Goal: Feedback & Contribution: Submit feedback/report problem

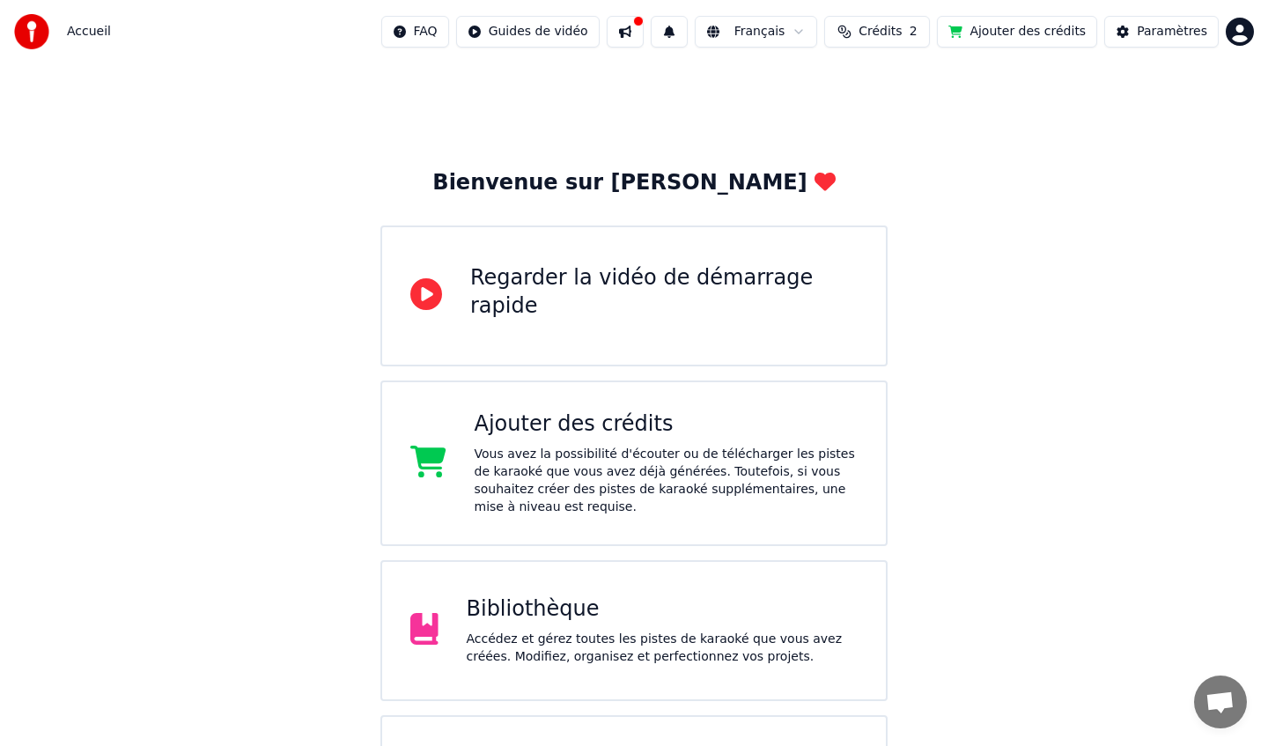
click at [623, 606] on div "Bibliothèque" at bounding box center [663, 609] width 392 height 28
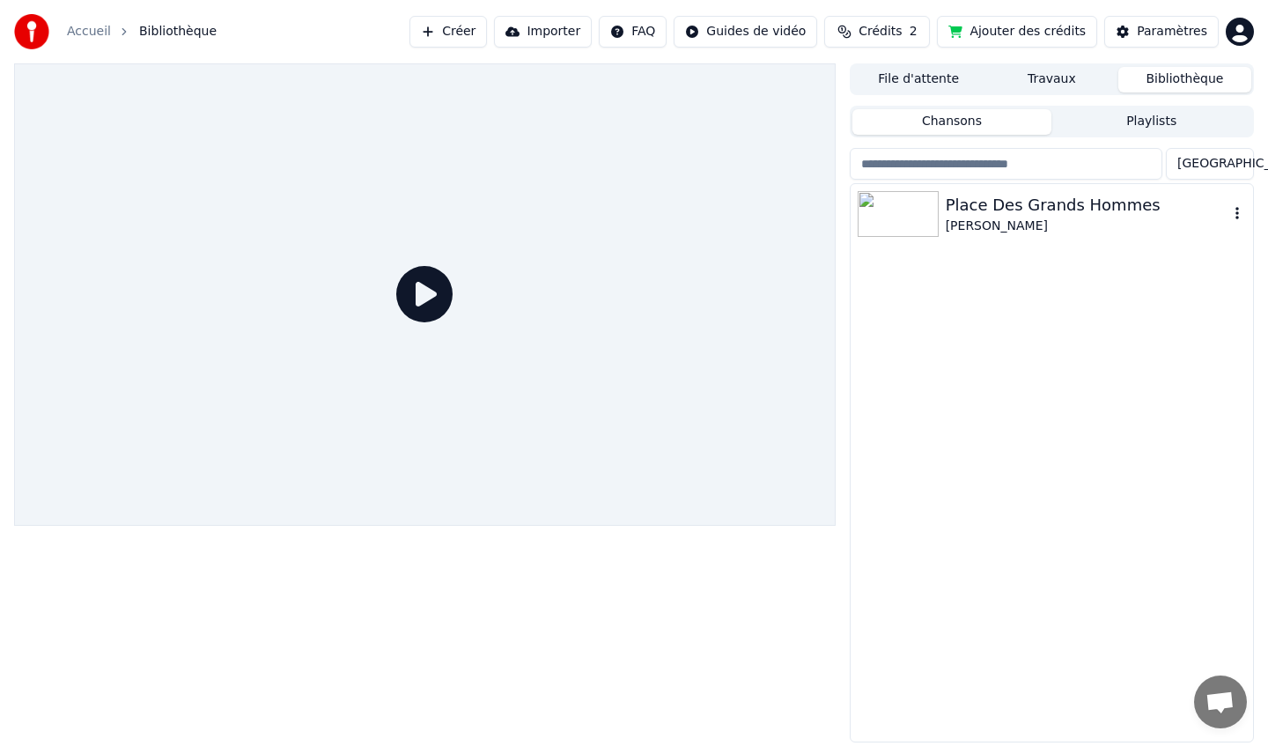
click at [975, 213] on div "Place Des Grands Hommes" at bounding box center [1087, 205] width 283 height 25
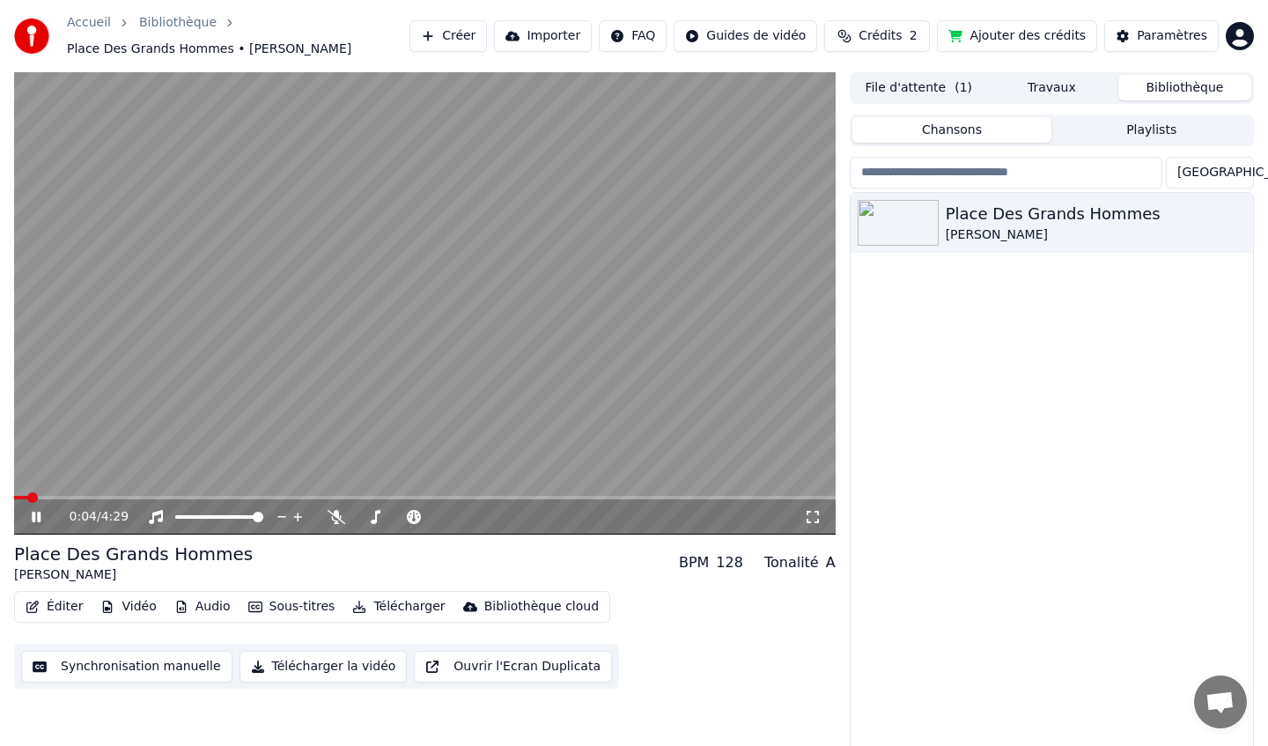
click at [39, 518] on icon at bounding box center [36, 517] width 9 height 11
click at [60, 608] on button "Éditer" at bounding box center [53, 606] width 71 height 25
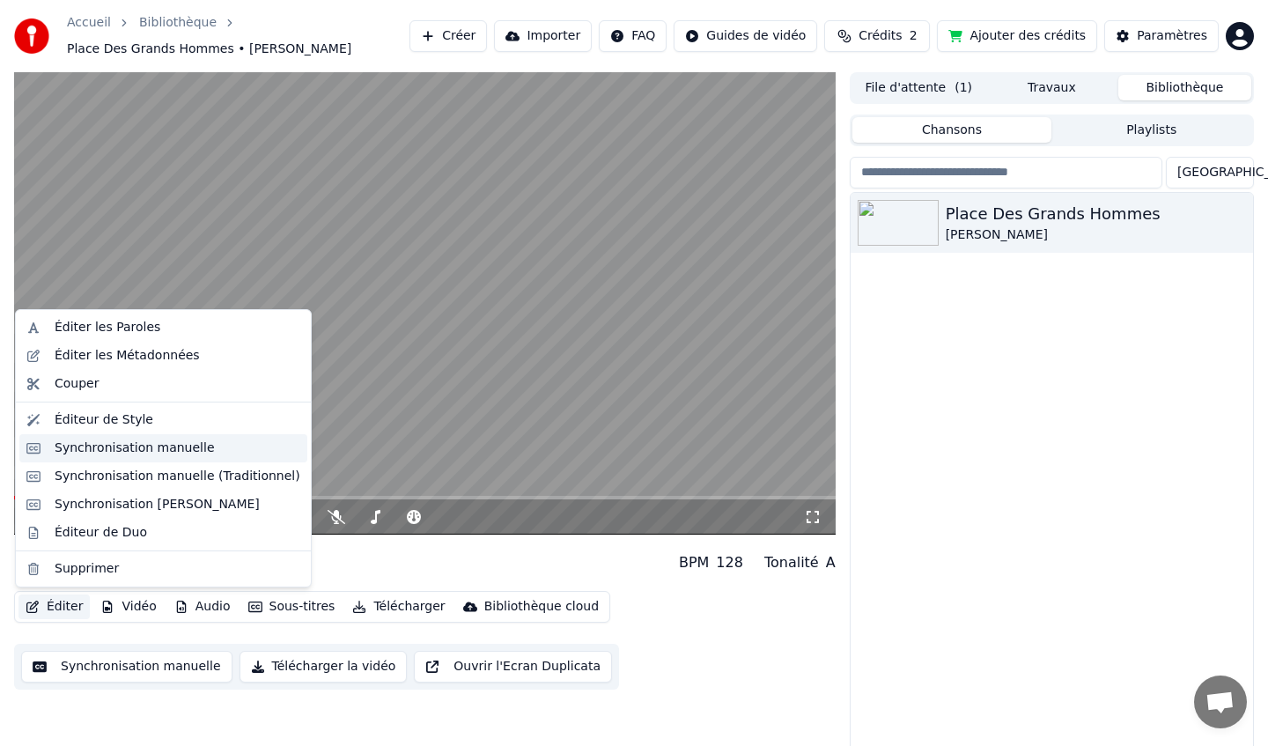
click at [119, 453] on div "Synchronisation manuelle" at bounding box center [135, 448] width 160 height 18
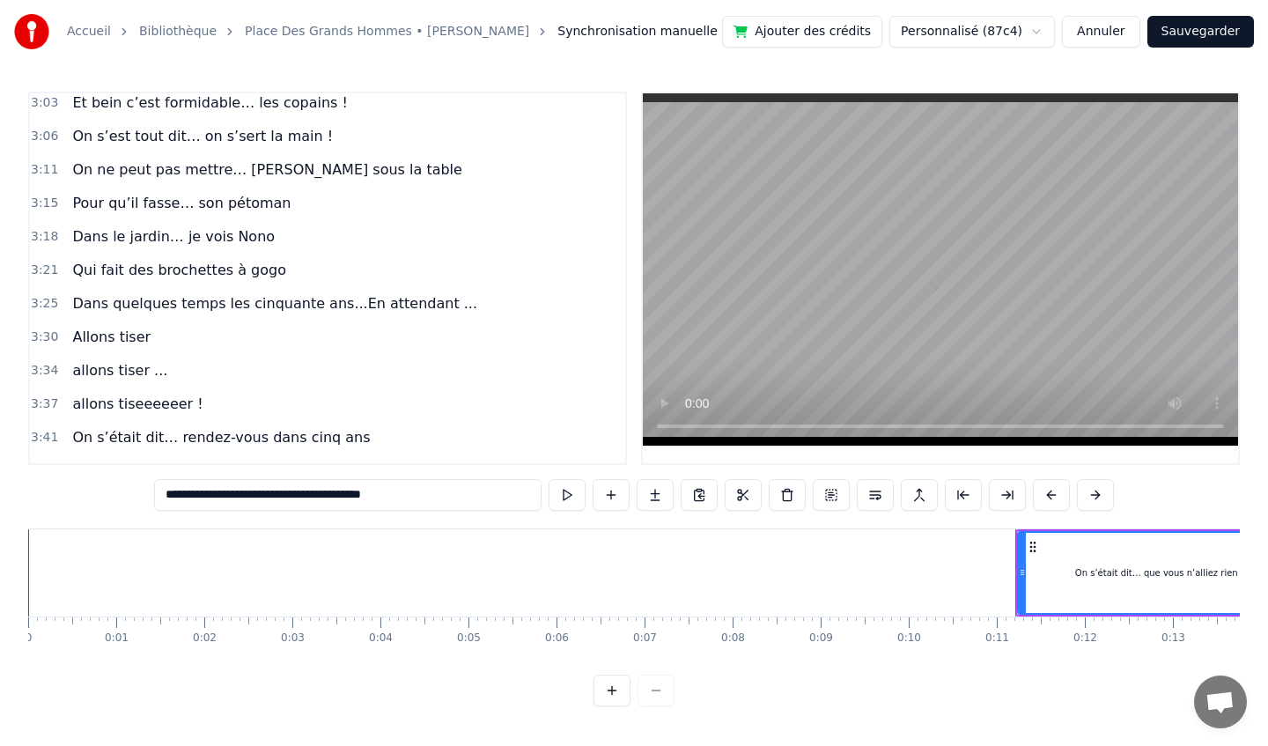
scroll to position [1492, 0]
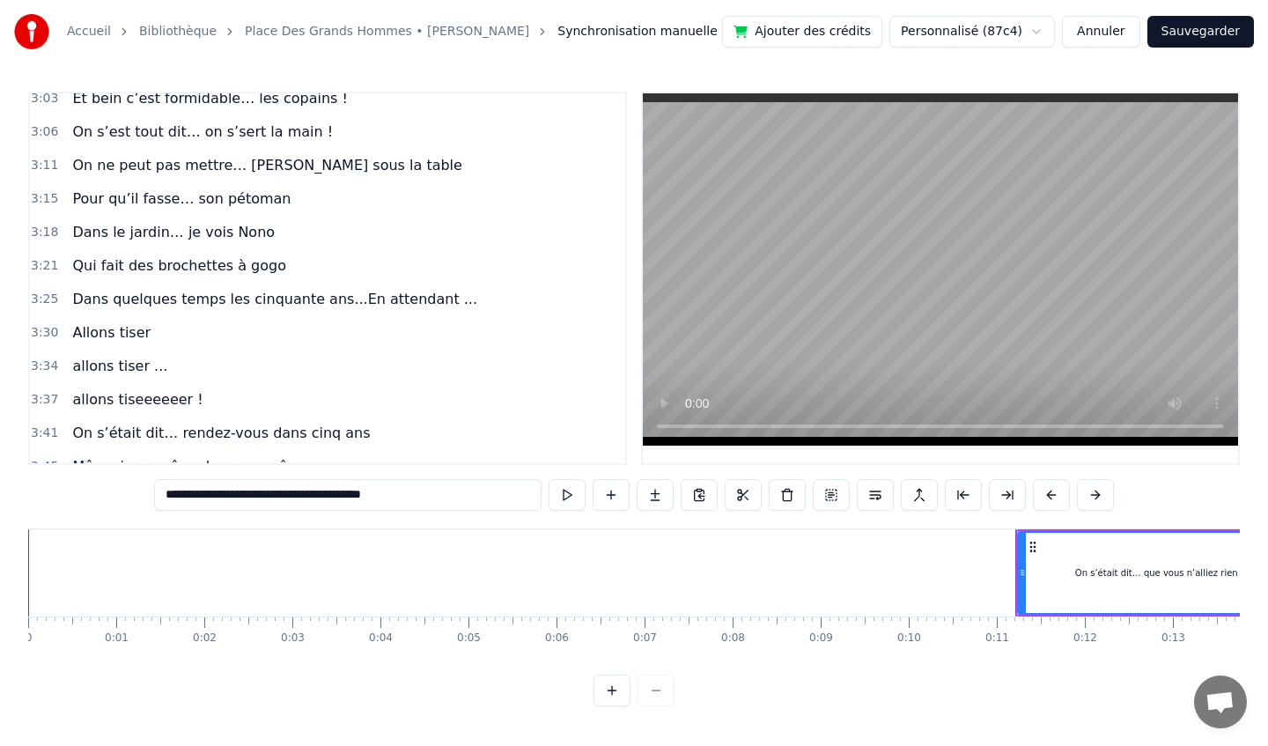
click at [111, 290] on span "Dans quelques temps les cinquante ans...En attendant ..." at bounding box center [274, 299] width 409 height 20
type input "**********"
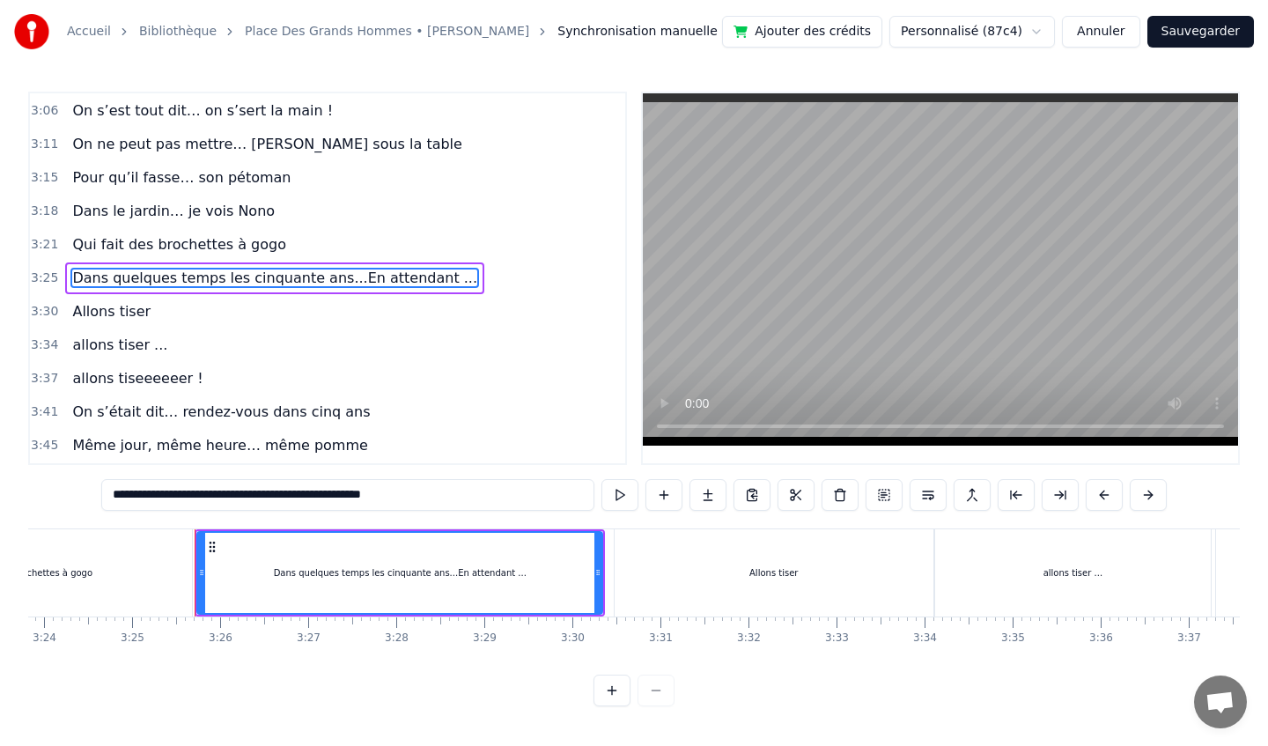
scroll to position [0, 18025]
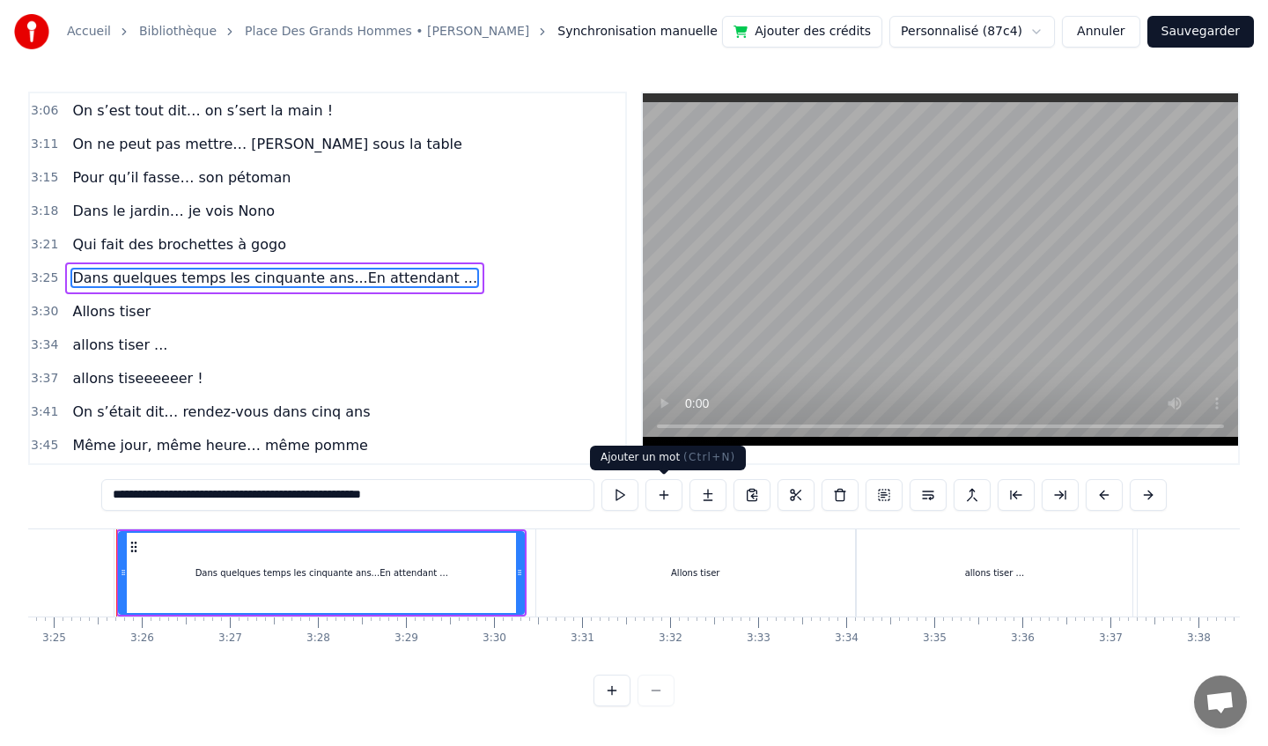
click at [661, 496] on button at bounding box center [663, 495] width 37 height 32
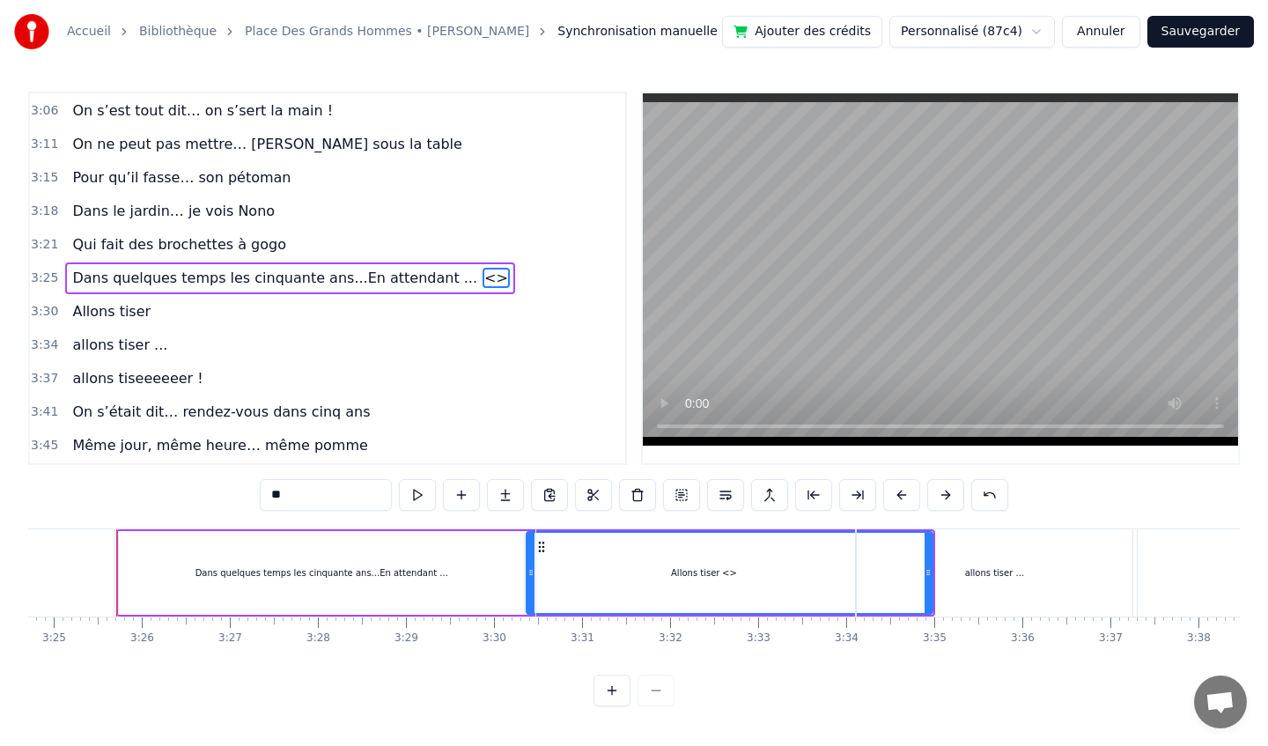
click at [733, 569] on div "Allons tiser" at bounding box center [695, 572] width 319 height 87
type input "**********"
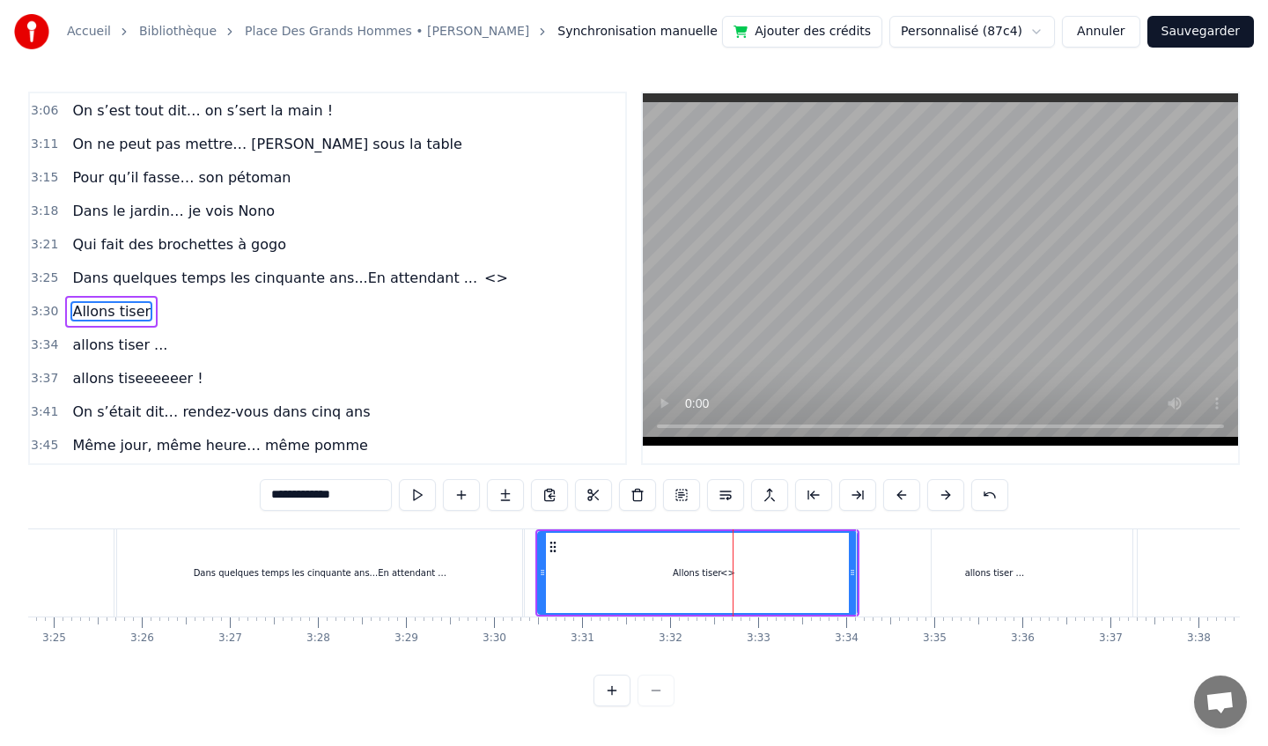
scroll to position [1547, 0]
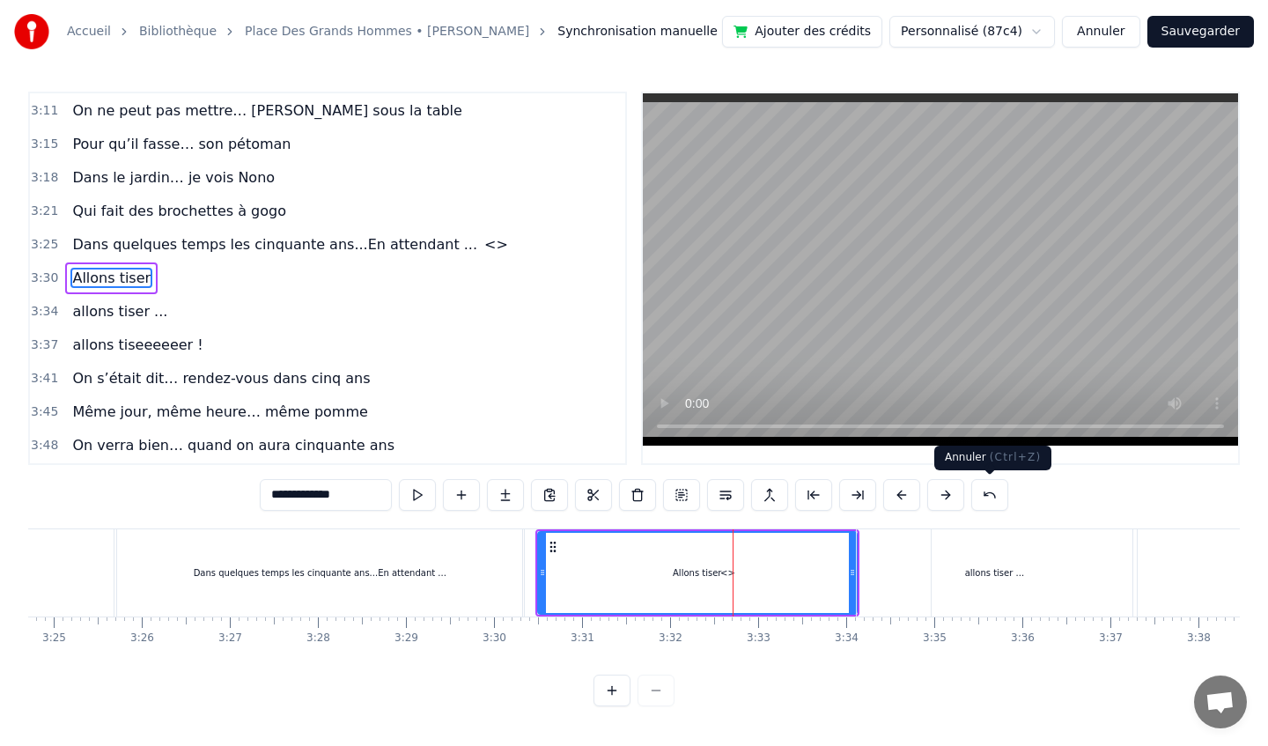
click at [989, 496] on button at bounding box center [989, 495] width 37 height 32
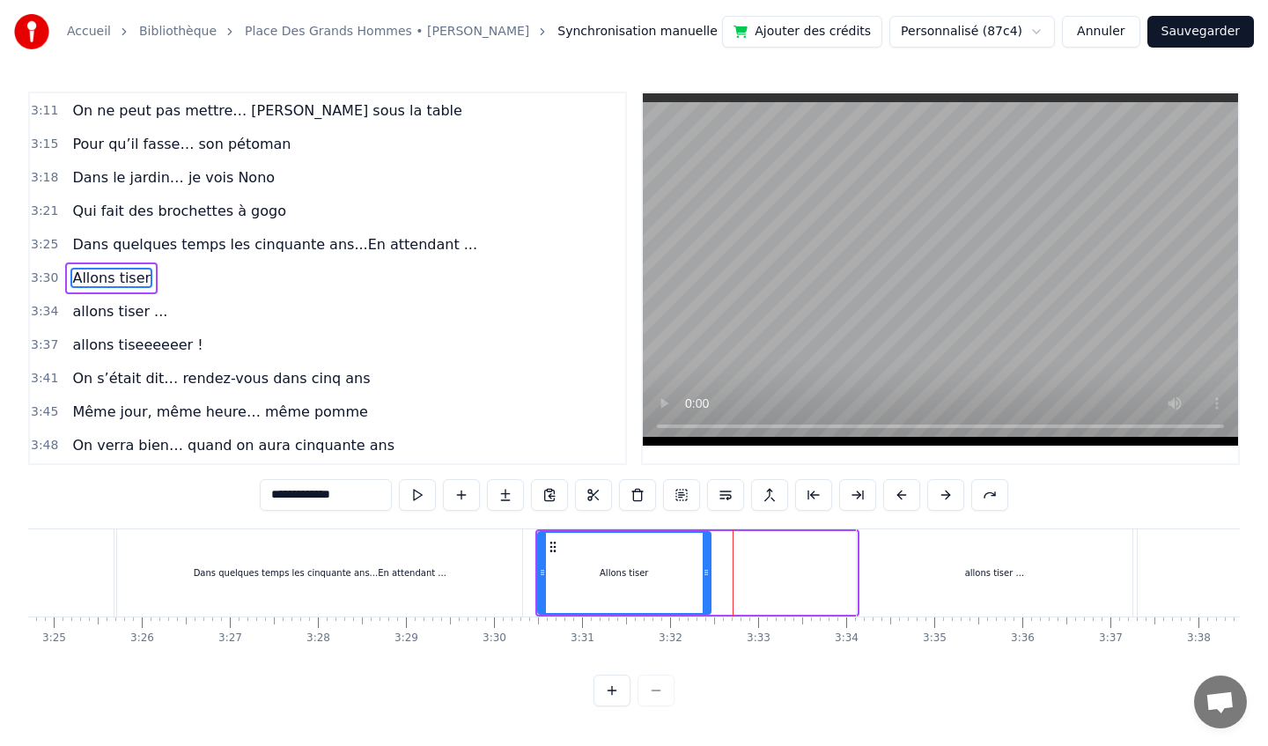
drag, startPoint x: 851, startPoint y: 579, endPoint x: 705, endPoint y: 574, distance: 146.2
click at [705, 574] on icon at bounding box center [706, 572] width 7 height 14
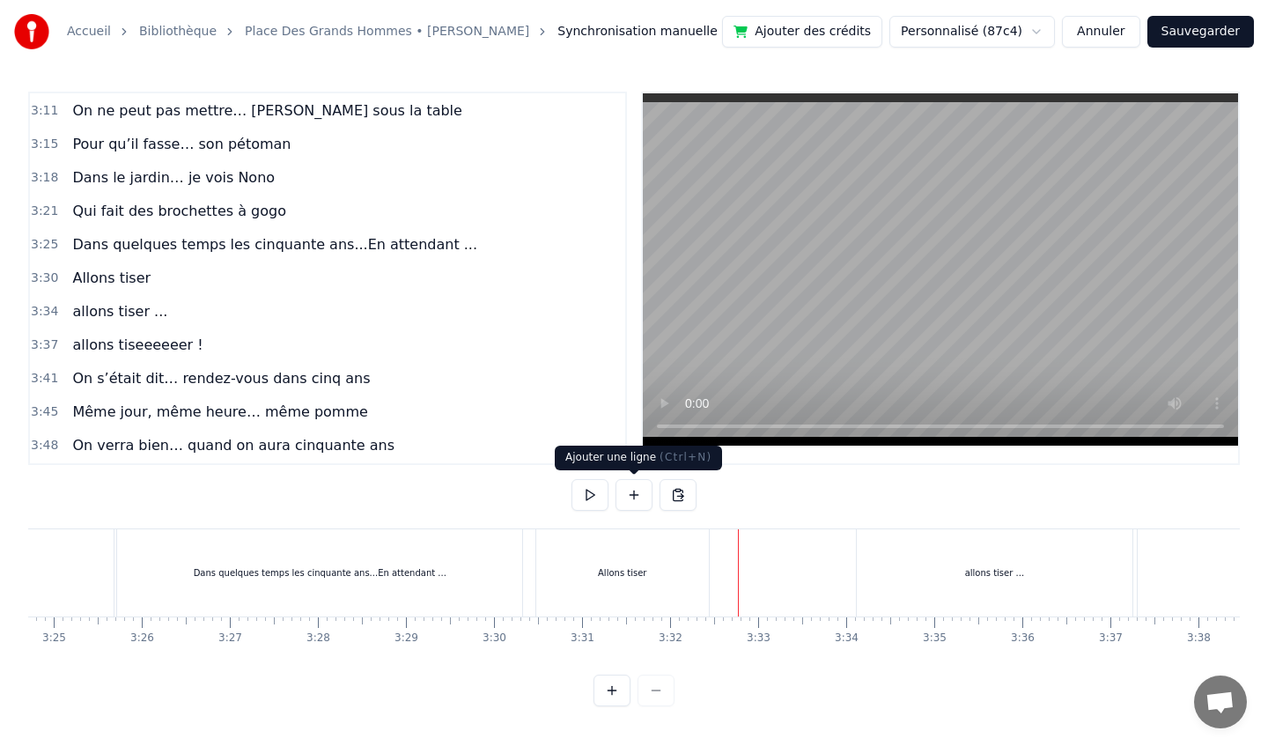
click at [631, 505] on button at bounding box center [633, 495] width 37 height 32
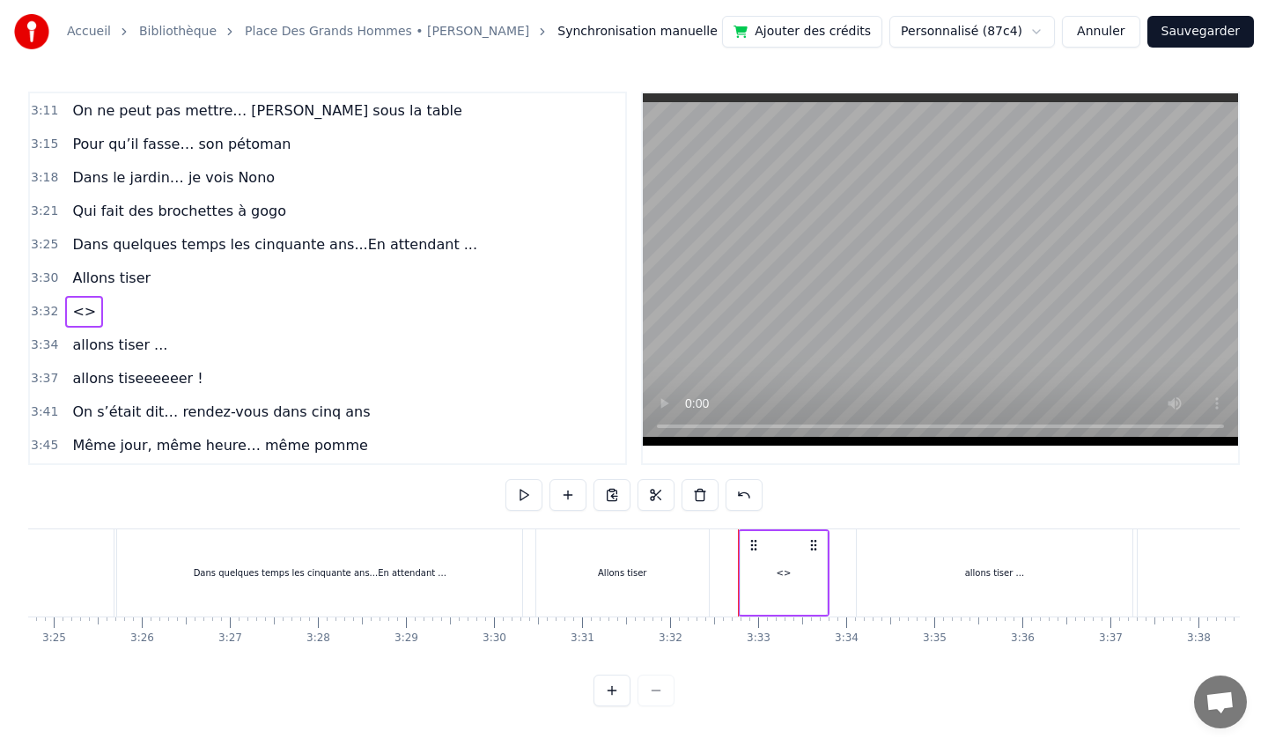
click at [798, 571] on div "<>" at bounding box center [784, 573] width 86 height 84
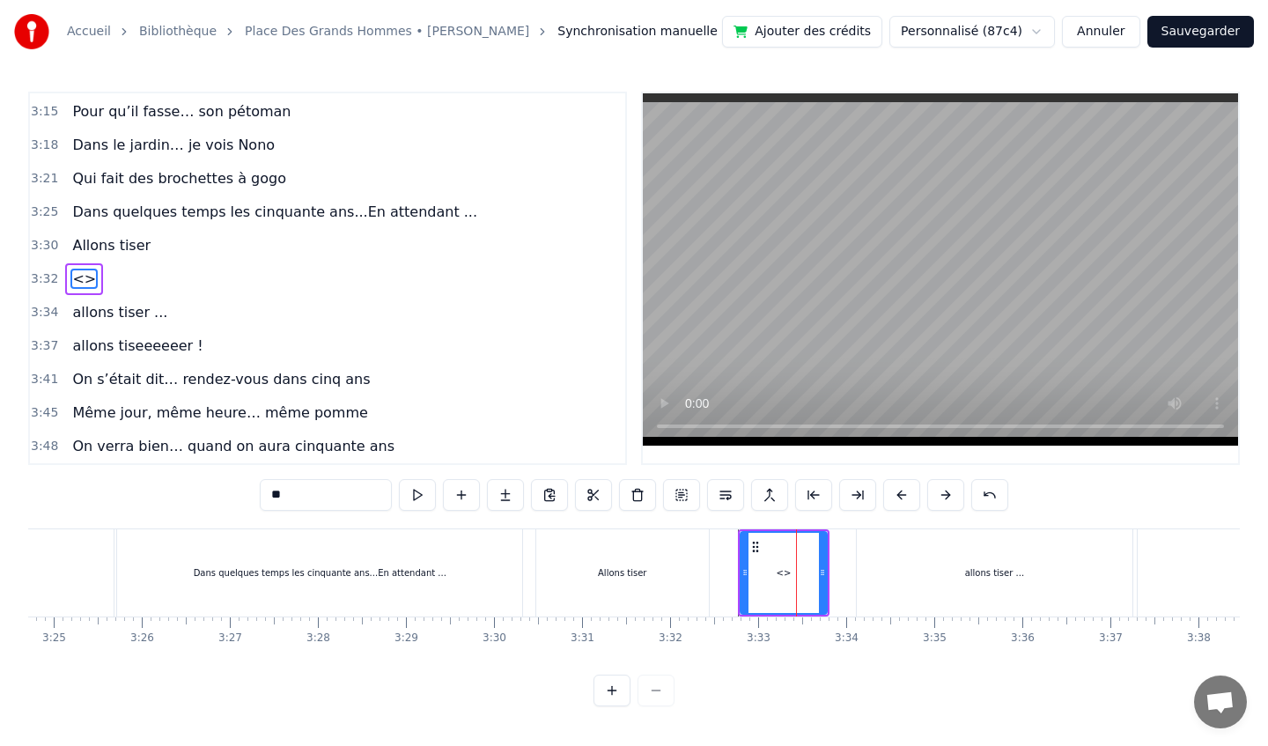
scroll to position [1581, 0]
drag, startPoint x: 795, startPoint y: 573, endPoint x: 761, endPoint y: 580, distance: 35.1
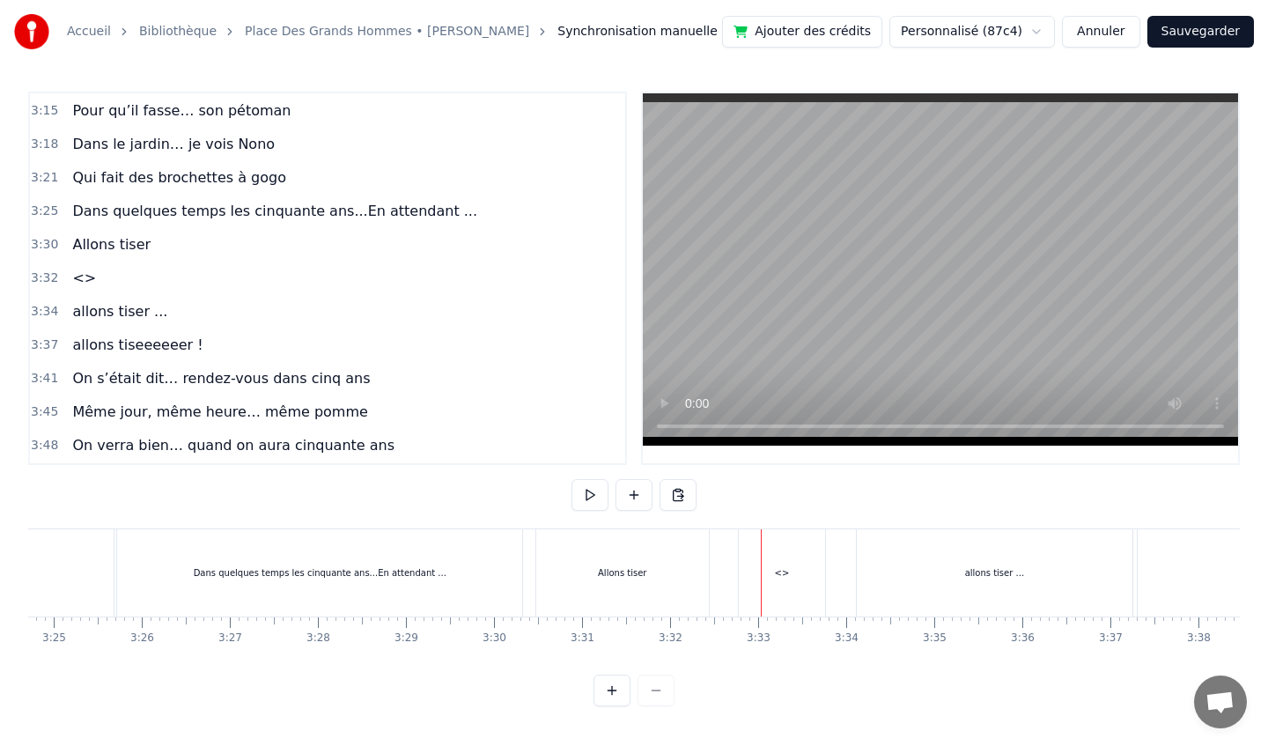
click at [789, 573] on div "<>" at bounding box center [782, 572] width 86 height 87
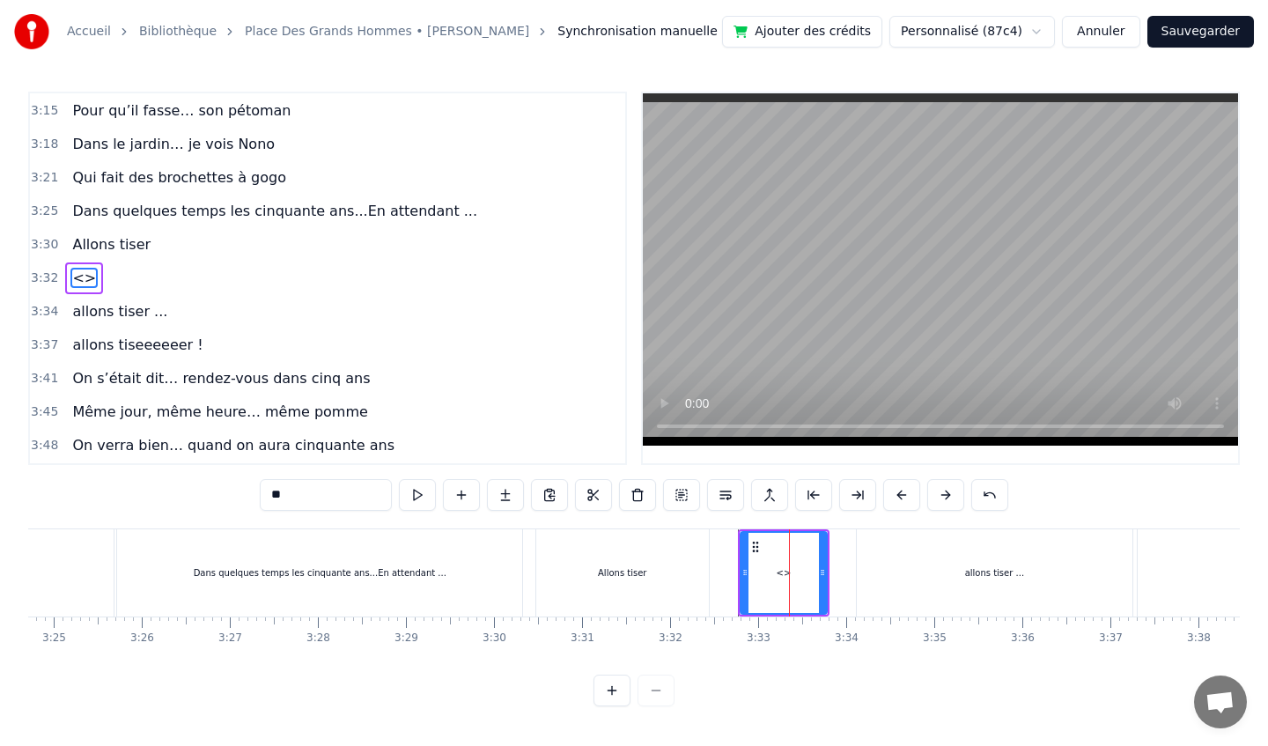
click at [82, 276] on span "<>" at bounding box center [83, 278] width 27 height 20
click at [83, 281] on span "<>" at bounding box center [83, 278] width 27 height 20
click at [85, 280] on span "<>" at bounding box center [83, 278] width 27 height 20
click at [804, 580] on div "<>" at bounding box center [783, 573] width 85 height 80
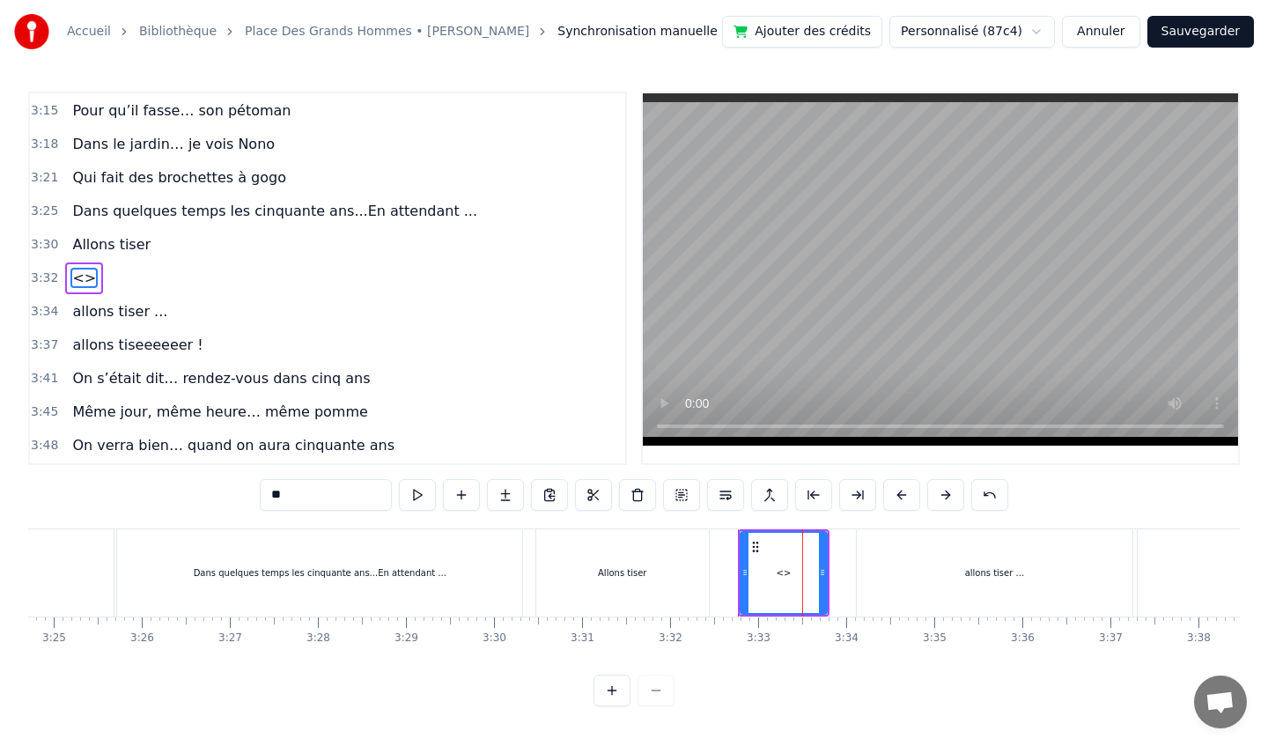
type input "**********"
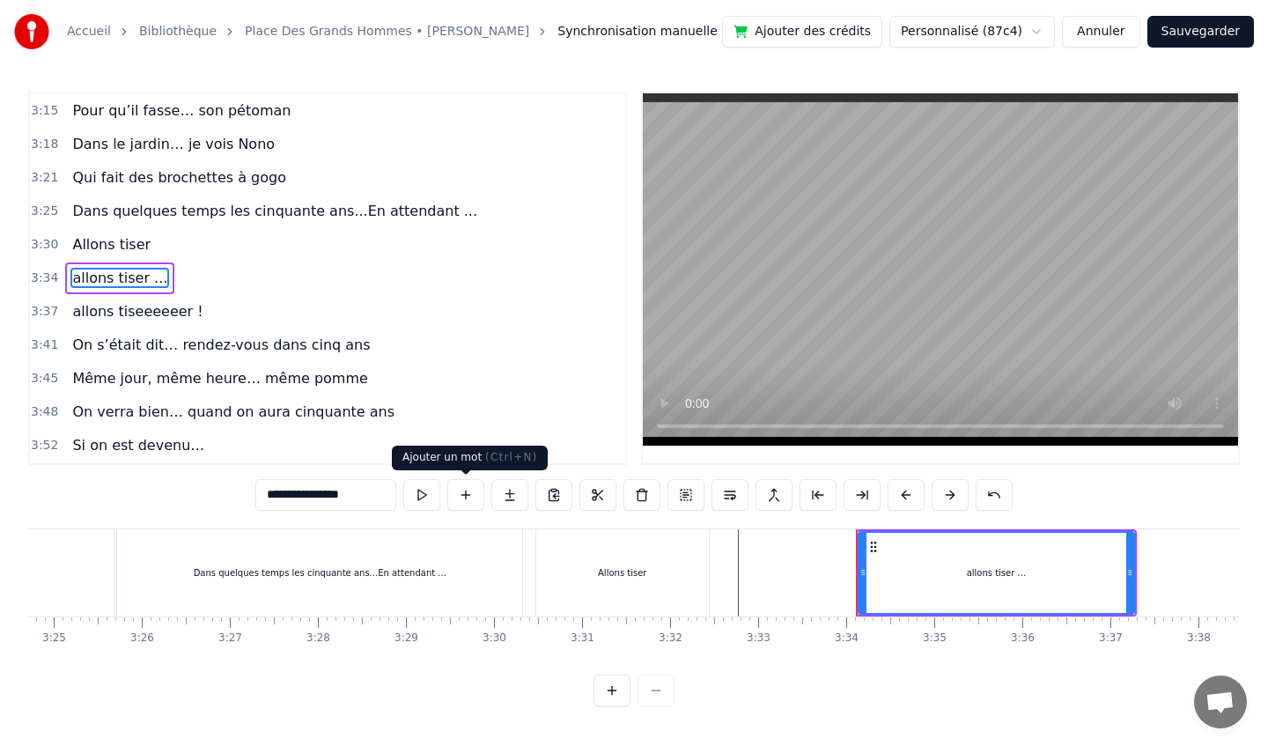
click at [461, 497] on button at bounding box center [465, 495] width 37 height 32
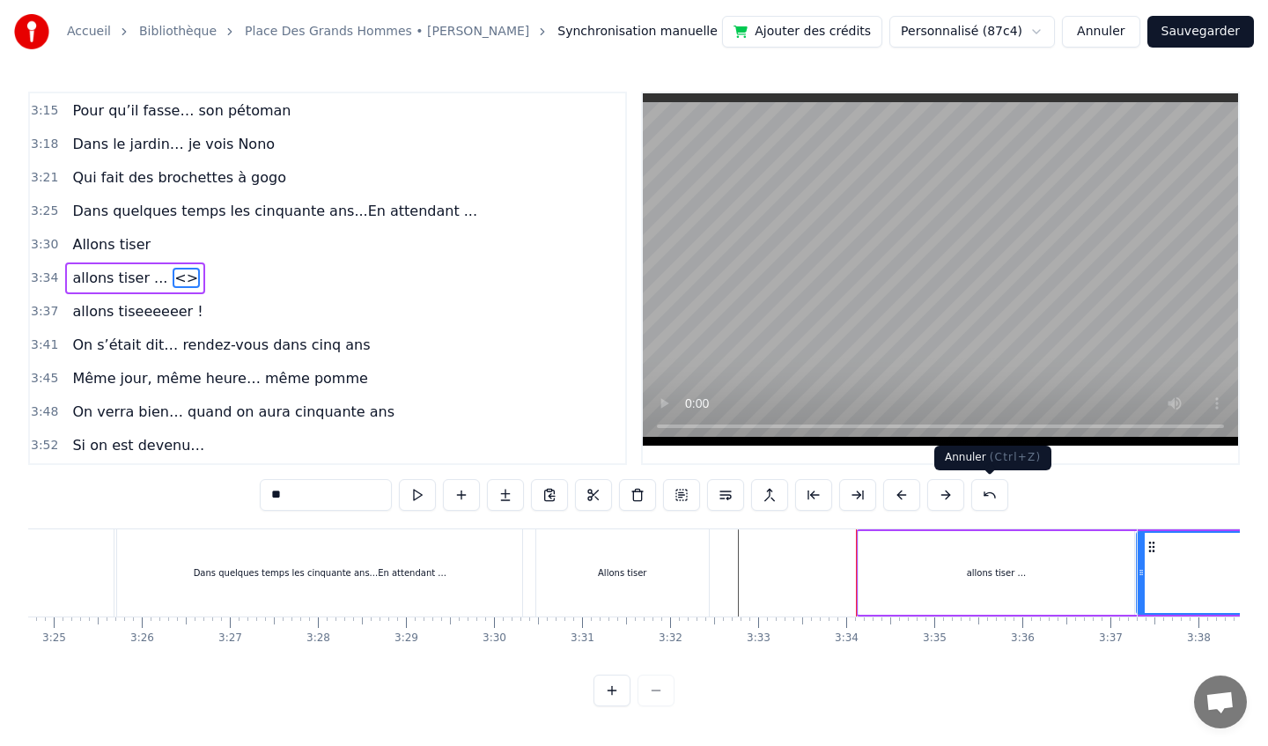
click at [995, 499] on button at bounding box center [989, 495] width 37 height 32
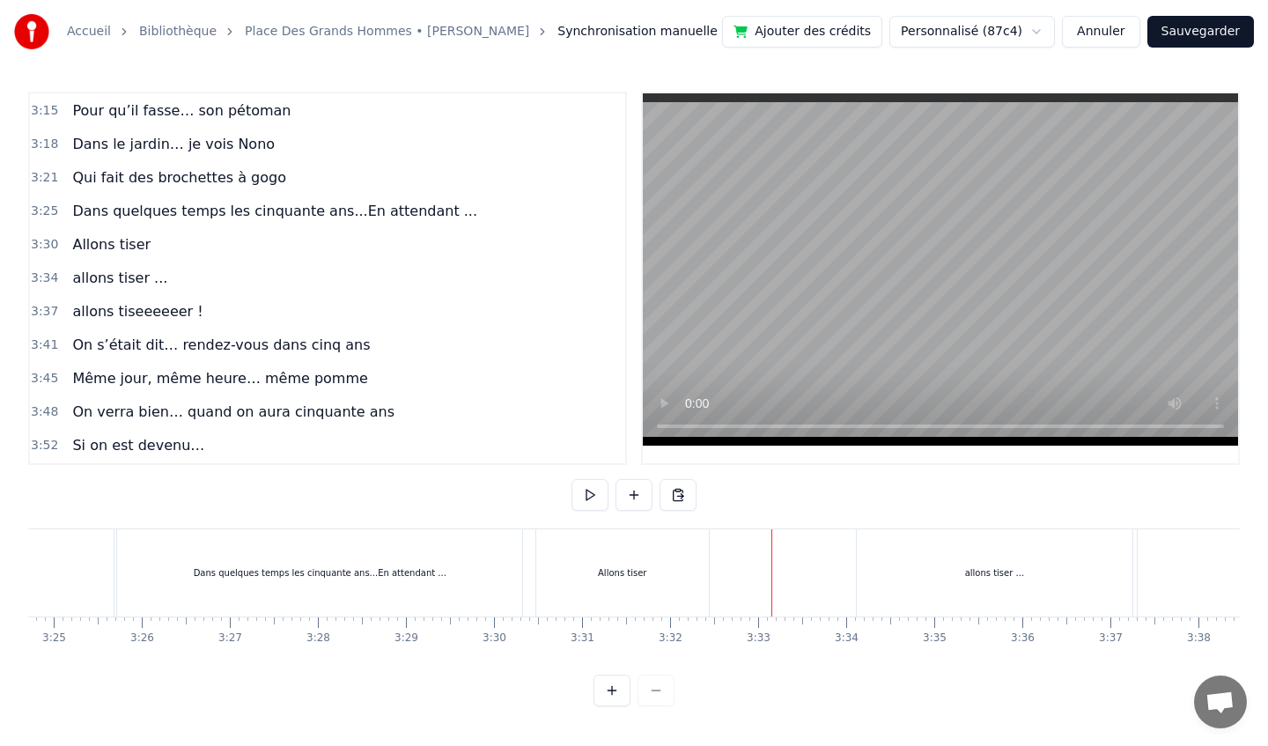
click at [634, 499] on button at bounding box center [633, 495] width 37 height 32
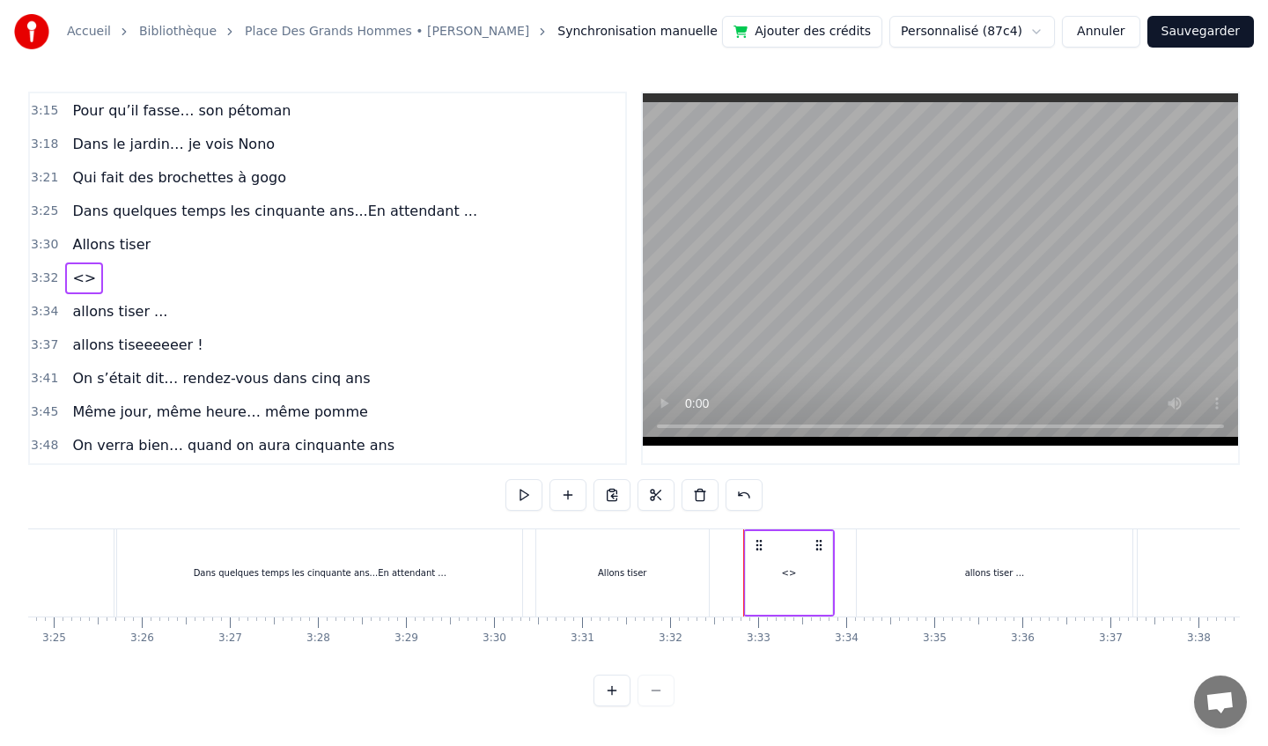
click at [72, 279] on span "<>" at bounding box center [83, 278] width 27 height 20
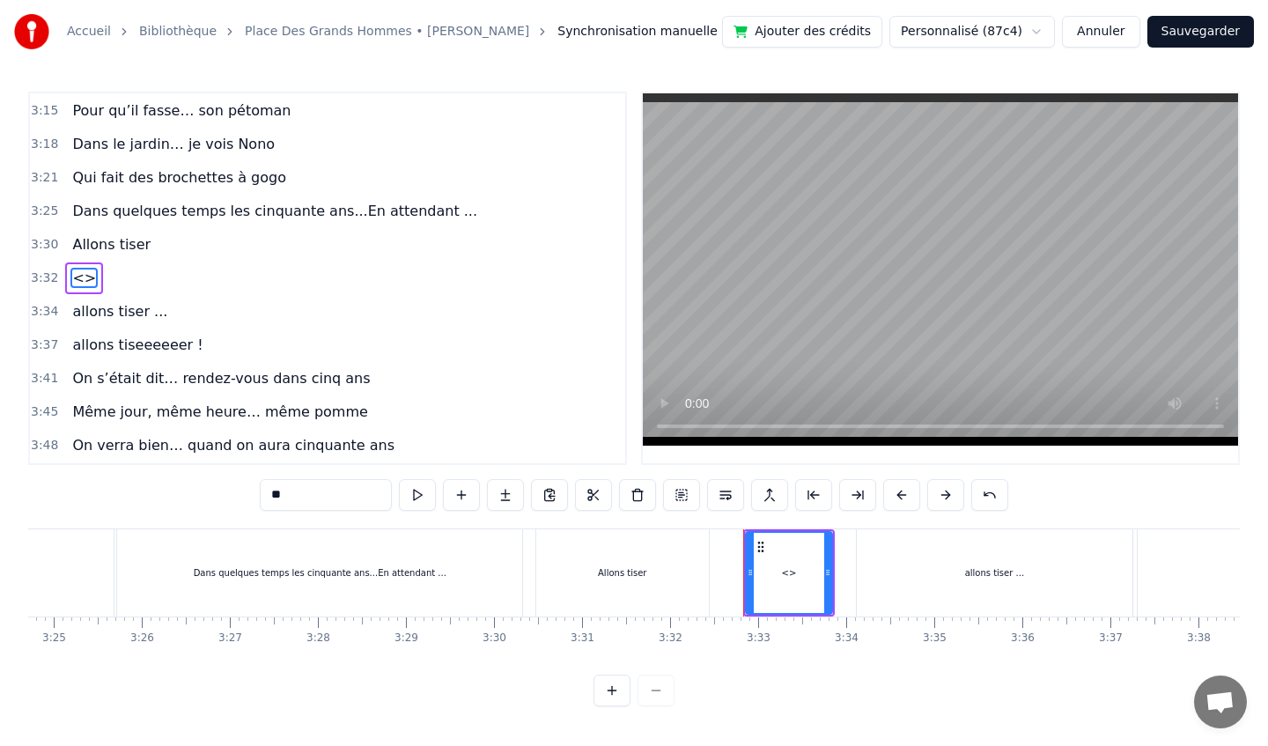
click at [72, 279] on span "<>" at bounding box center [83, 278] width 27 height 20
click at [791, 579] on div "<>" at bounding box center [789, 573] width 85 height 80
click at [999, 499] on button at bounding box center [989, 495] width 37 height 32
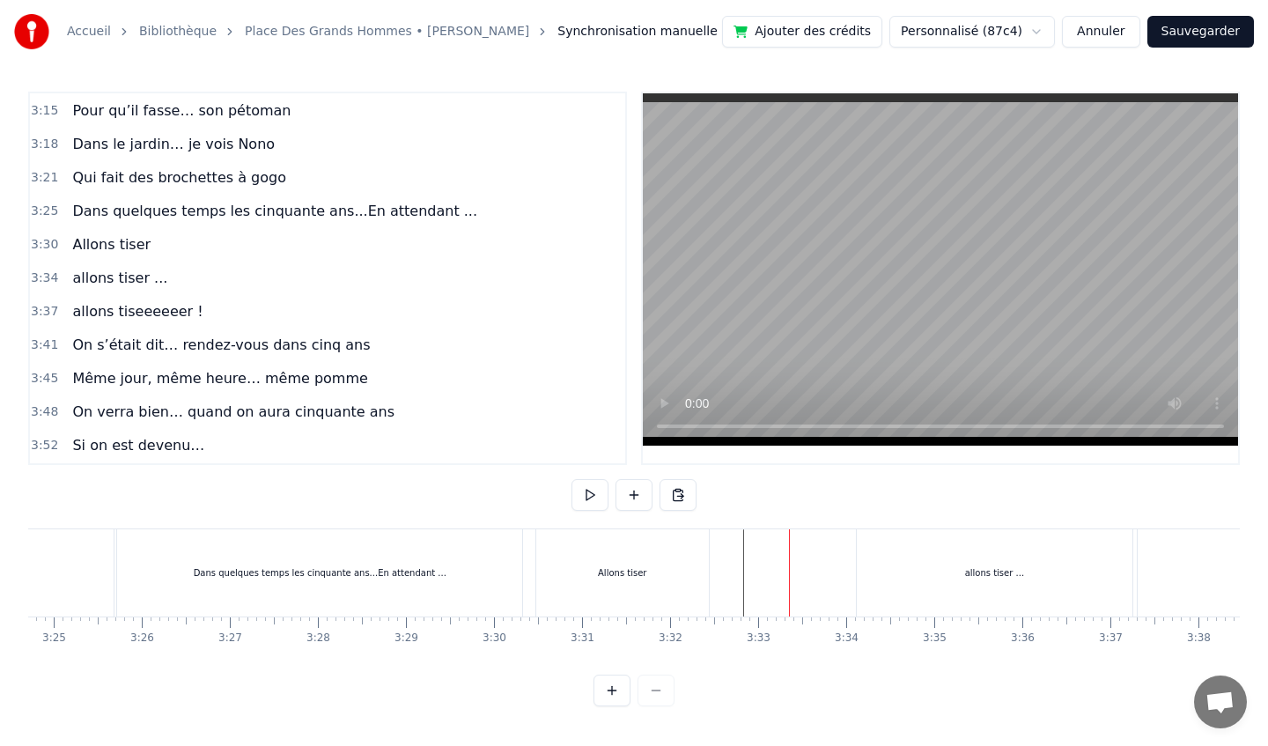
click at [624, 550] on div "Allons tiser" at bounding box center [622, 572] width 173 height 87
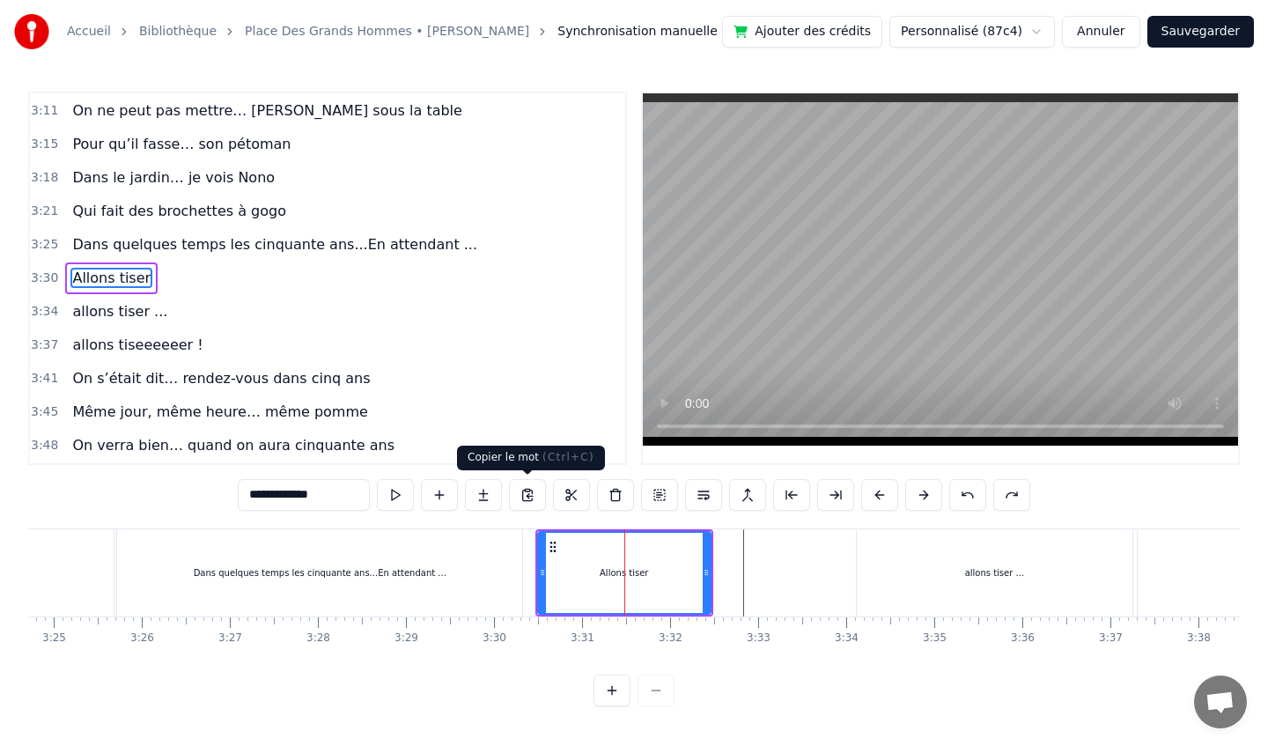
click at [523, 490] on button at bounding box center [527, 495] width 37 height 32
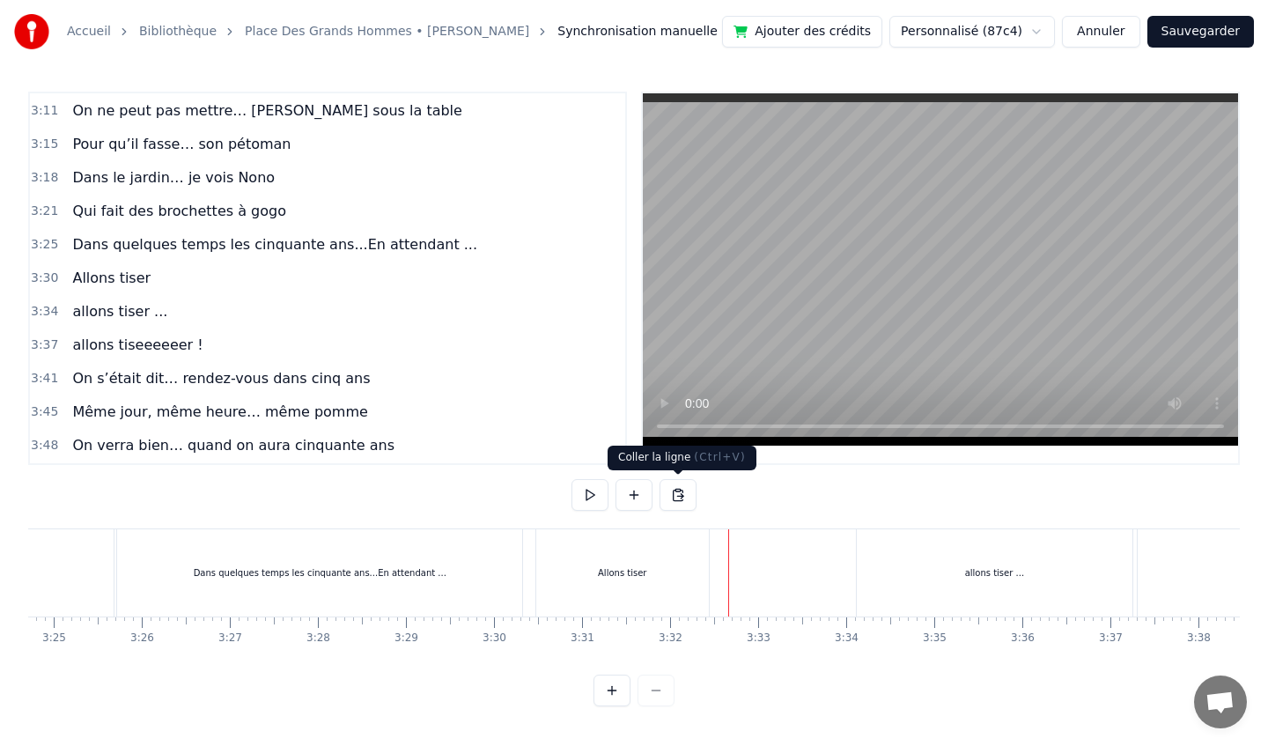
click at [678, 490] on button at bounding box center [678, 495] width 37 height 32
click at [679, 496] on button at bounding box center [678, 495] width 37 height 32
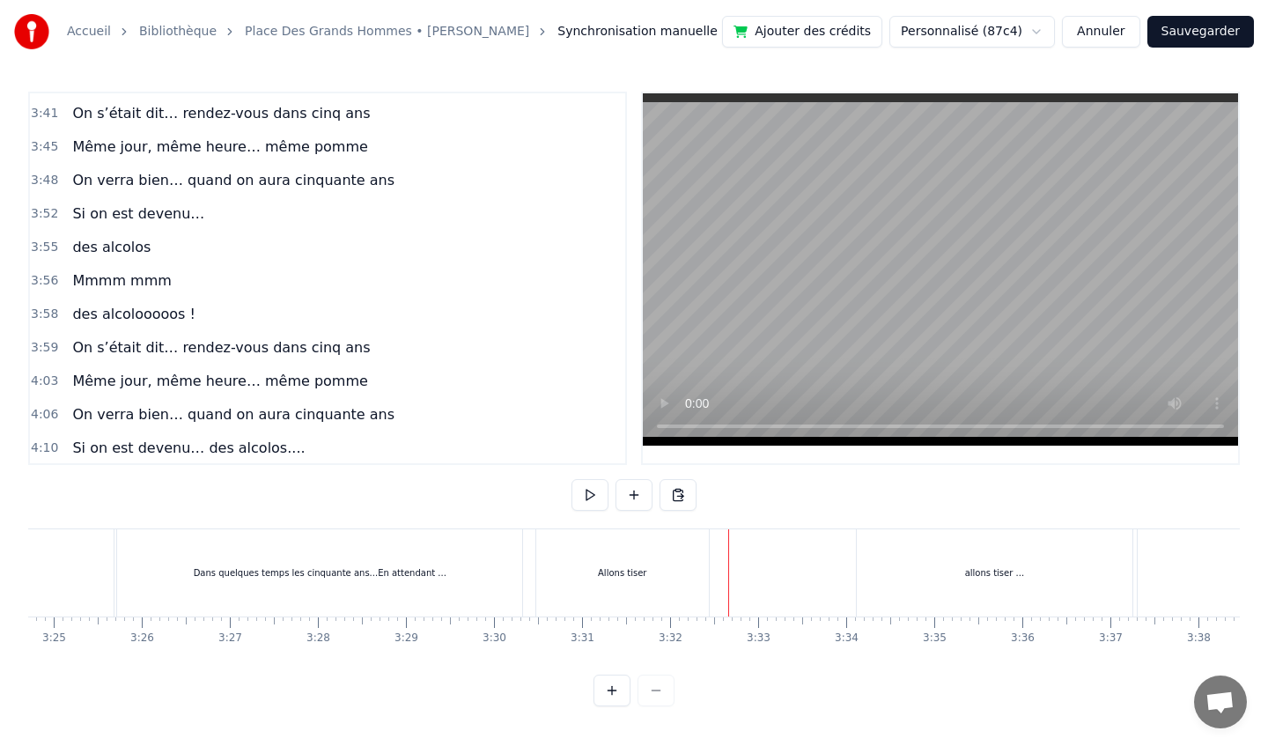
scroll to position [1814, 0]
click at [596, 574] on div "Allons tiser" at bounding box center [622, 572] width 173 height 87
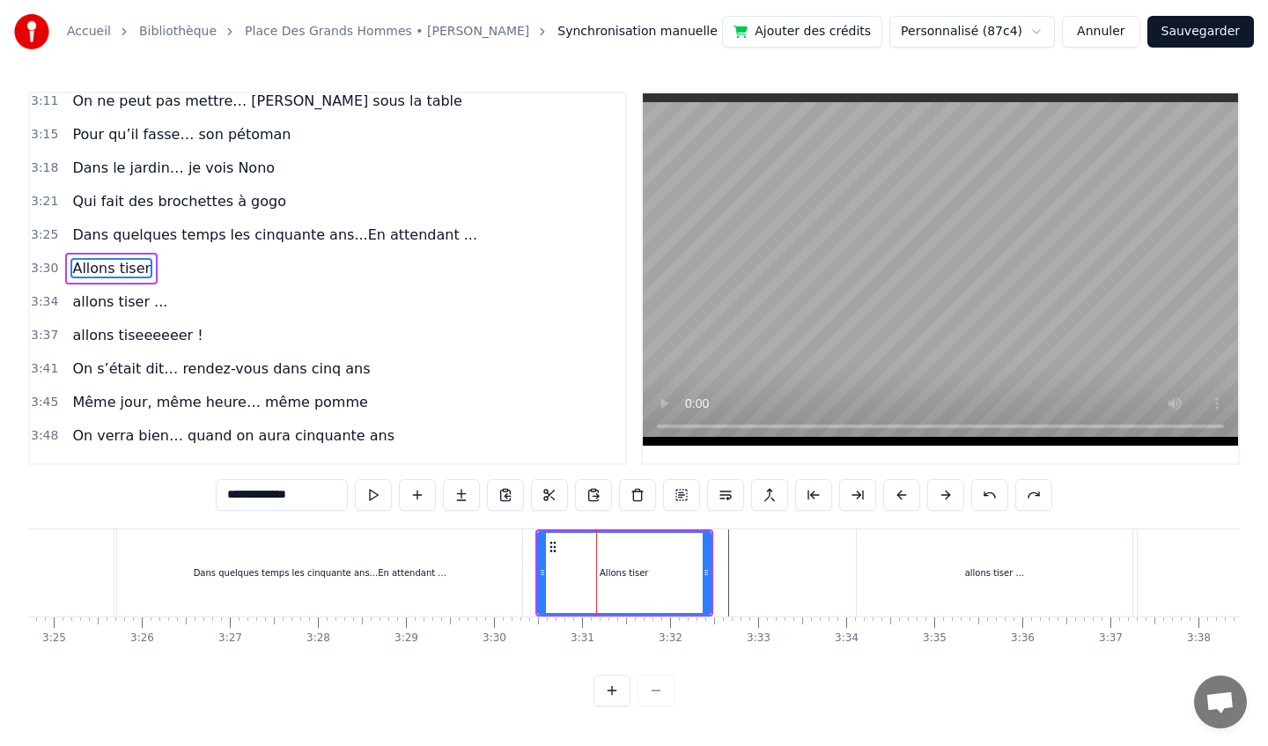
scroll to position [1547, 0]
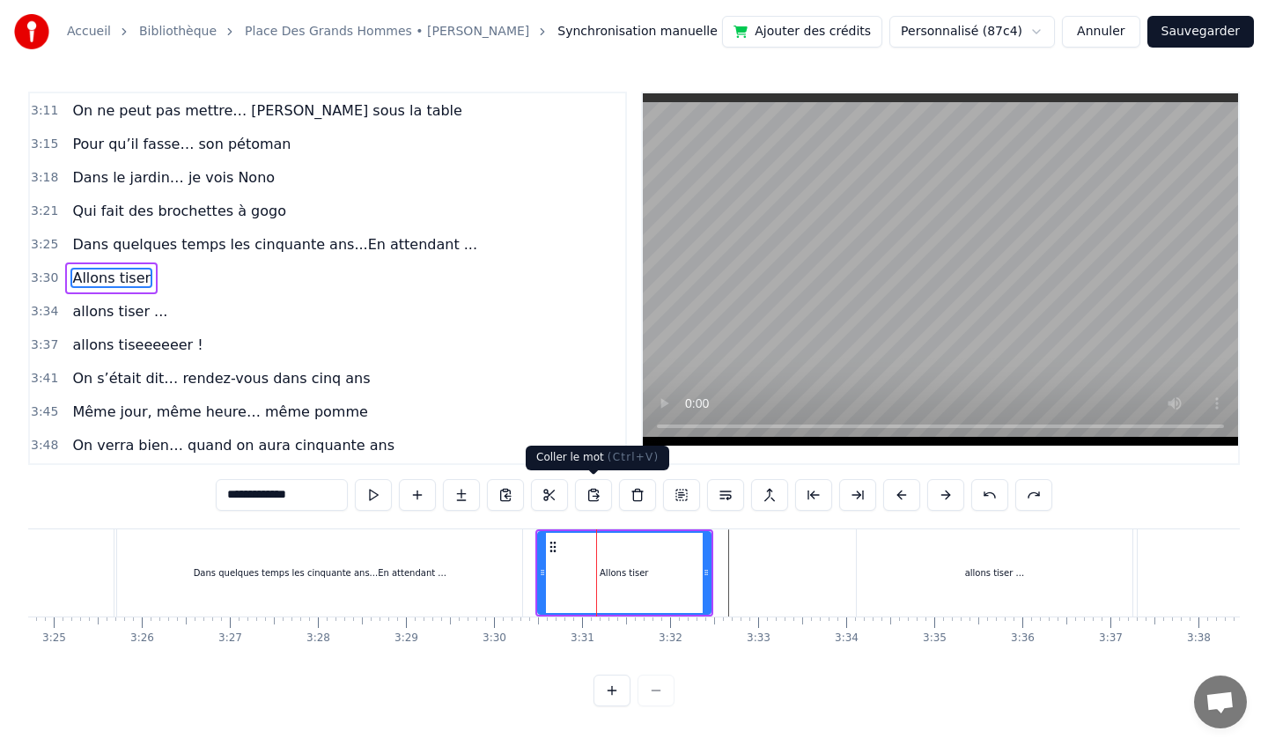
click at [590, 491] on button at bounding box center [593, 495] width 37 height 32
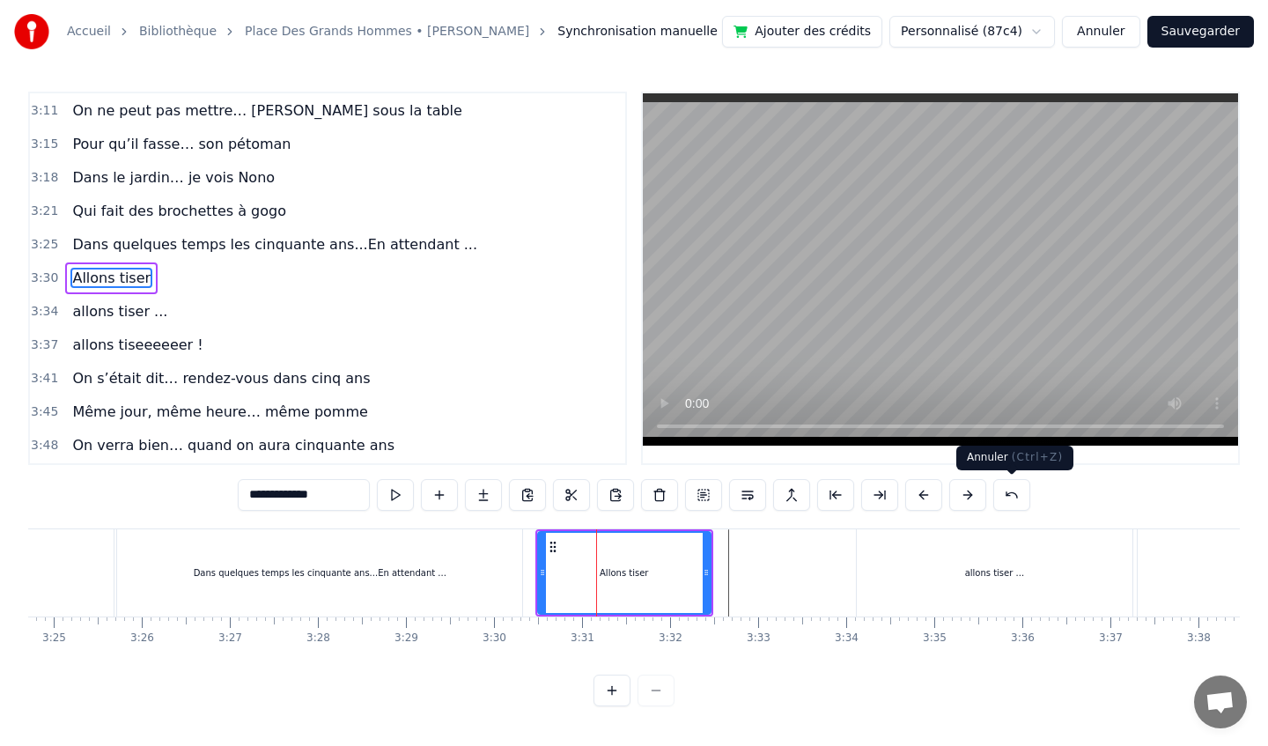
click at [999, 500] on button at bounding box center [1011, 495] width 37 height 32
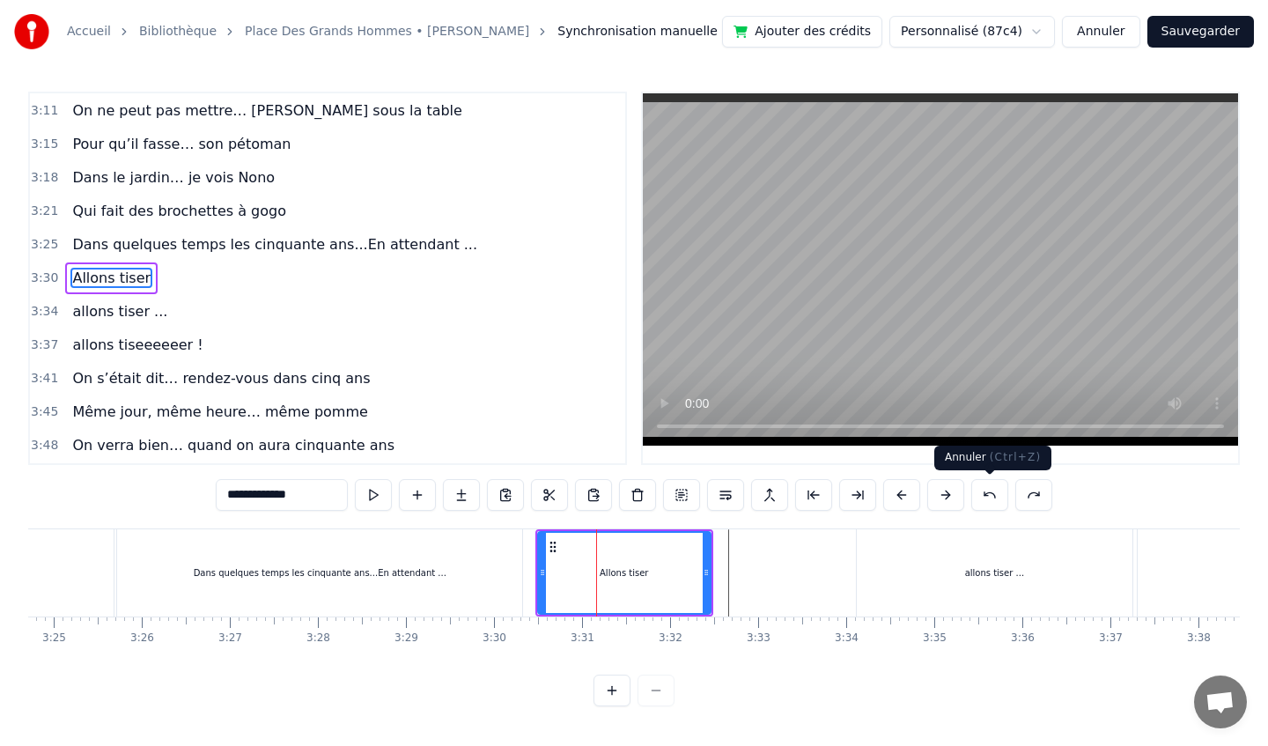
click at [987, 499] on button at bounding box center [989, 495] width 37 height 32
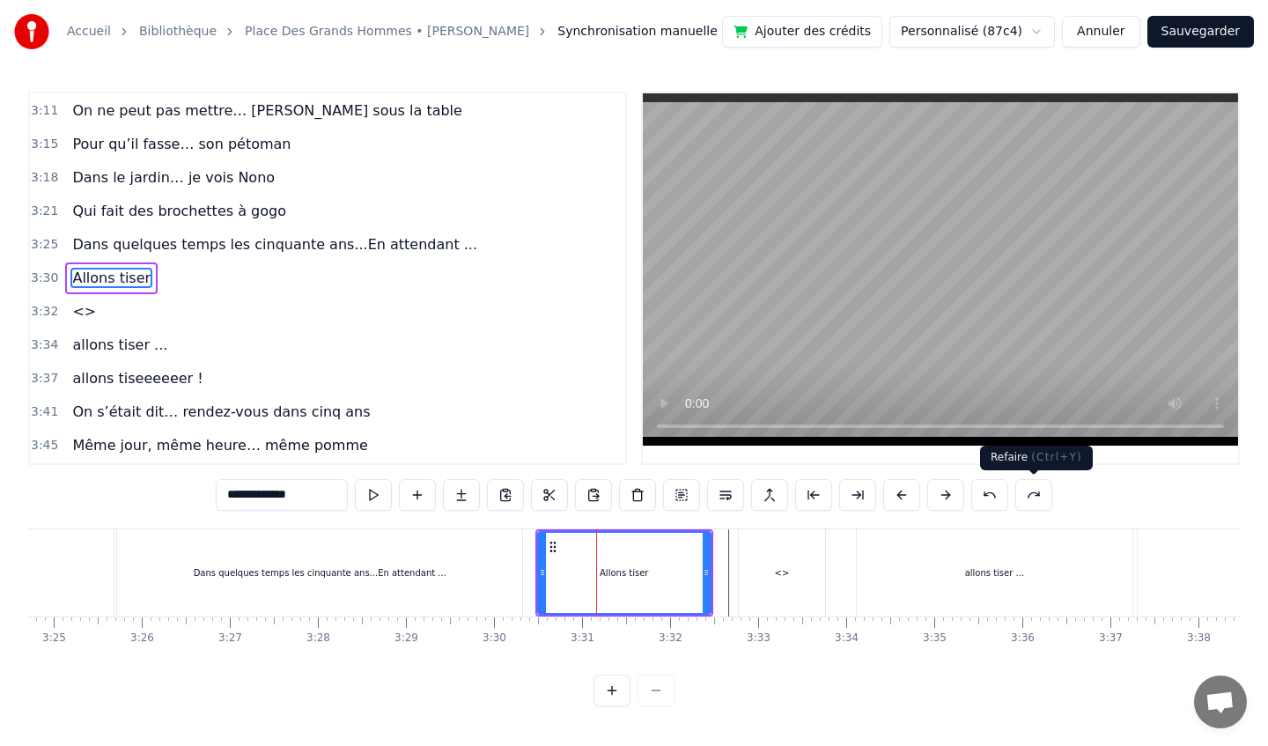
click at [1035, 495] on button at bounding box center [1033, 495] width 37 height 32
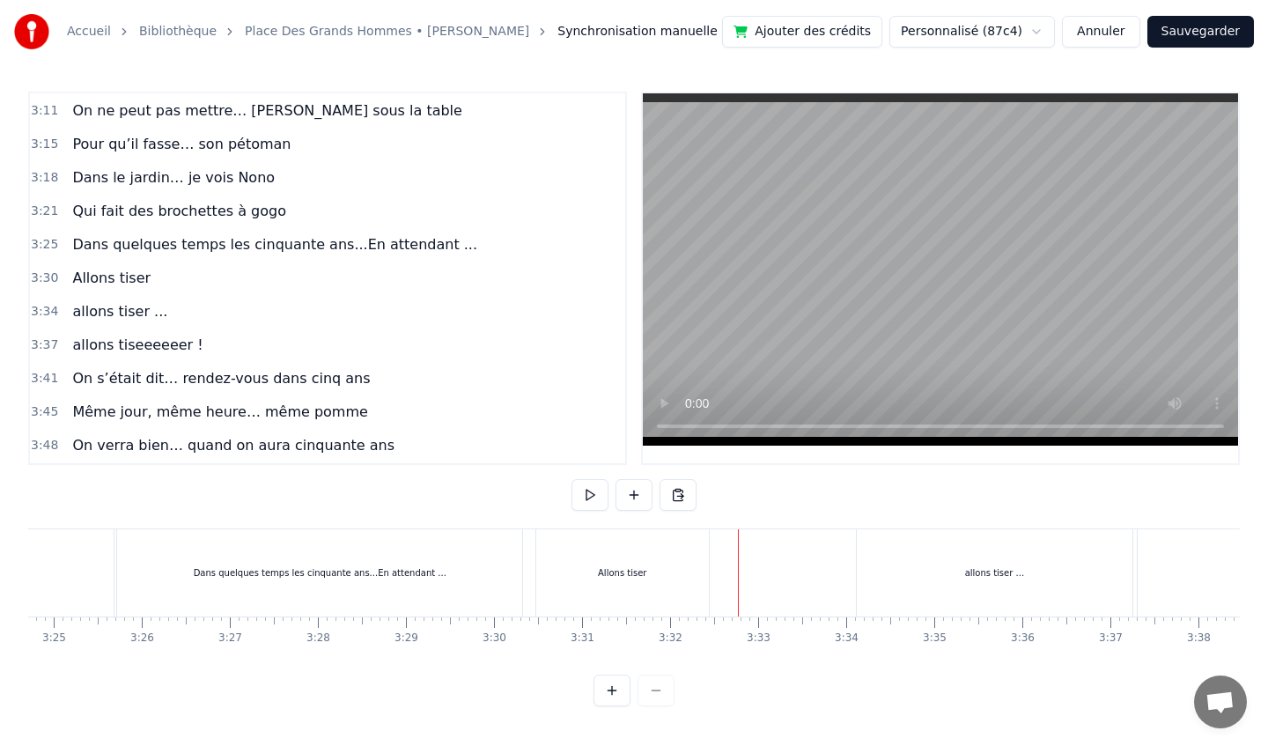
click at [738, 559] on div at bounding box center [738, 572] width 1 height 87
click at [637, 489] on button at bounding box center [633, 495] width 37 height 32
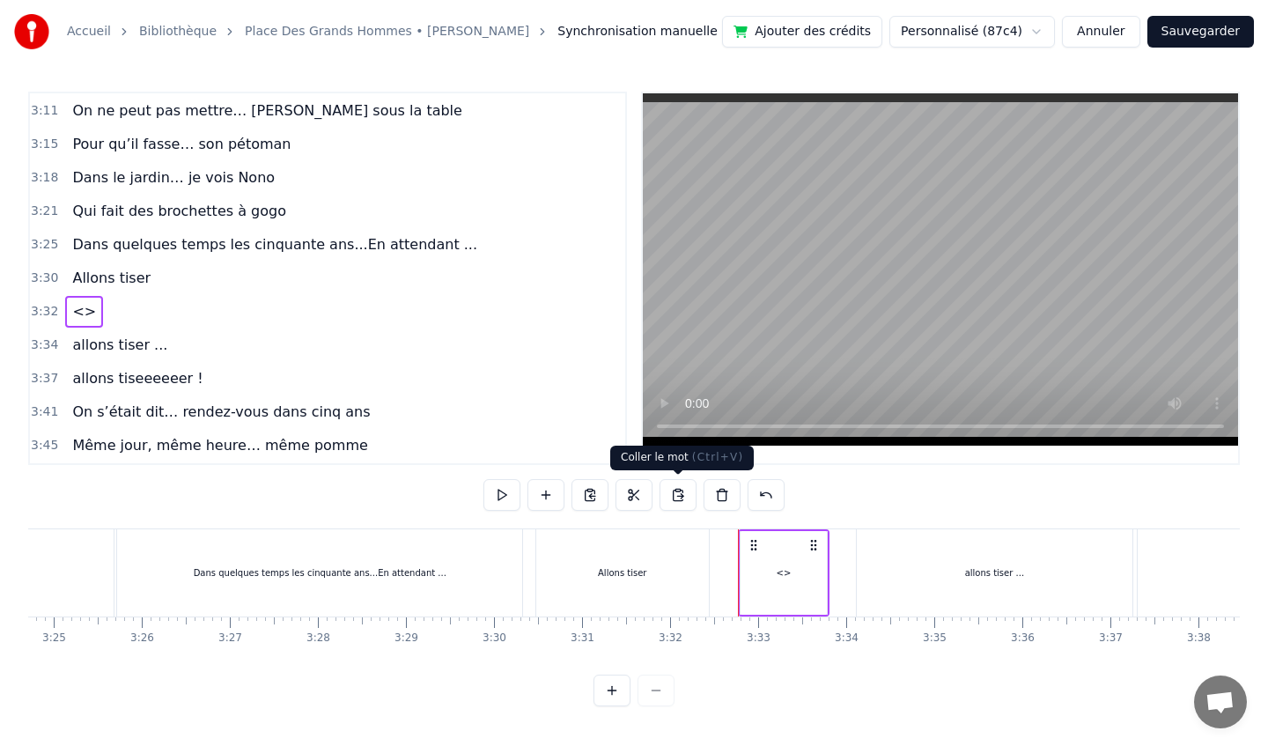
click at [684, 496] on button at bounding box center [678, 495] width 37 height 32
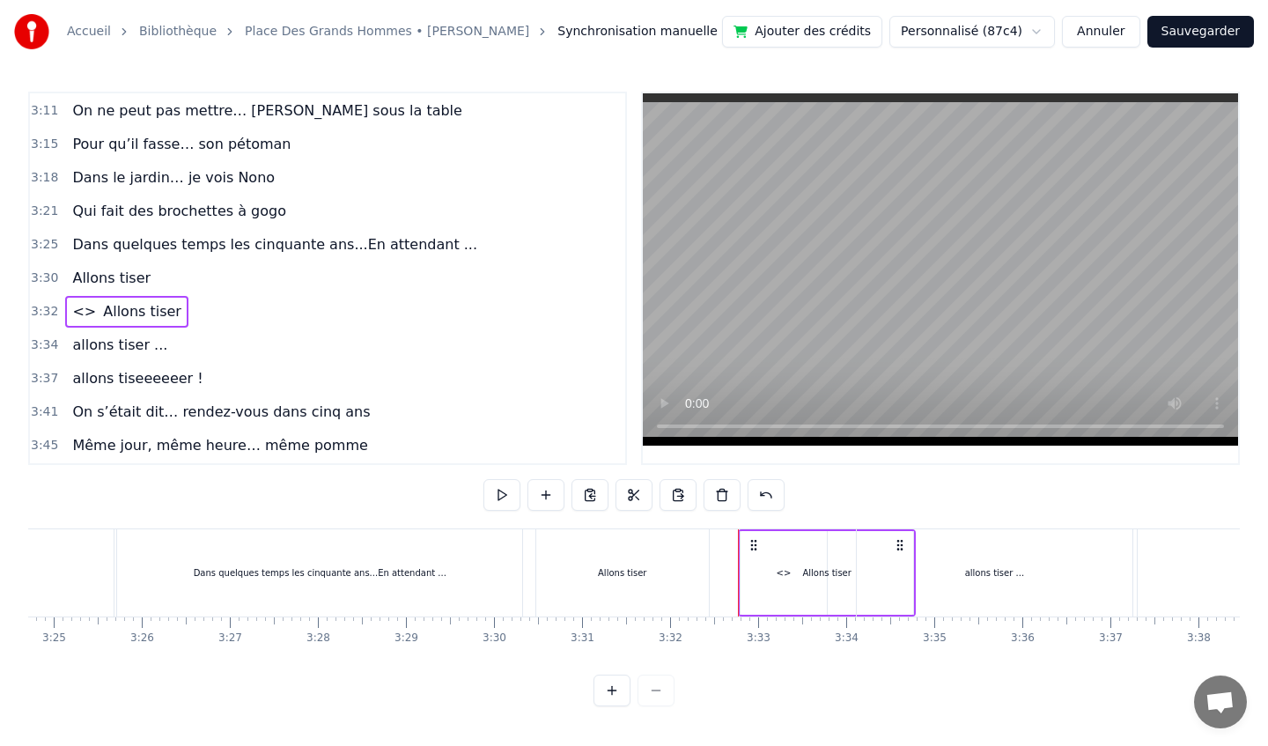
click at [799, 583] on div "Allons tiser" at bounding box center [827, 573] width 173 height 84
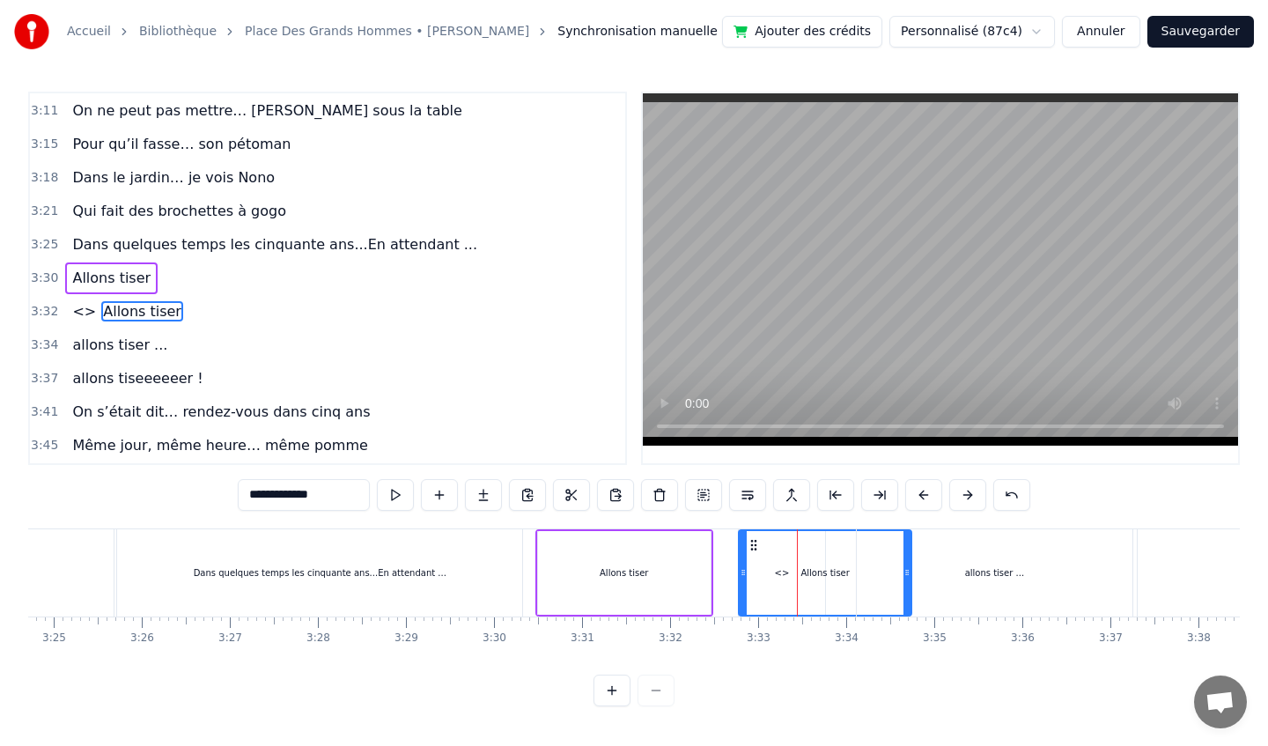
scroll to position [1581, 0]
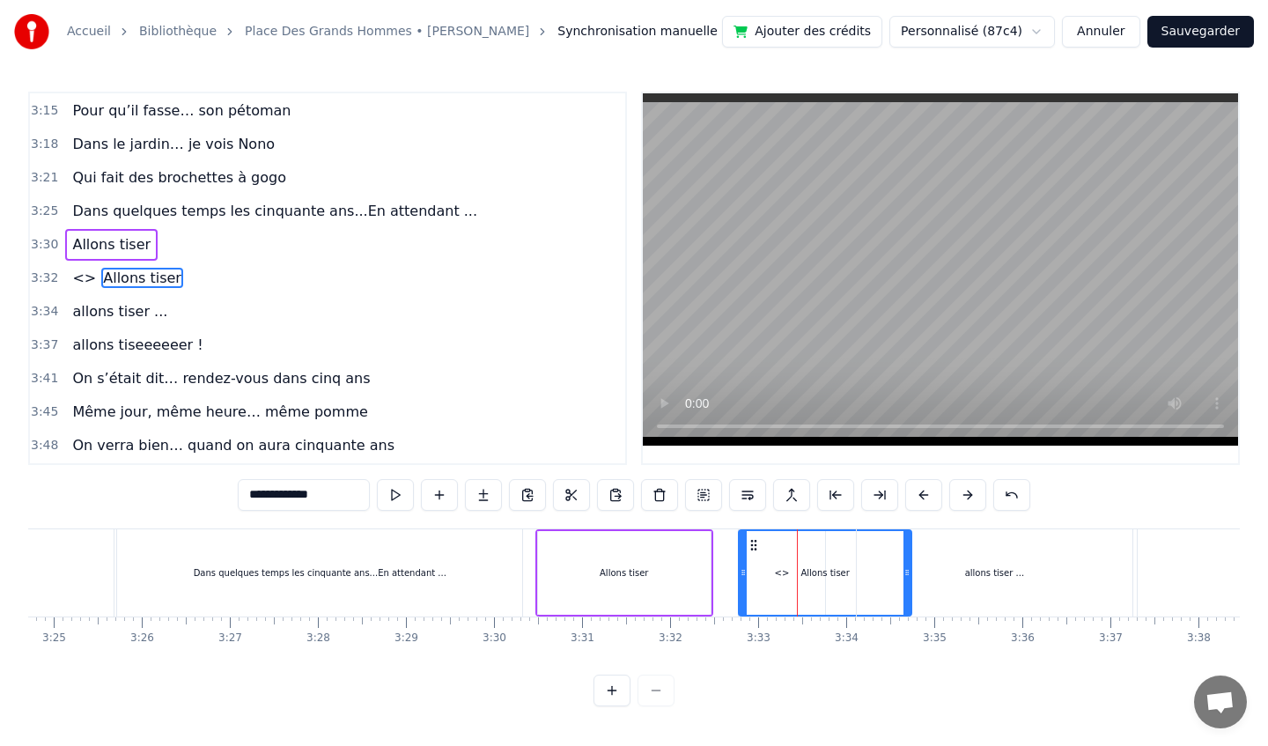
click at [79, 278] on span "<>" at bounding box center [83, 278] width 27 height 20
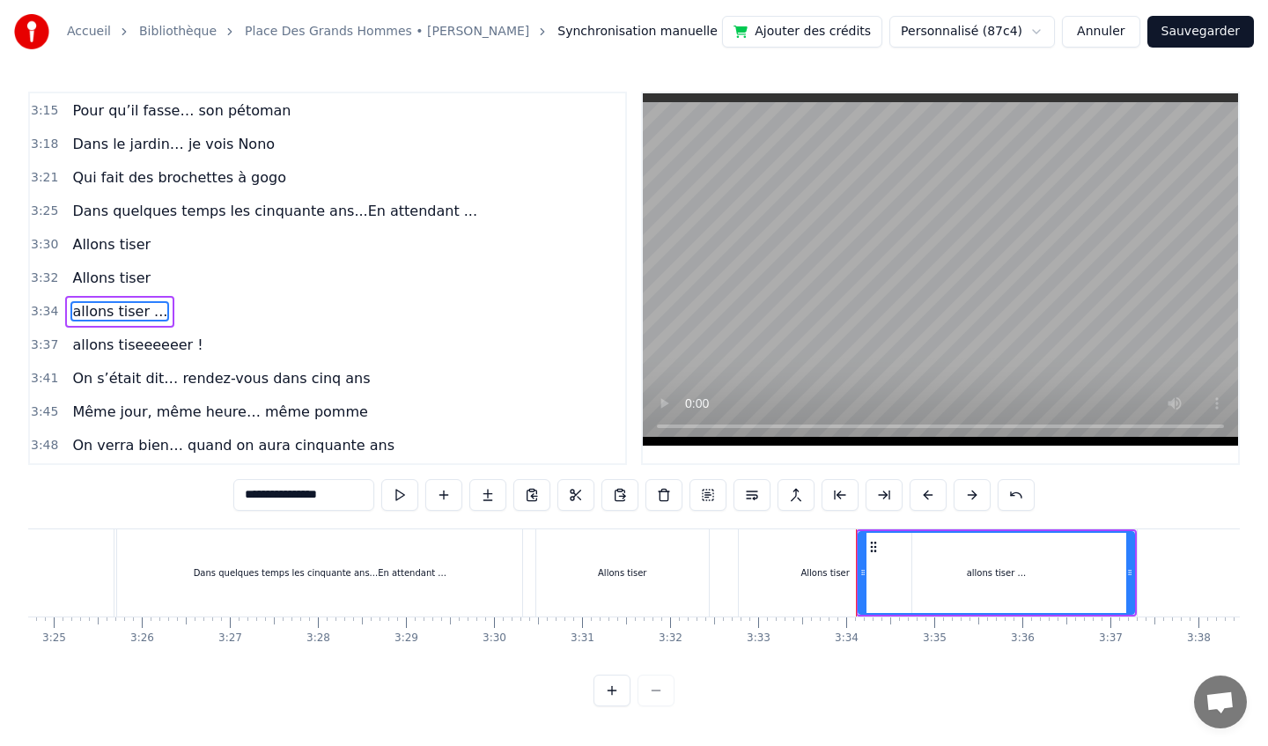
scroll to position [1614, 0]
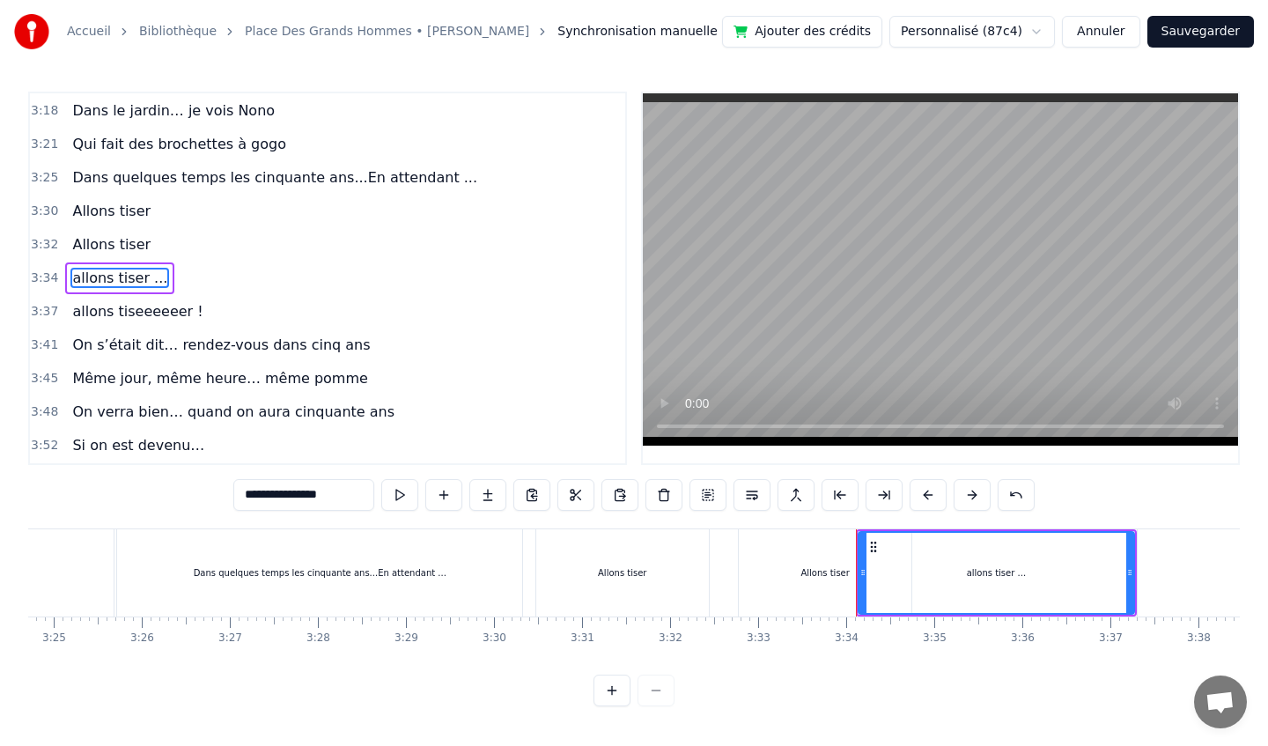
click at [788, 582] on div "Allons tiser" at bounding box center [825, 572] width 173 height 87
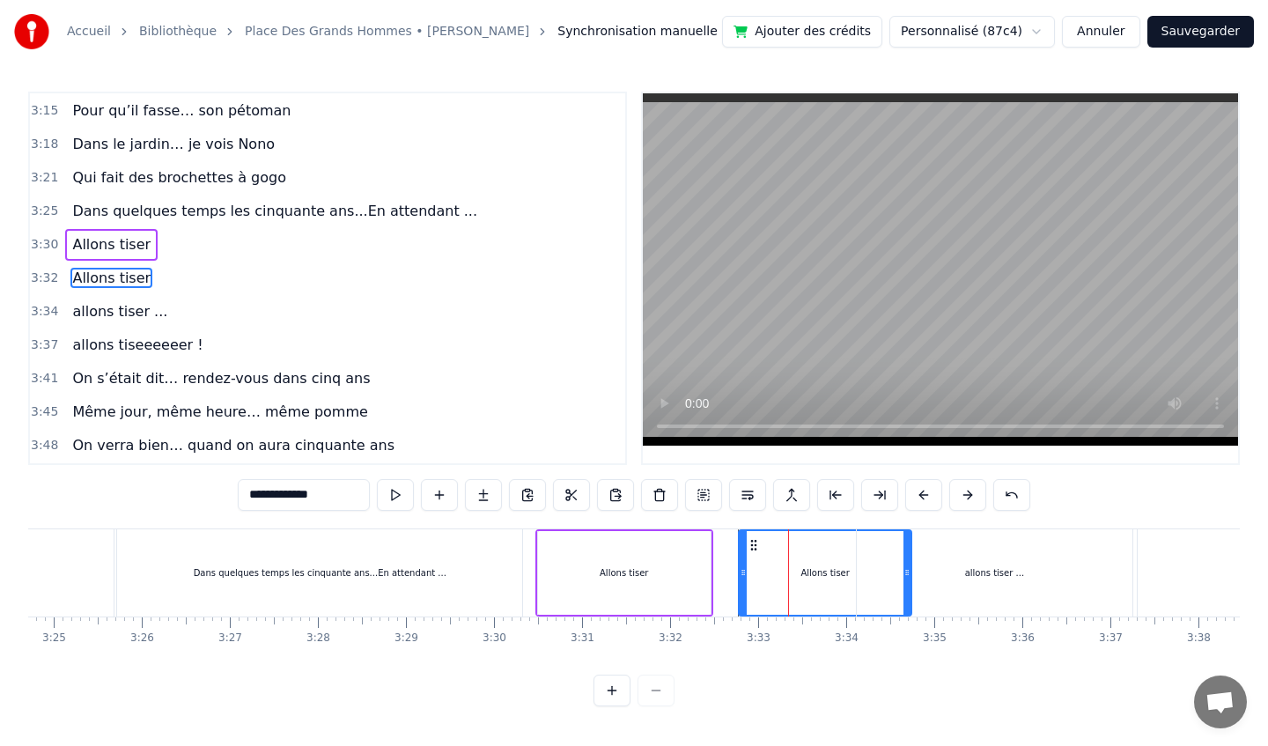
click at [755, 575] on div "Allons tiser" at bounding box center [825, 573] width 171 height 84
click at [792, 497] on button at bounding box center [791, 495] width 37 height 32
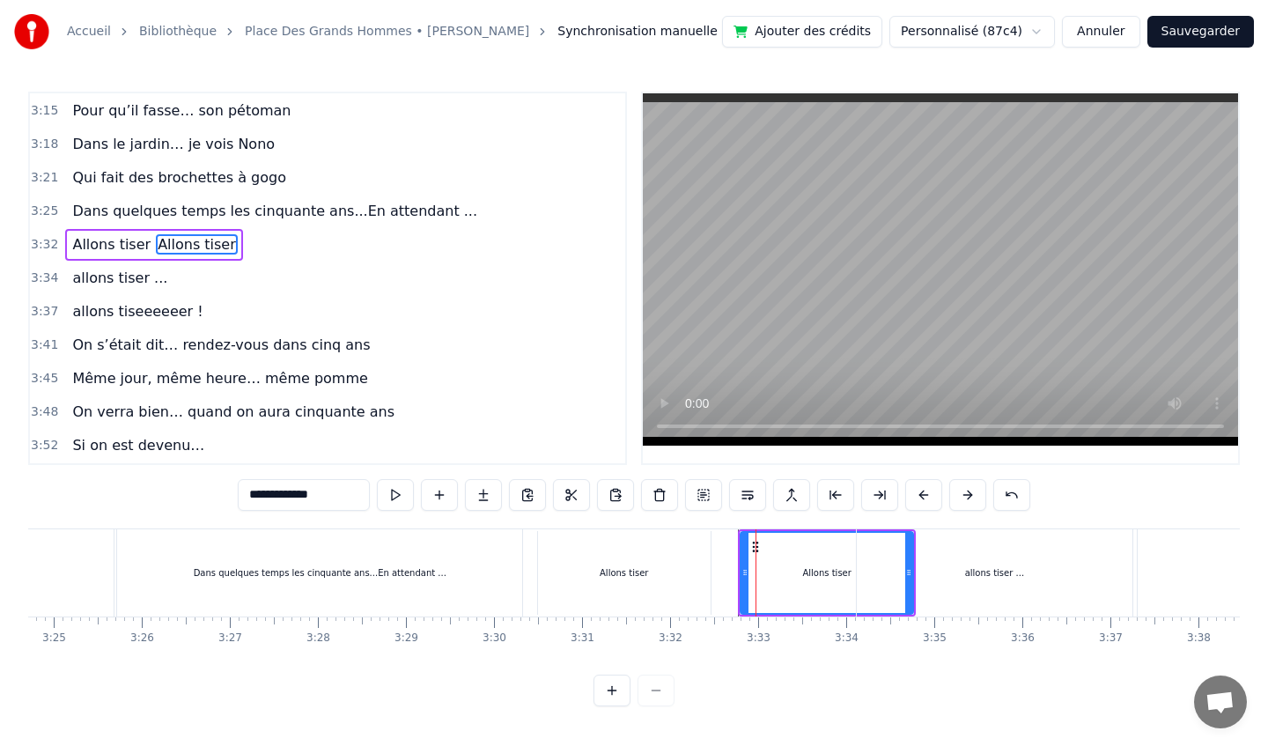
click at [949, 559] on div "allons tiser ..." at bounding box center [995, 572] width 276 height 87
type input "**********"
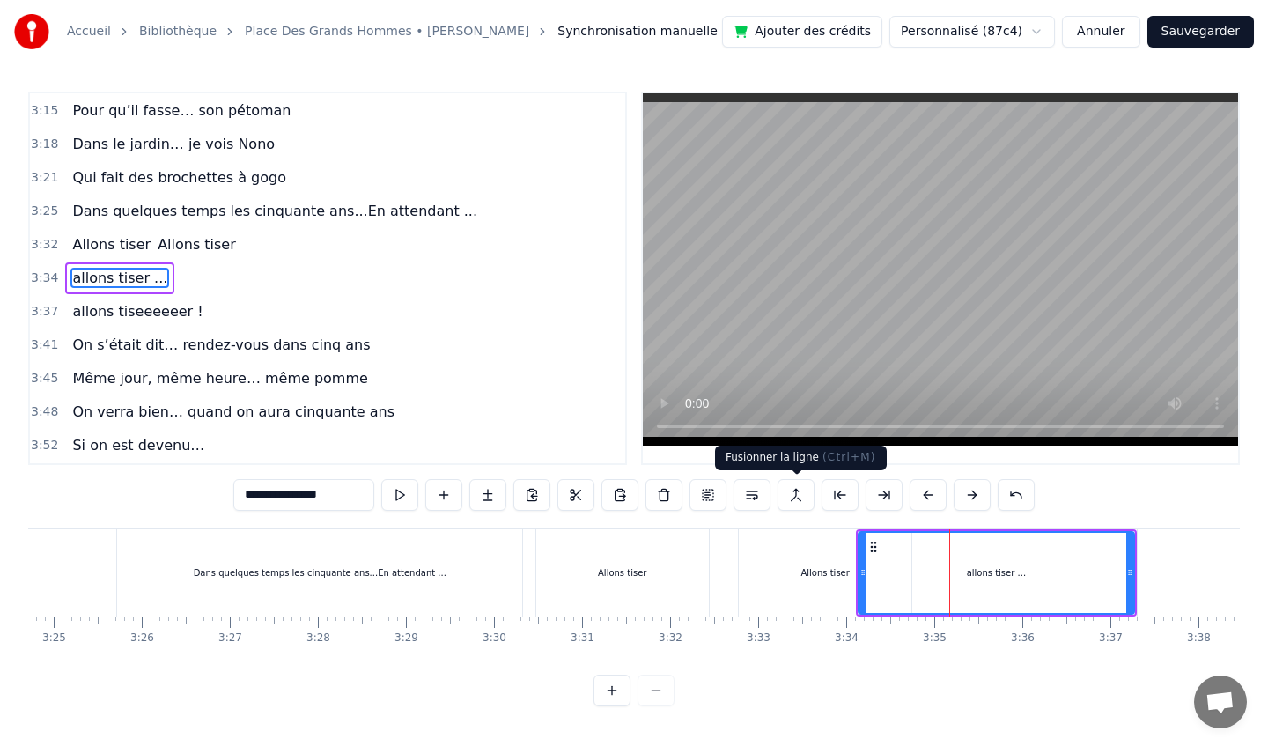
click at [803, 495] on button at bounding box center [795, 495] width 37 height 32
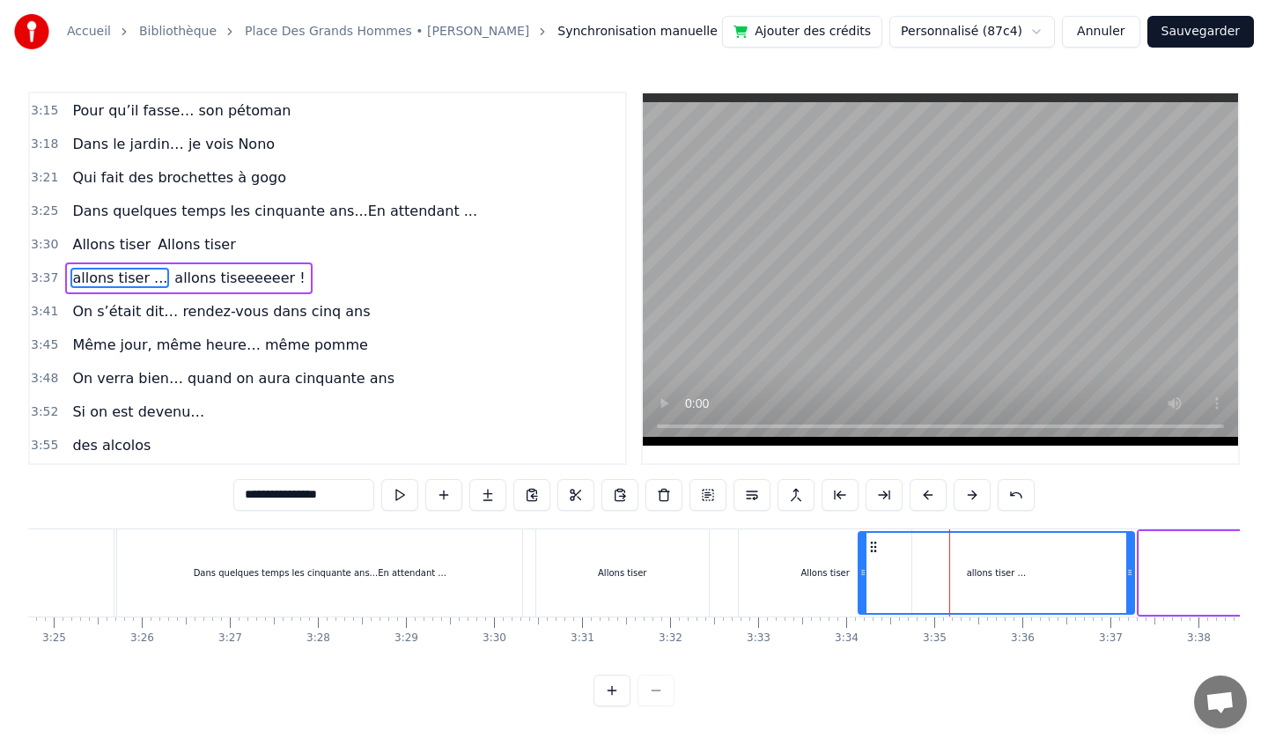
drag, startPoint x: 761, startPoint y: 557, endPoint x: 734, endPoint y: 564, distance: 27.1
click at [734, 564] on div "Allons tiser Allons tiser" at bounding box center [725, 572] width 381 height 87
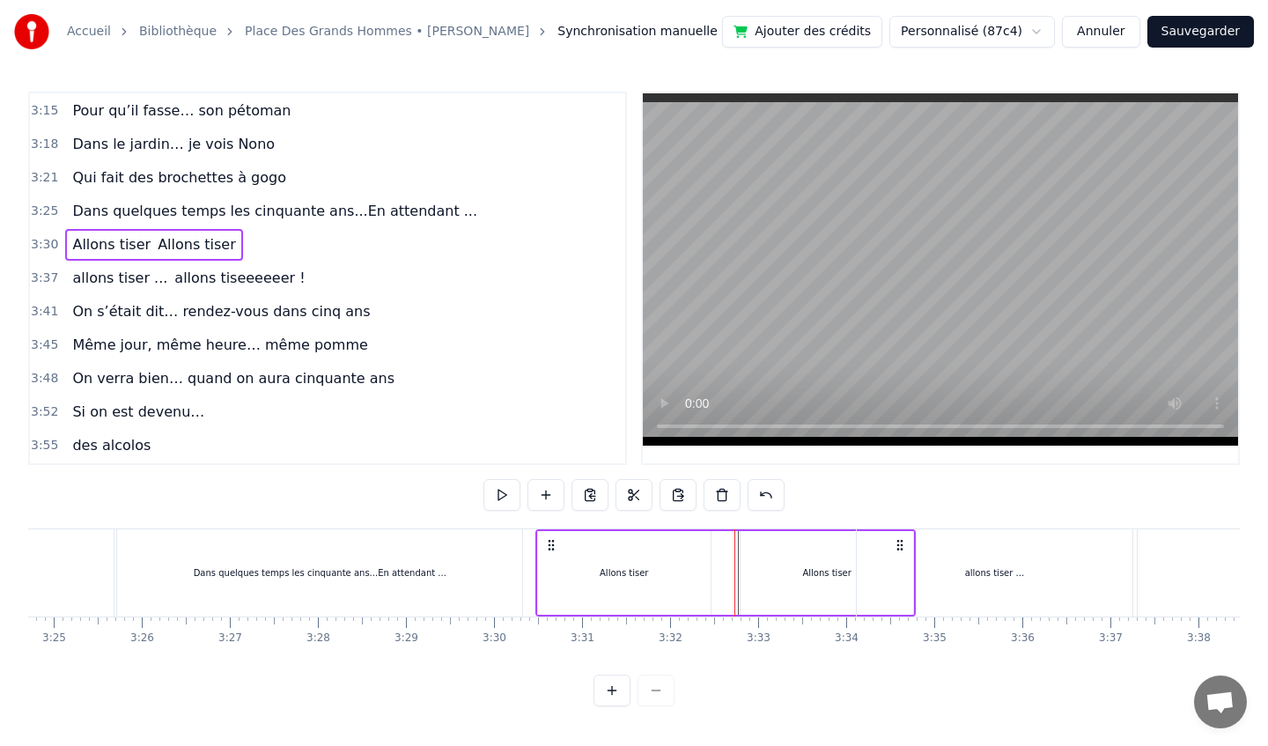
click at [777, 564] on div "Allons tiser" at bounding box center [827, 573] width 173 height 84
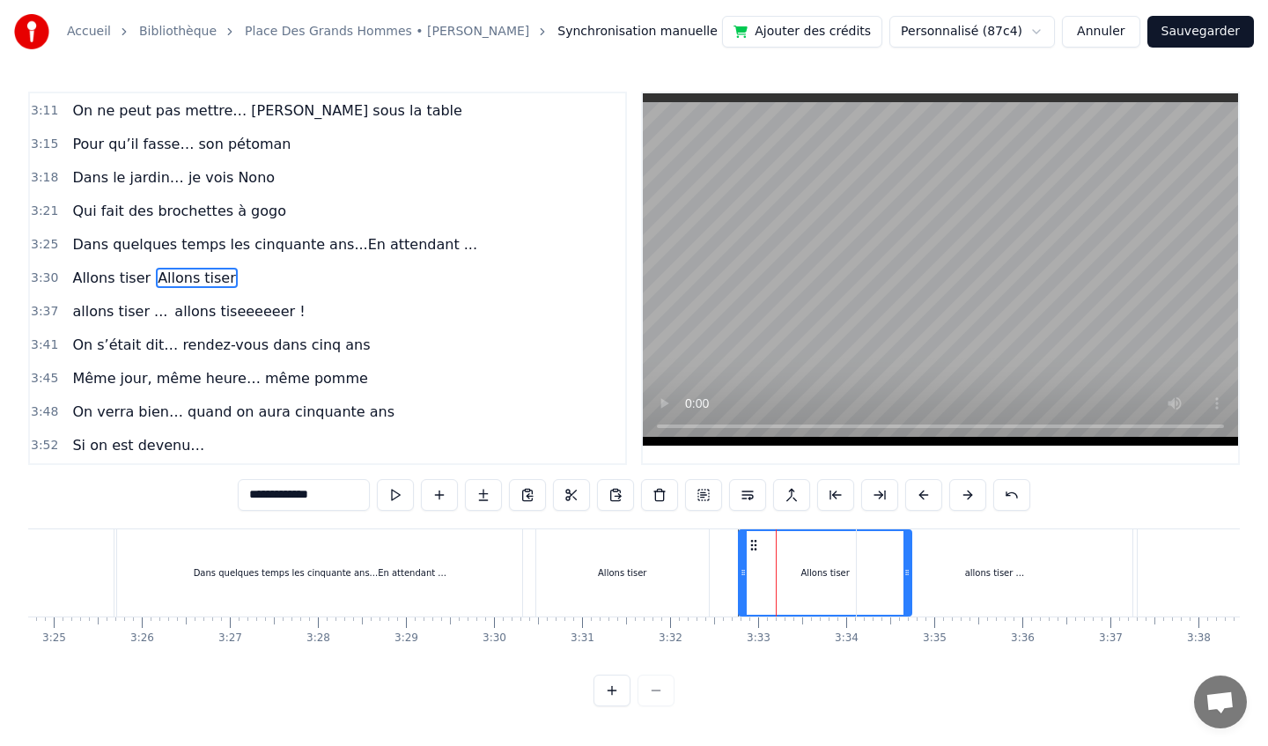
click at [148, 318] on span "allons tiser ..." at bounding box center [119, 311] width 99 height 20
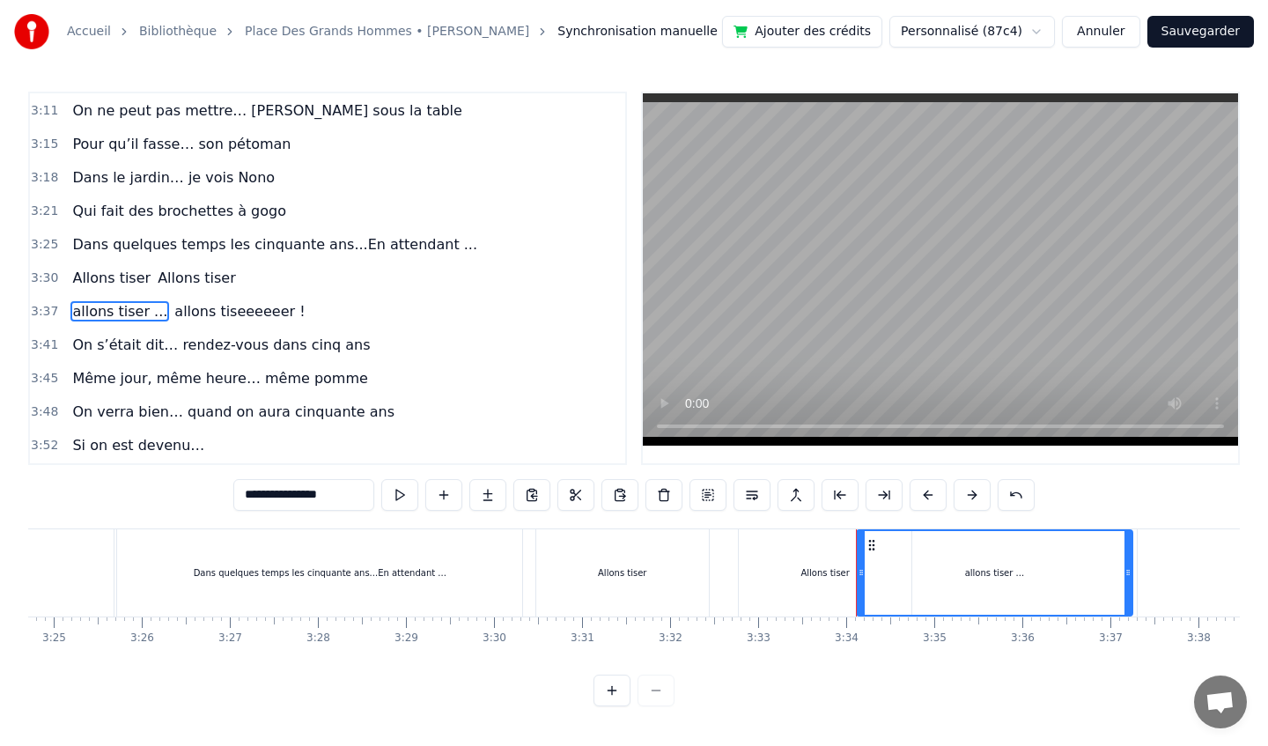
scroll to position [1581, 0]
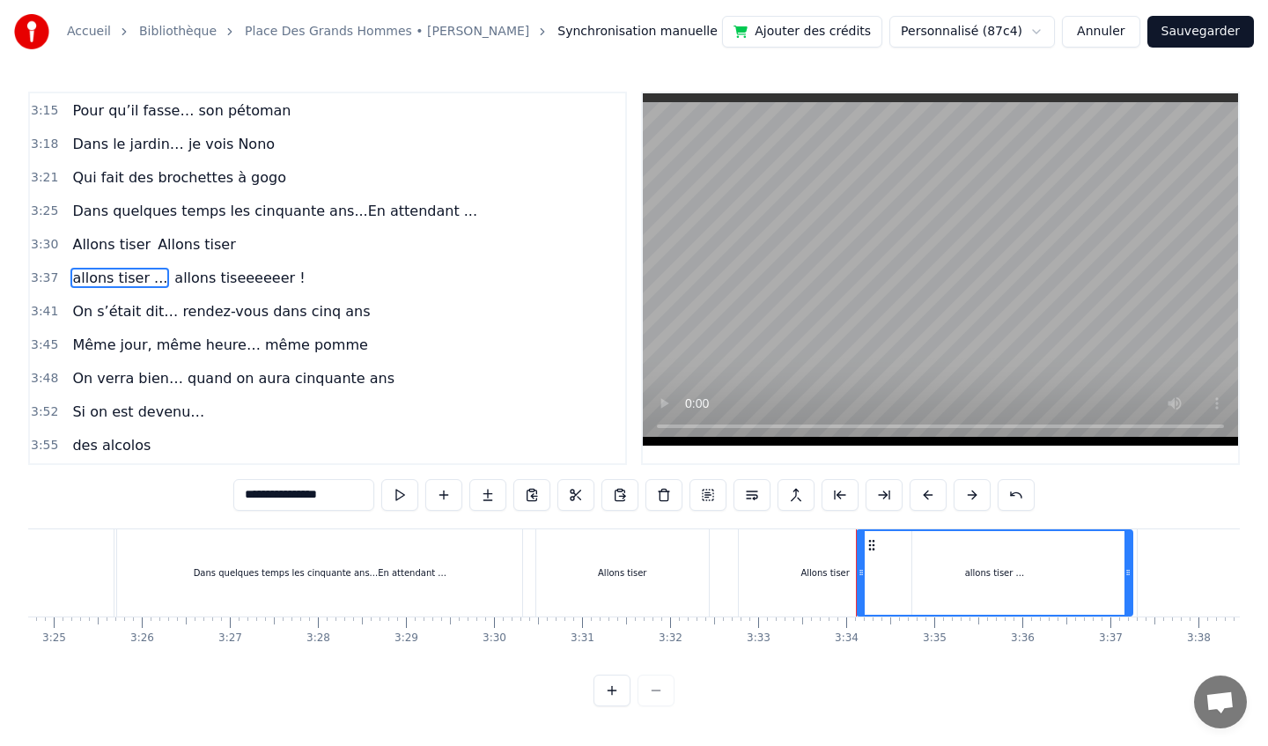
click at [829, 585] on div "Allons tiser" at bounding box center [825, 572] width 173 height 87
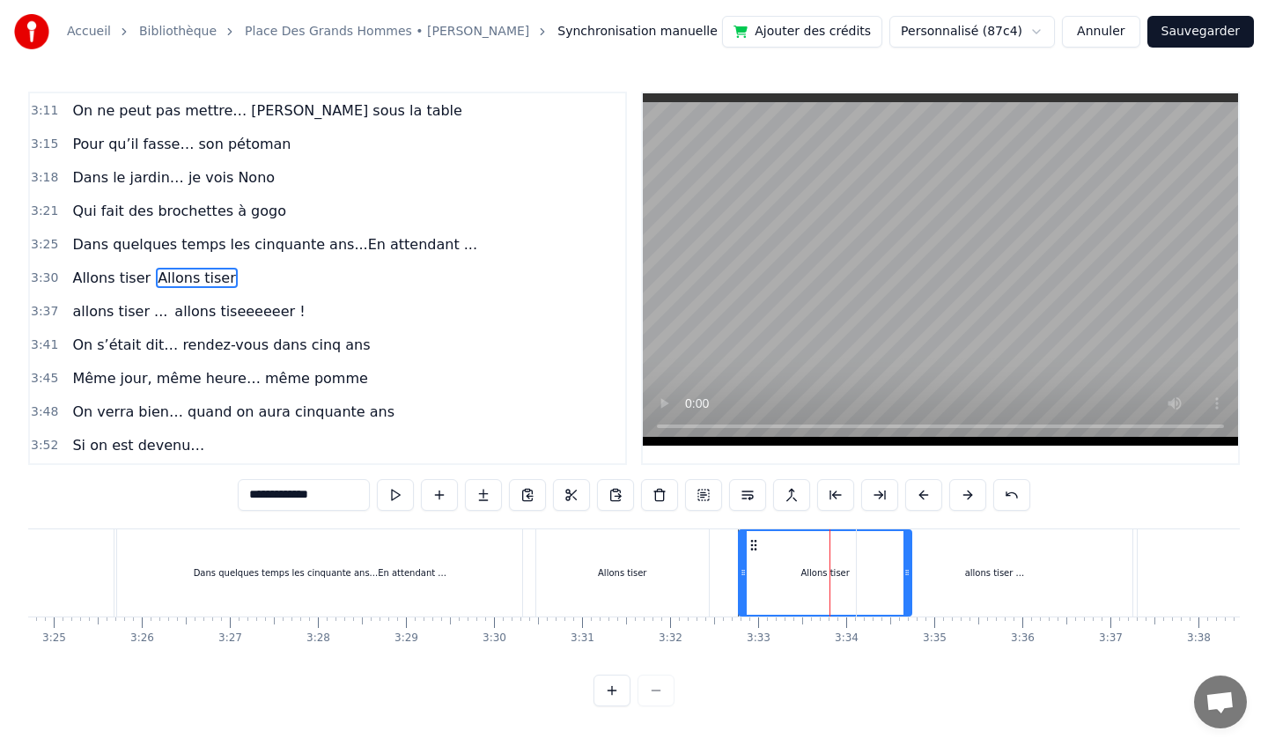
drag, startPoint x: 908, startPoint y: 578, endPoint x: 895, endPoint y: 579, distance: 13.3
click at [895, 579] on div "allons tiser ..." at bounding box center [995, 572] width 276 height 87
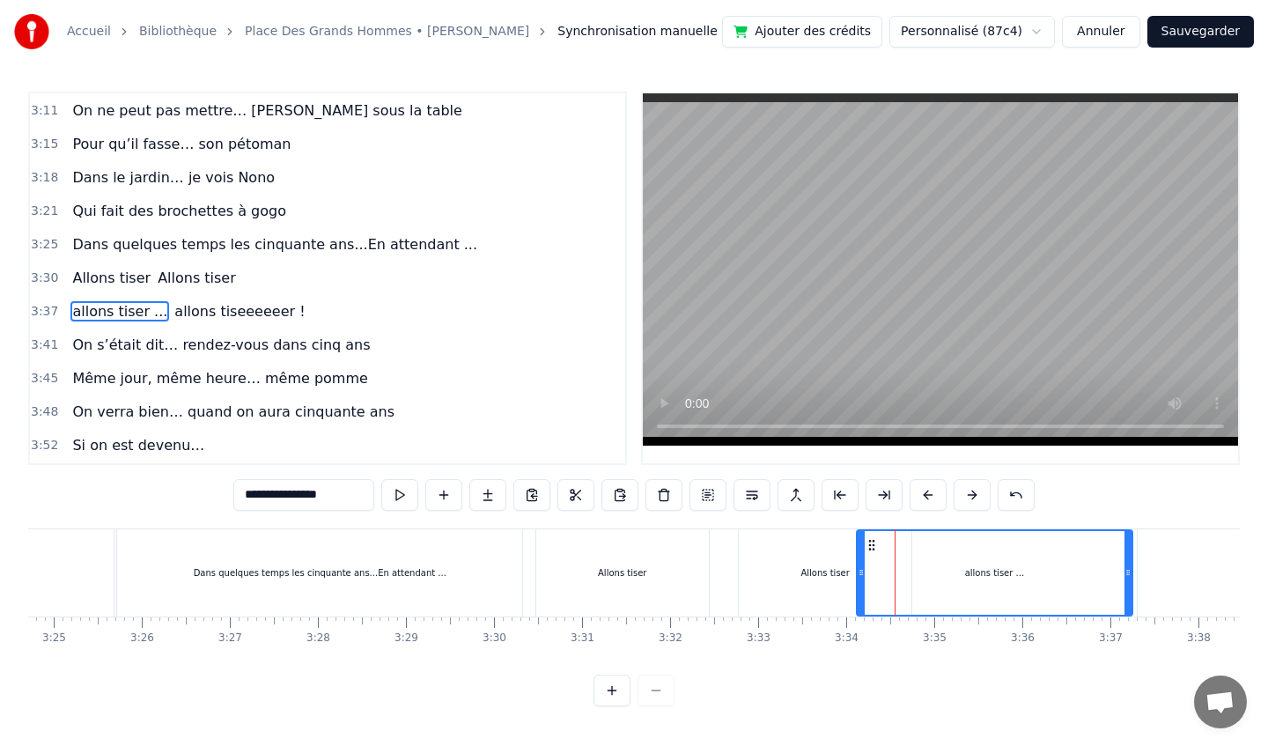
scroll to position [1581, 0]
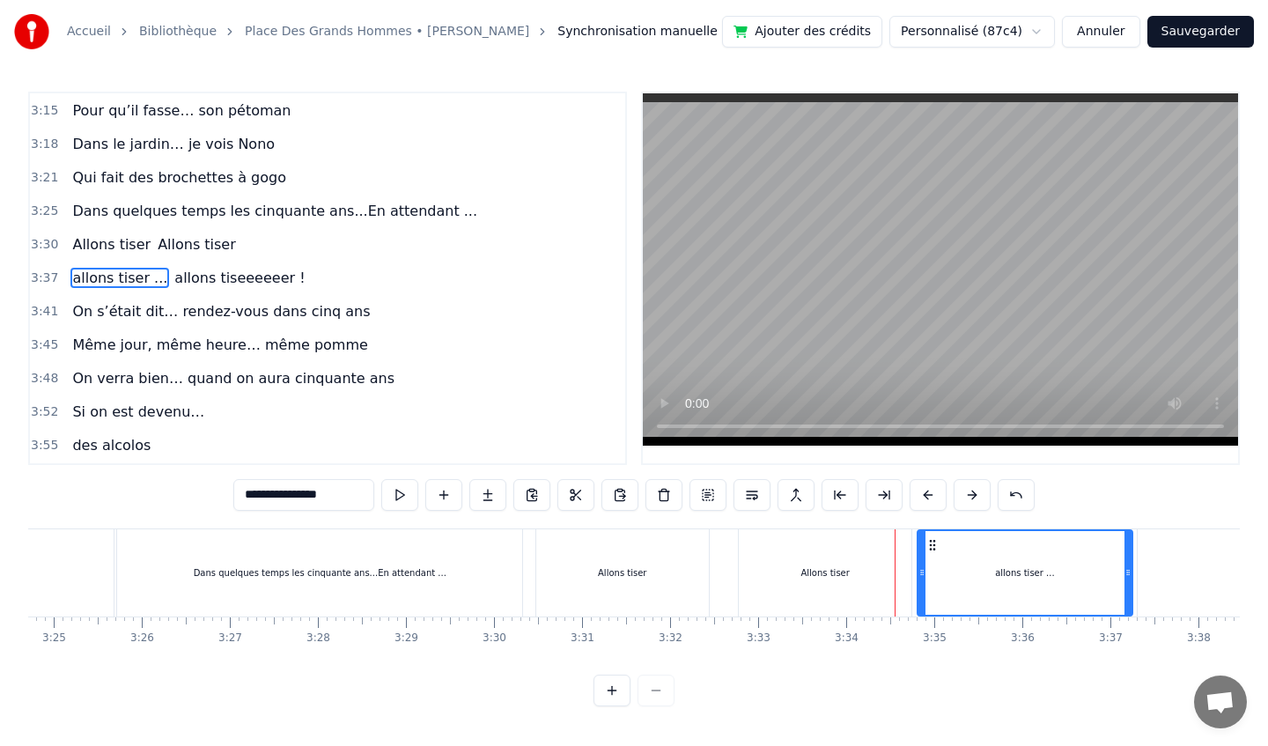
drag, startPoint x: 862, startPoint y: 574, endPoint x: 923, endPoint y: 571, distance: 60.8
click at [923, 571] on icon at bounding box center [921, 572] width 7 height 14
click at [882, 573] on div "Allons tiser" at bounding box center [825, 572] width 173 height 87
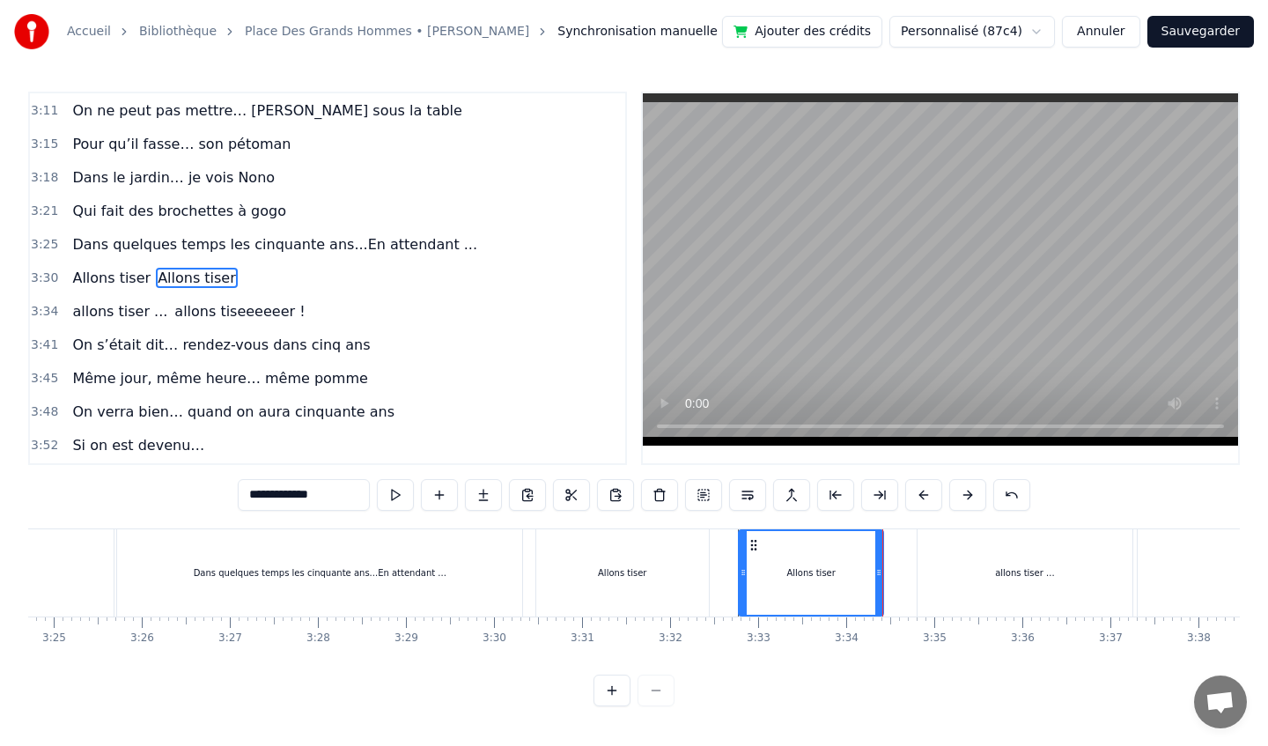
drag, startPoint x: 907, startPoint y: 576, endPoint x: 879, endPoint y: 578, distance: 28.2
click at [879, 578] on icon at bounding box center [878, 572] width 7 height 14
click at [969, 569] on div "allons tiser ..." at bounding box center [1024, 572] width 215 height 87
type input "**********"
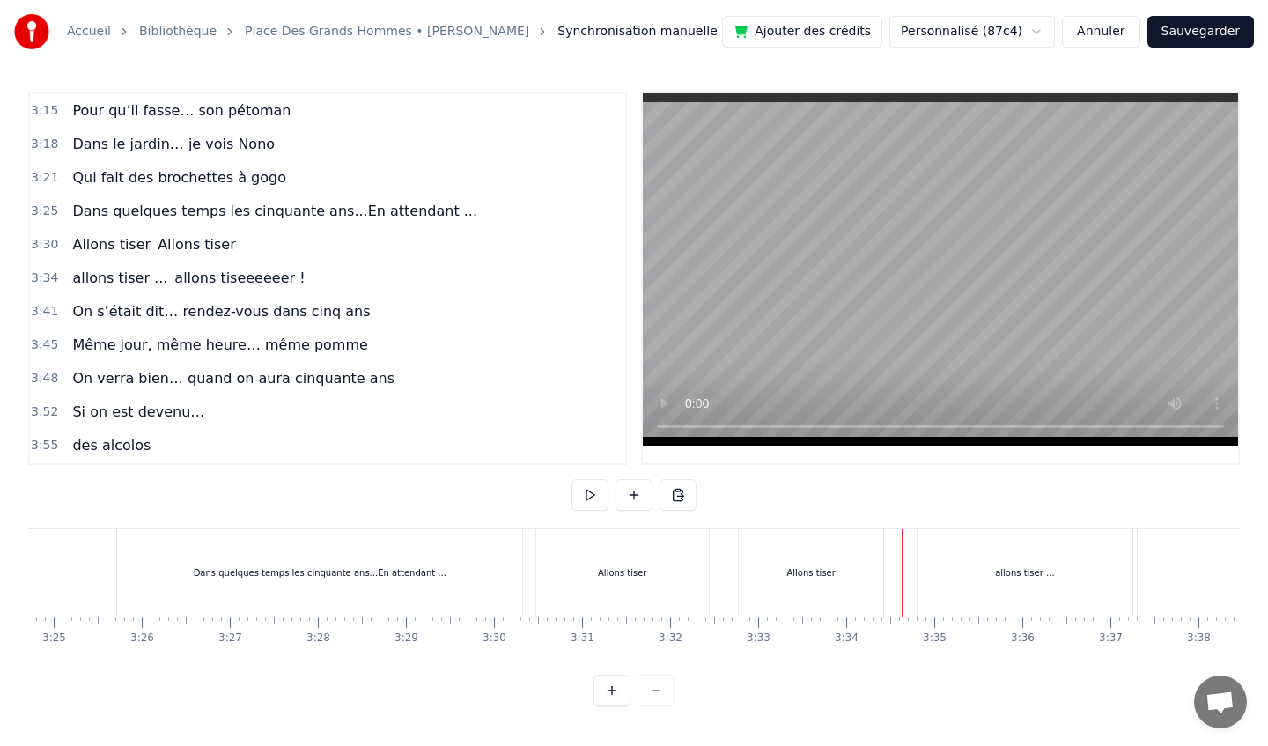
click at [943, 569] on div "allons tiser ..." at bounding box center [1024, 572] width 215 height 87
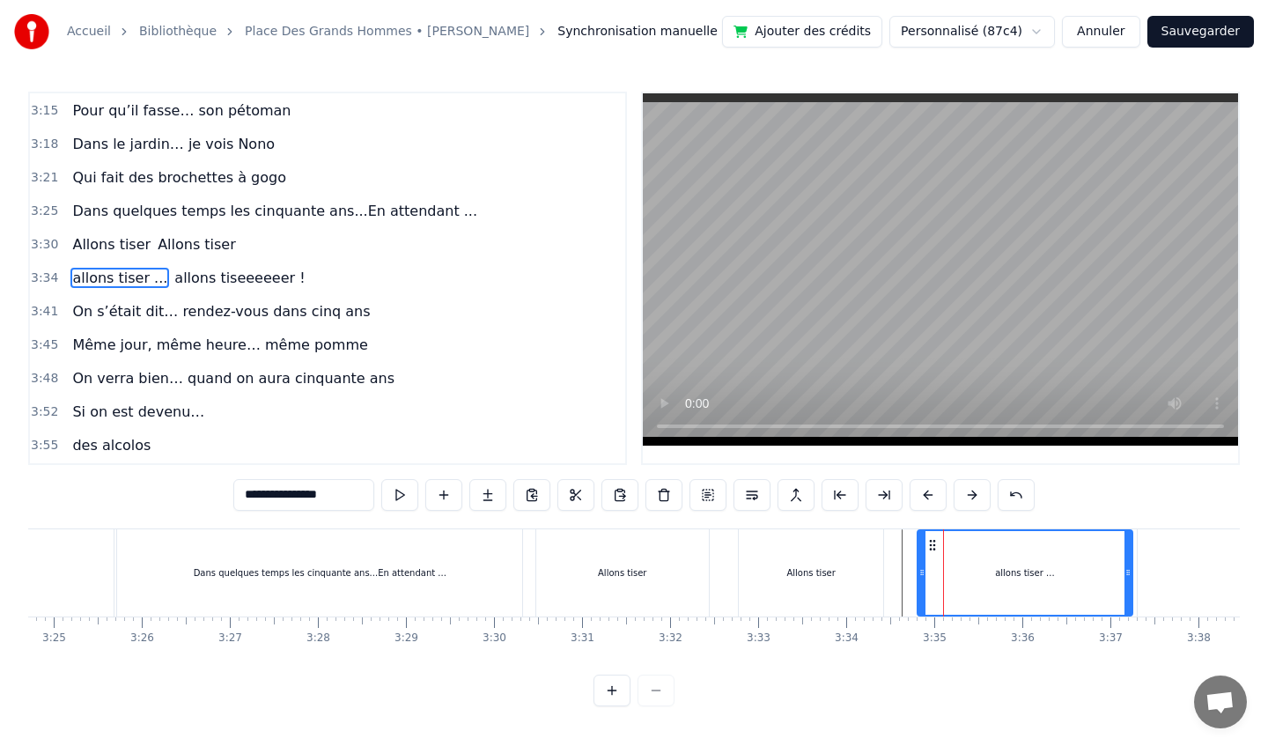
drag, startPoint x: 655, startPoint y: 587, endPoint x: 683, endPoint y: 585, distance: 28.3
click at [684, 585] on div "Allons tiser" at bounding box center [622, 572] width 173 height 87
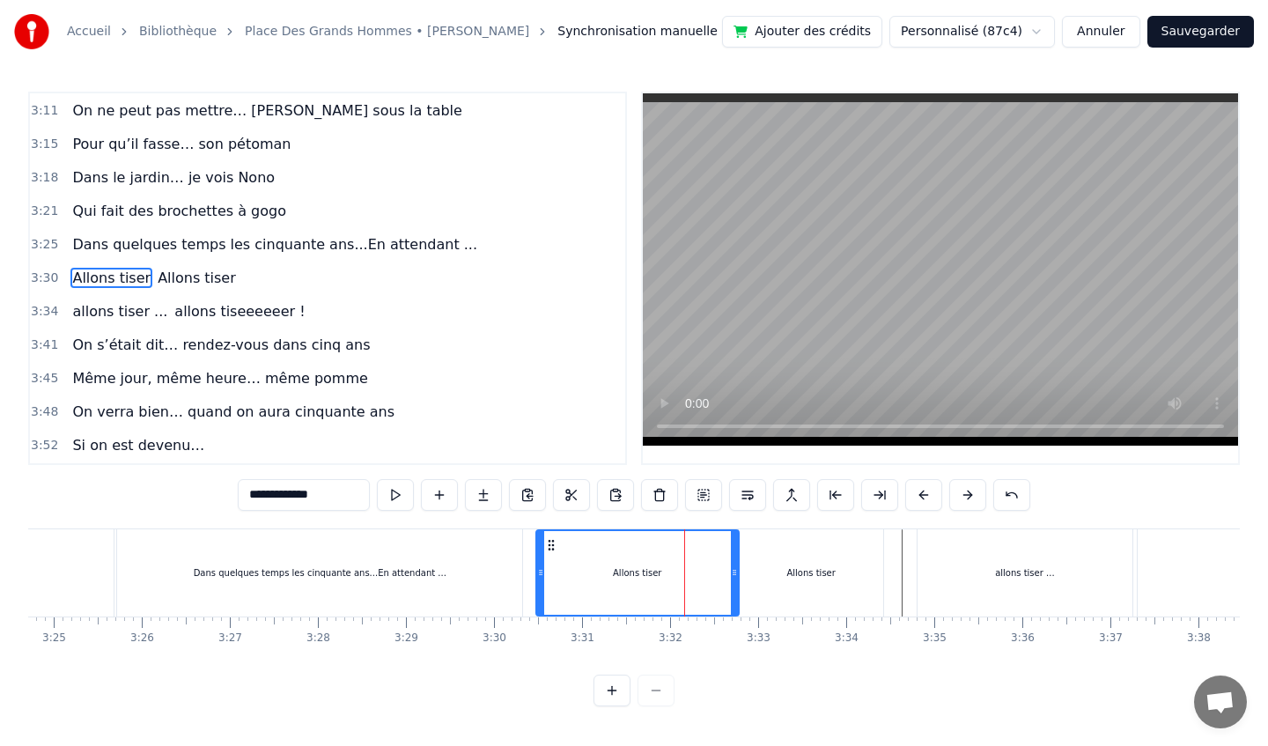
drag, startPoint x: 703, startPoint y: 573, endPoint x: 733, endPoint y: 574, distance: 30.0
click at [733, 574] on icon at bounding box center [734, 572] width 7 height 14
drag, startPoint x: 542, startPoint y: 571, endPoint x: 527, endPoint y: 569, distance: 14.3
click at [527, 570] on icon at bounding box center [525, 572] width 7 height 14
click at [807, 549] on div "Allons tiser" at bounding box center [811, 572] width 144 height 87
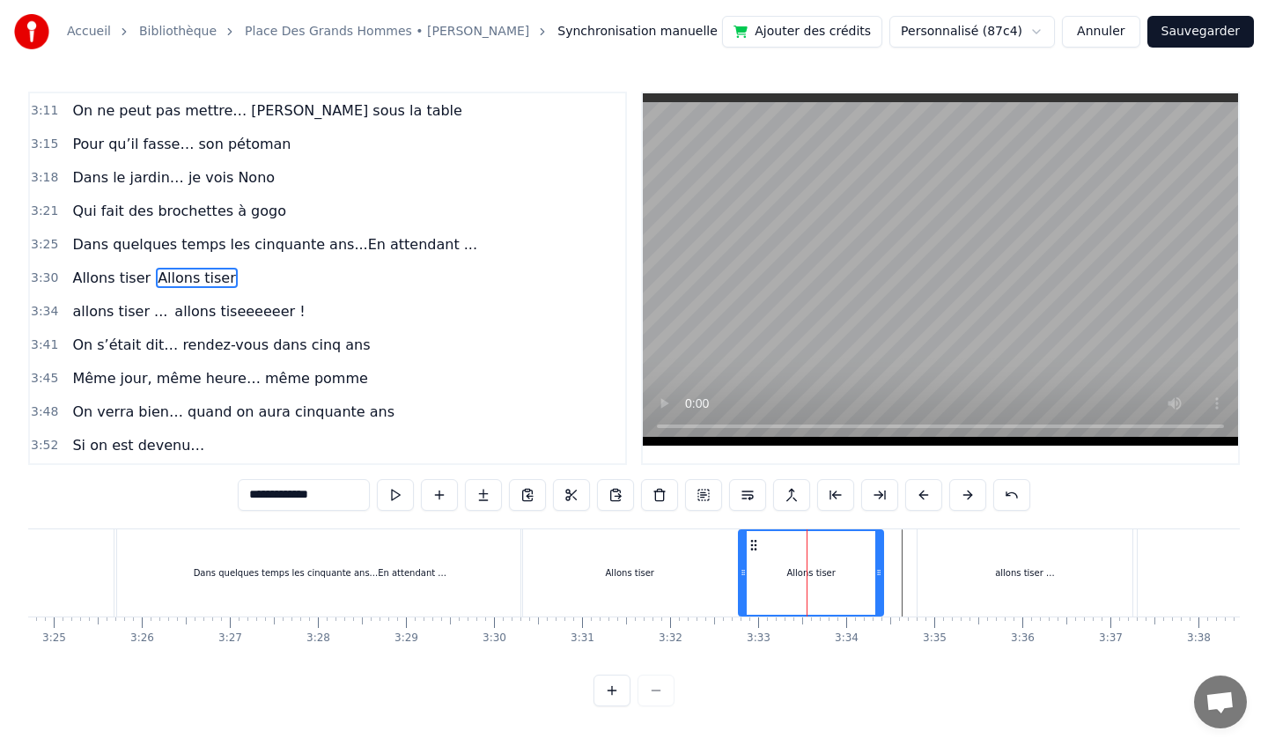
click at [967, 549] on div "allons tiser ..." at bounding box center [1024, 572] width 215 height 87
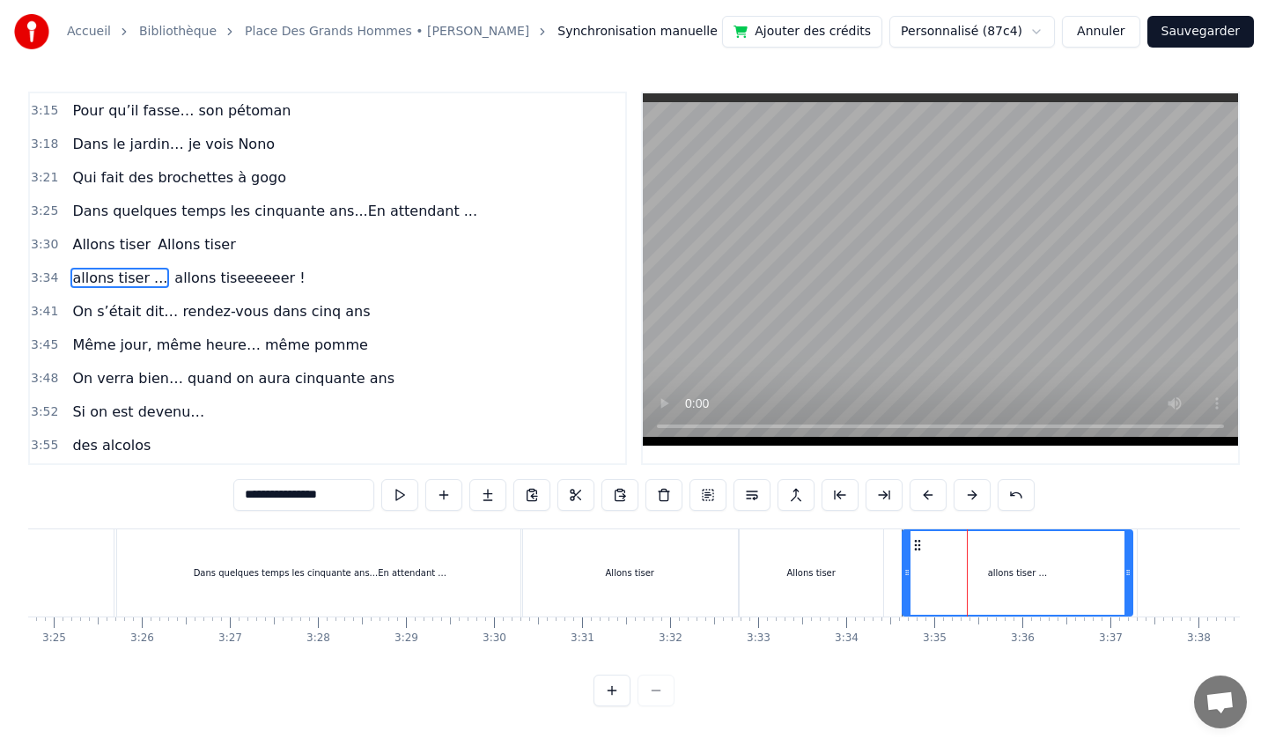
drag, startPoint x: 922, startPoint y: 570, endPoint x: 905, endPoint y: 565, distance: 17.3
click at [905, 566] on icon at bounding box center [906, 572] width 7 height 14
click at [873, 568] on div "Allons tiser" at bounding box center [811, 572] width 144 height 87
type input "**********"
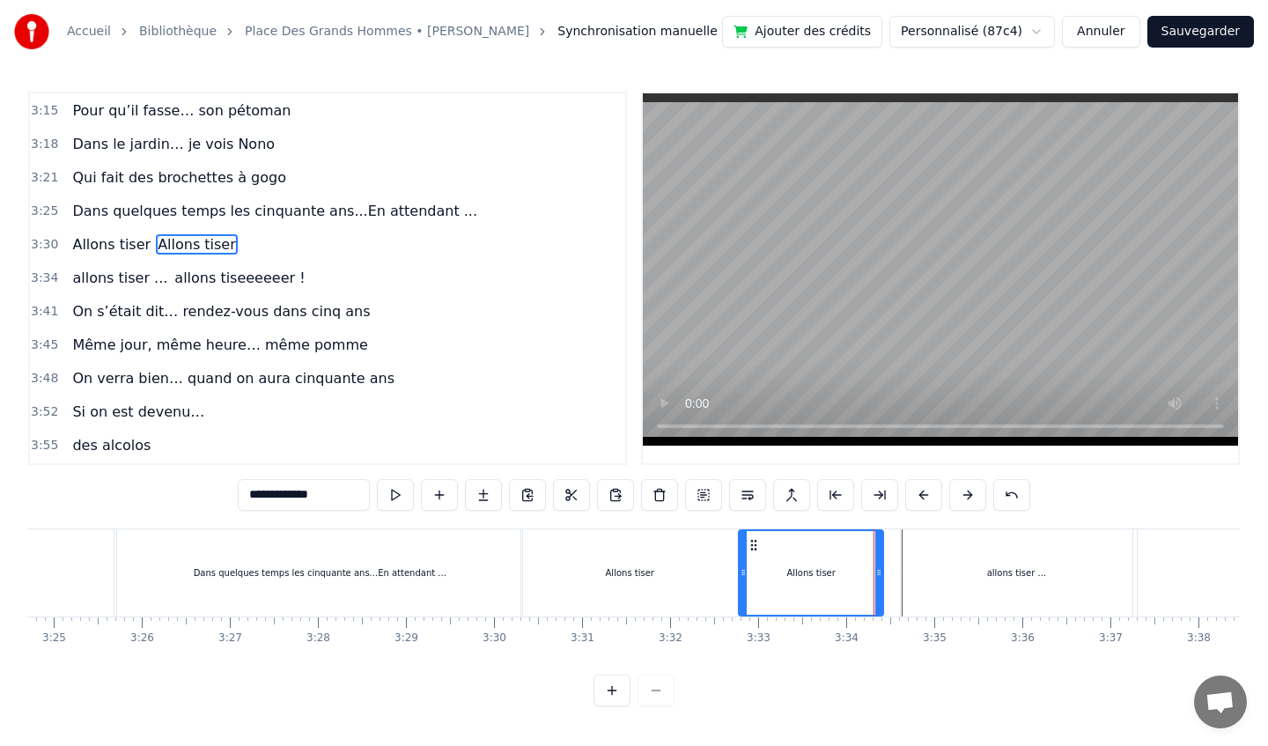
scroll to position [1547, 0]
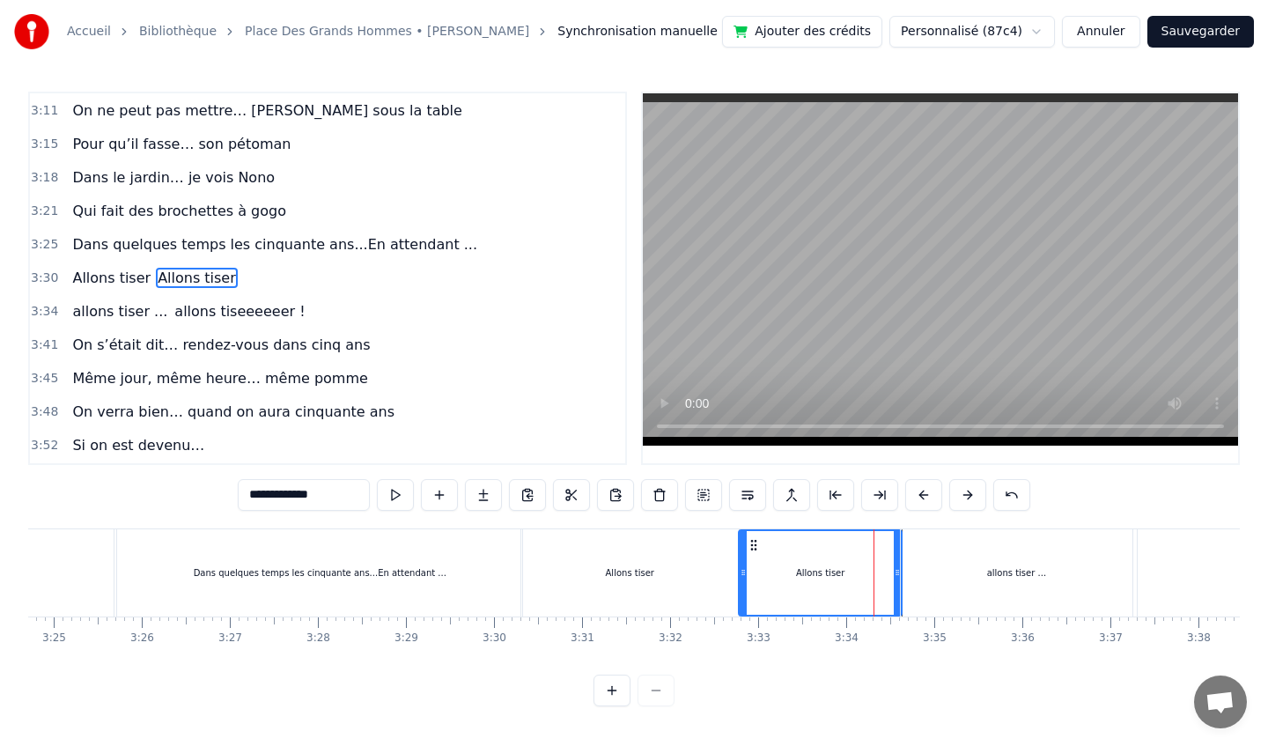
drag, startPoint x: 881, startPoint y: 571, endPoint x: 900, endPoint y: 571, distance: 18.5
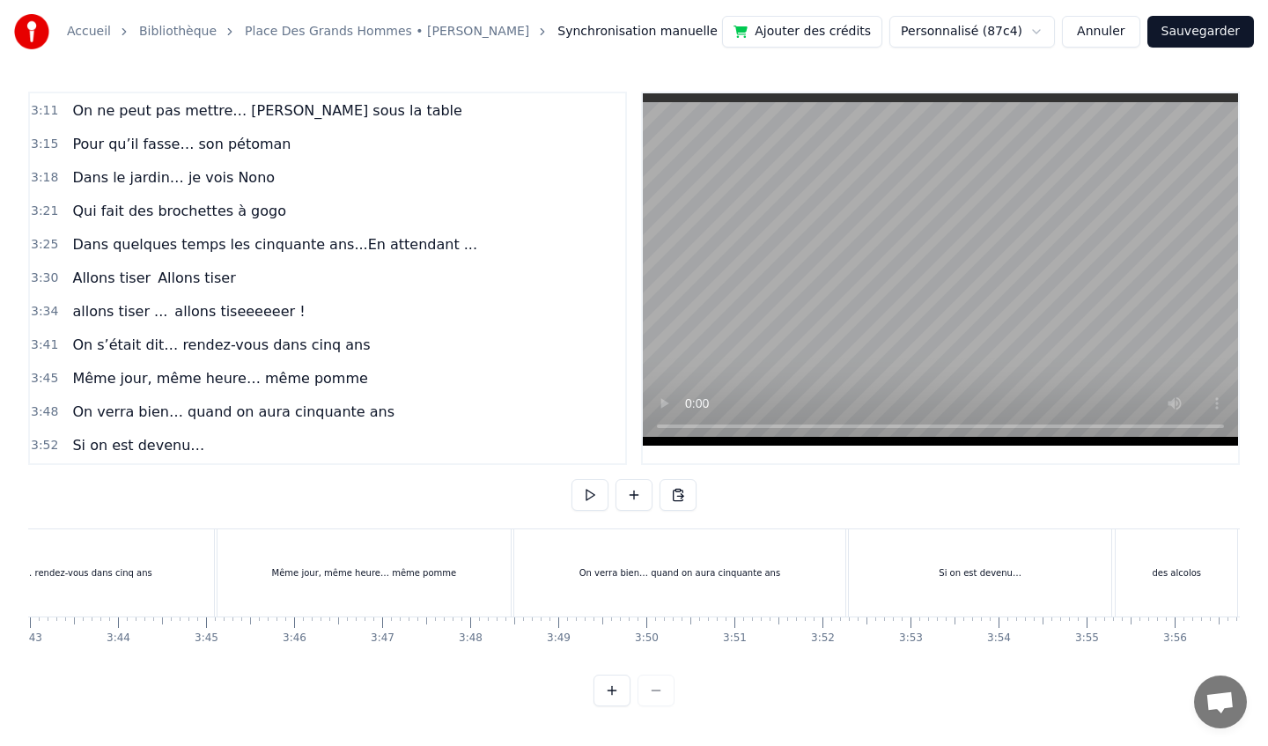
scroll to position [0, 19638]
click at [780, 594] on div "On verra bien… quand on aura cinquante ans" at bounding box center [675, 572] width 331 height 87
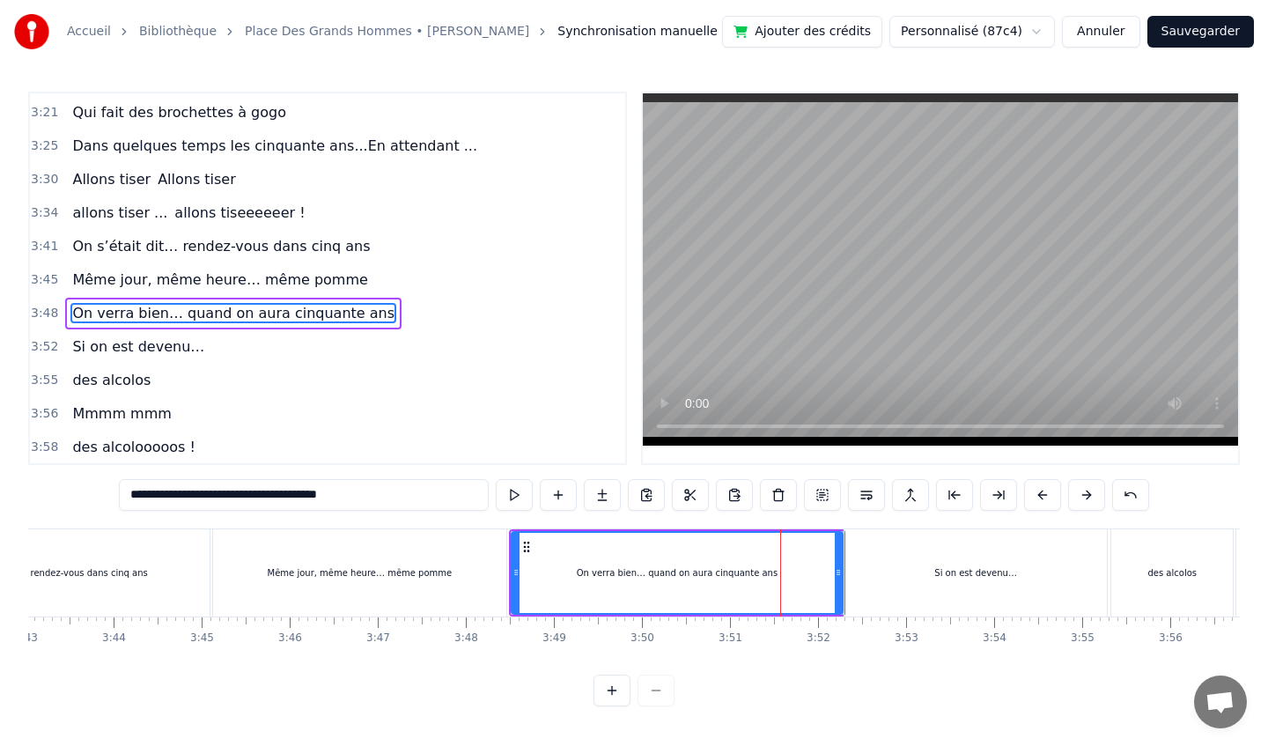
scroll to position [1681, 0]
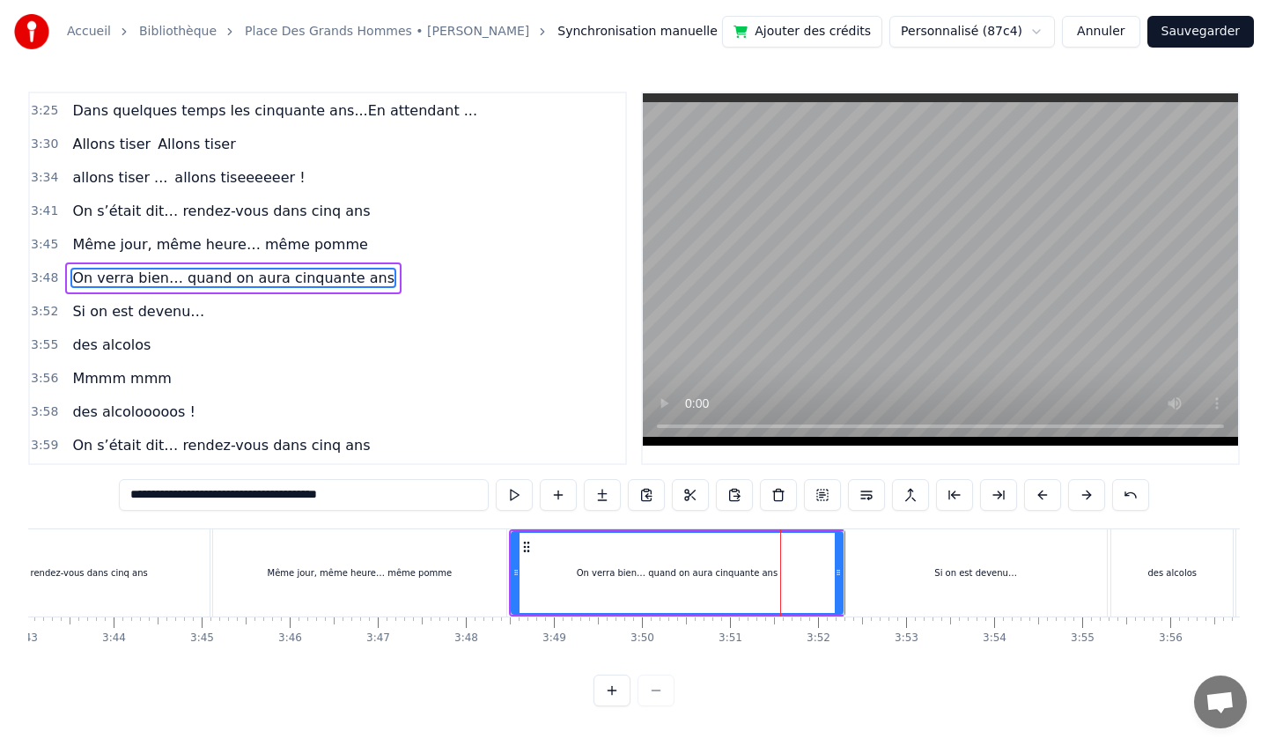
click at [925, 571] on div "Si on est devenu…" at bounding box center [975, 572] width 262 height 87
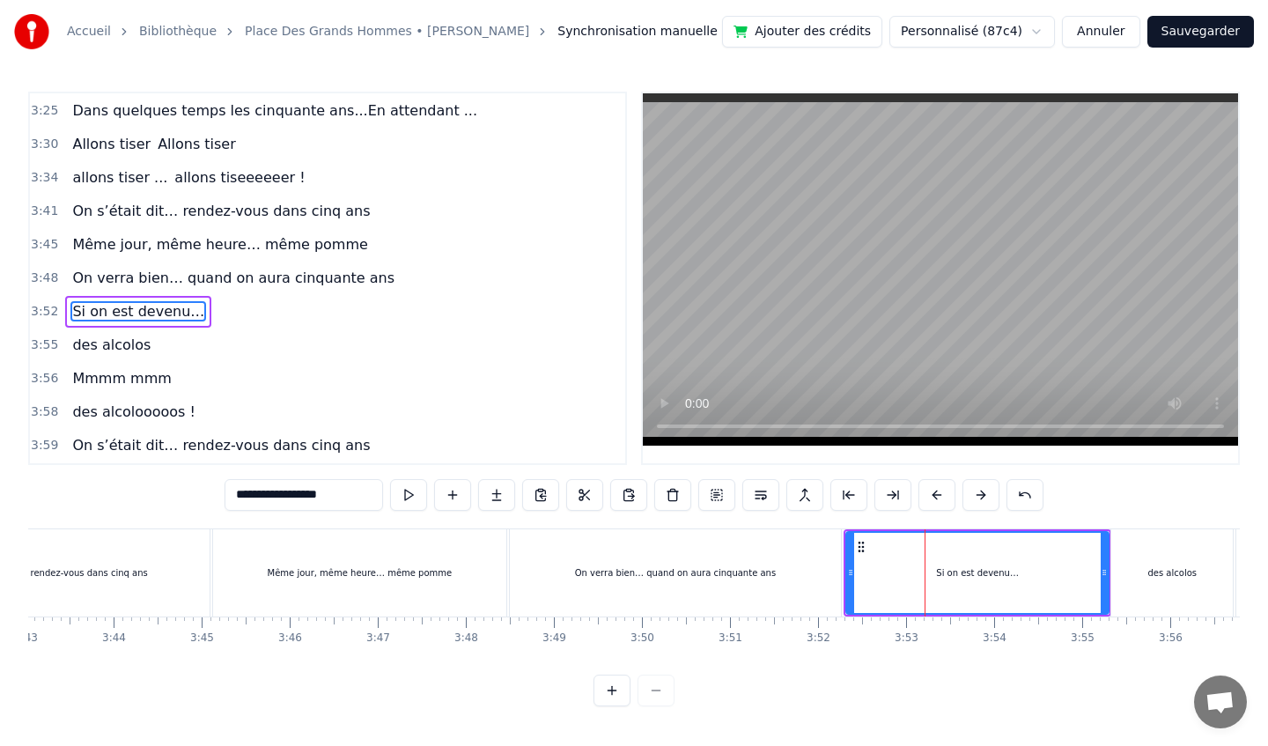
scroll to position [1714, 0]
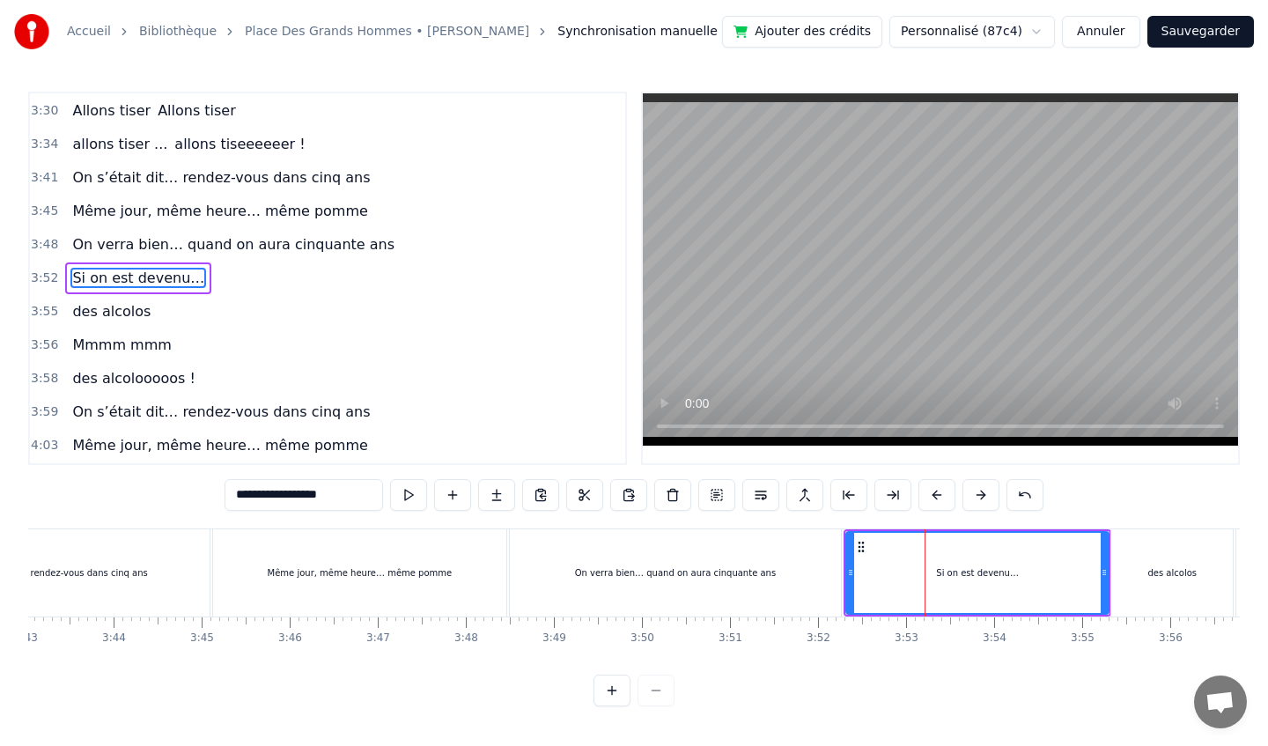
click at [419, 584] on div "Même jour, même heure… même pomme" at bounding box center [359, 572] width 293 height 87
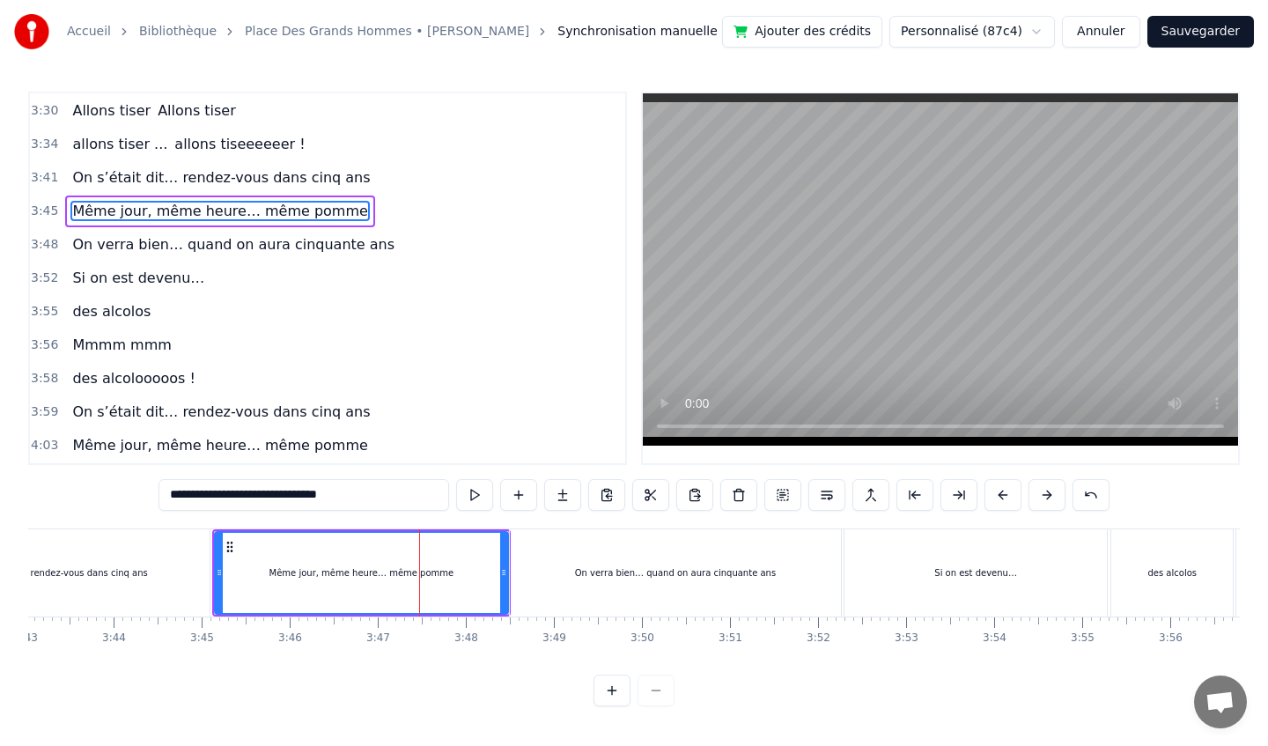
scroll to position [1647, 0]
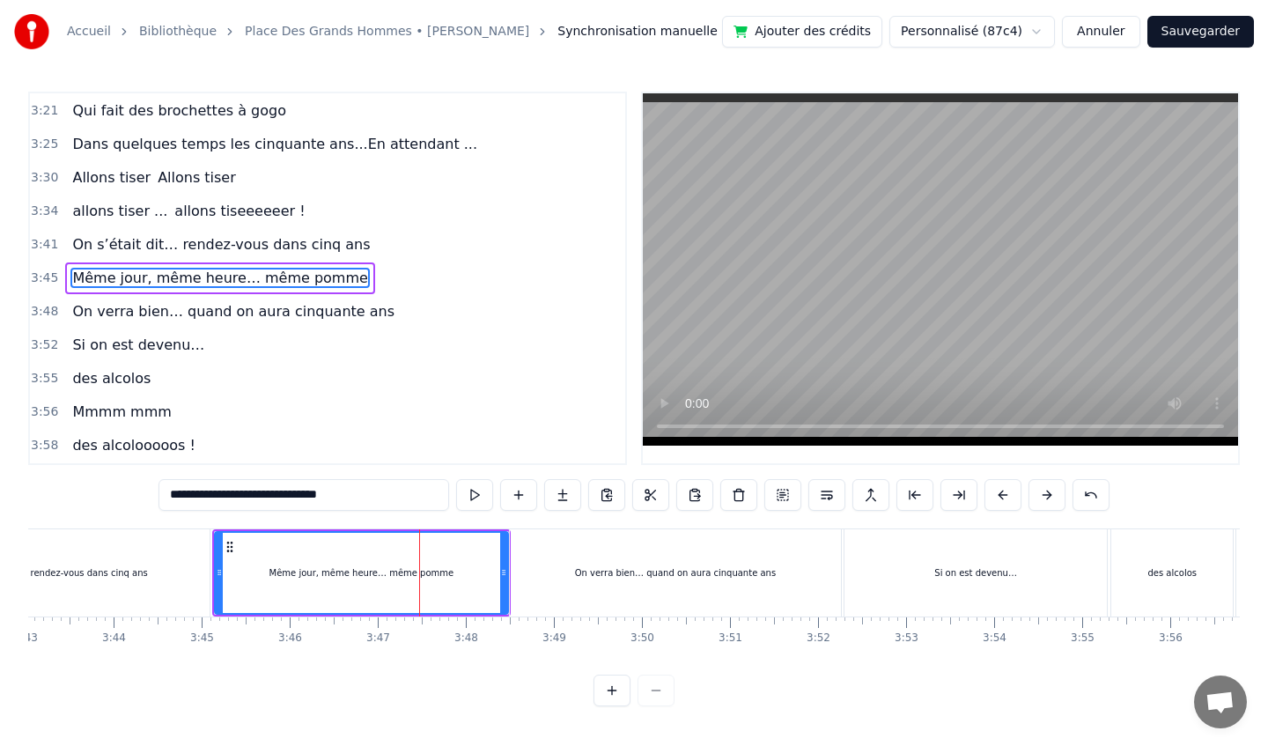
click at [151, 583] on div "On s’était dit… rendez-vous dans cinq ans" at bounding box center [55, 572] width 309 height 87
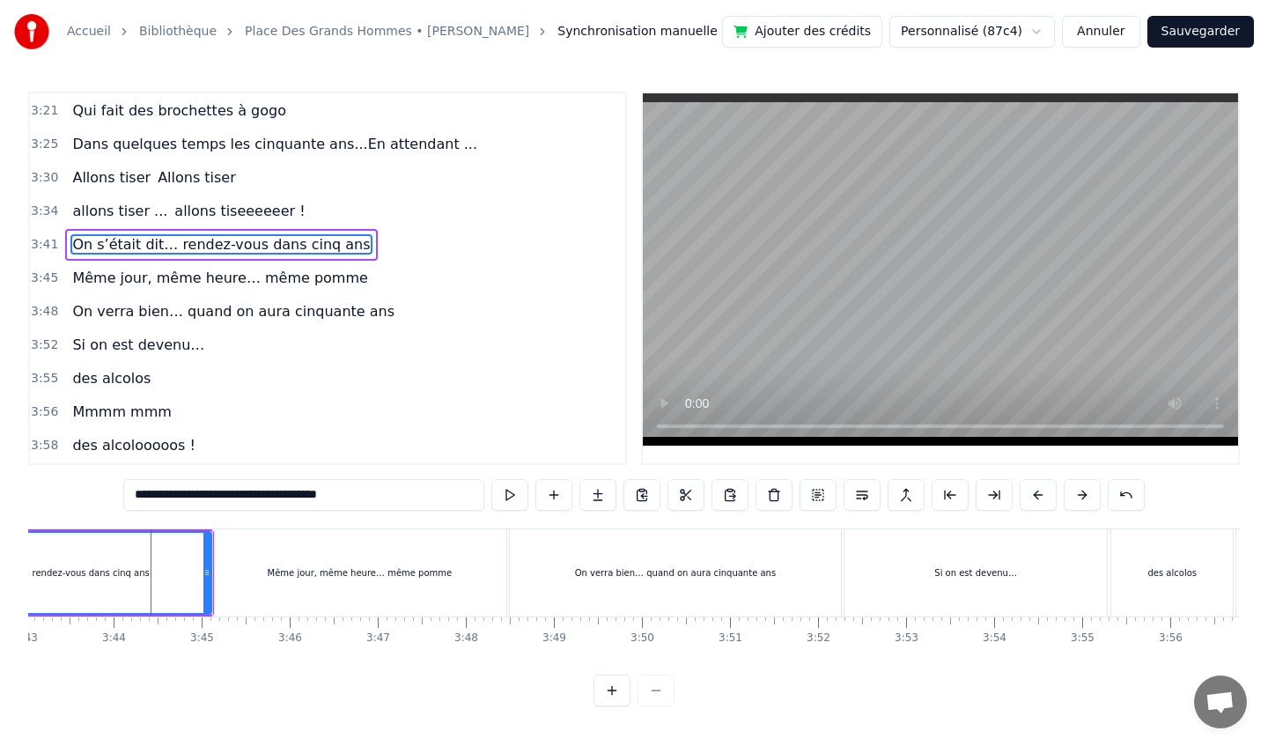
scroll to position [1614, 0]
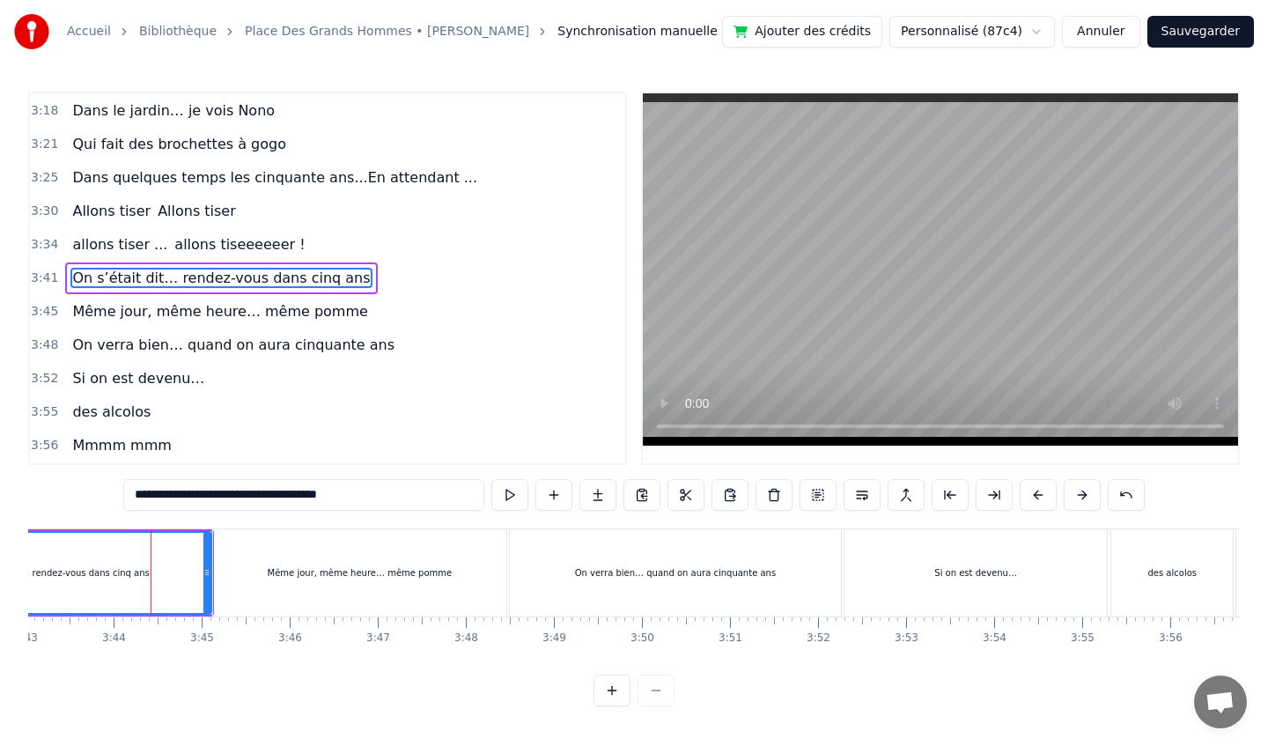
click at [304, 559] on div "Même jour, même heure… même pomme" at bounding box center [359, 572] width 293 height 87
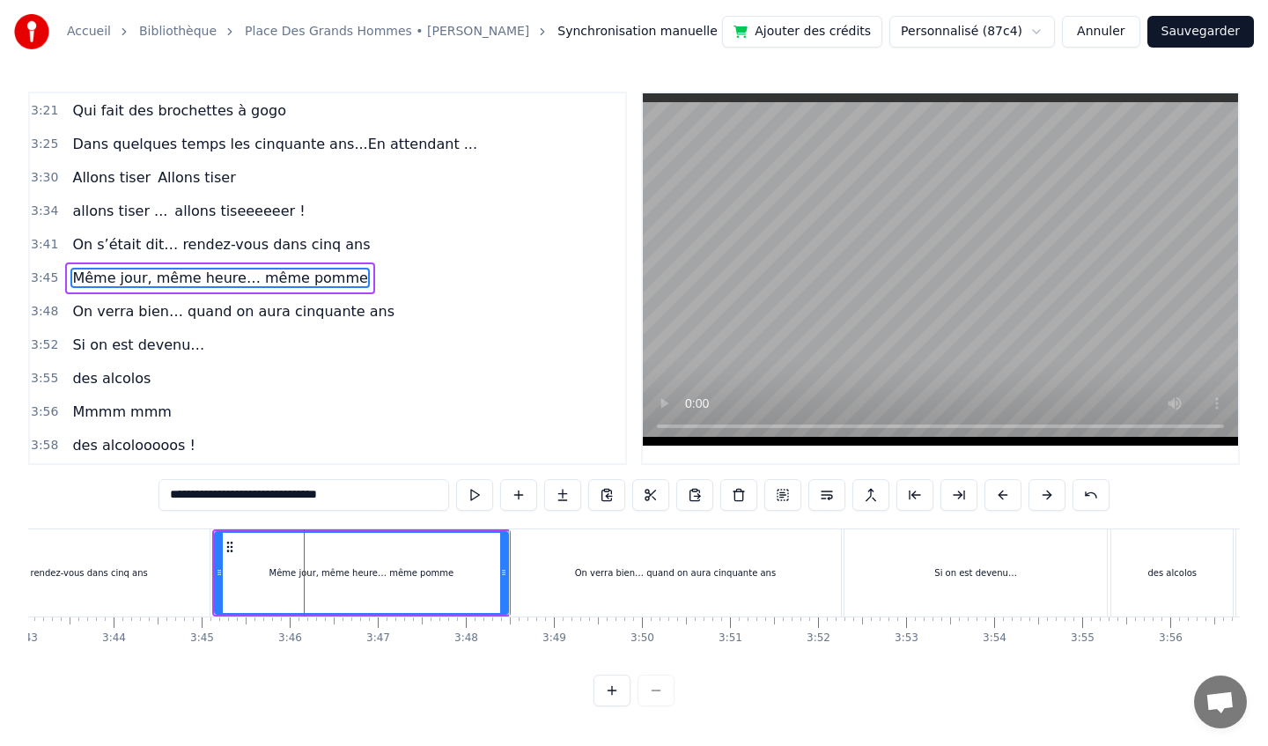
click at [588, 550] on div "On verra bien… quand on aura cinquante ans" at bounding box center [675, 572] width 331 height 87
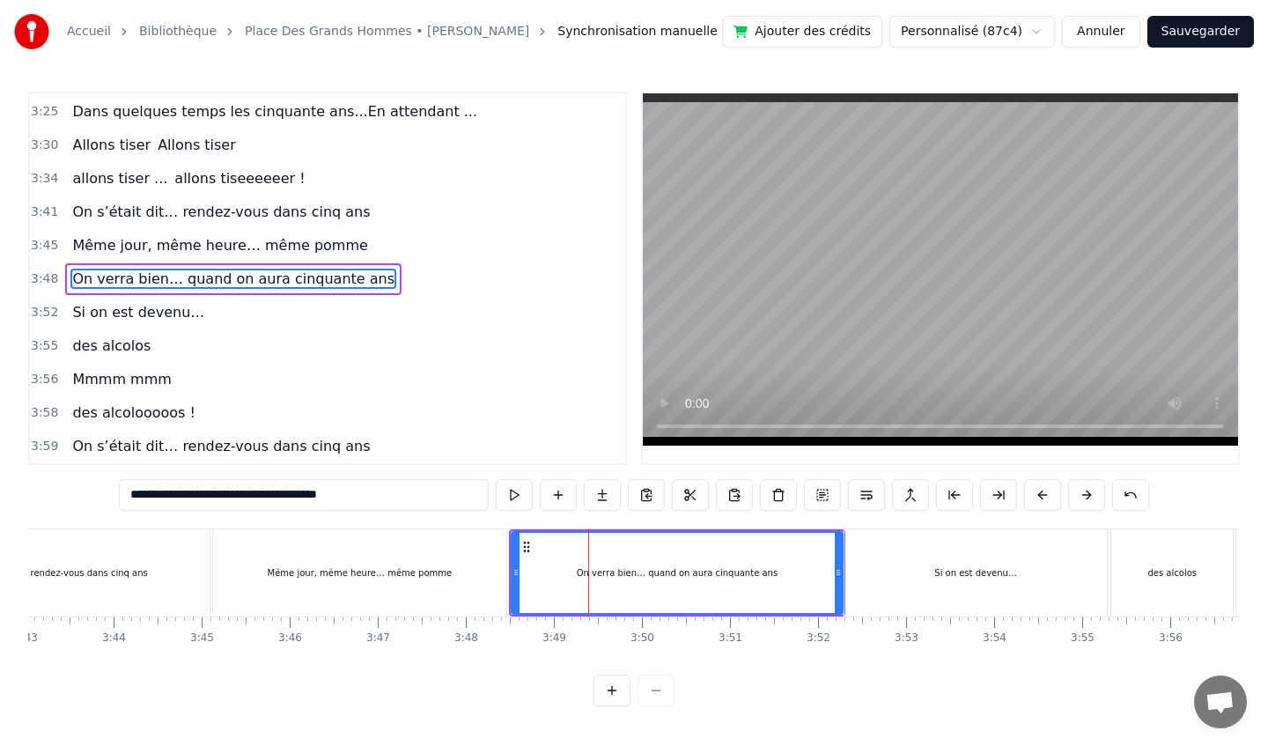
scroll to position [1681, 0]
click at [906, 557] on div "Si on est devenu…" at bounding box center [975, 572] width 262 height 87
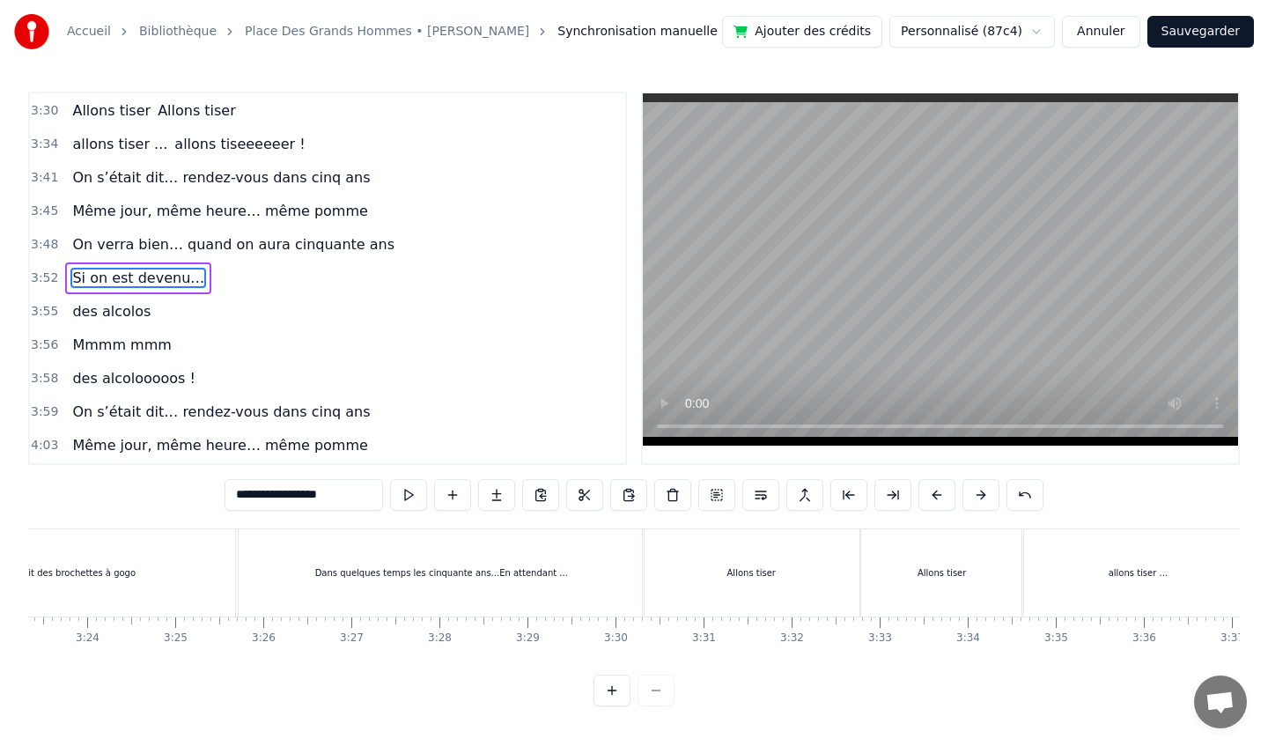
scroll to position [0, 17905]
click at [401, 541] on div "Dans quelques temps les cinquante ans...En attendant ..." at bounding box center [439, 572] width 405 height 87
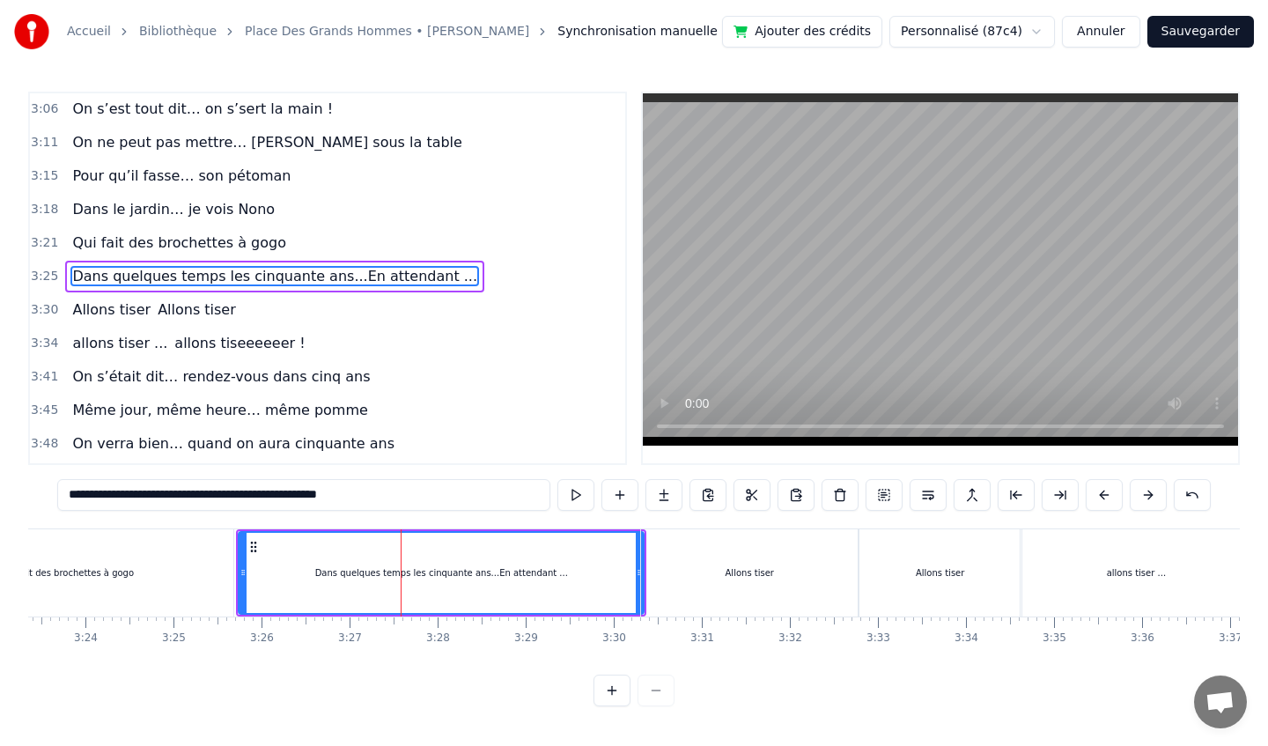
scroll to position [1514, 0]
click at [661, 557] on div "Allons tiser" at bounding box center [749, 572] width 217 height 87
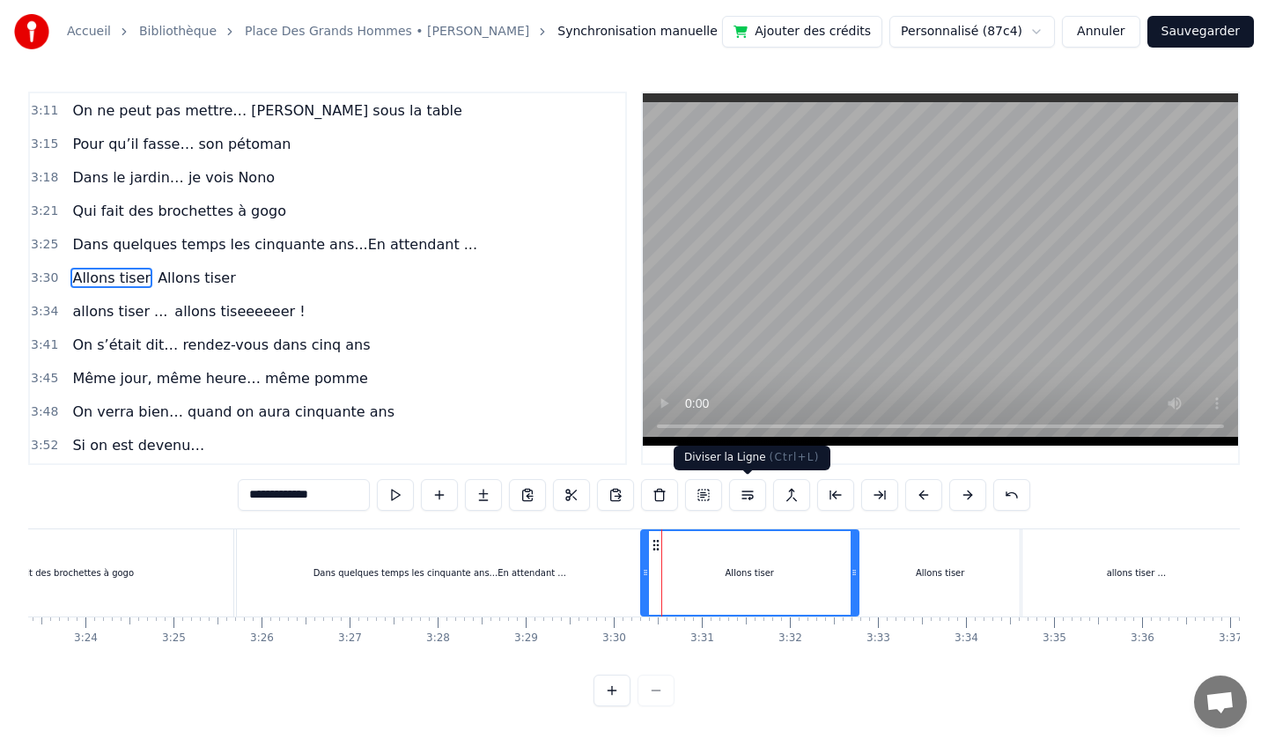
click at [748, 496] on button at bounding box center [747, 495] width 37 height 32
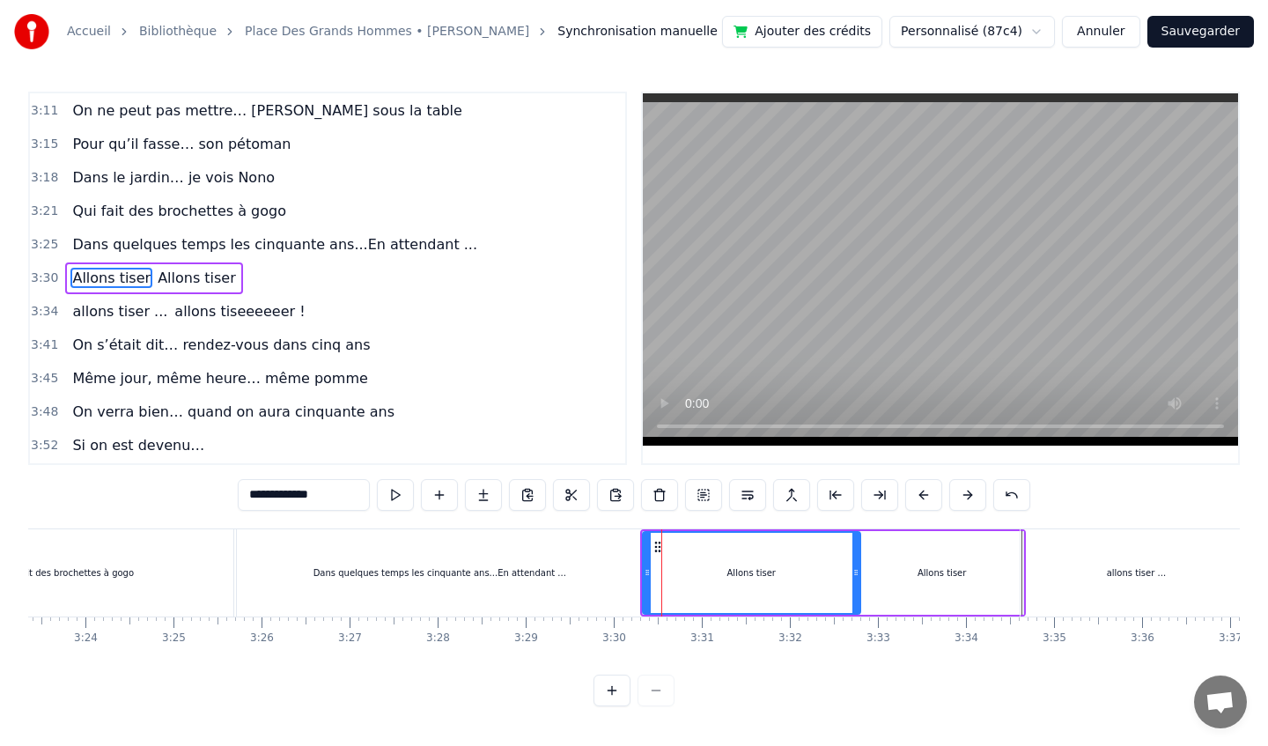
click at [553, 572] on div "Dans quelques temps les cinquante ans...En attendant ..." at bounding box center [439, 572] width 253 height 13
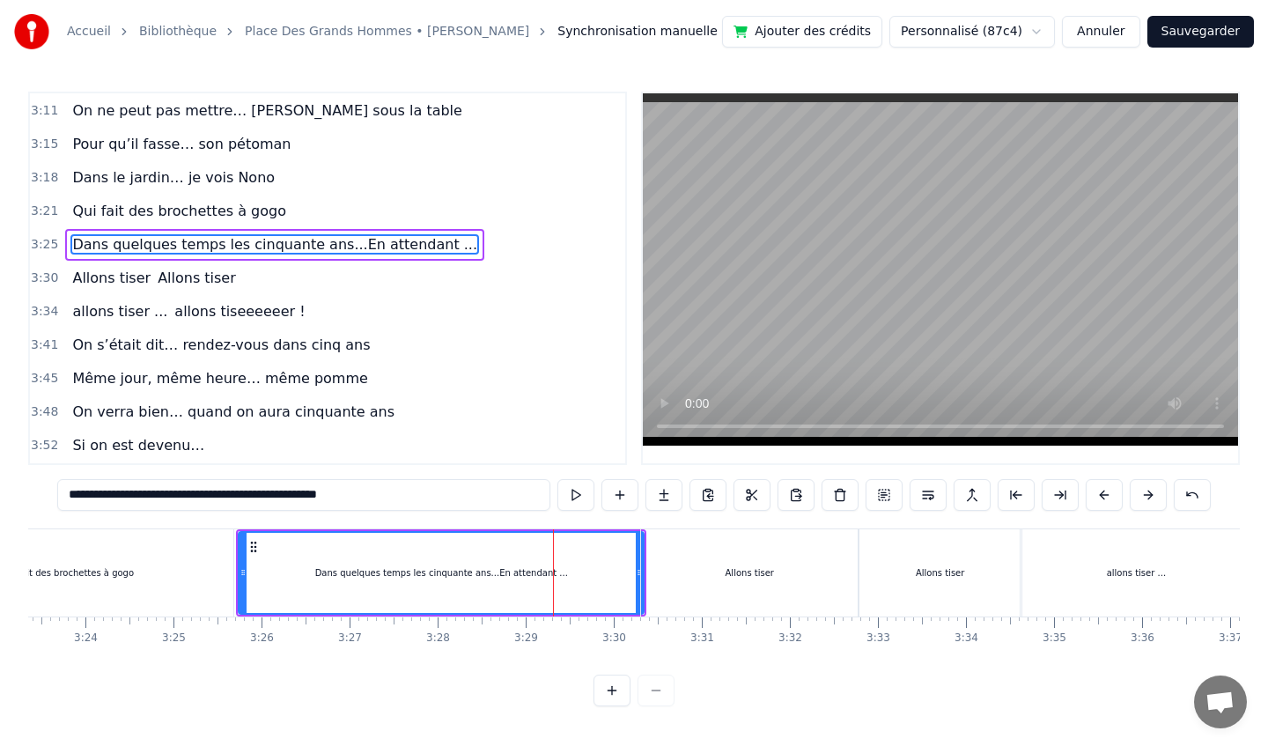
scroll to position [1514, 0]
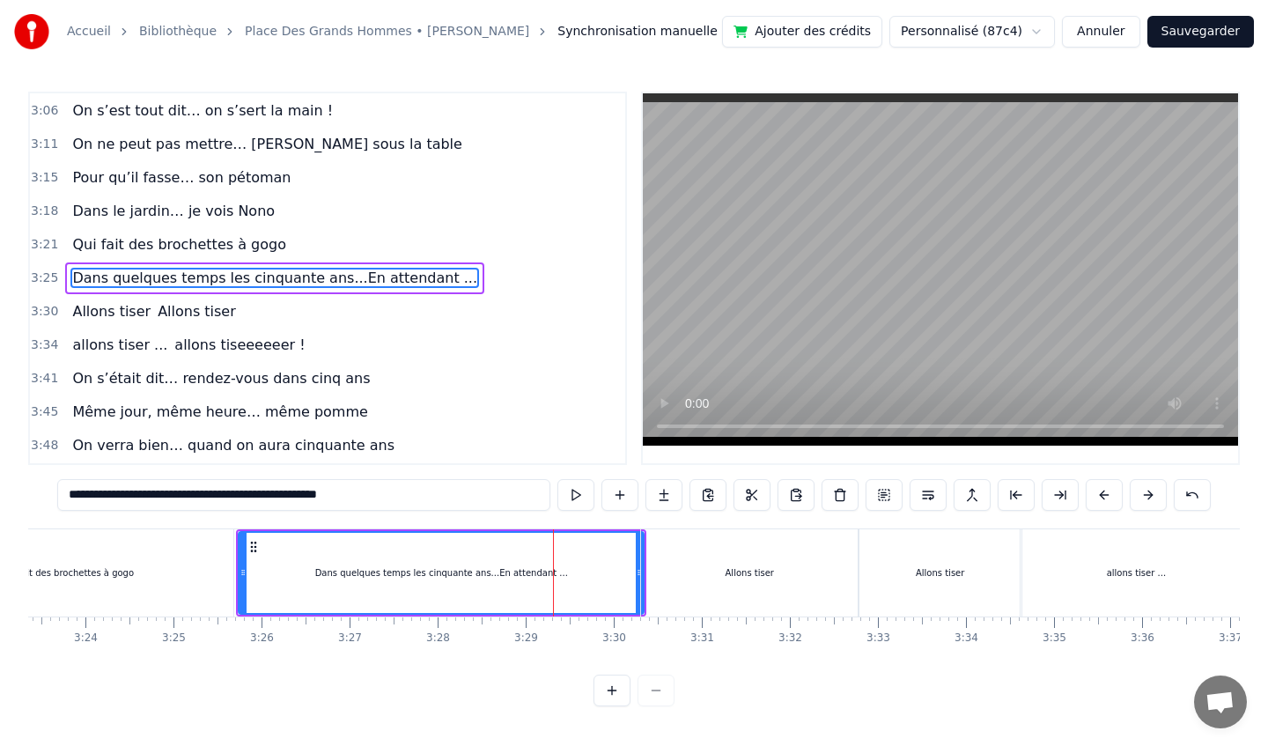
click at [842, 551] on div "Allons tiser" at bounding box center [749, 572] width 217 height 87
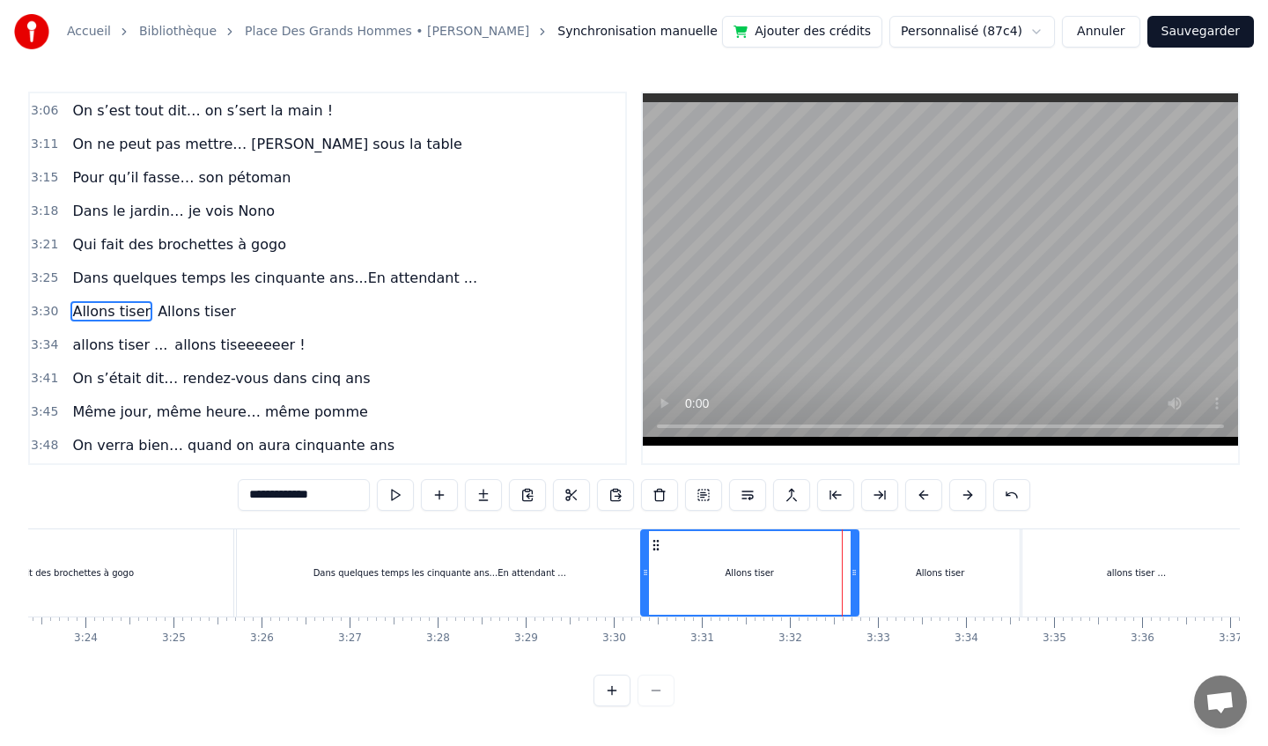
scroll to position [1547, 0]
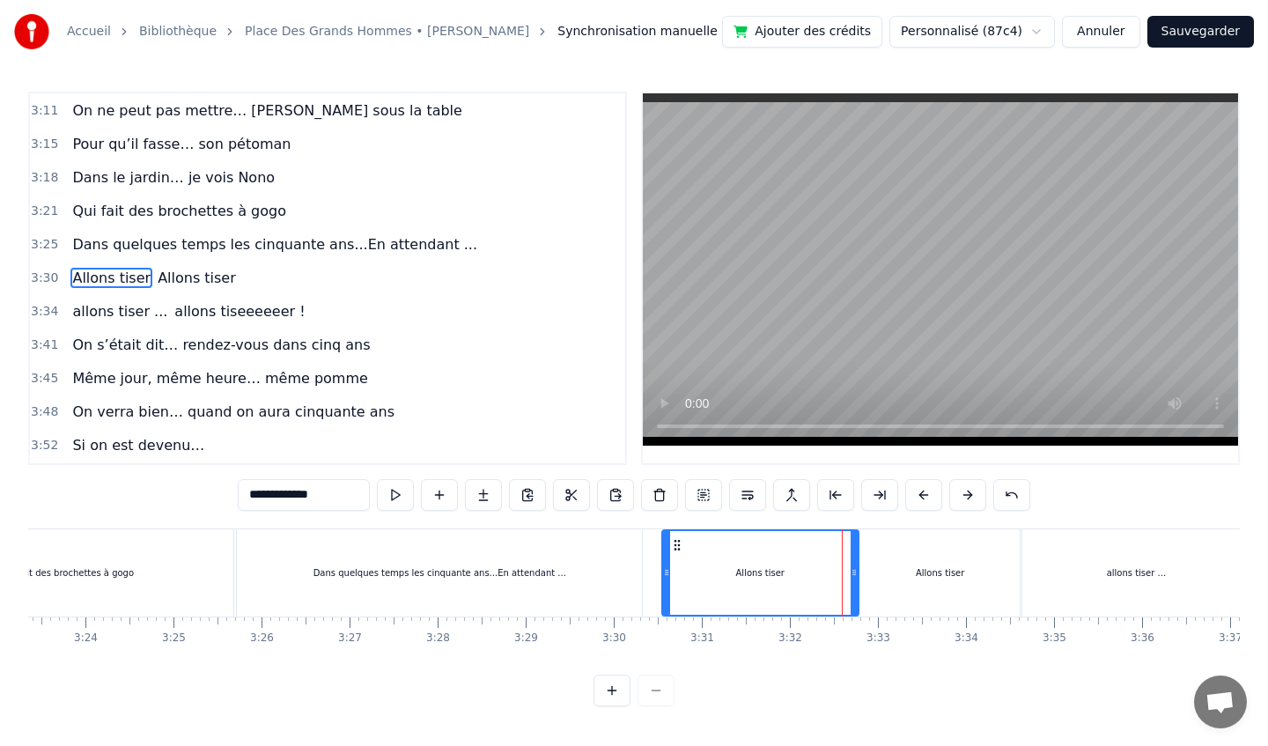
drag, startPoint x: 645, startPoint y: 571, endPoint x: 663, endPoint y: 571, distance: 18.5
click at [664, 572] on icon at bounding box center [666, 572] width 7 height 14
click at [586, 564] on div "Dans quelques temps les cinquante ans...En attendant ..." at bounding box center [439, 572] width 405 height 87
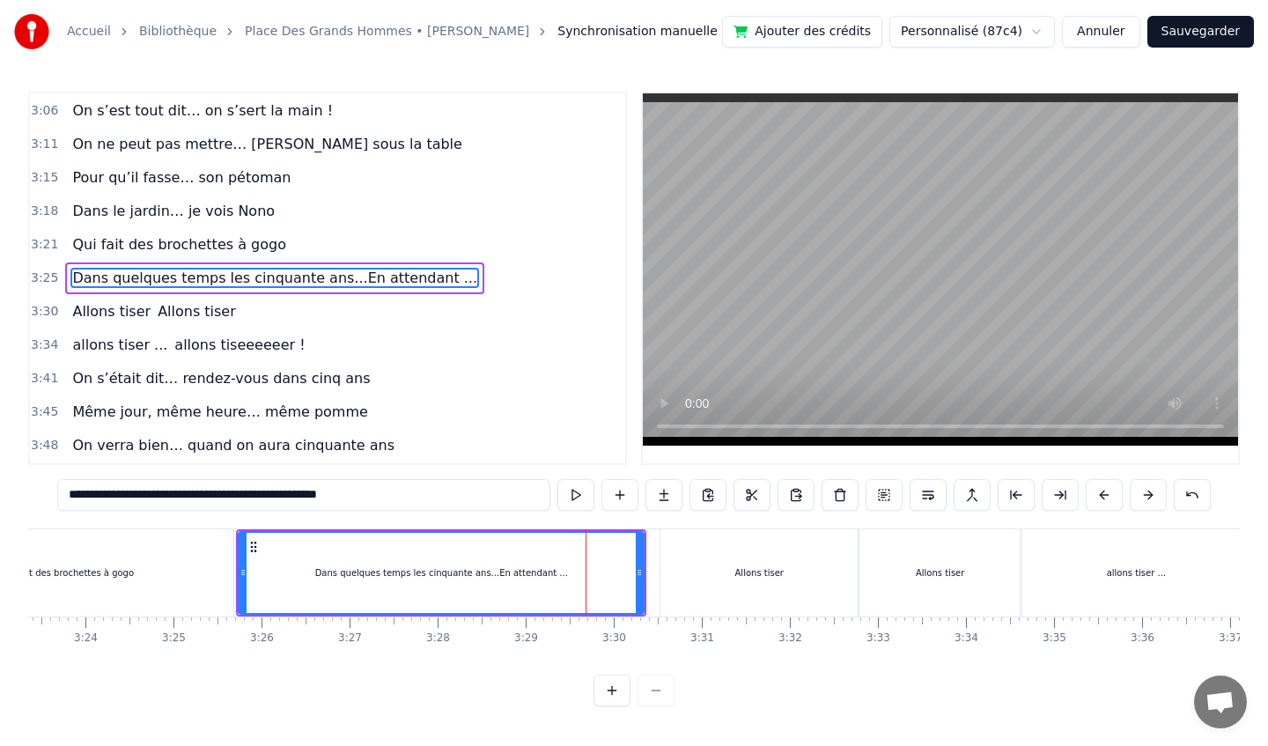
click at [183, 567] on div "Qui fait des brochettes à gogo" at bounding box center [66, 572] width 331 height 87
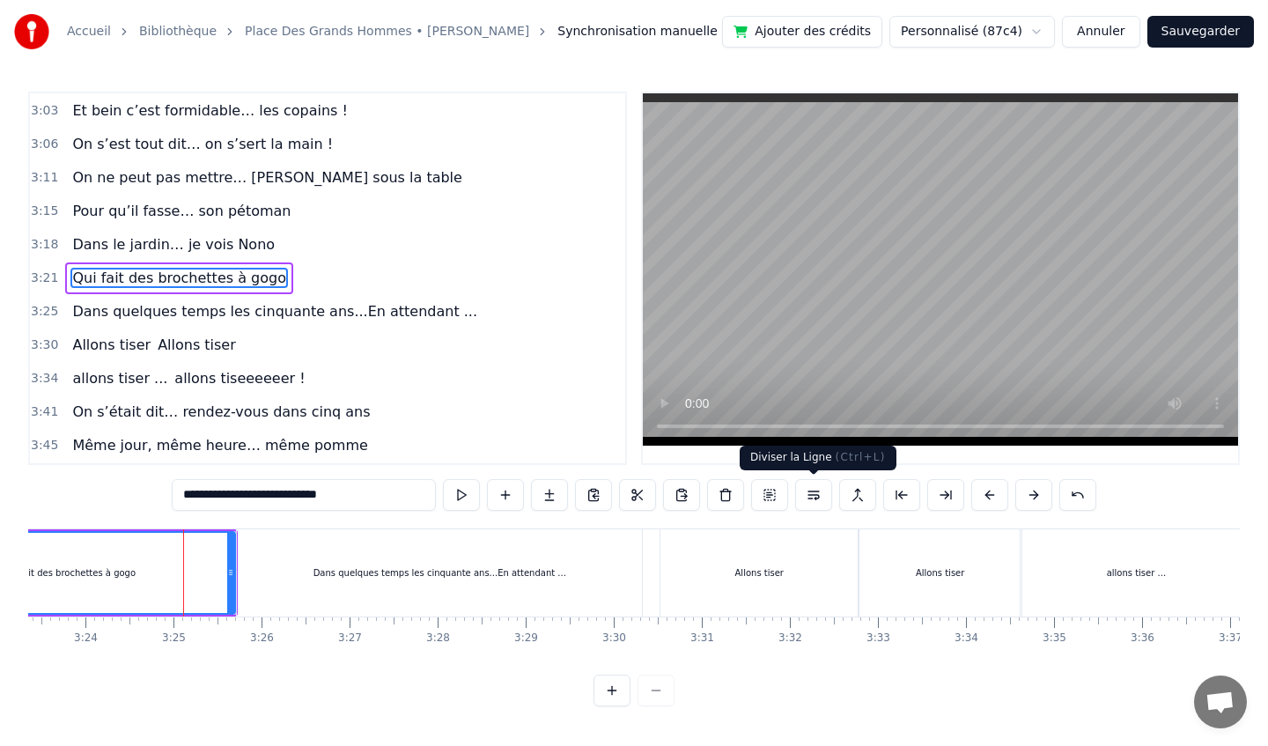
click at [817, 493] on button at bounding box center [813, 495] width 37 height 32
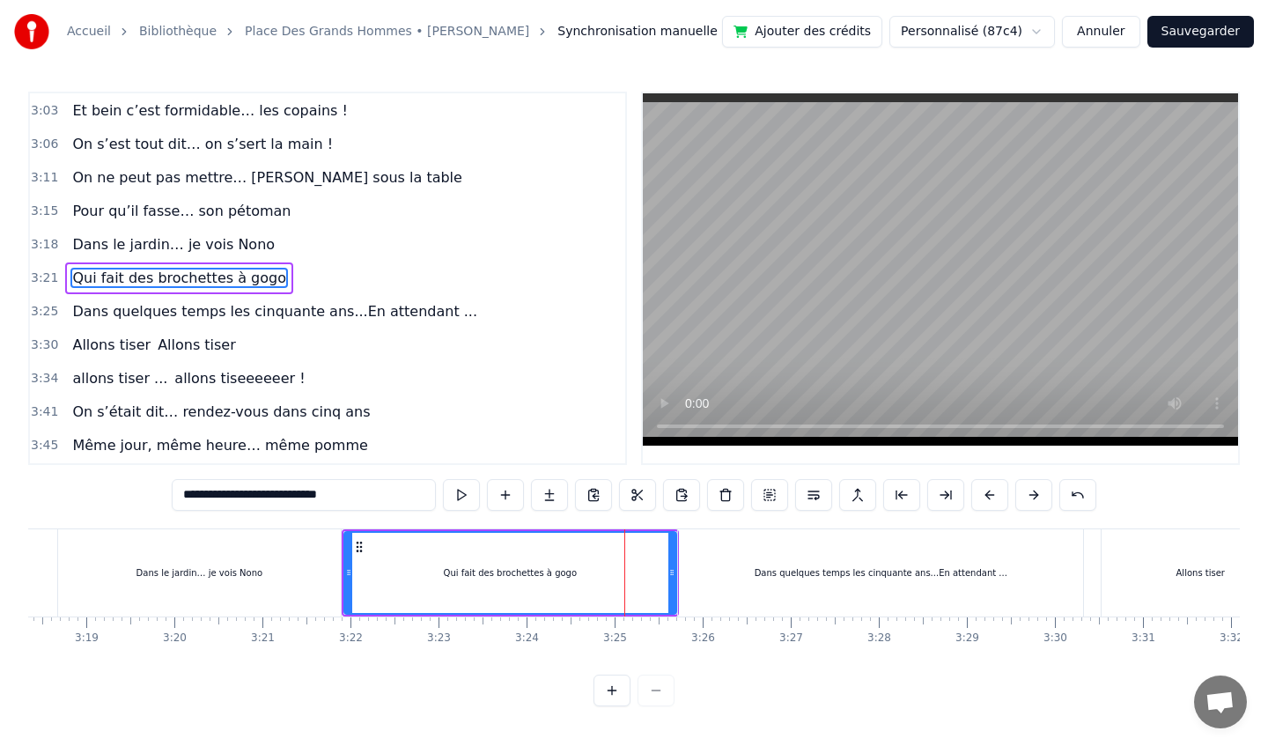
scroll to position [0, 17462]
drag, startPoint x: 674, startPoint y: 573, endPoint x: 623, endPoint y: 578, distance: 50.4
click at [623, 578] on icon at bounding box center [623, 572] width 7 height 14
click at [729, 570] on div "Dans quelques temps les cinquante ans...En attendant ..." at bounding box center [882, 572] width 405 height 87
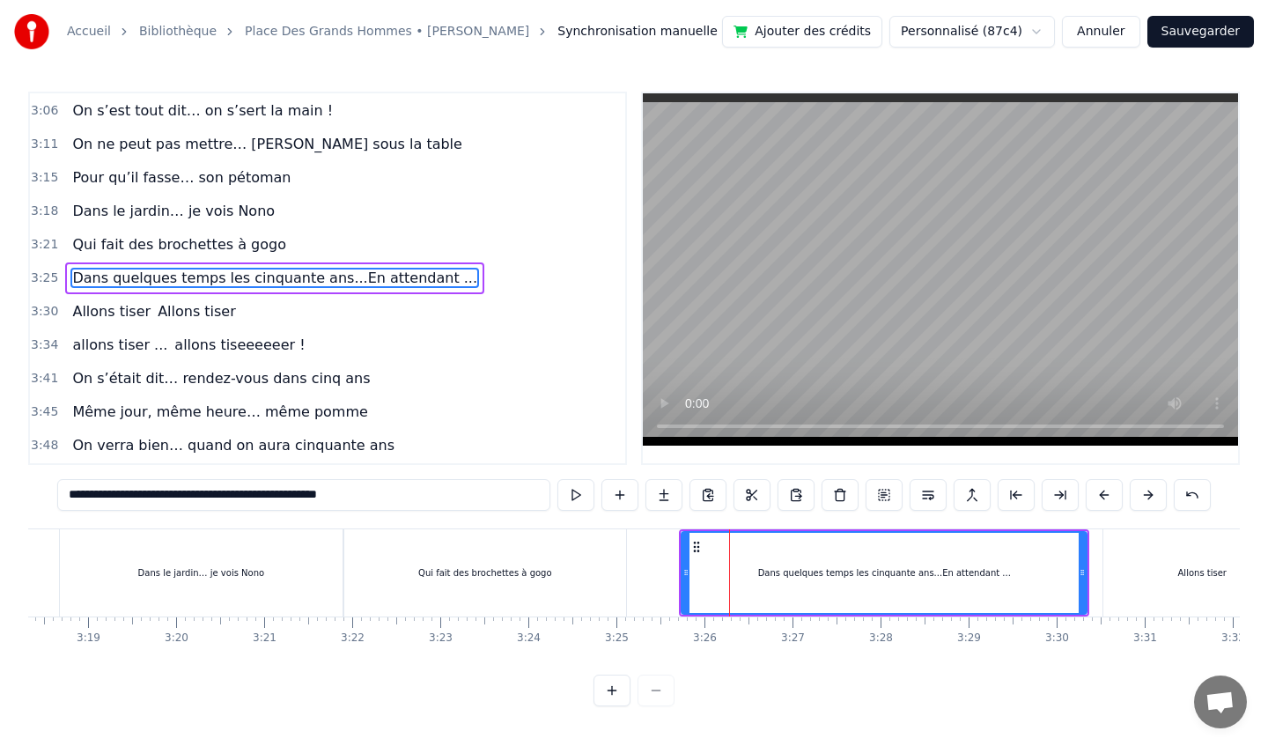
click at [591, 573] on div "Qui fait des brochettes à gogo" at bounding box center [484, 572] width 281 height 87
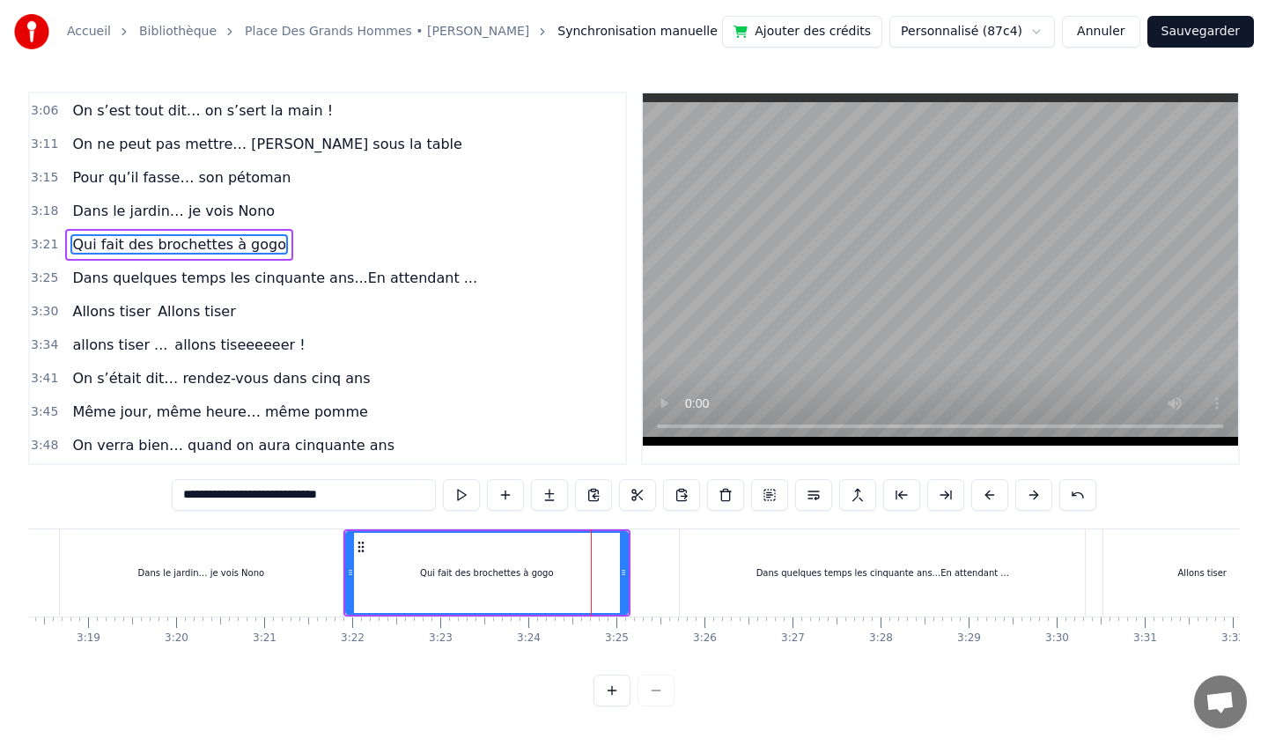
scroll to position [1480, 0]
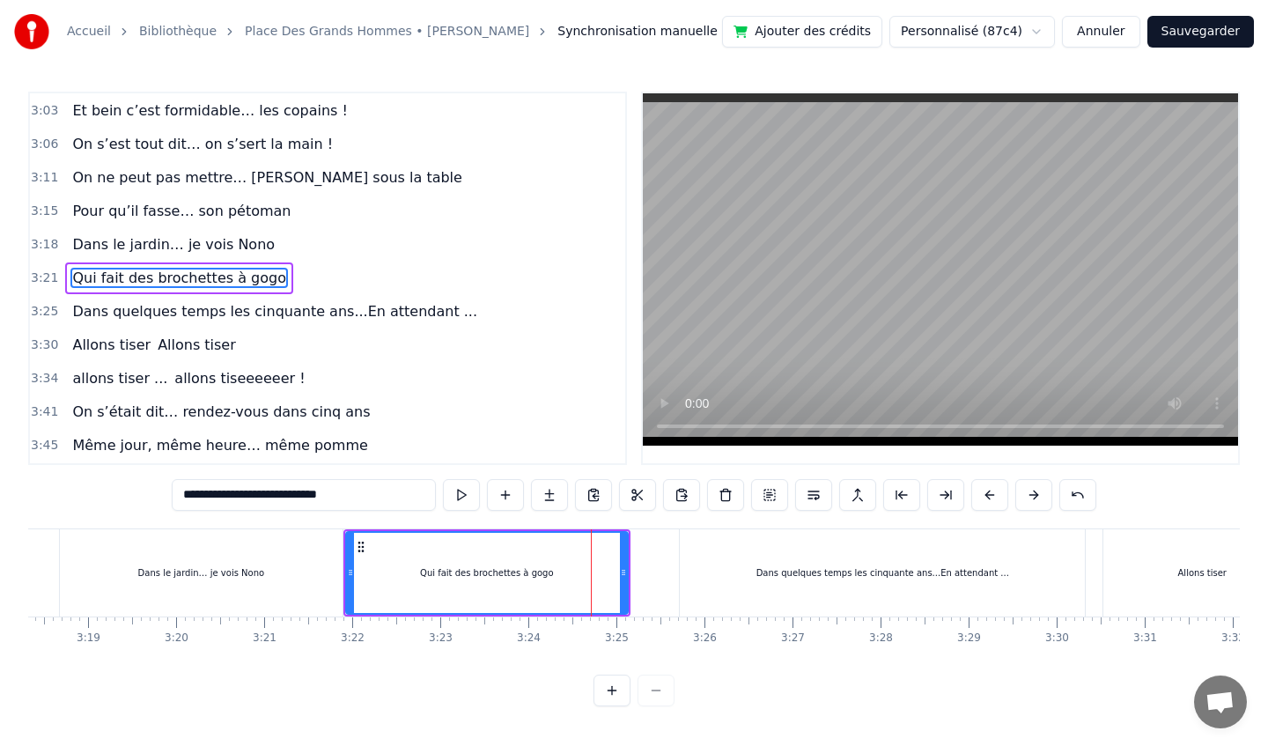
click at [712, 564] on div "Dans quelques temps les cinquante ans...En attendant ..." at bounding box center [882, 572] width 405 height 87
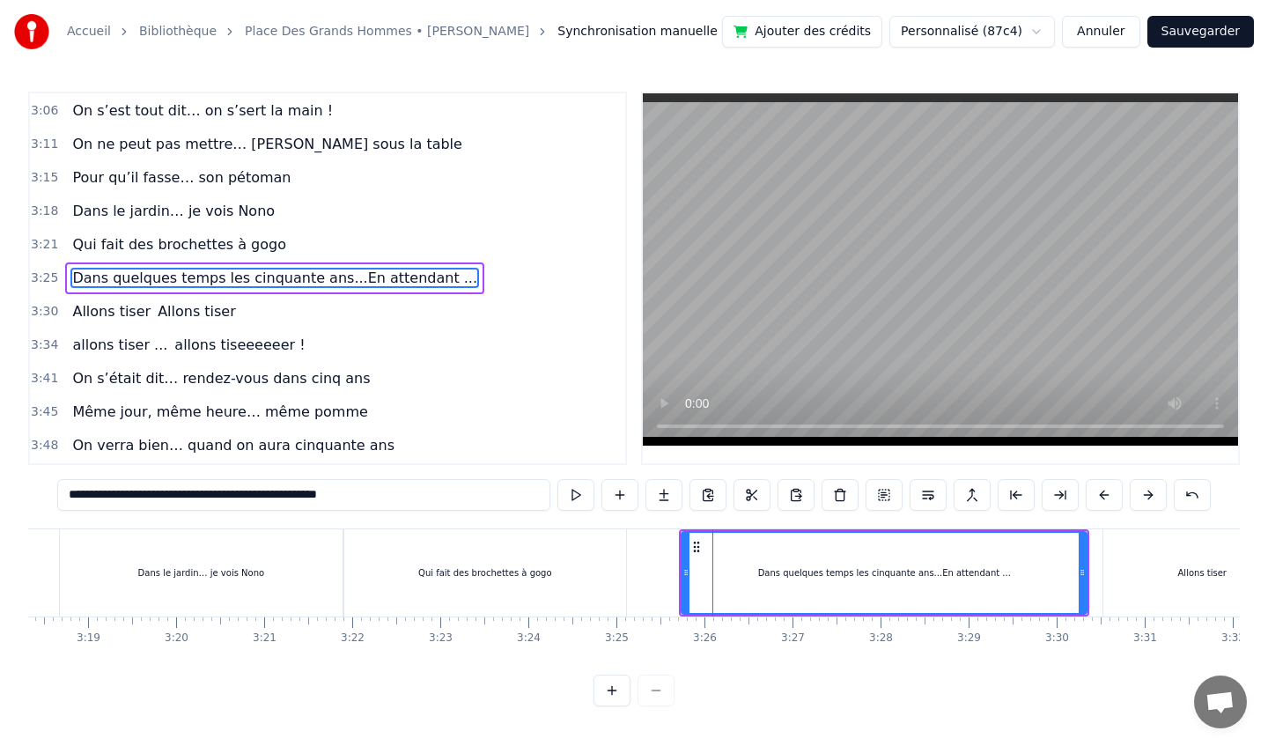
click at [300, 571] on div "Dans le jardin… je vois Nono" at bounding box center [201, 572] width 282 height 87
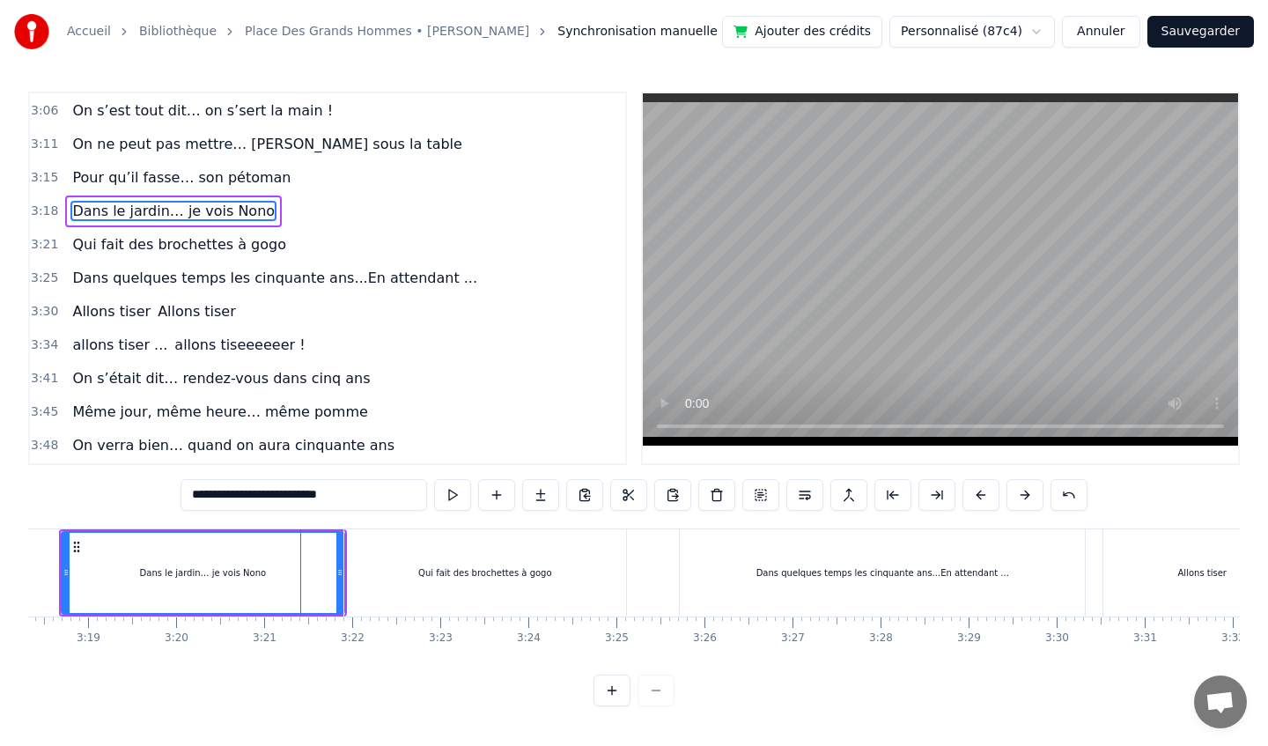
scroll to position [1447, 0]
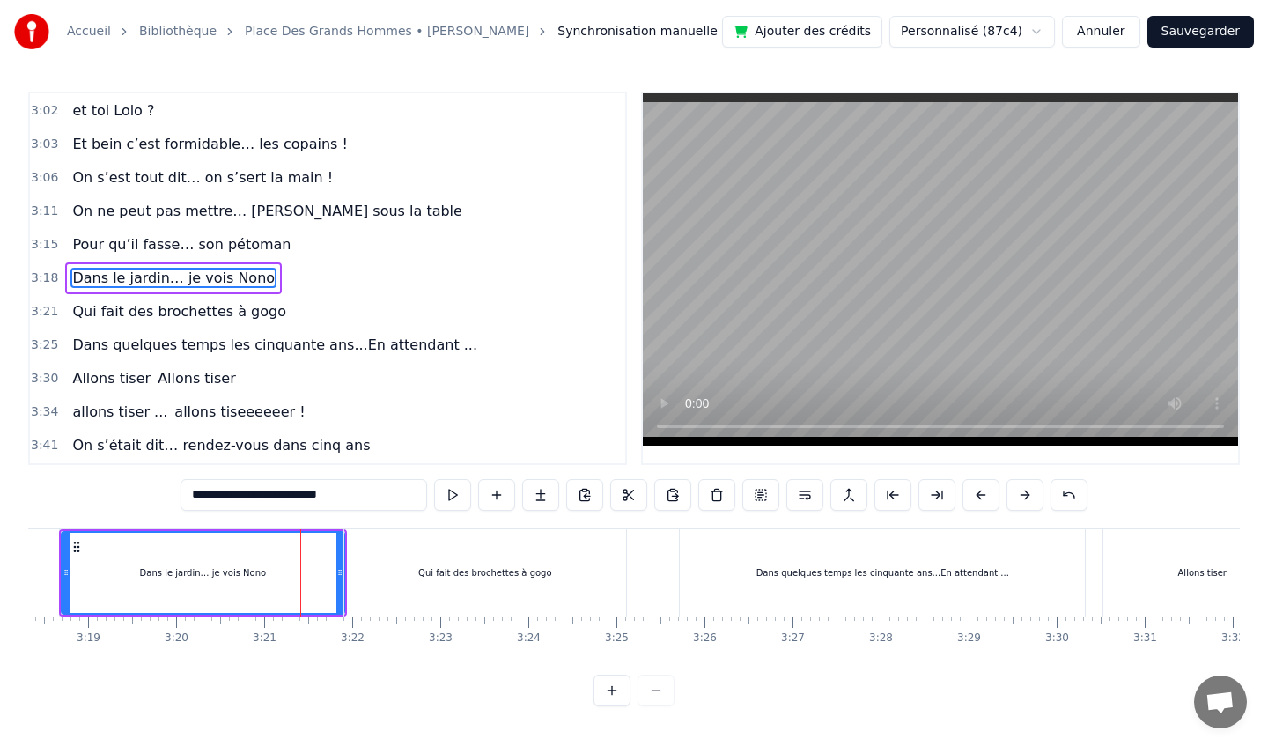
click at [416, 556] on div "Qui fait des brochettes à gogo" at bounding box center [484, 572] width 281 height 87
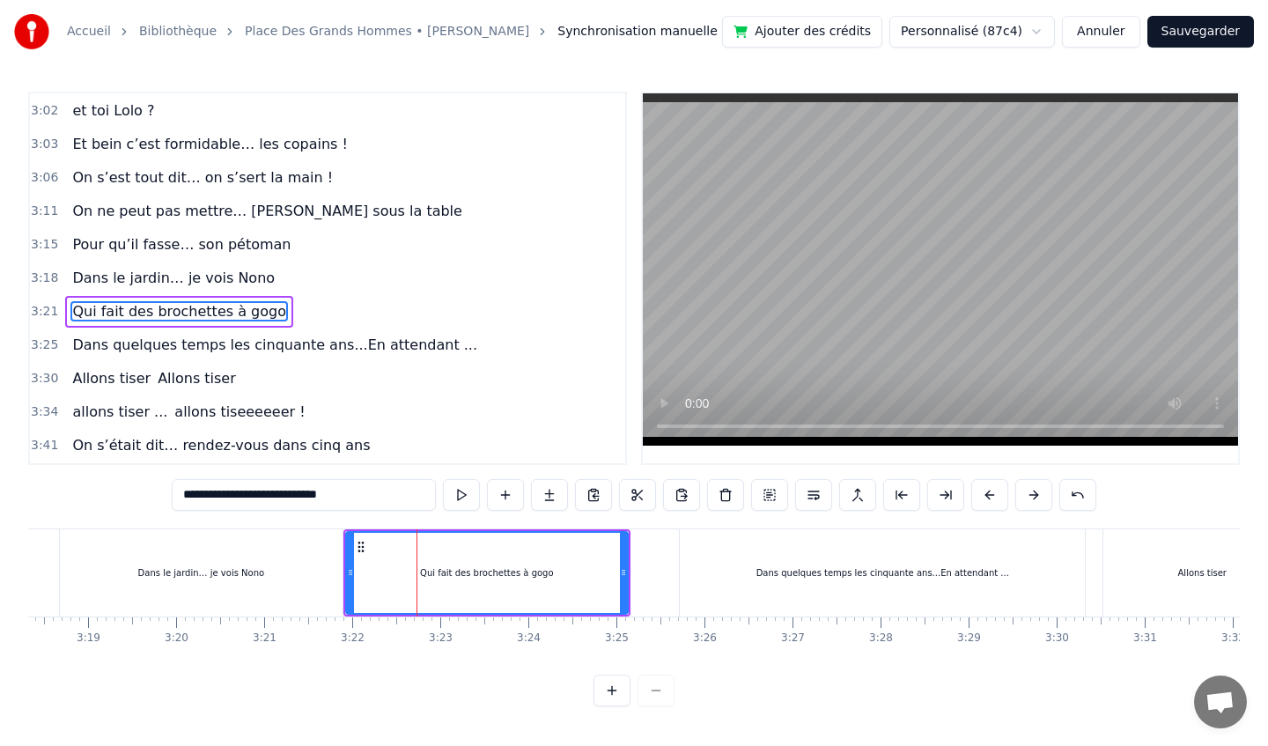
scroll to position [1480, 0]
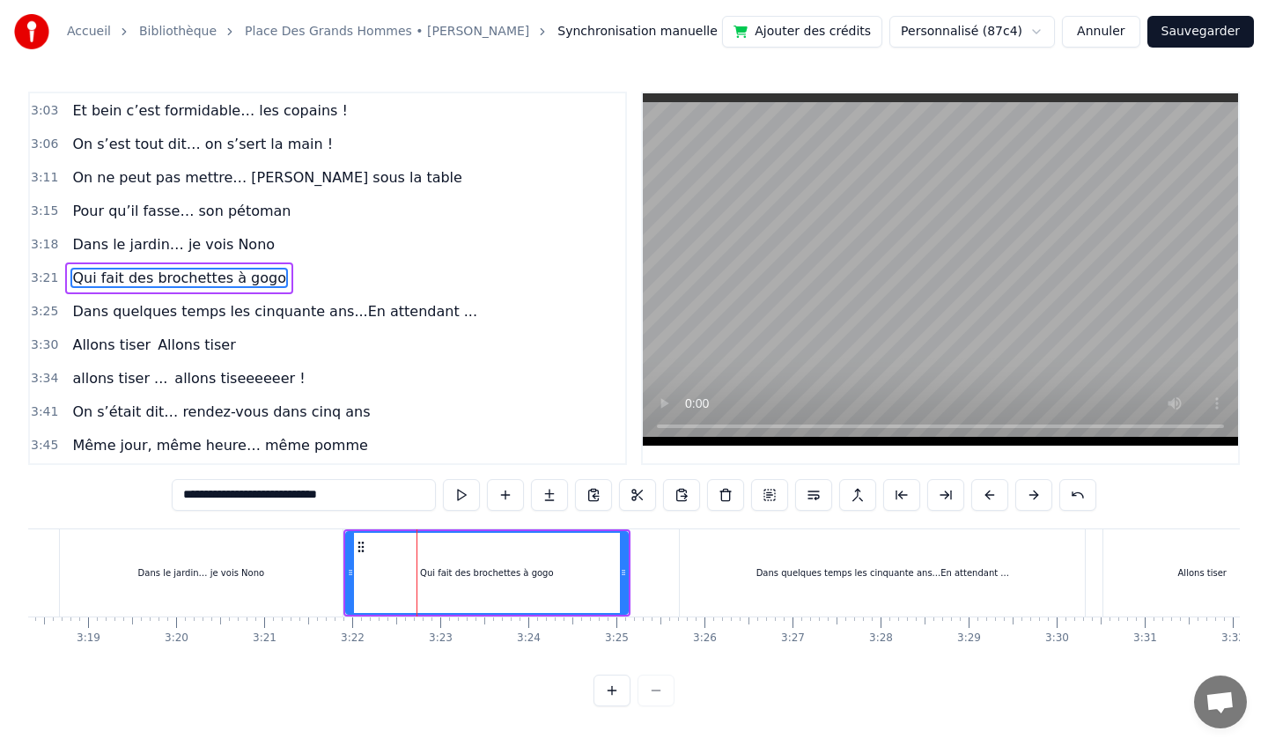
click at [731, 559] on div "Dans quelques temps les cinquante ans...En attendant ..." at bounding box center [882, 572] width 405 height 87
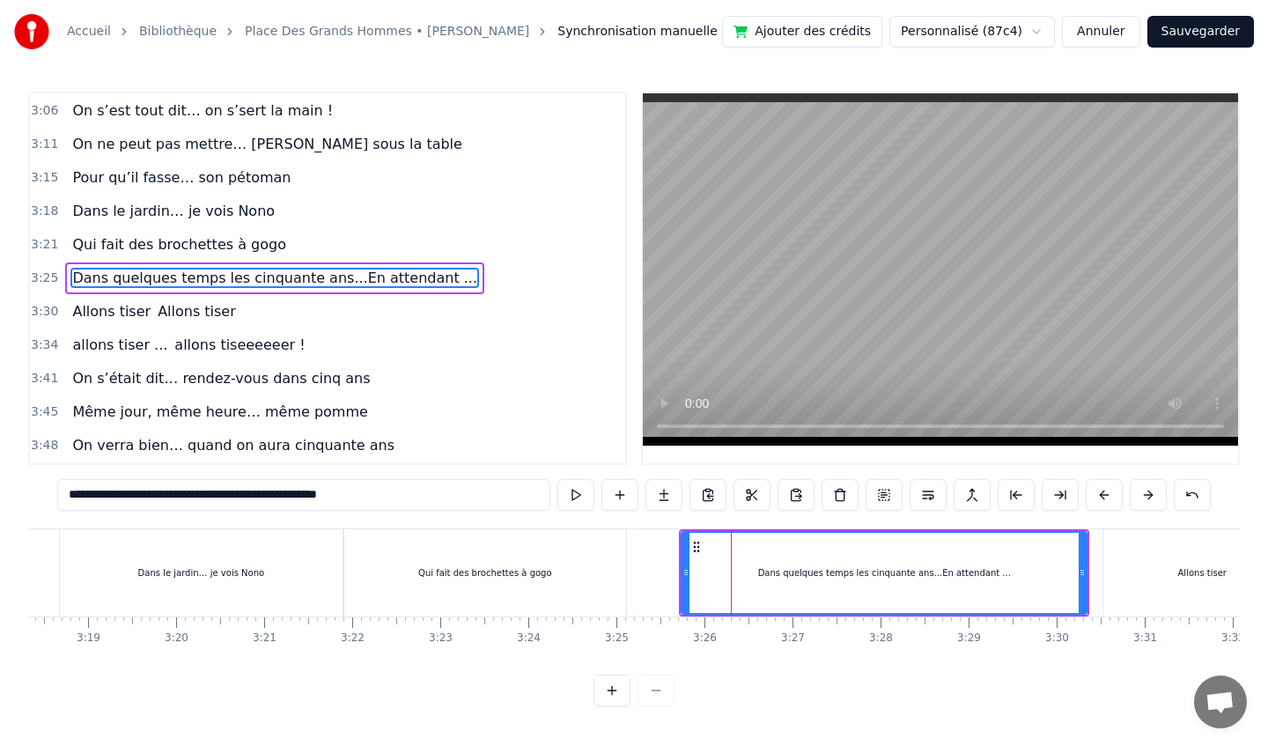
click at [561, 582] on div "Qui fait des brochettes à gogo" at bounding box center [484, 572] width 281 height 87
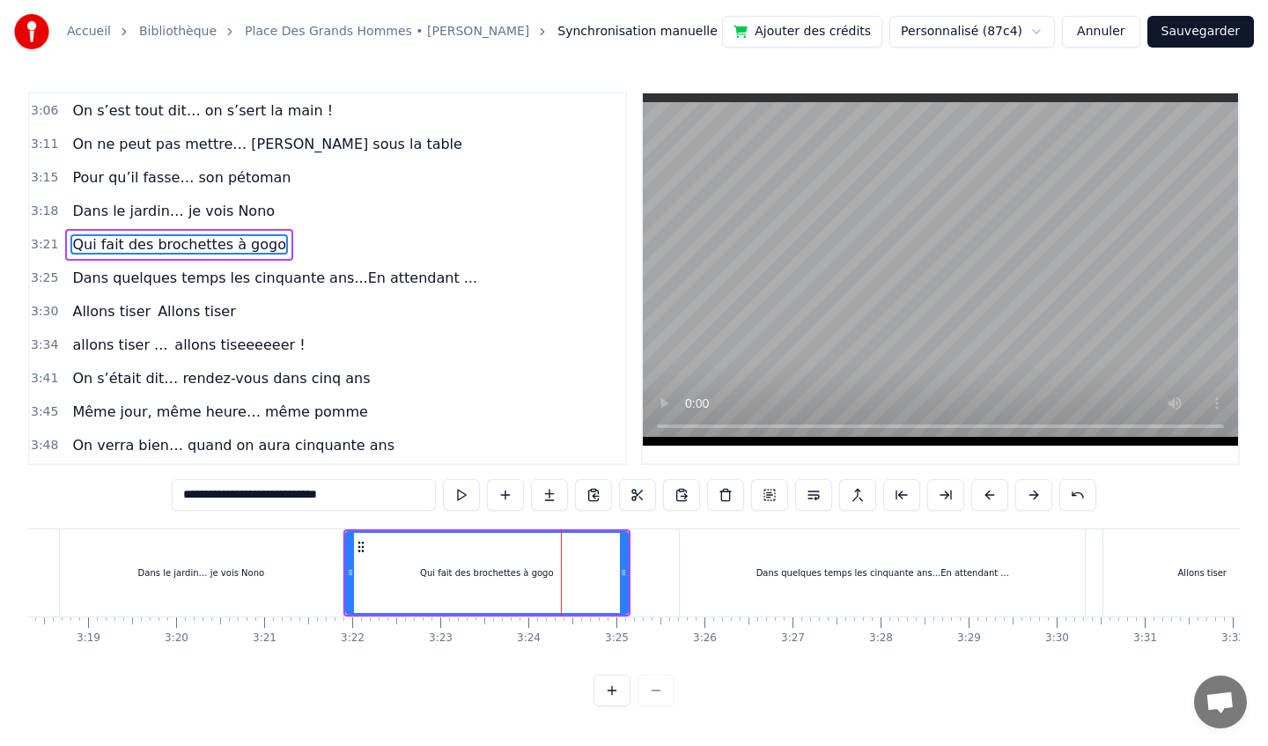
scroll to position [1480, 0]
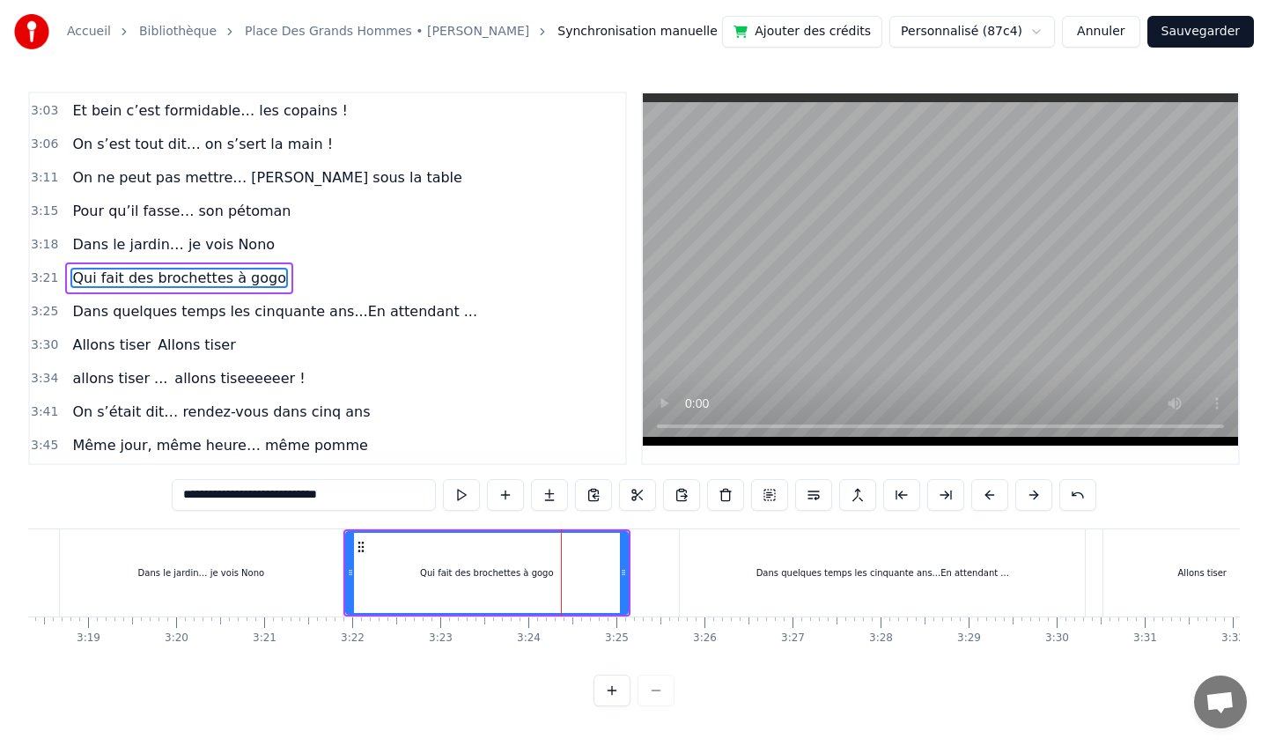
click at [709, 570] on div "Dans quelques temps les cinquante ans...En attendant ..." at bounding box center [882, 572] width 405 height 87
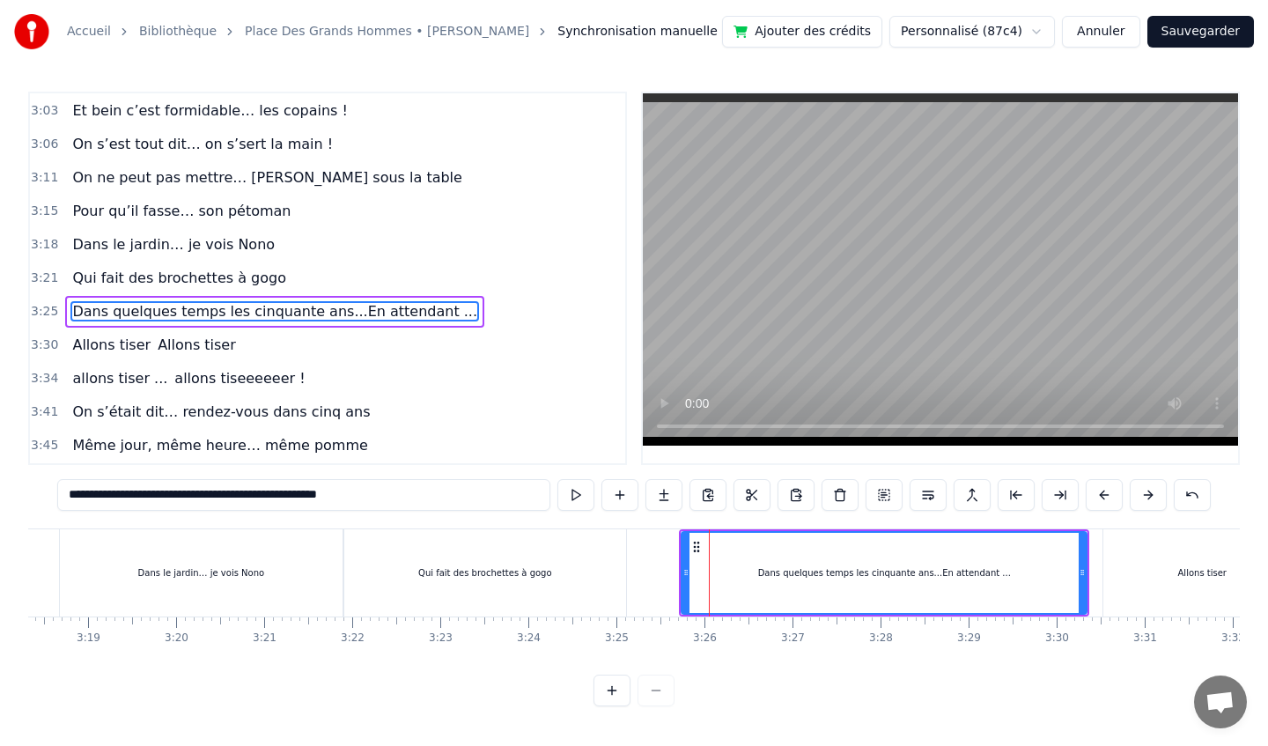
scroll to position [1514, 0]
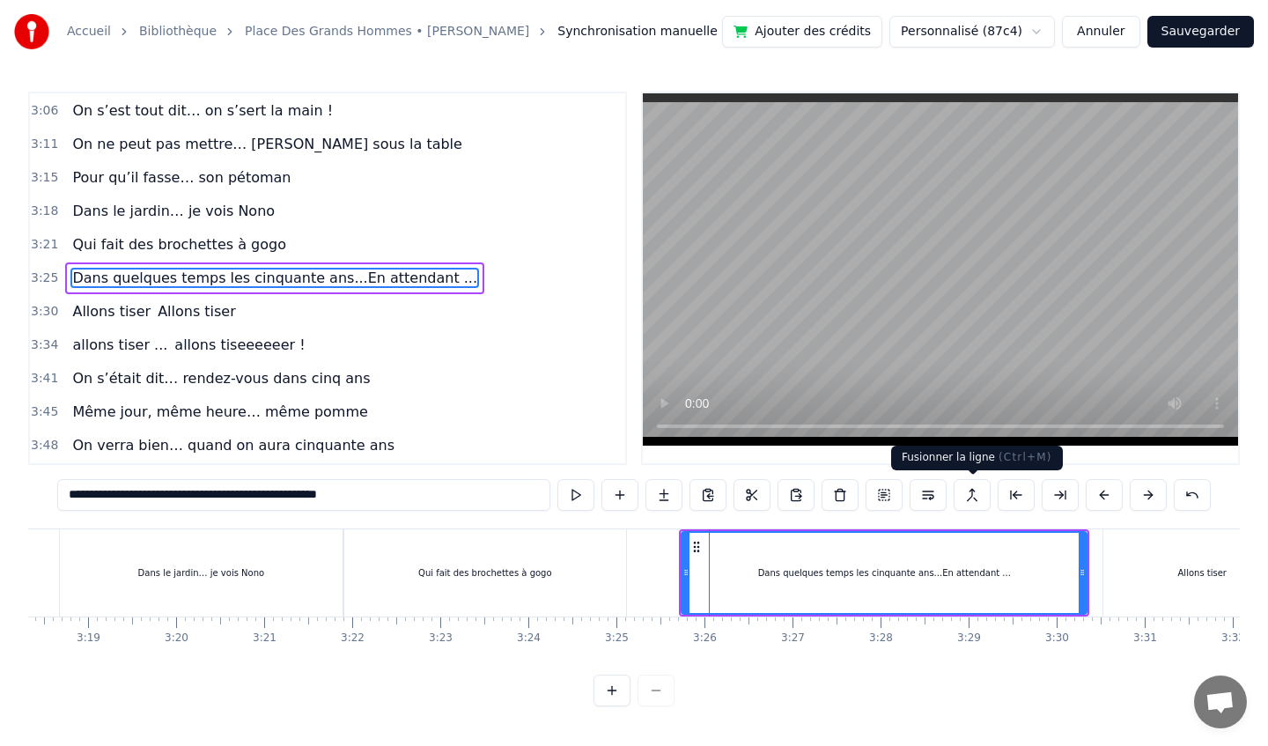
click at [967, 497] on button at bounding box center [972, 495] width 37 height 32
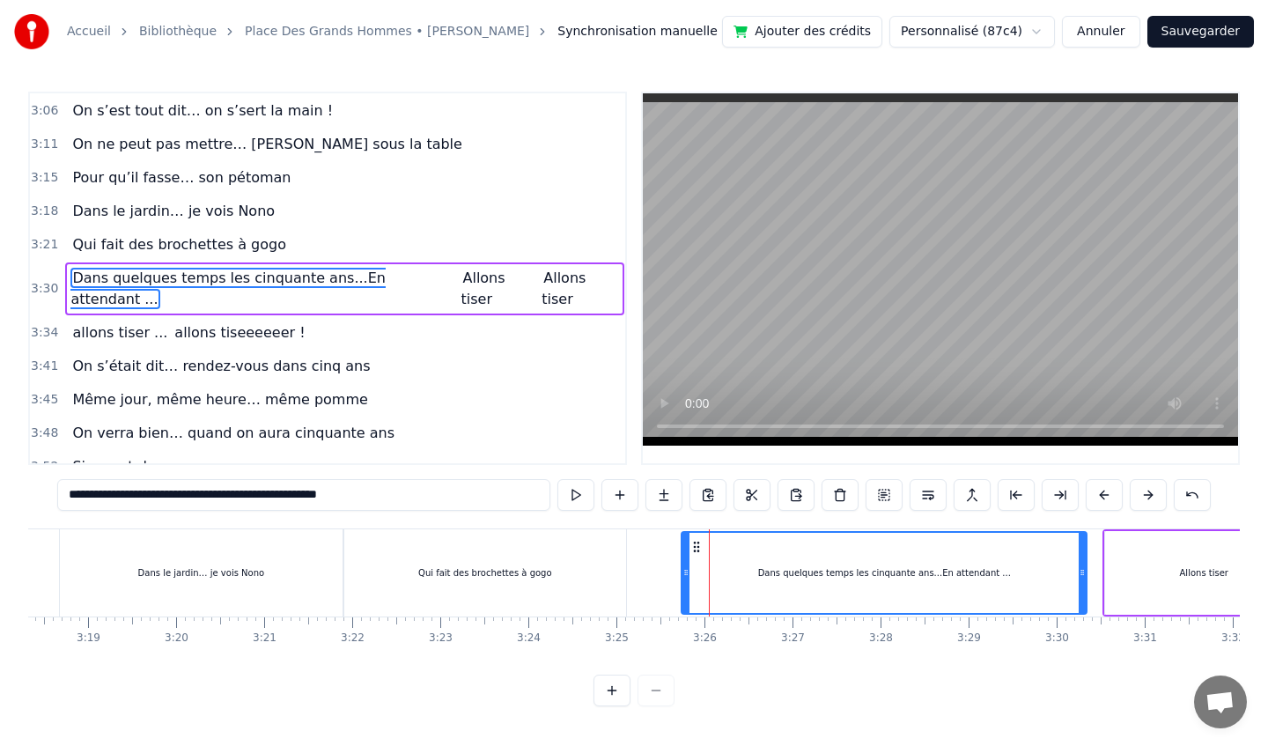
click at [592, 584] on div "Qui fait des brochettes à gogo" at bounding box center [484, 572] width 281 height 87
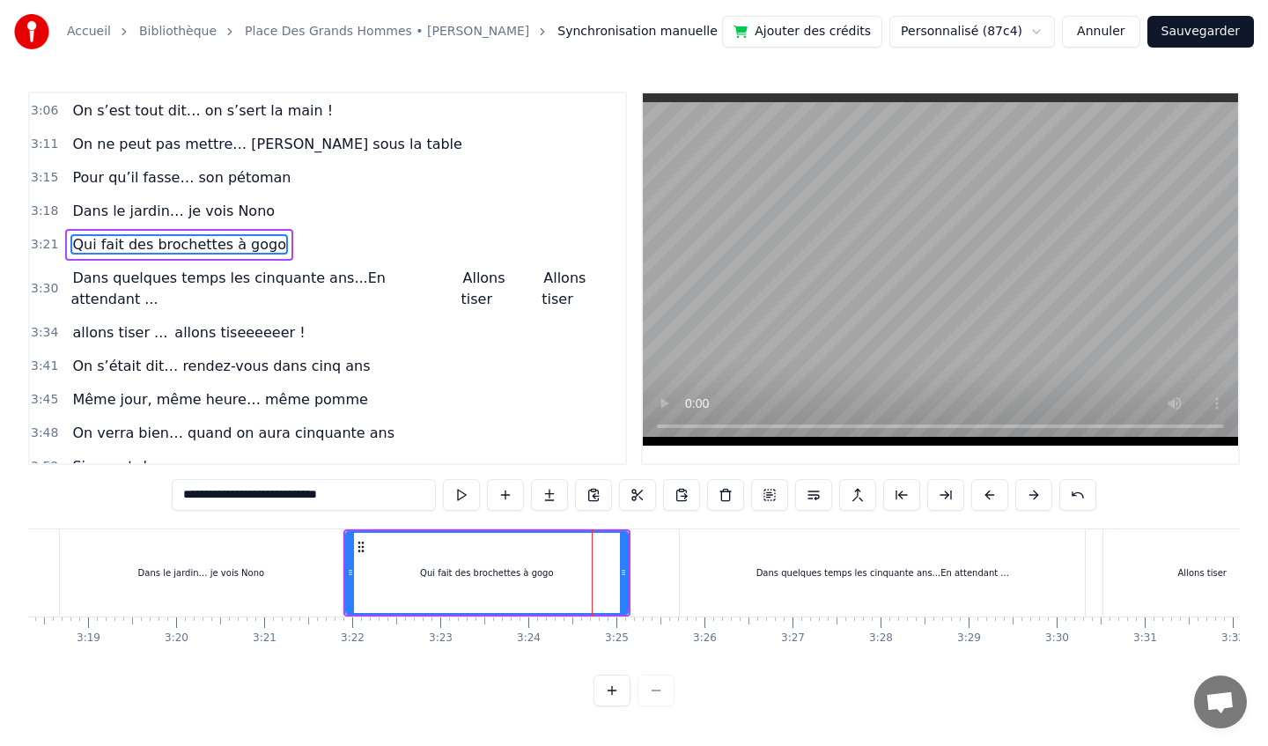
scroll to position [1480, 0]
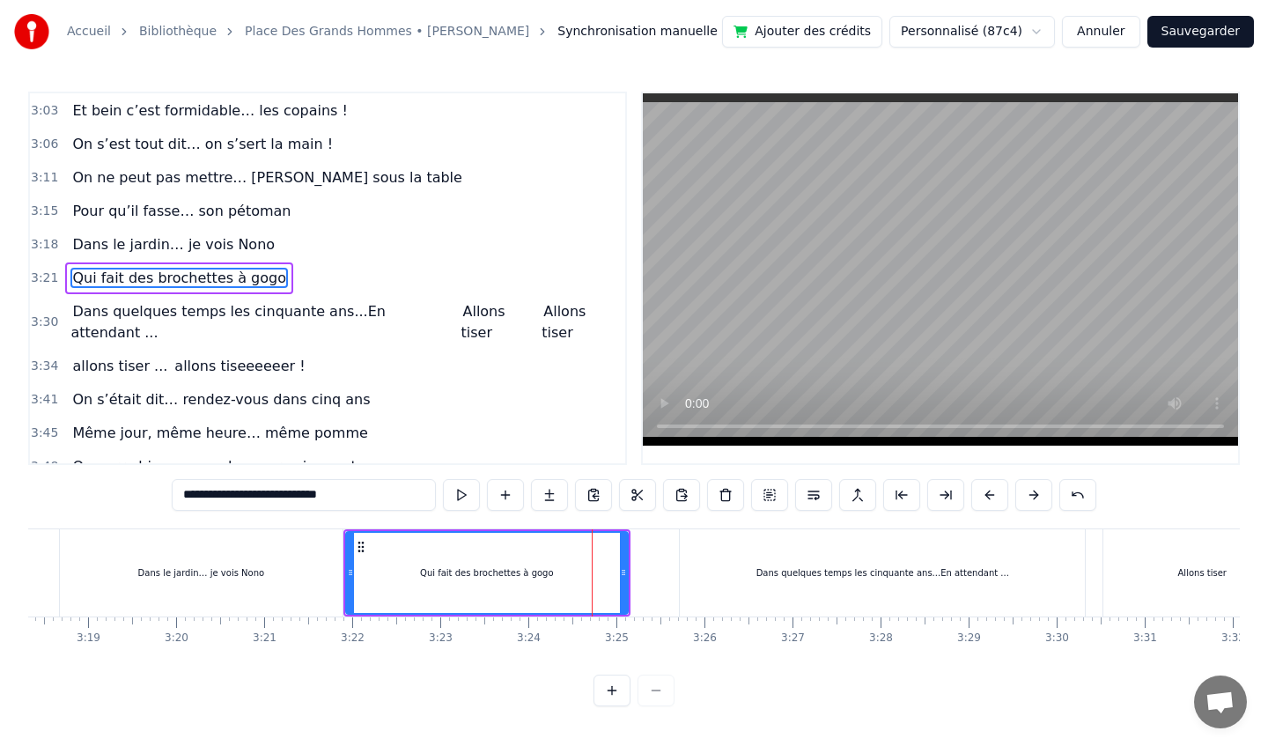
click at [717, 562] on div "Dans quelques temps les cinquante ans...En attendant ..." at bounding box center [882, 572] width 405 height 87
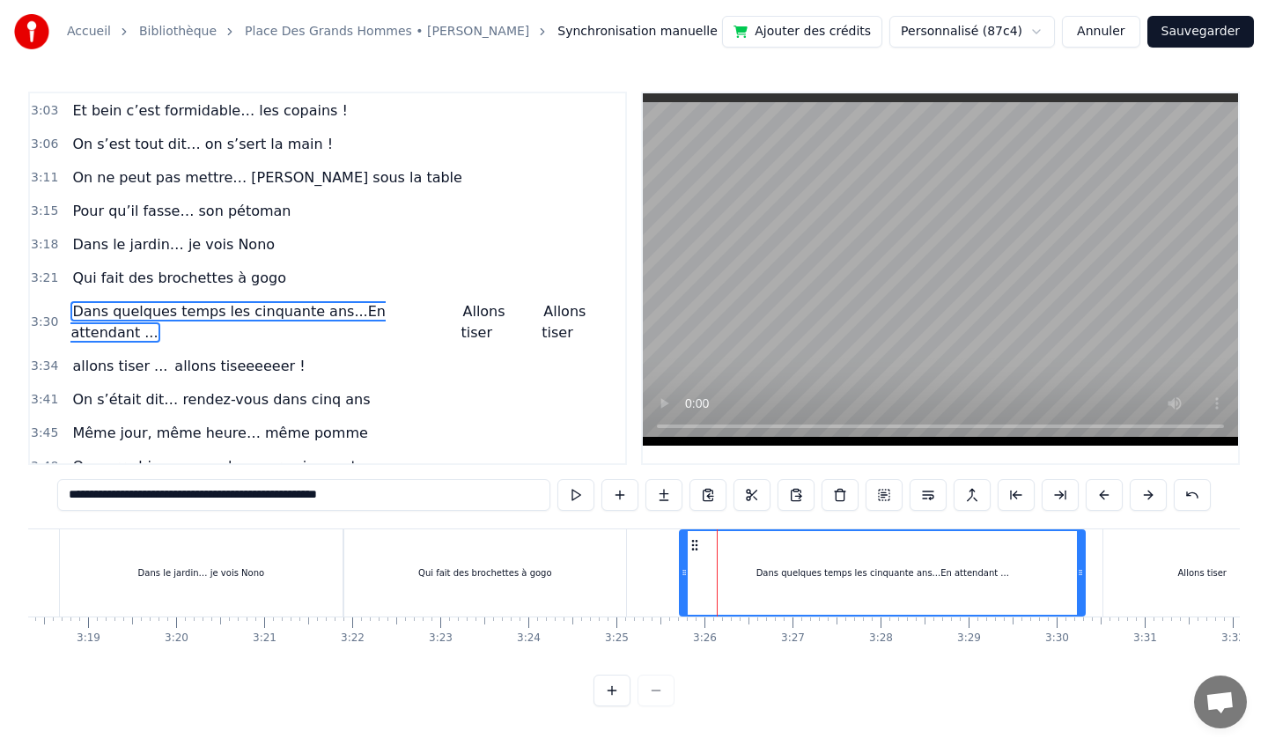
scroll to position [1514, 0]
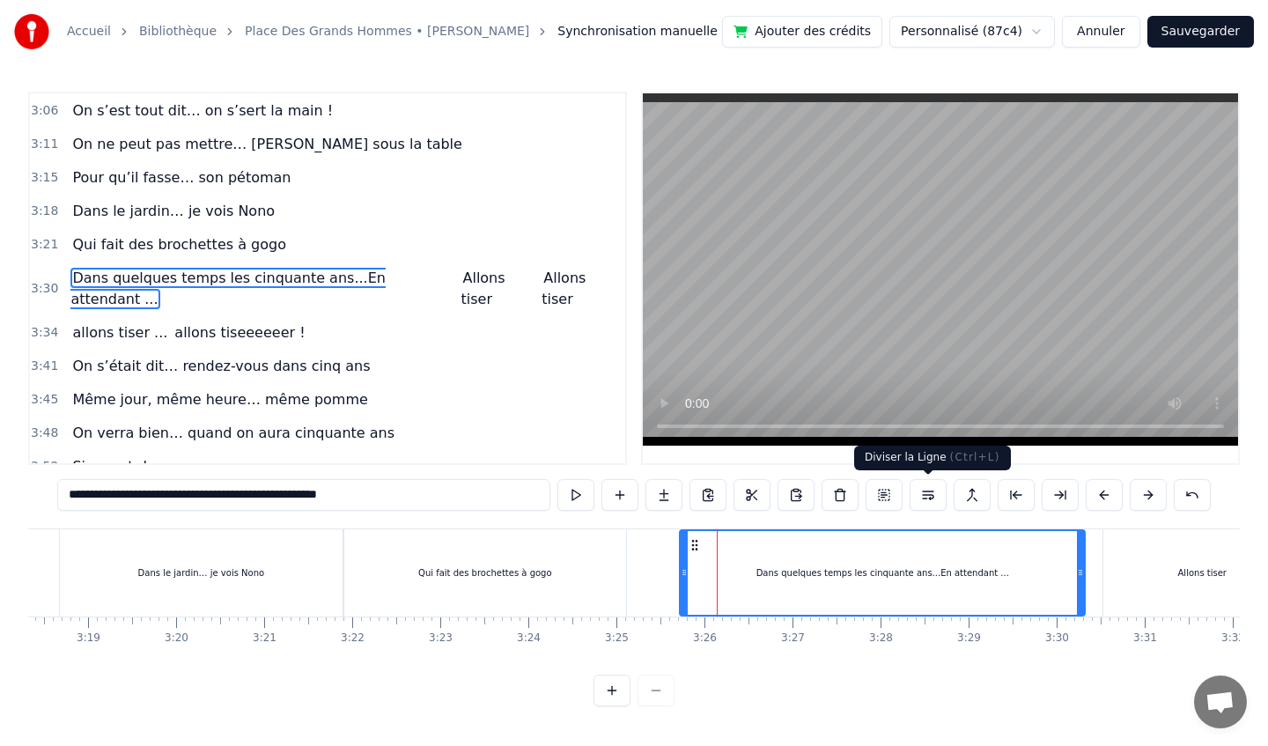
click at [929, 496] on button at bounding box center [928, 495] width 37 height 32
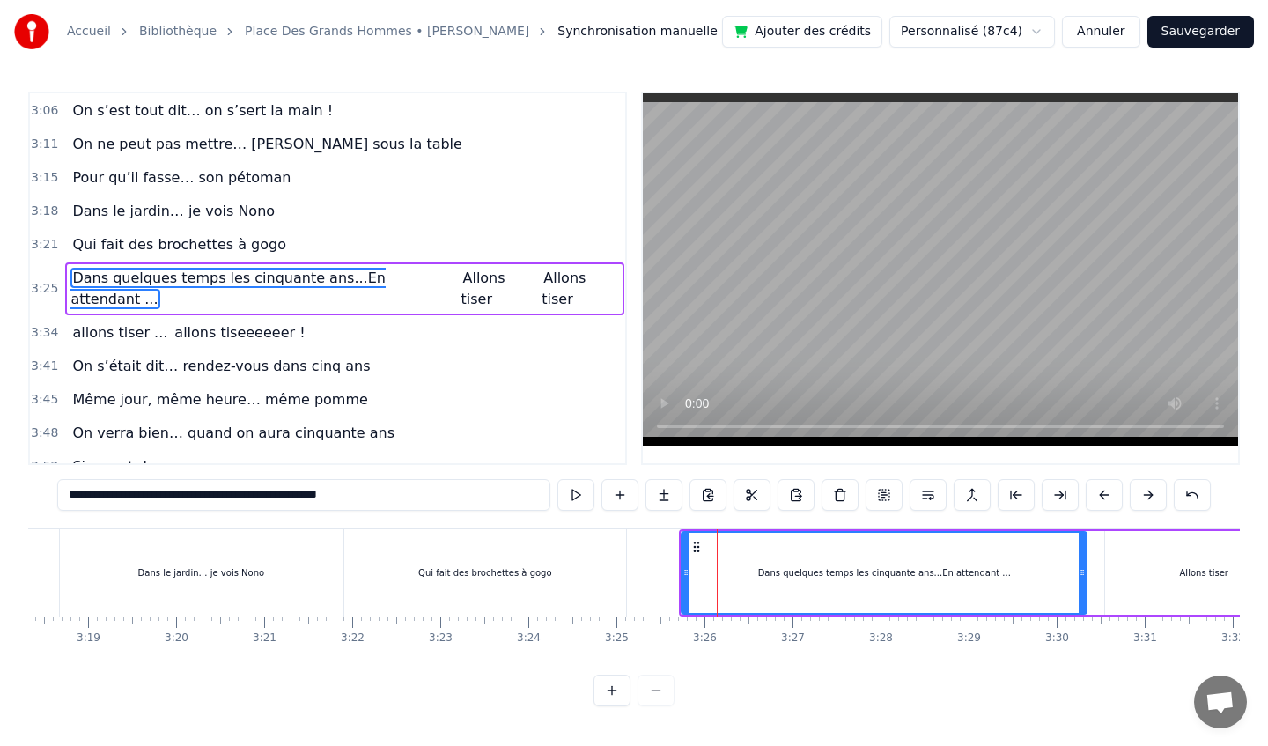
click at [527, 557] on div "Qui fait des brochettes à gogo" at bounding box center [484, 572] width 281 height 87
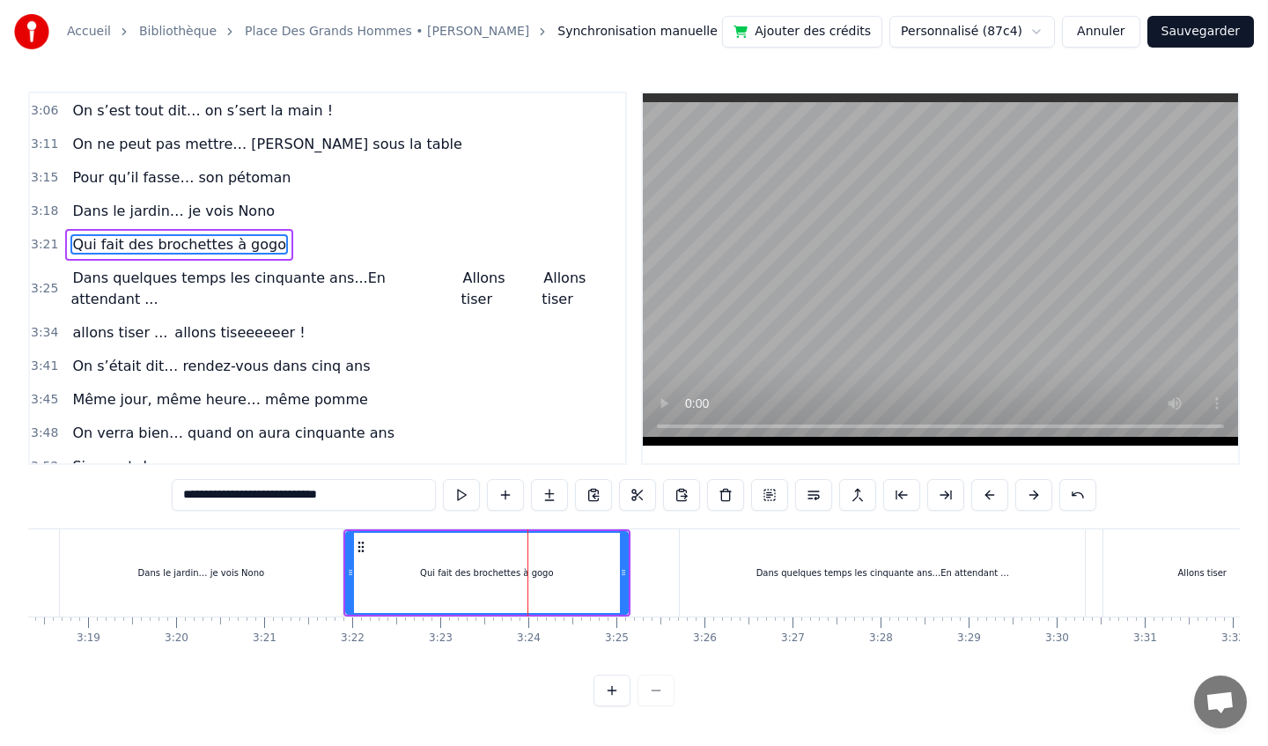
scroll to position [1480, 0]
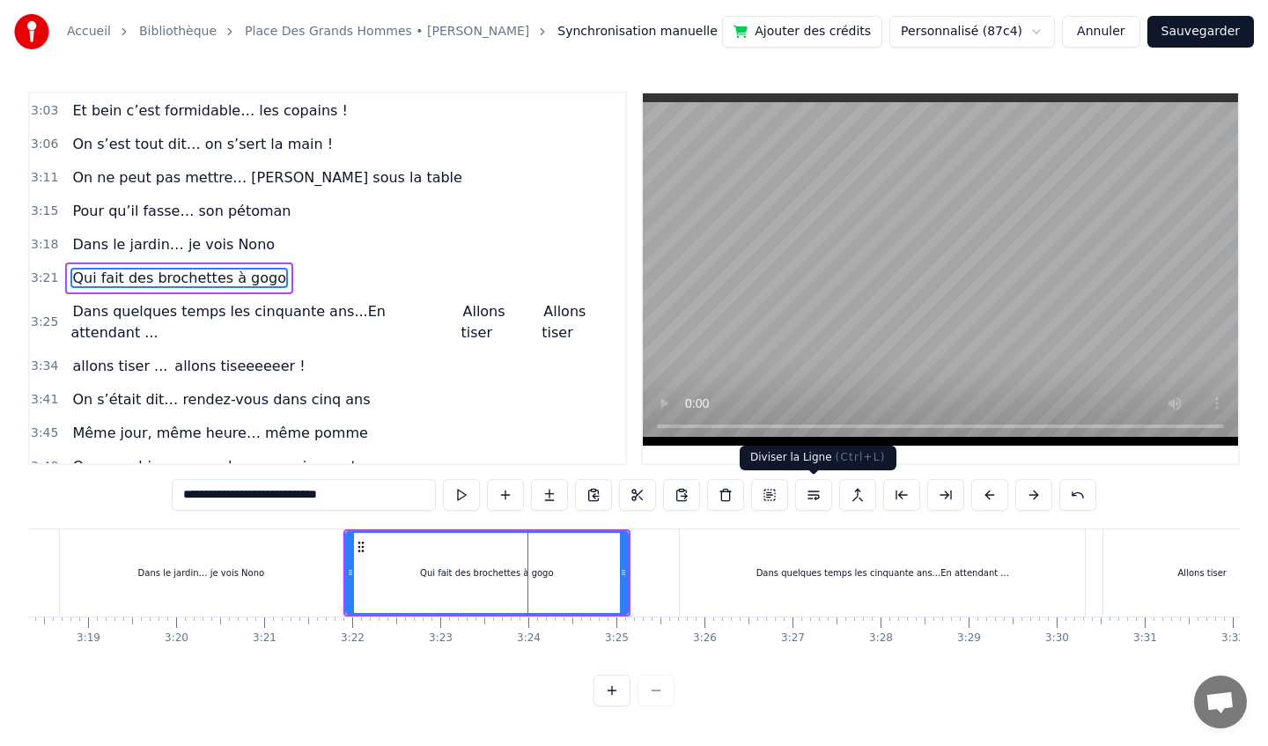
click at [811, 497] on button at bounding box center [813, 495] width 37 height 32
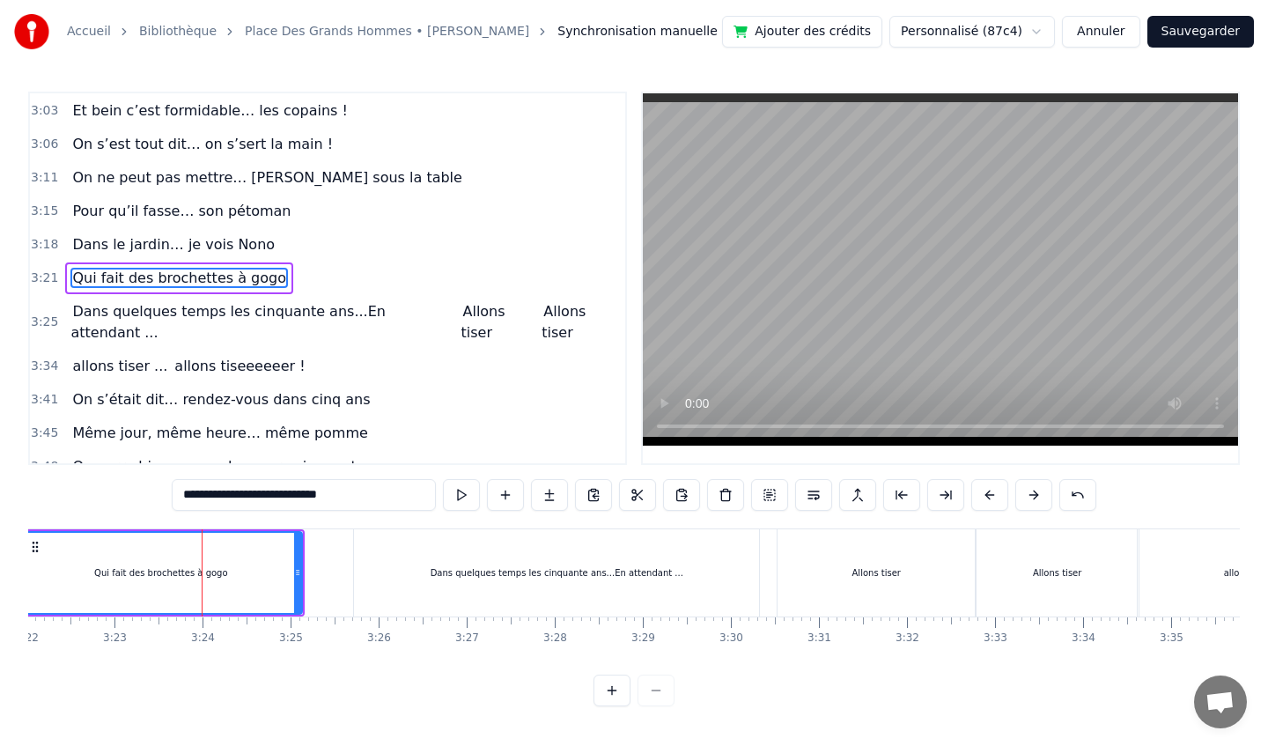
scroll to position [0, 17789]
click at [855, 556] on div "Allons tiser" at bounding box center [876, 572] width 198 height 87
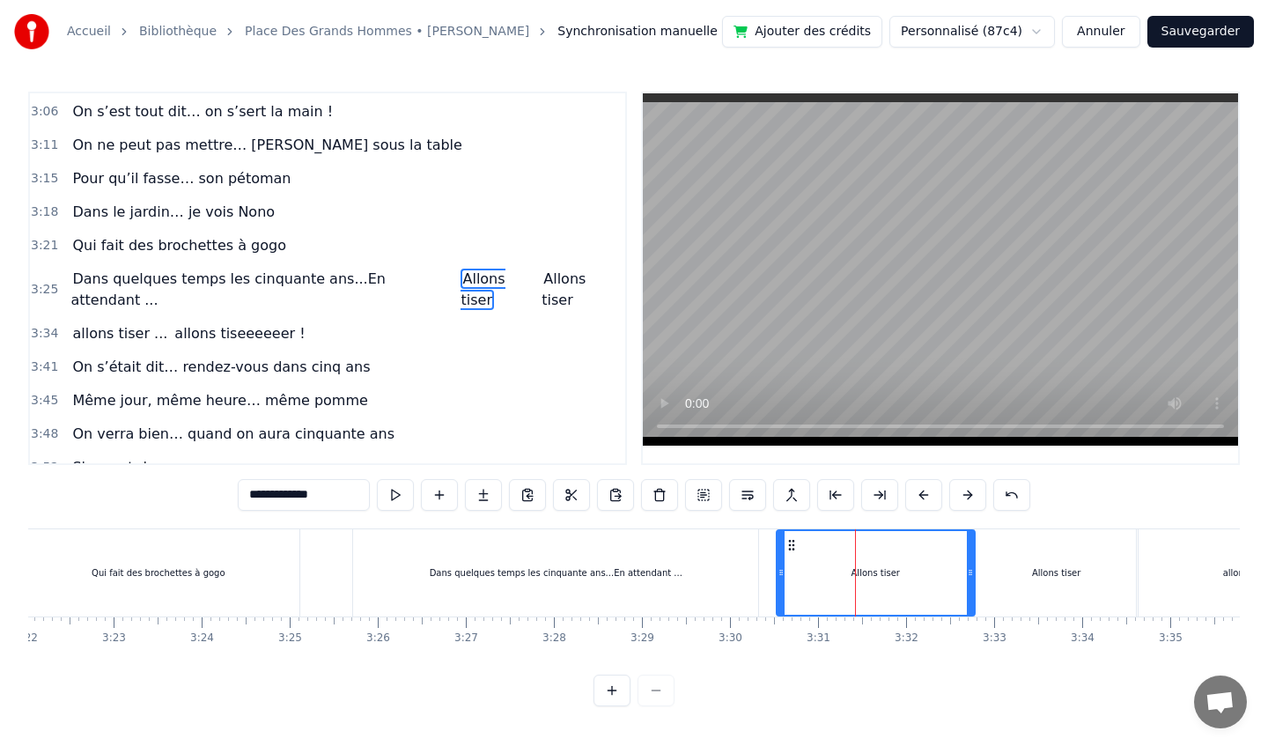
scroll to position [1514, 0]
click at [754, 494] on button at bounding box center [747, 495] width 37 height 32
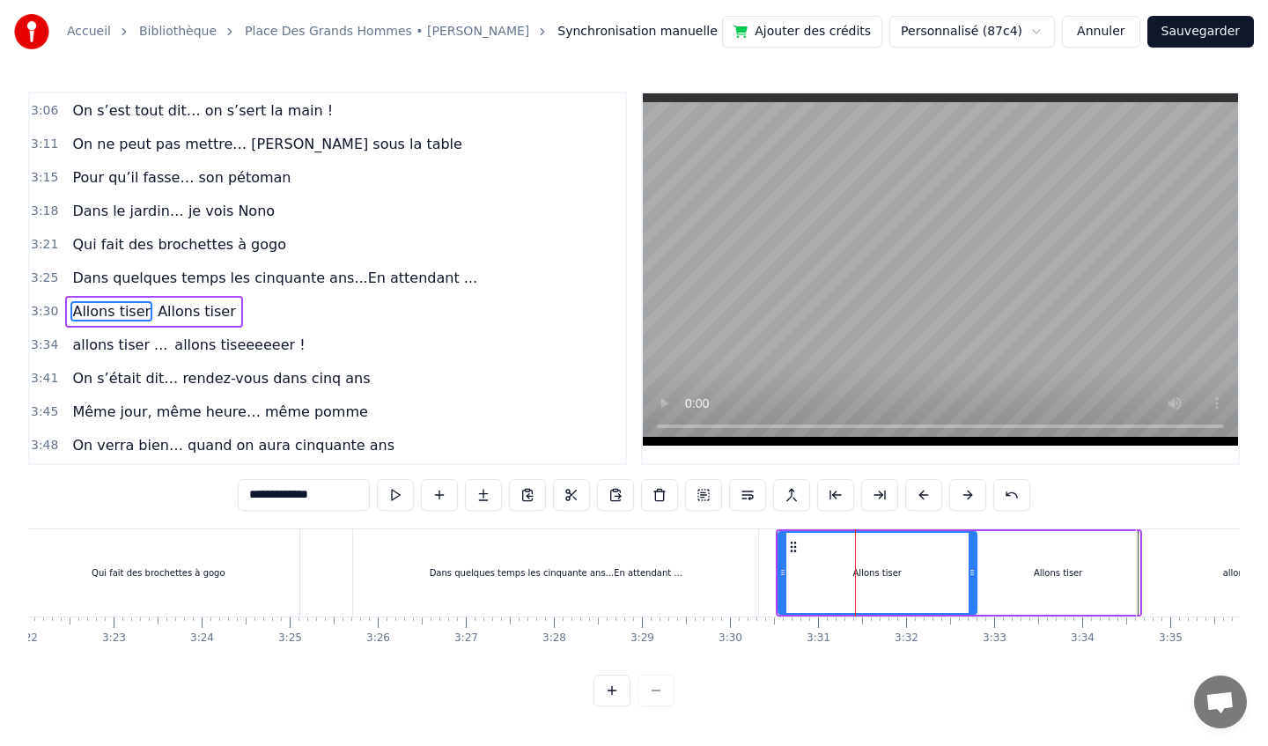
scroll to position [1547, 0]
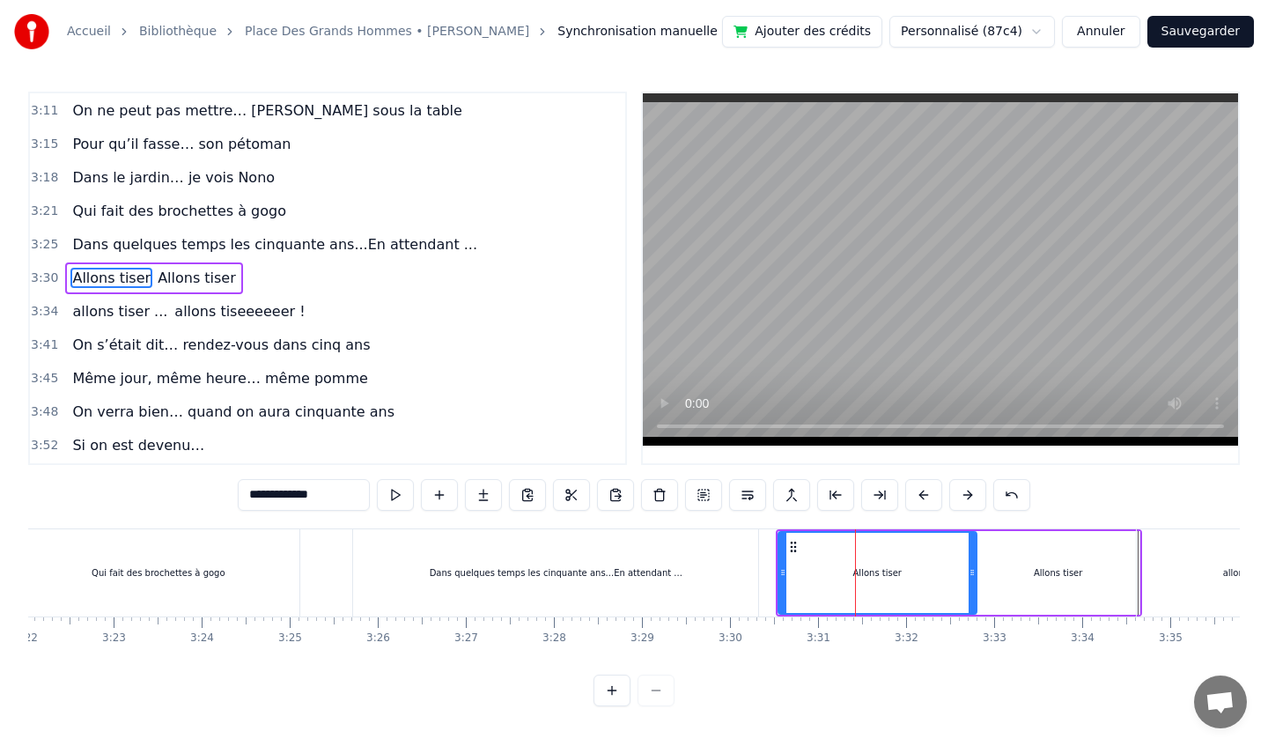
click at [1006, 568] on div "Allons tiser" at bounding box center [1057, 573] width 163 height 84
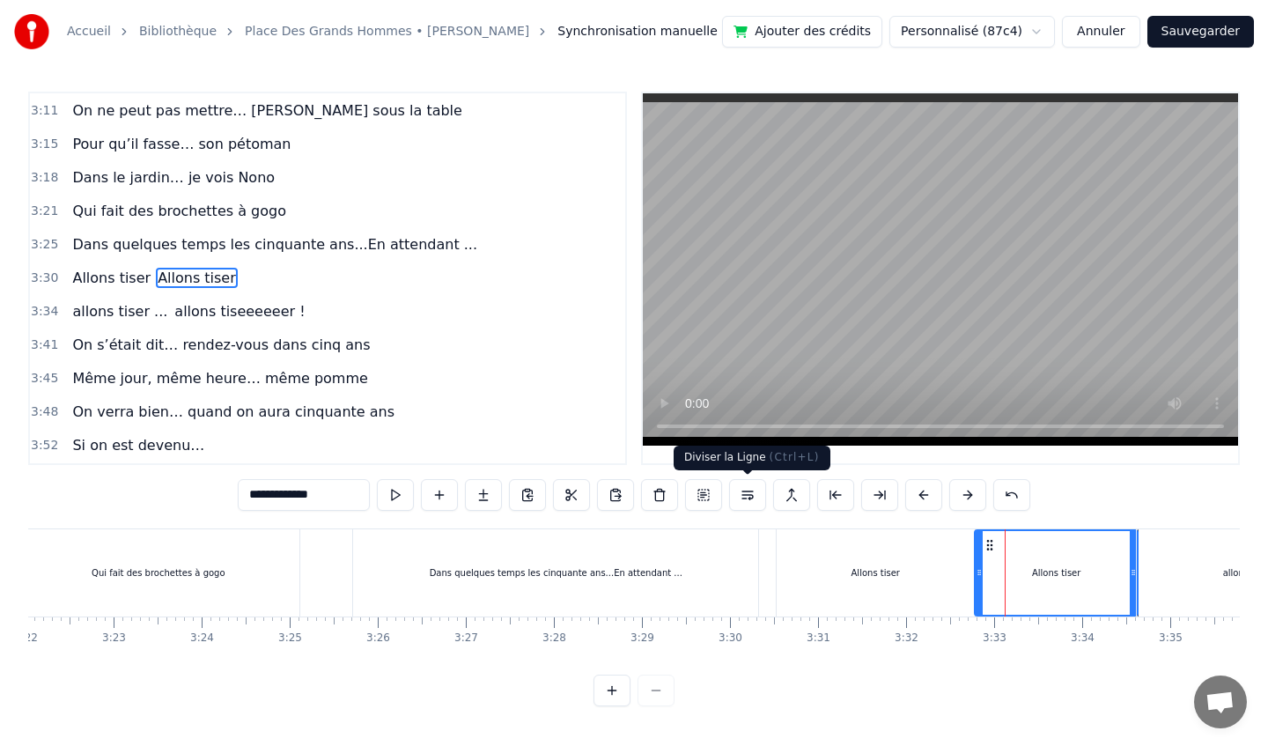
click at [748, 498] on button at bounding box center [747, 495] width 37 height 32
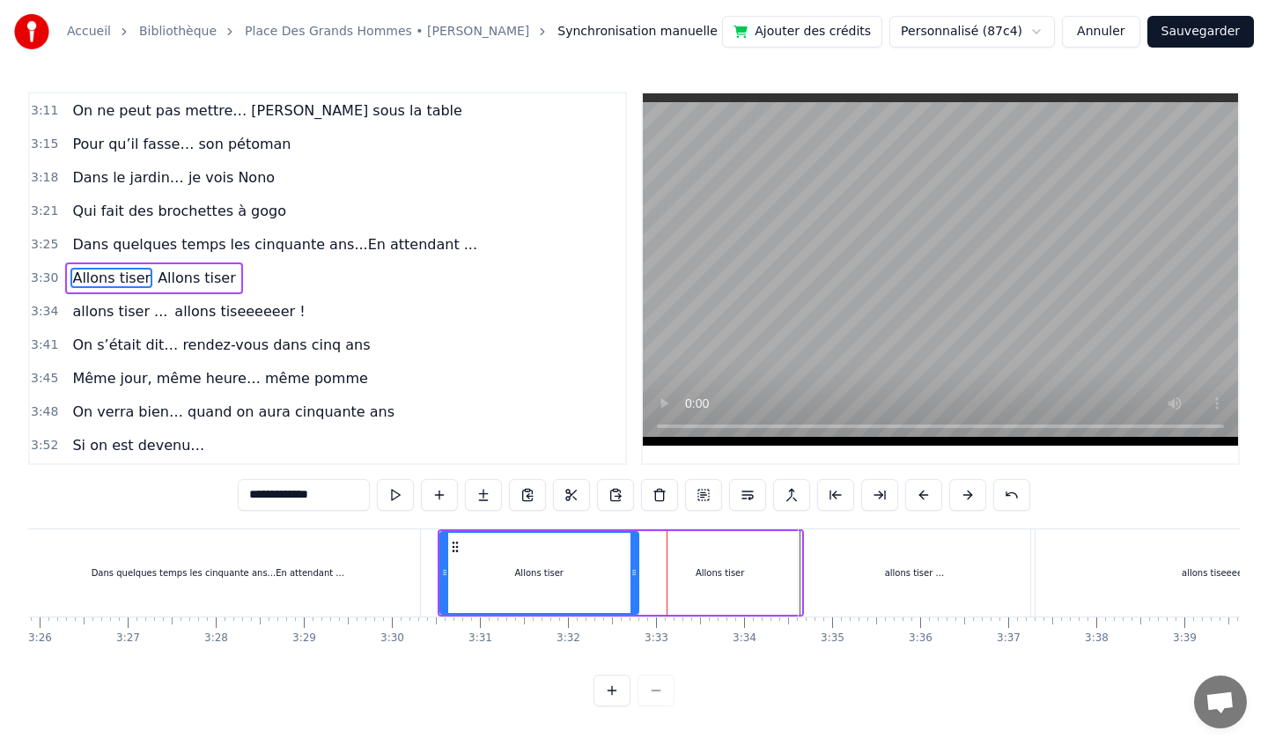
scroll to position [0, 18140]
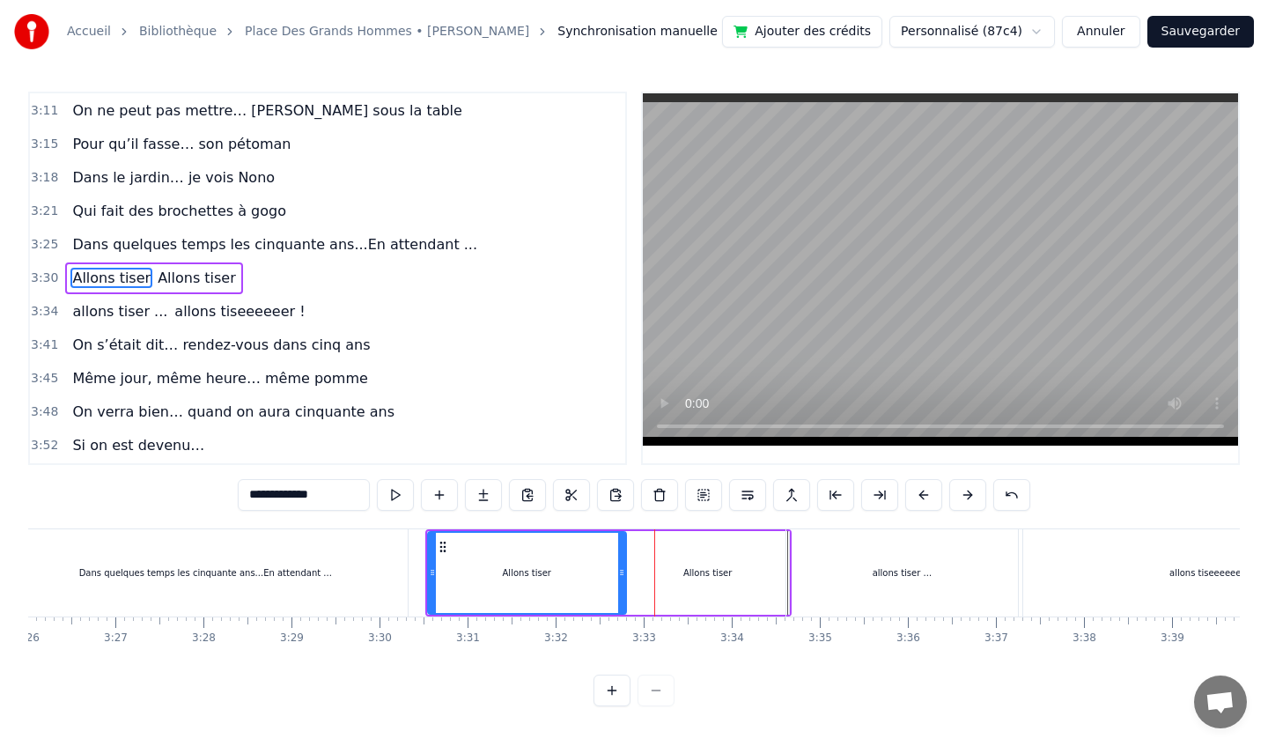
click at [925, 563] on div "allons tiser ..." at bounding box center [902, 572] width 232 height 87
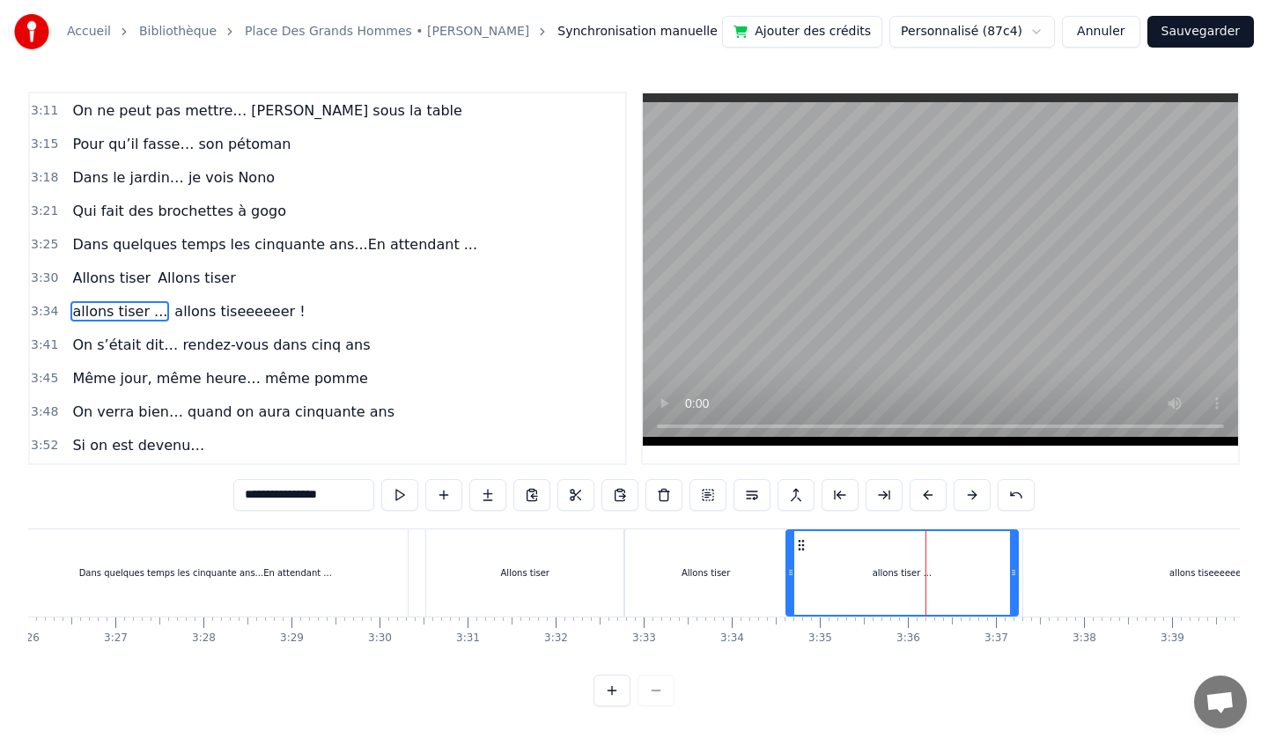
scroll to position [1581, 0]
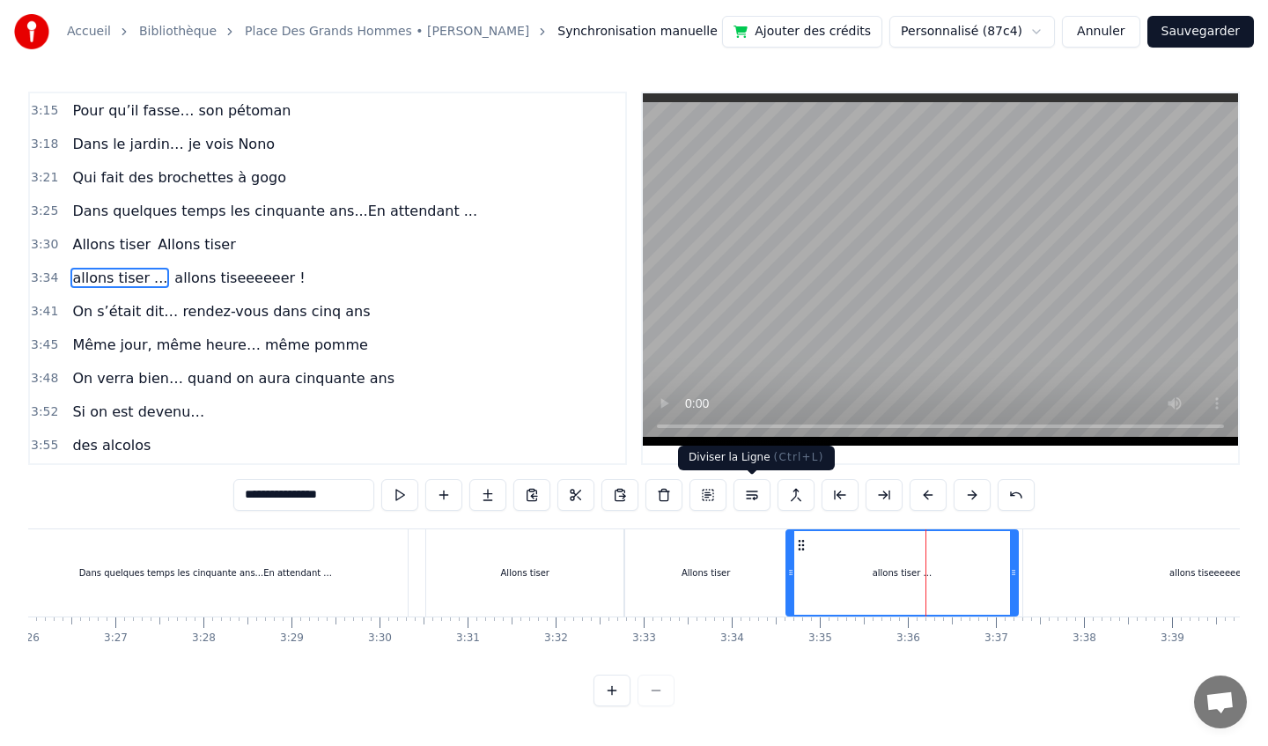
click at [750, 494] on button at bounding box center [751, 495] width 37 height 32
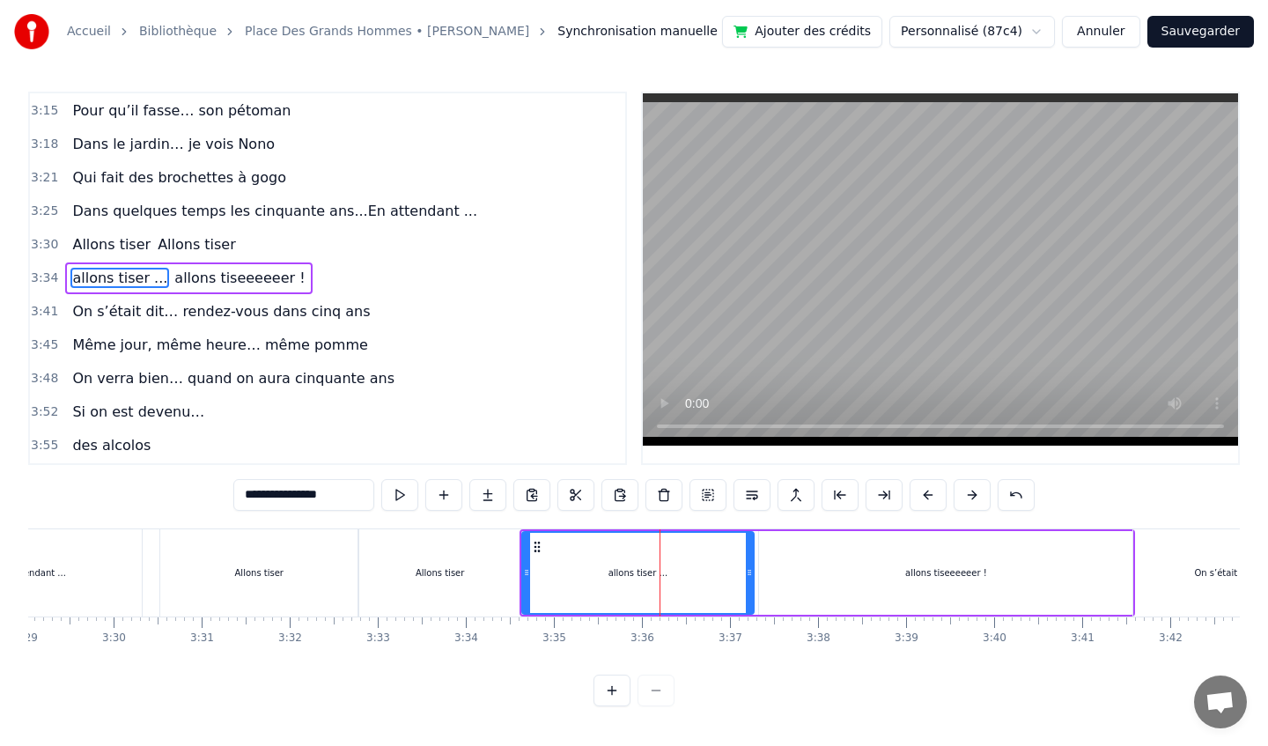
scroll to position [0, 18424]
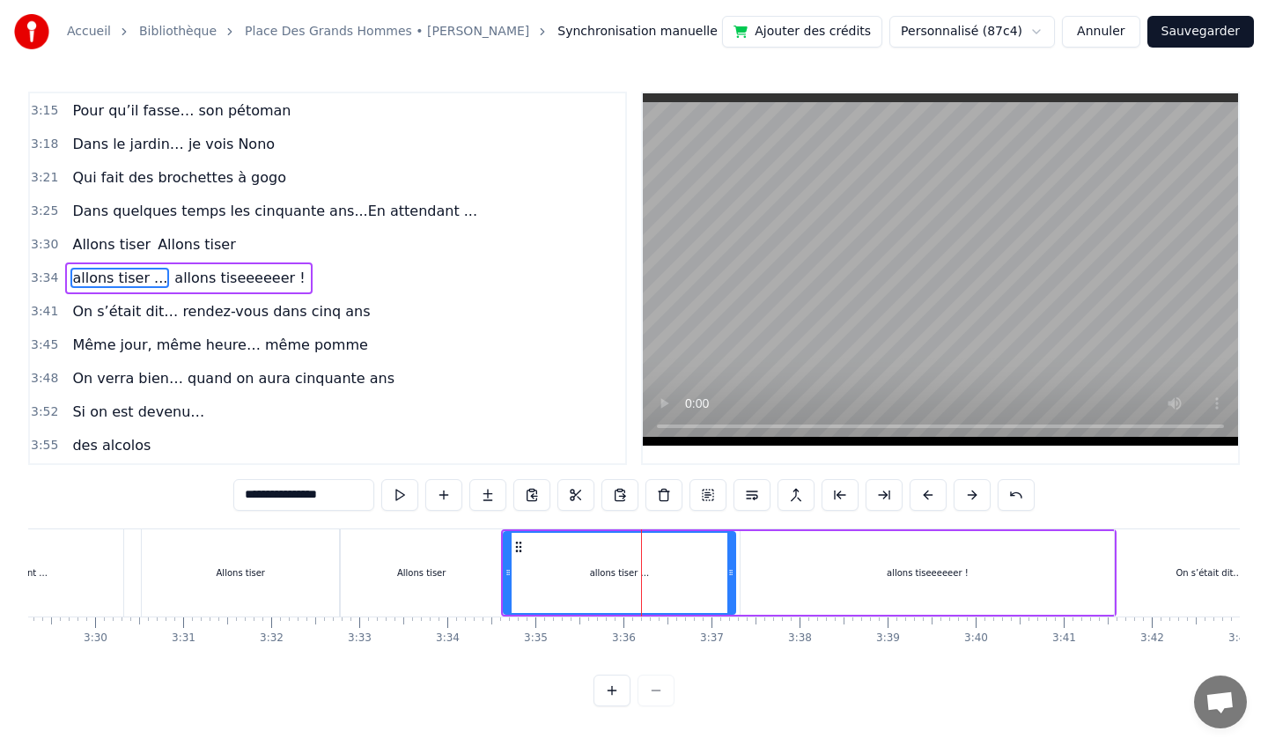
click at [909, 560] on div "allons tiseeeeeer !" at bounding box center [927, 573] width 373 height 84
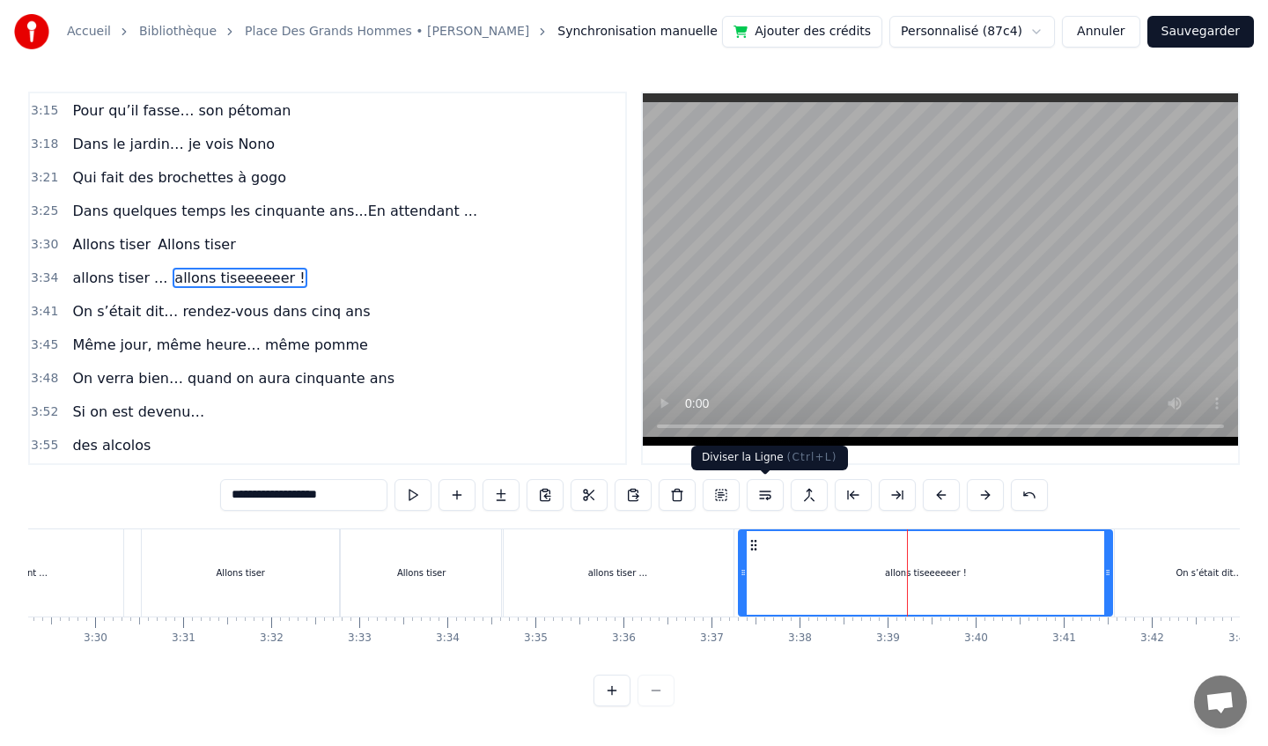
click at [768, 498] on button at bounding box center [765, 495] width 37 height 32
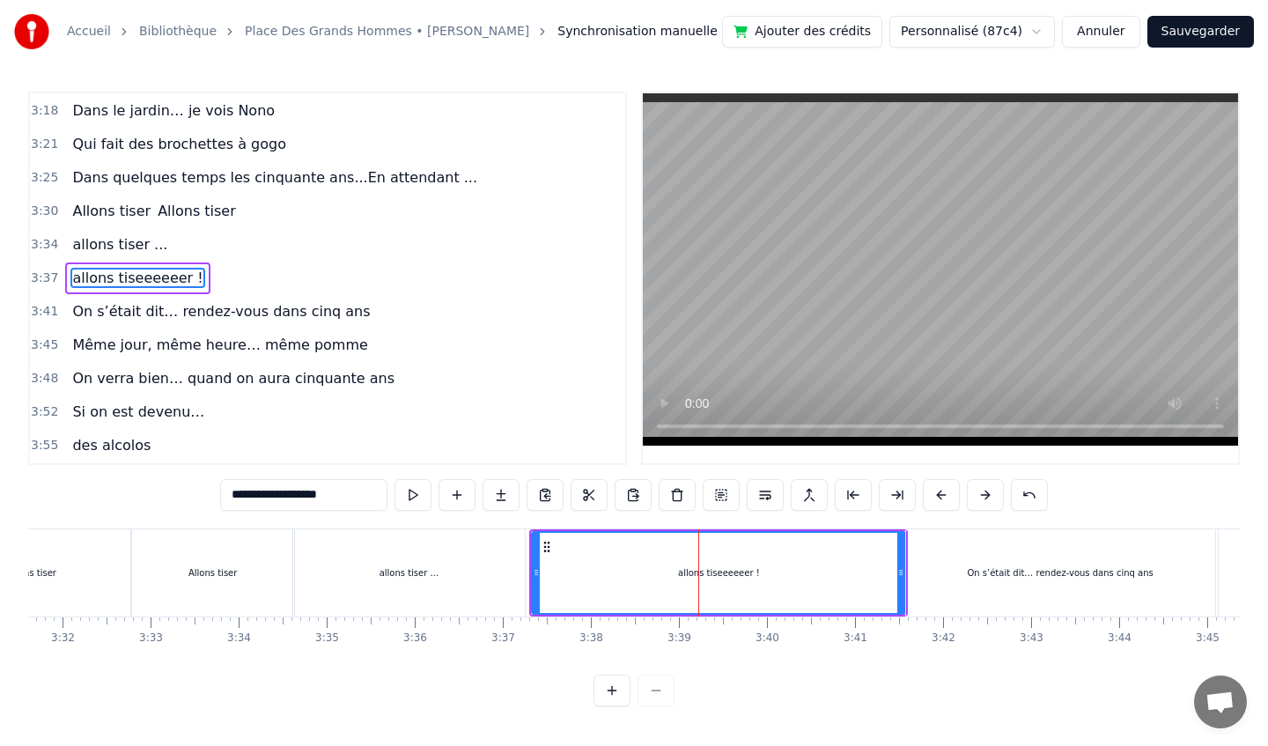
scroll to position [0, 18653]
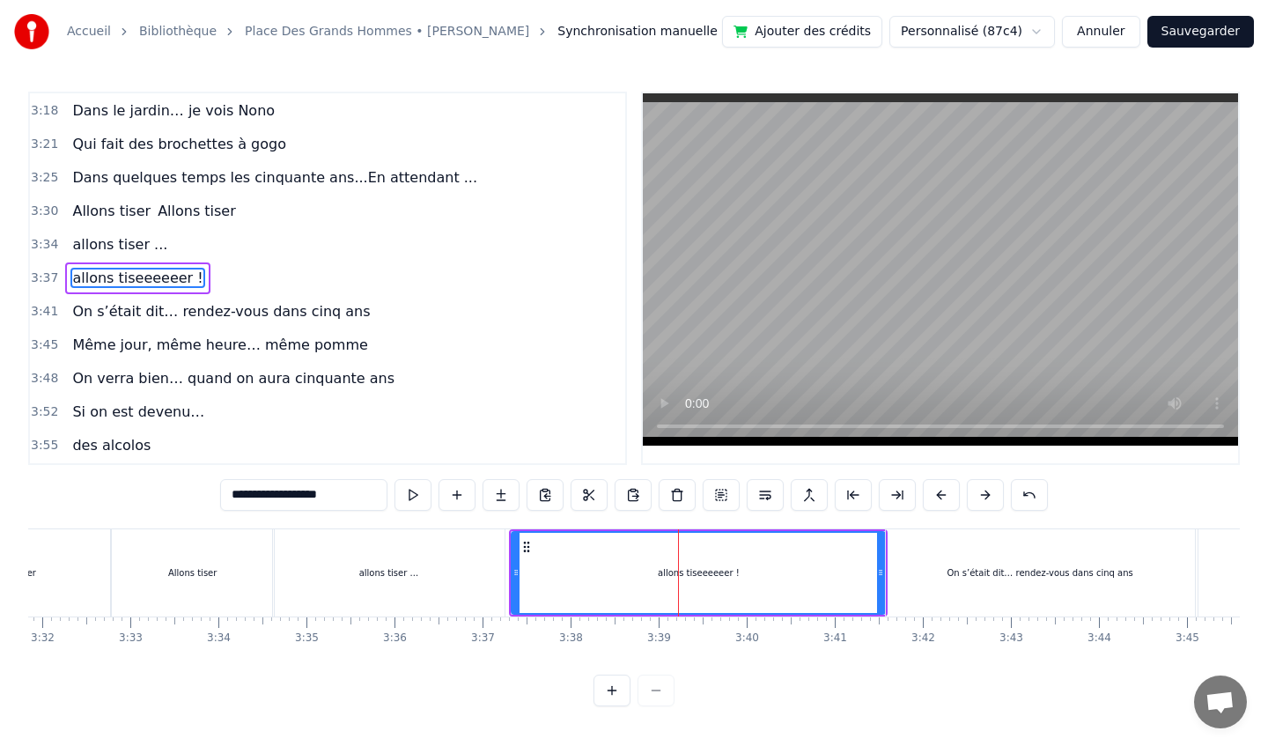
click at [940, 567] on div "On s’était dit… rendez-vous dans cinq ans" at bounding box center [1040, 572] width 309 height 87
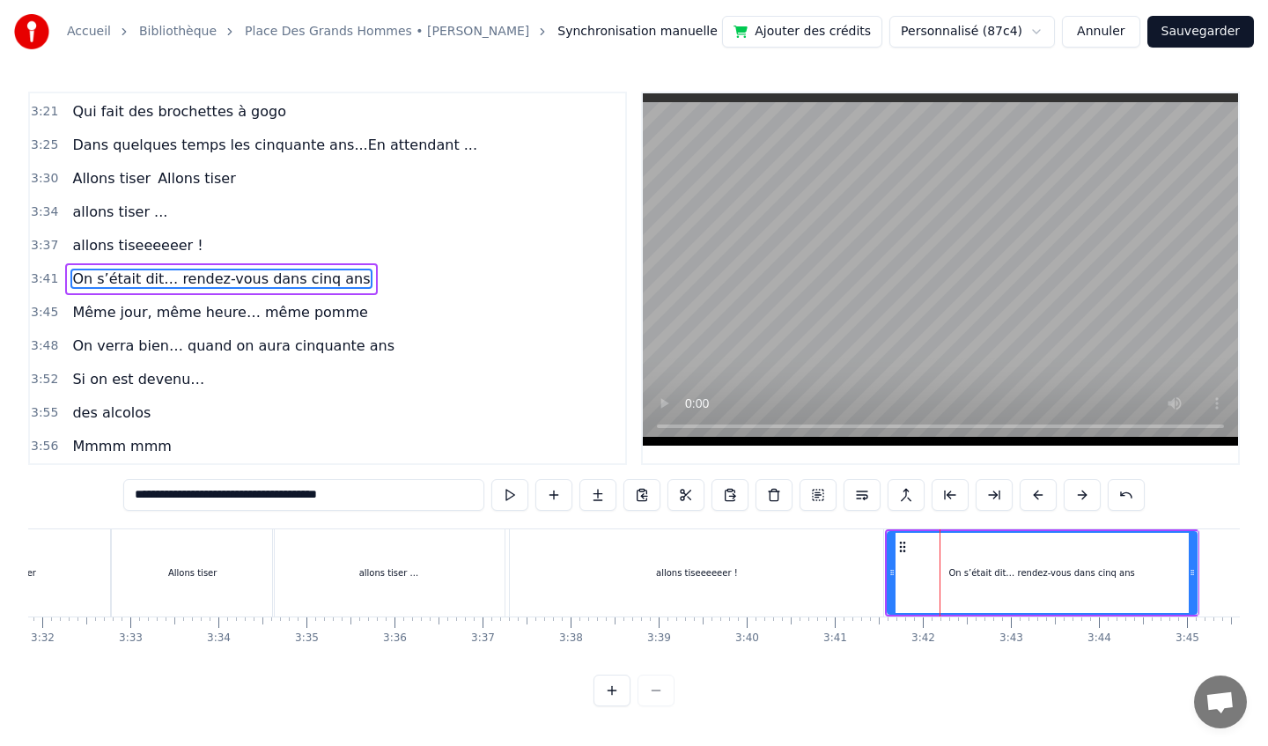
scroll to position [1647, 0]
click at [865, 495] on button at bounding box center [862, 495] width 37 height 32
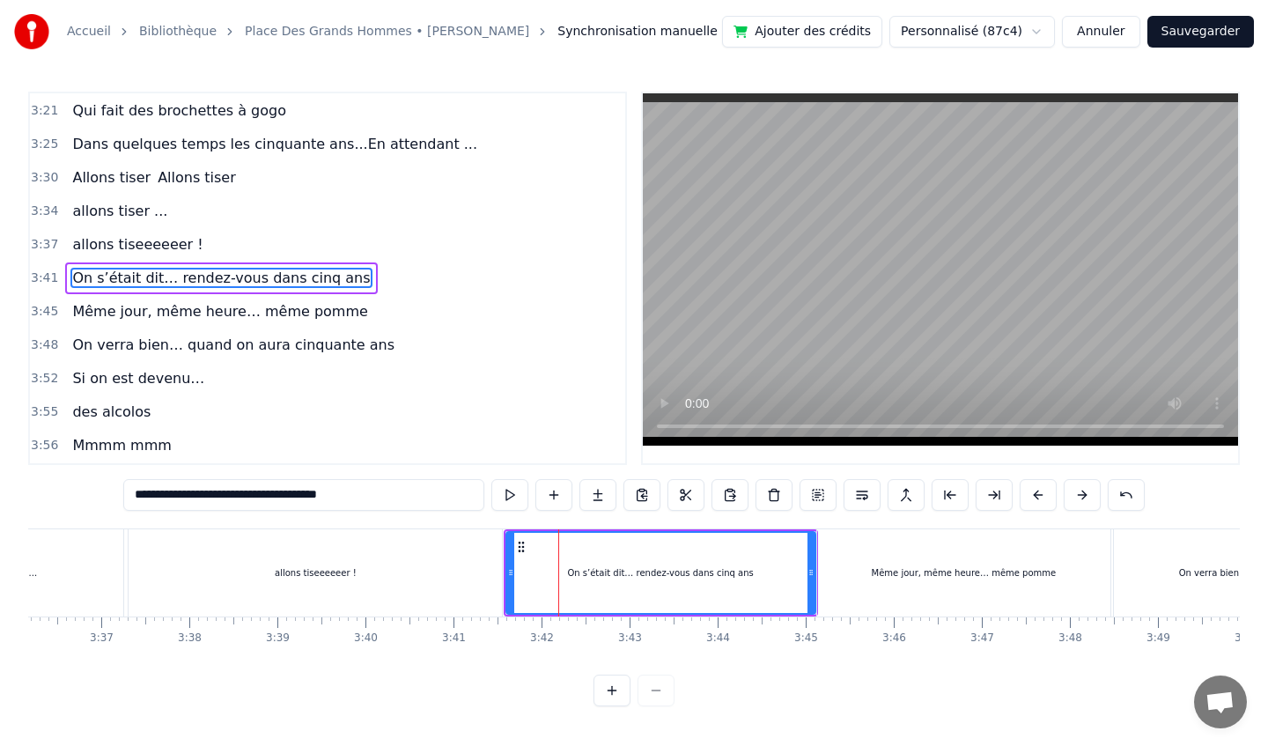
scroll to position [0, 19040]
click at [991, 586] on div "Même jour, même heure… même pomme" at bounding box center [957, 572] width 293 height 87
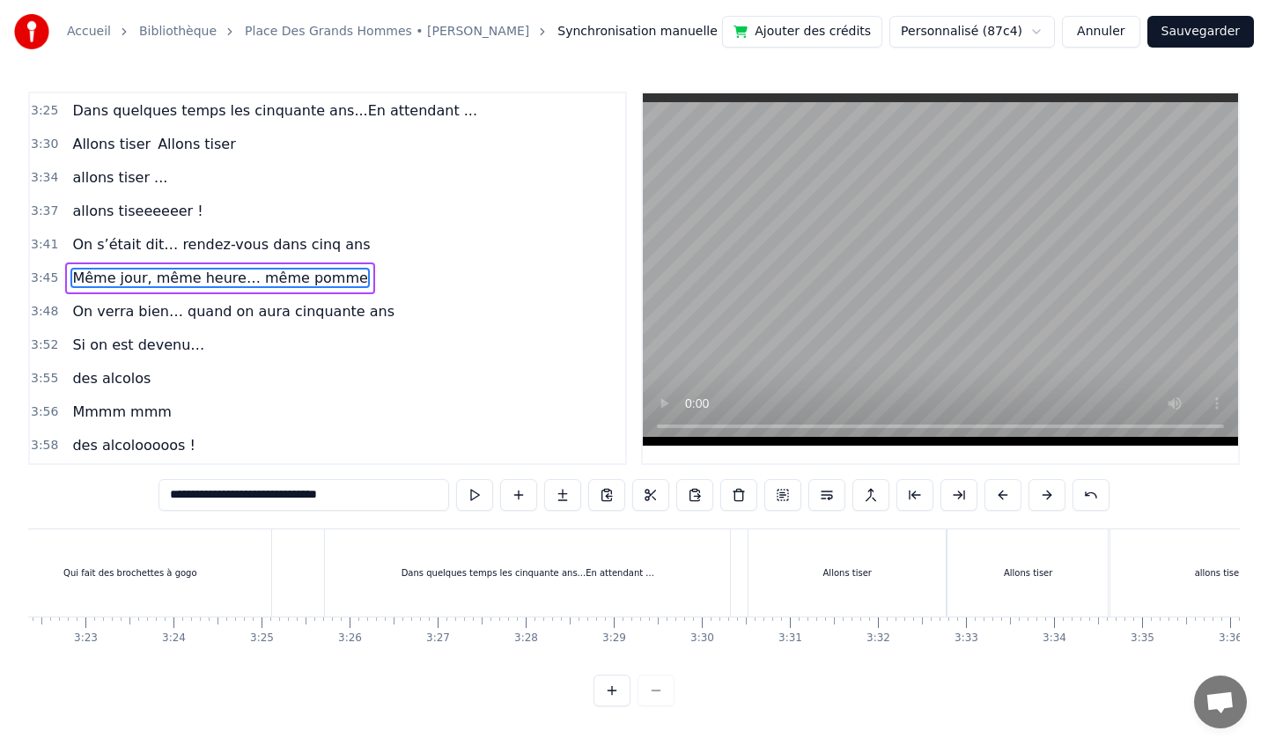
scroll to position [0, 17809]
click at [685, 566] on div "Dans quelques temps les cinquante ans...En attendant ..." at bounding box center [535, 572] width 405 height 87
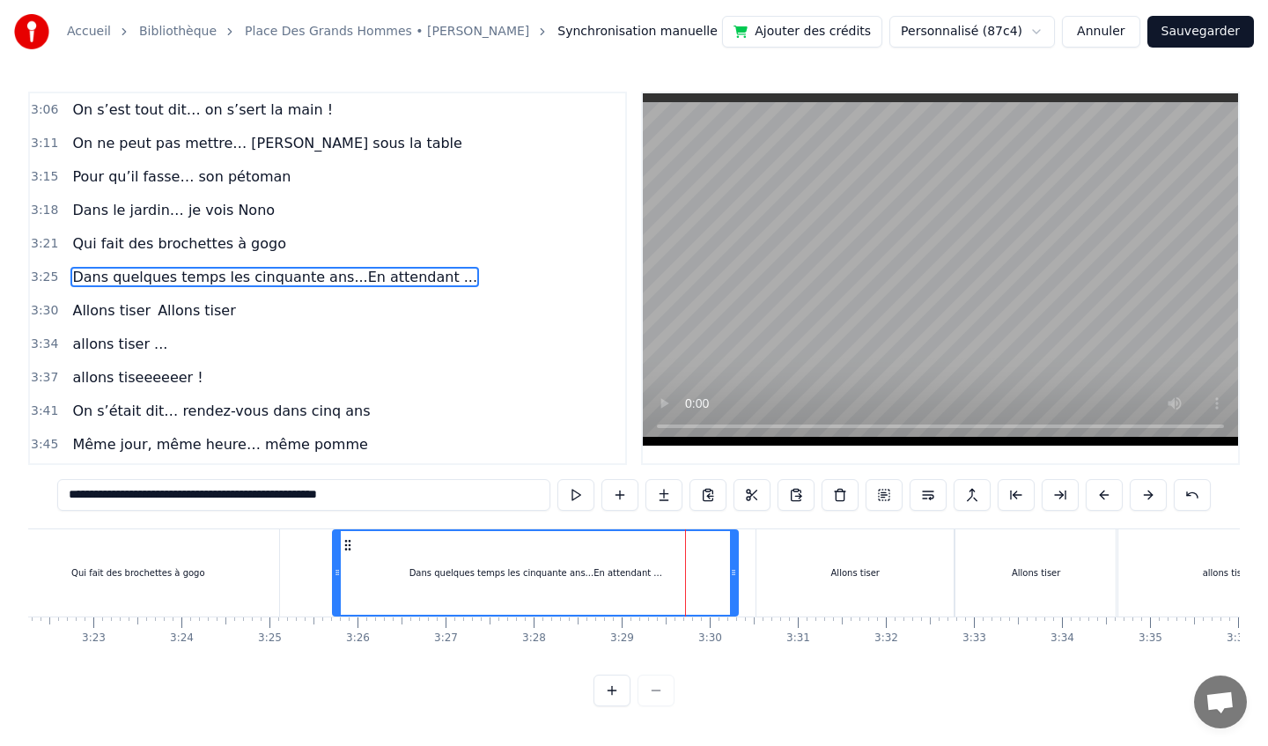
scroll to position [1514, 0]
drag, startPoint x: 733, startPoint y: 581, endPoint x: 682, endPoint y: 586, distance: 50.5
click at [682, 586] on div at bounding box center [682, 573] width 7 height 84
click at [792, 580] on div "Allons tiser" at bounding box center [855, 572] width 198 height 87
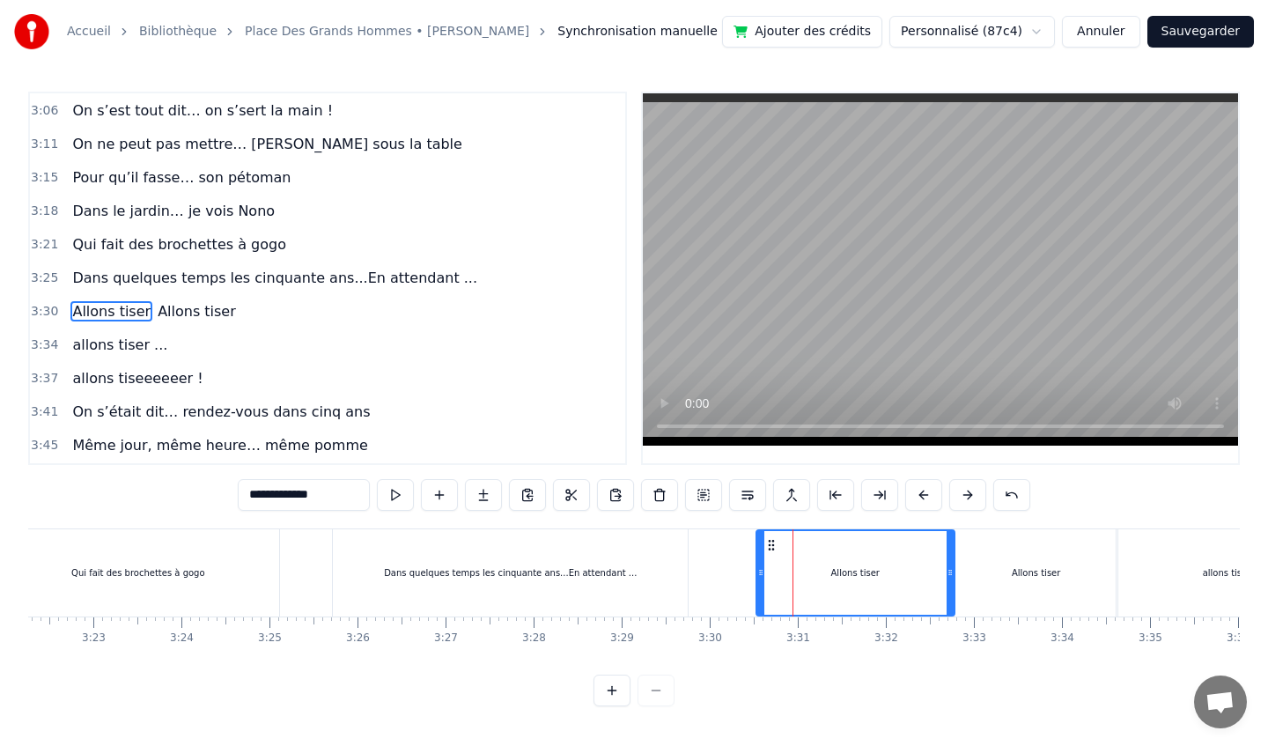
scroll to position [1547, 0]
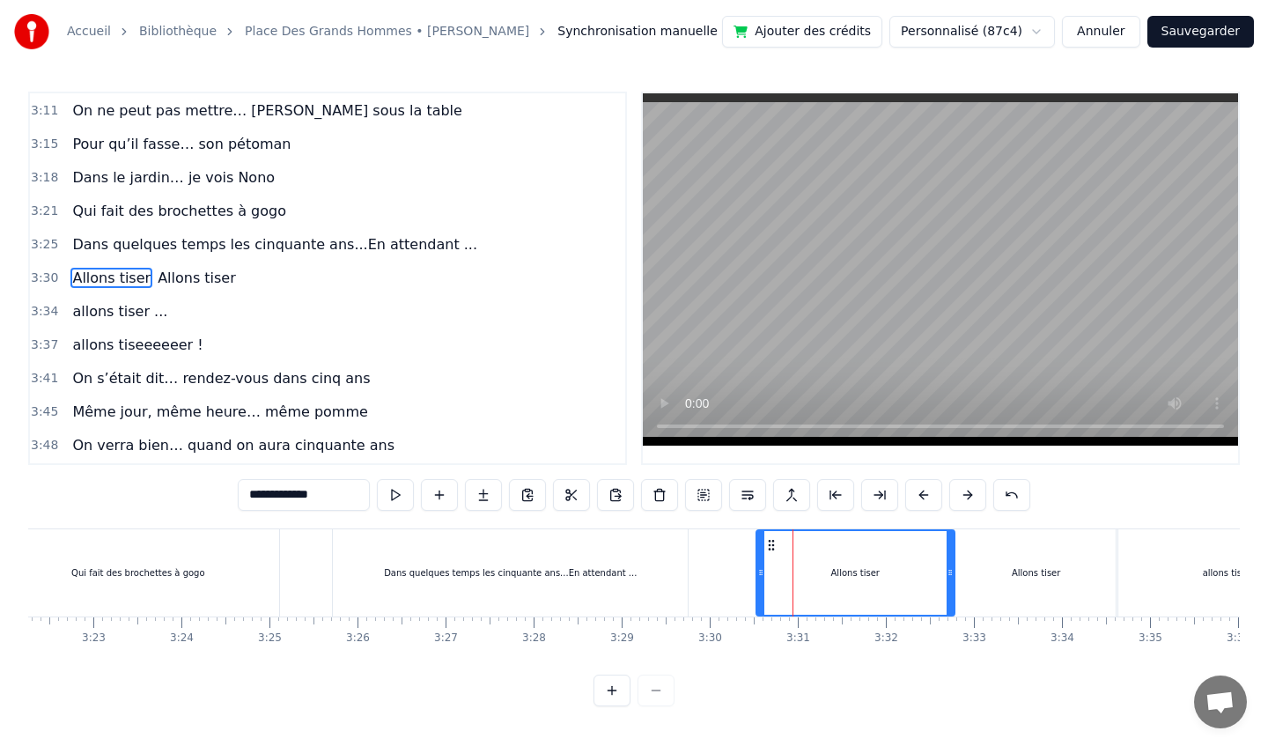
drag, startPoint x: 807, startPoint y: 586, endPoint x: 766, endPoint y: 588, distance: 41.5
click at [766, 588] on div "Allons tiser" at bounding box center [855, 573] width 196 height 84
drag, startPoint x: 761, startPoint y: 585, endPoint x: 697, endPoint y: 581, distance: 63.5
click at [697, 582] on div at bounding box center [697, 573] width 7 height 84
drag, startPoint x: 696, startPoint y: 570, endPoint x: 783, endPoint y: 571, distance: 87.2
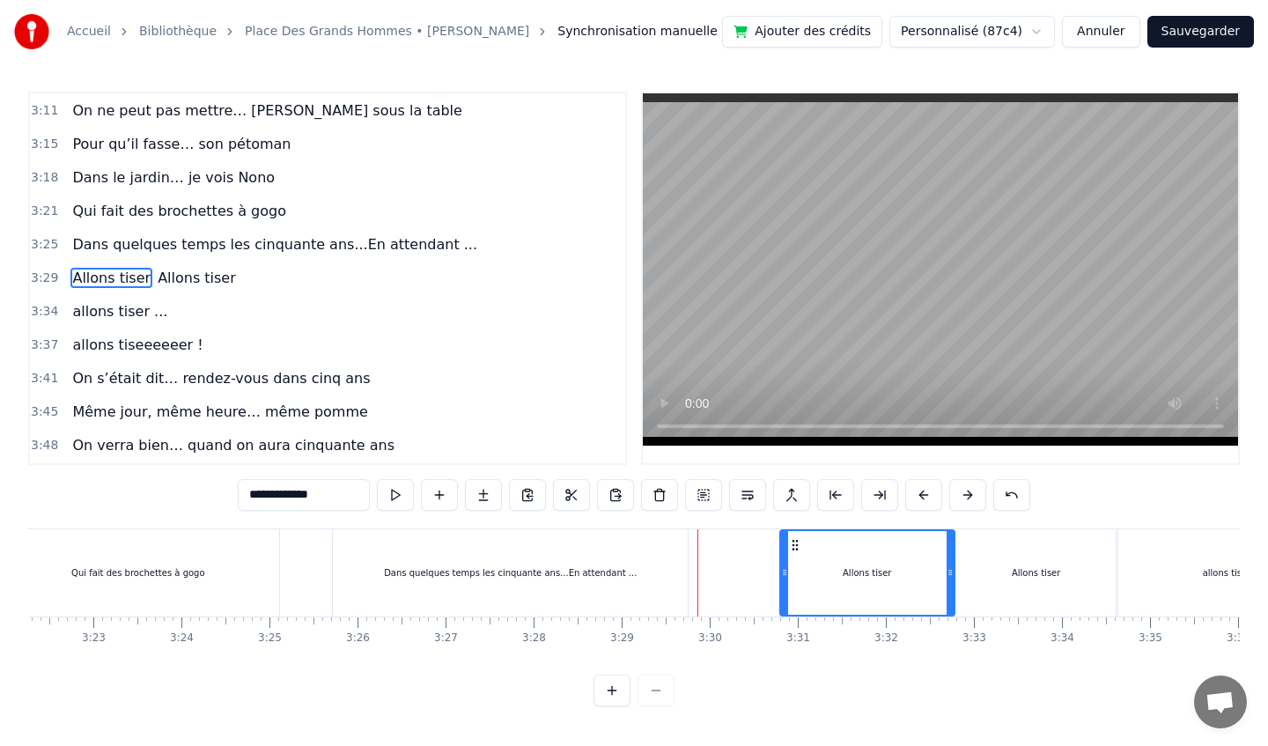
click at [783, 571] on icon at bounding box center [784, 572] width 7 height 14
click at [643, 551] on div "Dans quelques temps les cinquante ans...En attendant ..." at bounding box center [510, 572] width 355 height 87
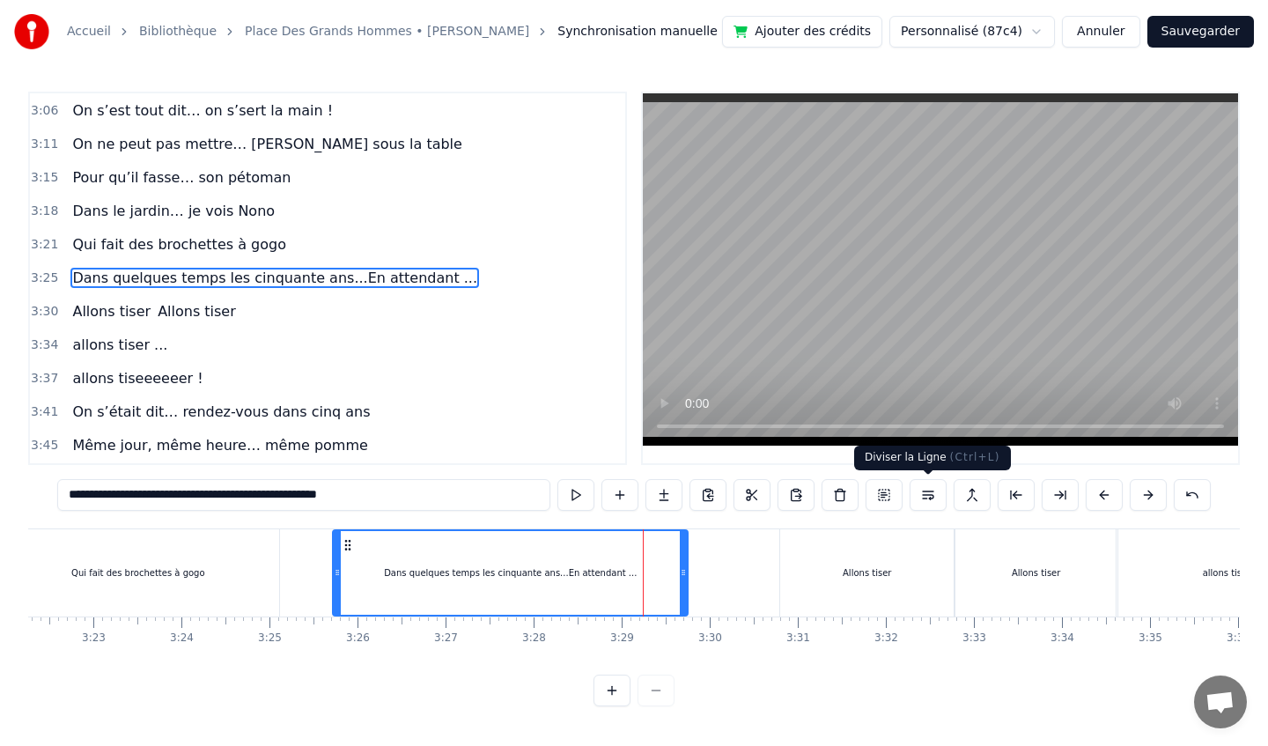
click at [932, 497] on button at bounding box center [928, 495] width 37 height 32
click at [968, 499] on button at bounding box center [972, 495] width 37 height 32
click at [929, 491] on button at bounding box center [928, 495] width 37 height 32
click at [1054, 498] on button at bounding box center [1060, 495] width 37 height 32
click at [591, 549] on div "Dans quelques temps les cinquante ans...En attendant ..." at bounding box center [487, 573] width 307 height 84
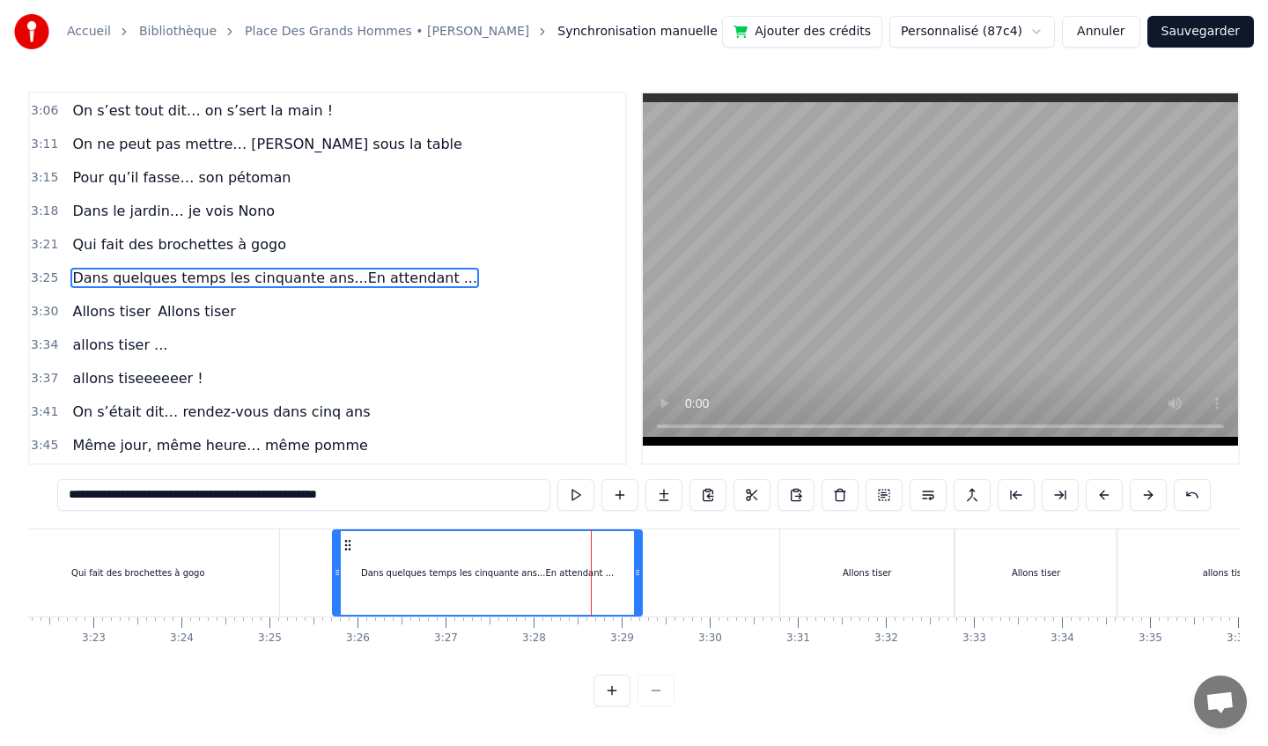
click at [858, 555] on div "Allons tiser" at bounding box center [867, 572] width 174 height 87
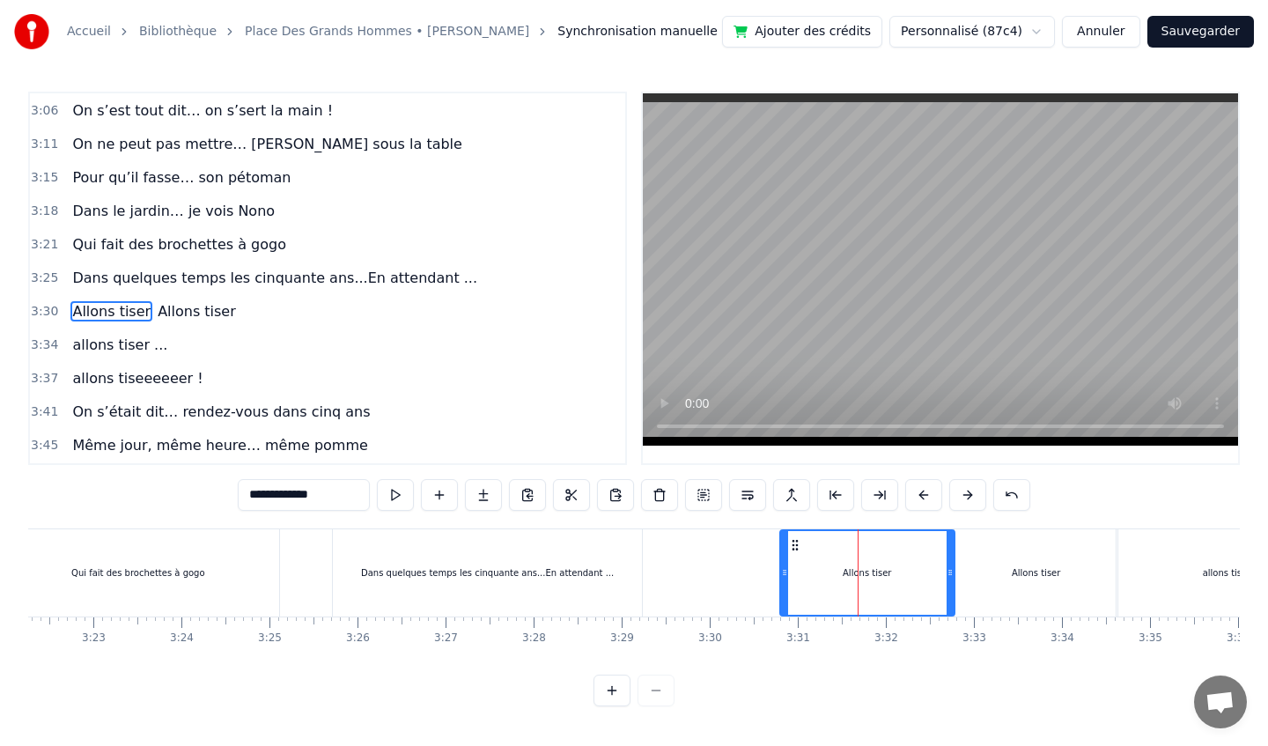
scroll to position [1547, 0]
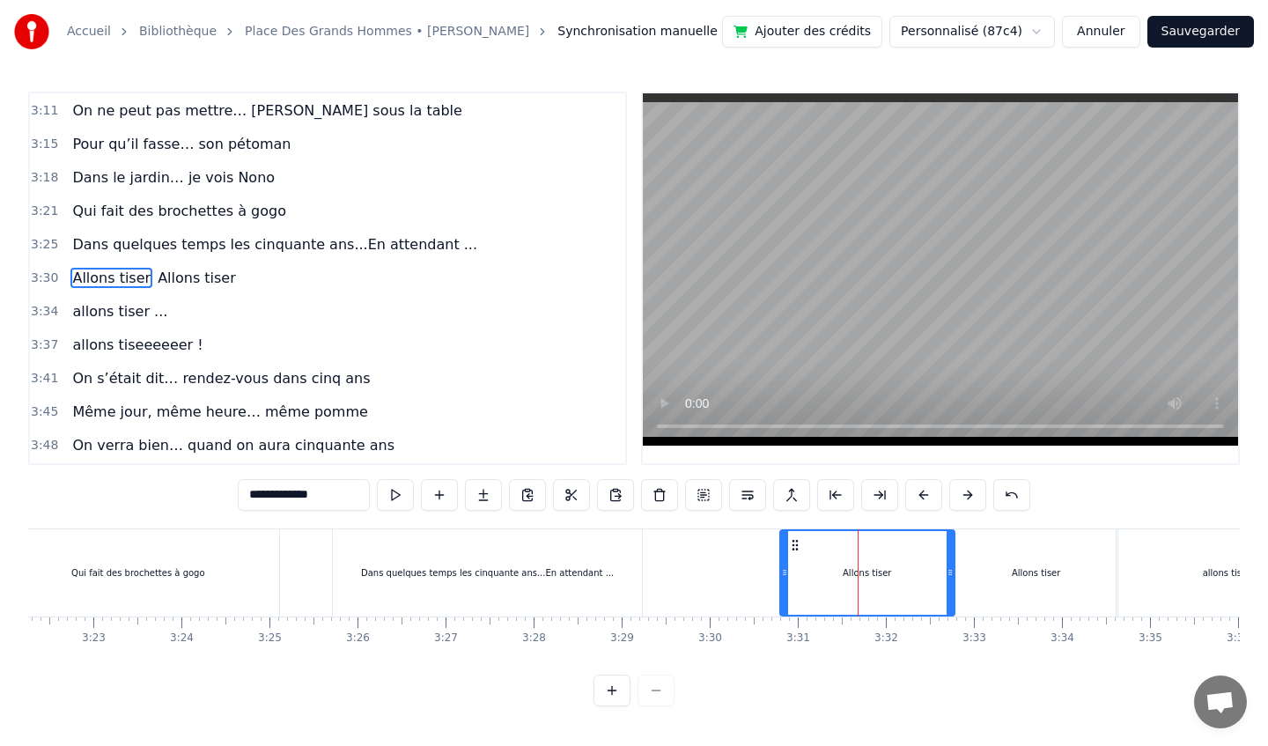
click at [593, 557] on div "Dans quelques temps les cinquante ans...En attendant ..." at bounding box center [487, 572] width 309 height 87
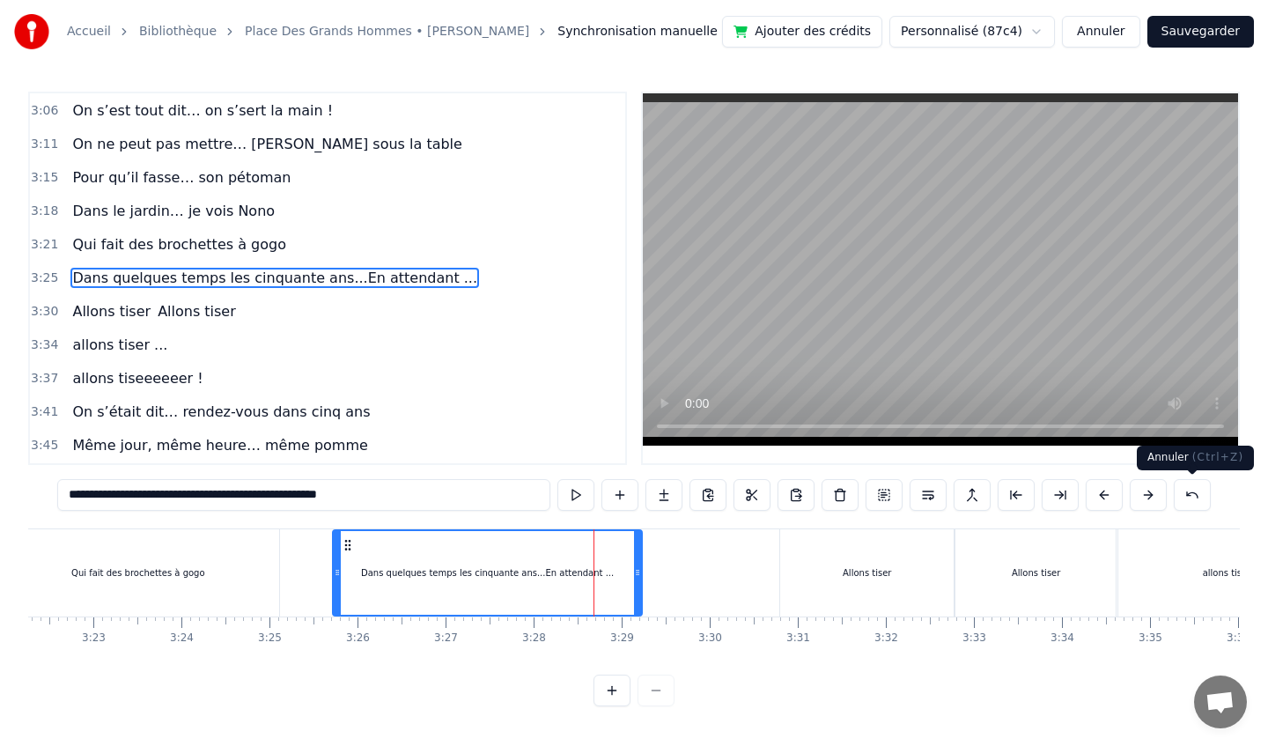
click at [1196, 496] on button at bounding box center [1192, 495] width 37 height 32
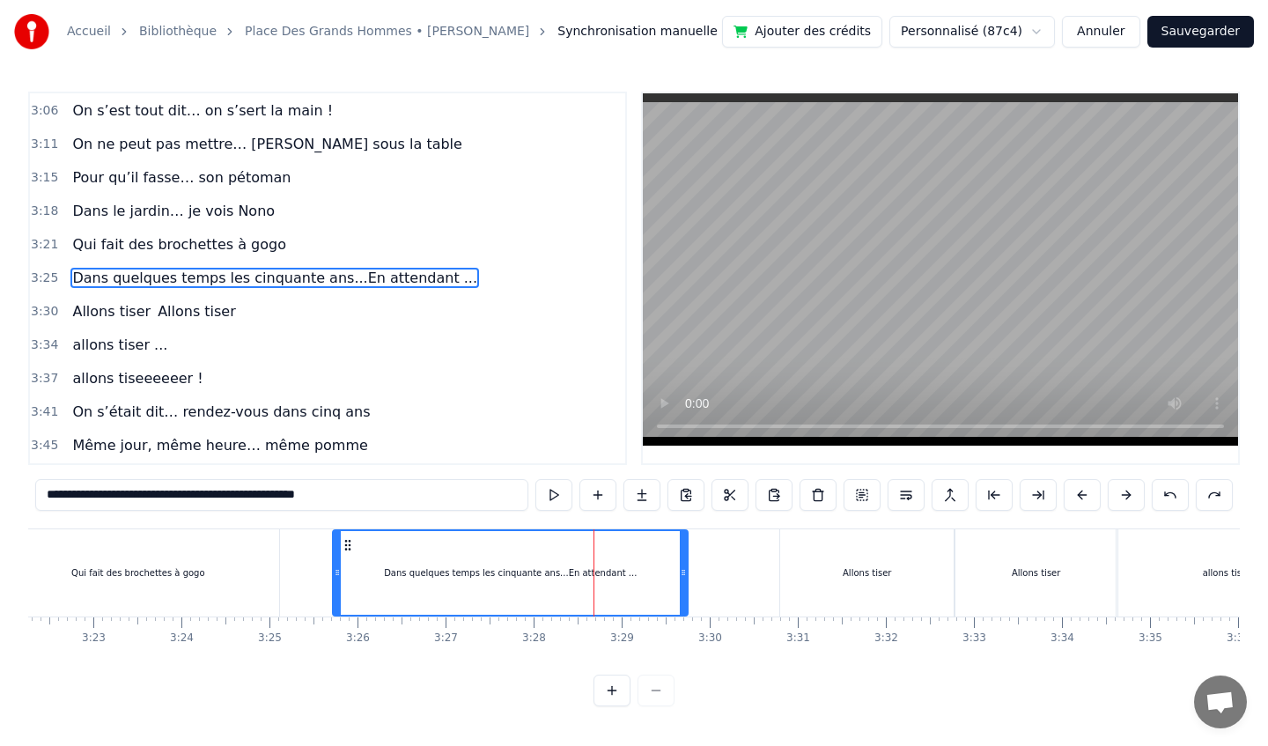
click at [388, 567] on div "Dans quelques temps les cinquante ans...En attendant ..." at bounding box center [510, 573] width 353 height 84
click at [531, 564] on div "Dans quelques temps les cinquante ans...En attendant ..." at bounding box center [510, 573] width 353 height 84
click at [667, 583] on div "Dans quelques temps les cinquante ans...En attendant ..." at bounding box center [510, 573] width 353 height 84
click at [350, 543] on icon at bounding box center [348, 545] width 14 height 14
click at [818, 546] on div "Allons tiser" at bounding box center [867, 572] width 174 height 87
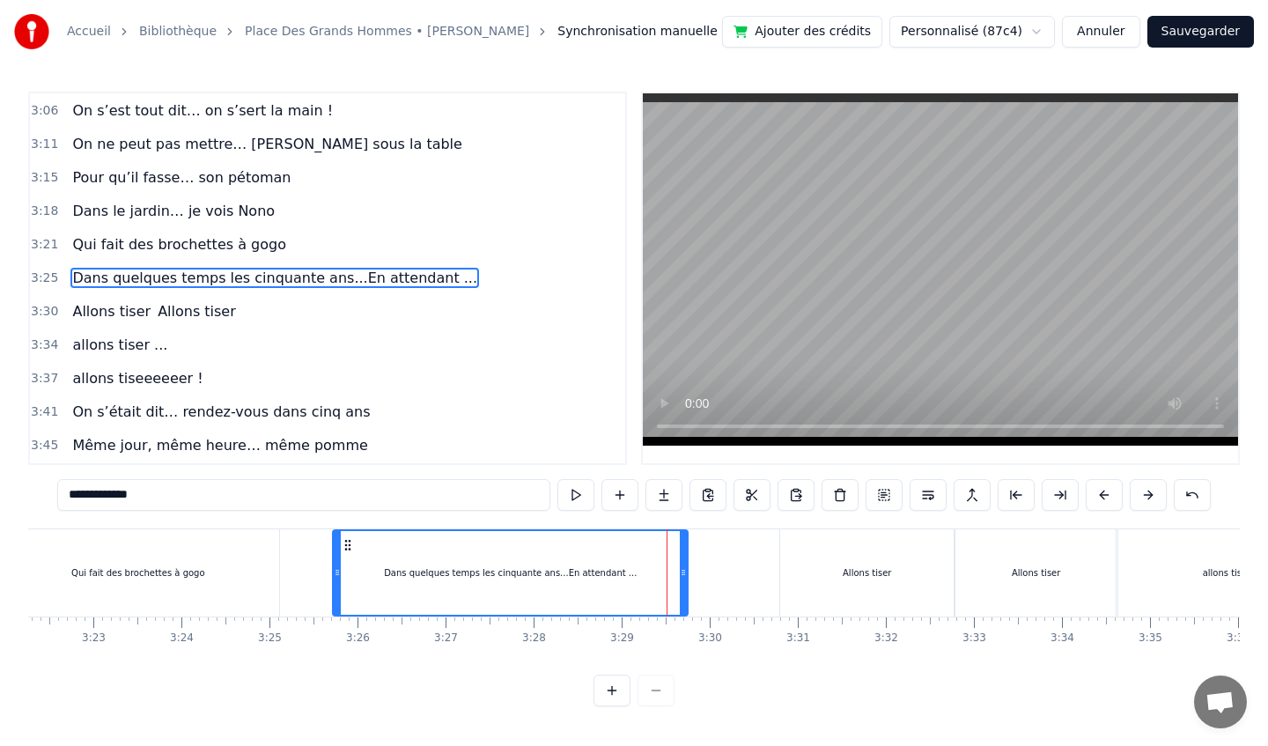
scroll to position [1547, 0]
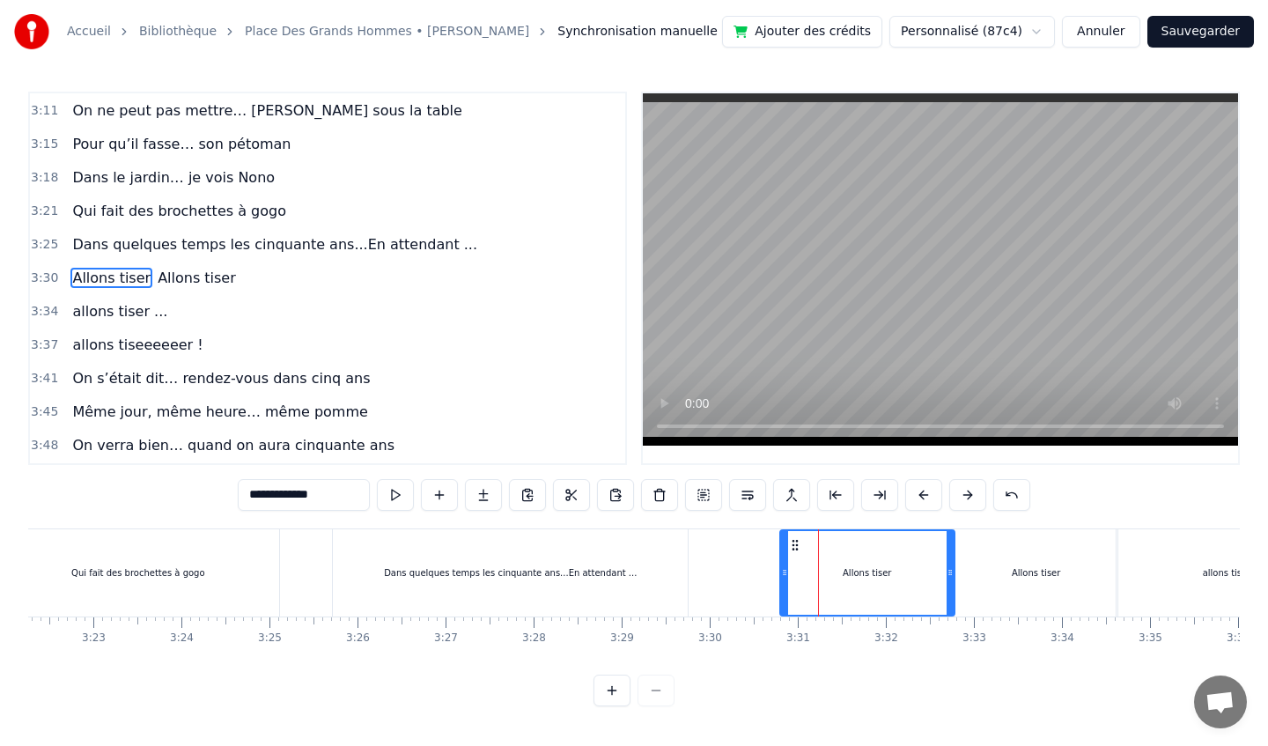
click at [438, 545] on div "Dans quelques temps les cinquante ans...En attendant ..." at bounding box center [510, 572] width 355 height 87
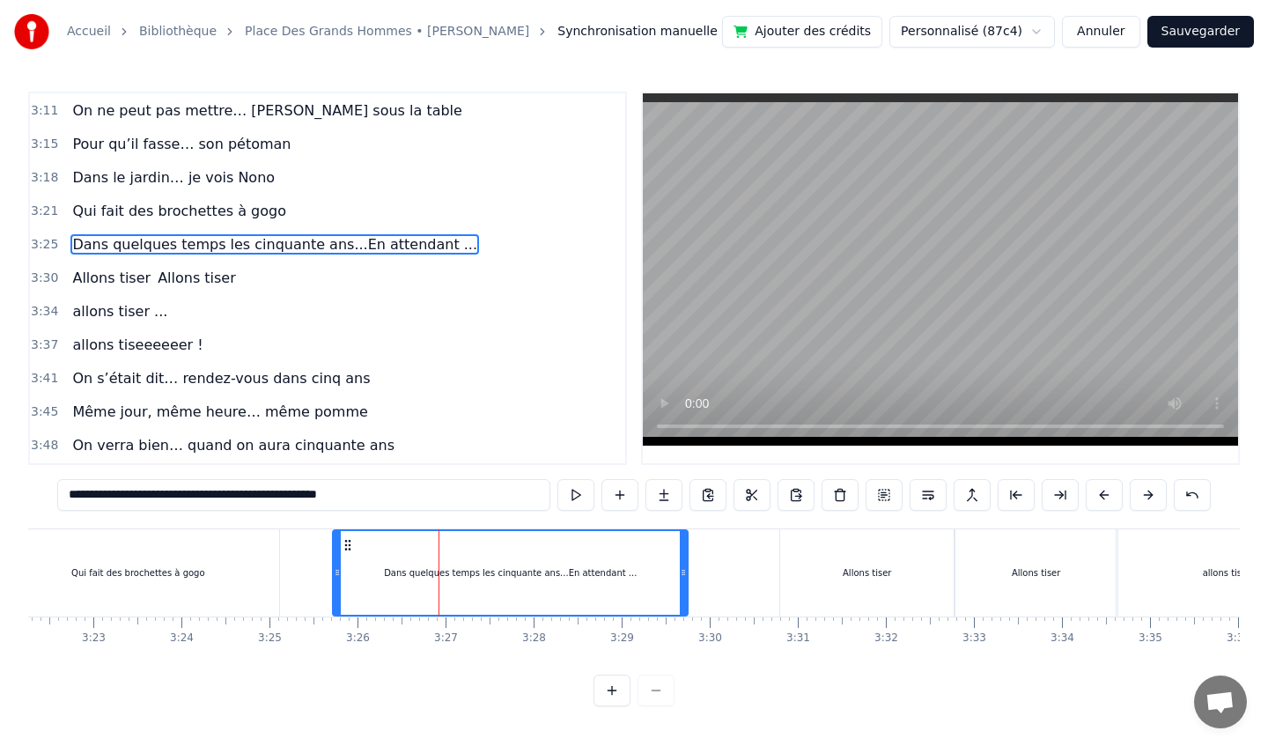
scroll to position [1514, 0]
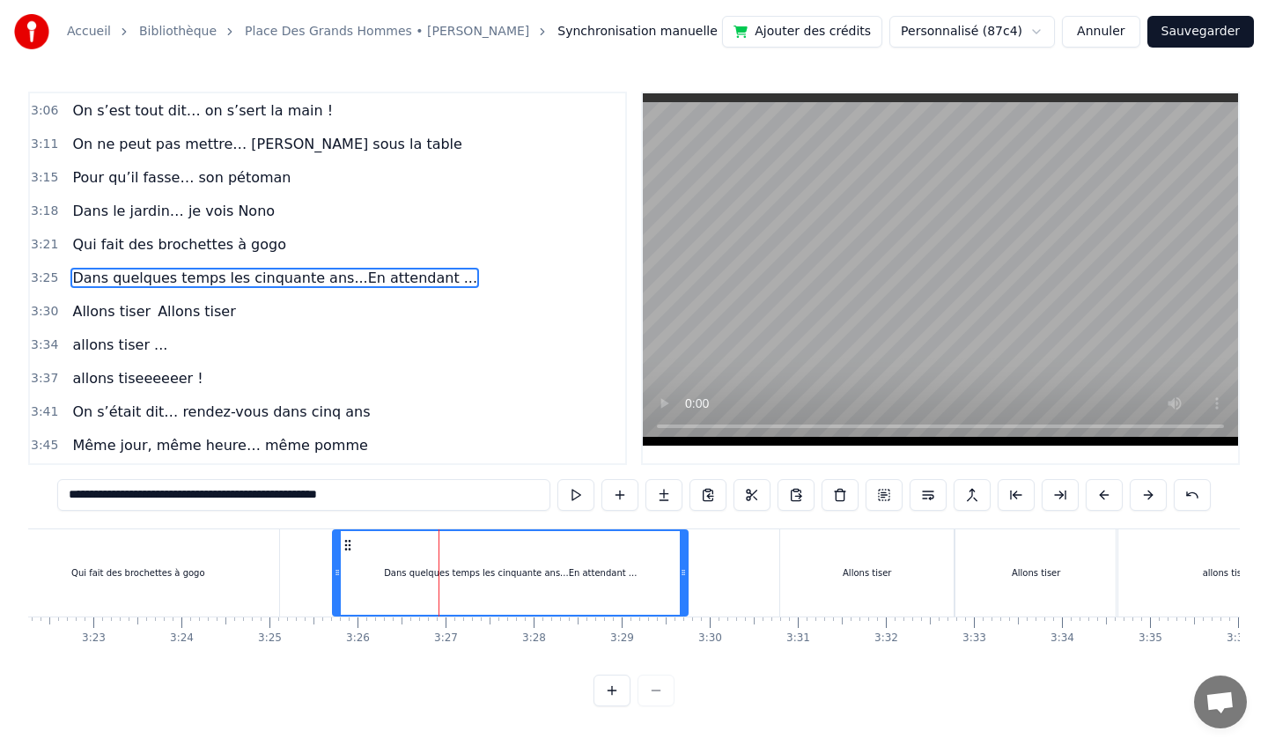
click at [168, 548] on div "Qui fait des brochettes à gogo" at bounding box center [137, 572] width 281 height 87
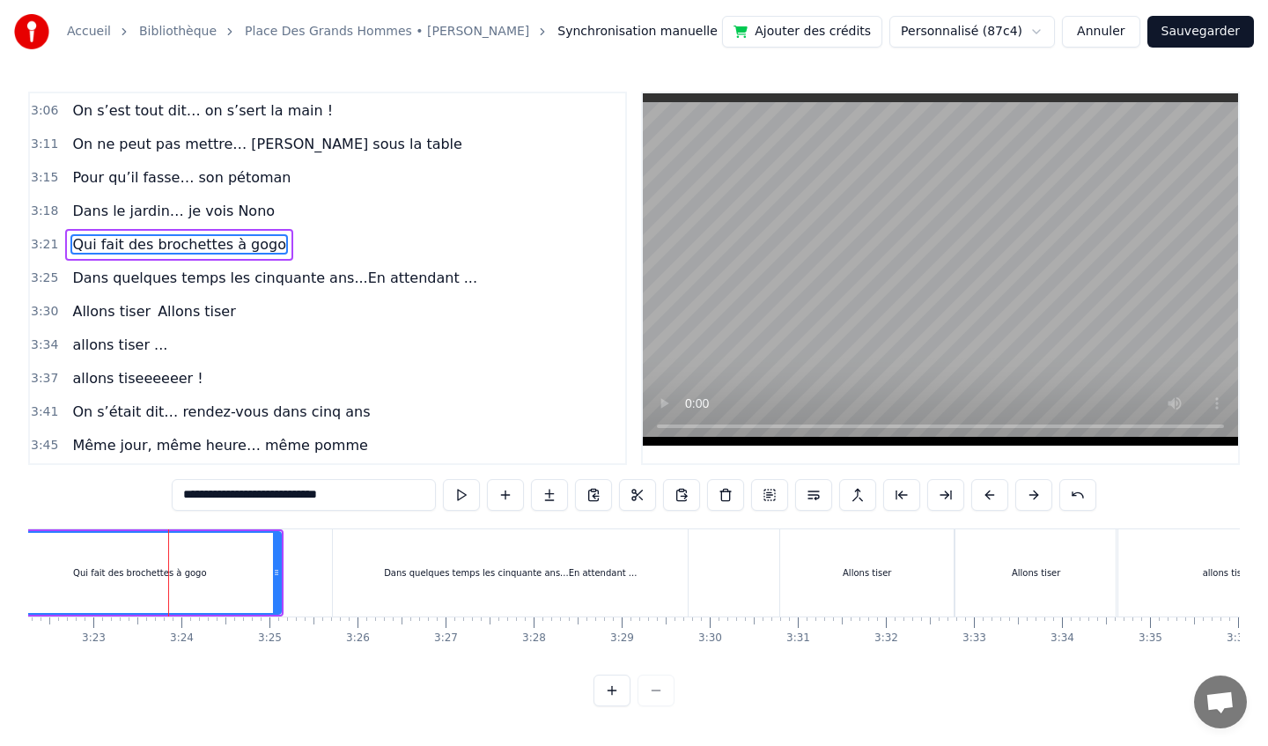
scroll to position [1480, 0]
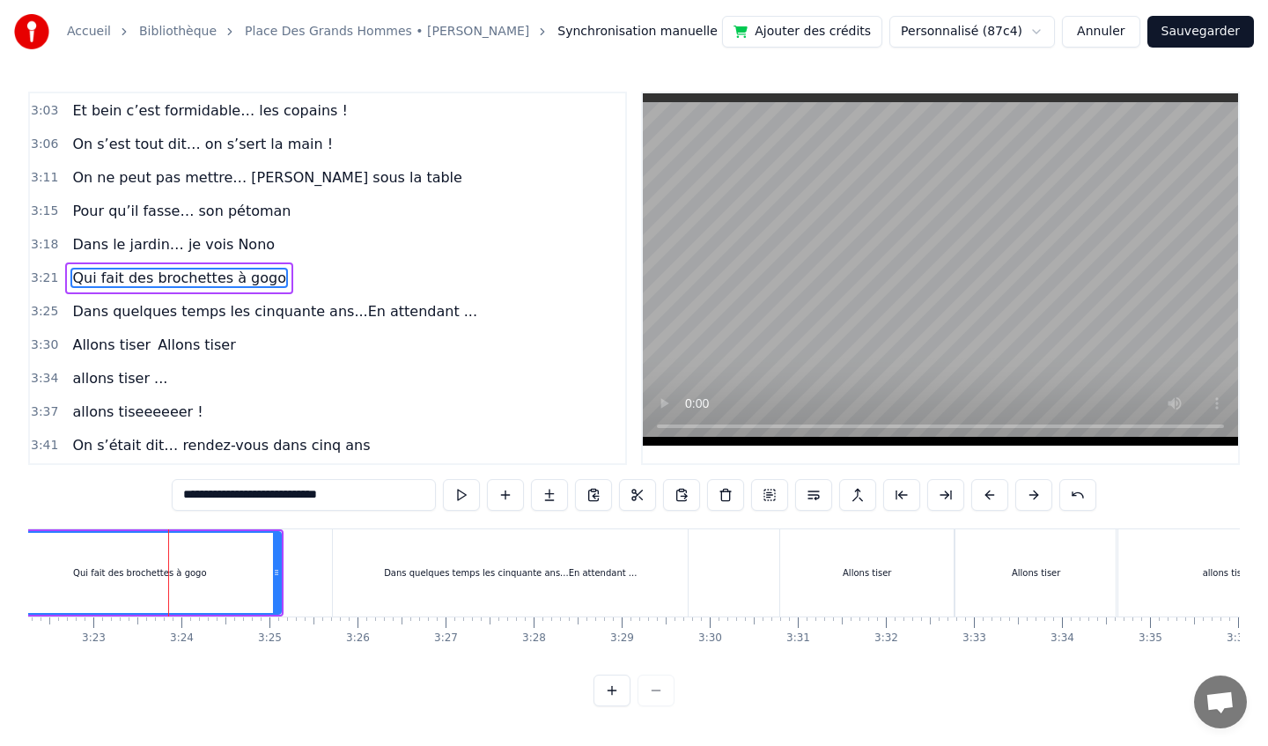
click at [188, 556] on div "Qui fait des brochettes à gogo" at bounding box center [139, 573] width 279 height 80
click at [809, 491] on button at bounding box center [813, 495] width 37 height 32
click at [812, 496] on button at bounding box center [813, 495] width 37 height 32
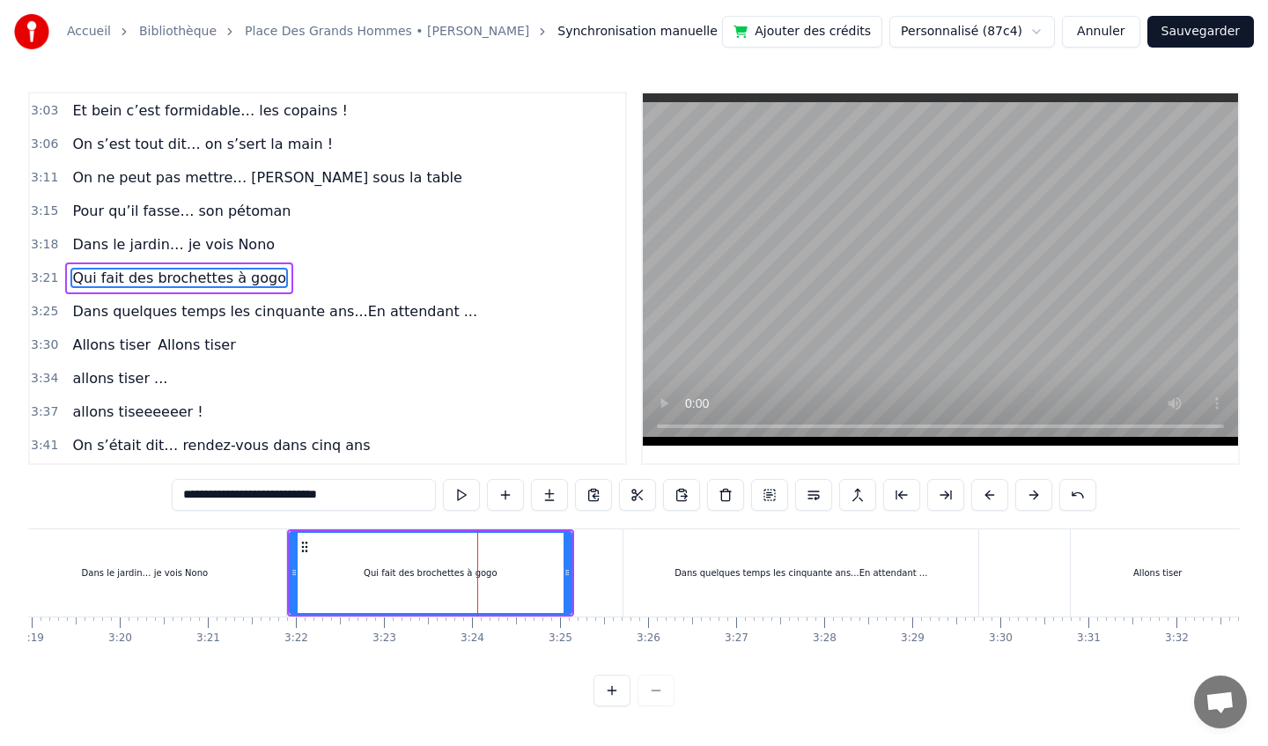
scroll to position [0, 17497]
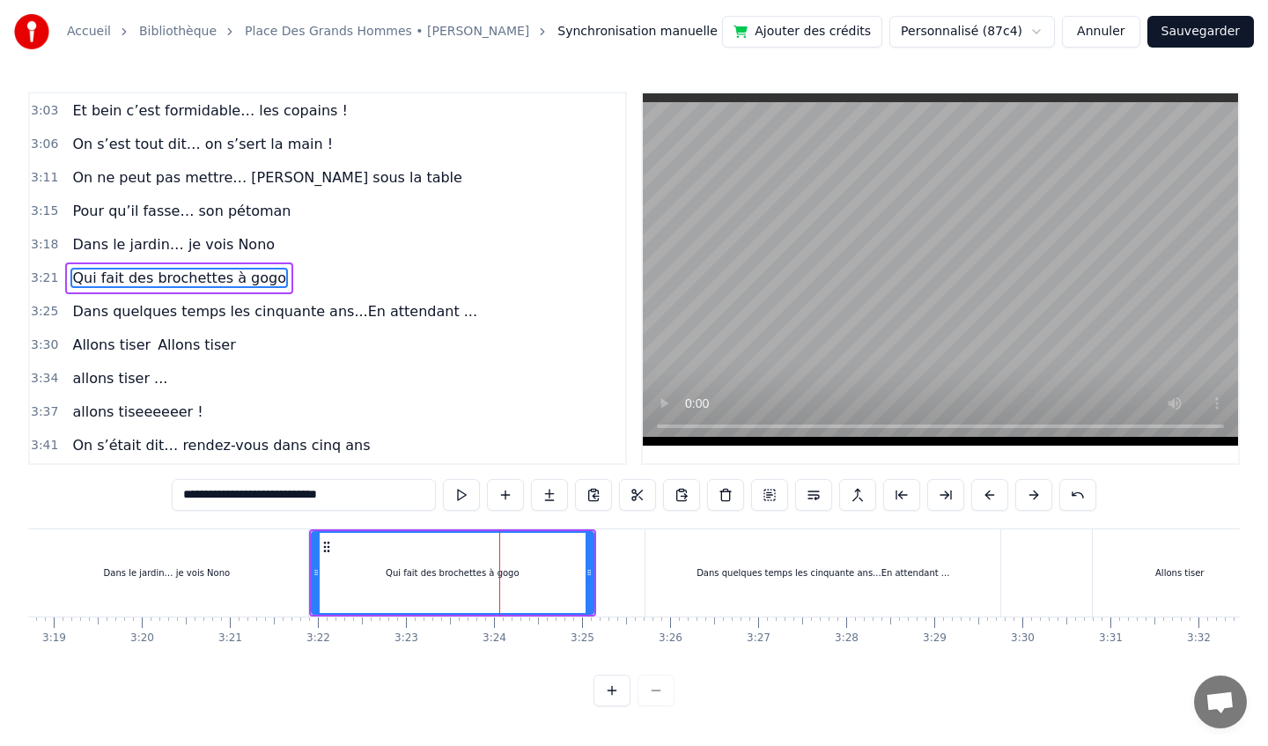
click at [254, 567] on div "Dans le jardin… je vois Nono" at bounding box center [167, 572] width 282 height 87
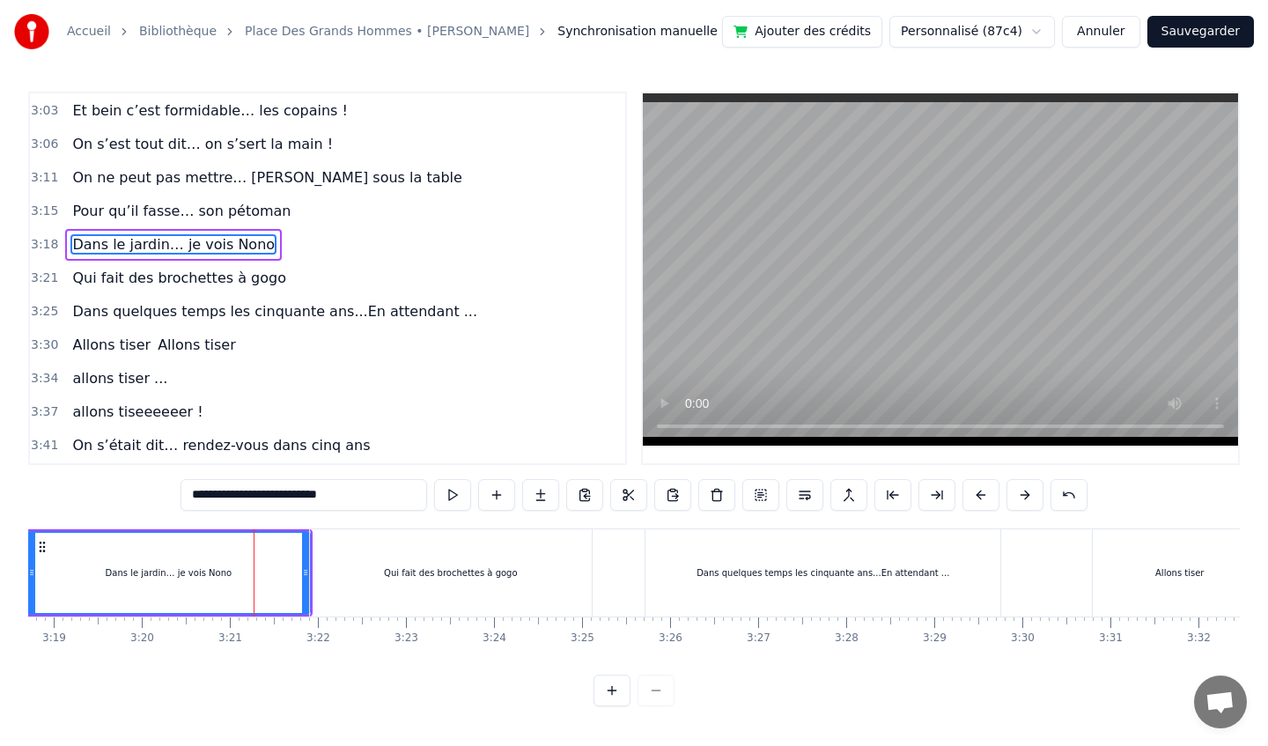
scroll to position [1447, 0]
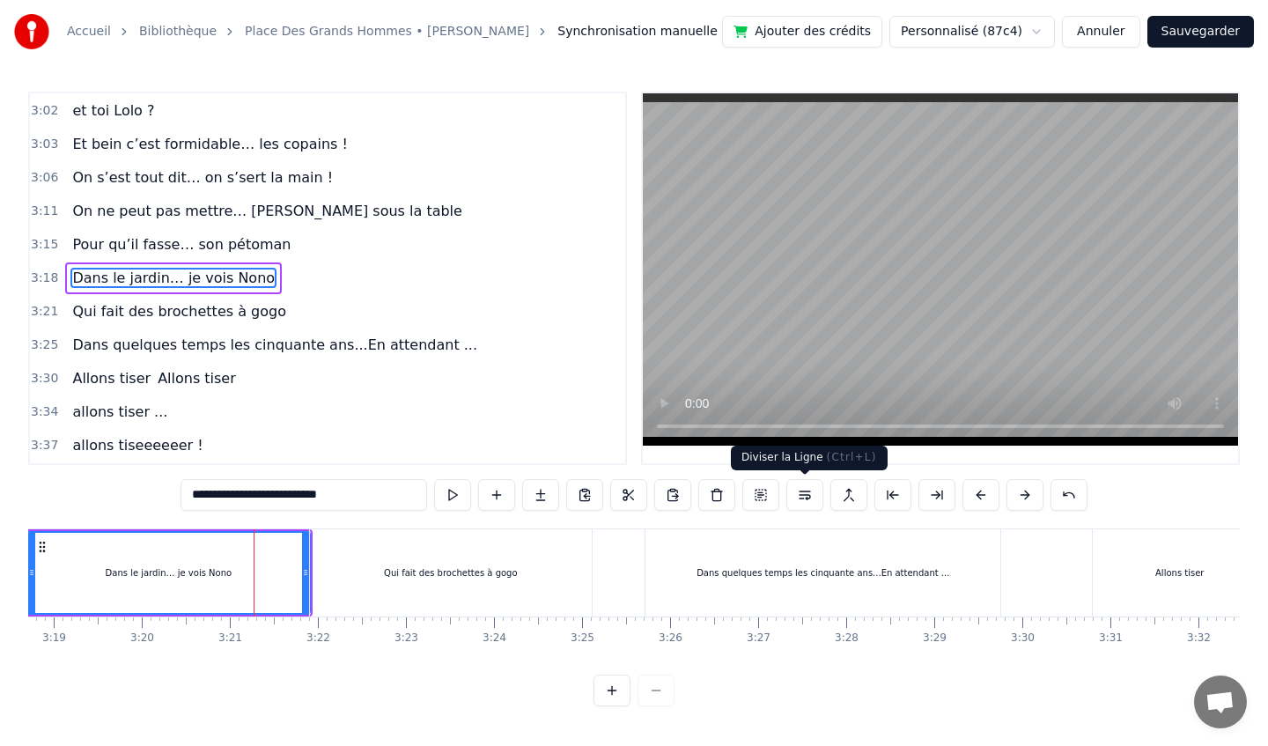
click at [809, 490] on button at bounding box center [804, 495] width 37 height 32
click at [486, 566] on div "Qui fait des brochettes à gogo" at bounding box center [451, 572] width 134 height 13
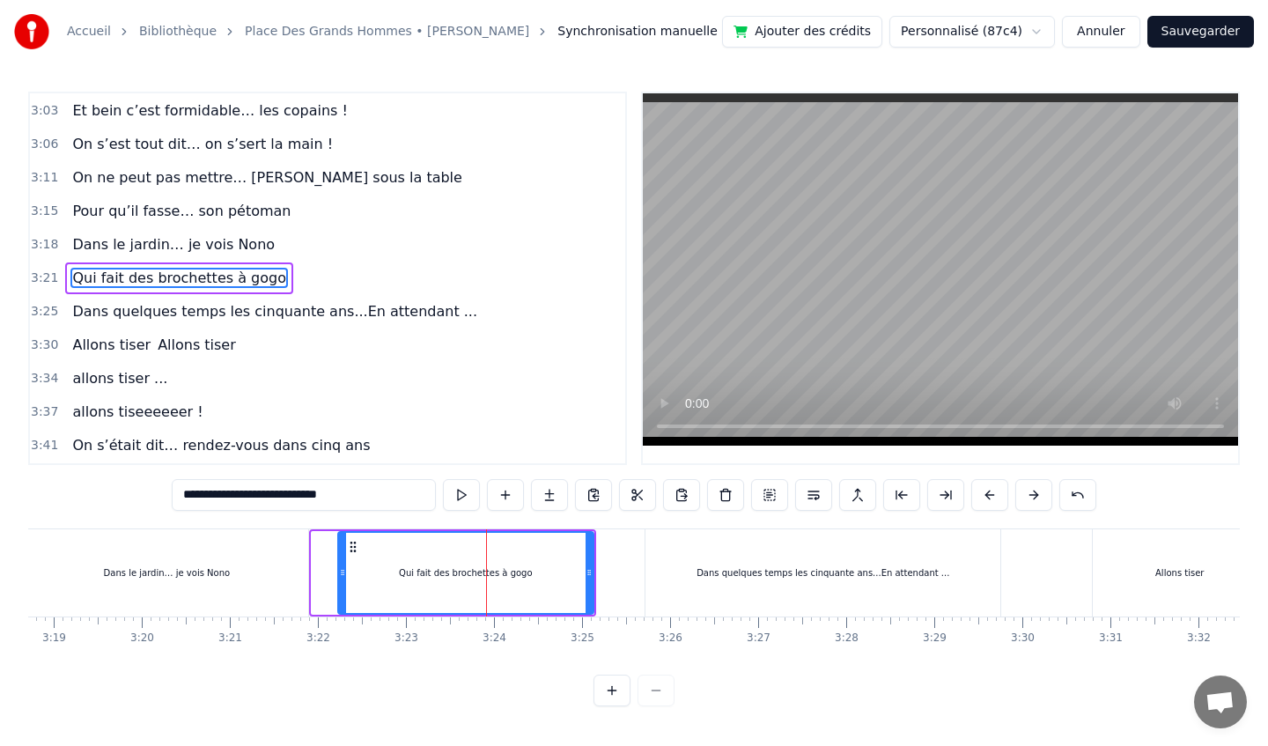
drag, startPoint x: 313, startPoint y: 574, endPoint x: 340, endPoint y: 576, distance: 26.5
click at [340, 576] on icon at bounding box center [342, 572] width 7 height 14
click at [684, 566] on div "Dans quelques temps les cinquante ans...En attendant ..." at bounding box center [822, 572] width 355 height 87
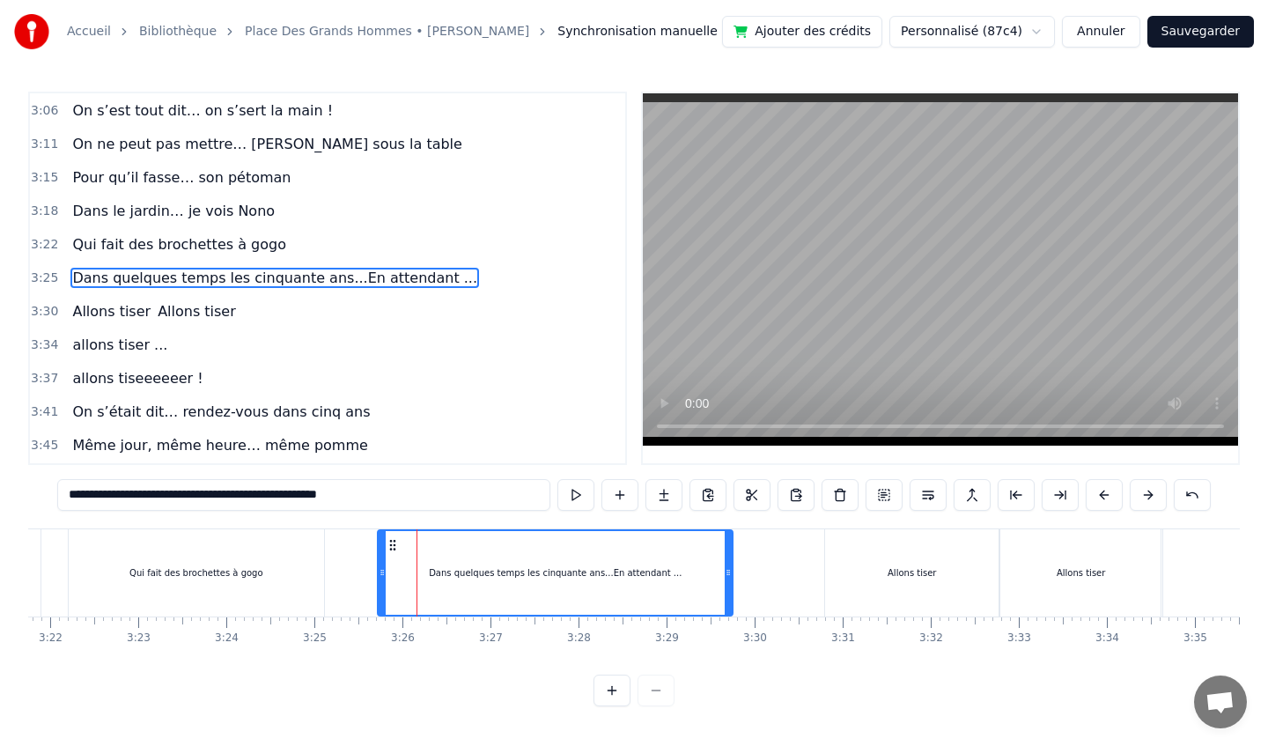
scroll to position [0, 17765]
click at [855, 579] on div "Allons tiser" at bounding box center [911, 572] width 174 height 87
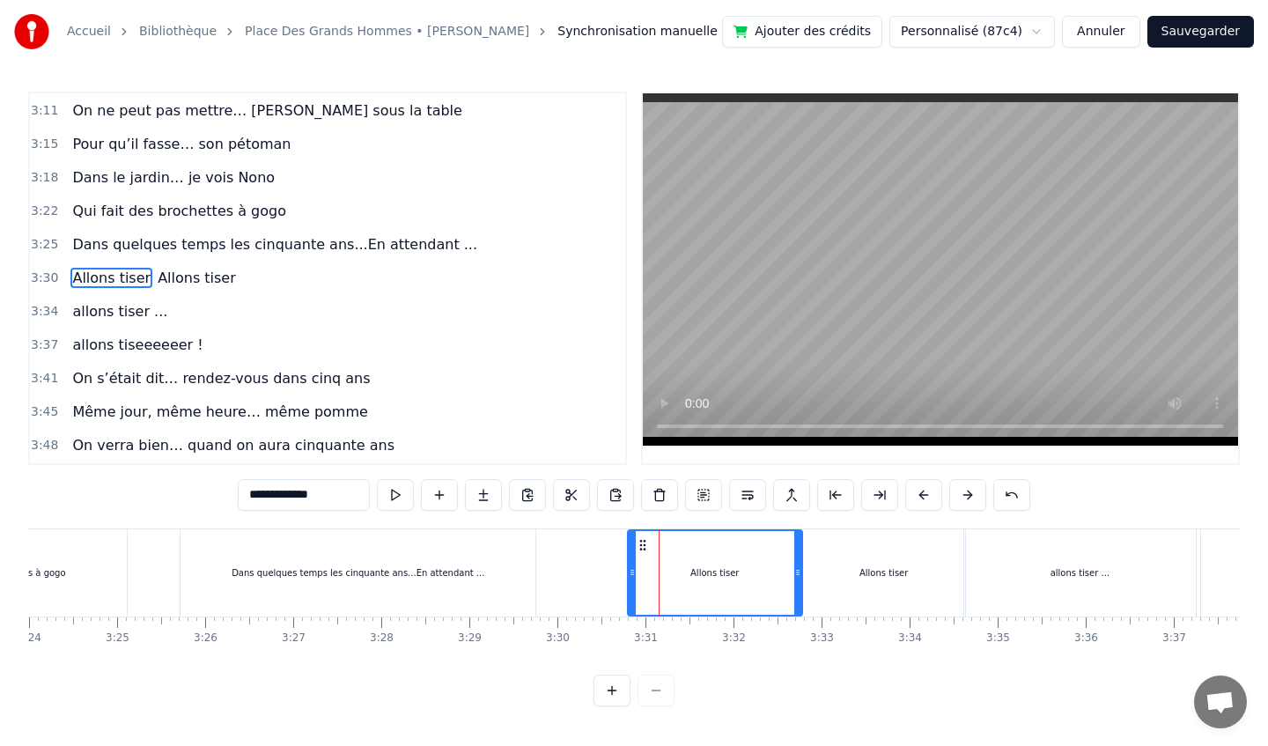
scroll to position [0, 18132]
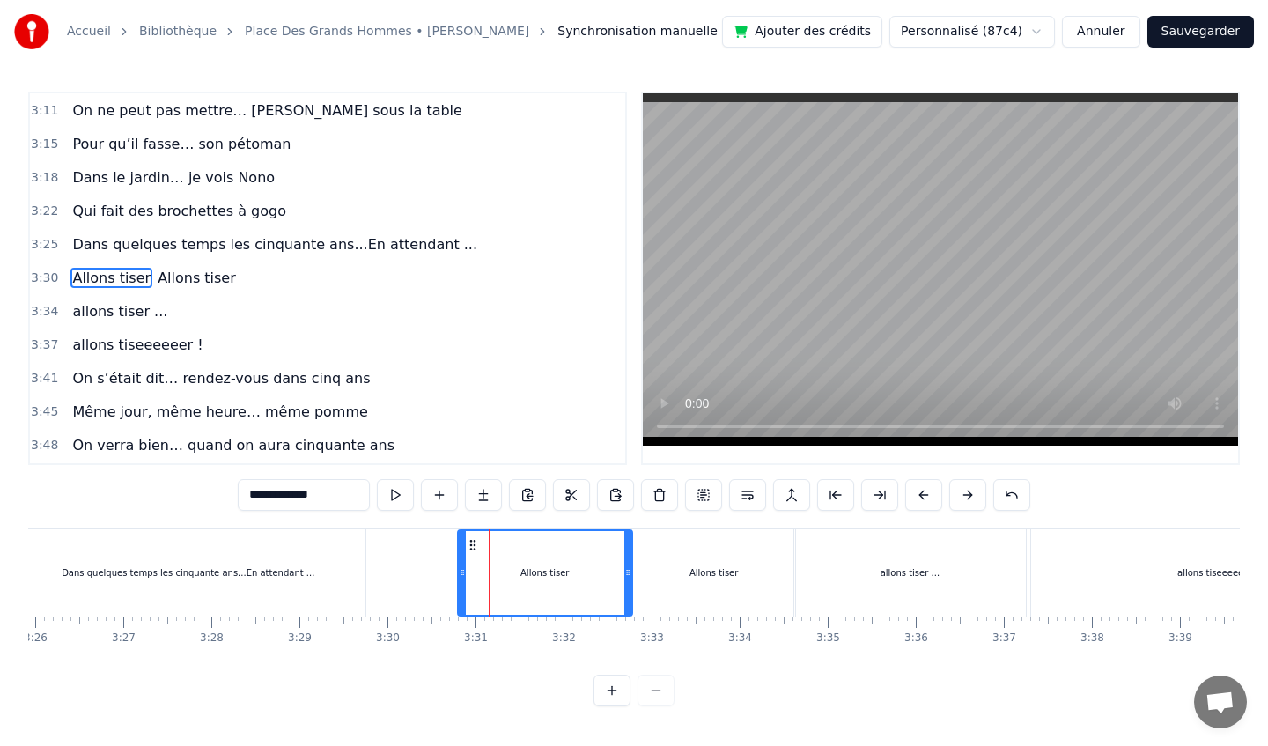
click at [720, 571] on div "Allons tiser" at bounding box center [713, 572] width 48 height 13
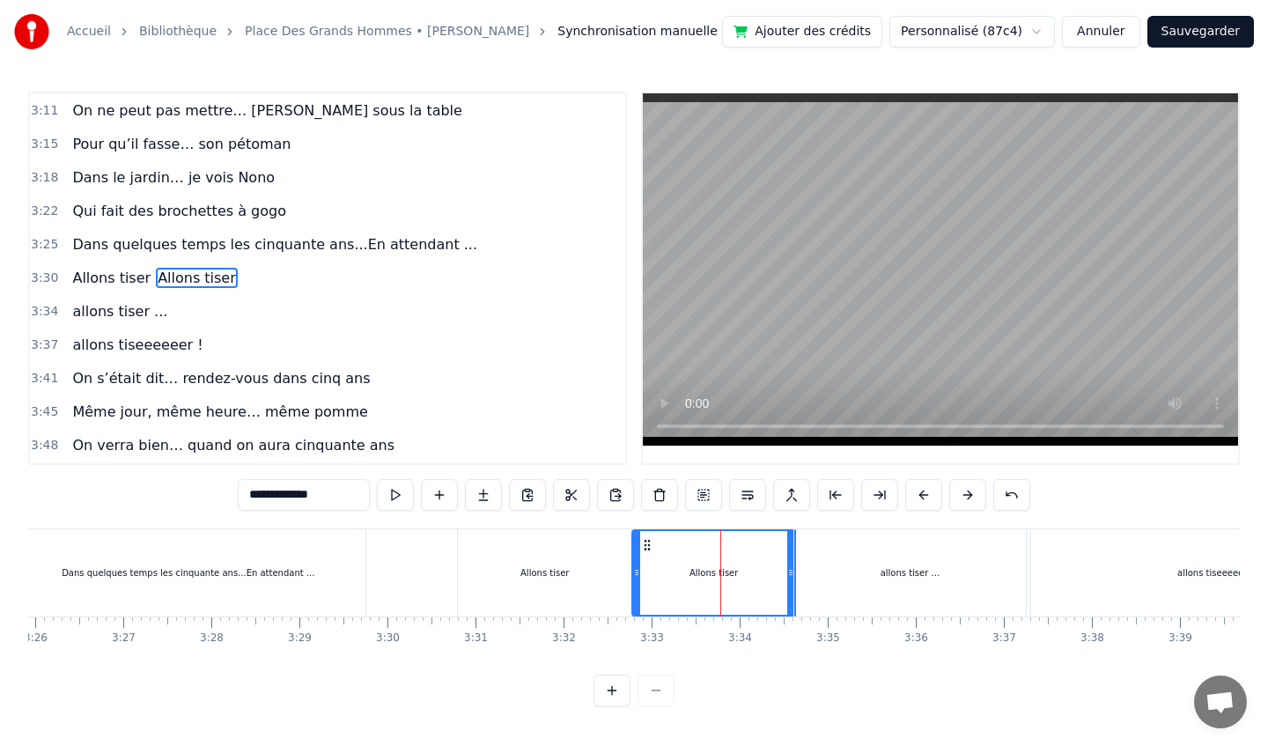
click at [873, 563] on div "allons tiser ..." at bounding box center [910, 572] width 232 height 87
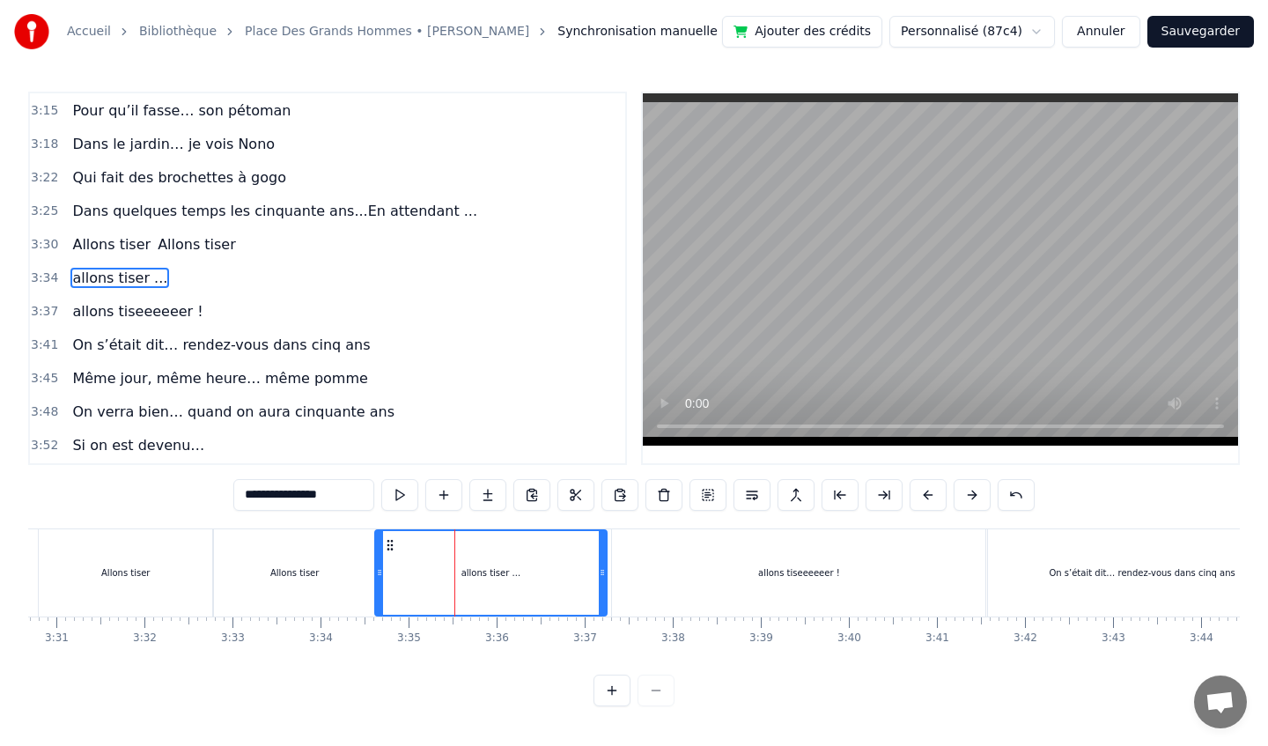
scroll to position [0, 18553]
click at [902, 564] on div "allons tiseeeeeer !" at bounding box center [795, 572] width 373 height 87
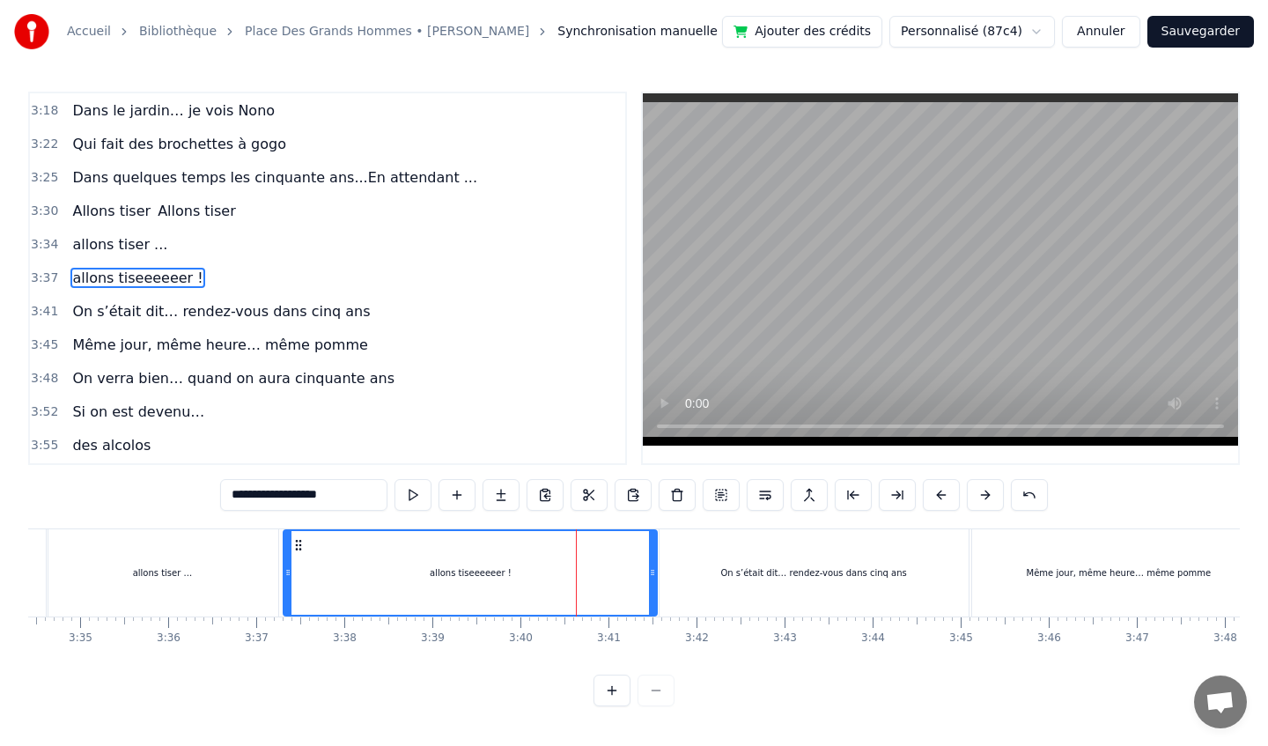
scroll to position [0, 18889]
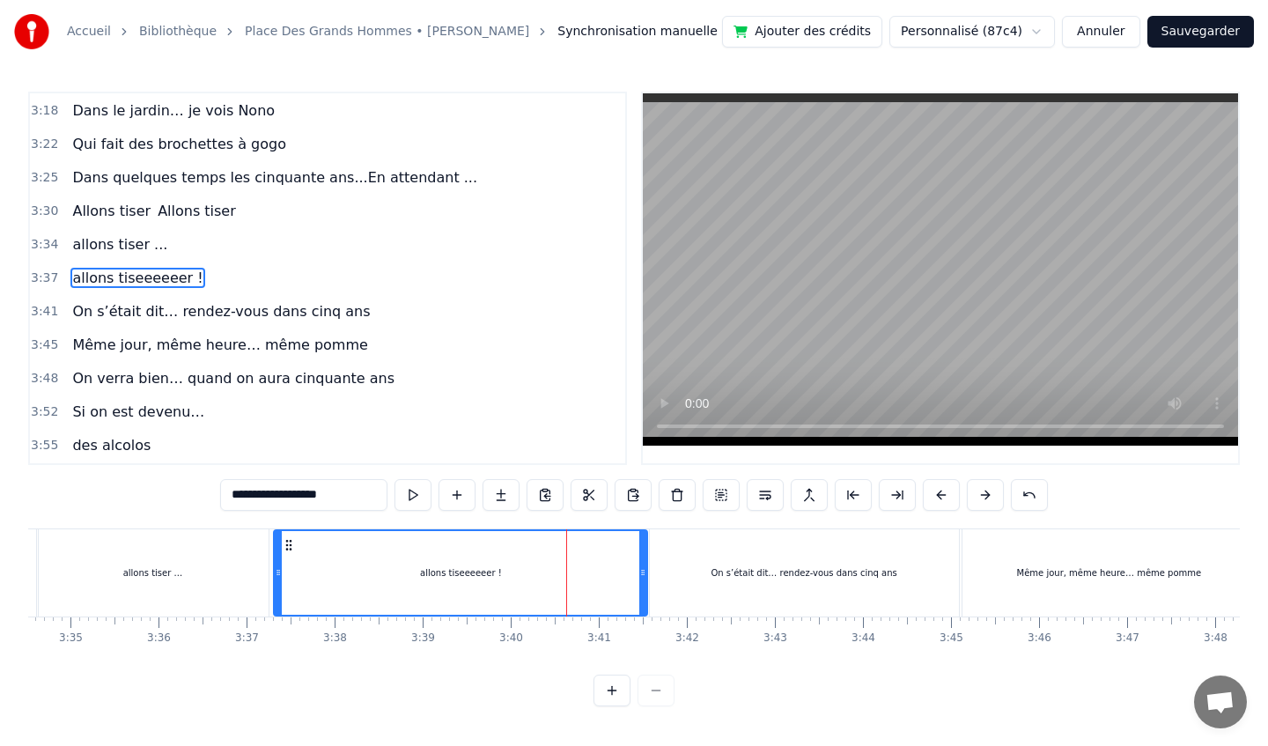
click at [870, 557] on div "On s’était dit… rendez-vous dans cinq ans" at bounding box center [804, 572] width 309 height 87
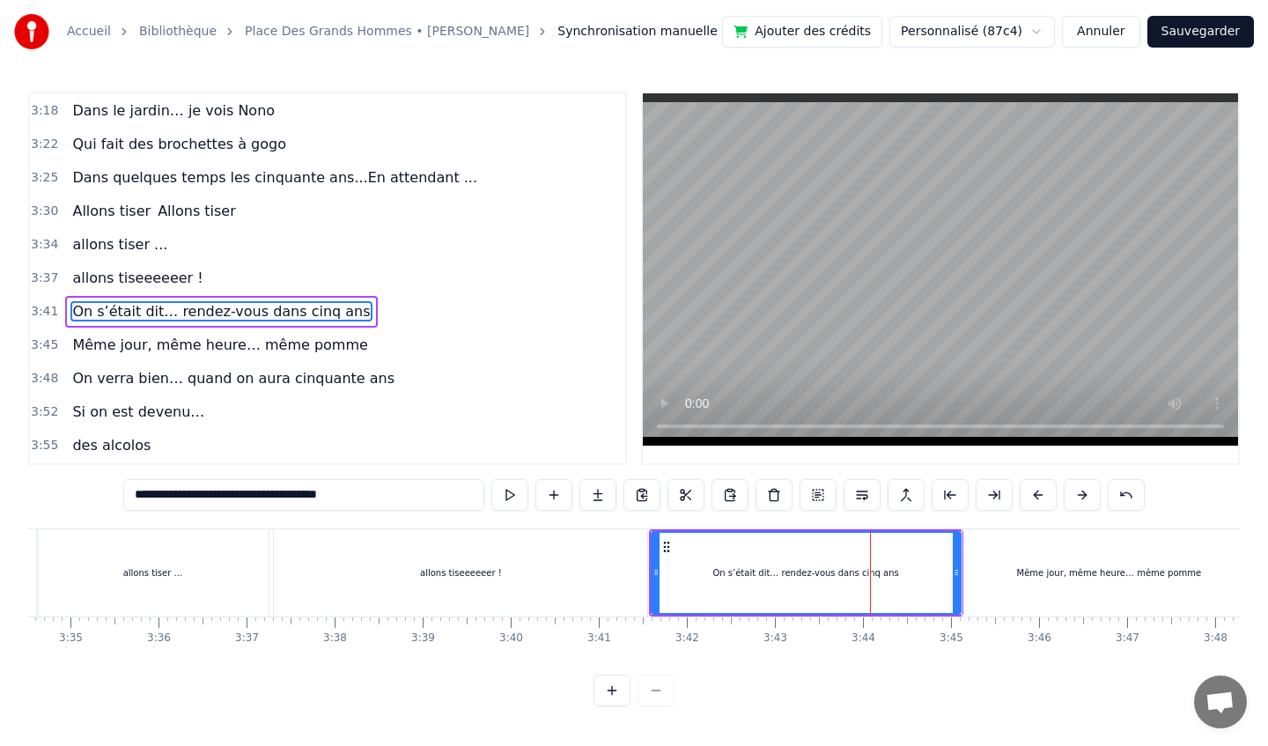
scroll to position [1647, 0]
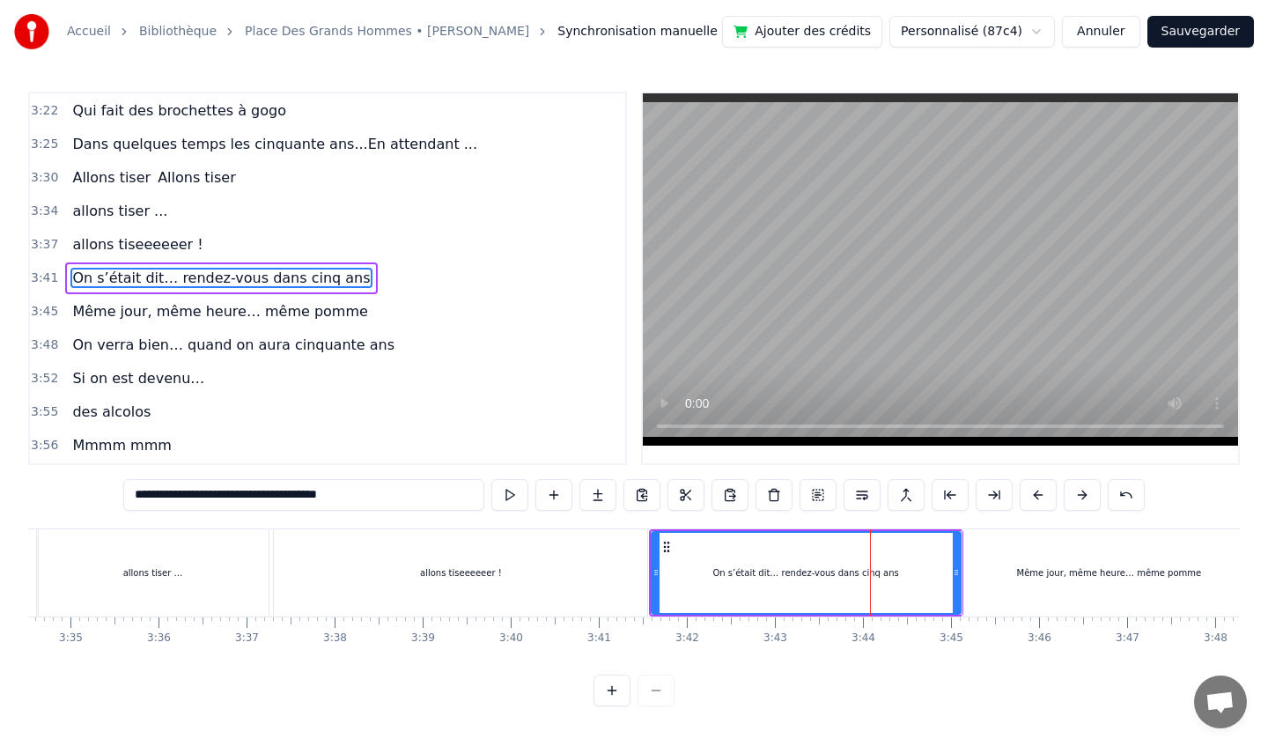
click at [1028, 559] on div "Même jour, même heure… même pomme" at bounding box center [1108, 572] width 293 height 87
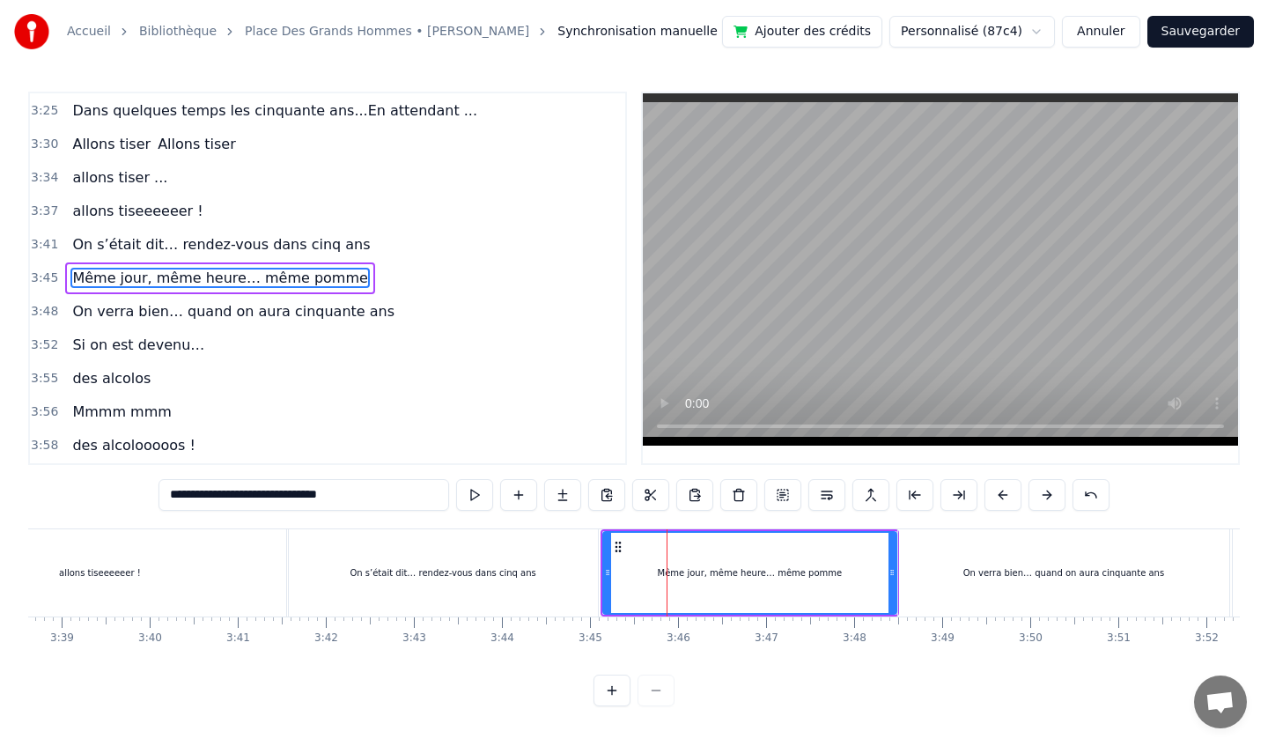
scroll to position [0, 19251]
click at [1015, 556] on div "On verra bien… quand on aura cinquante ans" at bounding box center [1062, 572] width 331 height 87
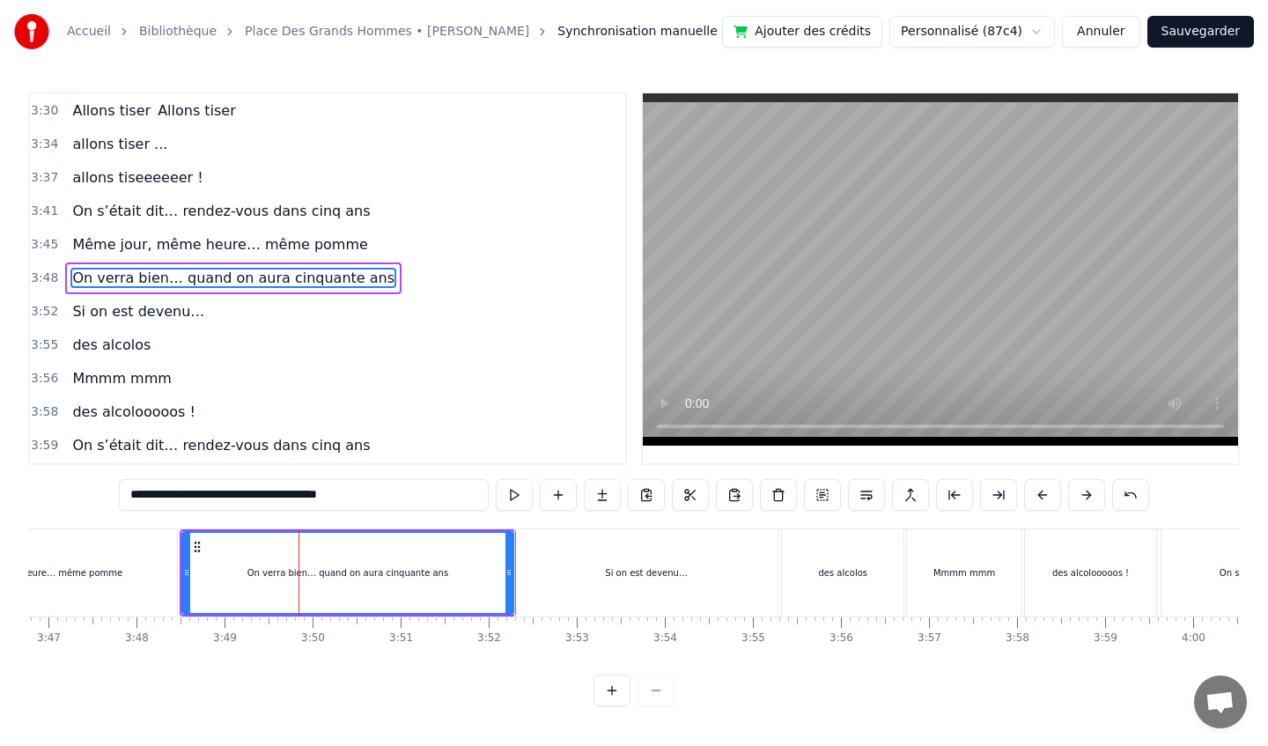
scroll to position [0, 19978]
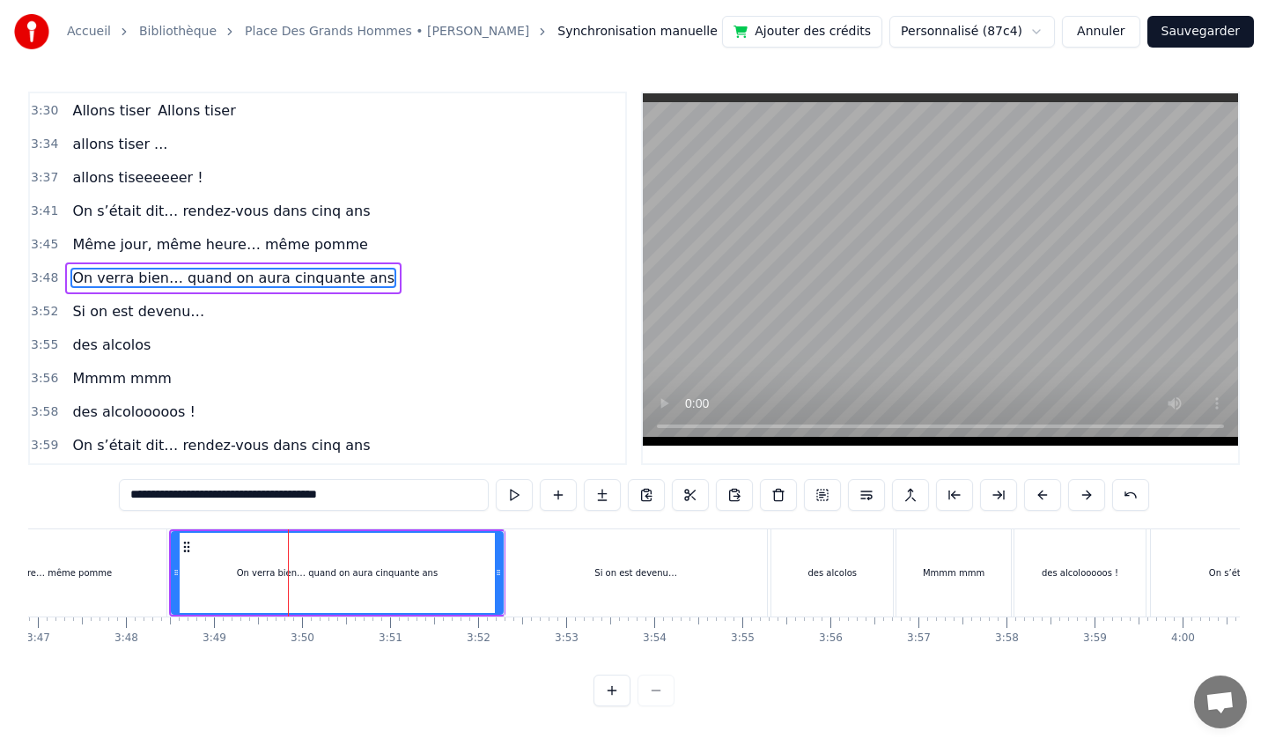
click at [696, 560] on div "Si on est devenu…" at bounding box center [636, 572] width 262 height 87
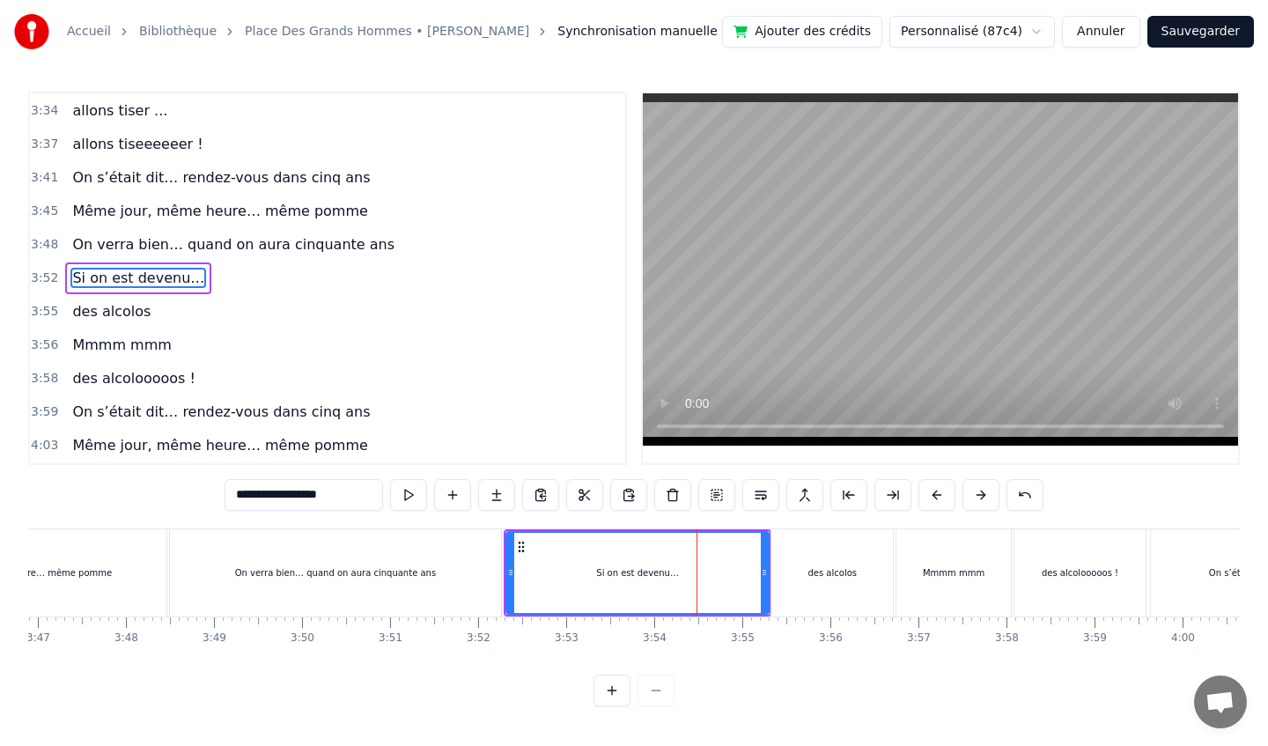
click at [802, 570] on div "des alcolos" at bounding box center [832, 572] width 122 height 87
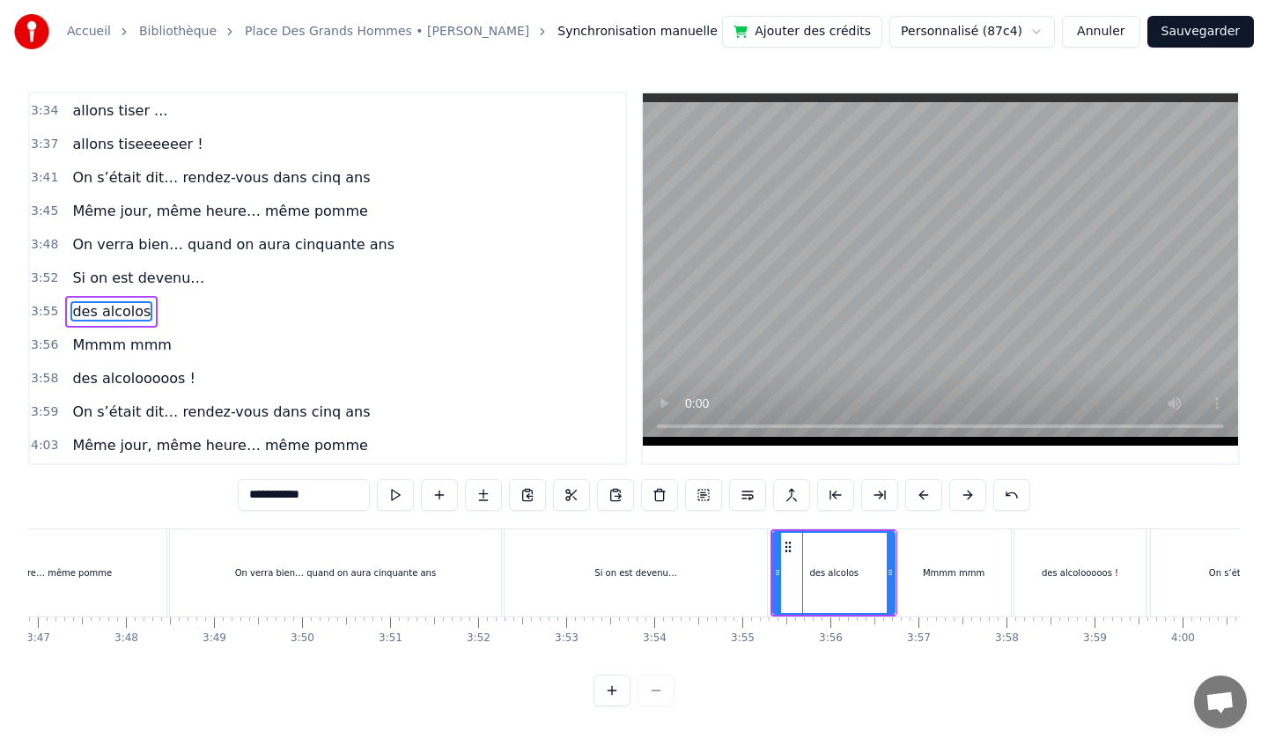
scroll to position [1781, 0]
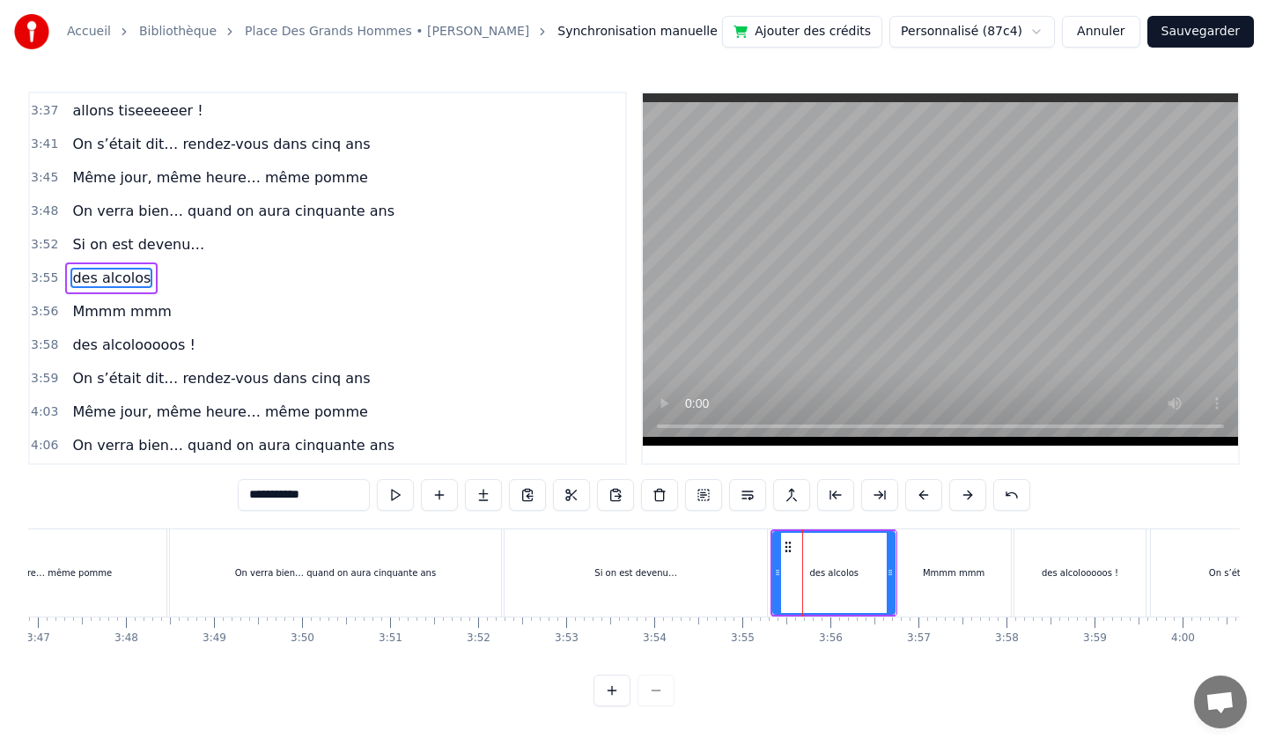
click at [948, 559] on div "Mmmm mmm" at bounding box center [953, 572] width 114 height 87
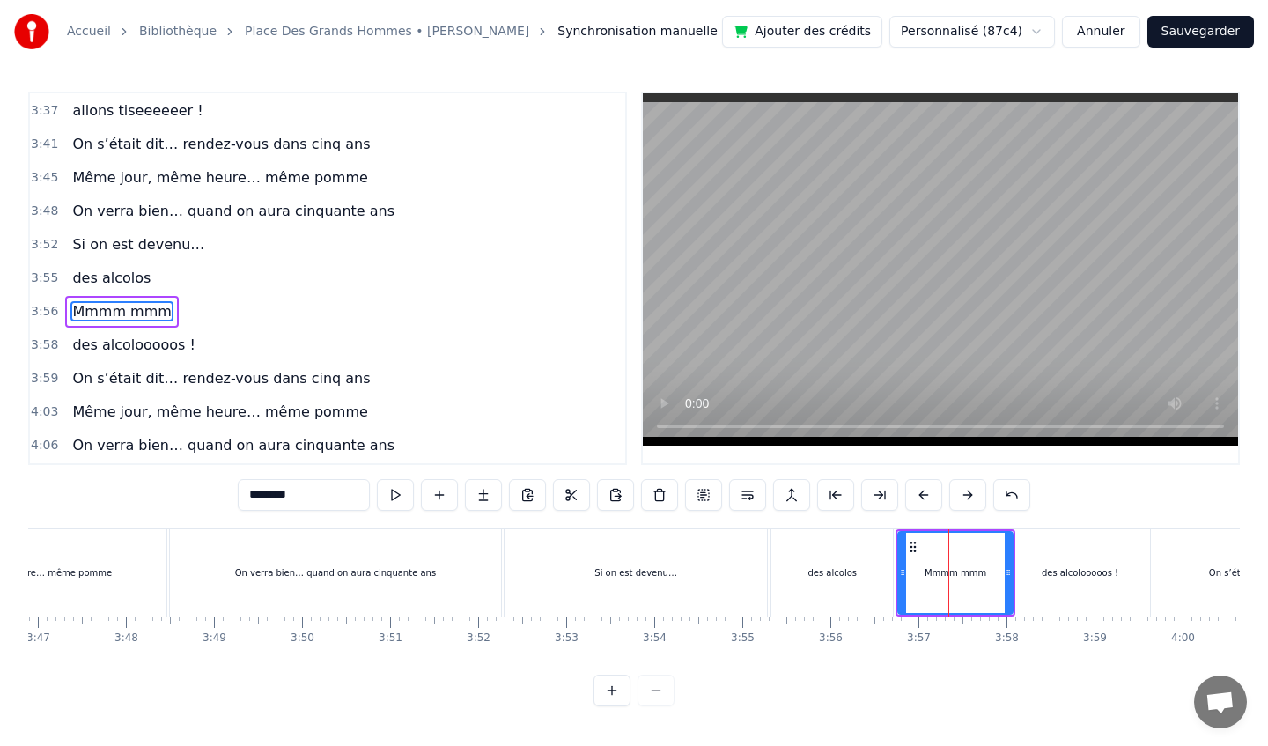
scroll to position [1814, 0]
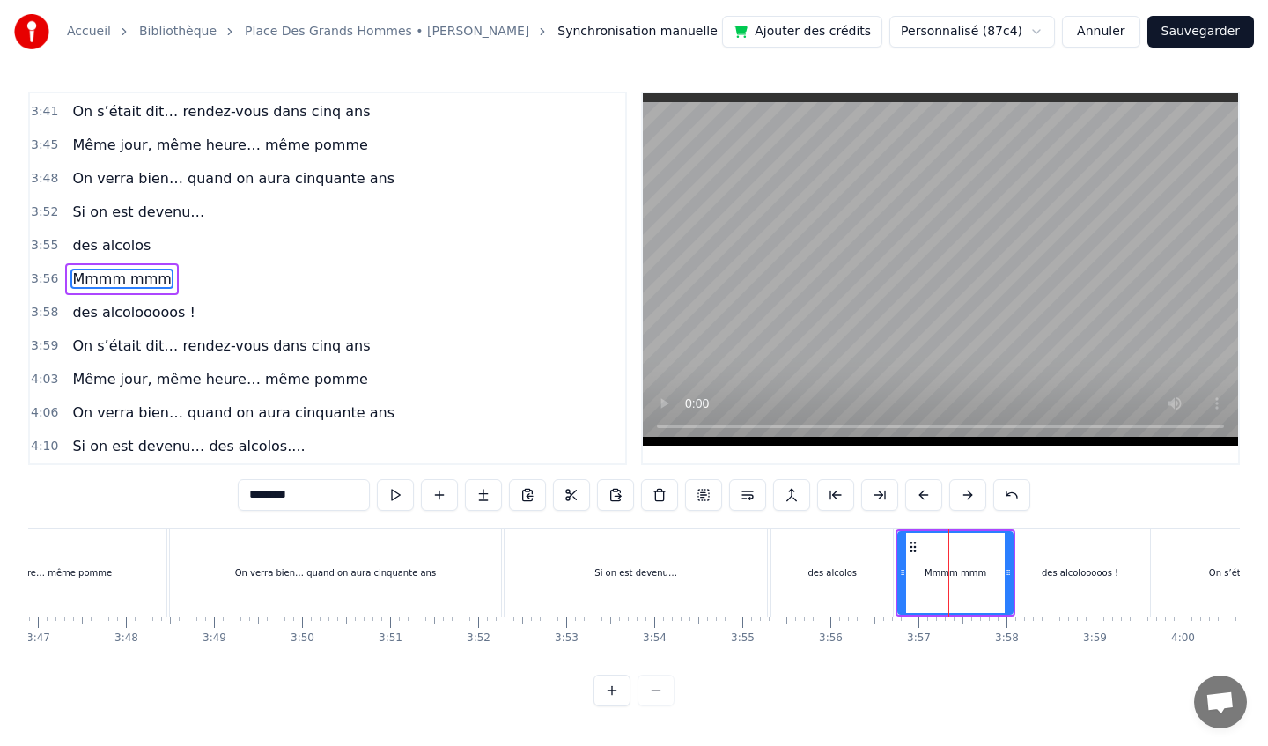
click at [1079, 567] on div "des alcolooooos !" at bounding box center [1080, 572] width 77 height 13
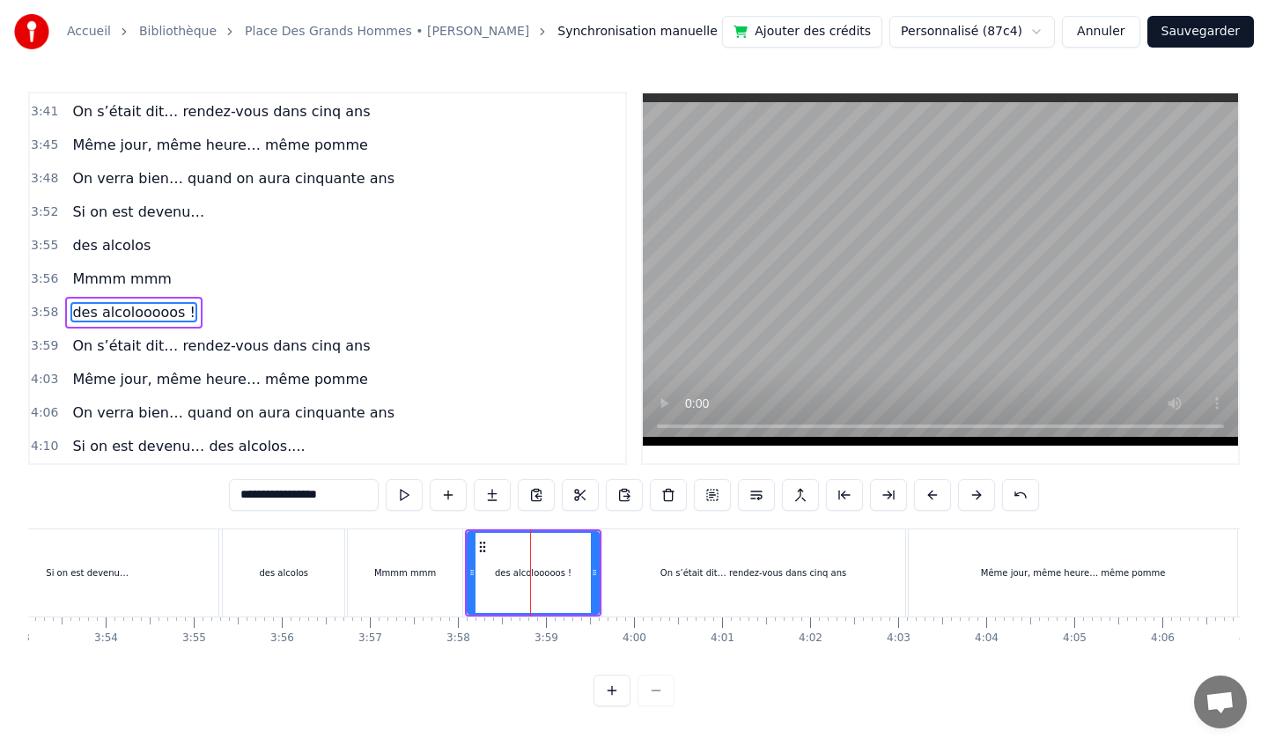
scroll to position [0, 20531]
click at [806, 579] on div "On s’était dit… rendez-vous dans cinq ans" at bounding box center [749, 572] width 303 height 87
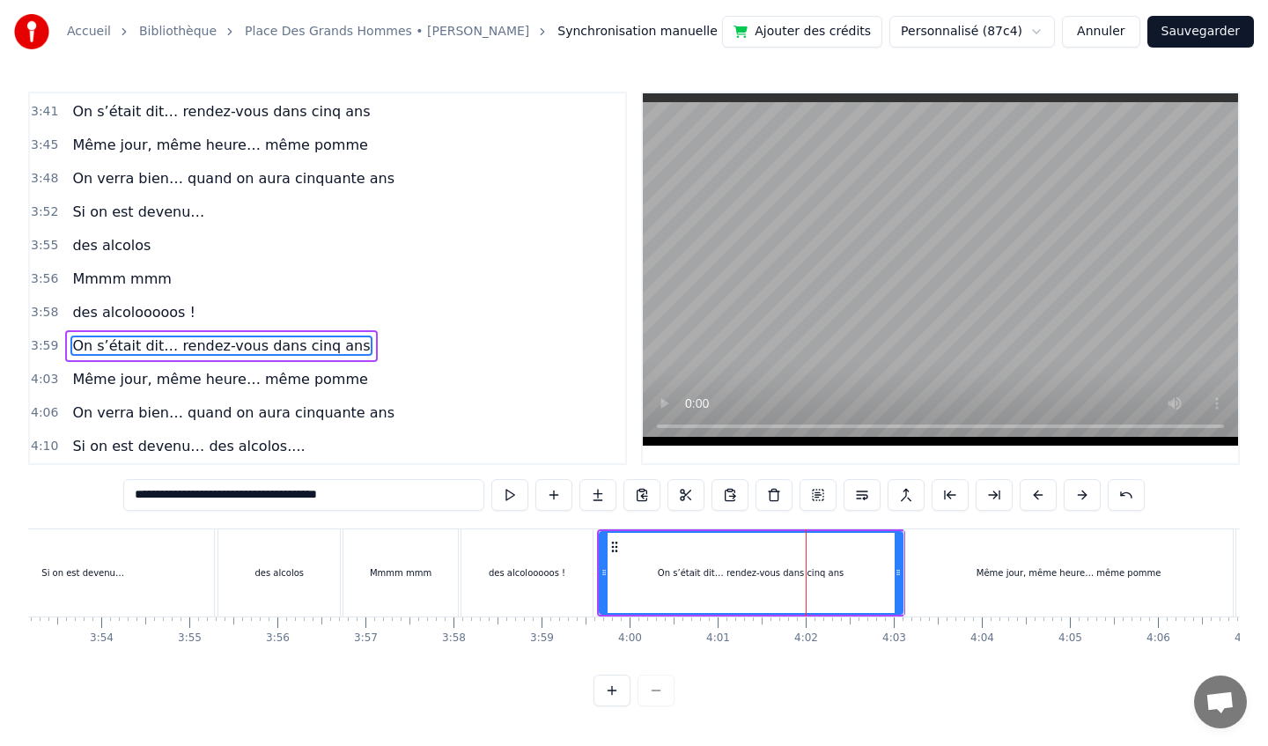
click at [1002, 589] on div "Même jour, même heure… même pomme" at bounding box center [1068, 572] width 328 height 87
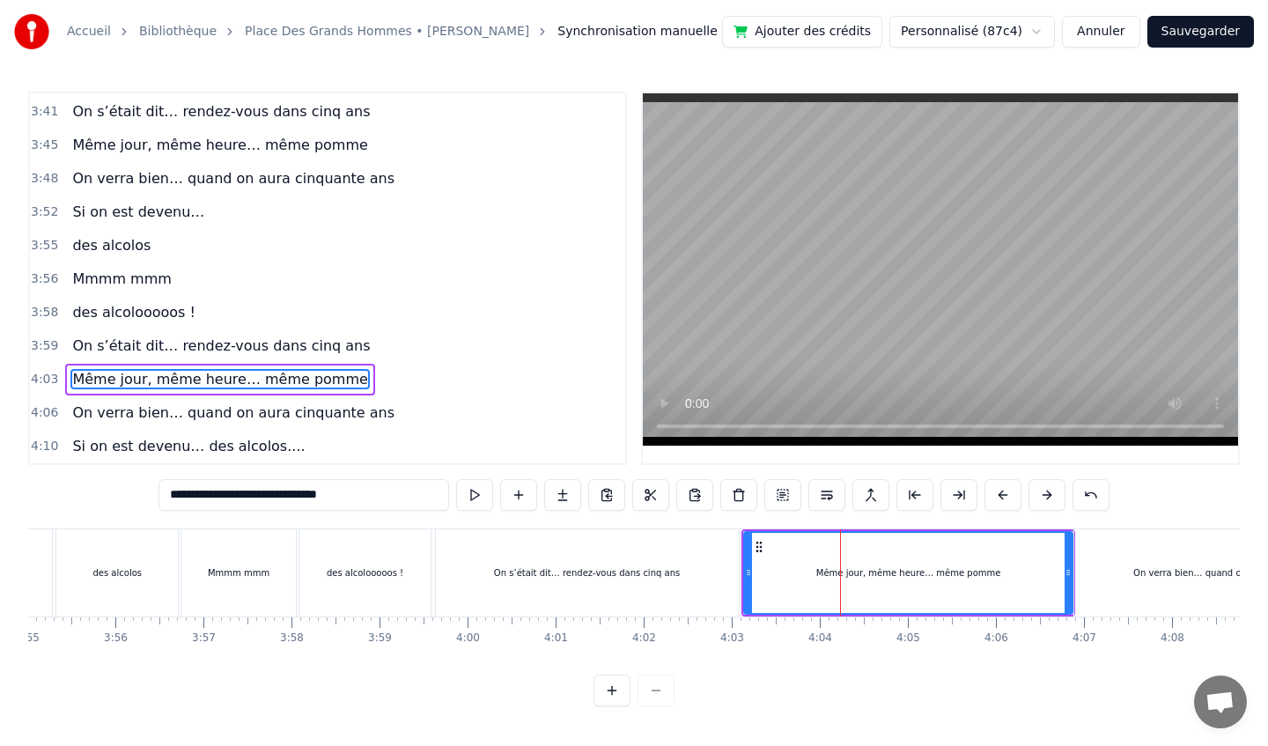
scroll to position [0, 20687]
click at [1154, 584] on div "On verra bien… quand on aura cinquante ans" at bounding box center [1239, 572] width 319 height 87
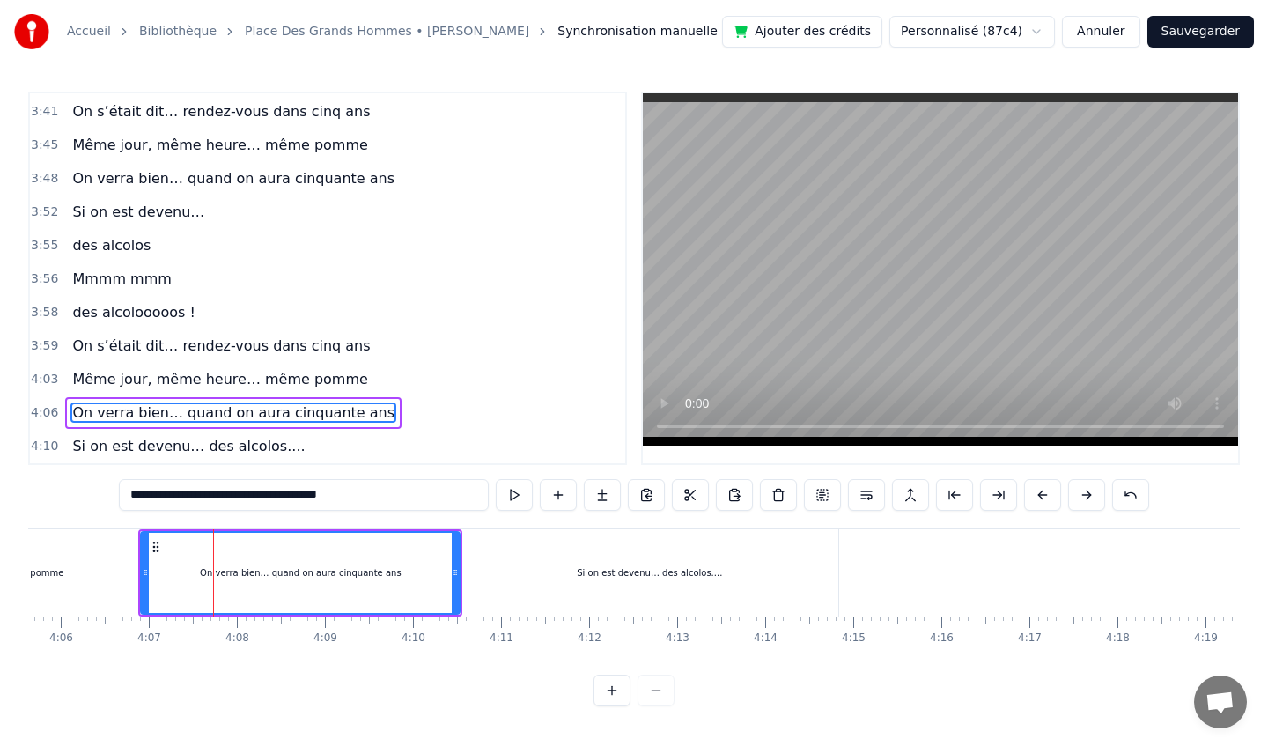
scroll to position [0, 21725]
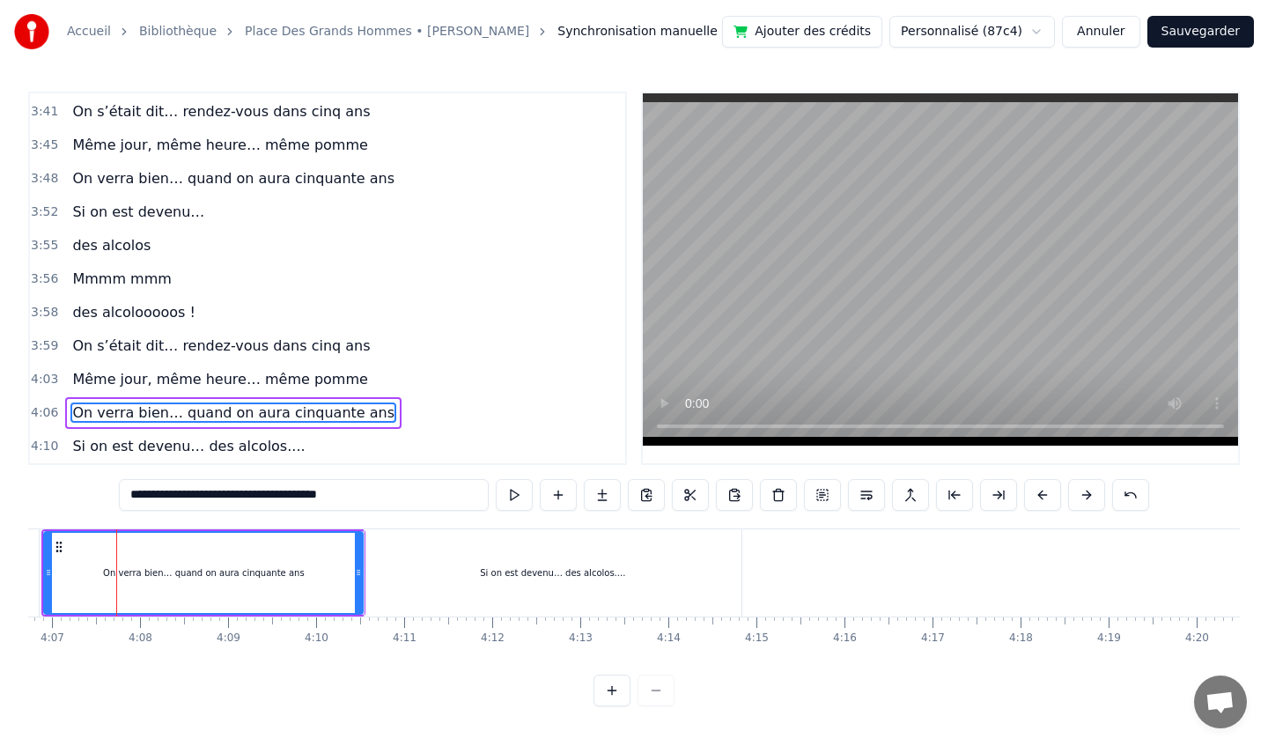
click at [660, 599] on div "Si on est devenu… des alcolos...." at bounding box center [553, 572] width 377 height 87
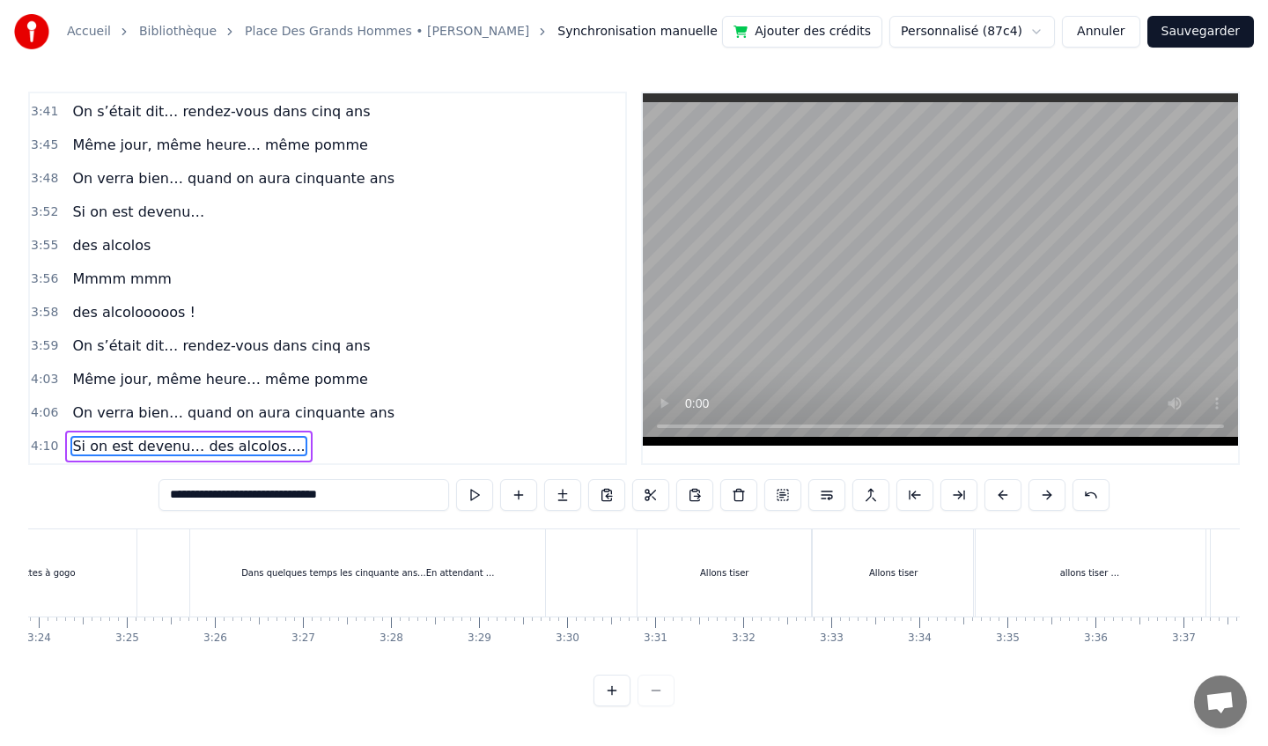
scroll to position [0, 17943]
click at [444, 556] on div "Dans quelques temps les cinquante ans...En attendant ..." at bounding box center [376, 572] width 355 height 87
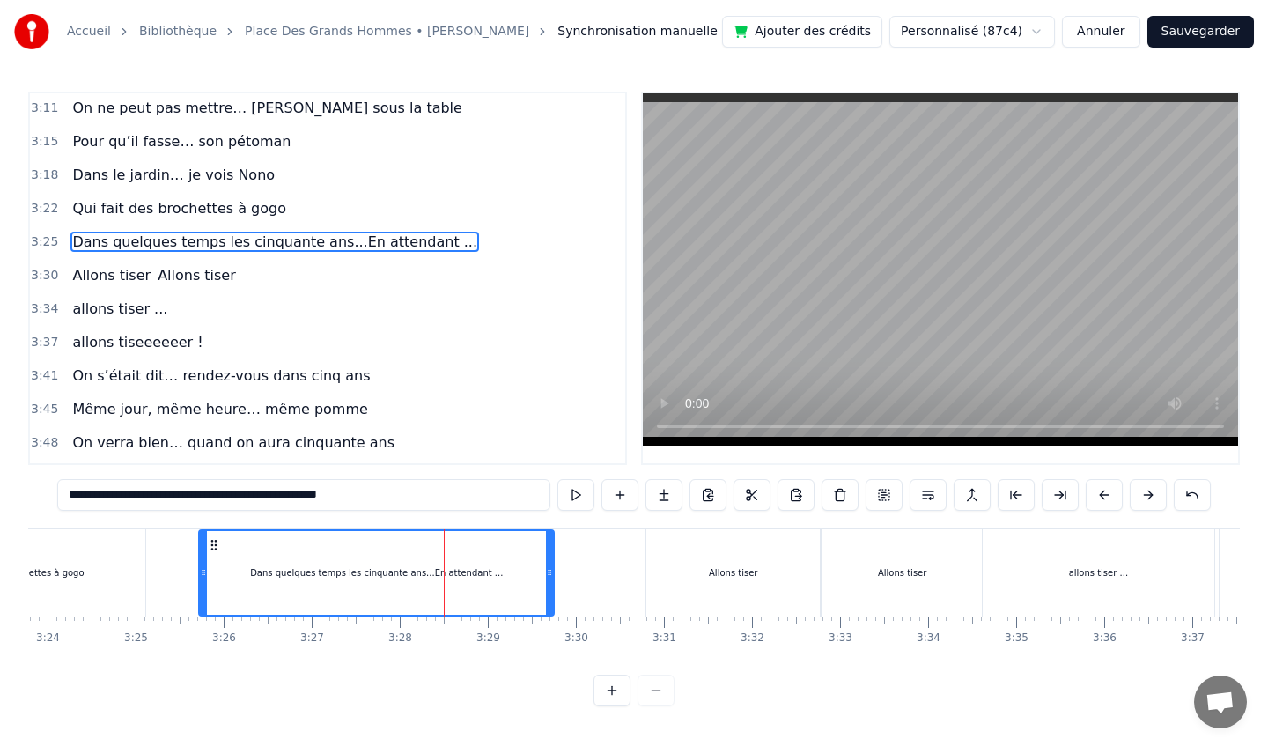
scroll to position [1514, 0]
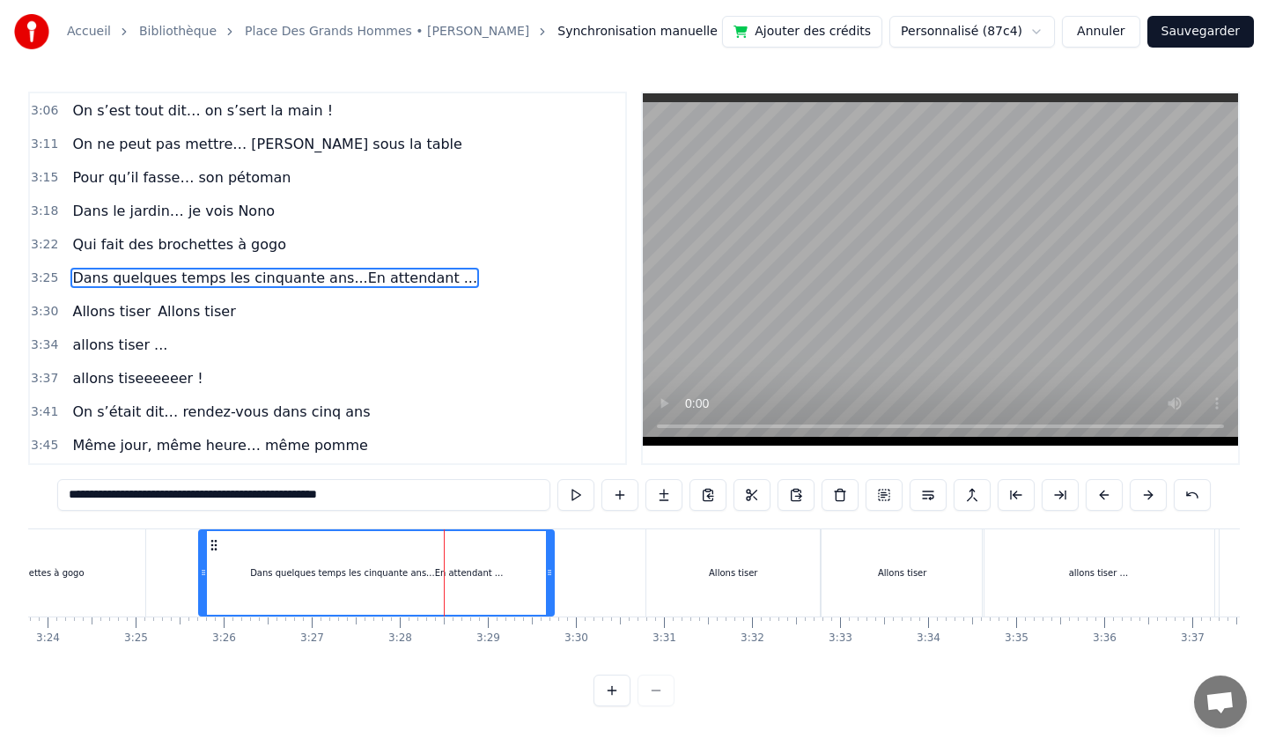
click at [668, 558] on div "Allons tiser" at bounding box center [733, 572] width 174 height 87
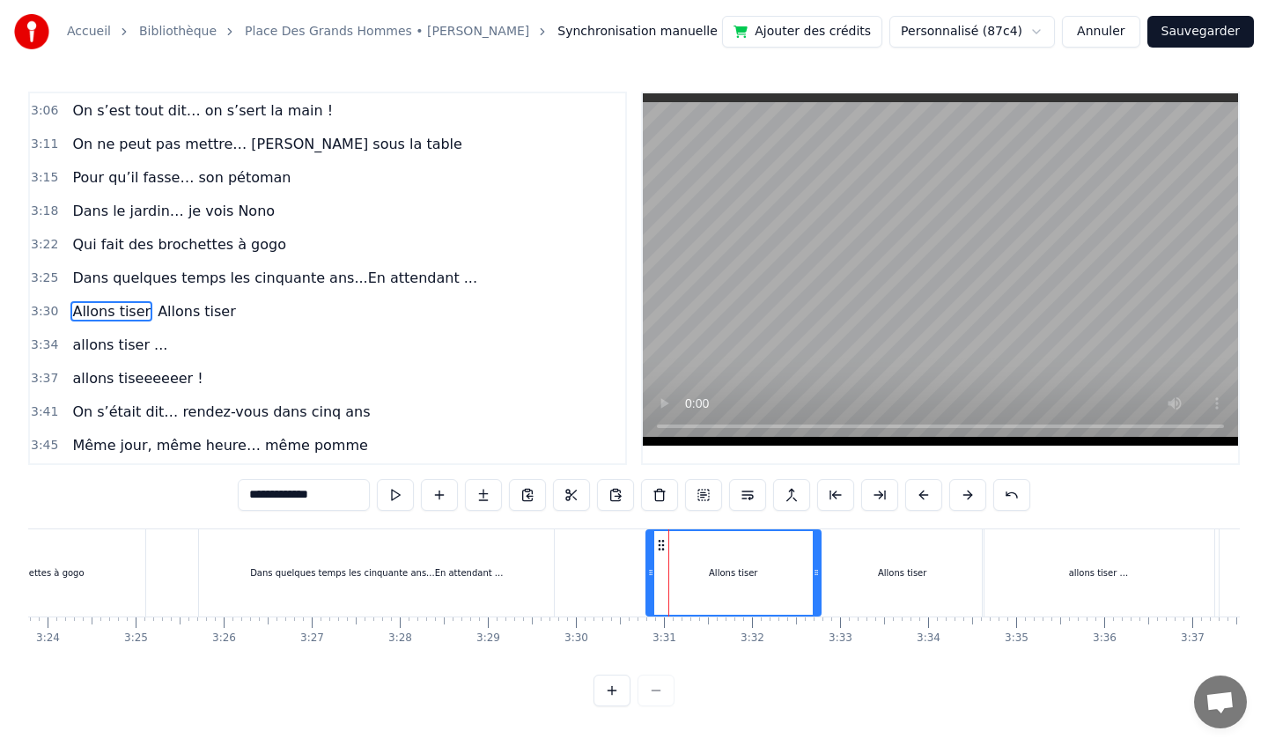
scroll to position [1547, 0]
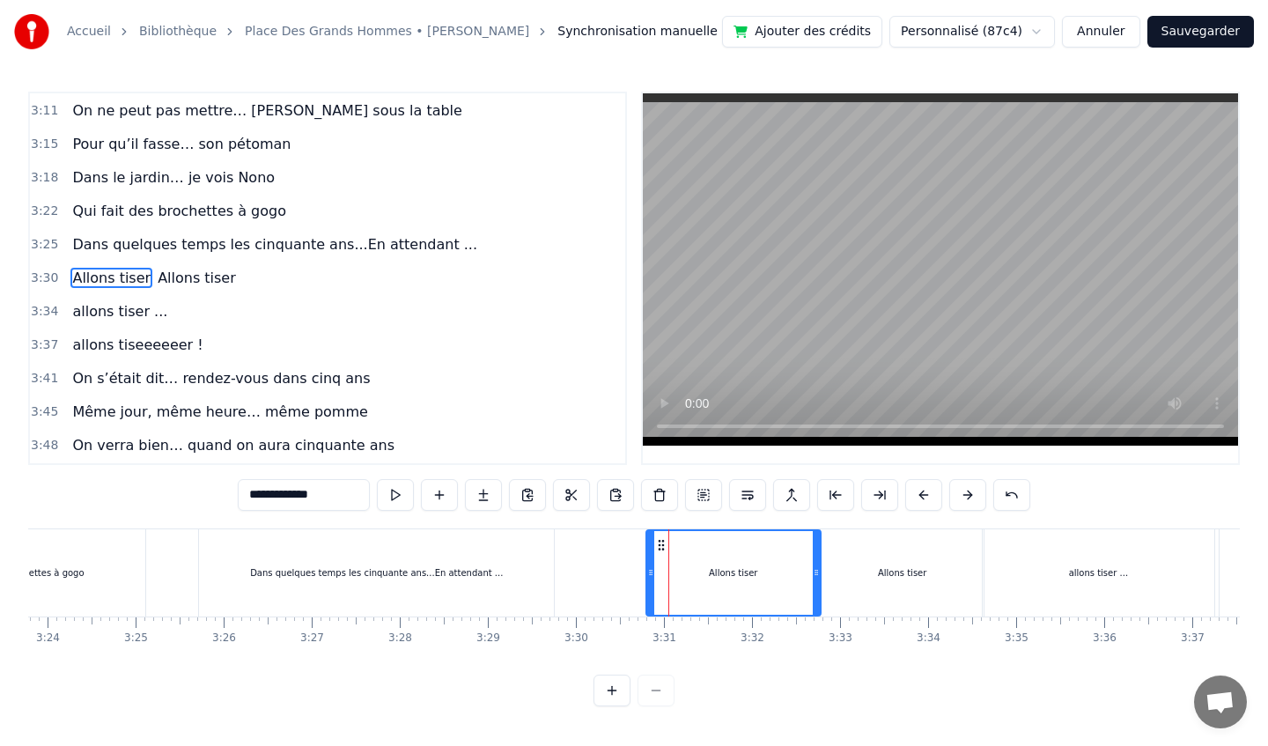
click at [468, 564] on div "Dans quelques temps les cinquante ans...En attendant ..." at bounding box center [376, 572] width 355 height 87
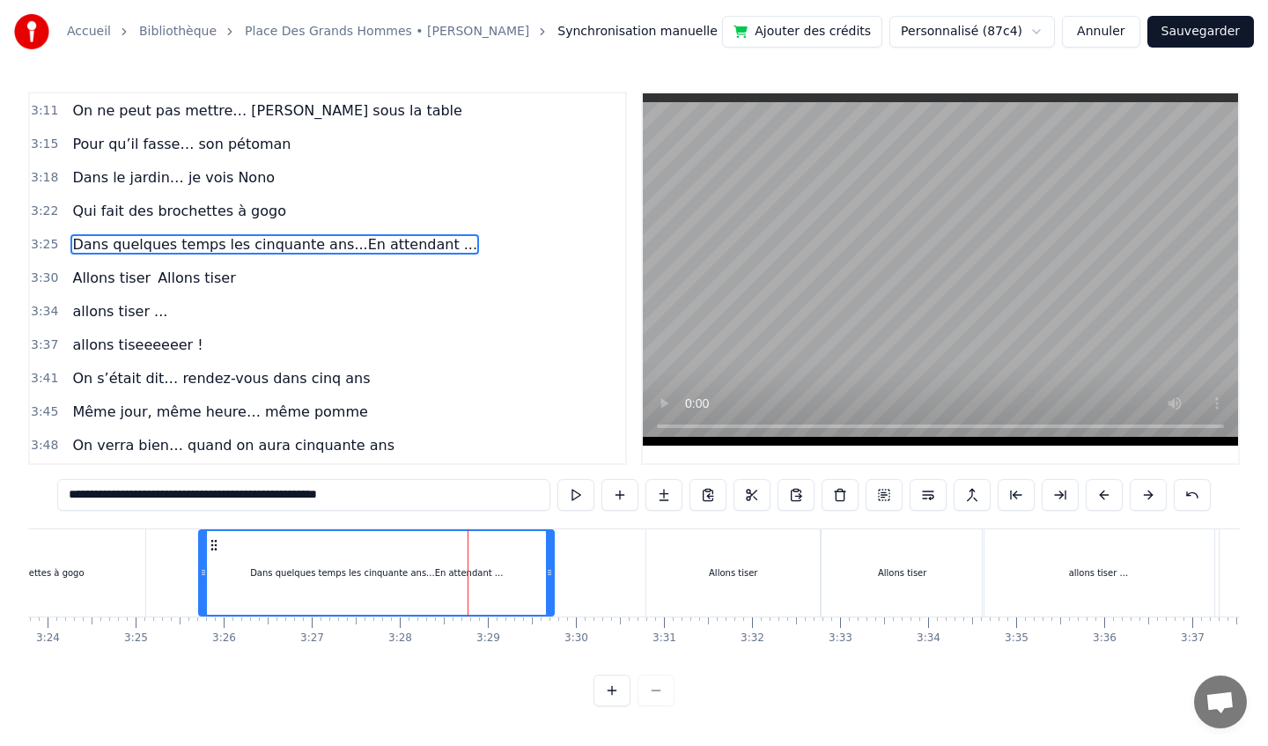
scroll to position [1514, 0]
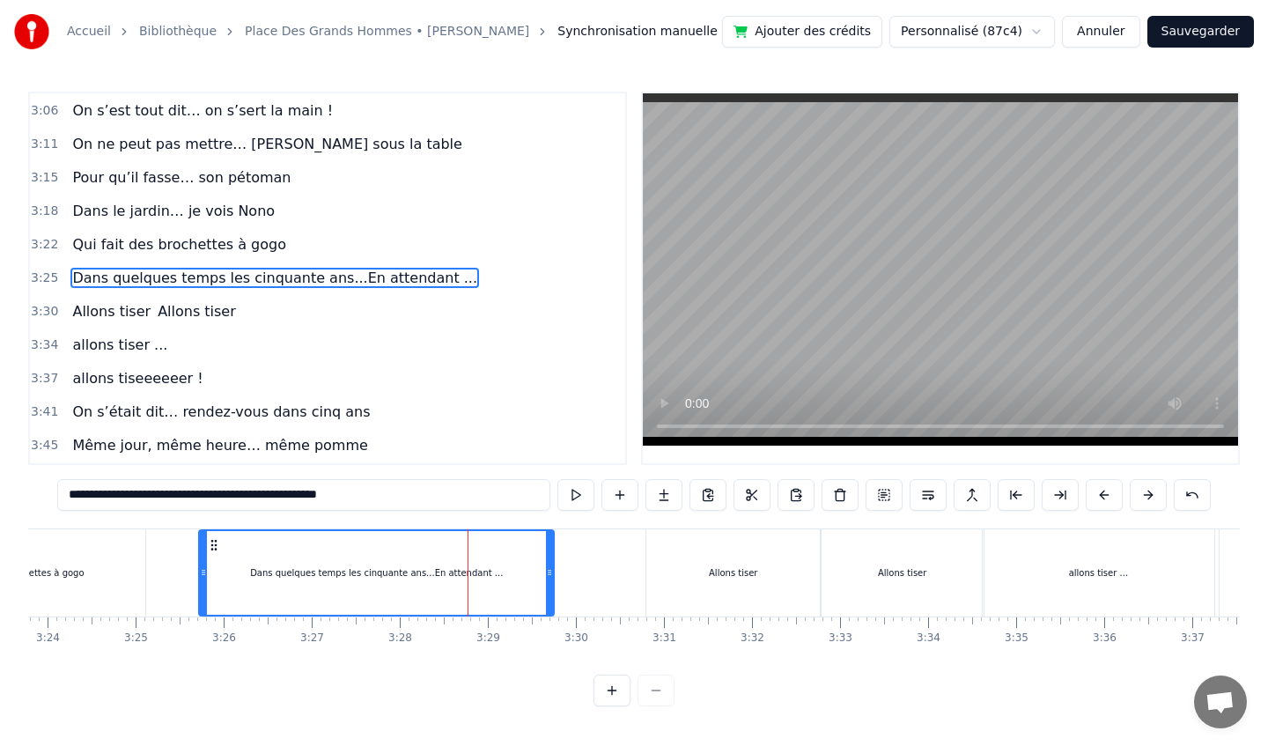
click at [85, 555] on div "Qui fait des brochettes à gogo" at bounding box center [17, 572] width 254 height 87
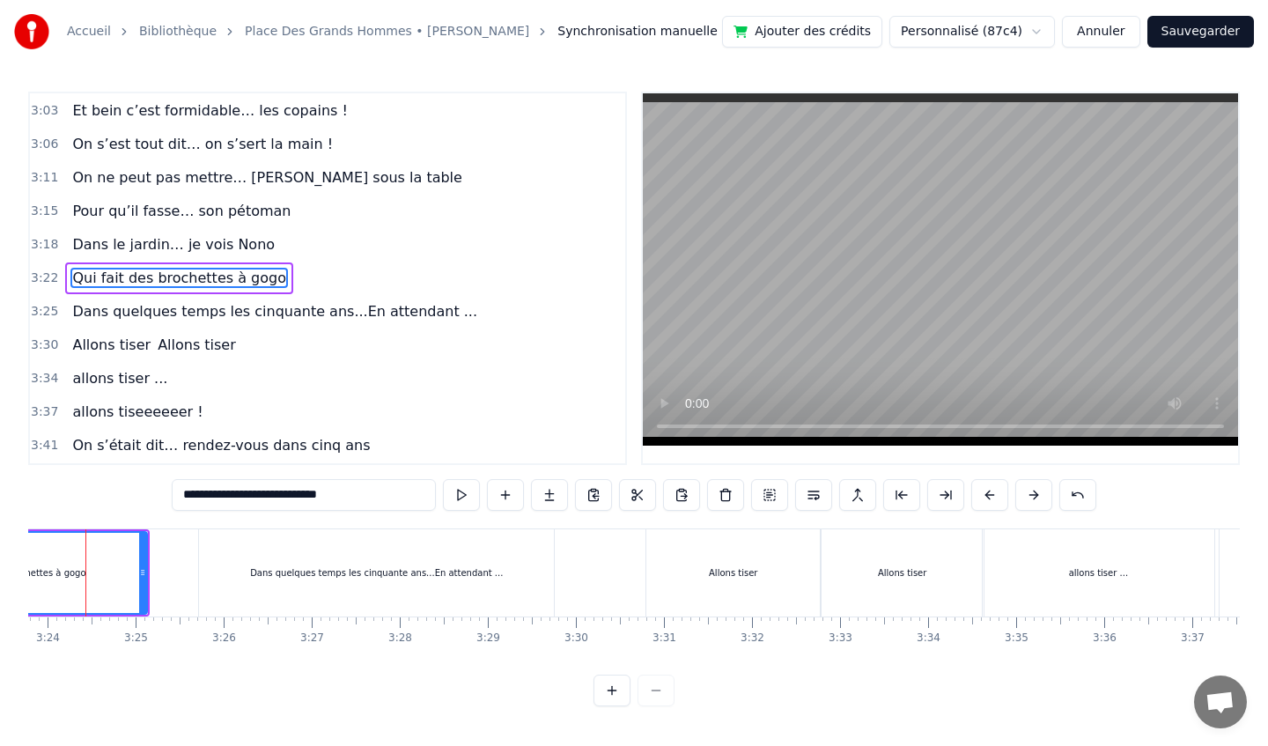
scroll to position [0, 17912]
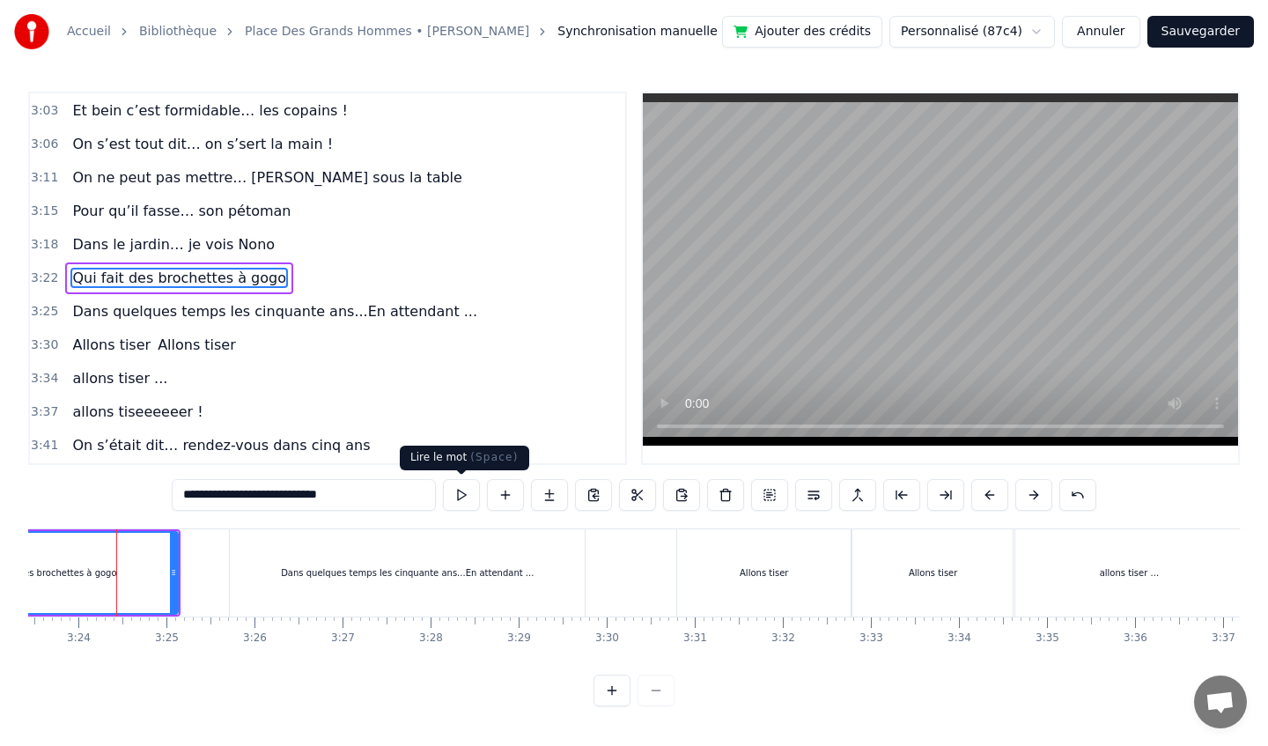
click at [472, 495] on button at bounding box center [461, 495] width 37 height 32
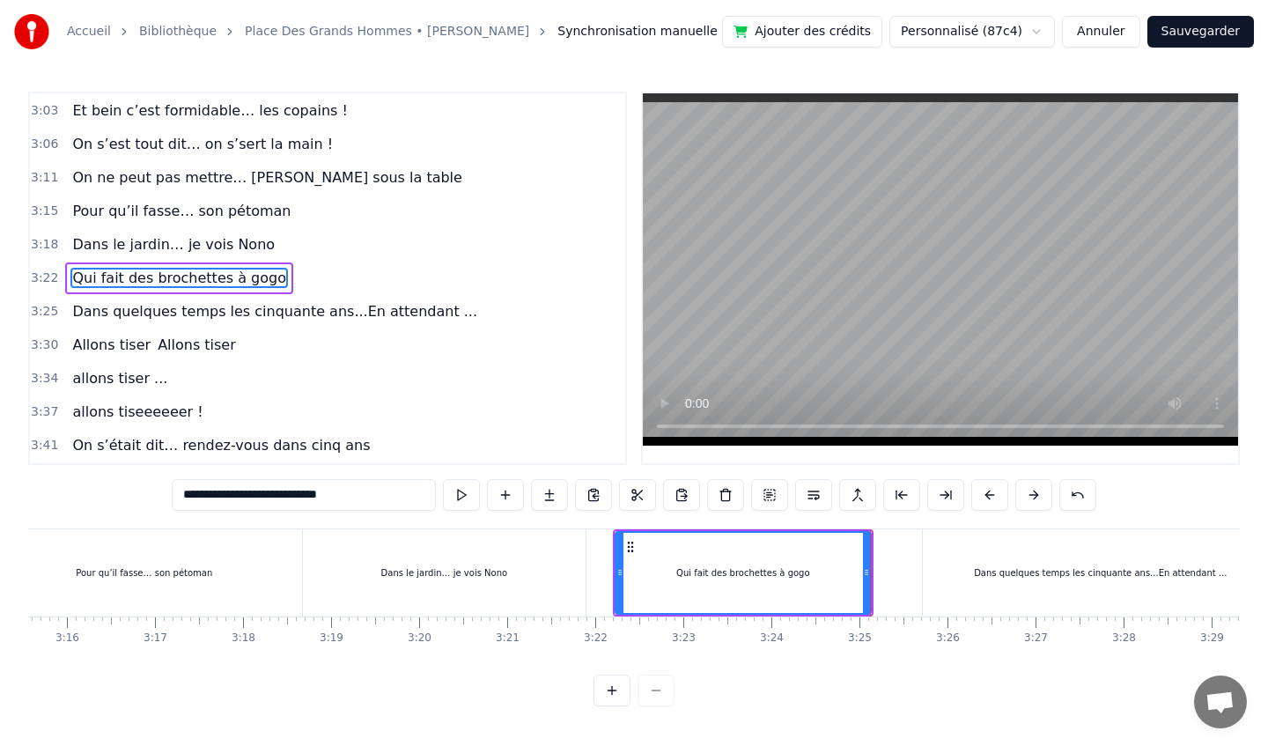
scroll to position [0, 17191]
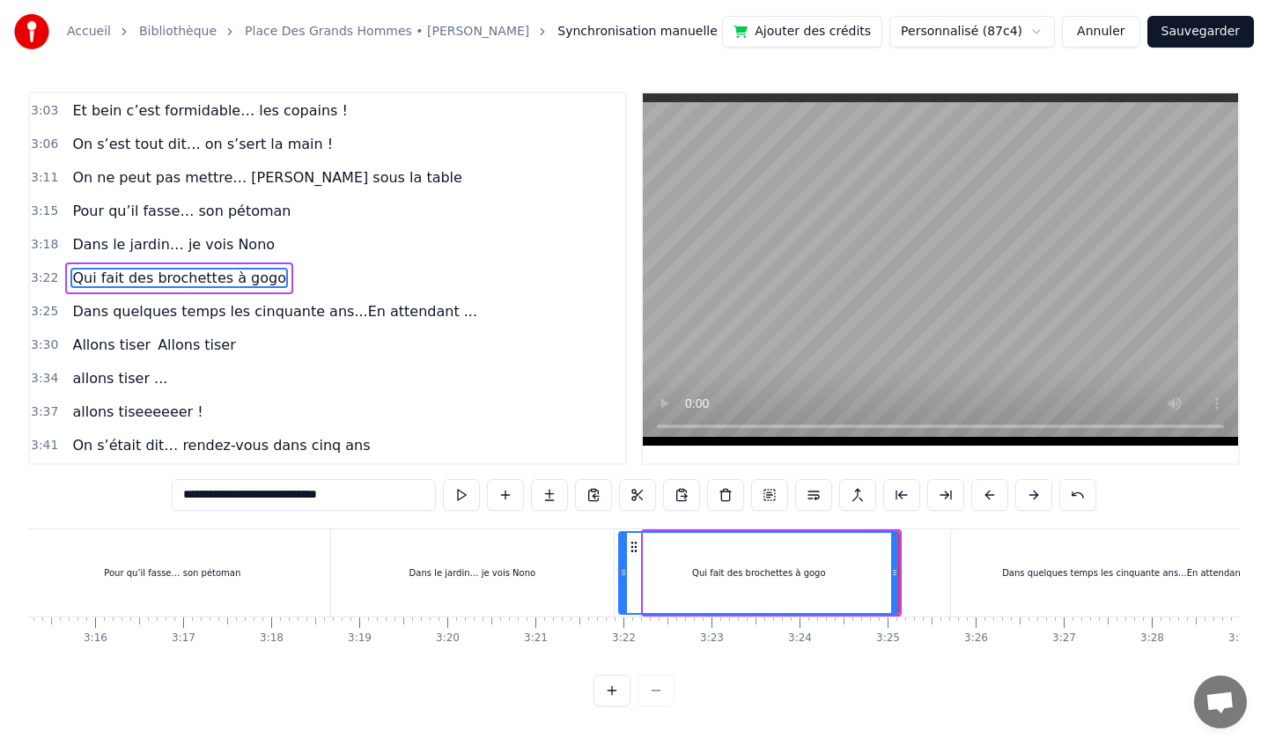
drag, startPoint x: 648, startPoint y: 576, endPoint x: 621, endPoint y: 575, distance: 27.3
click at [622, 575] on icon at bounding box center [623, 572] width 7 height 14
click at [547, 543] on div "Dans le jardin… je vois Nono" at bounding box center [472, 572] width 282 height 87
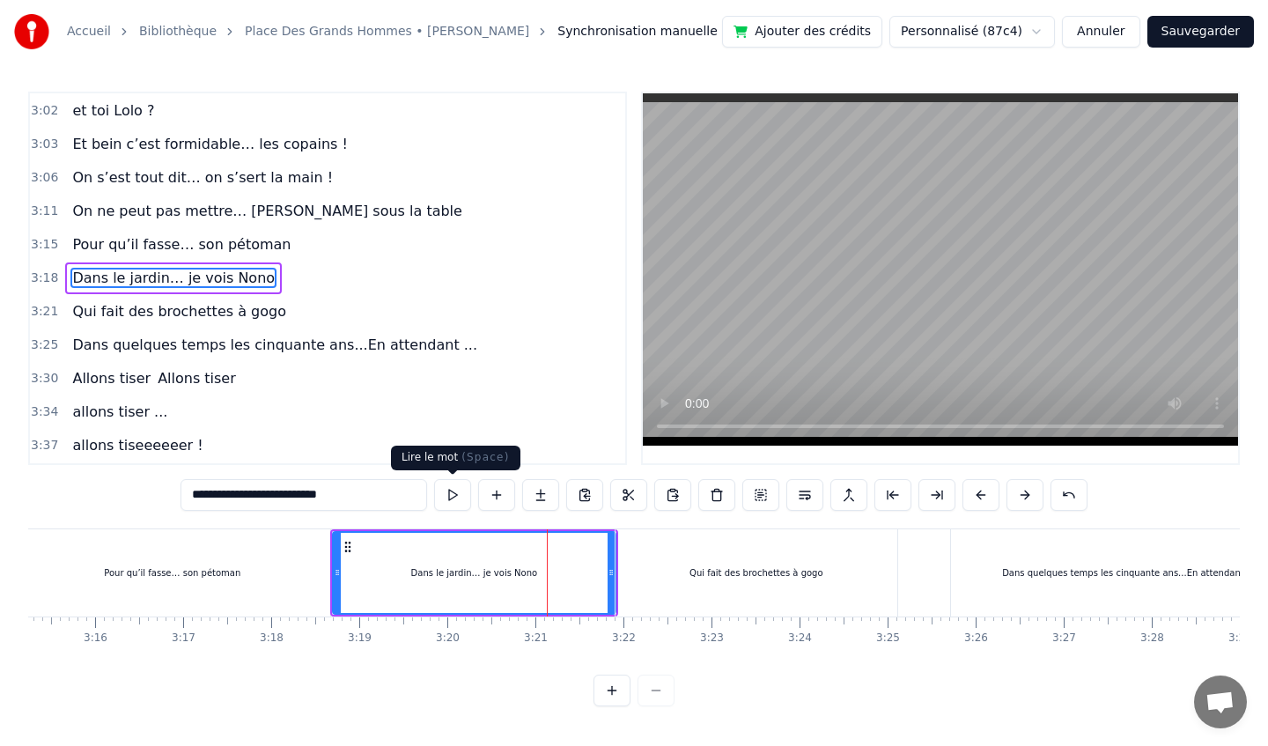
click at [455, 495] on button at bounding box center [452, 495] width 37 height 32
click at [447, 490] on button at bounding box center [452, 495] width 37 height 32
click at [641, 560] on div "Qui fait des brochettes à gogo" at bounding box center [755, 572] width 281 height 87
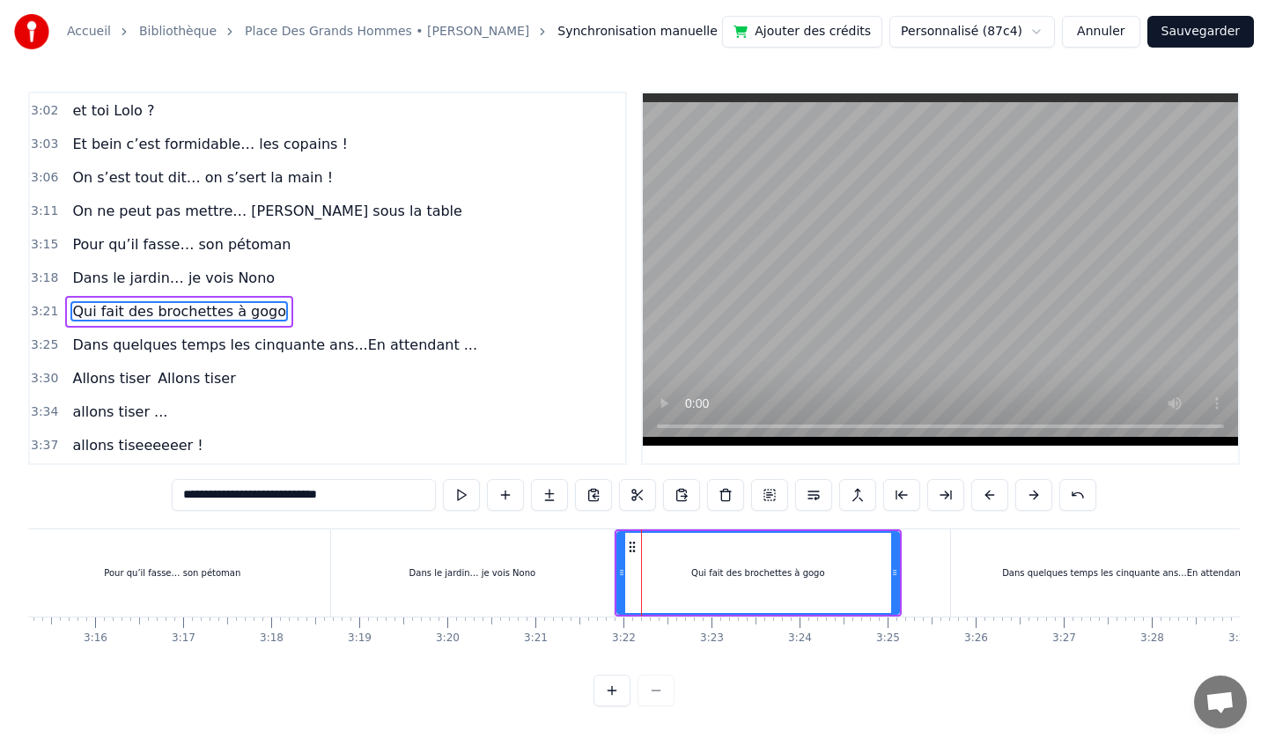
scroll to position [1480, 0]
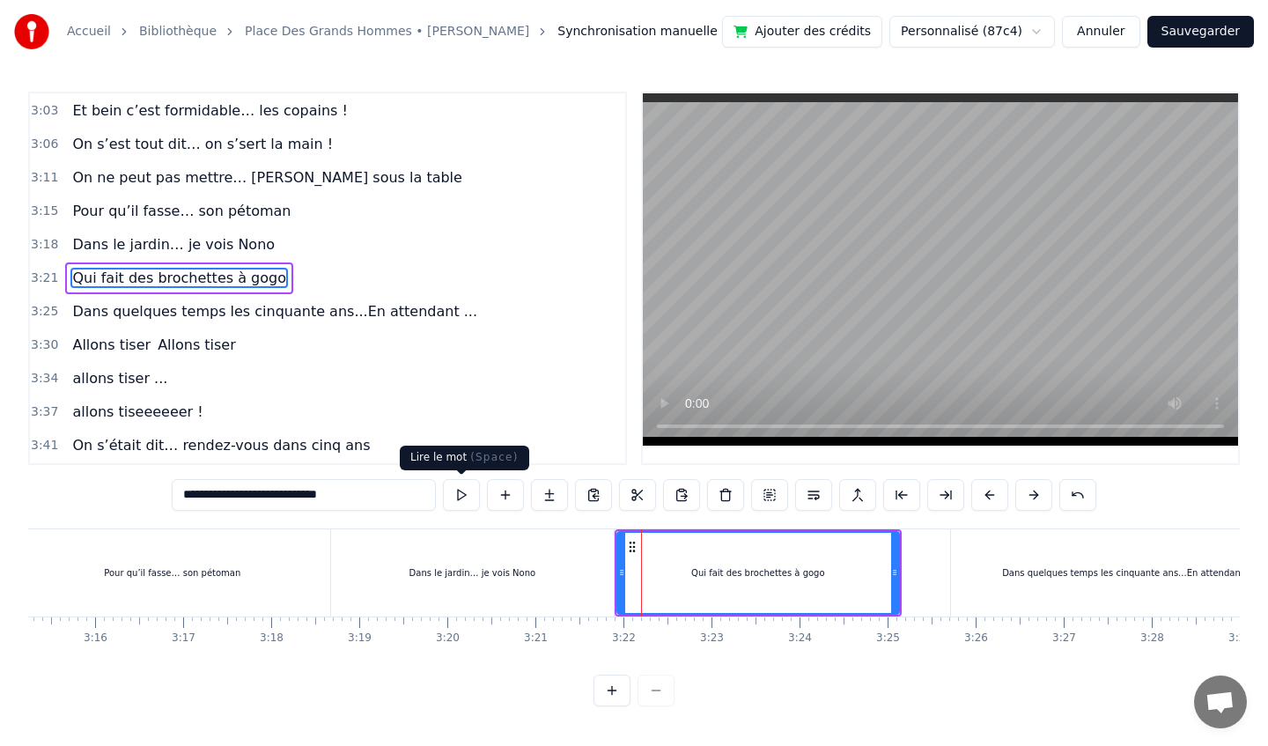
click at [461, 498] on button at bounding box center [461, 495] width 37 height 32
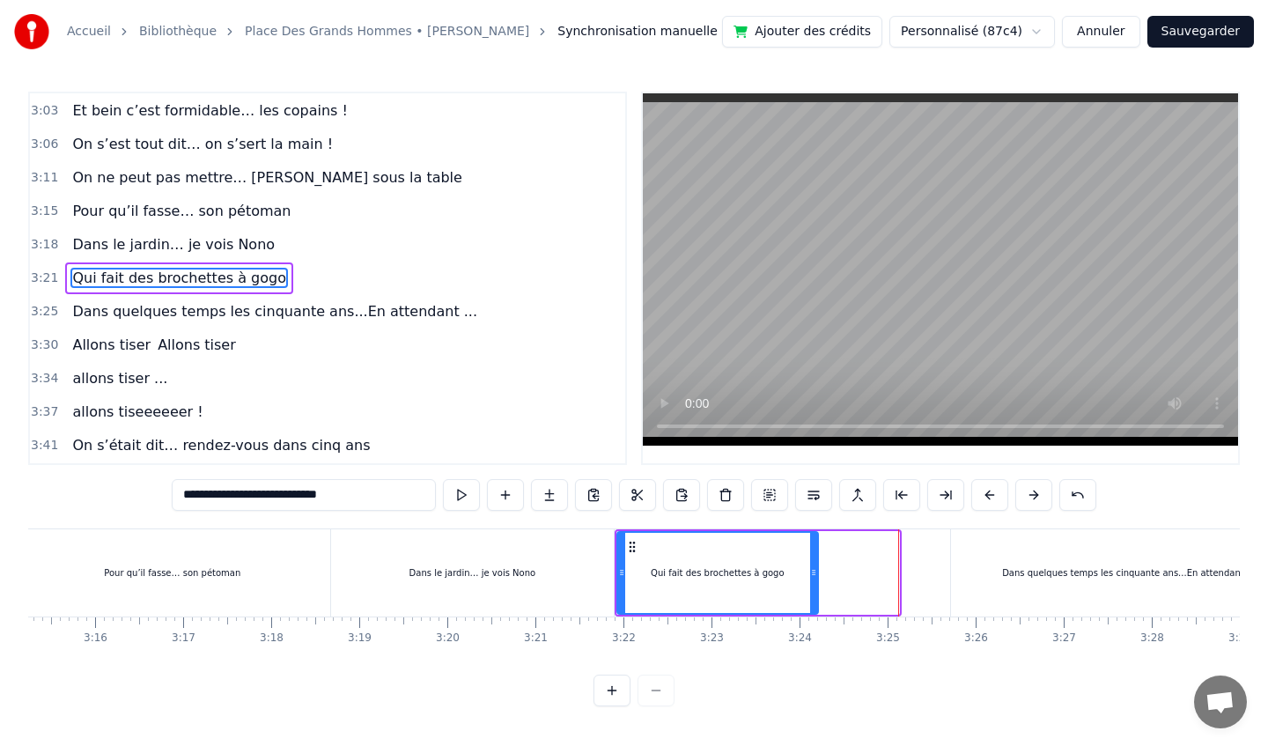
drag, startPoint x: 893, startPoint y: 574, endPoint x: 808, endPoint y: 577, distance: 84.6
click at [810, 579] on icon at bounding box center [813, 572] width 7 height 14
click at [532, 560] on div "Dans le jardin… je vois Nono" at bounding box center [472, 572] width 282 height 87
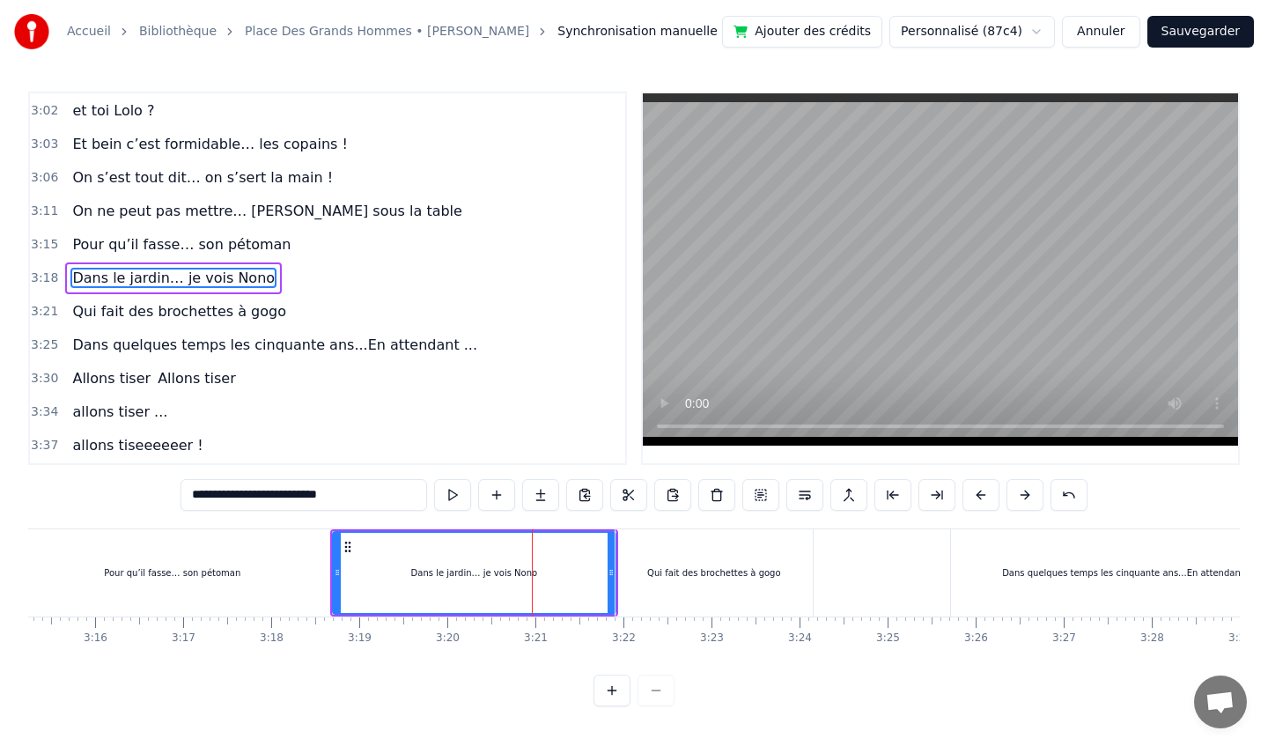
click at [659, 560] on div "Qui fait des brochettes à gogo" at bounding box center [713, 572] width 196 height 87
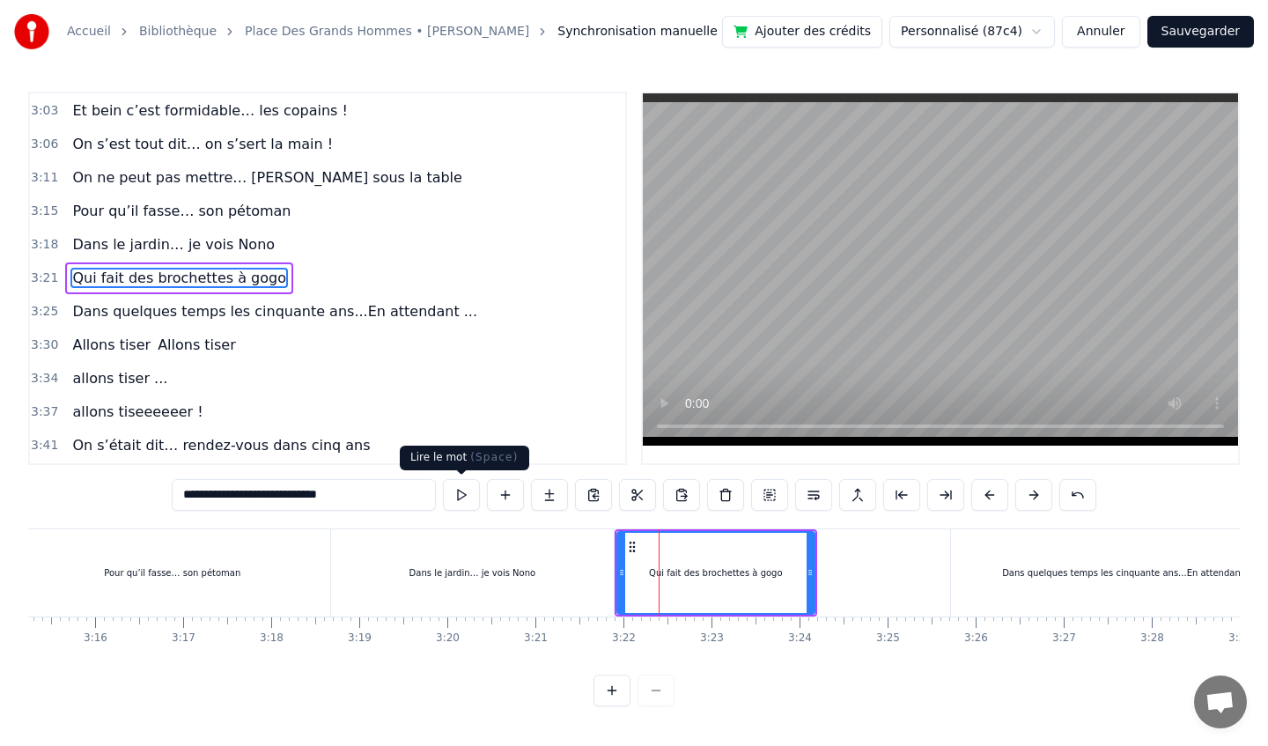
click at [454, 491] on button at bounding box center [461, 495] width 37 height 32
click at [711, 557] on div "Qui fait des brochettes à gogo" at bounding box center [715, 573] width 195 height 80
drag, startPoint x: 811, startPoint y: 575, endPoint x: 777, endPoint y: 576, distance: 33.5
click at [778, 575] on icon at bounding box center [780, 572] width 7 height 14
click at [461, 494] on button at bounding box center [461, 495] width 37 height 32
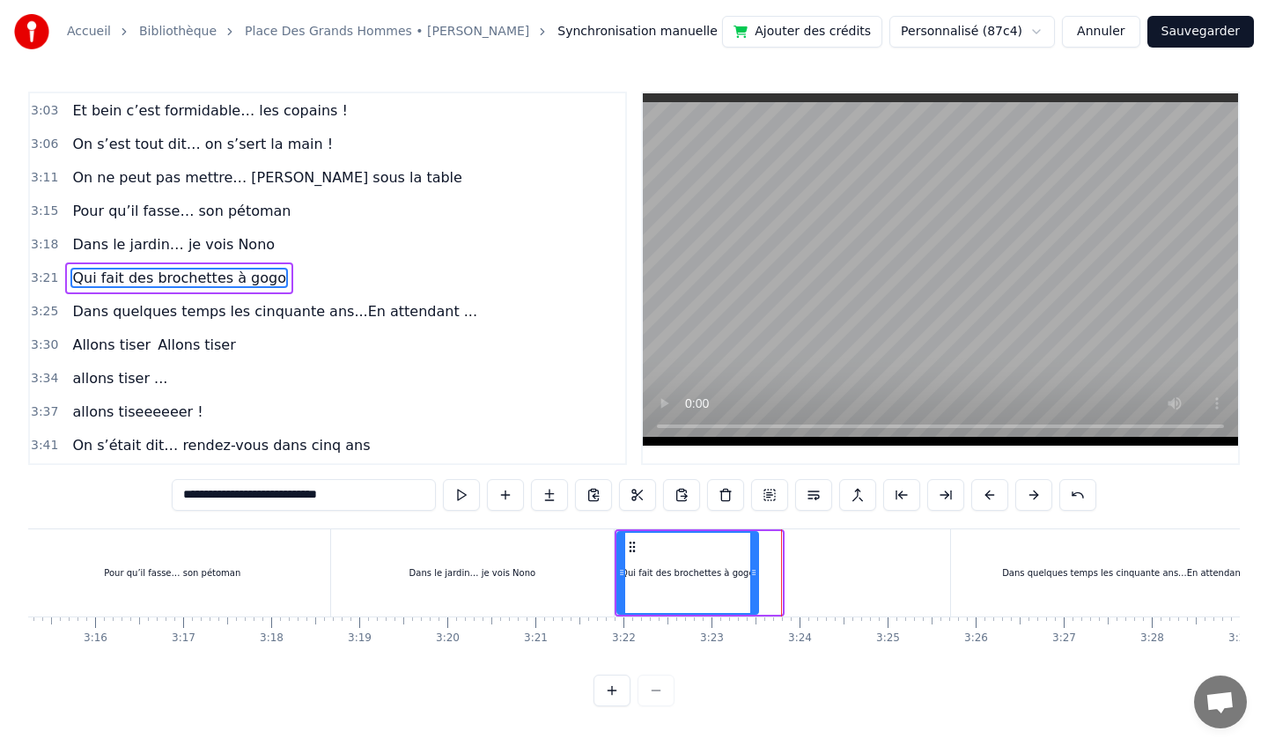
drag, startPoint x: 777, startPoint y: 579, endPoint x: 744, endPoint y: 579, distance: 33.5
click at [750, 579] on icon at bounding box center [753, 572] width 7 height 14
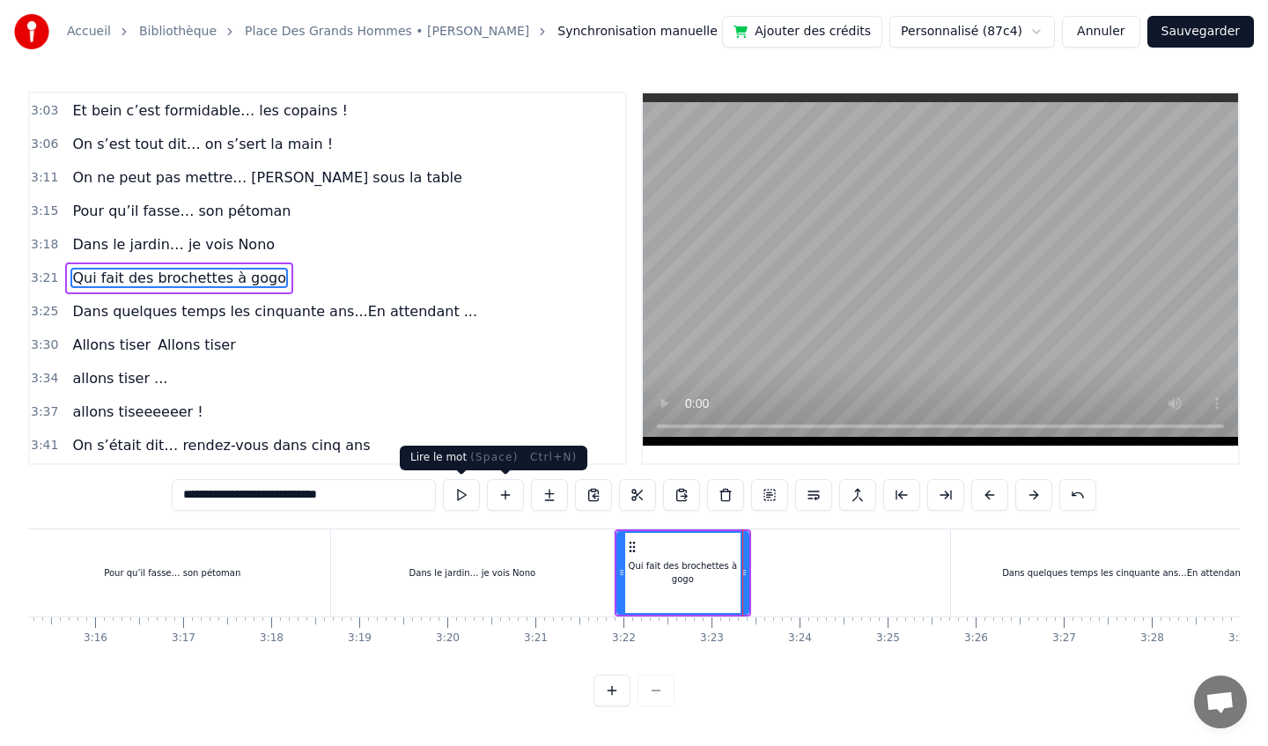
click at [457, 497] on button at bounding box center [461, 495] width 37 height 32
click at [976, 564] on div "Dans quelques temps les cinquante ans...En attendant ..." at bounding box center [1128, 572] width 355 height 87
type input "**********"
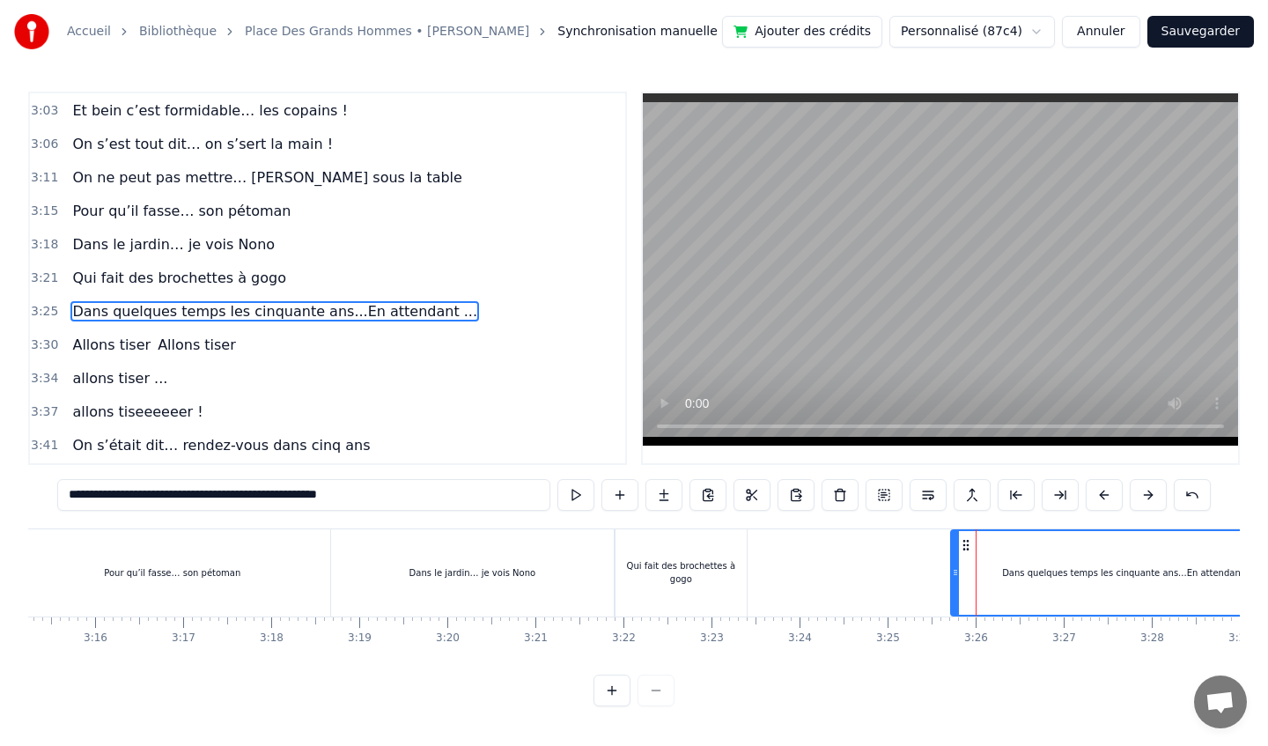
scroll to position [1514, 0]
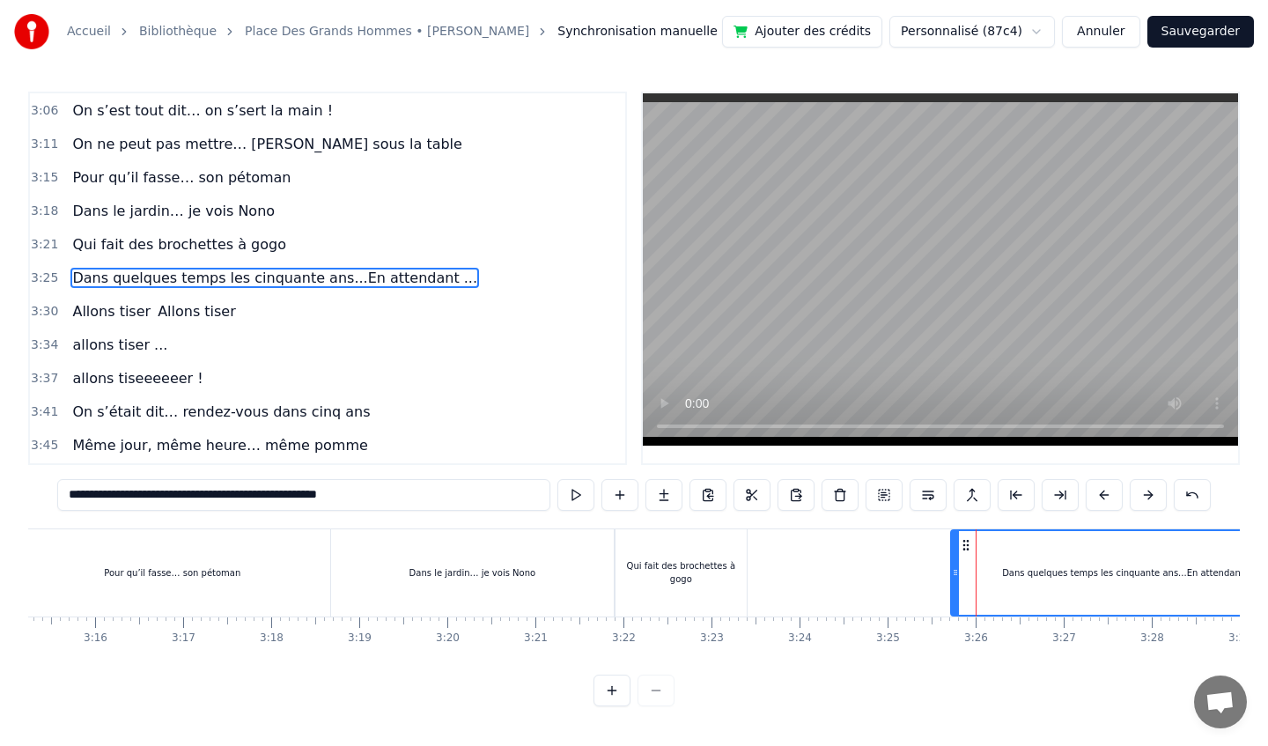
drag, startPoint x: 981, startPoint y: 564, endPoint x: 893, endPoint y: 569, distance: 88.2
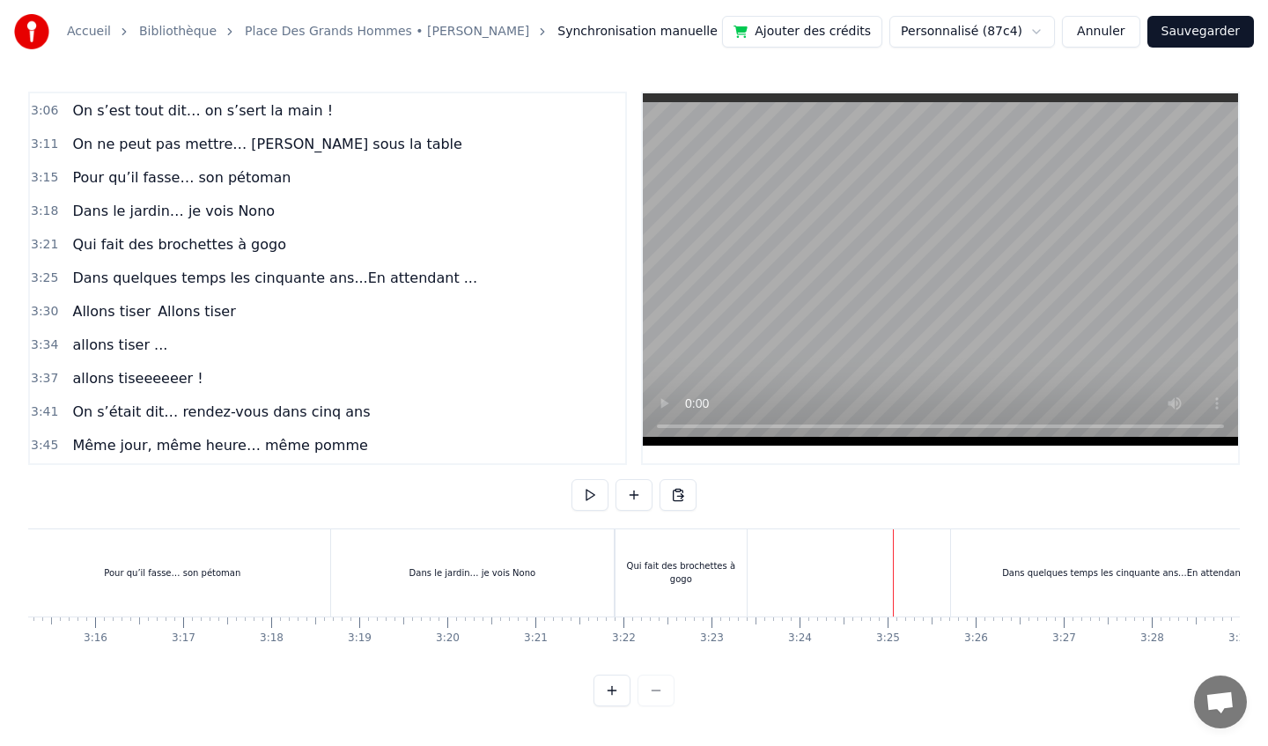
click at [1023, 557] on div "Dans quelques temps les cinquante ans...En attendant ..." at bounding box center [1128, 572] width 355 height 87
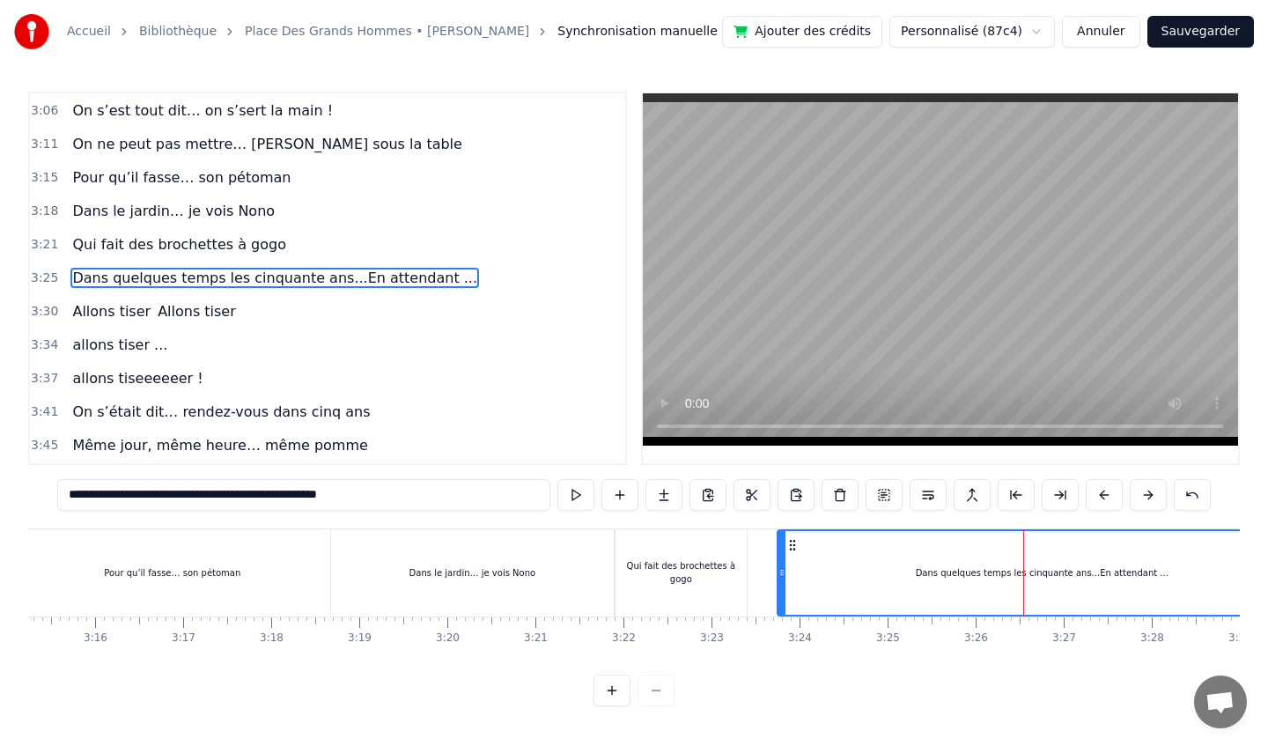
drag, startPoint x: 956, startPoint y: 565, endPoint x: 778, endPoint y: 573, distance: 178.0
click at [779, 573] on icon at bounding box center [781, 572] width 7 height 14
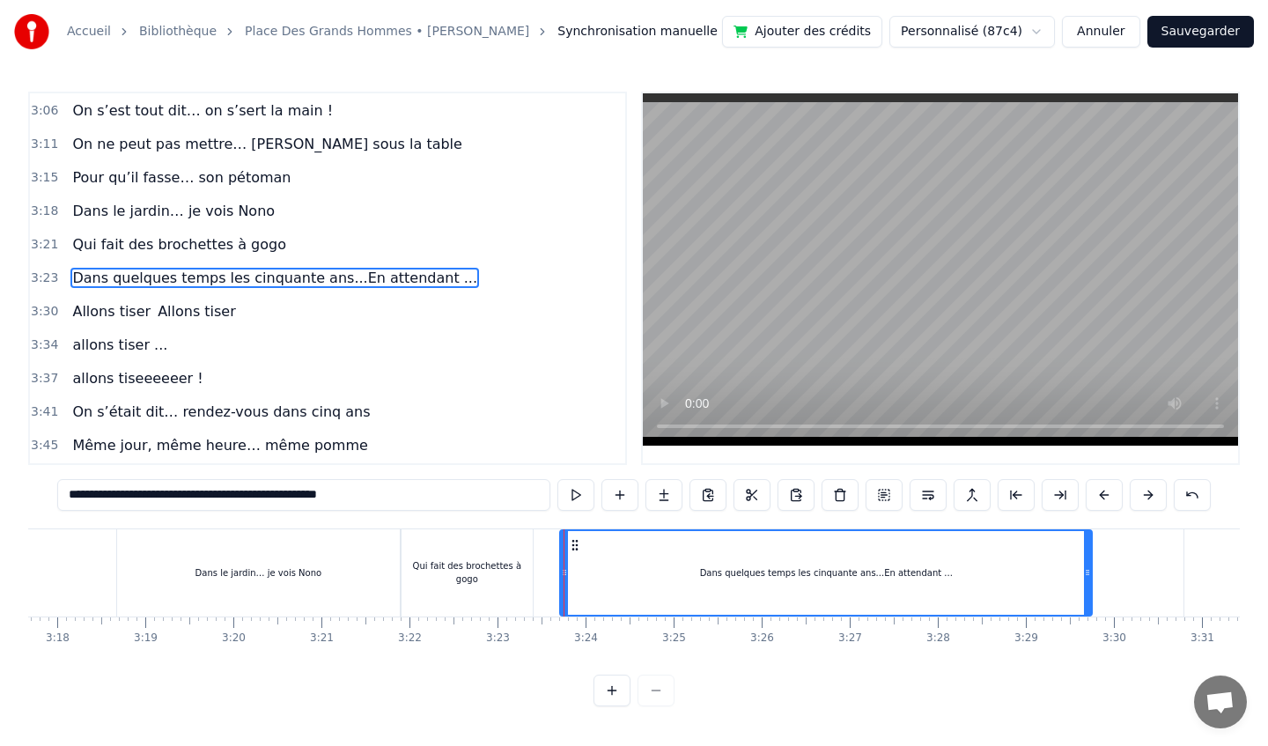
scroll to position [0, 17484]
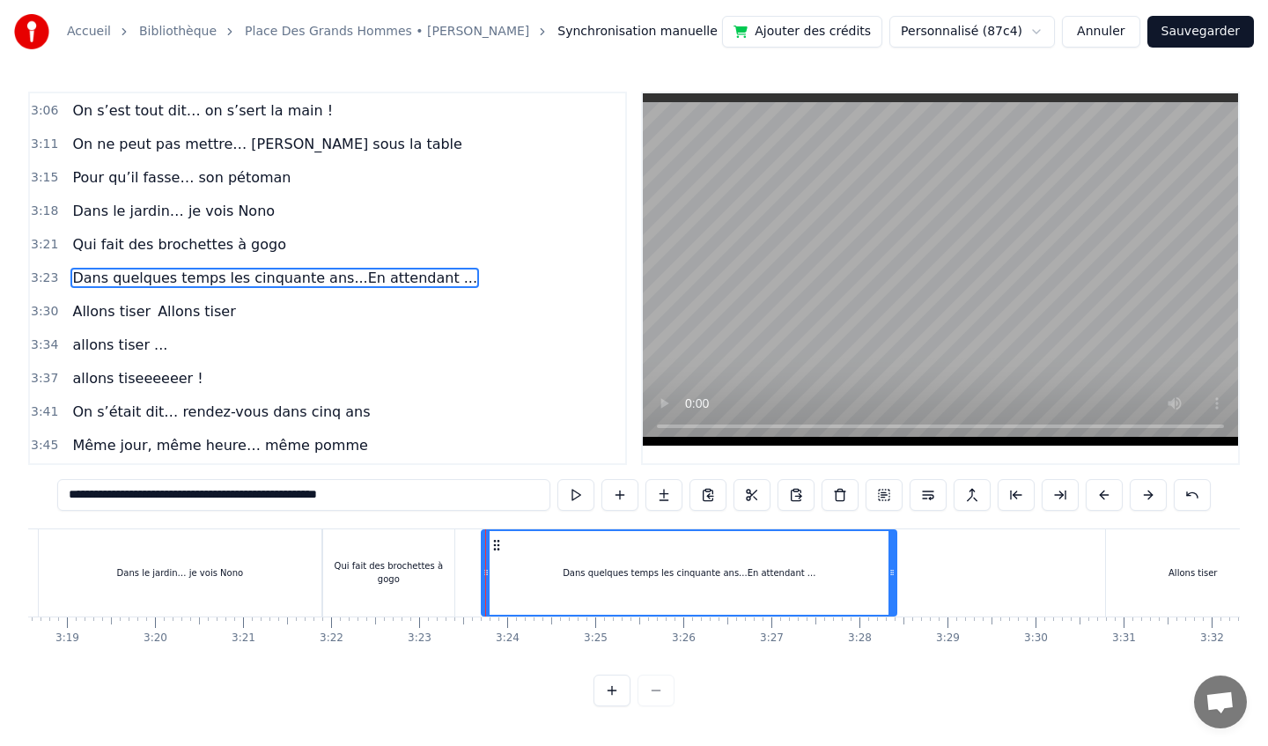
drag, startPoint x: 1008, startPoint y: 577, endPoint x: 889, endPoint y: 584, distance: 119.1
click at [889, 584] on div at bounding box center [891, 573] width 7 height 84
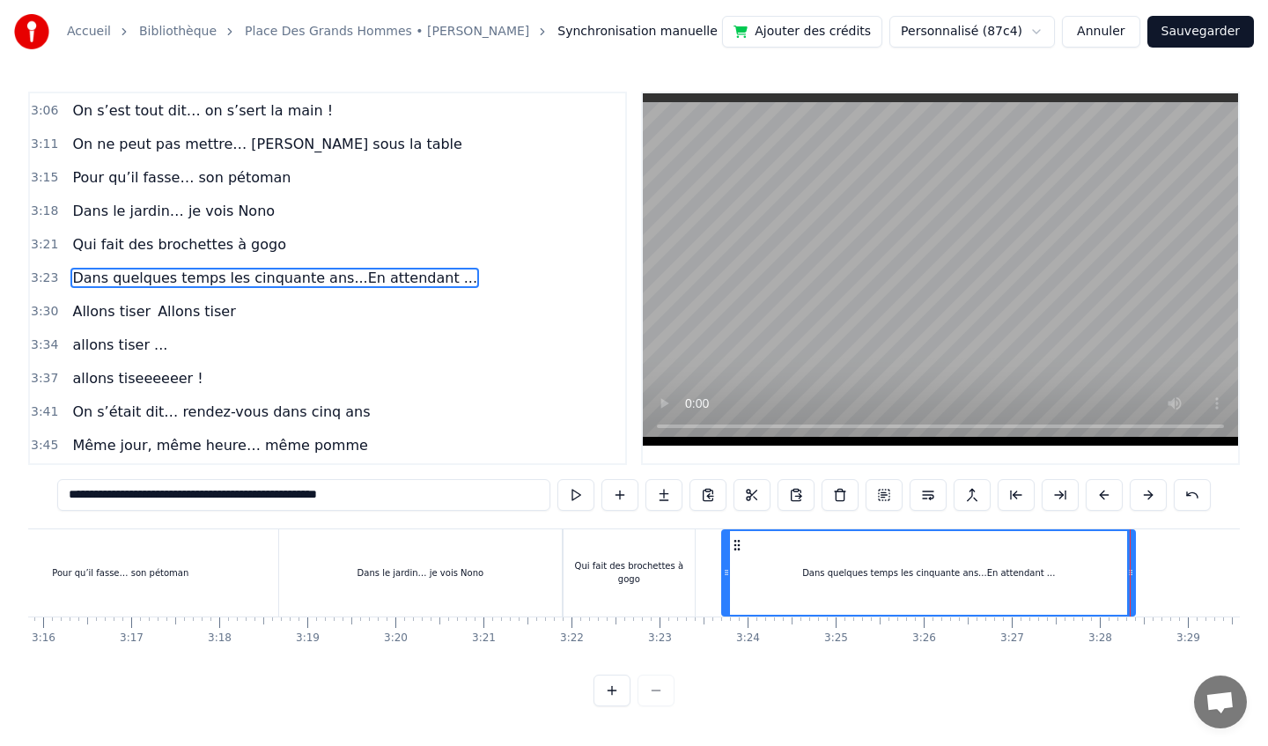
scroll to position [0, 17213]
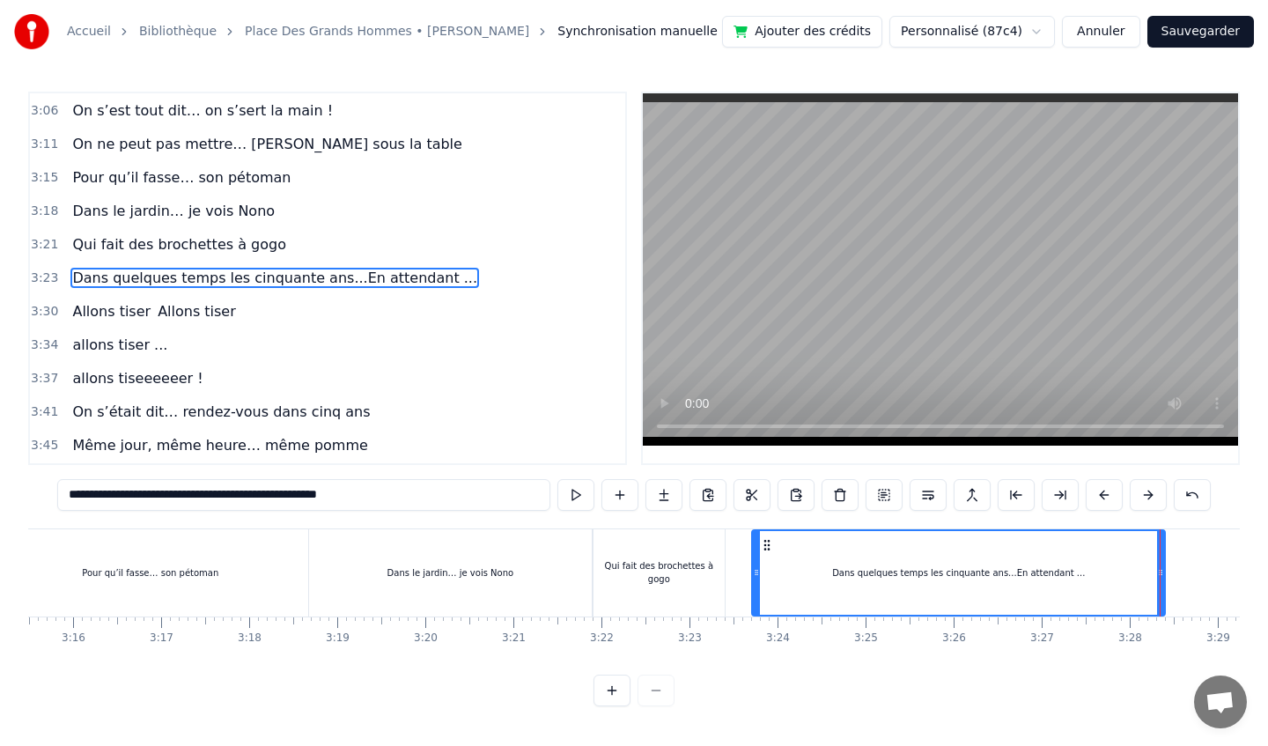
click at [667, 551] on div "Qui fait des brochettes à gogo" at bounding box center [658, 572] width 130 height 87
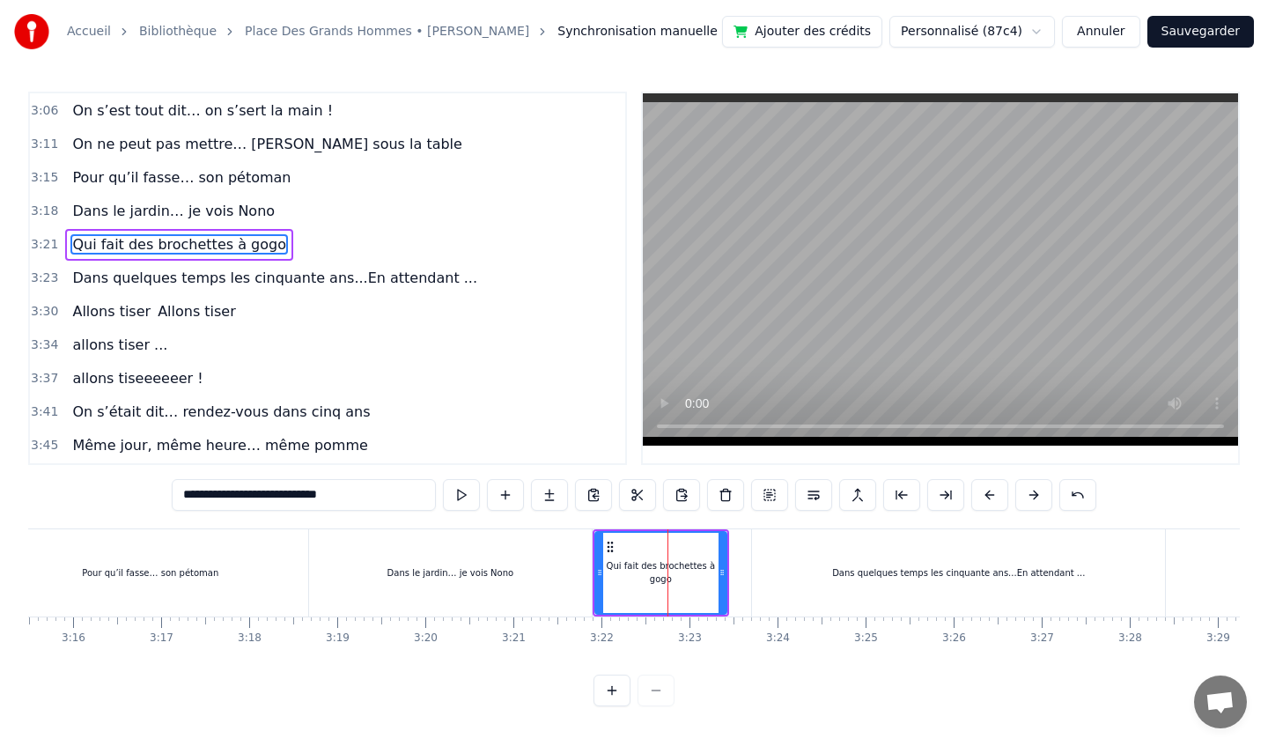
scroll to position [1480, 0]
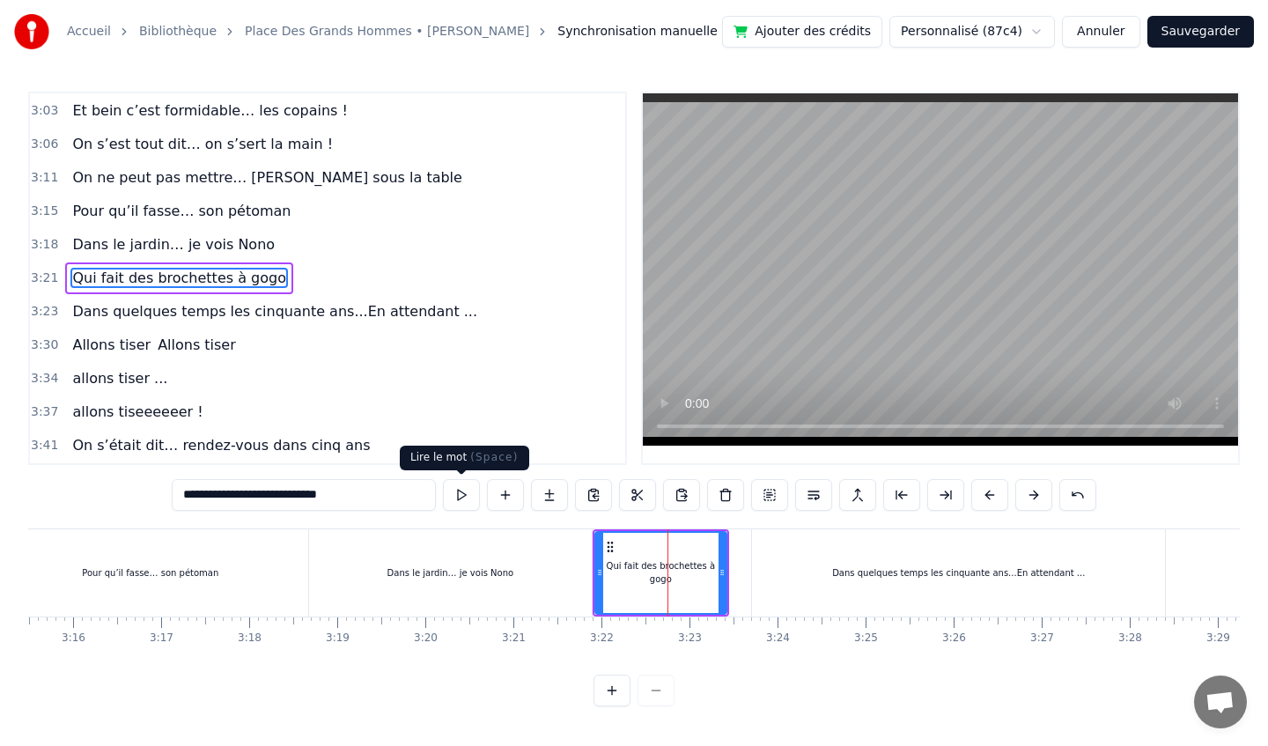
click at [460, 496] on button at bounding box center [461, 495] width 37 height 32
click at [777, 562] on div "Dans quelques temps les cinquante ans...En attendant ..." at bounding box center [958, 572] width 413 height 87
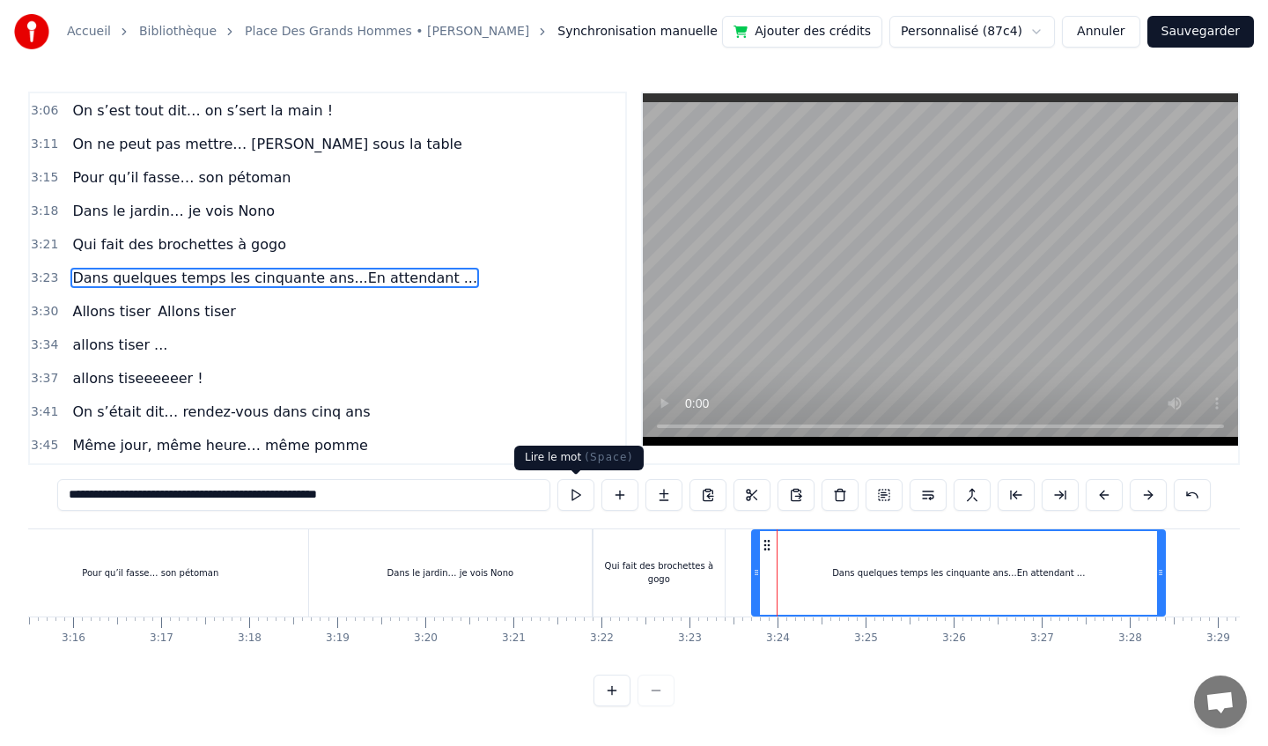
click at [572, 500] on button at bounding box center [575, 495] width 37 height 32
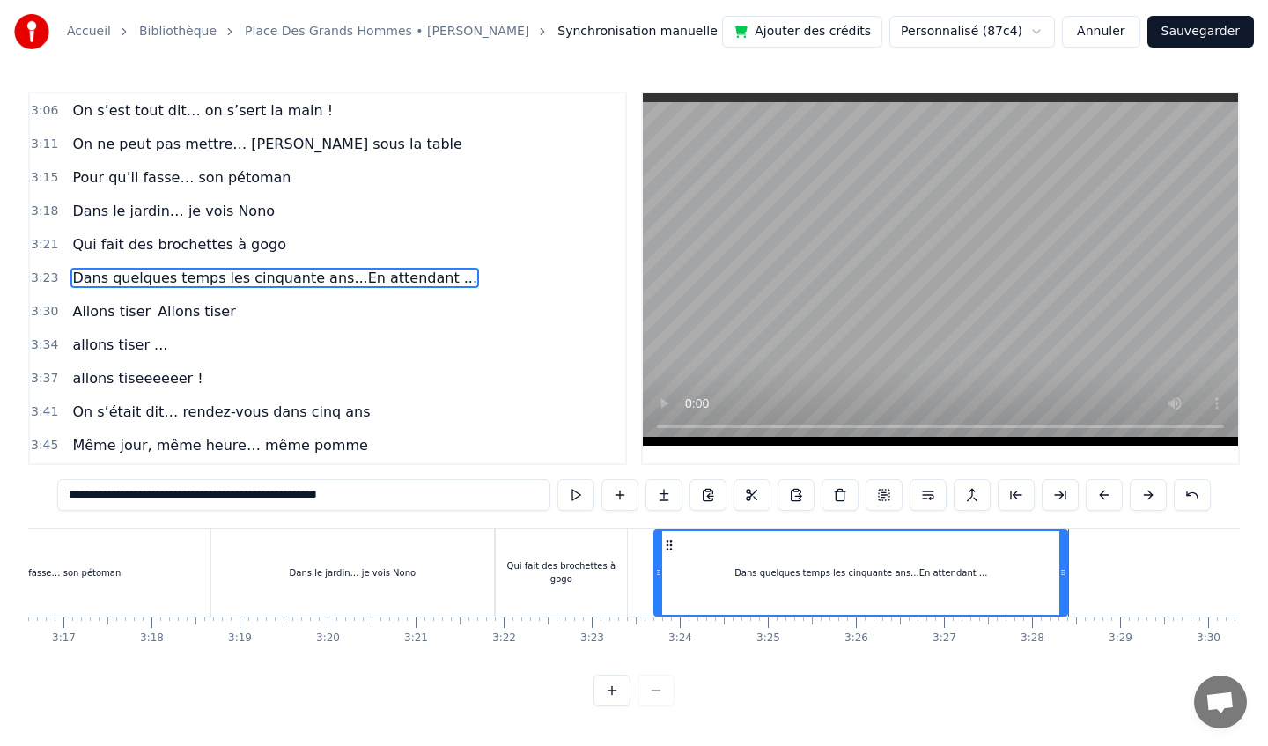
scroll to position [0, 17306]
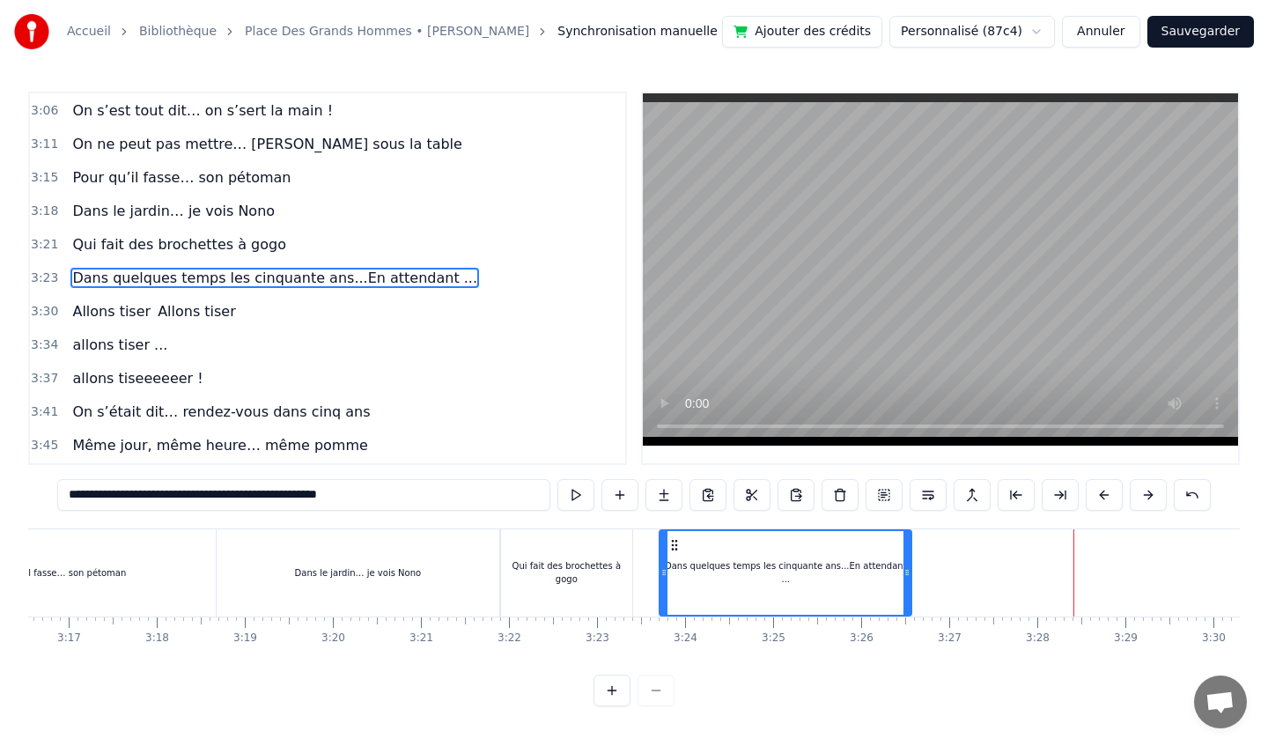
drag, startPoint x: 1070, startPoint y: 572, endPoint x: 906, endPoint y: 585, distance: 164.2
click at [907, 585] on div at bounding box center [906, 573] width 7 height 84
click at [562, 559] on div "Qui fait des brochettes à gogo" at bounding box center [566, 572] width 130 height 87
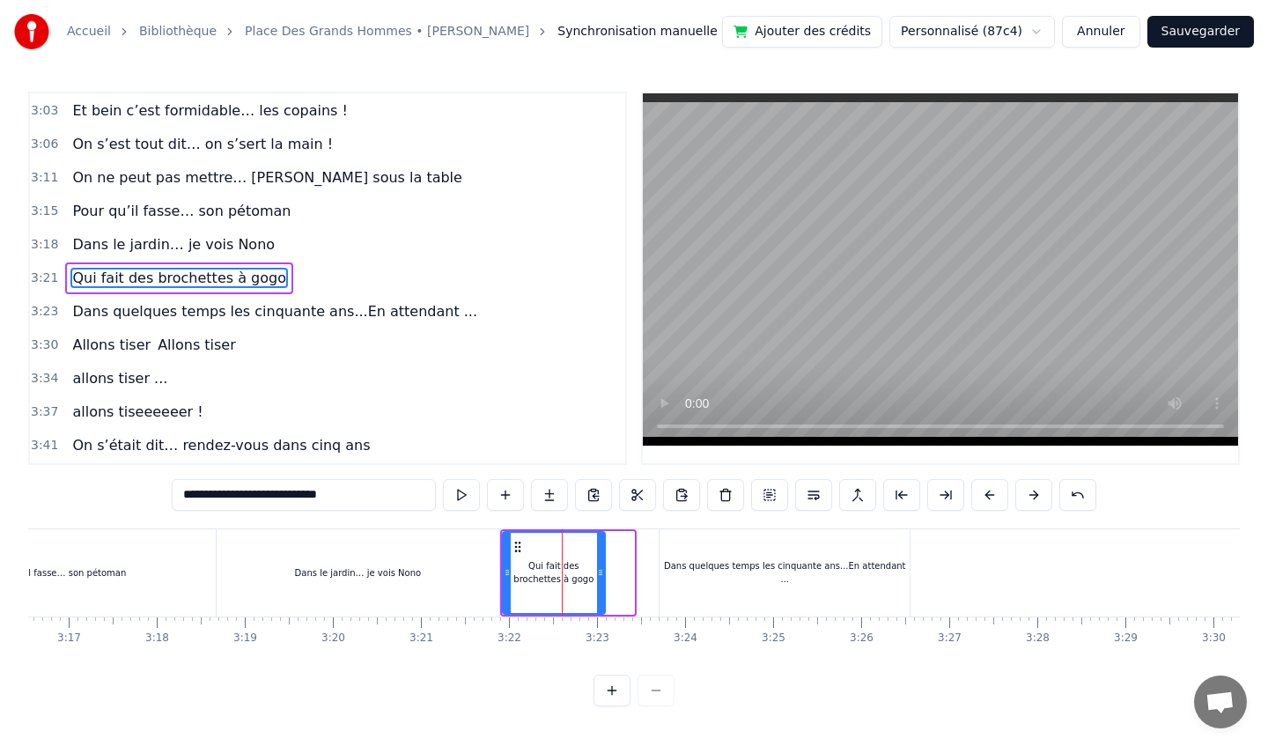
drag, startPoint x: 631, startPoint y: 569, endPoint x: 595, endPoint y: 571, distance: 36.2
click at [597, 571] on icon at bounding box center [600, 572] width 7 height 14
click at [549, 561] on div "Qui fait des brochettes à gogo" at bounding box center [550, 572] width 92 height 26
click at [792, 557] on div "Dans quelques temps les cinquante ans...En attendant ..." at bounding box center [785, 572] width 250 height 87
type input "**********"
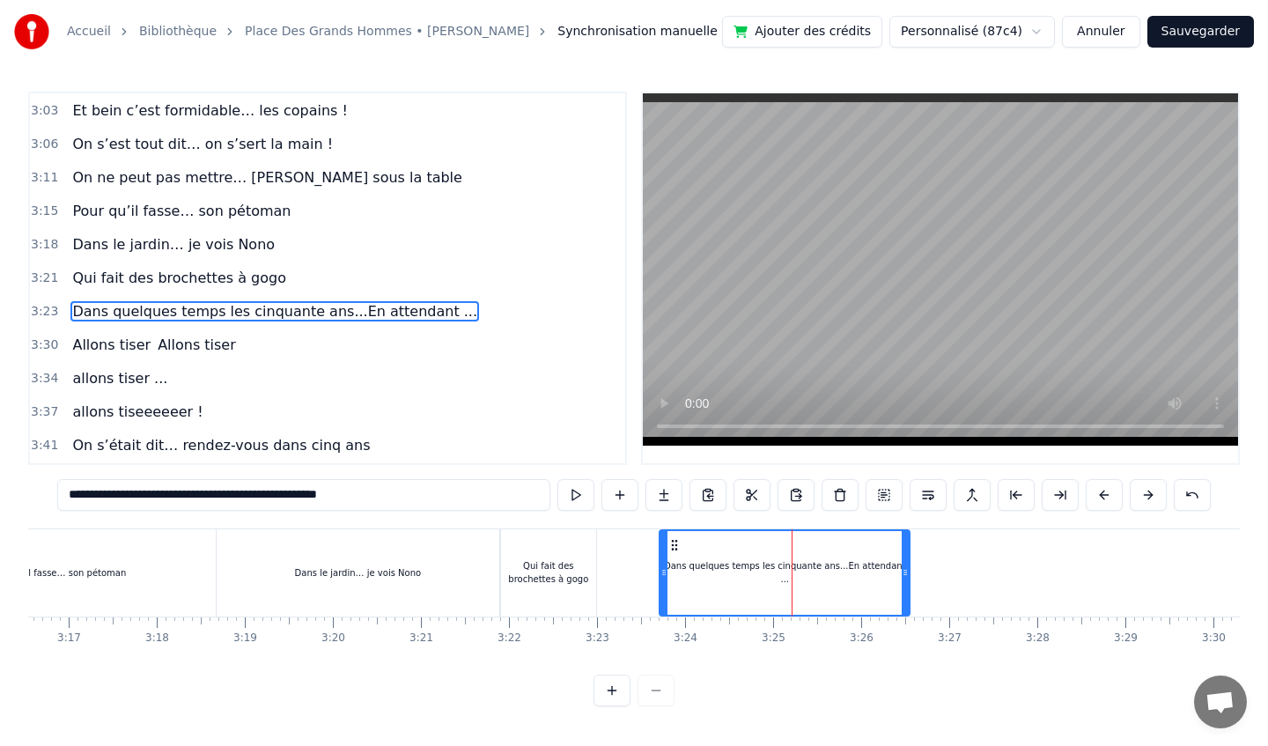
scroll to position [1514, 0]
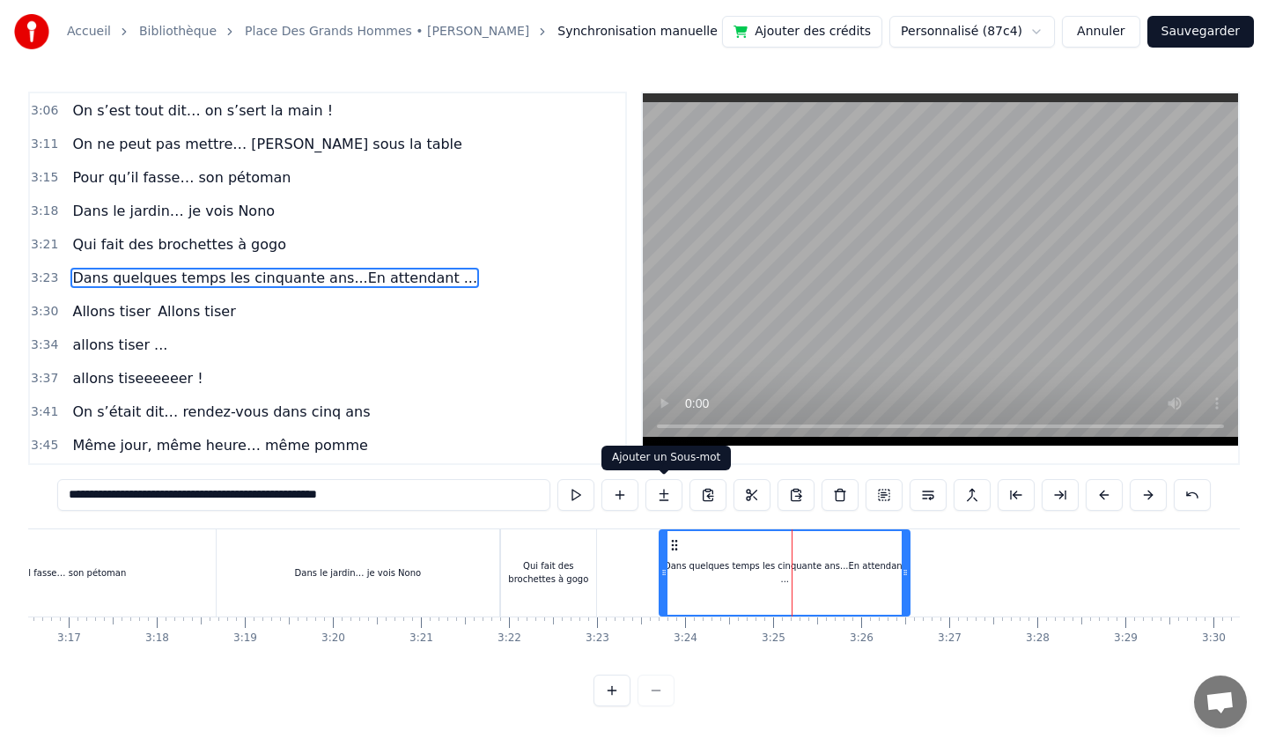
click at [667, 491] on button at bounding box center [663, 495] width 37 height 32
click at [759, 551] on div "Dans quelques temps les cinquante ans...En attendant ..." at bounding box center [784, 573] width 248 height 84
click at [660, 498] on button at bounding box center [663, 495] width 37 height 32
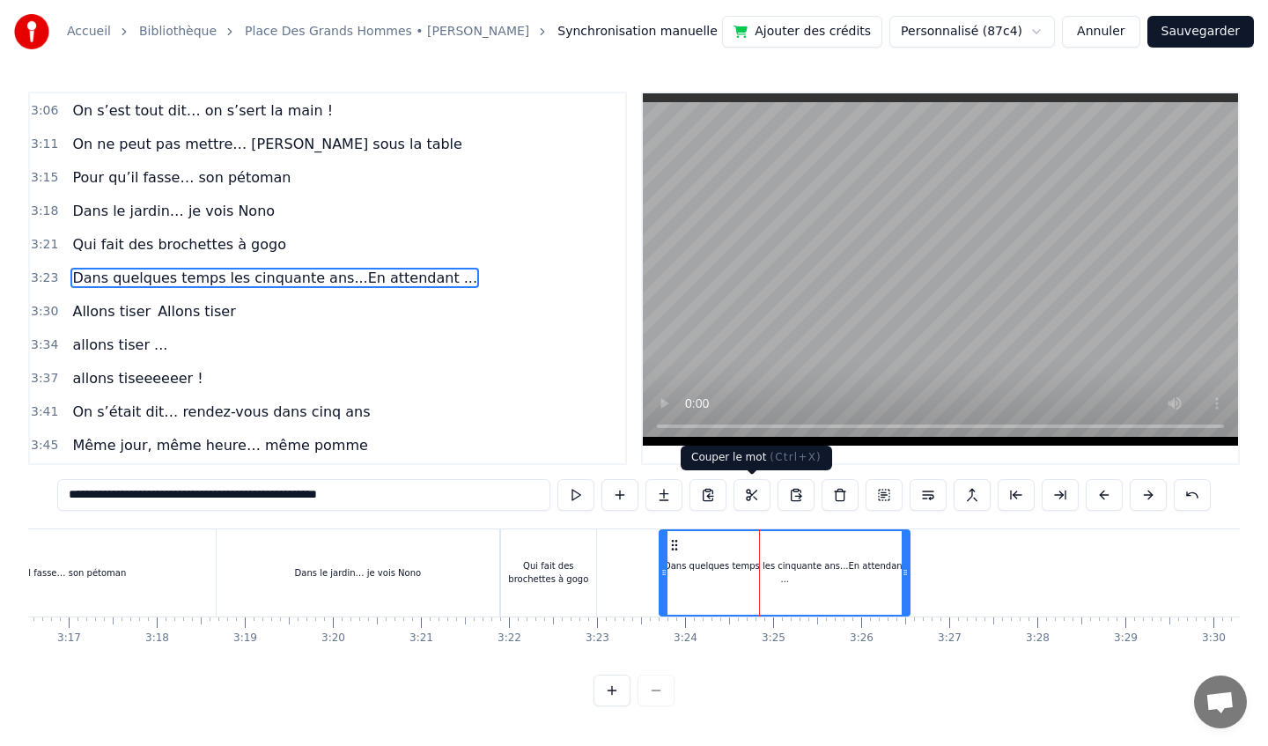
click at [759, 491] on button at bounding box center [751, 495] width 37 height 32
click at [808, 579] on div "Dans quelques temps les cinquante ans...En attendant ..." at bounding box center [784, 573] width 248 height 84
drag, startPoint x: 711, startPoint y: 497, endPoint x: 702, endPoint y: 490, distance: 10.7
click at [702, 490] on button at bounding box center [707, 495] width 37 height 32
click at [752, 496] on button at bounding box center [751, 495] width 37 height 32
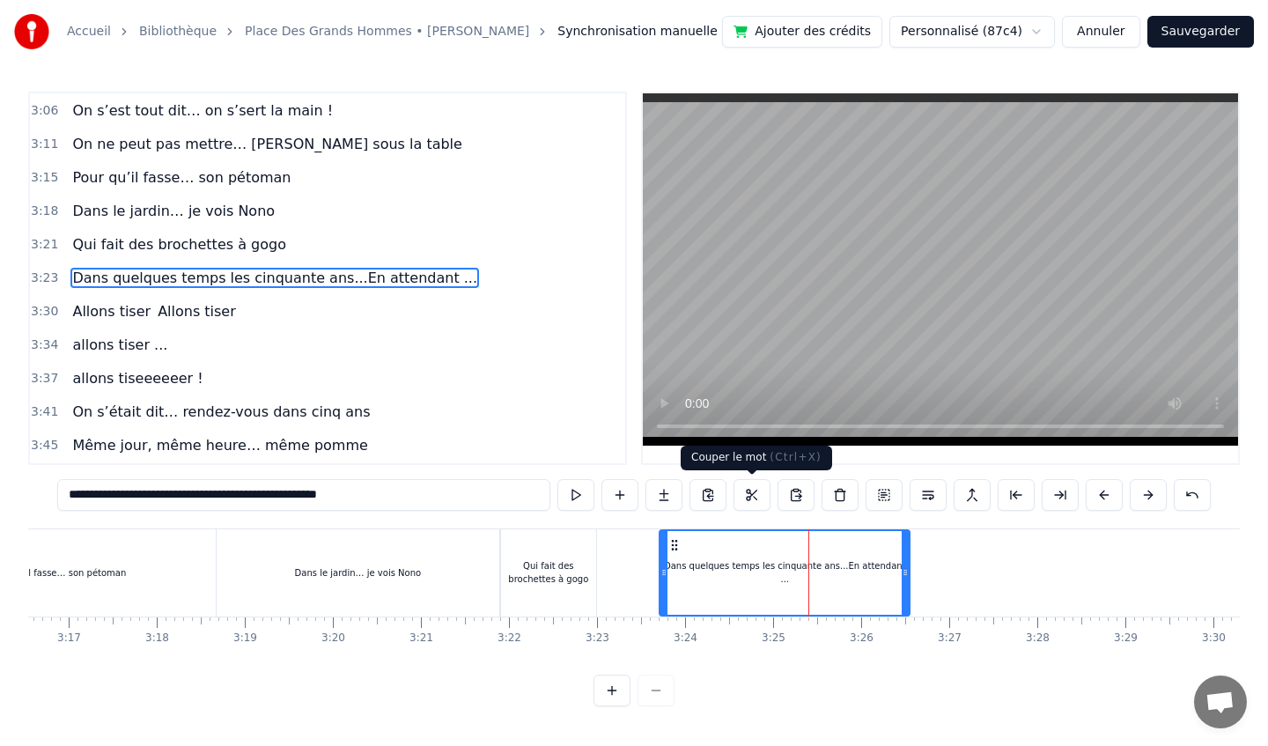
click at [750, 489] on button at bounding box center [751, 495] width 37 height 32
click at [751, 493] on button at bounding box center [751, 495] width 37 height 32
click at [797, 580] on div "Dans quelques temps les cinquante ans...En attendant ..." at bounding box center [784, 573] width 248 height 84
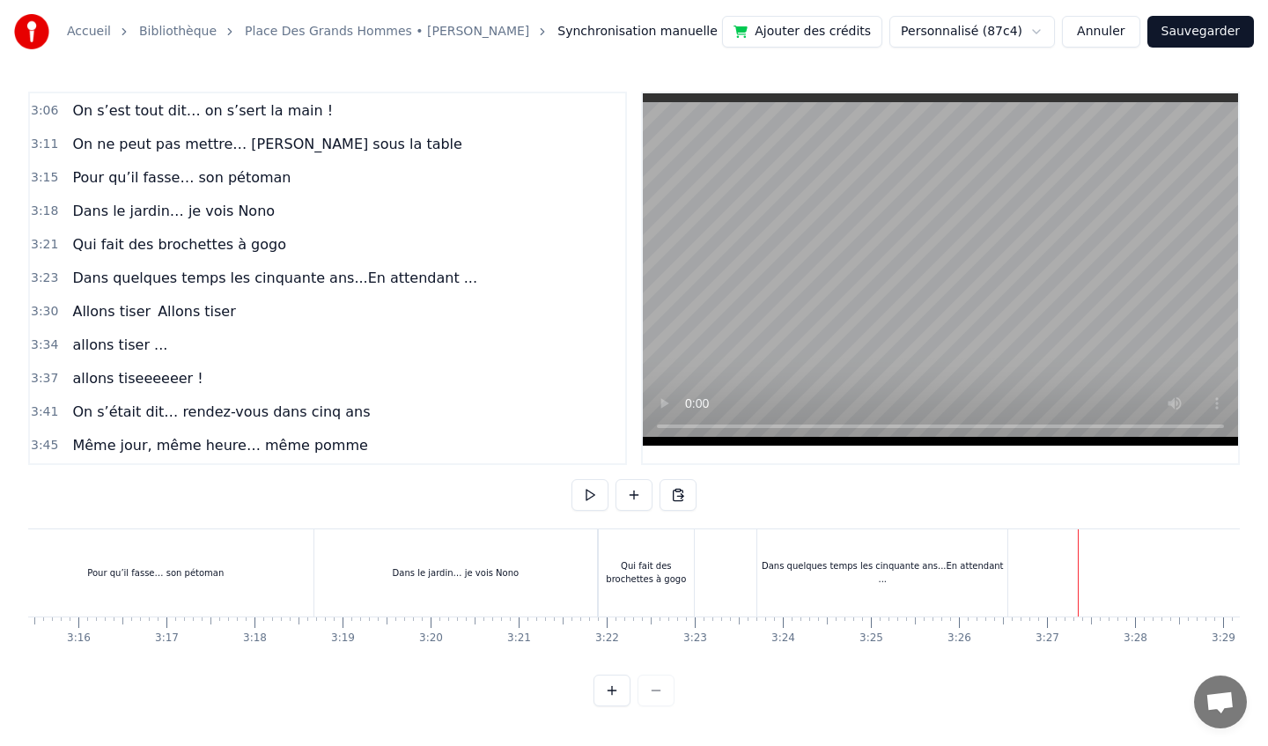
scroll to position [0, 17207]
click at [999, 32] on html "Accueil Bibliothèque Place [GEOGRAPHIC_DATA] • [PERSON_NAME] Synchronisation ma…" at bounding box center [634, 367] width 1268 height 734
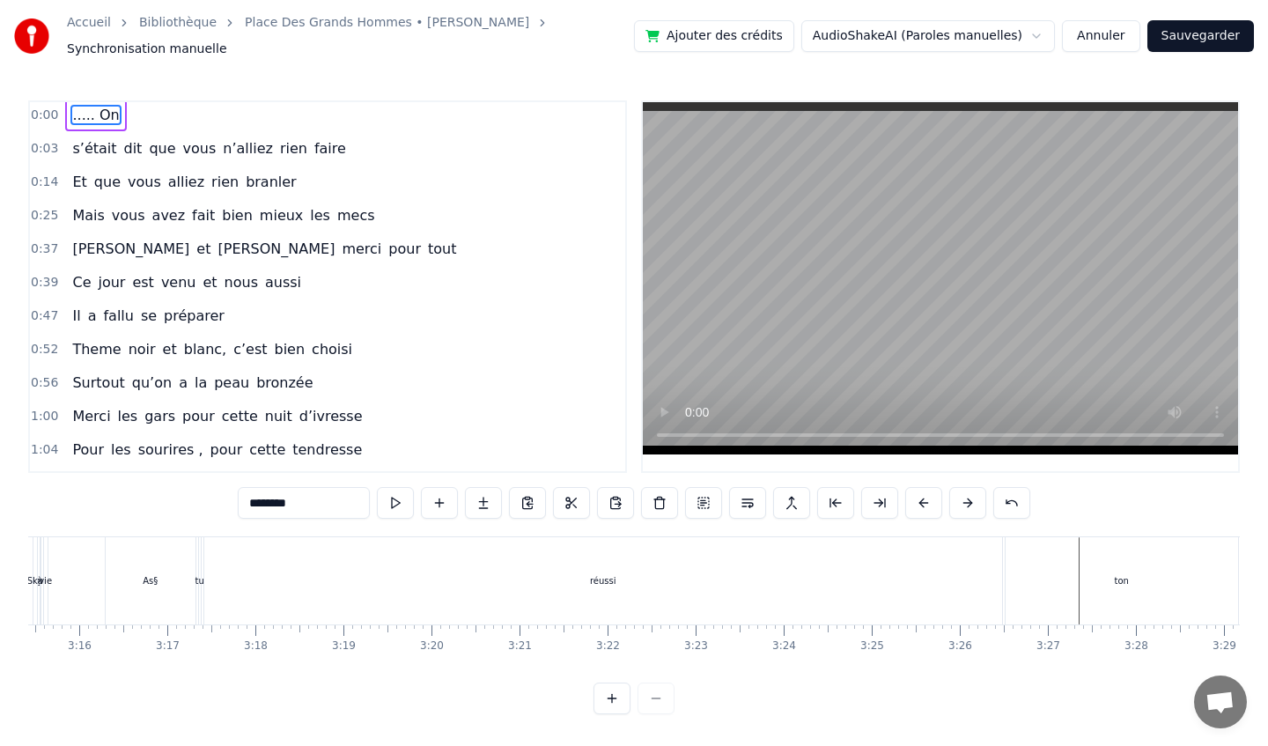
scroll to position [0, 0]
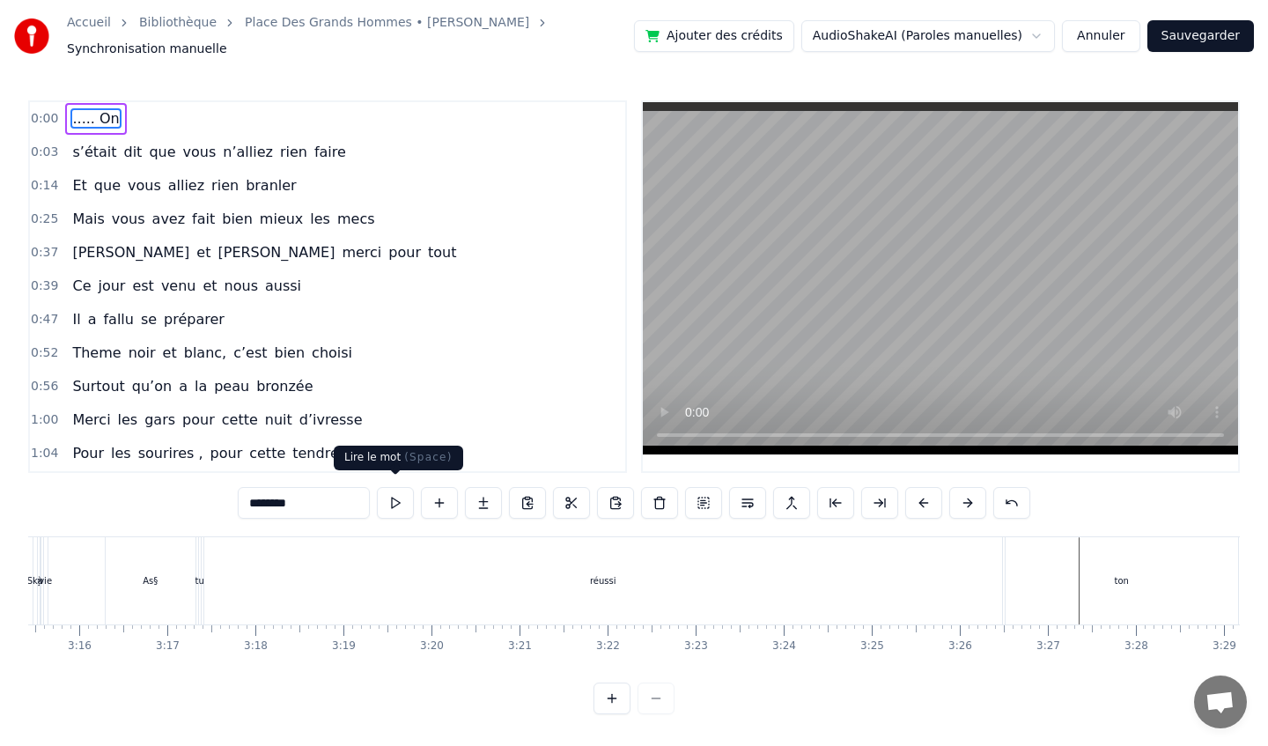
click at [396, 493] on button at bounding box center [395, 503] width 37 height 32
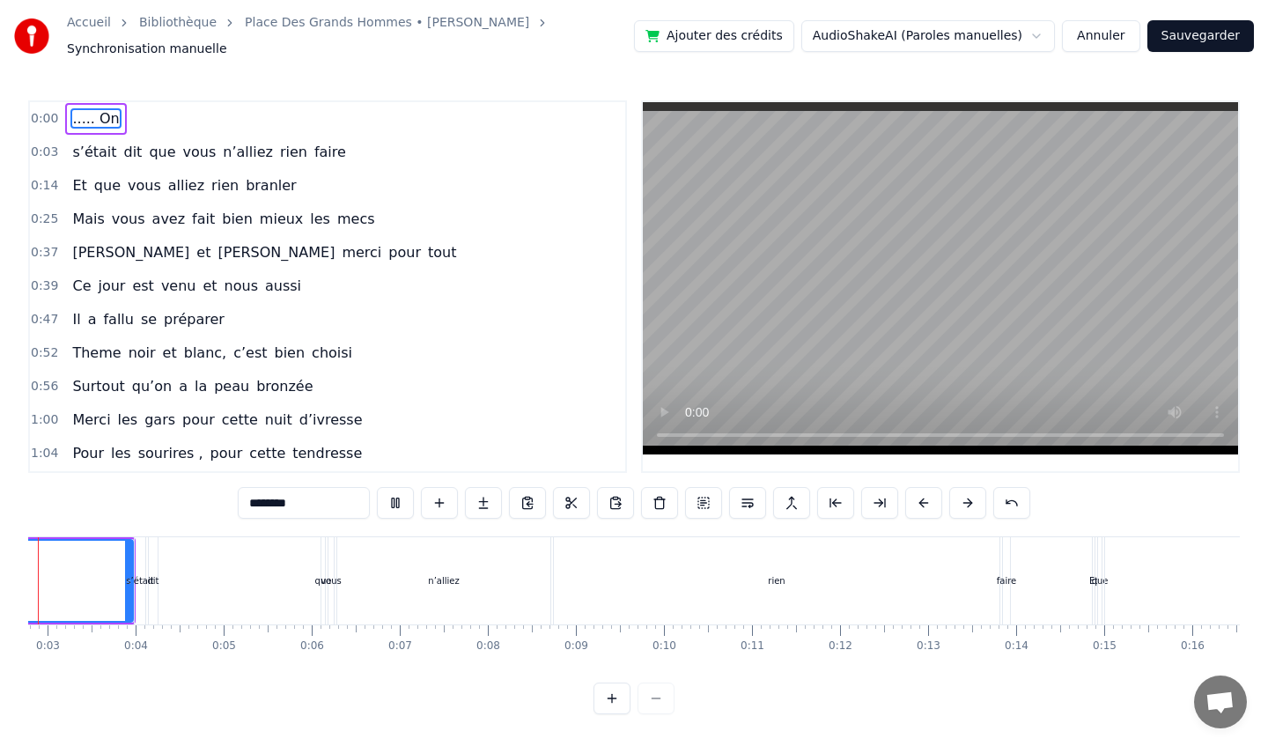
scroll to position [0, 160]
click at [317, 556] on div "s’était dit que vous n’alliez rien faire" at bounding box center [658, 580] width 881 height 87
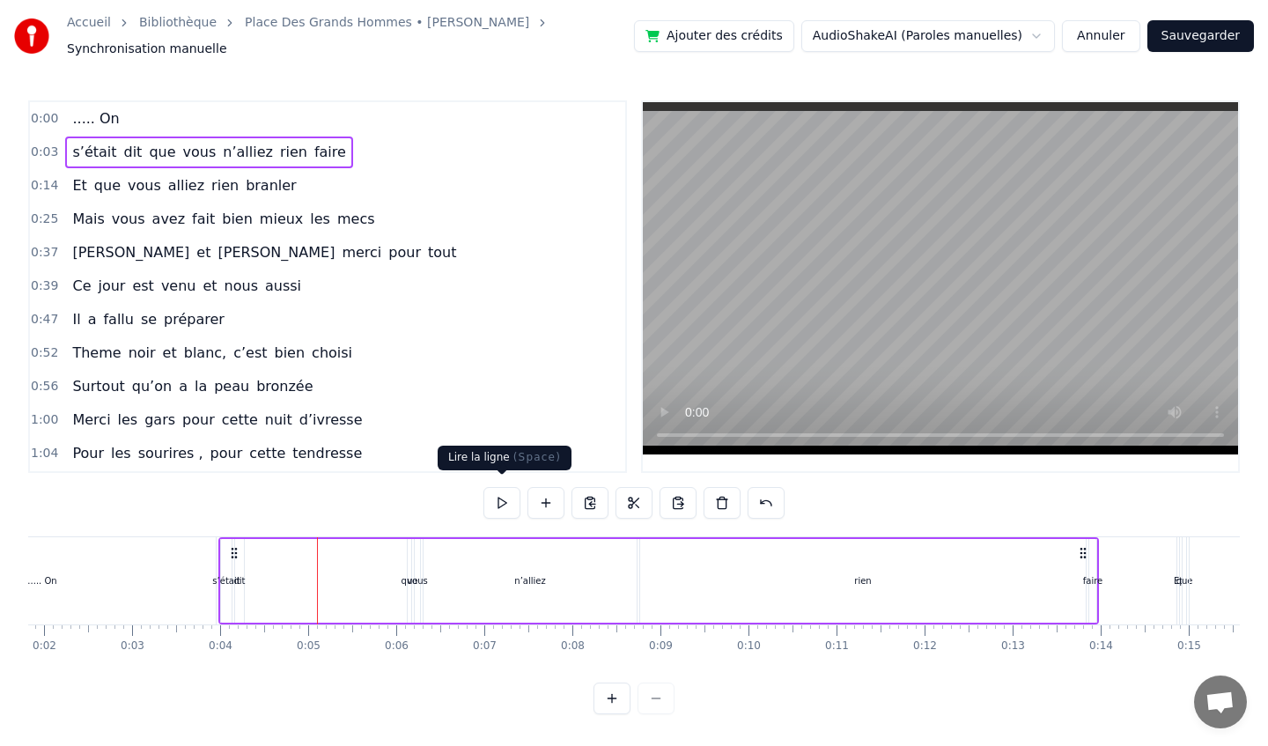
click at [497, 496] on button at bounding box center [501, 503] width 37 height 32
click at [941, 33] on html "Accueil Bibliothèque Place [GEOGRAPHIC_DATA] • [PERSON_NAME] Synchronisation ma…" at bounding box center [634, 371] width 1268 height 742
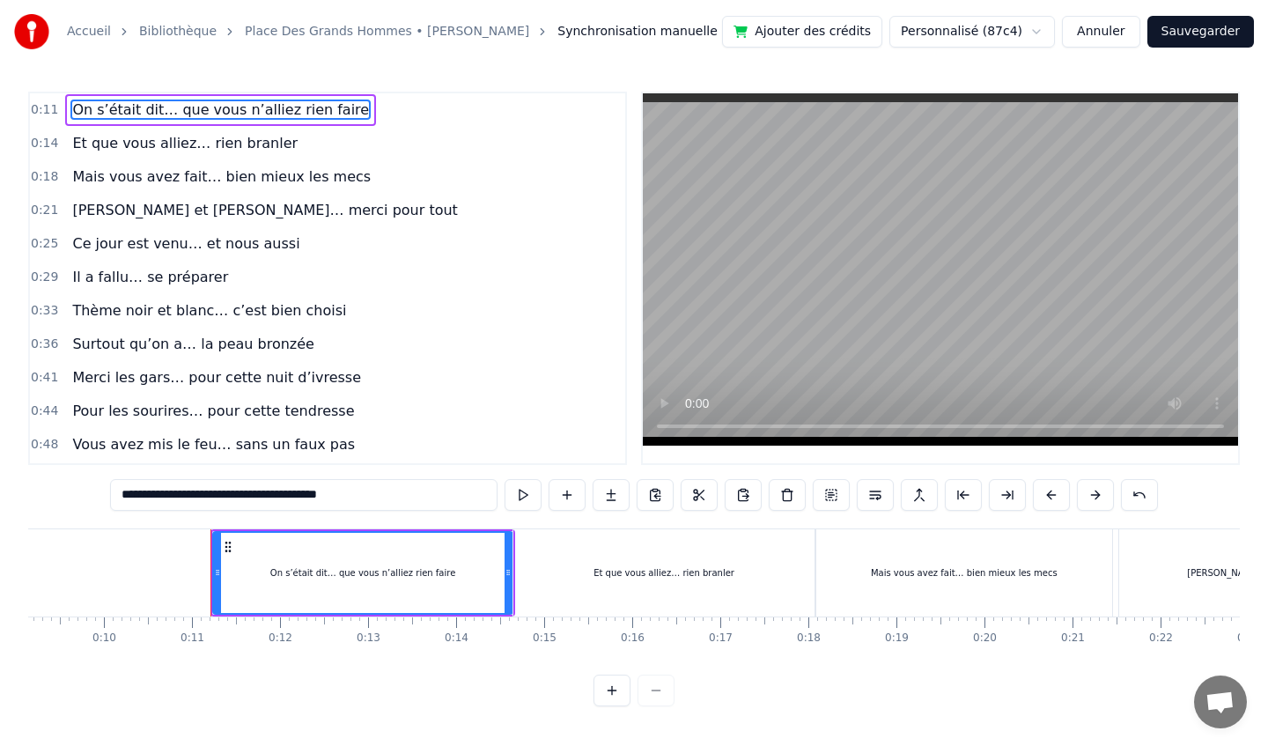
scroll to position [0, 806]
click at [639, 558] on div "Et que vous alliez… rien branler" at bounding box center [663, 572] width 302 height 87
type input "**********"
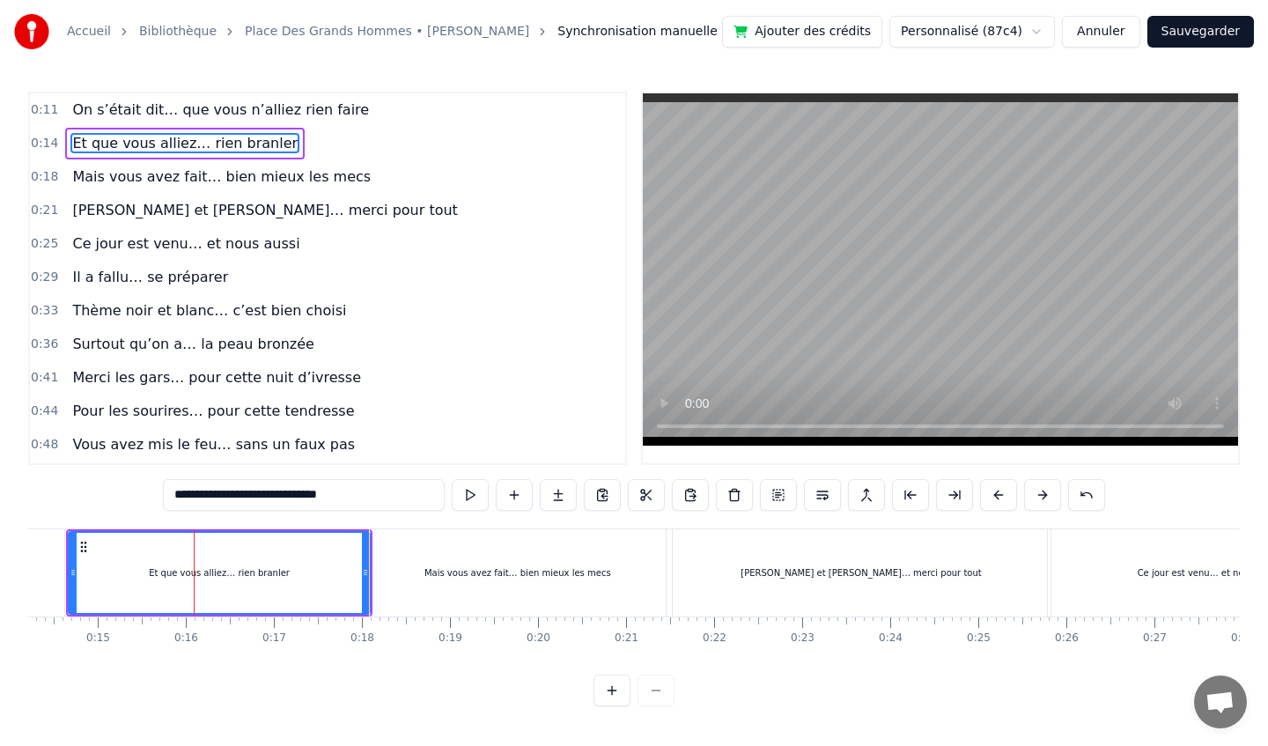
scroll to position [0, 1252]
click at [1190, 31] on button "Sauvegarder" at bounding box center [1200, 32] width 107 height 32
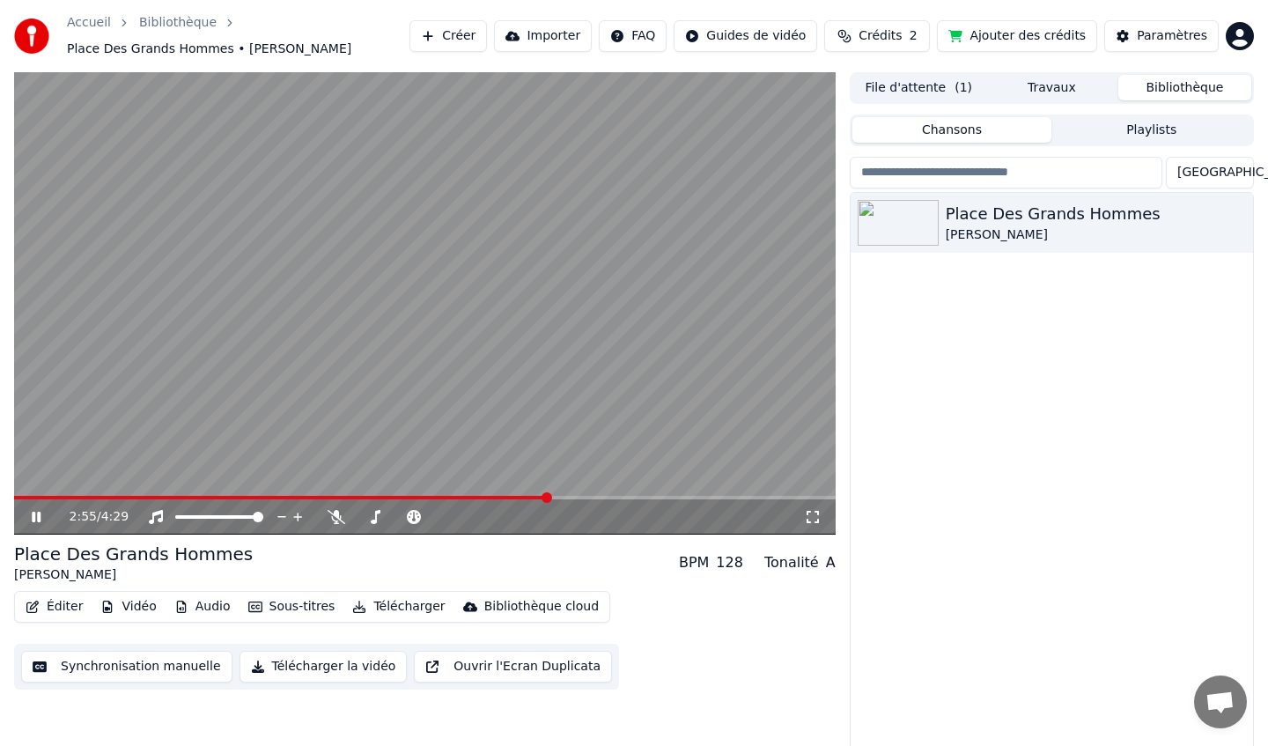
click at [548, 503] on span at bounding box center [547, 497] width 11 height 11
click at [586, 493] on span at bounding box center [583, 497] width 11 height 11
click at [500, 496] on span at bounding box center [275, 498] width 522 height 4
click at [483, 499] on div "2:46 / 4:29" at bounding box center [425, 516] width 822 height 35
click at [446, 496] on span at bounding box center [450, 497] width 11 height 11
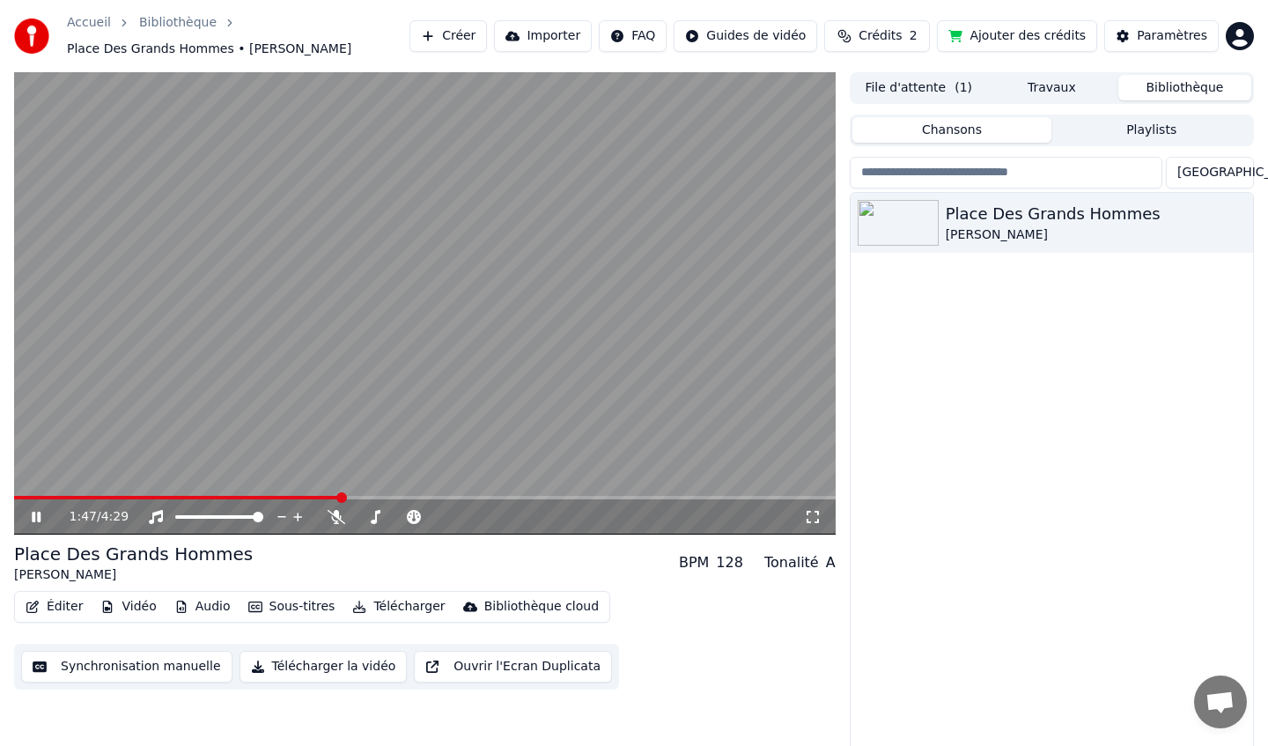
click at [337, 497] on span at bounding box center [341, 497] width 11 height 11
click at [372, 497] on span at bounding box center [377, 497] width 11 height 11
click at [33, 518] on icon at bounding box center [36, 517] width 9 height 11
click at [33, 518] on icon at bounding box center [36, 517] width 11 height 12
click at [55, 602] on button "Éditer" at bounding box center [53, 606] width 71 height 25
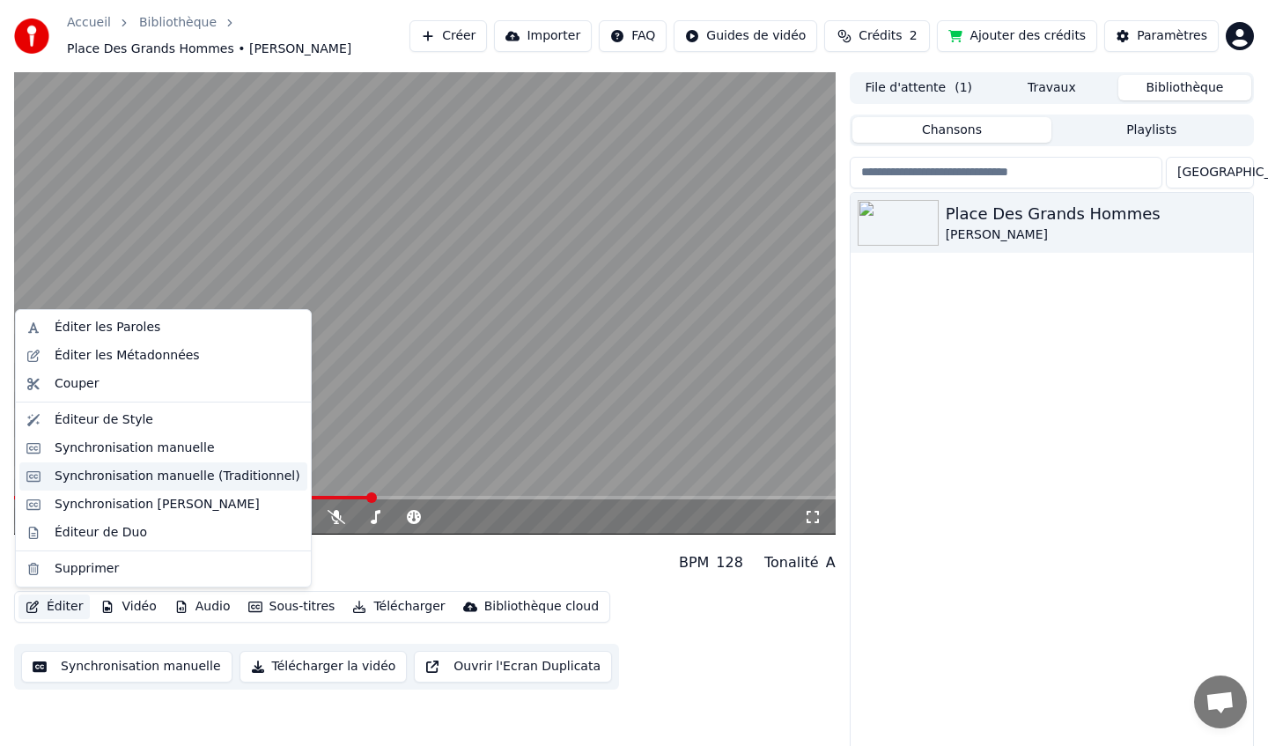
click at [163, 480] on div "Synchronisation manuelle (Traditionnel)" at bounding box center [178, 477] width 246 height 18
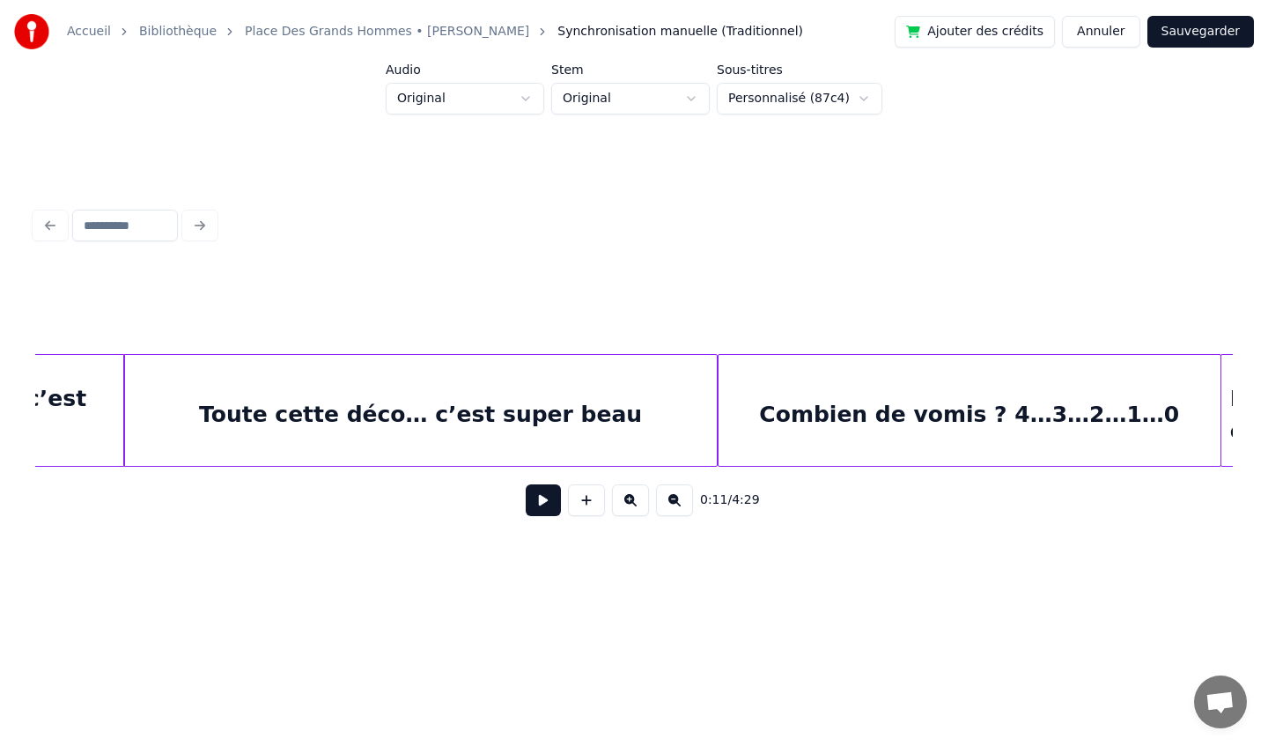
scroll to position [0, 8241]
click at [772, 410] on div "Combien de vomis ? 4…3…2…1…0" at bounding box center [969, 415] width 502 height 120
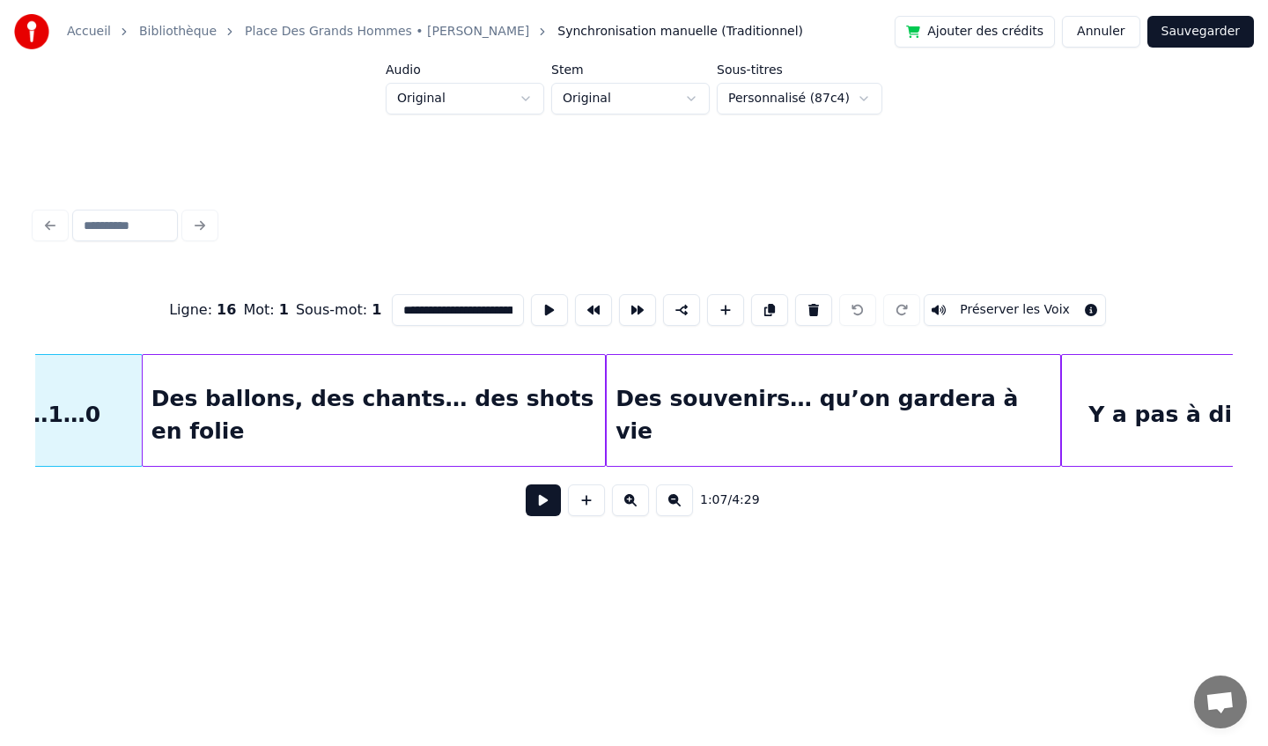
scroll to position [0, 9321]
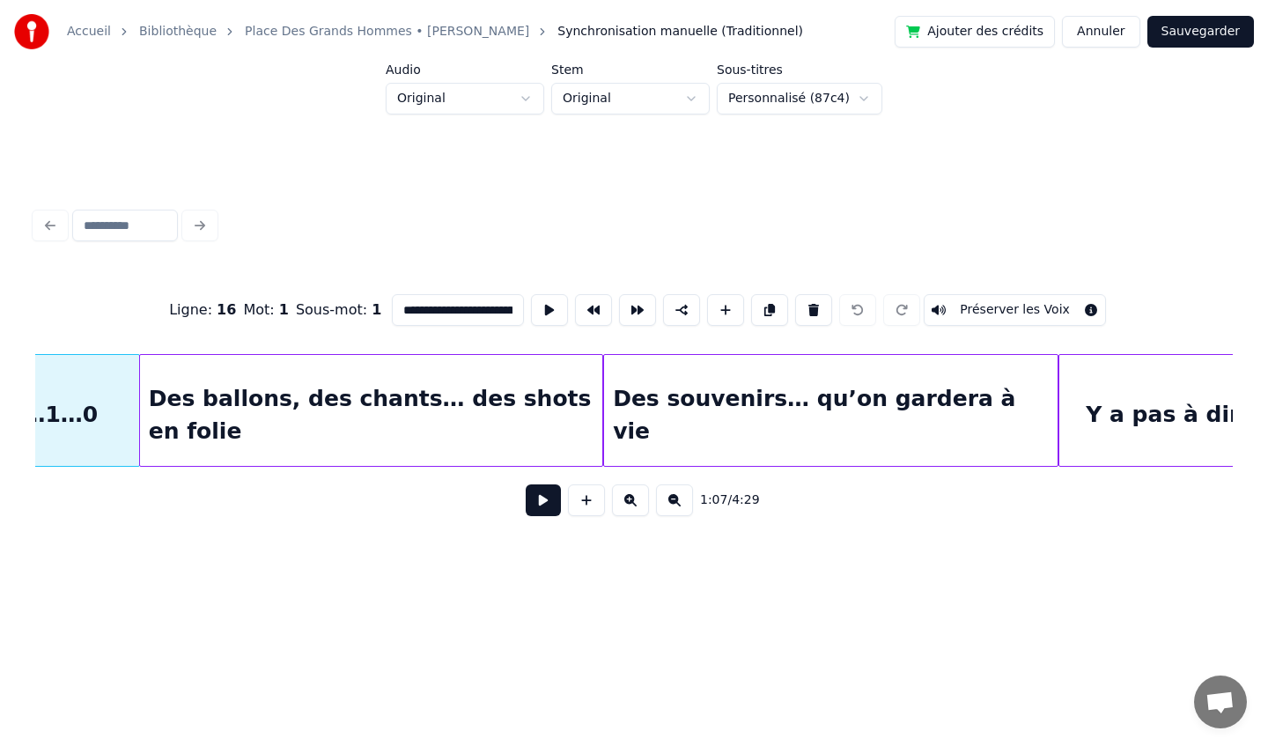
click at [772, 410] on div "Des souvenirs… qu’on gardera à vie" at bounding box center [830, 415] width 453 height 120
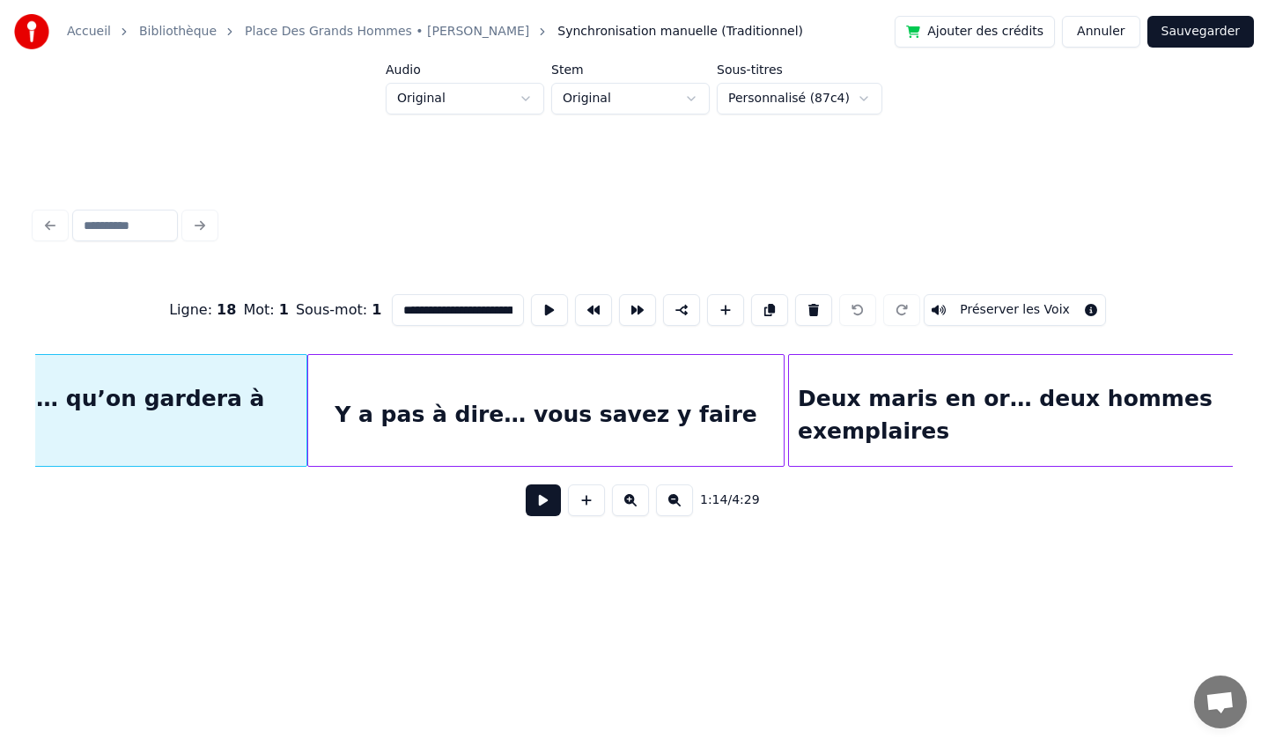
scroll to position [0, 10076]
click at [630, 398] on div "Y a pas à dire… vous savez y faire" at bounding box center [542, 415] width 475 height 120
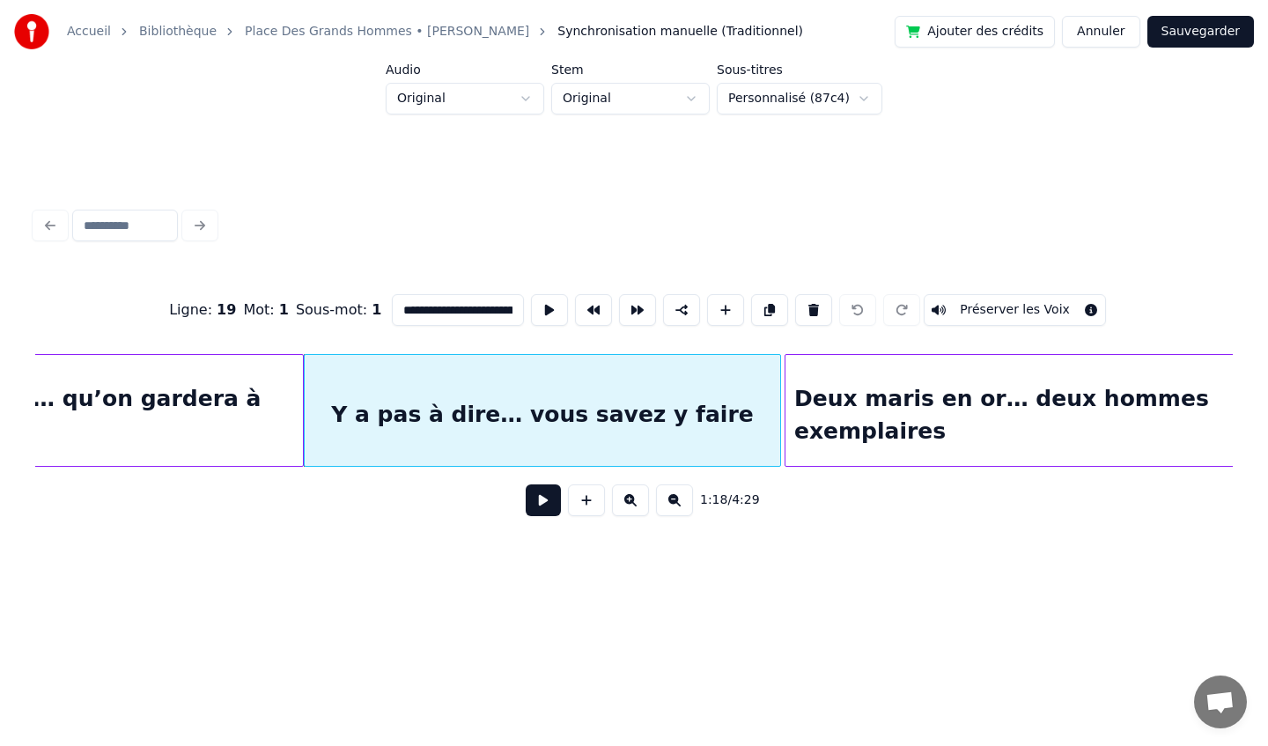
click at [863, 396] on div "Deux maris en or… deux hommes exemplaires" at bounding box center [1026, 415] width 483 height 120
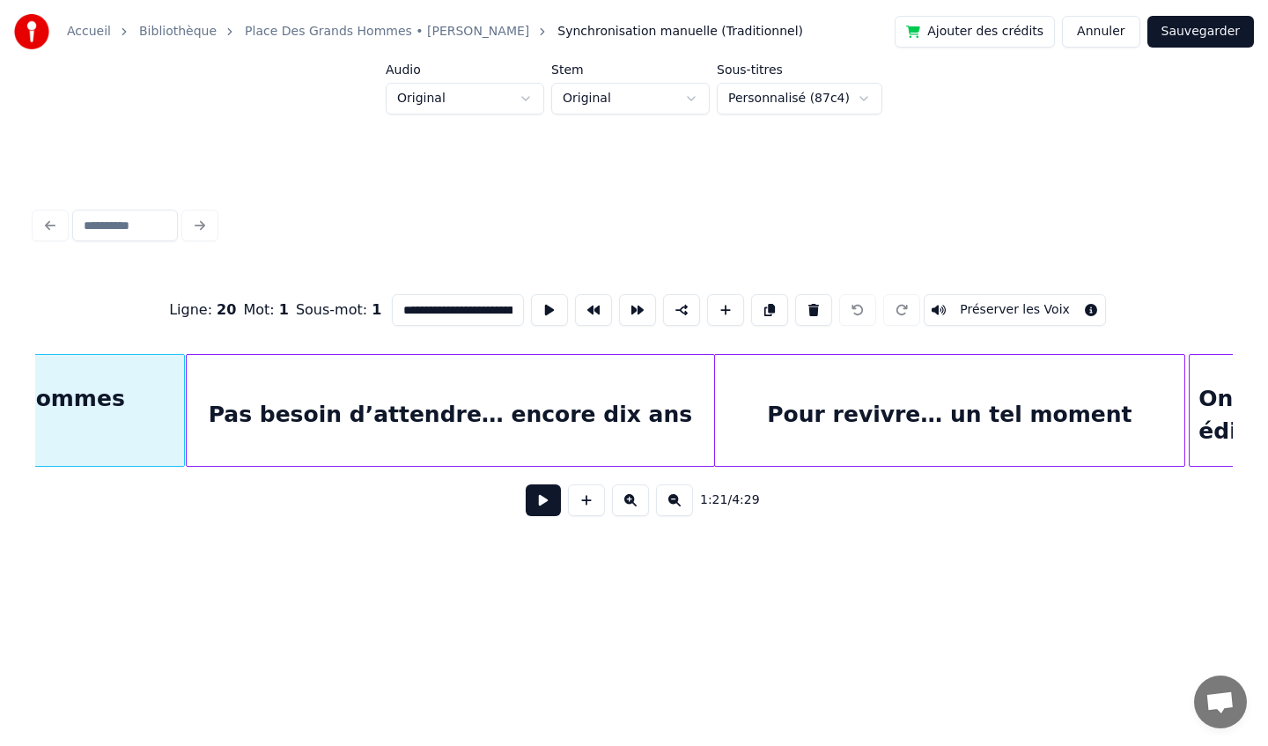
scroll to position [0, 11161]
click at [538, 394] on div "Pas besoin d’attendre… encore dix ans" at bounding box center [449, 415] width 527 height 120
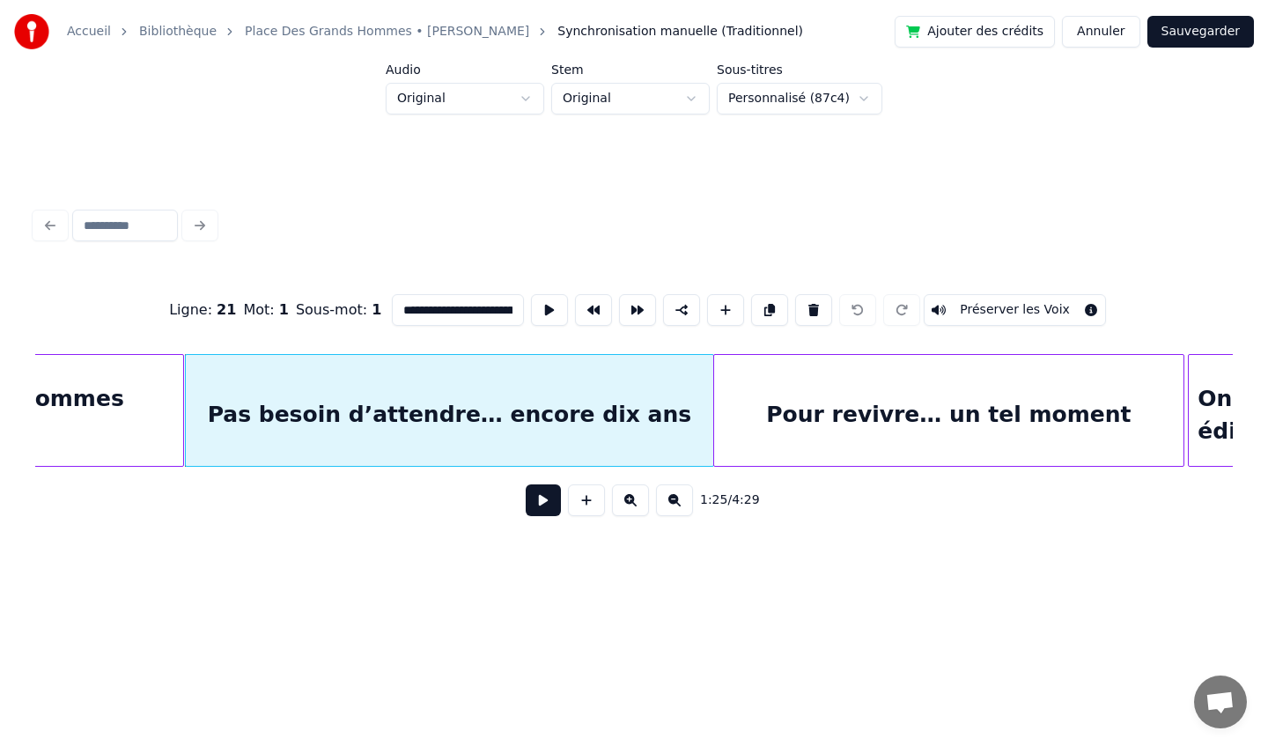
click at [821, 376] on div "Pour revivre… un tel moment" at bounding box center [949, 415] width 470 height 120
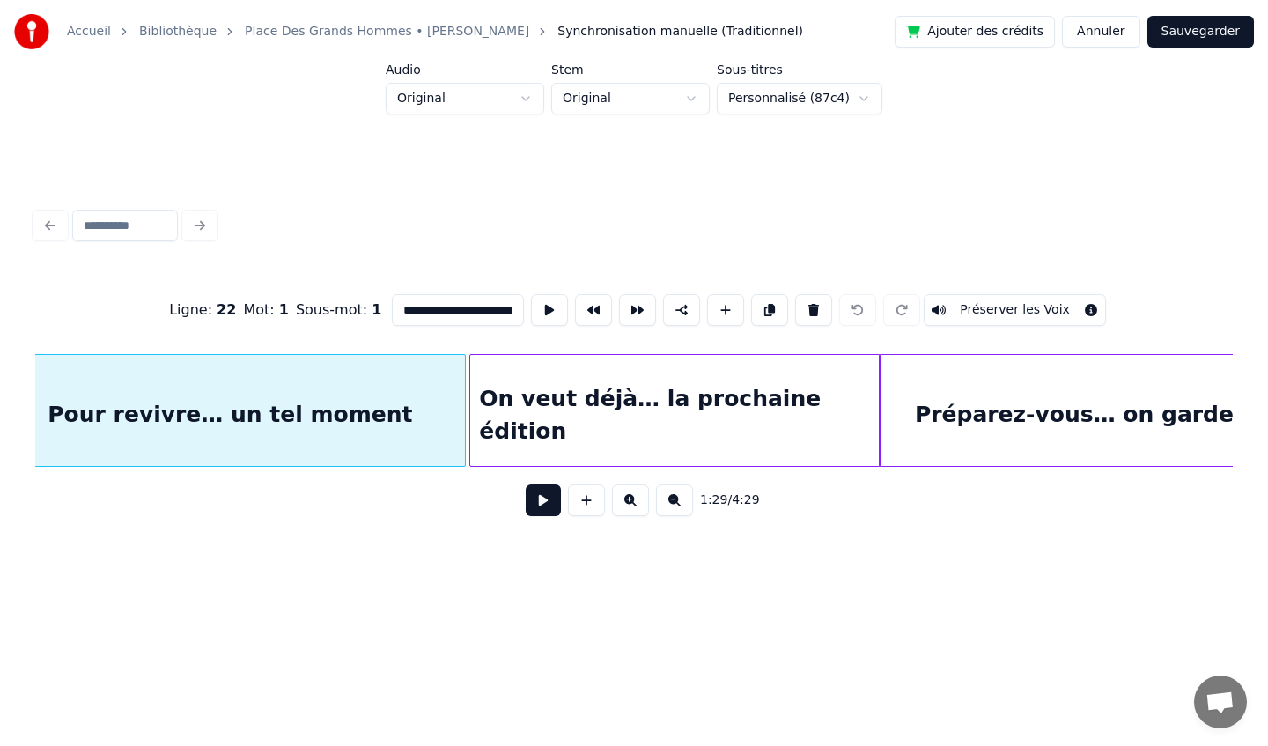
scroll to position [0, 11880]
click at [752, 381] on div "On veut déjà… la prochaine édition" at bounding box center [673, 415] width 409 height 120
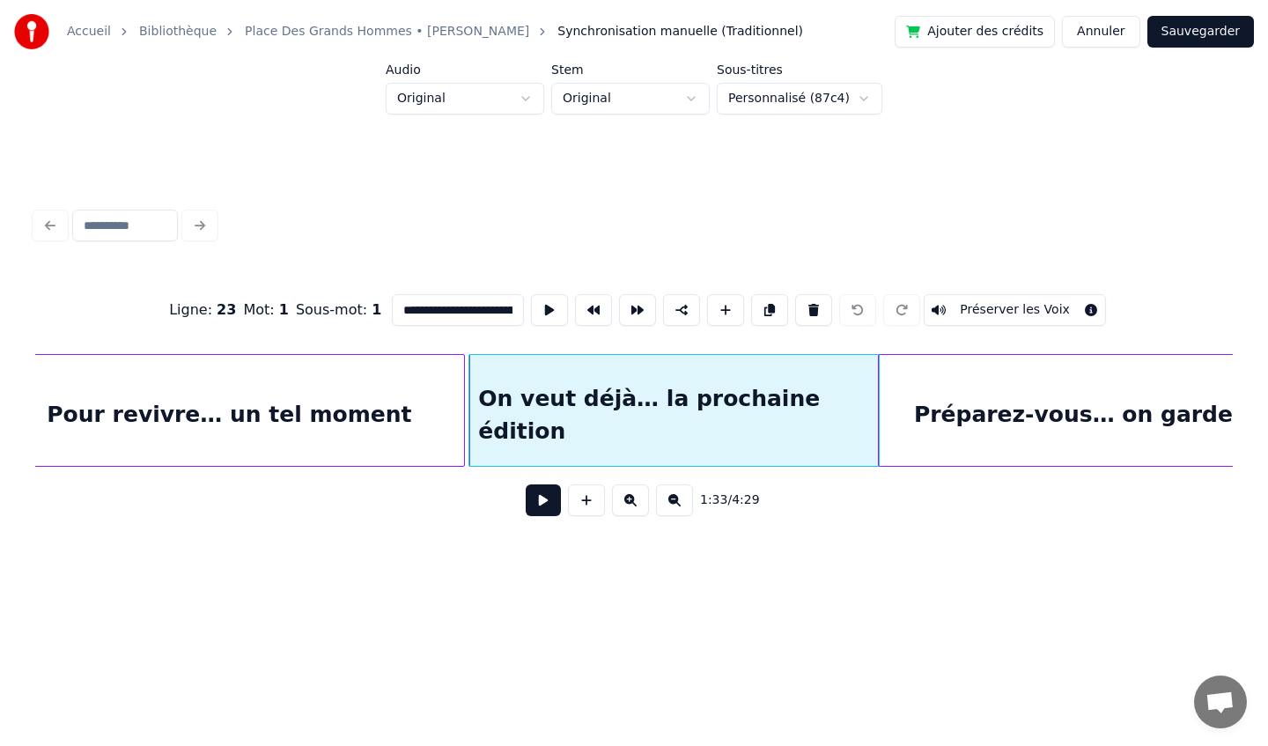
click at [955, 394] on div "Préparez-vous… on garde la pression" at bounding box center [1146, 415] width 534 height 120
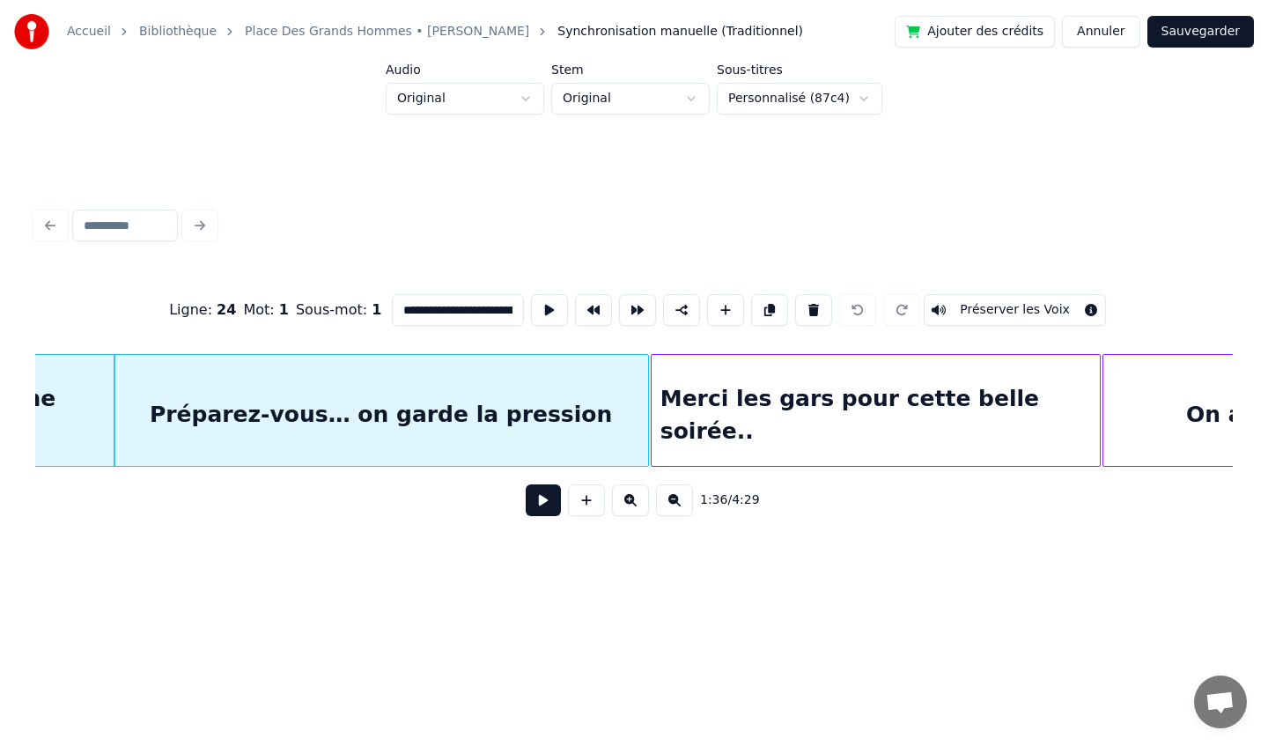
click at [953, 394] on div "Merci les gars pour cette belle soirée.." at bounding box center [876, 415] width 448 height 120
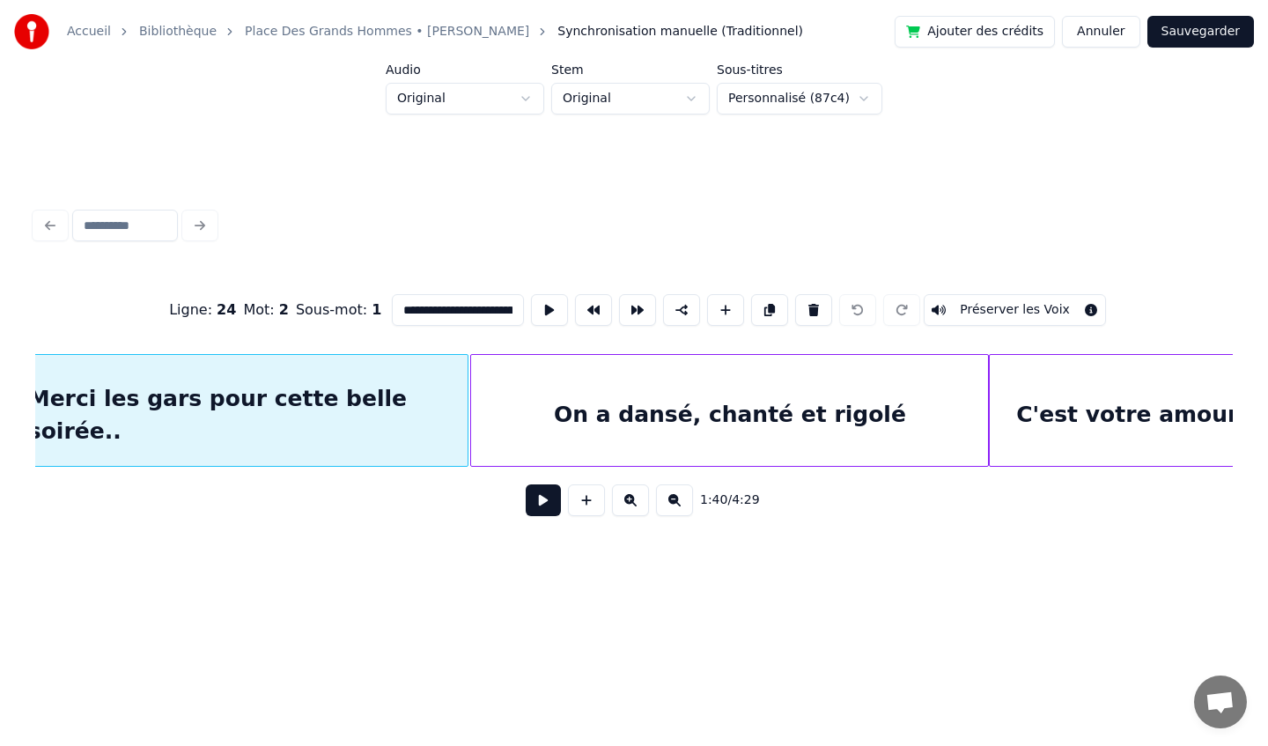
click at [873, 402] on div "On a dansé, chanté et rigolé" at bounding box center [729, 415] width 517 height 120
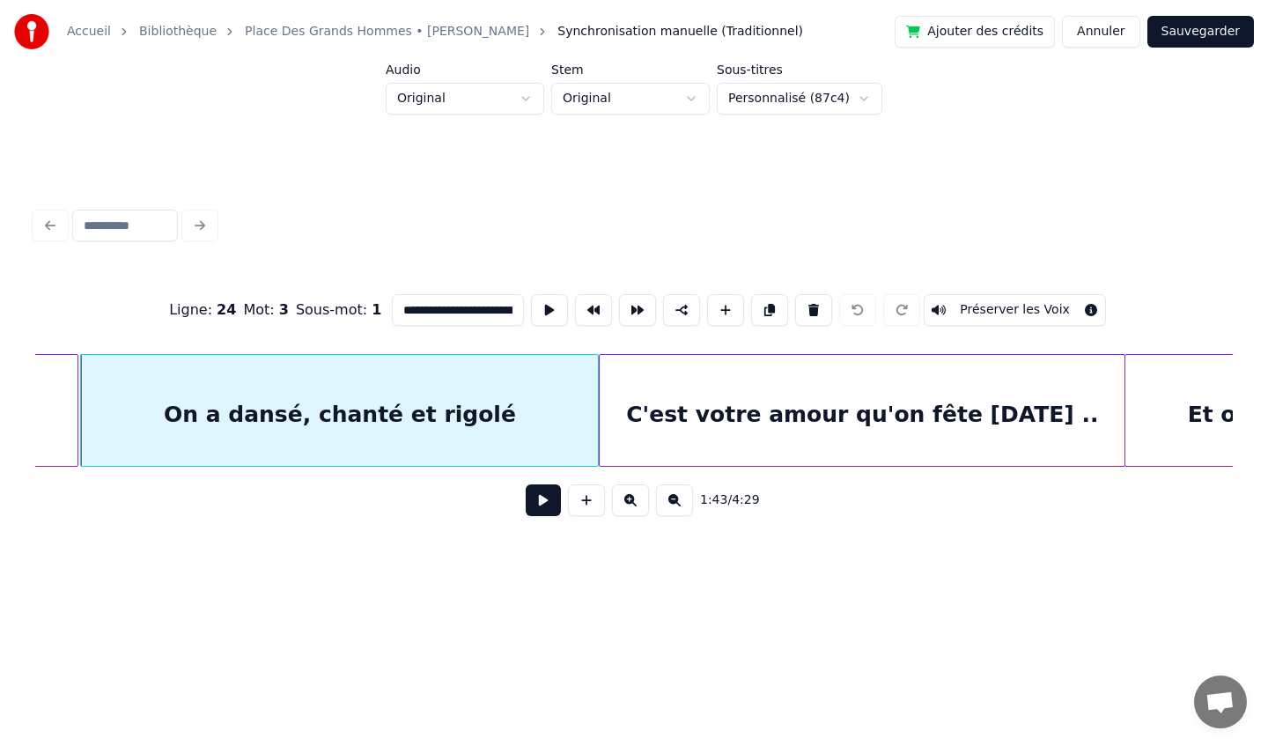
scroll to position [0, 13709]
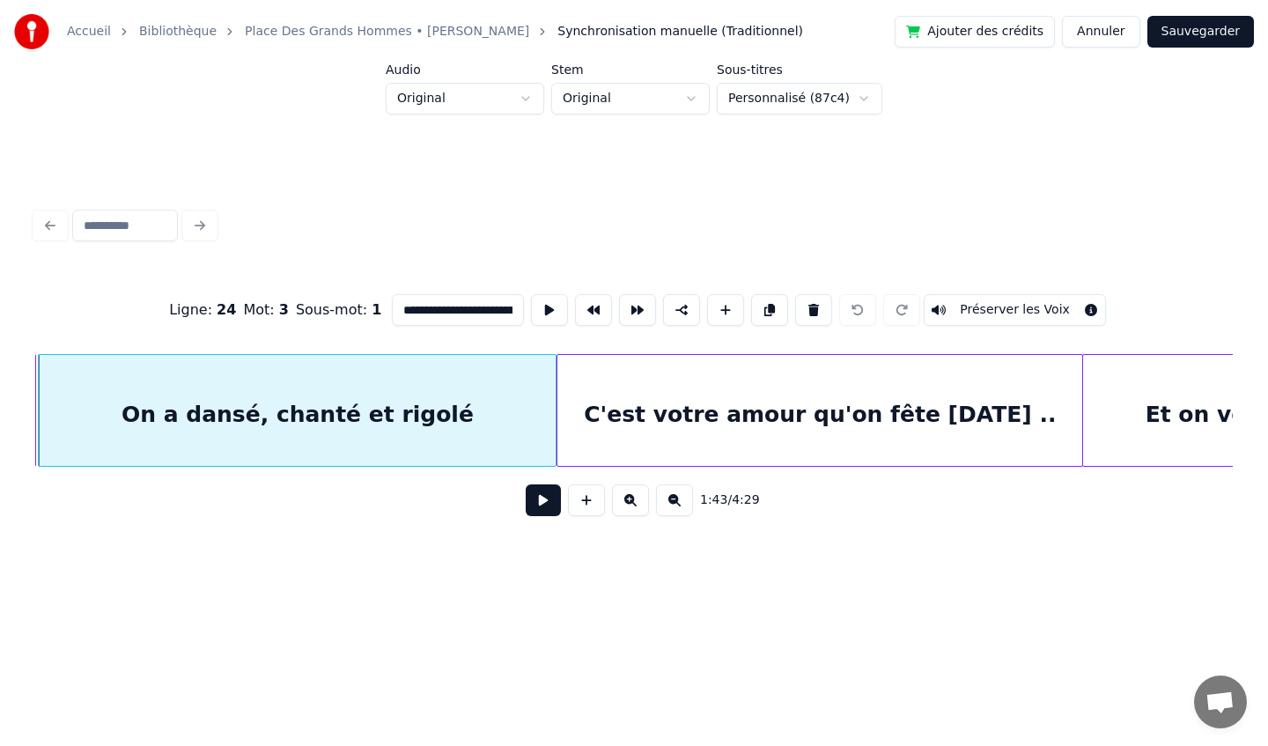
click at [873, 402] on div "C'est votre amour qu'on fête [DATE] .." at bounding box center [819, 415] width 525 height 120
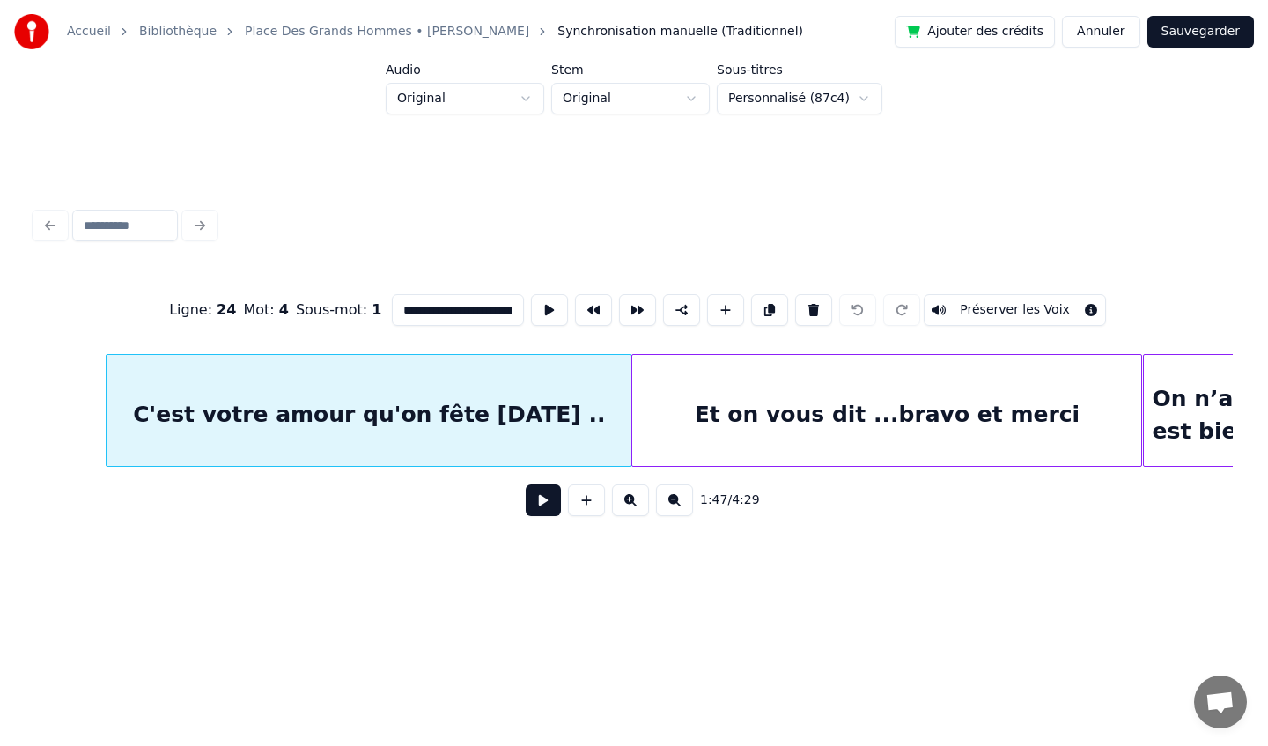
scroll to position [0, 14257]
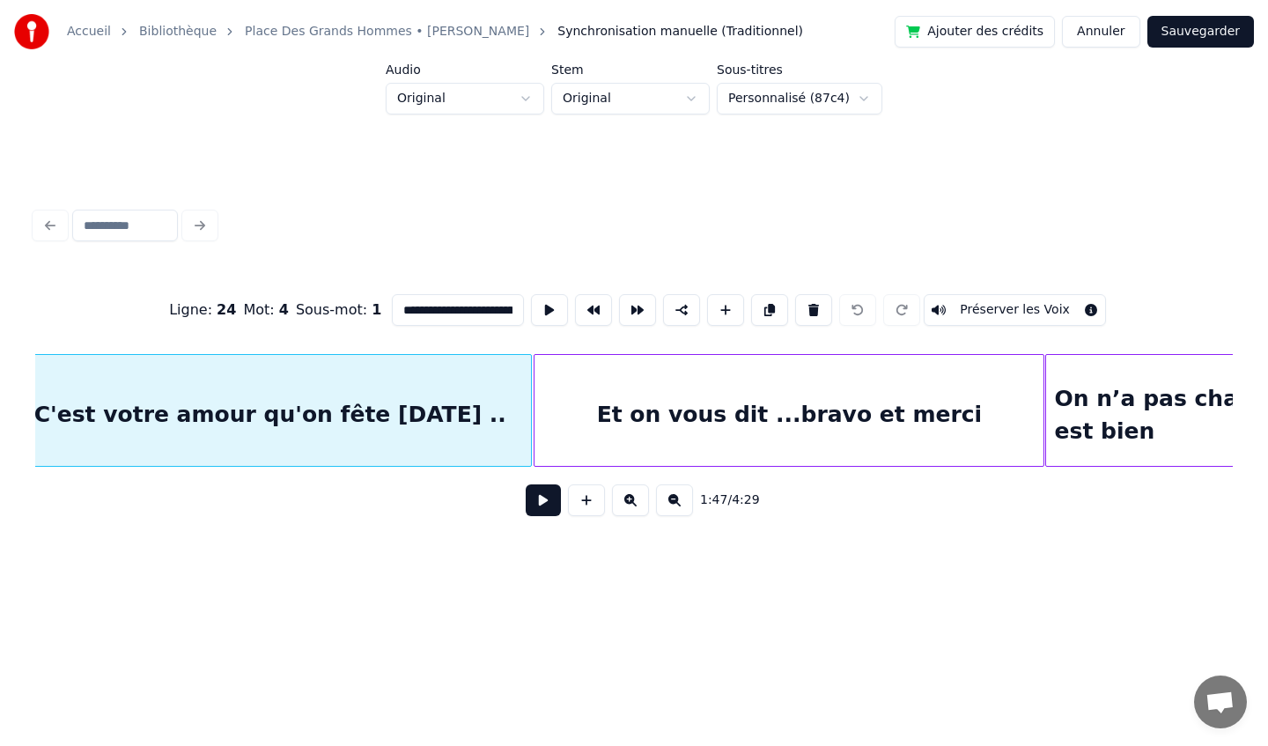
click at [528, 422] on div at bounding box center [528, 410] width 5 height 111
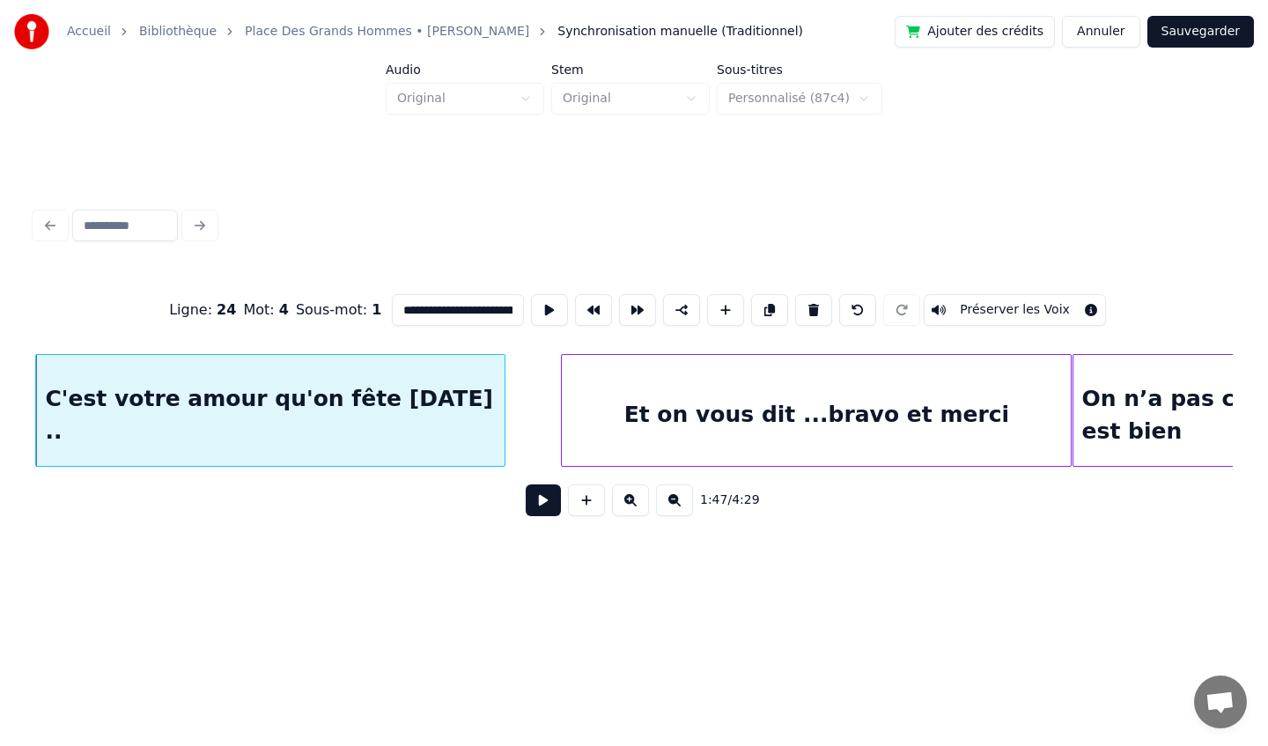
click at [503, 417] on div at bounding box center [501, 410] width 5 height 111
click at [508, 413] on div "Et on vous dit ...bravo et merci" at bounding box center [790, 410] width 564 height 113
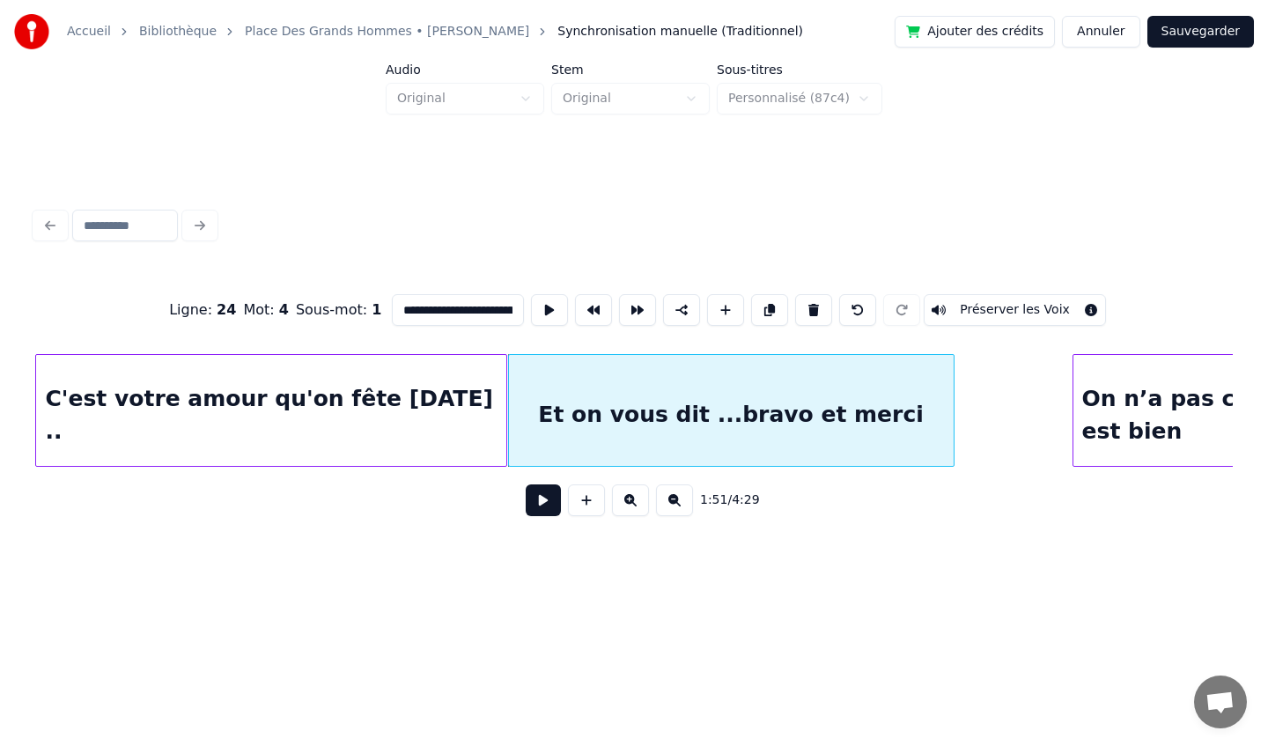
click at [948, 419] on div at bounding box center [950, 410] width 5 height 111
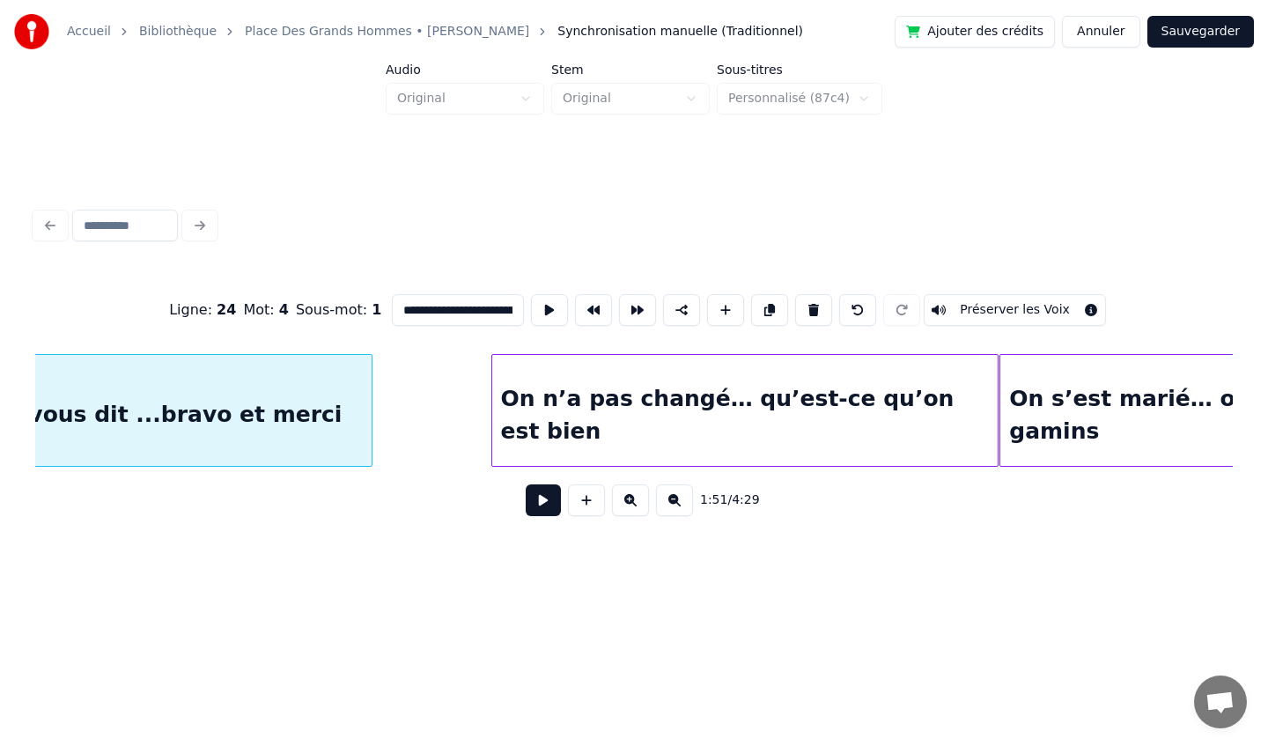
scroll to position [0, 14814]
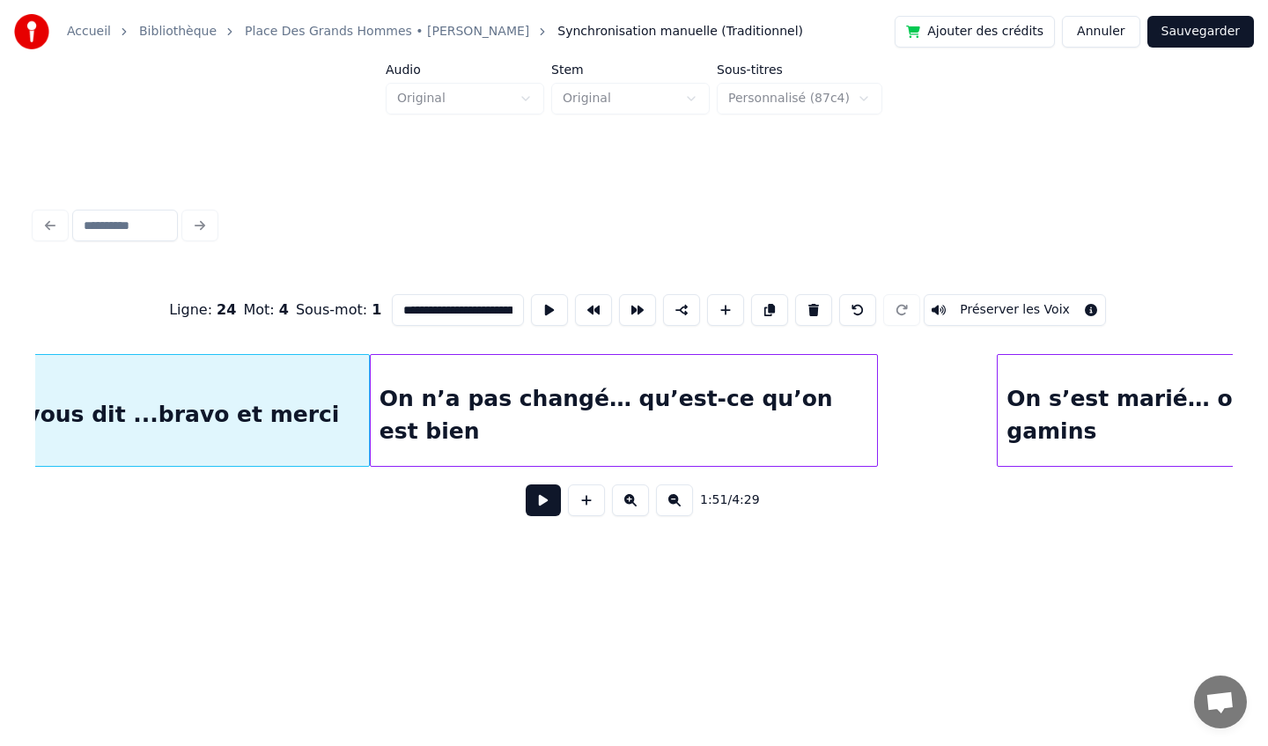
click at [565, 396] on div "On n’a pas changé… qu’est-ce qu’on est bien" at bounding box center [624, 415] width 506 height 120
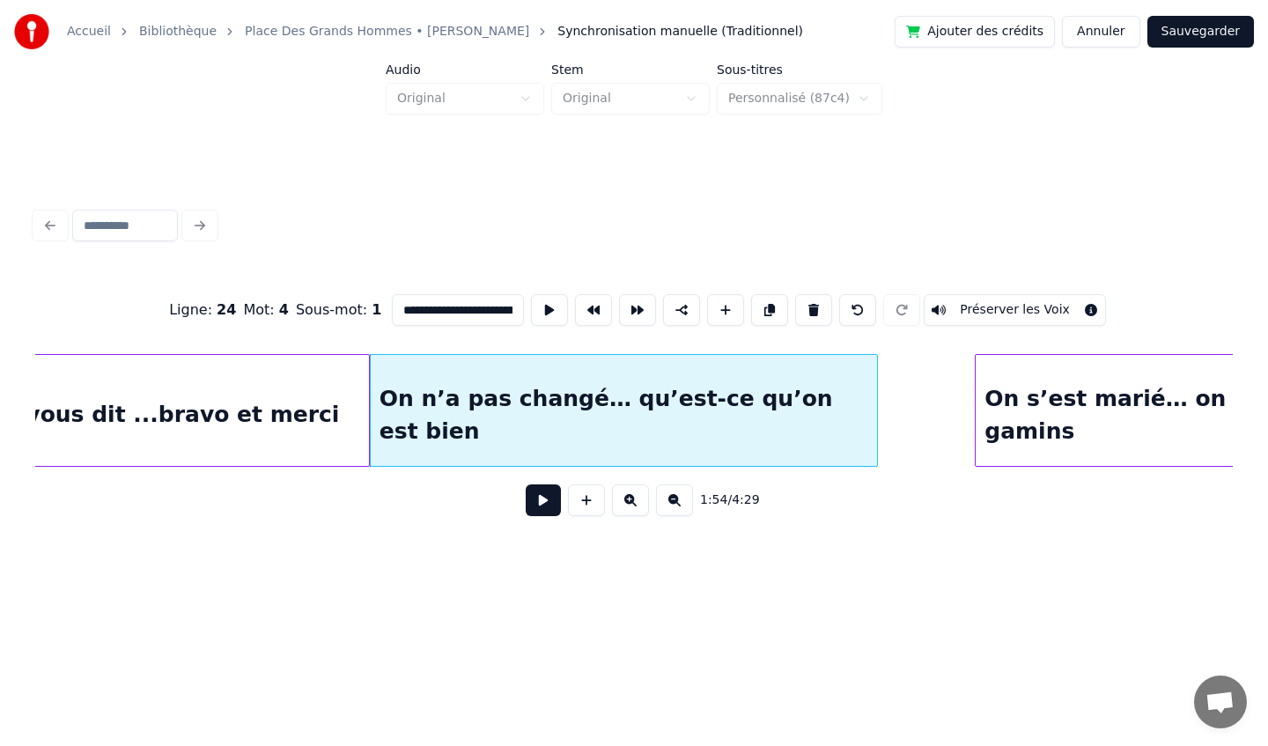
scroll to position [0, 15021]
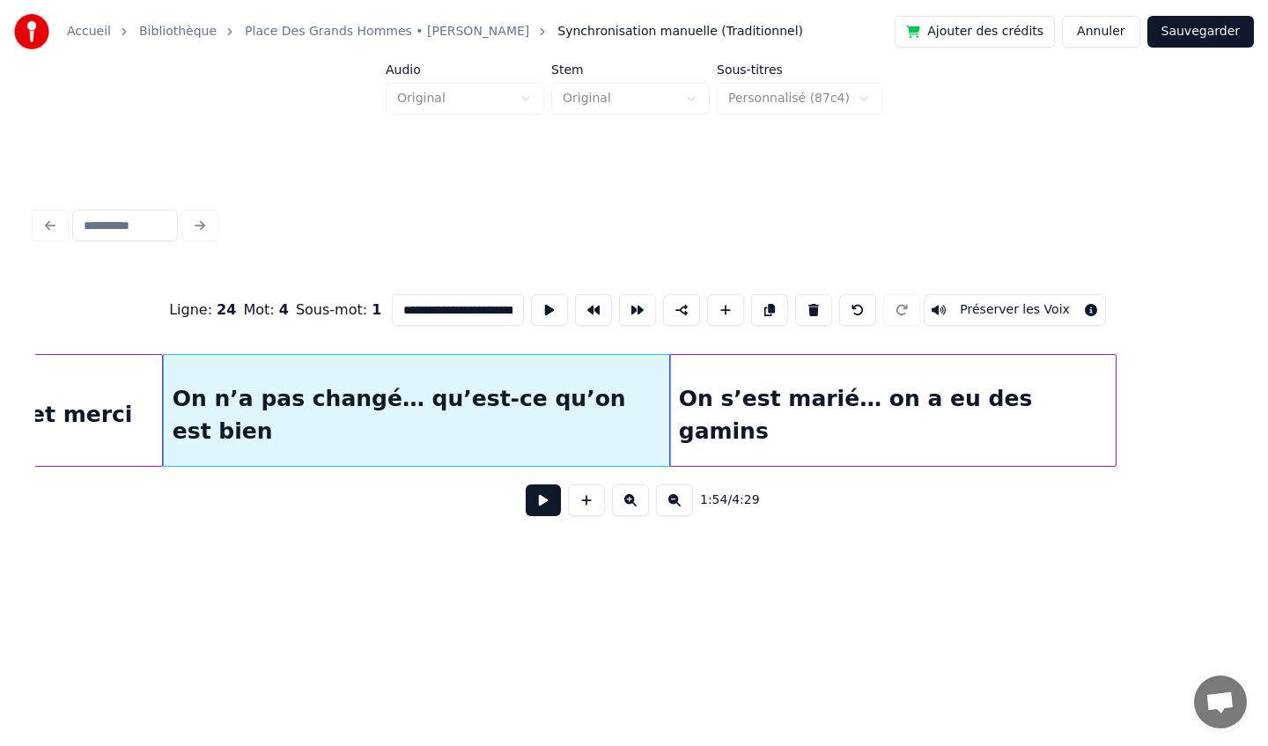
click at [917, 397] on div "On s’est marié… on a eu des gamins" at bounding box center [893, 415] width 446 height 120
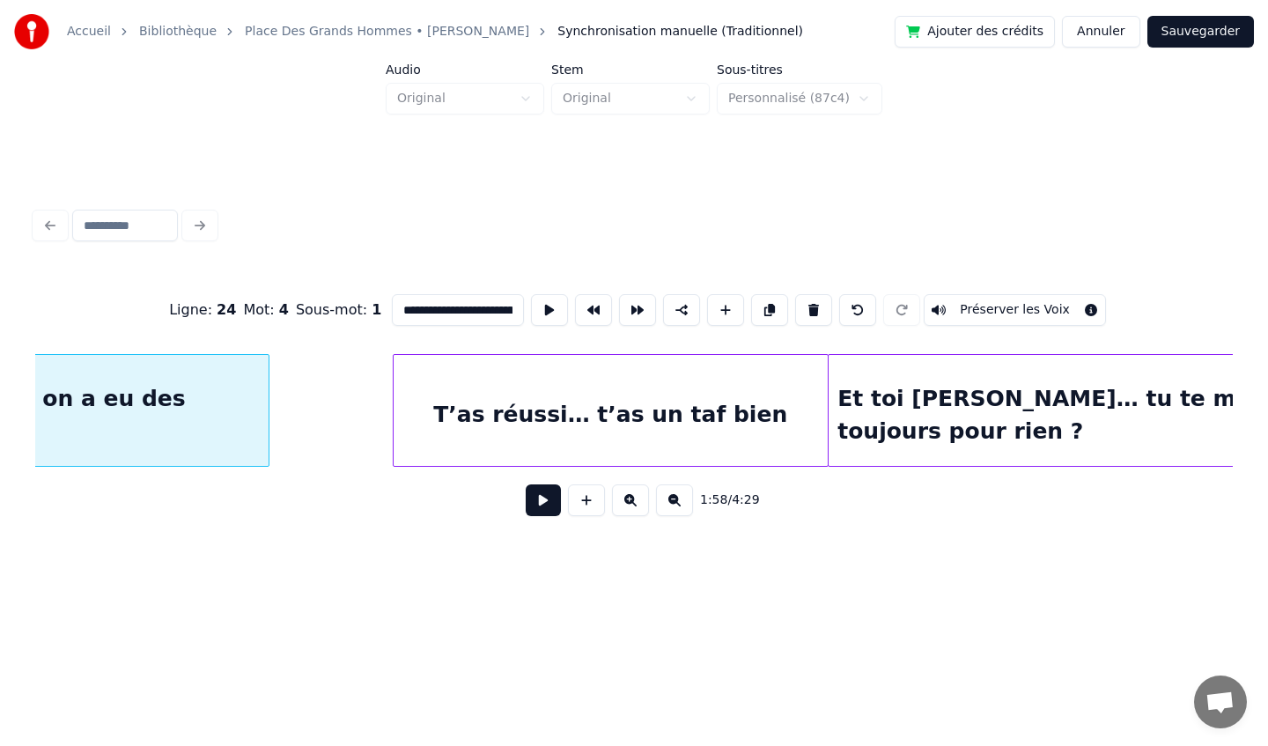
scroll to position [0, 15889]
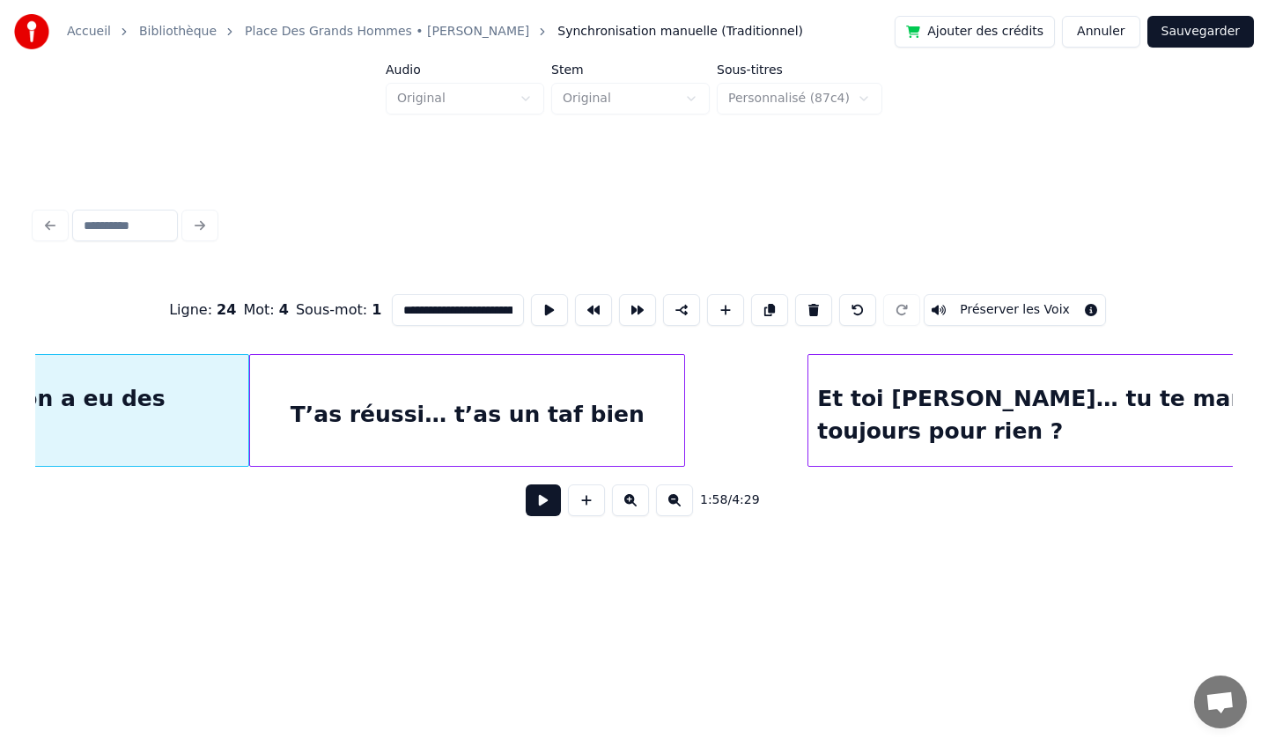
click at [468, 390] on div "T’as réussi… t’as un taf bien" at bounding box center [467, 415] width 434 height 120
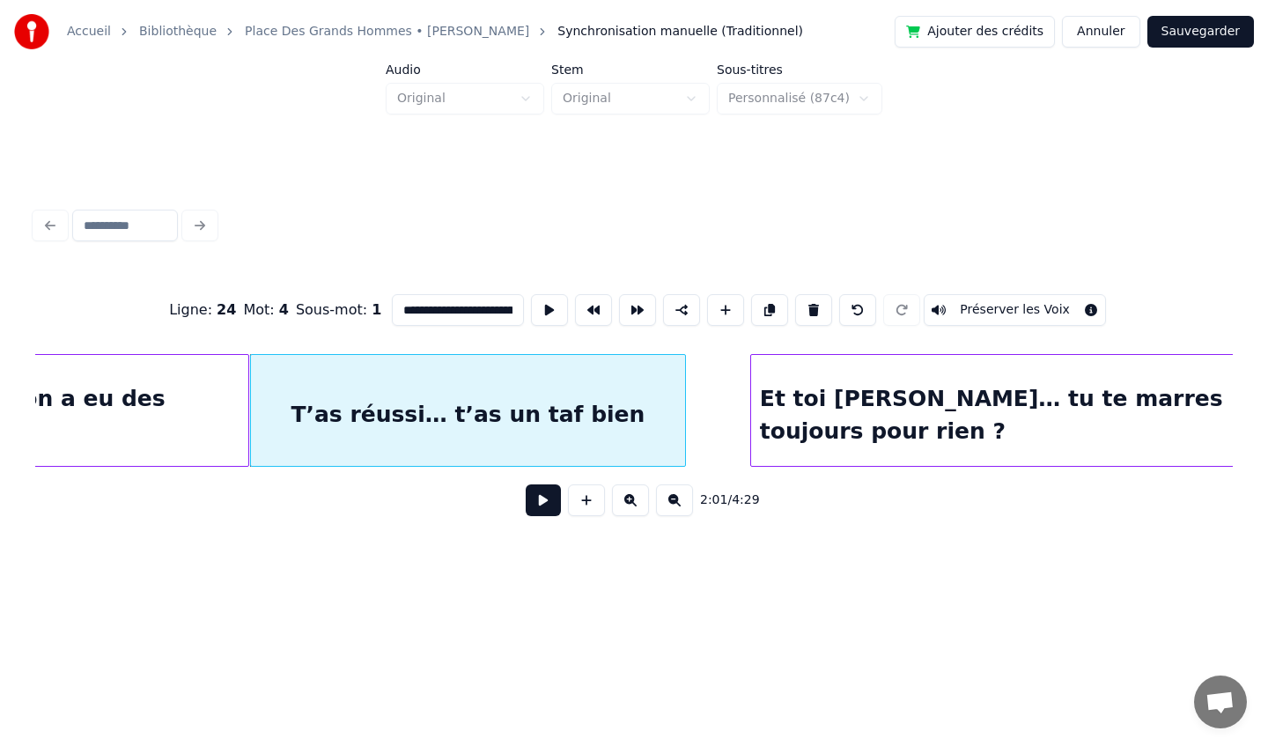
scroll to position [0, 16002]
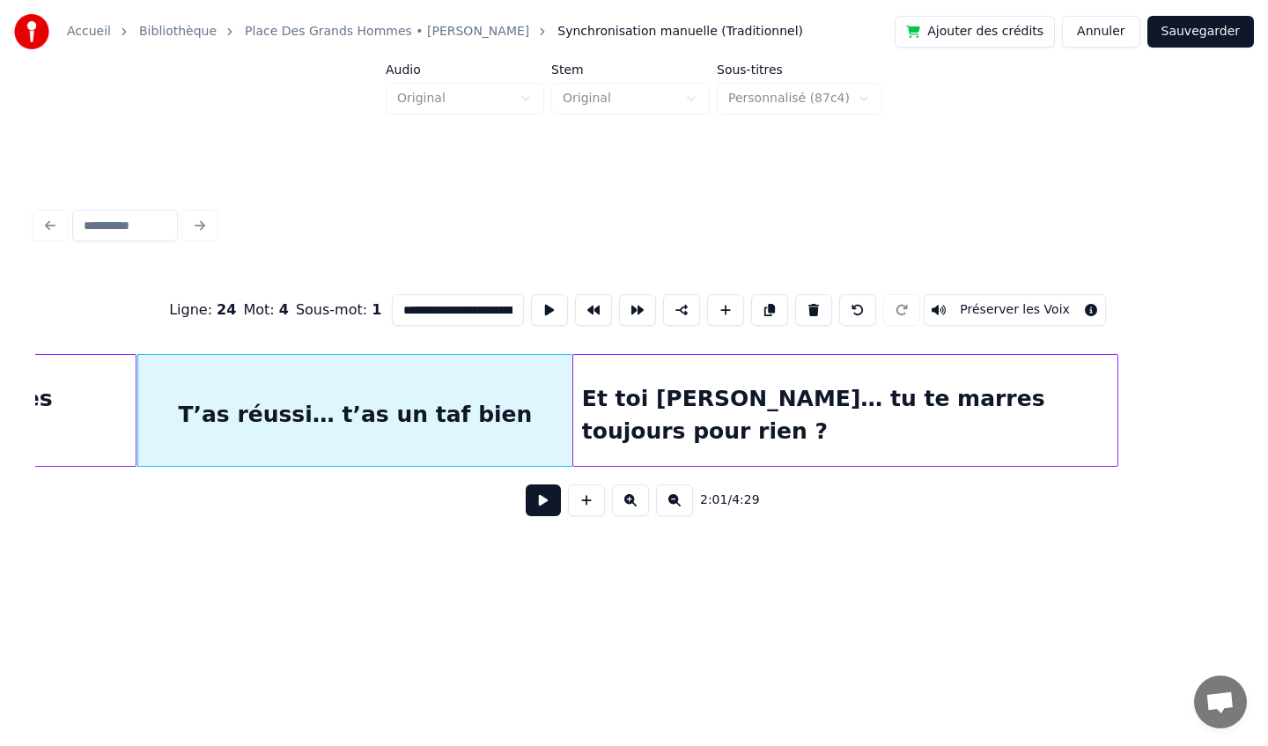
click at [866, 406] on div "Et toi [PERSON_NAME]… tu te marres toujours pour rien ?" at bounding box center [845, 415] width 544 height 120
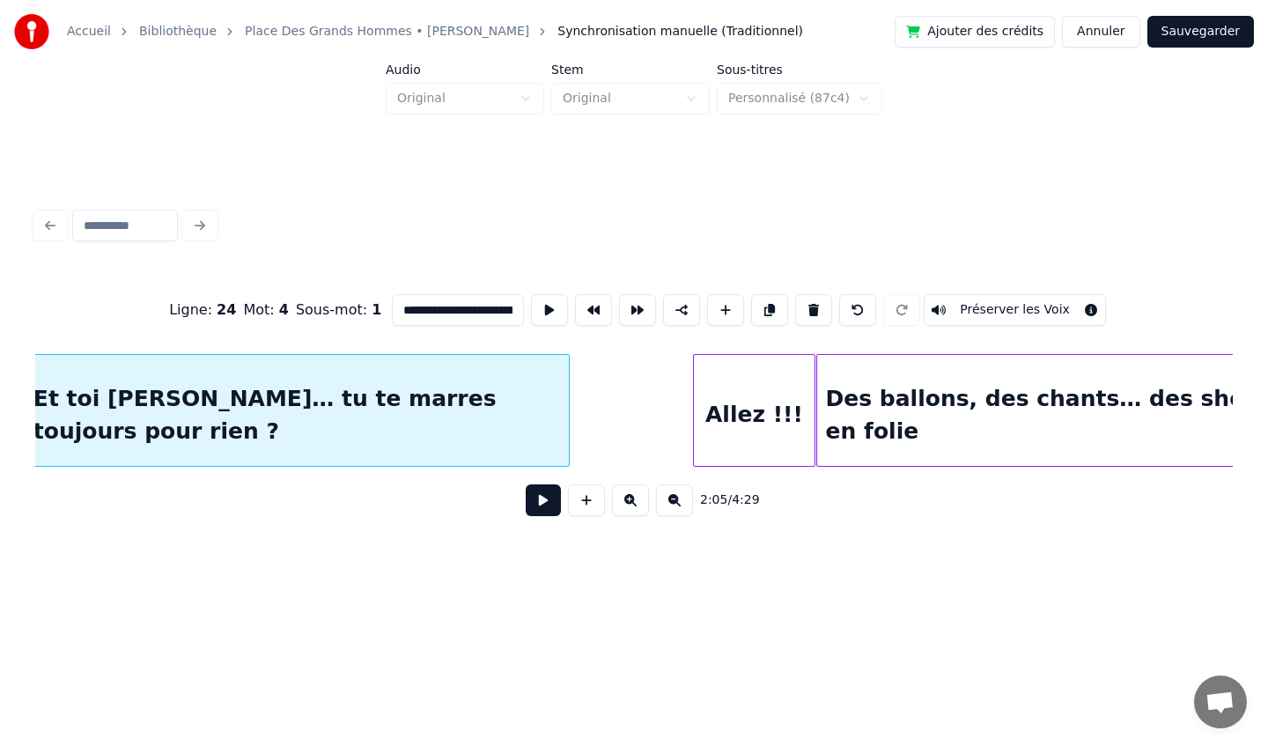
scroll to position [0, 16552]
click at [511, 416] on div at bounding box center [508, 410] width 5 height 111
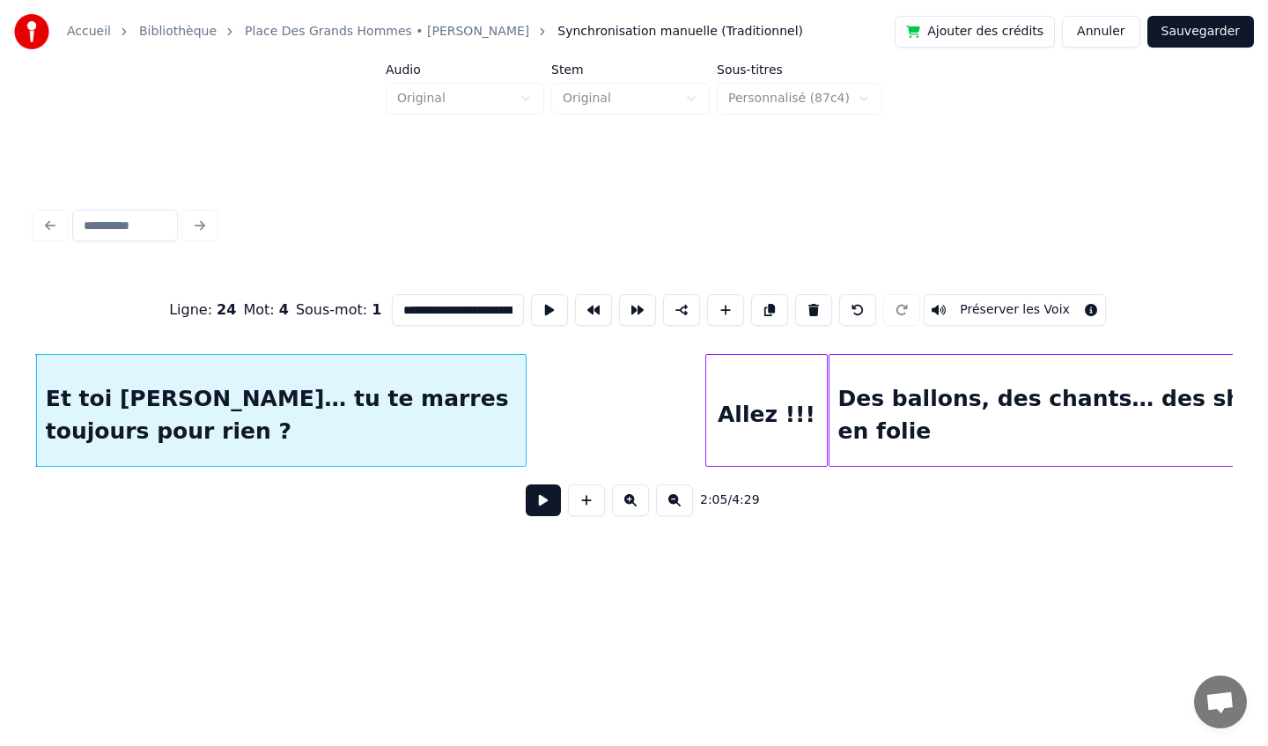
click at [770, 414] on div "Allez !!!" at bounding box center [767, 415] width 122 height 120
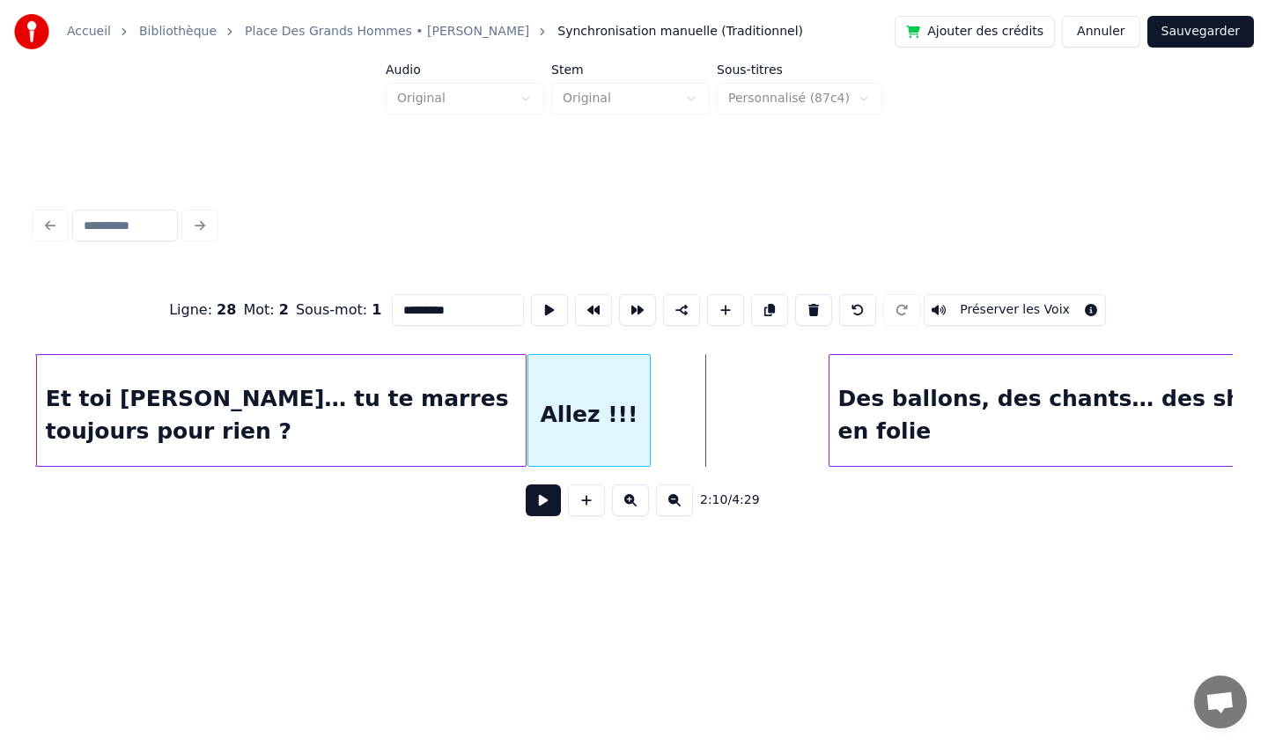
click at [581, 388] on div "Allez !!!" at bounding box center [589, 415] width 122 height 120
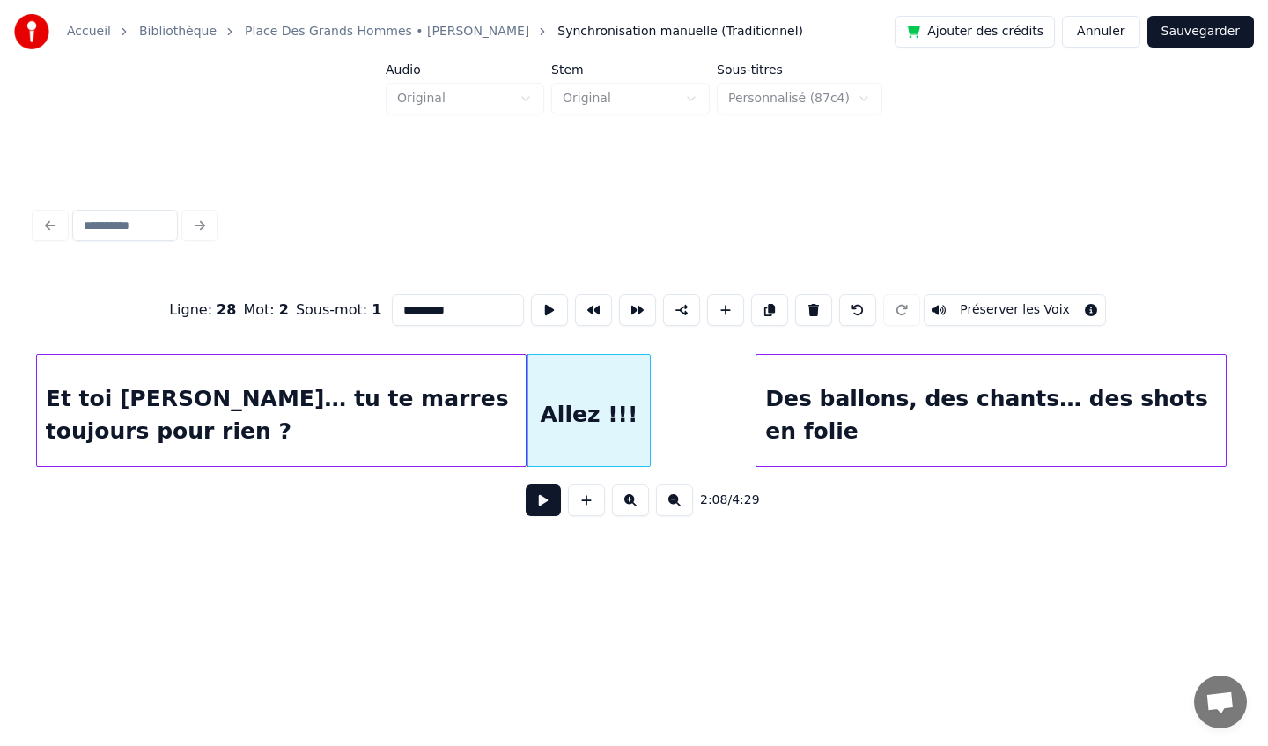
scroll to position [0, 16600]
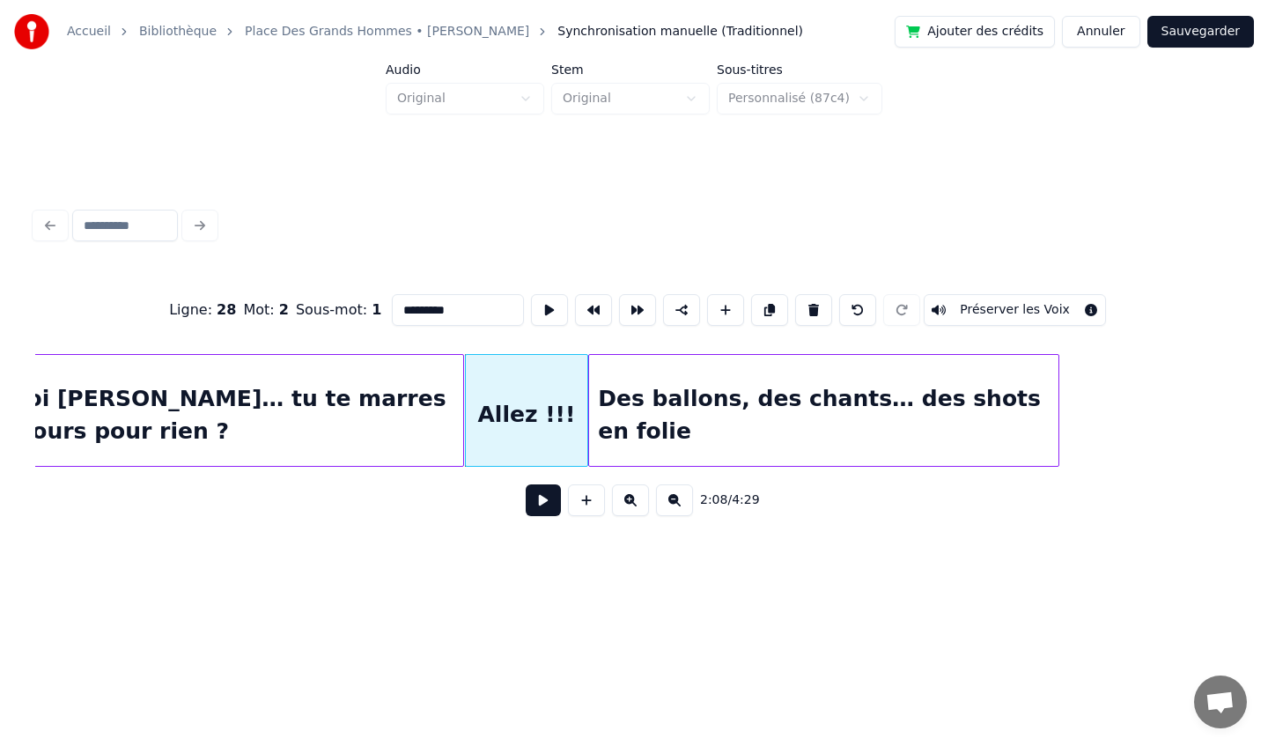
click at [706, 415] on div "Des ballons, des chants… des shots en folie" at bounding box center [823, 415] width 469 height 120
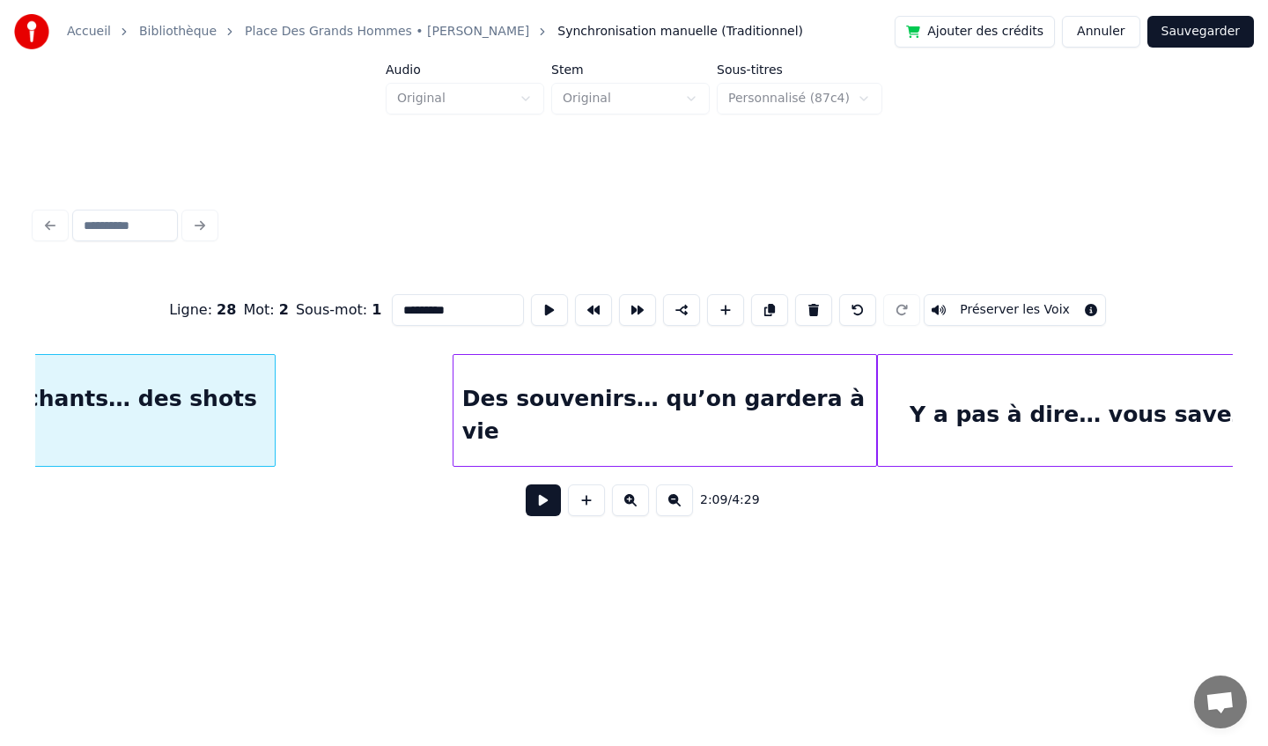
scroll to position [0, 17392]
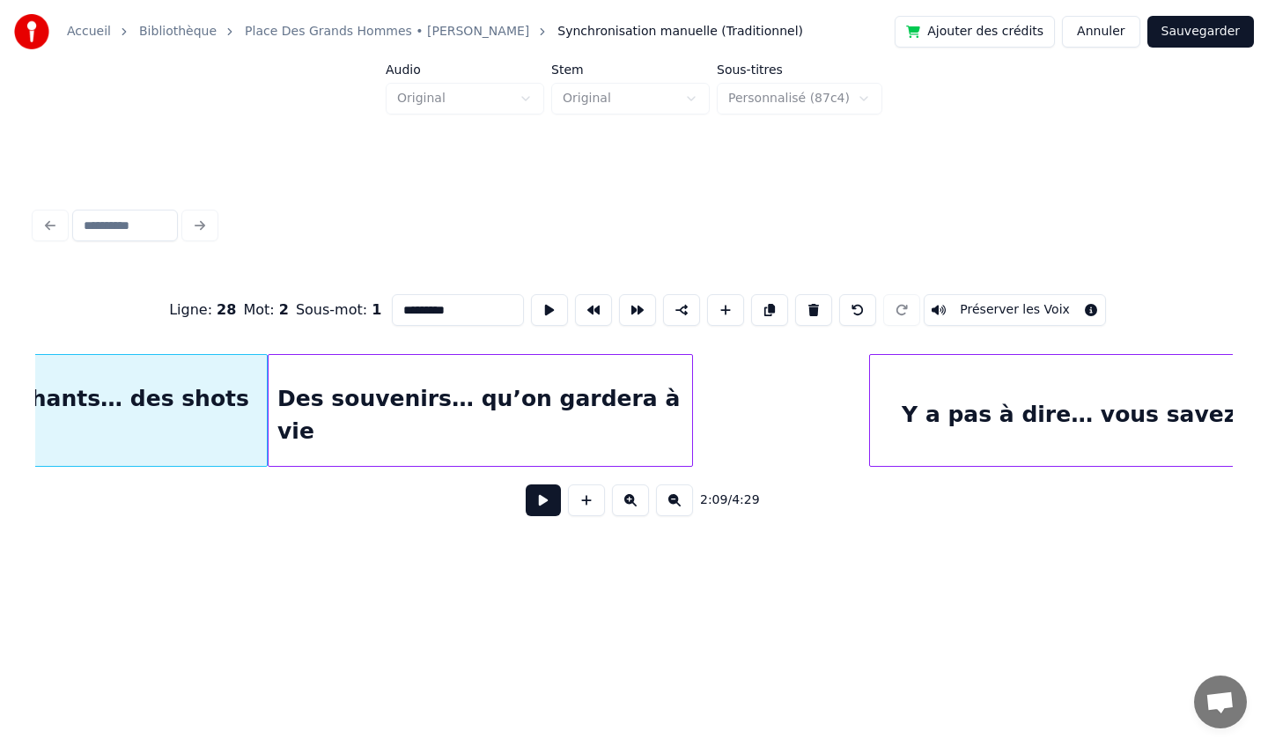
click at [523, 410] on div "Des souvenirs… qu’on gardera à vie" at bounding box center [480, 415] width 423 height 120
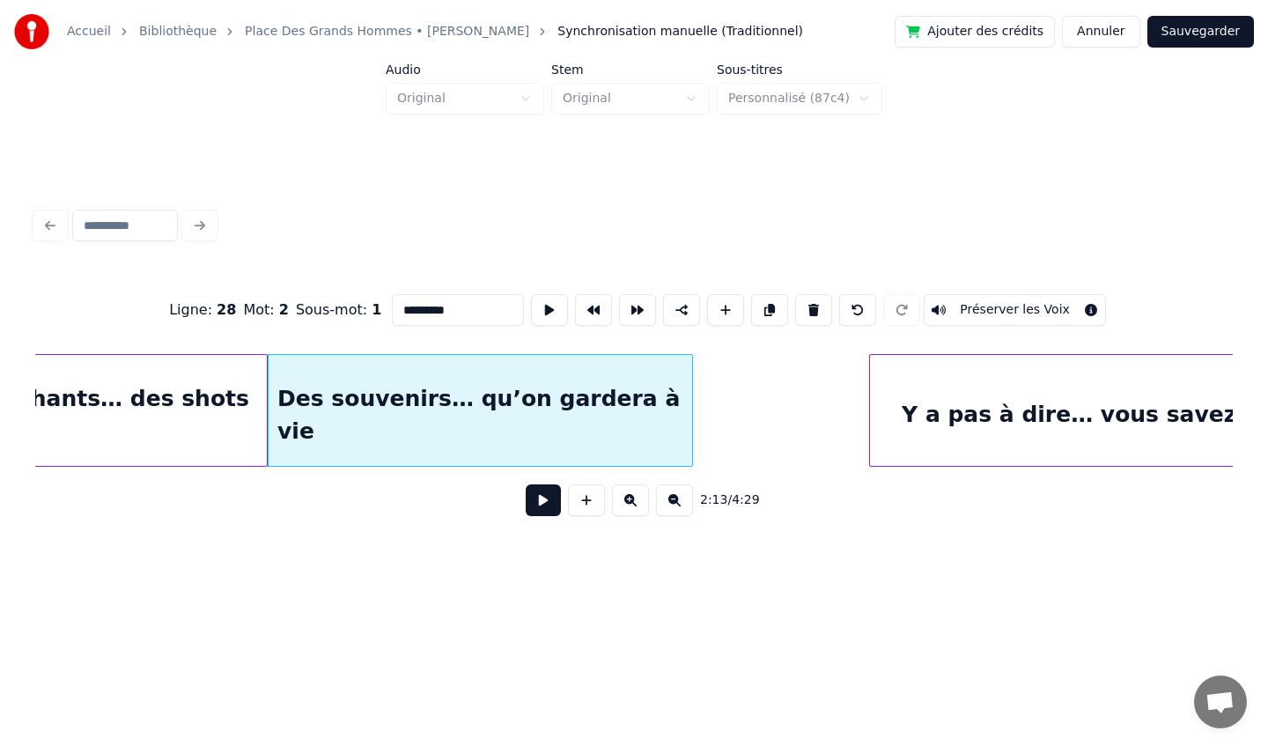
scroll to position [0, 17510]
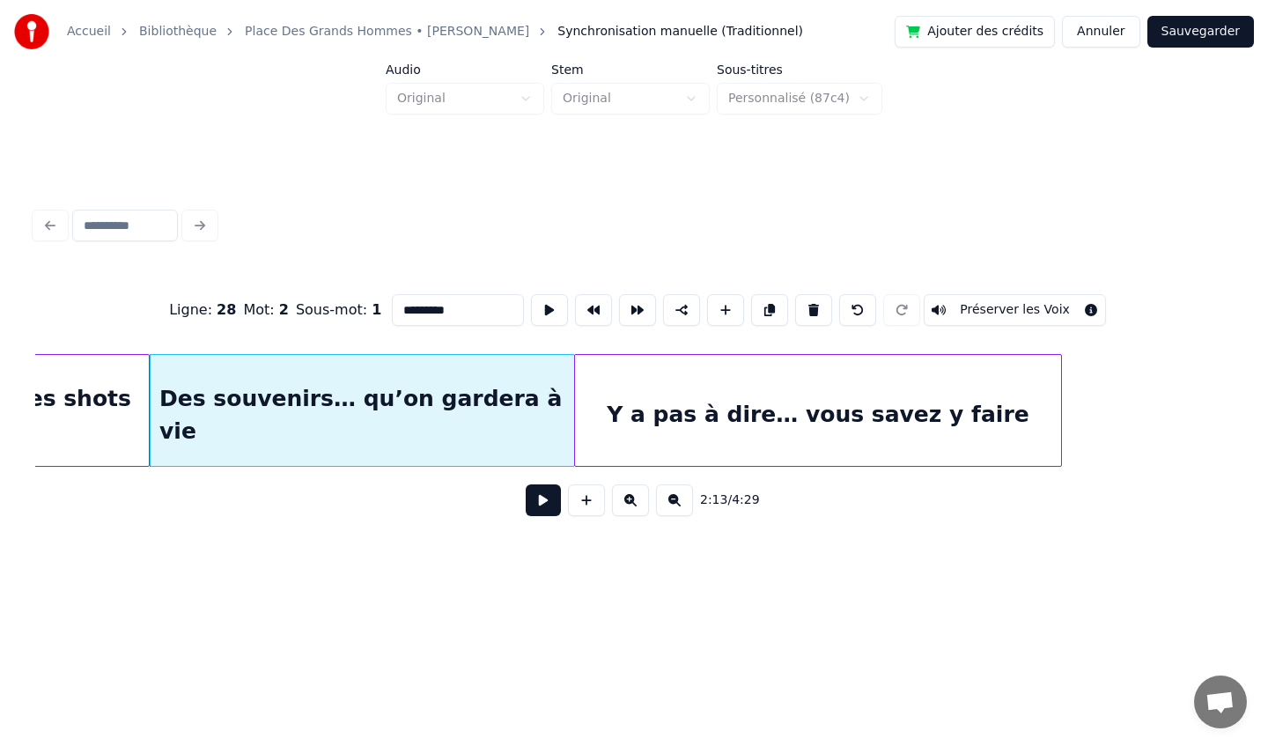
click at [808, 406] on div "Y a pas à dire… vous savez y faire" at bounding box center [818, 415] width 487 height 120
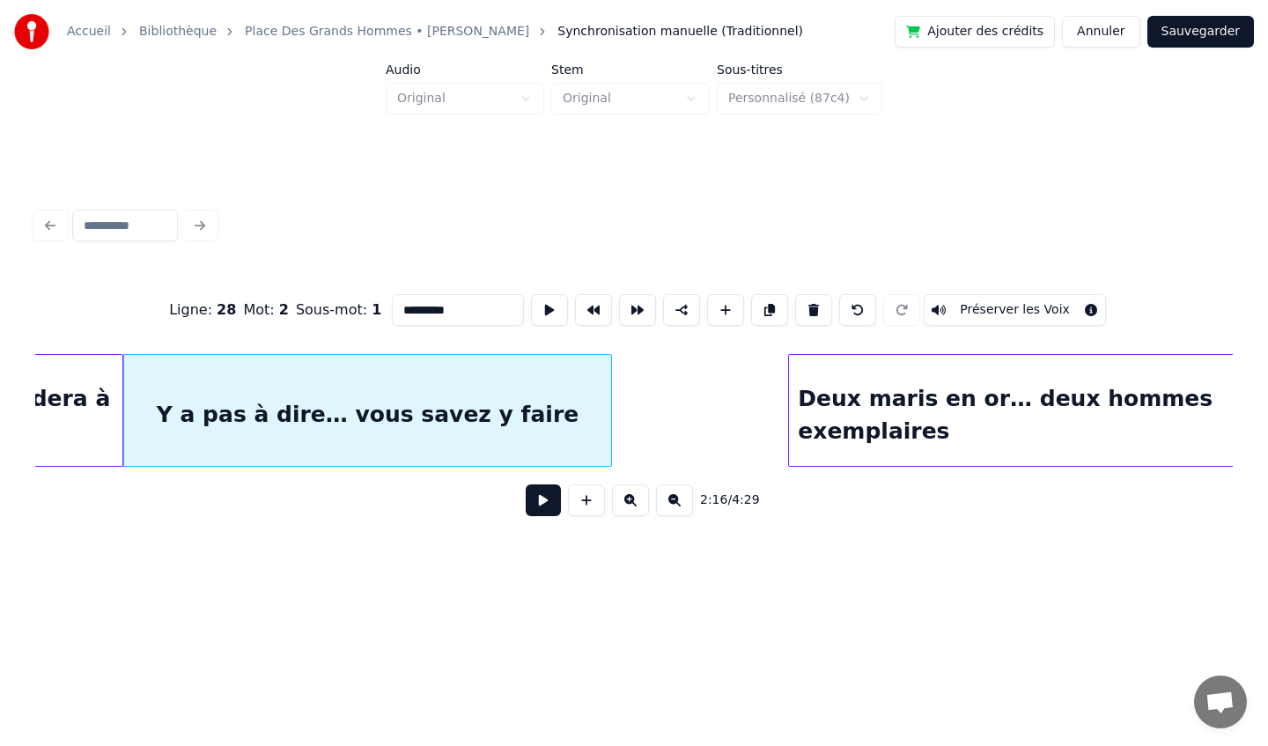
scroll to position [0, 18193]
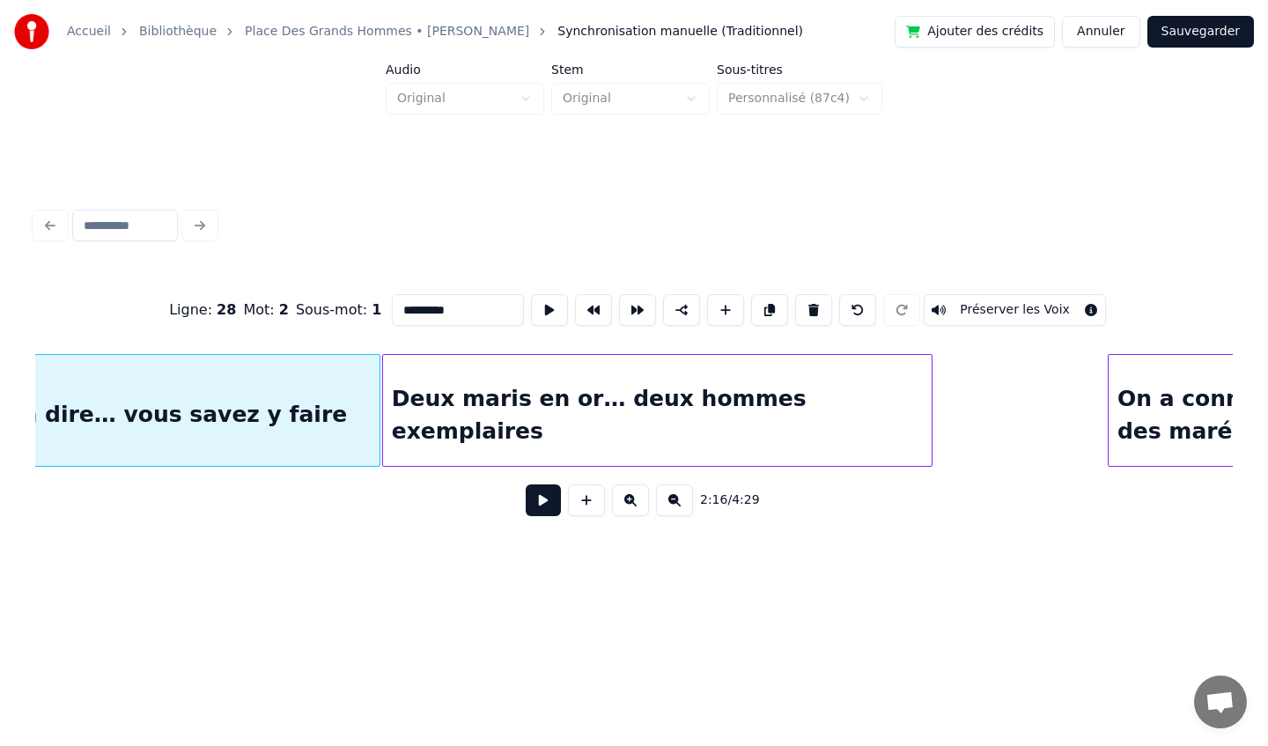
click at [633, 407] on div "Deux maris en or… deux hommes exemplaires" at bounding box center [657, 415] width 549 height 120
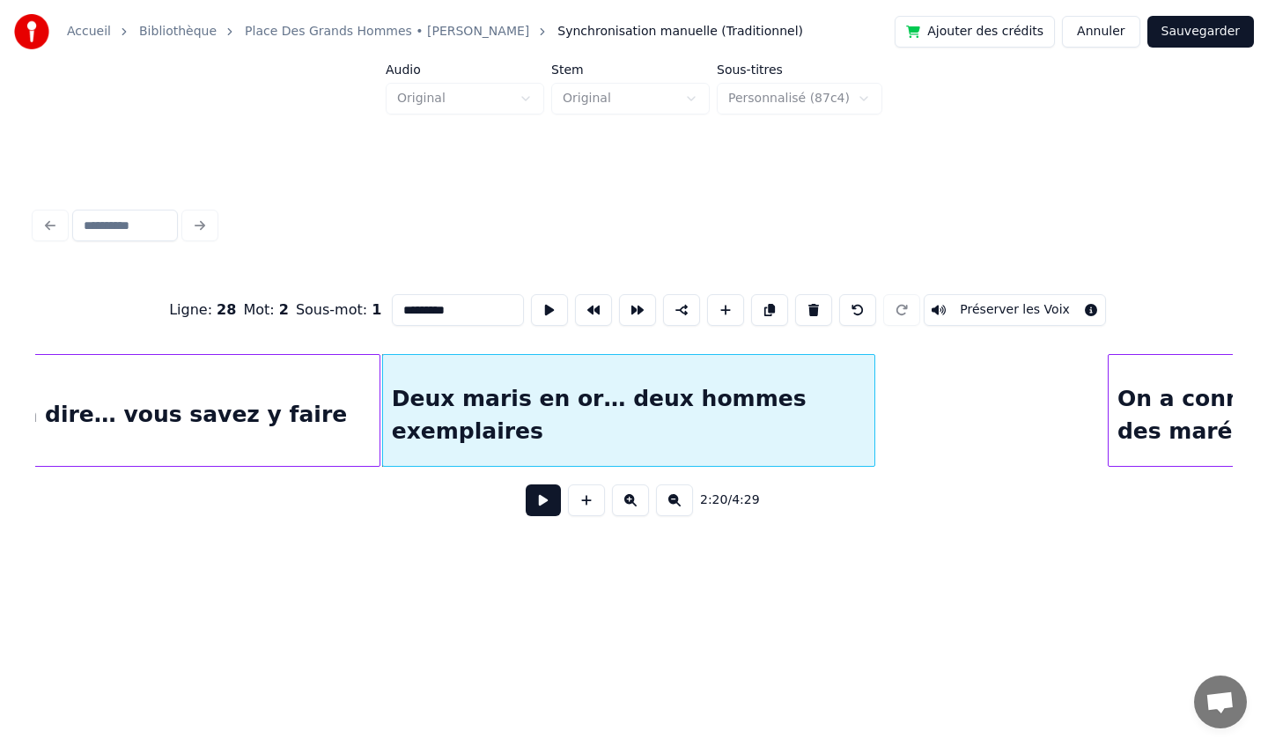
click at [871, 416] on div at bounding box center [871, 410] width 5 height 111
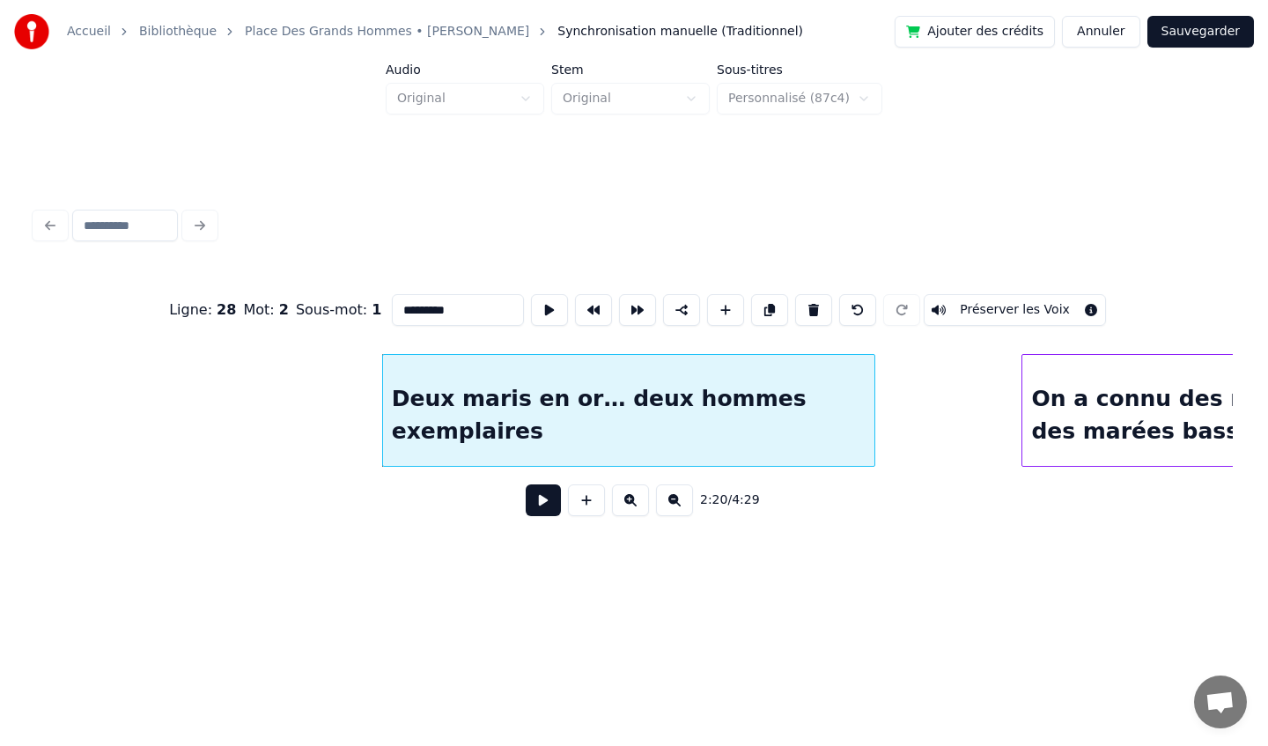
scroll to position [0, 18560]
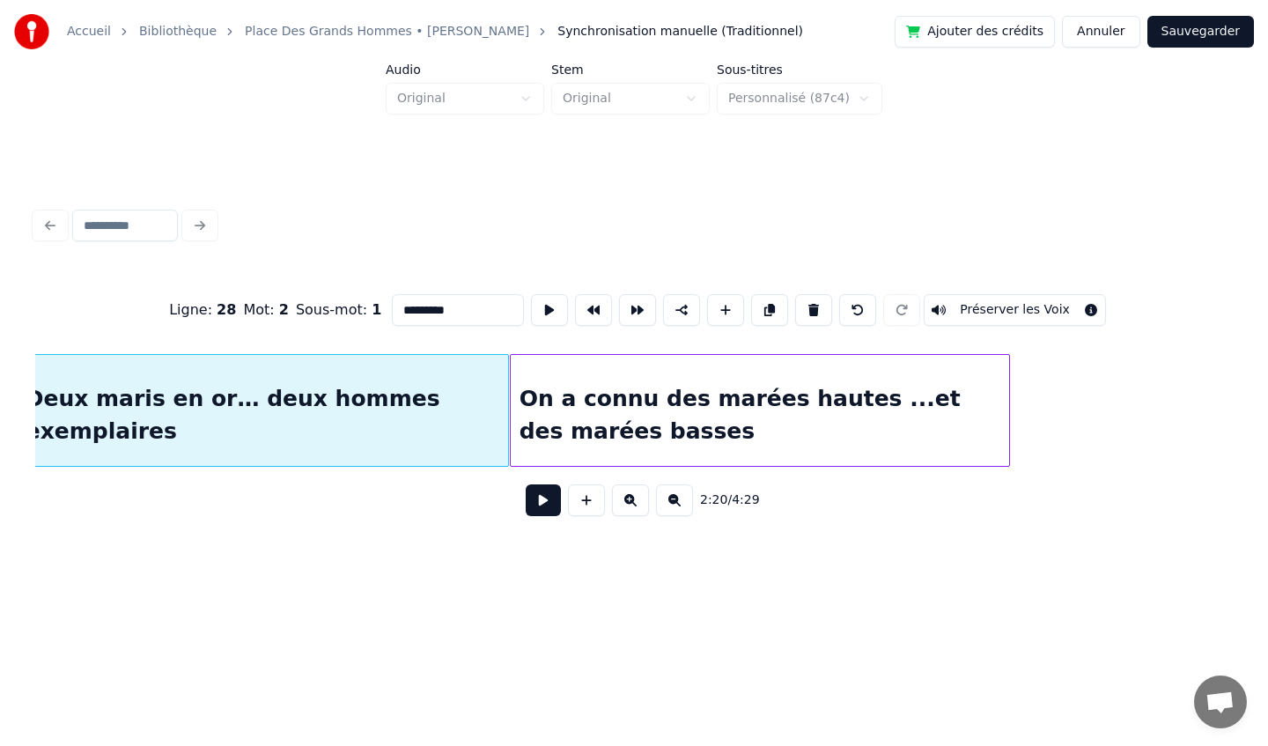
click at [982, 408] on div "On a connu des marées hautes ...et des marées basses" at bounding box center [760, 415] width 498 height 120
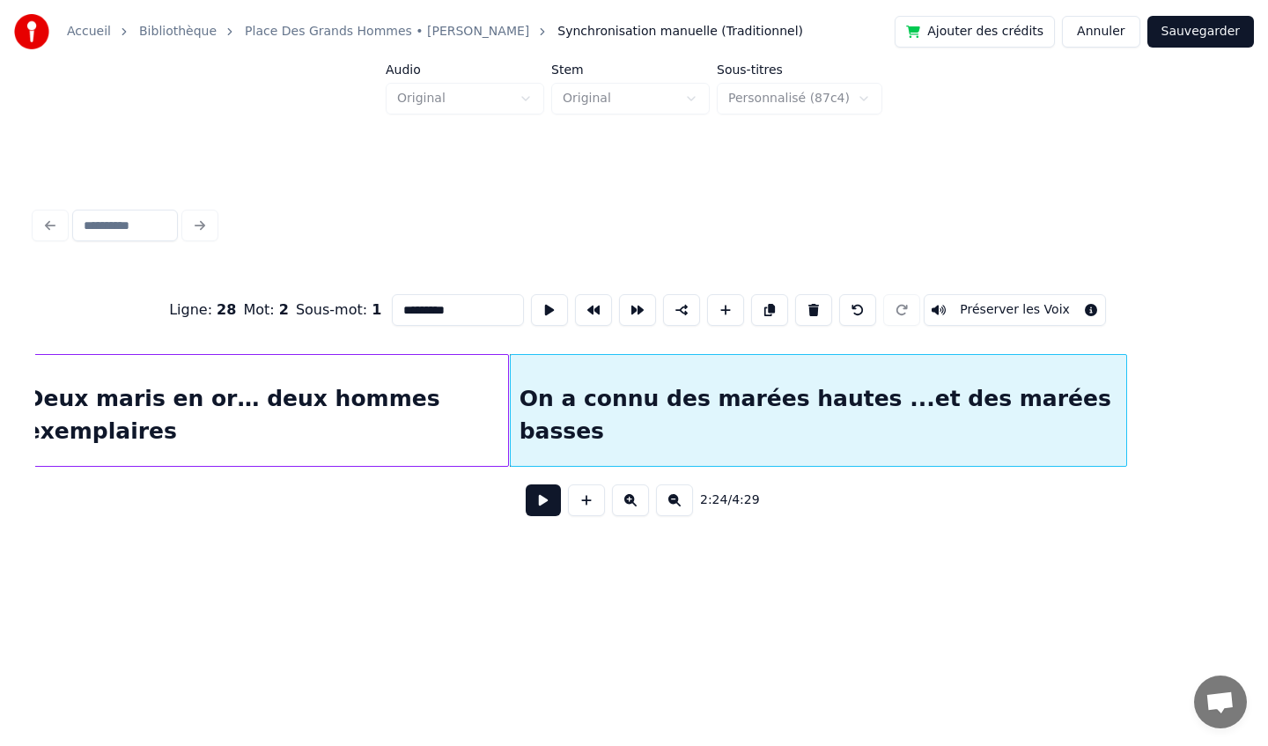
click at [1123, 412] on div at bounding box center [1123, 410] width 5 height 111
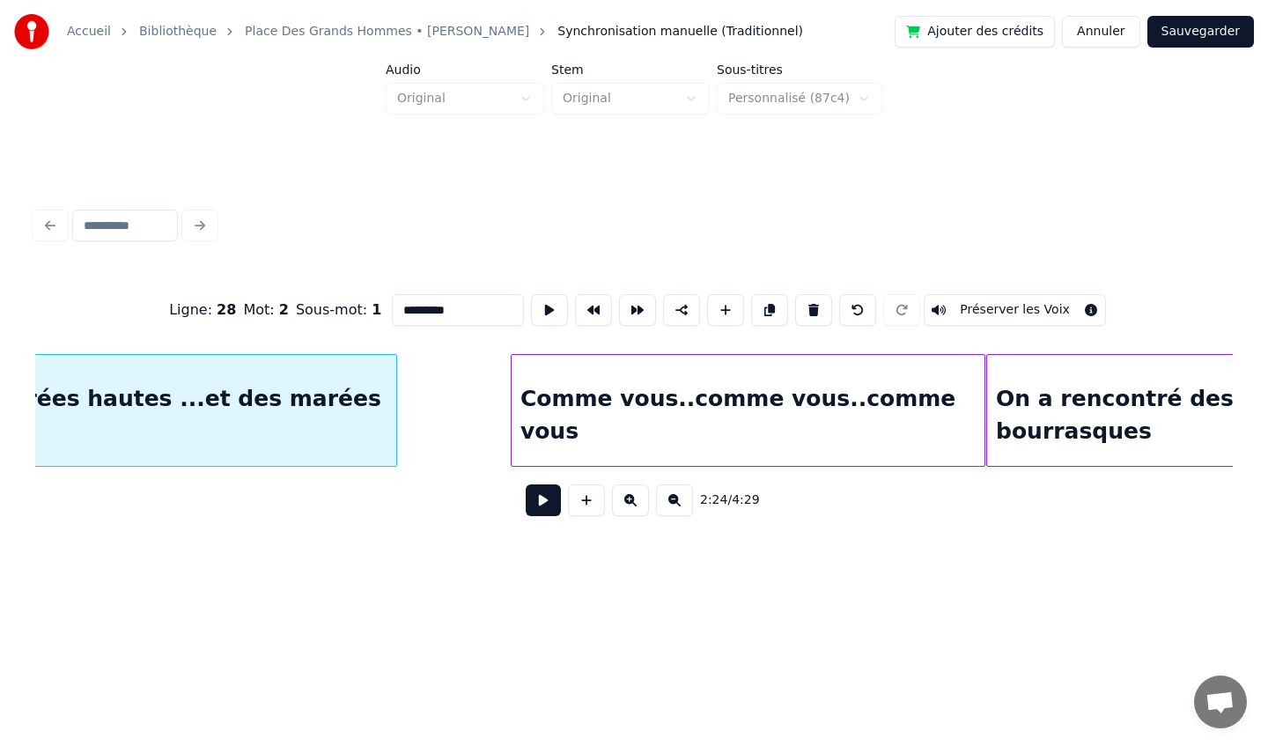
scroll to position [0, 19285]
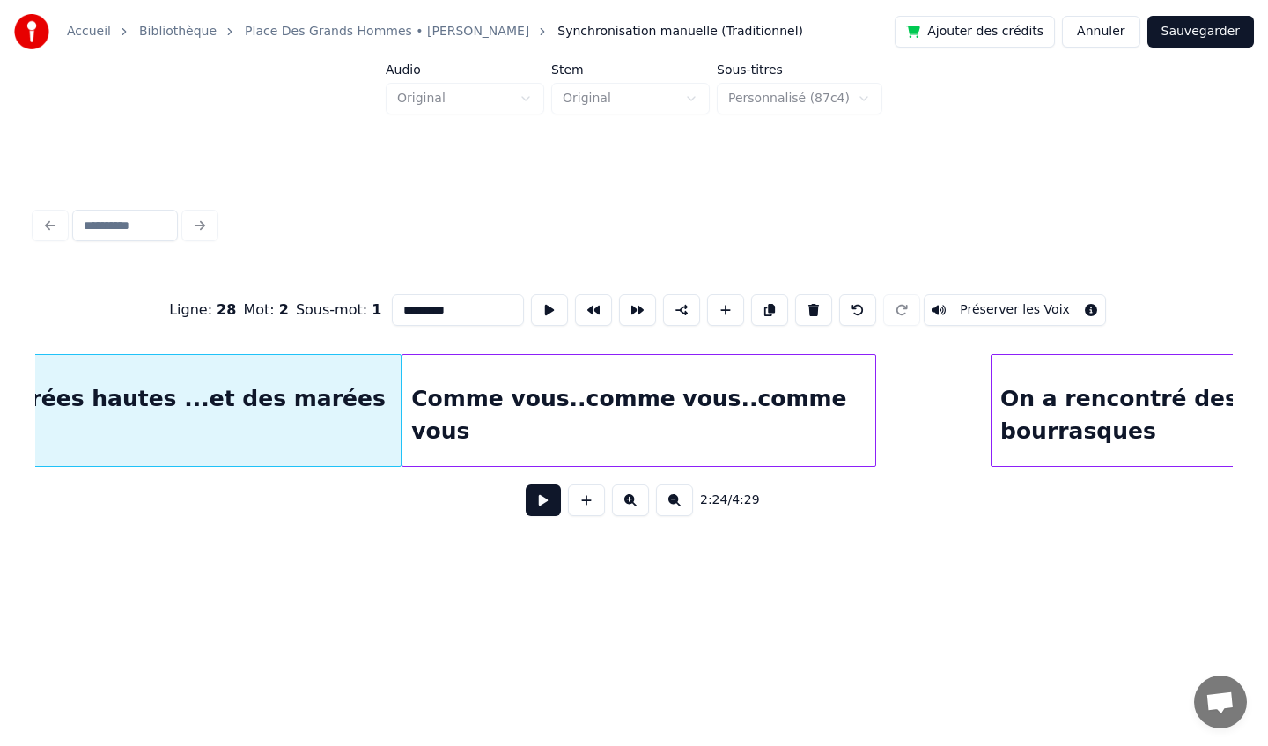
click at [650, 393] on div "Comme vous..comme vous..comme vous" at bounding box center [638, 415] width 473 height 120
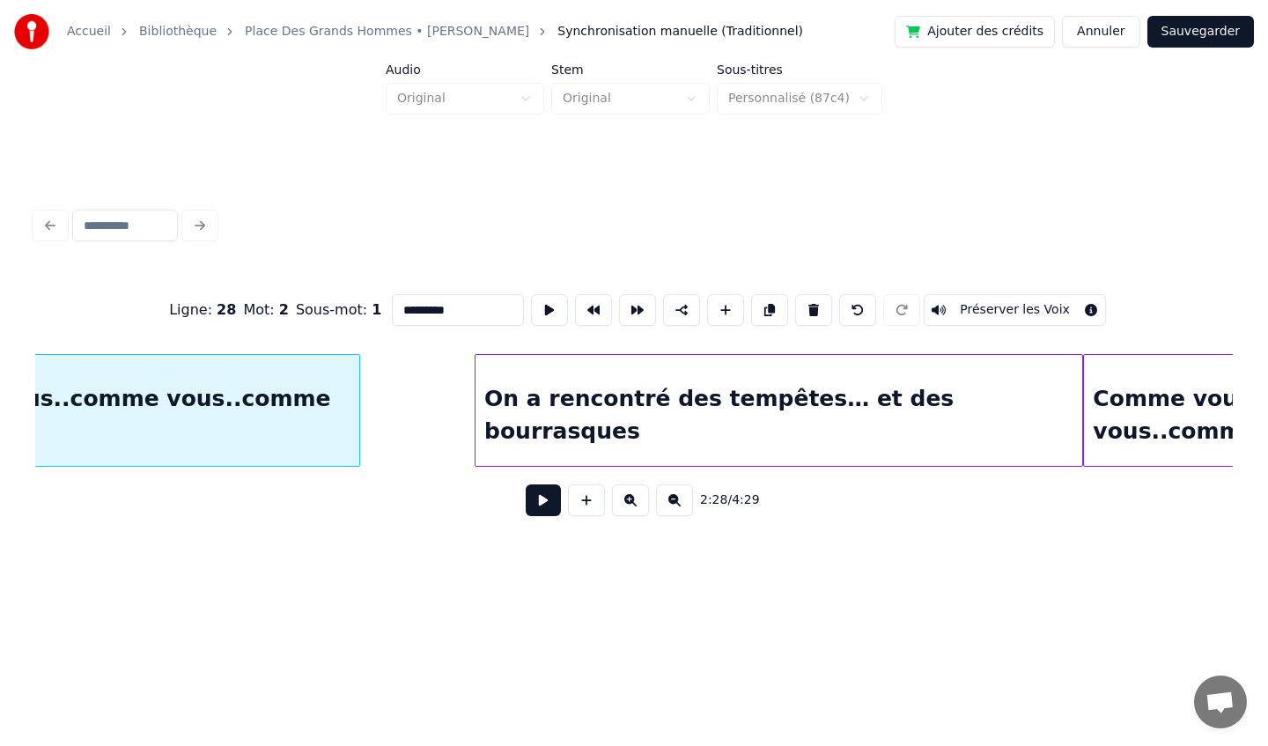
scroll to position [0, 19803]
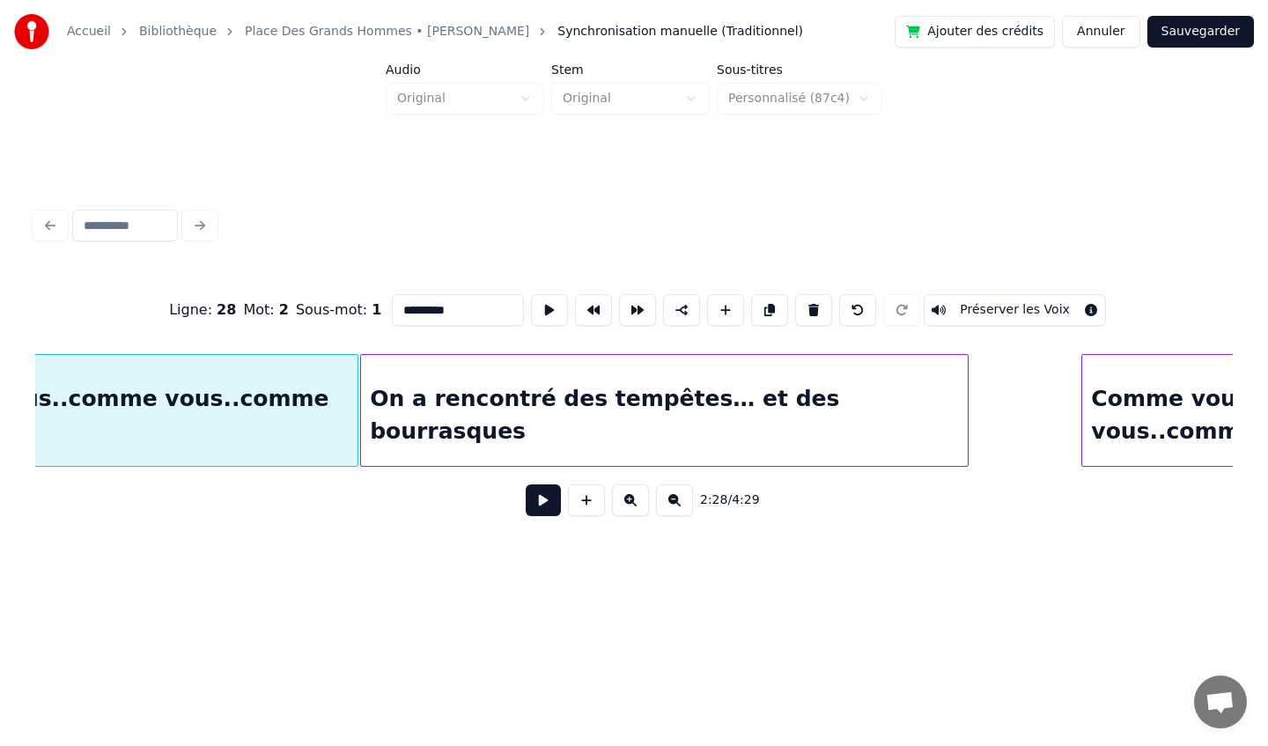
click at [659, 397] on div "On a rencontré des tempêtes… et des bourrasques" at bounding box center [664, 415] width 607 height 120
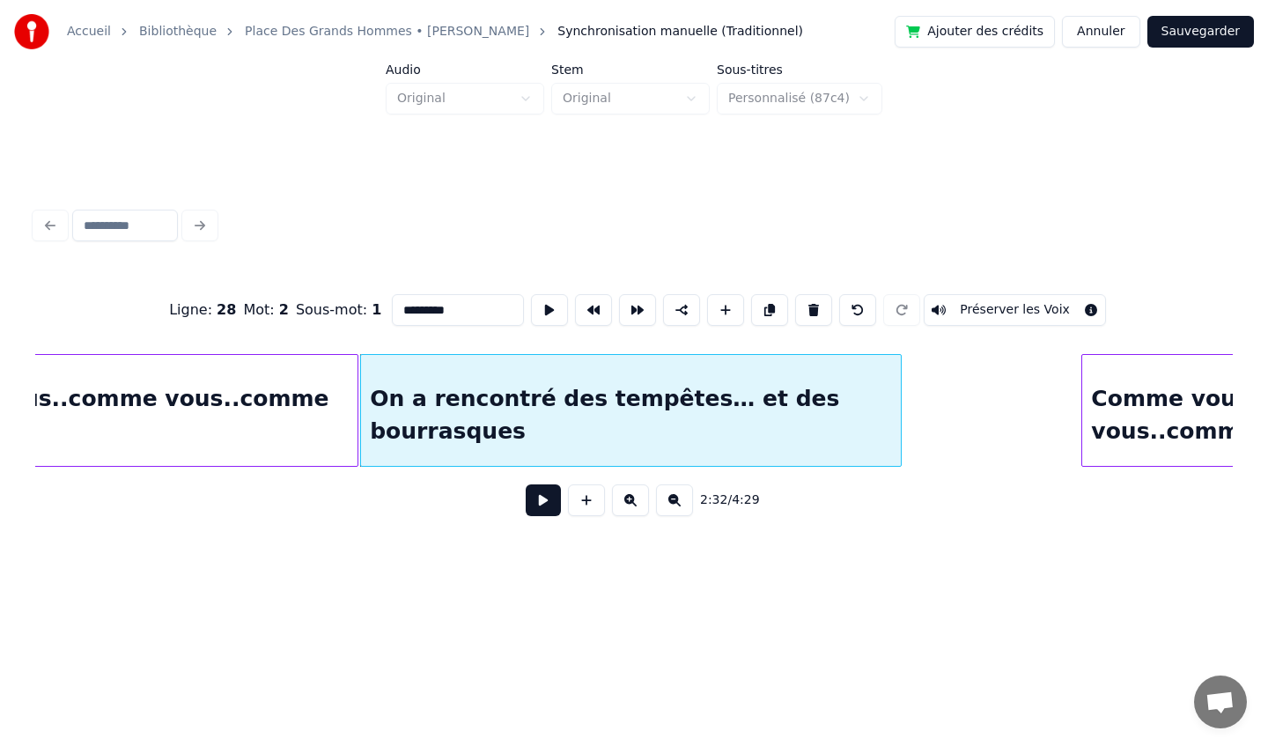
click at [898, 424] on div at bounding box center [897, 410] width 5 height 111
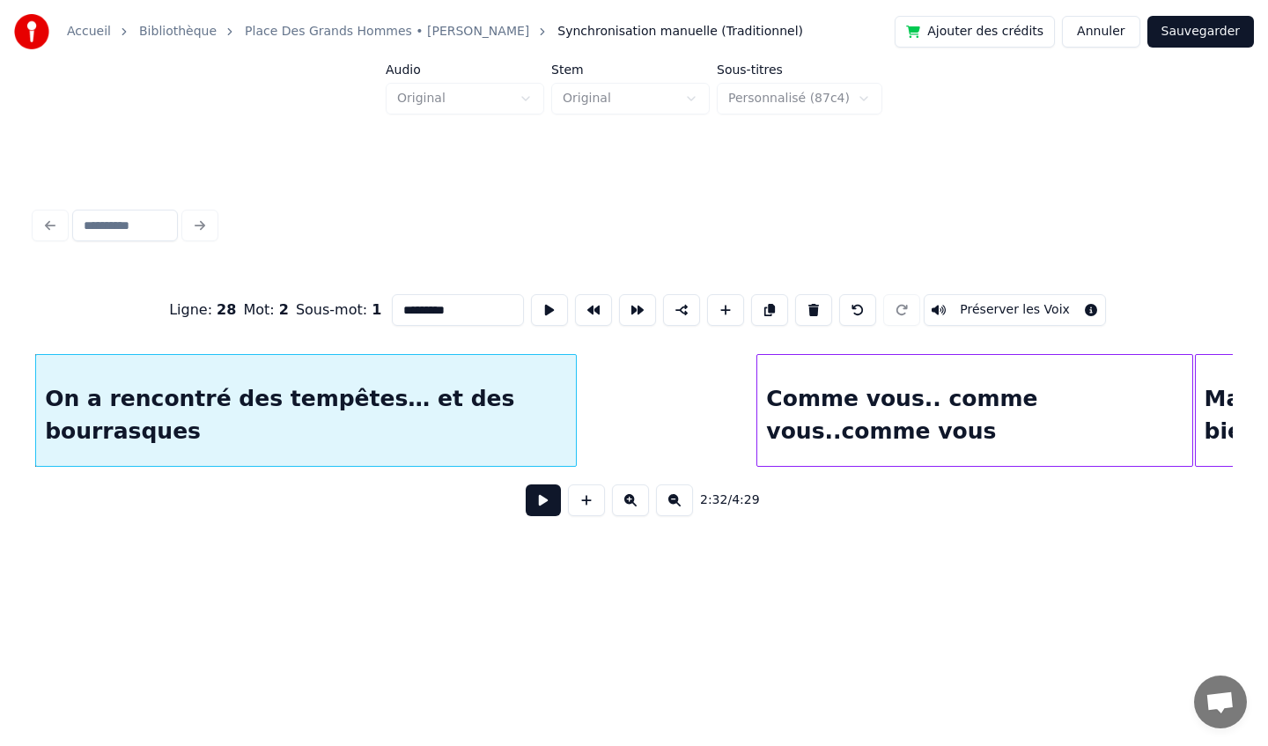
scroll to position [0, 20172]
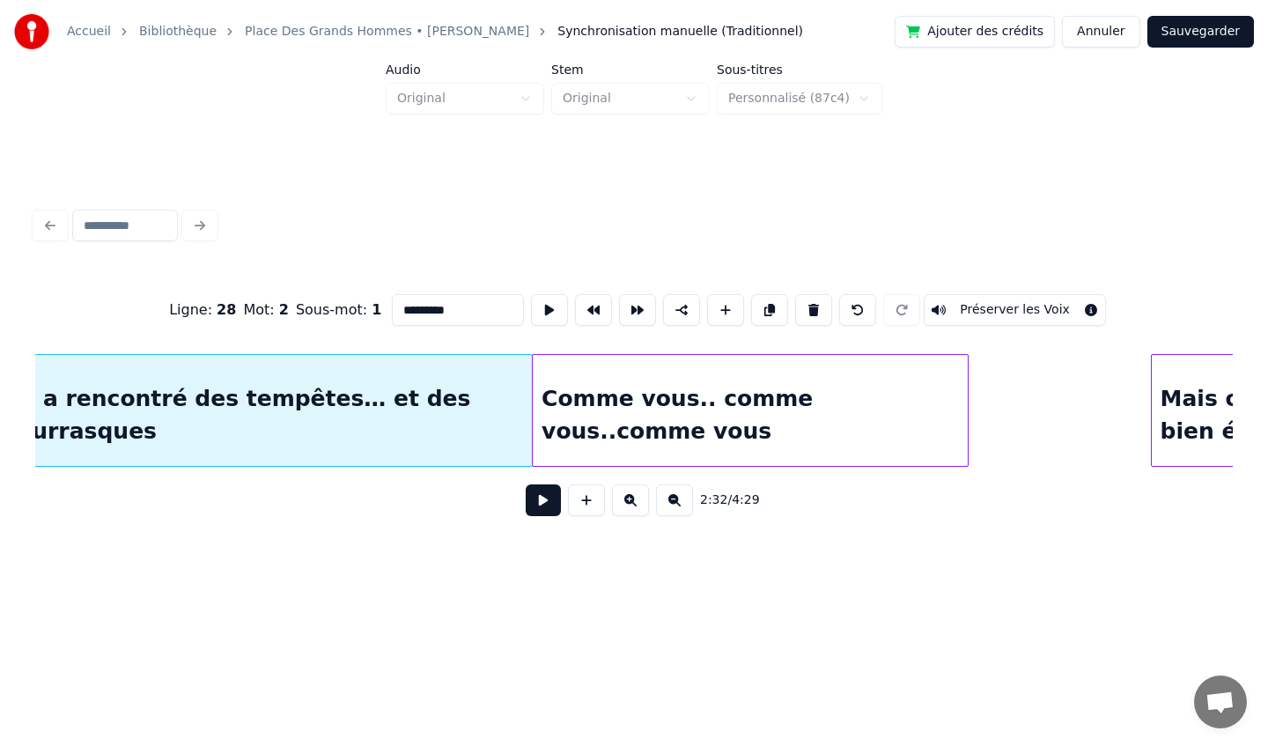
click at [781, 440] on div "Comme vous.. comme vous..comme vous" at bounding box center [750, 415] width 435 height 120
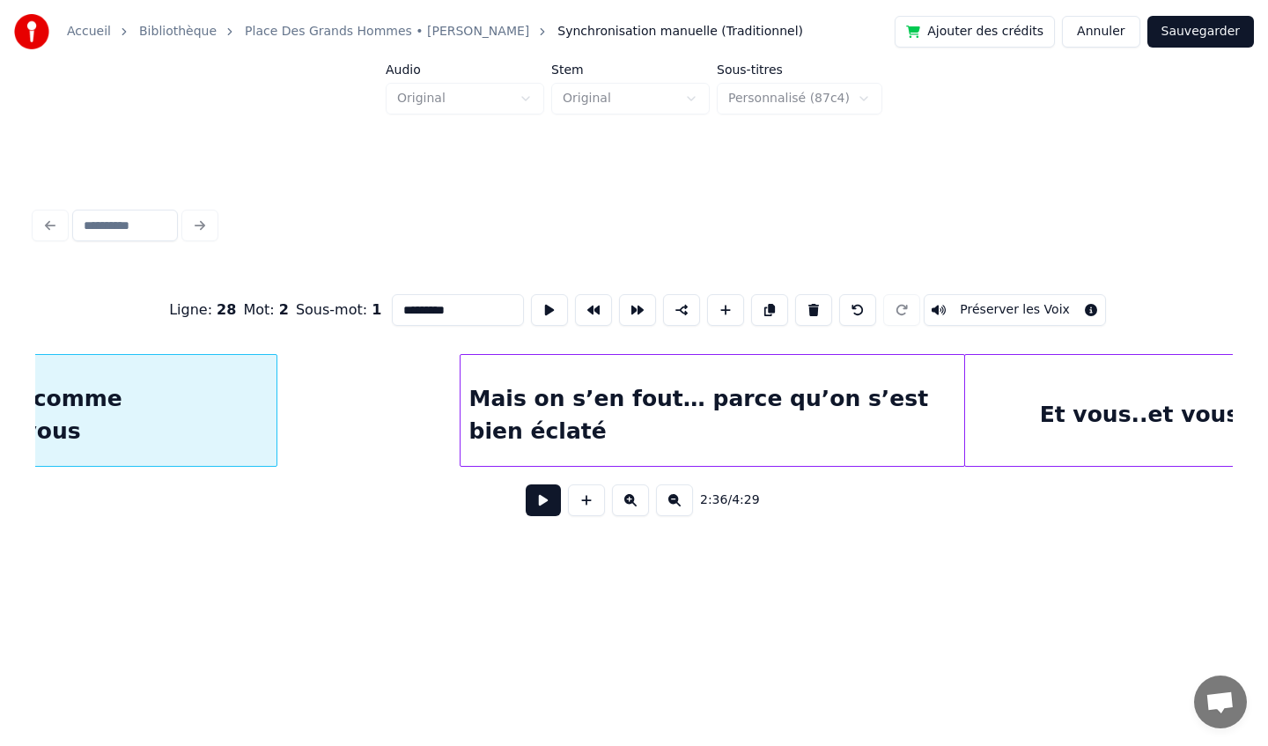
scroll to position [0, 20864]
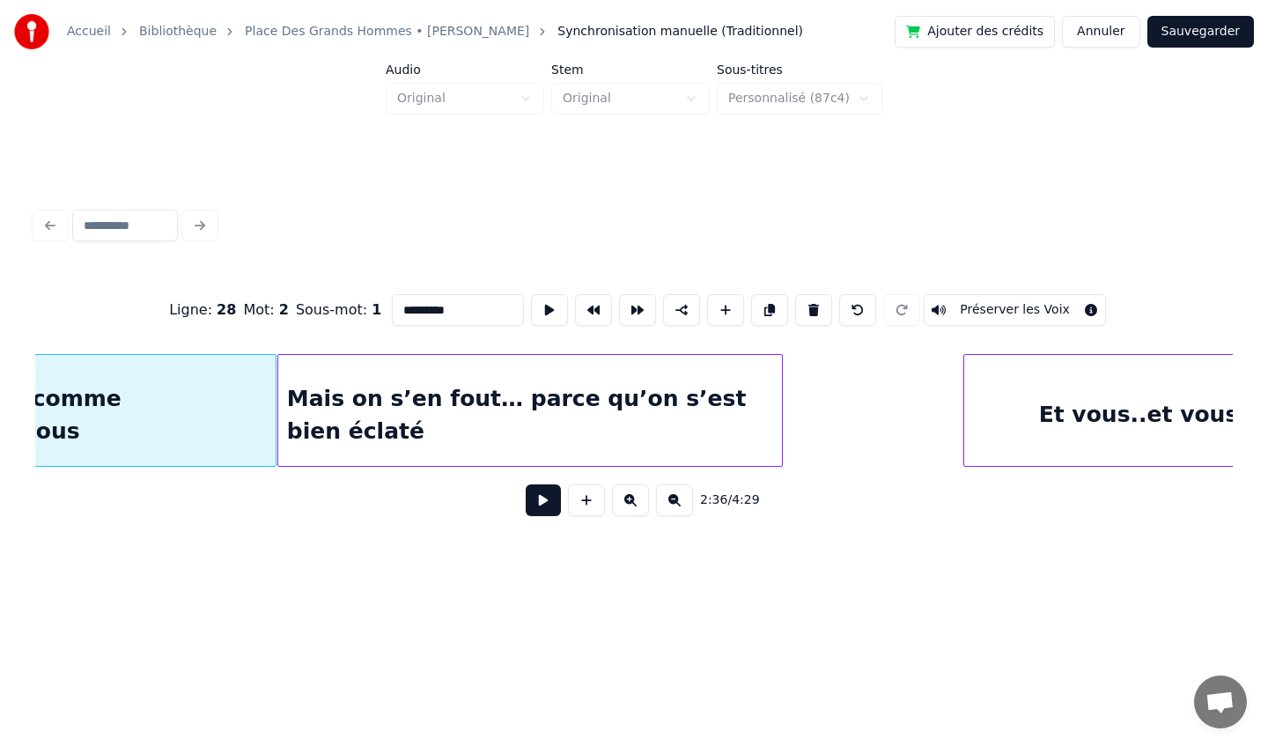
click at [593, 411] on div "Mais on s’en fout… parce qu’on s’est bien éclaté" at bounding box center [530, 415] width 504 height 120
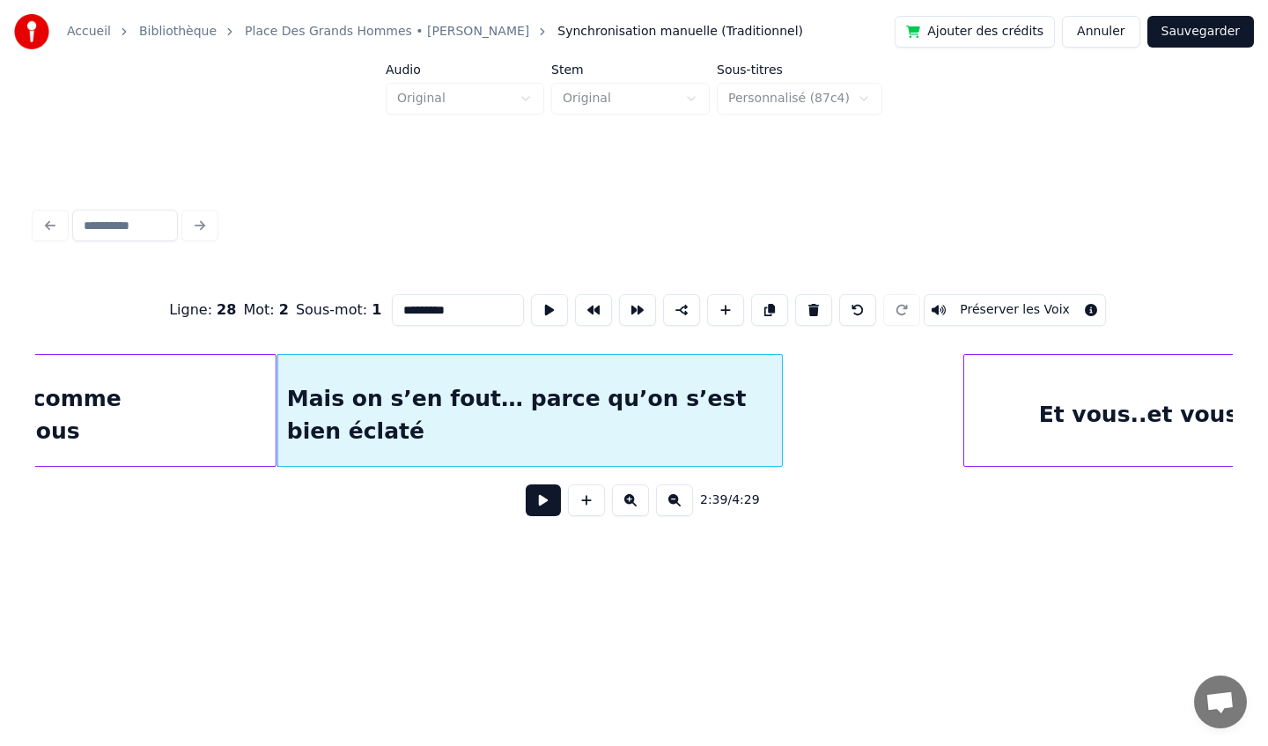
scroll to position [0, 21048]
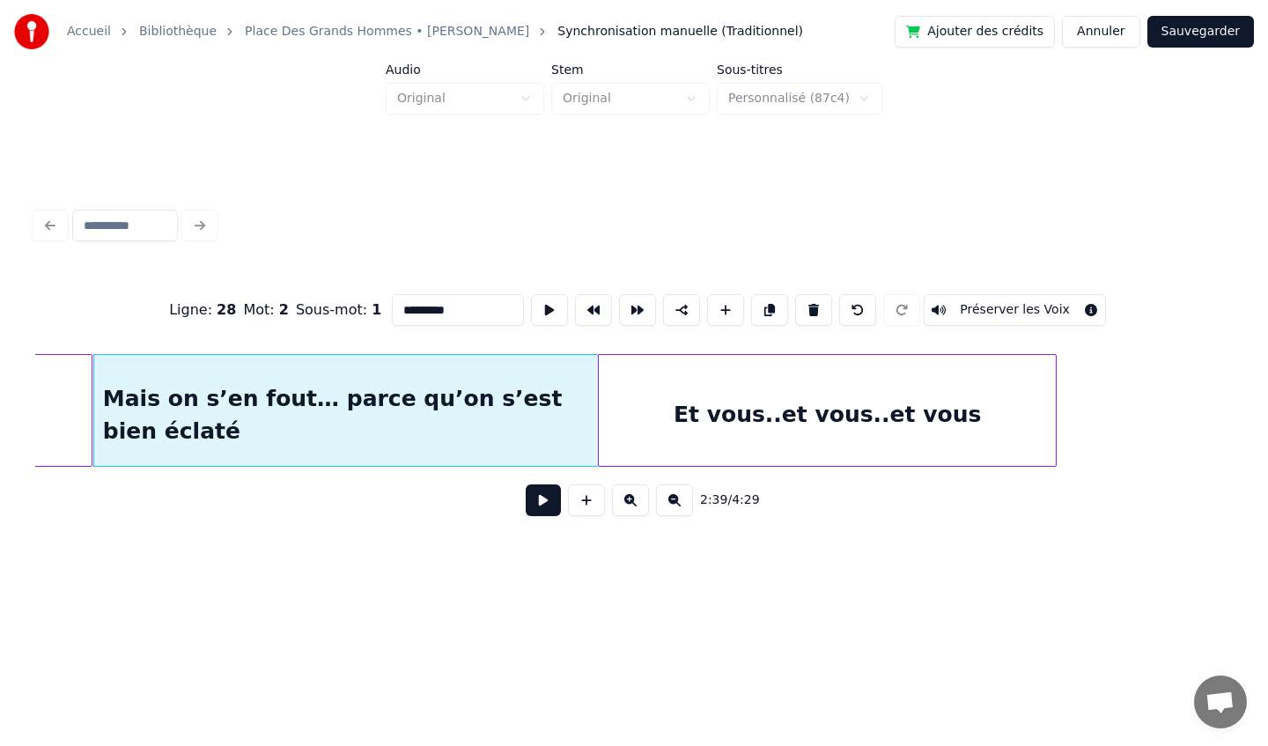
click at [901, 428] on div "Et vous..et vous..et vous" at bounding box center [827, 415] width 457 height 120
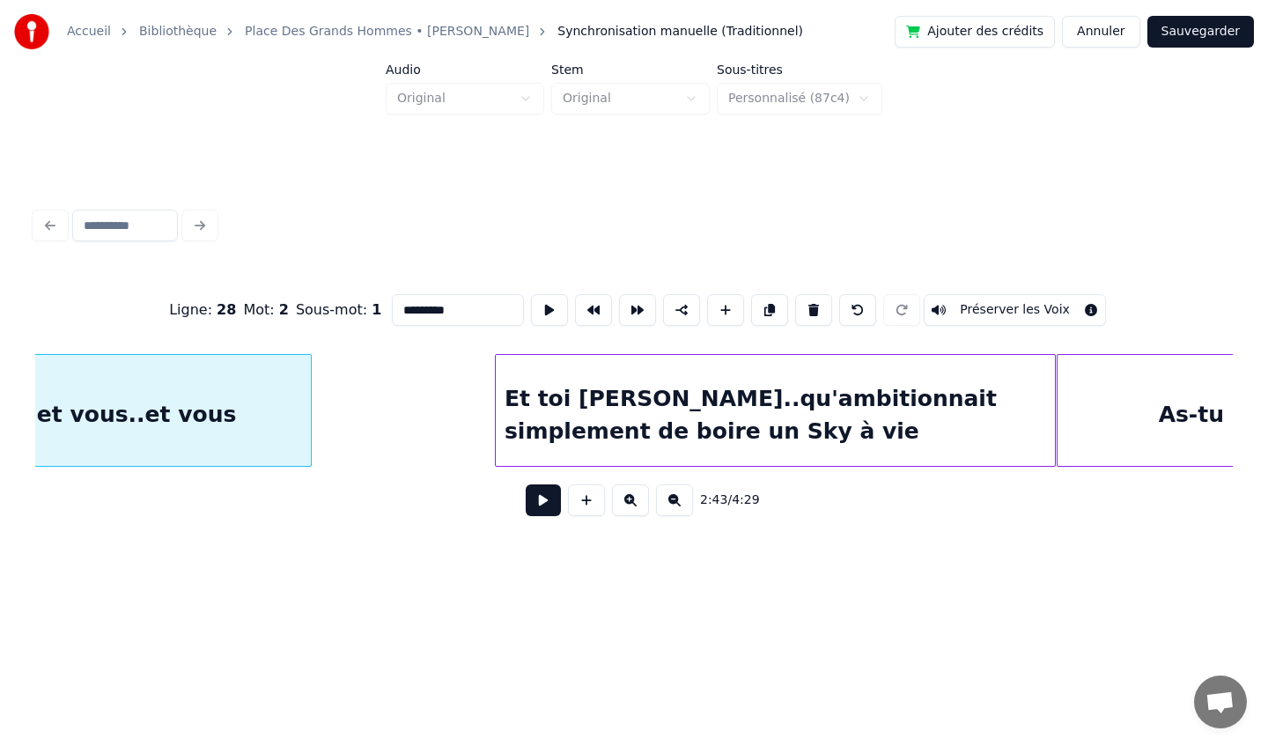
scroll to position [0, 21794]
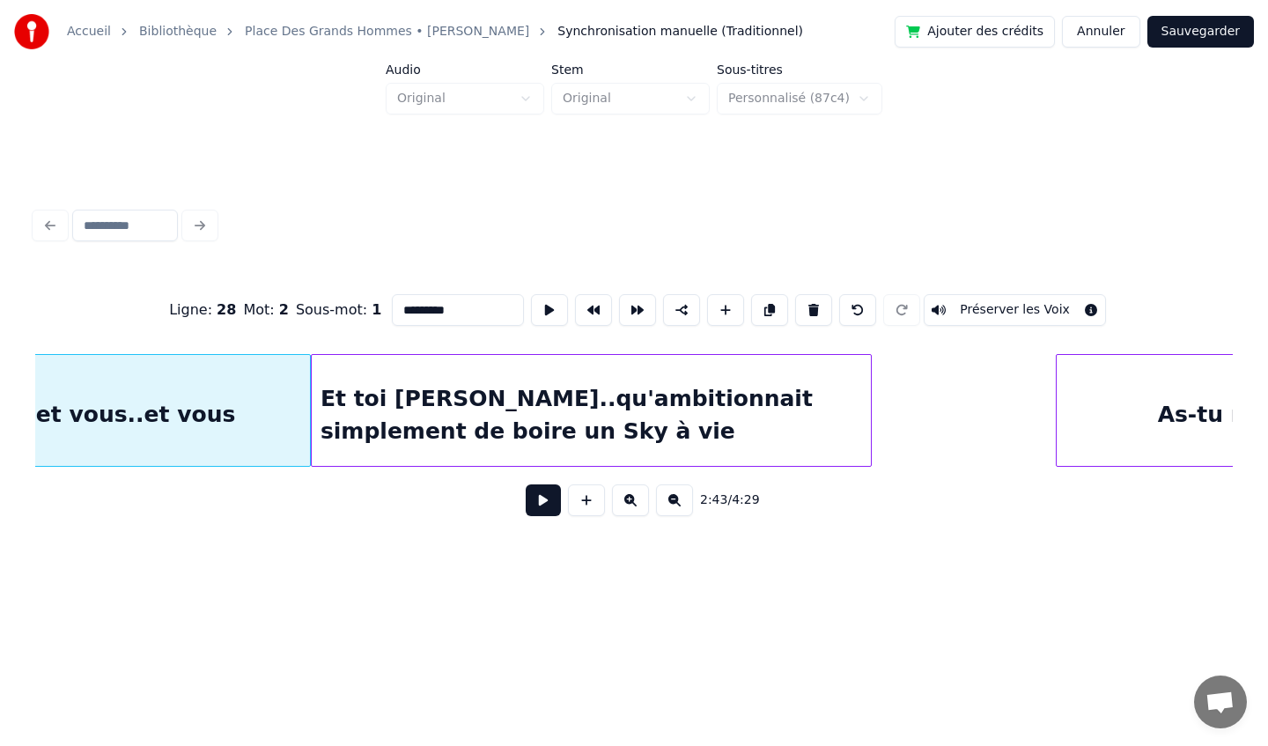
click at [627, 434] on div "Et toi [PERSON_NAME]..qu'ambitionnait simplement de boire un Sky à vie" at bounding box center [591, 415] width 559 height 120
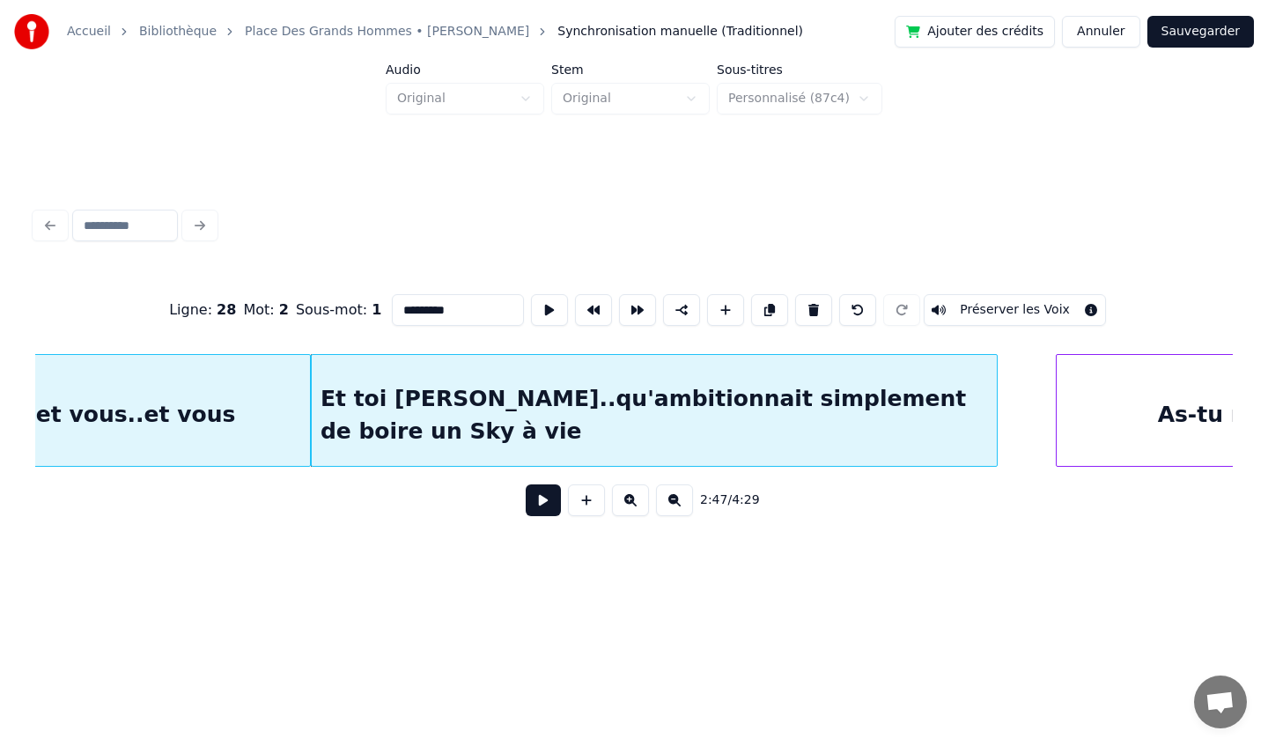
click at [992, 416] on div at bounding box center [993, 410] width 5 height 111
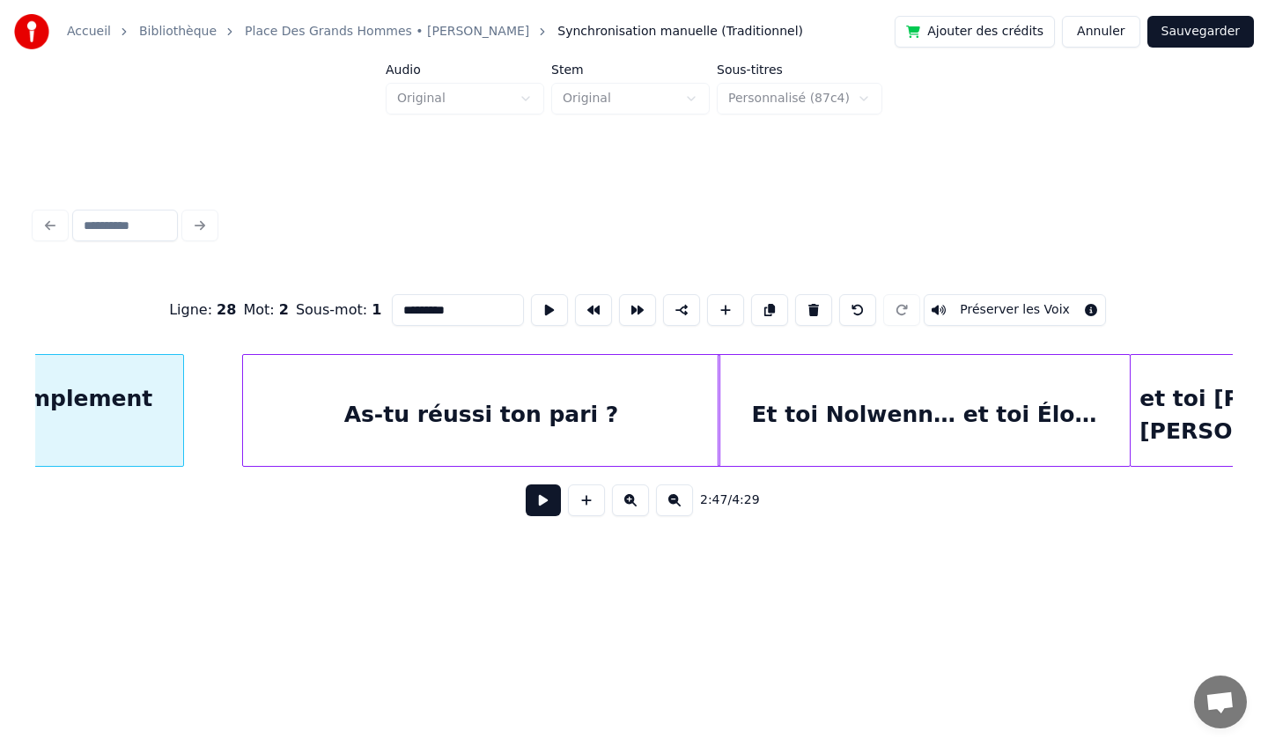
scroll to position [0, 22608]
click at [508, 416] on div "As-tu réussi ton pari ?" at bounding box center [421, 415] width 476 height 120
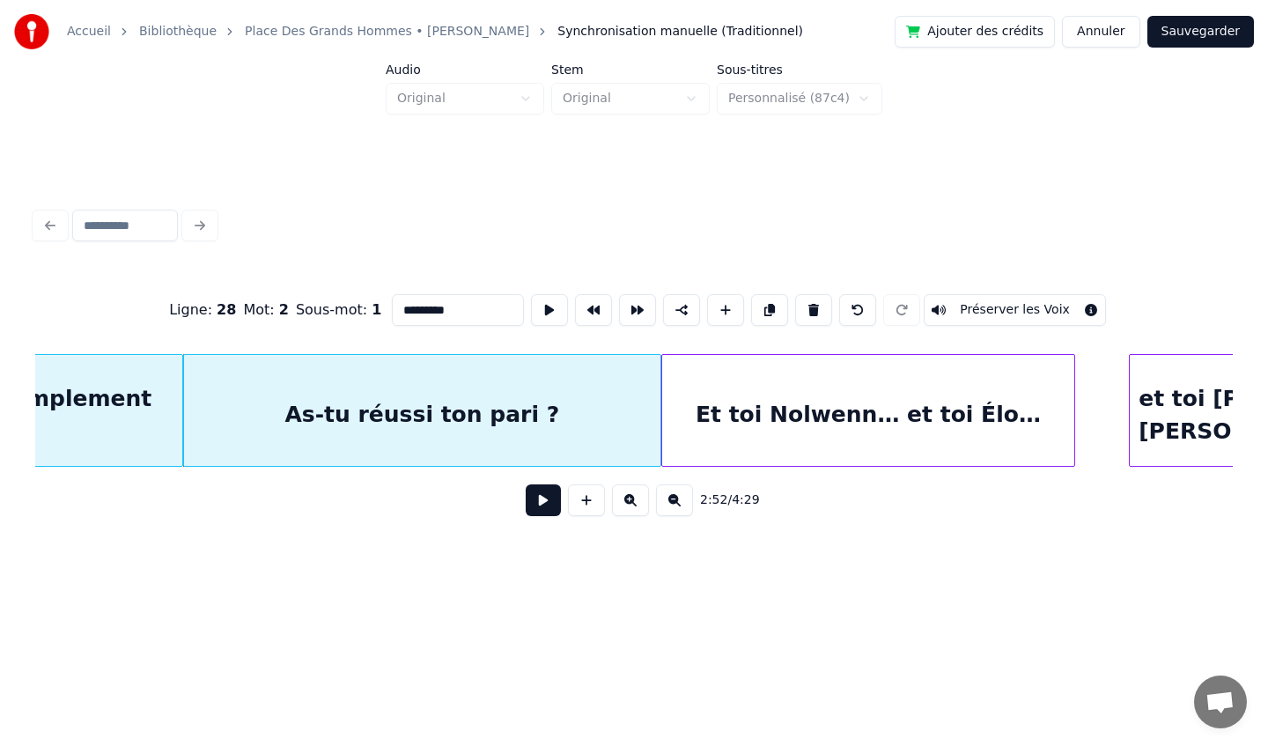
click at [703, 397] on div "Et toi Nolwenn… et toi Élo…" at bounding box center [868, 415] width 412 height 120
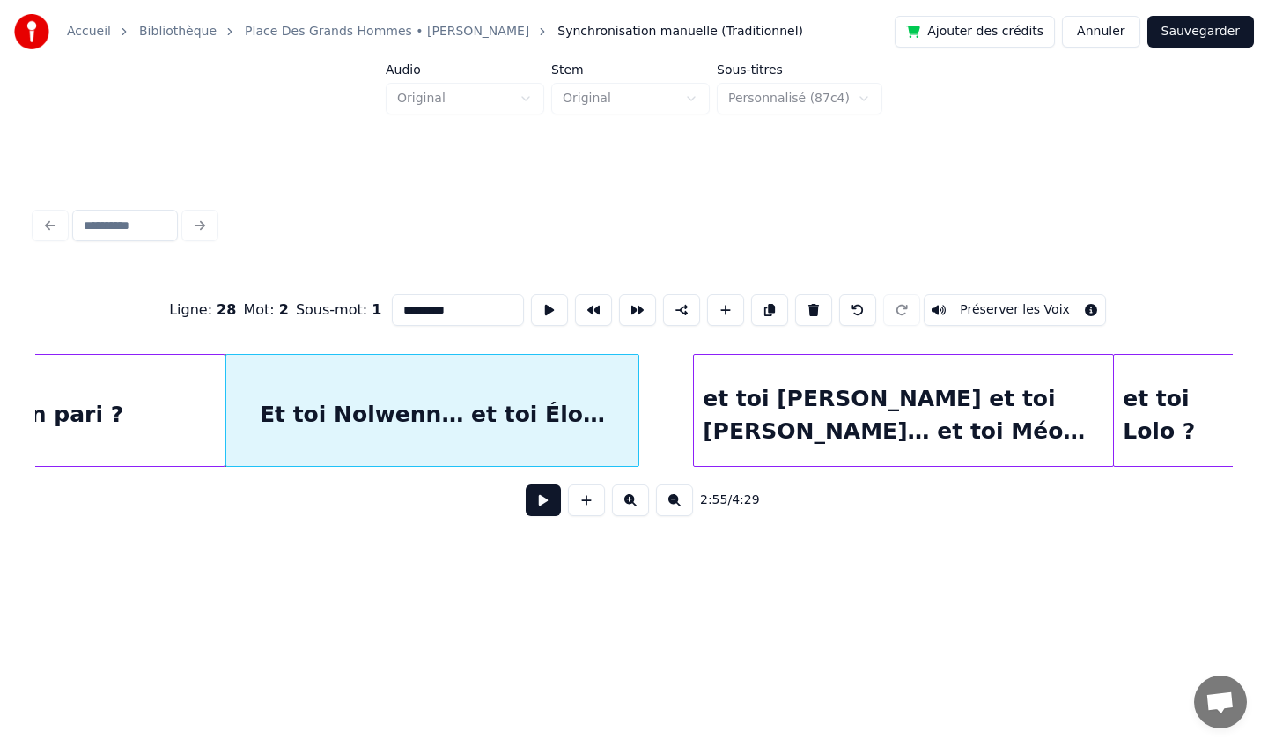
scroll to position [0, 23188]
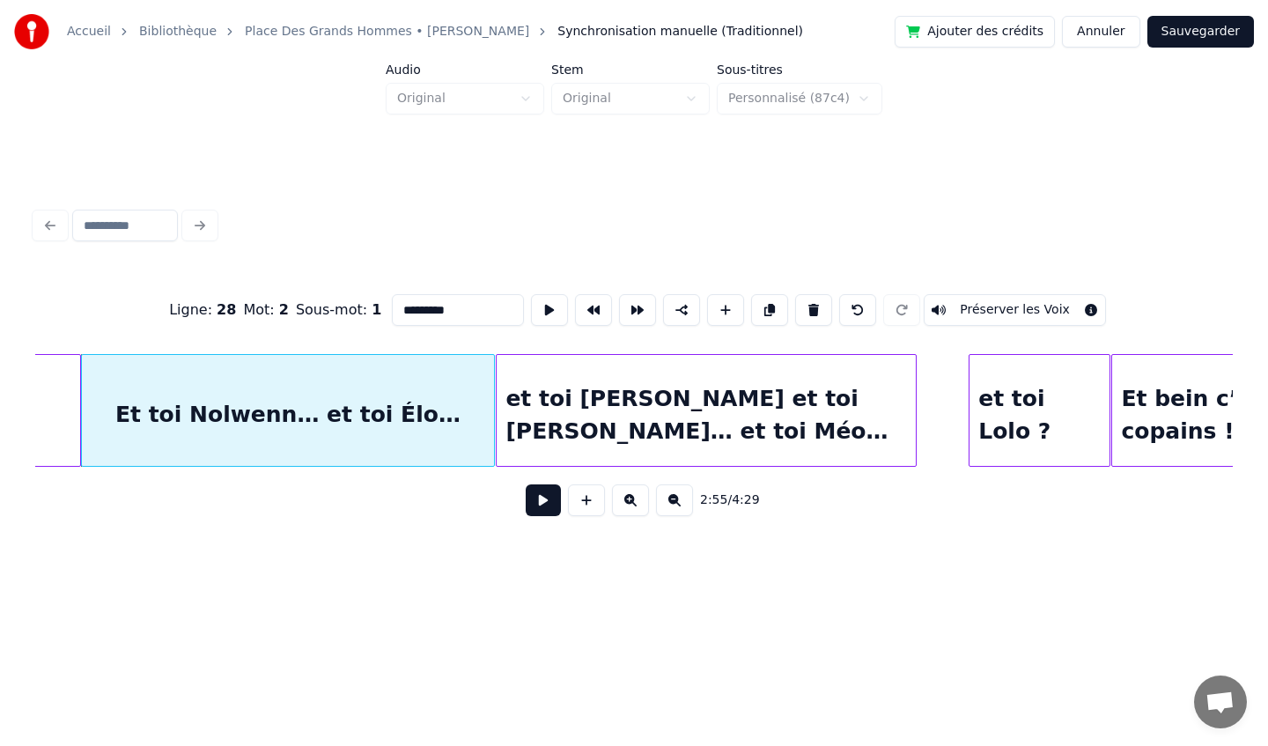
click at [740, 388] on div "et toi [PERSON_NAME] et toi [PERSON_NAME]… et toi Méo…" at bounding box center [706, 415] width 419 height 120
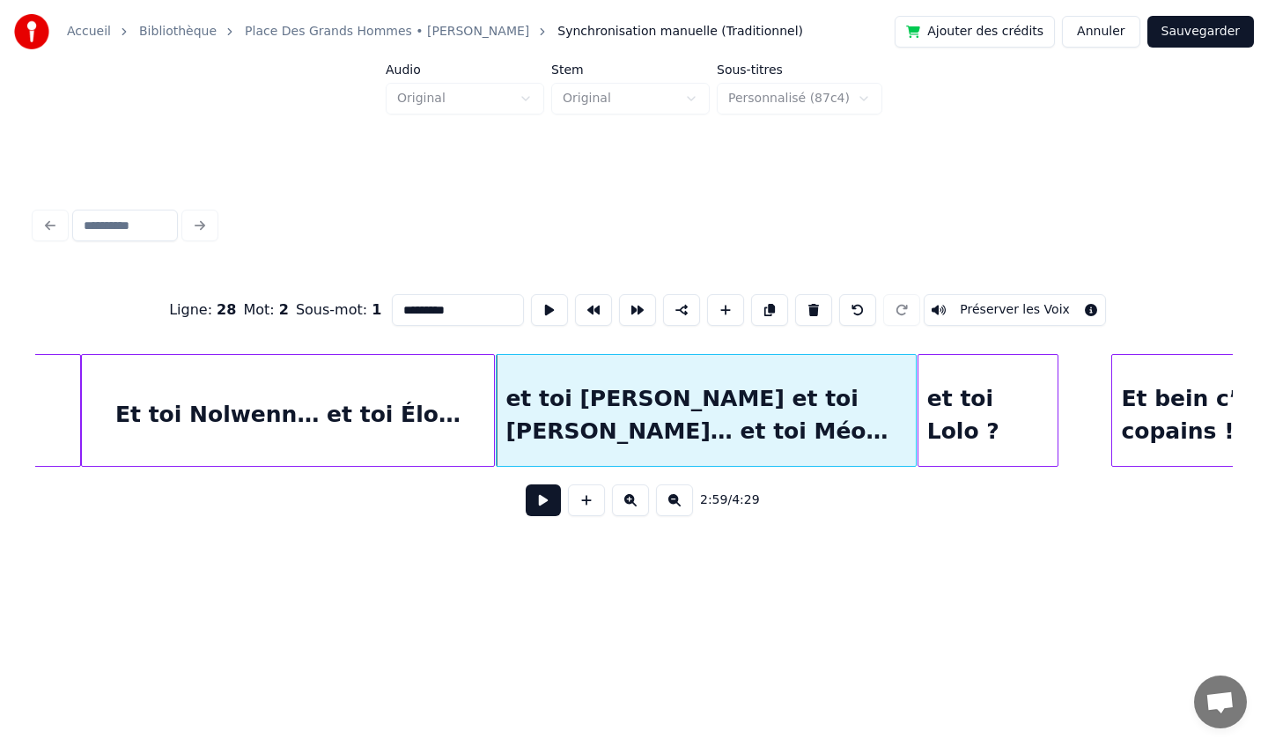
click at [949, 384] on div "et toi Lolo ?" at bounding box center [988, 415] width 140 height 120
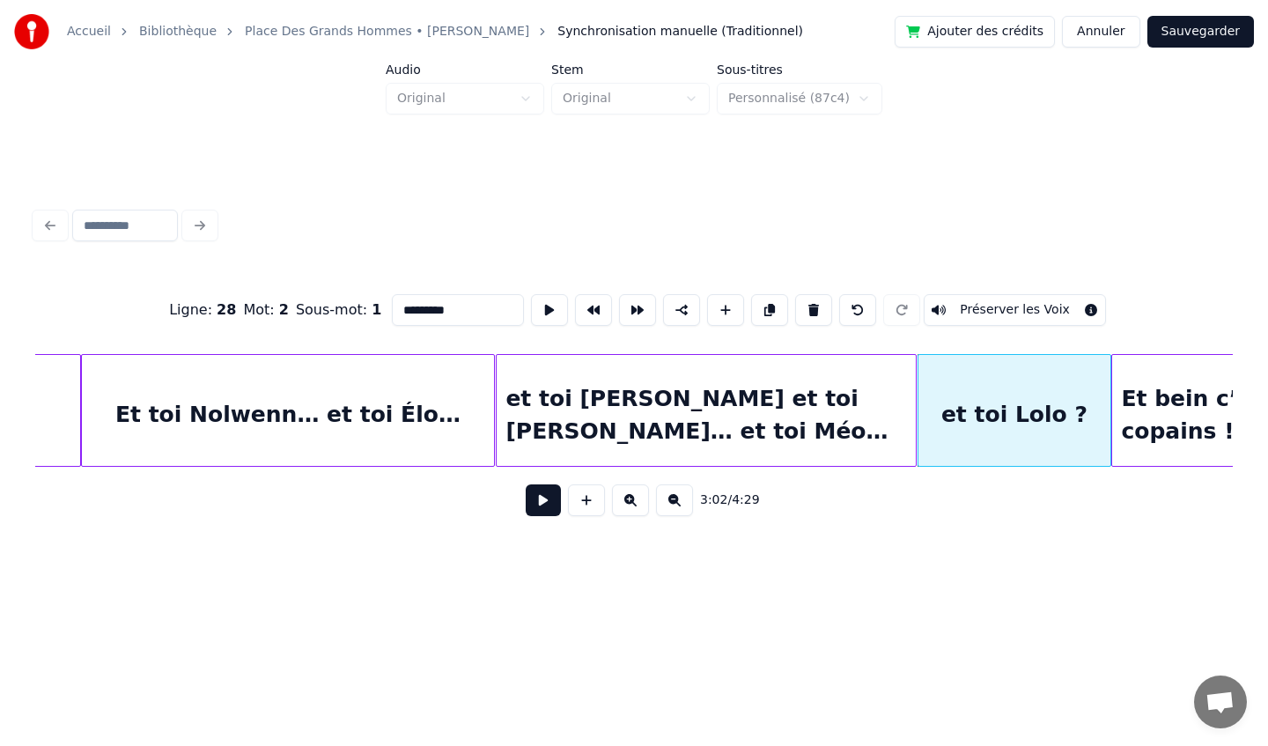
click at [1107, 400] on div at bounding box center [1107, 410] width 5 height 111
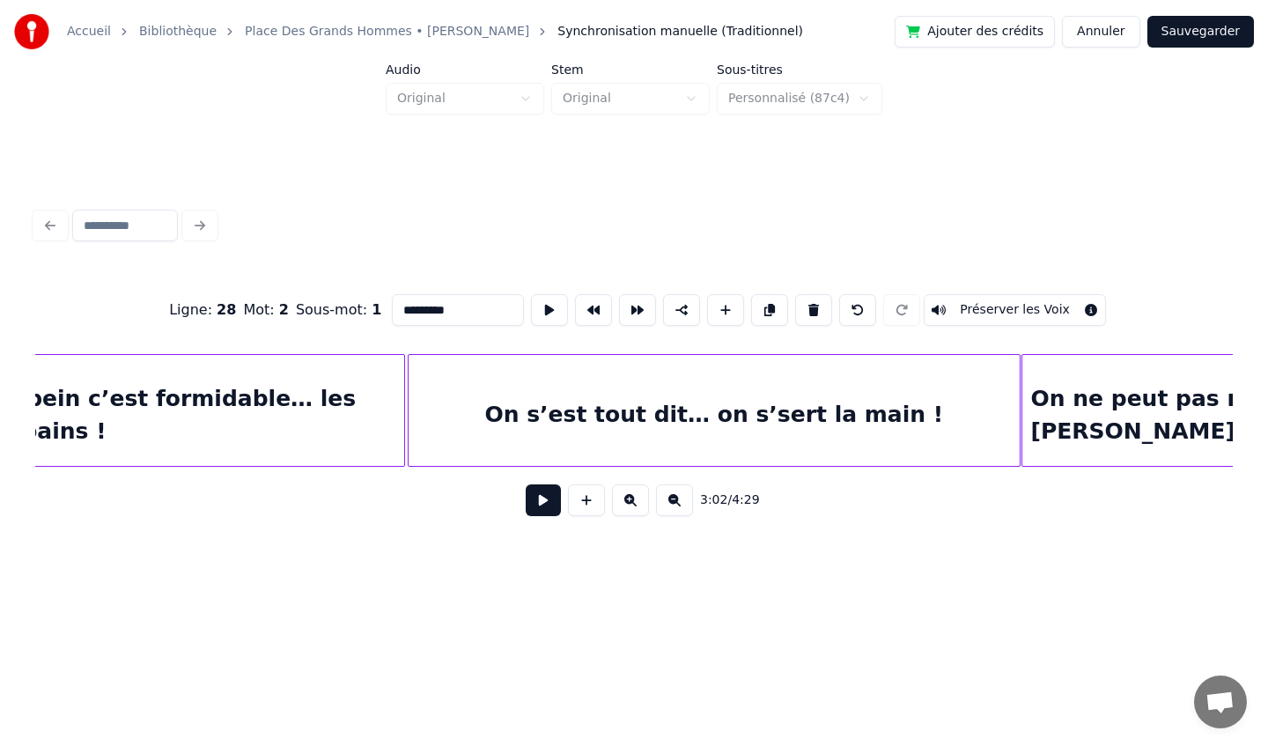
scroll to position [0, 24318]
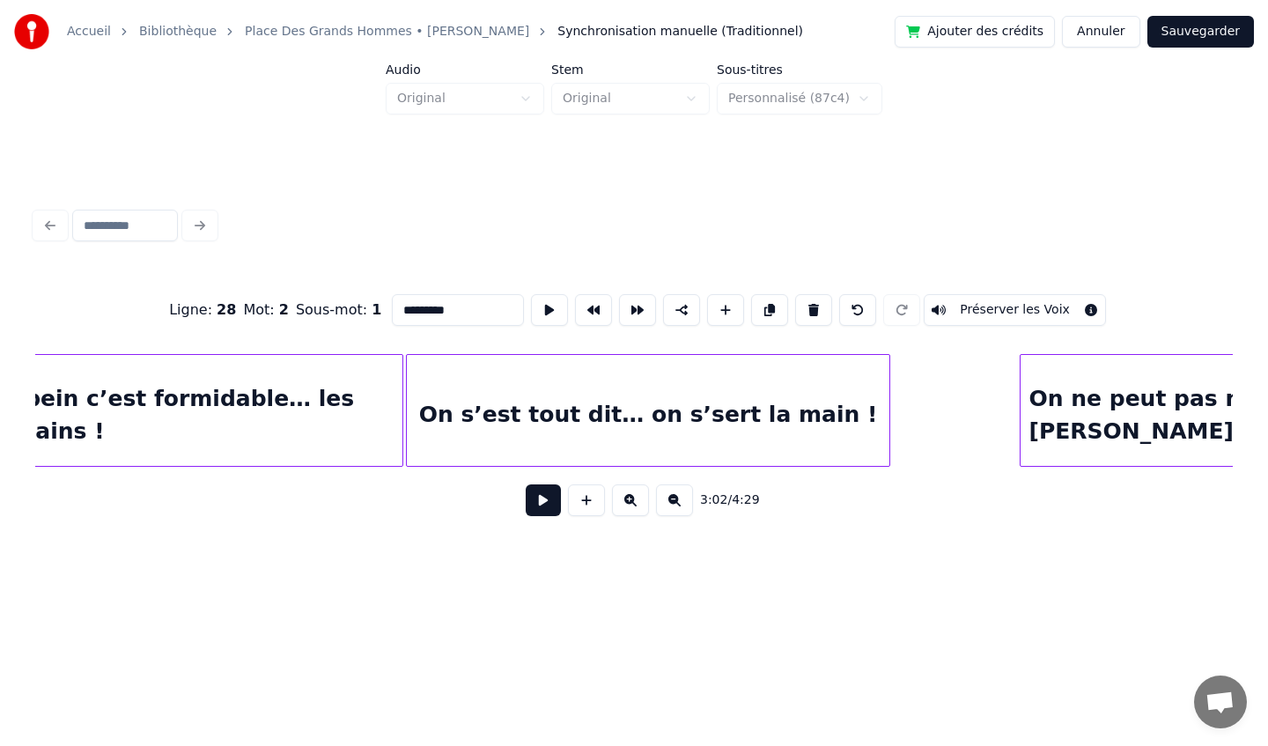
click at [888, 426] on div at bounding box center [886, 410] width 5 height 111
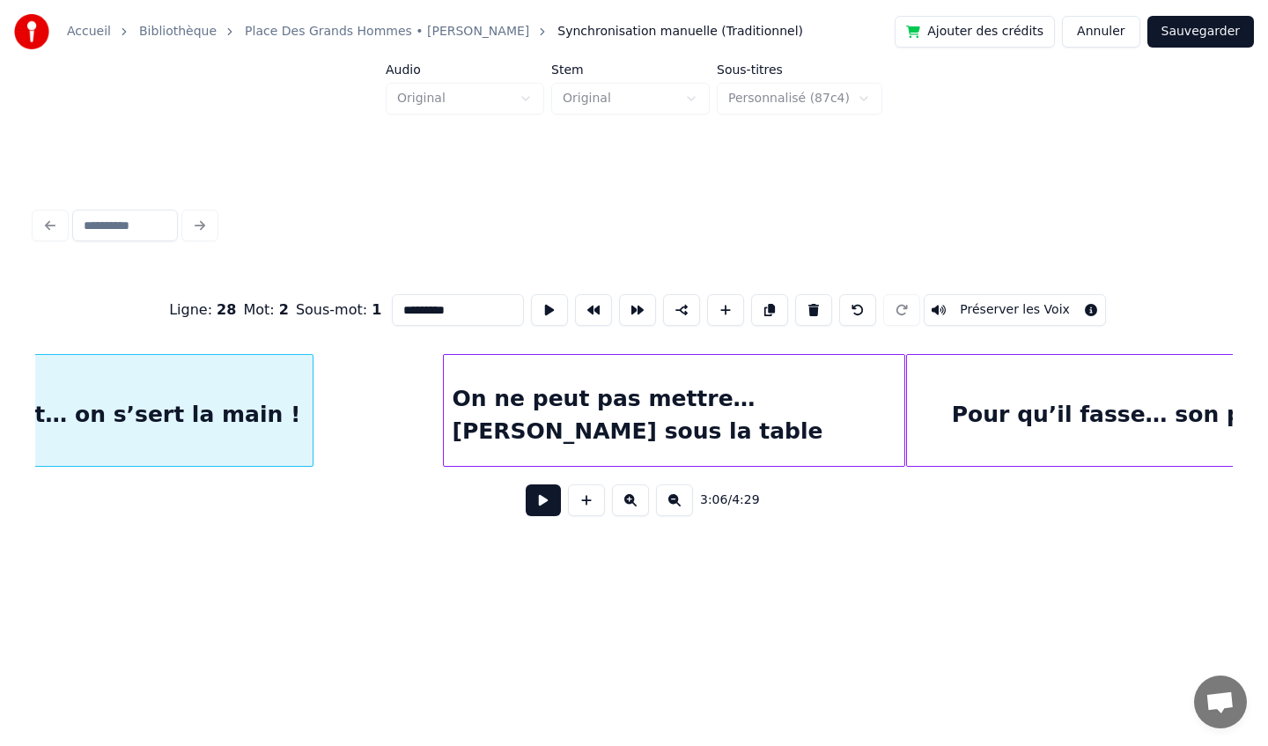
scroll to position [0, 24922]
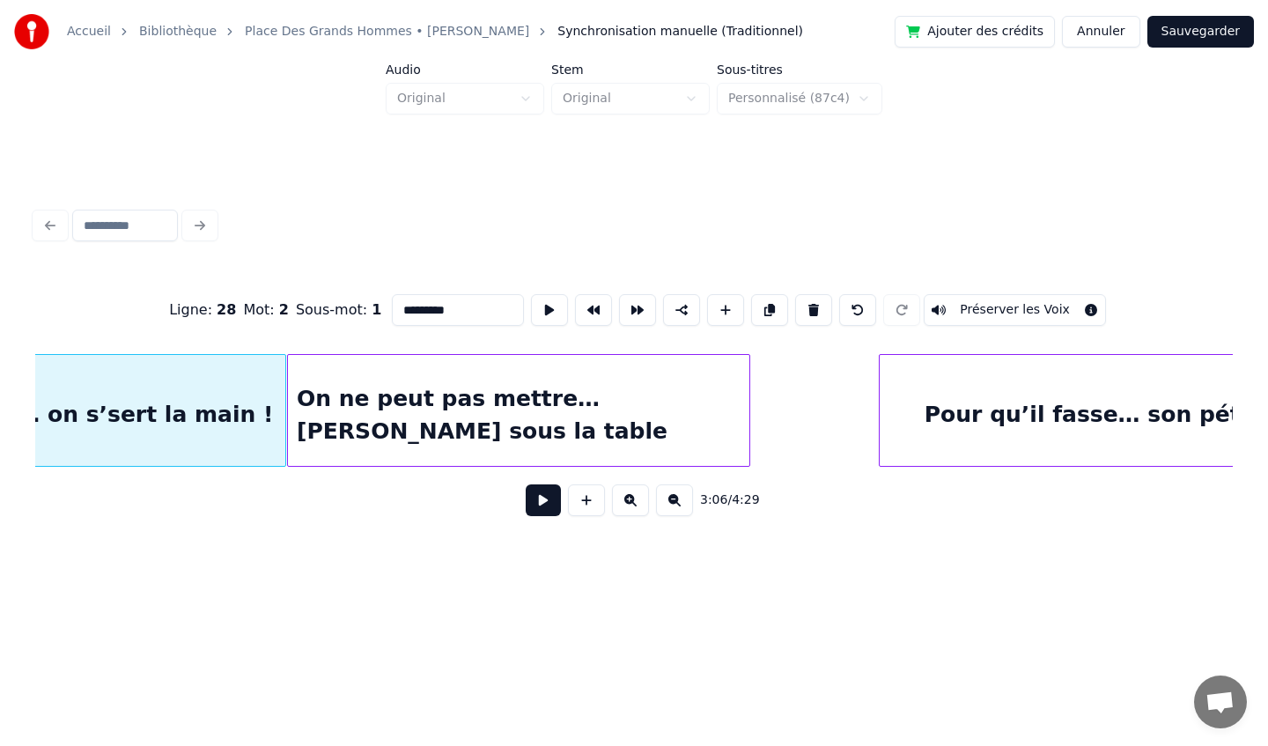
click at [612, 420] on div "On ne peut pas mettre… [PERSON_NAME] sous la table" at bounding box center [518, 415] width 461 height 120
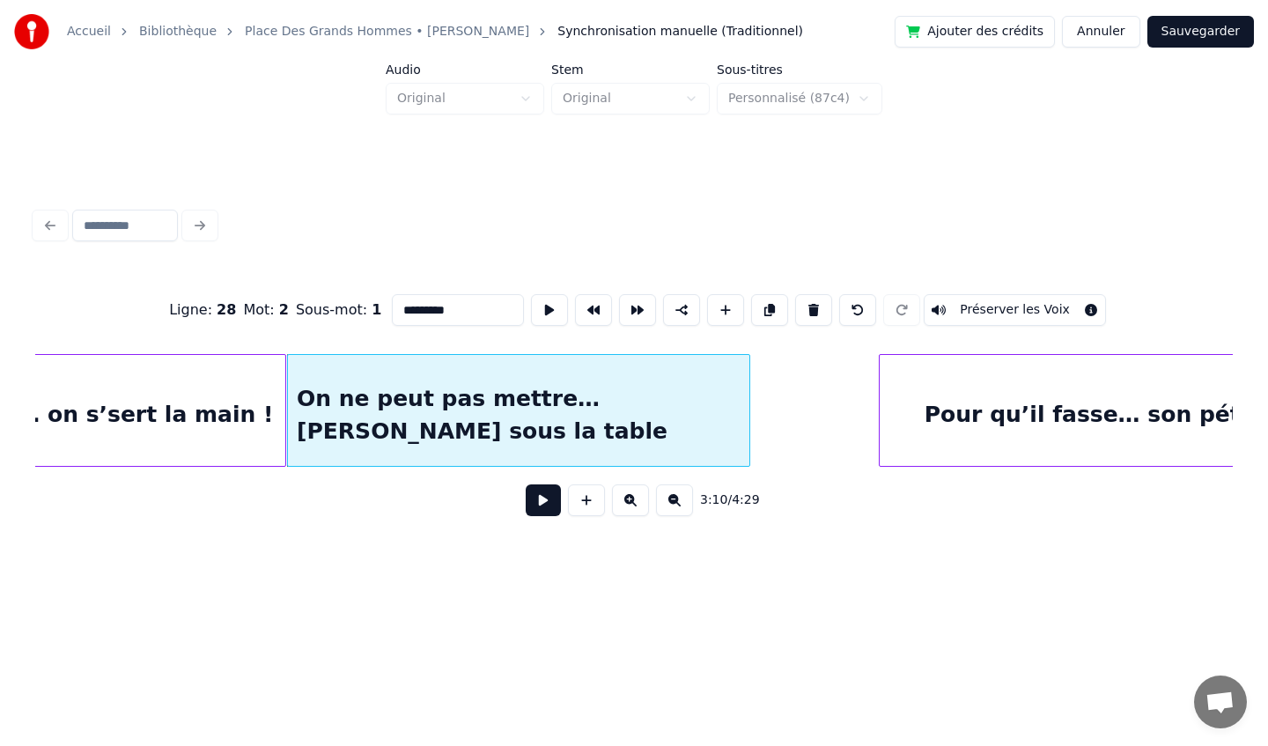
scroll to position [0, 25038]
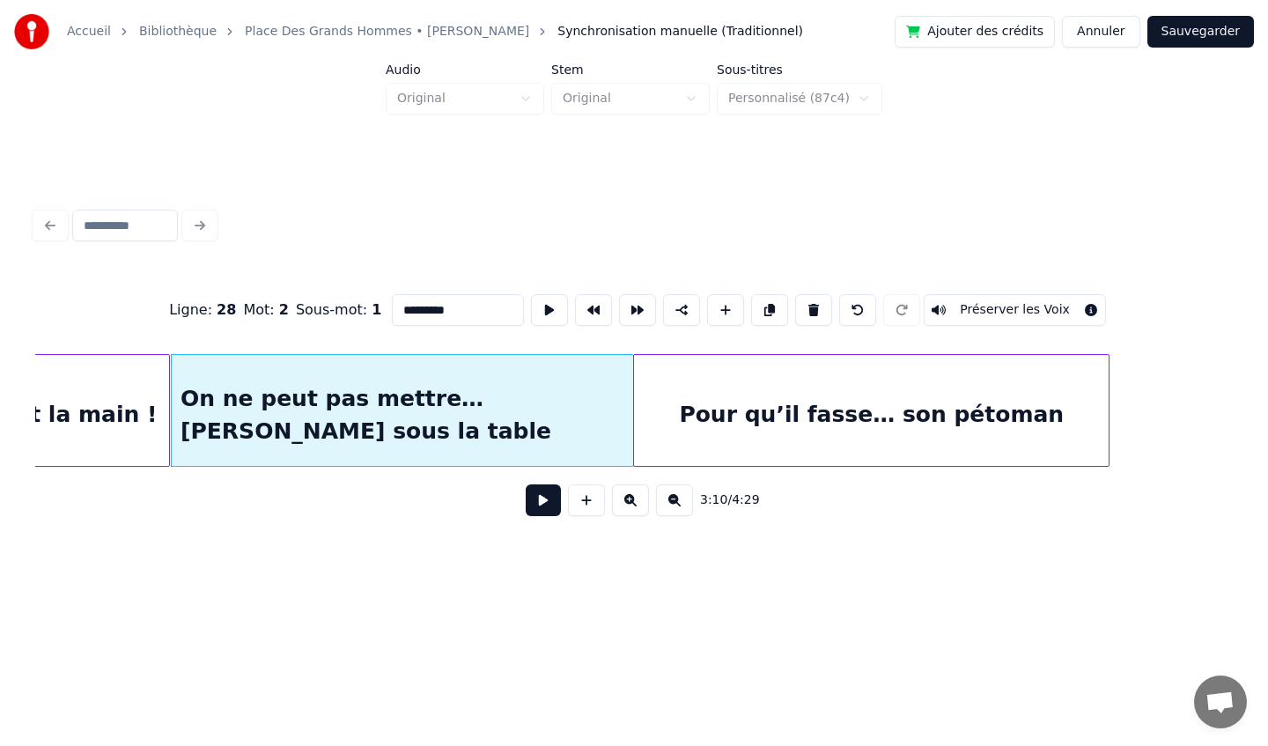
click at [888, 400] on div "Pour qu’il fasse… son pétoman" at bounding box center [871, 415] width 475 height 120
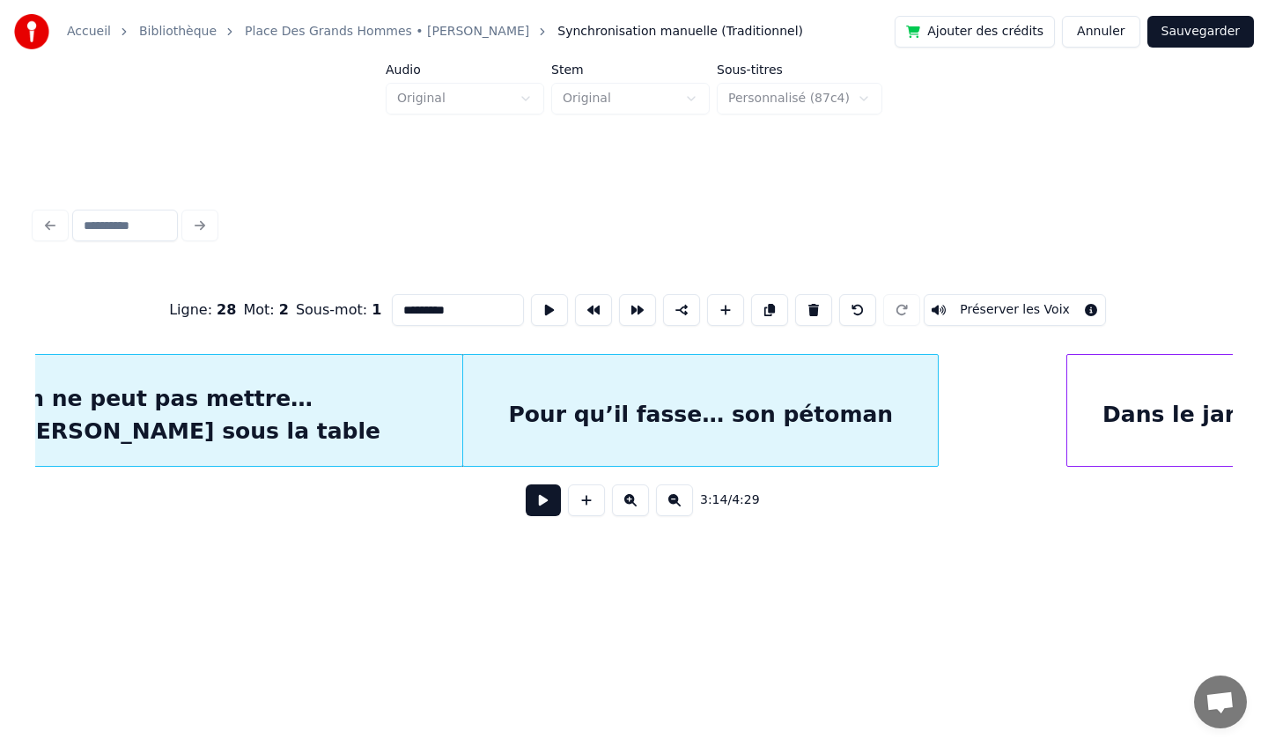
scroll to position [0, 25510]
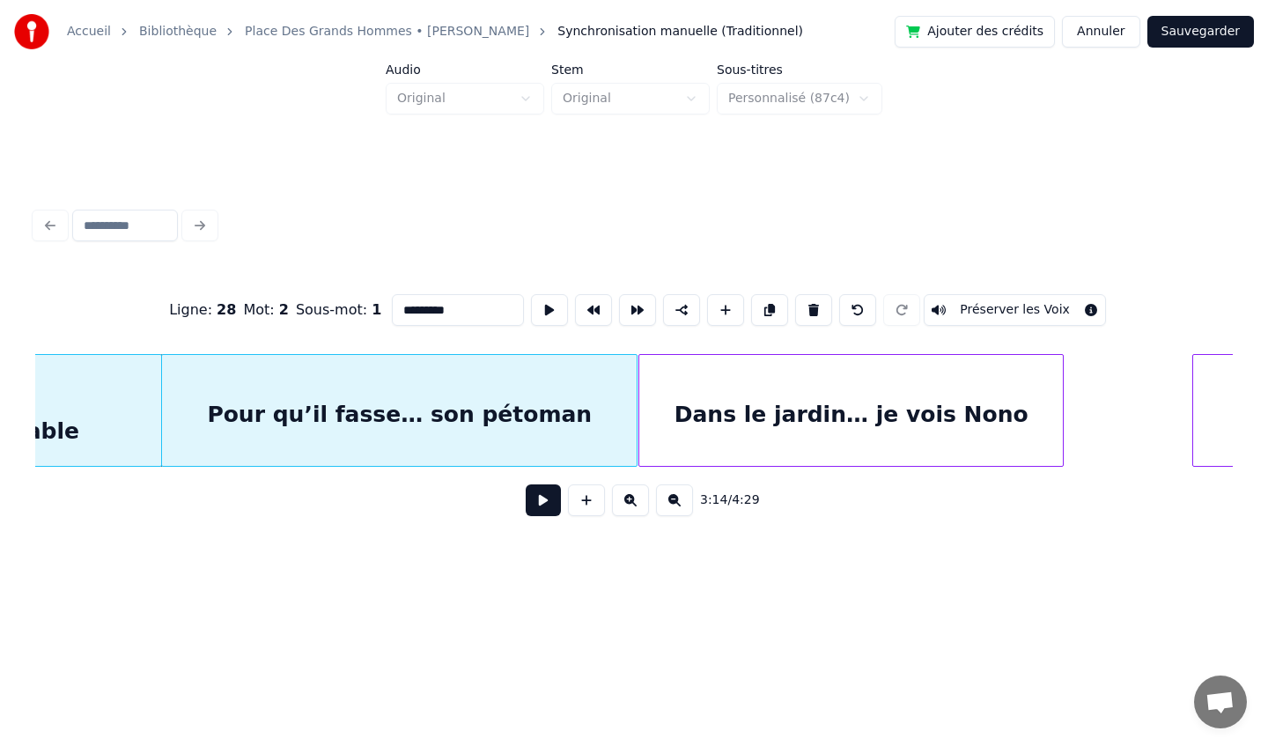
click at [761, 411] on div "Dans le jardin… je vois Nono" at bounding box center [851, 415] width 424 height 120
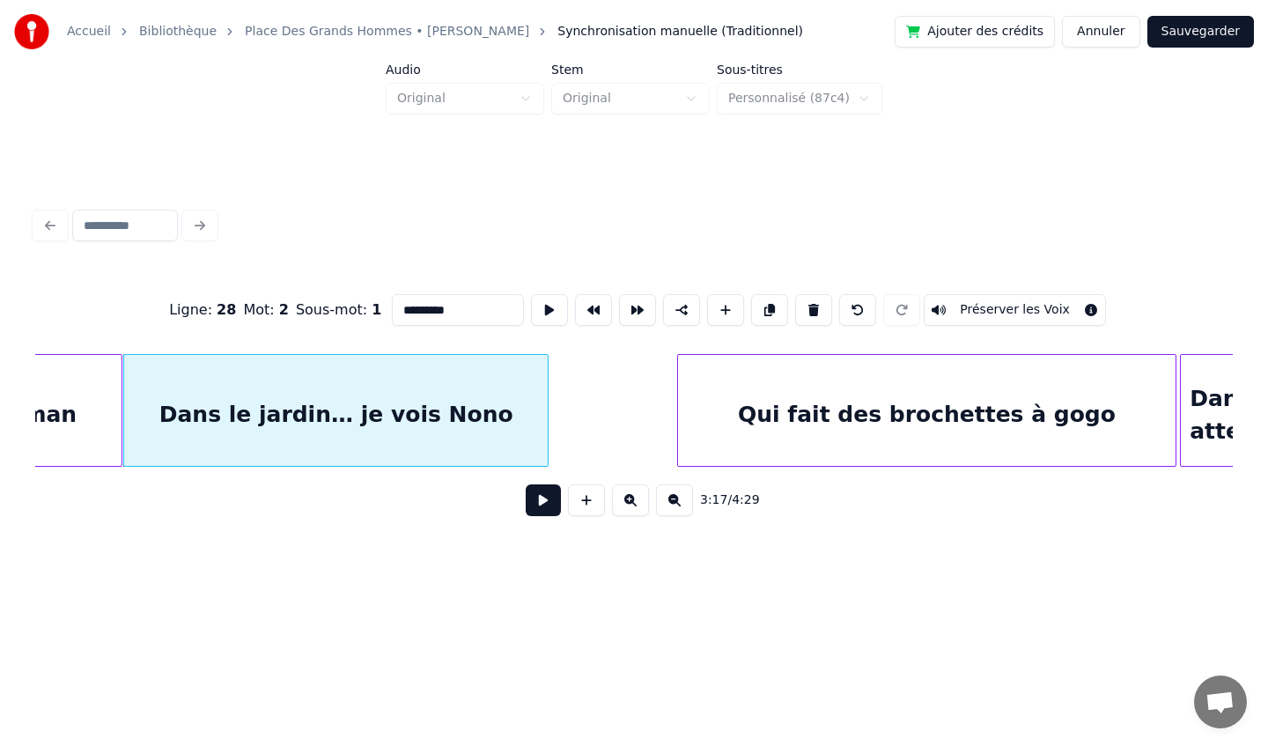
scroll to position [0, 26026]
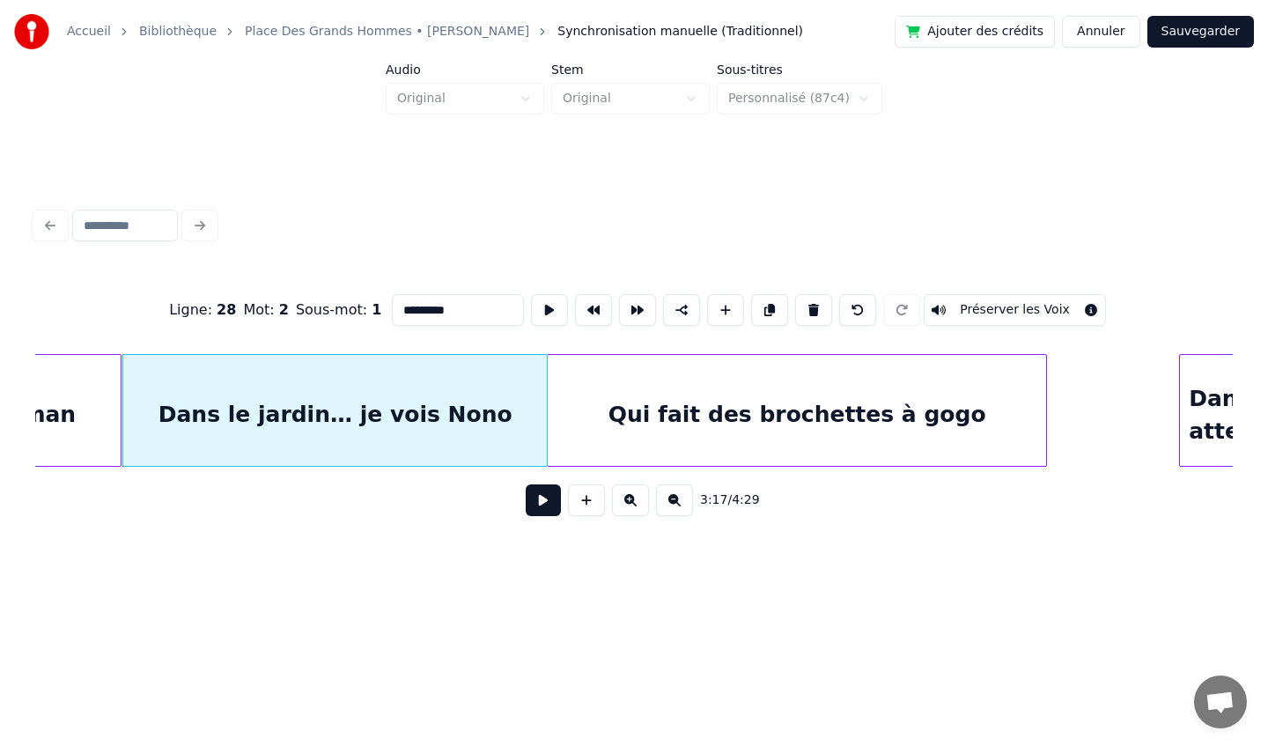
click at [777, 411] on div "Qui fait des brochettes à gogo" at bounding box center [797, 415] width 498 height 120
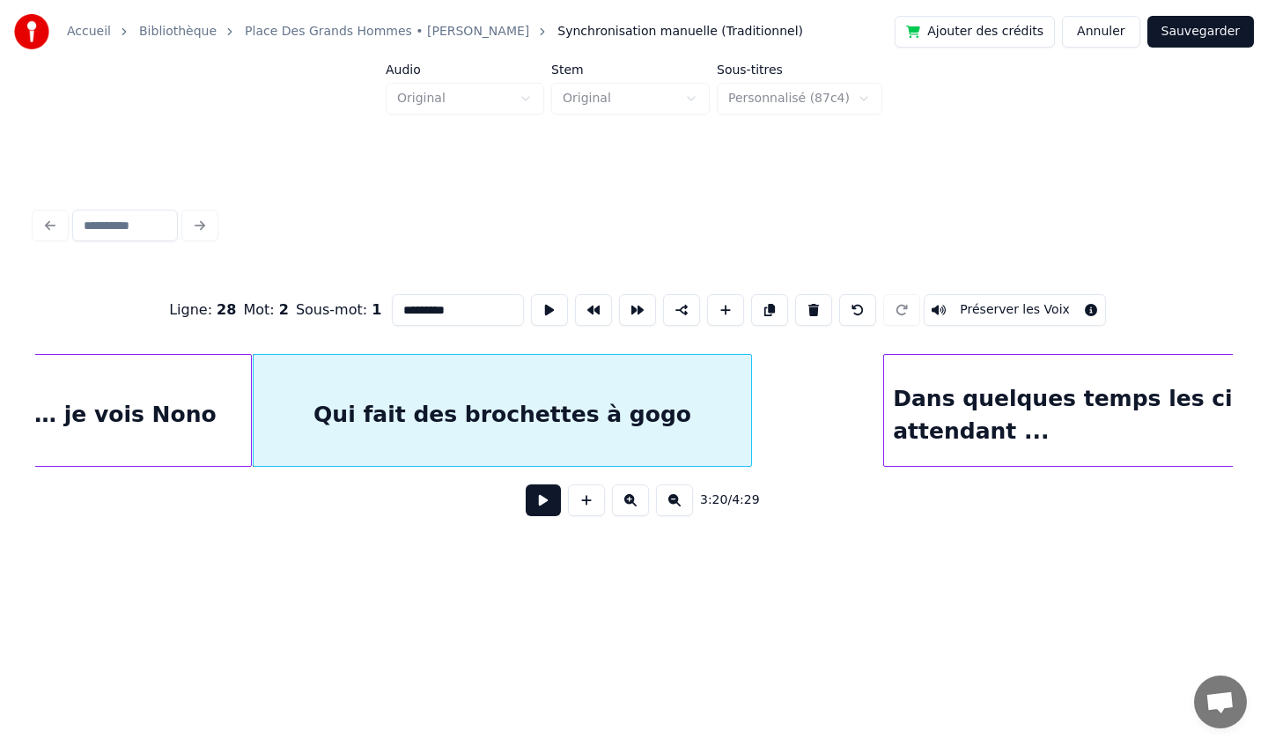
scroll to position [0, 26578]
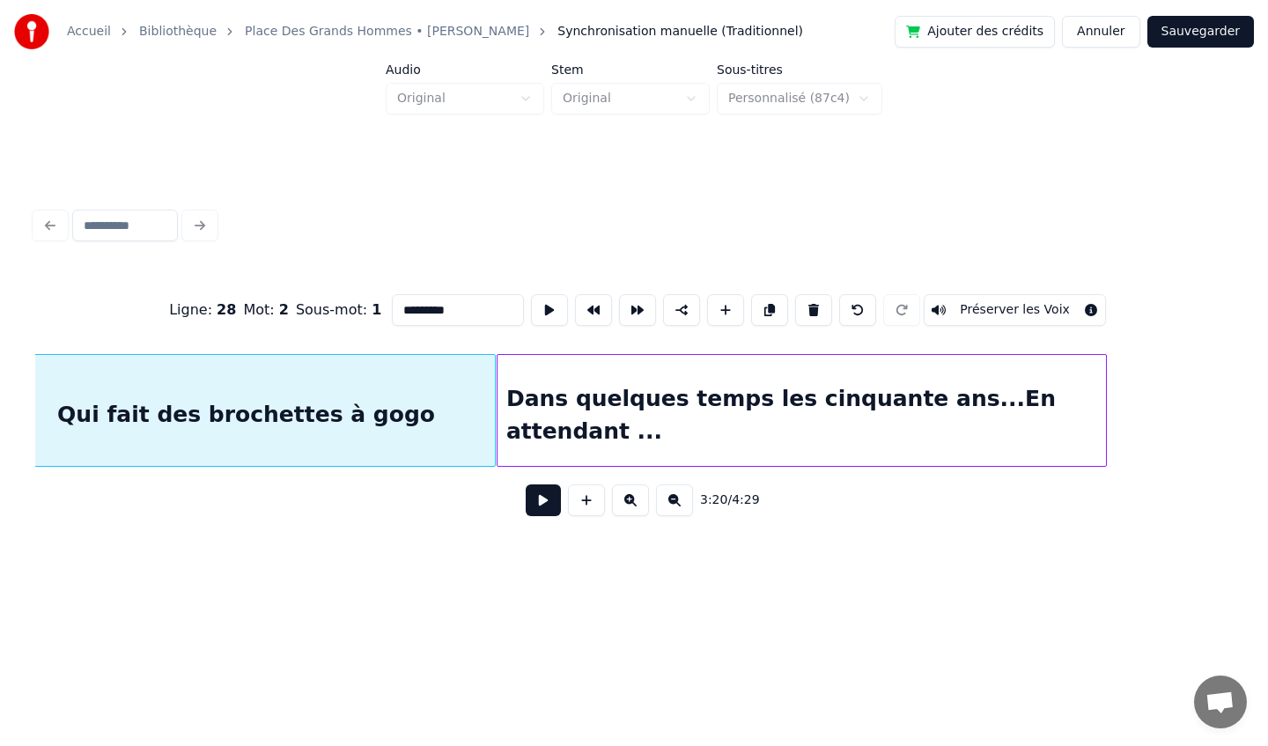
click at [833, 380] on div "Dans quelques temps les cinquante ans...En attendant ..." at bounding box center [801, 415] width 608 height 120
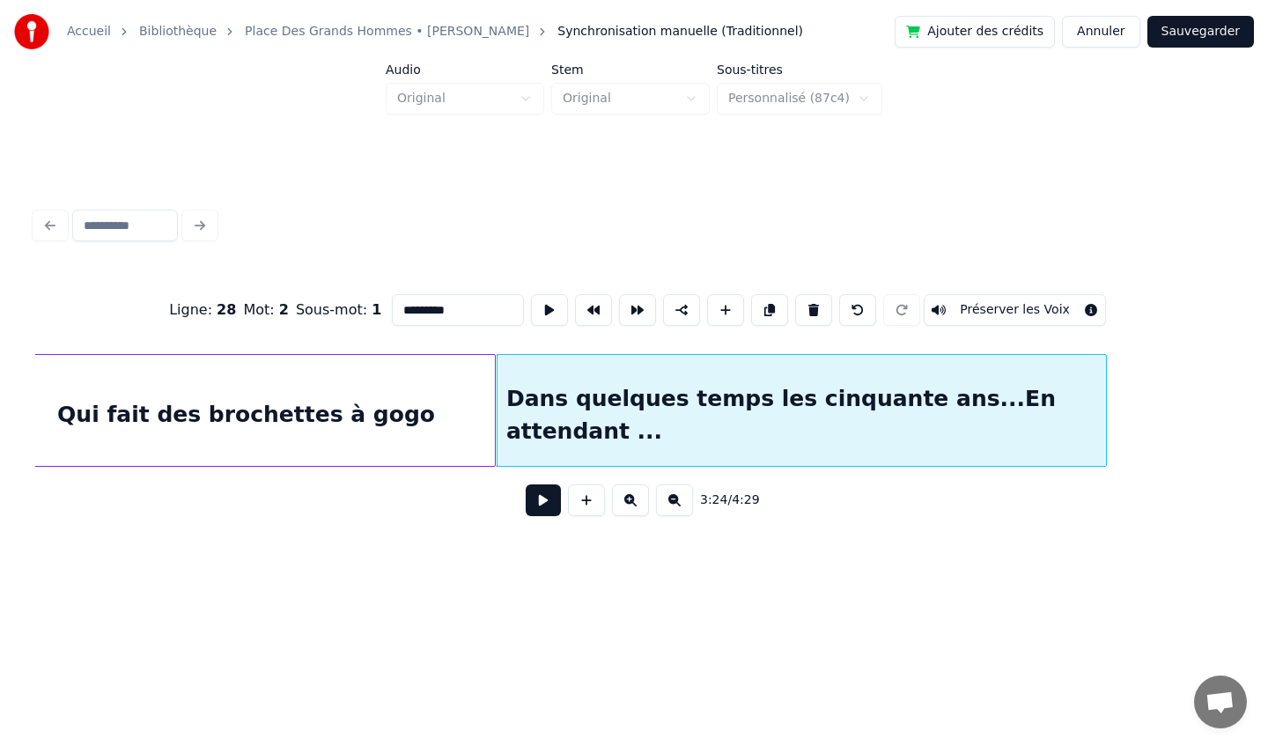
click at [458, 421] on div "Qui fait des brochettes à gogo" at bounding box center [246, 415] width 498 height 120
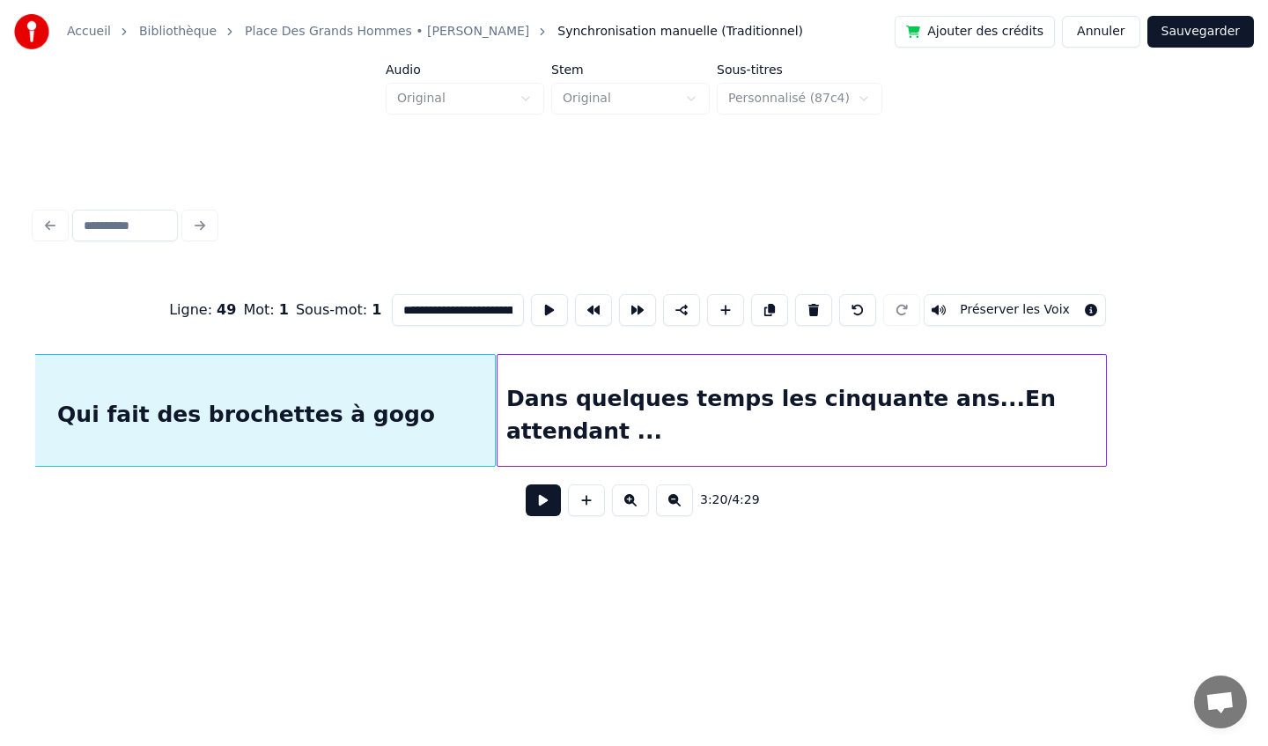
scroll to position [0, 26539]
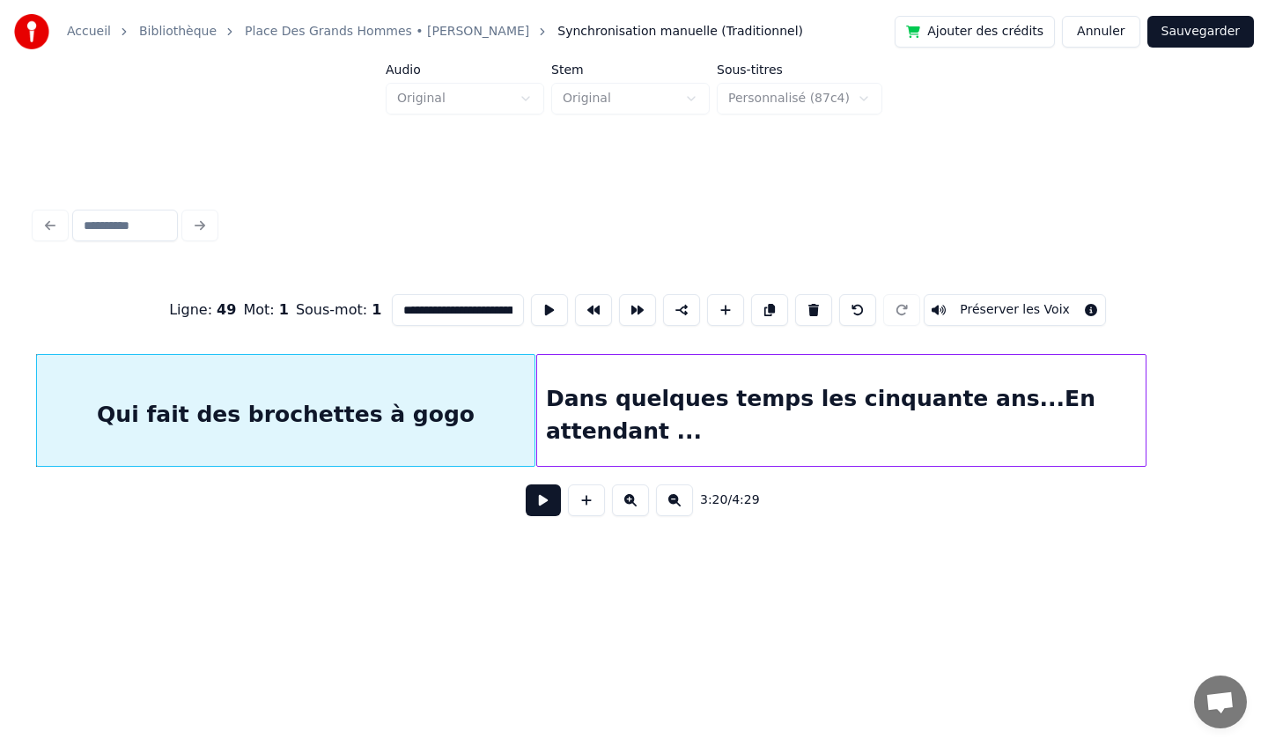
click at [660, 394] on div "Dans quelques temps les cinquante ans...En attendant ..." at bounding box center [841, 415] width 608 height 120
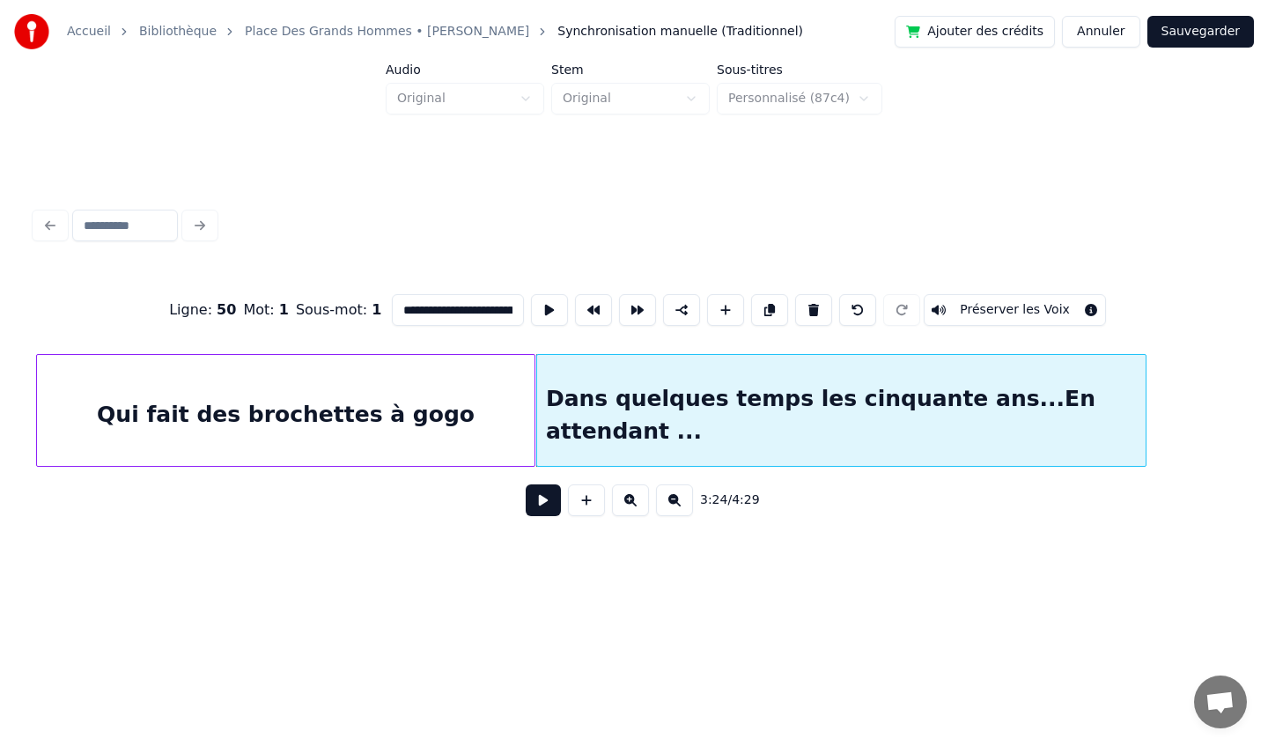
click at [503, 409] on div "Qui fait des brochettes à gogo" at bounding box center [286, 415] width 498 height 120
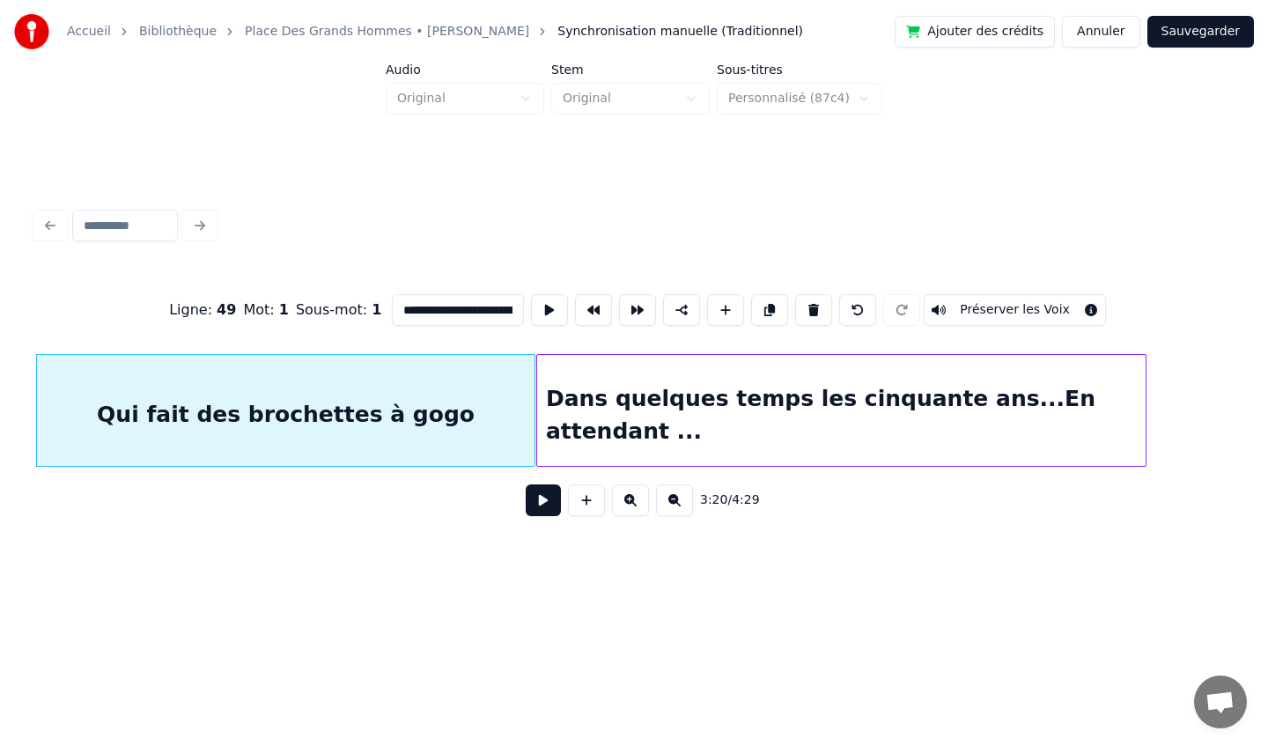
click at [640, 394] on div "Dans quelques temps les cinquante ans...En attendant ..." at bounding box center [841, 415] width 608 height 120
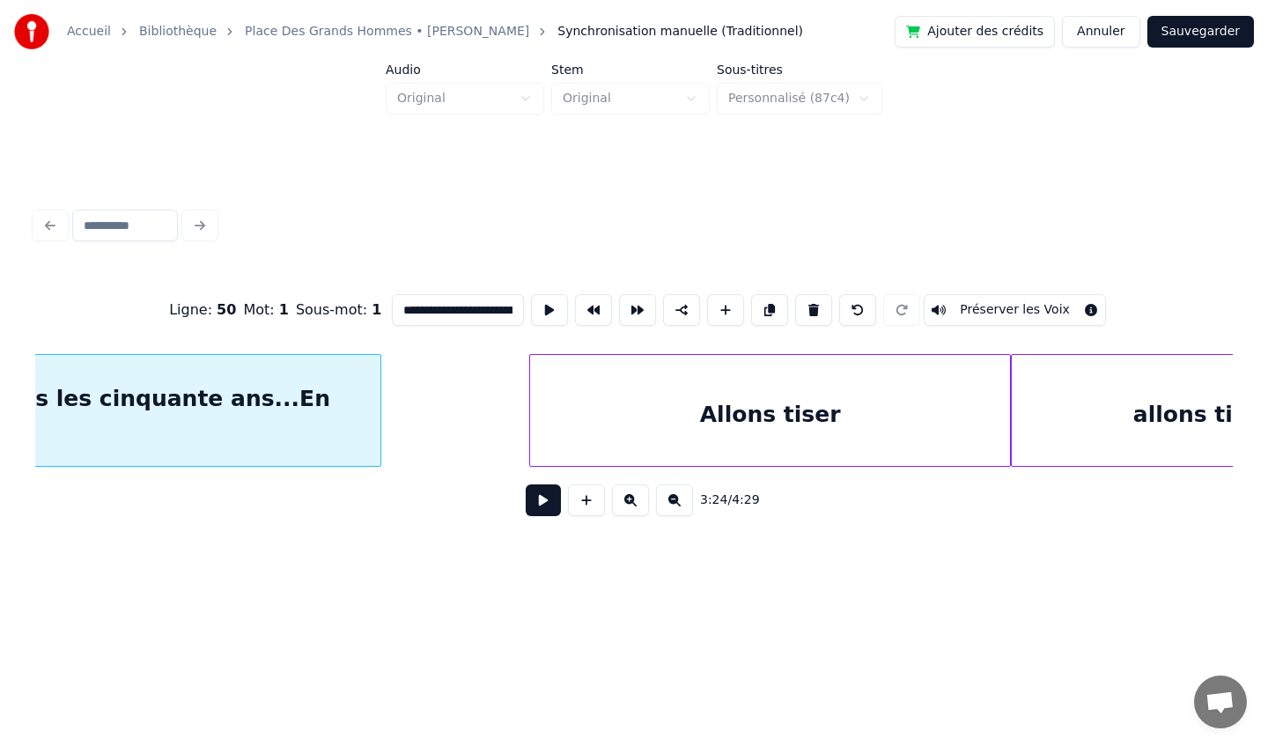
scroll to position [0, 27311]
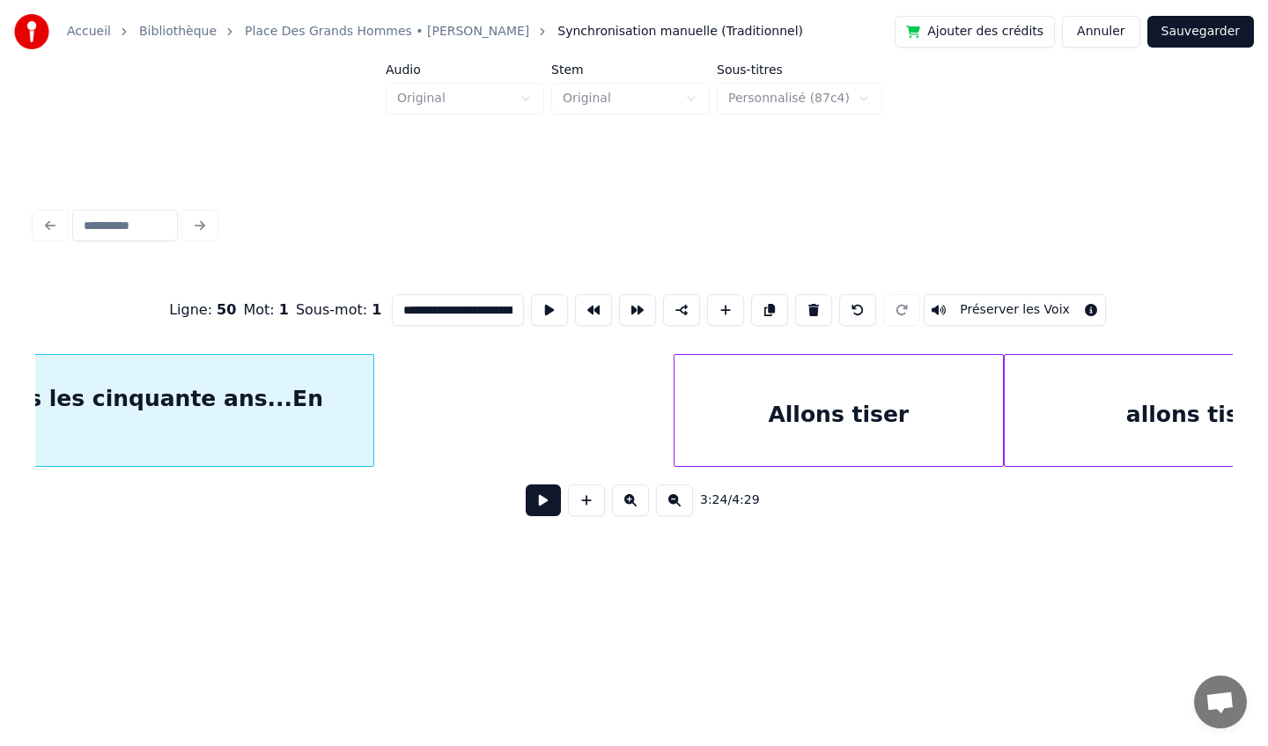
click at [674, 431] on div at bounding box center [676, 410] width 5 height 111
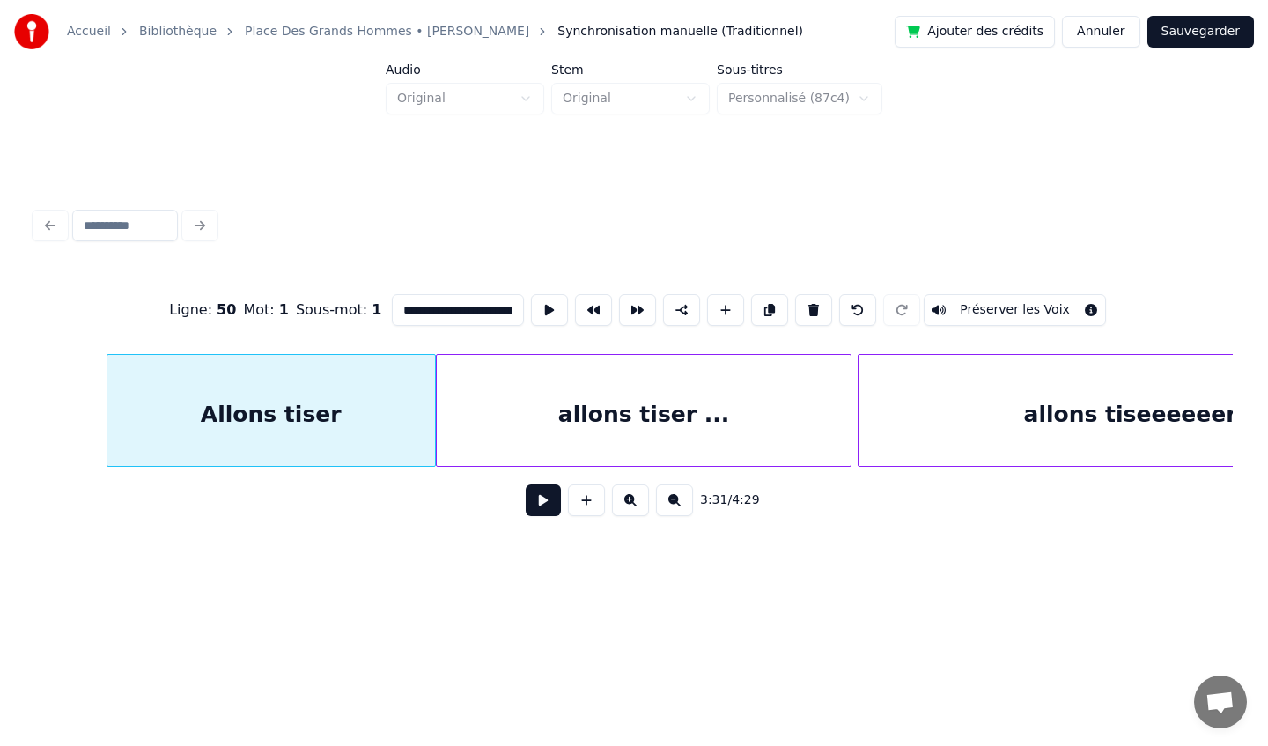
scroll to position [0, 28052]
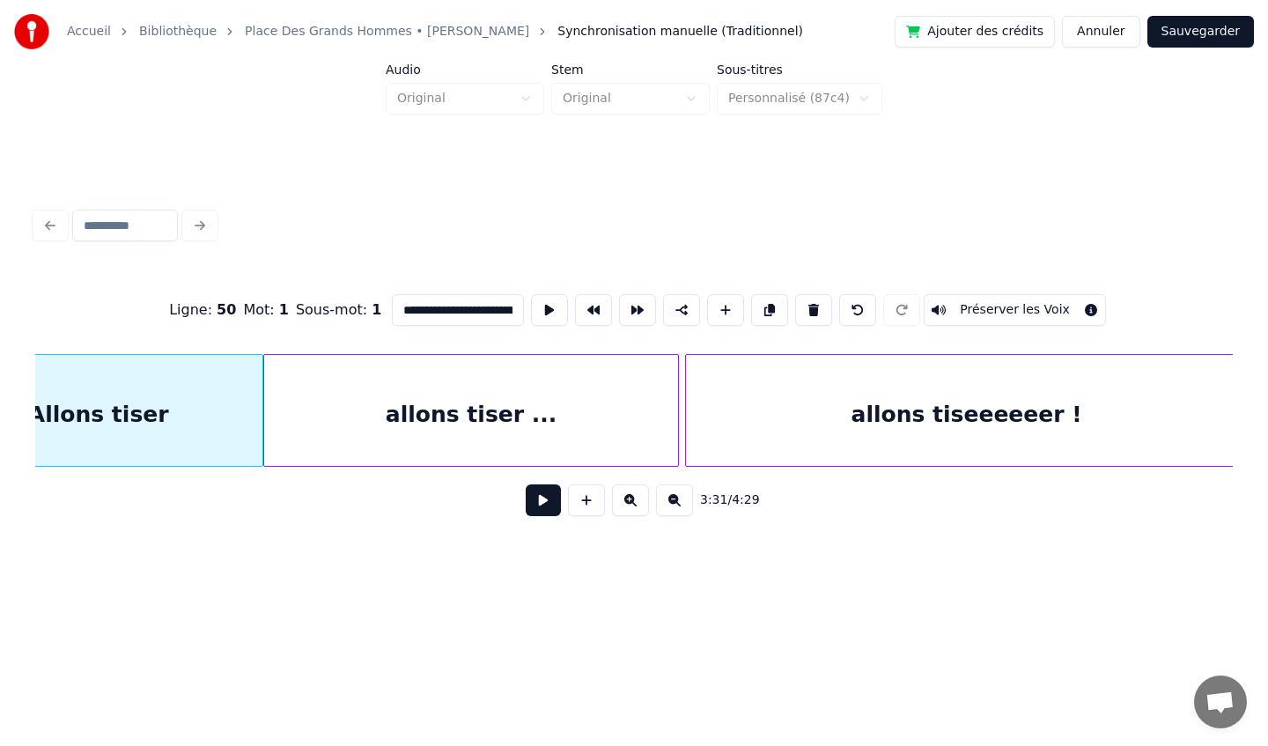
click at [552, 423] on div "allons tiser ..." at bounding box center [471, 415] width 414 height 120
type input "**********"
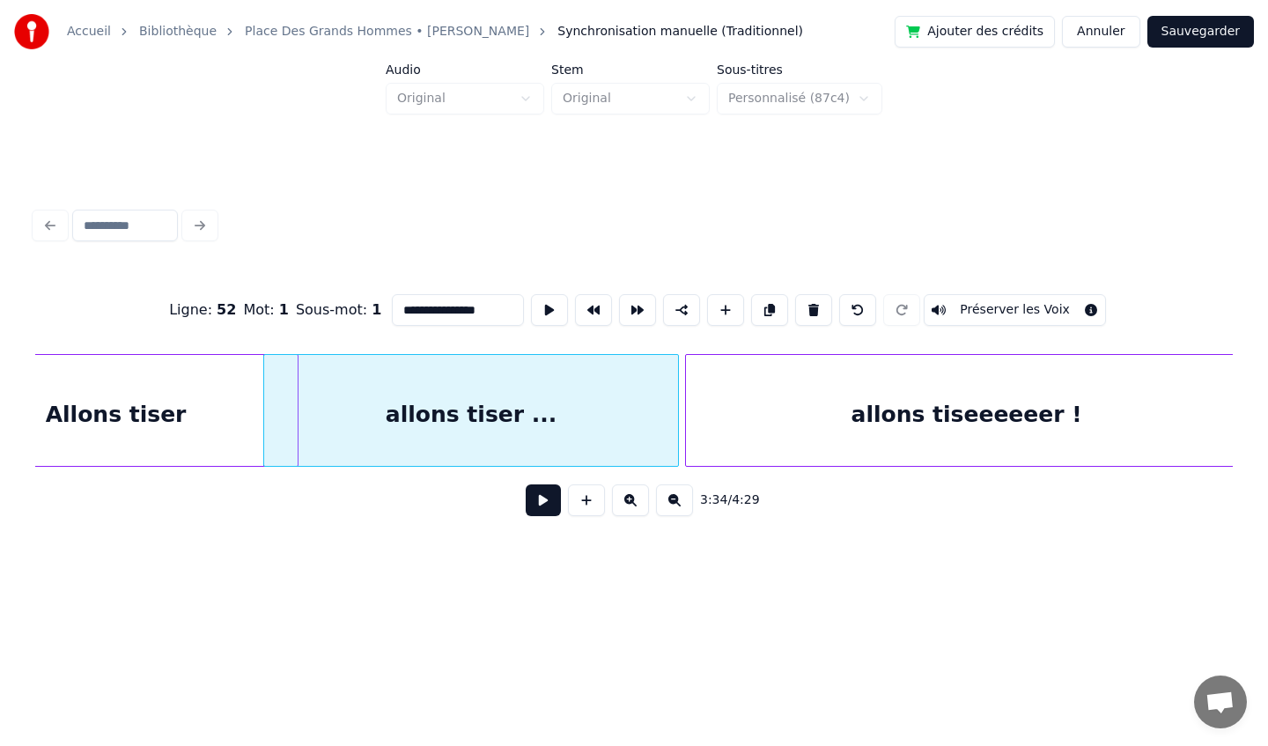
click at [296, 423] on div at bounding box center [294, 410] width 5 height 111
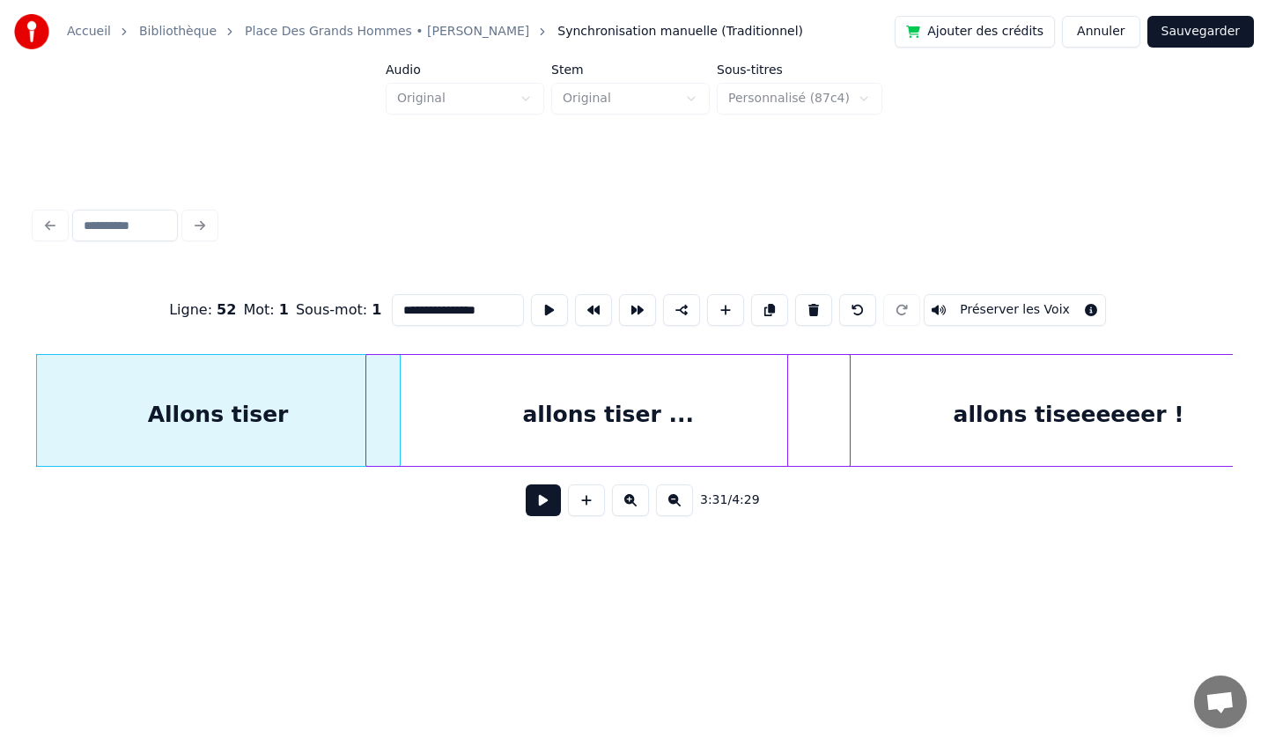
click at [848, 416] on div at bounding box center [846, 410] width 5 height 111
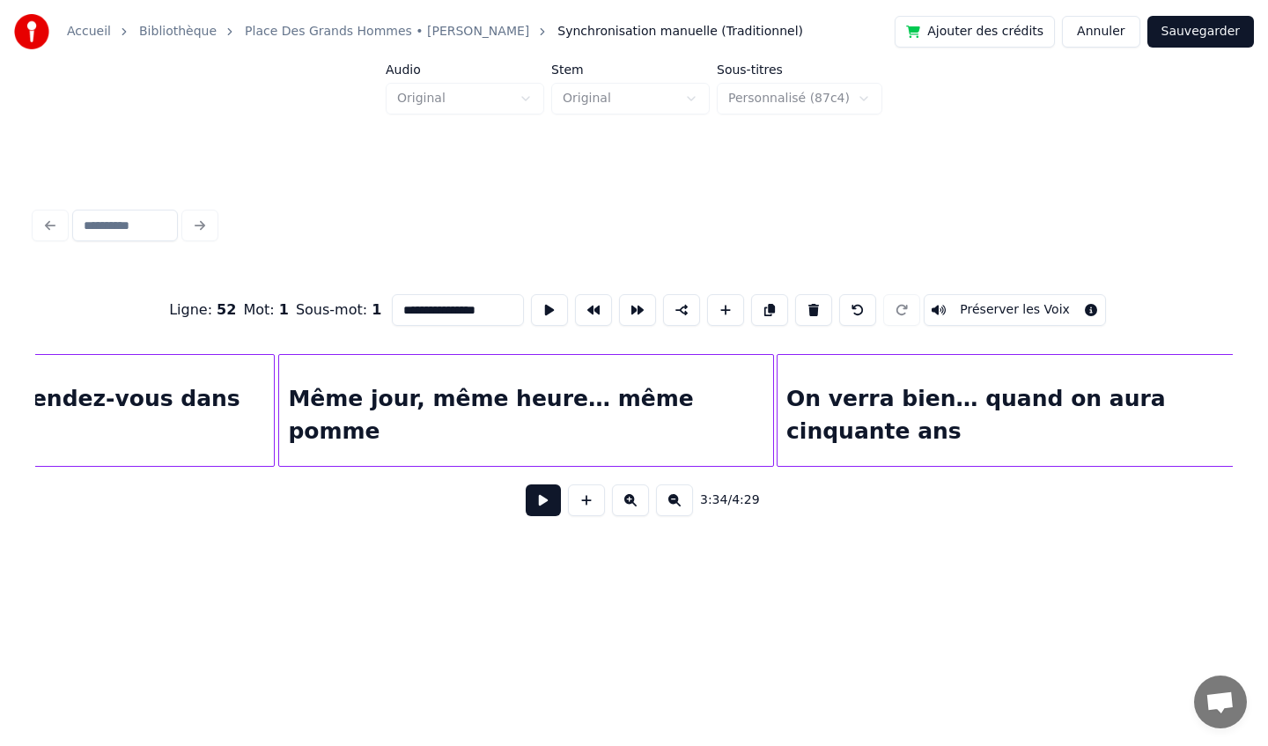
scroll to position [0, 31899]
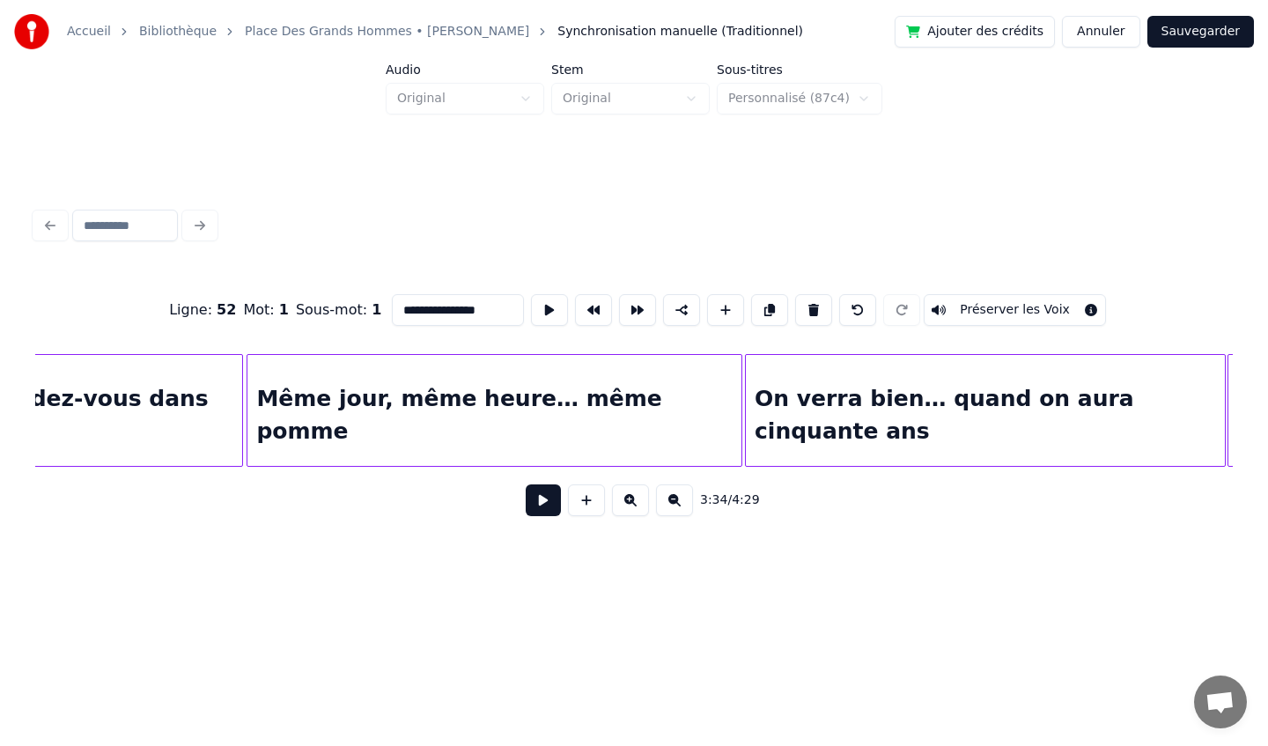
click at [1200, 31] on button "Sauvegarder" at bounding box center [1200, 32] width 107 height 32
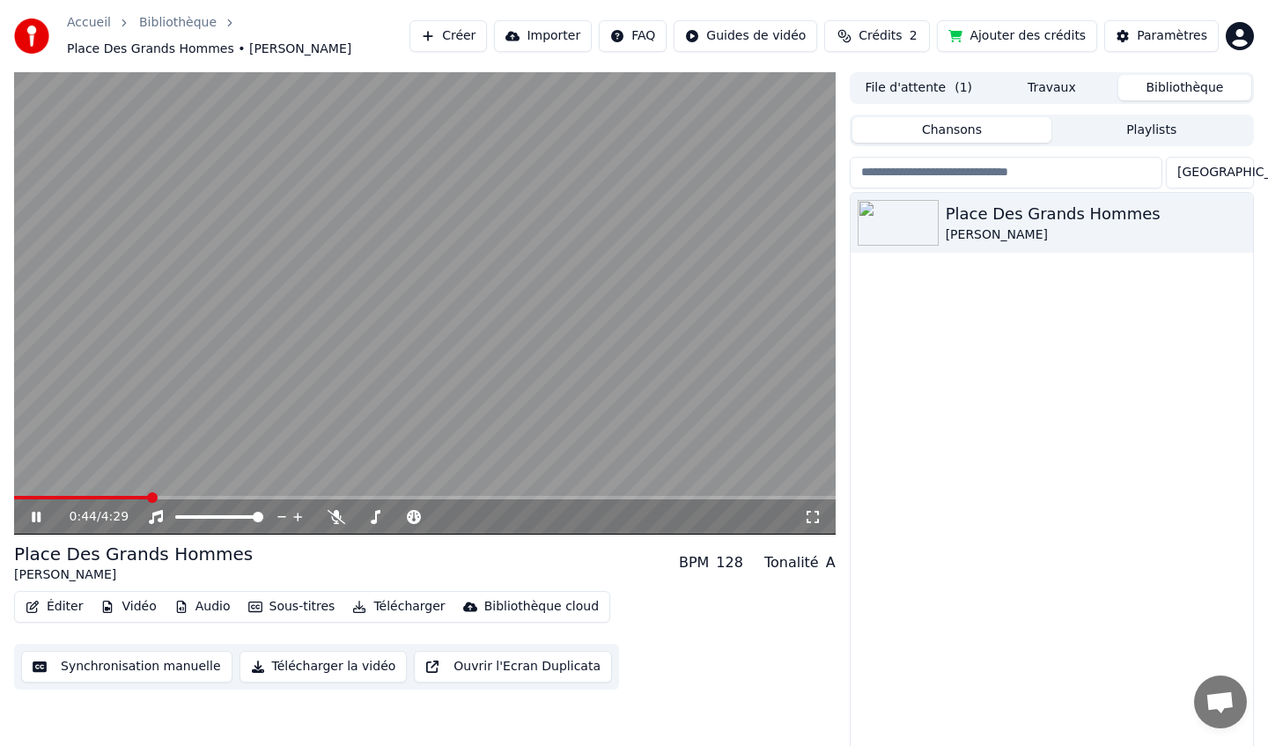
click at [150, 496] on span at bounding box center [425, 498] width 822 height 4
click at [544, 504] on div "0:51 / 4:29" at bounding box center [425, 516] width 822 height 35
click at [546, 497] on span at bounding box center [425, 498] width 822 height 4
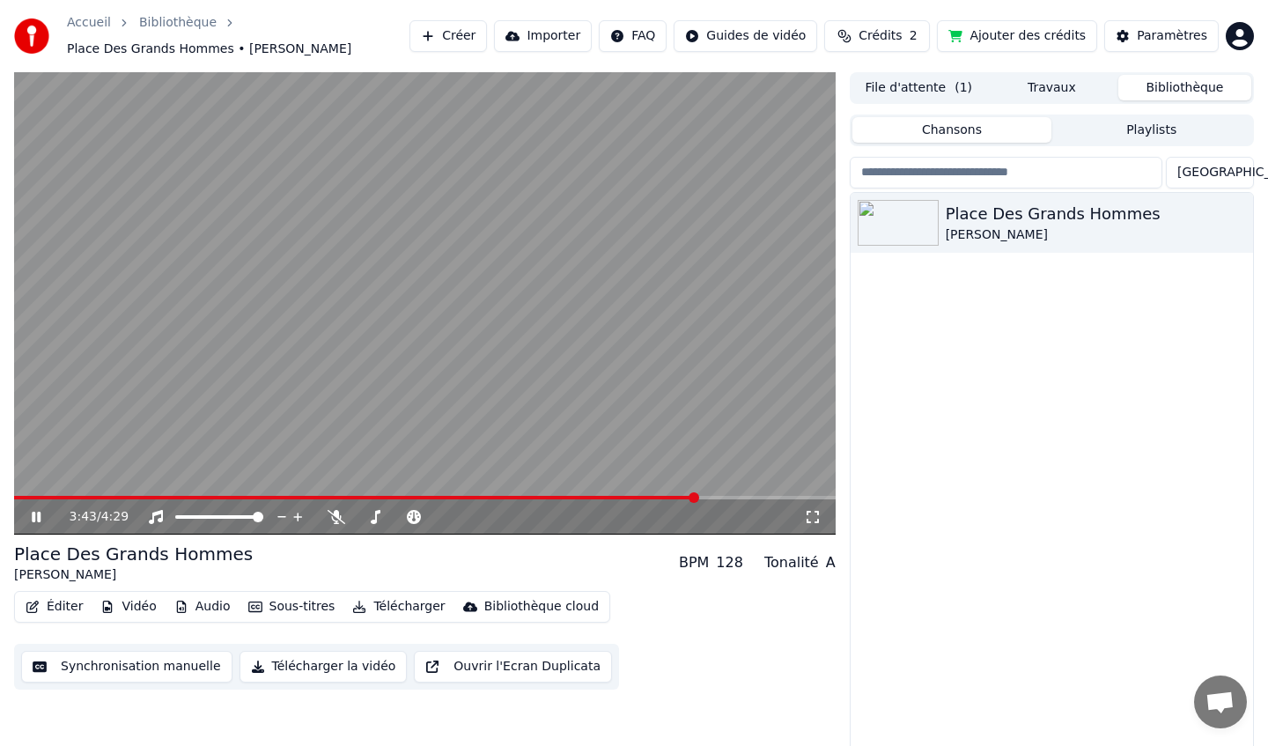
click at [36, 518] on icon at bounding box center [48, 517] width 41 height 14
click at [61, 606] on button "Éditer" at bounding box center [53, 606] width 71 height 25
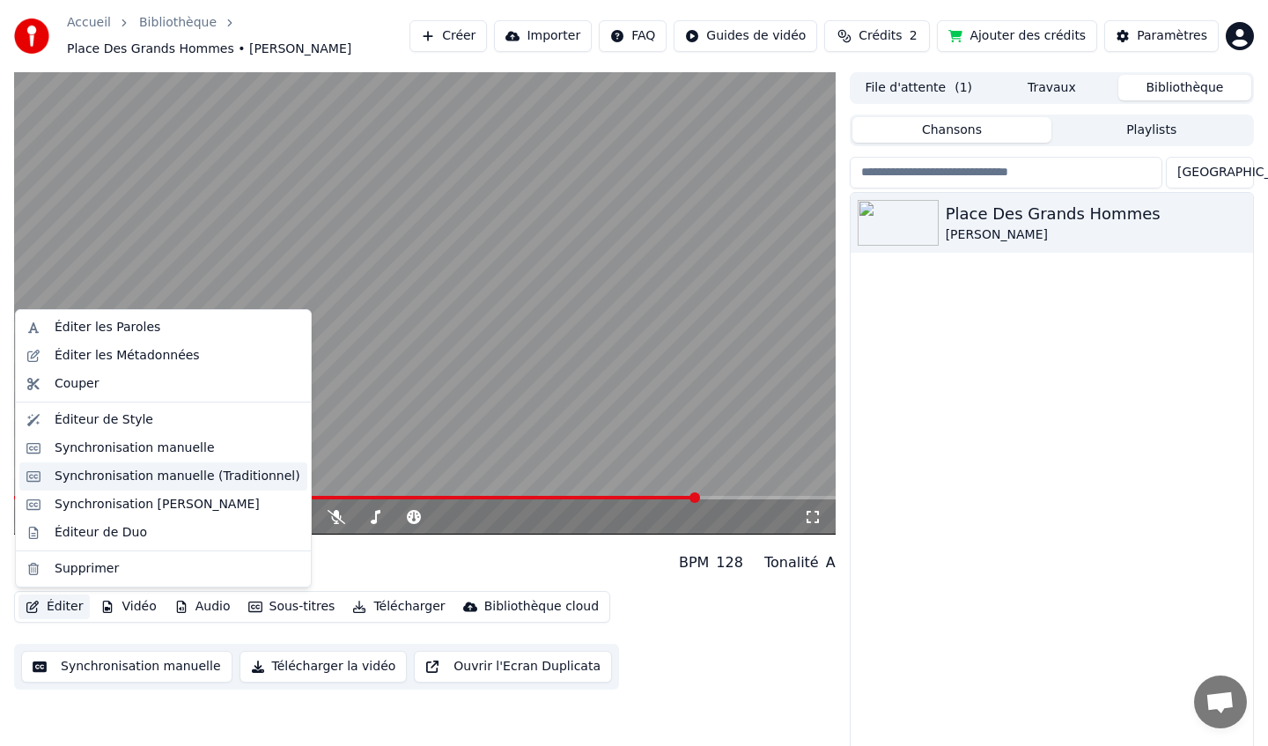
click at [143, 481] on div "Synchronisation manuelle (Traditionnel)" at bounding box center [178, 477] width 246 height 18
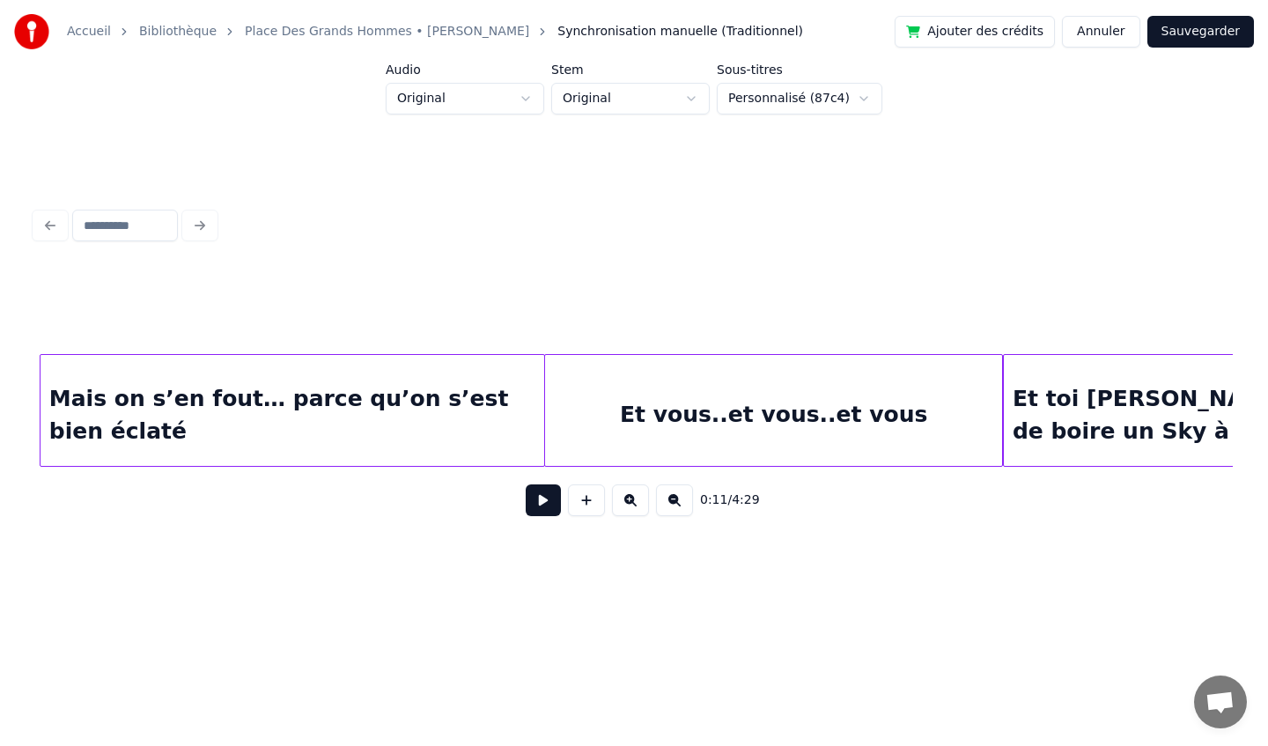
scroll to position [0, 21176]
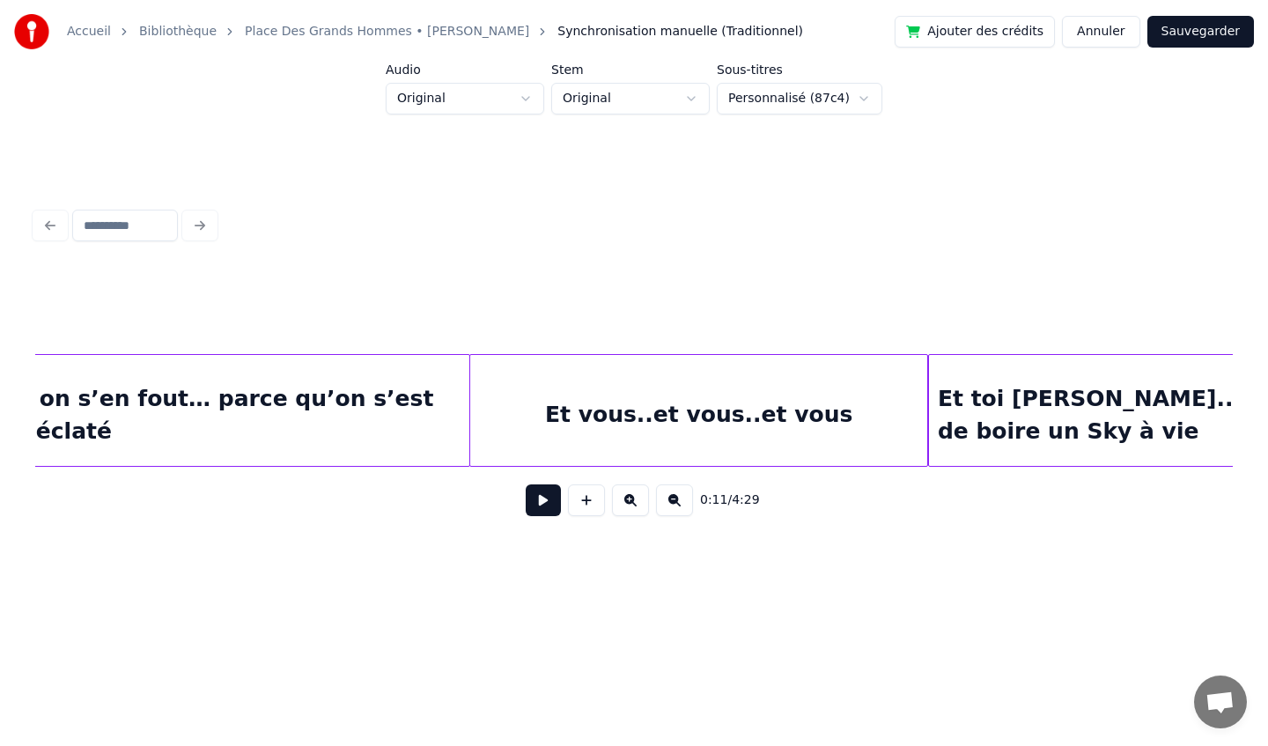
click at [770, 426] on div "Et vous..et vous..et vous" at bounding box center [698, 415] width 457 height 120
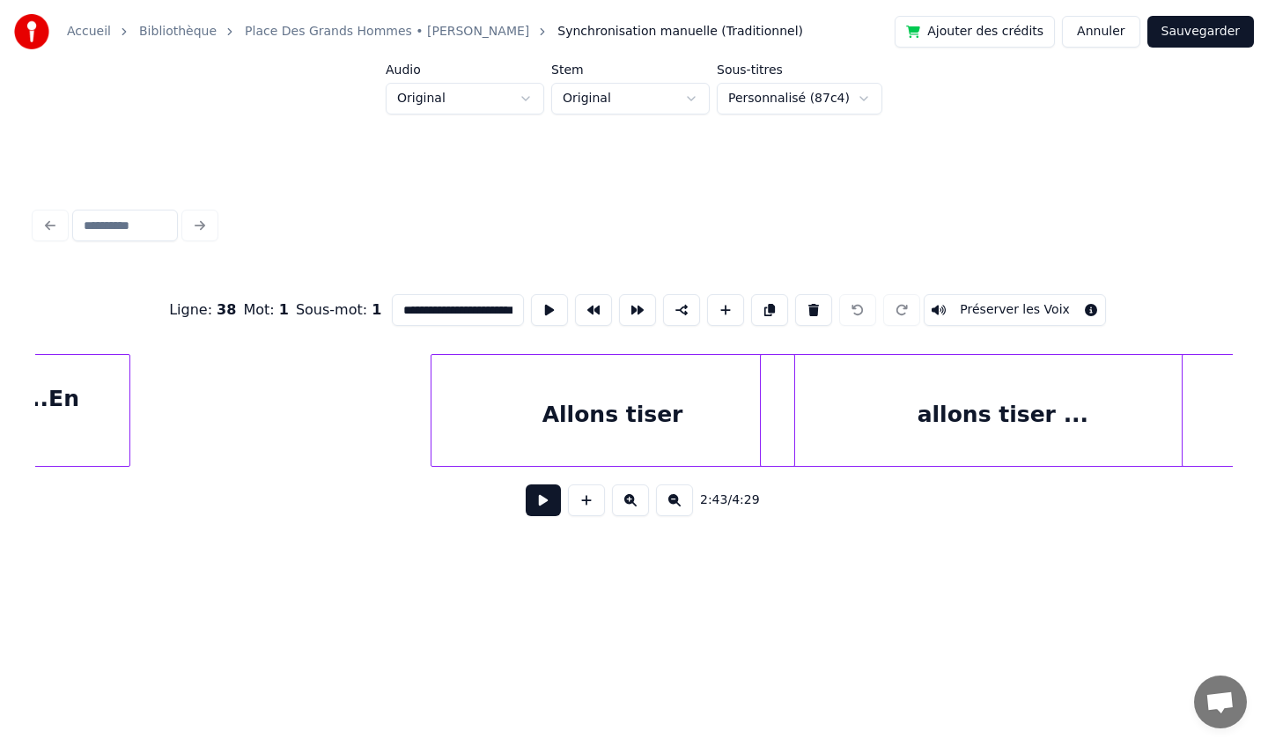
scroll to position [0, 27564]
click at [644, 391] on div "Allons tiser" at bounding box center [604, 415] width 363 height 120
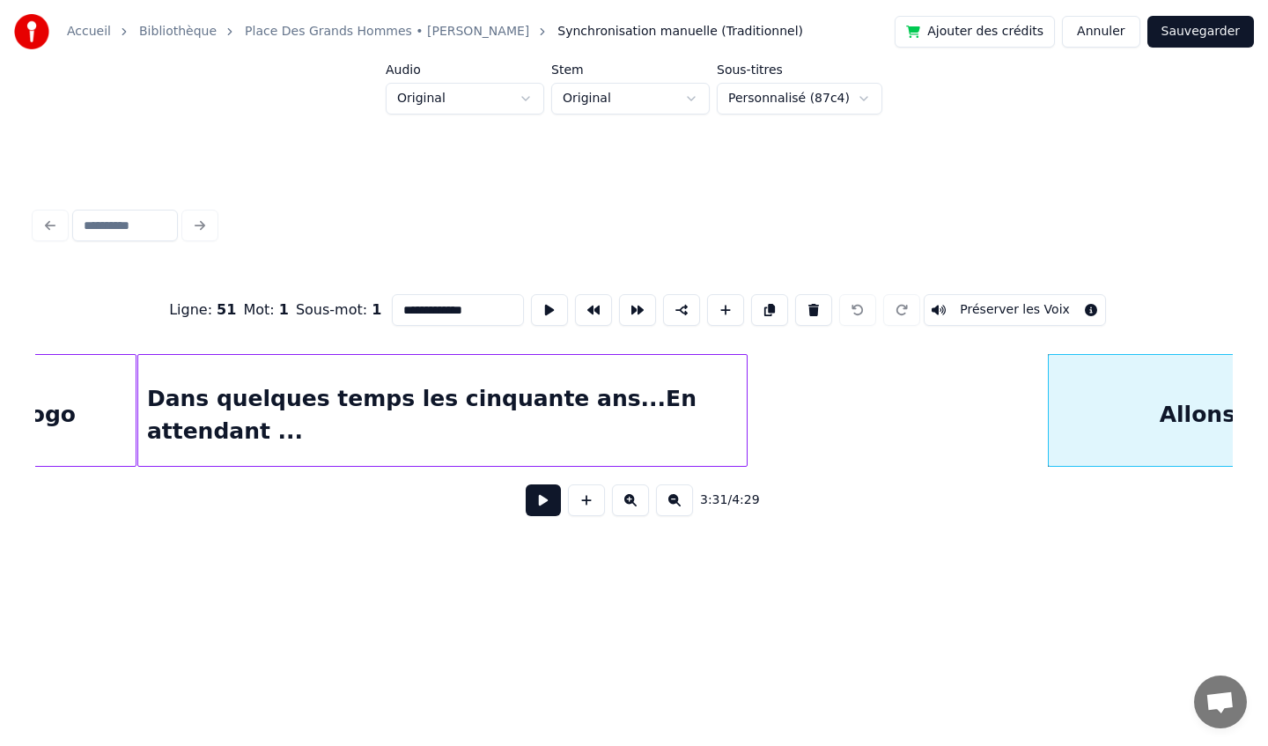
scroll to position [0, 26936]
click at [395, 397] on div "Dans quelques temps les cinquante ans...En attendant ..." at bounding box center [444, 415] width 608 height 120
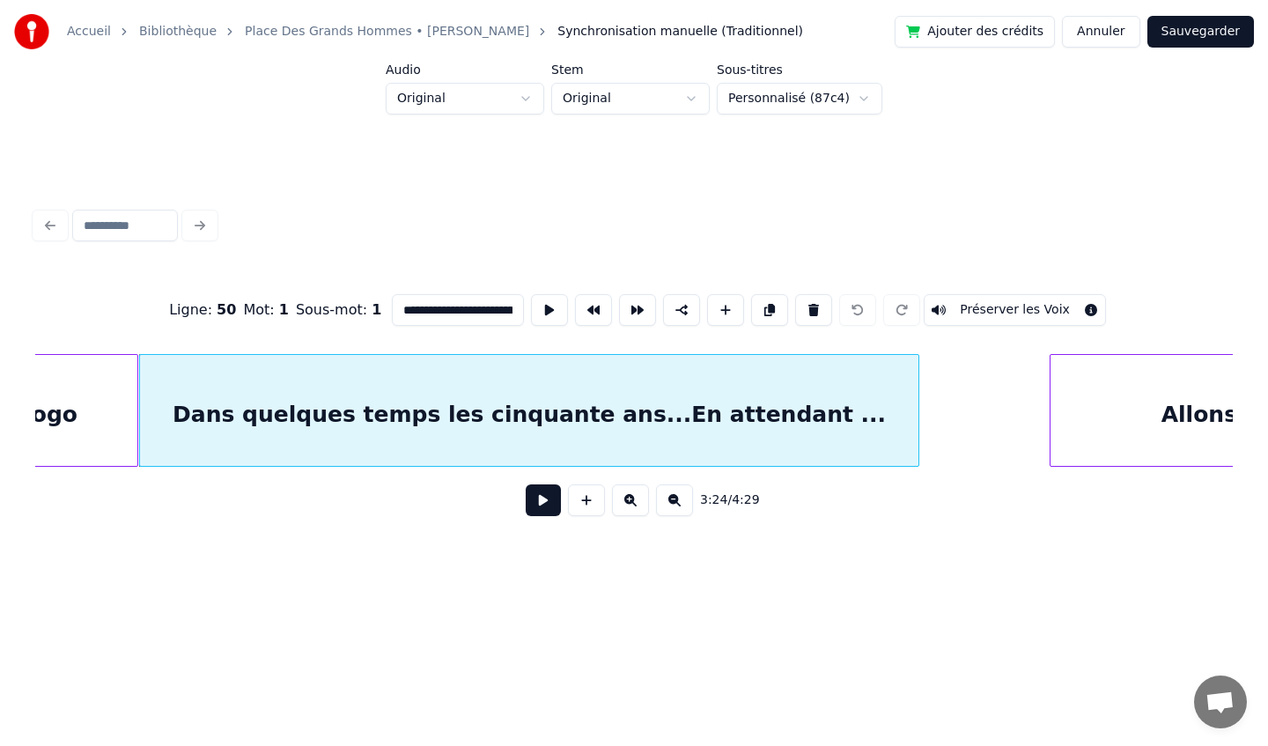
click at [915, 425] on div at bounding box center [915, 410] width 5 height 111
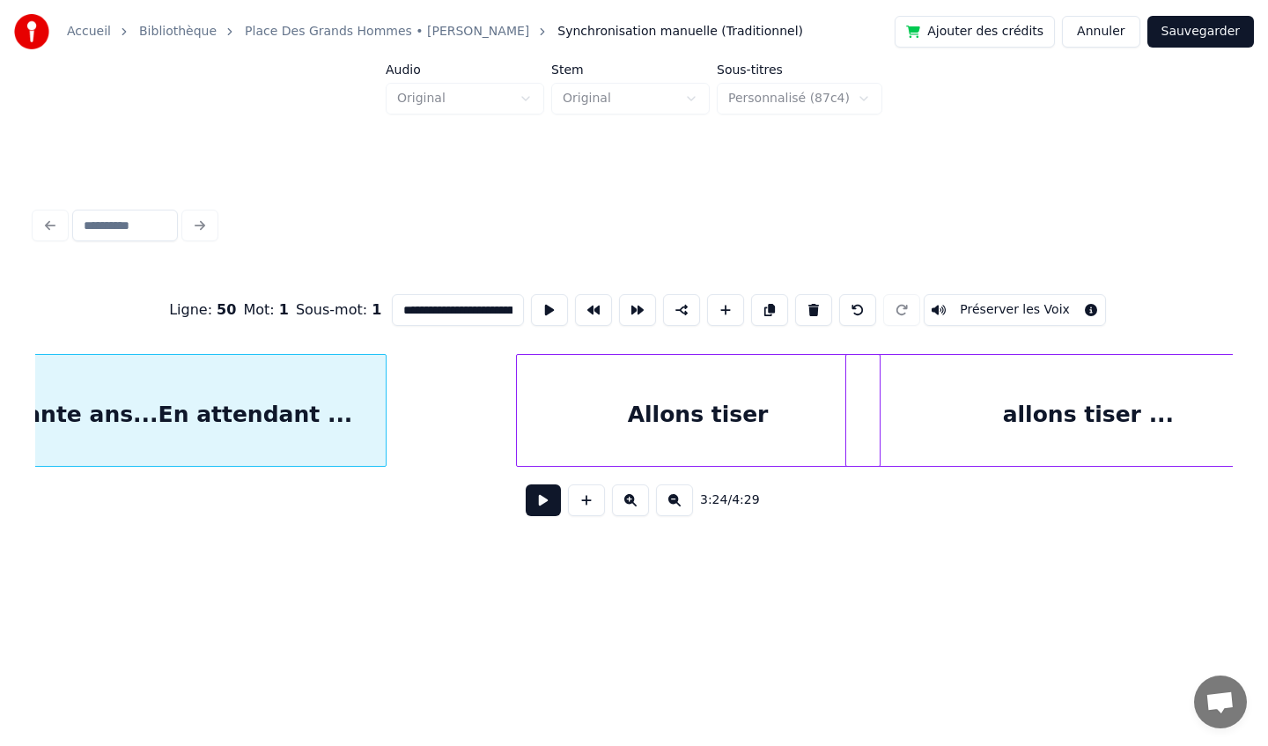
scroll to position [0, 27466]
click at [309, 394] on div "Dans quelques temps les cinquante ans...En attendant ..." at bounding box center [-1, 415] width 779 height 120
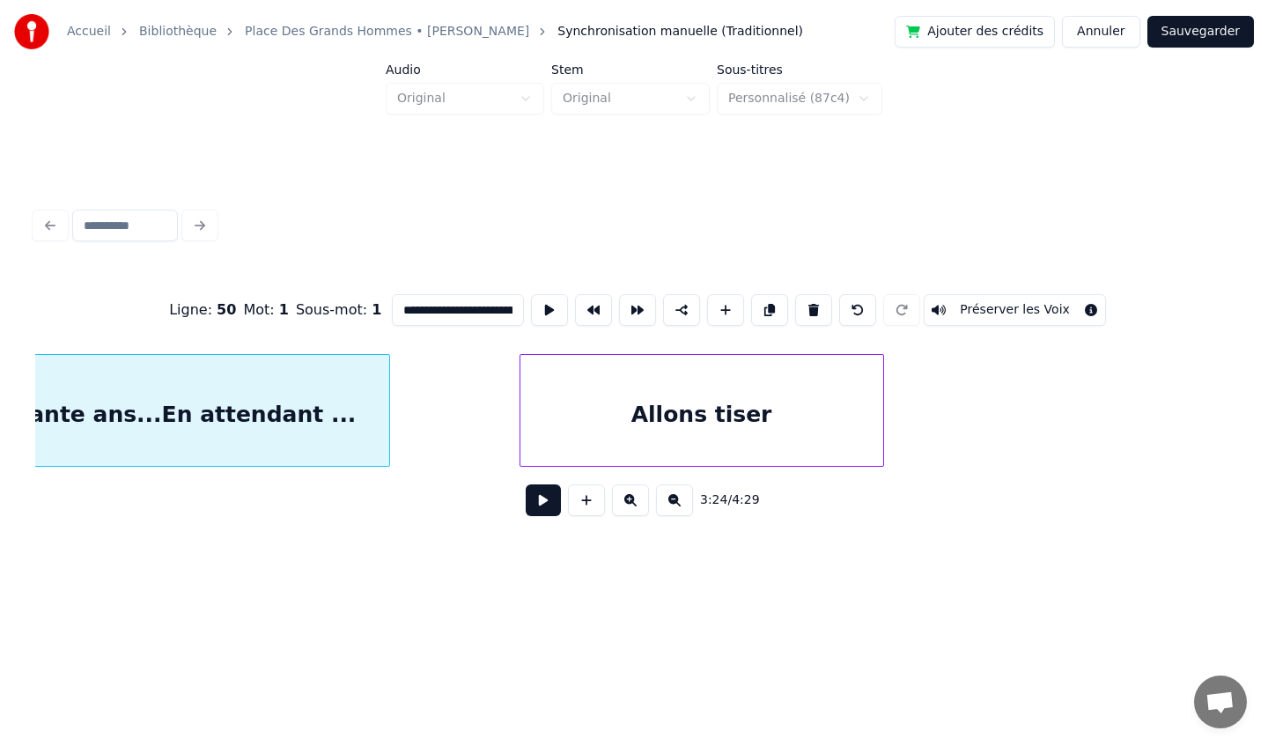
scroll to position [0, 27040]
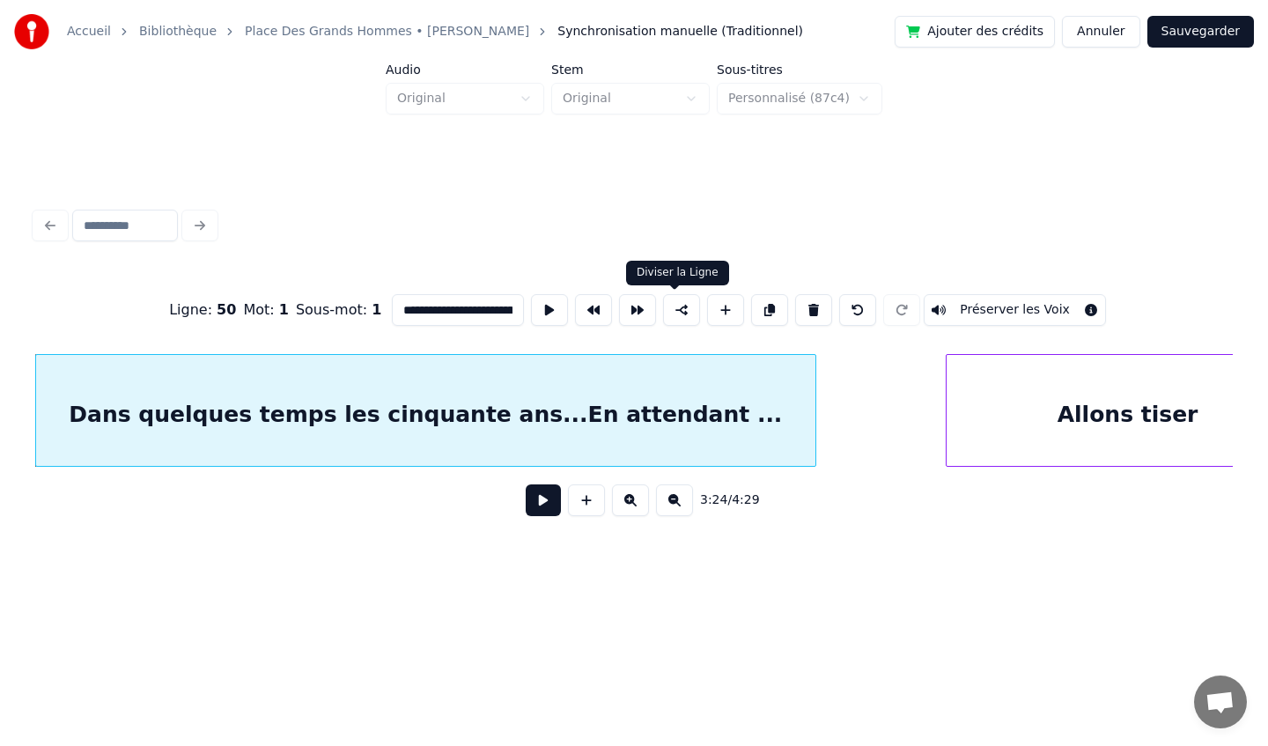
click at [671, 310] on button at bounding box center [681, 310] width 37 height 32
click at [1069, 388] on div "Allons tiser" at bounding box center [1128, 415] width 363 height 120
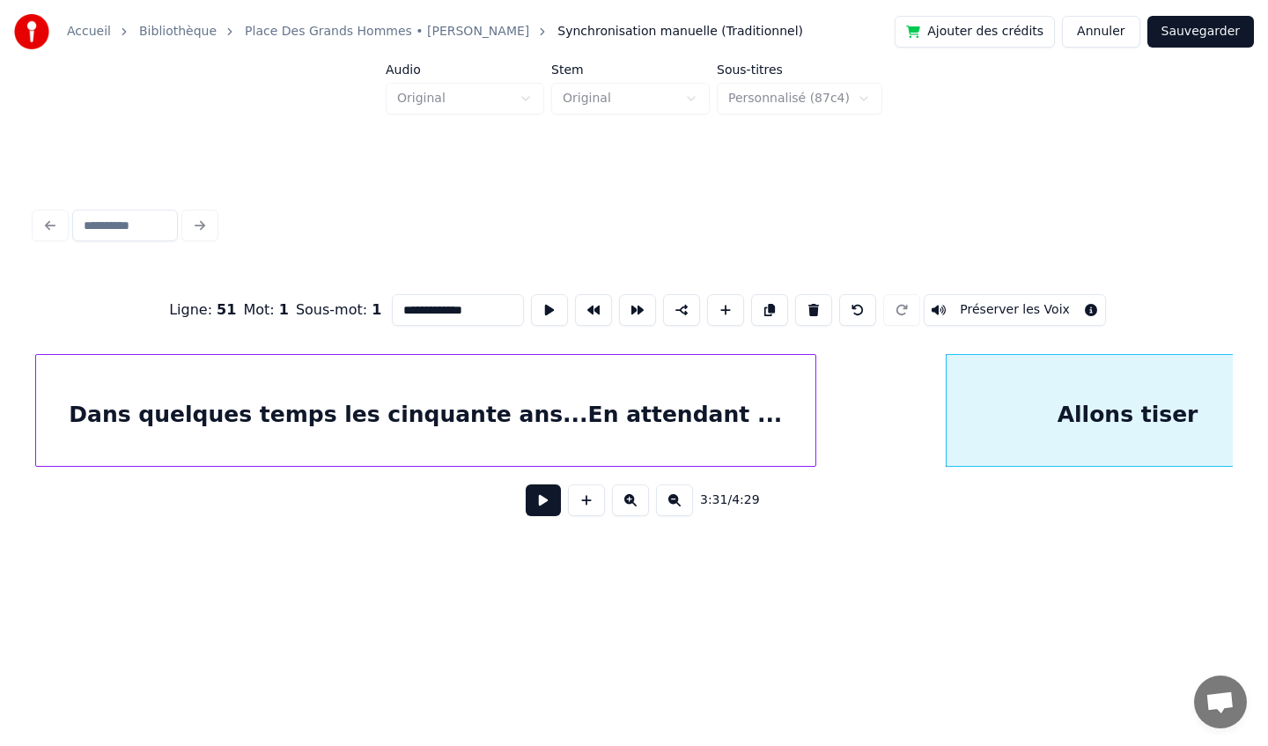
click at [733, 387] on div "Dans quelques temps les cinquante ans...En attendant ..." at bounding box center [425, 415] width 779 height 120
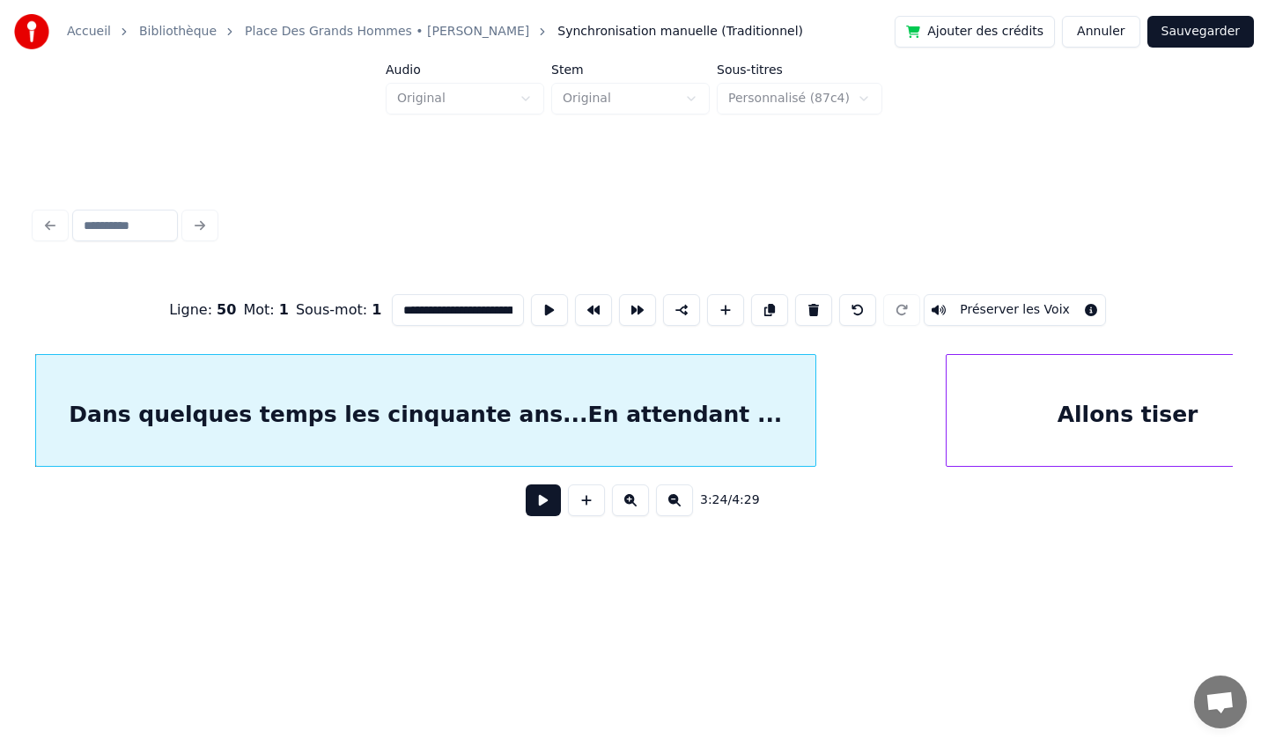
click at [1021, 386] on div "Allons tiser" at bounding box center [1128, 415] width 363 height 120
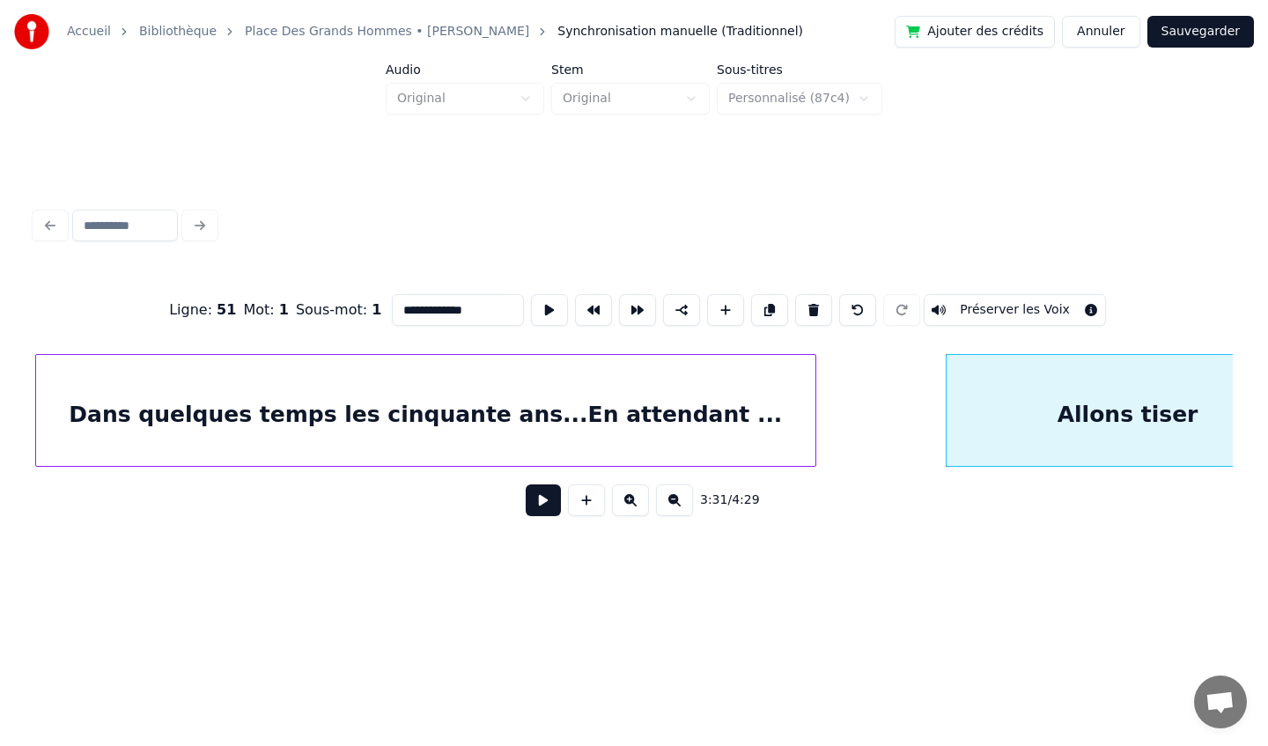
click at [674, 312] on button at bounding box center [681, 310] width 37 height 32
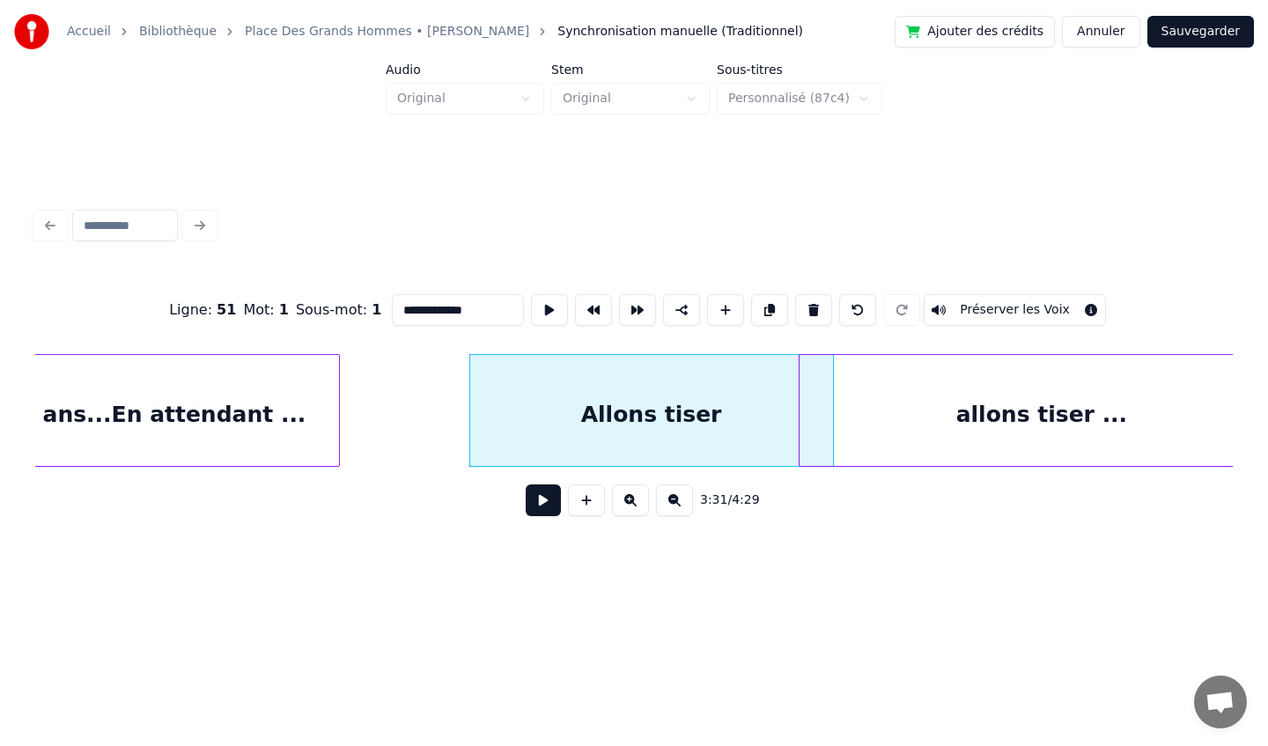
scroll to position [0, 27521]
click at [917, 395] on div "allons tiser ..." at bounding box center [1036, 415] width 484 height 120
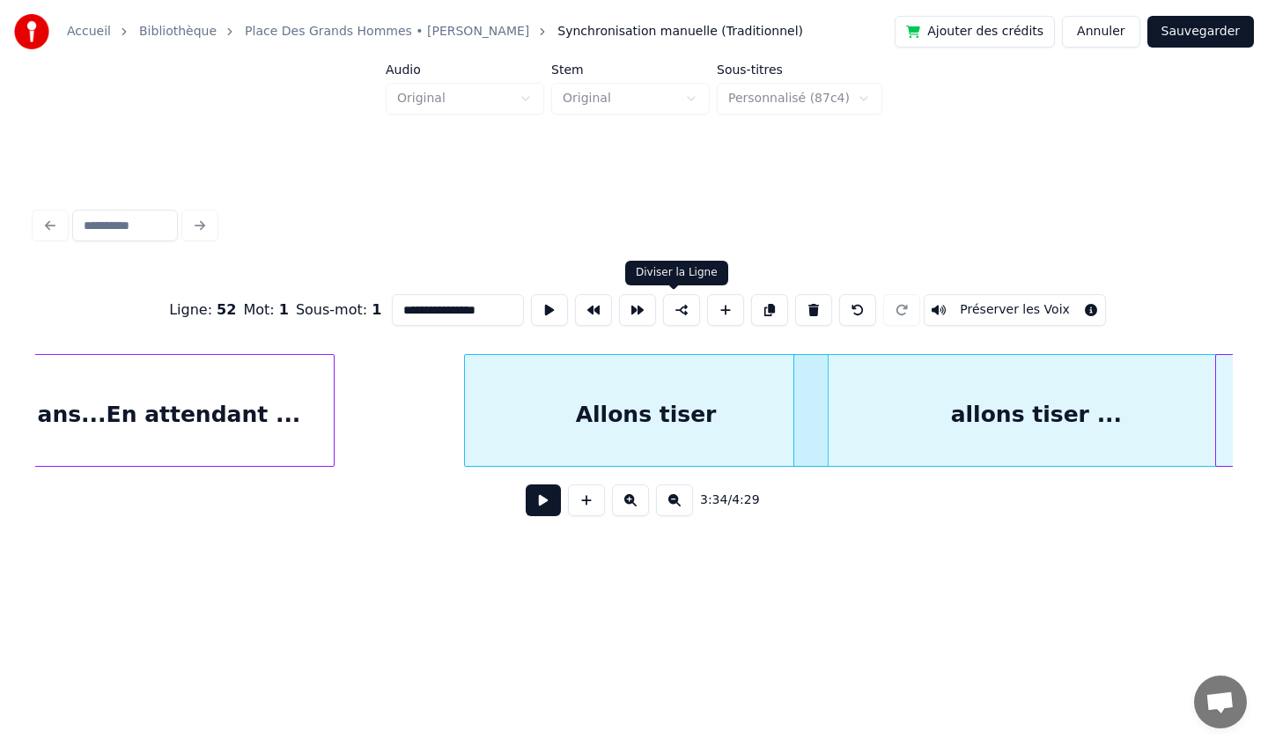
click at [677, 310] on button at bounding box center [681, 310] width 37 height 32
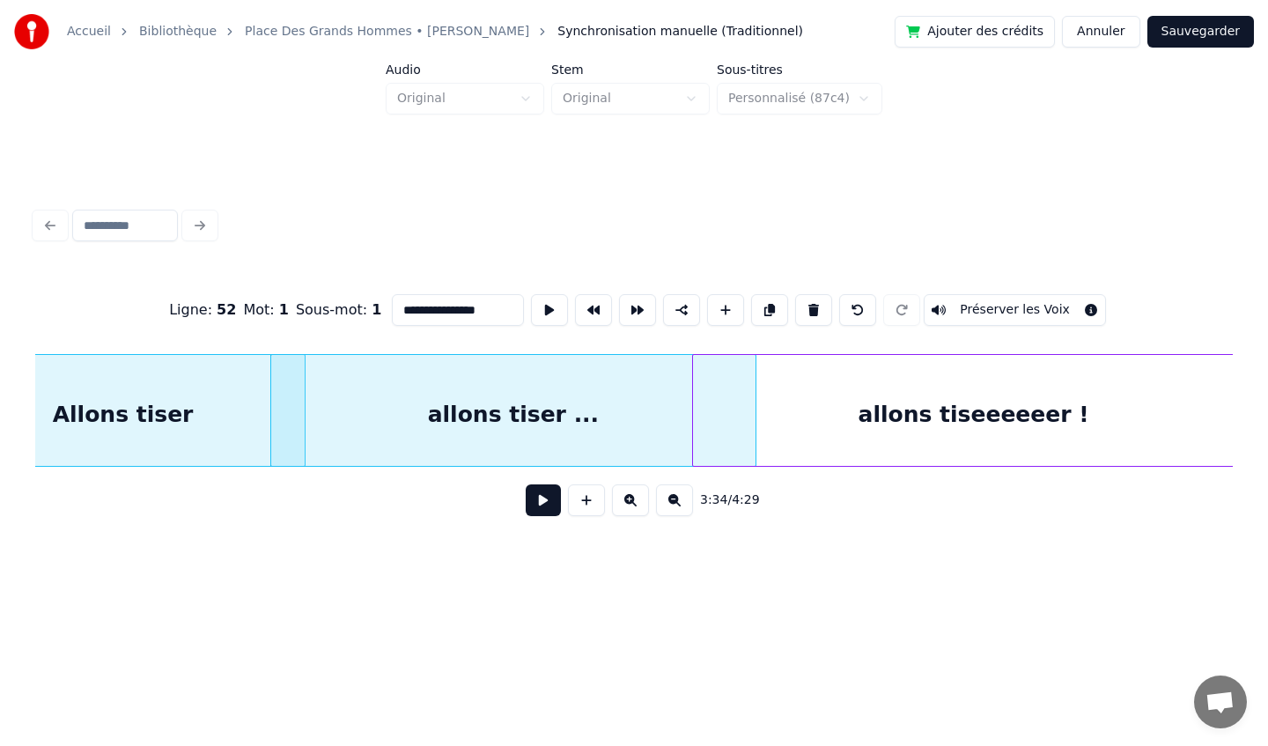
scroll to position [0, 28045]
click at [963, 409] on div "allons tiseeeeeer !" at bounding box center [972, 415] width 561 height 120
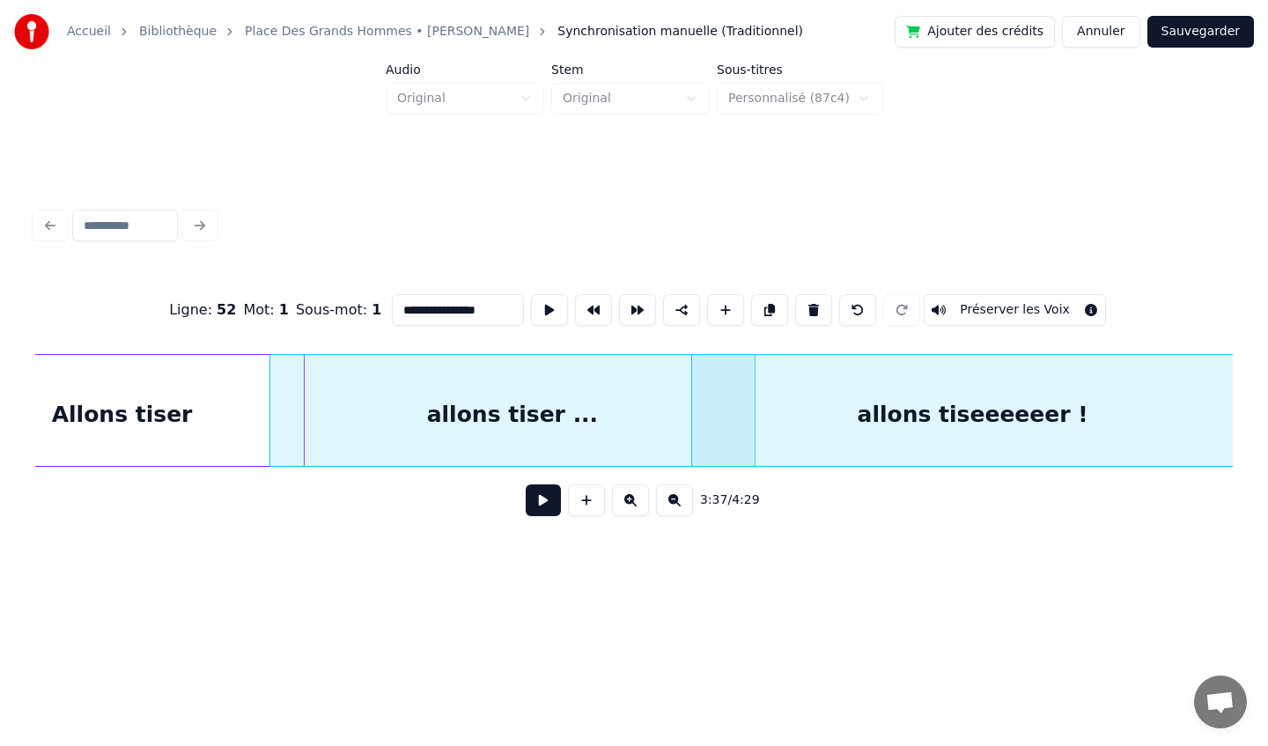
type input "**********"
click at [670, 310] on button at bounding box center [681, 310] width 37 height 32
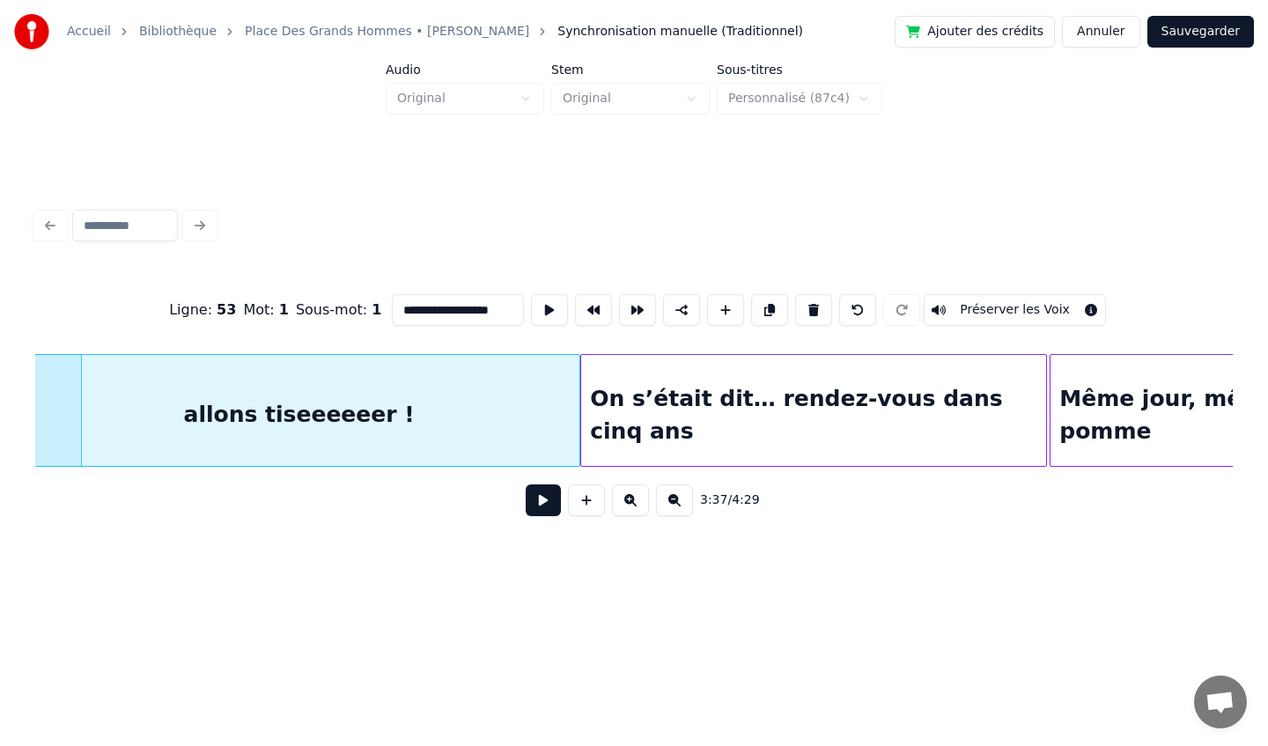
scroll to position [0, 28721]
click at [668, 504] on button at bounding box center [674, 500] width 37 height 32
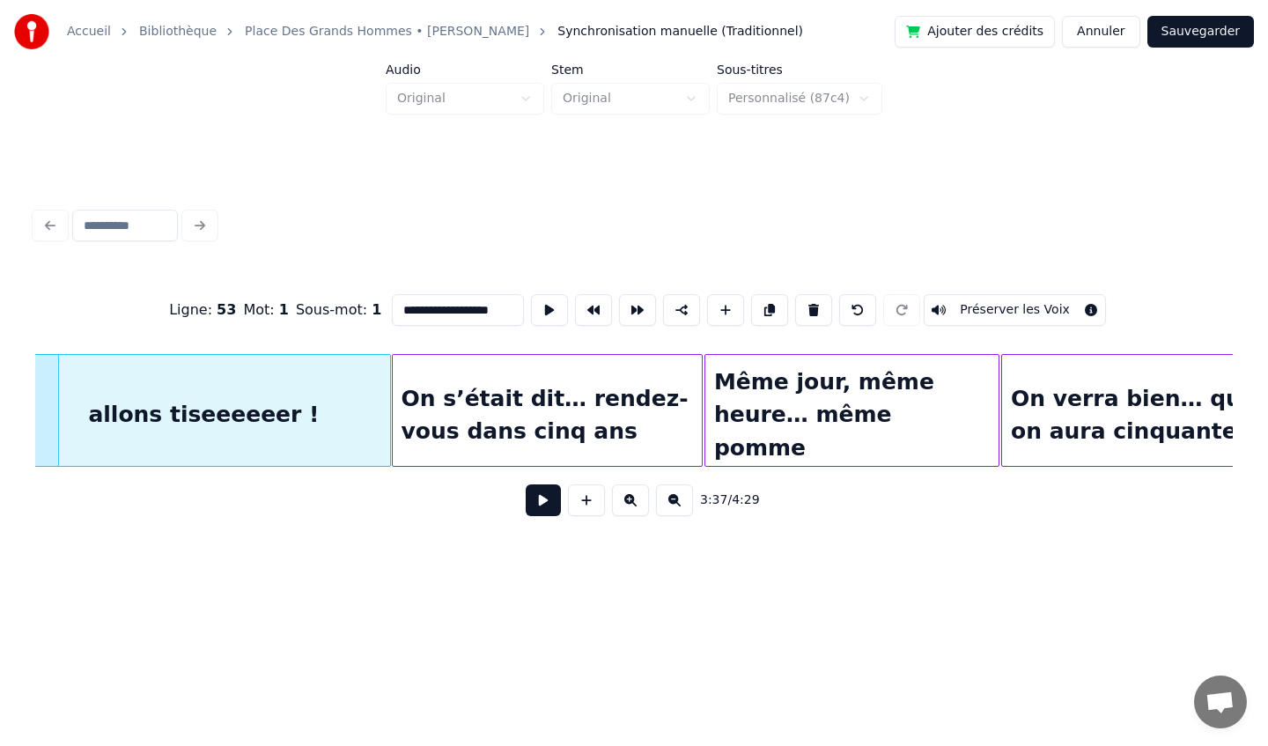
click at [674, 505] on button at bounding box center [674, 500] width 37 height 32
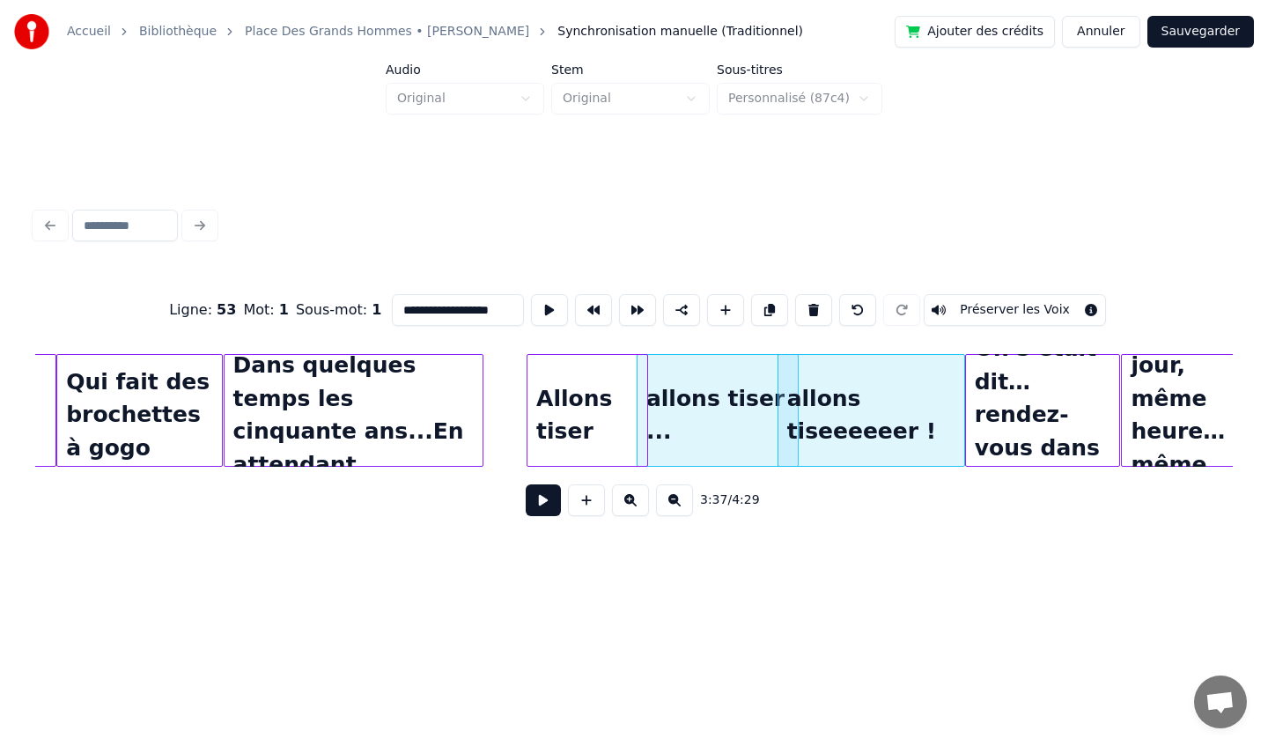
scroll to position [0, 8826]
click at [674, 497] on button at bounding box center [674, 500] width 37 height 32
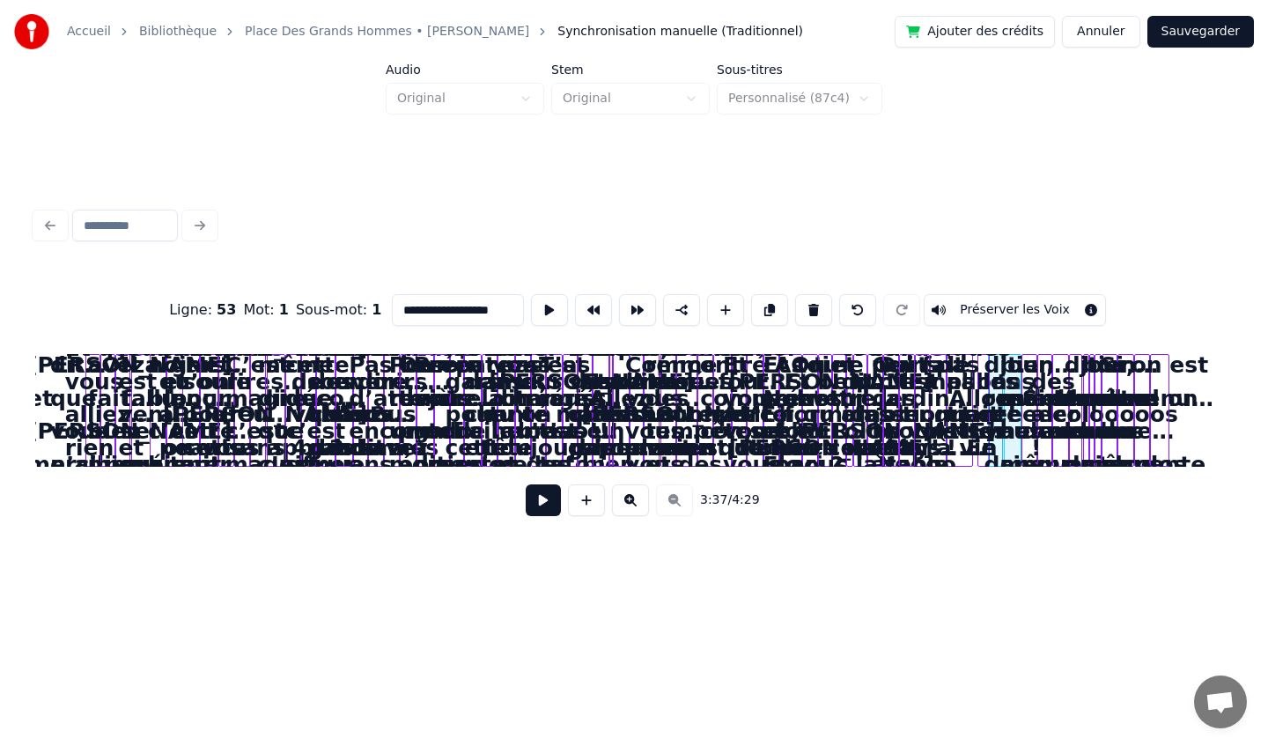
scroll to position [0, 0]
click at [674, 497] on div "3:37 / 4:29" at bounding box center [633, 500] width 1169 height 39
click at [632, 502] on button at bounding box center [630, 500] width 37 height 32
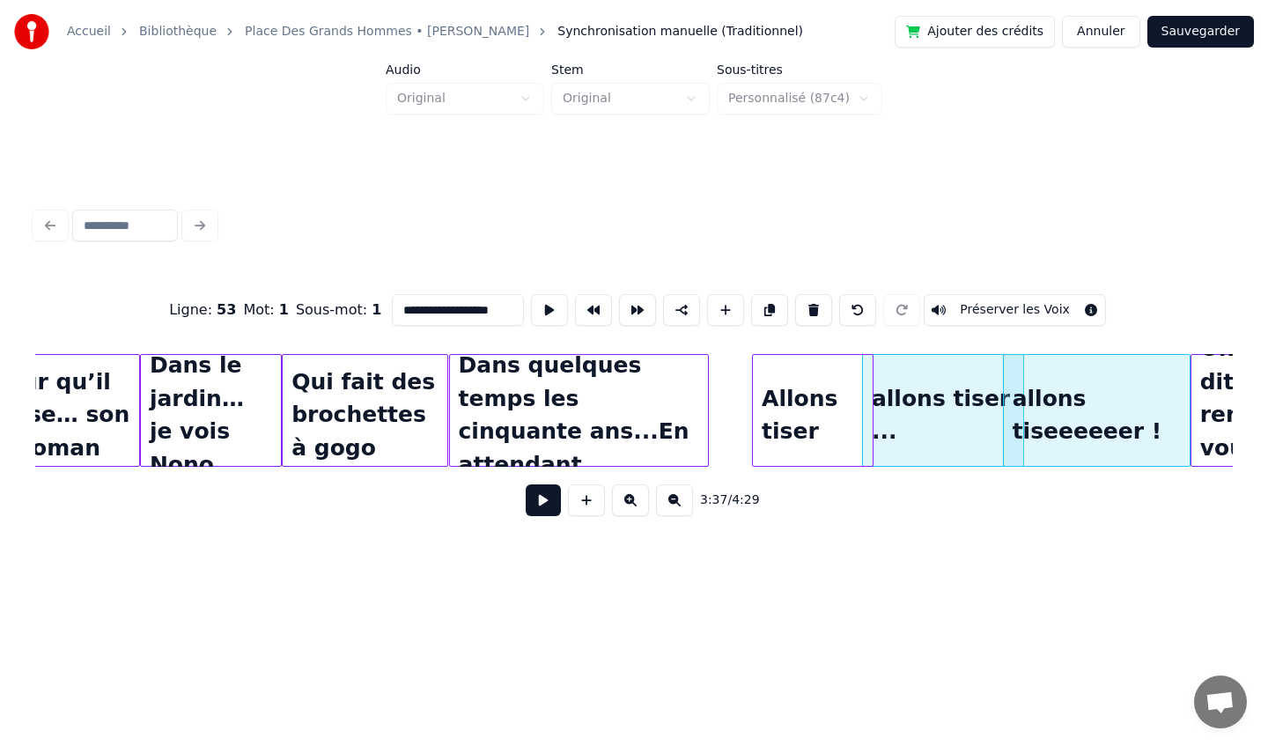
click at [632, 502] on button at bounding box center [630, 500] width 37 height 32
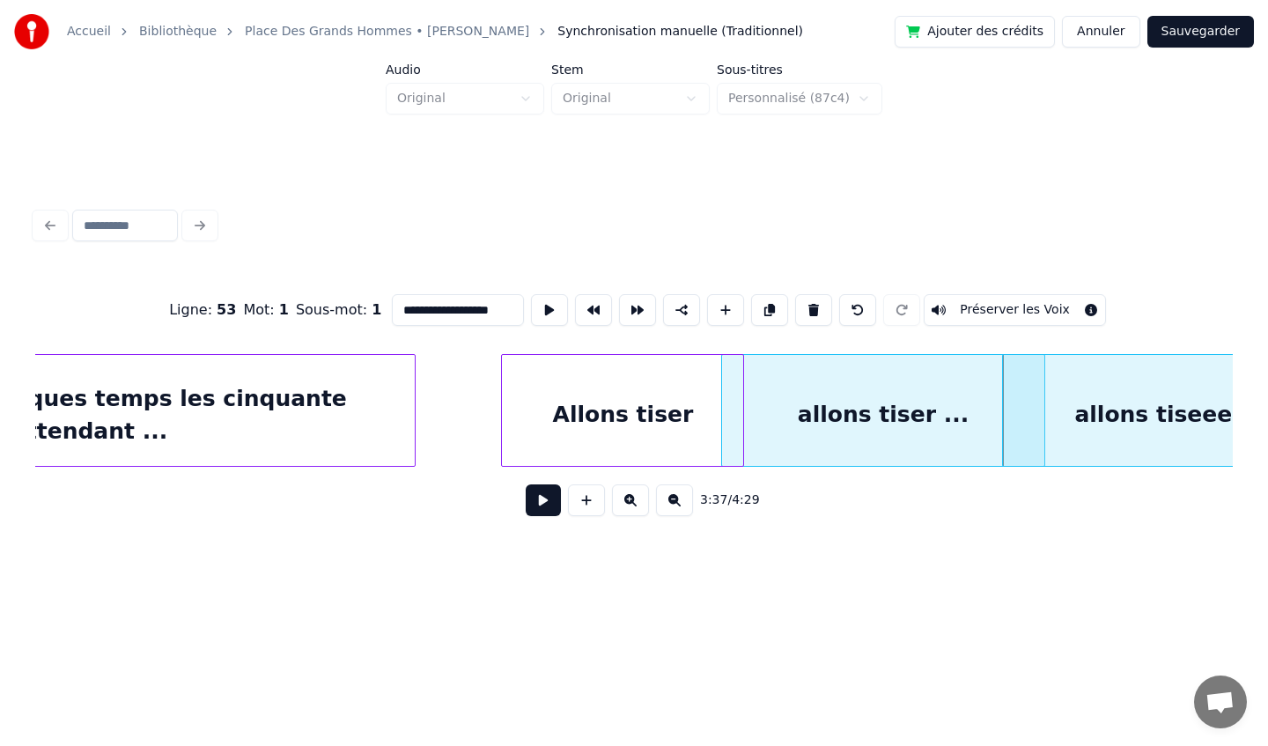
click at [632, 502] on button at bounding box center [630, 500] width 37 height 32
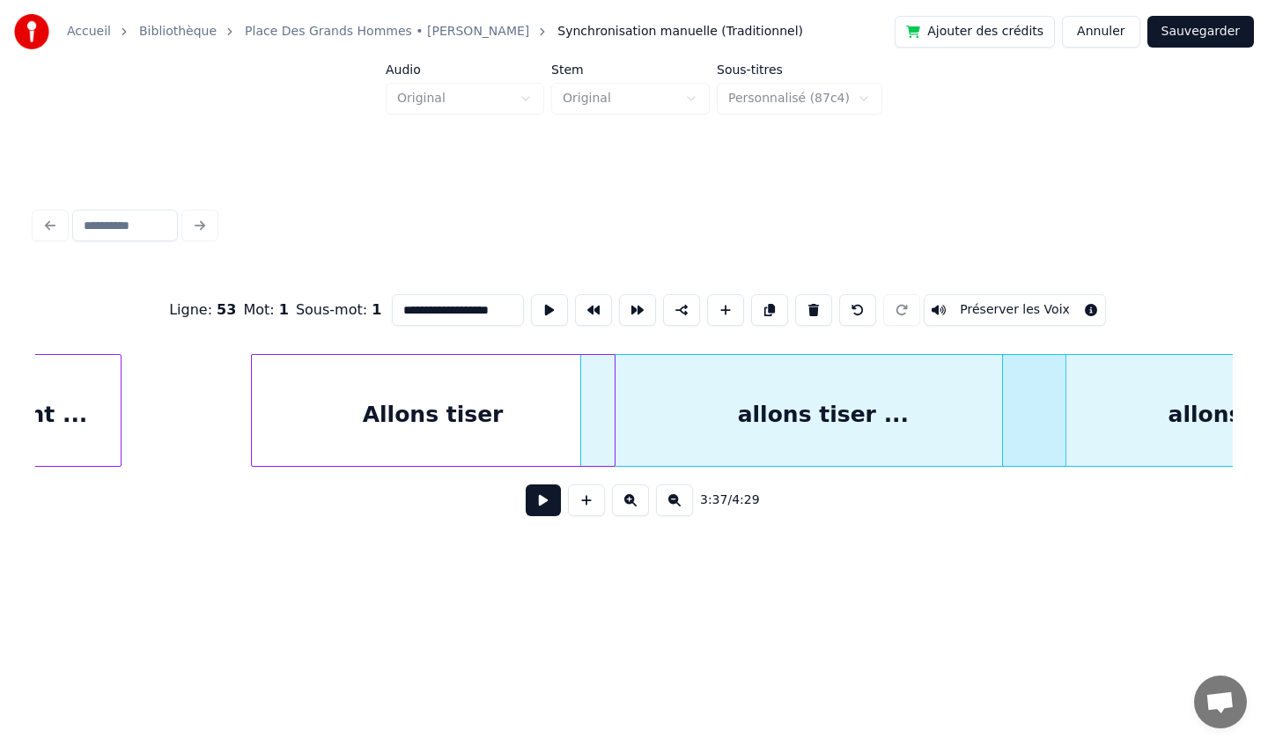
click at [632, 502] on button at bounding box center [630, 500] width 37 height 32
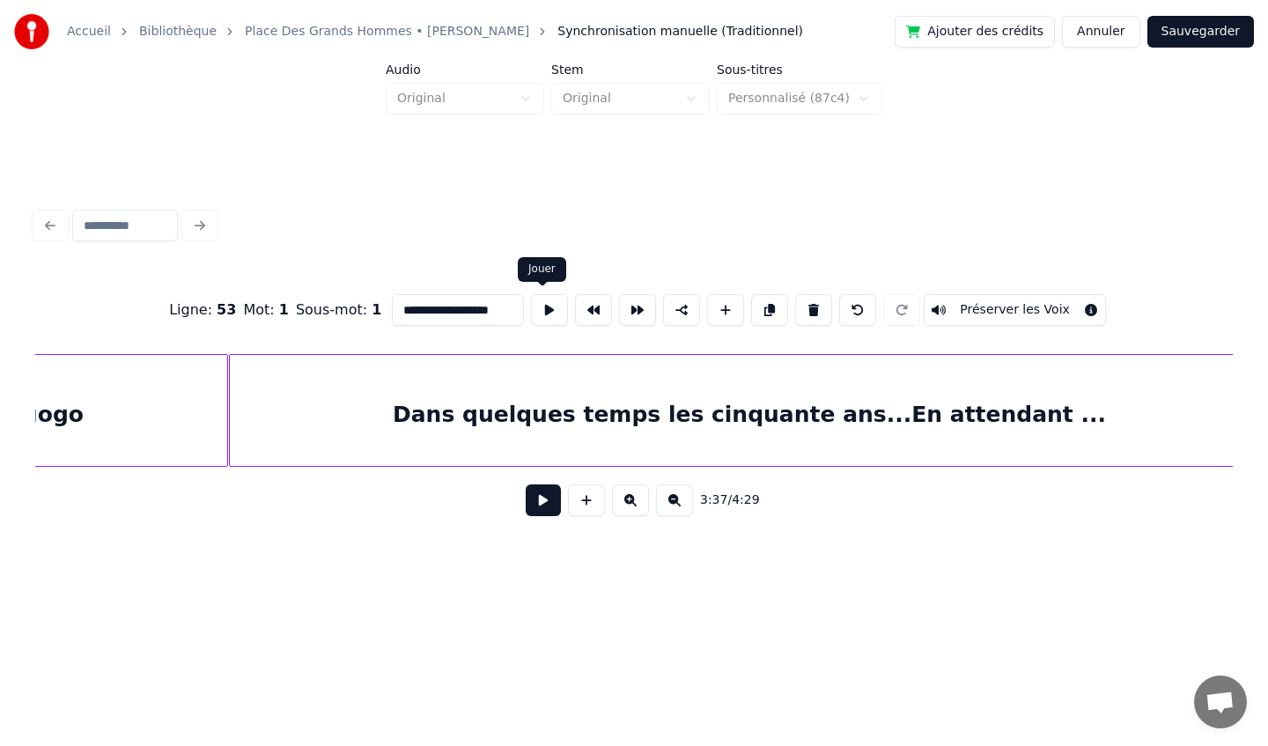
click at [539, 315] on button at bounding box center [549, 310] width 37 height 32
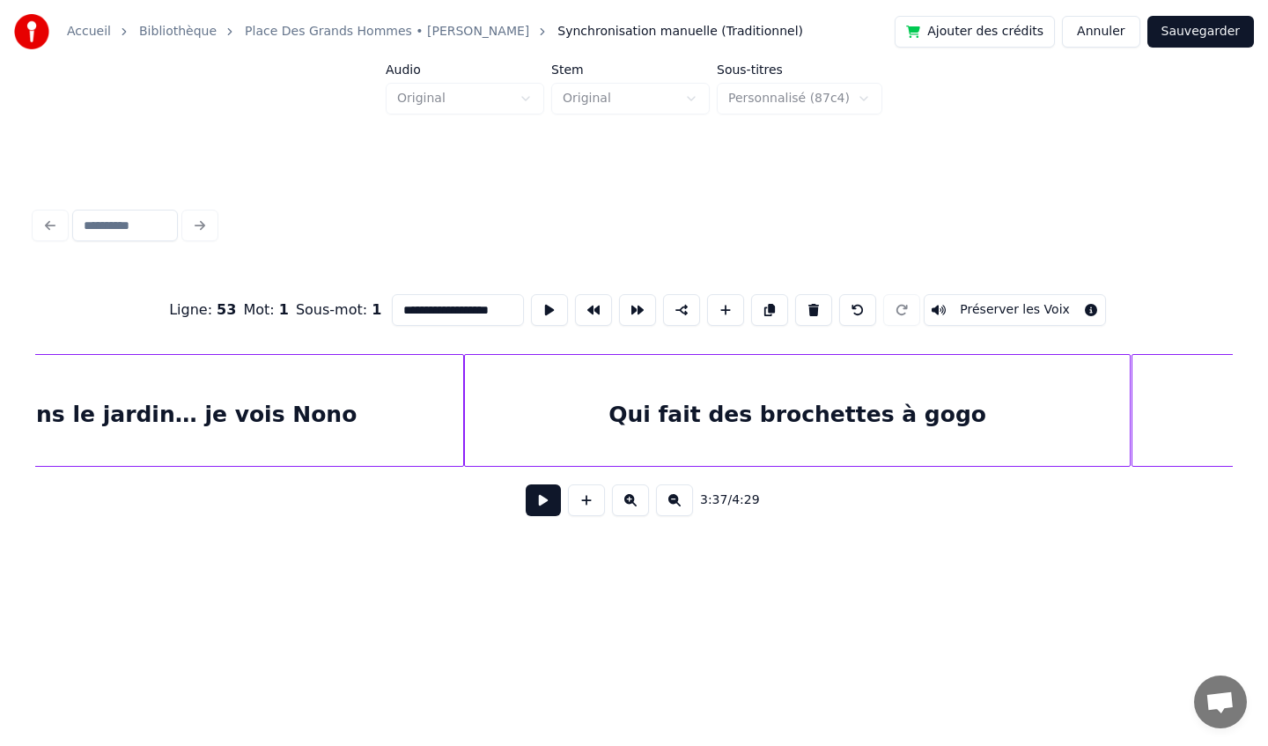
scroll to position [0, 34956]
click at [1179, 34] on button "Sauvegarder" at bounding box center [1200, 32] width 107 height 32
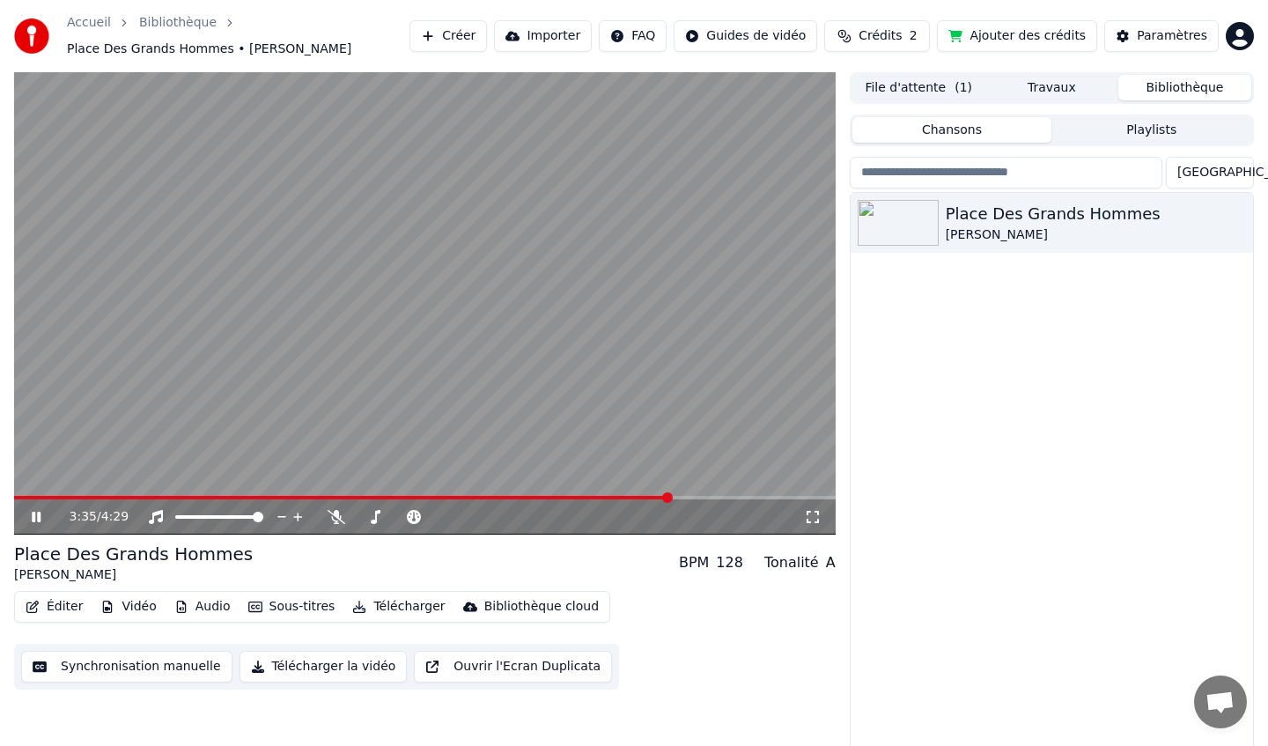
click at [668, 494] on span at bounding box center [667, 497] width 11 height 11
click at [595, 497] on span at bounding box center [305, 498] width 583 height 4
click at [57, 608] on button "Éditer" at bounding box center [53, 606] width 71 height 25
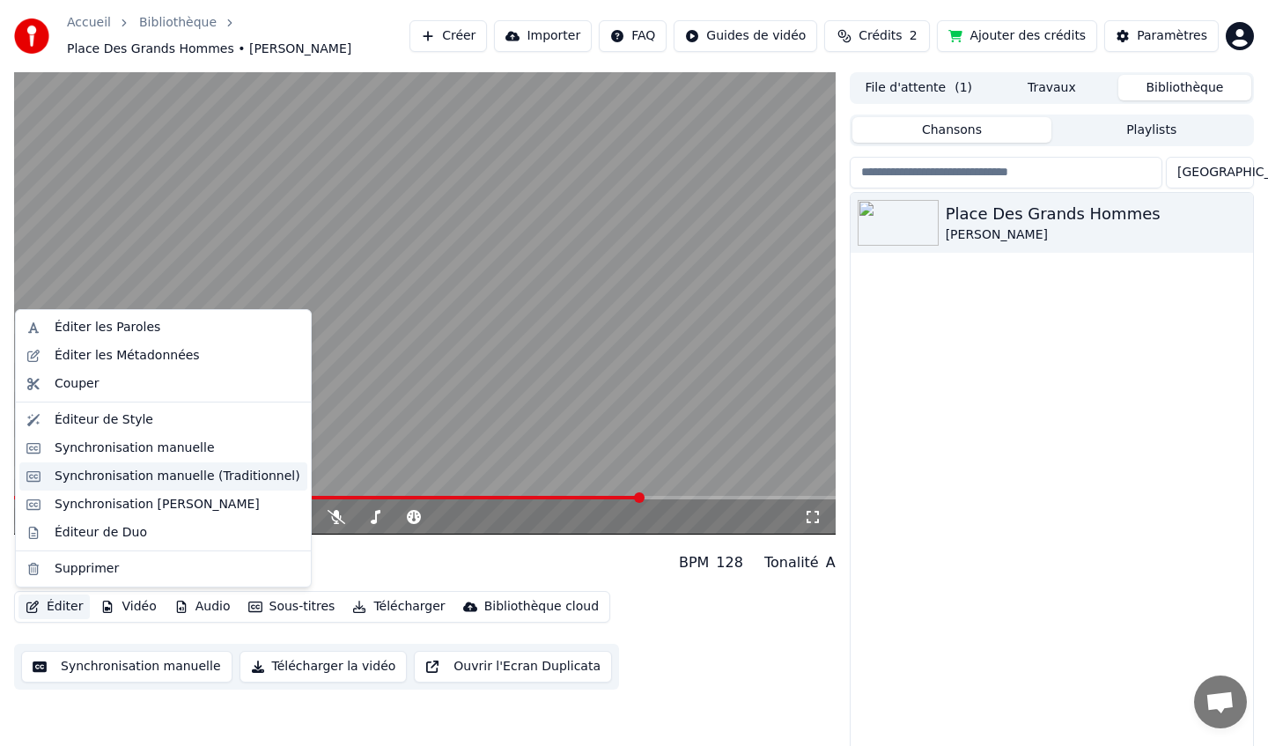
click at [131, 476] on div "Synchronisation manuelle (Traditionnel)" at bounding box center [178, 477] width 246 height 18
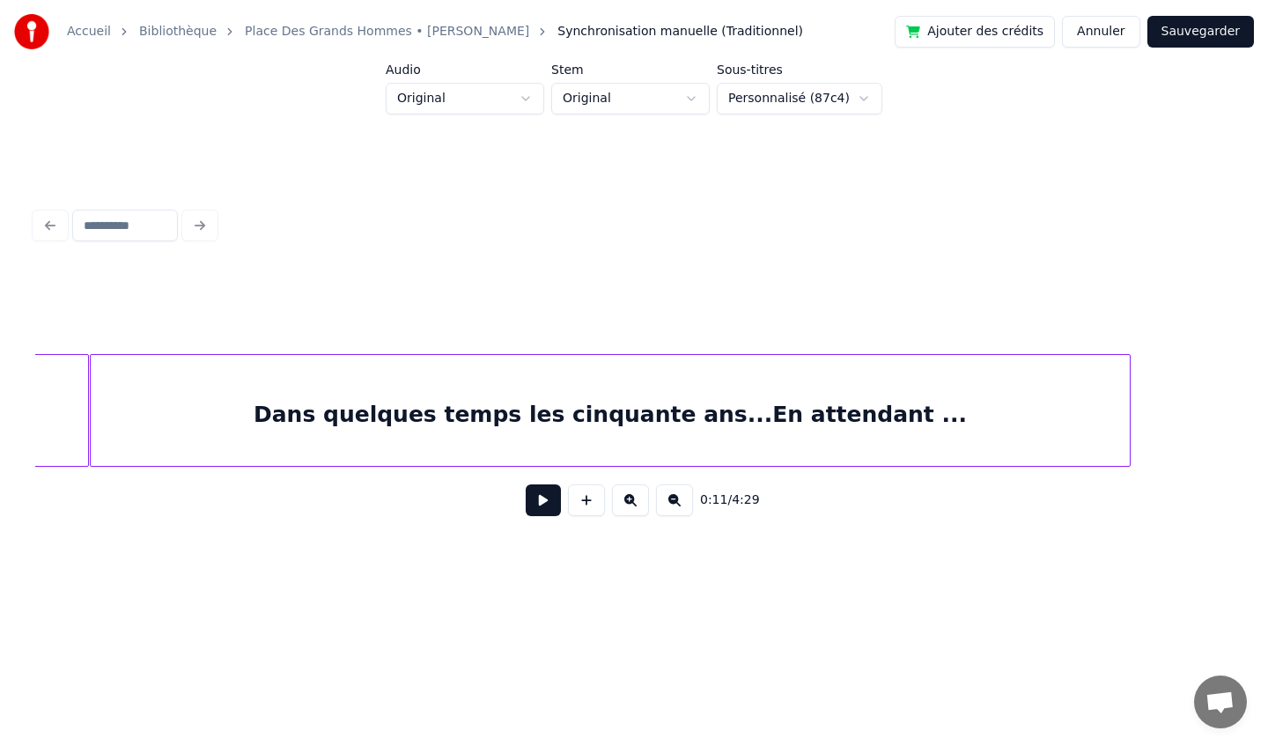
scroll to position [0, 35707]
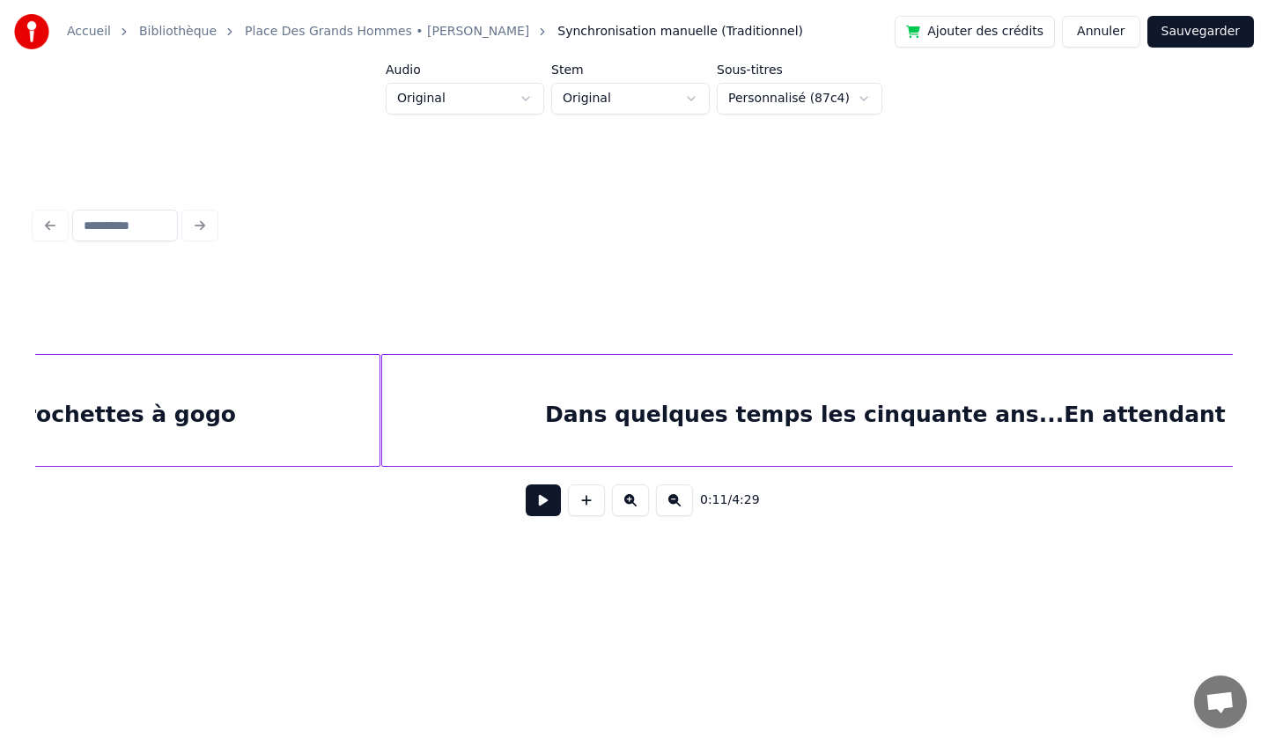
click at [862, 395] on div "Dans quelques temps les cinquante ans...En attendant ..." at bounding box center [902, 415] width 1040 height 120
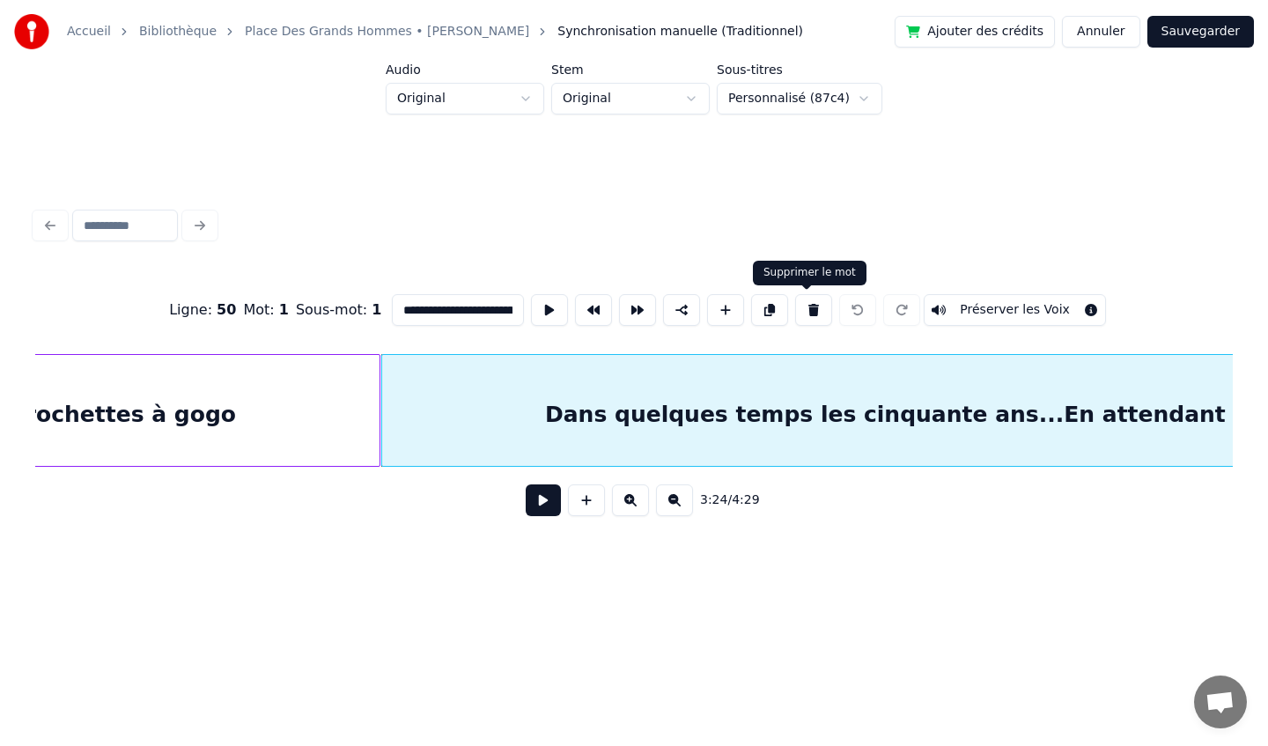
click at [805, 315] on button at bounding box center [813, 310] width 37 height 32
type input "**********"
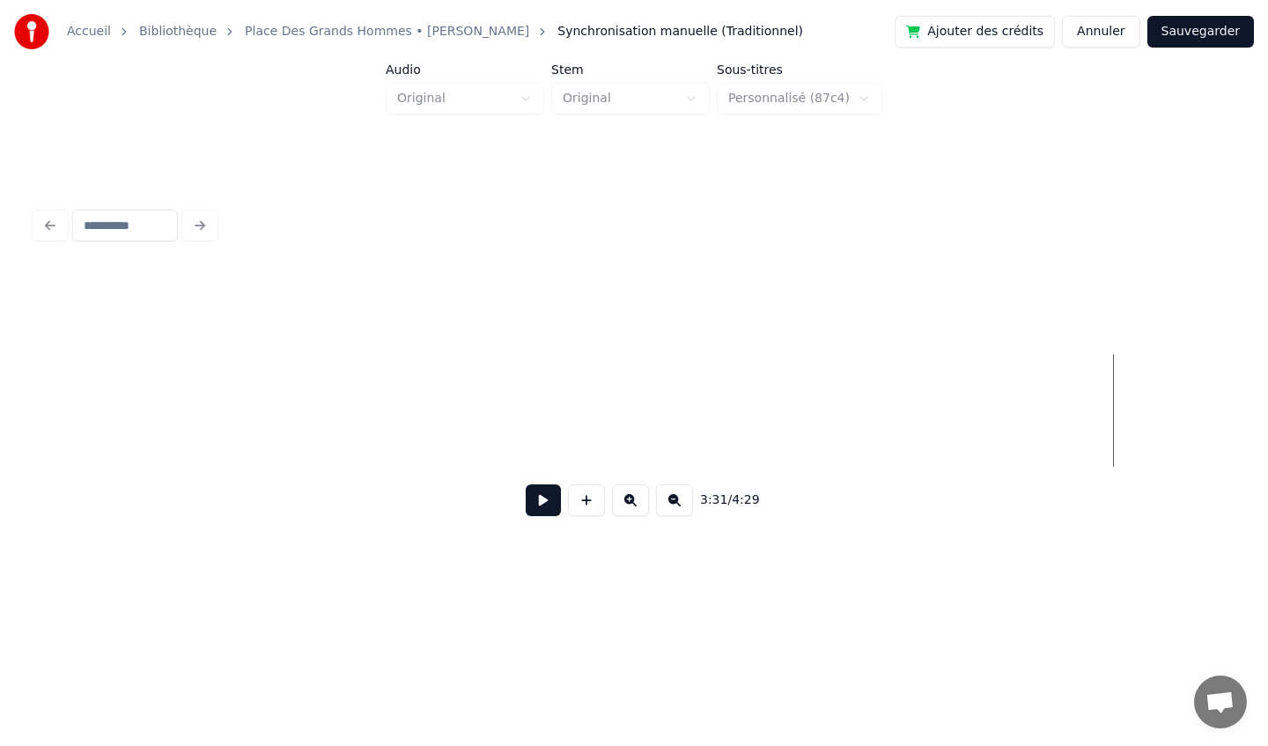
scroll to position [0, 35768]
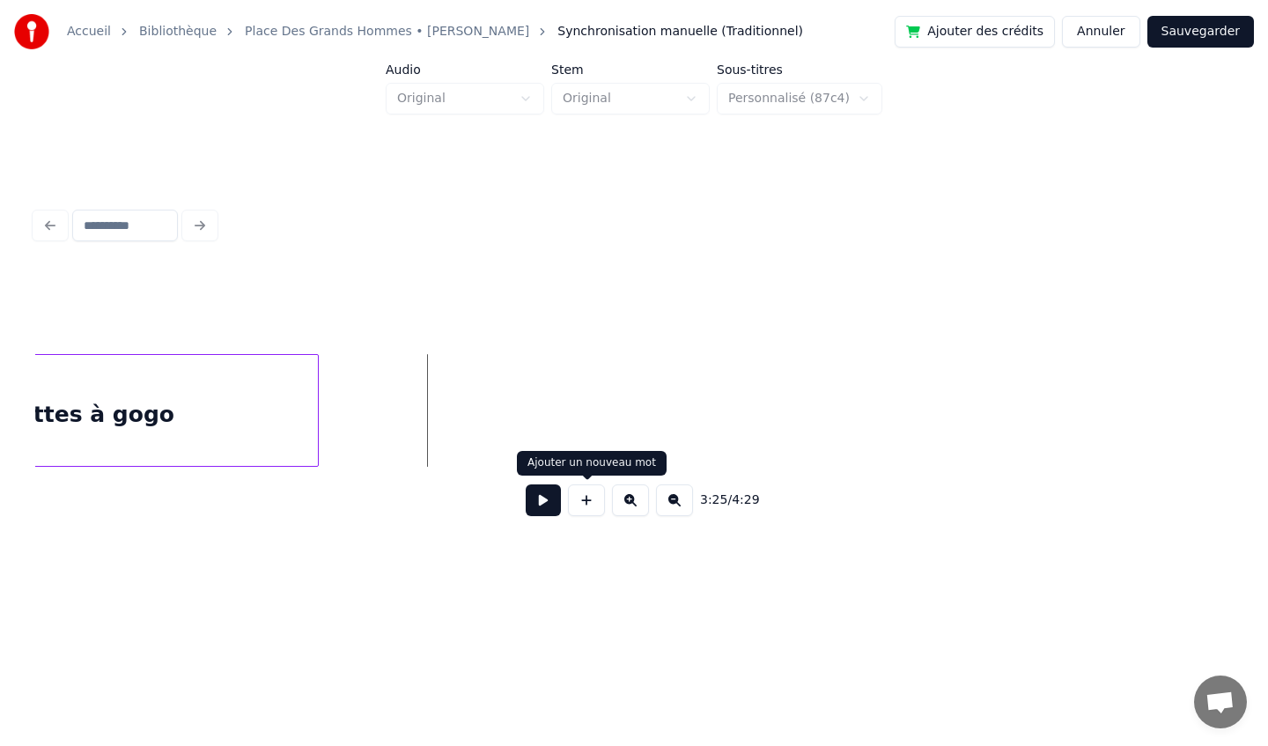
click at [587, 499] on button at bounding box center [586, 500] width 37 height 32
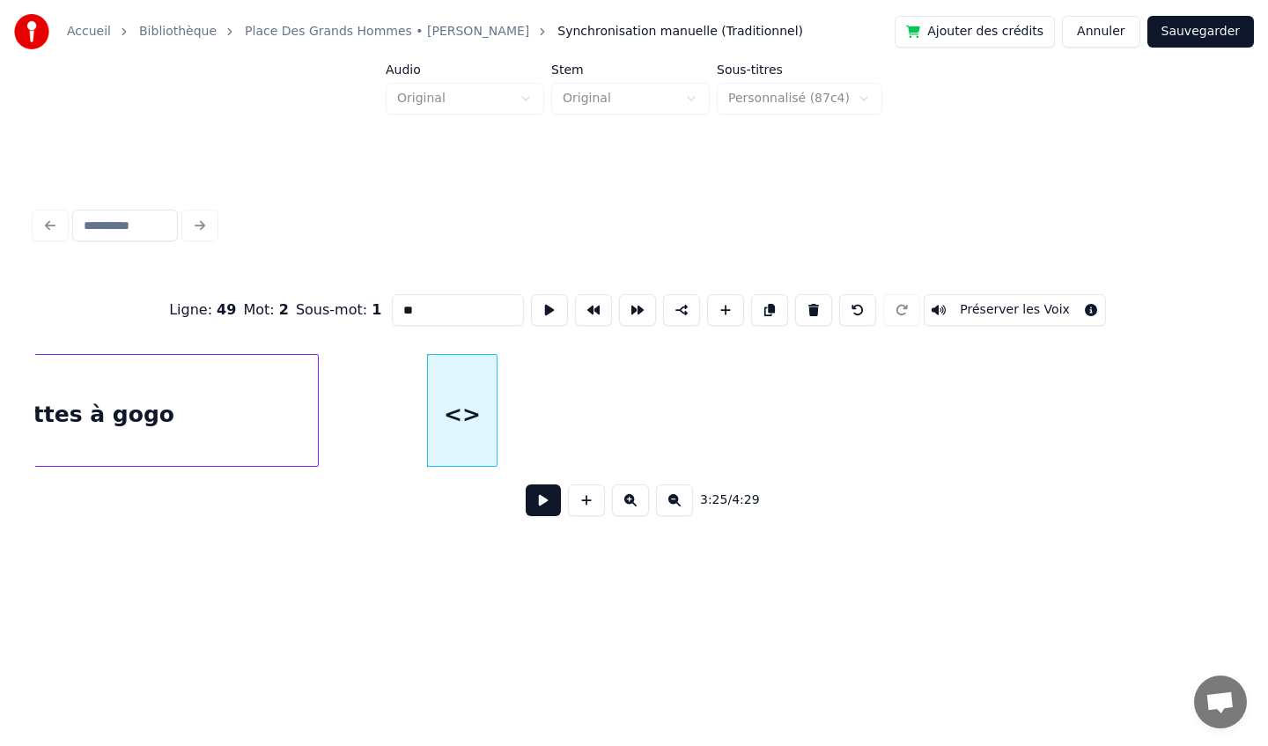
click at [426, 309] on input "**" at bounding box center [458, 310] width 132 height 32
type input "*"
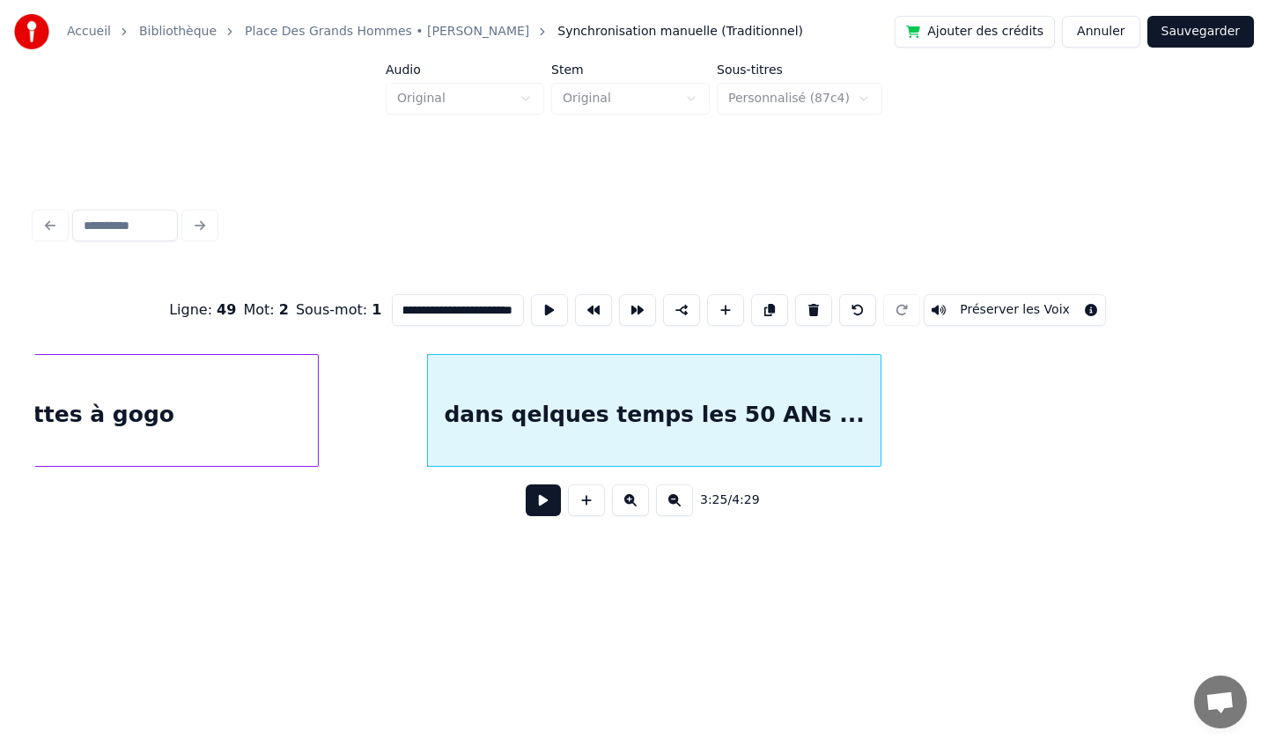
click at [877, 405] on div at bounding box center [877, 410] width 5 height 111
click at [494, 313] on input "**********" at bounding box center [458, 310] width 132 height 32
click at [555, 416] on div "dans qelques temps les 50 ANS..." at bounding box center [655, 415] width 454 height 120
click at [430, 305] on input "**********" at bounding box center [458, 310] width 132 height 32
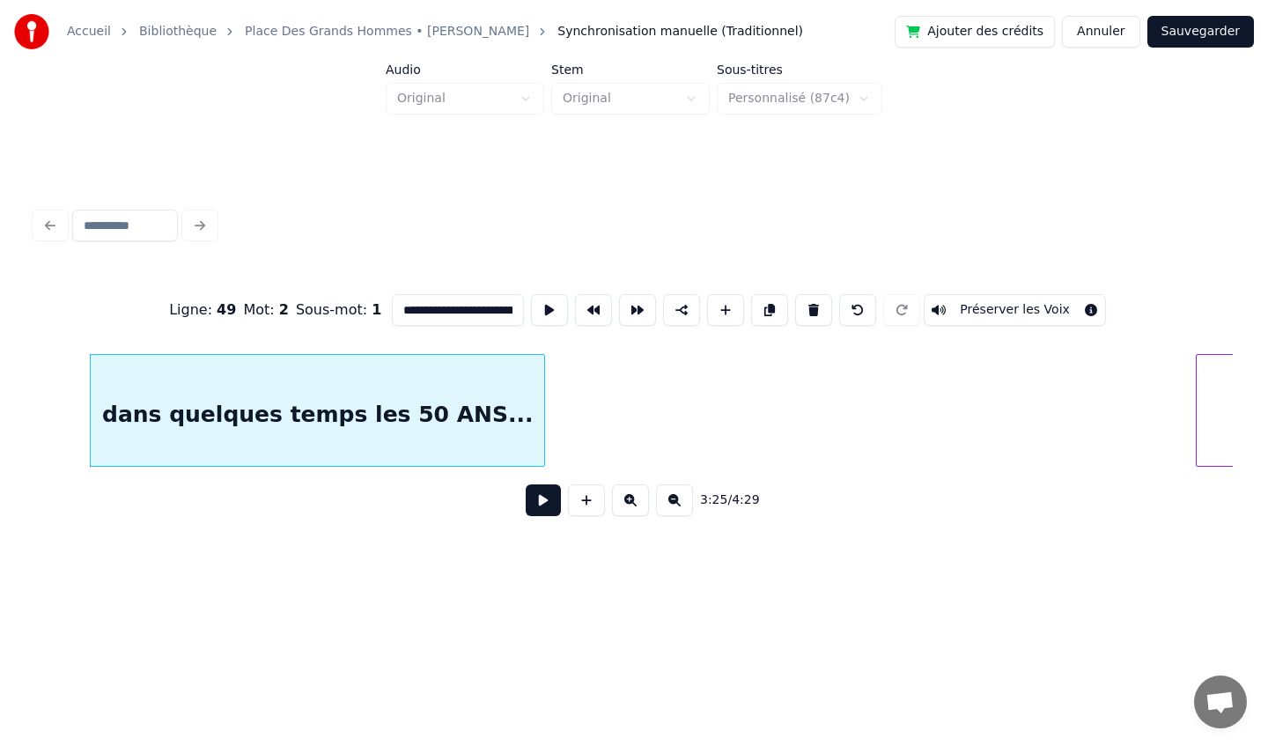
scroll to position [0, 36085]
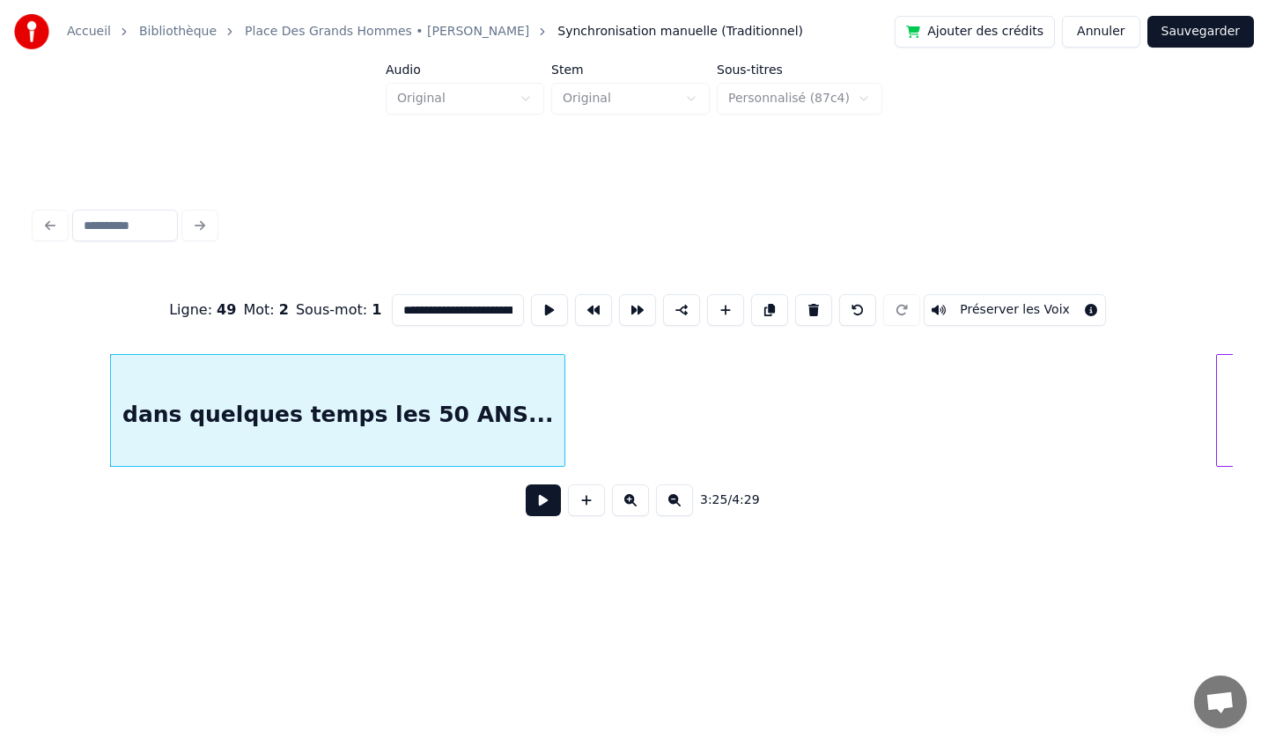
type input "**********"
click at [1188, 31] on button "Sauvegarder" at bounding box center [1200, 32] width 107 height 32
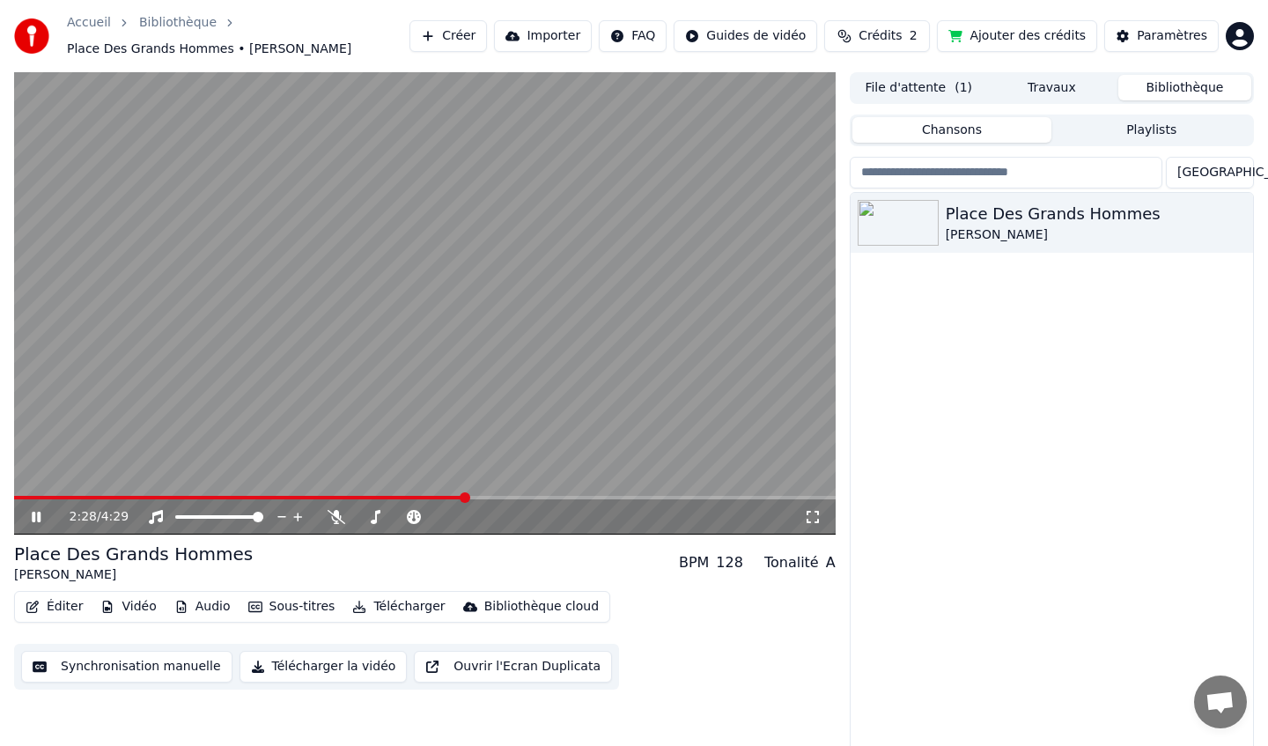
click at [467, 503] on span at bounding box center [465, 497] width 11 height 11
click at [546, 497] on span at bounding box center [540, 497] width 11 height 11
click at [546, 496] on span at bounding box center [543, 497] width 11 height 11
click at [33, 518] on icon at bounding box center [36, 517] width 9 height 11
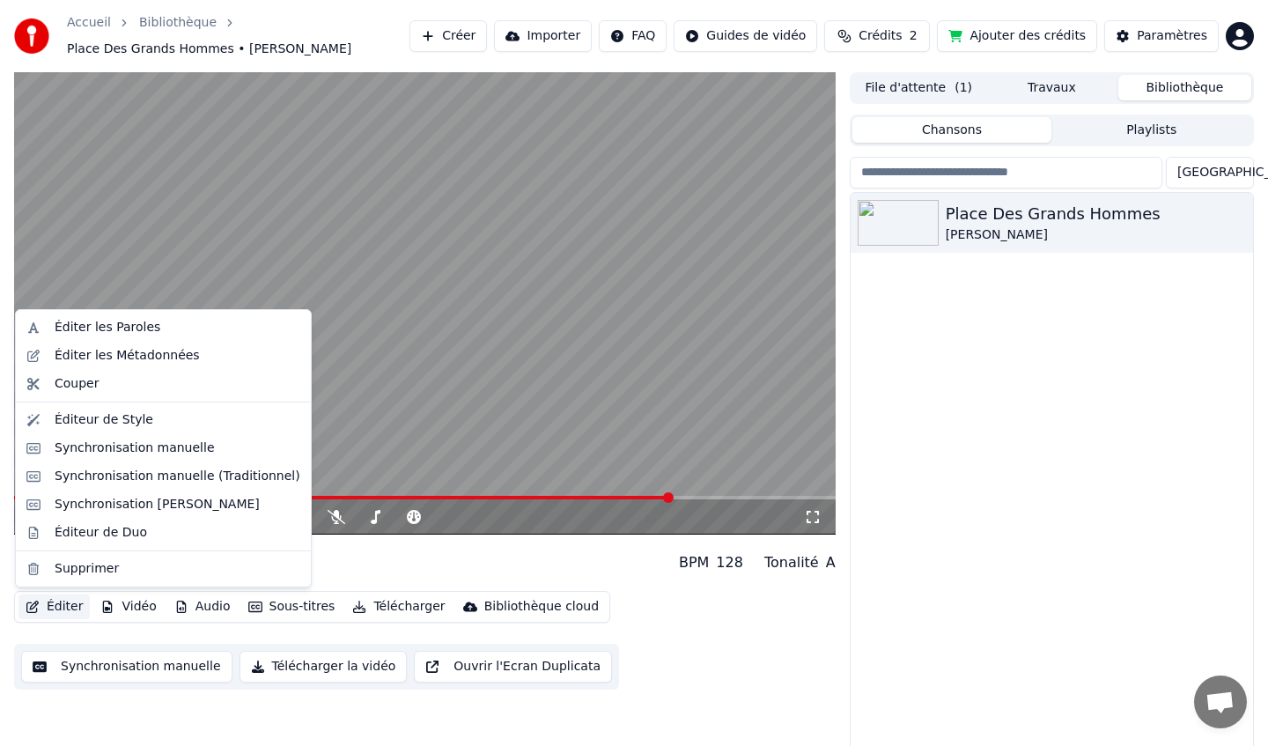
click at [55, 603] on button "Éditer" at bounding box center [53, 606] width 71 height 25
click at [157, 482] on div "Synchronisation manuelle (Traditionnel)" at bounding box center [178, 477] width 246 height 18
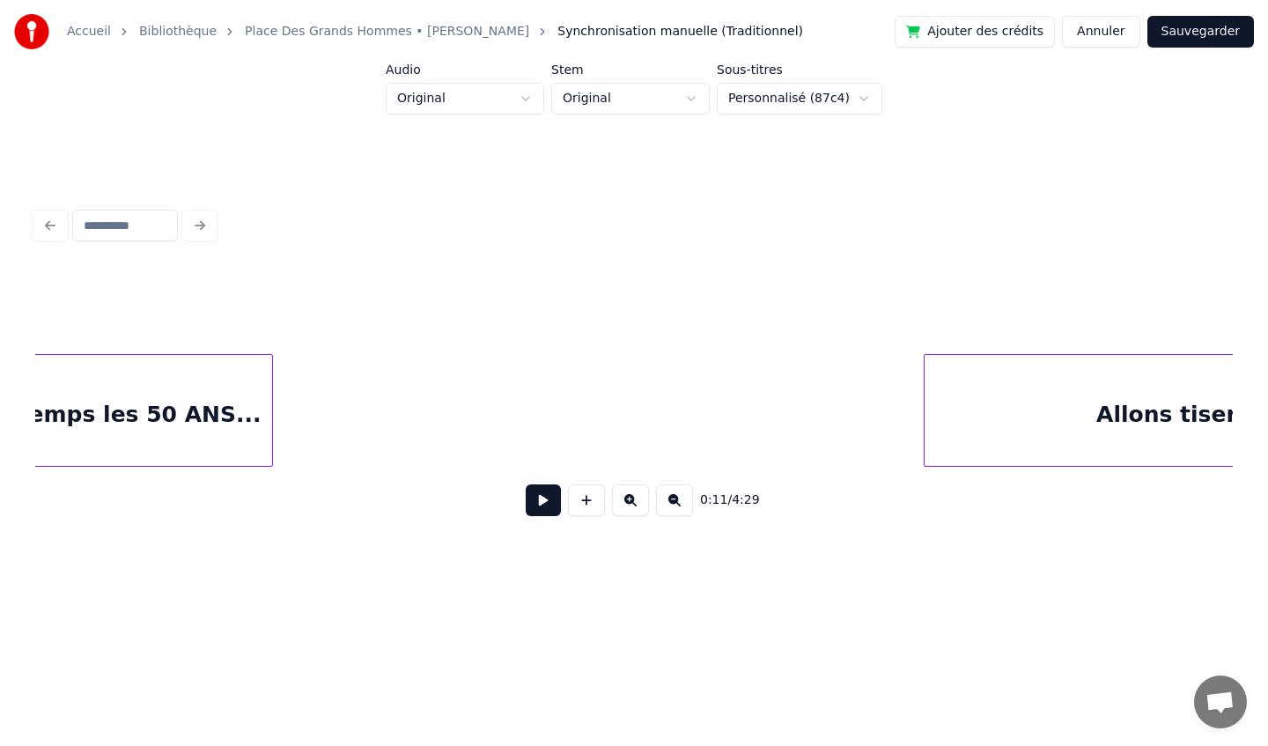
scroll to position [0, 36349]
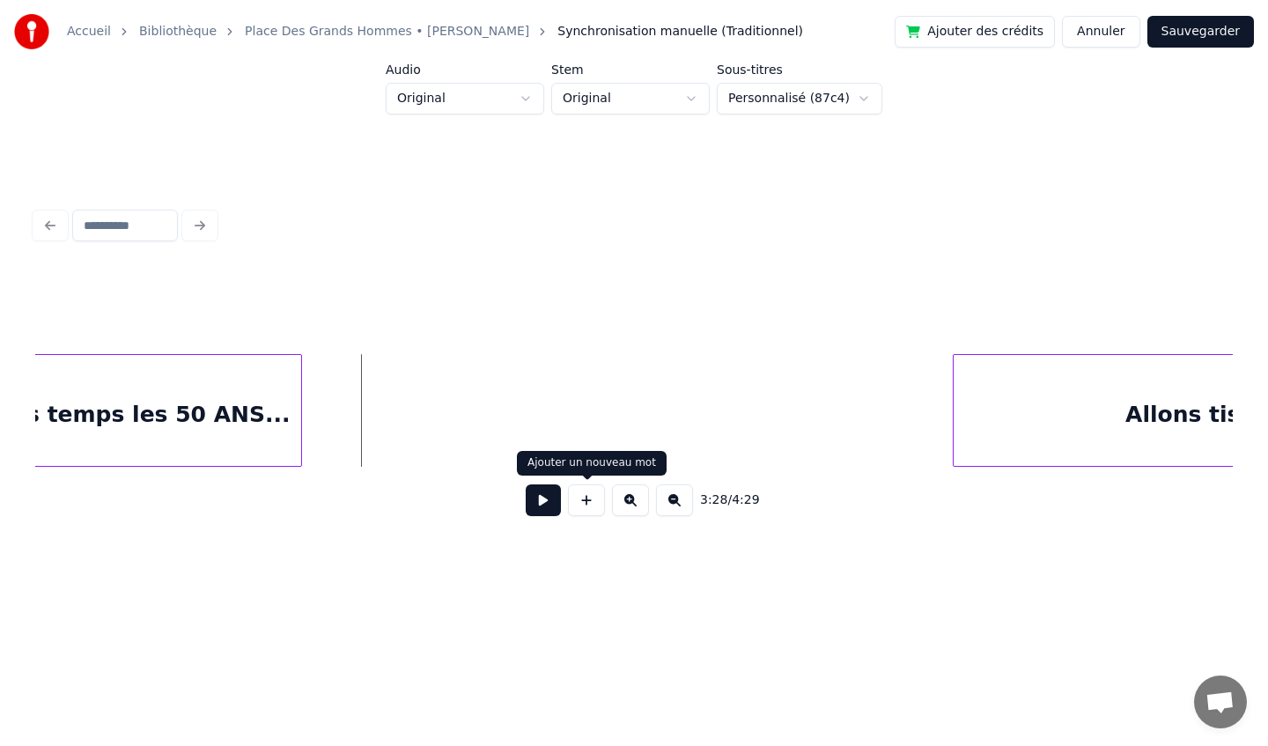
click at [594, 505] on button at bounding box center [586, 500] width 37 height 32
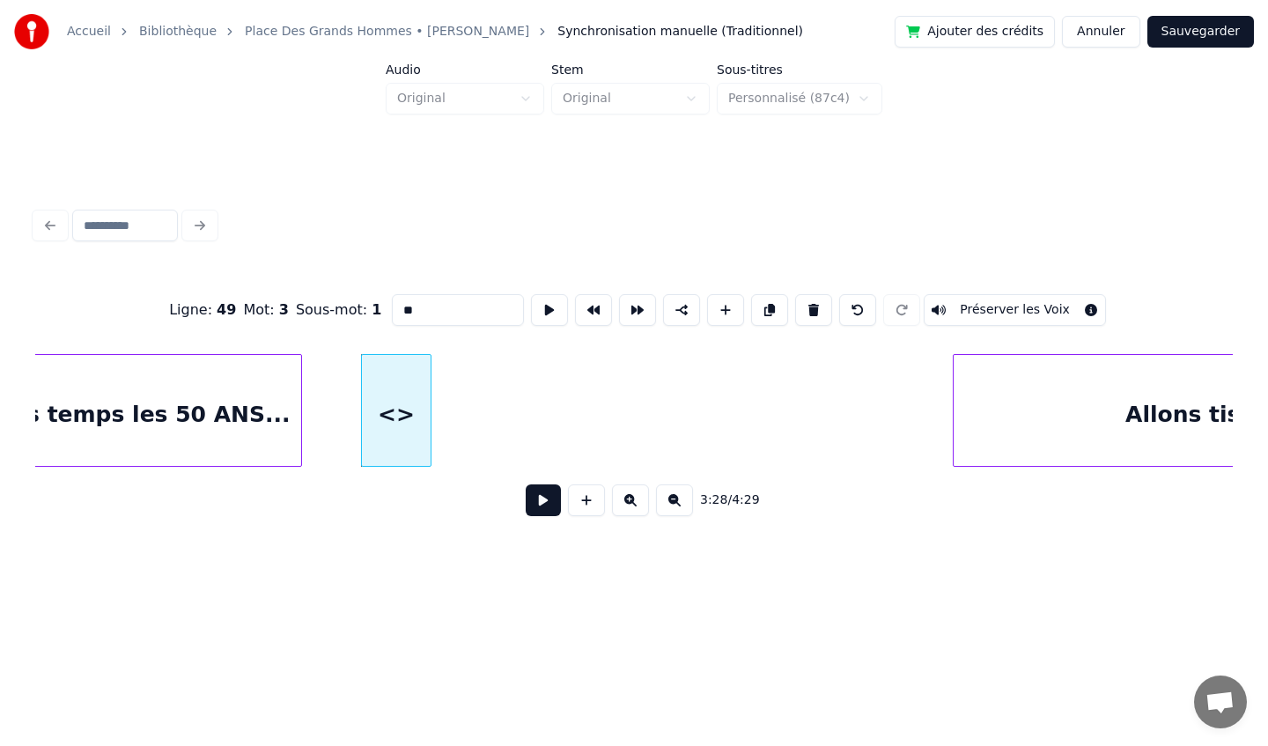
click at [422, 307] on input "**" at bounding box center [458, 310] width 132 height 32
type input "*"
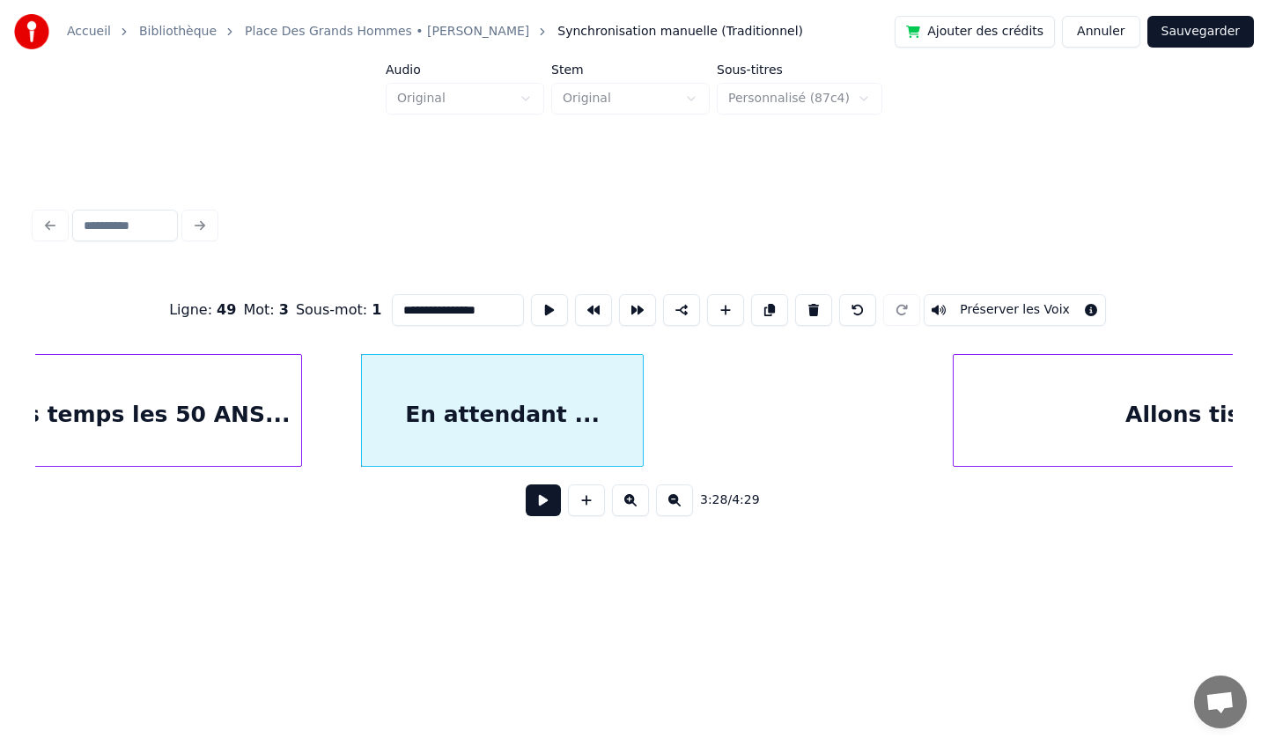
click at [642, 404] on div at bounding box center [639, 410] width 5 height 111
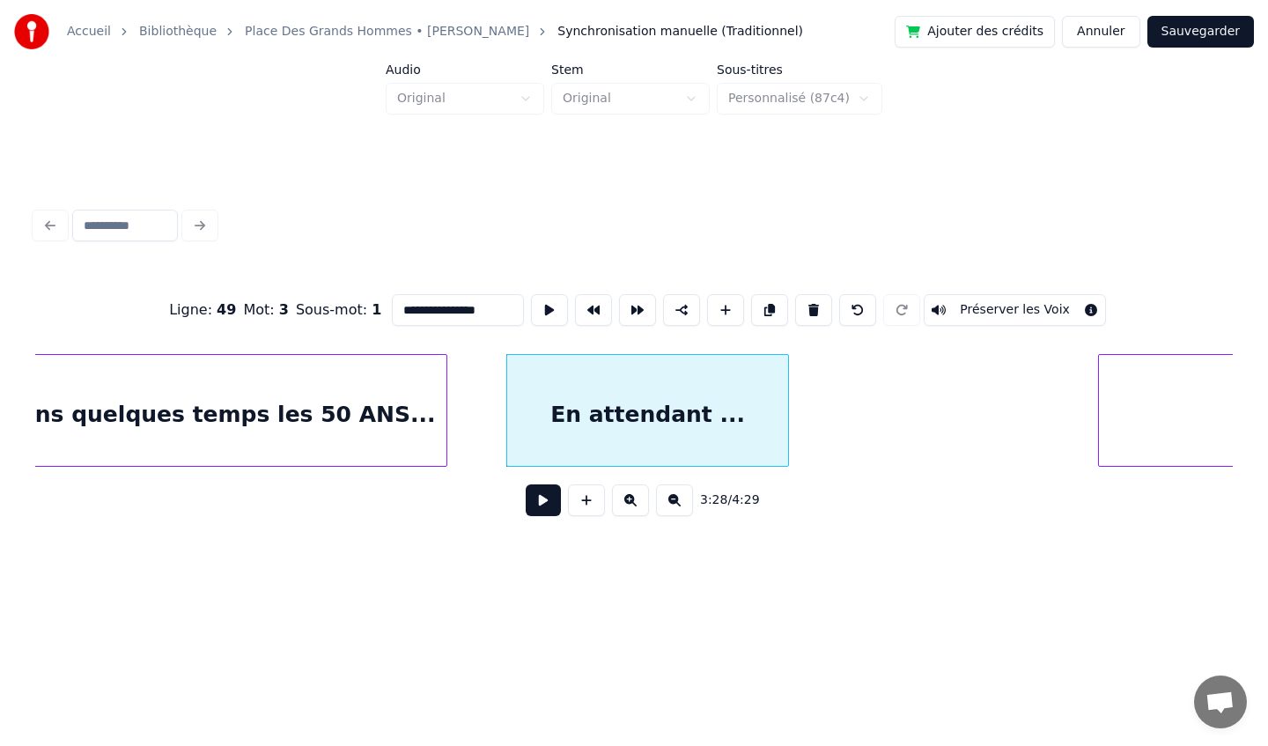
scroll to position [0, 36075]
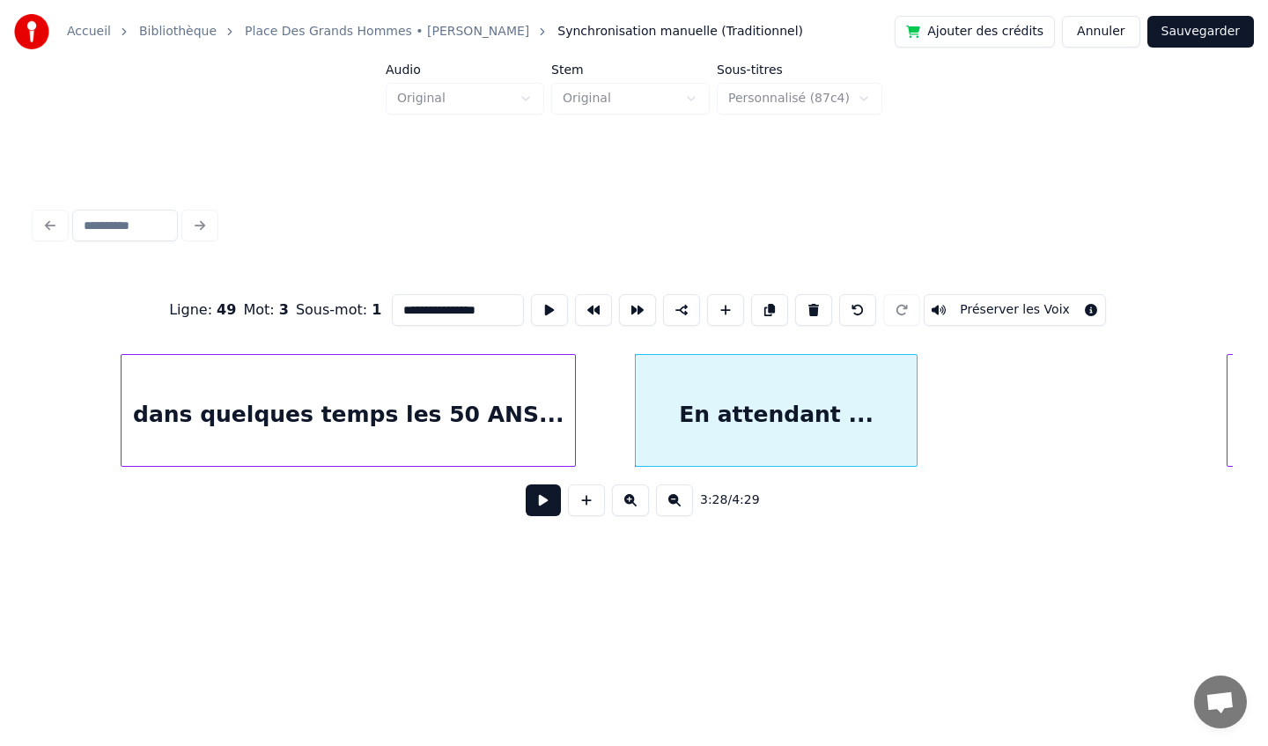
type input "**********"
click at [1208, 29] on button "Sauvegarder" at bounding box center [1200, 32] width 107 height 32
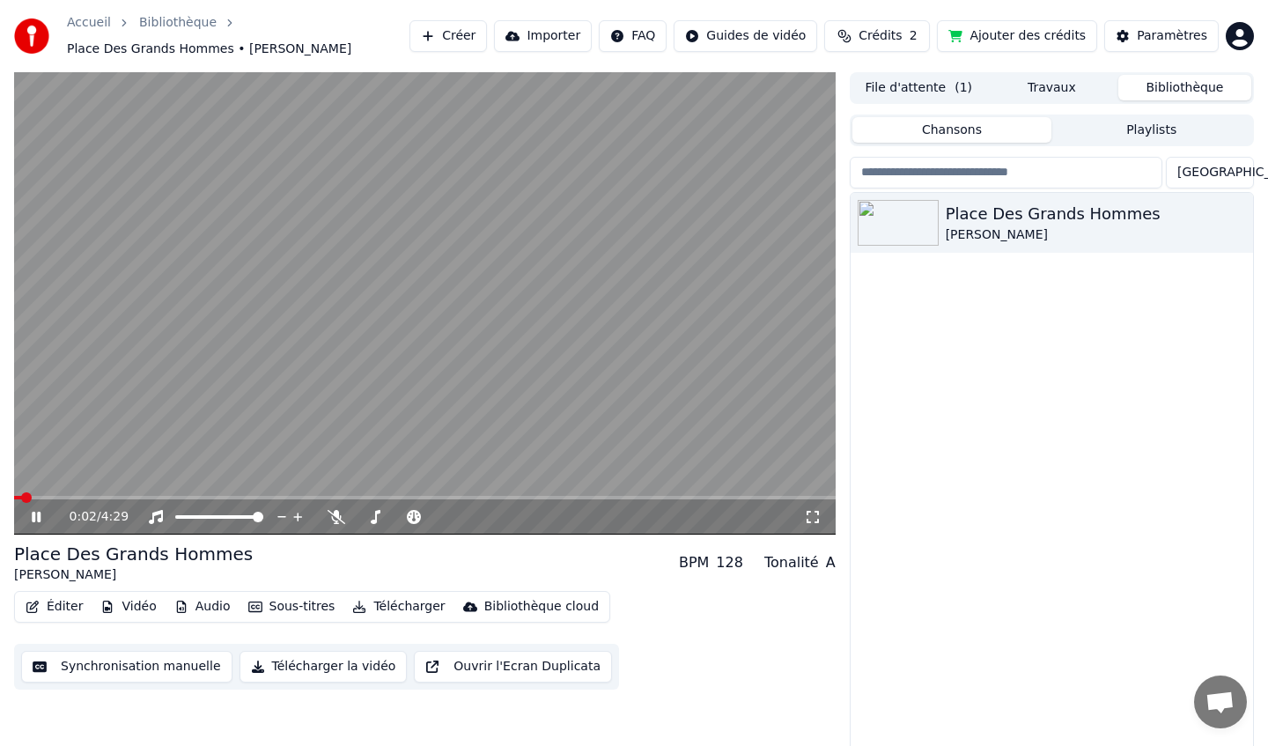
drag, startPoint x: 22, startPoint y: 505, endPoint x: 501, endPoint y: 519, distance: 479.2
click at [501, 519] on div "0:02 / 4:29" at bounding box center [425, 516] width 822 height 35
click at [486, 516] on span at bounding box center [485, 517] width 11 height 11
click at [477, 519] on span at bounding box center [477, 517] width 11 height 11
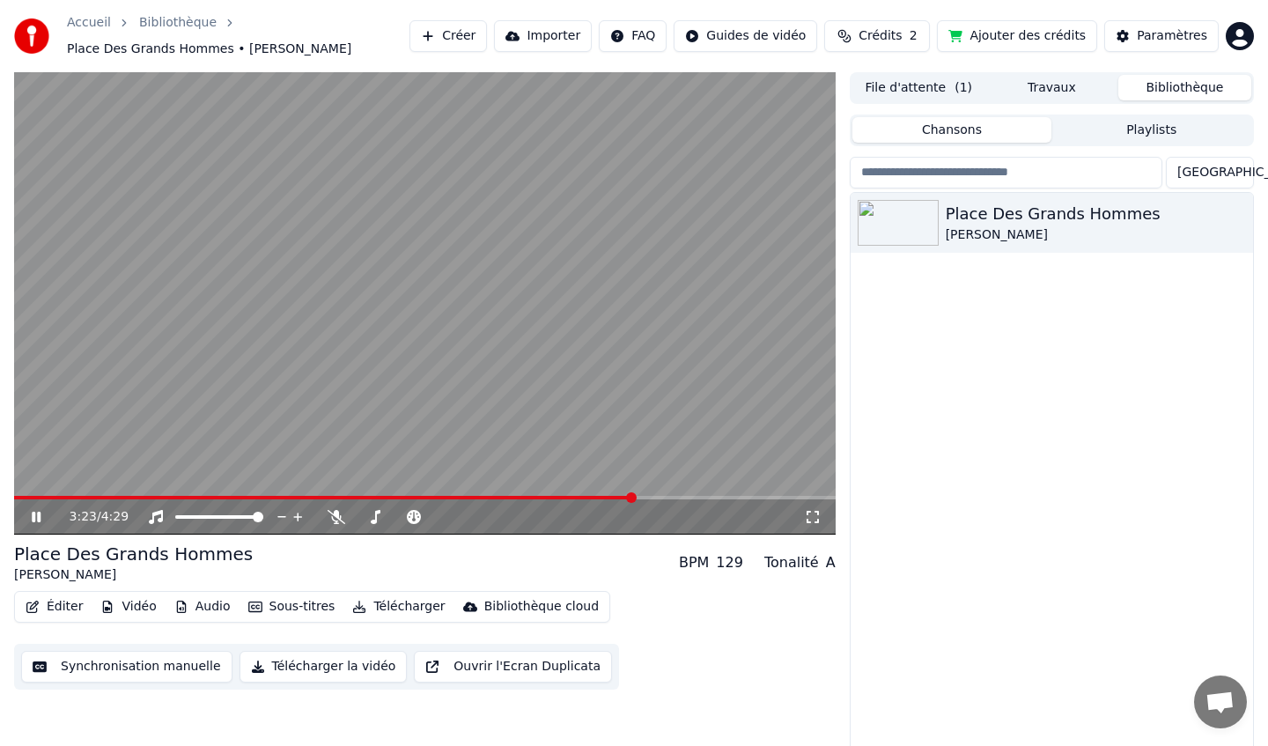
click at [633, 497] on span at bounding box center [425, 498] width 822 height 4
click at [616, 497] on span at bounding box center [316, 498] width 604 height 4
click at [37, 515] on icon at bounding box center [36, 517] width 9 height 11
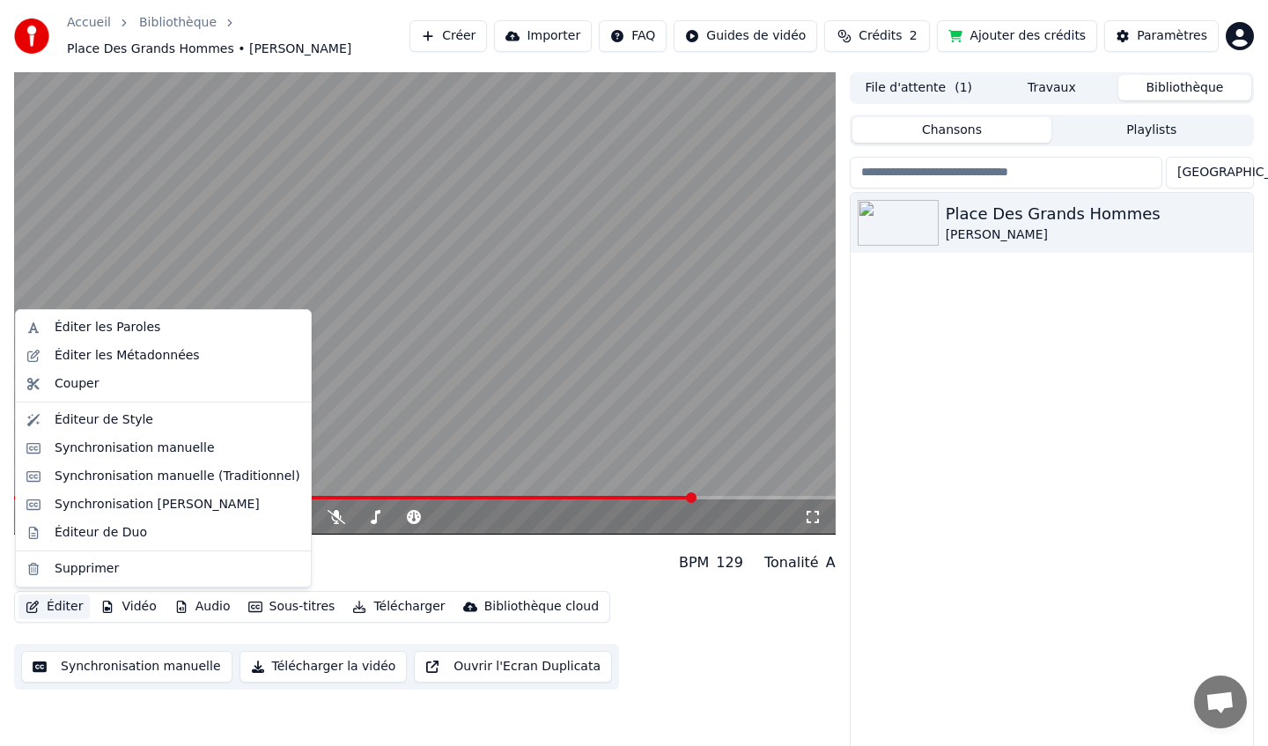
click at [62, 600] on button "Éditer" at bounding box center [53, 606] width 71 height 25
click at [143, 478] on div "Synchronisation manuelle (Traditionnel)" at bounding box center [178, 477] width 246 height 18
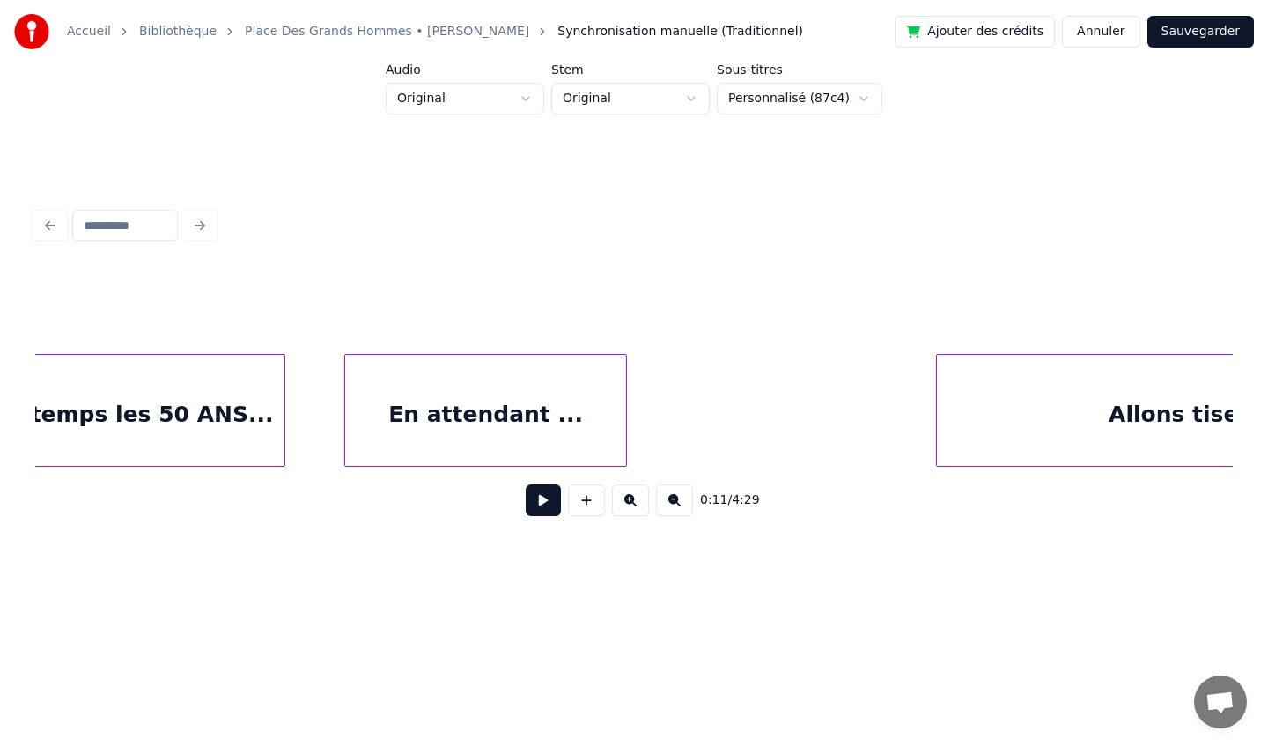
scroll to position [0, 36550]
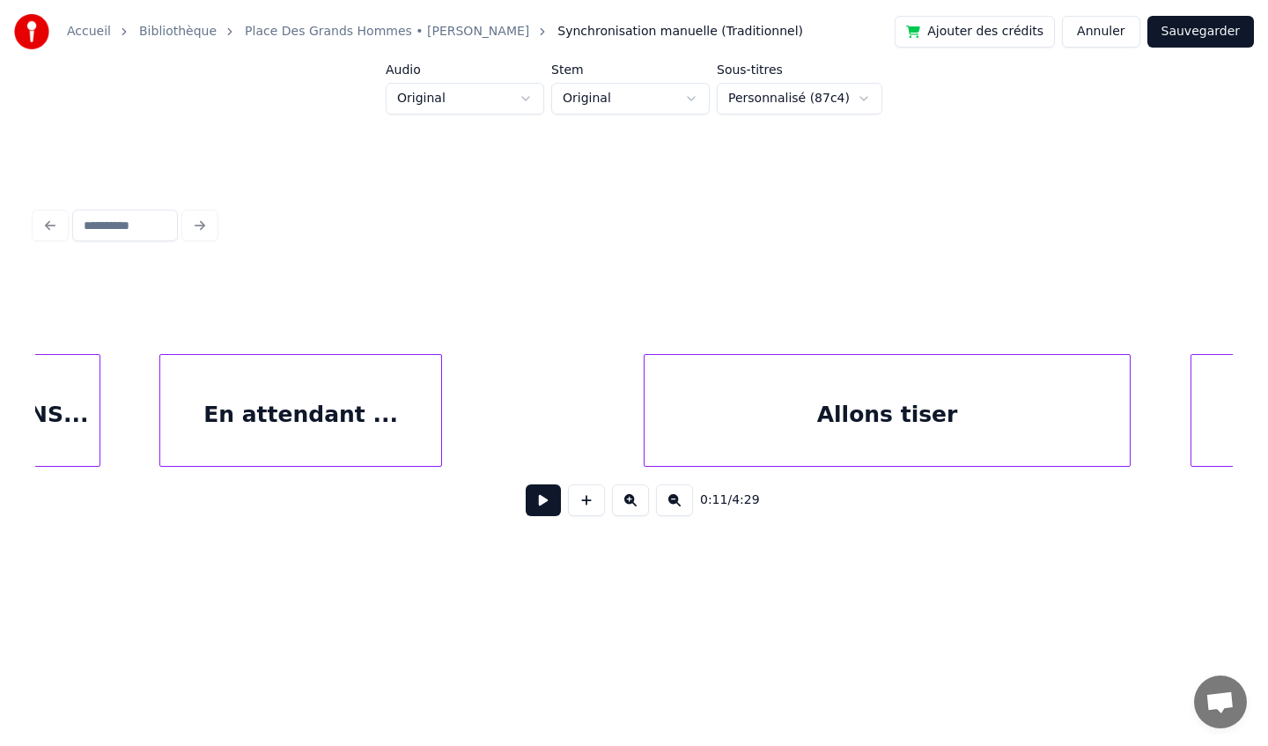
click at [904, 401] on div "Allons tiser" at bounding box center [887, 415] width 484 height 120
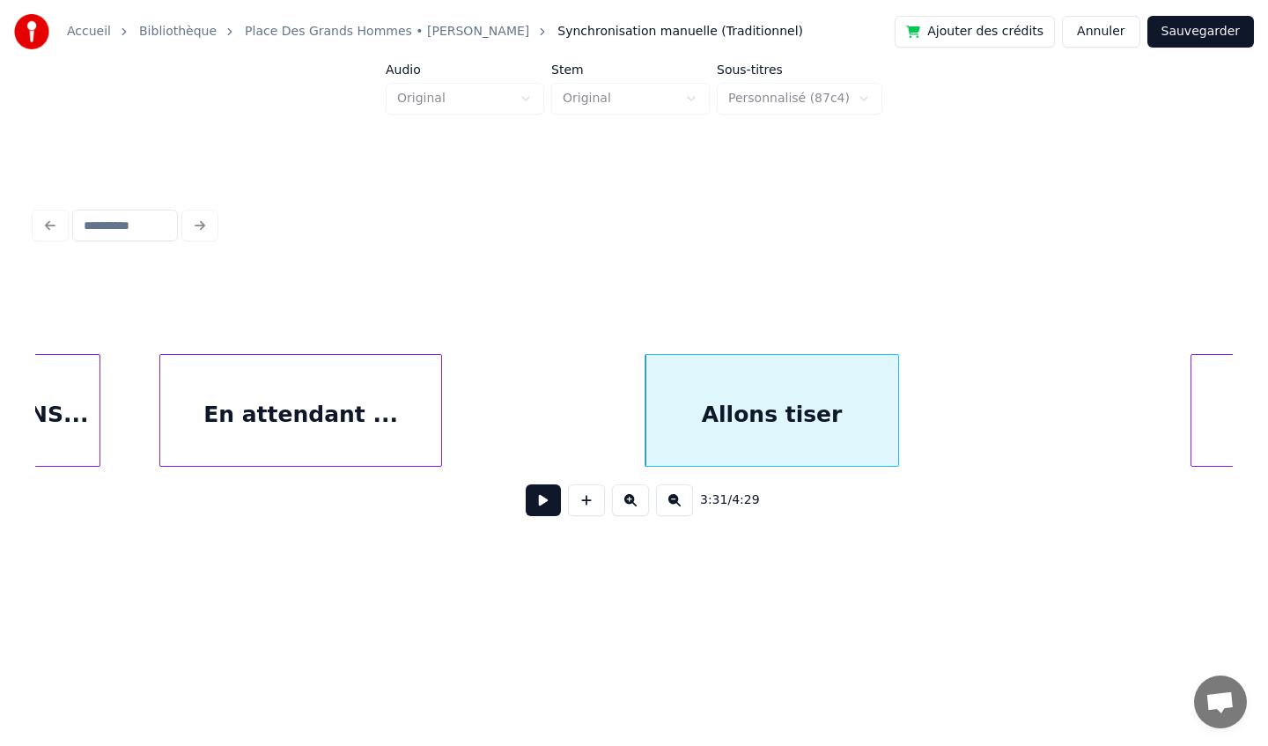
click at [896, 421] on div at bounding box center [895, 410] width 5 height 111
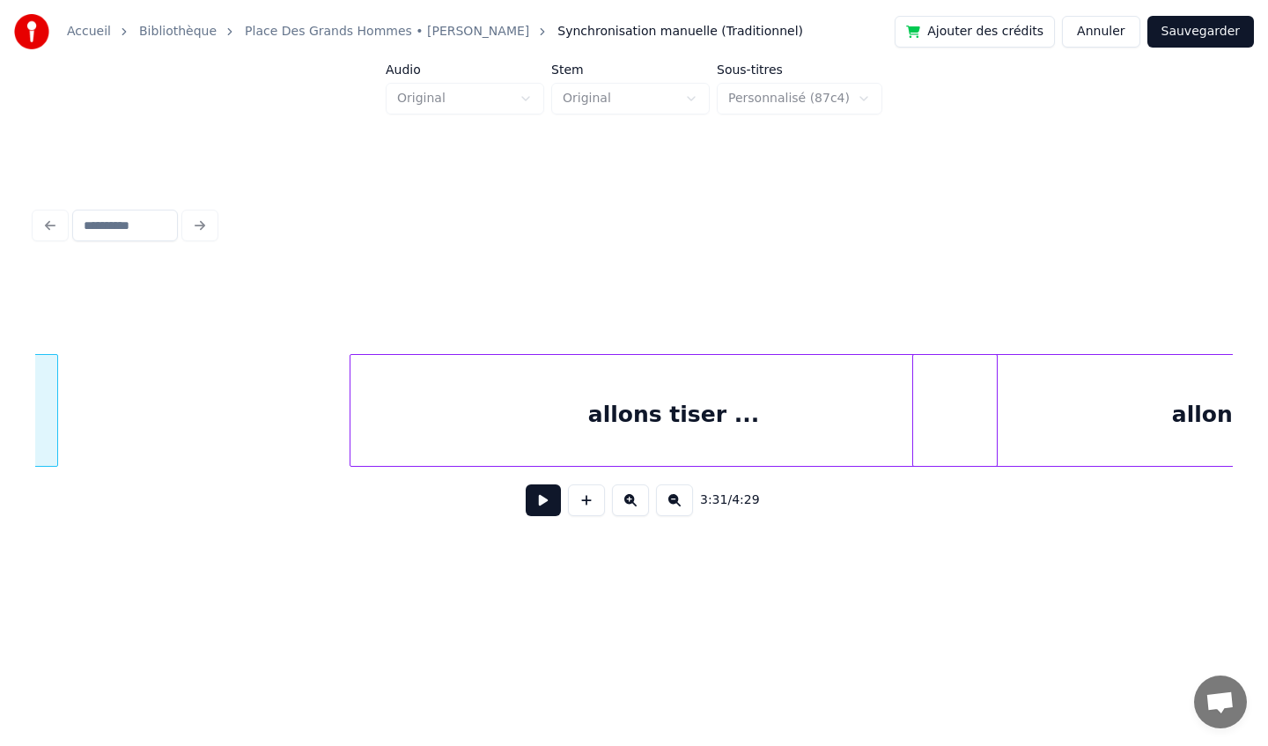
scroll to position [0, 37393]
click at [762, 415] on div "allons tiser ..." at bounding box center [672, 415] width 646 height 120
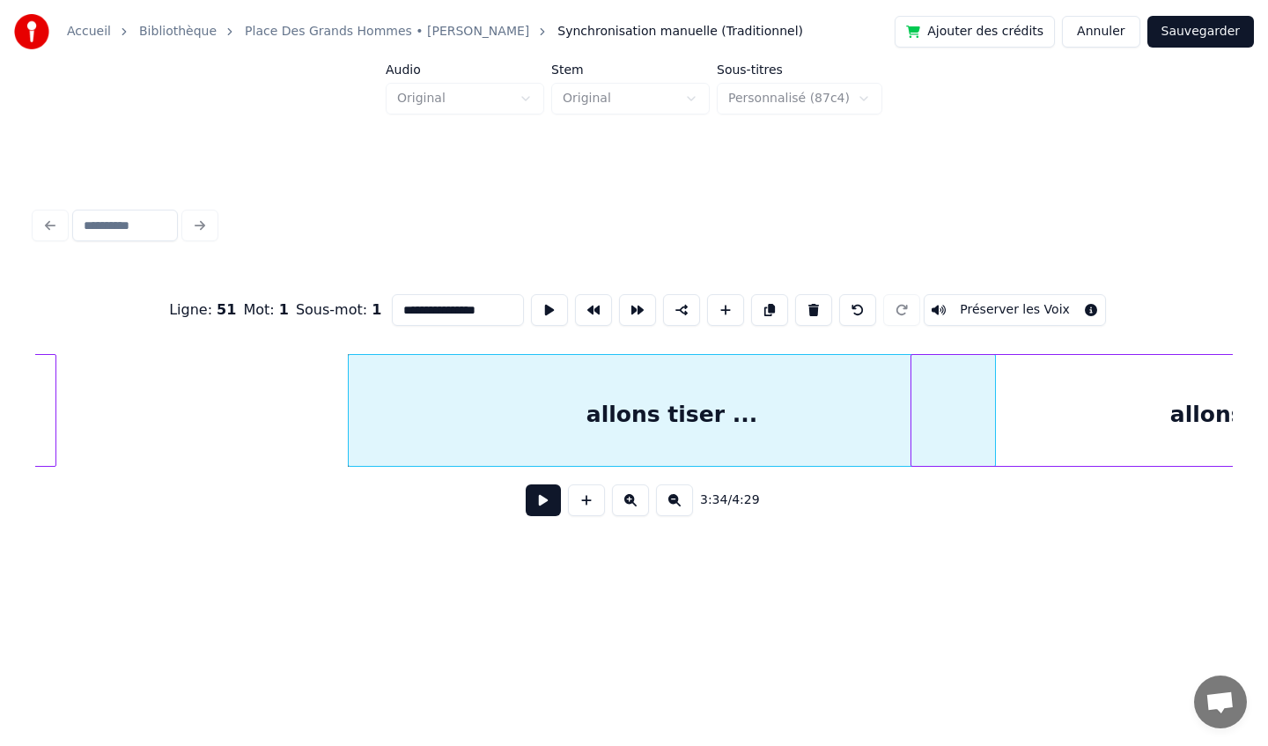
click at [996, 422] on div "allons tiseeeeeer !" at bounding box center [1285, 415] width 748 height 120
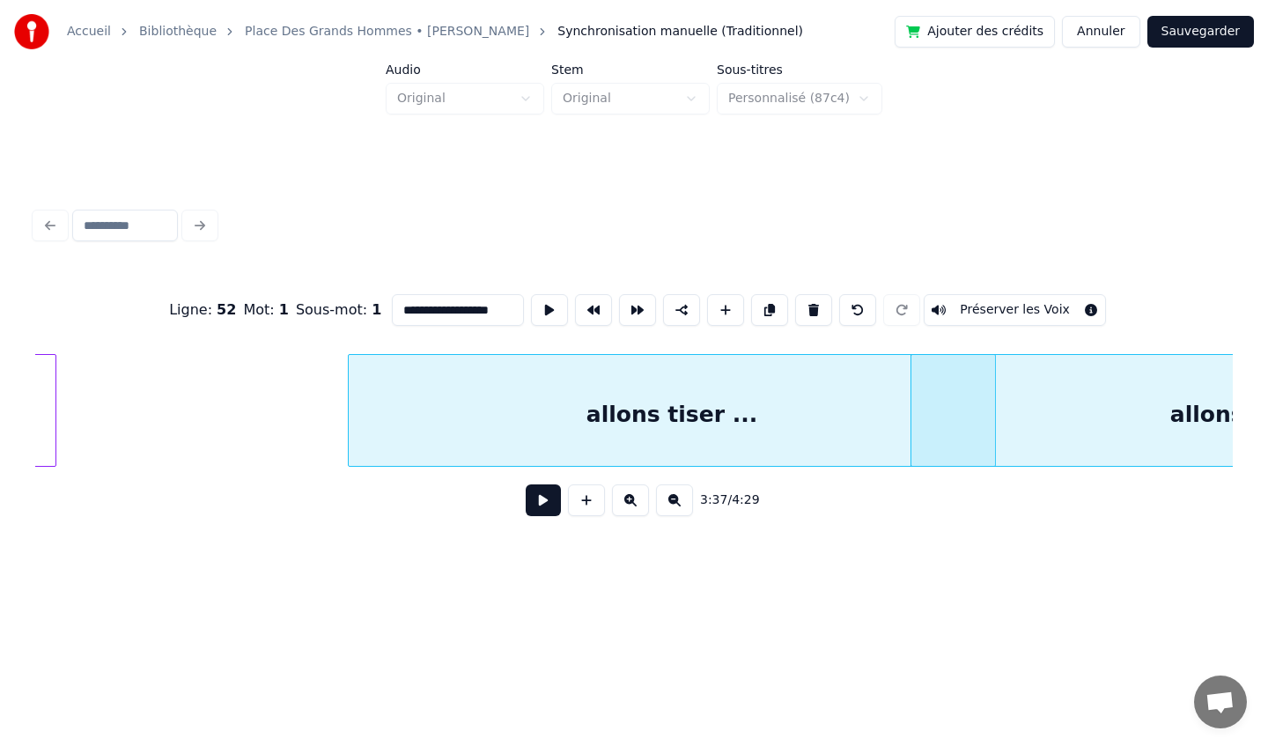
click at [968, 420] on div "allons tiseeeeeer !" at bounding box center [1285, 415] width 748 height 120
click at [798, 407] on div "allons tiser ..." at bounding box center [672, 415] width 646 height 120
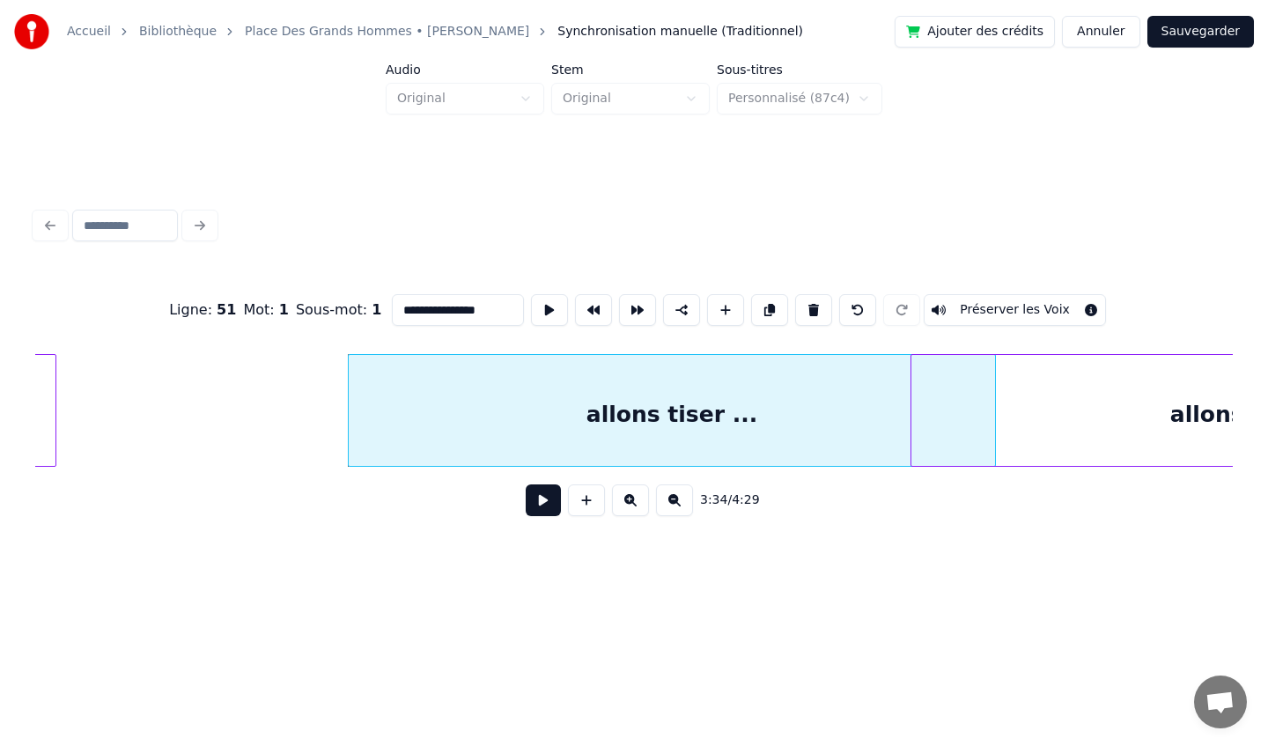
click at [809, 388] on div "allons tiser ..." at bounding box center [672, 415] width 646 height 120
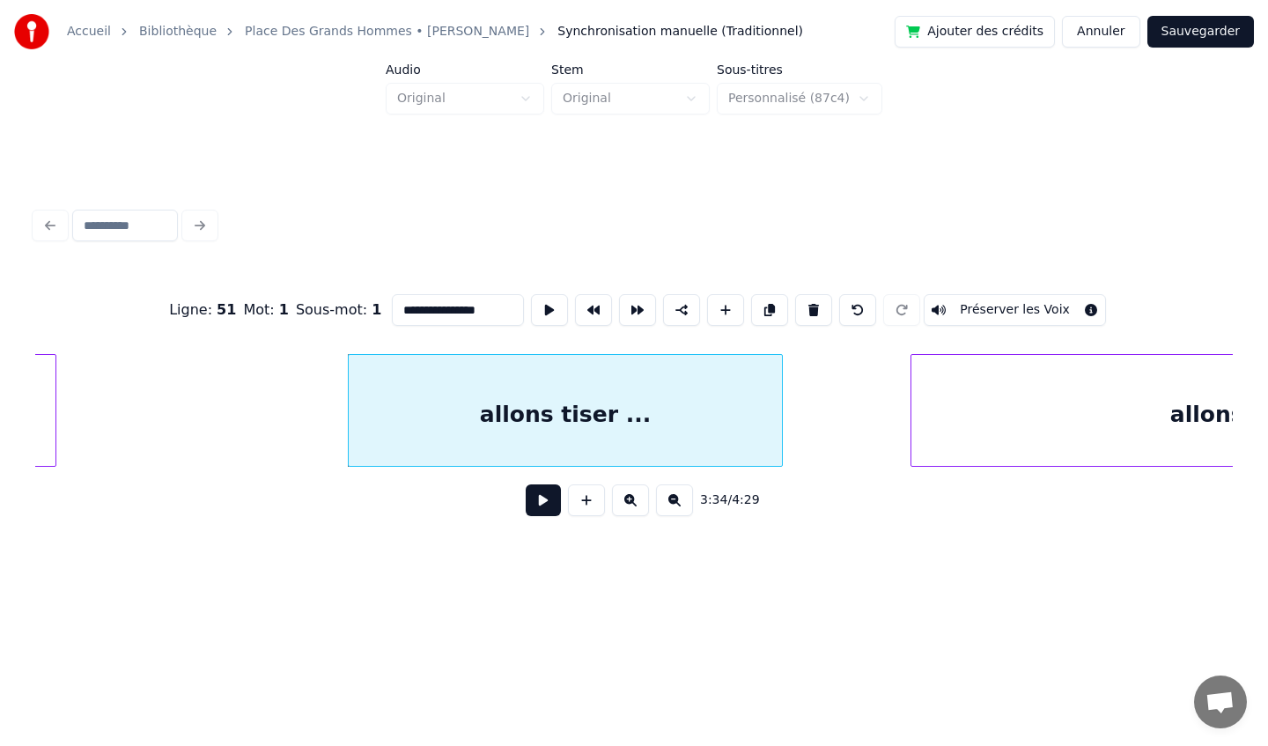
click at [779, 410] on div at bounding box center [779, 410] width 5 height 111
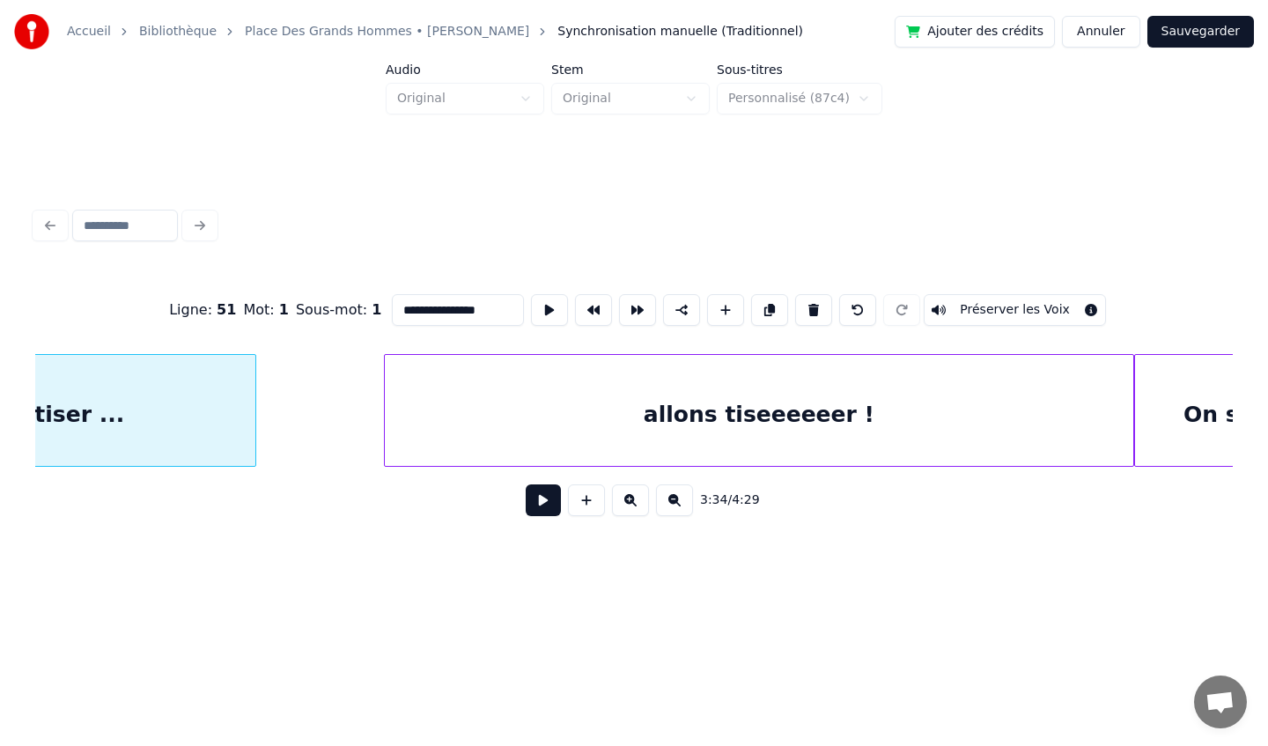
scroll to position [0, 37921]
click at [999, 415] on div "allons tiseeeeeer !" at bounding box center [757, 415] width 748 height 120
type input "**********"
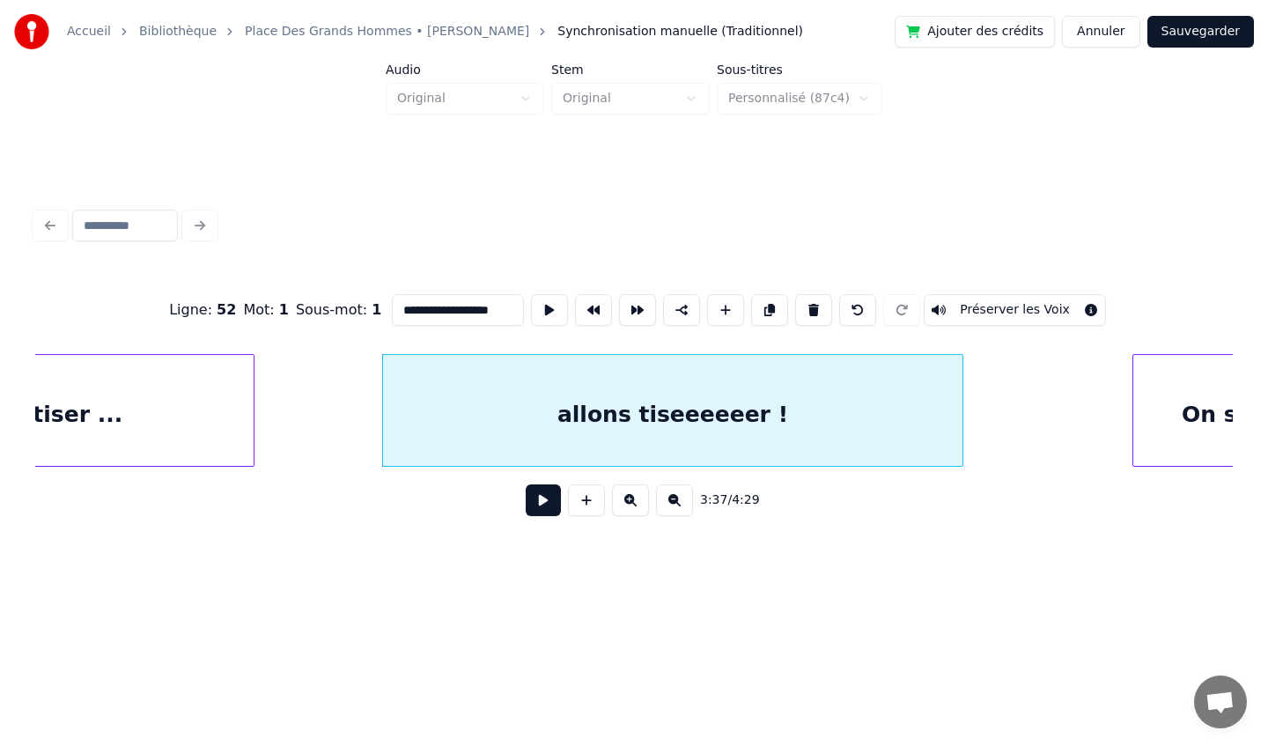
click at [957, 428] on div at bounding box center [959, 410] width 5 height 111
click at [1188, 34] on button "Sauvegarder" at bounding box center [1200, 32] width 107 height 32
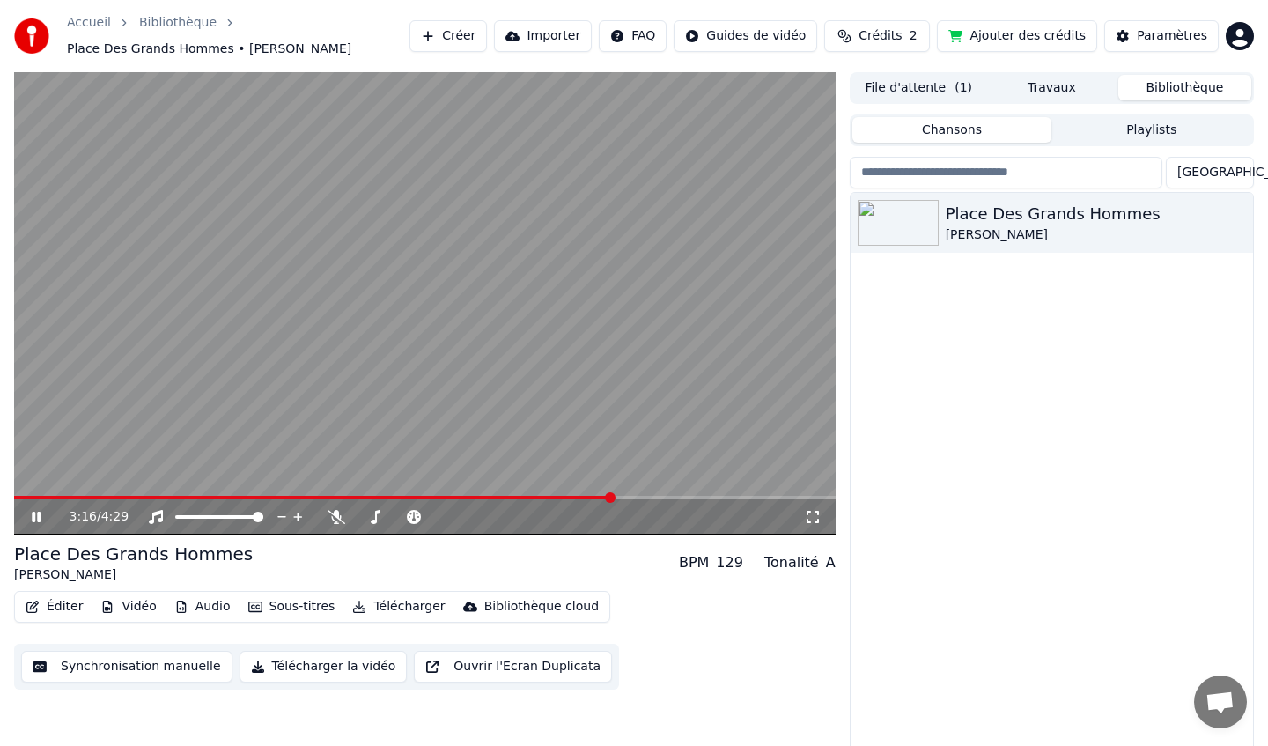
click at [613, 503] on span at bounding box center [610, 497] width 11 height 11
click at [36, 517] on icon at bounding box center [48, 517] width 41 height 14
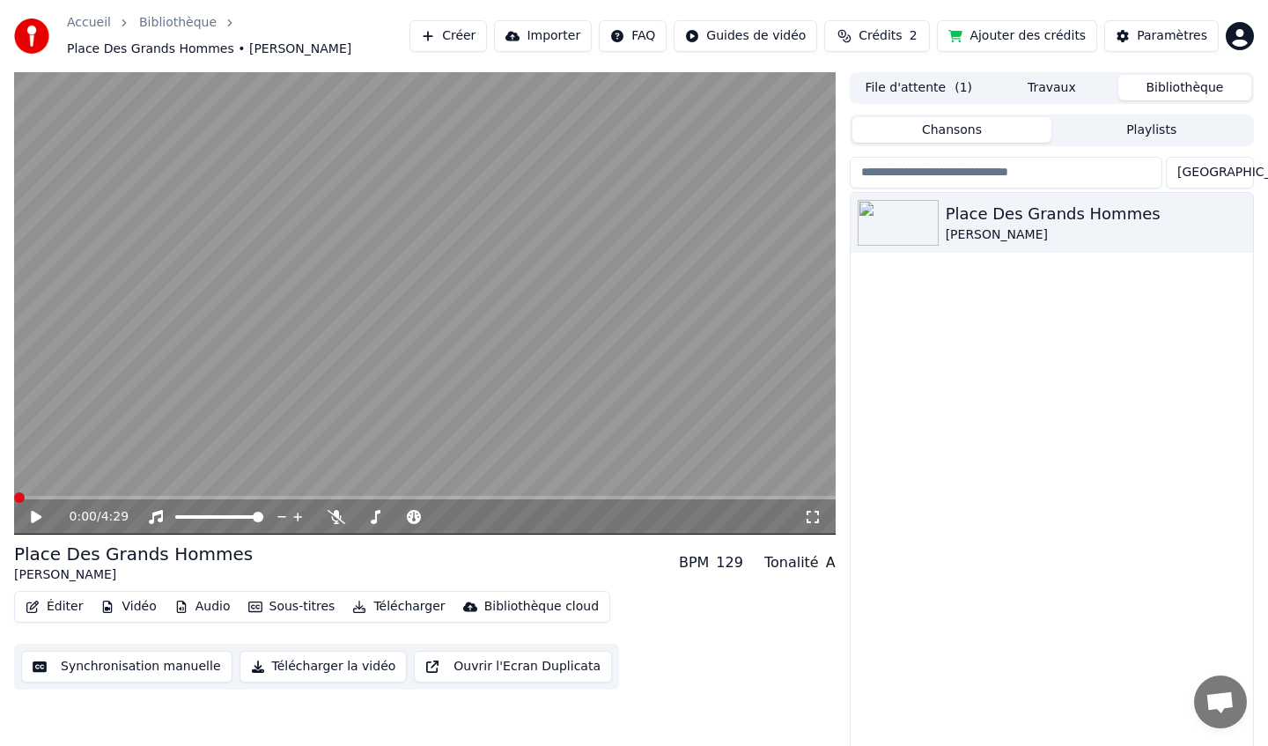
click at [14, 492] on span at bounding box center [19, 497] width 11 height 11
click at [811, 517] on icon at bounding box center [813, 517] width 18 height 14
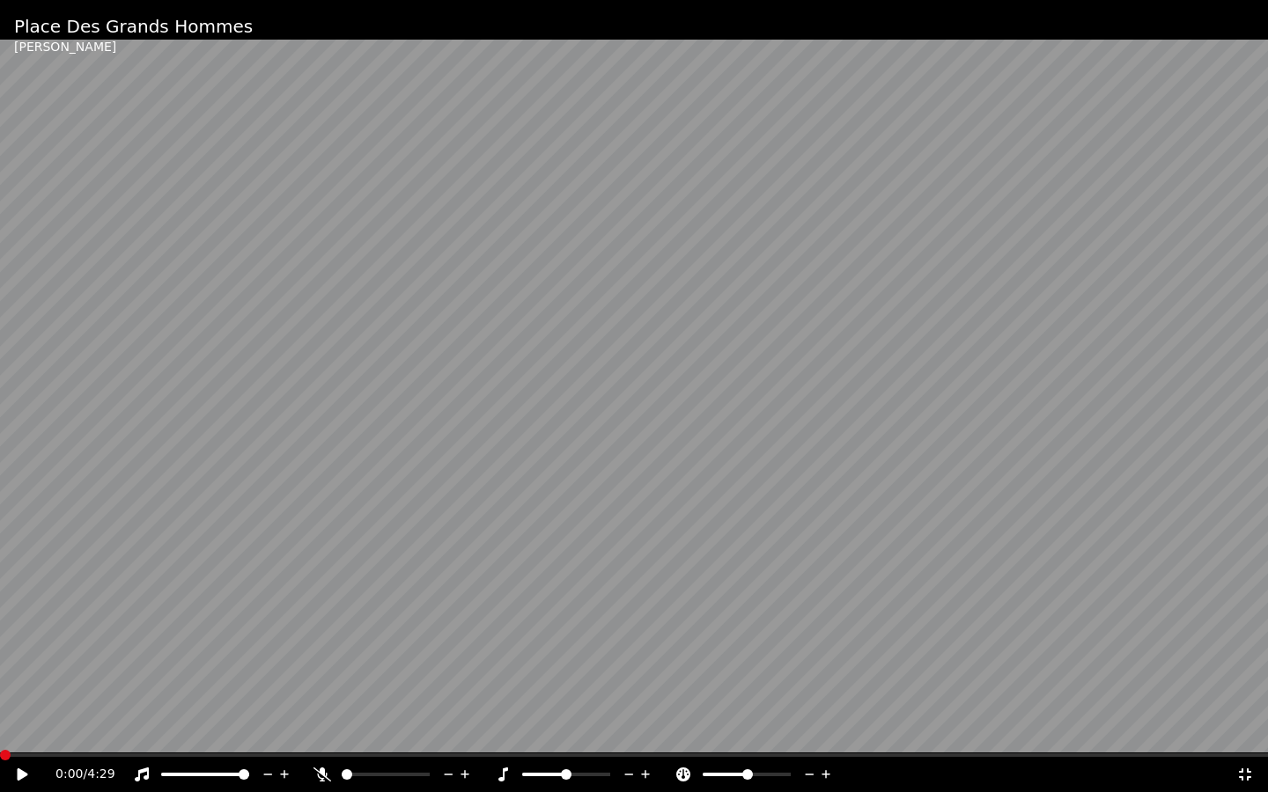
click at [23, 745] on icon at bounding box center [23, 775] width 11 height 12
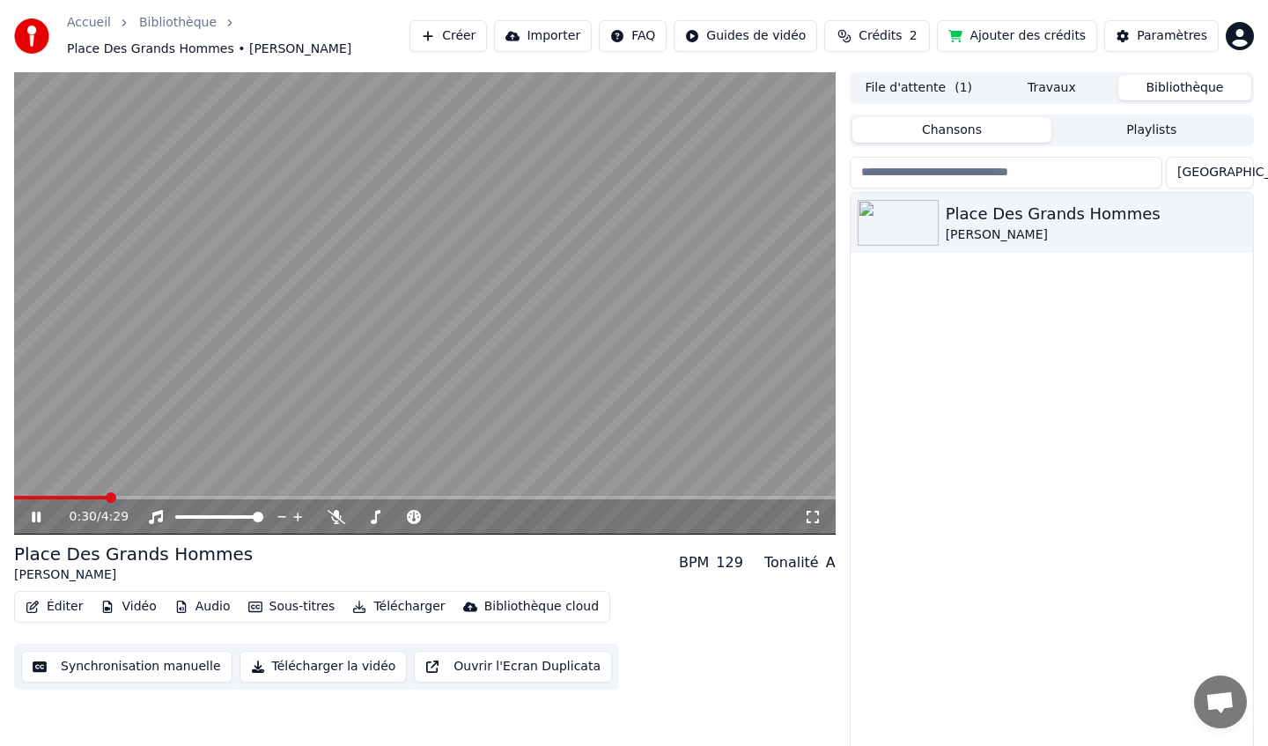
click at [35, 520] on icon at bounding box center [48, 517] width 41 height 14
click at [476, 516] on span at bounding box center [477, 517] width 11 height 11
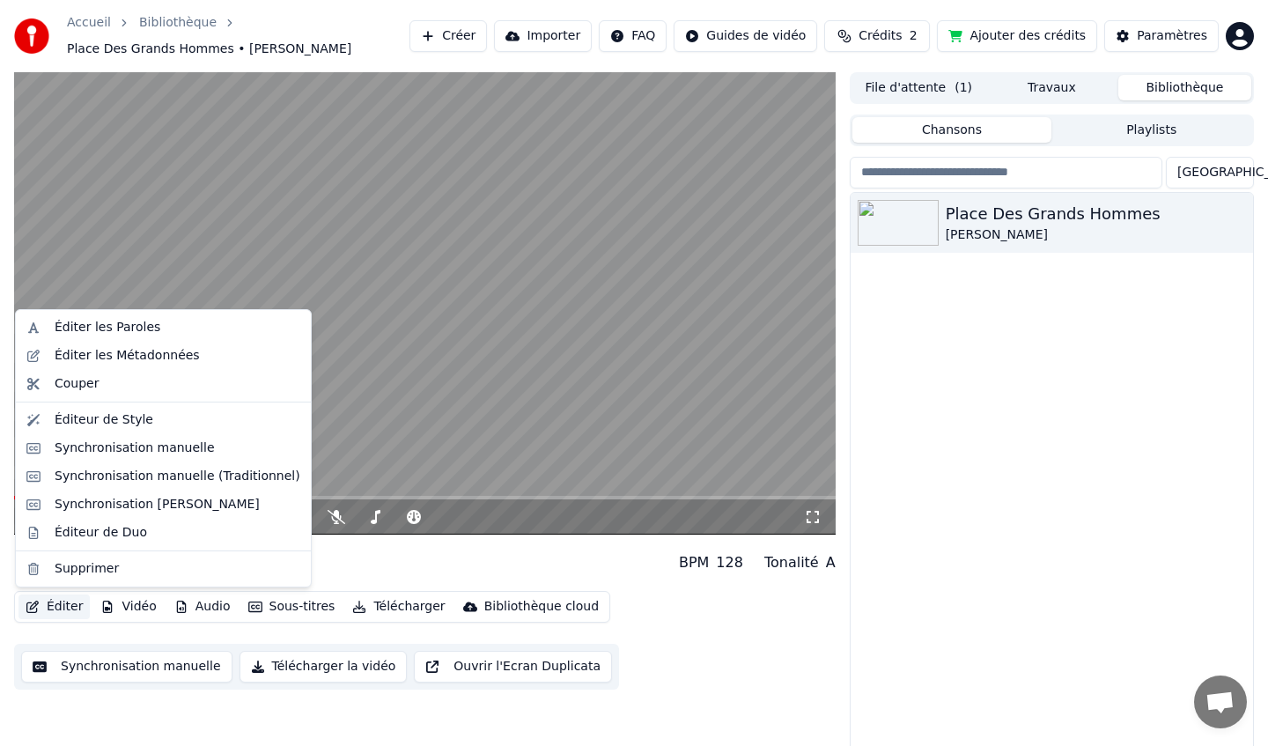
click at [55, 604] on button "Éditer" at bounding box center [53, 606] width 71 height 25
click at [166, 481] on div "Synchronisation manuelle (Traditionnel)" at bounding box center [178, 477] width 246 height 18
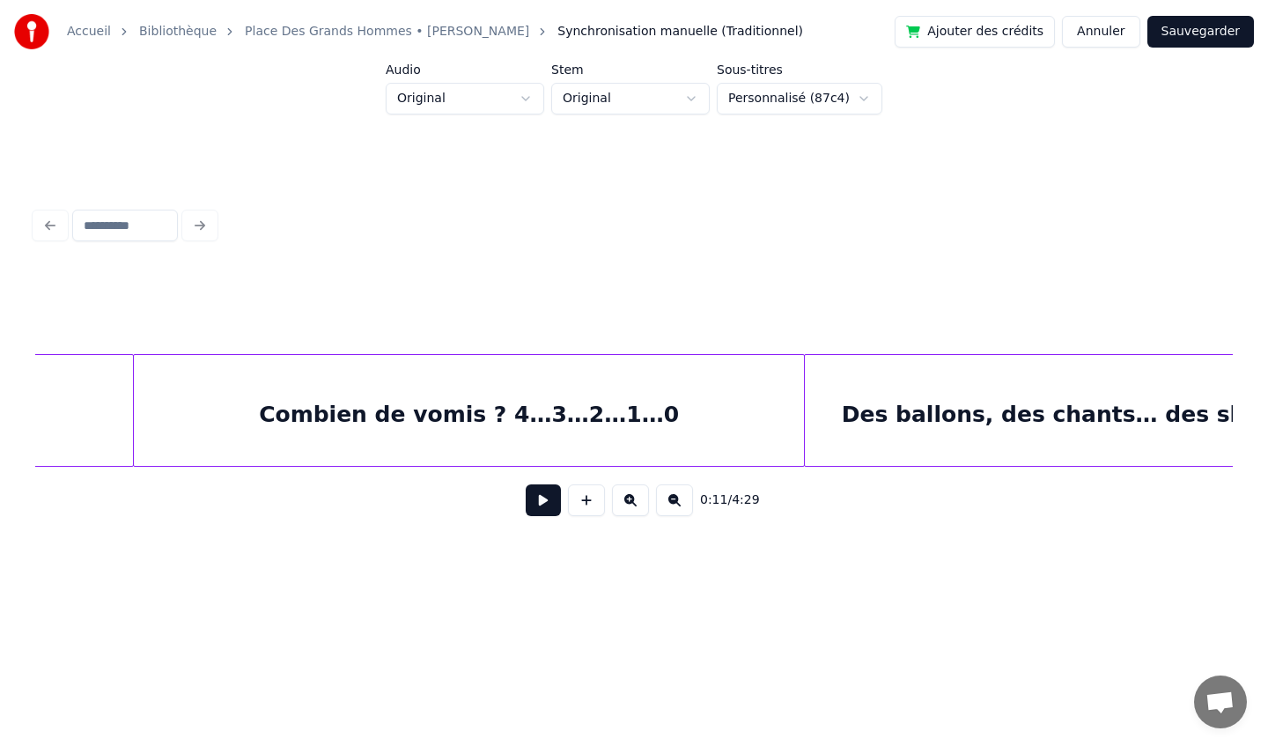
scroll to position [0, 11799]
click at [739, 420] on div at bounding box center [737, 410] width 5 height 111
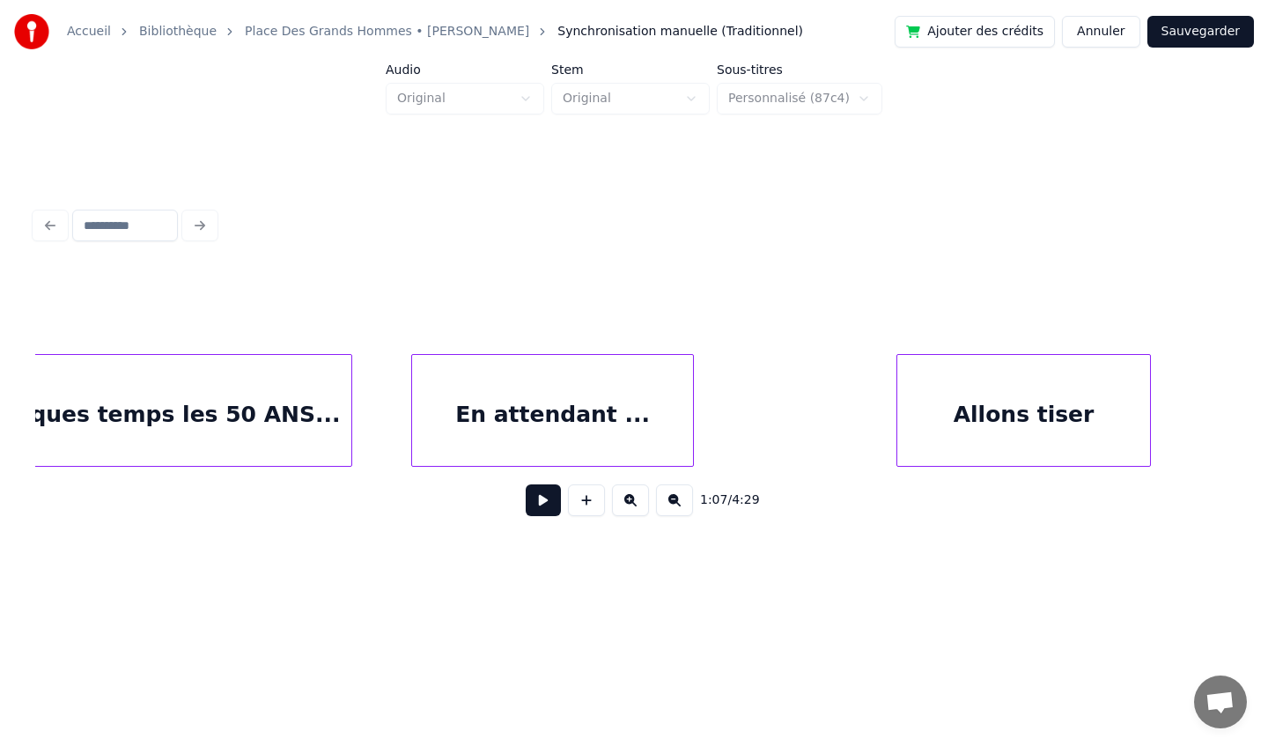
scroll to position [0, 36298]
click at [981, 393] on div "Allons tiser" at bounding box center [1024, 415] width 252 height 120
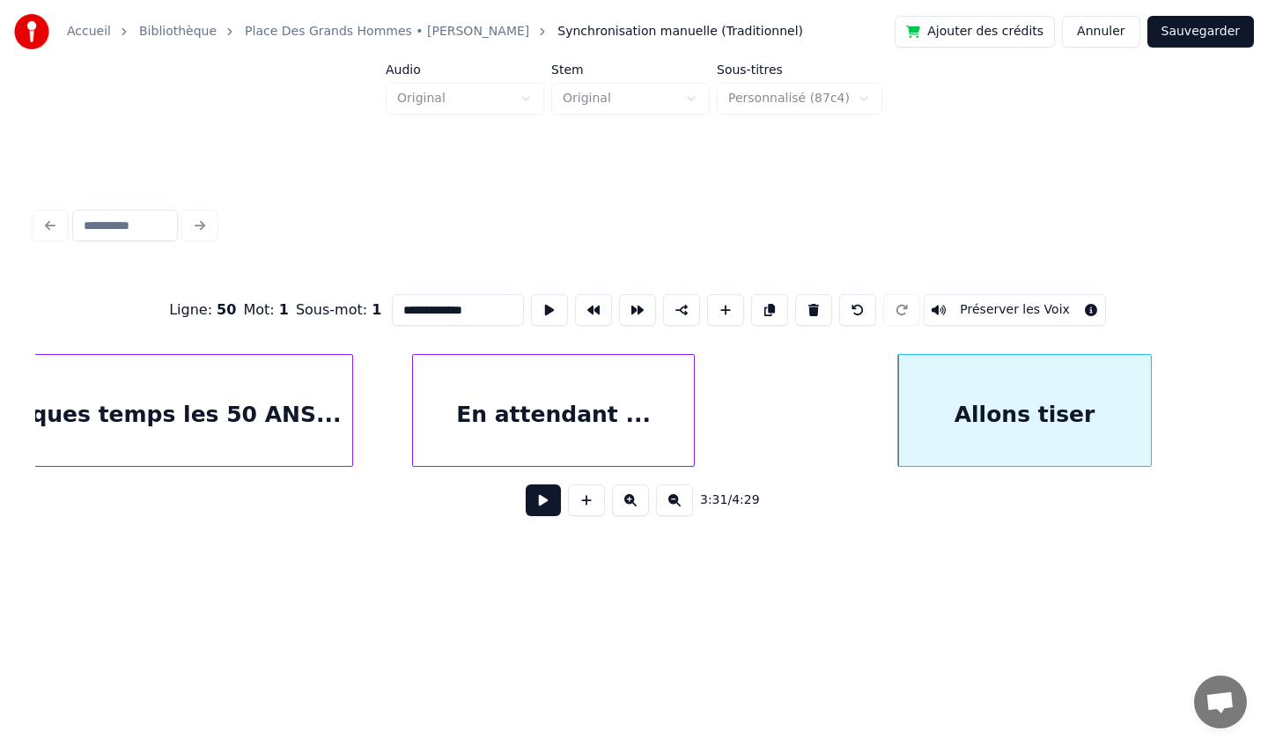
click at [932, 403] on div "Allons tiser" at bounding box center [1024, 415] width 252 height 120
click at [1053, 393] on div "Allons tiser" at bounding box center [1024, 415] width 252 height 120
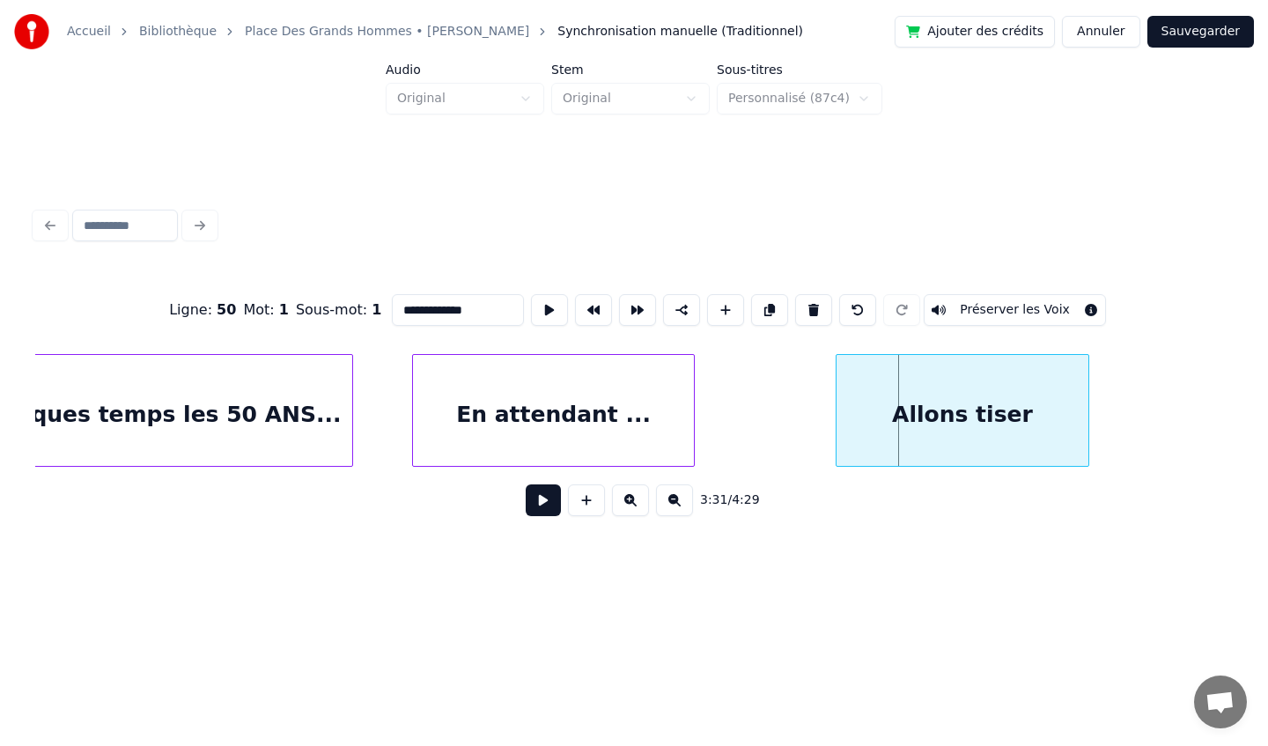
click at [928, 388] on div "Allons tiser" at bounding box center [962, 415] width 252 height 120
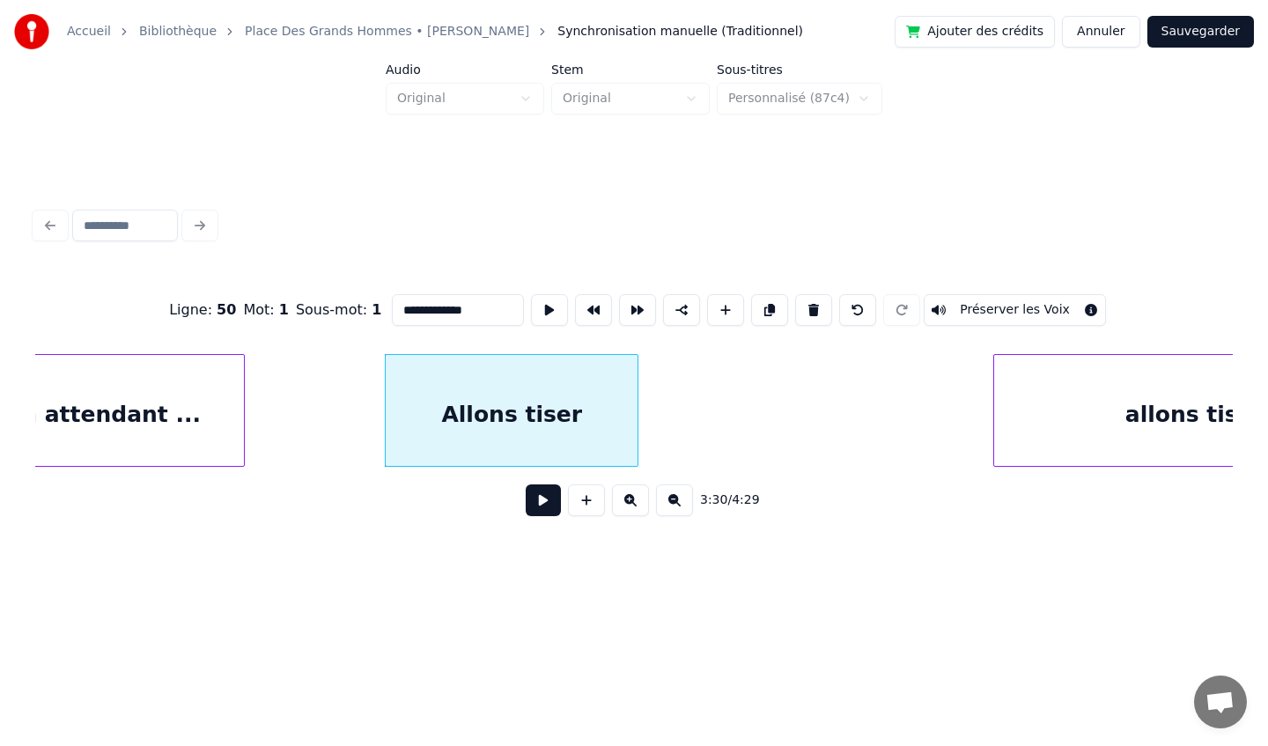
scroll to position [0, 36755]
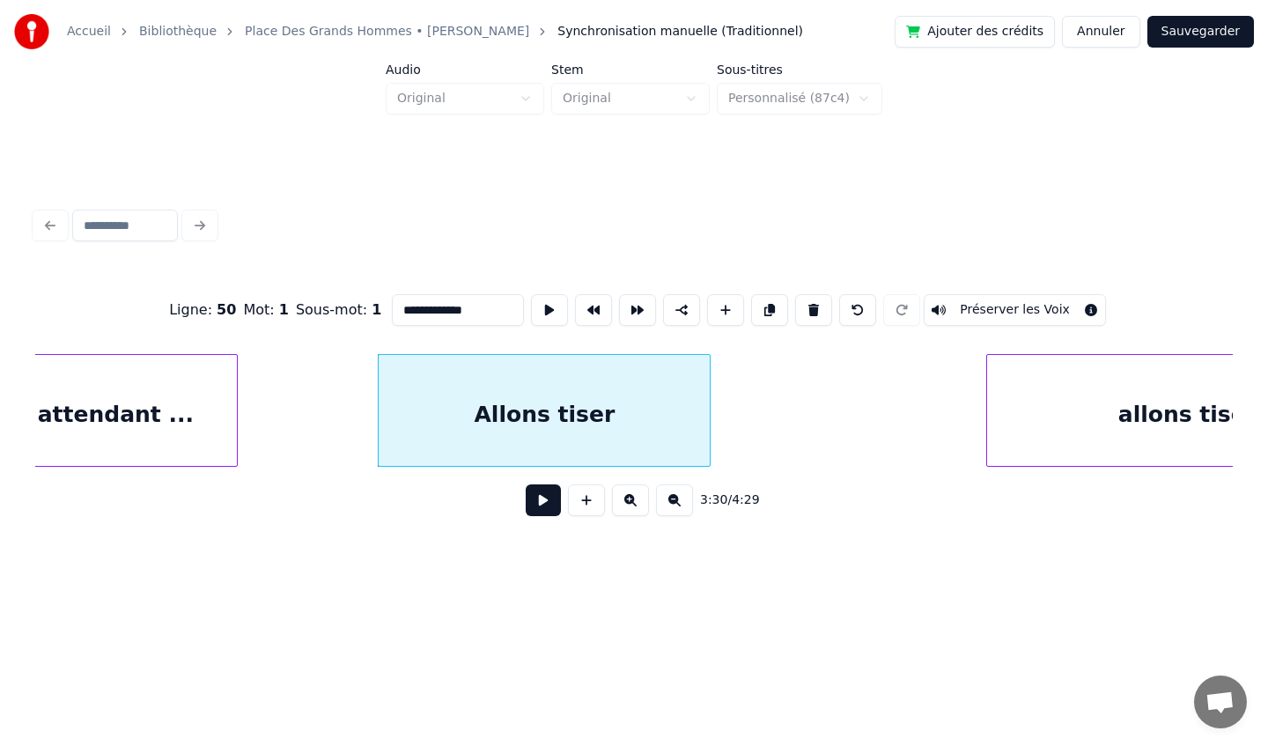
click at [705, 422] on div at bounding box center [706, 410] width 5 height 111
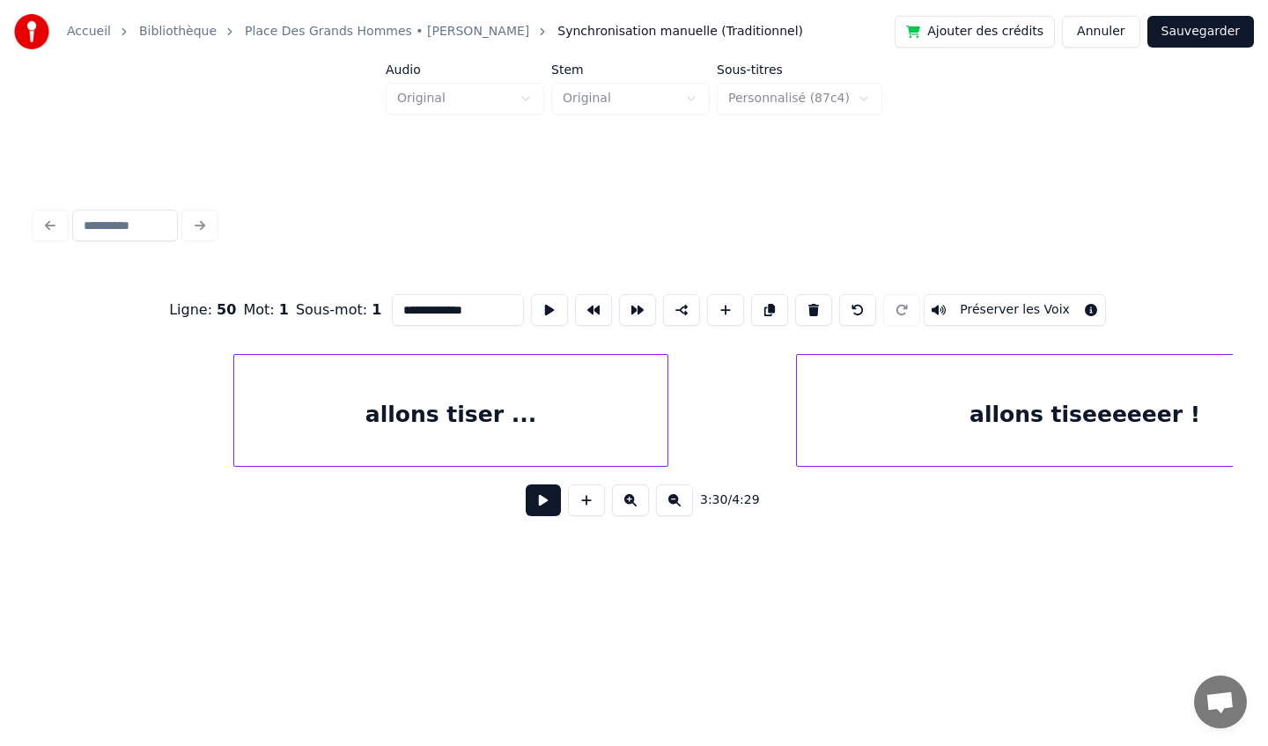
scroll to position [0, 37505]
click at [586, 419] on div "allons tiser ..." at bounding box center [453, 415] width 433 height 120
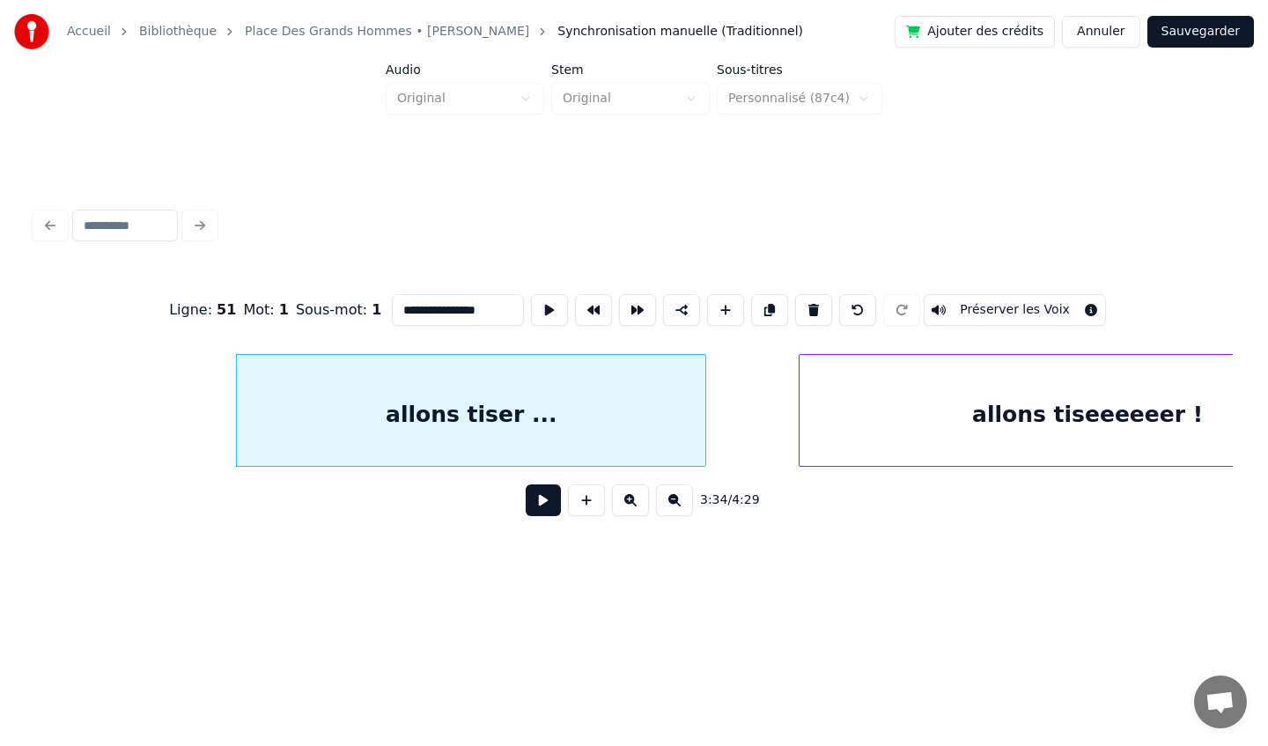
click at [704, 419] on div at bounding box center [702, 410] width 5 height 111
click at [897, 413] on div "allons tiseeeeeer !" at bounding box center [1088, 415] width 576 height 120
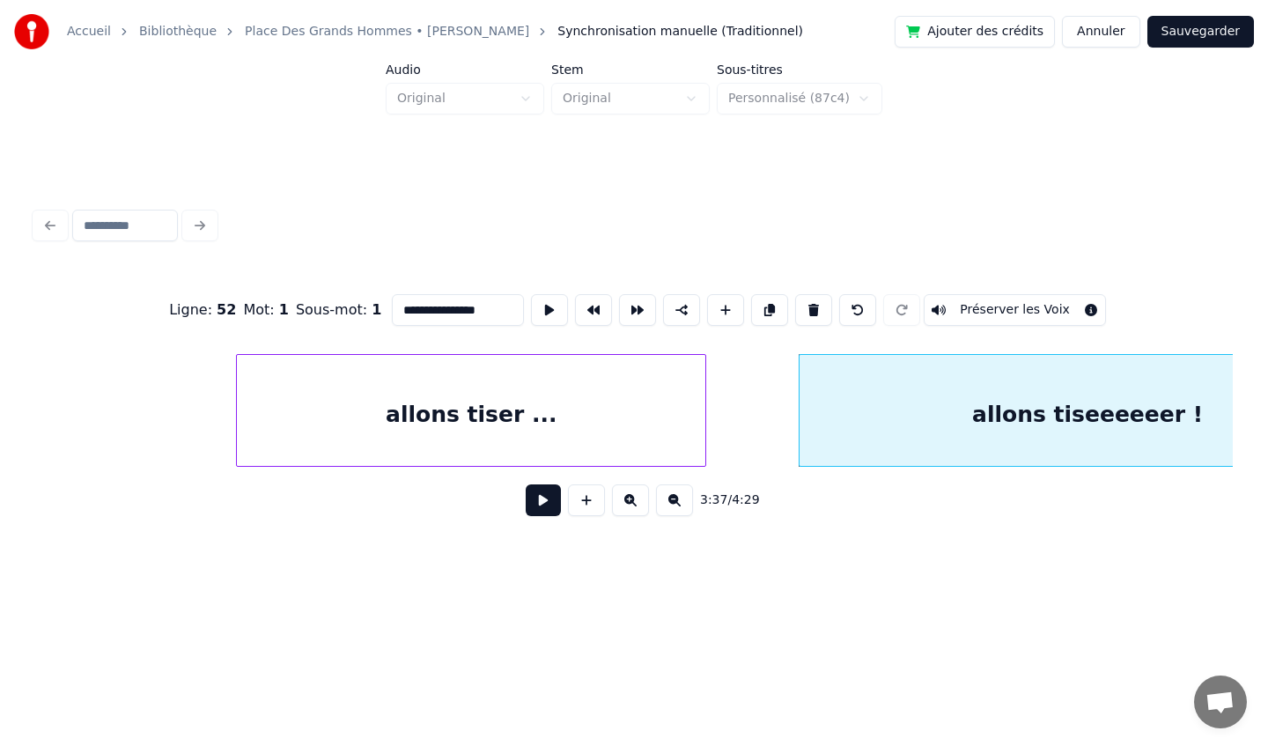
type input "**********"
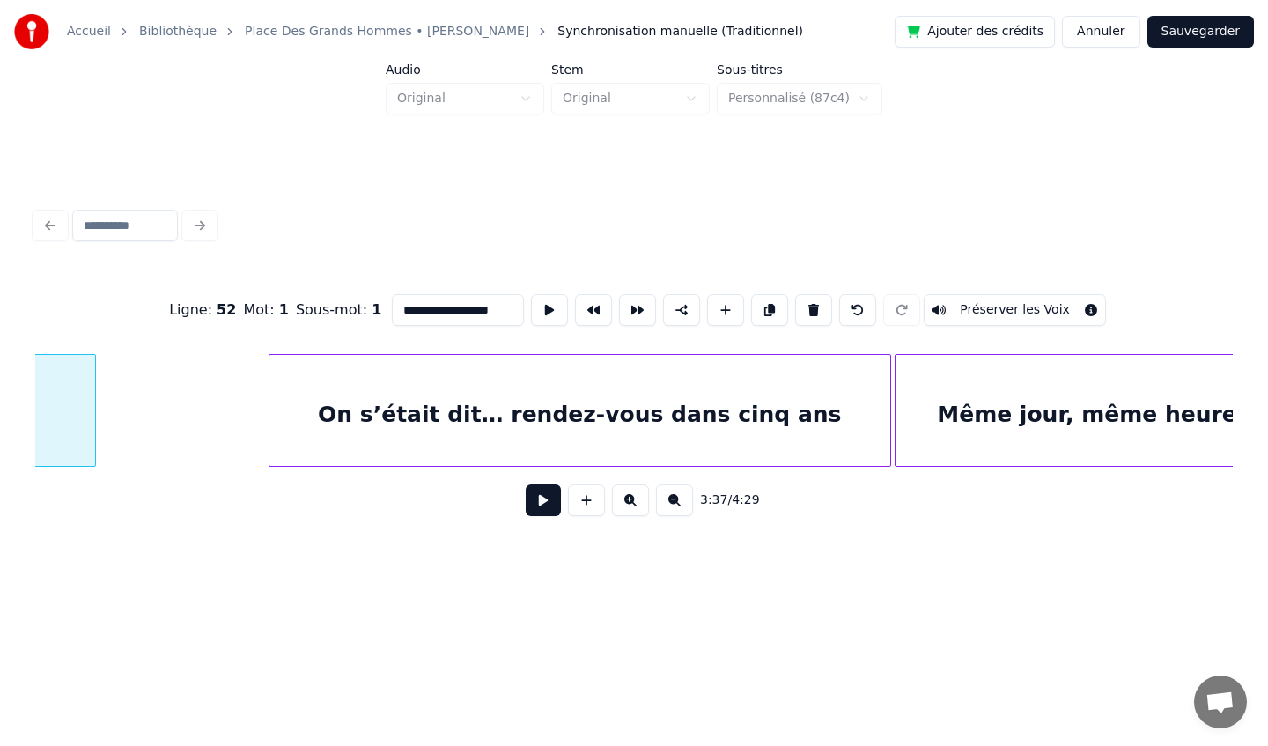
scroll to position [0, 38783]
click at [1193, 38] on button "Sauvegarder" at bounding box center [1200, 32] width 107 height 32
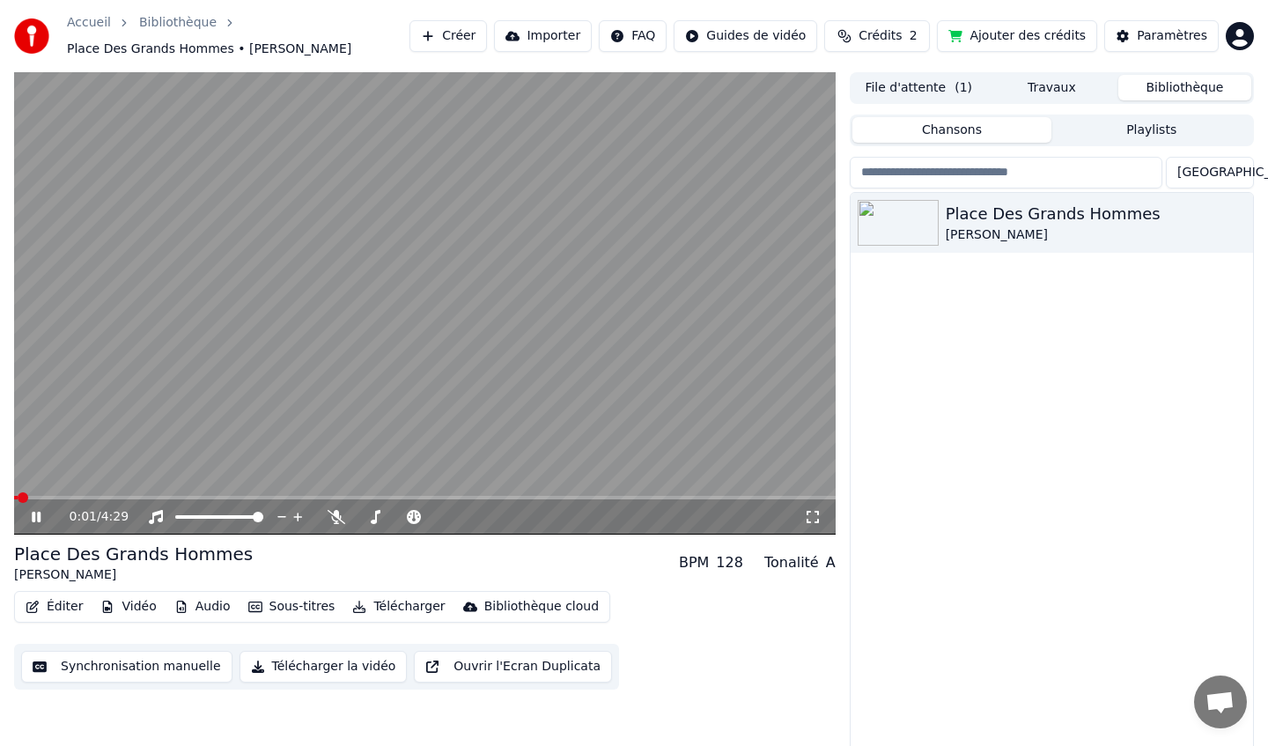
click at [813, 519] on icon at bounding box center [813, 517] width 18 height 14
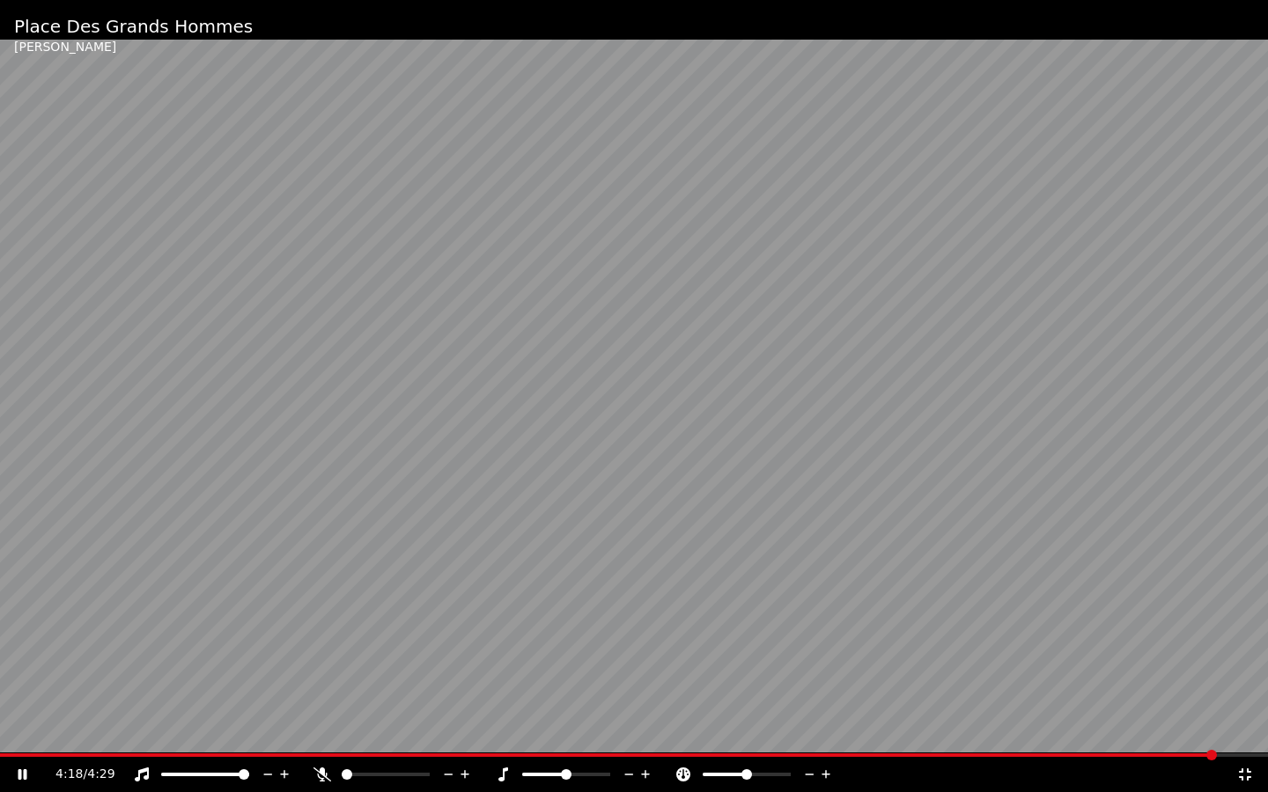
click at [663, 516] on video at bounding box center [634, 396] width 1268 height 792
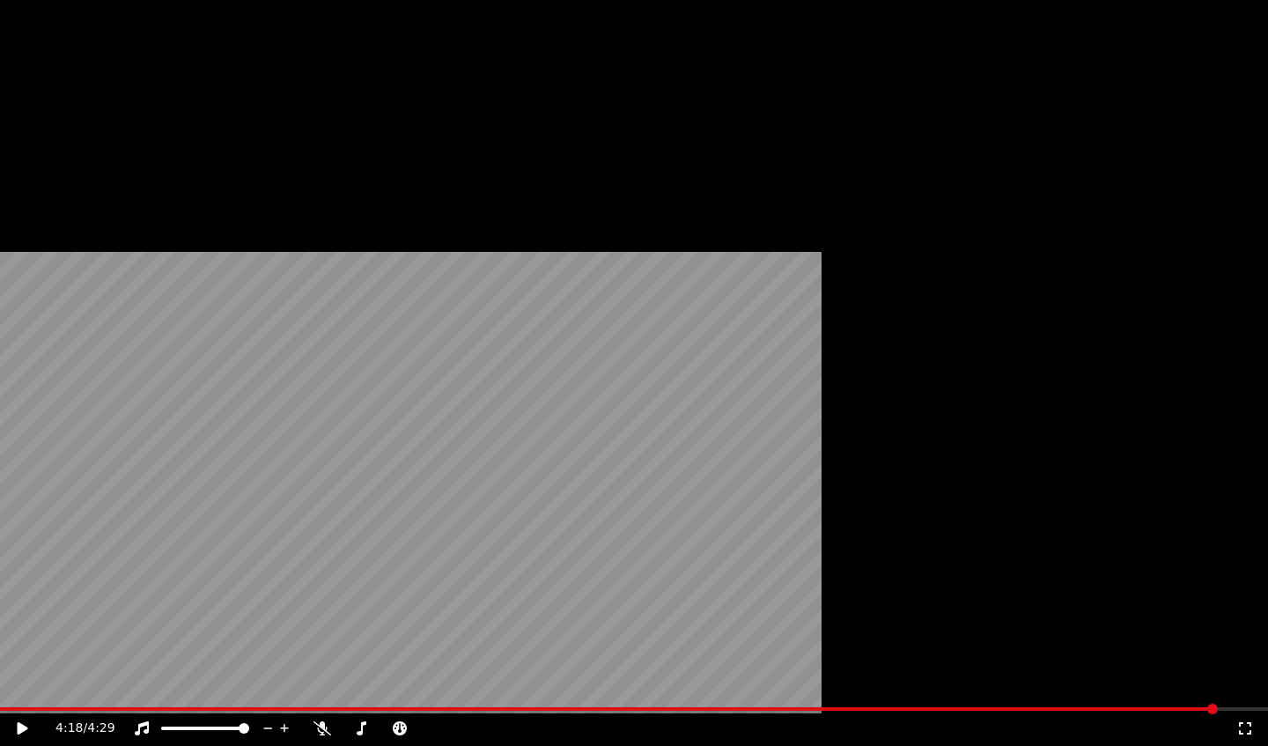
click at [55, 157] on button "Éditer" at bounding box center [53, 144] width 71 height 25
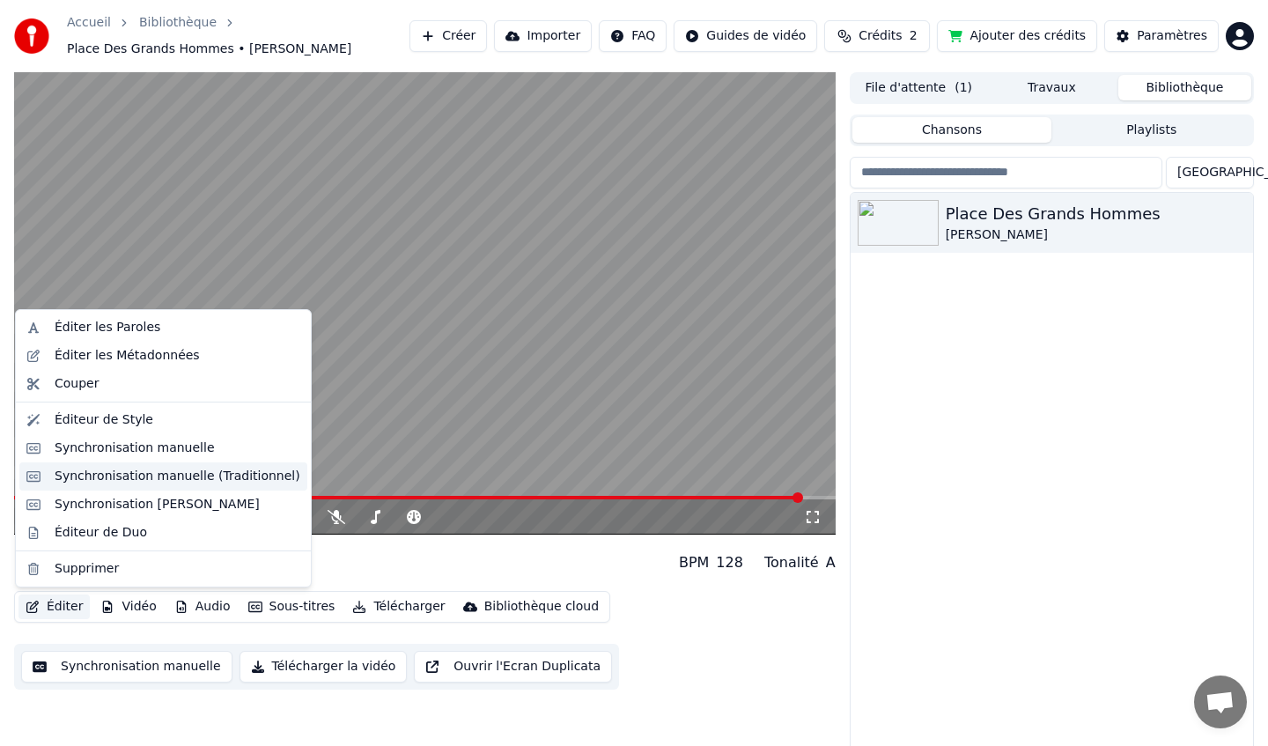
click at [170, 475] on div "Synchronisation manuelle (Traditionnel)" at bounding box center [178, 477] width 246 height 18
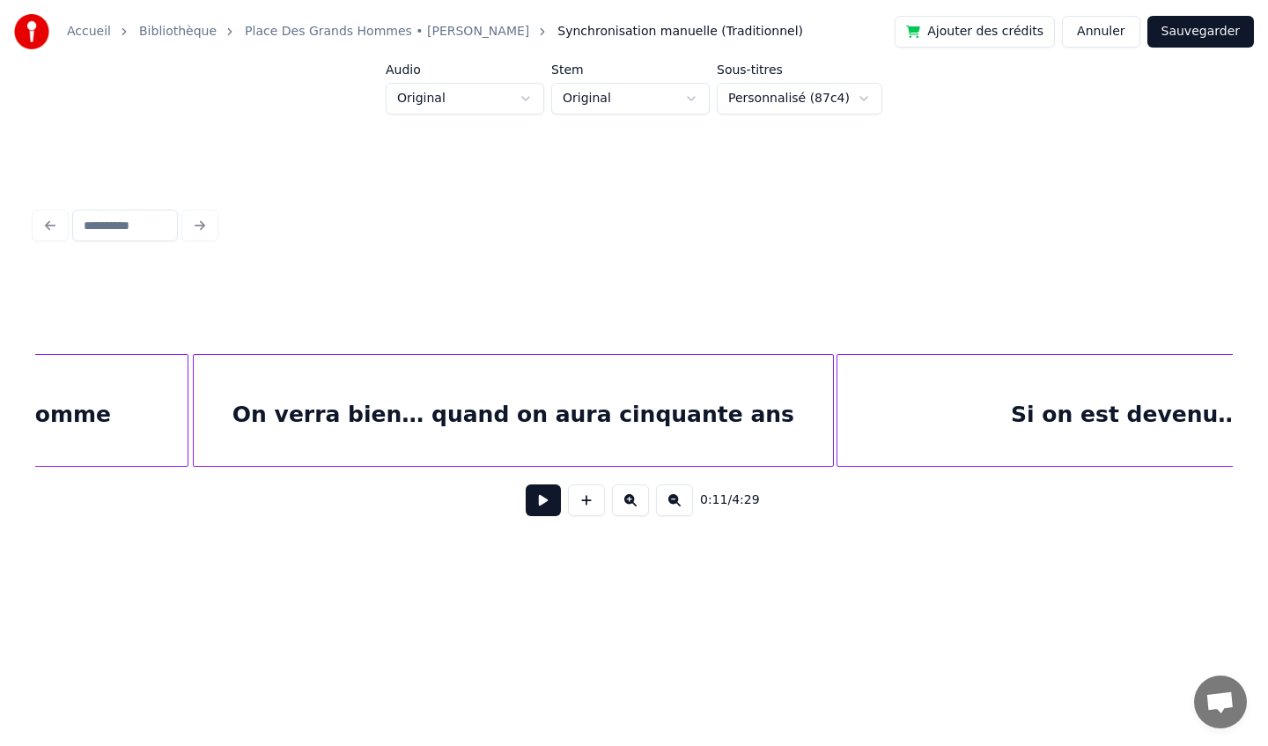
scroll to position [0, 43278]
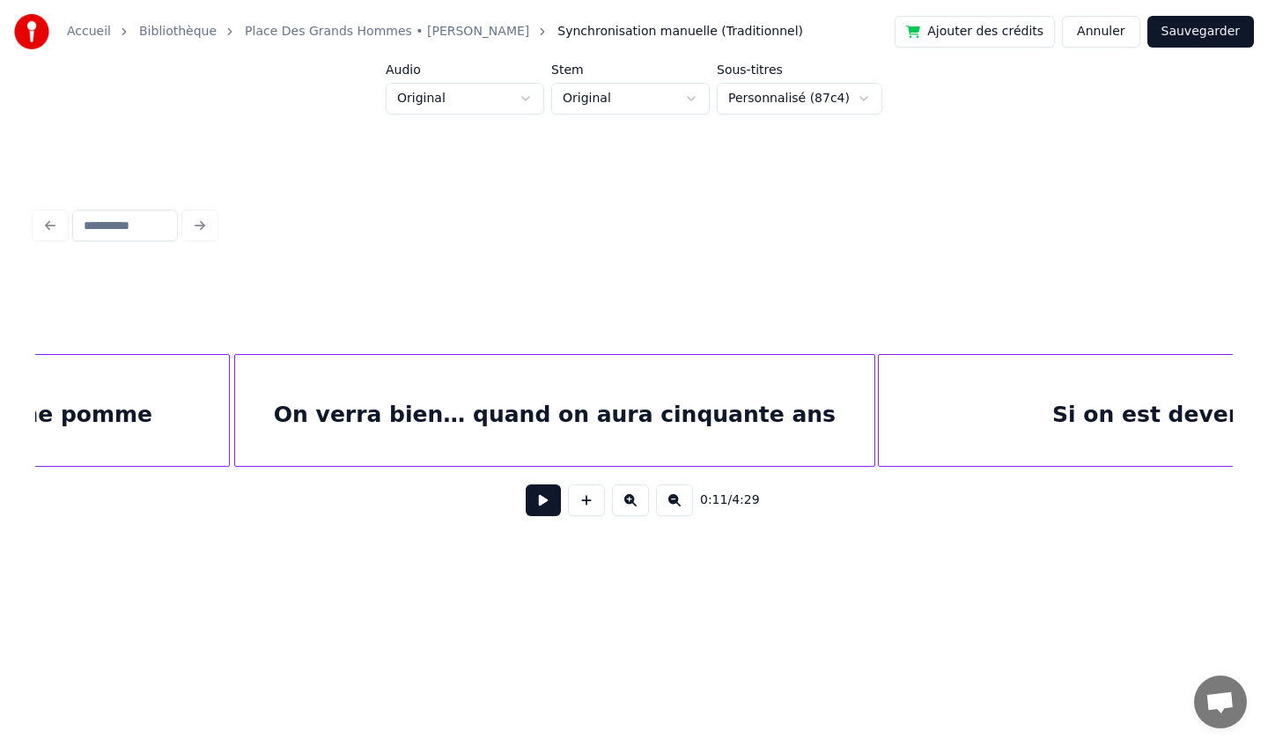
click at [696, 438] on div "On verra bien… quand on aura cinquante ans" at bounding box center [554, 415] width 639 height 120
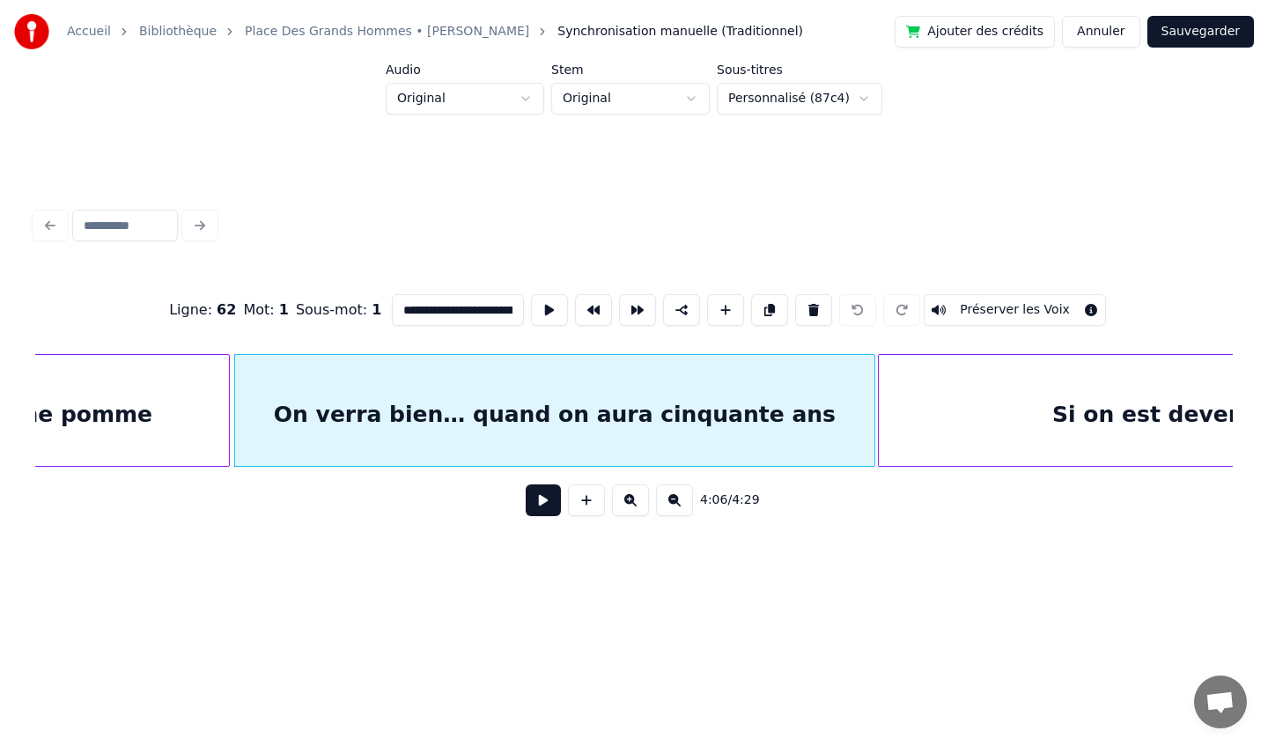
click at [494, 310] on input "**********" at bounding box center [458, 310] width 132 height 32
click at [971, 423] on div "Si on est devenu… des alcolos...." at bounding box center [1256, 415] width 755 height 120
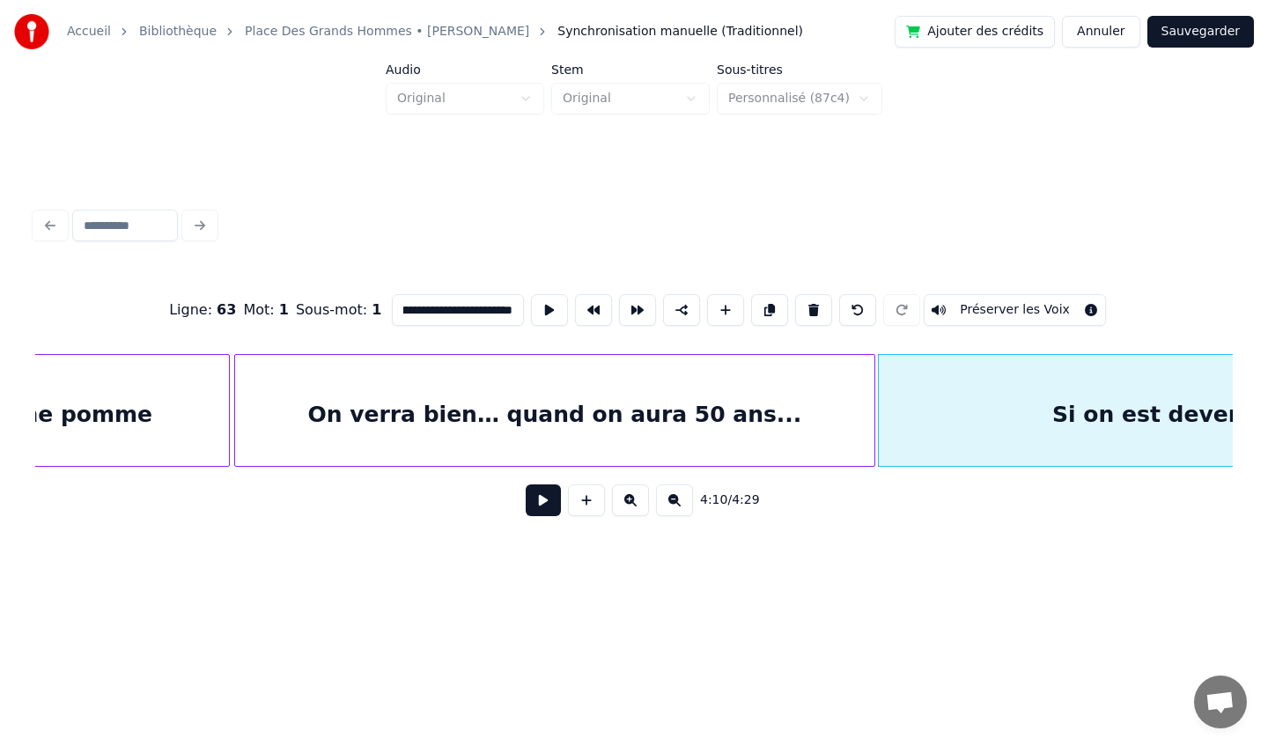
scroll to position [0, 76]
click at [967, 424] on div "Si on est devenu… des alcolos...." at bounding box center [1256, 415] width 755 height 120
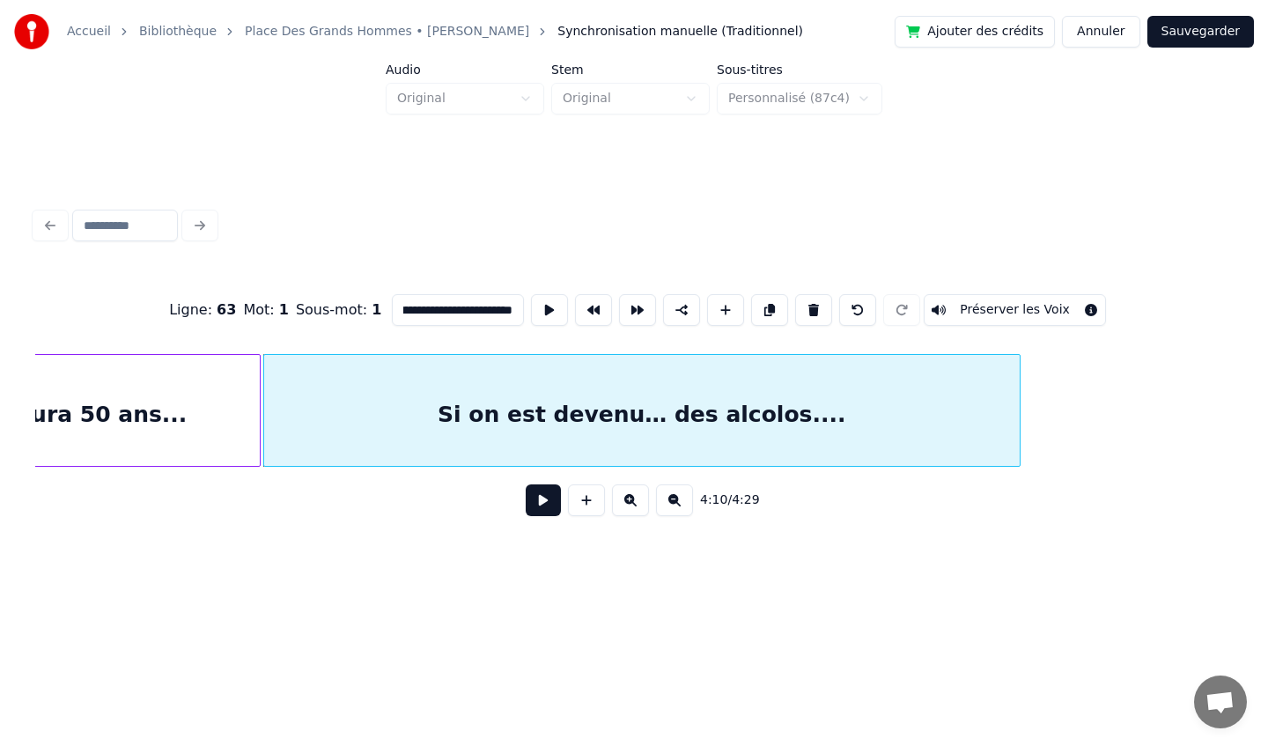
scroll to position [0, 43896]
click at [814, 422] on div "Si on est devenu… des alcolos...." at bounding box center [638, 415] width 755 height 120
drag, startPoint x: 506, startPoint y: 312, endPoint x: 431, endPoint y: 309, distance: 74.9
click at [431, 309] on input "**********" at bounding box center [458, 310] width 132 height 32
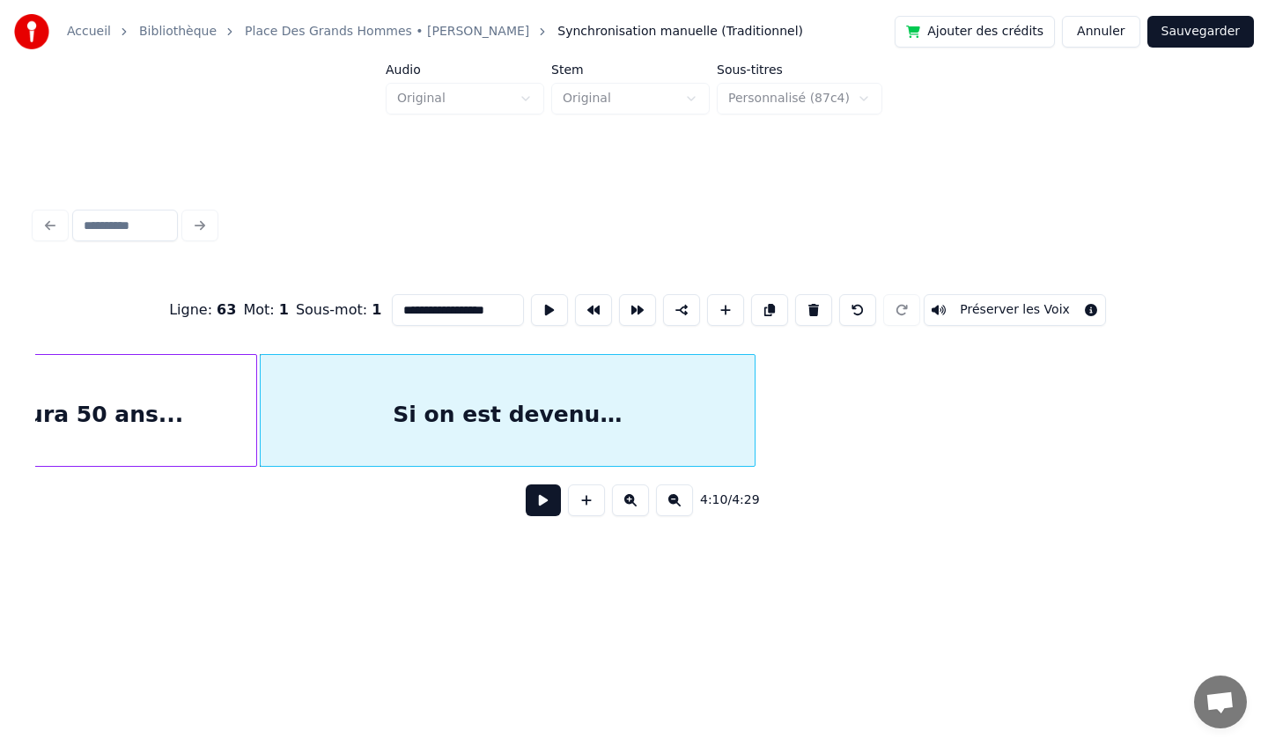
click at [752, 419] on div at bounding box center [751, 410] width 5 height 111
type input "**********"
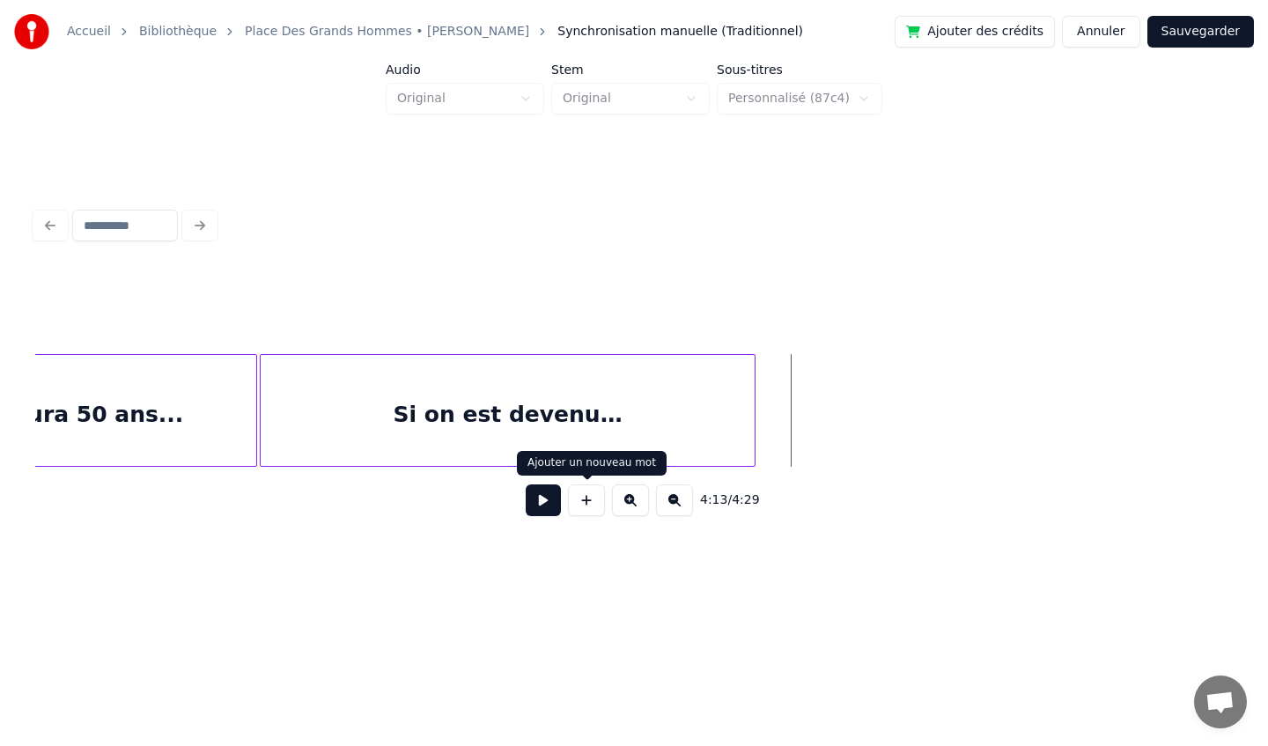
click at [581, 505] on button at bounding box center [586, 500] width 37 height 32
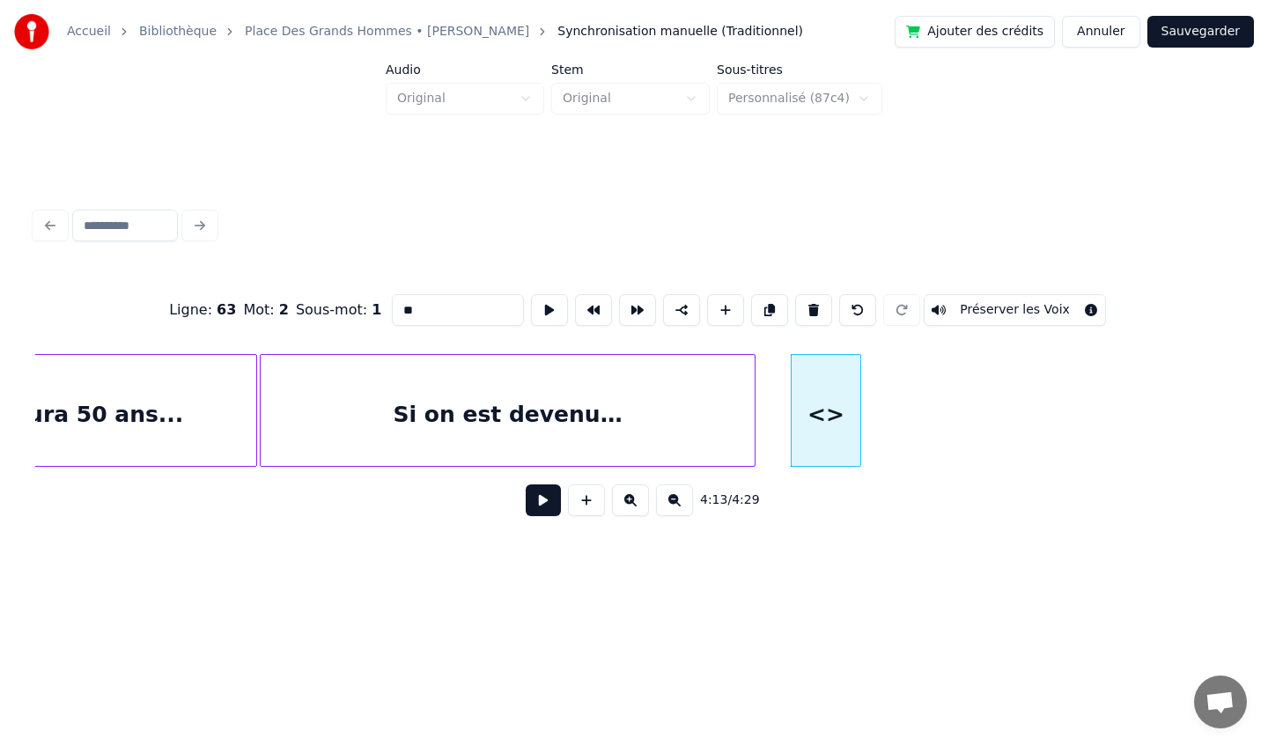
click at [450, 317] on input "**" at bounding box center [458, 310] width 132 height 32
drag, startPoint x: 450, startPoint y: 317, endPoint x: 393, endPoint y: 320, distance: 57.3
click at [393, 317] on input "**" at bounding box center [458, 310] width 132 height 32
drag, startPoint x: 439, startPoint y: 300, endPoint x: 402, endPoint y: 303, distance: 37.1
click at [402, 303] on input "**" at bounding box center [458, 310] width 132 height 32
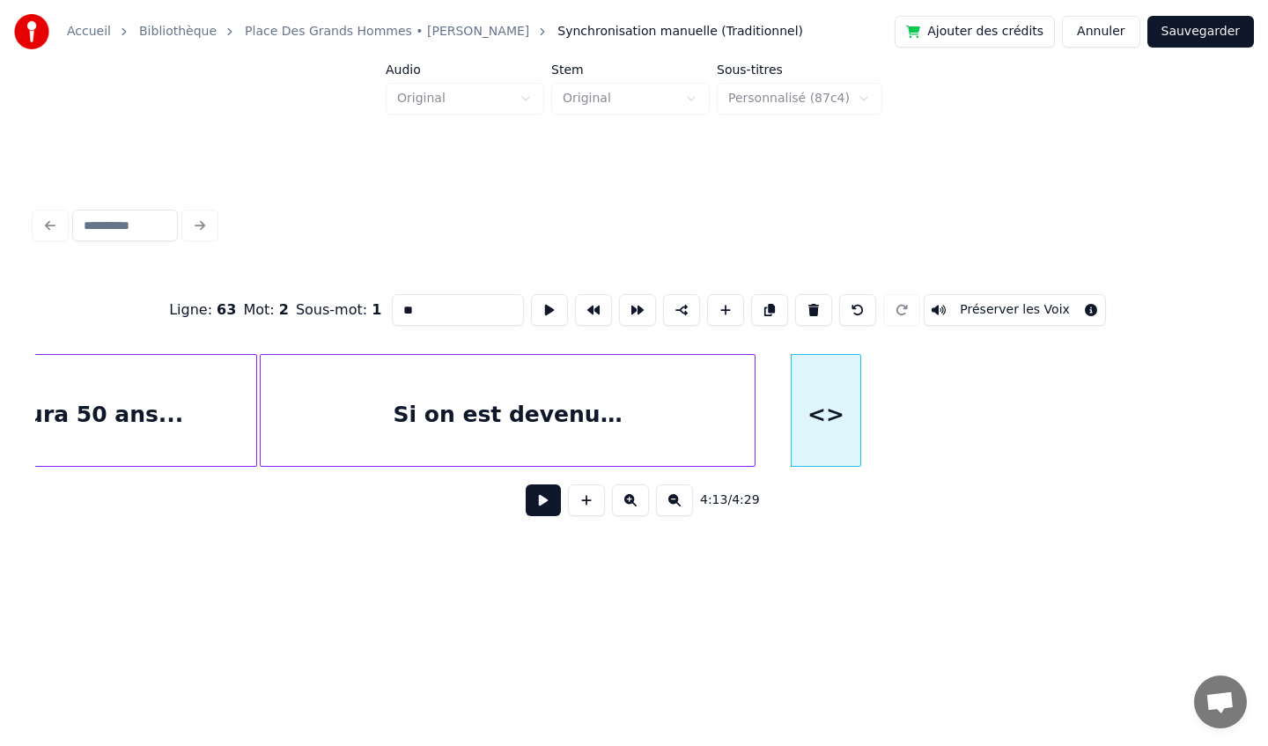
drag, startPoint x: 427, startPoint y: 306, endPoint x: 370, endPoint y: 312, distance: 57.5
click at [367, 311] on div "Ligne : 63 Mot : 2 Sous-mot : 1 ** Préserver les Voix" at bounding box center [634, 310] width 1198 height 88
paste input "**********"
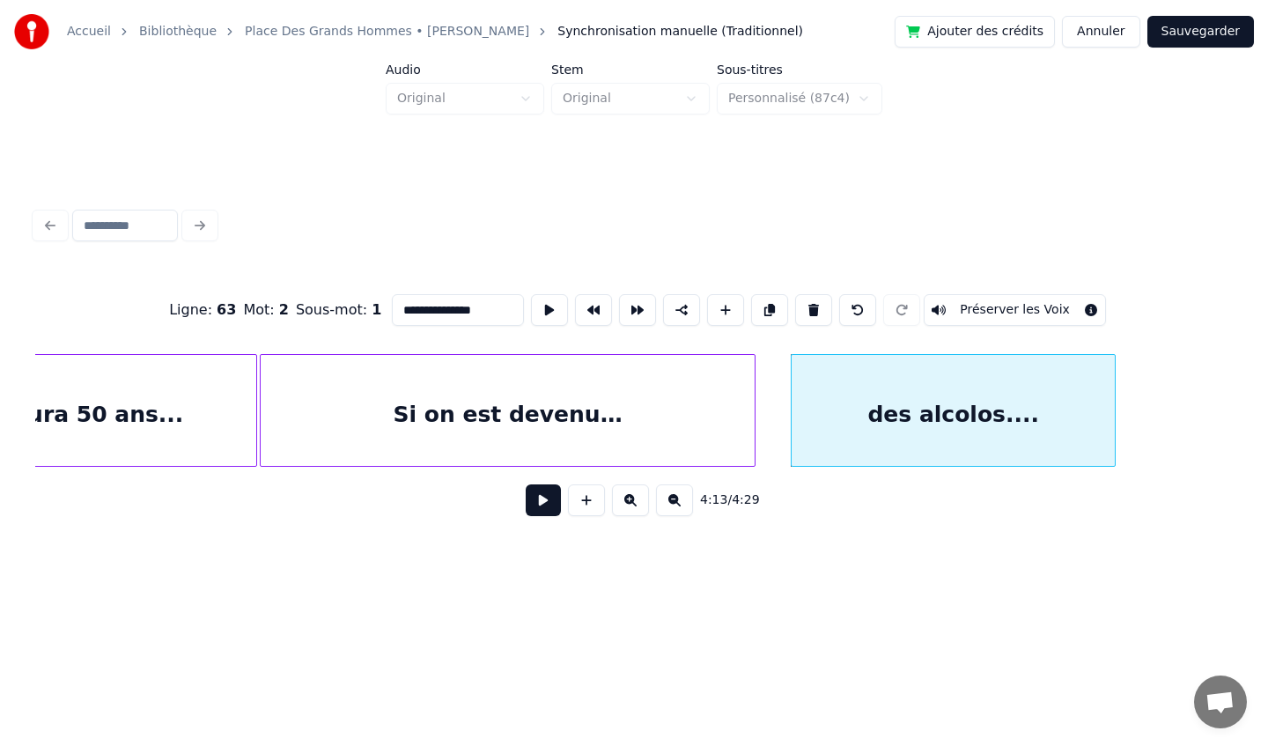
click at [1113, 409] on div at bounding box center [1111, 410] width 5 height 111
click at [987, 388] on div "des alcolos...." at bounding box center [924, 415] width 323 height 120
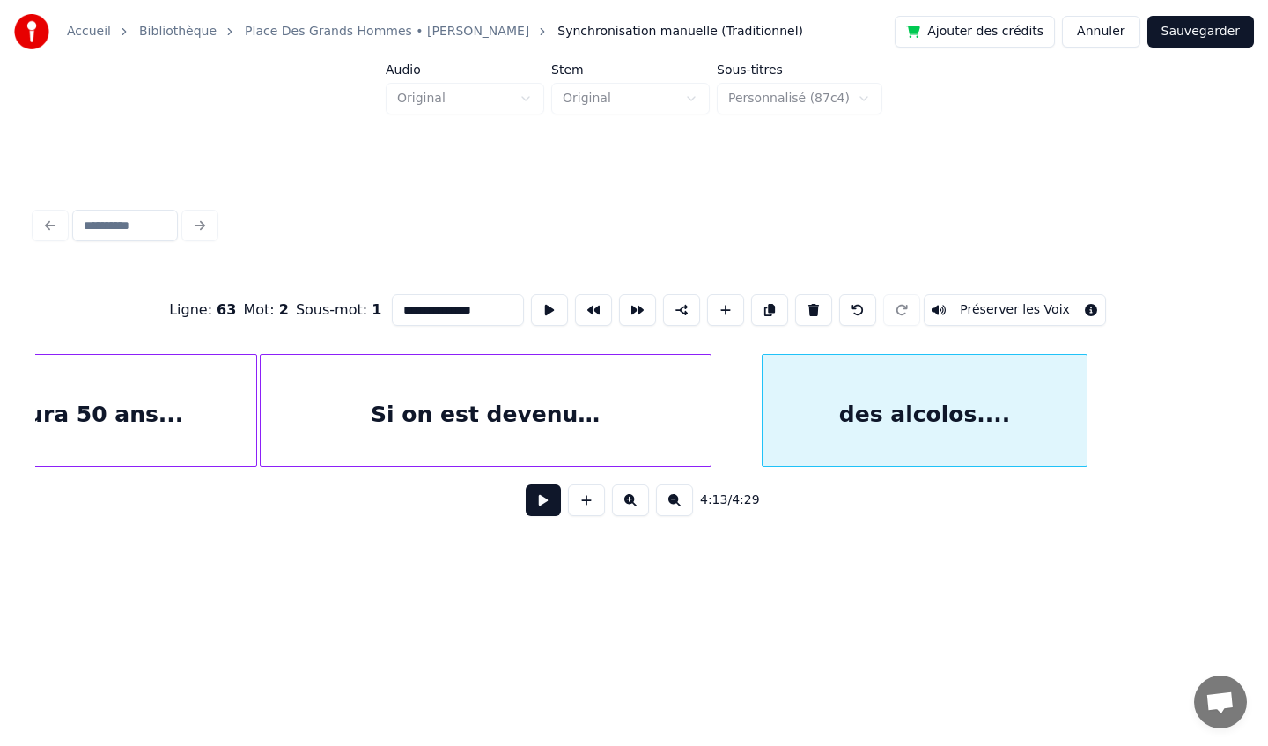
click at [705, 421] on div at bounding box center [707, 410] width 5 height 111
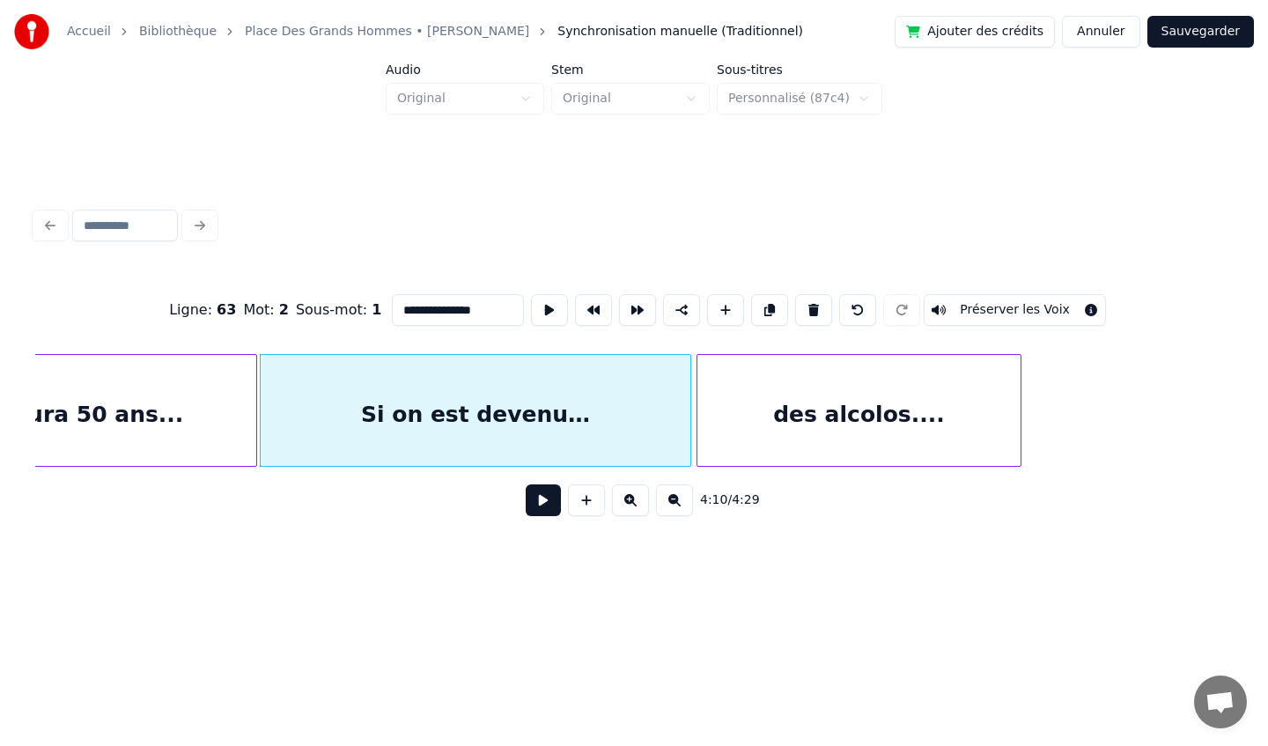
click at [762, 409] on div "des alcolos...." at bounding box center [858, 415] width 323 height 120
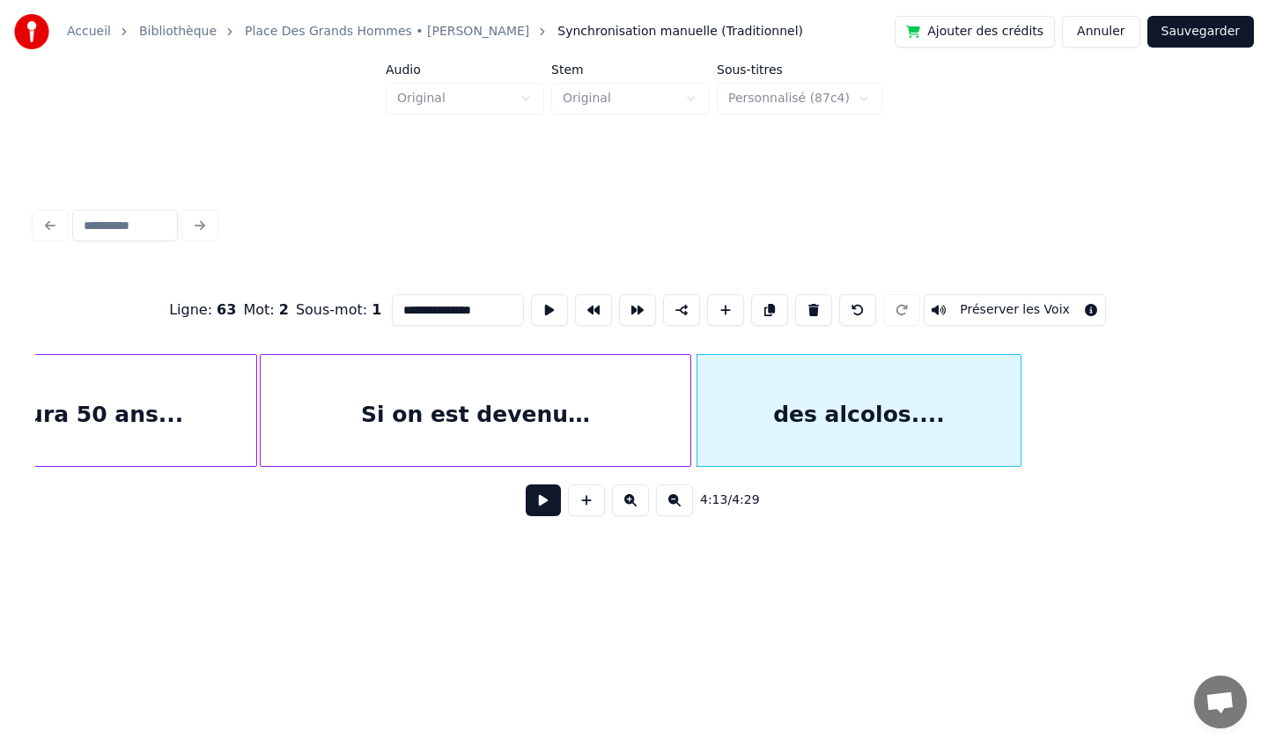
type input "**********"
click at [1193, 35] on button "Sauvegarder" at bounding box center [1200, 32] width 107 height 32
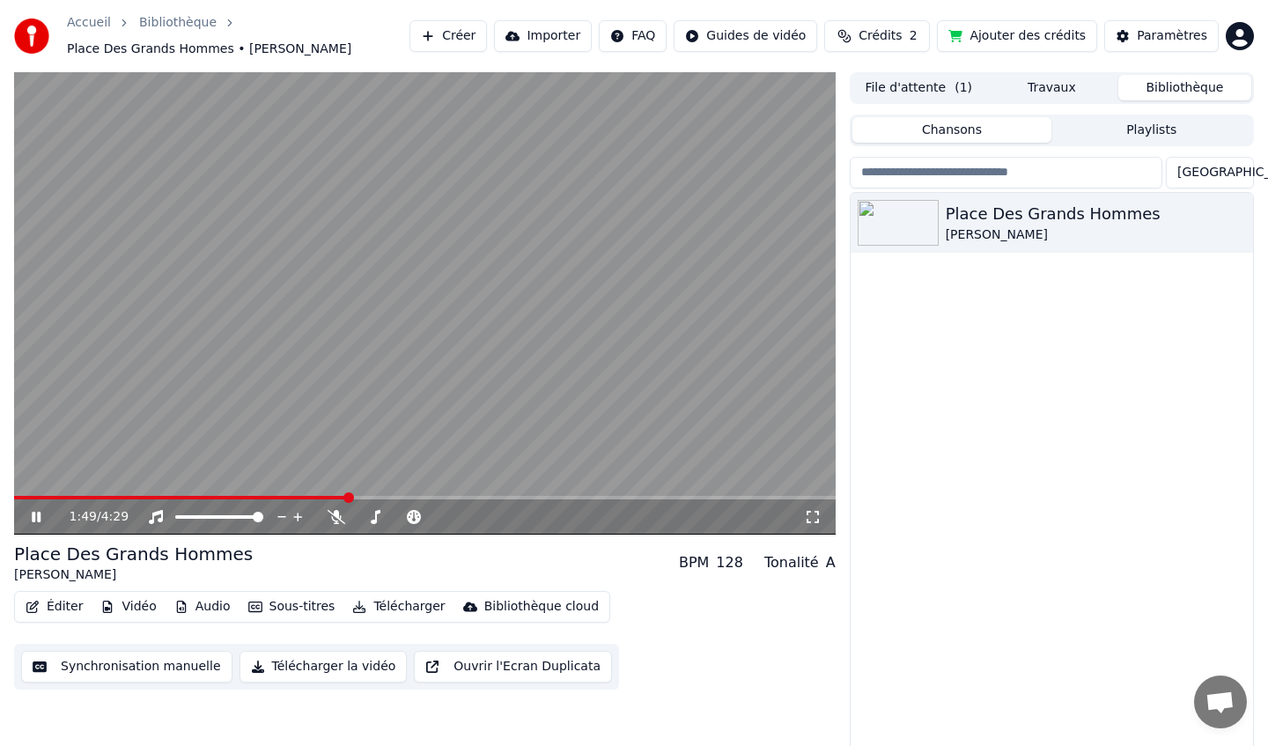
click at [487, 361] on video at bounding box center [425, 303] width 822 height 462
click at [73, 604] on button "Éditer" at bounding box center [53, 606] width 71 height 25
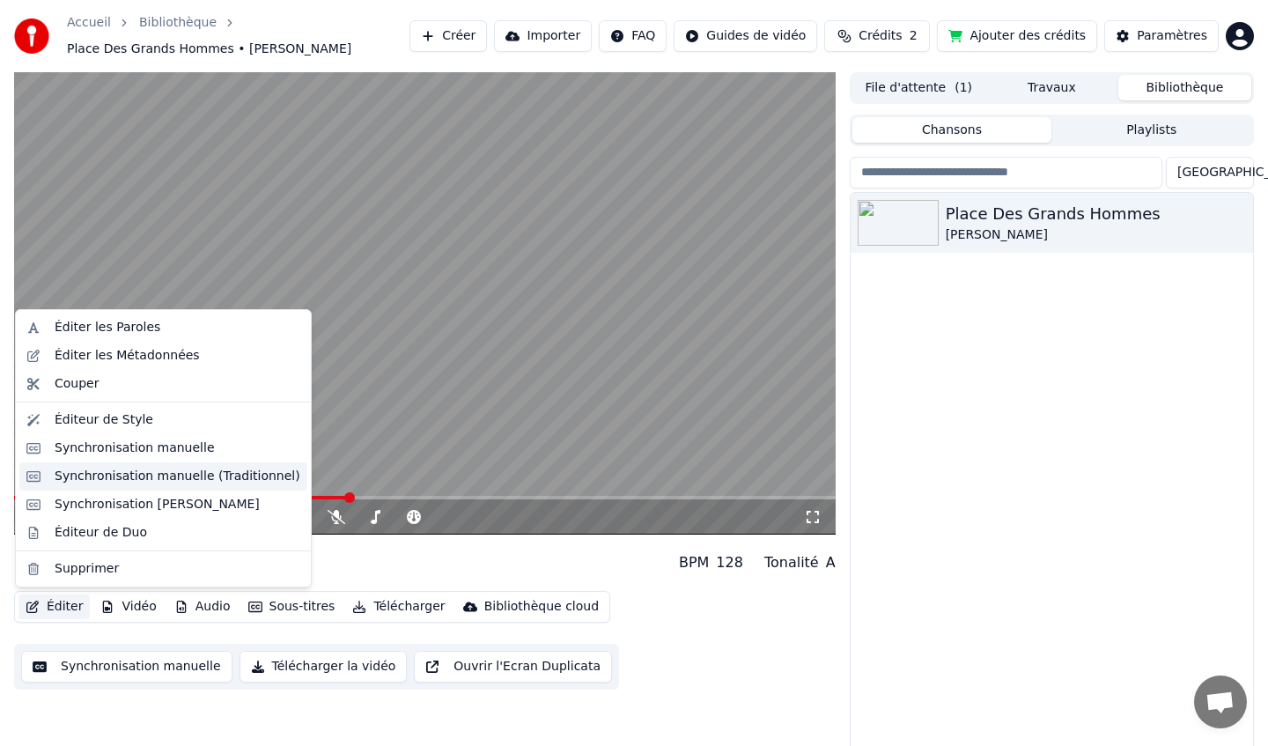
click at [145, 479] on div "Synchronisation manuelle (Traditionnel)" at bounding box center [178, 477] width 246 height 18
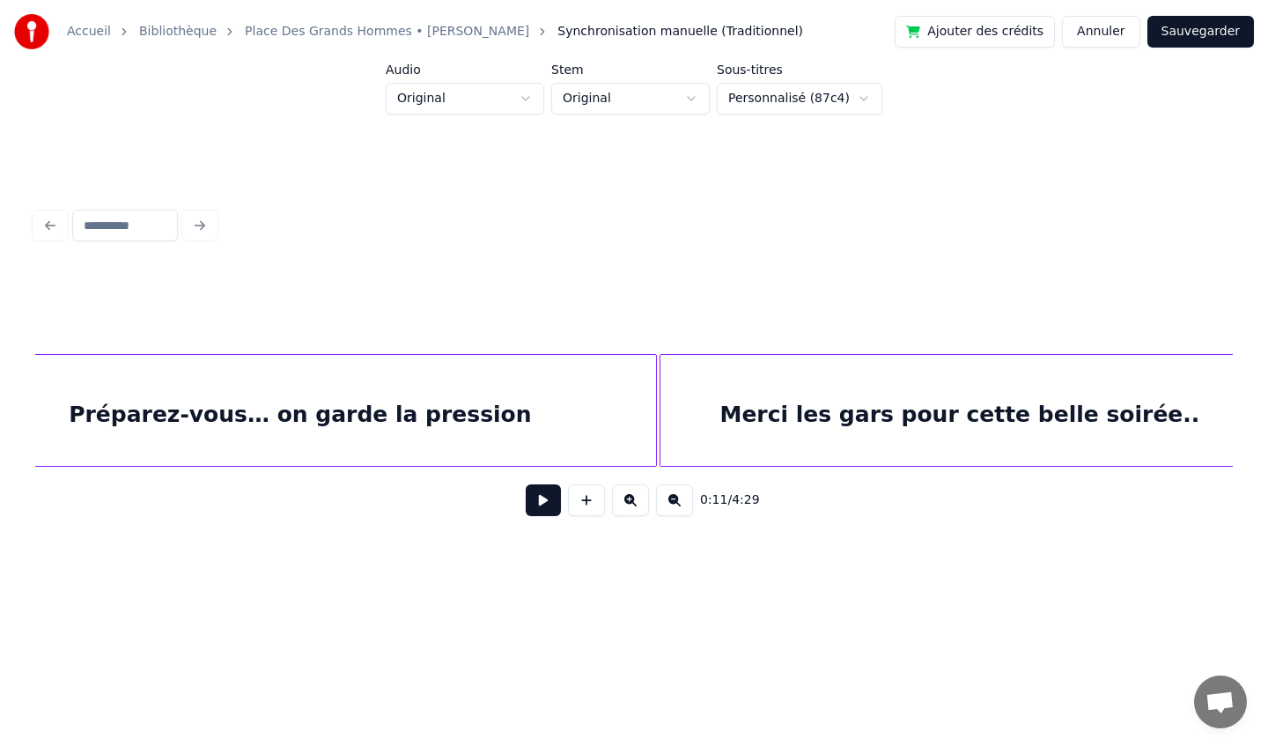
scroll to position [0, 17053]
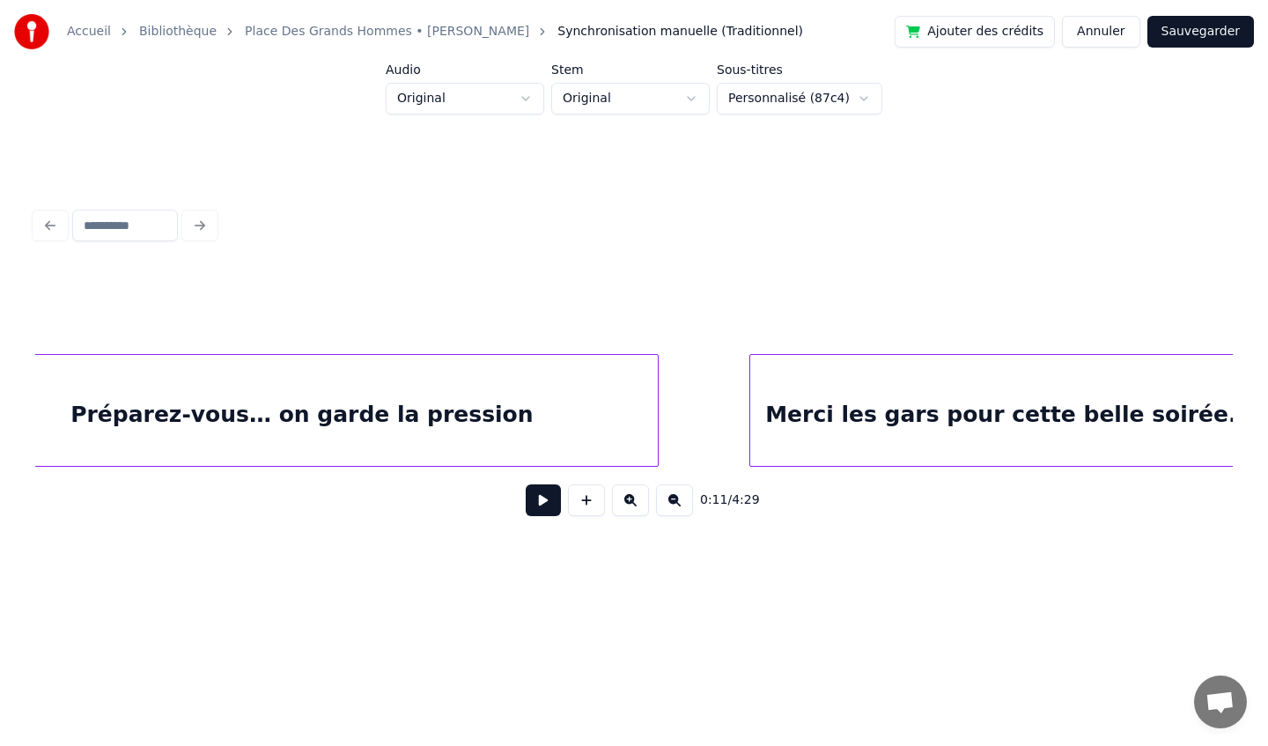
click at [750, 412] on div at bounding box center [752, 410] width 5 height 111
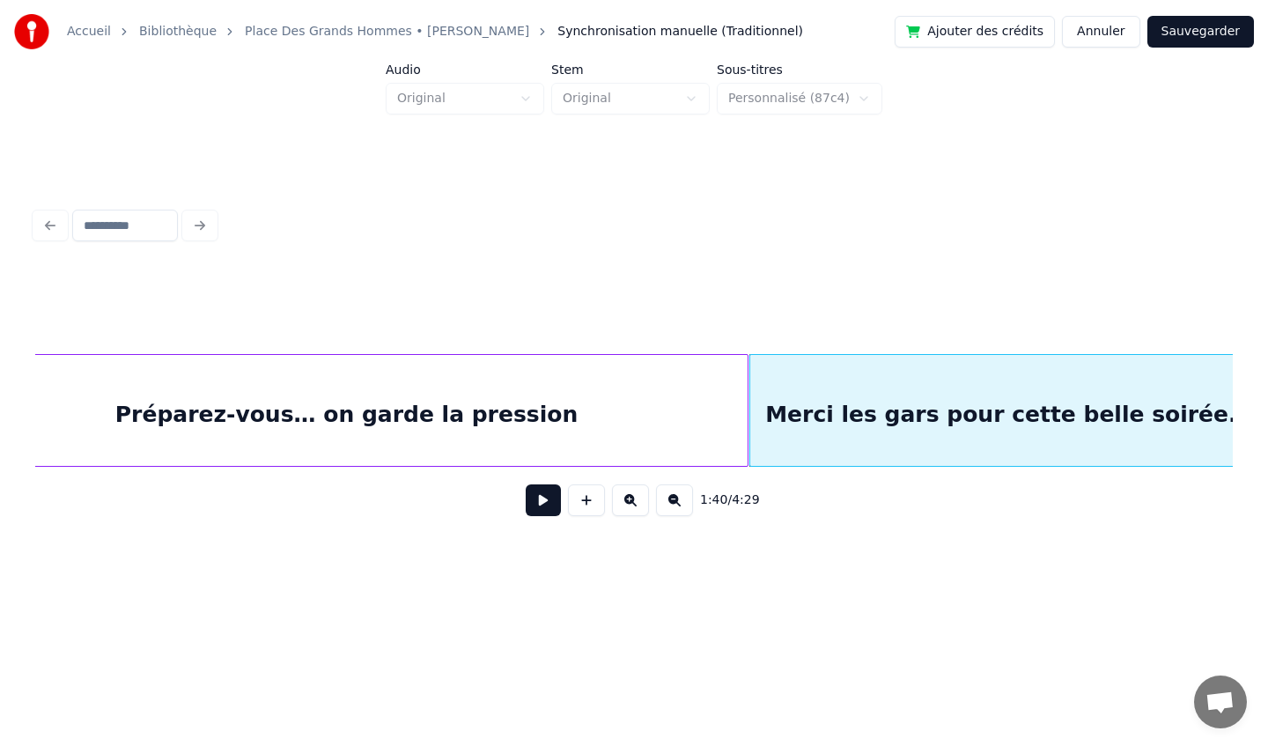
click at [745, 414] on div at bounding box center [744, 410] width 5 height 111
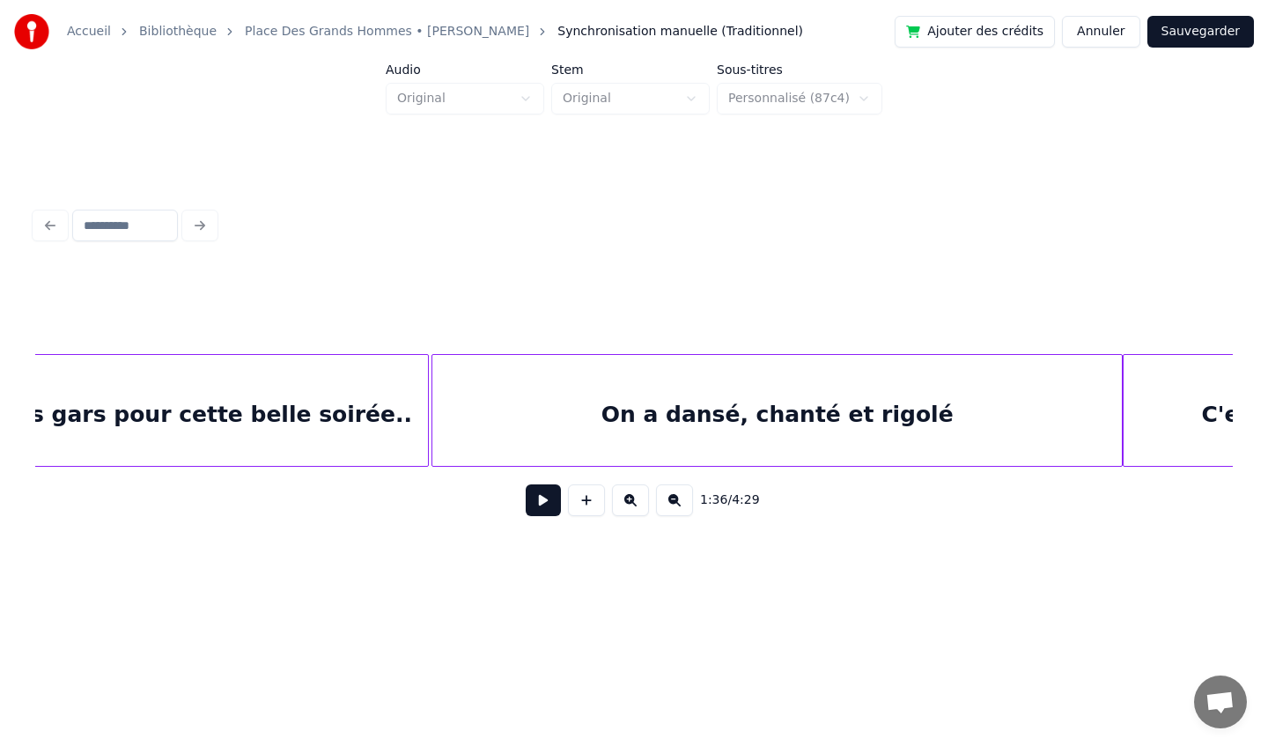
scroll to position [0, 17885]
click at [520, 418] on div at bounding box center [519, 410] width 5 height 111
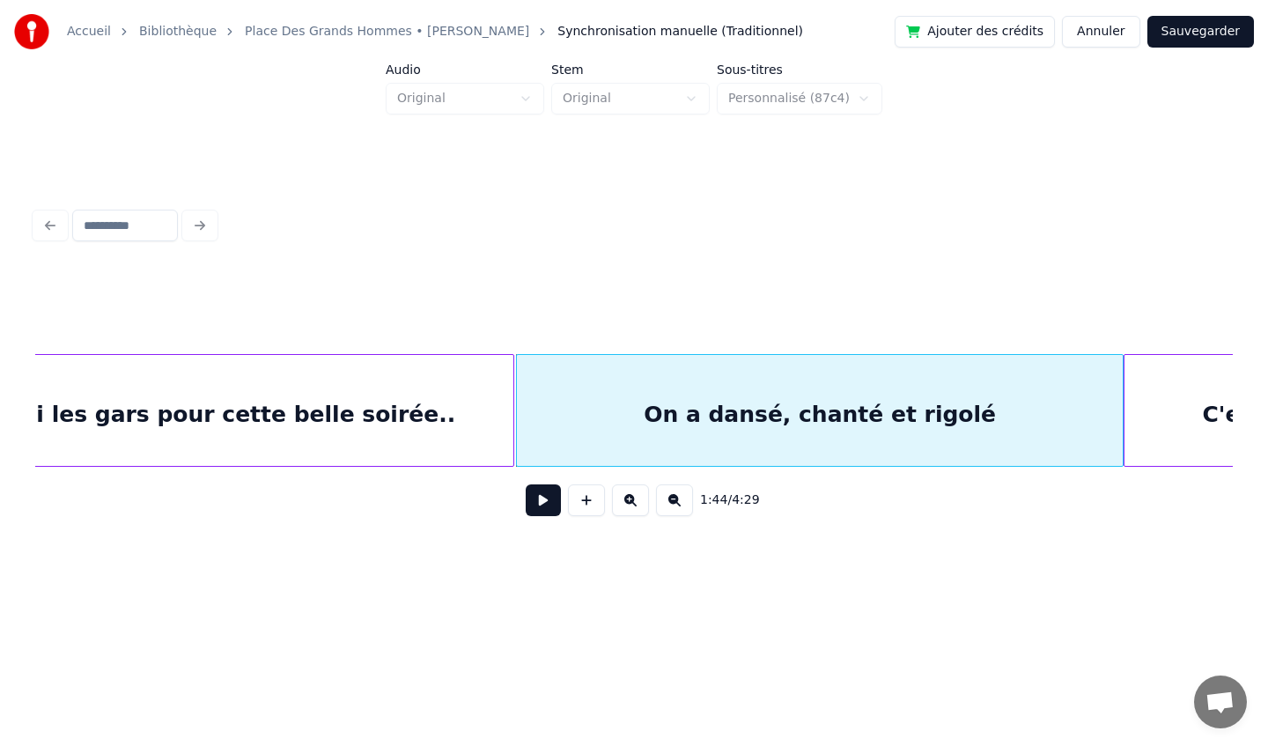
click at [512, 412] on div at bounding box center [510, 410] width 5 height 111
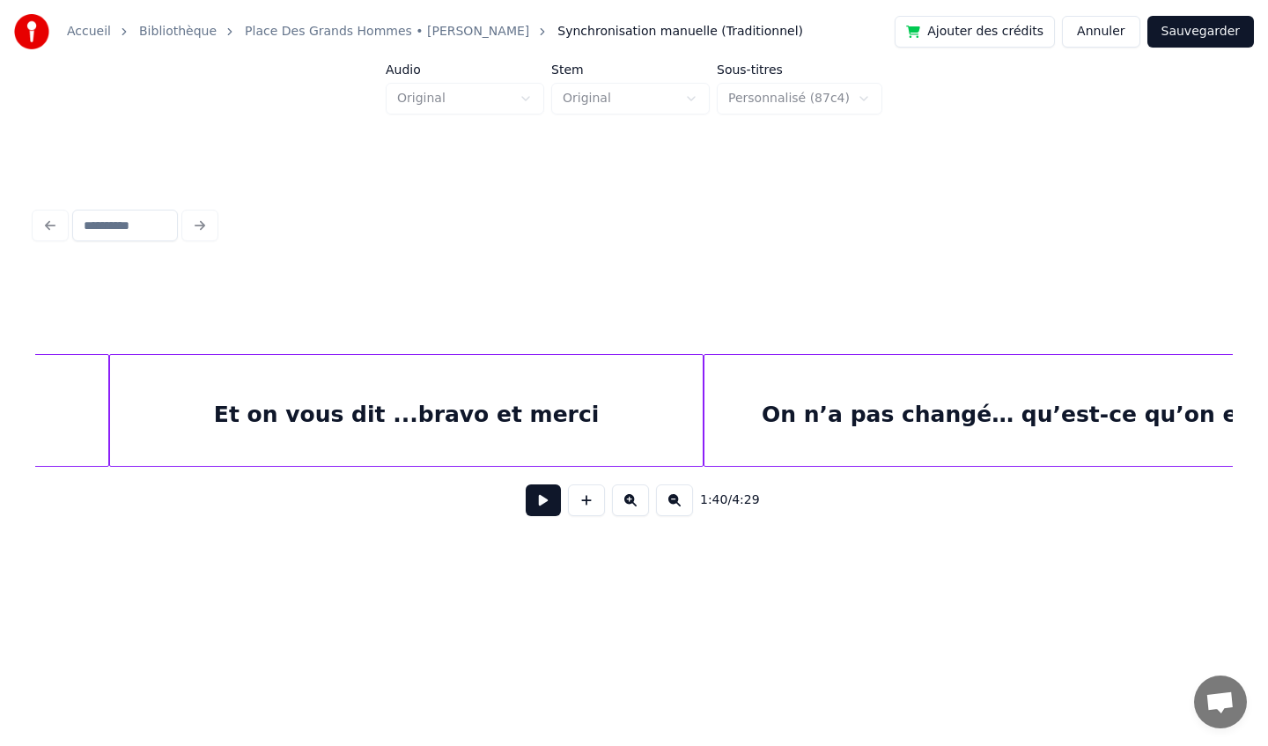
scroll to position [0, 19545]
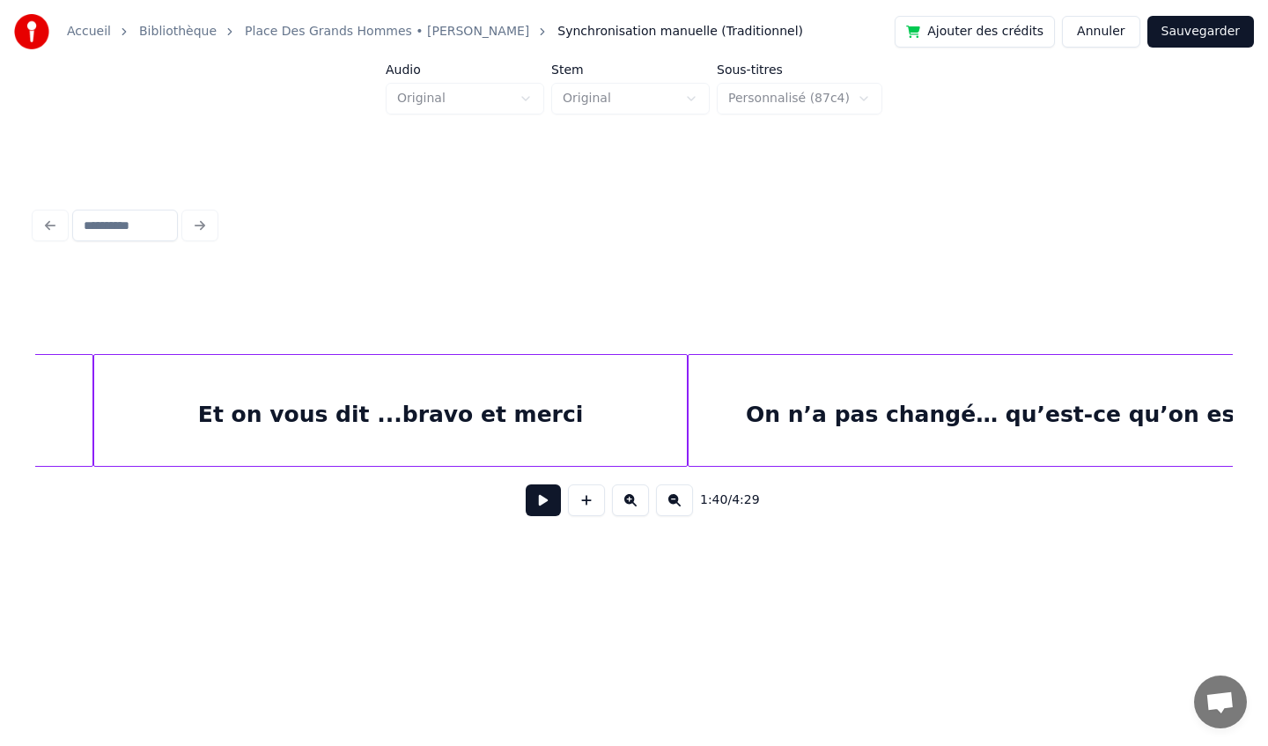
click at [1177, 36] on button "Sauvegarder" at bounding box center [1200, 32] width 107 height 32
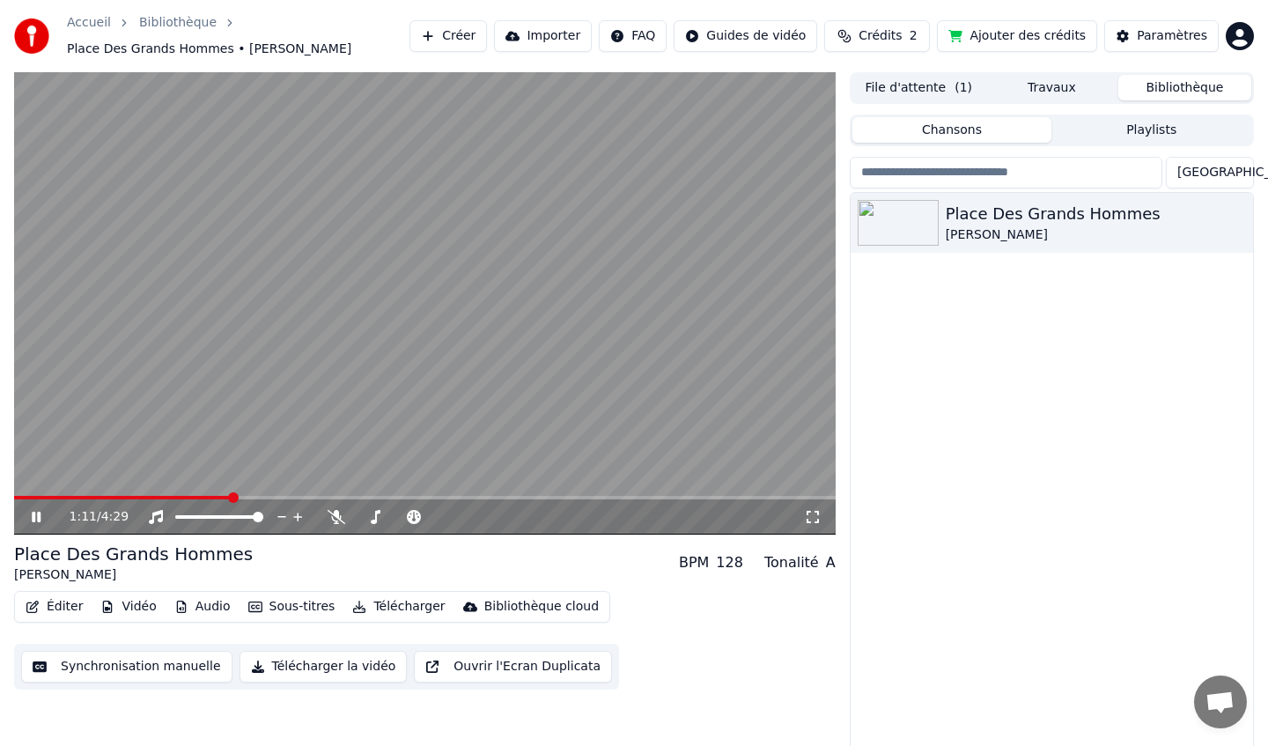
click at [231, 497] on span at bounding box center [122, 498] width 217 height 4
click at [214, 498] on span at bounding box center [115, 498] width 202 height 4
click at [199, 499] on div "1:07 / 4:29" at bounding box center [425, 516] width 822 height 35
click at [215, 496] on span at bounding box center [120, 498] width 212 height 4
click at [215, 499] on div "1:09 / 4:29" at bounding box center [425, 516] width 822 height 35
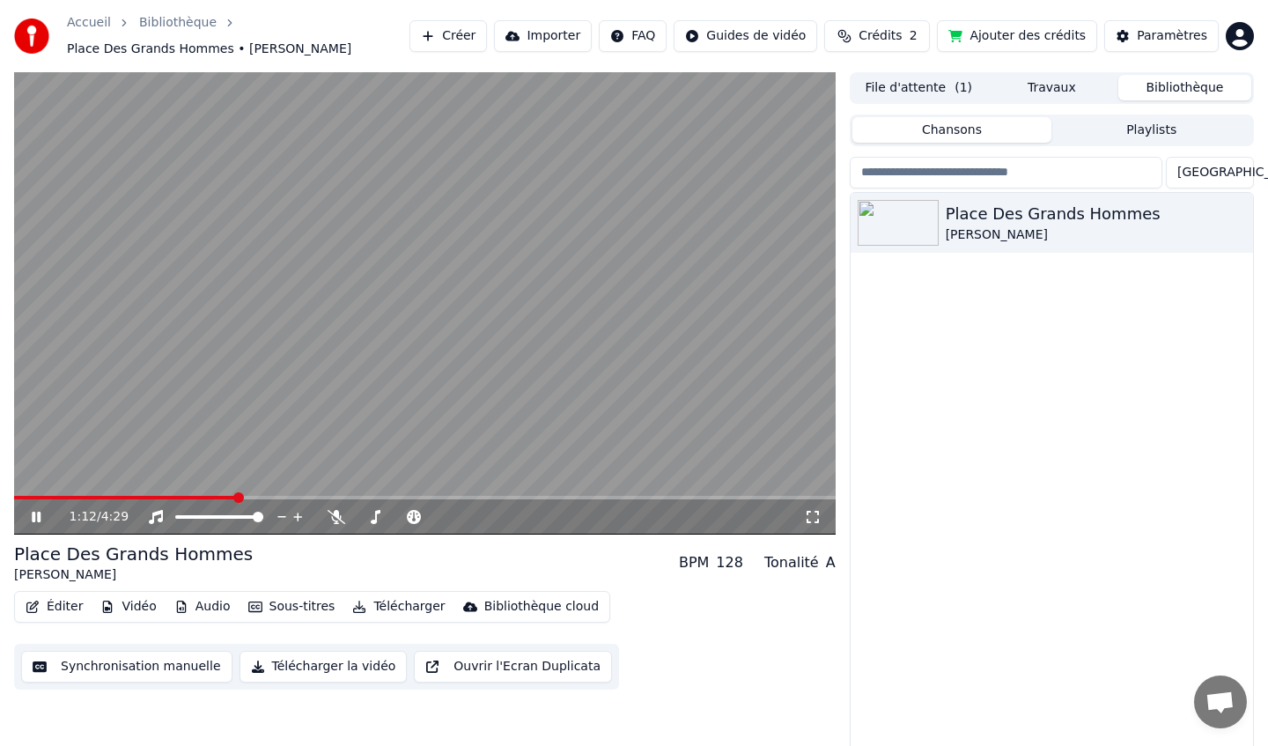
click at [33, 522] on icon at bounding box center [48, 517] width 41 height 14
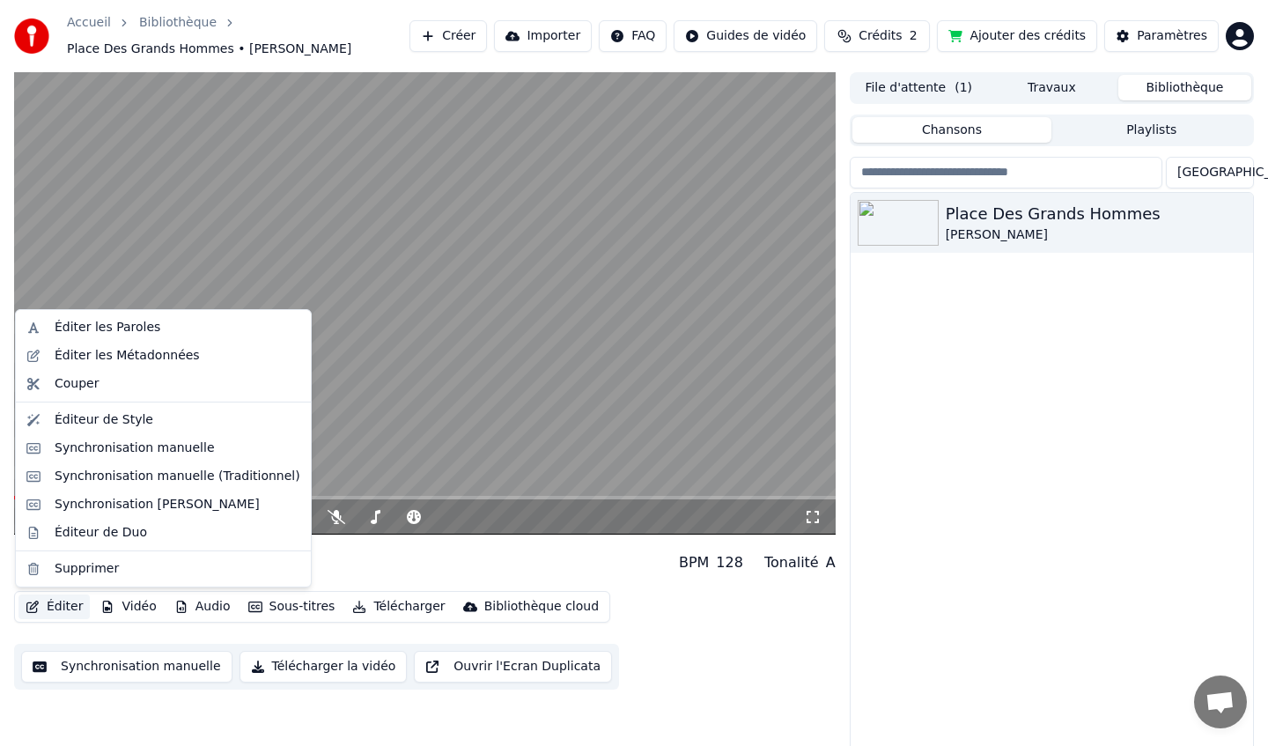
click at [52, 611] on button "Éditer" at bounding box center [53, 606] width 71 height 25
click at [141, 483] on div "Synchronisation manuelle (Traditionnel)" at bounding box center [178, 477] width 246 height 18
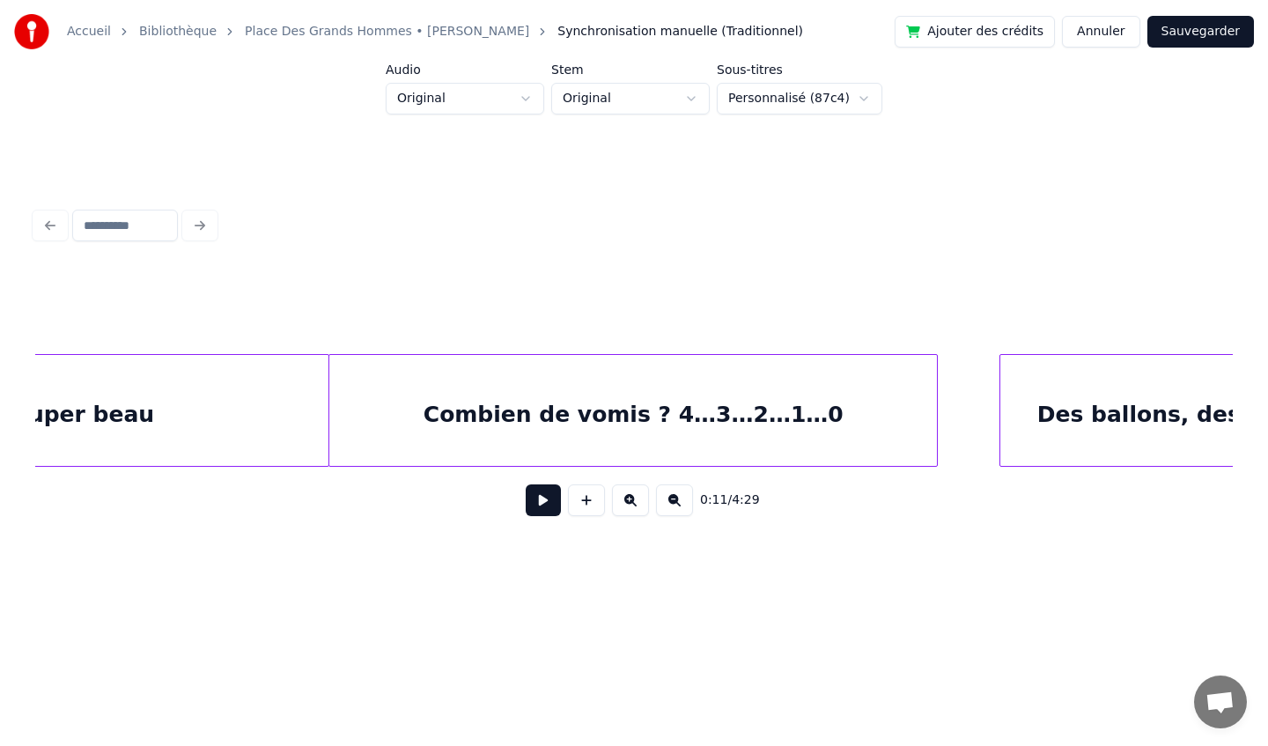
scroll to position [0, 11565]
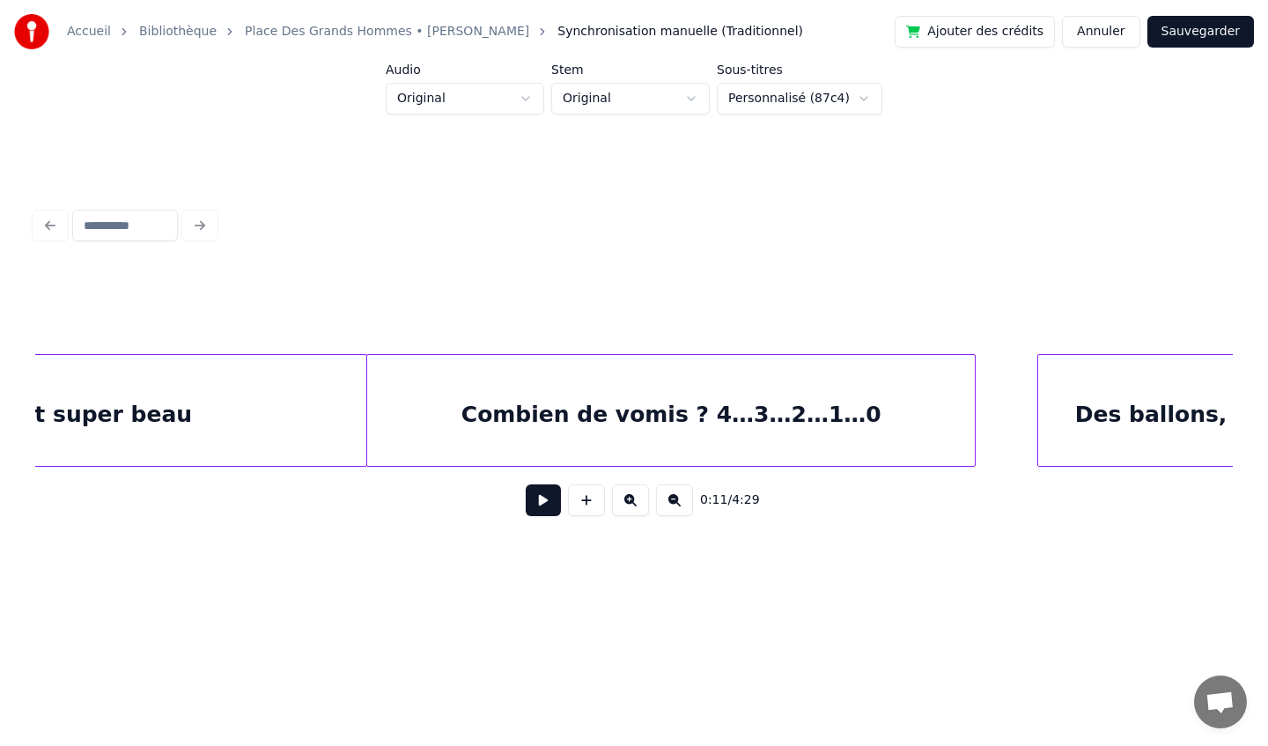
click at [740, 424] on div "Combien de vomis ? 4…3…2…1…0" at bounding box center [671, 415] width 608 height 120
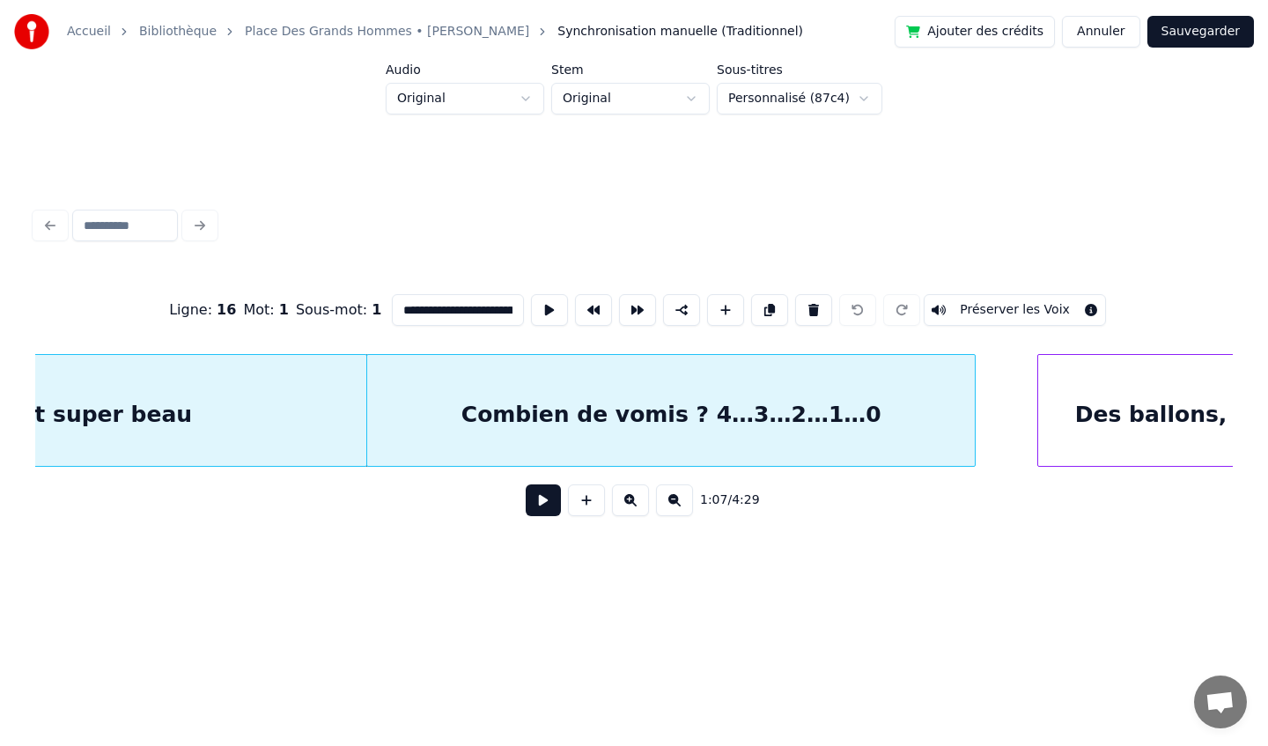
click at [490, 307] on input "**********" at bounding box center [458, 310] width 132 height 32
drag, startPoint x: 510, startPoint y: 309, endPoint x: 431, endPoint y: 314, distance: 78.5
click at [431, 314] on input "**********" at bounding box center [458, 310] width 132 height 32
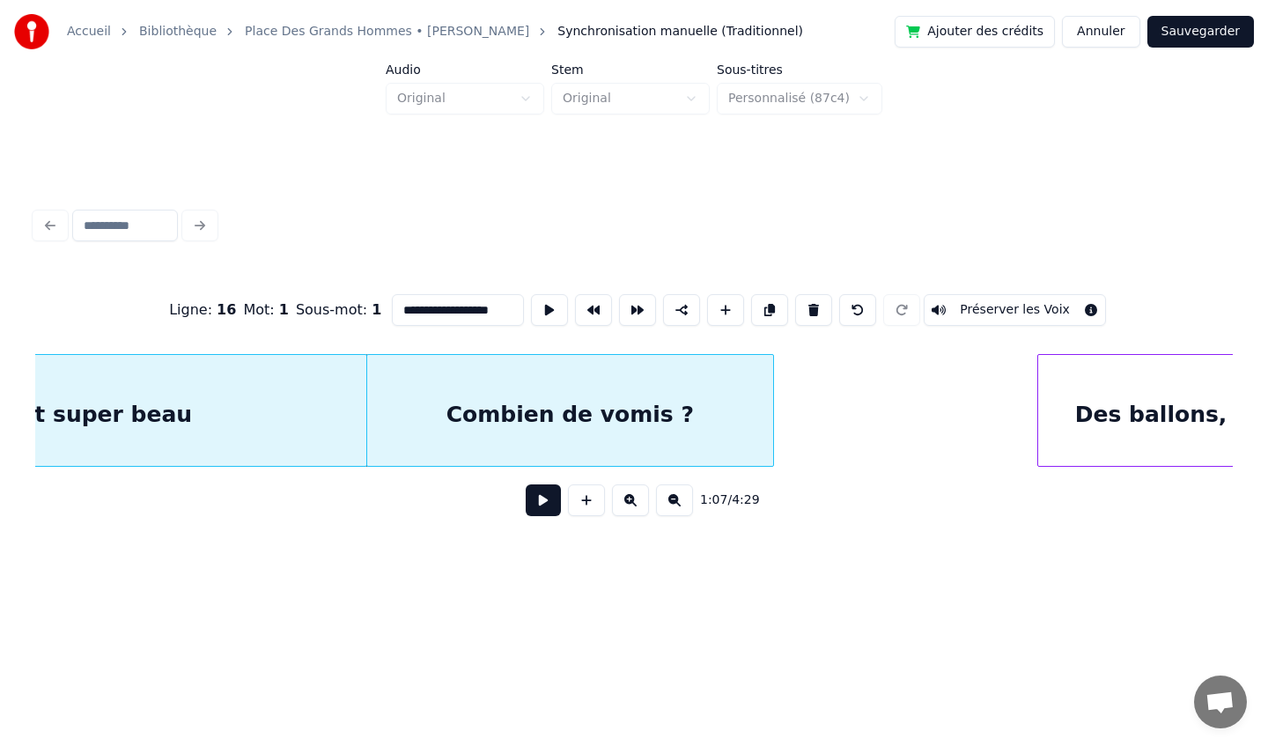
click at [770, 413] on div at bounding box center [770, 410] width 5 height 111
type input "**********"
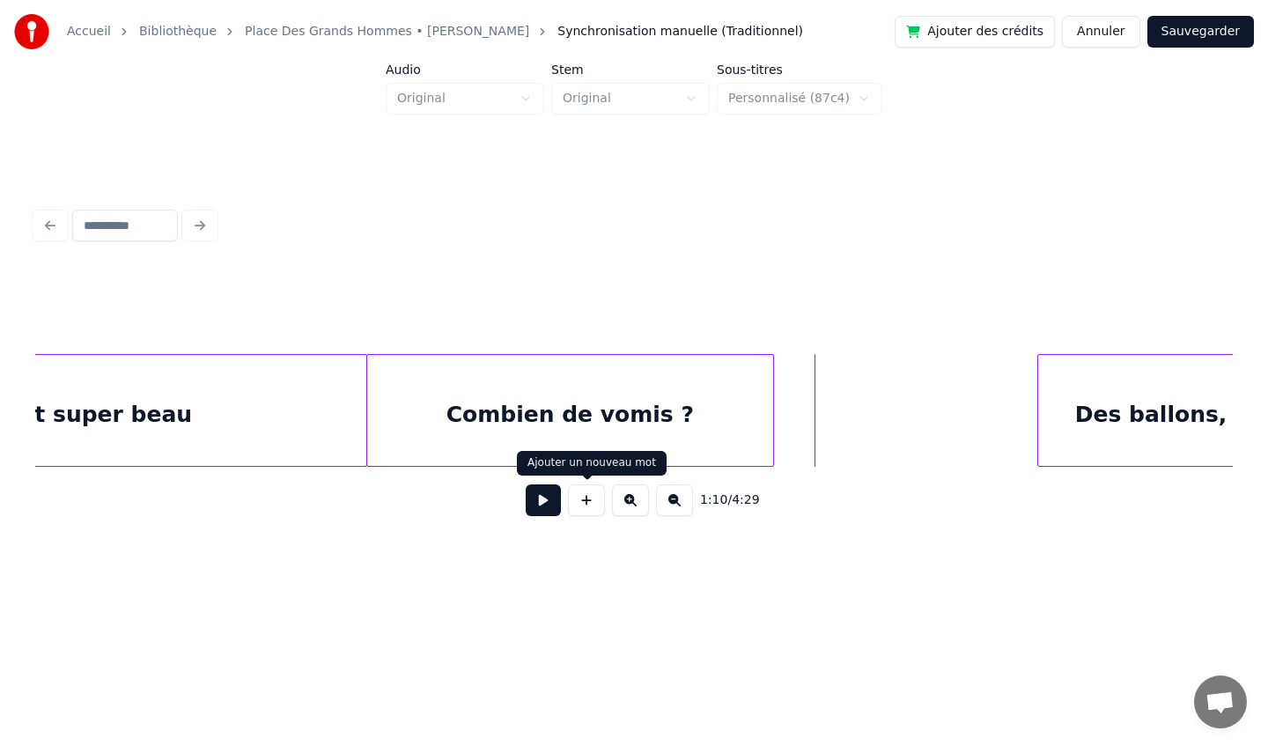
click at [582, 505] on button at bounding box center [586, 500] width 37 height 32
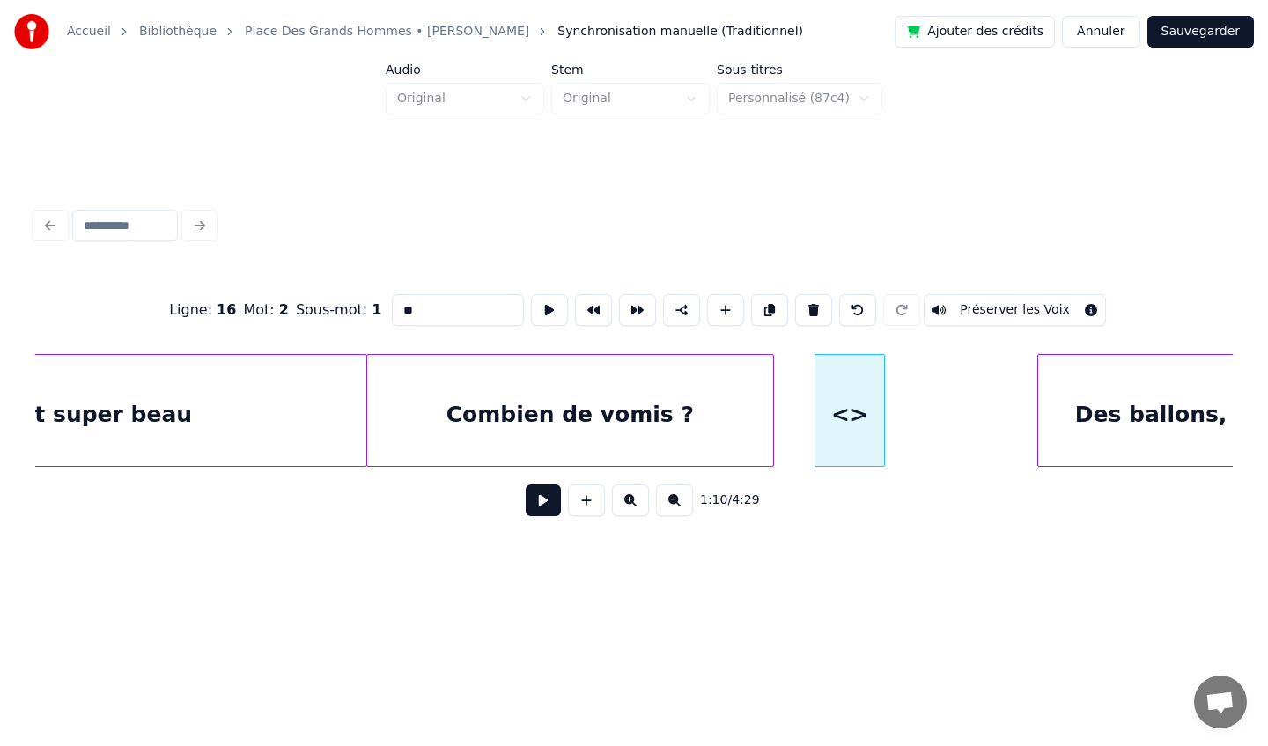
click at [427, 311] on input "**" at bounding box center [458, 310] width 132 height 32
type input "*"
paste input "*********"
click at [488, 312] on input "*********" at bounding box center [458, 310] width 132 height 32
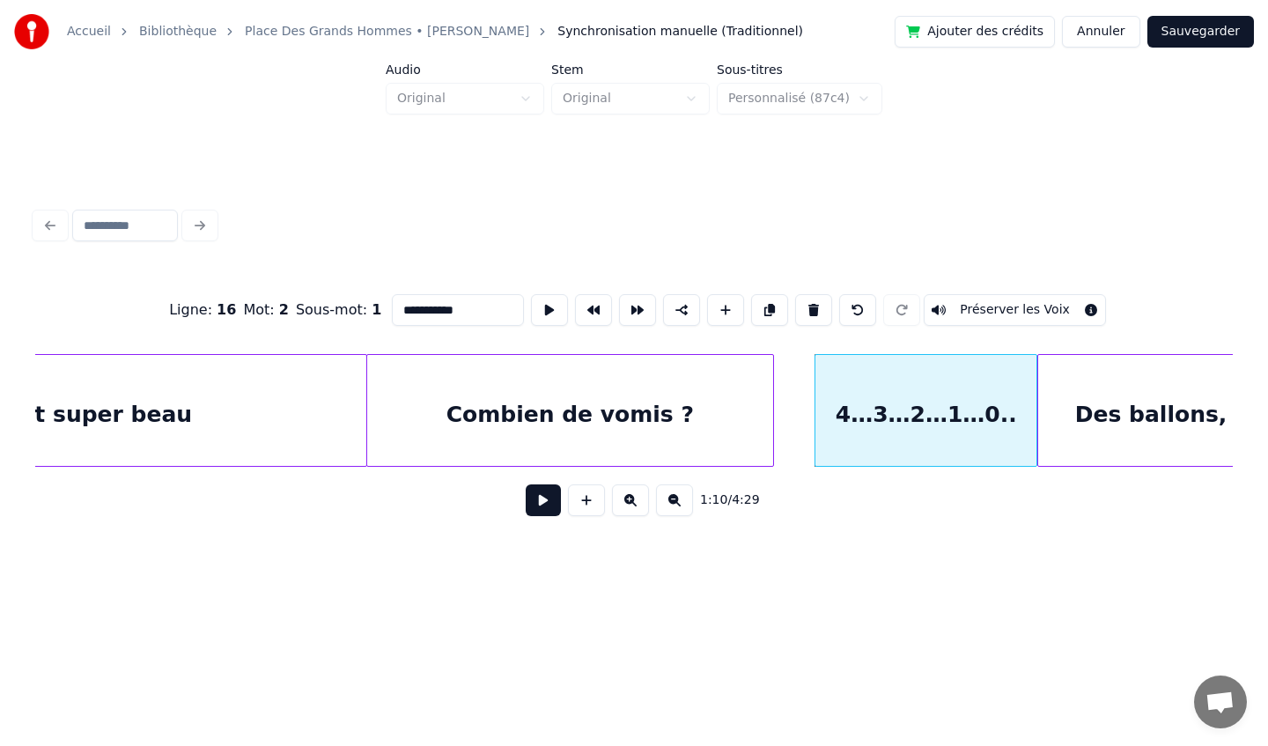
click at [1032, 416] on div at bounding box center [1033, 410] width 5 height 111
click at [933, 388] on div "4…3…2…1…0.." at bounding box center [923, 415] width 221 height 120
click at [778, 407] on div at bounding box center [779, 410] width 5 height 111
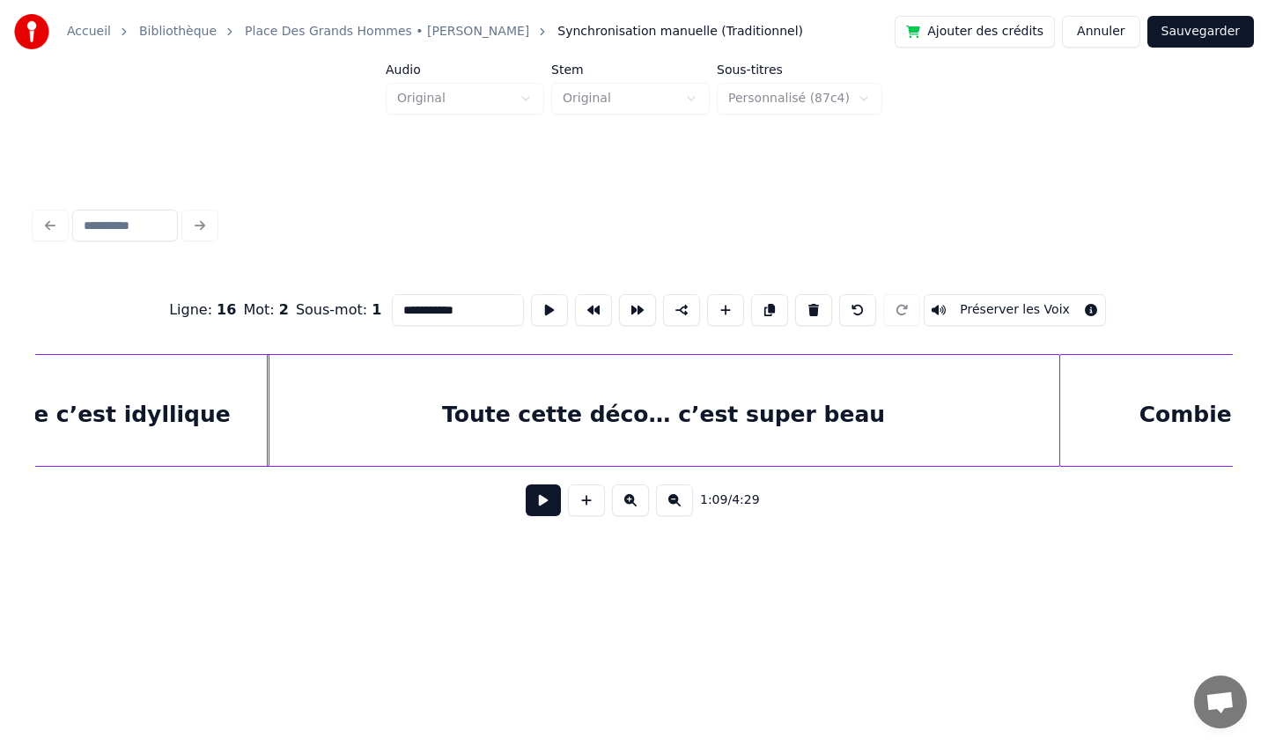
scroll to position [0, 10873]
click at [972, 416] on div at bounding box center [974, 410] width 5 height 111
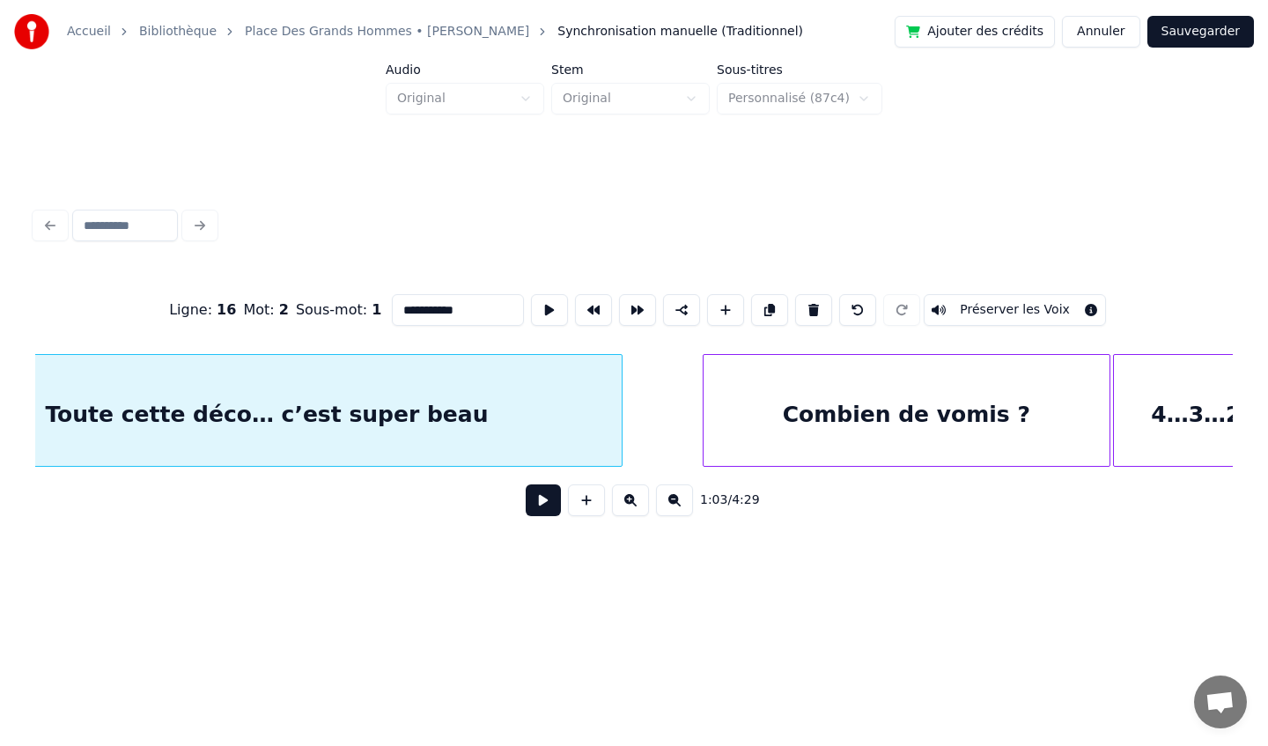
scroll to position [0, 11230]
click at [625, 421] on div at bounding box center [625, 410] width 5 height 111
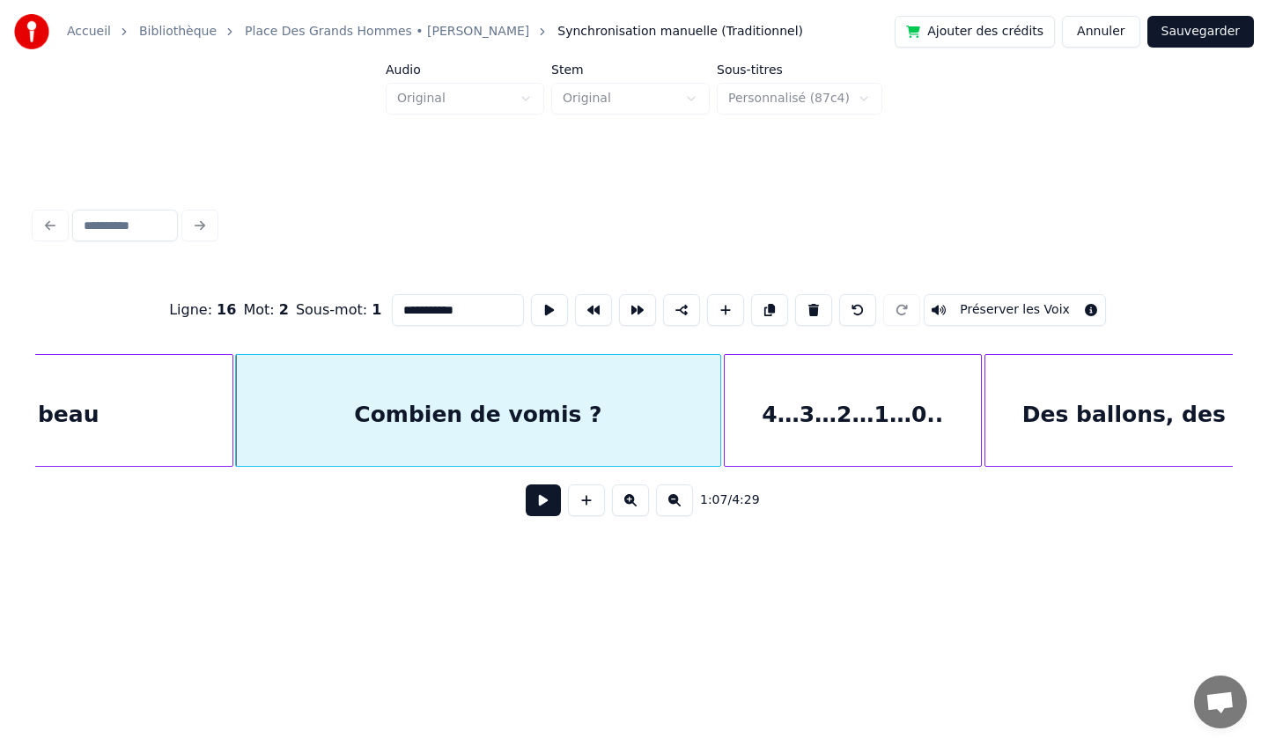
scroll to position [0, 11639]
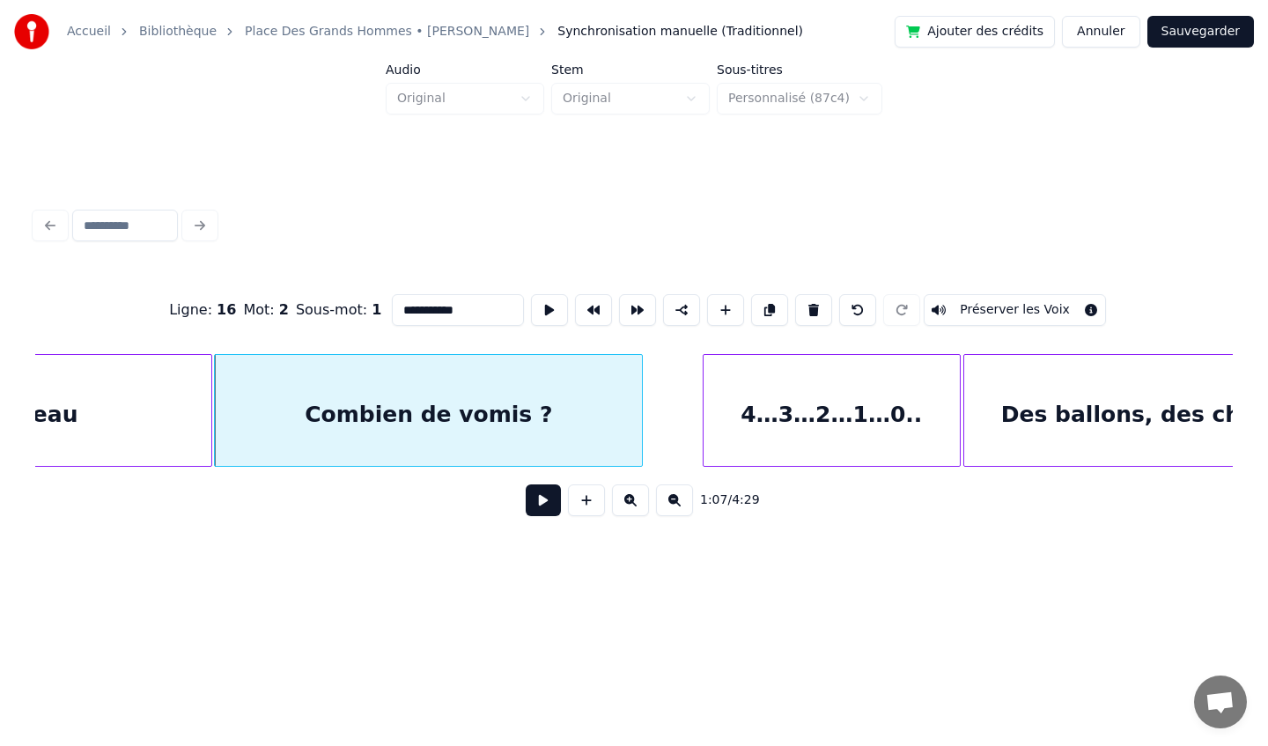
click at [640, 417] on div at bounding box center [639, 410] width 5 height 111
click at [703, 420] on div "4…3…2…1…0.." at bounding box center [832, 410] width 258 height 113
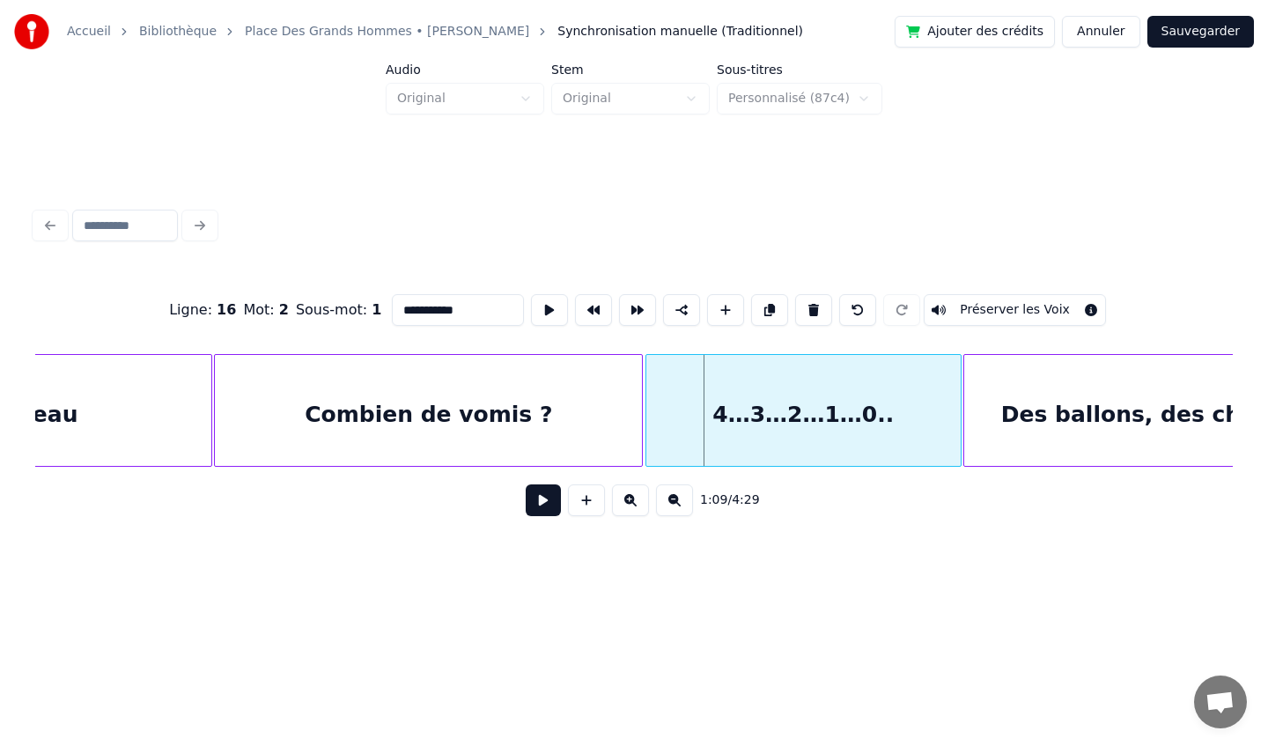
click at [647, 415] on div at bounding box center [648, 410] width 5 height 111
click at [538, 412] on div "Combien de vomis ?" at bounding box center [428, 415] width 427 height 120
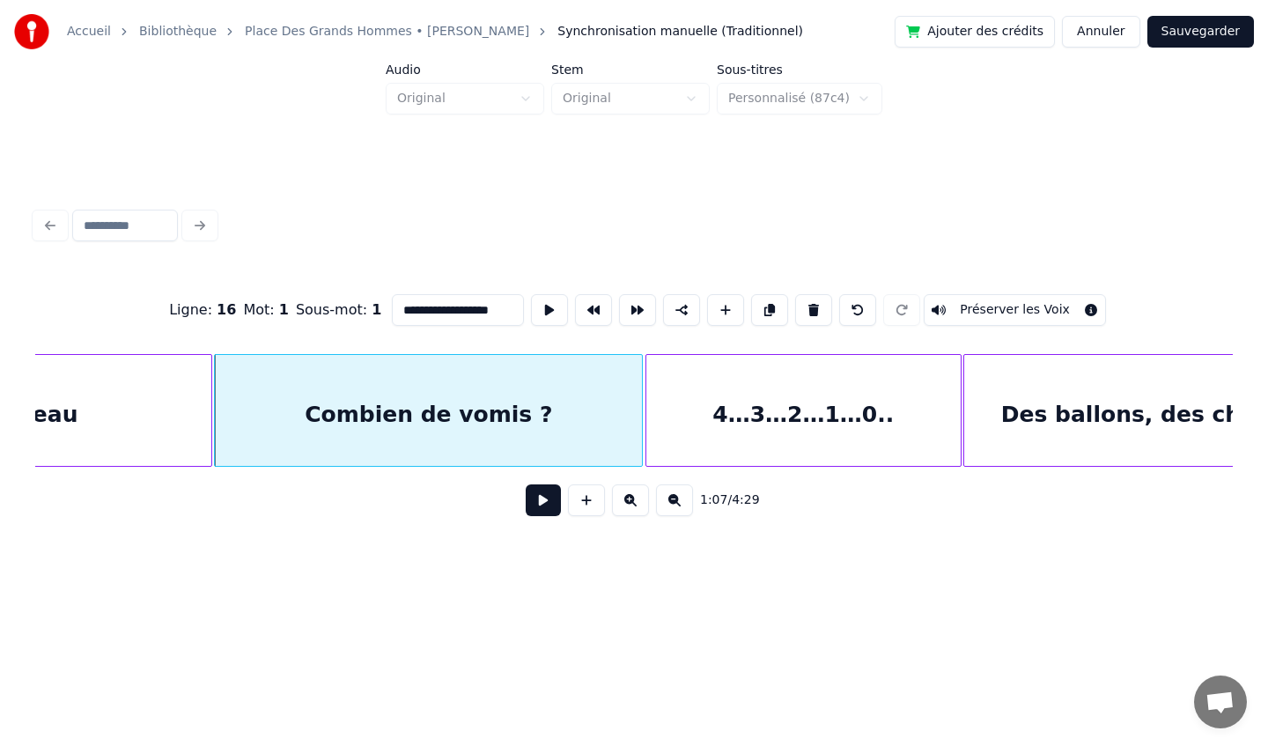
click at [493, 311] on input "**********" at bounding box center [458, 310] width 132 height 32
type input "**********"
click at [1188, 30] on button "Sauvegarder" at bounding box center [1200, 32] width 107 height 32
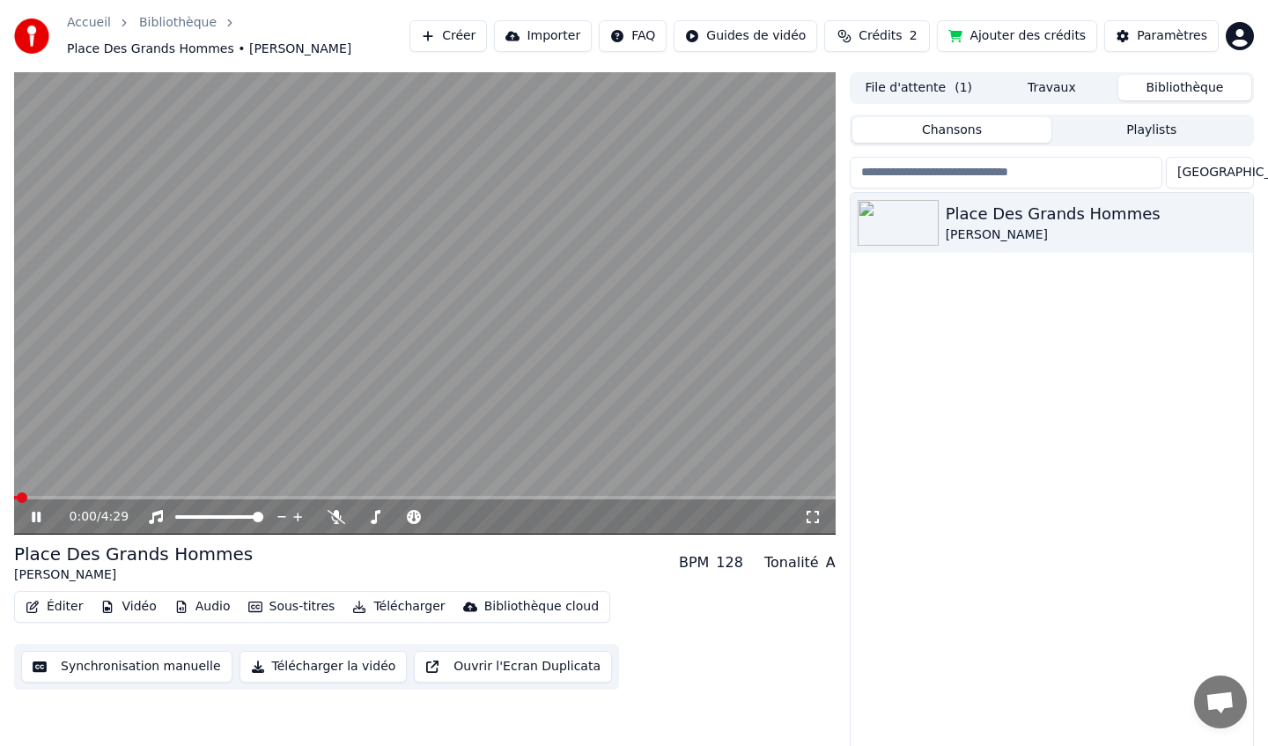
click at [814, 514] on icon at bounding box center [813, 517] width 18 height 14
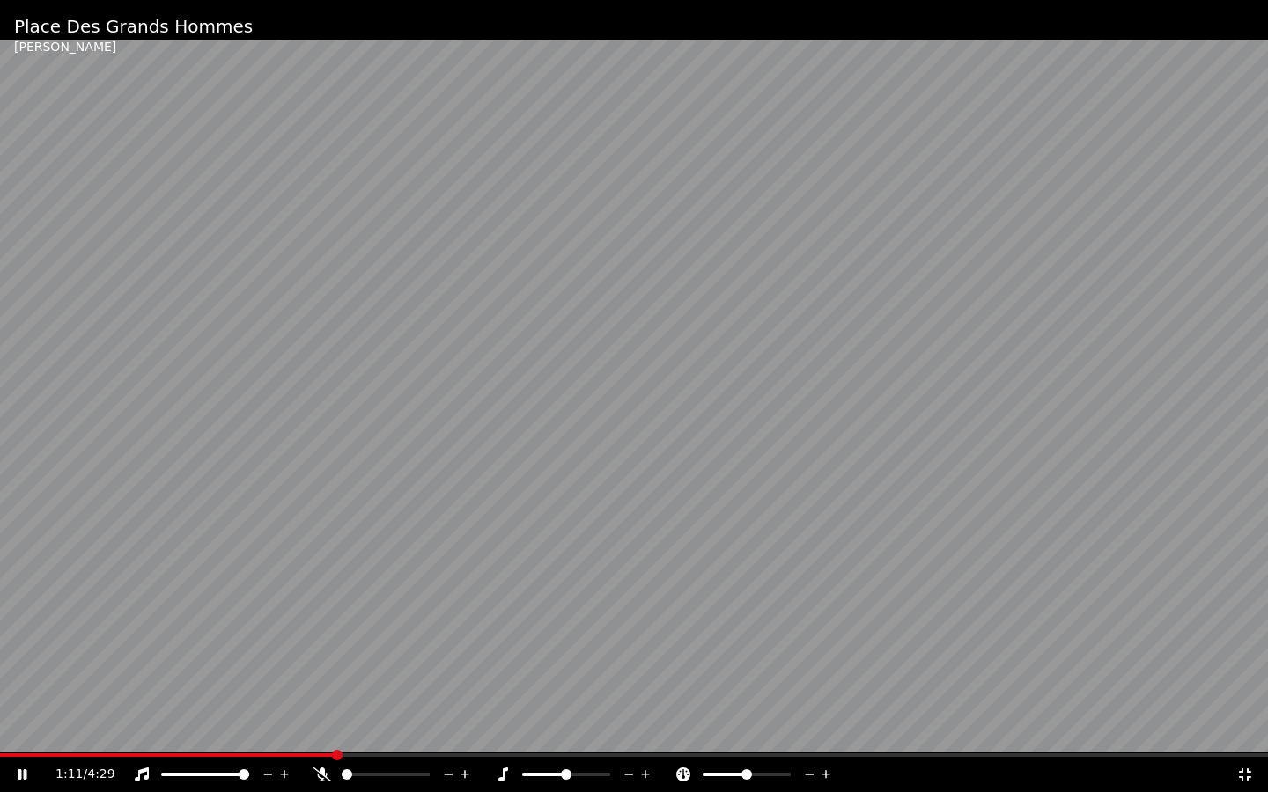
click at [332, 745] on span at bounding box center [337, 755] width 11 height 11
click at [313, 745] on span at bounding box center [318, 755] width 11 height 11
click at [226, 745] on span at bounding box center [230, 755] width 11 height 11
click at [262, 745] on span at bounding box center [267, 755] width 11 height 11
click at [593, 421] on video at bounding box center [634, 396] width 1268 height 792
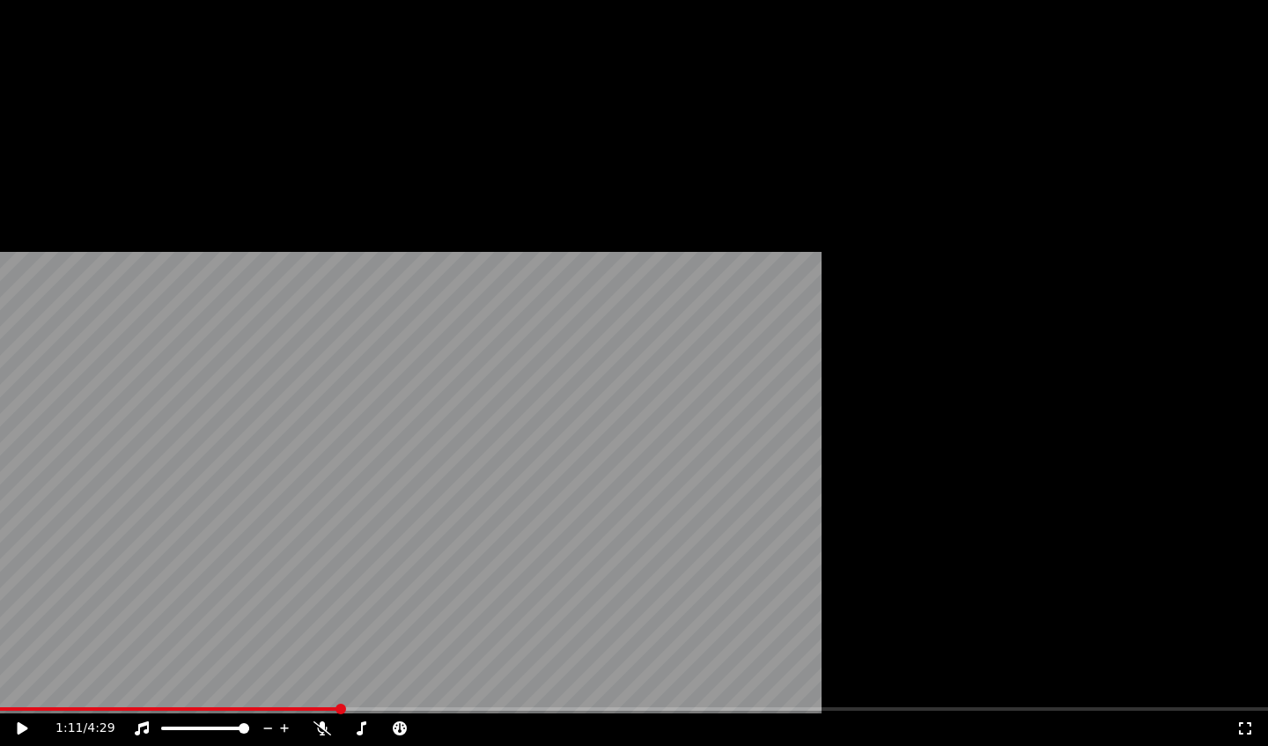
click at [70, 157] on button "Éditer" at bounding box center [53, 144] width 71 height 25
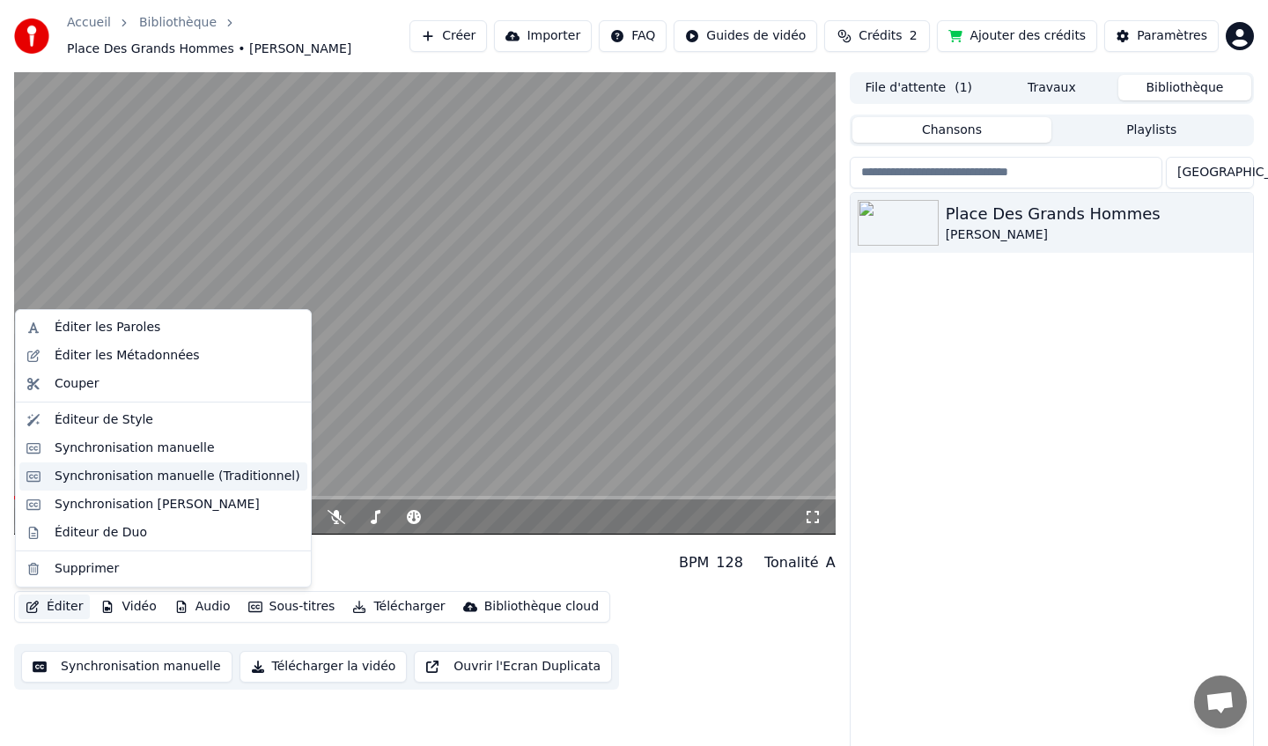
click at [202, 477] on div "Synchronisation manuelle (Traditionnel)" at bounding box center [178, 477] width 246 height 18
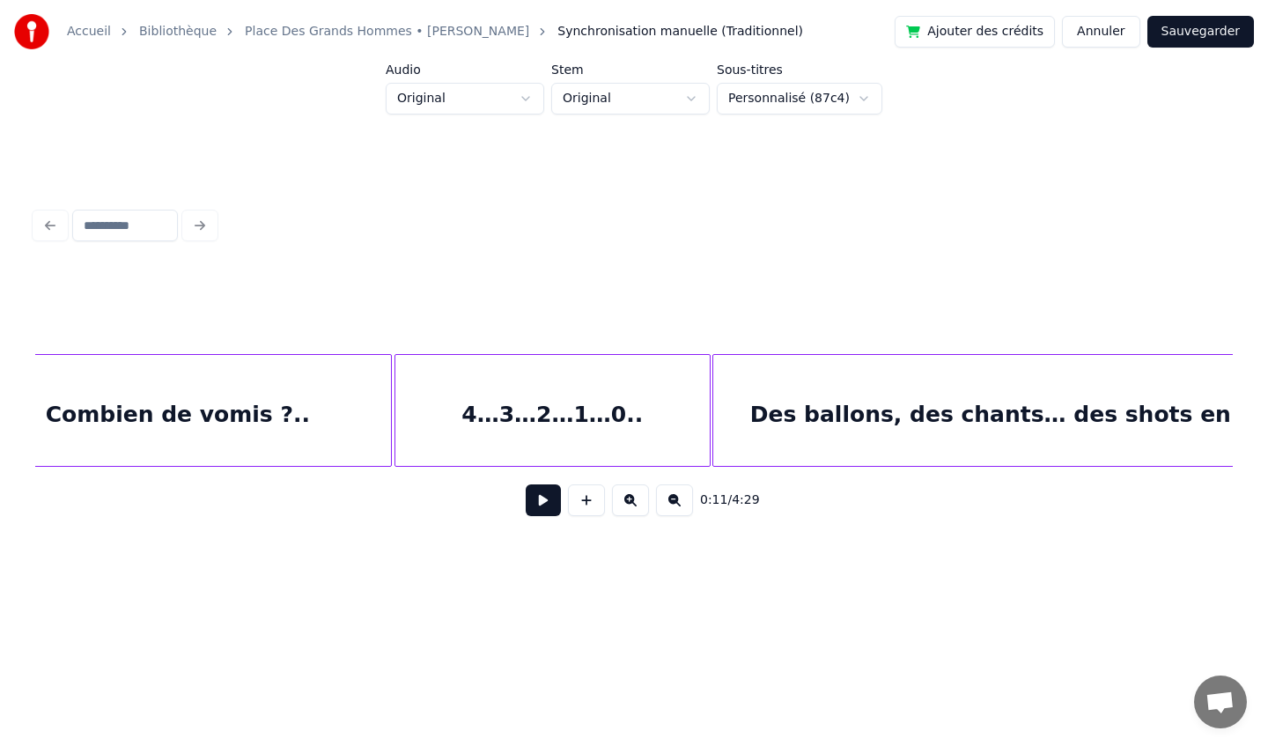
scroll to position [0, 11900]
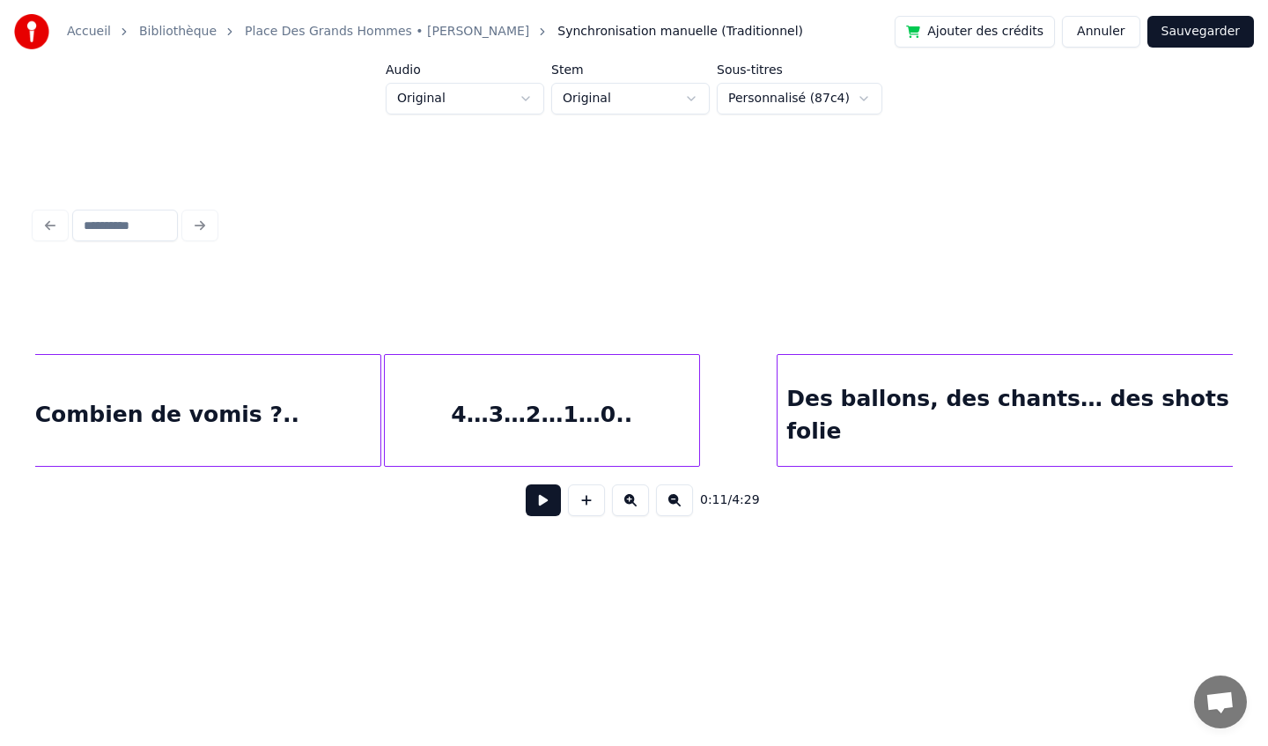
click at [781, 416] on div at bounding box center [779, 410] width 5 height 111
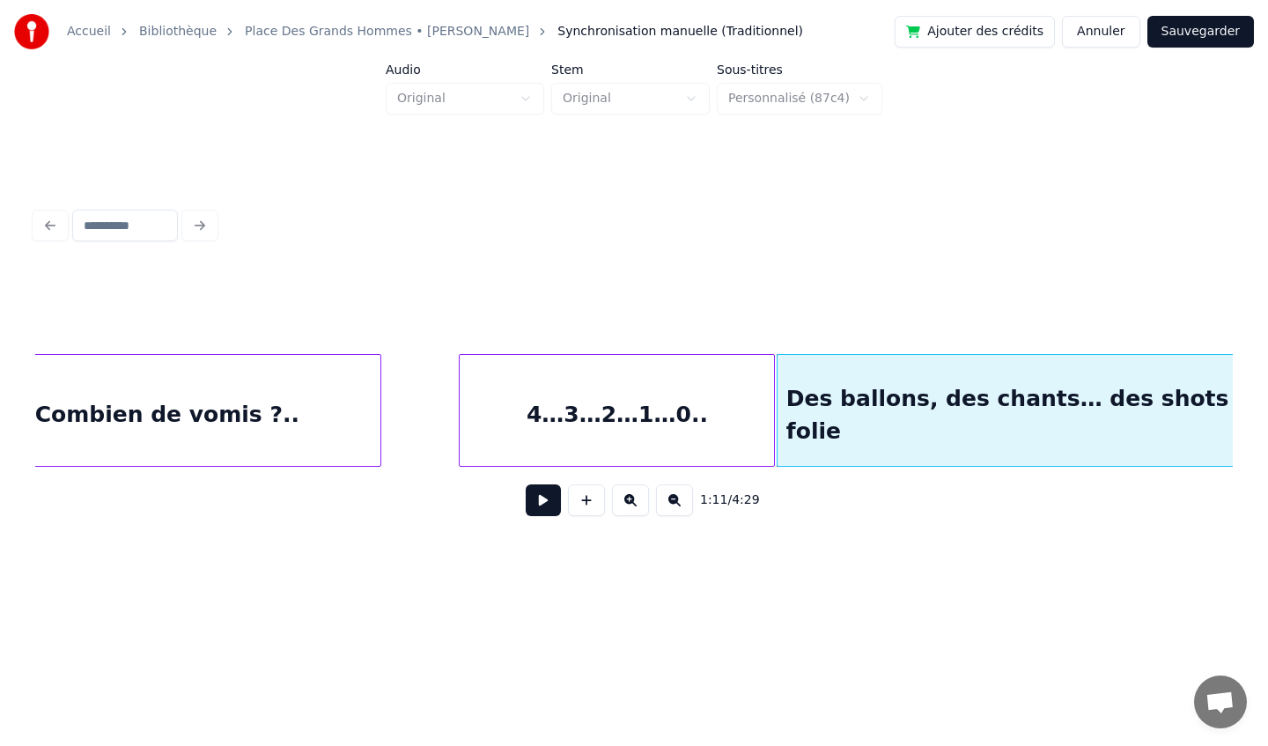
click at [684, 413] on div "4…3…2…1…0.." at bounding box center [617, 415] width 314 height 120
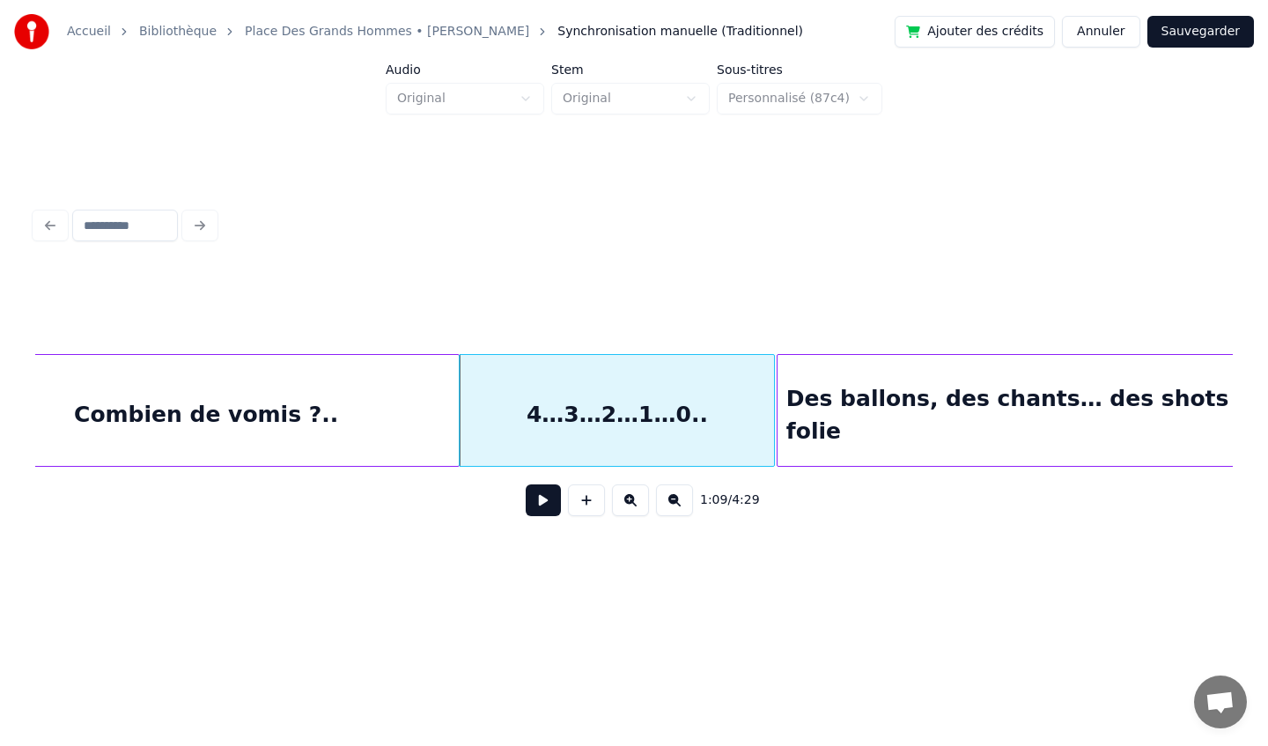
click at [458, 431] on div at bounding box center [455, 410] width 5 height 111
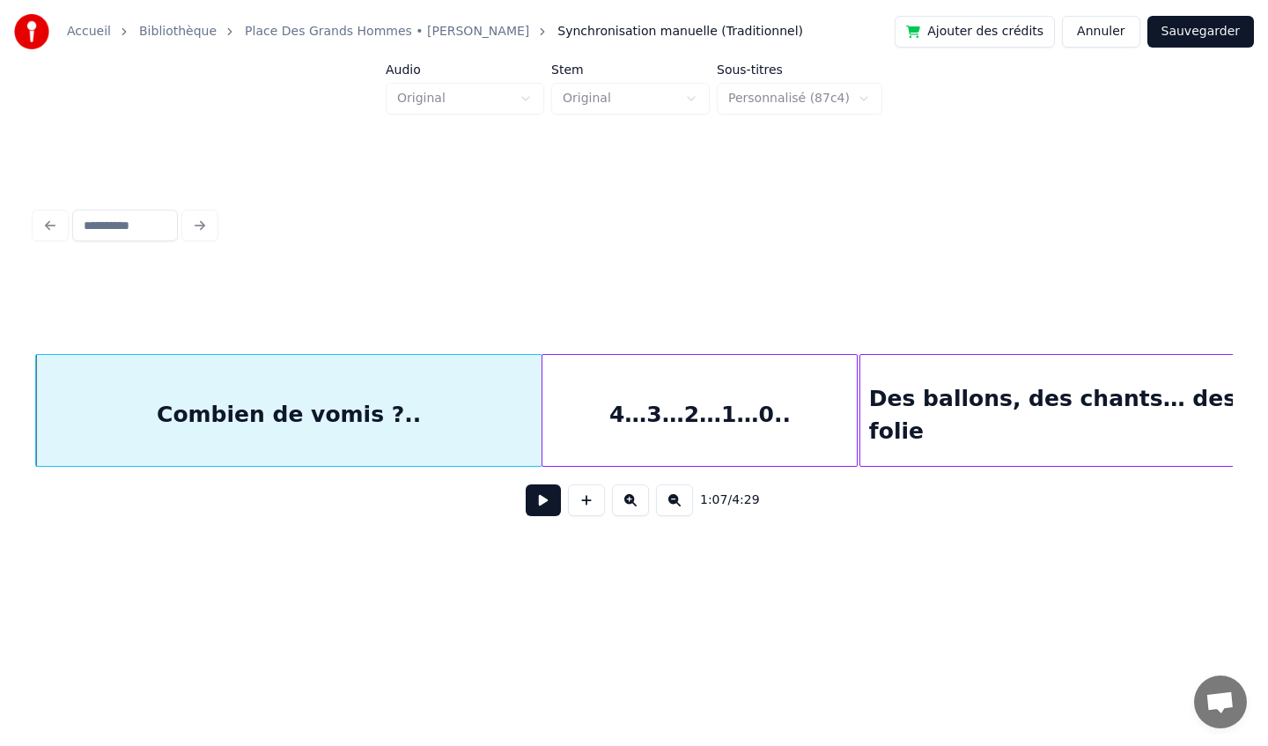
click at [1226, 28] on button "Sauvegarder" at bounding box center [1200, 32] width 107 height 32
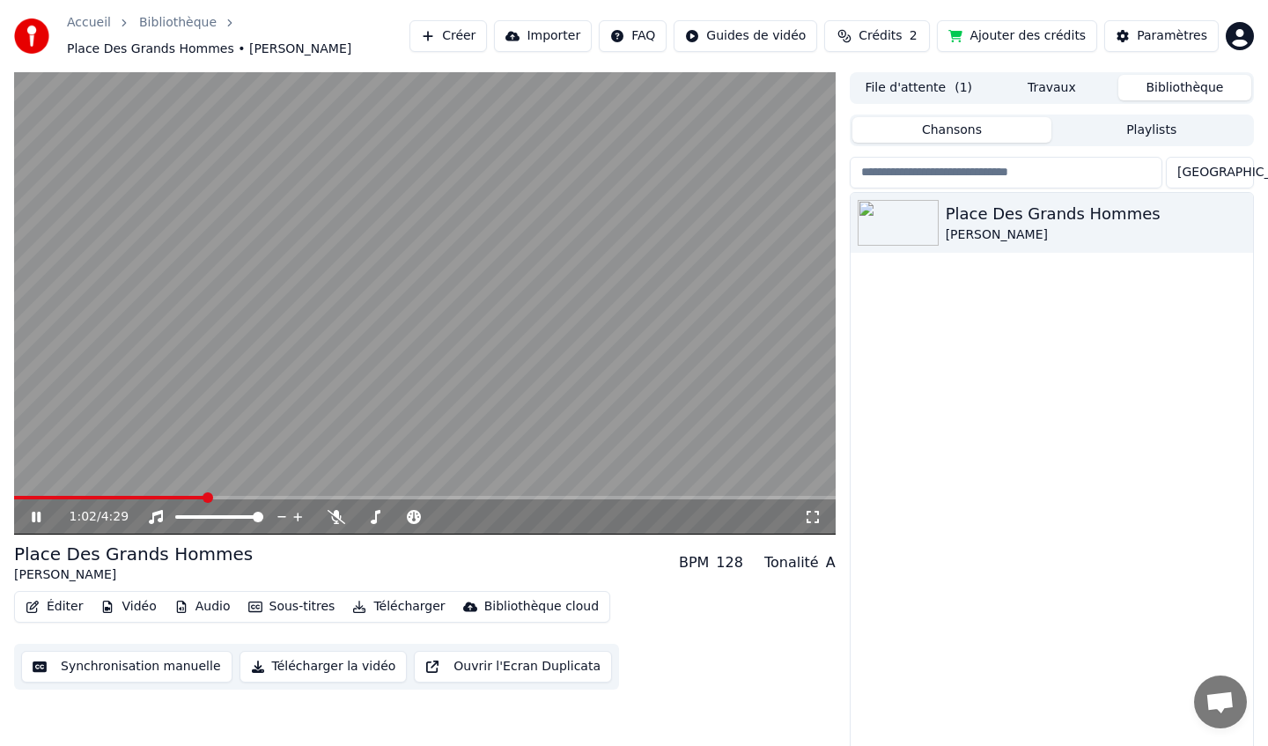
click at [374, 359] on video at bounding box center [425, 303] width 822 height 462
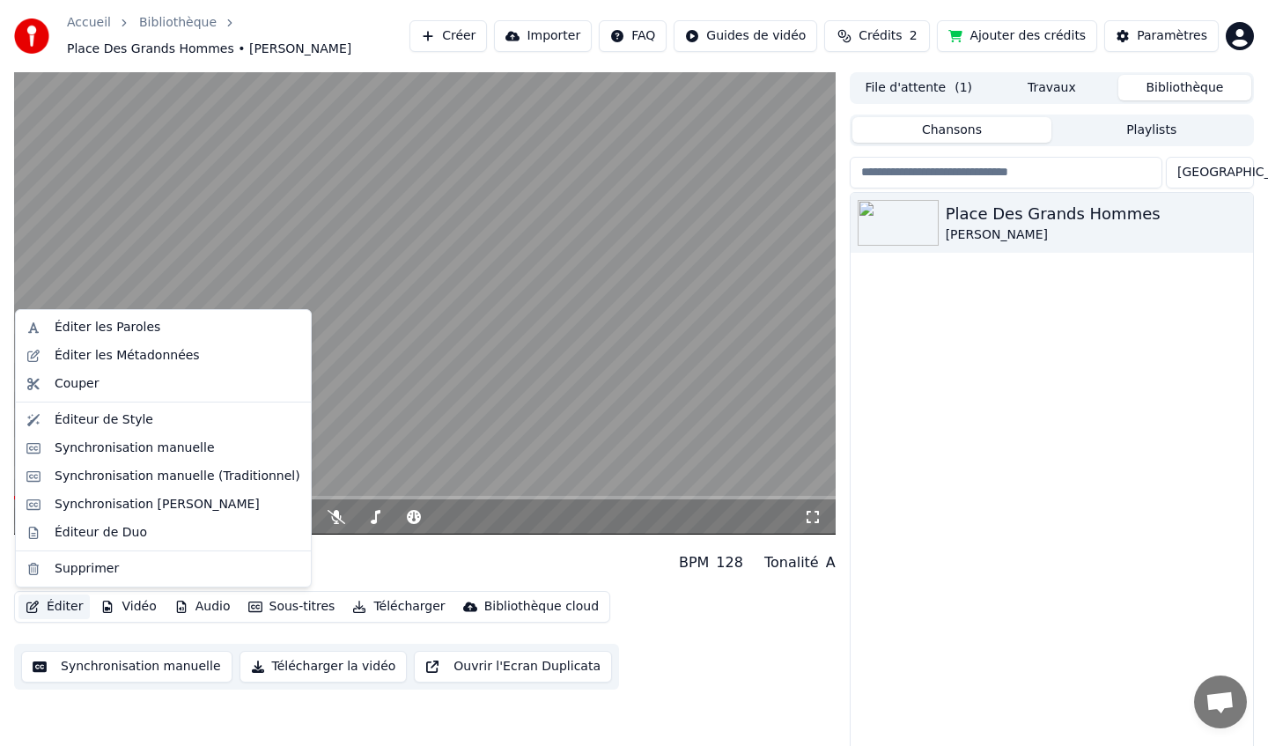
click at [60, 608] on button "Éditer" at bounding box center [53, 606] width 71 height 25
click at [160, 483] on div "Synchronisation manuelle (Traditionnel)" at bounding box center [178, 477] width 246 height 18
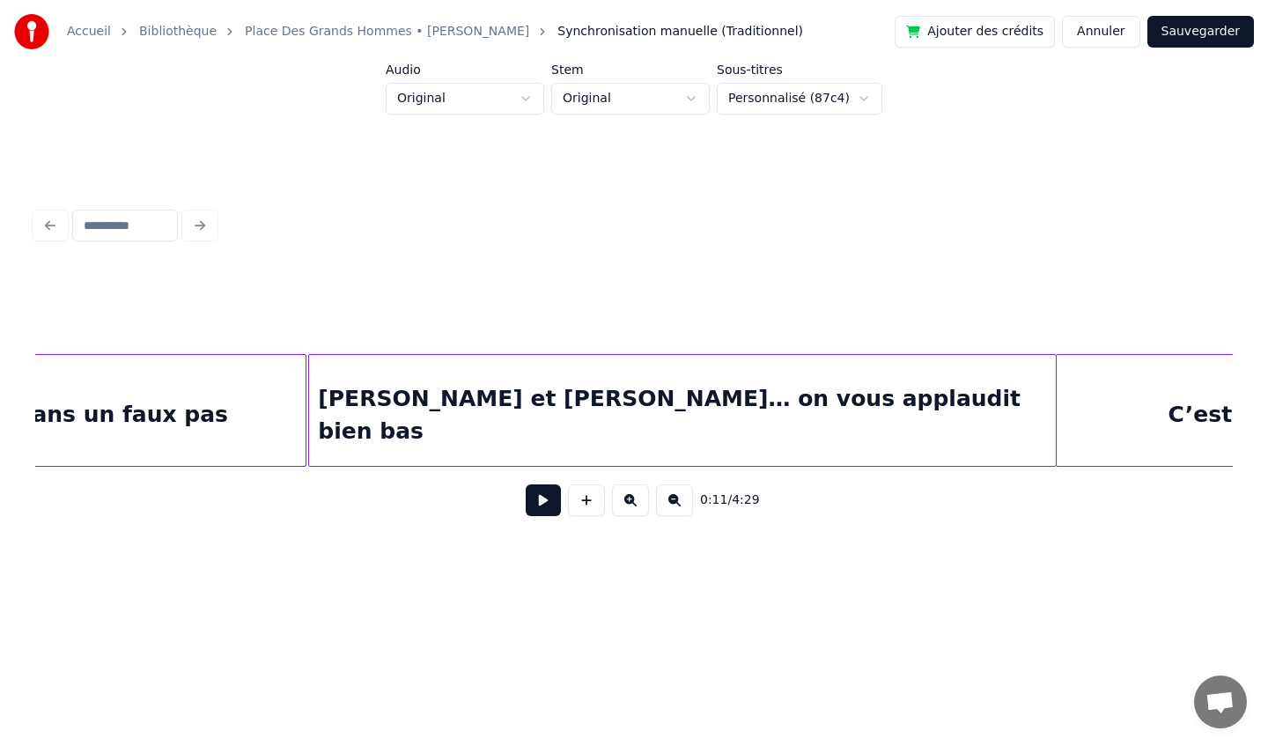
scroll to position [0, 8873]
click at [621, 418] on div "[PERSON_NAME] et [PERSON_NAME]… on vous applaudit bien bas" at bounding box center [681, 415] width 746 height 120
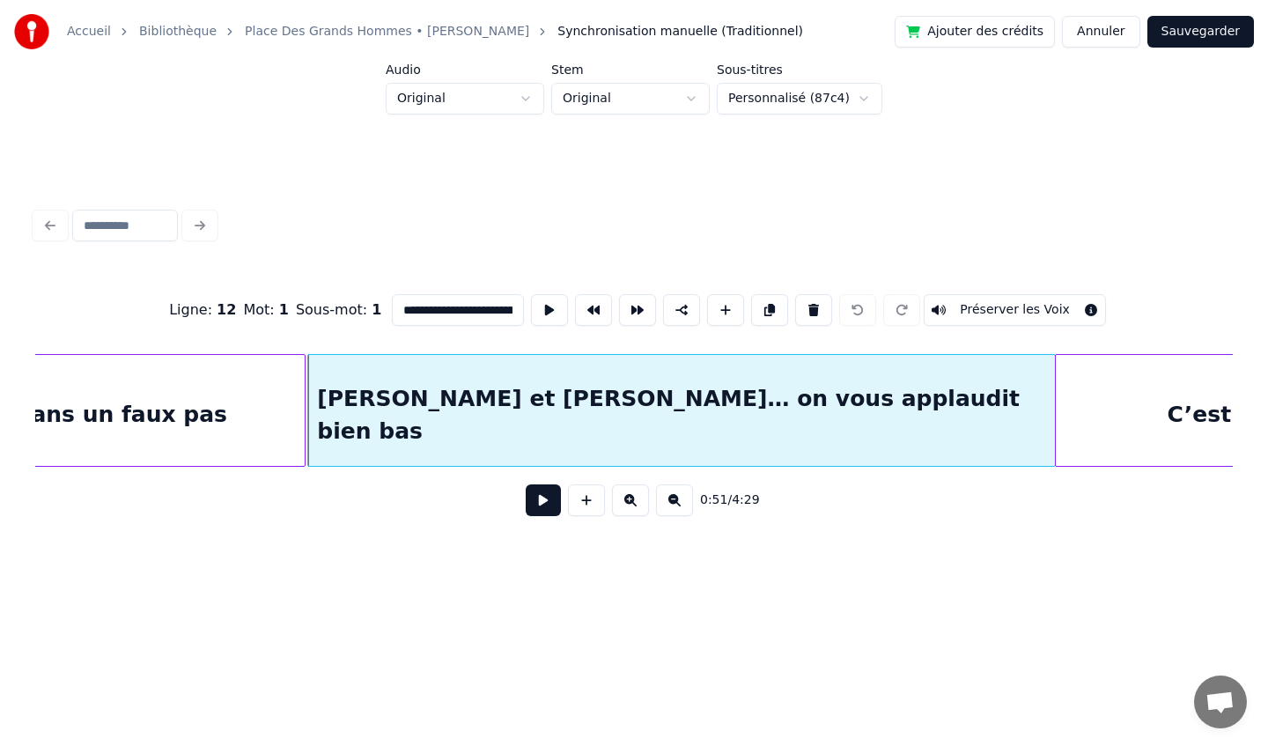
click at [476, 310] on input "**********" at bounding box center [458, 310] width 132 height 32
click at [906, 424] on div "[PERSON_NAME] et [PERSON_NAME] on vous applaudit bien bas" at bounding box center [681, 415] width 746 height 120
click at [481, 315] on input "**********" at bounding box center [458, 310] width 132 height 32
click at [1008, 418] on div at bounding box center [1010, 410] width 5 height 111
type input "**********"
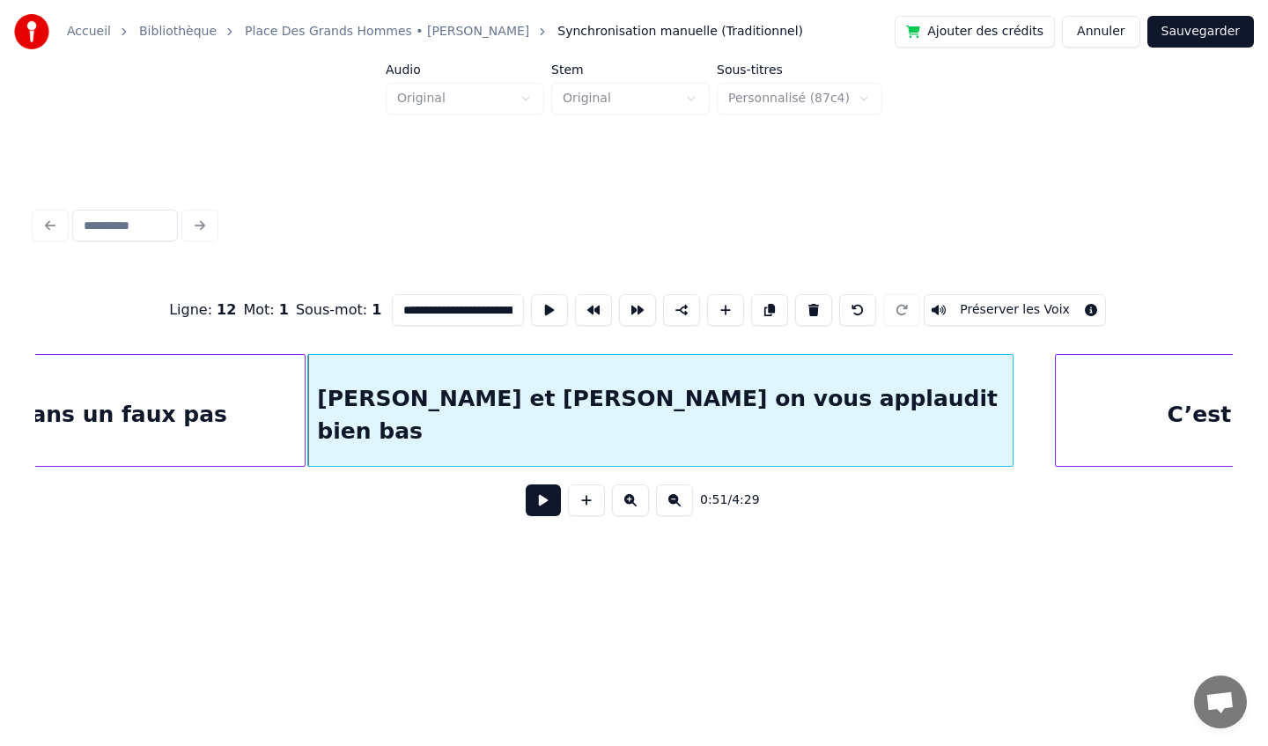
click at [1206, 39] on button "Sauvegarder" at bounding box center [1200, 32] width 107 height 32
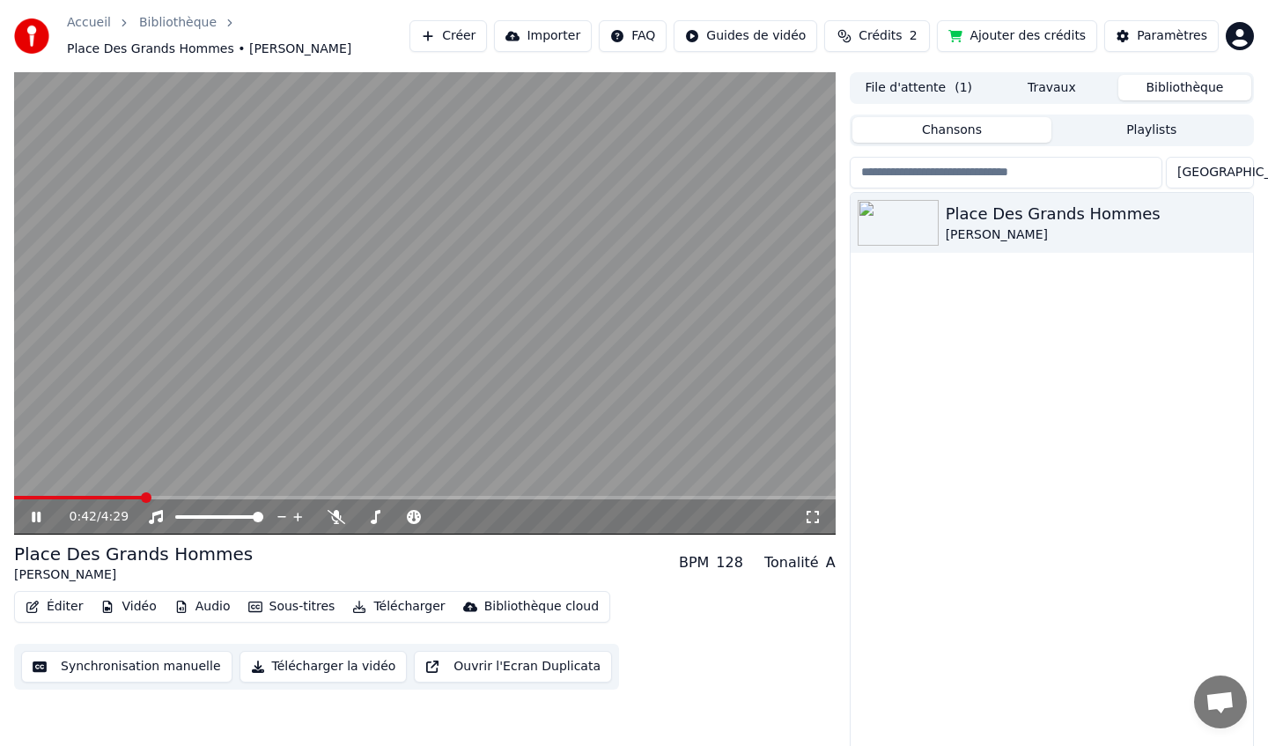
click at [393, 453] on video at bounding box center [425, 303] width 822 height 462
click at [52, 592] on div "Éditer Vidéo Audio Sous-titres Télécharger Bibliothèque cloud" at bounding box center [312, 607] width 596 height 32
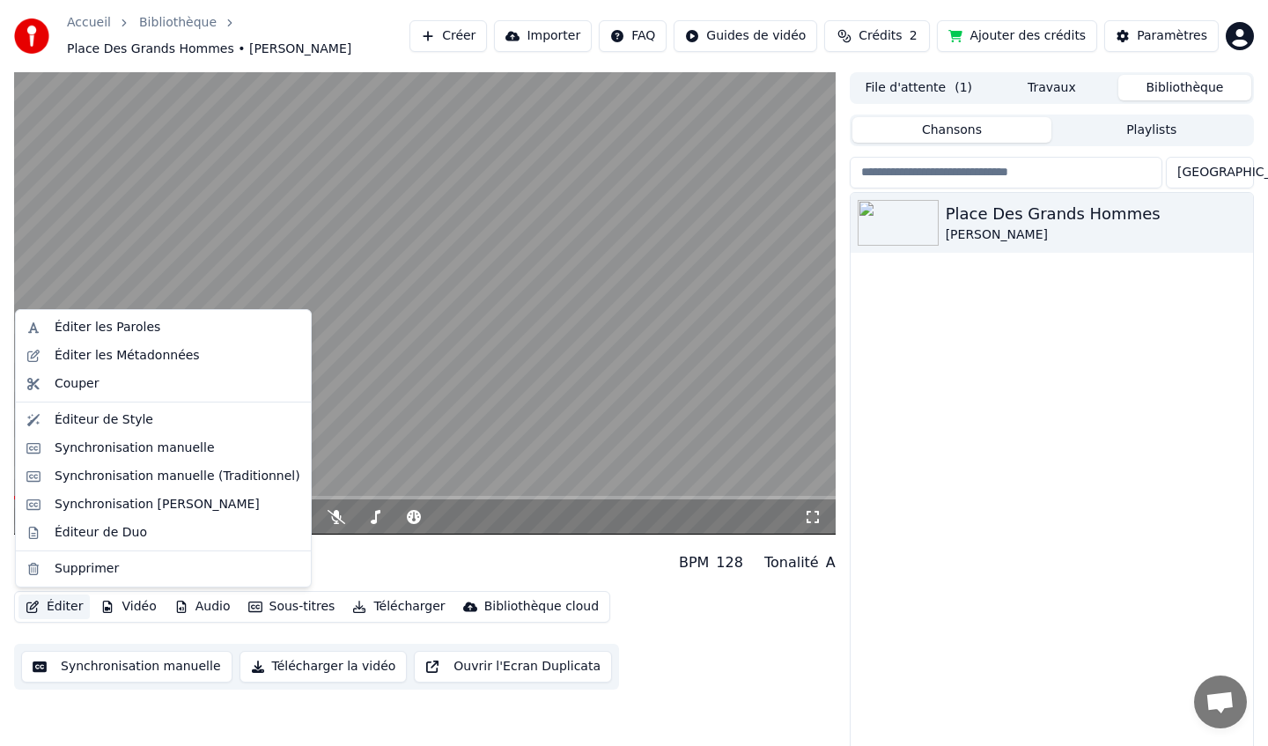
click at [52, 603] on button "Éditer" at bounding box center [53, 606] width 71 height 25
click at [153, 475] on div "Synchronisation manuelle (Traditionnel)" at bounding box center [178, 477] width 246 height 18
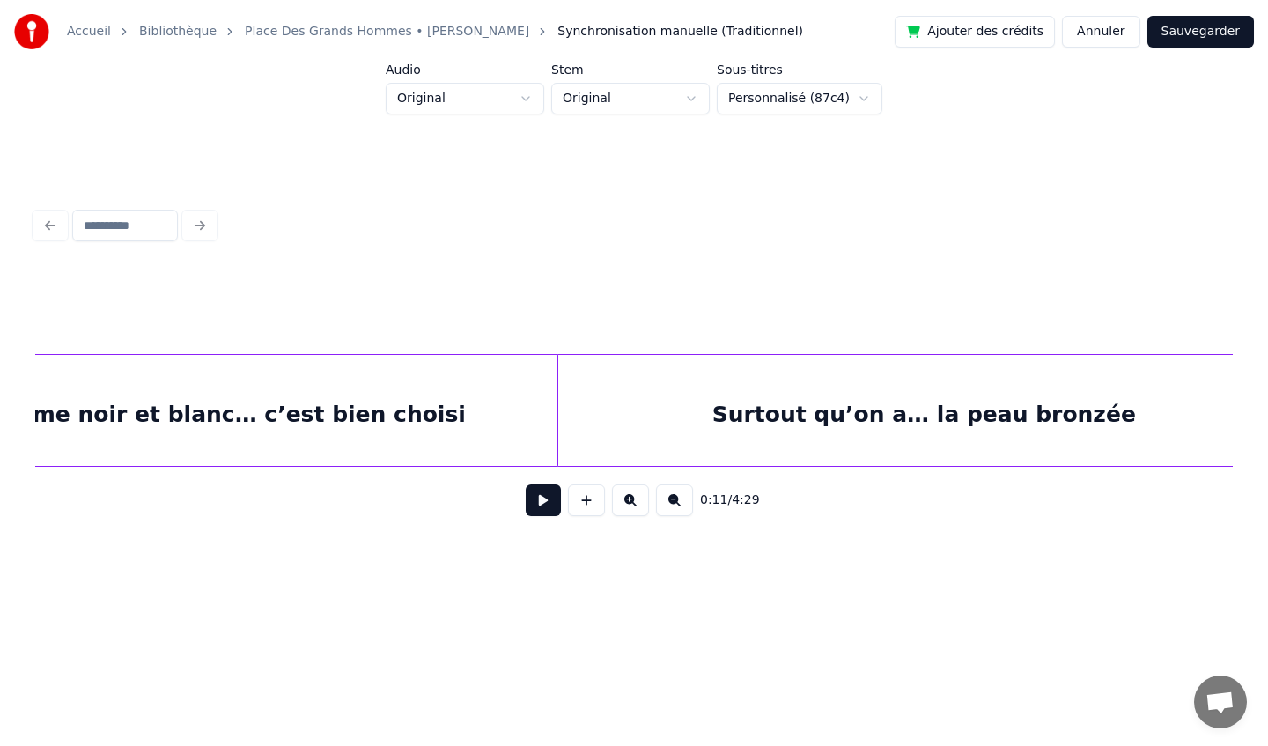
scroll to position [0, 6319]
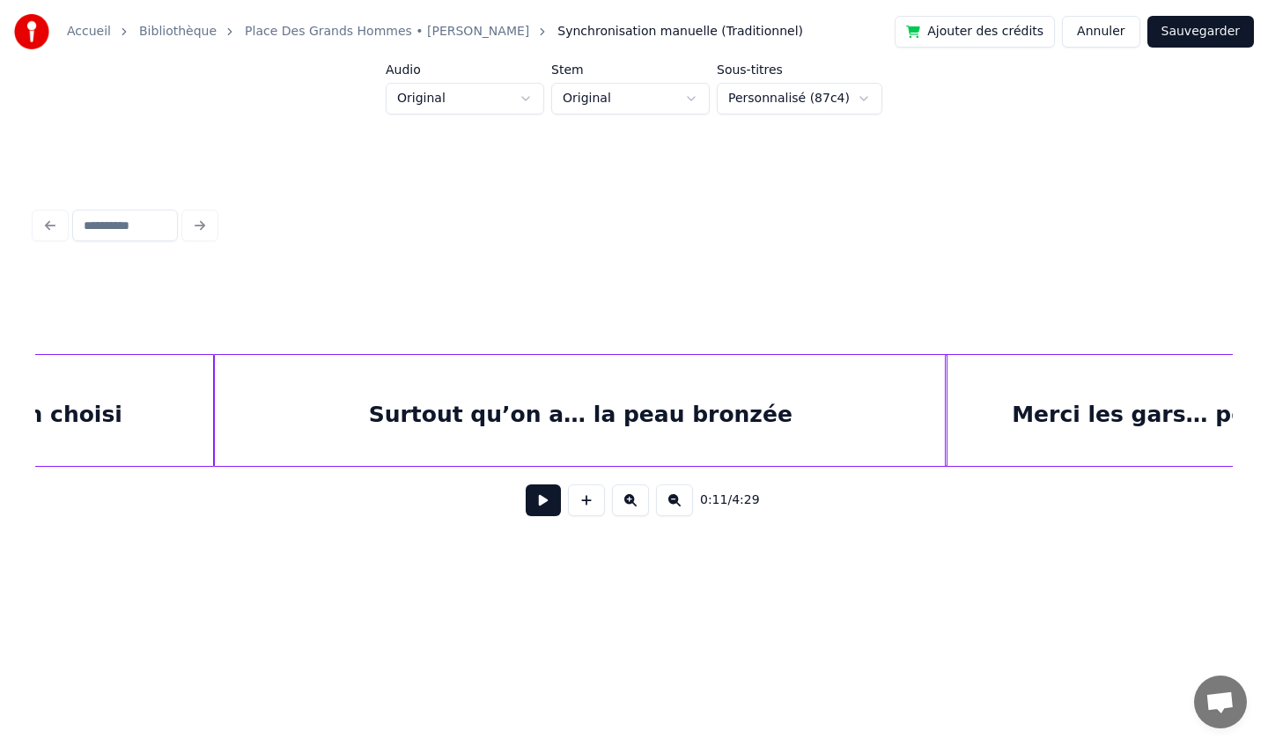
click at [585, 419] on div "Surtout qu’on a… la peau bronzée" at bounding box center [580, 415] width 733 height 120
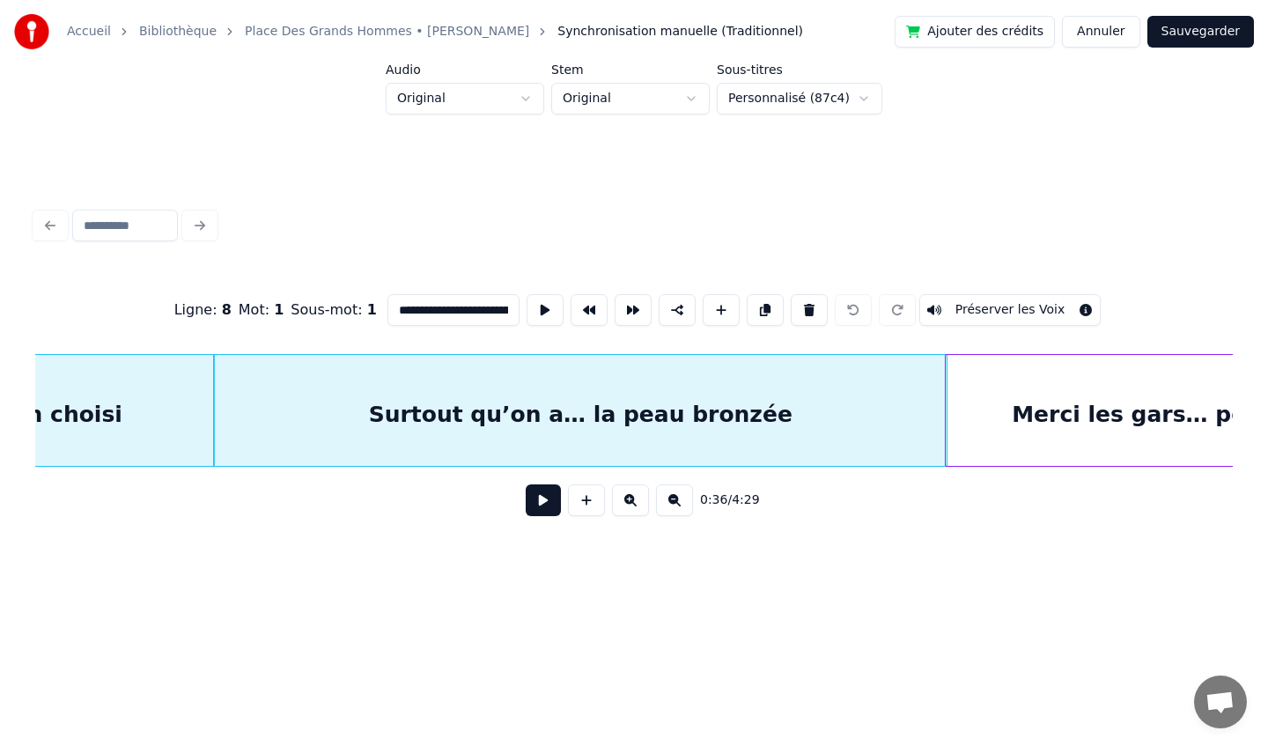
click at [585, 419] on div "Surtout qu’on a… la peau bronzée" at bounding box center [580, 415] width 733 height 120
click at [489, 312] on input "**********" at bounding box center [453, 310] width 132 height 32
click at [764, 422] on div "Surtout qu’on a la peau bronzée" at bounding box center [580, 415] width 733 height 120
type input "**********"
click at [1202, 31] on button "Sauvegarder" at bounding box center [1200, 32] width 107 height 32
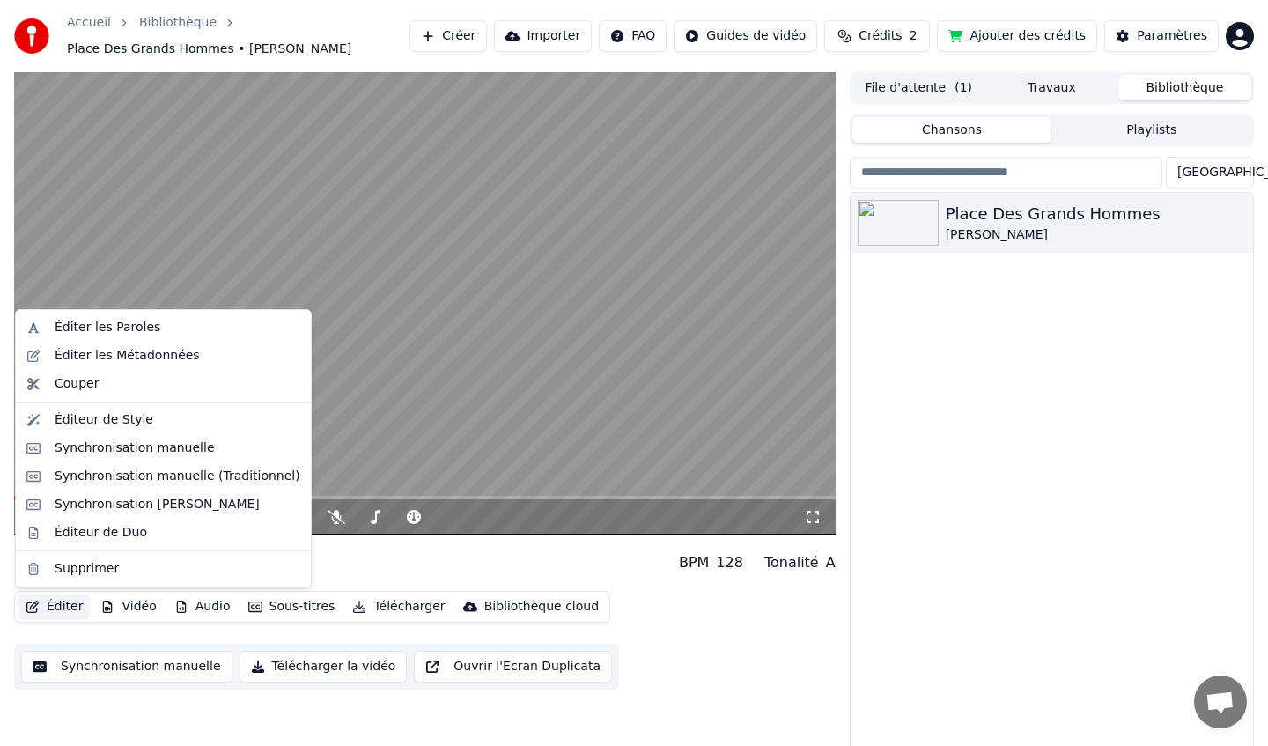
click at [59, 604] on button "Éditer" at bounding box center [53, 606] width 71 height 25
click at [153, 482] on div "Synchronisation manuelle (Traditionnel)" at bounding box center [178, 477] width 246 height 18
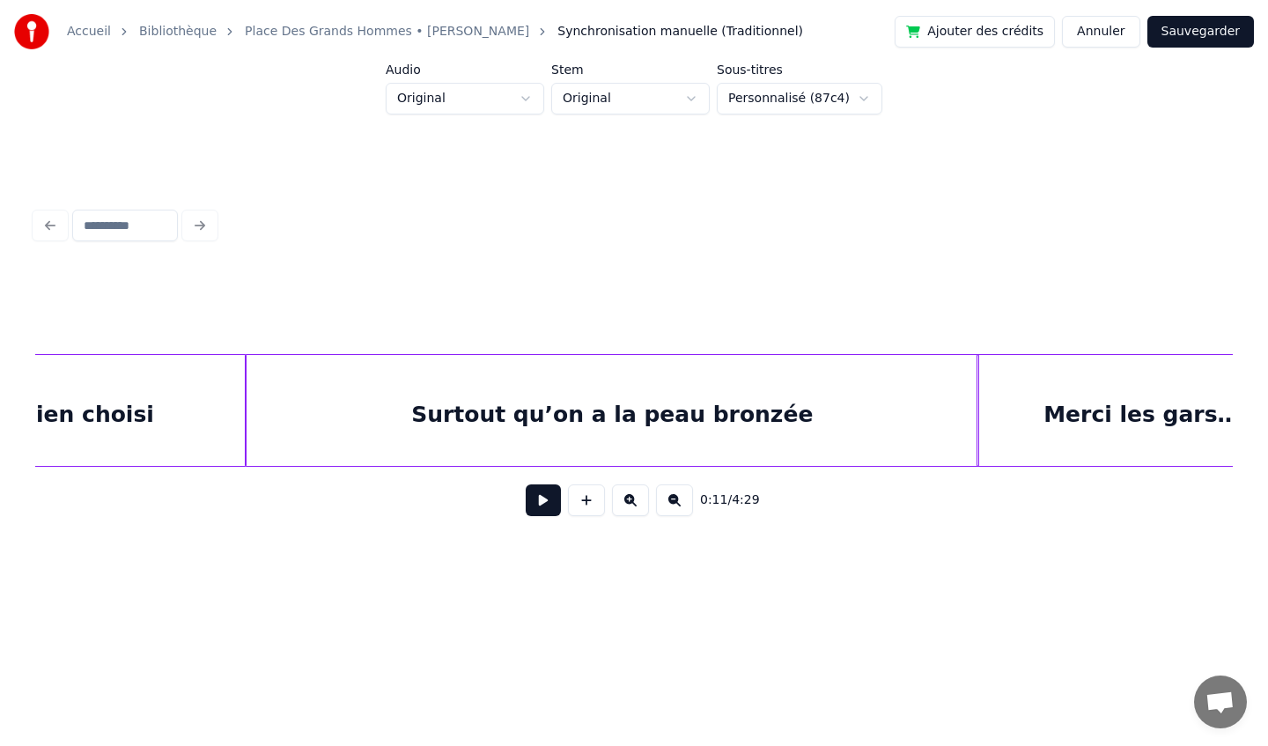
scroll to position [0, 6388]
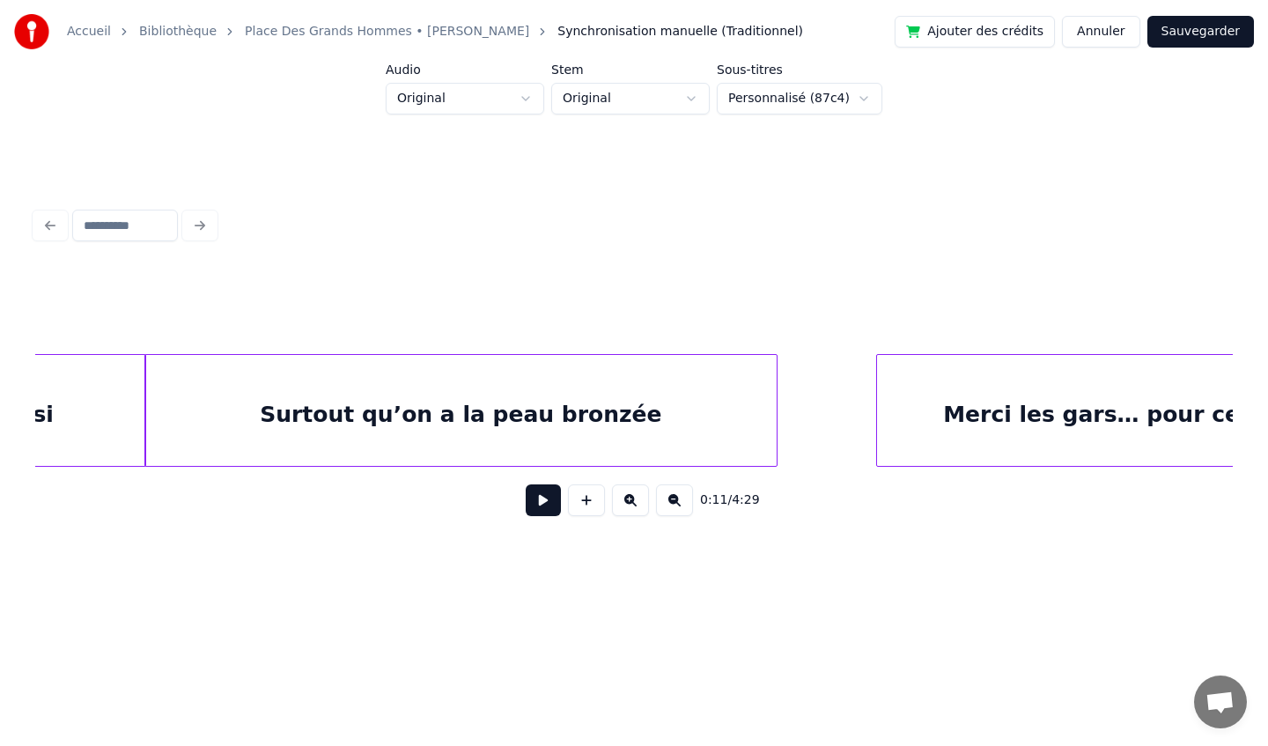
click at [775, 430] on div at bounding box center [773, 410] width 5 height 111
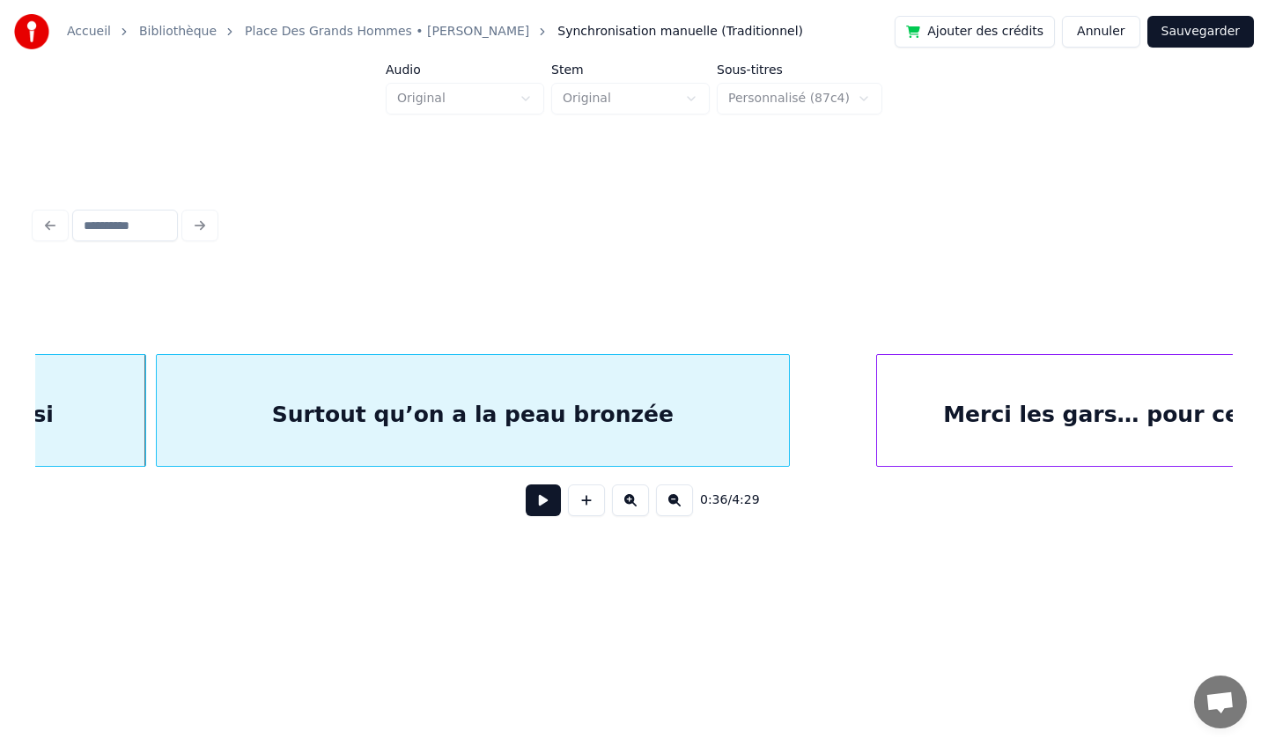
click at [590, 392] on div "Surtout qu’on a la peau bronzée" at bounding box center [473, 415] width 633 height 120
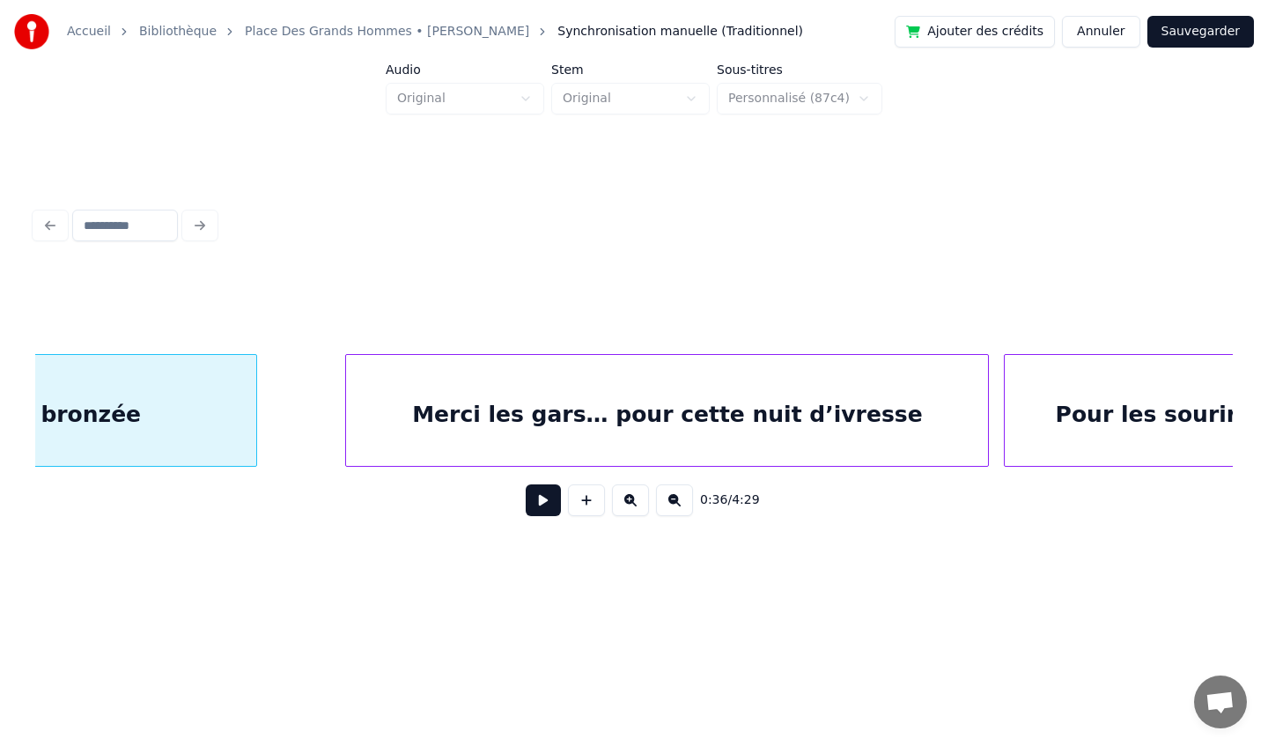
scroll to position [0, 6920]
click at [453, 390] on div "Merci les gars… pour cette nuit d’ivresse" at bounding box center [677, 415] width 642 height 120
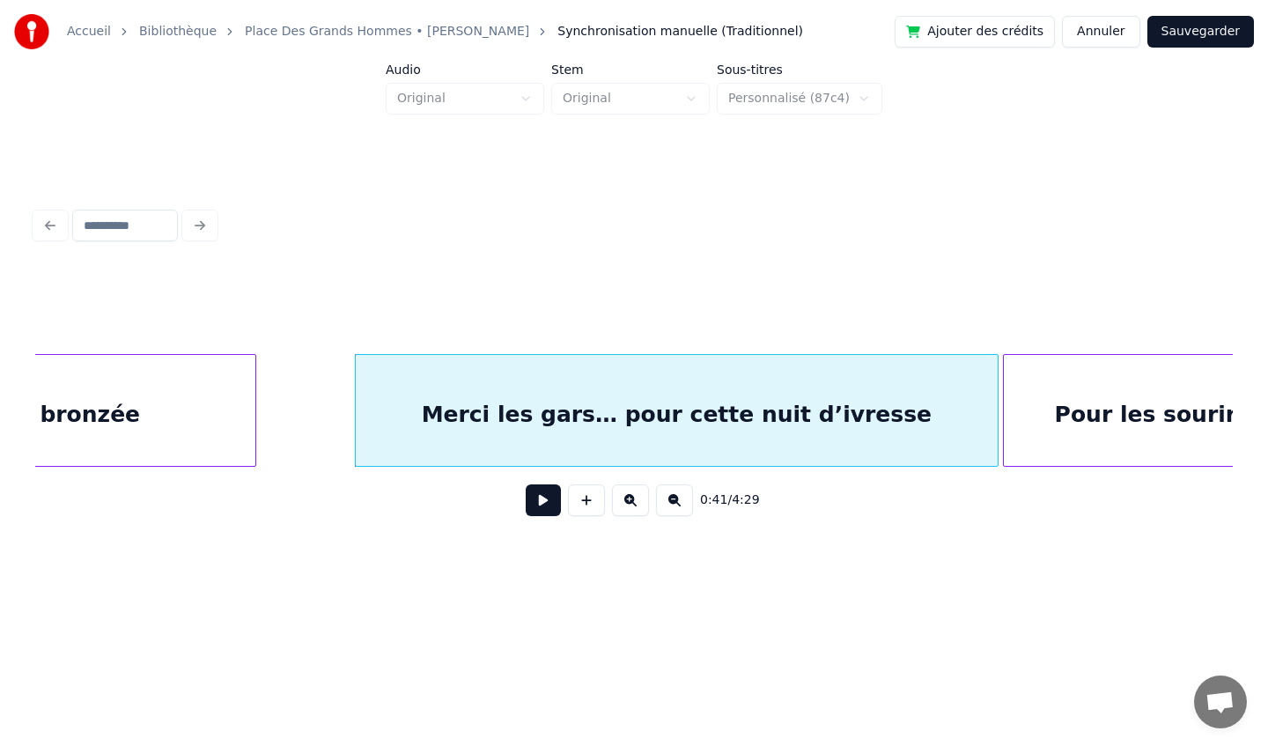
click at [1187, 38] on button "Sauvegarder" at bounding box center [1200, 32] width 107 height 32
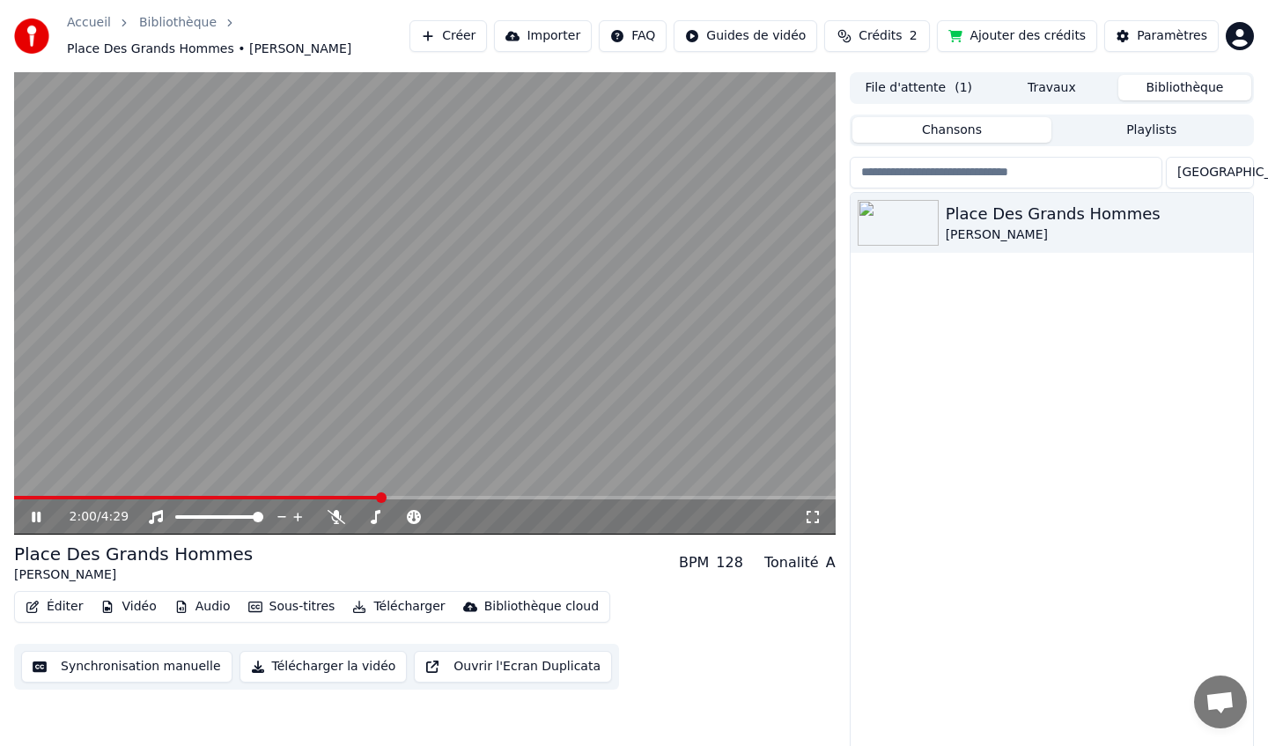
click at [41, 512] on icon at bounding box center [48, 517] width 41 height 14
click at [59, 608] on button "Éditer" at bounding box center [53, 606] width 71 height 25
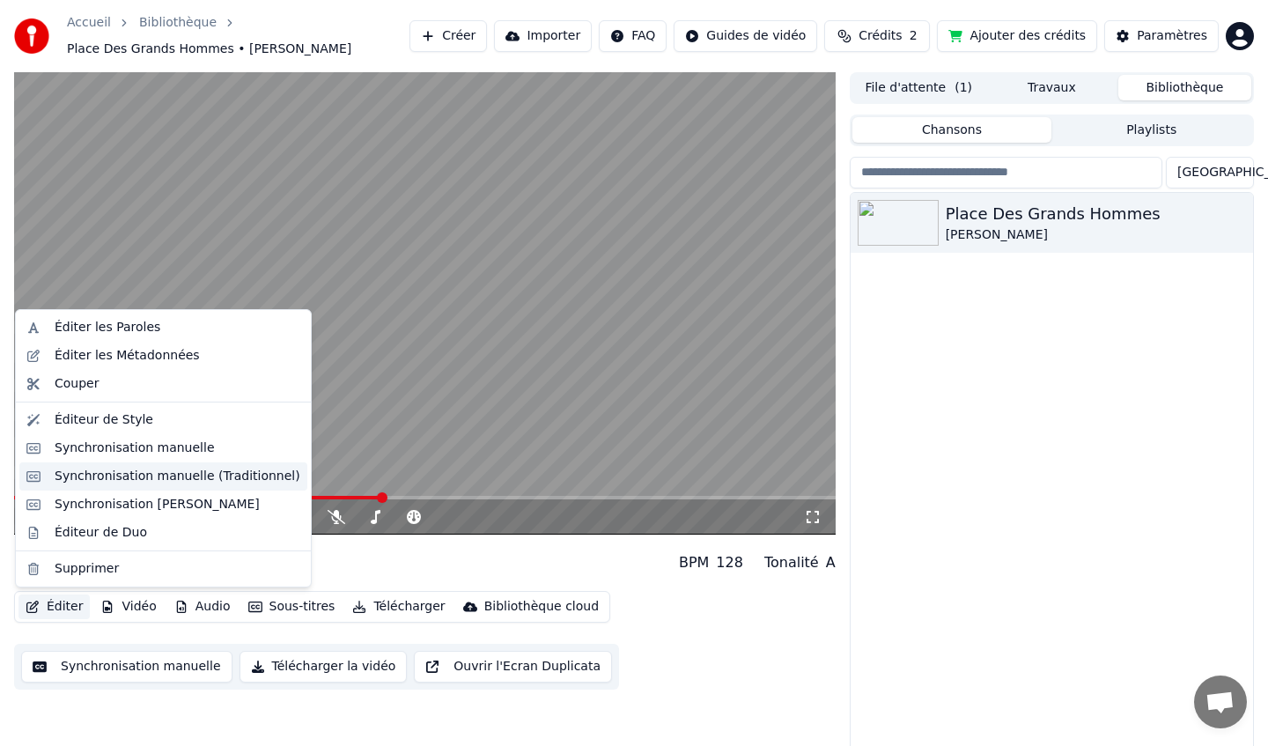
click at [159, 483] on div "Synchronisation manuelle (Traditionnel)" at bounding box center [178, 477] width 246 height 18
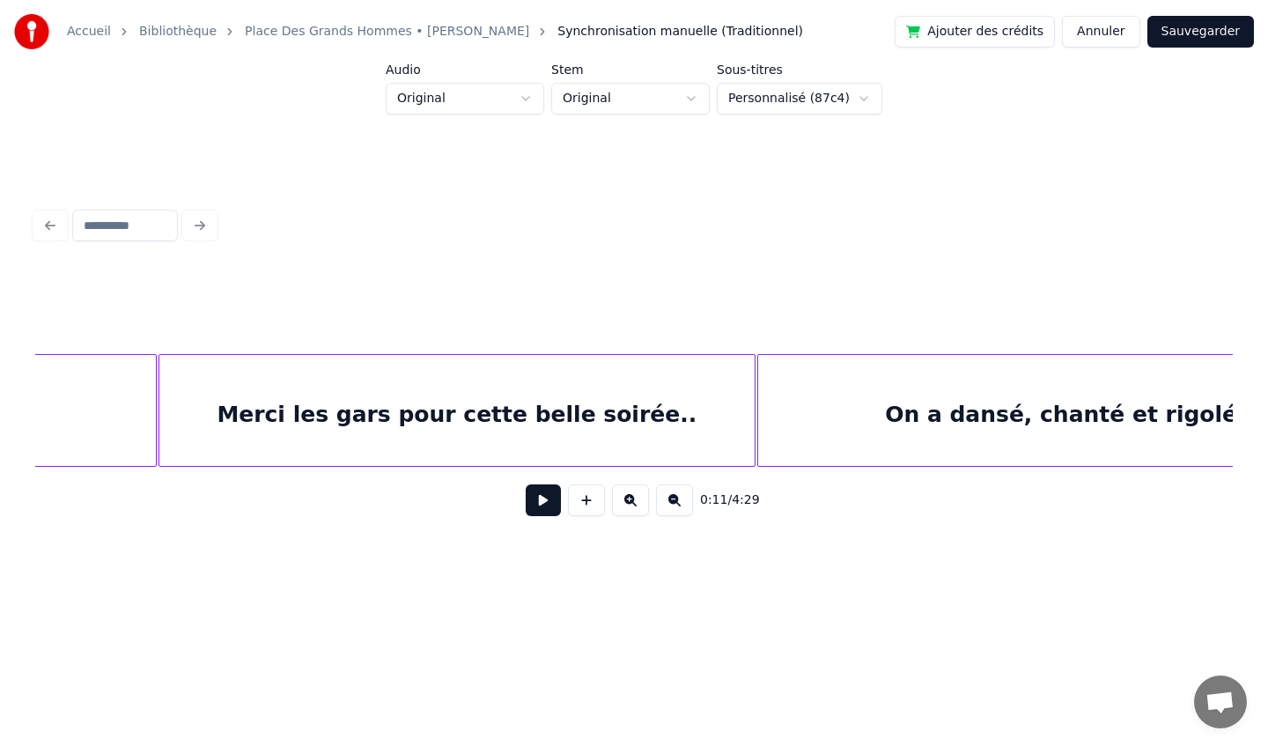
scroll to position [0, 17642]
click at [790, 417] on div at bounding box center [790, 410] width 5 height 111
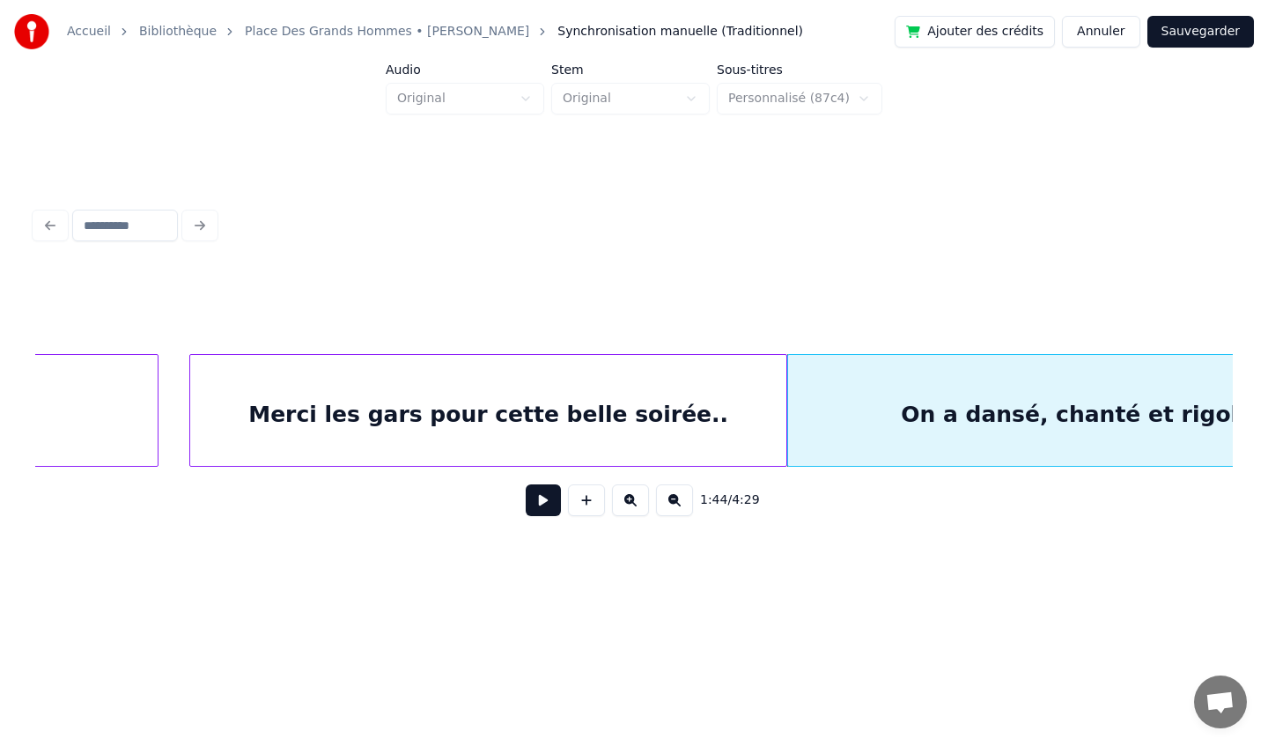
click at [664, 391] on div "Merci les gars pour cette belle soirée.." at bounding box center [487, 415] width 595 height 120
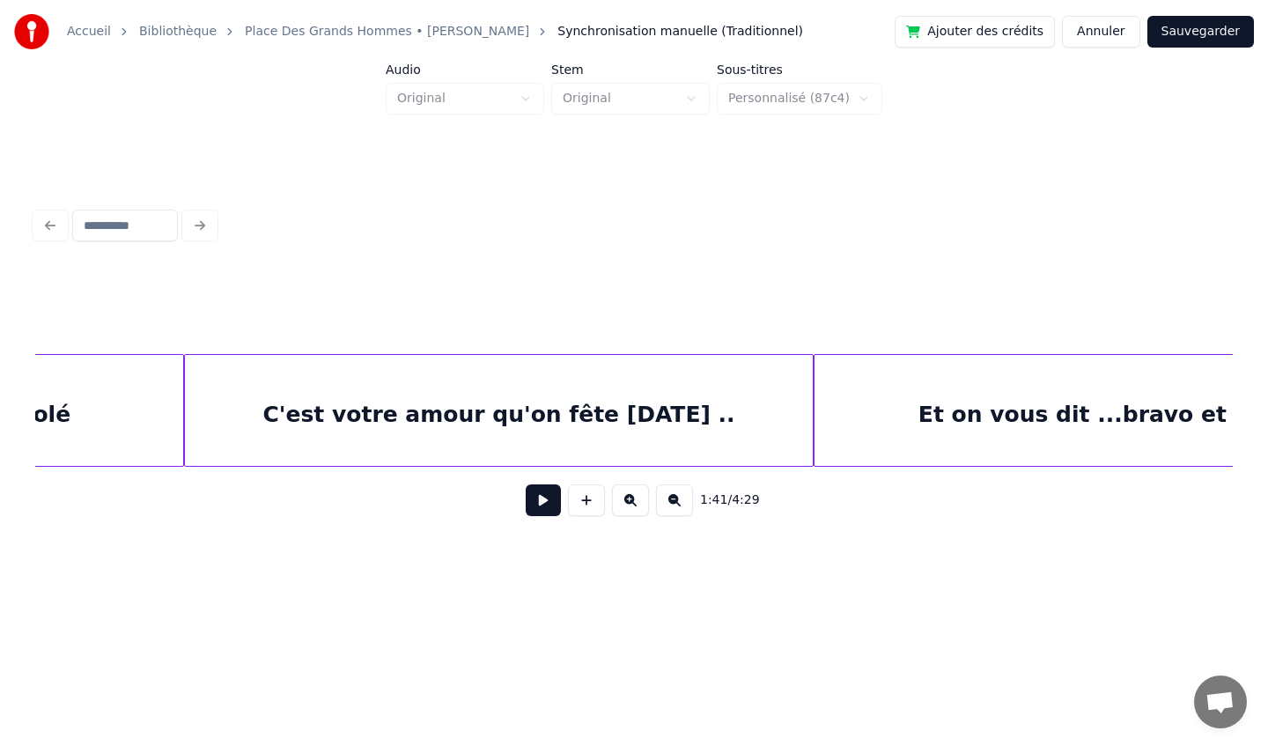
scroll to position [0, 18848]
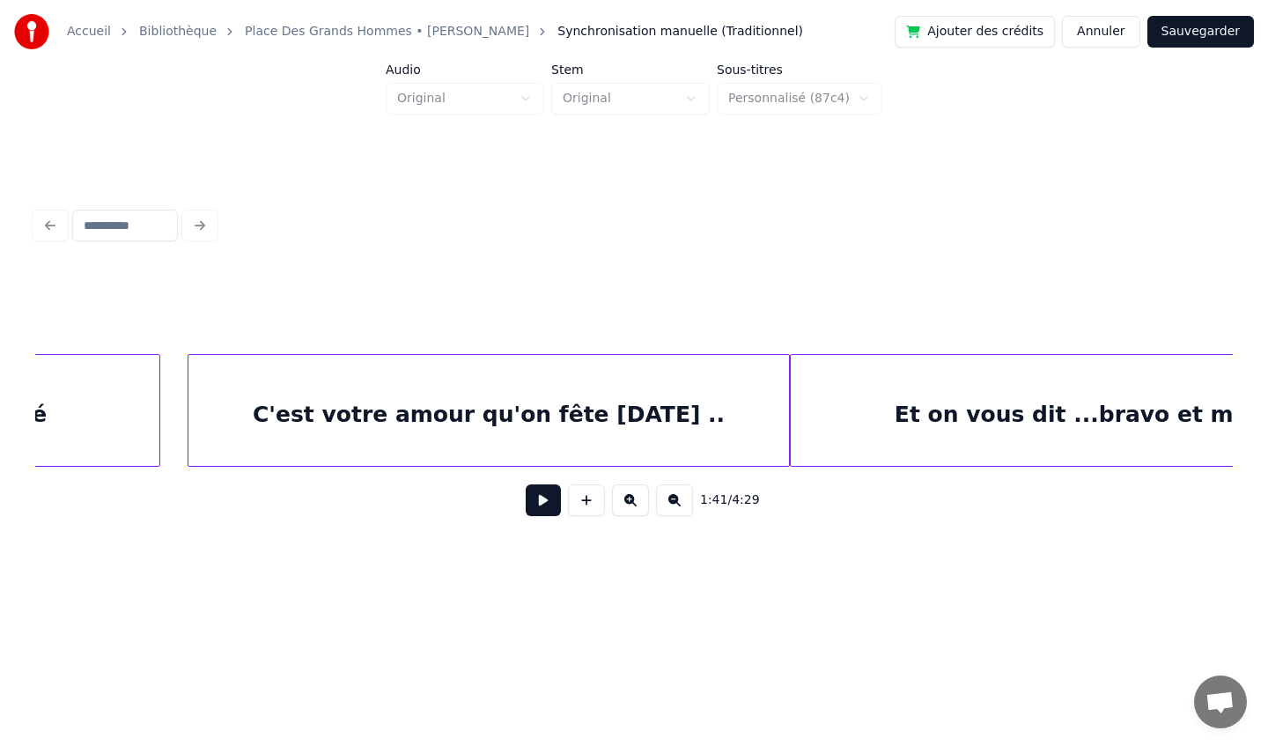
click at [194, 414] on div at bounding box center [190, 410] width 5 height 111
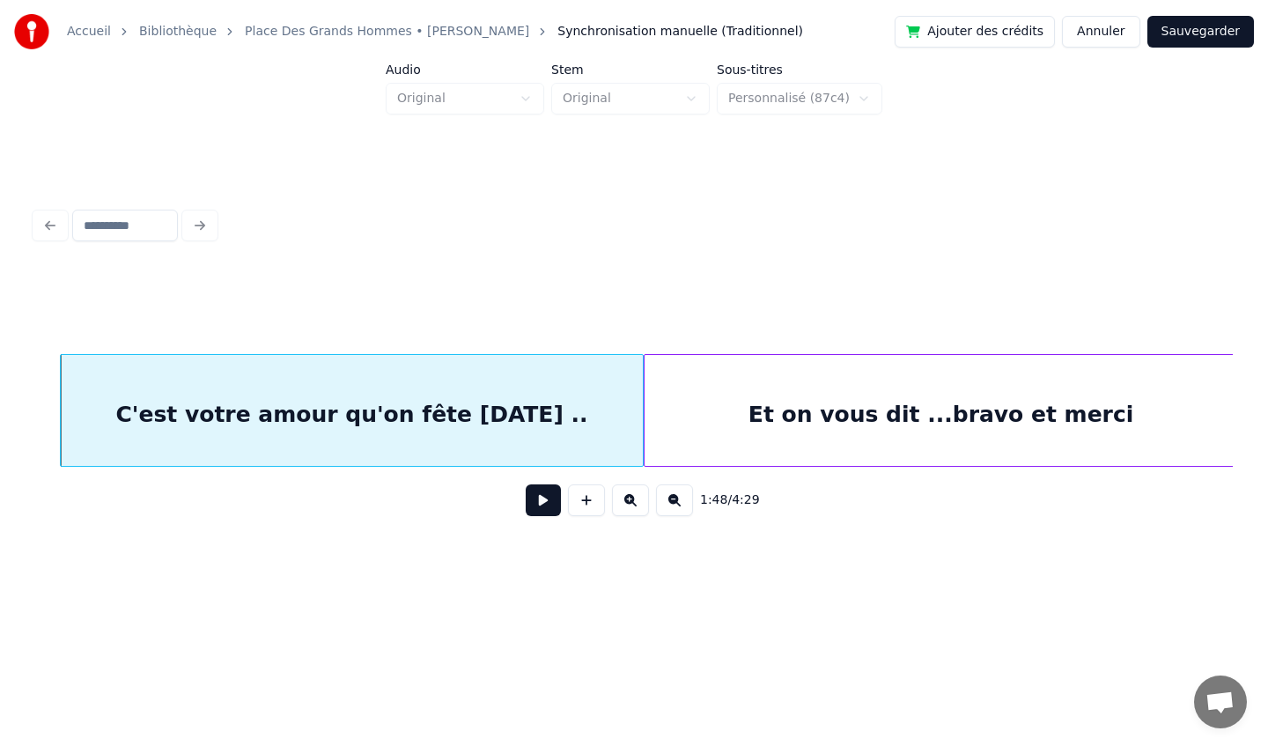
scroll to position [0, 18996]
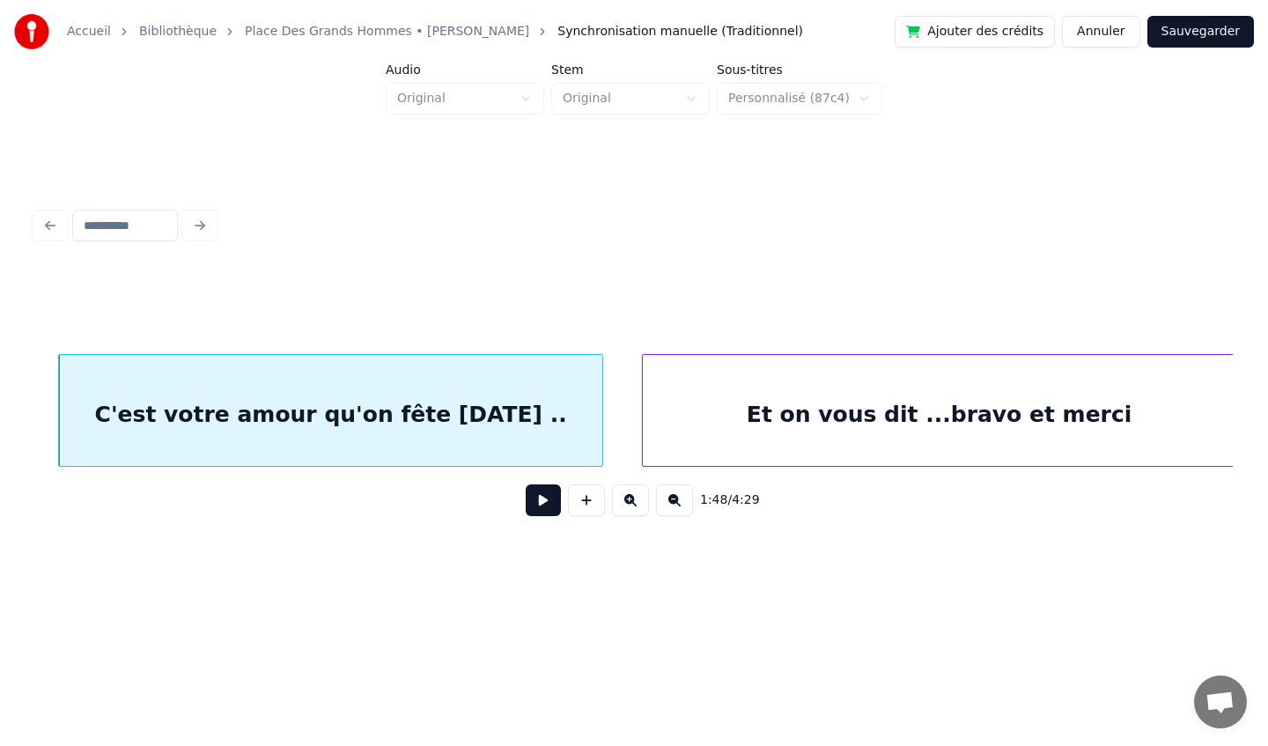
click at [601, 428] on div at bounding box center [599, 410] width 5 height 111
click at [617, 430] on div at bounding box center [619, 410] width 5 height 111
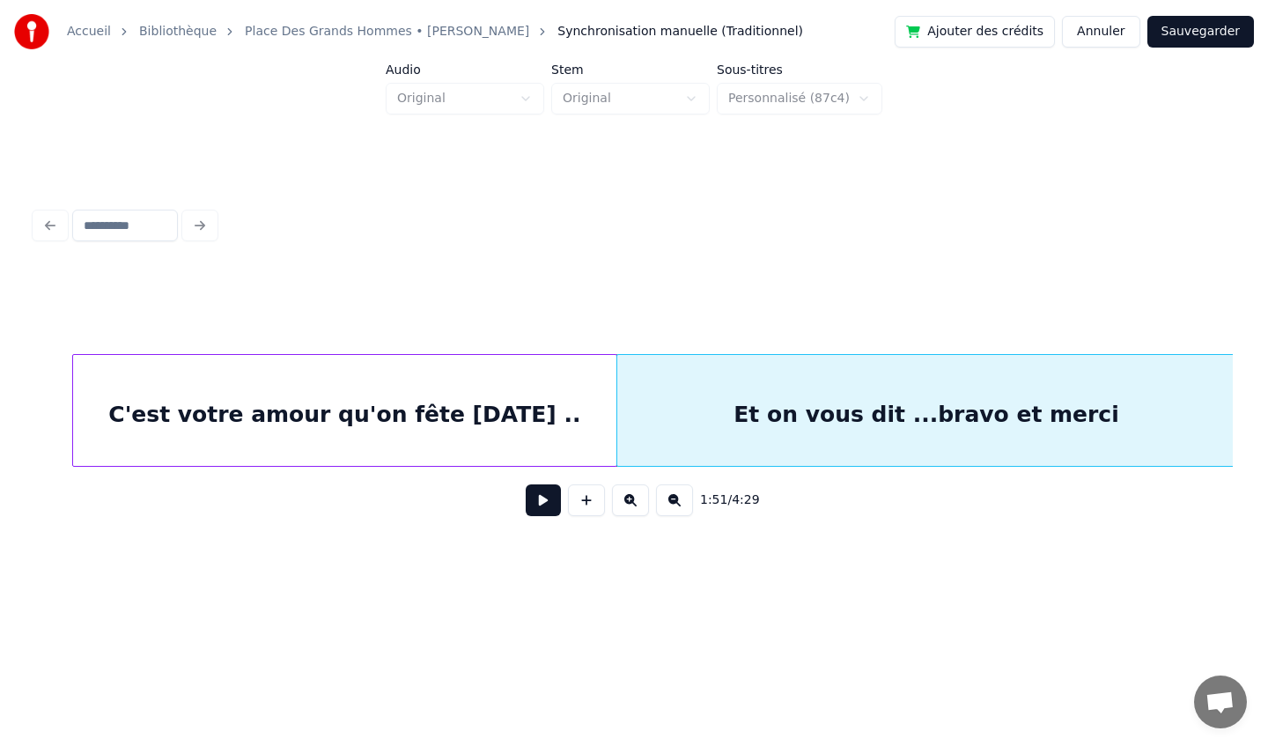
click at [615, 424] on div "C'est votre amour qu'on fête [DATE] .." at bounding box center [344, 410] width 545 height 113
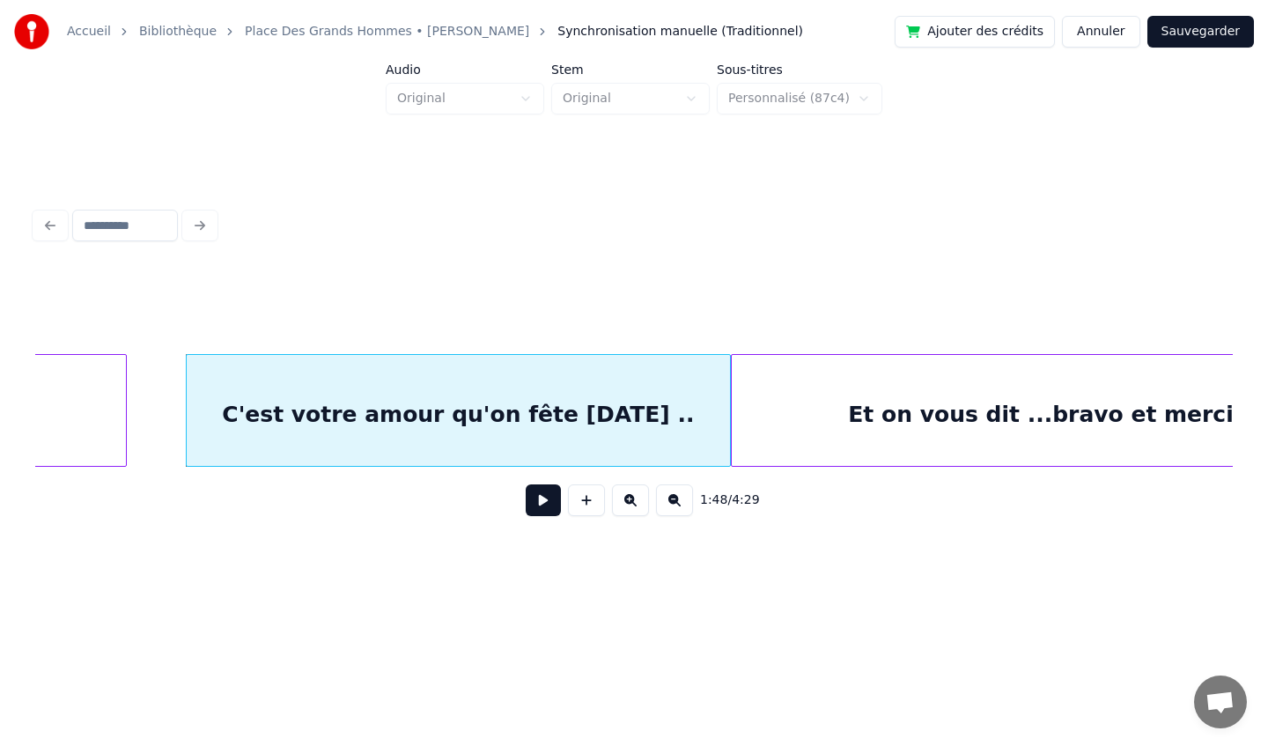
scroll to position [0, 18862]
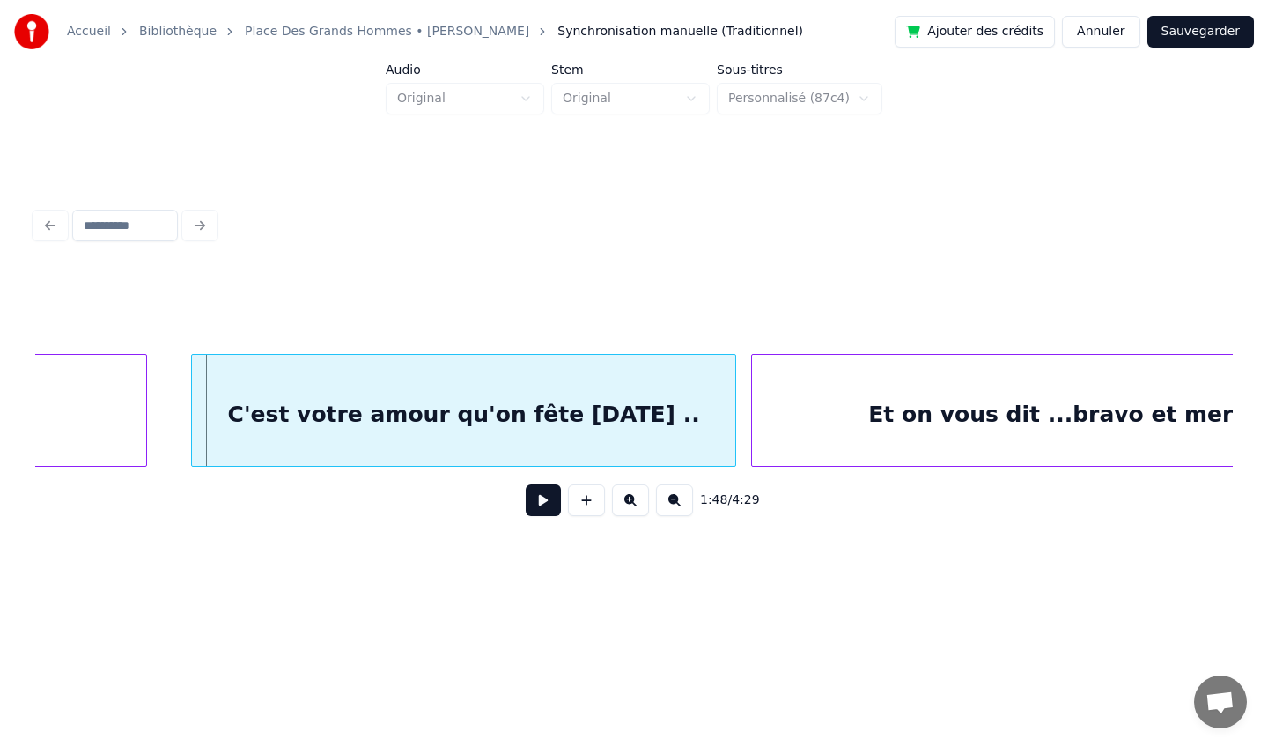
click at [191, 409] on div "C'est votre amour qu'on fête [DATE] .." at bounding box center [463, 410] width 545 height 113
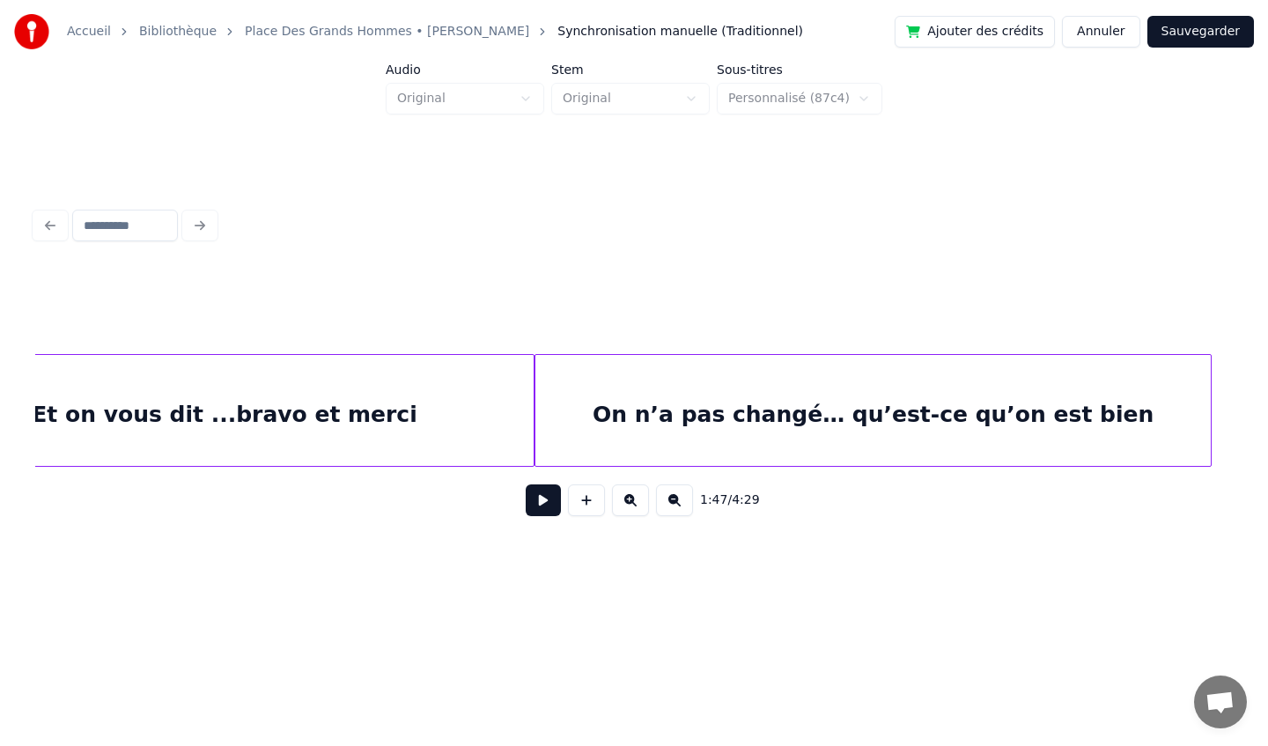
scroll to position [0, 19703]
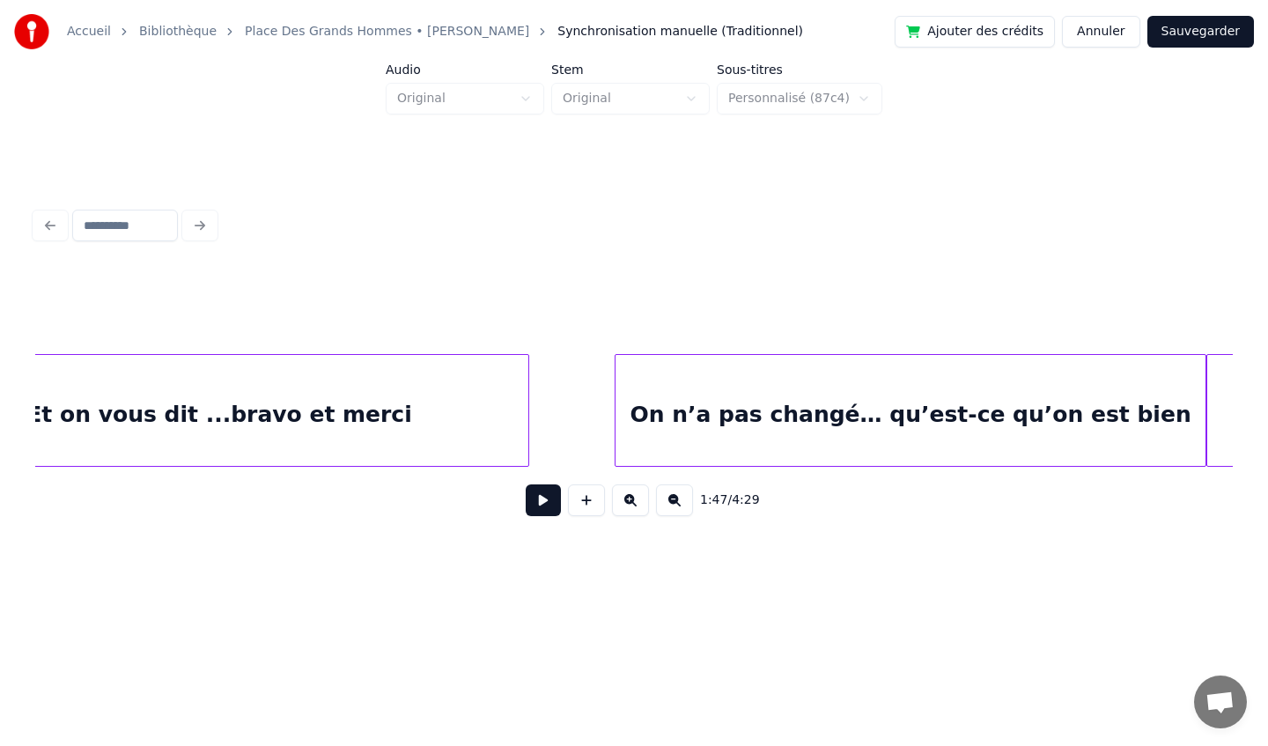
click at [615, 418] on div at bounding box center [617, 410] width 5 height 111
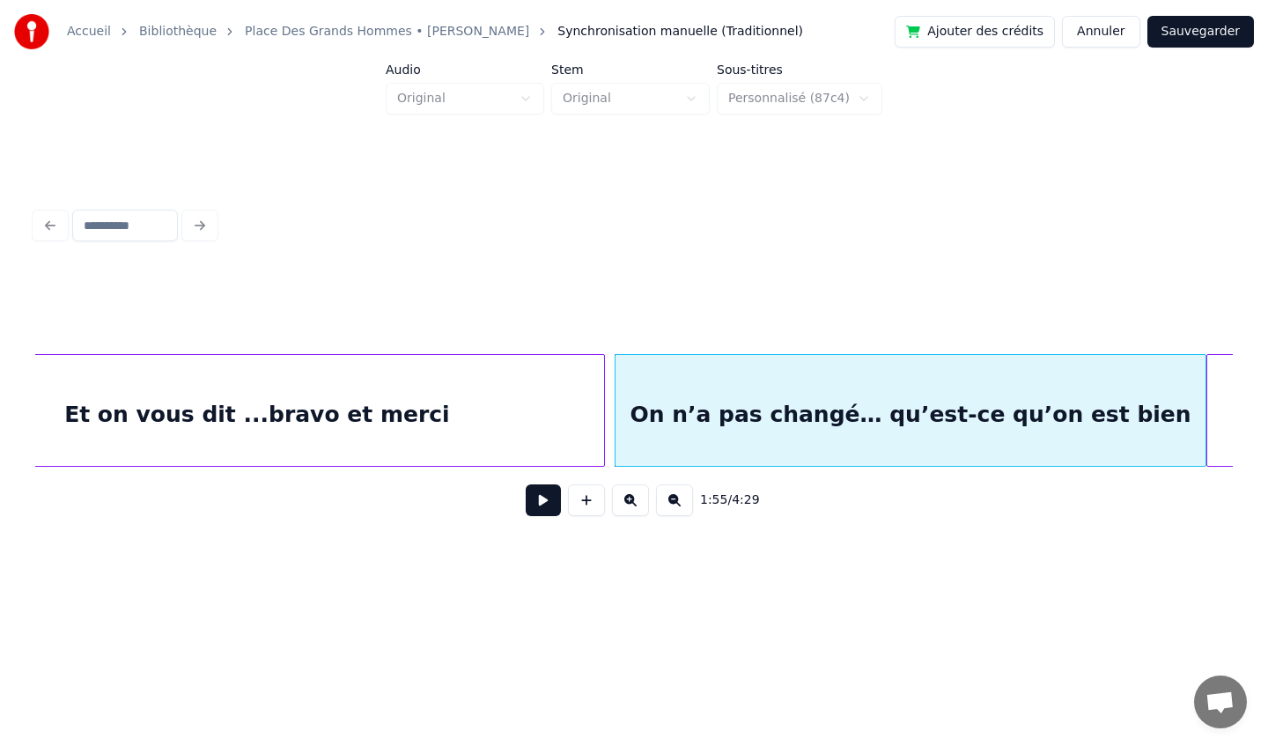
click at [602, 413] on div at bounding box center [601, 410] width 5 height 111
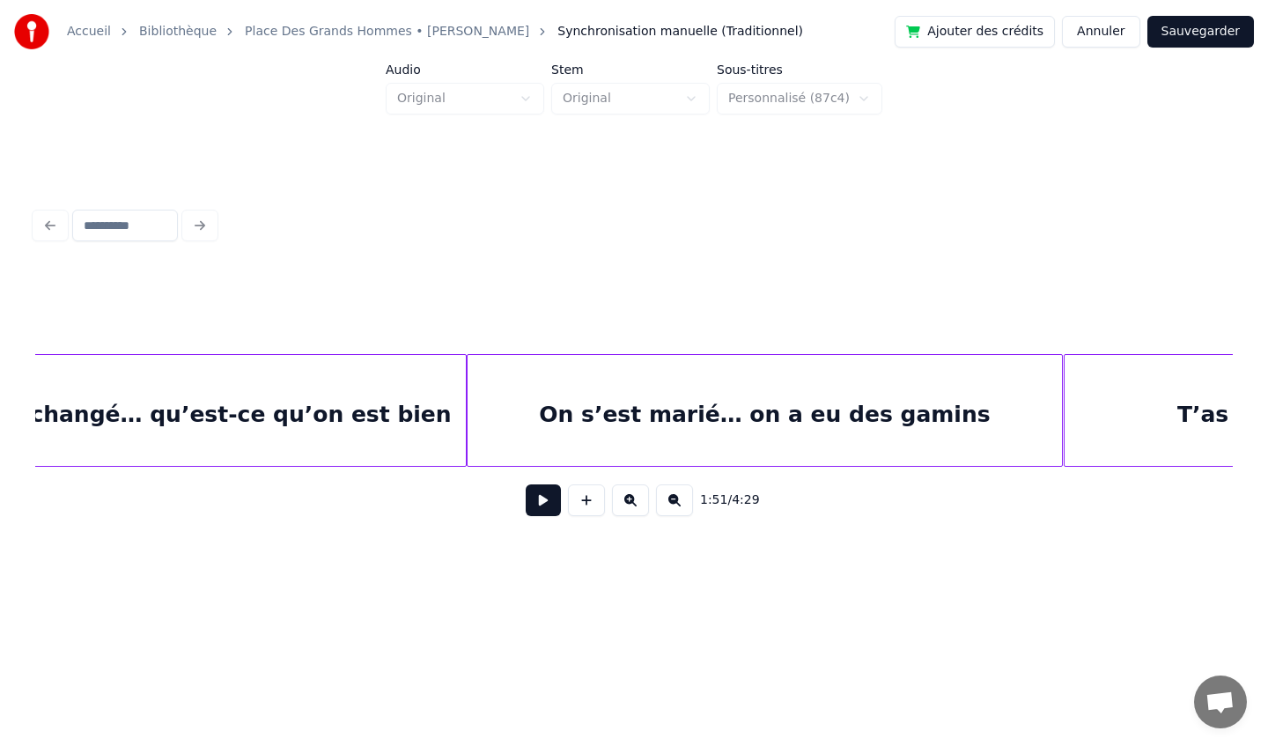
scroll to position [0, 20457]
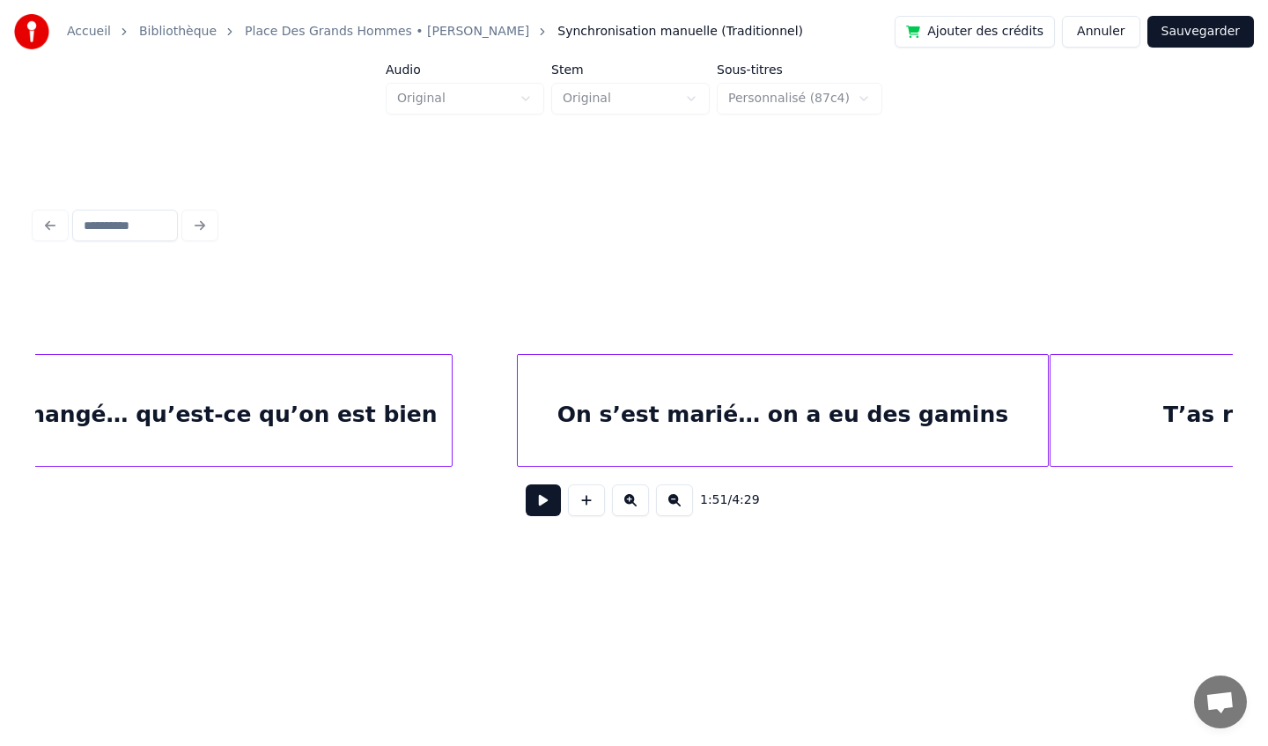
click at [521, 415] on div at bounding box center [520, 410] width 5 height 111
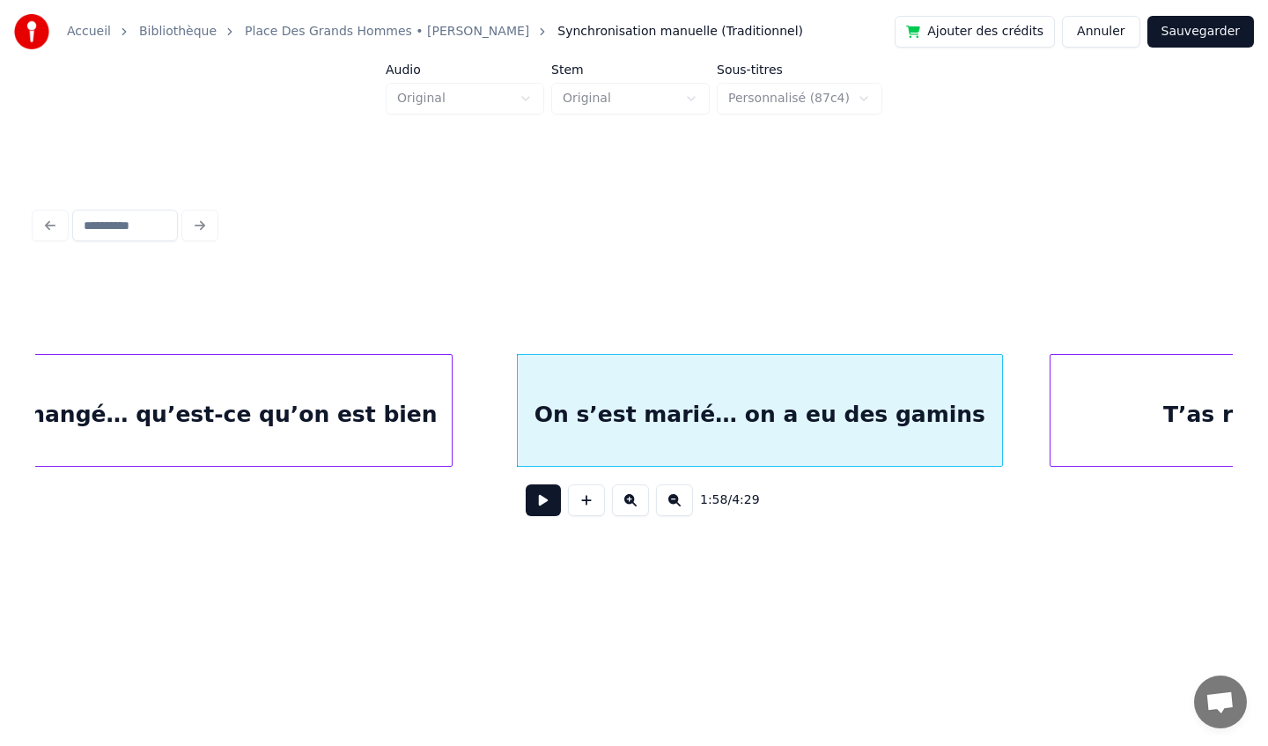
click at [997, 415] on div at bounding box center [999, 410] width 5 height 111
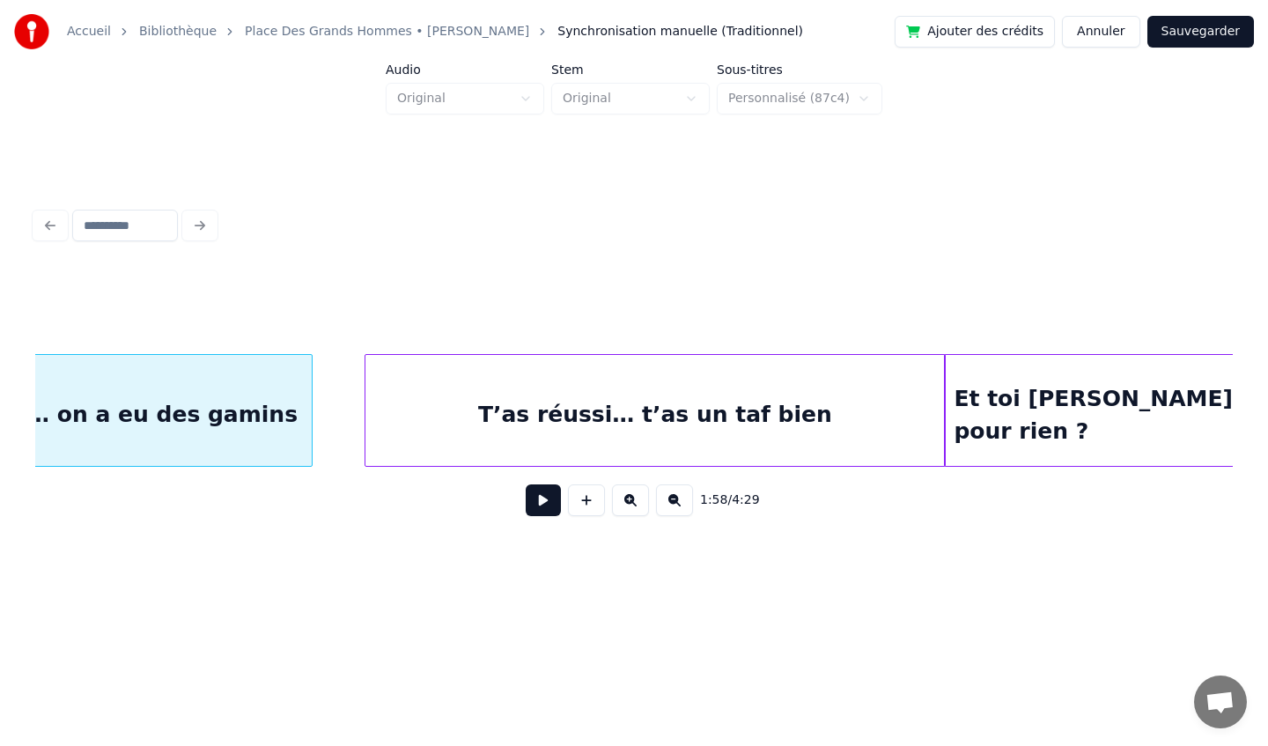
scroll to position [0, 21179]
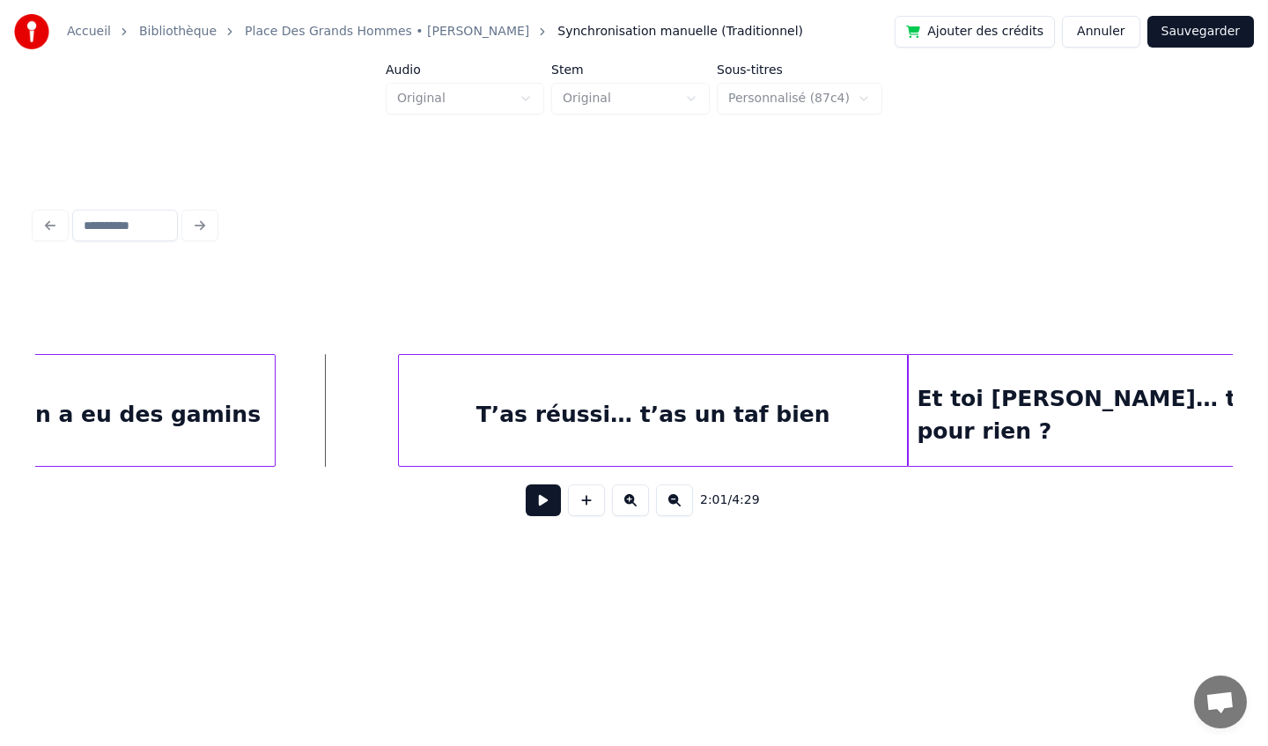
click at [399, 411] on div at bounding box center [401, 410] width 5 height 111
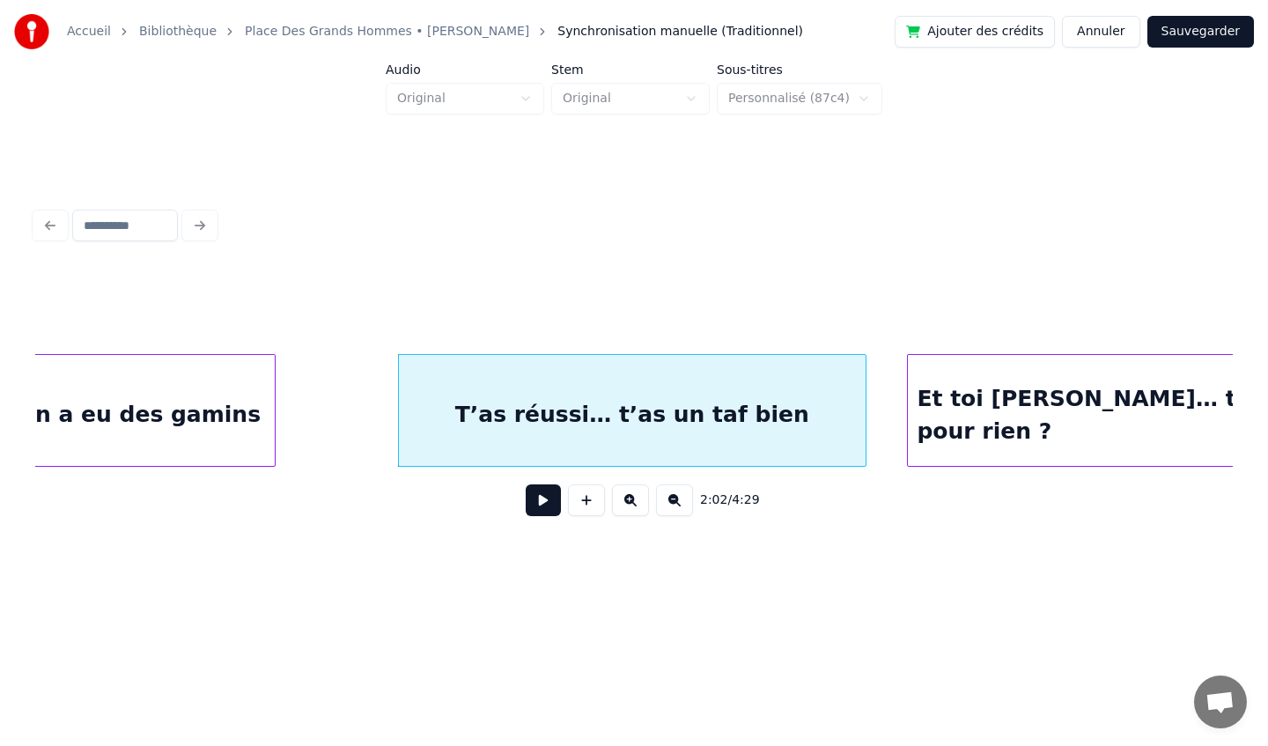
click at [860, 415] on div at bounding box center [862, 410] width 5 height 111
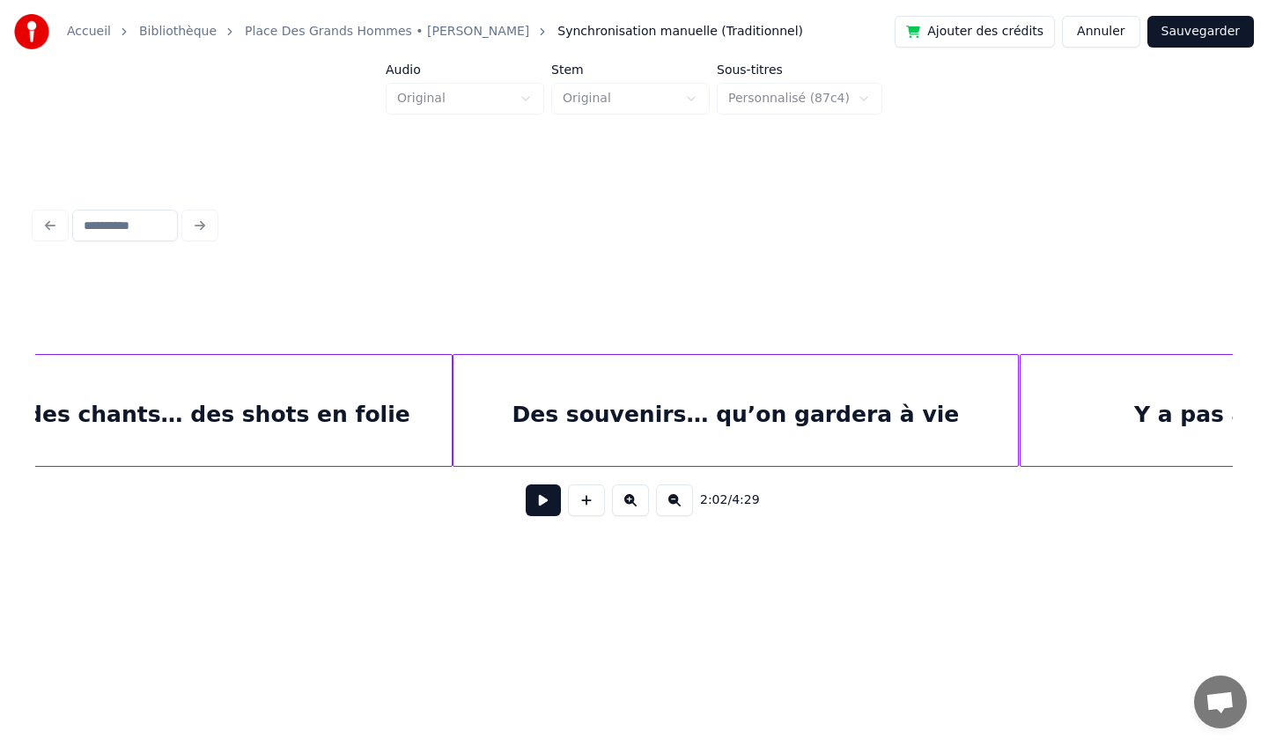
scroll to position [0, 23085]
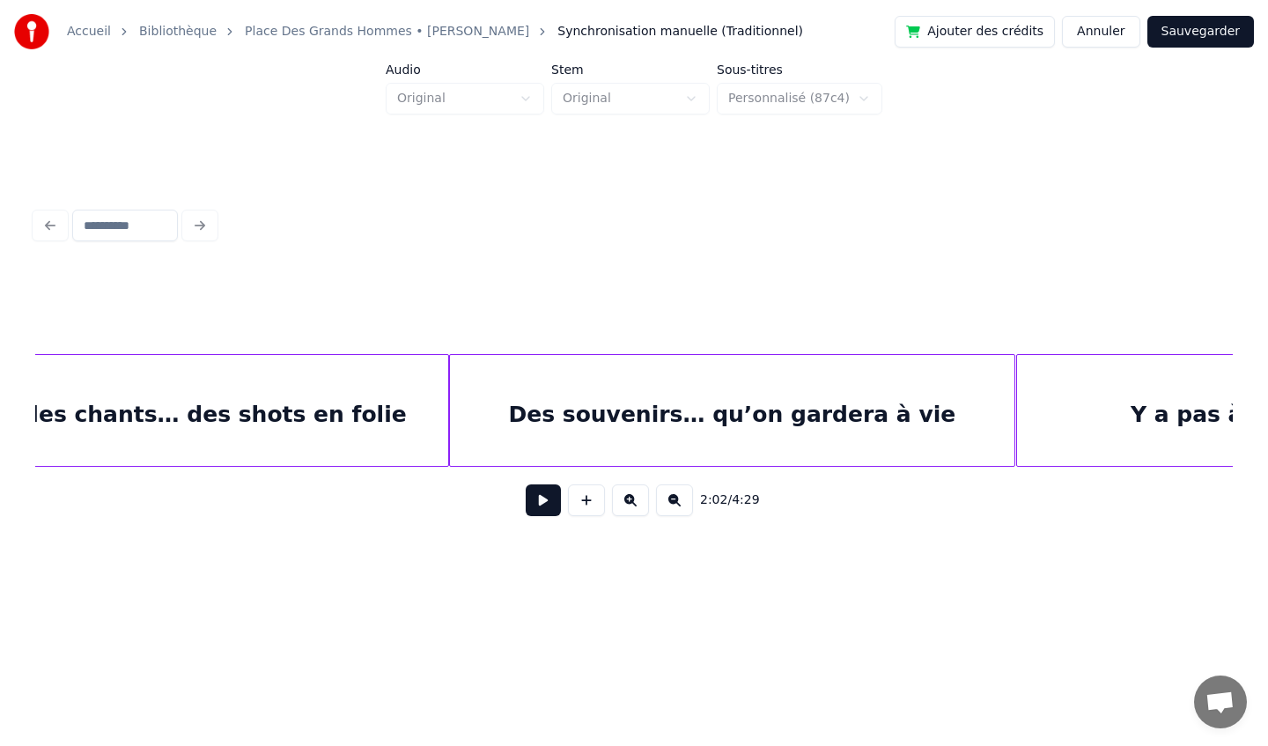
click at [1188, 29] on button "Sauvegarder" at bounding box center [1200, 32] width 107 height 32
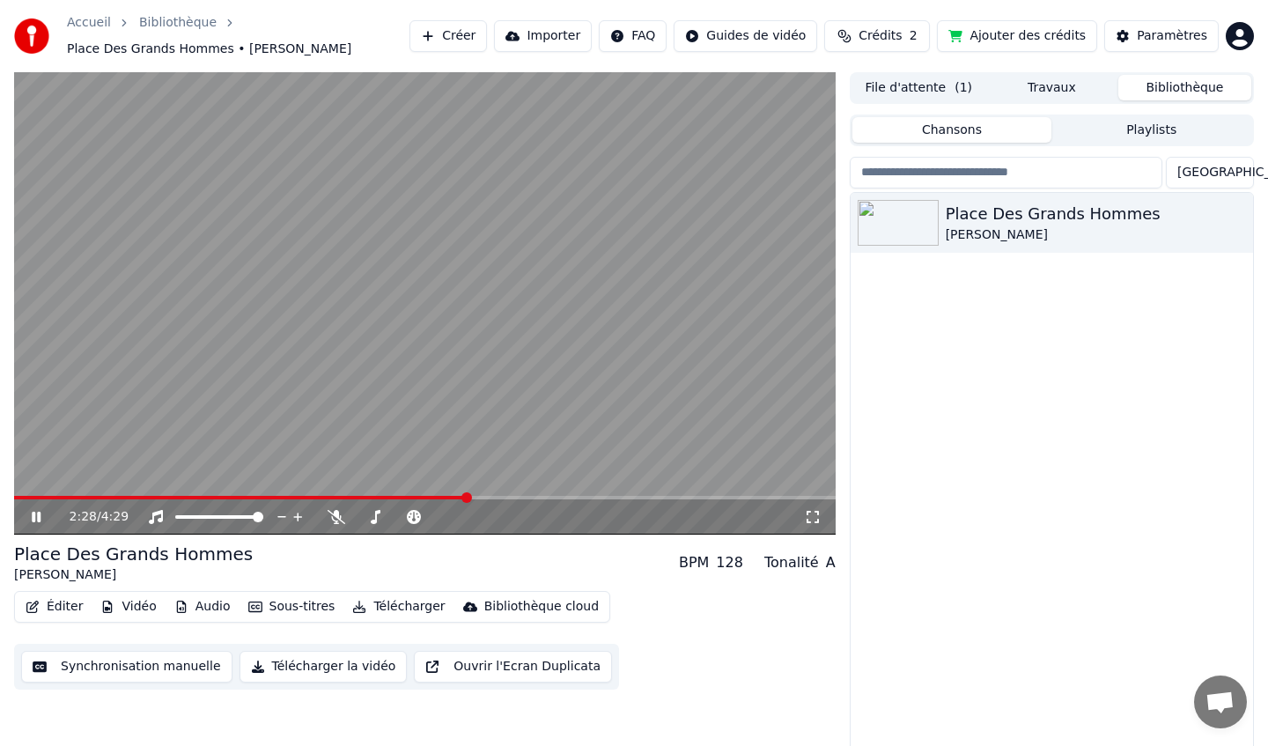
click at [68, 608] on button "Éditer" at bounding box center [53, 606] width 71 height 25
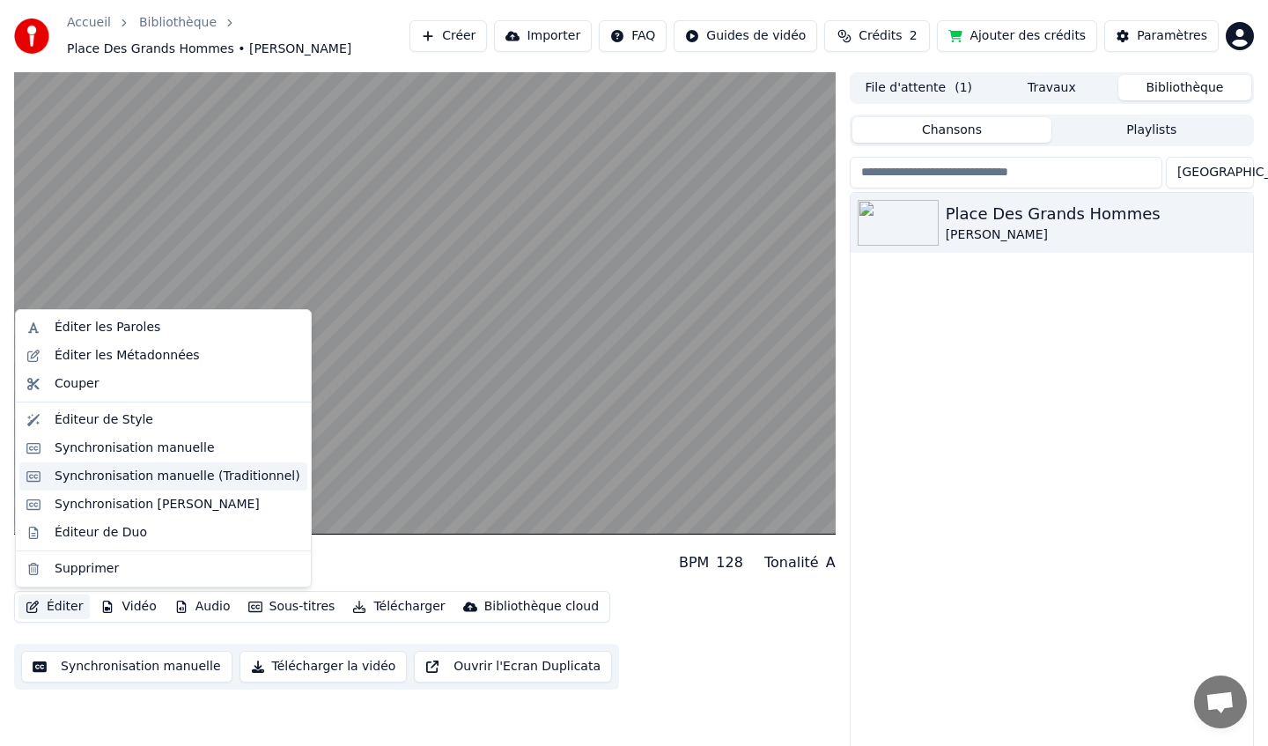
click at [131, 477] on div "Synchronisation manuelle (Traditionnel)" at bounding box center [178, 477] width 246 height 18
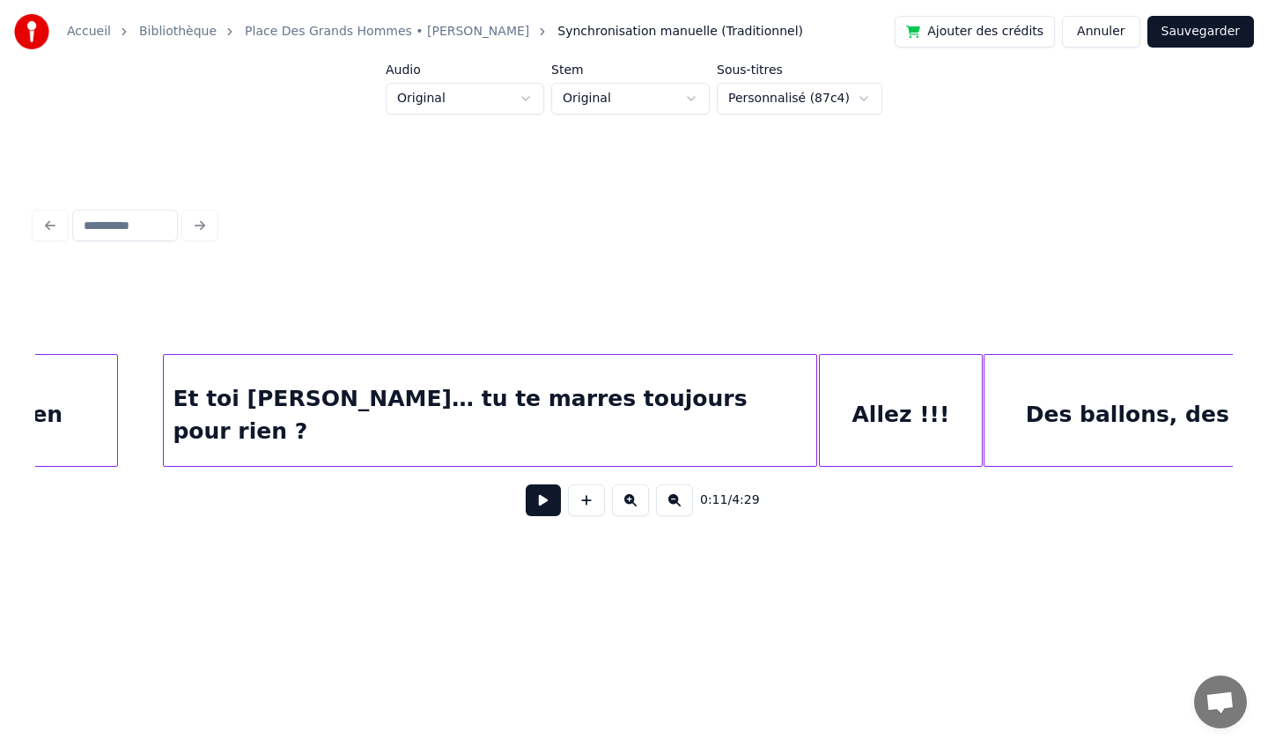
scroll to position [0, 21920]
click at [732, 422] on div "Et toi [PERSON_NAME]… tu te marres toujours pour rien ?" at bounding box center [492, 415] width 652 height 120
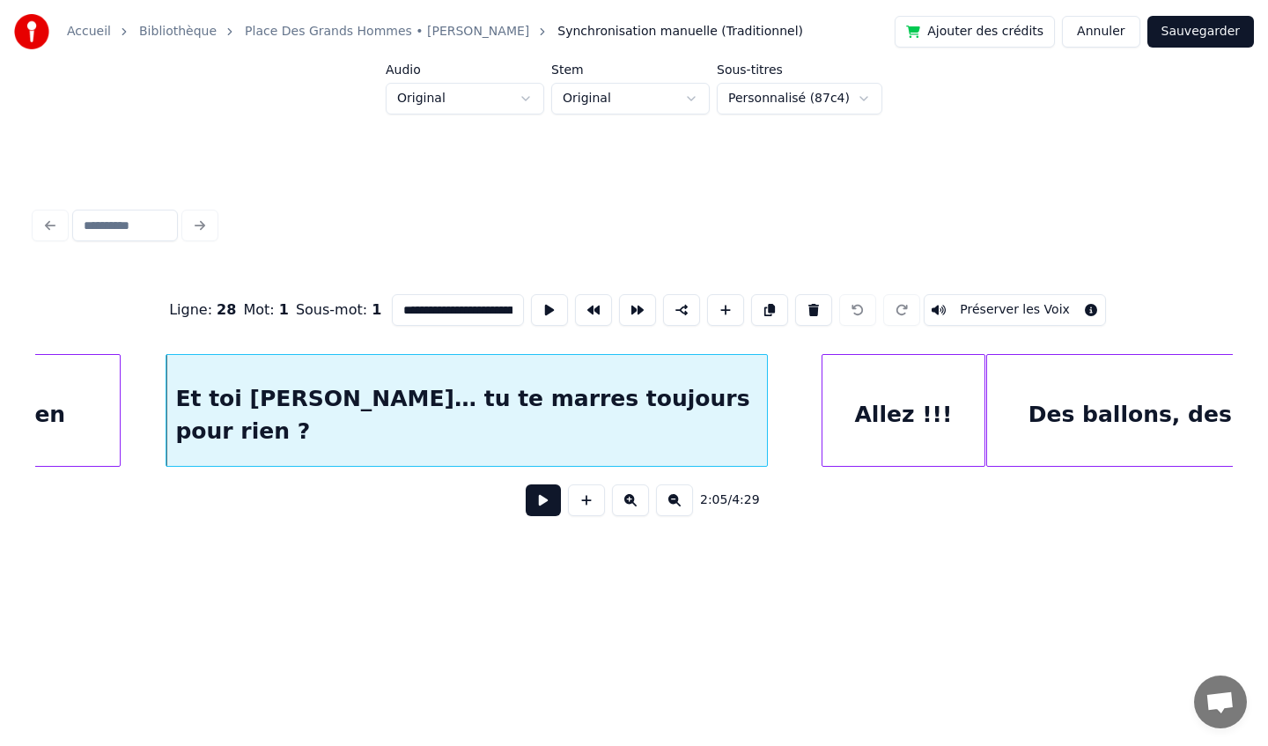
click at [766, 414] on div at bounding box center [764, 410] width 5 height 111
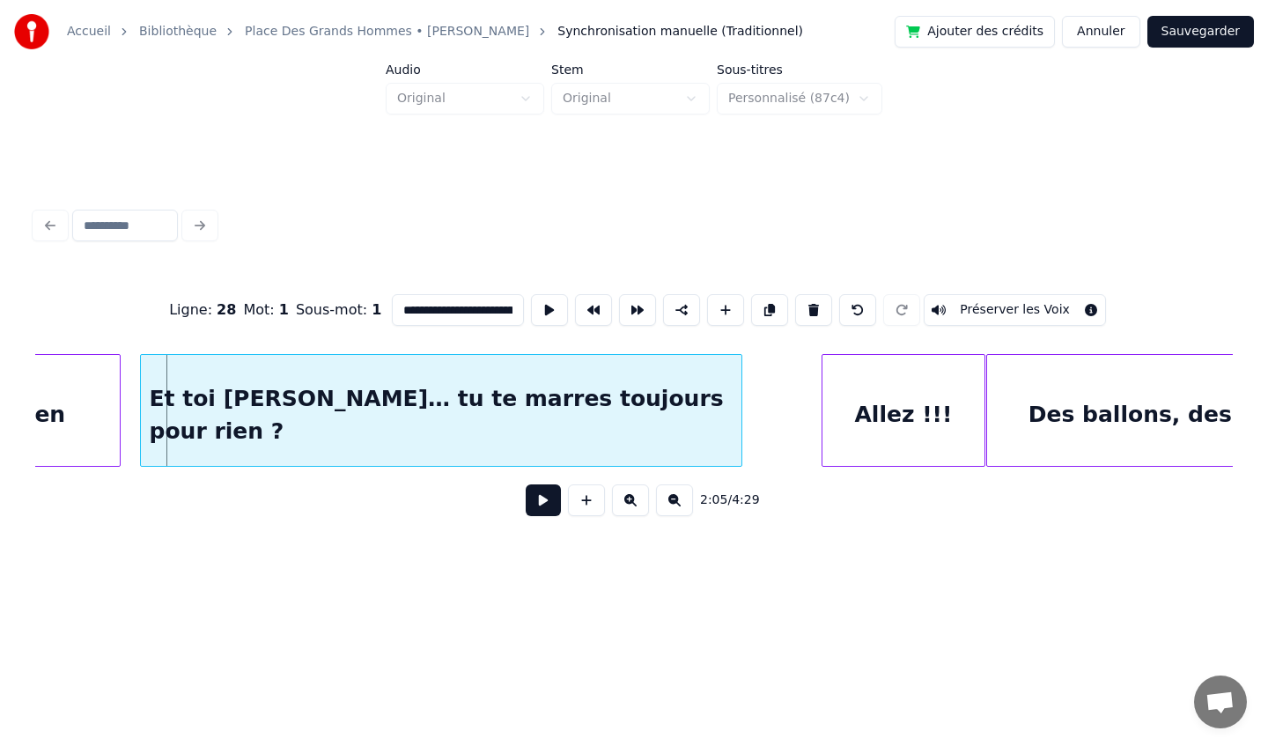
click at [648, 391] on div "Et toi [PERSON_NAME]… tu te marres toujours pour rien ?" at bounding box center [441, 415] width 601 height 120
click at [801, 394] on div "Allez !!!" at bounding box center [847, 415] width 162 height 120
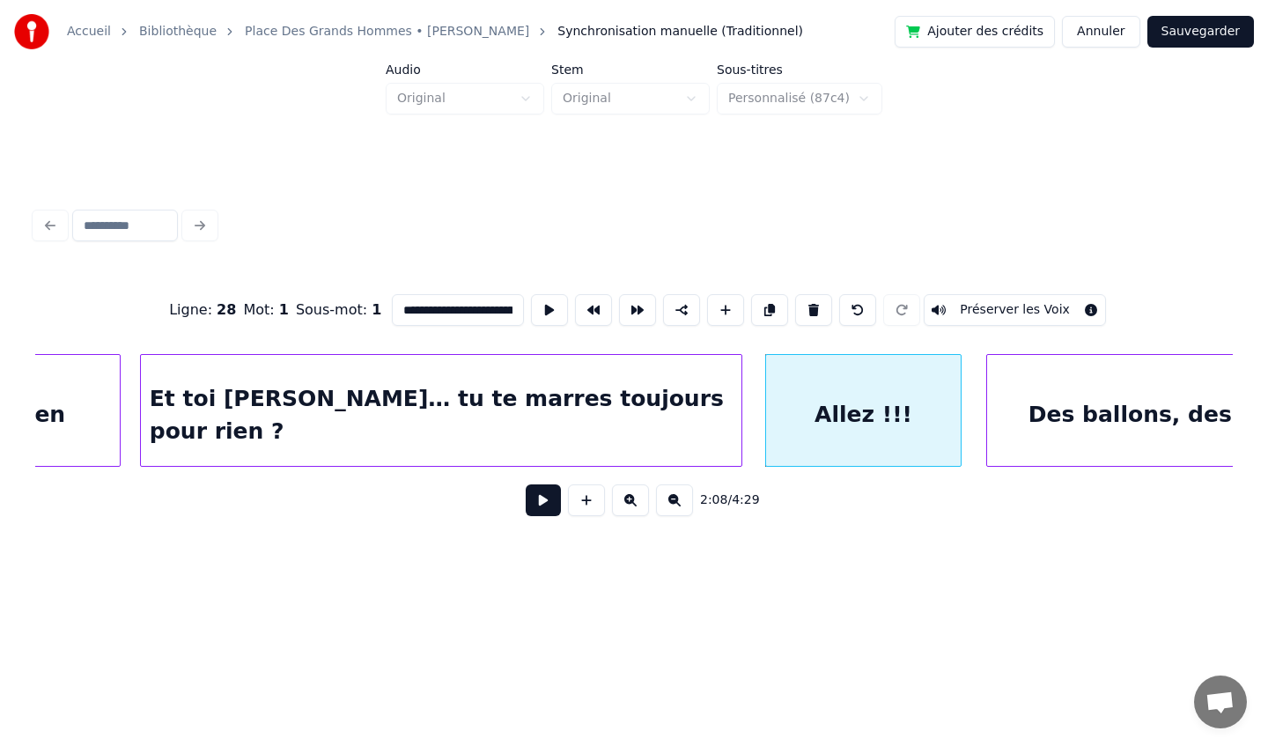
click at [959, 409] on div at bounding box center [957, 410] width 5 height 111
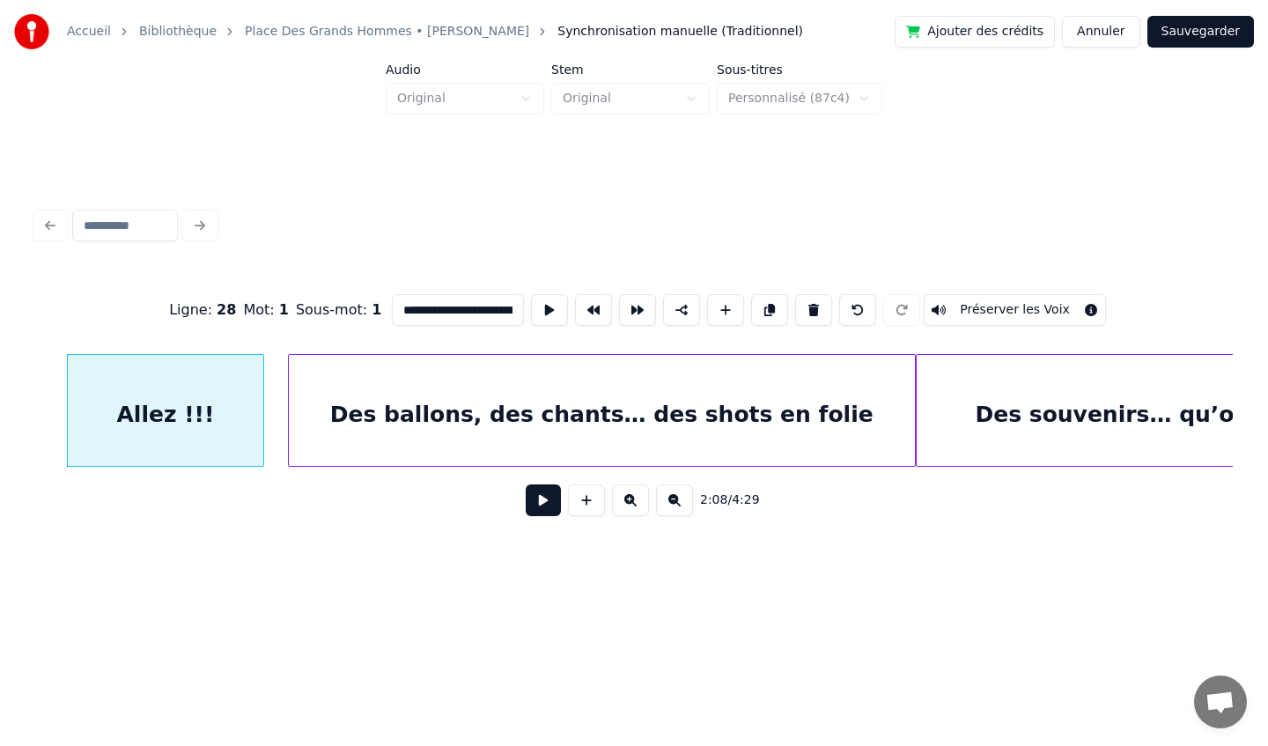
scroll to position [0, 22639]
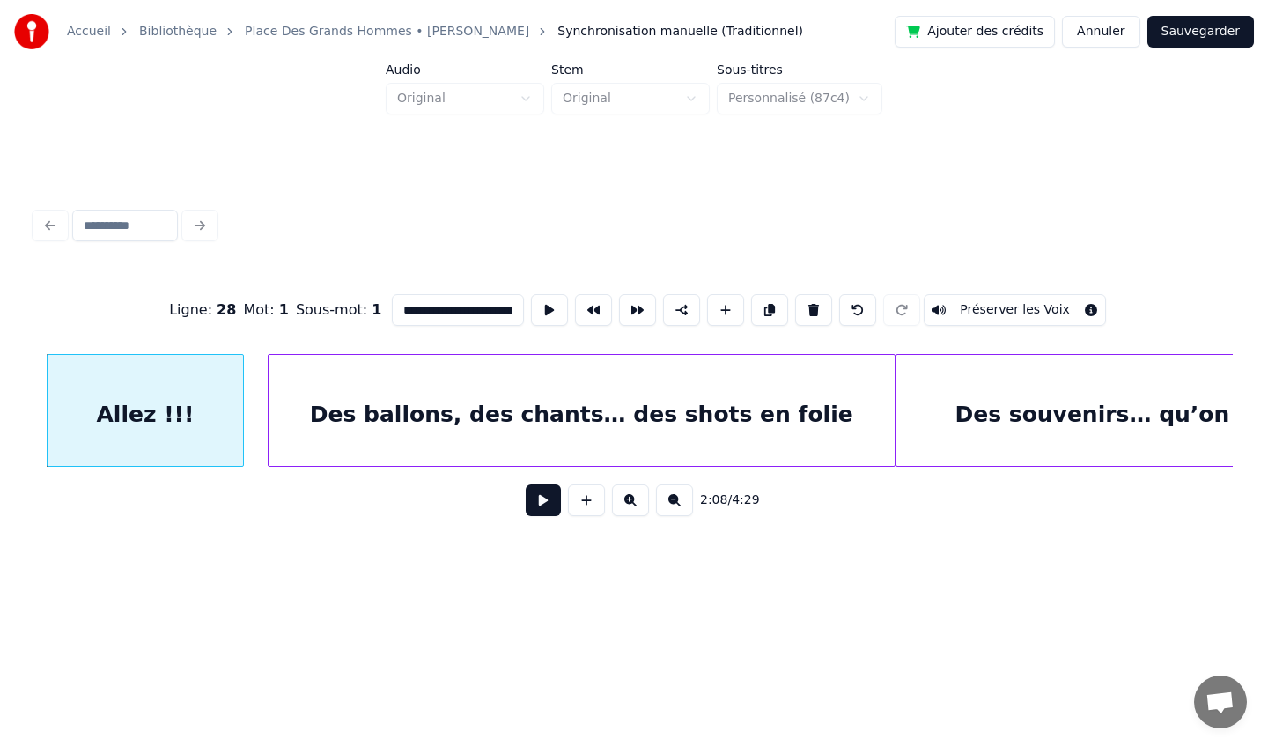
click at [839, 393] on div "Des ballons, des chants… des shots en folie" at bounding box center [582, 415] width 626 height 120
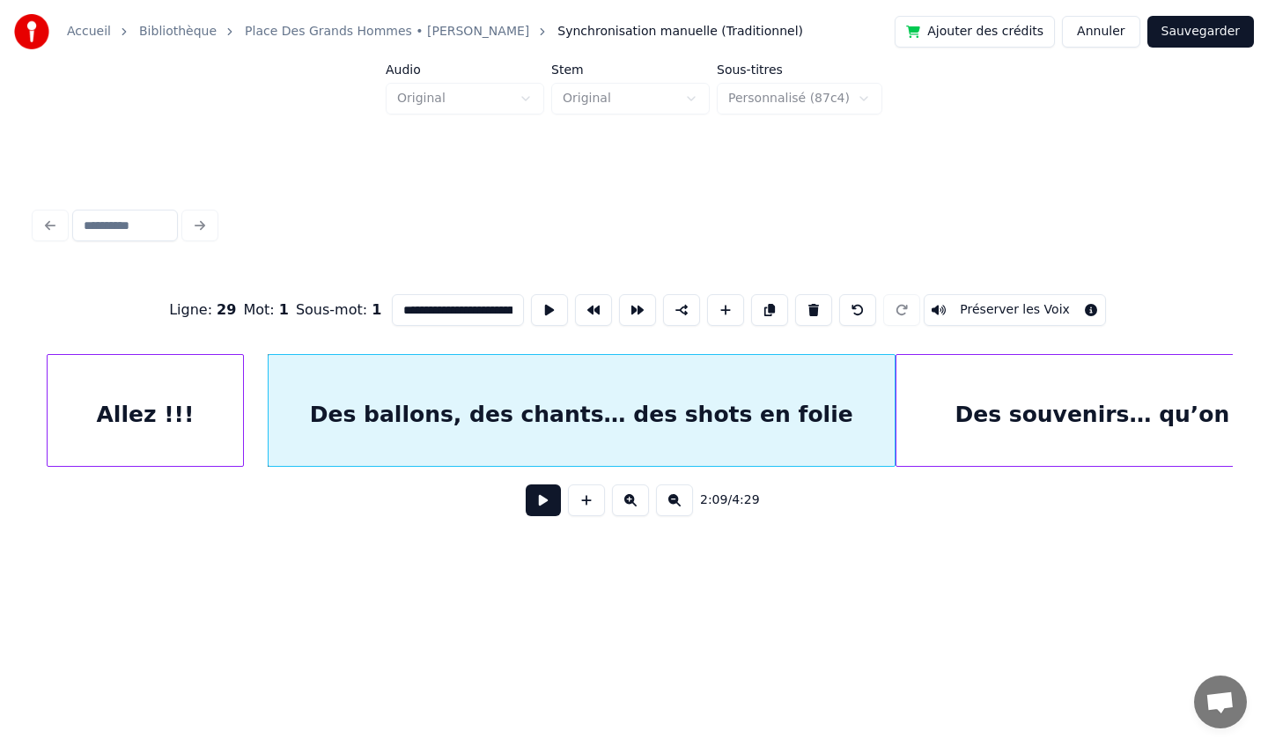
click at [991, 387] on div "Des souvenirs… qu’on gardera à vie" at bounding box center [1178, 415] width 564 height 120
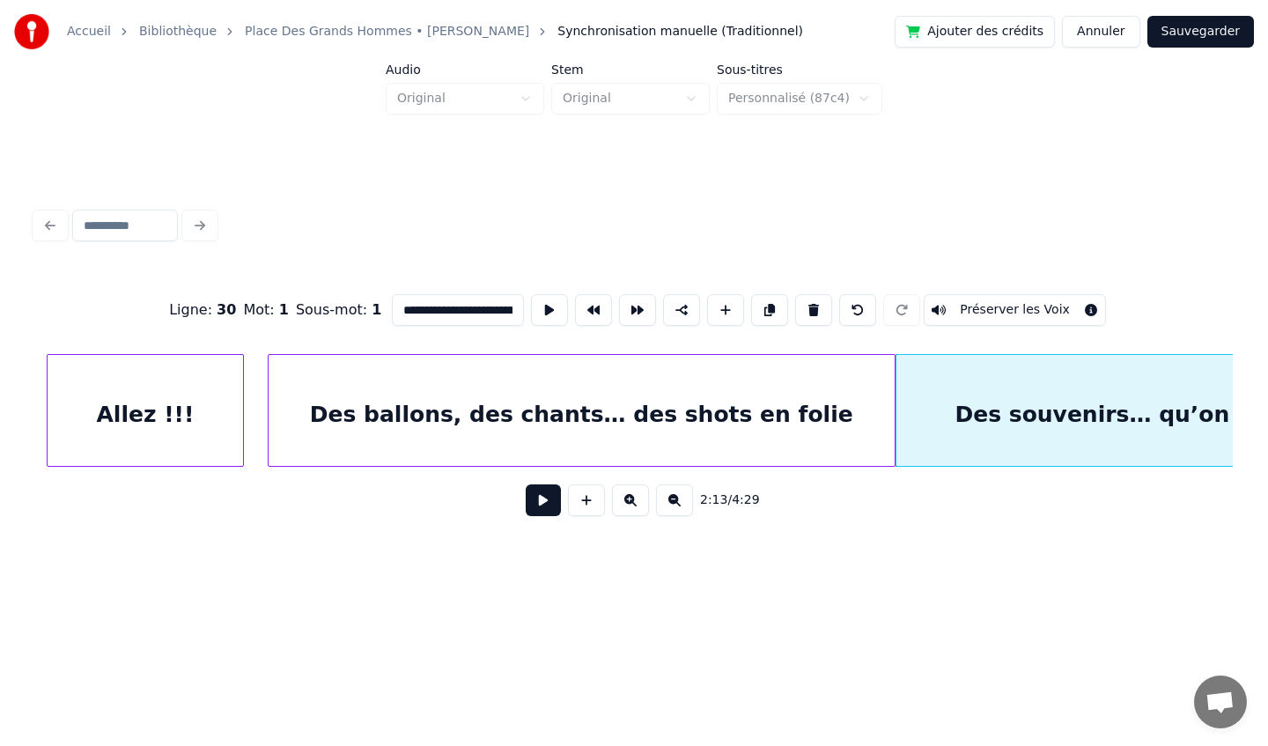
click at [800, 389] on div "Des ballons, des chants… des shots en folie" at bounding box center [582, 415] width 626 height 120
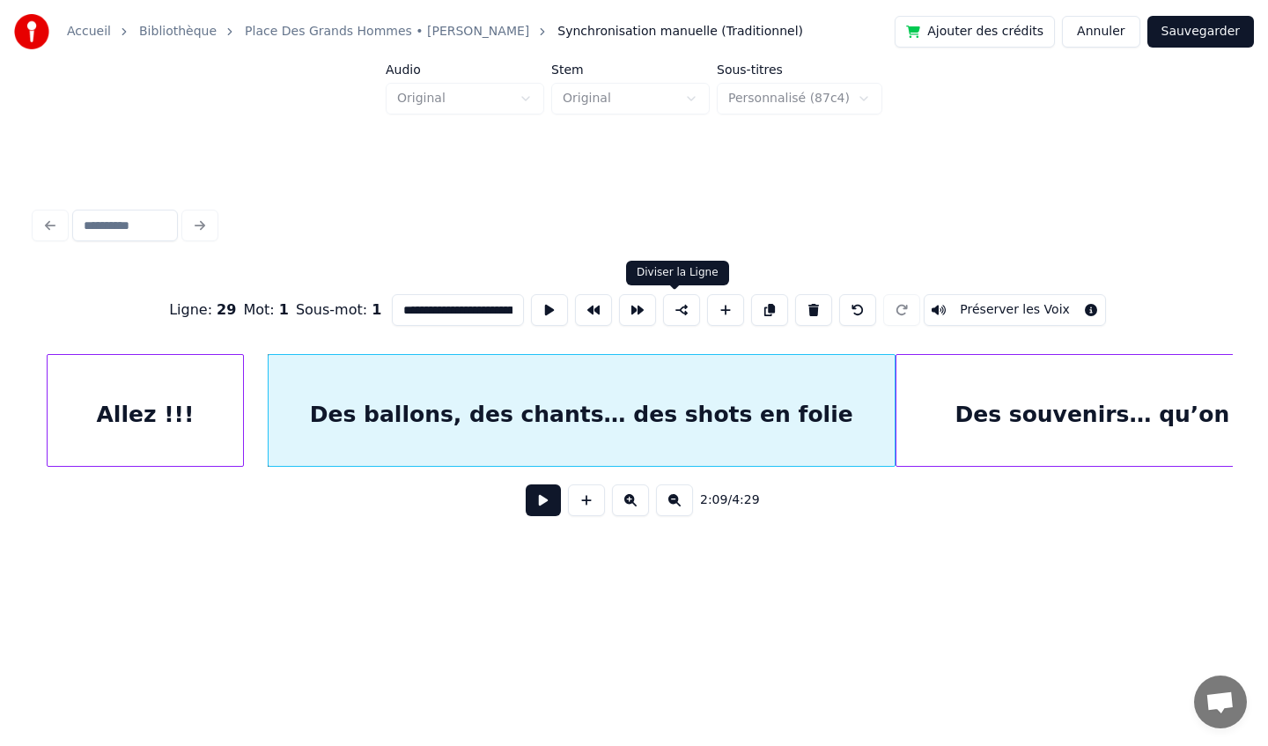
click at [667, 309] on button at bounding box center [681, 310] width 37 height 32
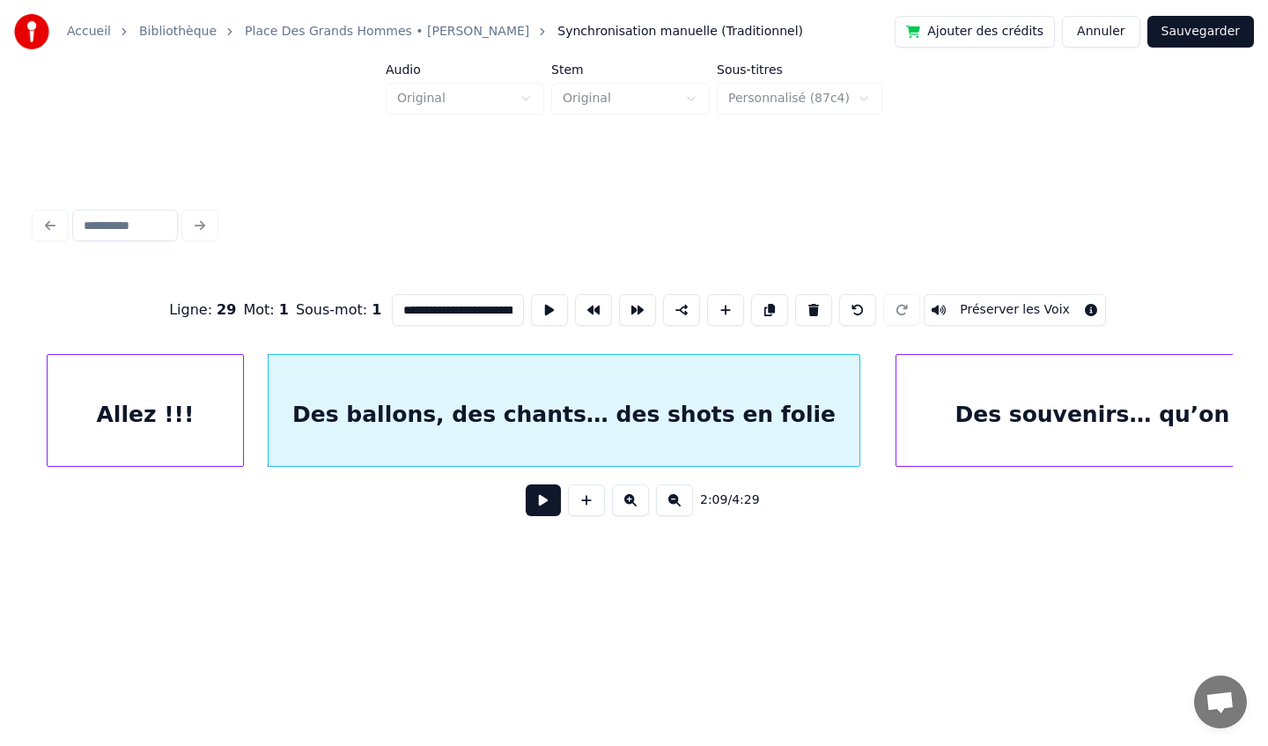
click at [858, 409] on div at bounding box center [856, 410] width 5 height 111
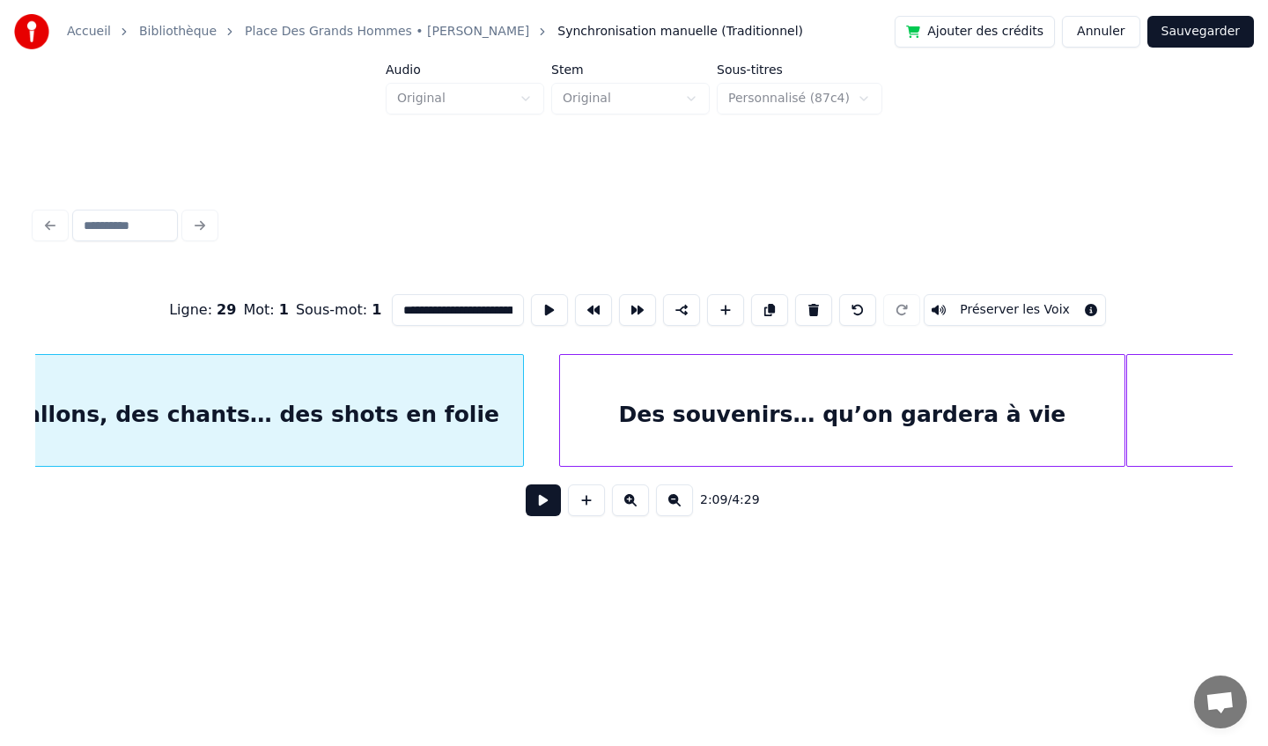
scroll to position [0, 23431]
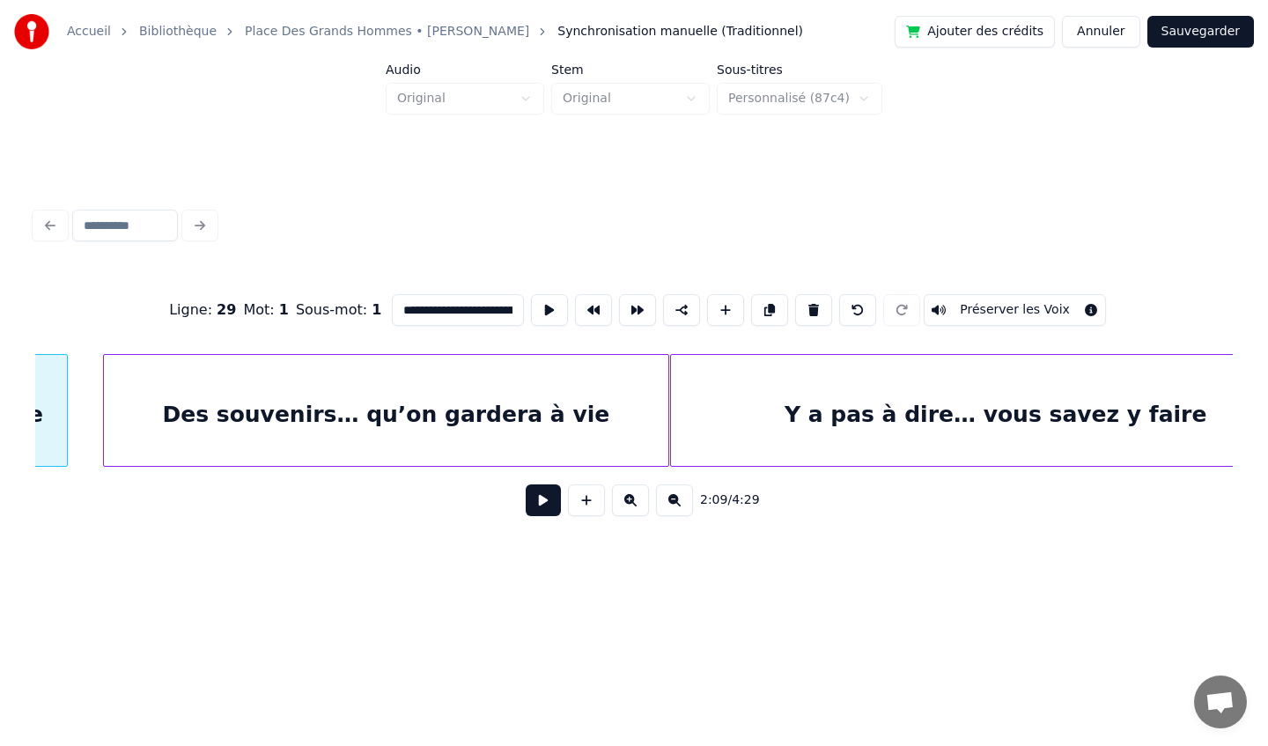
click at [339, 394] on div "Des souvenirs… qu’on gardera à vie" at bounding box center [386, 415] width 564 height 120
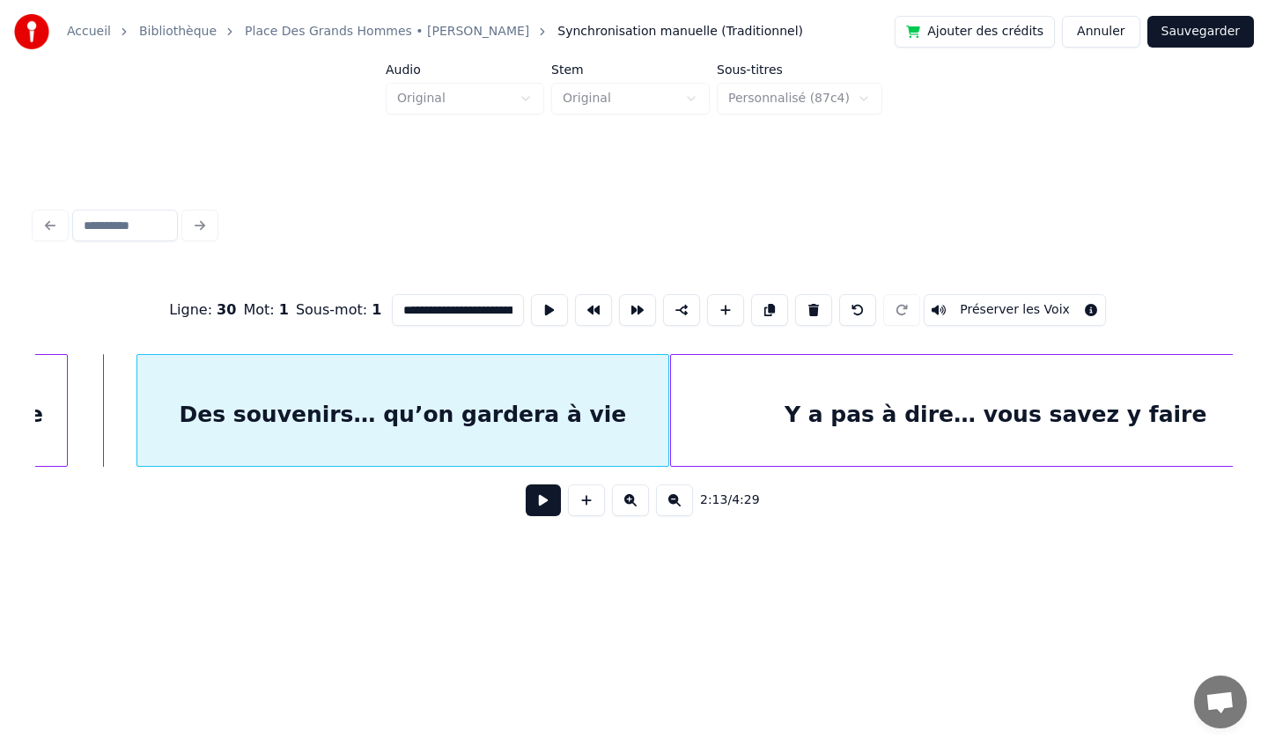
click at [137, 416] on div at bounding box center [139, 410] width 5 height 111
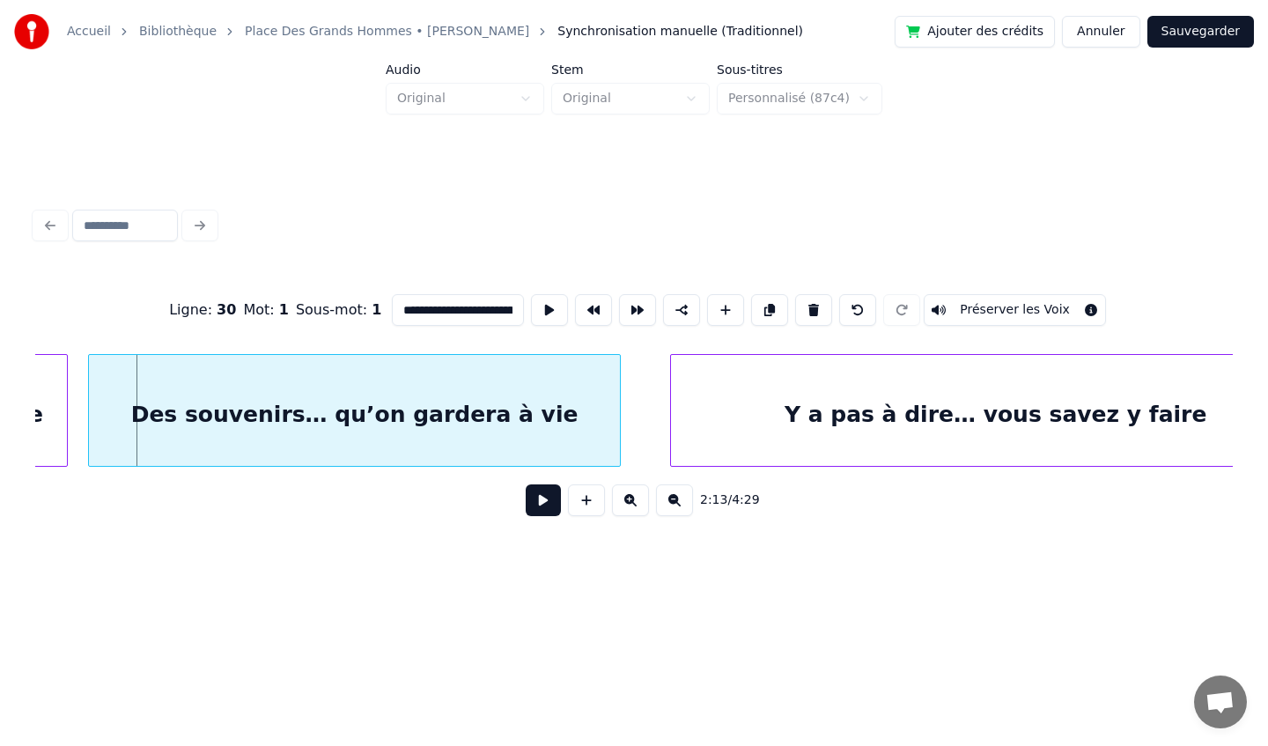
click at [234, 383] on div "Des souvenirs… qu’on gardera à vie" at bounding box center [354, 415] width 531 height 120
click at [851, 386] on div "Y a pas à dire… vous savez y faire" at bounding box center [995, 415] width 649 height 120
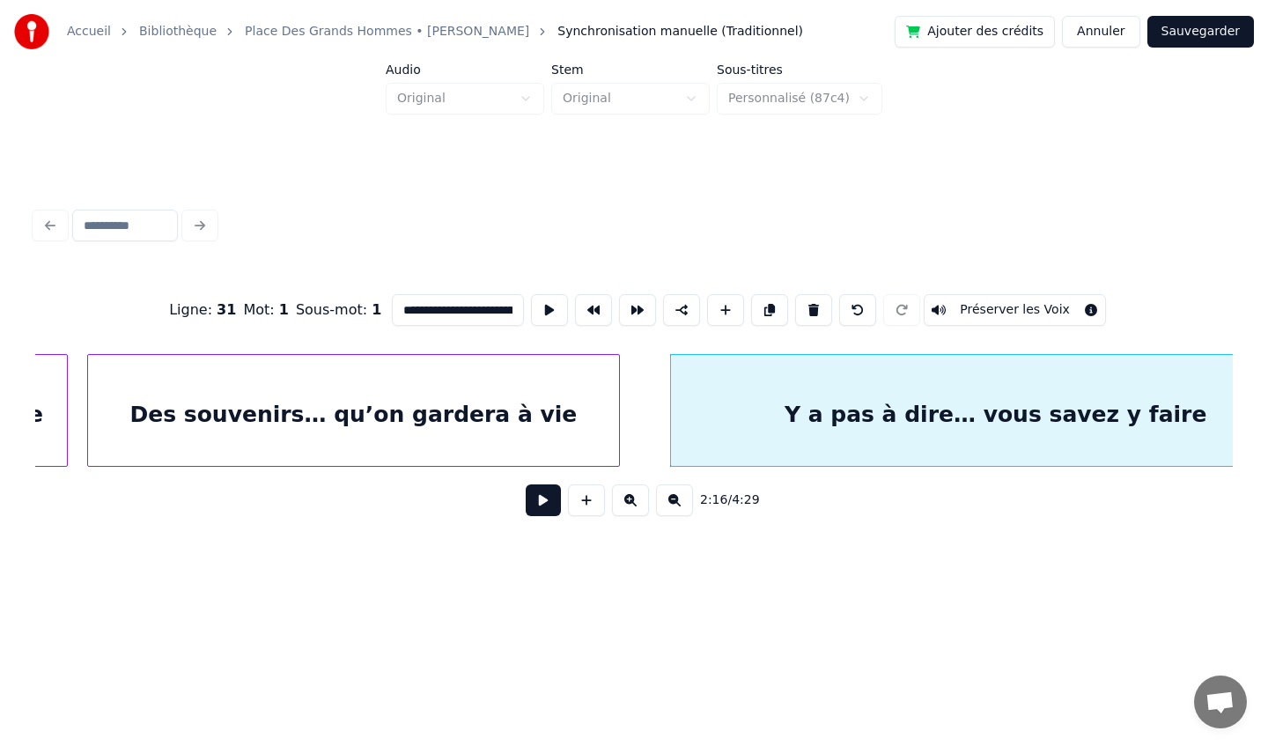
scroll to position [0, 23517]
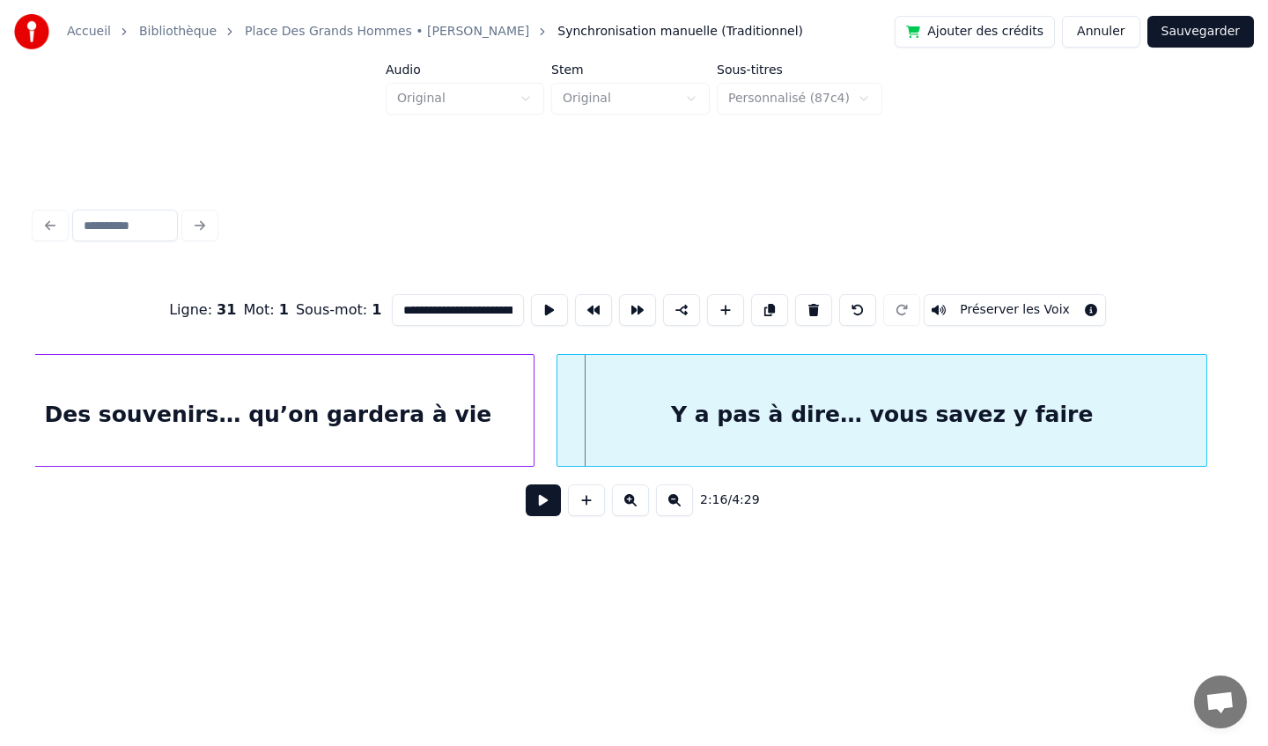
click at [819, 389] on div "Y a pas à dire… vous savez y faire" at bounding box center [881, 415] width 649 height 120
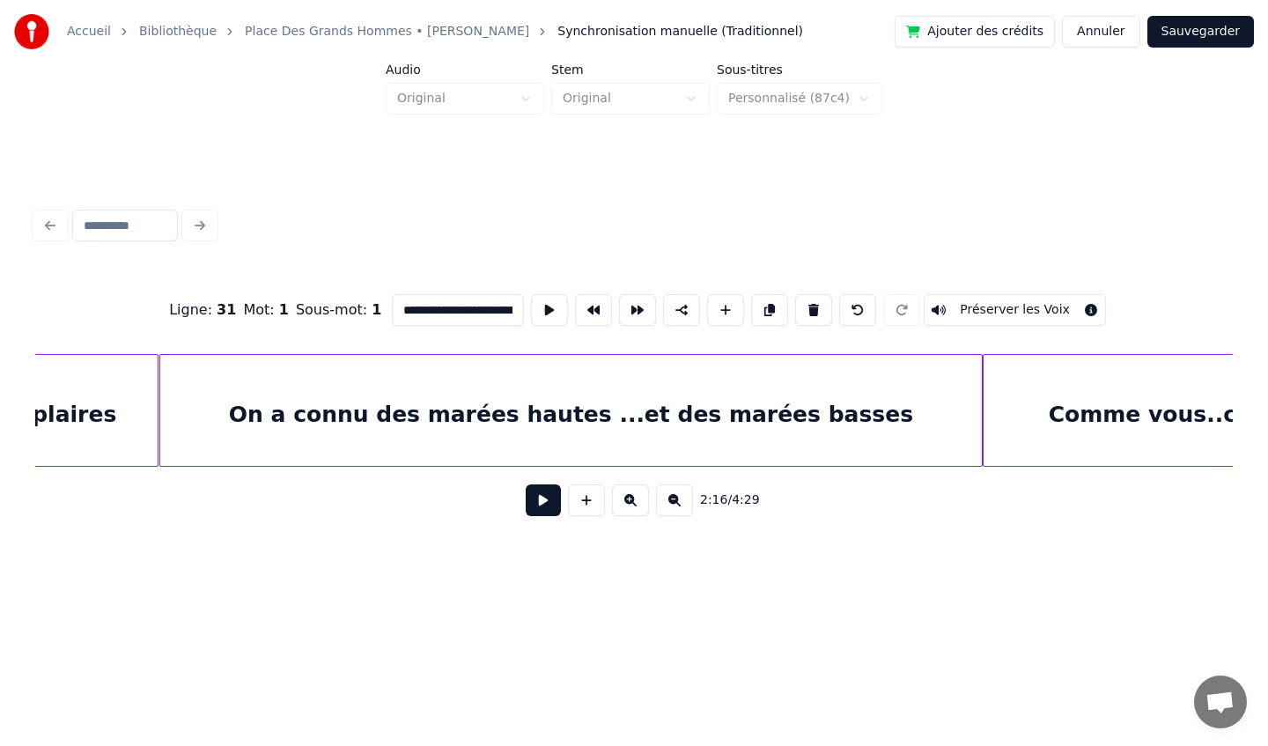
scroll to position [0, 25266]
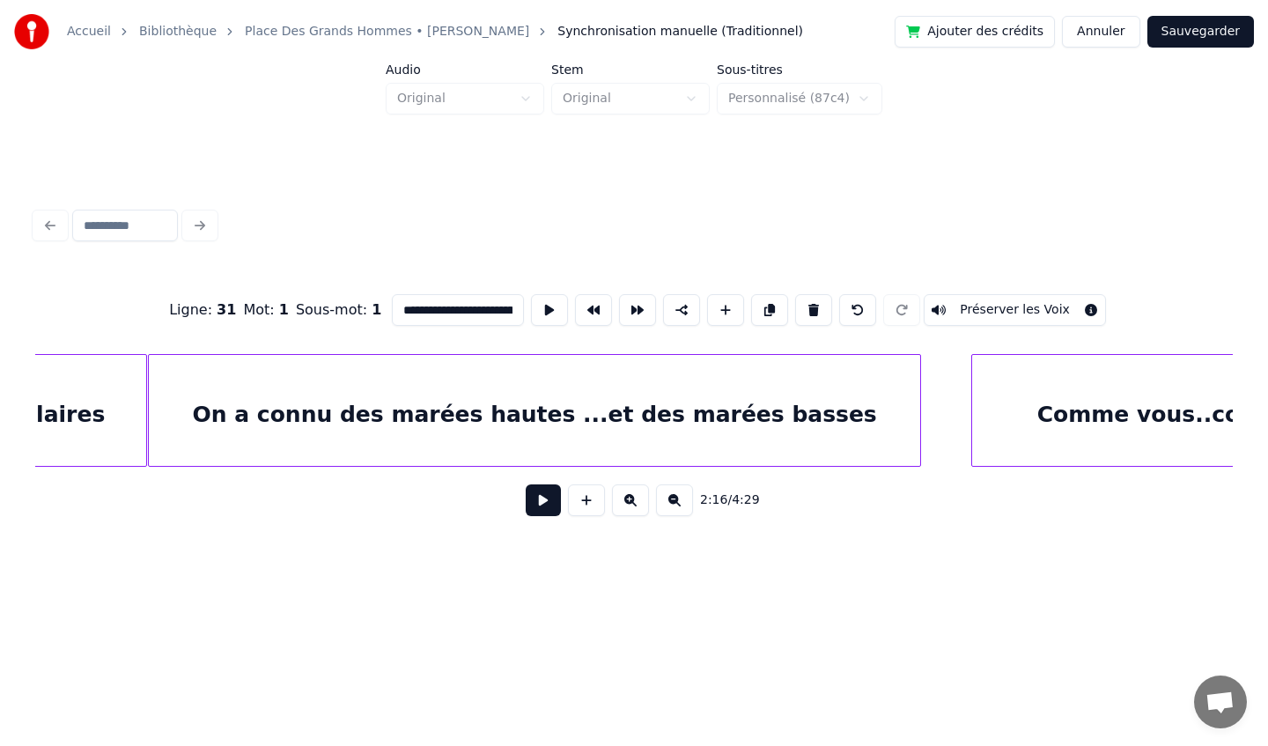
click at [916, 417] on div at bounding box center [917, 410] width 5 height 111
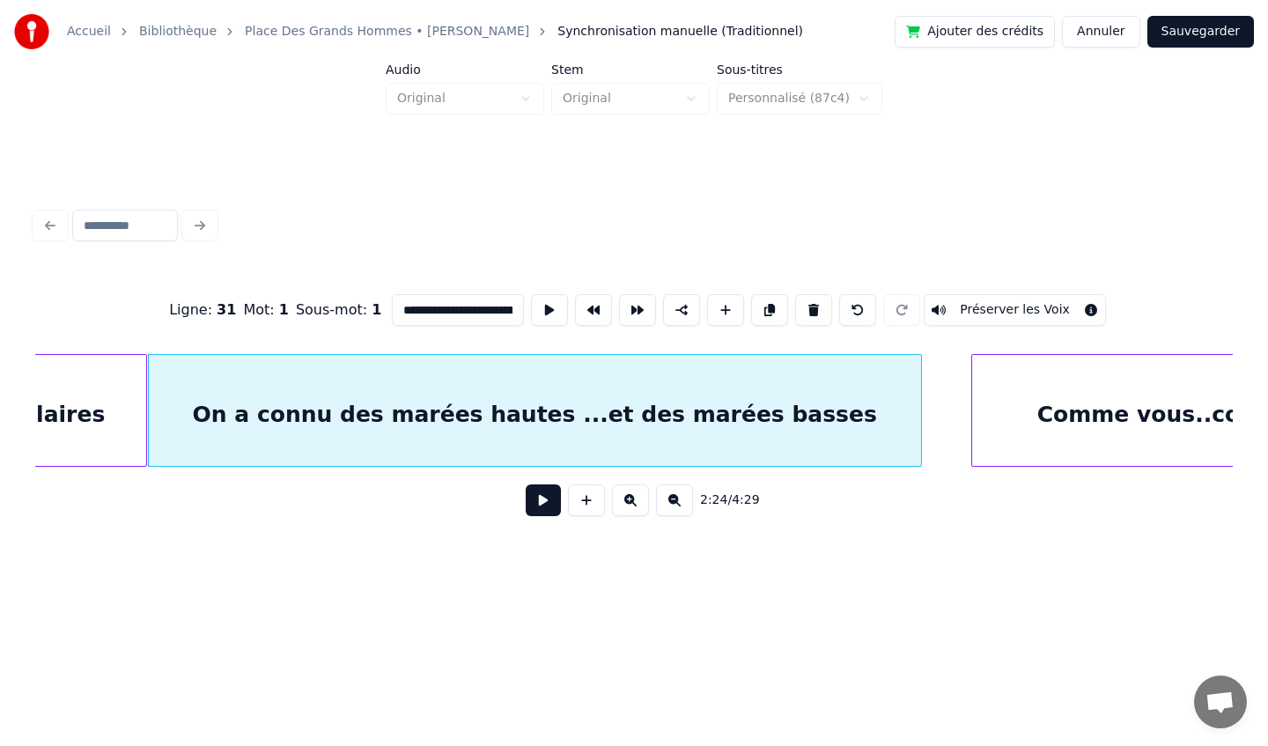
click at [1005, 417] on div "Comme vous..comme vous..comme vous" at bounding box center [1287, 415] width 630 height 120
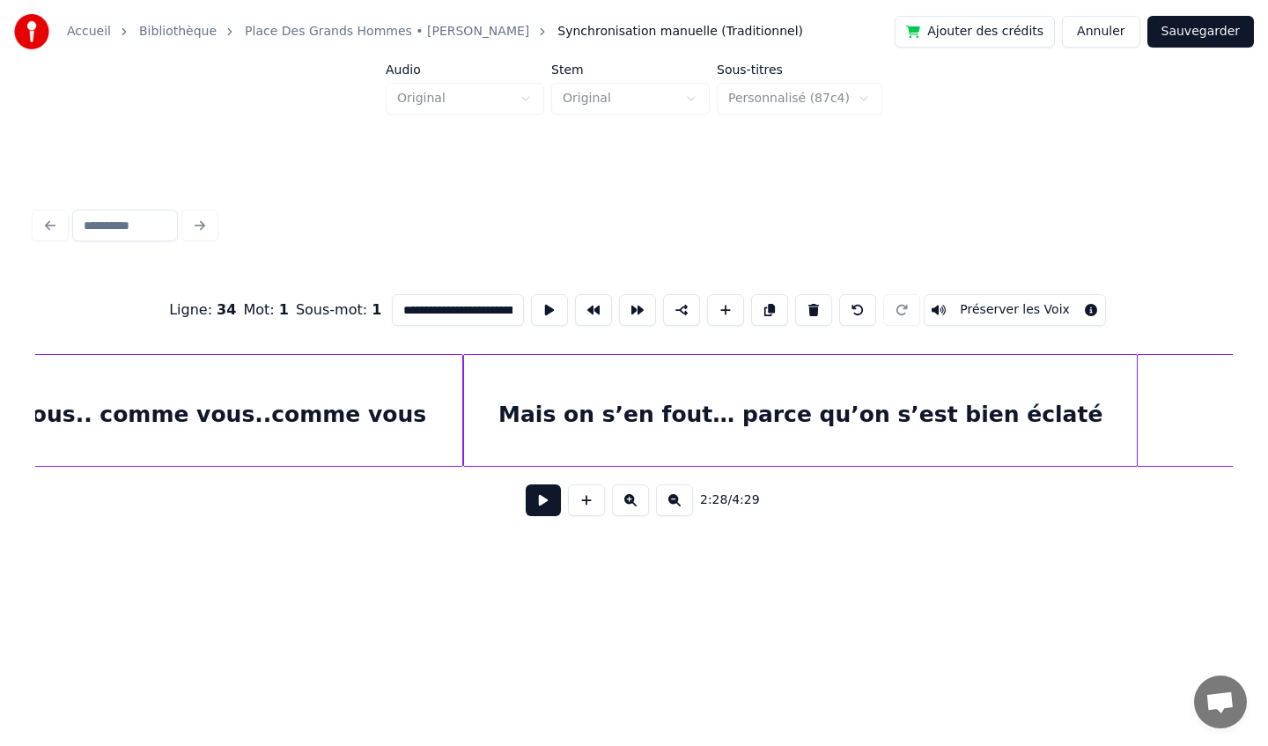
scroll to position [0, 27718]
click at [1002, 417] on div "Mais on s’en fout… parce qu’on s’est bien éclaté" at bounding box center [795, 415] width 673 height 120
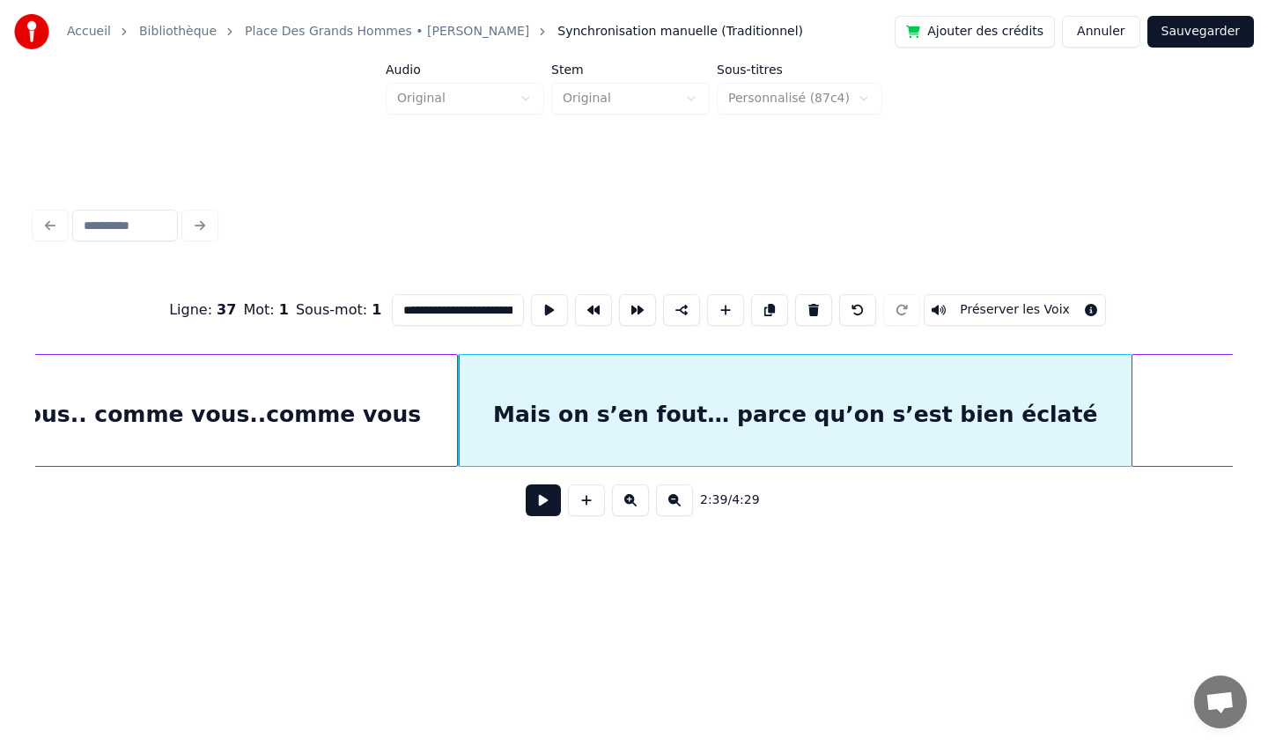
drag, startPoint x: 756, startPoint y: 315, endPoint x: 749, endPoint y: 384, distance: 69.0
click at [749, 384] on div "**********" at bounding box center [634, 400] width 1198 height 268
click at [672, 309] on button at bounding box center [681, 310] width 37 height 32
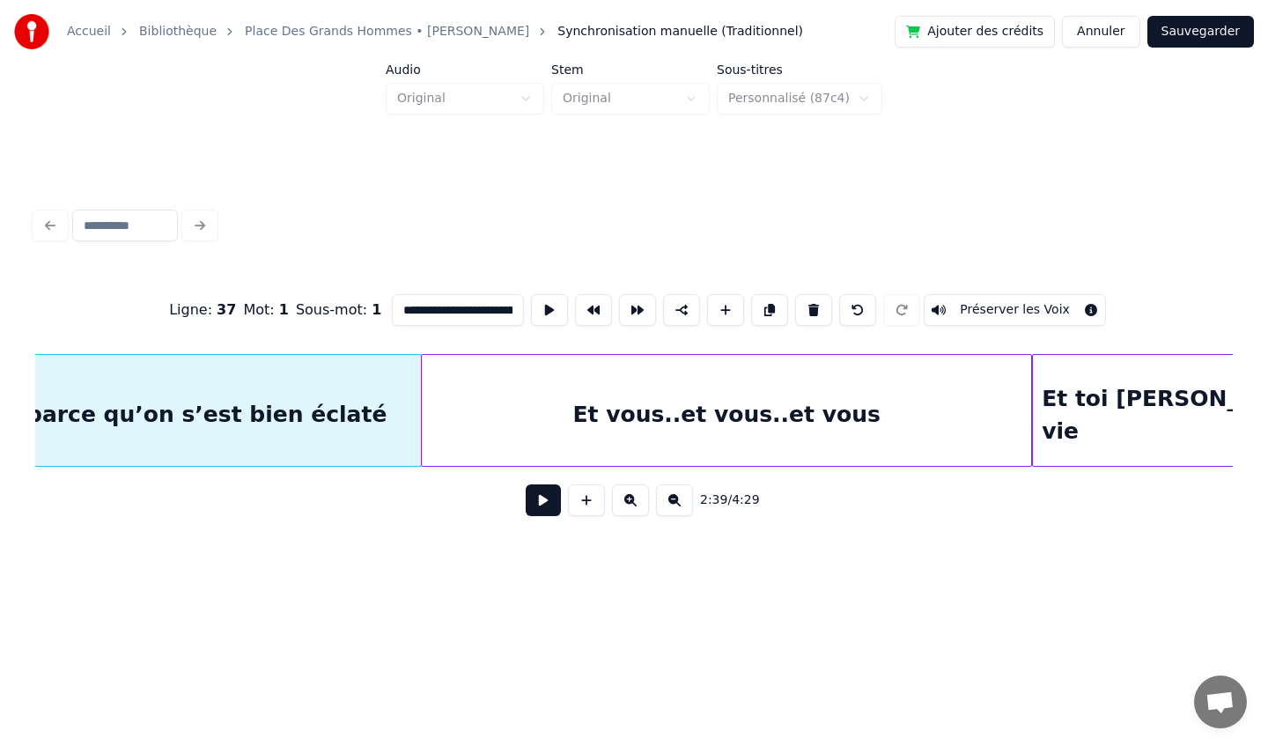
scroll to position [0, 28431]
click at [865, 406] on div "Et vous..et vous..et vous" at bounding box center [724, 415] width 610 height 120
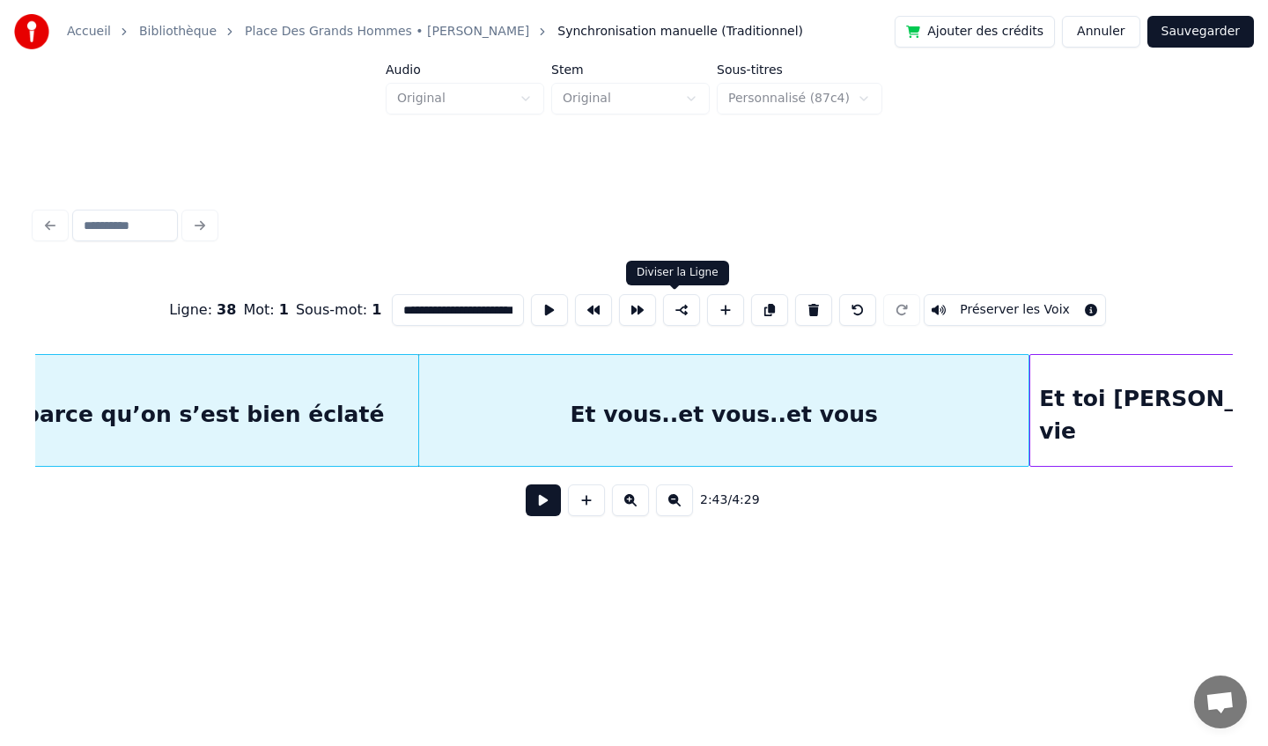
click at [682, 315] on button at bounding box center [681, 310] width 37 height 32
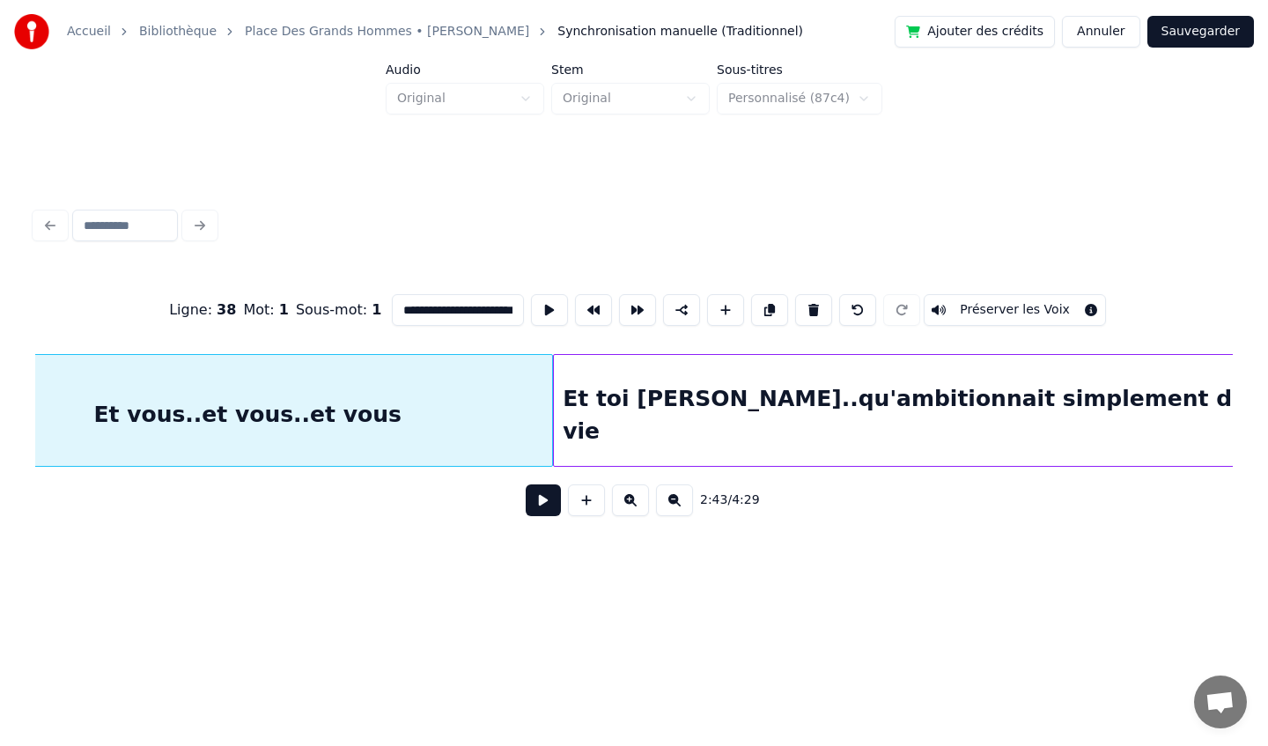
scroll to position [0, 28909]
click at [777, 446] on div "Et toi [PERSON_NAME]..qu'ambitionnait simplement de boire un Sky à vie" at bounding box center [1009, 415] width 914 height 120
type input "**********"
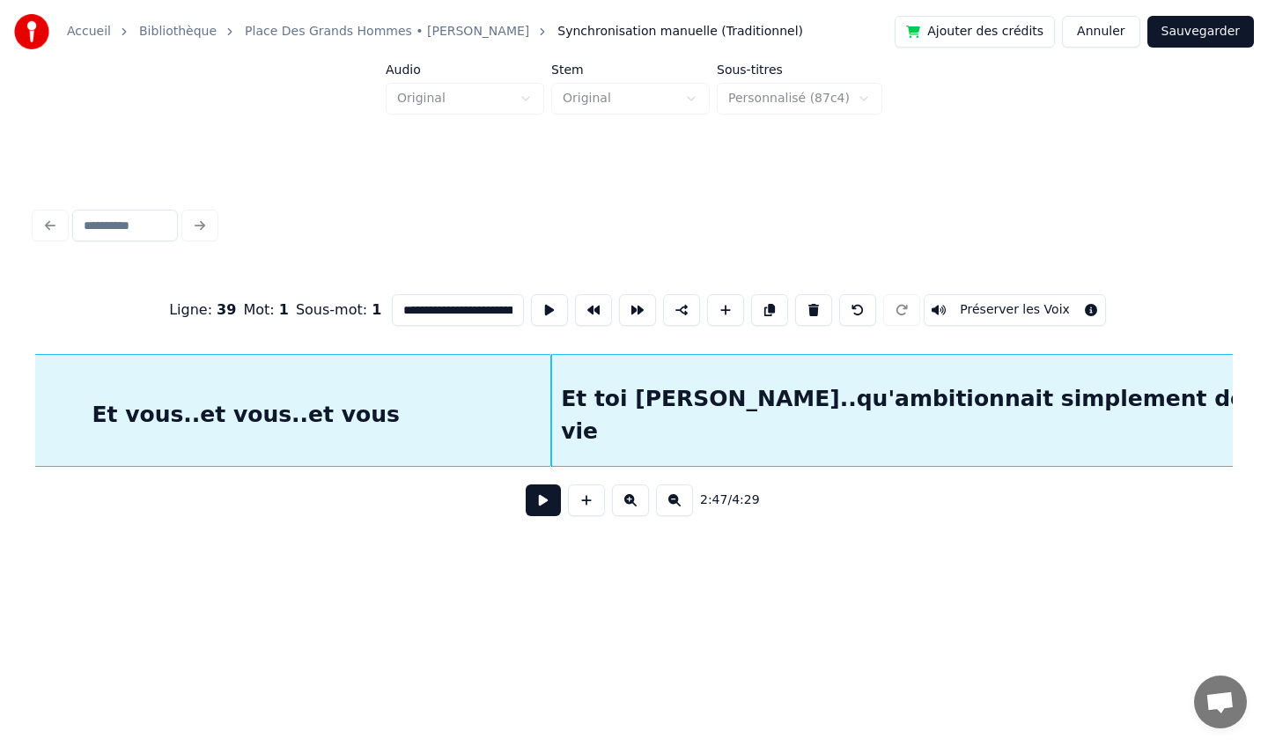
click at [1186, 36] on button "Sauvegarder" at bounding box center [1200, 32] width 107 height 32
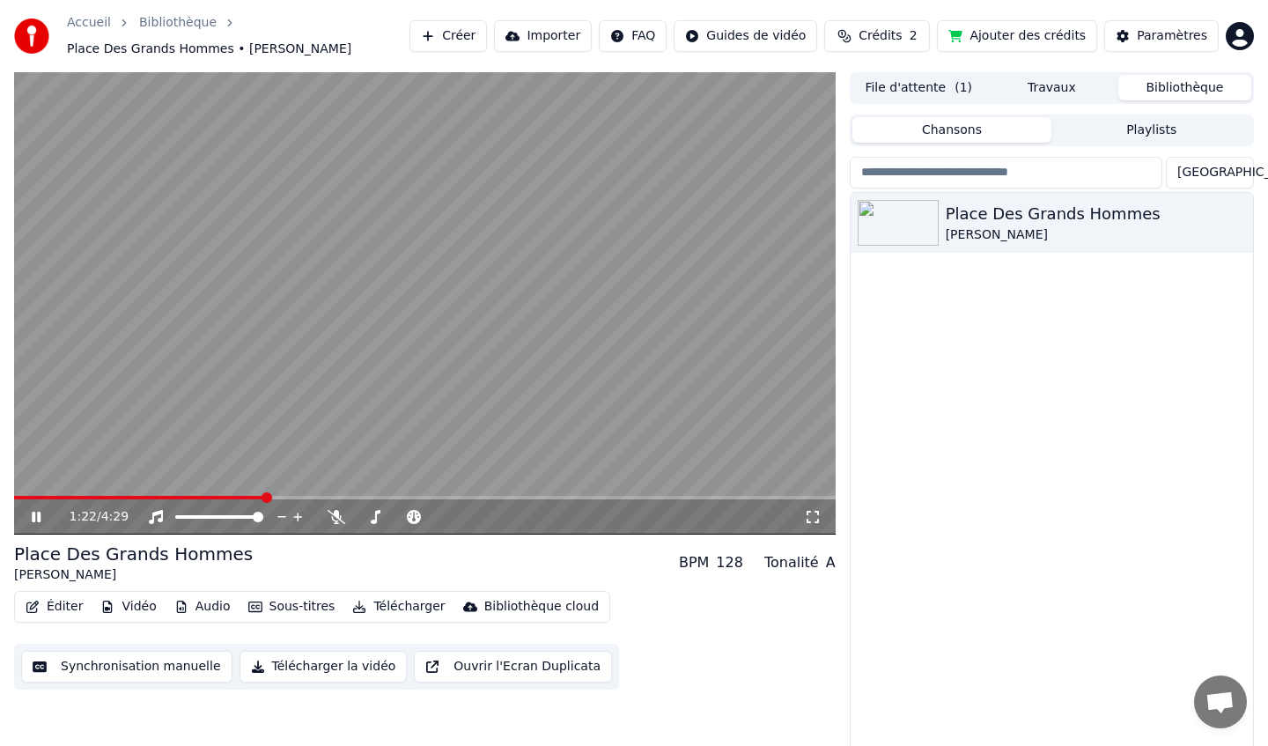
click at [343, 505] on div "1:22 / 4:29" at bounding box center [425, 515] width 822 height 39
click at [437, 528] on div "1:48 / 4:29" at bounding box center [425, 515] width 822 height 39
click at [37, 517] on icon at bounding box center [48, 517] width 41 height 14
click at [37, 517] on icon at bounding box center [36, 517] width 11 height 12
click at [38, 520] on icon at bounding box center [36, 517] width 9 height 11
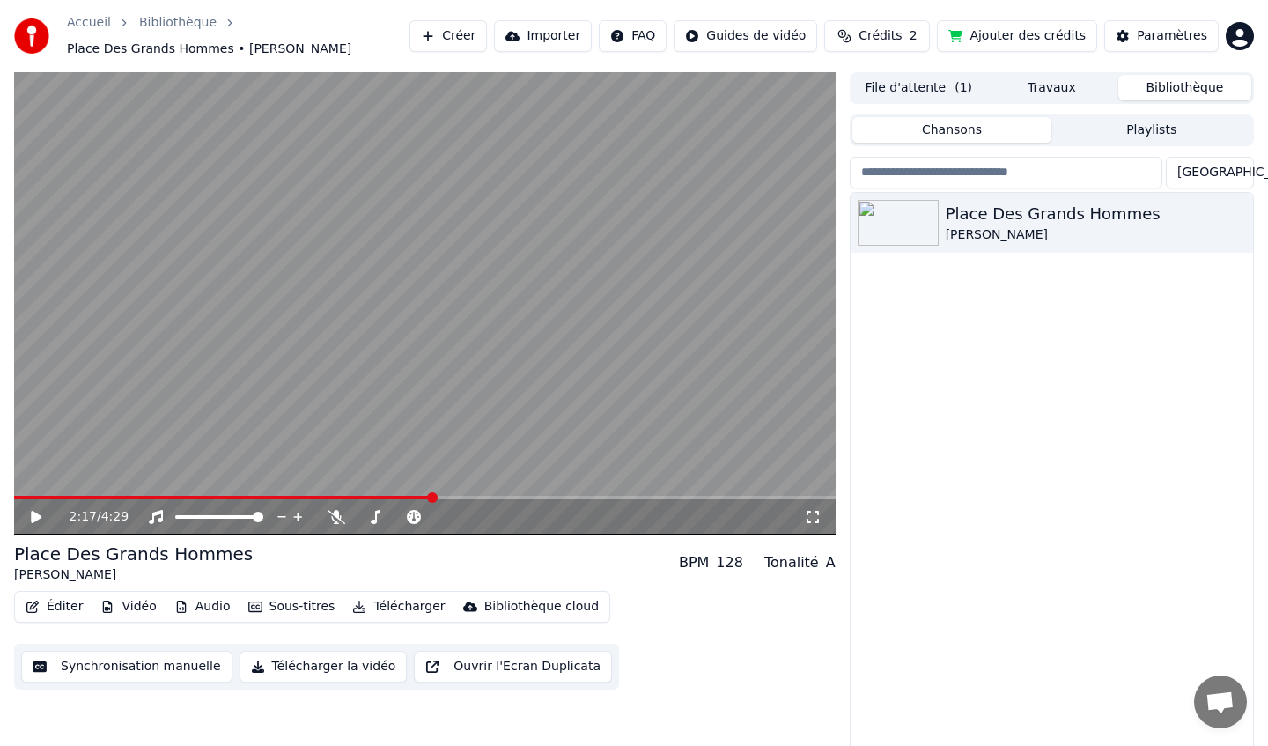
click at [60, 608] on button "Éditer" at bounding box center [53, 606] width 71 height 25
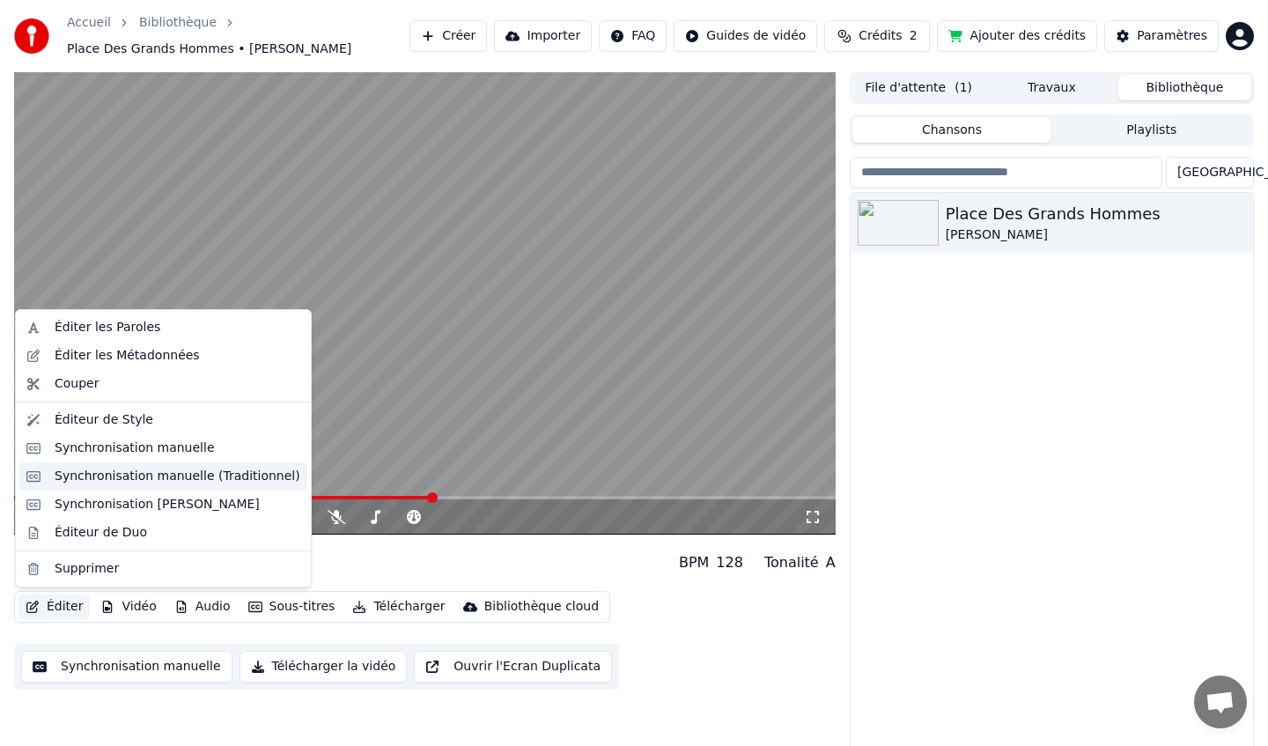
click at [198, 481] on div "Synchronisation manuelle (Traditionnel)" at bounding box center [178, 477] width 246 height 18
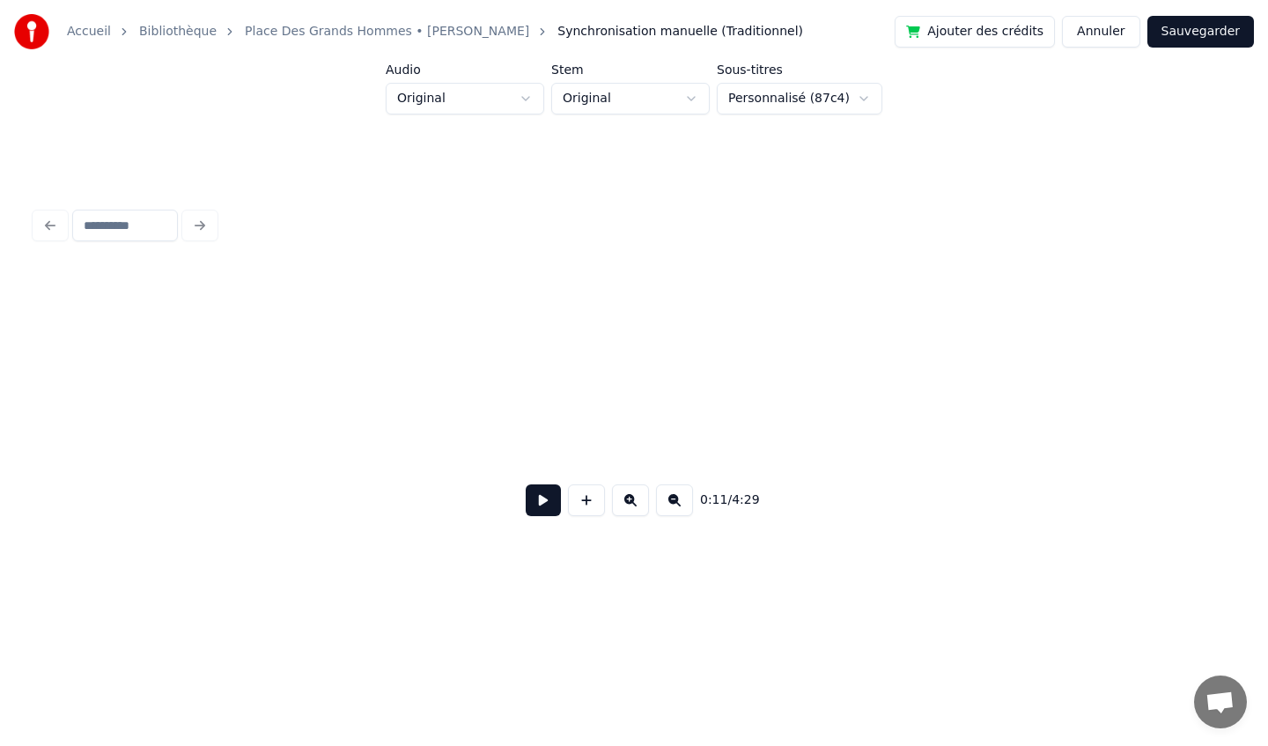
scroll to position [0, 1973]
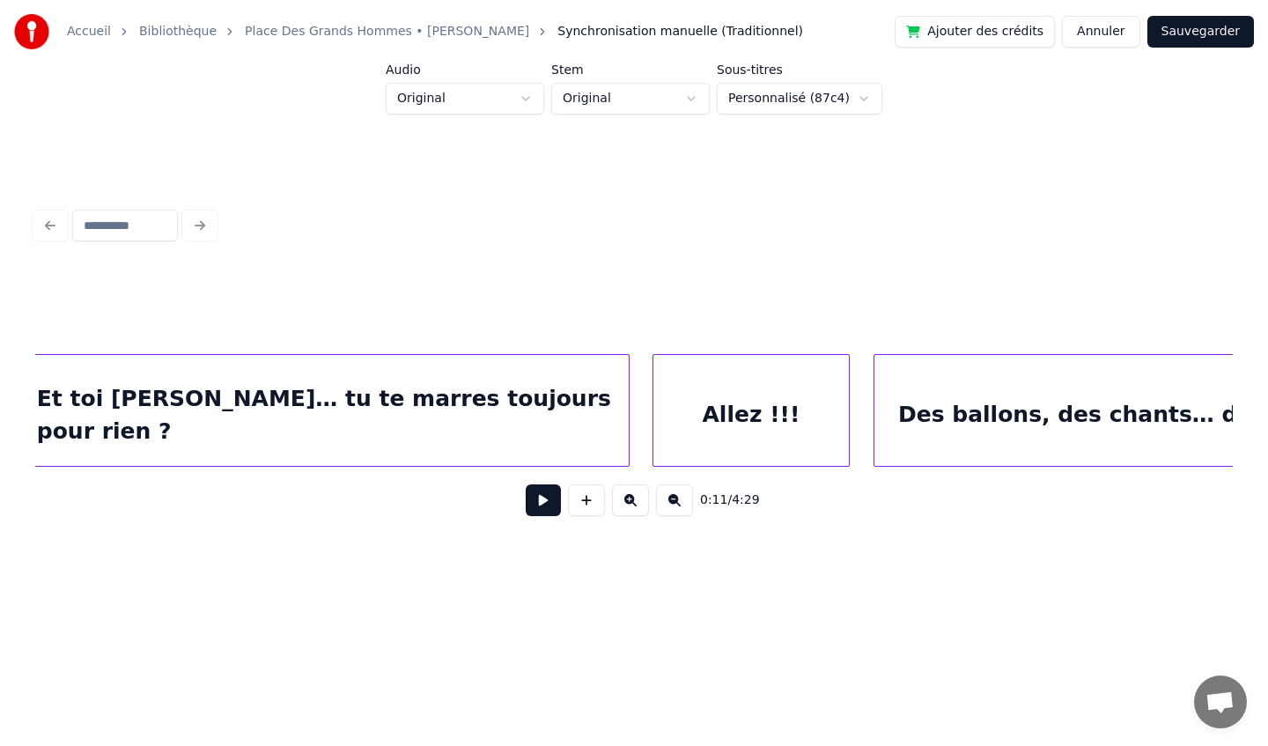
click at [558, 382] on div "Et toi [PERSON_NAME]… tu te marres toujours pour rien ?" at bounding box center [328, 415] width 601 height 120
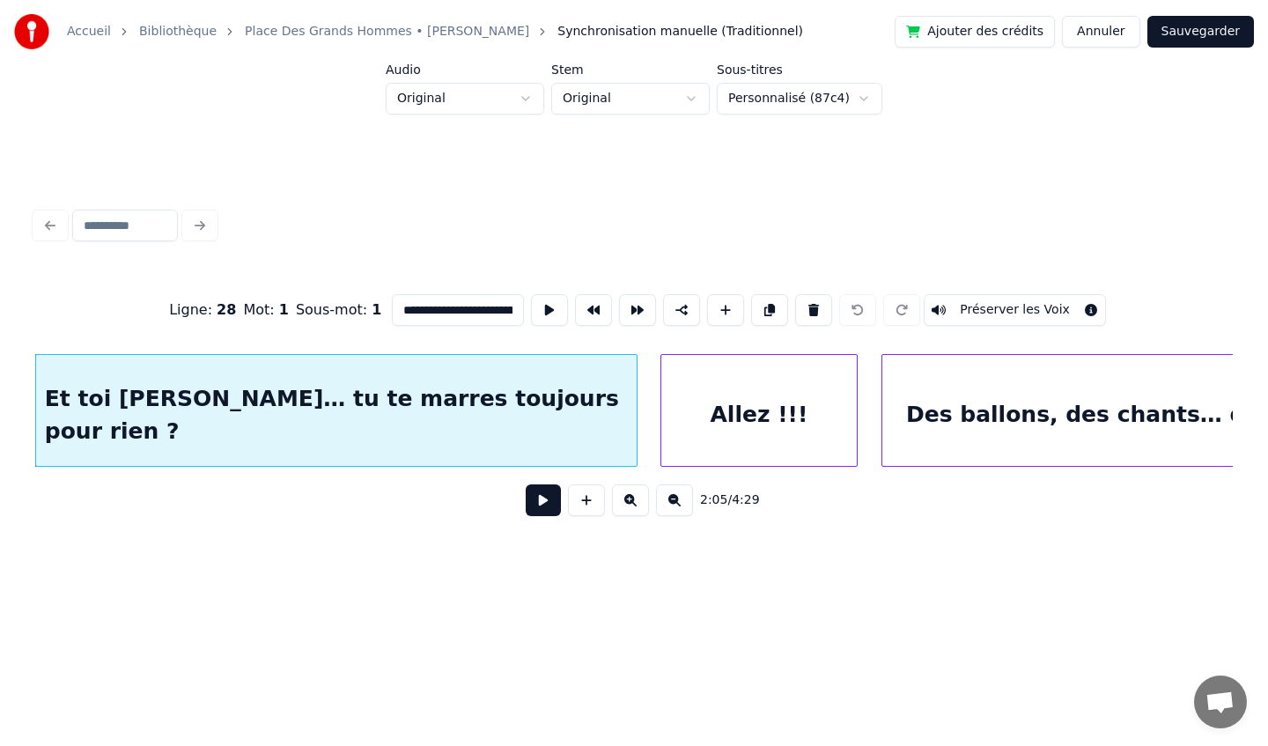
scroll to position [0, 155]
drag, startPoint x: 394, startPoint y: 311, endPoint x: 655, endPoint y: 325, distance: 261.9
click at [655, 326] on div "**********" at bounding box center [634, 310] width 1198 height 88
click at [369, 384] on div "Et toi [PERSON_NAME]… tu te marres toujours pour rien ?" at bounding box center [336, 415] width 601 height 120
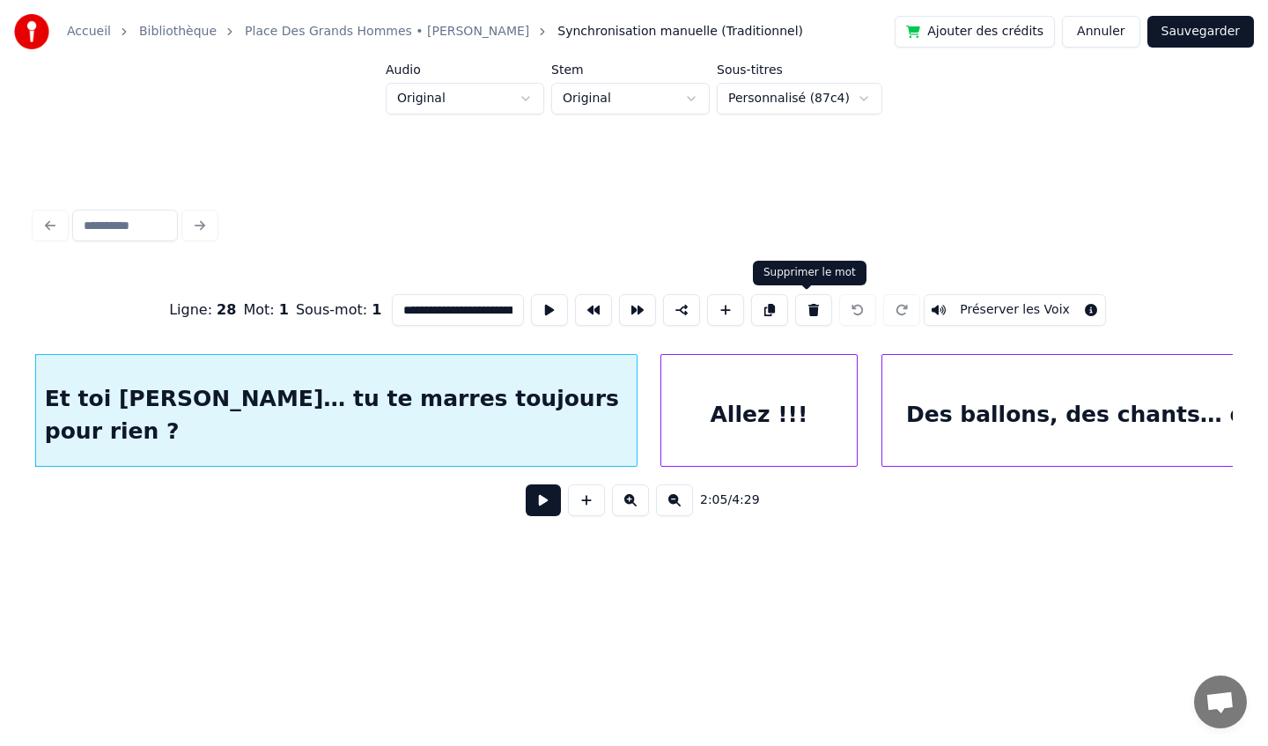
click at [803, 313] on button at bounding box center [813, 310] width 37 height 32
type input "**********"
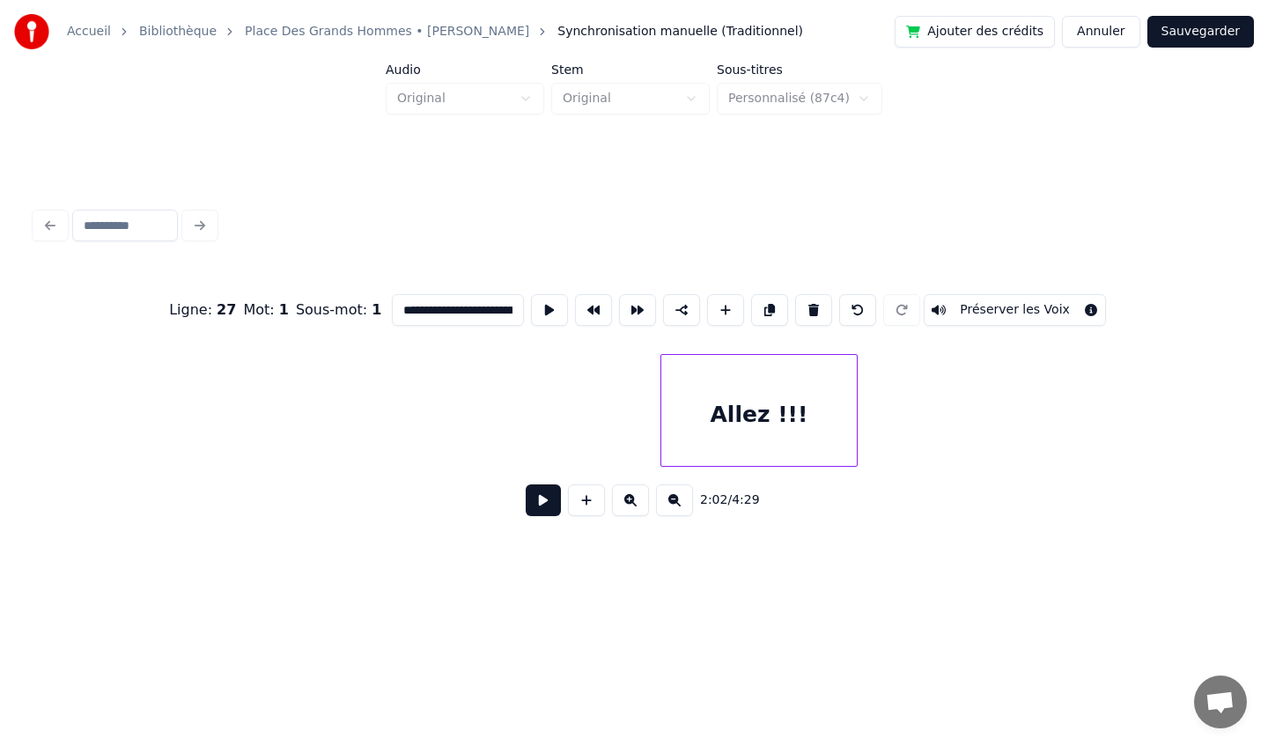
scroll to position [0, 21541]
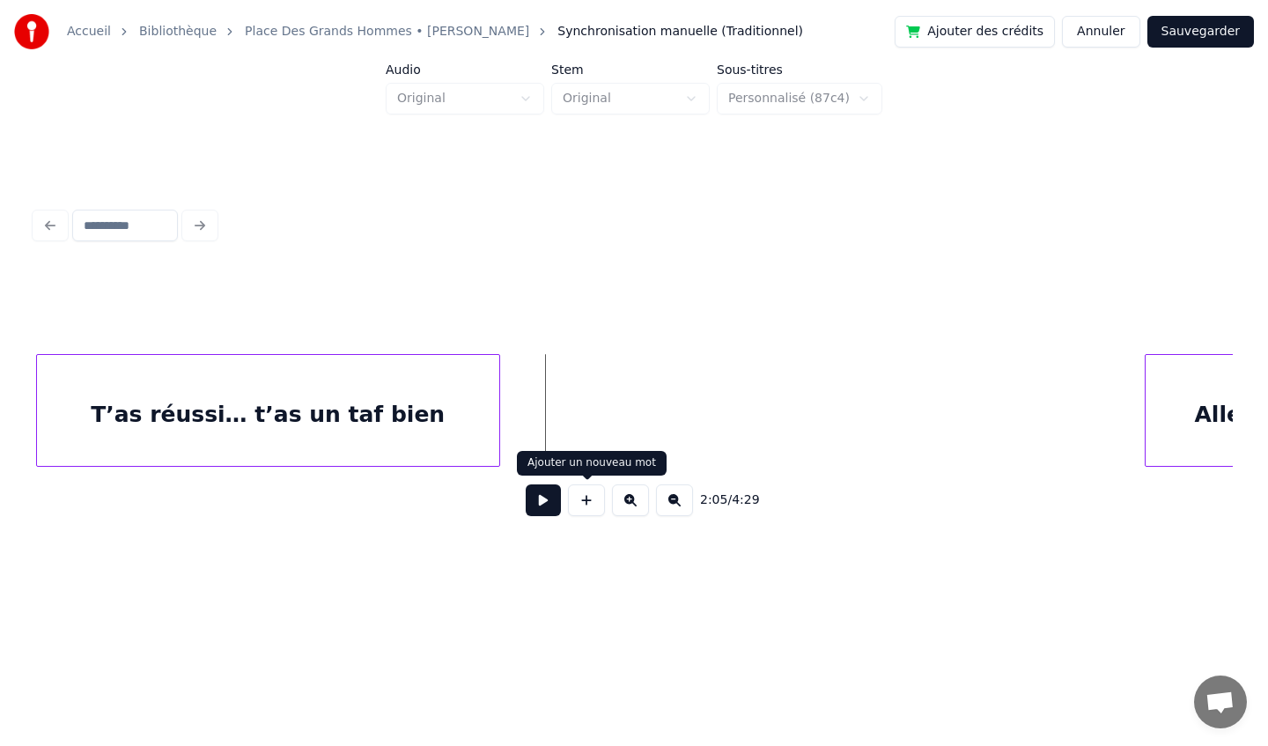
click at [585, 501] on button at bounding box center [586, 500] width 37 height 32
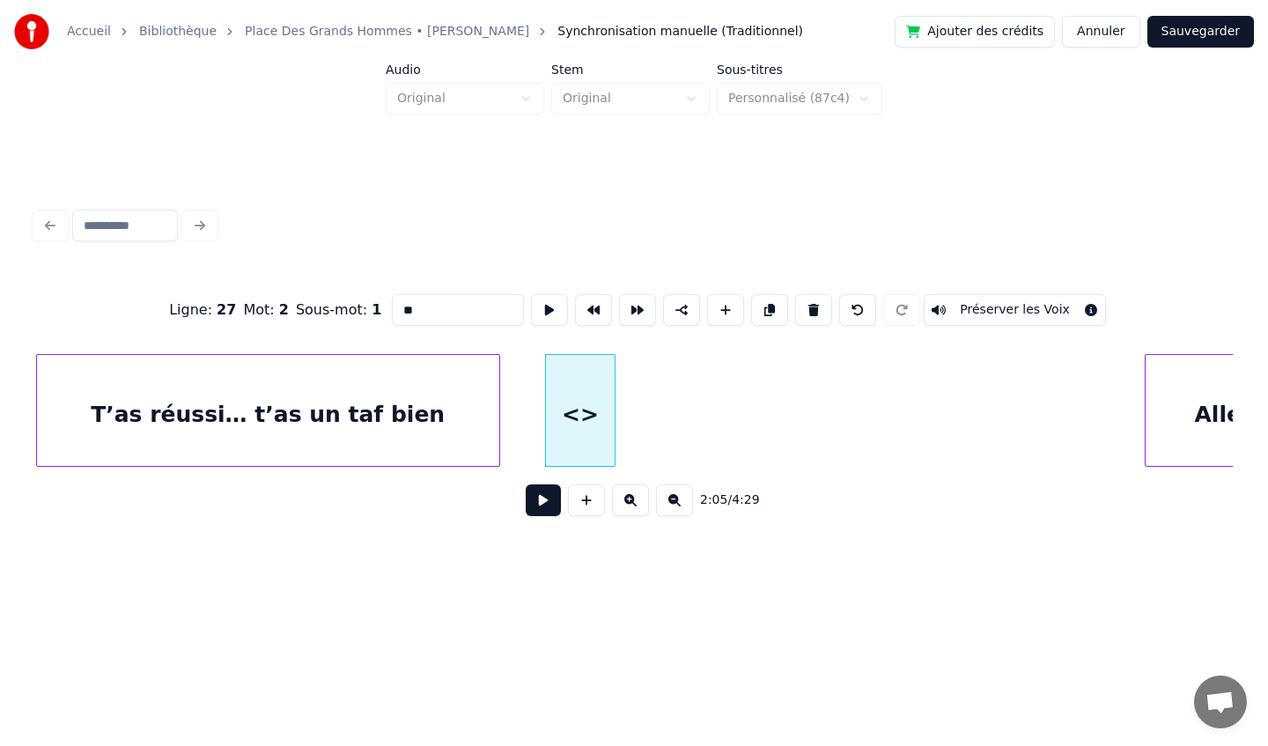
click at [422, 311] on input "**" at bounding box center [458, 310] width 132 height 32
drag, startPoint x: 444, startPoint y: 313, endPoint x: 393, endPoint y: 314, distance: 51.1
click at [393, 313] on input "**" at bounding box center [458, 310] width 132 height 32
paste input "**********"
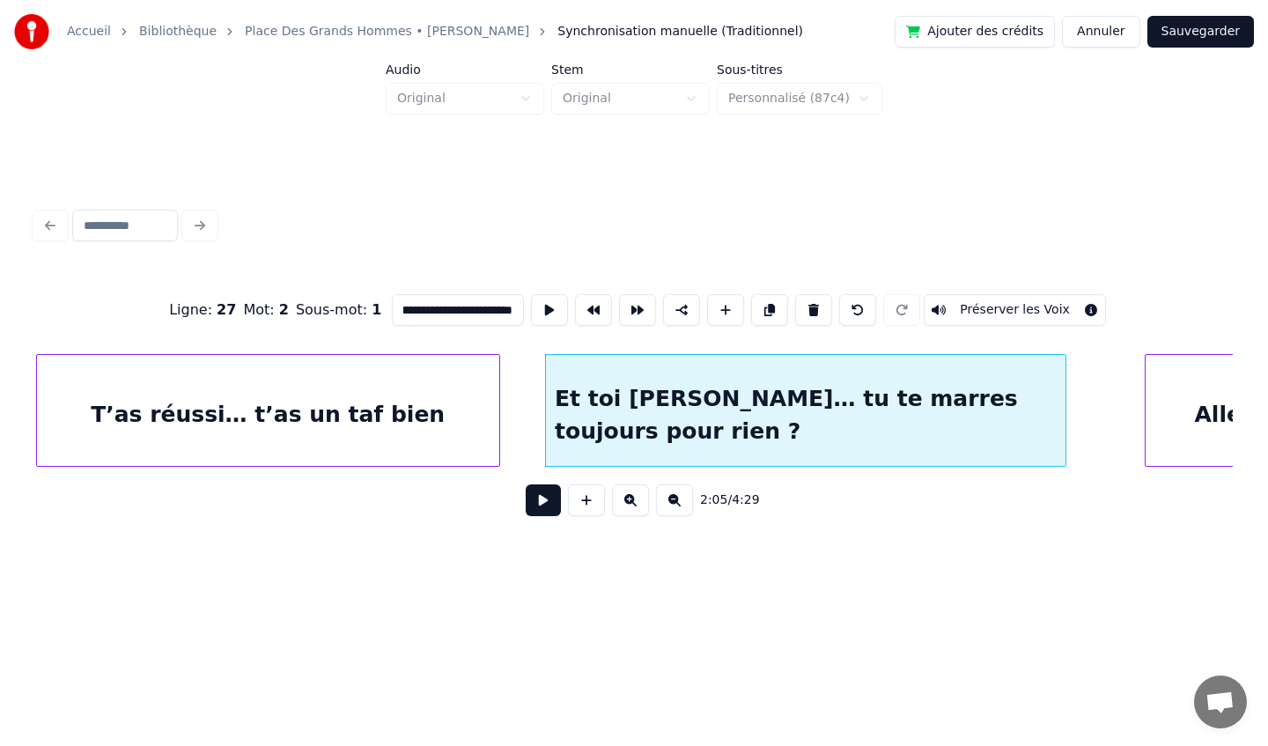
click at [1062, 416] on div at bounding box center [1062, 410] width 5 height 111
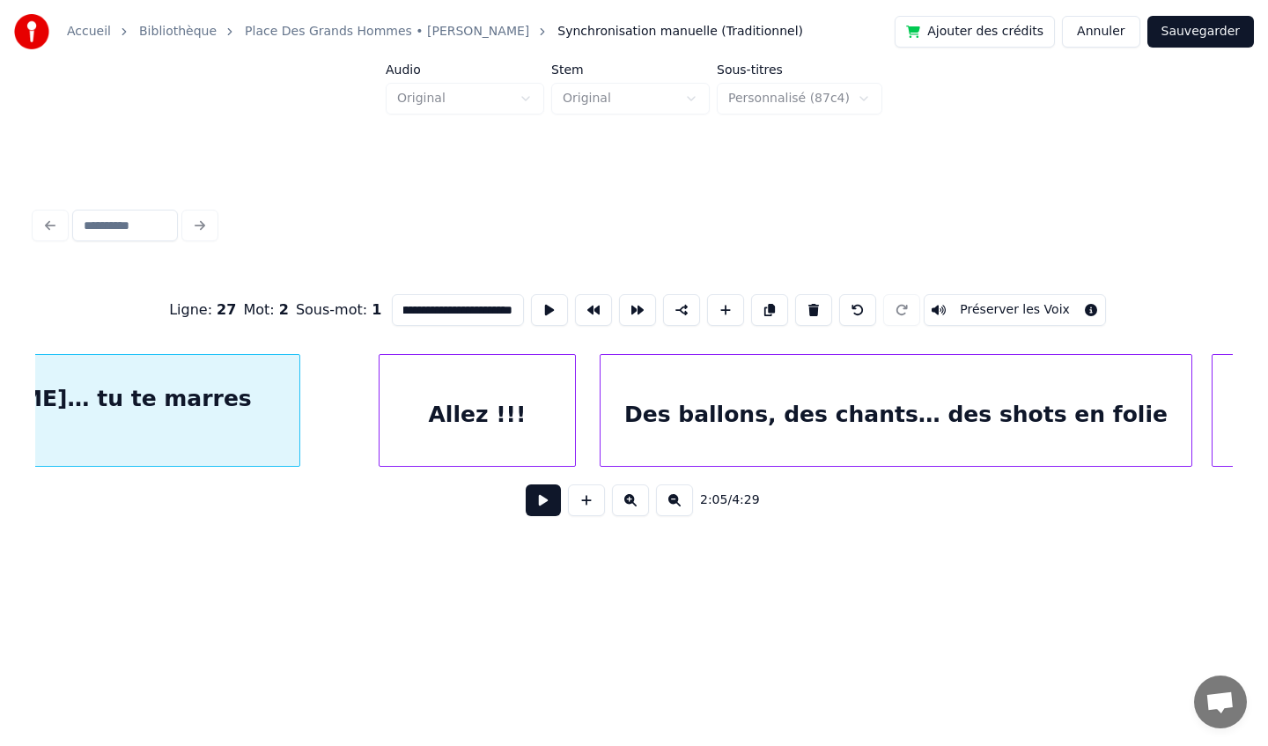
scroll to position [0, 22534]
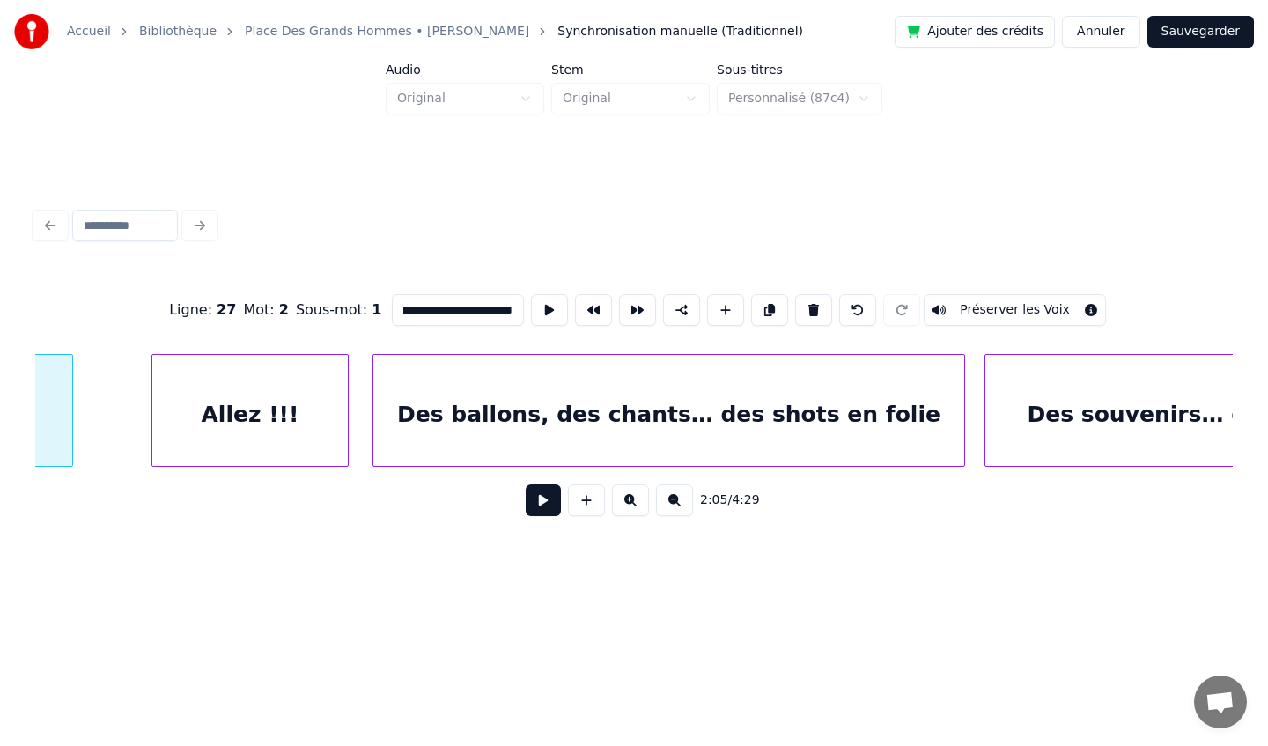
click at [267, 395] on div "Allez !!!" at bounding box center [249, 415] width 195 height 120
type input "*********"
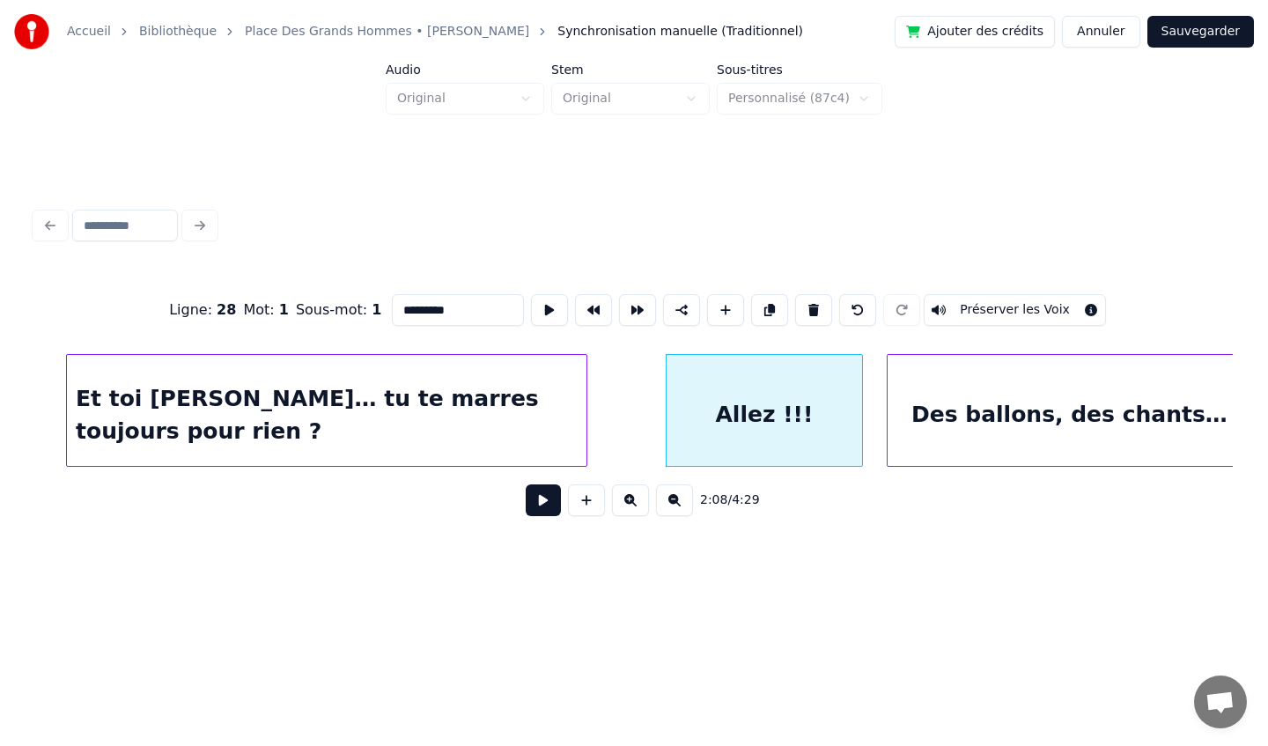
scroll to position [0, 22021]
click at [768, 393] on div "Allez !!!" at bounding box center [763, 415] width 195 height 120
drag, startPoint x: 452, startPoint y: 312, endPoint x: 298, endPoint y: 314, distance: 153.2
click at [306, 315] on div "Ligne : 28 Mot : 1 Sous-mot : 1 ********* Préserver les Voix" at bounding box center [634, 310] width 1198 height 88
click at [711, 387] on div at bounding box center [763, 415] width 195 height 120
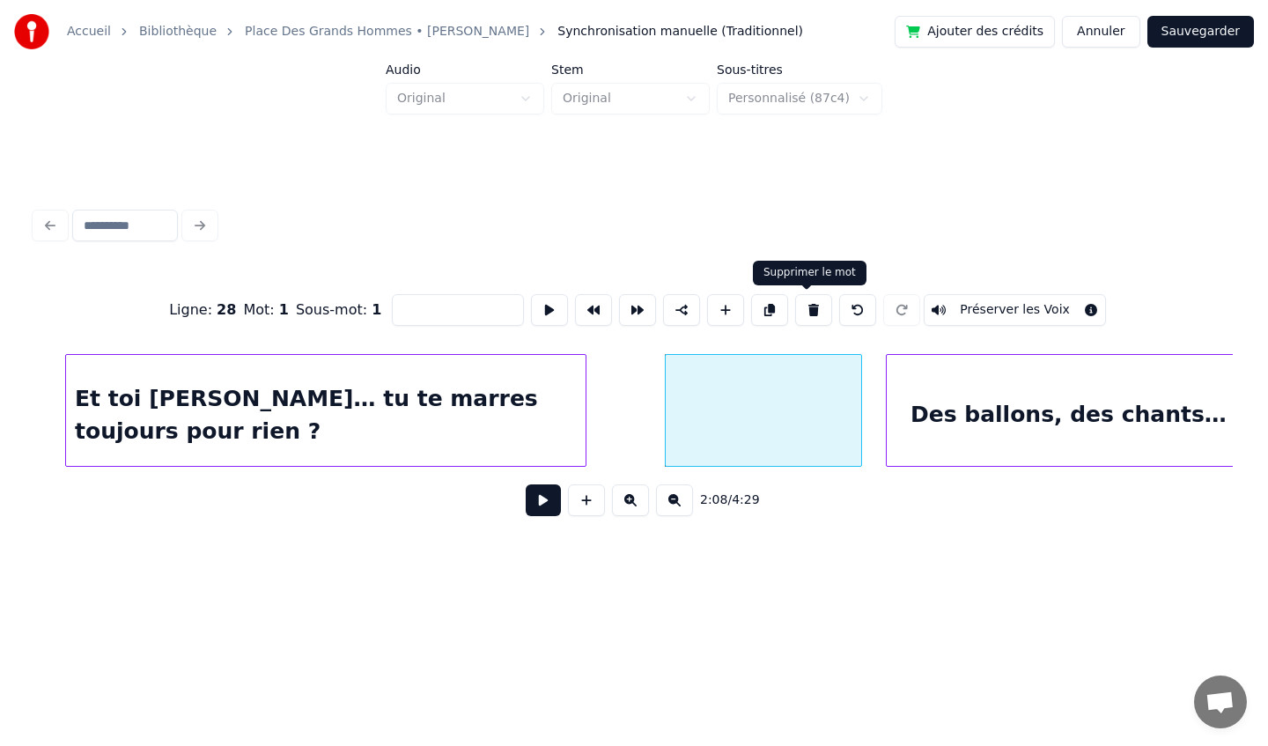
click at [805, 308] on button at bounding box center [813, 310] width 37 height 32
type input "**********"
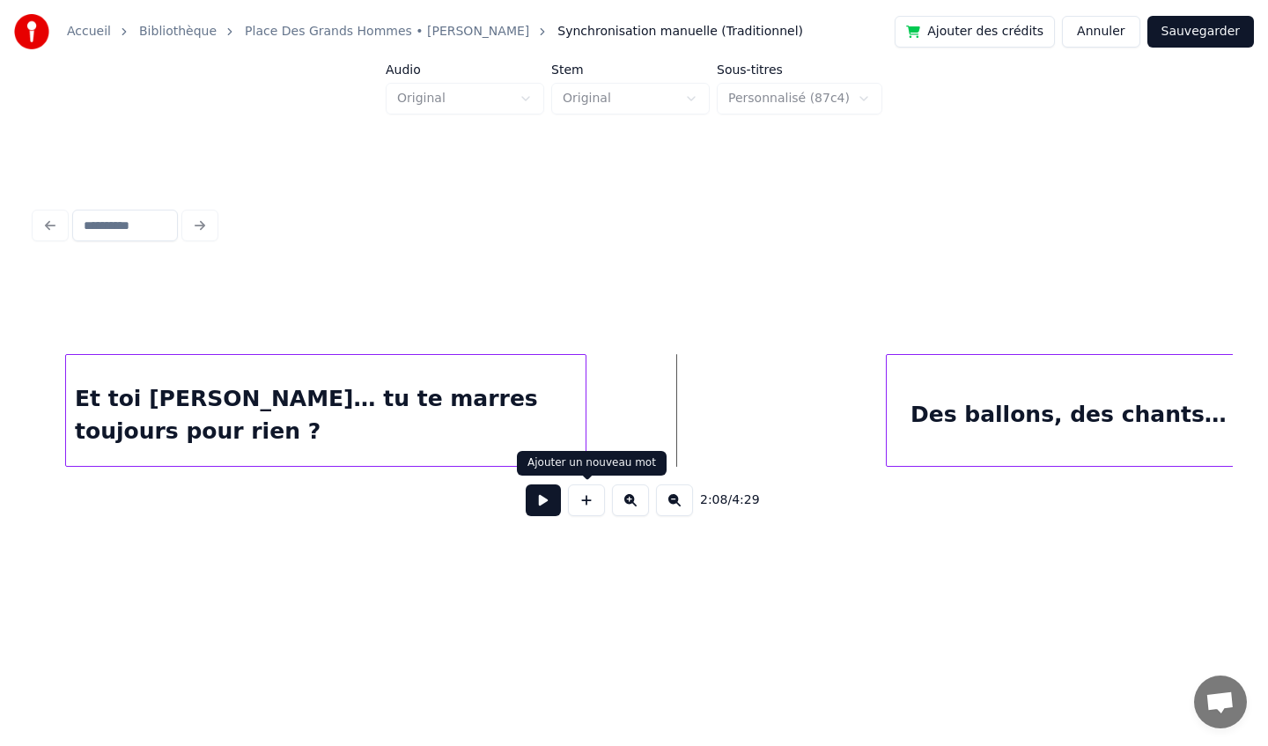
click at [591, 503] on button at bounding box center [586, 500] width 37 height 32
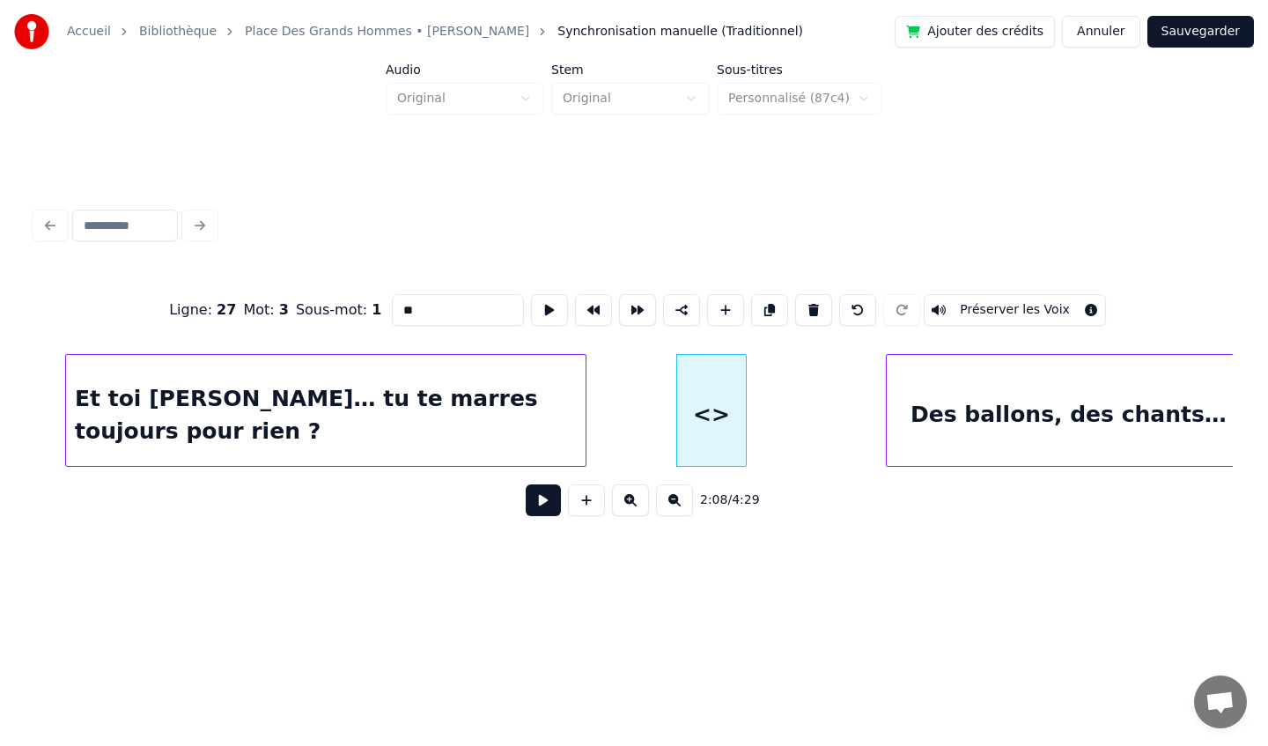
drag, startPoint x: 439, startPoint y: 315, endPoint x: 330, endPoint y: 312, distance: 109.2
click at [331, 312] on div "Ligne : 27 Mot : 3 Sous-mot : 1 ** Préserver les Voix" at bounding box center [634, 310] width 1198 height 88
paste input "*******"
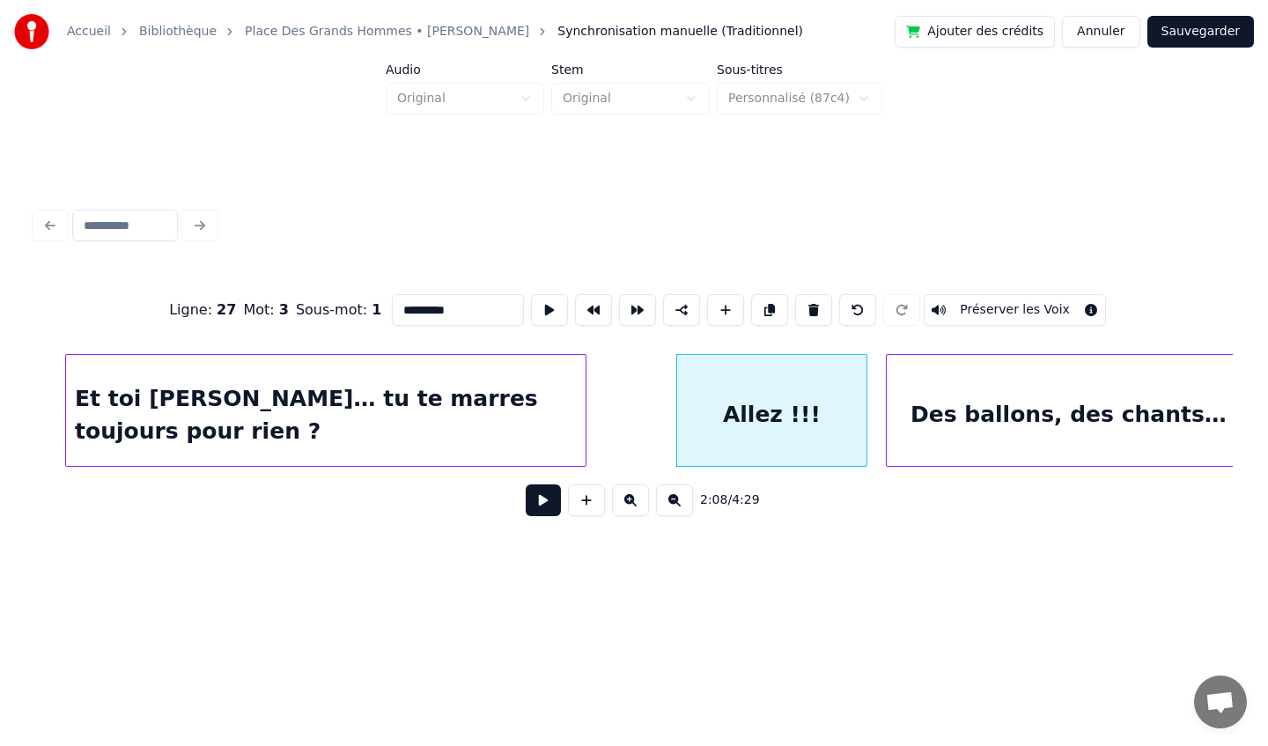
click at [864, 423] on div at bounding box center [863, 410] width 5 height 111
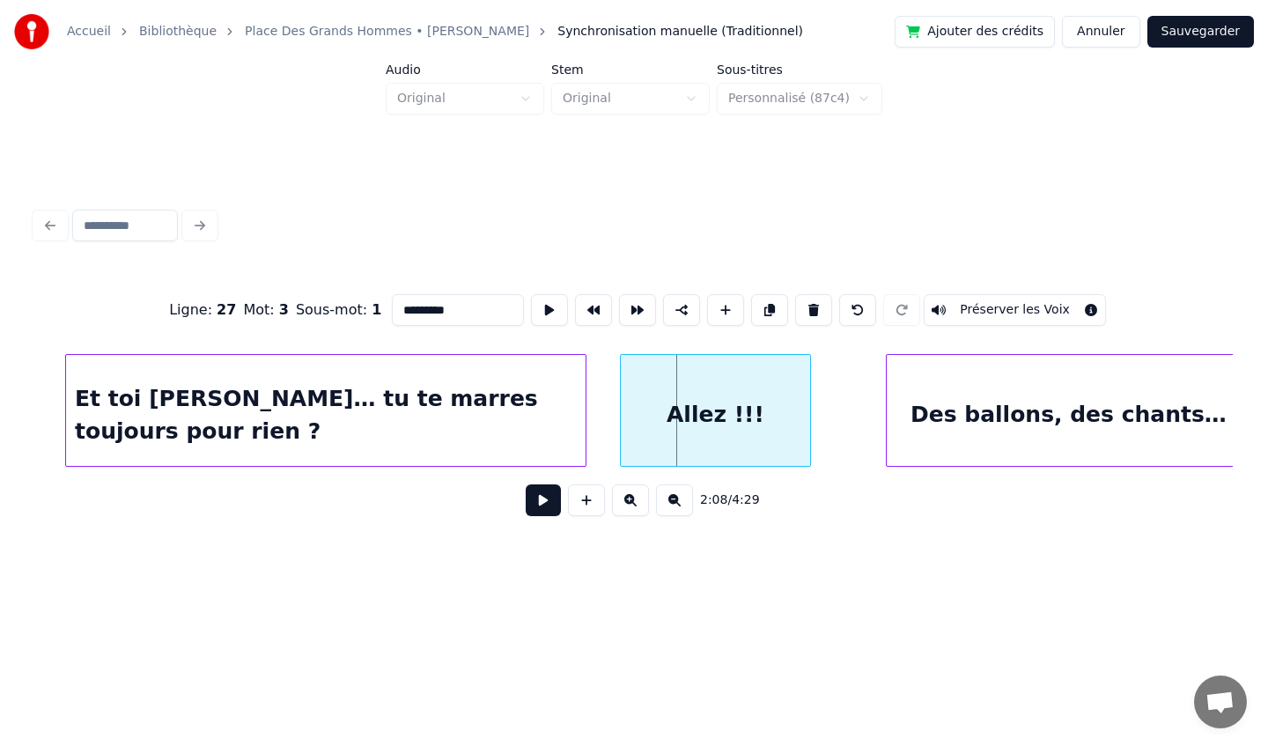
click at [757, 397] on div "Allez !!!" at bounding box center [715, 415] width 189 height 120
click at [871, 423] on div at bounding box center [871, 410] width 5 height 111
click at [622, 410] on div "Allez !!!" at bounding box center [749, 415] width 254 height 120
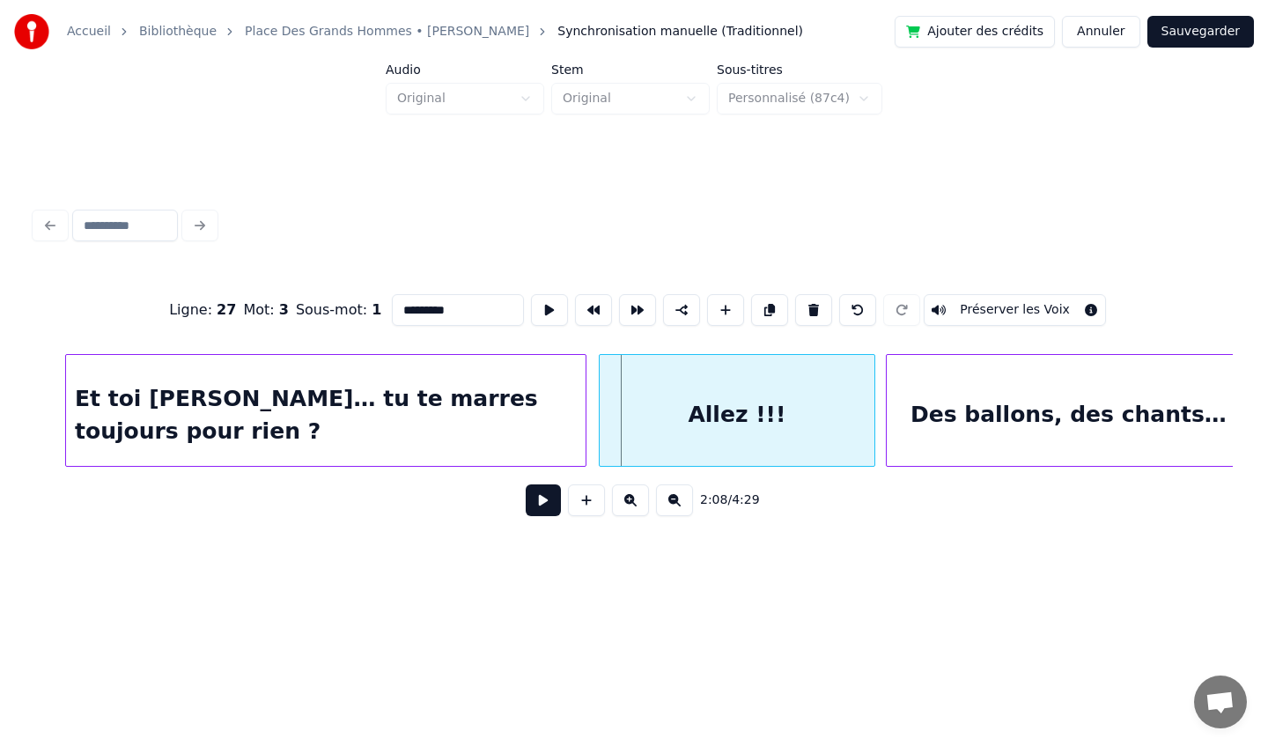
click at [602, 412] on div at bounding box center [602, 410] width 5 height 111
type input "*********"
click at [1220, 35] on button "Sauvegarder" at bounding box center [1200, 32] width 107 height 32
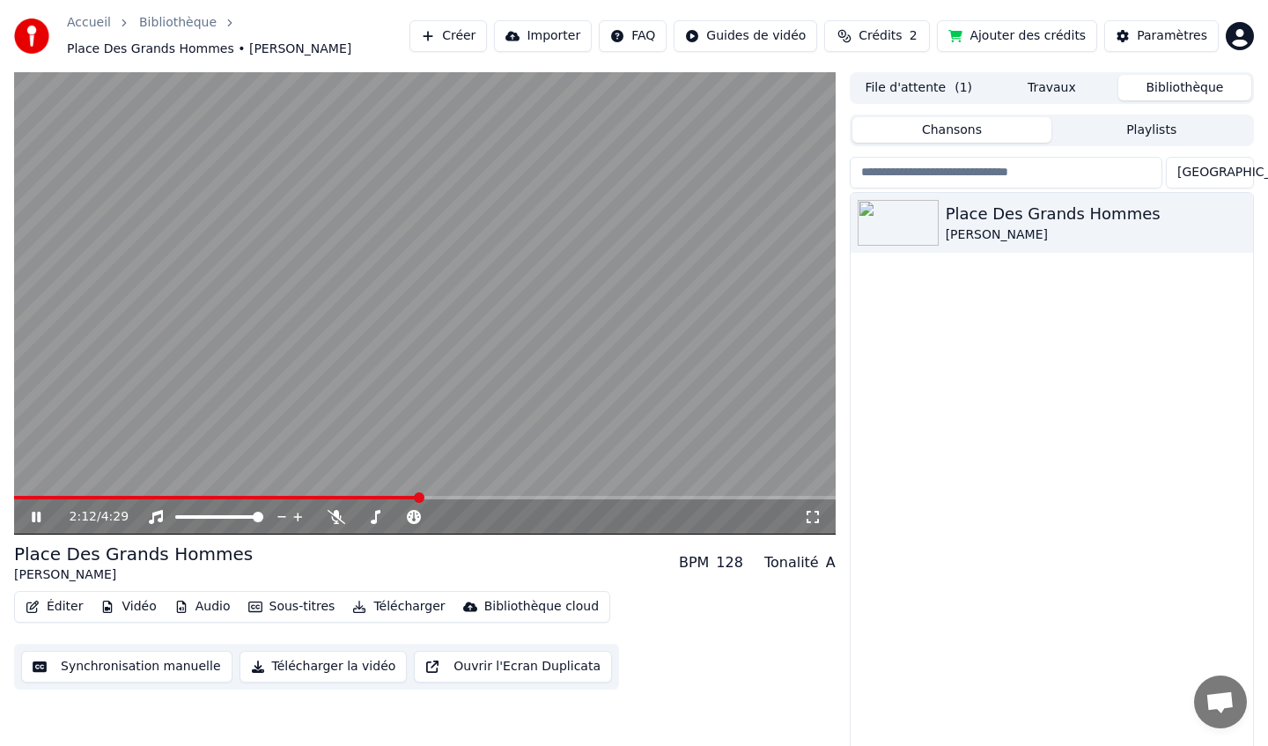
click at [73, 610] on button "Éditer" at bounding box center [53, 606] width 71 height 25
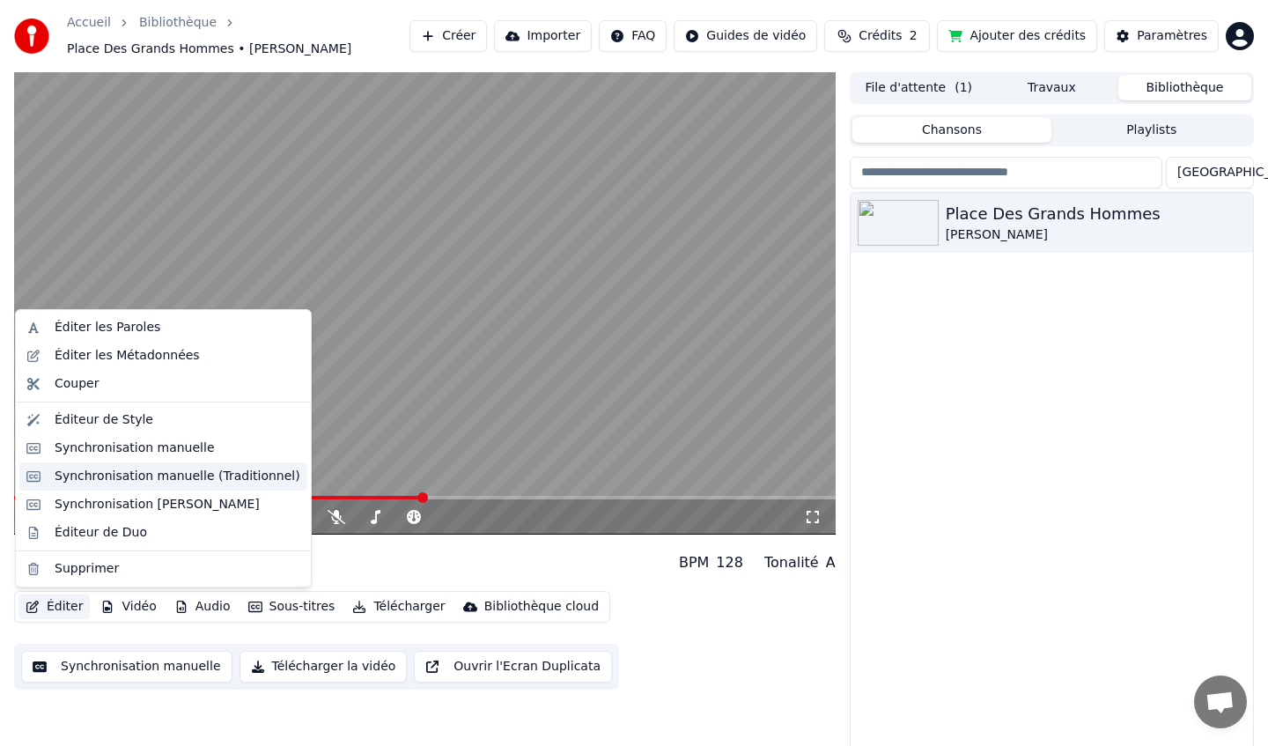
click at [144, 481] on div "Synchronisation manuelle (Traditionnel)" at bounding box center [178, 477] width 246 height 18
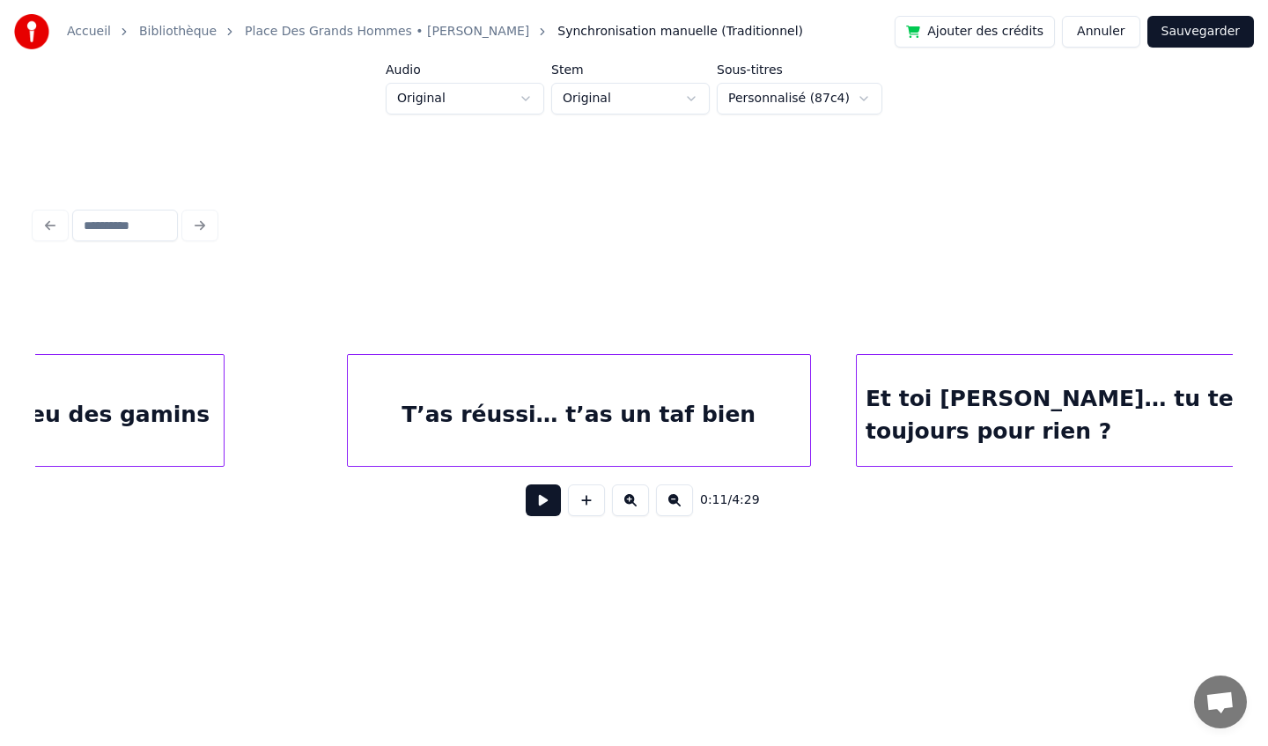
scroll to position [0, 21222]
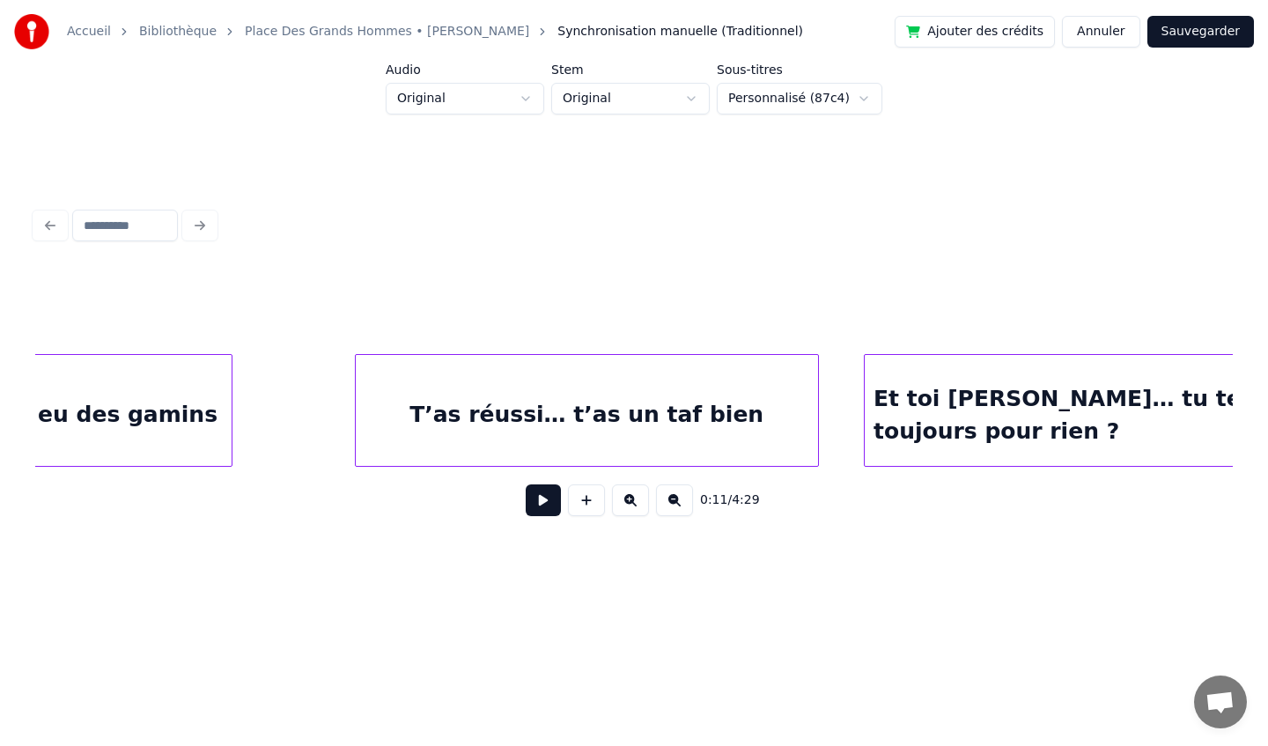
click at [595, 380] on div "T’as réussi… t’as un taf bien" at bounding box center [587, 415] width 462 height 120
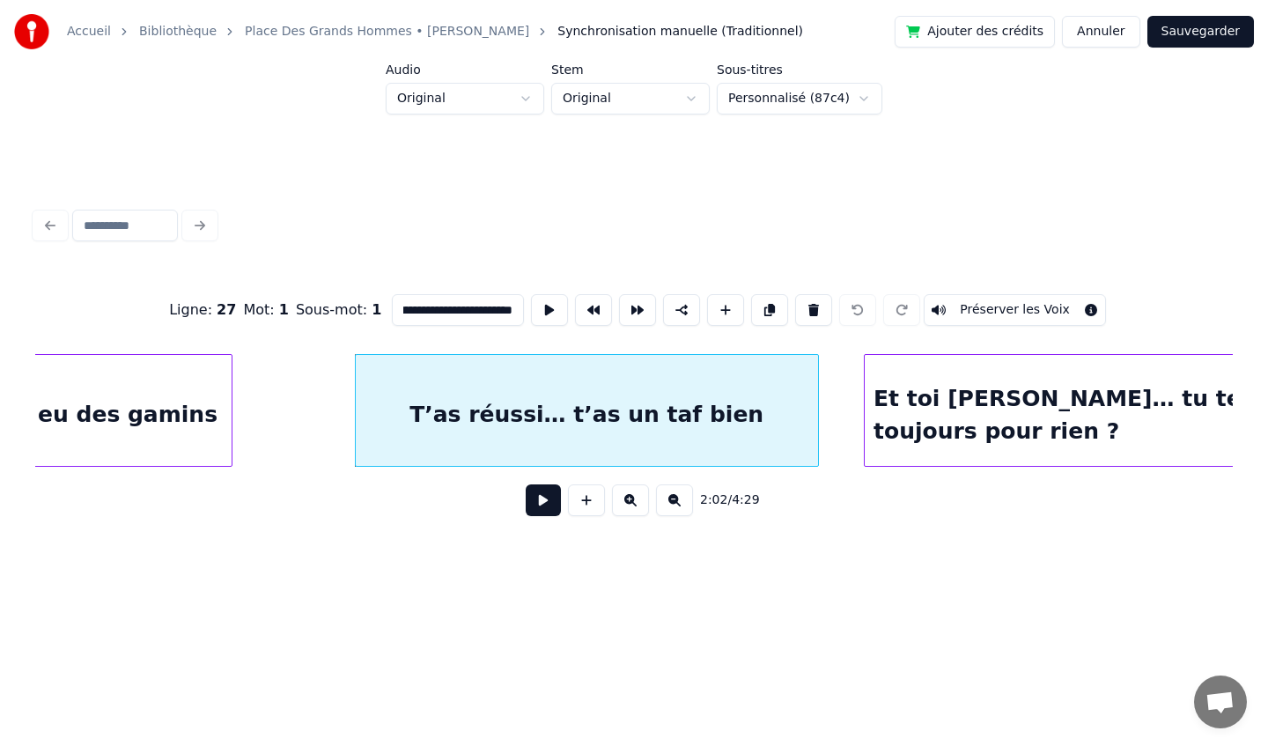
scroll to position [0, 0]
drag, startPoint x: 394, startPoint y: 307, endPoint x: 356, endPoint y: 312, distance: 39.0
click at [352, 312] on div "**********" at bounding box center [634, 310] width 1198 height 88
click at [438, 385] on div "T’as réussi… t’as un taf bien" at bounding box center [587, 415] width 462 height 120
click at [800, 313] on button at bounding box center [813, 310] width 37 height 32
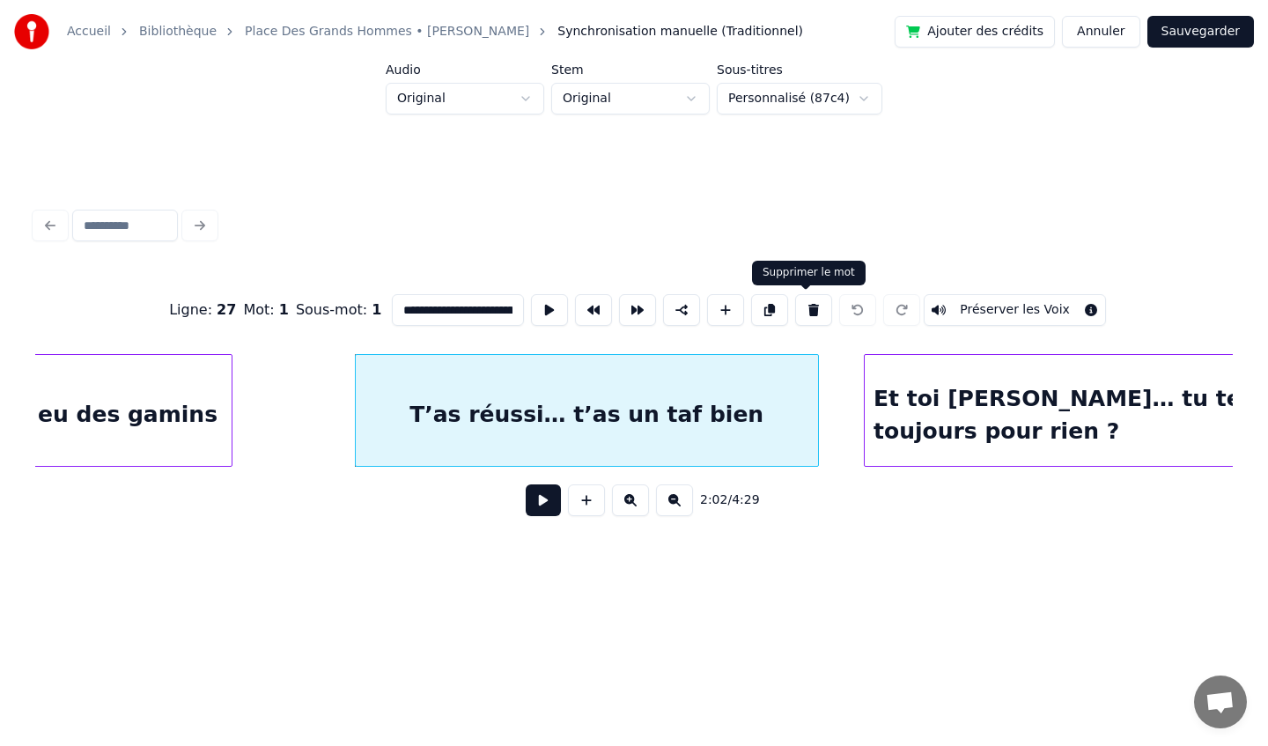
type input "**********"
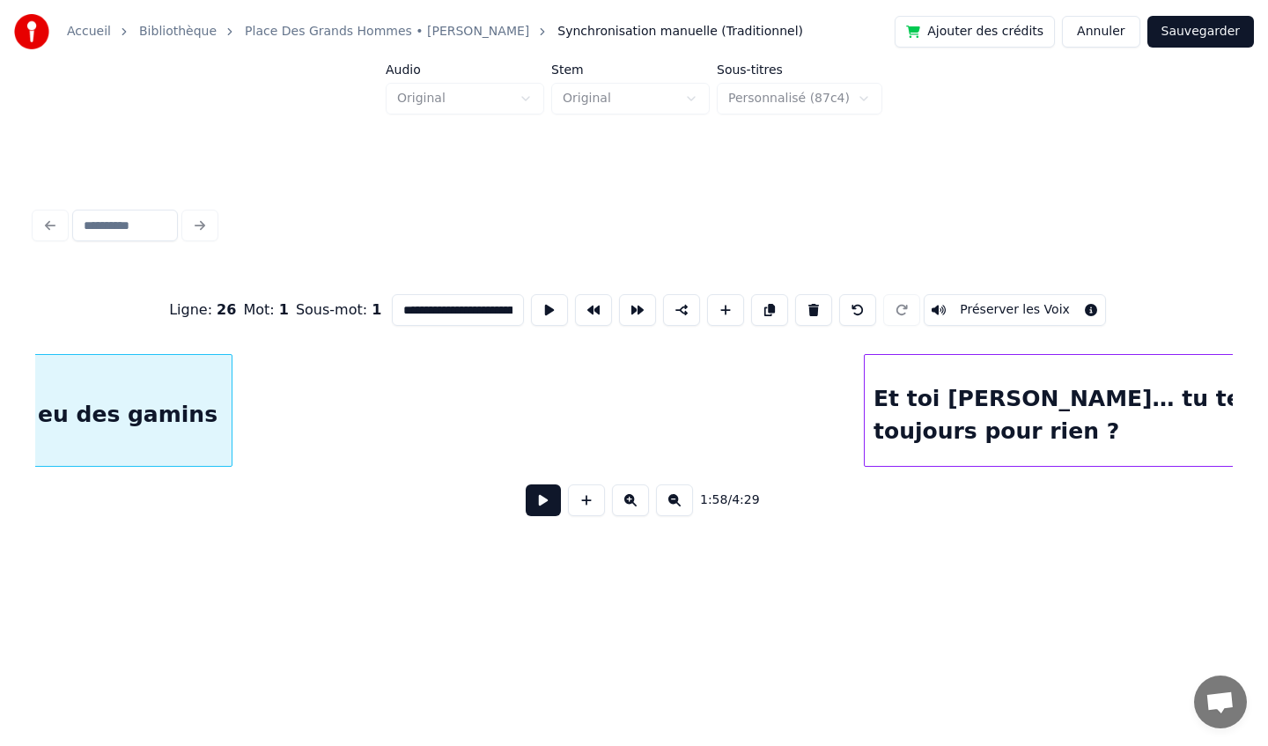
scroll to position [0, 20938]
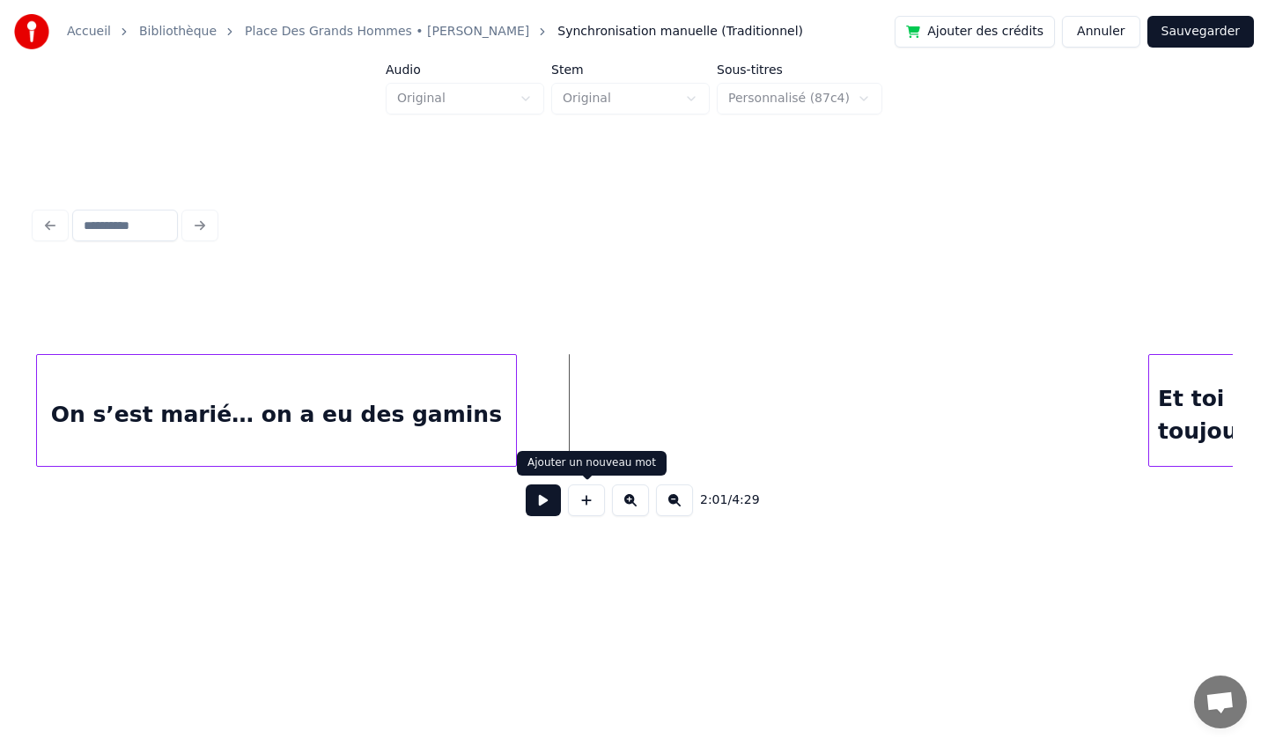
click at [581, 499] on button at bounding box center [586, 500] width 37 height 32
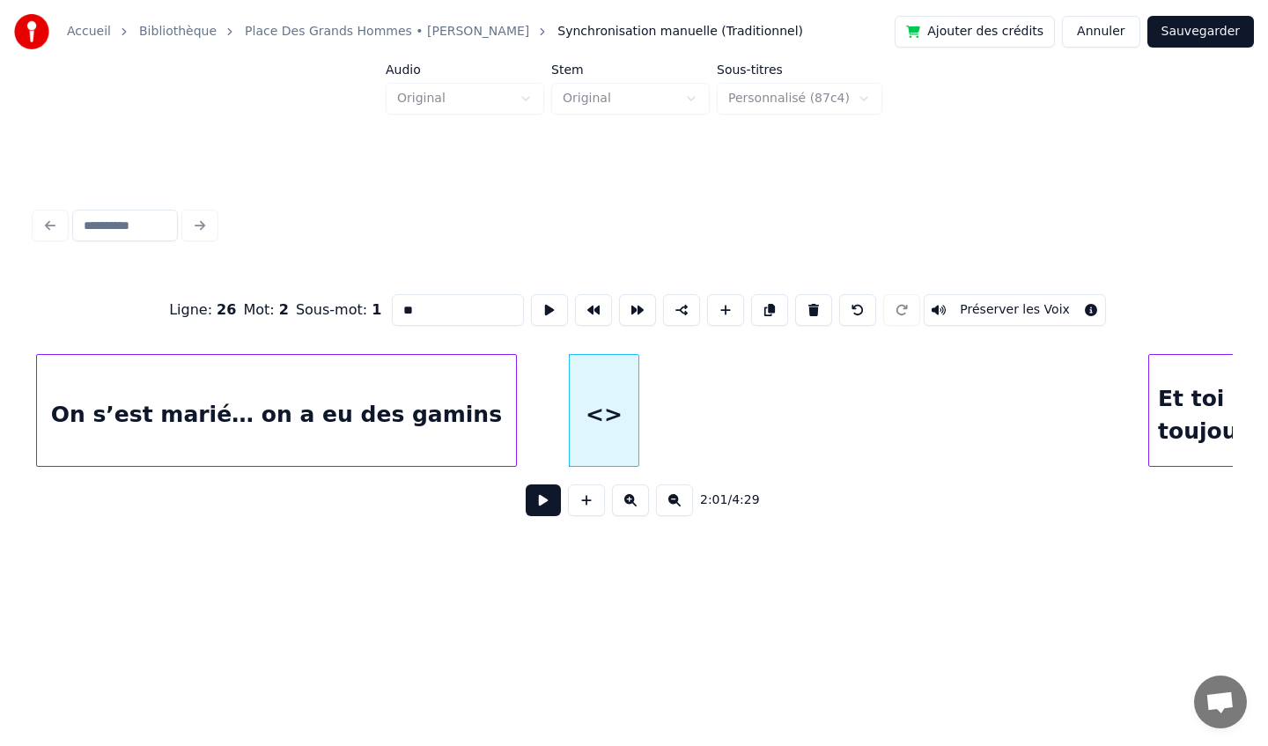
click at [434, 315] on input "**" at bounding box center [458, 310] width 132 height 32
drag, startPoint x: 434, startPoint y: 315, endPoint x: 400, endPoint y: 318, distance: 34.4
click at [400, 318] on input "**" at bounding box center [458, 310] width 132 height 32
click at [430, 313] on input "***" at bounding box center [458, 310] width 132 height 32
type input "*"
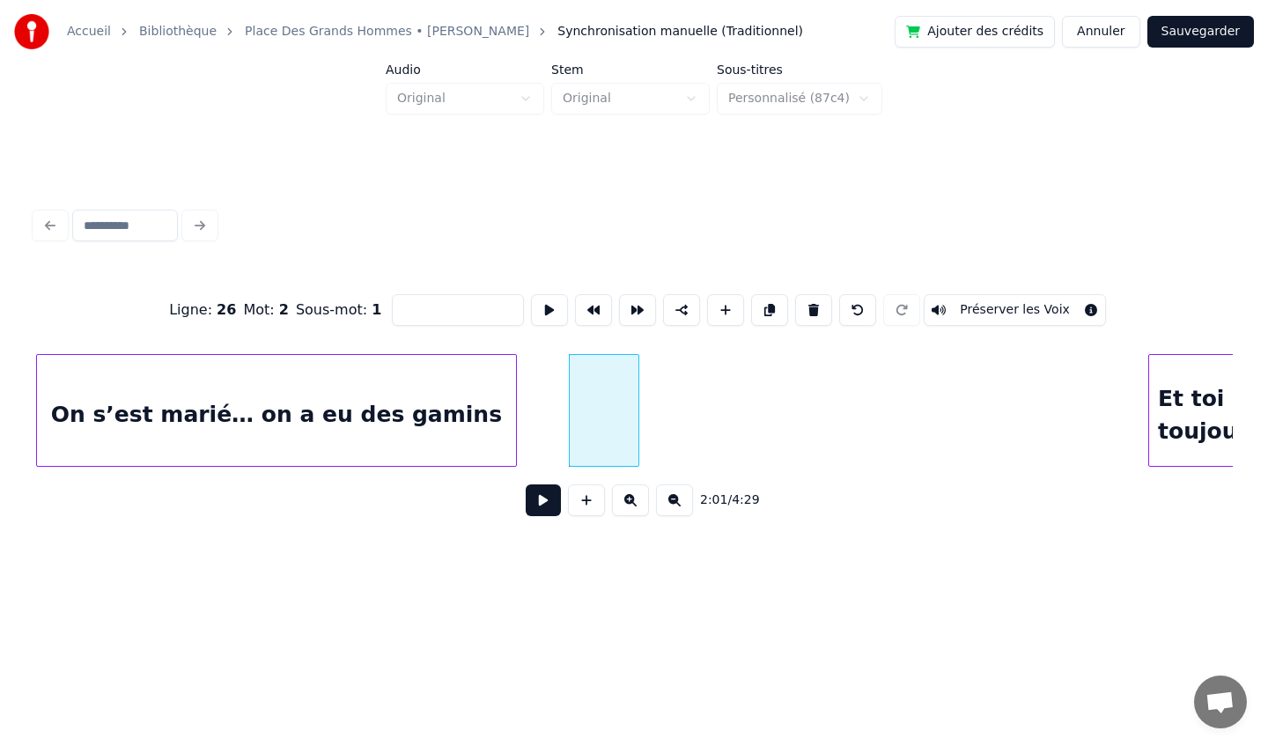
paste input "**********"
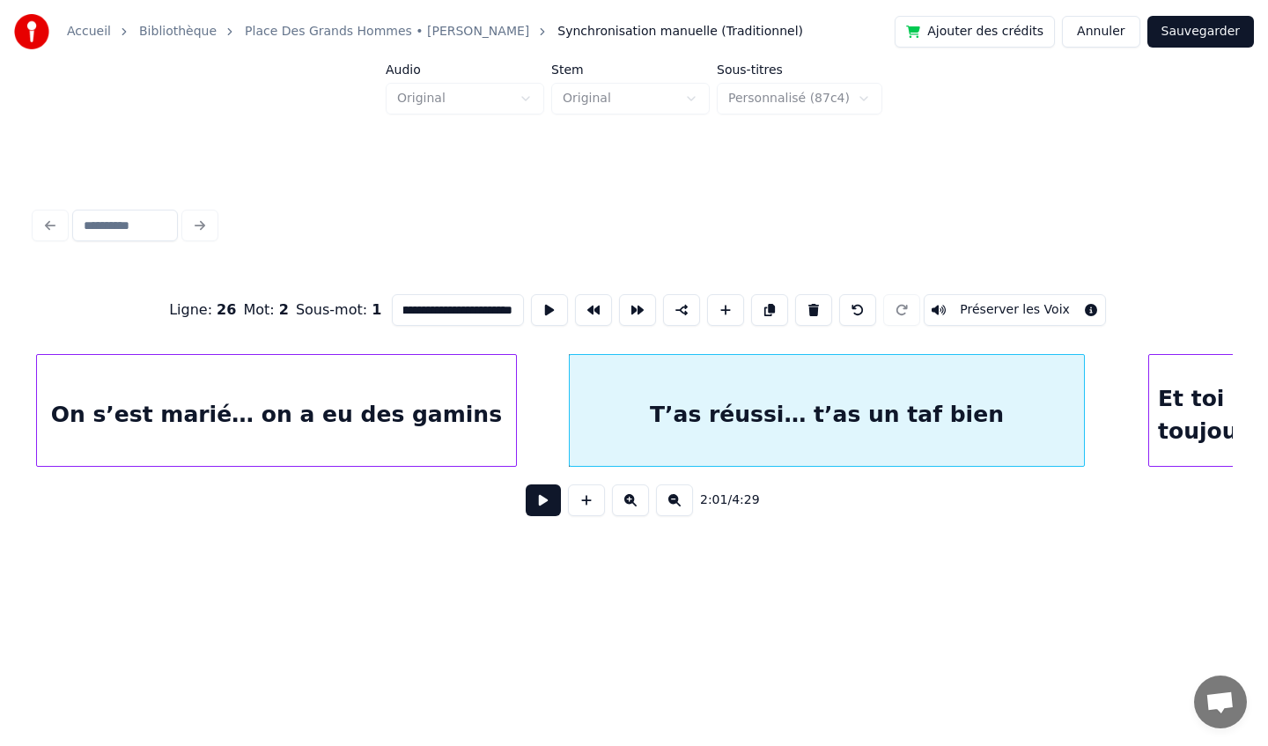
click at [1080, 434] on div at bounding box center [1081, 410] width 5 height 111
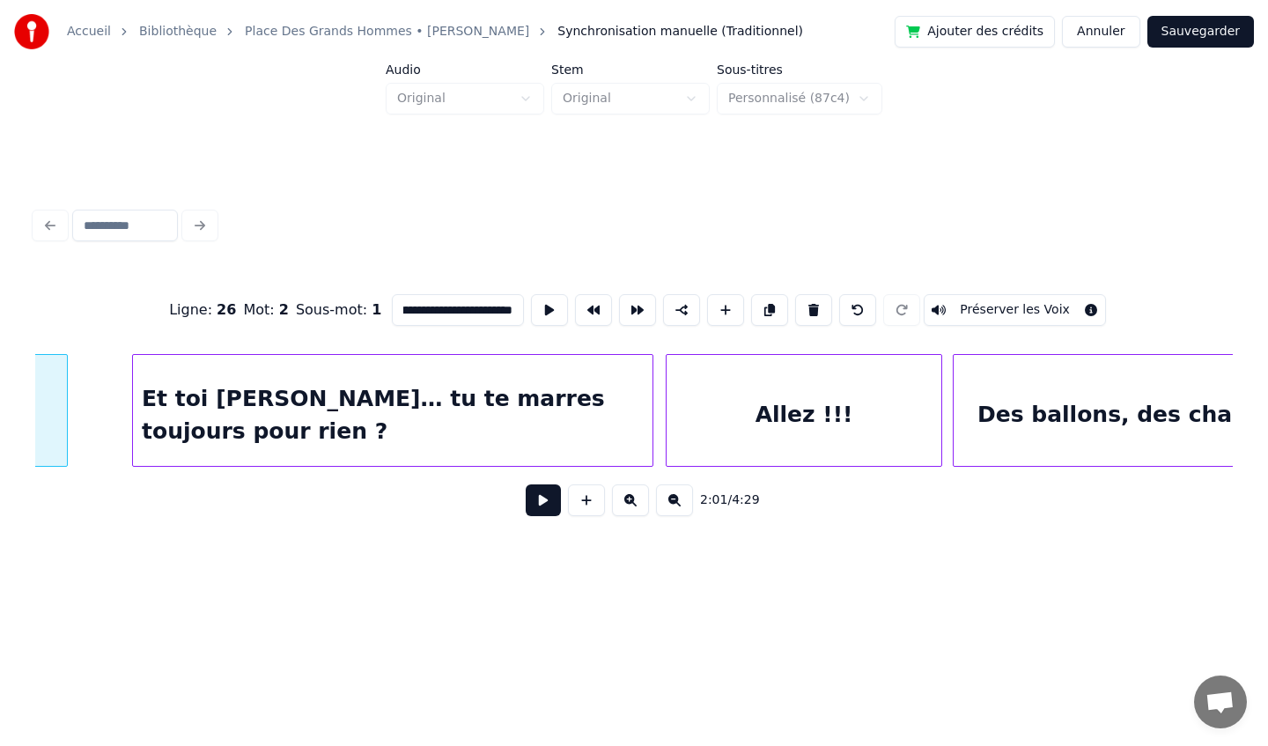
scroll to position [0, 21950]
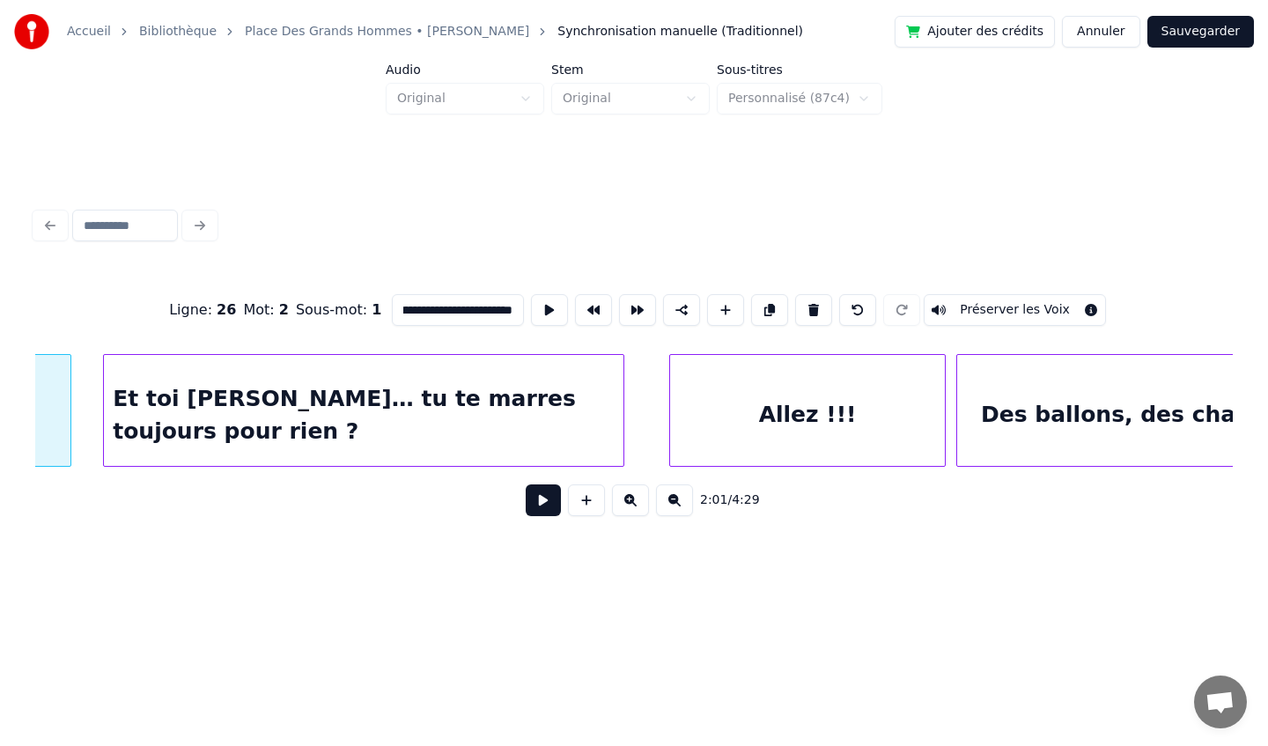
click at [405, 397] on div "Et toi [PERSON_NAME]… tu te marres toujours pour rien ?" at bounding box center [364, 415] width 520 height 120
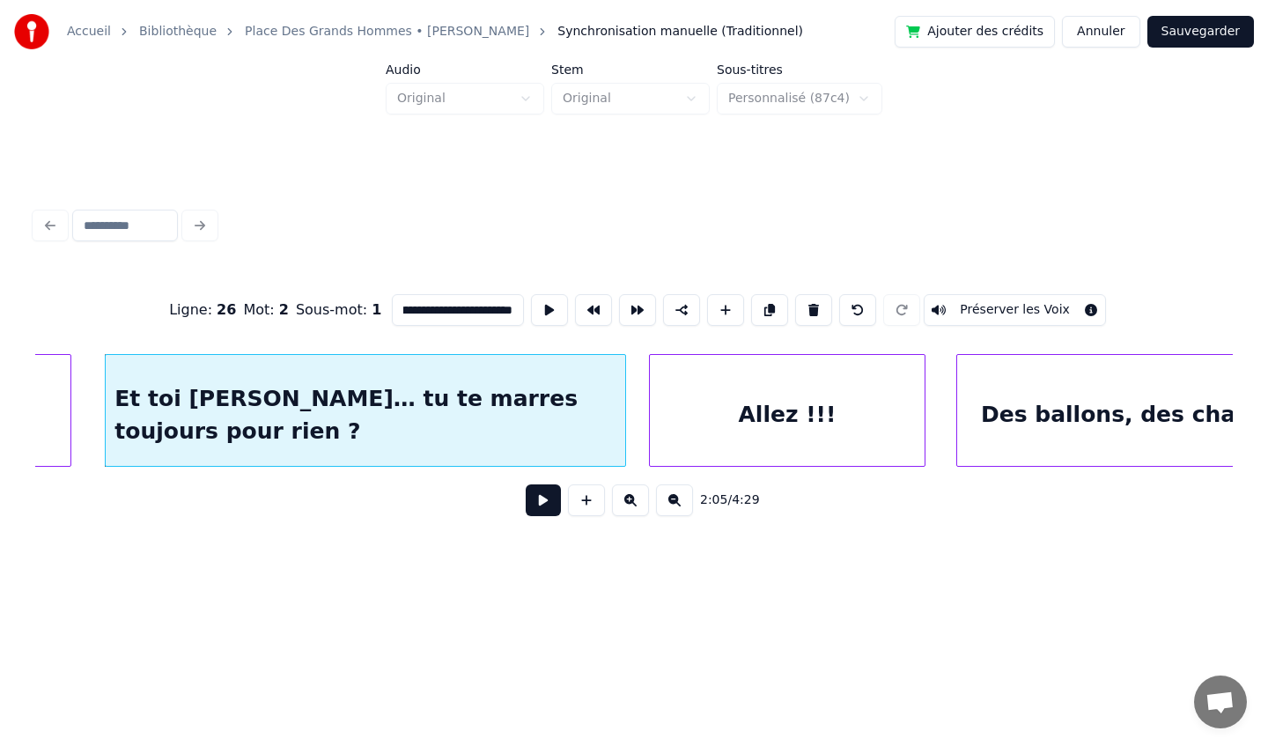
click at [696, 393] on div "Allez !!!" at bounding box center [787, 415] width 275 height 120
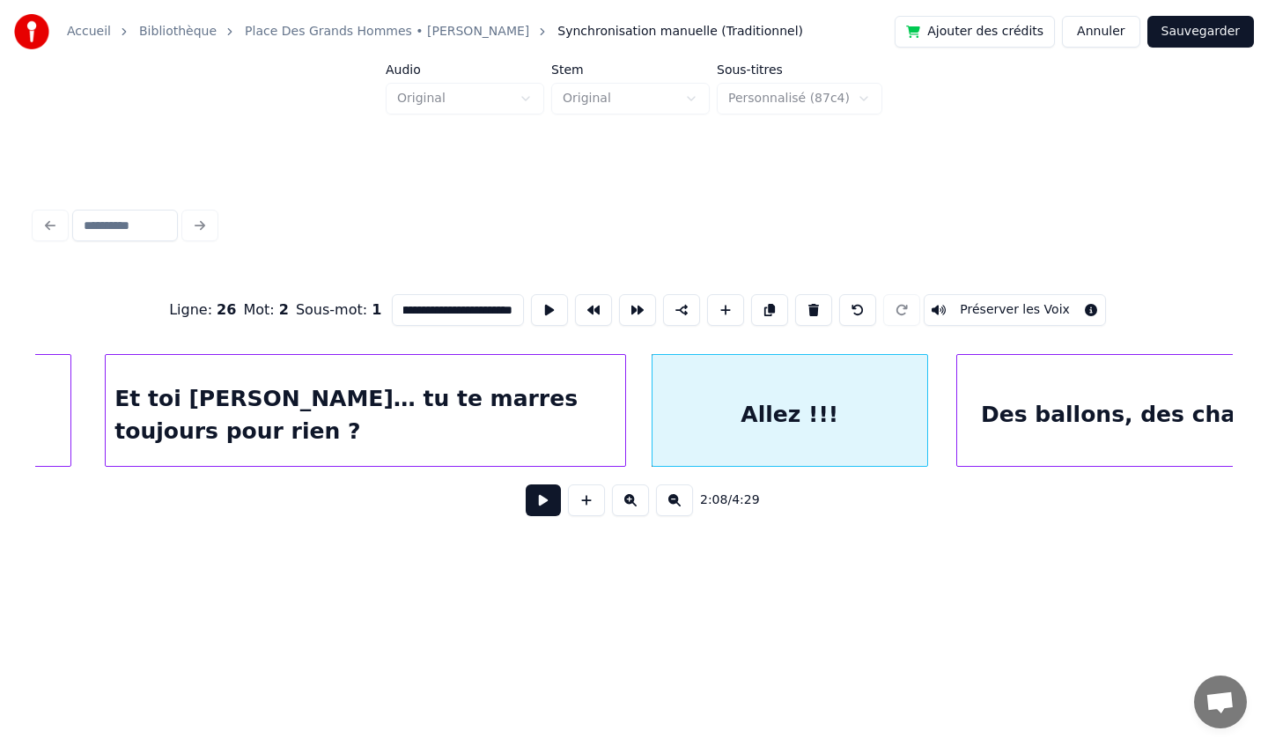
scroll to position [0, 0]
drag, startPoint x: 107, startPoint y: 401, endPoint x: 96, endPoint y: 400, distance: 10.6
click at [149, 389] on div "Et toi [PERSON_NAME]… tu te marres toujours pour rien ?" at bounding box center [366, 415] width 520 height 120
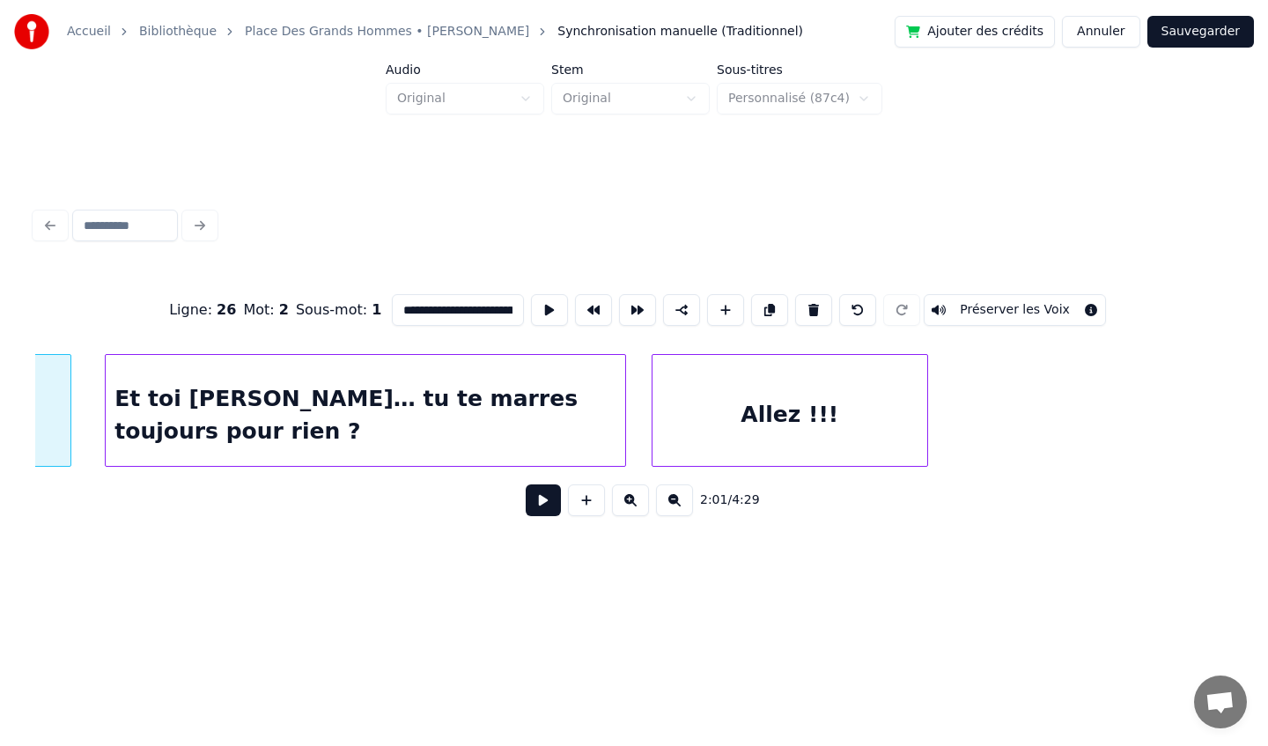
scroll to position [0, 21471]
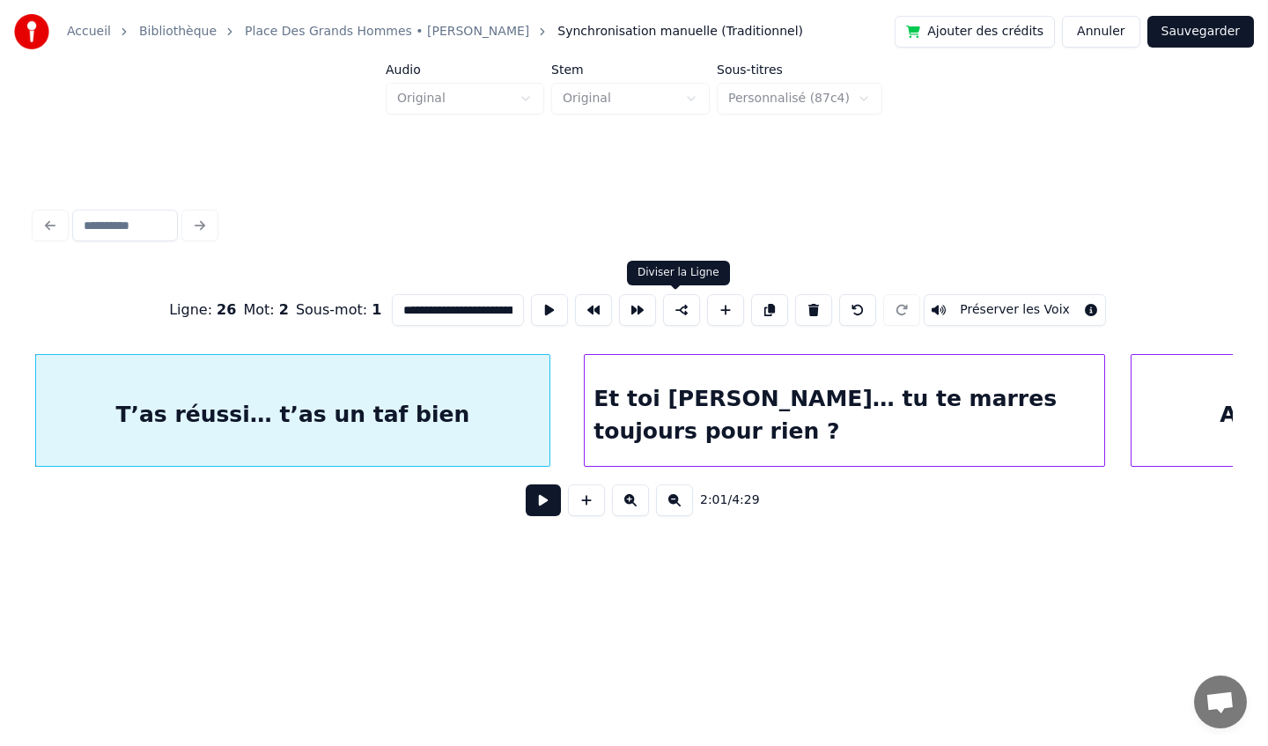
click at [676, 312] on button at bounding box center [681, 310] width 37 height 32
click at [749, 397] on div "Et toi [PERSON_NAME]… tu te marres toujours pour rien ?" at bounding box center [845, 415] width 520 height 120
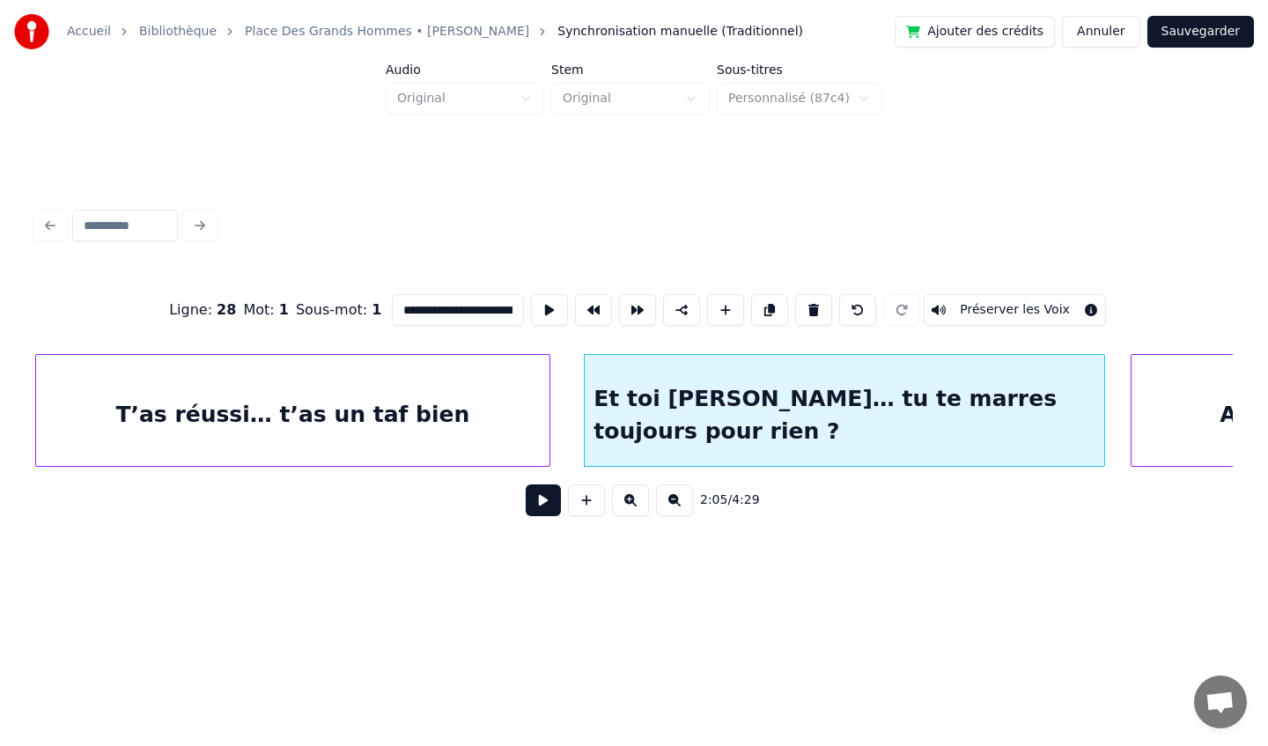
click at [1160, 392] on div "Allez !!!" at bounding box center [1268, 415] width 275 height 120
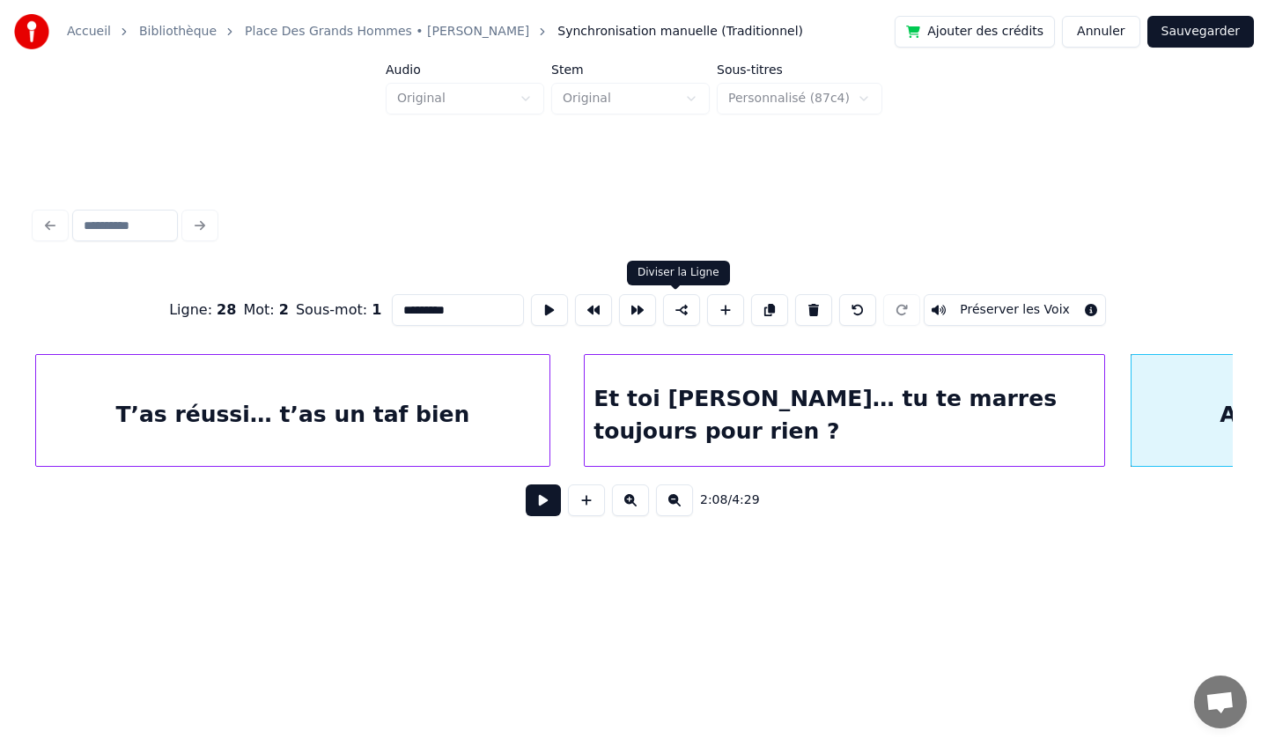
click at [674, 305] on button at bounding box center [681, 310] width 37 height 32
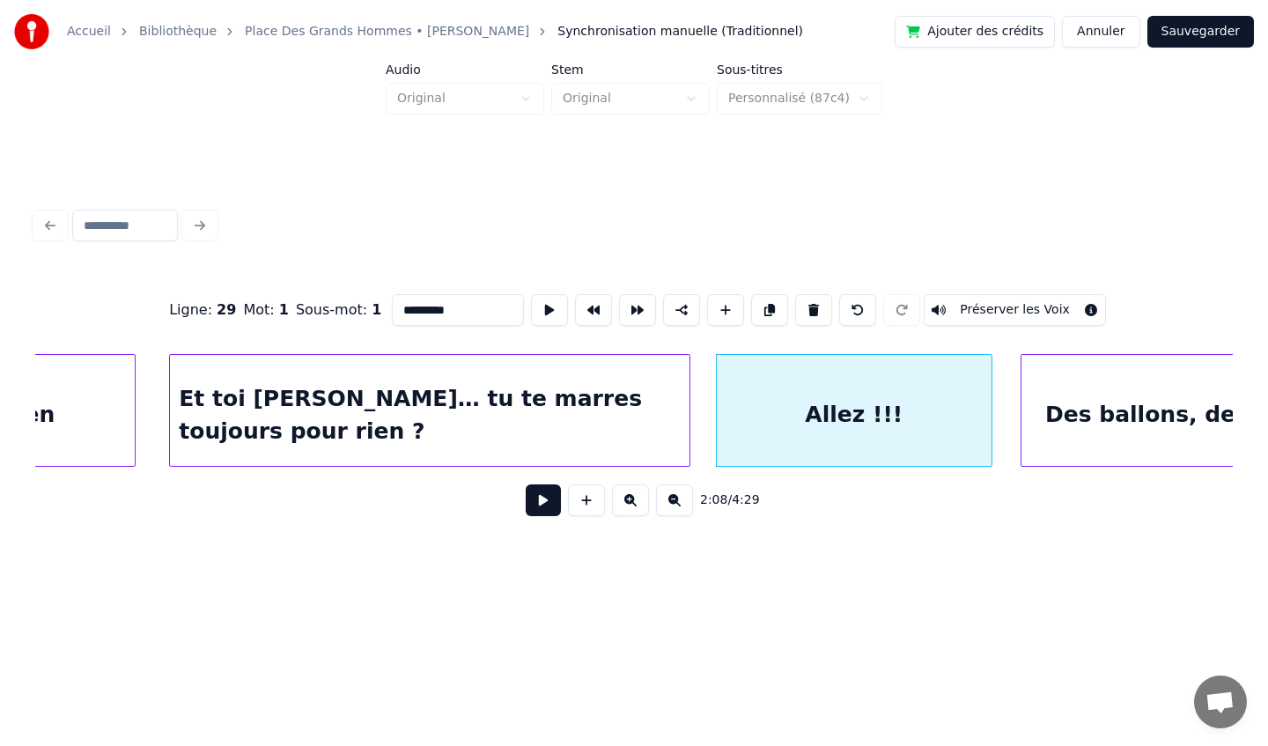
scroll to position [0, 21924]
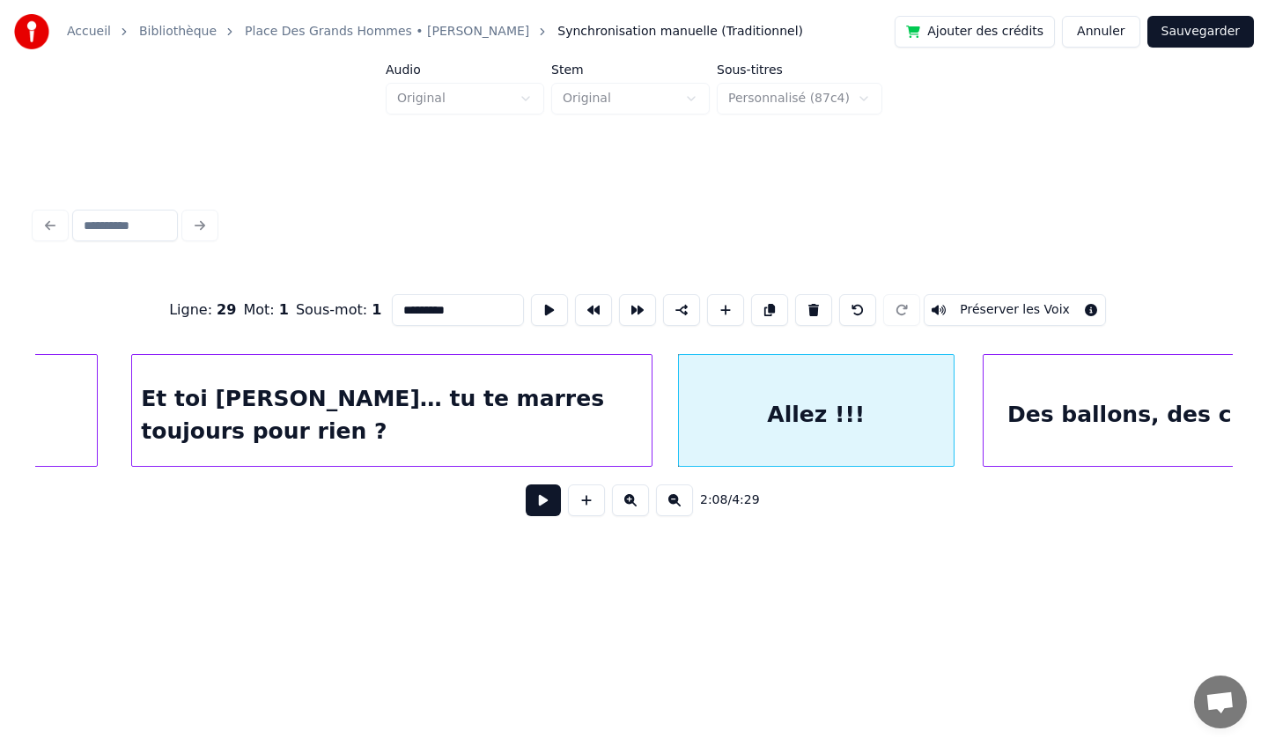
click at [1050, 410] on div "Des ballons, des chants… des shots en folie" at bounding box center [1279, 415] width 591 height 120
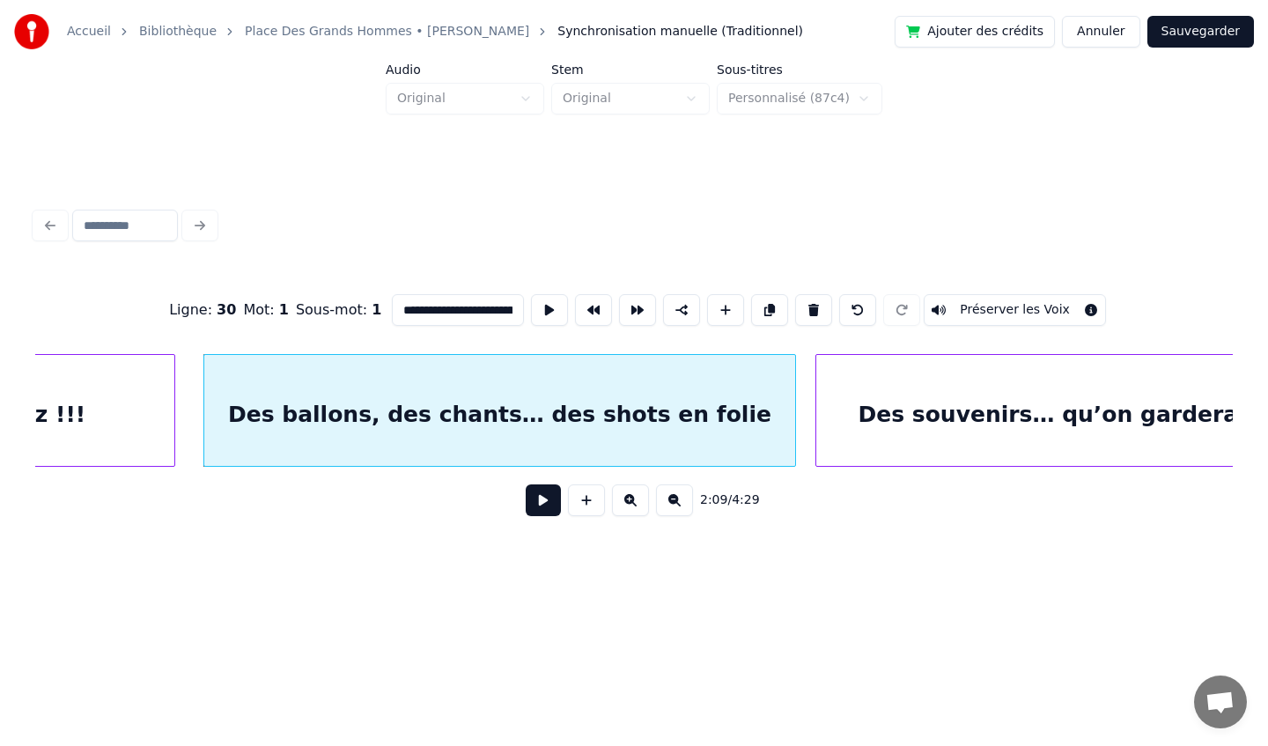
click at [864, 394] on div "Des souvenirs… qu’on gardera à vie" at bounding box center [1081, 415] width 531 height 120
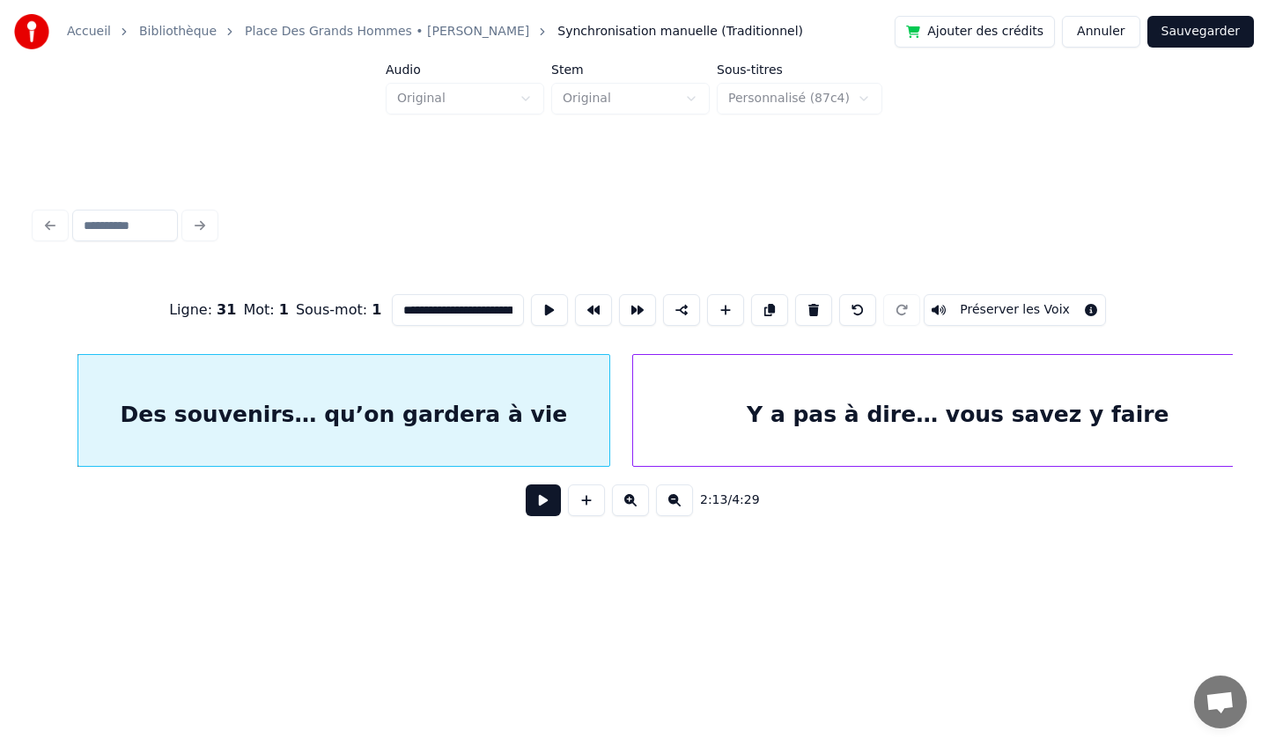
scroll to position [0, 23514]
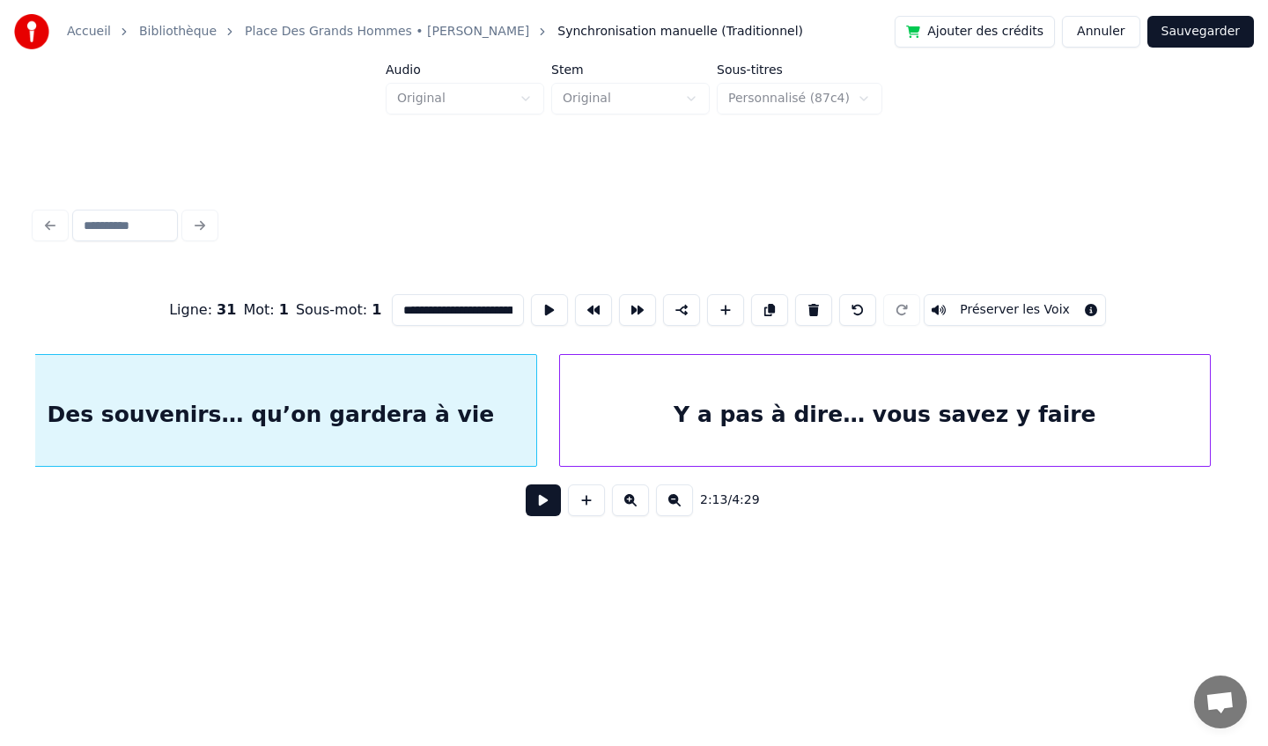
click at [864, 394] on div "Y a pas à dire… vous savez y faire" at bounding box center [884, 415] width 649 height 120
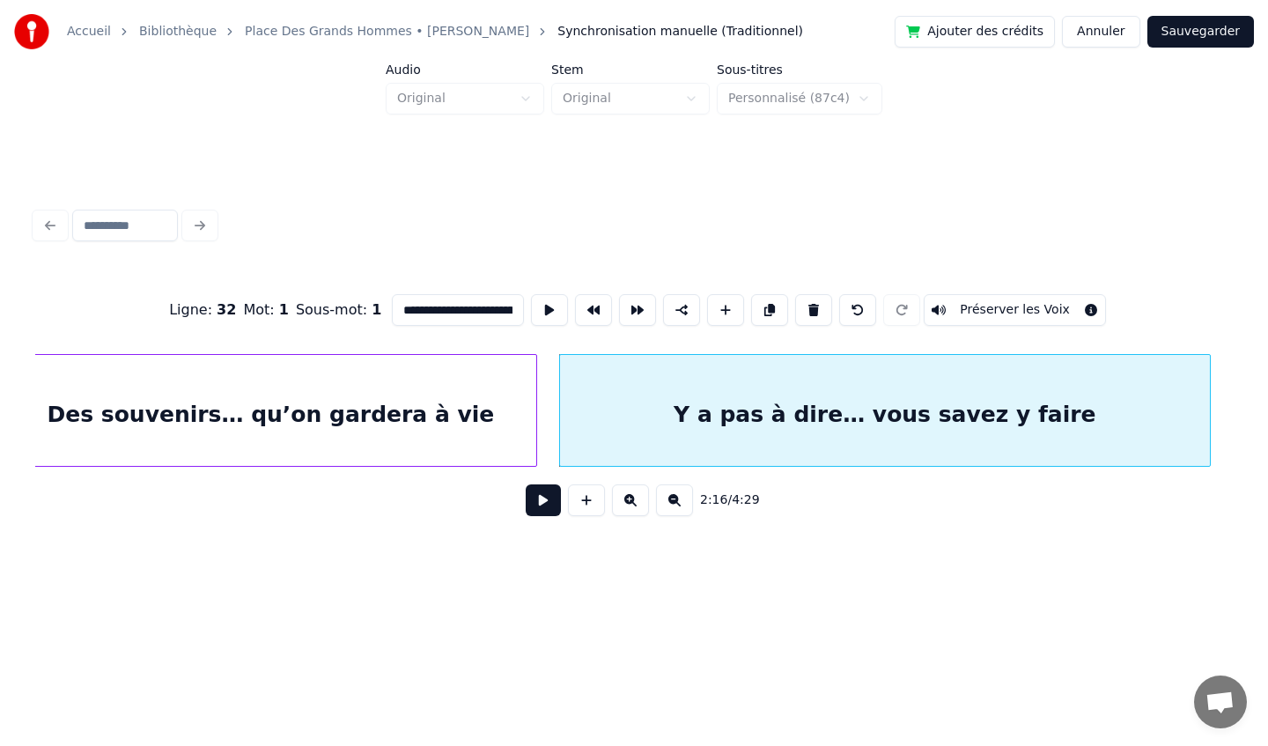
click at [1057, 618] on html "**********" at bounding box center [634, 309] width 1268 height 618
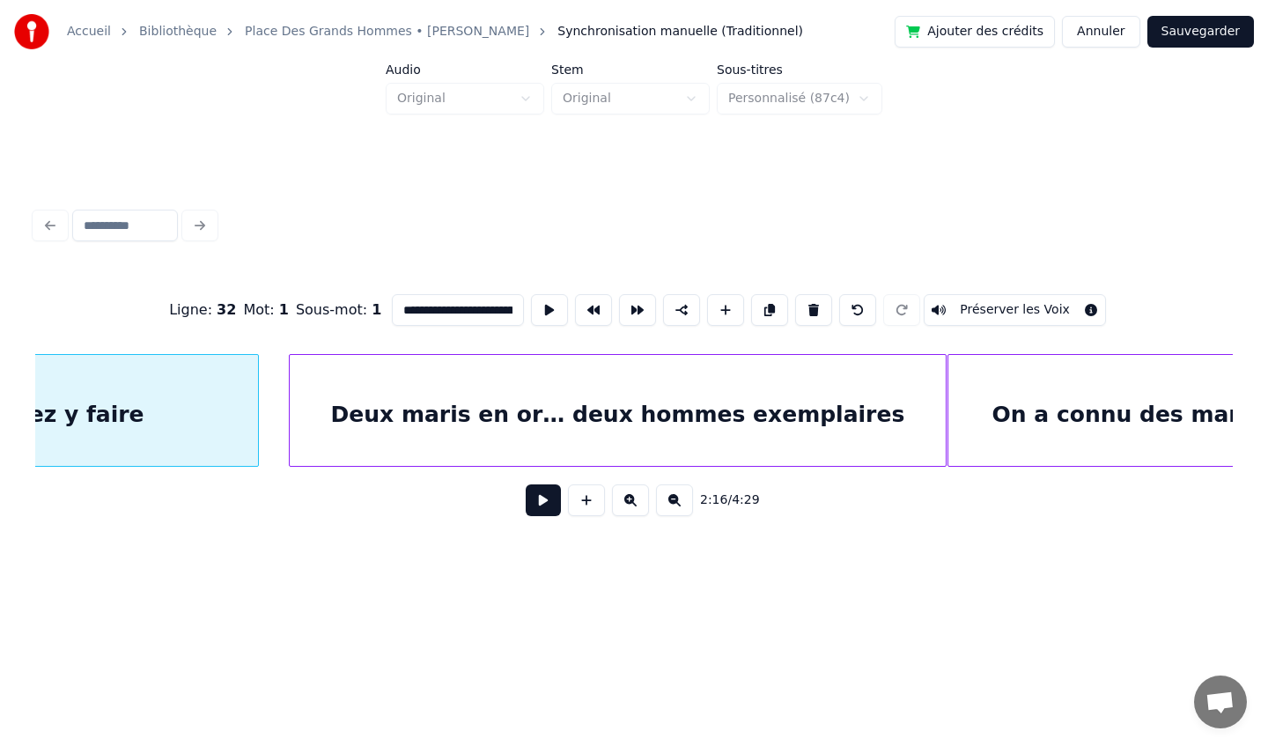
scroll to position [0, 24467]
click at [689, 412] on div "Deux maris en or… deux hommes exemplaires" at bounding box center [617, 415] width 656 height 120
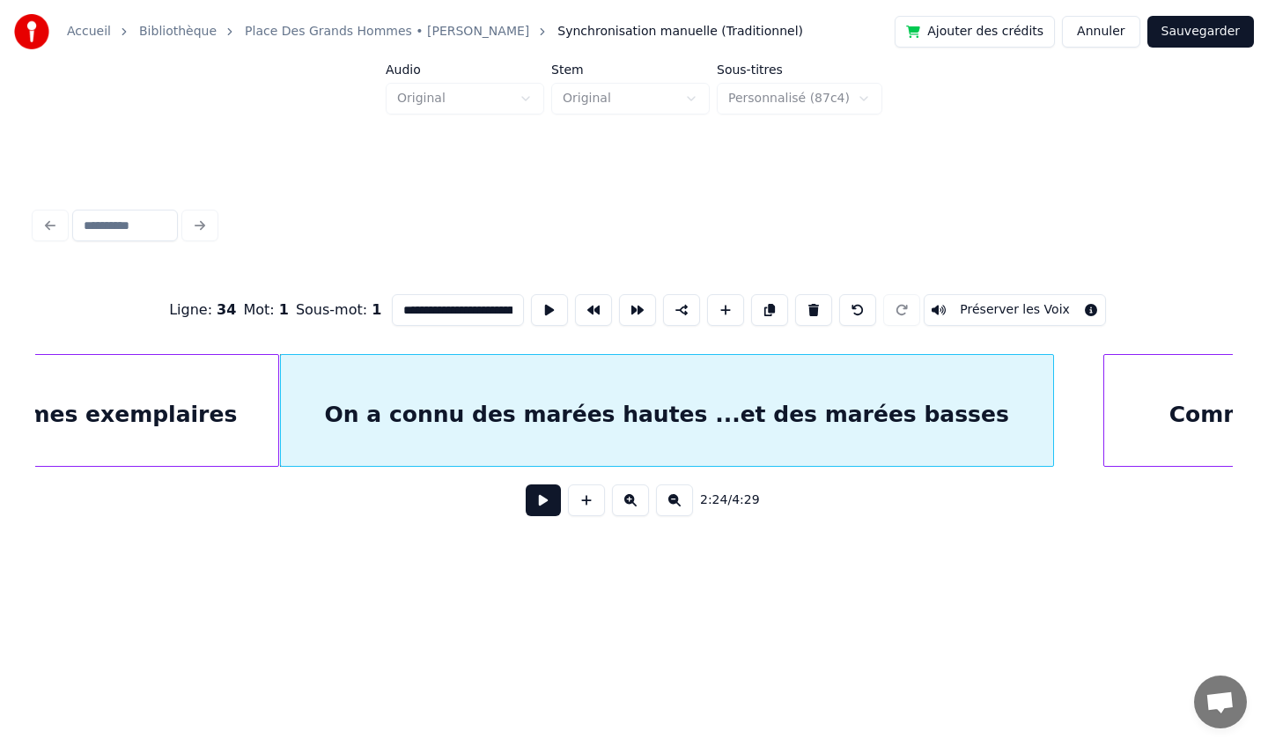
scroll to position [0, 25261]
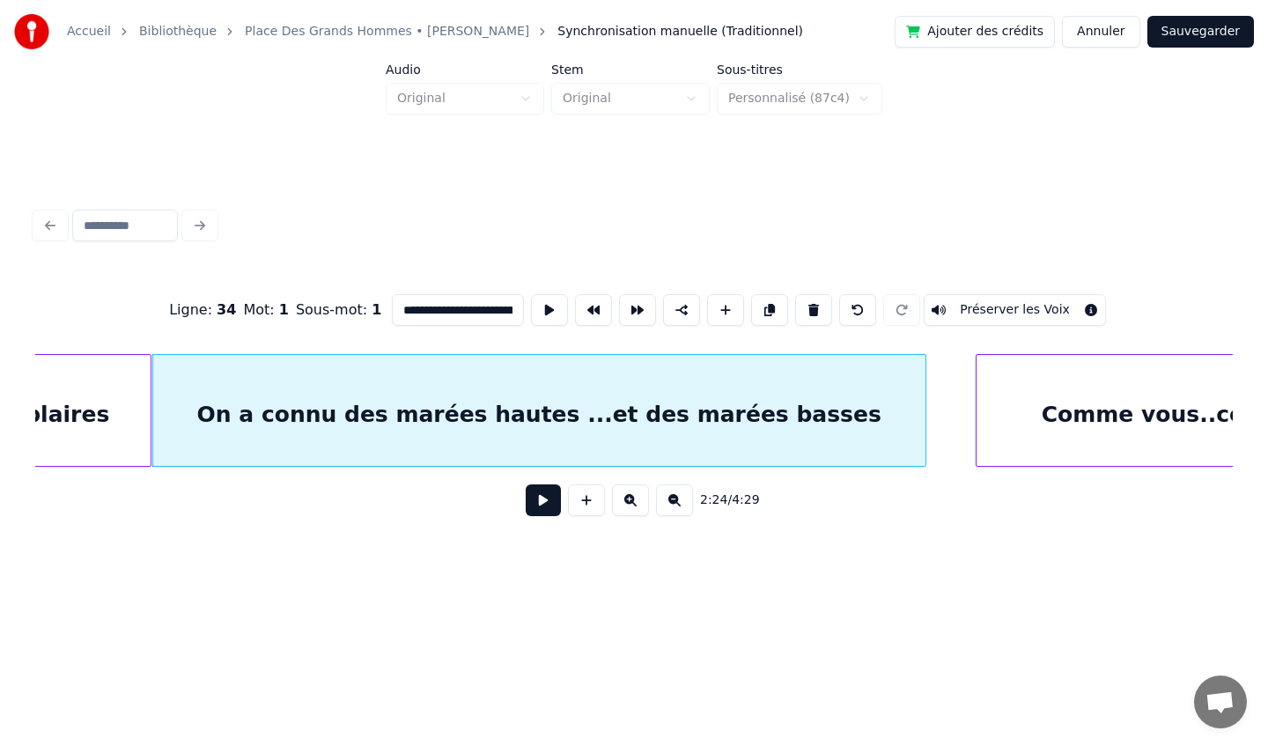
click at [1111, 557] on div "**********" at bounding box center [634, 366] width 1212 height 447
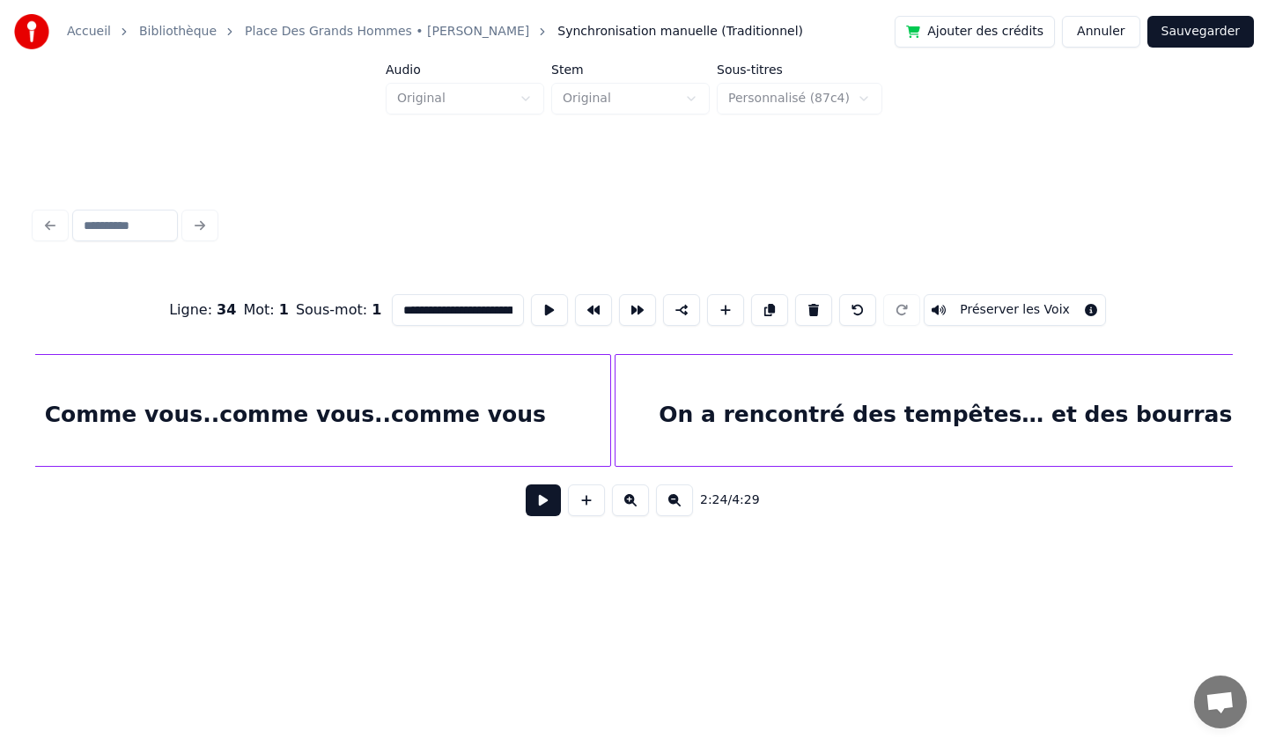
click at [539, 395] on div "Comme vous..comme vous..comme vous" at bounding box center [295, 415] width 630 height 120
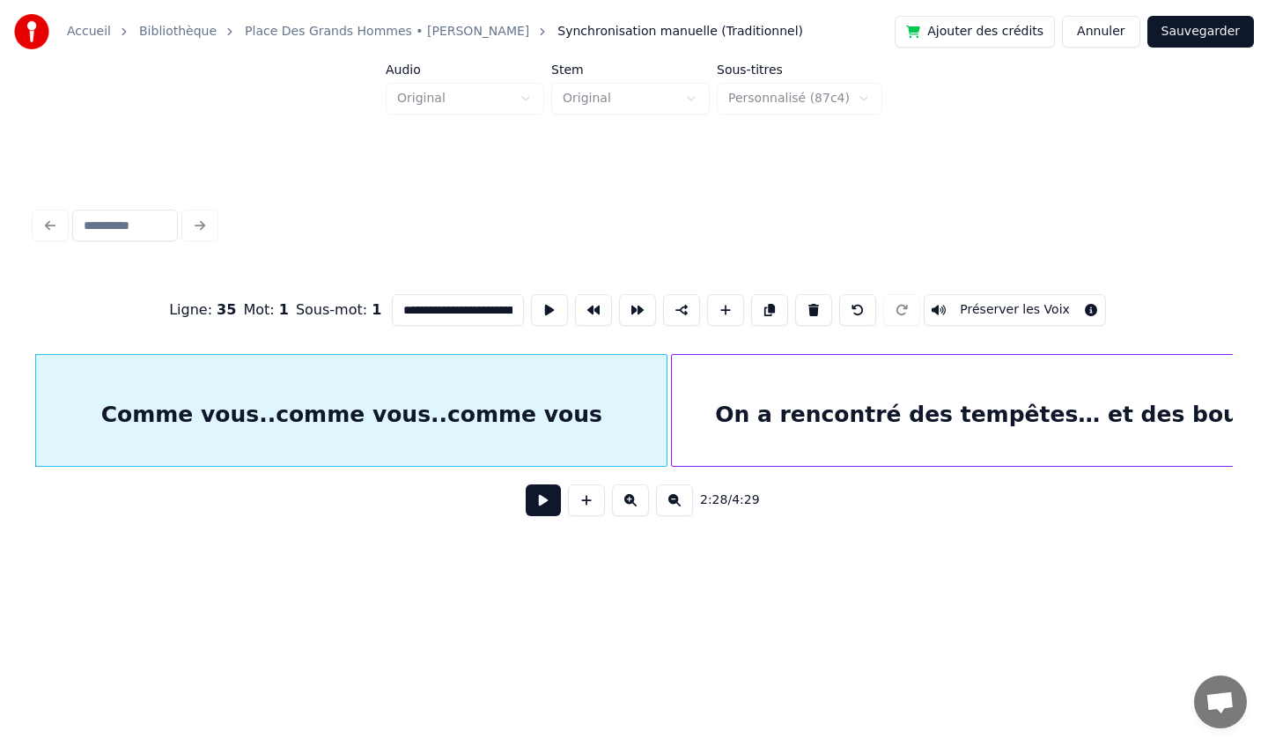
click at [743, 401] on div "On a rencontré des tempêtes… et des bourrasques" at bounding box center [1032, 415] width 720 height 120
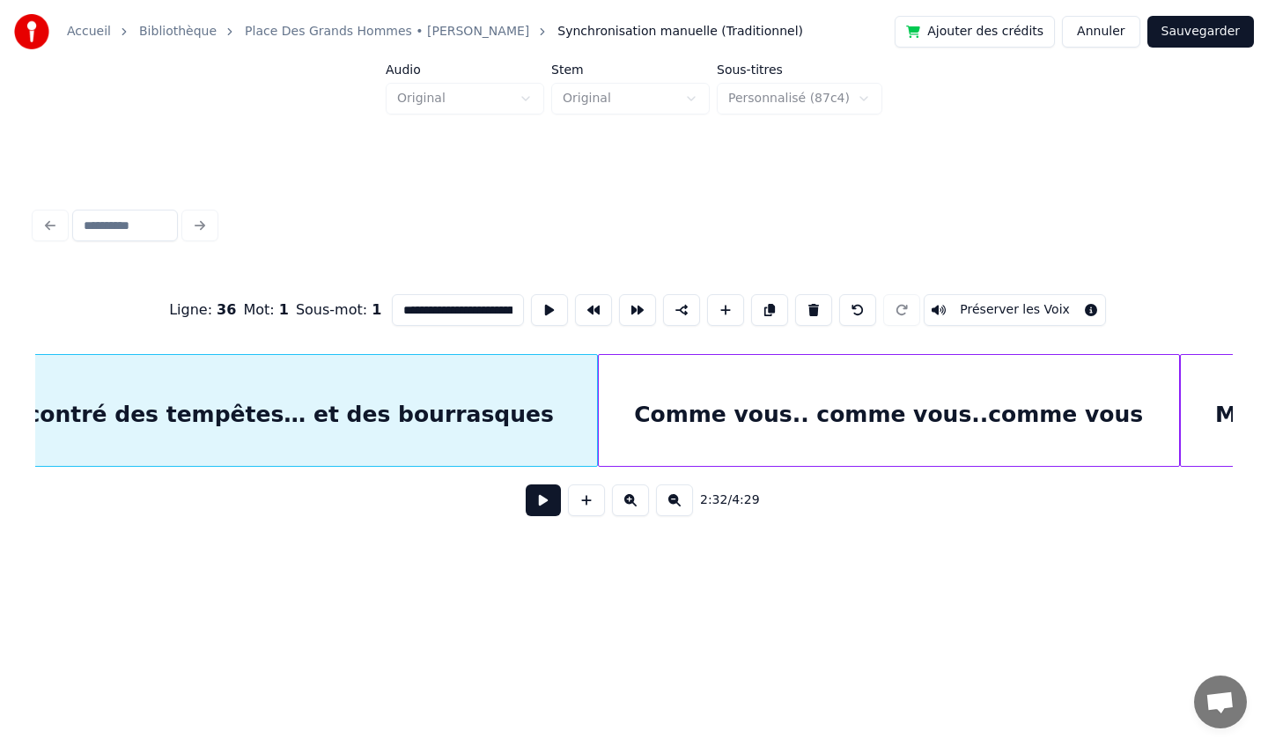
click at [864, 416] on div "Comme vous.. comme vous..comme vous" at bounding box center [889, 415] width 580 height 120
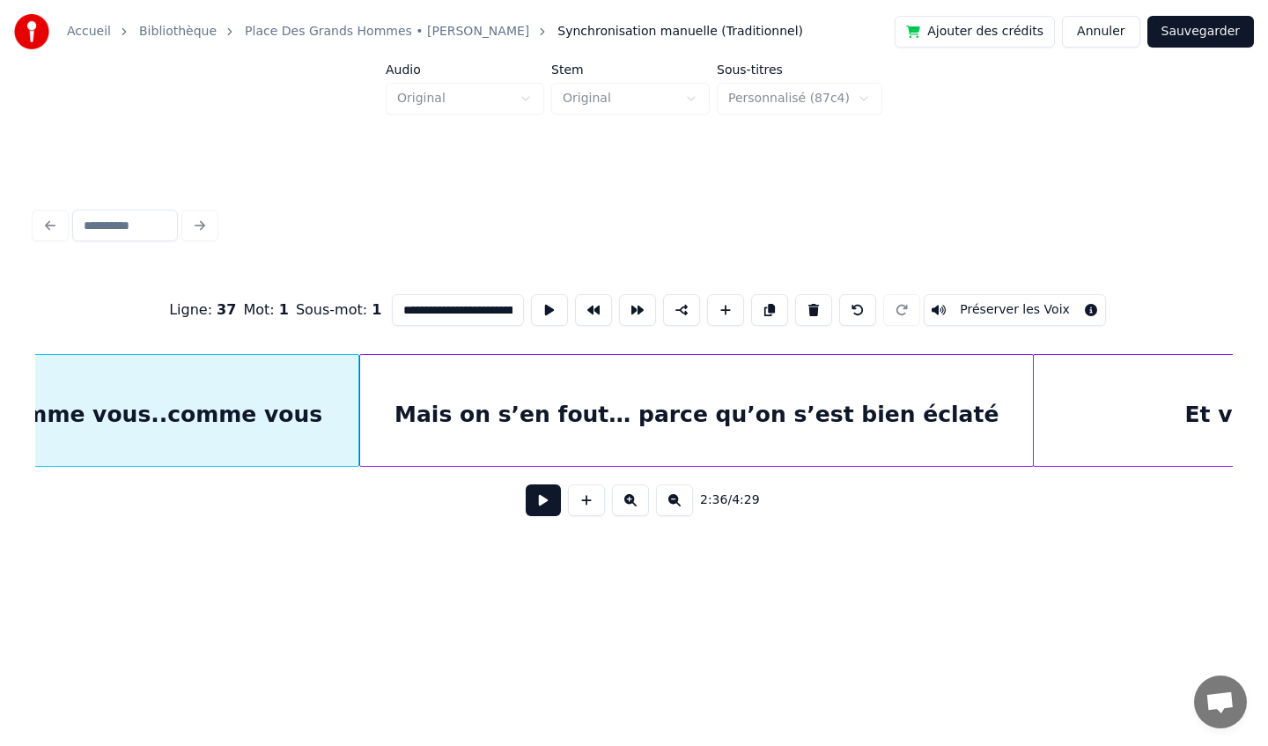
scroll to position [0, 27947]
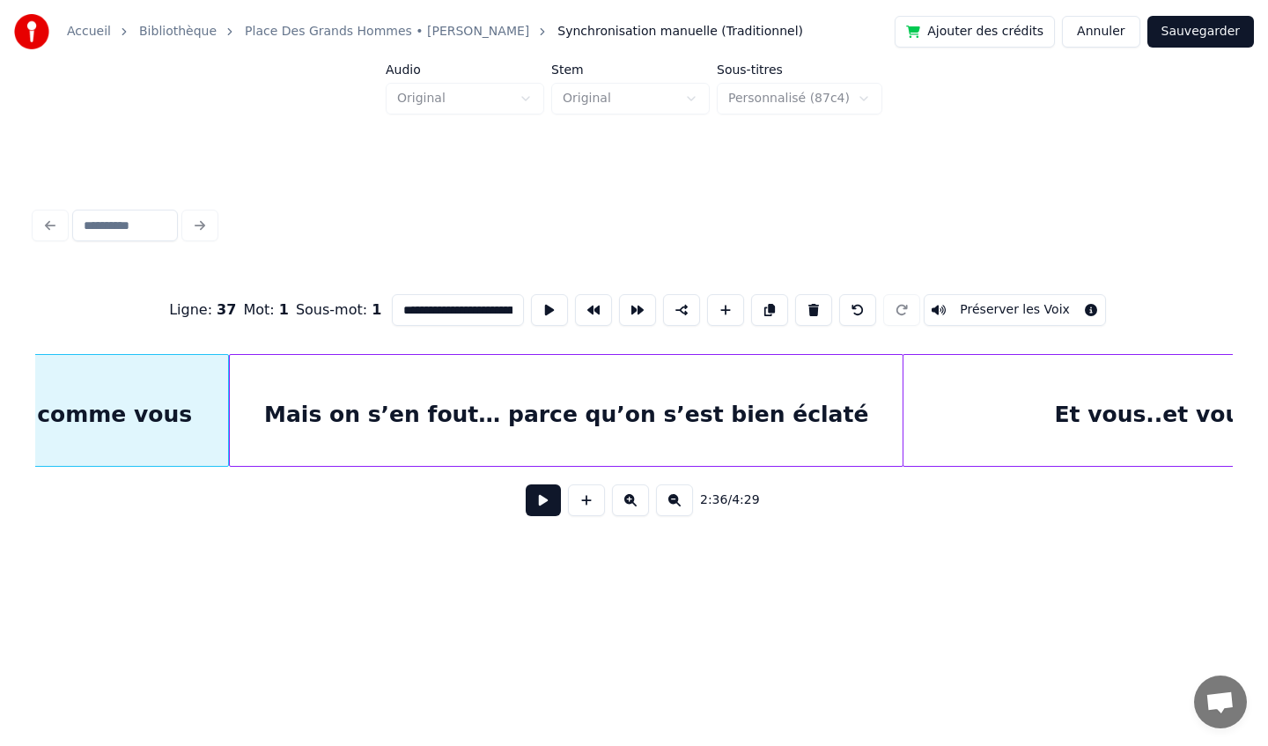
click at [782, 416] on div "Mais on s’en fout… parce qu’on s’est bien éclaté" at bounding box center [566, 415] width 673 height 120
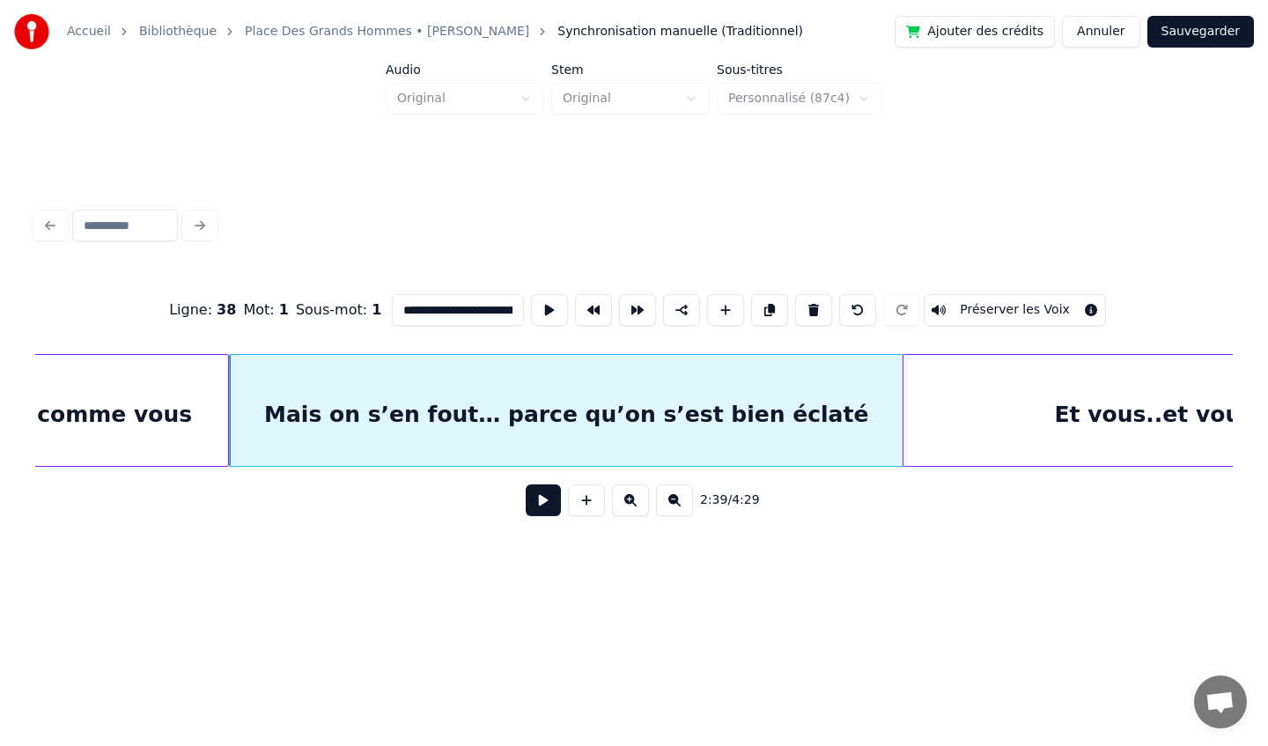
click at [977, 402] on div "Et vous..et vous..et vous" at bounding box center [1208, 415] width 610 height 120
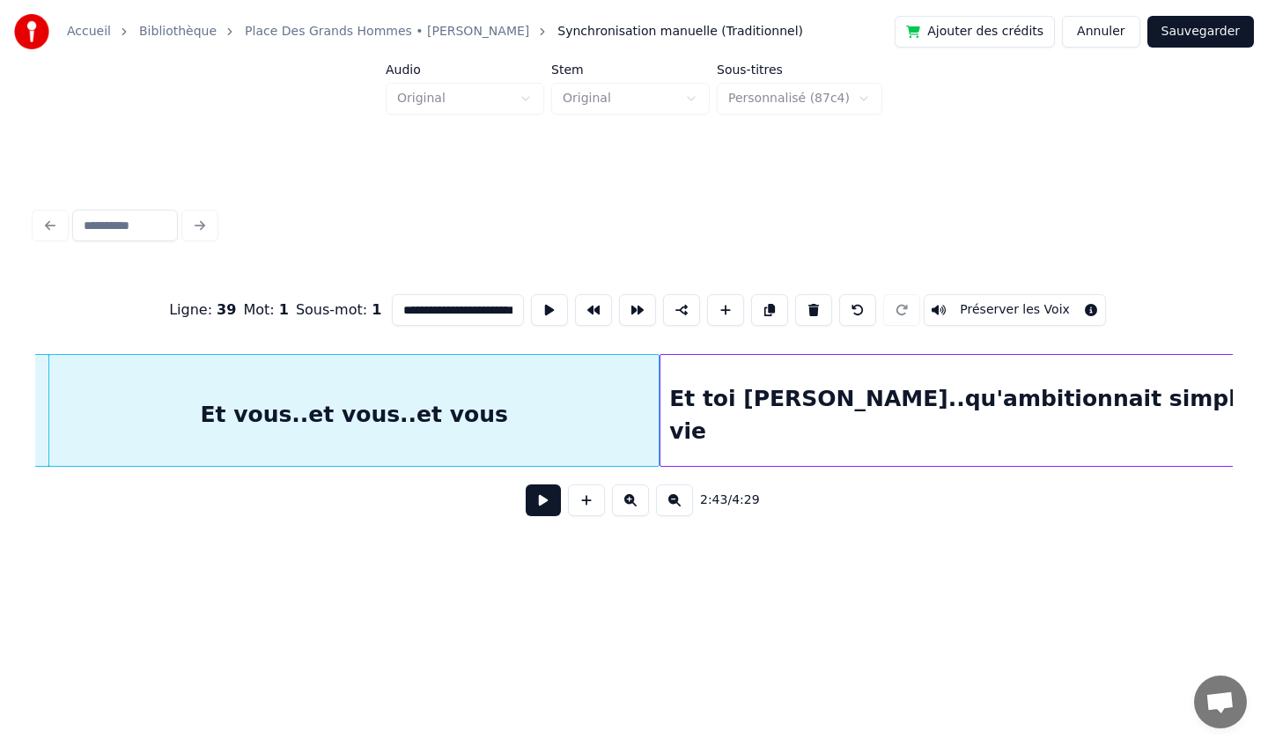
click at [1046, 413] on div "Et toi [PERSON_NAME]..qu'ambitionnait simplement de boire un Sky à vie" at bounding box center [1117, 415] width 914 height 120
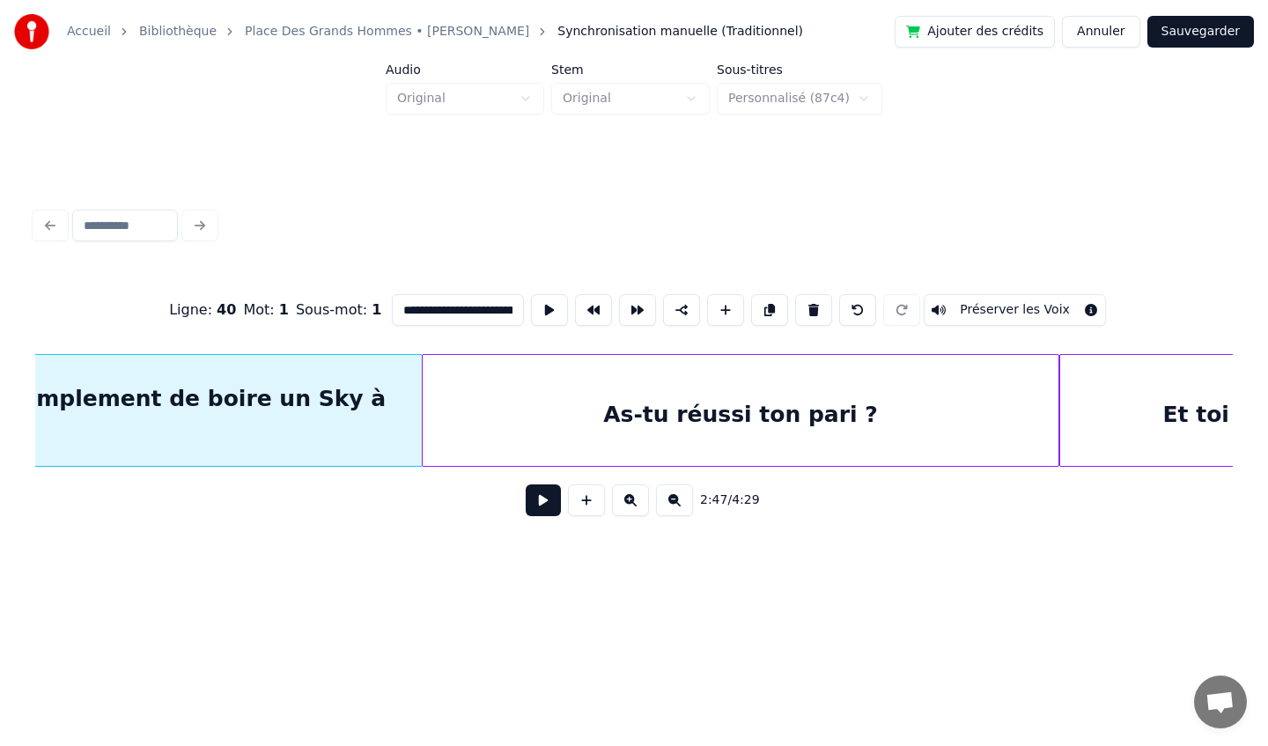
scroll to position [0, 29957]
click at [914, 429] on div "As-tu réussi ton pari ?" at bounding box center [738, 415] width 636 height 120
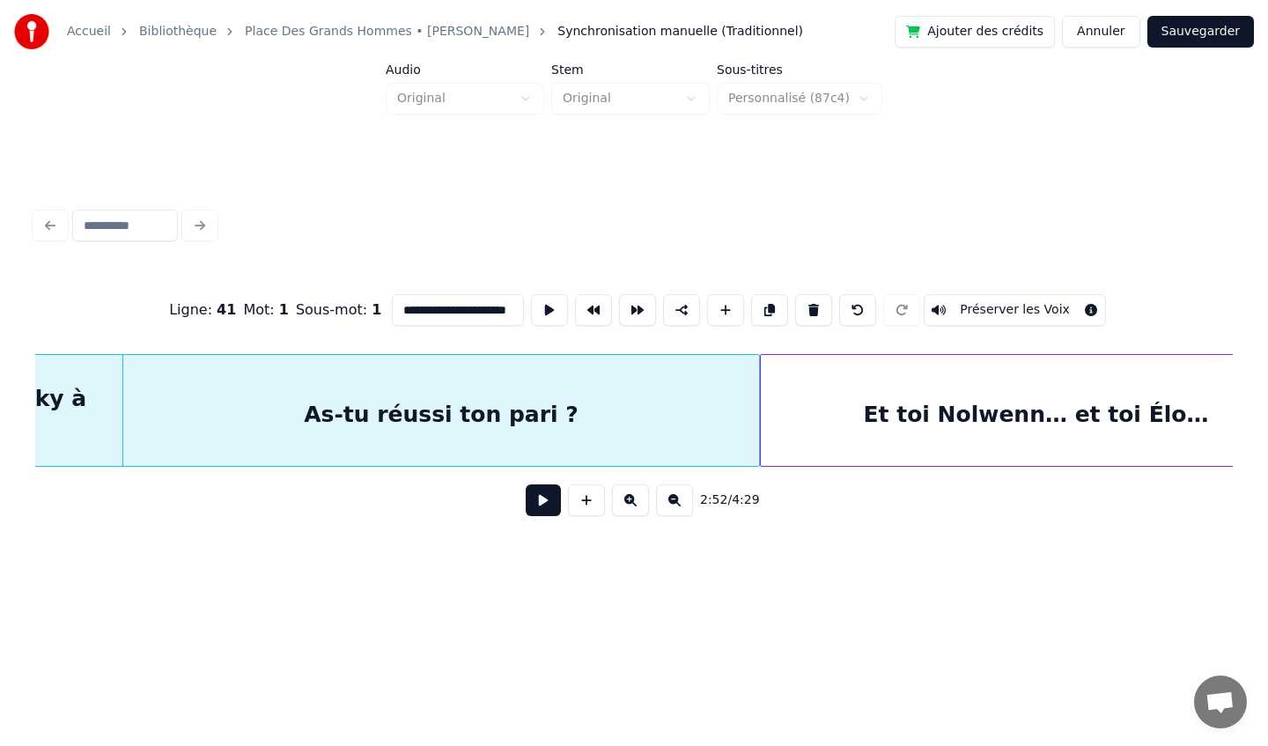
scroll to position [0, 30258]
click at [1015, 427] on div "Et toi Nolwenn… et toi Élo…" at bounding box center [1030, 415] width 549 height 120
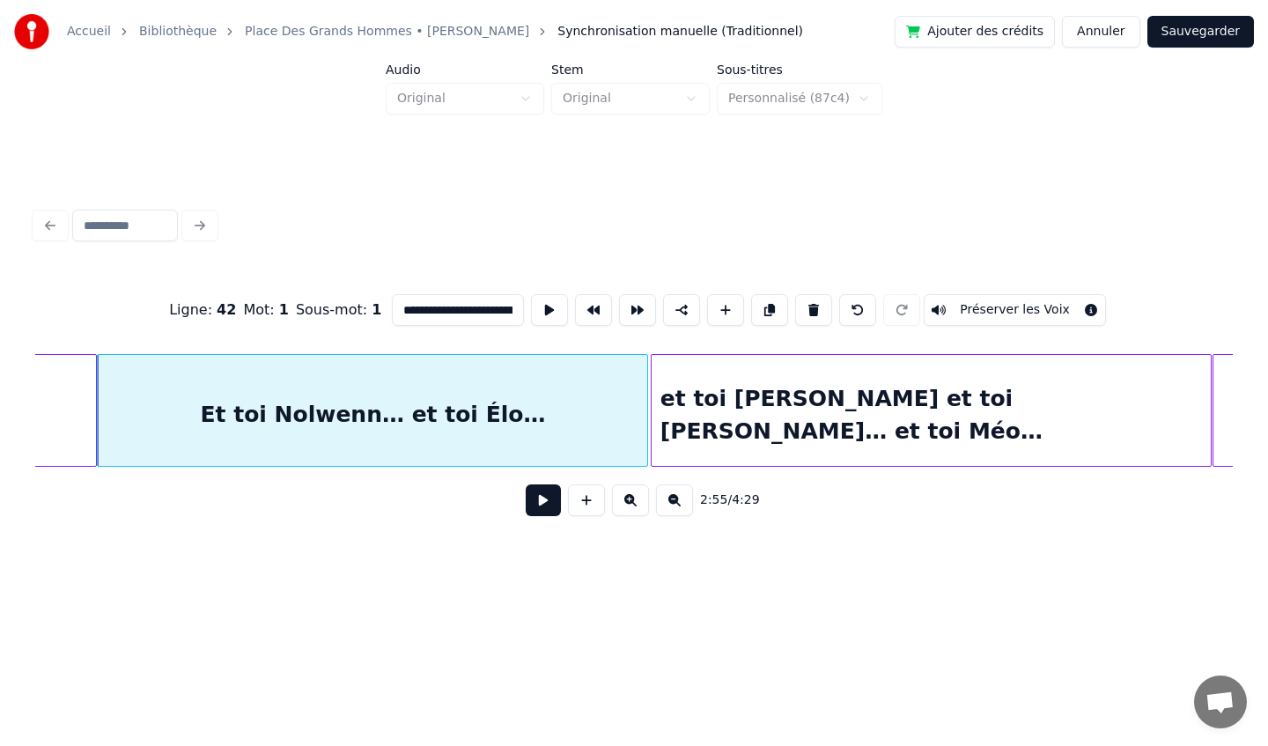
scroll to position [0, 30918]
click at [1015, 427] on div "et toi [PERSON_NAME] et toi [PERSON_NAME]… et toi Méo…" at bounding box center [930, 415] width 559 height 120
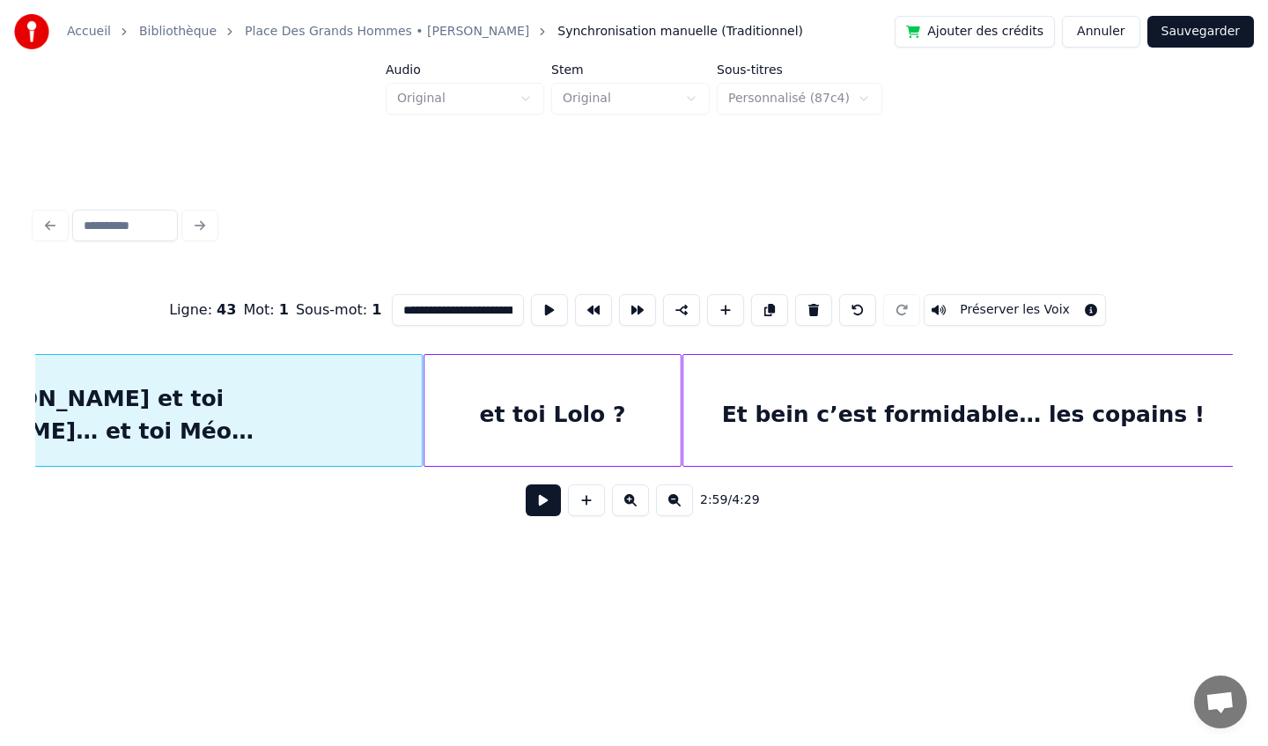
scroll to position [0, 31714]
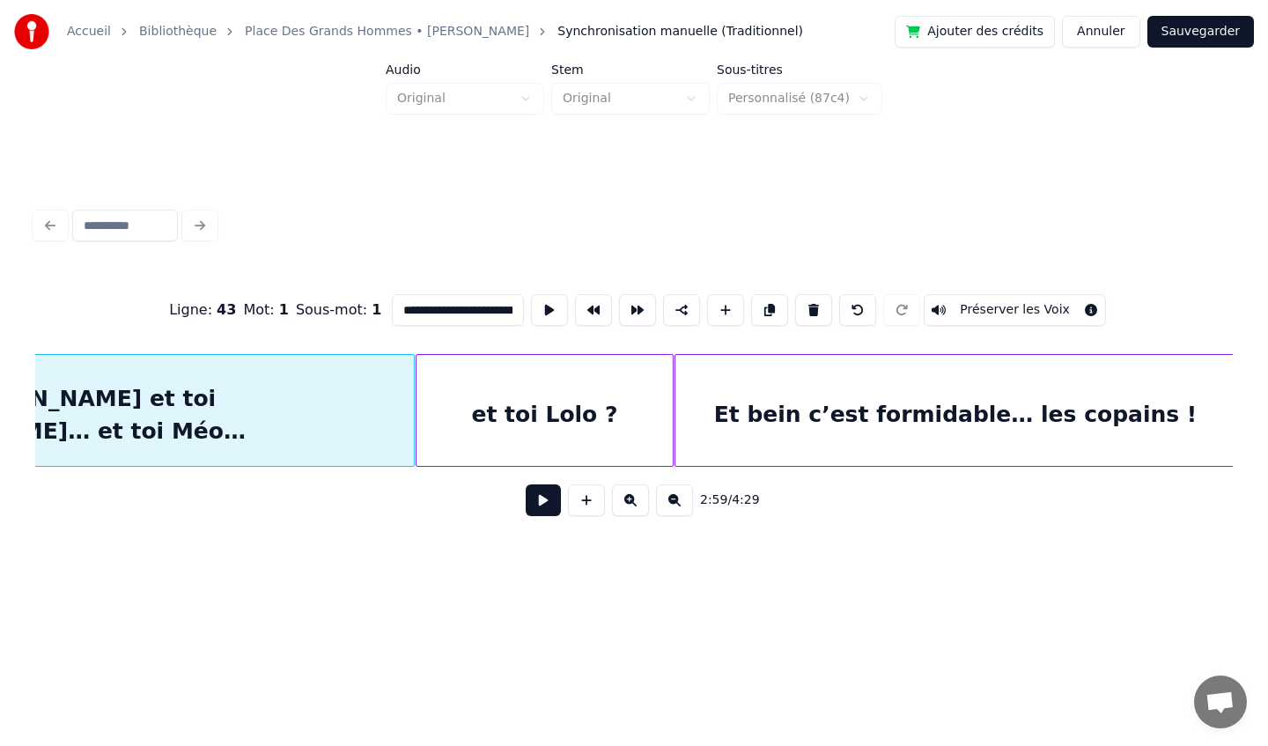
click at [619, 451] on div "et toi Lolo ?" at bounding box center [544, 415] width 257 height 120
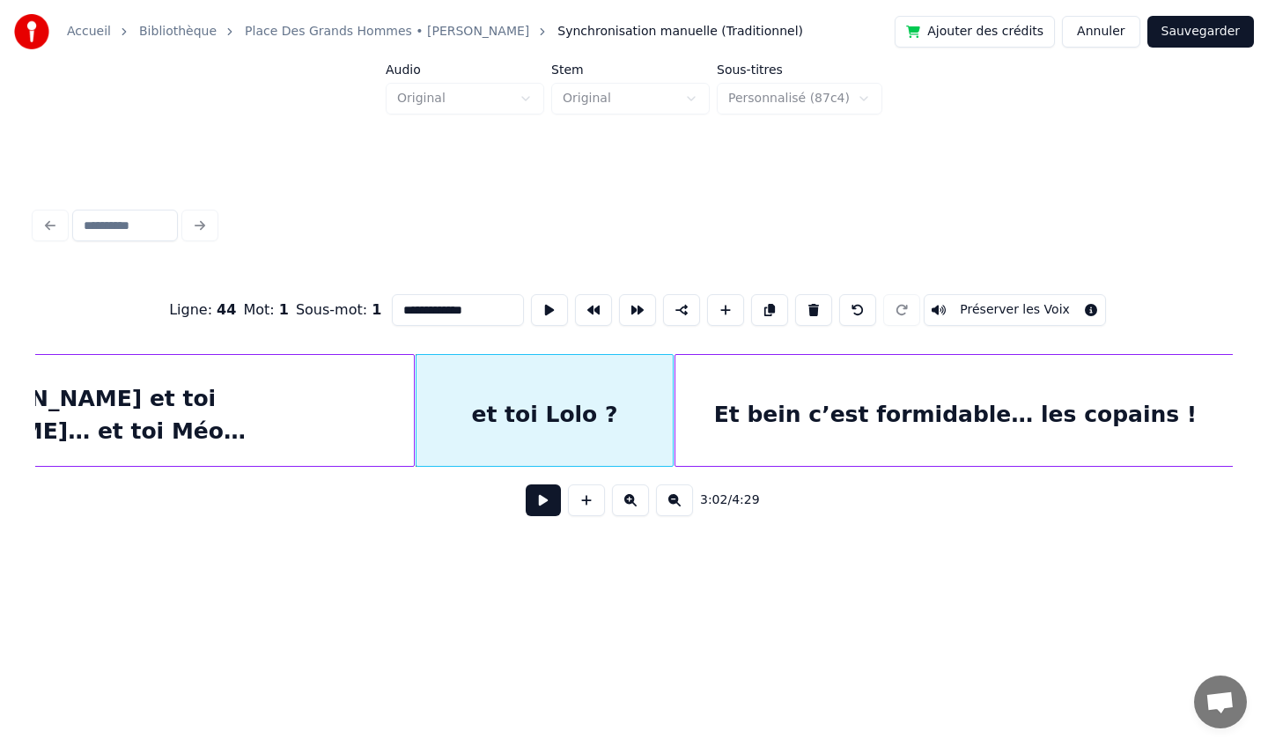
click at [804, 436] on div "Et bein c’est formidable… les copains !" at bounding box center [955, 415] width 560 height 120
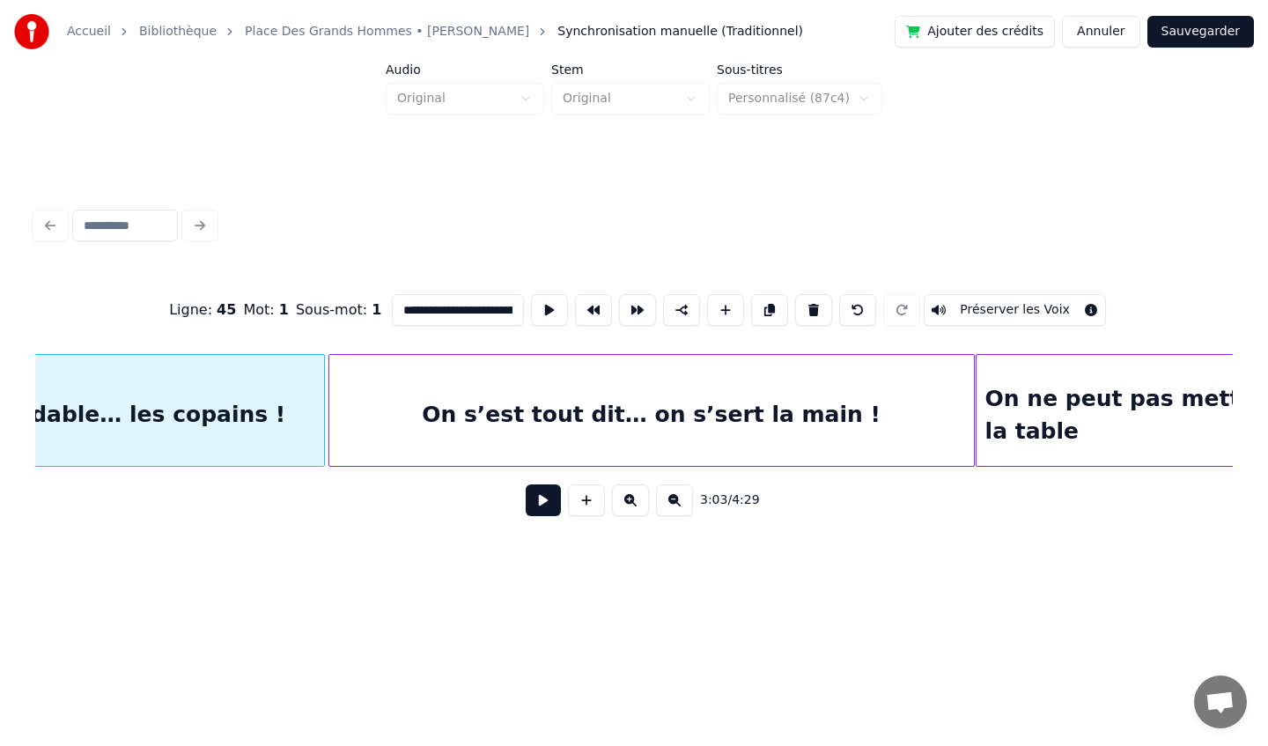
scroll to position [0, 32632]
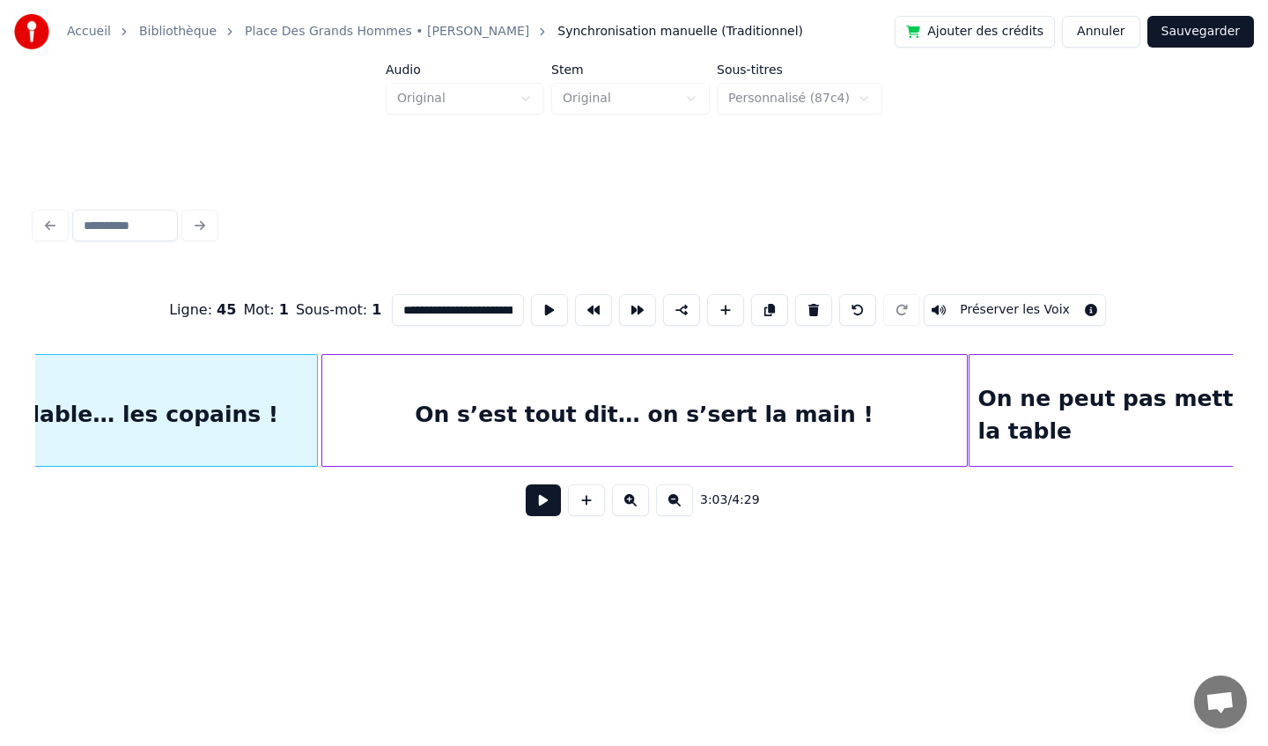
click at [804, 436] on div "On s’est tout dit… on s’sert la main !" at bounding box center [644, 415] width 645 height 120
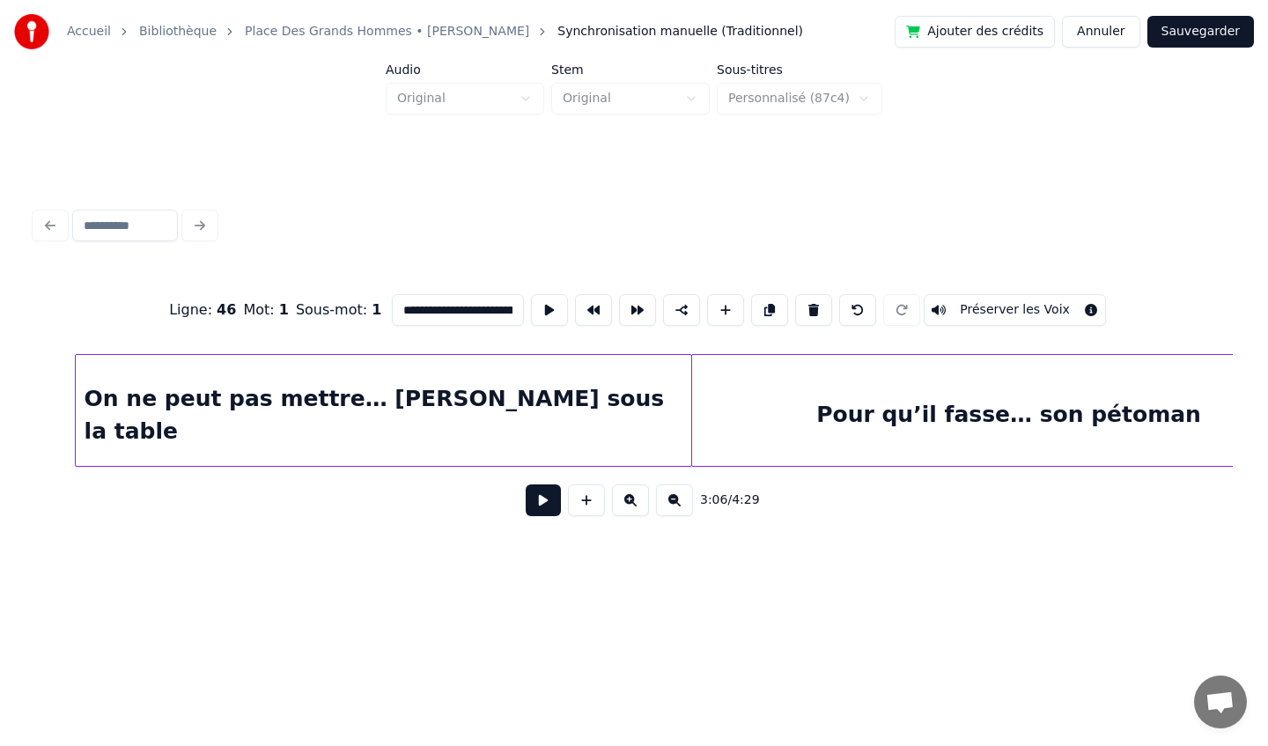
scroll to position [0, 33691]
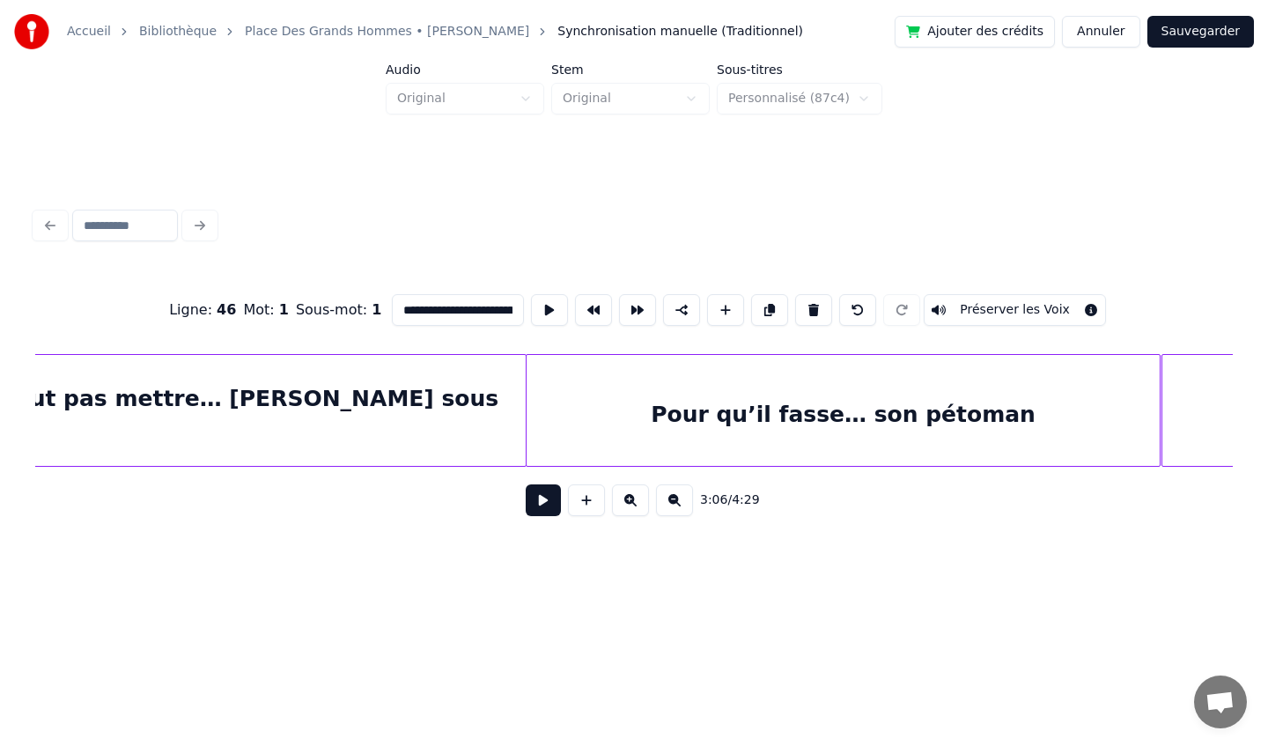
click at [434, 416] on div "On ne peut pas mettre… [PERSON_NAME] sous la table" at bounding box center [217, 415] width 615 height 120
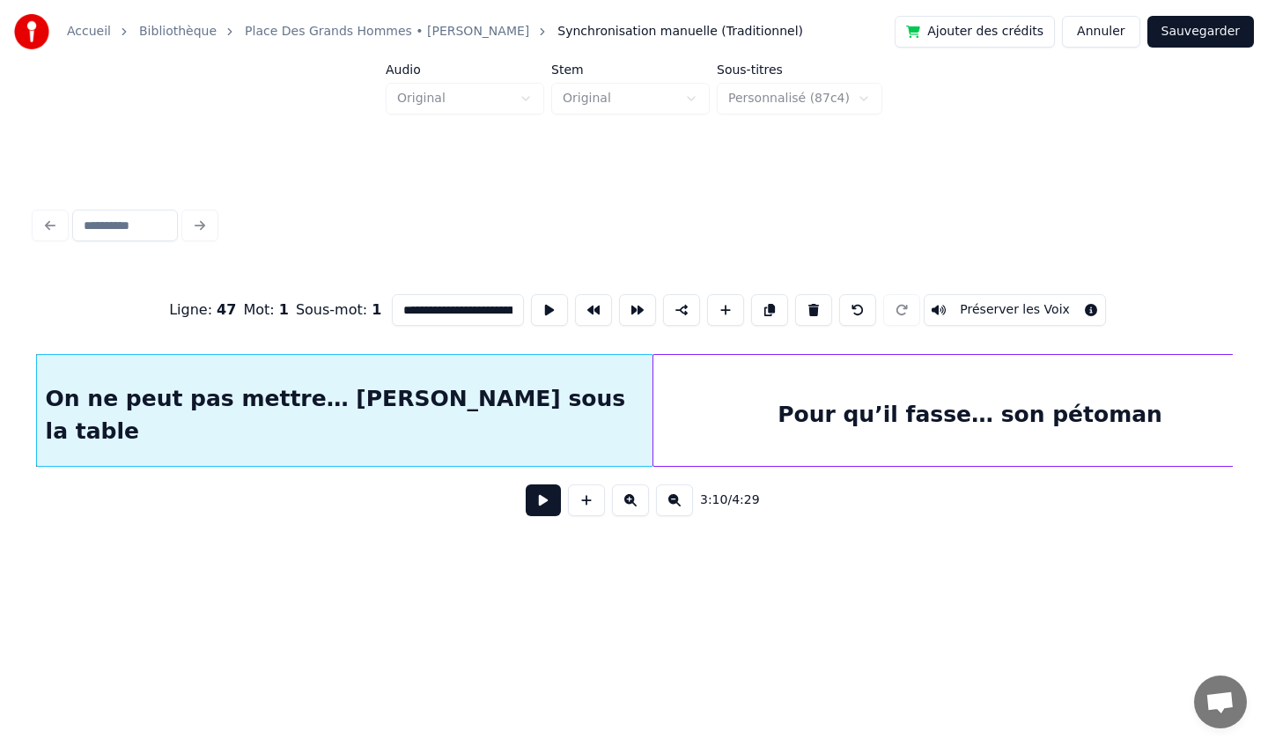
click at [713, 427] on div "Pour qu’il fasse… son pétoman" at bounding box center [970, 415] width 634 height 120
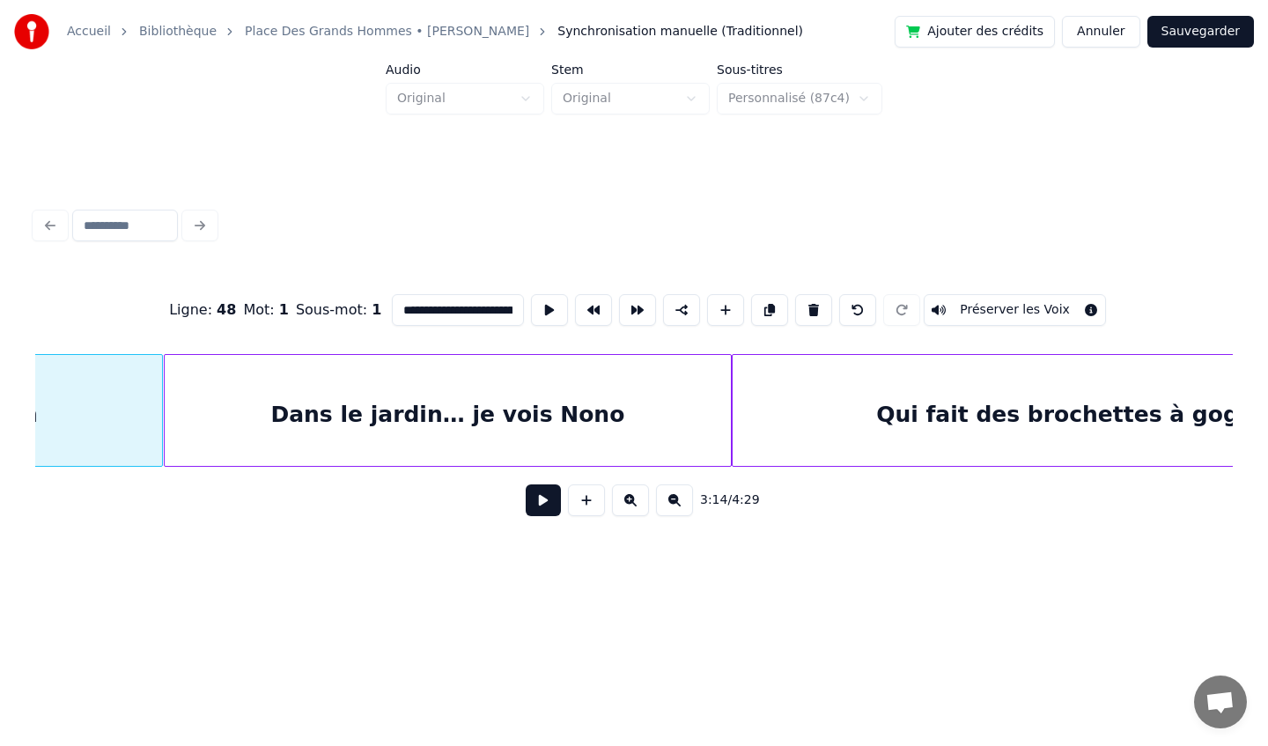
scroll to position [0, 34690]
click at [612, 423] on div "Dans le jardin… je vois Nono" at bounding box center [447, 415] width 566 height 120
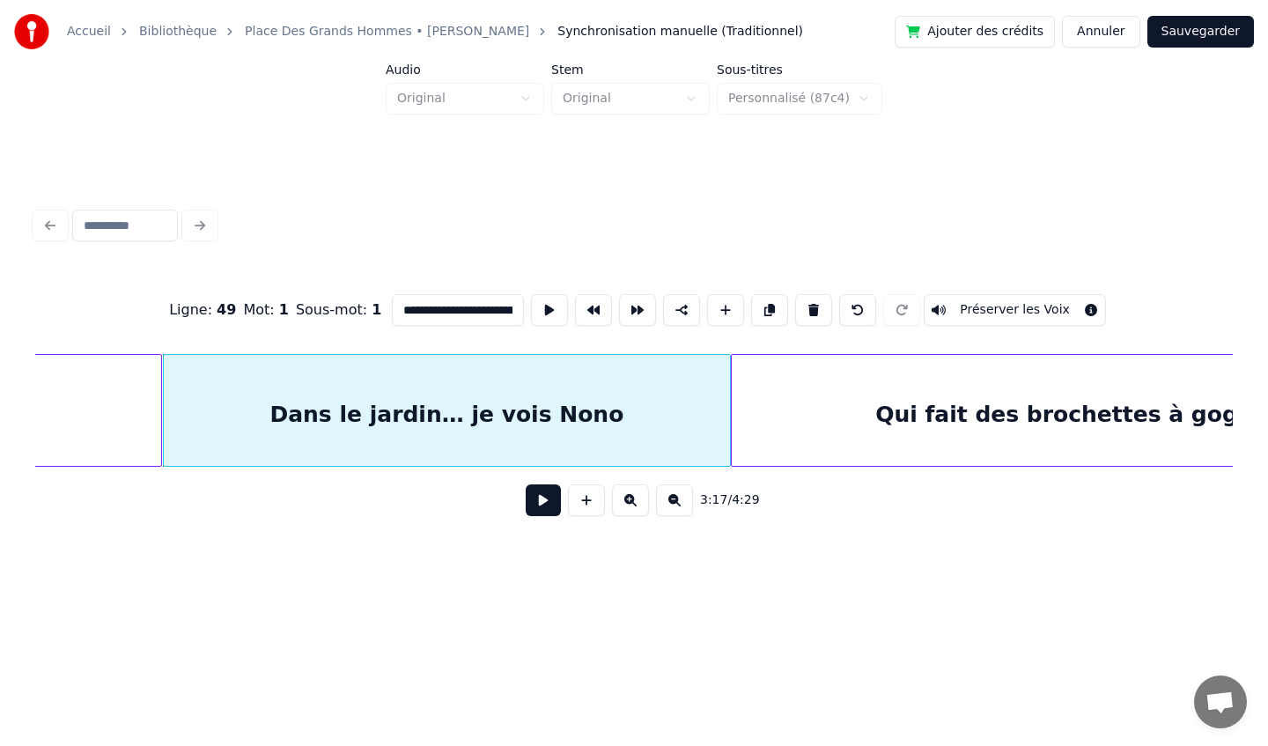
click at [838, 414] on div "Qui fait des brochettes à gogo" at bounding box center [1064, 415] width 665 height 120
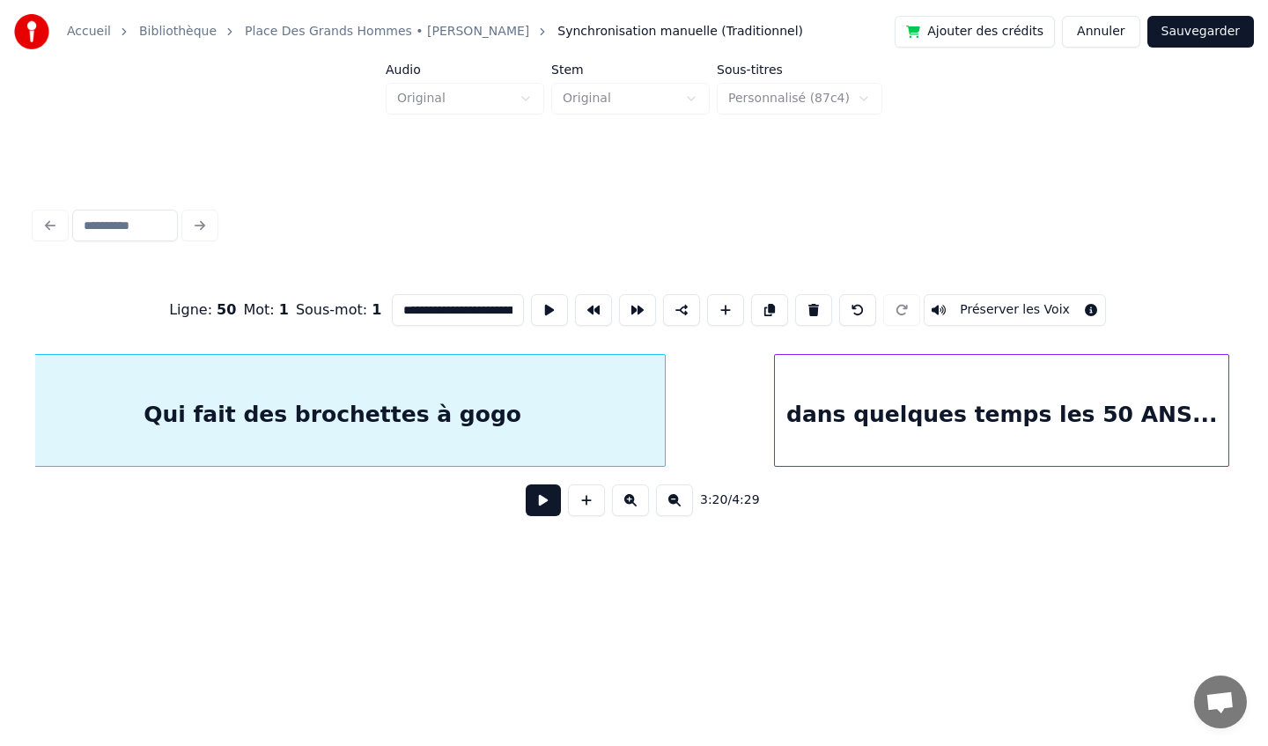
scroll to position [0, 35423]
click at [838, 414] on div "dans quelques temps les 50 ANS..." at bounding box center [1000, 415] width 454 height 120
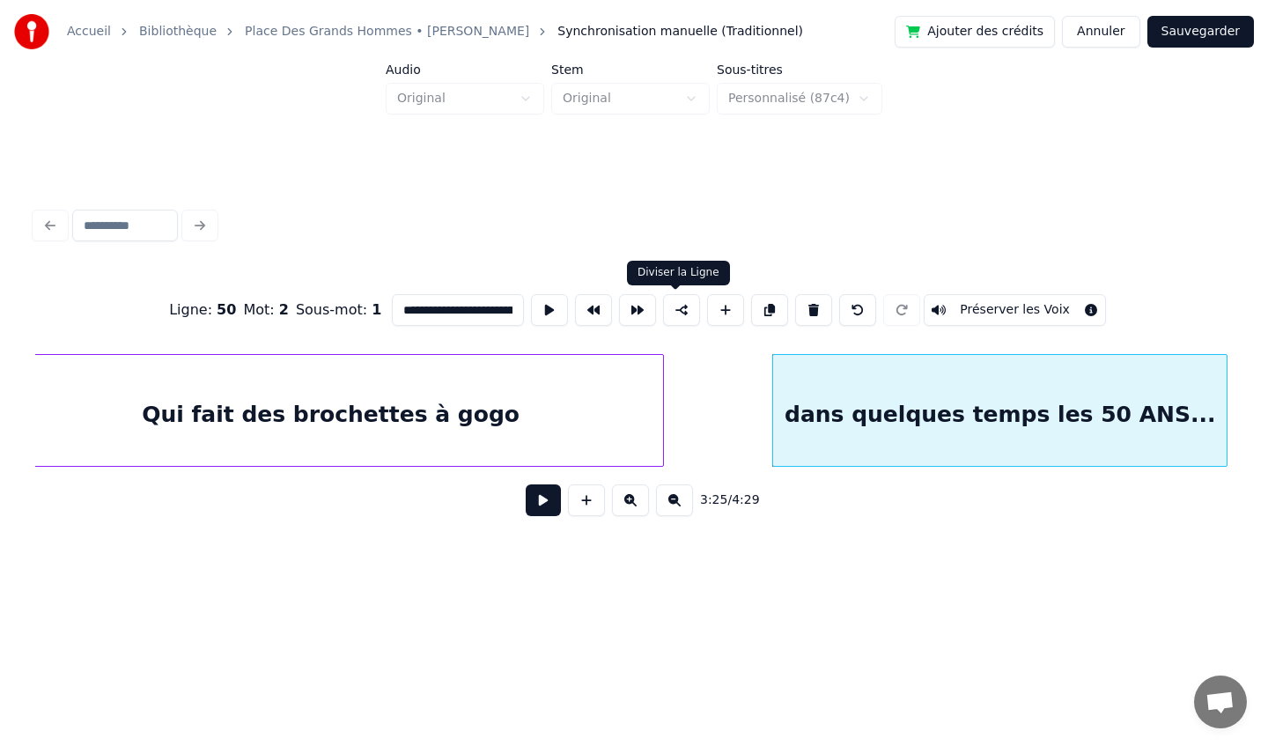
click at [684, 312] on button at bounding box center [681, 310] width 37 height 32
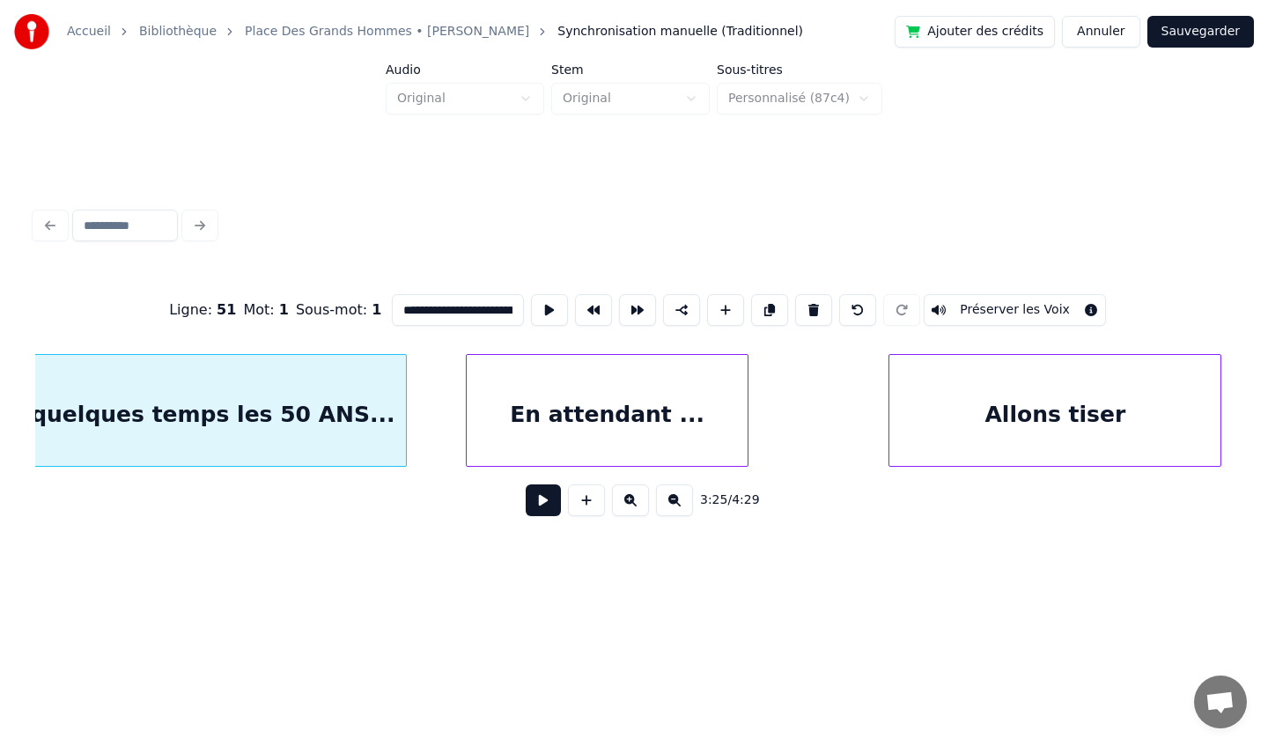
scroll to position [0, 36256]
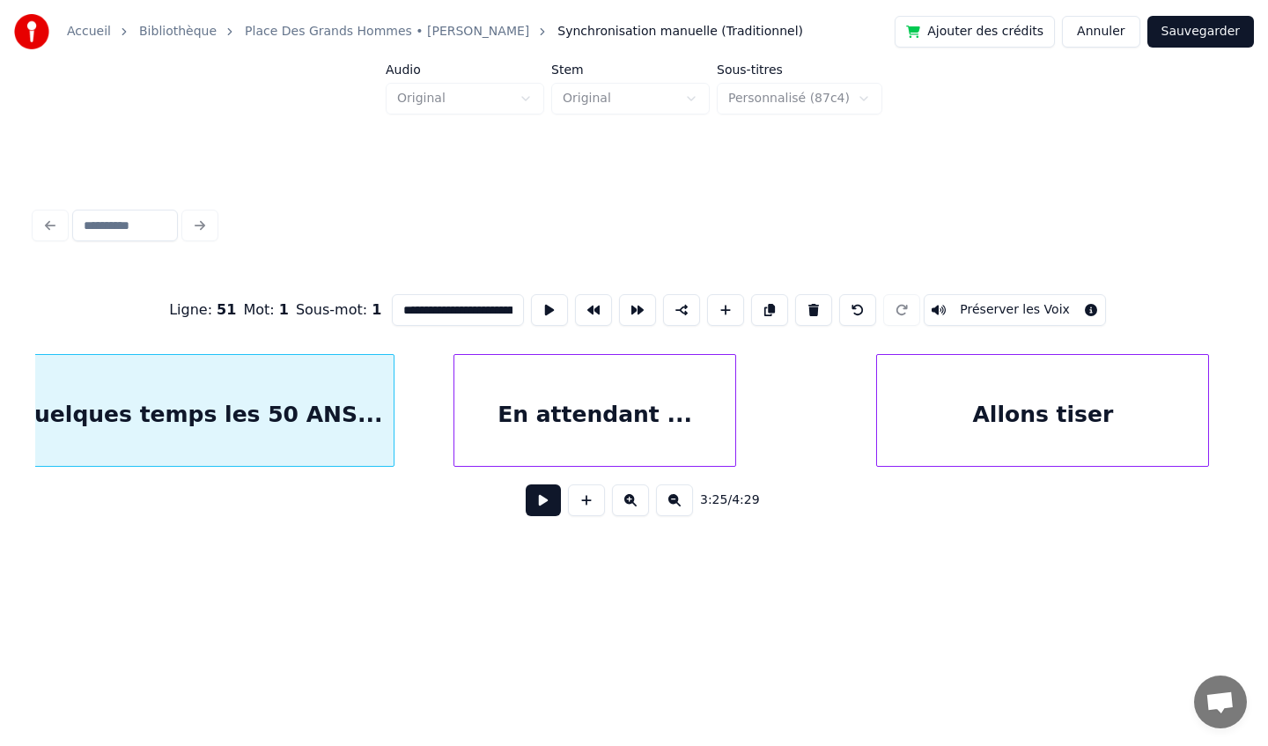
click at [619, 403] on div "En attendant ..." at bounding box center [594, 415] width 281 height 120
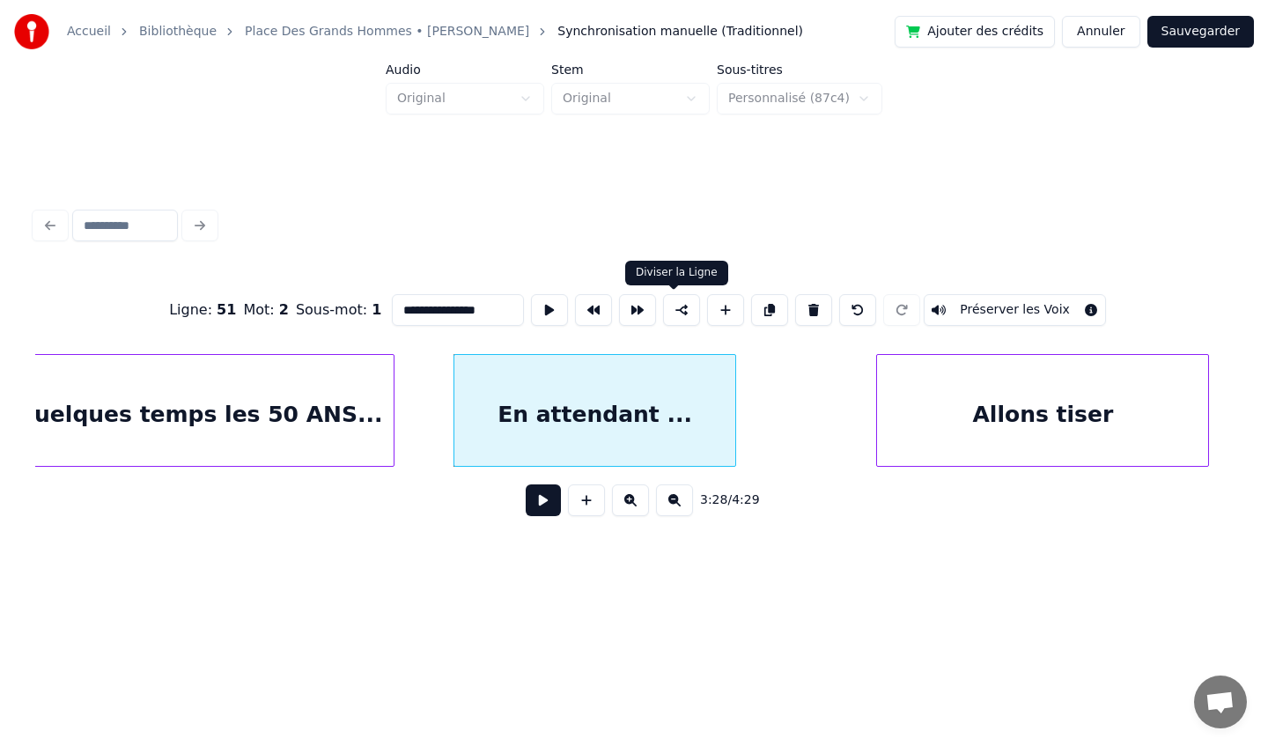
click at [675, 307] on button at bounding box center [681, 310] width 37 height 32
click at [973, 411] on div "Allons tiser" at bounding box center [1042, 415] width 331 height 120
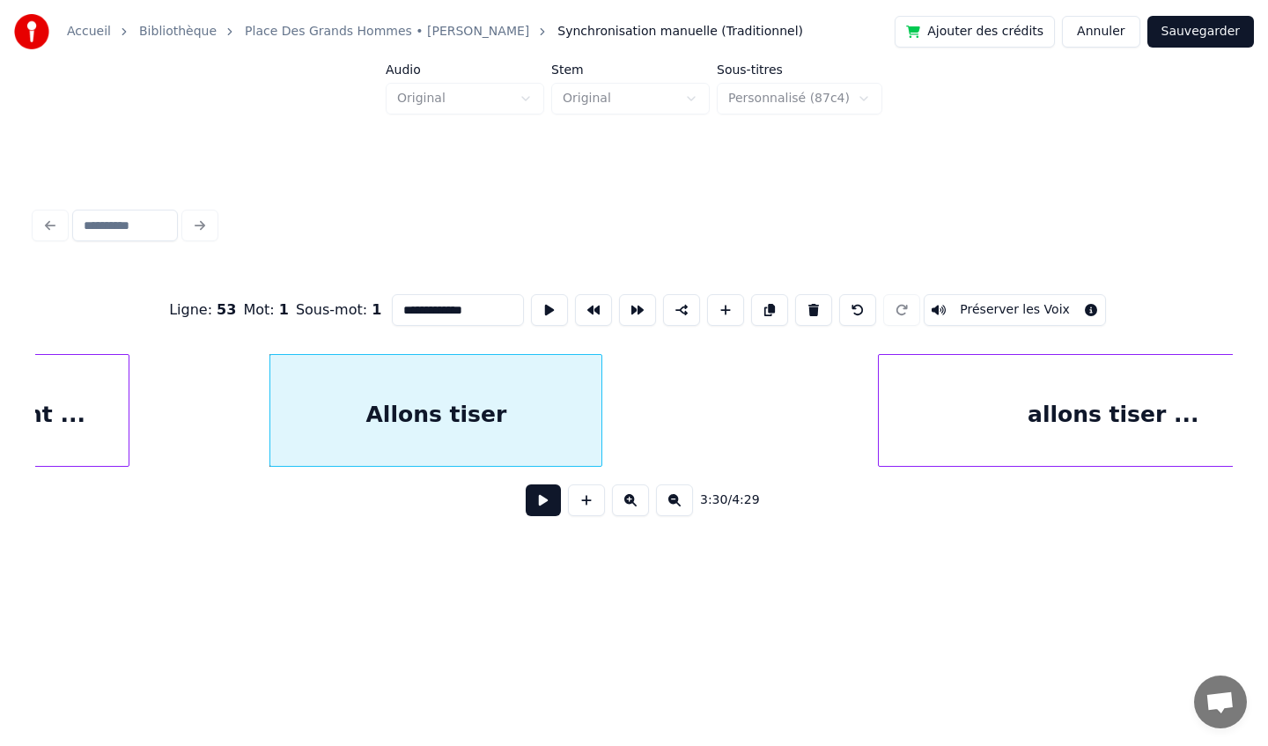
click at [962, 404] on div "allons tiser ..." at bounding box center [1113, 415] width 468 height 120
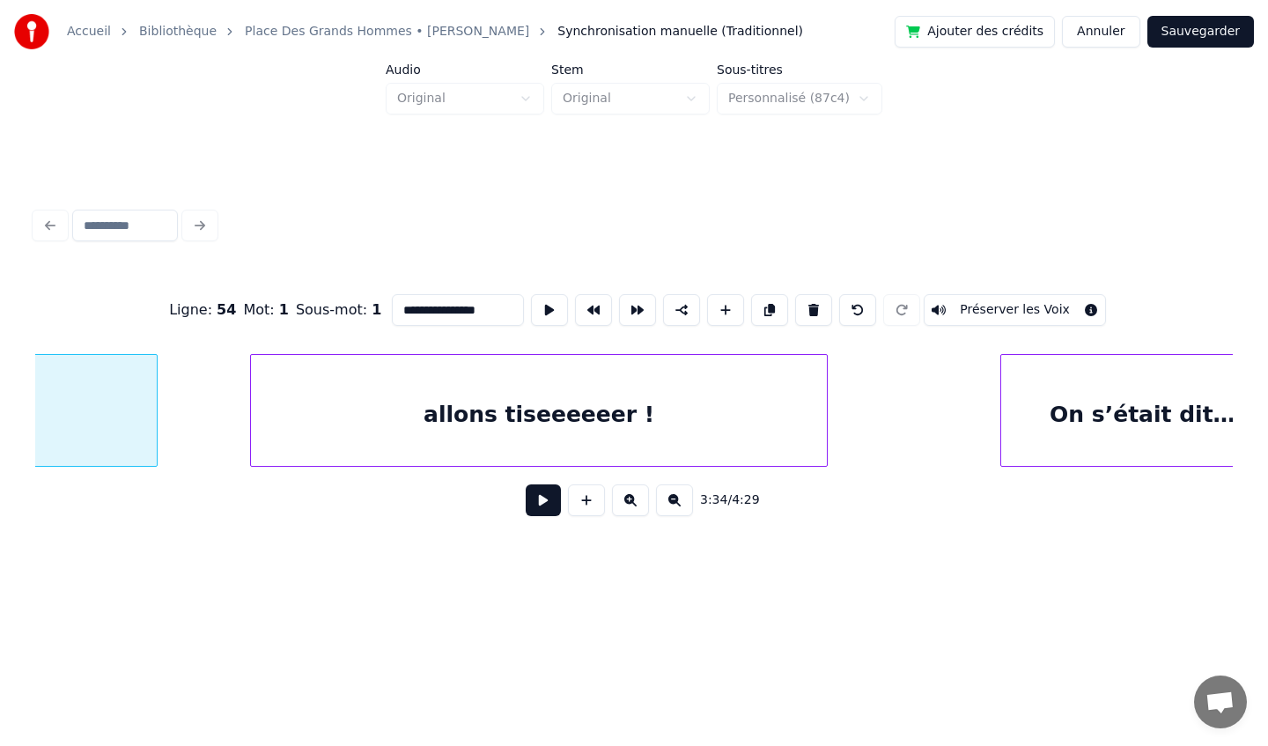
scroll to position [0, 38055]
click at [703, 425] on div "allons tiseeeeeer !" at bounding box center [537, 415] width 576 height 120
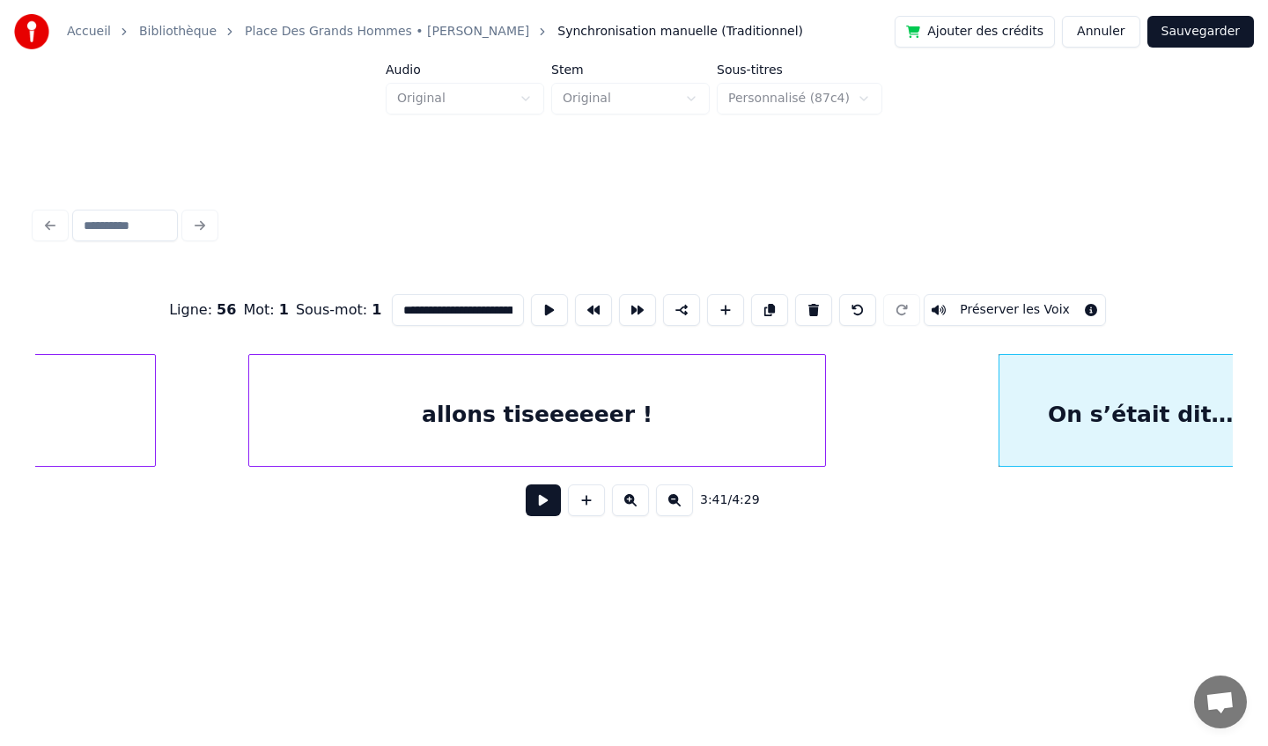
click at [1049, 481] on div "3:41 / 4:29" at bounding box center [633, 500] width 1169 height 39
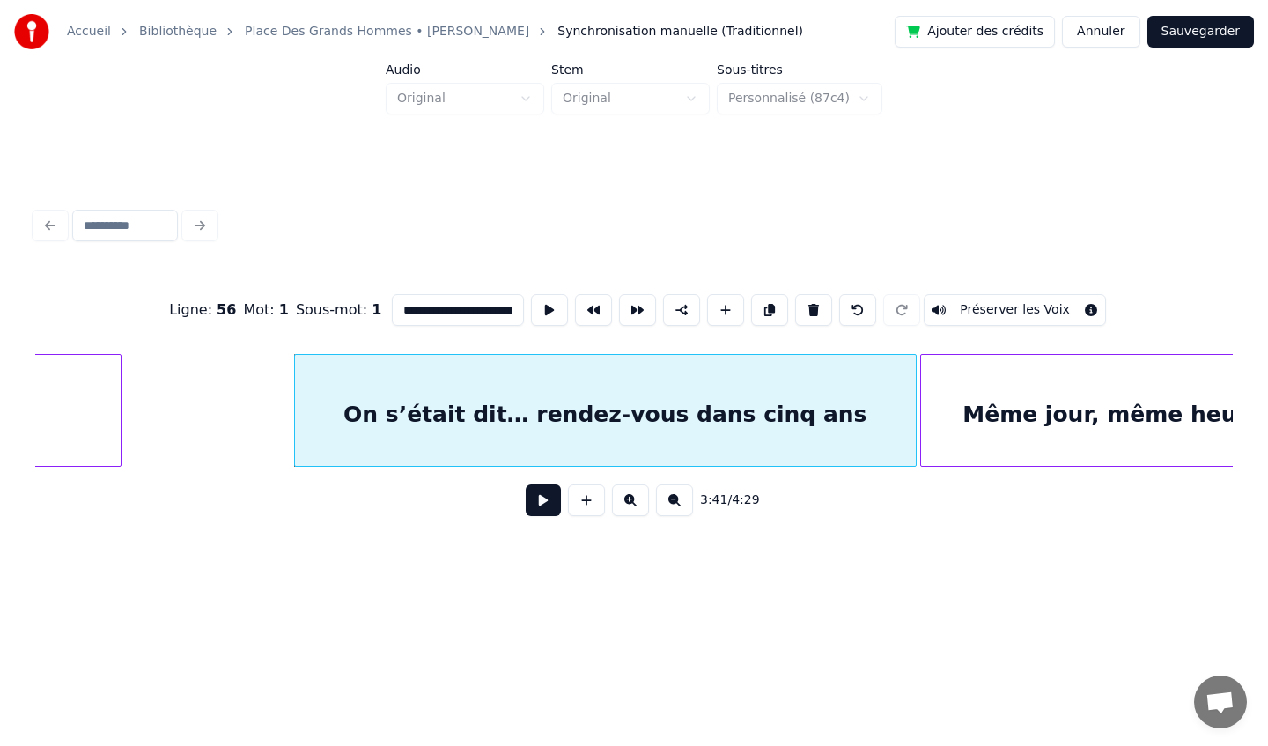
click at [1072, 419] on div "Même jour, même heure… même pomme" at bounding box center [1215, 415] width 588 height 120
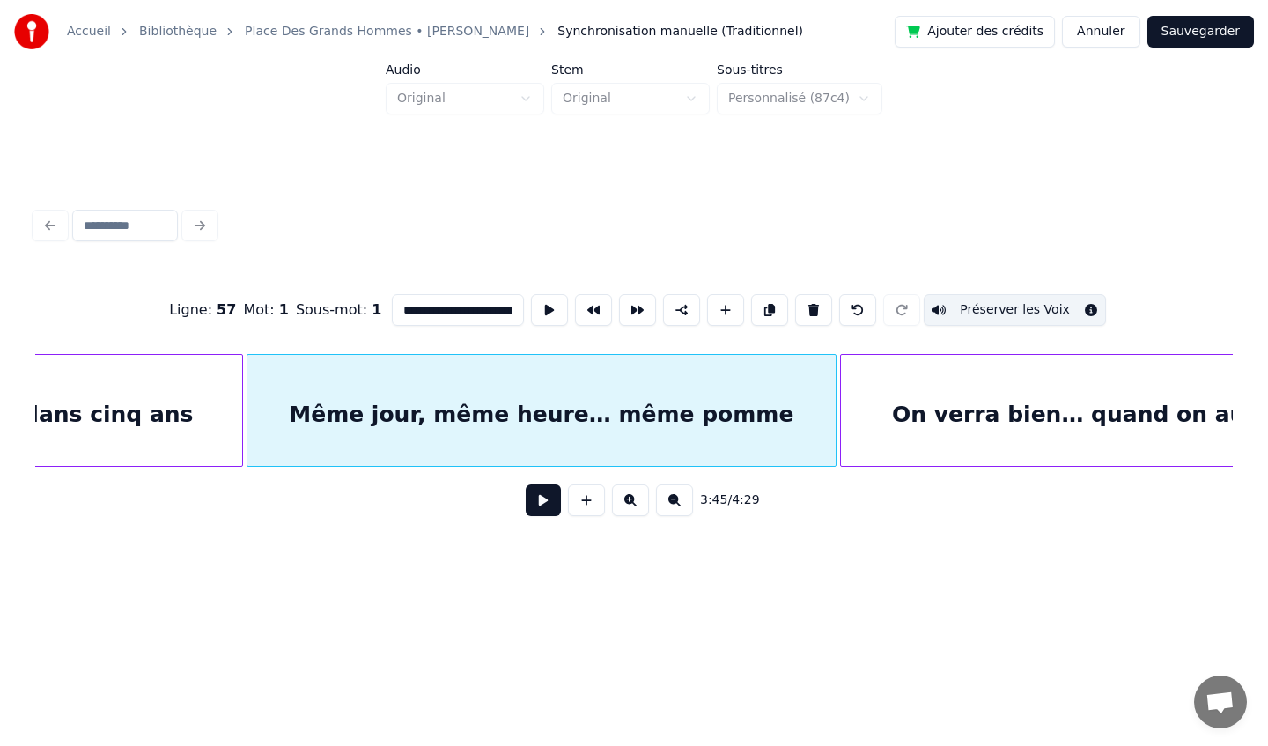
scroll to position [0, 39439]
click at [1072, 419] on div "On verra bien… quand on aura cinquante ans" at bounding box center [1167, 415] width 664 height 120
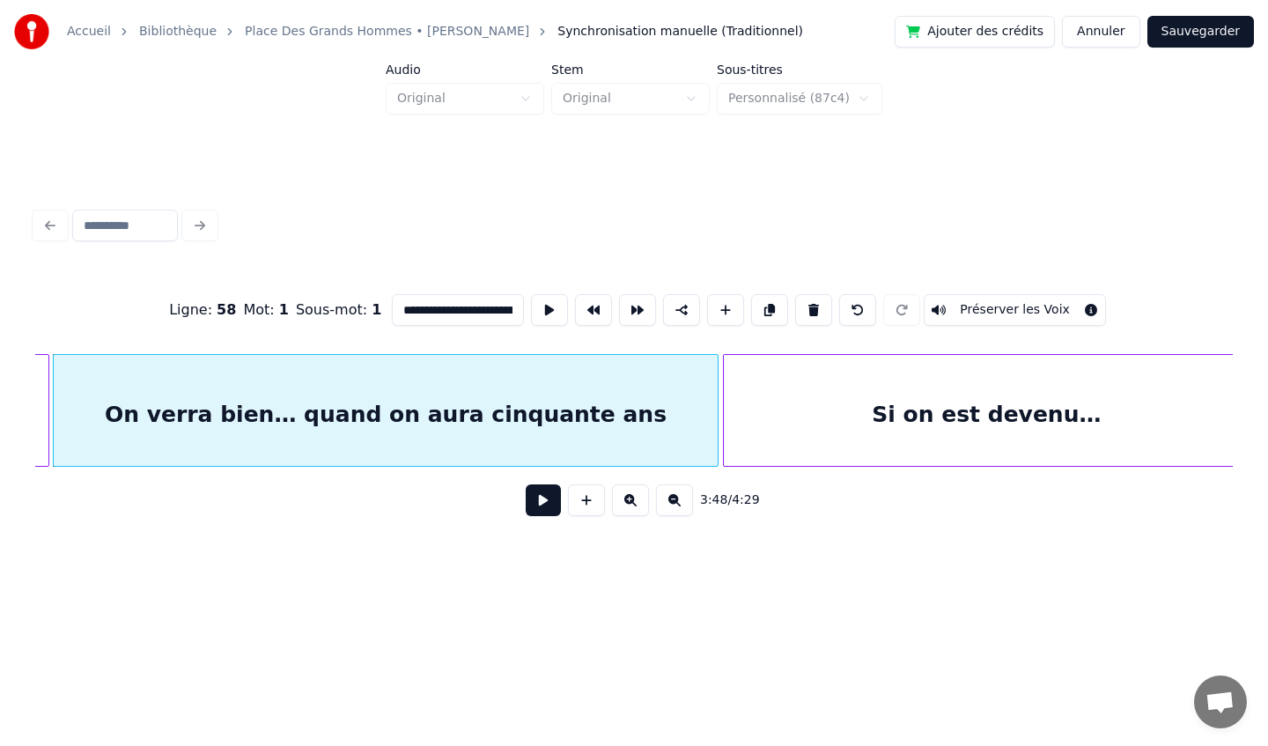
click at [916, 433] on div "Si on est devenu…" at bounding box center [987, 415] width 526 height 120
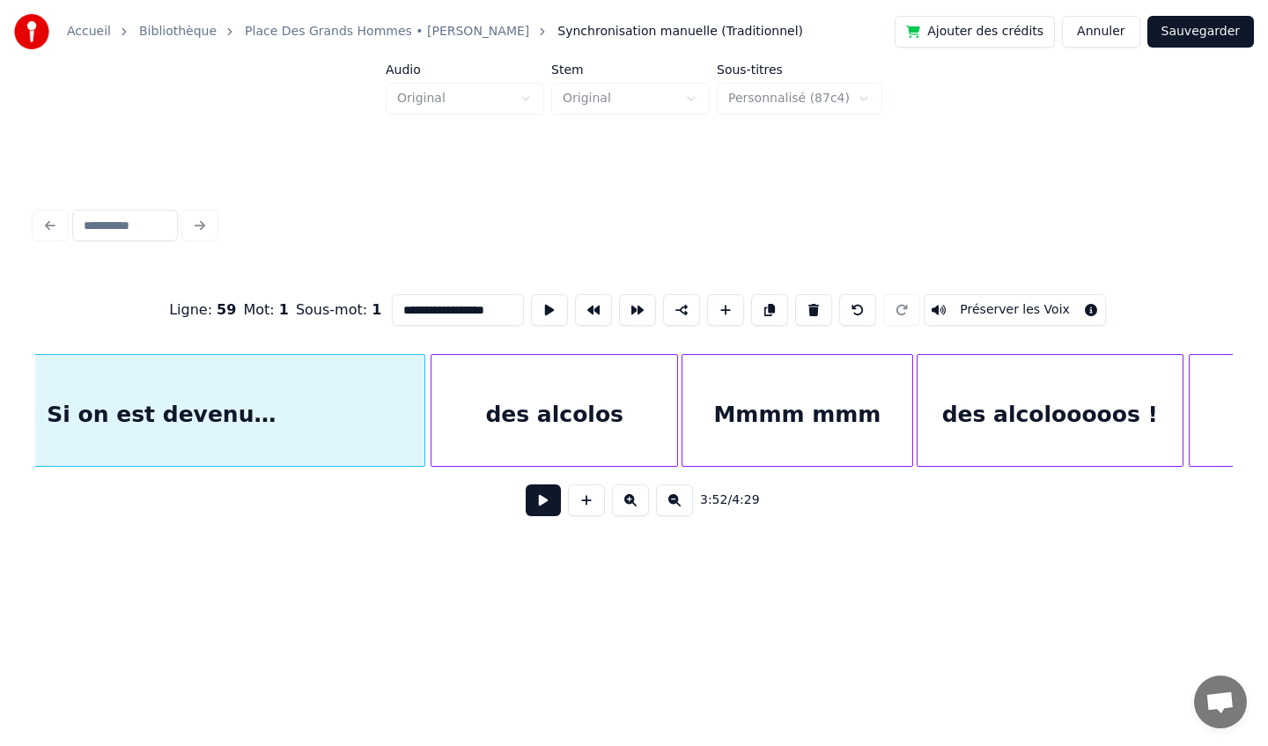
scroll to position [0, 41056]
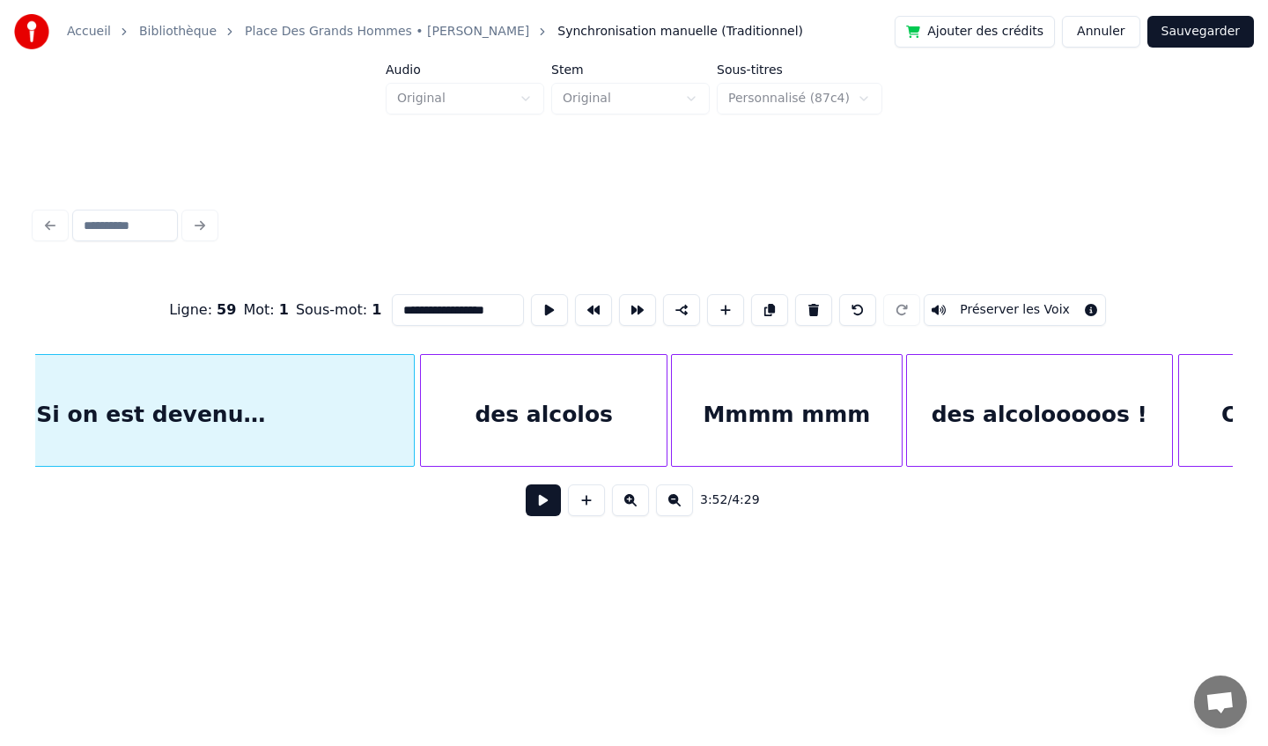
click at [593, 418] on div "des alcolos" at bounding box center [544, 415] width 246 height 120
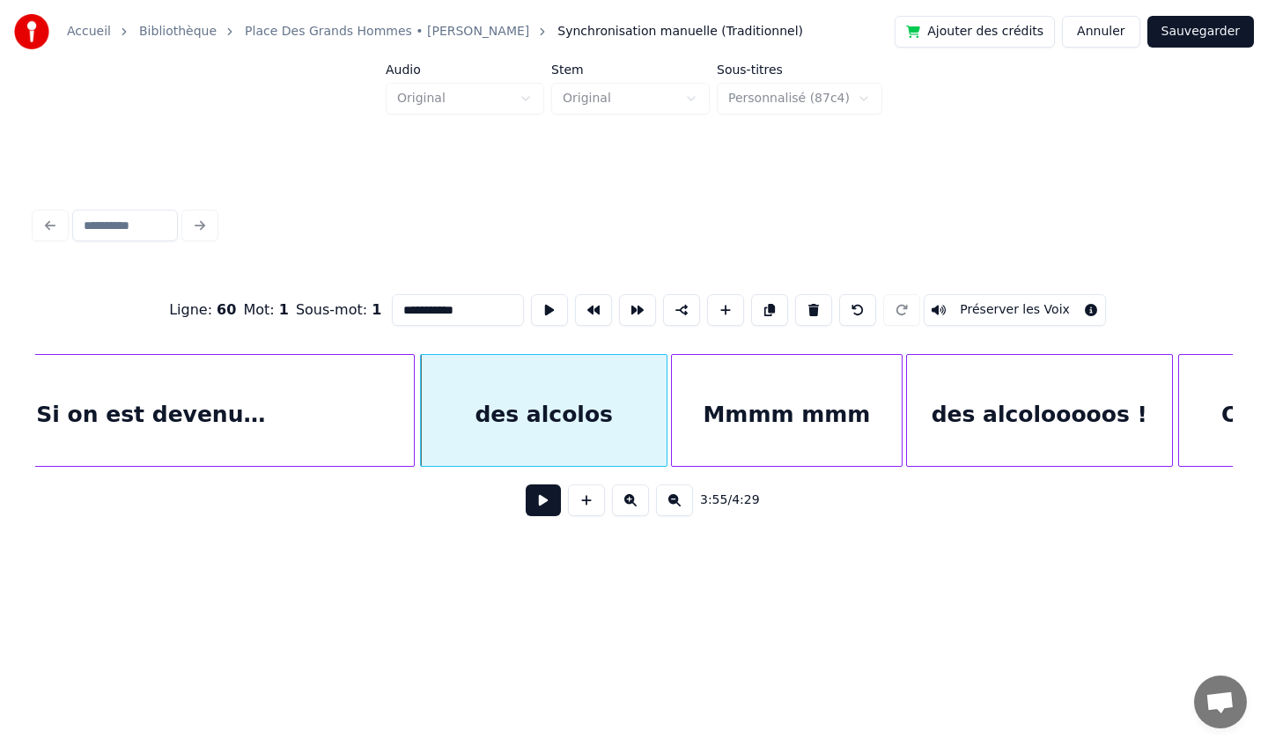
click at [765, 406] on div "Mmmm mmm" at bounding box center [787, 415] width 230 height 120
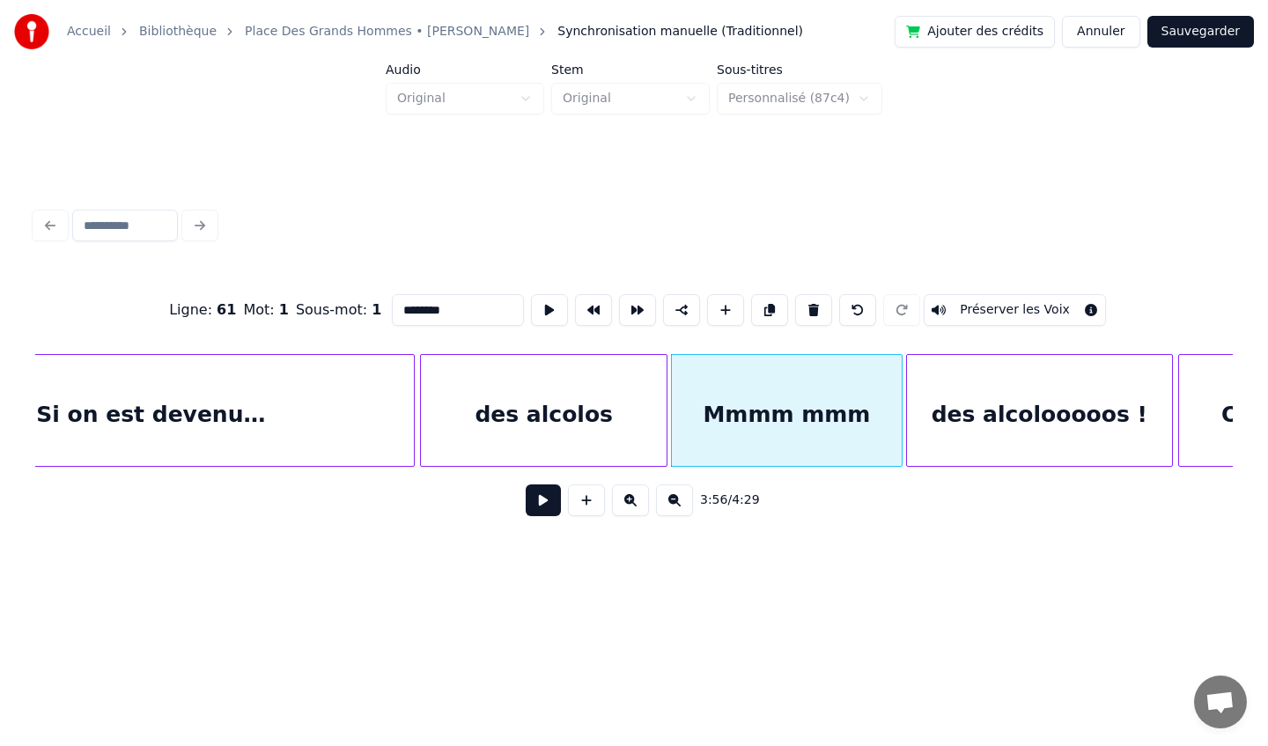
click at [1036, 407] on div "des alcolooooos !" at bounding box center [1039, 415] width 265 height 120
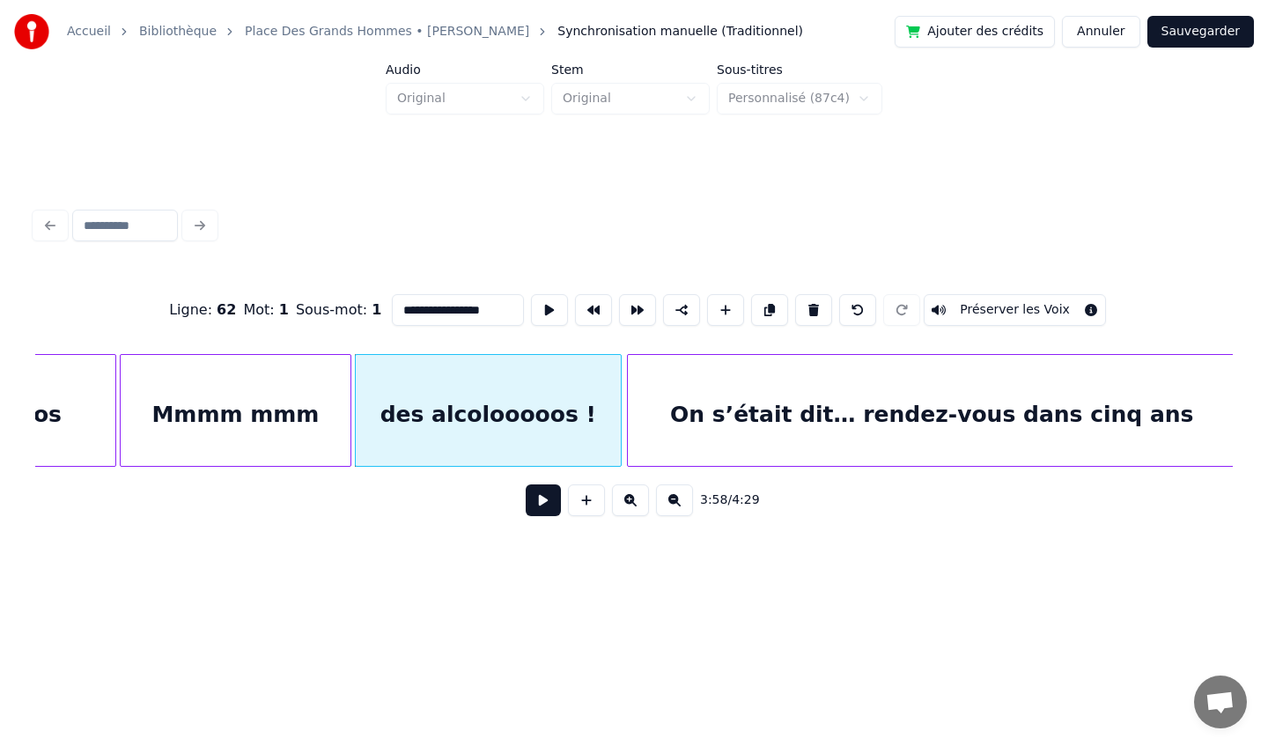
scroll to position [0, 41610]
click at [1036, 407] on div "On s’était dit… rendez-vous dans cinq ans" at bounding box center [929, 415] width 608 height 120
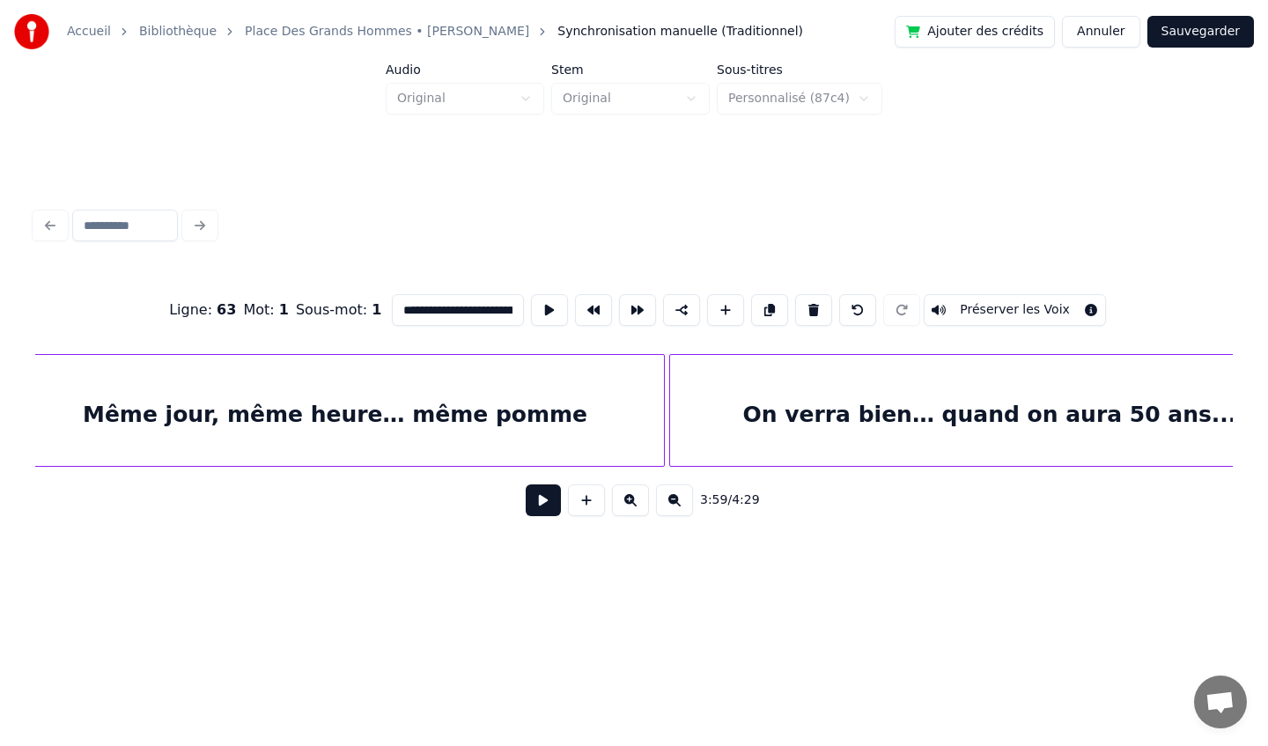
scroll to position [0, 42949]
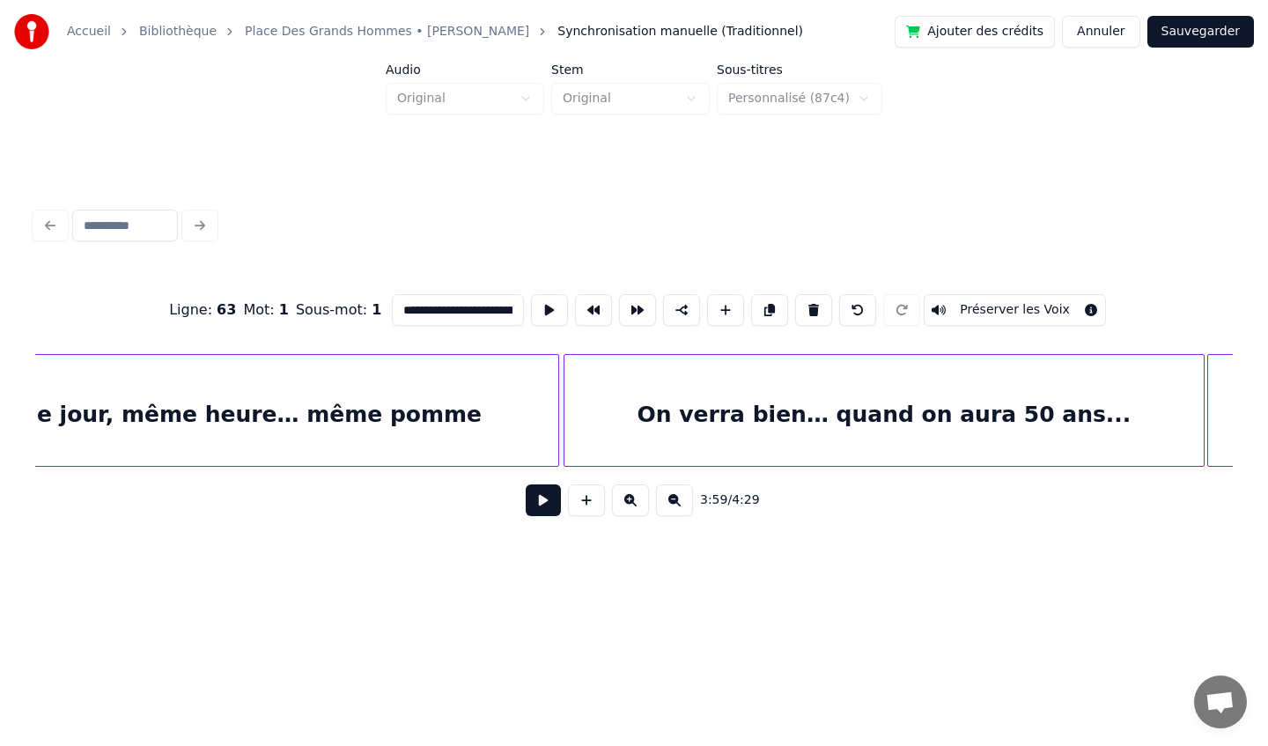
click at [457, 411] on div "Même jour, même heure… même pomme" at bounding box center [230, 415] width 659 height 120
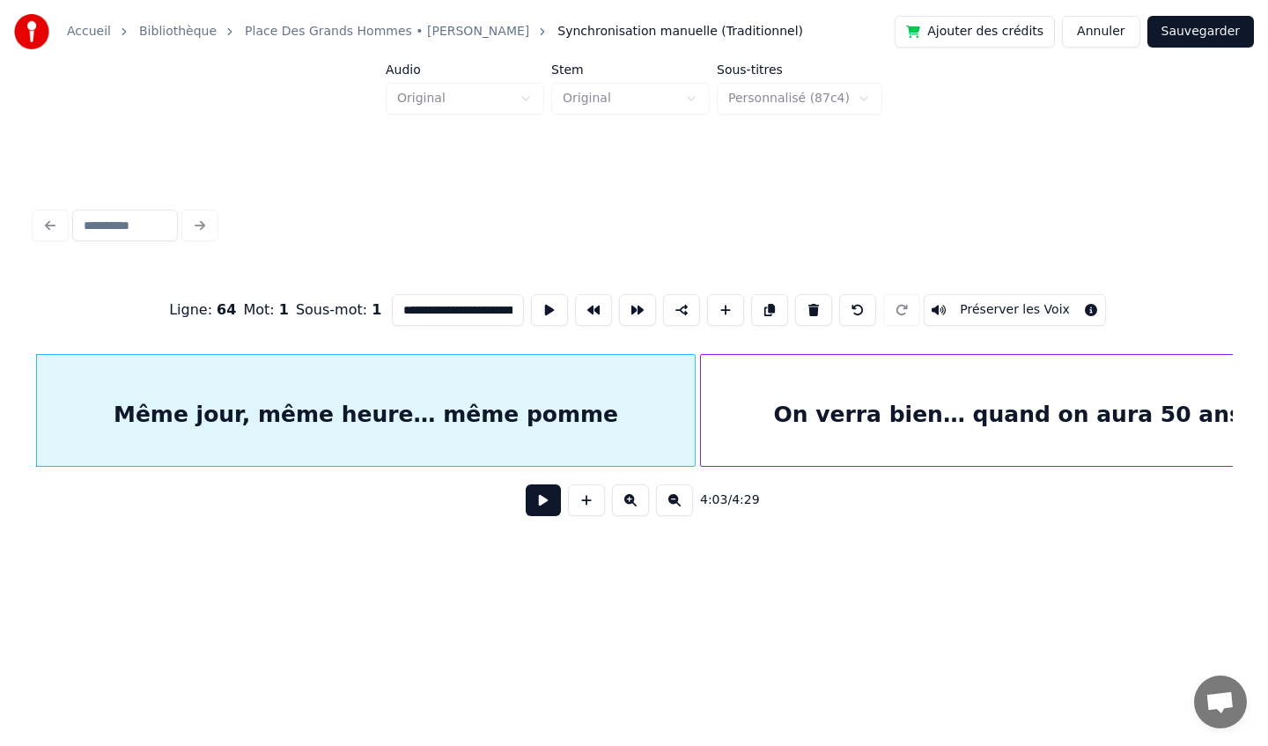
click at [813, 422] on div "On verra bien… quand on aura 50 ans..." at bounding box center [1020, 415] width 639 height 120
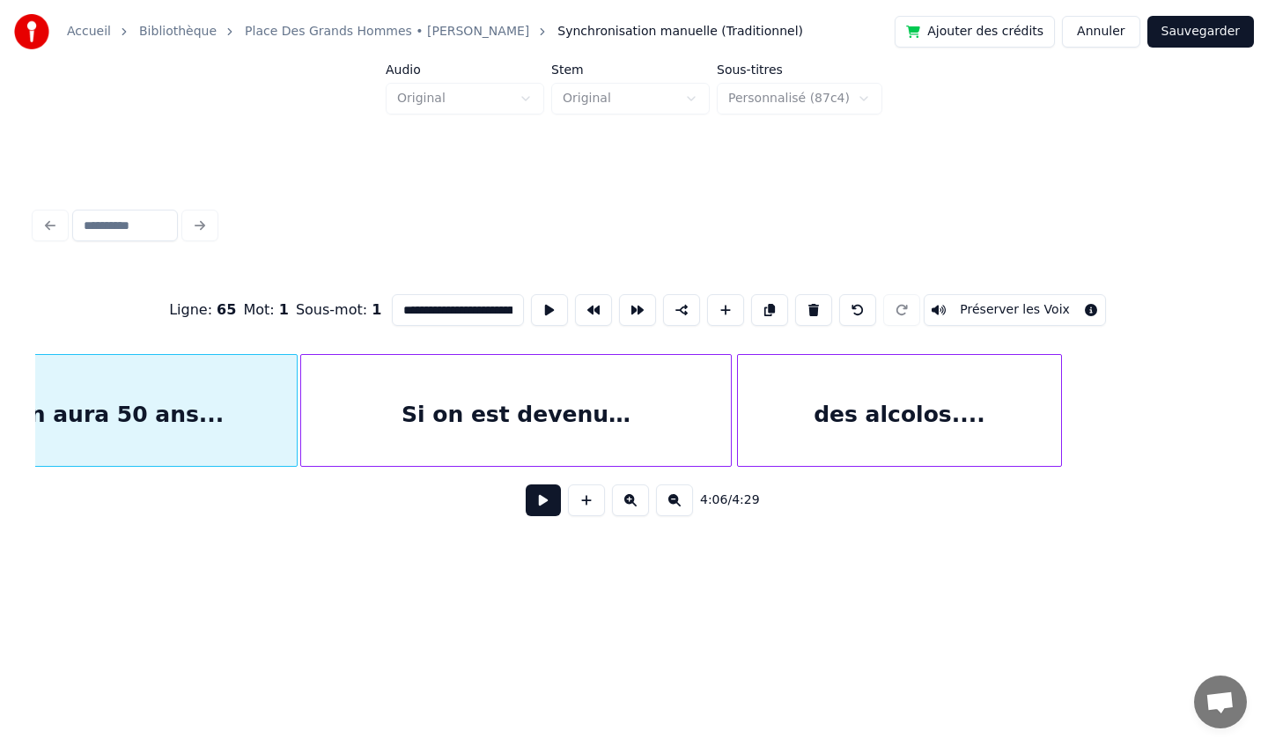
scroll to position [0, 43888]
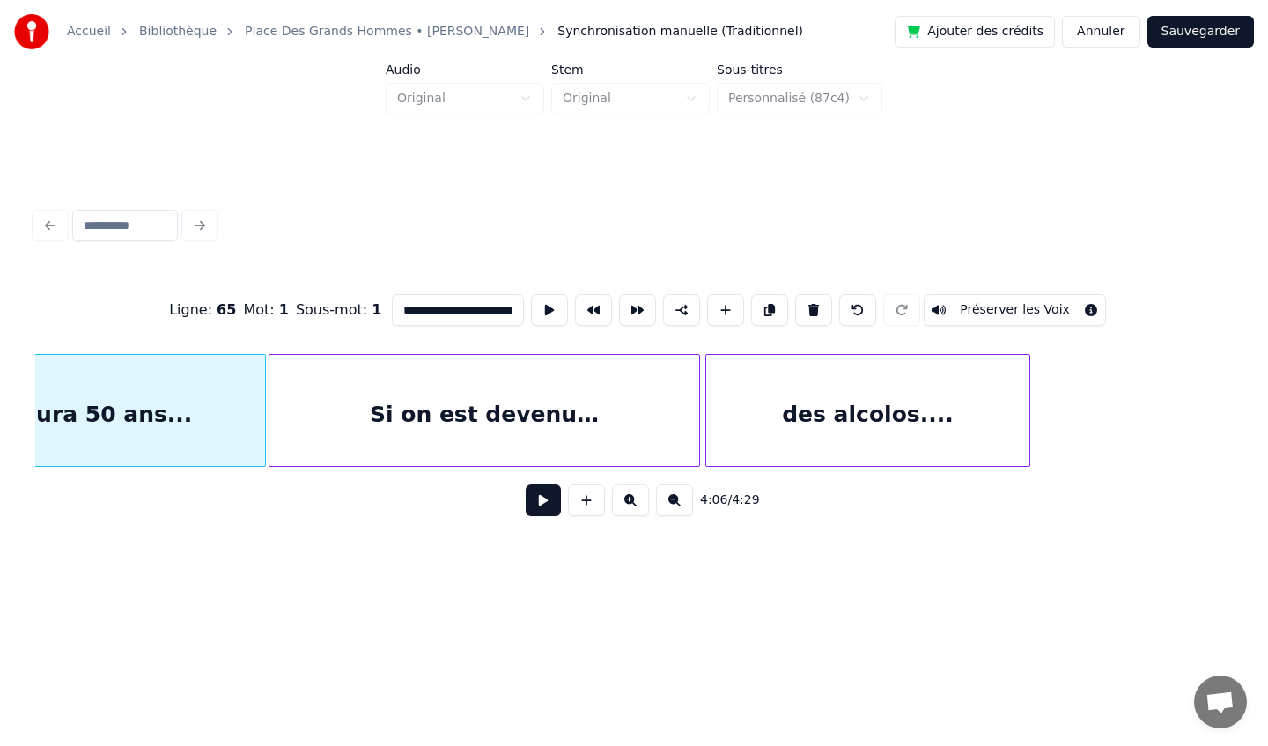
click at [561, 416] on div "Si on est devenu…" at bounding box center [484, 415] width 430 height 120
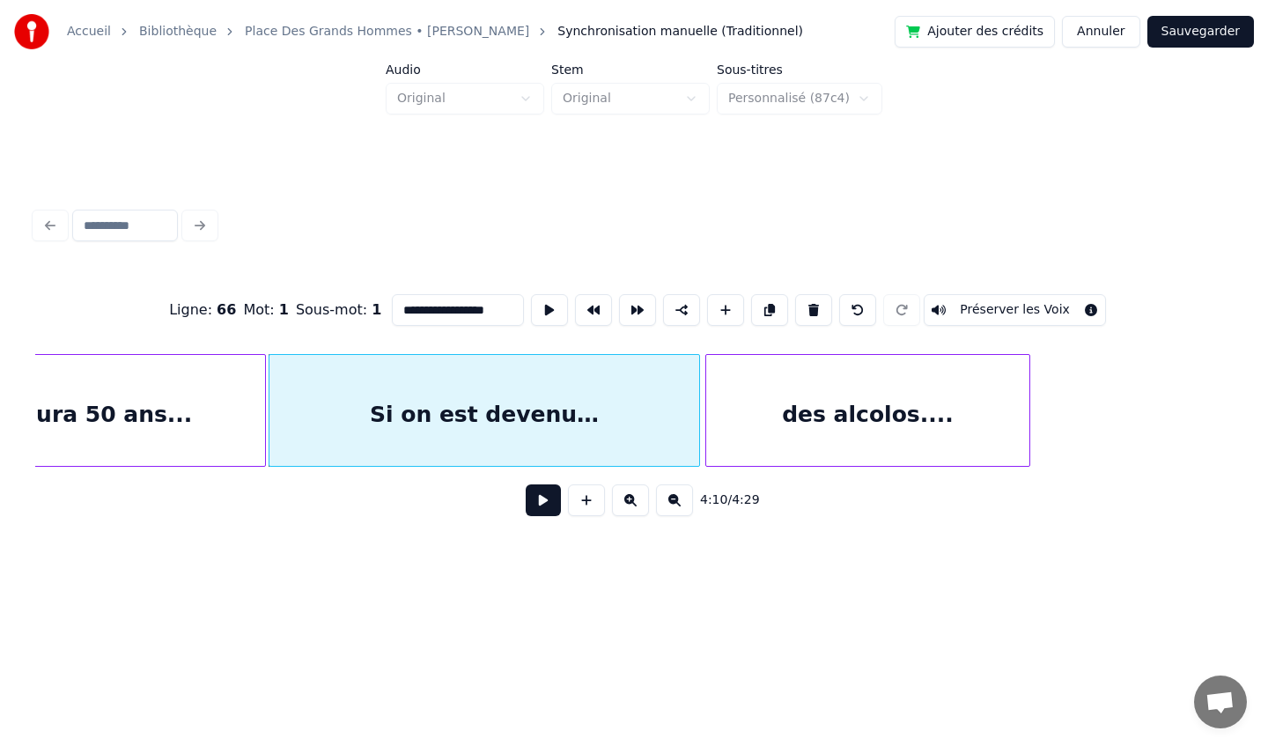
click at [781, 415] on div "des alcolos...." at bounding box center [867, 415] width 323 height 120
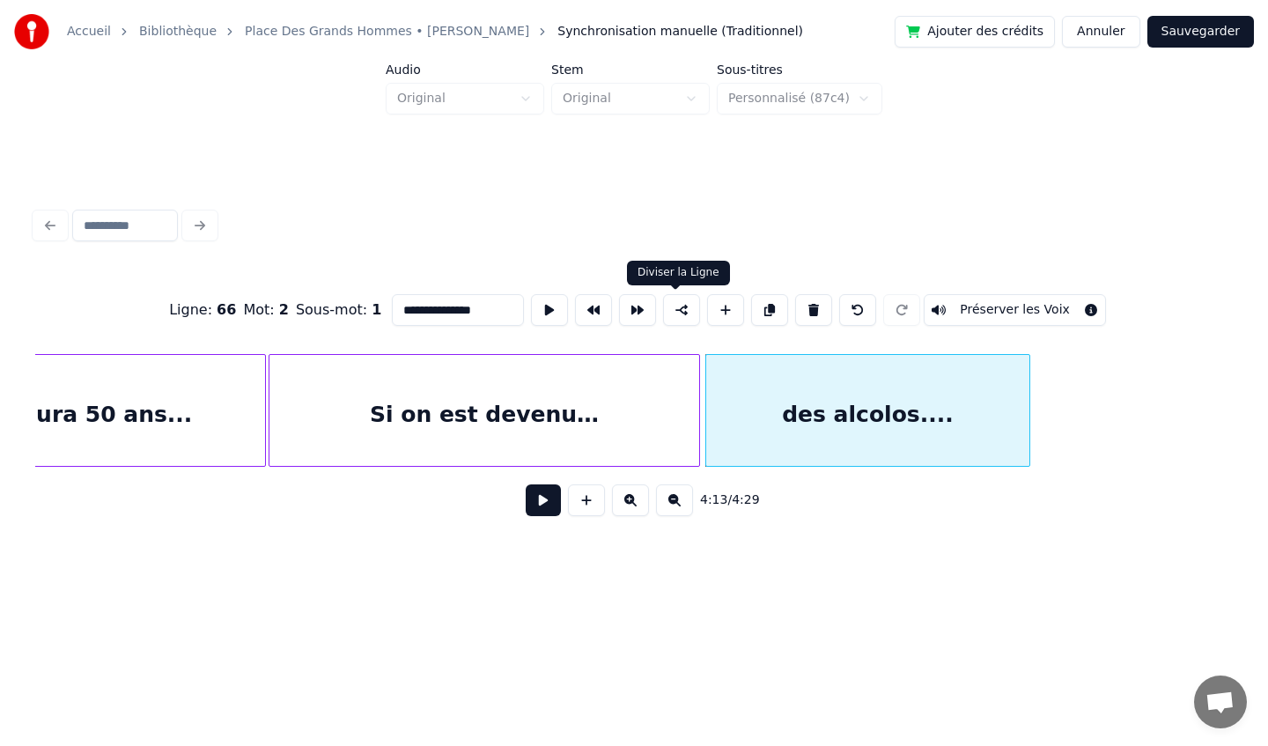
click at [679, 306] on button at bounding box center [681, 310] width 37 height 32
click at [652, 415] on div "Si on est devenu…" at bounding box center [484, 415] width 430 height 120
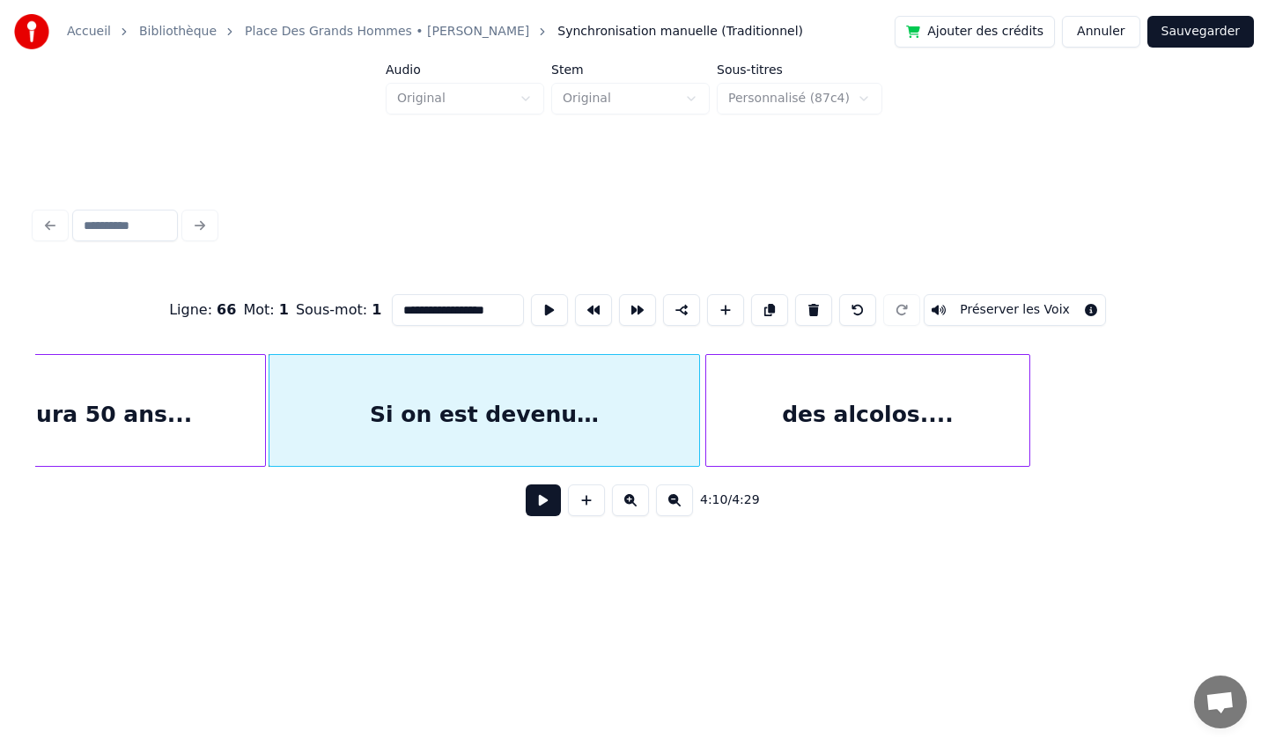
click at [803, 415] on div "des alcolos...." at bounding box center [867, 415] width 323 height 120
type input "**********"
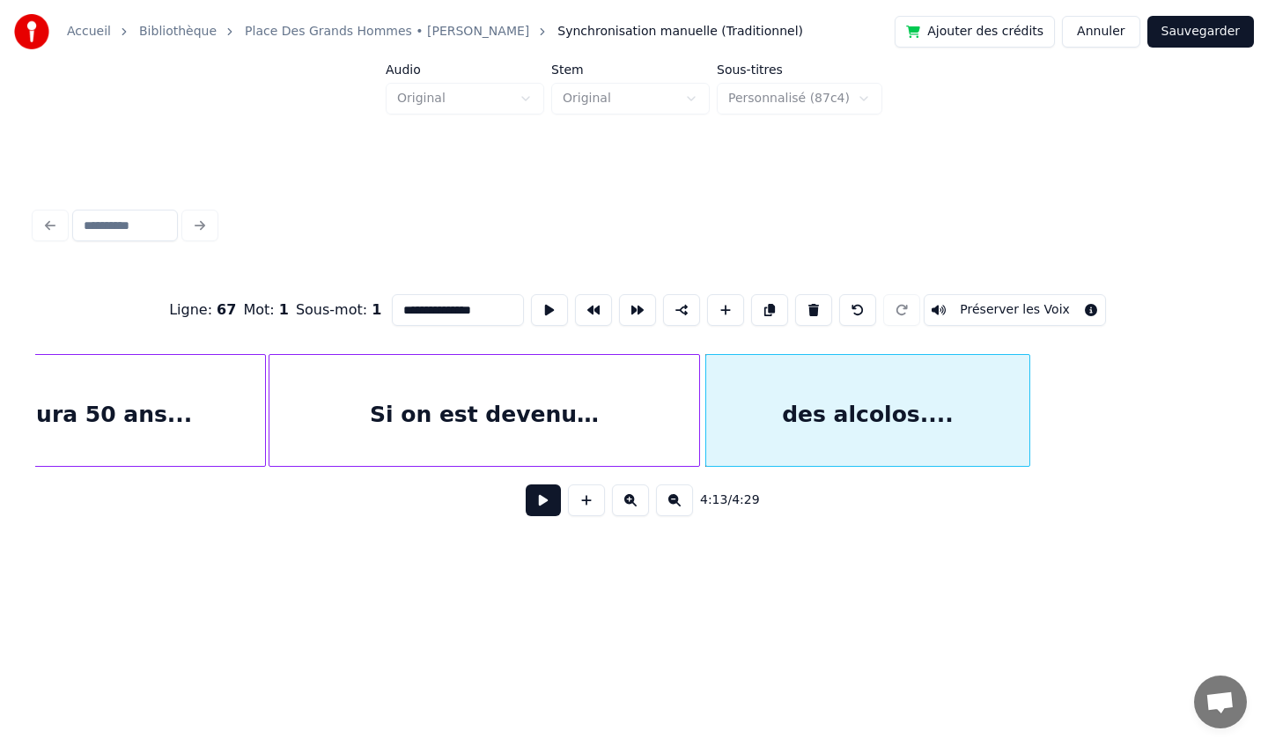
click at [1215, 38] on button "Sauvegarder" at bounding box center [1200, 32] width 107 height 32
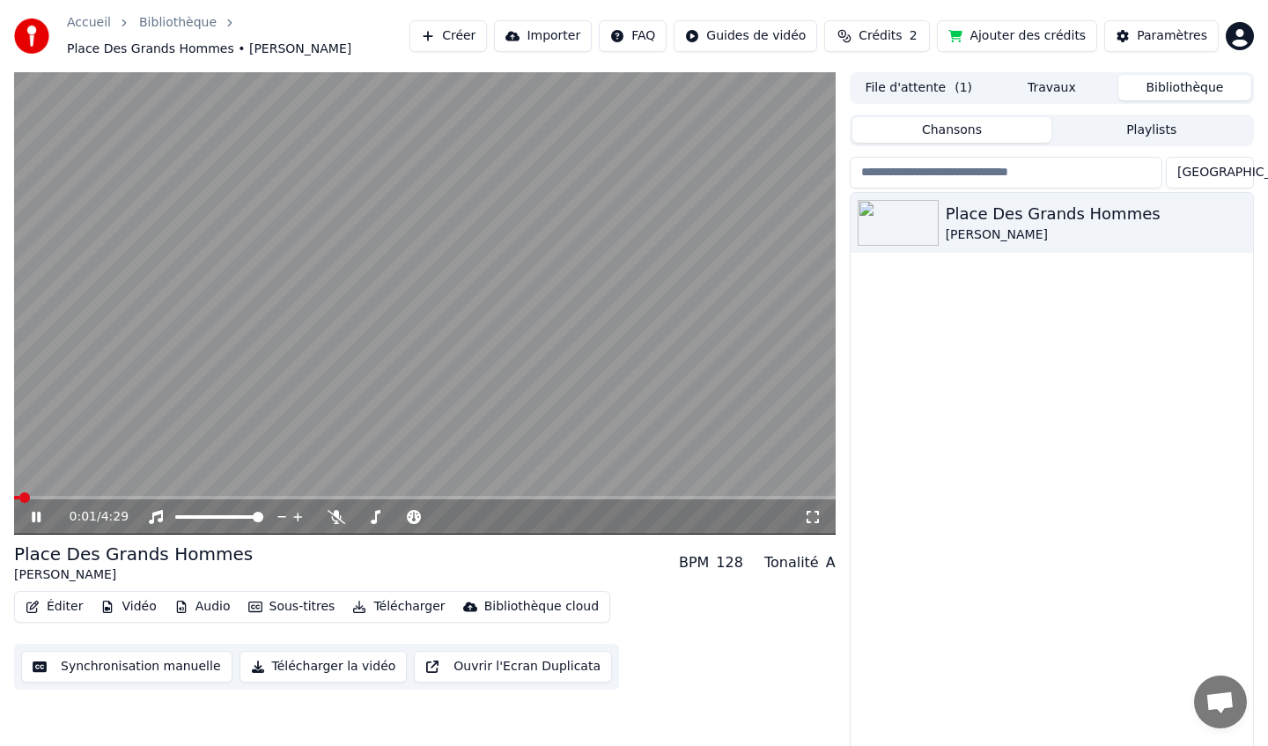
click at [811, 517] on icon at bounding box center [813, 517] width 18 height 14
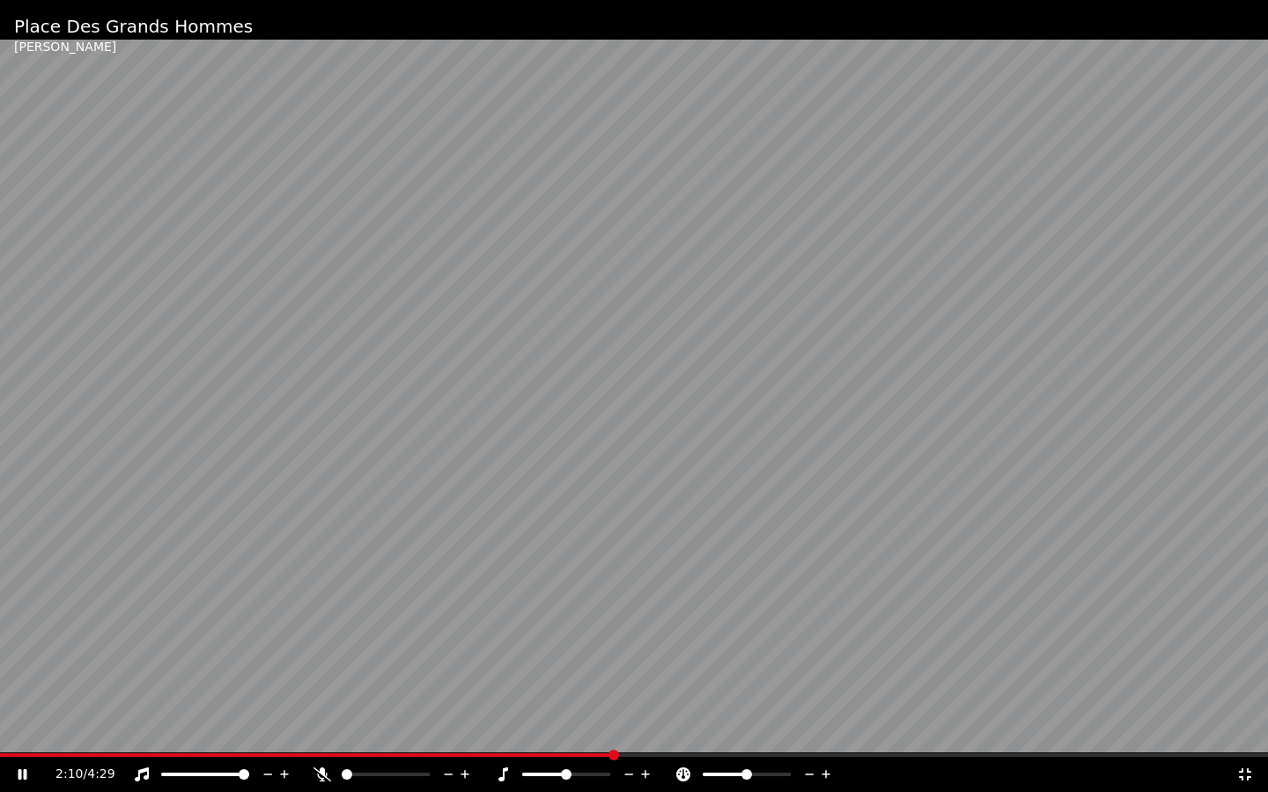
click at [26, 745] on icon at bounding box center [34, 775] width 41 height 14
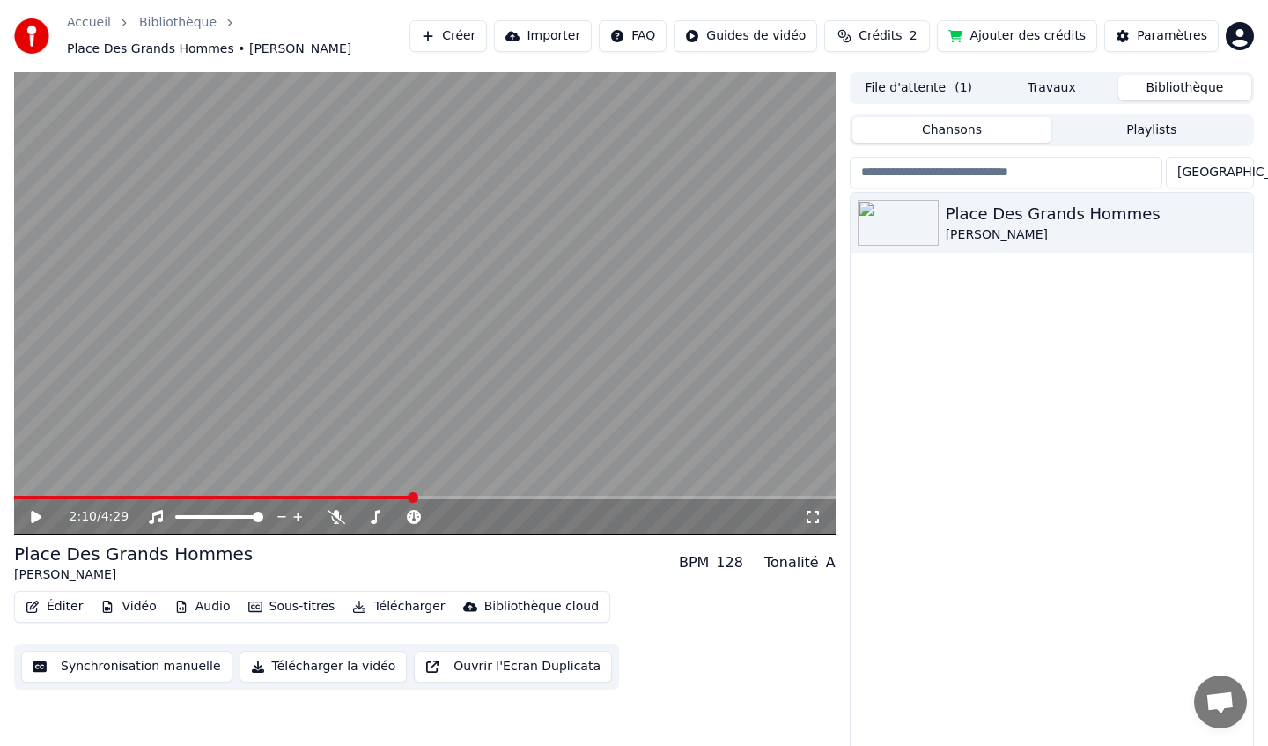
click at [33, 520] on icon at bounding box center [36, 517] width 11 height 12
click at [449, 493] on span at bounding box center [447, 497] width 11 height 11
click at [469, 497] on span at bounding box center [425, 498] width 822 height 4
click at [490, 496] on span at bounding box center [425, 498] width 822 height 4
click at [465, 496] on span at bounding box center [252, 498] width 476 height 4
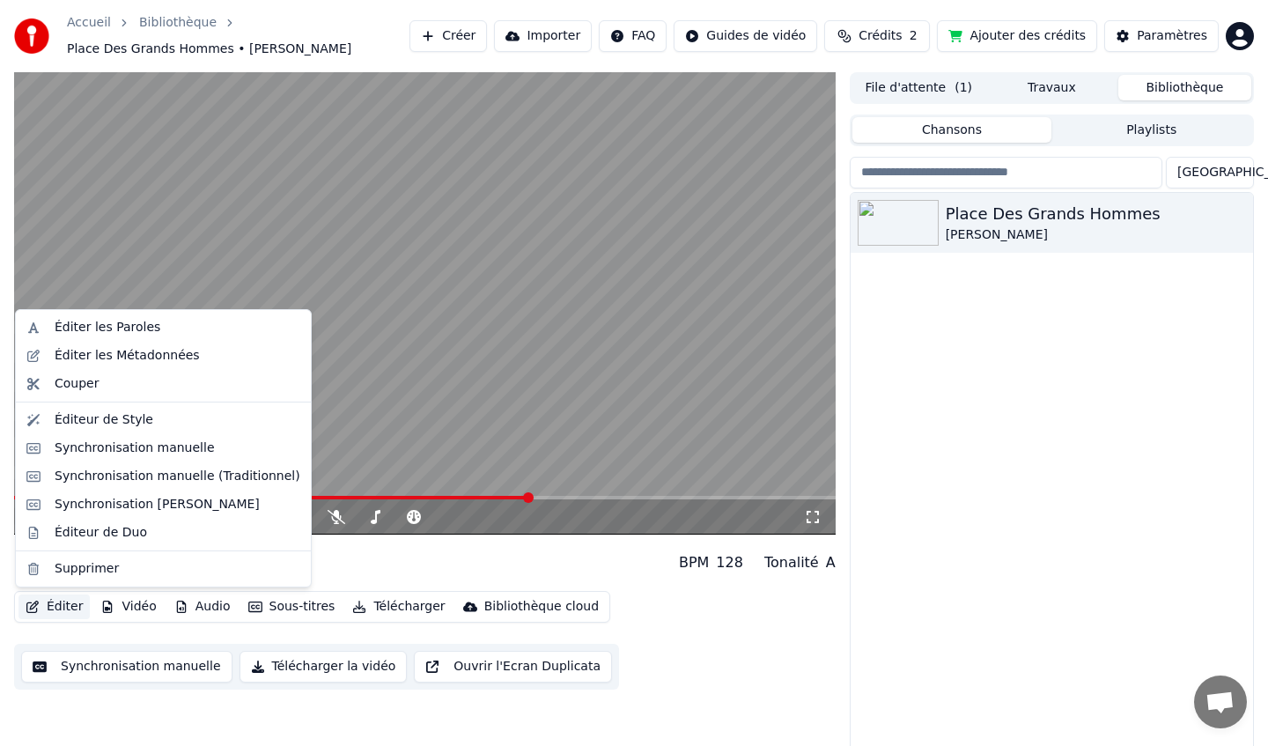
click at [66, 613] on button "Éditer" at bounding box center [53, 606] width 71 height 25
click at [123, 480] on div "Synchronisation manuelle (Traditionnel)" at bounding box center [178, 477] width 246 height 18
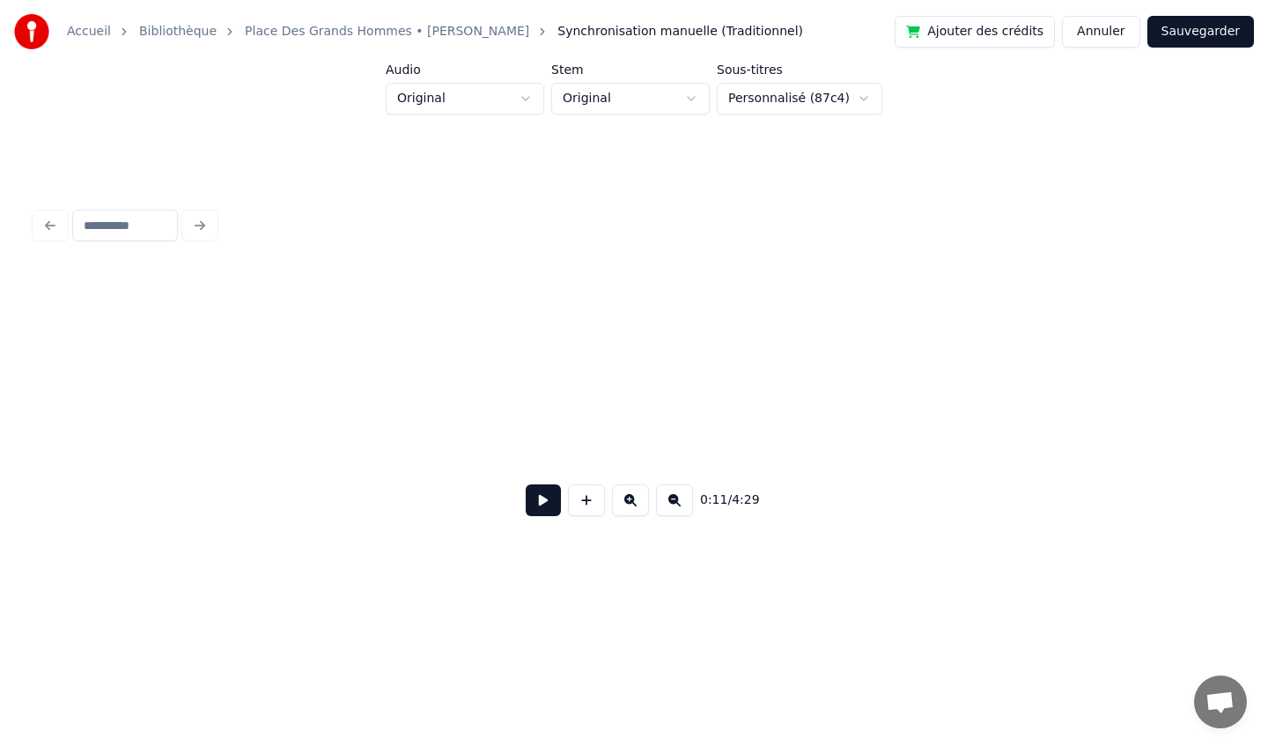
scroll to position [0, 1973]
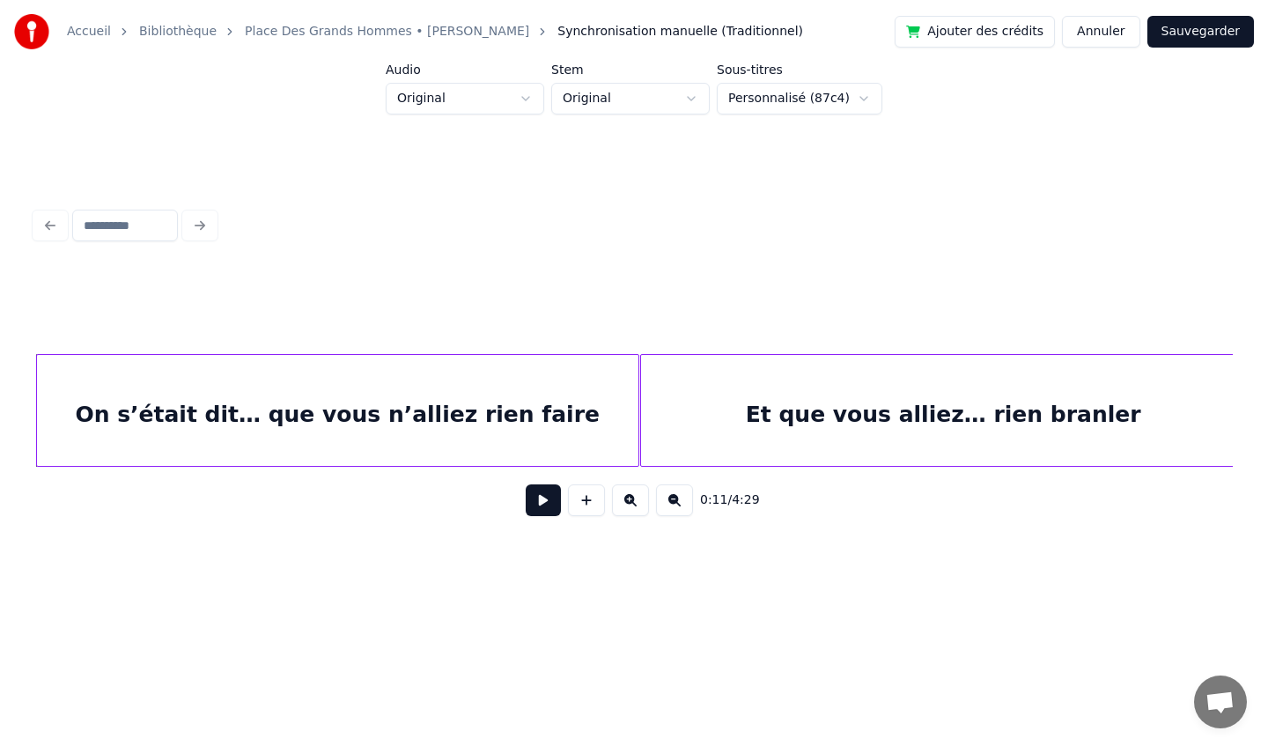
click at [513, 406] on div "On s’était dit… que vous n’alliez rien faire" at bounding box center [337, 415] width 601 height 120
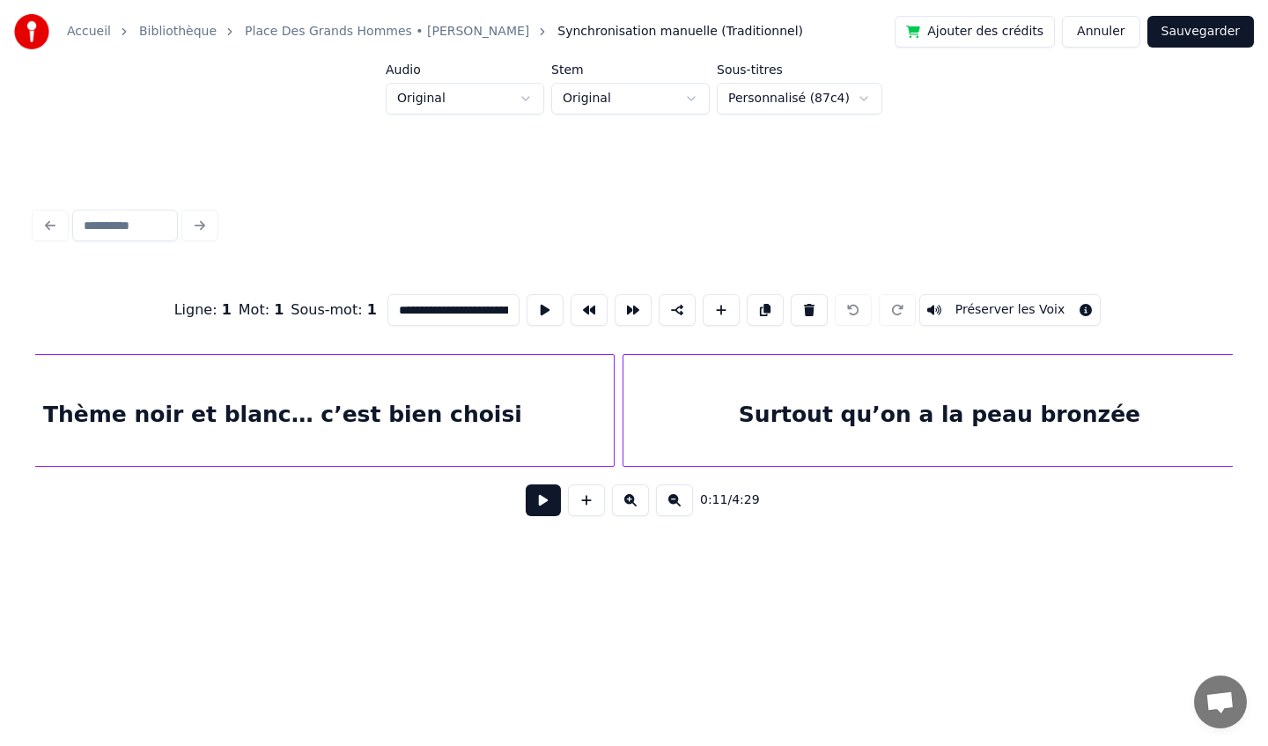
scroll to position [0, 5921]
click at [714, 374] on div "Surtout qu’on a la peau bronzée" at bounding box center [938, 415] width 633 height 120
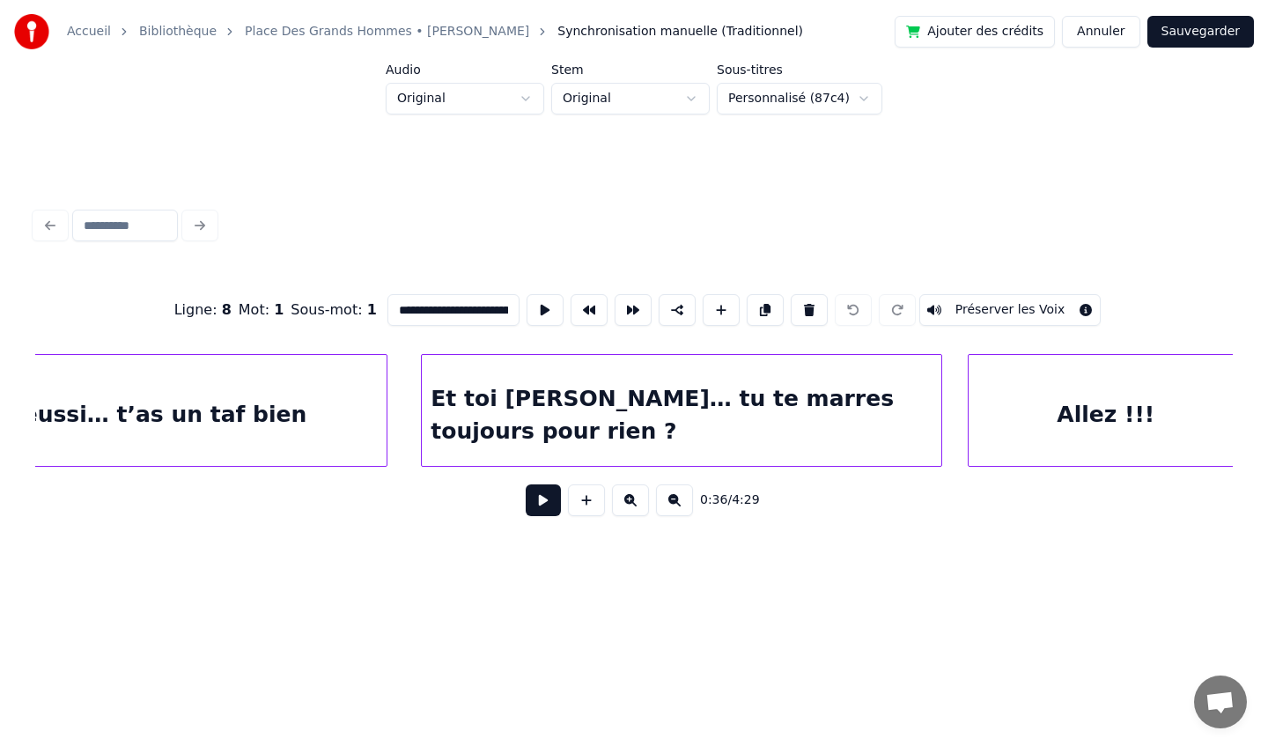
scroll to position [0, 21675]
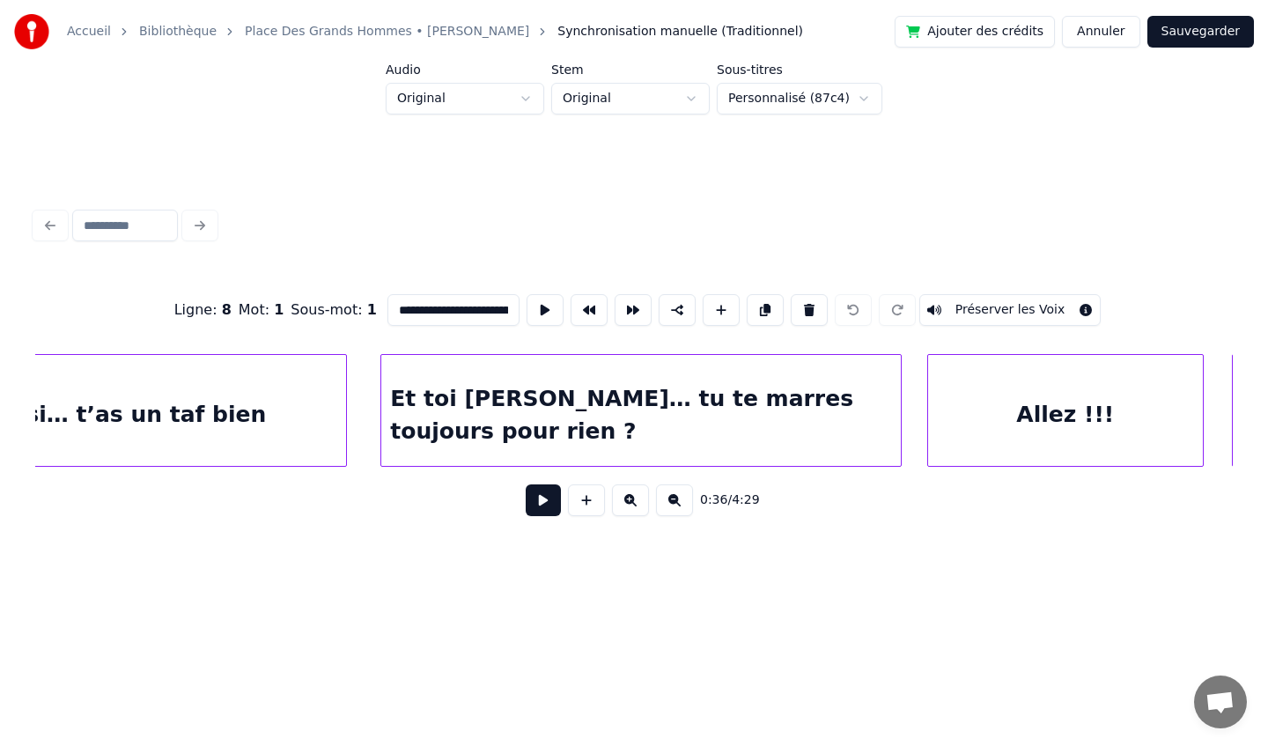
click at [295, 394] on div "T’as réussi… t’as un taf bien" at bounding box center [89, 415] width 513 height 120
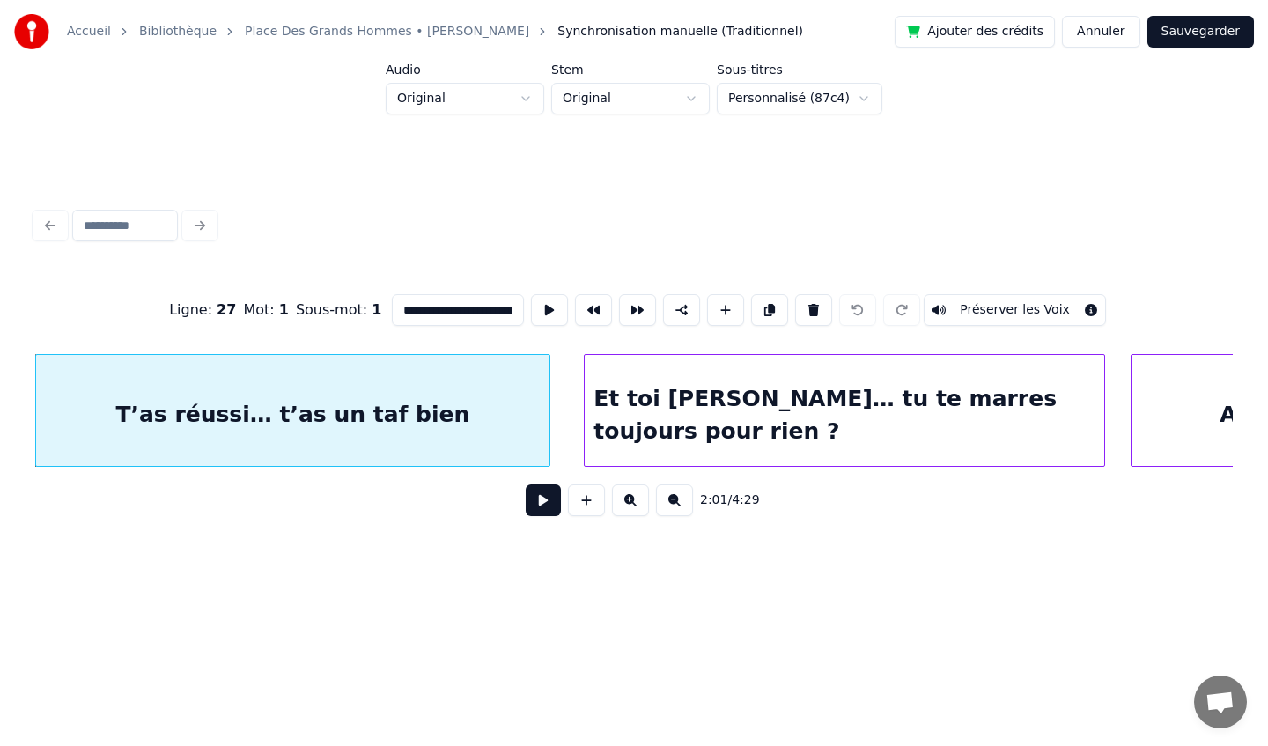
click at [655, 441] on div "Et toi [PERSON_NAME]… tu te marres toujours pour rien ?" at bounding box center [845, 415] width 520 height 120
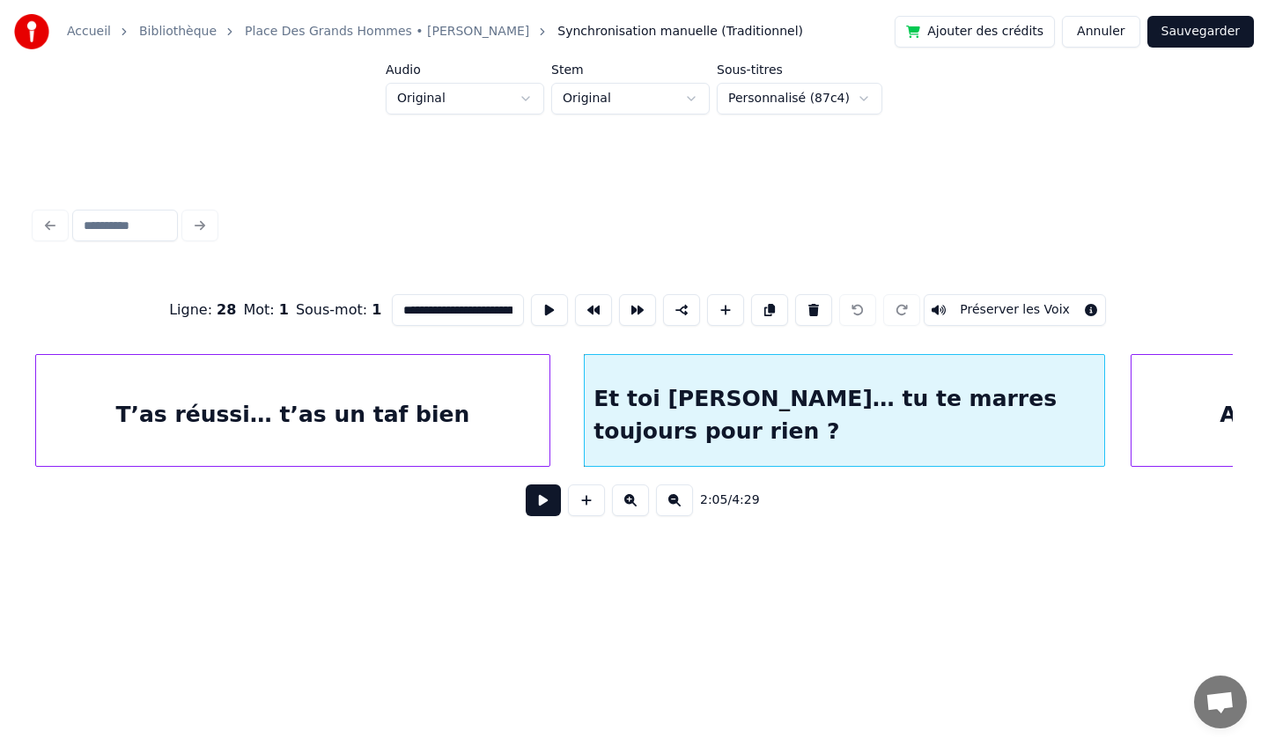
click at [655, 441] on div "Et toi [PERSON_NAME]… tu te marres toujours pour rien ?" at bounding box center [845, 415] width 520 height 120
click at [652, 441] on div "Et toi [PERSON_NAME]… tu te marres toujours pour rien ?" at bounding box center [845, 415] width 520 height 120
click at [646, 441] on div "Et toi [PERSON_NAME]… tu te marres toujours pour rien ?" at bounding box center [842, 415] width 520 height 120
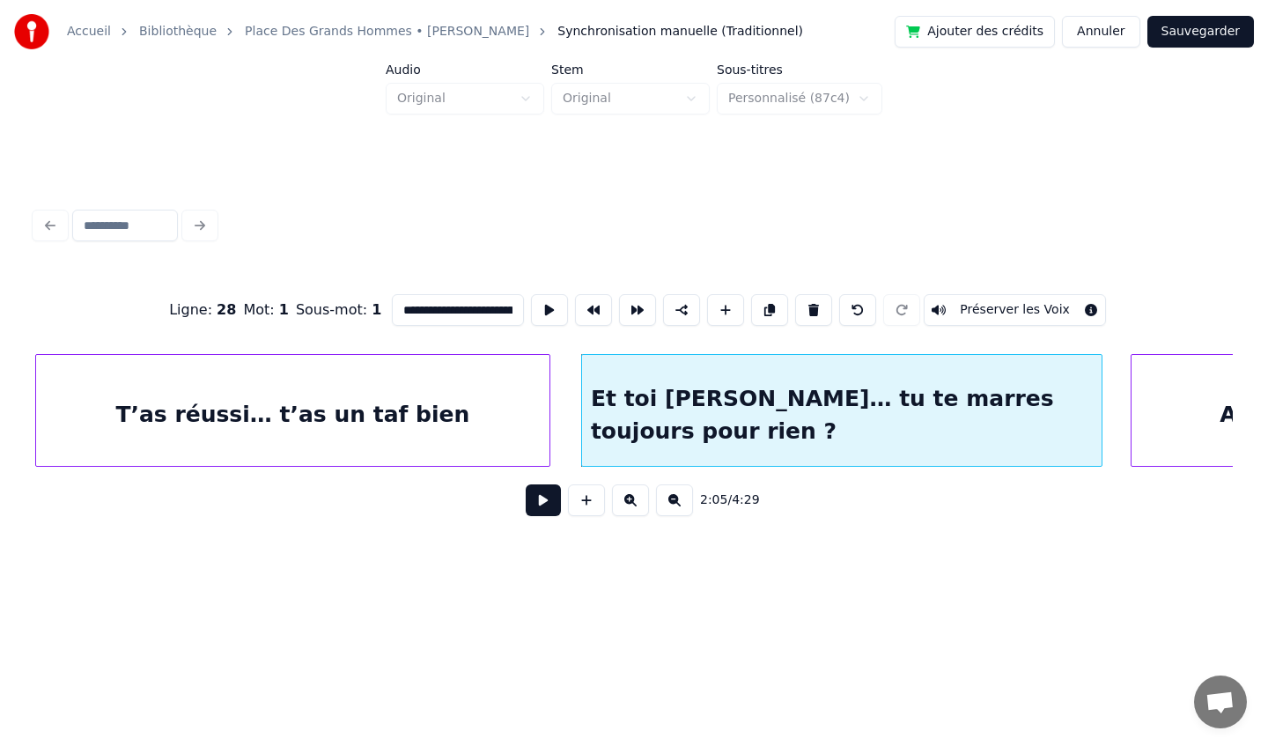
click at [646, 441] on div "Et toi [PERSON_NAME]… tu te marres toujours pour rien ?" at bounding box center [842, 415] width 520 height 120
click at [587, 319] on button at bounding box center [593, 310] width 37 height 32
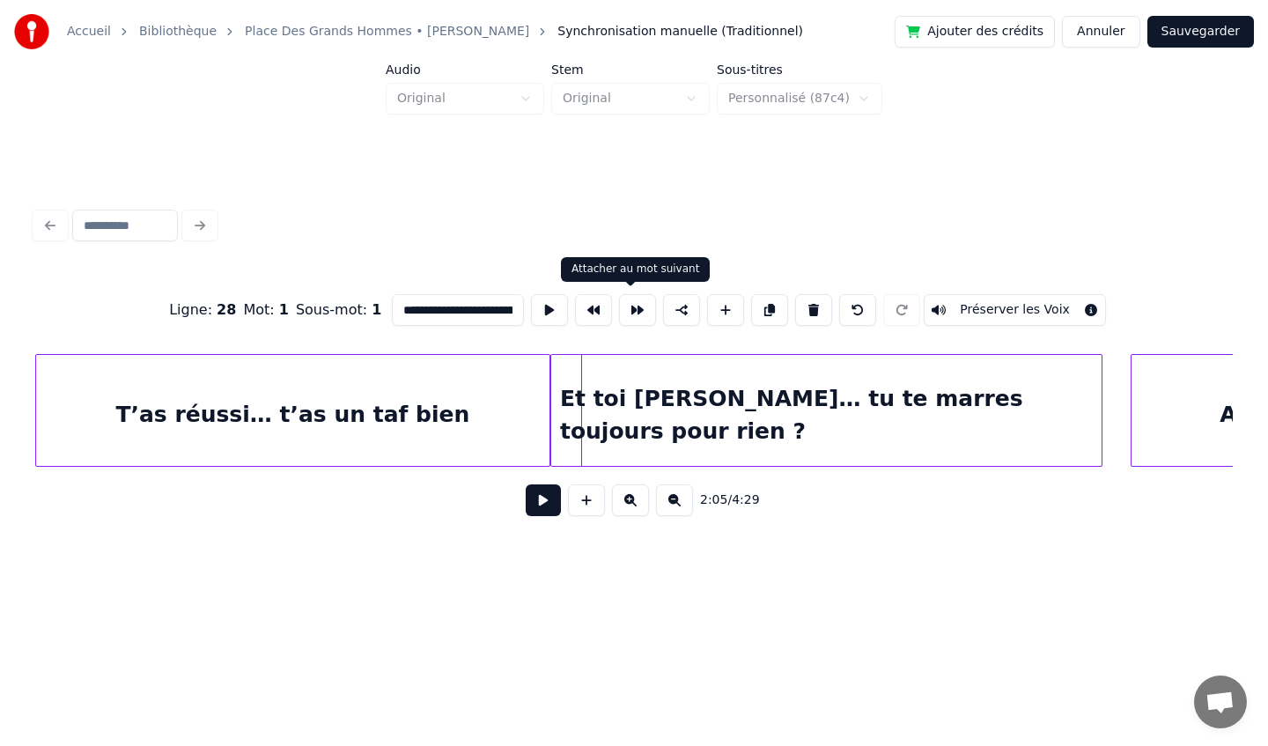
click at [641, 314] on button at bounding box center [637, 310] width 37 height 32
click at [593, 313] on button at bounding box center [593, 310] width 37 height 32
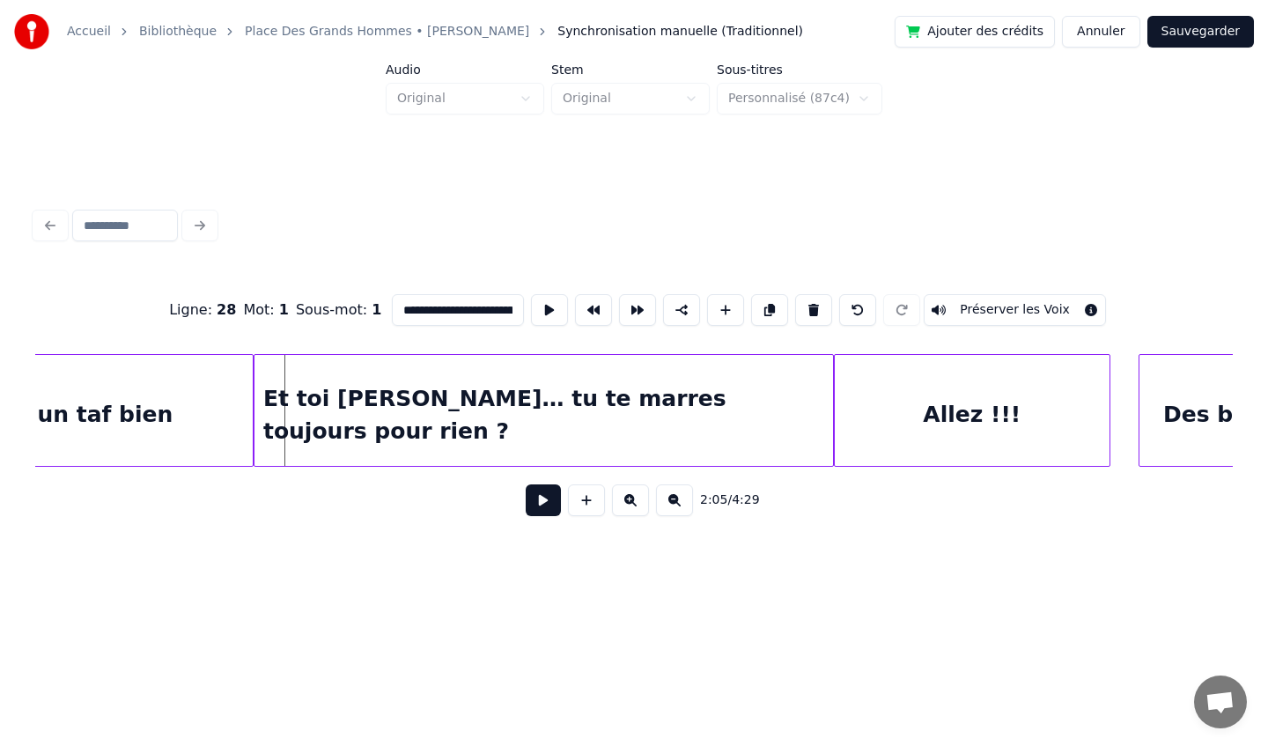
scroll to position [0, 22221]
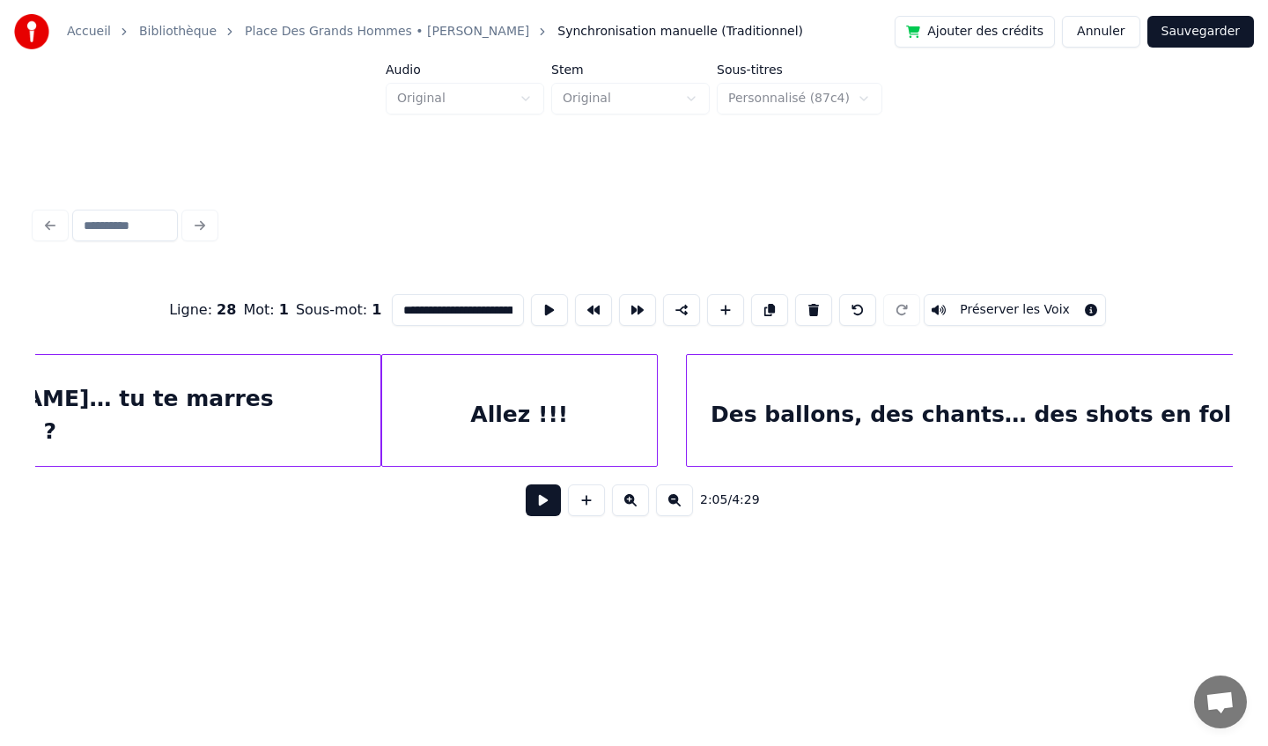
click at [568, 413] on div "Allez !!!" at bounding box center [519, 415] width 275 height 120
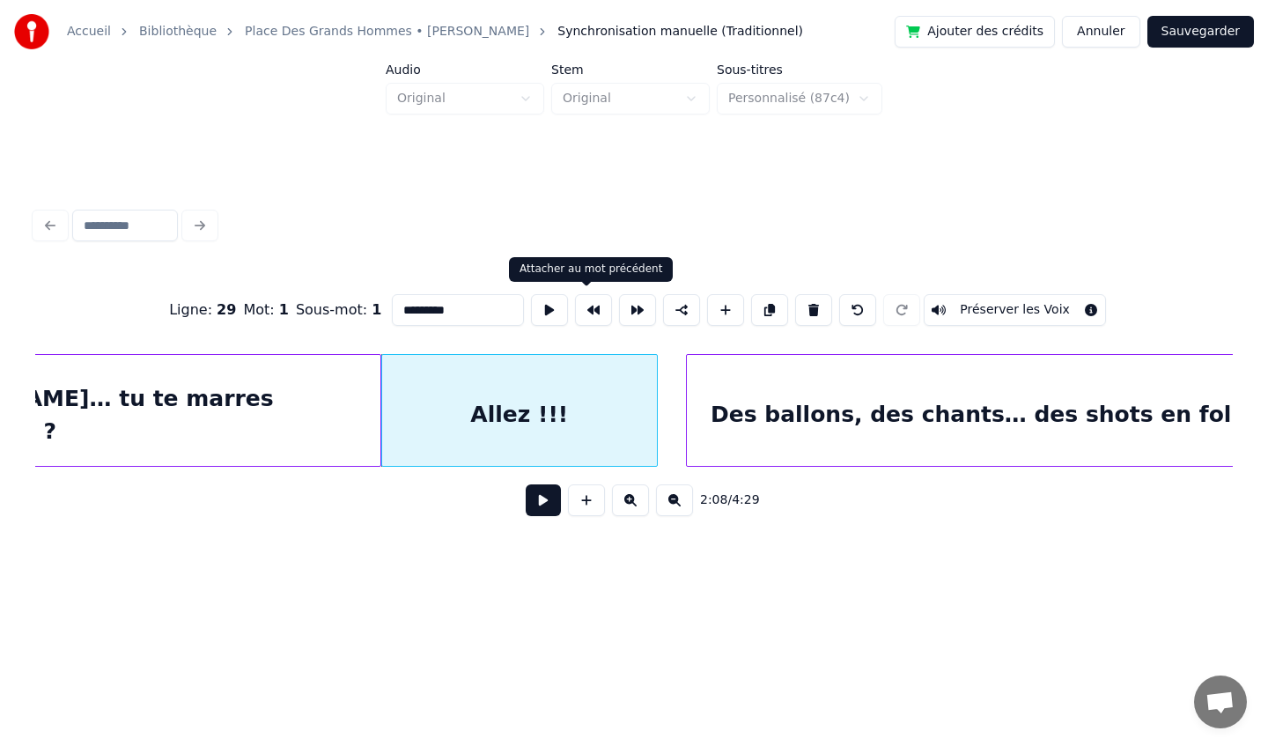
click at [587, 314] on button at bounding box center [593, 310] width 37 height 32
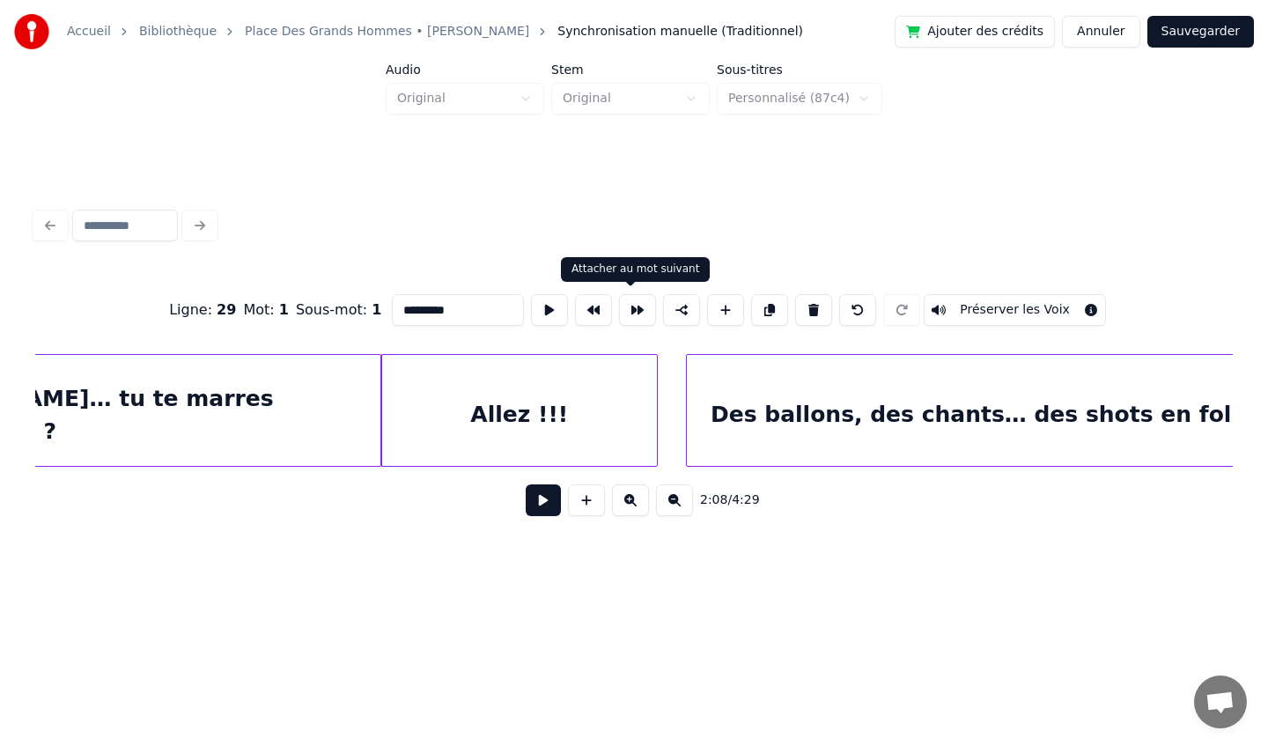
click at [625, 315] on button at bounding box center [637, 310] width 37 height 32
click at [763, 404] on div "Des ballons, des chants… des shots en folie" at bounding box center [982, 415] width 591 height 120
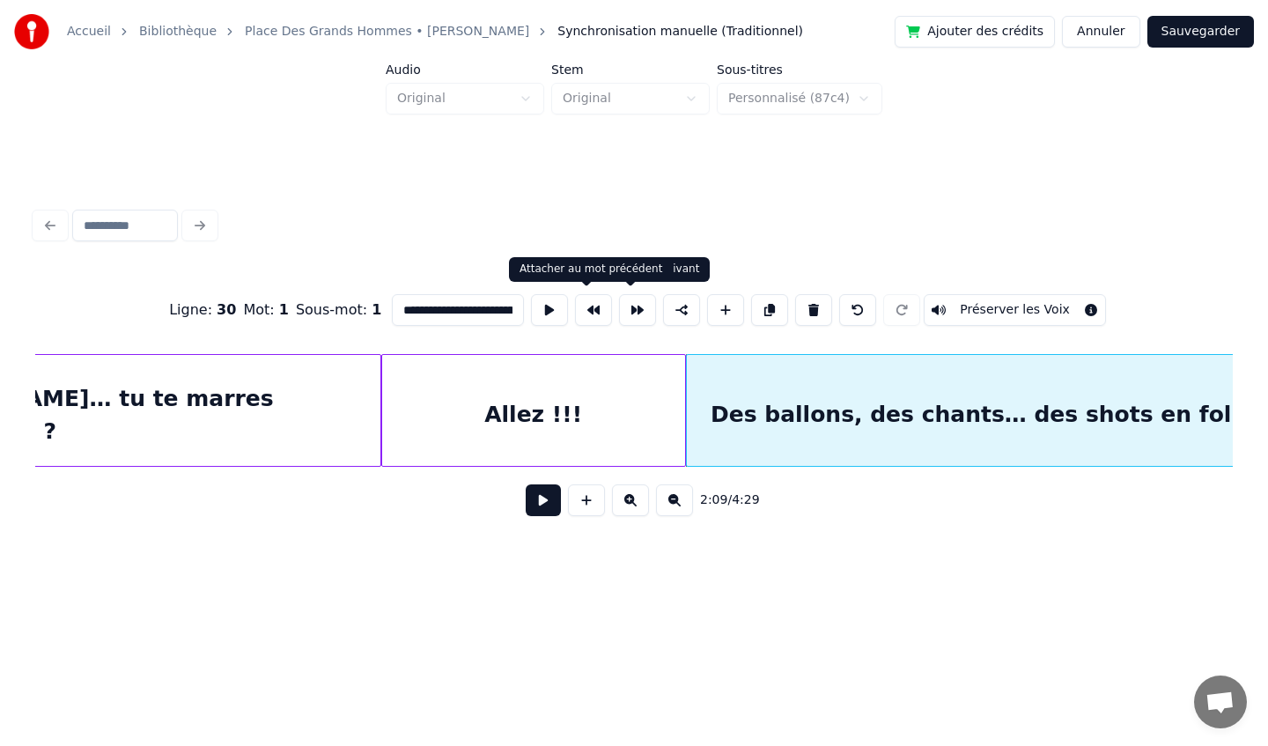
click at [593, 309] on button at bounding box center [593, 310] width 37 height 32
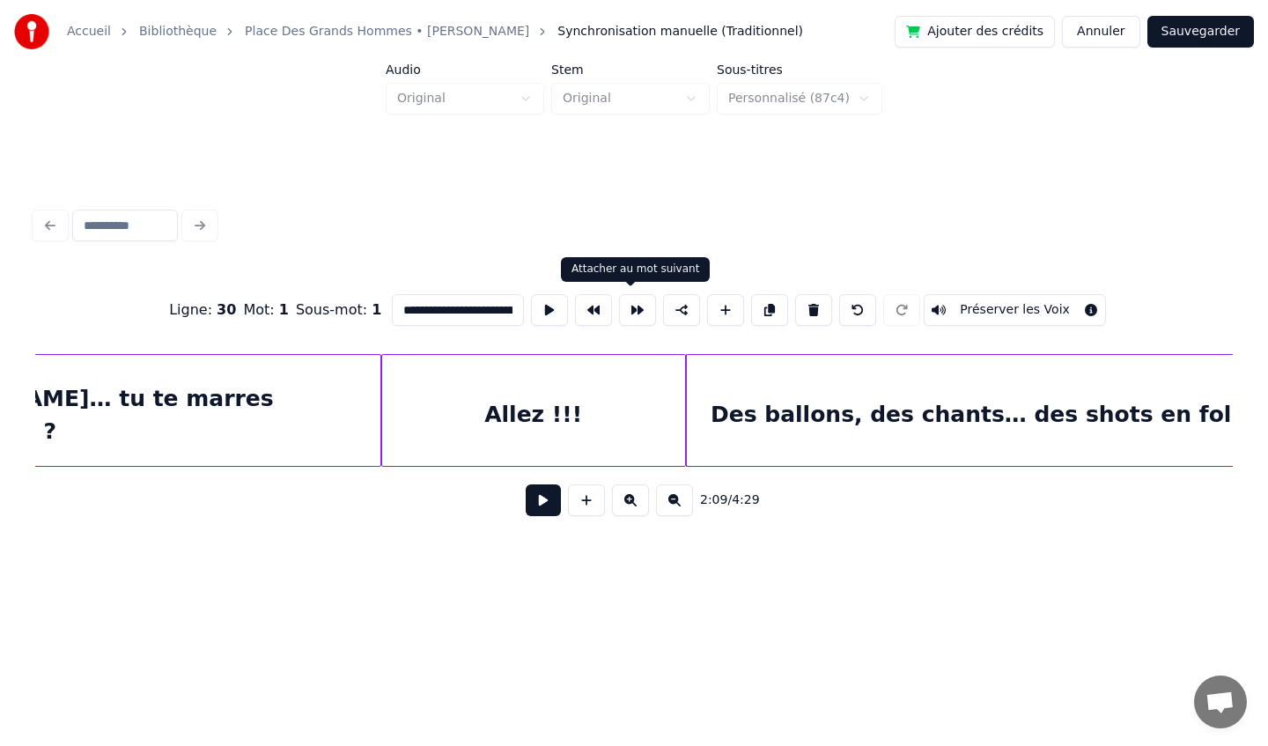
click at [632, 317] on button at bounding box center [637, 310] width 37 height 32
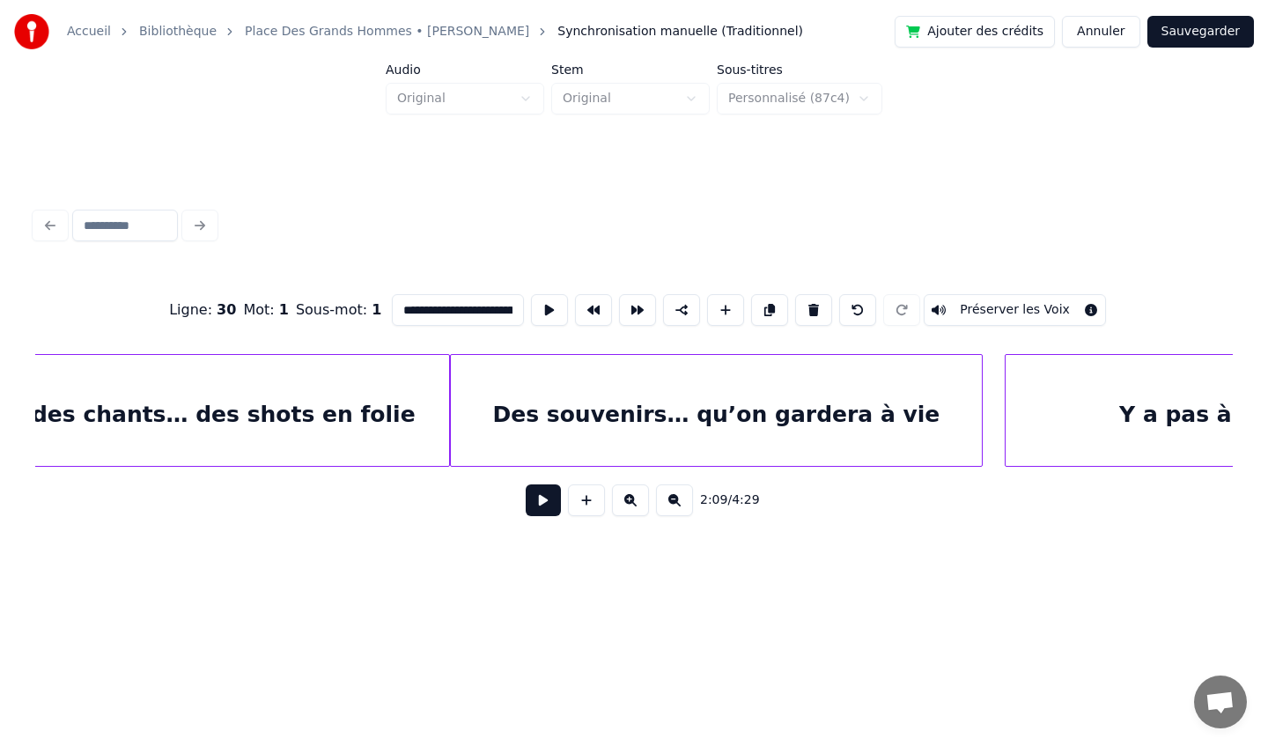
scroll to position [0, 23077]
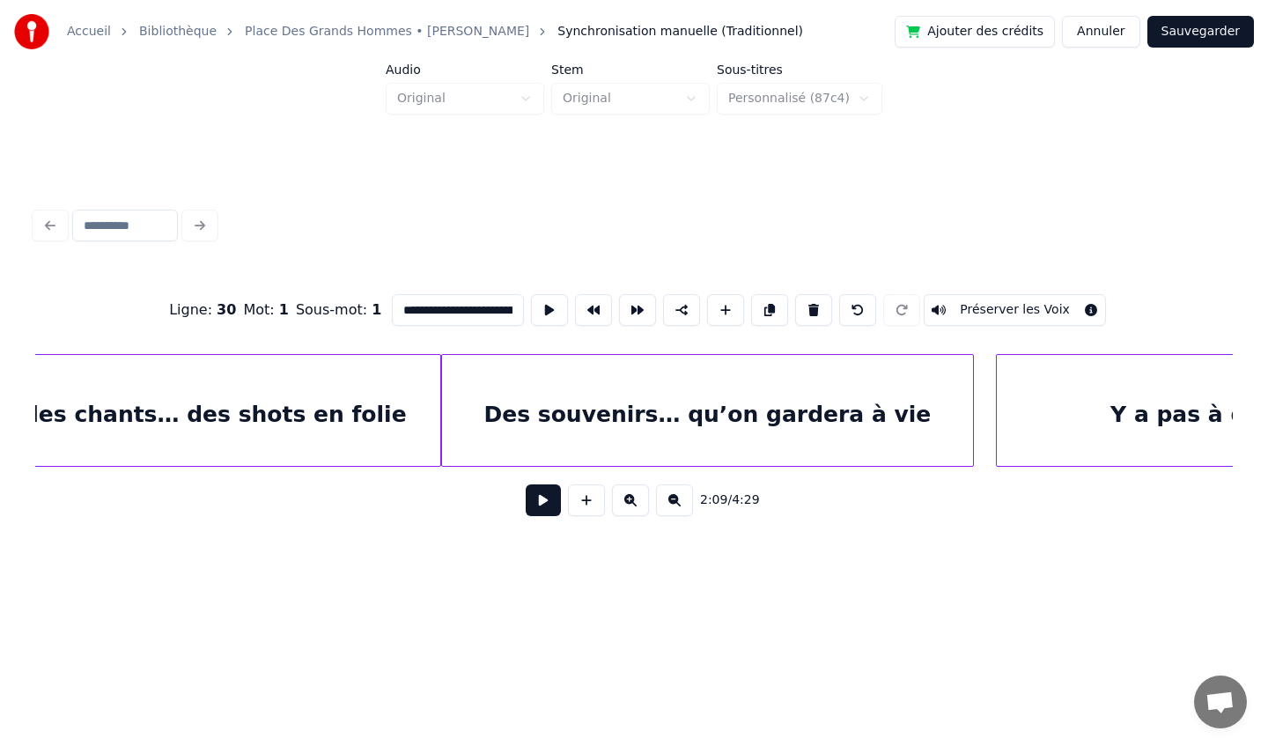
click at [797, 414] on div "Des souvenirs… qu’on gardera à vie" at bounding box center [707, 415] width 531 height 120
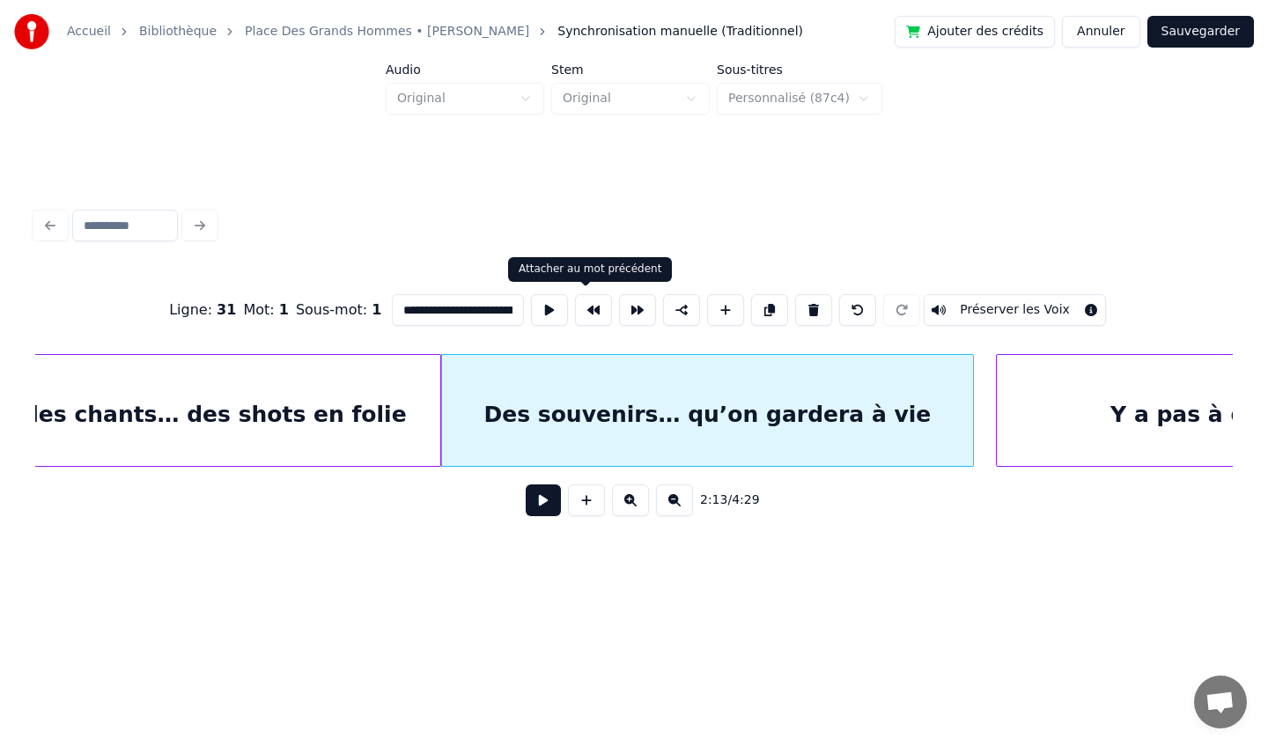
click at [589, 311] on button at bounding box center [593, 310] width 37 height 32
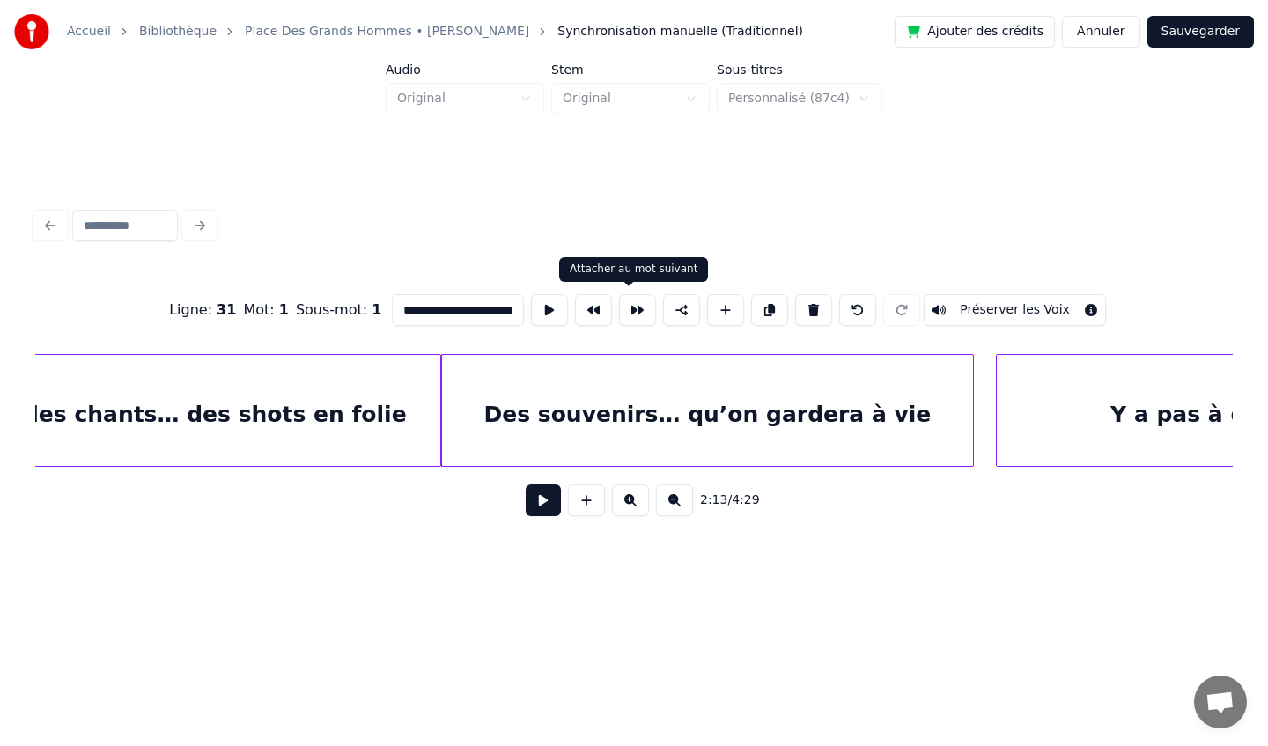
click at [624, 314] on button at bounding box center [637, 310] width 37 height 32
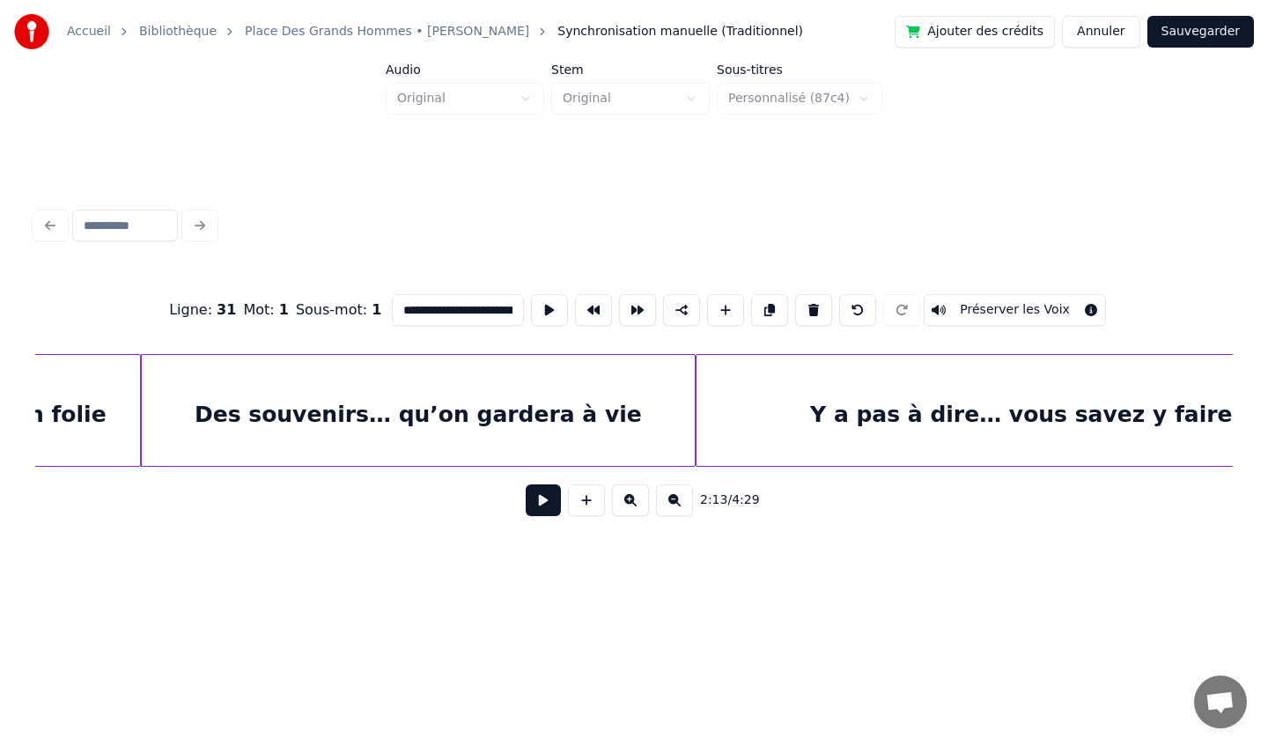
scroll to position [0, 23382]
click at [775, 441] on div "Y a pas à dire… vous savez y faire" at bounding box center [1016, 415] width 649 height 120
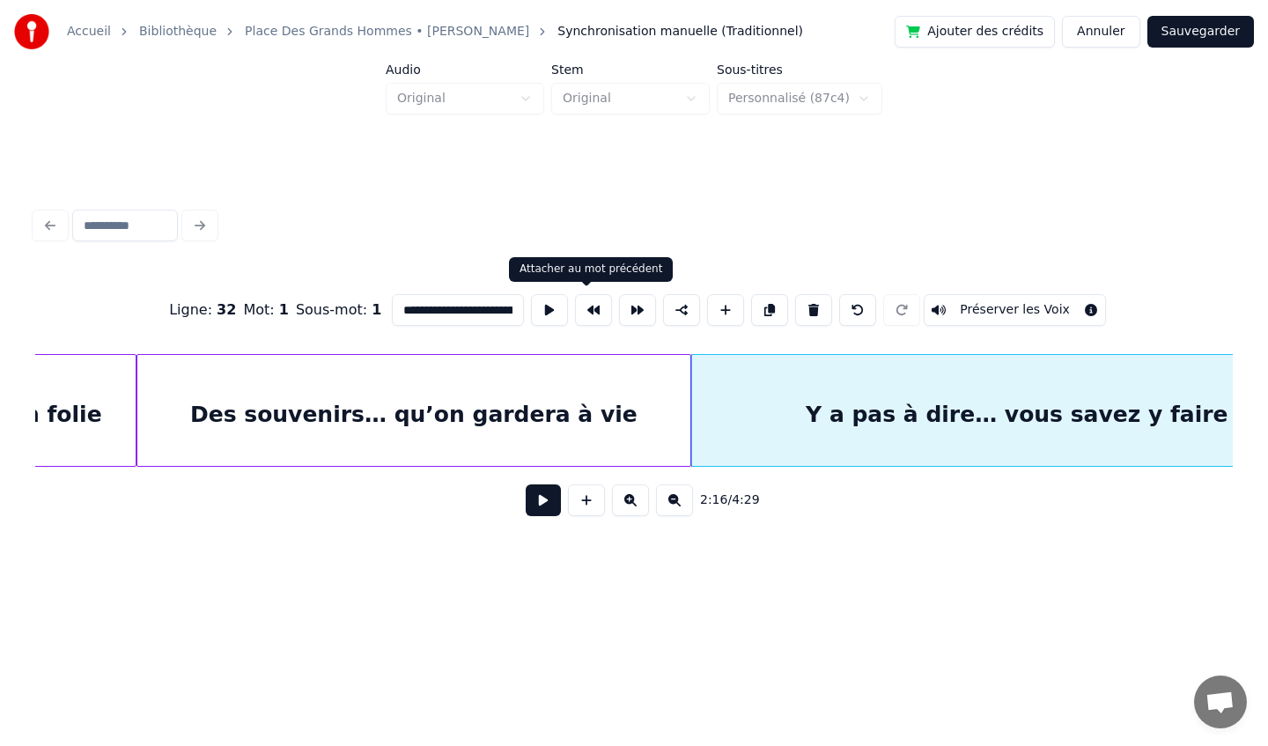
click at [580, 307] on button at bounding box center [593, 310] width 37 height 32
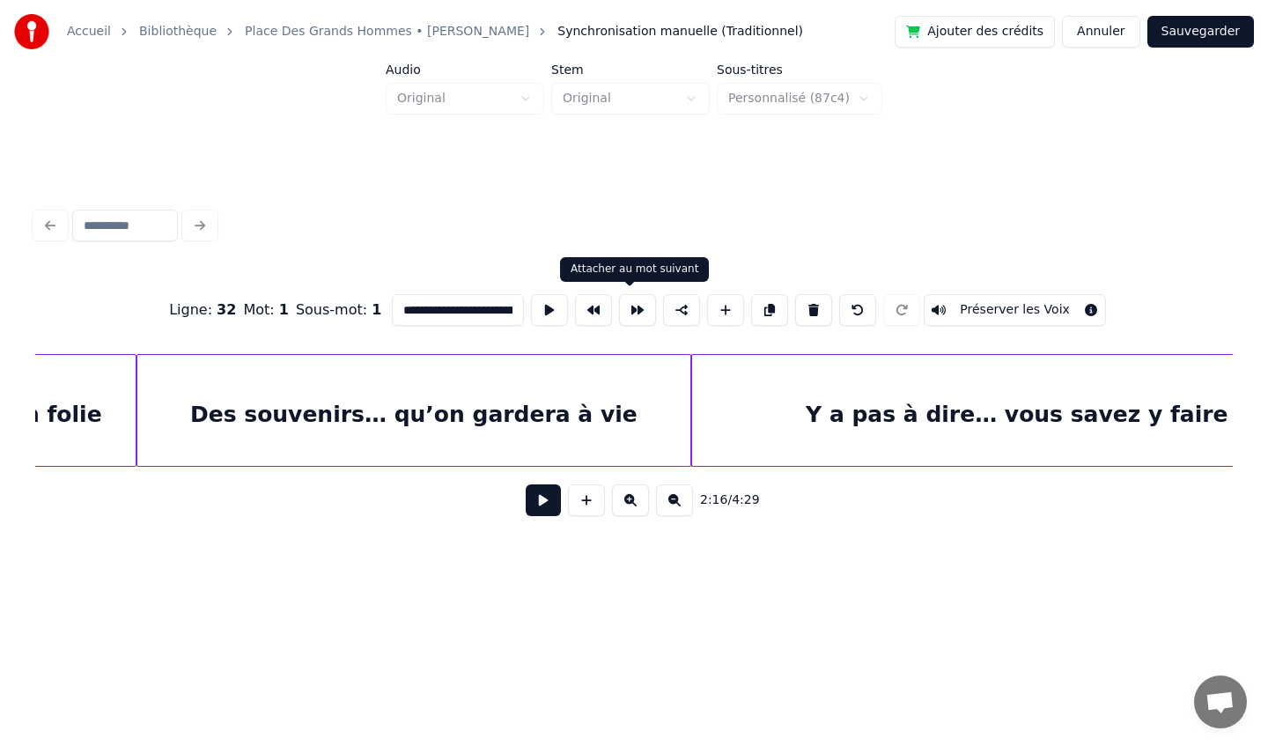
click at [619, 312] on button at bounding box center [637, 310] width 37 height 32
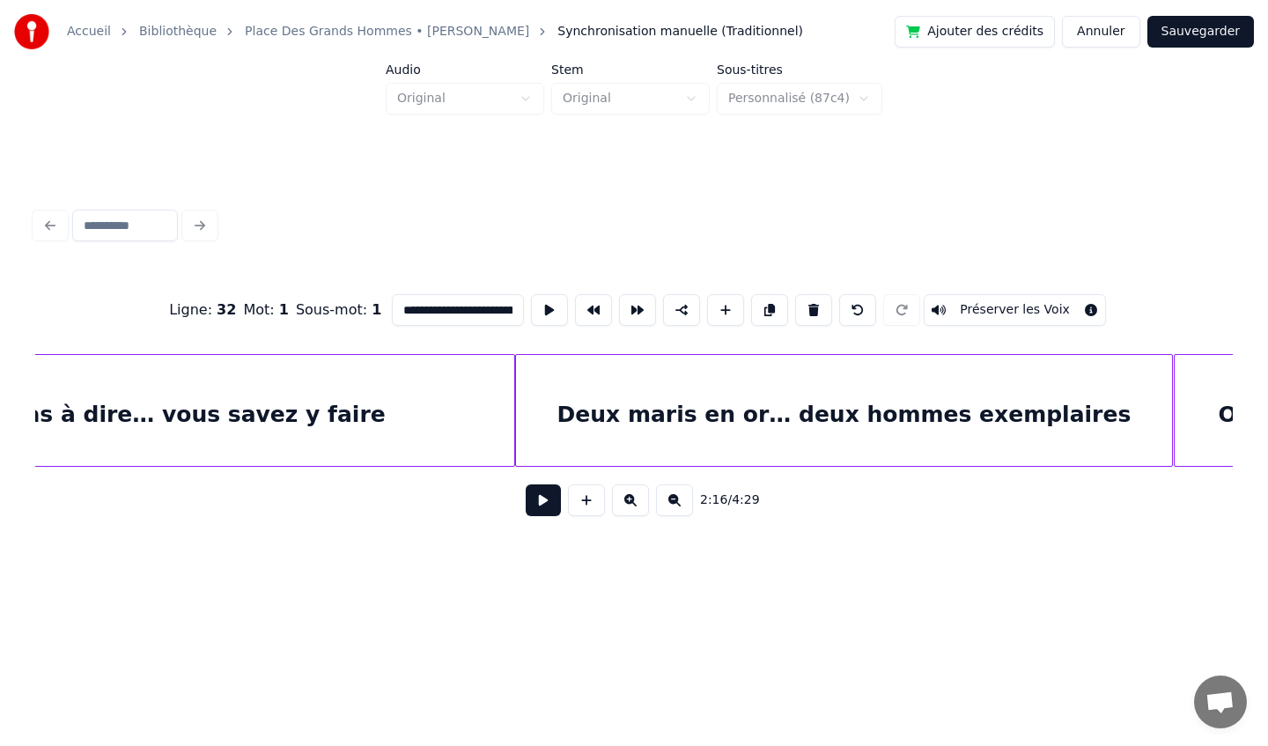
scroll to position [0, 24261]
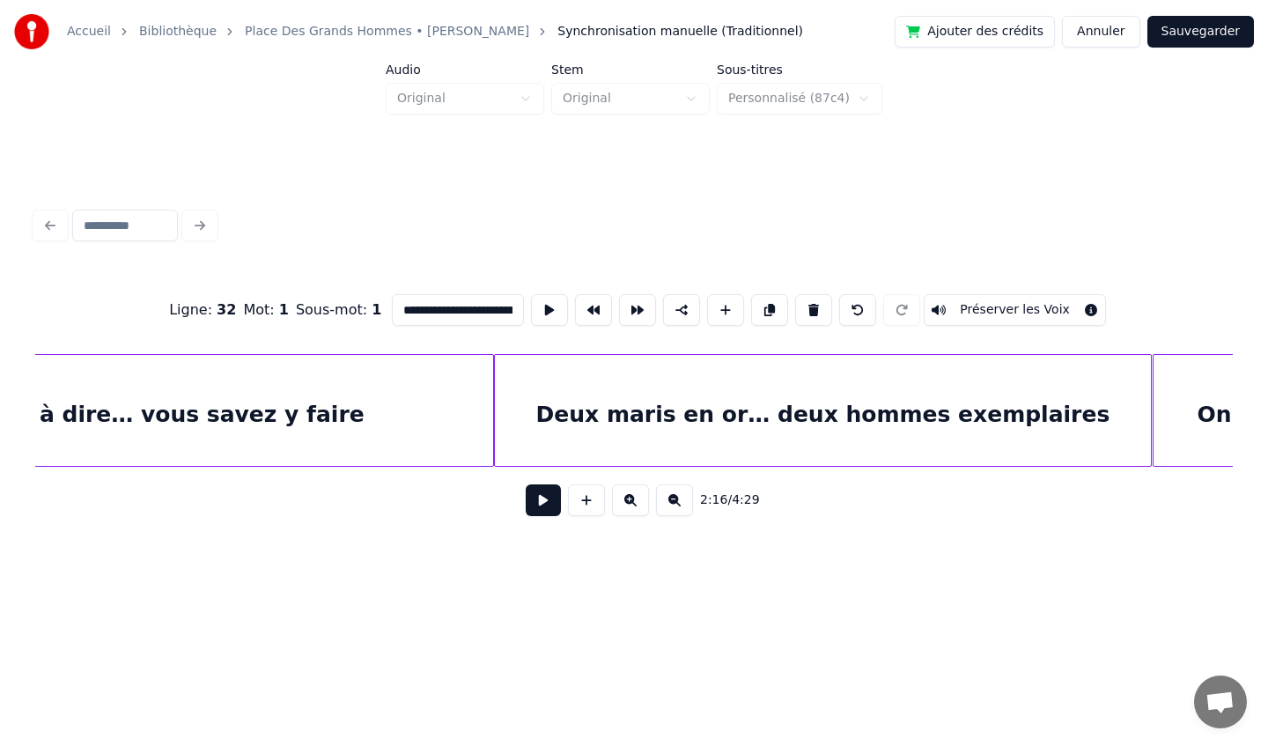
click at [734, 415] on div "Deux maris en or… deux hommes exemplaires" at bounding box center [823, 415] width 656 height 120
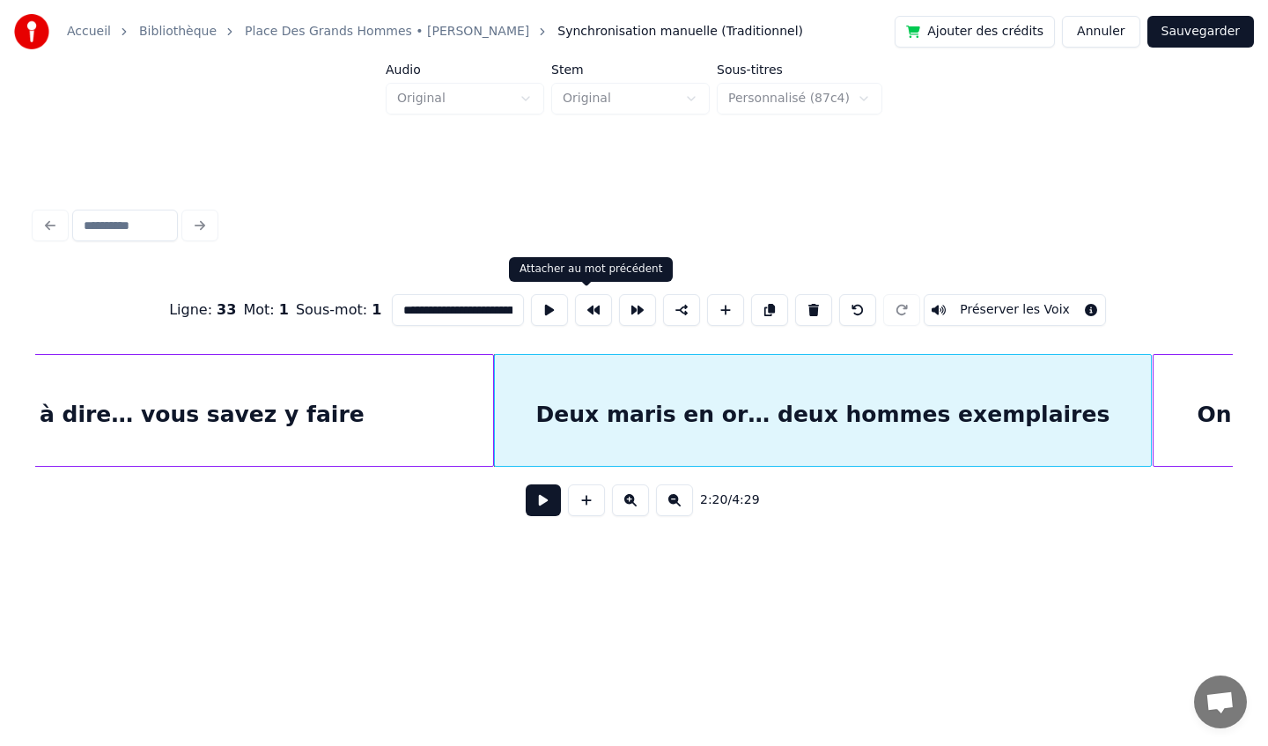
click at [583, 311] on button at bounding box center [593, 310] width 37 height 32
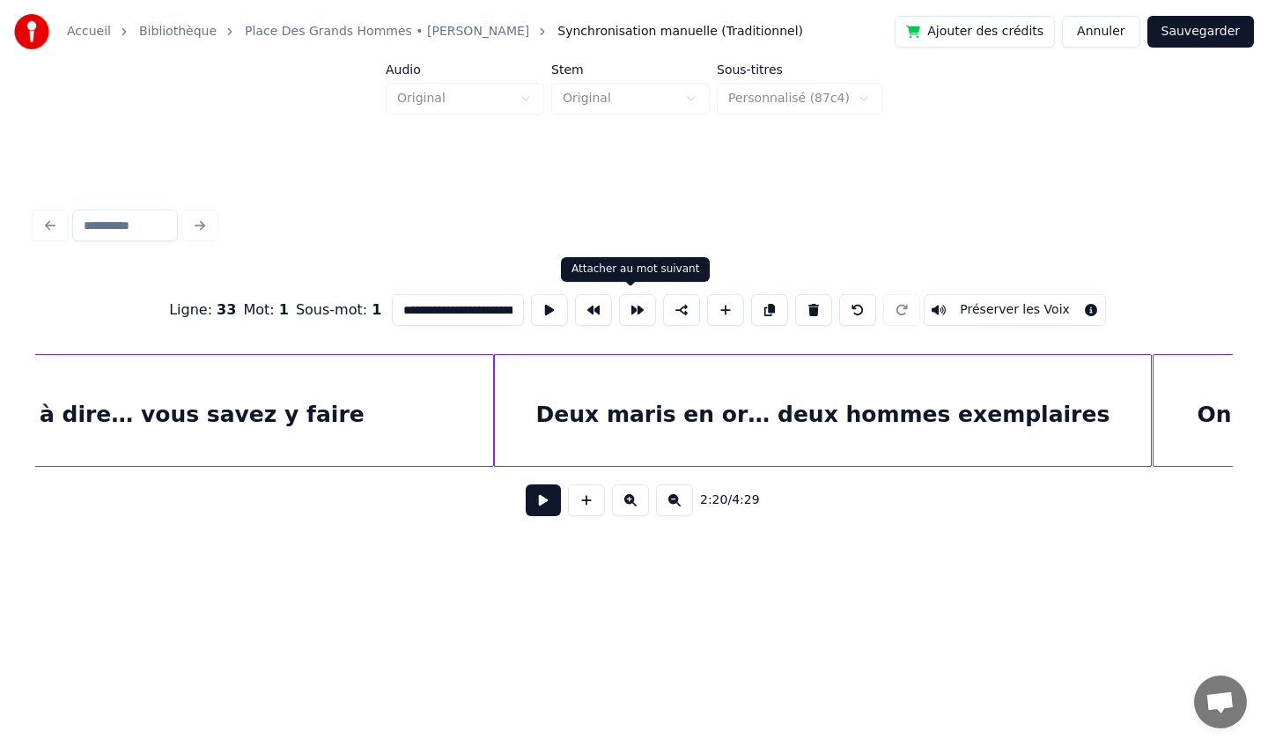
click at [625, 317] on button at bounding box center [637, 310] width 37 height 32
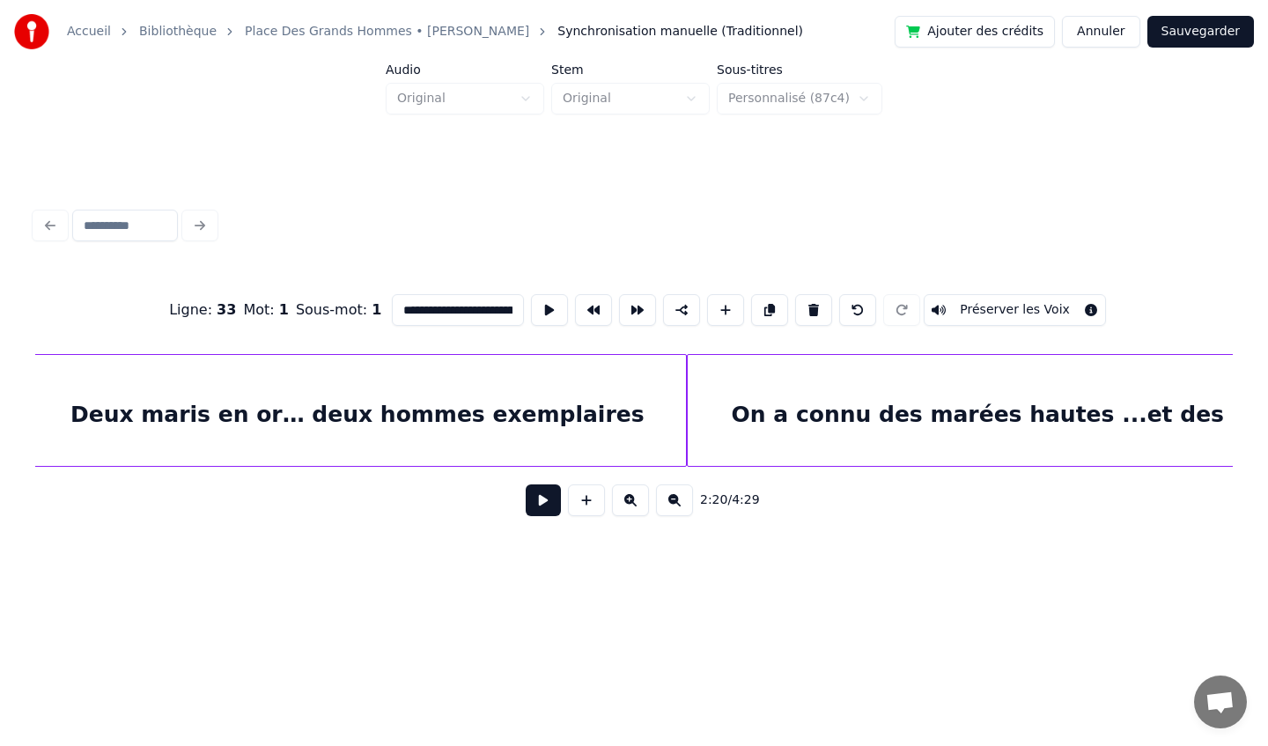
scroll to position [0, 24728]
click at [715, 380] on div "On a connu des marées hautes ...et des marées basses" at bounding box center [1073, 415] width 772 height 120
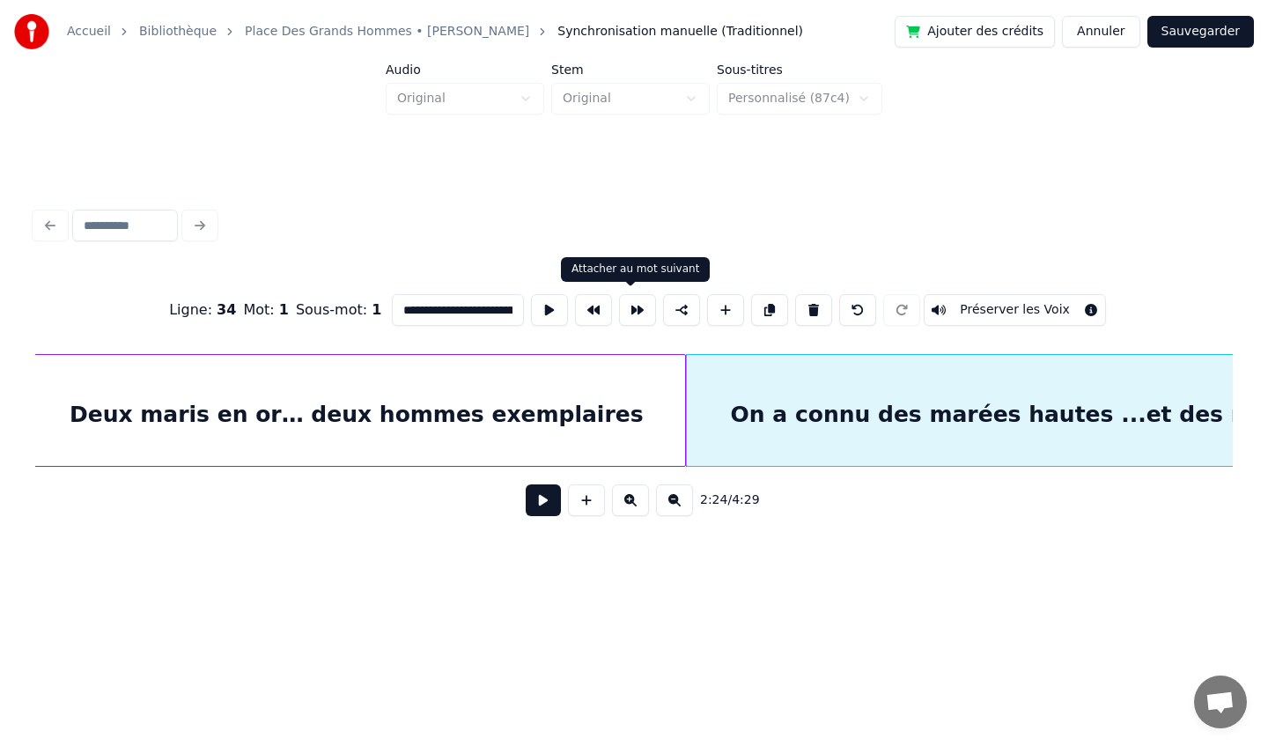
click at [630, 315] on button at bounding box center [637, 310] width 37 height 32
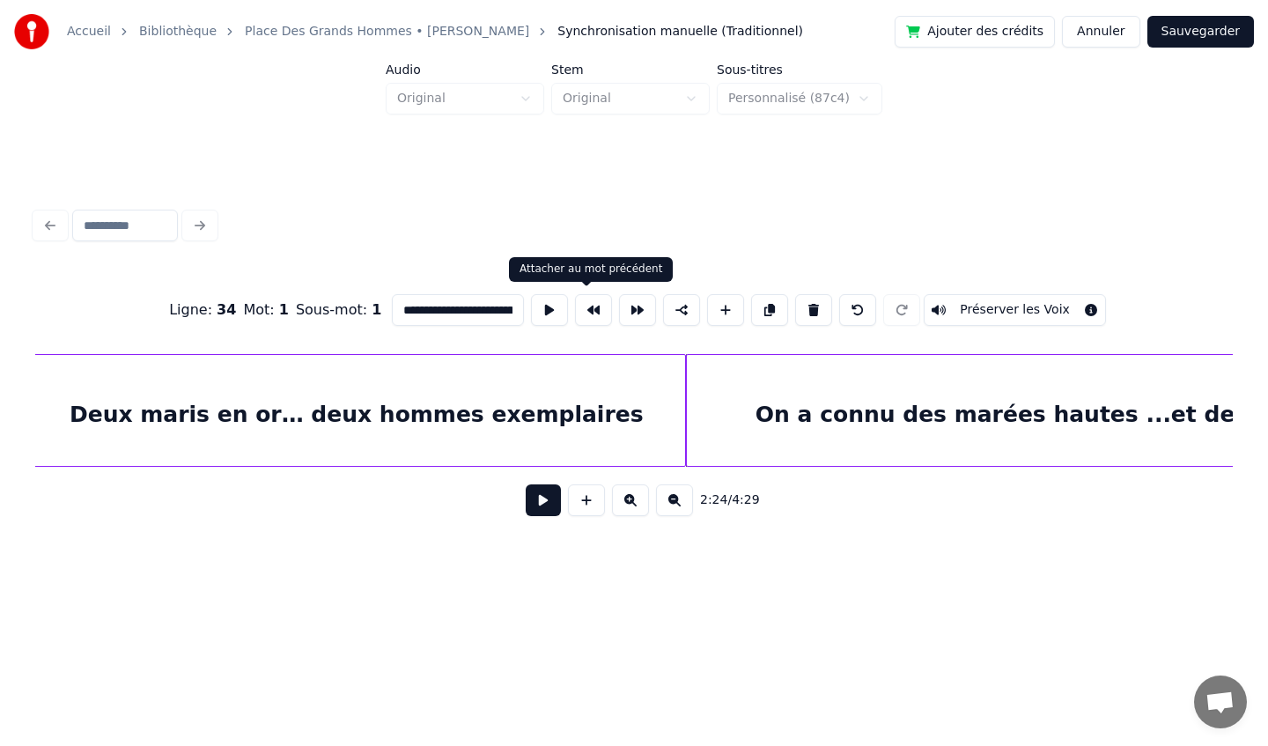
click at [586, 309] on button at bounding box center [593, 310] width 37 height 32
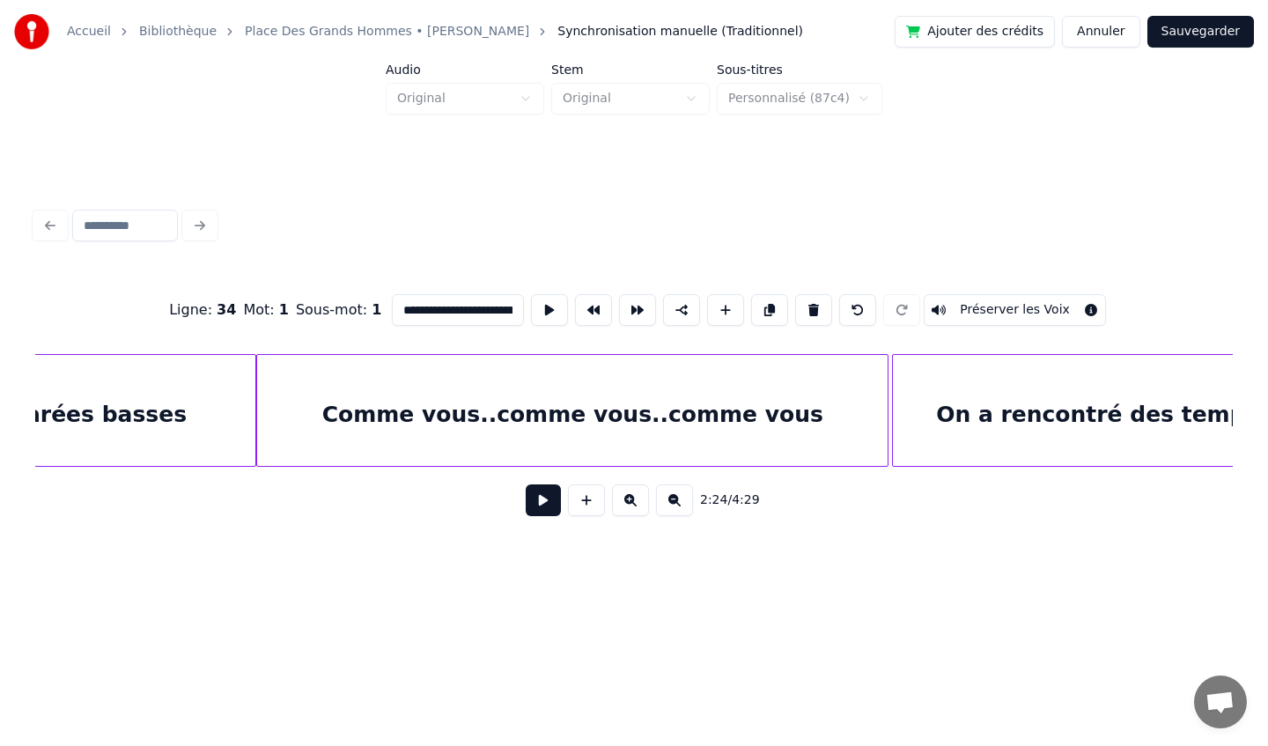
scroll to position [0, 25981]
click at [691, 392] on div "Comme vous..comme vous..comme vous" at bounding box center [571, 415] width 630 height 120
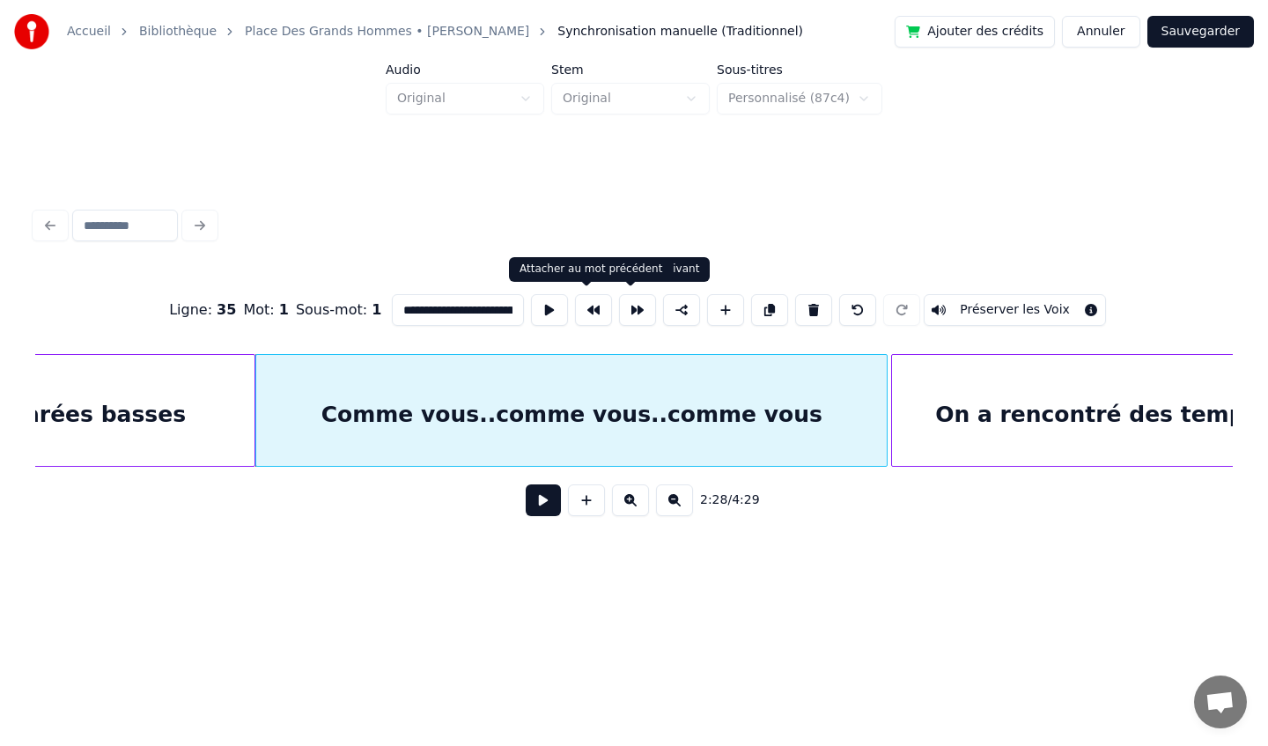
click at [593, 313] on button at bounding box center [593, 310] width 37 height 32
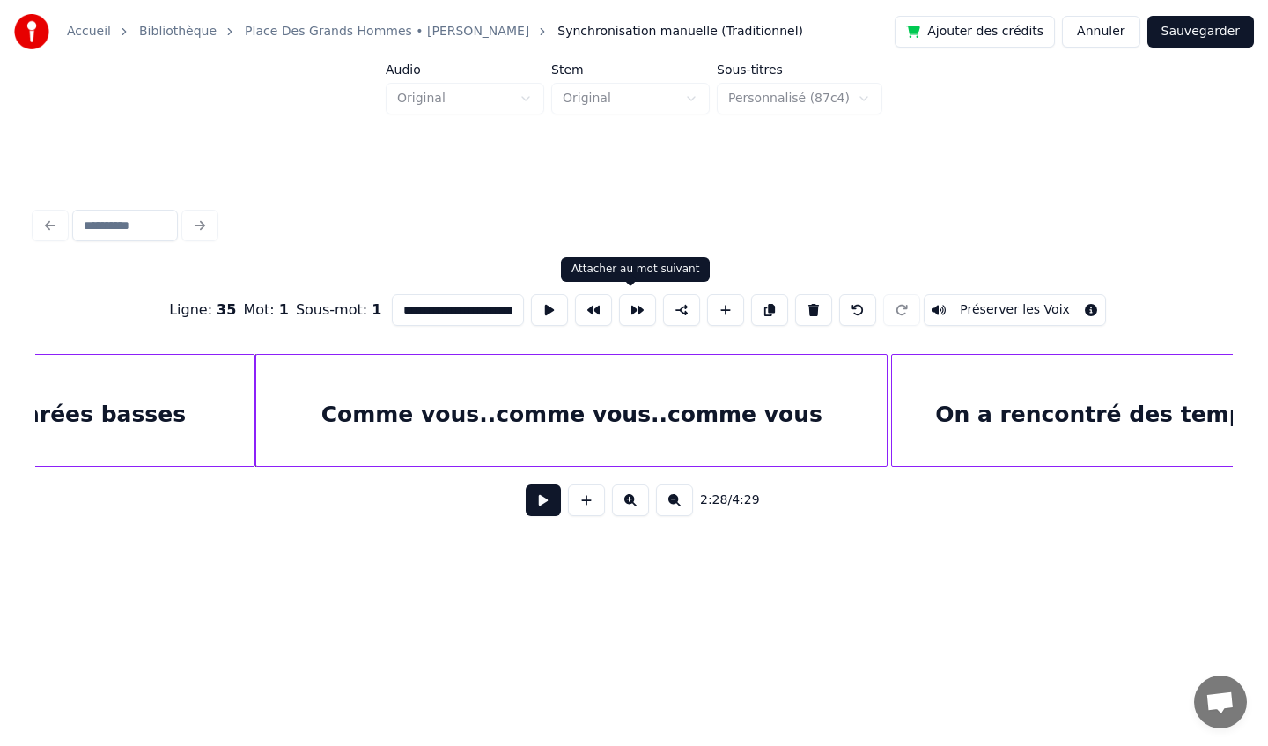
click at [628, 316] on button at bounding box center [637, 310] width 37 height 32
click at [980, 419] on div "On a rencontré des tempêtes… et des bourrasques" at bounding box center [1252, 415] width 720 height 120
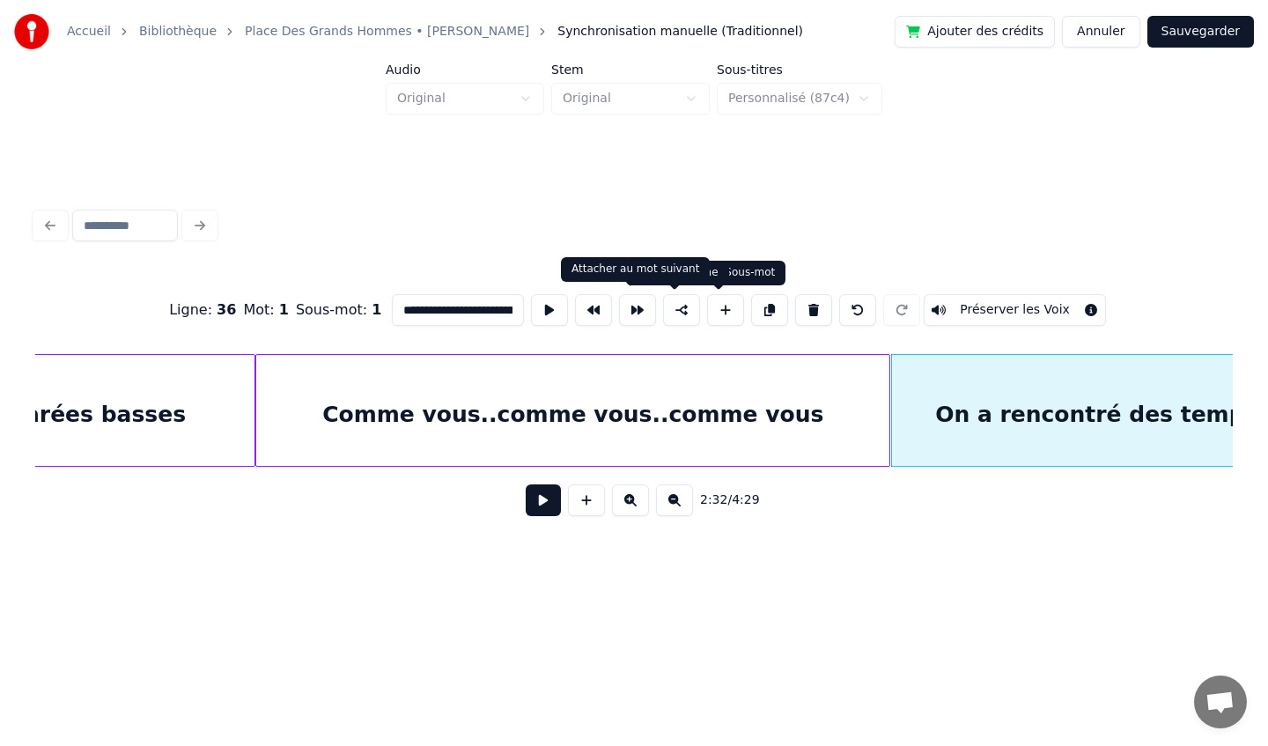
click at [629, 308] on button at bounding box center [637, 310] width 37 height 32
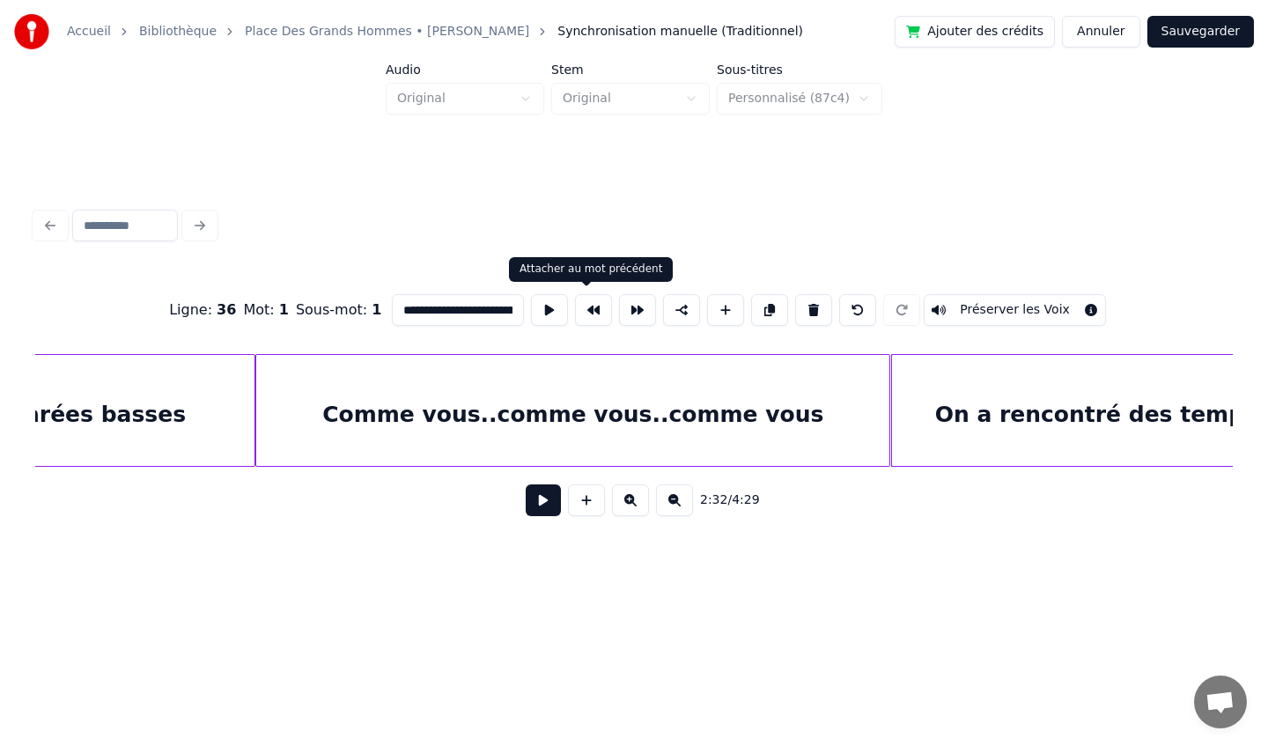
click at [576, 317] on button at bounding box center [593, 310] width 37 height 32
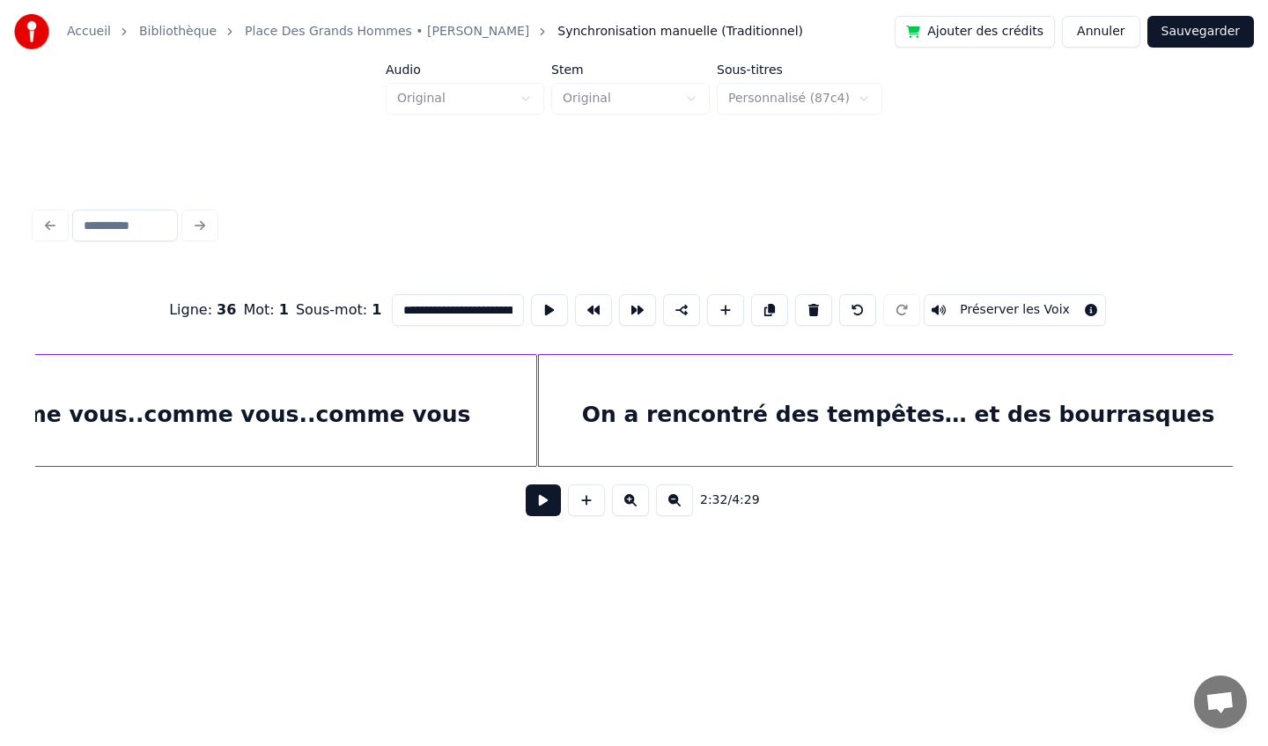
scroll to position [0, 26665]
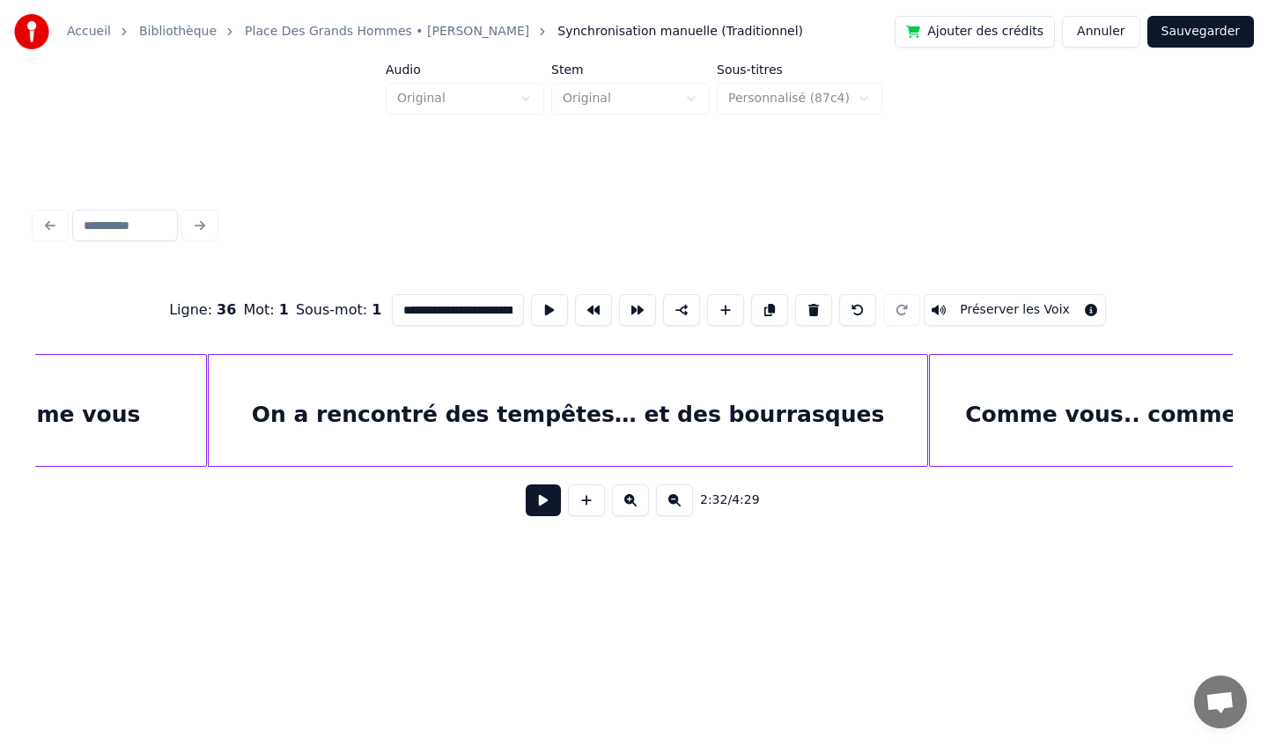
click at [982, 401] on div "Comme vous.. comme vous..comme vous" at bounding box center [1220, 415] width 580 height 120
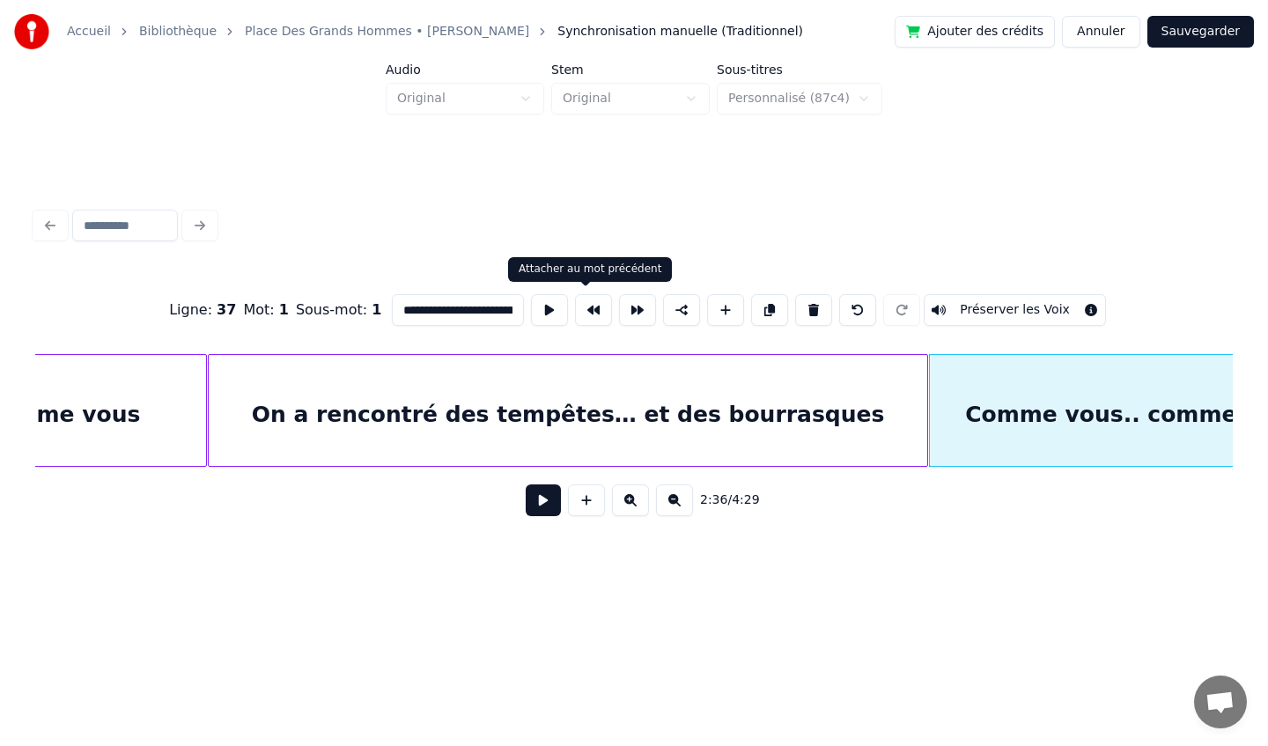
click at [580, 306] on button at bounding box center [593, 310] width 37 height 32
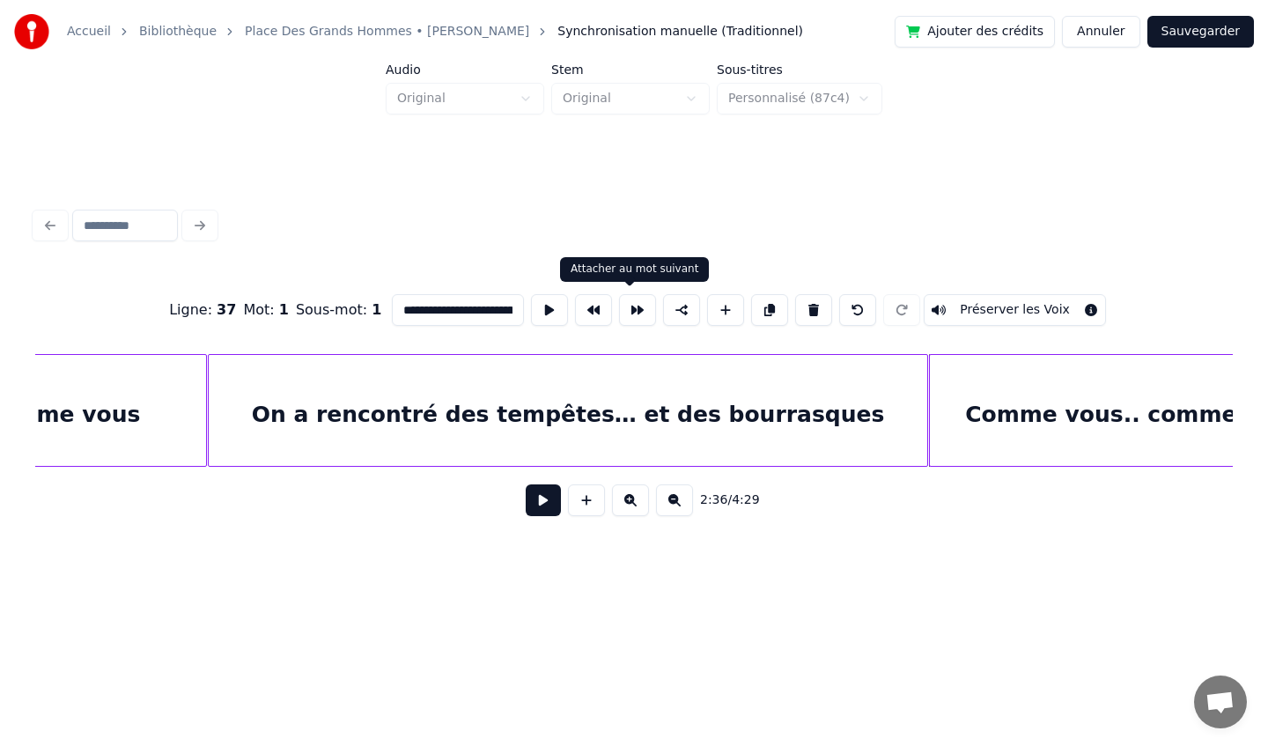
click at [625, 309] on button at bounding box center [637, 310] width 37 height 32
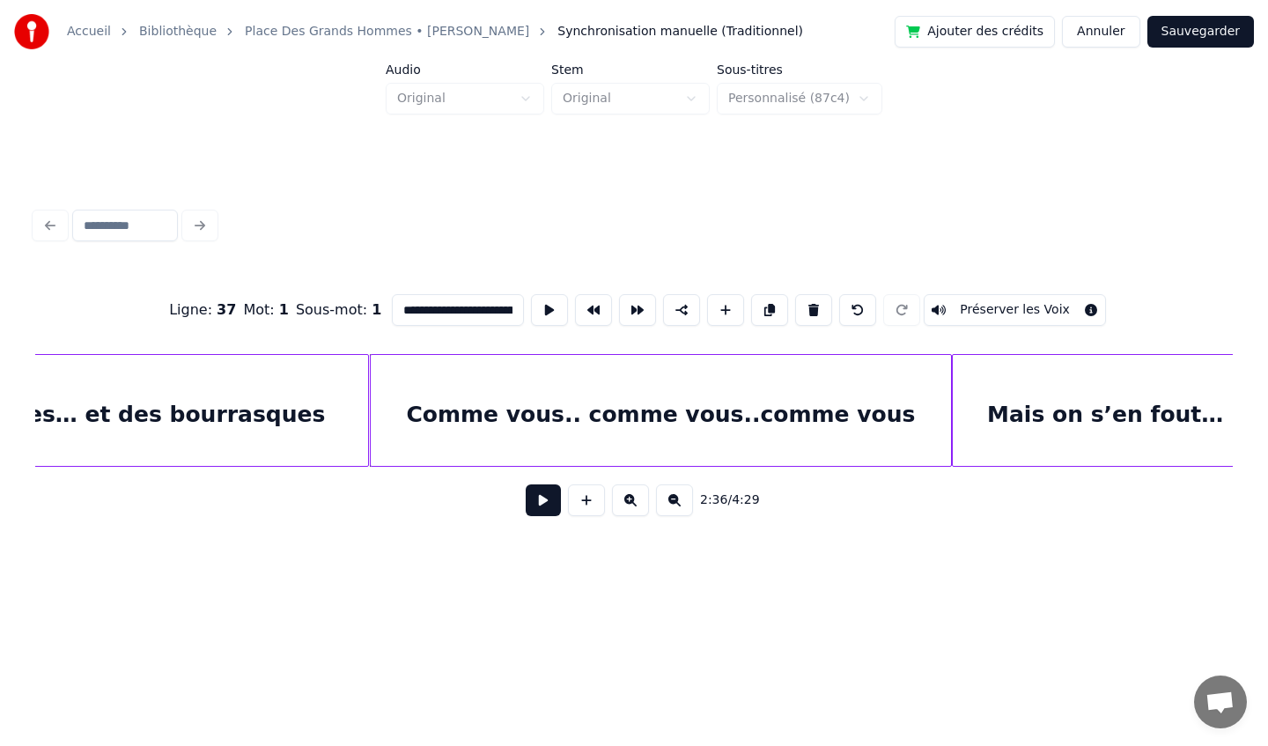
scroll to position [0, 27319]
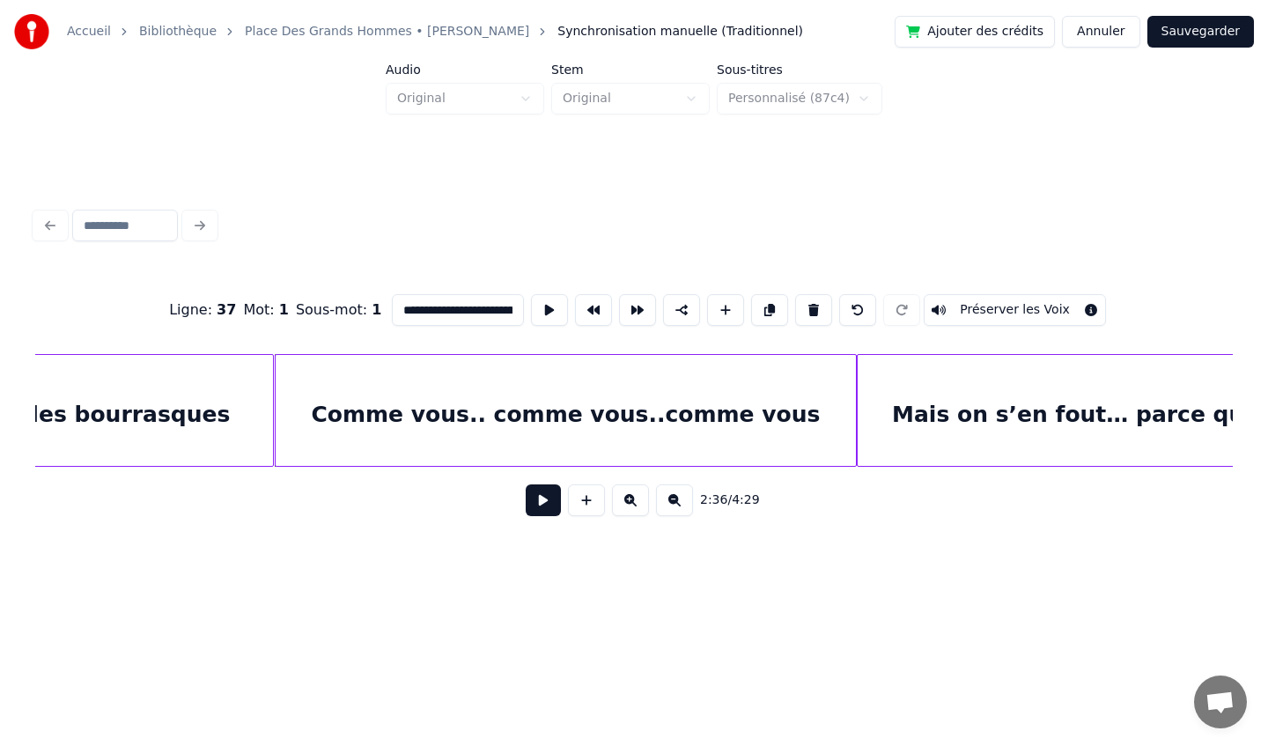
click at [726, 409] on div "Comme vous.. comme vous..comme vous" at bounding box center [566, 415] width 581 height 120
click at [591, 323] on button at bounding box center [593, 310] width 37 height 32
click at [625, 317] on button at bounding box center [637, 310] width 37 height 32
click at [935, 417] on div "Mais on s’en fout… parce qu’on s’est bien éclaté" at bounding box center [1194, 415] width 673 height 120
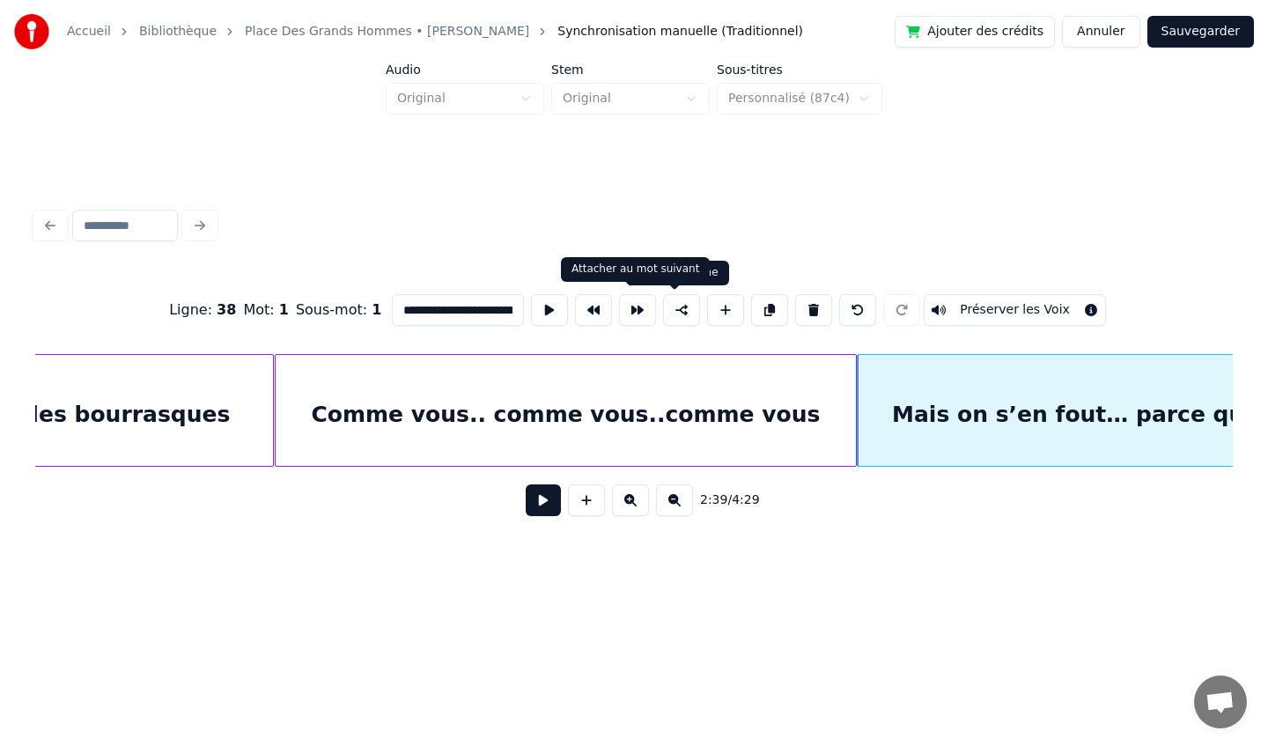
click at [621, 313] on button at bounding box center [637, 310] width 37 height 32
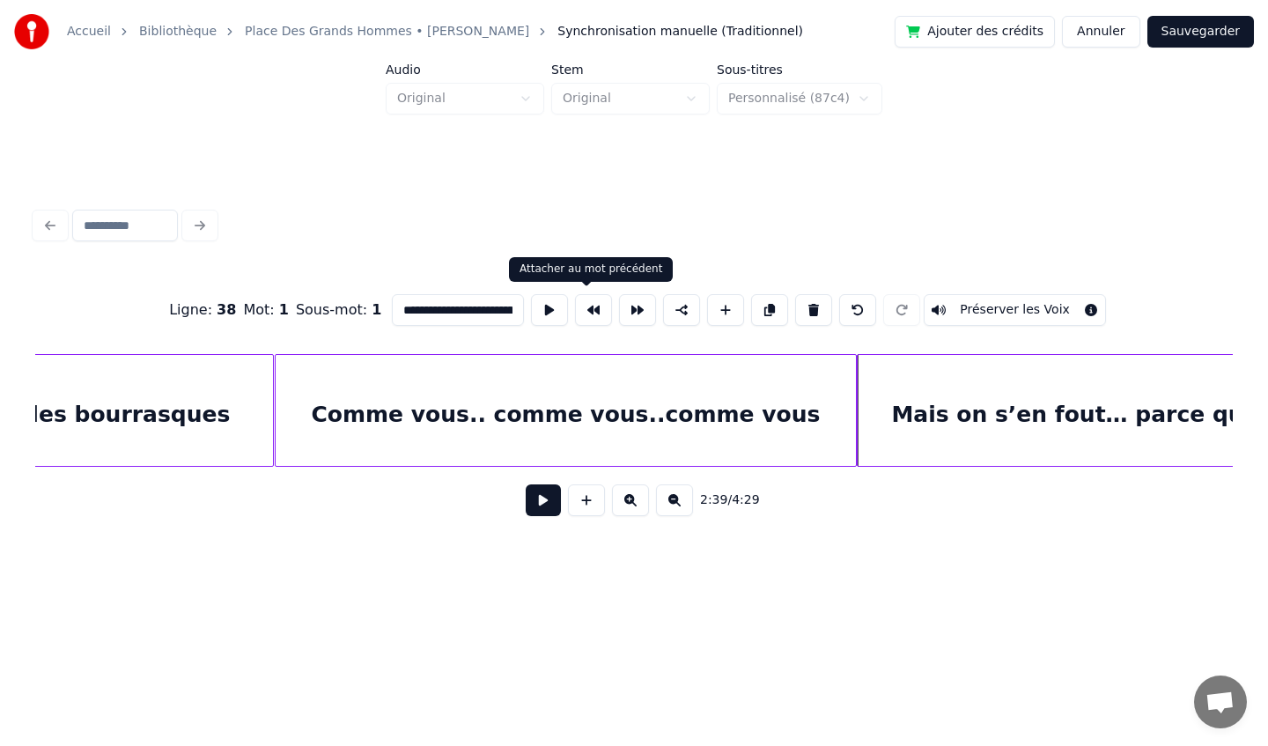
click at [591, 310] on button at bounding box center [593, 310] width 37 height 32
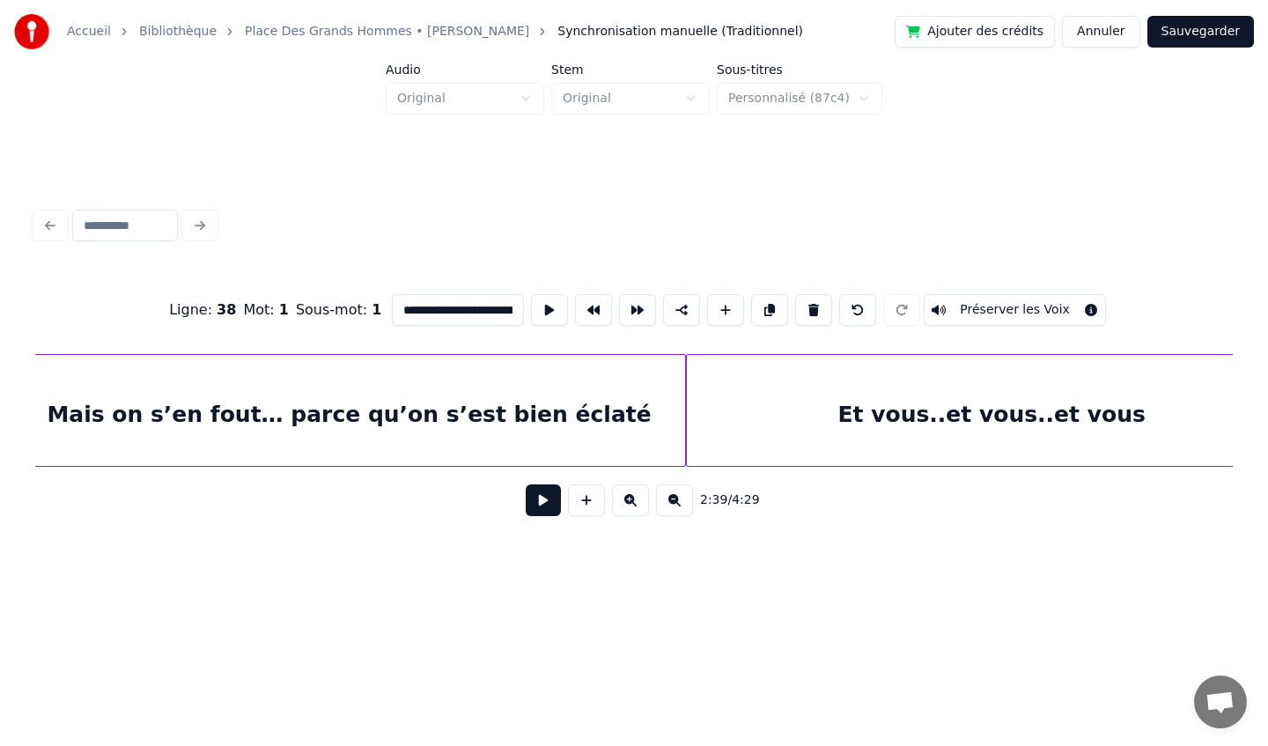
scroll to position [0, 28167]
click at [777, 388] on div "Et vous..et vous..et vous" at bounding box center [988, 415] width 610 height 120
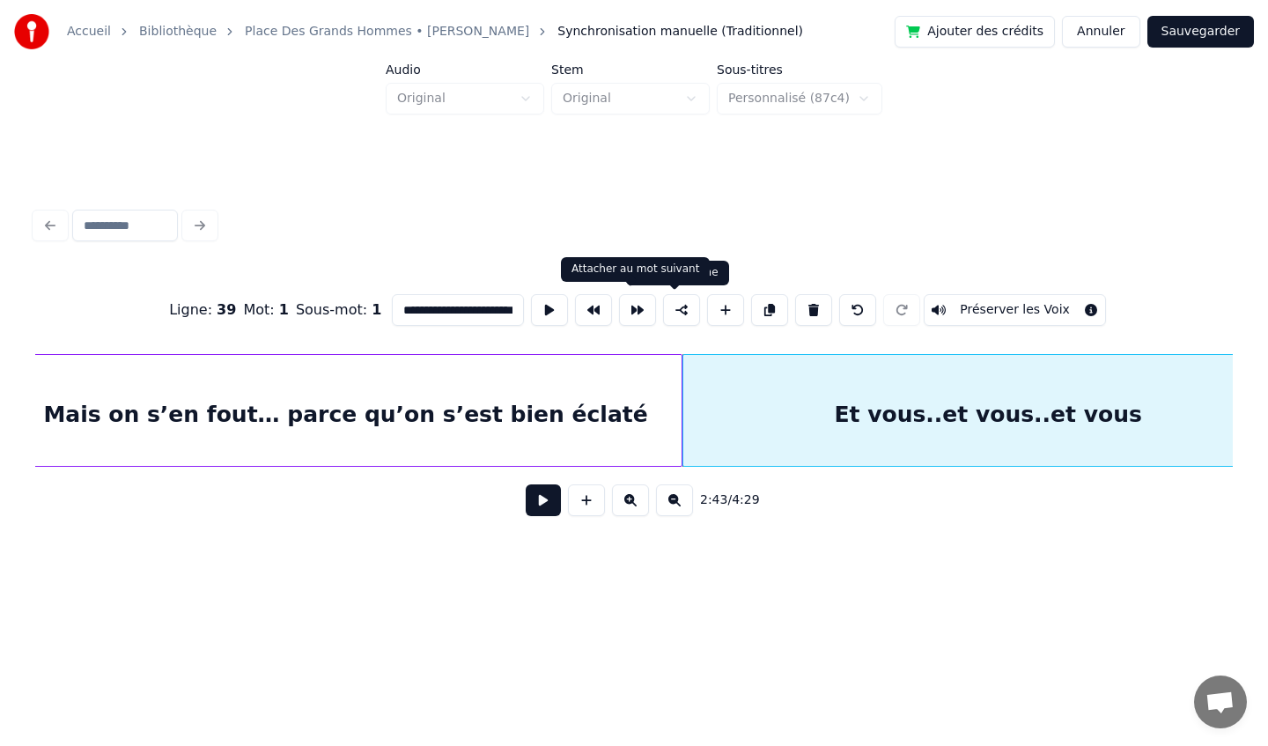
click at [626, 313] on button at bounding box center [637, 310] width 37 height 32
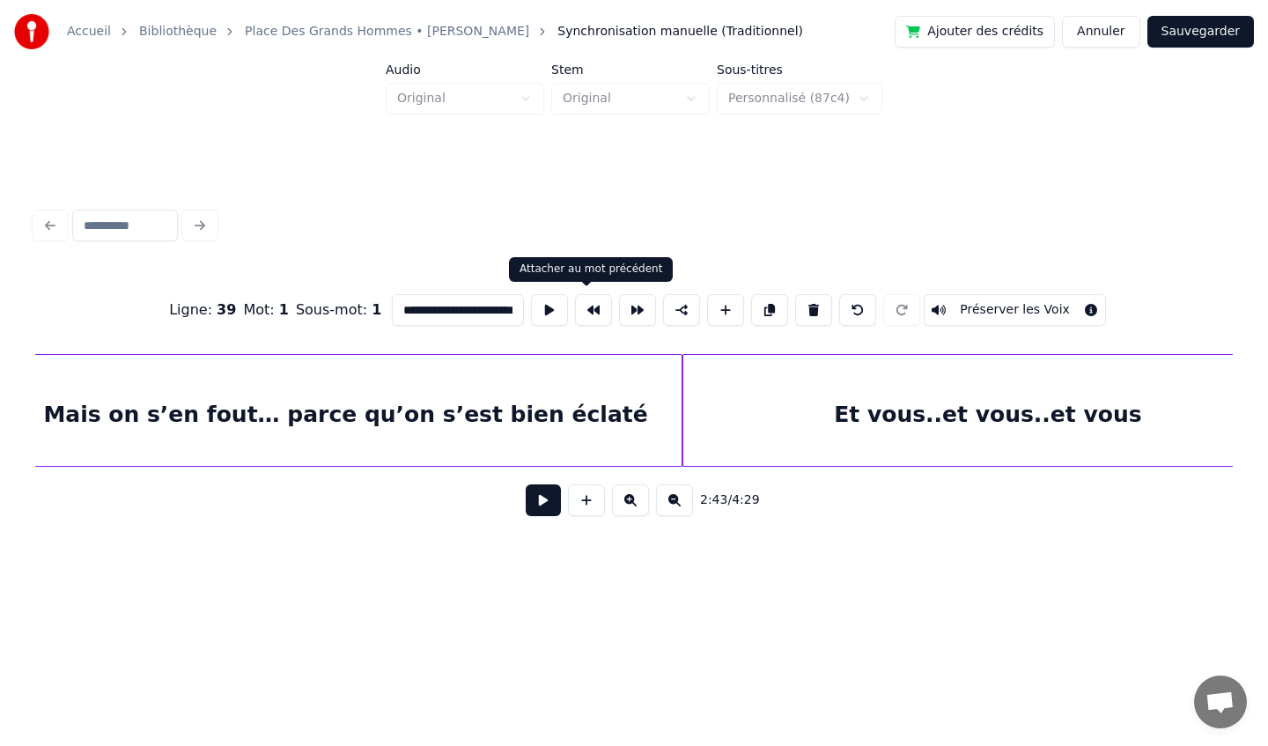
click at [593, 313] on button at bounding box center [593, 310] width 37 height 32
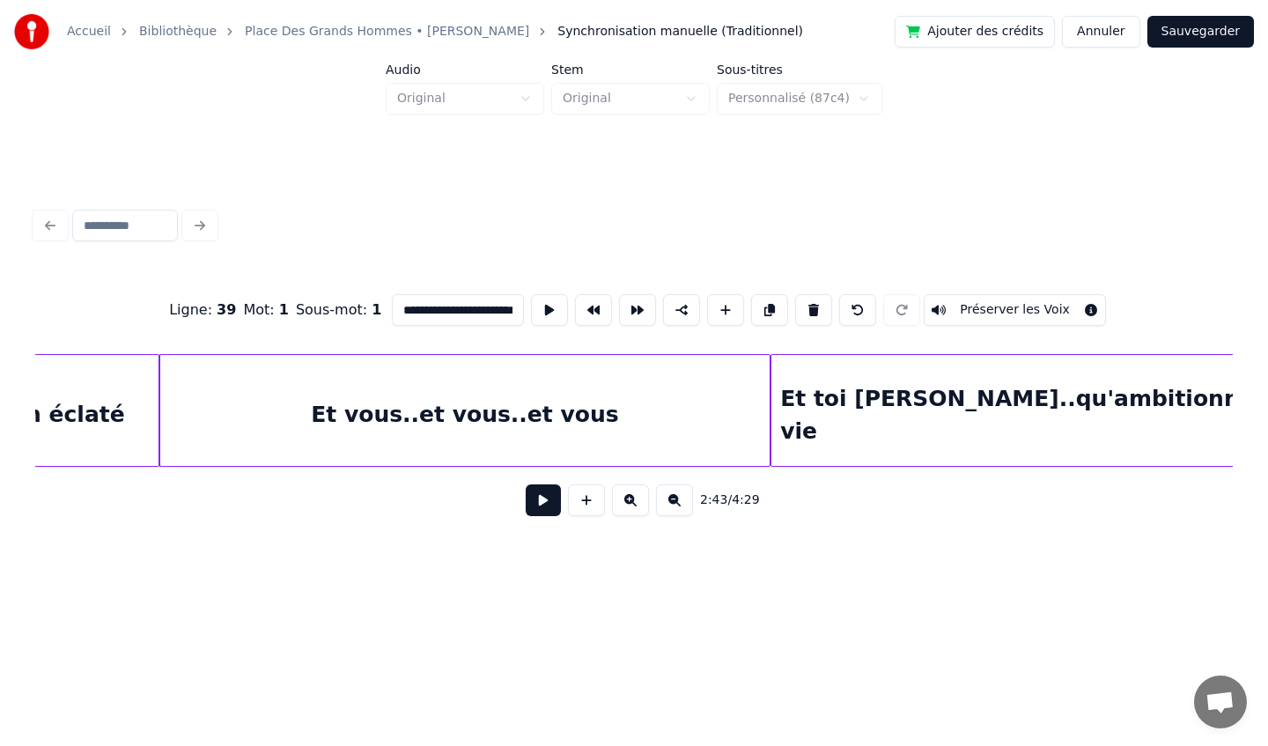
scroll to position [0, 28700]
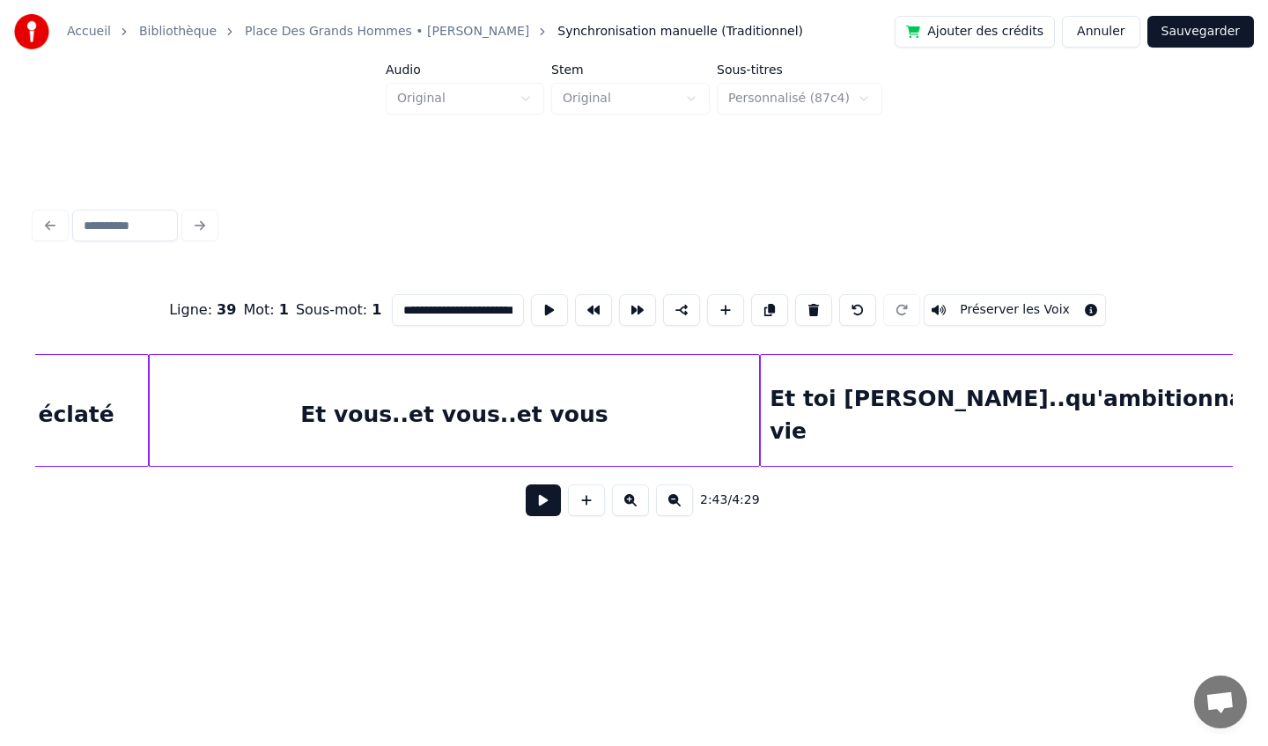
click at [844, 380] on div "Et toi [PERSON_NAME]..qu'ambitionnait simplement de boire un Sky à vie" at bounding box center [1218, 415] width 914 height 120
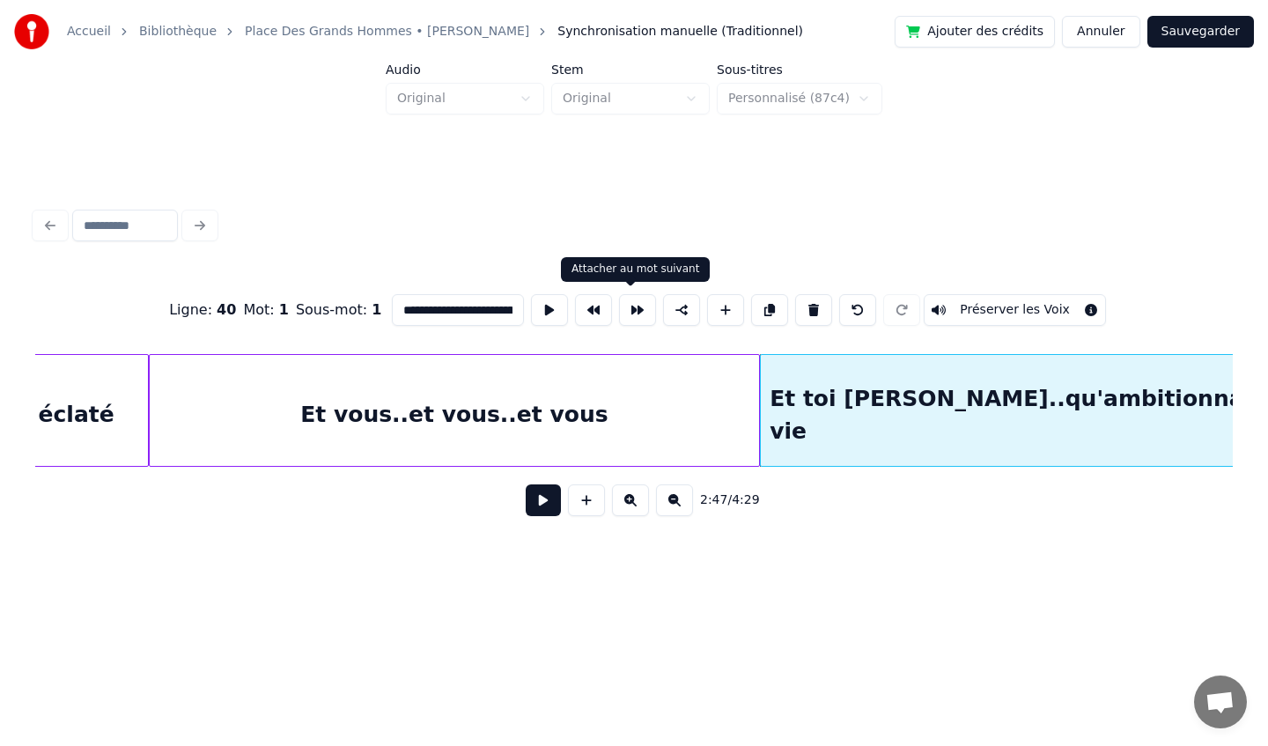
click at [636, 312] on button at bounding box center [637, 310] width 37 height 32
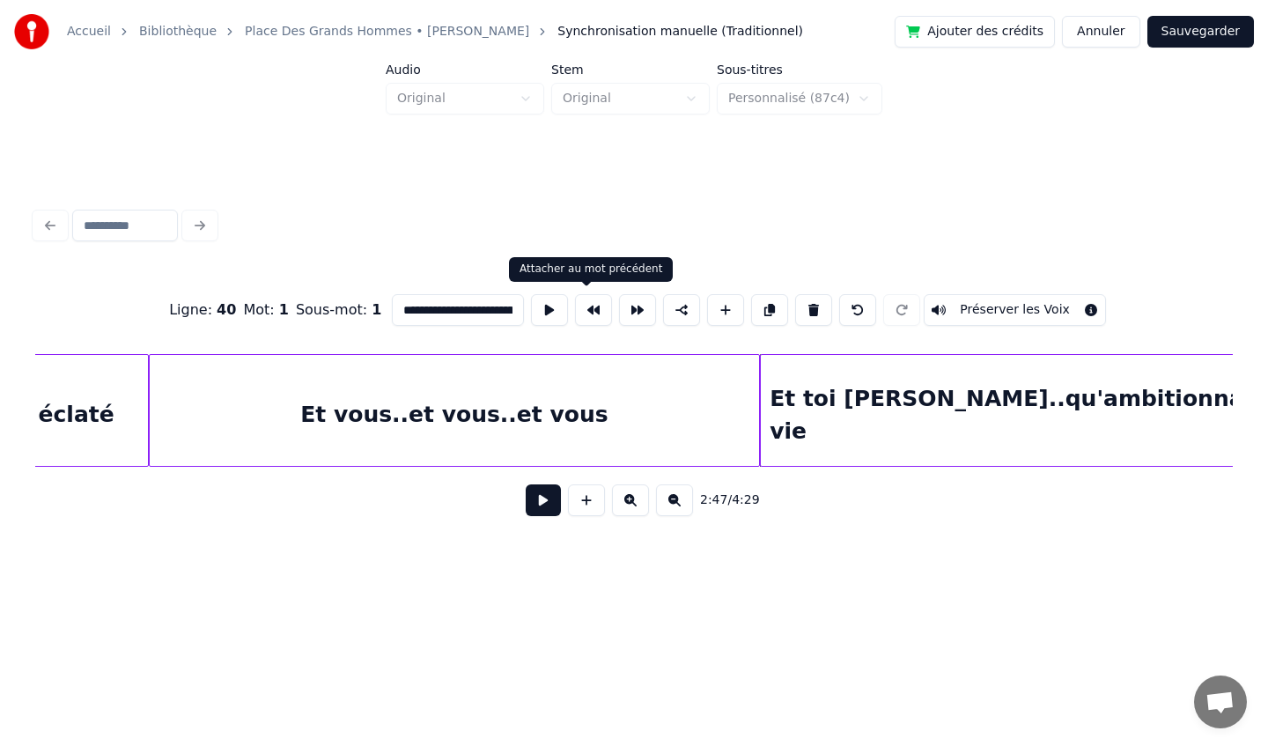
click at [583, 315] on button at bounding box center [593, 310] width 37 height 32
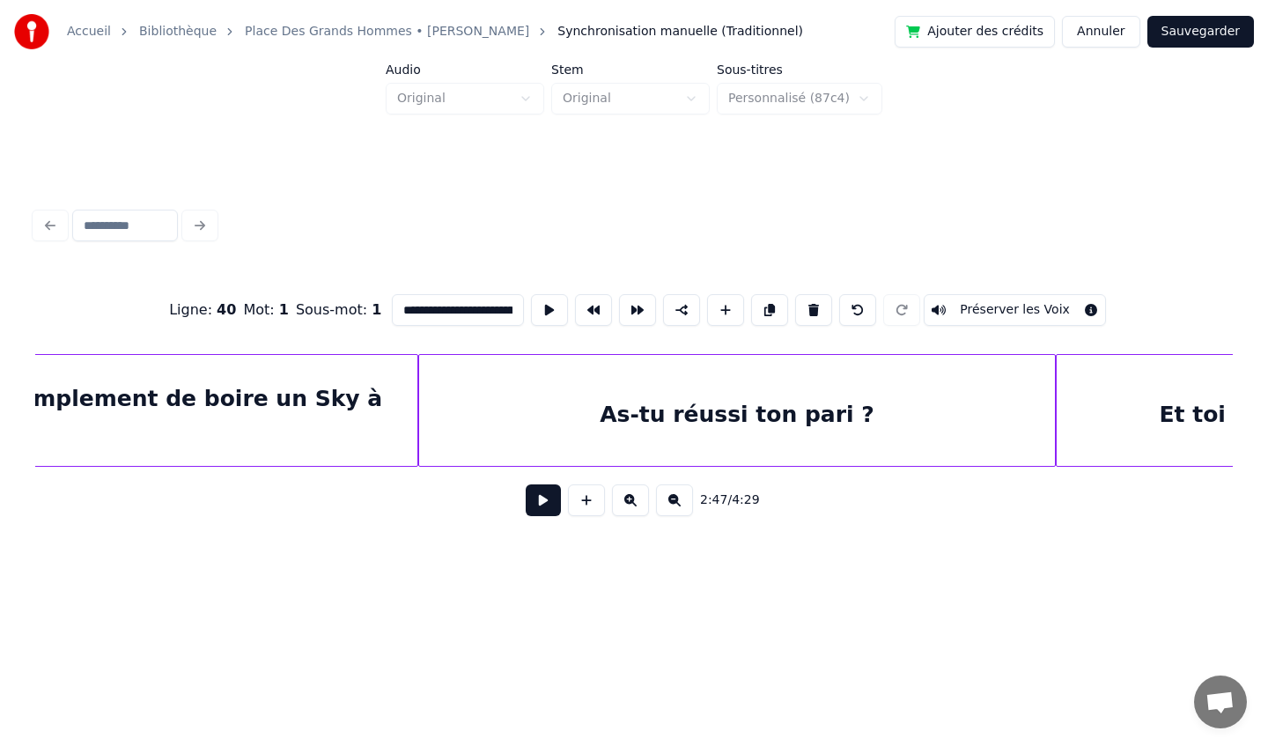
scroll to position [0, 30006]
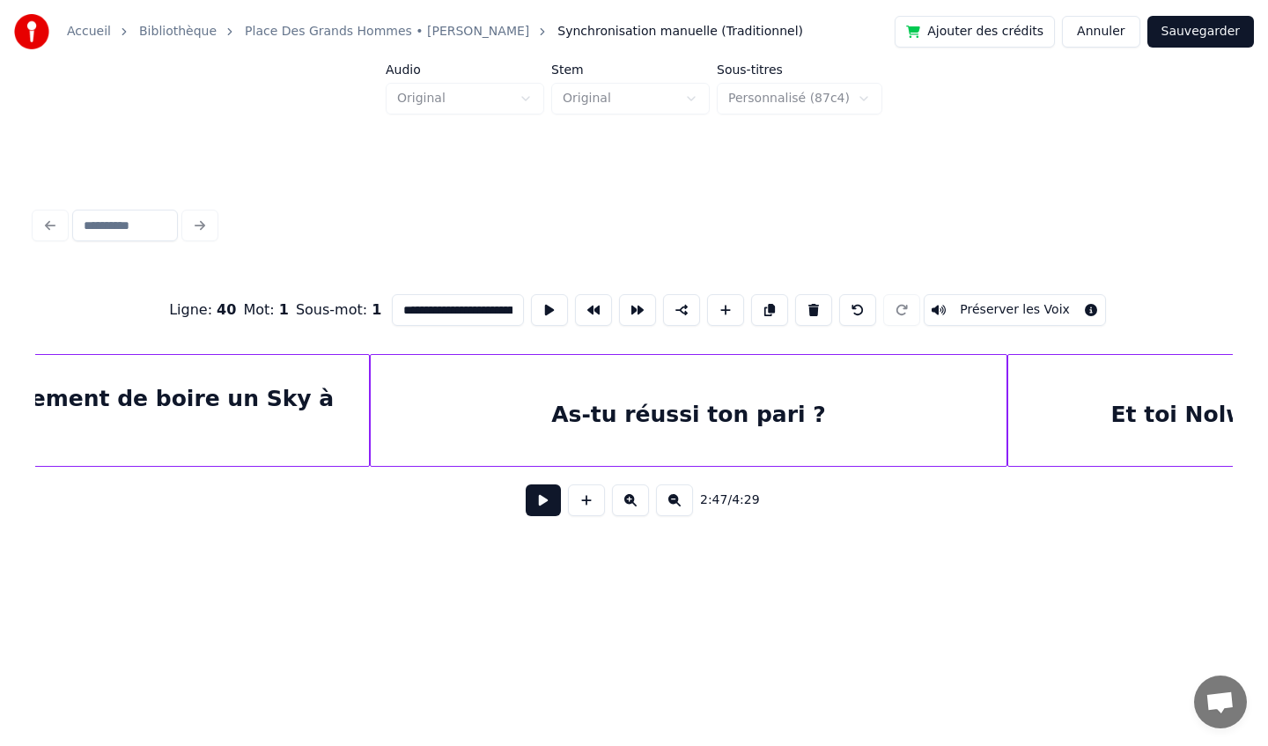
click at [830, 401] on div "As-tu réussi ton pari ?" at bounding box center [689, 415] width 636 height 120
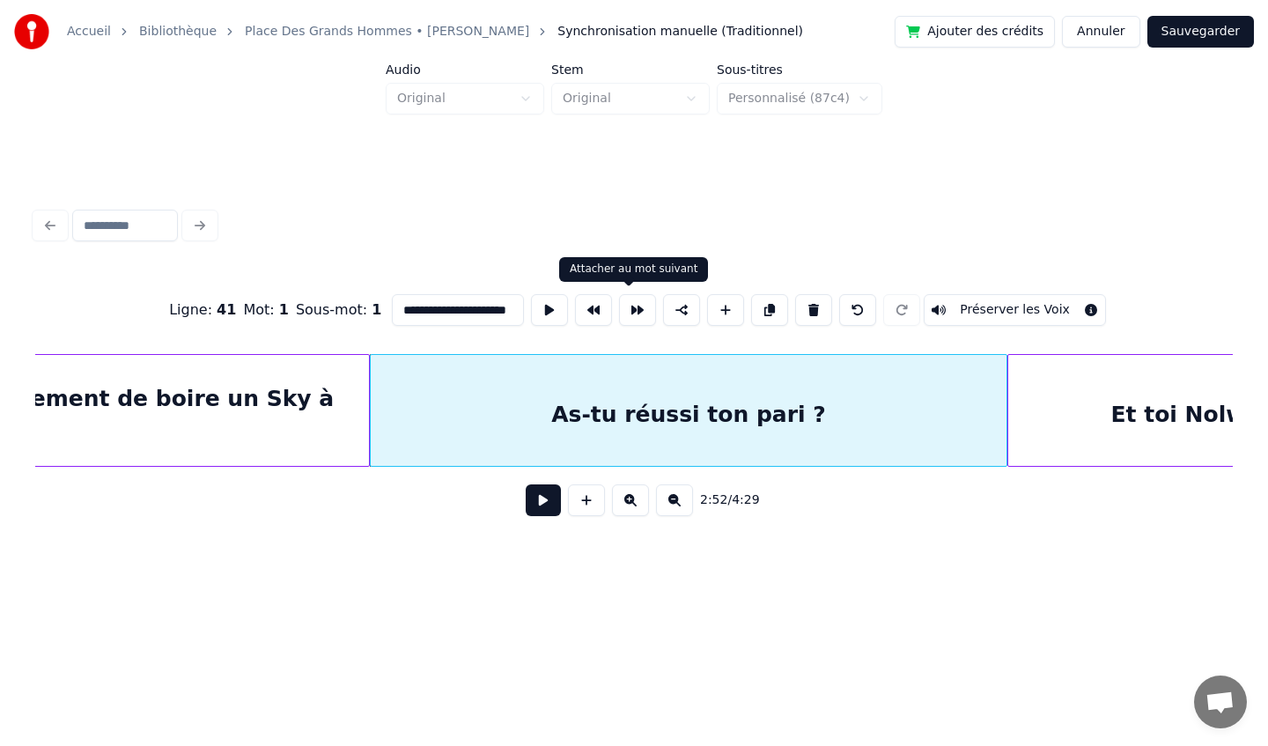
click at [631, 317] on button at bounding box center [637, 310] width 37 height 32
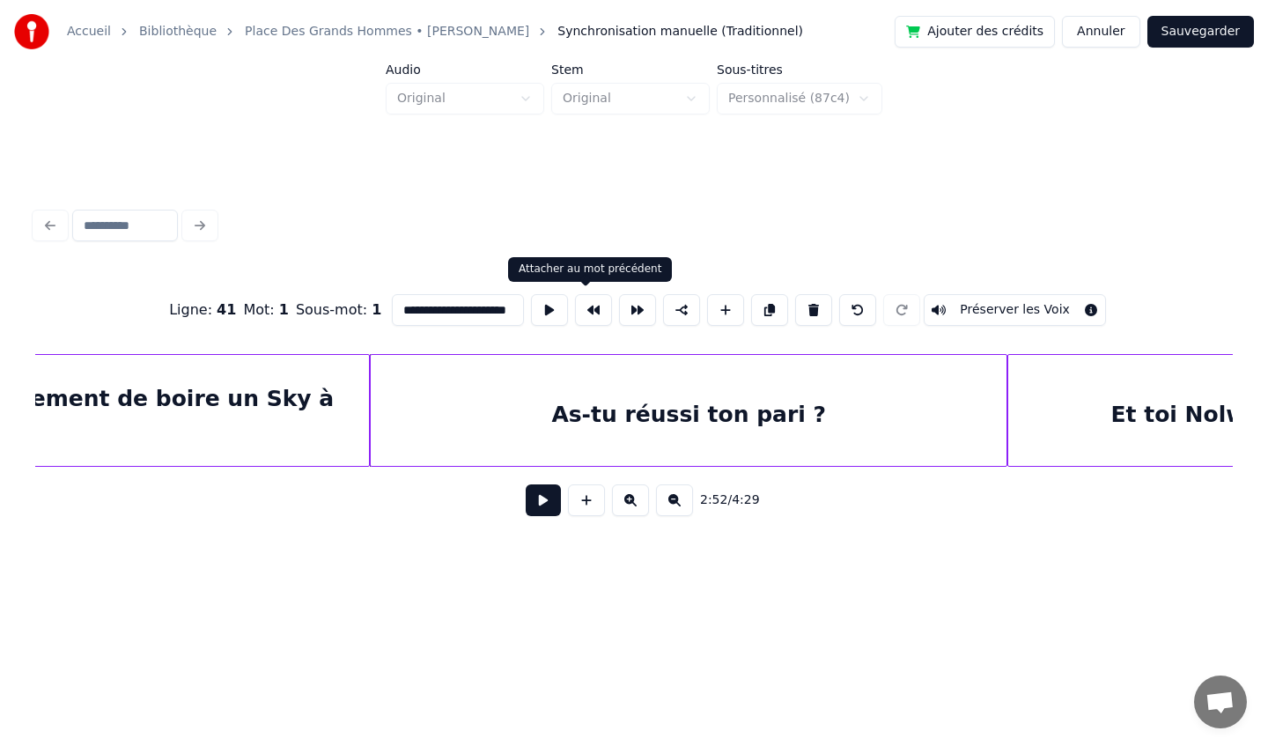
click at [583, 313] on button at bounding box center [593, 310] width 37 height 32
click at [1091, 411] on div "Et toi Nolwenn… et toi Élo…" at bounding box center [1282, 415] width 549 height 120
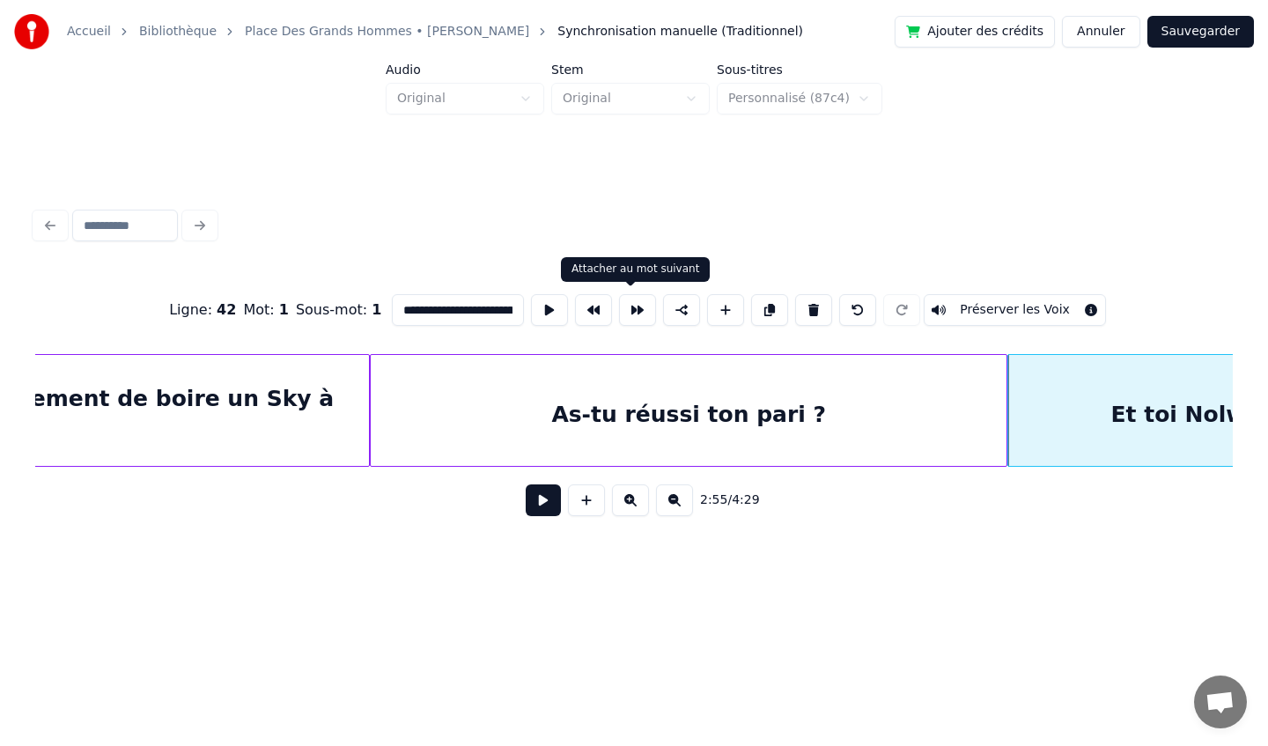
click at [630, 312] on button at bounding box center [637, 310] width 37 height 32
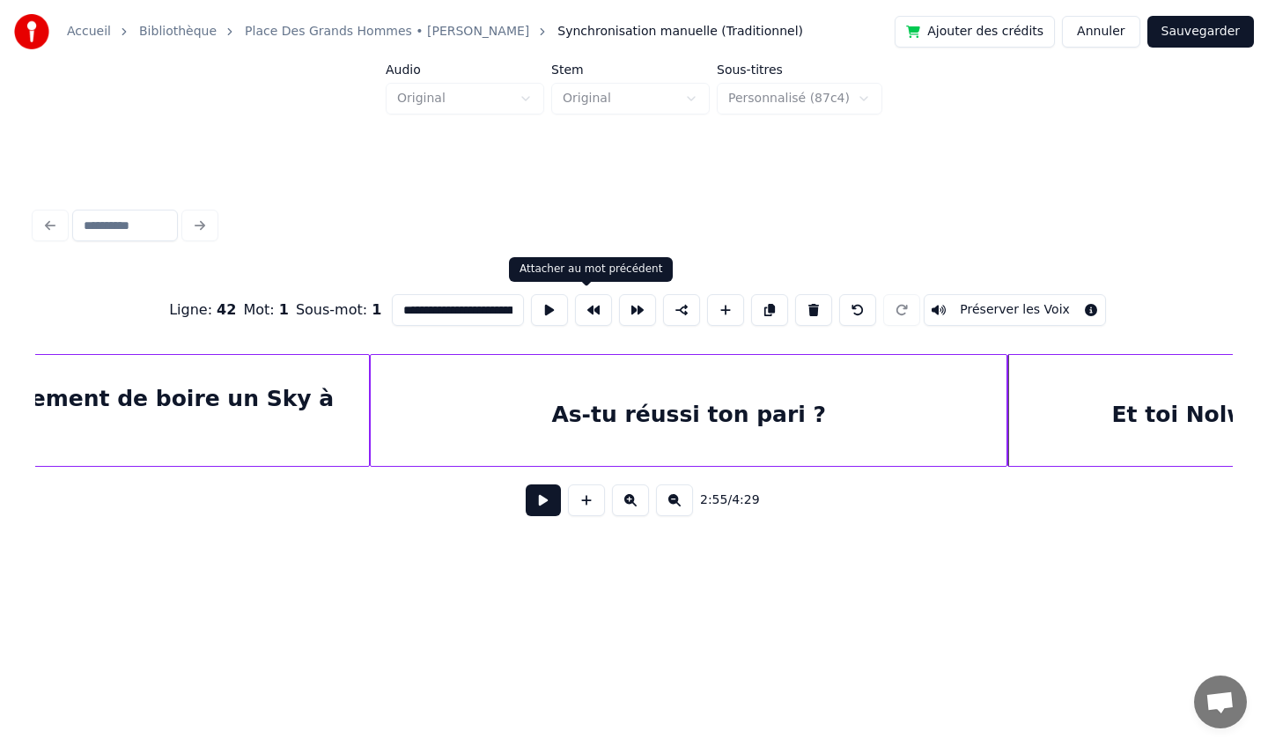
click at [597, 312] on button at bounding box center [593, 310] width 37 height 32
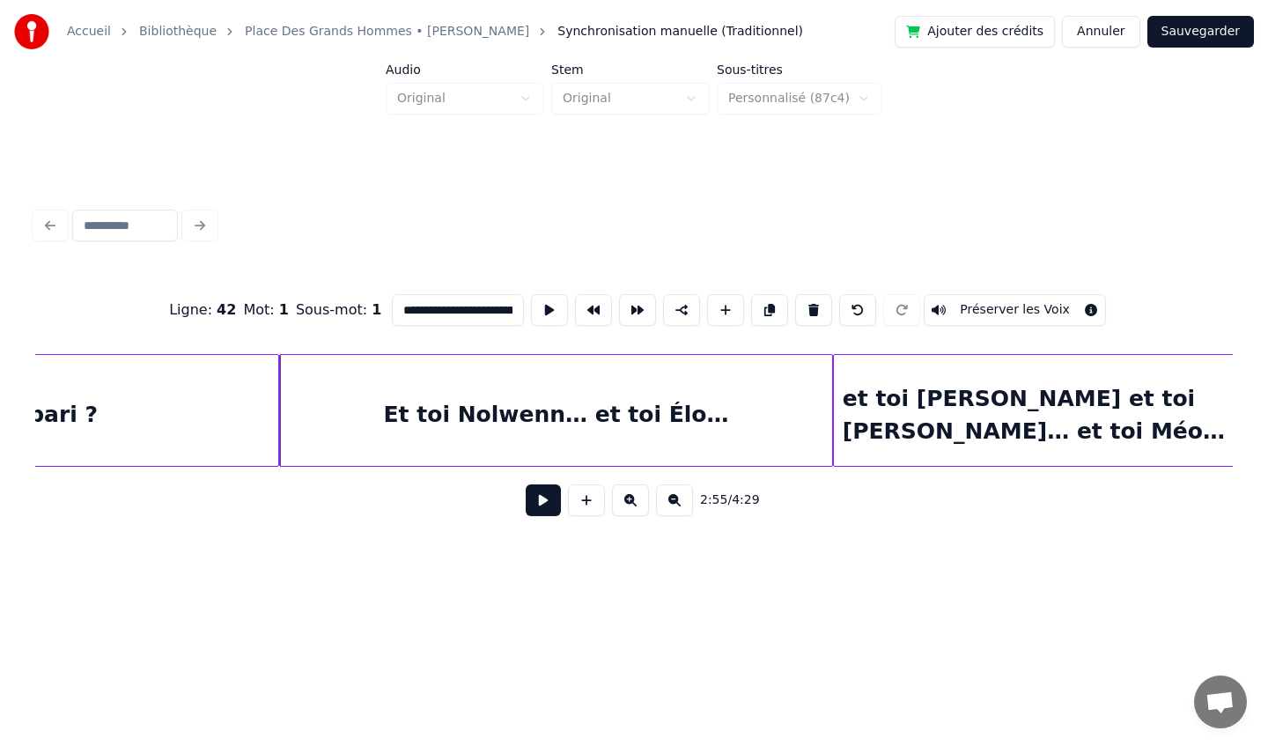
scroll to position [0, 30783]
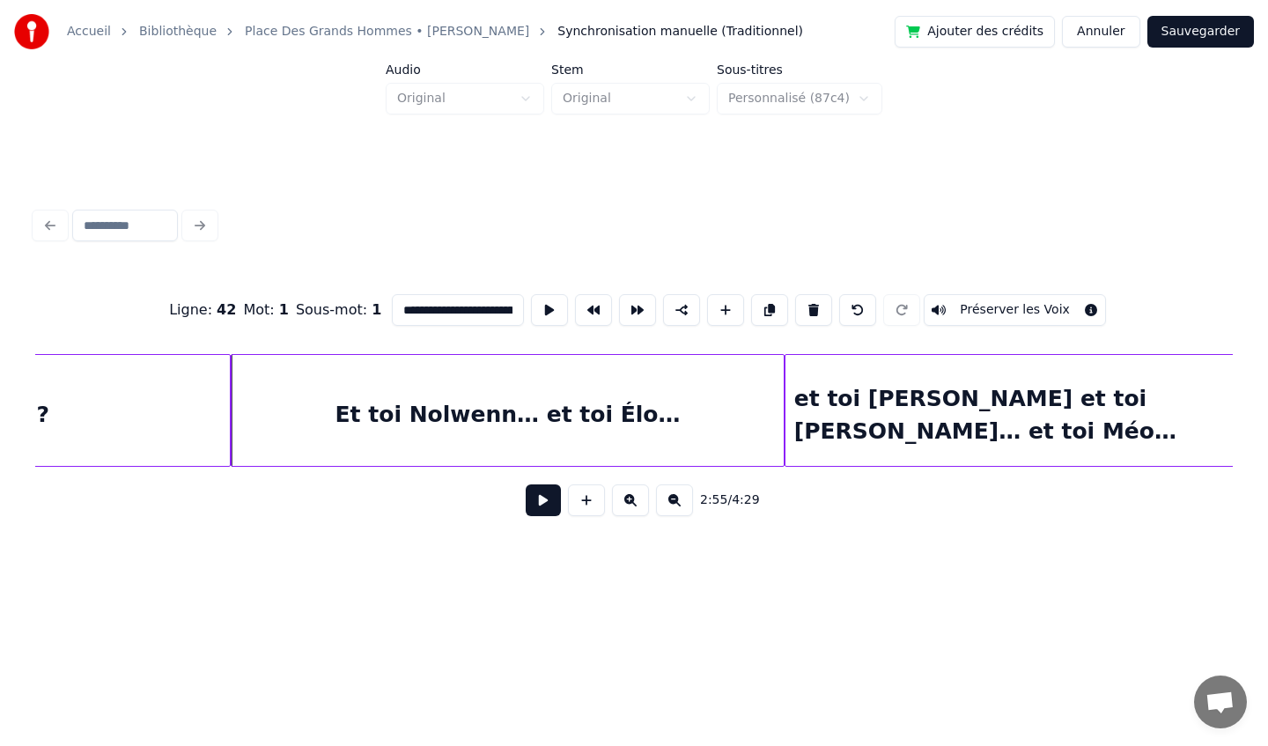
click at [836, 422] on div "et toi [PERSON_NAME] et toi [PERSON_NAME]… et toi Méo…" at bounding box center [1064, 415] width 559 height 120
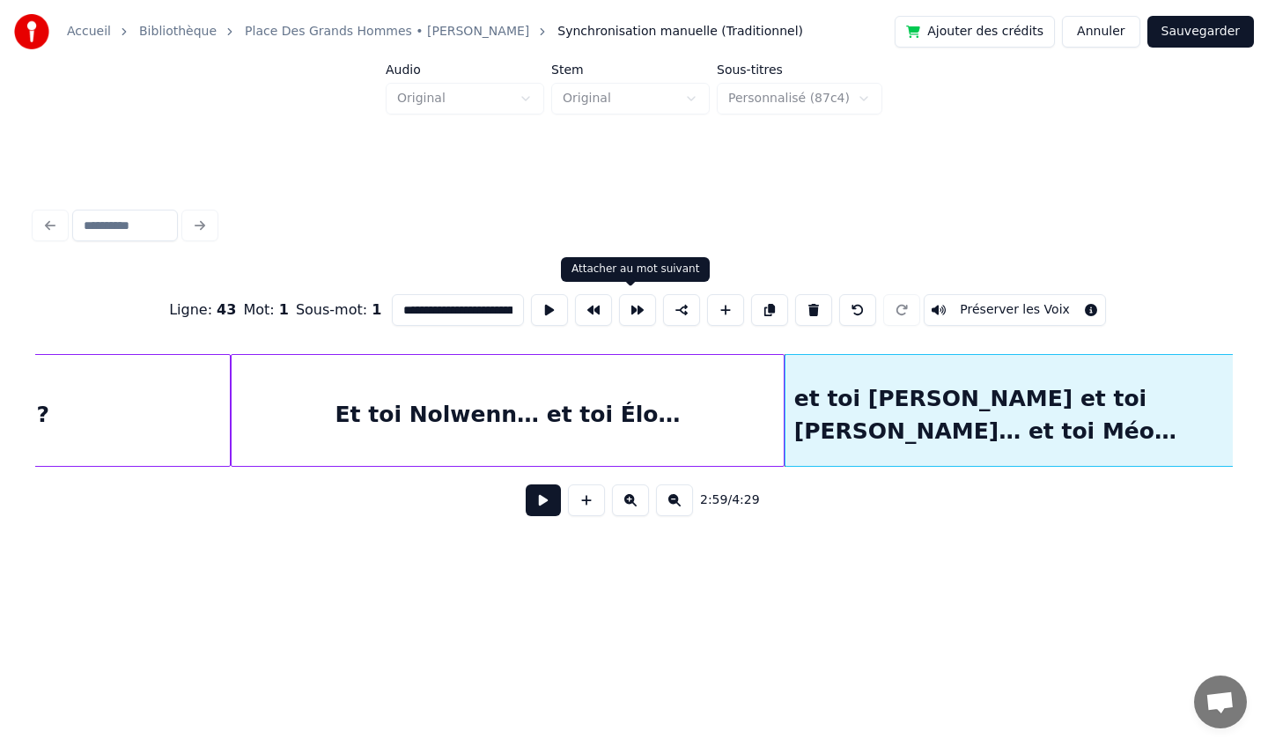
click at [625, 313] on button at bounding box center [637, 310] width 37 height 32
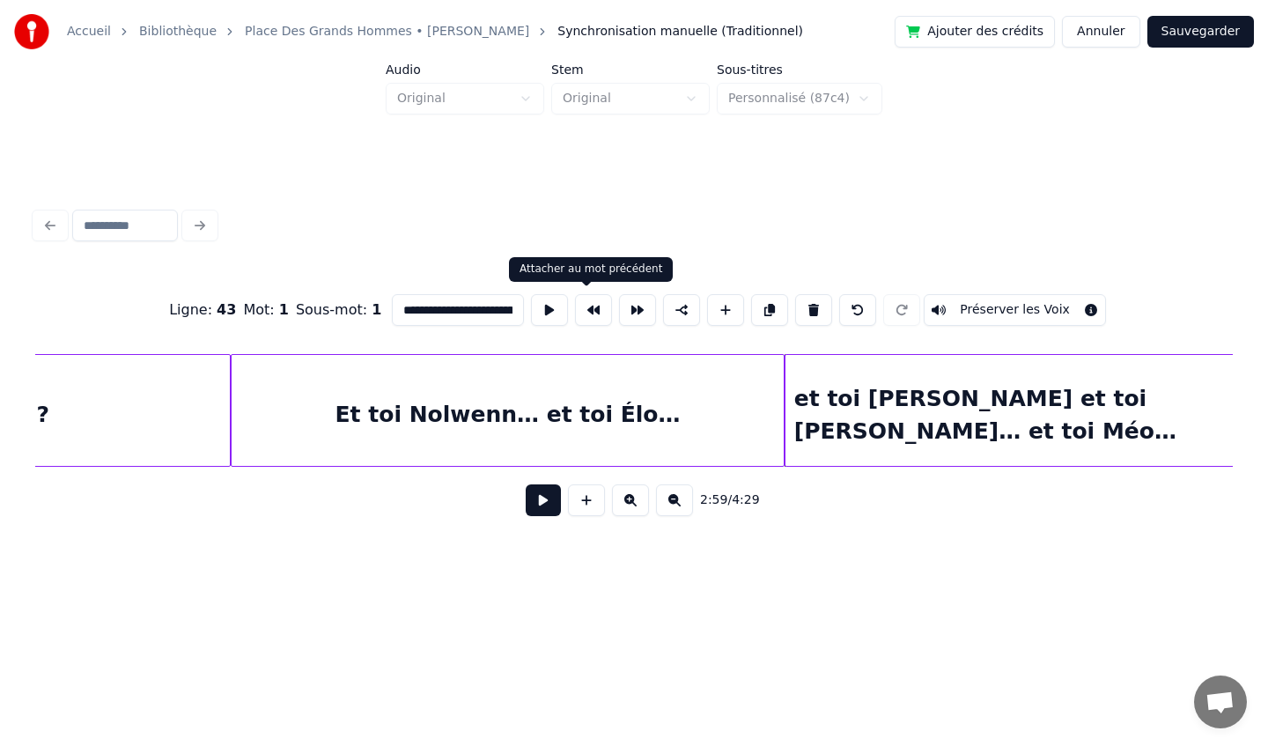
click at [598, 313] on button at bounding box center [593, 310] width 37 height 32
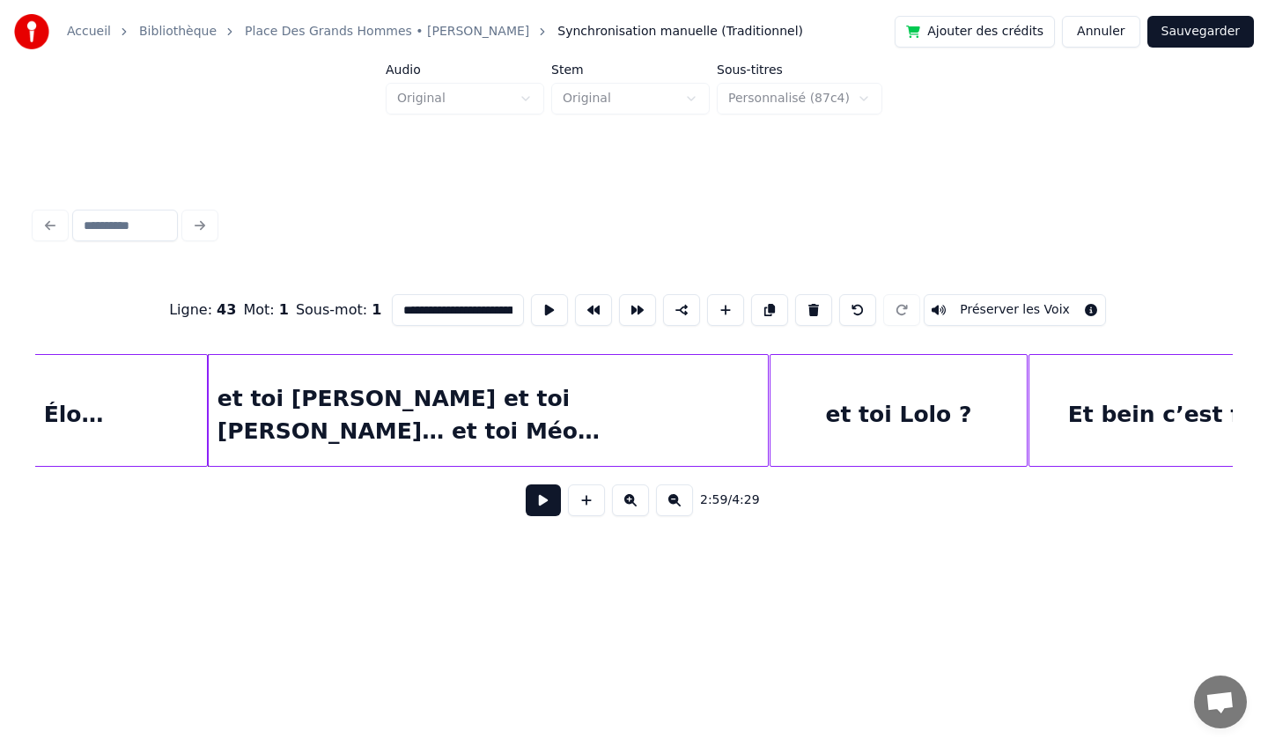
scroll to position [0, 31374]
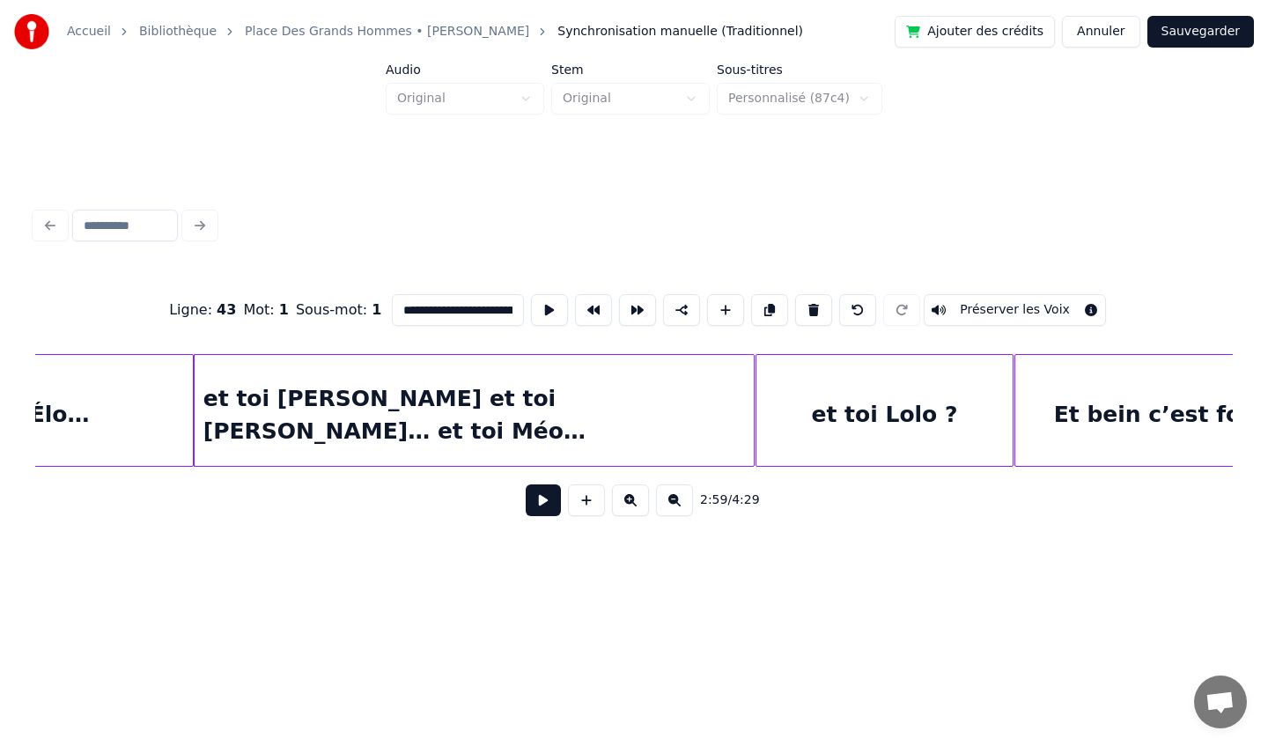
click at [843, 387] on div "et toi Lolo ?" at bounding box center [884, 415] width 257 height 120
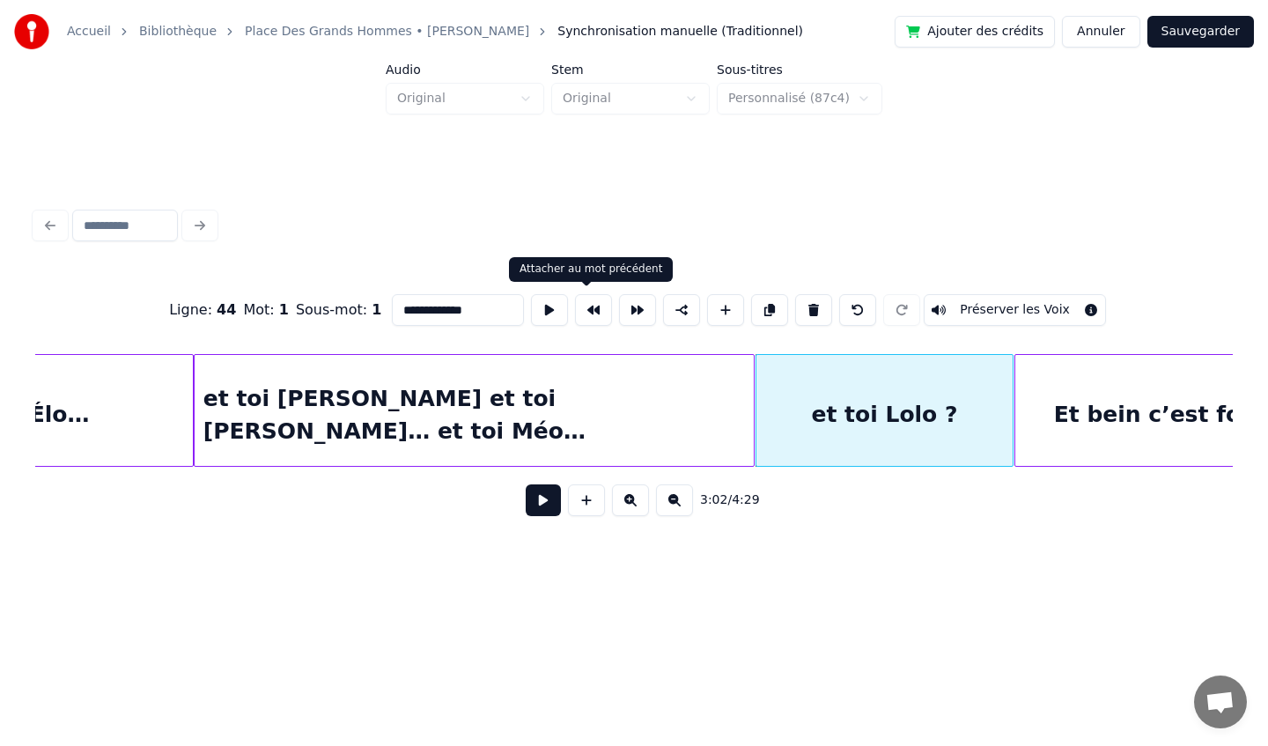
click at [592, 303] on button at bounding box center [593, 310] width 37 height 32
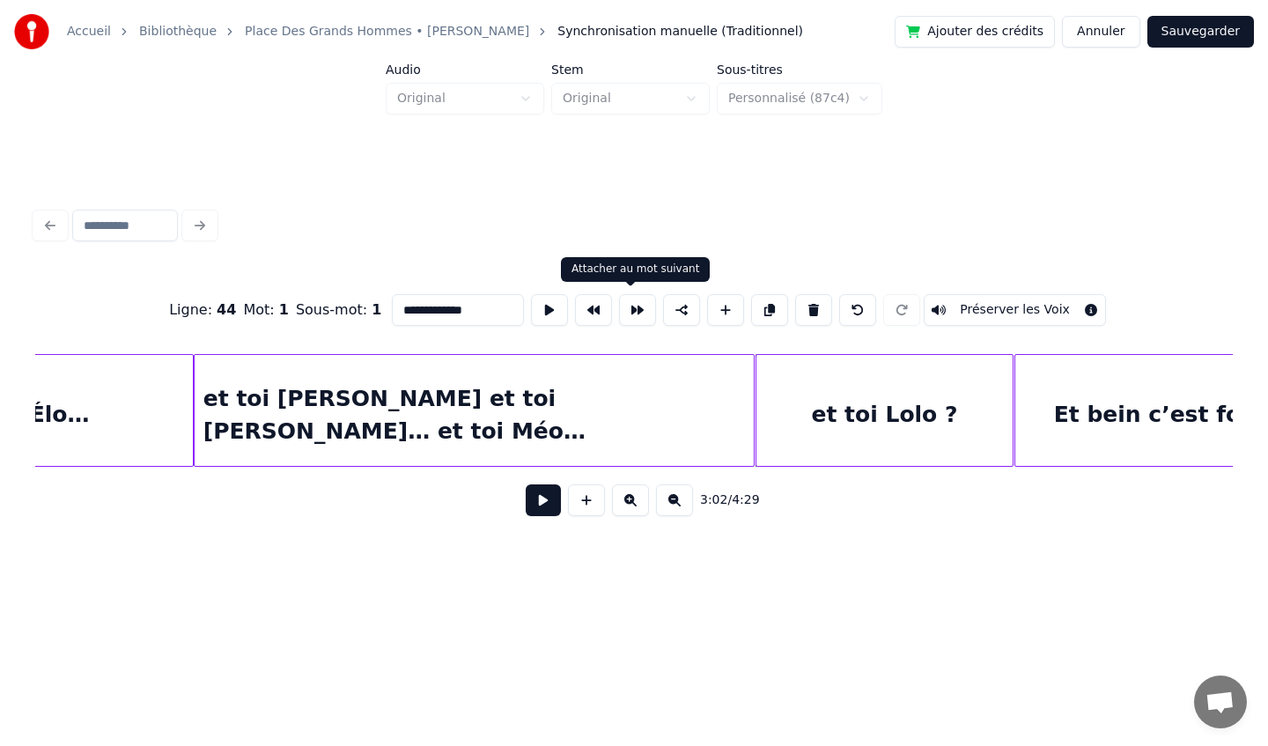
click at [637, 317] on button at bounding box center [637, 310] width 37 height 32
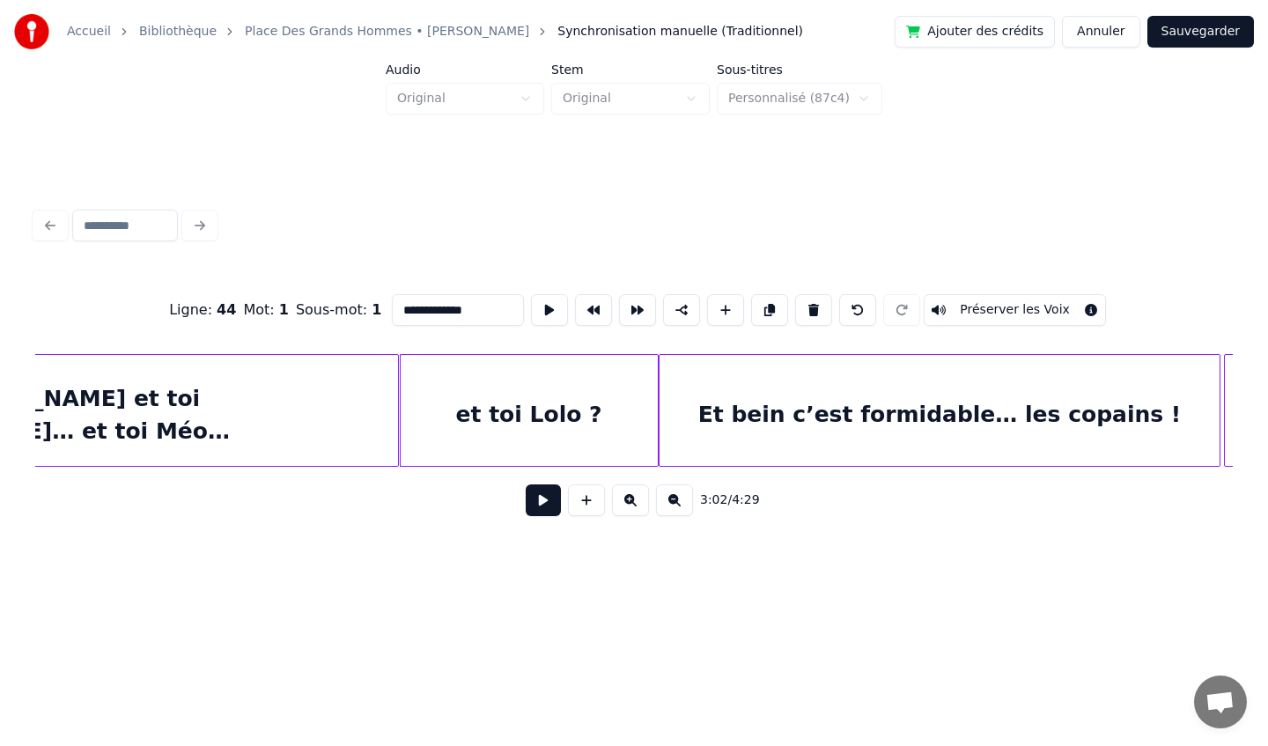
scroll to position [0, 31730]
click at [873, 422] on div "Et bein c’est formidable… les copains !" at bounding box center [939, 415] width 560 height 120
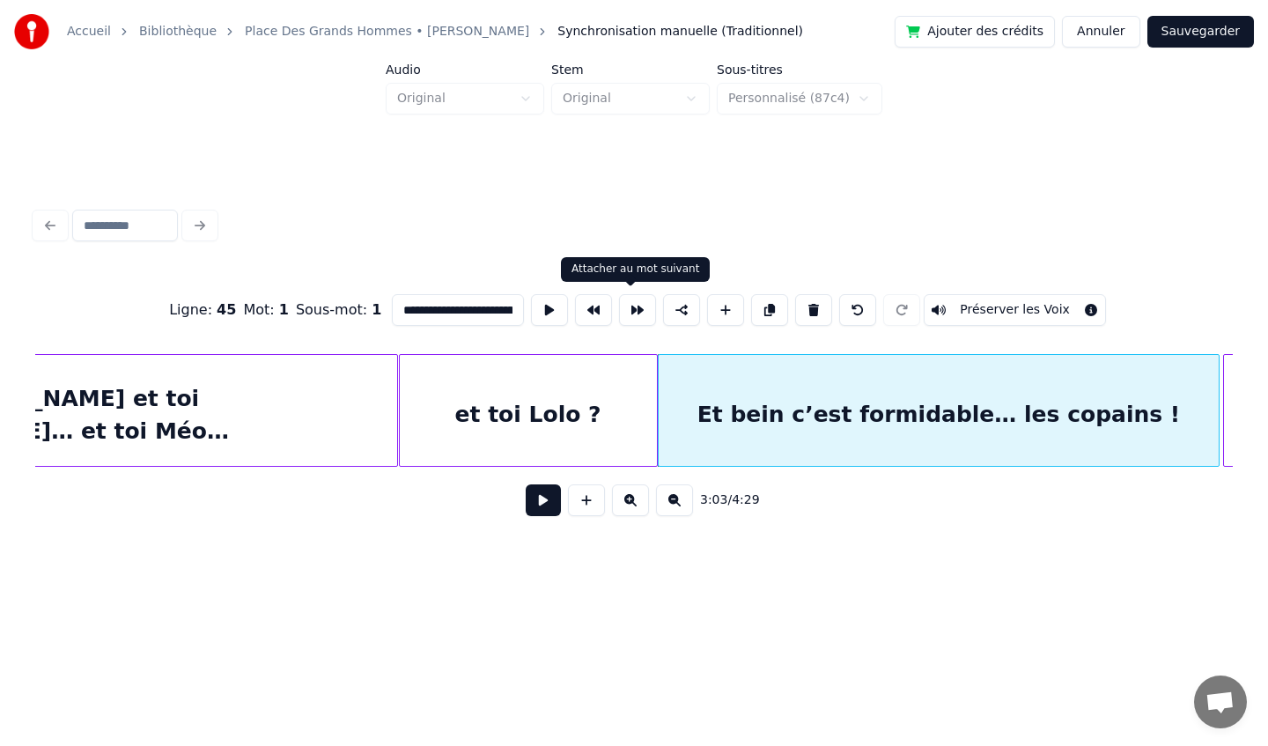
click at [624, 318] on button at bounding box center [637, 310] width 37 height 32
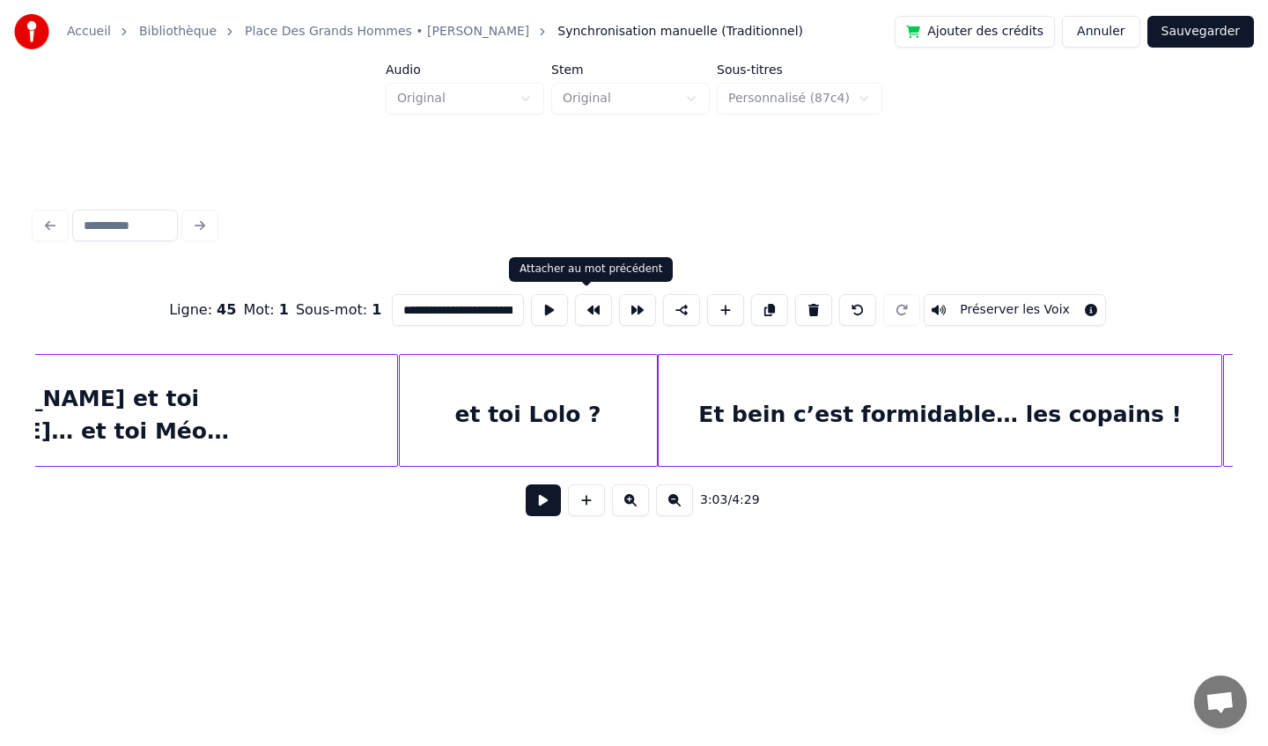
click at [591, 312] on button at bounding box center [593, 310] width 37 height 32
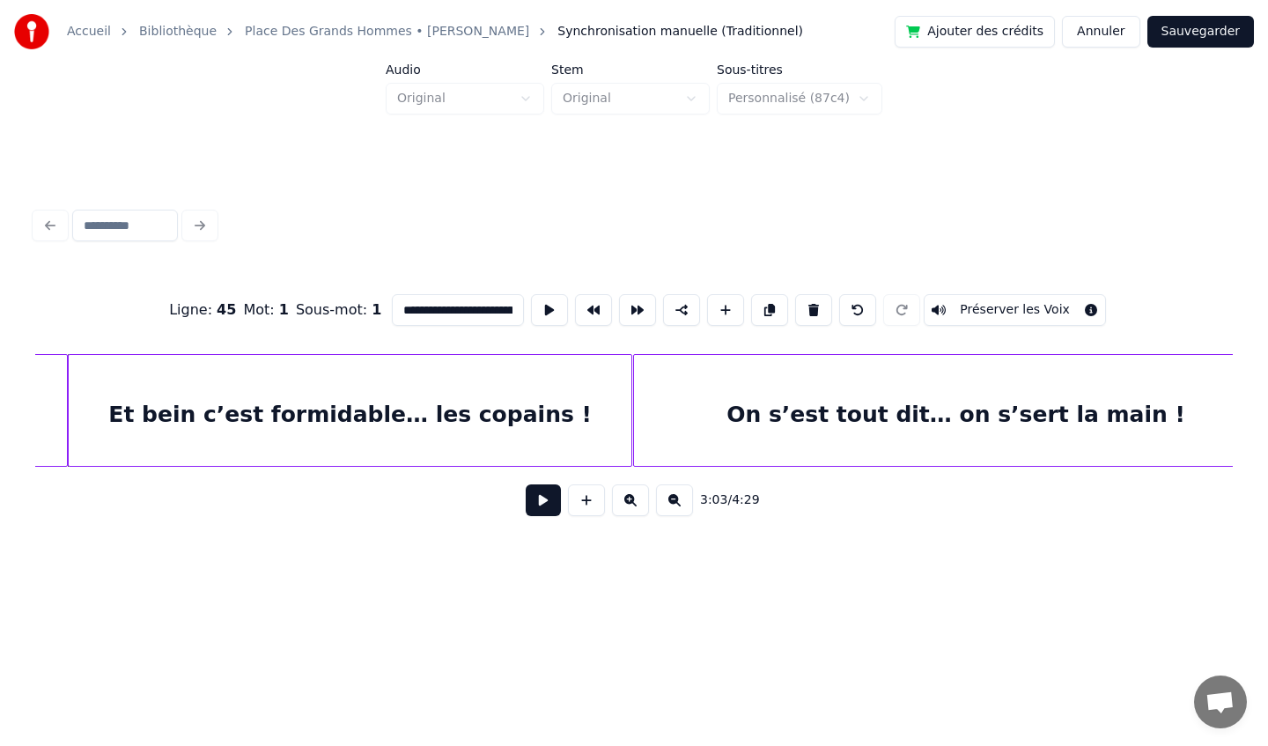
scroll to position [0, 32323]
click at [915, 425] on div "On s’est tout dit… on s’sert la main !" at bounding box center [953, 415] width 645 height 120
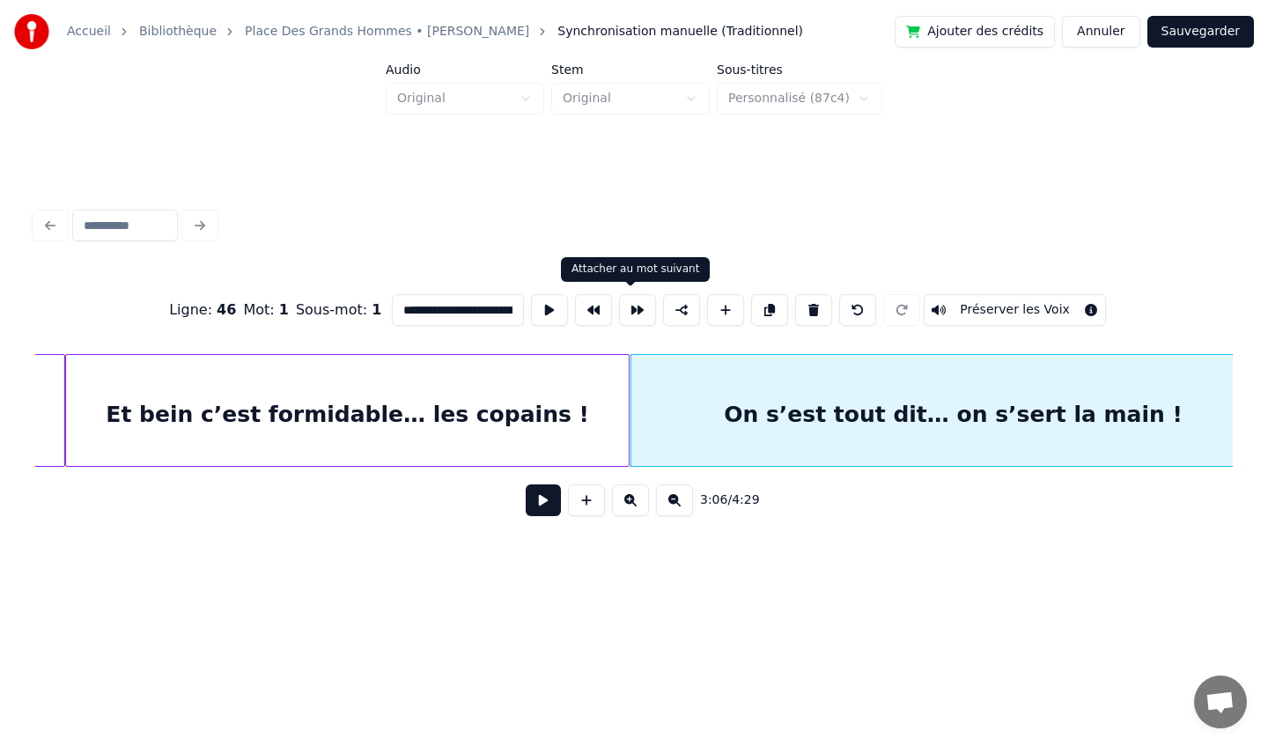
click at [630, 313] on button at bounding box center [637, 310] width 37 height 32
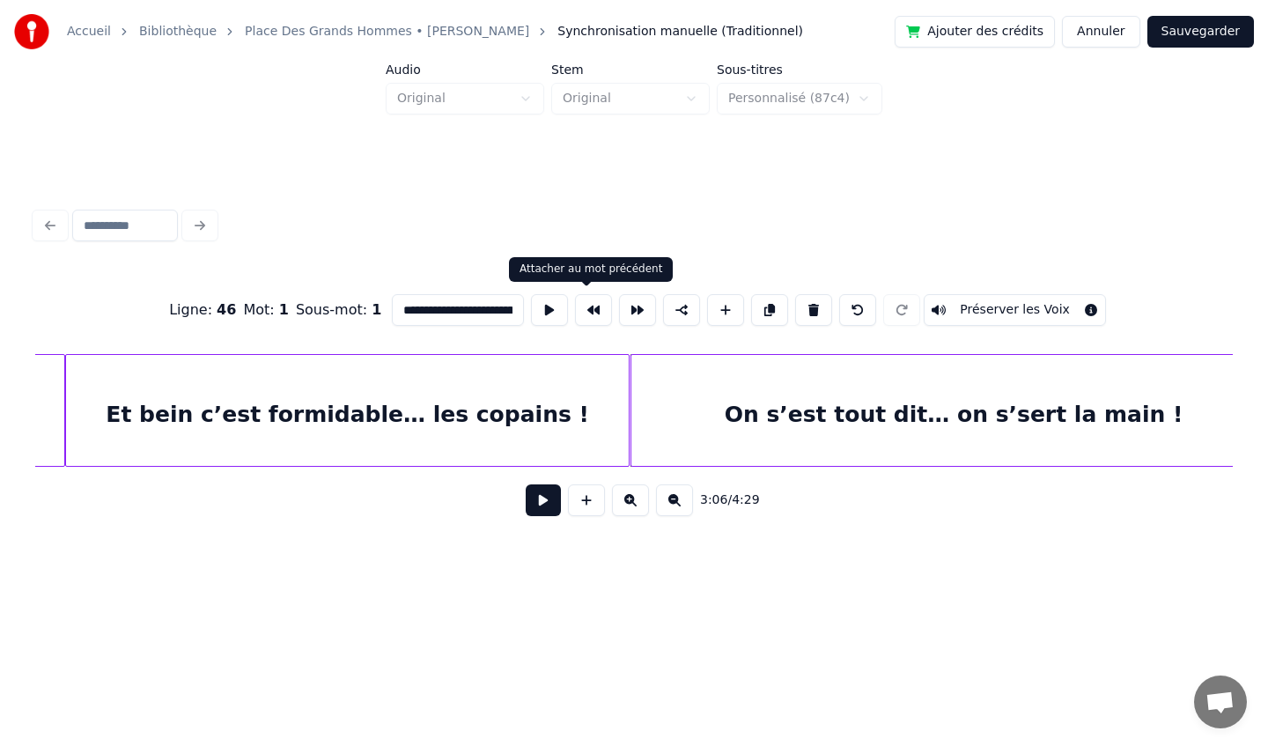
click at [575, 310] on button at bounding box center [593, 310] width 37 height 32
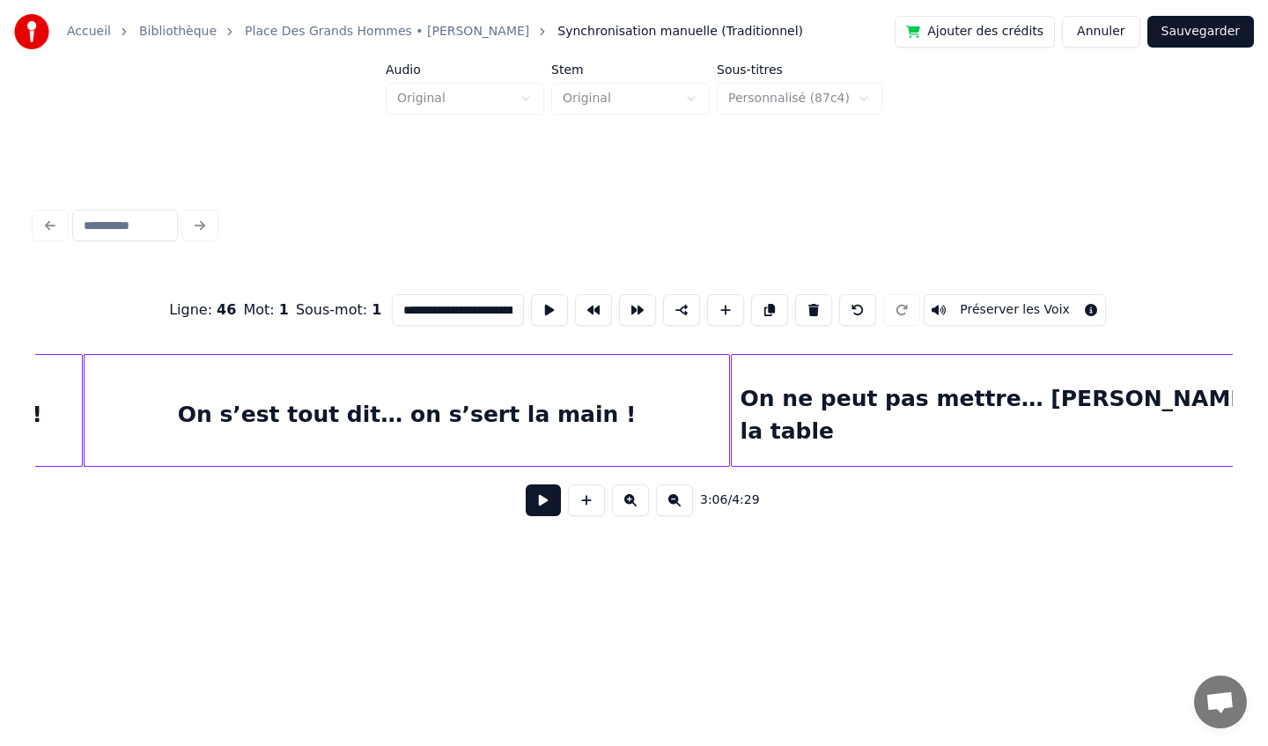
scroll to position [0, 32887]
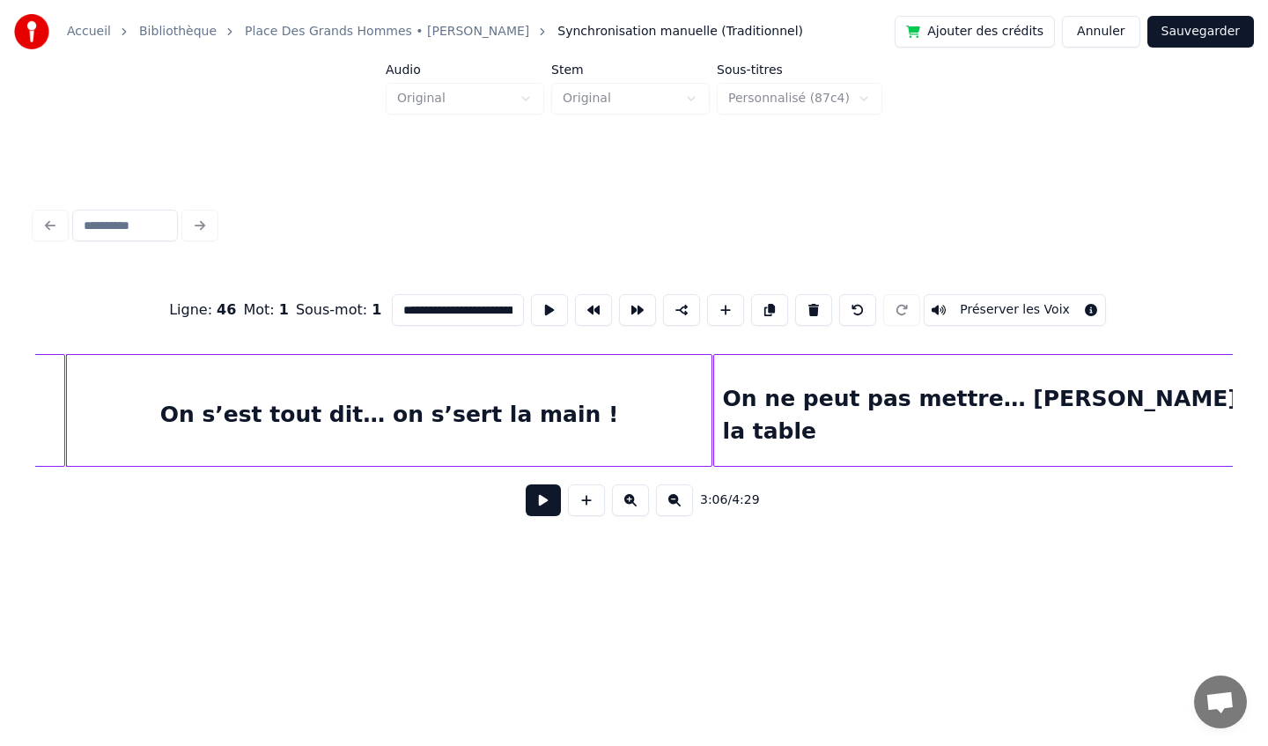
click at [799, 415] on div "On ne peut pas mettre… [PERSON_NAME] sous la table" at bounding box center [1021, 415] width 615 height 120
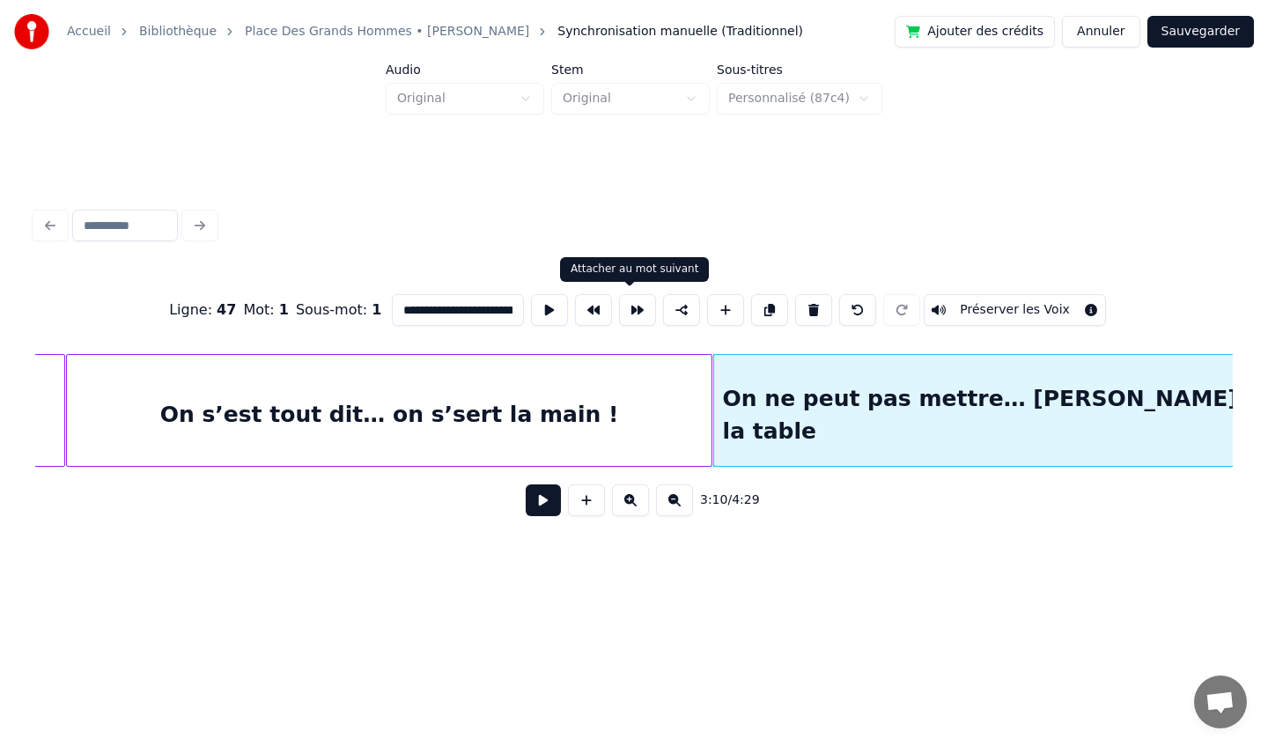
click at [623, 308] on button at bounding box center [637, 310] width 37 height 32
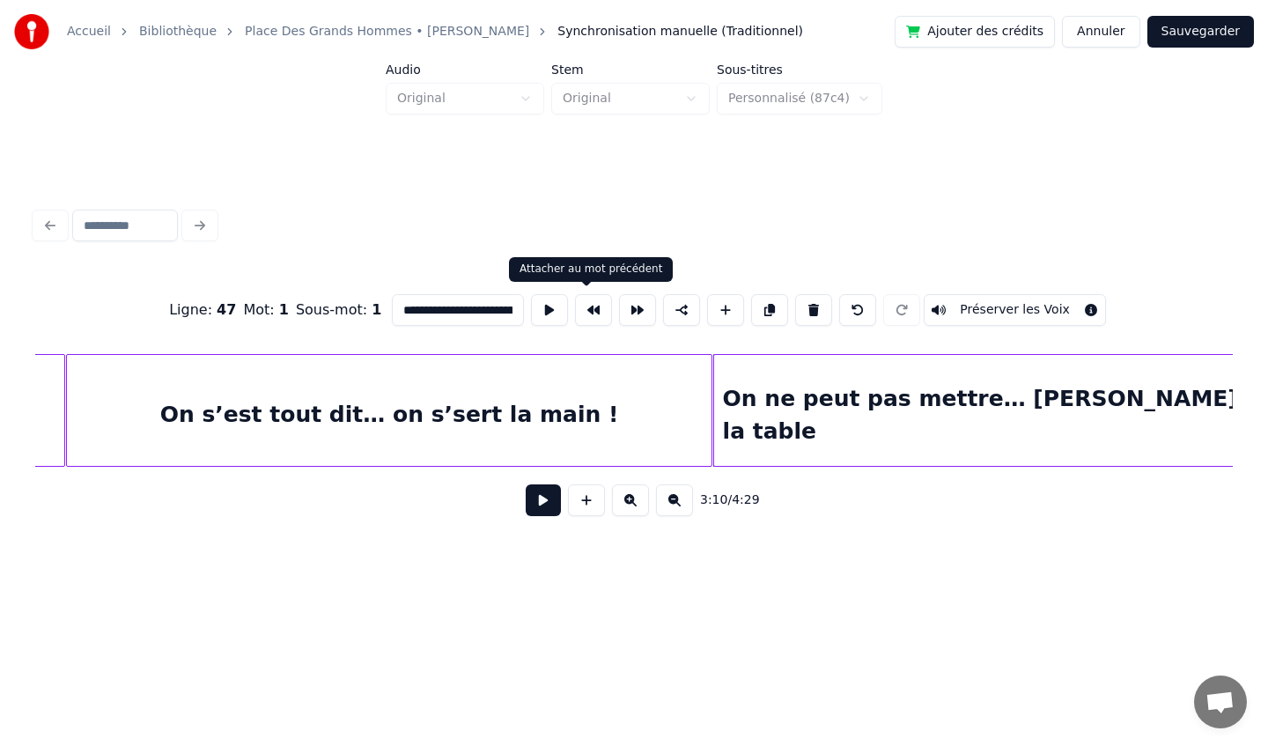
click at [599, 308] on button at bounding box center [593, 310] width 37 height 32
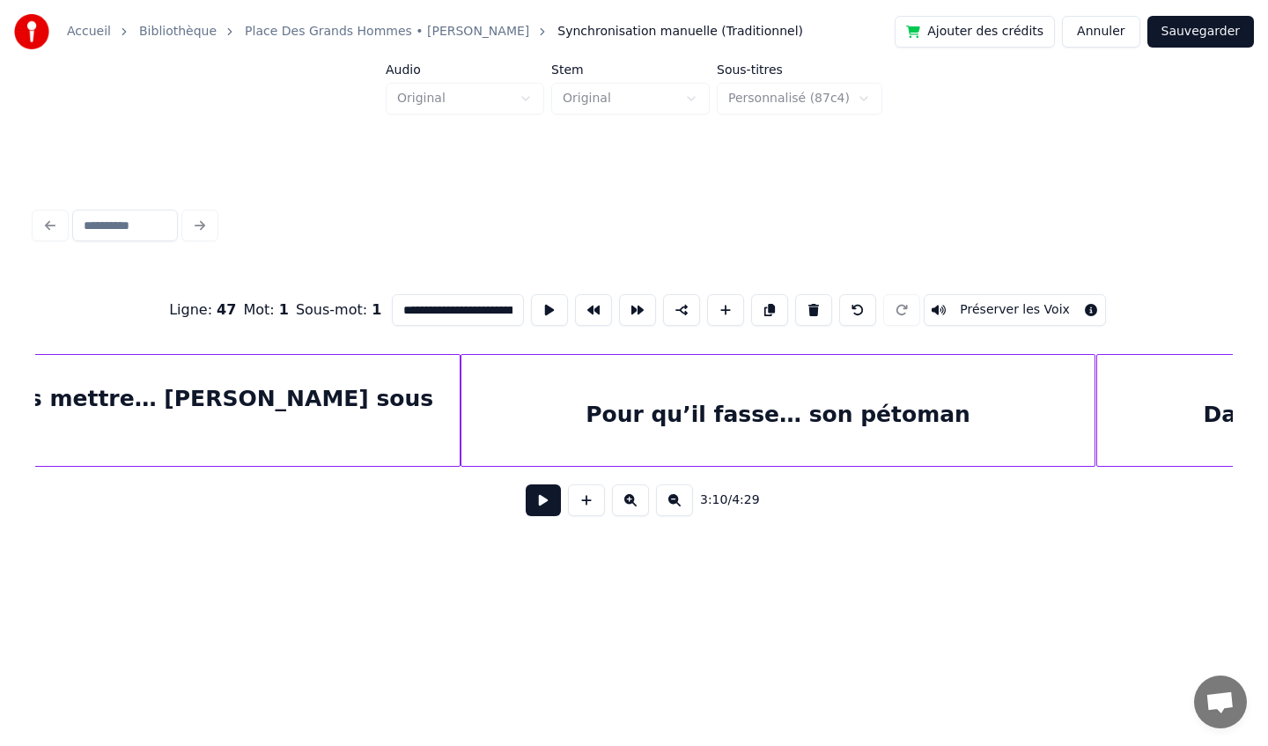
scroll to position [0, 33788]
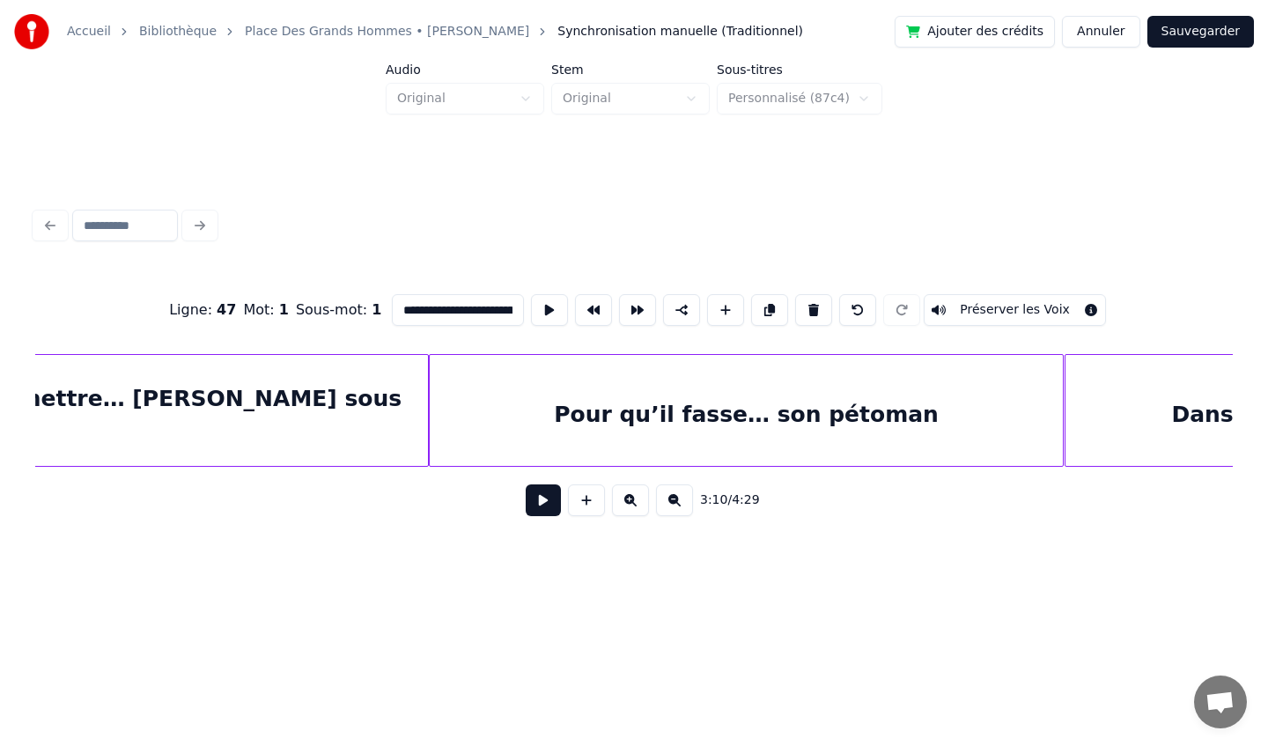
click at [851, 424] on div "Pour qu’il fasse… son pétoman" at bounding box center [747, 415] width 634 height 120
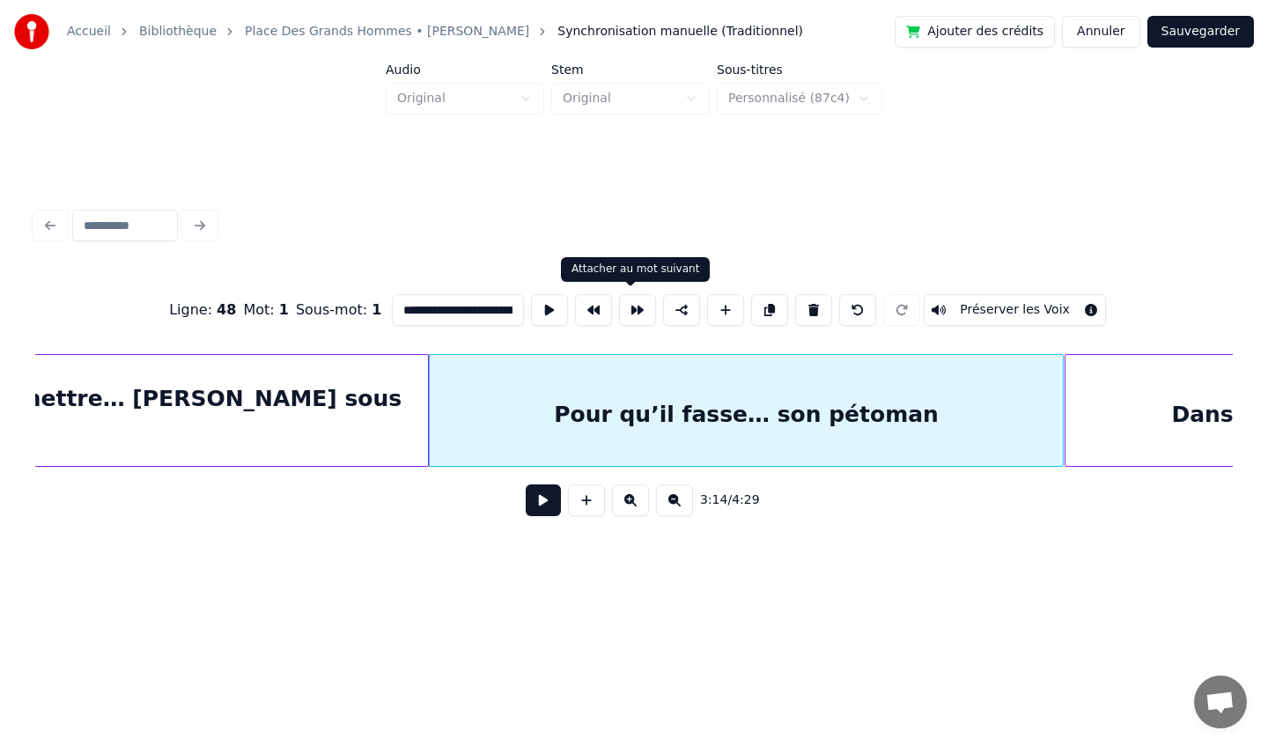
click at [635, 311] on button at bounding box center [637, 310] width 37 height 32
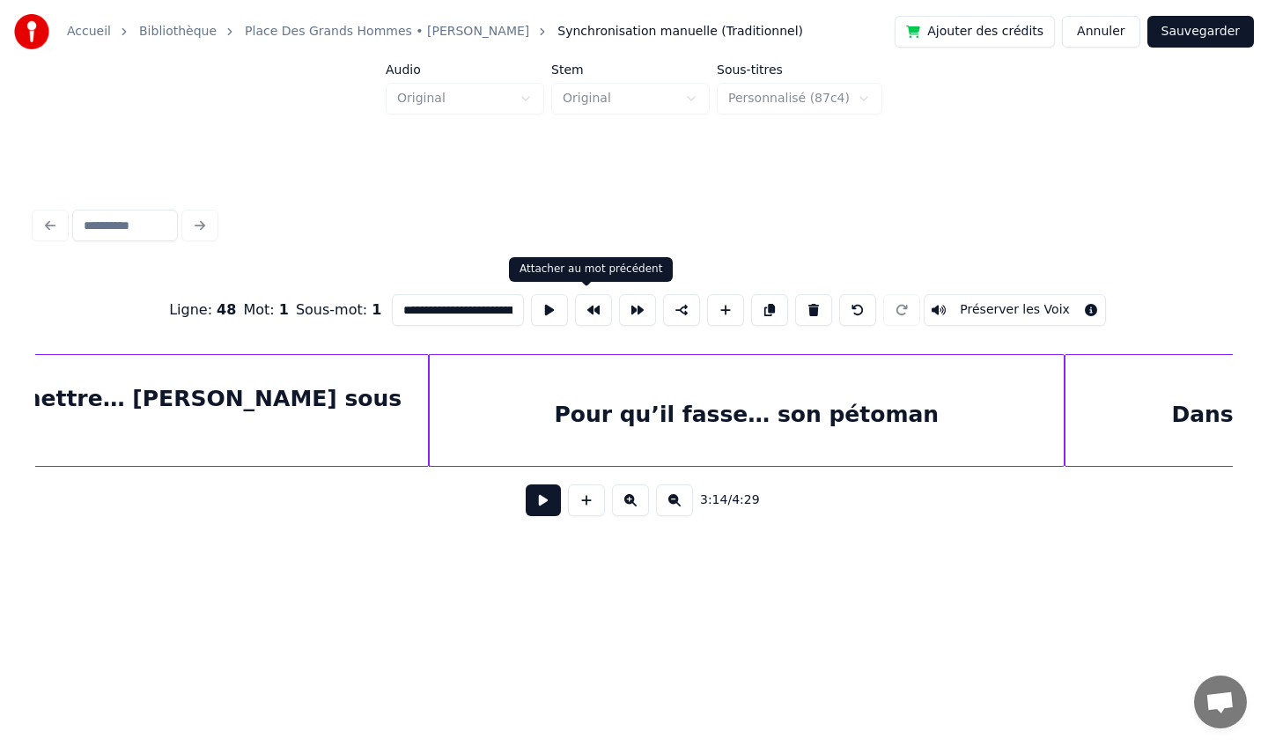
click at [589, 315] on button at bounding box center [593, 310] width 37 height 32
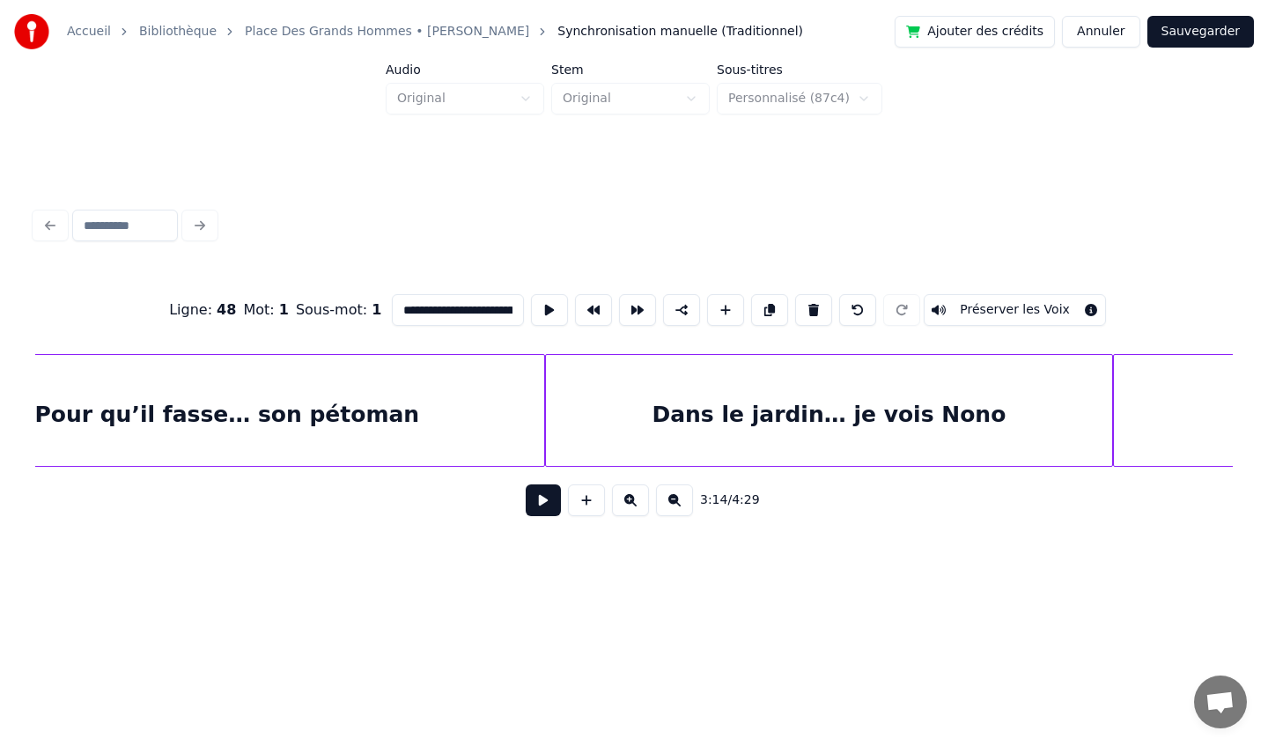
scroll to position [0, 34611]
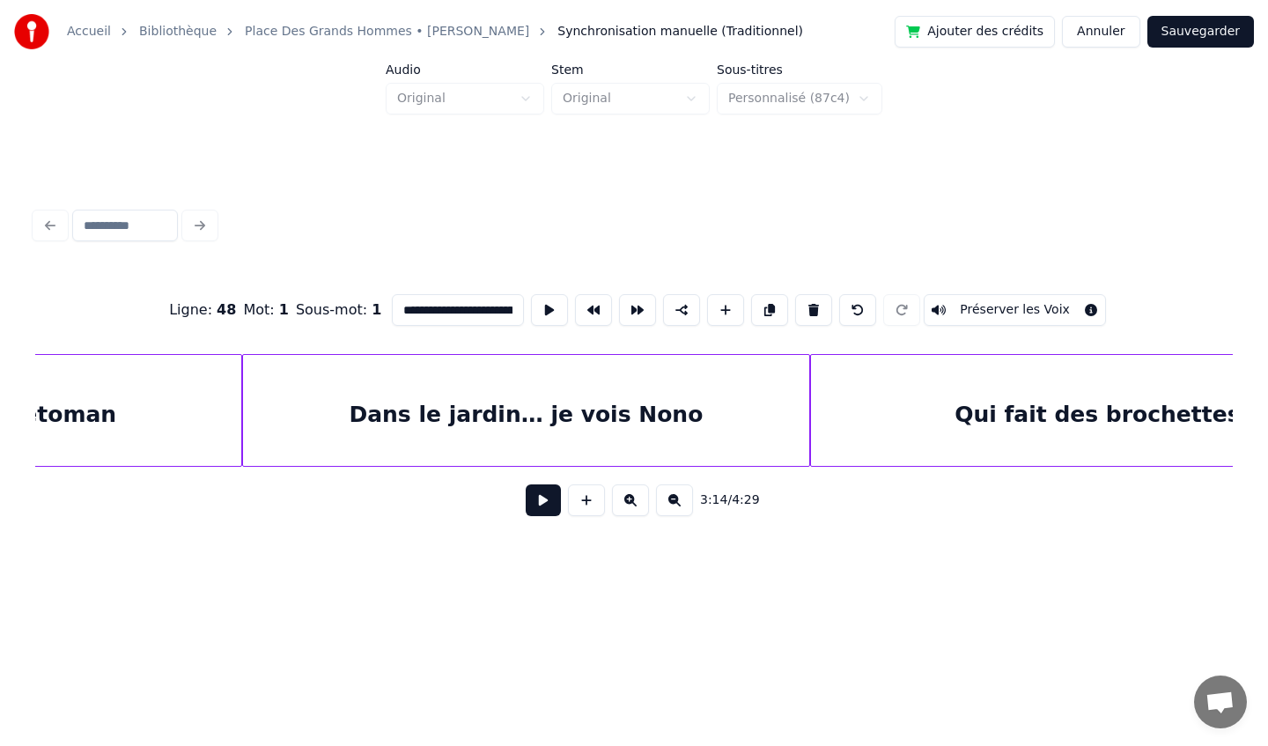
click at [731, 398] on div "Dans le jardin… je vois Nono" at bounding box center [526, 415] width 566 height 120
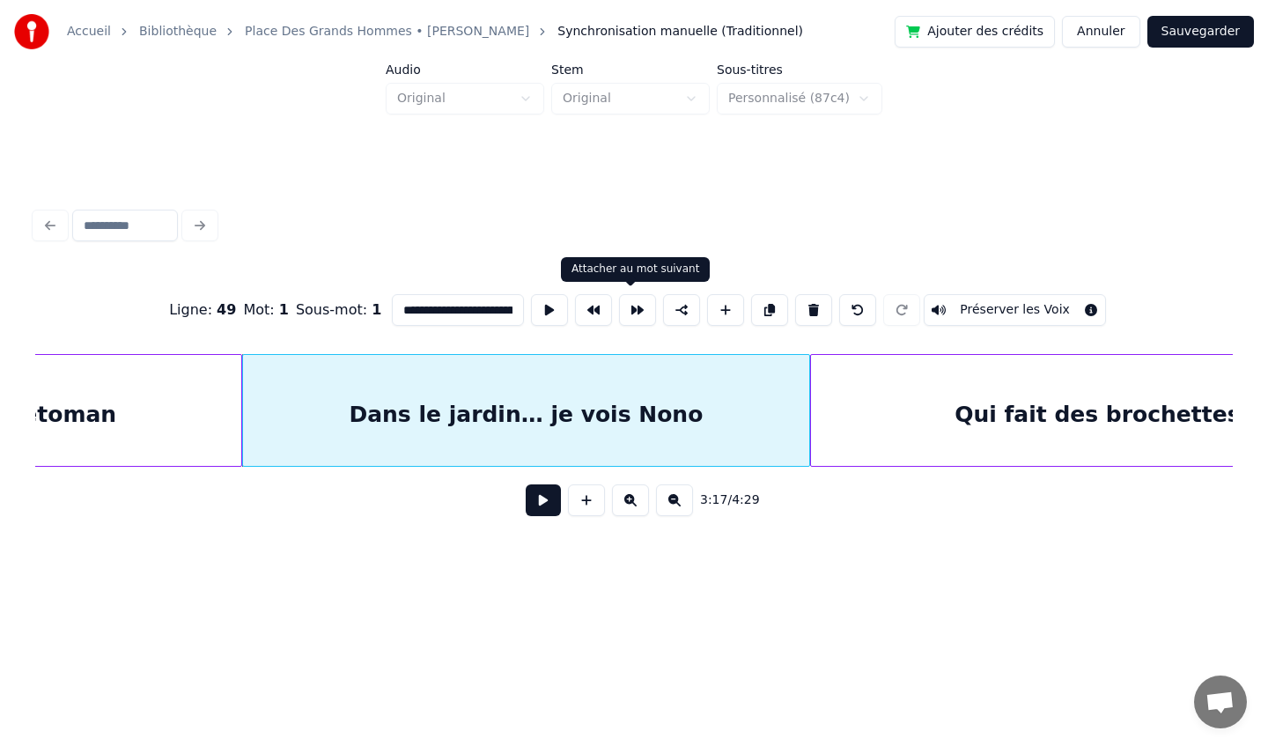
click at [637, 314] on button at bounding box center [637, 310] width 37 height 32
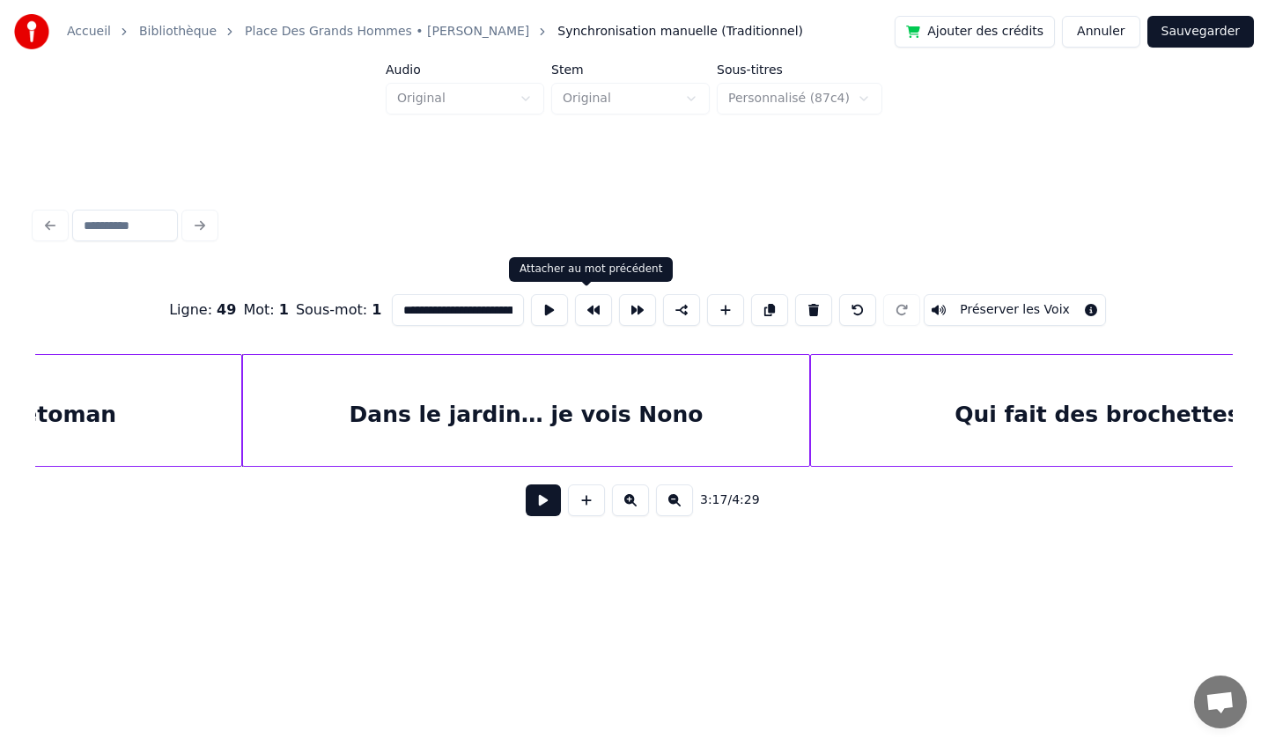
click at [583, 319] on button at bounding box center [593, 310] width 37 height 32
click at [921, 429] on div "Qui fait des brochettes à gogo" at bounding box center [1143, 415] width 665 height 120
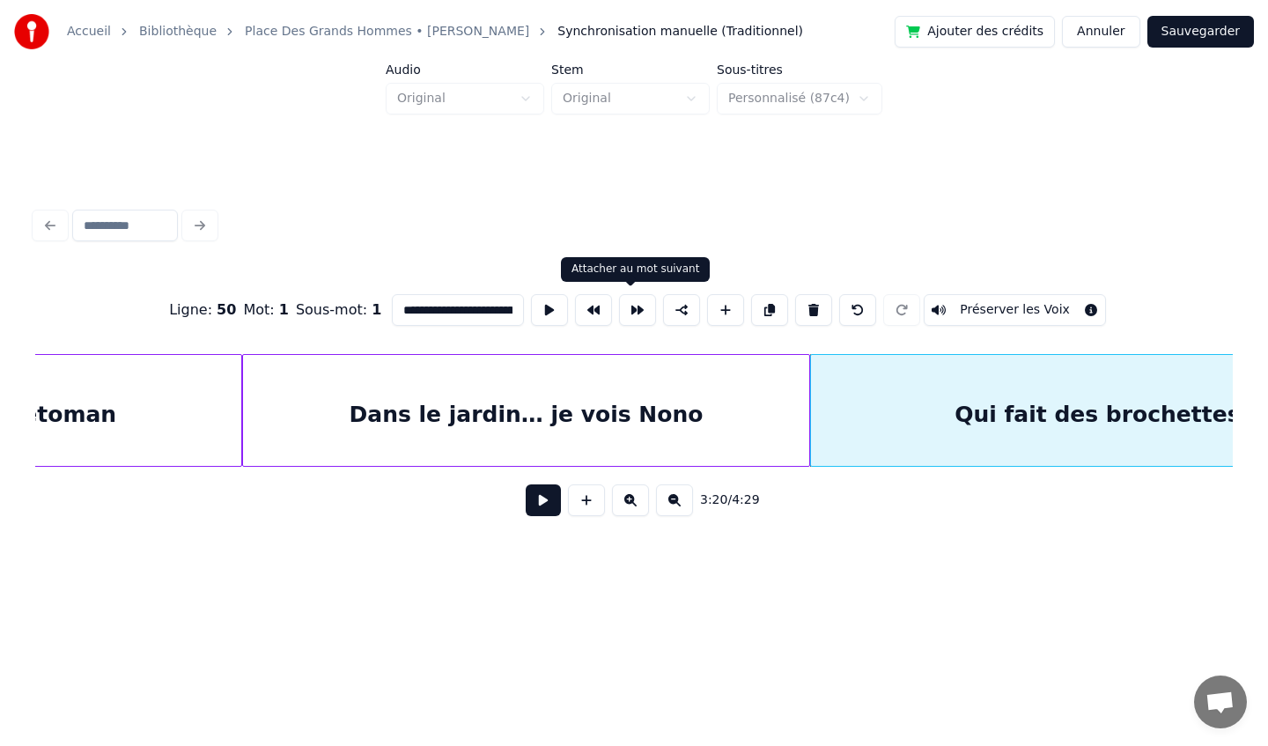
click at [631, 316] on button at bounding box center [637, 310] width 37 height 32
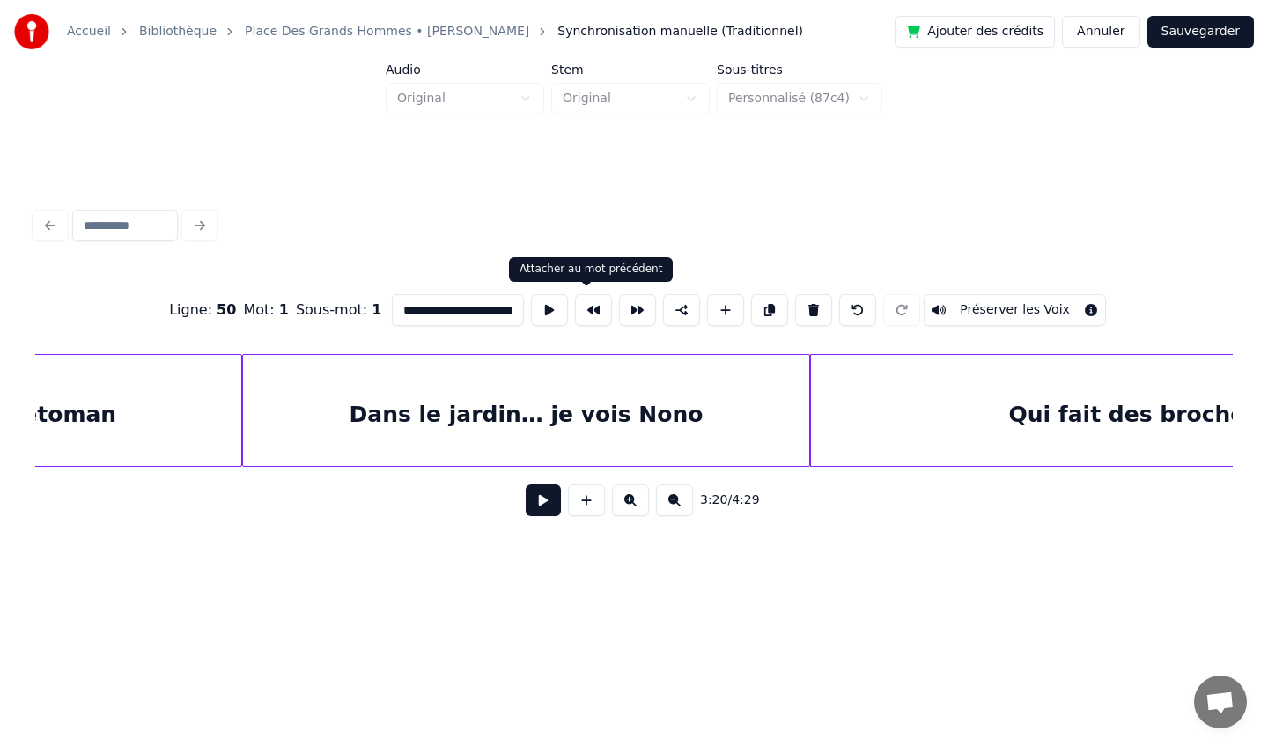
click at [586, 313] on button at bounding box center [593, 310] width 37 height 32
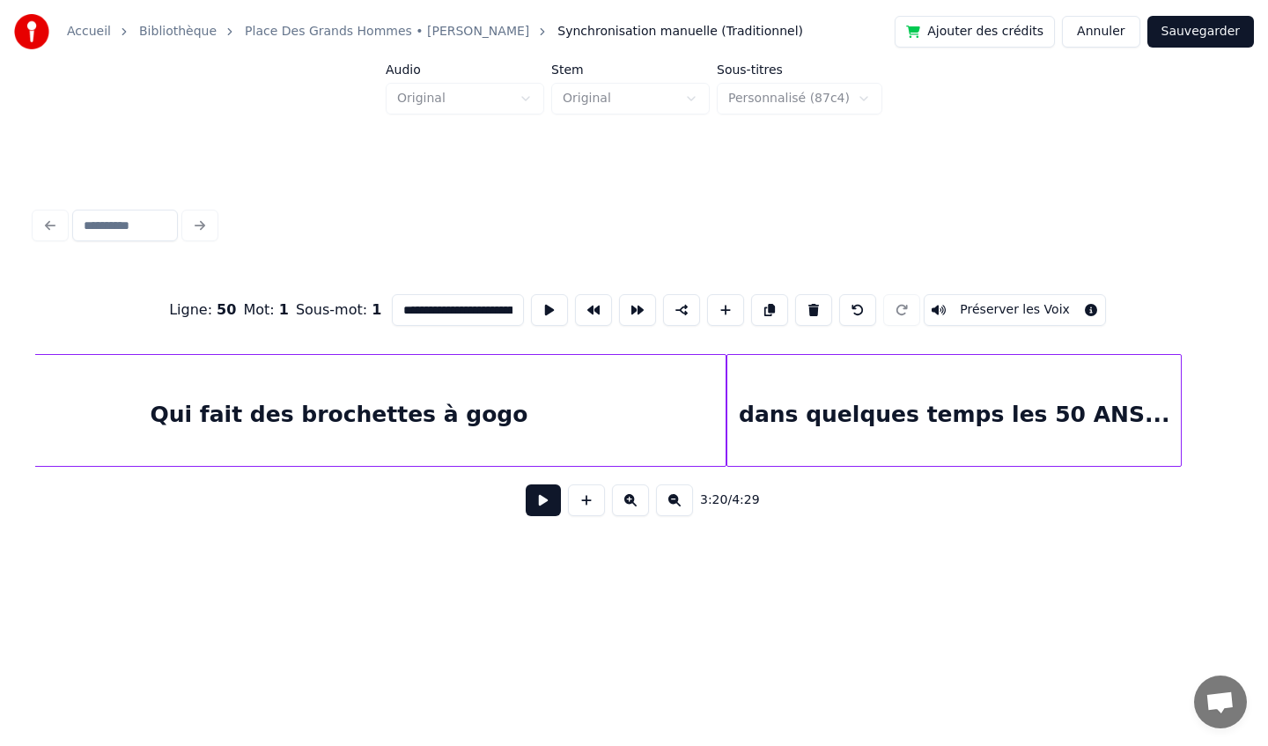
scroll to position [0, 35498]
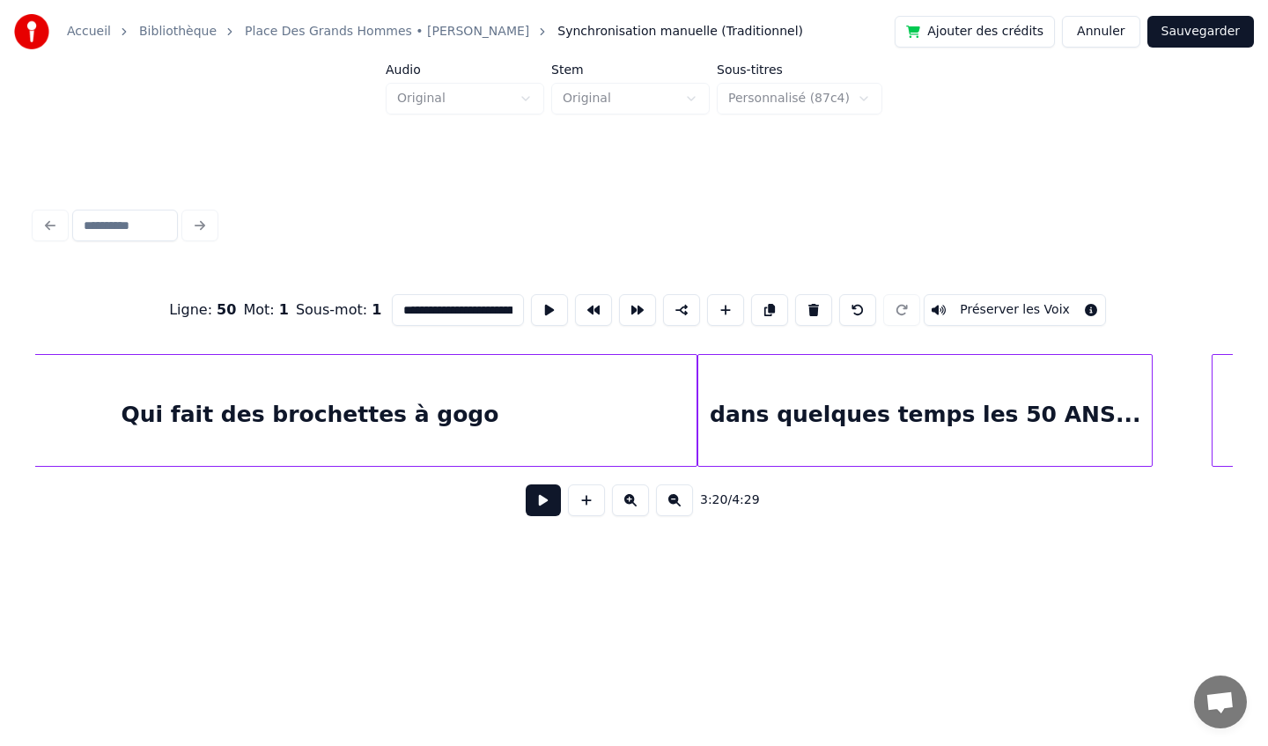
click at [888, 380] on div "dans quelques temps les 50 ANS..." at bounding box center [925, 415] width 454 height 120
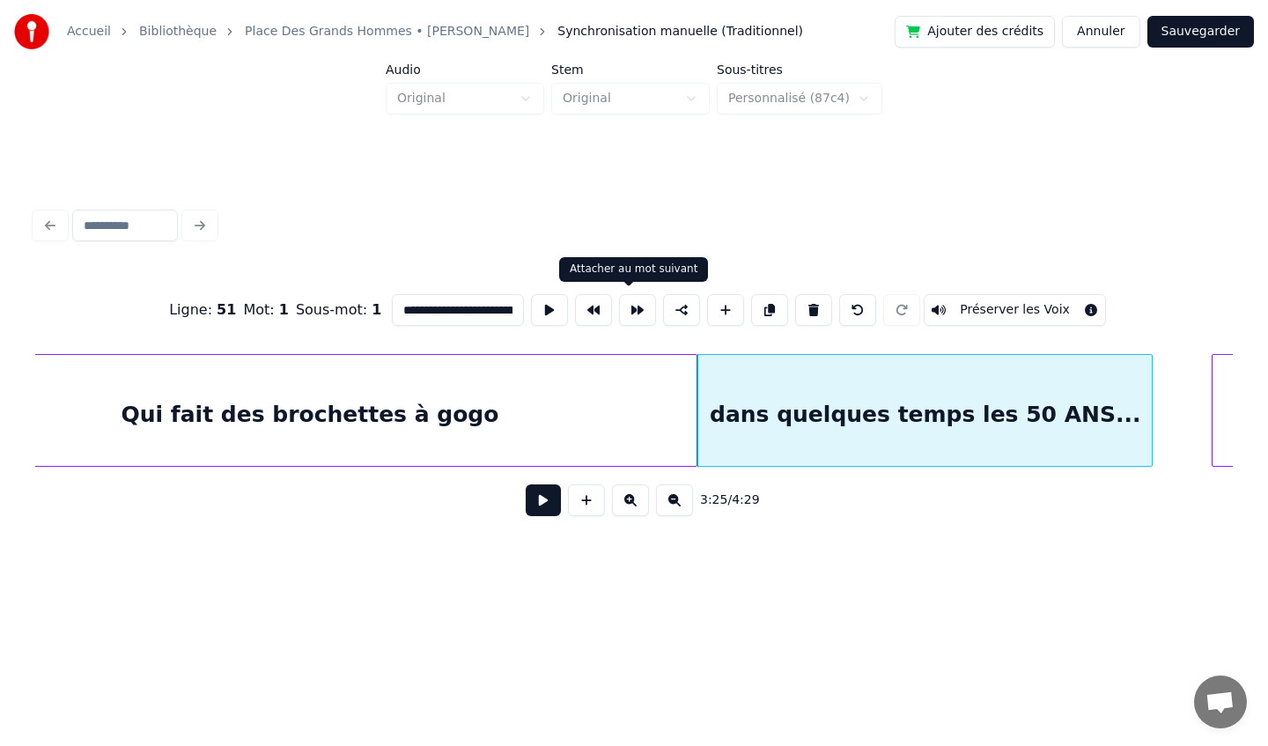
click at [634, 311] on button at bounding box center [637, 310] width 37 height 32
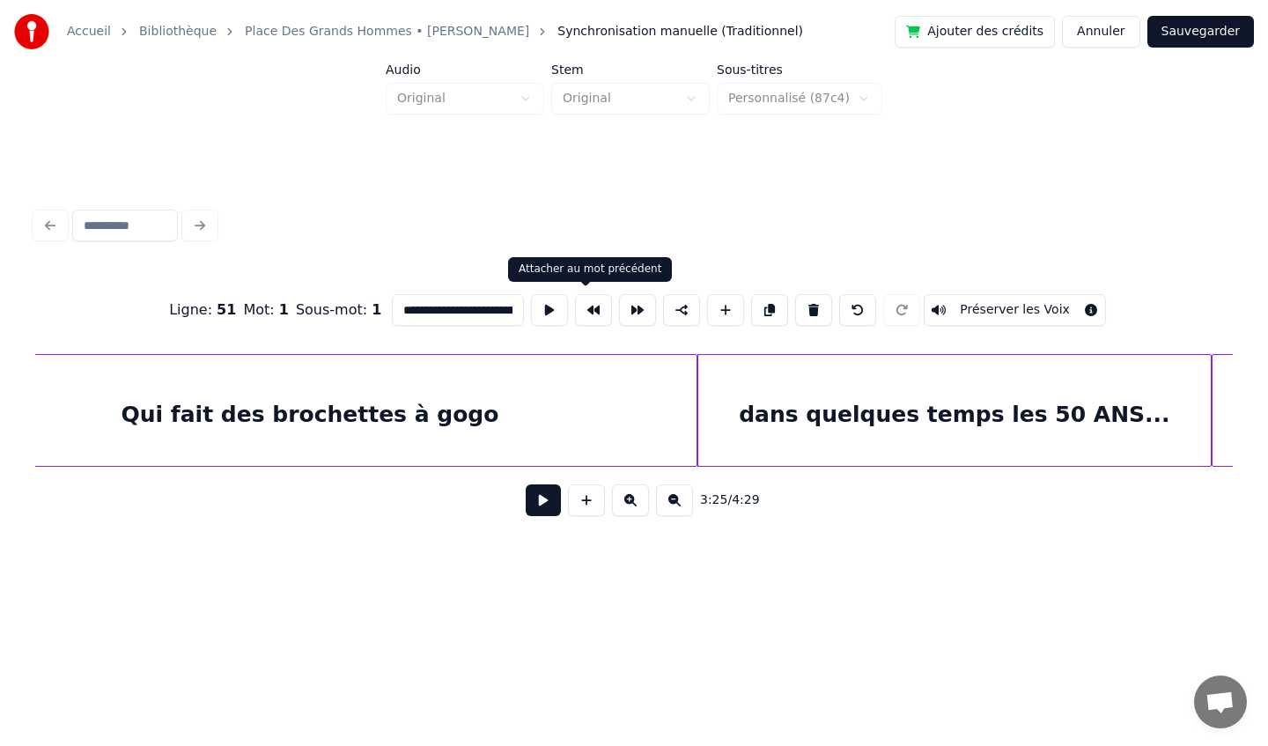
click at [580, 314] on button at bounding box center [593, 310] width 37 height 32
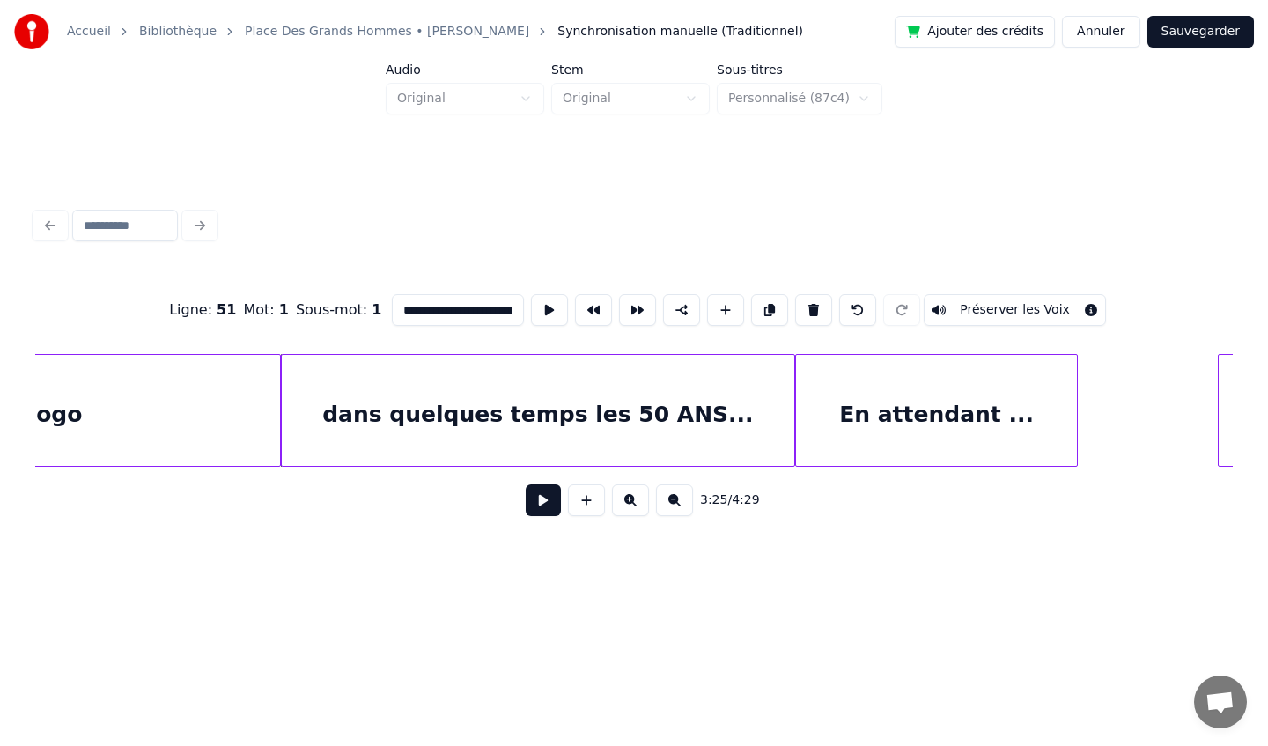
scroll to position [0, 35935]
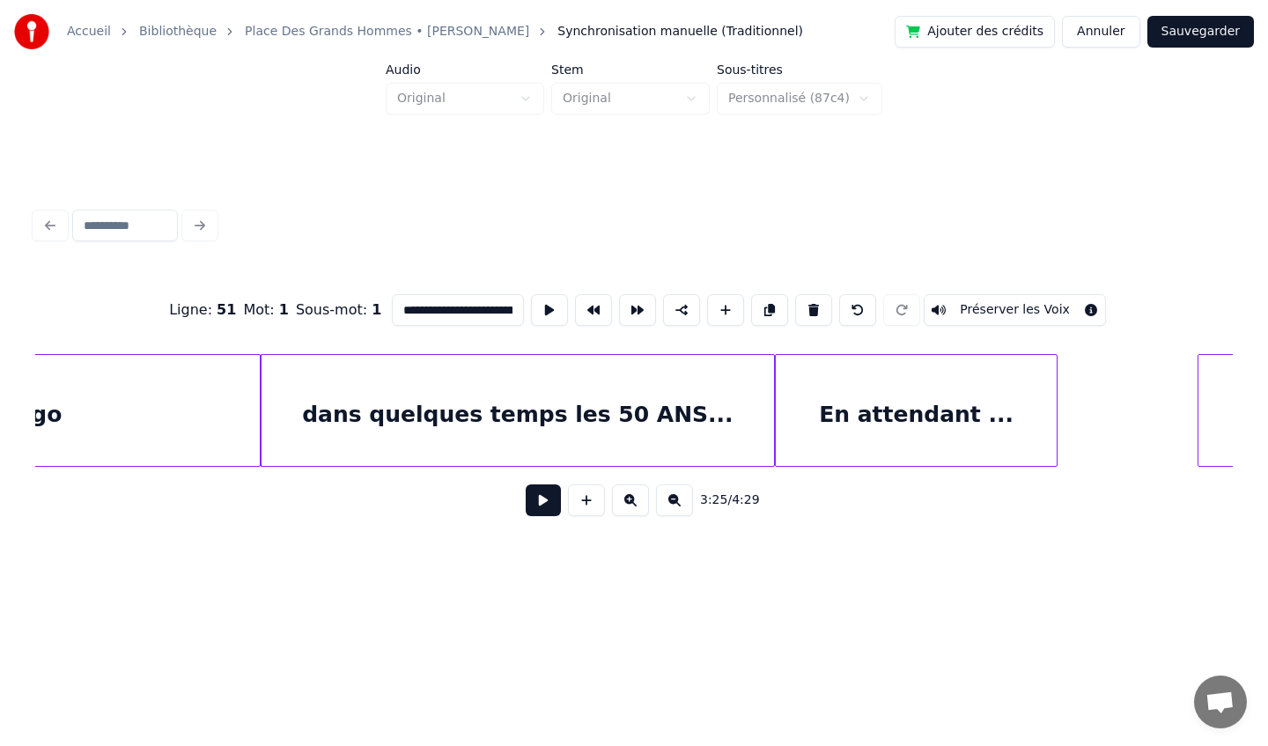
click at [817, 395] on div "En attendant ..." at bounding box center [916, 415] width 281 height 120
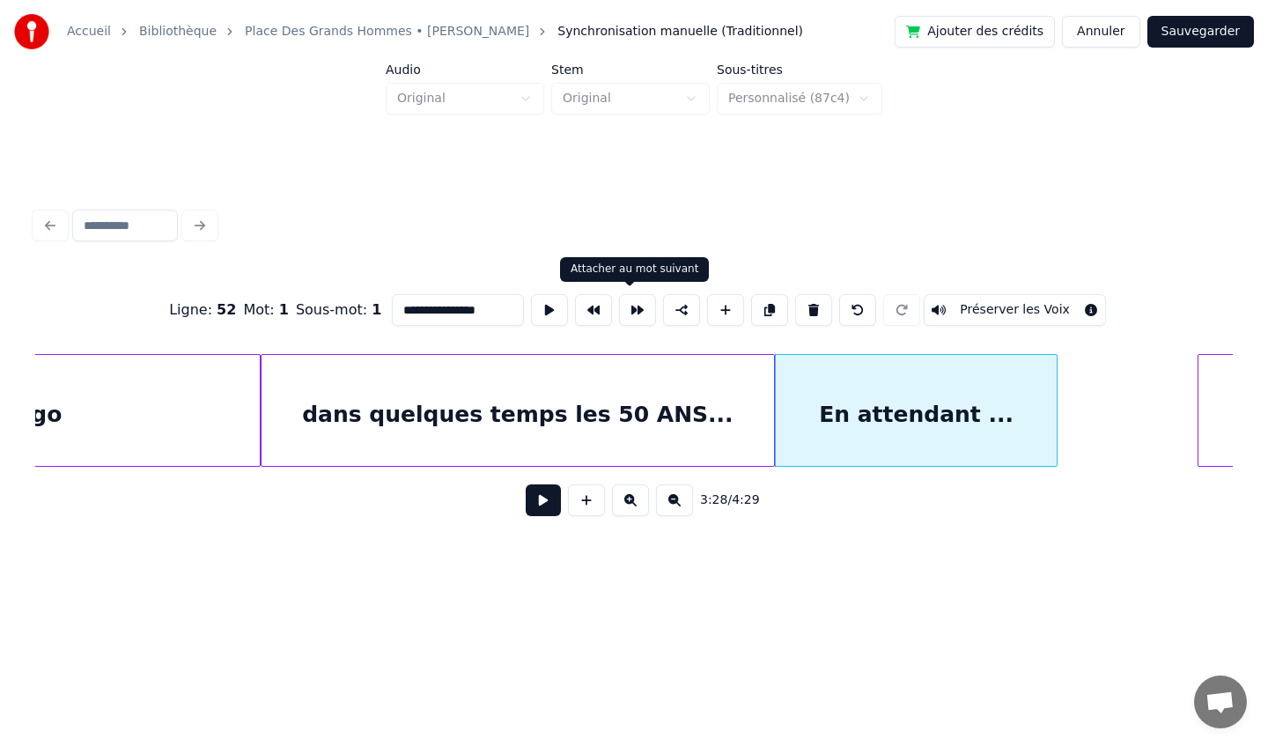
click at [623, 318] on button at bounding box center [637, 310] width 37 height 32
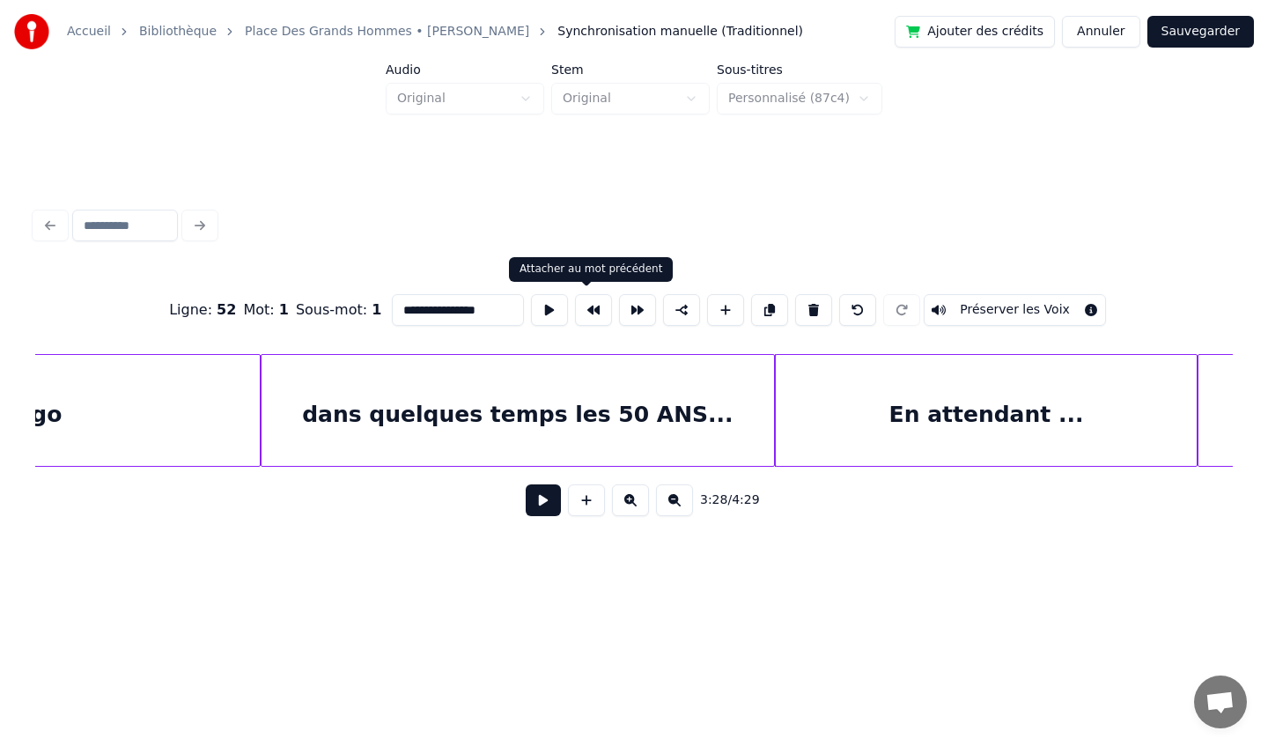
click at [584, 310] on button at bounding box center [593, 310] width 37 height 32
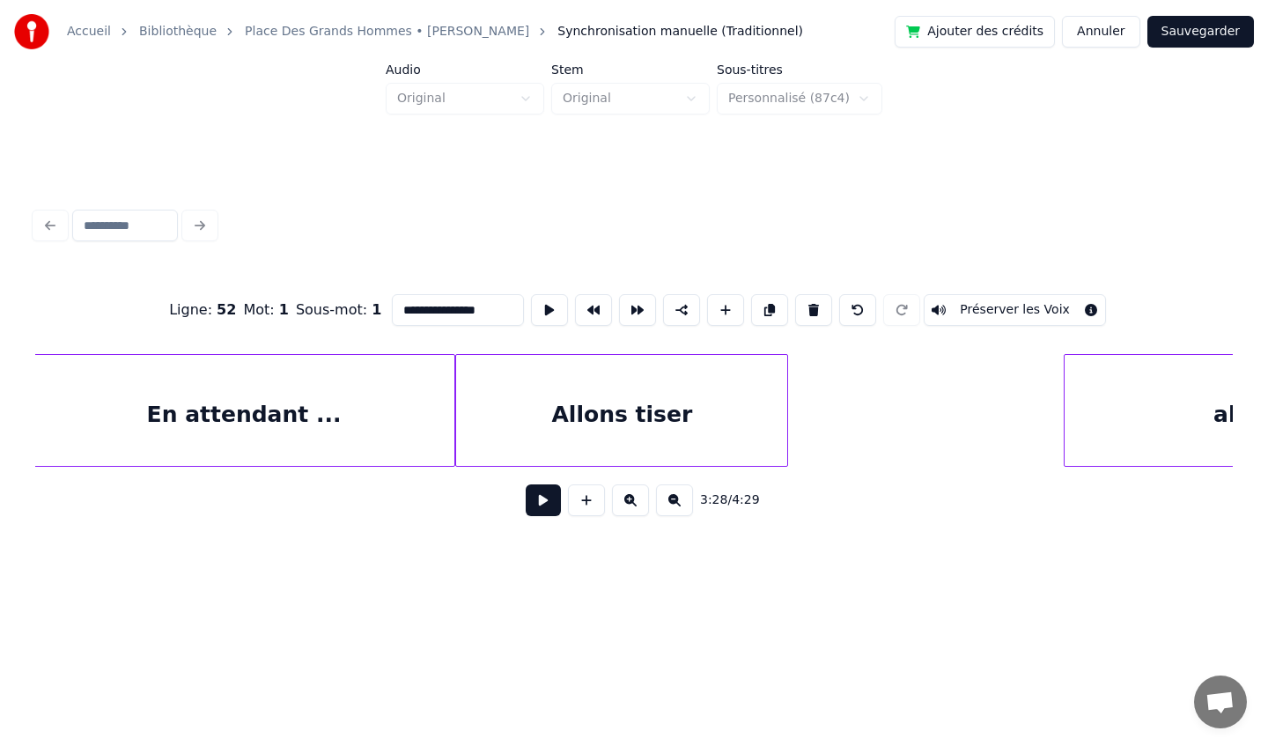
scroll to position [0, 36683]
click at [732, 407] on div "Allons tiser" at bounding box center [615, 415] width 331 height 120
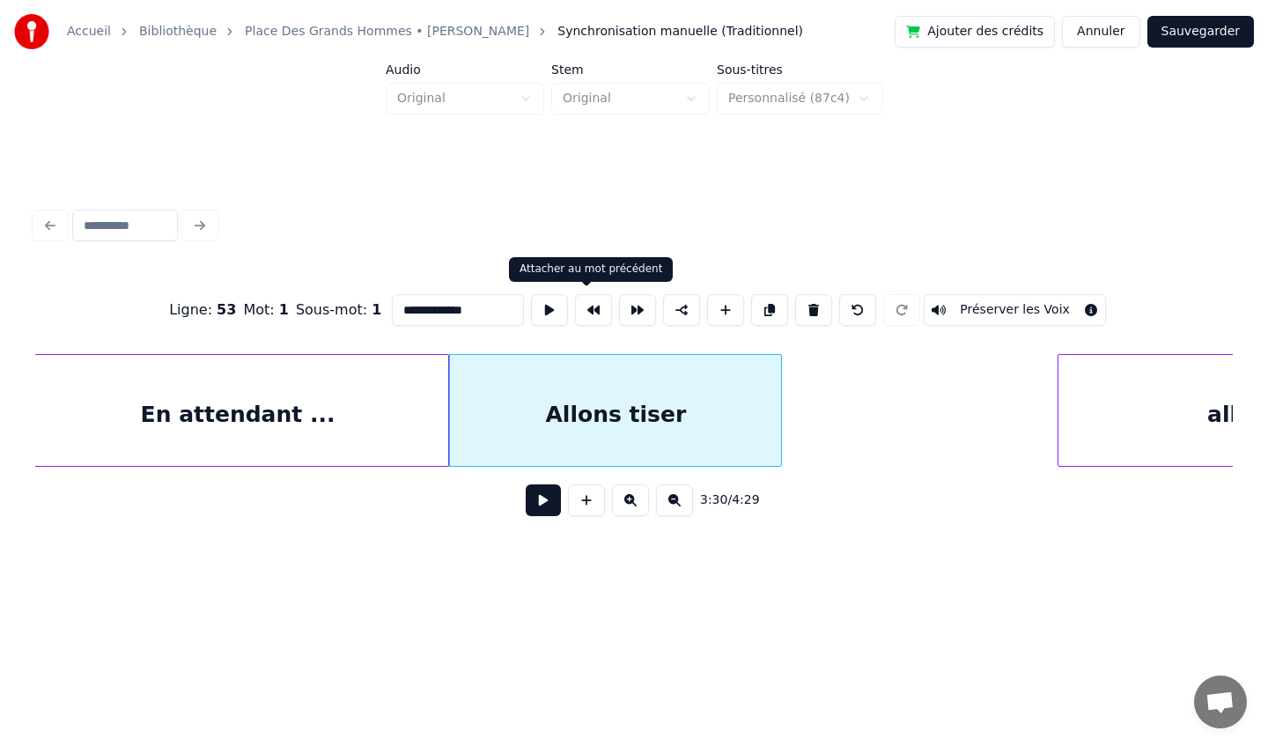
click at [593, 311] on button at bounding box center [593, 310] width 37 height 32
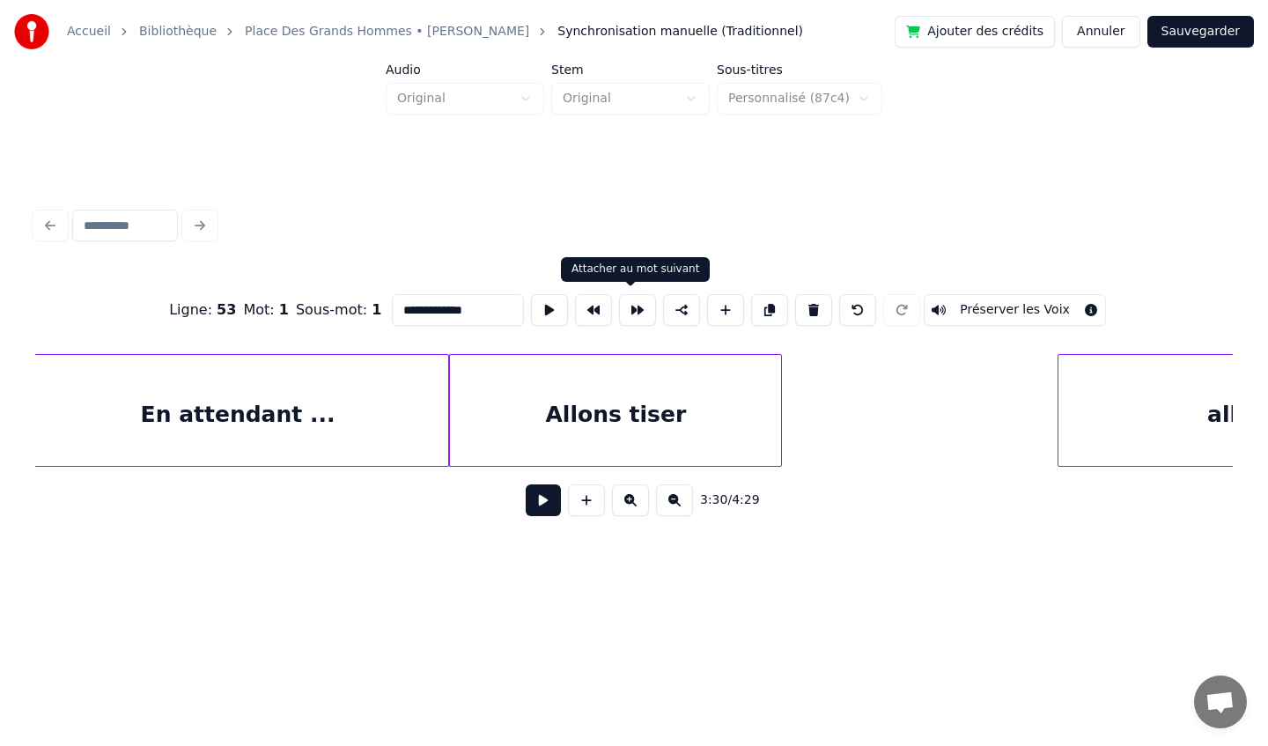
click at [625, 313] on button at bounding box center [637, 310] width 37 height 32
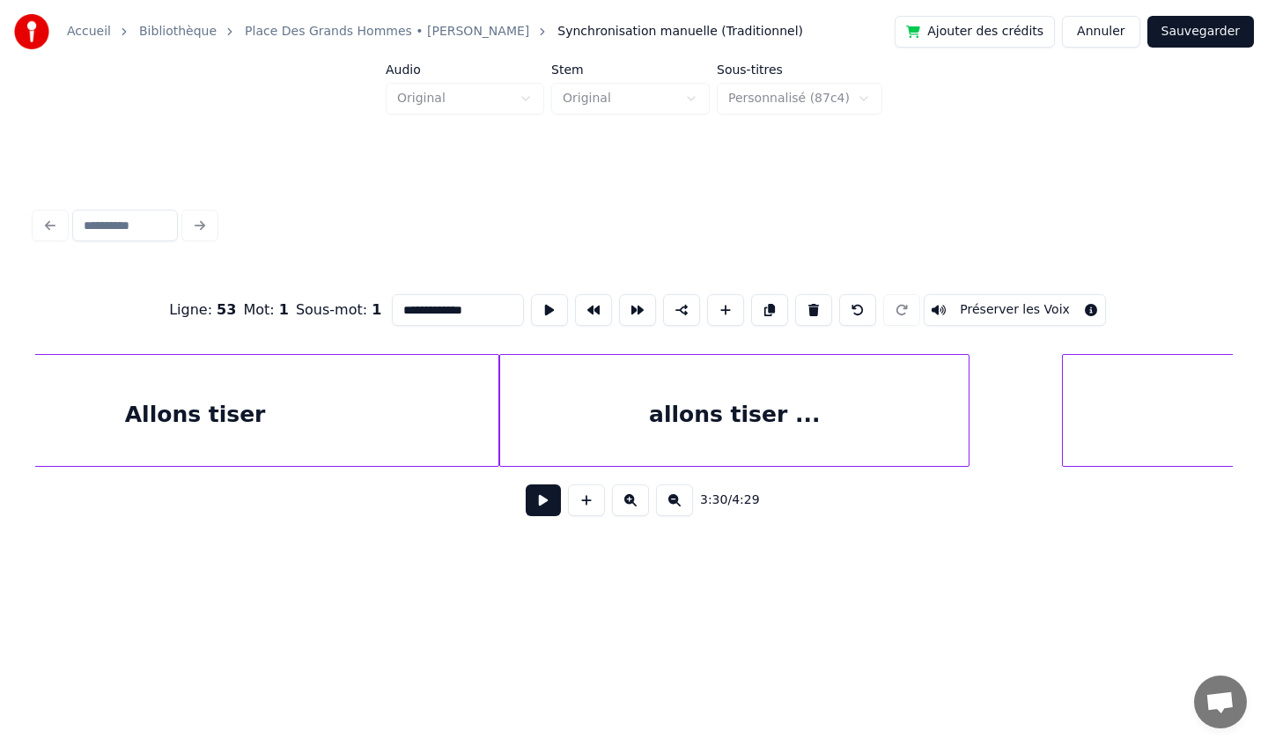
scroll to position [0, 37245]
click at [860, 425] on div "allons tiser ..." at bounding box center [731, 415] width 468 height 120
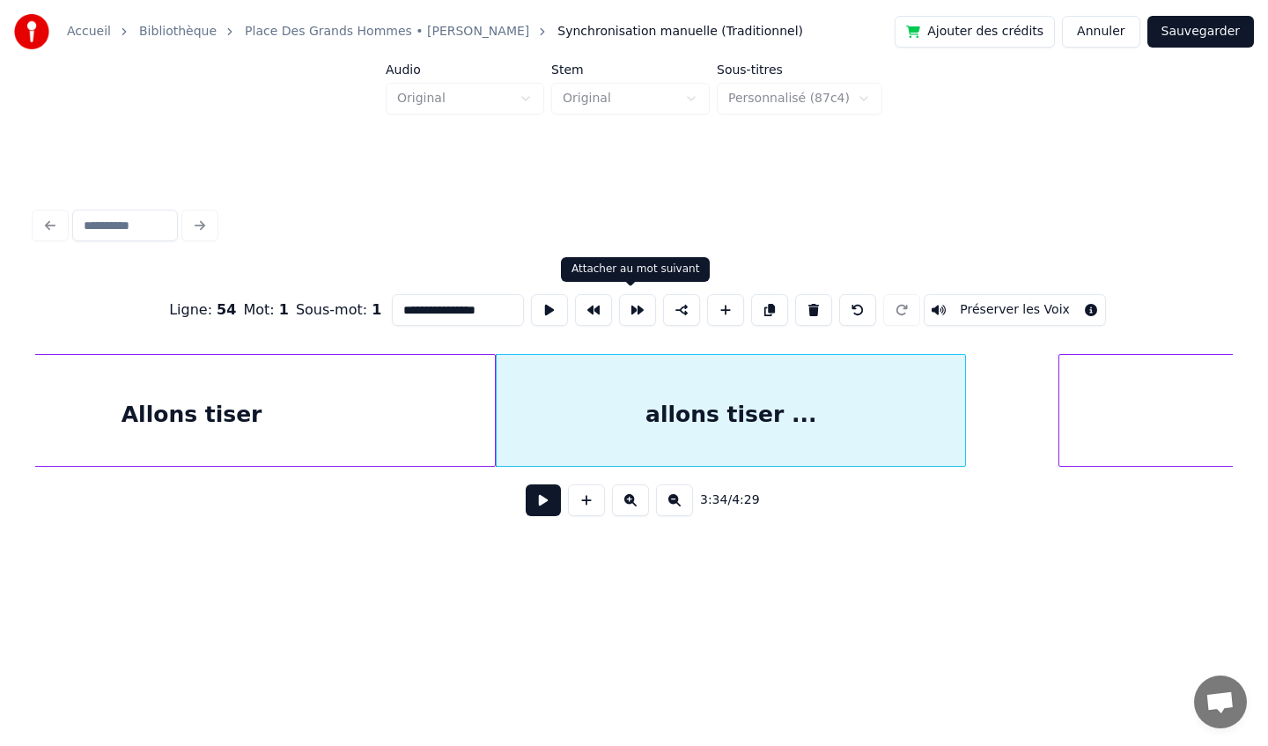
click at [626, 317] on button at bounding box center [637, 310] width 37 height 32
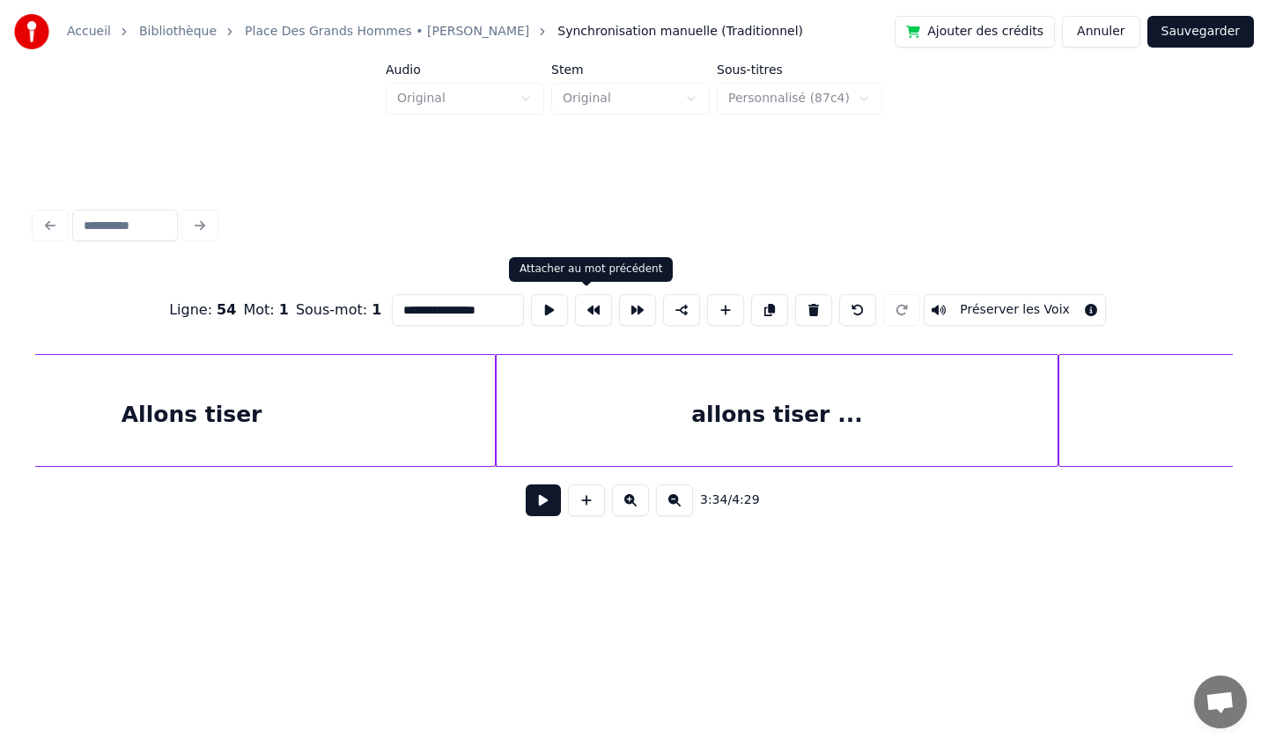
click at [581, 310] on button at bounding box center [593, 310] width 37 height 32
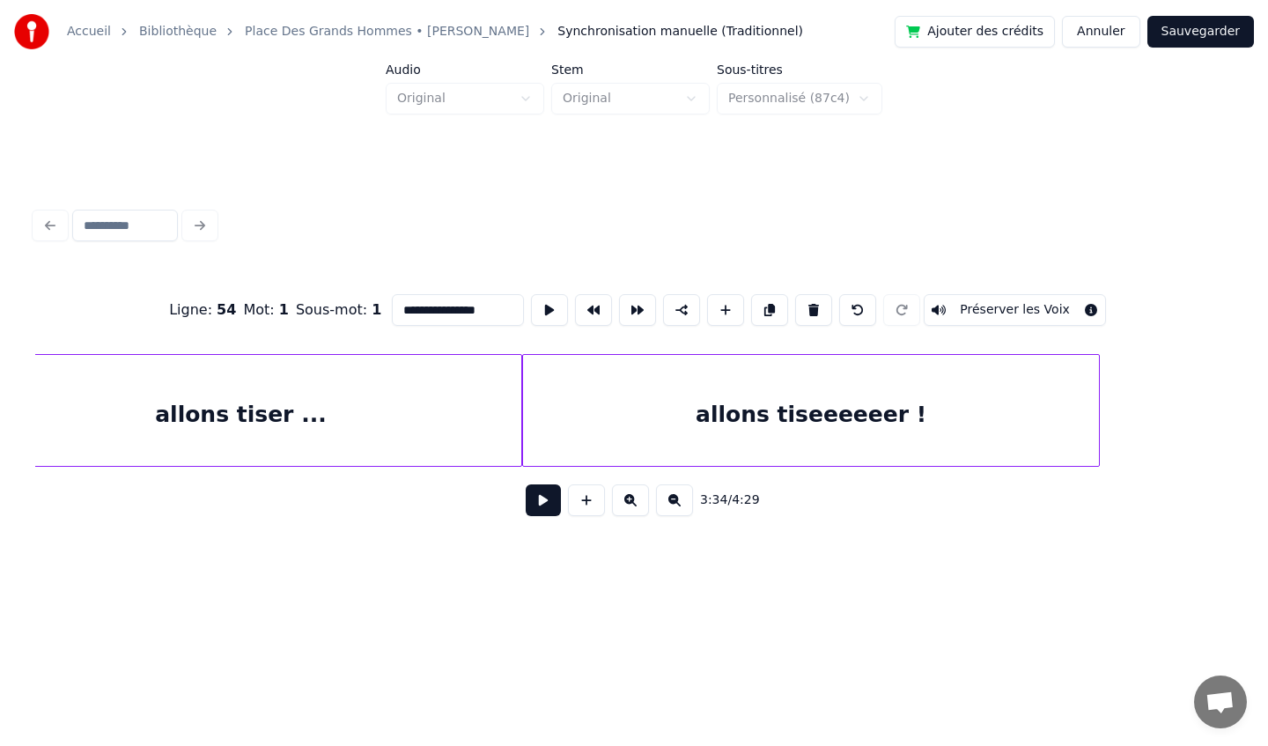
scroll to position [0, 37822]
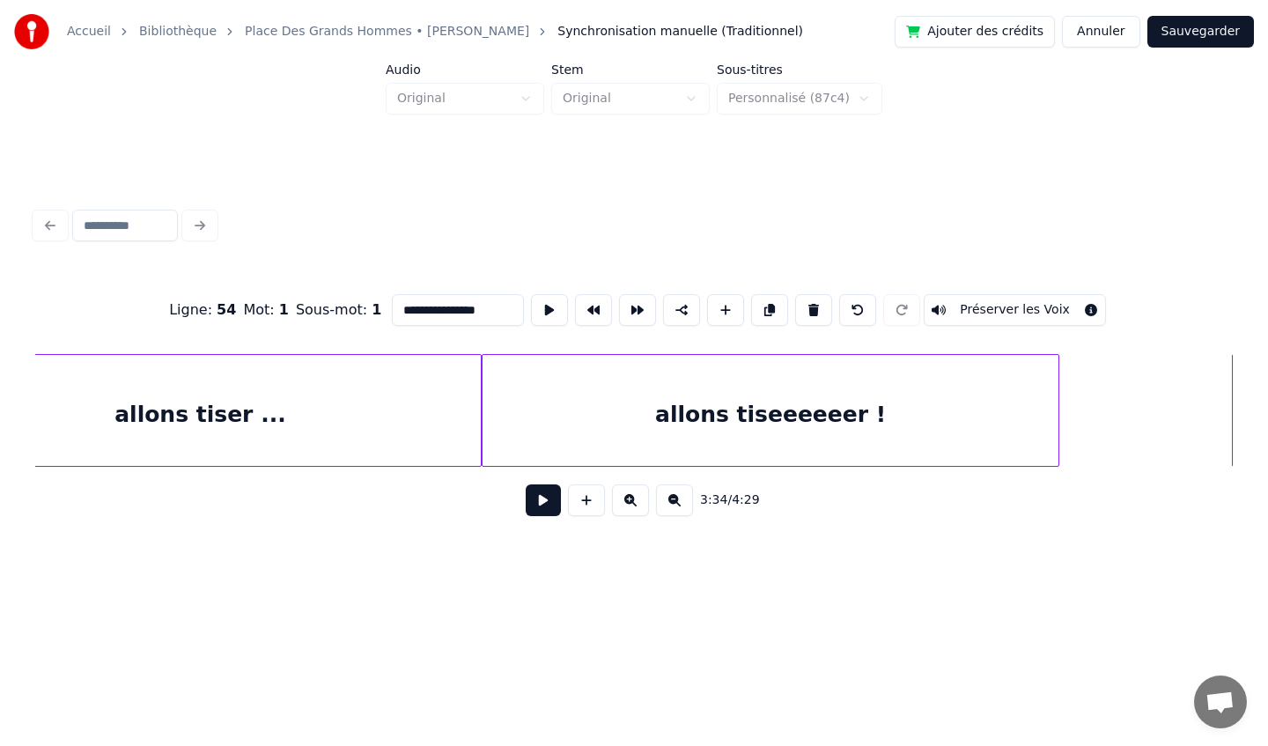
click at [803, 434] on div "allons tiseeeeeer !" at bounding box center [771, 415] width 576 height 120
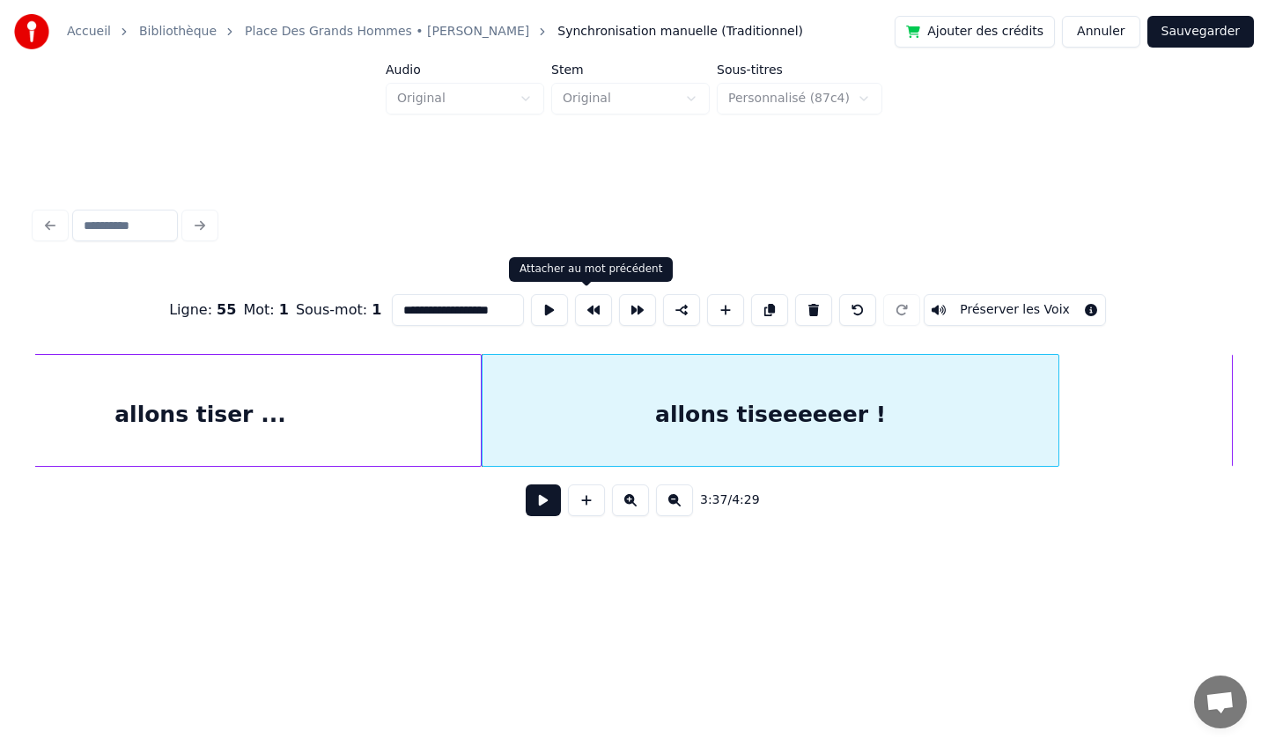
click at [579, 318] on button at bounding box center [593, 310] width 37 height 32
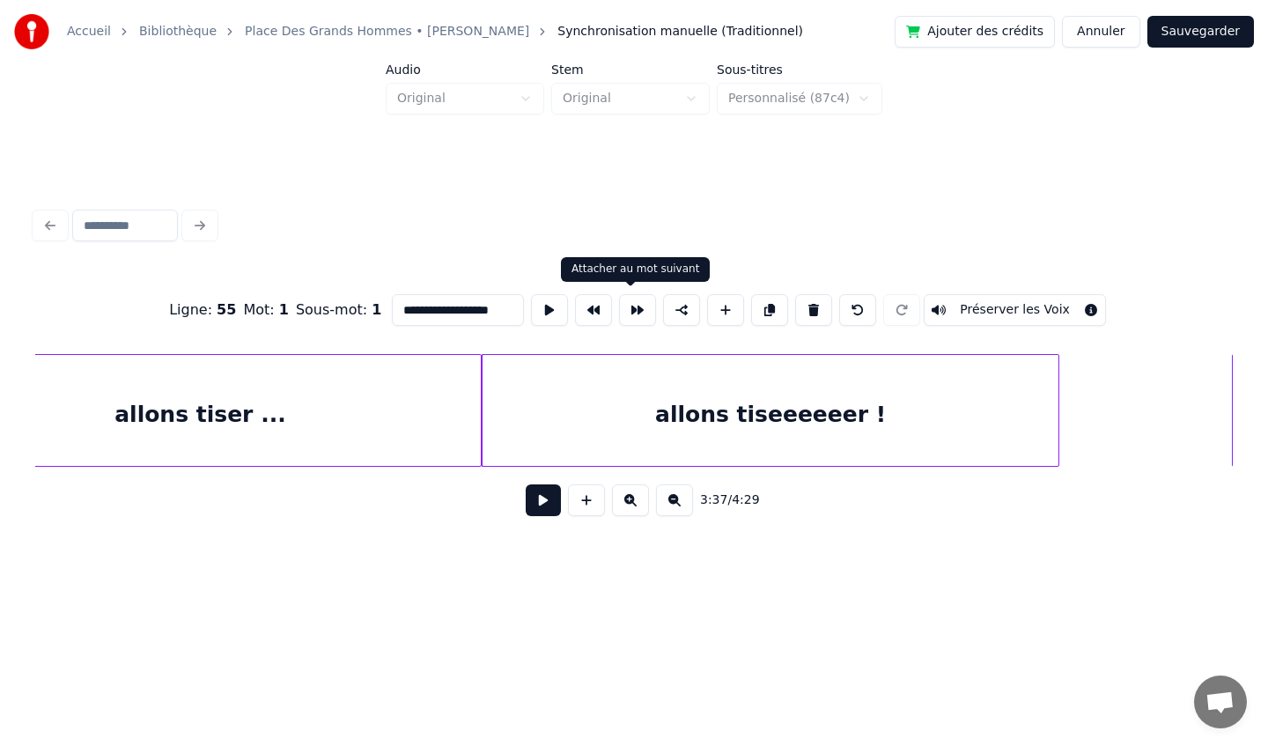
click at [642, 315] on button at bounding box center [637, 310] width 37 height 32
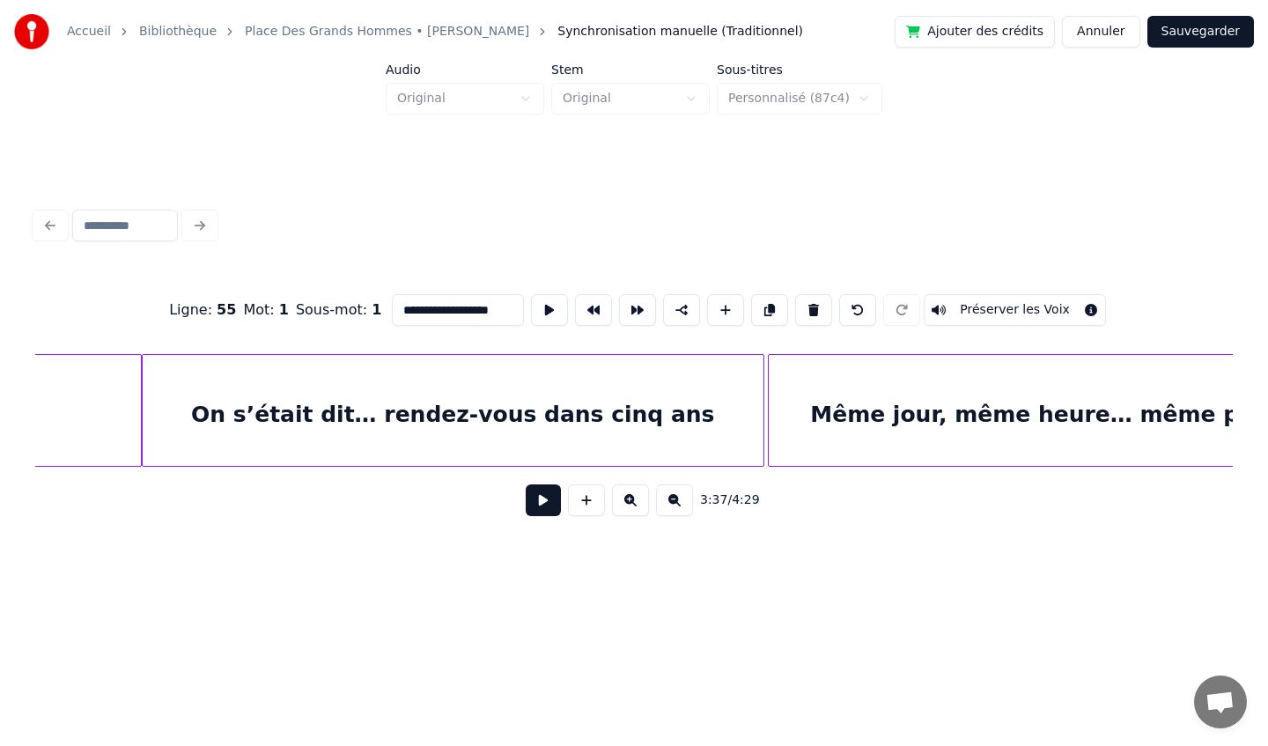
scroll to position [0, 39028]
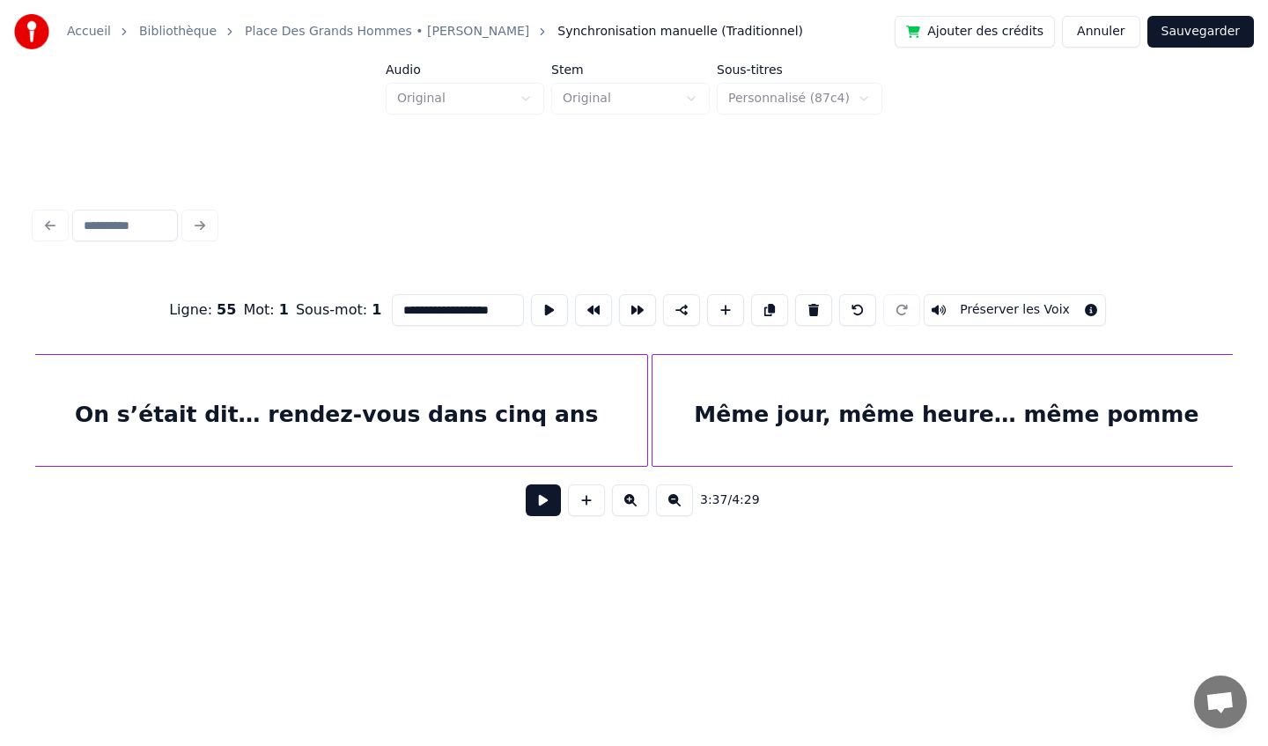
click at [480, 395] on div "On s’était dit… rendez-vous dans cinq ans" at bounding box center [336, 415] width 620 height 120
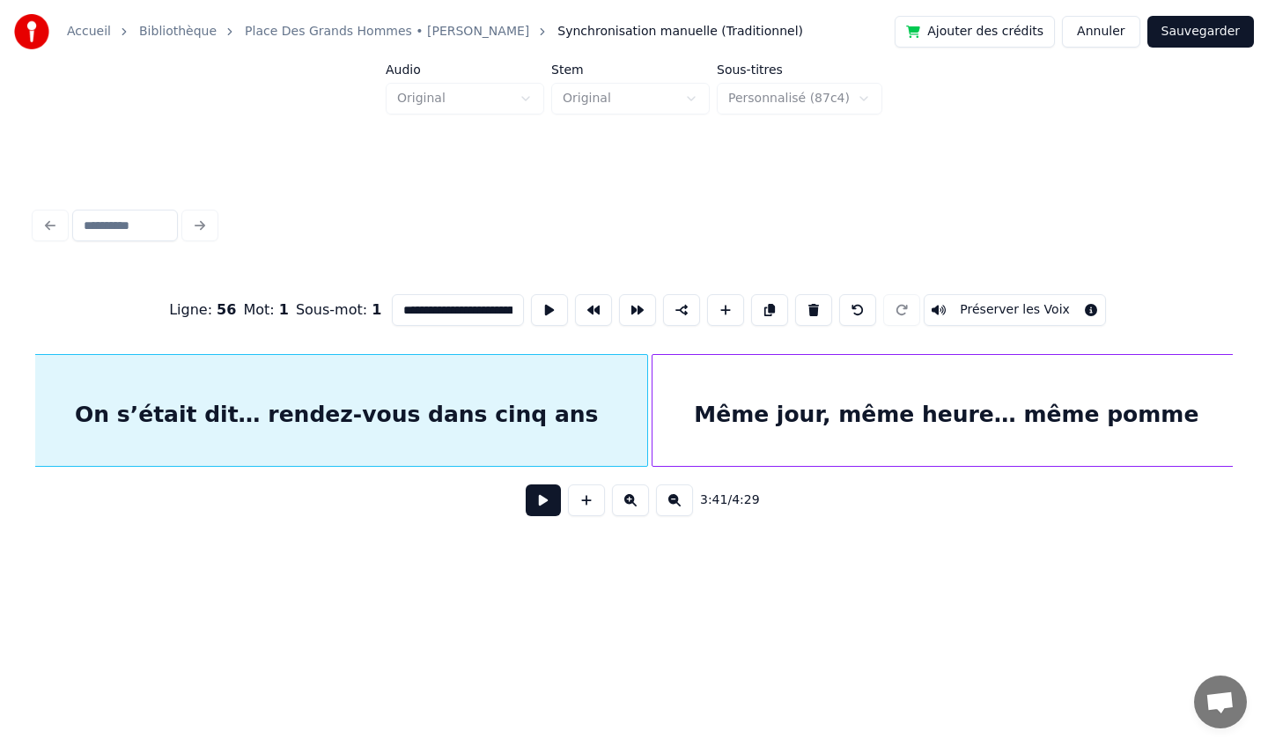
scroll to position [0, 39018]
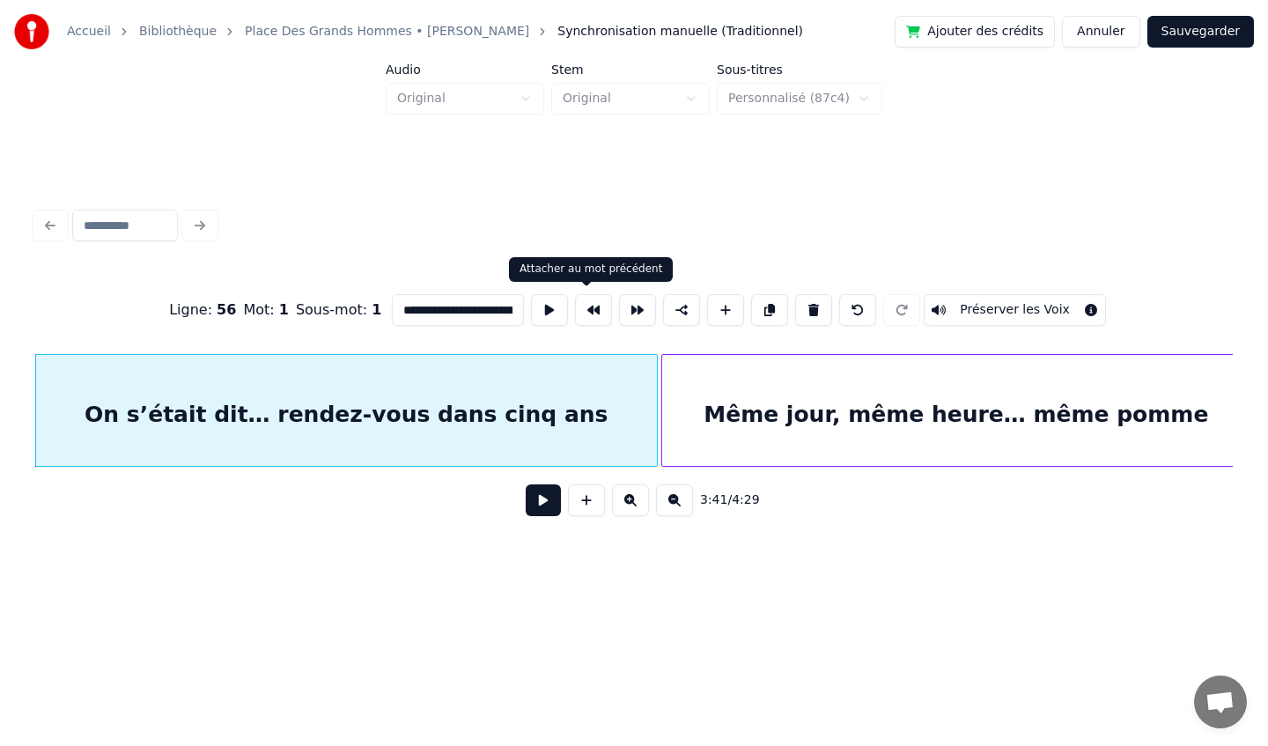
click at [577, 319] on button at bounding box center [593, 310] width 37 height 32
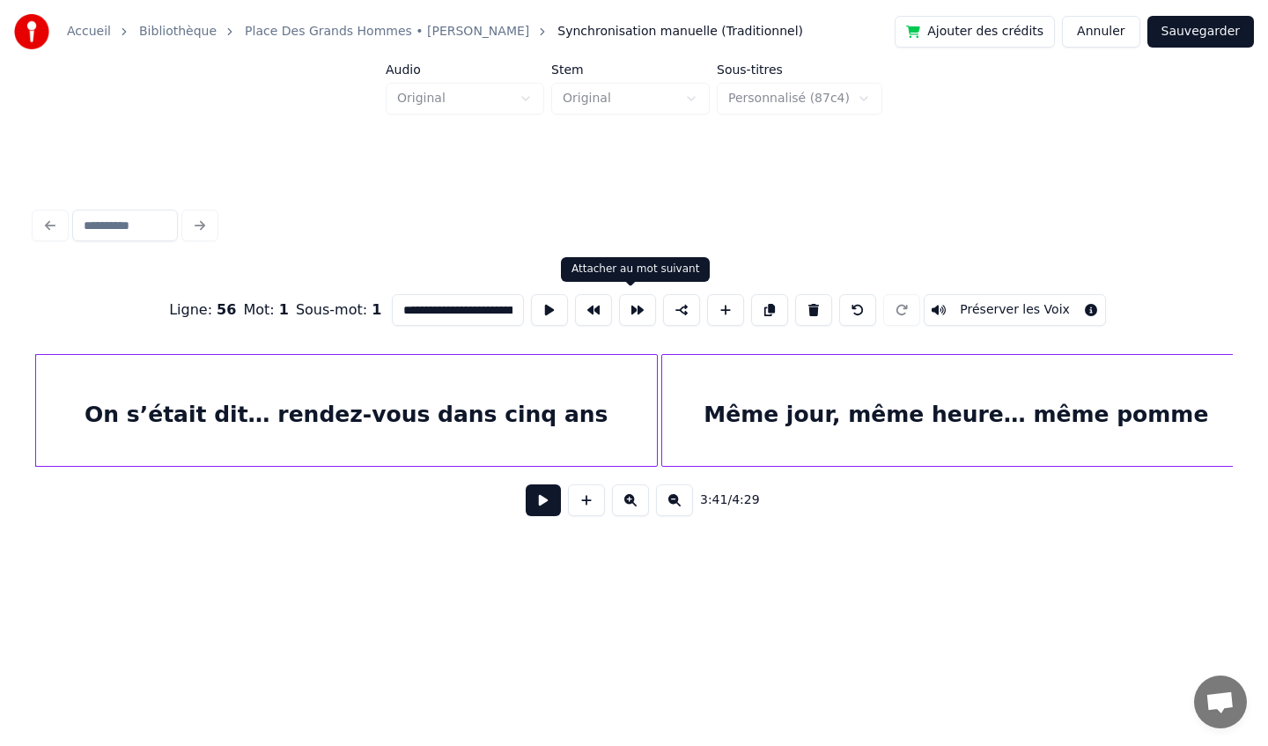
click at [619, 311] on button at bounding box center [637, 310] width 37 height 32
click at [767, 407] on div "Même jour, même heure… même pomme" at bounding box center [956, 415] width 588 height 120
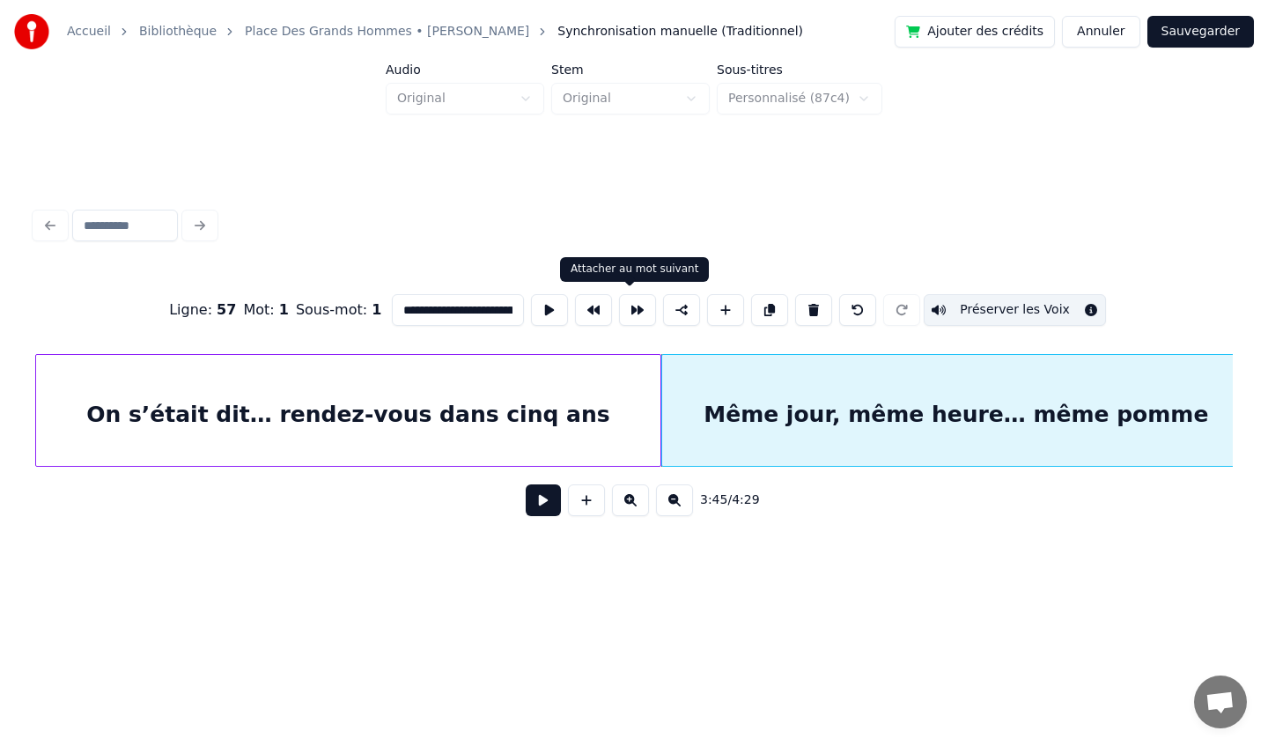
click at [626, 315] on button at bounding box center [637, 310] width 37 height 32
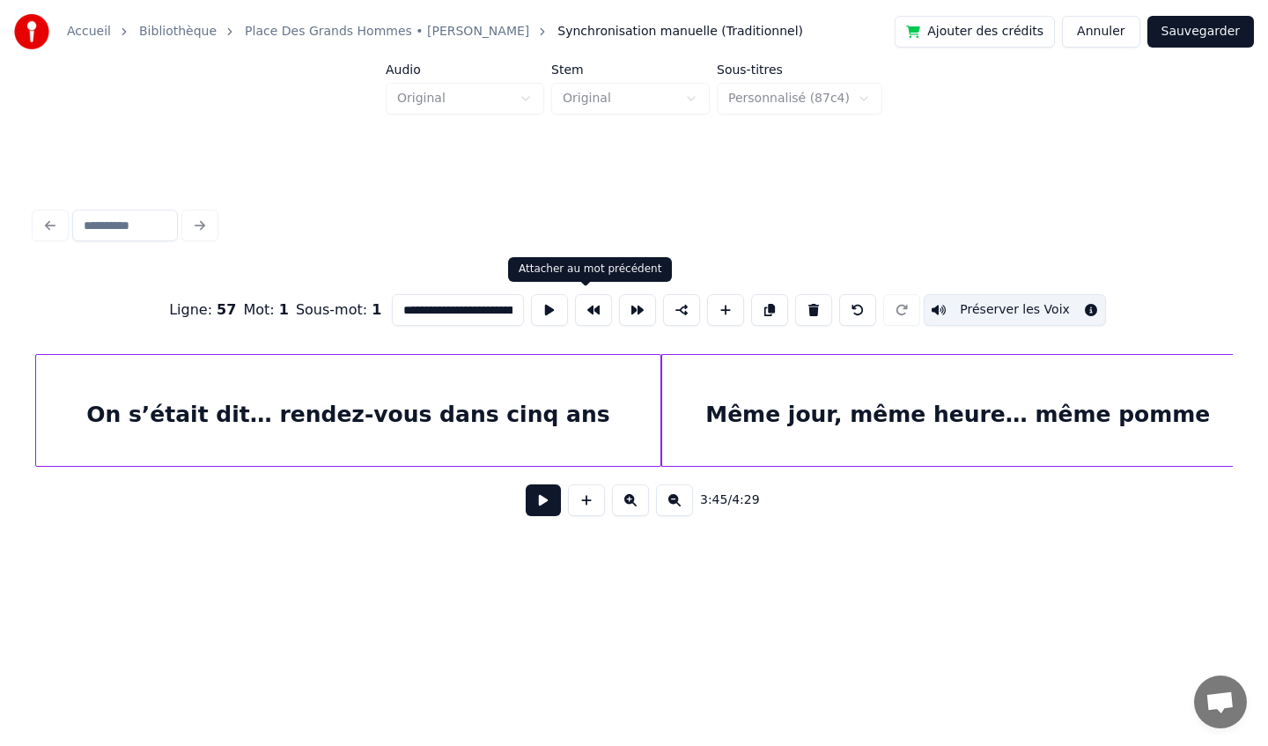
click at [588, 314] on button at bounding box center [593, 310] width 37 height 32
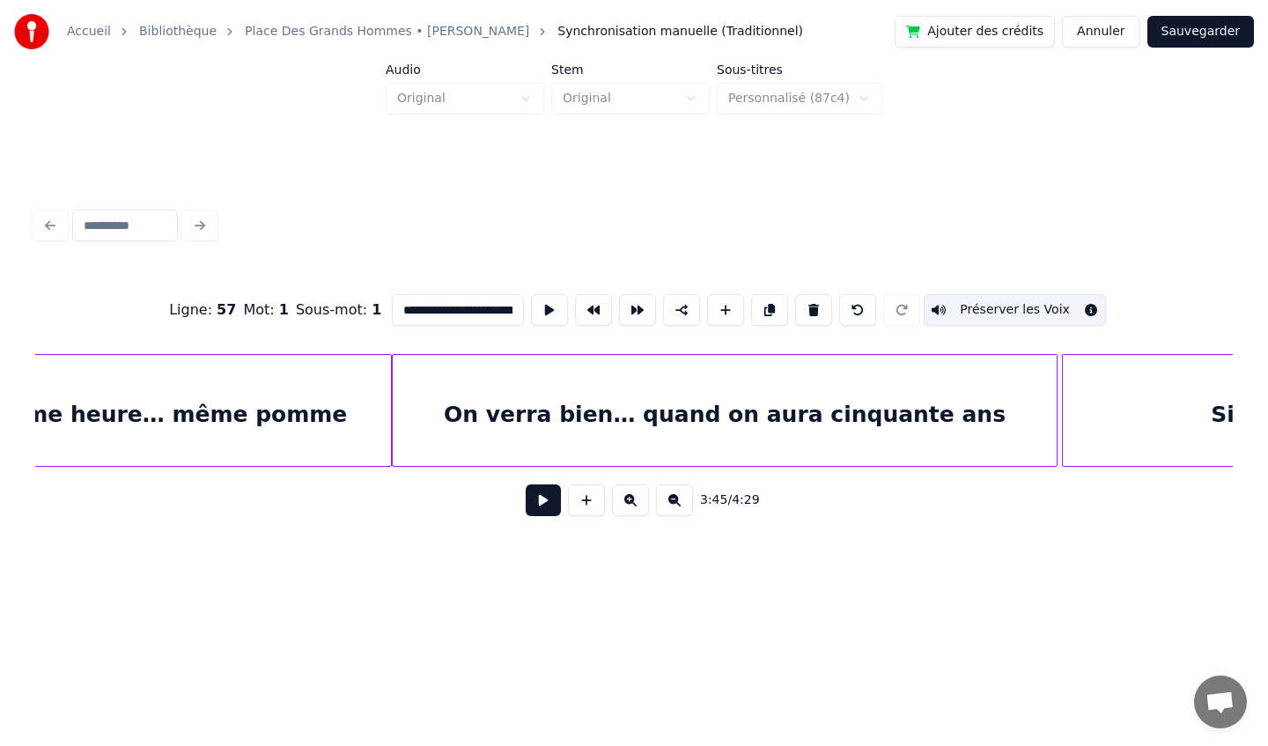
scroll to position [0, 40184]
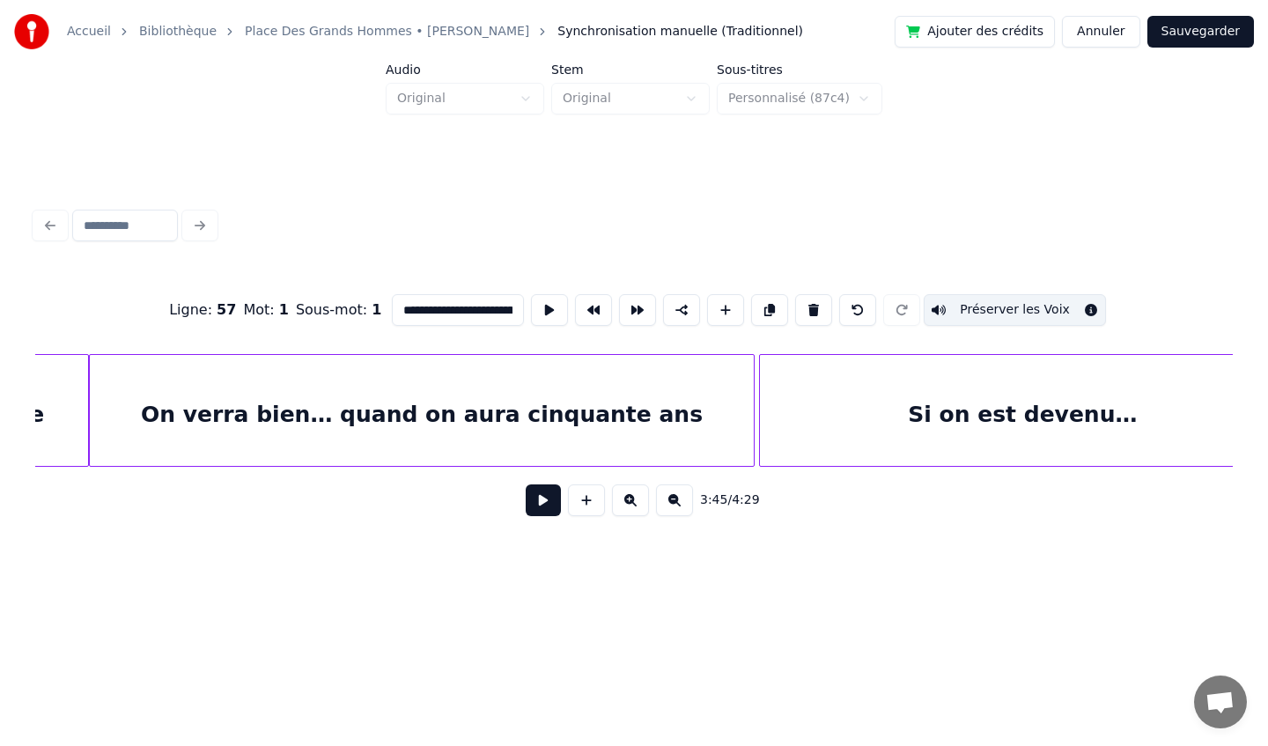
click at [528, 427] on div "On verra bien… quand on aura cinquante ans" at bounding box center [422, 415] width 664 height 120
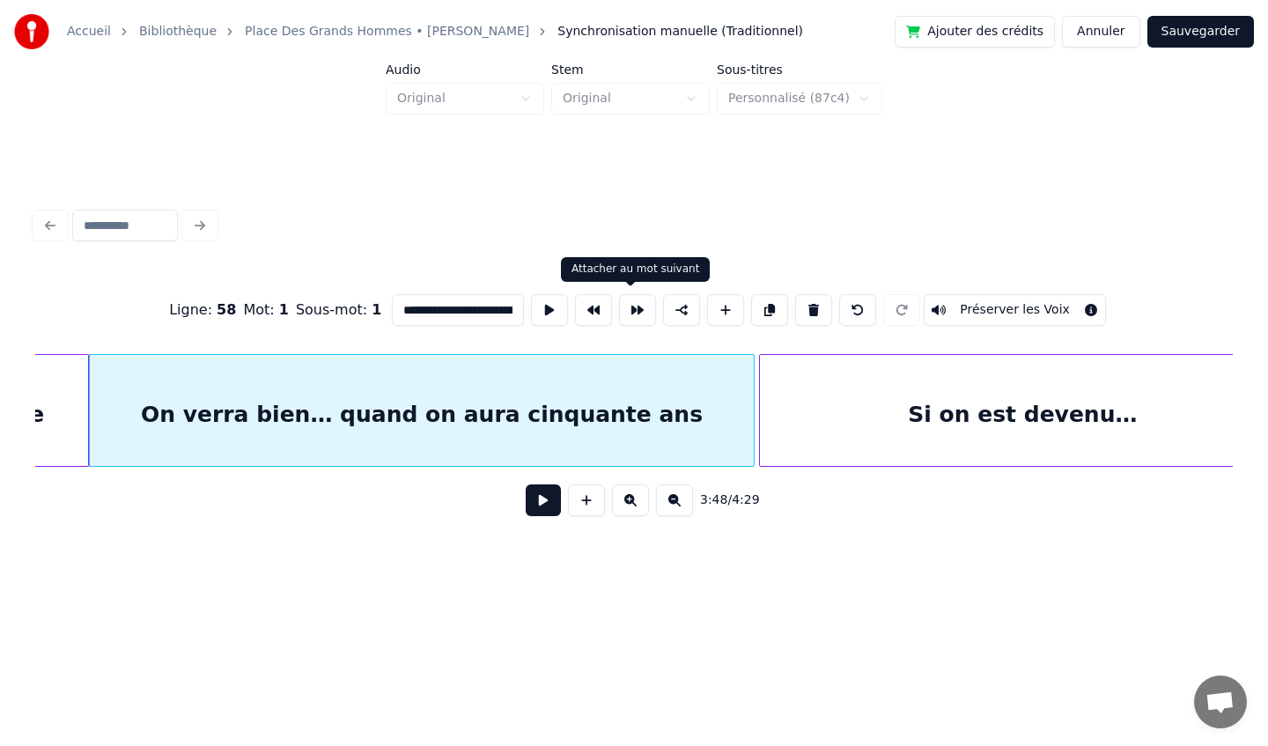
click at [635, 301] on button at bounding box center [637, 310] width 37 height 32
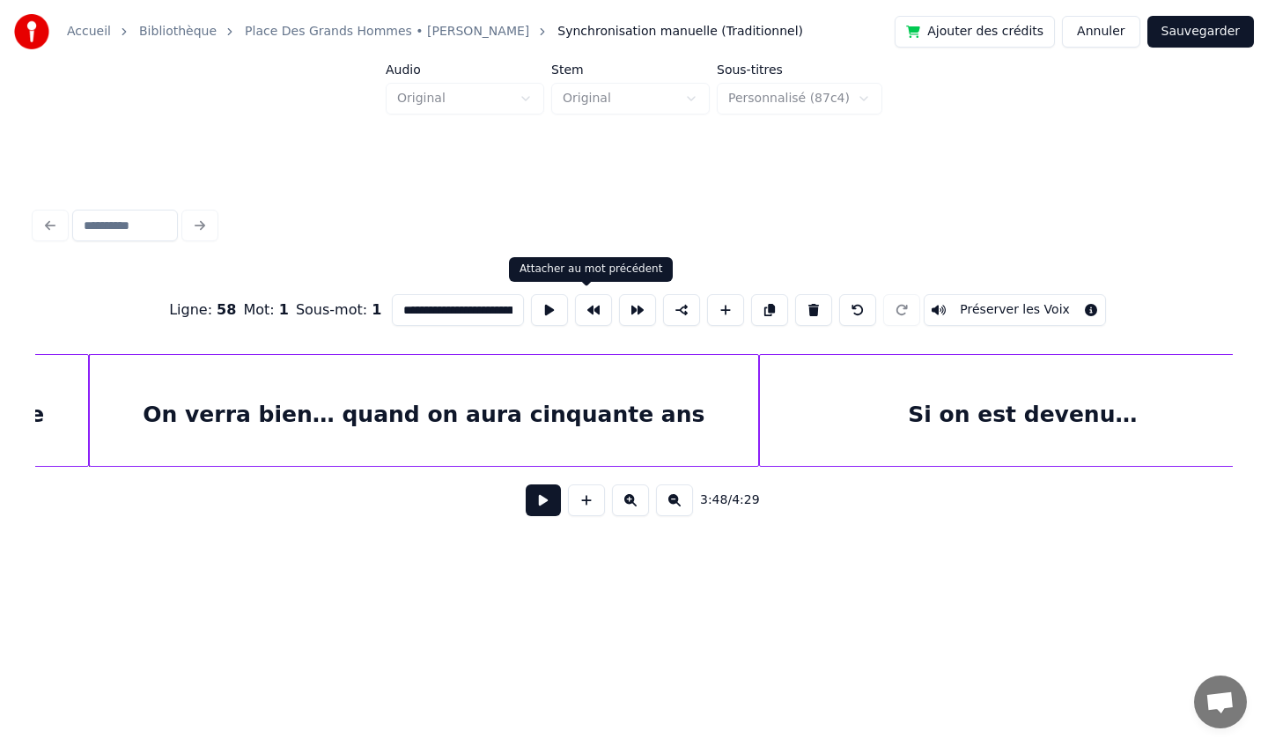
click at [588, 318] on button at bounding box center [593, 310] width 37 height 32
click at [876, 419] on div "Si on est devenu…" at bounding box center [1023, 415] width 526 height 120
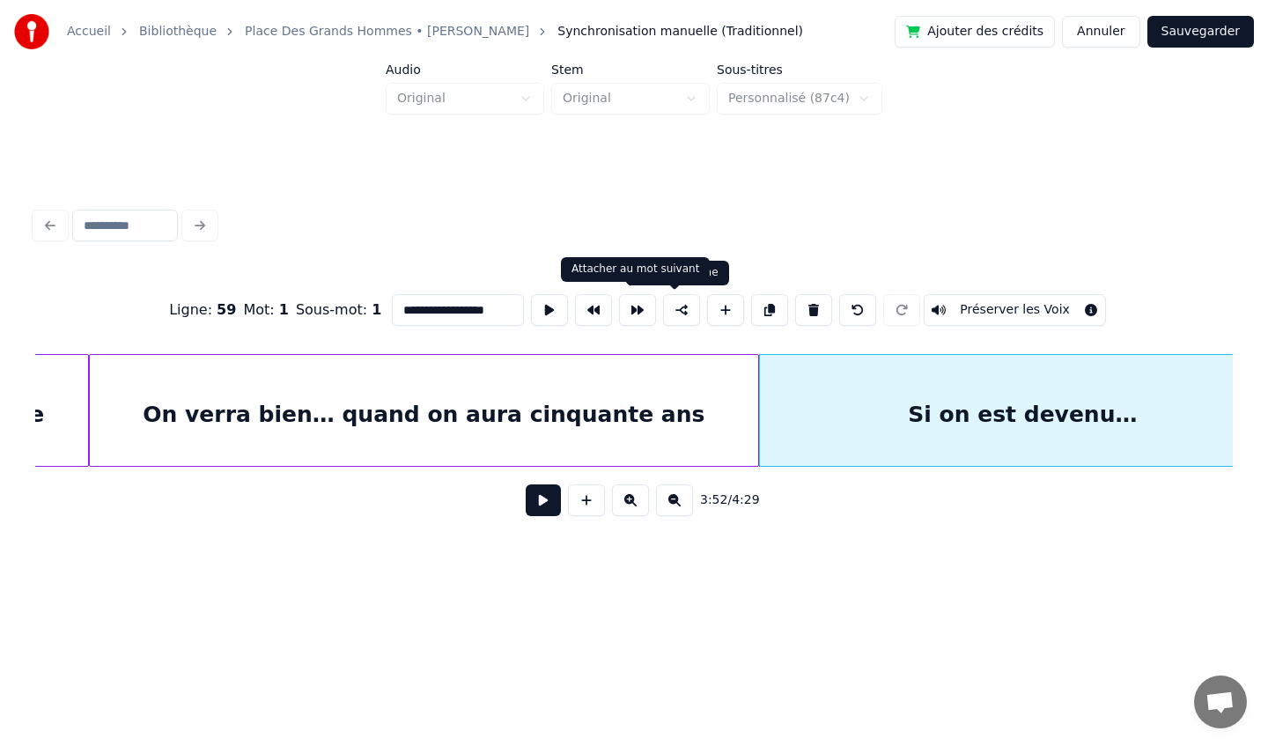
click at [630, 310] on button at bounding box center [637, 310] width 37 height 32
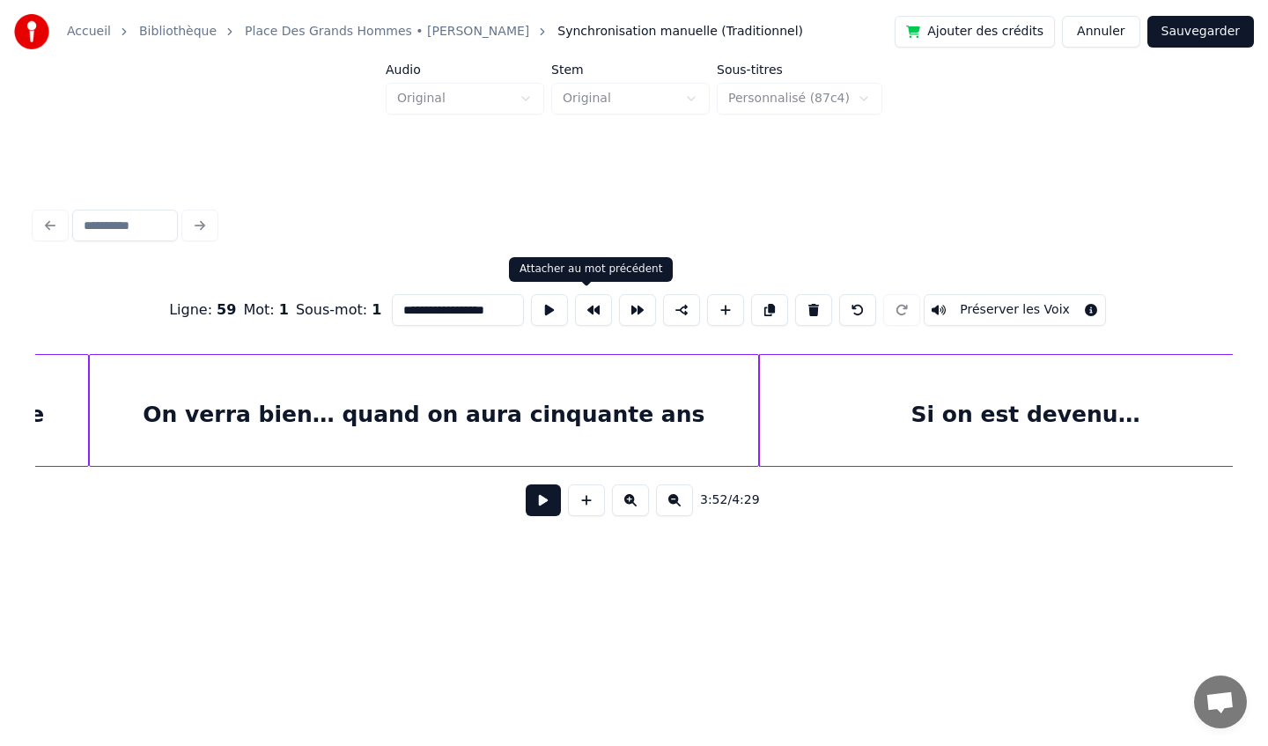
click at [580, 309] on button at bounding box center [593, 310] width 37 height 32
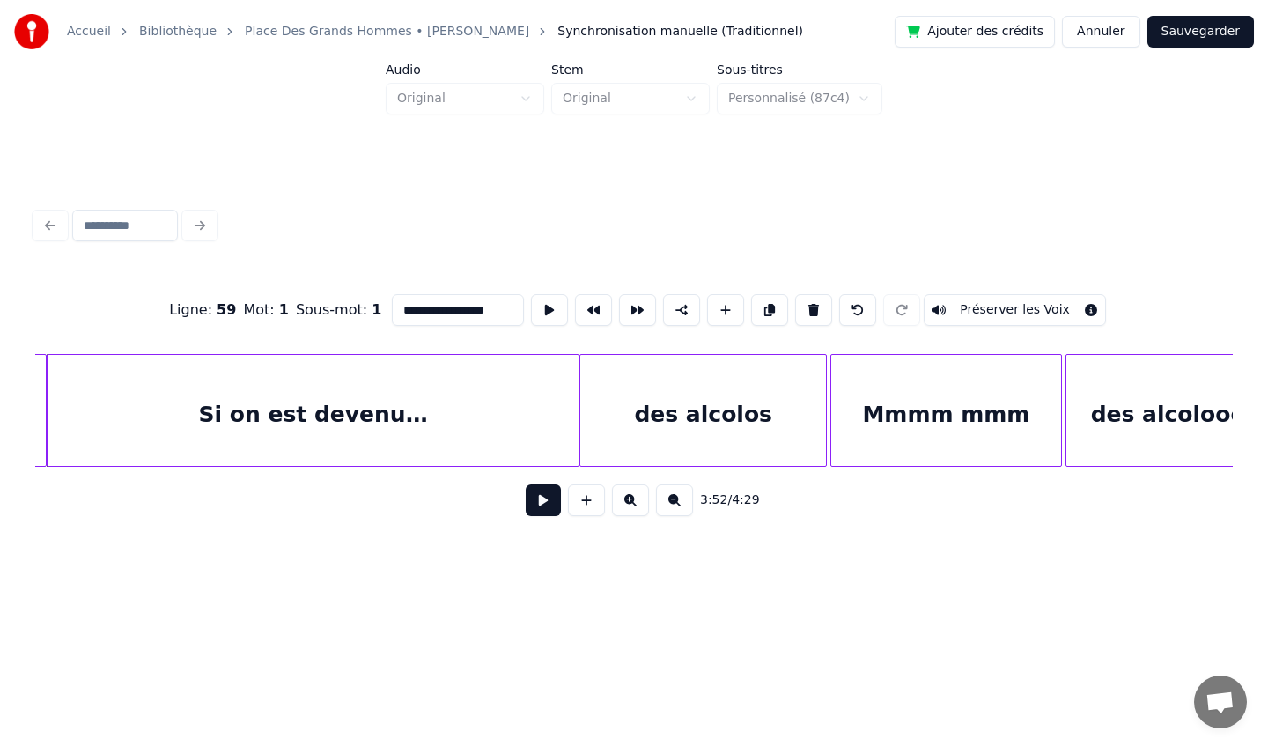
scroll to position [0, 40898]
click at [730, 400] on div "des alcolos" at bounding box center [702, 415] width 246 height 120
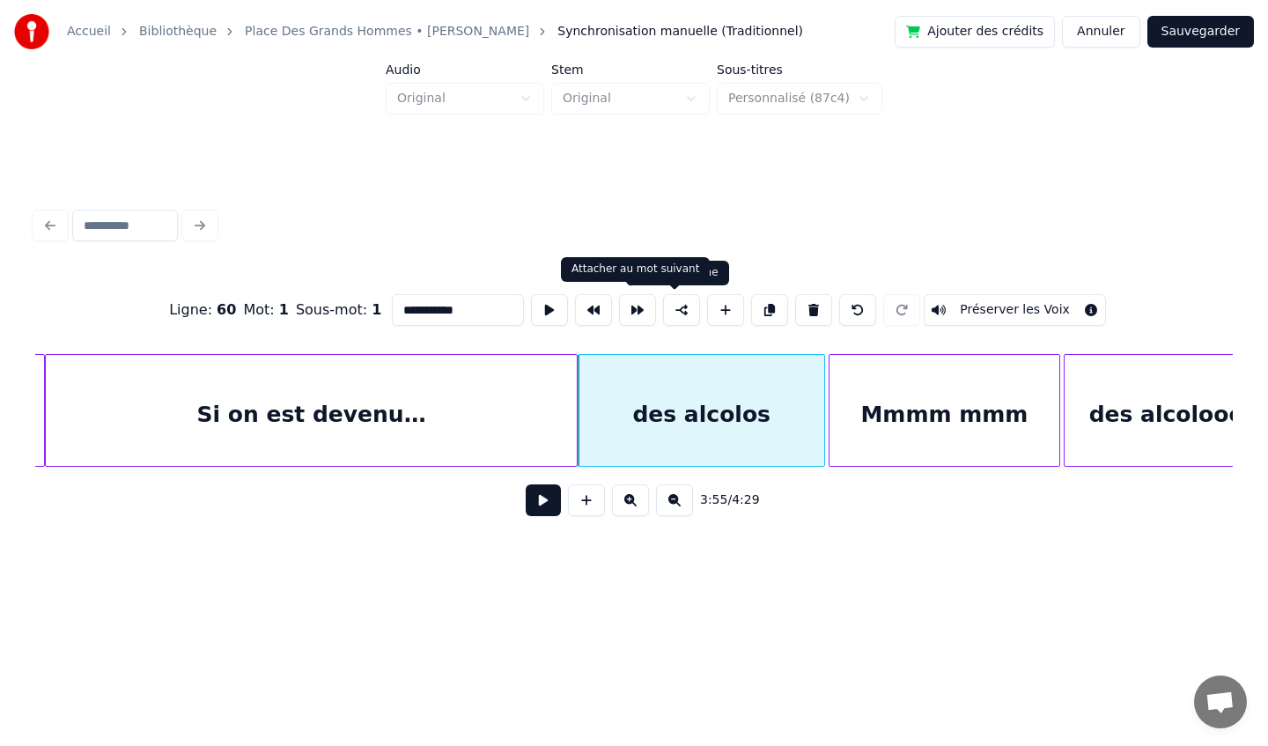
click at [630, 313] on button at bounding box center [637, 310] width 37 height 32
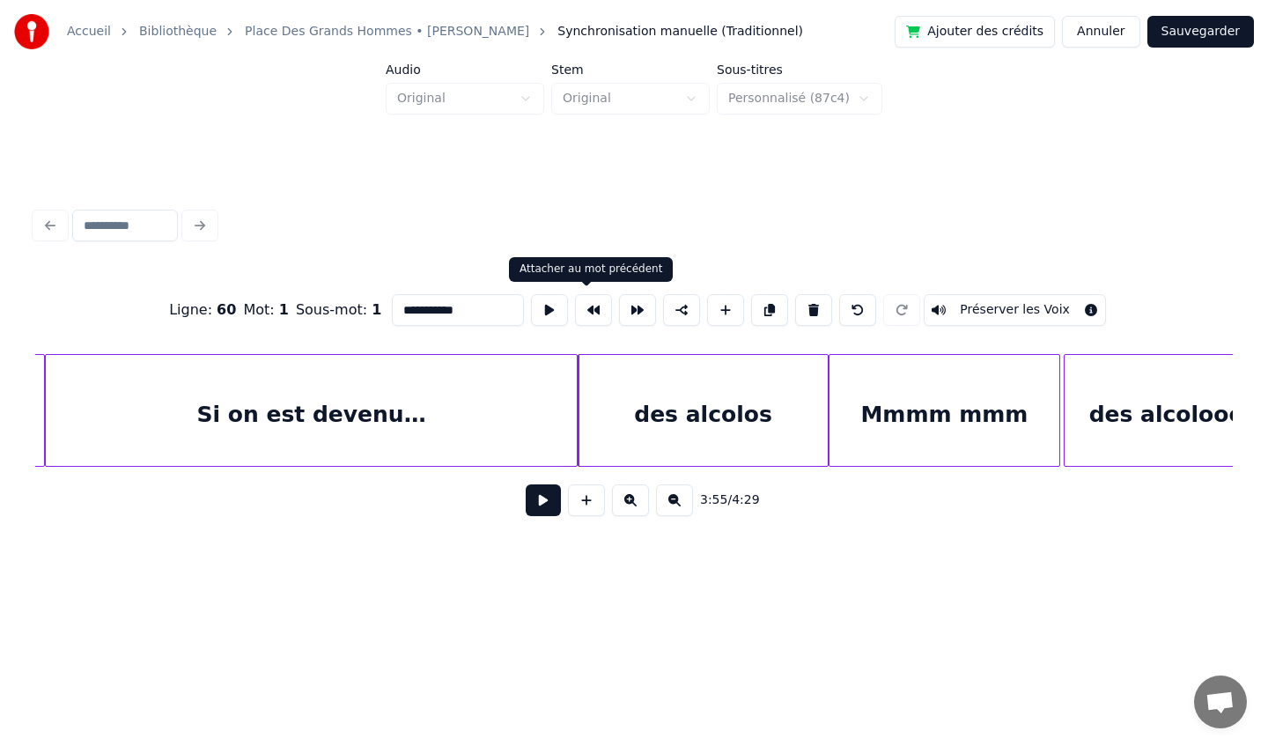
click at [593, 313] on button at bounding box center [593, 310] width 37 height 32
click at [938, 402] on div "Mmmm mmm" at bounding box center [944, 415] width 230 height 120
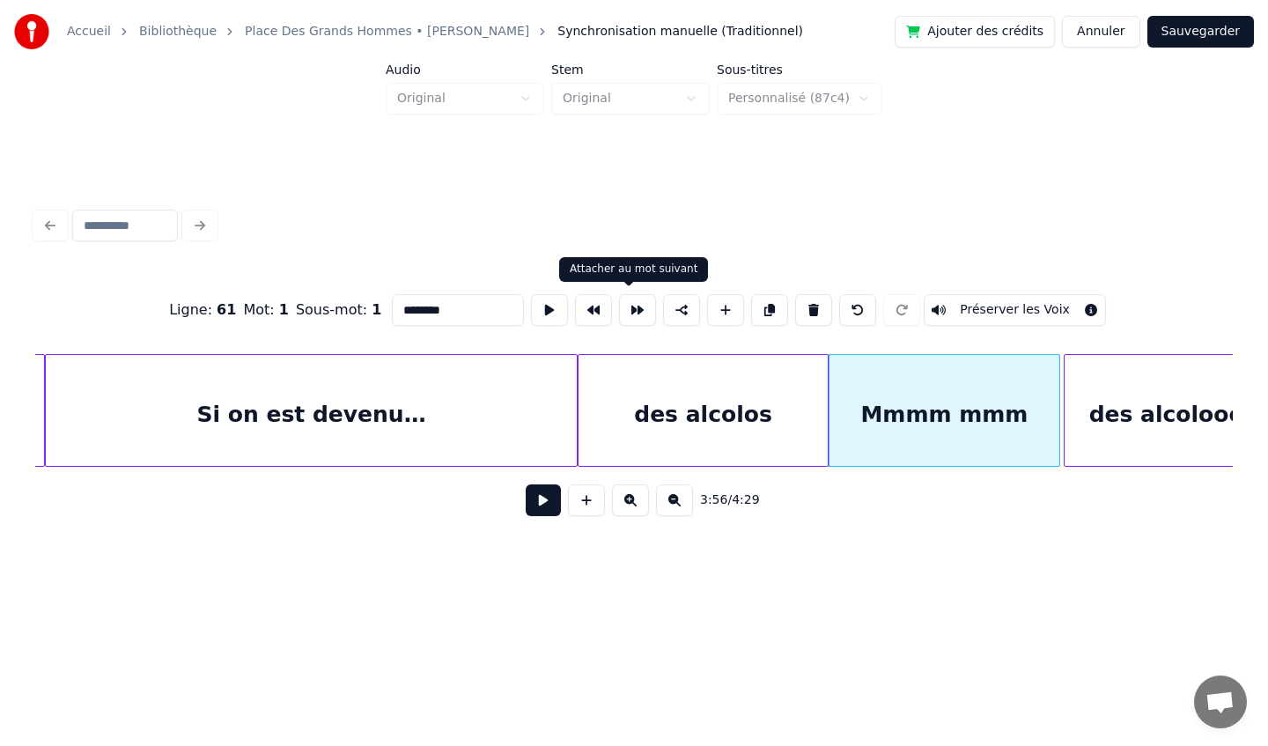
click at [626, 317] on button at bounding box center [637, 310] width 37 height 32
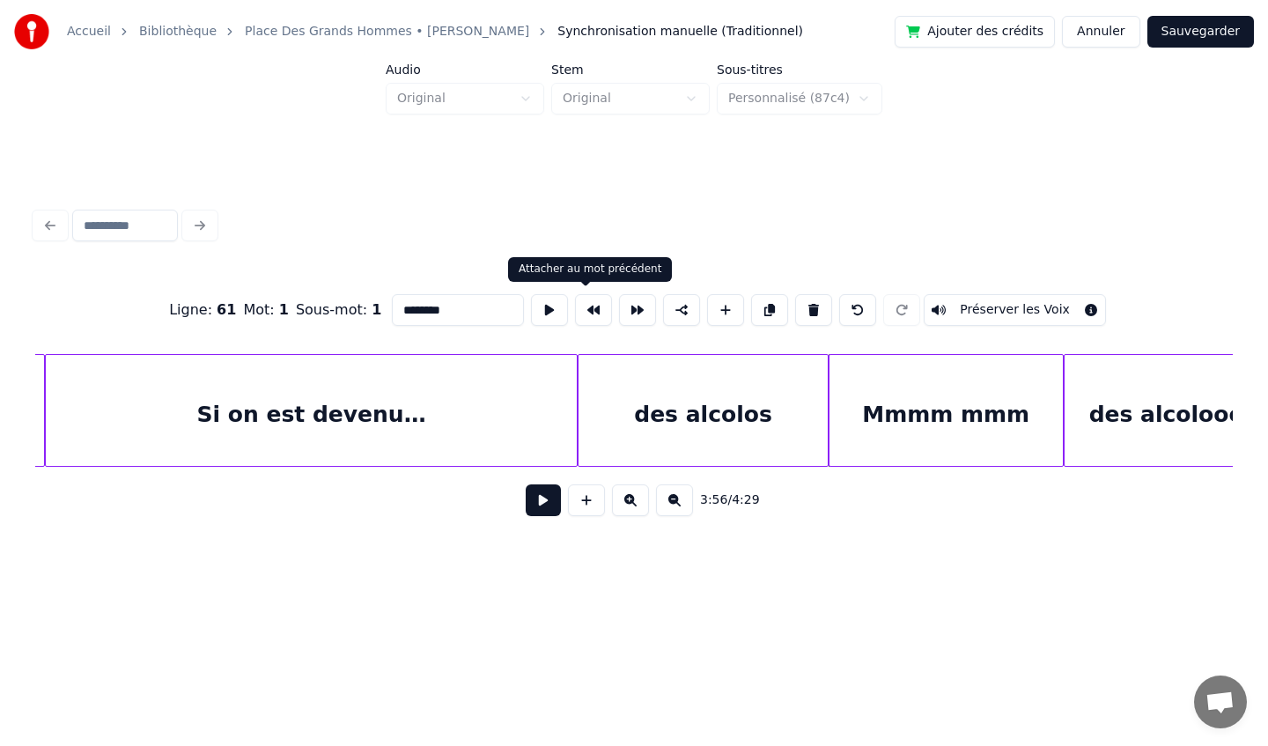
click at [596, 313] on button at bounding box center [593, 310] width 37 height 32
click at [1180, 408] on div "des alcolooooos !" at bounding box center [1197, 415] width 265 height 120
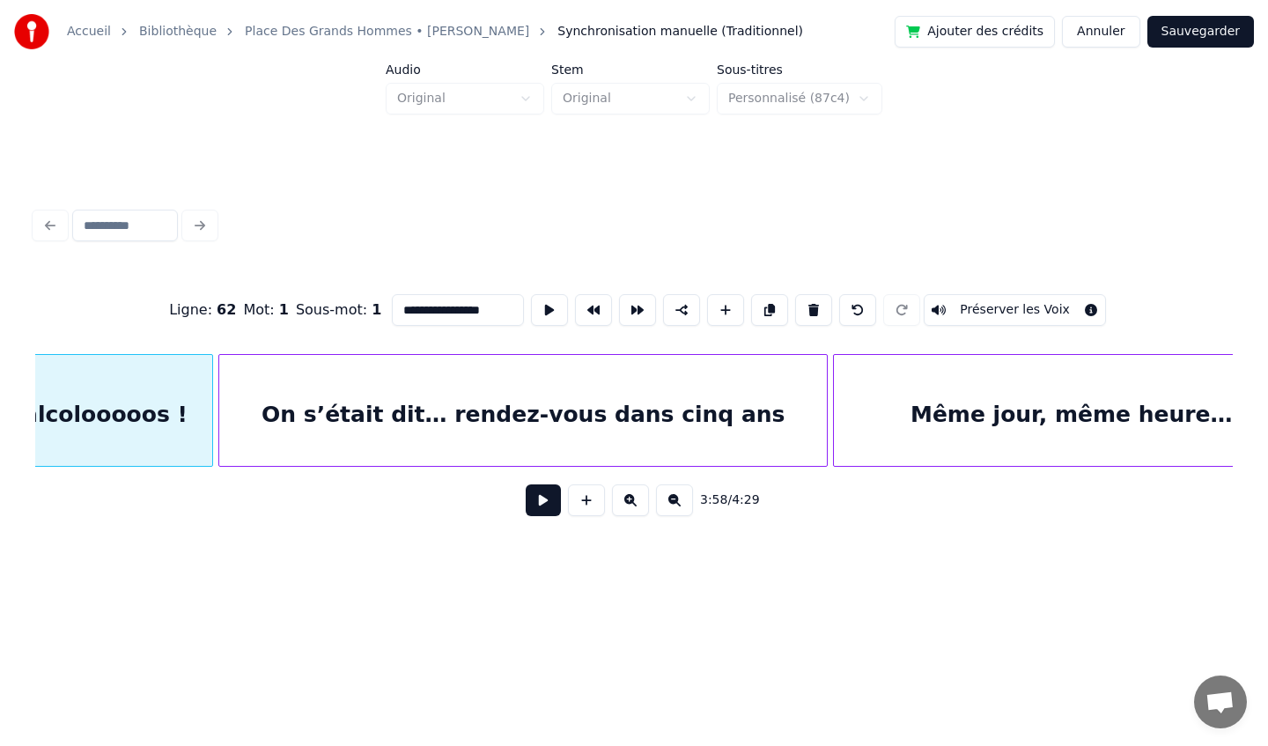
scroll to position [0, 42021]
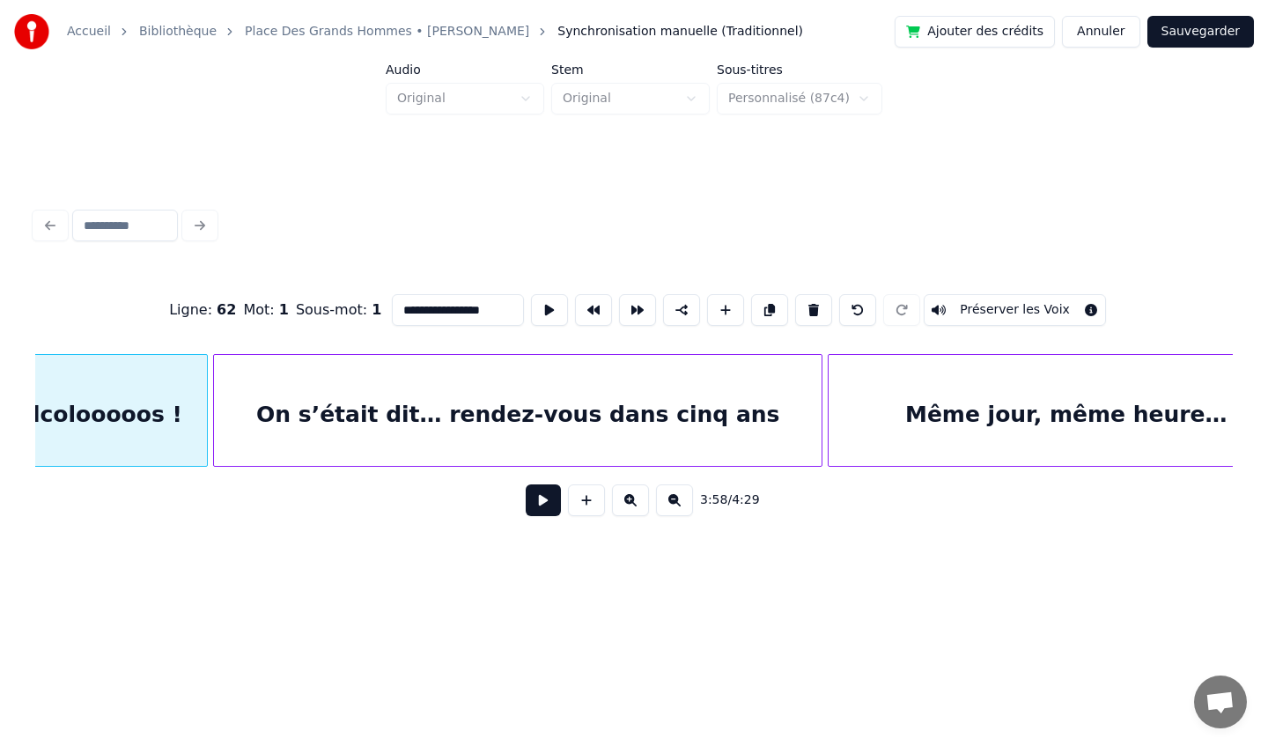
click at [645, 416] on div "On s’était dit… rendez-vous dans cinq ans" at bounding box center [518, 415] width 608 height 120
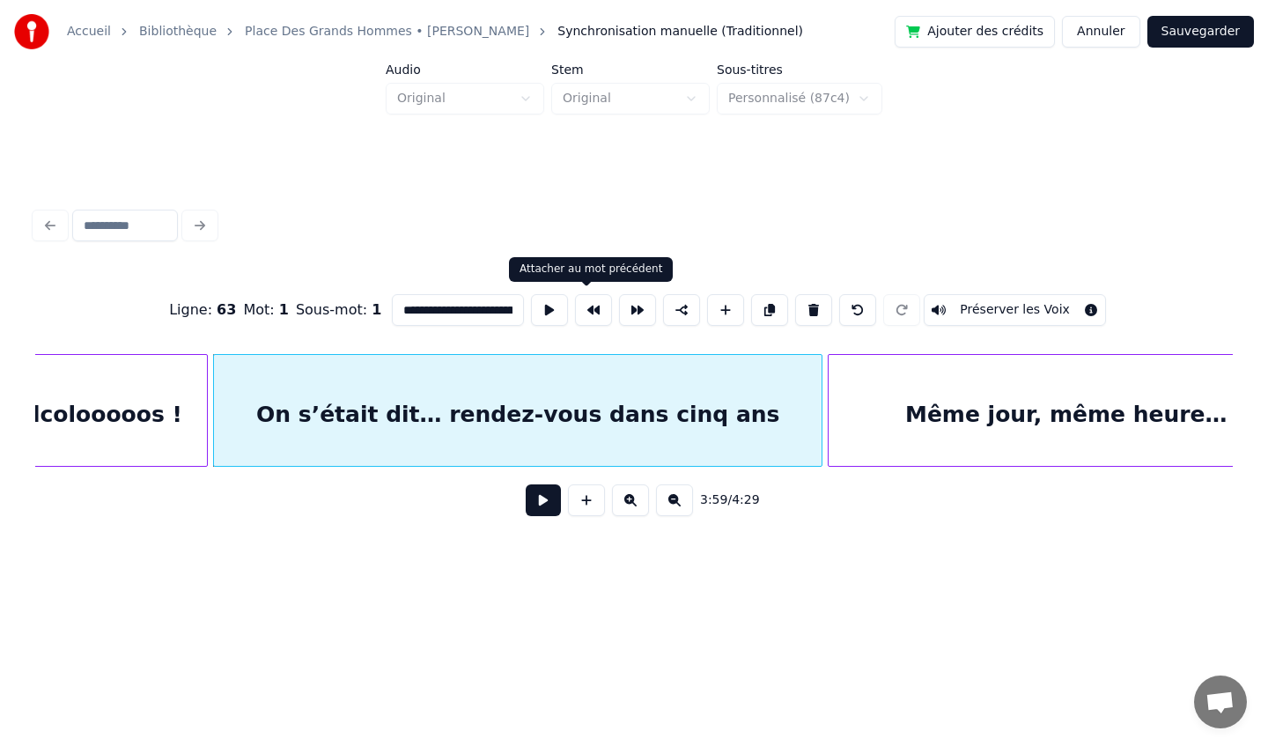
click at [587, 321] on button at bounding box center [593, 310] width 37 height 32
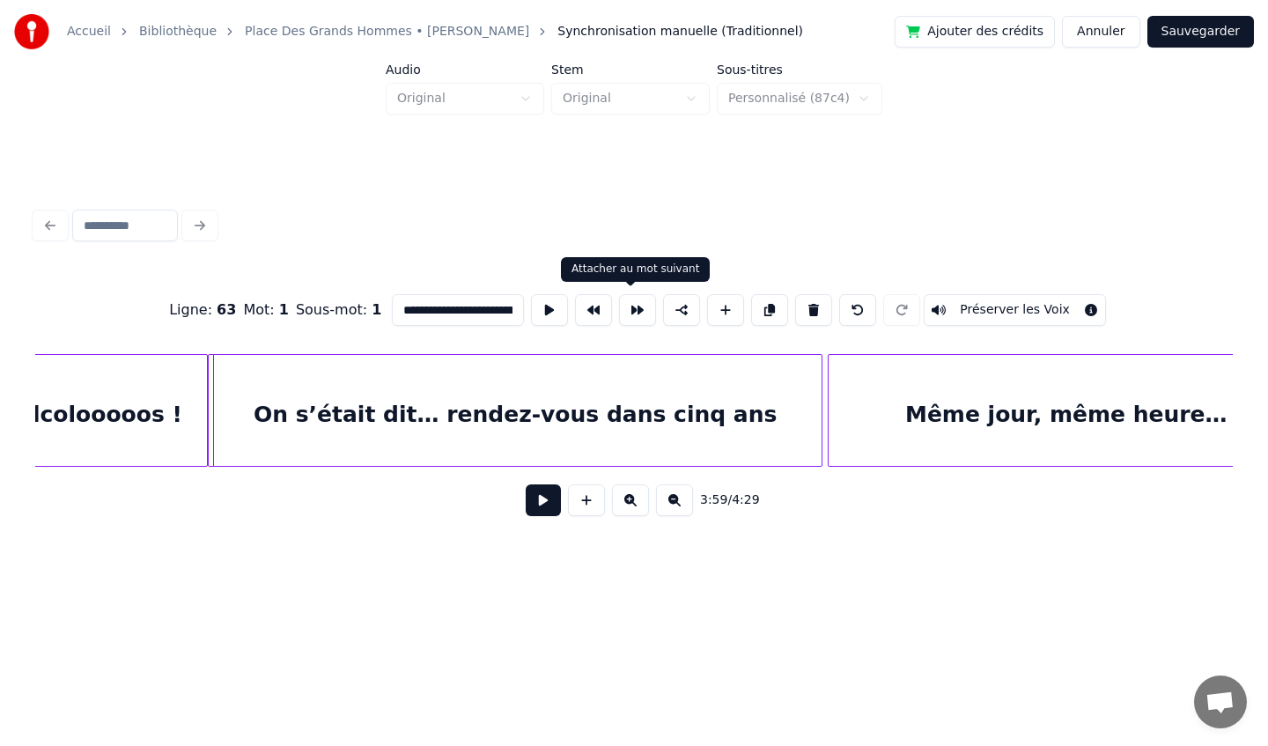
click at [625, 312] on button at bounding box center [637, 310] width 37 height 32
click at [885, 421] on div "Même jour, même heure… même pomme" at bounding box center [1158, 415] width 659 height 120
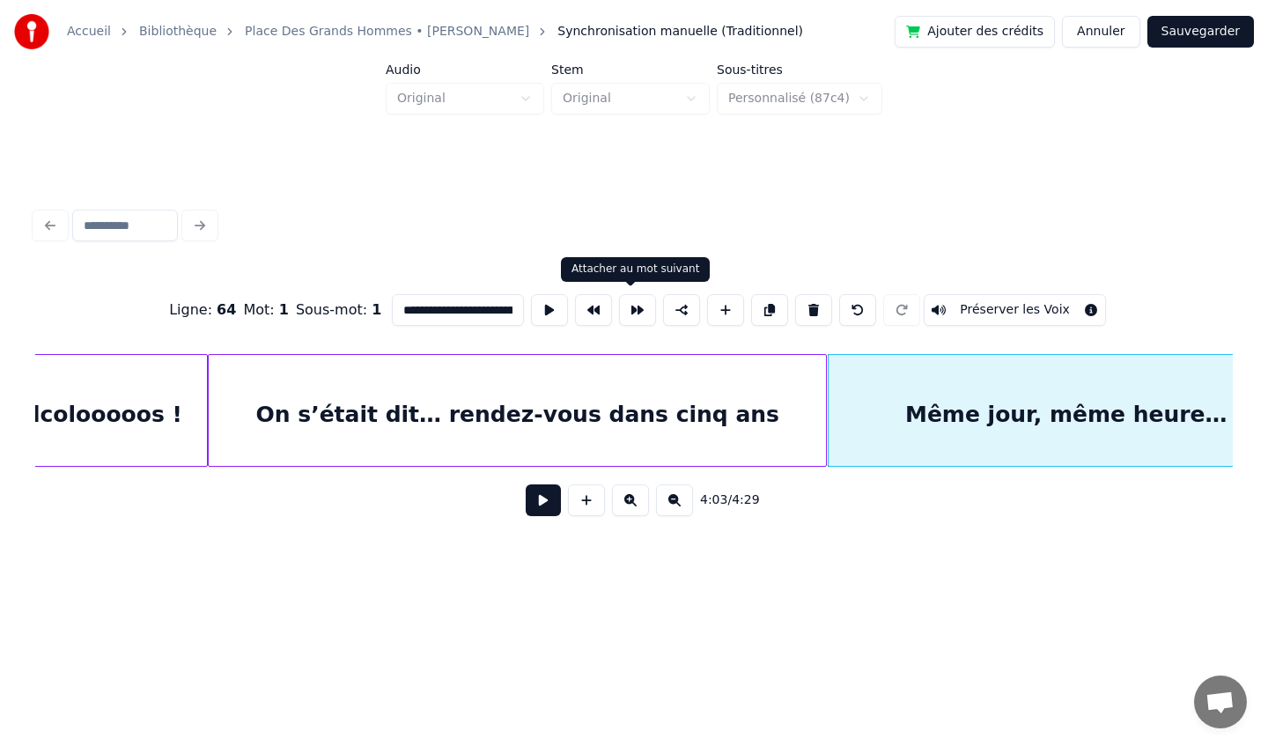
click at [630, 313] on button at bounding box center [637, 310] width 37 height 32
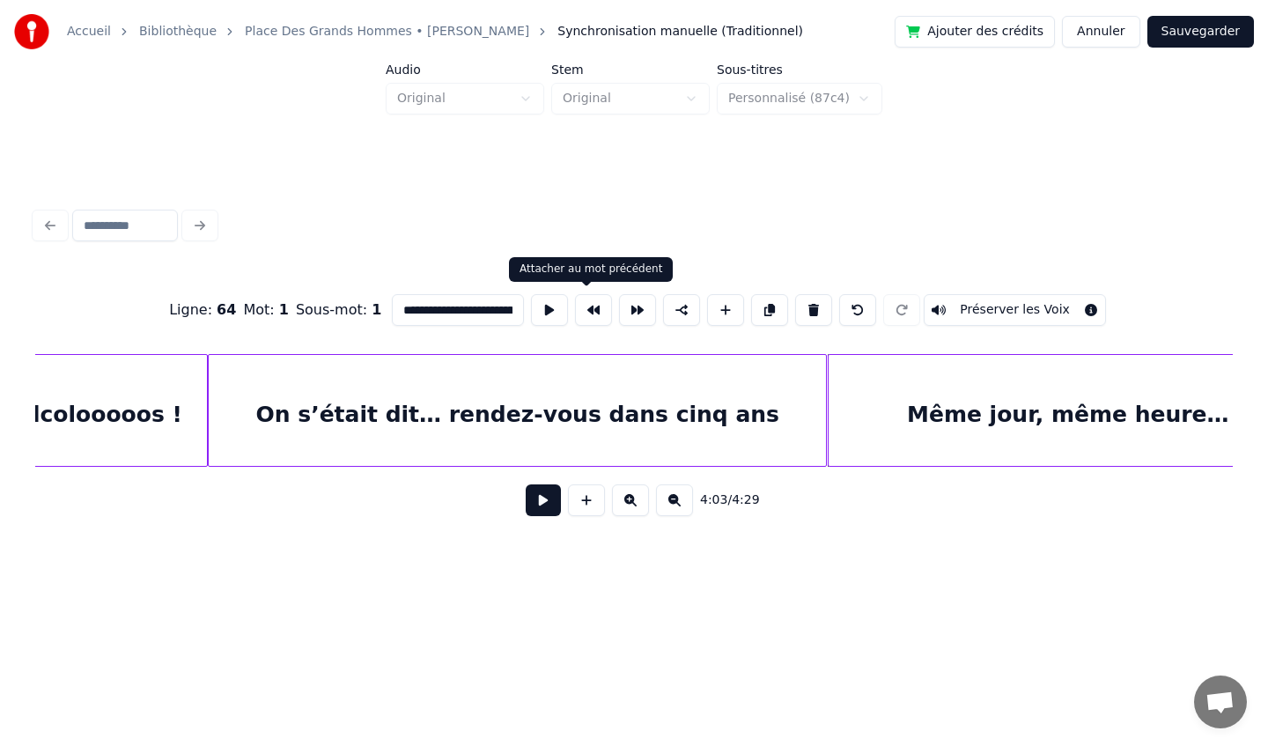
click at [594, 313] on button at bounding box center [593, 310] width 37 height 32
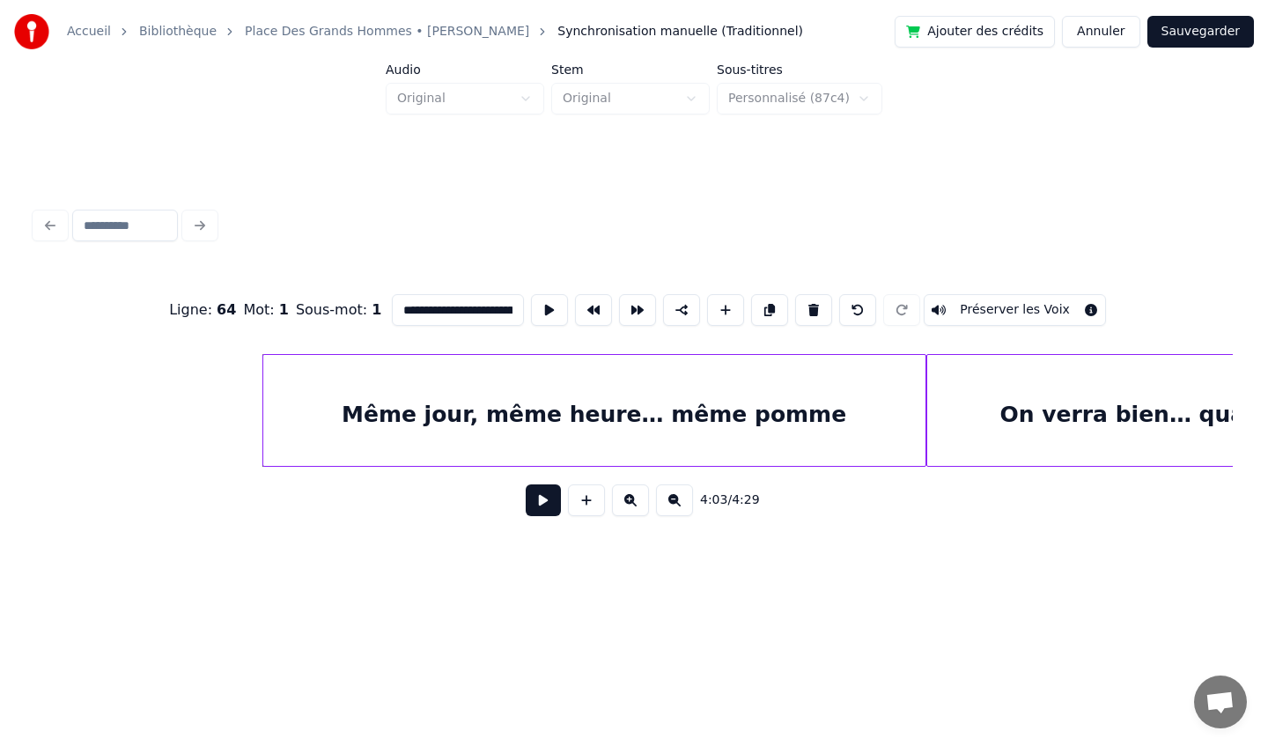
scroll to position [0, 43354]
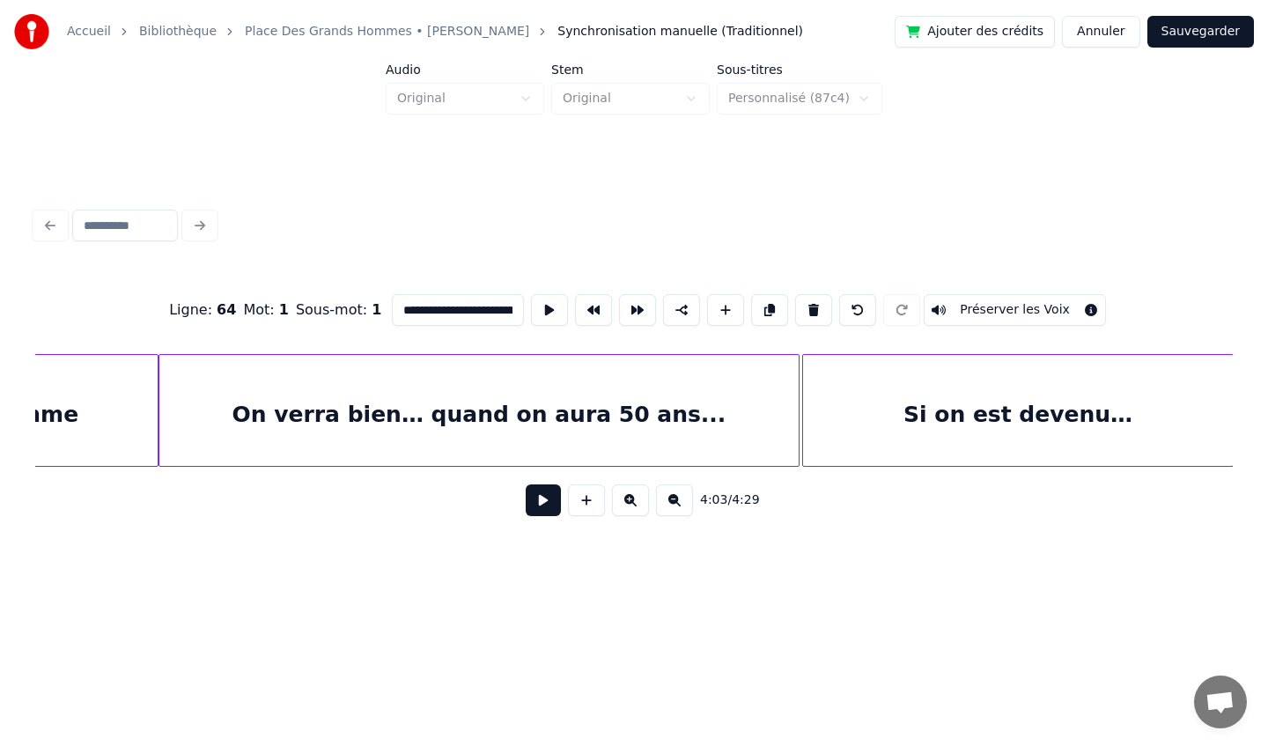
click at [668, 391] on div "On verra bien… quand on aura 50 ans..." at bounding box center [478, 415] width 639 height 120
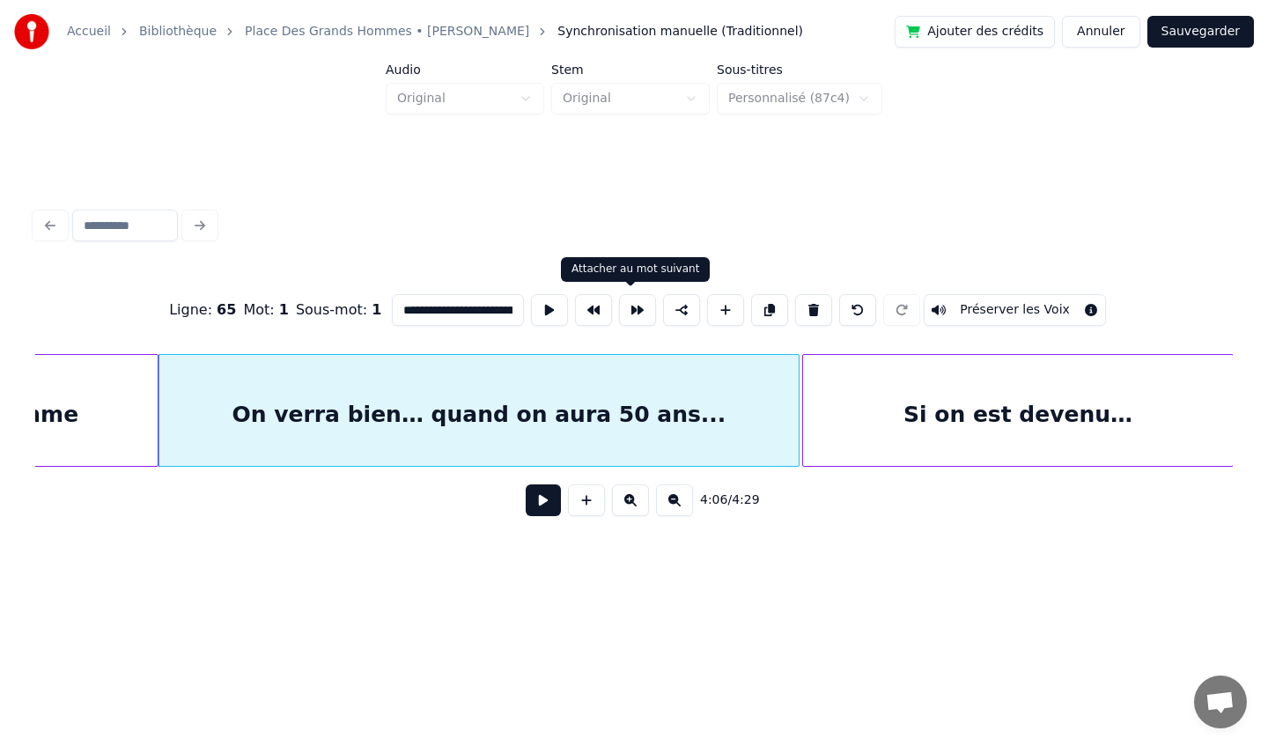
click at [636, 307] on button at bounding box center [637, 310] width 37 height 32
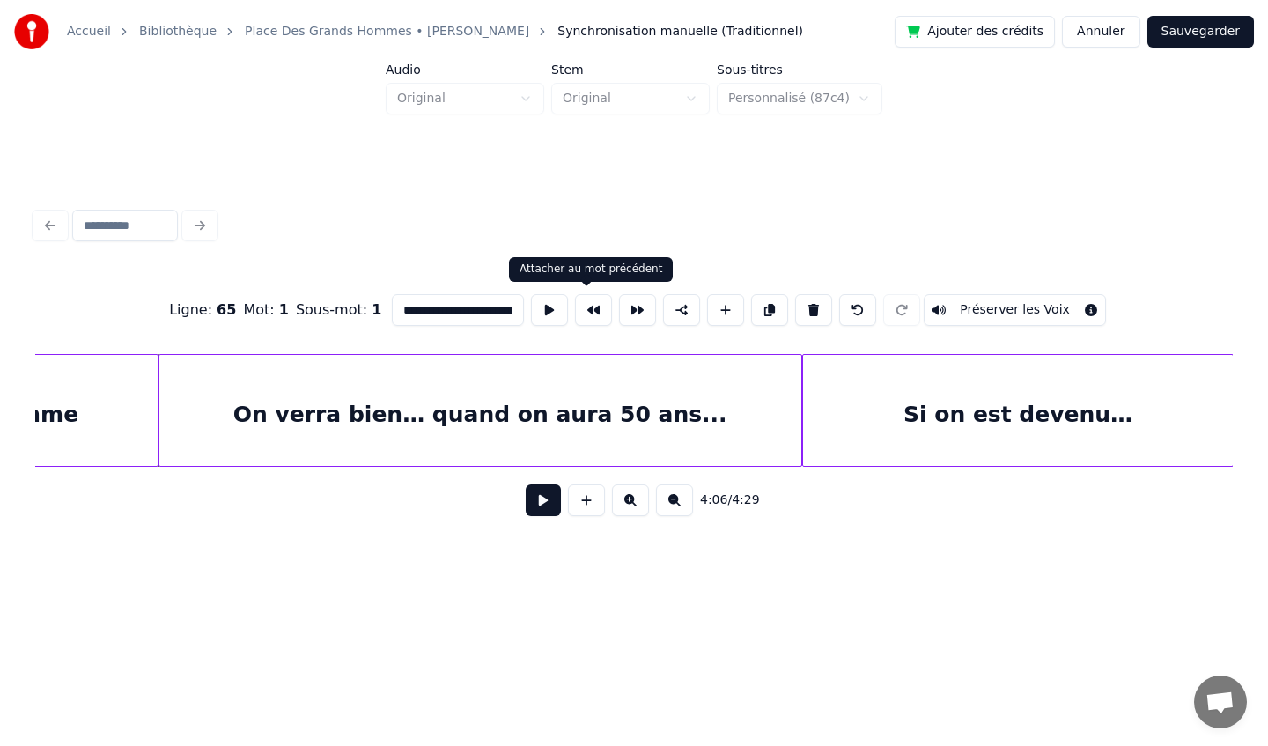
click at [586, 308] on button at bounding box center [593, 310] width 37 height 32
click at [908, 416] on div "Si on est devenu…" at bounding box center [1018, 415] width 430 height 120
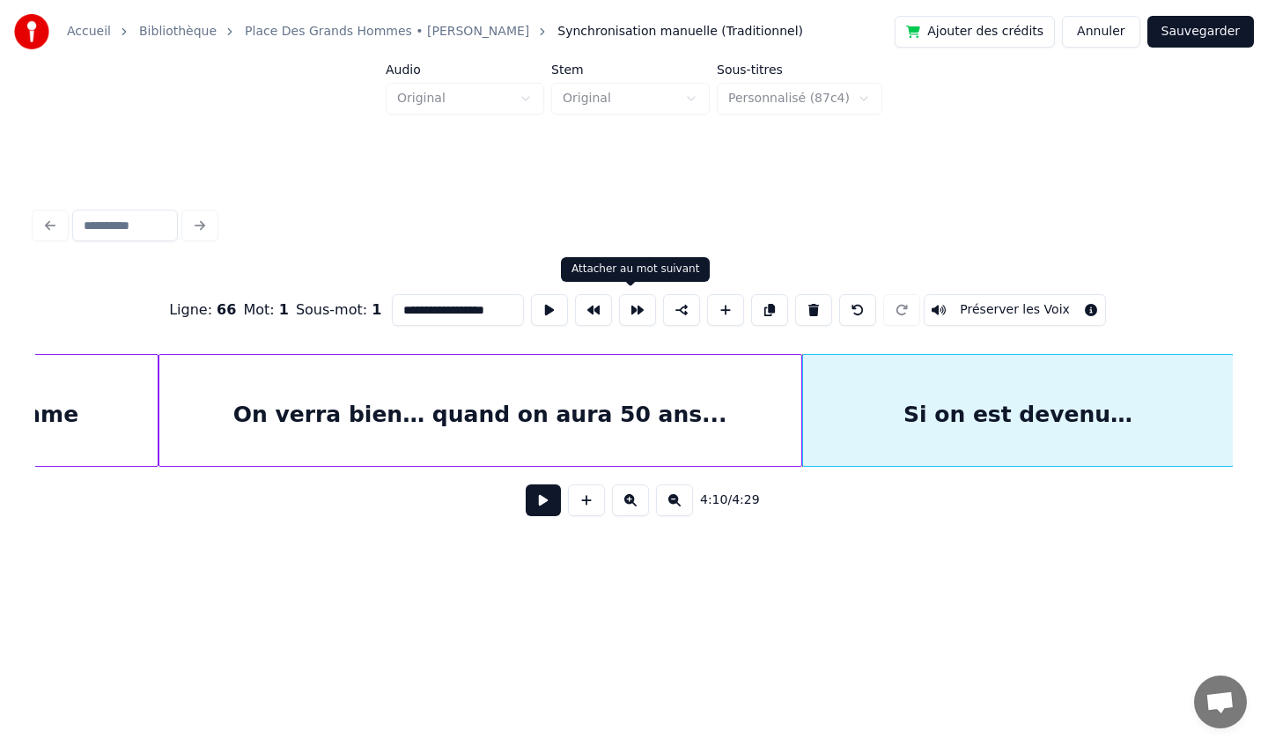
click at [634, 312] on button at bounding box center [637, 310] width 37 height 32
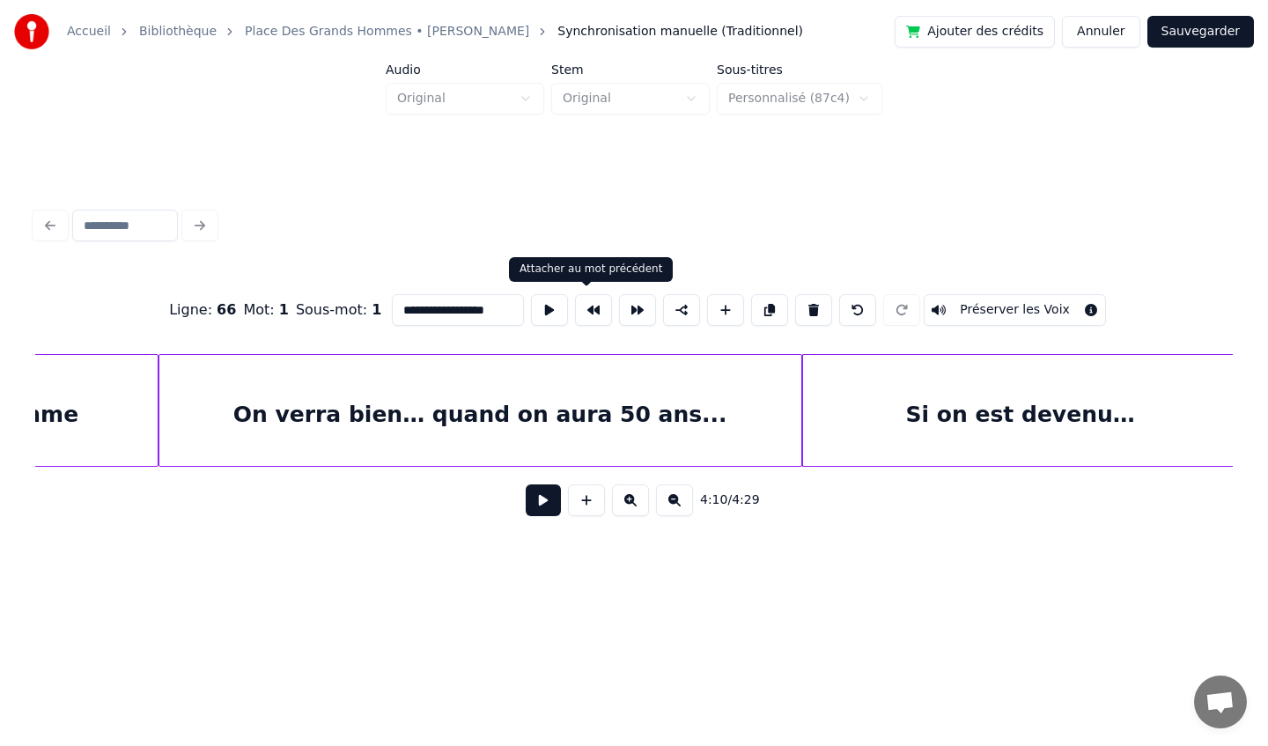
click at [595, 312] on button at bounding box center [593, 310] width 37 height 32
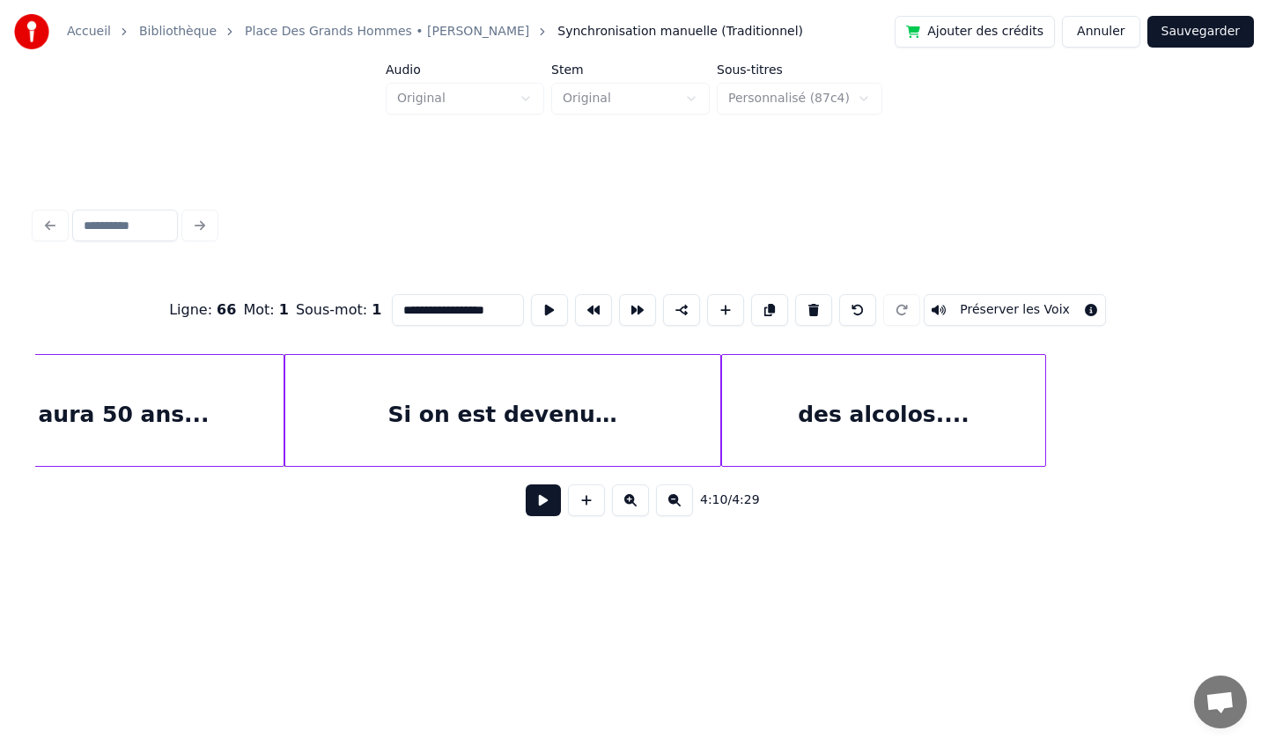
scroll to position [0, 43874]
click at [781, 414] on div "des alcolos...." at bounding box center [881, 415] width 323 height 120
type input "**********"
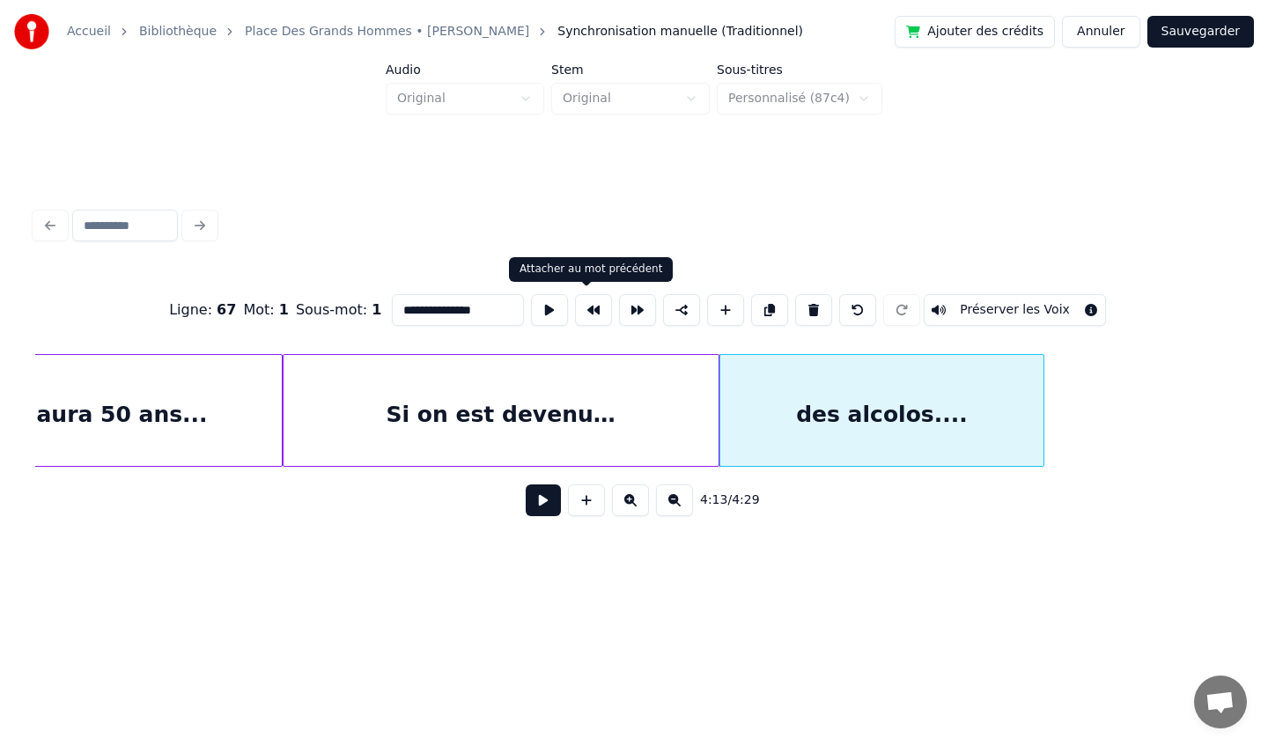
click at [585, 308] on button at bounding box center [593, 310] width 37 height 32
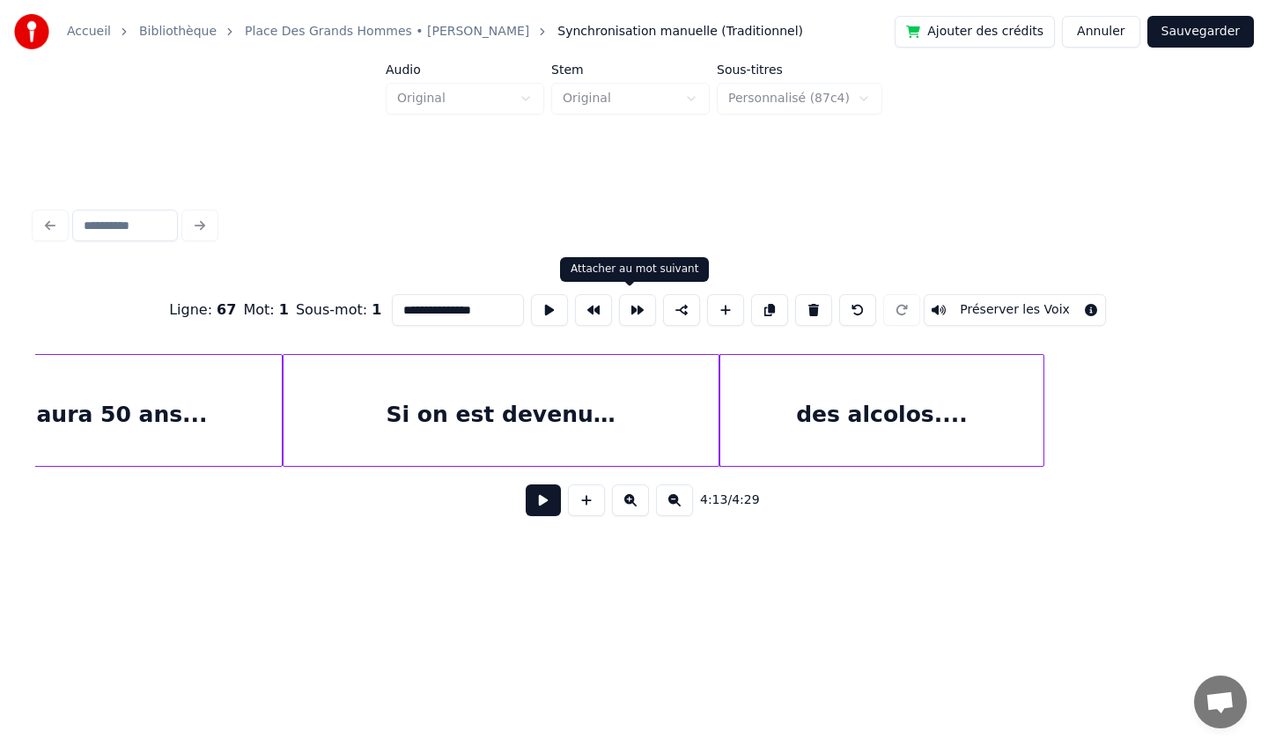
click at [619, 310] on button at bounding box center [637, 310] width 37 height 32
click at [1198, 35] on button "Sauvegarder" at bounding box center [1200, 32] width 107 height 32
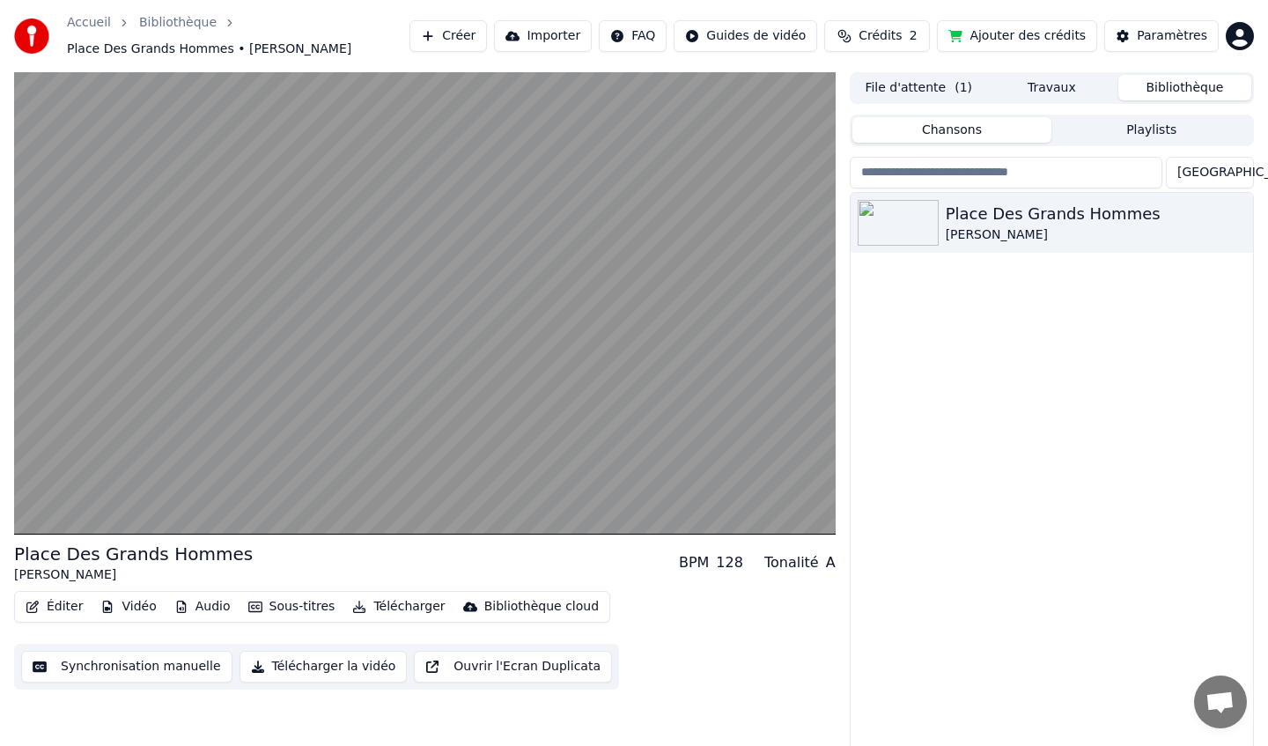
click at [148, 664] on button "Synchronisation manuelle" at bounding box center [126, 667] width 211 height 32
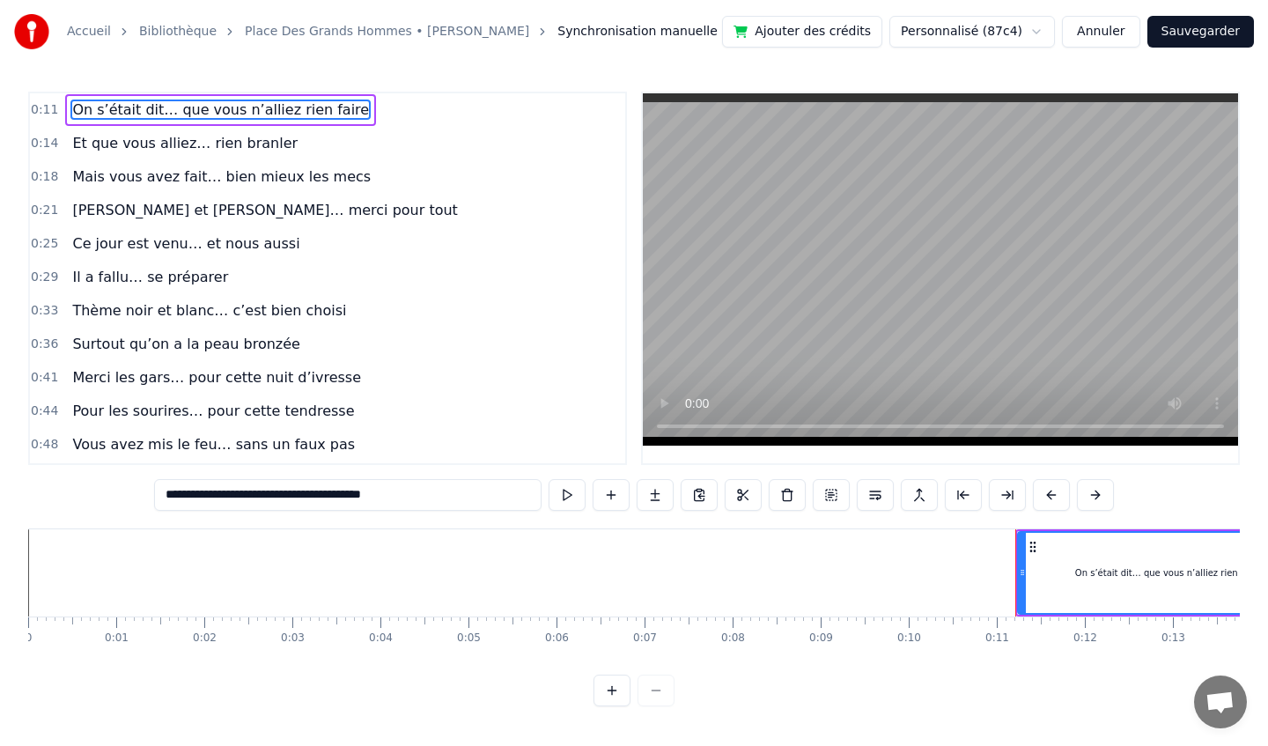
click at [150, 136] on span "Et que vous alliez… rien branler" at bounding box center [184, 143] width 229 height 20
type input "**********"
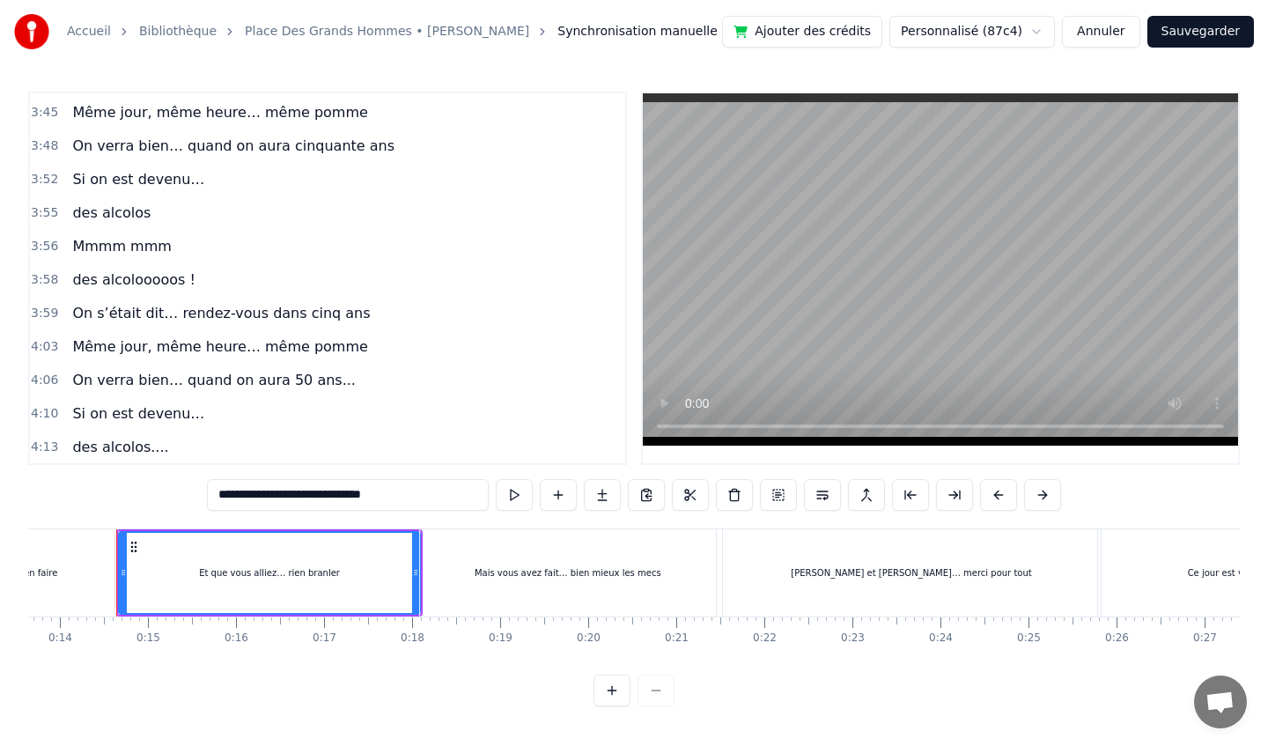
scroll to position [1914, 0]
click at [479, 300] on div "3:59 On s’était dit… rendez-vous dans cinq ans" at bounding box center [327, 312] width 595 height 33
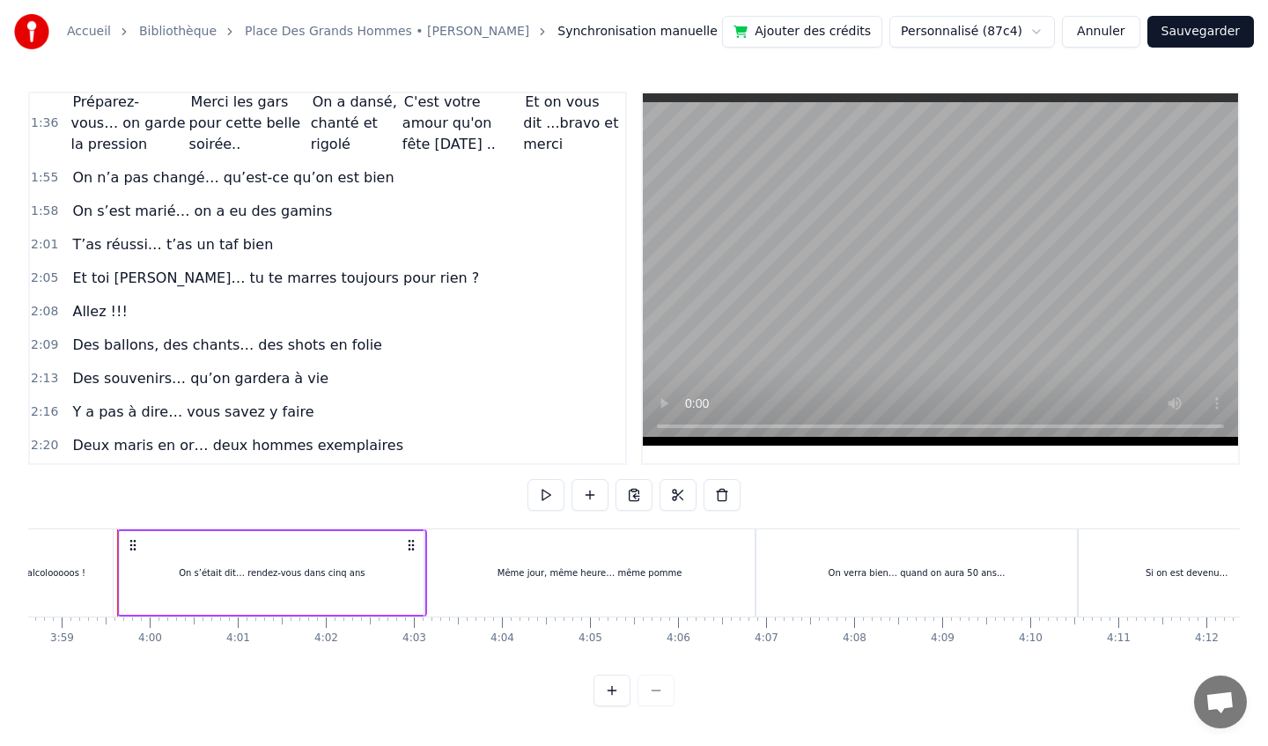
scroll to position [776, 0]
click at [99, 276] on span "Et toi [PERSON_NAME]… tu te marres toujours pour rien ?" at bounding box center [275, 279] width 410 height 20
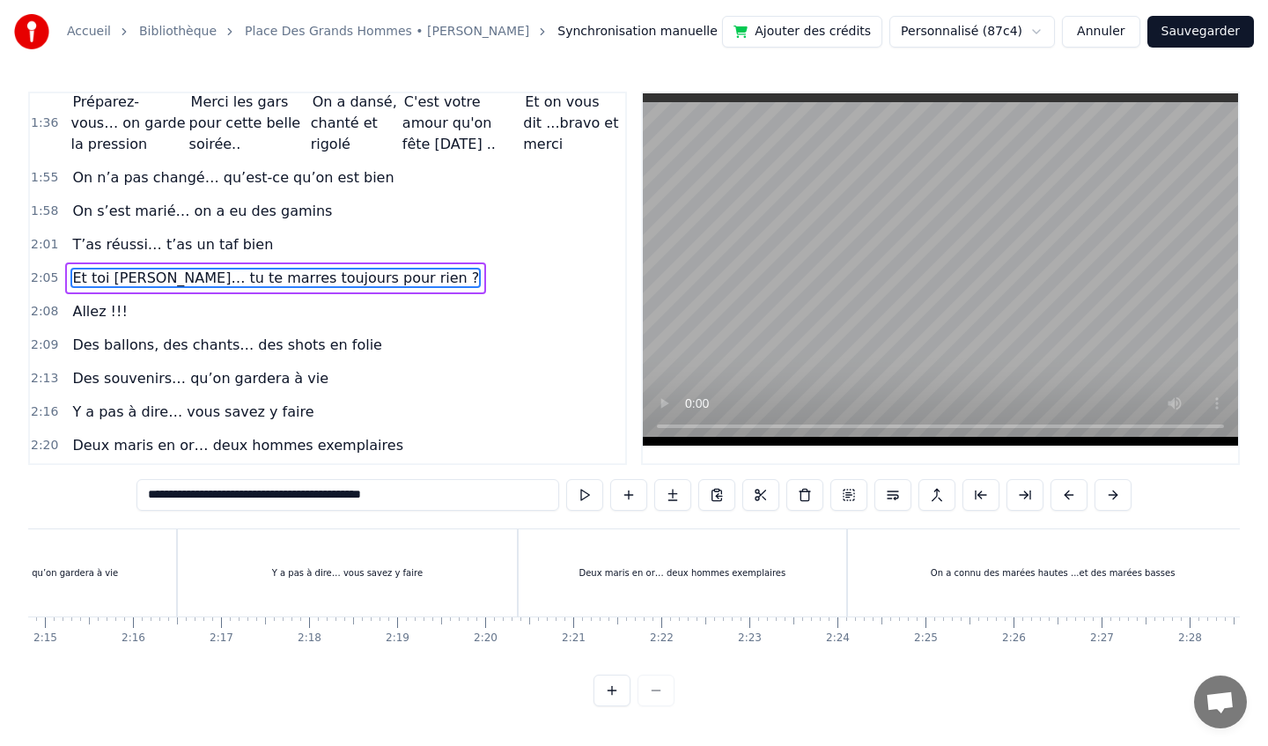
scroll to position [0, 10920]
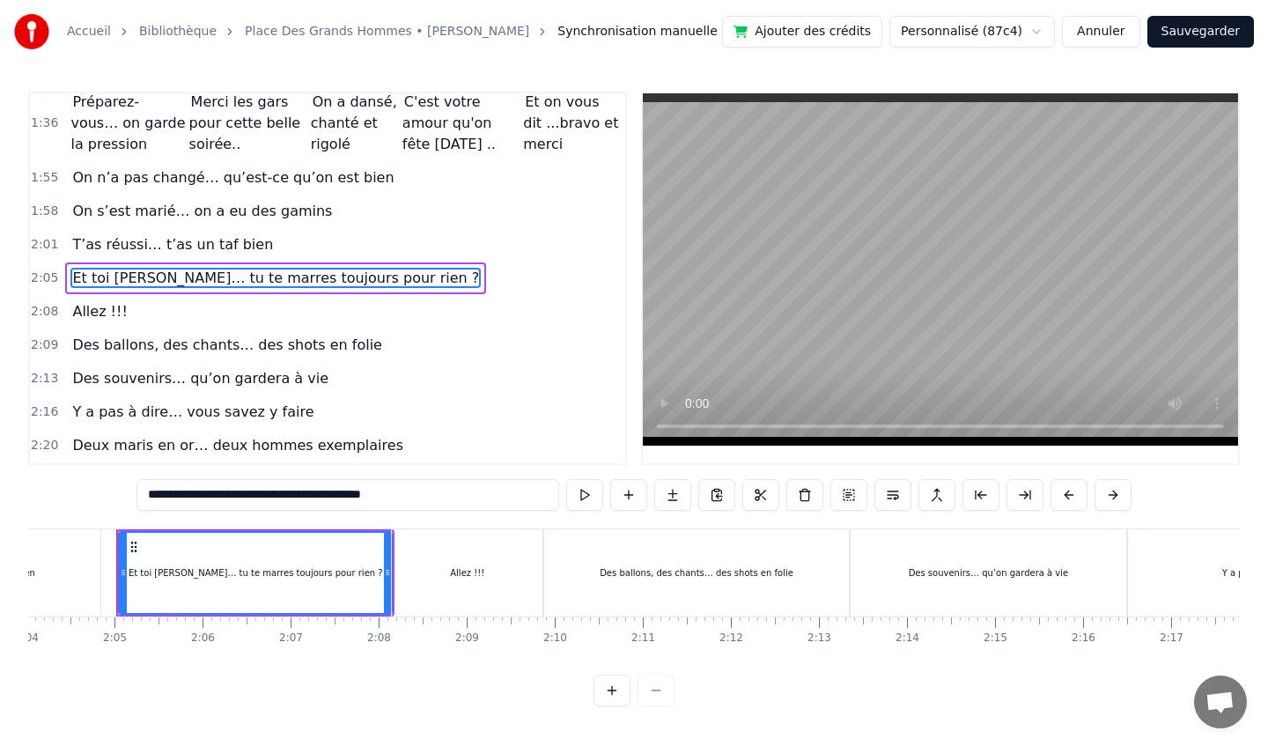
click at [130, 242] on span "T’as réussi… t’as un taf bien" at bounding box center [172, 244] width 204 height 20
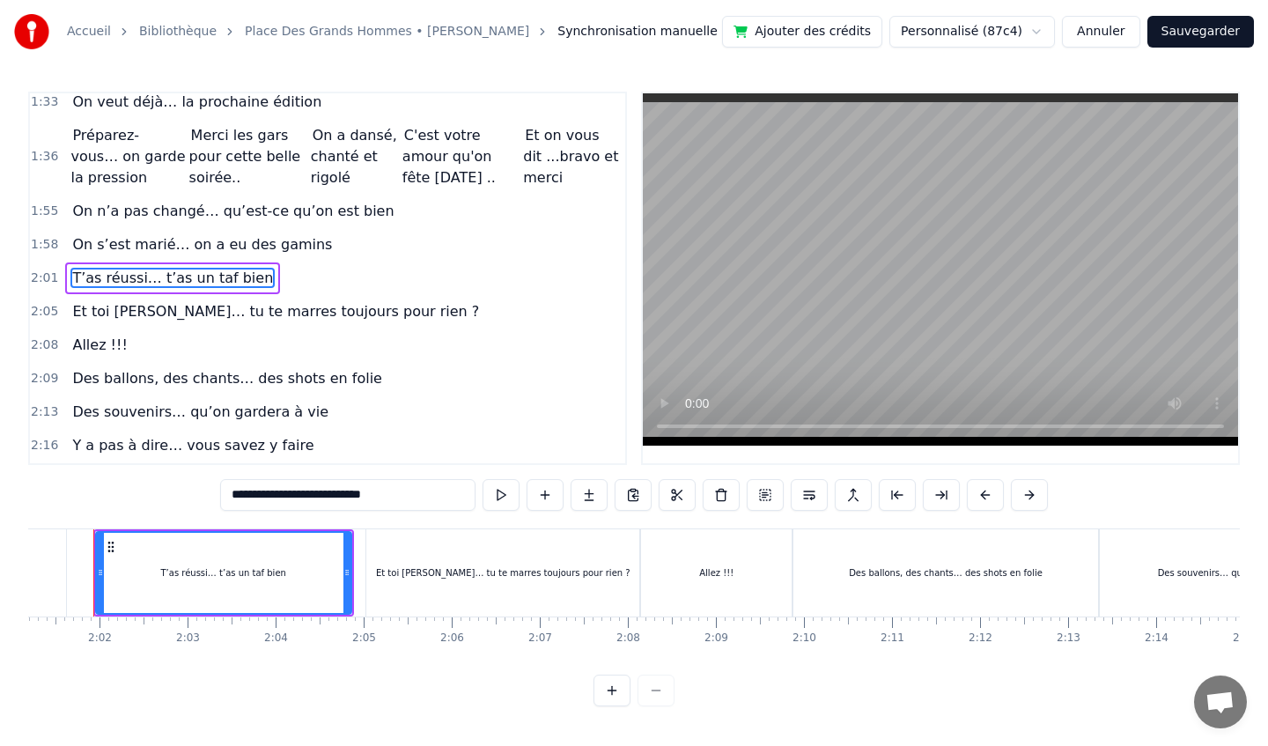
scroll to position [0, 10647]
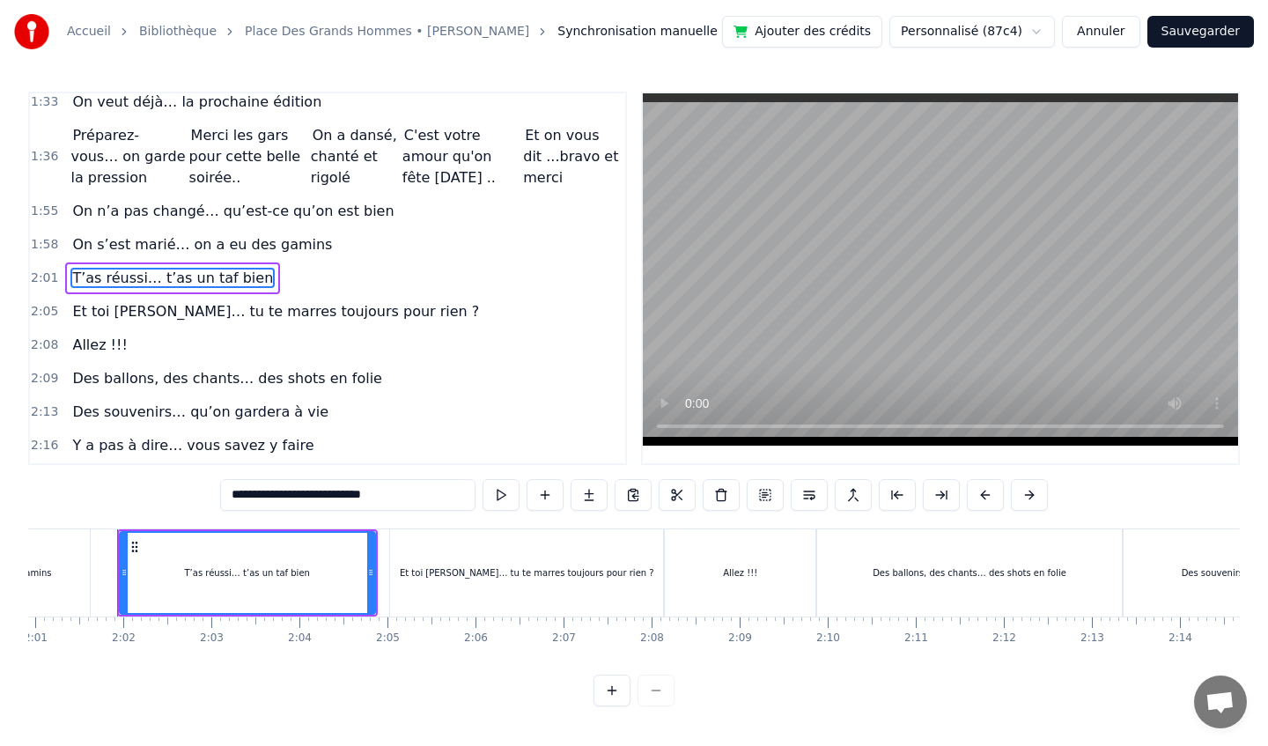
click at [131, 241] on span "On s’est marié… on a eu des gamins" at bounding box center [201, 244] width 263 height 20
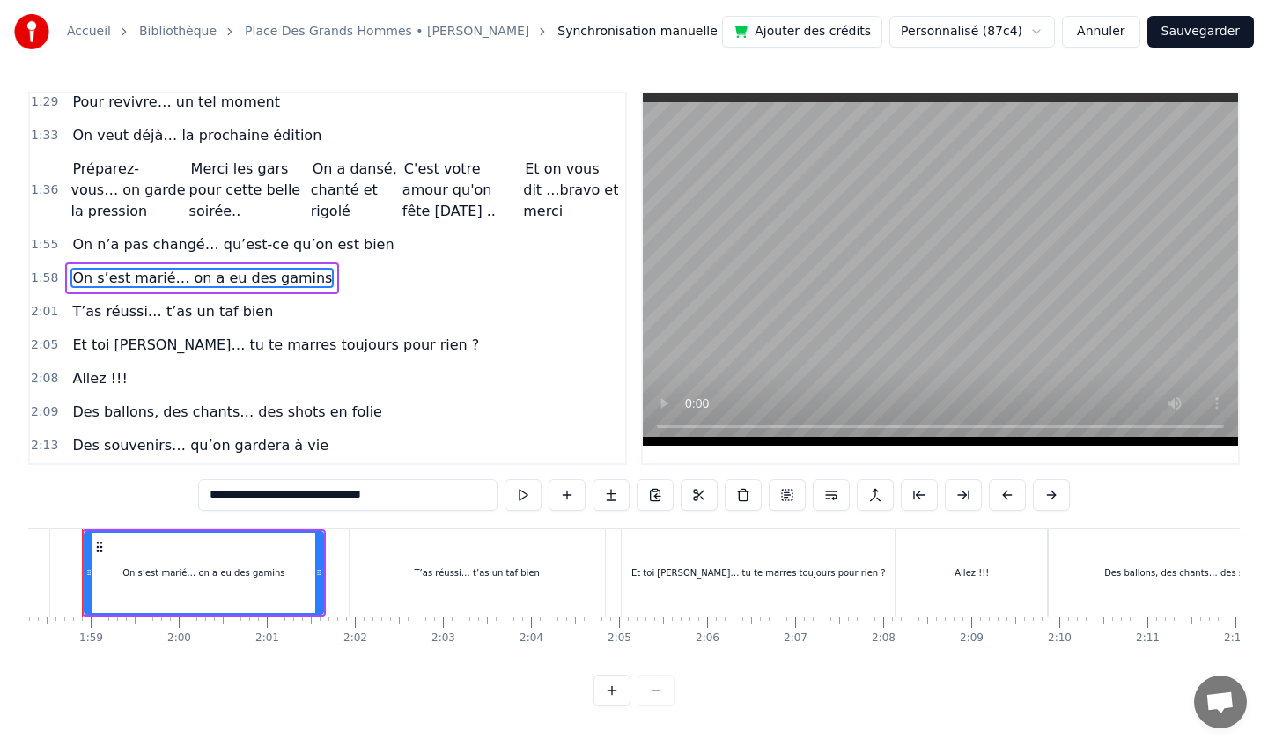
scroll to position [0, 10381]
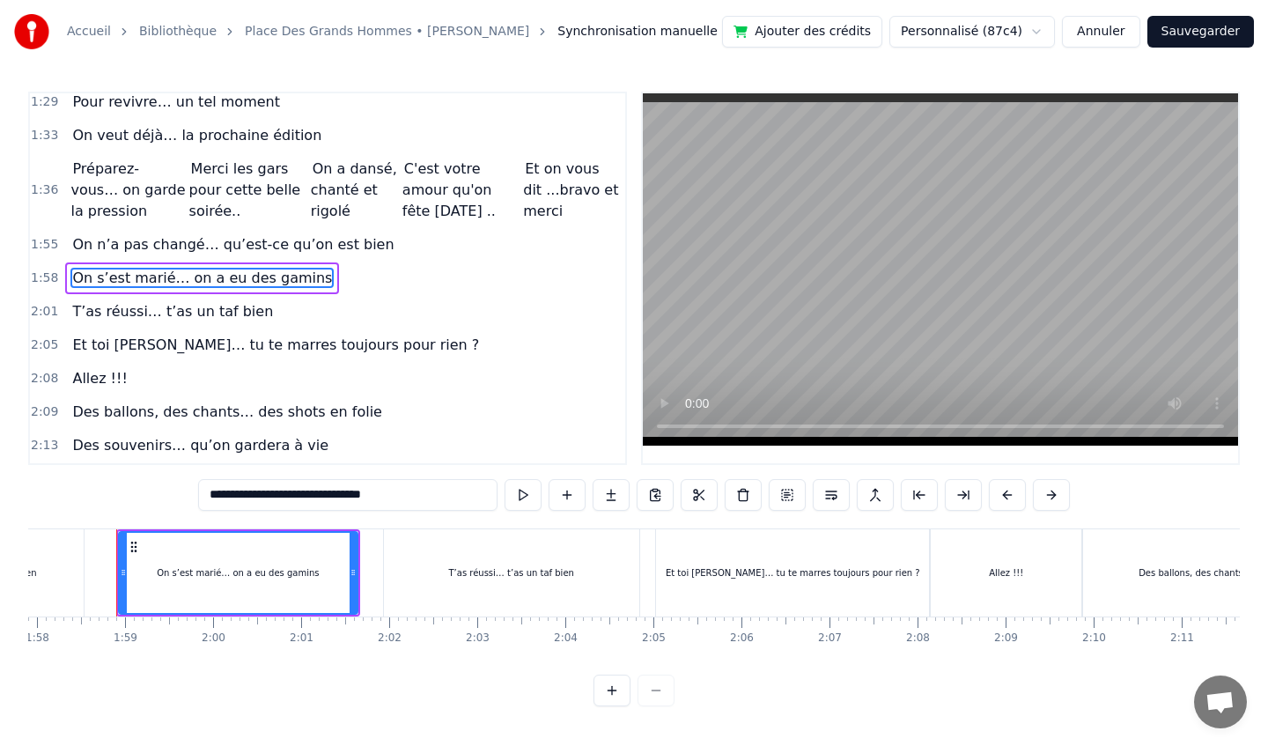
click at [129, 274] on span "On s’est marié… on a eu des gamins" at bounding box center [201, 278] width 263 height 20
click at [137, 318] on span "T’as réussi… t’as un taf bien" at bounding box center [172, 311] width 204 height 20
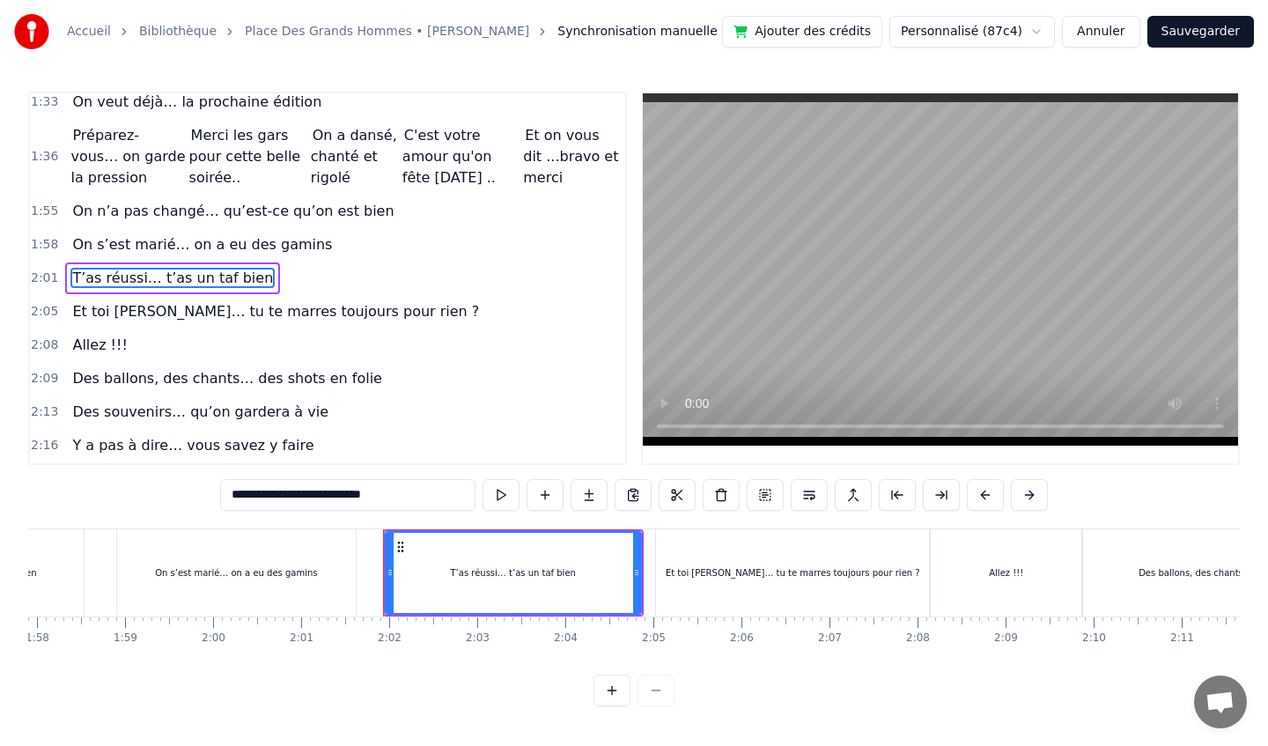
click at [137, 319] on span "Et toi [PERSON_NAME]… tu te marres toujours pour rien ?" at bounding box center [275, 311] width 410 height 20
type input "**********"
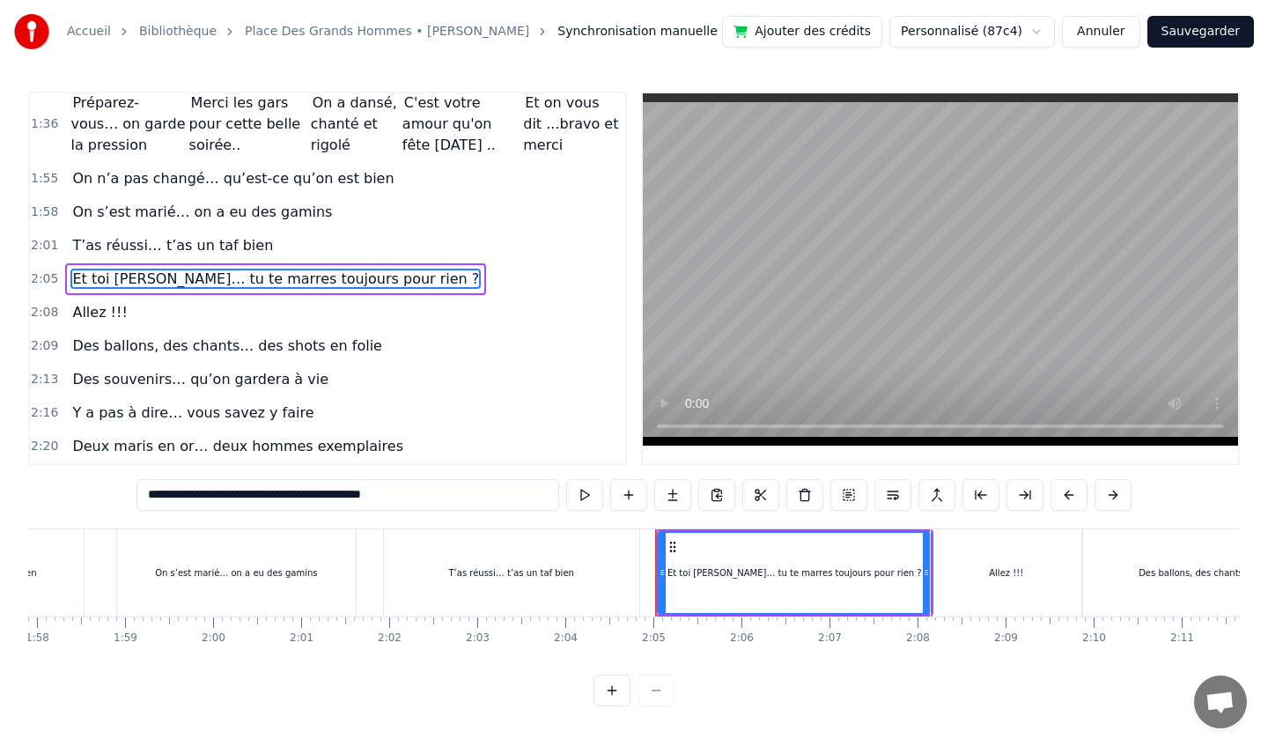
scroll to position [777, 0]
click at [888, 495] on button at bounding box center [892, 495] width 37 height 32
click at [95, 307] on span "Allez !!!" at bounding box center [99, 311] width 58 height 20
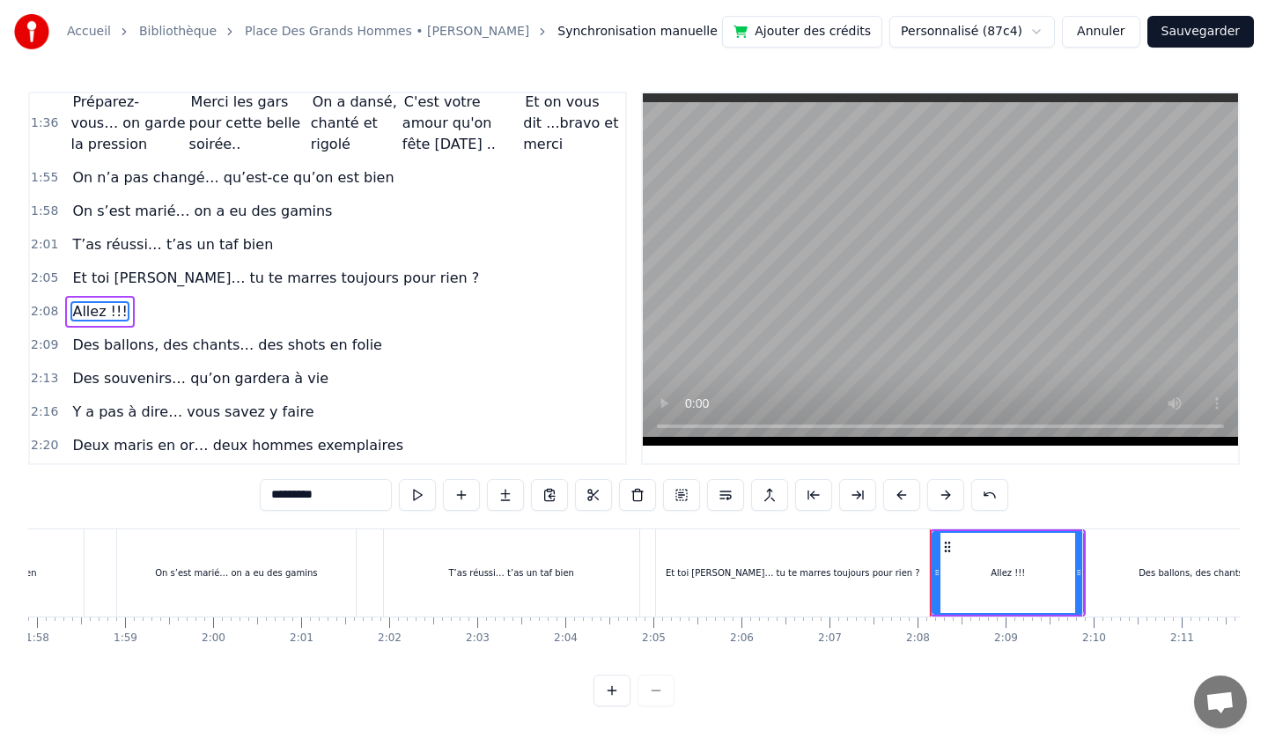
scroll to position [811, 0]
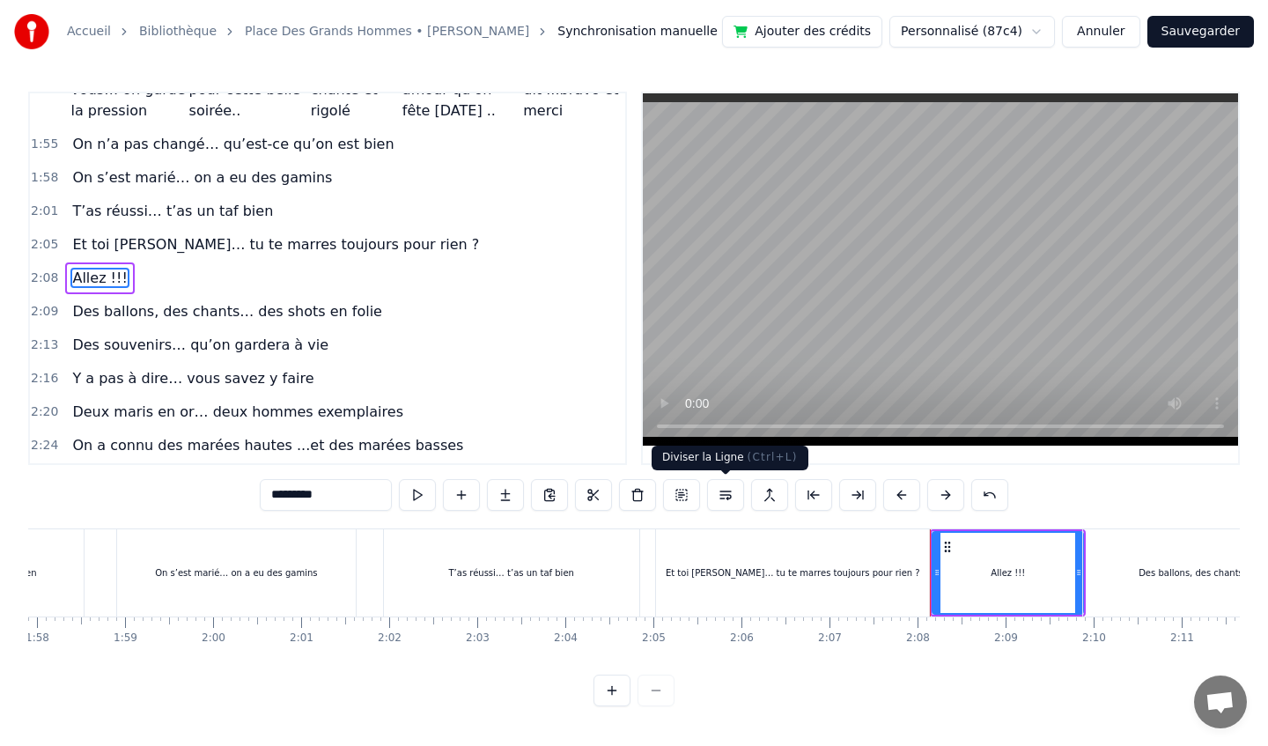
click at [726, 498] on button at bounding box center [725, 495] width 37 height 32
click at [92, 310] on span "Des ballons, des chants… des shots en folie" at bounding box center [226, 311] width 313 height 20
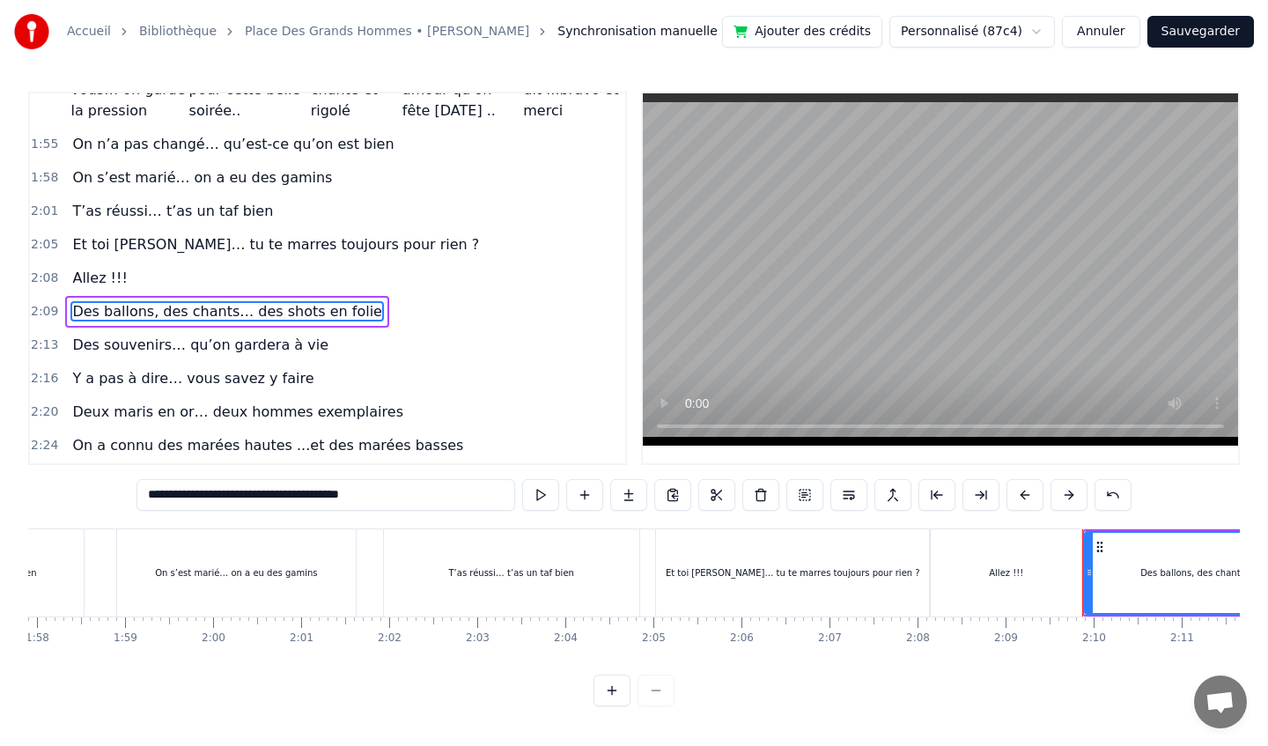
scroll to position [844, 0]
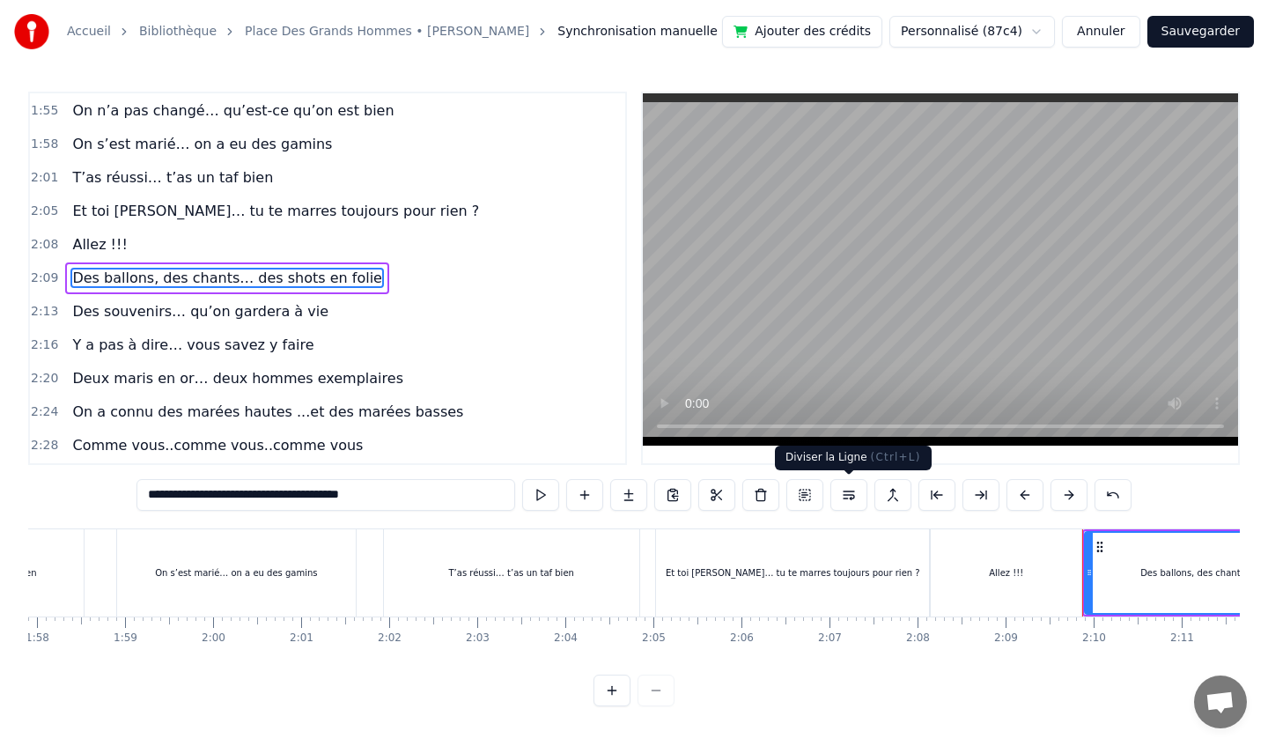
click at [858, 491] on button at bounding box center [848, 495] width 37 height 32
click at [188, 313] on span "Des souvenirs… qu’on gardera à vie" at bounding box center [200, 311] width 260 height 20
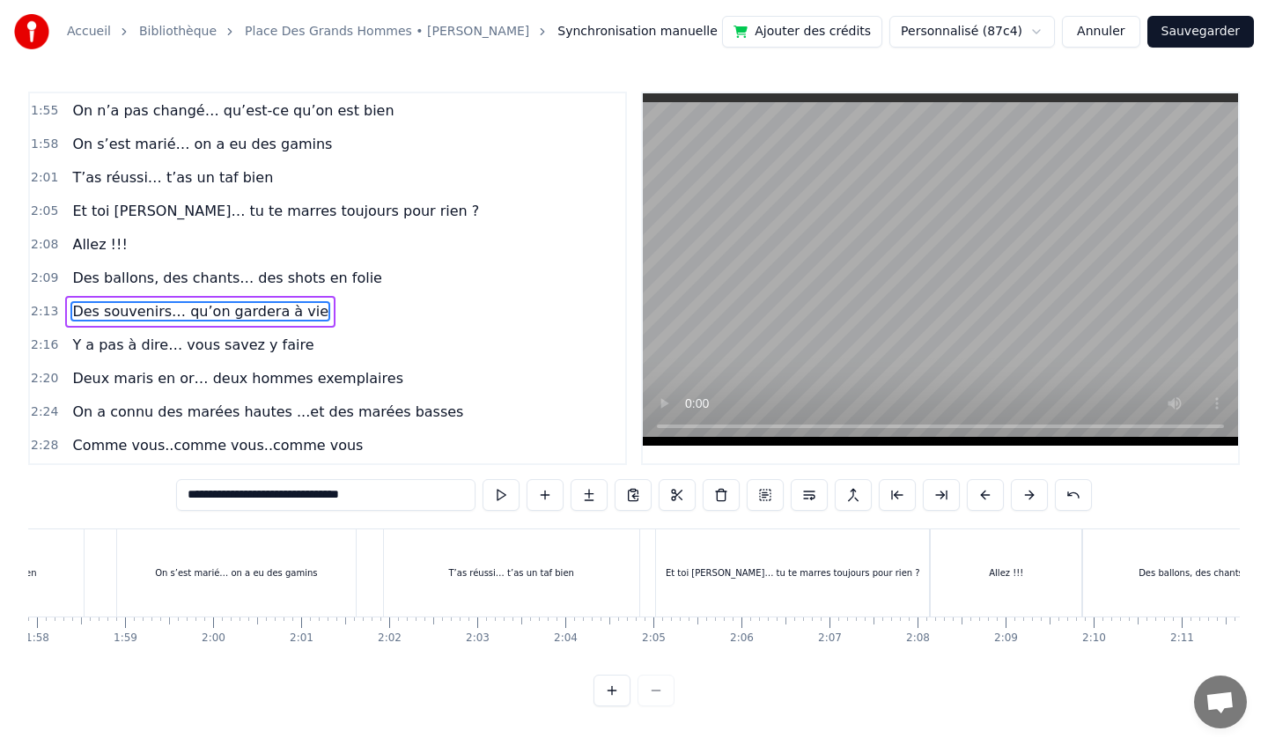
scroll to position [878, 0]
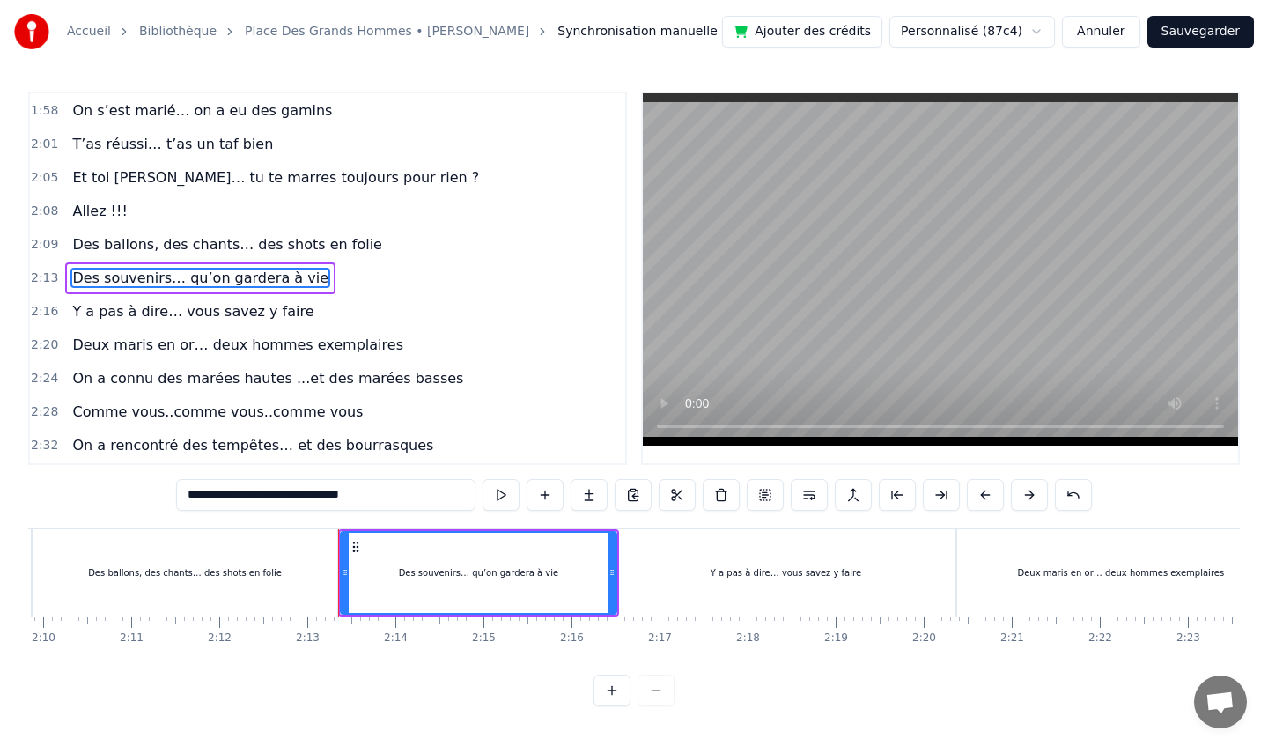
click at [803, 495] on button at bounding box center [809, 495] width 37 height 32
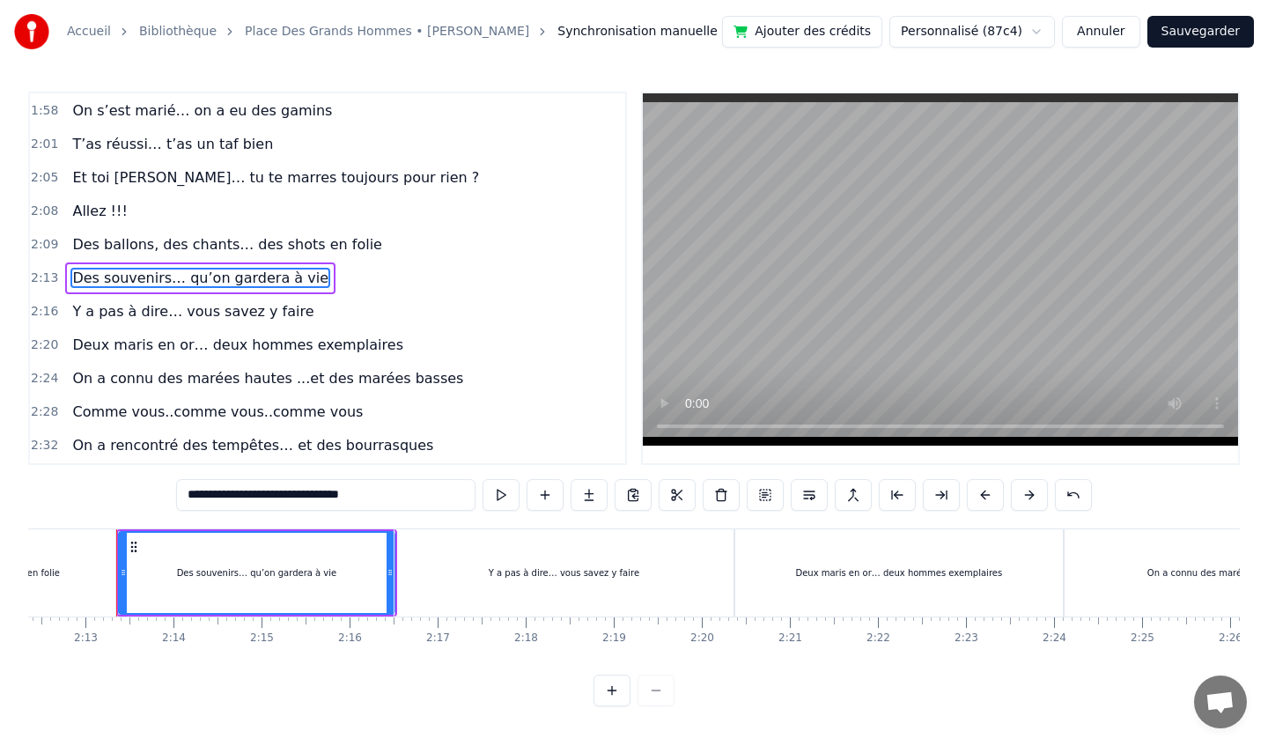
click at [807, 496] on button at bounding box center [809, 495] width 37 height 32
click at [808, 496] on button at bounding box center [809, 495] width 37 height 32
click at [807, 501] on button at bounding box center [809, 495] width 37 height 32
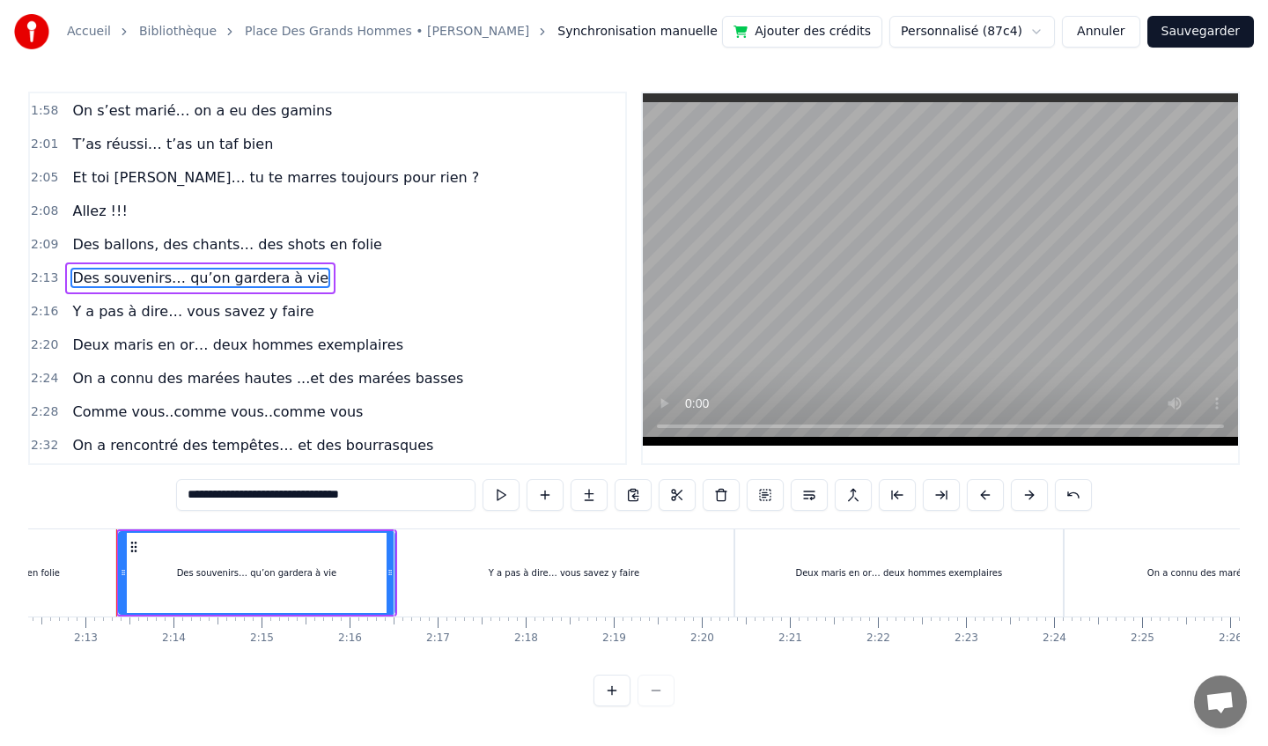
click at [810, 499] on button at bounding box center [809, 495] width 37 height 32
click at [225, 304] on span "Y a pas à dire… vous savez y faire" at bounding box center [192, 311] width 245 height 20
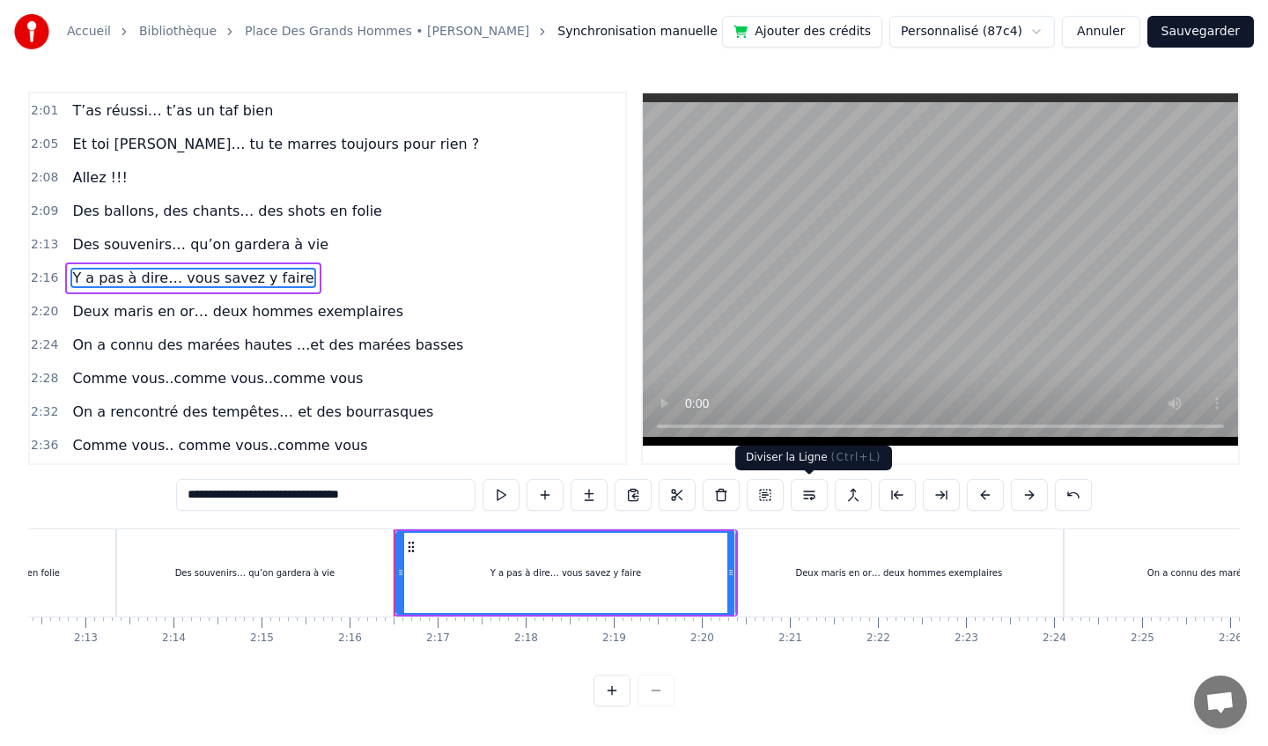
click at [806, 495] on button at bounding box center [809, 495] width 37 height 32
click at [226, 313] on span "Deux maris en or… deux hommes exemplaires" at bounding box center [237, 311] width 335 height 20
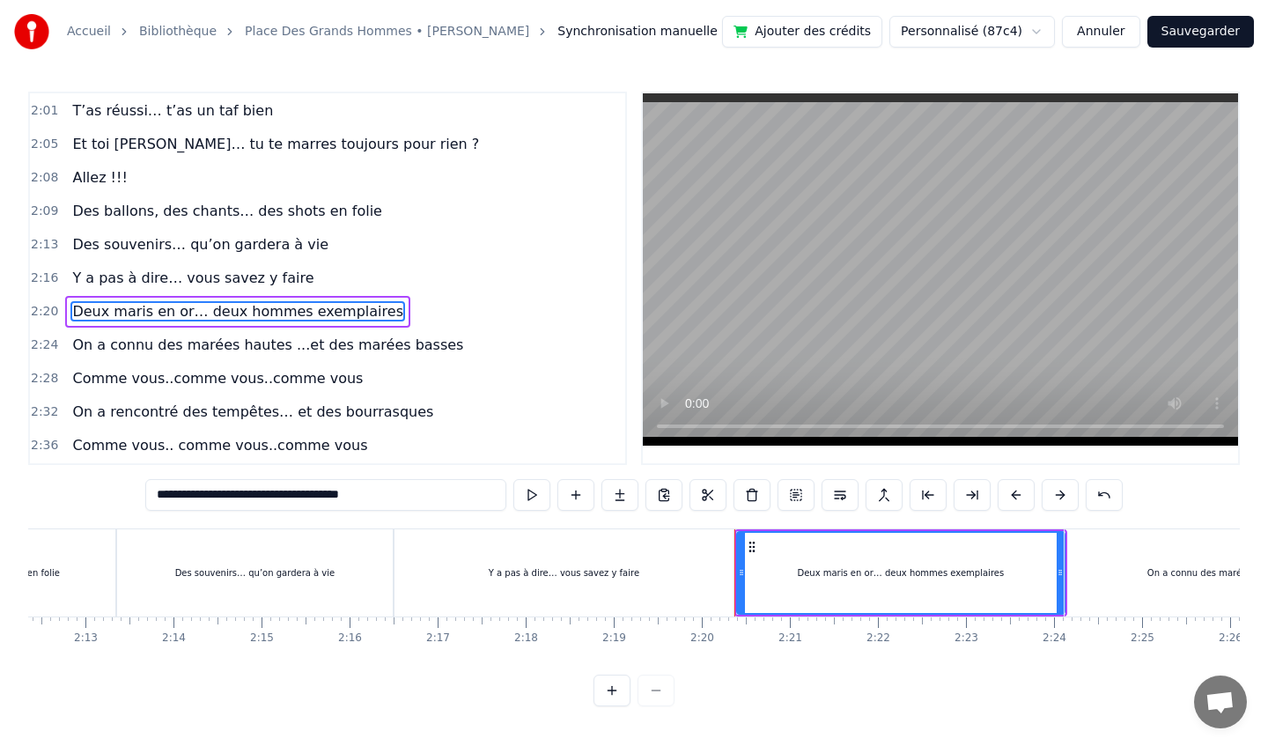
scroll to position [945, 0]
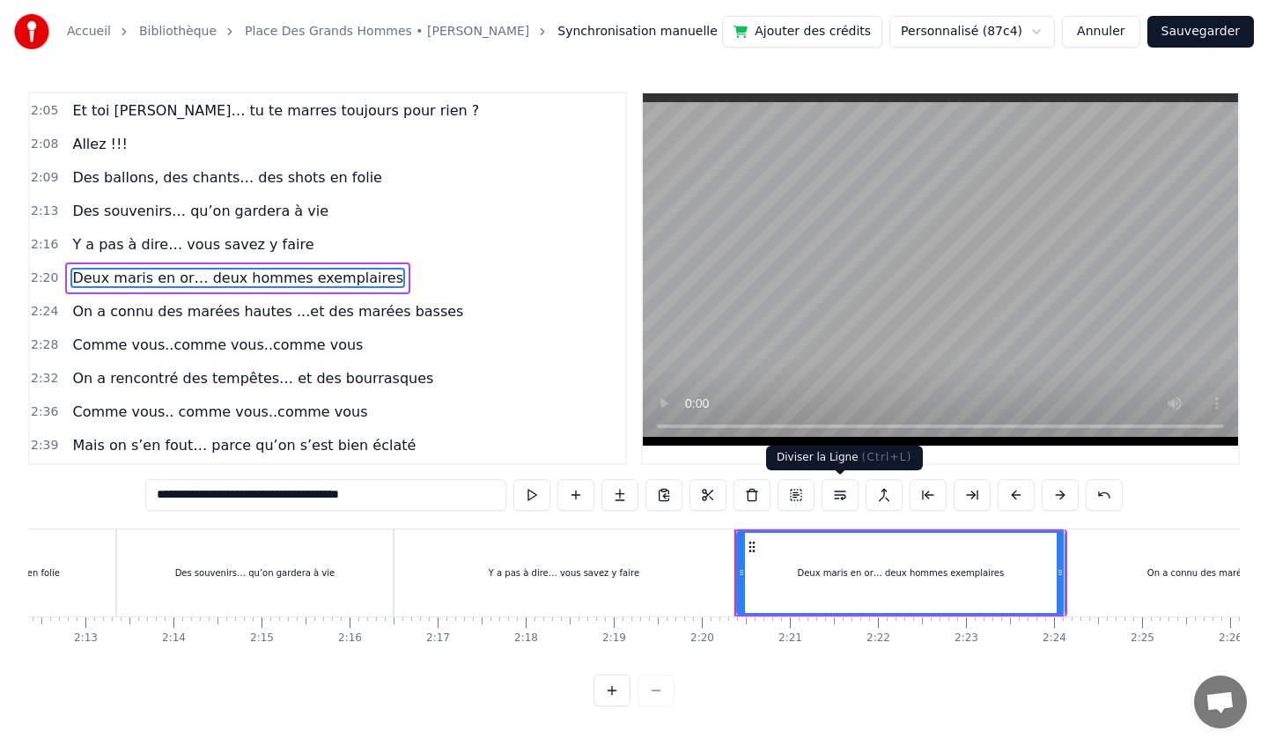
click at [840, 495] on button at bounding box center [840, 495] width 37 height 32
click at [228, 321] on span "On a connu des marées hautes ...et des marées basses" at bounding box center [267, 311] width 394 height 20
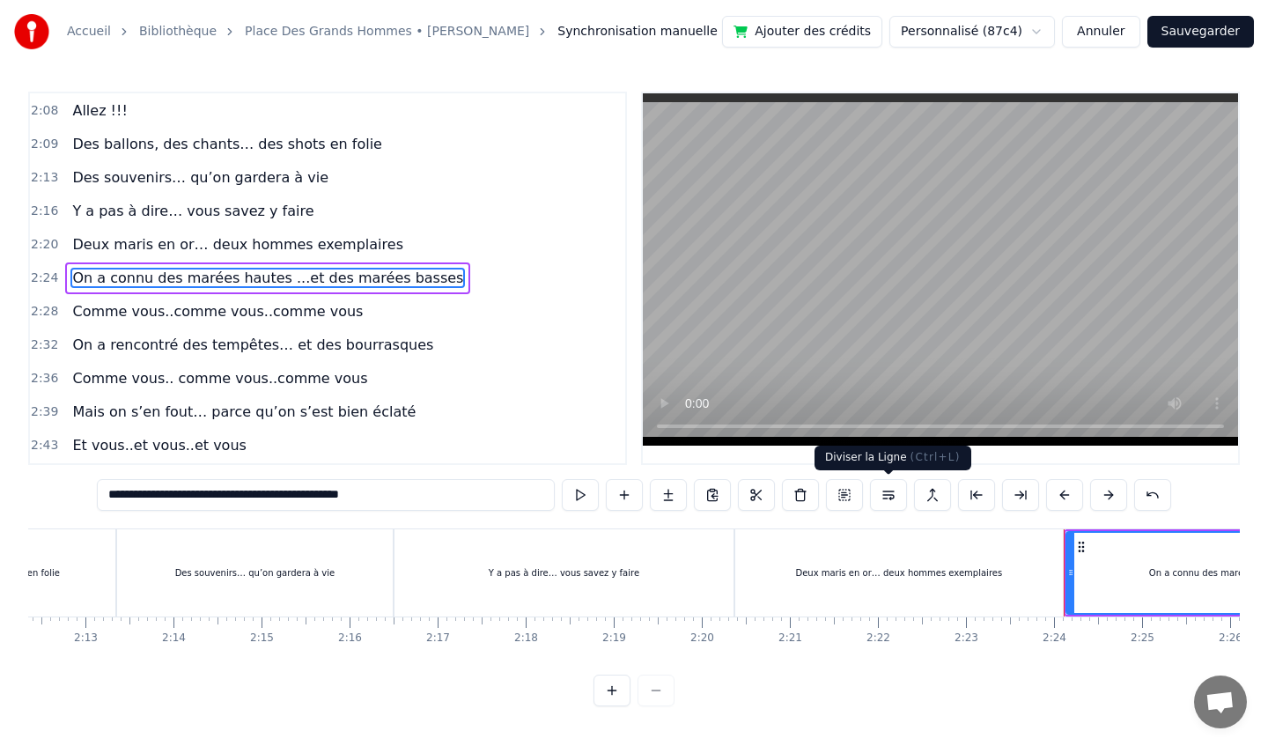
click at [888, 498] on button at bounding box center [888, 495] width 37 height 32
click at [887, 498] on button at bounding box center [888, 495] width 37 height 32
click at [830, 568] on div "Deux maris en or… deux hommes exemplaires" at bounding box center [898, 572] width 207 height 13
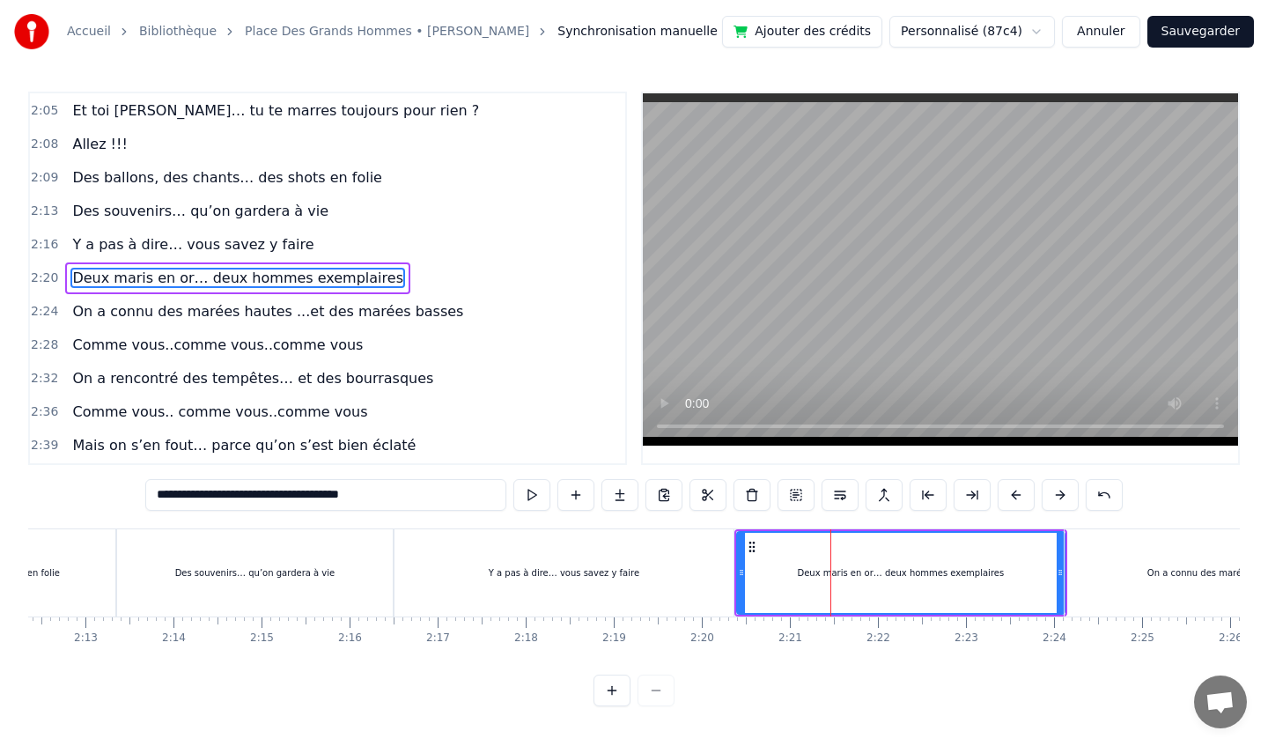
click at [621, 564] on div "Y a pas à dire… vous savez y faire" at bounding box center [563, 572] width 339 height 87
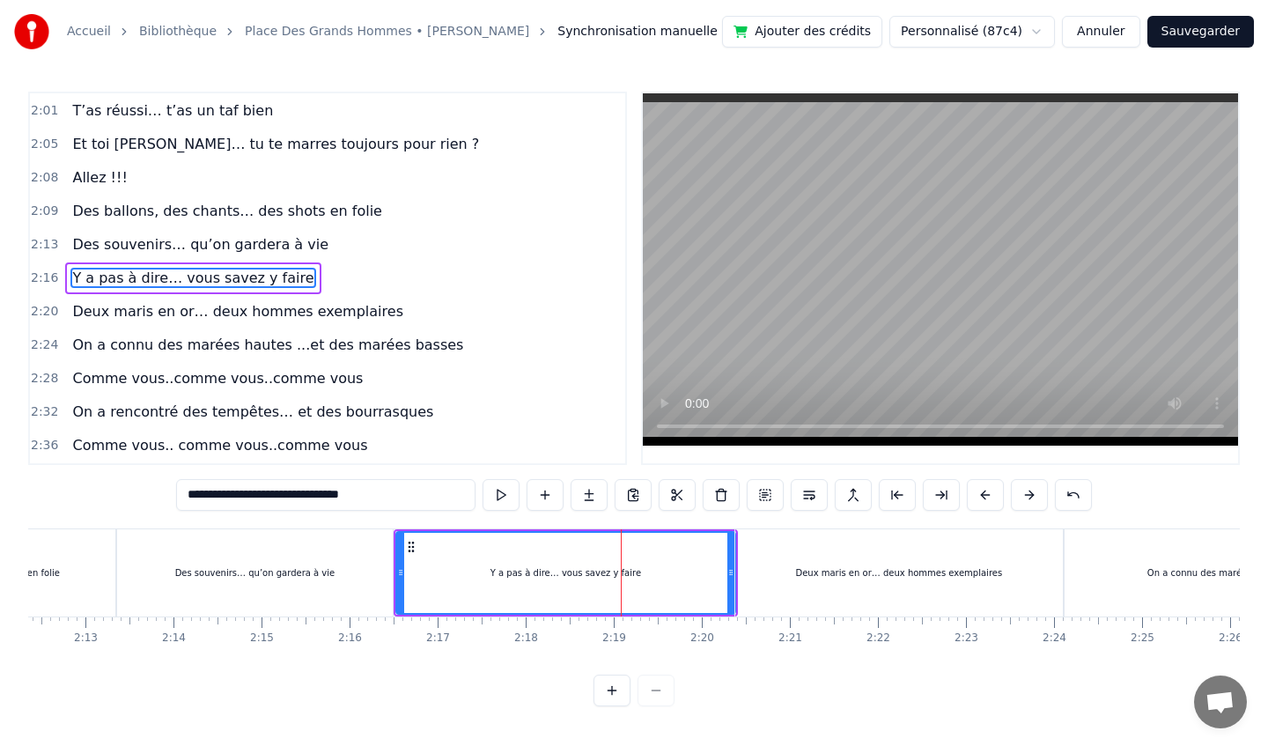
click at [301, 552] on div "Des souvenirs… qu’on gardera à vie" at bounding box center [255, 572] width 276 height 87
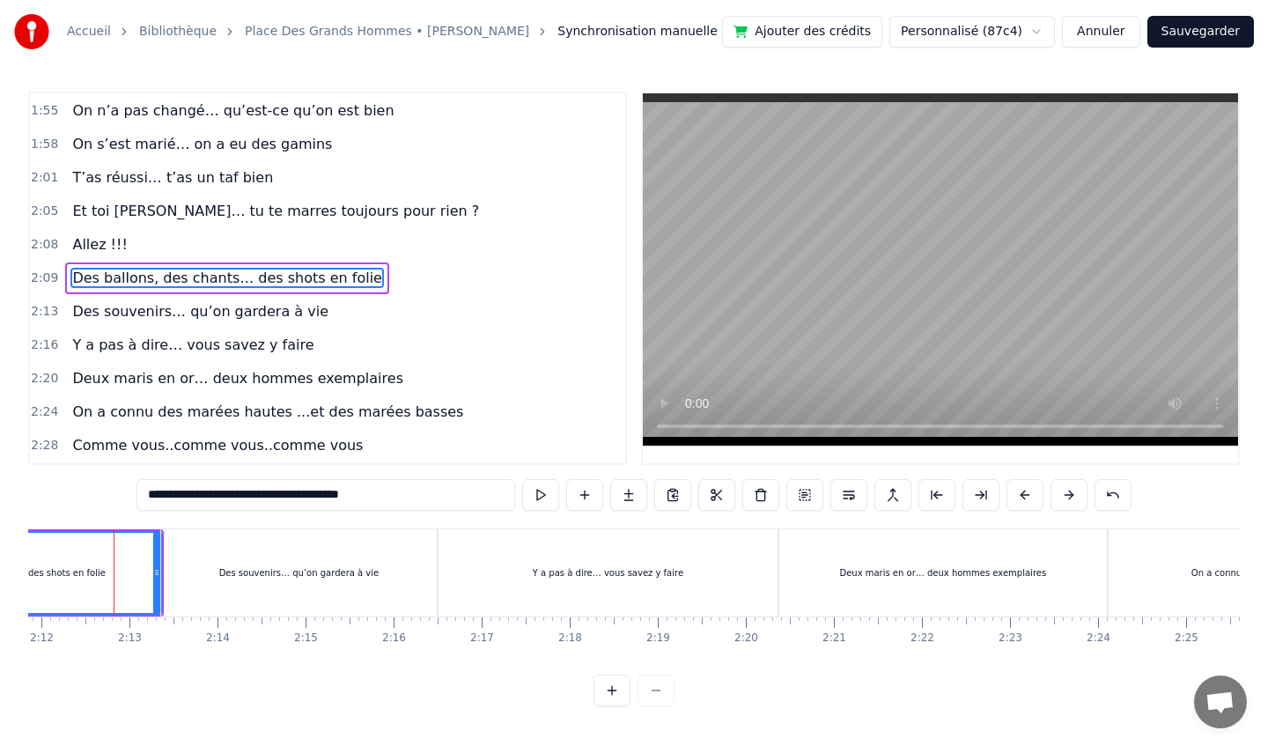
scroll to position [0, 11607]
click at [877, 560] on div "Deux maris en or… deux hommes exemplaires" at bounding box center [946, 572] width 328 height 87
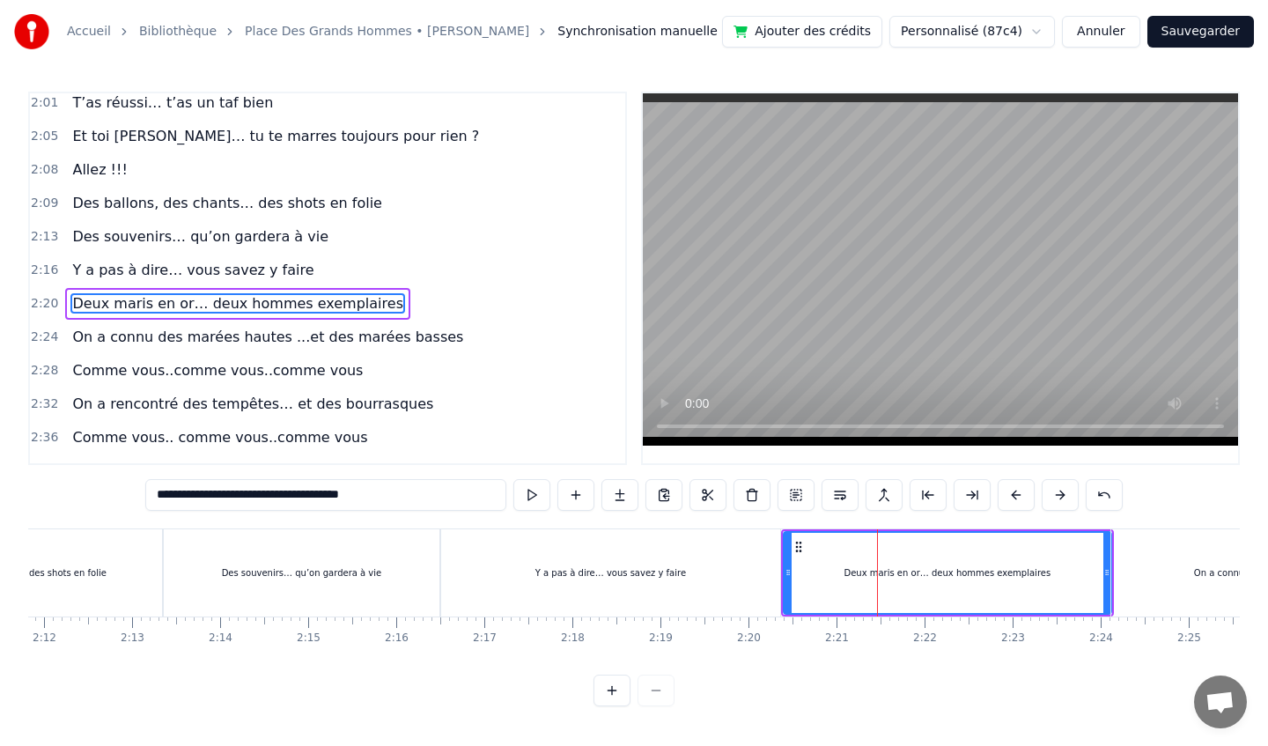
scroll to position [945, 0]
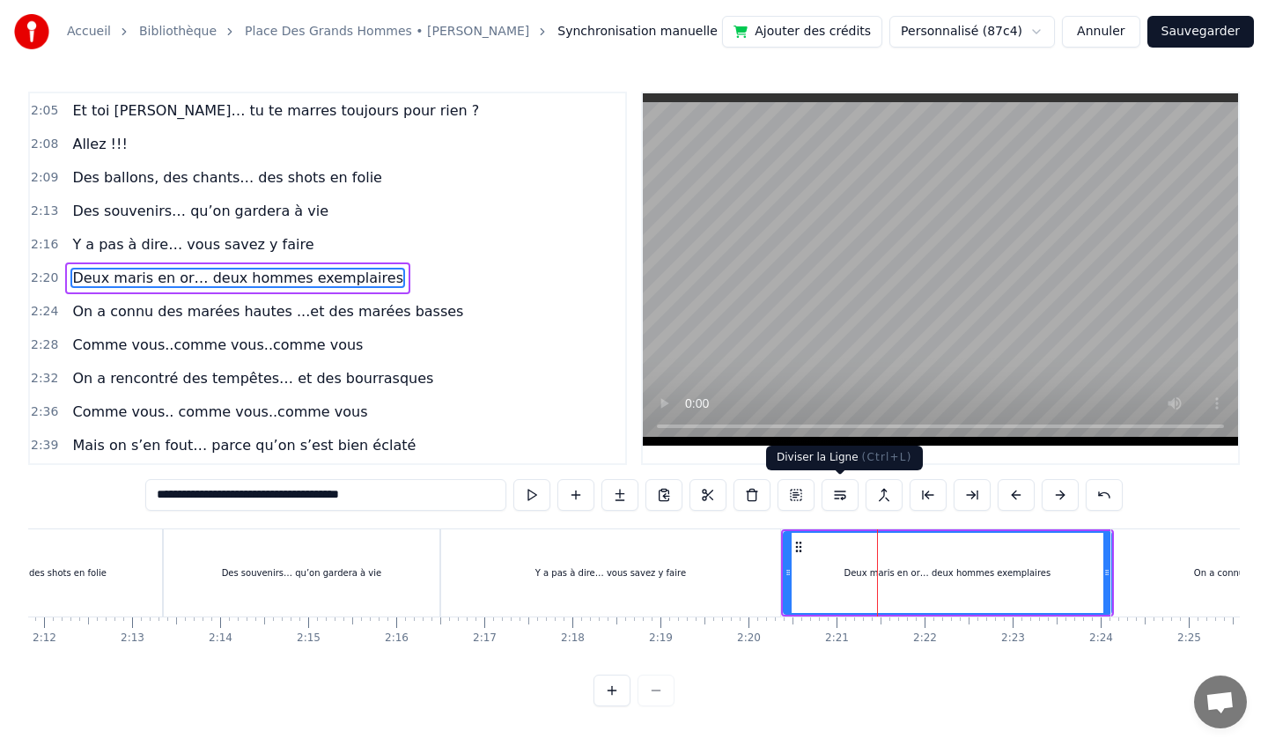
click at [840, 494] on button at bounding box center [840, 495] width 37 height 32
click at [881, 492] on button at bounding box center [884, 495] width 37 height 32
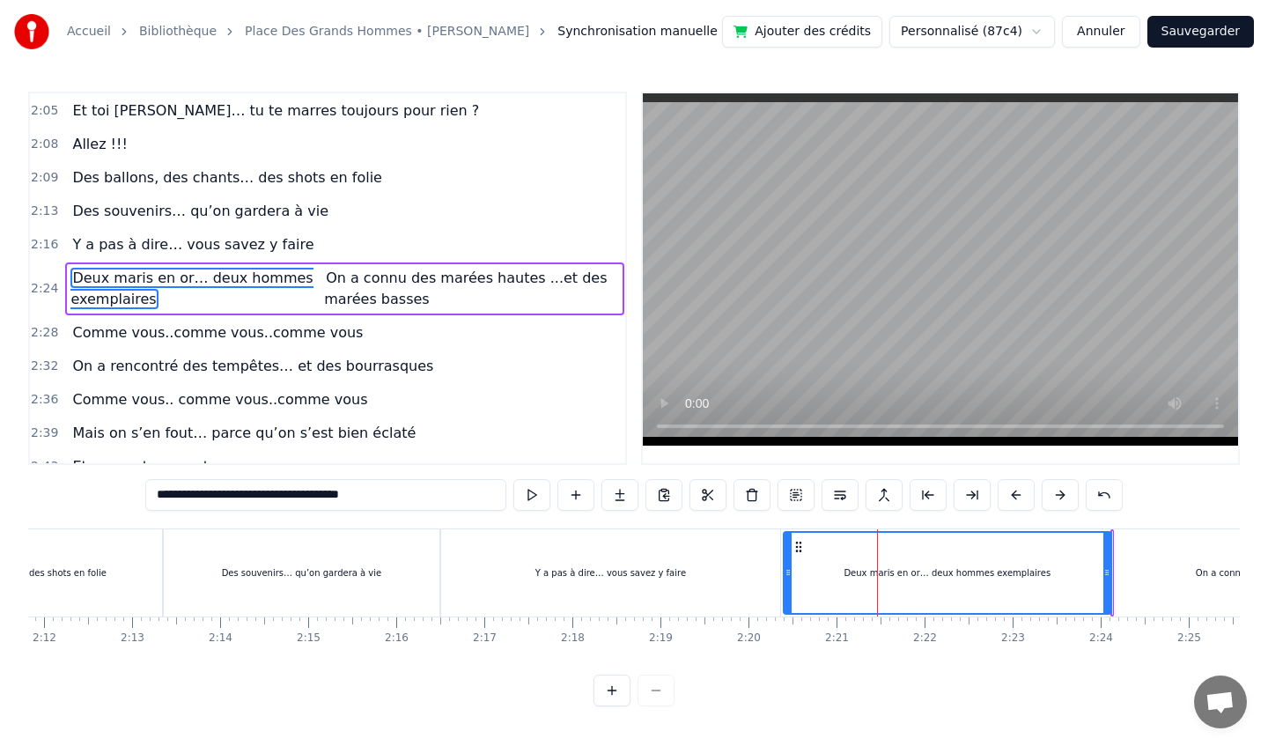
click at [725, 571] on div "Y a pas à dire… vous savez y faire" at bounding box center [610, 572] width 339 height 87
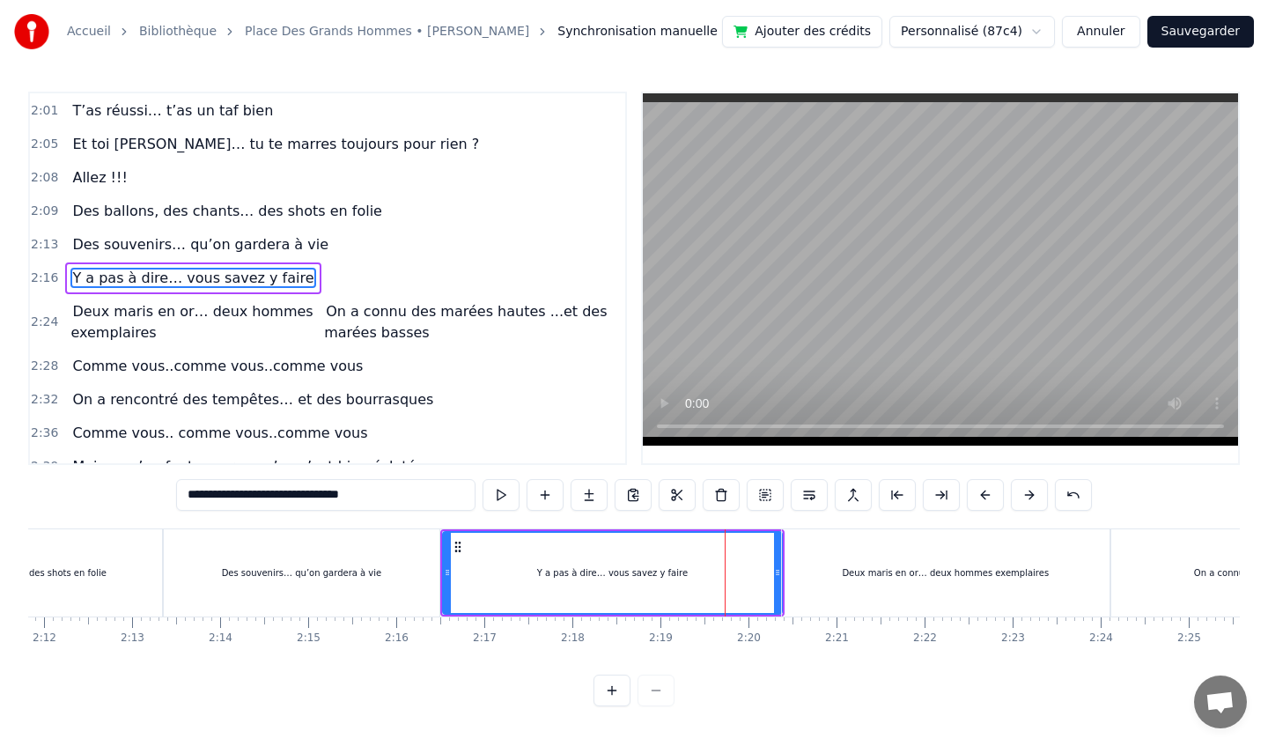
click at [837, 547] on div "Deux maris en or… deux hommes exemplaires" at bounding box center [946, 572] width 328 height 87
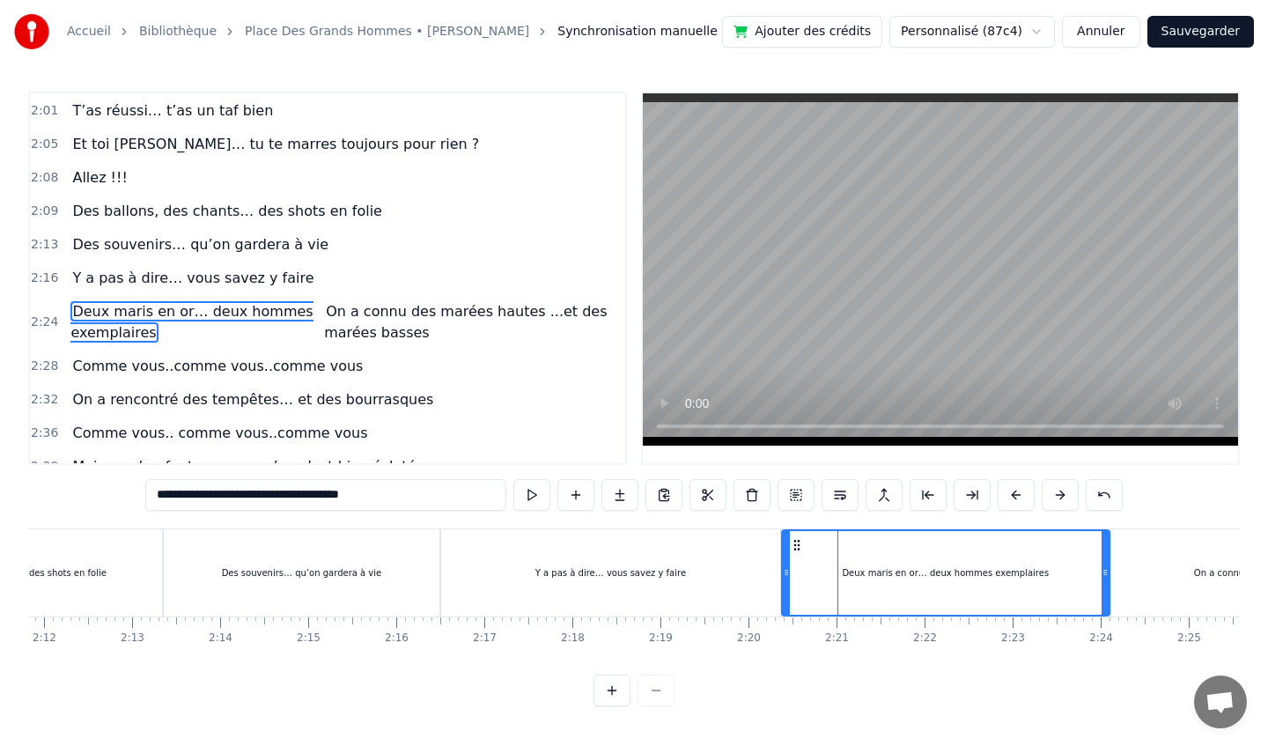
scroll to position [955, 0]
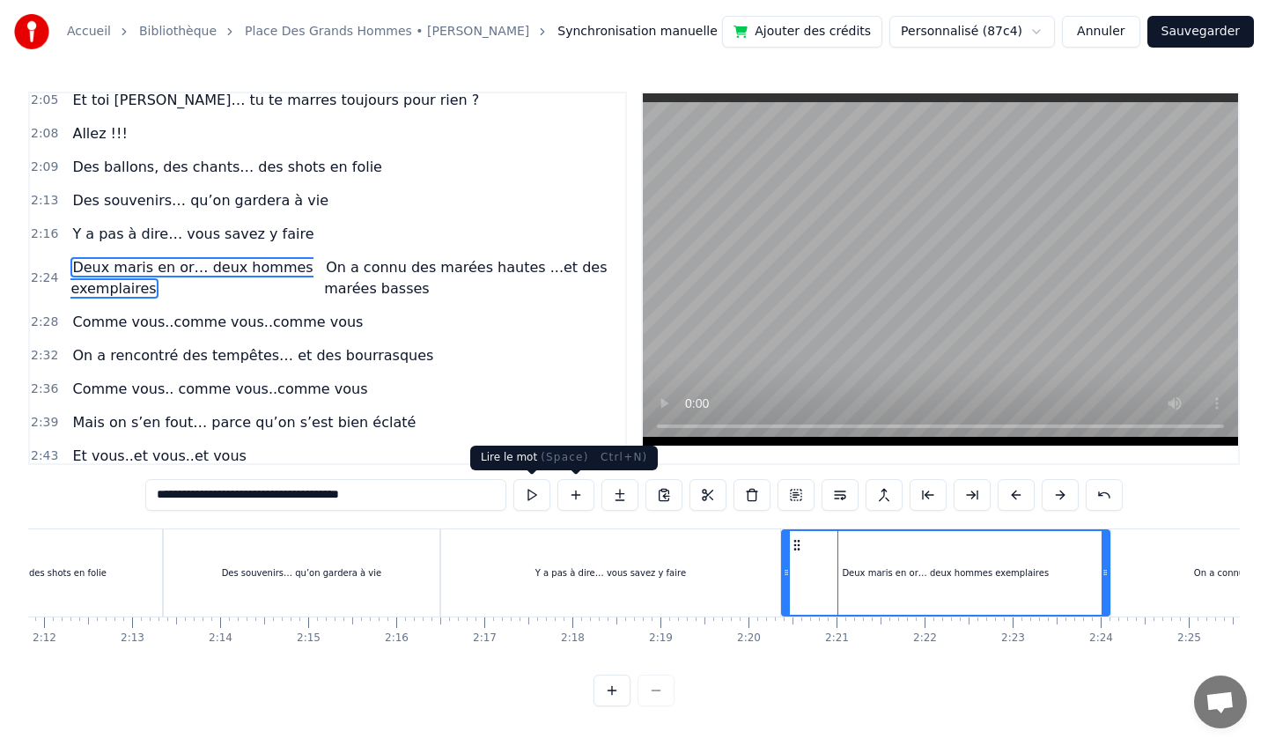
click at [528, 496] on button at bounding box center [531, 495] width 37 height 32
click at [851, 557] on div "Deux maris en or… deux hommes exemplaires" at bounding box center [946, 573] width 326 height 84
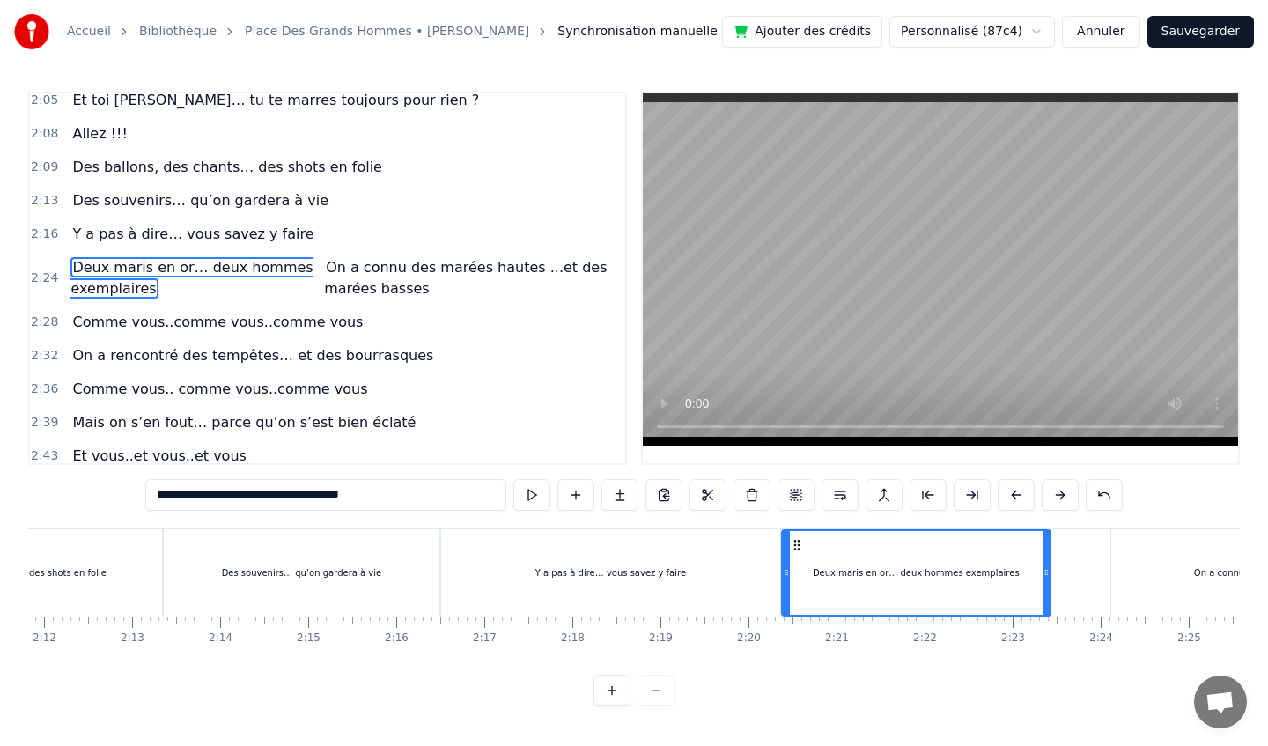
drag, startPoint x: 1105, startPoint y: 579, endPoint x: 1046, endPoint y: 579, distance: 59.0
click at [1046, 579] on div at bounding box center [1046, 573] width 7 height 84
drag, startPoint x: 786, startPoint y: 575, endPoint x: 825, endPoint y: 574, distance: 38.8
click at [830, 578] on icon at bounding box center [832, 572] width 7 height 14
click at [694, 582] on div "Y a pas à dire… vous savez y faire" at bounding box center [610, 572] width 339 height 87
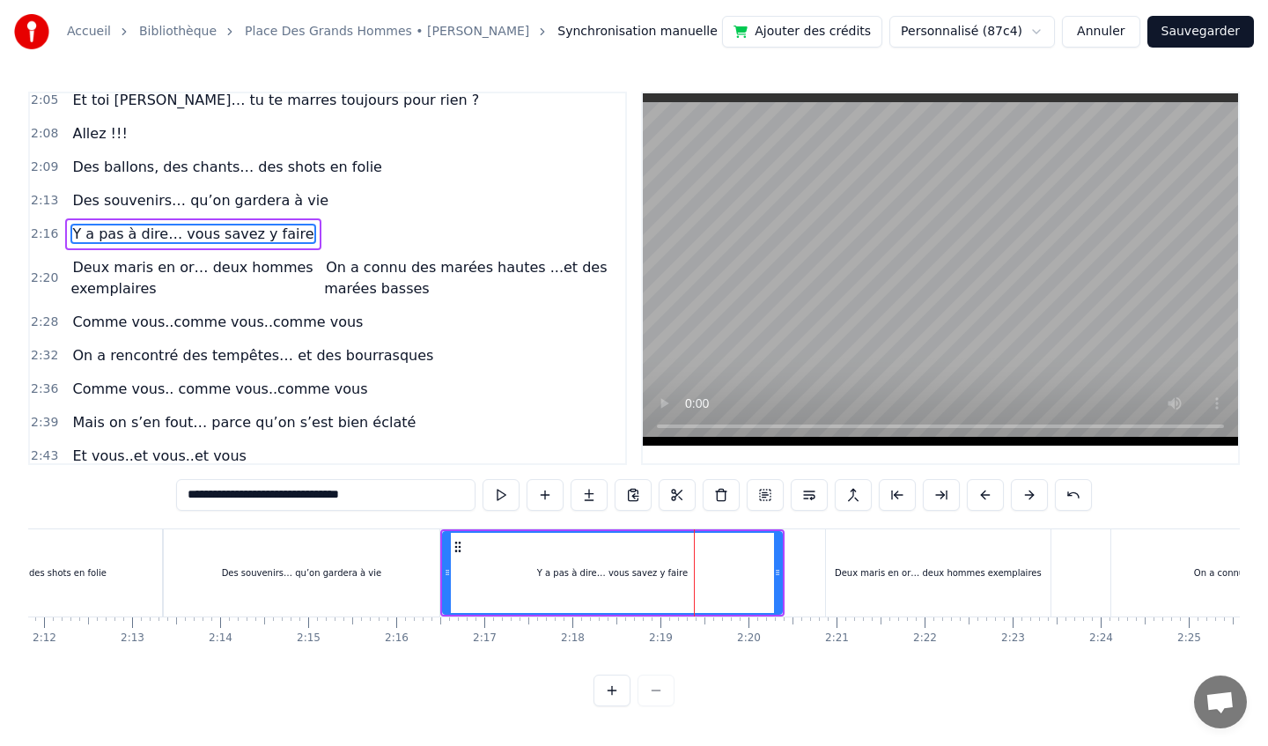
scroll to position [911, 0]
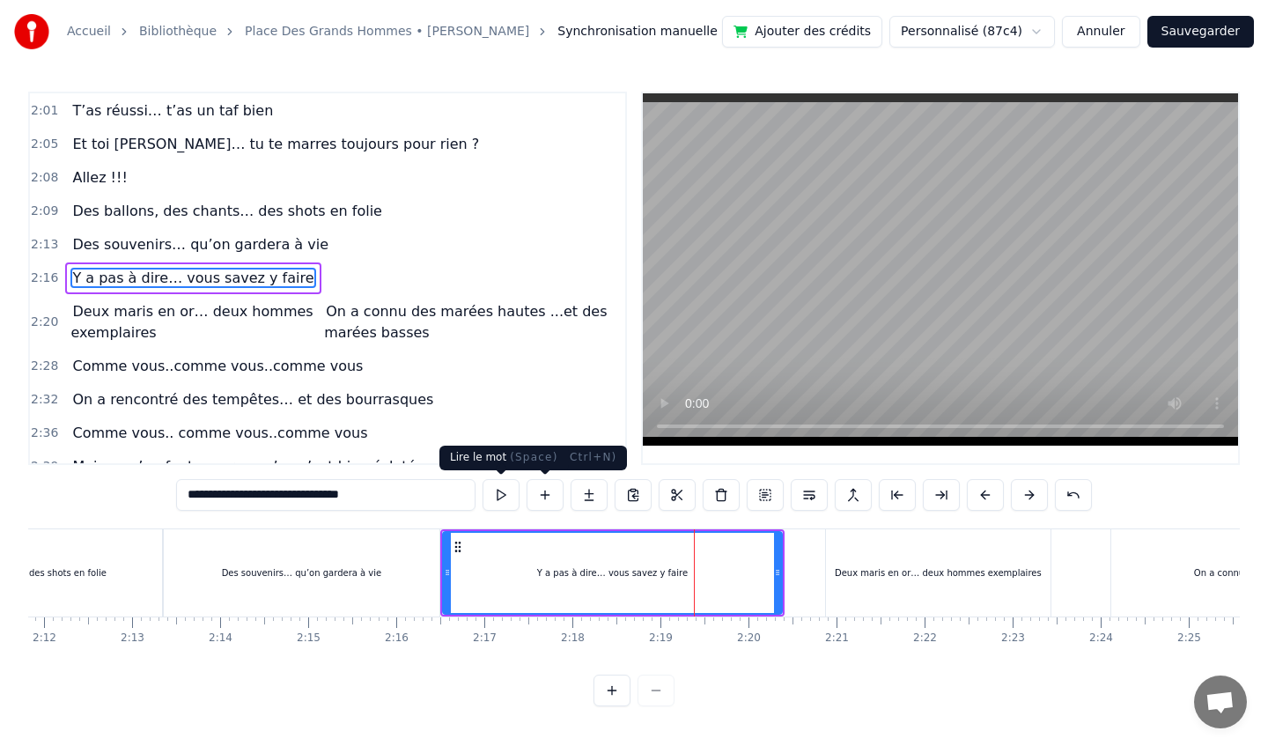
click at [501, 497] on button at bounding box center [501, 495] width 37 height 32
click at [924, 556] on div "Deux maris en or… deux hommes exemplaires" at bounding box center [938, 572] width 225 height 87
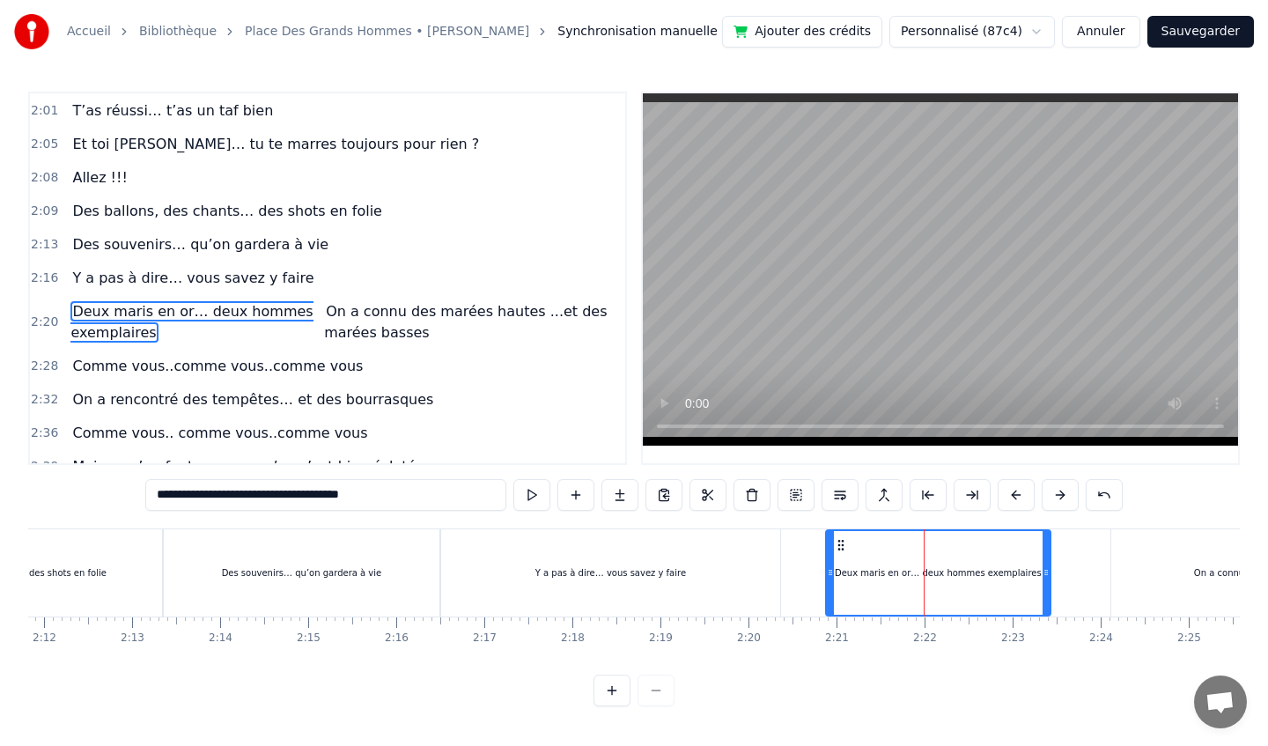
scroll to position [955, 0]
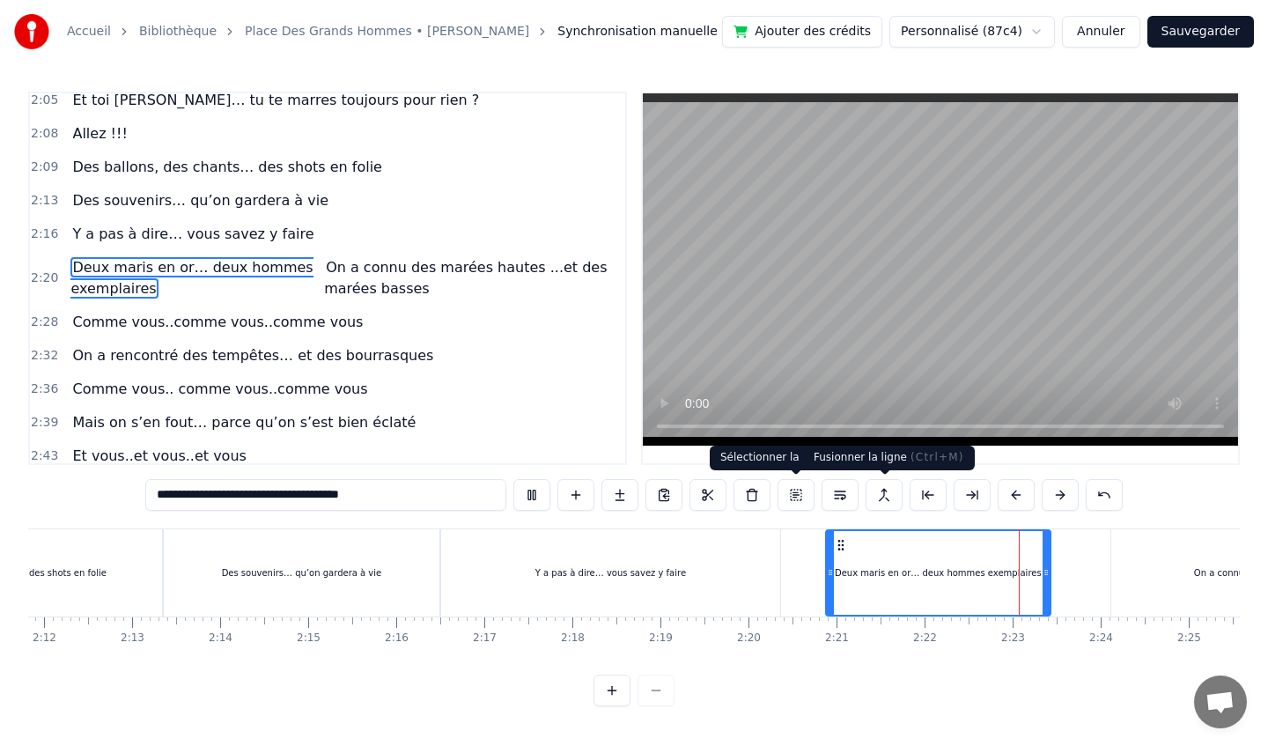
click at [933, 543] on div "Deux maris en or… deux hommes exemplaires" at bounding box center [938, 573] width 223 height 84
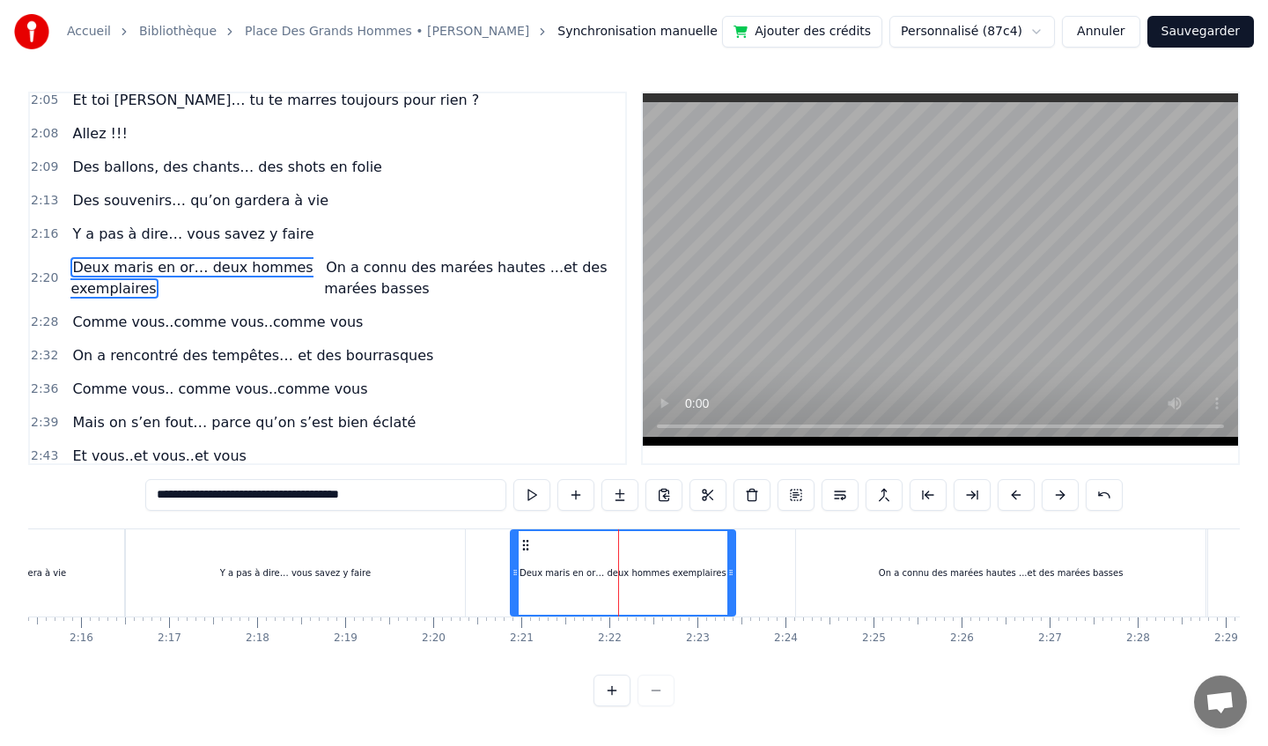
scroll to position [0, 11926]
click at [910, 560] on div "On a connu des marées hautes ...et des marées basses" at bounding box center [997, 572] width 410 height 87
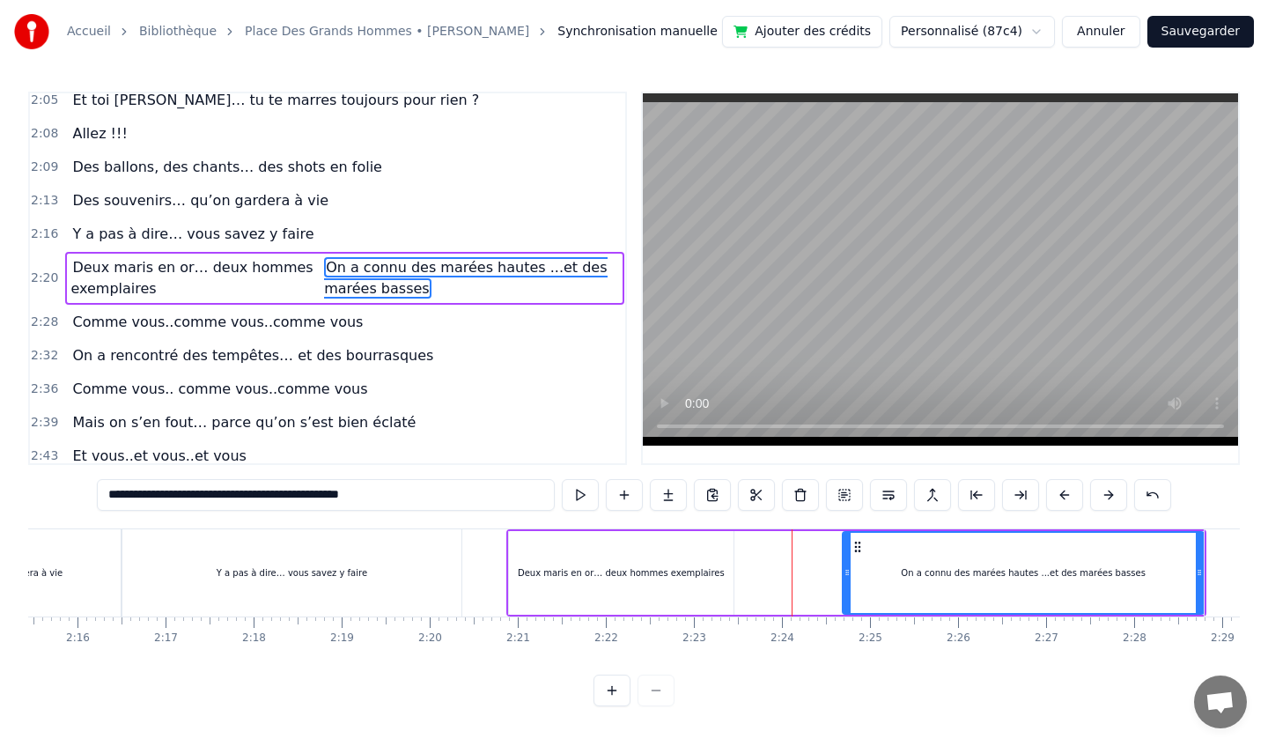
drag, startPoint x: 797, startPoint y: 571, endPoint x: 844, endPoint y: 574, distance: 46.8
click at [844, 574] on icon at bounding box center [847, 572] width 7 height 14
click at [719, 594] on div "Deux maris en or… deux hommes exemplaires" at bounding box center [621, 573] width 225 height 84
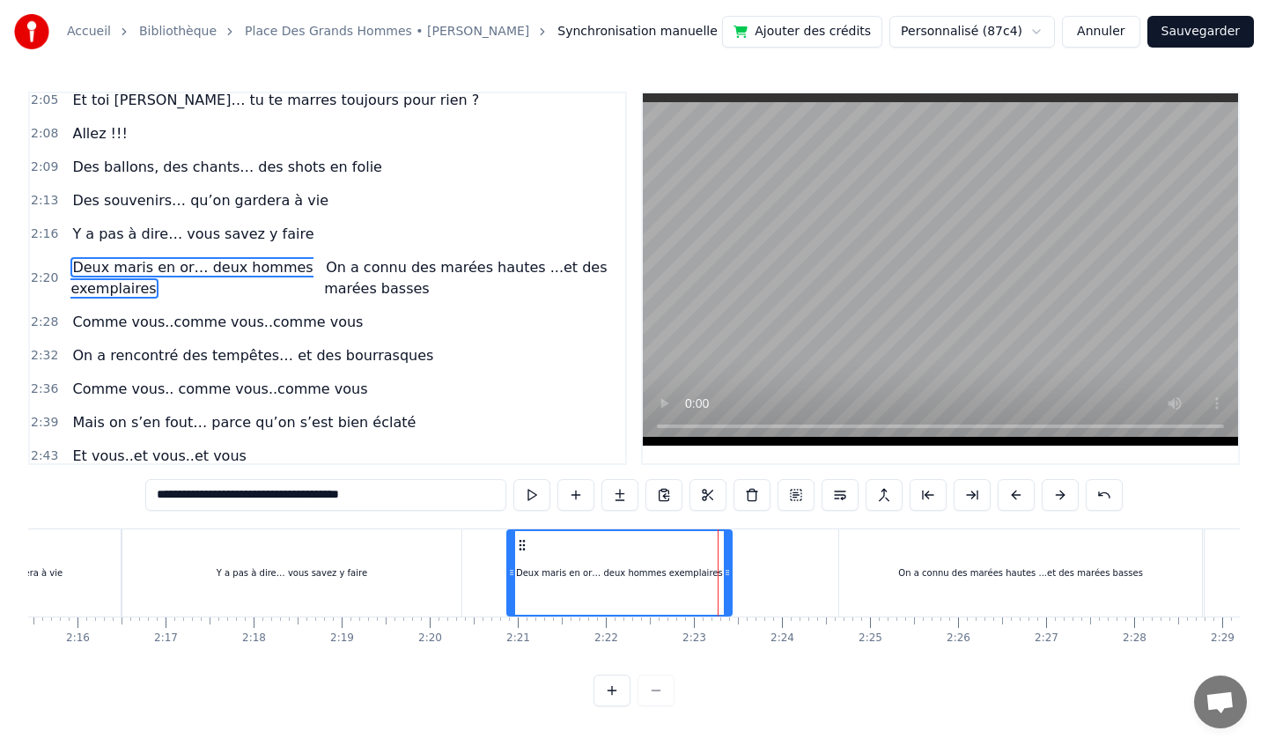
click at [897, 571] on div "On a connu des marées hautes ...et des marées basses" at bounding box center [1021, 572] width 364 height 87
type input "**********"
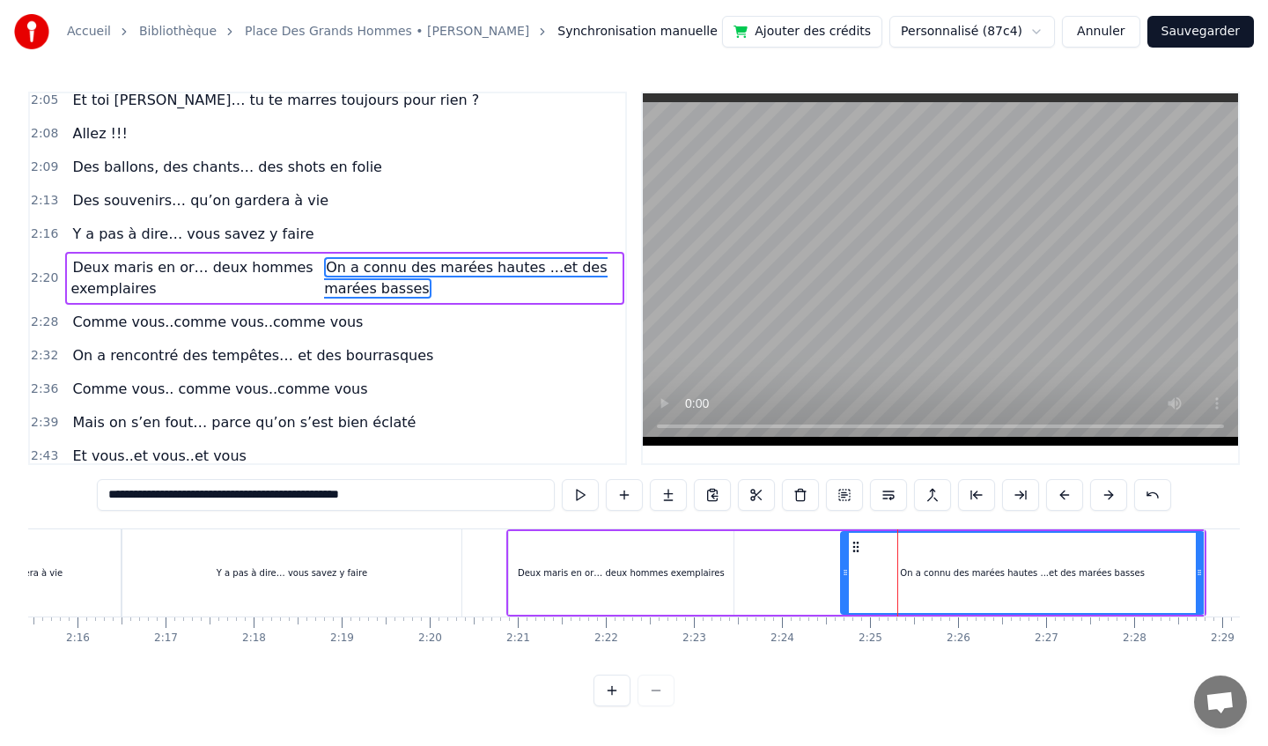
click at [741, 563] on div "Deux maris en or… deux hommes exemplaires On a connu des marées hautes ...et de…" at bounding box center [856, 572] width 701 height 87
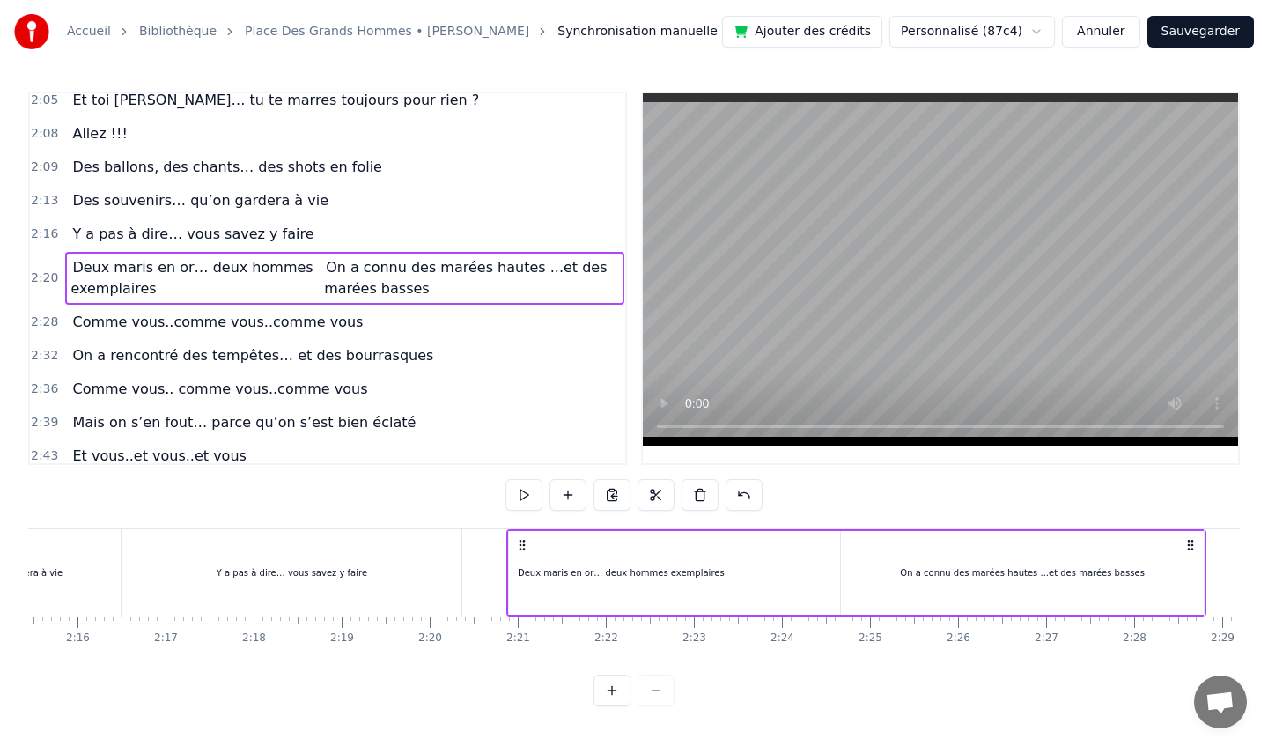
click at [938, 579] on div "On a connu des marées hautes ...et des marées basses" at bounding box center [1022, 572] width 245 height 13
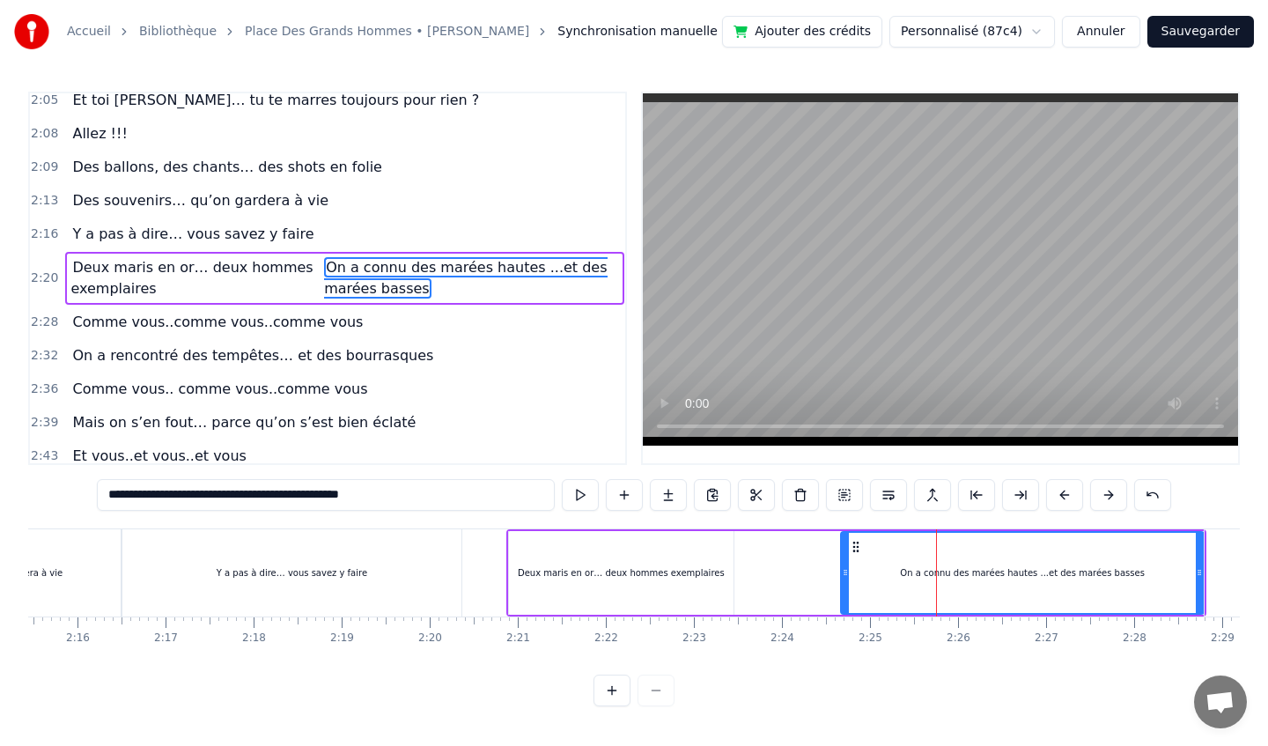
click at [741, 551] on div "Deux maris en or… deux hommes exemplaires On a connu des marées hautes ...et de…" at bounding box center [856, 572] width 701 height 87
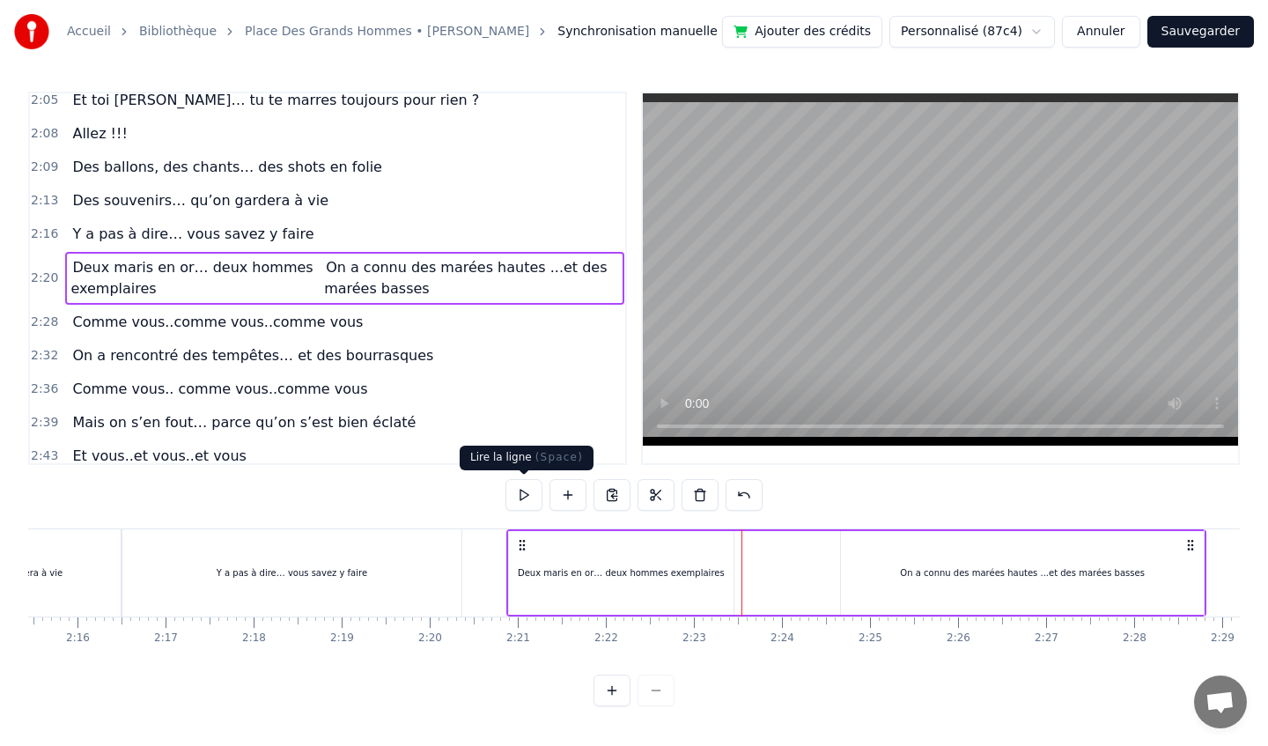
click at [515, 488] on button at bounding box center [523, 495] width 37 height 32
click at [889, 555] on div "On a connu des marées hautes ...et des marées basses" at bounding box center [1023, 573] width 364 height 84
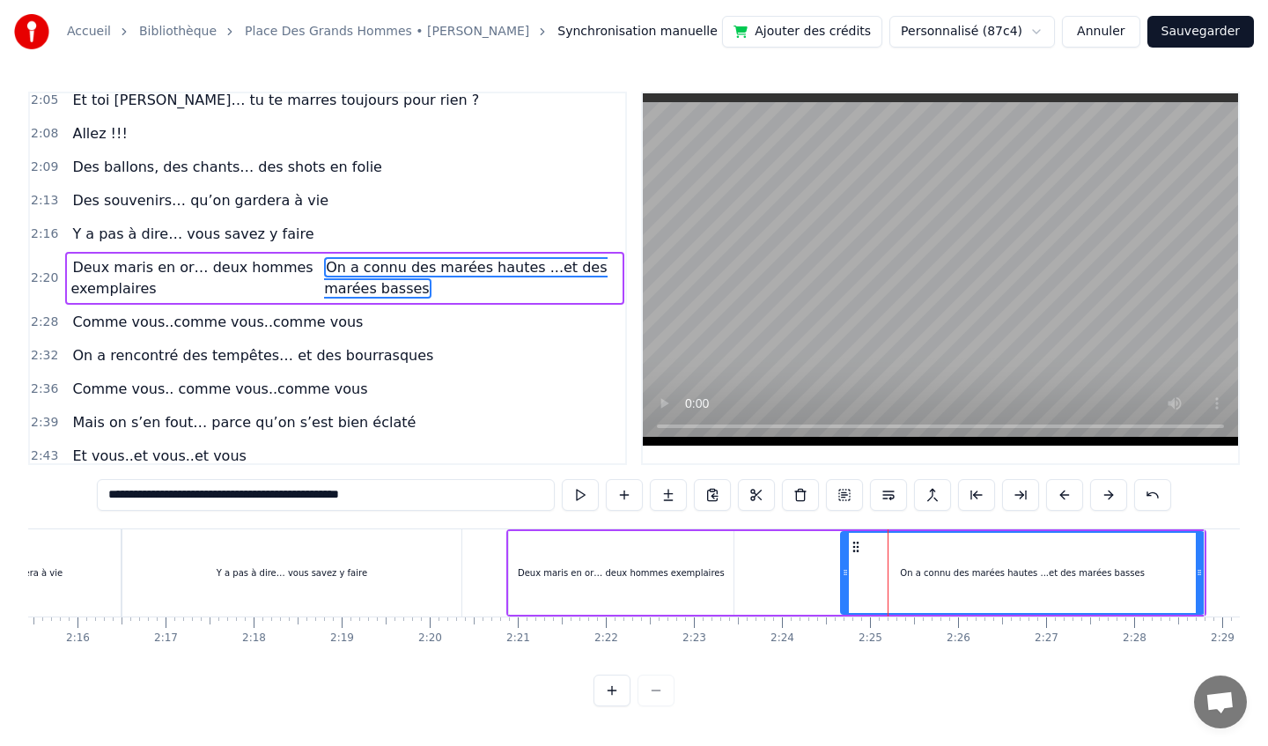
drag, startPoint x: 799, startPoint y: 571, endPoint x: 760, endPoint y: 574, distance: 38.8
click at [760, 574] on div "Deux maris en or… deux hommes exemplaires On a connu des marées hautes ...et de…" at bounding box center [856, 572] width 701 height 87
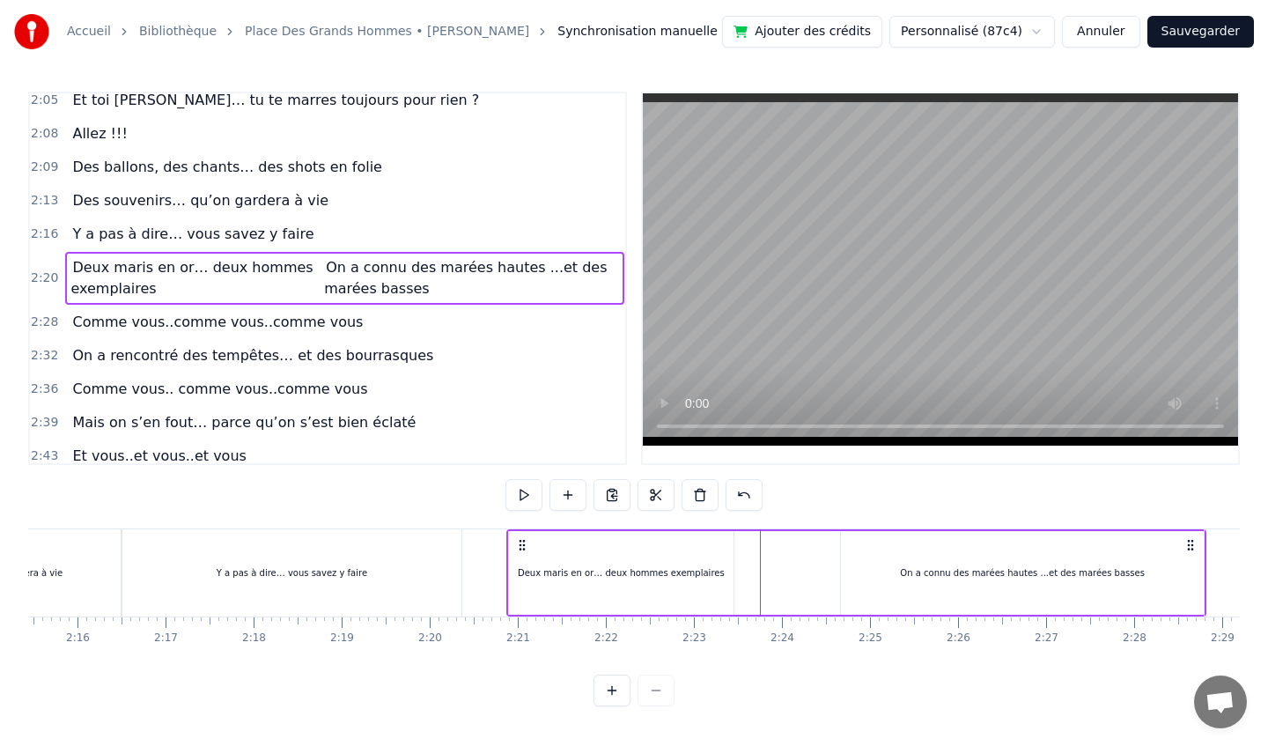
click at [807, 568] on div "Deux maris en or… deux hommes exemplaires On a connu des marées hautes ...et de…" at bounding box center [856, 572] width 701 height 87
click at [876, 578] on div "On a connu des marées hautes ...et des marées basses" at bounding box center [1023, 573] width 364 height 84
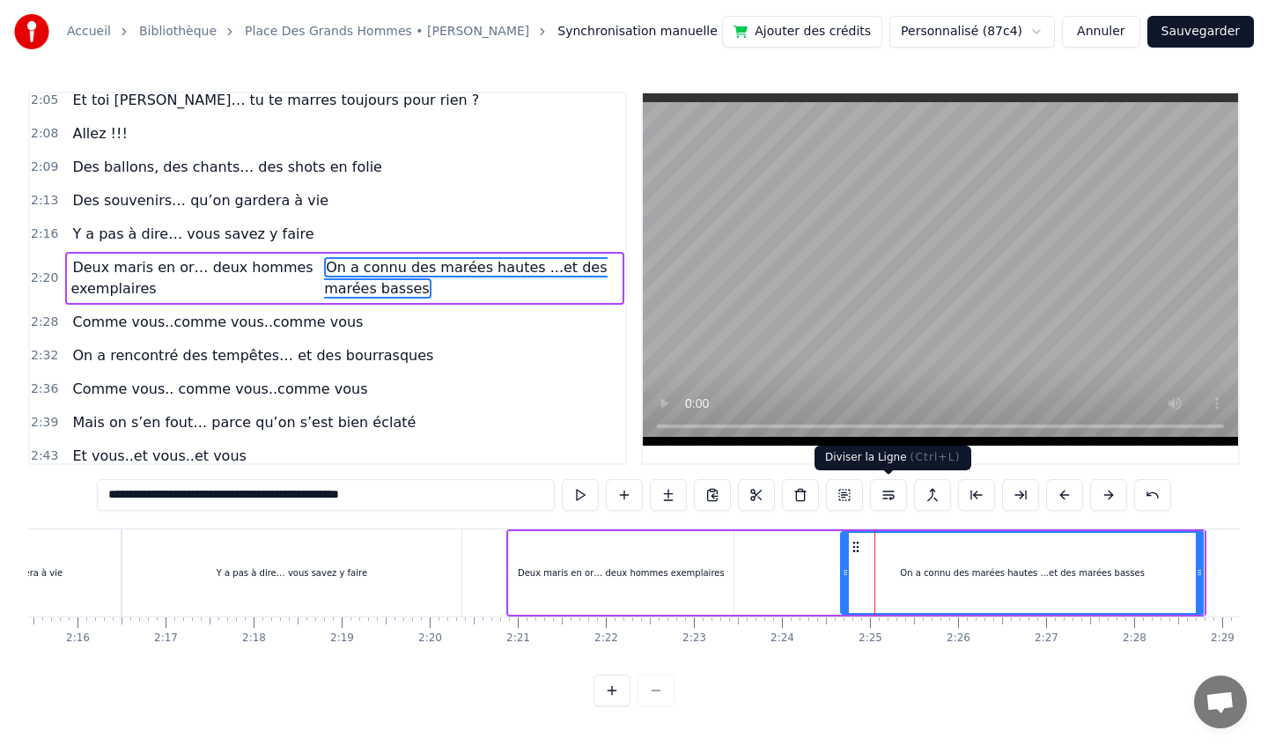
click at [891, 497] on button at bounding box center [888, 495] width 37 height 32
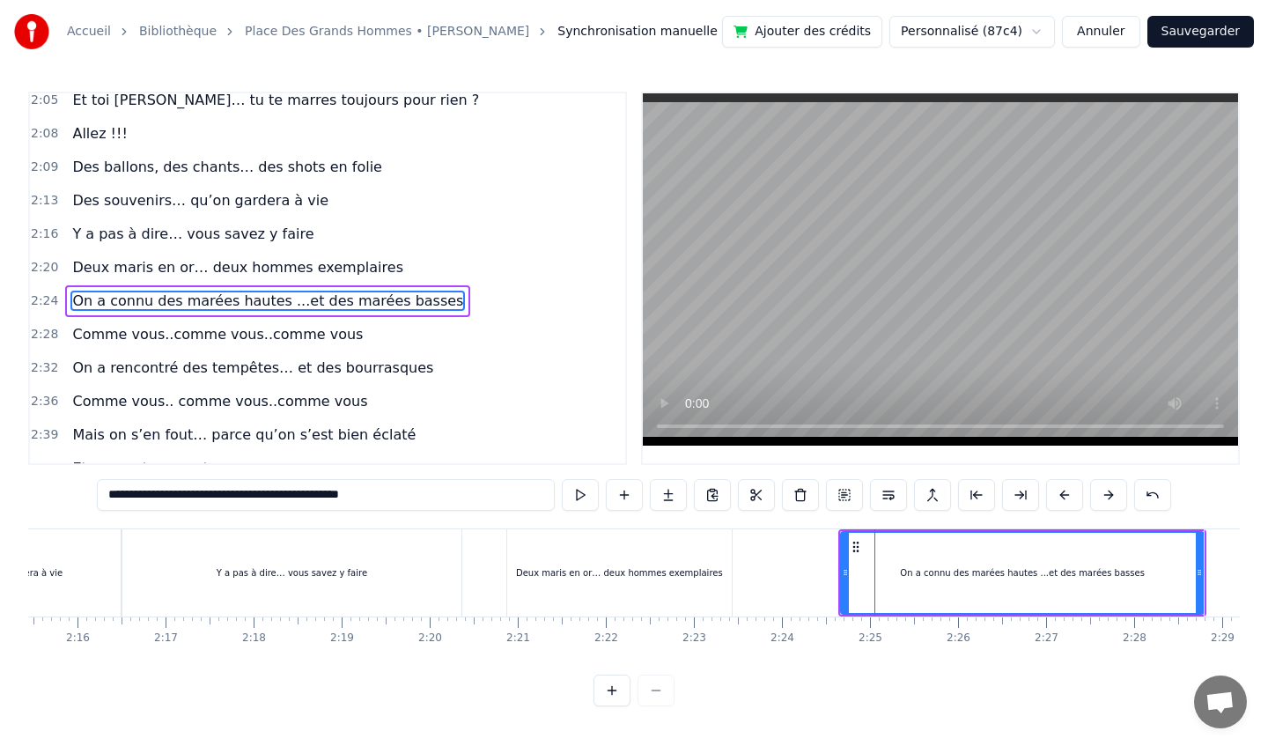
scroll to position [978, 0]
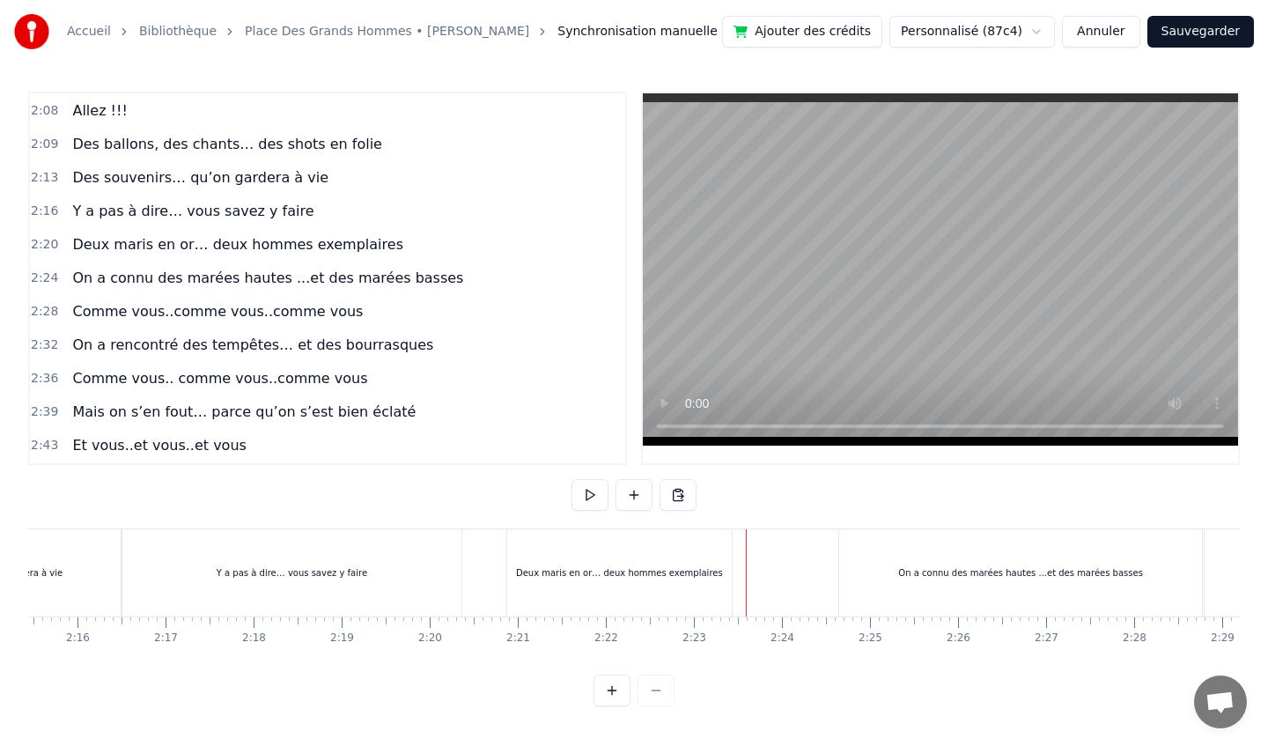
click at [646, 561] on div "Deux maris en or… deux hommes exemplaires" at bounding box center [619, 572] width 225 height 87
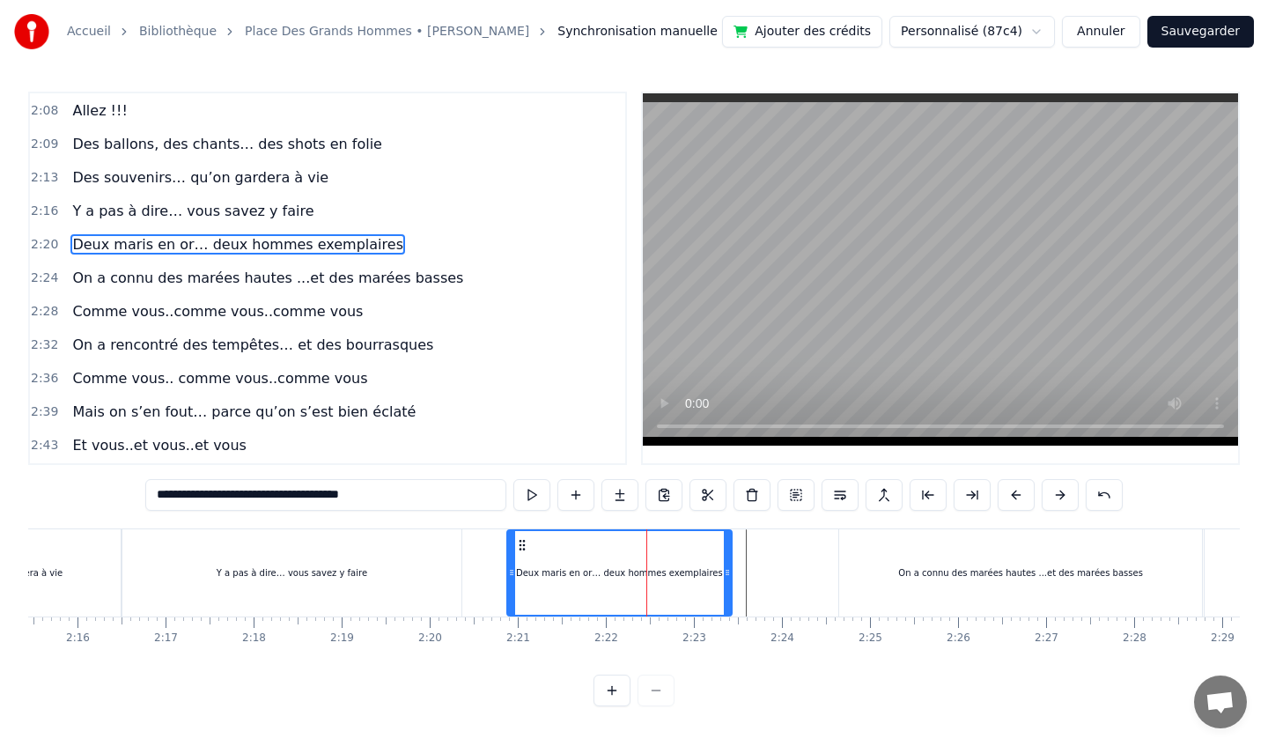
scroll to position [945, 0]
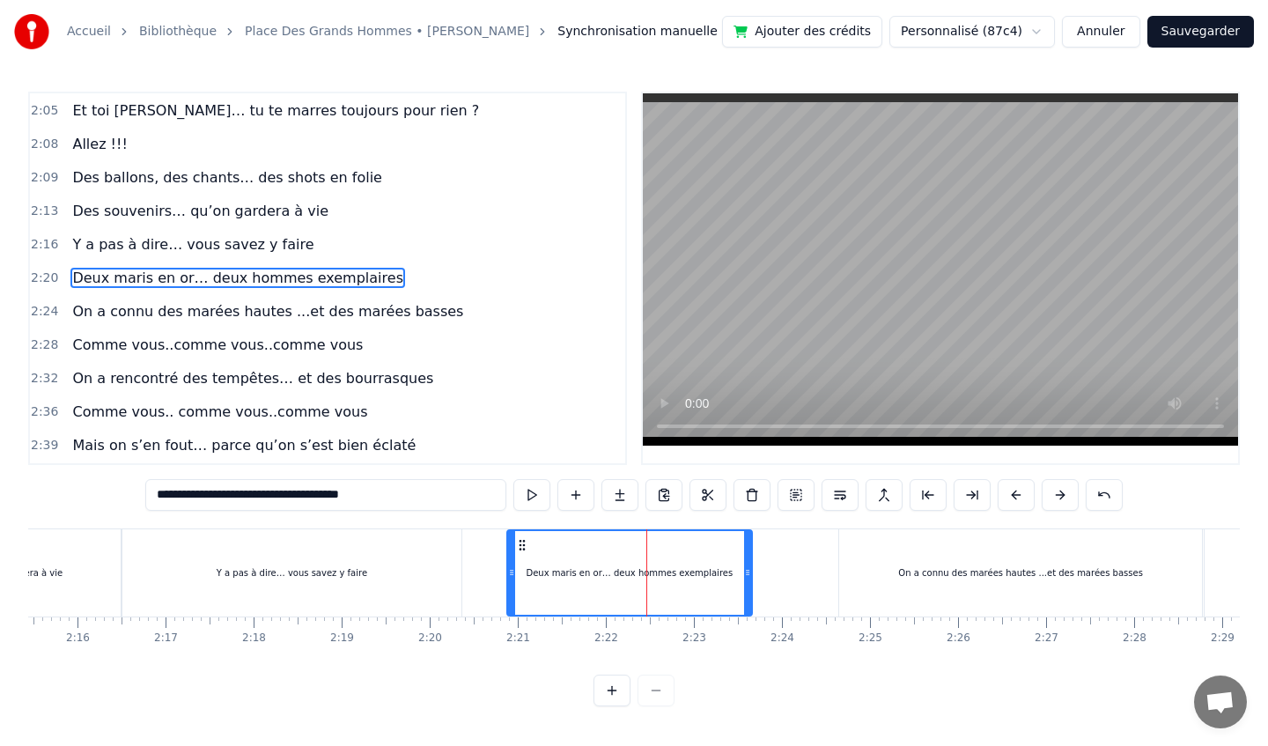
drag, startPoint x: 729, startPoint y: 570, endPoint x: 748, endPoint y: 571, distance: 19.4
click at [748, 571] on icon at bounding box center [747, 572] width 7 height 14
click at [899, 555] on div "On a connu des marées hautes ...et des marées basses" at bounding box center [1021, 572] width 364 height 87
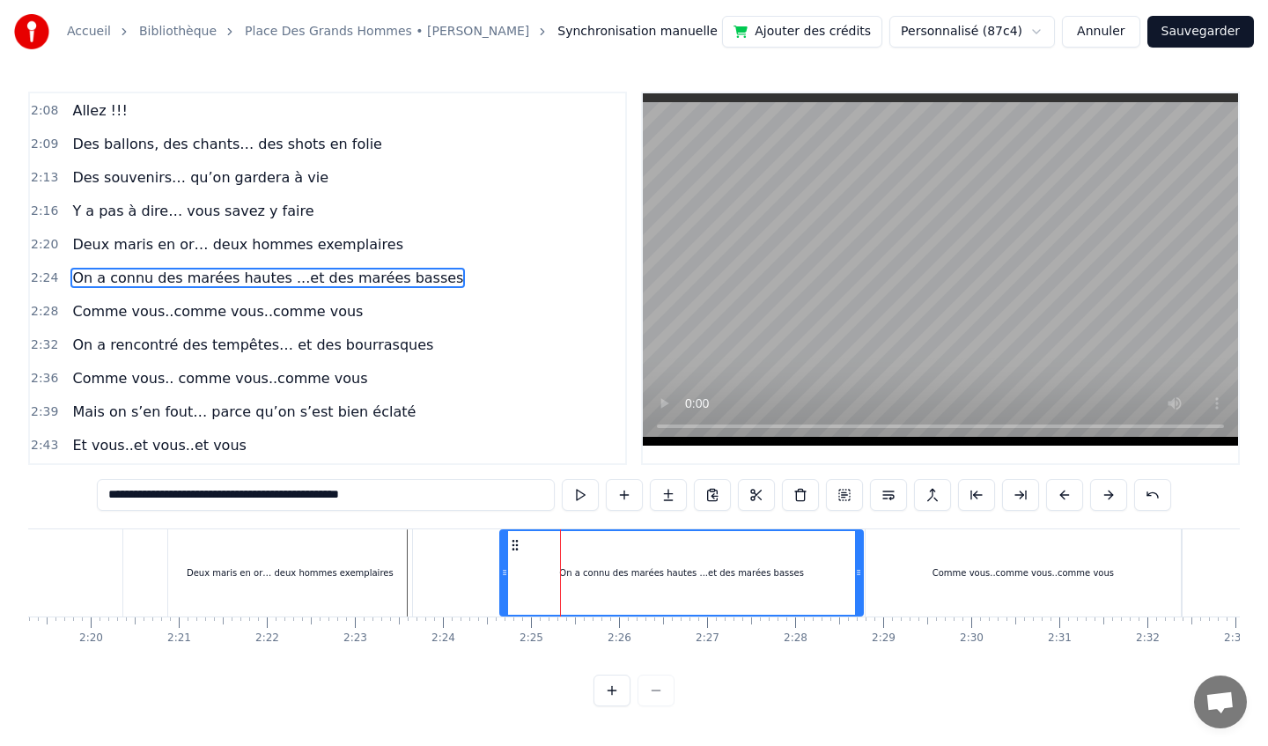
scroll to position [0, 12288]
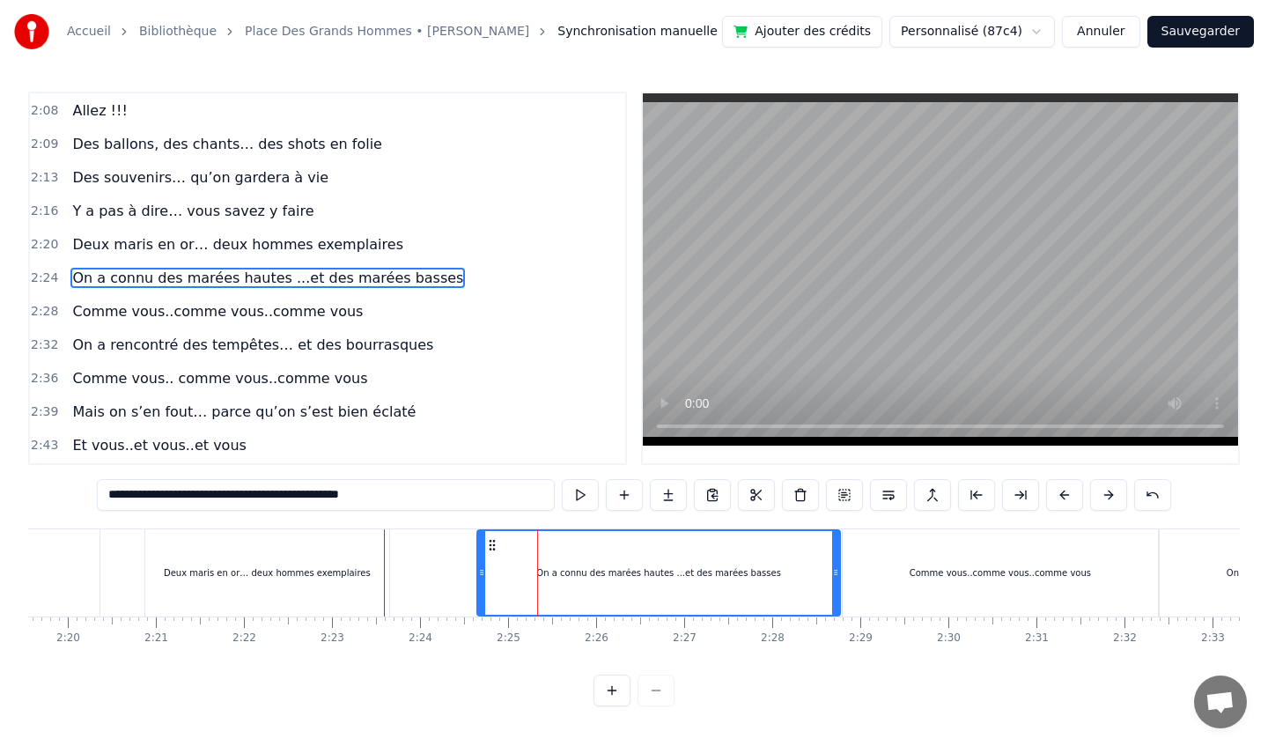
click at [899, 555] on div "Comme vous..comme vous..comme vous" at bounding box center [1001, 572] width 316 height 87
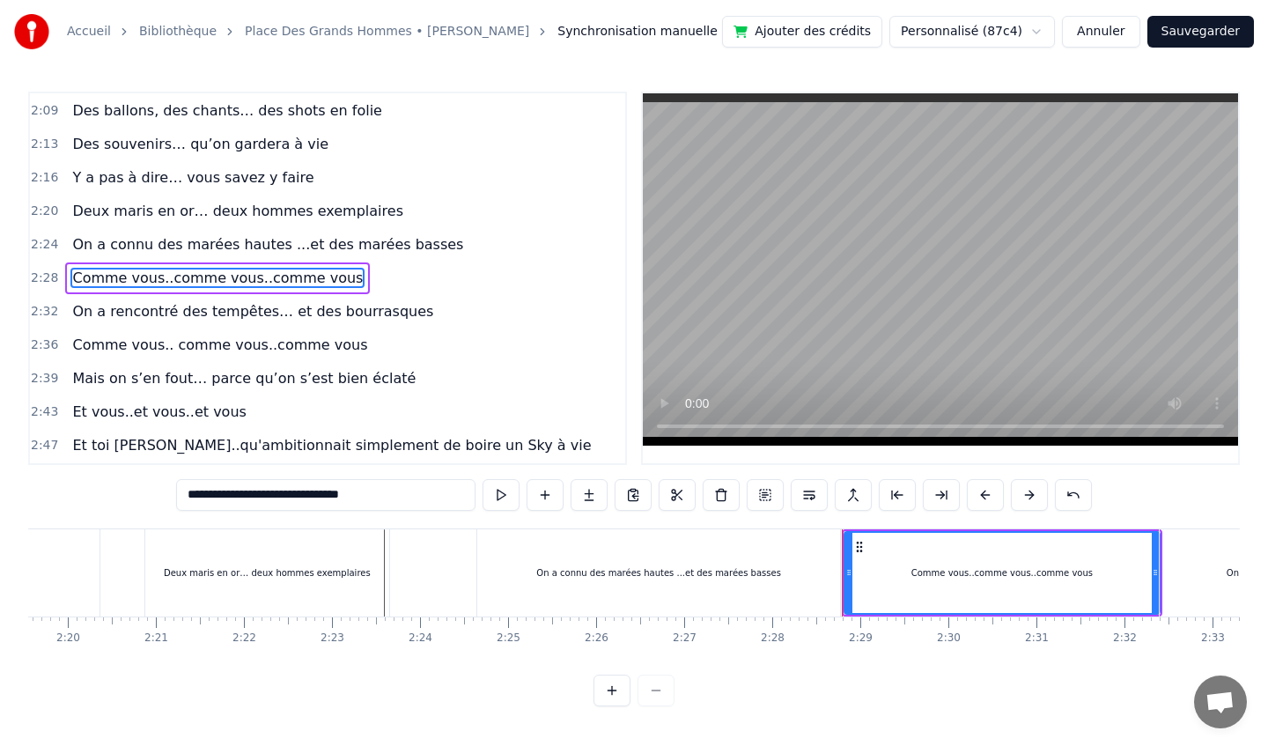
click at [796, 569] on div "On a connu des marées hautes ...et des marées basses" at bounding box center [659, 572] width 364 height 87
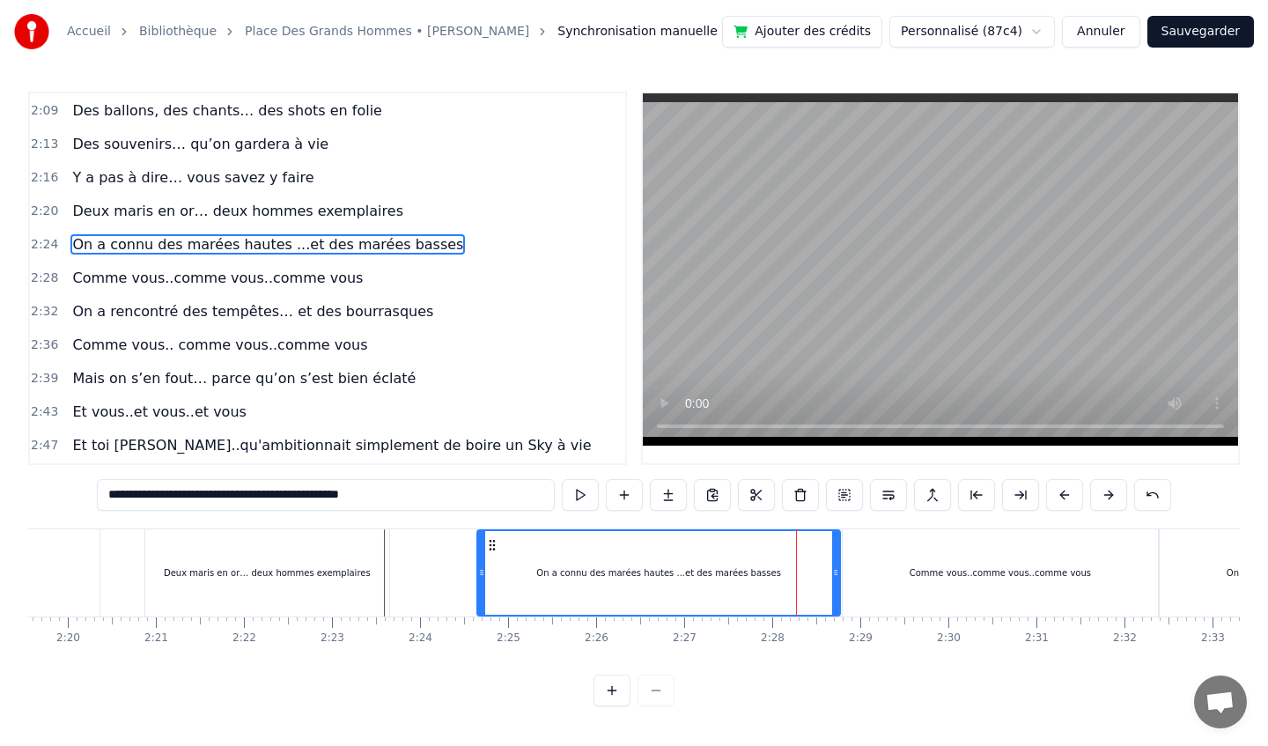
scroll to position [978, 0]
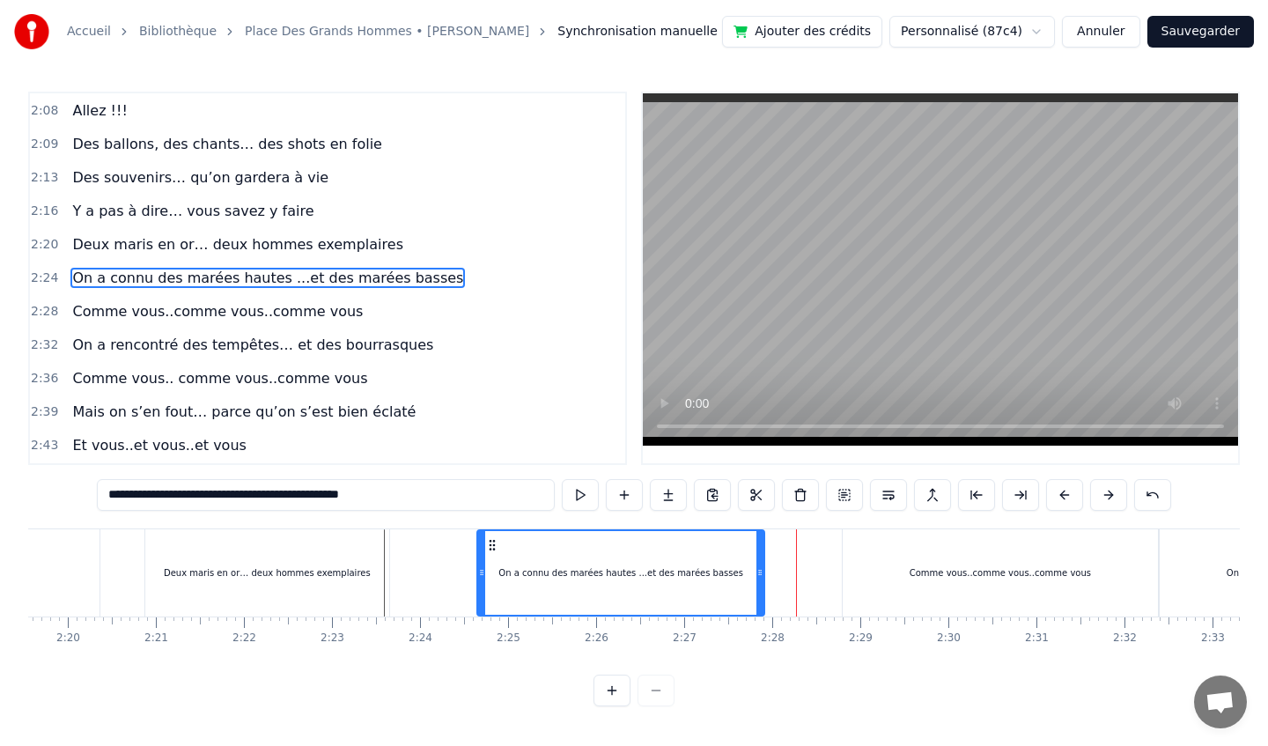
drag, startPoint x: 838, startPoint y: 574, endPoint x: 762, endPoint y: 574, distance: 76.6
click at [762, 574] on icon at bounding box center [759, 572] width 7 height 14
click at [855, 571] on div "Comme vous..comme vous..comme vous" at bounding box center [1001, 572] width 316 height 87
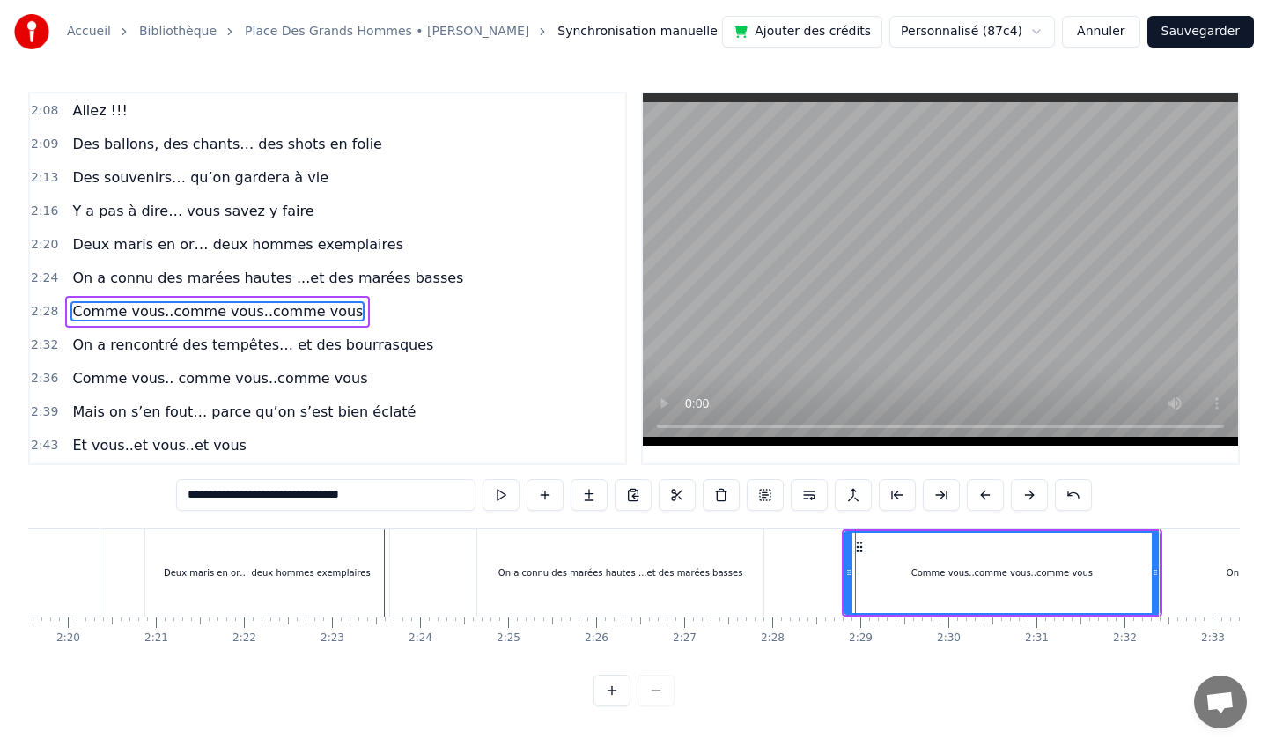
scroll to position [1012, 0]
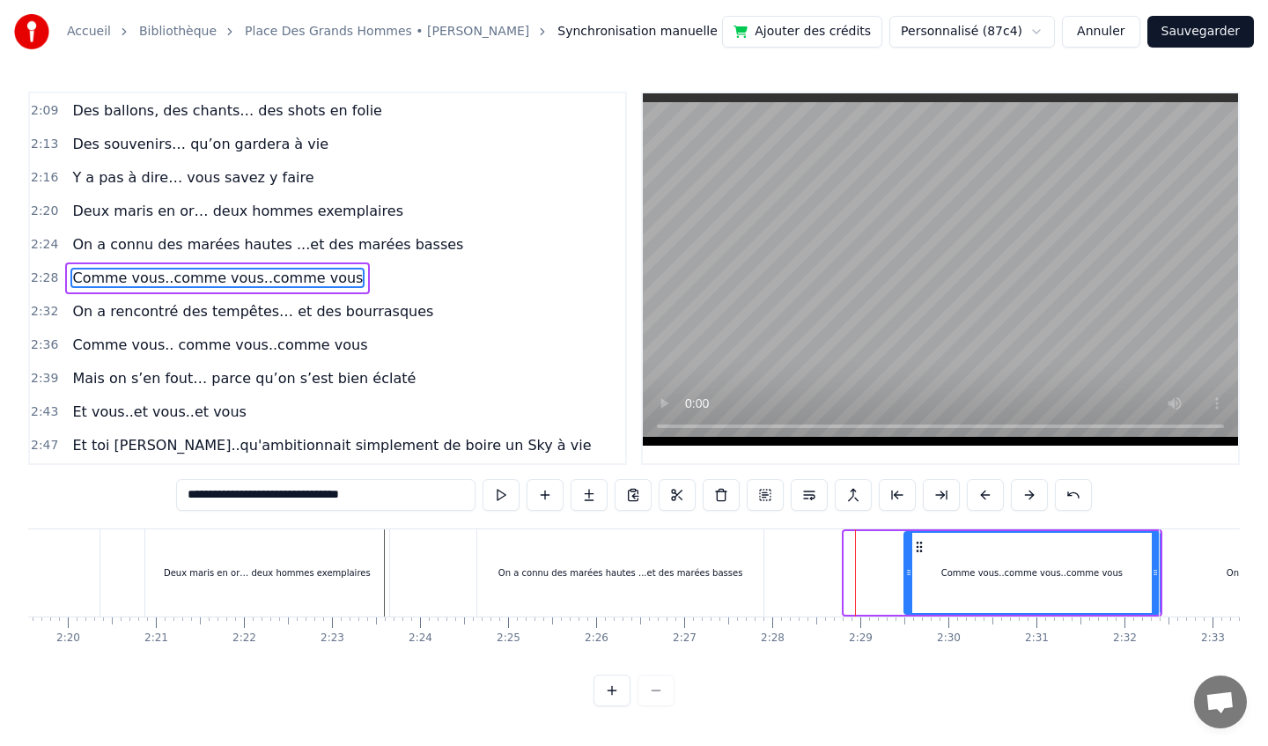
drag, startPoint x: 846, startPoint y: 572, endPoint x: 903, endPoint y: 579, distance: 57.6
click at [905, 579] on icon at bounding box center [908, 572] width 7 height 14
click at [947, 549] on div "Comme vous..comme vous..comme vous" at bounding box center [1031, 573] width 257 height 80
click at [649, 560] on div "On a connu des marées hautes ...et des marées basses" at bounding box center [620, 572] width 287 height 87
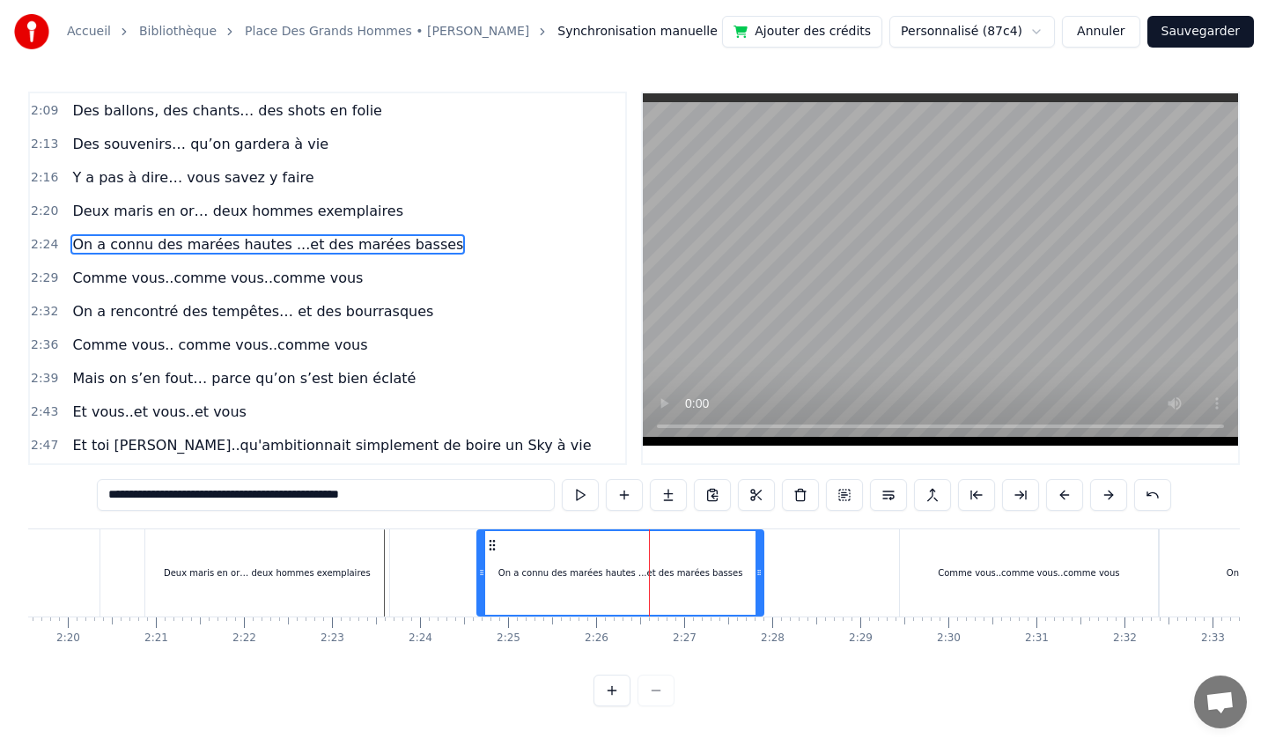
scroll to position [978, 0]
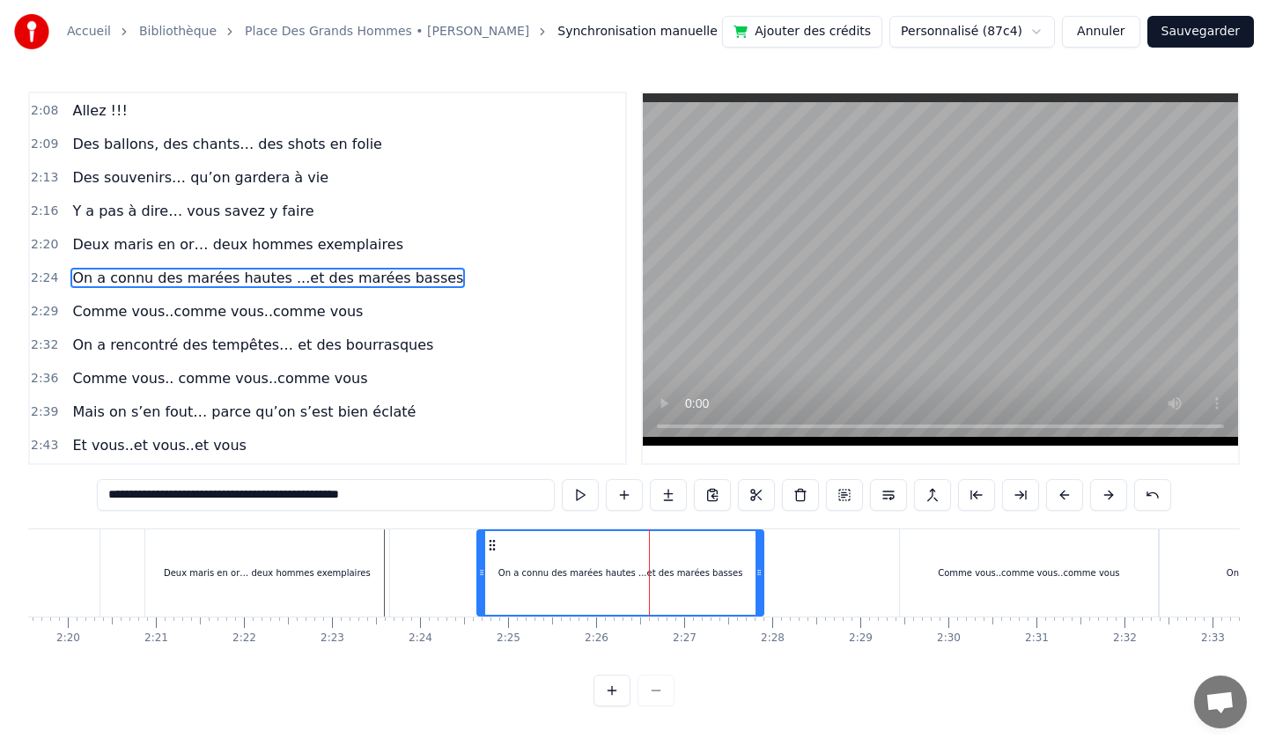
drag, startPoint x: 552, startPoint y: 563, endPoint x: 641, endPoint y: 563, distance: 88.9
click at [641, 563] on div "On a connu des marées hautes ...et des marées basses" at bounding box center [620, 573] width 285 height 84
drag, startPoint x: 571, startPoint y: 558, endPoint x: 644, endPoint y: 557, distance: 72.2
click at [644, 557] on div "On a connu des marées hautes ...et des marées basses" at bounding box center [620, 573] width 285 height 84
drag, startPoint x: 758, startPoint y: 571, endPoint x: 821, endPoint y: 578, distance: 62.8
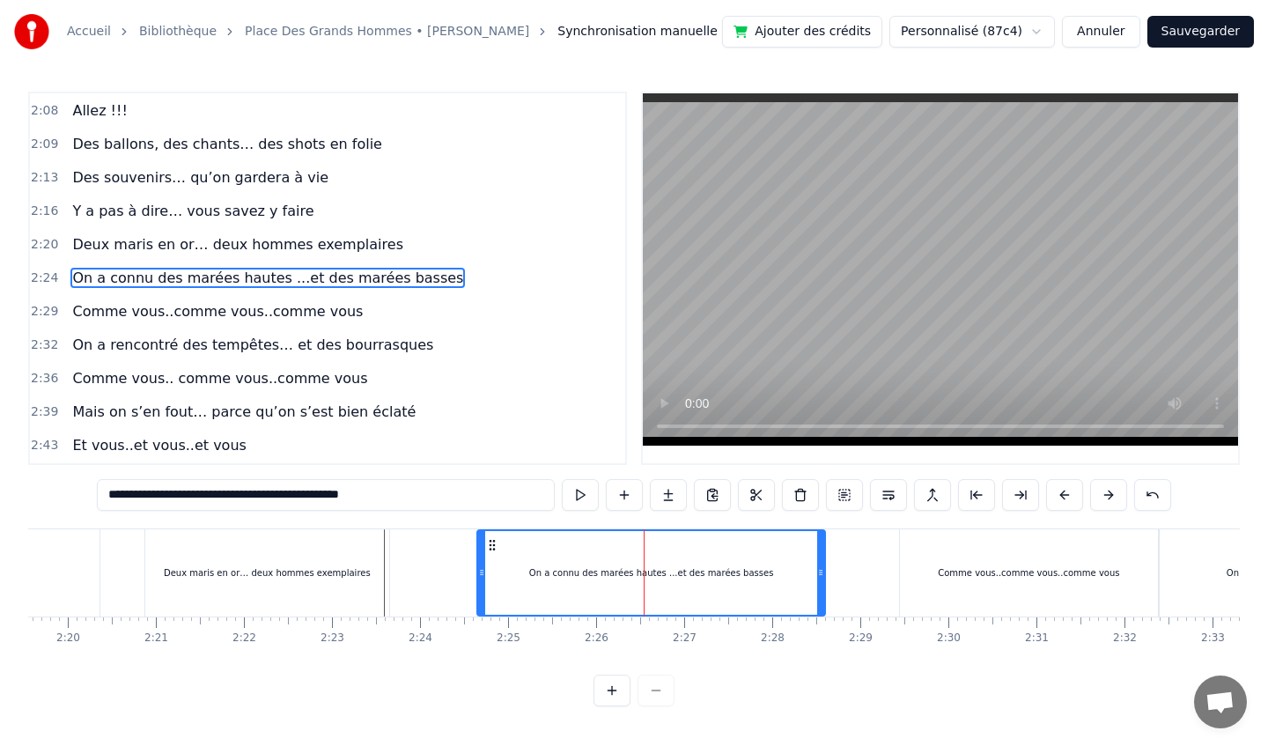
click at [822, 578] on icon at bounding box center [820, 572] width 7 height 14
drag, startPoint x: 483, startPoint y: 573, endPoint x: 559, endPoint y: 575, distance: 76.6
click at [560, 575] on icon at bounding box center [559, 572] width 7 height 14
click at [299, 562] on div "Deux maris en or… deux hommes exemplaires" at bounding box center [267, 572] width 244 height 87
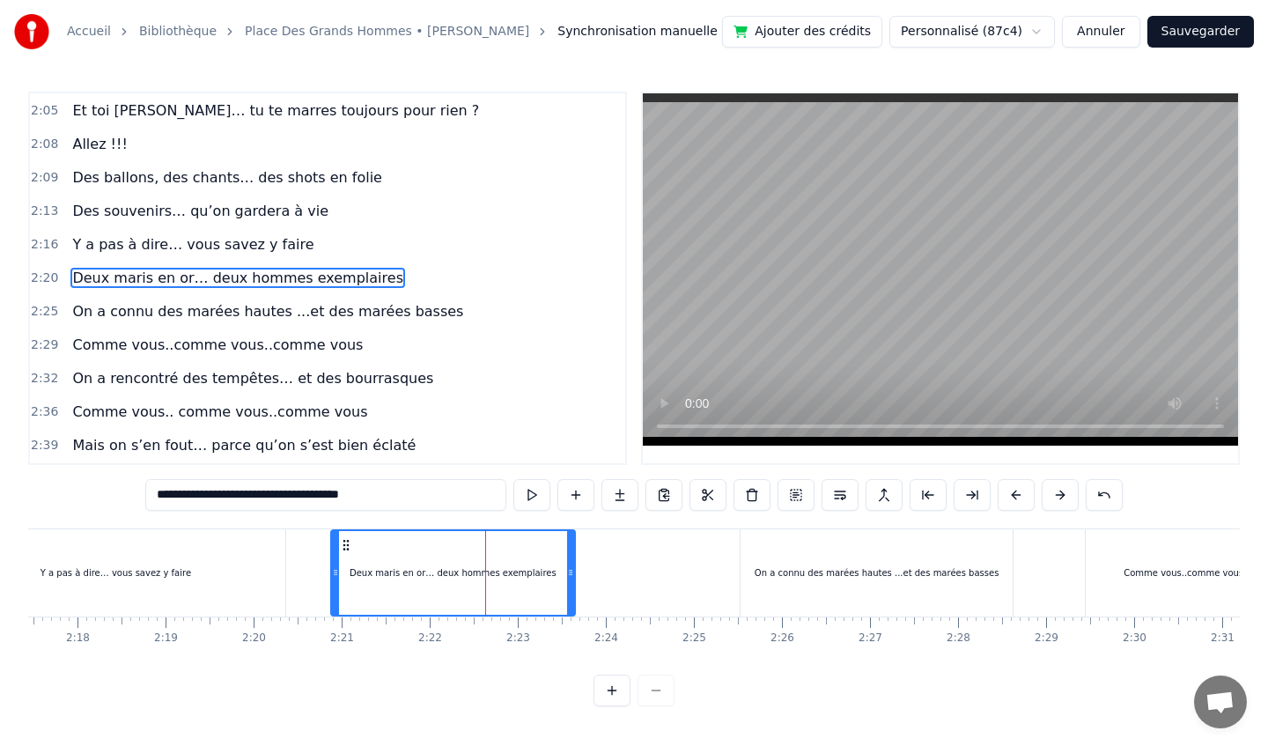
scroll to position [0, 11905]
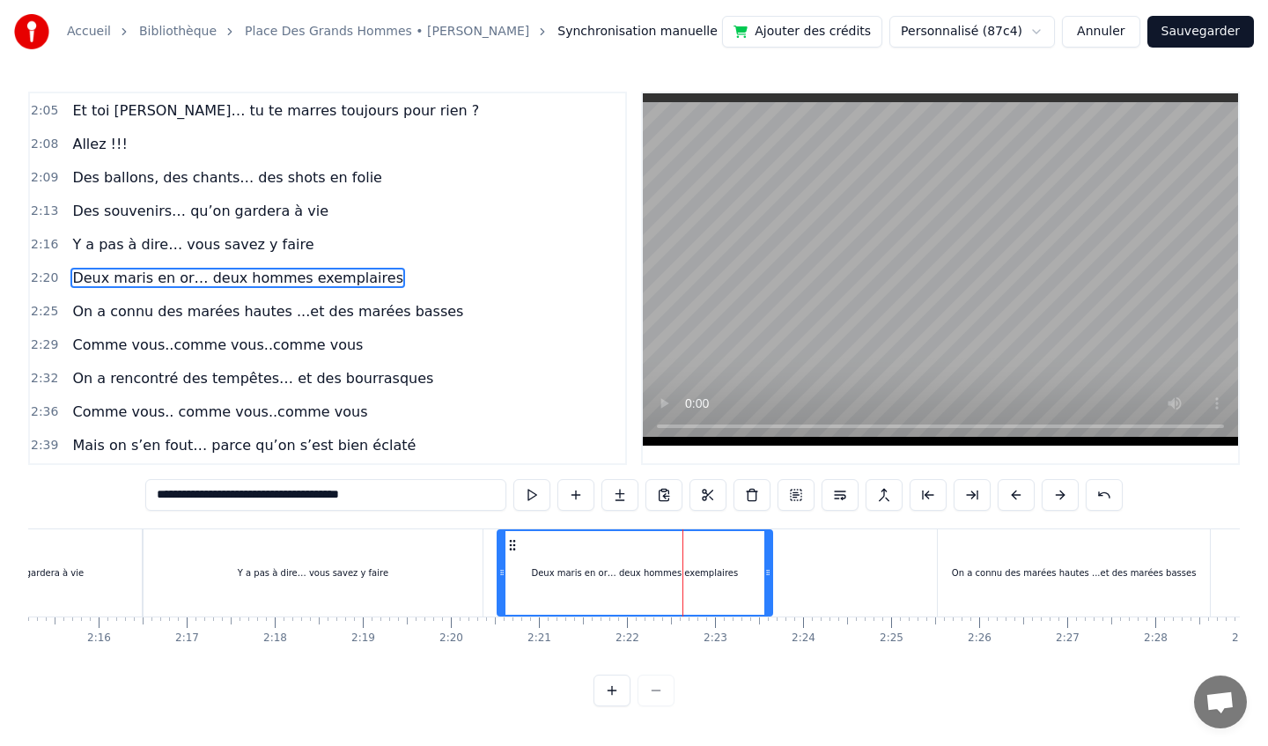
drag, startPoint x: 534, startPoint y: 573, endPoint x: 504, endPoint y: 573, distance: 30.8
click at [504, 573] on icon at bounding box center [501, 572] width 7 height 14
drag, startPoint x: 768, startPoint y: 572, endPoint x: 707, endPoint y: 572, distance: 60.8
click at [707, 572] on icon at bounding box center [710, 572] width 7 height 14
click at [627, 546] on div "Deux maris en or… deux hommes exemplaires" at bounding box center [604, 573] width 212 height 84
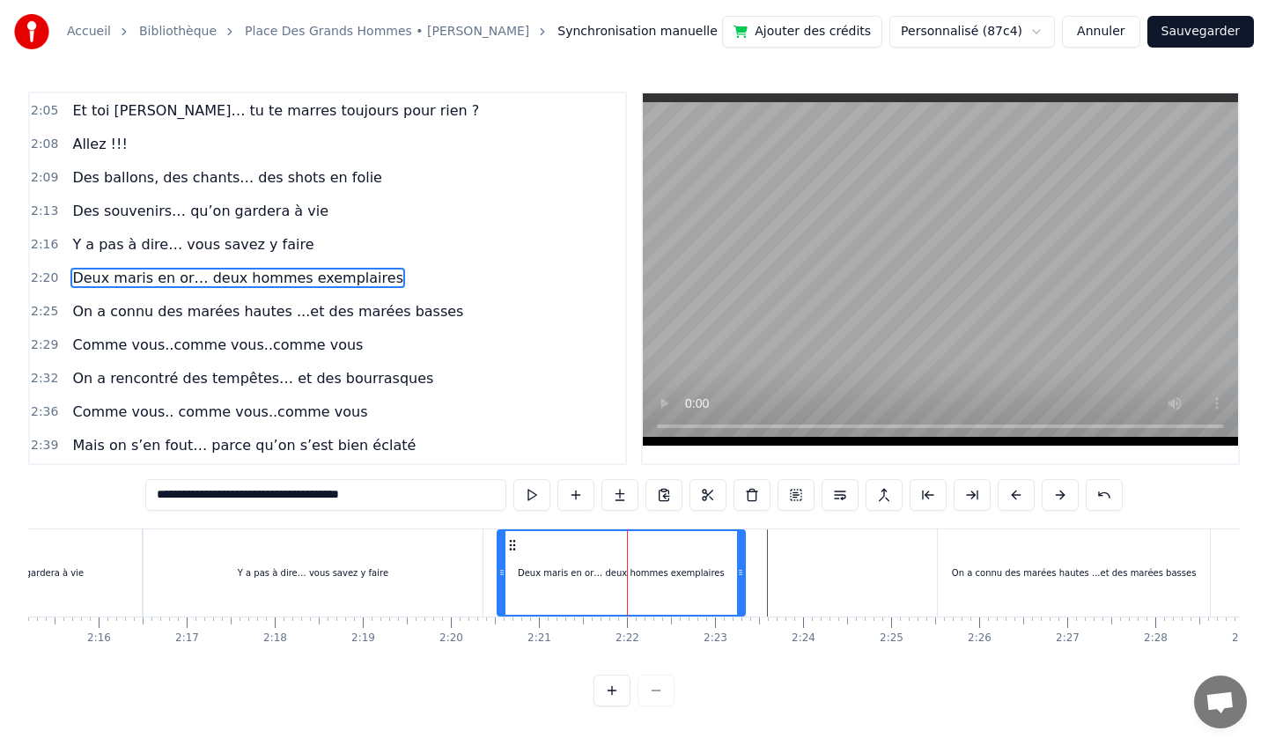
drag, startPoint x: 709, startPoint y: 566, endPoint x: 754, endPoint y: 566, distance: 44.9
click at [744, 566] on icon at bounding box center [740, 572] width 7 height 14
click at [993, 560] on div "On a connu des marées hautes ...et des marées basses" at bounding box center [1074, 572] width 273 height 87
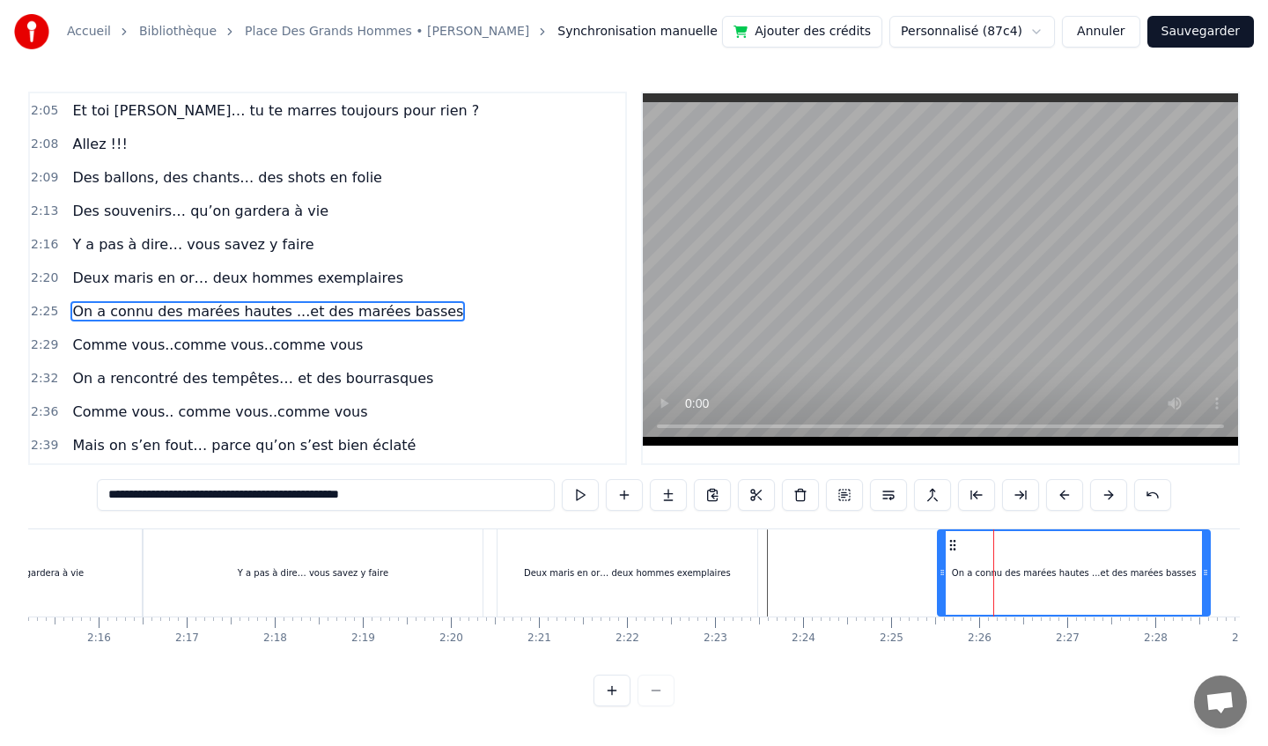
scroll to position [978, 0]
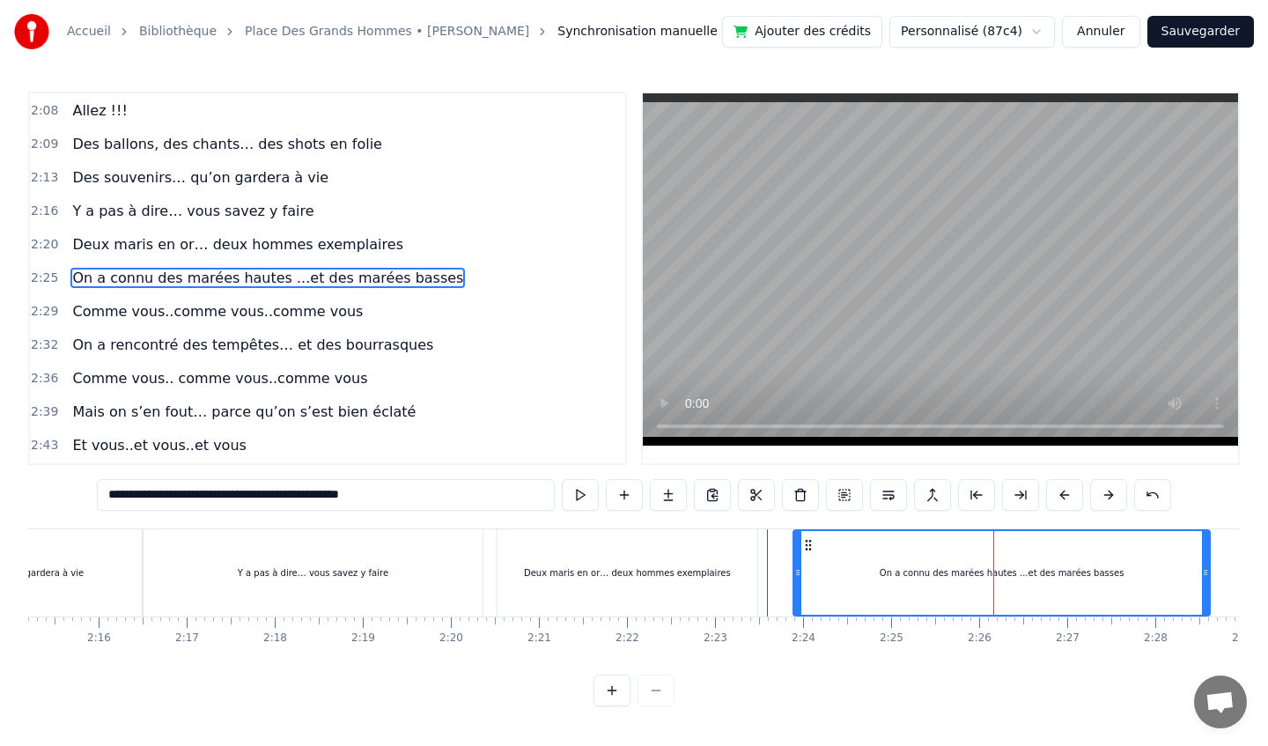
drag, startPoint x: 940, startPoint y: 565, endPoint x: 795, endPoint y: 580, distance: 146.1
click at [796, 580] on div at bounding box center [797, 573] width 7 height 84
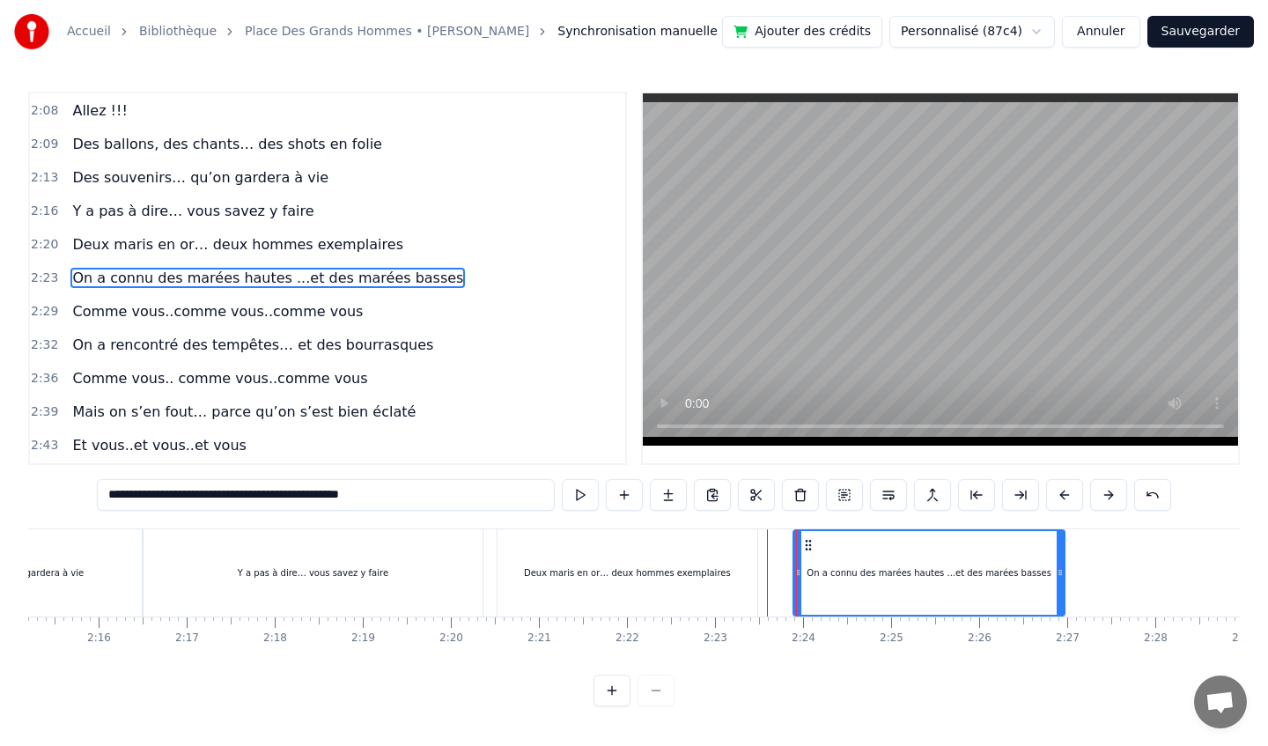
drag, startPoint x: 1207, startPoint y: 574, endPoint x: 1062, endPoint y: 575, distance: 145.3
click at [1062, 576] on icon at bounding box center [1060, 572] width 7 height 14
click at [592, 543] on div "Deux maris en or… deux hommes exemplaires" at bounding box center [627, 572] width 260 height 87
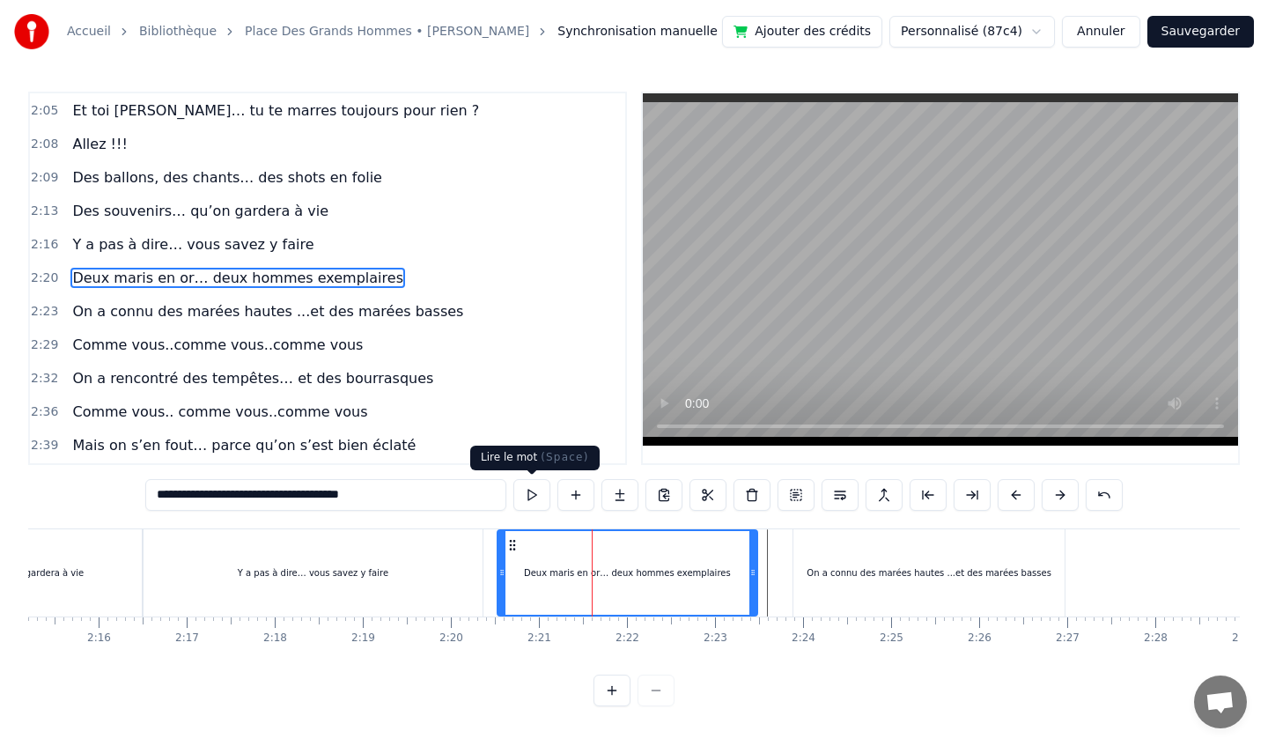
click at [538, 496] on button at bounding box center [531, 495] width 37 height 32
click at [682, 559] on div "Deux maris en or… deux hommes exemplaires" at bounding box center [627, 573] width 258 height 84
click at [882, 572] on div "On a connu des marées hautes ...et des marées basses" at bounding box center [929, 572] width 245 height 13
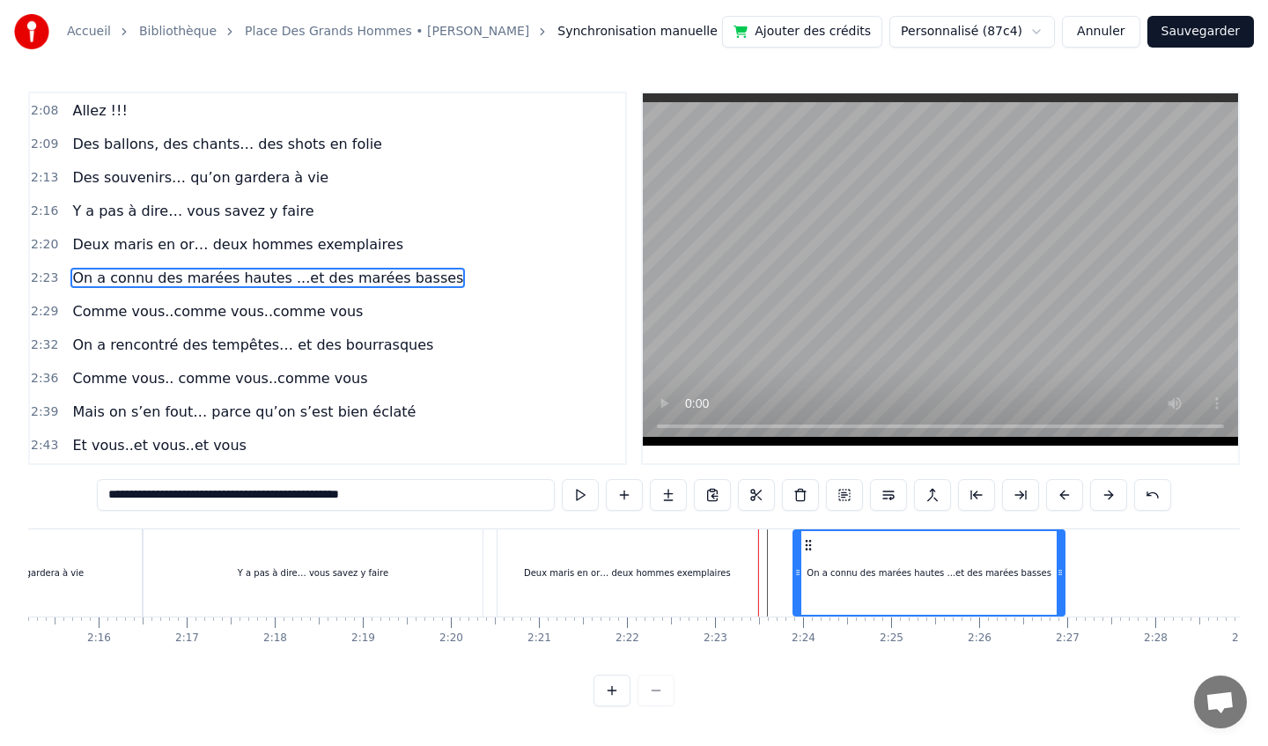
click at [597, 583] on div "Deux maris en or… deux hommes exemplaires" at bounding box center [627, 572] width 260 height 87
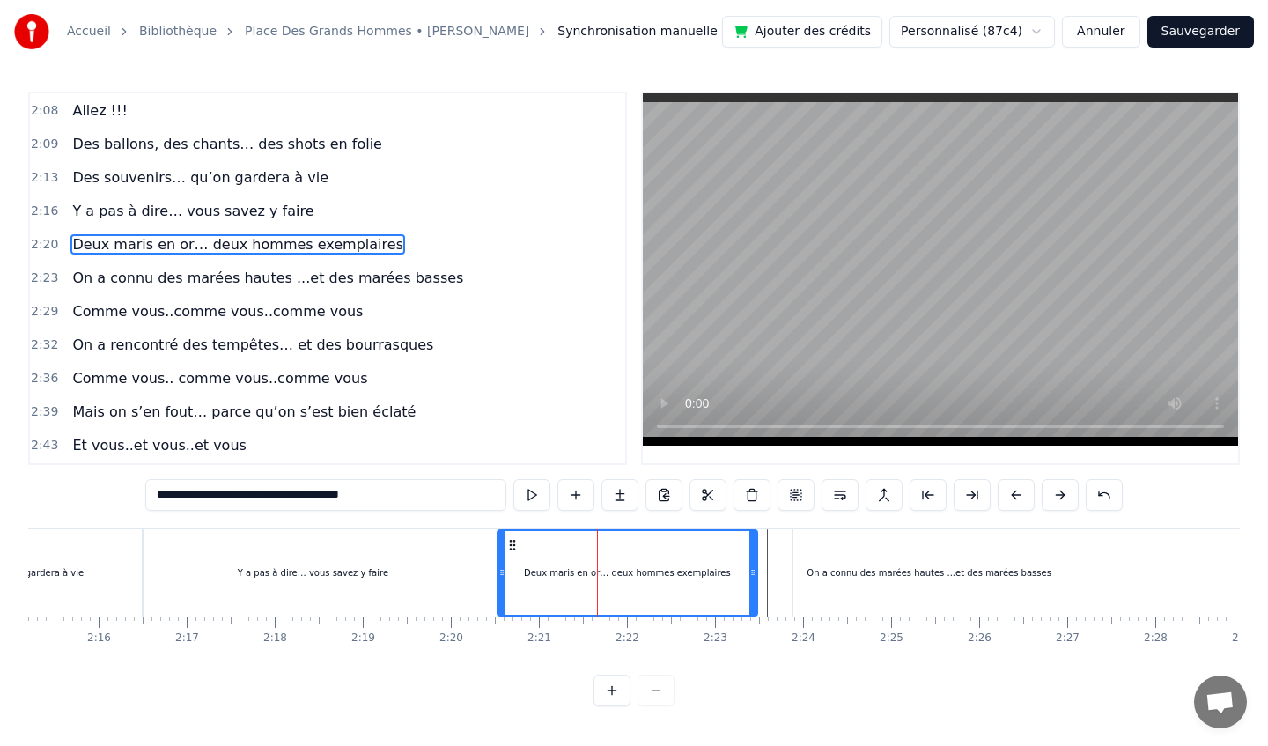
scroll to position [945, 0]
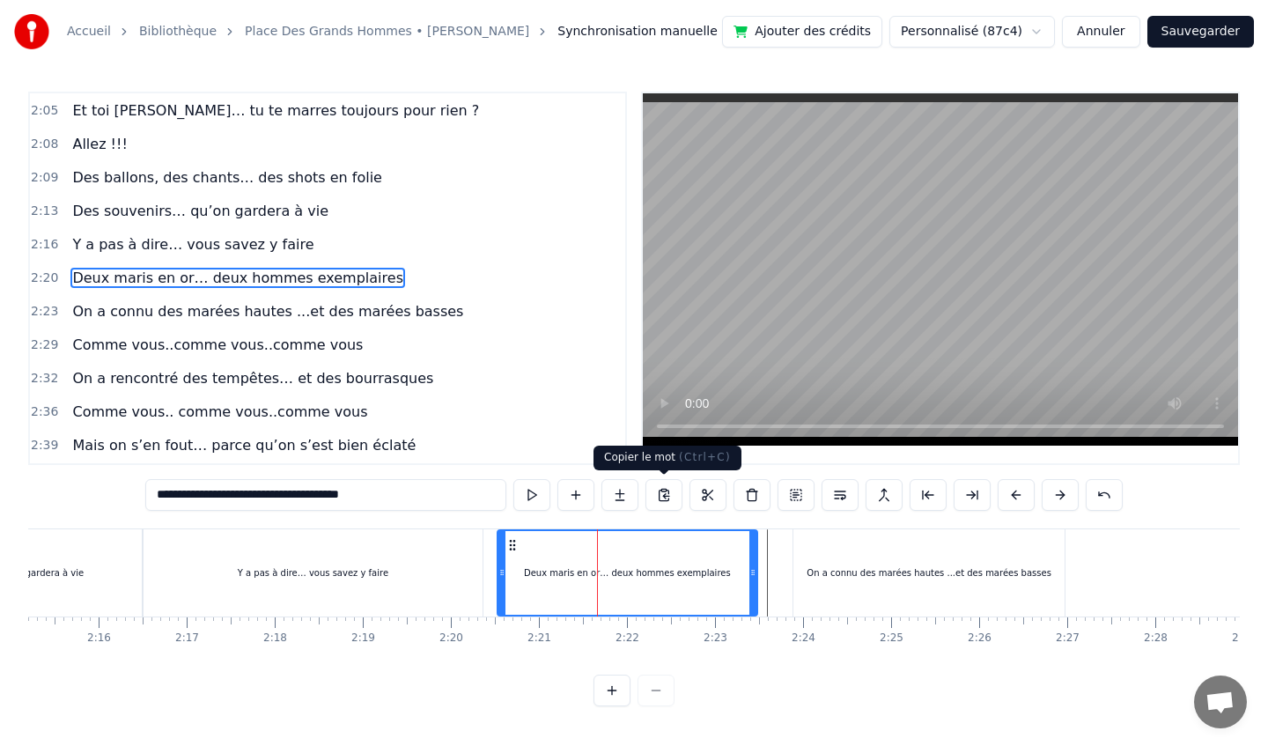
click at [665, 491] on button at bounding box center [663, 495] width 37 height 32
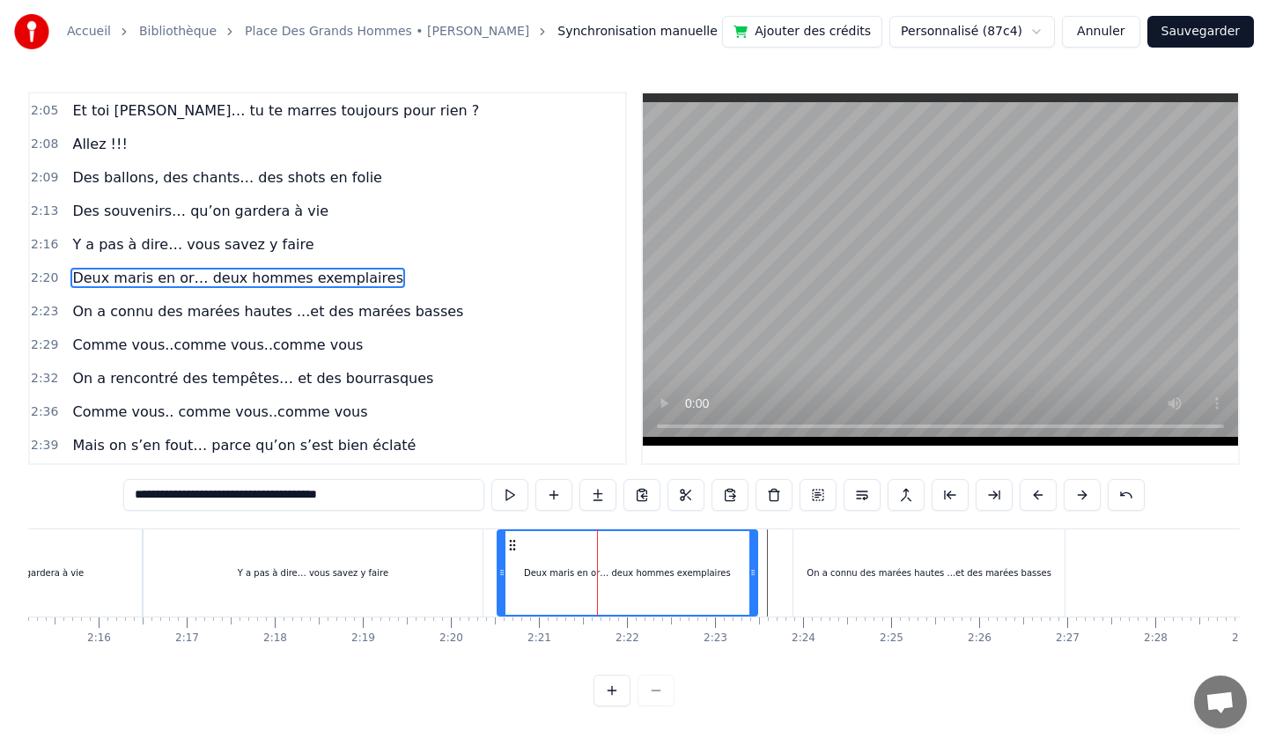
click at [685, 494] on button at bounding box center [685, 495] width 37 height 32
click at [732, 497] on button at bounding box center [729, 495] width 37 height 32
click at [828, 557] on div "On a connu des marées hautes ...et des marées basses" at bounding box center [929, 572] width 272 height 87
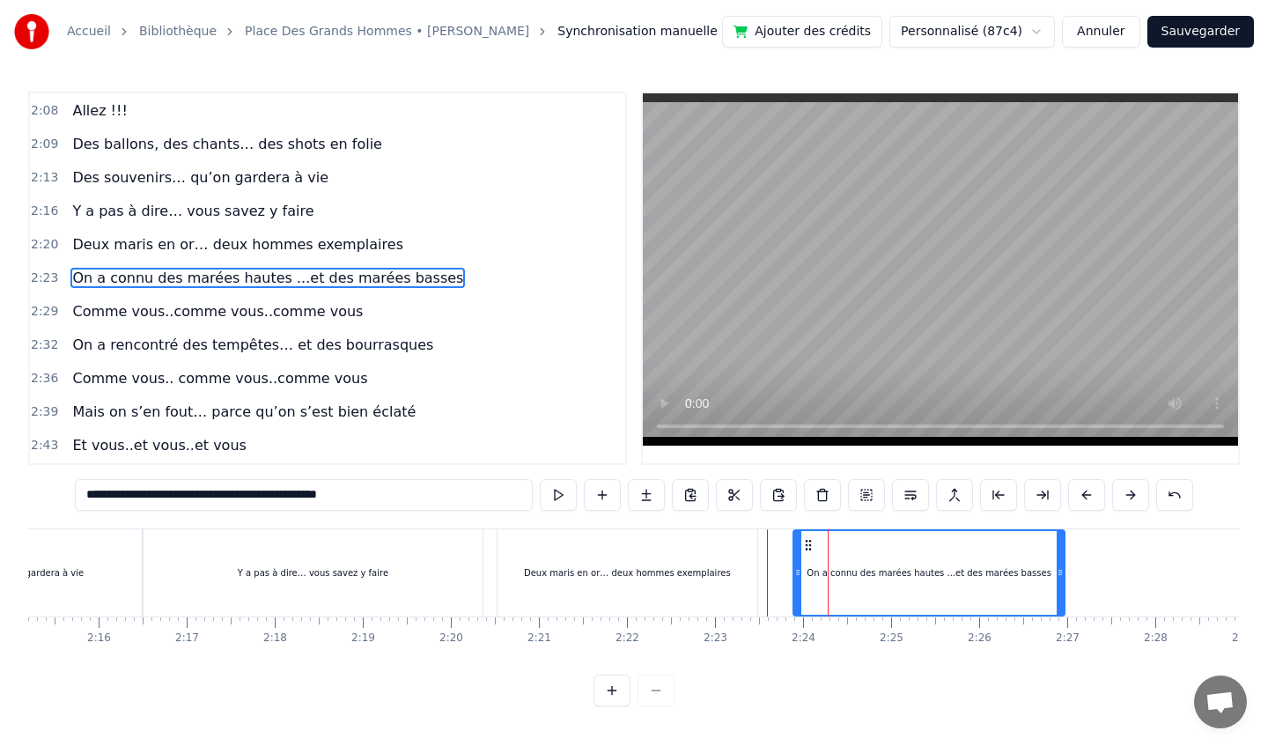
click at [653, 549] on div "Deux maris en or… deux hommes exemplaires" at bounding box center [627, 572] width 260 height 87
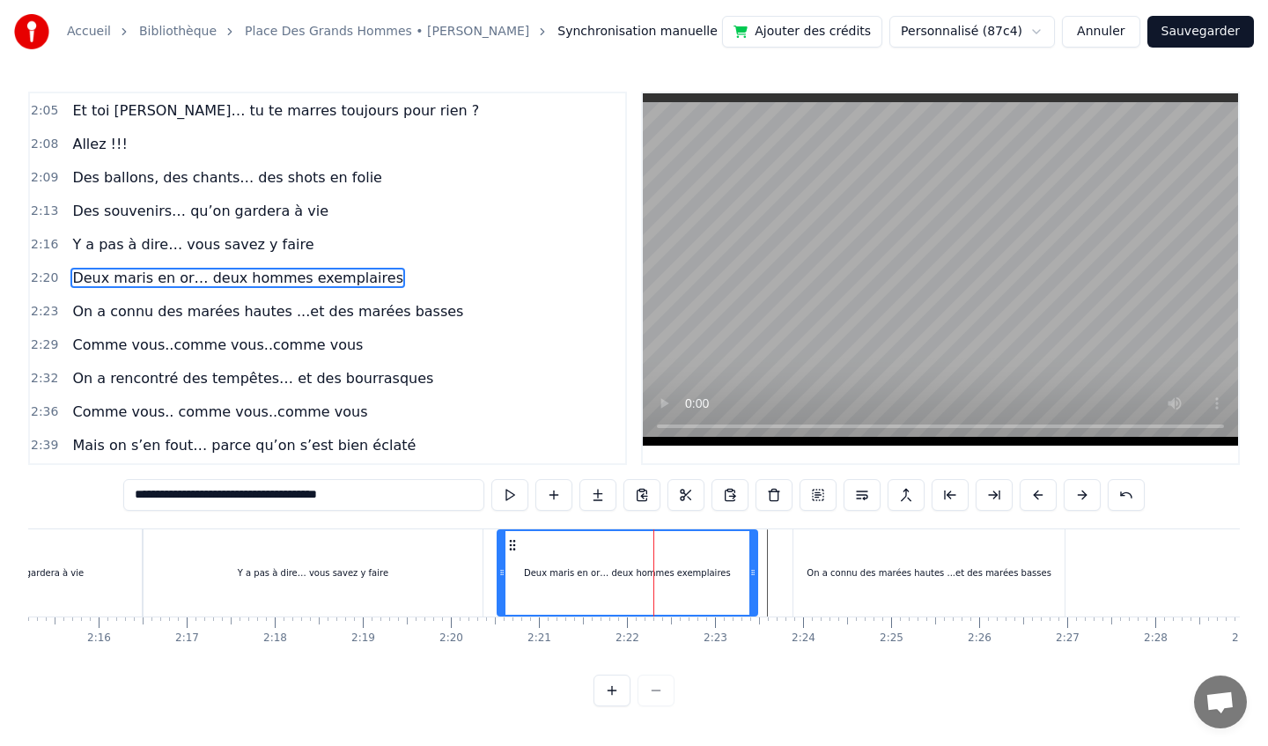
click at [864, 544] on div "On a connu des marées hautes ...et des marées basses" at bounding box center [929, 572] width 272 height 87
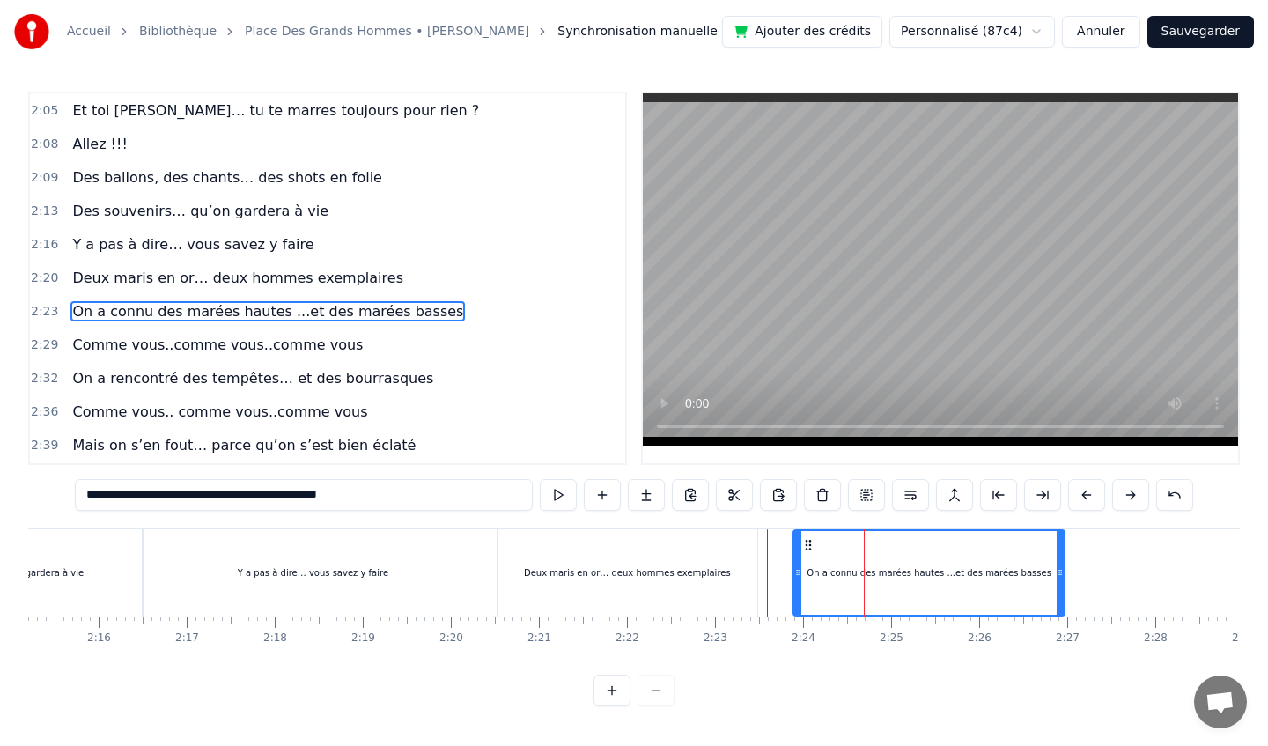
scroll to position [978, 0]
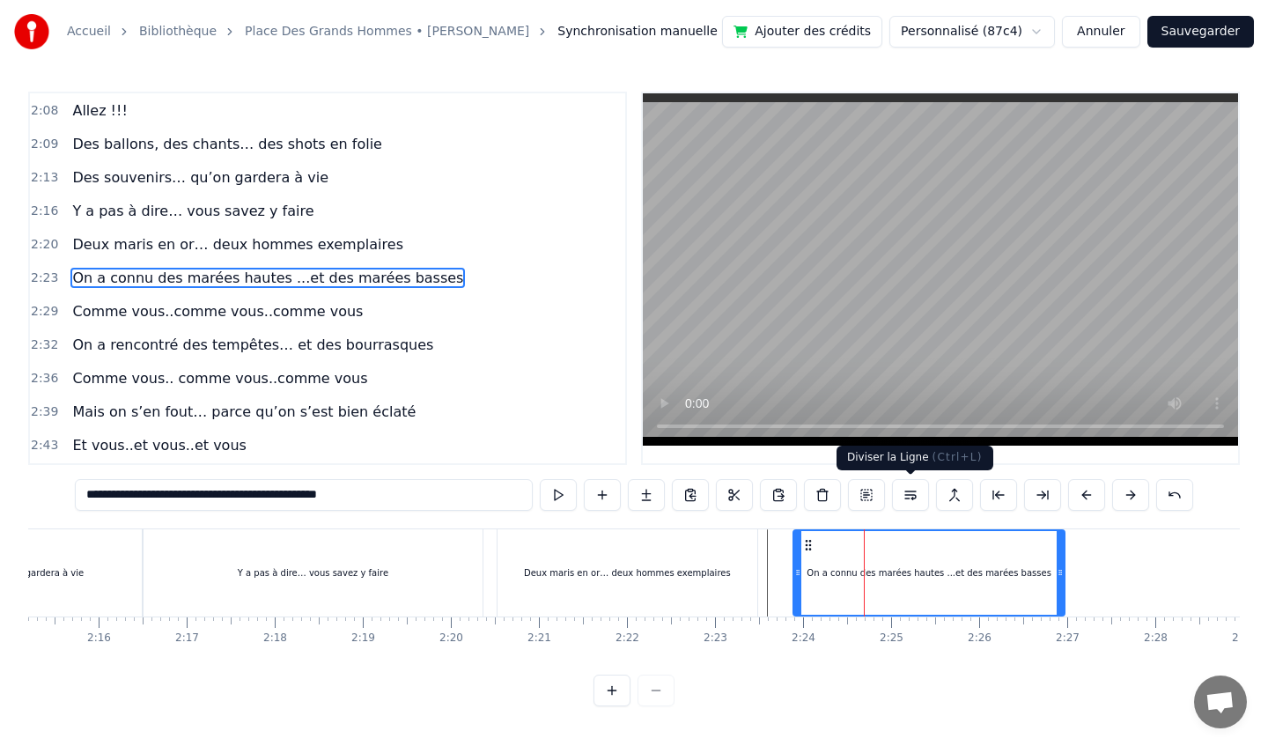
click at [915, 499] on button at bounding box center [910, 495] width 37 height 32
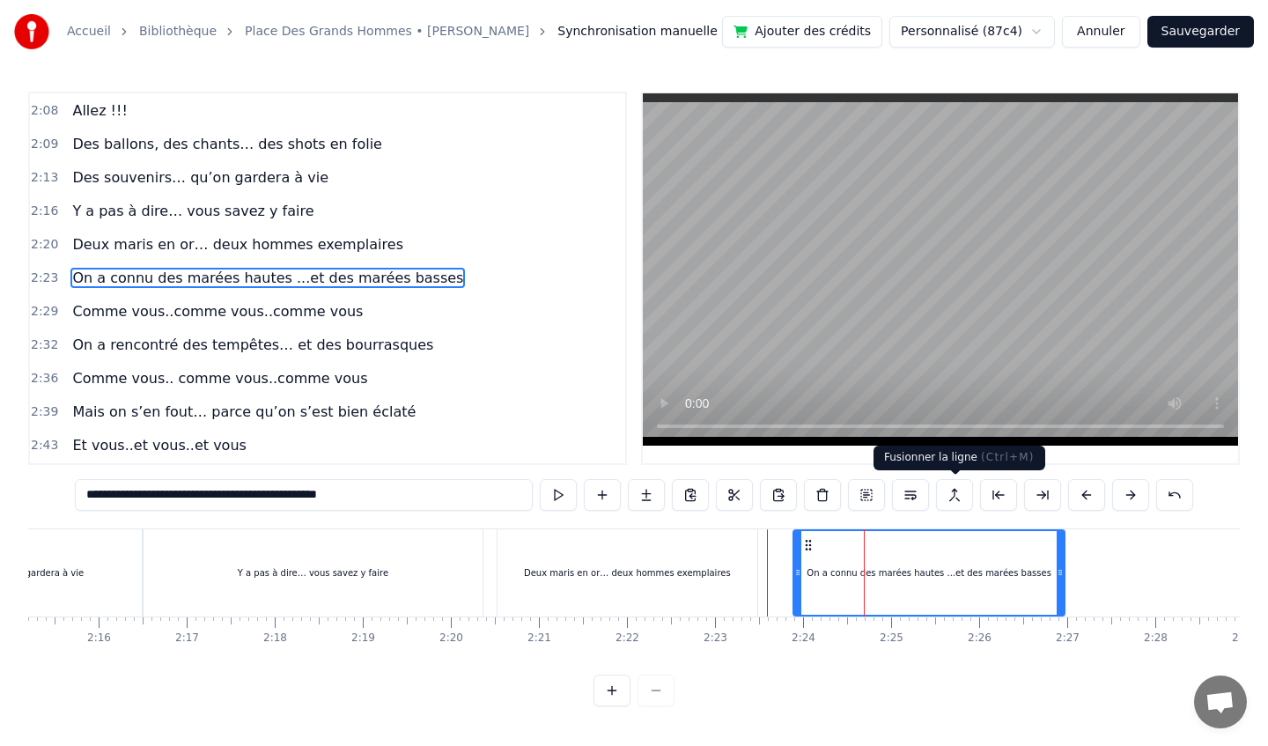
click at [957, 496] on button at bounding box center [954, 495] width 37 height 32
click at [958, 499] on button at bounding box center [954, 495] width 37 height 32
click at [957, 499] on button at bounding box center [954, 495] width 37 height 32
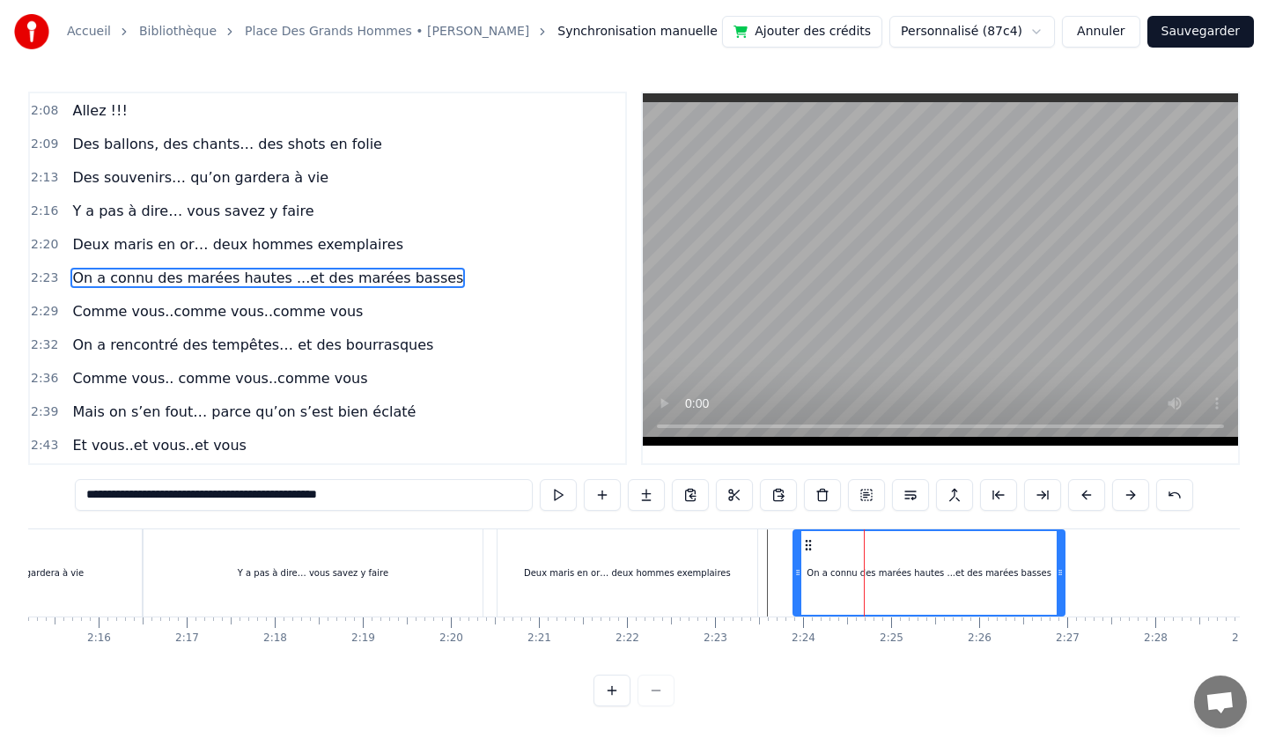
click at [962, 499] on button at bounding box center [954, 495] width 37 height 32
click at [1002, 499] on button at bounding box center [998, 495] width 37 height 32
click at [940, 552] on div "On a connu des marées hautes ...et des marées basses" at bounding box center [965, 573] width 198 height 84
click at [606, 556] on div "Deux maris en or… deux hommes exemplaires" at bounding box center [627, 572] width 260 height 87
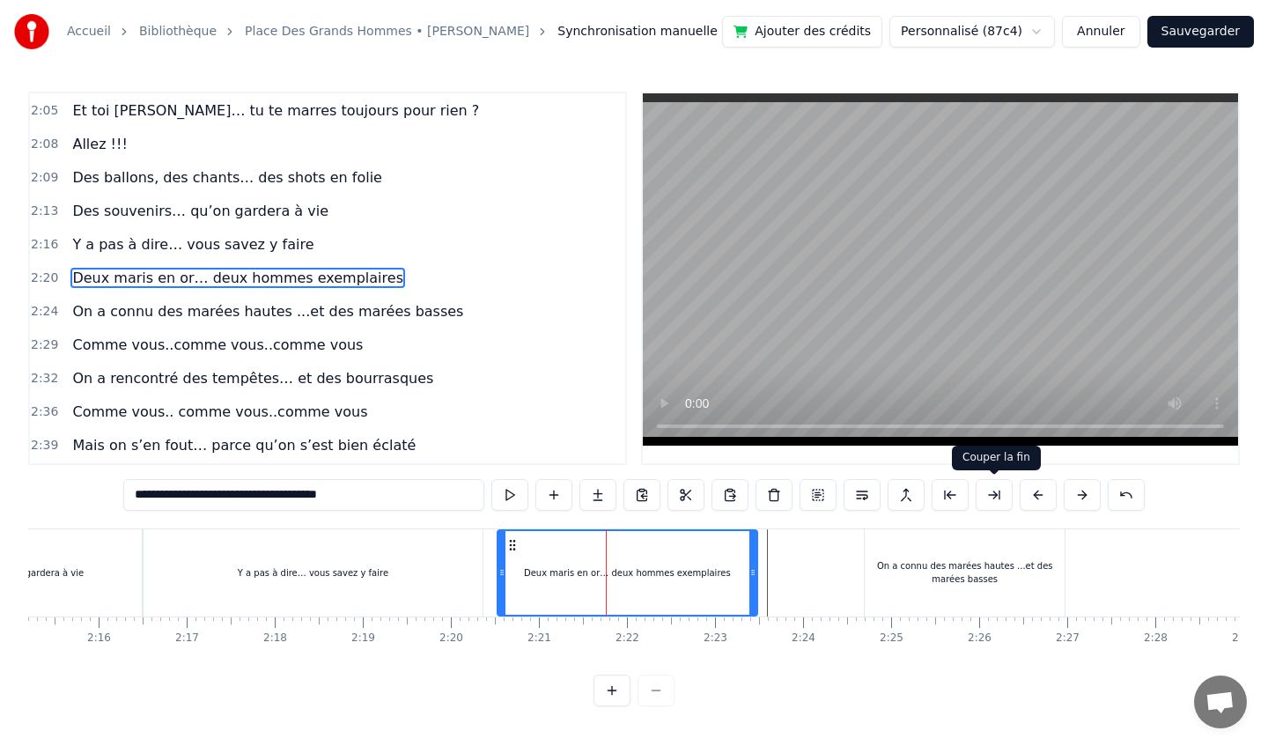
click at [988, 497] on button at bounding box center [994, 495] width 37 height 32
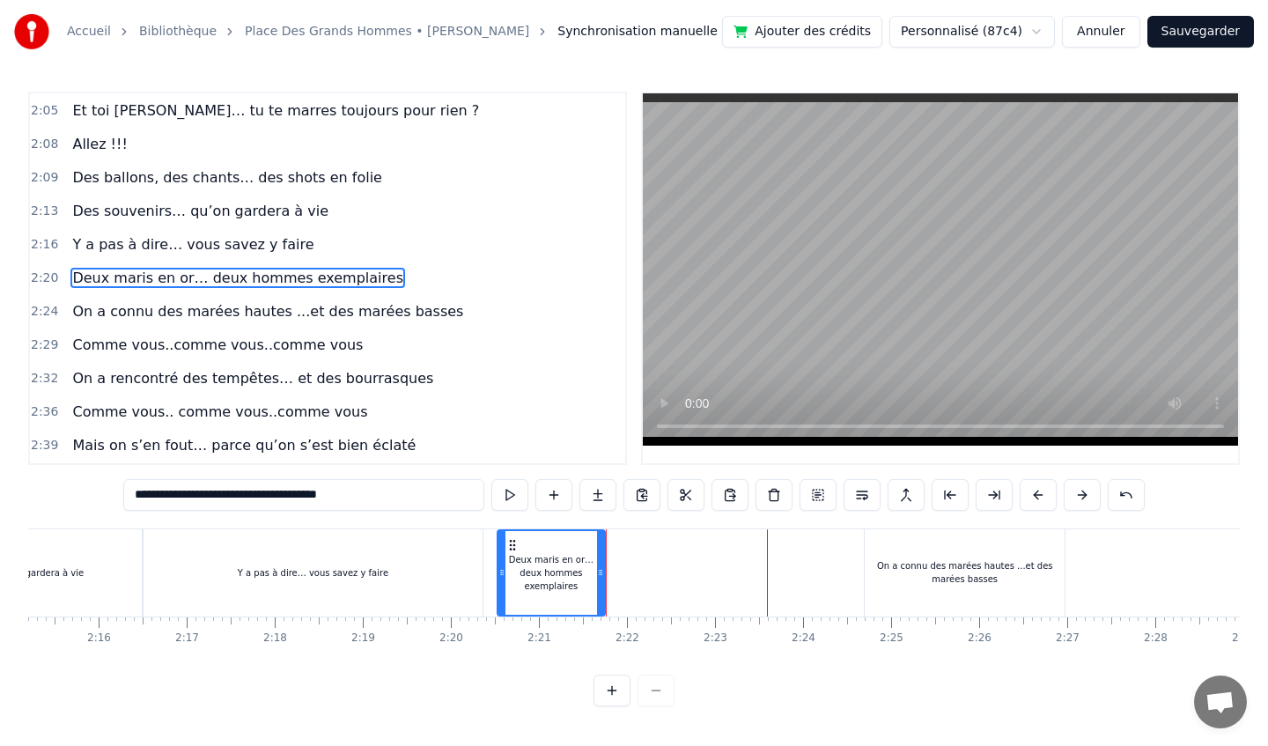
click at [540, 572] on div "Deux maris en or… deux hommes exemplaires" at bounding box center [551, 573] width 106 height 40
click at [345, 548] on div "Y a pas à dire… vous savez y faire" at bounding box center [313, 572] width 339 height 87
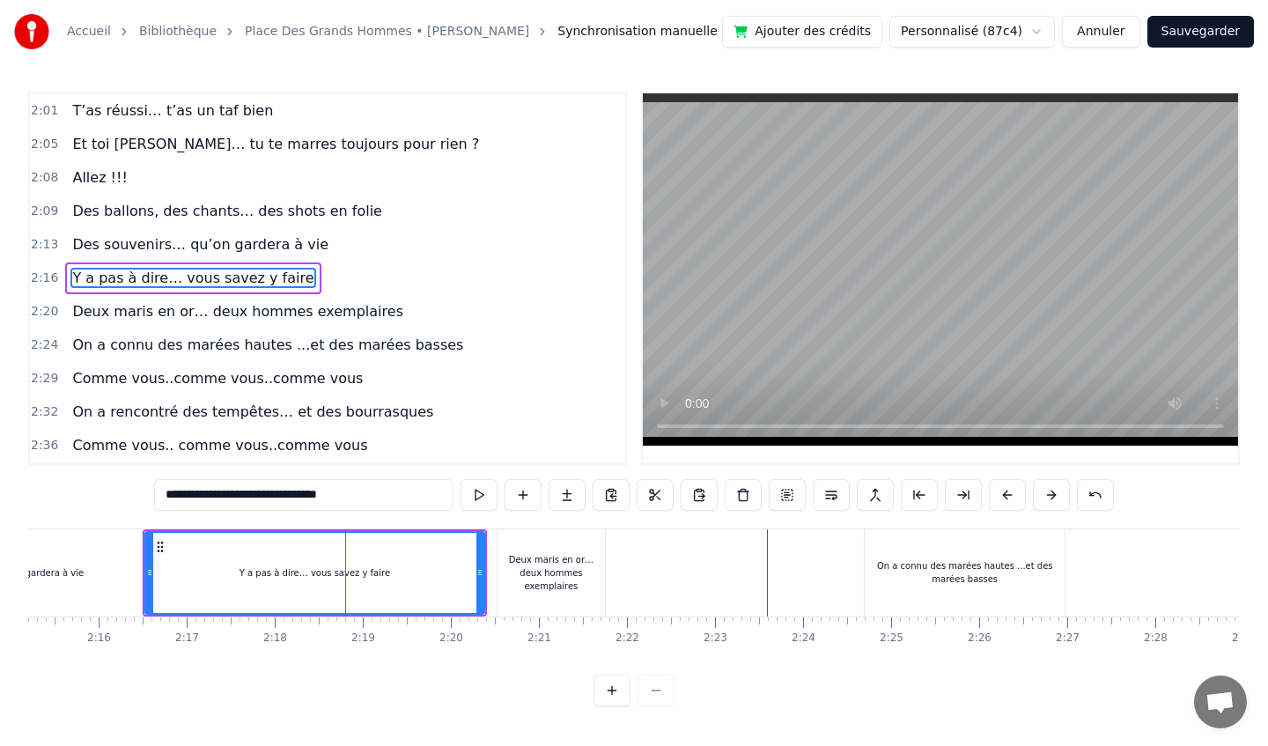
click at [546, 557] on div "Deux maris en or… deux hommes exemplaires" at bounding box center [550, 572] width 107 height 87
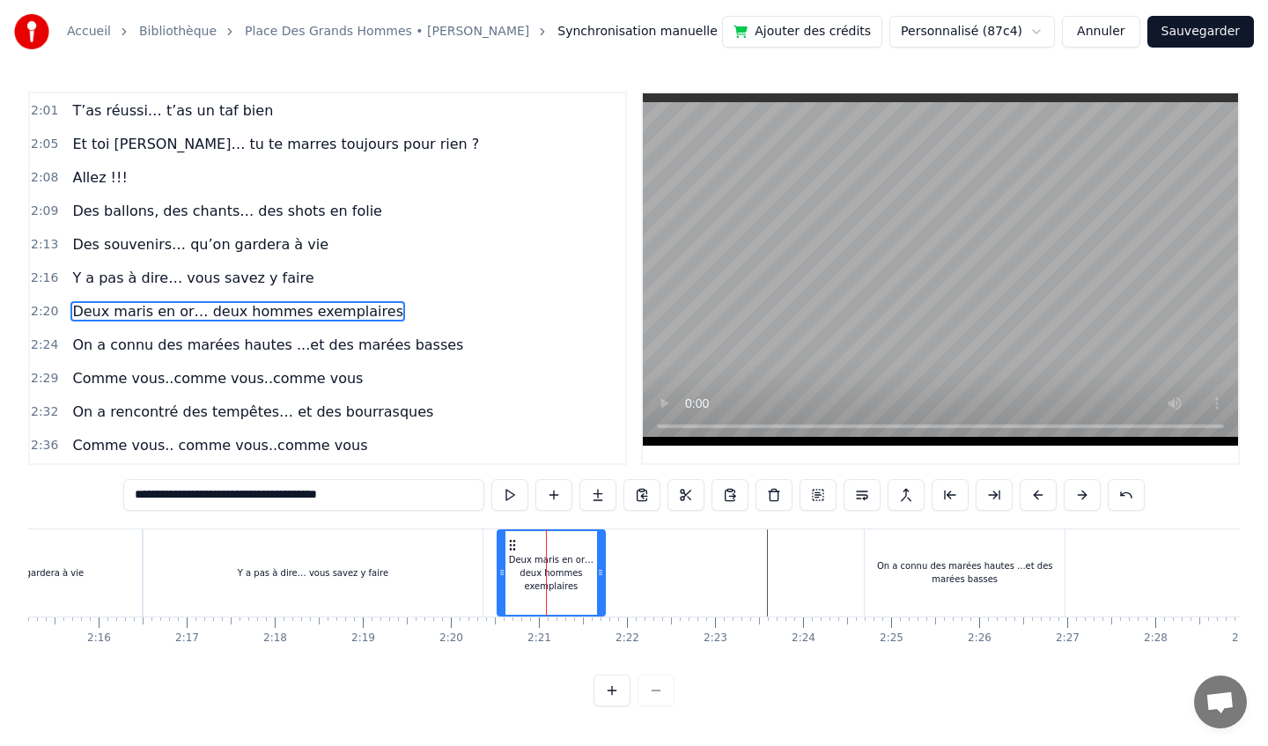
scroll to position [945, 0]
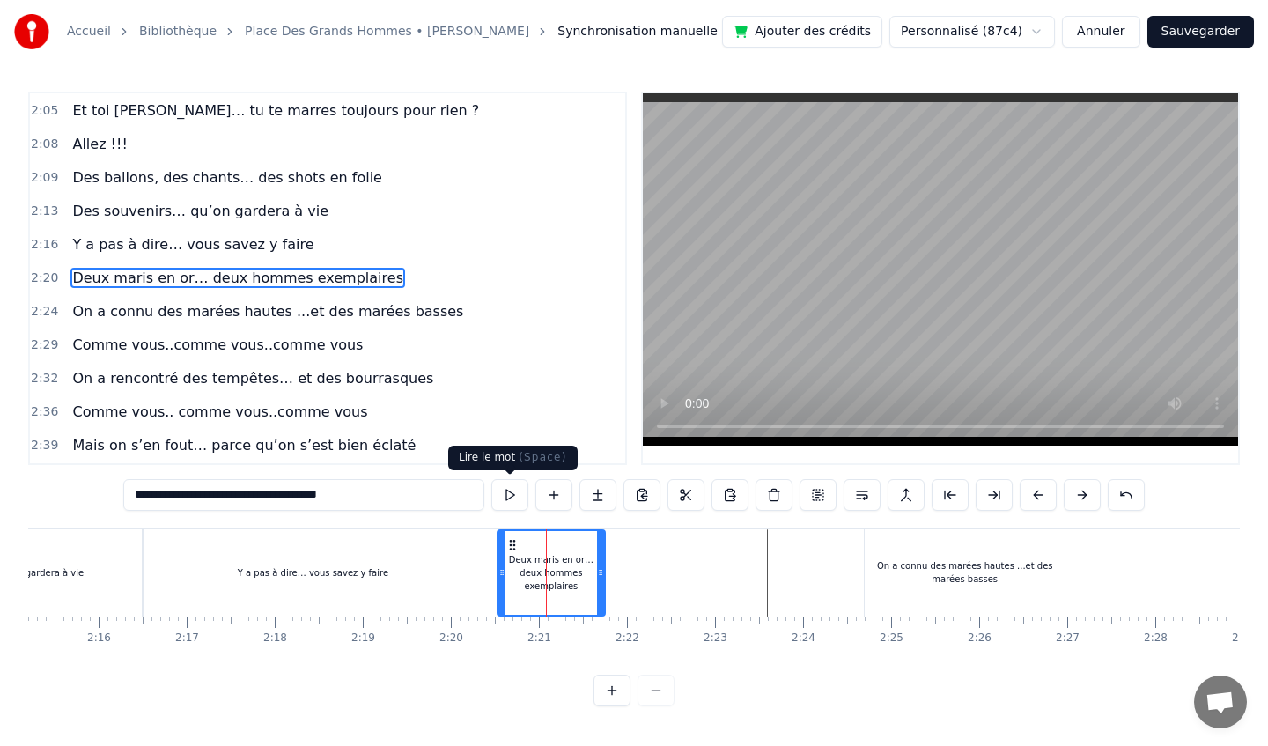
click at [514, 498] on button at bounding box center [509, 495] width 37 height 32
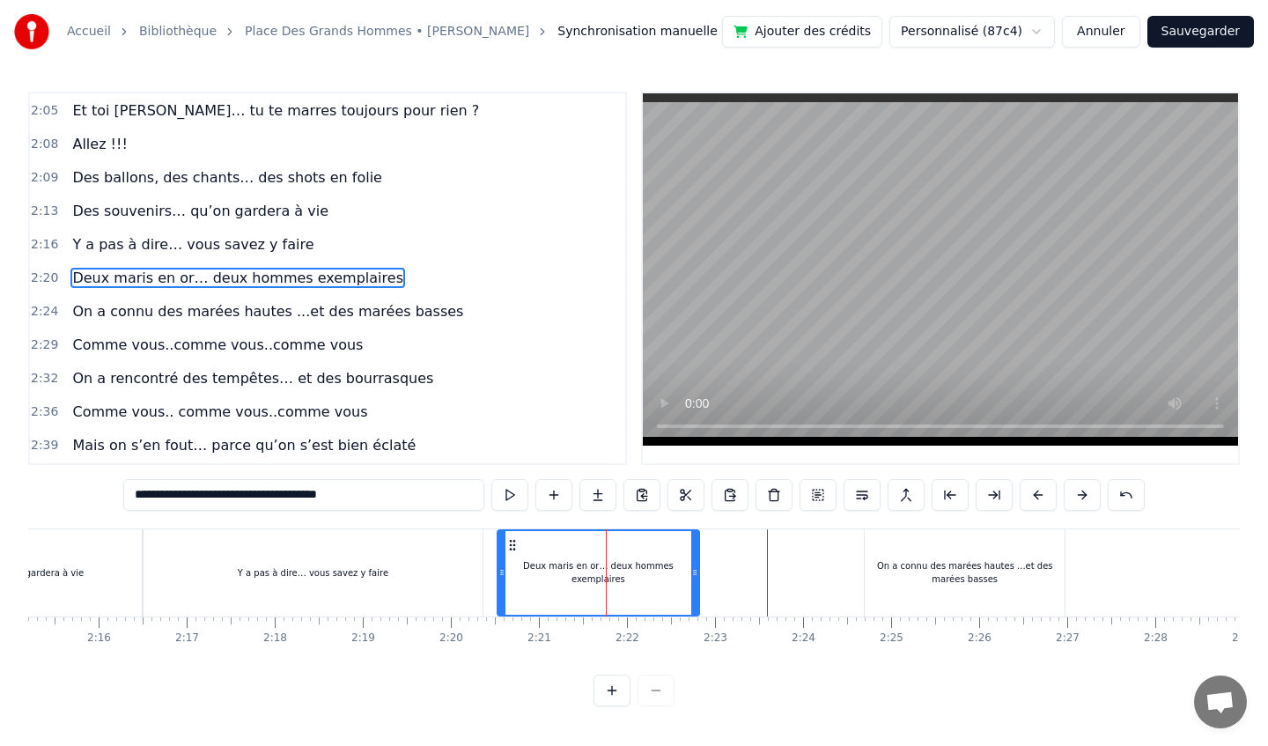
drag, startPoint x: 601, startPoint y: 570, endPoint x: 706, endPoint y: 570, distance: 104.8
click at [698, 570] on icon at bounding box center [694, 572] width 7 height 14
click at [293, 281] on span "Deux maris en or… deux hommes exemplaires" at bounding box center [237, 278] width 335 height 20
click at [611, 573] on div "Deux maris en or… deux hommes exemplaires" at bounding box center [603, 572] width 207 height 13
click at [510, 542] on icon at bounding box center [512, 545] width 14 height 14
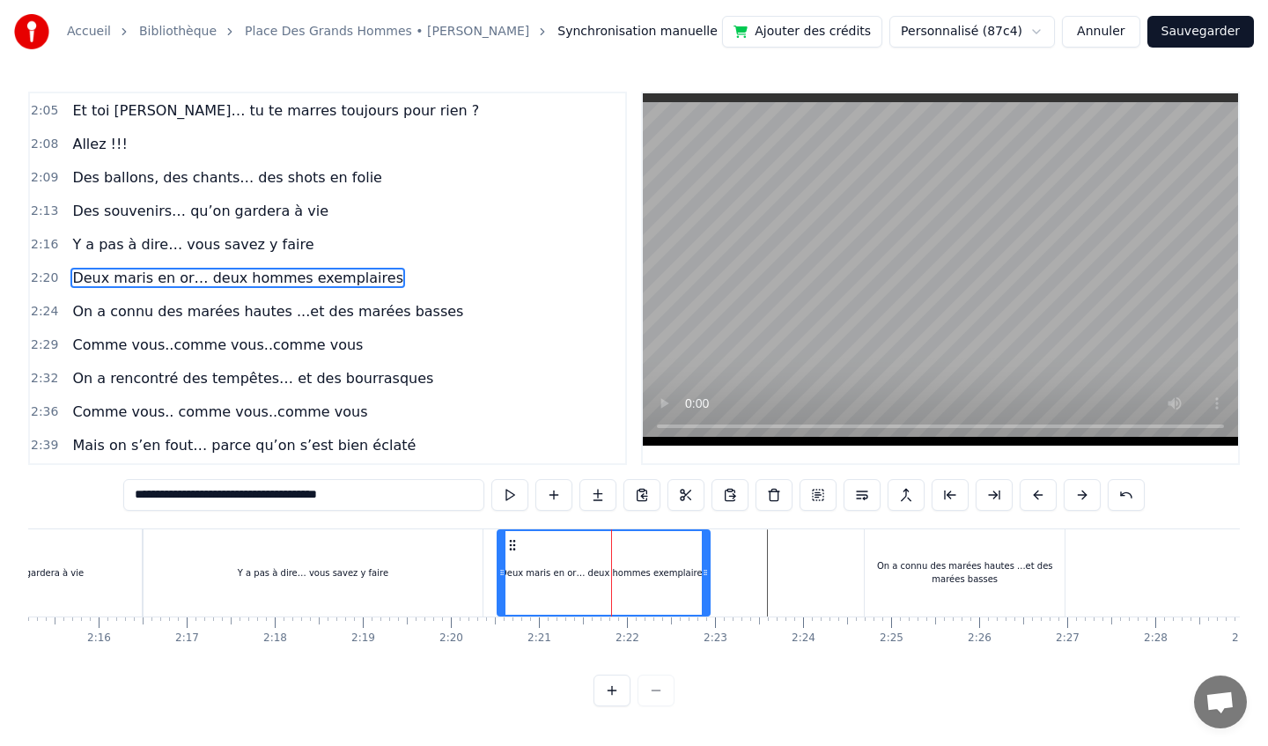
click at [431, 553] on div "Y a pas à dire… vous savez y faire" at bounding box center [313, 572] width 339 height 87
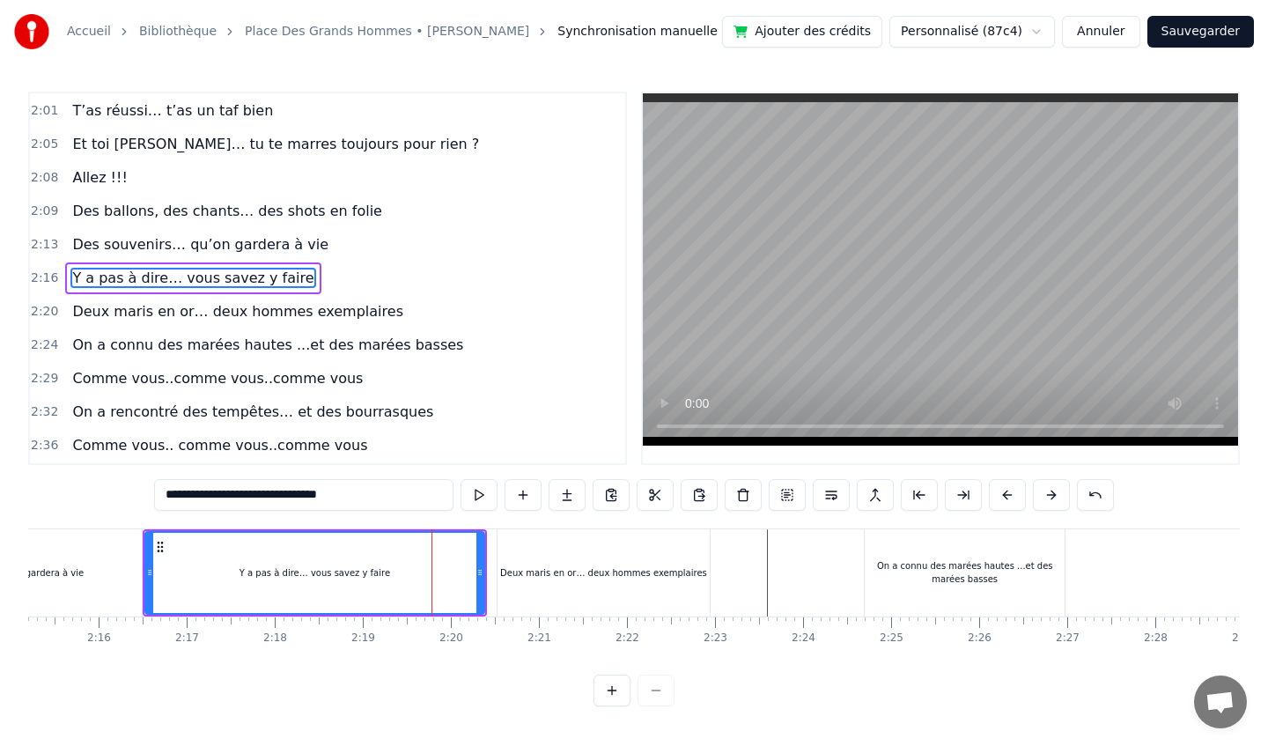
click at [573, 563] on div "Deux maris en or… deux hommes exemplaires" at bounding box center [603, 572] width 212 height 87
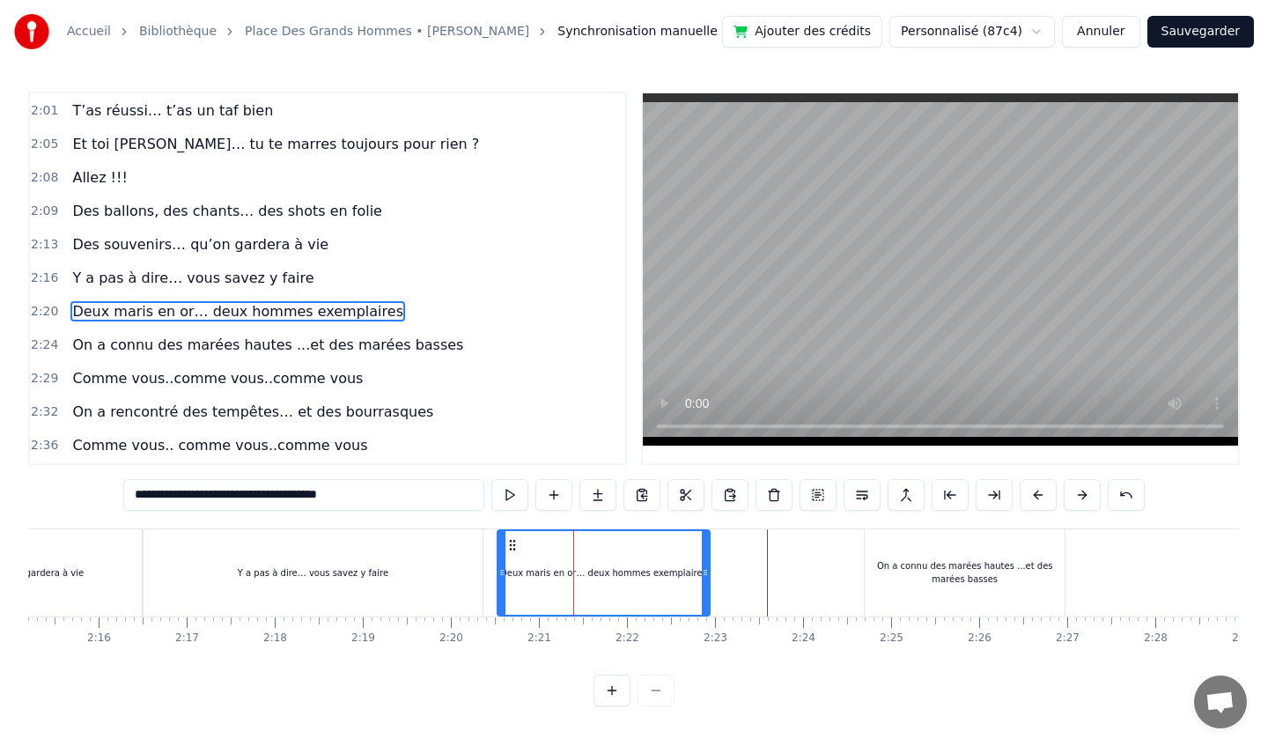
scroll to position [945, 0]
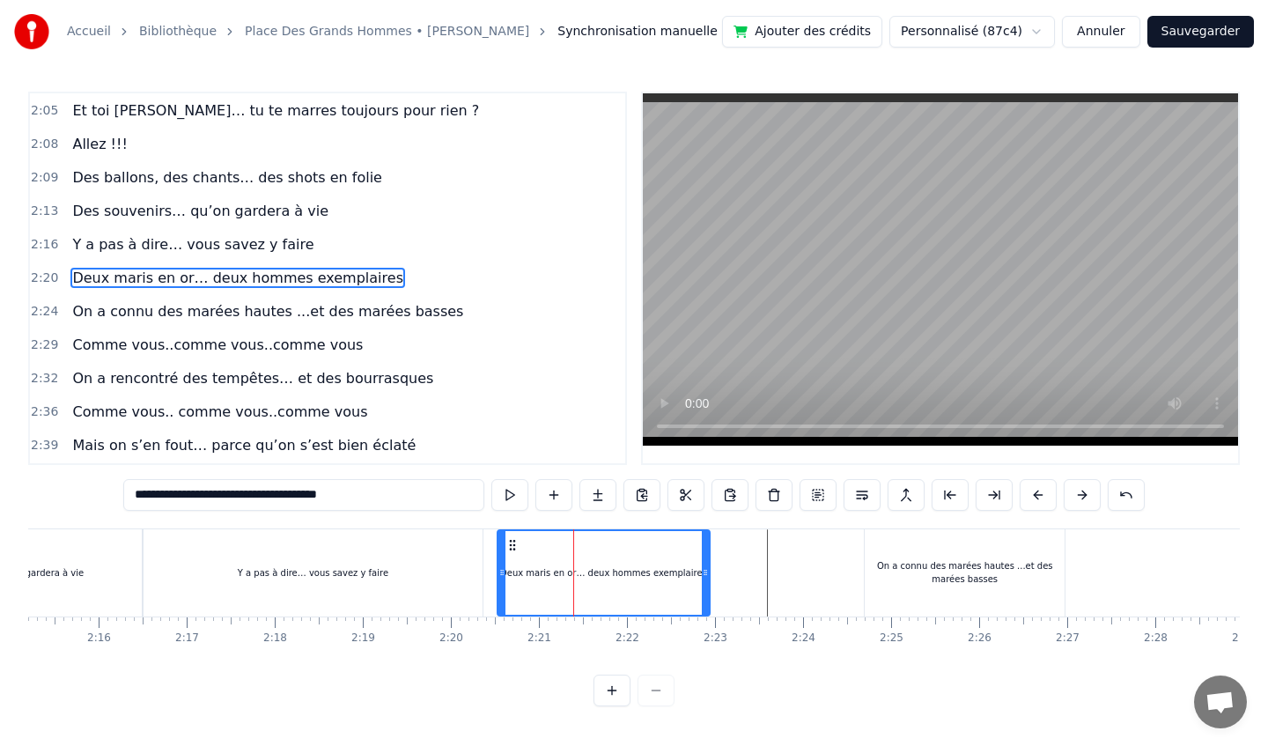
click at [902, 549] on div "On a connu des marées hautes ...et des marées basses" at bounding box center [965, 572] width 200 height 87
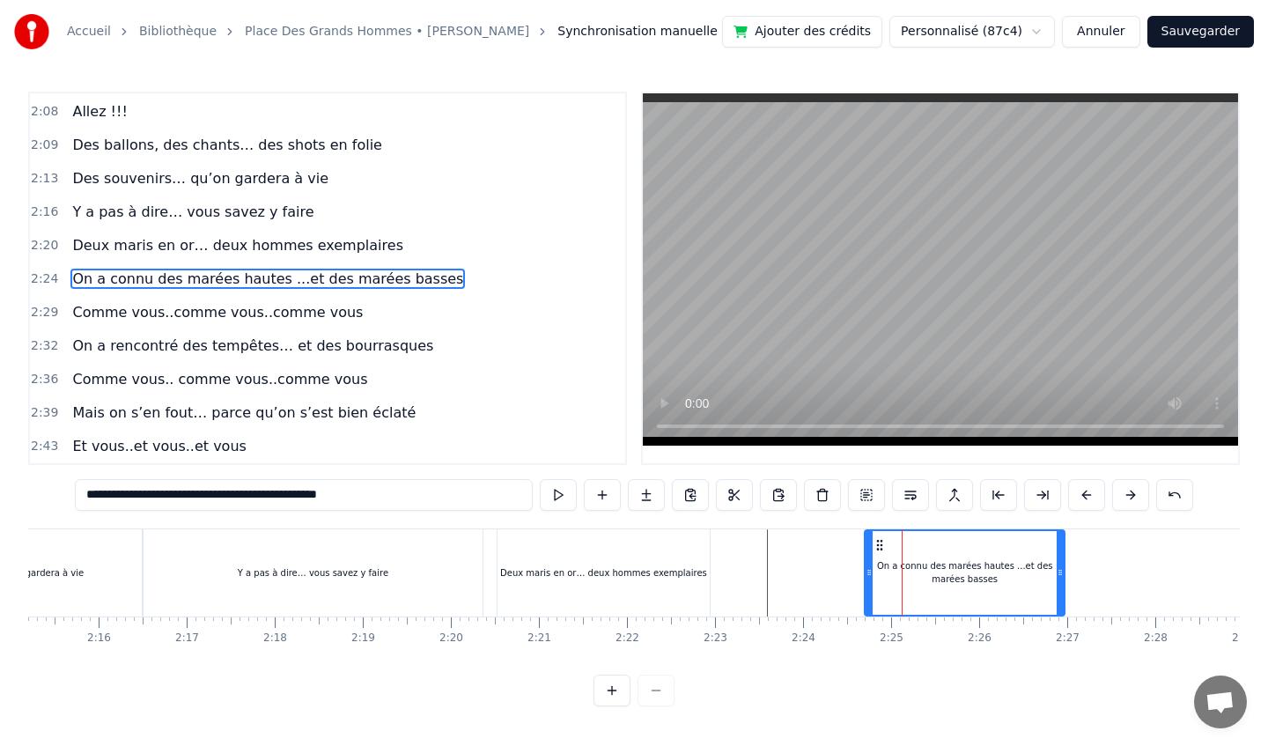
scroll to position [978, 0]
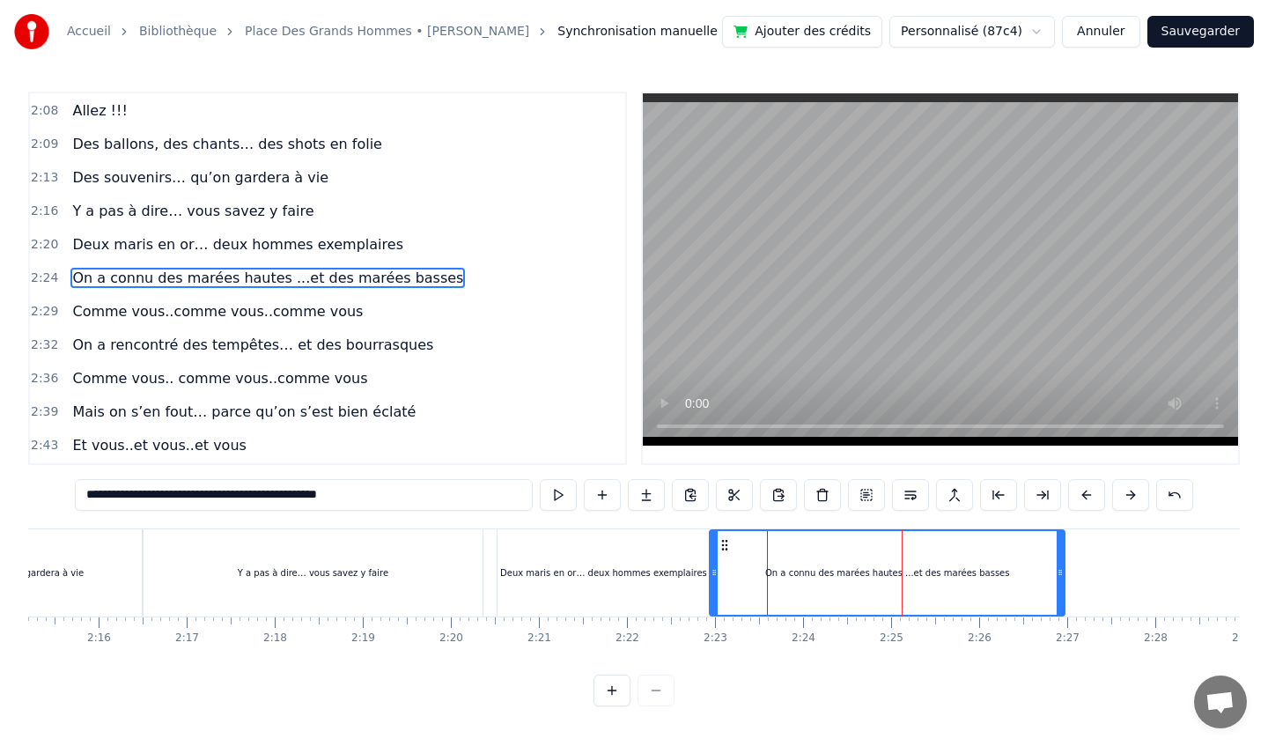
drag, startPoint x: 870, startPoint y: 572, endPoint x: 716, endPoint y: 575, distance: 154.1
click at [716, 575] on icon at bounding box center [714, 572] width 7 height 14
drag, startPoint x: 717, startPoint y: 575, endPoint x: 775, endPoint y: 571, distance: 58.2
click at [772, 572] on icon at bounding box center [768, 572] width 7 height 14
click at [682, 566] on div "Deux maris en or… deux hommes exemplaires" at bounding box center [603, 572] width 207 height 13
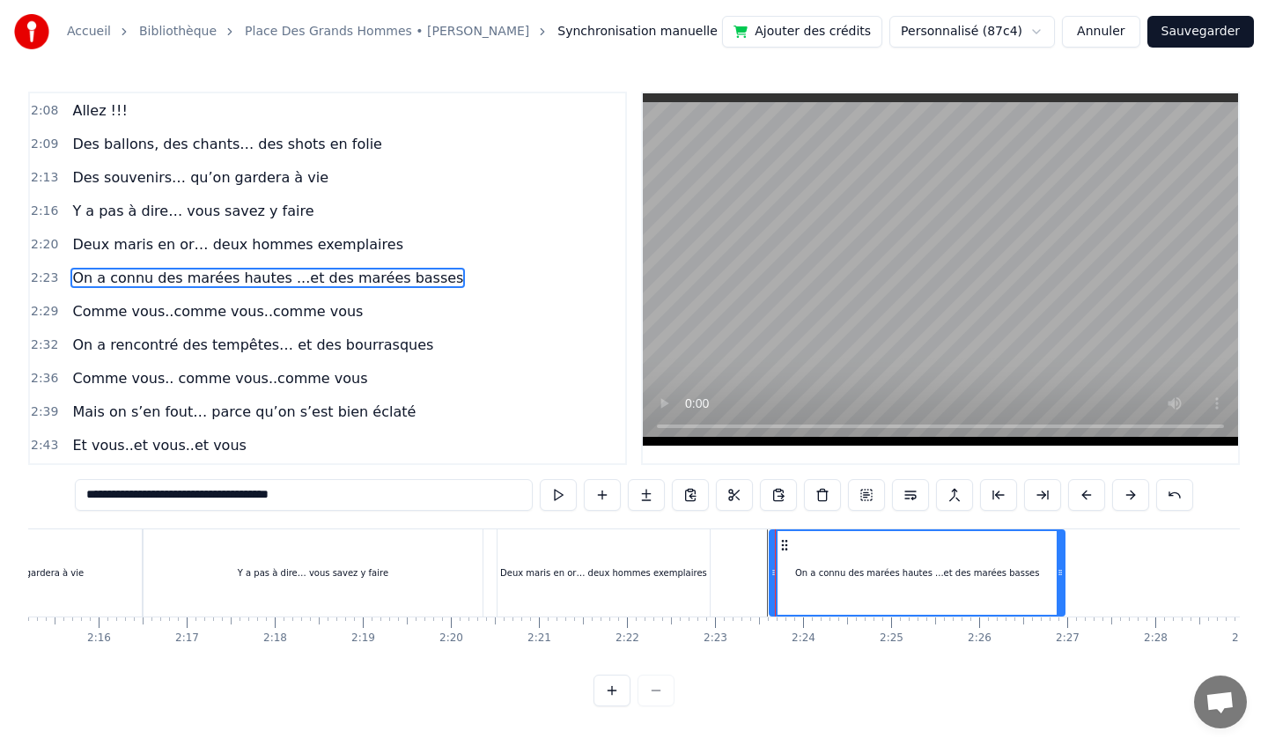
scroll to position [945, 0]
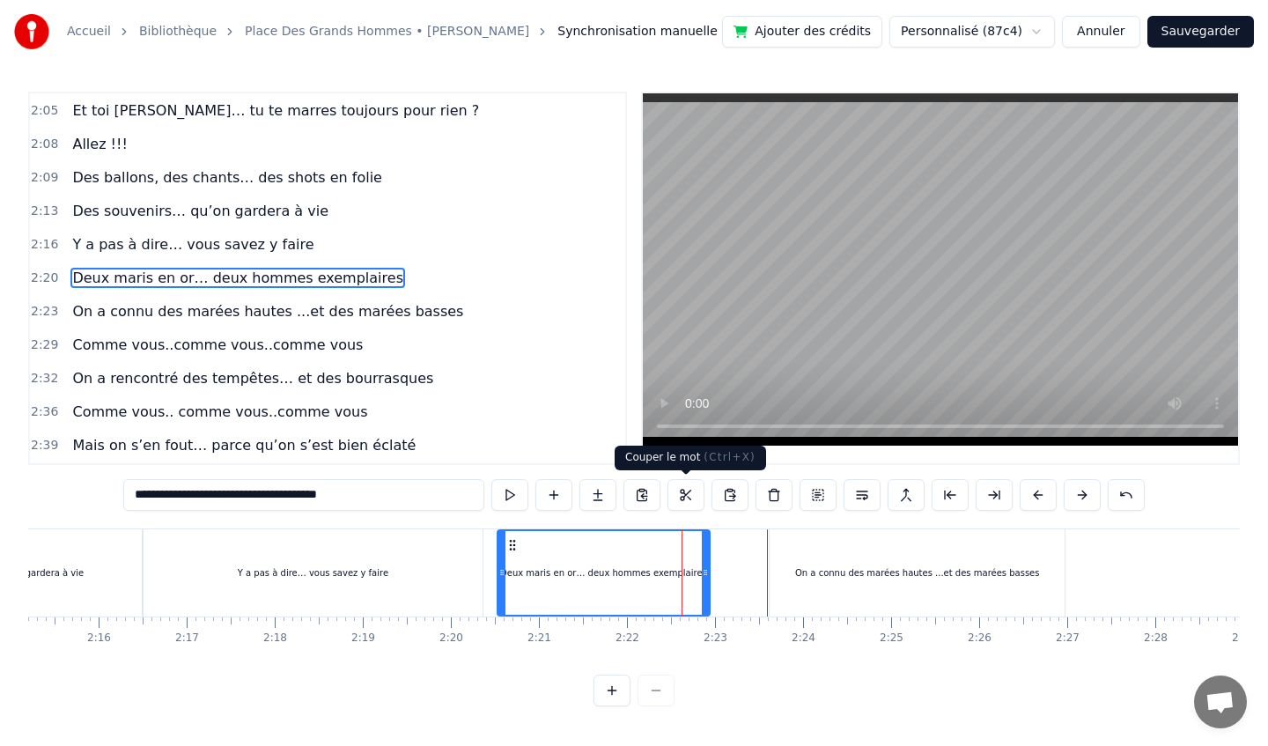
click at [686, 490] on button at bounding box center [685, 495] width 37 height 32
click at [819, 490] on button at bounding box center [818, 495] width 37 height 32
click at [814, 504] on button at bounding box center [818, 495] width 37 height 32
click at [862, 499] on button at bounding box center [862, 495] width 37 height 32
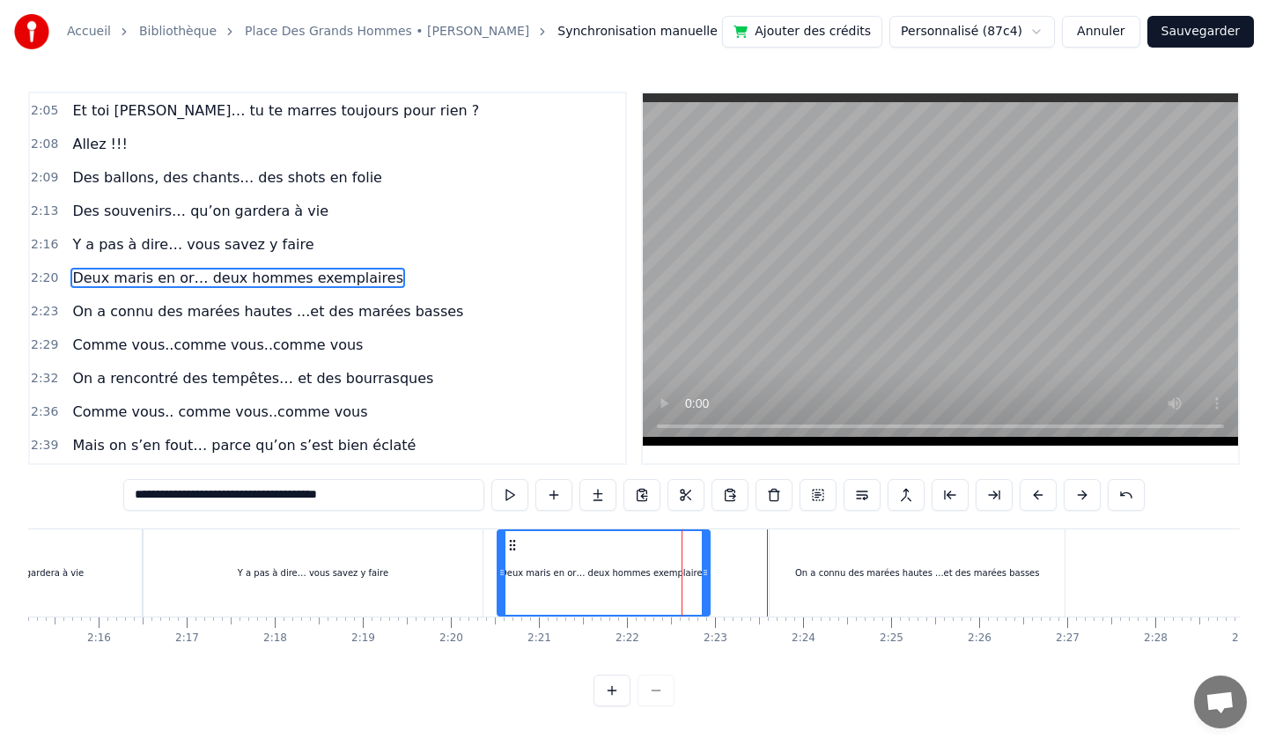
click at [862, 499] on button at bounding box center [862, 495] width 37 height 32
click at [910, 501] on button at bounding box center [906, 495] width 37 height 32
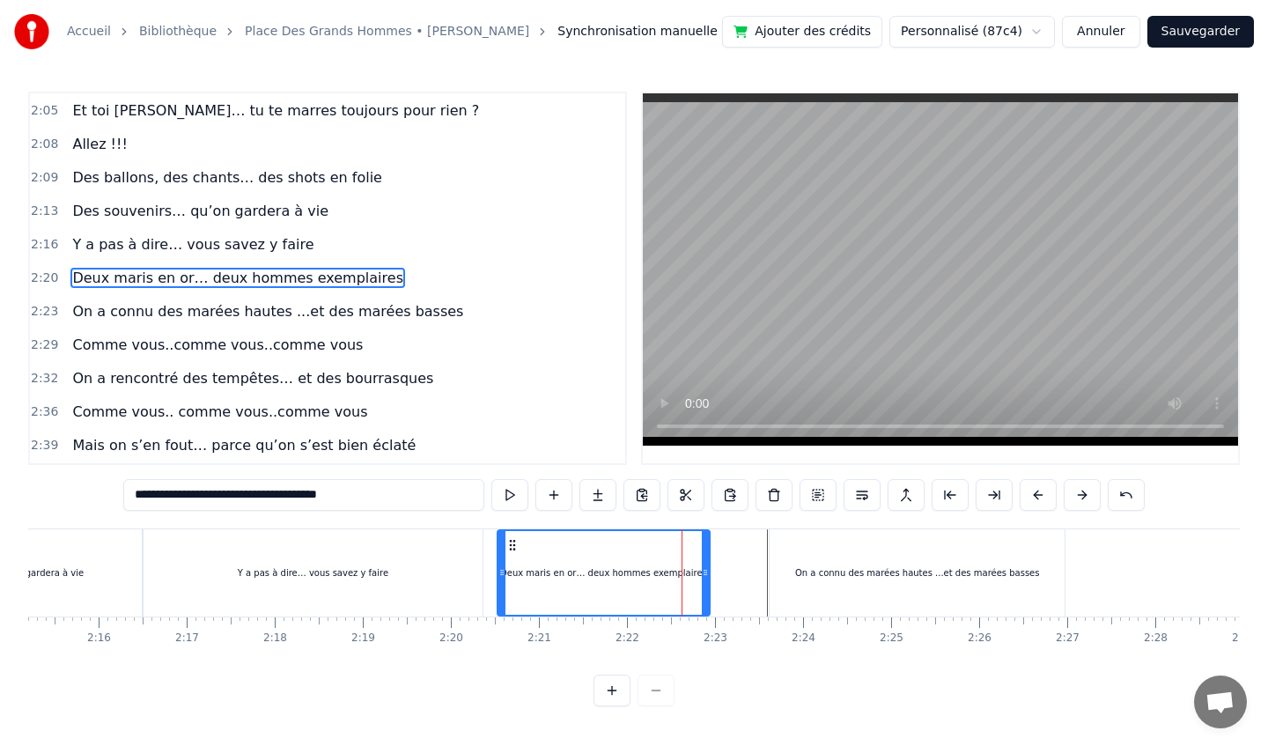
click at [910, 501] on button at bounding box center [906, 495] width 37 height 32
click at [393, 563] on div "Y a pas à dire… vous savez y faire" at bounding box center [313, 572] width 339 height 87
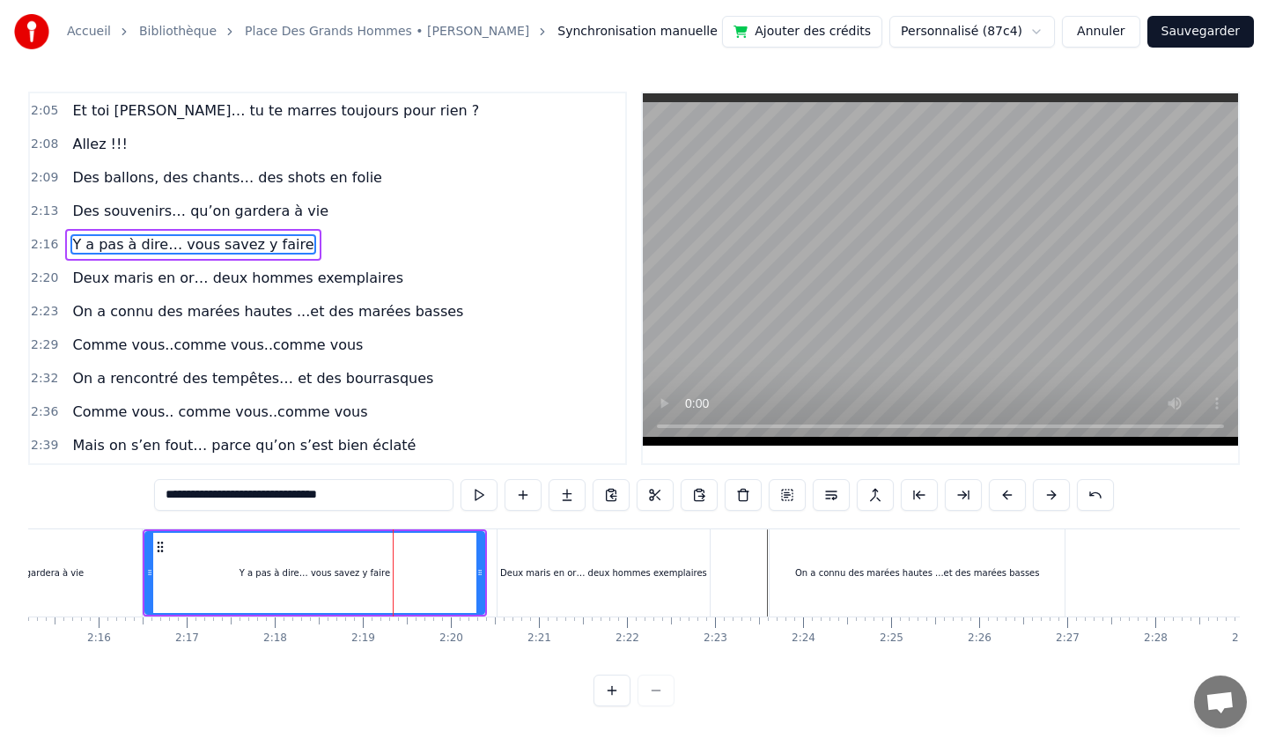
scroll to position [911, 0]
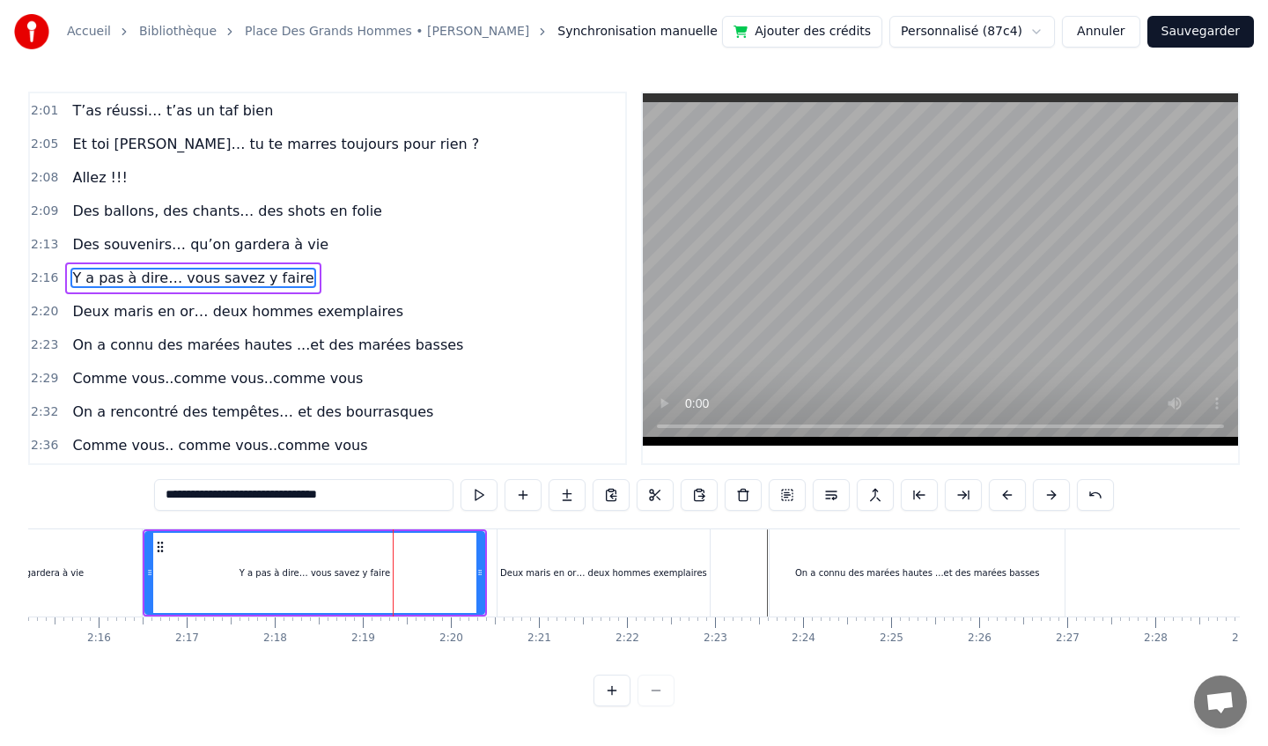
click at [593, 568] on div "Deux maris en or… deux hommes exemplaires" at bounding box center [603, 572] width 207 height 13
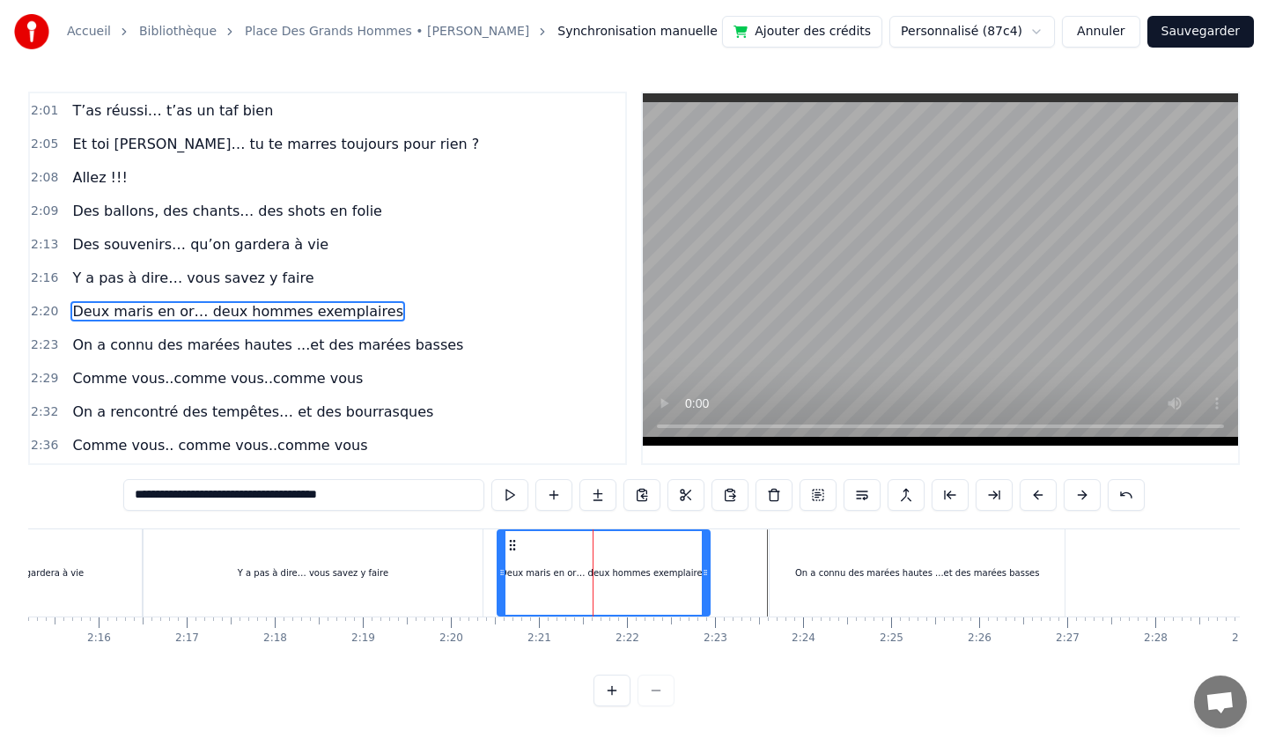
scroll to position [945, 0]
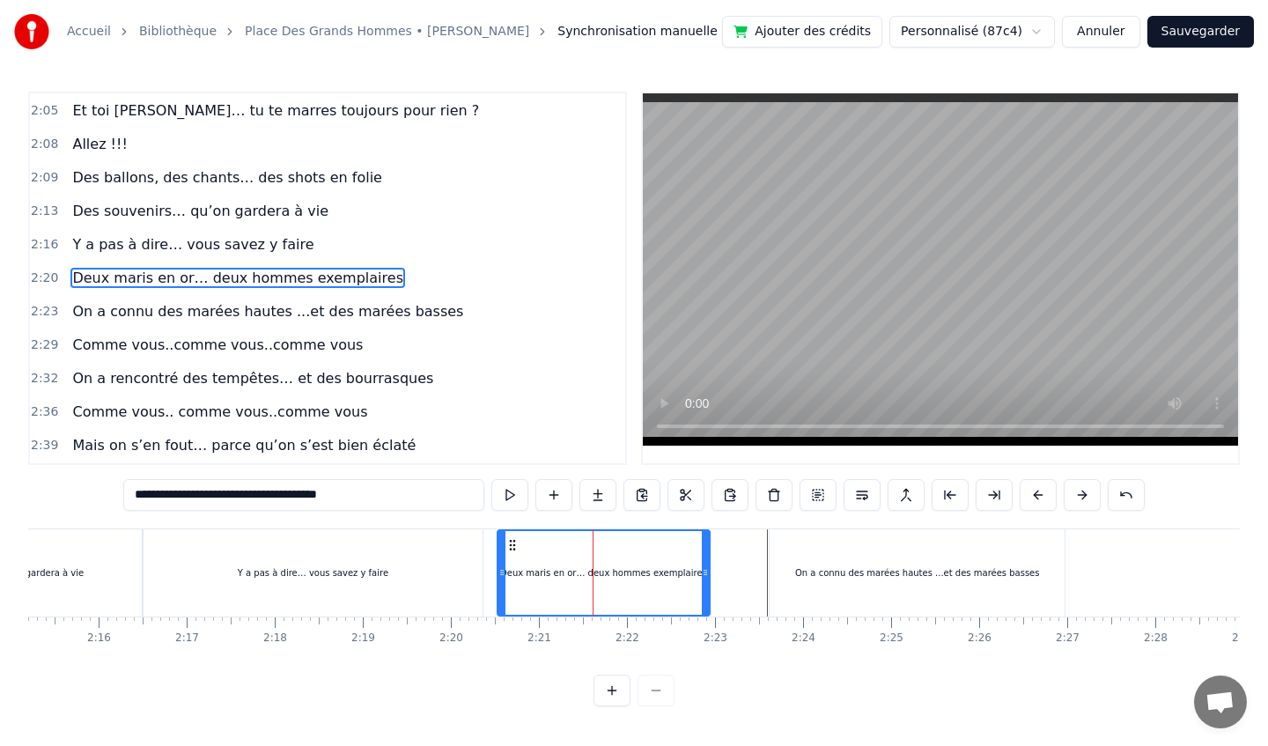
click at [846, 566] on div "On a connu des marées hautes ...et des marées basses" at bounding box center [917, 572] width 245 height 13
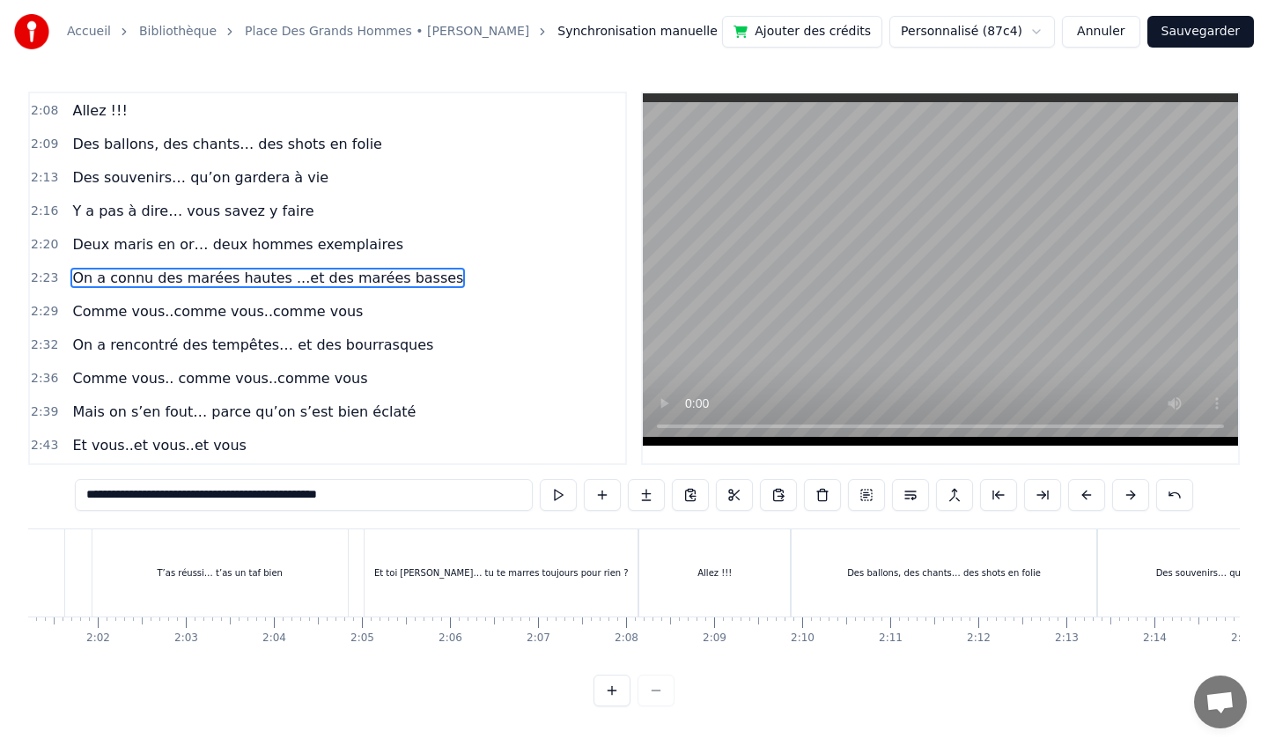
scroll to position [0, 10677]
click at [493, 546] on div "Et toi [PERSON_NAME]… tu te marres toujours pour rien ?" at bounding box center [496, 572] width 273 height 87
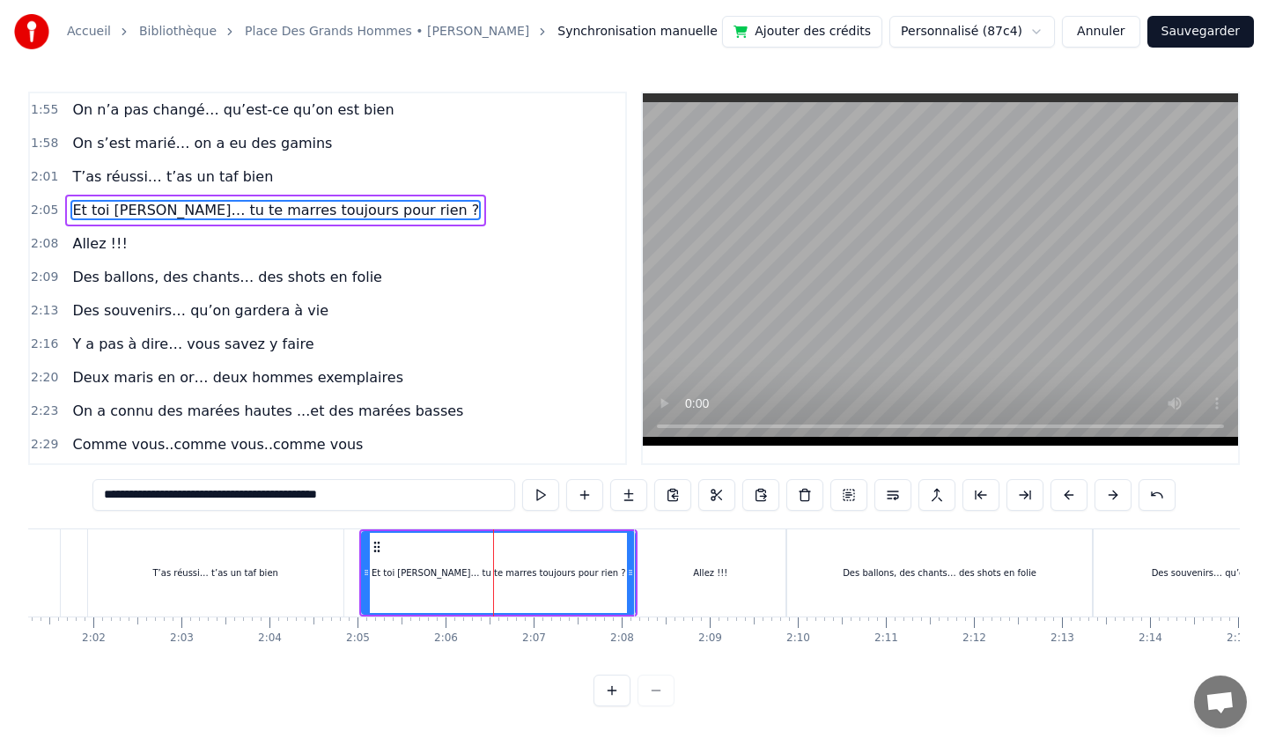
scroll to position [777, 0]
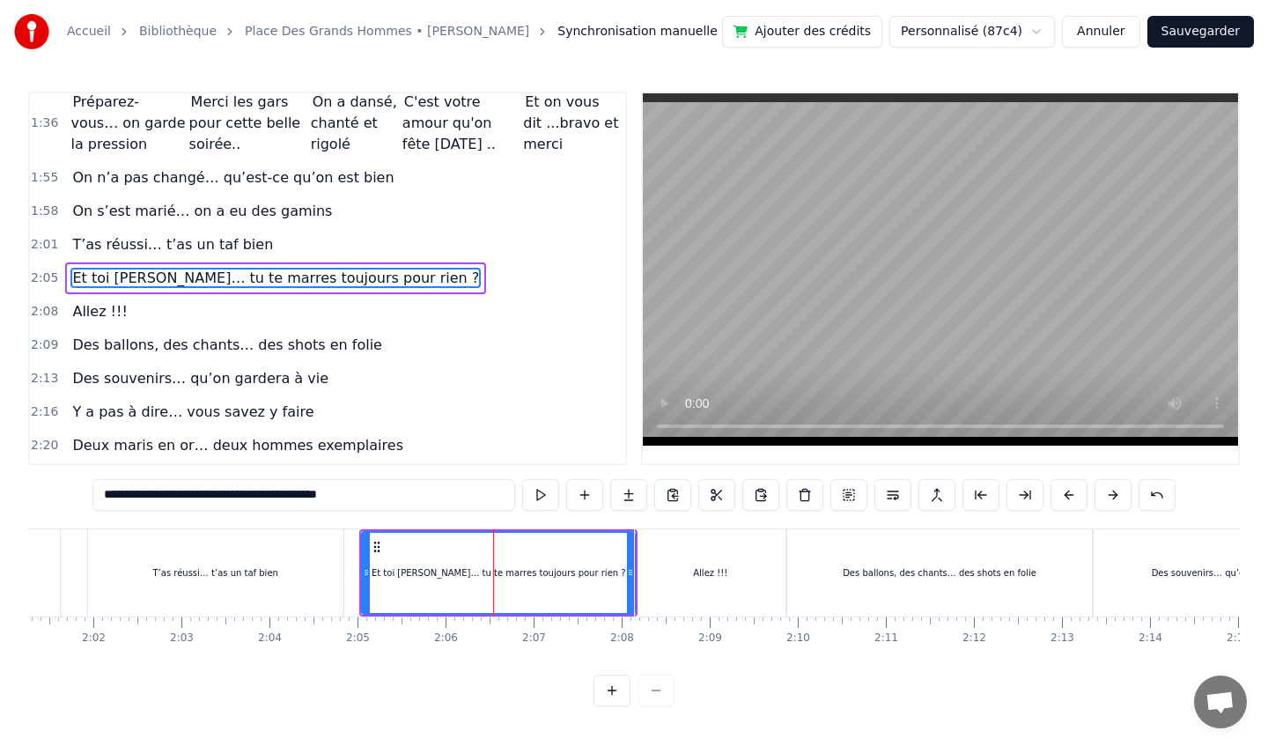
click at [265, 549] on div "T’as réussi… t’as un taf bien" at bounding box center [215, 572] width 255 height 87
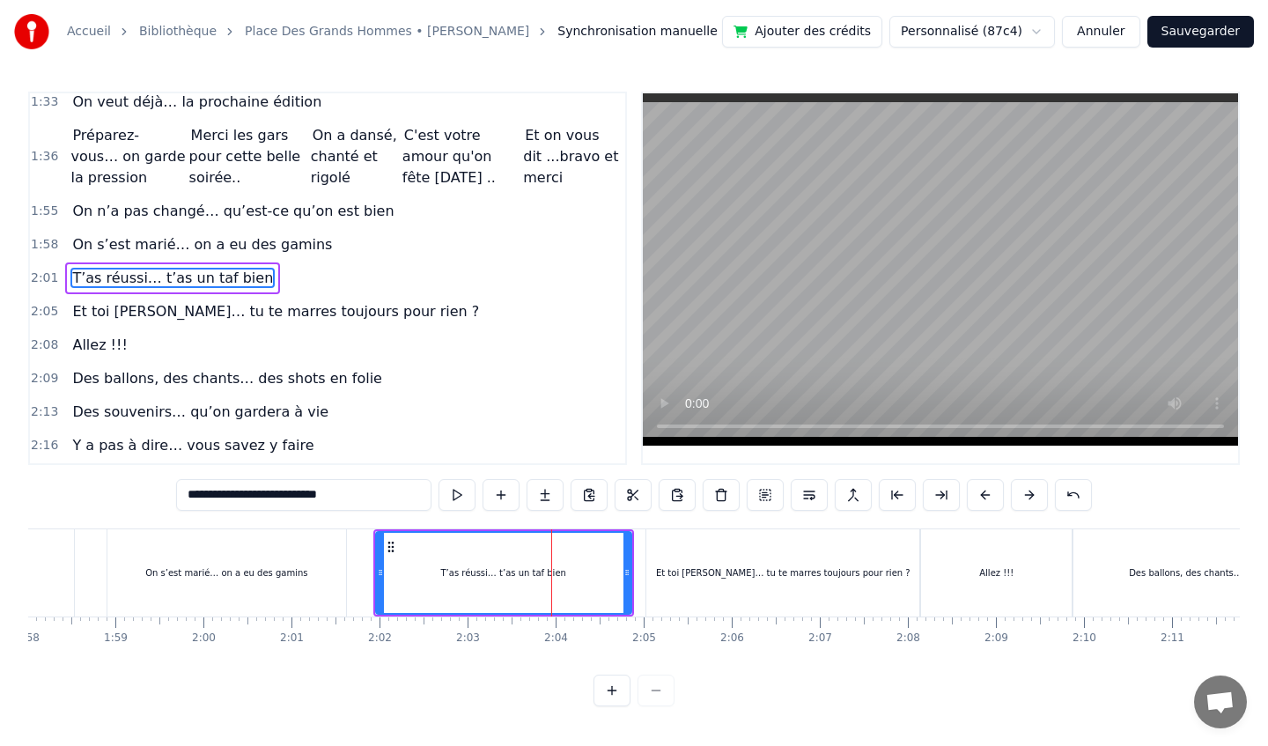
scroll to position [0, 10387]
click at [282, 571] on div "On s’est marié… on a eu des gamins" at bounding box center [231, 572] width 162 height 13
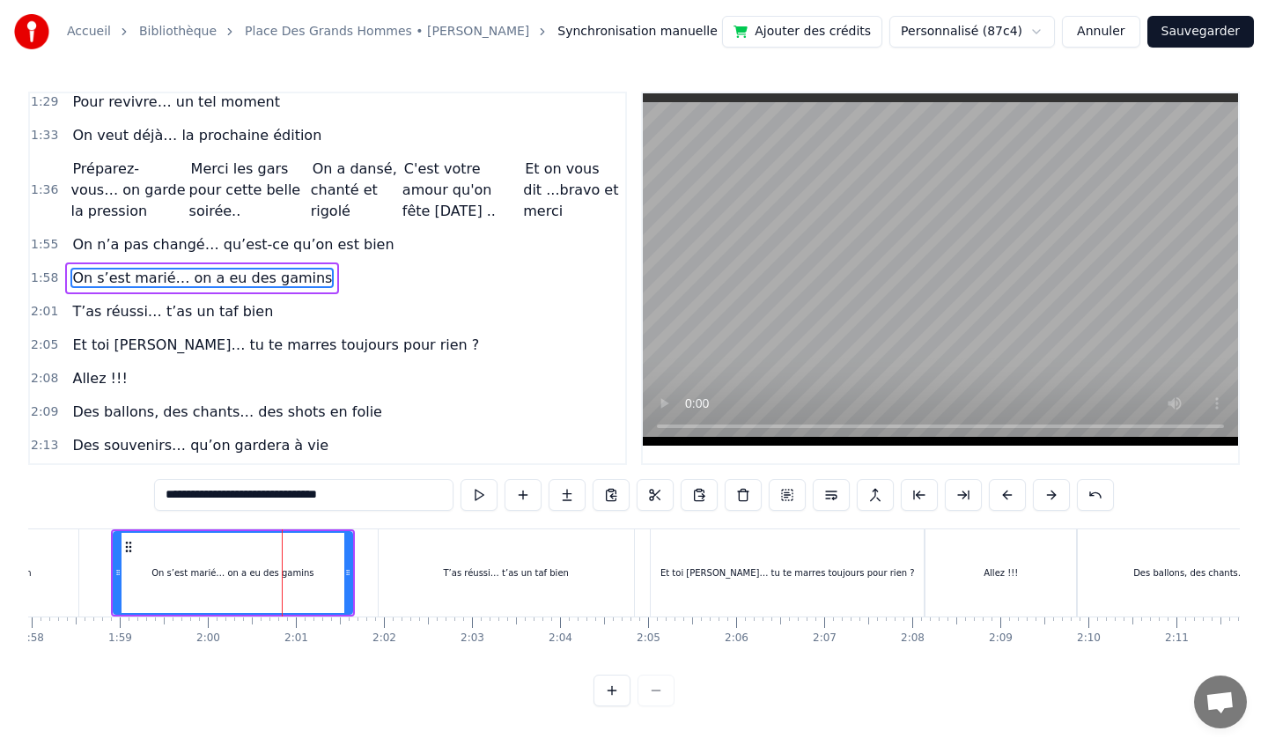
click at [154, 556] on div "On s’est marié… on a eu des gamins" at bounding box center [232, 573] width 237 height 80
click at [449, 548] on div "T’as réussi… t’as un taf bien" at bounding box center [506, 572] width 255 height 87
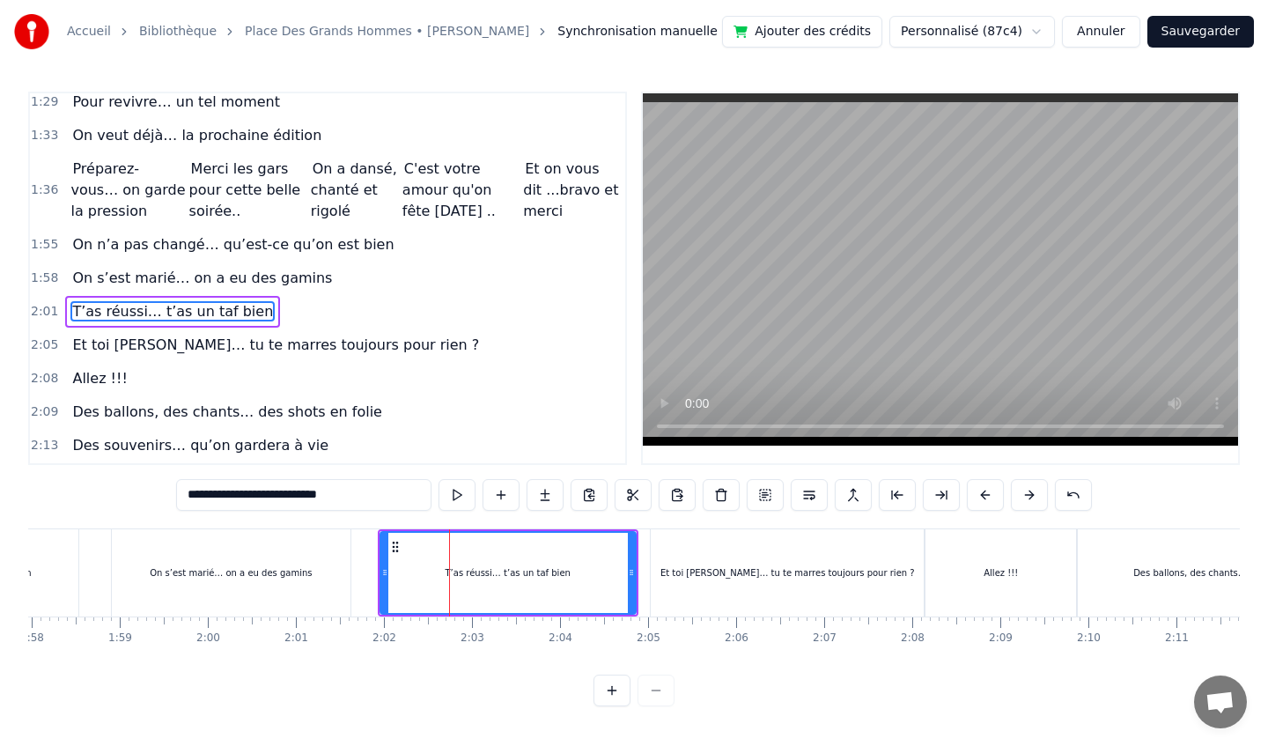
scroll to position [744, 0]
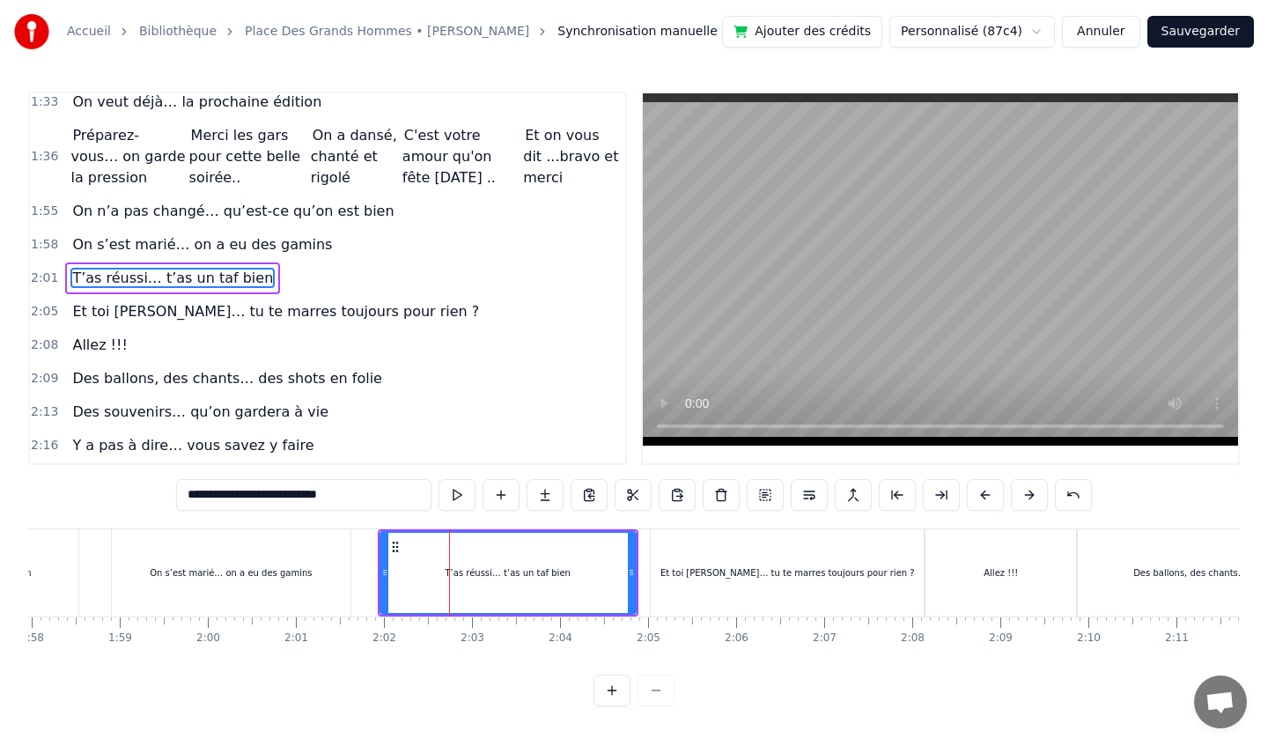
click at [305, 590] on div "On s’est marié… on a eu des gamins" at bounding box center [231, 572] width 239 height 87
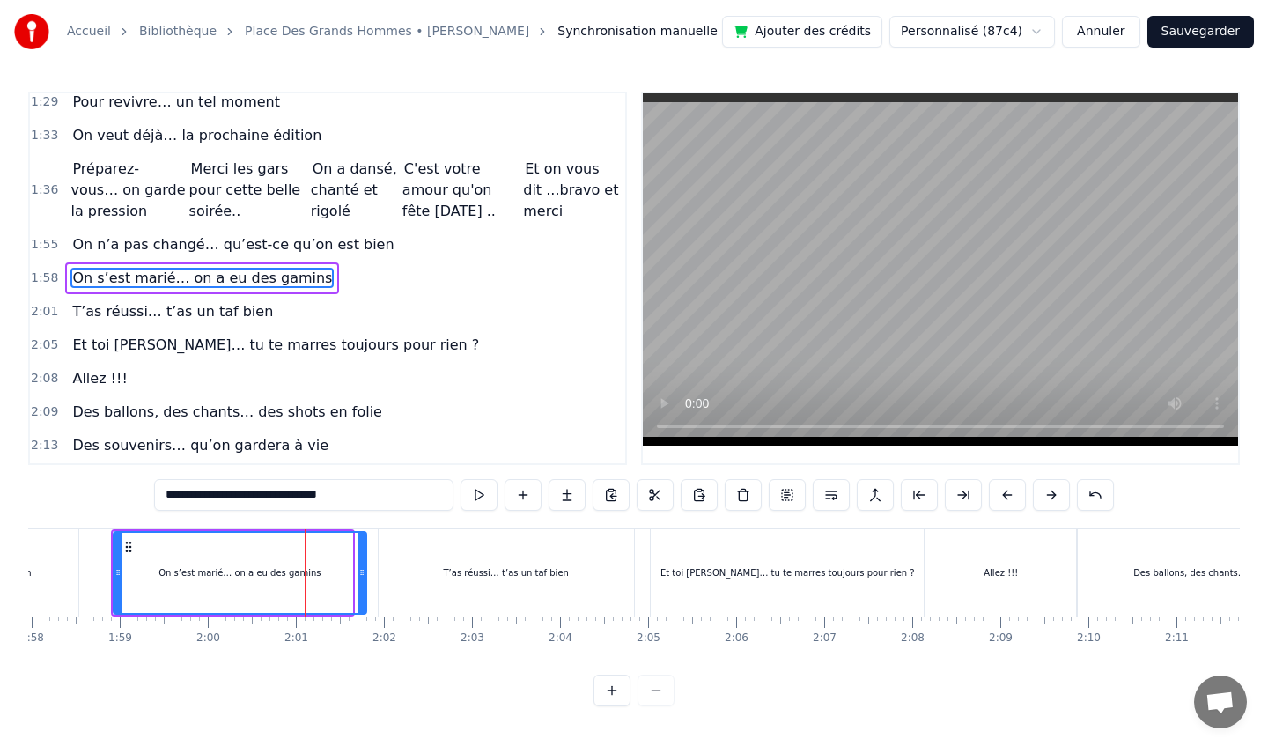
drag, startPoint x: 348, startPoint y: 572, endPoint x: 361, endPoint y: 574, distance: 13.3
click at [361, 574] on icon at bounding box center [361, 572] width 7 height 14
click at [461, 566] on div "T’as réussi… t’as un taf bien" at bounding box center [505, 572] width 125 height 13
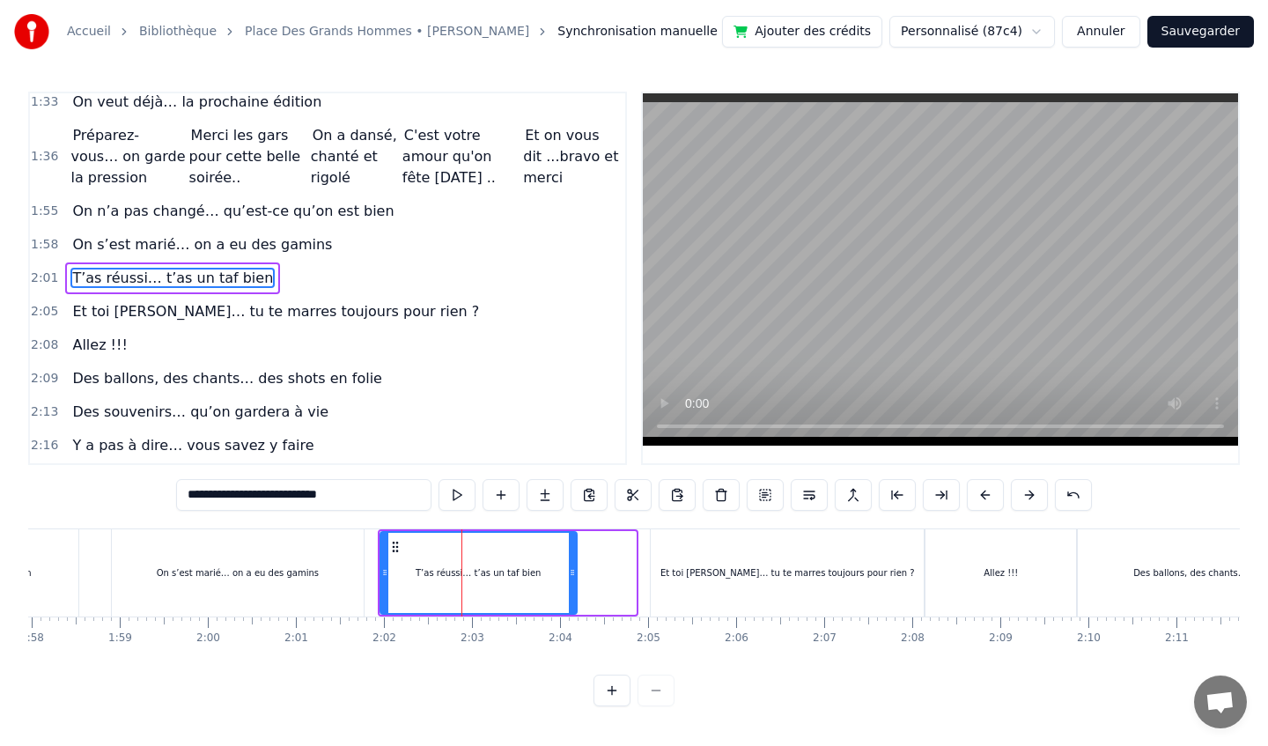
drag, startPoint x: 633, startPoint y: 562, endPoint x: 574, endPoint y: 565, distance: 59.1
click at [574, 565] on div at bounding box center [572, 573] width 7 height 80
click at [702, 560] on div "Et toi [PERSON_NAME]… tu te marres toujours pour rien ?" at bounding box center [787, 572] width 273 height 87
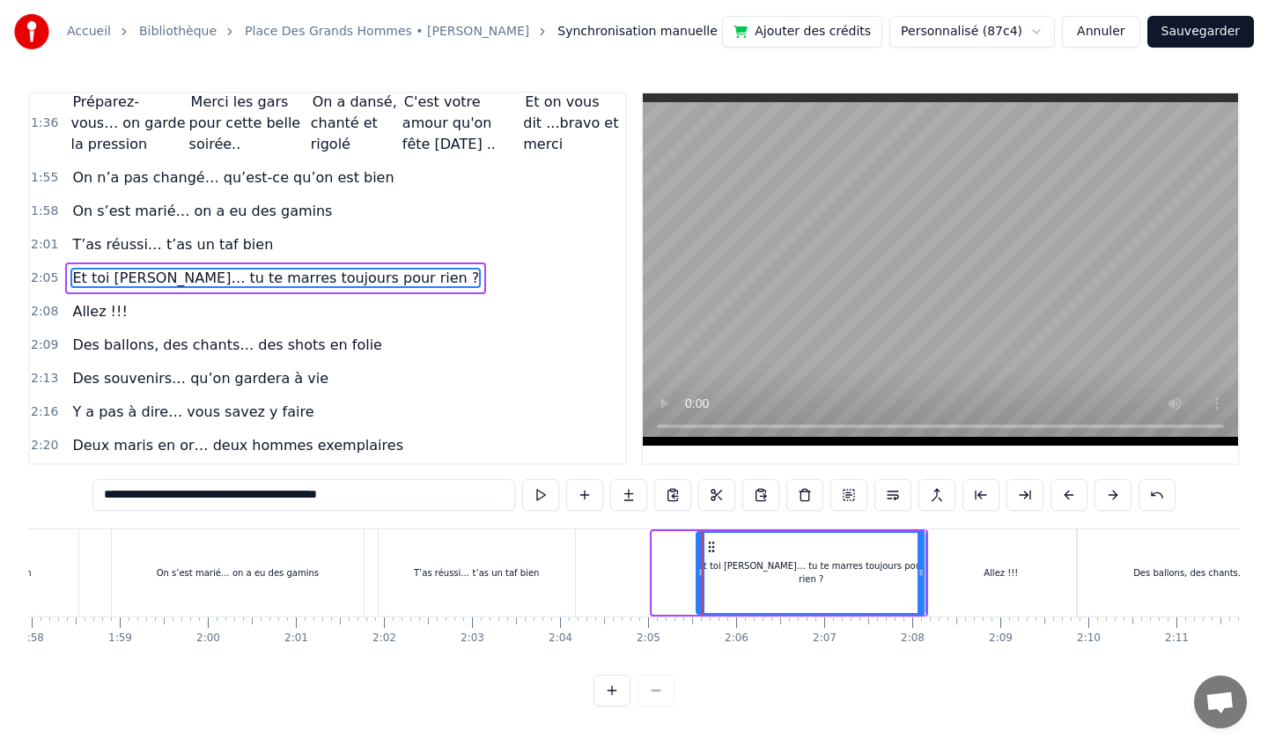
drag, startPoint x: 656, startPoint y: 568, endPoint x: 700, endPoint y: 565, distance: 44.1
click at [700, 565] on icon at bounding box center [700, 572] width 7 height 14
click at [750, 565] on div "Et toi [PERSON_NAME]… tu te marres toujours pour rien ?" at bounding box center [810, 572] width 227 height 26
drag, startPoint x: 921, startPoint y: 577, endPoint x: 899, endPoint y: 580, distance: 22.3
click at [898, 579] on icon at bounding box center [900, 572] width 7 height 14
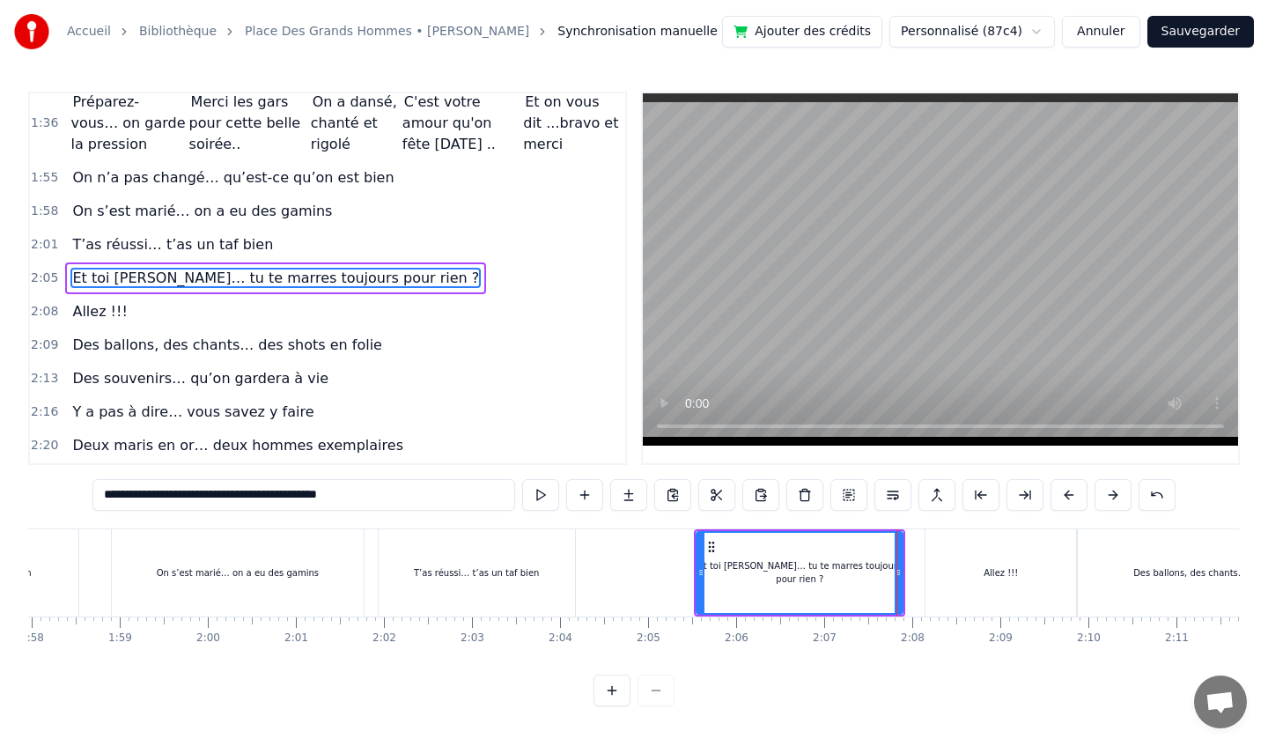
click at [765, 548] on div "Et toi [PERSON_NAME]… tu te marres toujours pour rien ?" at bounding box center [799, 573] width 204 height 80
click at [504, 569] on div "T’as réussi… t’as un taf bien" at bounding box center [476, 572] width 125 height 13
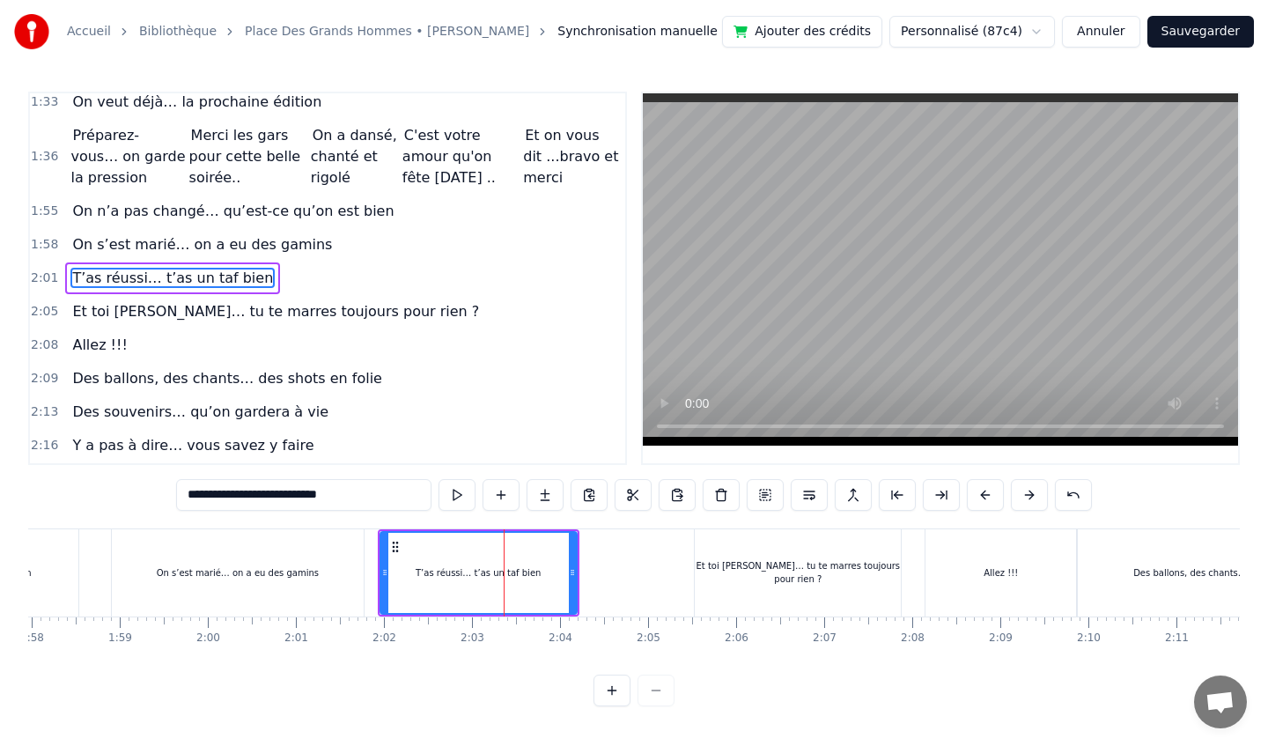
click at [755, 569] on div "Et toi [PERSON_NAME]… tu te marres toujours pour rien ?" at bounding box center [798, 572] width 206 height 26
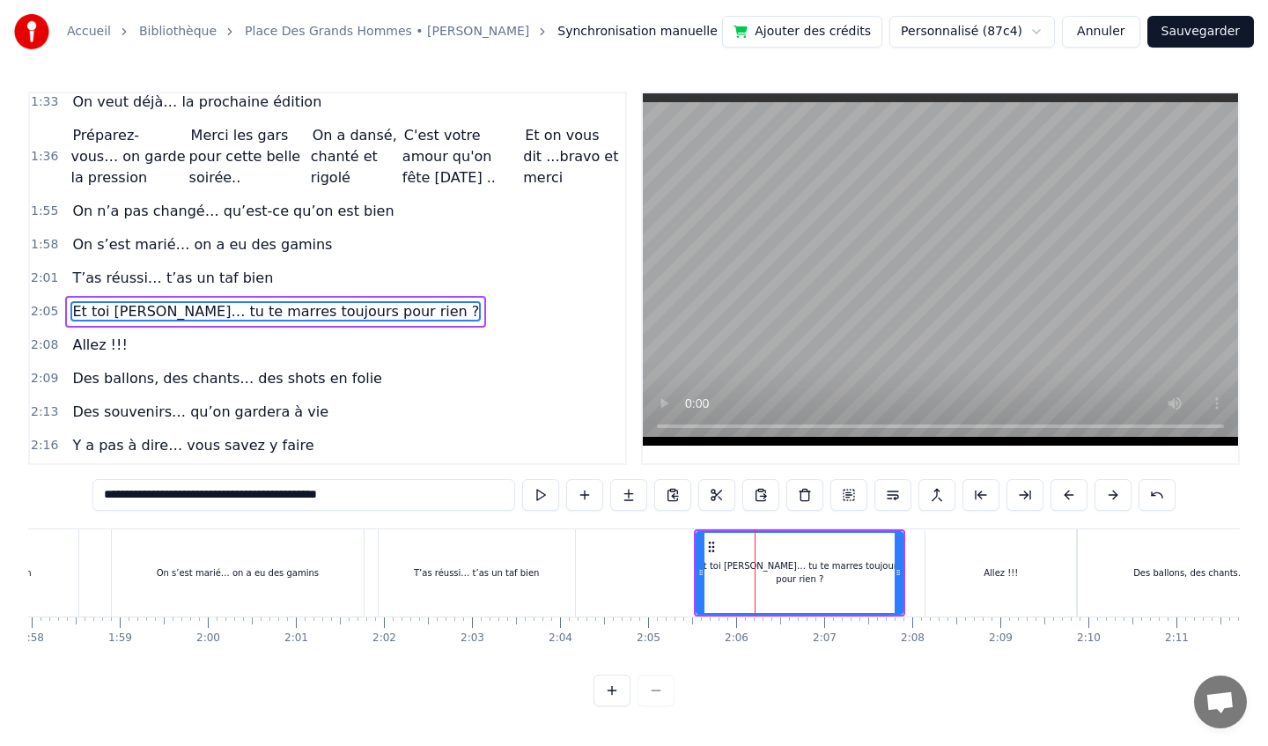
scroll to position [777, 0]
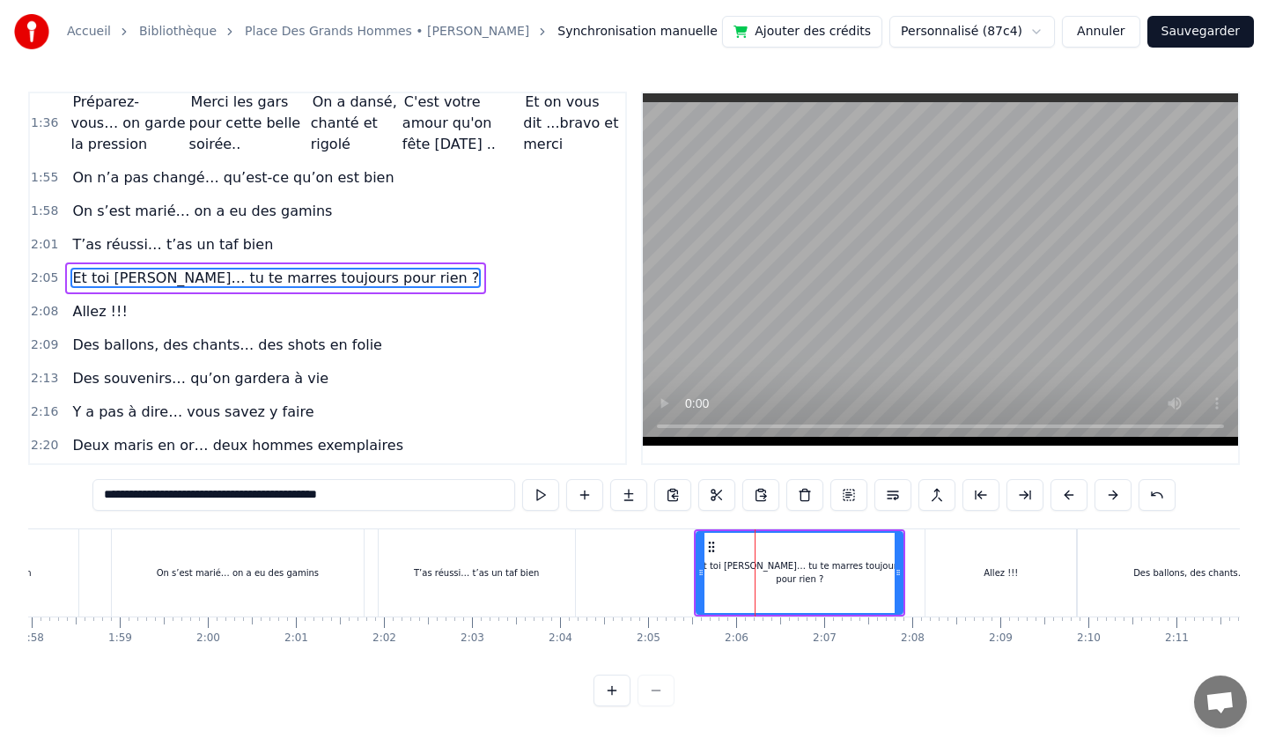
click at [482, 542] on div "T’as réussi… t’as un taf bien" at bounding box center [477, 572] width 196 height 87
type input "**********"
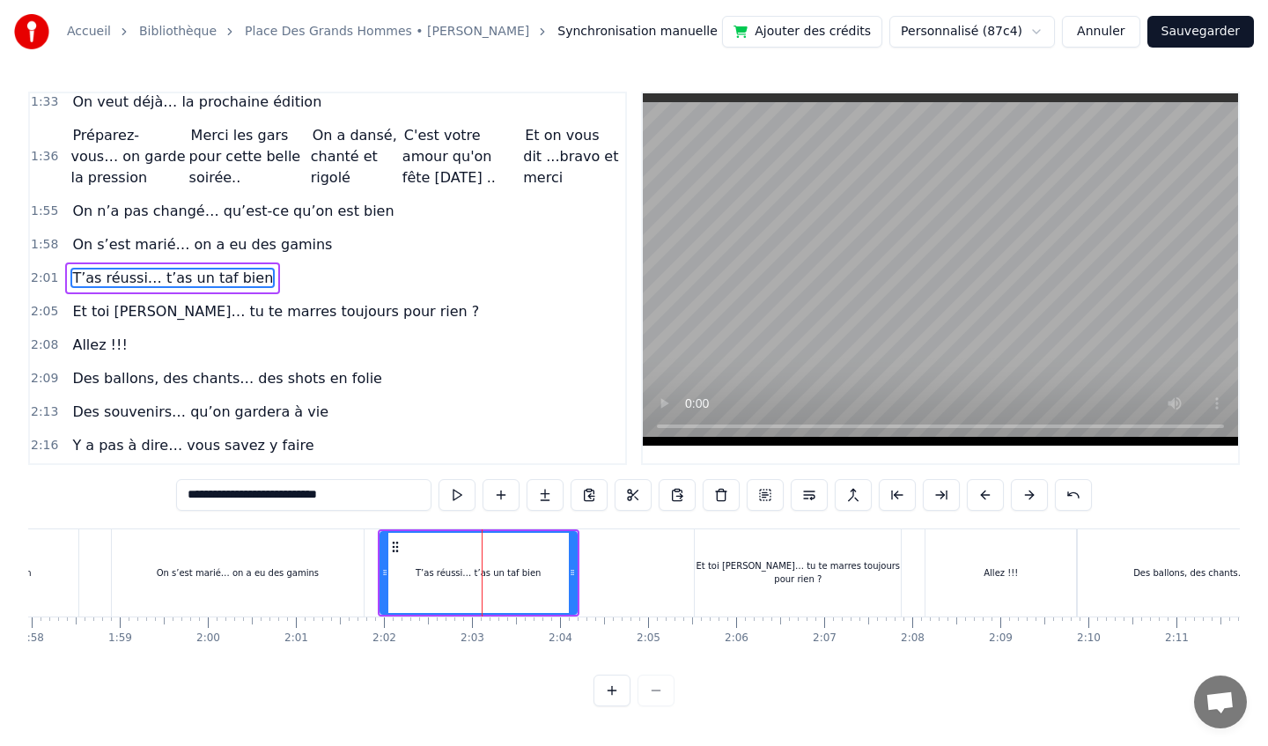
click at [1115, 31] on button "Annuler" at bounding box center [1100, 32] width 77 height 32
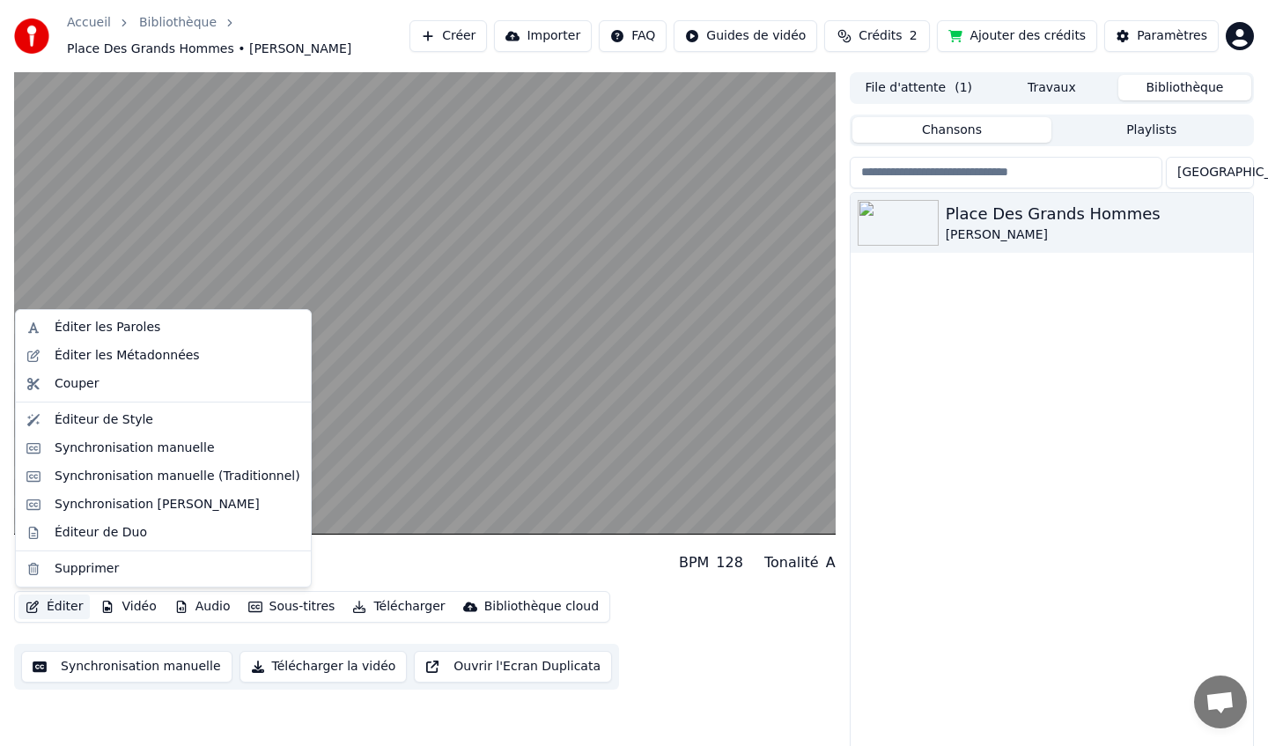
click at [59, 608] on button "Éditer" at bounding box center [53, 606] width 71 height 25
click at [153, 500] on div "Synchronisation [PERSON_NAME]" at bounding box center [157, 505] width 205 height 18
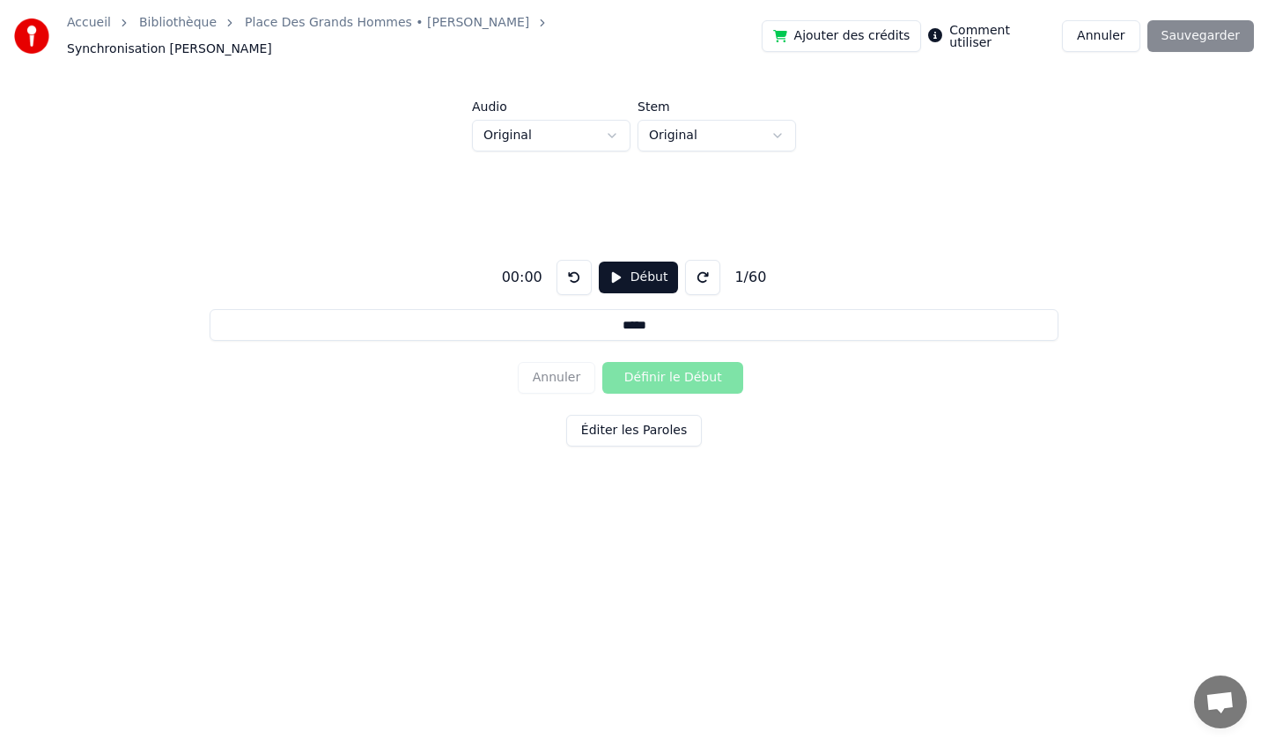
click at [632, 273] on button "Début" at bounding box center [639, 278] width 80 height 32
click at [632, 273] on button "Pause" at bounding box center [638, 278] width 78 height 32
click at [1105, 33] on button "Annuler" at bounding box center [1100, 36] width 77 height 32
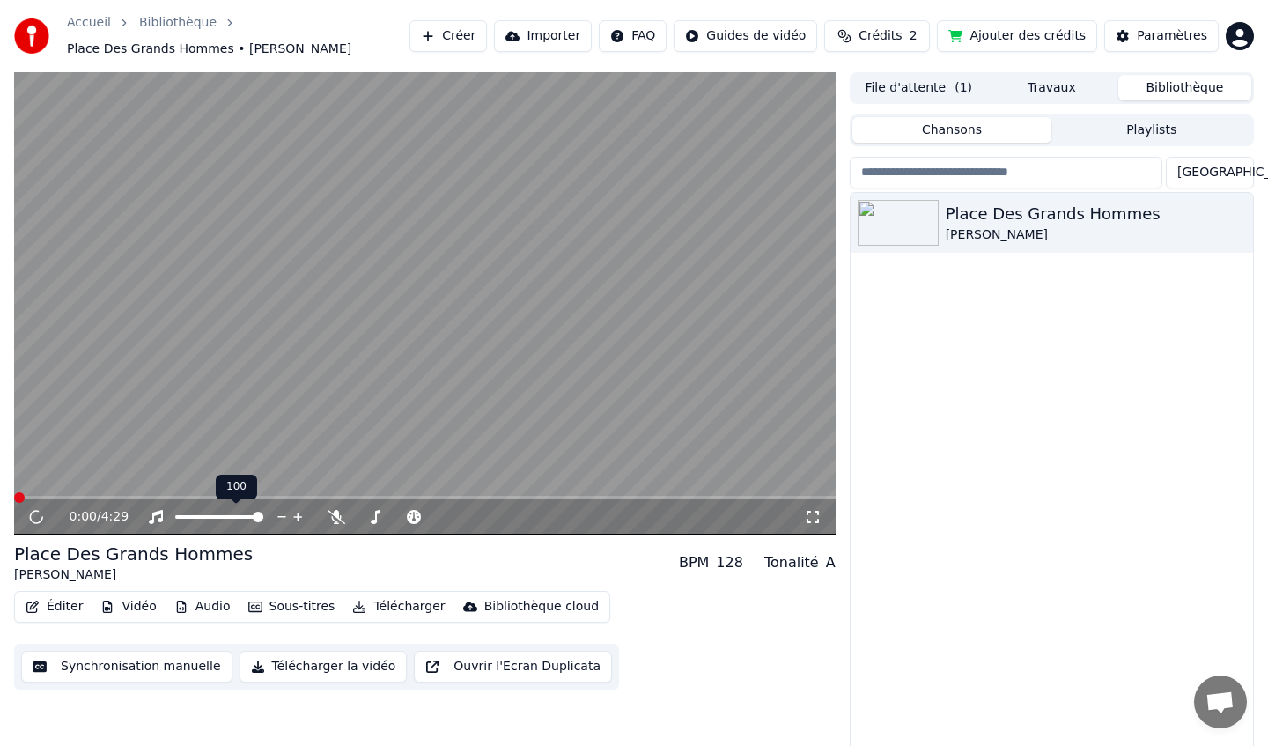
click at [62, 607] on button "Éditer" at bounding box center [53, 606] width 71 height 25
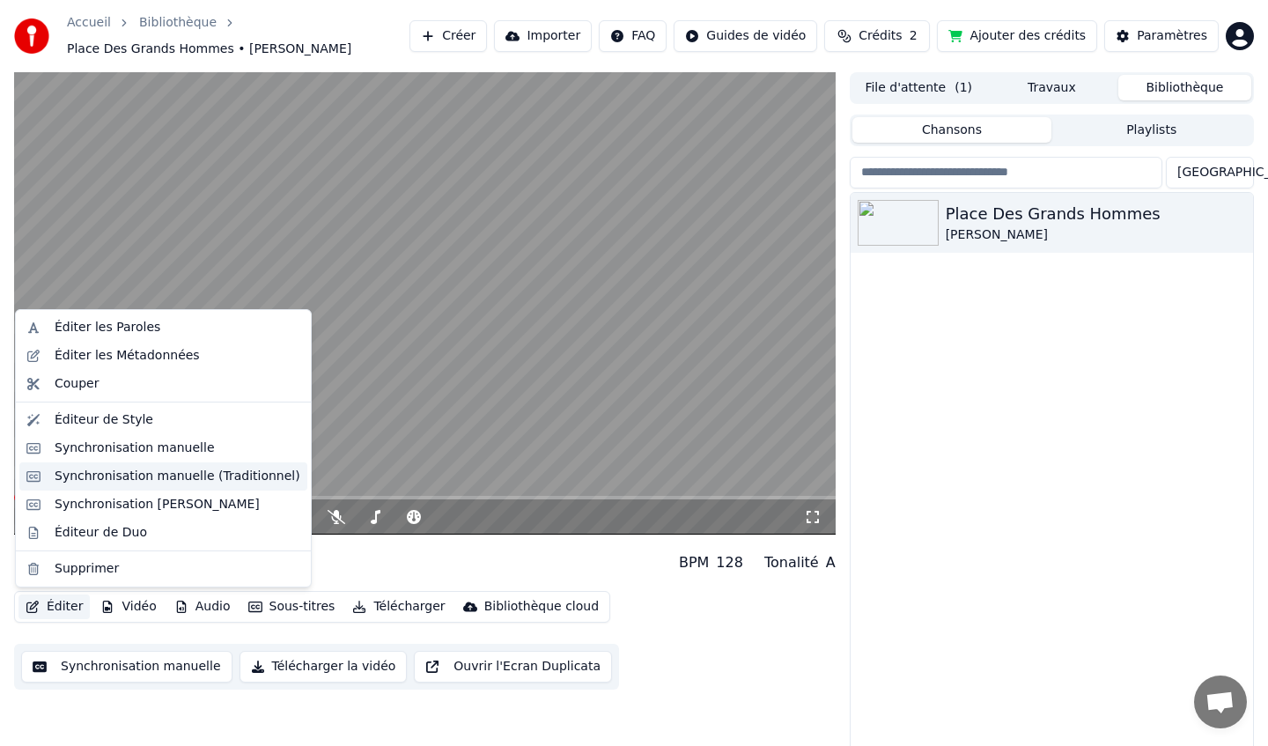
click at [202, 475] on div "Synchronisation manuelle (Traditionnel)" at bounding box center [178, 477] width 246 height 18
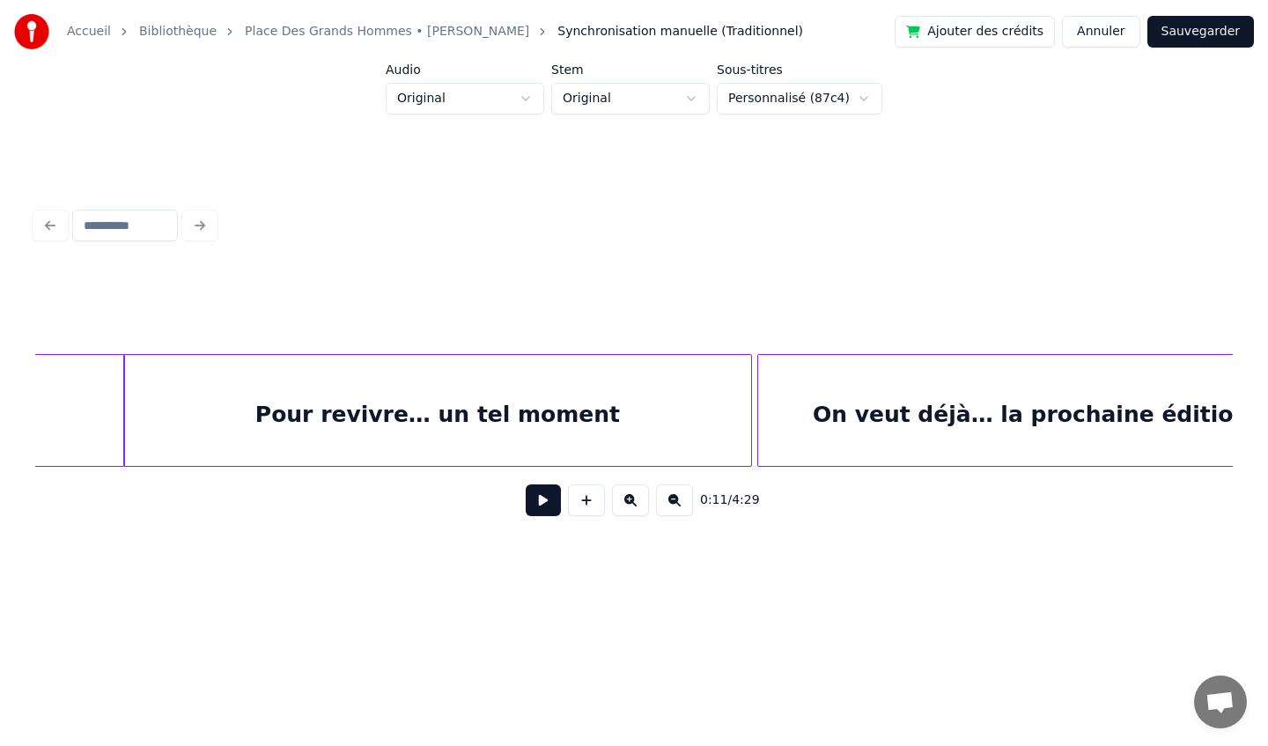
scroll to position [0, 15710]
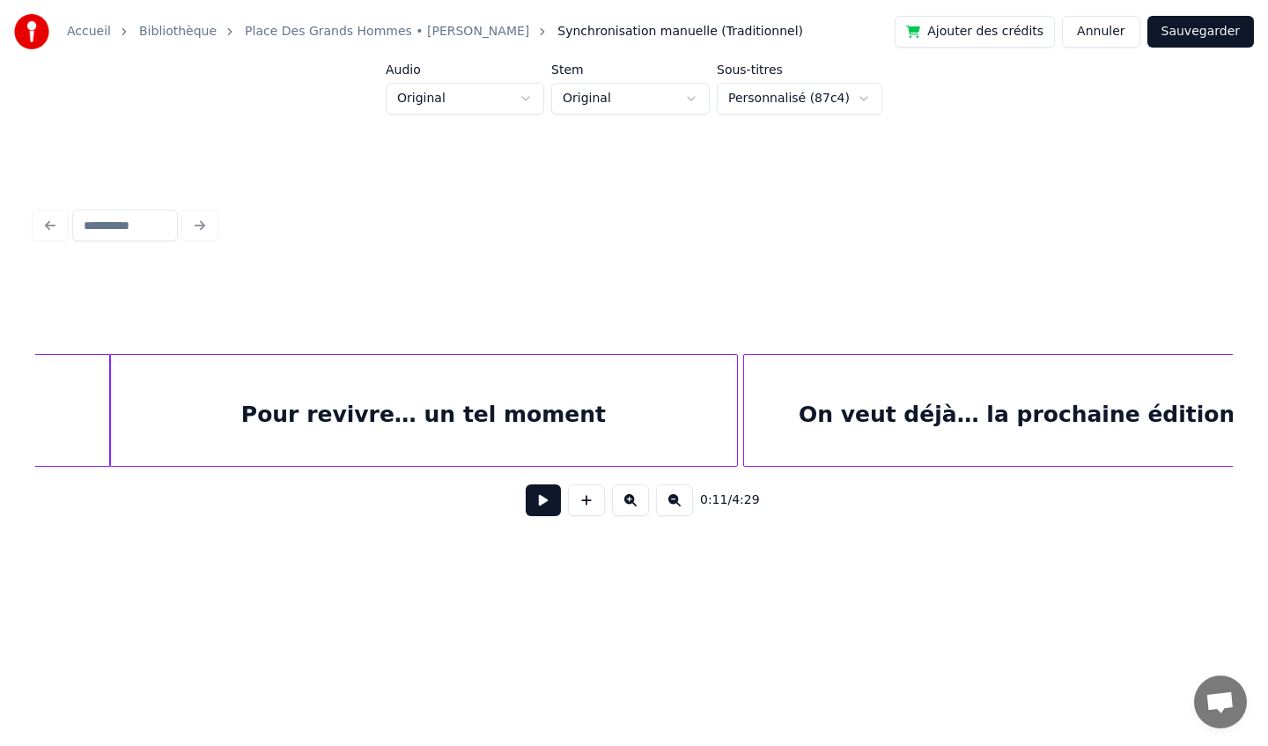
click at [546, 511] on button at bounding box center [543, 500] width 35 height 32
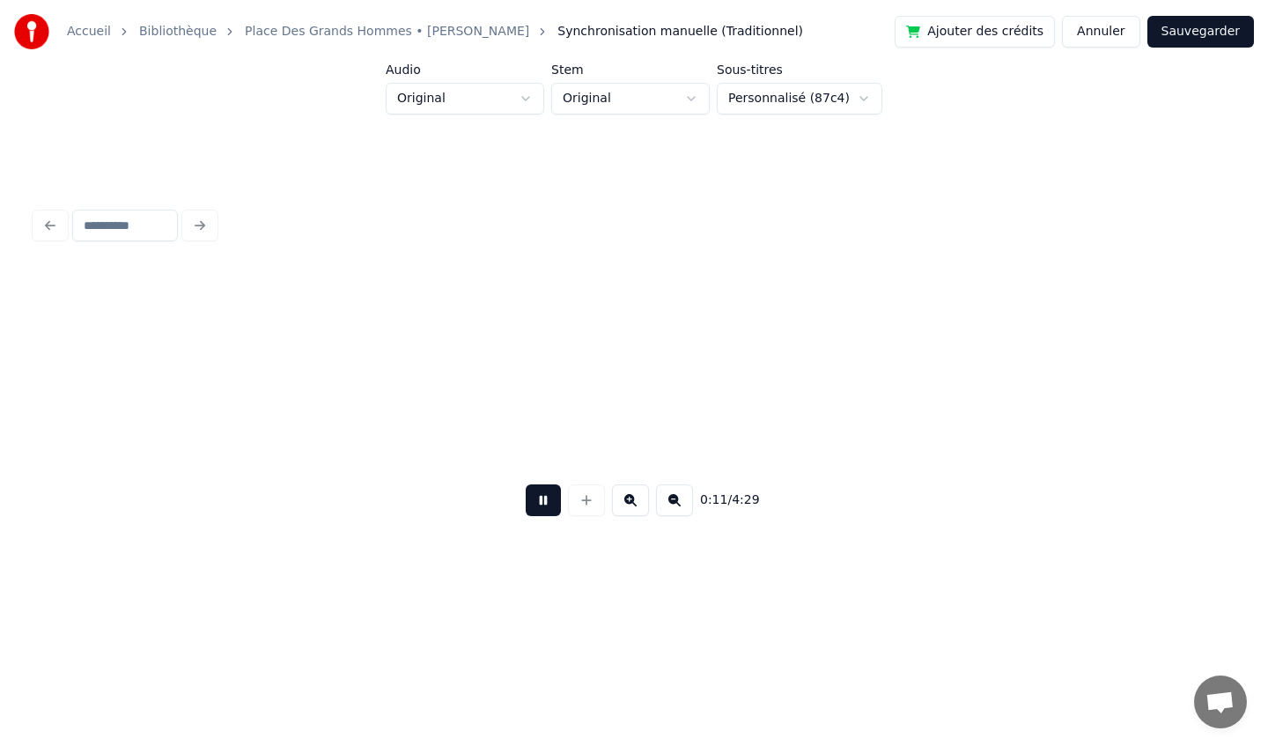
scroll to position [0, 1973]
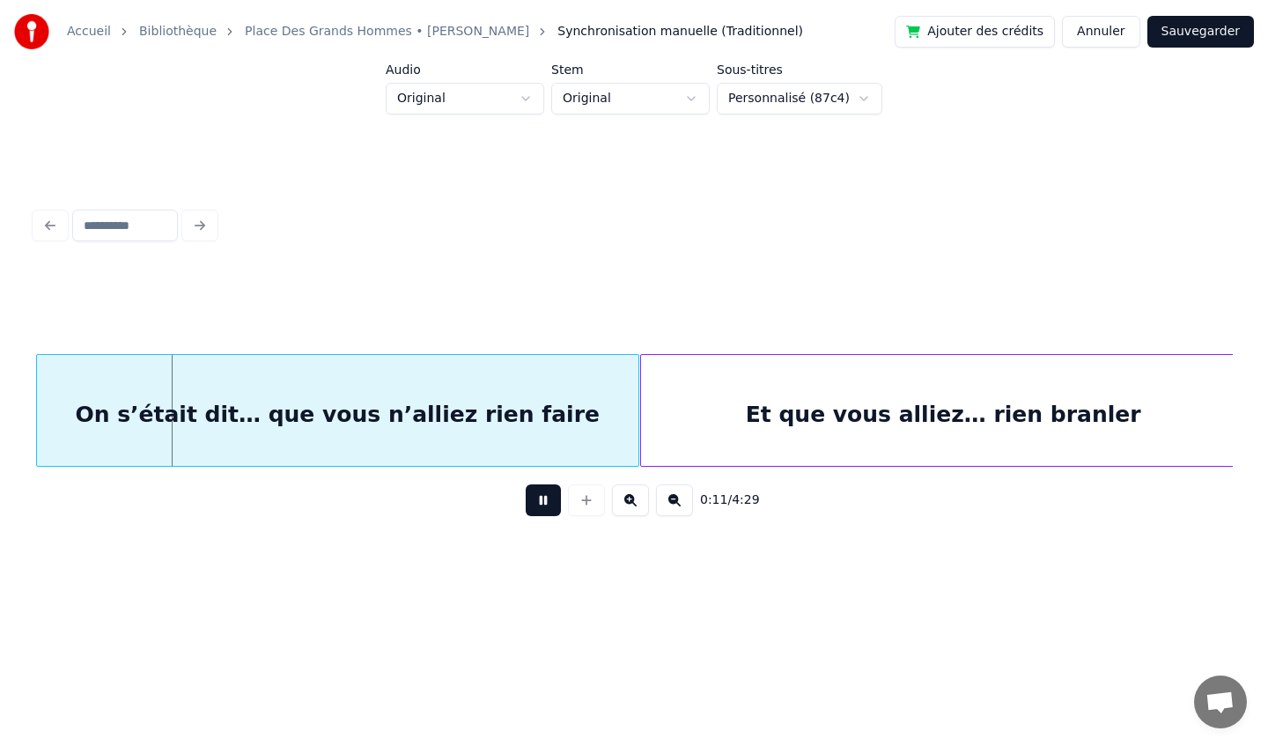
click at [546, 510] on button at bounding box center [543, 500] width 35 height 32
click at [1121, 39] on button "Annuler" at bounding box center [1100, 32] width 77 height 32
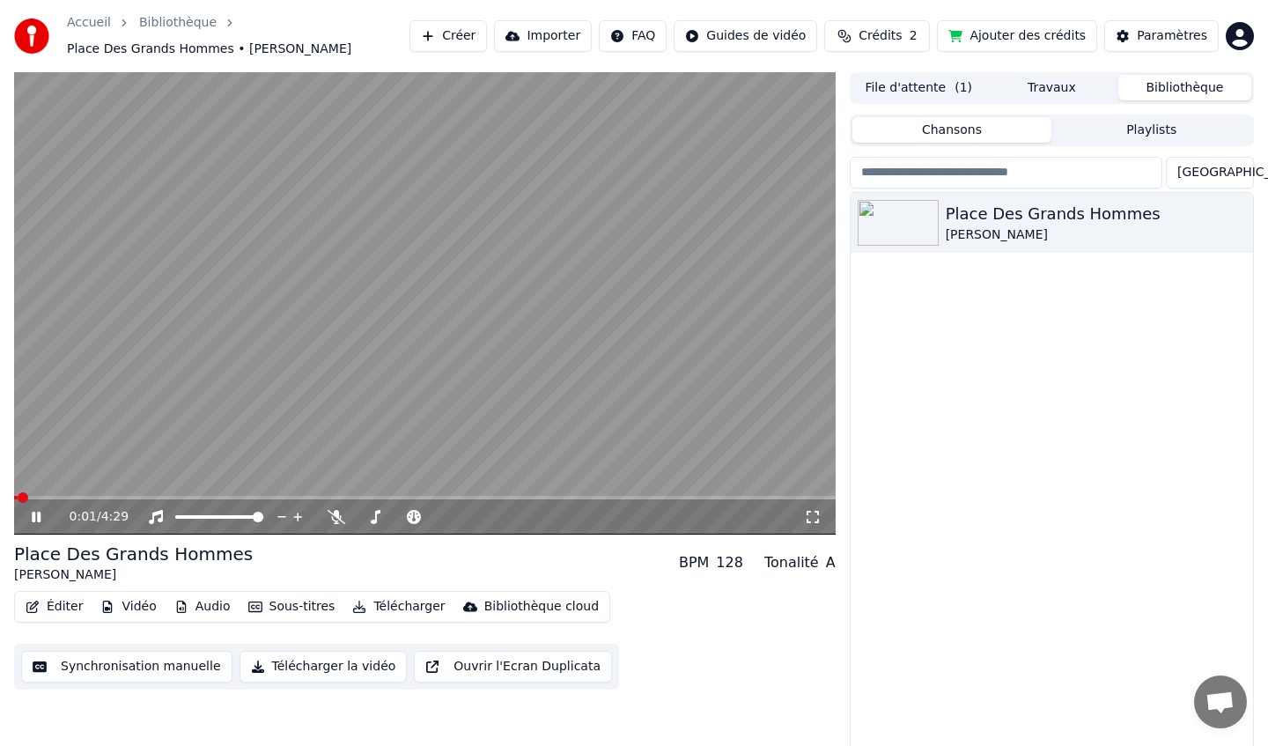
click at [35, 516] on icon at bounding box center [48, 517] width 41 height 14
click at [52, 600] on button "Éditer" at bounding box center [53, 606] width 71 height 25
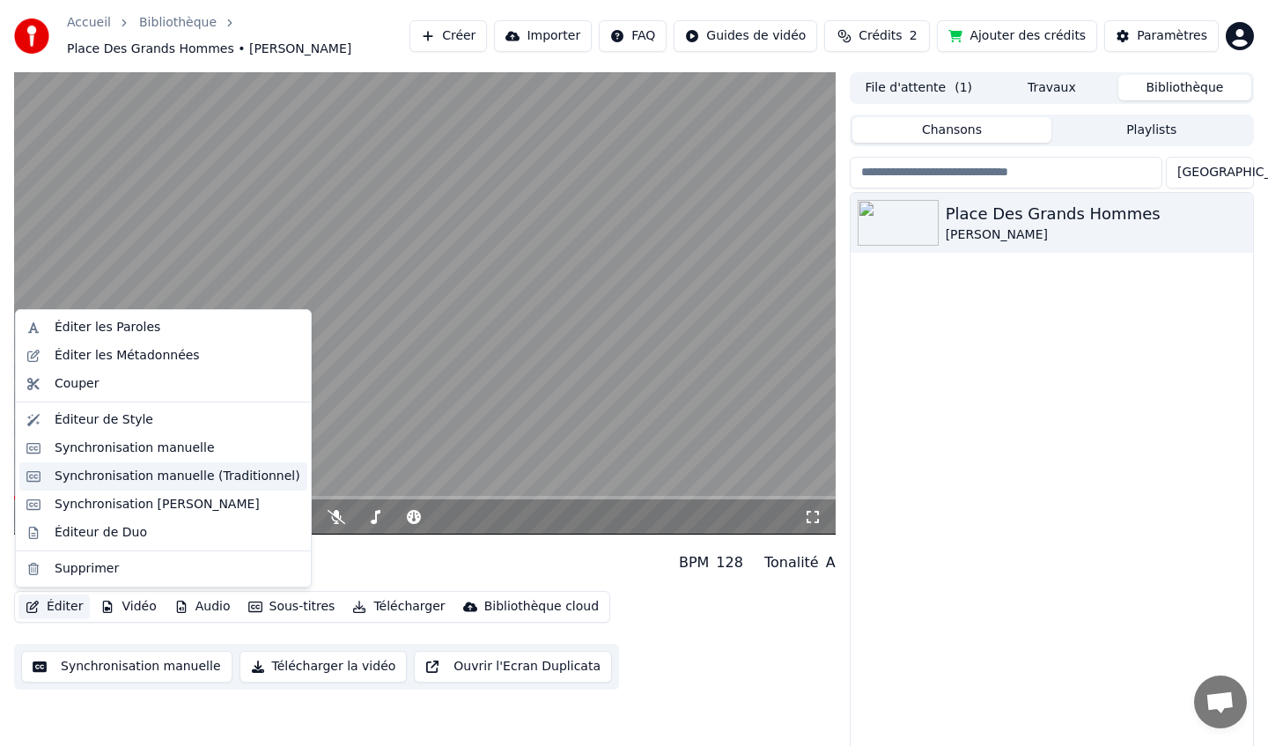
click at [216, 472] on div "Synchronisation manuelle (Traditionnel)" at bounding box center [178, 477] width 246 height 18
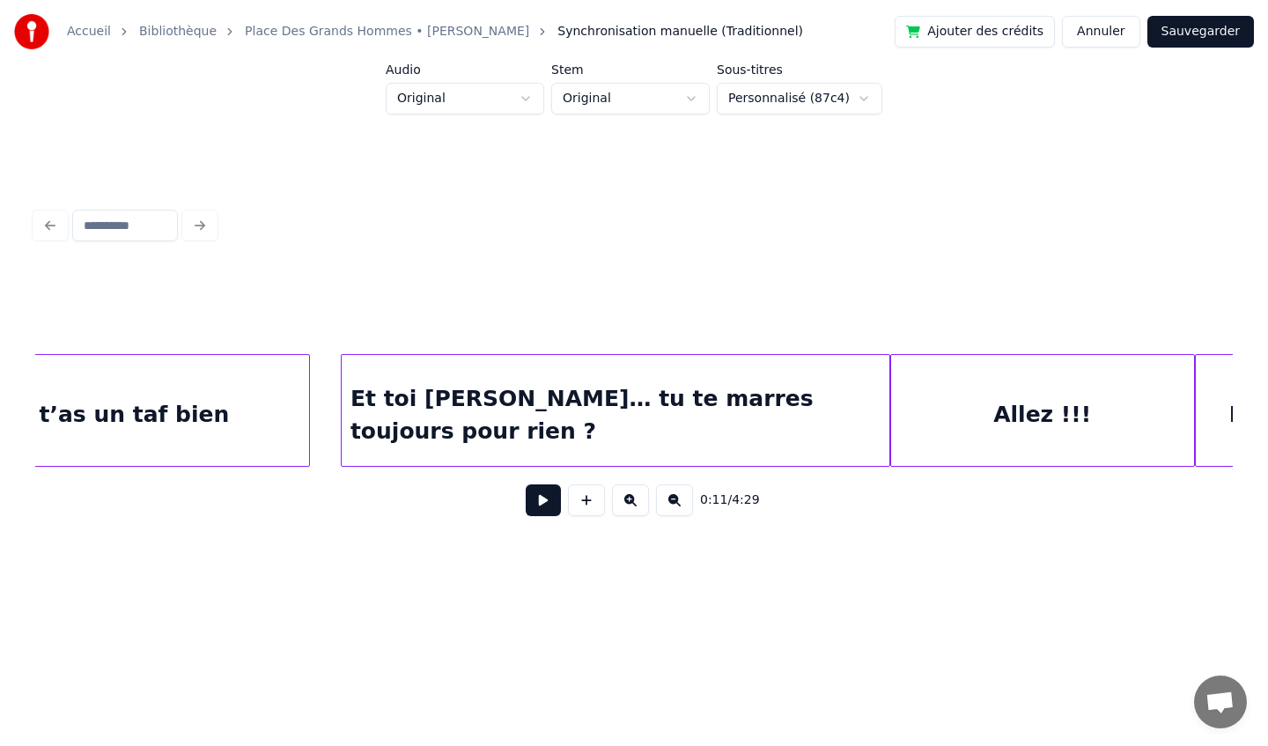
scroll to position [0, 21714]
click at [729, 388] on div "Et toi [PERSON_NAME]… tu te marres toujours pour rien ?" at bounding box center [614, 415] width 548 height 120
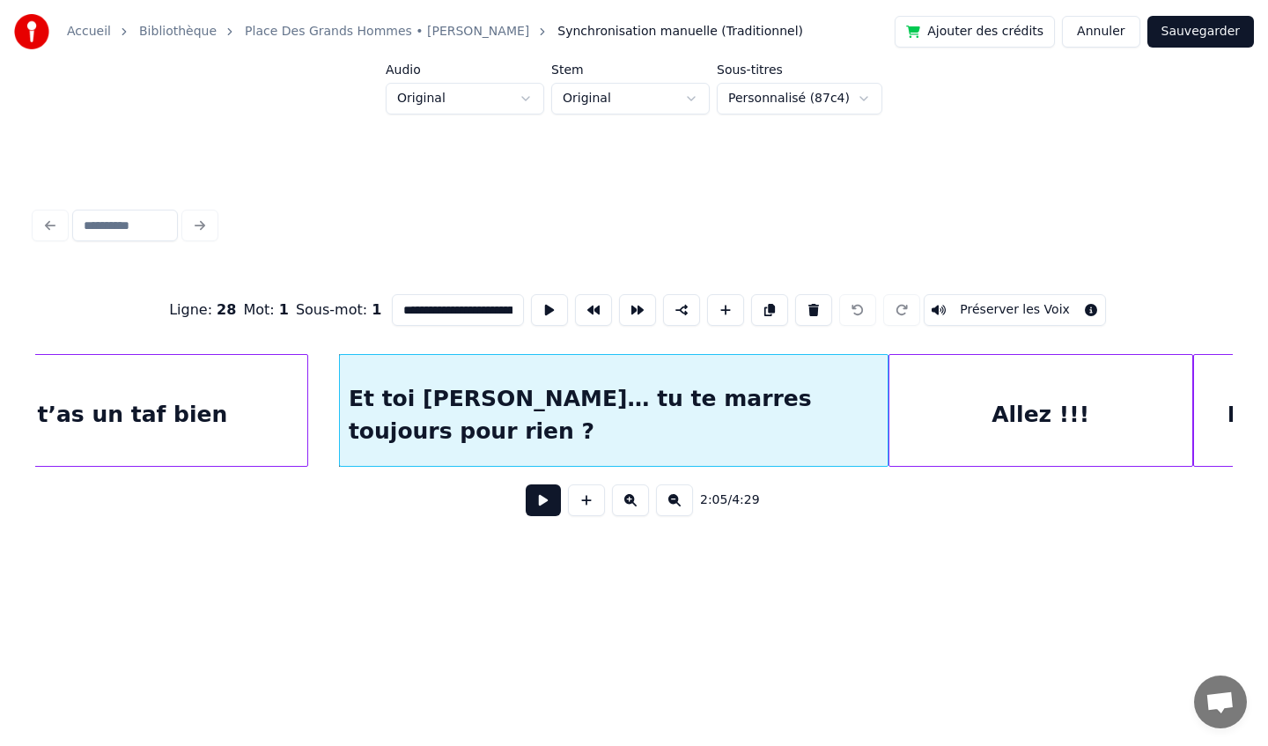
scroll to position [0, 155]
drag, startPoint x: 394, startPoint y: 311, endPoint x: 716, endPoint y: 315, distance: 321.4
click at [716, 315] on div "**********" at bounding box center [634, 310] width 1198 height 88
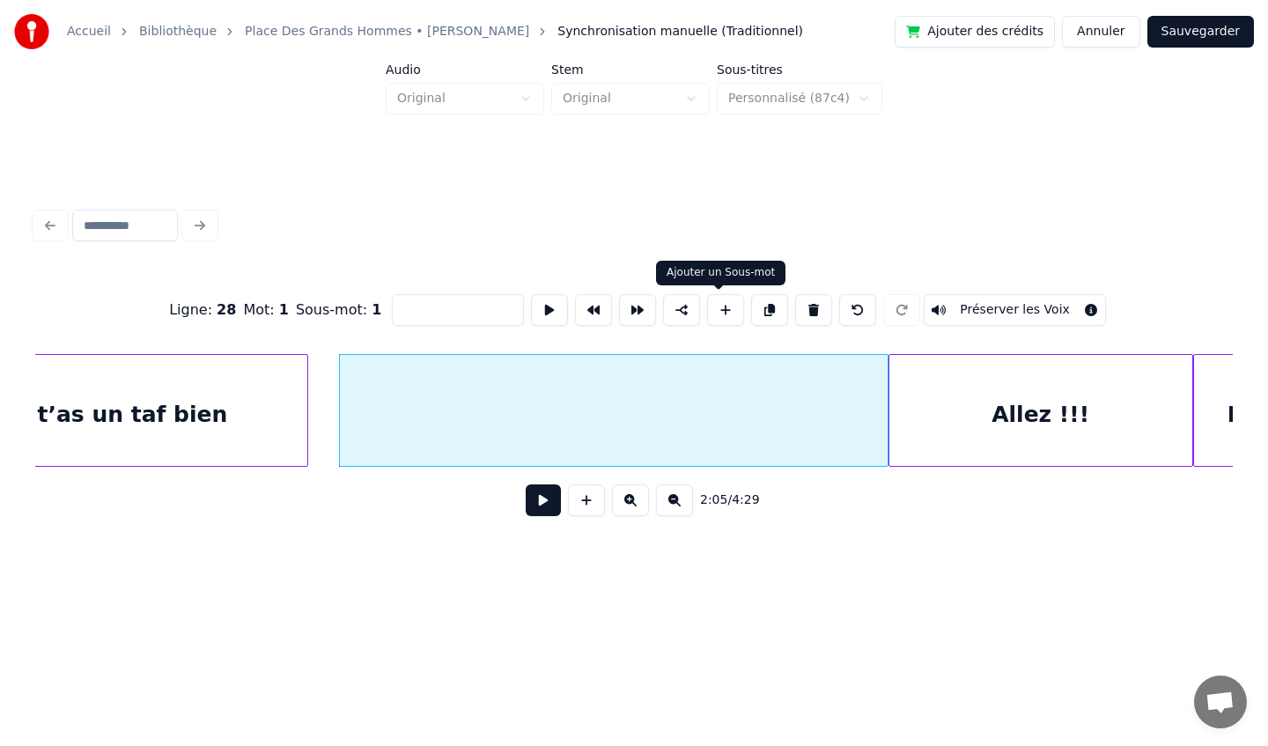
scroll to position [0, 0]
click at [667, 416] on div at bounding box center [614, 415] width 548 height 120
click at [801, 317] on button at bounding box center [813, 310] width 37 height 32
type input "**********"
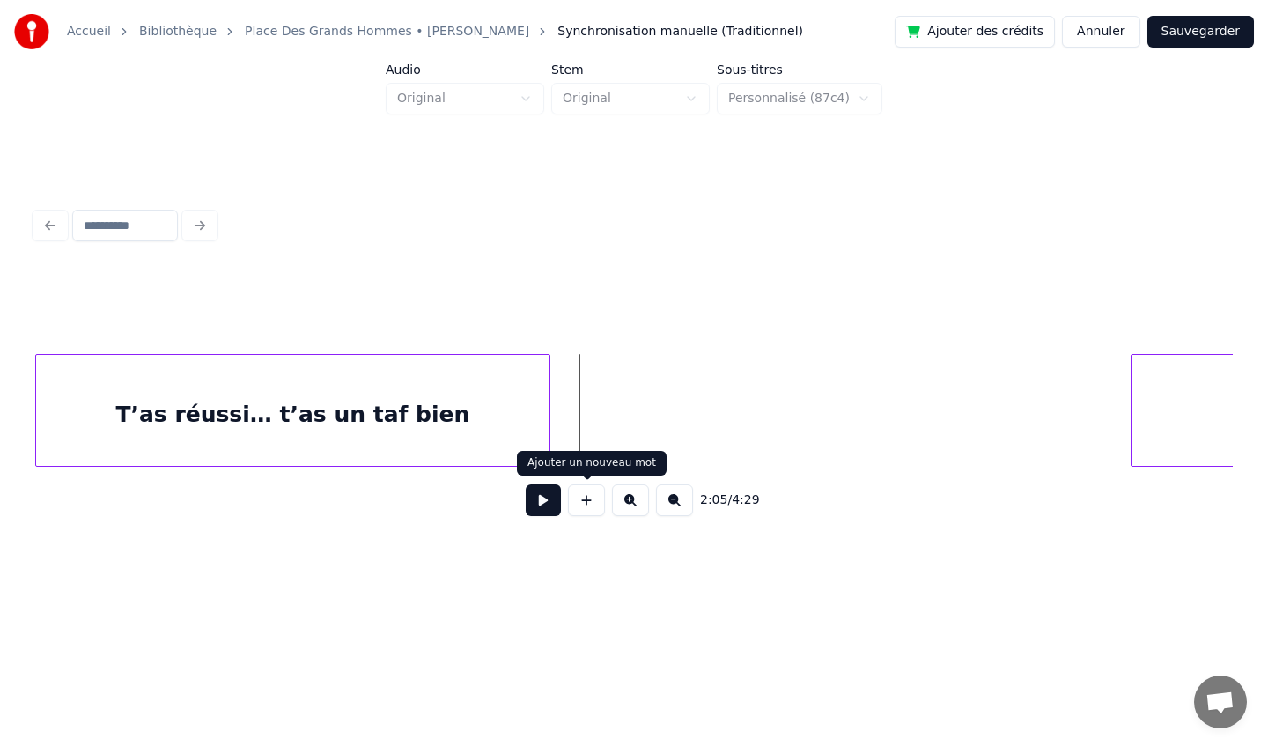
click at [586, 500] on button at bounding box center [586, 500] width 37 height 32
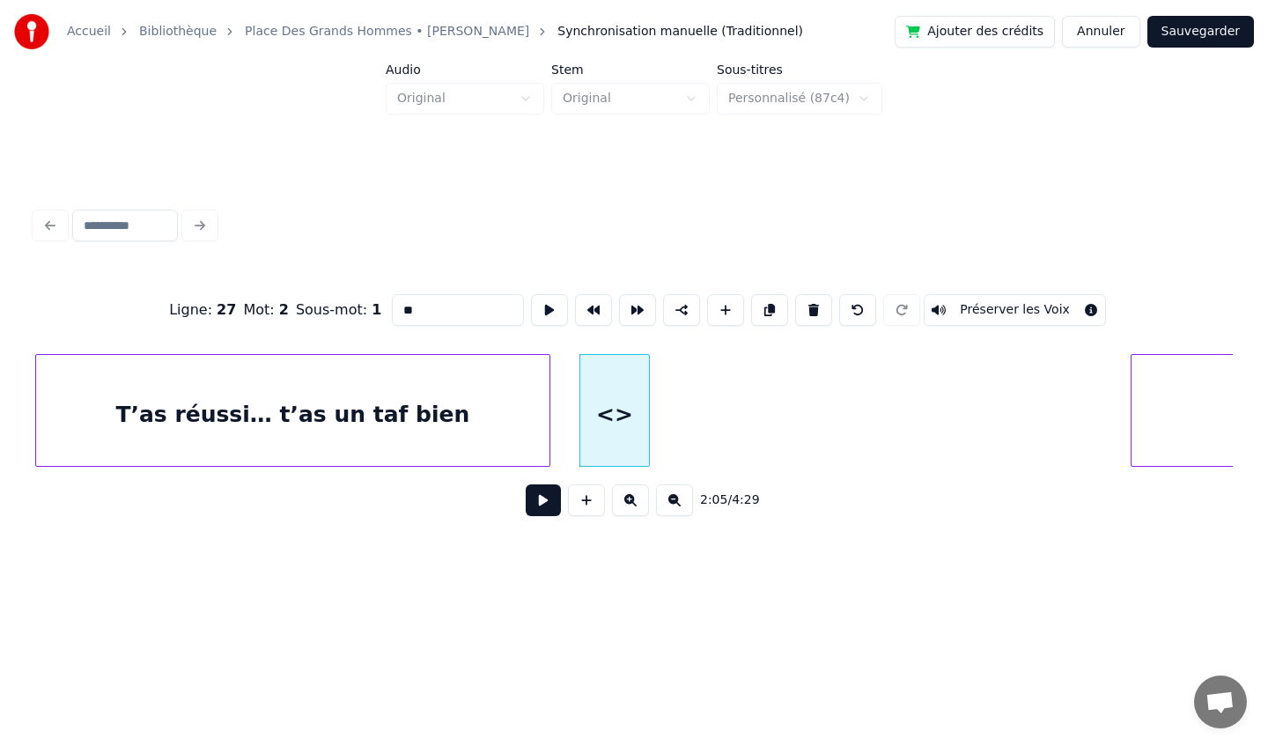
drag, startPoint x: 434, startPoint y: 309, endPoint x: 307, endPoint y: 322, distance: 127.5
click at [307, 322] on div "Ligne : 27 Mot : 2 Sous-mot : 1 ** Préserver les Voix" at bounding box center [634, 310] width 1198 height 88
click at [440, 316] on input "**" at bounding box center [458, 310] width 132 height 32
type input "*"
paste input "**********"
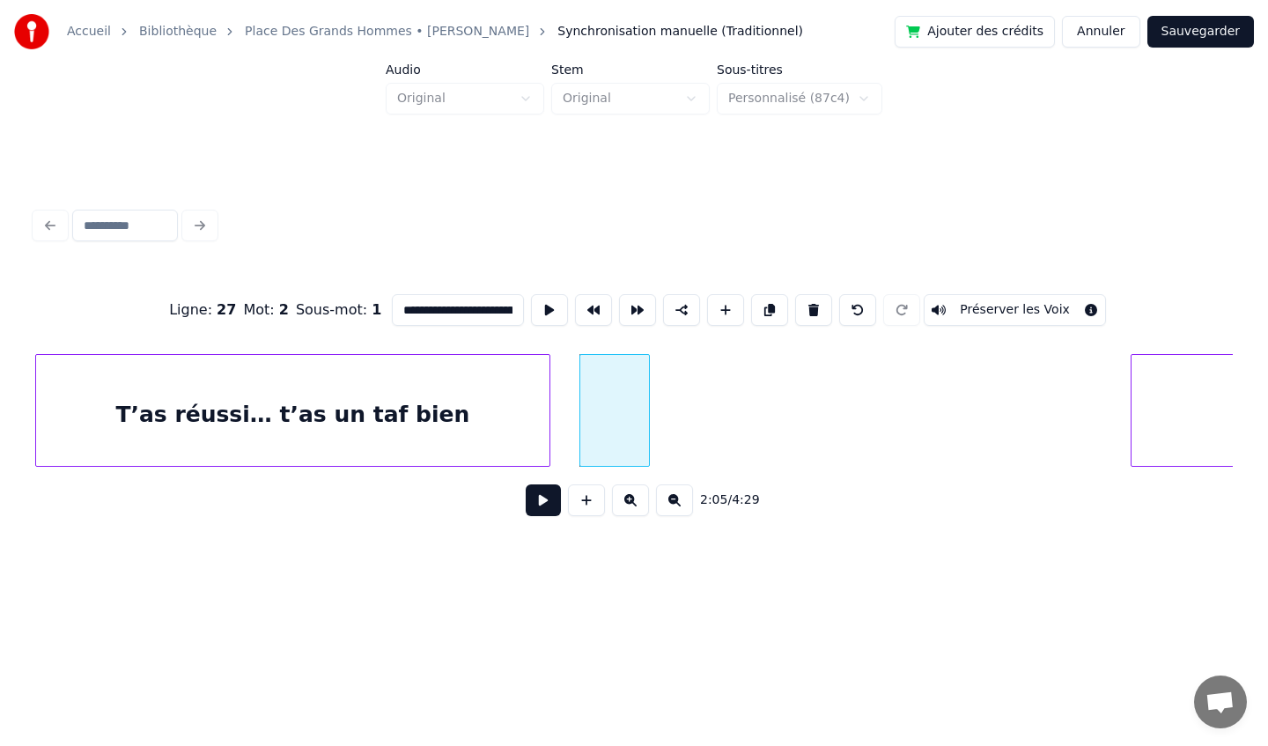
scroll to position [0, 155]
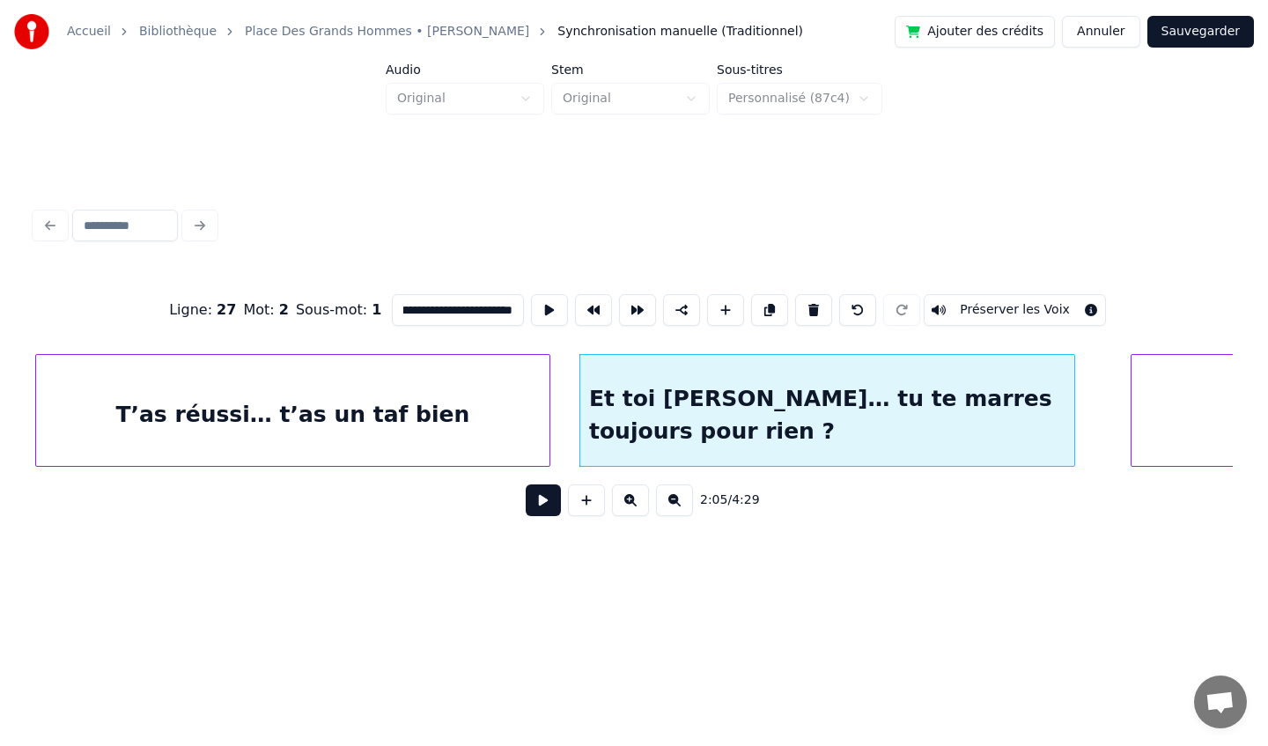
click at [1072, 414] on div at bounding box center [1071, 410] width 5 height 111
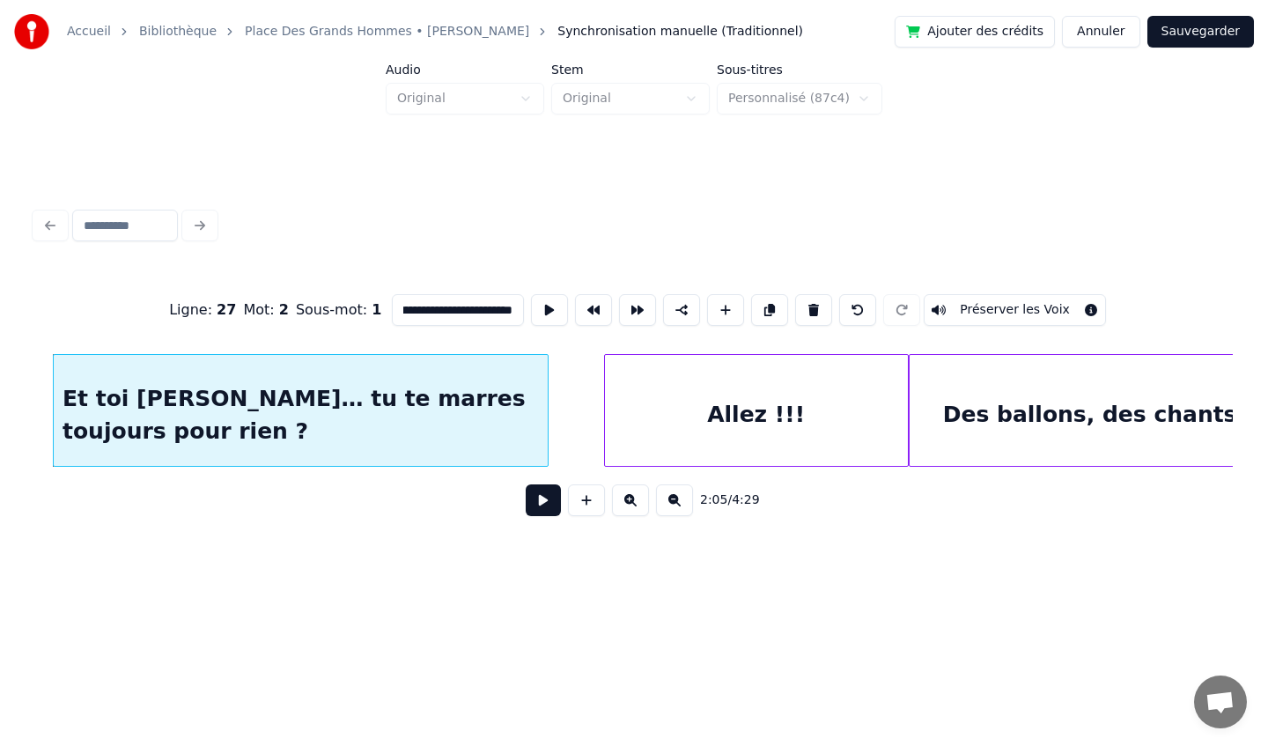
scroll to position [0, 22020]
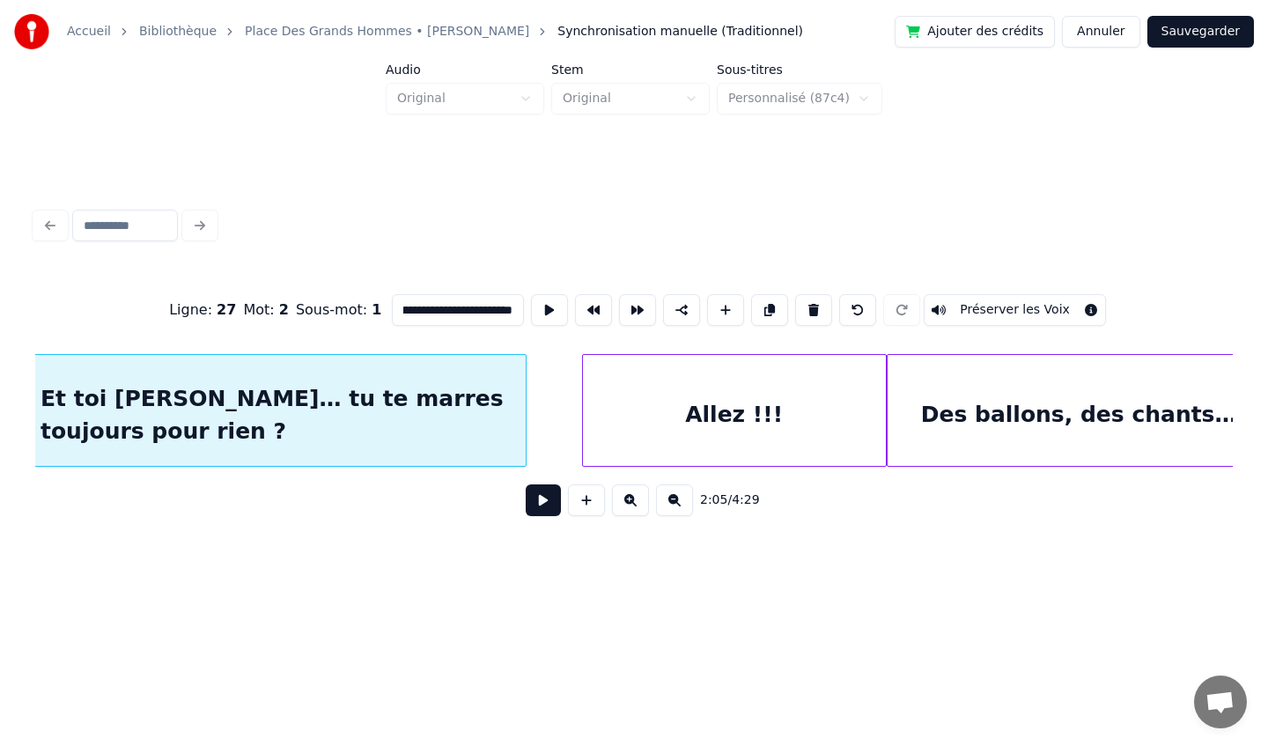
click at [722, 431] on div "Allez !!!" at bounding box center [734, 415] width 303 height 120
type input "*********"
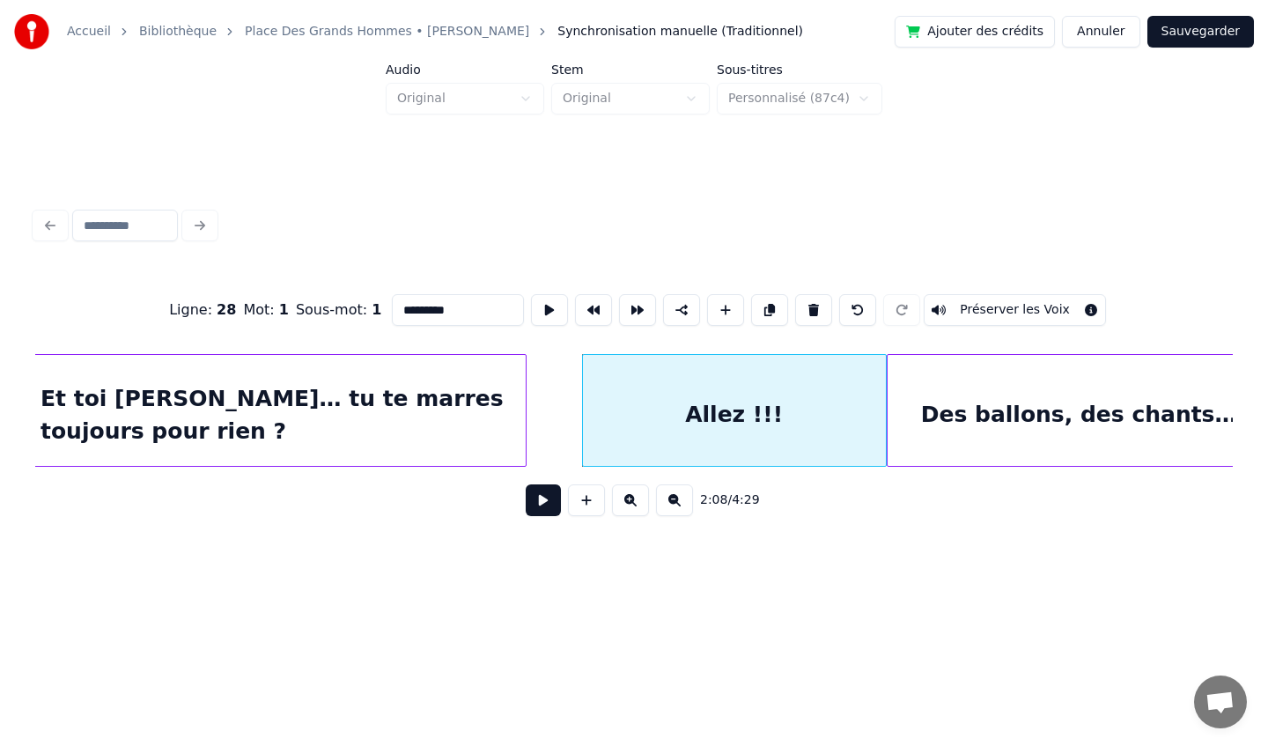
scroll to position [0, 0]
drag, startPoint x: 468, startPoint y: 316, endPoint x: 355, endPoint y: 316, distance: 113.6
click at [355, 316] on div "Ligne : 28 Mot : 1 Sous-mot : 1 ********* Préserver les Voix" at bounding box center [634, 310] width 1198 height 88
click at [758, 387] on div at bounding box center [734, 415] width 303 height 120
click at [807, 313] on button at bounding box center [813, 310] width 37 height 32
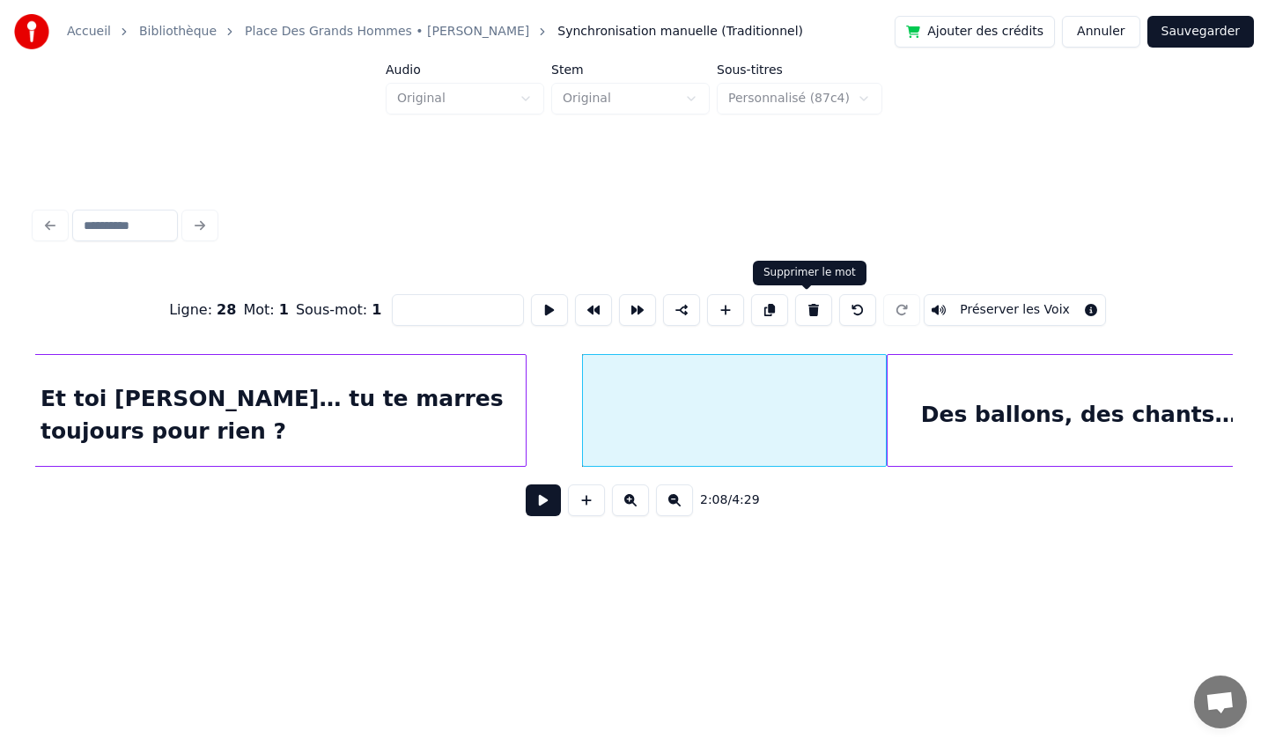
type input "**********"
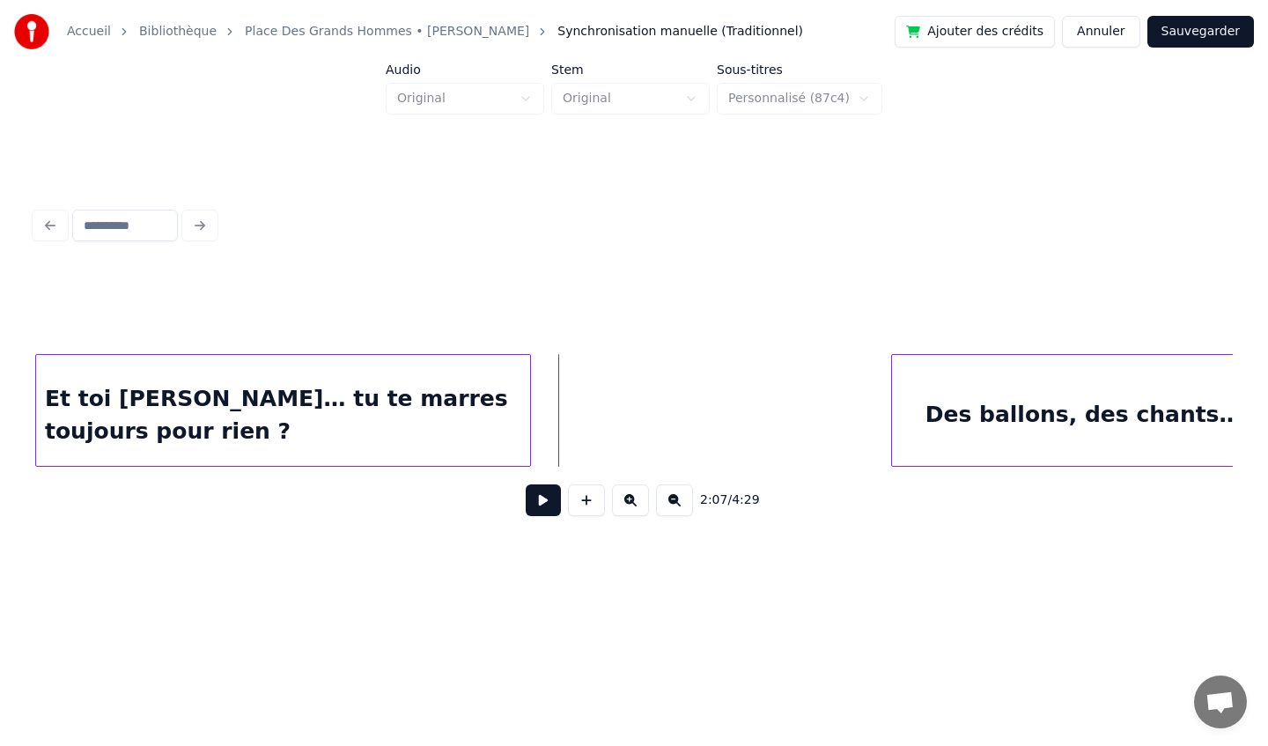
click at [584, 509] on button at bounding box center [586, 500] width 37 height 32
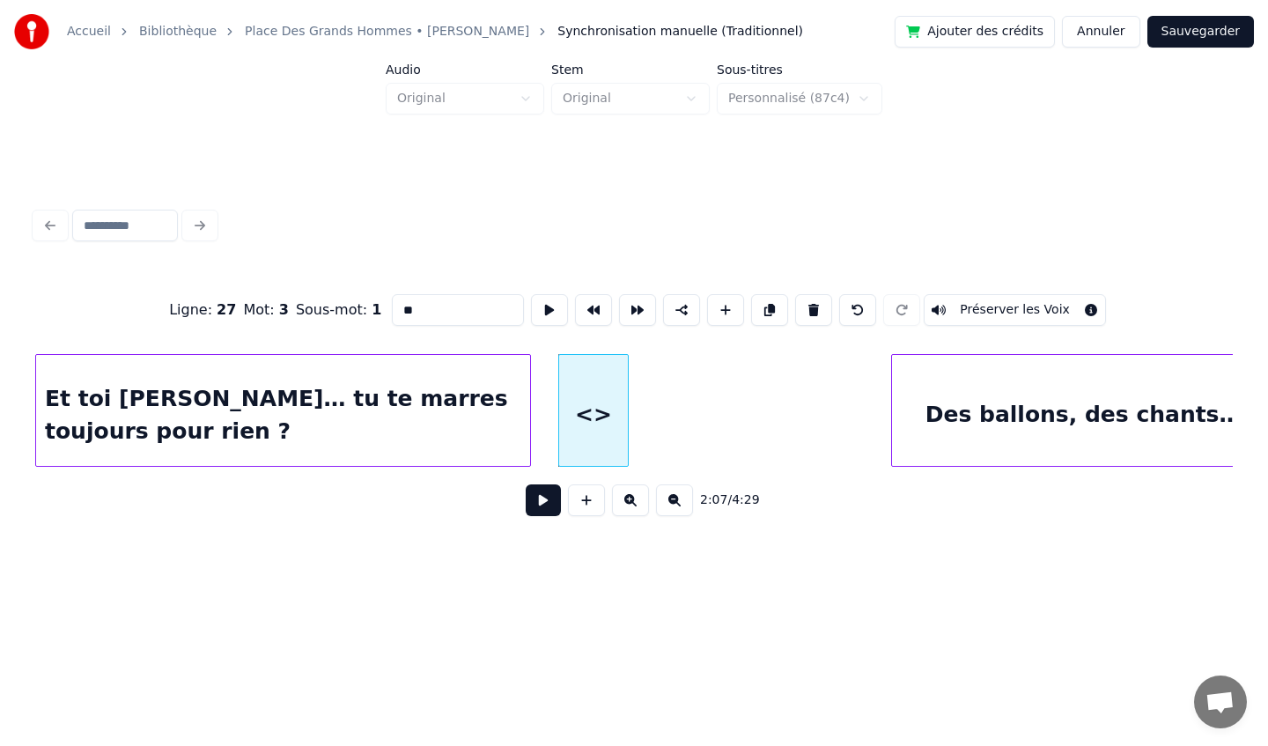
click at [456, 321] on input "**" at bounding box center [458, 310] width 132 height 32
type input "*"
paste input "*********"
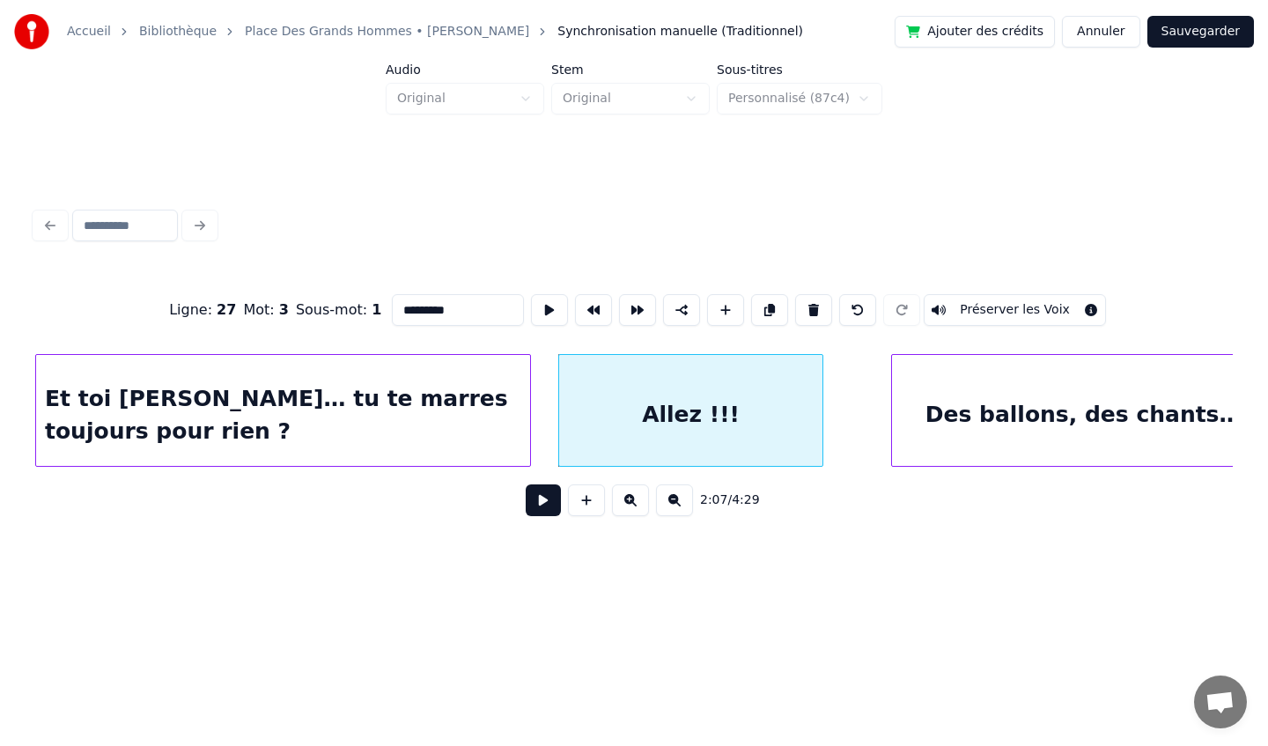
click at [820, 427] on div at bounding box center [819, 410] width 5 height 111
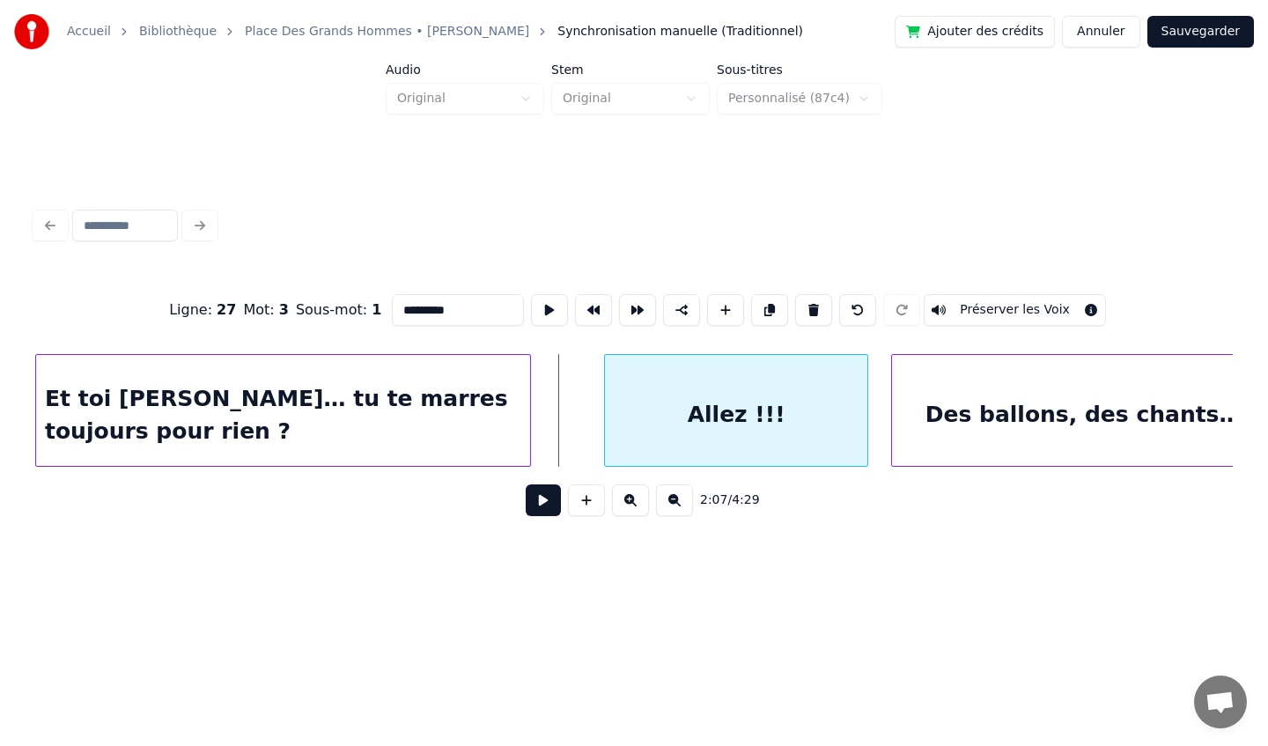
click at [670, 398] on div "Allez !!!" at bounding box center [736, 415] width 262 height 120
click at [585, 403] on div at bounding box center [581, 410] width 5 height 111
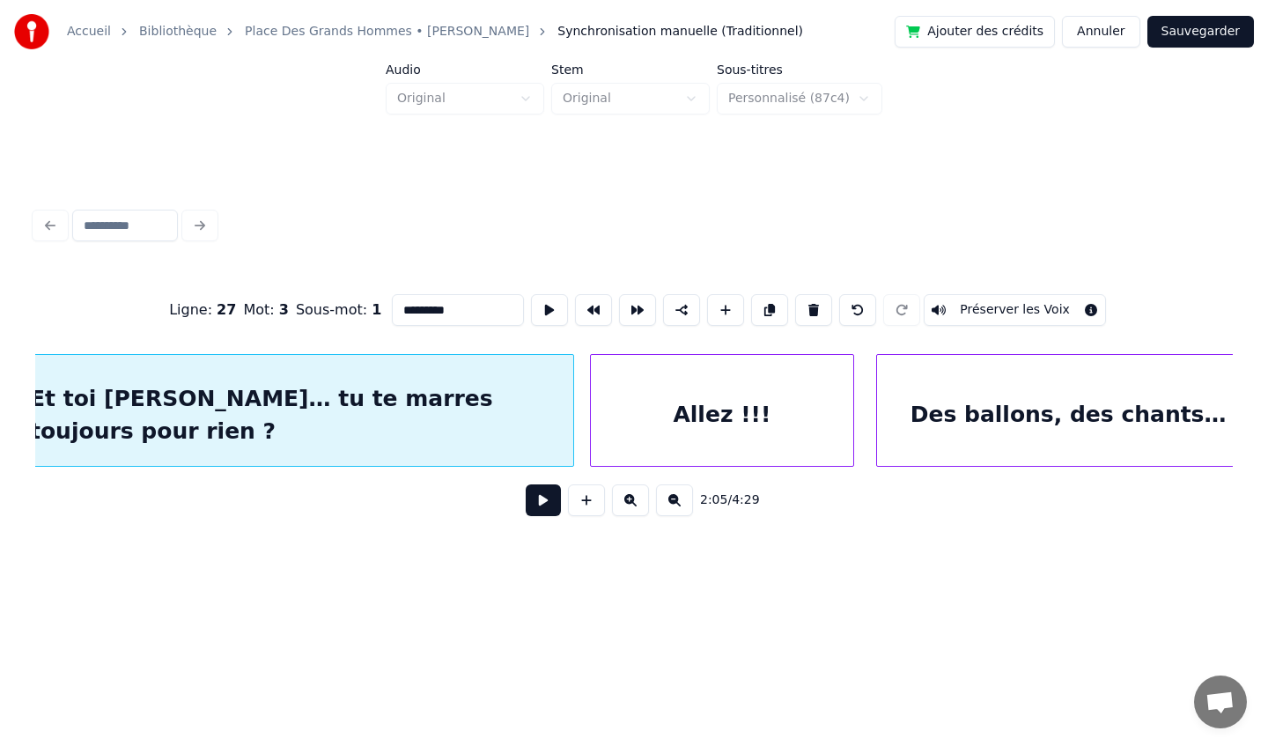
type input "*********"
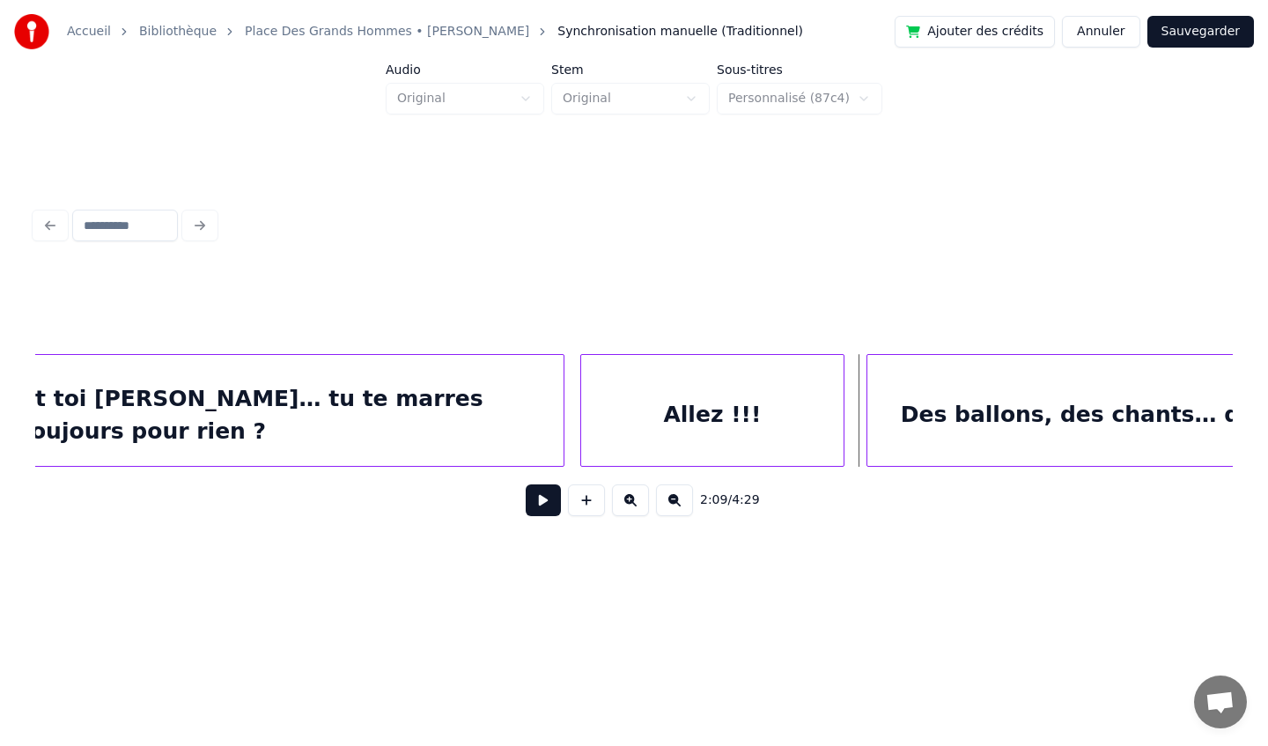
click at [945, 402] on div "Des ballons, des chants… des shots en folie" at bounding box center [1172, 415] width 610 height 120
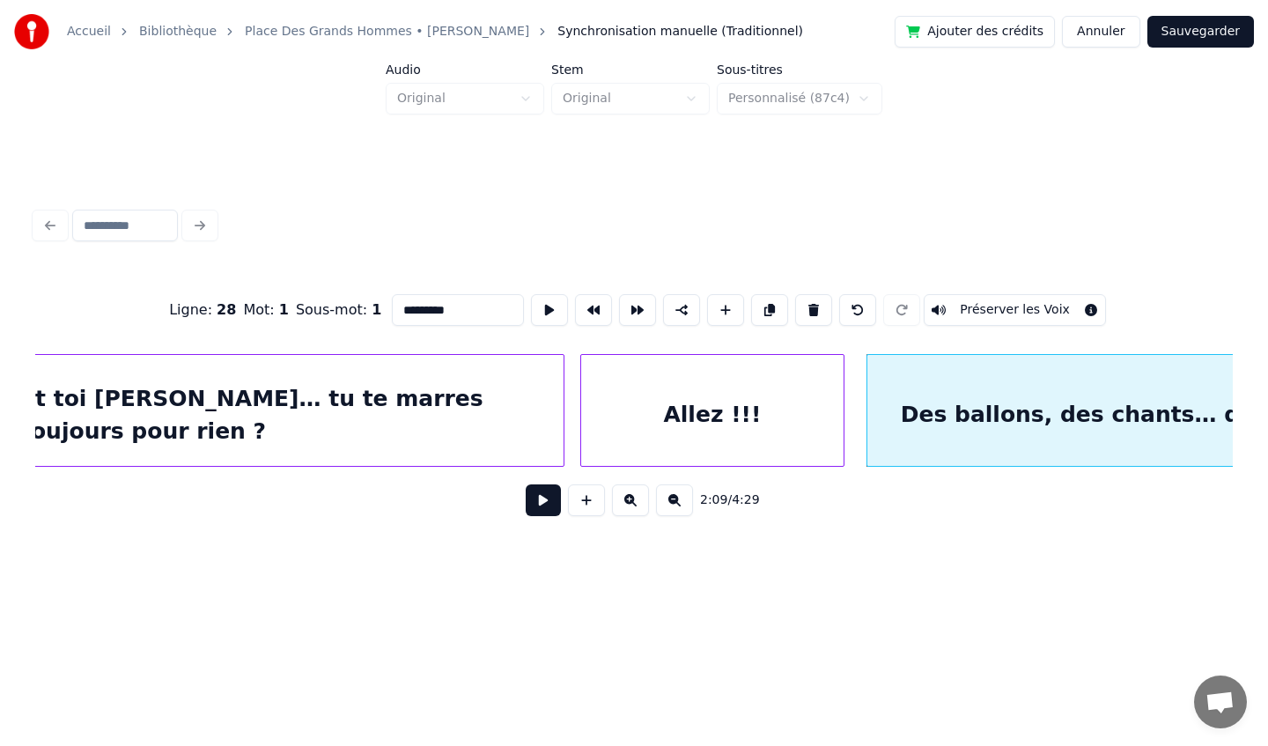
type input "**********"
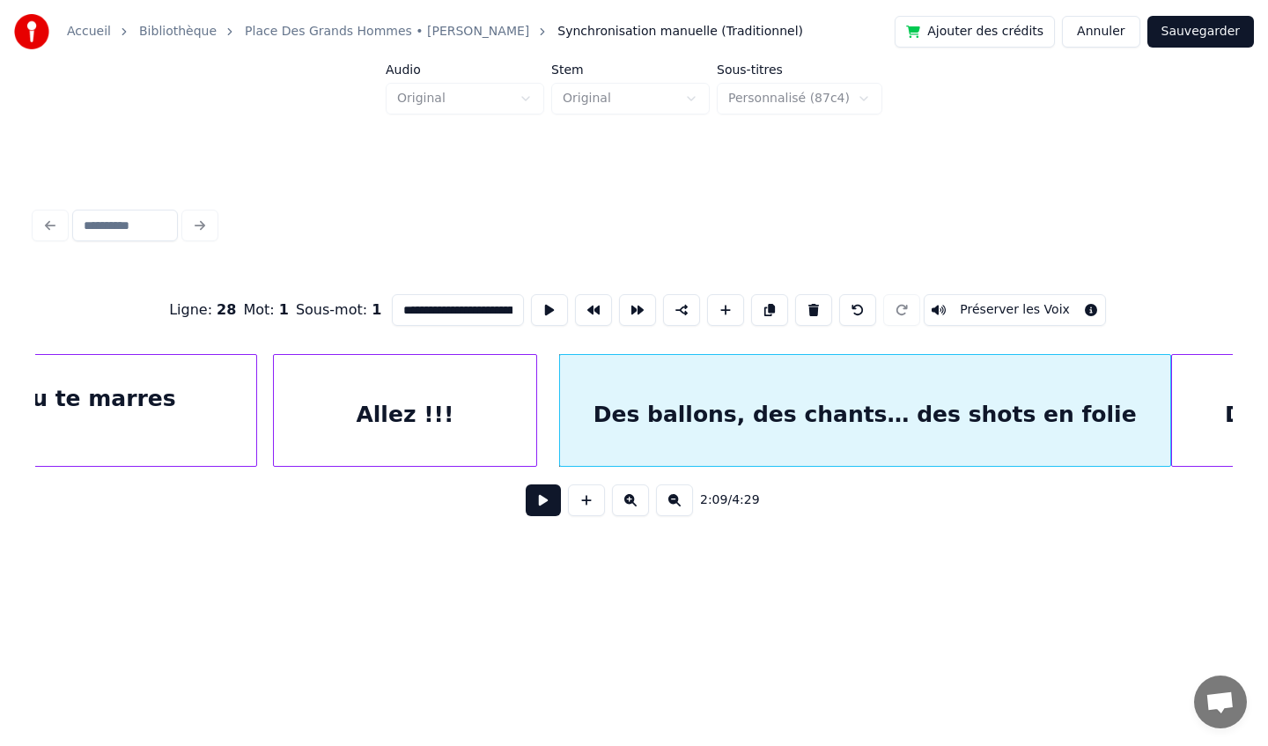
scroll to position [0, 22289]
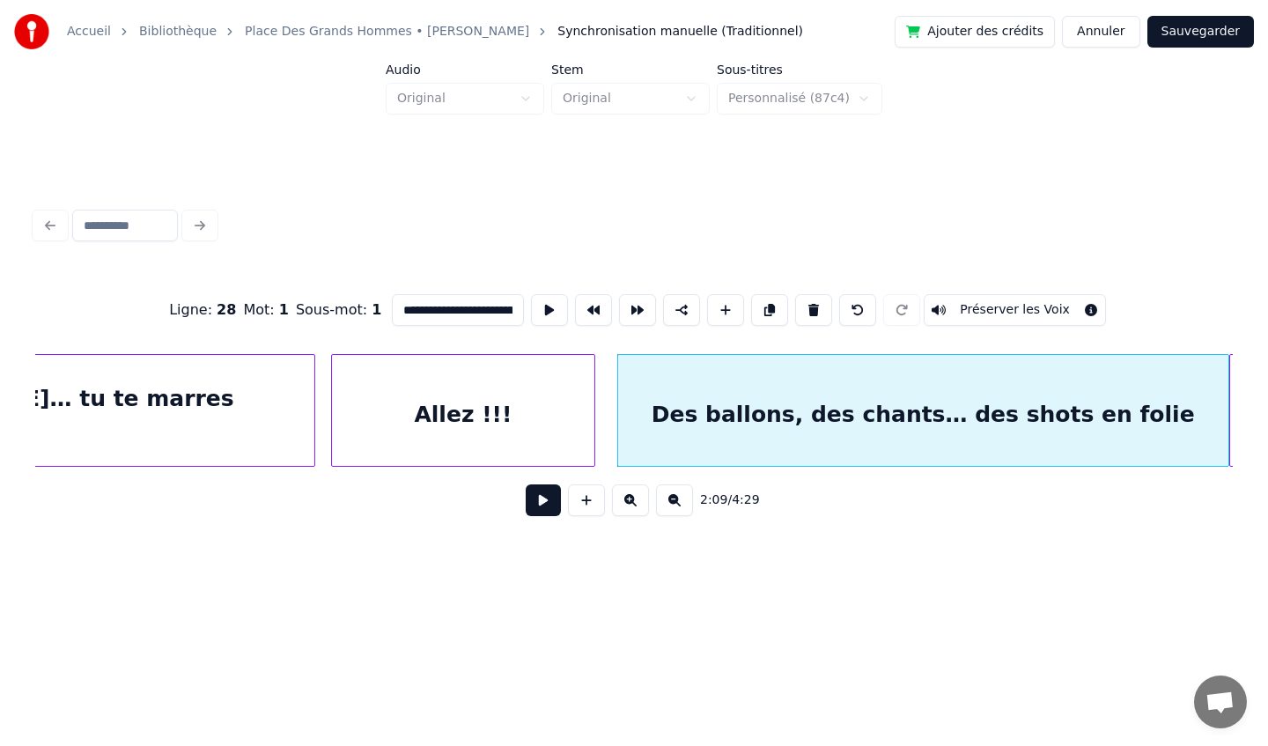
click at [1209, 33] on button "Sauvegarder" at bounding box center [1200, 32] width 107 height 32
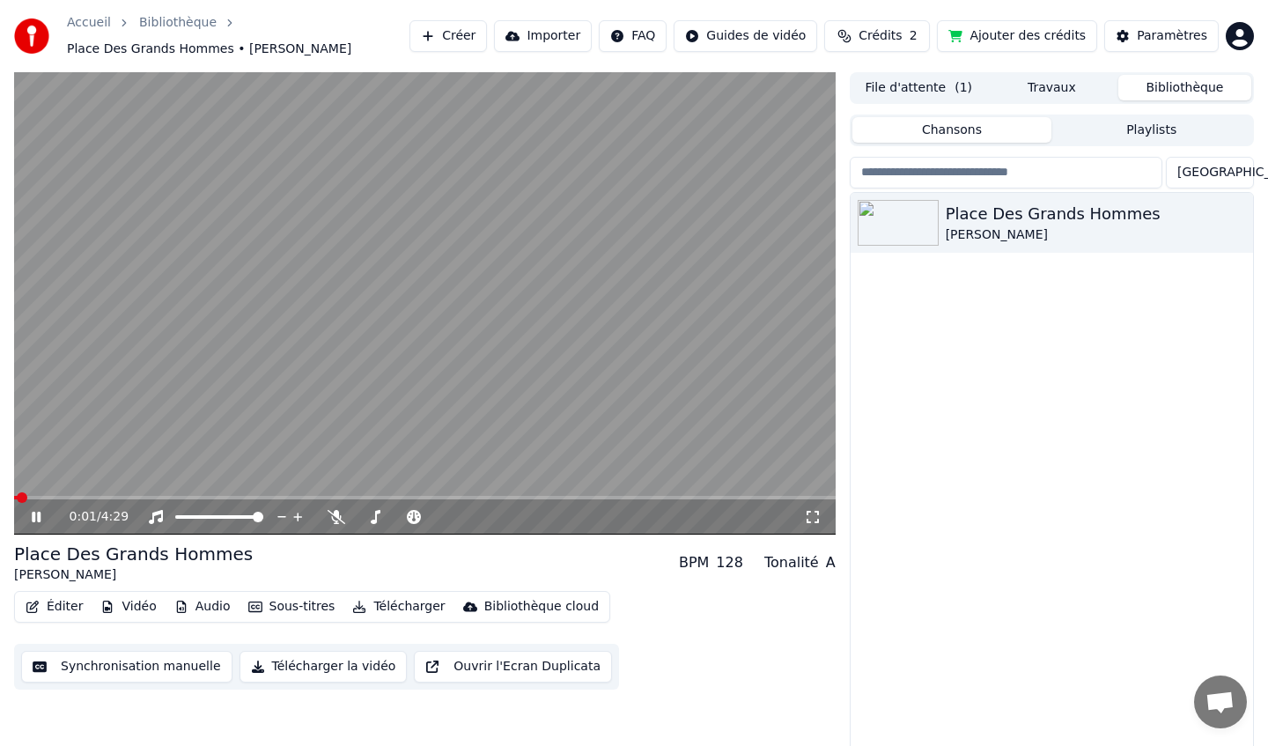
click at [37, 519] on icon at bounding box center [36, 517] width 9 height 11
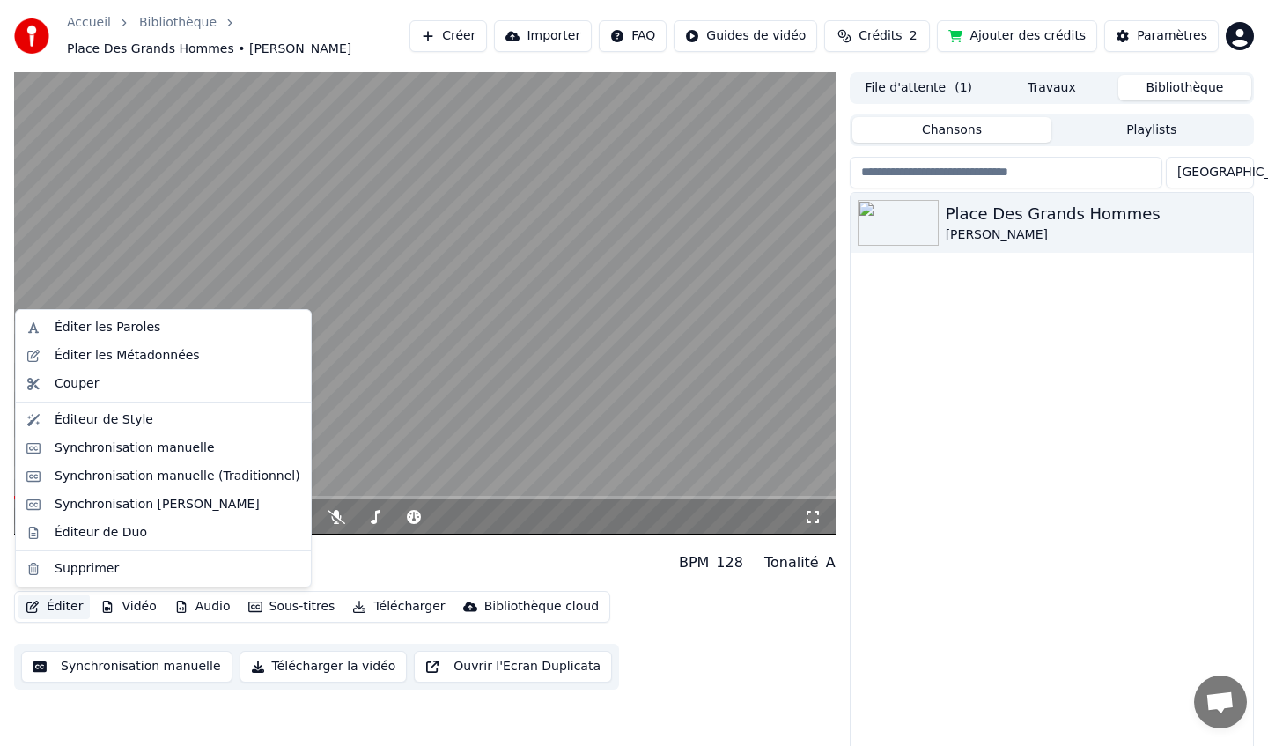
click at [67, 613] on button "Éditer" at bounding box center [53, 606] width 71 height 25
click at [203, 505] on div "Synchronisation [PERSON_NAME]" at bounding box center [157, 505] width 205 height 18
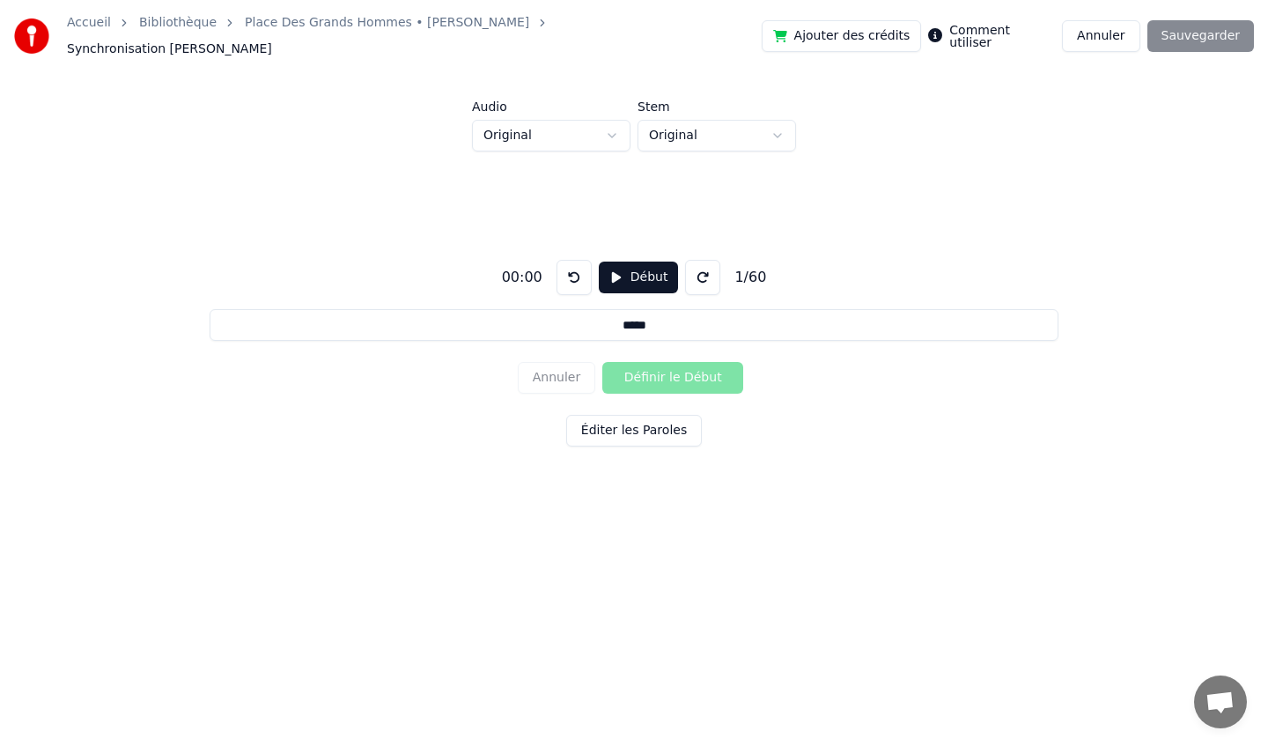
click at [1094, 32] on button "Annuler" at bounding box center [1100, 36] width 77 height 32
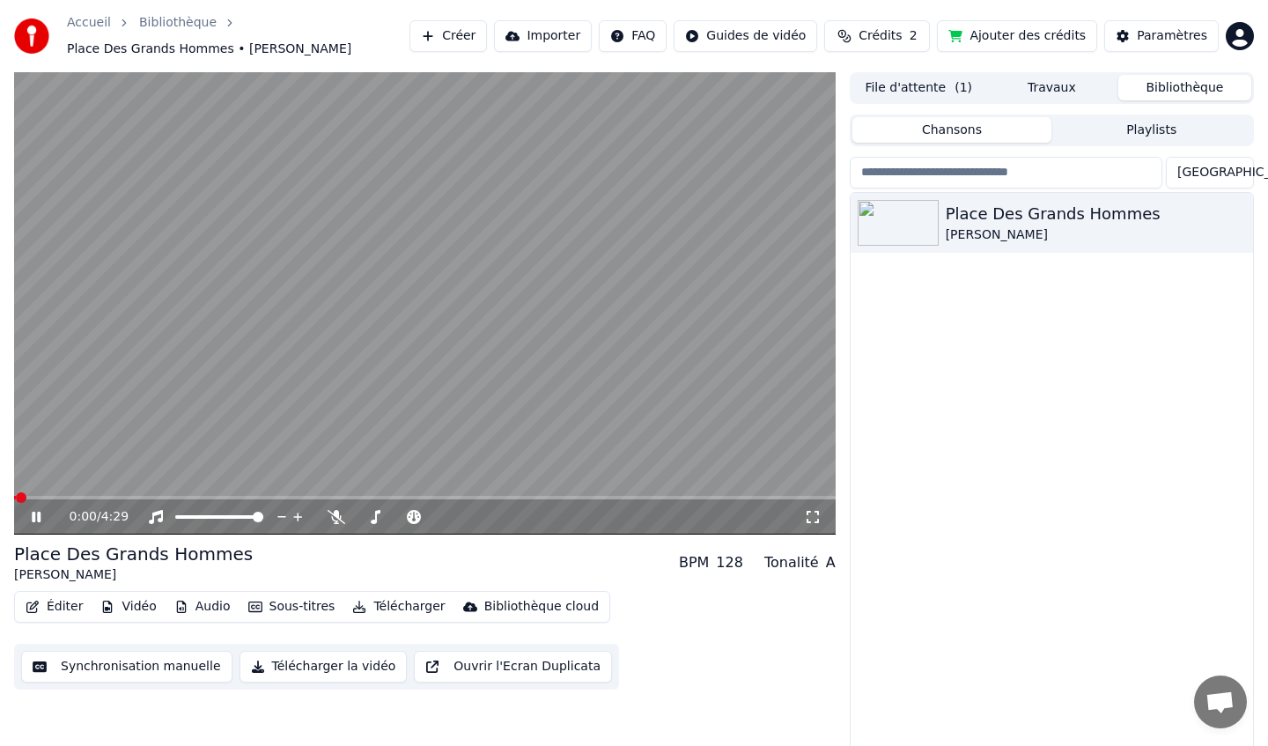
click at [47, 516] on icon at bounding box center [48, 517] width 41 height 14
click at [55, 602] on button "Éditer" at bounding box center [53, 606] width 71 height 25
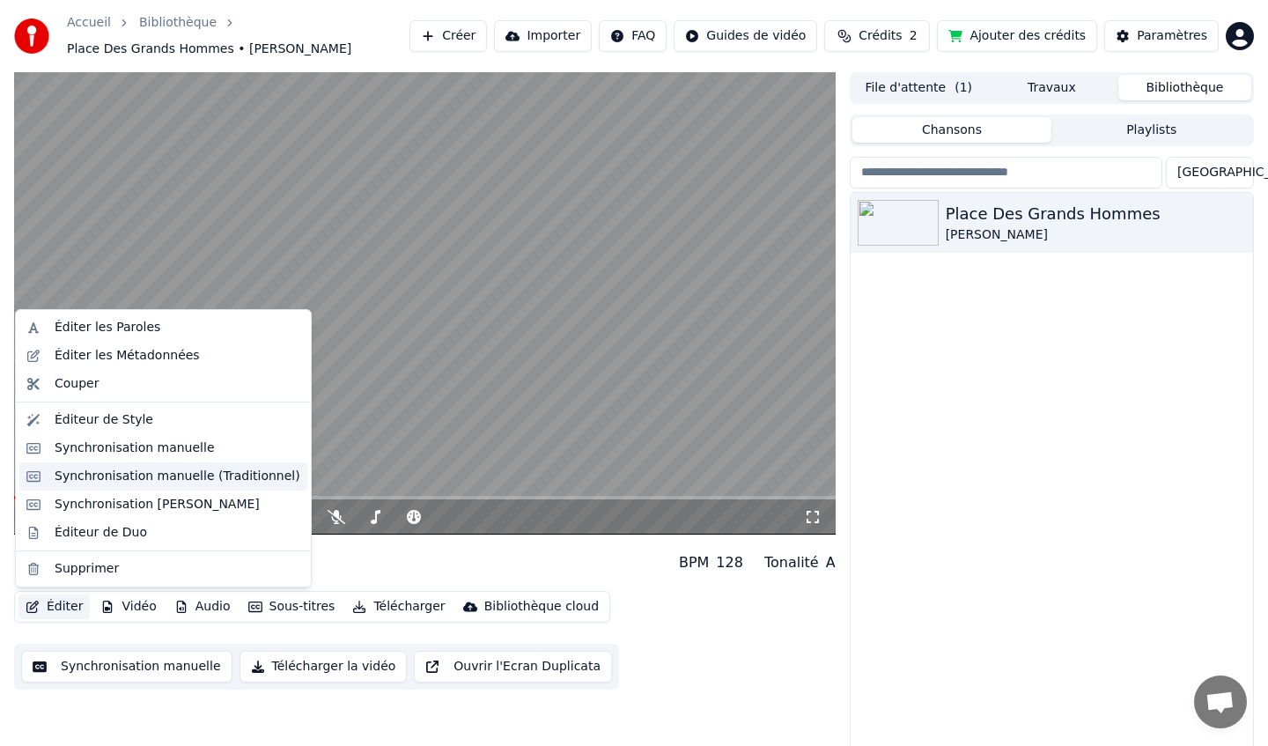
click at [144, 462] on div "Synchronisation manuelle (Traditionnel)" at bounding box center [163, 476] width 288 height 28
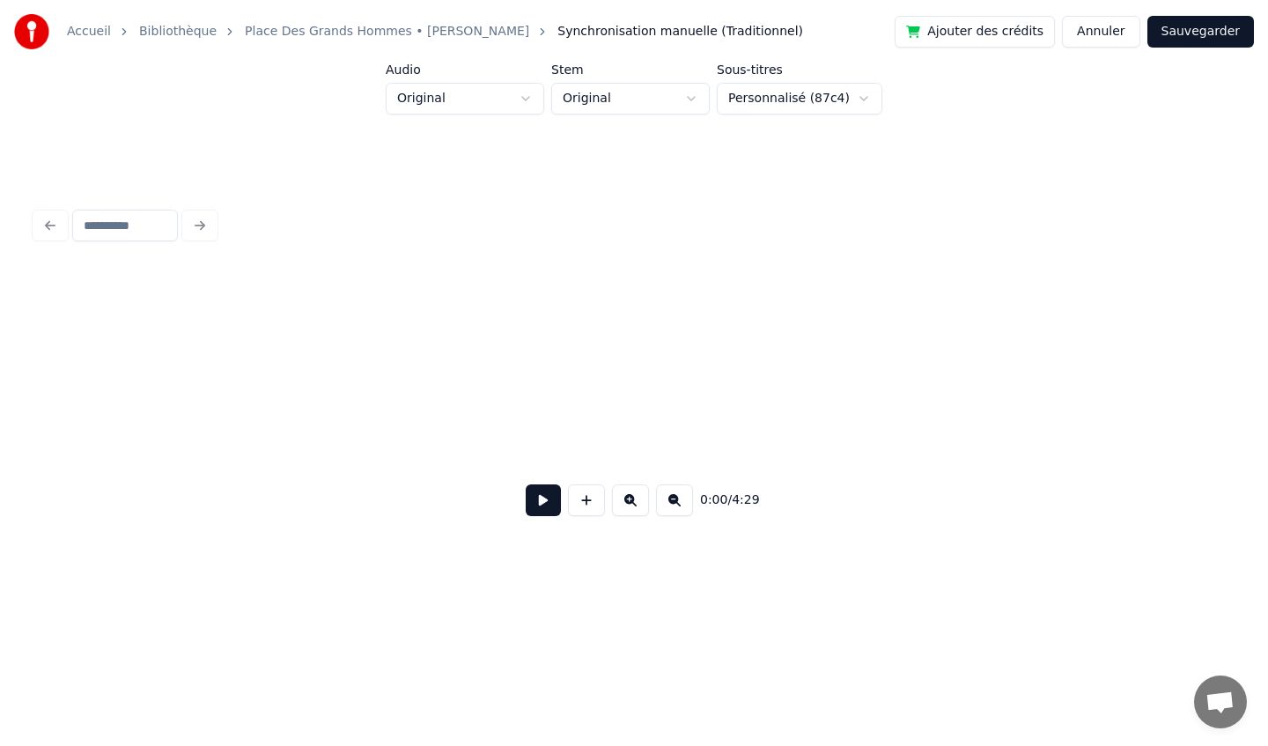
scroll to position [0, 1973]
click at [144, 462] on div "0:00 / 4:29" at bounding box center [634, 366] width 1212 height 447
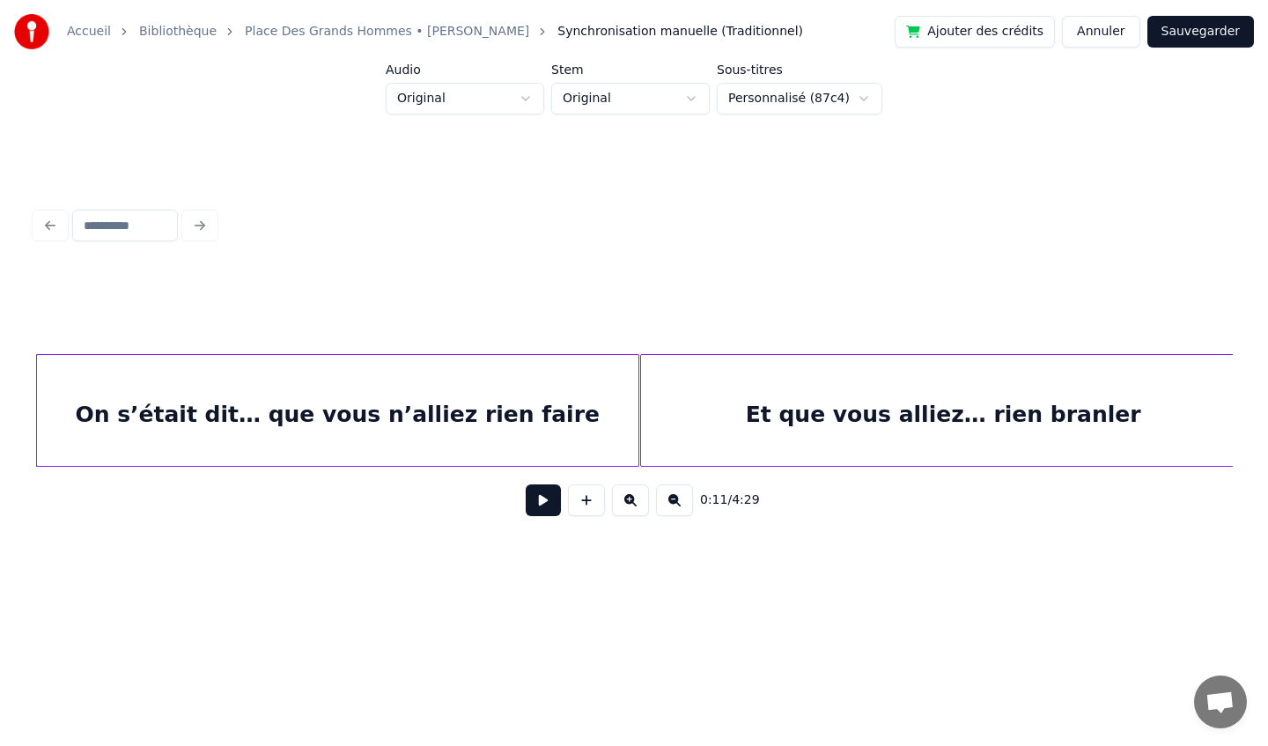
click at [1106, 25] on button "Annuler" at bounding box center [1100, 32] width 77 height 32
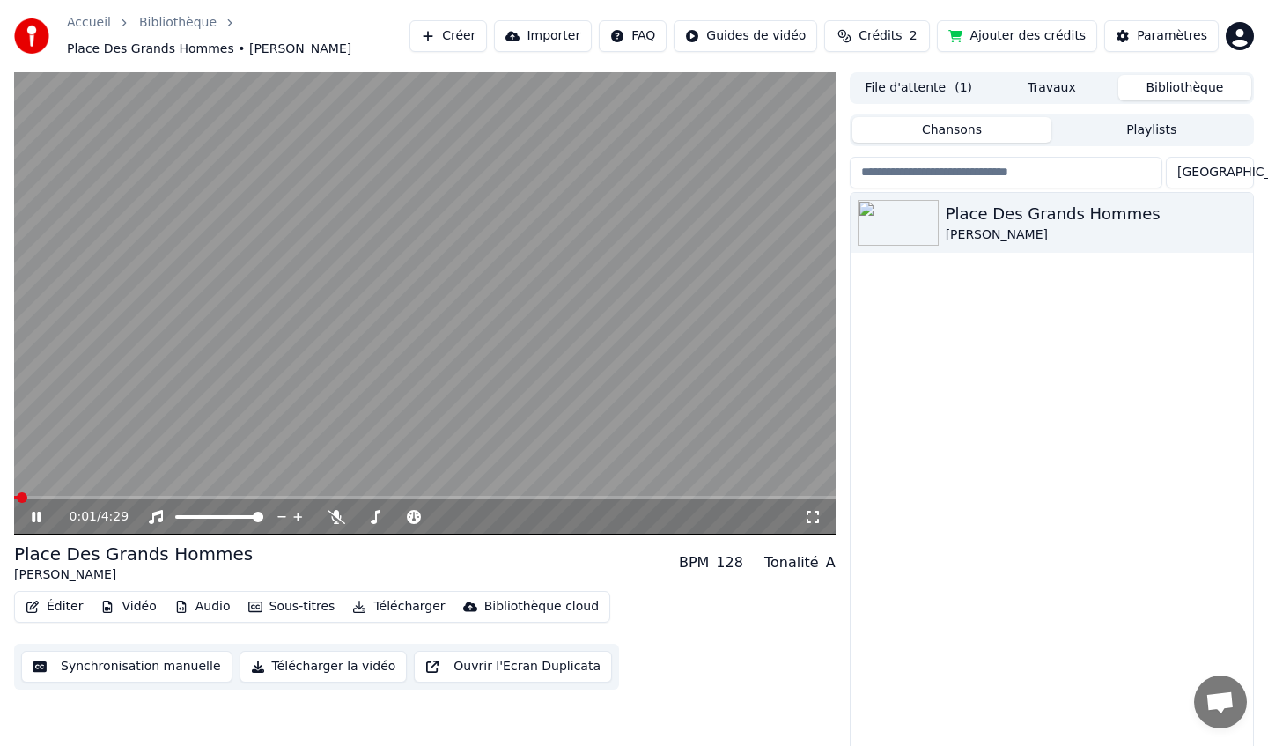
click at [39, 517] on icon at bounding box center [36, 517] width 9 height 11
click at [70, 606] on button "Éditer" at bounding box center [53, 606] width 71 height 25
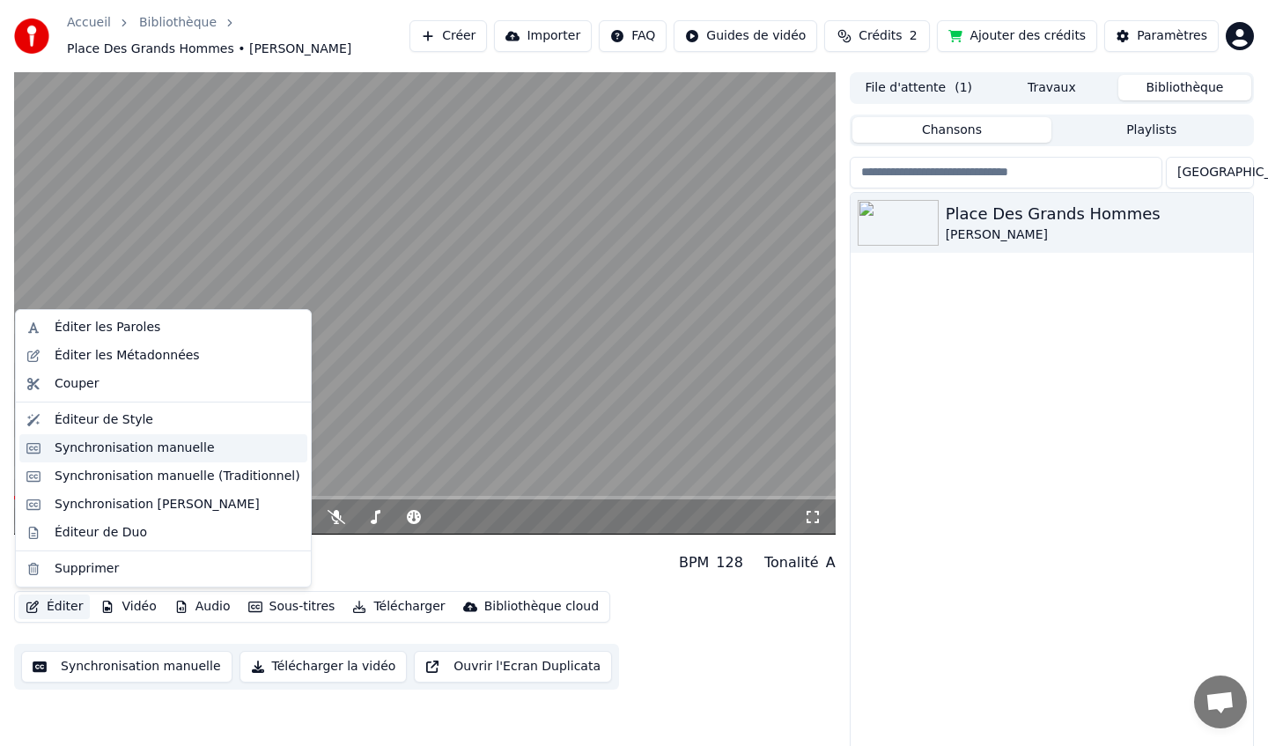
click at [139, 454] on div "Synchronisation manuelle" at bounding box center [135, 448] width 160 height 18
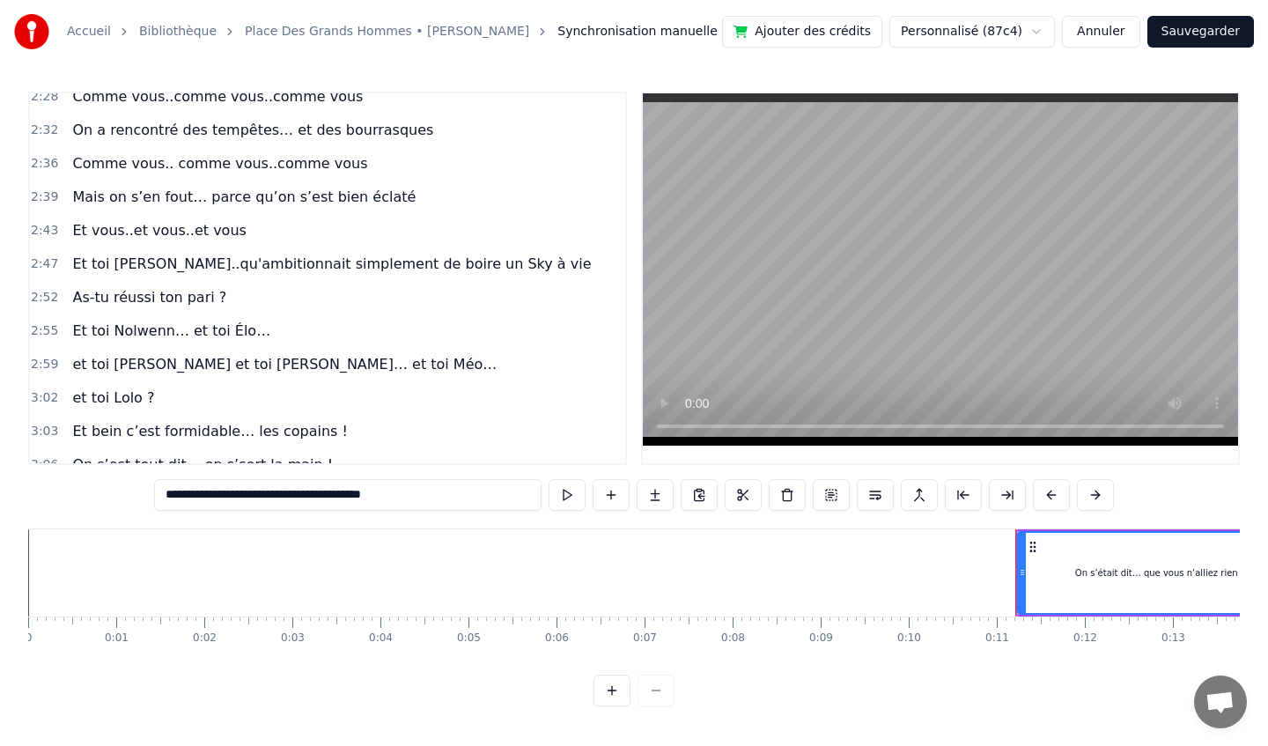
click at [164, 354] on span "et toi [PERSON_NAME] et toi [PERSON_NAME]… et toi Méo…" at bounding box center [284, 364] width 428 height 20
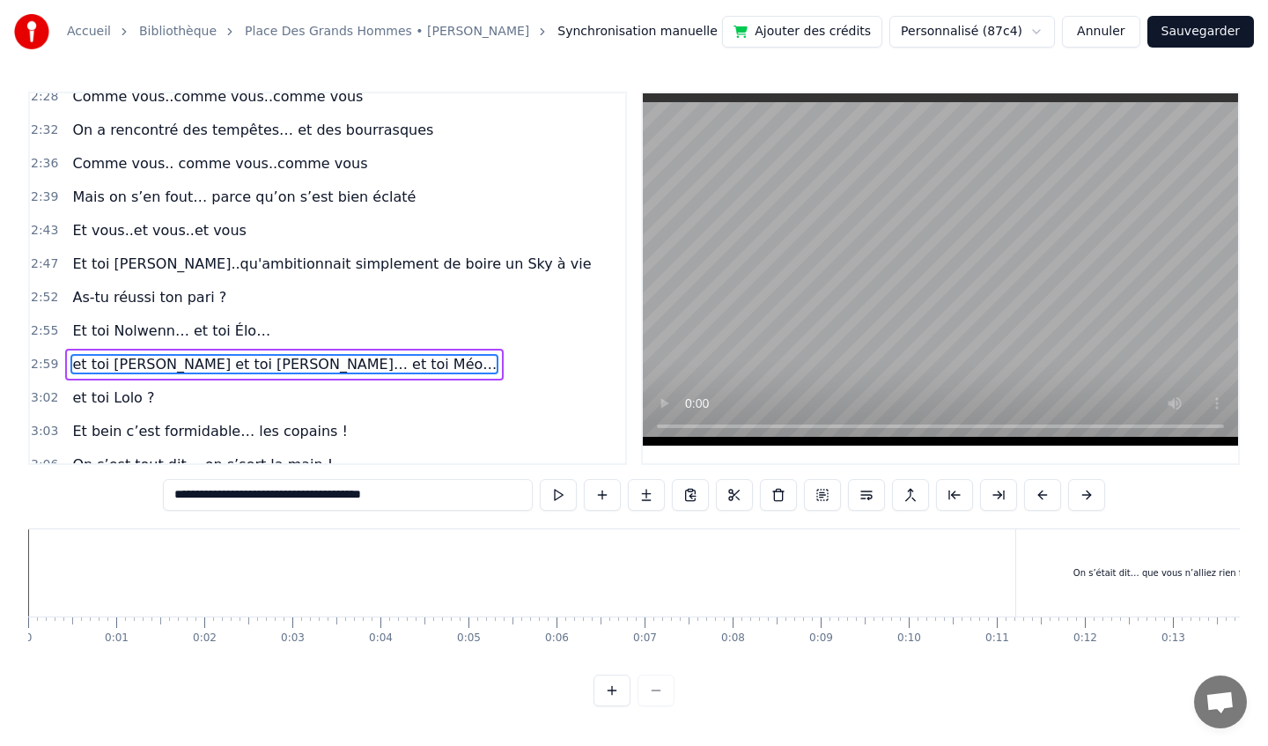
scroll to position [1212, 0]
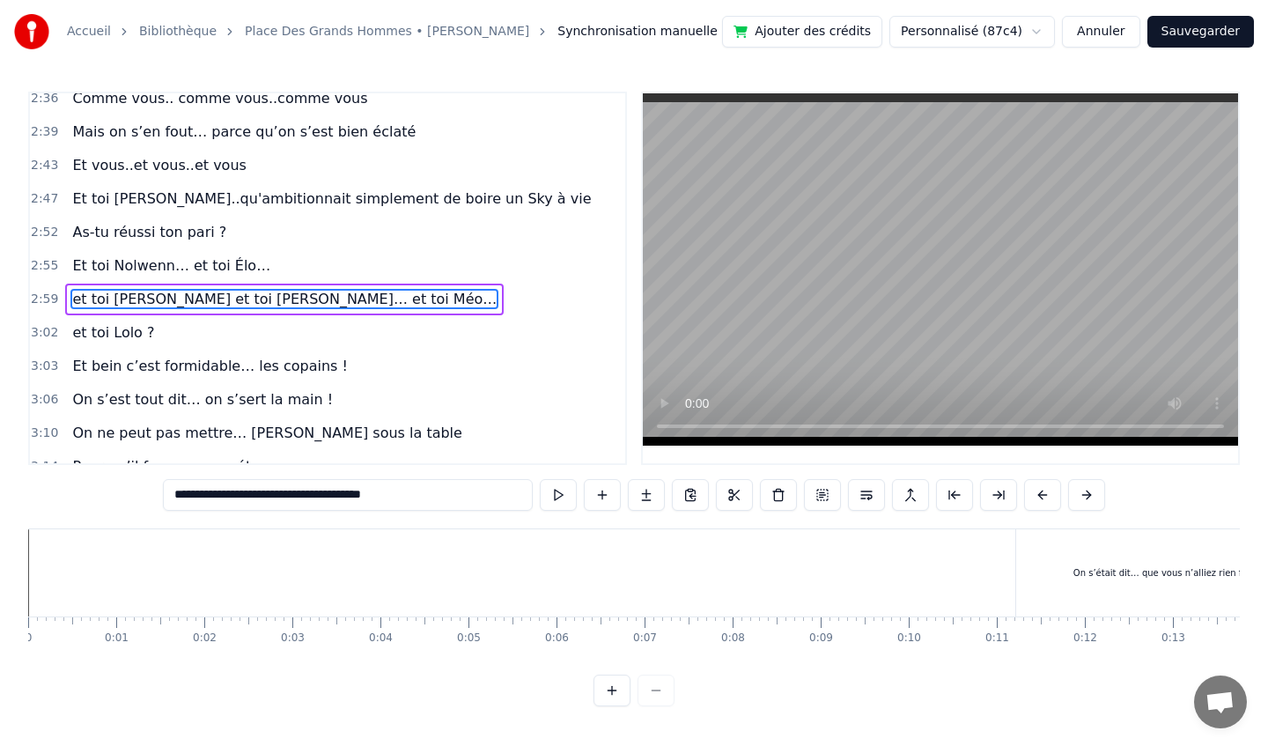
click at [186, 356] on span "Et bein c’est formidable… les copains !" at bounding box center [209, 366] width 278 height 20
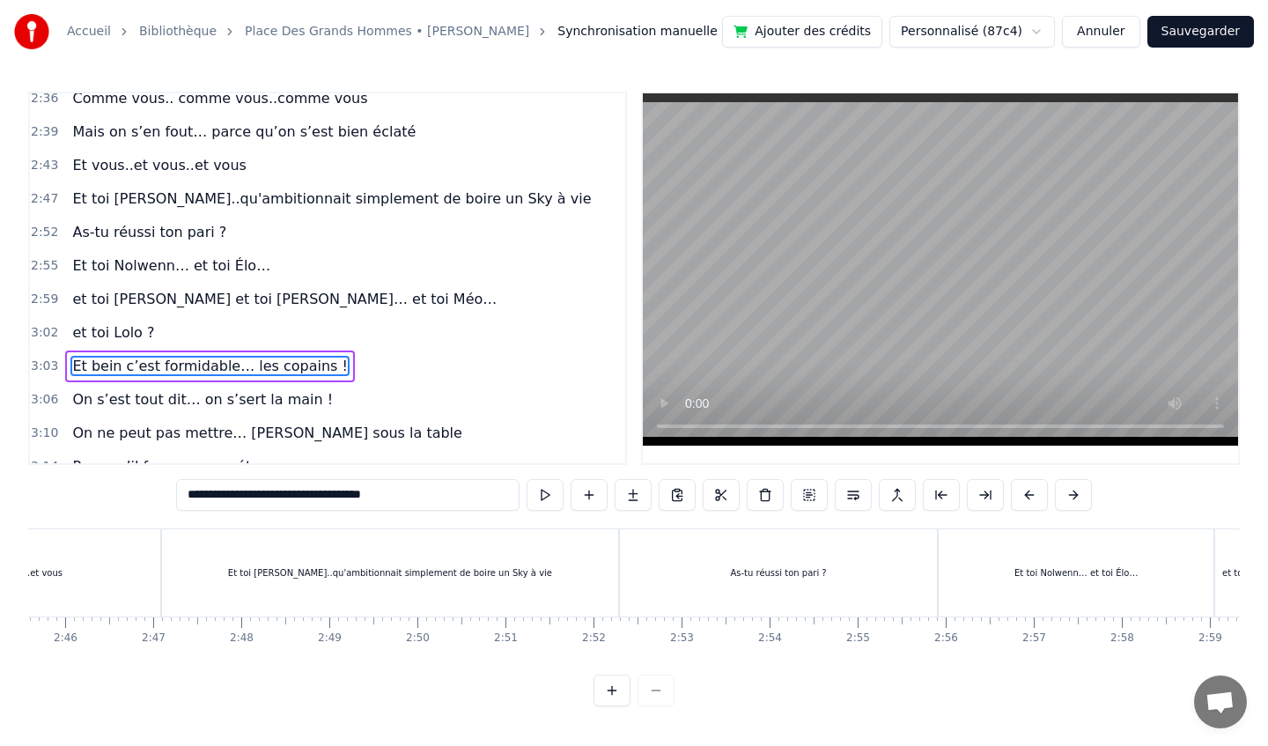
scroll to position [0, 16088]
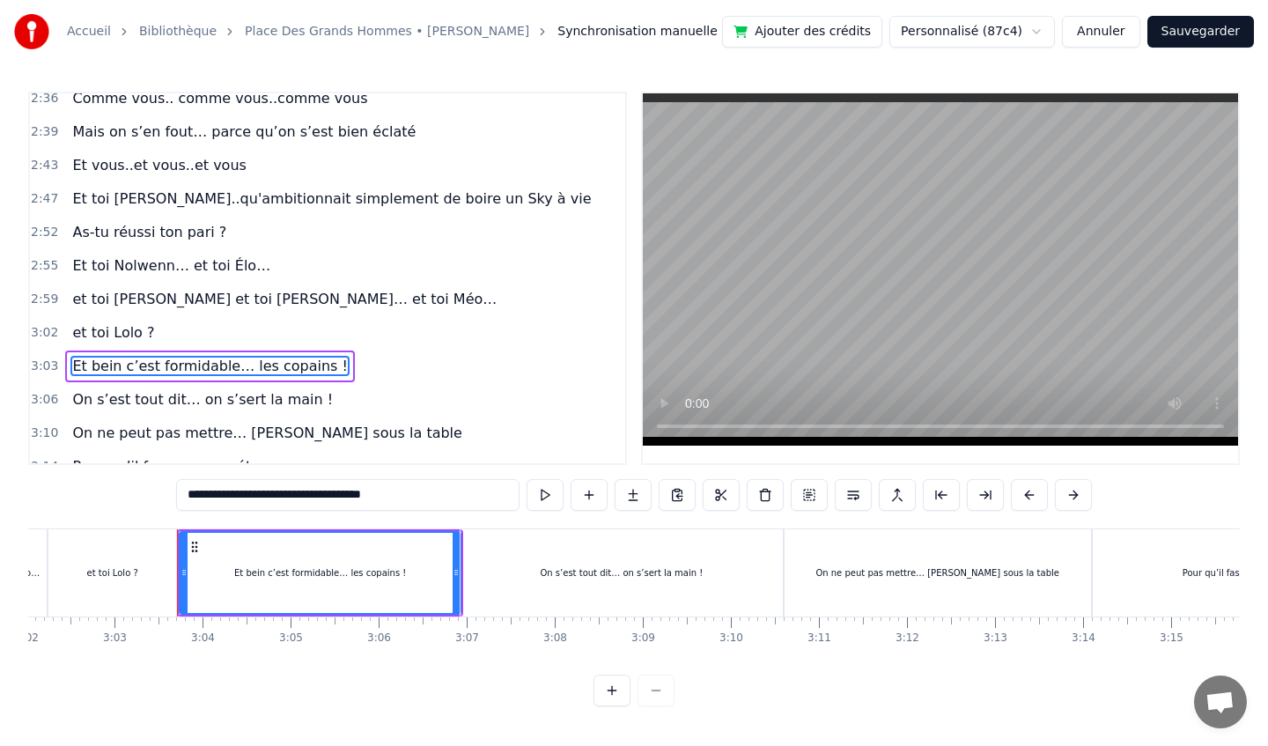
click at [190, 389] on span "On s’est tout dit… on s’sert la main !" at bounding box center [202, 399] width 264 height 20
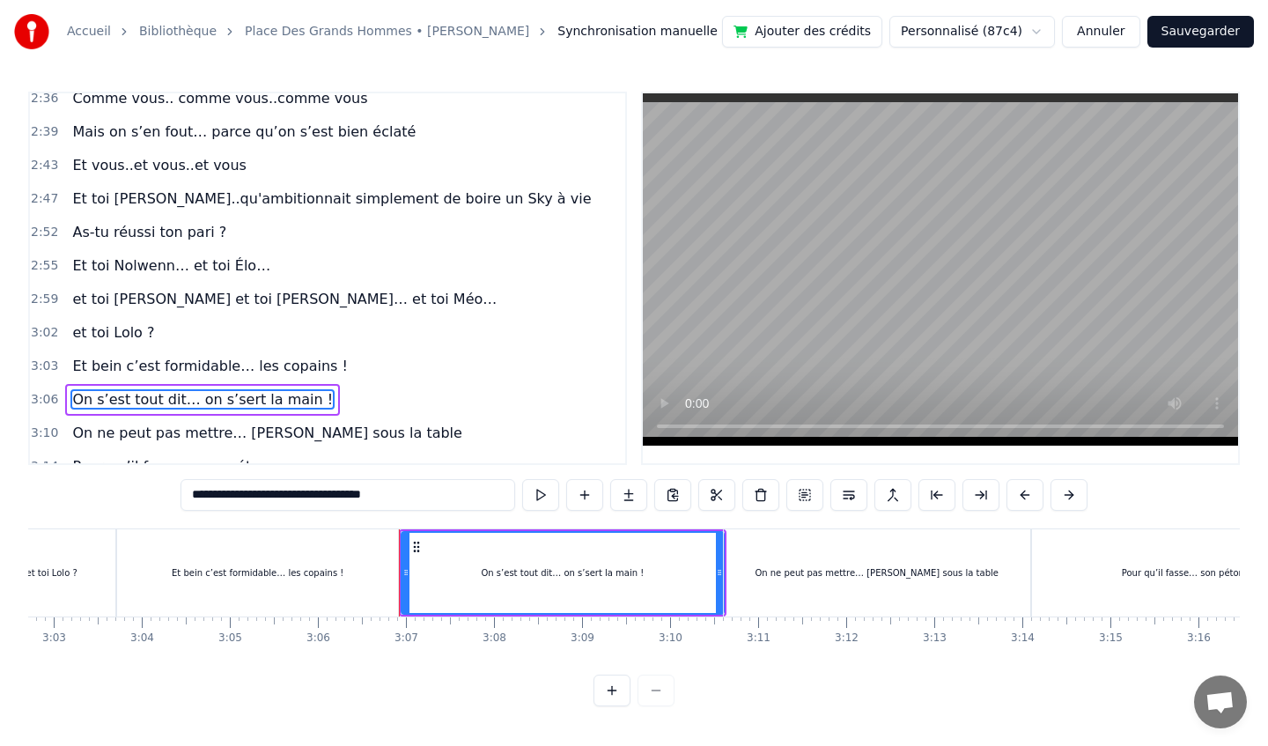
scroll to position [1313, 0]
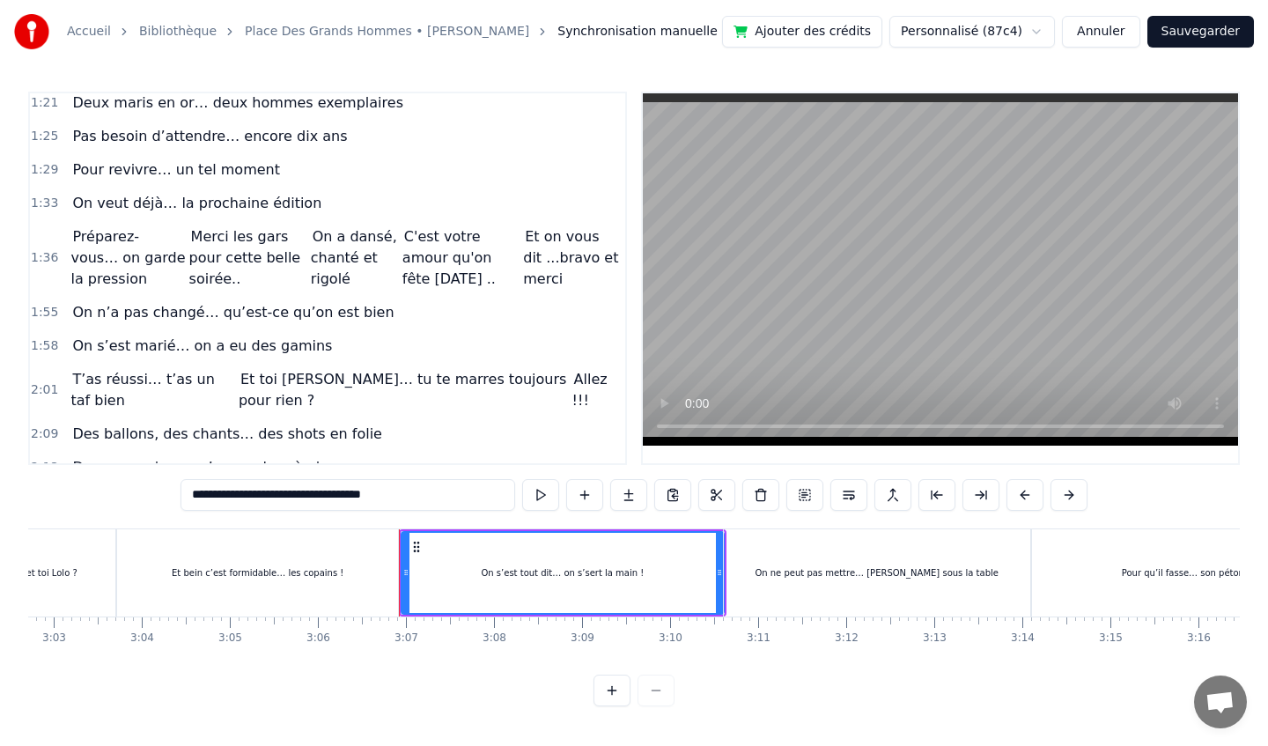
click at [190, 379] on span "T’as réussi… t’as un taf bien" at bounding box center [142, 389] width 144 height 41
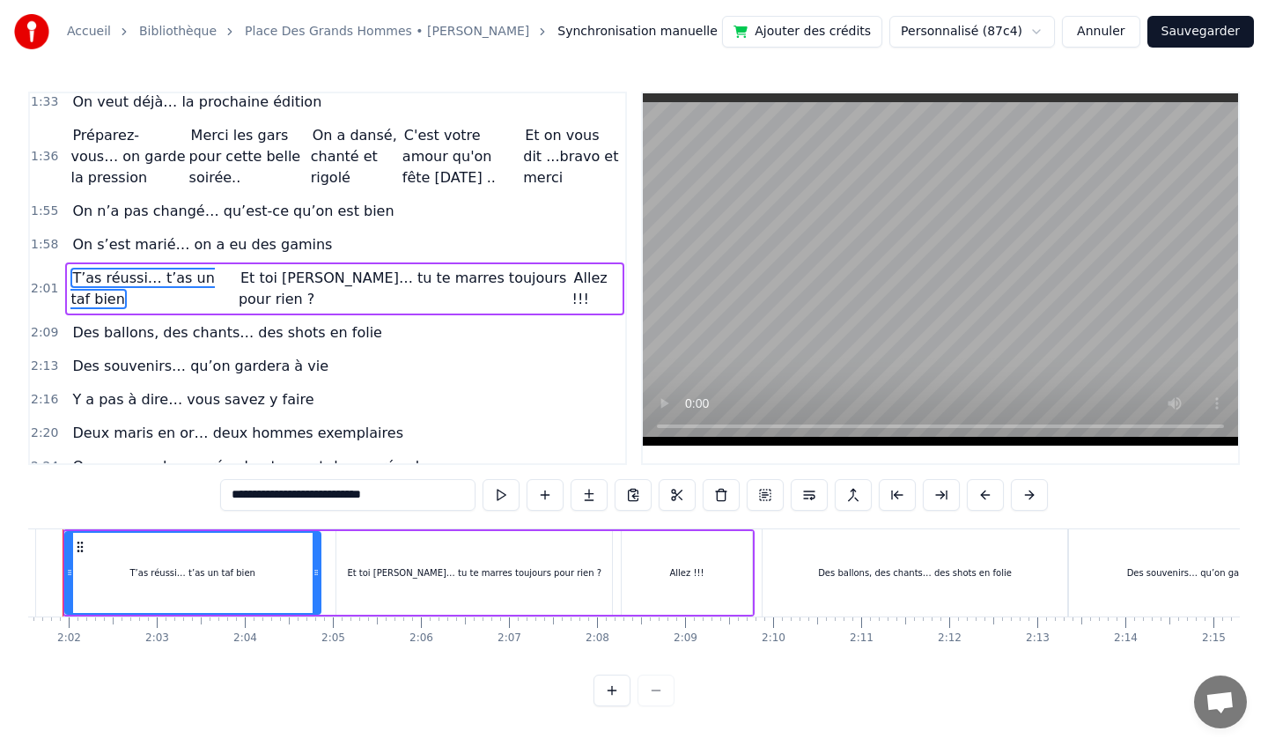
scroll to position [0, 10647]
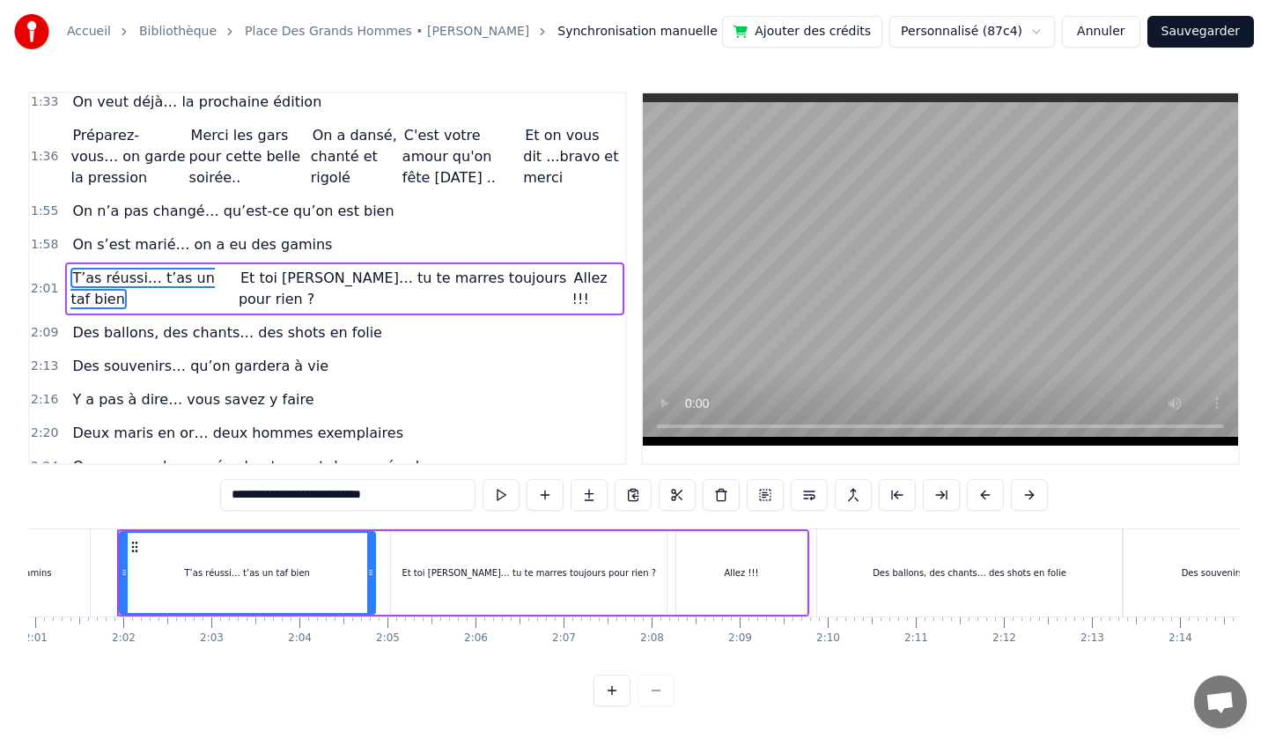
click at [431, 556] on div "Et toi [PERSON_NAME]… tu te marres toujours pour rien ?" at bounding box center [528, 573] width 275 height 84
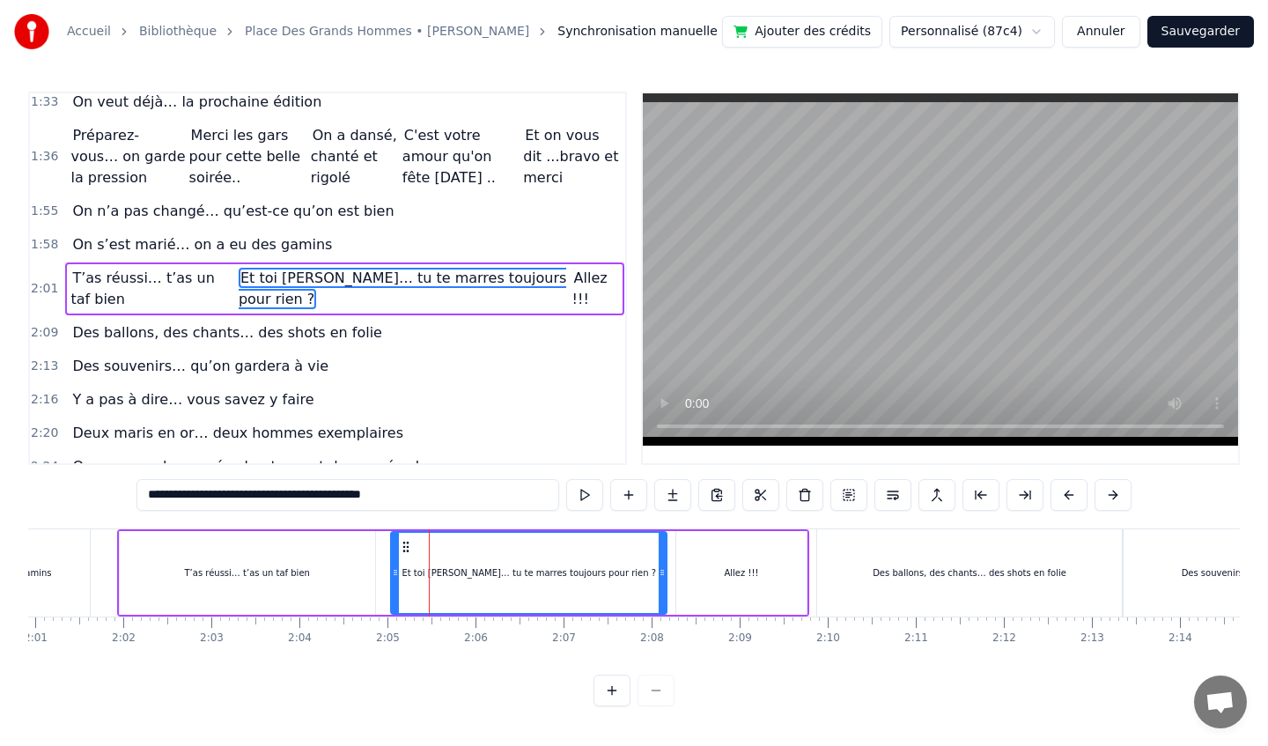
click at [755, 559] on div "Allez !!!" at bounding box center [741, 573] width 130 height 84
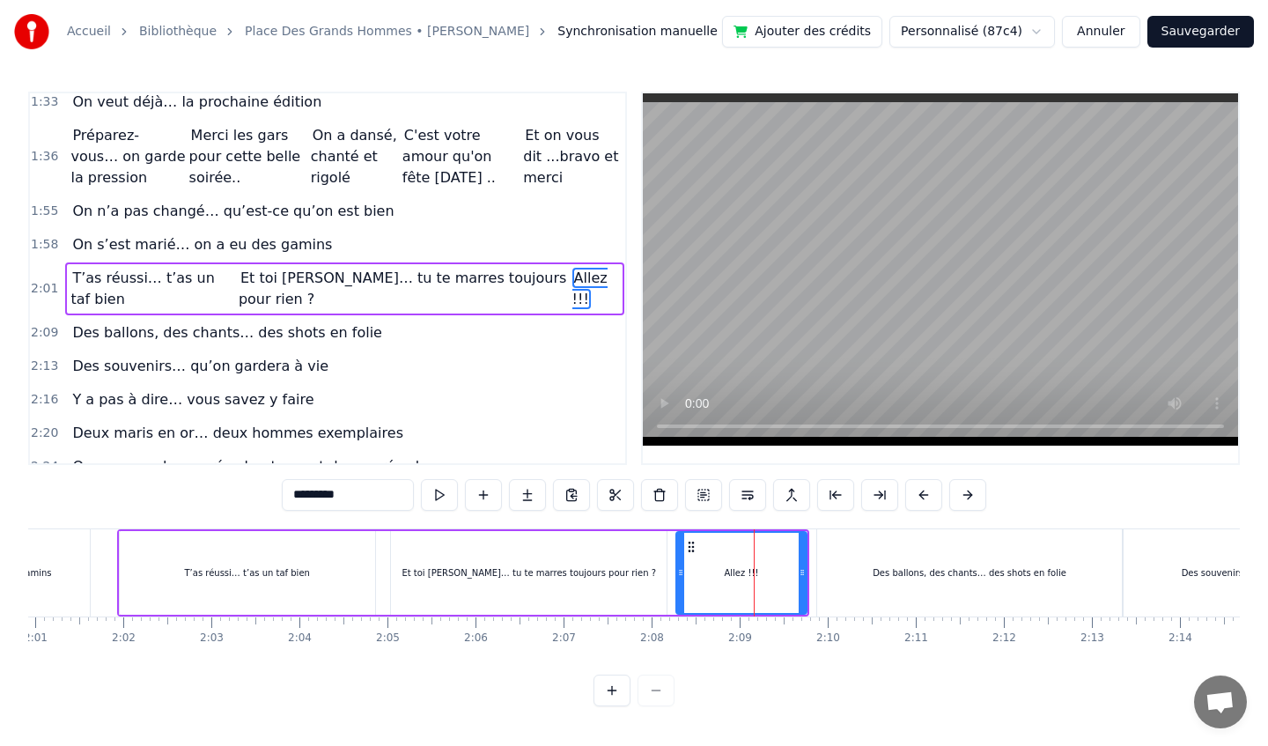
click at [891, 555] on div "Des ballons, des chants… des shots en folie" at bounding box center [969, 572] width 304 height 87
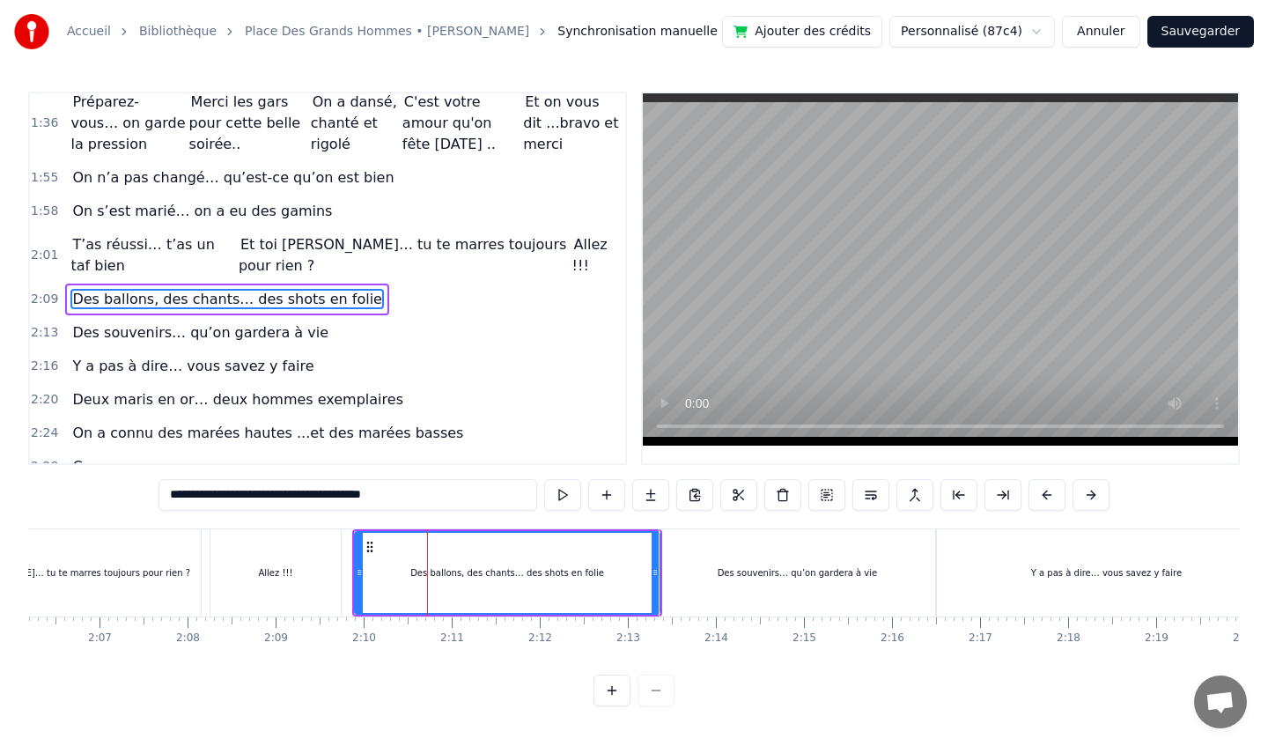
scroll to position [0, 11124]
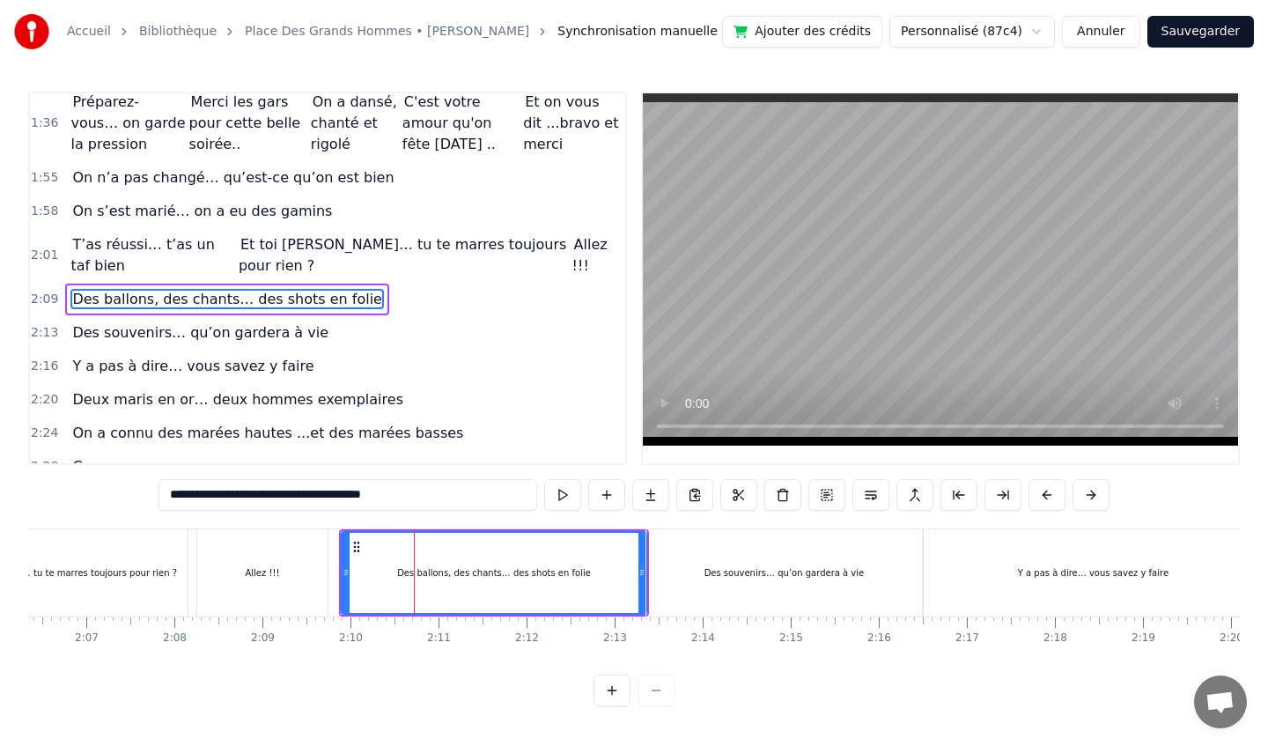
click at [836, 549] on div "Des souvenirs… qu’on gardera à vie" at bounding box center [784, 572] width 276 height 87
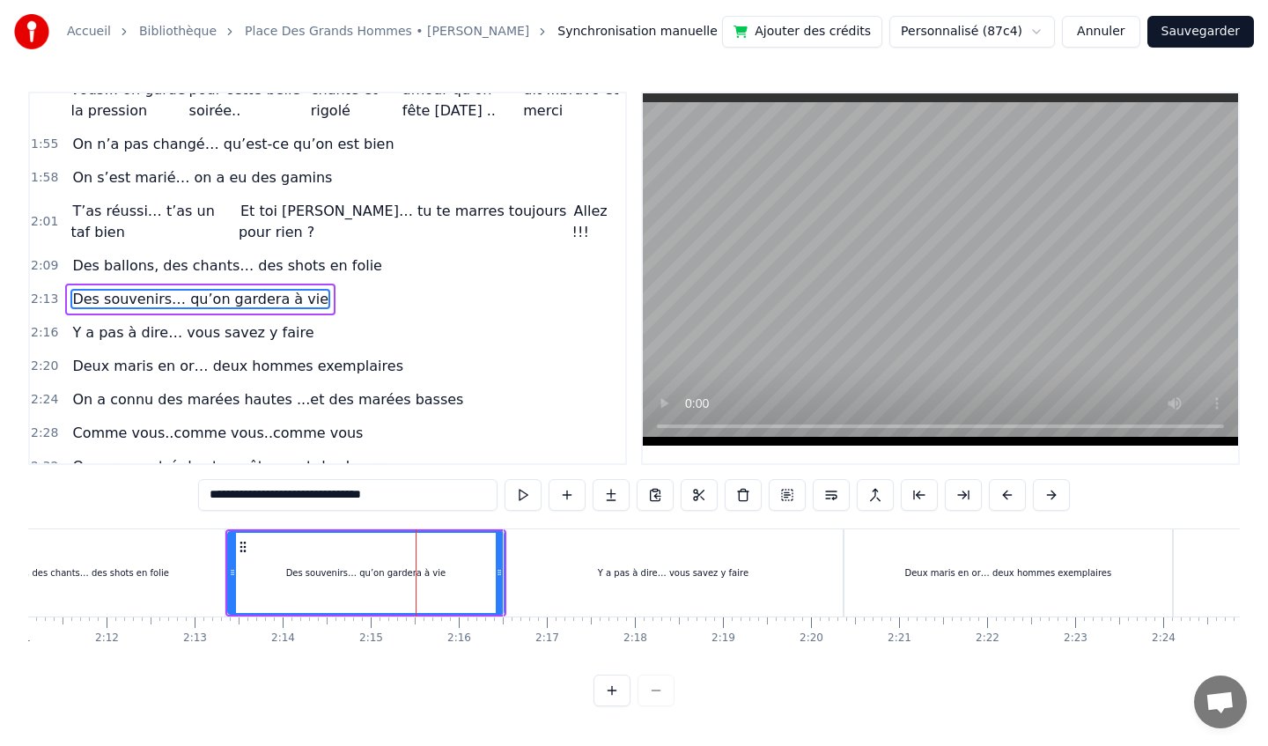
scroll to position [0, 11557]
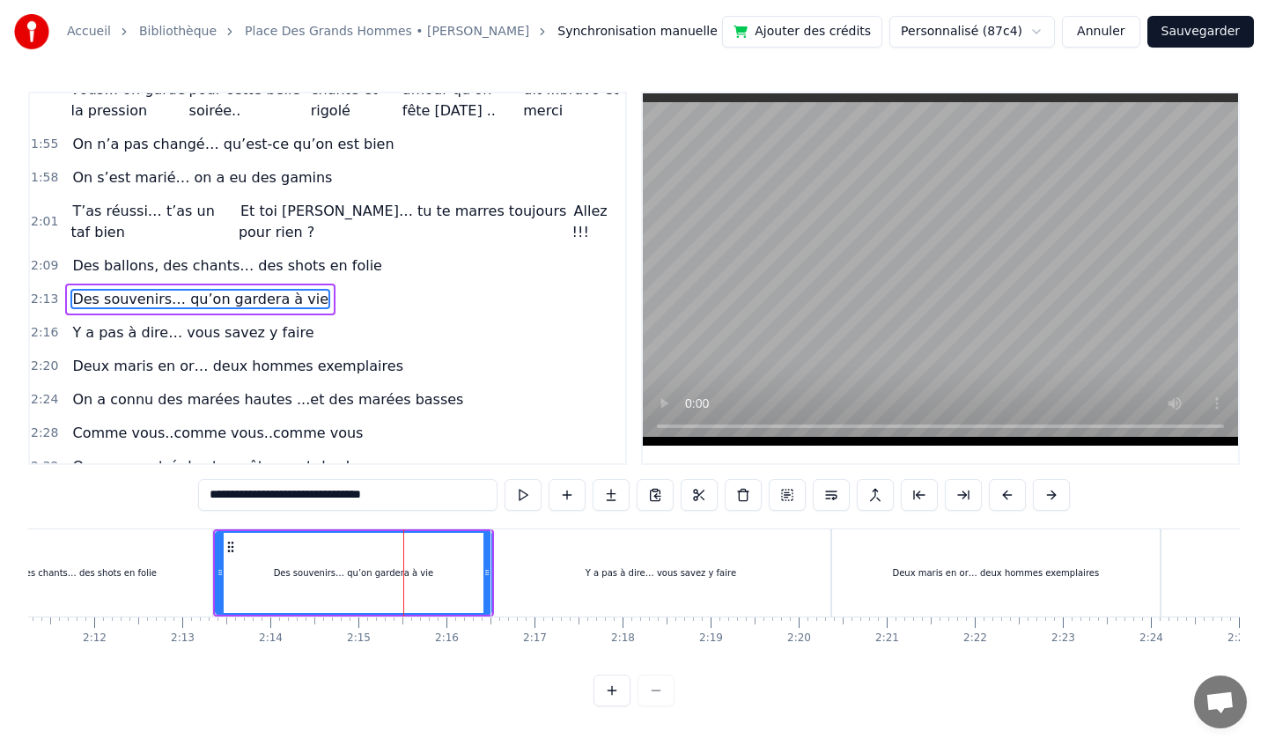
click at [696, 563] on div "Y a pas à dire… vous savez y faire" at bounding box center [660, 572] width 339 height 87
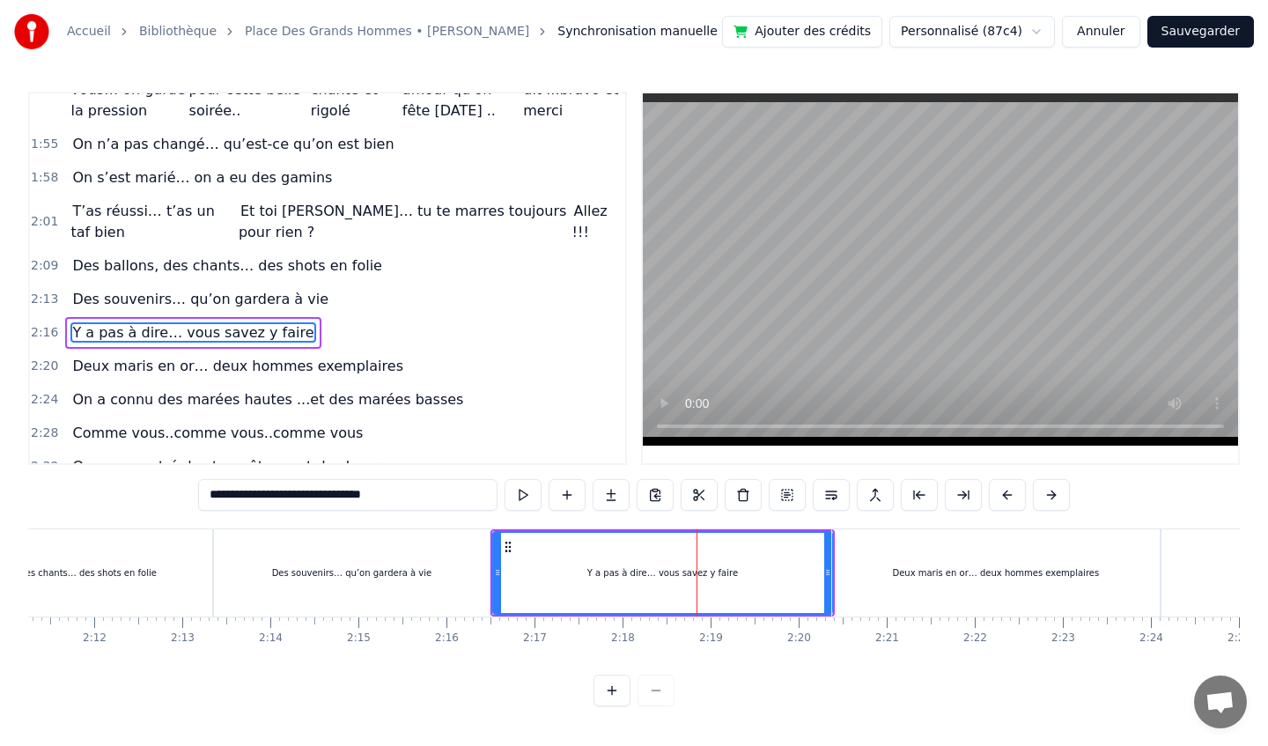
scroll to position [844, 0]
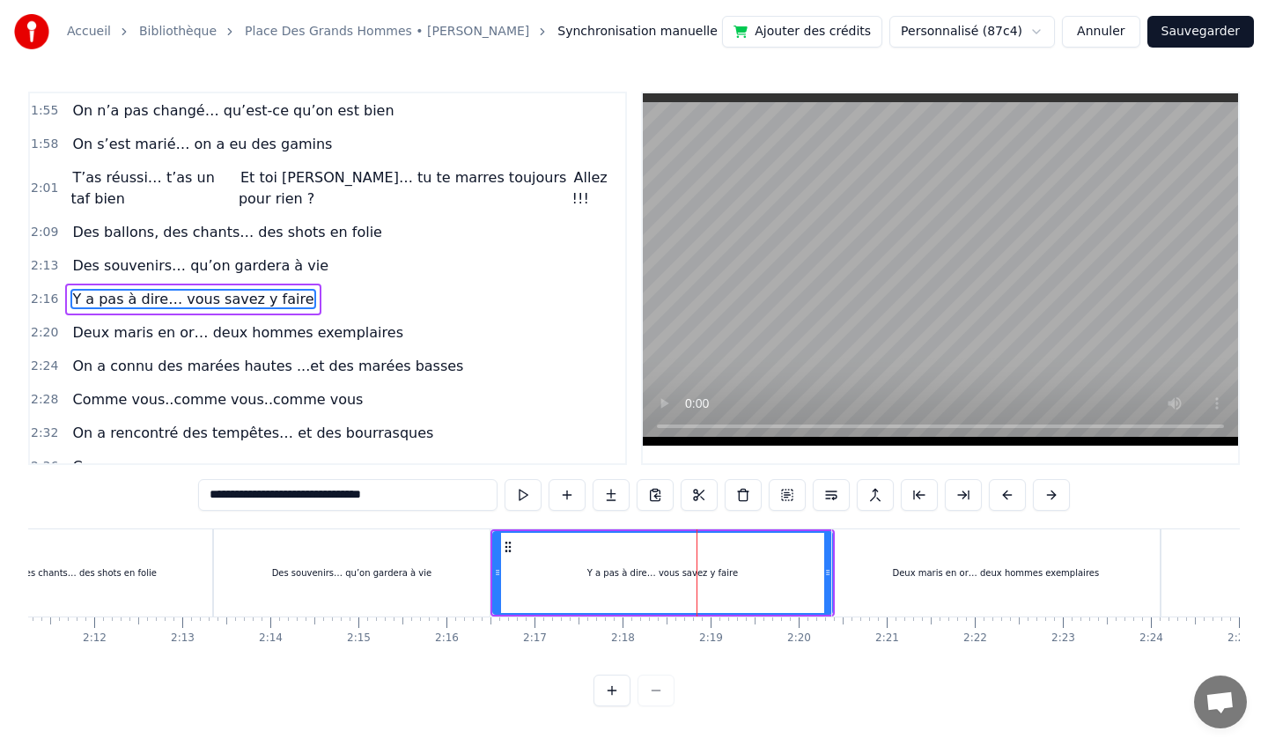
click at [949, 579] on div "Deux maris en or… deux hommes exemplaires" at bounding box center [996, 572] width 328 height 87
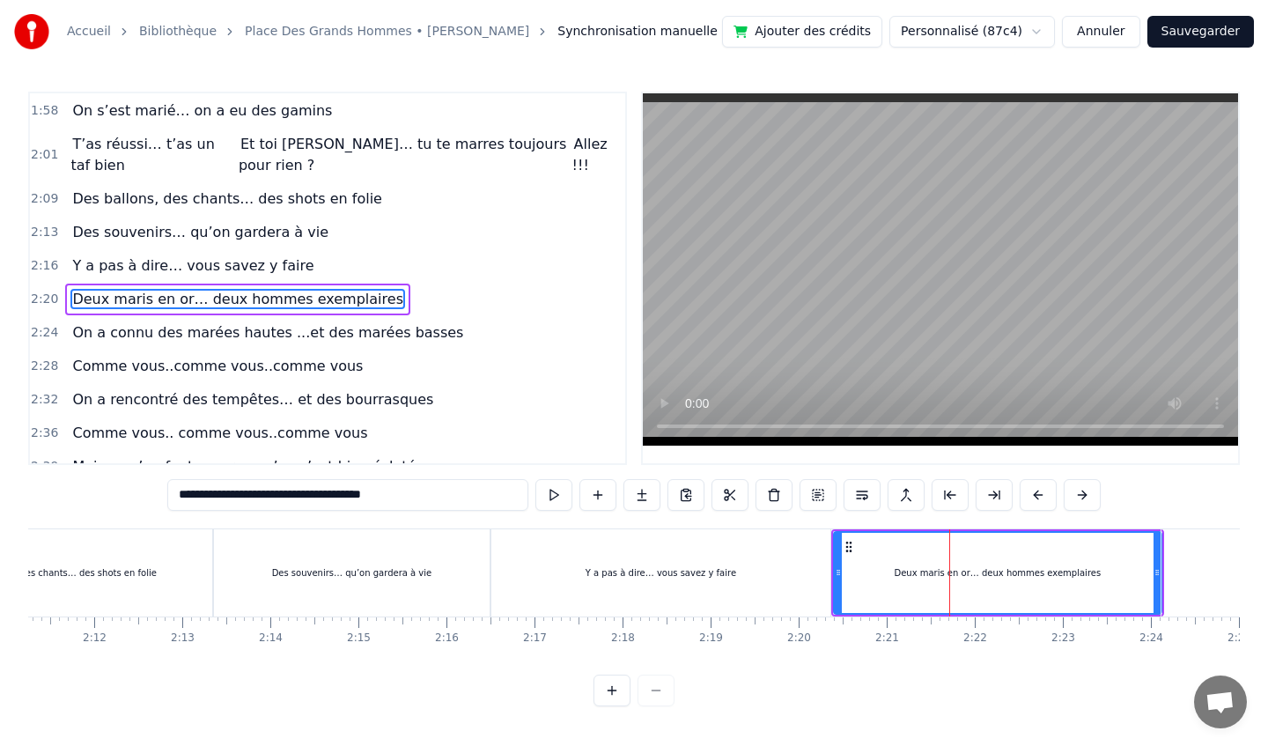
click at [757, 556] on div "Y a pas à dire… vous savez y faire" at bounding box center [660, 572] width 339 height 87
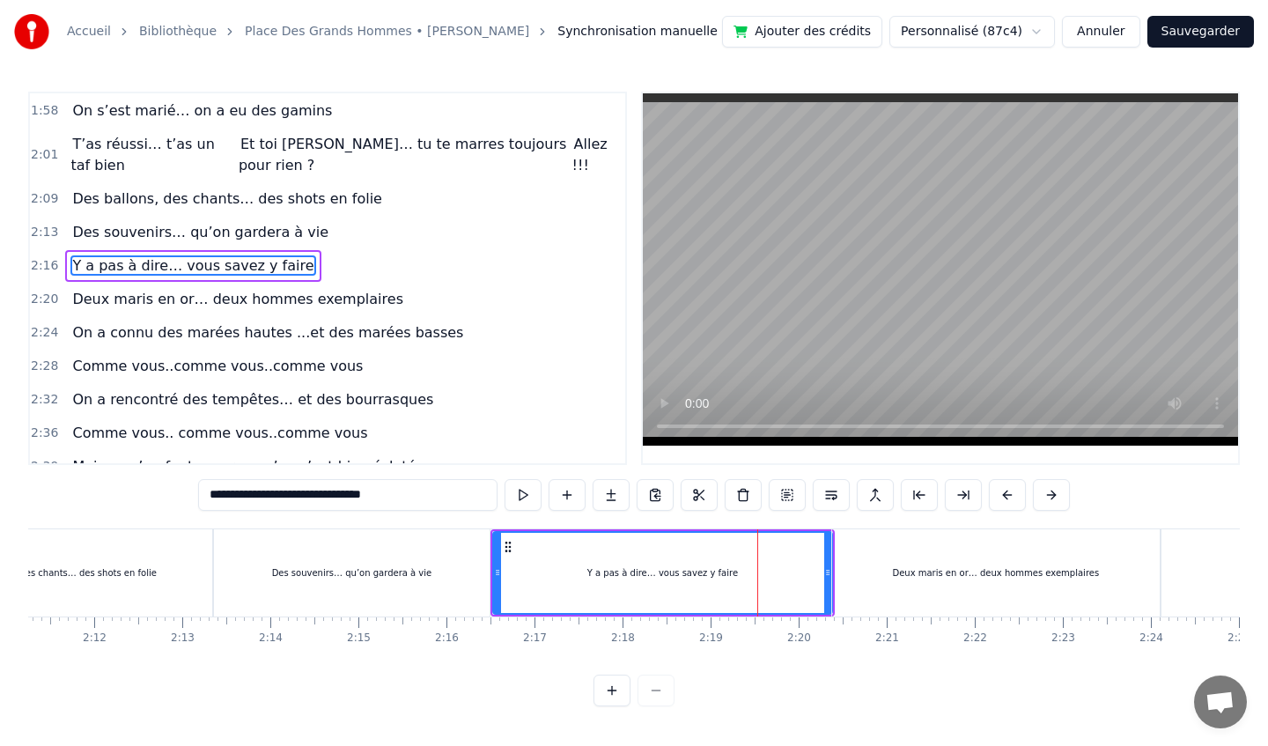
scroll to position [844, 0]
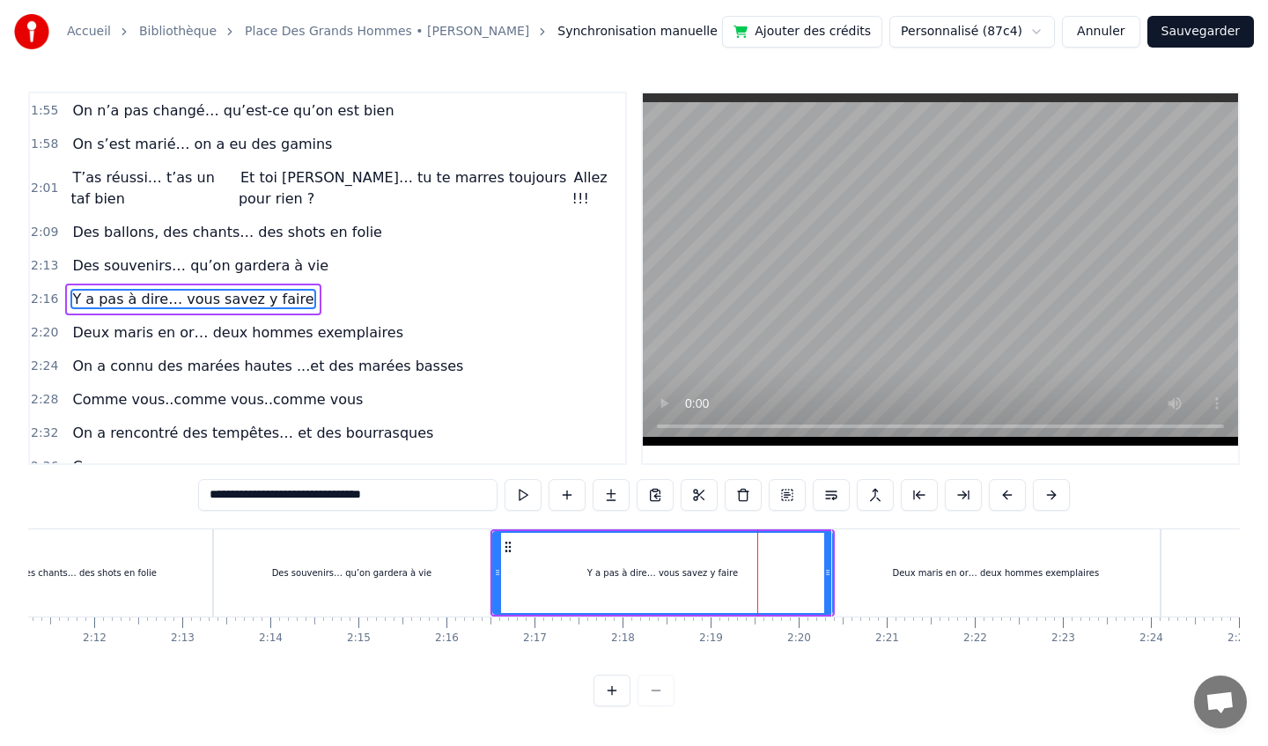
click at [911, 554] on div "Deux maris en or… deux hommes exemplaires" at bounding box center [996, 572] width 328 height 87
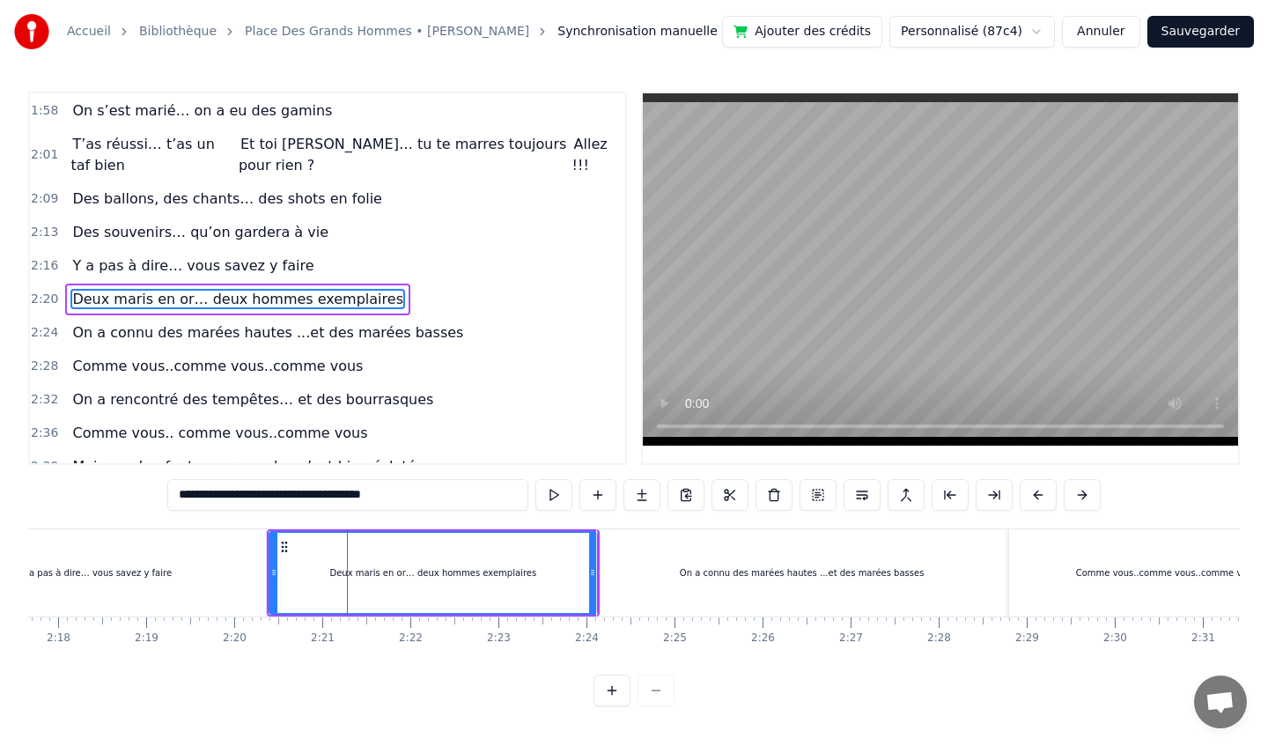
scroll to position [0, 12148]
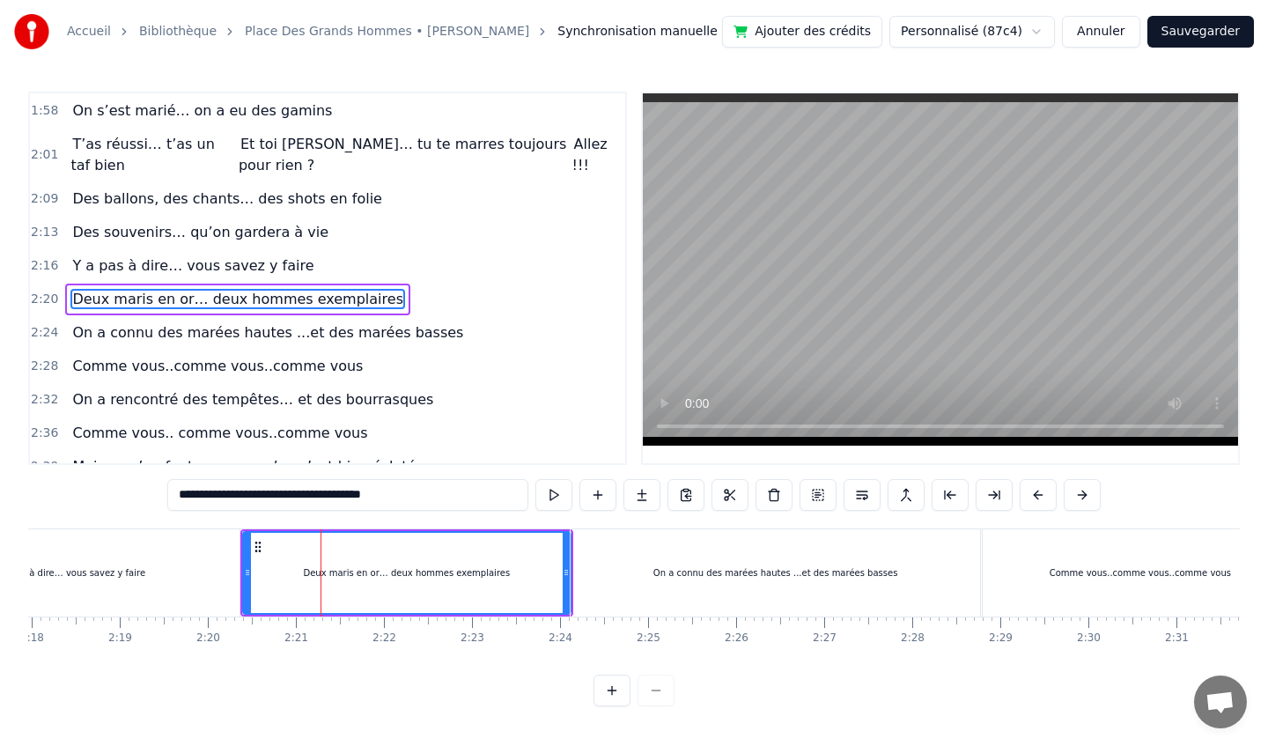
click at [845, 556] on div "On a connu des marées hautes ...et des marées basses" at bounding box center [776, 572] width 410 height 87
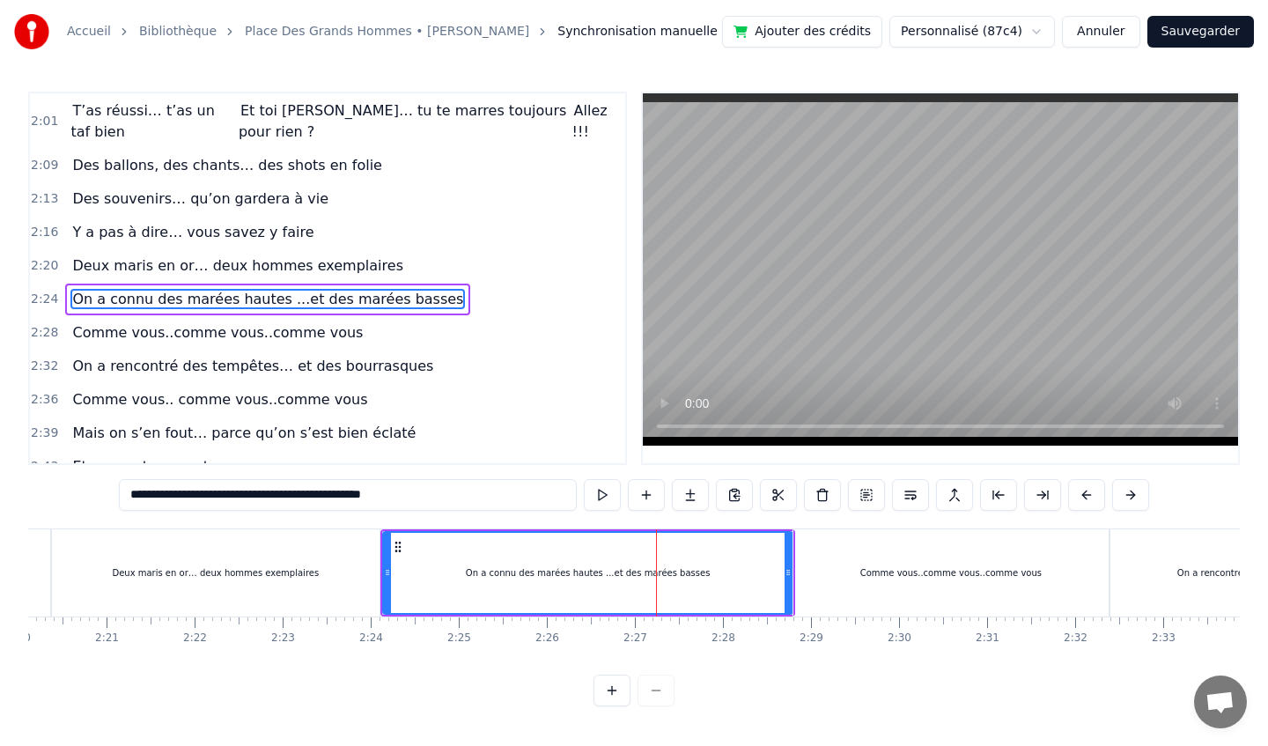
scroll to position [0, 12338]
click at [914, 556] on div "Comme vous..comme vous..comme vous" at bounding box center [950, 572] width 316 height 87
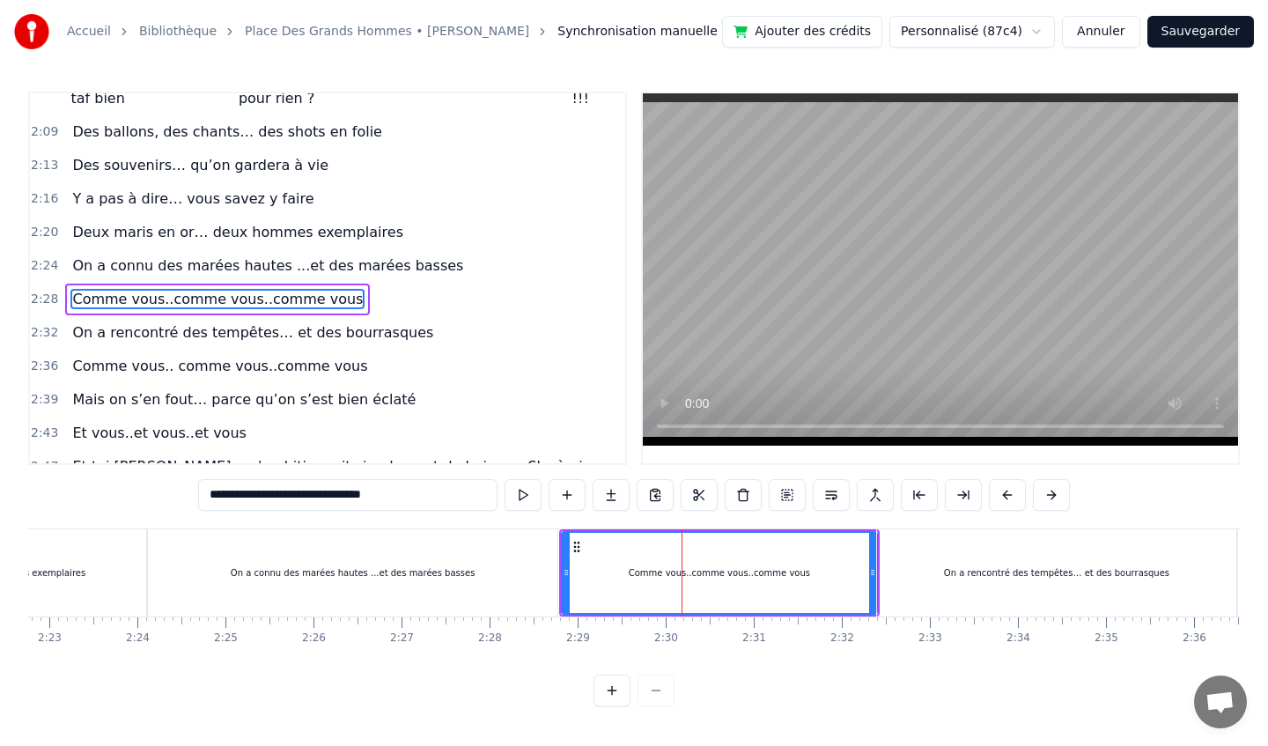
scroll to position [0, 12652]
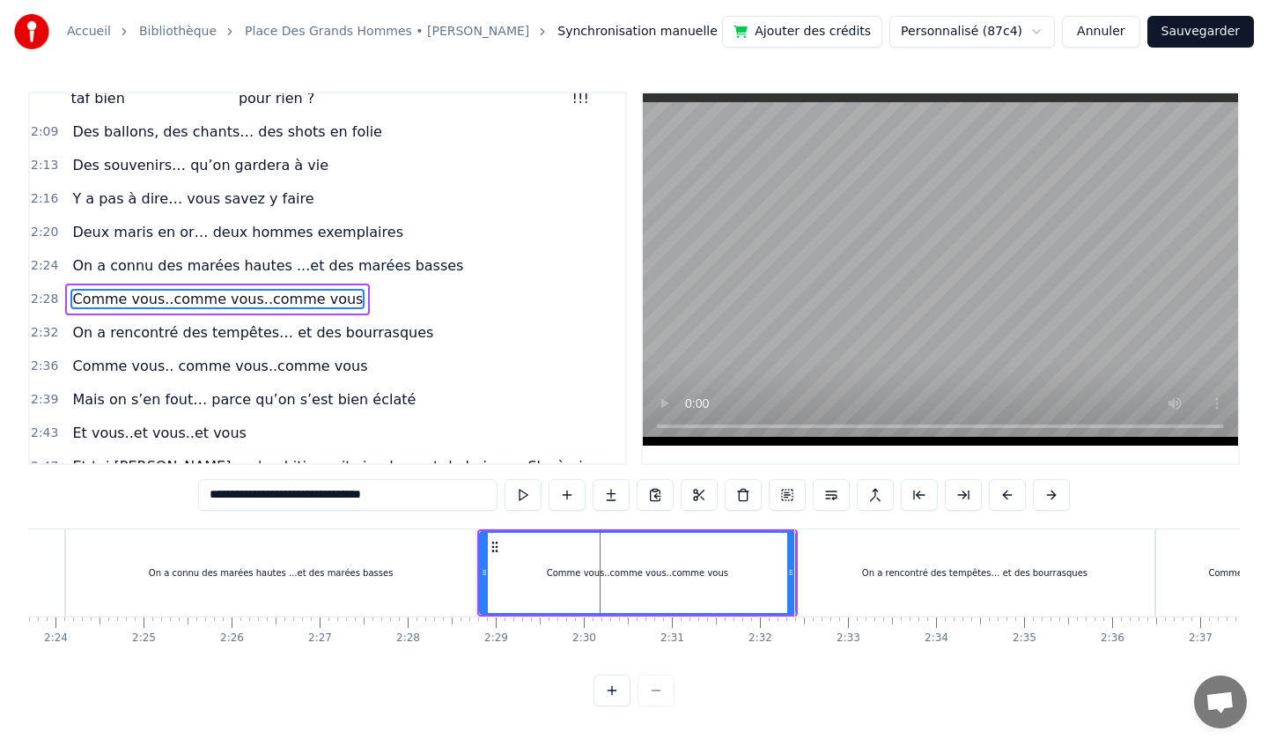
click at [1005, 556] on div "On a rencontré des tempêtes… et des bourrasques" at bounding box center [974, 572] width 358 height 87
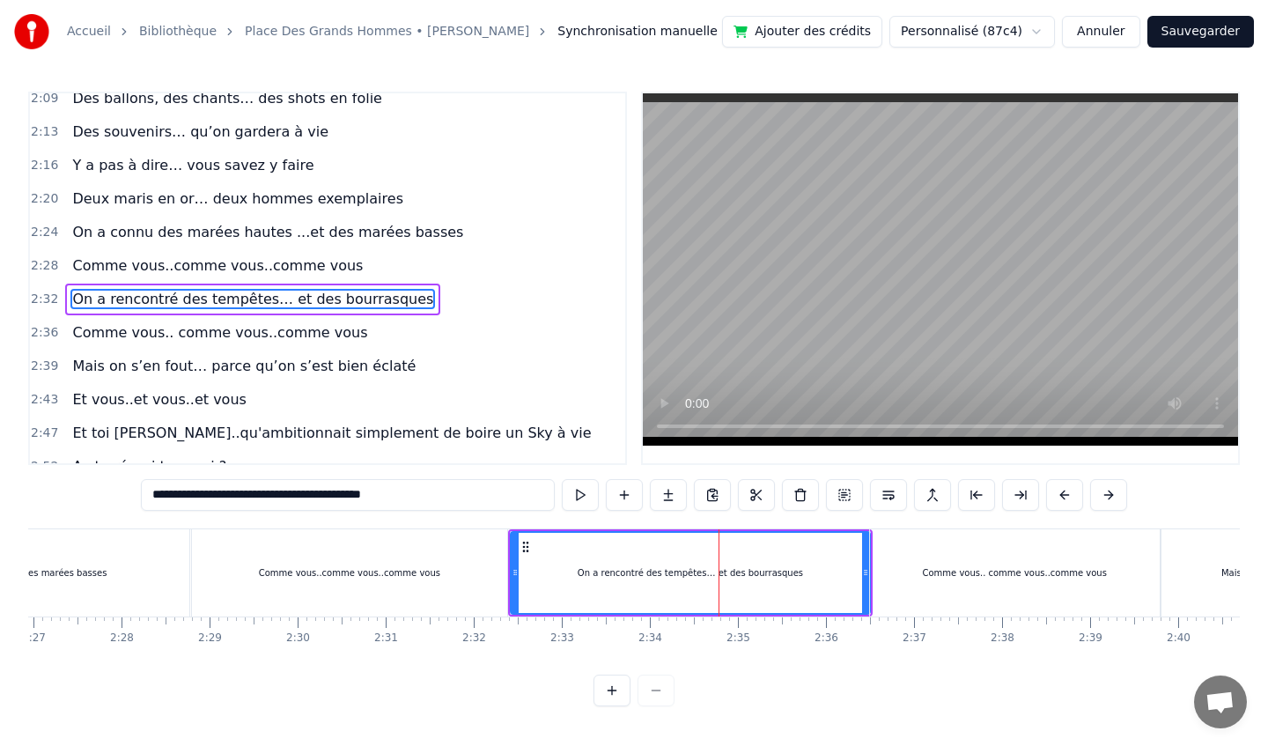
scroll to position [0, 13205]
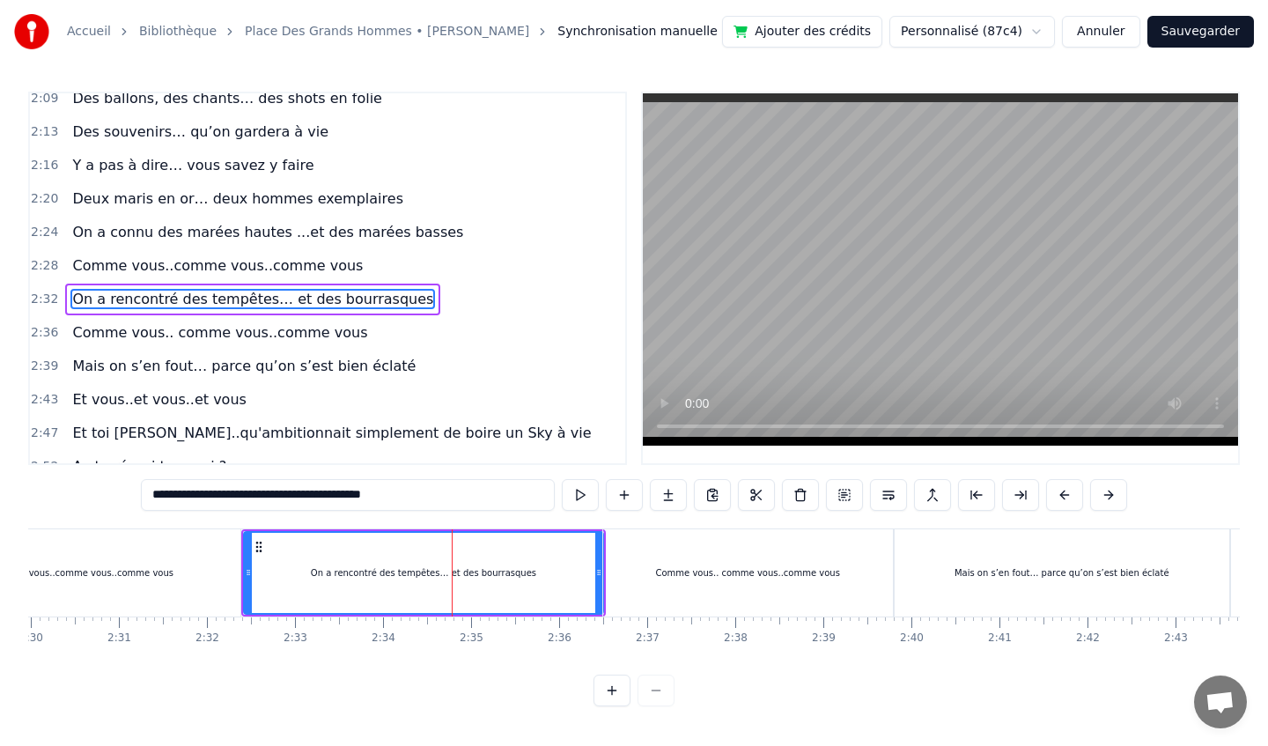
click at [666, 584] on div "Comme vous.. comme vous..comme vous" at bounding box center [748, 572] width 290 height 87
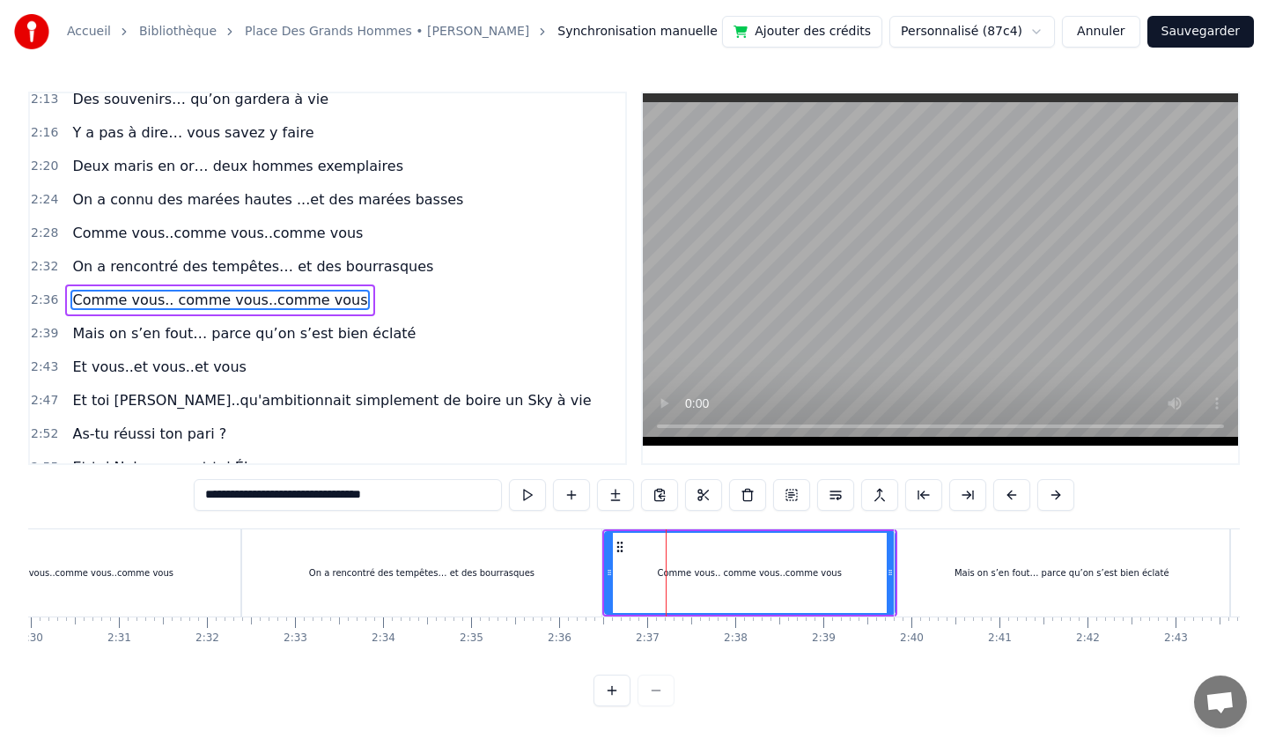
scroll to position [1012, 0]
click at [531, 491] on button at bounding box center [527, 495] width 37 height 32
click at [962, 558] on div "Mais on s’en fout… parce qu’on s’est bien éclaté" at bounding box center [1062, 572] width 335 height 87
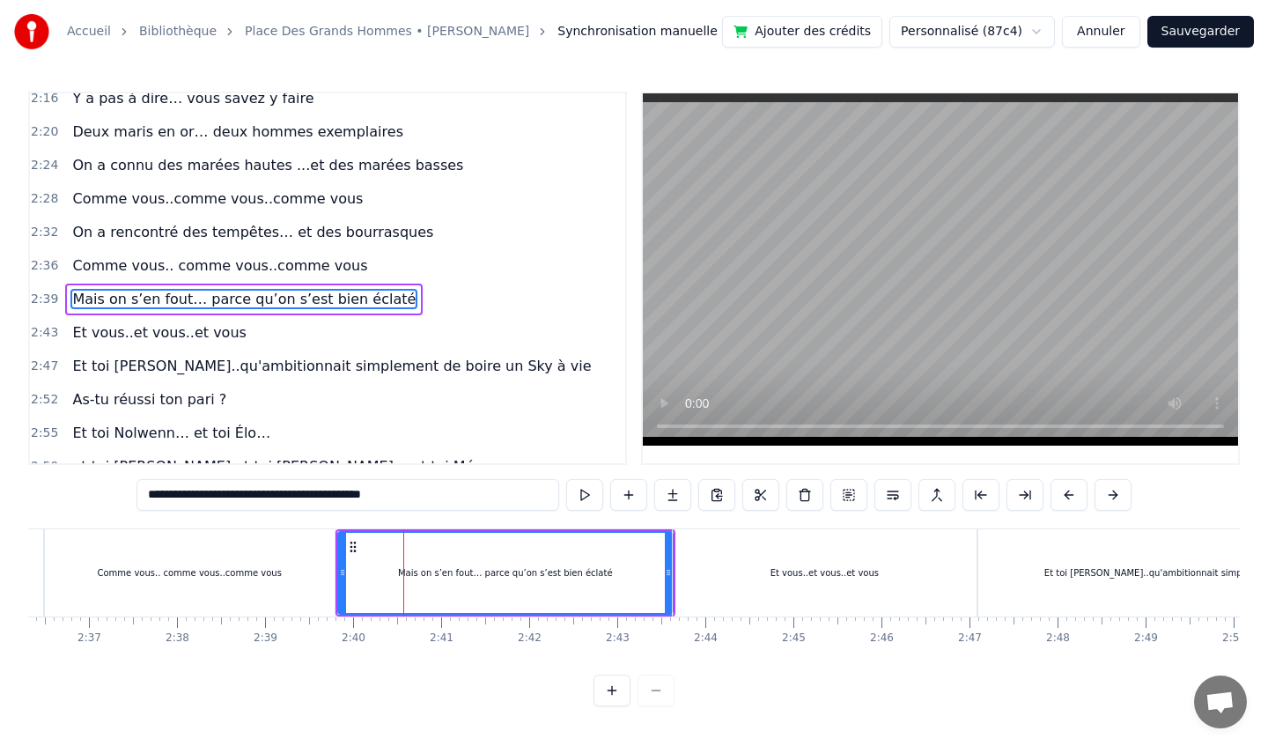
scroll to position [0, 13764]
click at [863, 564] on div "Et vous..et vous..et vous" at bounding box center [824, 572] width 304 height 87
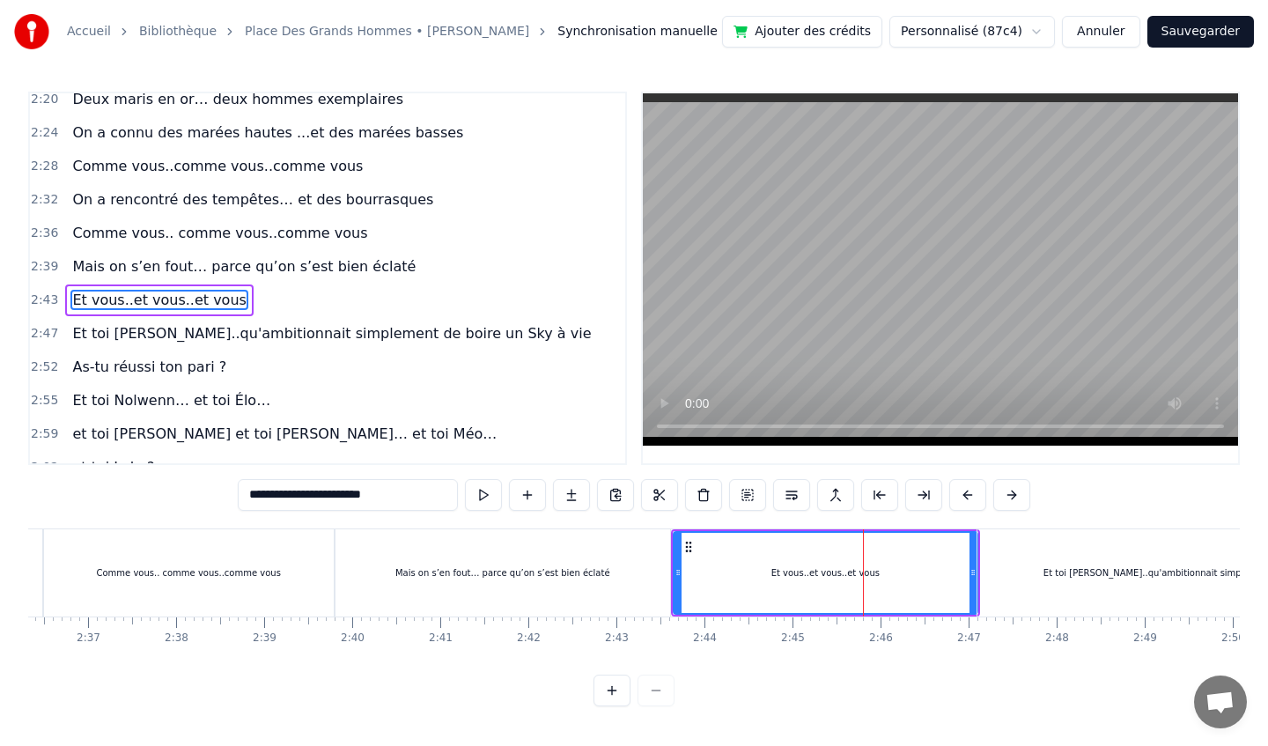
scroll to position [1079, 0]
click at [1113, 564] on div "Et toi [PERSON_NAME]..qu'ambitionnait simplement de boire un Sky à vie" at bounding box center [1205, 572] width 456 height 87
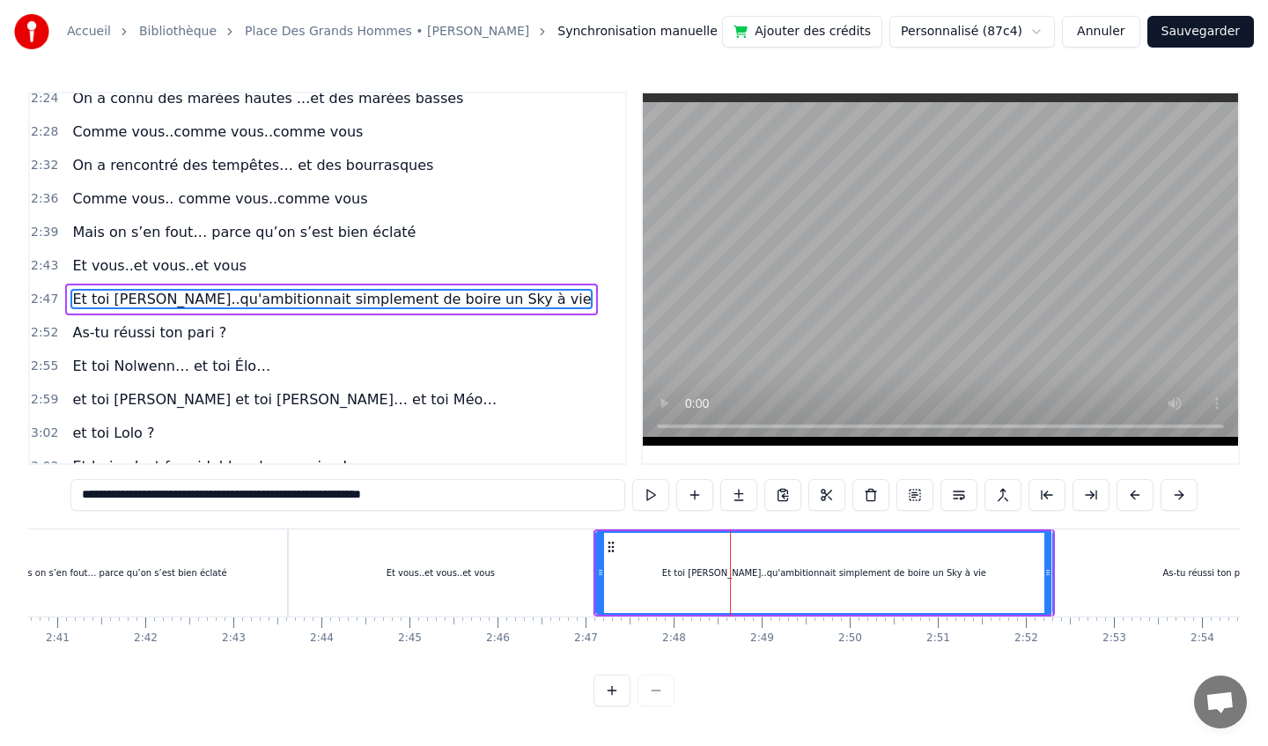
scroll to position [0, 14201]
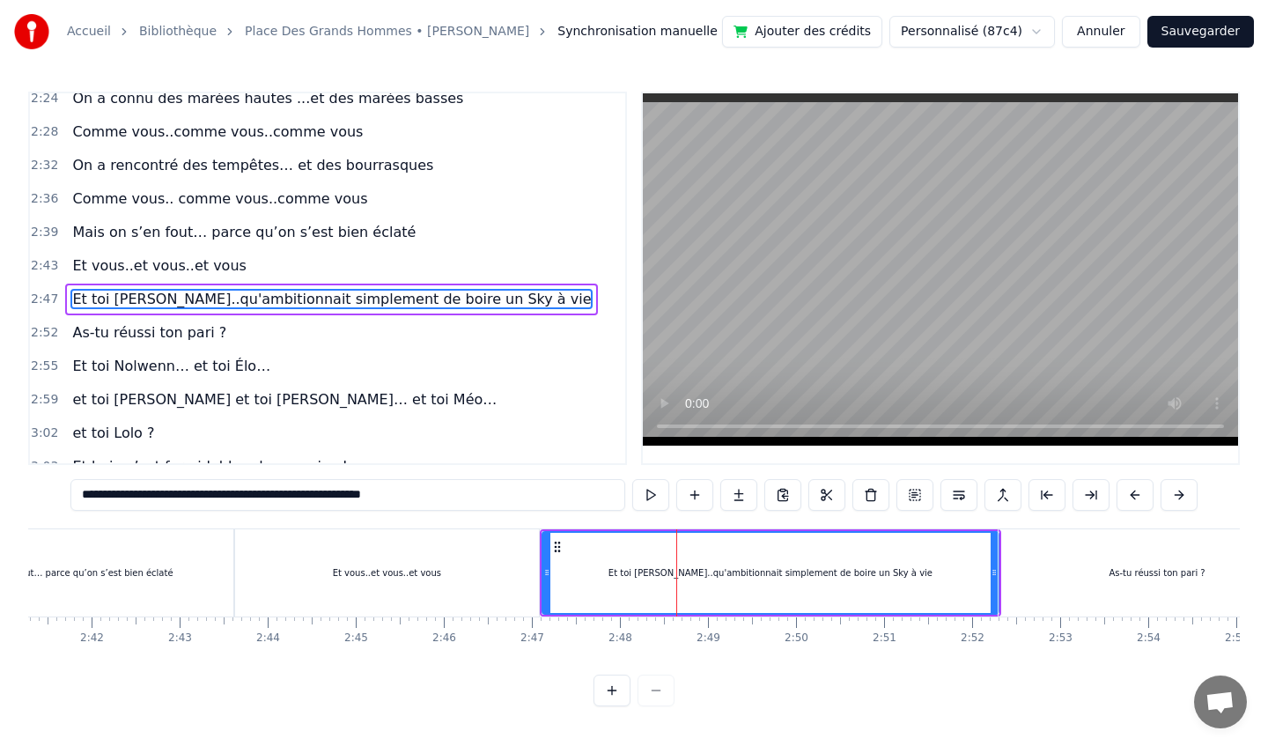
click at [1063, 556] on div "As-tu réussi ton pari ?" at bounding box center [1157, 572] width 317 height 87
type input "**********"
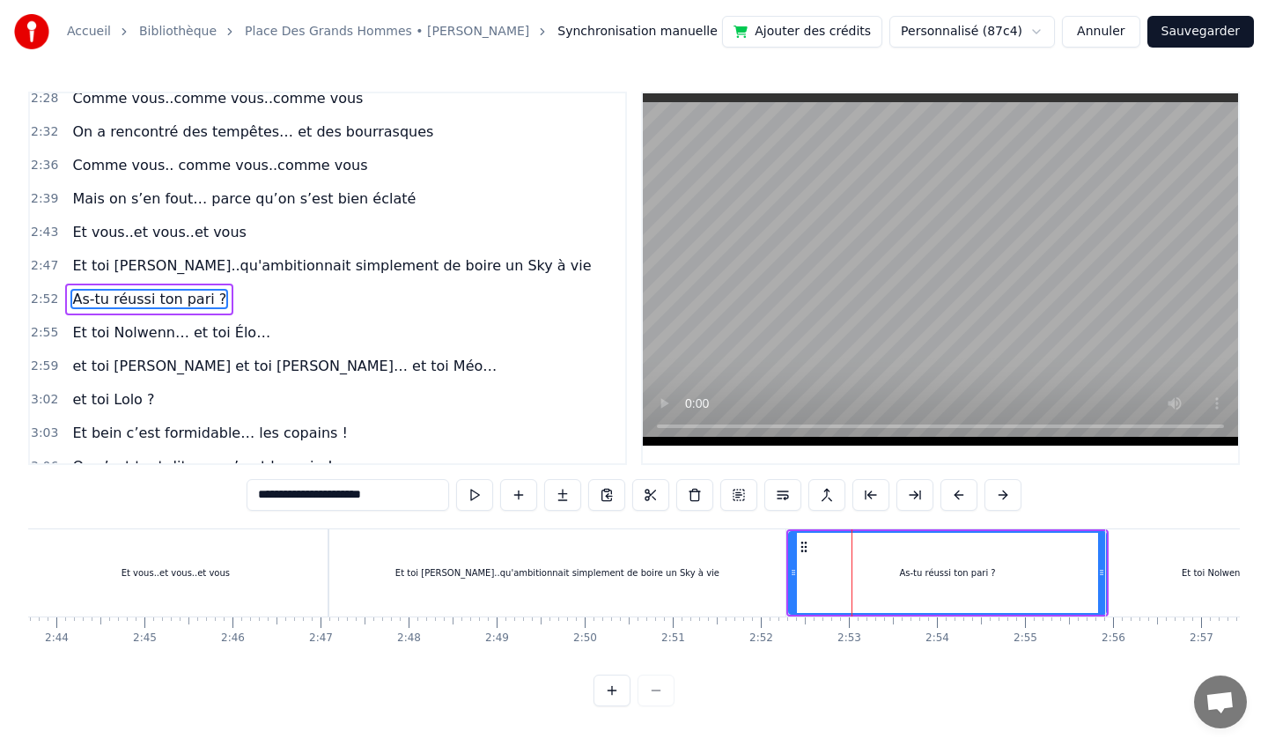
scroll to position [0, 14442]
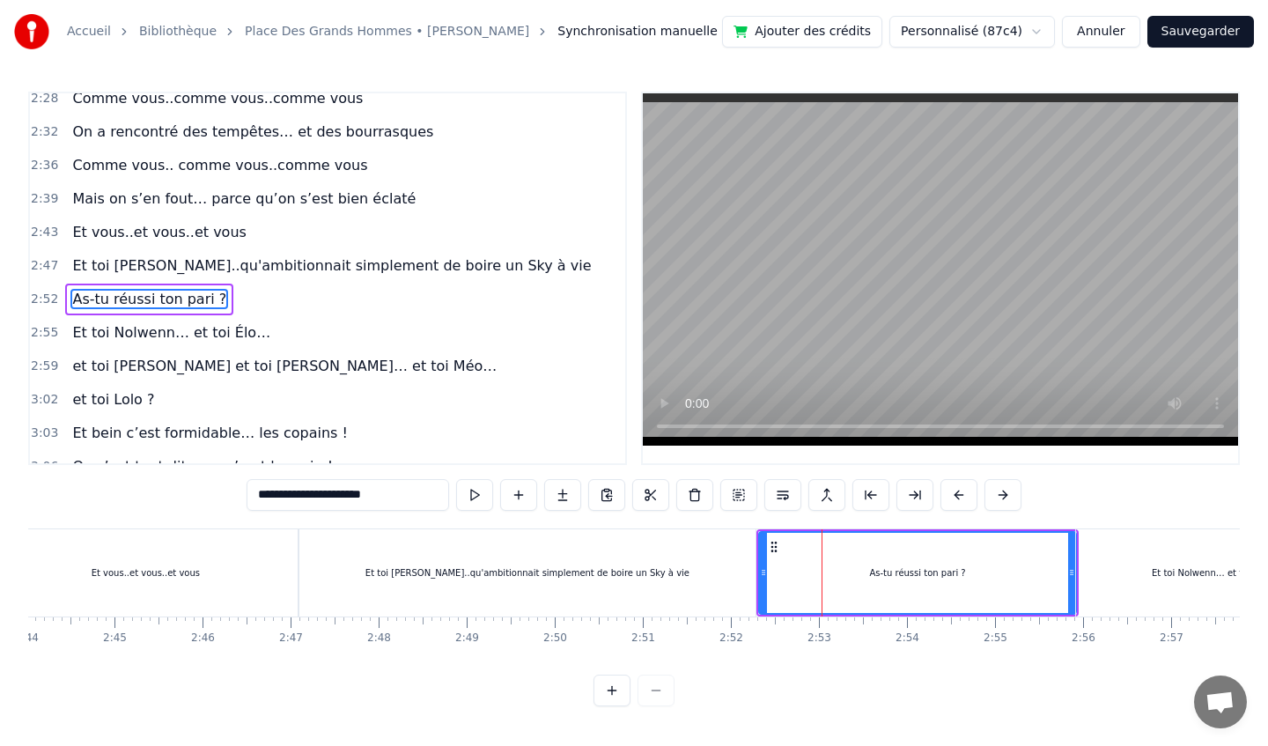
click at [1177, 33] on button "Sauvegarder" at bounding box center [1200, 32] width 107 height 32
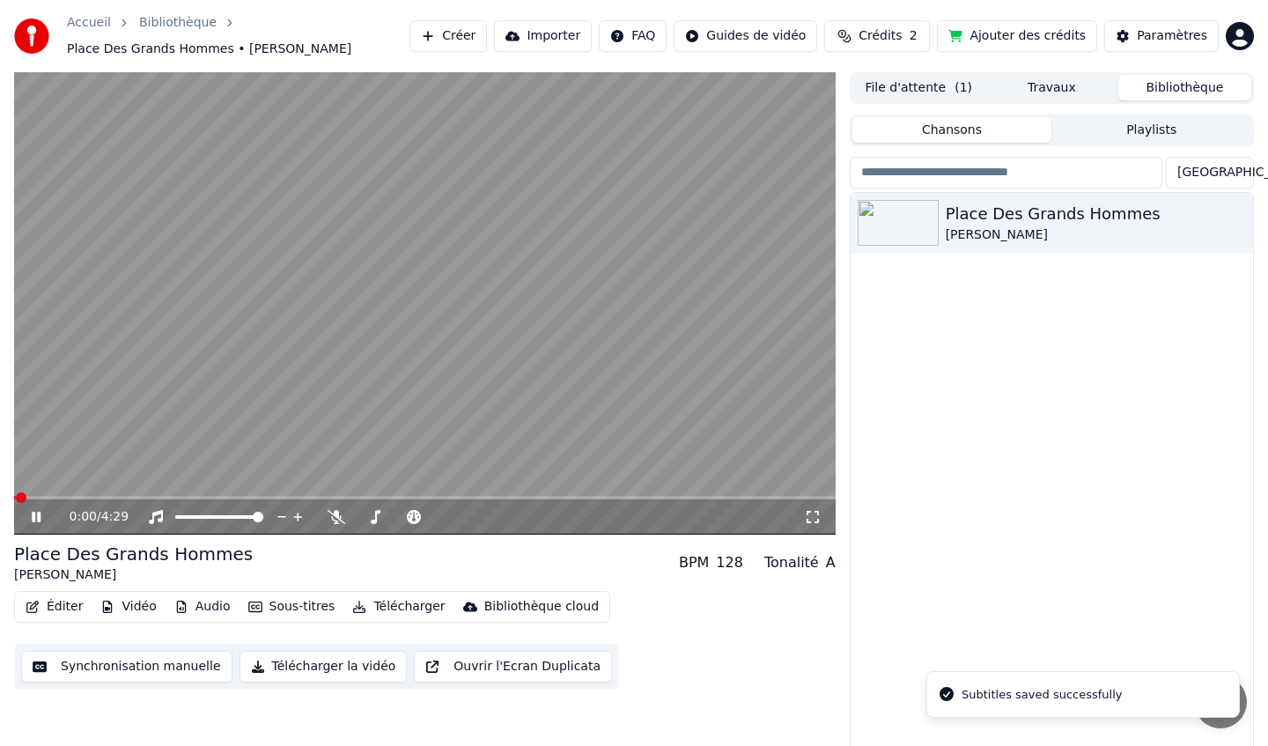
click at [38, 517] on icon at bounding box center [36, 517] width 9 height 11
click at [54, 604] on button "Éditer" at bounding box center [53, 606] width 71 height 25
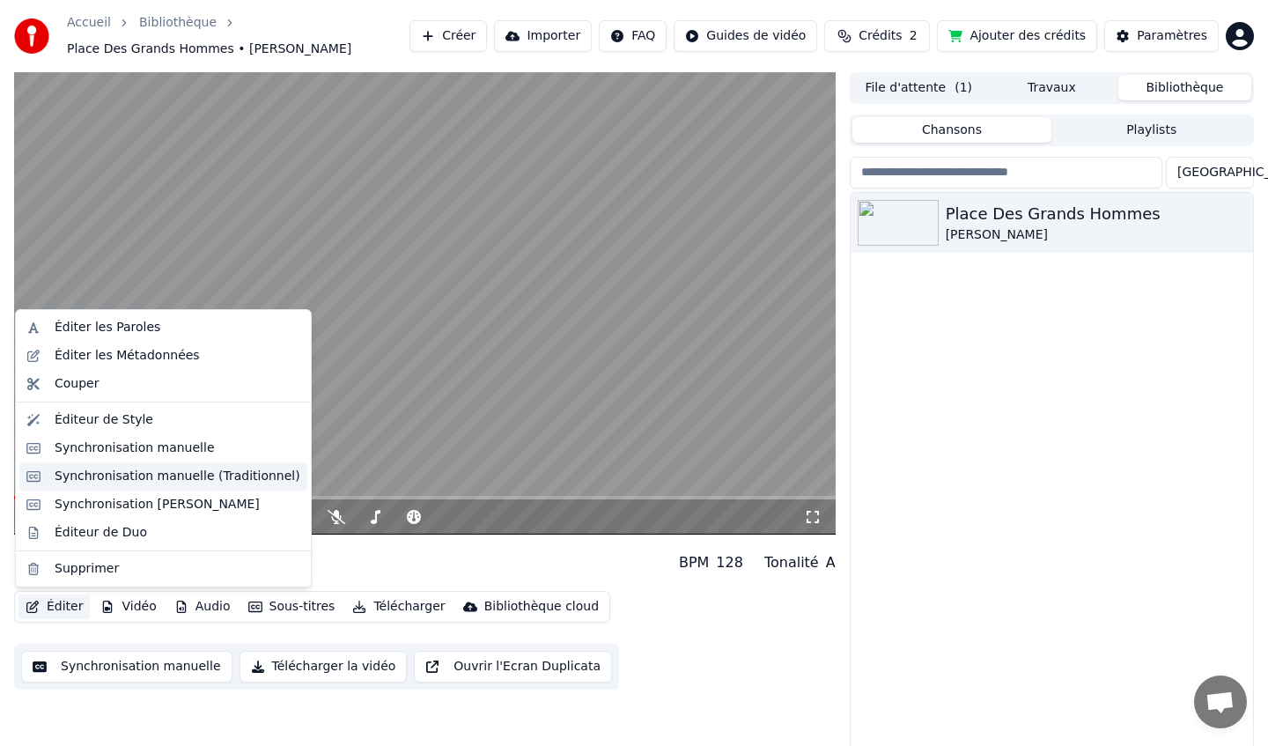
click at [192, 477] on div "Synchronisation manuelle (Traditionnel)" at bounding box center [178, 477] width 246 height 18
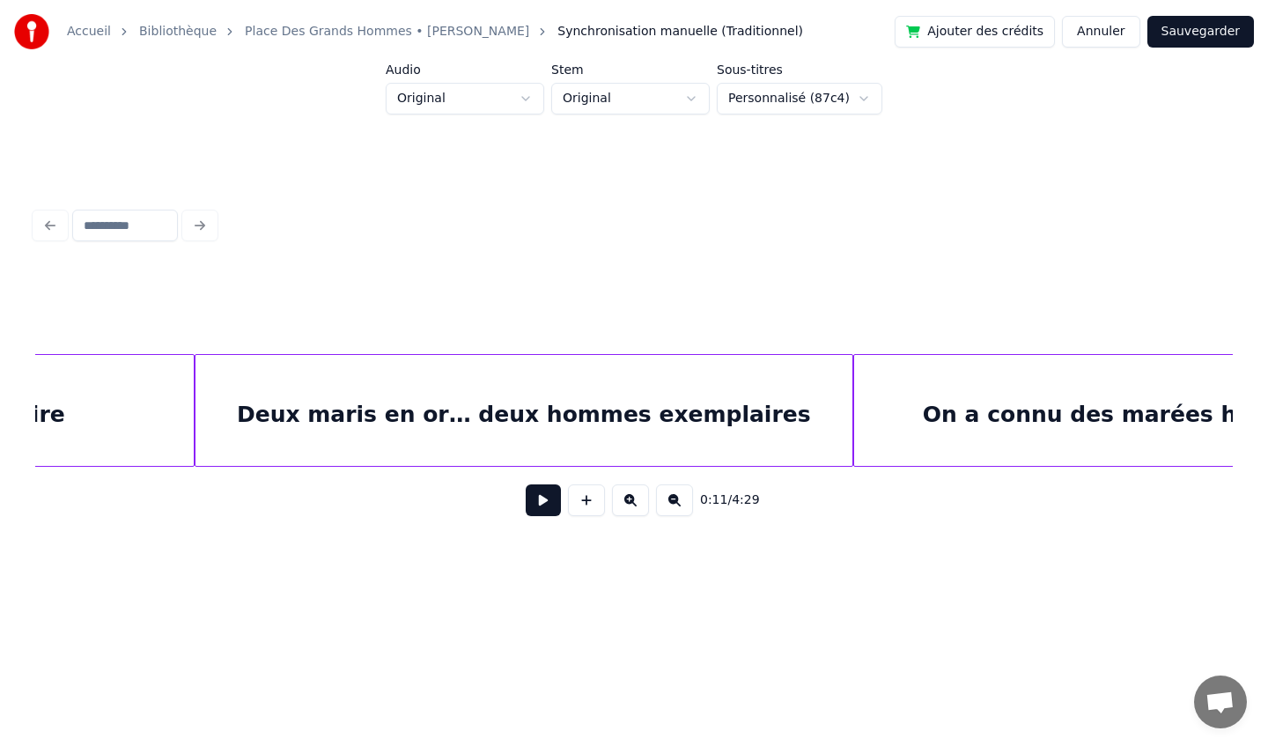
scroll to position [0, 24559]
click at [780, 416] on div "Deux maris en or… deux hommes exemplaires" at bounding box center [524, 415] width 657 height 120
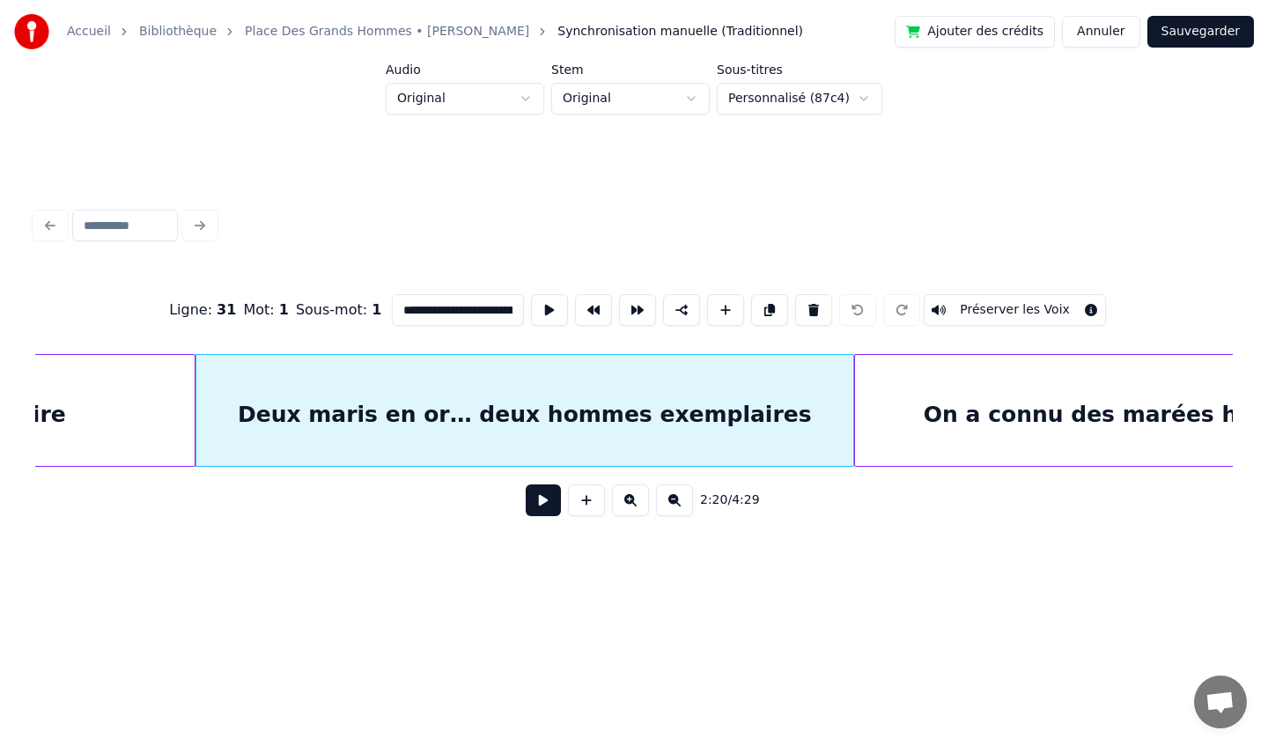
scroll to position [0, 150]
drag, startPoint x: 394, startPoint y: 309, endPoint x: 691, endPoint y: 328, distance: 297.3
click at [691, 328] on div "**********" at bounding box center [634, 310] width 1198 height 88
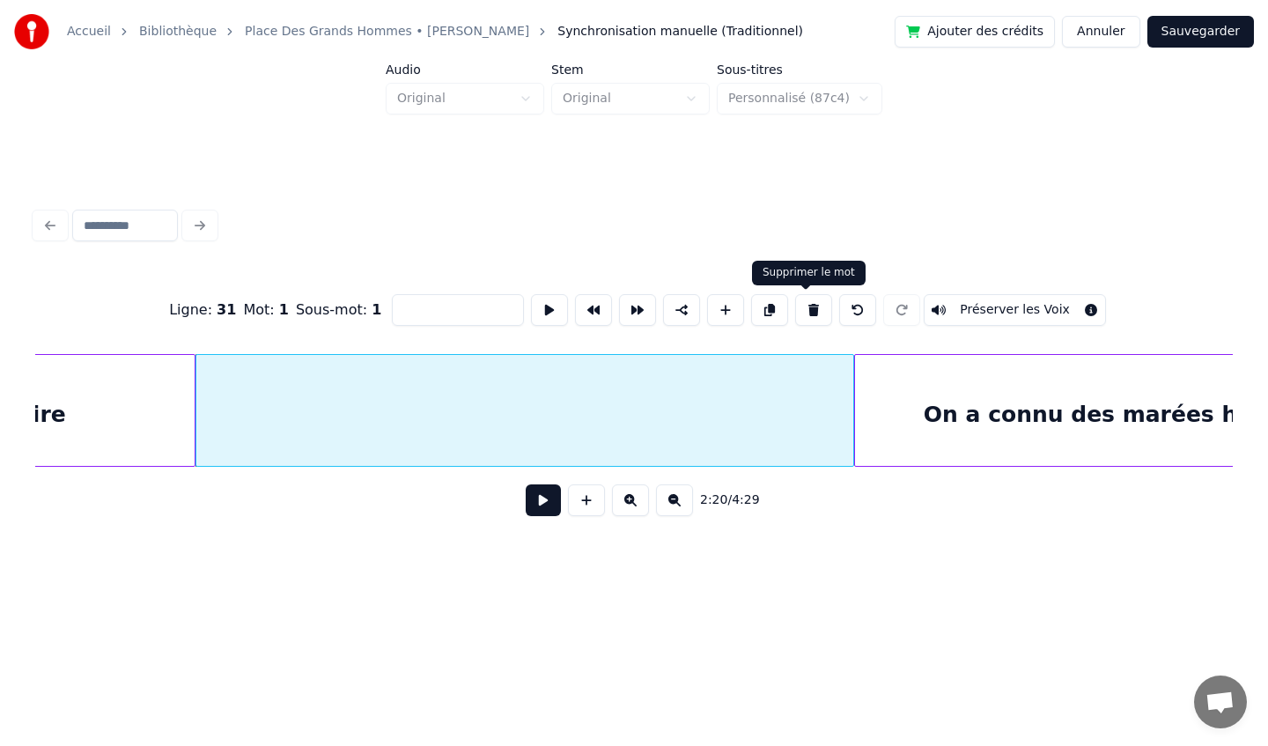
click at [807, 314] on button at bounding box center [813, 310] width 37 height 32
type input "**********"
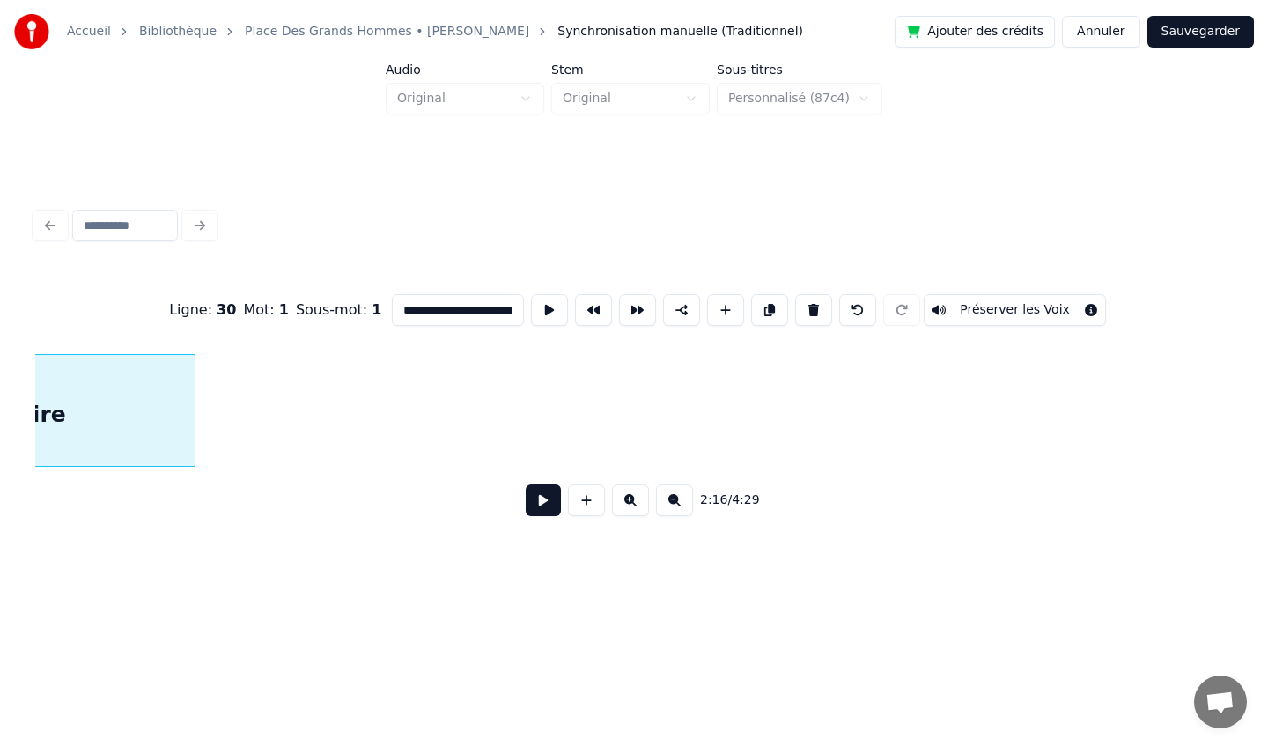
scroll to position [0, 24038]
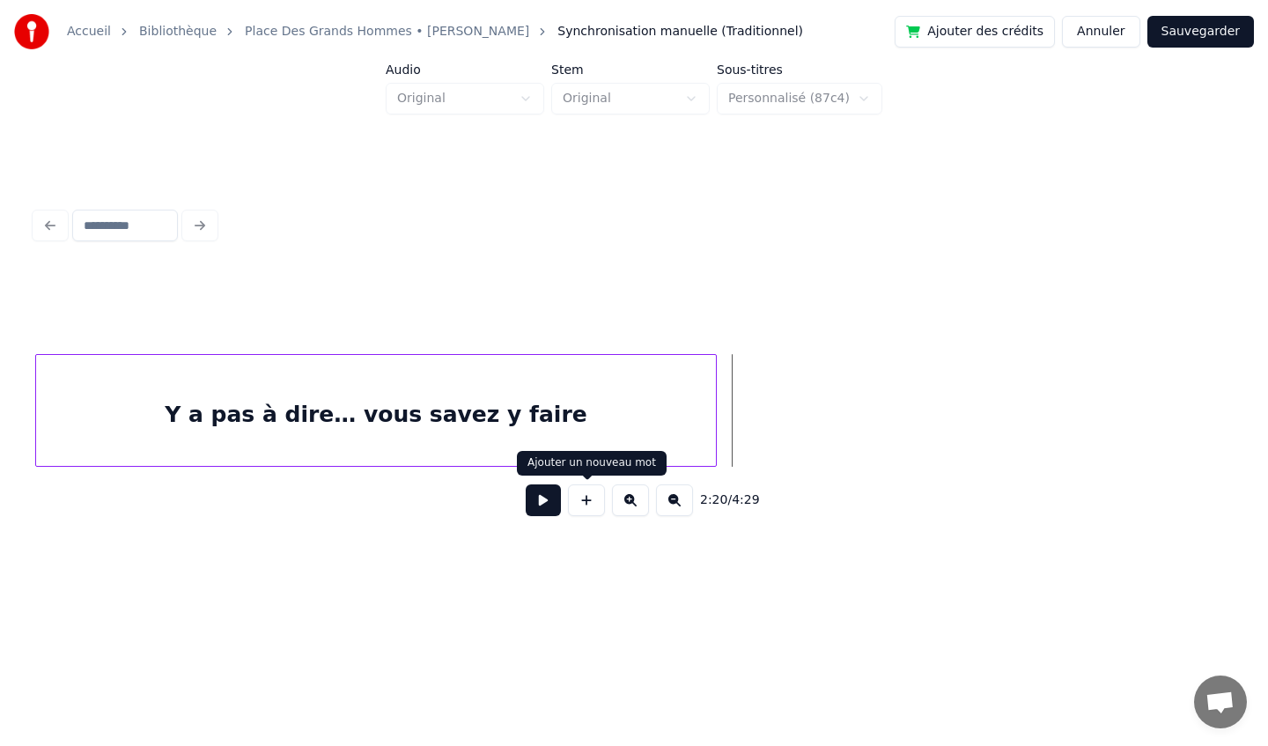
click at [586, 501] on button at bounding box center [586, 500] width 37 height 32
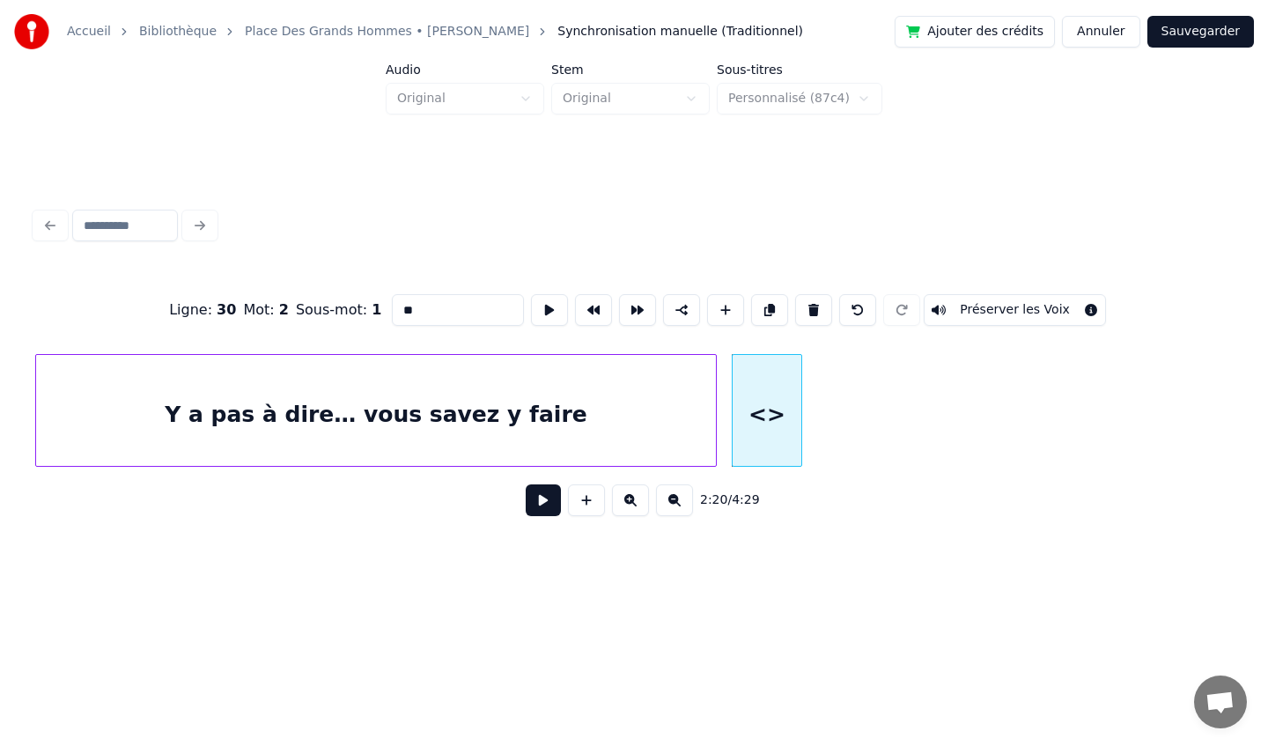
click at [449, 312] on input "**" at bounding box center [458, 310] width 132 height 32
type input "*"
click at [438, 306] on input "*" at bounding box center [458, 310] width 132 height 32
paste input "**********"
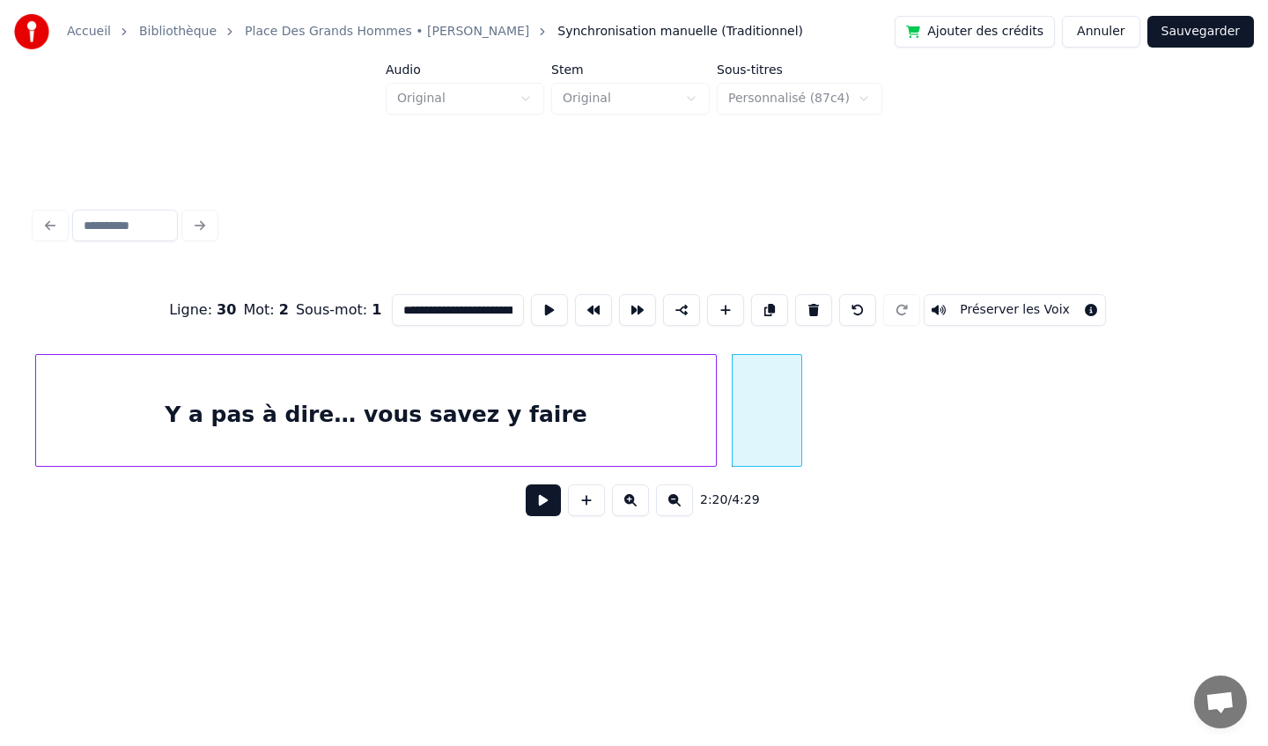
scroll to position [0, 150]
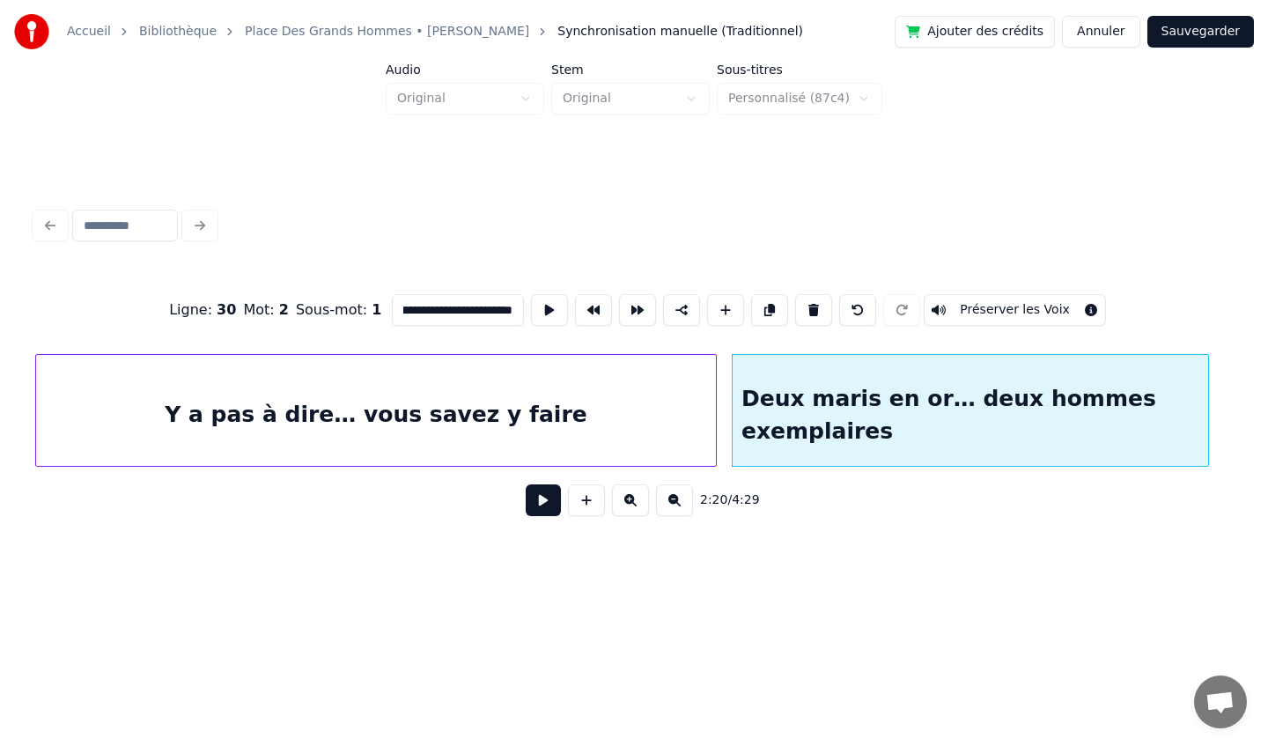
click at [1207, 400] on div at bounding box center [1205, 410] width 5 height 111
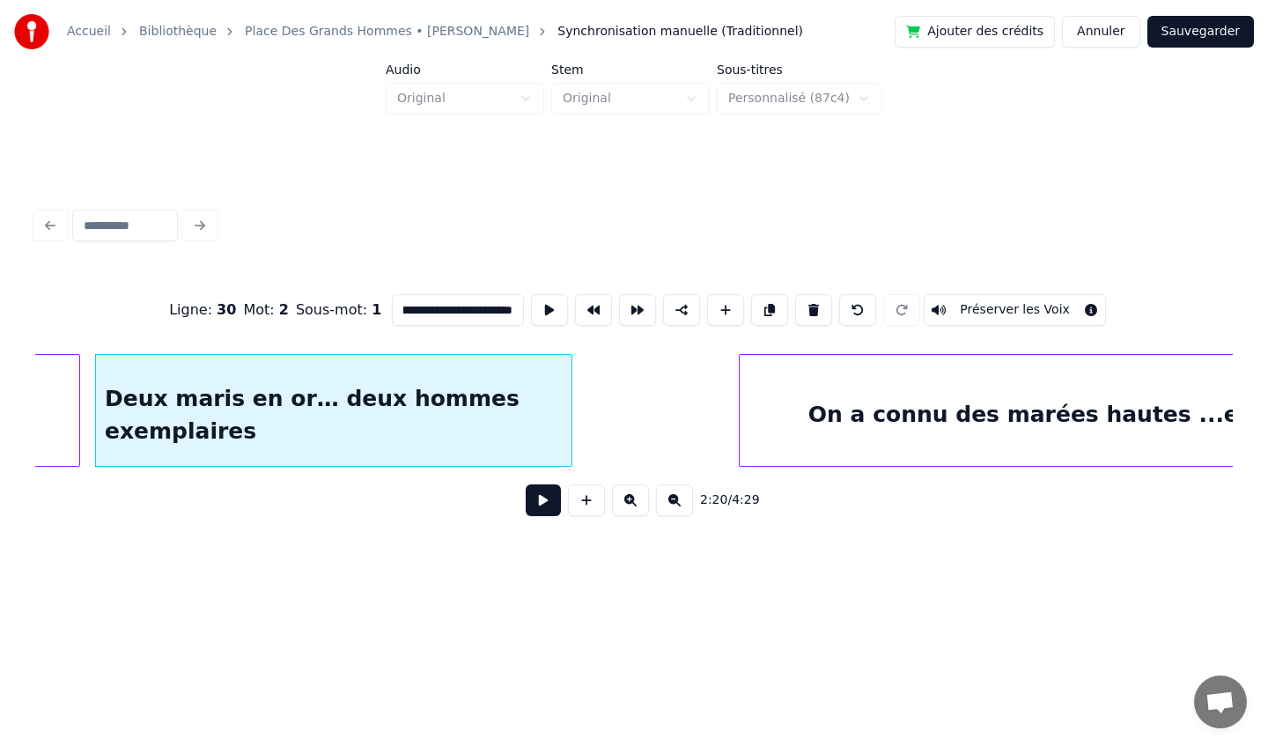
scroll to position [0, 24674]
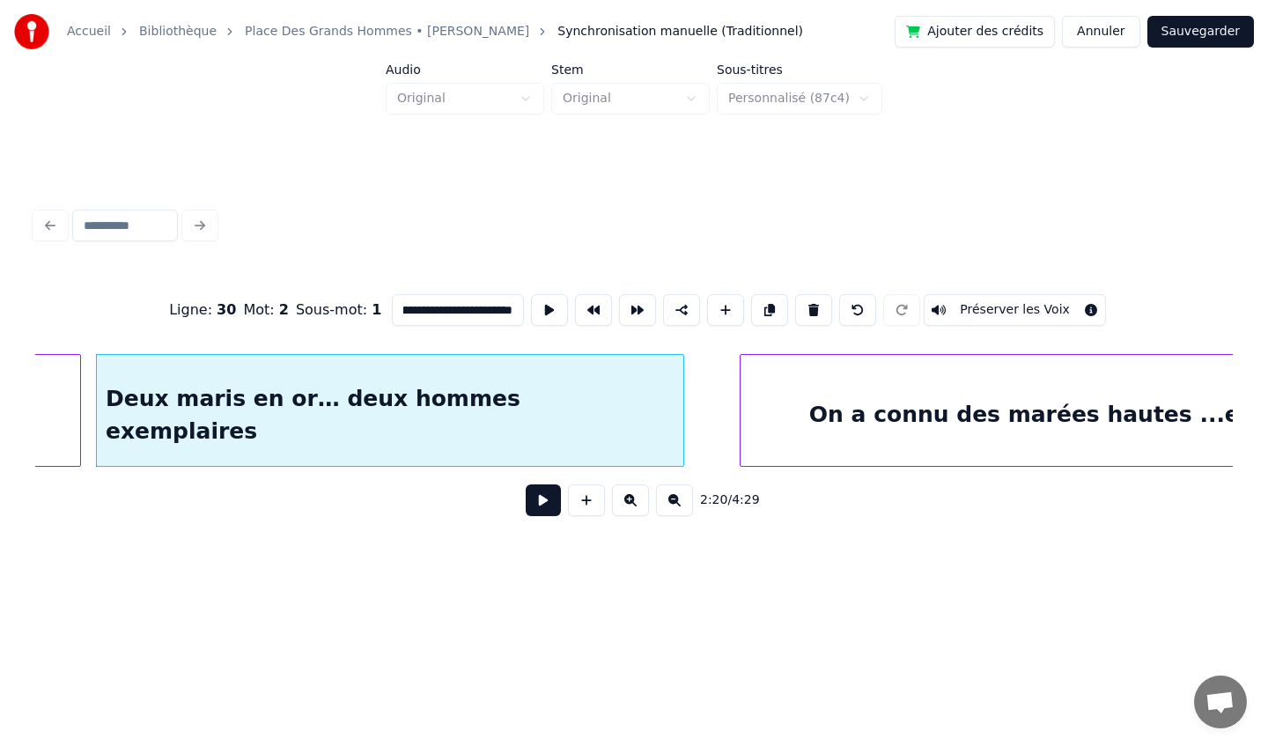
click at [683, 413] on div at bounding box center [680, 410] width 5 height 111
click at [854, 396] on div "On a connu des marées hautes ...et des marées basses" at bounding box center [1152, 415] width 822 height 120
type input "**********"
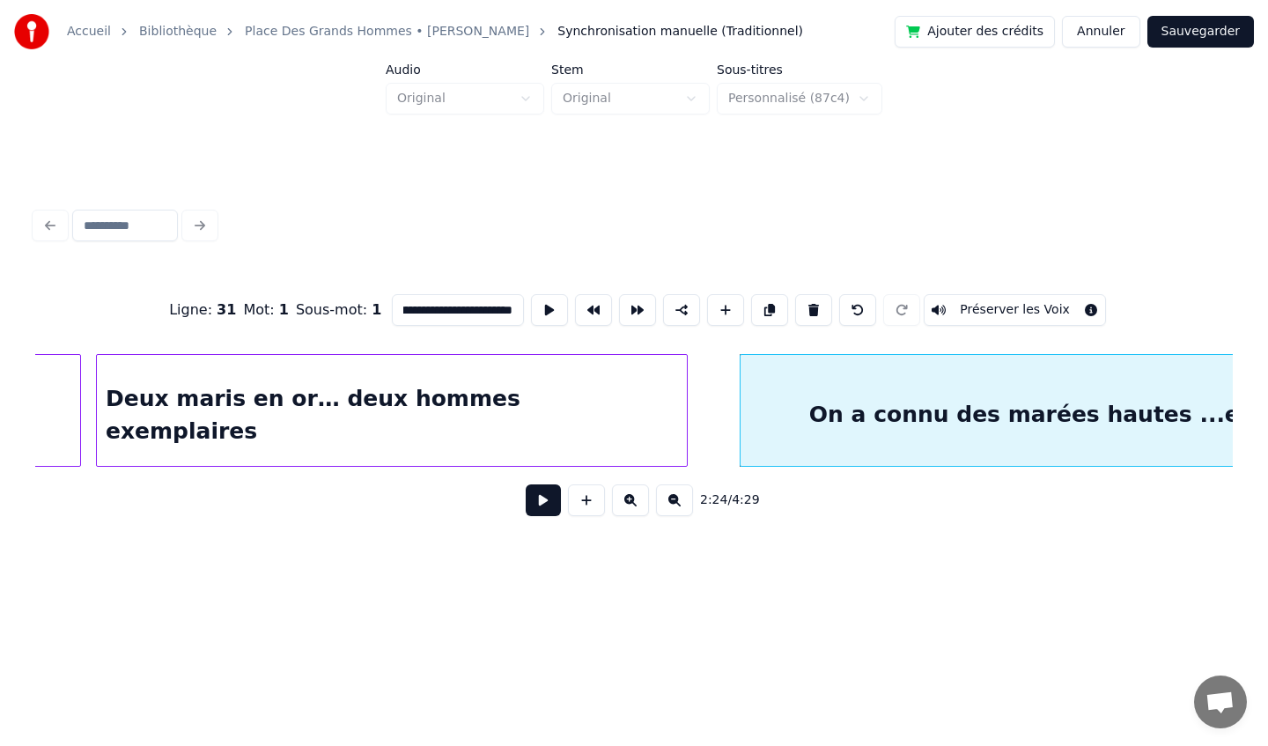
click at [474, 311] on input "**********" at bounding box center [458, 310] width 132 height 32
drag, startPoint x: 504, startPoint y: 309, endPoint x: 311, endPoint y: 310, distance: 192.8
click at [311, 310] on div "**********" at bounding box center [634, 310] width 1198 height 88
click at [393, 313] on input "**********" at bounding box center [458, 310] width 132 height 32
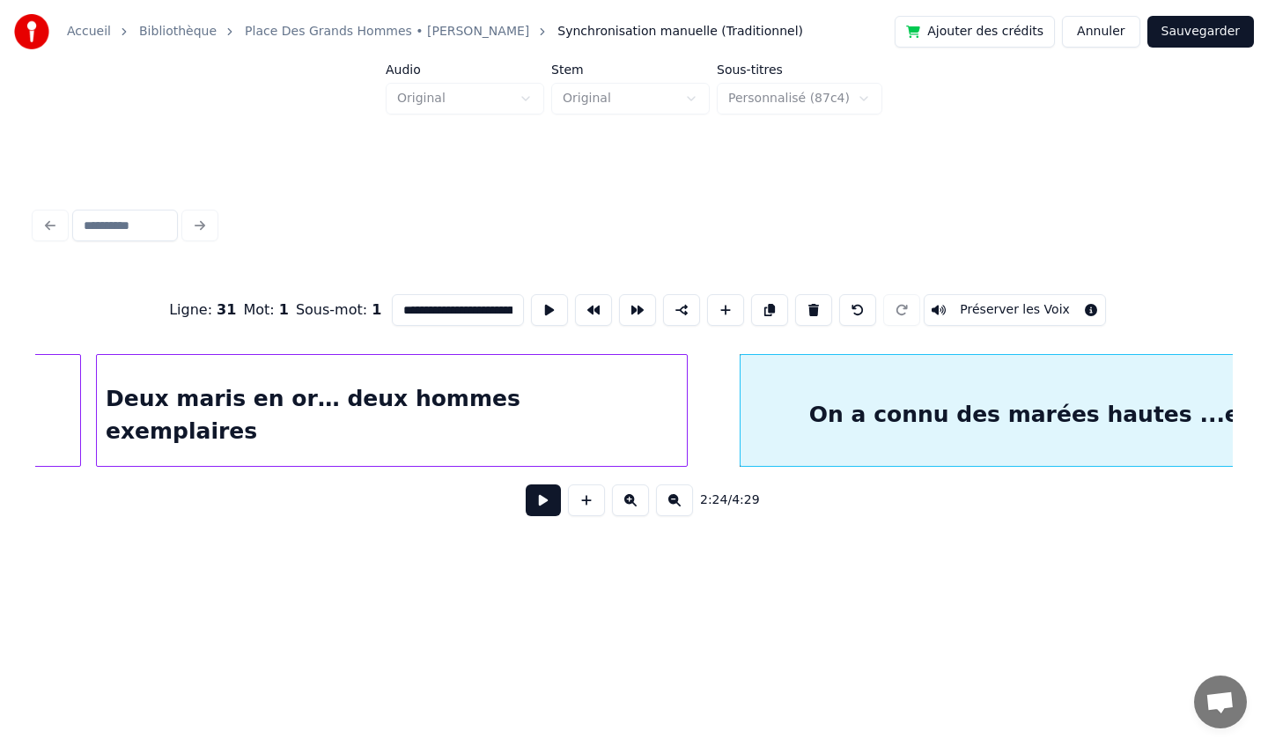
scroll to position [0, 203]
drag, startPoint x: 393, startPoint y: 313, endPoint x: 711, endPoint y: 313, distance: 318.7
click at [711, 313] on div "**********" at bounding box center [634, 310] width 1198 height 88
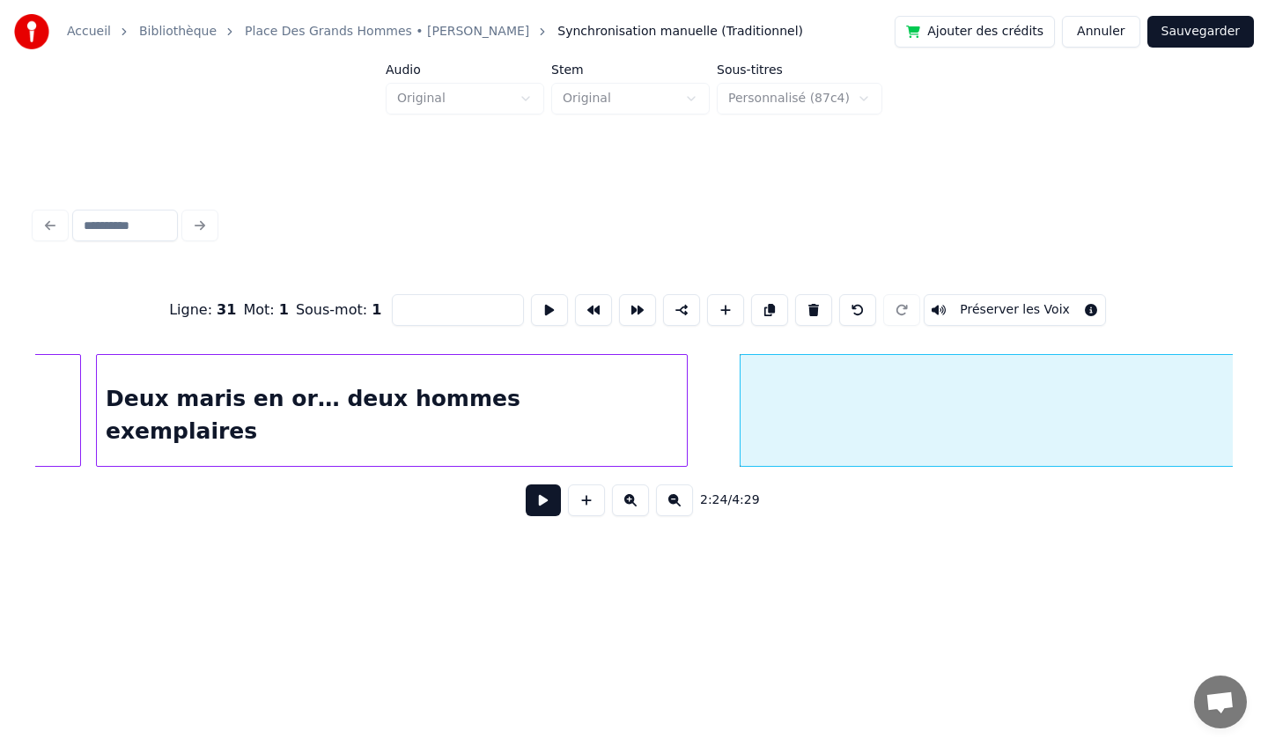
click at [818, 433] on div at bounding box center [1152, 415] width 822 height 120
click at [807, 314] on button at bounding box center [813, 310] width 37 height 32
type input "**********"
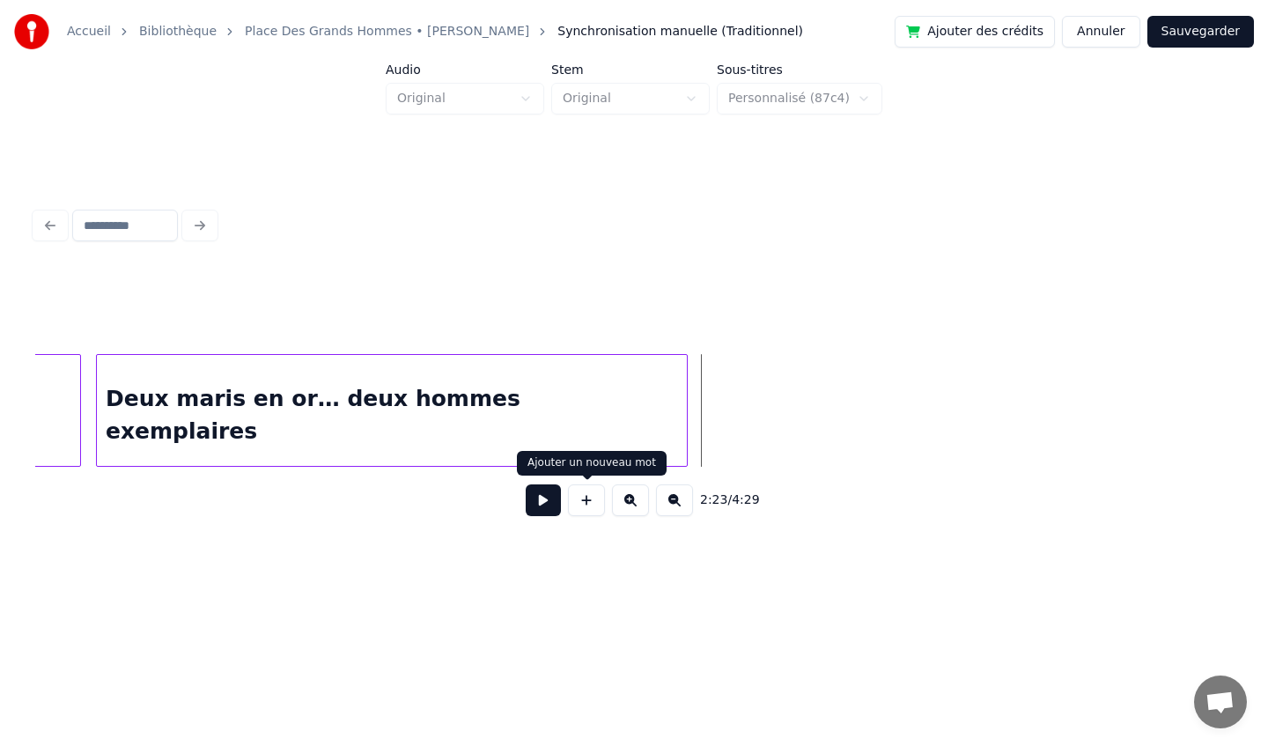
click at [586, 505] on button at bounding box center [586, 500] width 37 height 32
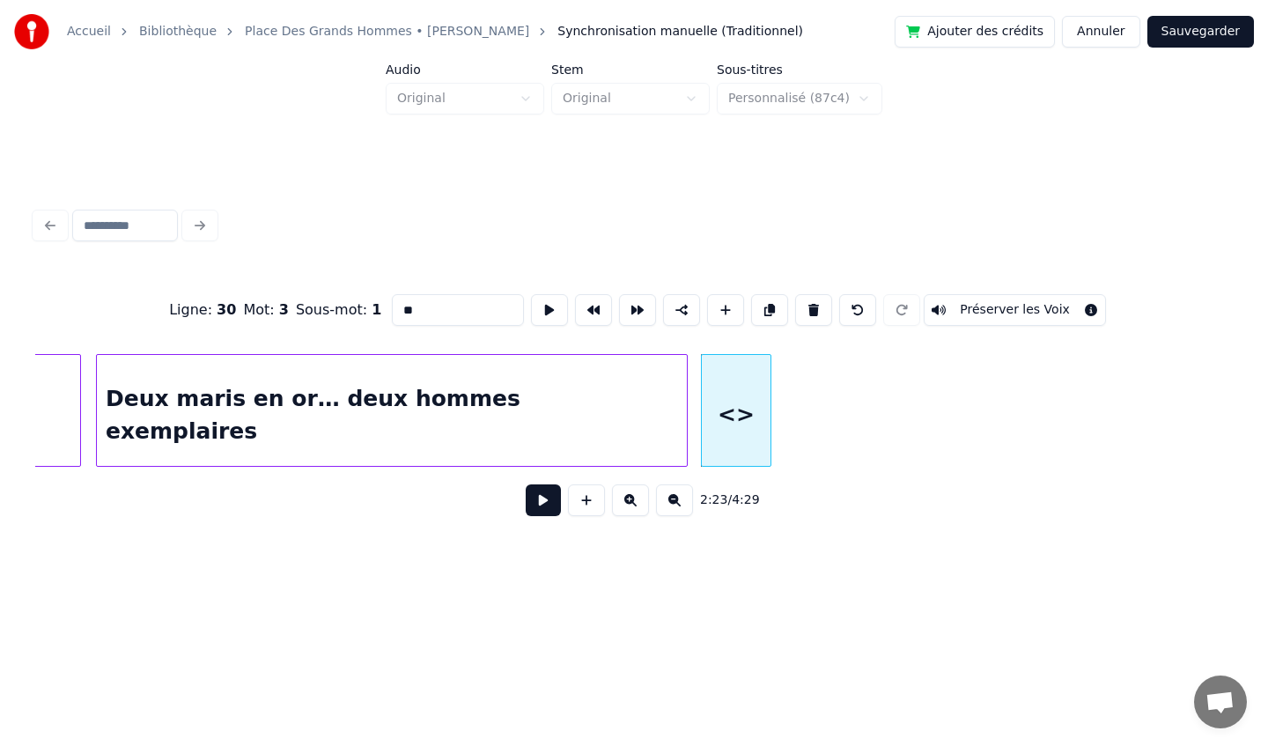
drag, startPoint x: 453, startPoint y: 308, endPoint x: 424, endPoint y: 308, distance: 29.1
click at [424, 308] on input "**" at bounding box center [458, 310] width 132 height 32
type input "*"
paste input "**********"
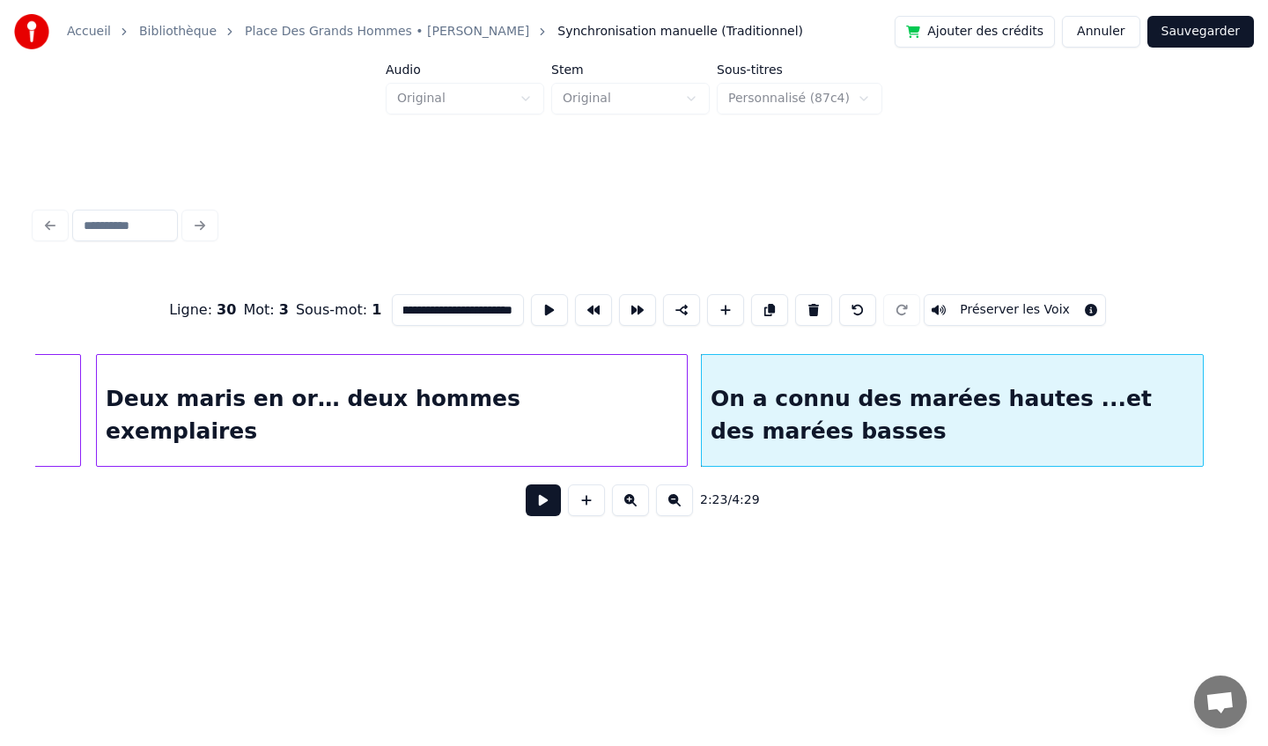
click at [1202, 393] on div at bounding box center [1200, 410] width 5 height 111
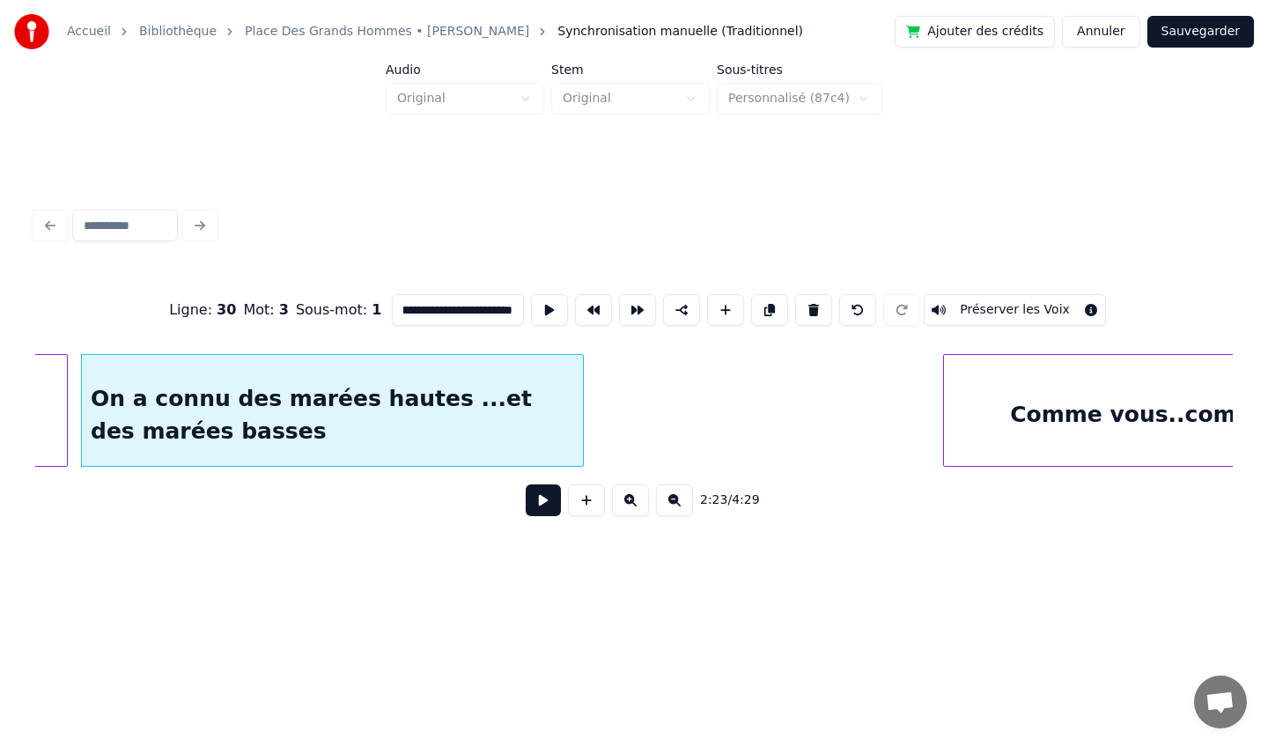
scroll to position [0, 25296]
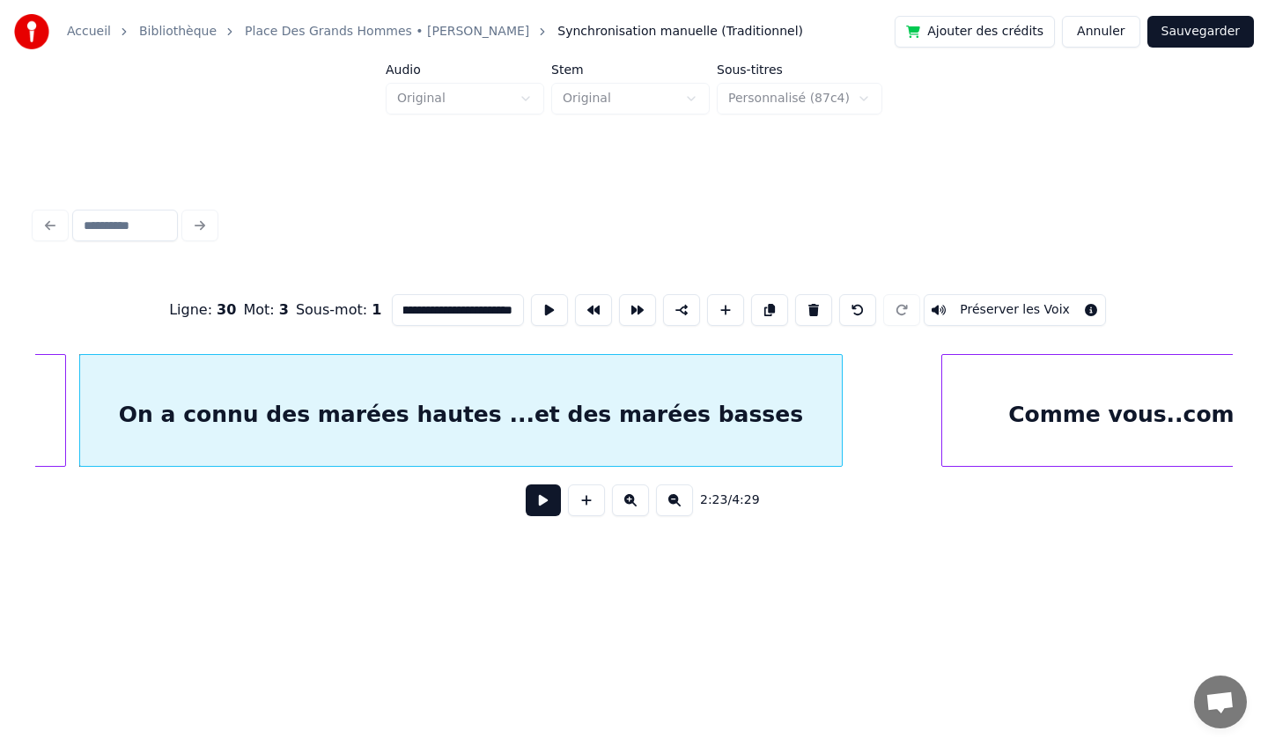
click at [841, 416] on div at bounding box center [838, 410] width 5 height 111
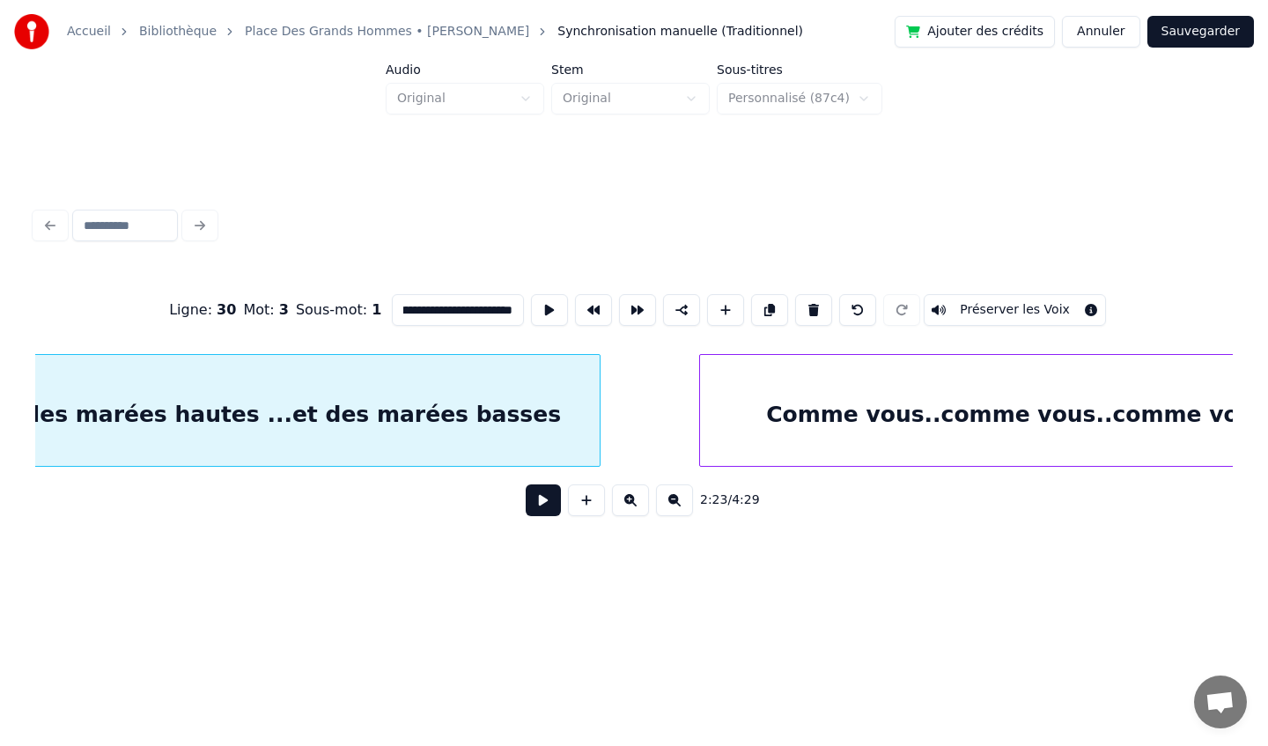
scroll to position [0, 25545]
click at [1007, 398] on div "Comme vous..comme vous..comme vous" at bounding box center [1009, 415] width 633 height 120
type input "**********"
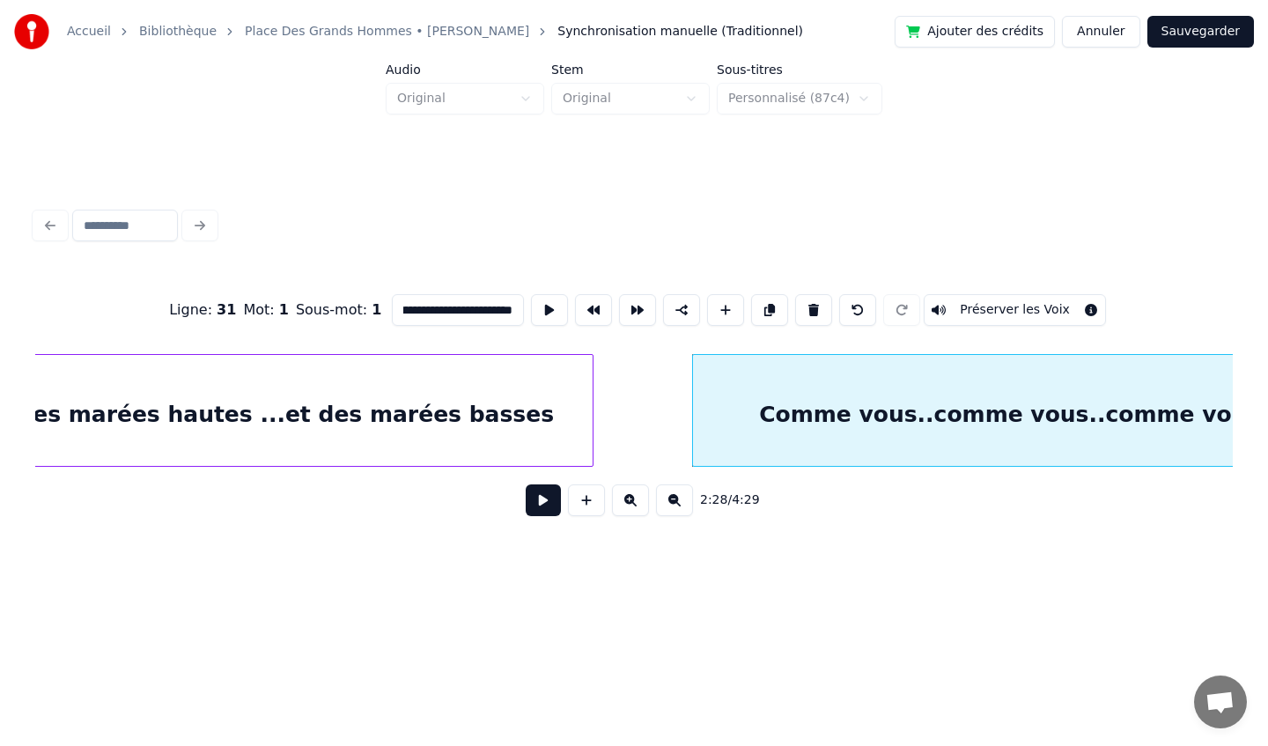
scroll to position [0, 0]
drag, startPoint x: 507, startPoint y: 311, endPoint x: 143, endPoint y: 310, distance: 364.5
click at [143, 310] on div "**********" at bounding box center [634, 310] width 1198 height 88
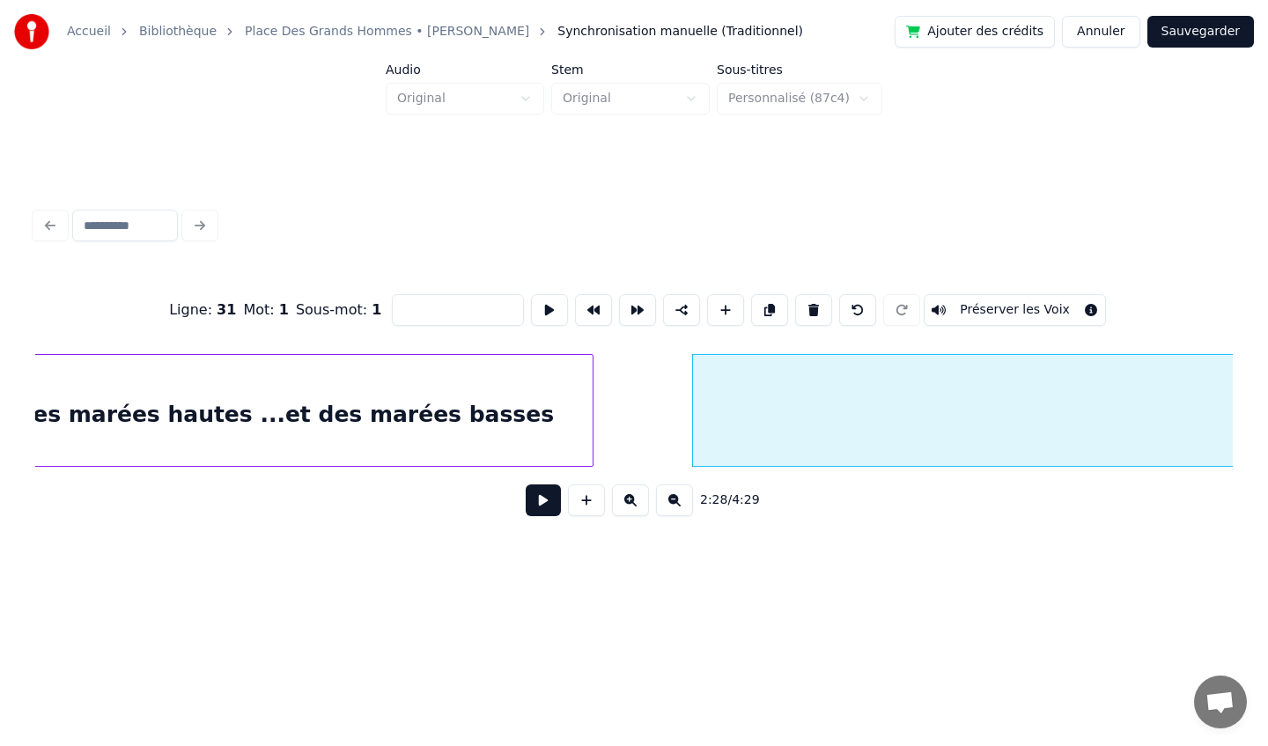
click at [754, 388] on div at bounding box center [1009, 415] width 633 height 120
click at [814, 307] on button at bounding box center [813, 310] width 37 height 32
type input "**********"
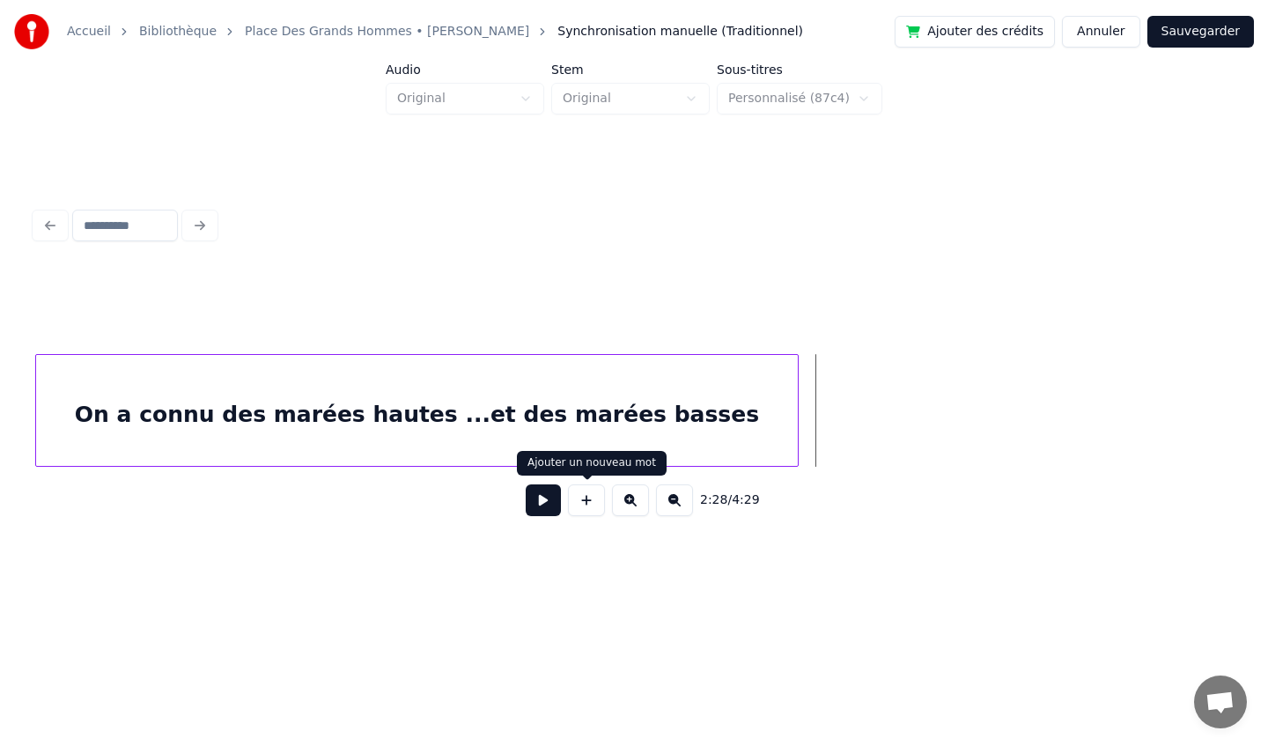
click at [586, 500] on button at bounding box center [586, 500] width 37 height 32
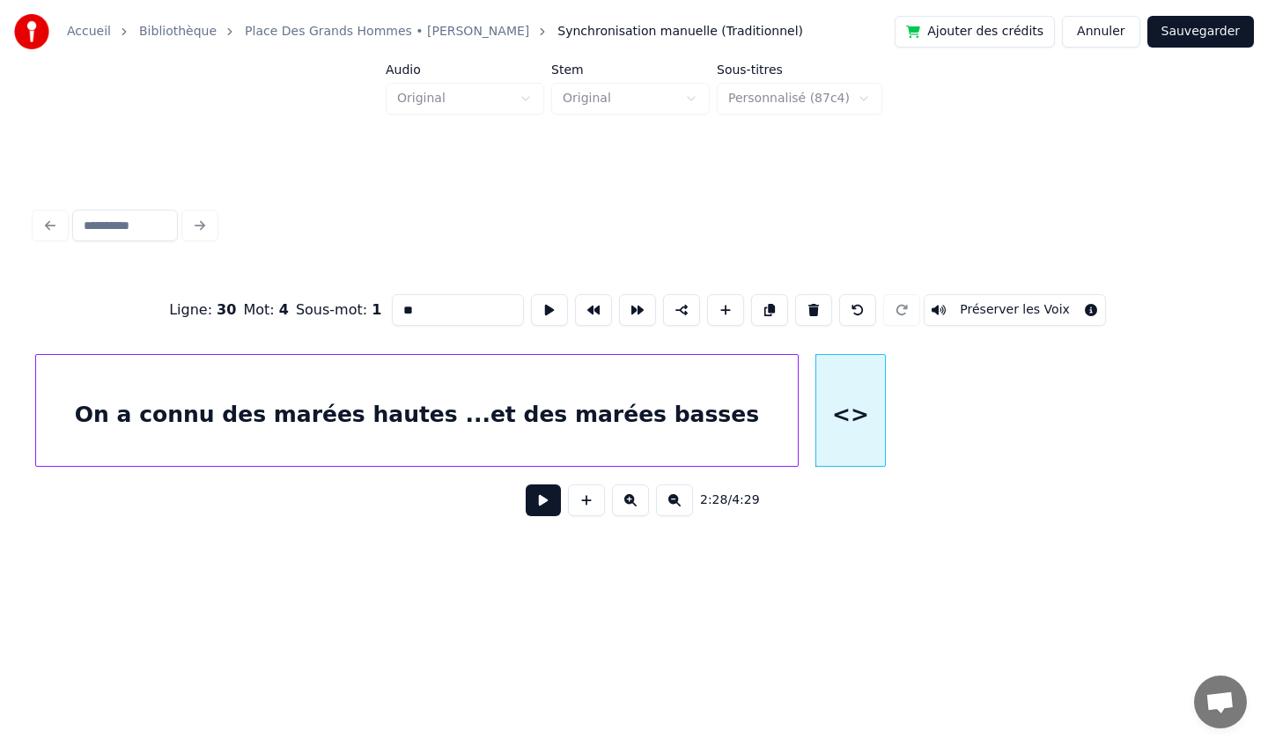
click at [444, 314] on input "**" at bounding box center [458, 310] width 132 height 32
type input "*"
paste input "**********"
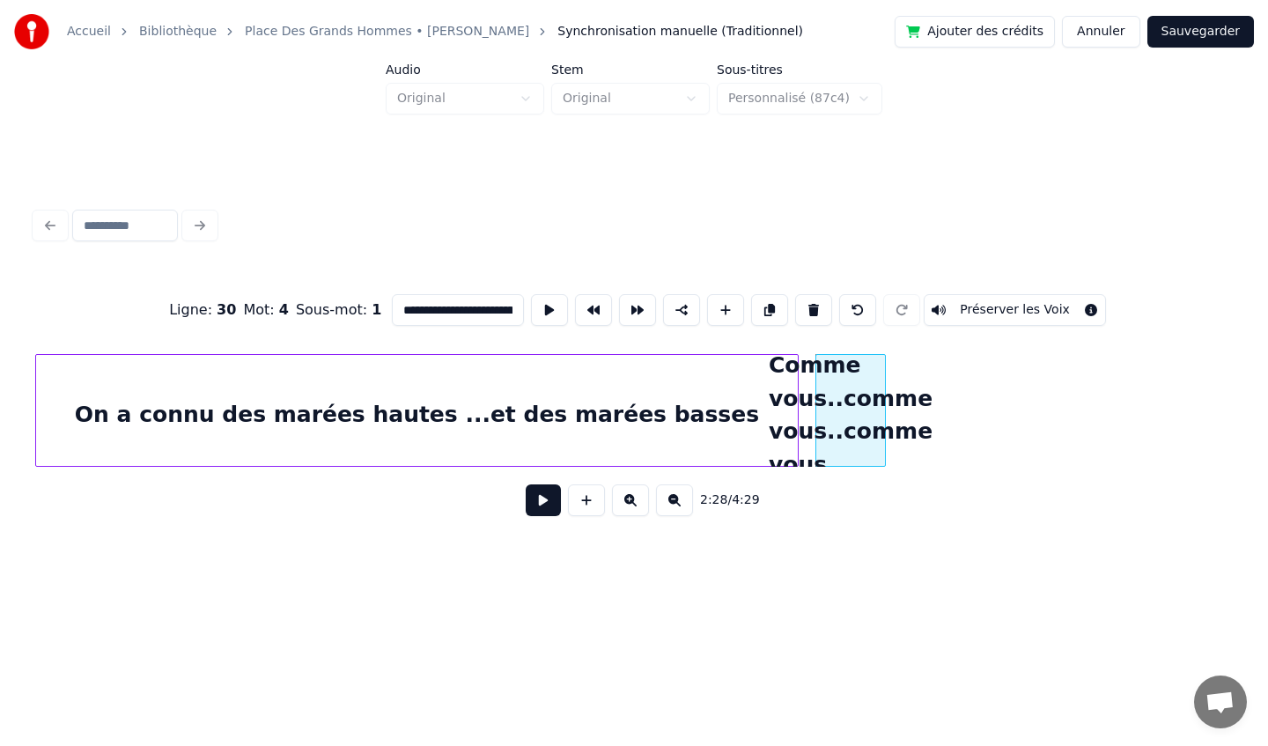
scroll to position [0, 123]
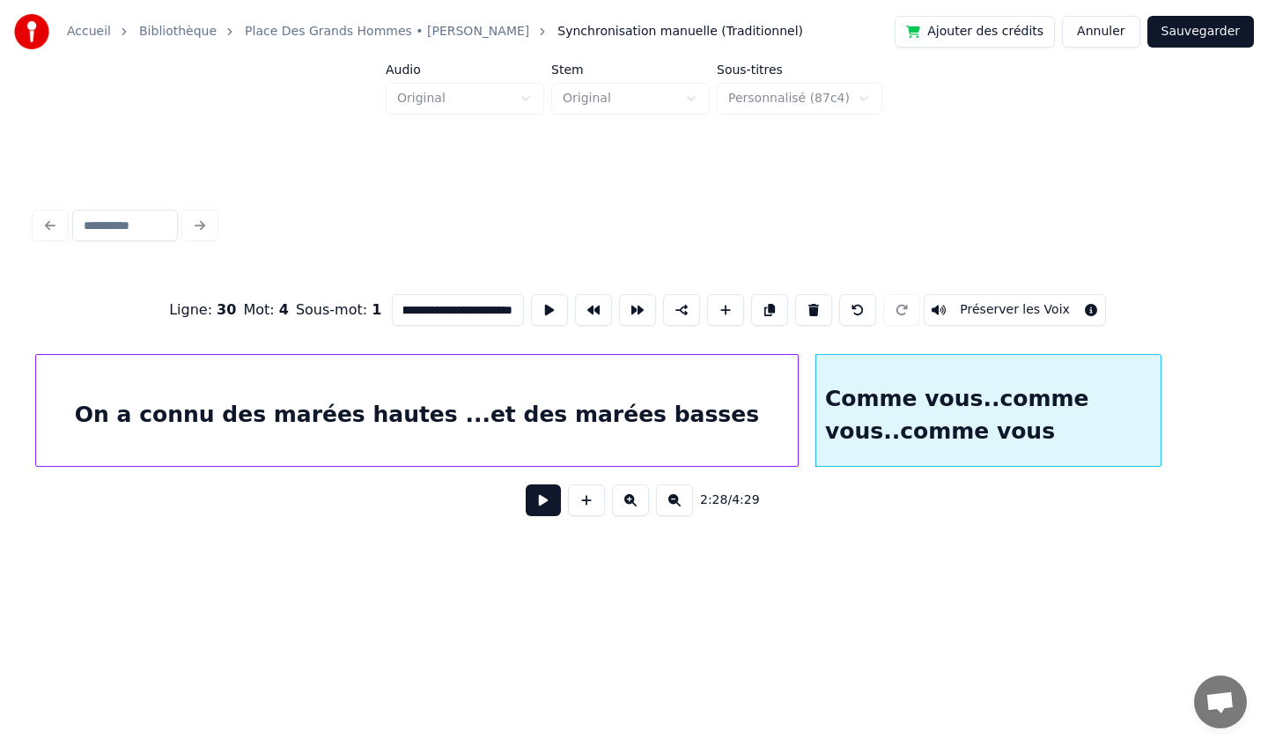
click at [1158, 394] on div at bounding box center [1157, 410] width 5 height 111
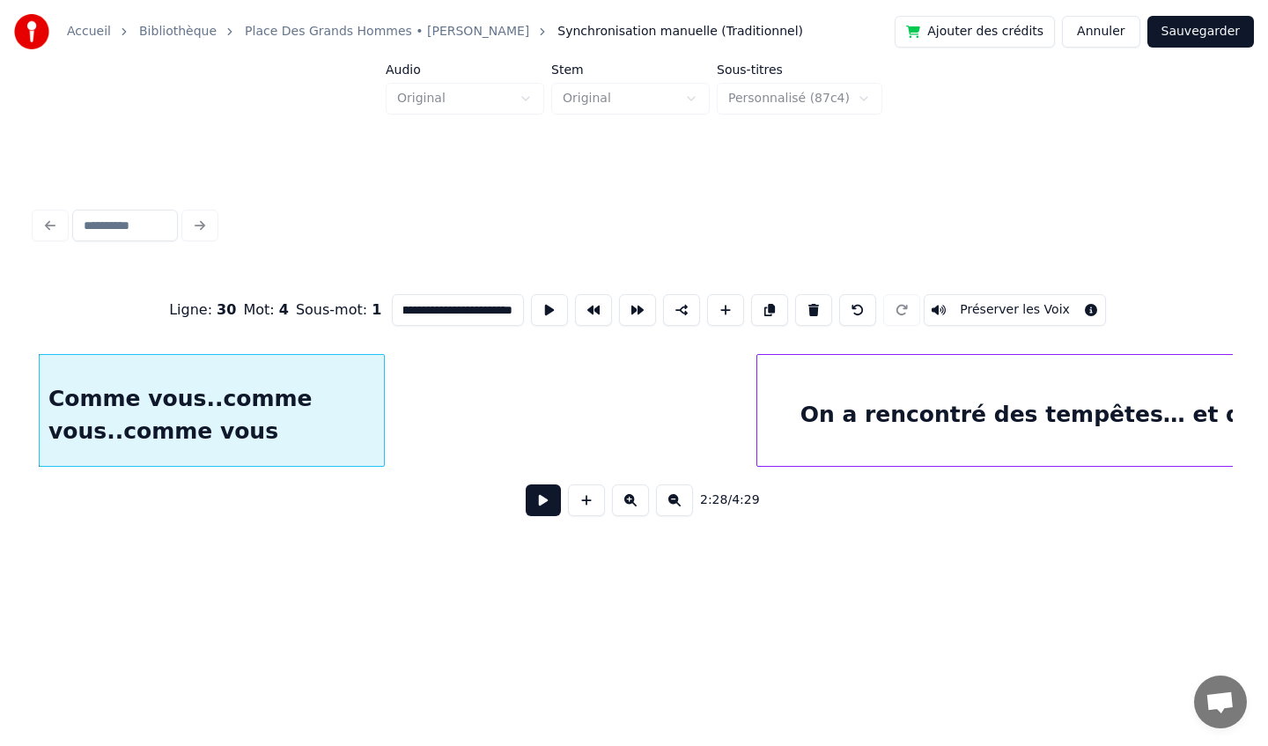
scroll to position [0, 26115]
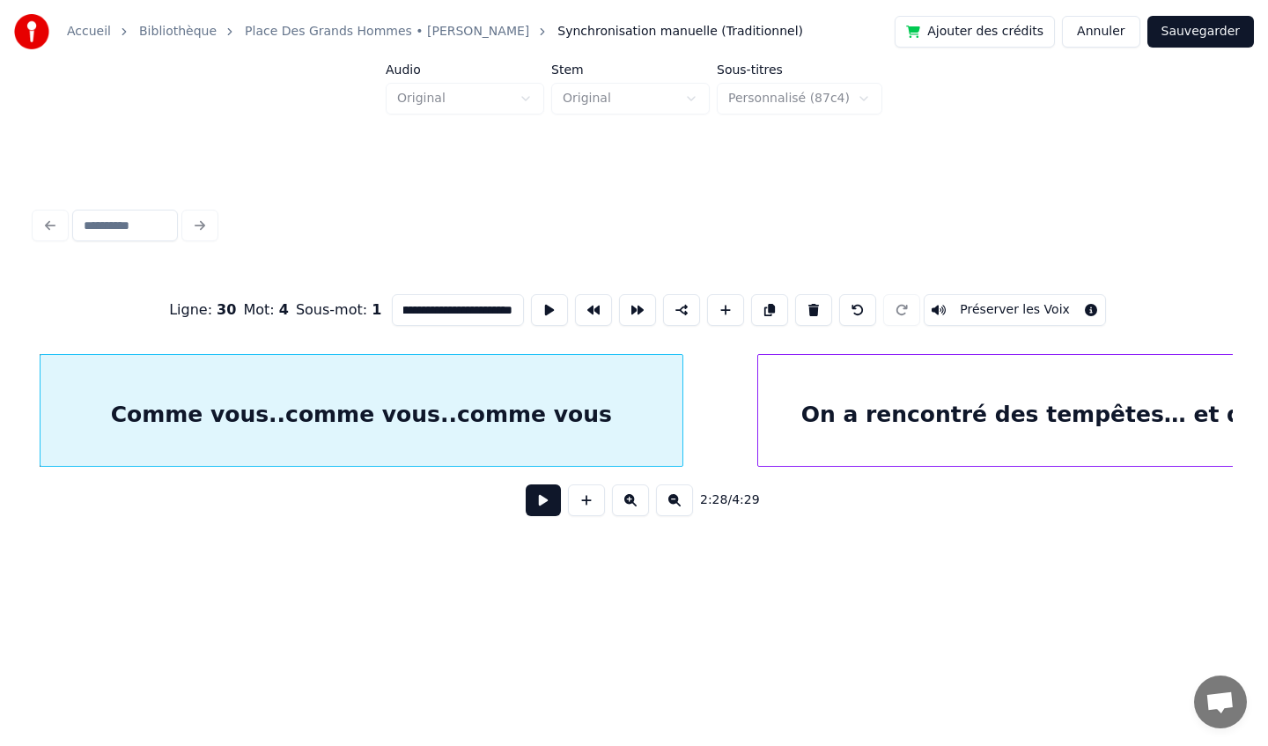
click at [680, 409] on div at bounding box center [679, 410] width 5 height 111
click at [877, 399] on div "On a rencontré des tempêtes… et des bourrasques" at bounding box center [1117, 415] width 719 height 120
type input "**********"
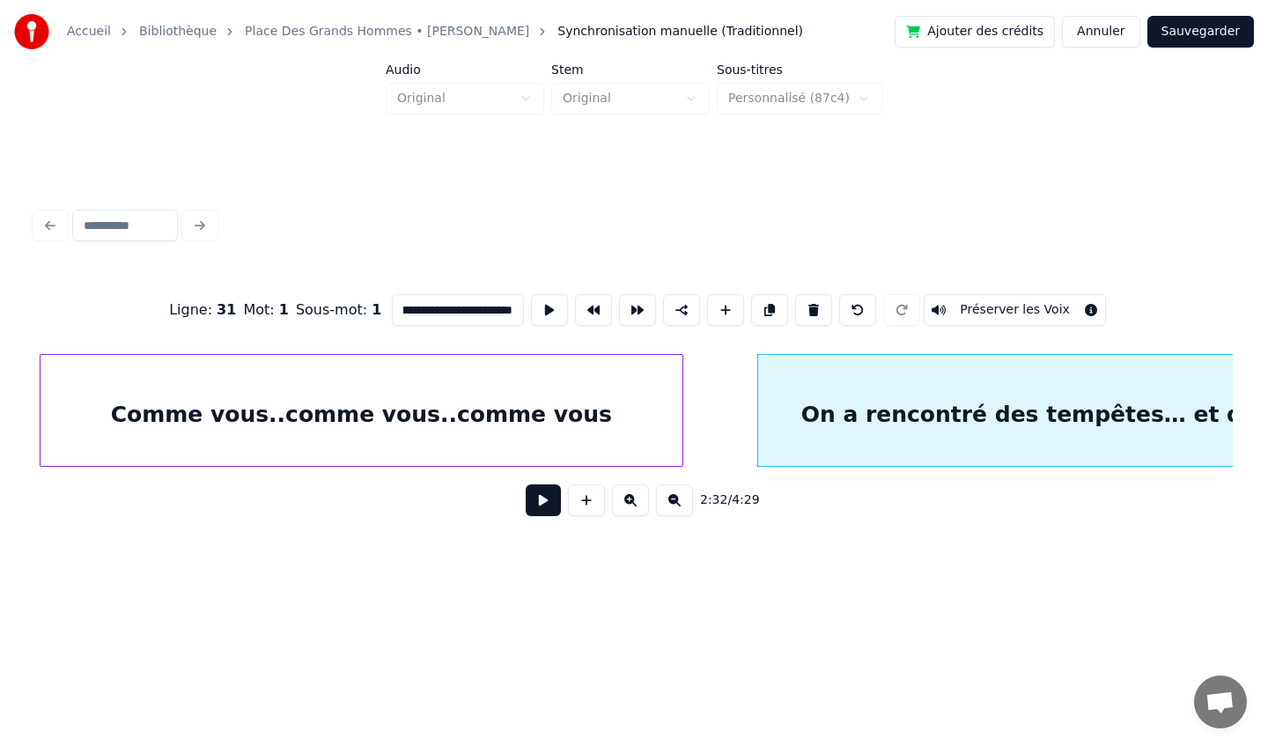
scroll to position [0, 0]
drag, startPoint x: 455, startPoint y: 308, endPoint x: 310, endPoint y: 306, distance: 145.3
click at [310, 306] on div "**********" at bounding box center [634, 310] width 1198 height 88
click at [404, 309] on input "**********" at bounding box center [458, 310] width 132 height 32
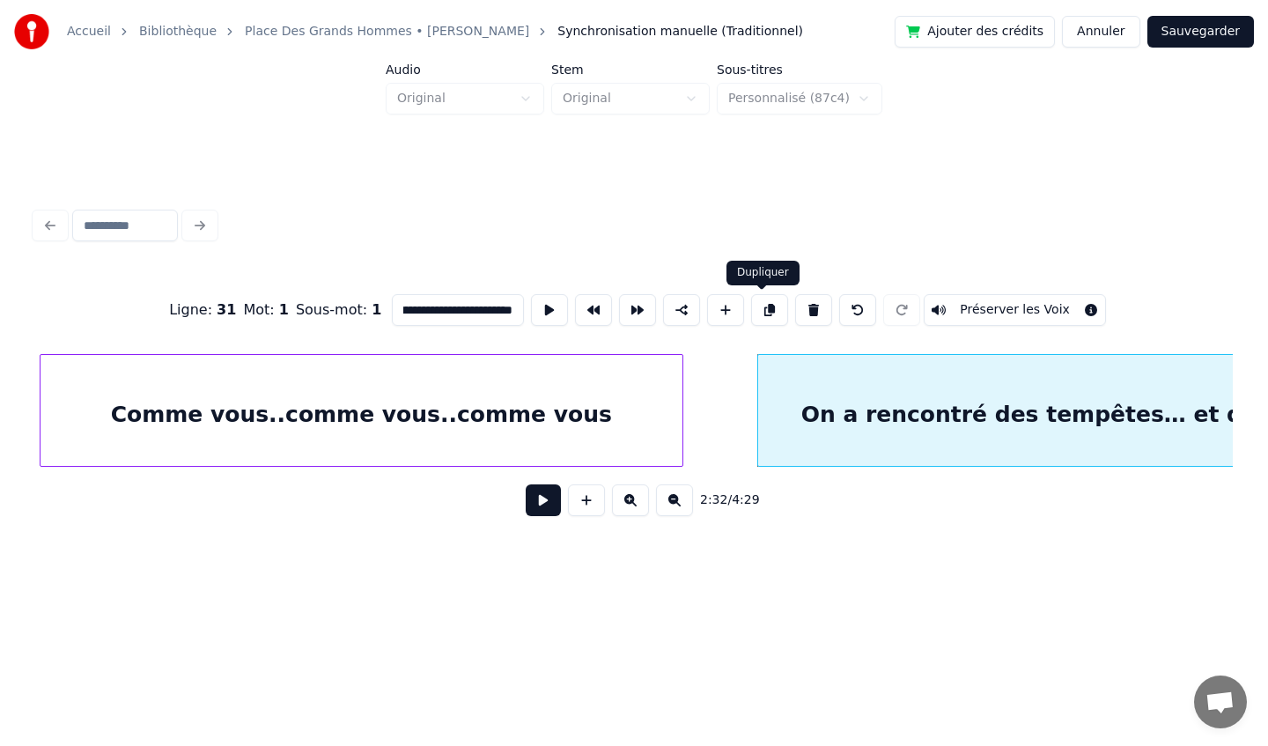
drag, startPoint x: 393, startPoint y: 309, endPoint x: 777, endPoint y: 318, distance: 384.0
click at [777, 318] on div "**********" at bounding box center [634, 310] width 1198 height 88
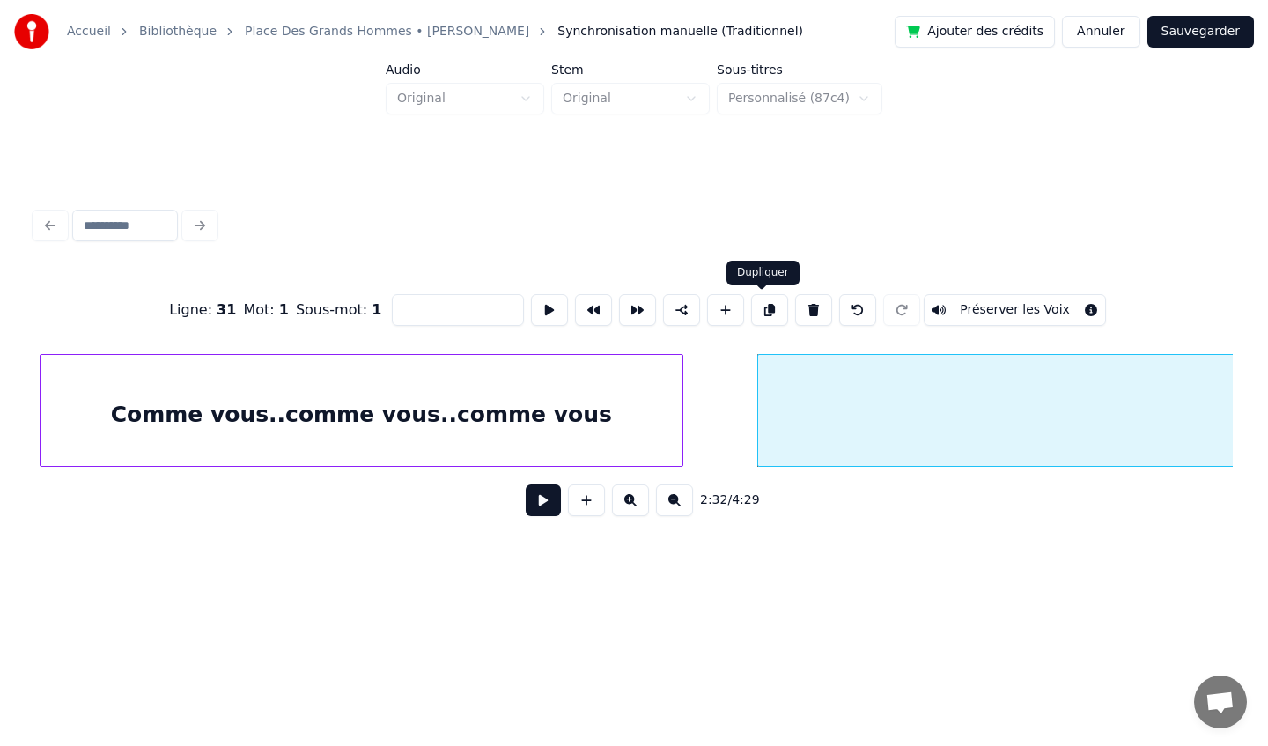
scroll to position [0, 0]
click at [802, 401] on div at bounding box center [1117, 415] width 719 height 120
click at [810, 310] on button at bounding box center [813, 310] width 37 height 32
type input "**********"
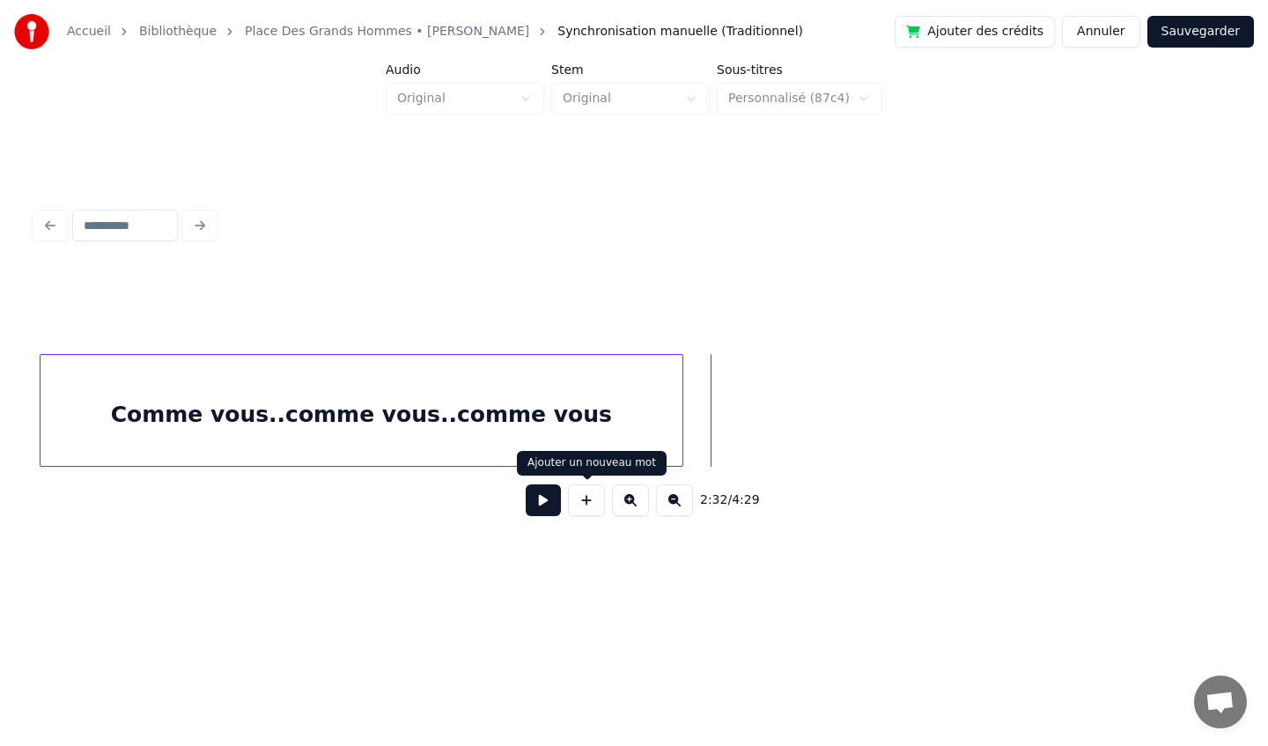
click at [591, 508] on button at bounding box center [586, 500] width 37 height 32
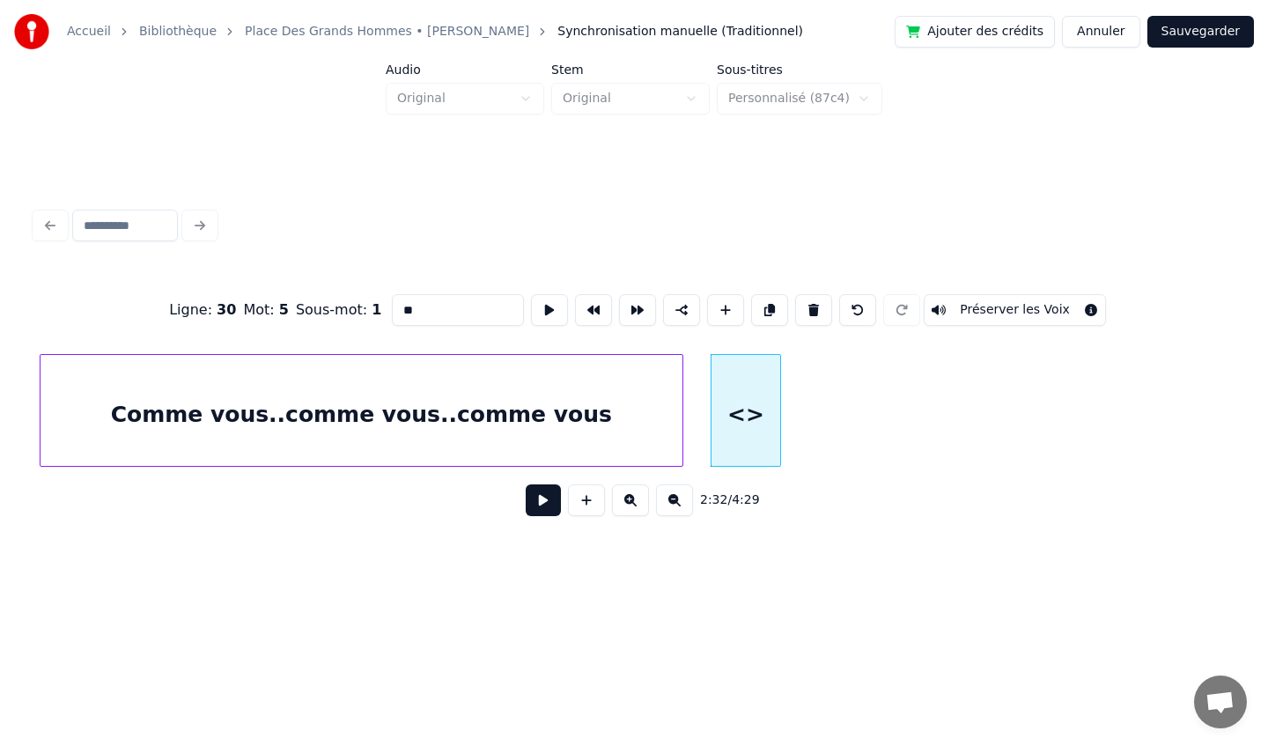
click at [475, 308] on input "**" at bounding box center [458, 310] width 132 height 32
type input "*"
paste input "**********"
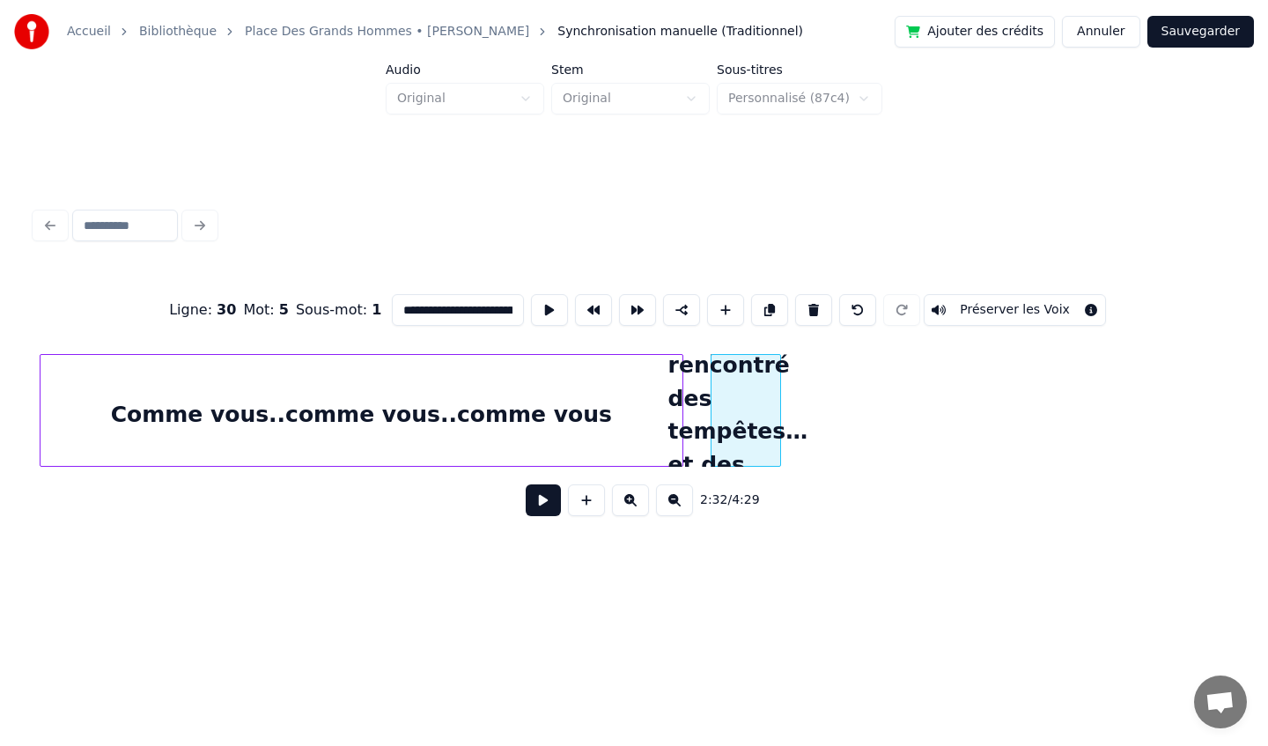
scroll to position [0, 180]
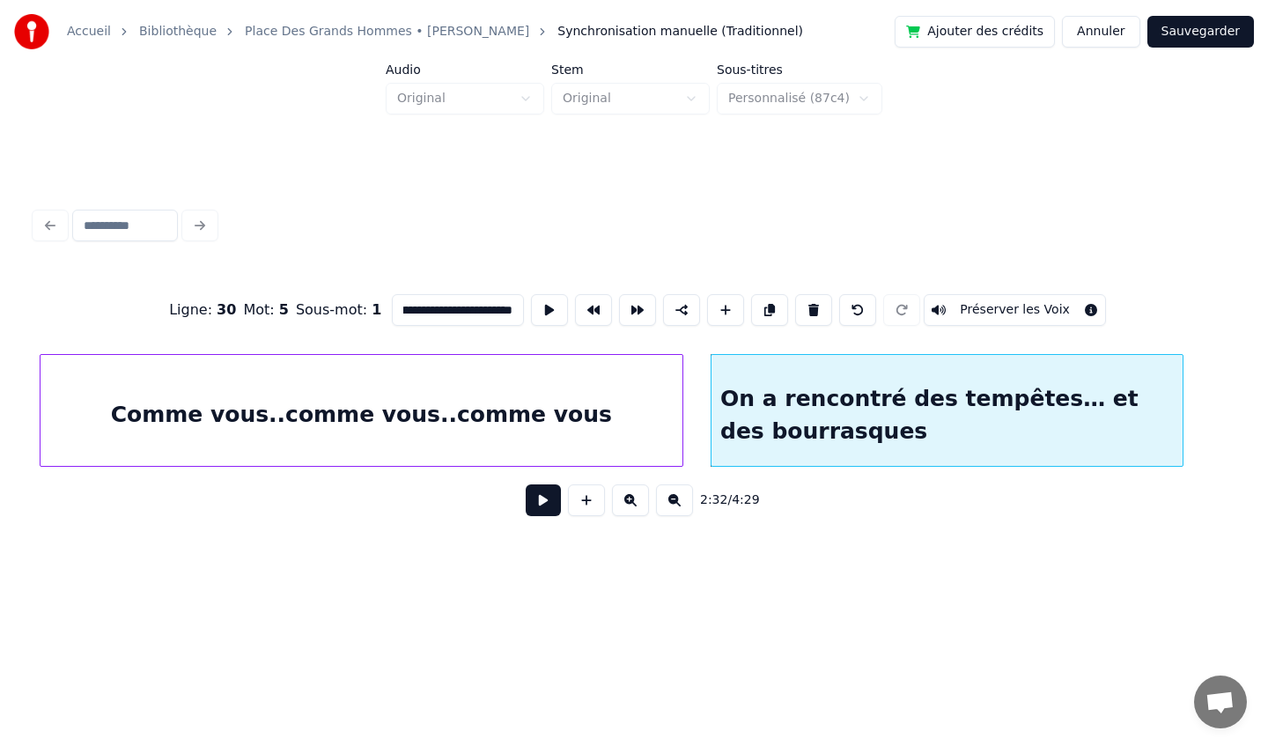
click at [1180, 401] on div at bounding box center [1179, 410] width 5 height 111
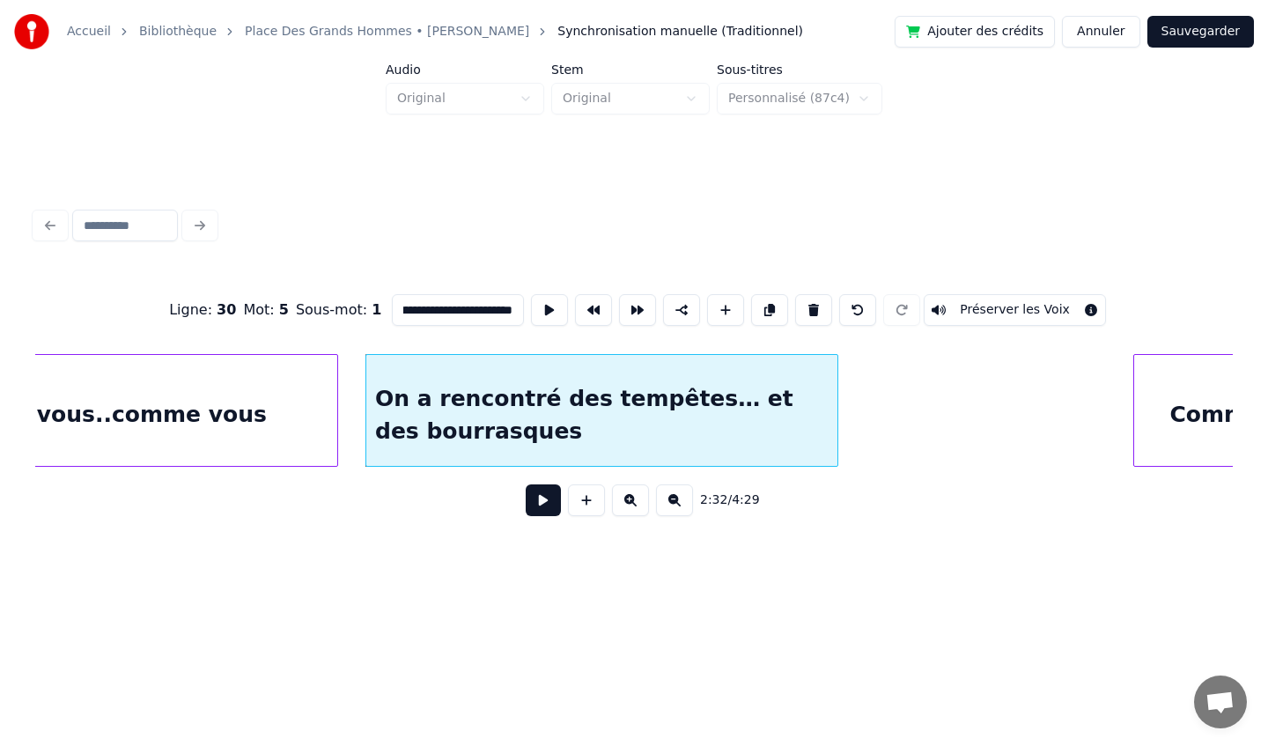
scroll to position [0, 26472]
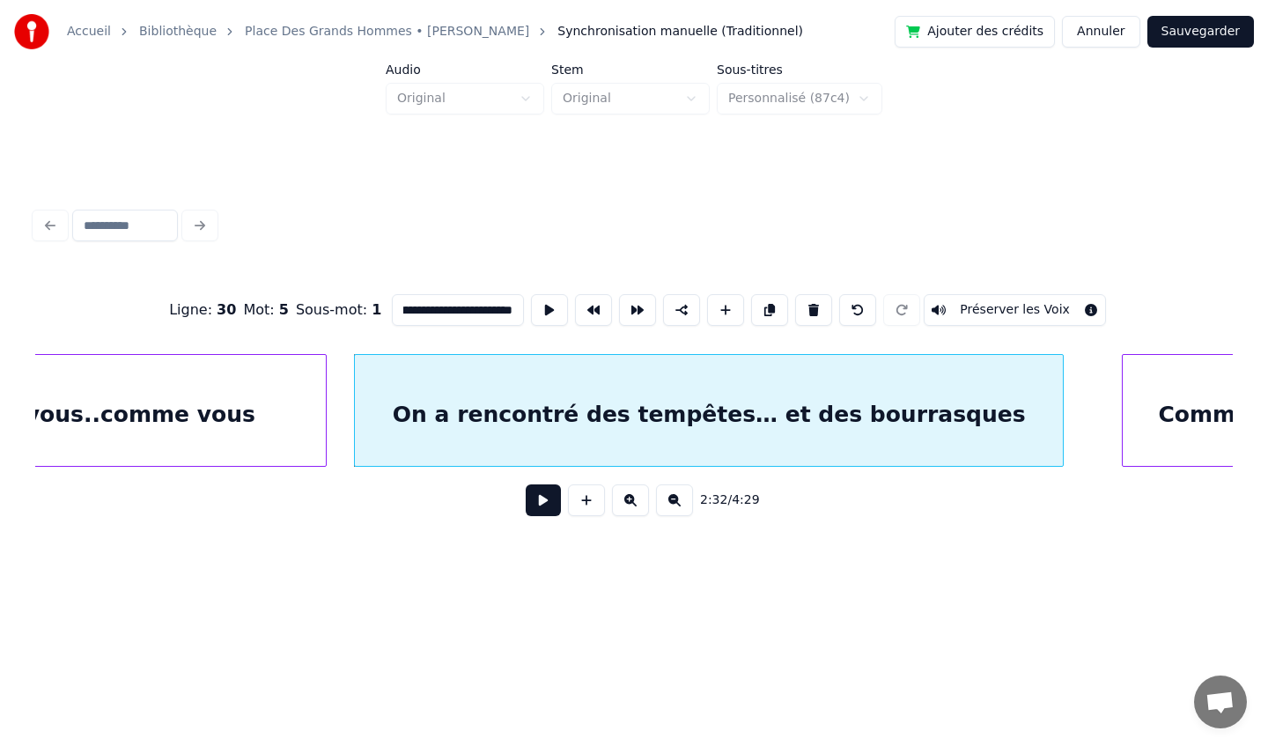
click at [1062, 392] on div at bounding box center [1060, 410] width 5 height 111
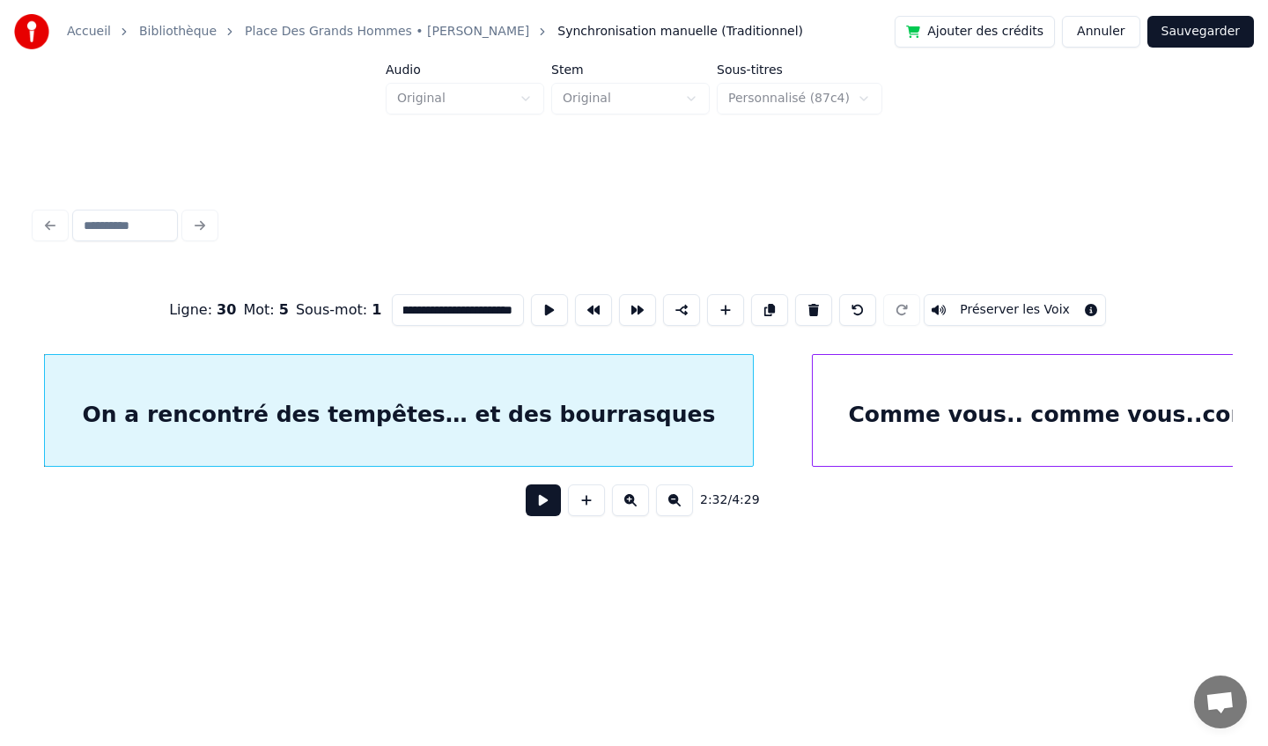
scroll to position [0, 26785]
click at [984, 406] on div "Comme vous.. comme vous..comme vous" at bounding box center [1099, 415] width 581 height 120
type input "**********"
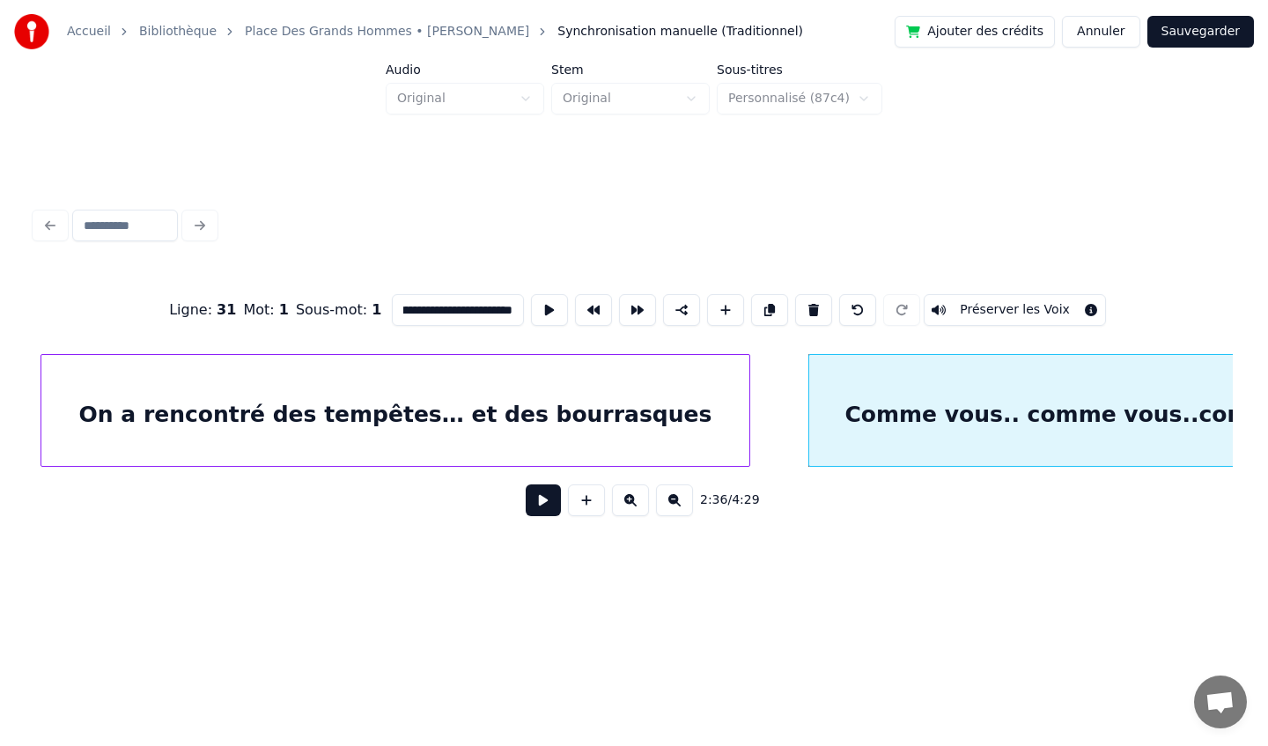
scroll to position [0, 0]
drag, startPoint x: 508, startPoint y: 313, endPoint x: 202, endPoint y: 302, distance: 306.6
click at [202, 302] on div "**********" at bounding box center [634, 310] width 1198 height 88
click at [873, 399] on div at bounding box center [1099, 415] width 581 height 120
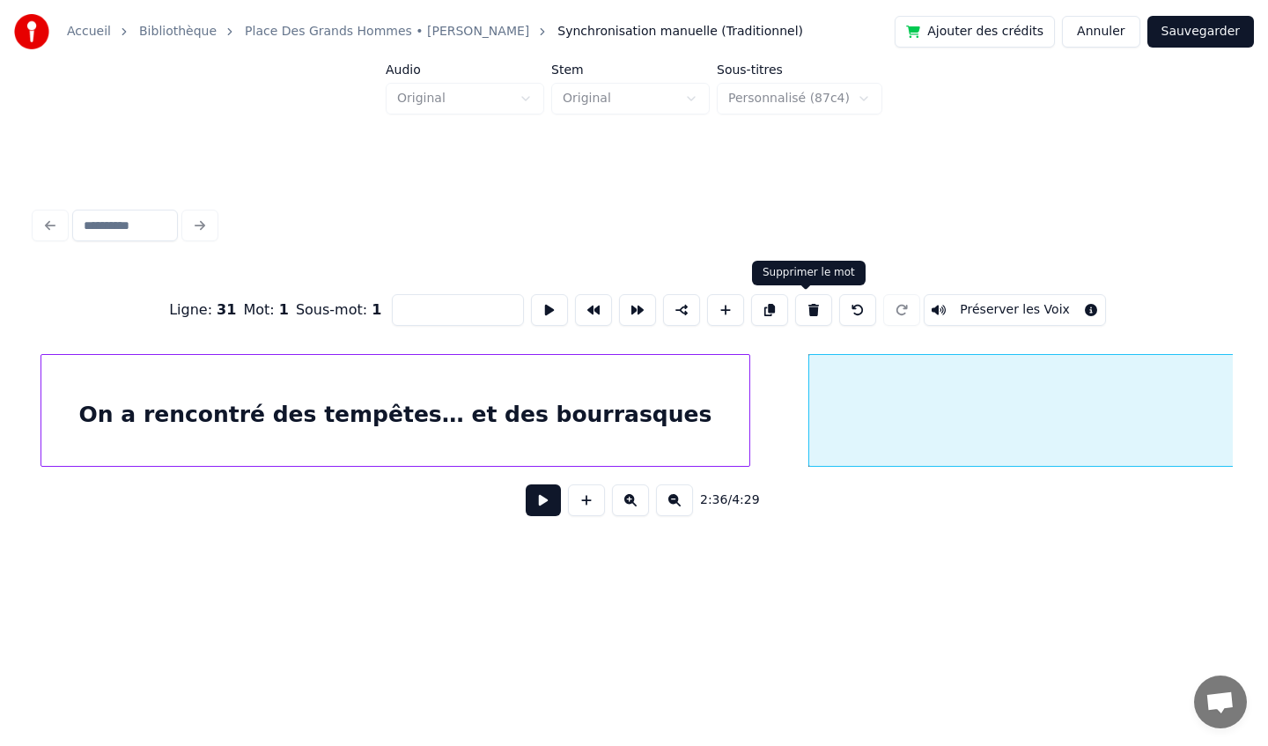
click at [807, 313] on button at bounding box center [813, 310] width 37 height 32
type input "**********"
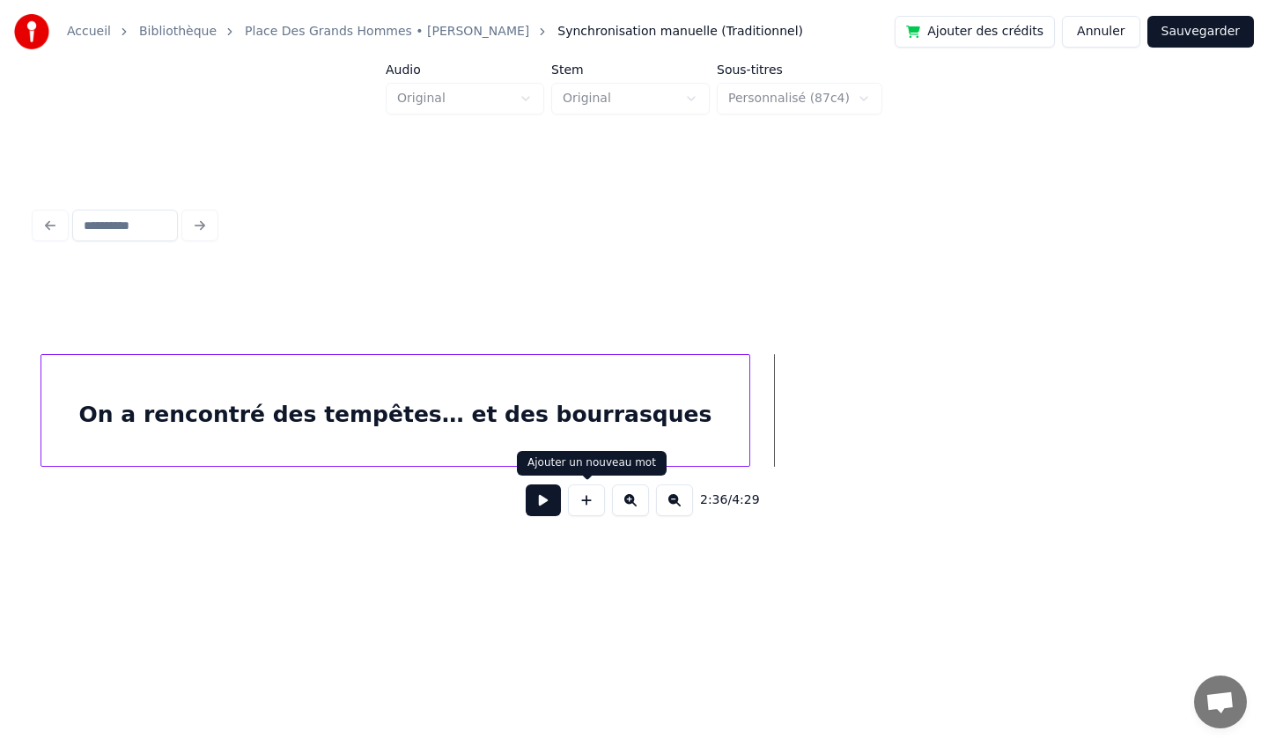
click at [583, 505] on button at bounding box center [586, 500] width 37 height 32
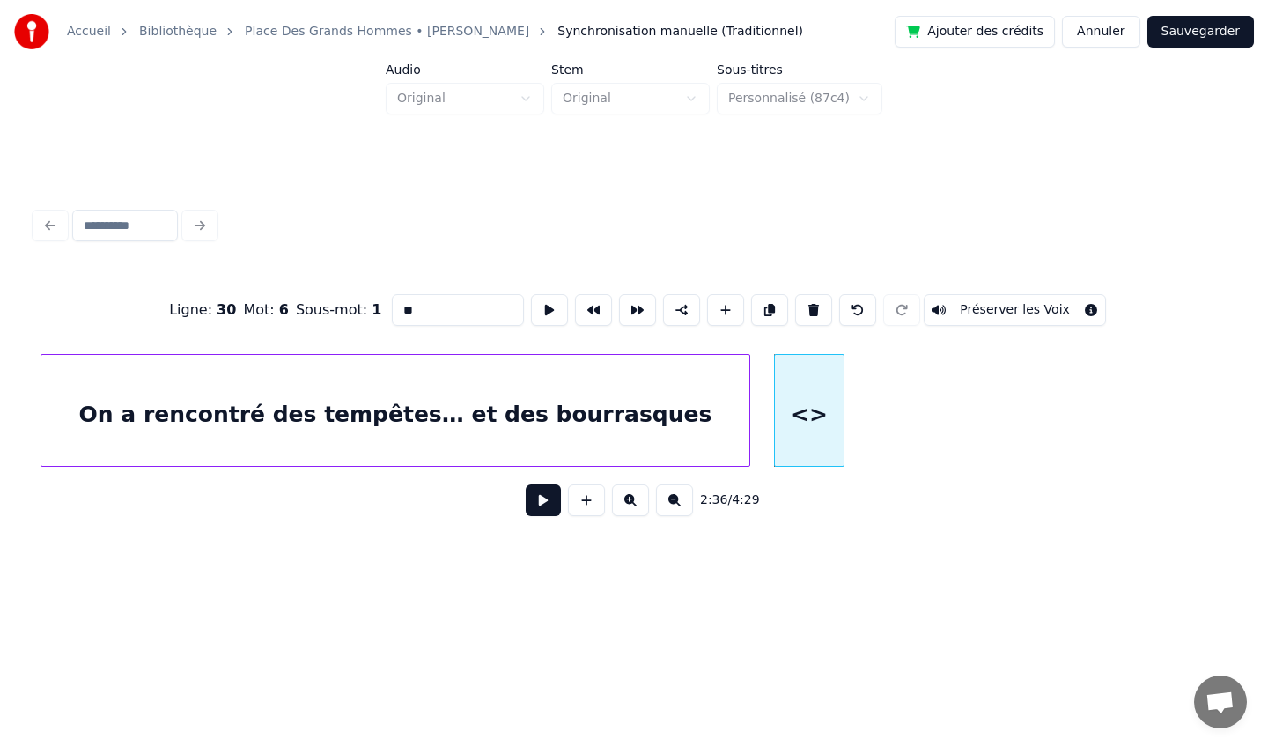
click at [453, 302] on input "**" at bounding box center [458, 310] width 132 height 32
type input "*"
paste input "**********"
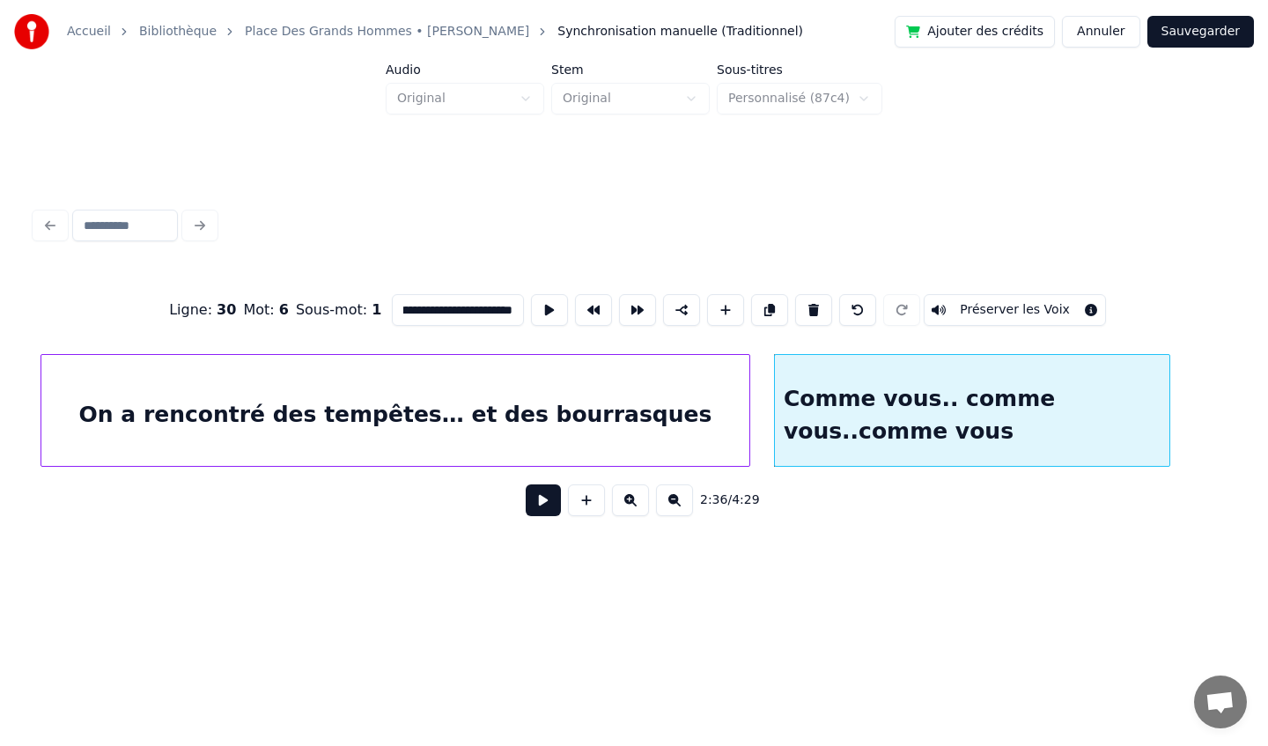
click at [1167, 415] on div at bounding box center [1166, 410] width 5 height 111
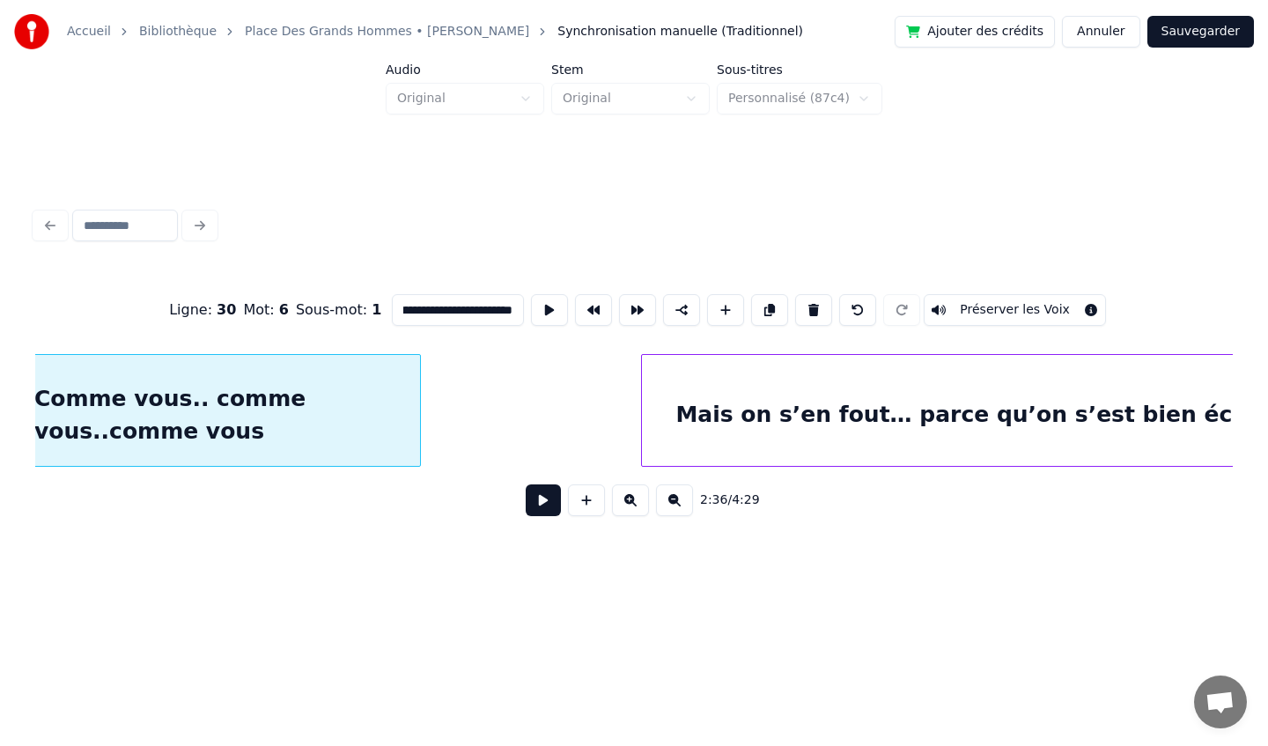
scroll to position [0, 27502]
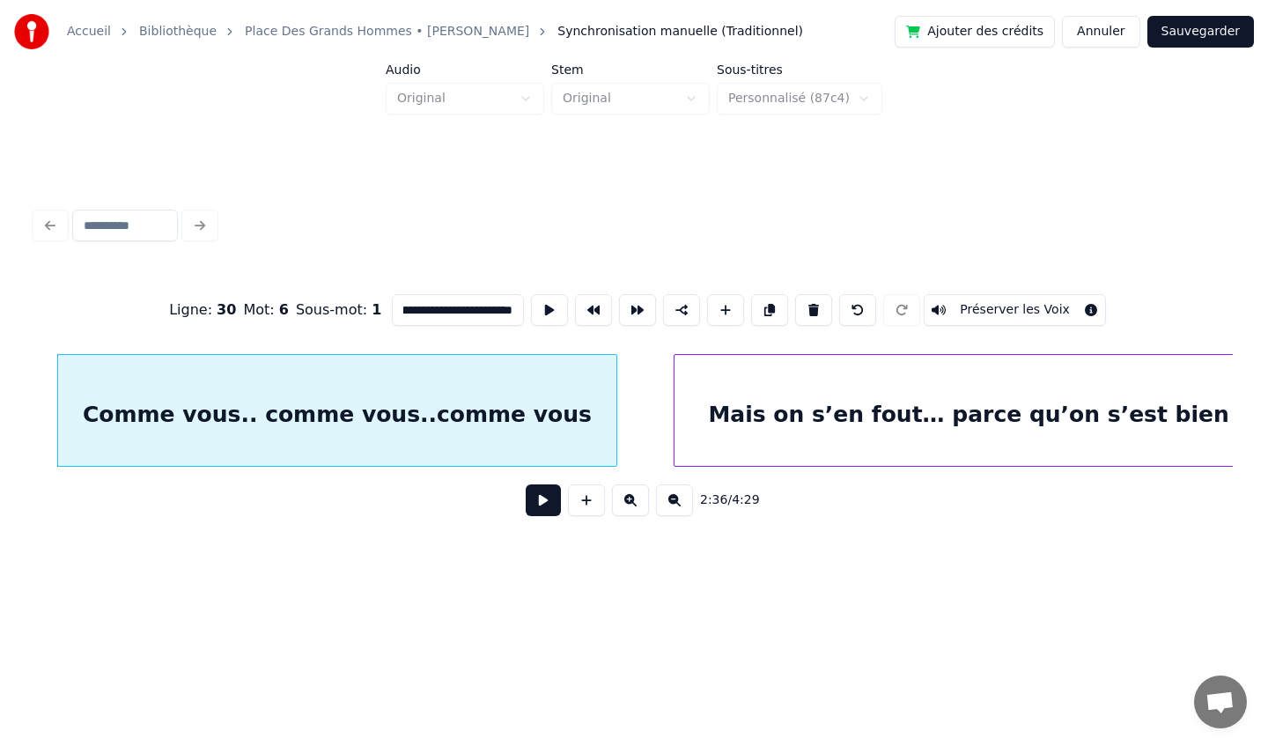
click at [614, 400] on div at bounding box center [613, 410] width 5 height 111
click at [790, 378] on div "Mais on s’en fout… parce qu’on s’est bien éclaté" at bounding box center [1009, 415] width 671 height 120
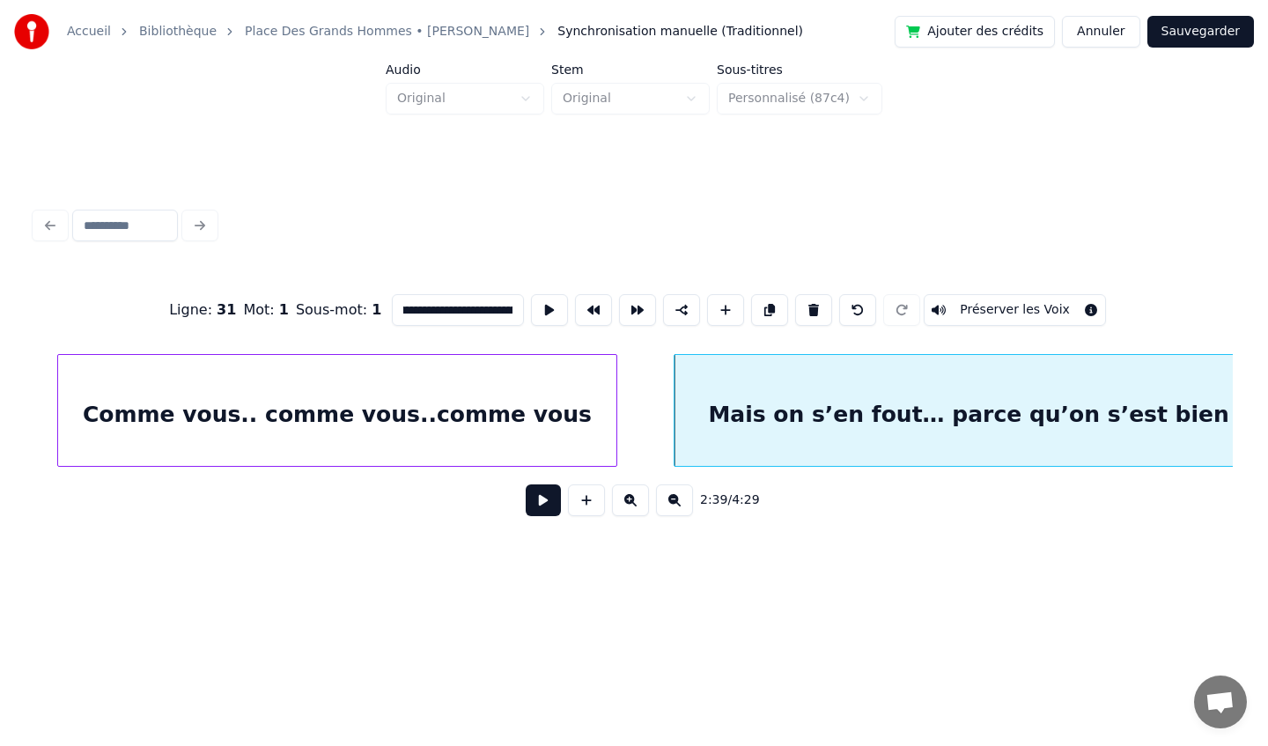
scroll to position [0, 0]
drag, startPoint x: 511, startPoint y: 310, endPoint x: 332, endPoint y: 301, distance: 179.0
click at [332, 301] on div "**********" at bounding box center [634, 310] width 1198 height 88
type input "**********"
click at [373, 298] on div "**********" at bounding box center [634, 310] width 1198 height 88
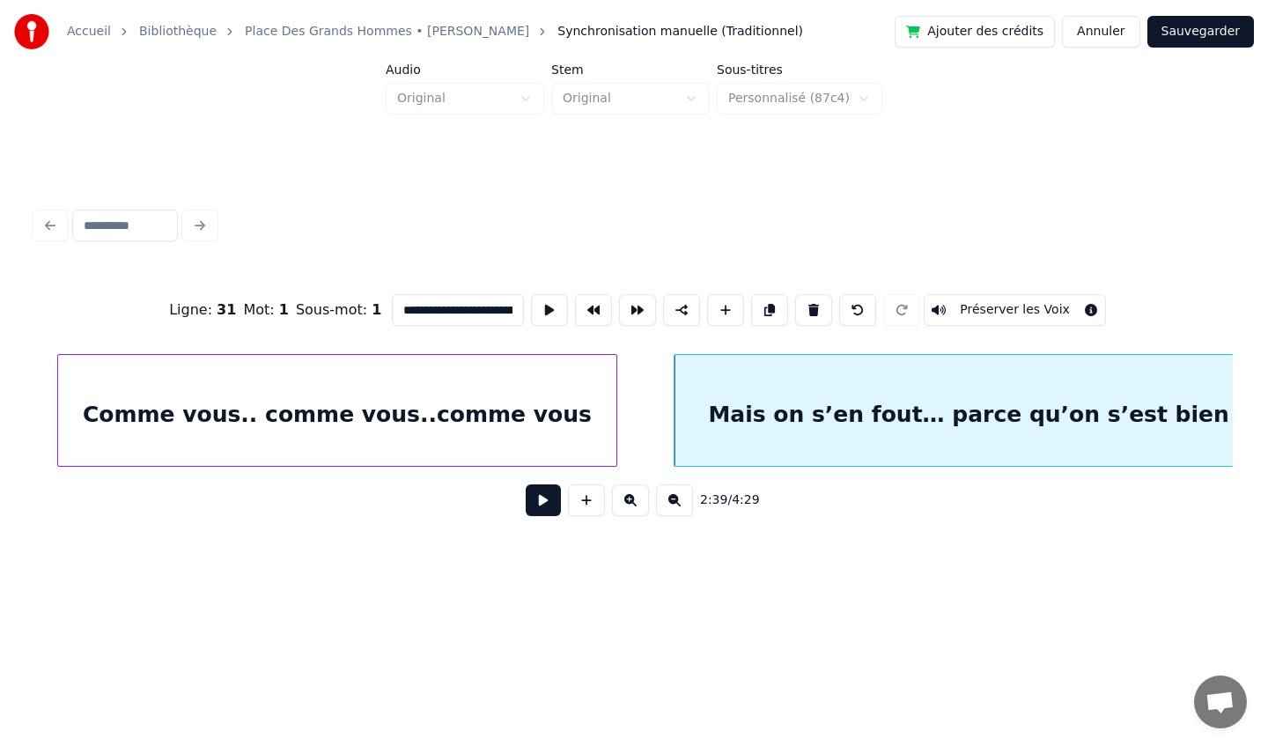
scroll to position [0, 163]
drag, startPoint x: 395, startPoint y: 306, endPoint x: 870, endPoint y: 324, distance: 474.9
click at [870, 324] on div "**********" at bounding box center [634, 310] width 1198 height 88
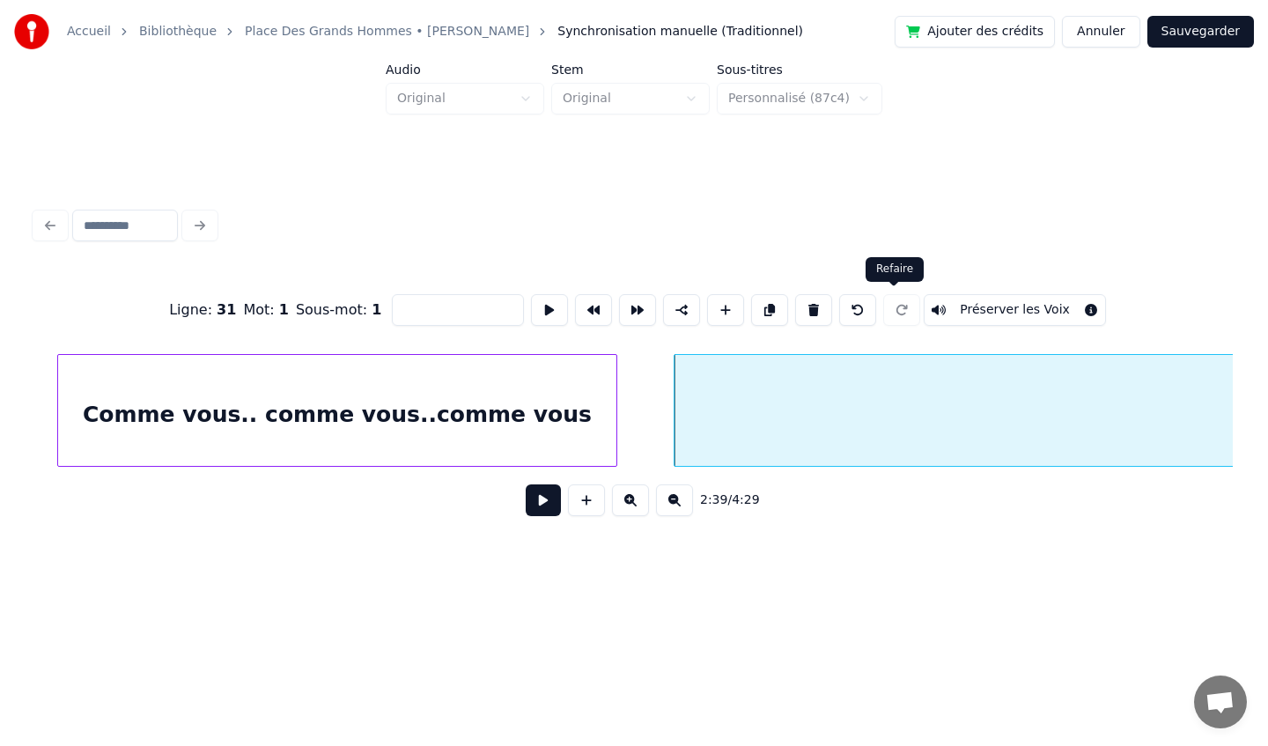
scroll to position [0, 0]
click at [946, 411] on div at bounding box center [1009, 415] width 671 height 120
click at [804, 313] on button at bounding box center [813, 310] width 37 height 32
type input "**********"
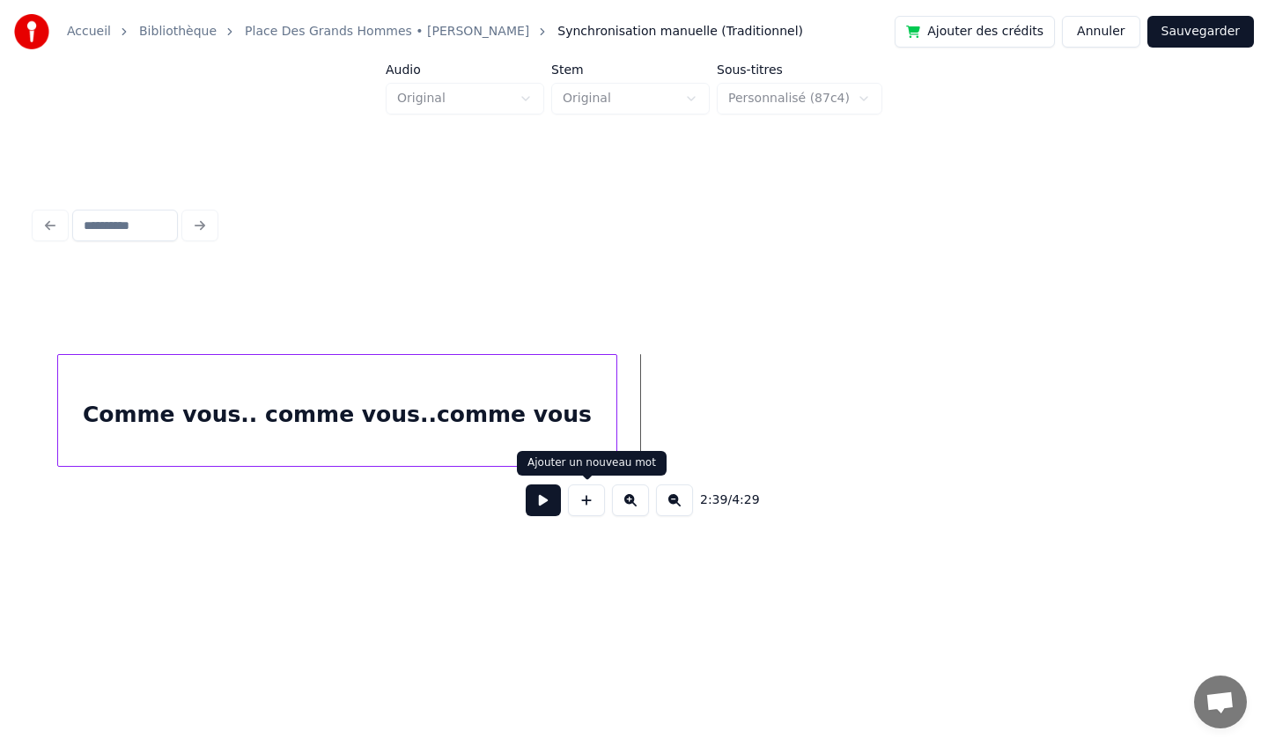
click at [582, 505] on button at bounding box center [586, 500] width 37 height 32
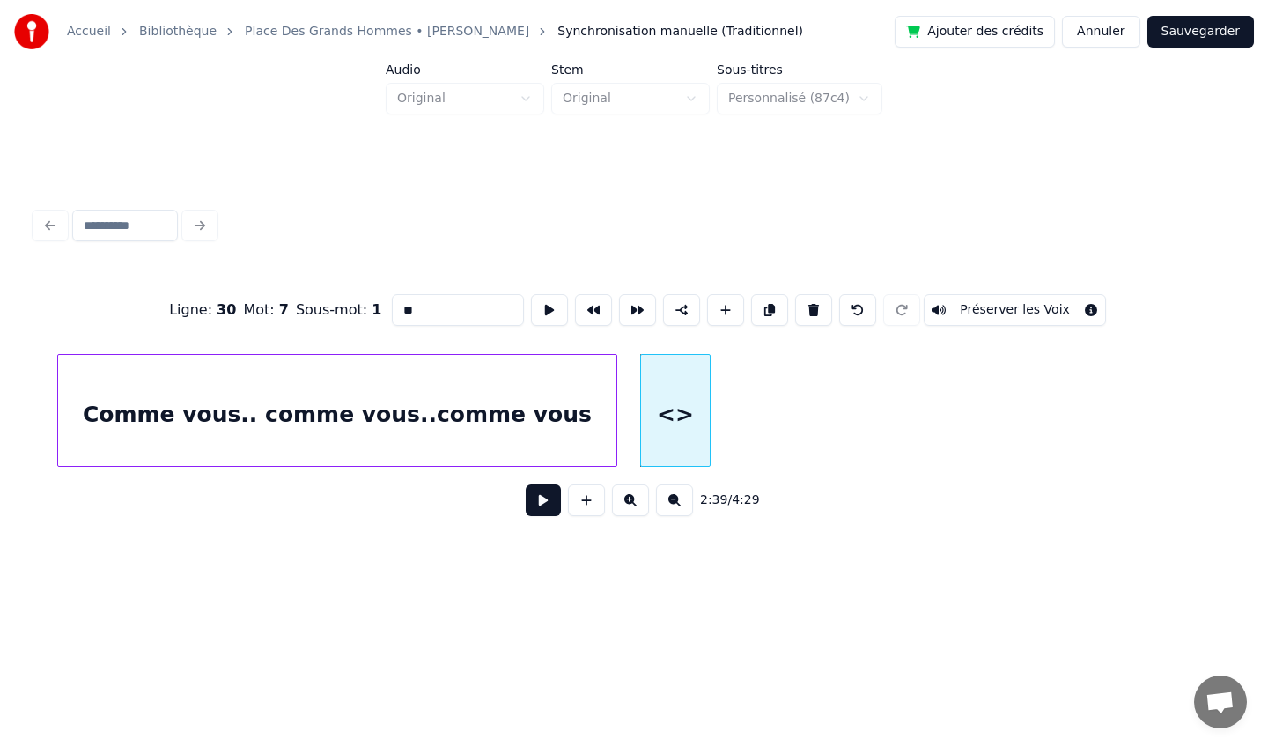
click at [440, 313] on input "**" at bounding box center [458, 310] width 132 height 32
type input "*"
paste input "**********"
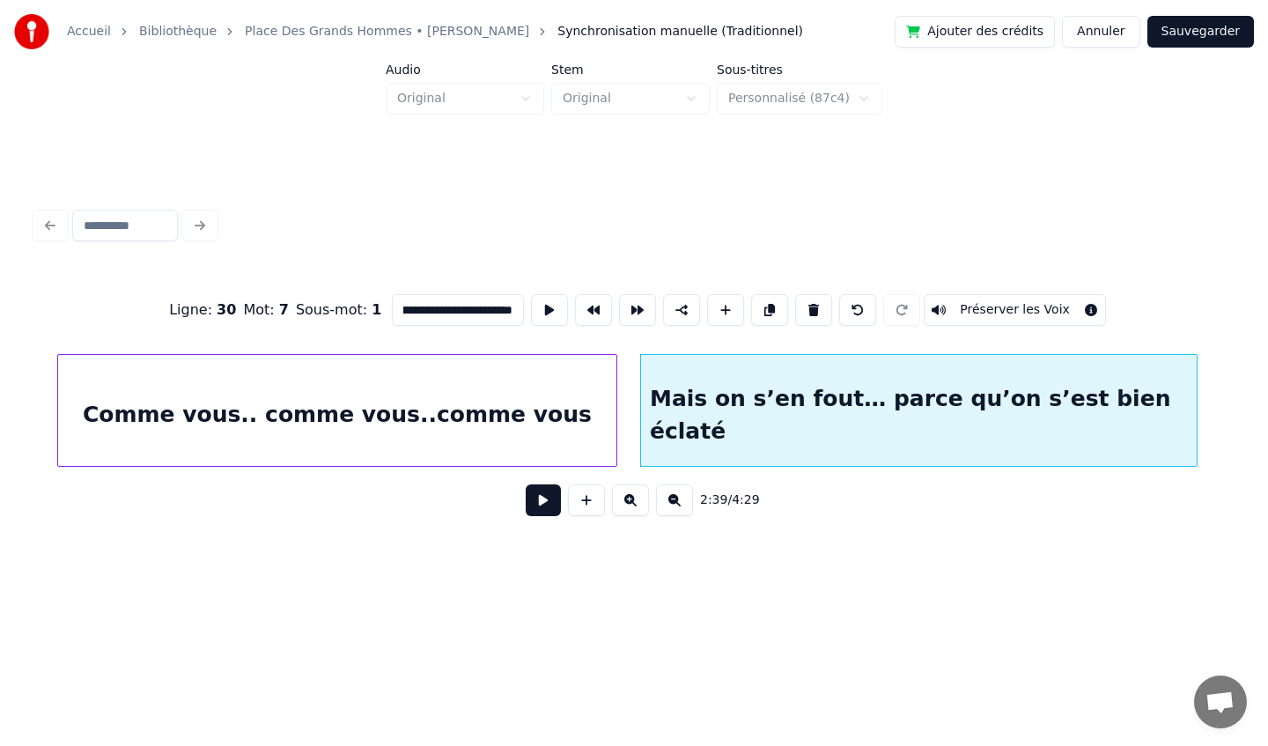
click at [1196, 416] on div at bounding box center [1193, 410] width 5 height 111
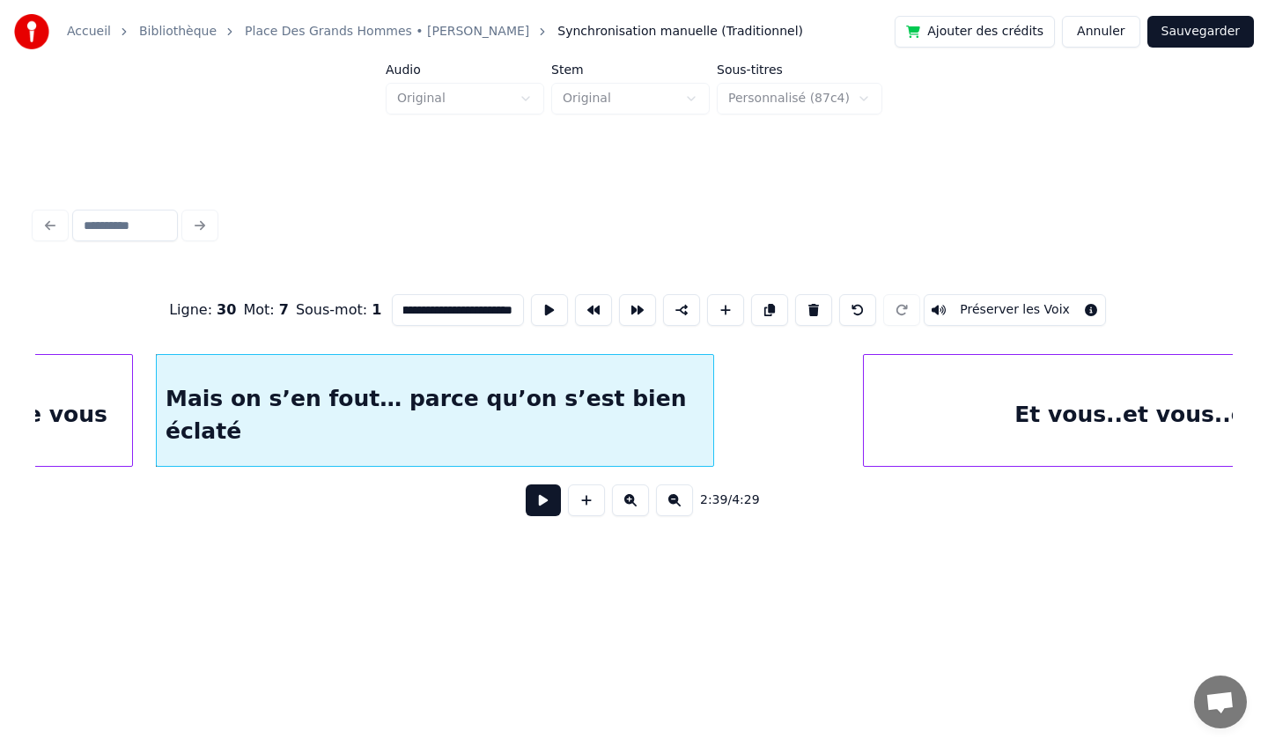
scroll to position [0, 28001]
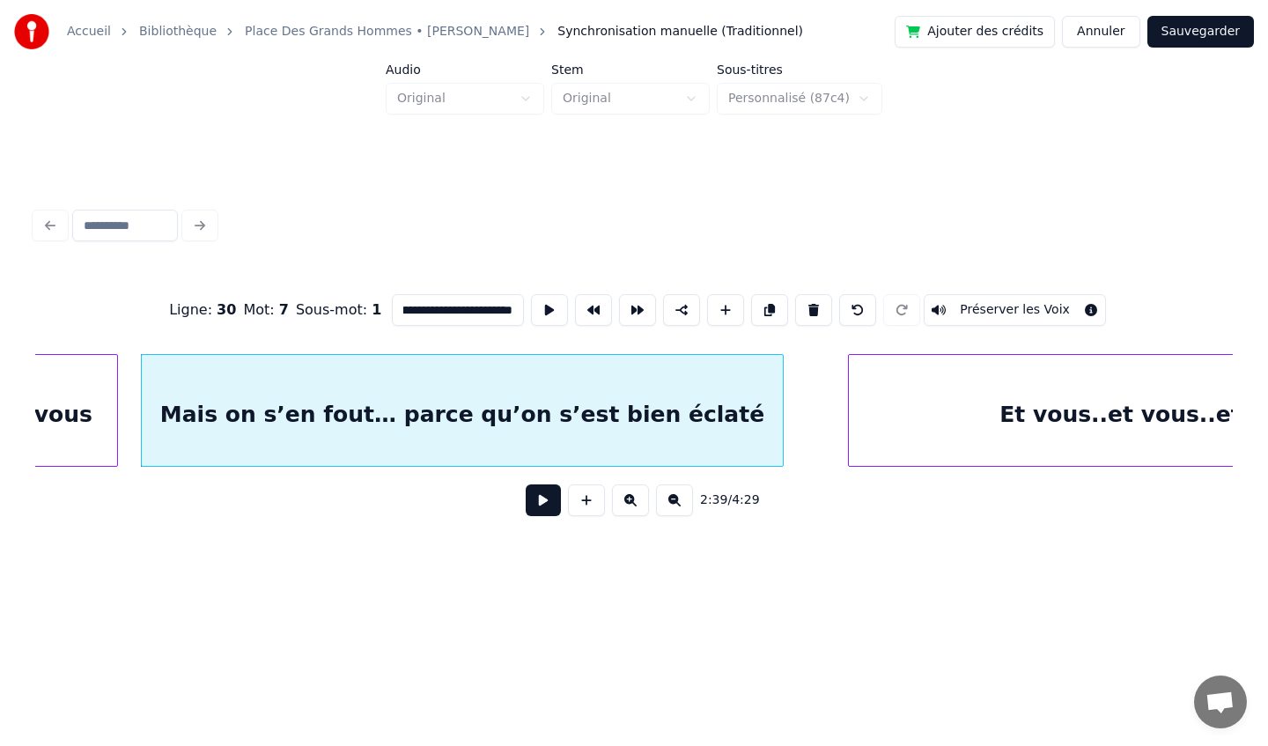
click at [782, 409] on div at bounding box center [779, 410] width 5 height 111
click at [929, 404] on div "Et vous..et vous..et vous" at bounding box center [1153, 415] width 609 height 120
type input "**********"
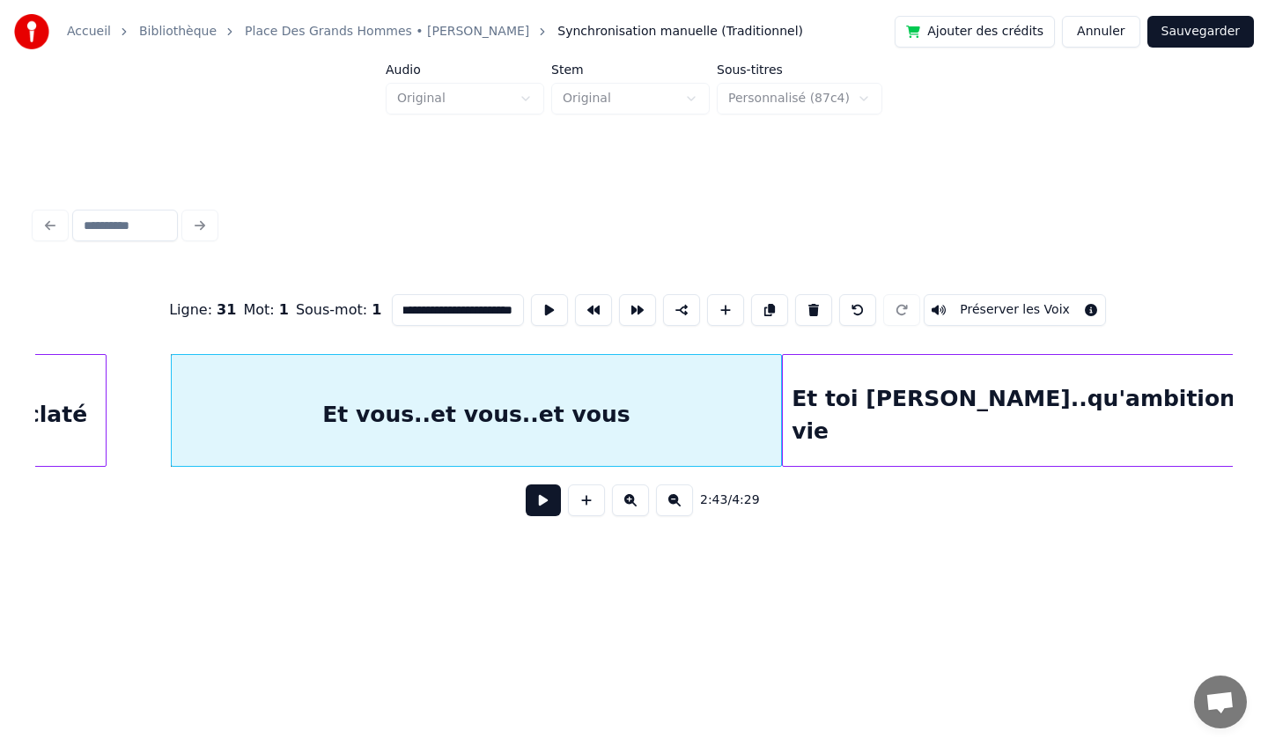
scroll to position [0, 0]
drag, startPoint x: 506, startPoint y: 306, endPoint x: 194, endPoint y: 305, distance: 312.6
click at [194, 305] on div "**********" at bounding box center [634, 310] width 1198 height 88
click at [369, 424] on div at bounding box center [476, 415] width 609 height 120
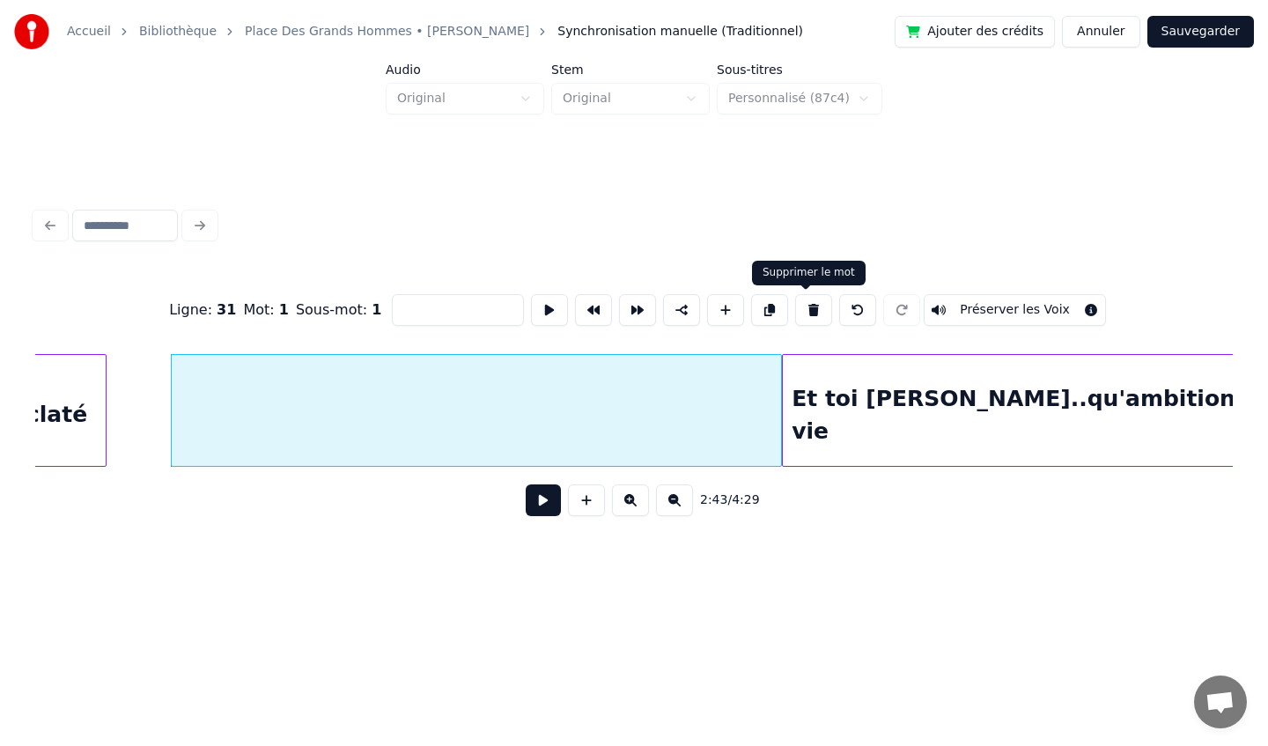
click at [803, 307] on button at bounding box center [813, 310] width 37 height 32
type input "**********"
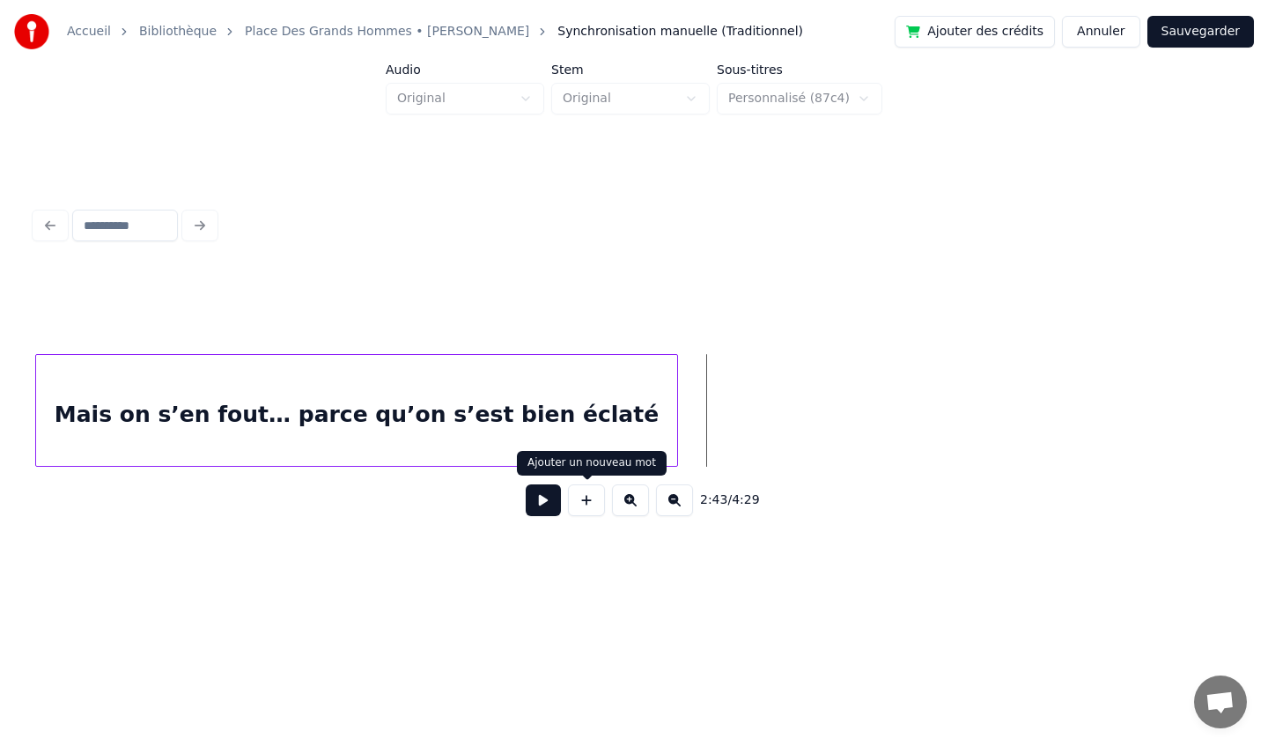
click at [589, 502] on button at bounding box center [586, 500] width 37 height 32
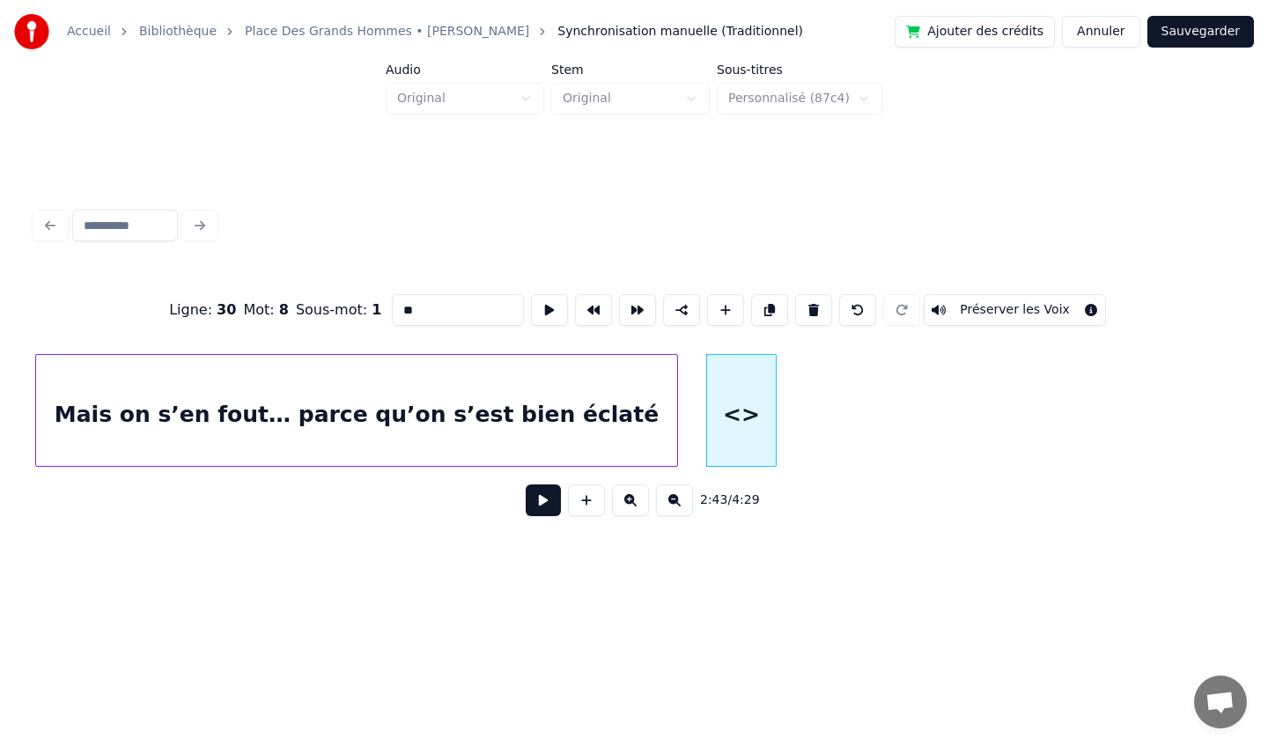
click at [474, 309] on input "**" at bounding box center [458, 310] width 132 height 32
type input "*"
paste input "**********"
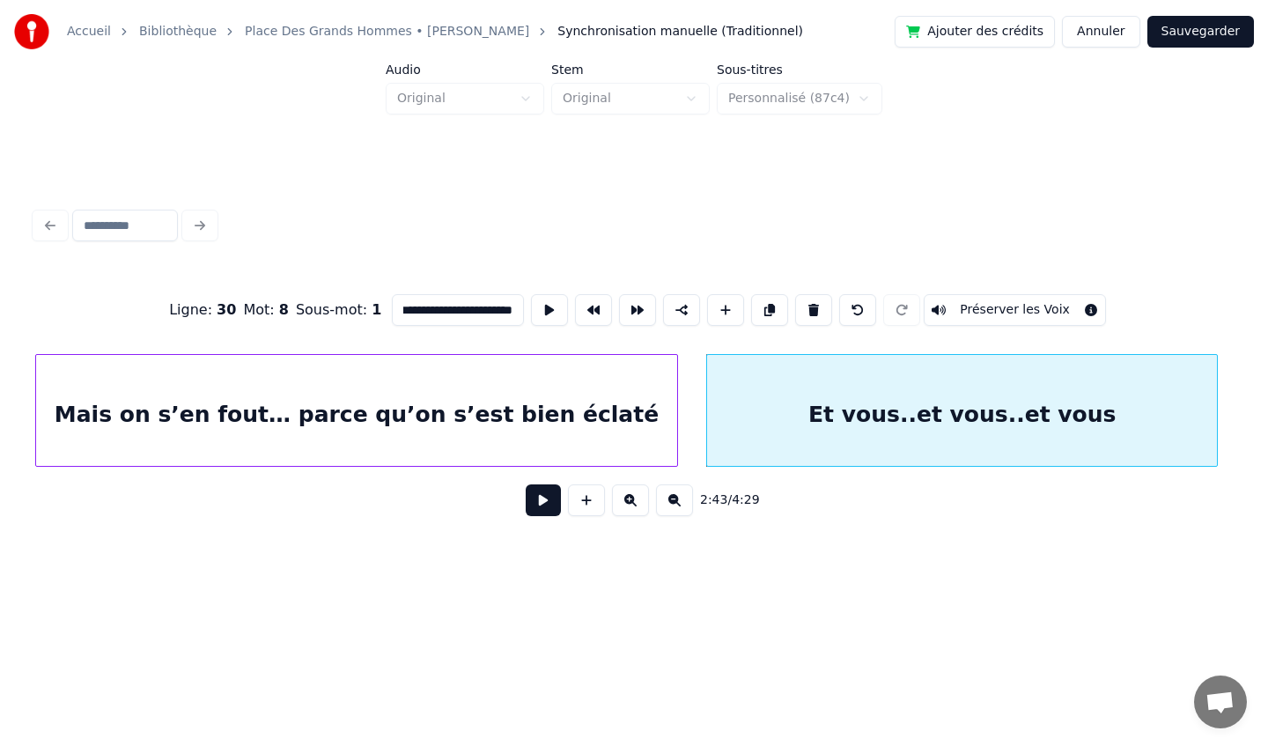
click at [1212, 394] on div at bounding box center [1214, 410] width 5 height 111
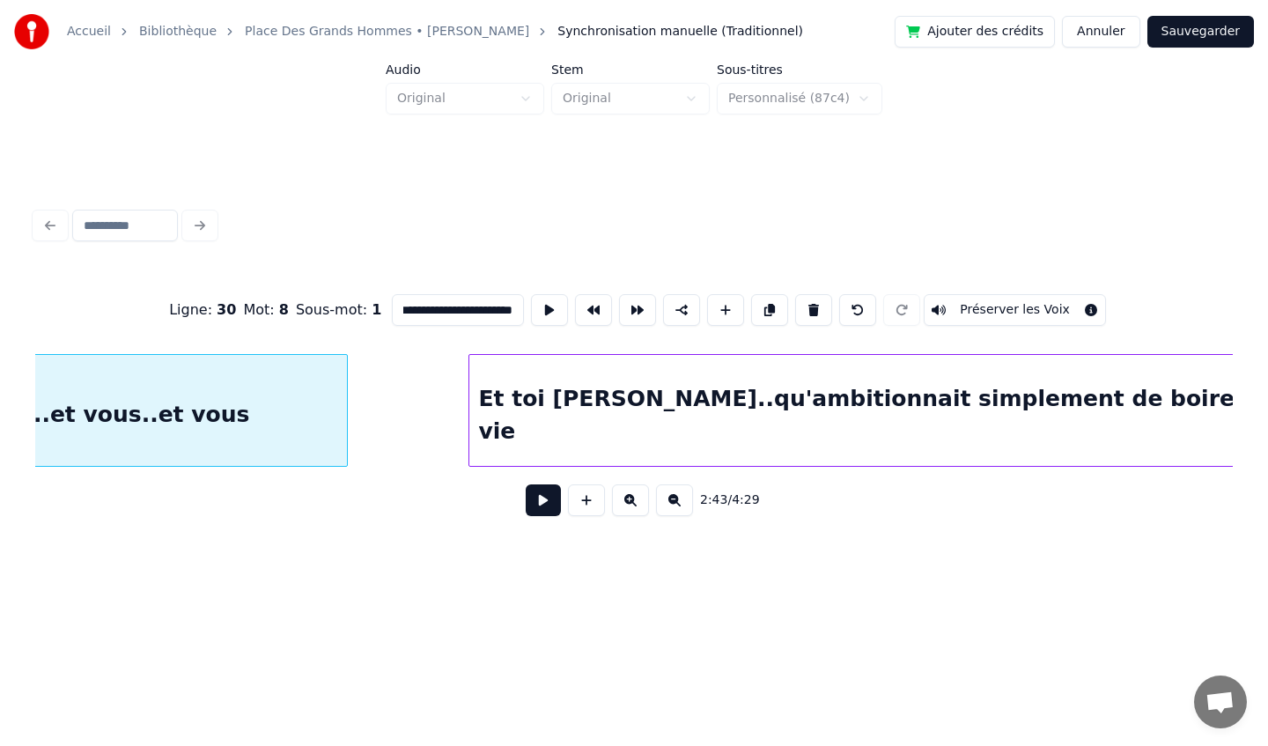
scroll to position [0, 29137]
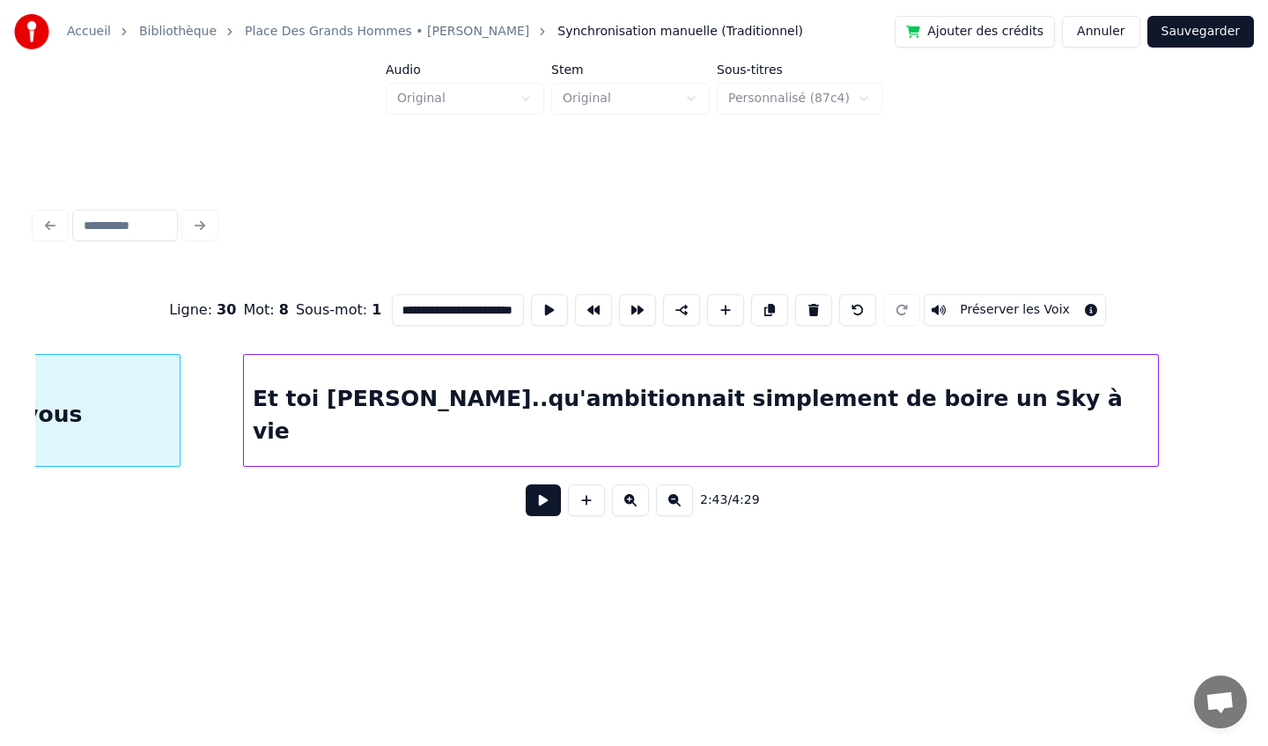
click at [763, 392] on div "Et toi [PERSON_NAME]..qu'ambitionnait simplement de boire un Sky à vie" at bounding box center [701, 415] width 914 height 120
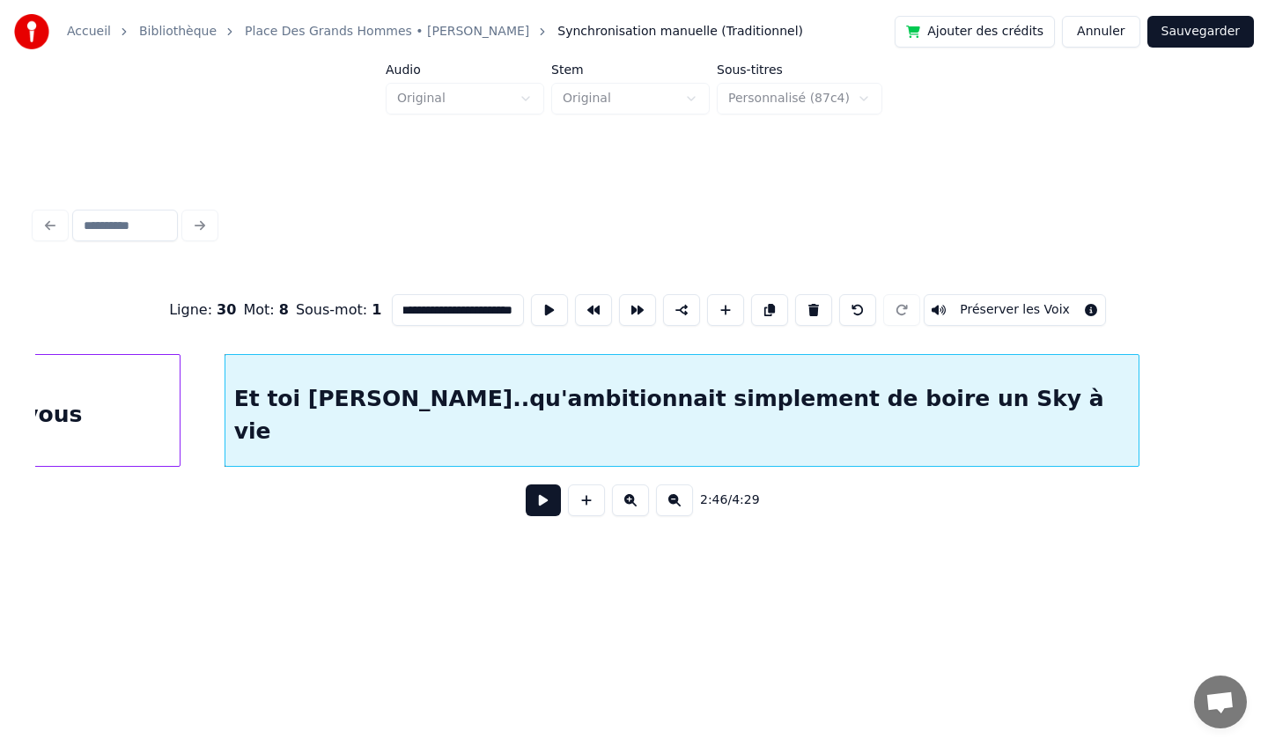
click at [498, 394] on div "Et toi [PERSON_NAME]..qu'ambitionnait simplement de boire un Sky à vie" at bounding box center [682, 415] width 914 height 120
type input "**********"
drag, startPoint x: 396, startPoint y: 308, endPoint x: 907, endPoint y: 336, distance: 511.5
click at [907, 336] on div "**********" at bounding box center [634, 310] width 1198 height 88
click at [405, 314] on input "**********" at bounding box center [458, 310] width 132 height 32
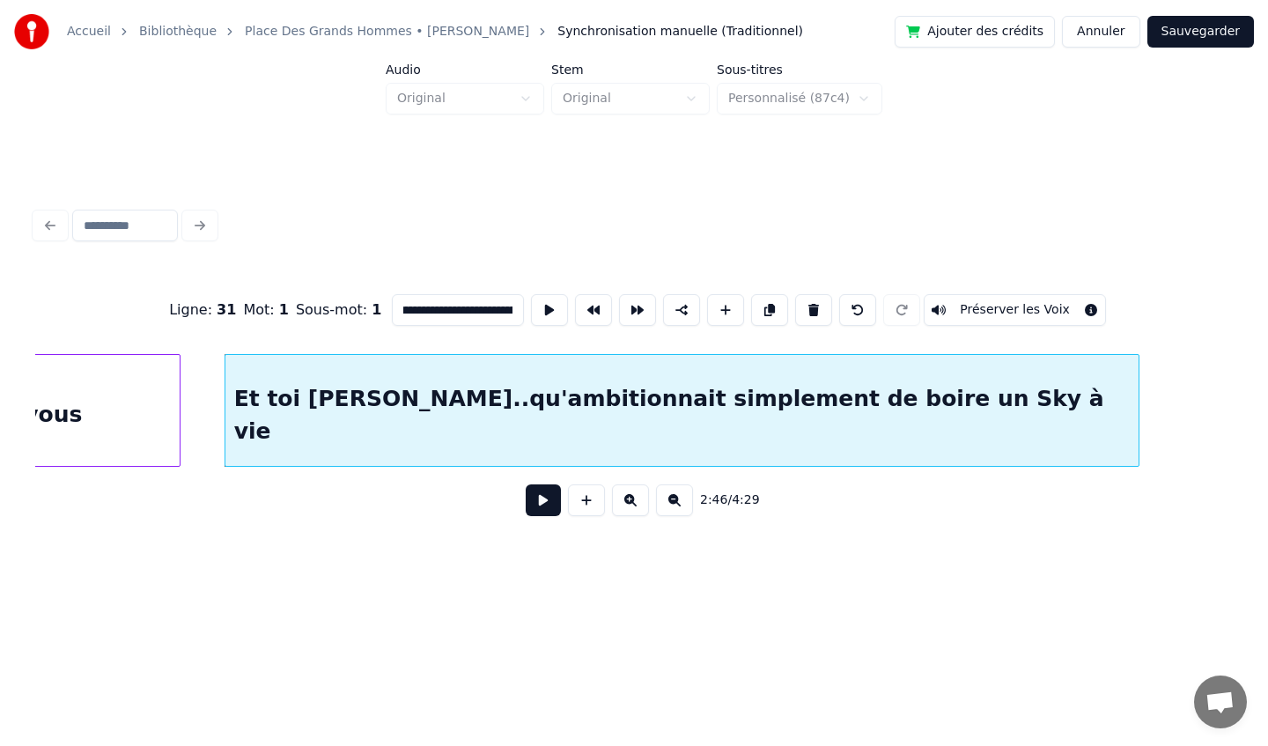
click at [400, 312] on input "**********" at bounding box center [458, 310] width 132 height 32
drag, startPoint x: 400, startPoint y: 312, endPoint x: 497, endPoint y: 321, distance: 97.3
click at [591, 308] on div "**********" at bounding box center [634, 310] width 1198 height 88
click at [513, 312] on input "**********" at bounding box center [458, 310] width 132 height 32
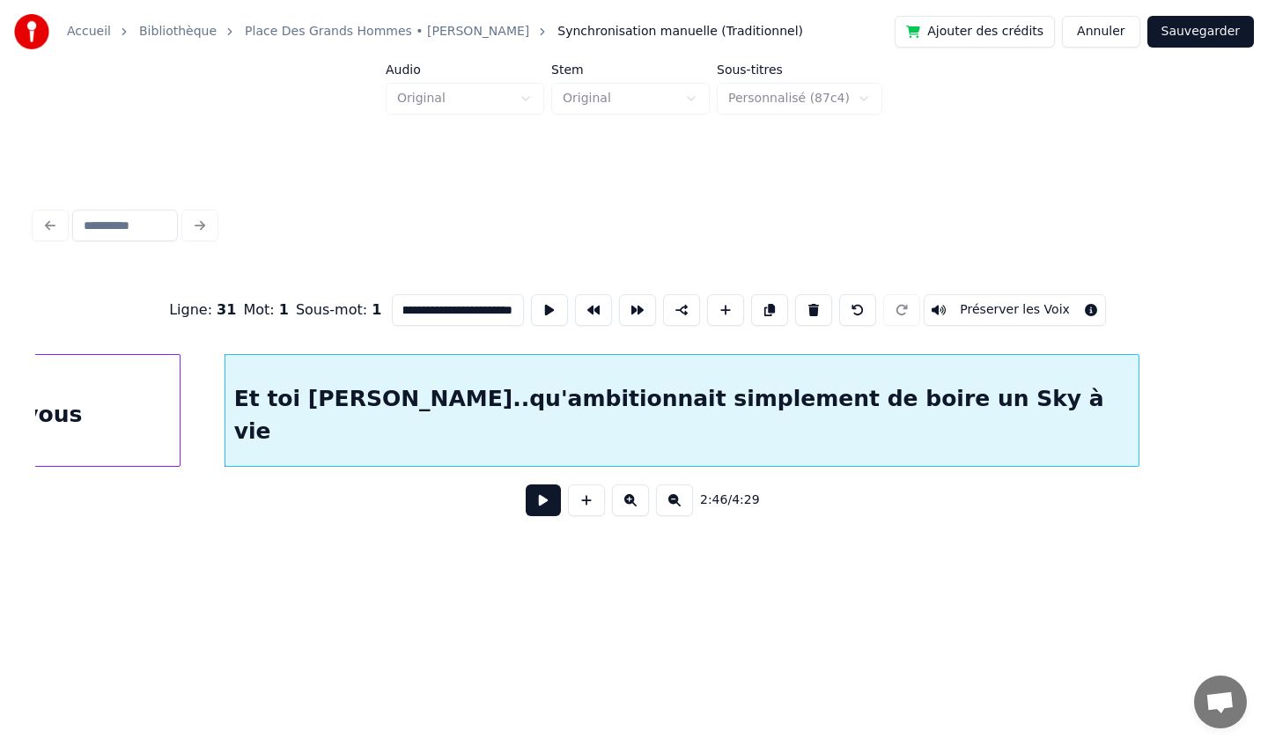
scroll to position [0, 0]
drag, startPoint x: 513, startPoint y: 312, endPoint x: 394, endPoint y: 317, distance: 119.9
click at [394, 317] on input "**********" at bounding box center [458, 310] width 132 height 32
drag, startPoint x: 394, startPoint y: 317, endPoint x: 527, endPoint y: 321, distance: 133.9
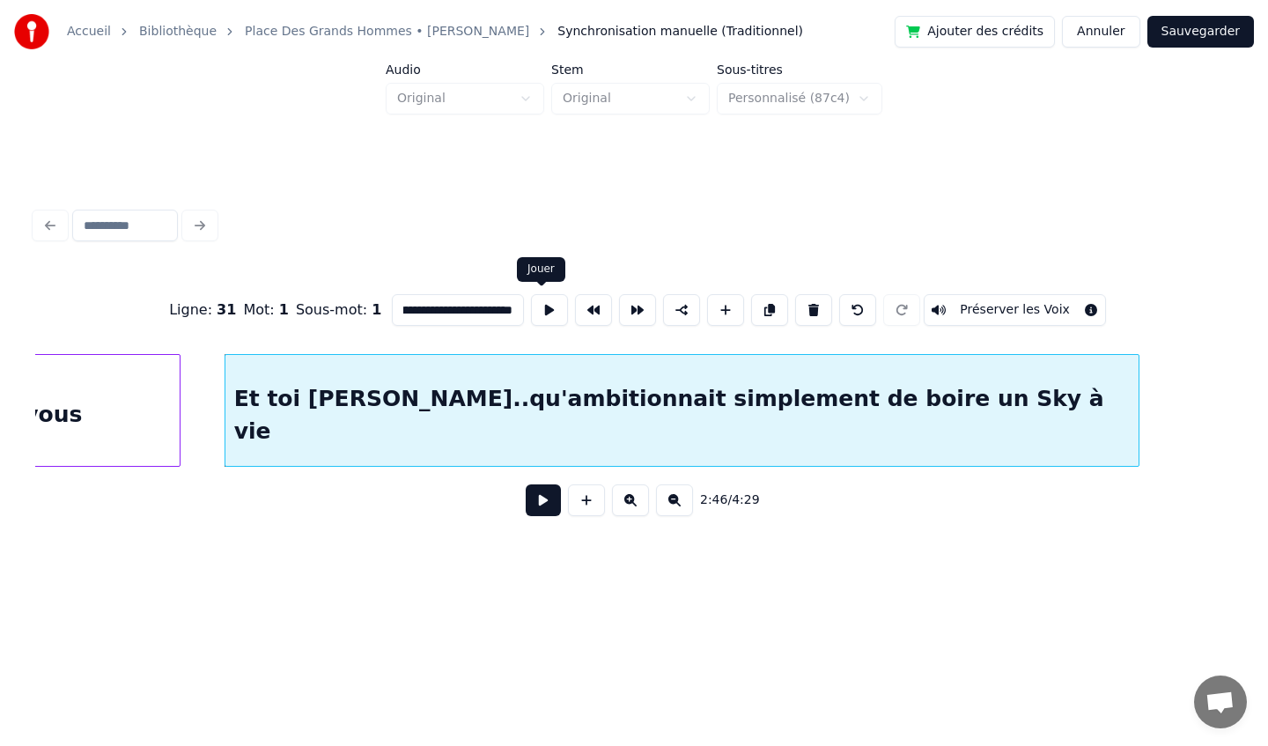
click at [527, 321] on div "**********" at bounding box center [634, 310] width 1198 height 88
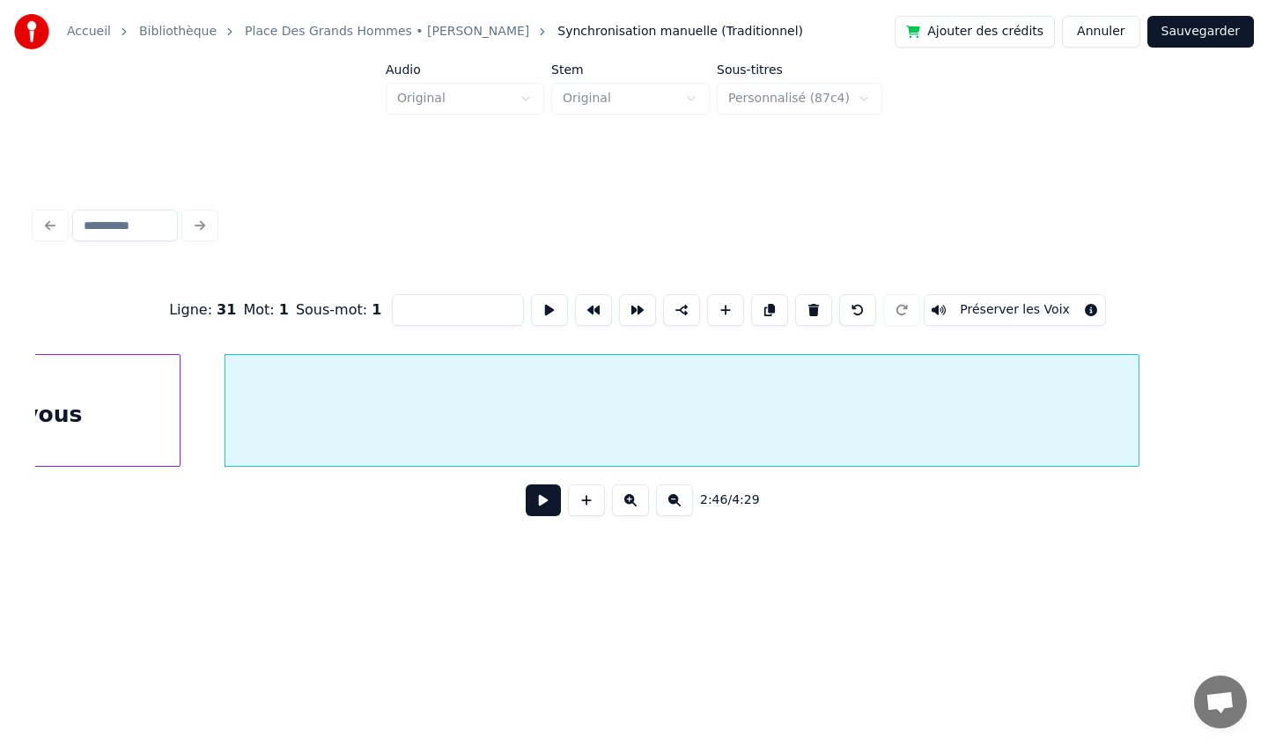
click at [534, 405] on div at bounding box center [682, 415] width 914 height 120
click at [807, 309] on button at bounding box center [813, 310] width 37 height 32
type input "**********"
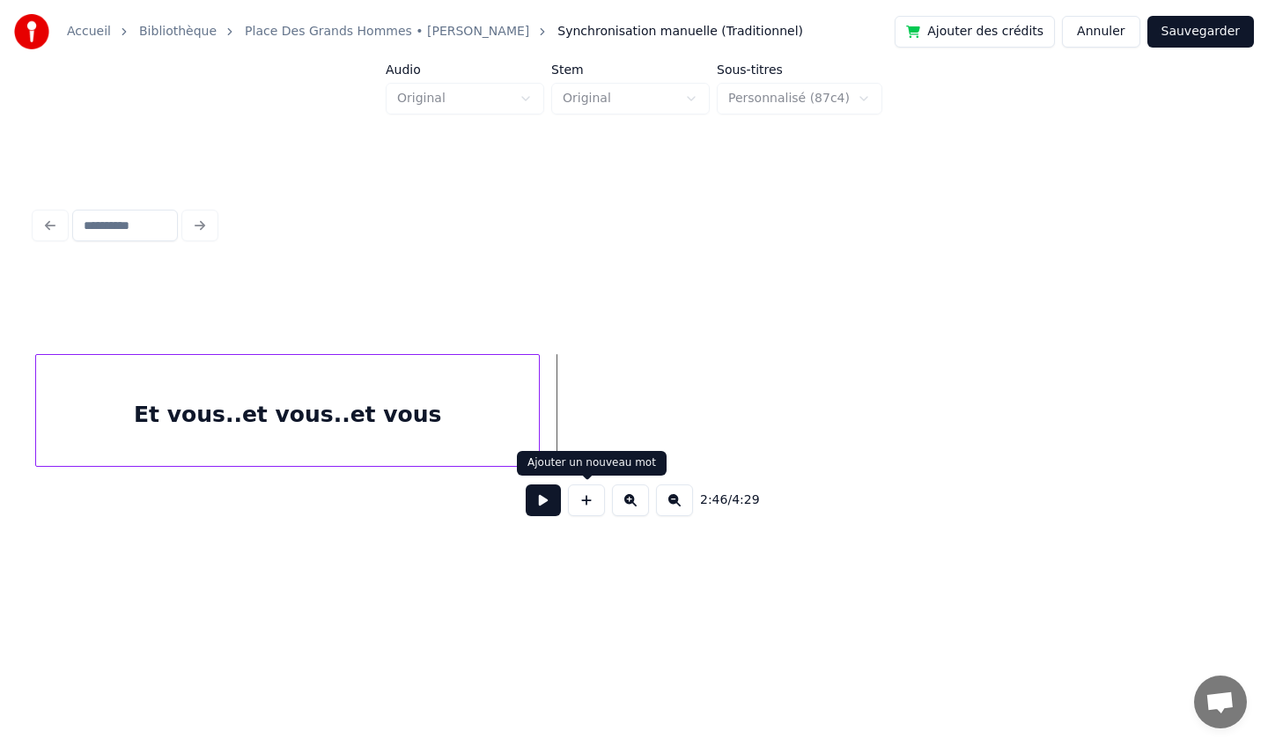
click at [583, 499] on button at bounding box center [586, 500] width 37 height 32
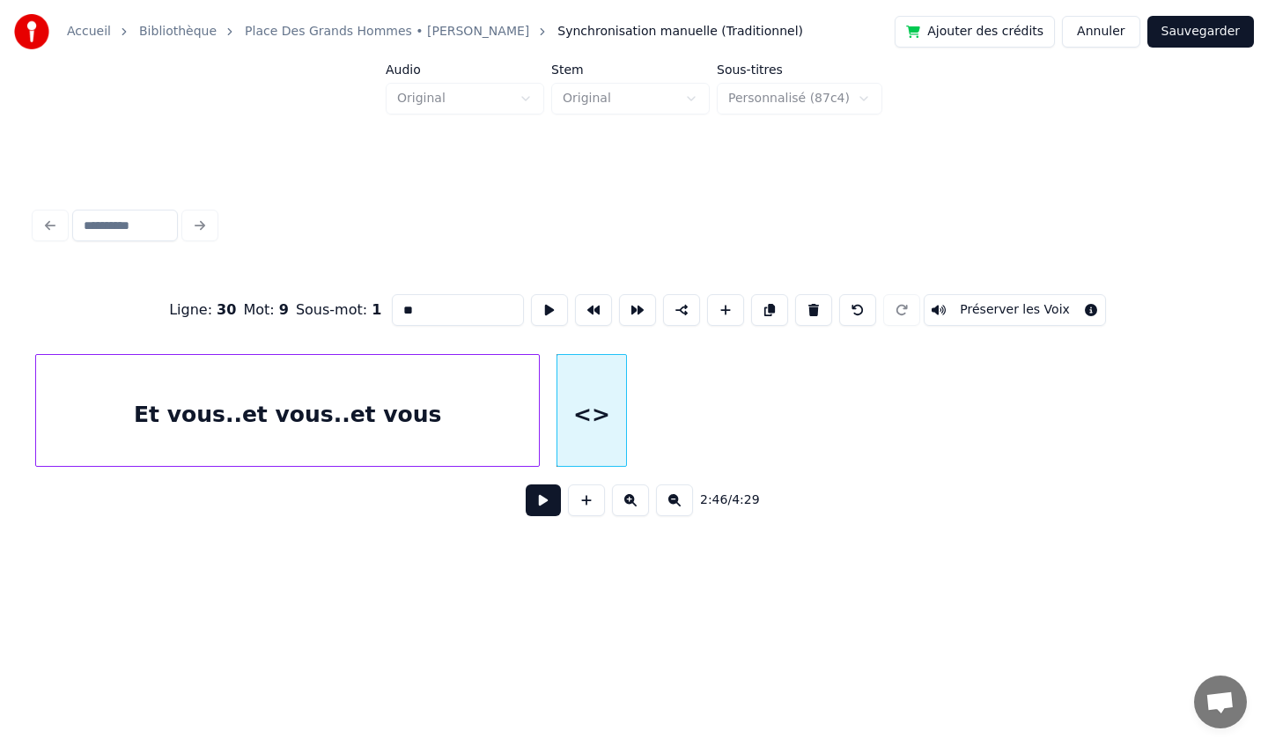
click at [428, 308] on input "**" at bounding box center [458, 310] width 132 height 32
type input "*"
paste input "**********"
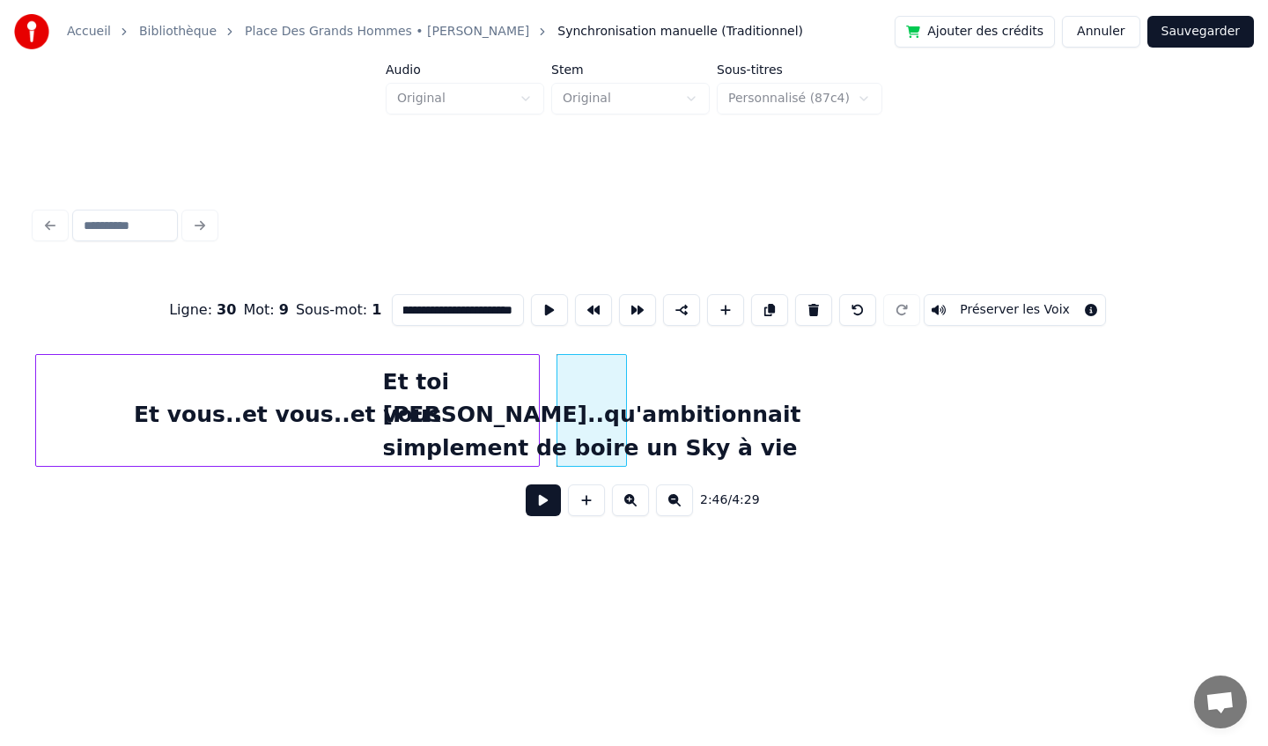
click at [582, 376] on div "Et toi [PERSON_NAME]..qu'ambitionnait simplement de boire un Sky à vie" at bounding box center [591, 415] width 69 height 120
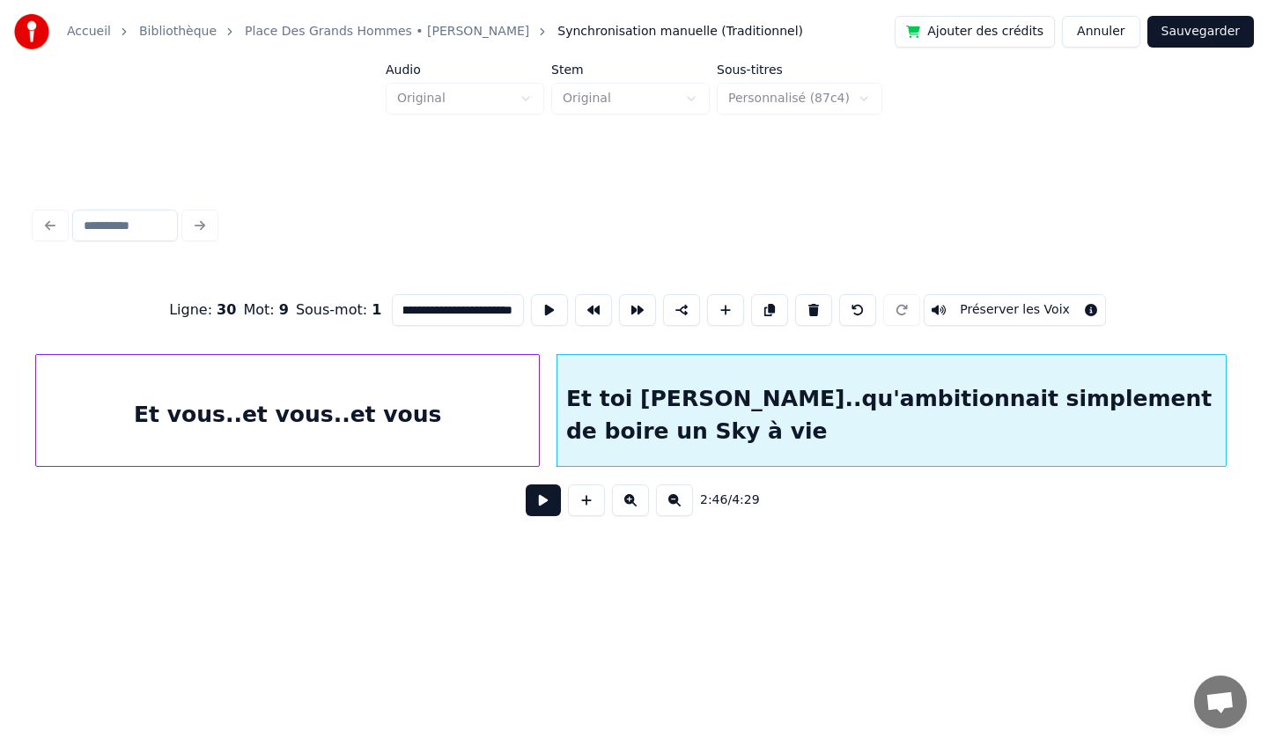
click at [1223, 389] on div at bounding box center [1222, 410] width 5 height 111
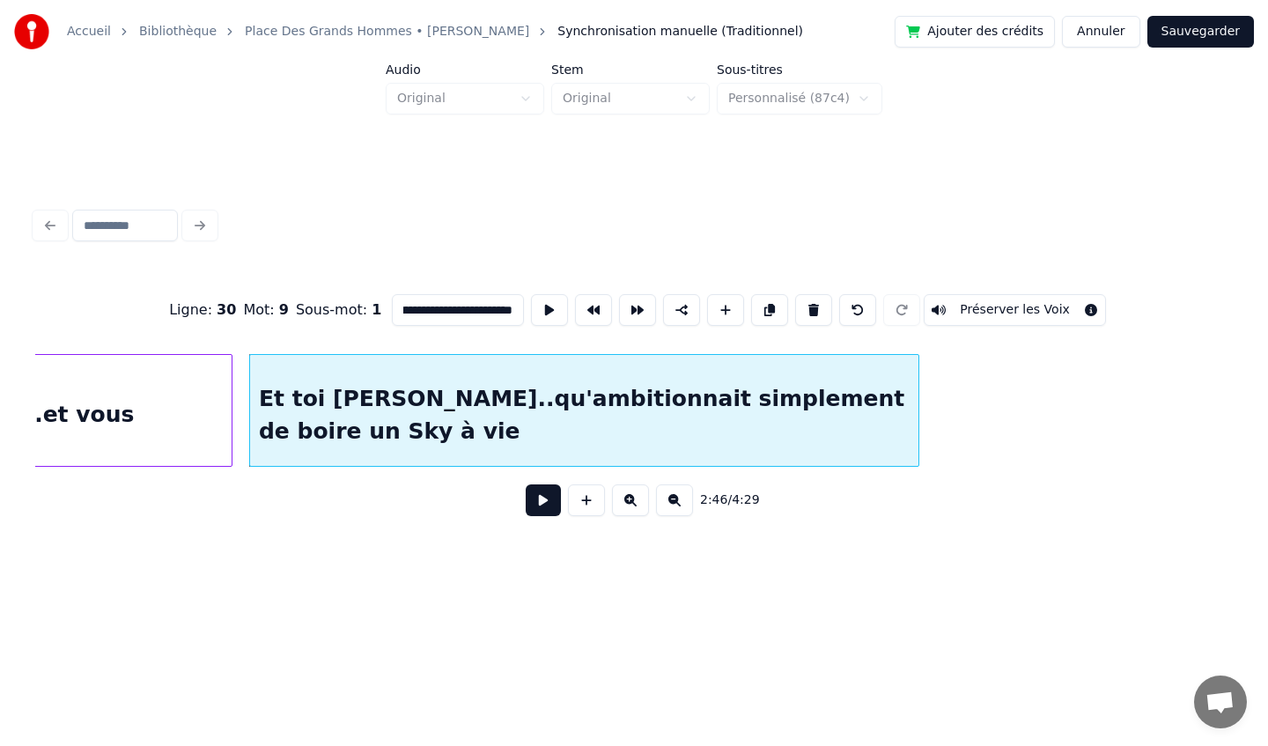
scroll to position [0, 29128]
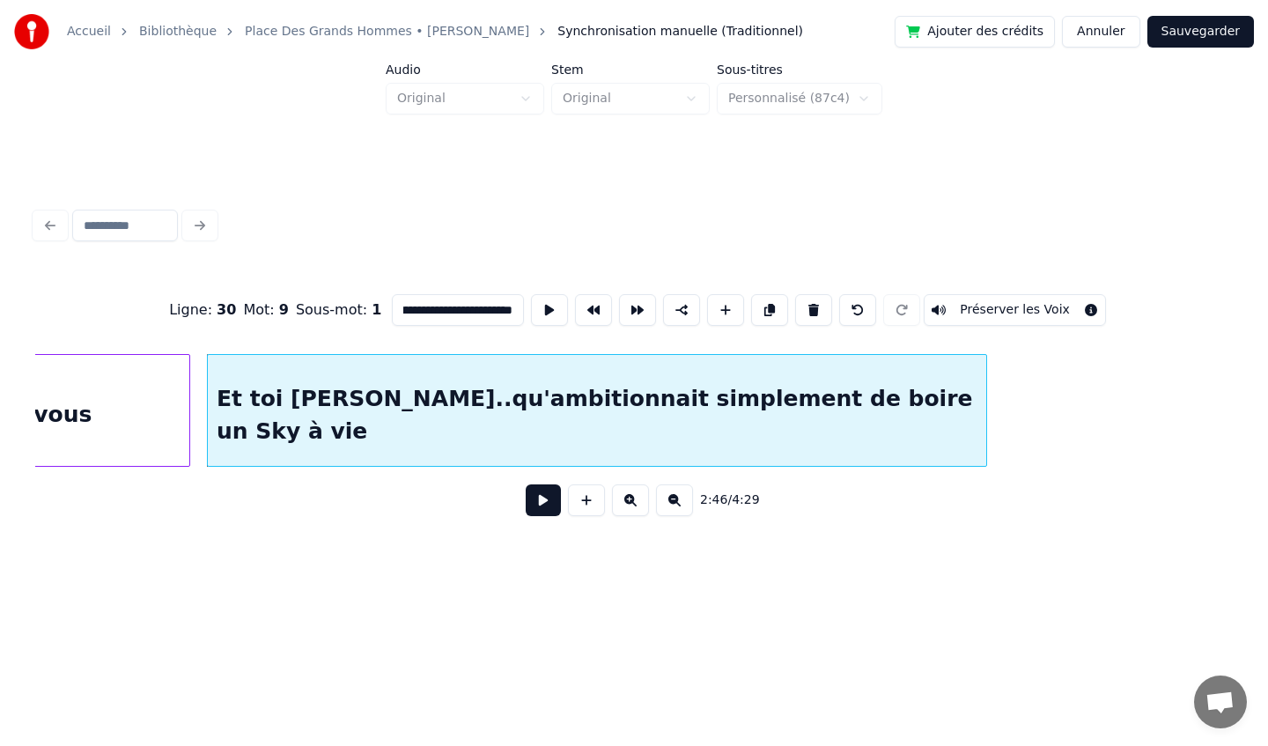
click at [984, 408] on div at bounding box center [983, 410] width 5 height 111
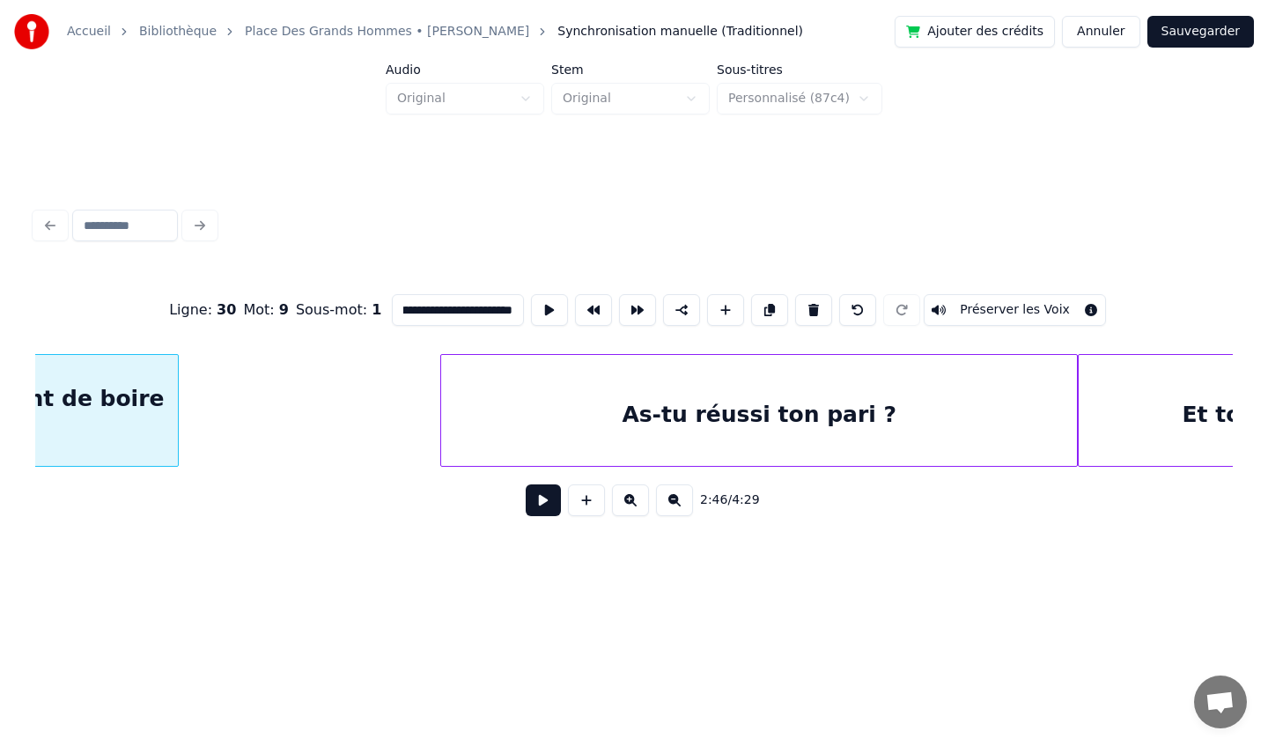
scroll to position [0, 29937]
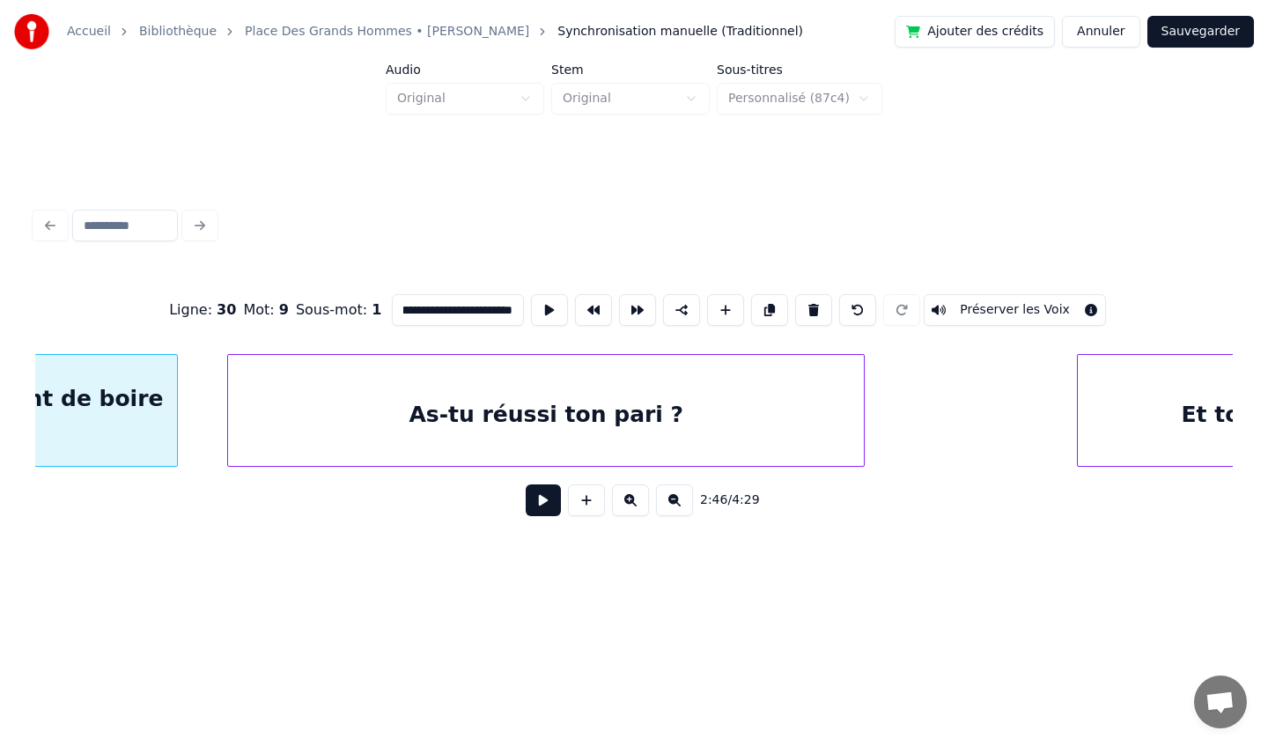
click at [685, 401] on div "As-tu réussi ton pari ?" at bounding box center [546, 415] width 636 height 120
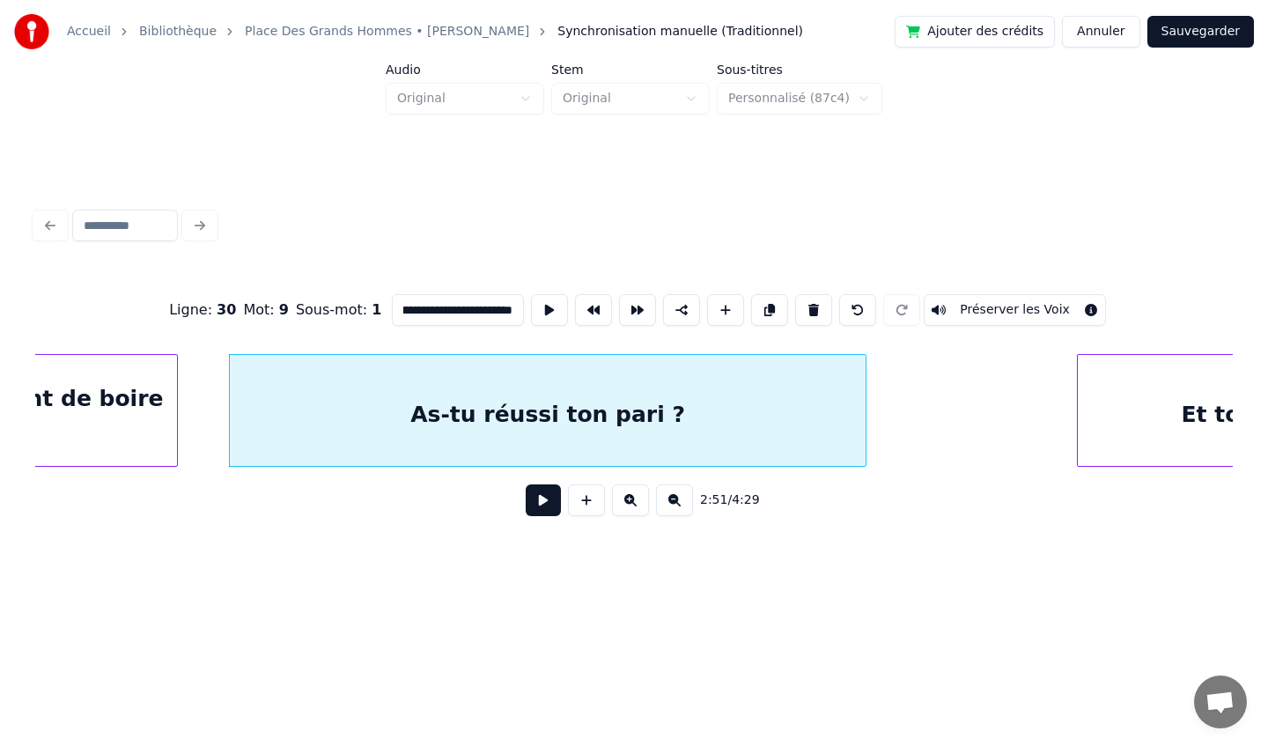
click at [477, 392] on div "As-tu réussi ton pari ?" at bounding box center [548, 415] width 636 height 120
type input "**********"
drag, startPoint x: 505, startPoint y: 312, endPoint x: 225, endPoint y: 304, distance: 280.1
click at [225, 304] on div "**********" at bounding box center [634, 310] width 1198 height 88
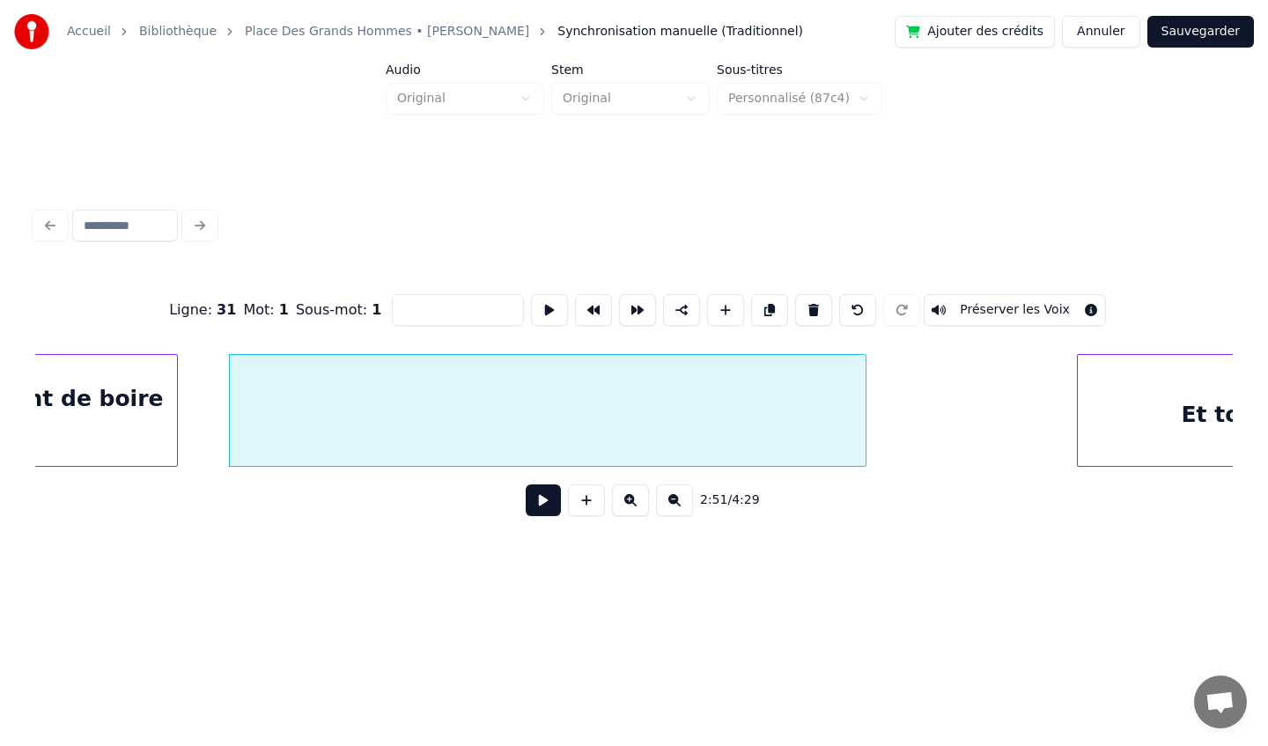
click at [398, 421] on div at bounding box center [548, 415] width 636 height 120
click at [810, 306] on button at bounding box center [813, 310] width 37 height 32
type input "**********"
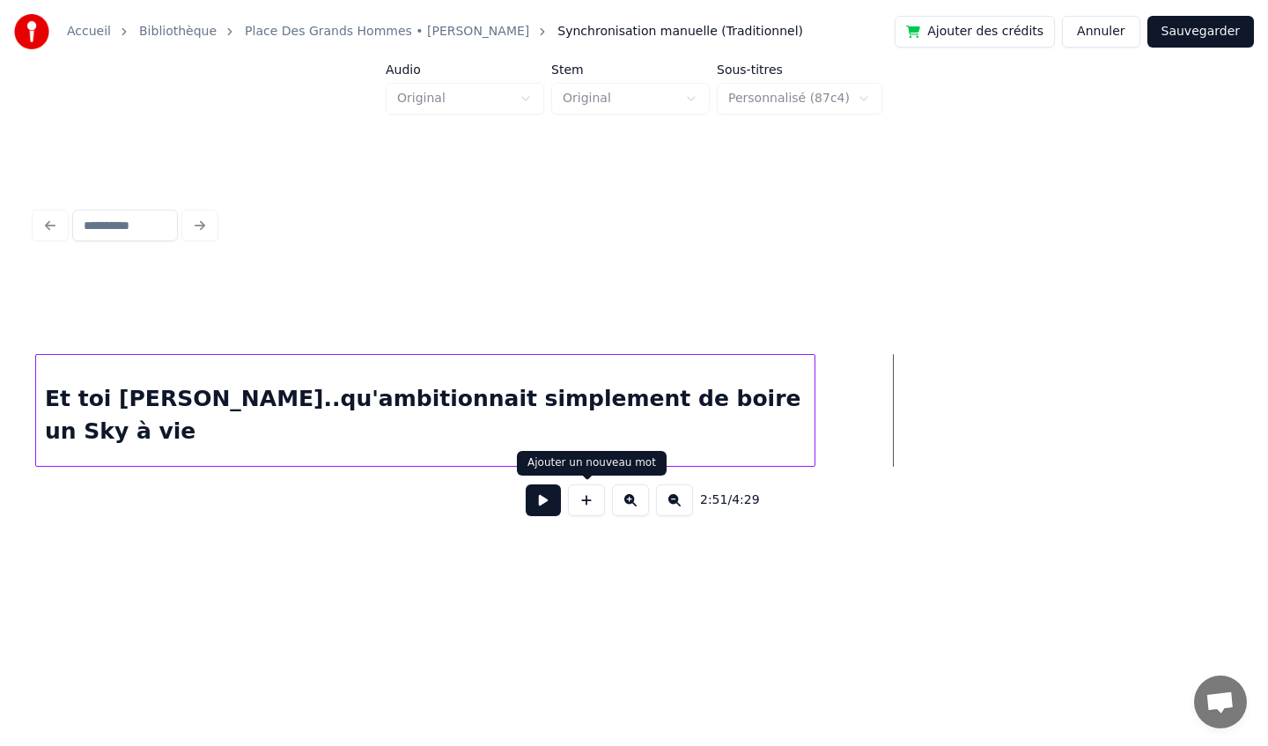
click at [586, 504] on button at bounding box center [586, 500] width 37 height 32
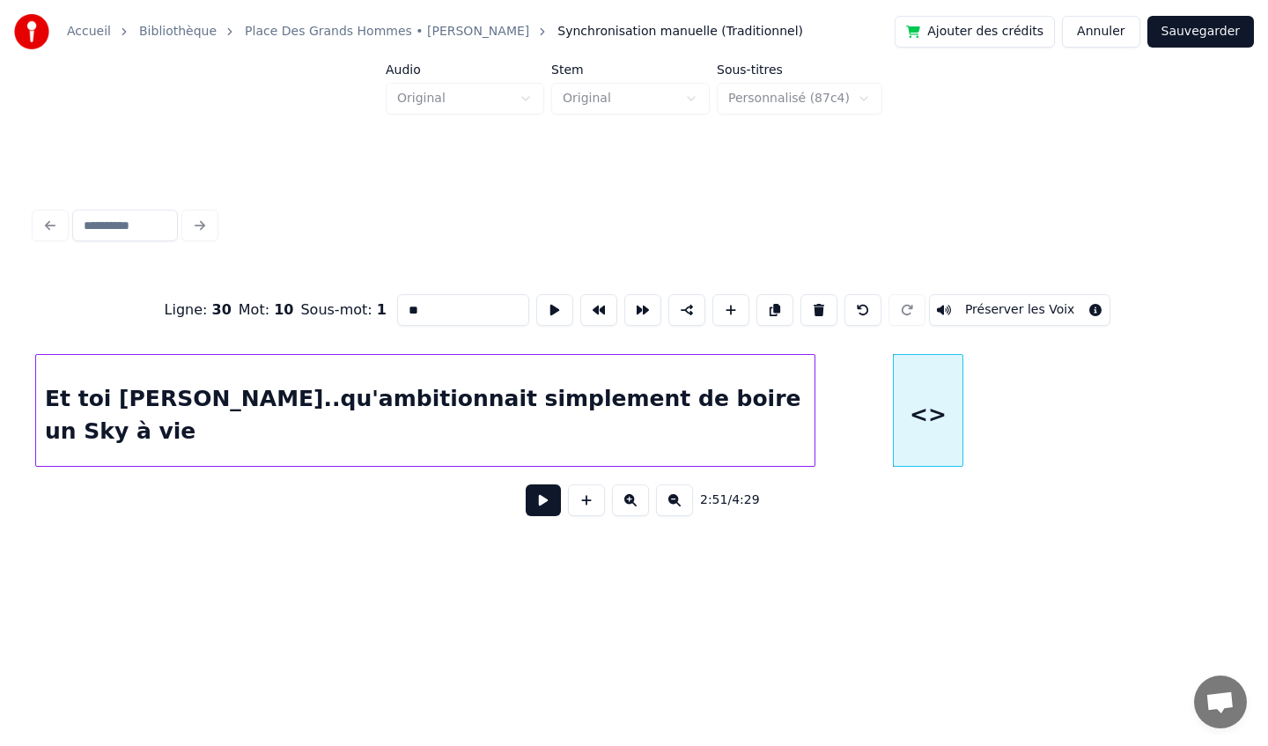
click at [459, 308] on input "**" at bounding box center [463, 310] width 132 height 32
type input "*"
paste input "**********"
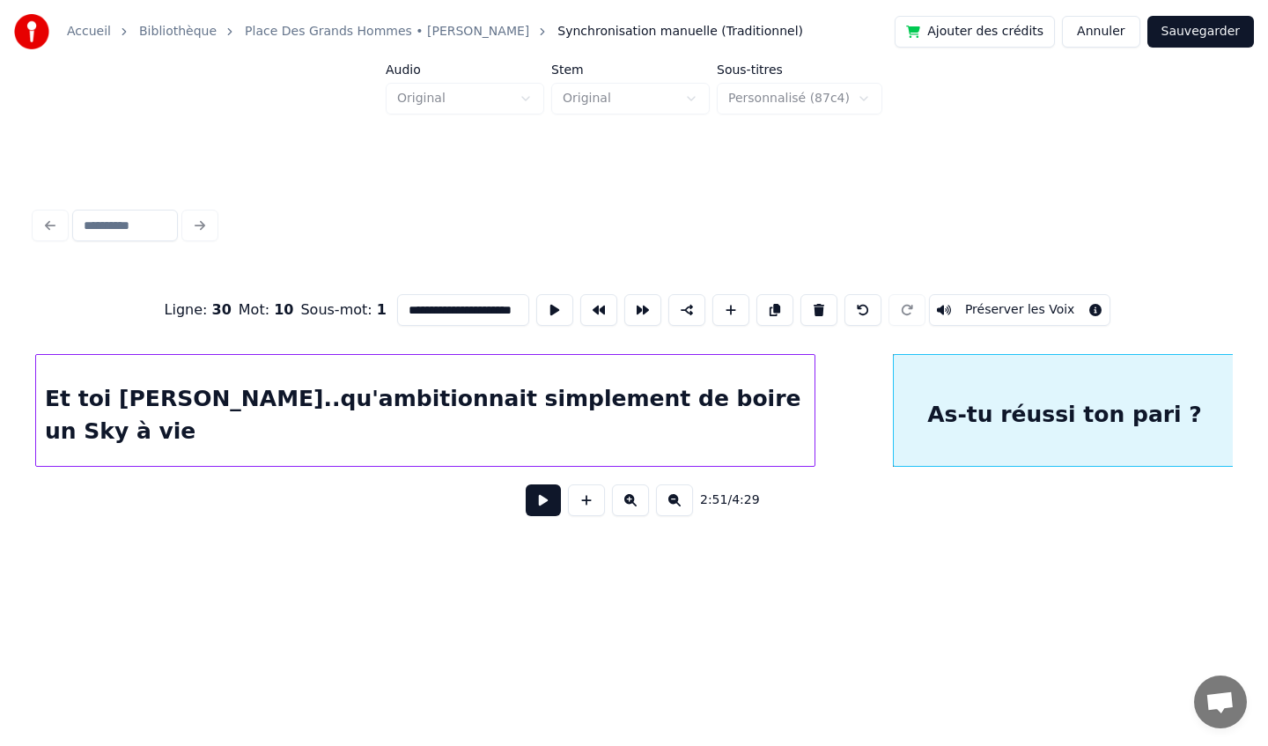
click at [1233, 387] on div "**********" at bounding box center [634, 366] width 1212 height 349
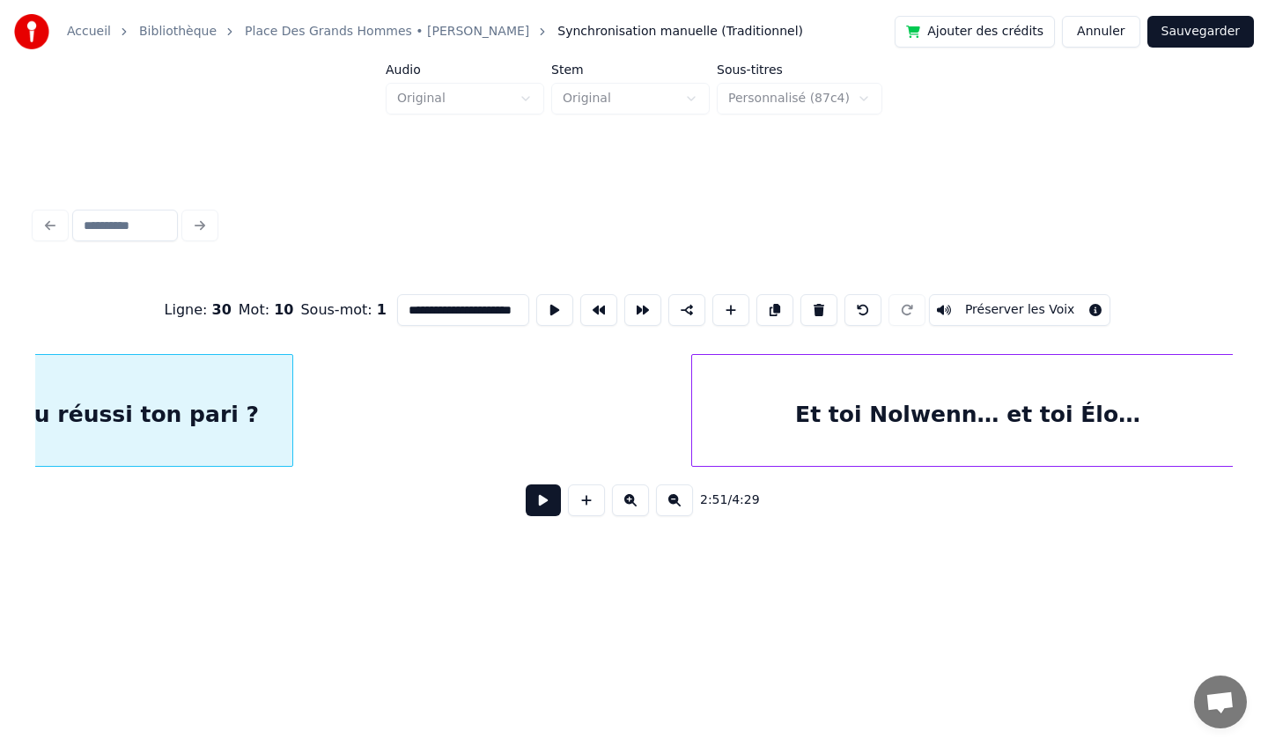
scroll to position [0, 30331]
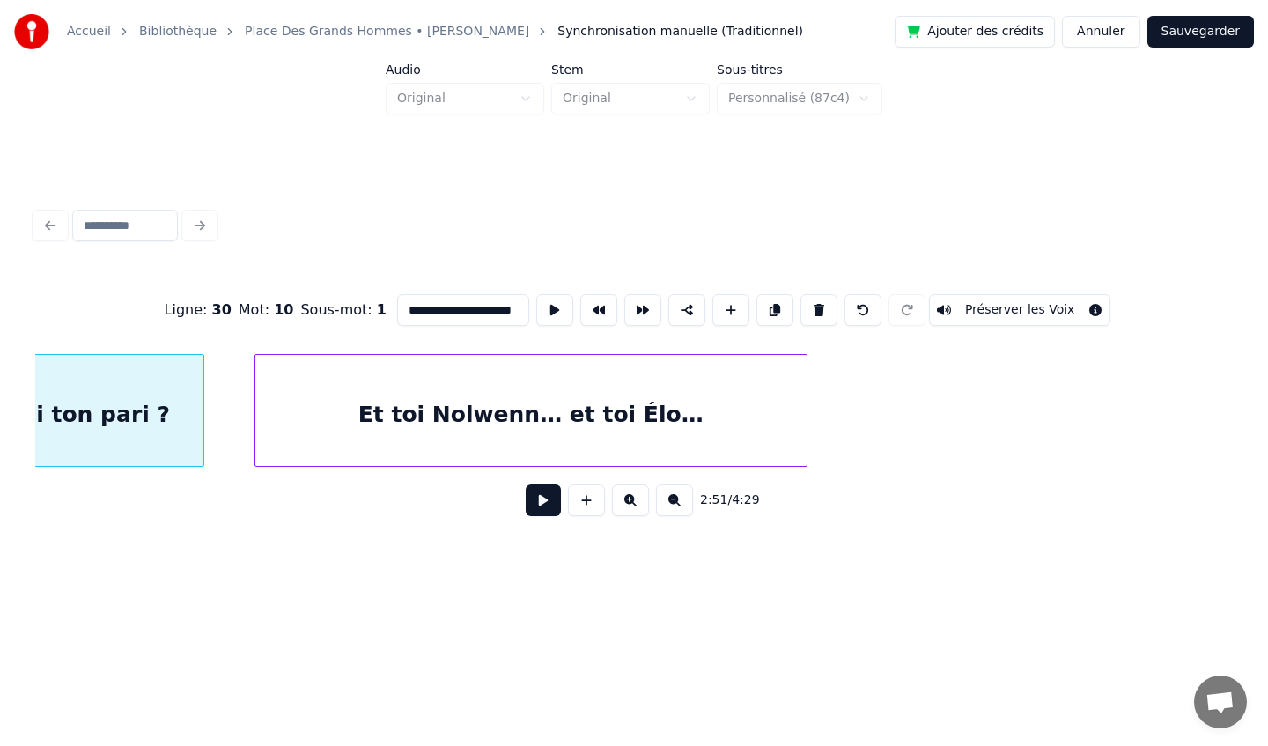
click at [481, 390] on div "Et toi Nolwenn… et toi Élo…" at bounding box center [530, 415] width 551 height 120
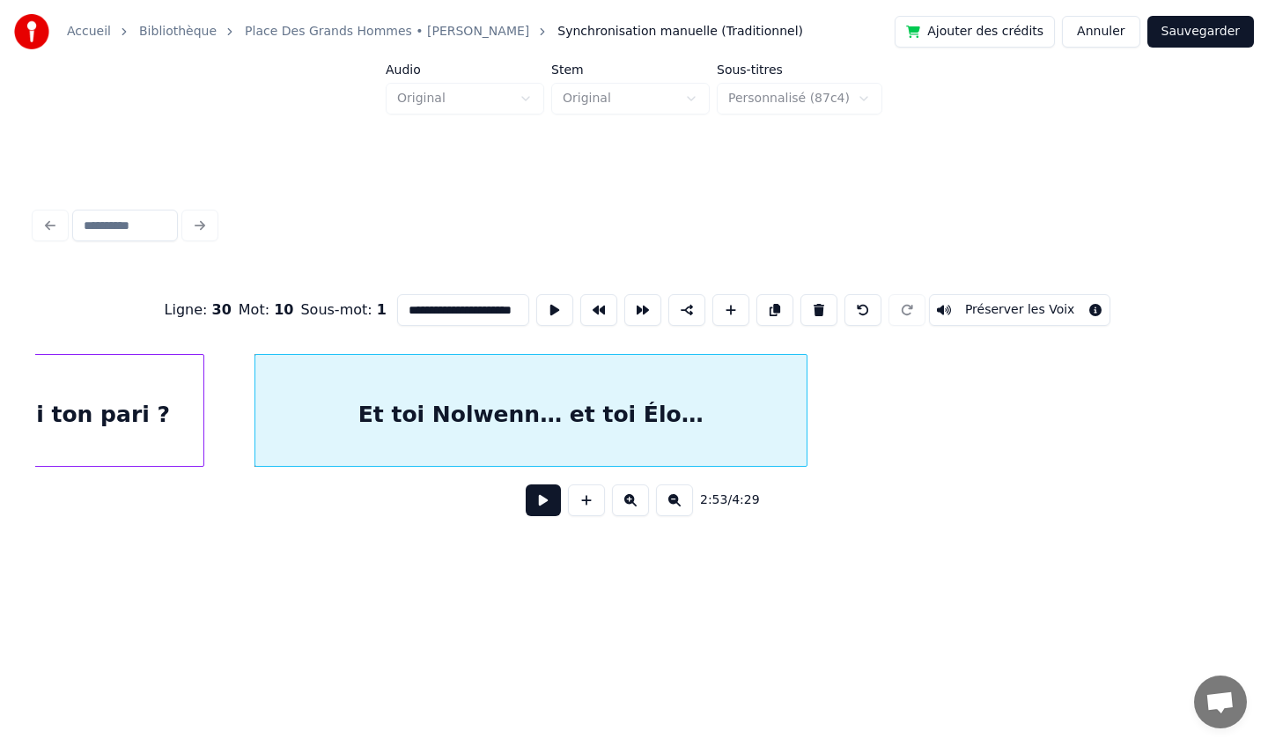
click at [412, 393] on div "Et toi Nolwenn… et toi Élo…" at bounding box center [530, 415] width 551 height 120
type input "**********"
click at [508, 311] on input "**********" at bounding box center [458, 310] width 132 height 32
click at [404, 309] on input "**********" at bounding box center [458, 310] width 132 height 32
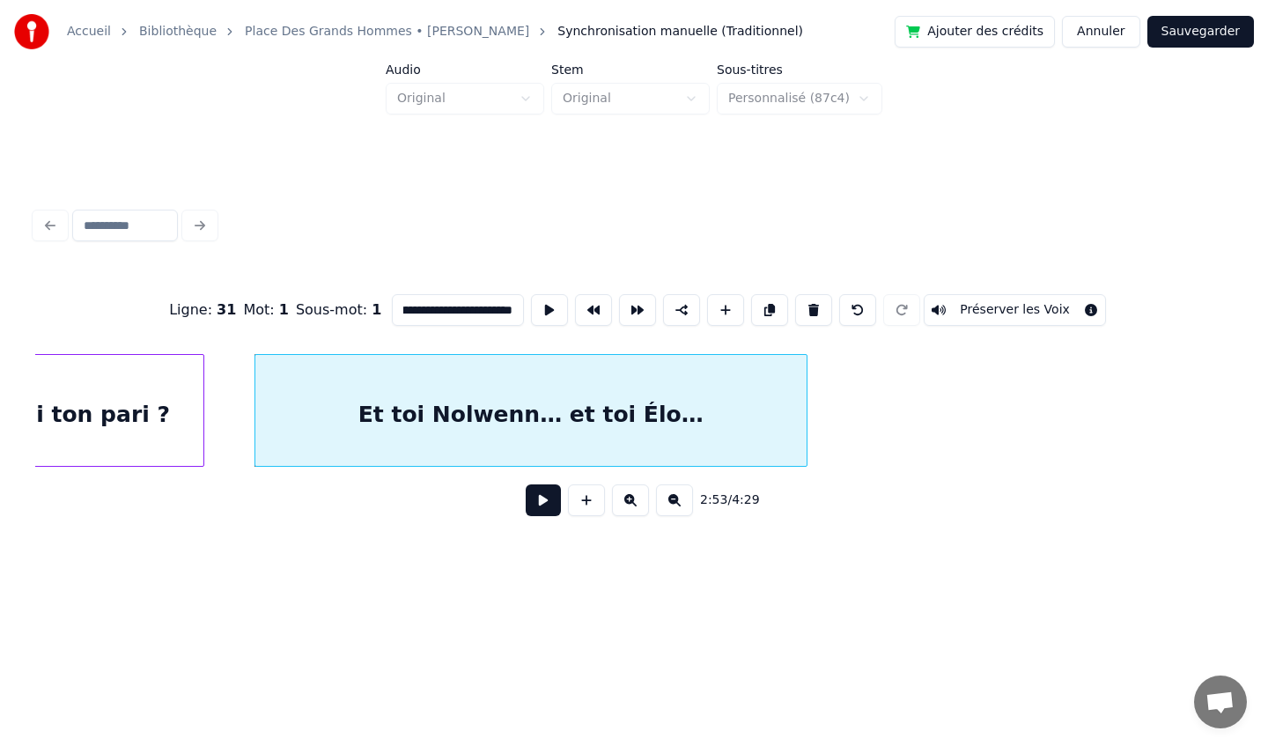
drag, startPoint x: 392, startPoint y: 307, endPoint x: 746, endPoint y: 338, distance: 355.3
click at [746, 338] on div "**********" at bounding box center [634, 310] width 1198 height 88
click at [674, 397] on div at bounding box center [530, 415] width 551 height 120
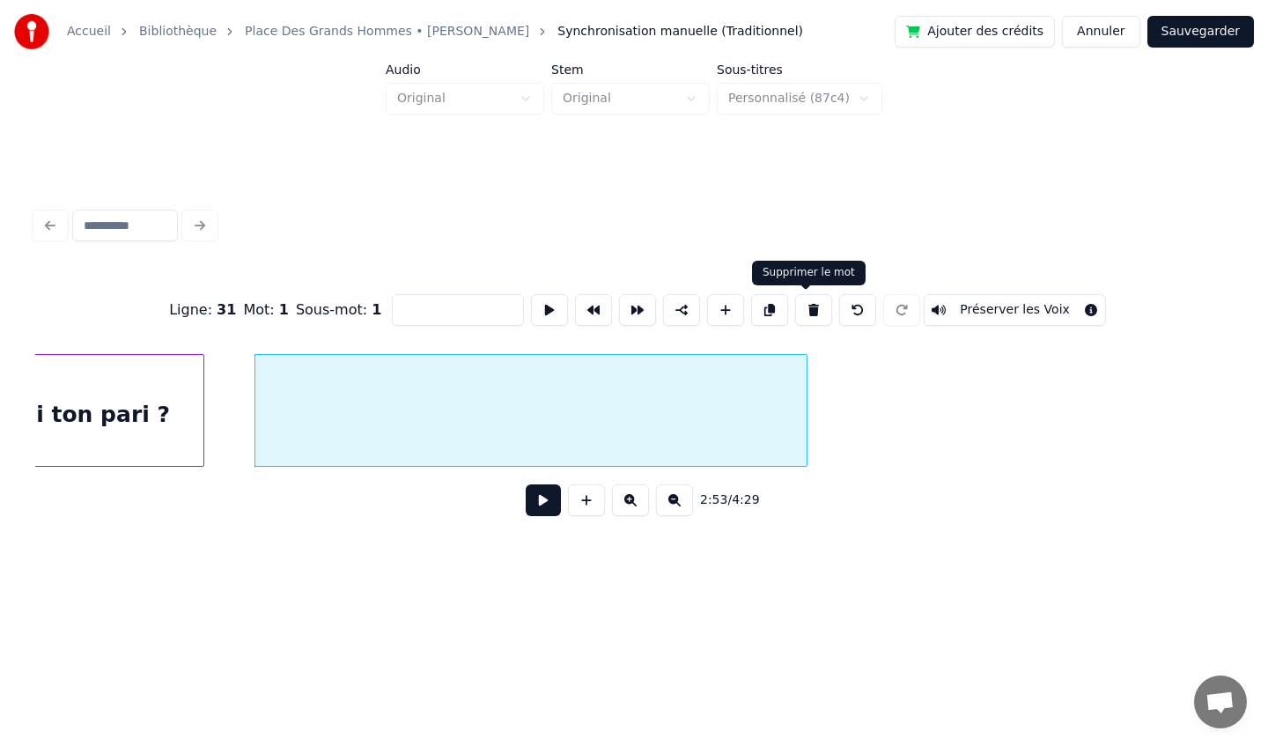
click at [807, 313] on button at bounding box center [813, 310] width 37 height 32
type input "**********"
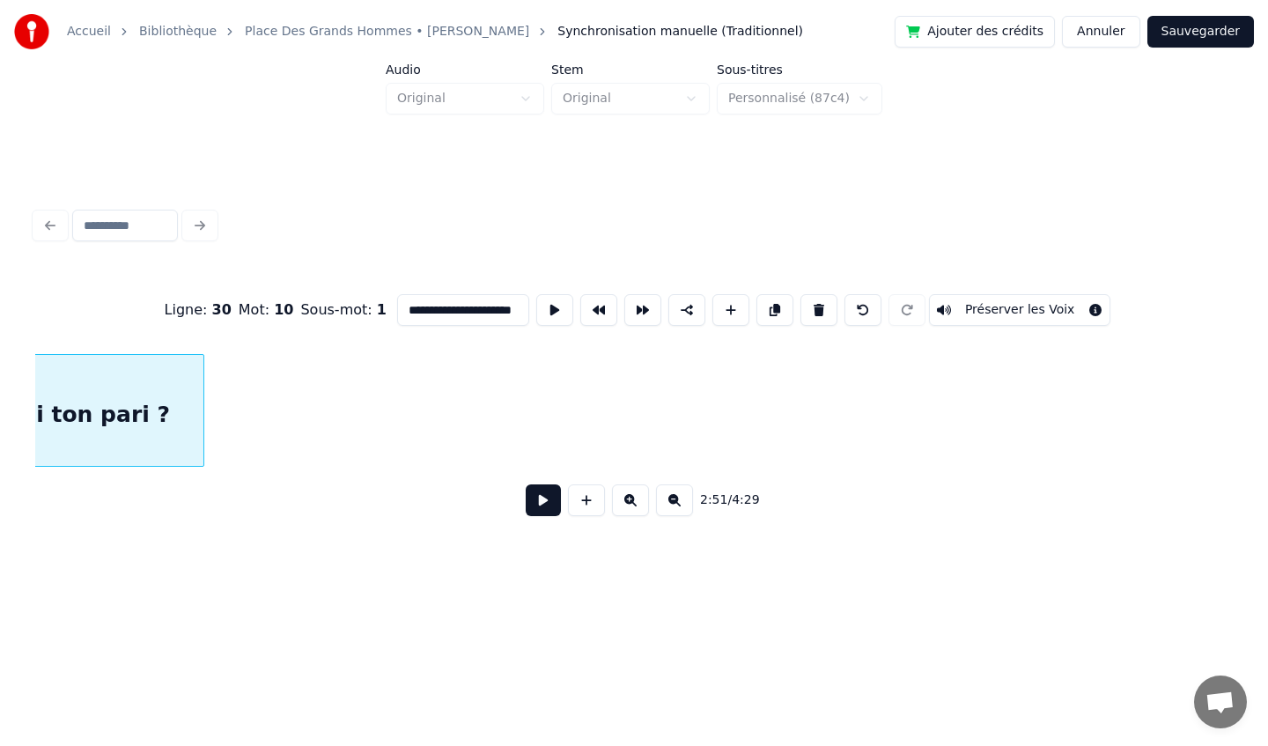
scroll to position [0, 30157]
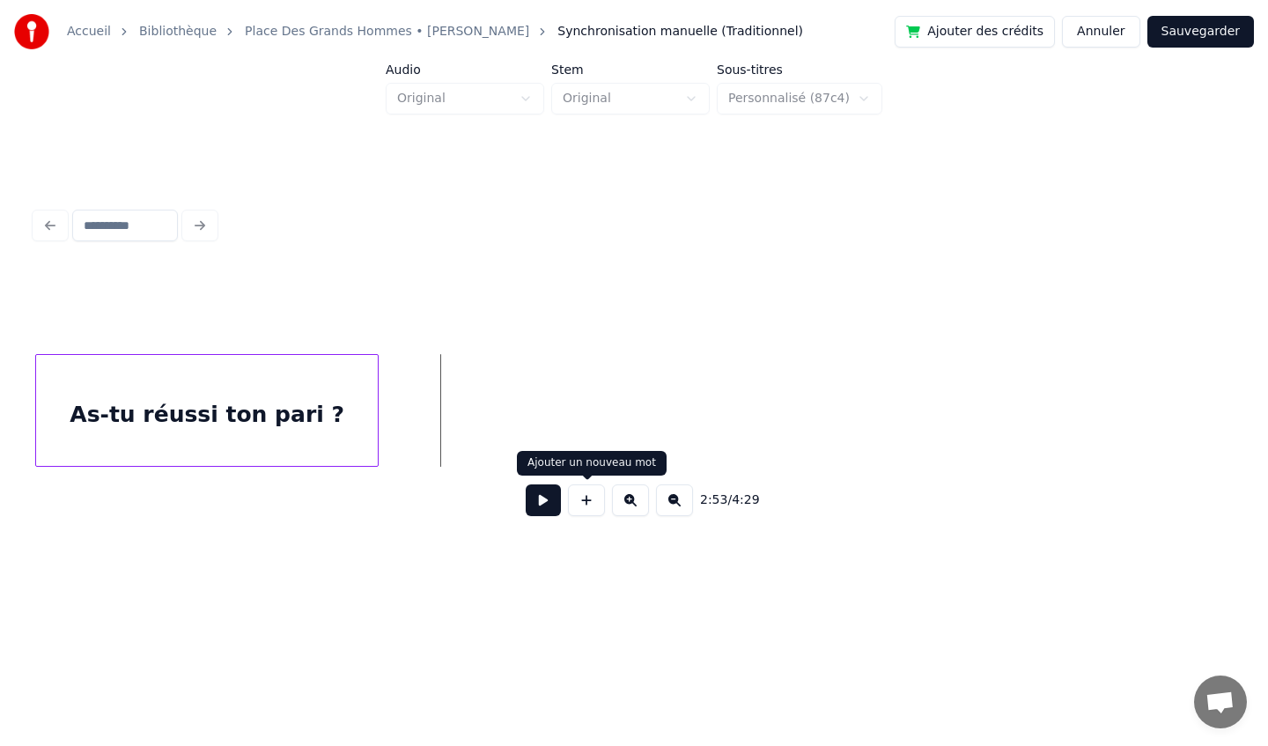
click at [585, 501] on button at bounding box center [586, 500] width 37 height 32
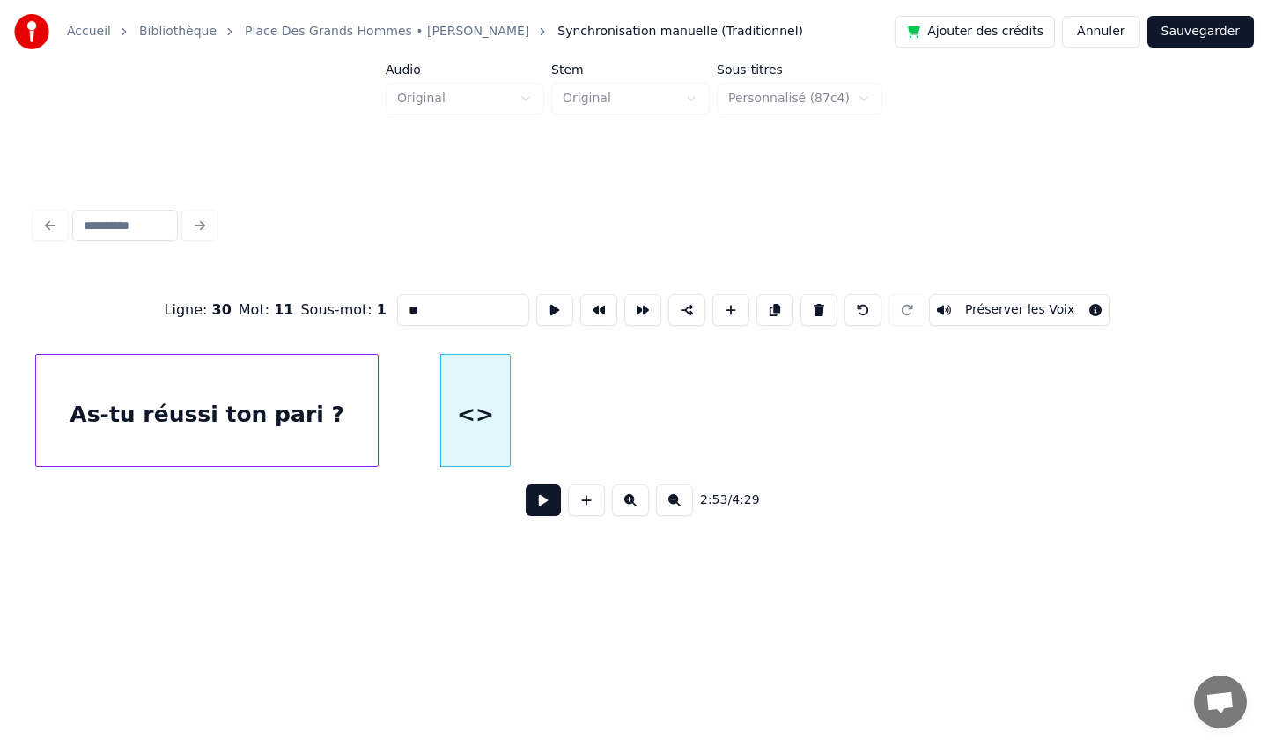
click at [440, 301] on input "**" at bounding box center [463, 310] width 132 height 32
click at [438, 315] on input "**" at bounding box center [463, 310] width 132 height 32
type input "*"
paste input "**********"
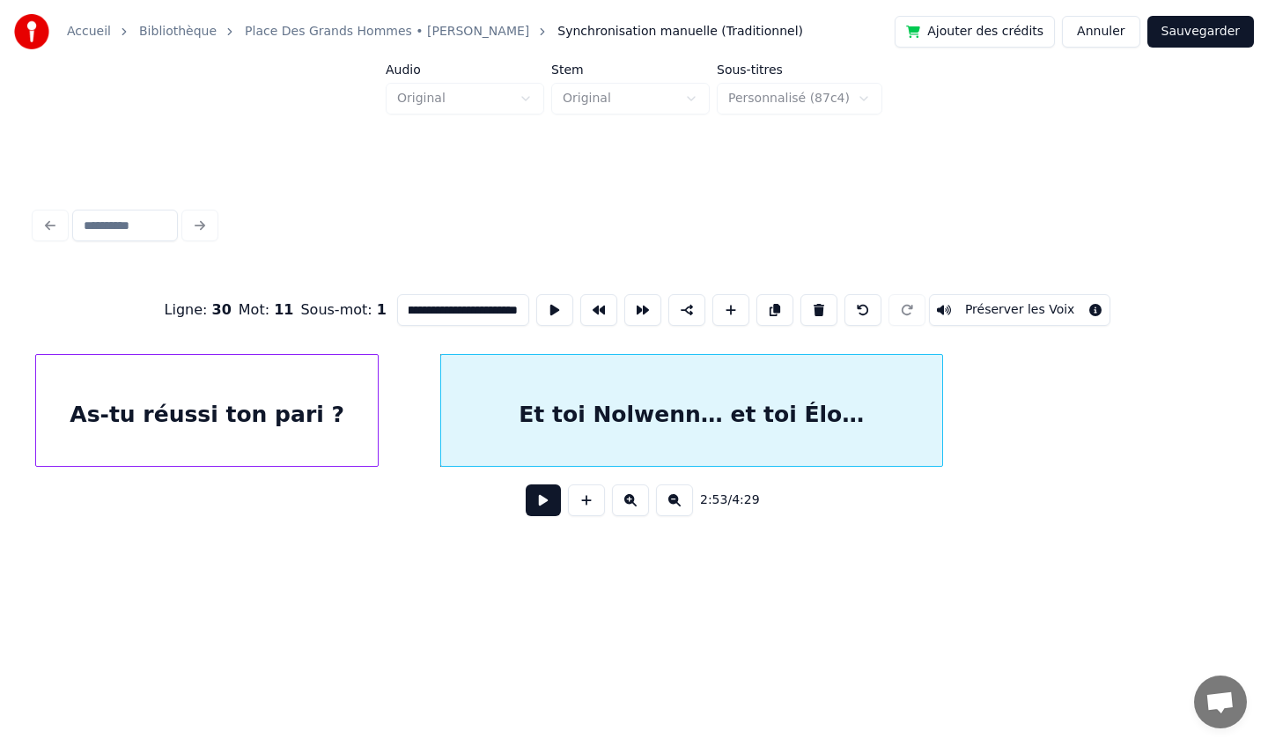
click at [938, 399] on div at bounding box center [939, 410] width 5 height 111
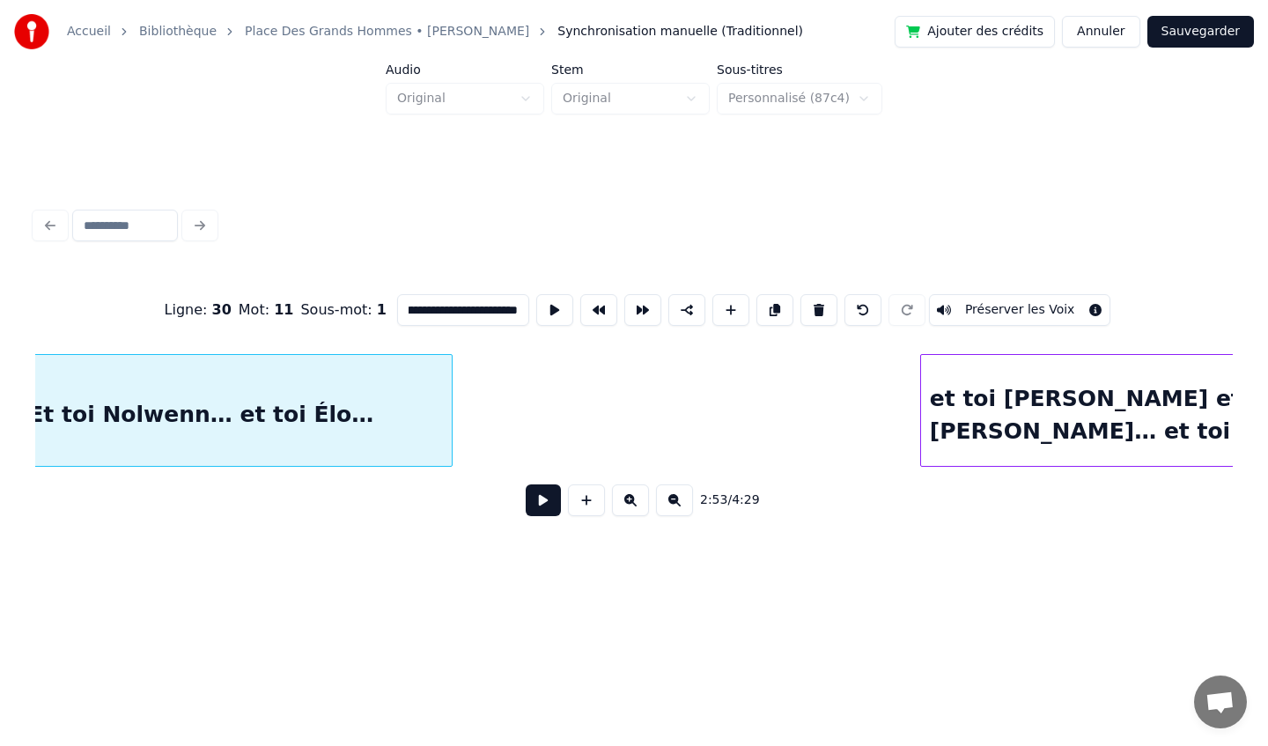
scroll to position [0, 30893]
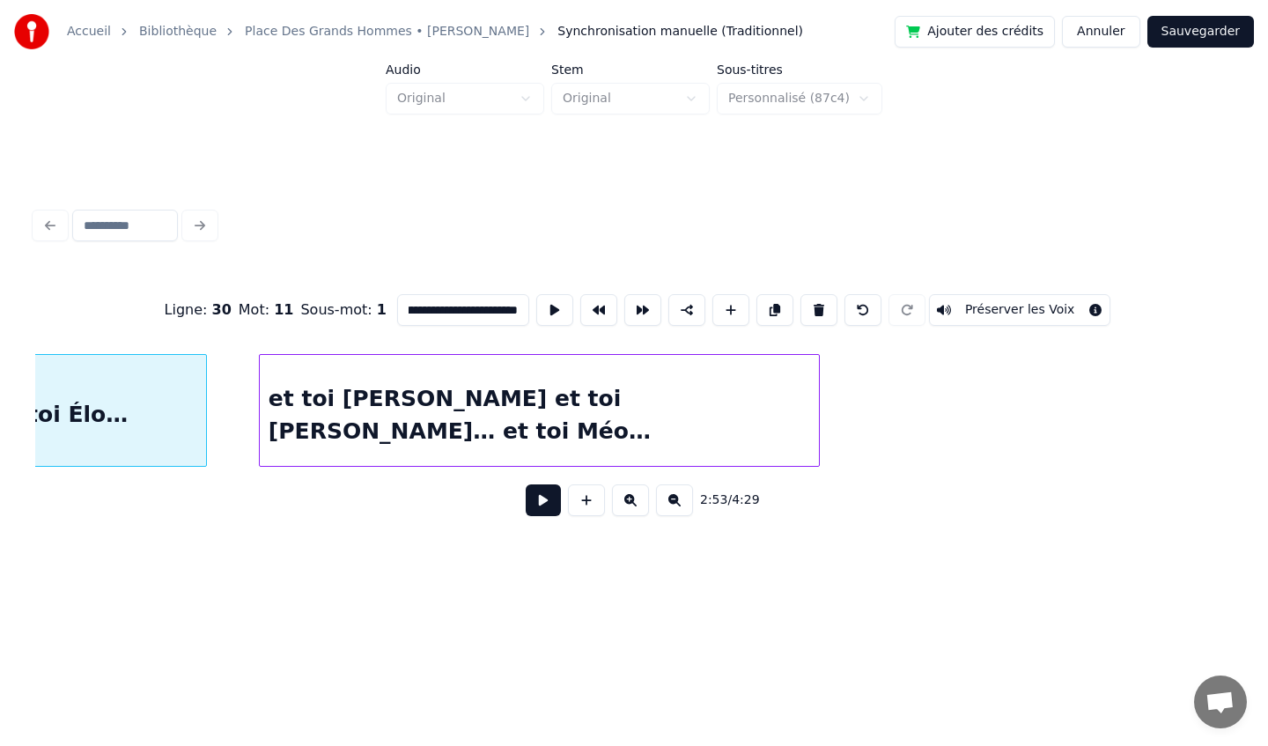
click at [581, 414] on div "et toi [PERSON_NAME] et toi [PERSON_NAME]… et toi Méo…" at bounding box center [540, 415] width 560 height 120
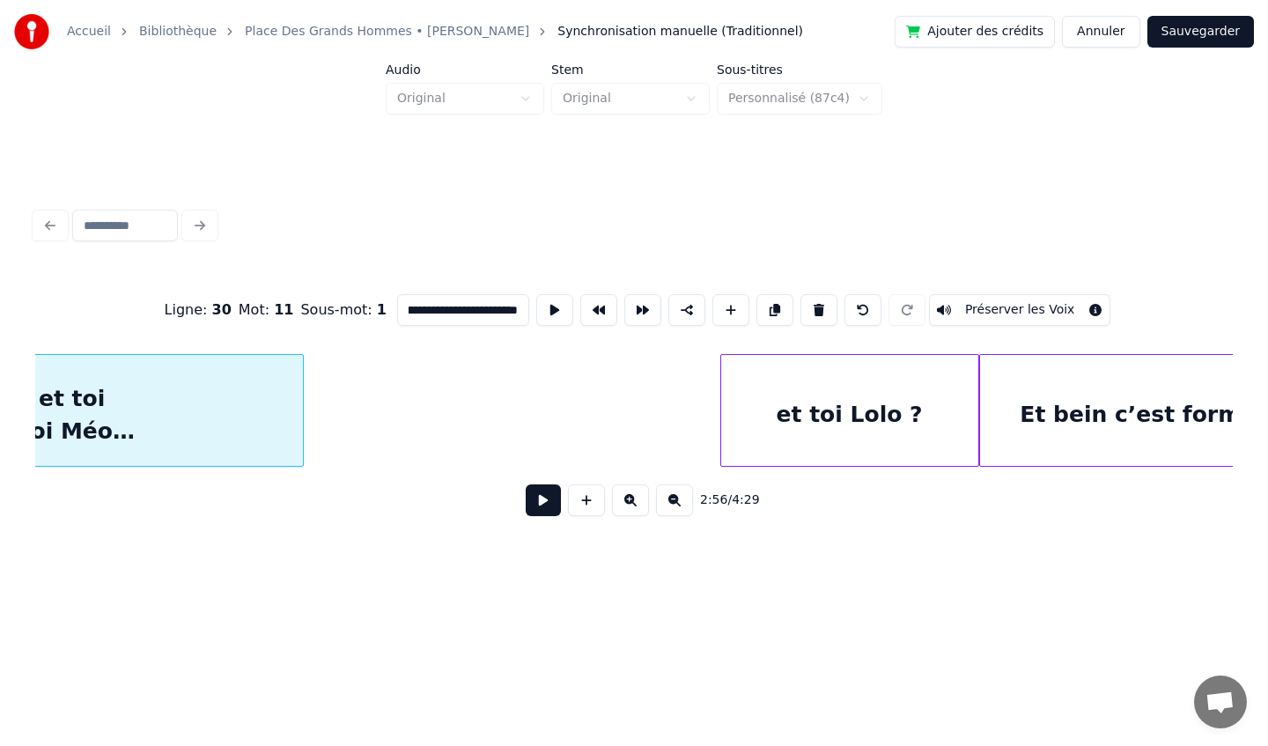
scroll to position [0, 31415]
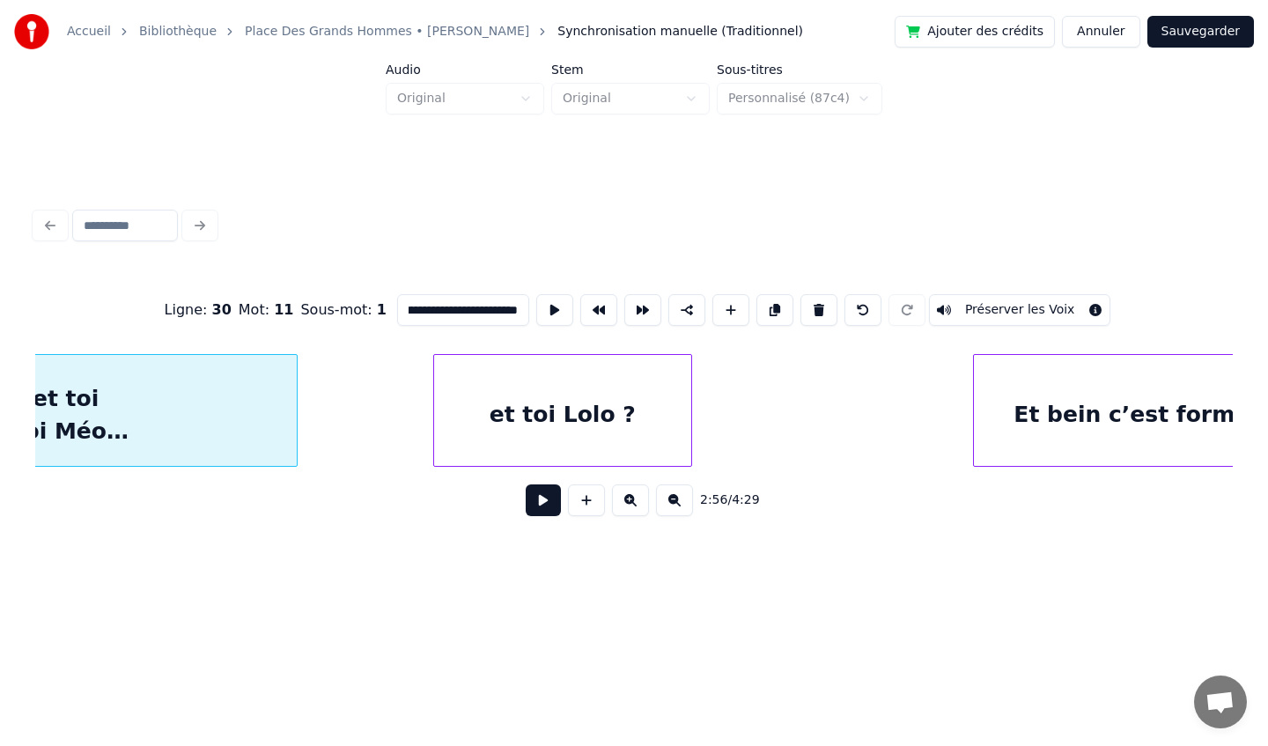
click at [519, 387] on div "et toi Lolo ?" at bounding box center [562, 415] width 257 height 120
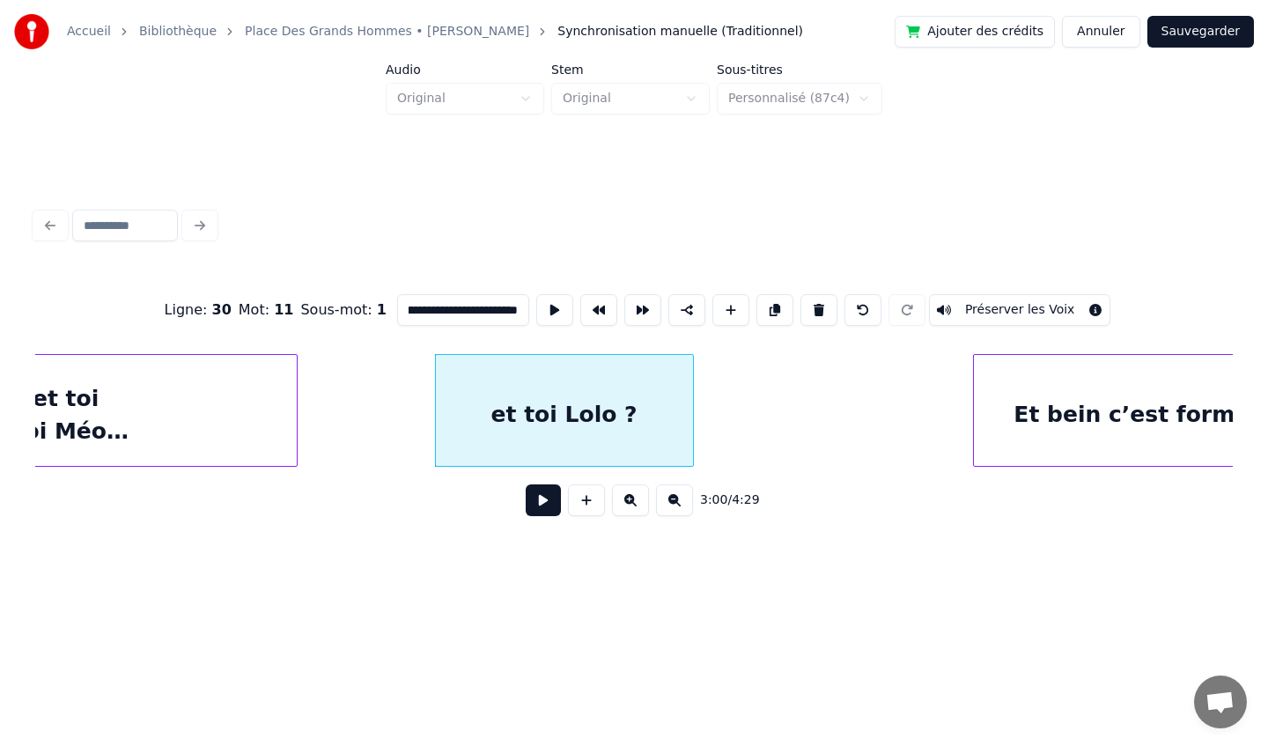
scroll to position [0, 31714]
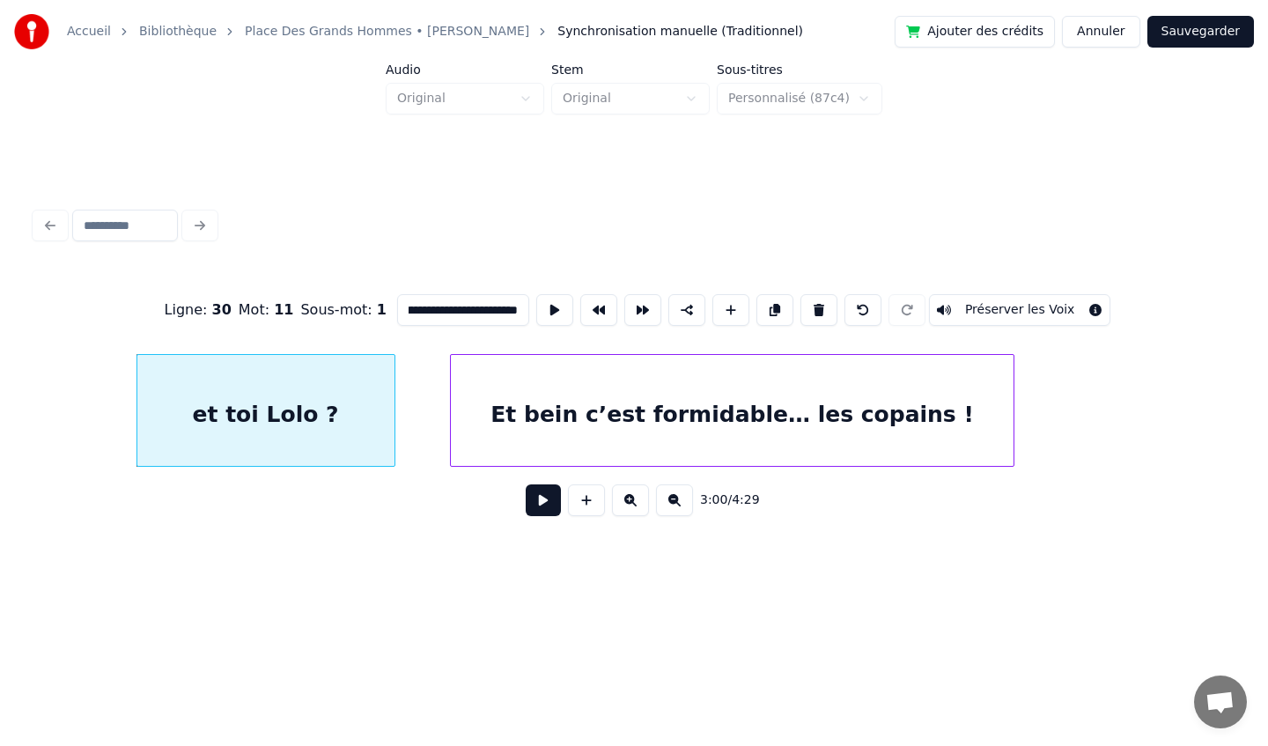
click at [814, 390] on div "Et bein c’est formidable… les copains !" at bounding box center [733, 415] width 564 height 120
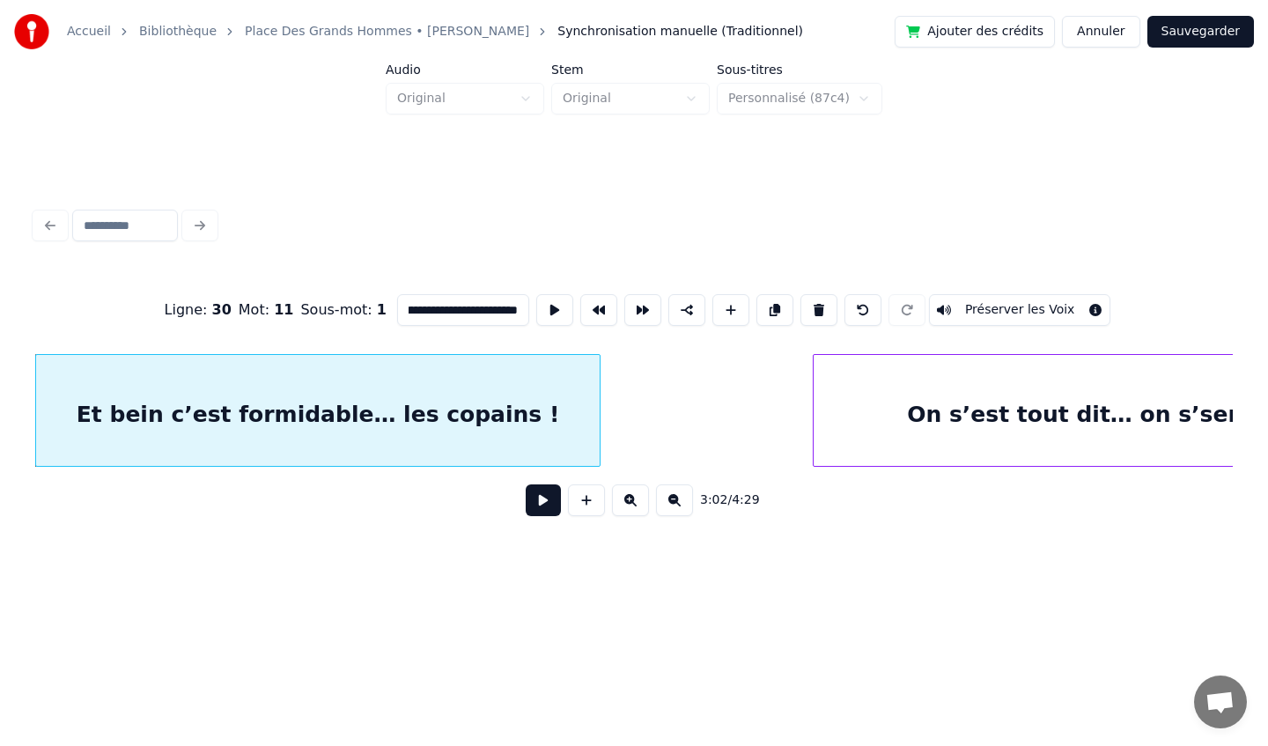
scroll to position [0, 32363]
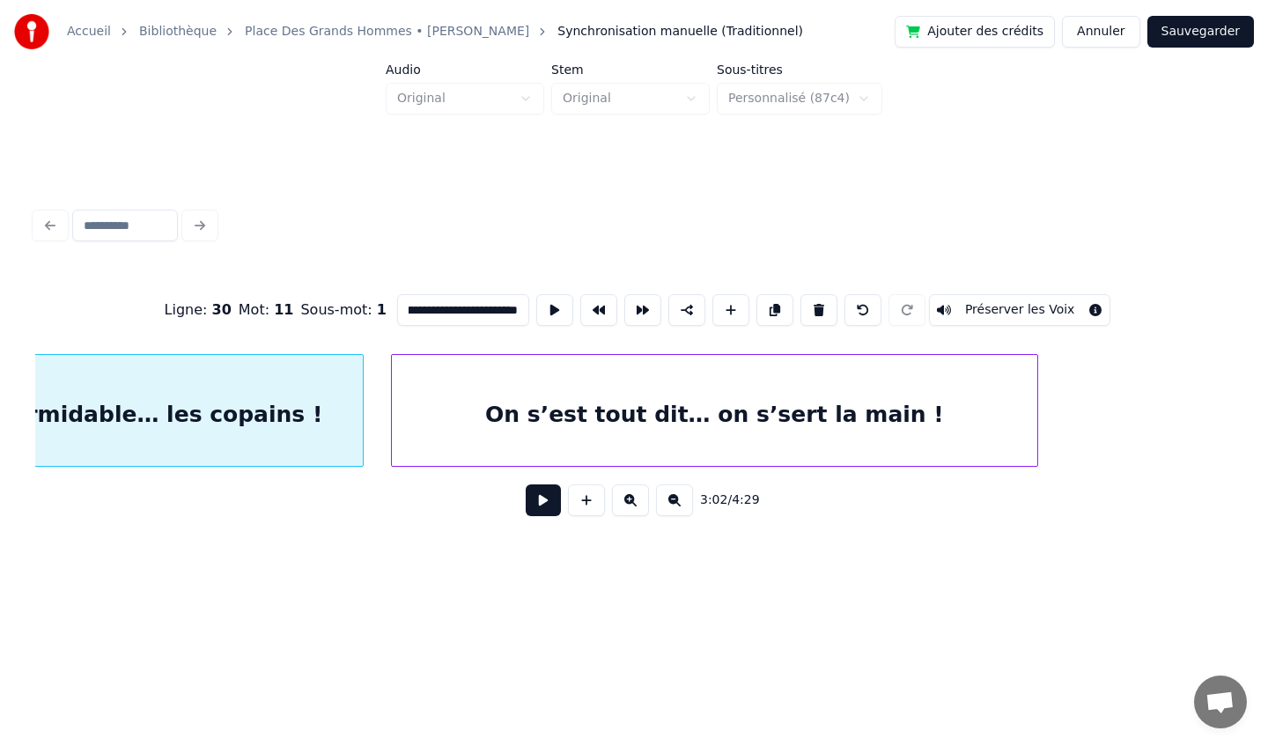
click at [702, 391] on div "On s’est tout dit… on s’sert la main !" at bounding box center [714, 415] width 645 height 120
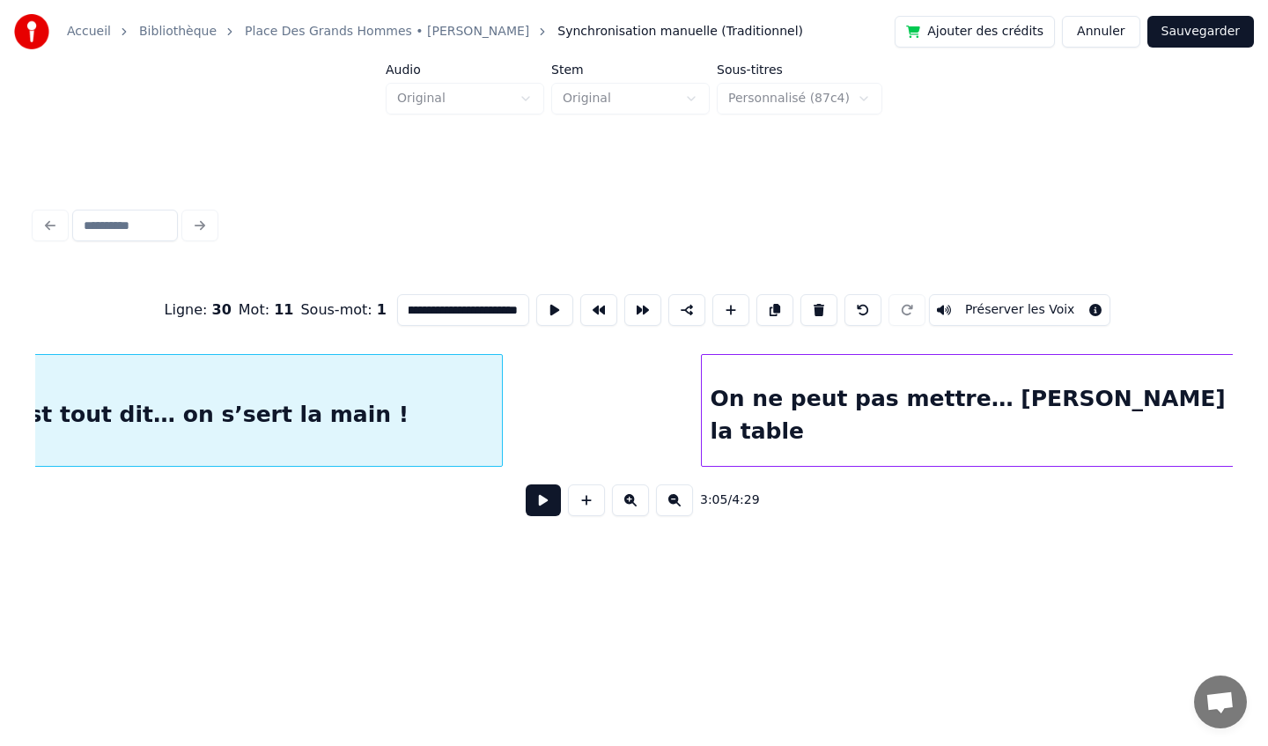
scroll to position [0, 32980]
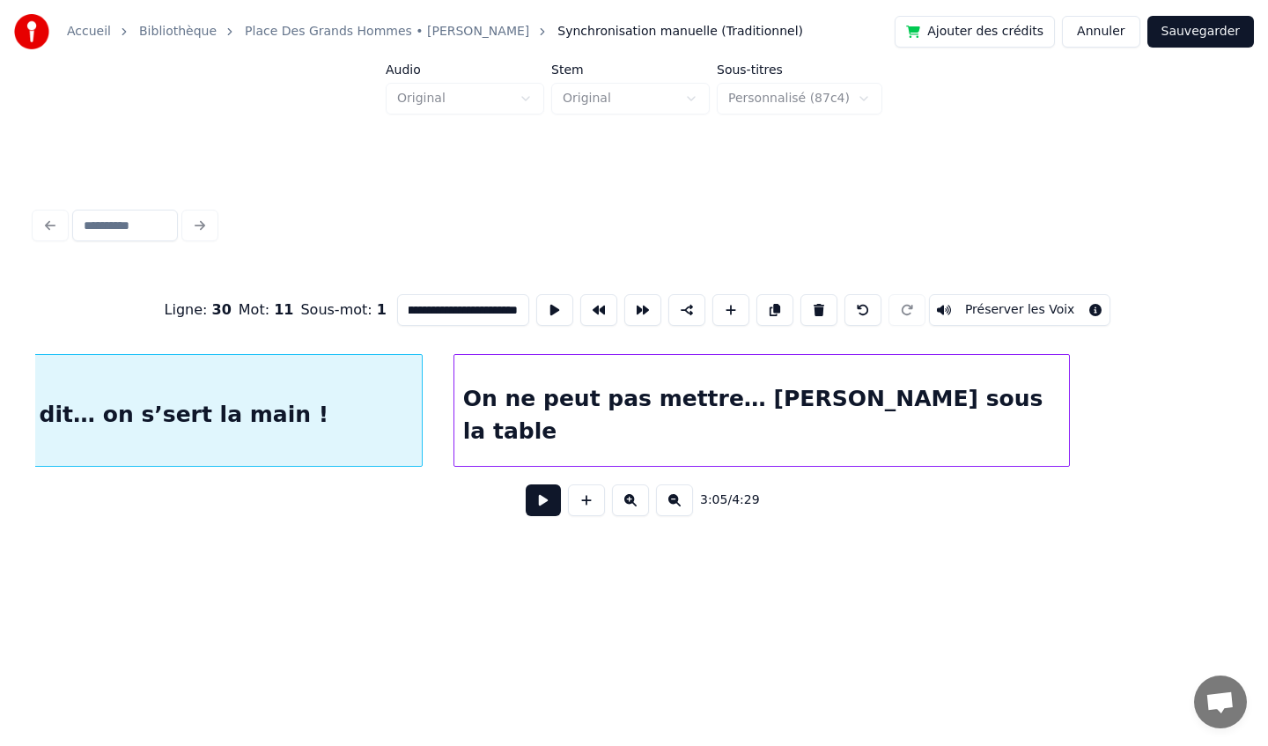
click at [672, 402] on div "On ne peut pas mettre… [PERSON_NAME] sous la table" at bounding box center [761, 415] width 615 height 120
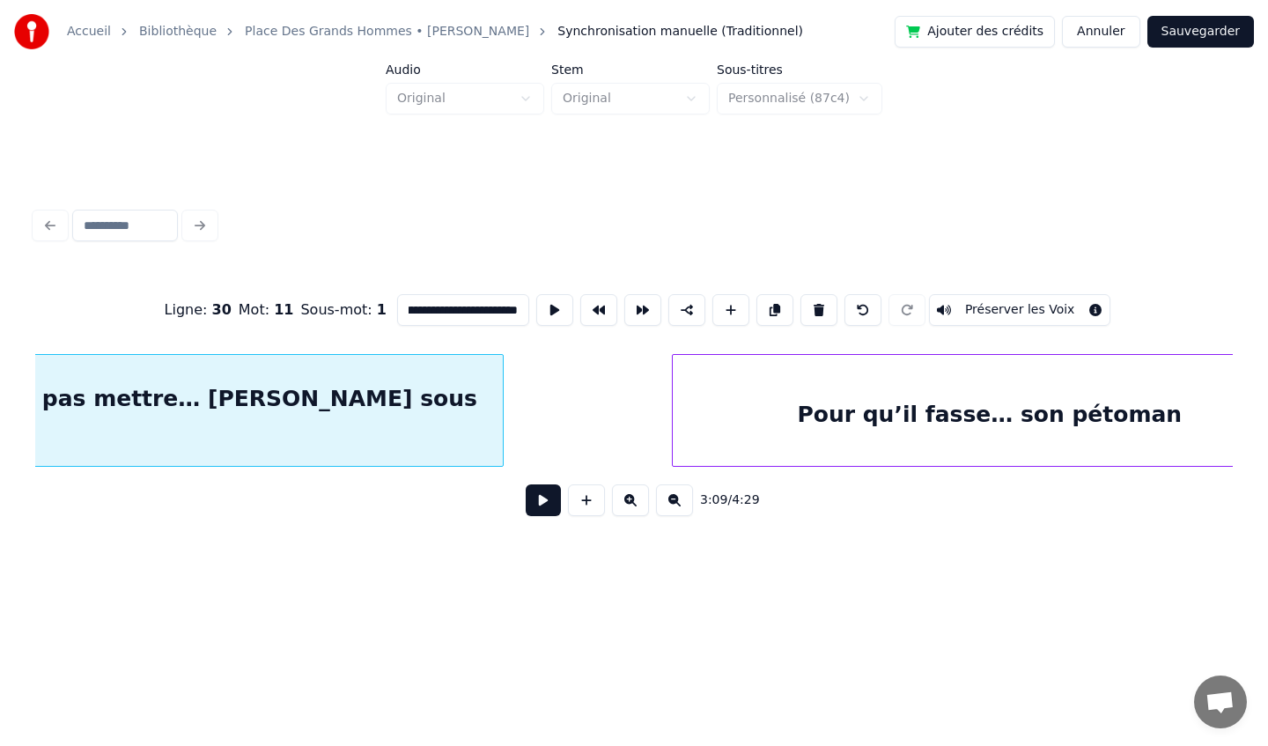
scroll to position [0, 33616]
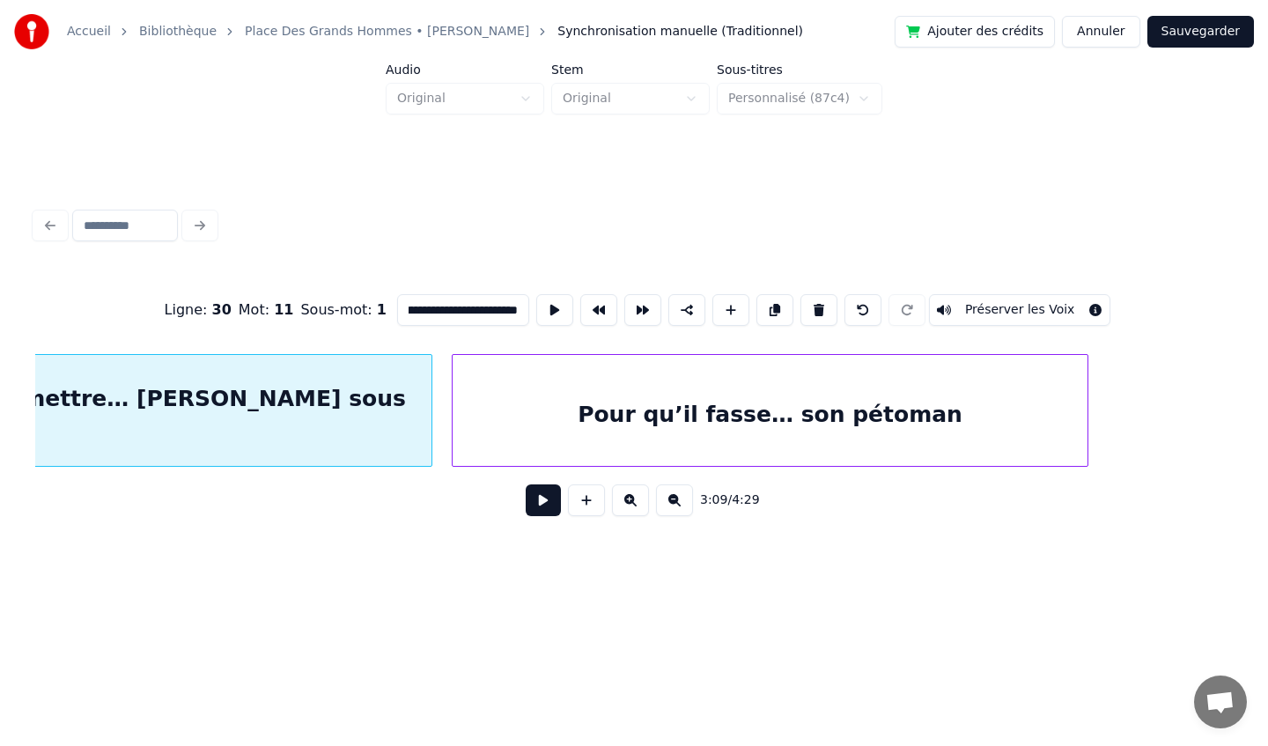
click at [621, 416] on div "Pour qu’il fasse… son pétoman" at bounding box center [770, 415] width 634 height 120
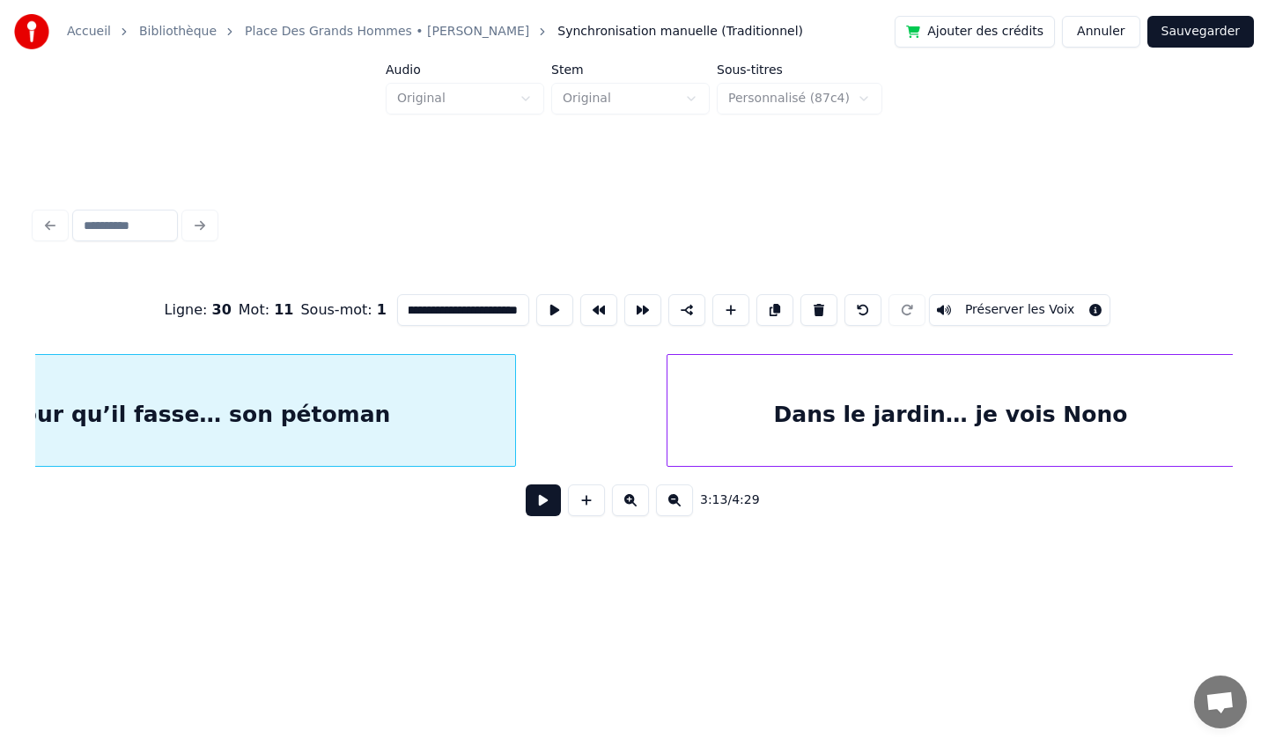
scroll to position [0, 34186]
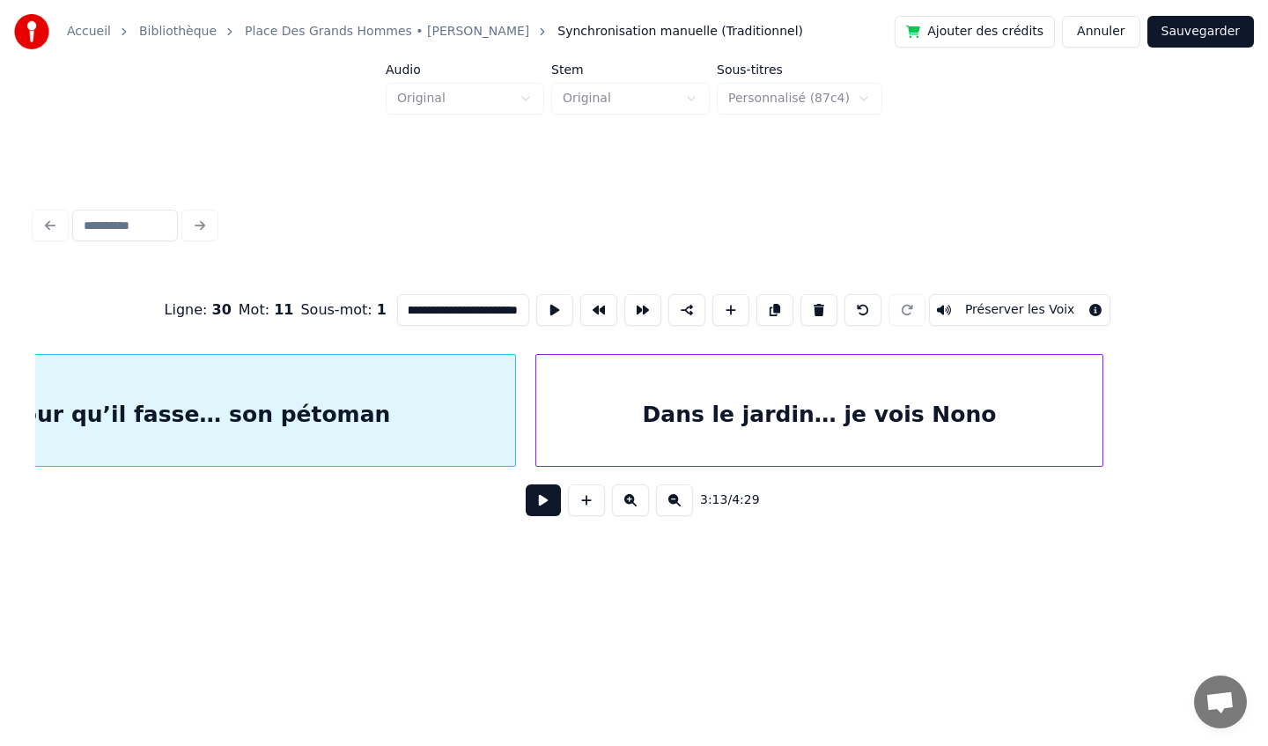
click at [672, 420] on div "Dans le jardin… je vois Nono" at bounding box center [819, 415] width 566 height 120
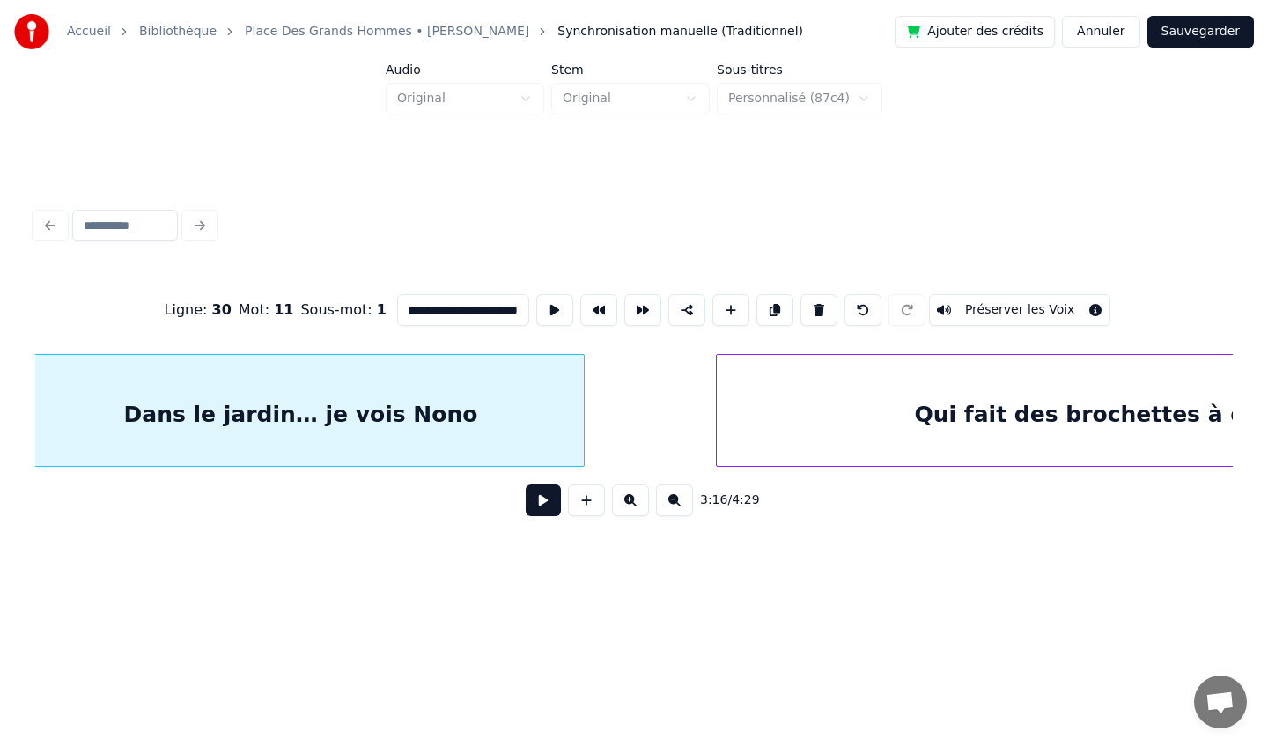
scroll to position [0, 34959]
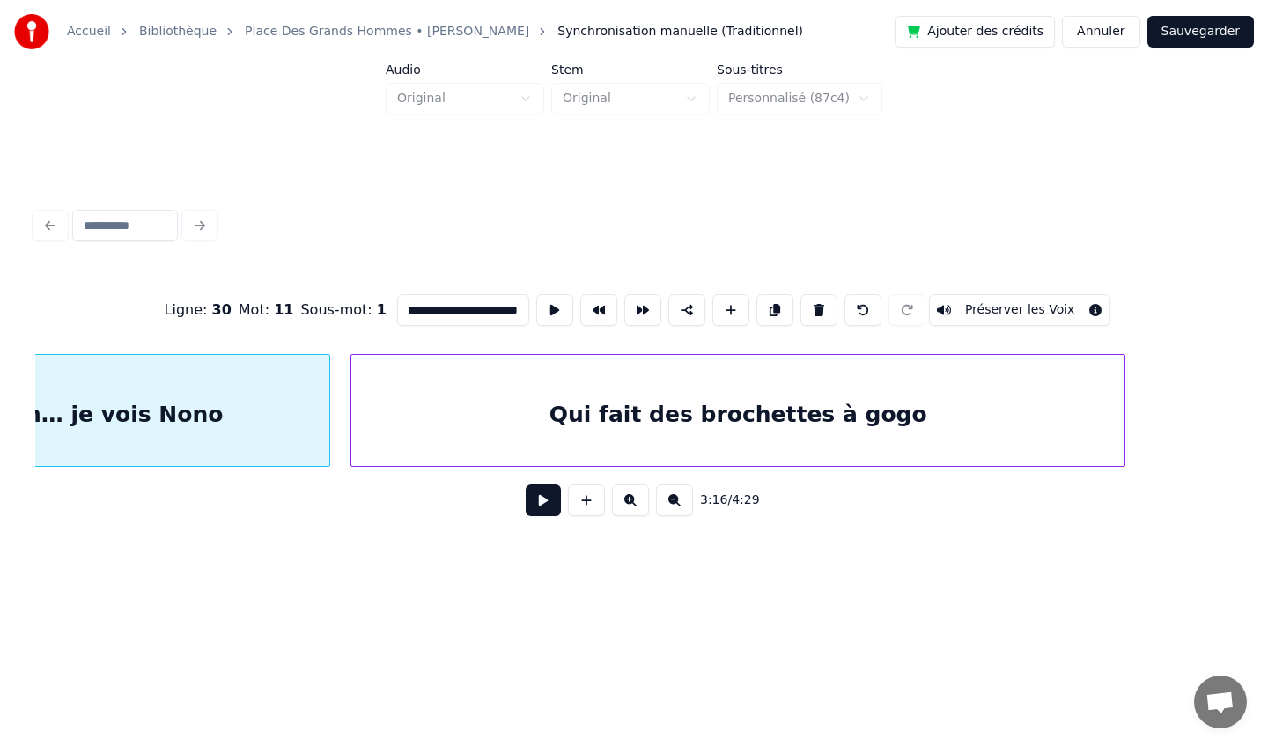
click at [692, 434] on div "Qui fait des brochettes à gogo" at bounding box center [737, 415] width 773 height 120
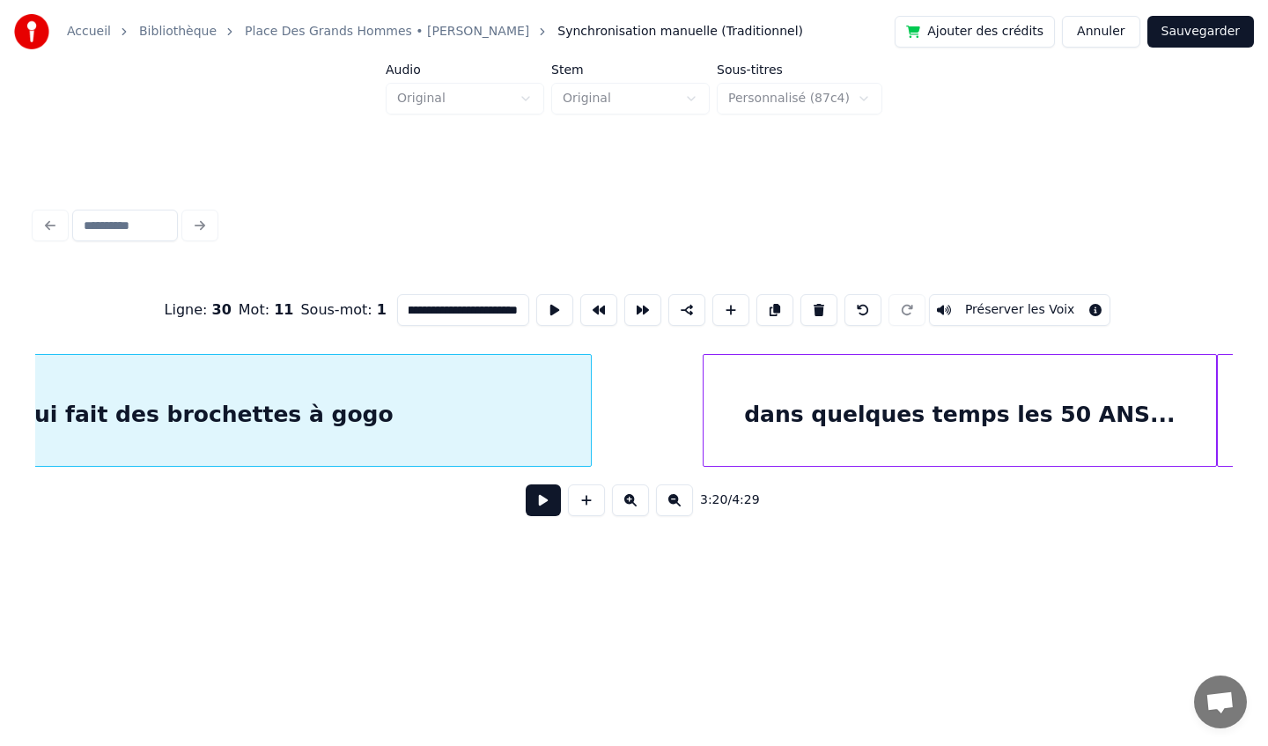
scroll to position [0, 35498]
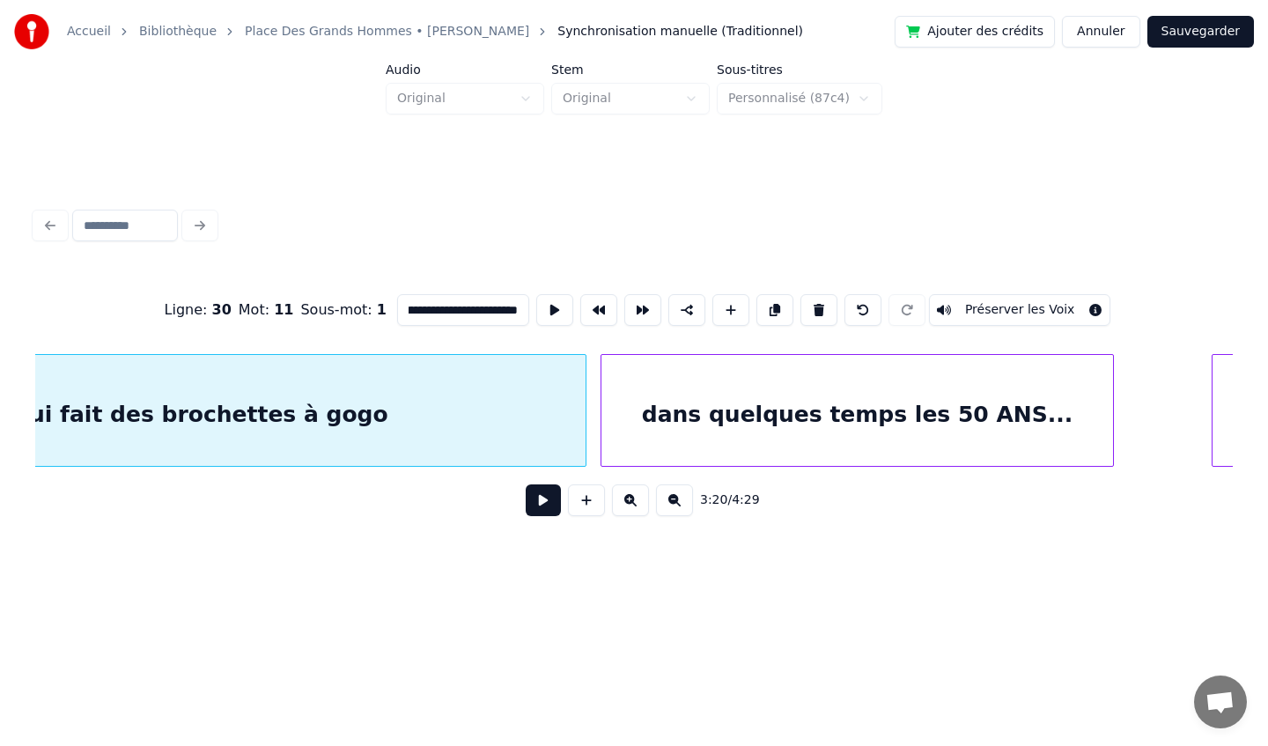
click at [723, 432] on div "dans quelques temps les 50 ANS..." at bounding box center [857, 415] width 512 height 120
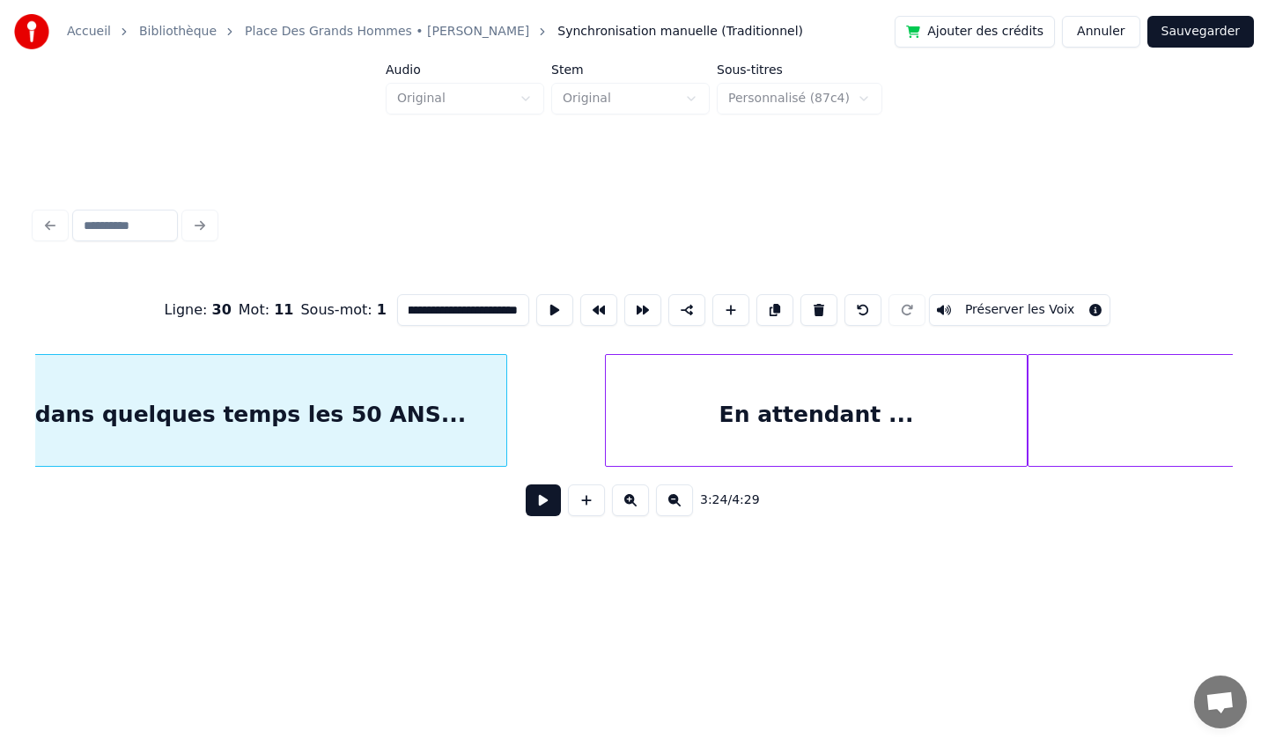
scroll to position [0, 36147]
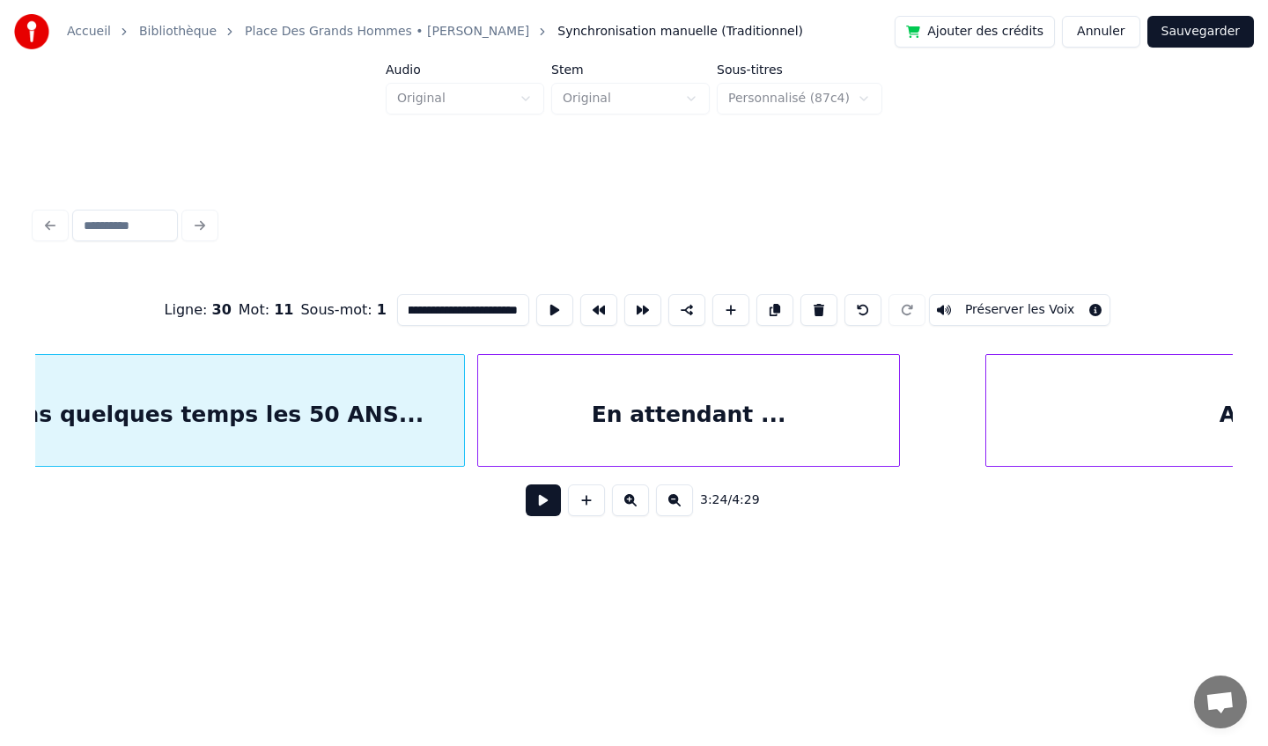
click at [638, 431] on div "En attendant ..." at bounding box center [688, 415] width 421 height 120
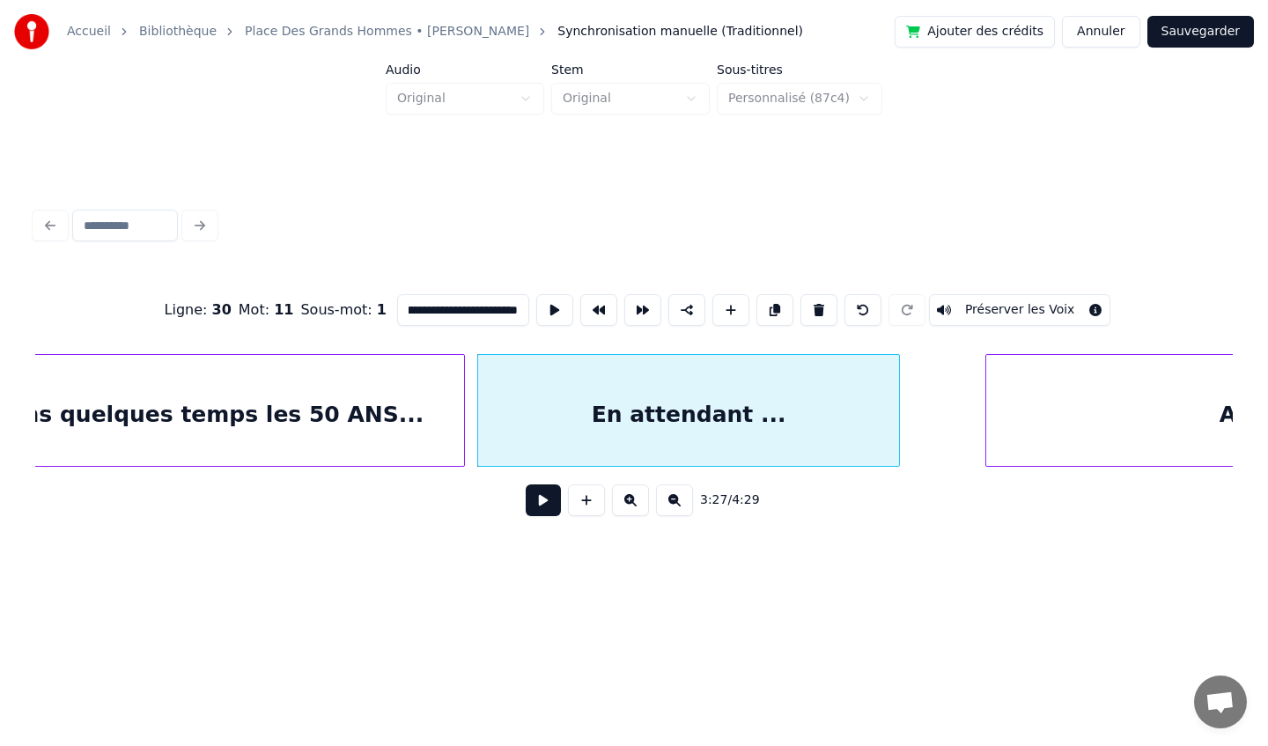
scroll to position [0, 36505]
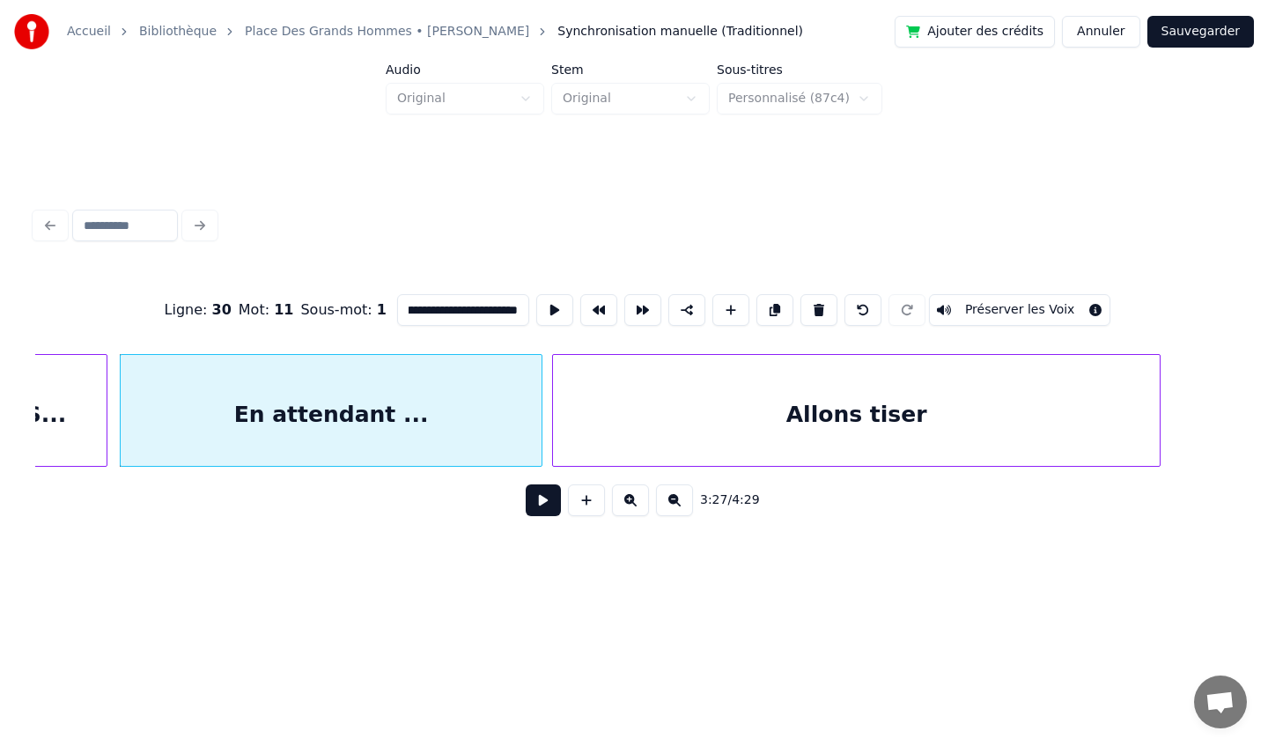
click at [969, 395] on div "Allons tiser" at bounding box center [856, 415] width 607 height 120
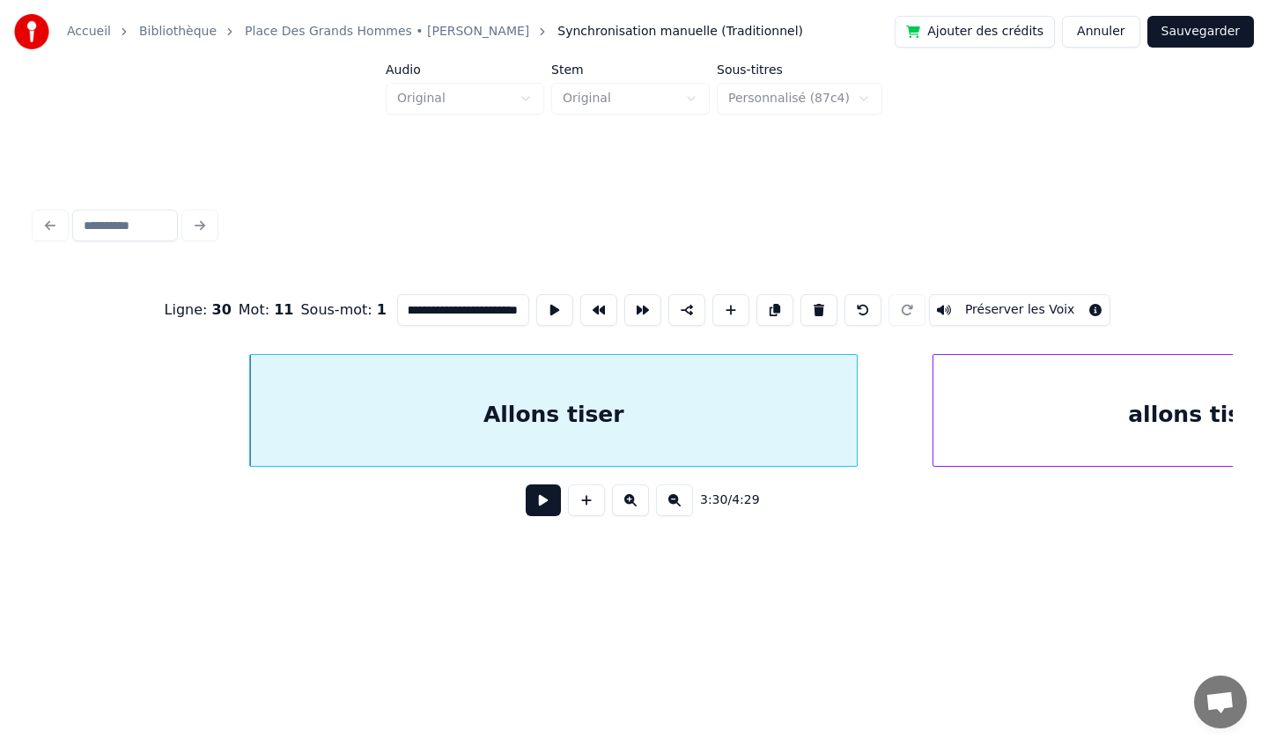
scroll to position [0, 37343]
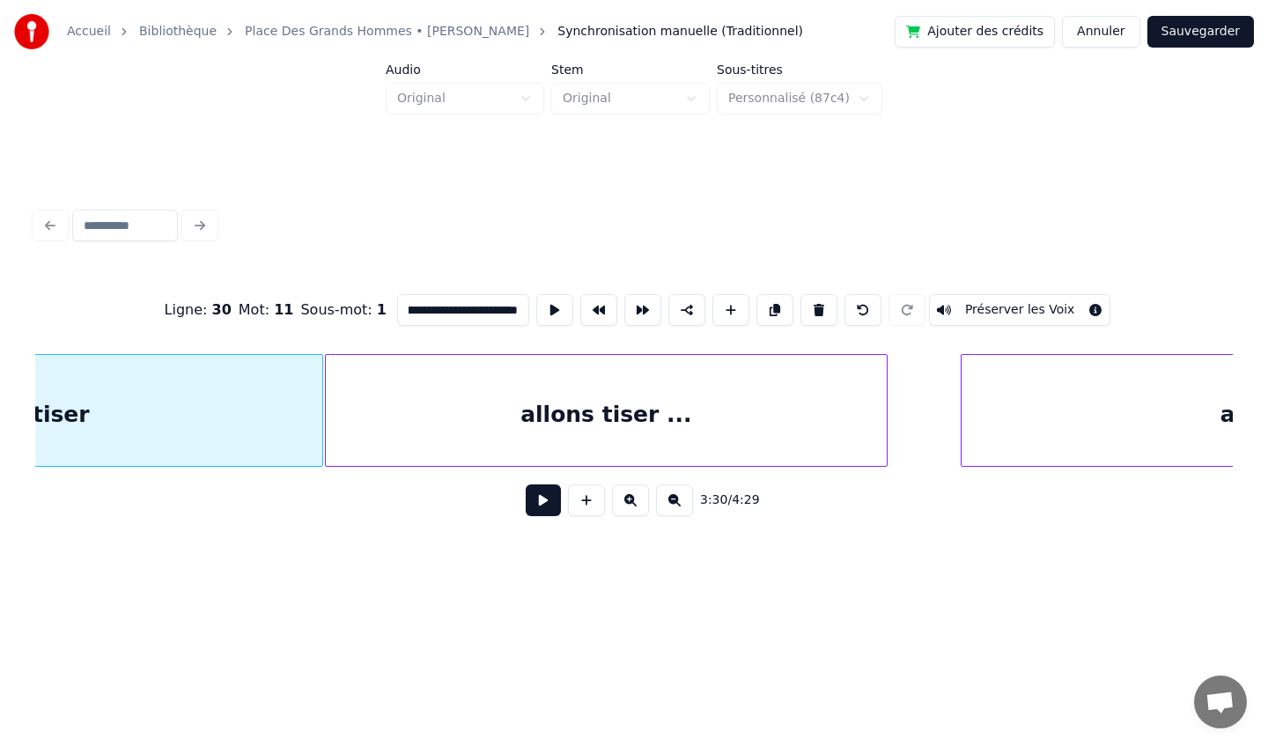
click at [719, 411] on div "allons tiser ..." at bounding box center [606, 415] width 561 height 120
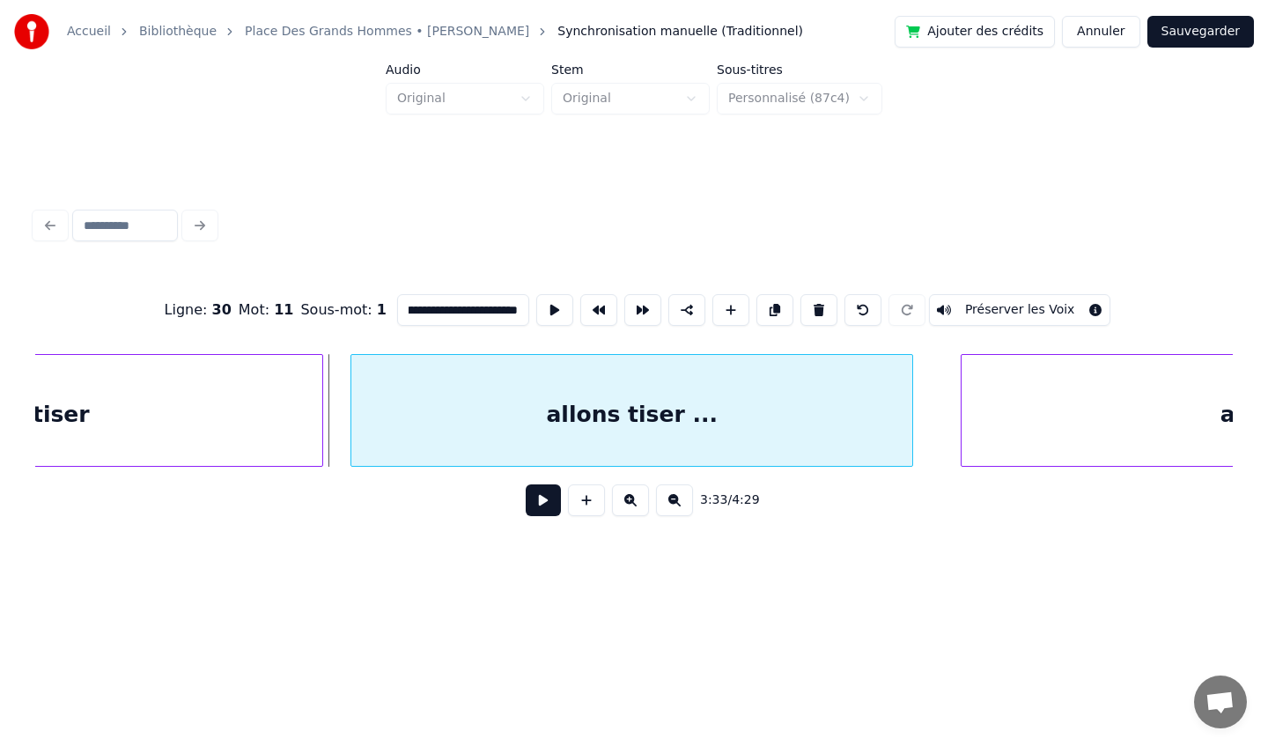
click at [743, 412] on div "allons tiser ..." at bounding box center [631, 415] width 561 height 120
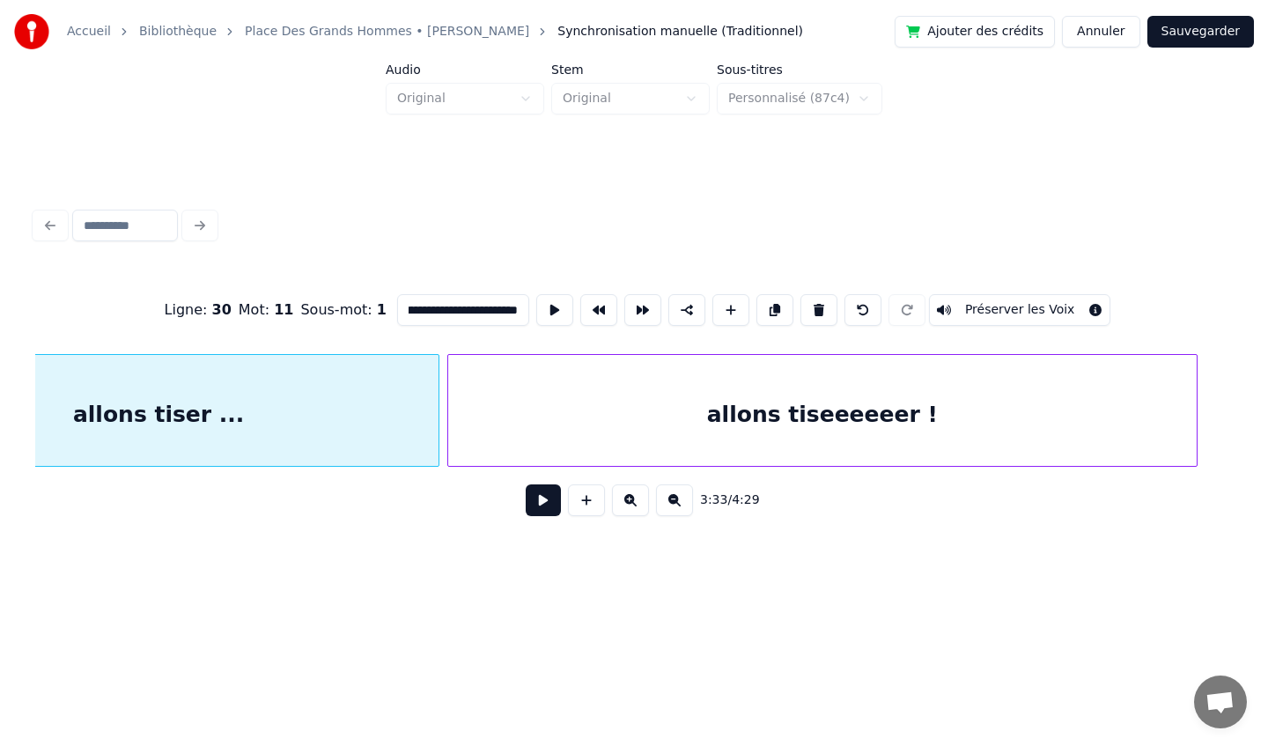
click at [1024, 394] on div "allons tiseeeeeer !" at bounding box center [822, 415] width 748 height 120
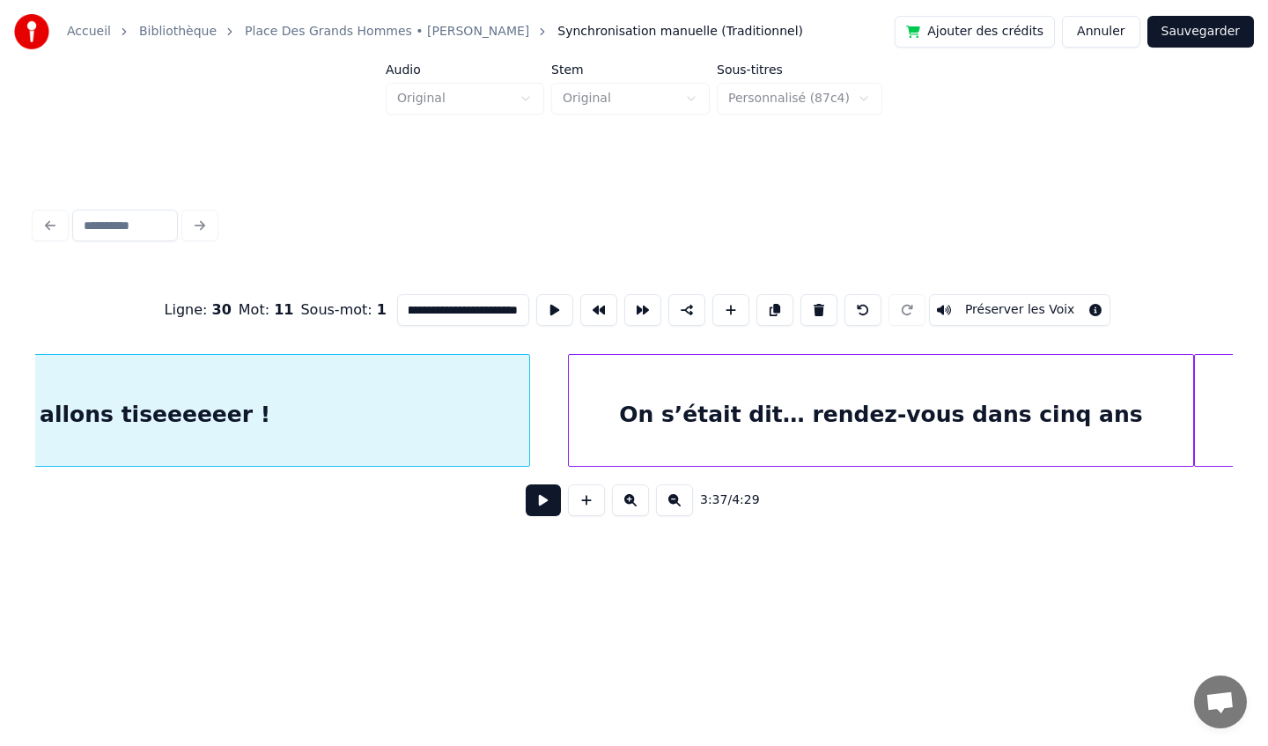
scroll to position [0, 38489]
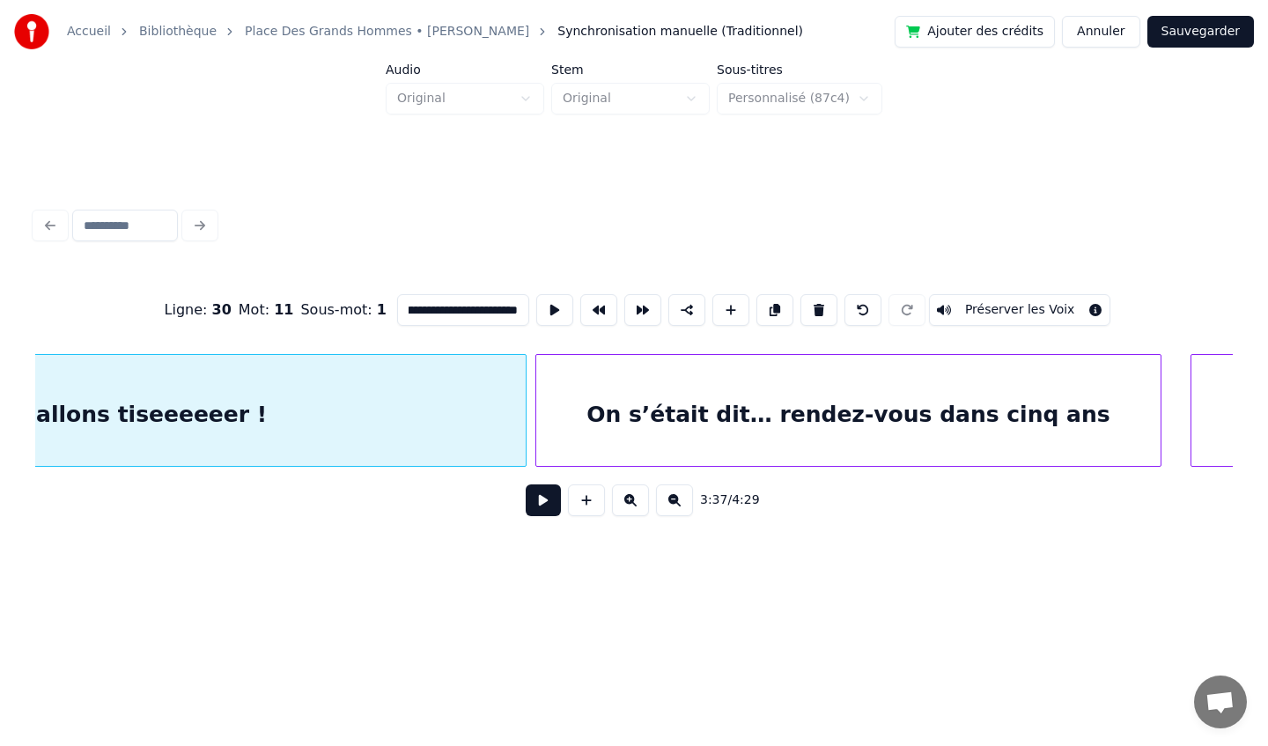
click at [991, 396] on div "On s’était dit… rendez-vous dans cinq ans" at bounding box center [848, 415] width 624 height 120
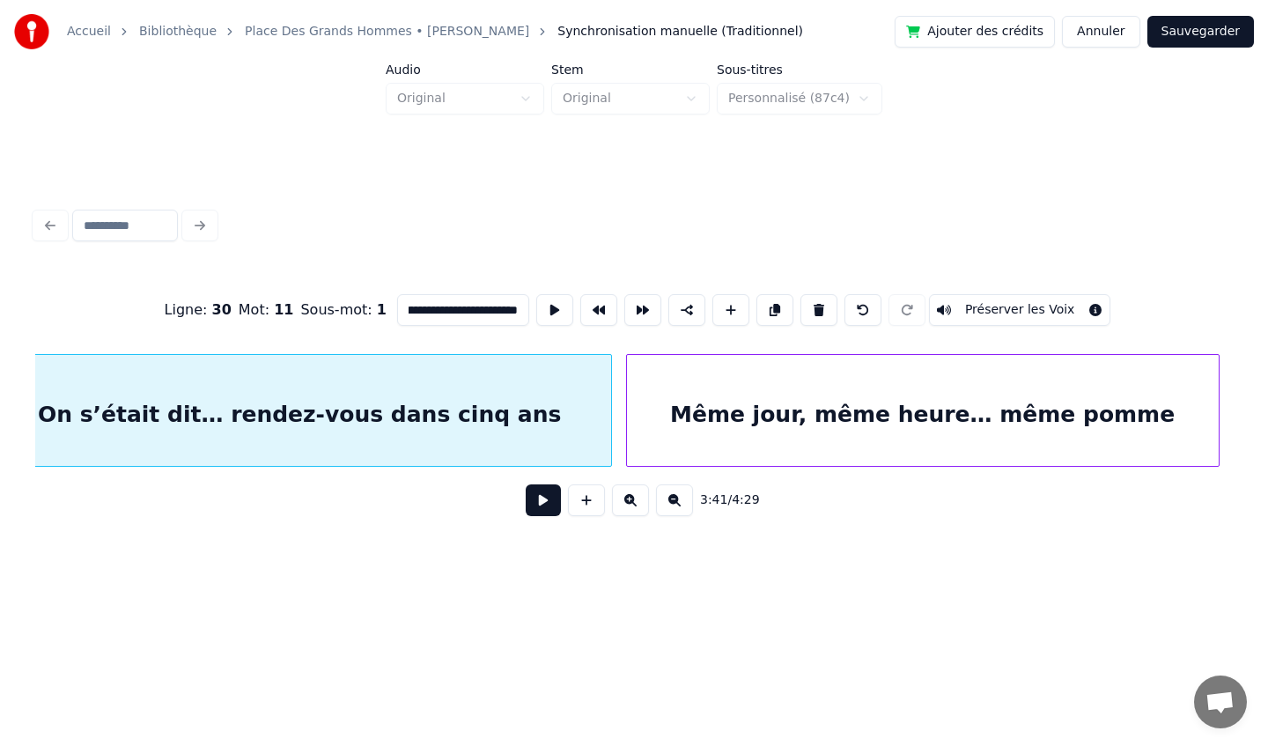
click at [973, 402] on div "Même jour, même heure… même pomme" at bounding box center [923, 415] width 592 height 120
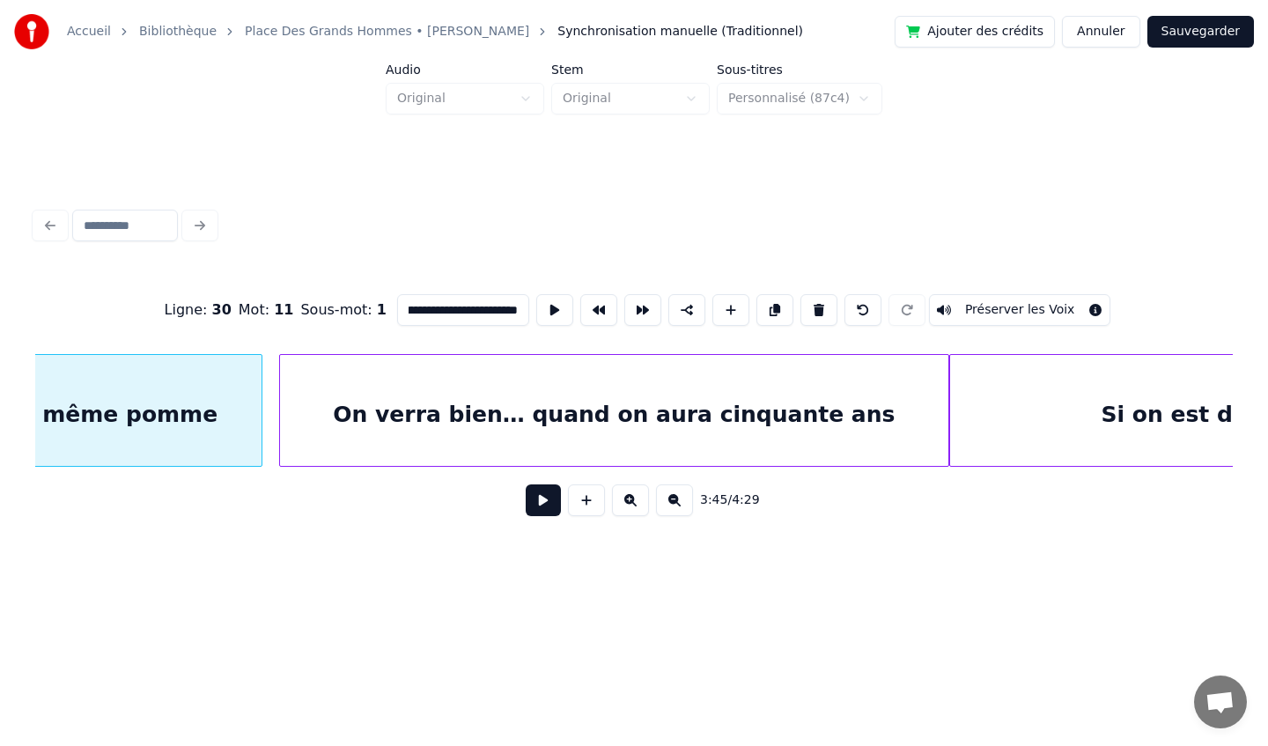
scroll to position [0, 40000]
type input "**********"
click at [1190, 30] on button "Sauvegarder" at bounding box center [1200, 32] width 107 height 32
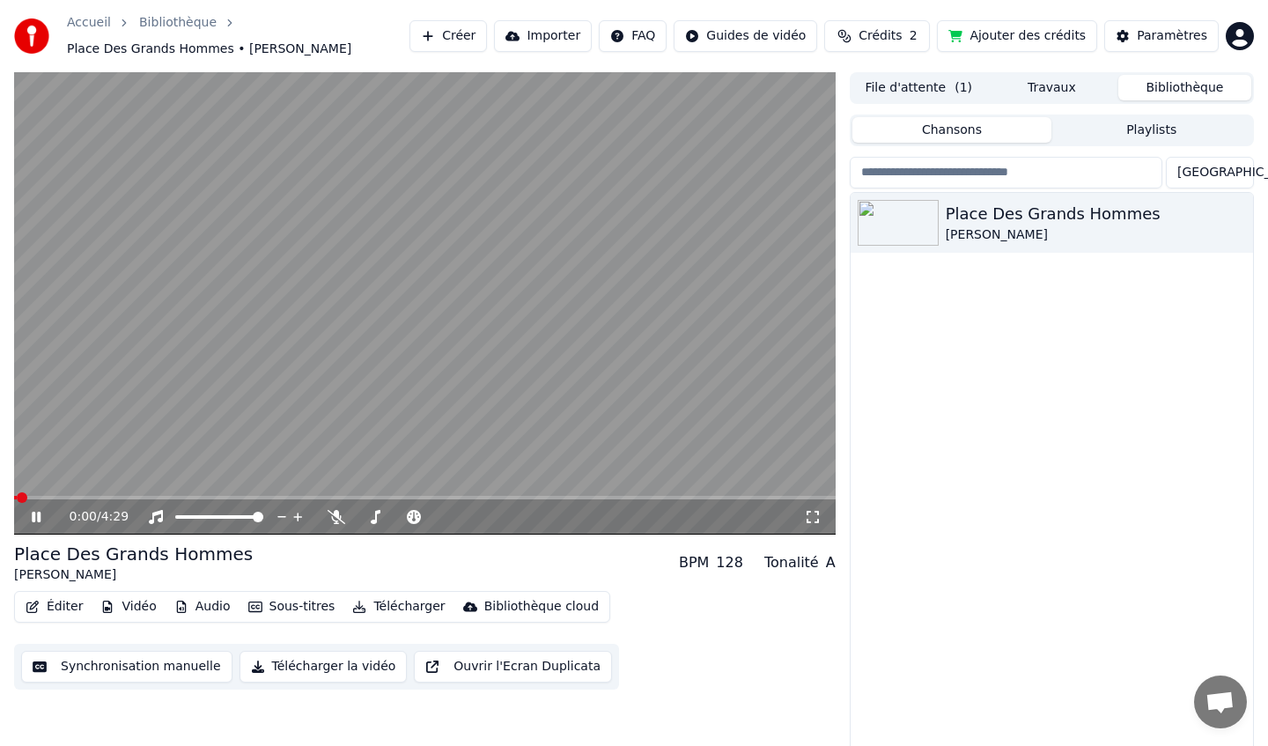
click at [38, 514] on icon at bounding box center [36, 517] width 9 height 11
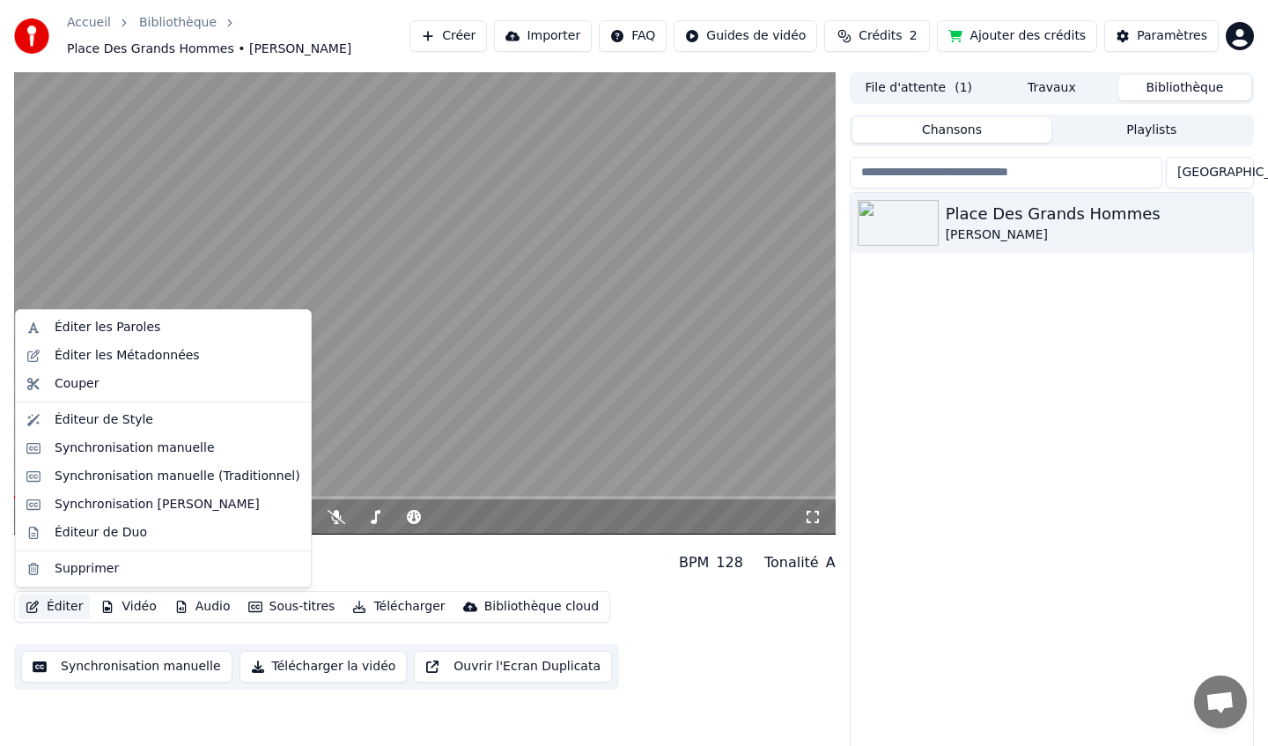
click at [61, 612] on button "Éditer" at bounding box center [53, 606] width 71 height 25
click at [145, 446] on div "Synchronisation manuelle" at bounding box center [135, 448] width 160 height 18
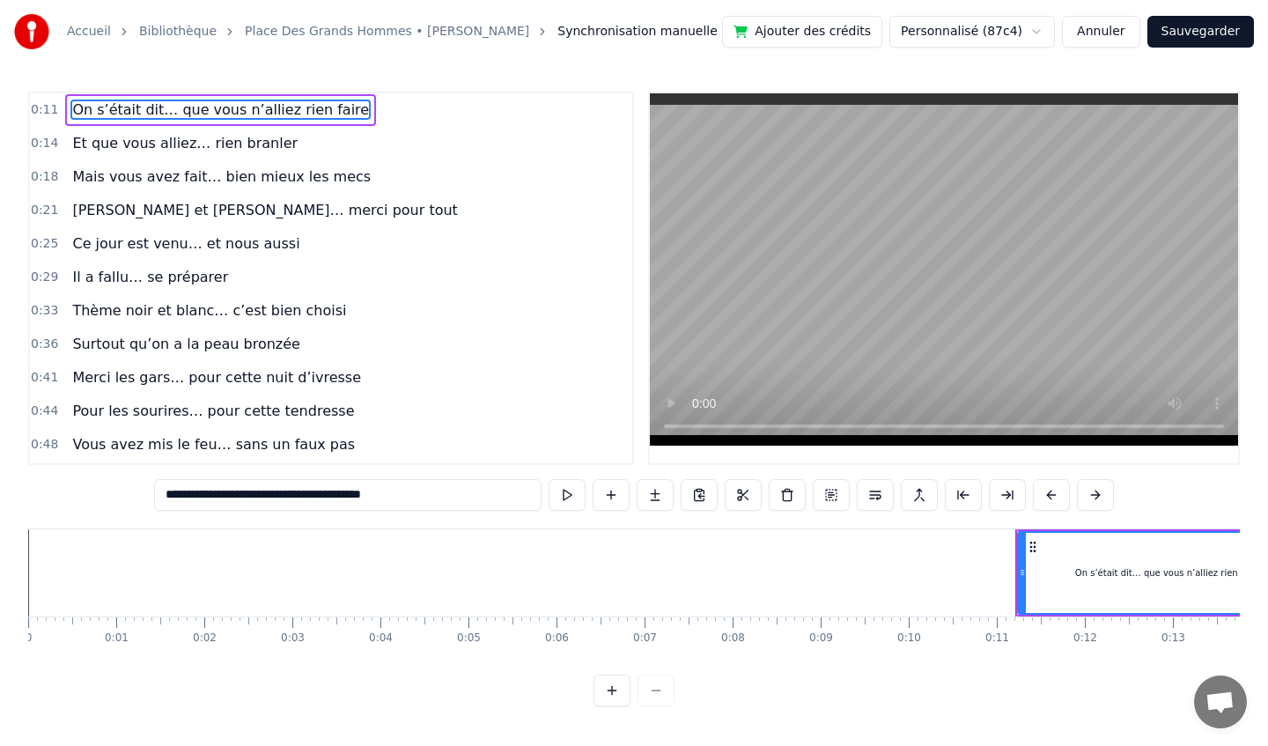
click at [206, 345] on span "Surtout qu’on a la peau bronzée" at bounding box center [186, 344] width 232 height 20
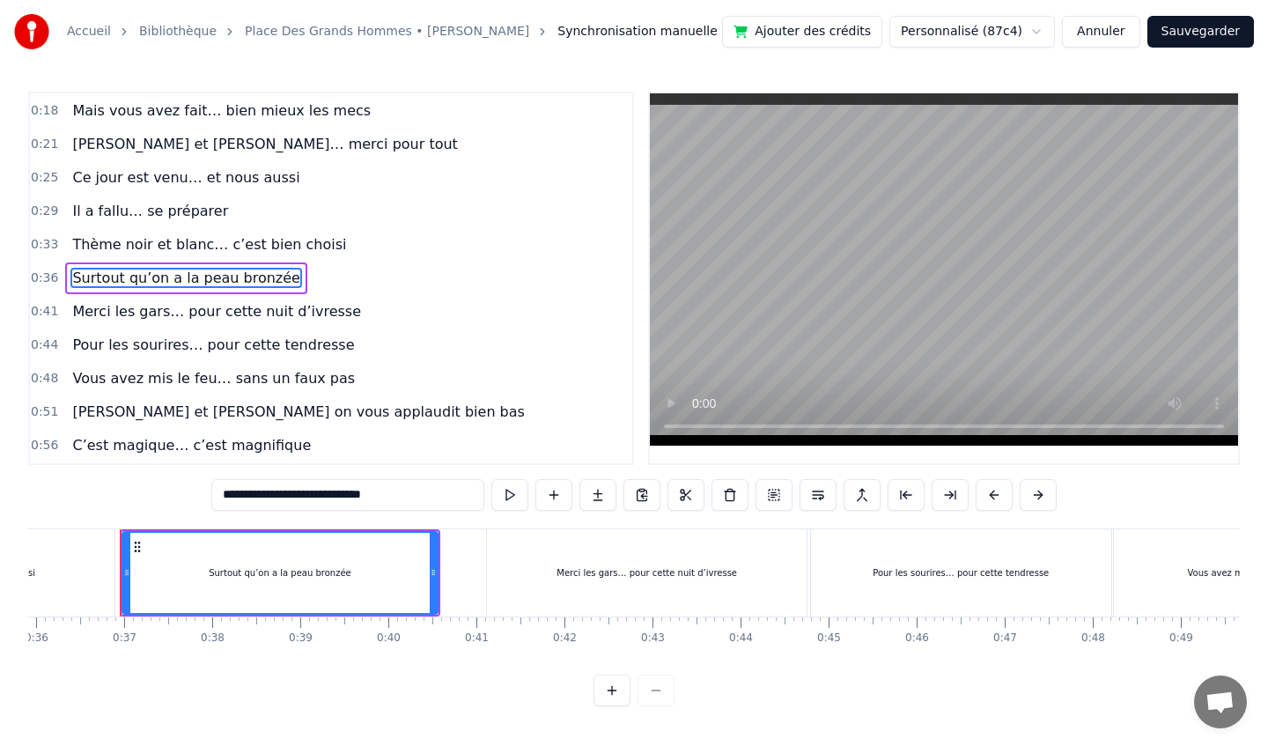
scroll to position [0, 3165]
click at [184, 316] on span "Merci les gars… pour cette nuit d’ivresse" at bounding box center [216, 311] width 292 height 20
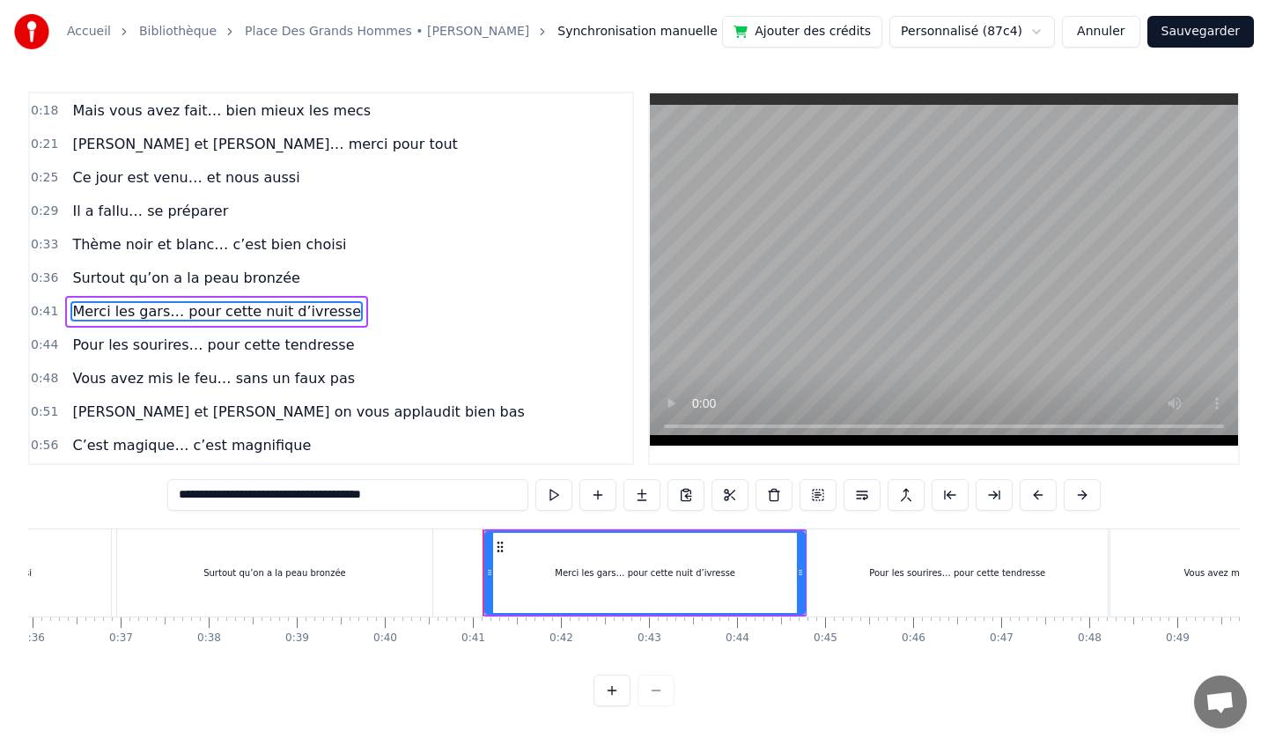
scroll to position [99, 0]
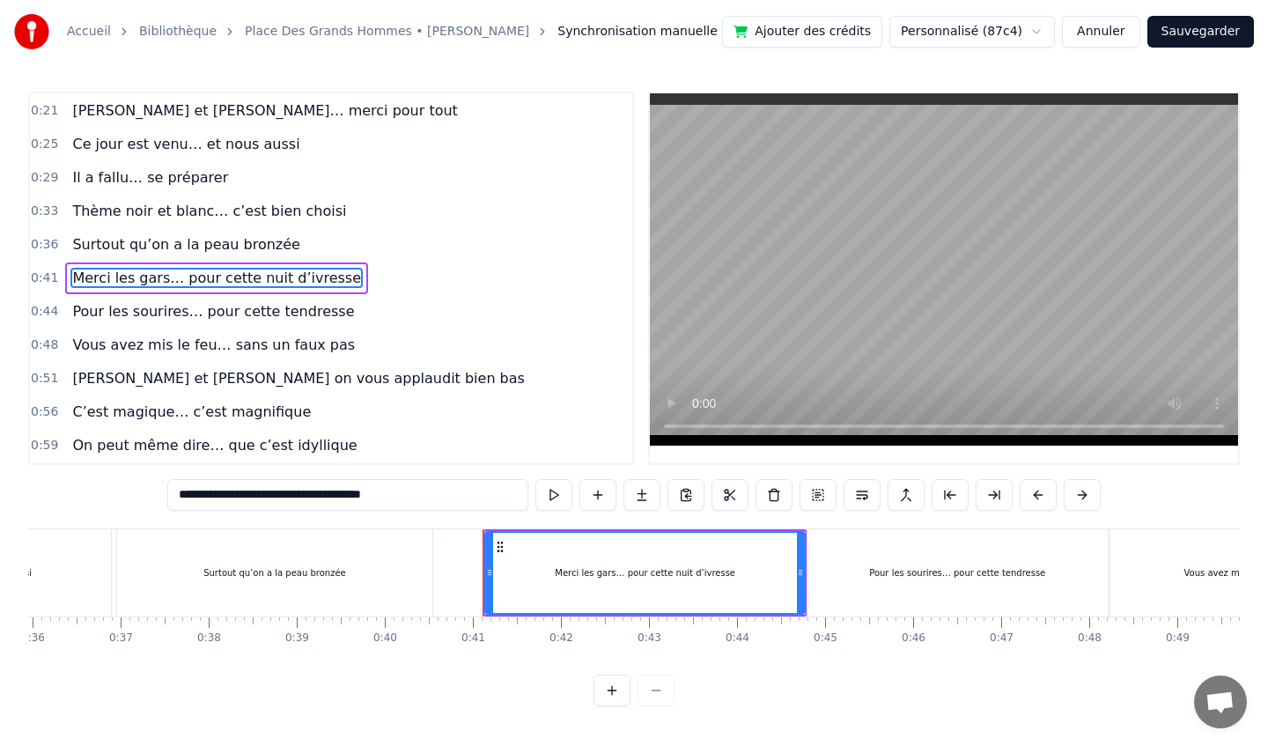
click at [181, 314] on span "Pour les sourires… pour cette tendresse" at bounding box center [212, 311] width 285 height 20
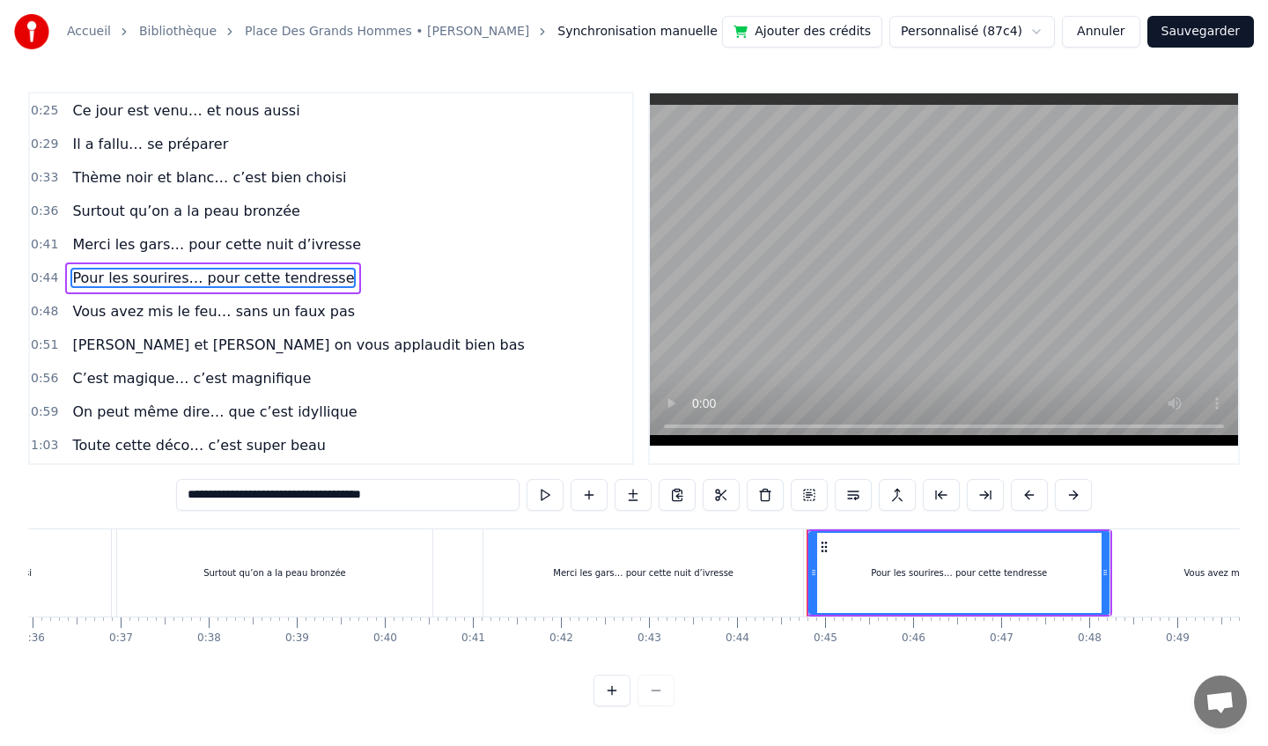
click at [181, 314] on span "Vous avez mis le feu… sans un faux pas" at bounding box center [213, 311] width 286 height 20
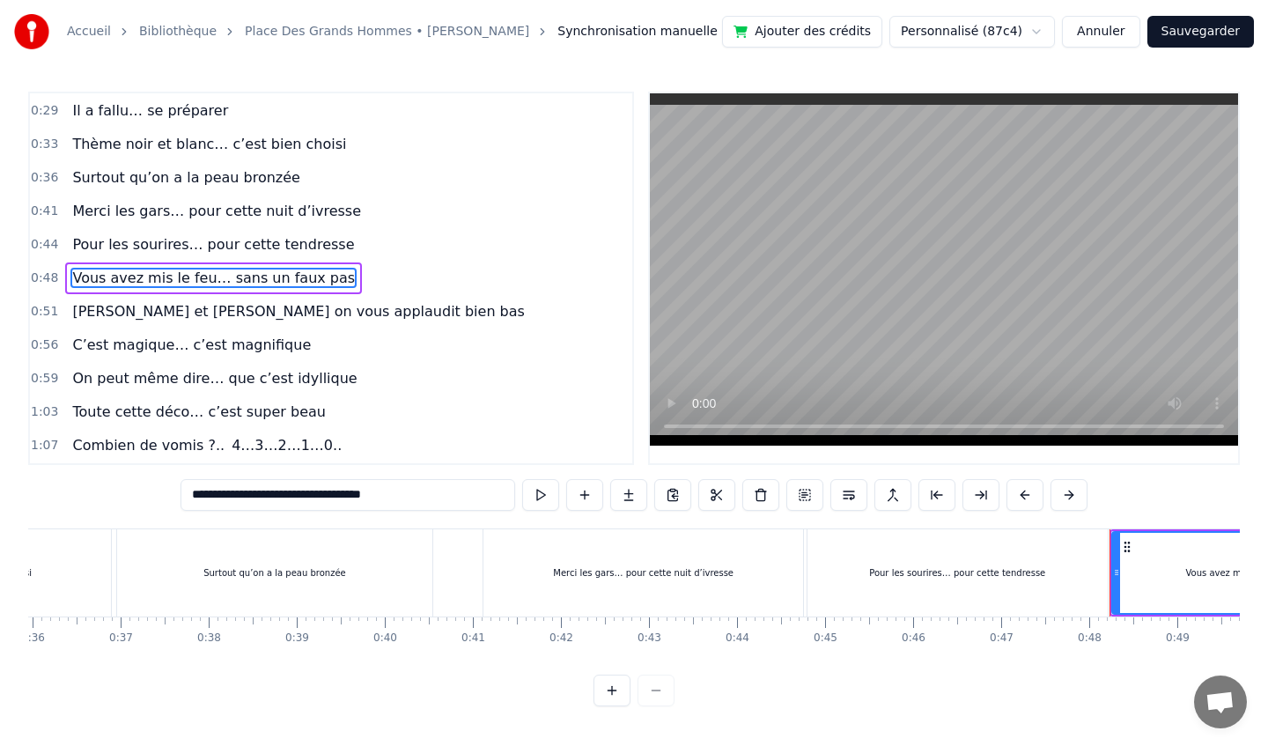
click at [173, 339] on span "C’est magique… c’est magnifique" at bounding box center [191, 345] width 242 height 20
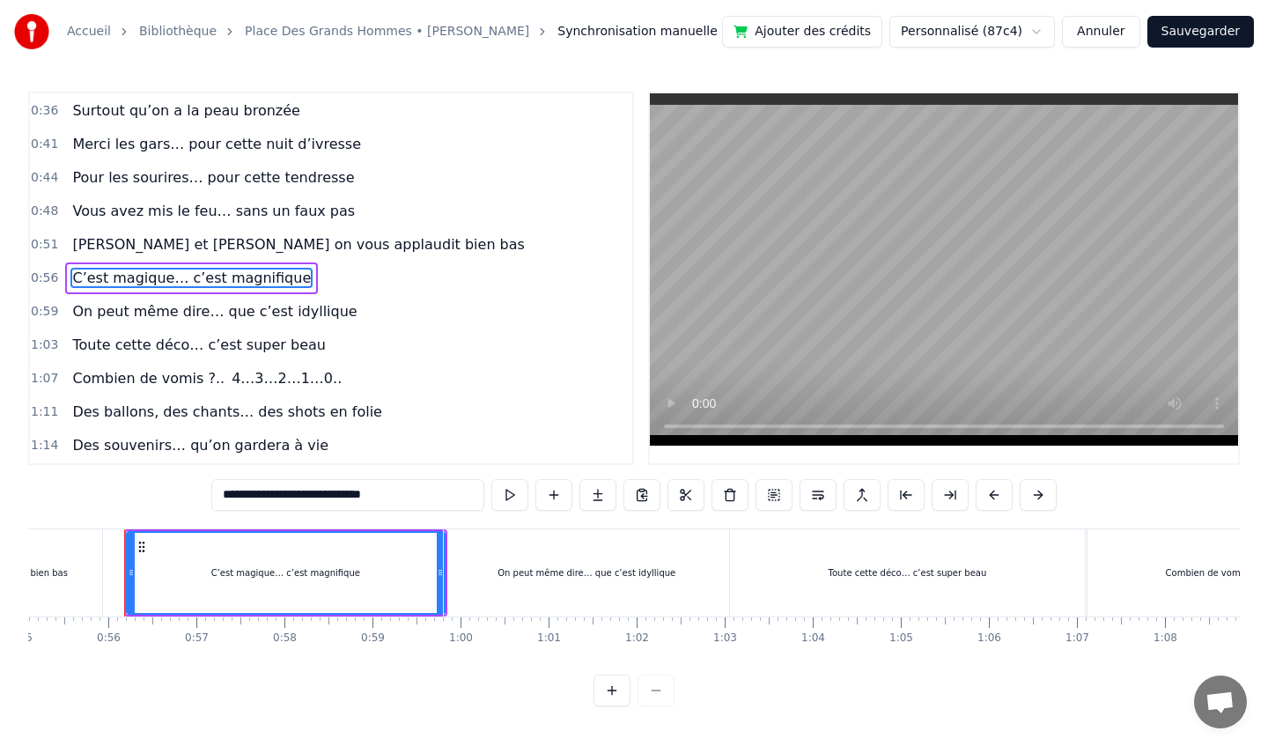
scroll to position [0, 4859]
click at [216, 315] on span "On peut même dire… que c’est idyllique" at bounding box center [214, 311] width 288 height 20
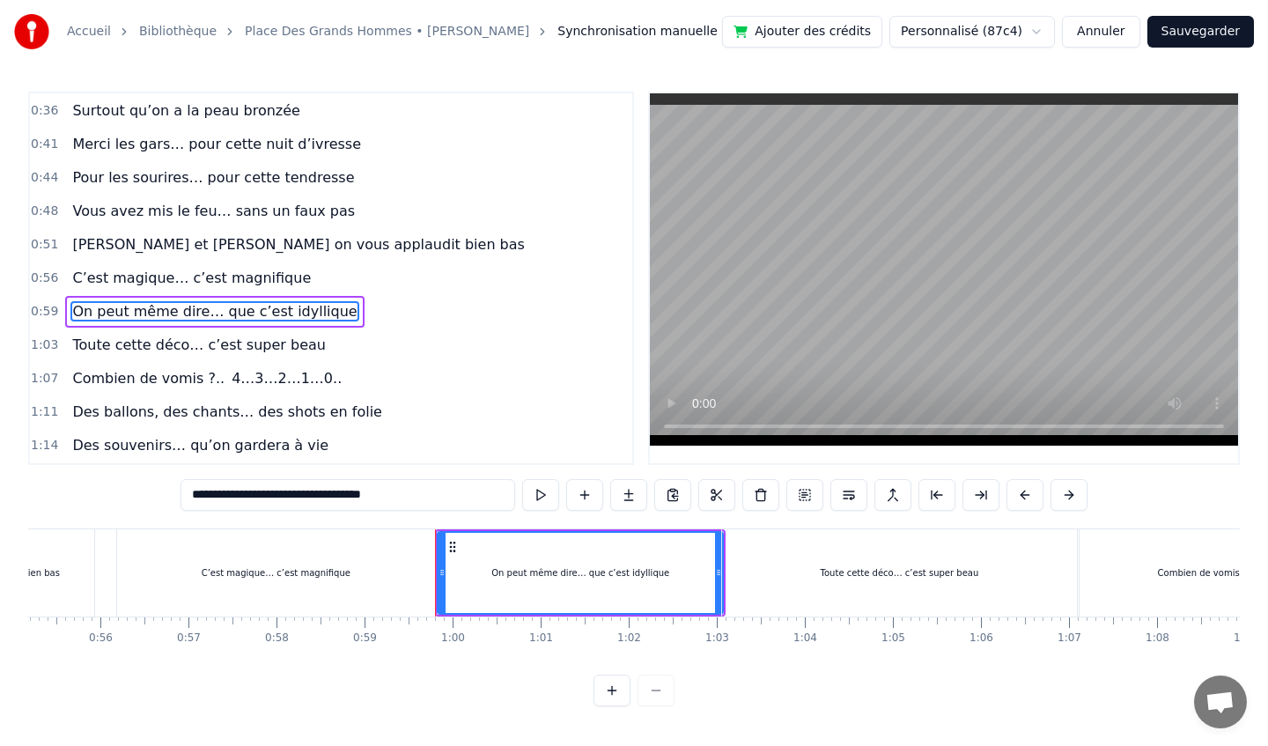
scroll to position [267, 0]
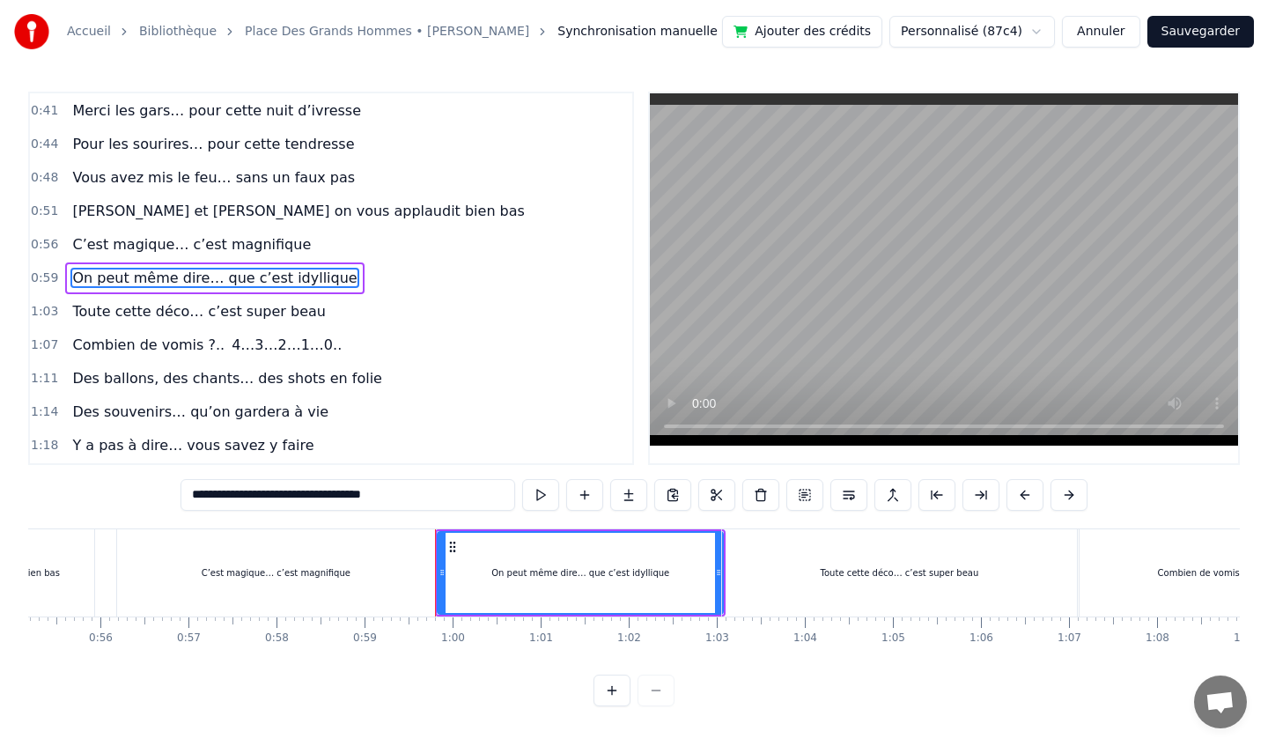
click at [209, 315] on span "Toute cette déco… c’est super beau" at bounding box center [198, 311] width 256 height 20
type input "**********"
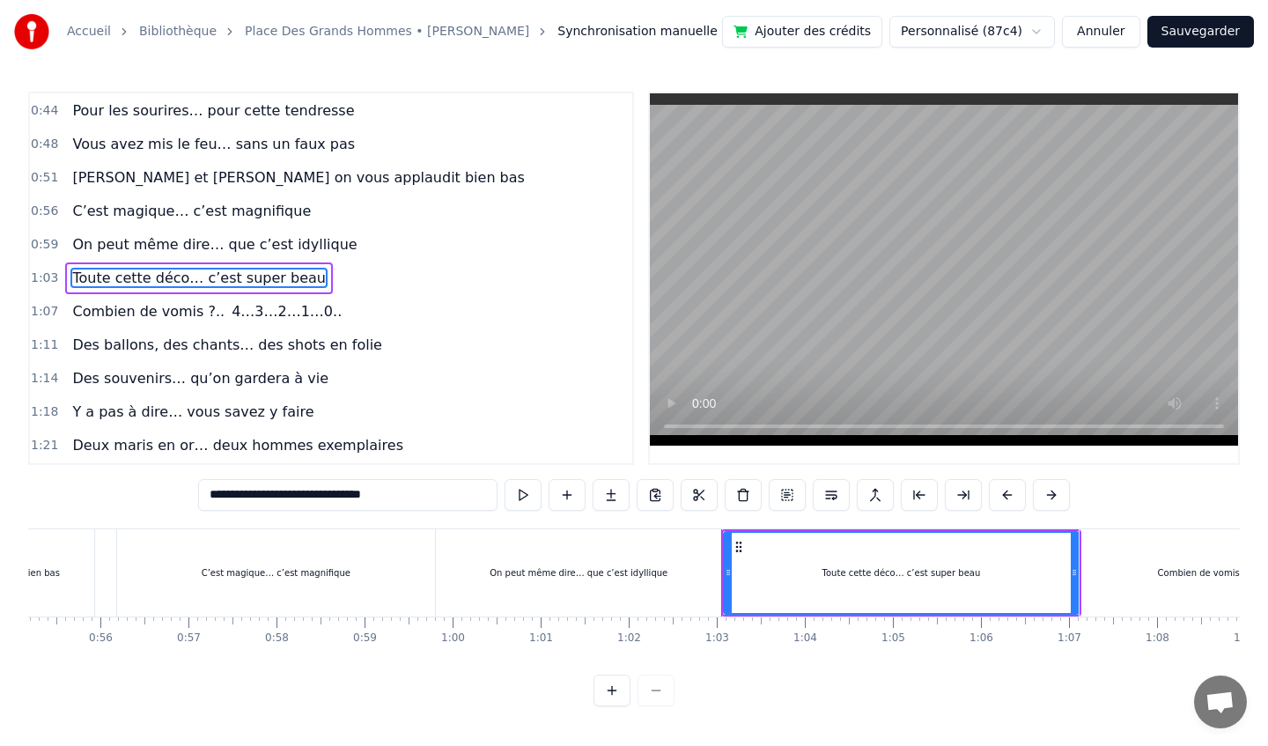
click at [207, 313] on div "Combien de vomis ?.. 4…3…2…1…0.." at bounding box center [207, 312] width 284 height 32
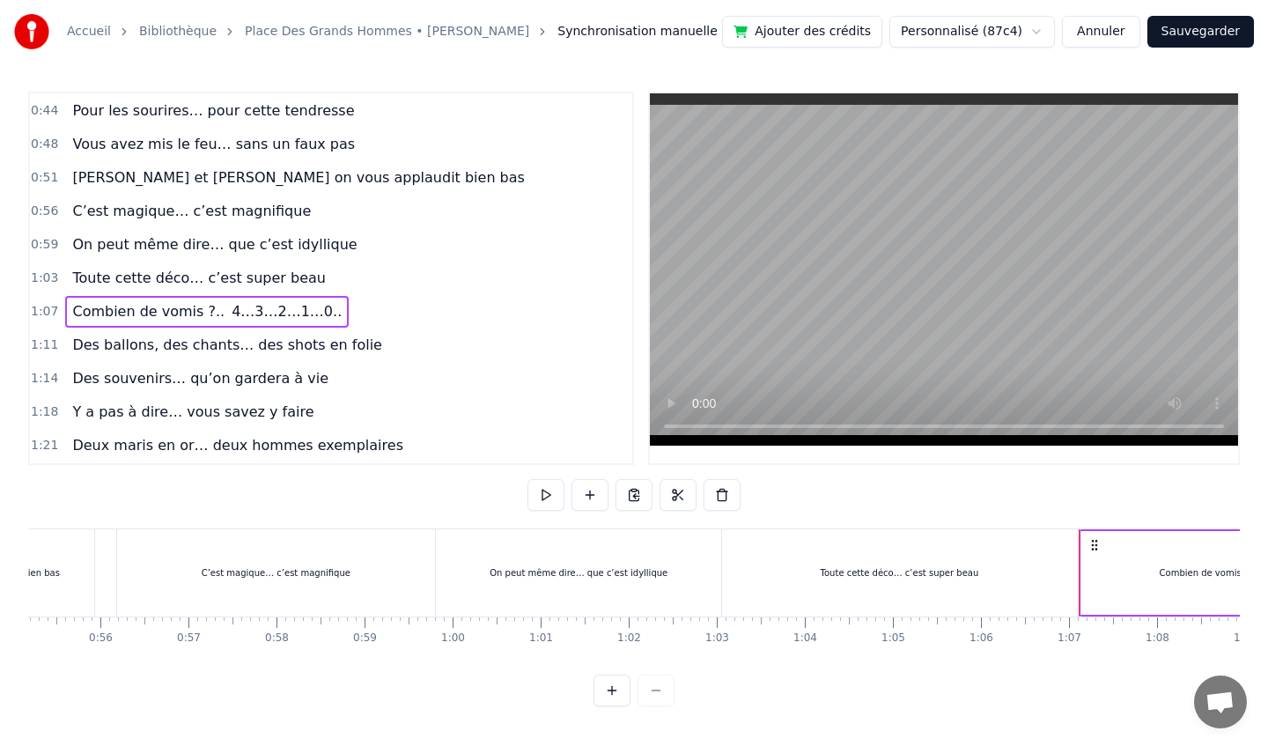
click at [195, 345] on span "Des ballons, des chants… des shots en folie" at bounding box center [226, 345] width 313 height 20
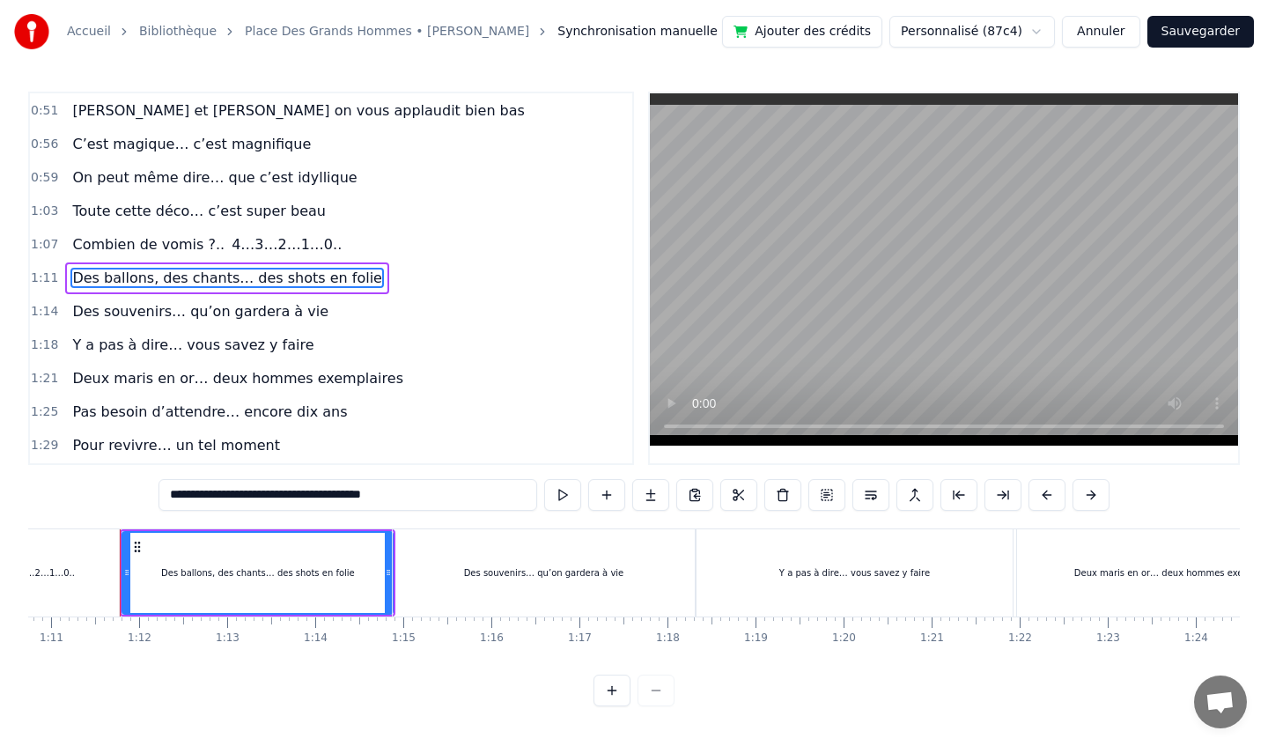
scroll to position [0, 6232]
click at [191, 374] on span "Deux maris en or… deux hommes exemplaires" at bounding box center [237, 378] width 335 height 20
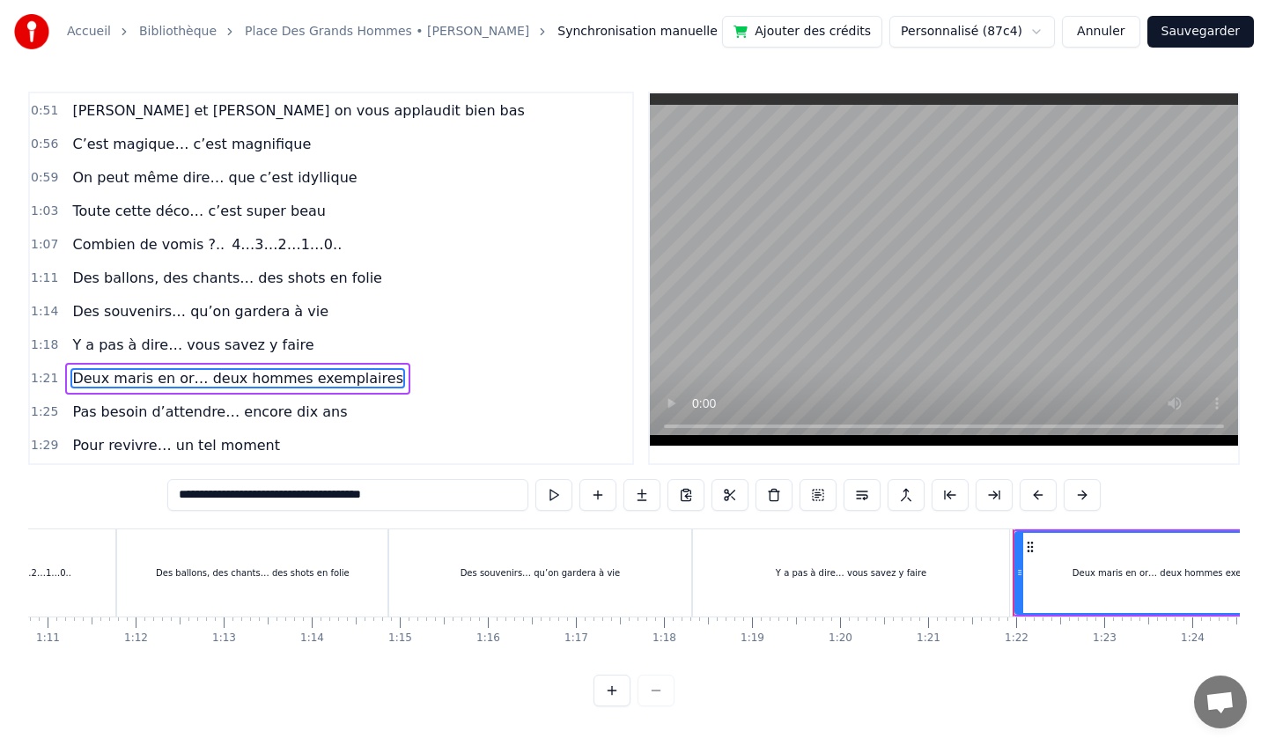
scroll to position [468, 0]
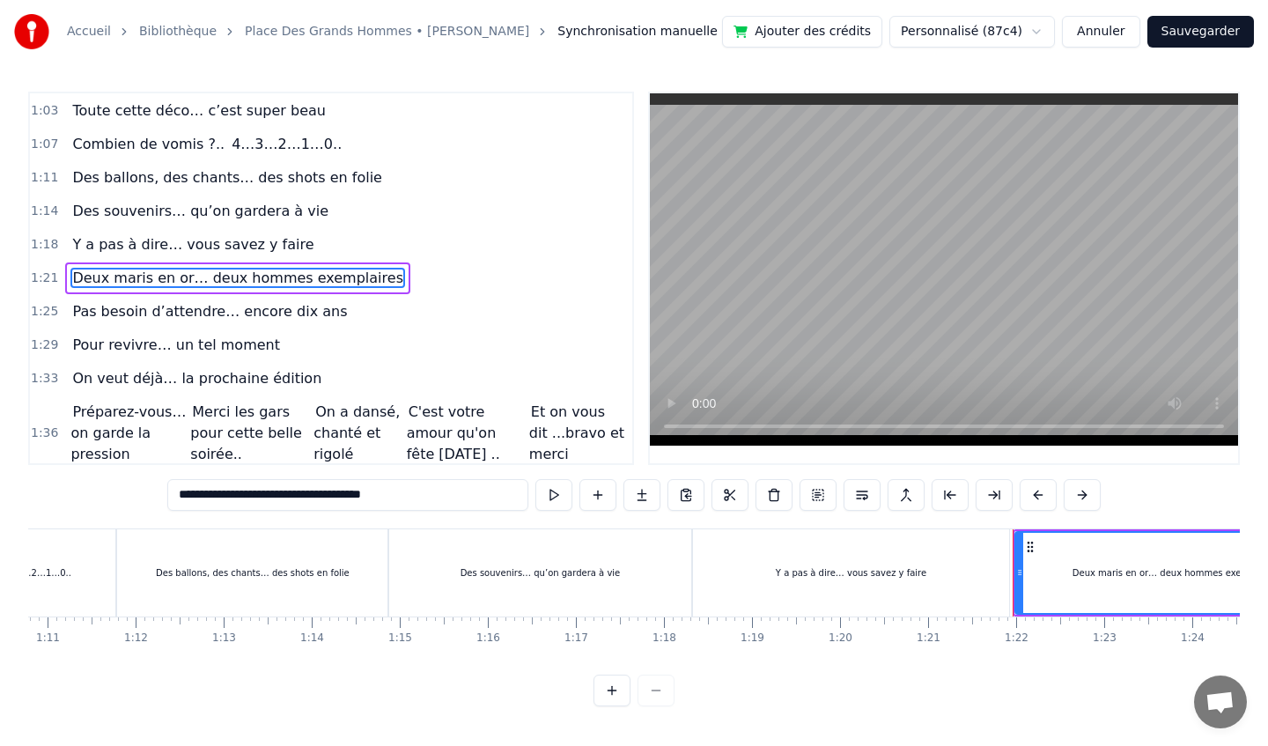
click at [191, 320] on span "Pas besoin d’attendre… encore dix ans" at bounding box center [209, 311] width 278 height 20
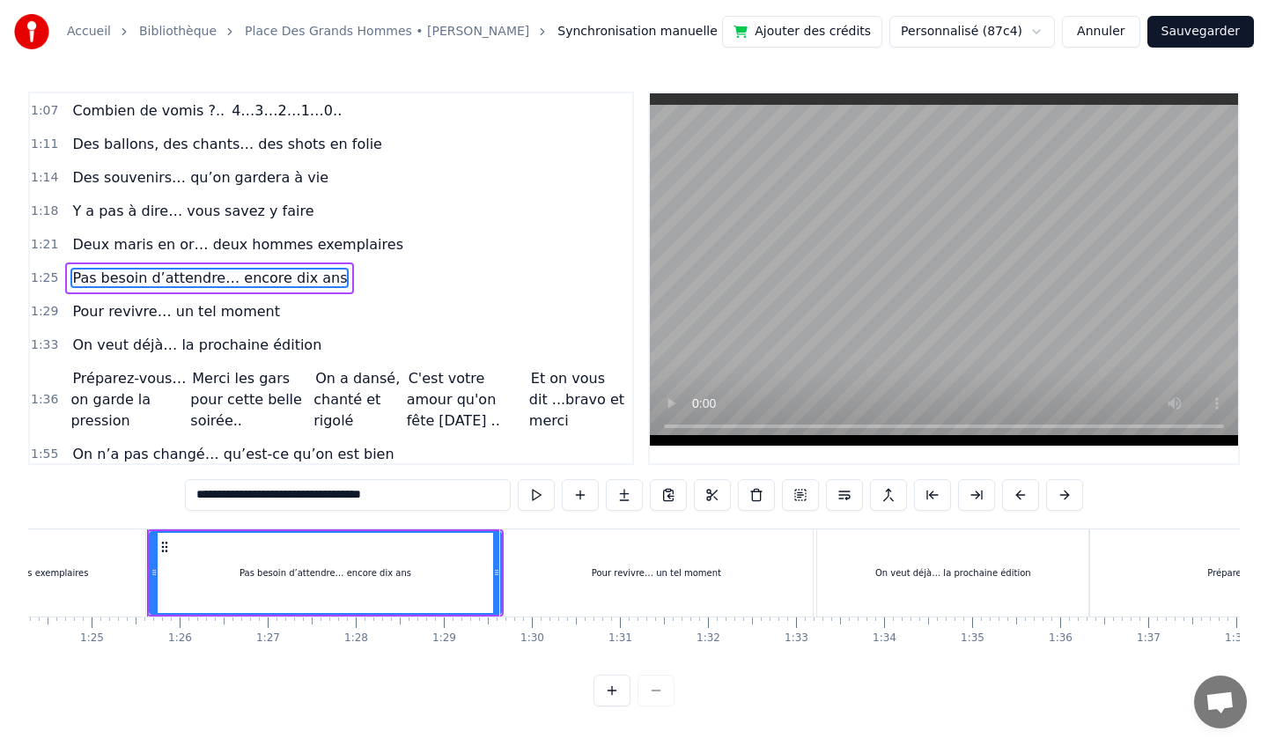
scroll to position [0, 7452]
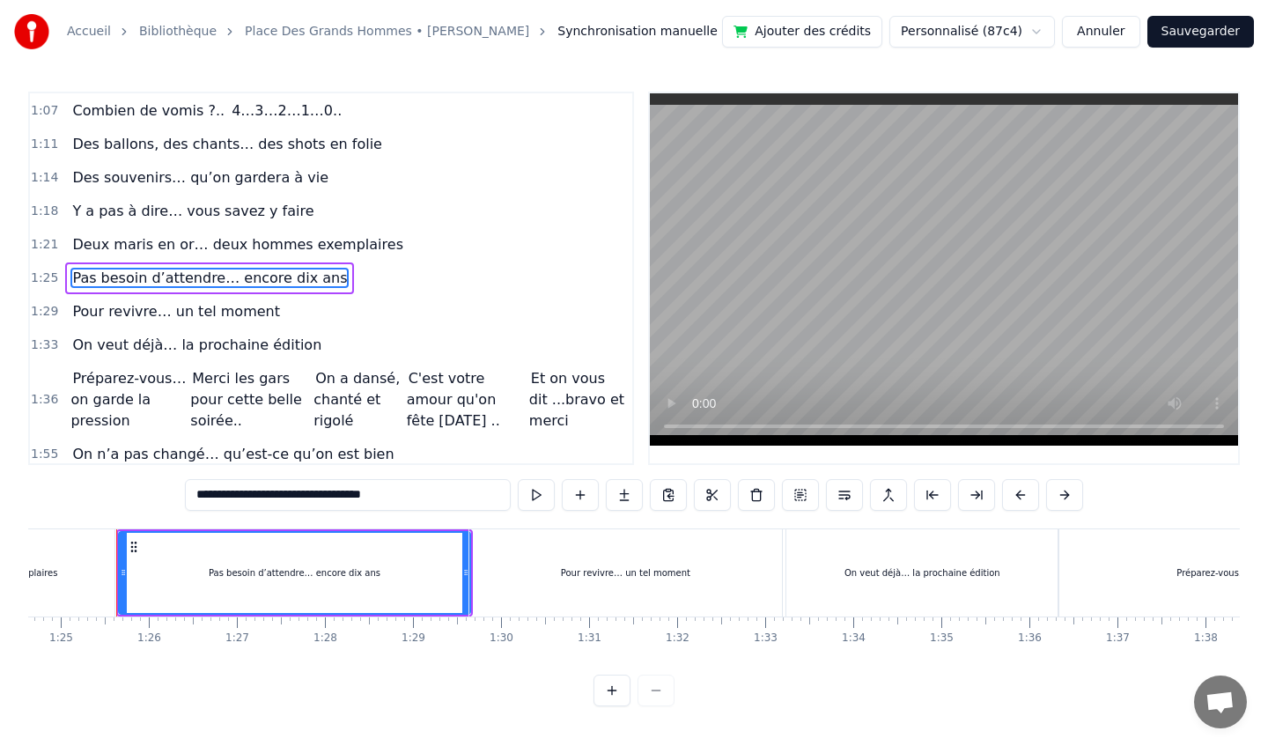
click at [181, 313] on span "Pour revivre… un tel moment" at bounding box center [175, 311] width 211 height 20
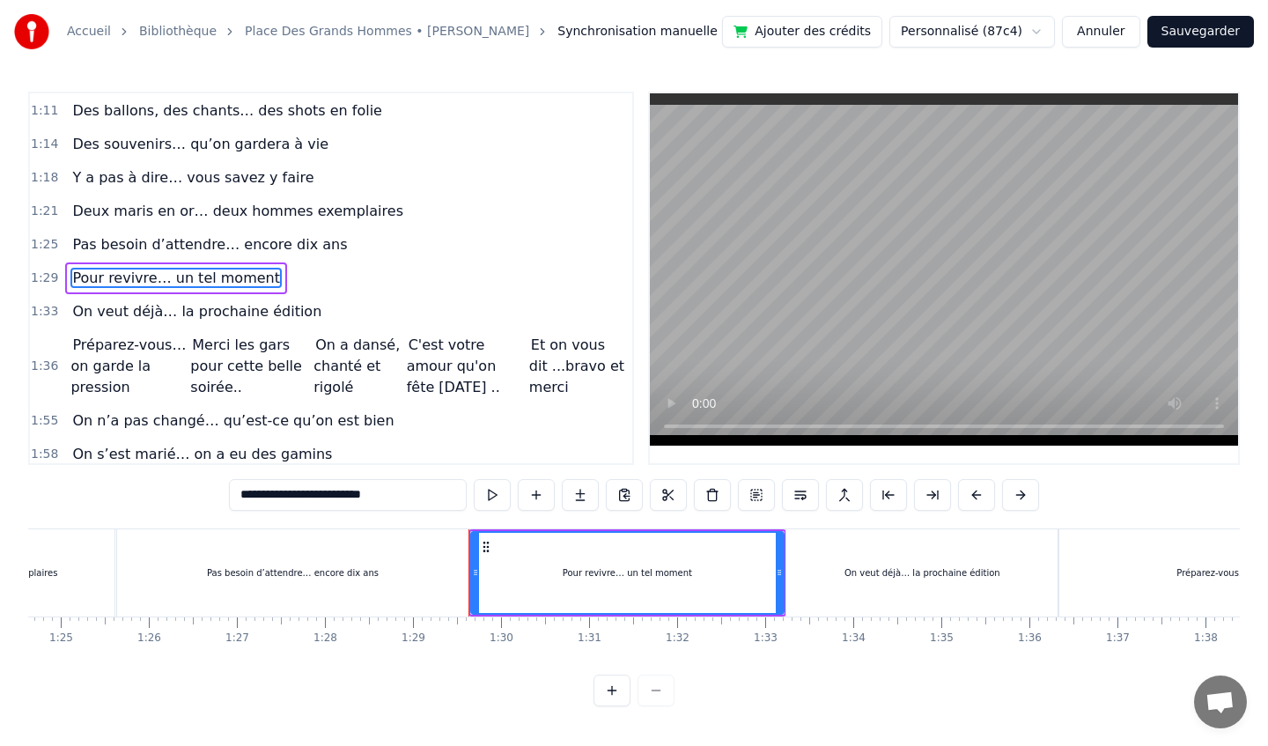
click at [181, 313] on span "On veut déjà… la prochaine édition" at bounding box center [196, 311] width 253 height 20
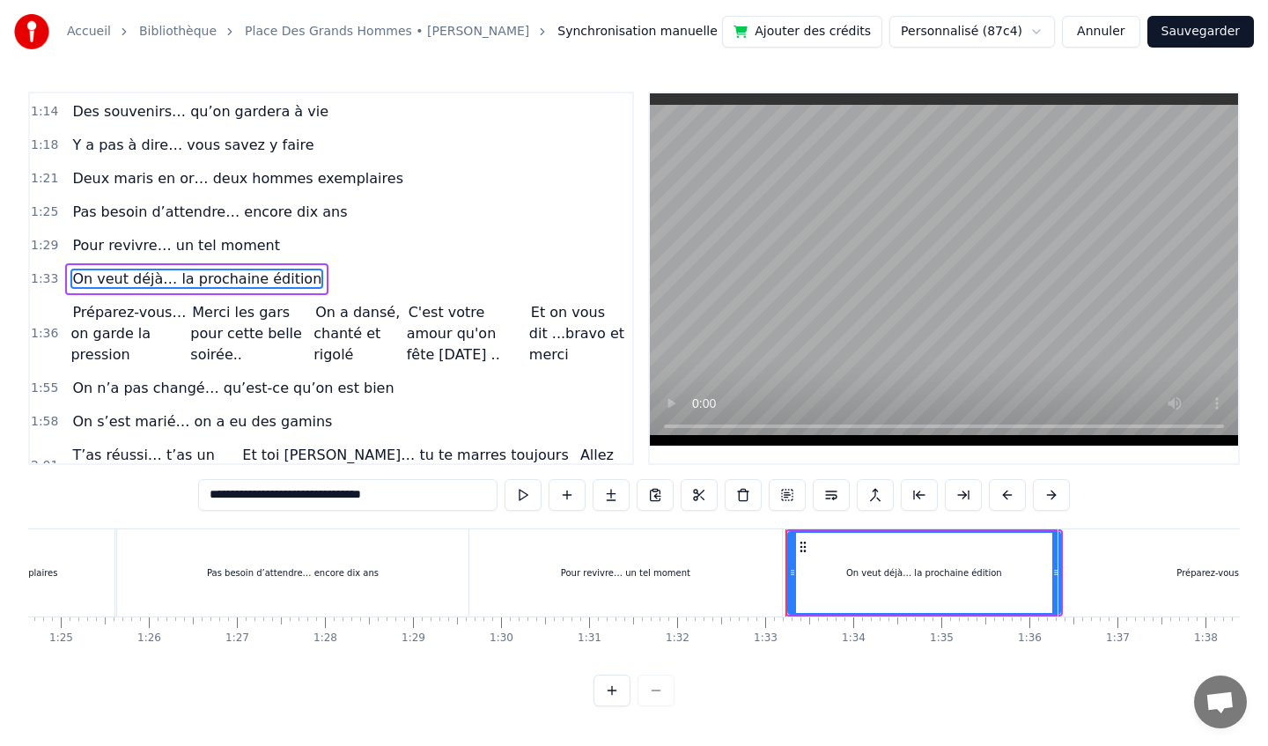
scroll to position [568, 0]
click at [172, 327] on span "Préparez-vous… on garde la pression" at bounding box center [128, 332] width 116 height 63
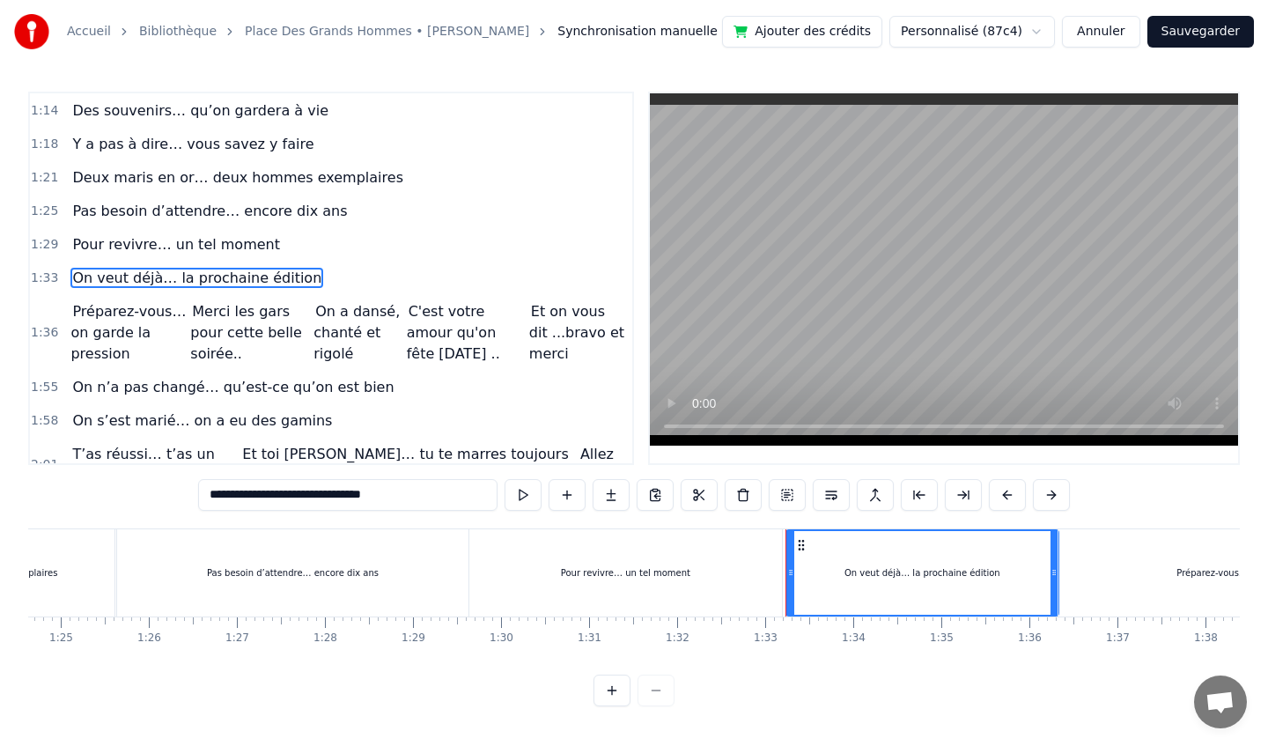
click at [170, 384] on span "On n’a pas changé… qu’est-ce qu’on est bien" at bounding box center [232, 387] width 325 height 20
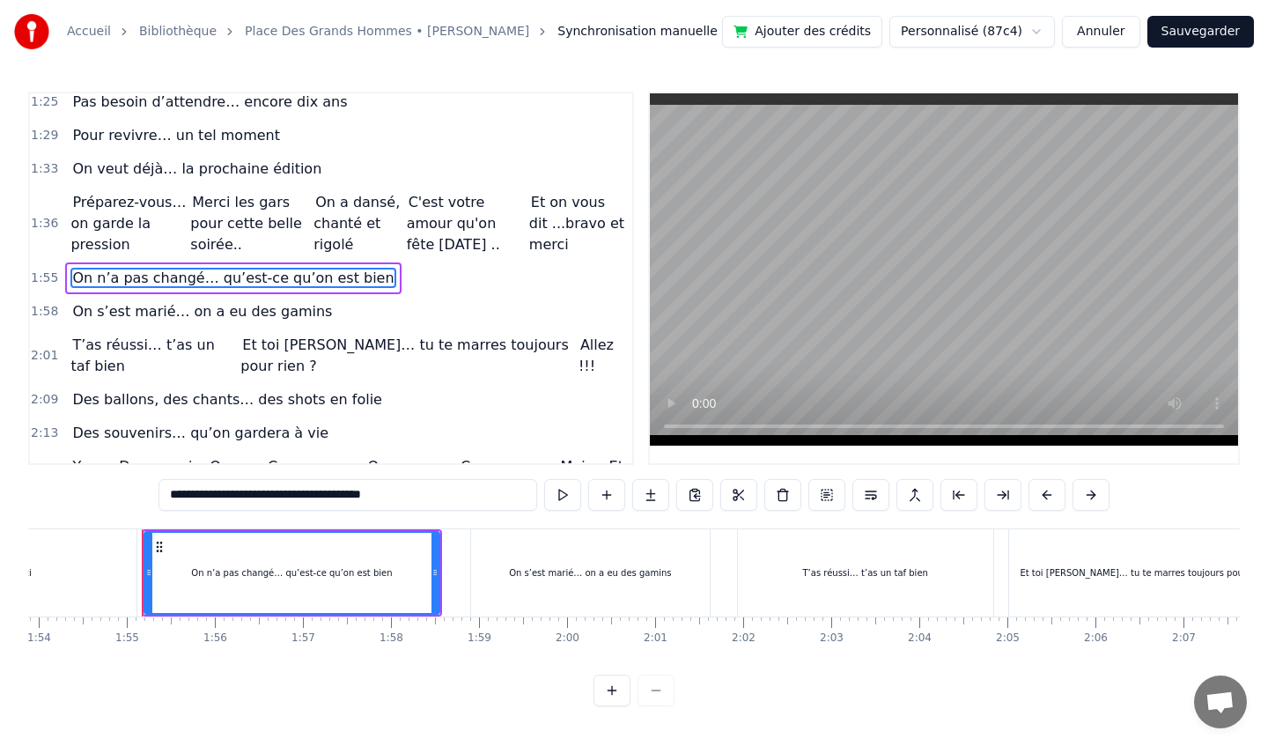
scroll to position [0, 10053]
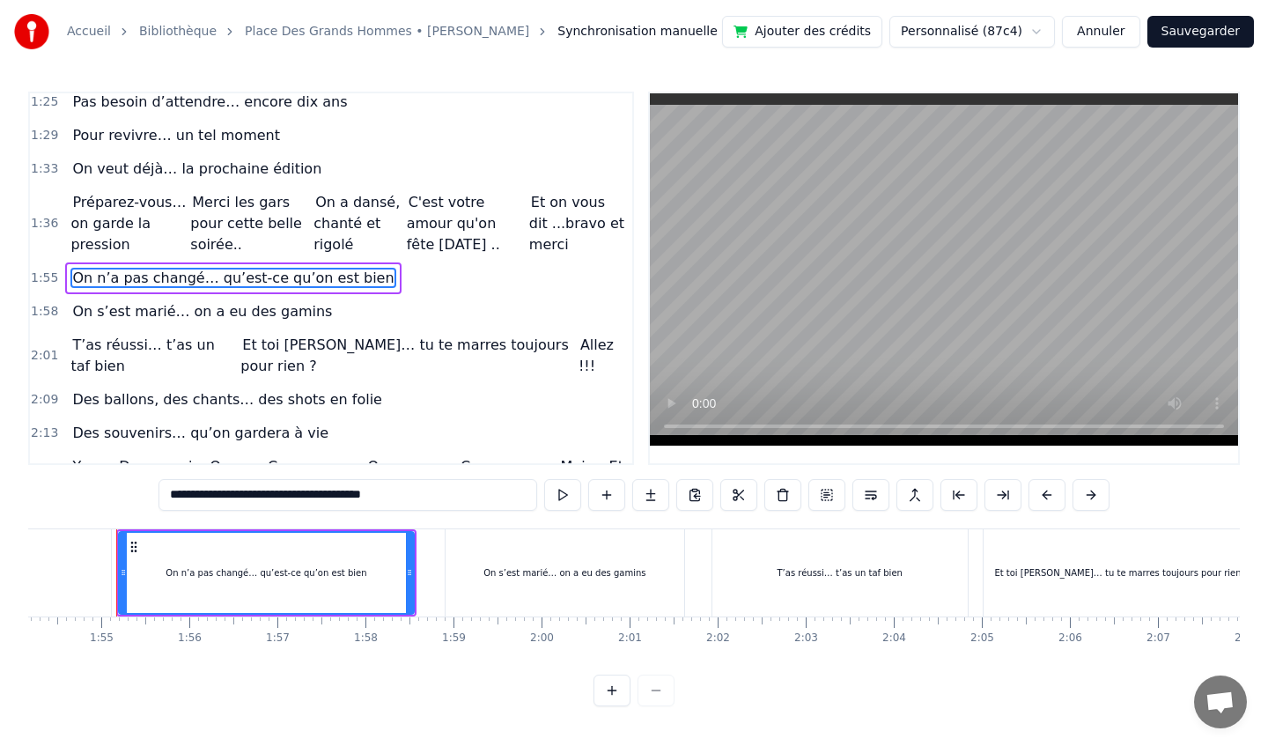
click at [179, 309] on span "On s’est marié… on a eu des gamins" at bounding box center [201, 311] width 263 height 20
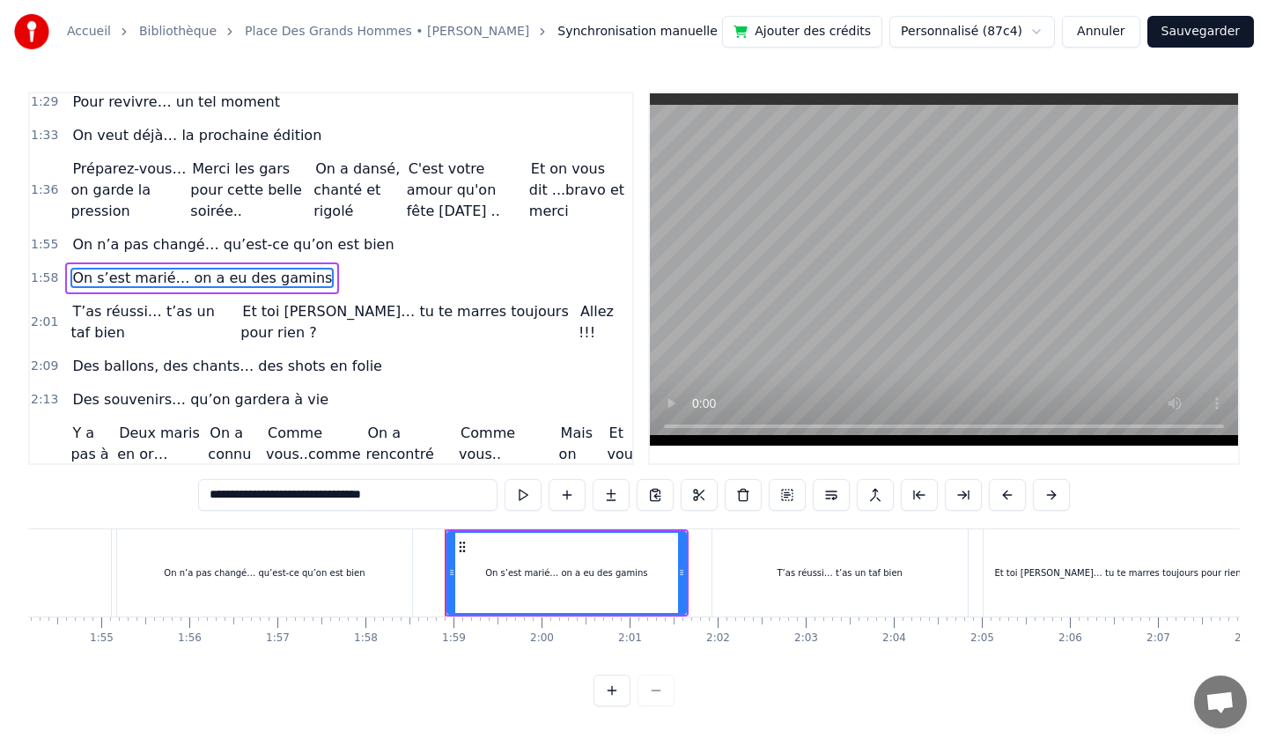
click at [178, 309] on span "T’as réussi… t’as un taf bien" at bounding box center [142, 321] width 144 height 41
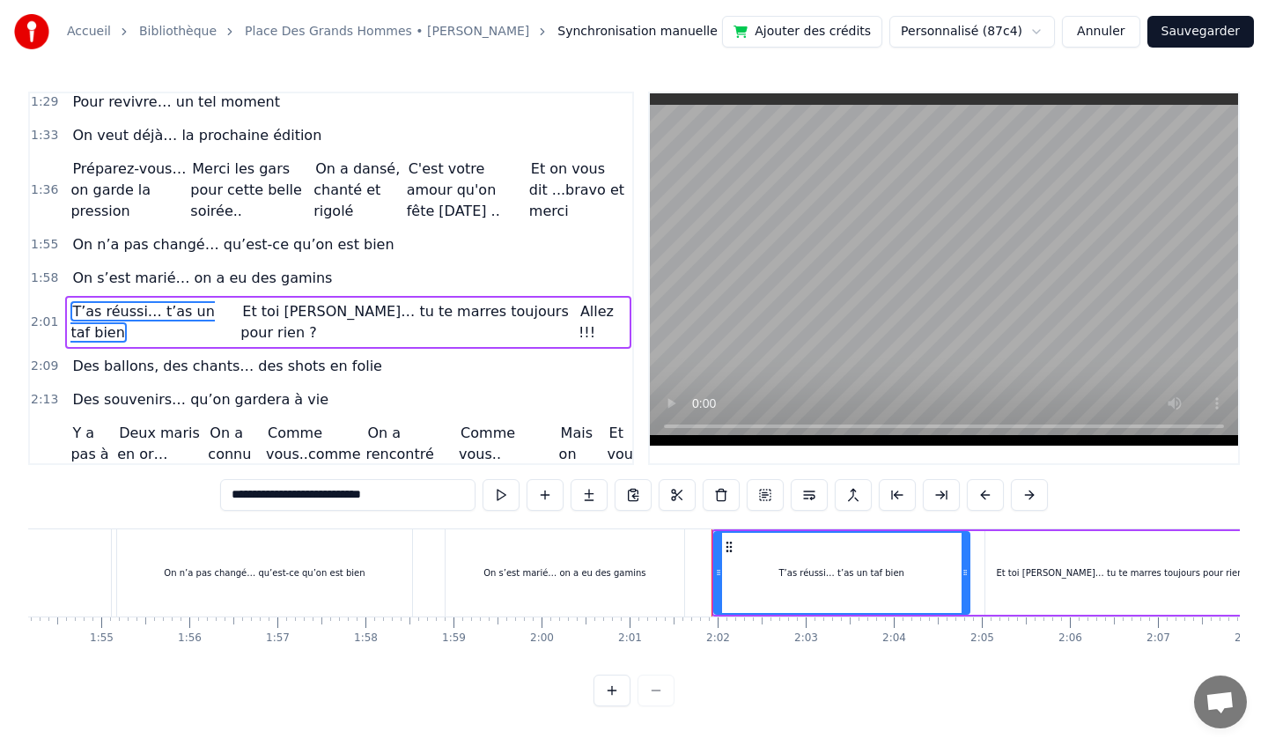
scroll to position [744, 0]
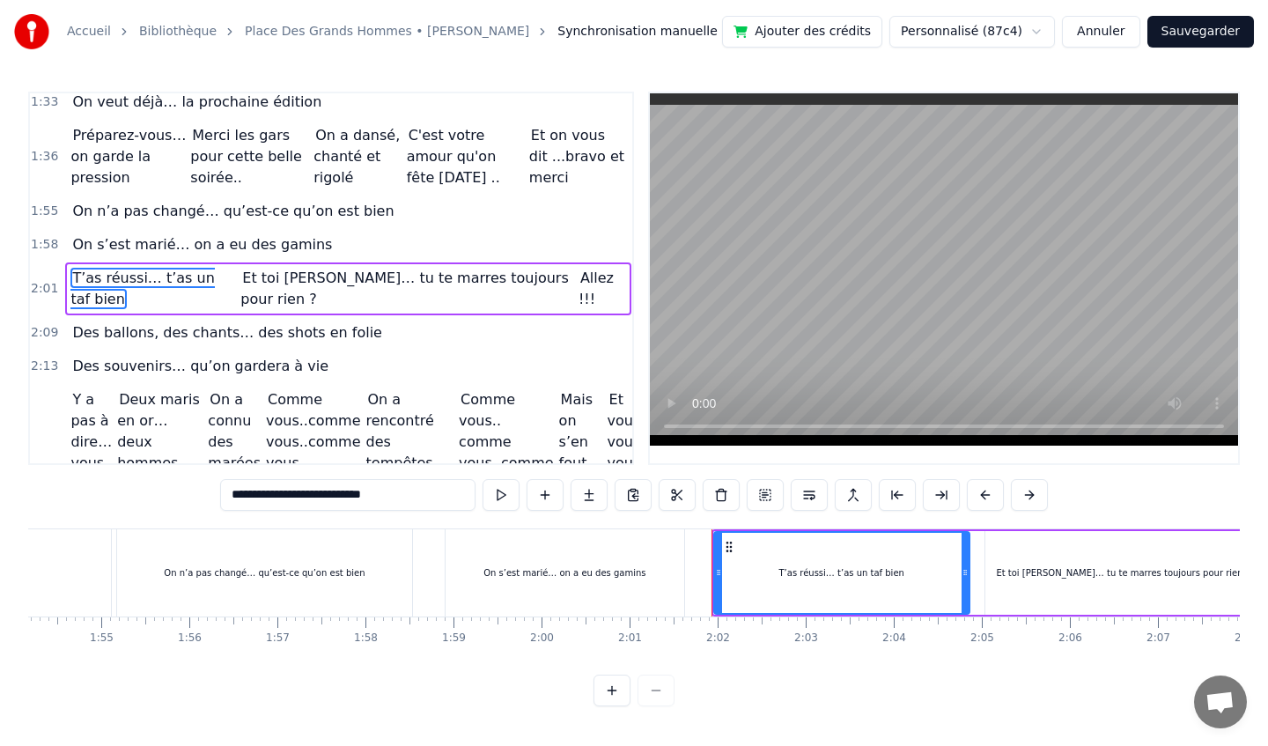
click at [293, 278] on span "Et toi [PERSON_NAME]… tu te marres toujours pour rien ?" at bounding box center [404, 288] width 328 height 41
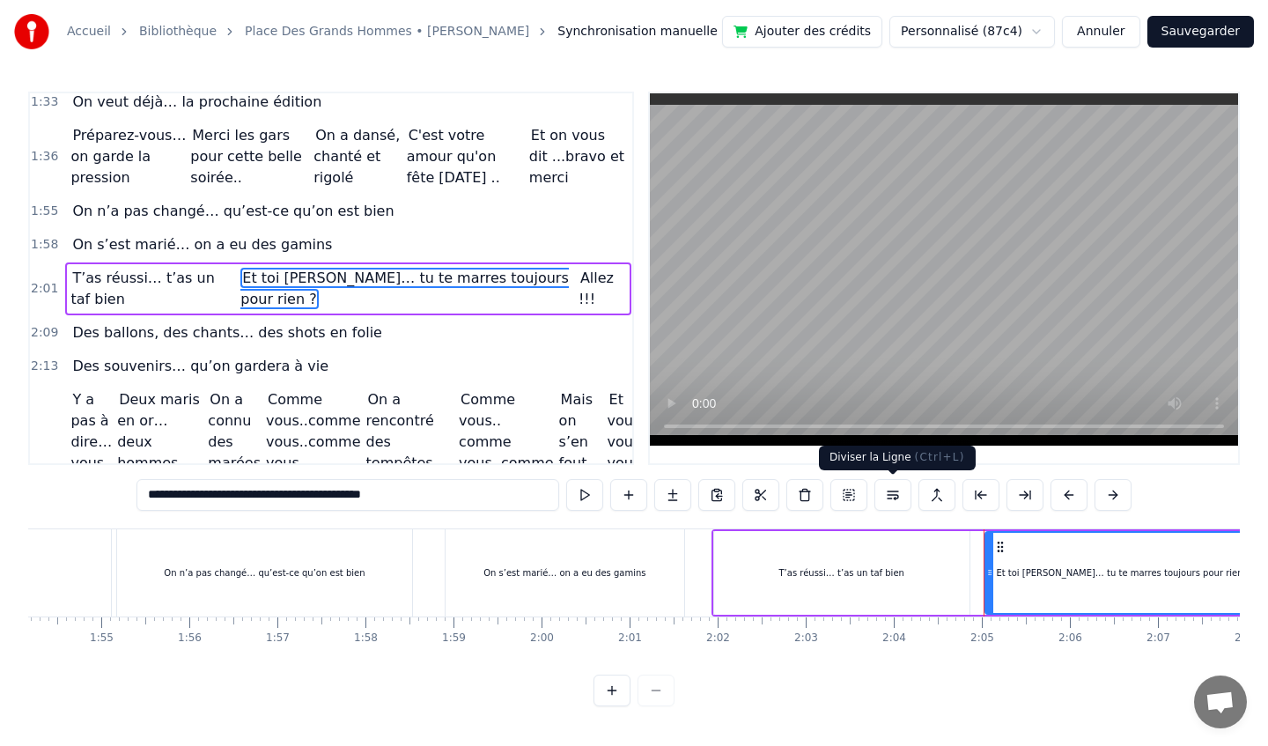
click at [896, 490] on button at bounding box center [892, 495] width 37 height 32
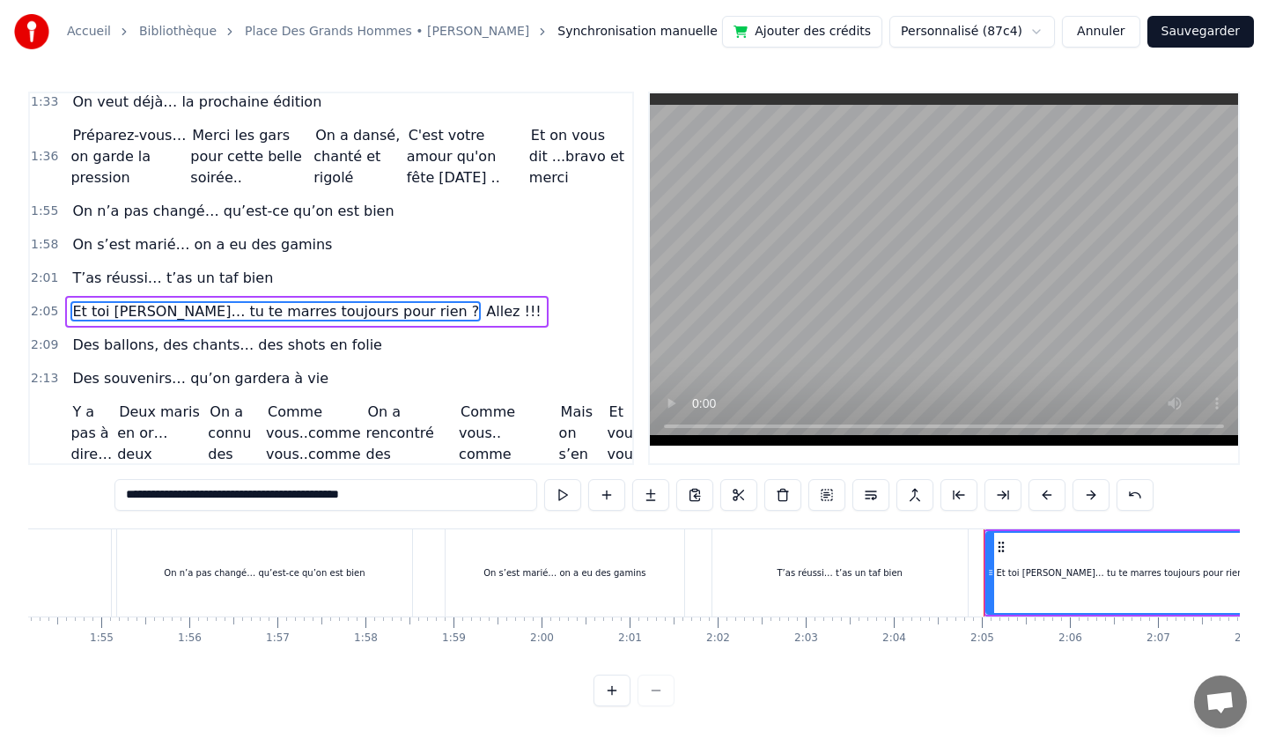
scroll to position [777, 0]
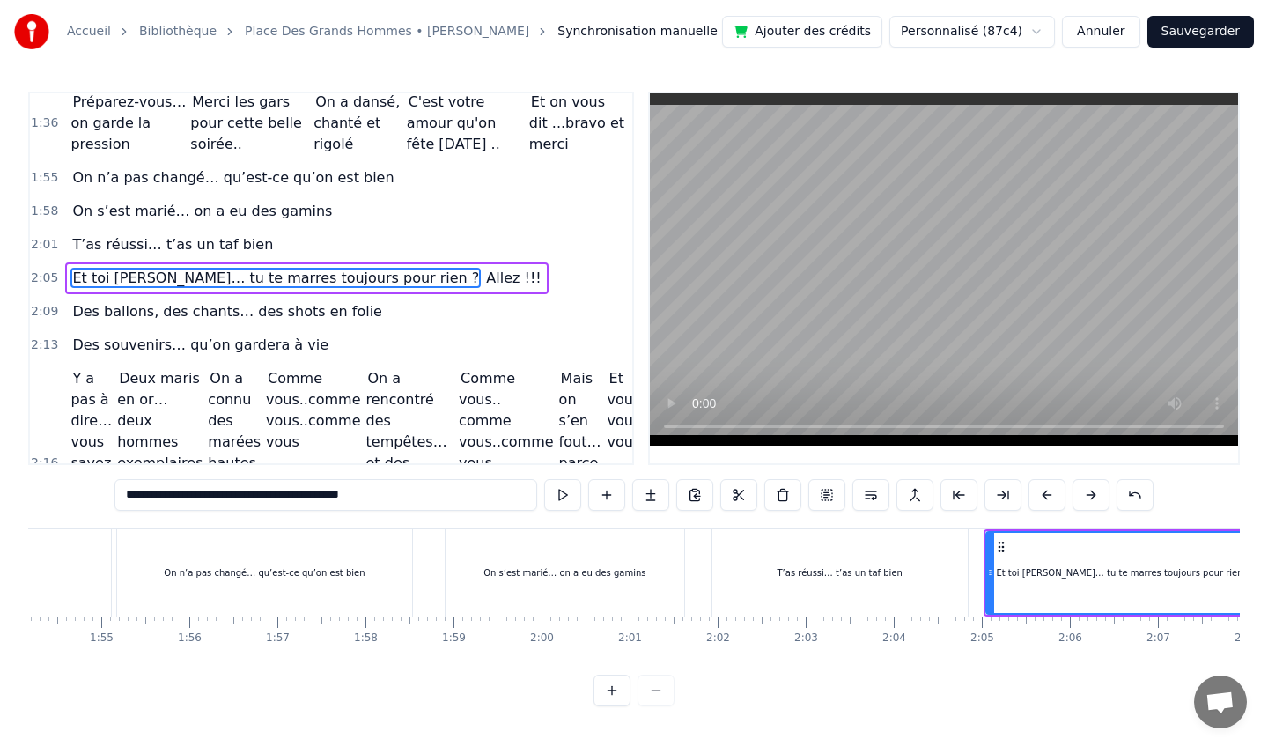
click at [183, 239] on span "T’as réussi… t’as un taf bien" at bounding box center [172, 244] width 204 height 20
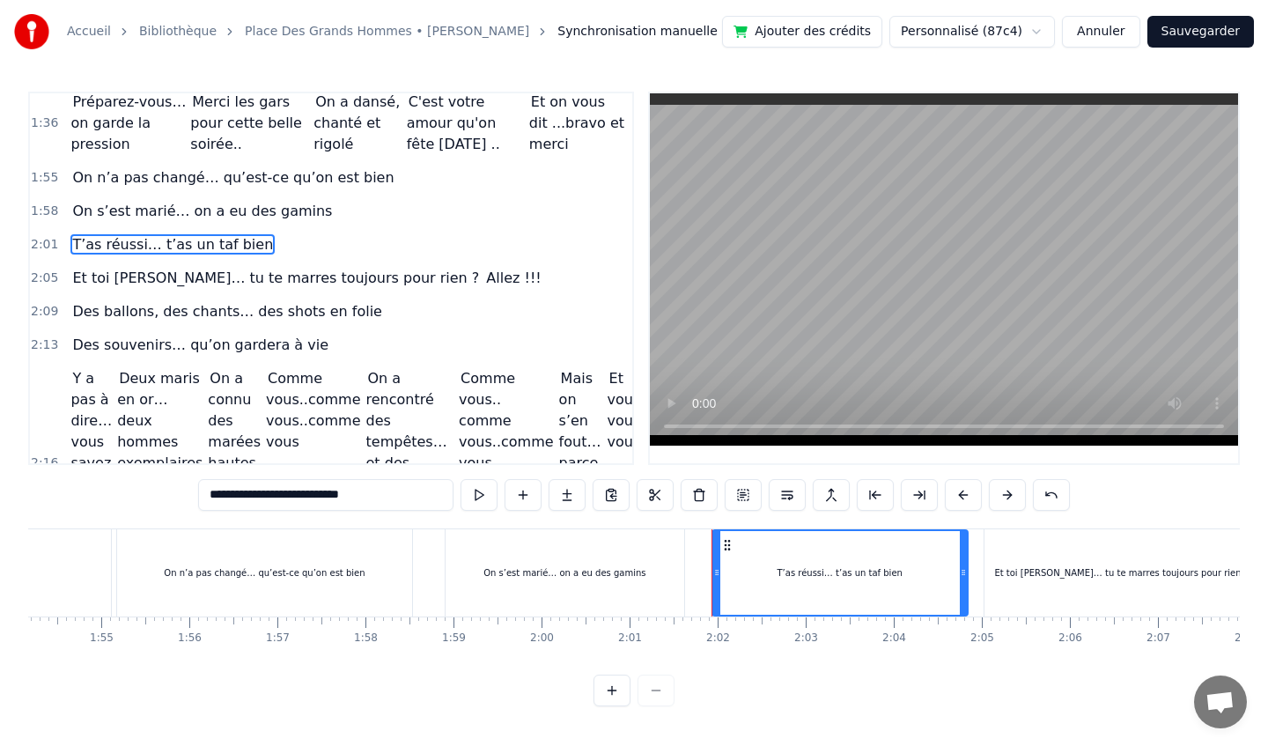
scroll to position [744, 0]
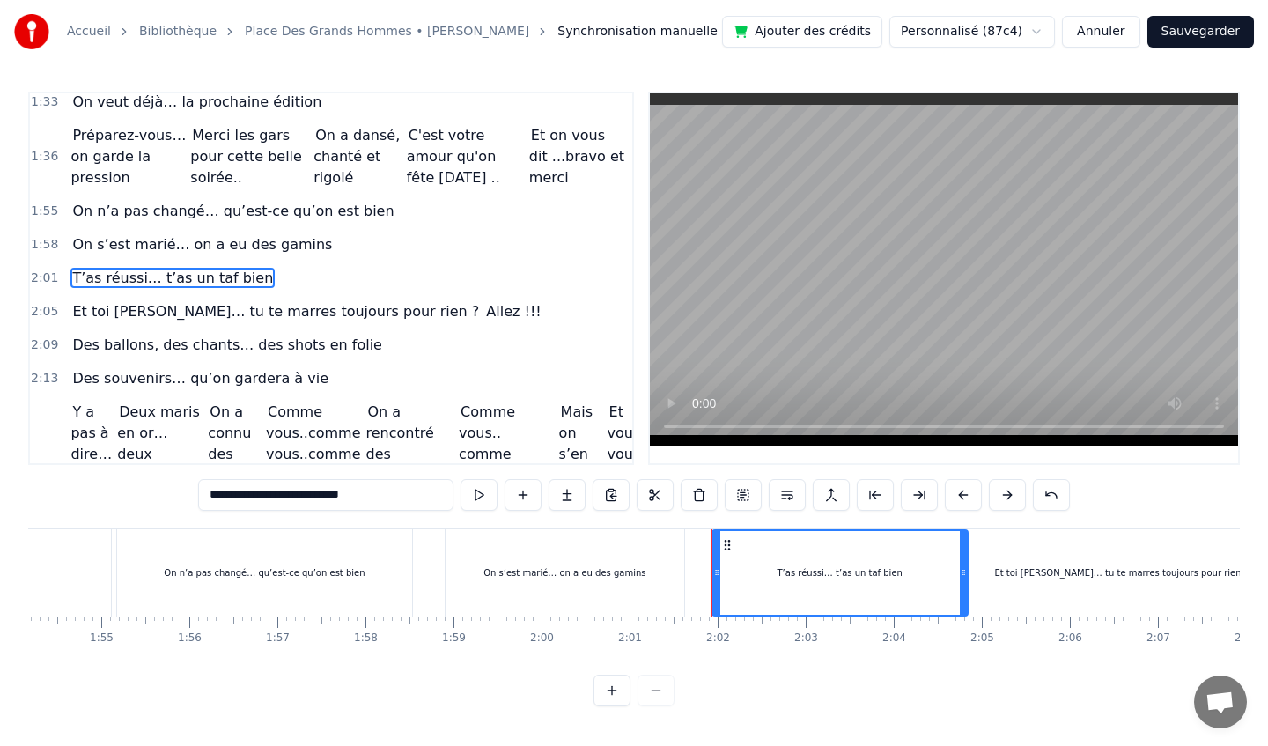
click at [165, 272] on span "T’as réussi… t’as un taf bien" at bounding box center [172, 278] width 204 height 20
click at [166, 306] on span "Et toi [PERSON_NAME]… tu te marres toujours pour rien ?" at bounding box center [275, 311] width 410 height 20
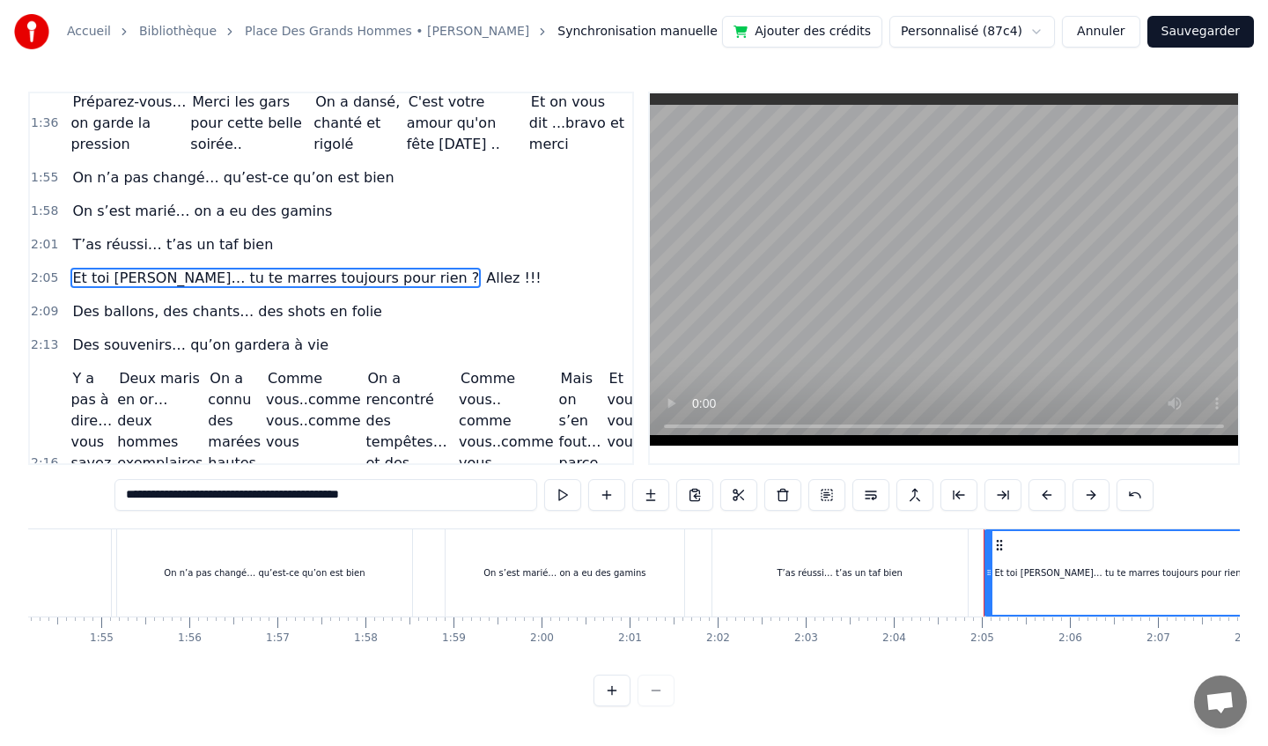
click at [179, 315] on span "Des ballons, des chants… des shots en folie" at bounding box center [226, 311] width 313 height 20
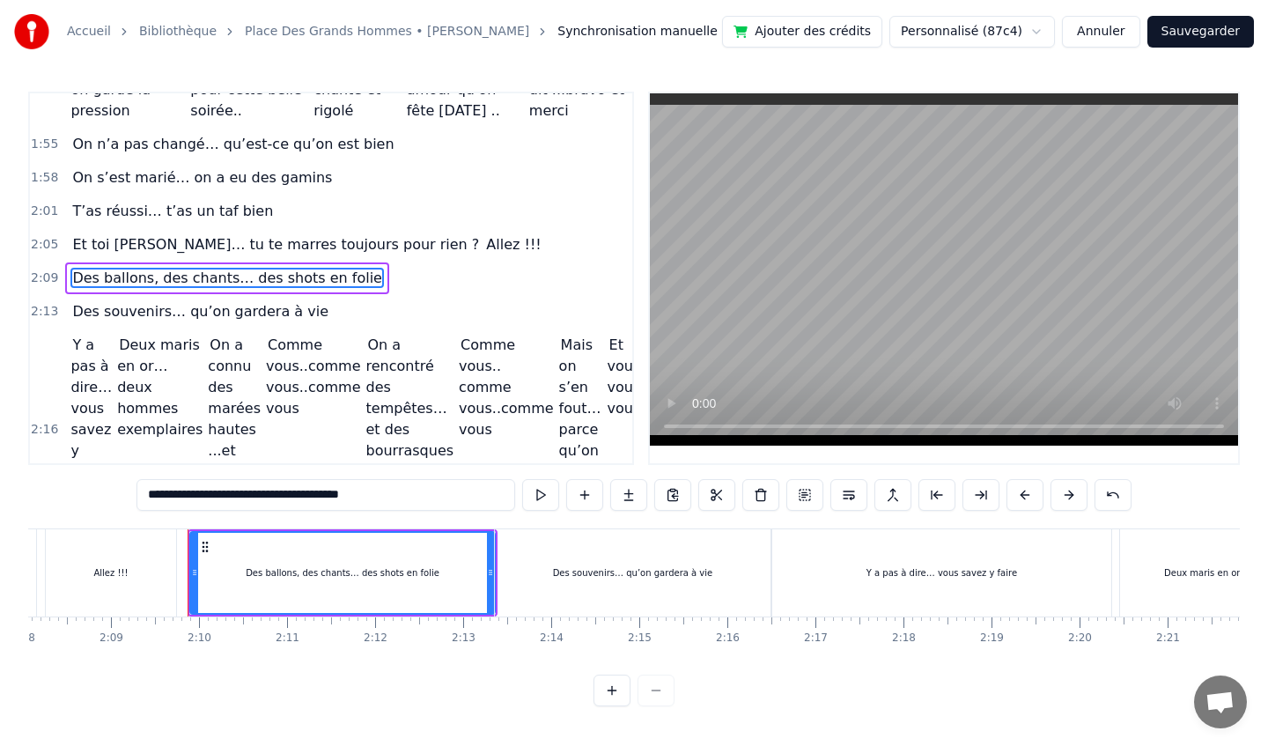
scroll to position [0, 11347]
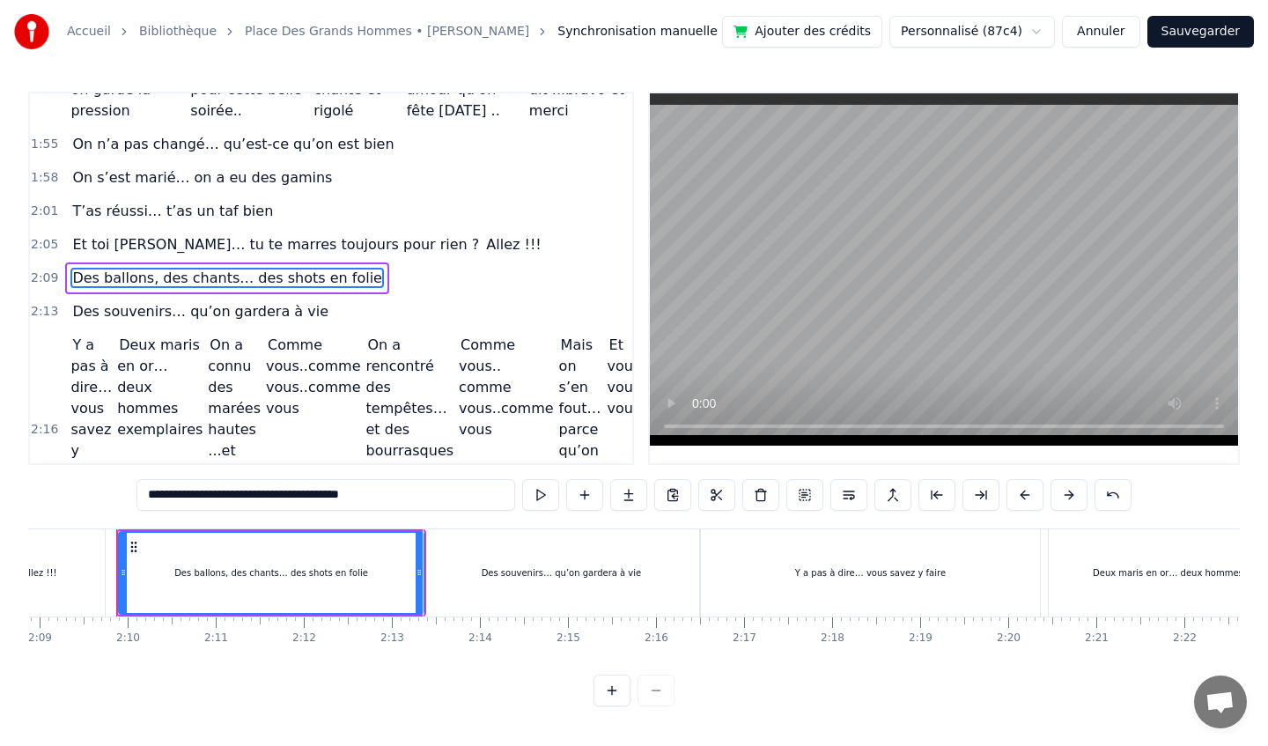
click at [215, 250] on span "Et toi [PERSON_NAME]… tu te marres toujours pour rien ?" at bounding box center [275, 244] width 410 height 20
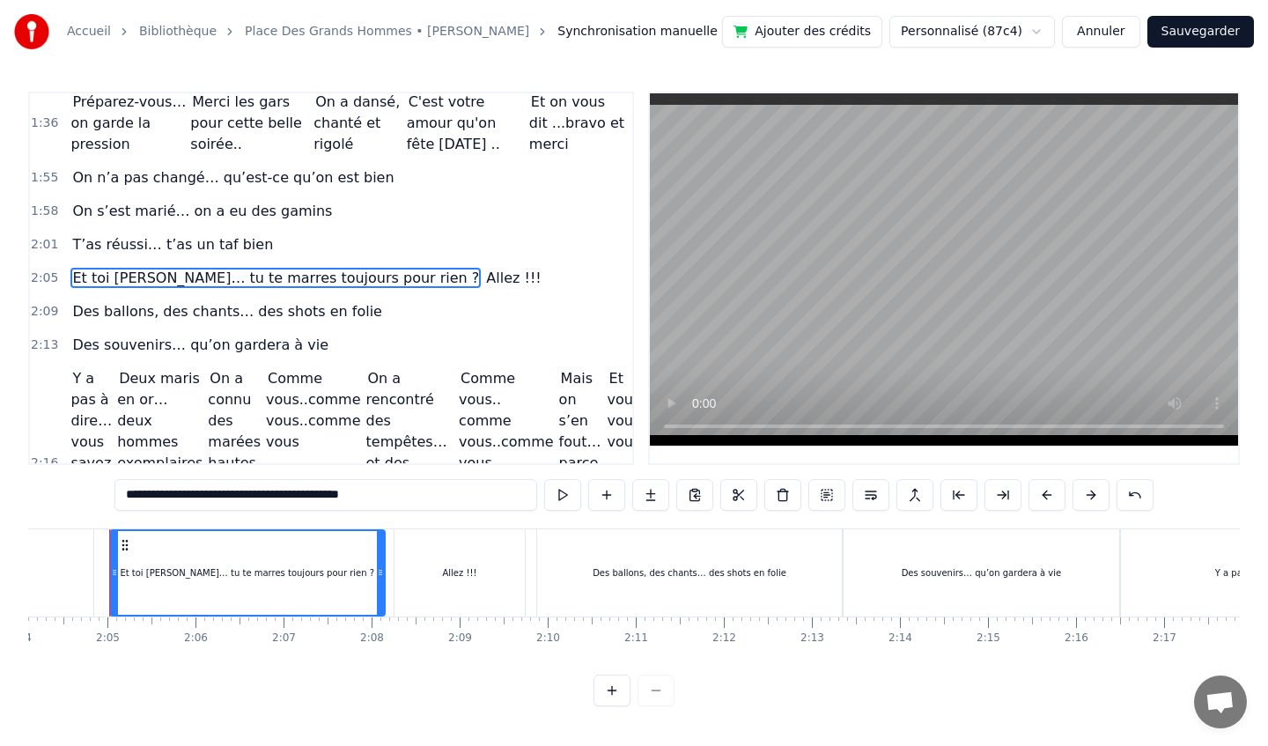
scroll to position [0, 10919]
click at [166, 239] on span "T’as réussi… t’as un taf bien" at bounding box center [172, 244] width 204 height 20
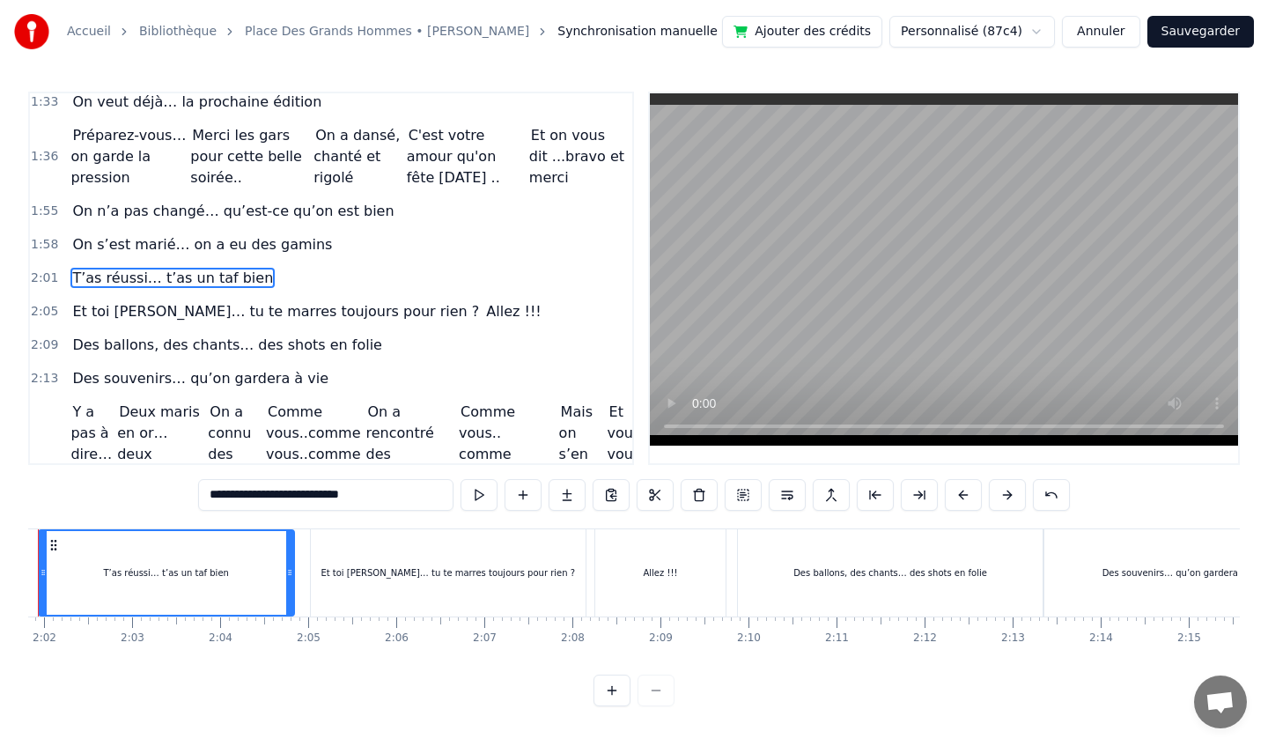
scroll to position [0, 10647]
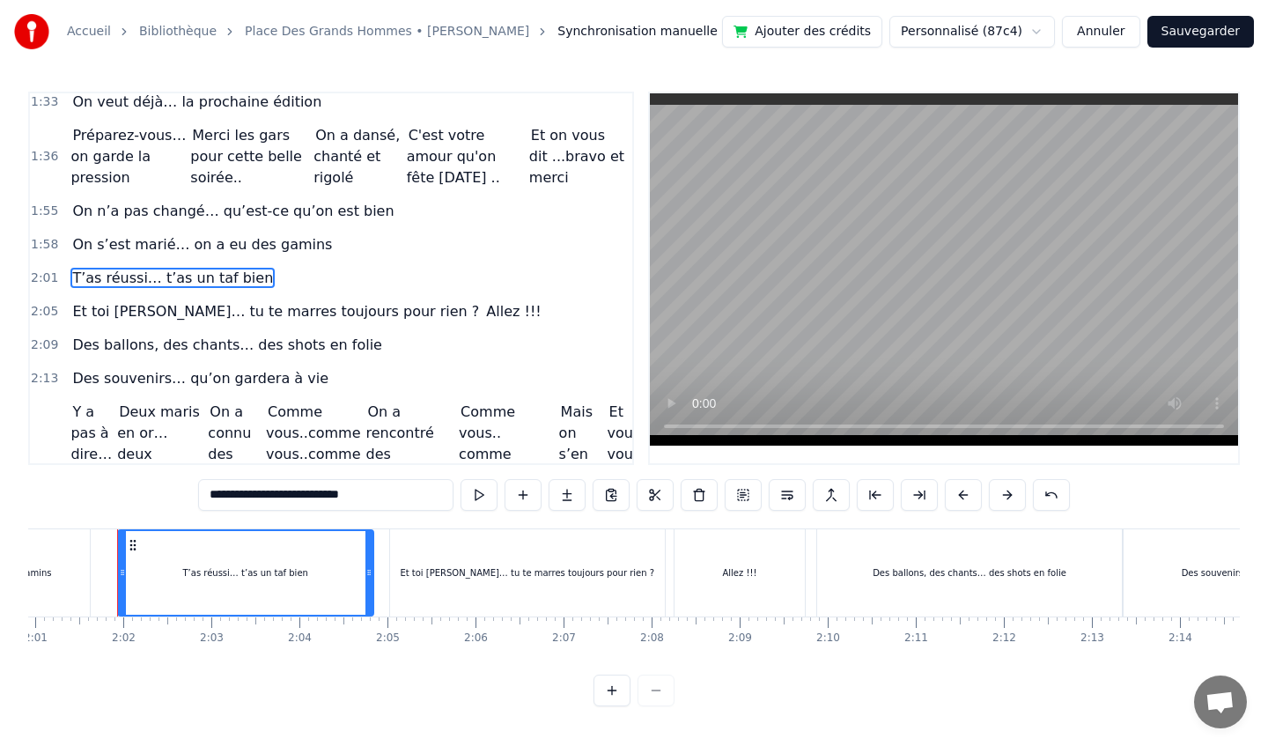
click at [196, 341] on span "Des ballons, des chants… des shots en folie" at bounding box center [226, 345] width 313 height 20
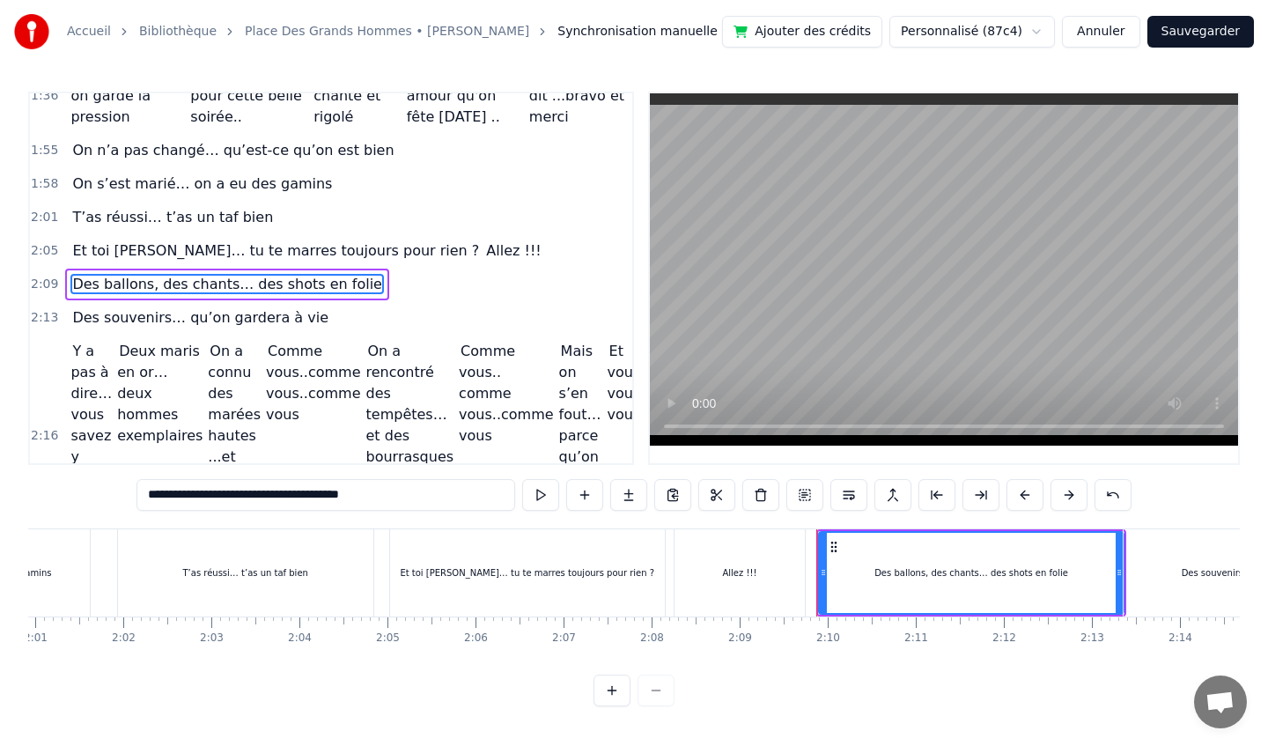
scroll to position [811, 0]
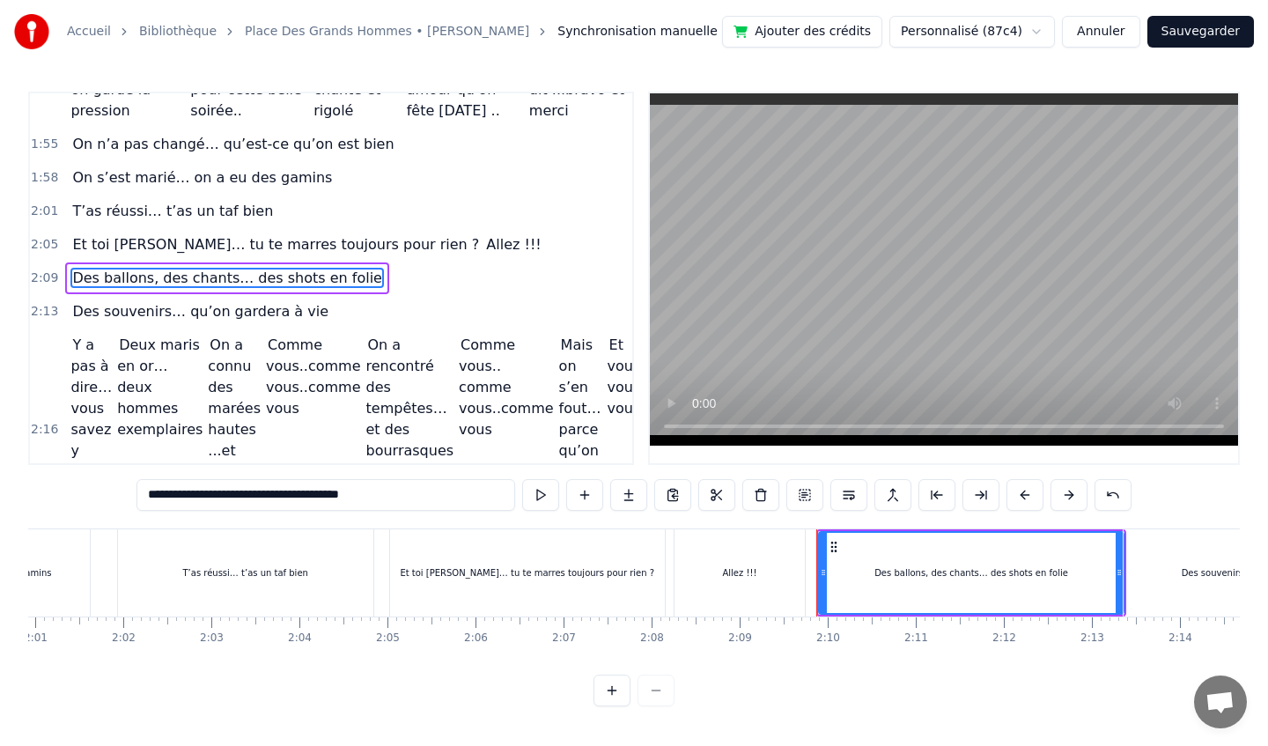
click at [194, 314] on span "Des souvenirs… qu’on gardera à vie" at bounding box center [200, 311] width 260 height 20
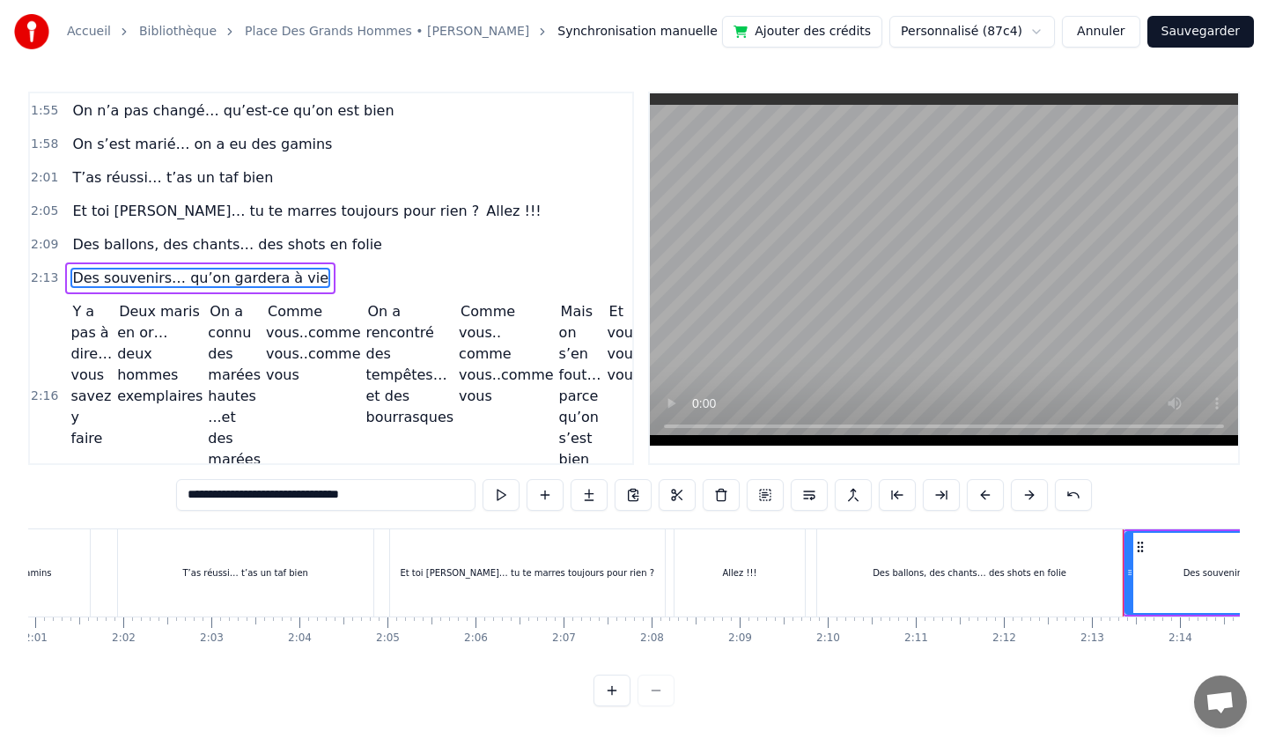
scroll to position [841, 0]
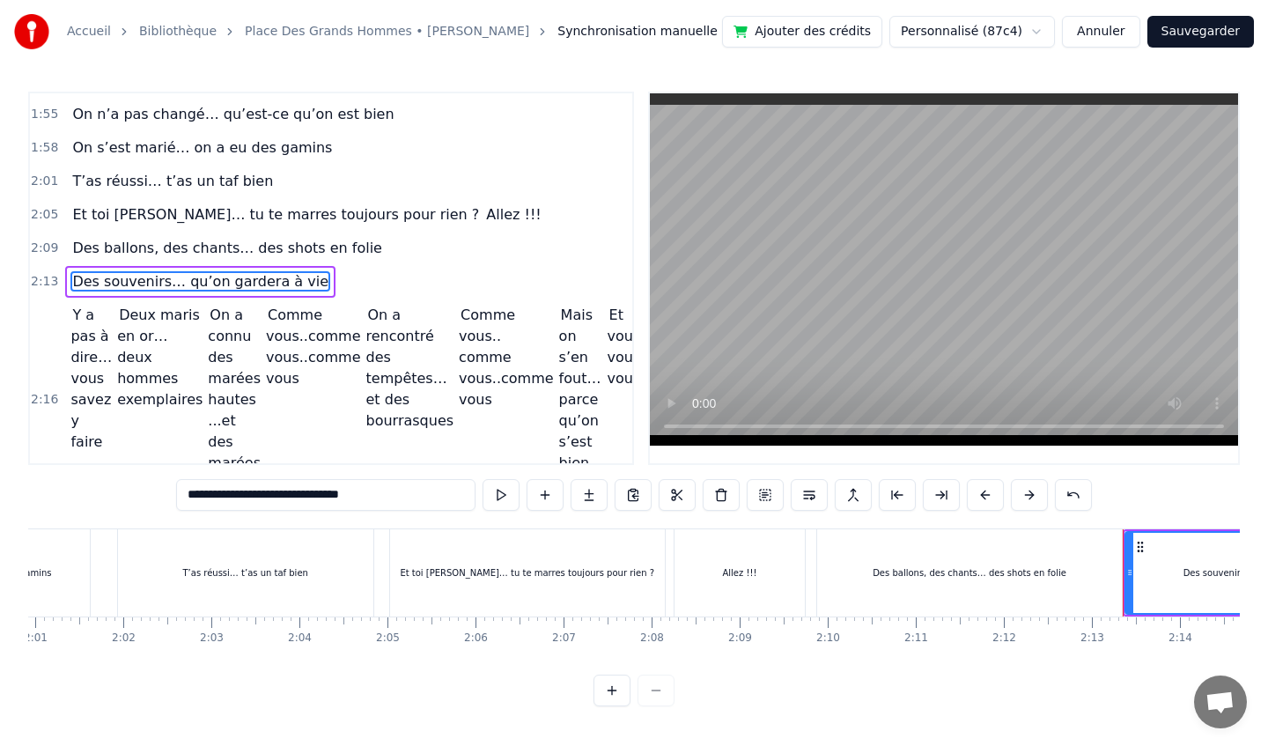
click at [92, 345] on span "Y a pas à dire… vous savez y faire" at bounding box center [90, 378] width 41 height 147
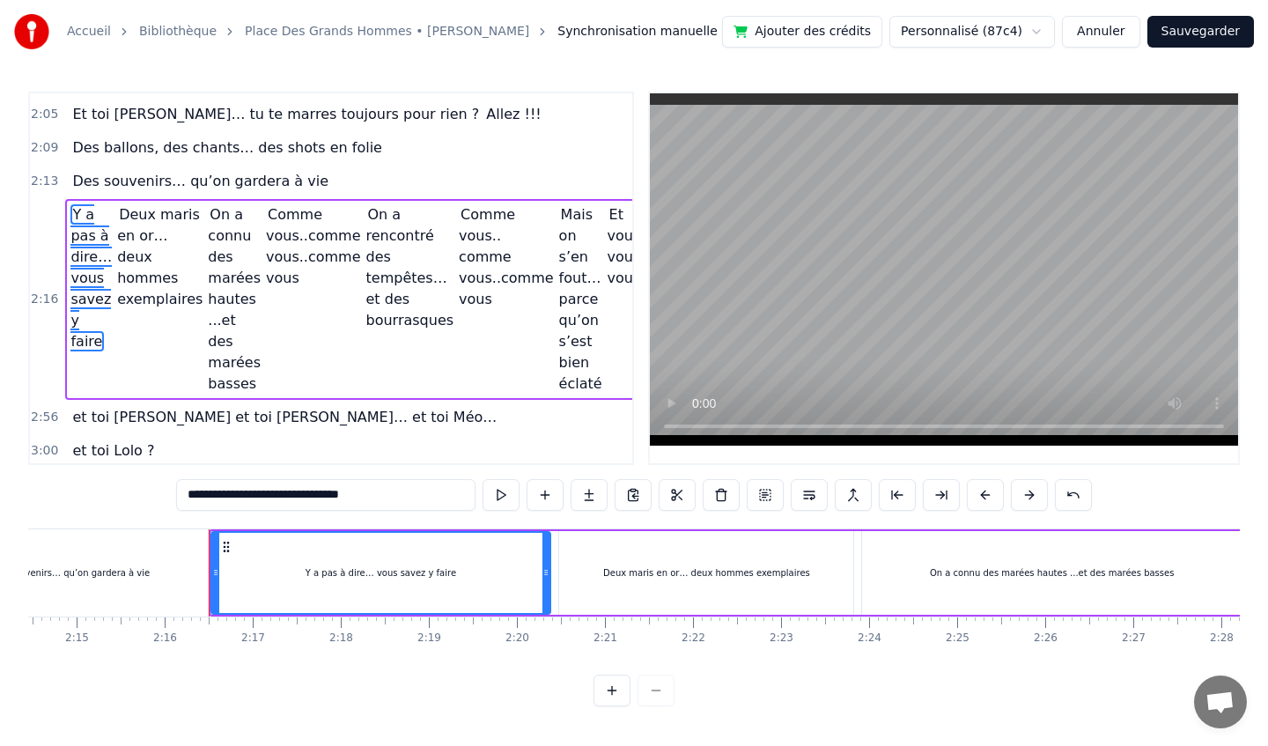
scroll to position [0, 11931]
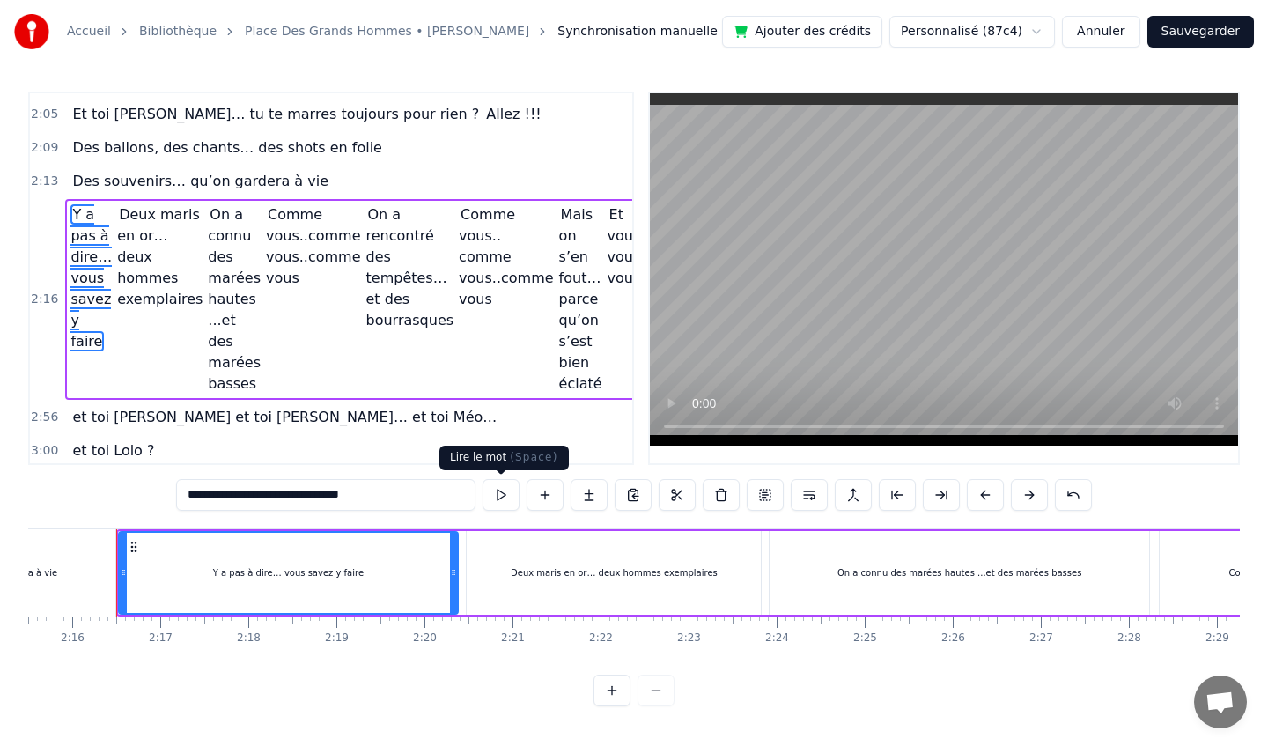
click at [501, 492] on button at bounding box center [501, 495] width 37 height 32
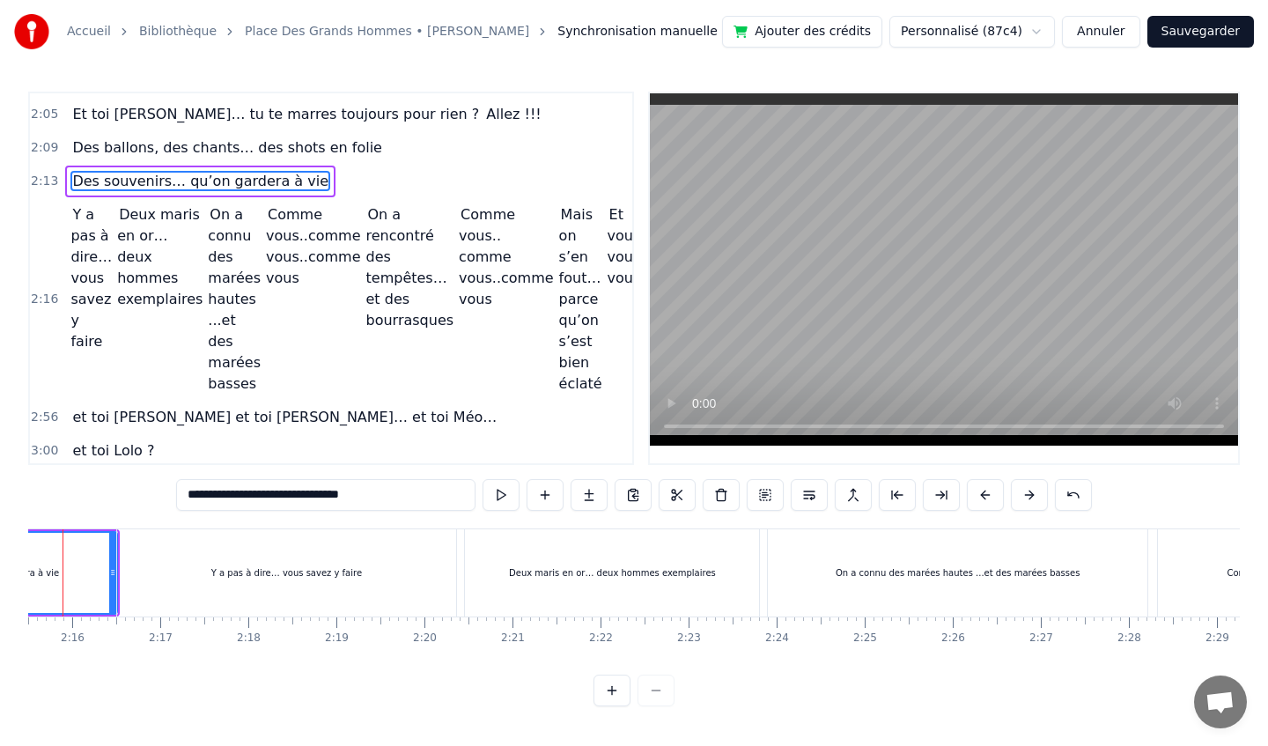
type input "**********"
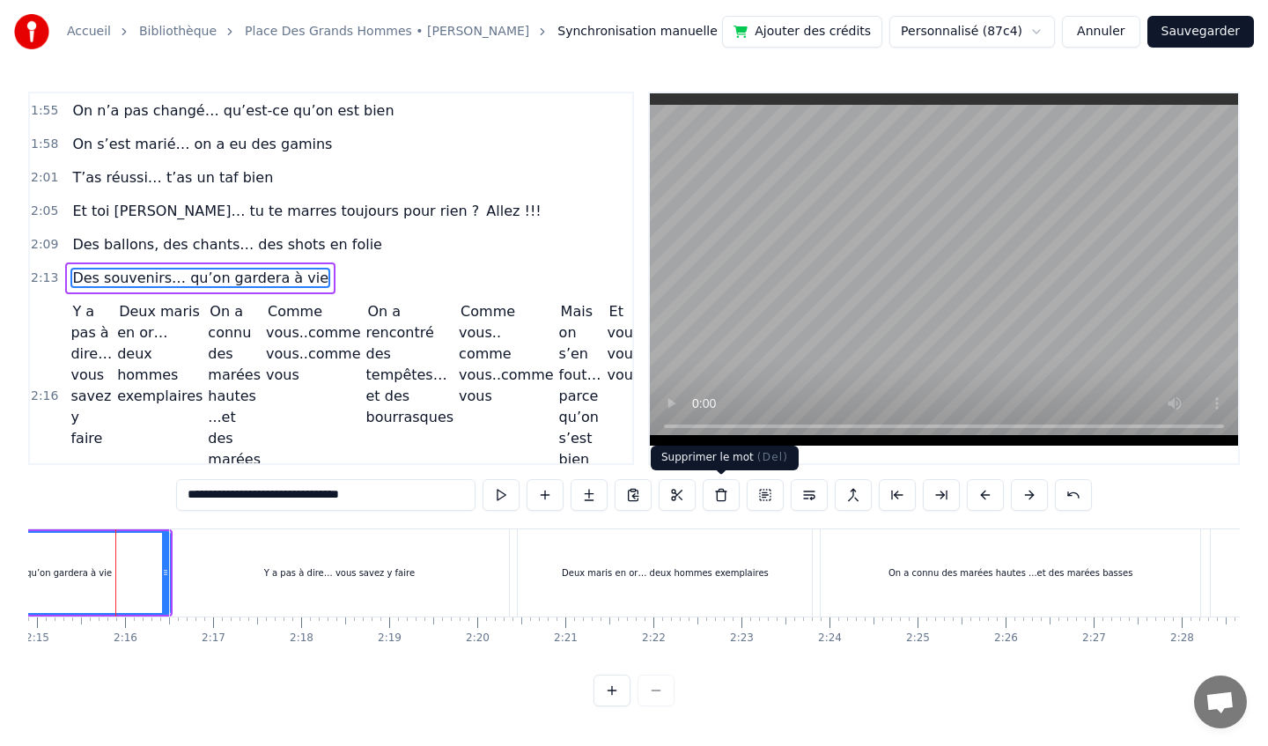
scroll to position [0, 11877]
click at [1124, 37] on button "Annuler" at bounding box center [1100, 32] width 77 height 32
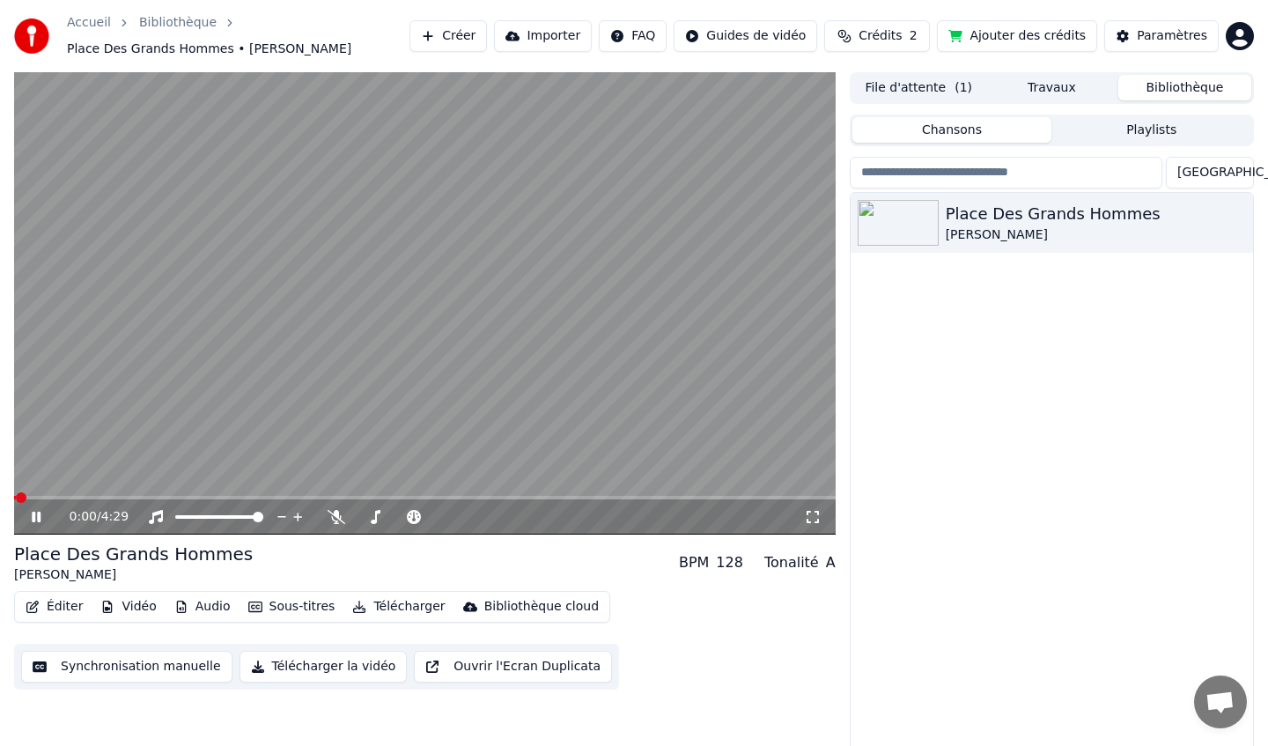
click at [40, 516] on icon at bounding box center [36, 517] width 9 height 11
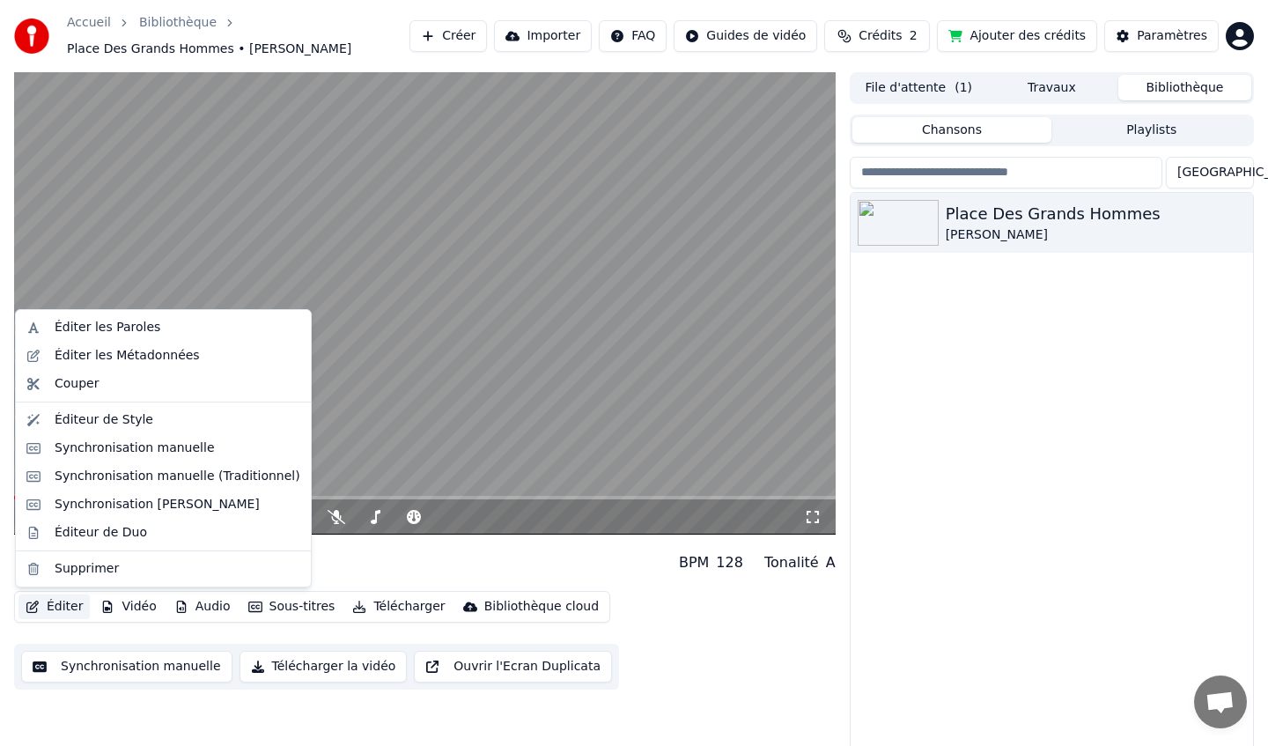
click at [63, 606] on button "Éditer" at bounding box center [53, 606] width 71 height 25
click at [113, 473] on div "Synchronisation manuelle (Traditionnel)" at bounding box center [178, 477] width 246 height 18
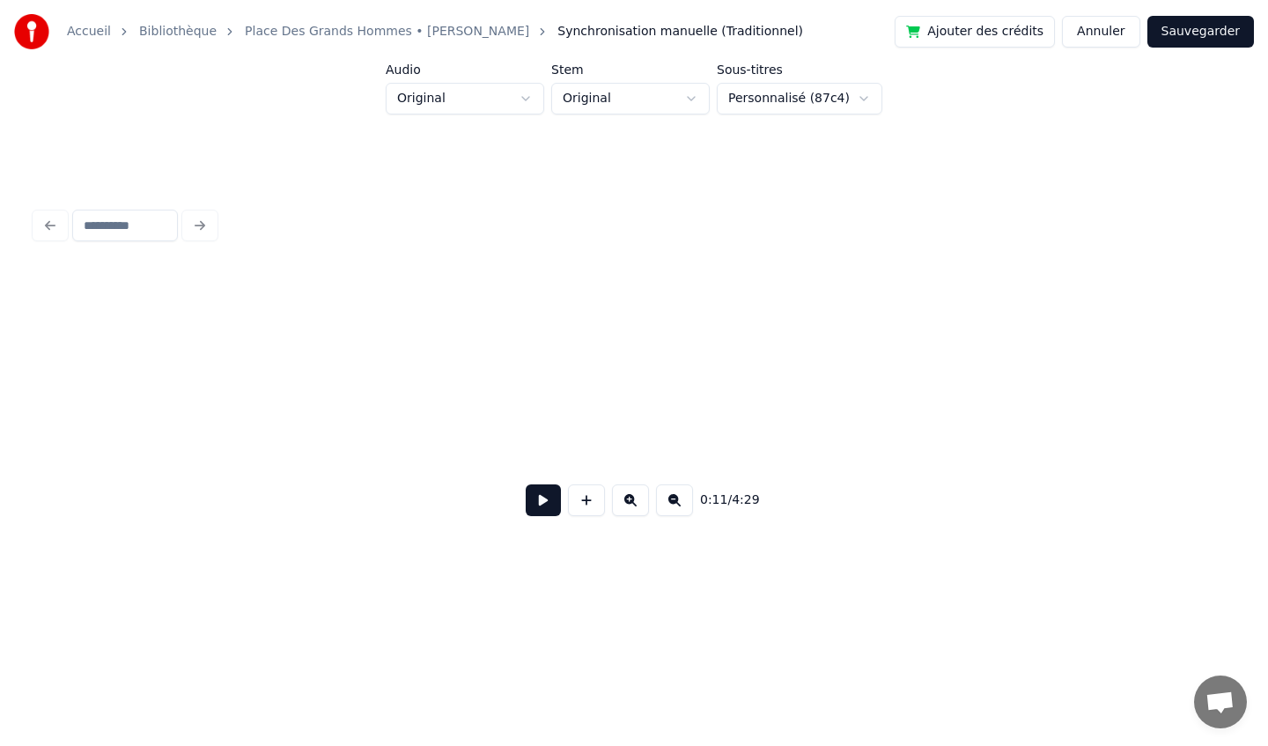
scroll to position [0, 1973]
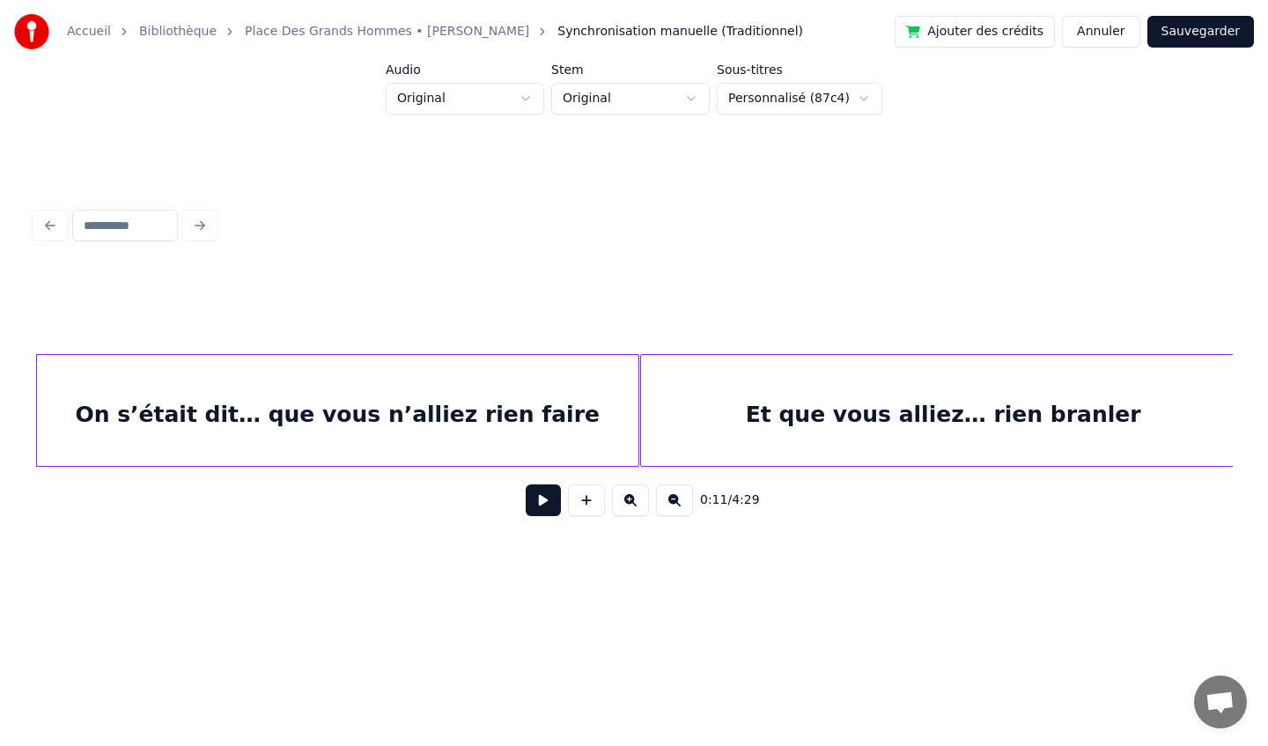
click at [621, 409] on div "On s’était dit… que vous n’alliez rien faire" at bounding box center [337, 415] width 601 height 120
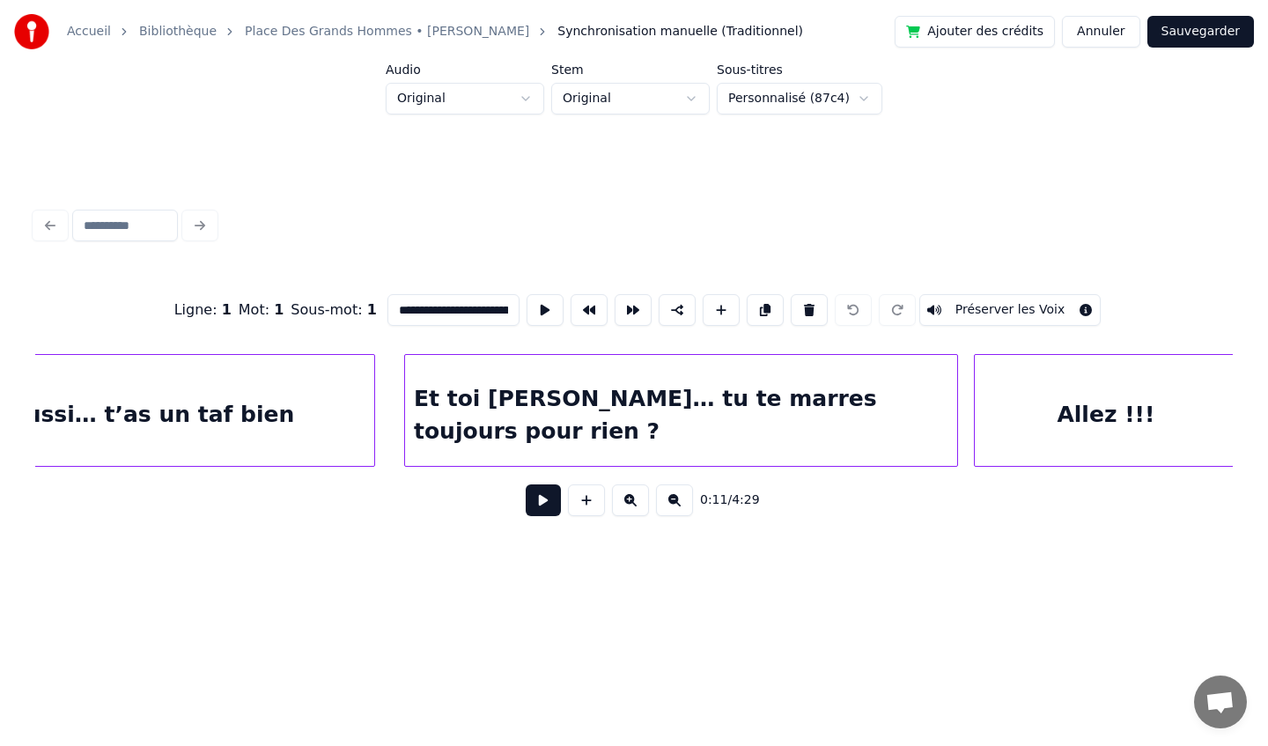
scroll to position [0, 21648]
click at [787, 412] on div "Et toi [PERSON_NAME]… tu te marres toujours pour rien ?" at bounding box center [680, 415] width 552 height 120
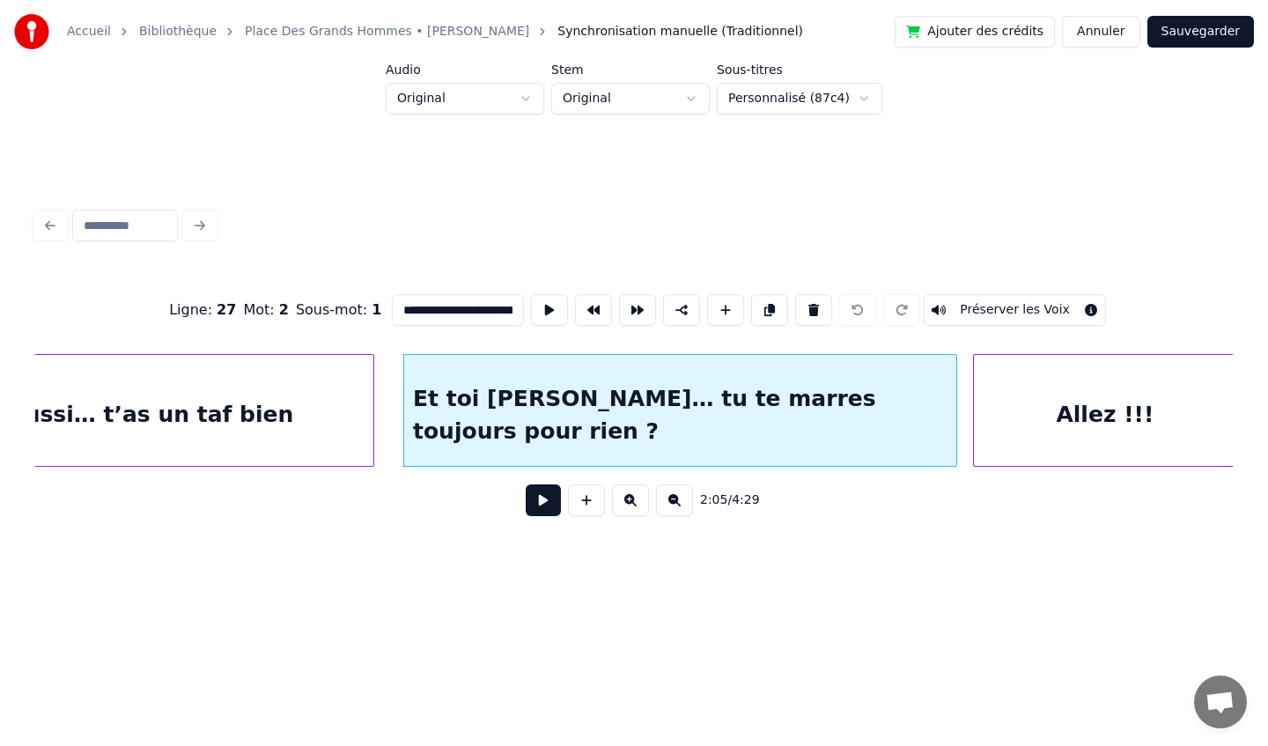
click at [267, 376] on div "T’as réussi… t’as un taf bien" at bounding box center [116, 415] width 513 height 120
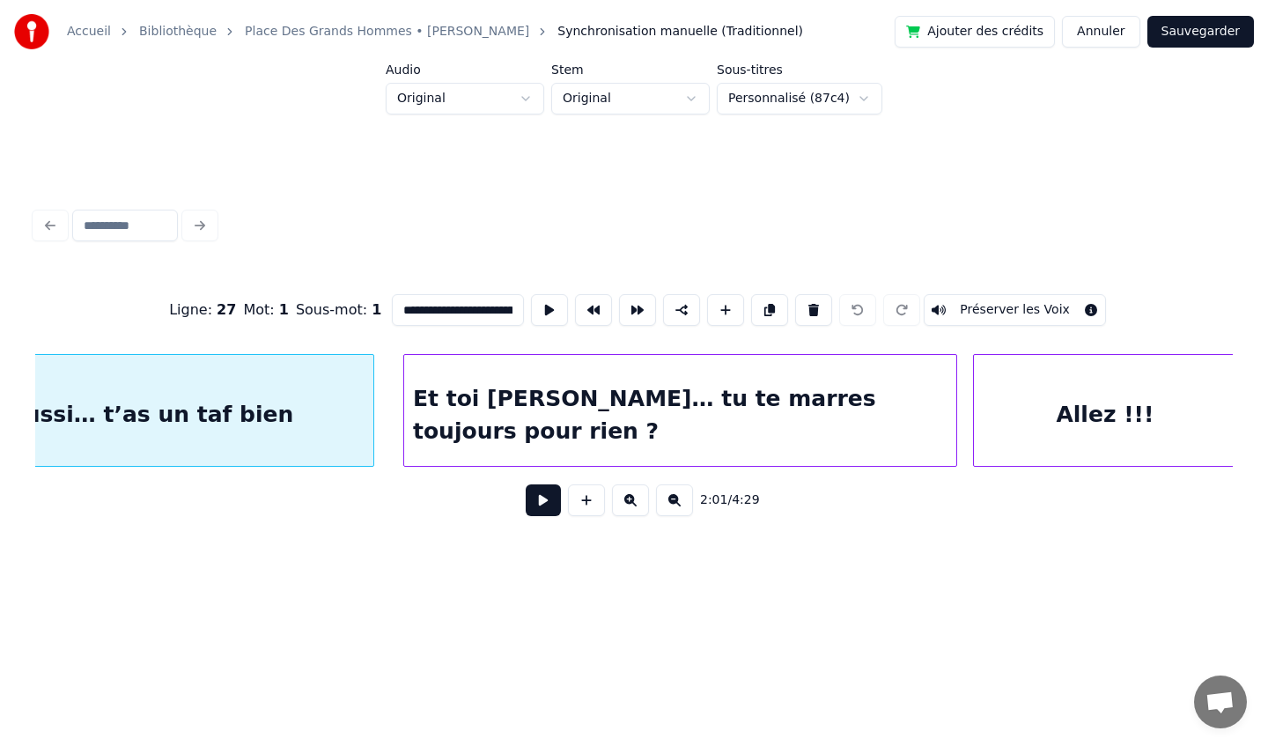
scroll to position [0, 21471]
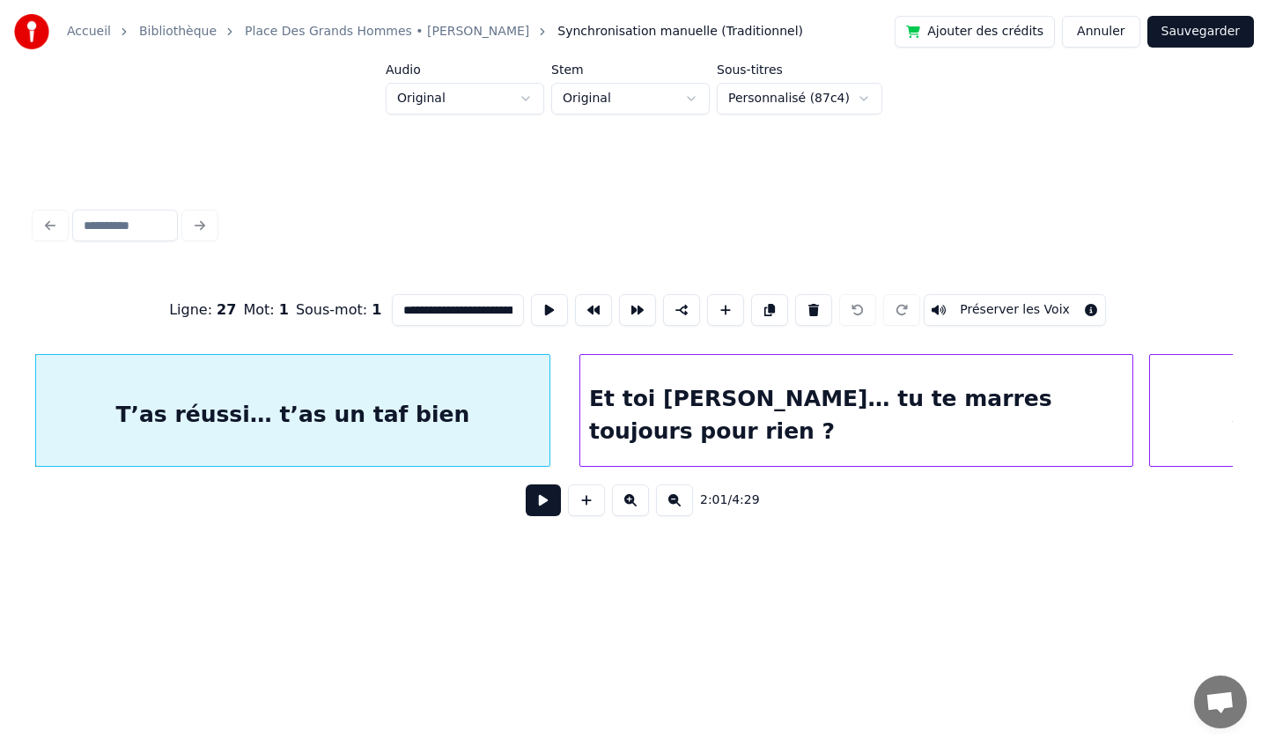
click at [683, 390] on div "Et toi [PERSON_NAME]… tu te marres toujours pour rien ?" at bounding box center [856, 415] width 552 height 120
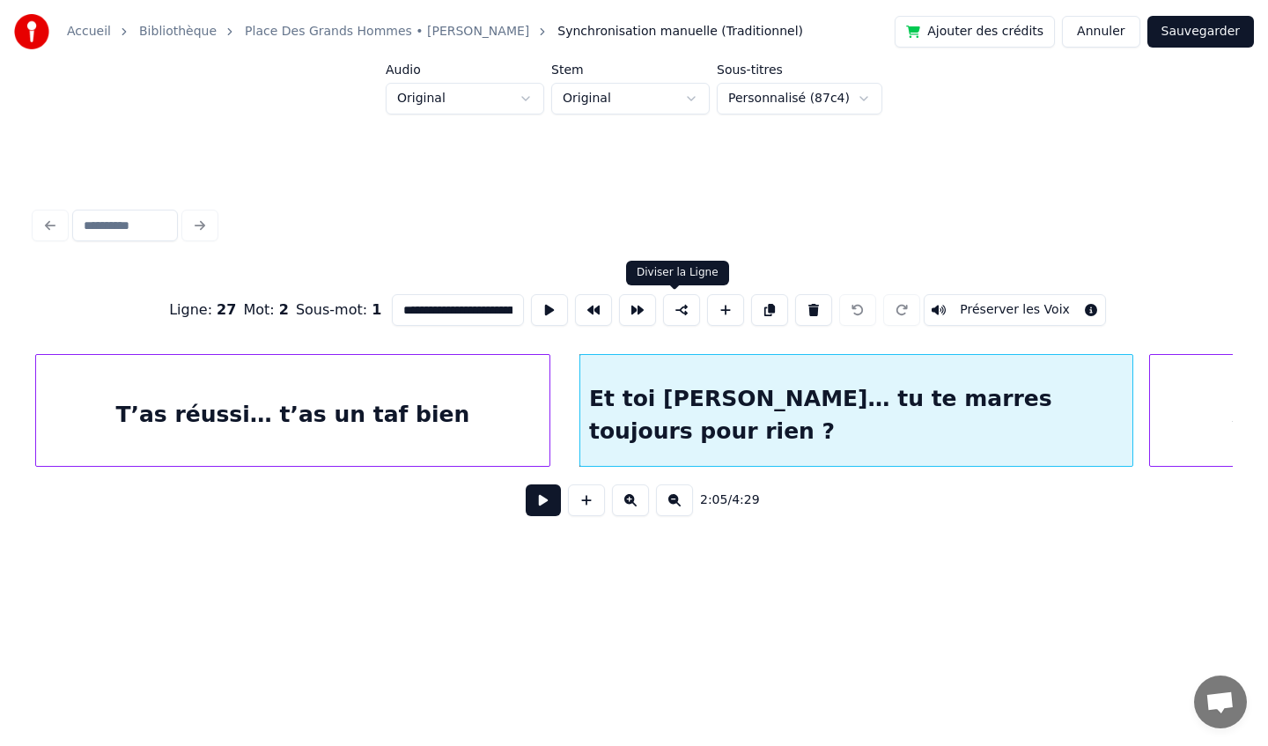
click at [674, 307] on button at bounding box center [681, 310] width 37 height 32
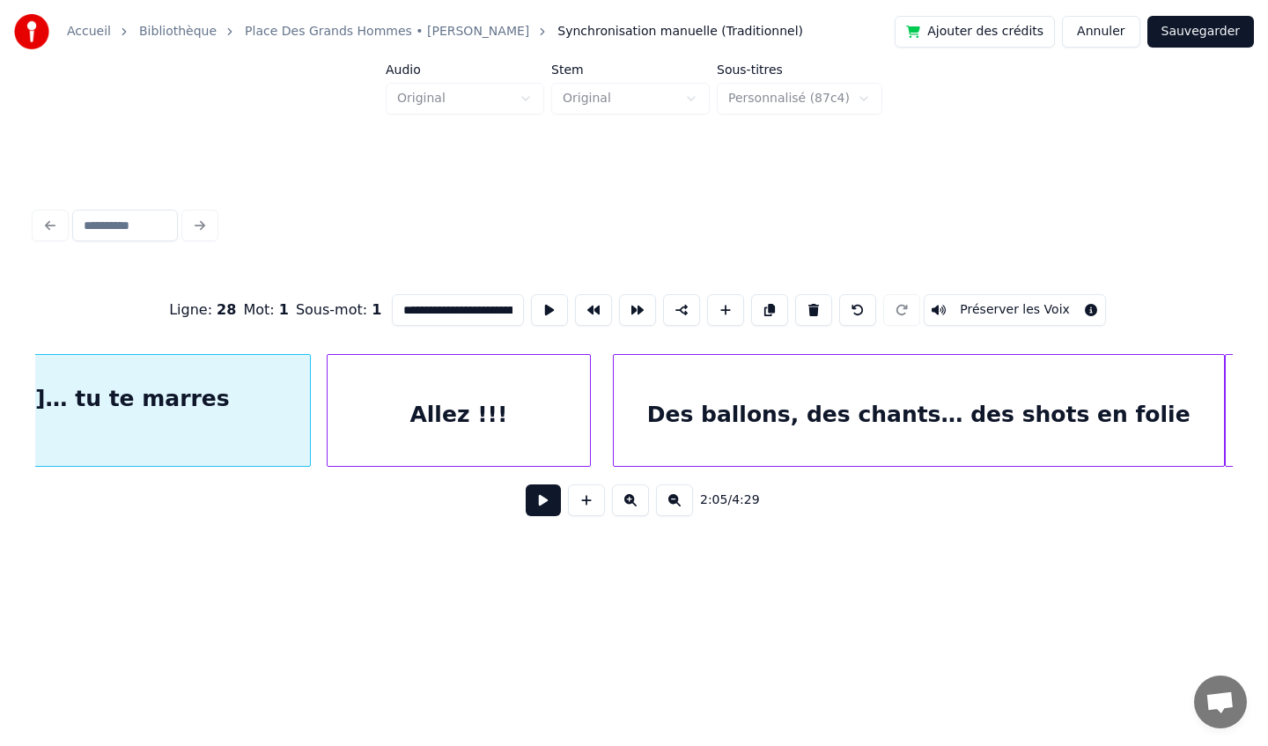
scroll to position [0, 22280]
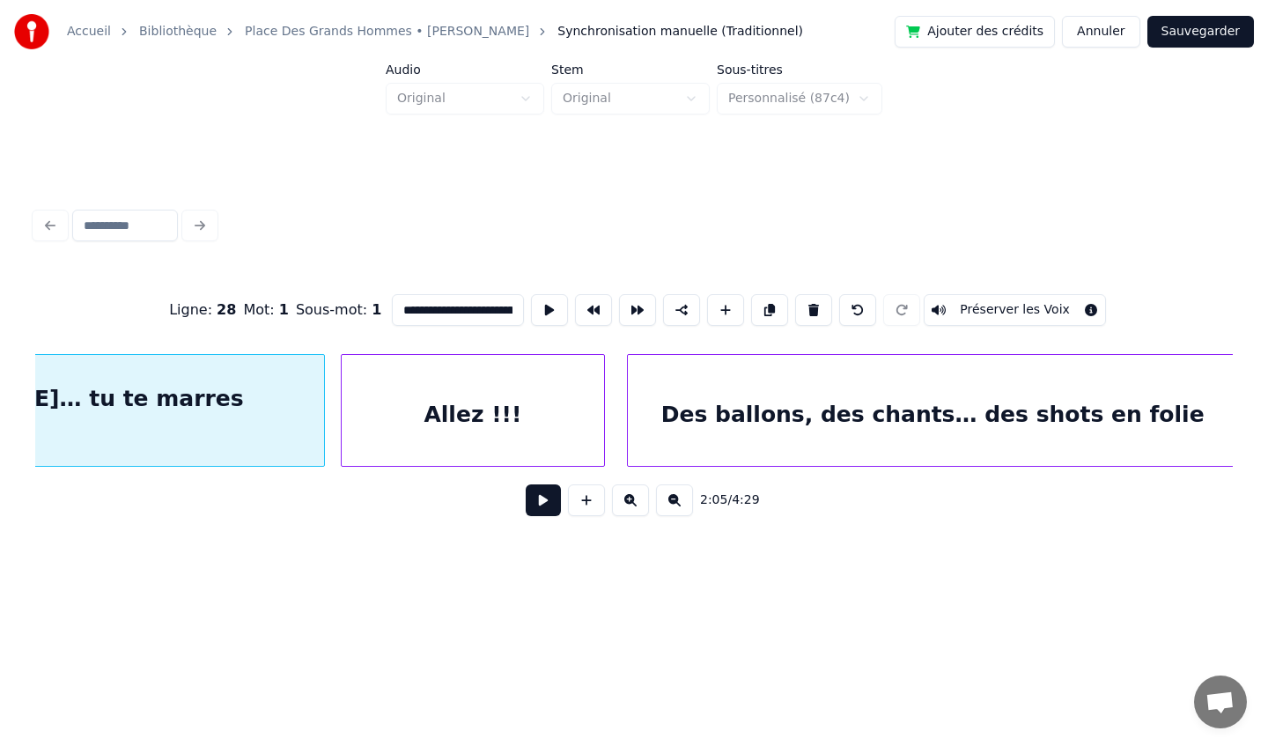
click at [492, 401] on div "Allez !!!" at bounding box center [473, 415] width 262 height 120
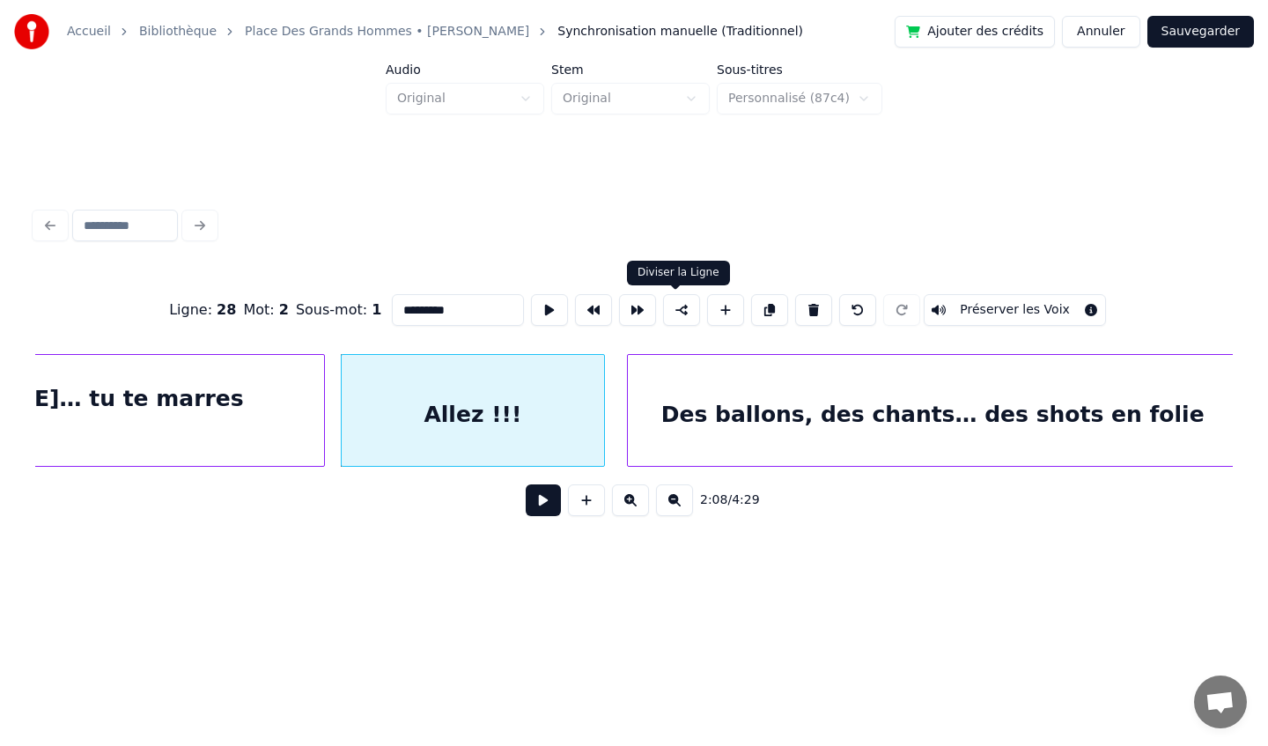
click at [677, 316] on button at bounding box center [681, 310] width 37 height 32
click at [693, 392] on div "Des ballons, des chants… des shots en folie" at bounding box center [933, 415] width 610 height 120
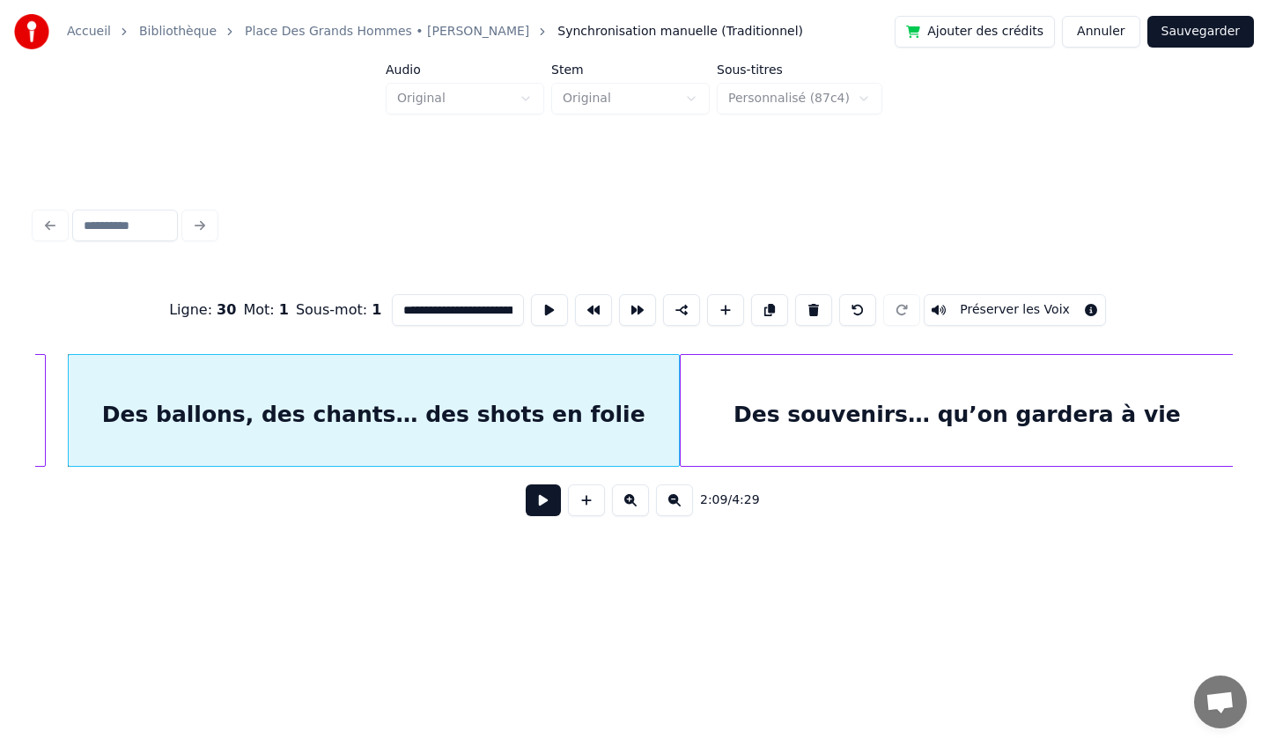
scroll to position [0, 22864]
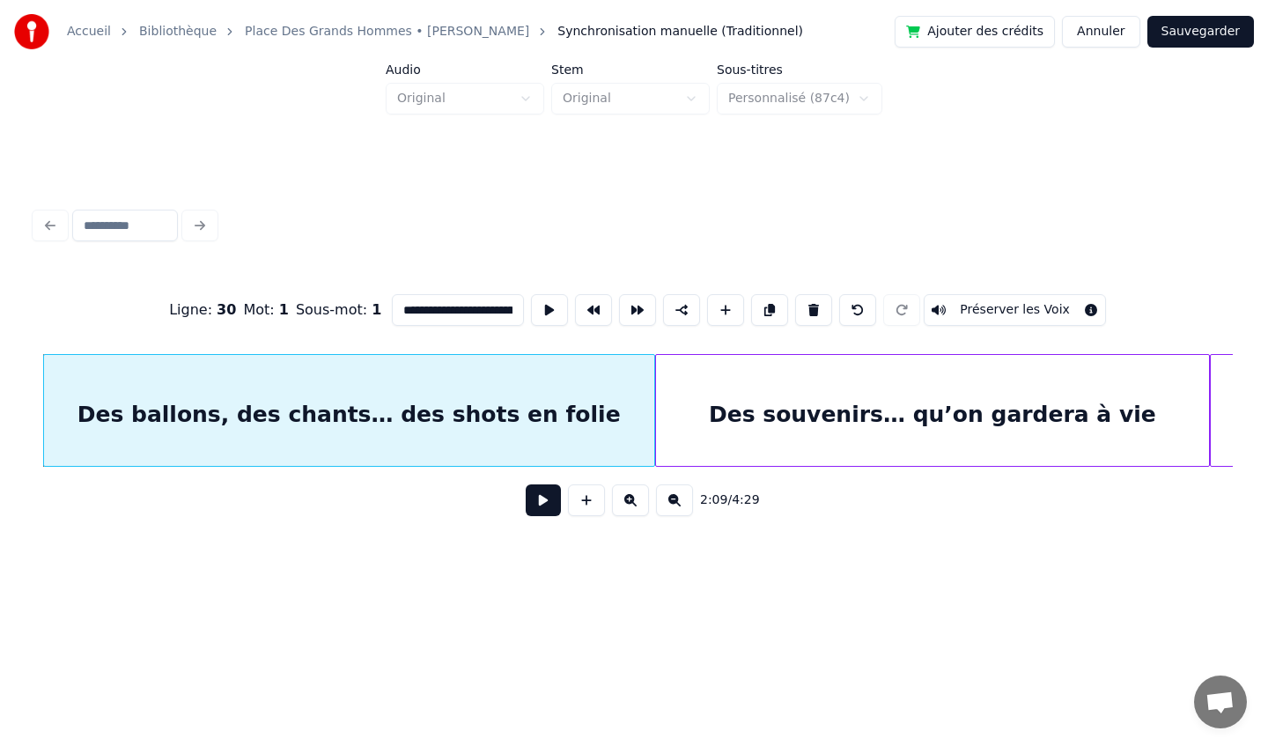
click at [744, 386] on div "Des souvenirs… qu’on gardera à vie" at bounding box center [932, 415] width 553 height 120
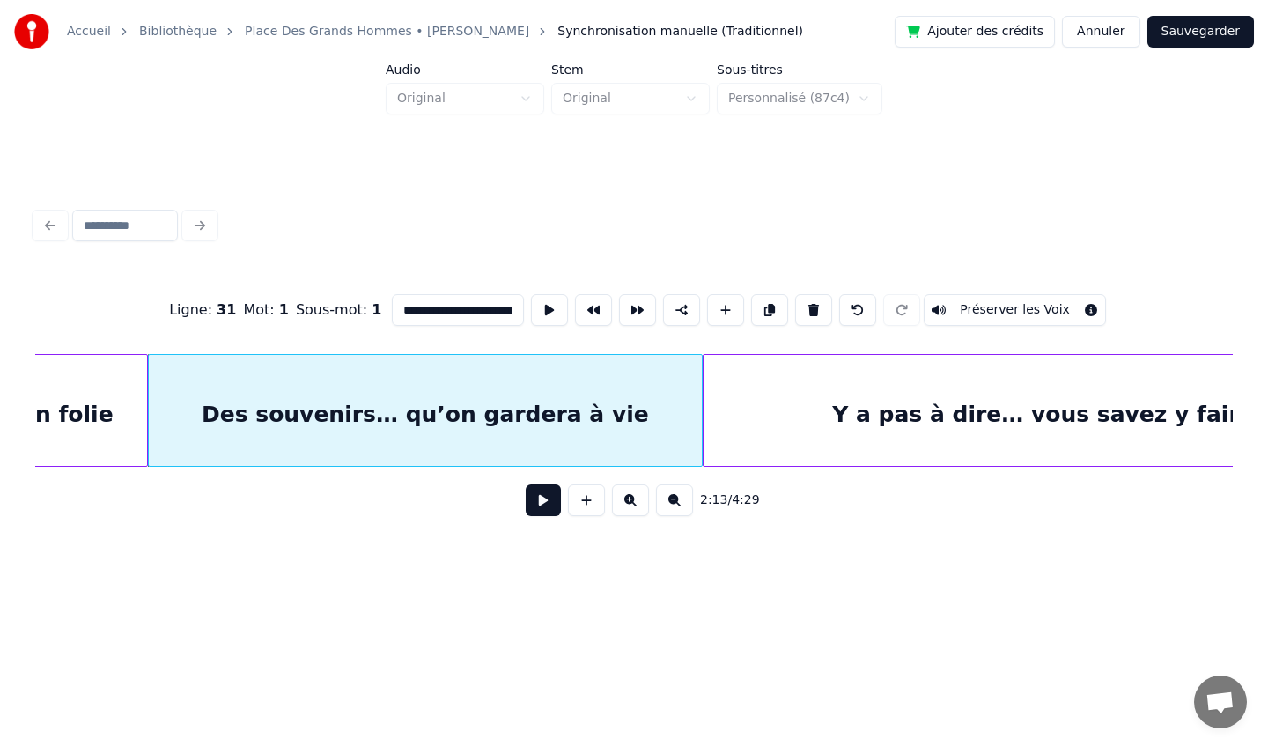
scroll to position [0, 23745]
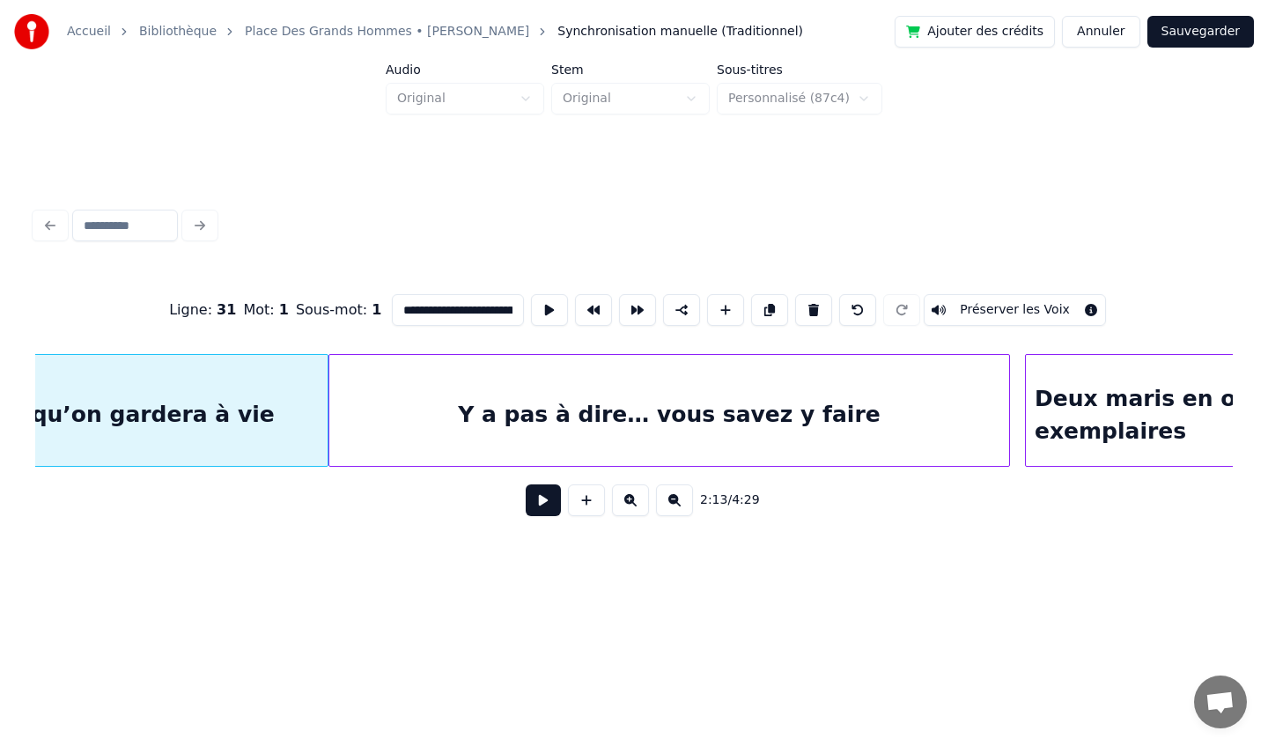
click at [743, 387] on div "Y a pas à dire… vous savez y faire" at bounding box center [669, 415] width 680 height 120
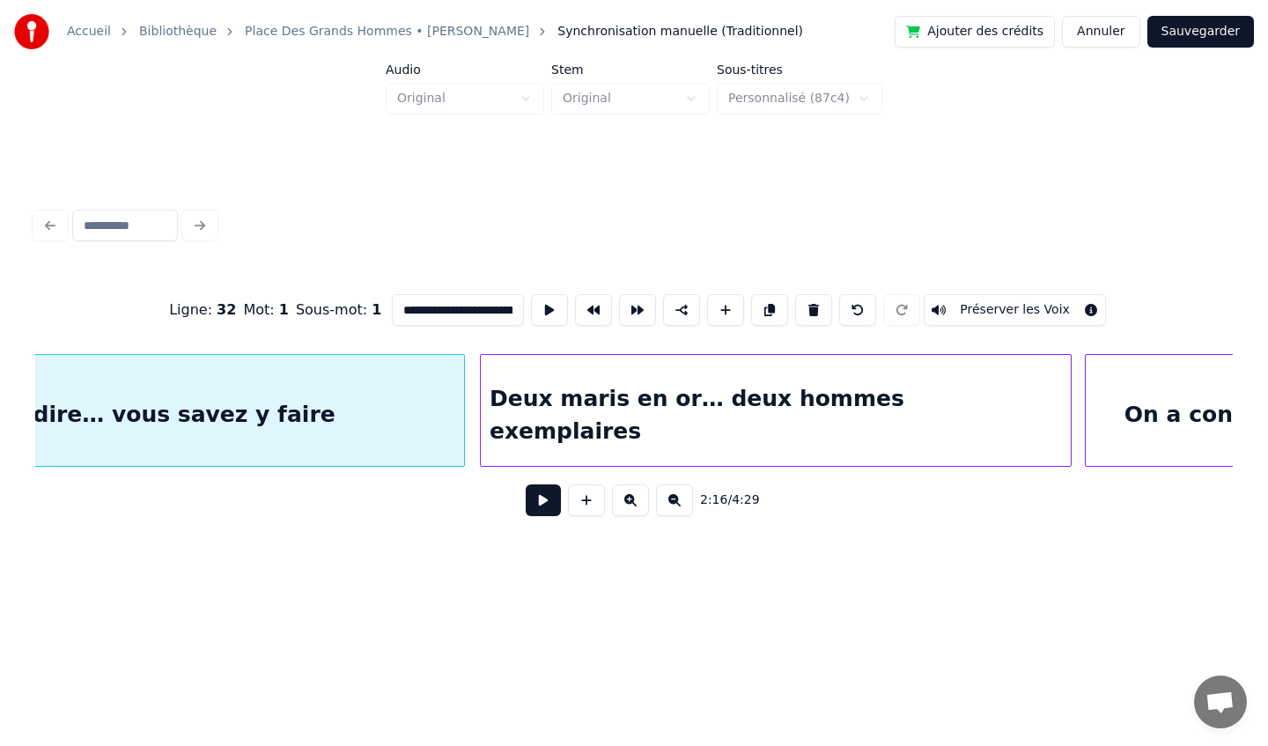
scroll to position [0, 24292]
click at [863, 406] on div "Deux maris en or… deux hommes exemplaires" at bounding box center [774, 415] width 590 height 120
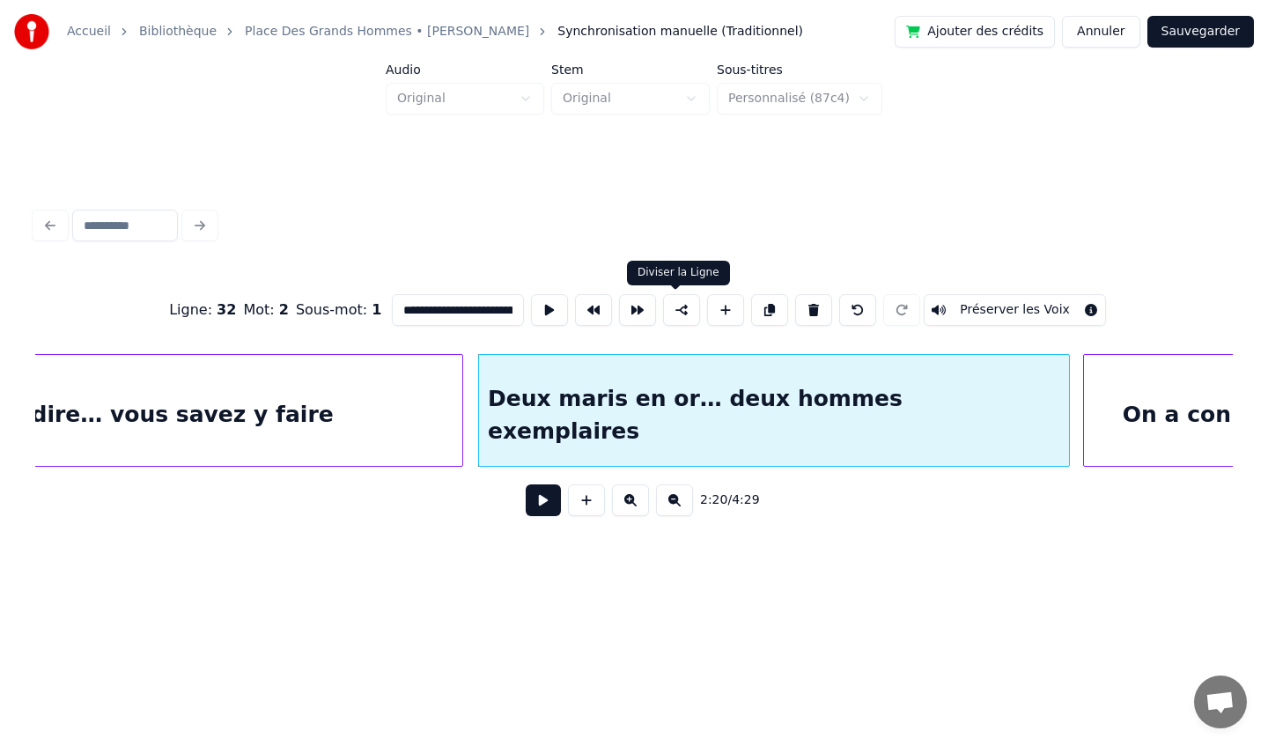
click at [679, 311] on button at bounding box center [681, 310] width 37 height 32
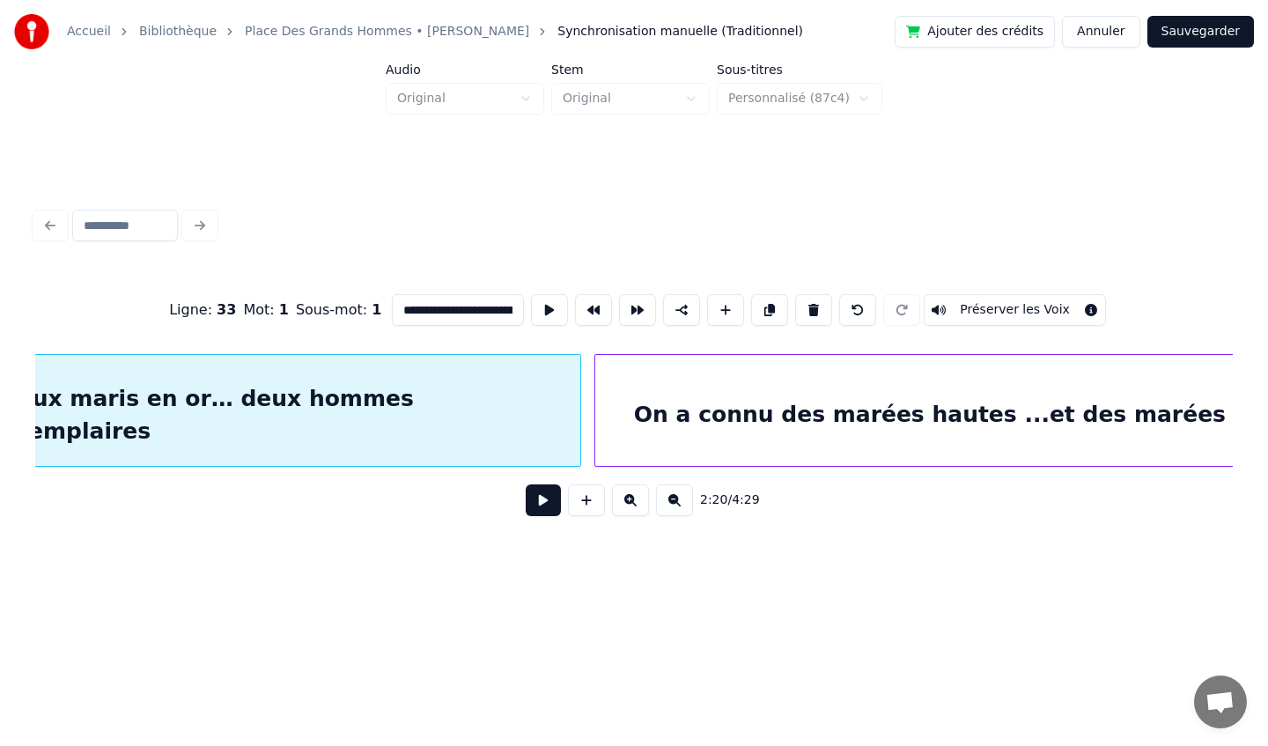
scroll to position [0, 24782]
click at [760, 387] on div "On a connu des marées hautes ...et des marées basses" at bounding box center [974, 415] width 762 height 120
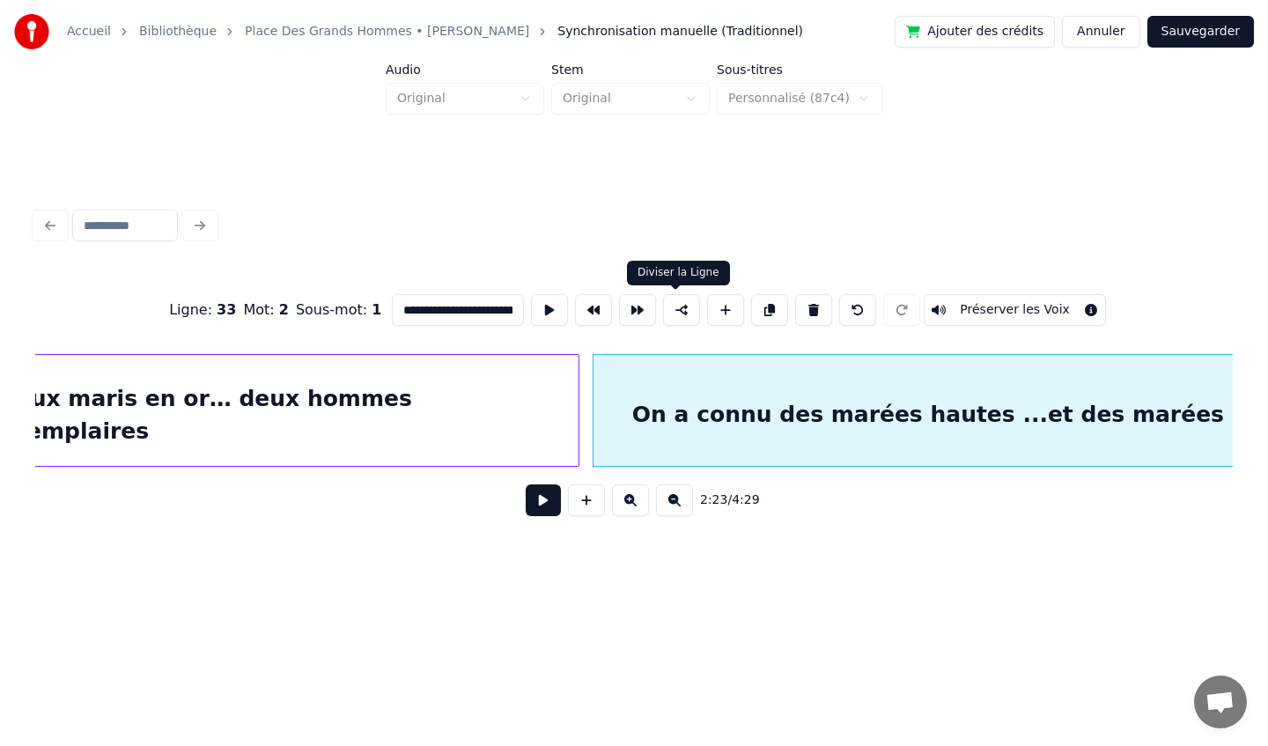
click at [674, 314] on button at bounding box center [681, 310] width 37 height 32
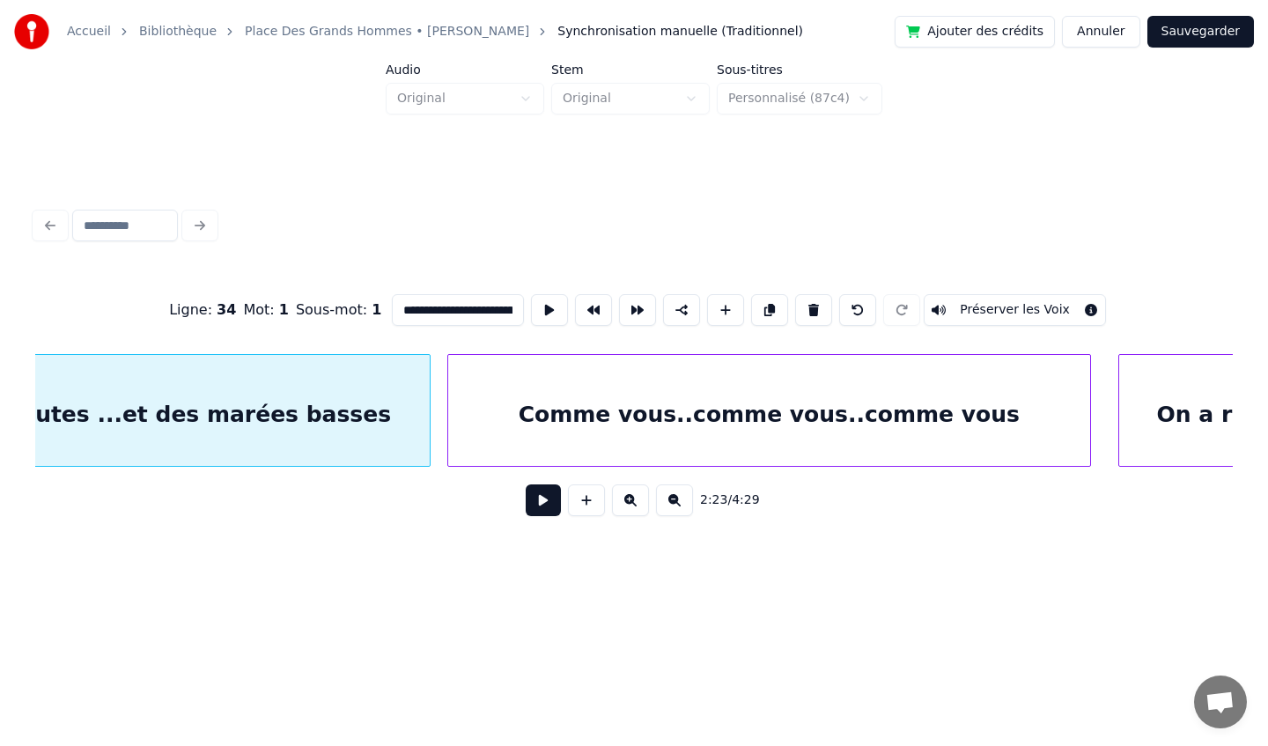
scroll to position [0, 25775]
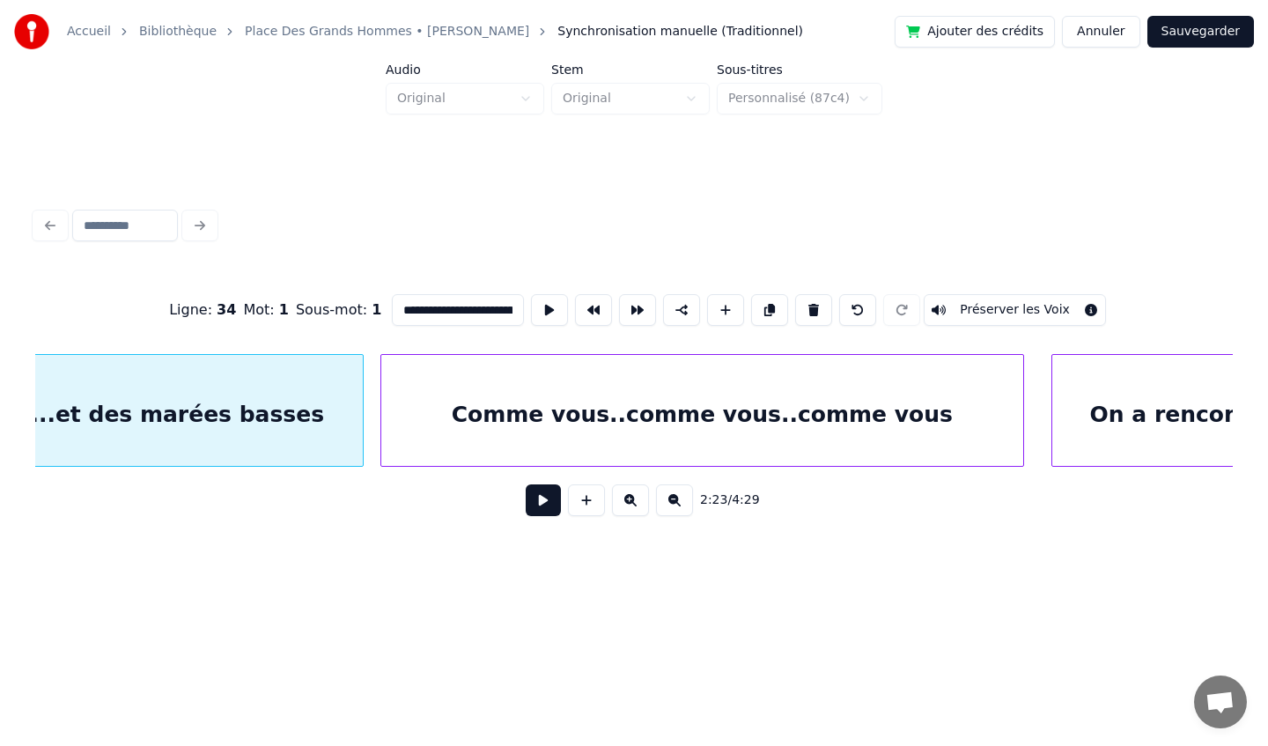
click at [781, 402] on div "Comme vous..comme vous..comme vous" at bounding box center [702, 415] width 642 height 120
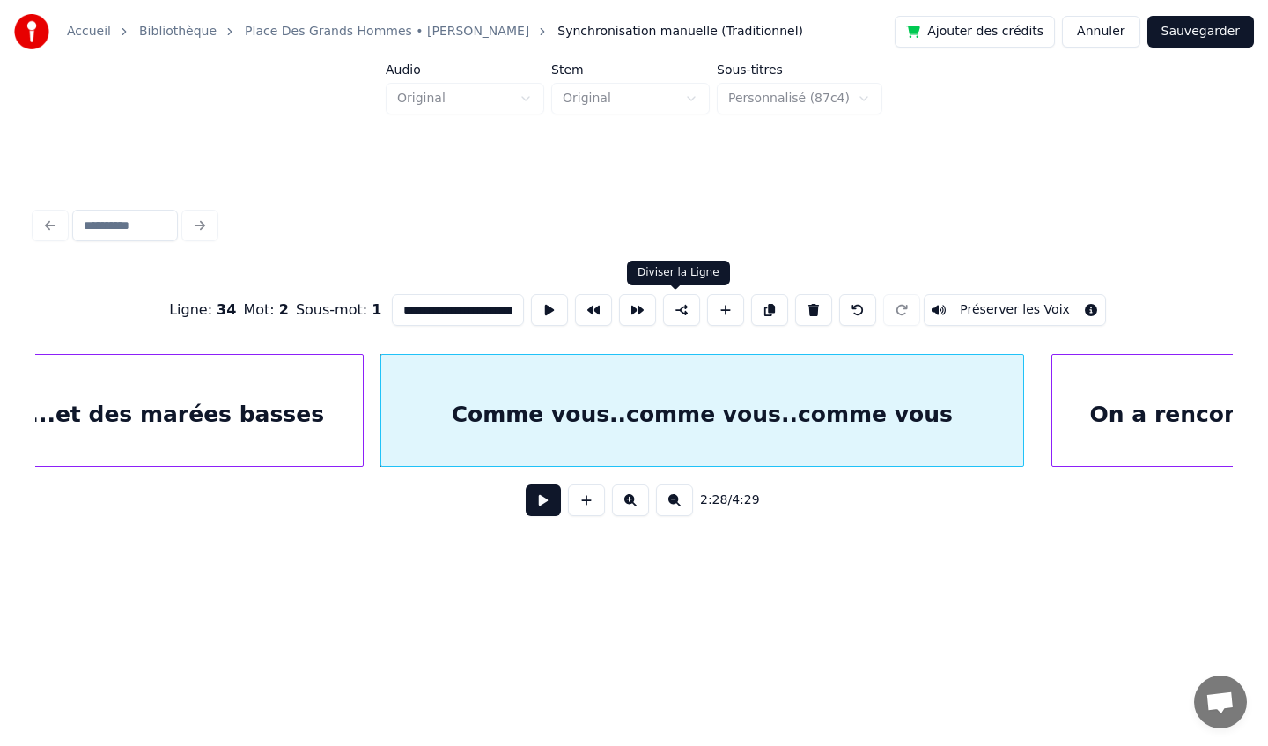
click at [674, 313] on button at bounding box center [681, 310] width 37 height 32
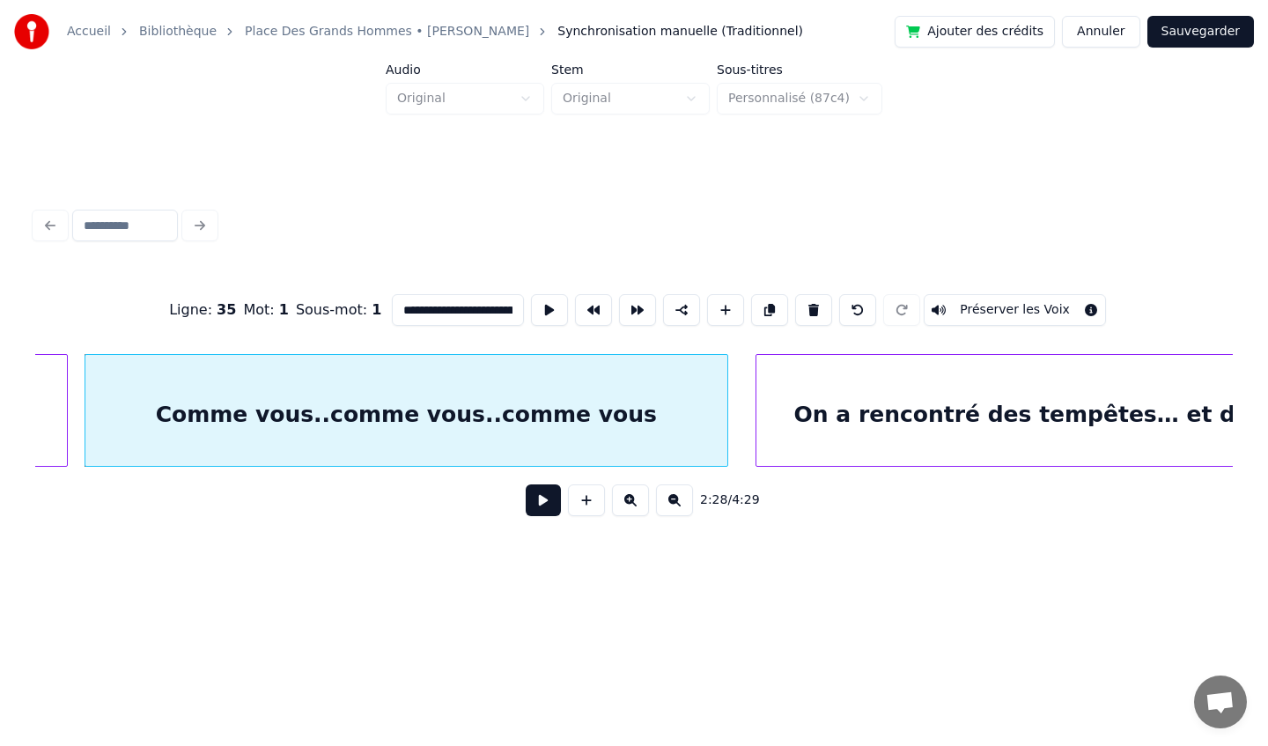
scroll to position [0, 26108]
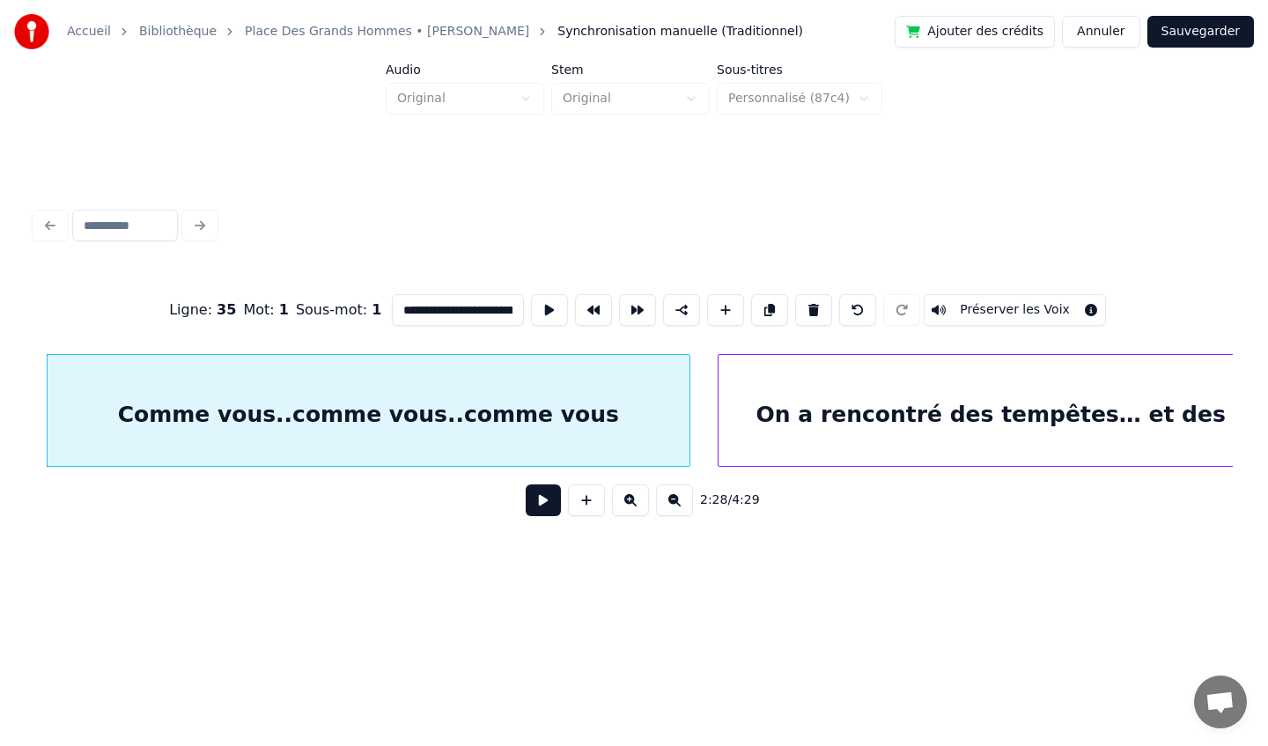
click at [770, 431] on div "On a rencontré des tempêtes… et des bourrasques" at bounding box center [1073, 415] width 708 height 120
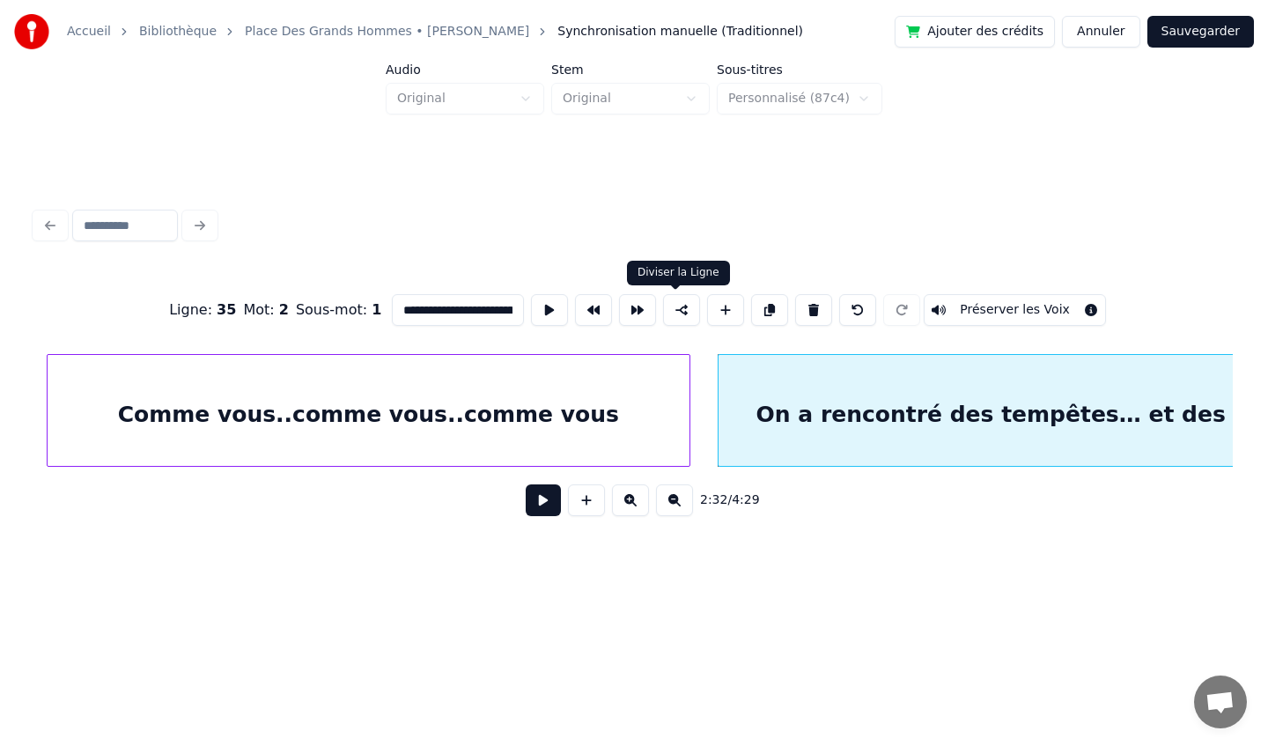
click at [672, 311] on button at bounding box center [681, 310] width 37 height 32
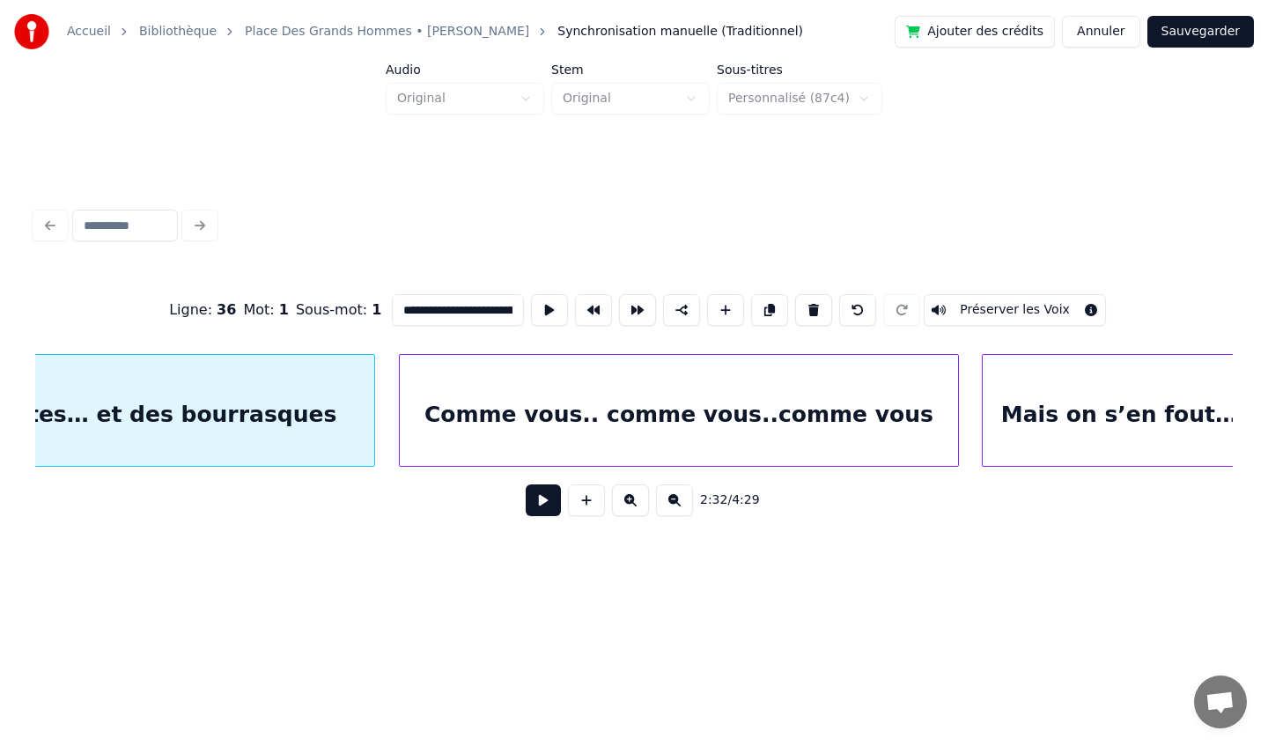
scroll to position [0, 27235]
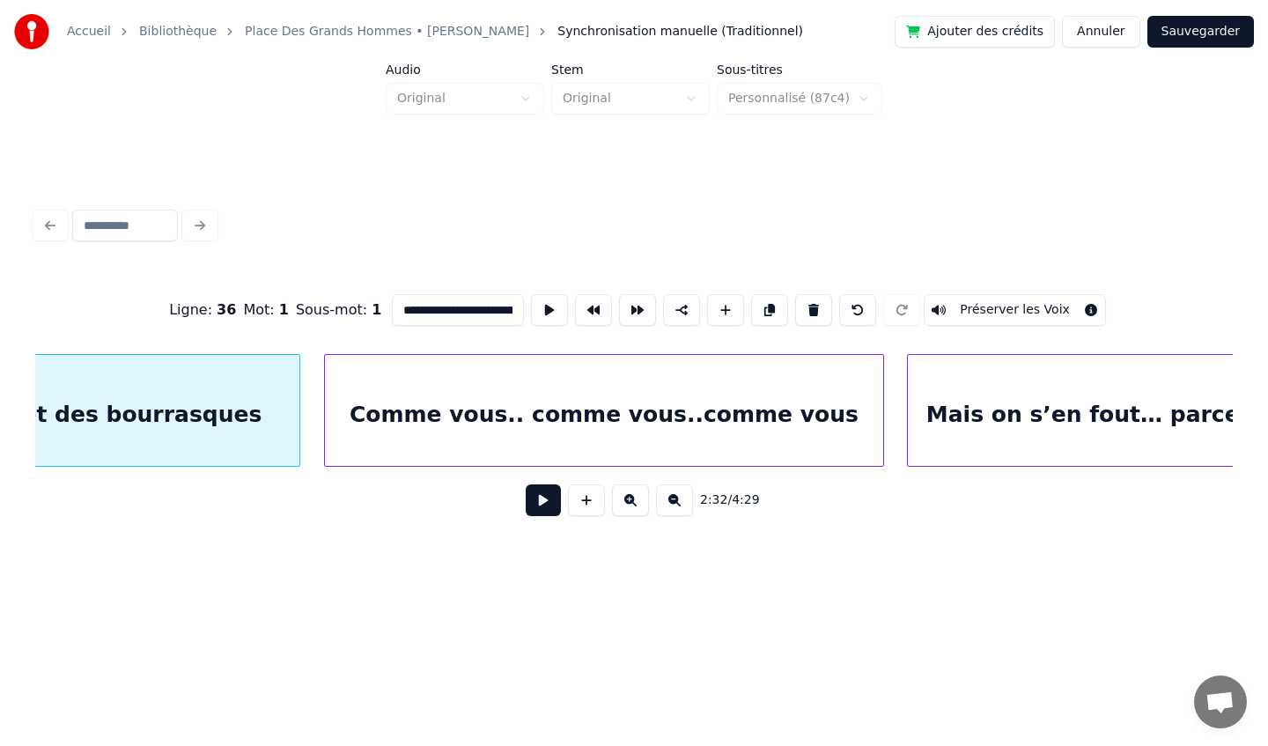
click at [652, 402] on div "Comme vous.. comme vous..comme vous" at bounding box center [604, 415] width 558 height 120
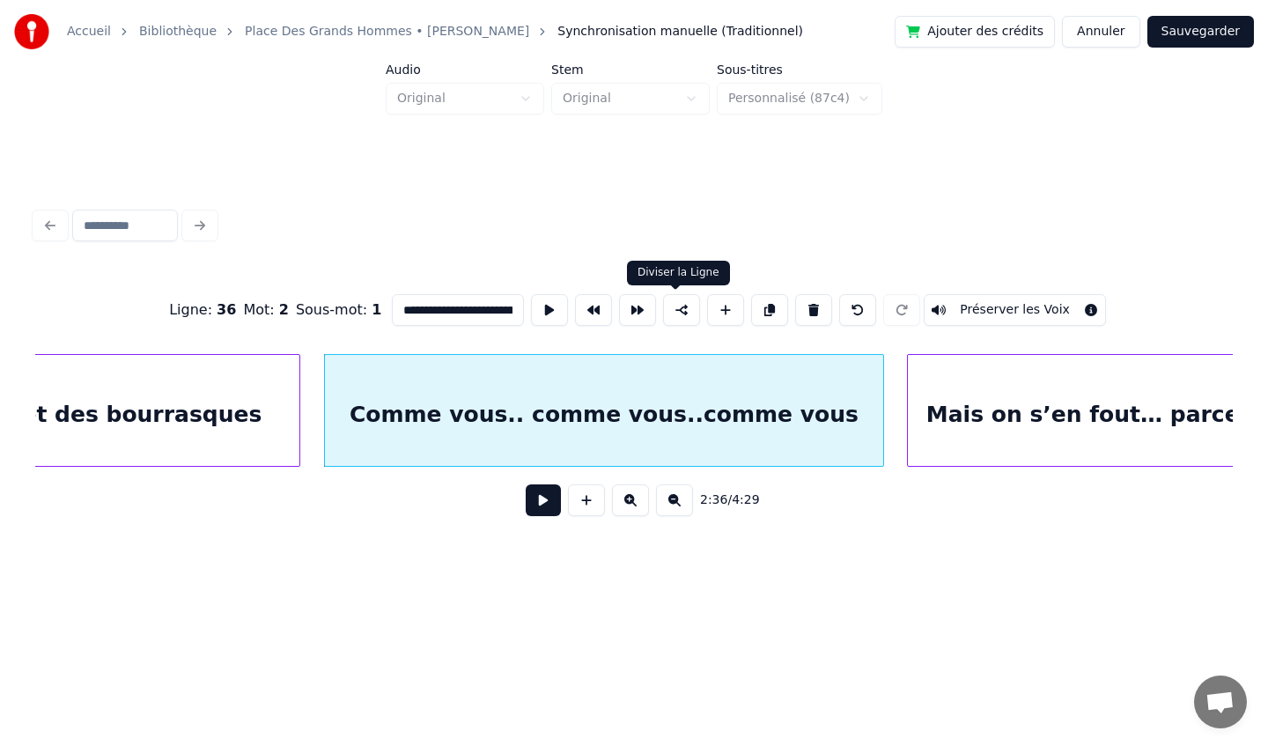
click at [673, 311] on button at bounding box center [681, 310] width 37 height 32
click at [959, 389] on div "Mais on s’en fout… parce qu’on s’est bien éclaté" at bounding box center [1228, 415] width 641 height 120
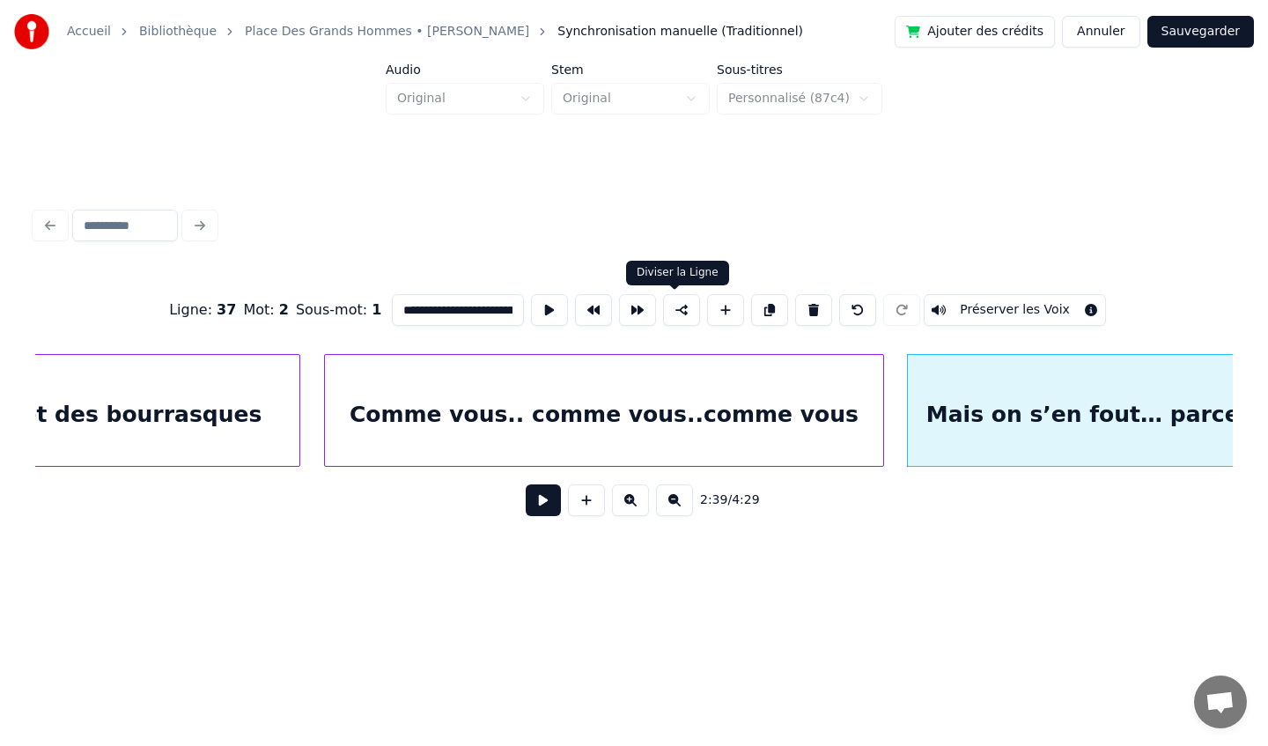
click at [678, 313] on button at bounding box center [681, 310] width 37 height 32
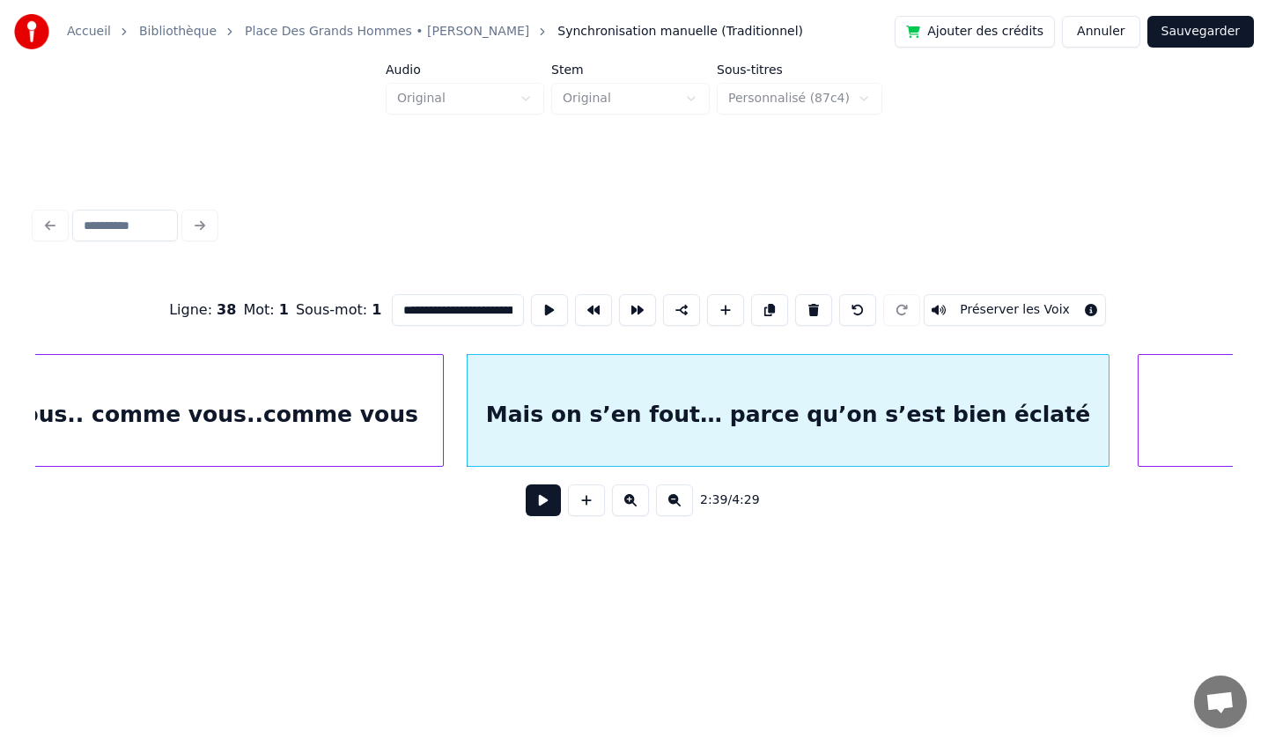
scroll to position [0, 27719]
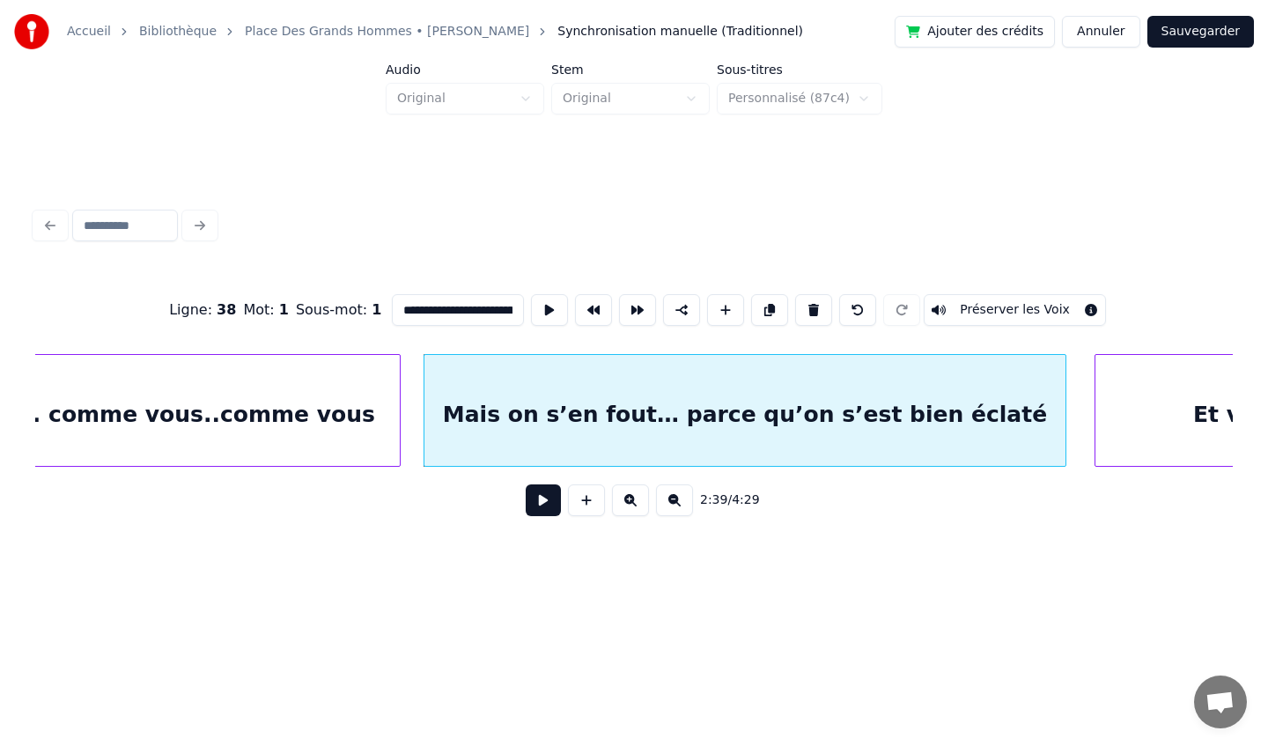
click at [739, 402] on div "Mais on s’en fout… parce qu’on s’est bien éclaté" at bounding box center [744, 415] width 641 height 120
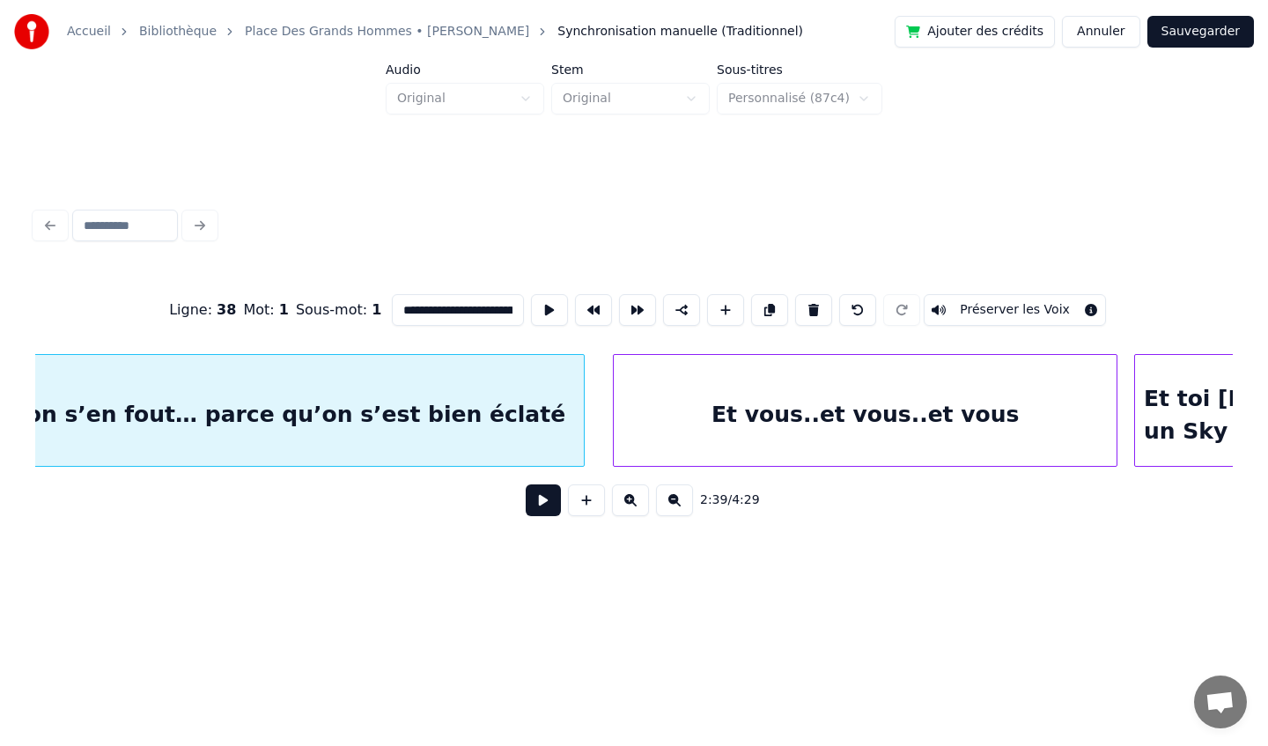
scroll to position [0, 28214]
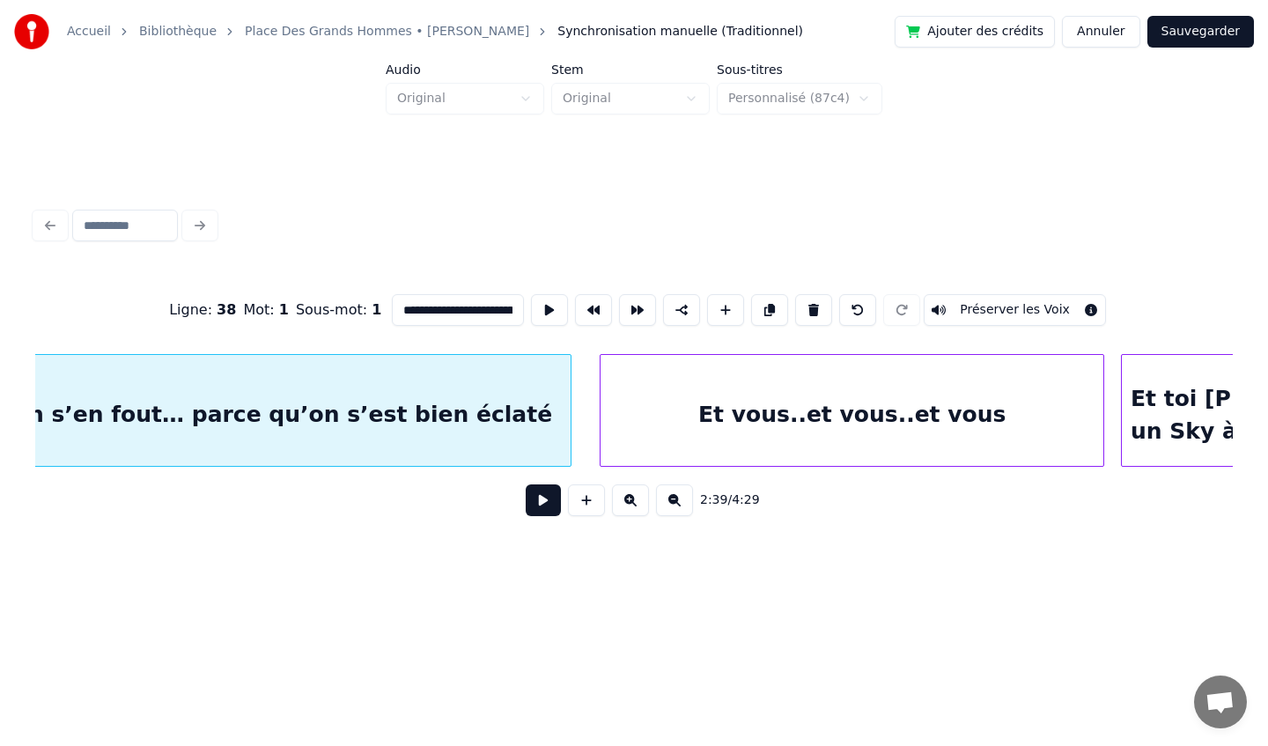
click at [832, 391] on div "Et vous..et vous..et vous" at bounding box center [852, 415] width 503 height 120
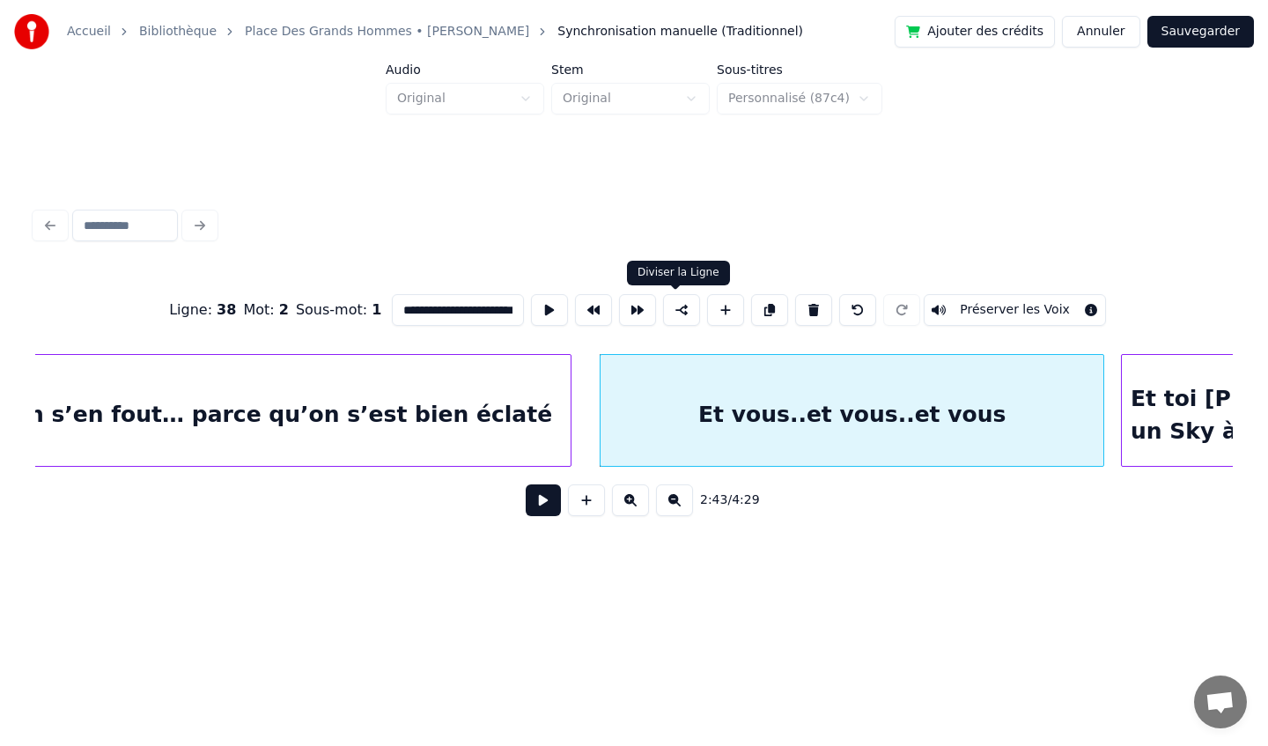
click at [675, 307] on button at bounding box center [681, 310] width 37 height 32
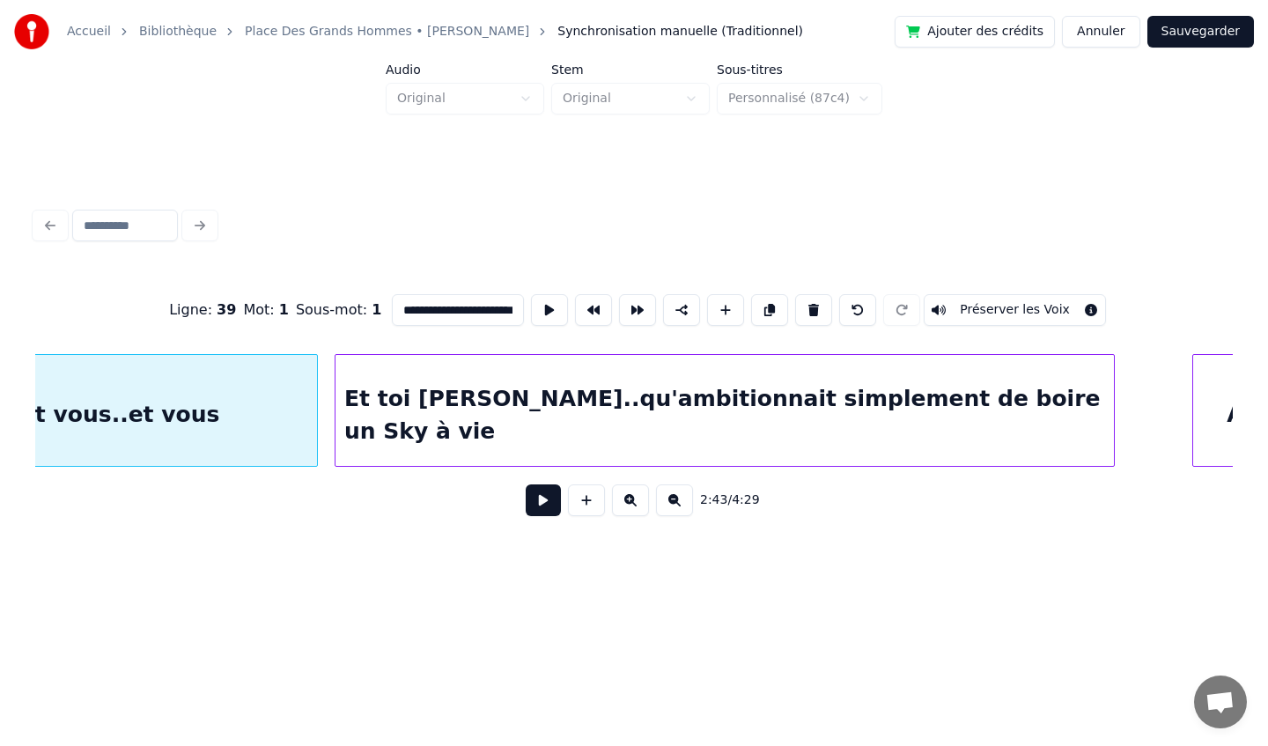
scroll to position [0, 29017]
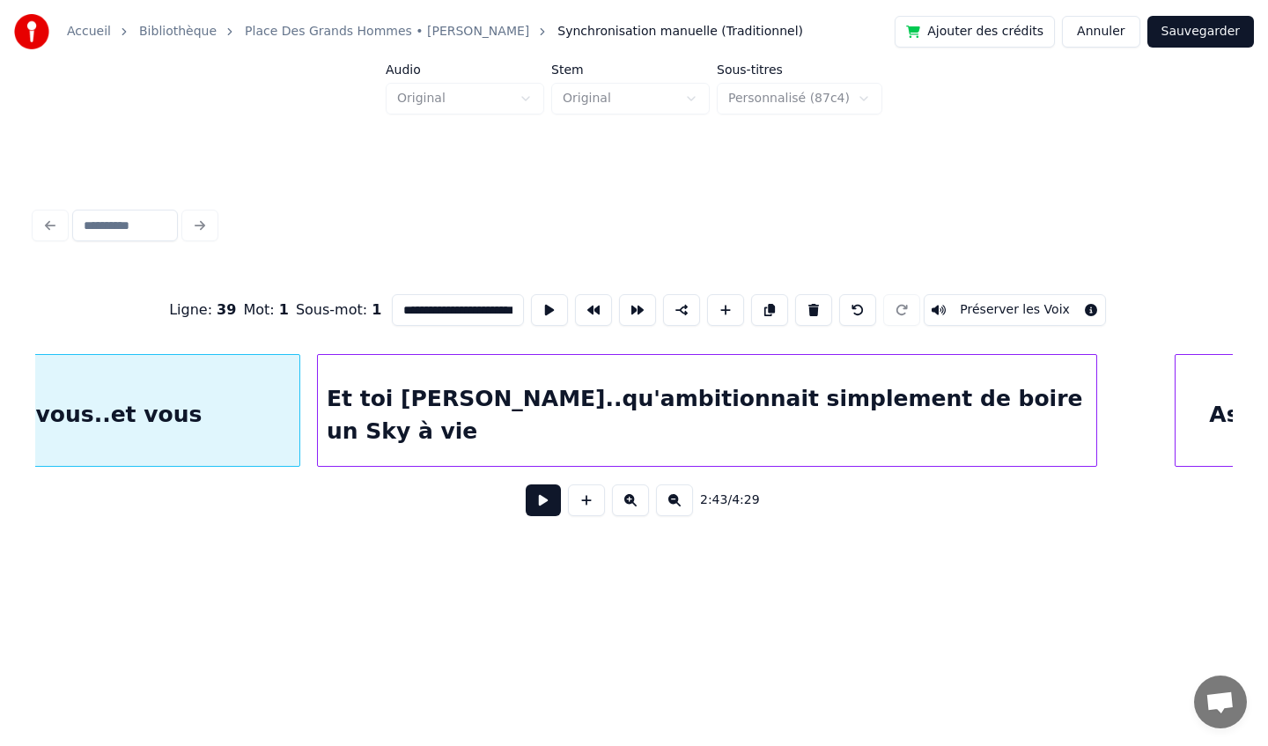
click at [826, 388] on div "Et toi [PERSON_NAME]..qu'ambitionnait simplement de boire un Sky à vie" at bounding box center [707, 415] width 778 height 120
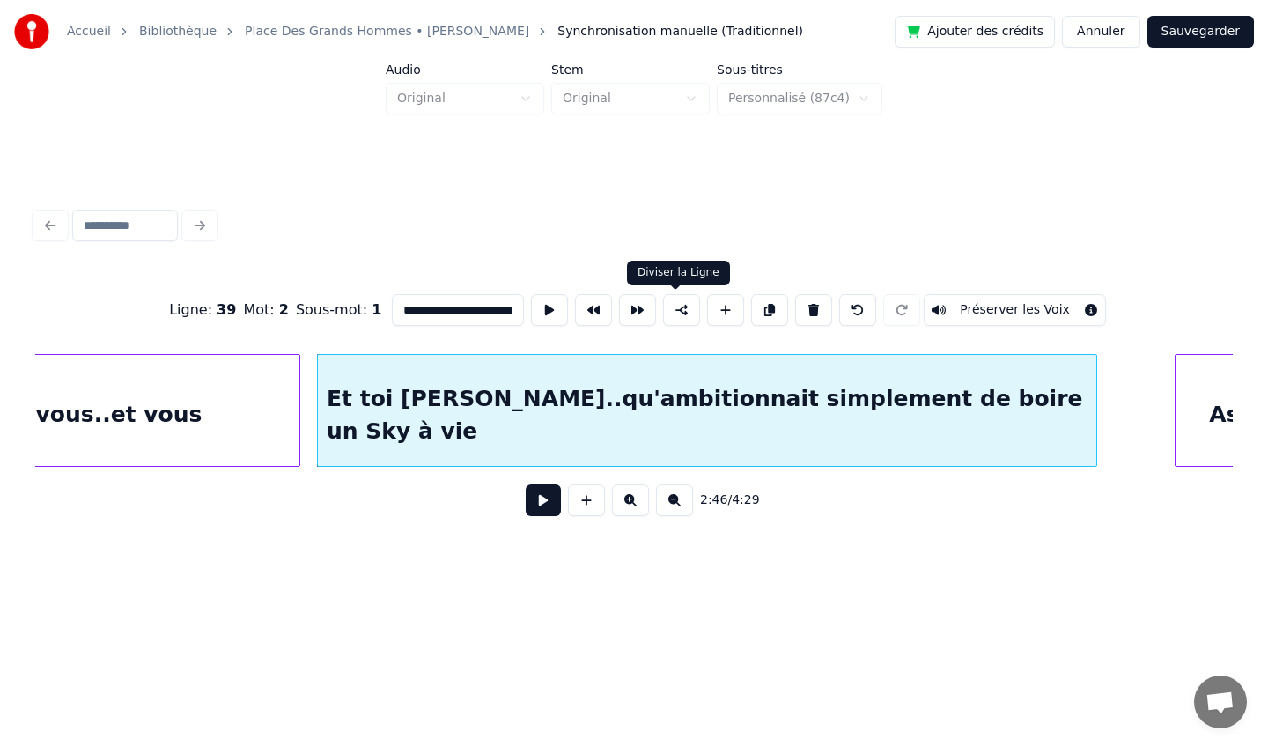
click at [673, 308] on button at bounding box center [681, 310] width 37 height 32
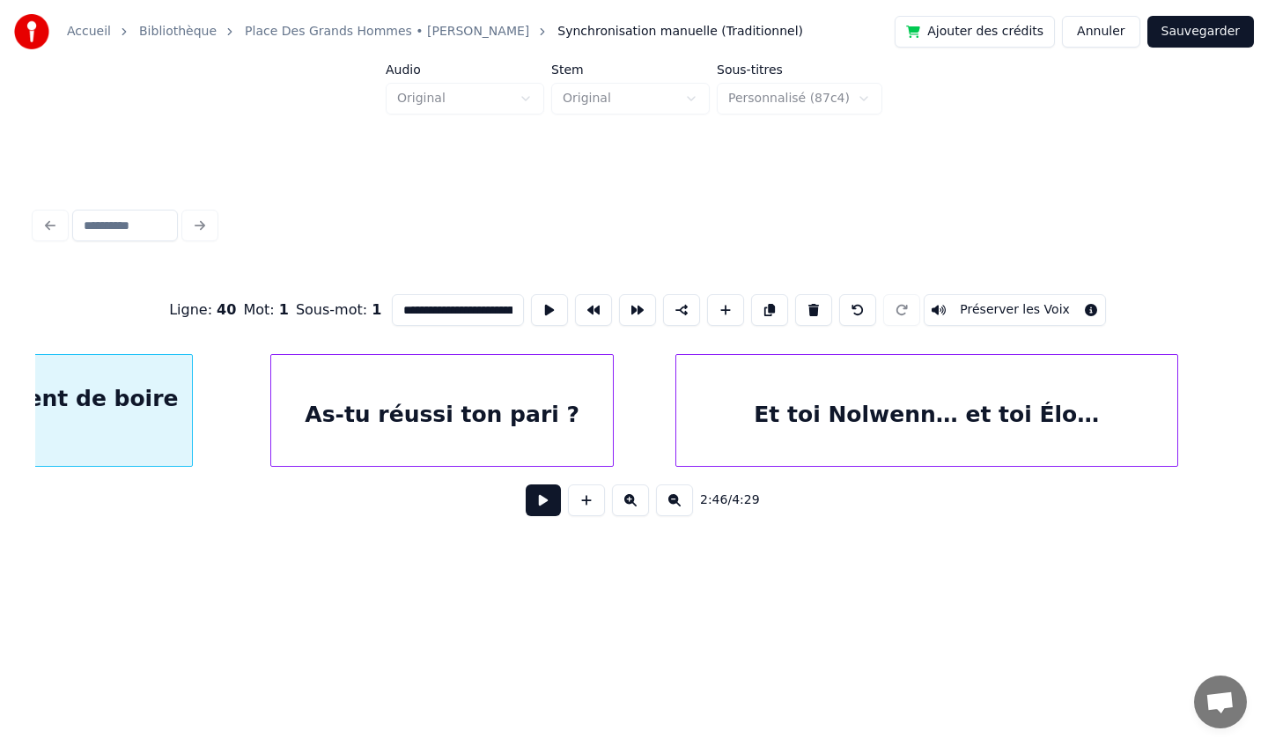
scroll to position [0, 29938]
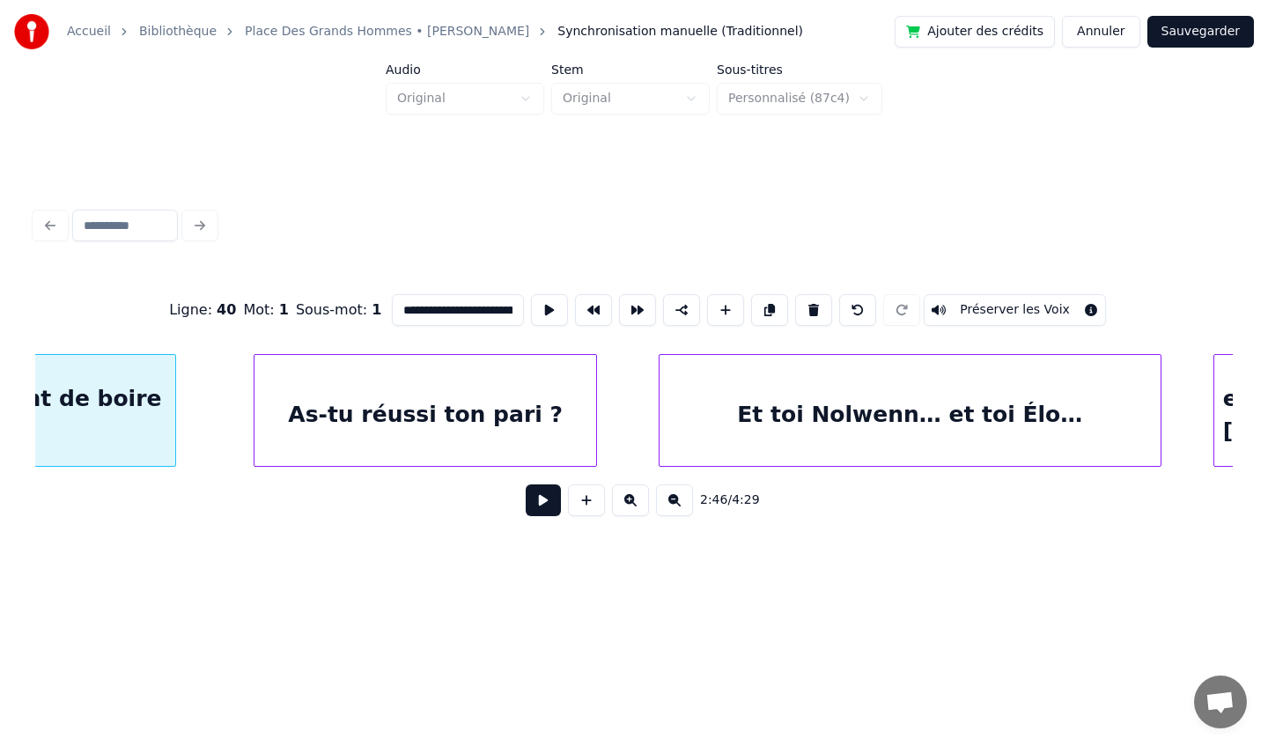
click at [446, 401] on div "As-tu réussi ton pari ?" at bounding box center [425, 415] width 342 height 120
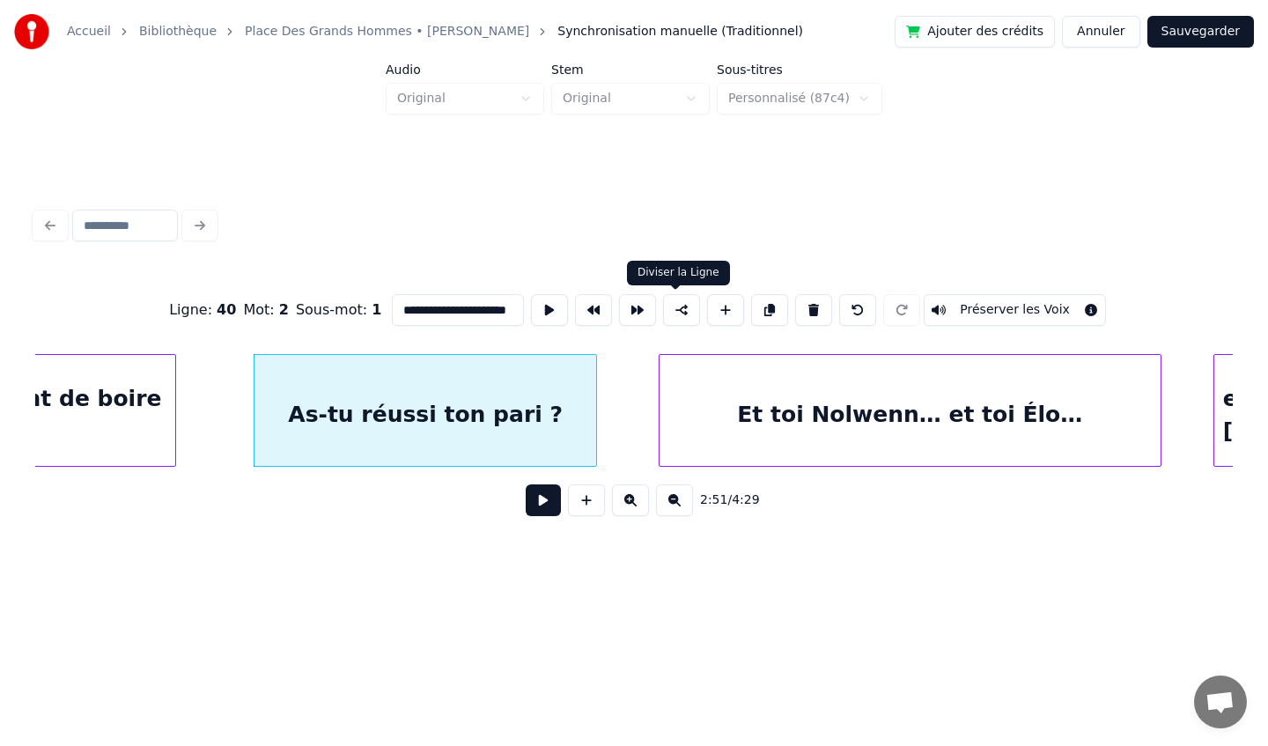
click at [675, 315] on button at bounding box center [681, 310] width 37 height 32
click at [718, 386] on div "Et toi Nolwenn… et toi Élo…" at bounding box center [910, 415] width 501 height 120
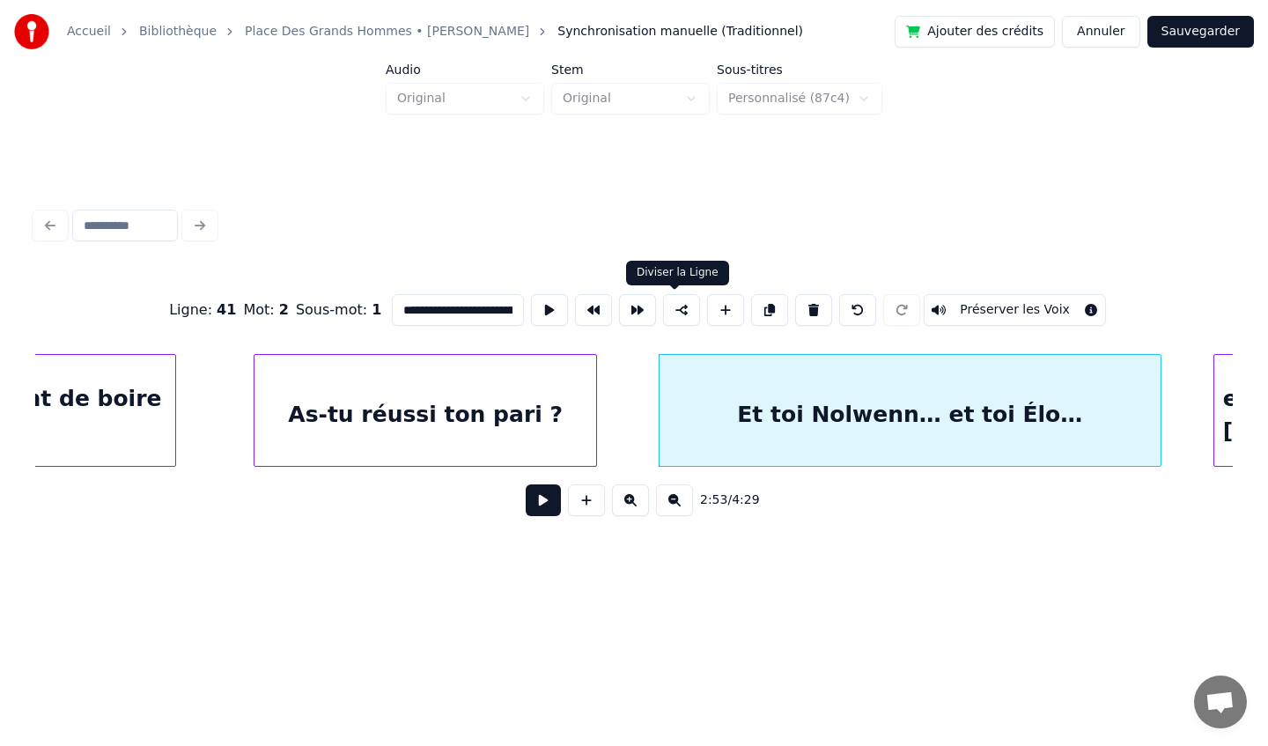
click at [681, 313] on button at bounding box center [681, 310] width 37 height 32
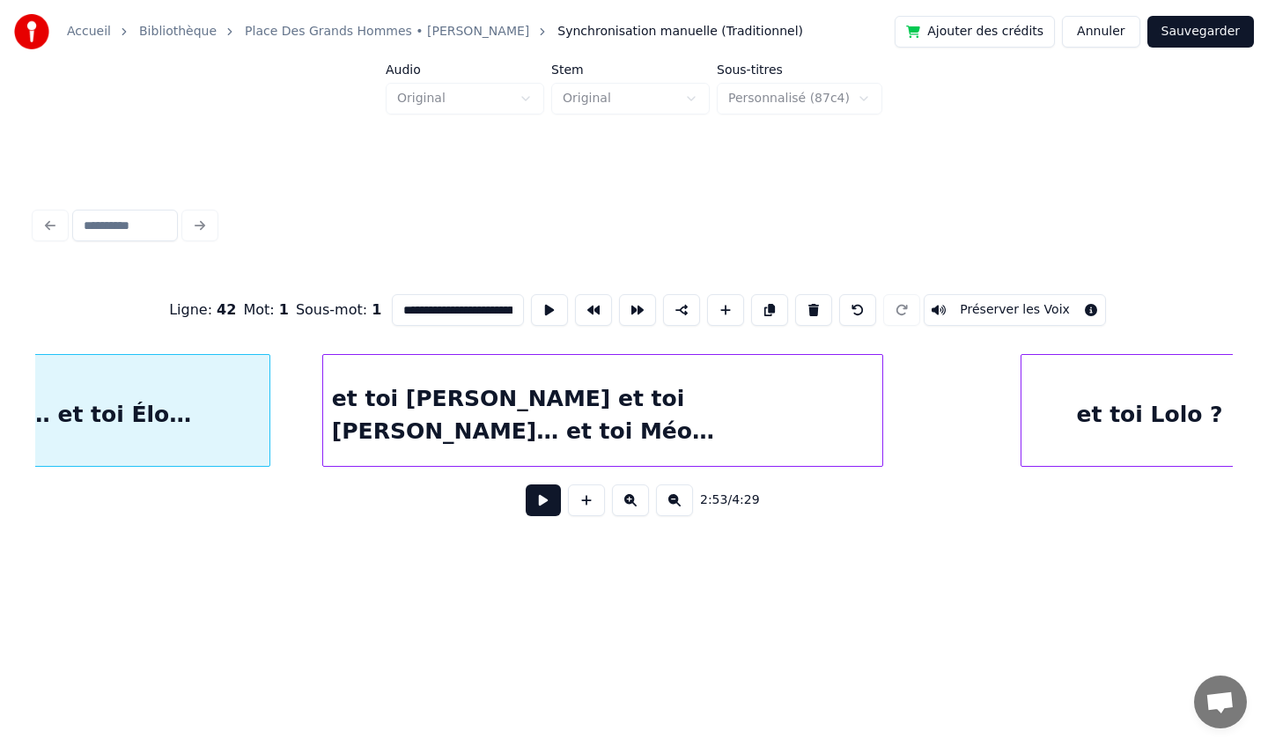
scroll to position [0, 30937]
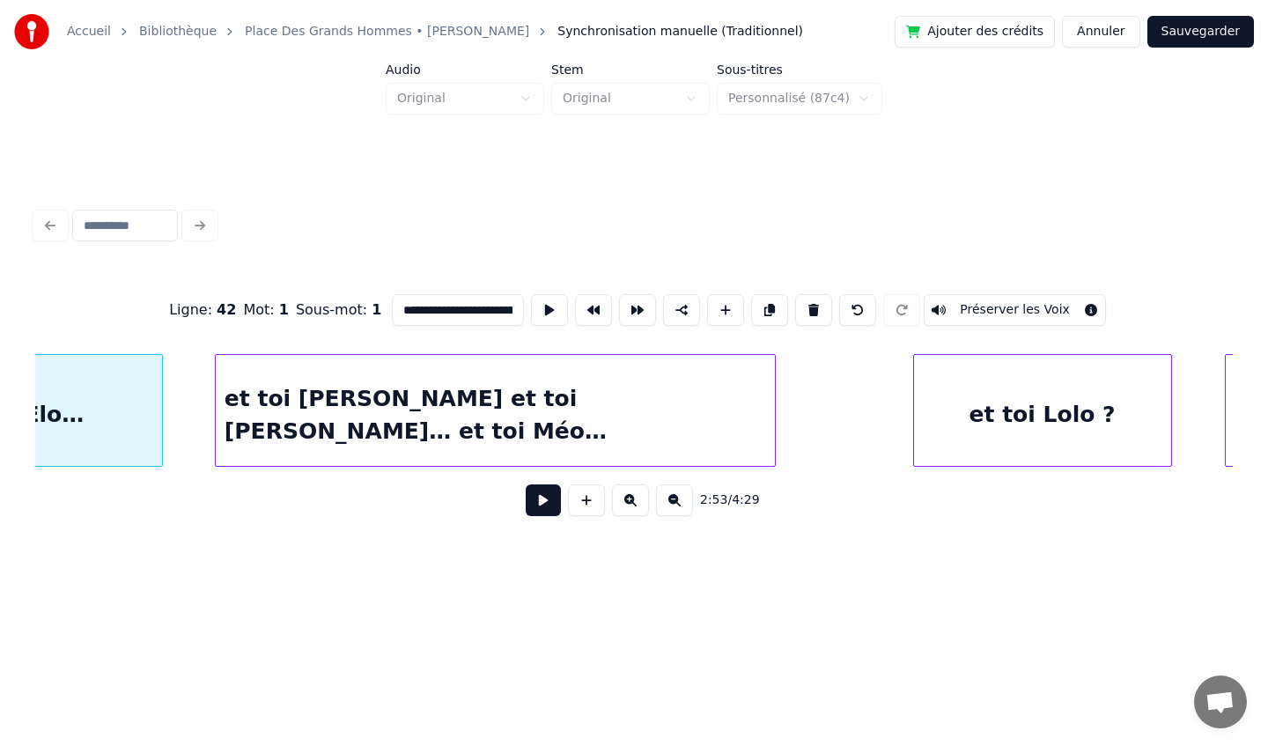
click at [562, 375] on div "et toi [PERSON_NAME] et toi [PERSON_NAME]… et toi Méo…" at bounding box center [496, 415] width 560 height 120
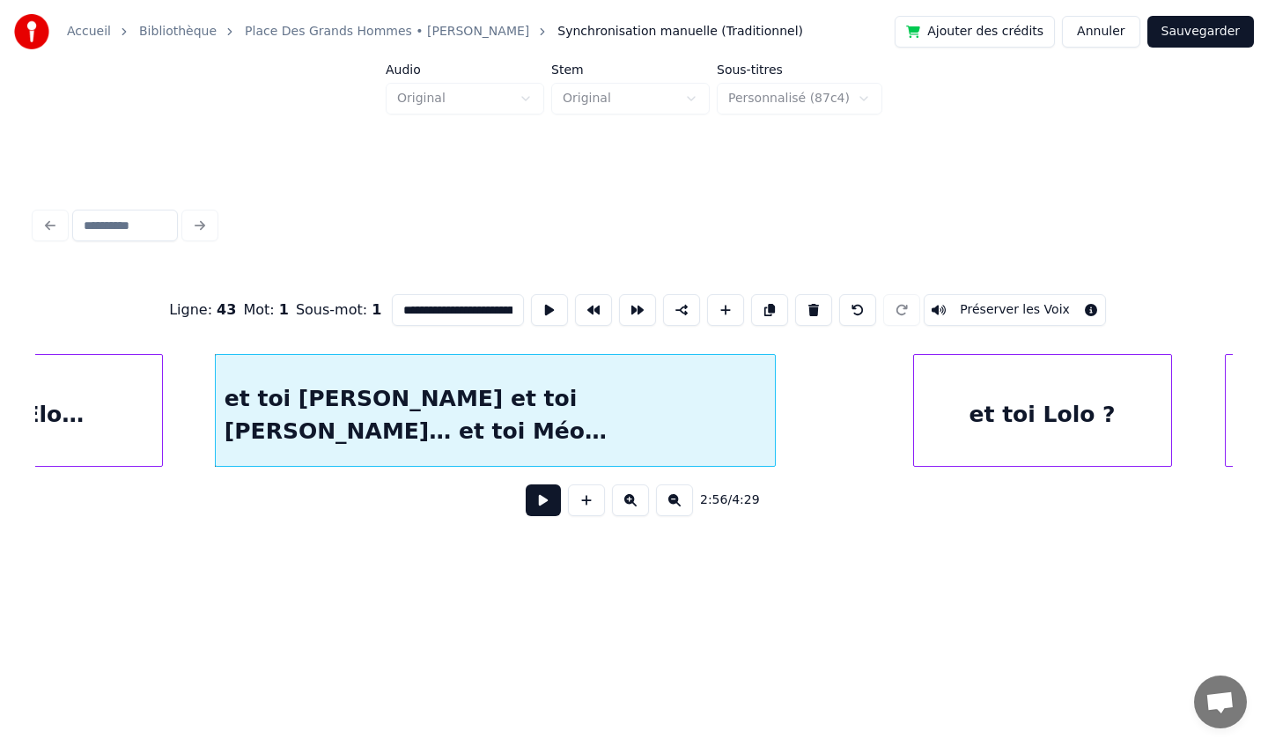
click at [963, 379] on div "et toi Lolo ?" at bounding box center [1042, 415] width 257 height 120
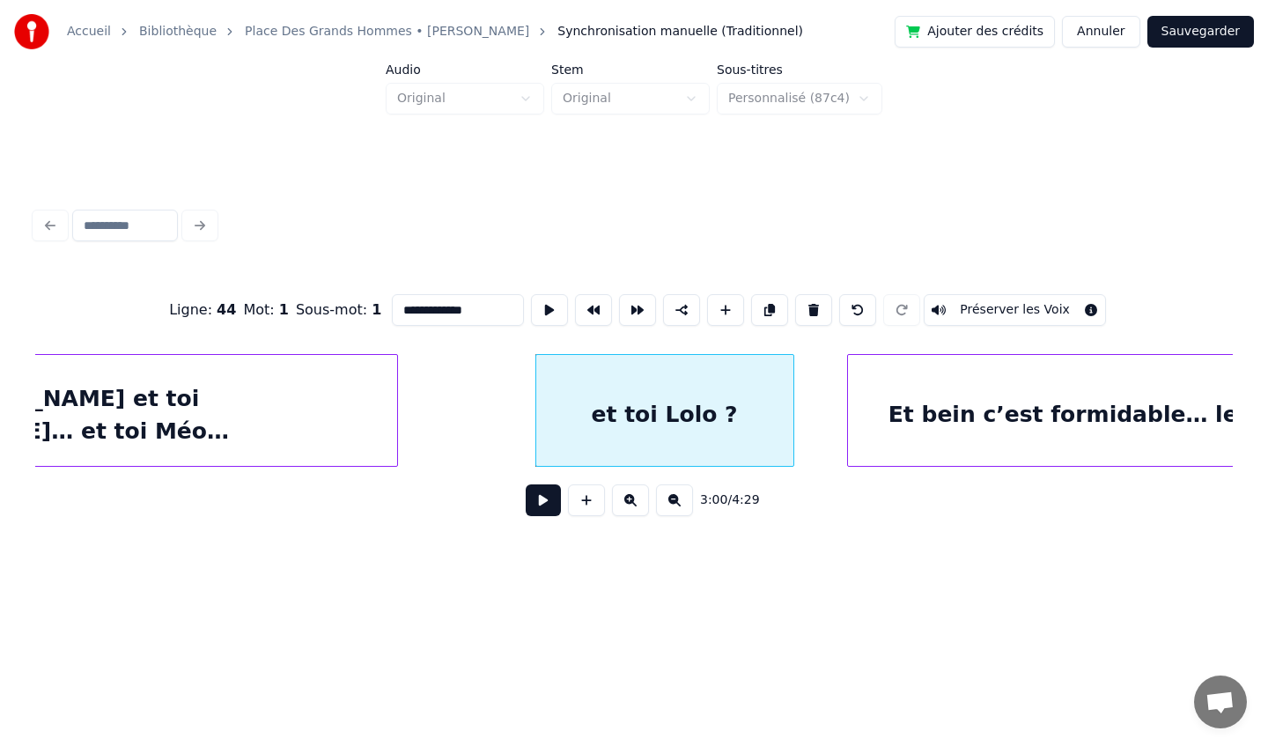
scroll to position [0, 31643]
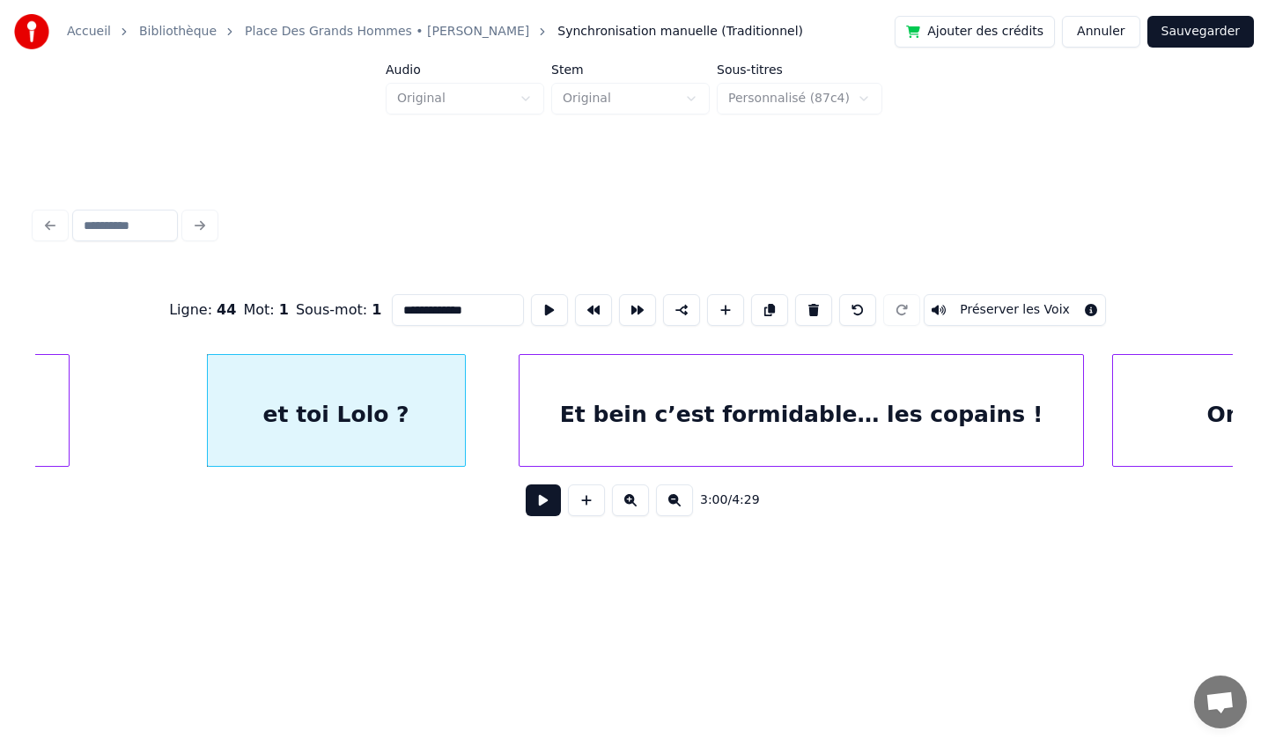
click at [963, 379] on div "Et bein c’est formidable… les copains !" at bounding box center [802, 415] width 564 height 120
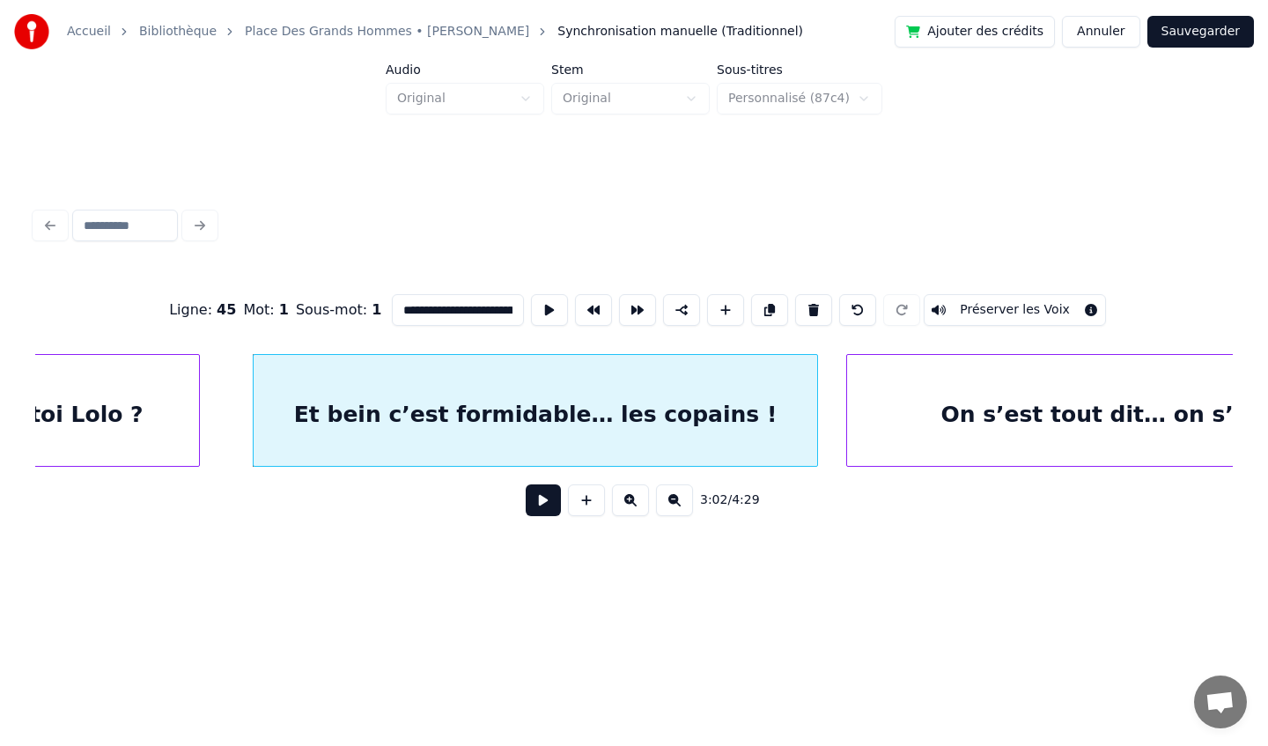
scroll to position [0, 32223]
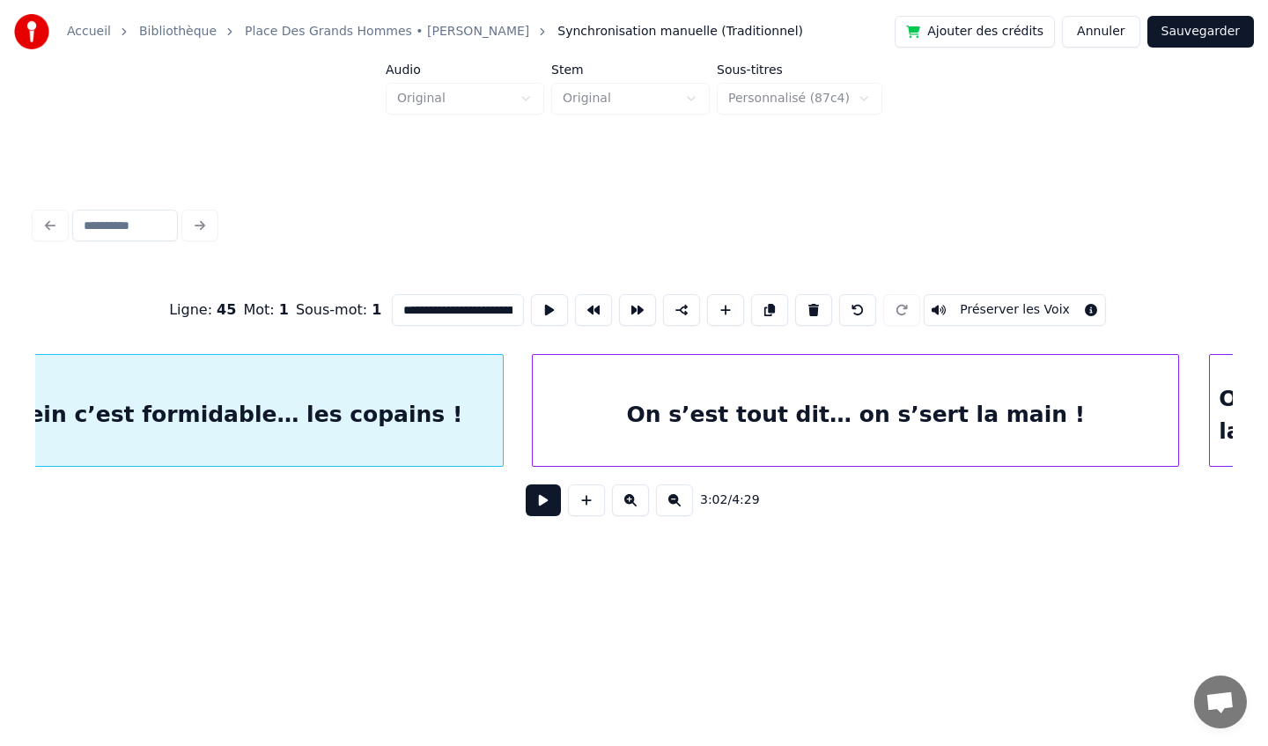
click at [963, 379] on div "On s’est tout dit… on s’sert la main !" at bounding box center [855, 415] width 645 height 120
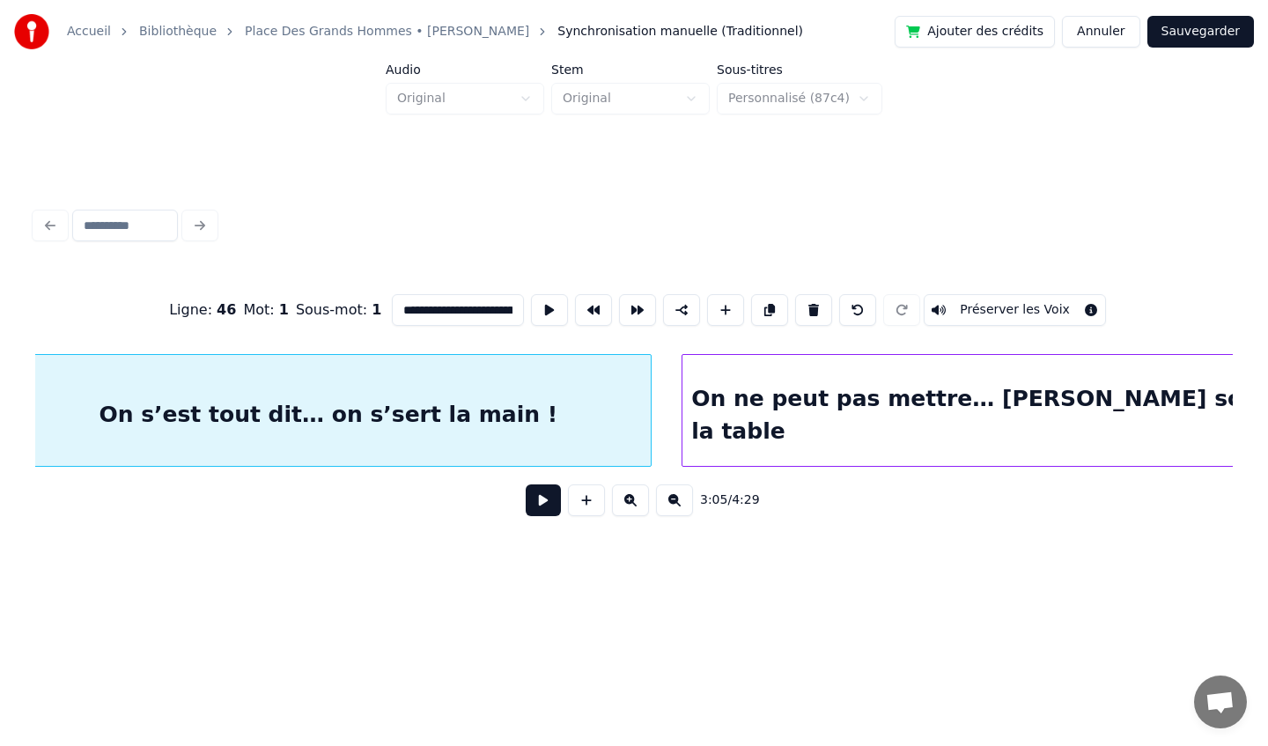
click at [963, 379] on div "On ne peut pas mettre… [PERSON_NAME] sous la table" at bounding box center [989, 415] width 615 height 120
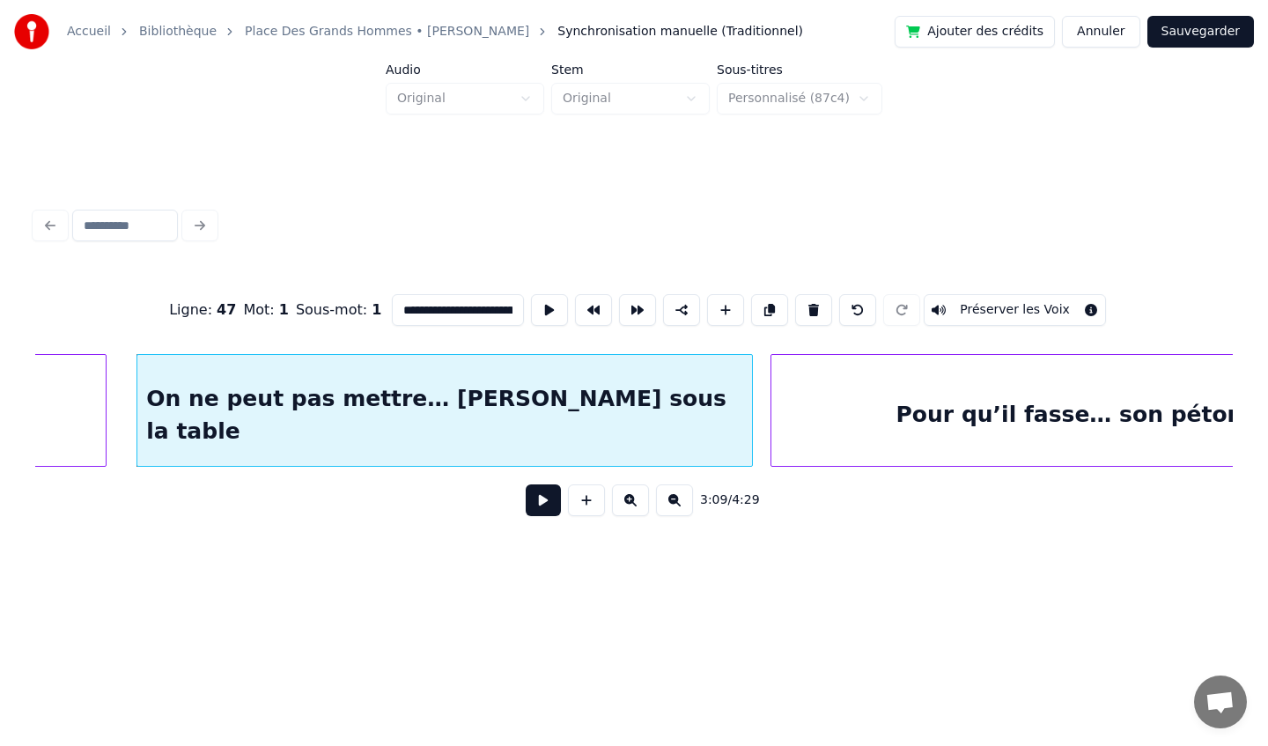
scroll to position [0, 33333]
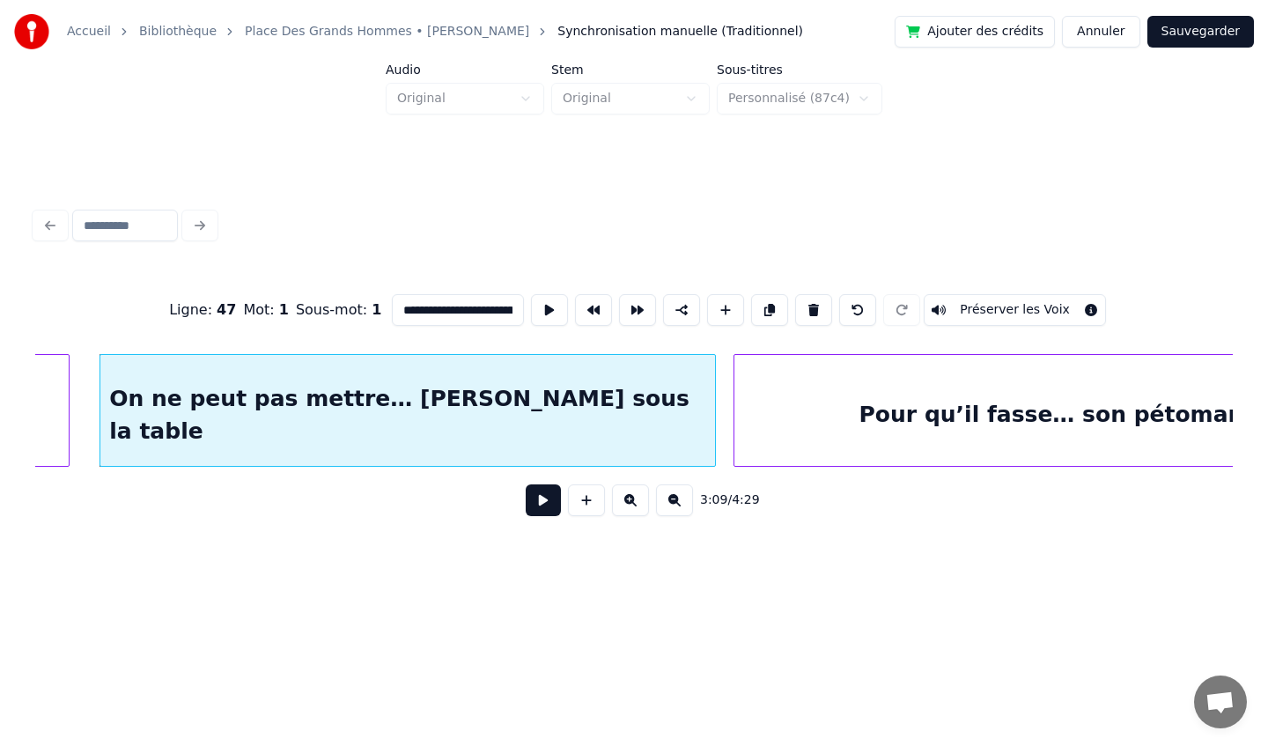
click at [961, 381] on div "Pour qu’il fasse… son pétoman" at bounding box center [1051, 415] width 634 height 120
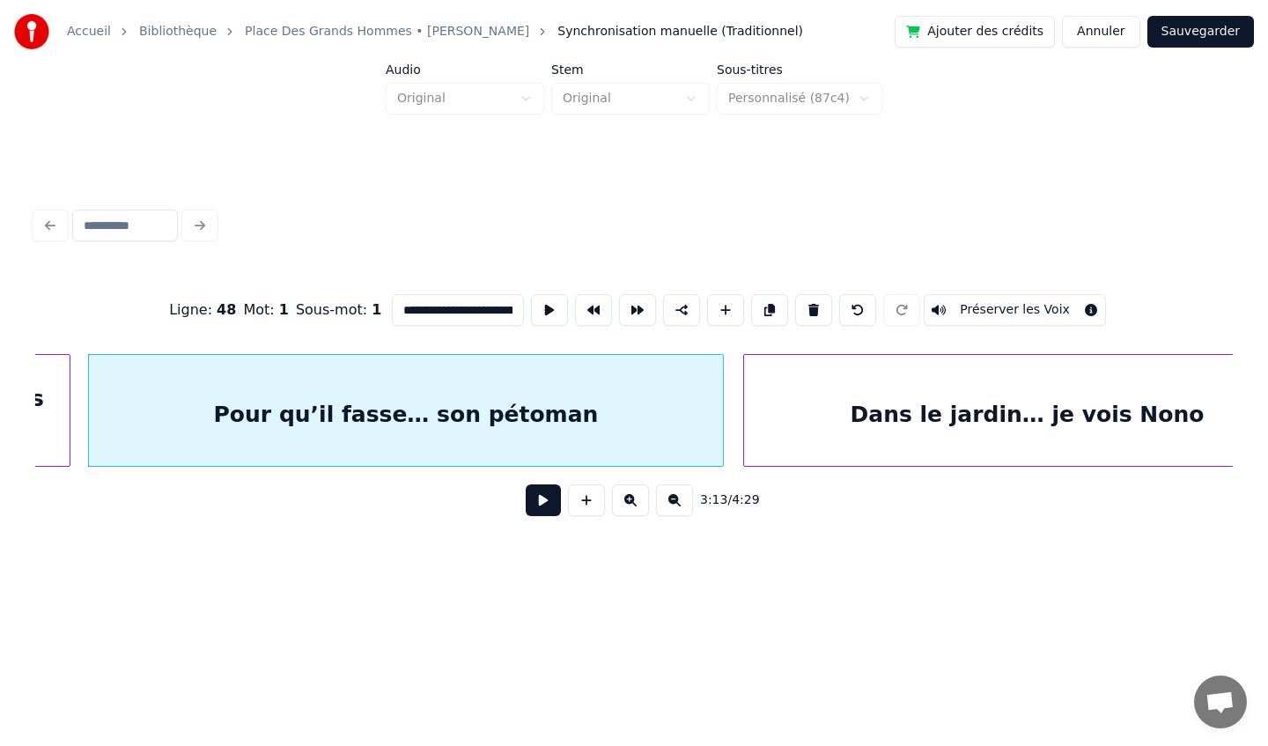
scroll to position [0, 34065]
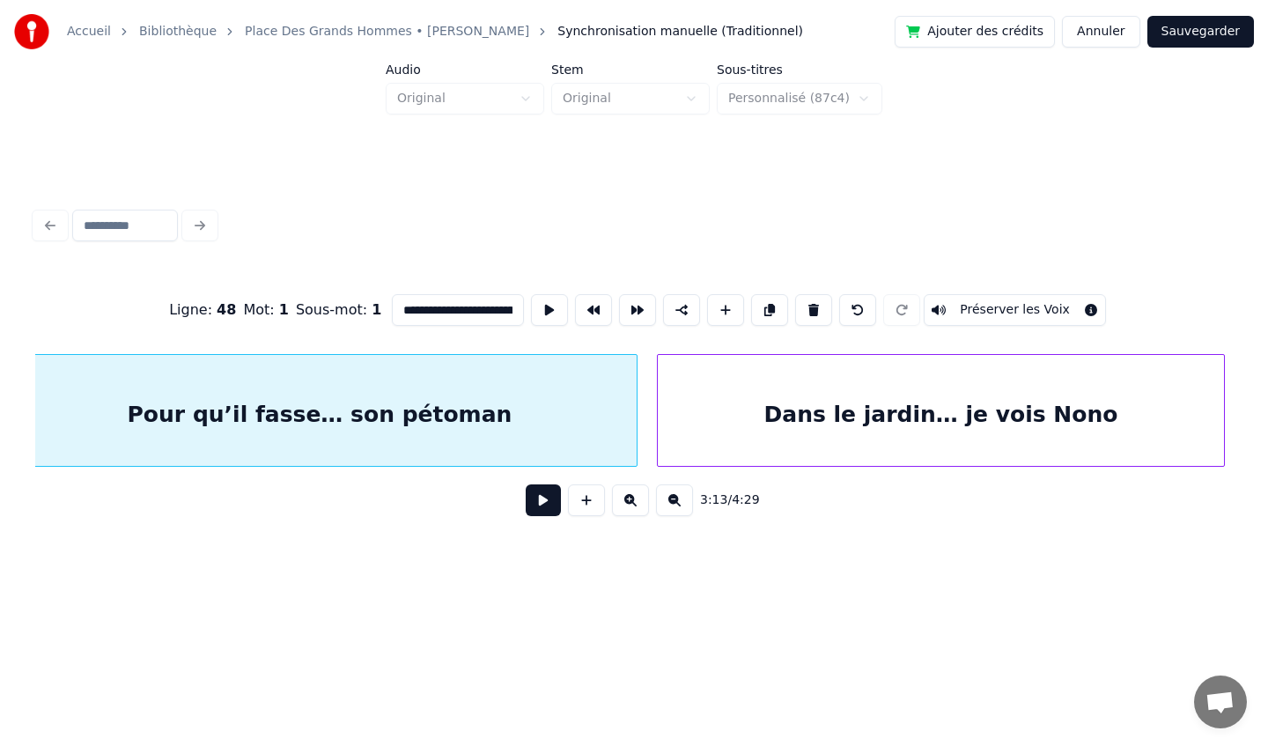
click at [951, 389] on div "Dans le jardin… je vois Nono" at bounding box center [941, 415] width 566 height 120
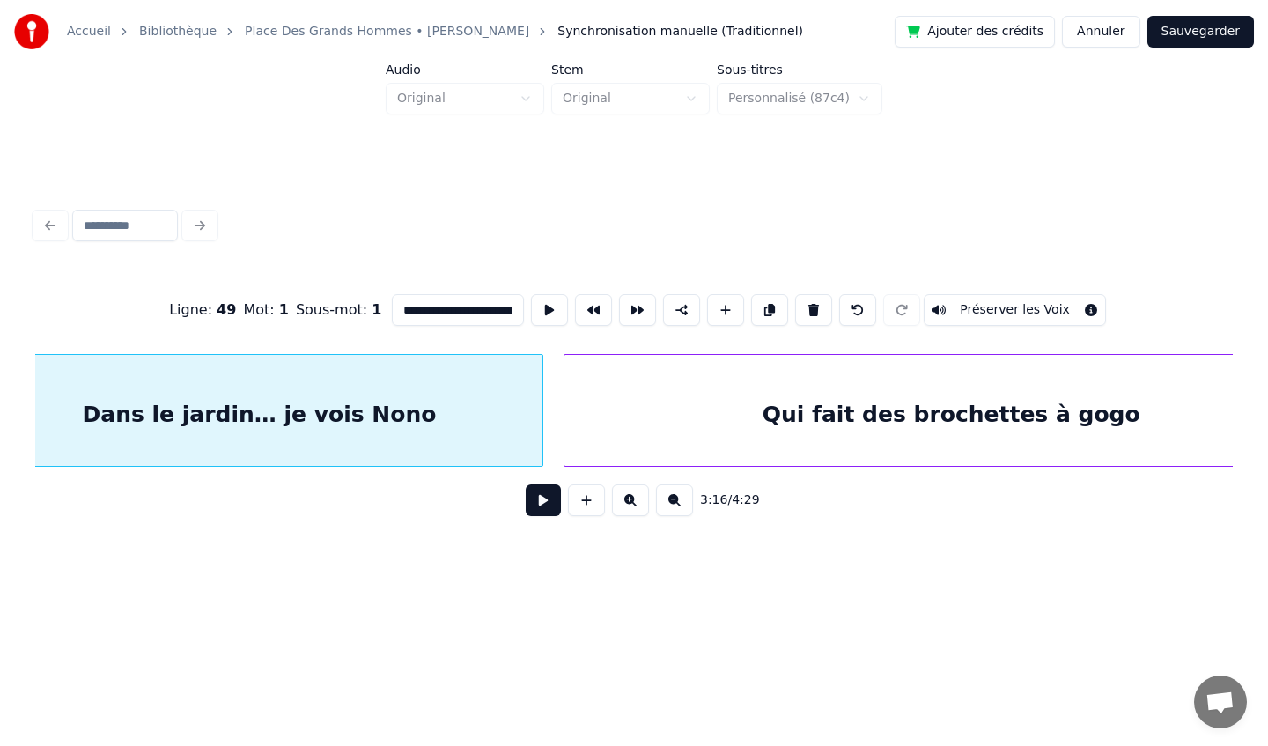
click at [951, 389] on div "Qui fait des brochettes à gogo" at bounding box center [950, 415] width 773 height 120
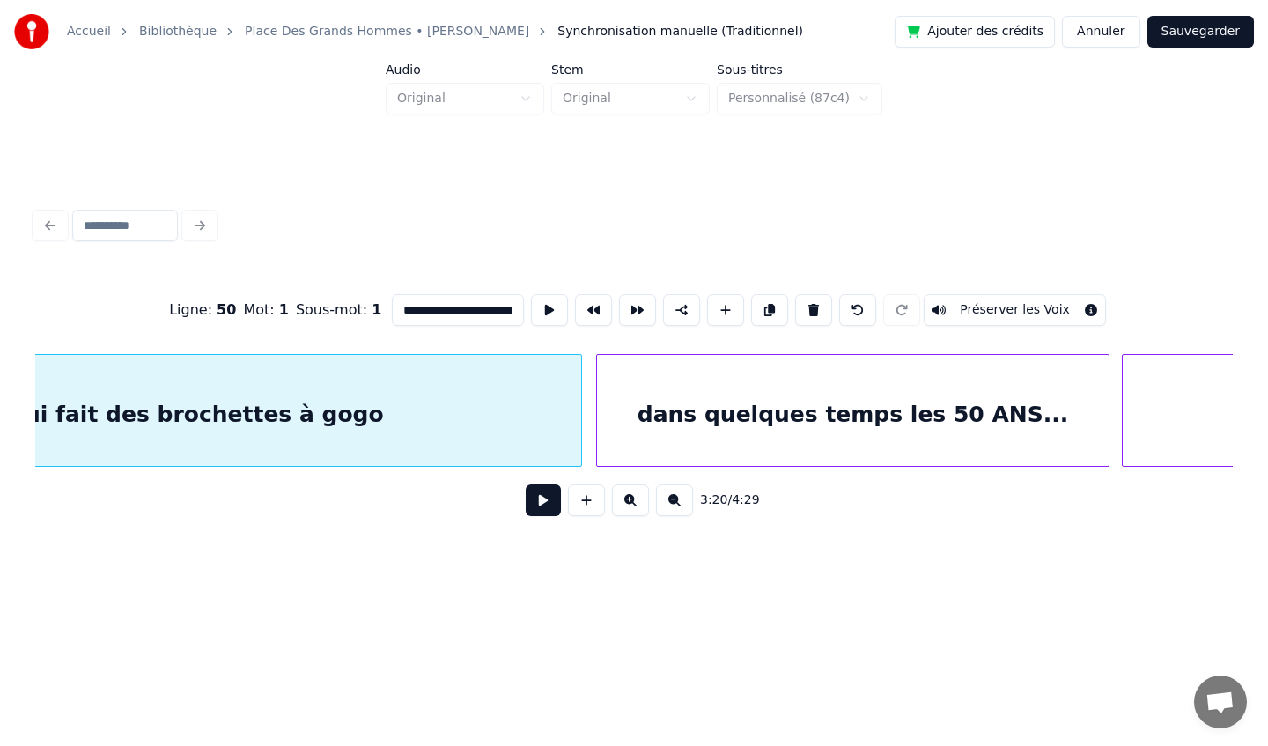
scroll to position [0, 35654]
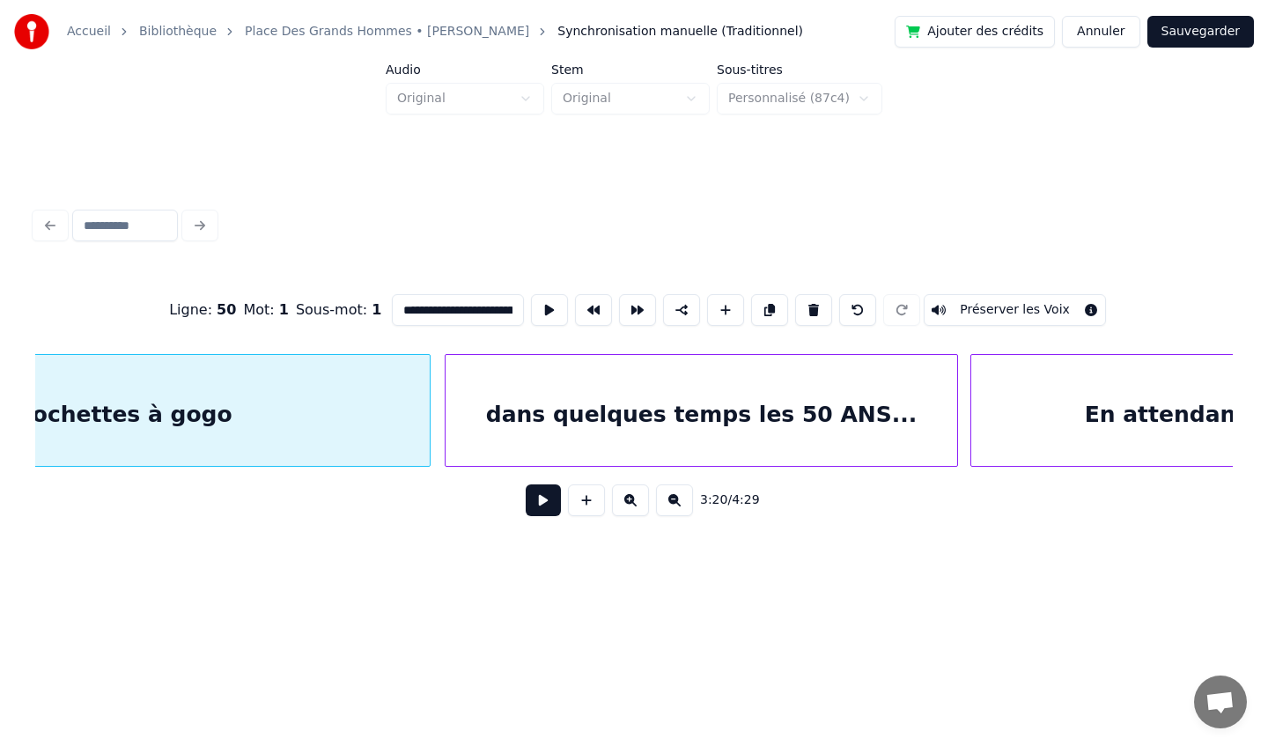
click at [842, 409] on div "dans quelques temps les 50 ANS..." at bounding box center [702, 415] width 512 height 120
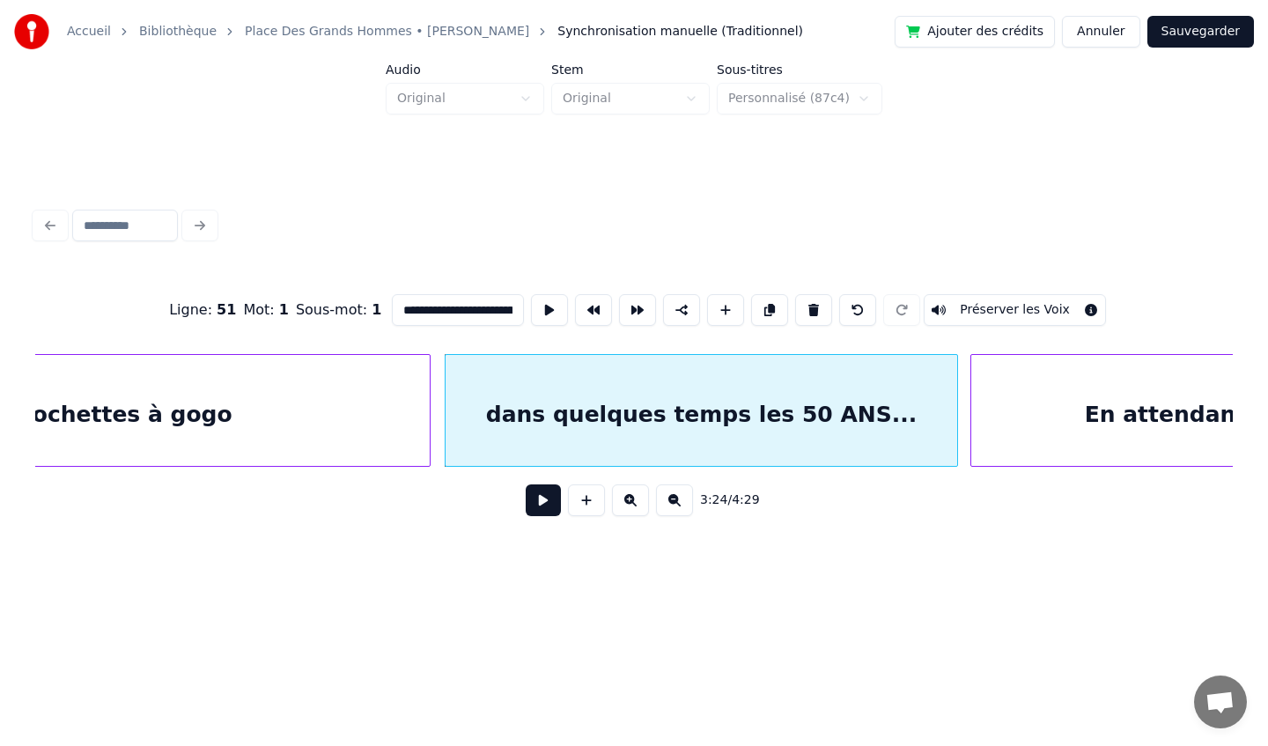
click at [1090, 385] on div "En attendant ..." at bounding box center [1181, 415] width 421 height 120
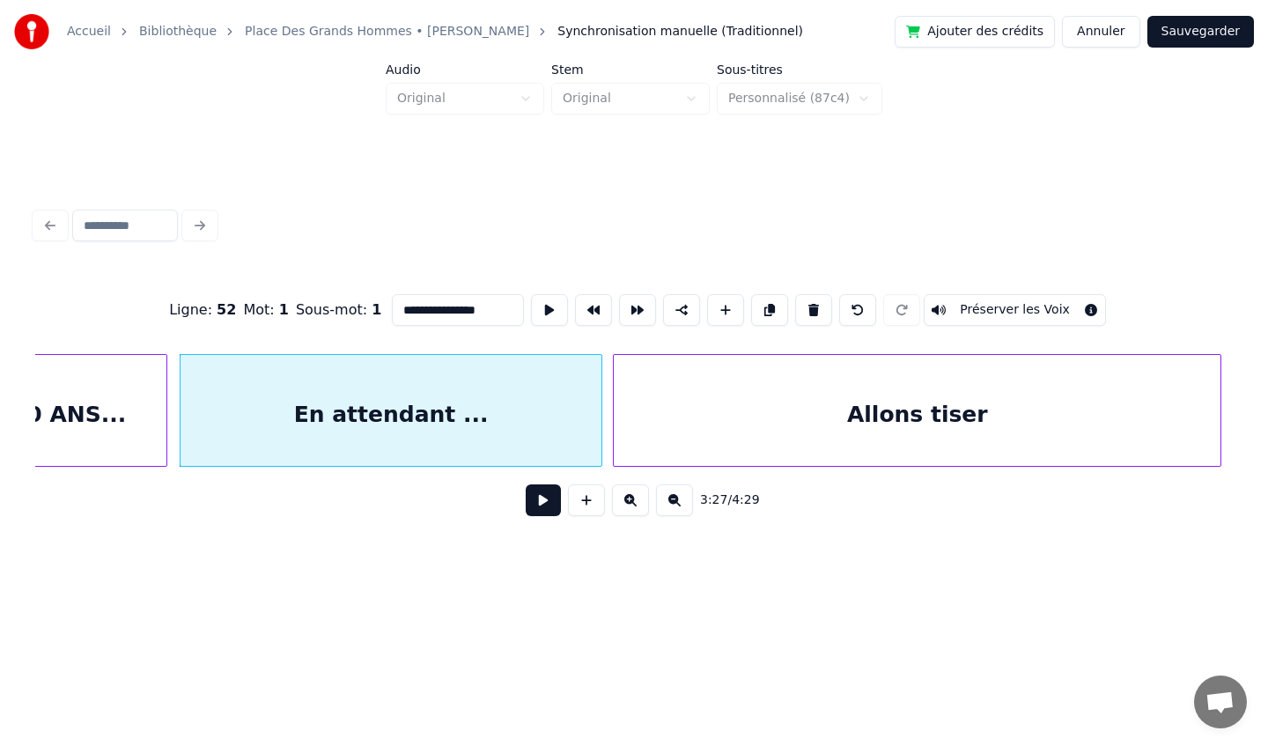
scroll to position [0, 36579]
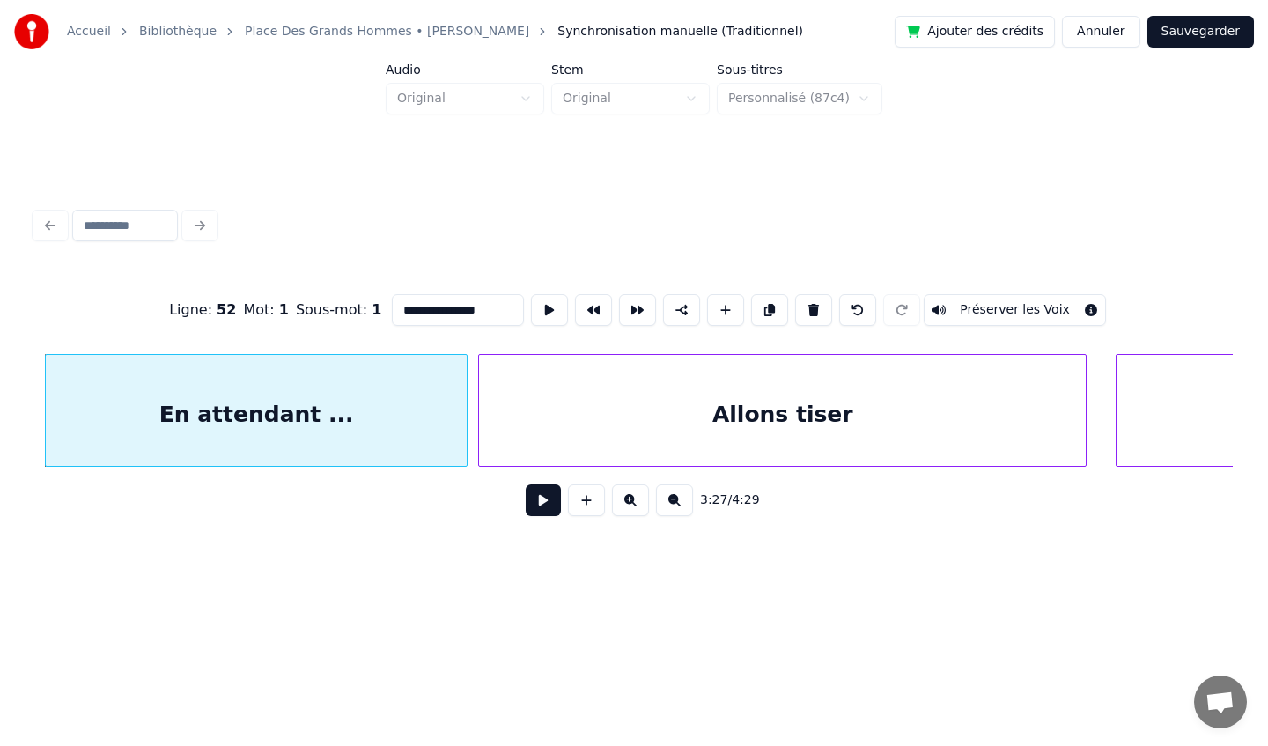
click at [737, 451] on div "Allons tiser" at bounding box center [782, 415] width 607 height 120
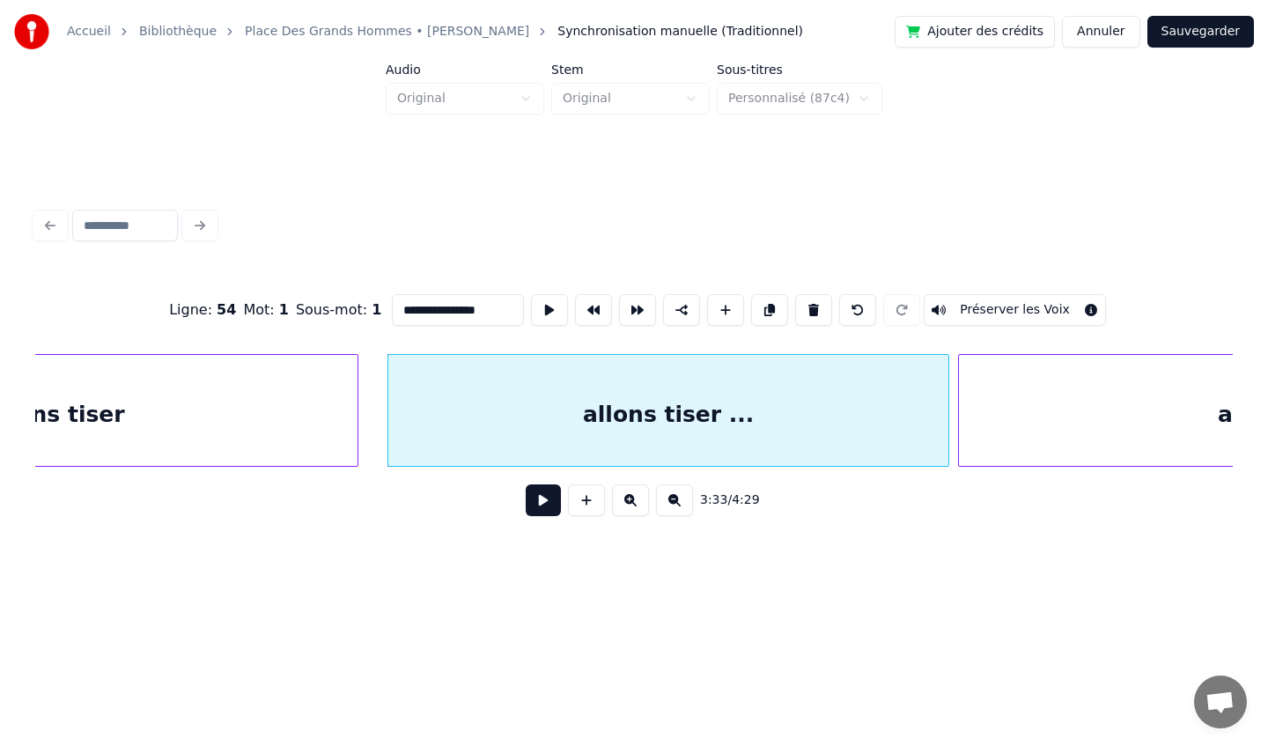
scroll to position [0, 37315]
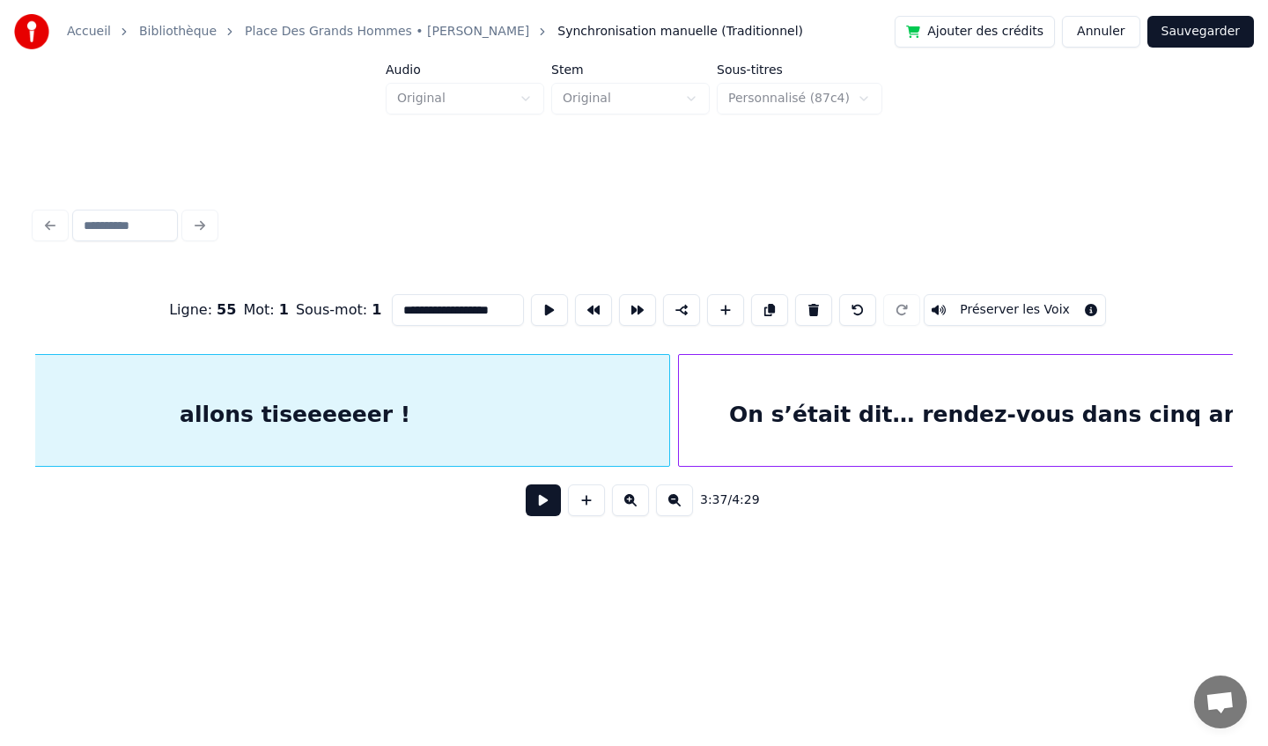
click at [906, 412] on div "On s’était dit… rendez-vous dans cinq ans" at bounding box center [991, 415] width 624 height 120
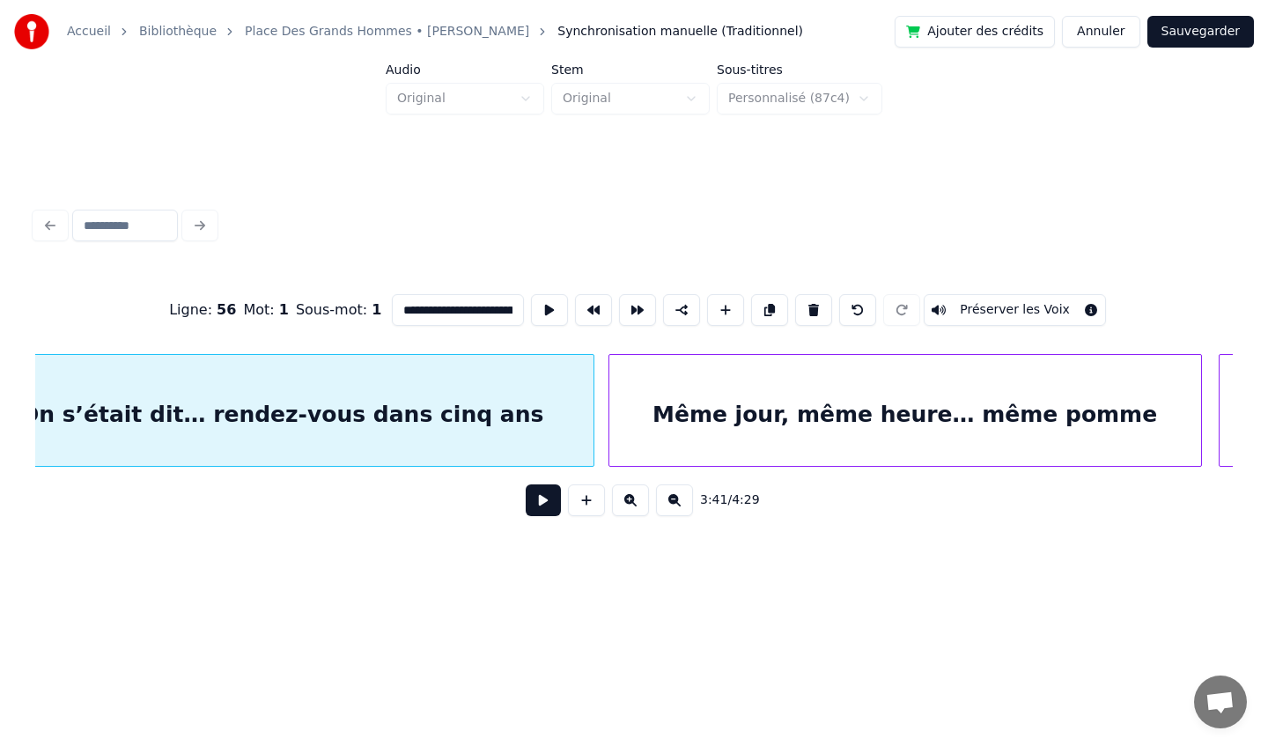
click at [906, 412] on div "Même jour, même heure… même pomme" at bounding box center [905, 415] width 592 height 120
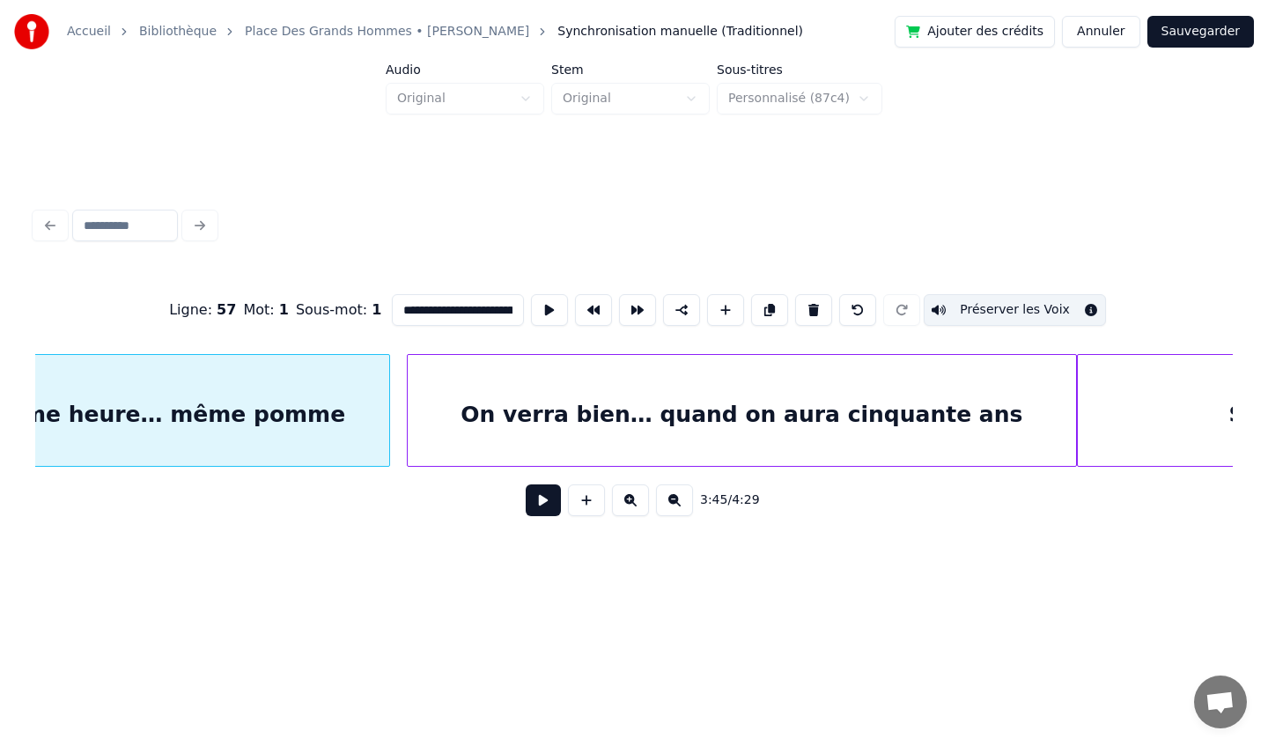
click at [906, 412] on div "On verra bien… quand on aura cinquante ans" at bounding box center [742, 415] width 668 height 120
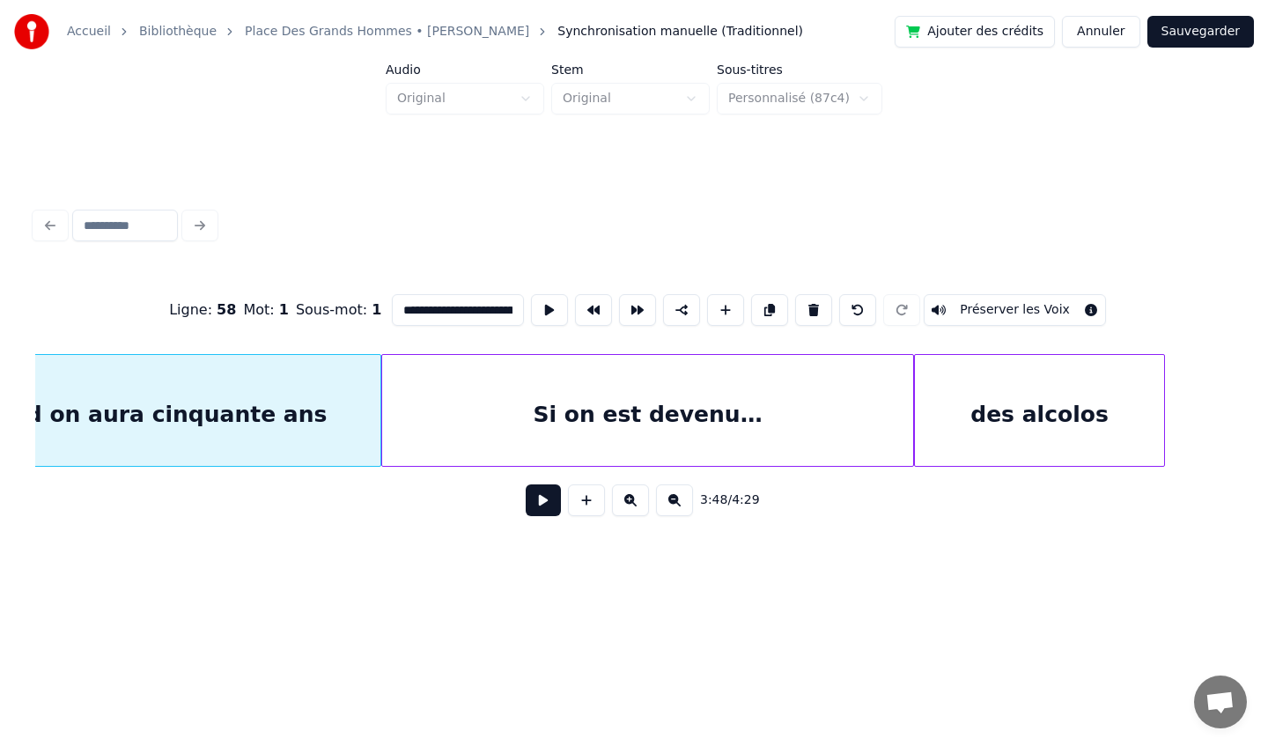
scroll to position [0, 40689]
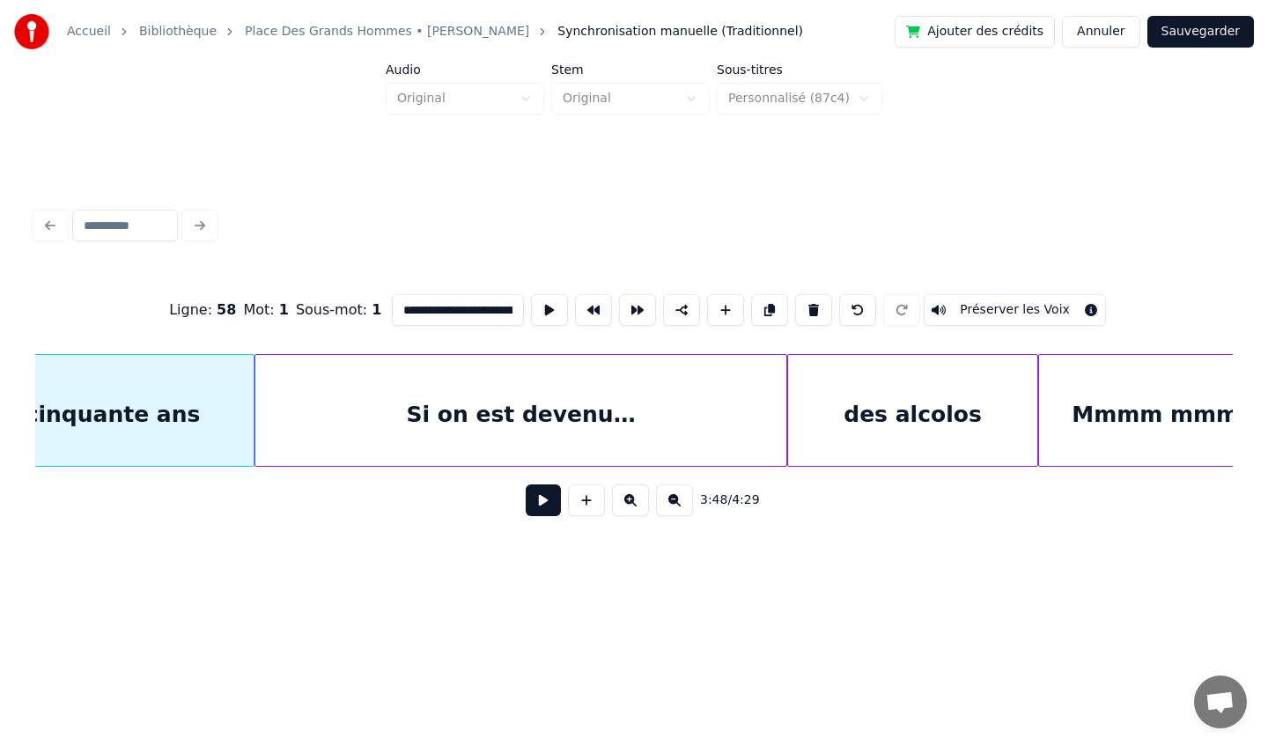
click at [906, 412] on div "des alcolos" at bounding box center [912, 415] width 248 height 120
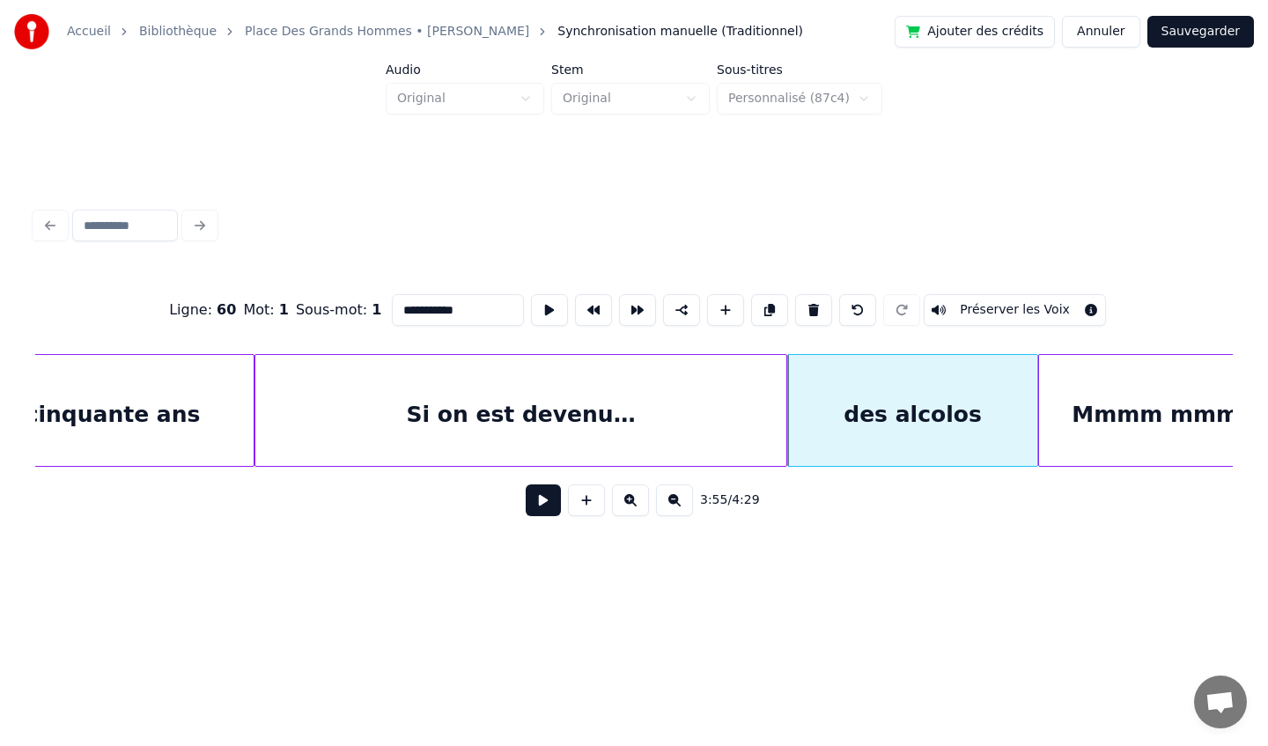
click at [657, 436] on div "Si on est devenu…" at bounding box center [520, 415] width 531 height 120
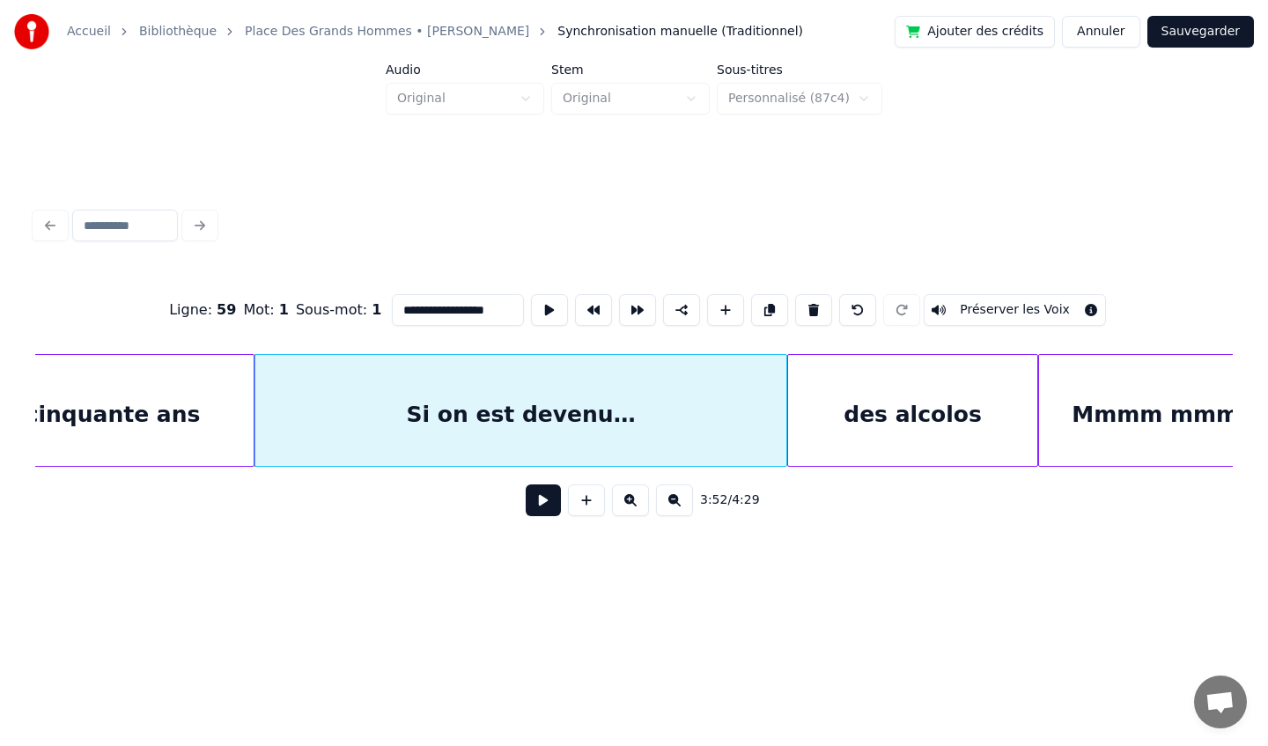
click at [1132, 426] on div "Mmmm mmm" at bounding box center [1155, 415] width 233 height 120
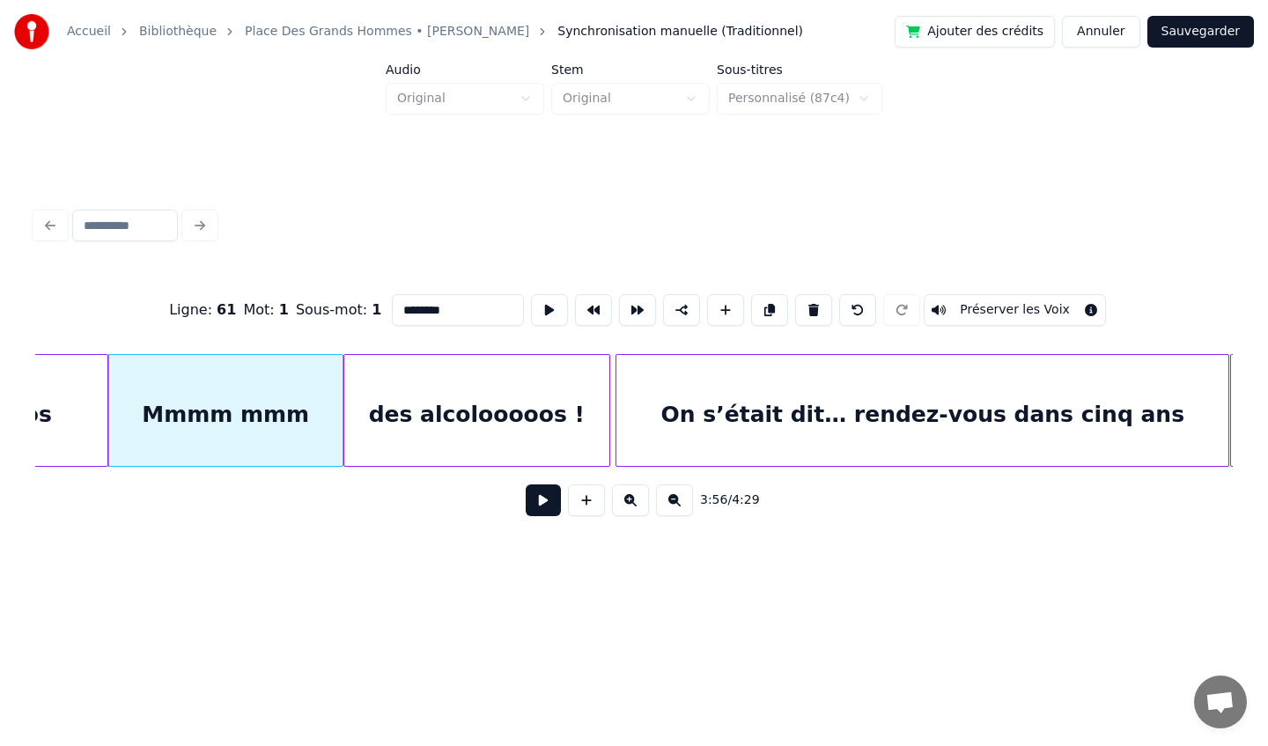
scroll to position [0, 41742]
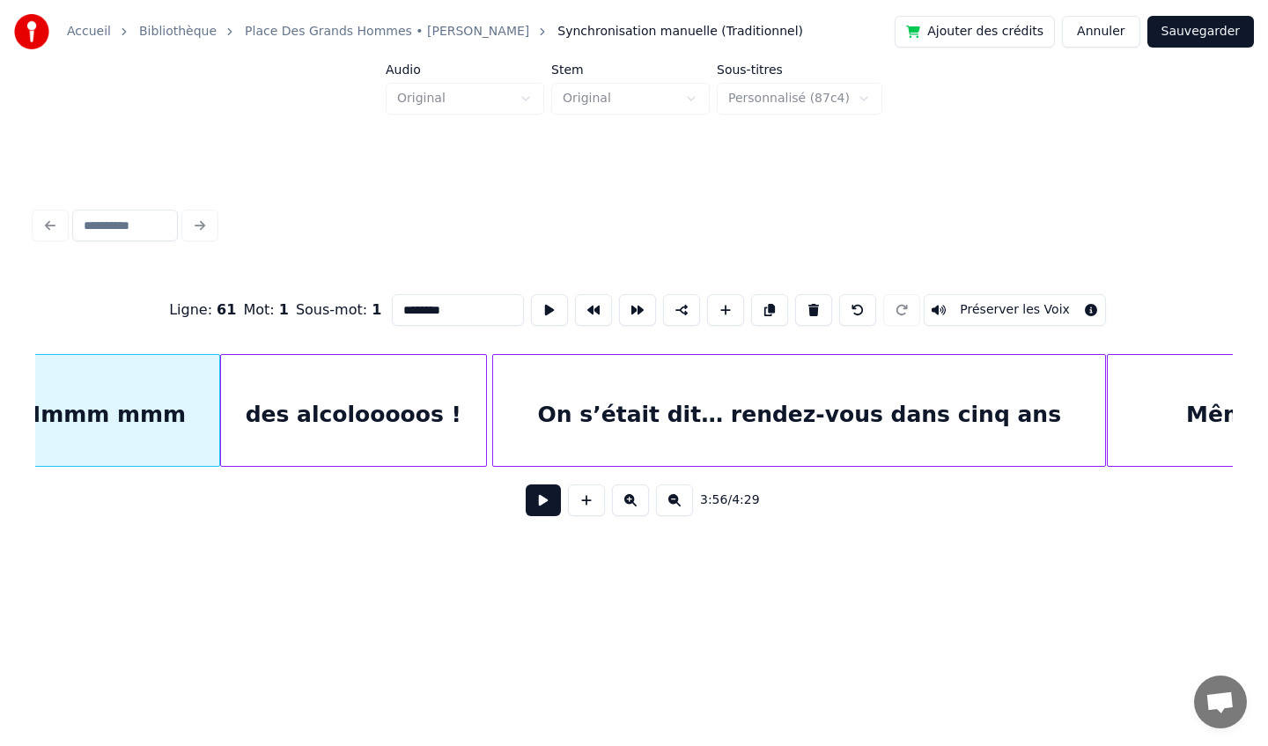
click at [401, 420] on div "des alcolooooos !" at bounding box center [353, 415] width 265 height 120
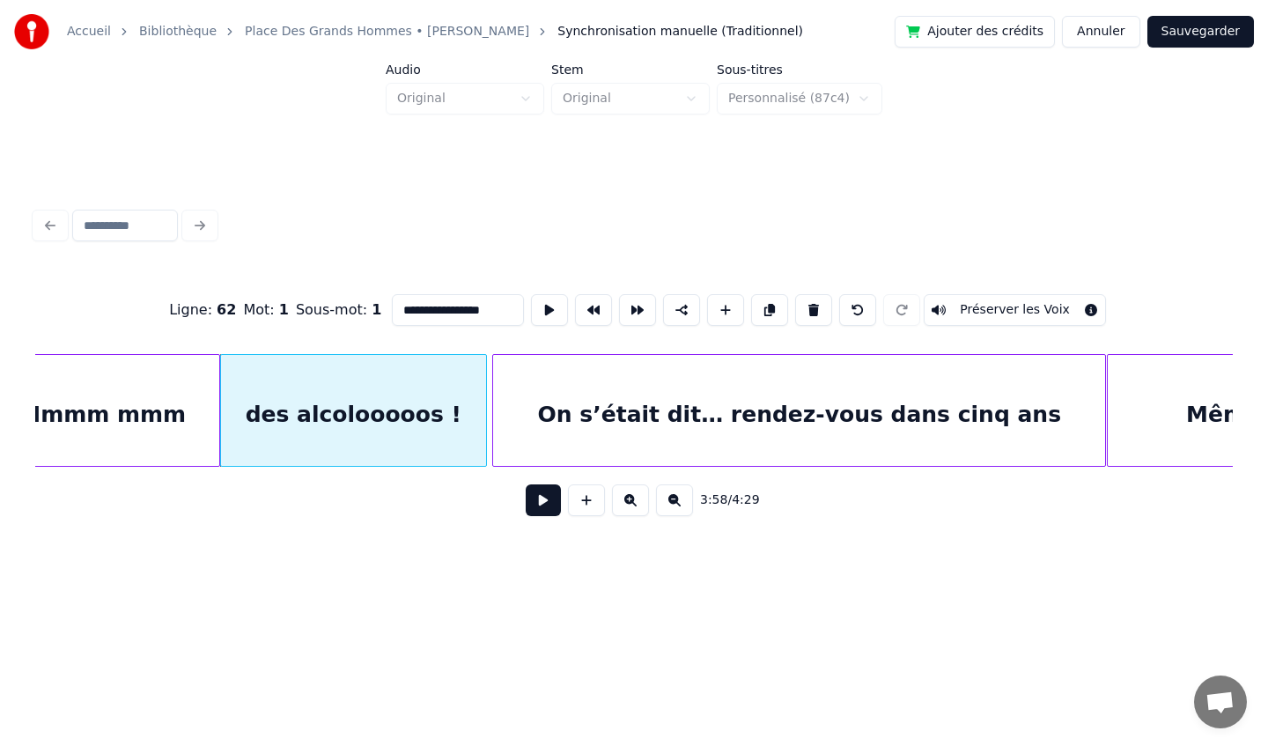
click at [593, 424] on div "On s’était dit… rendez-vous dans cinq ans" at bounding box center [799, 415] width 612 height 120
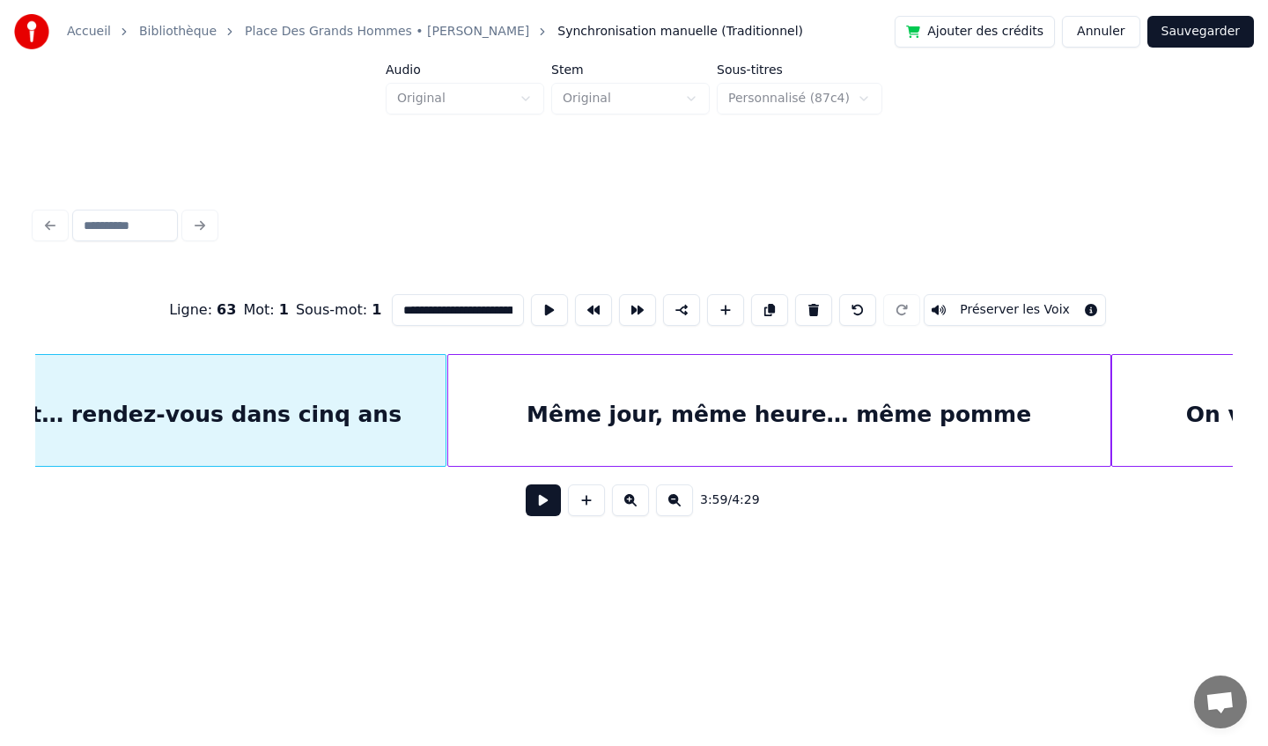
click at [689, 419] on div "Même jour, même heure… même pomme" at bounding box center [779, 415] width 662 height 120
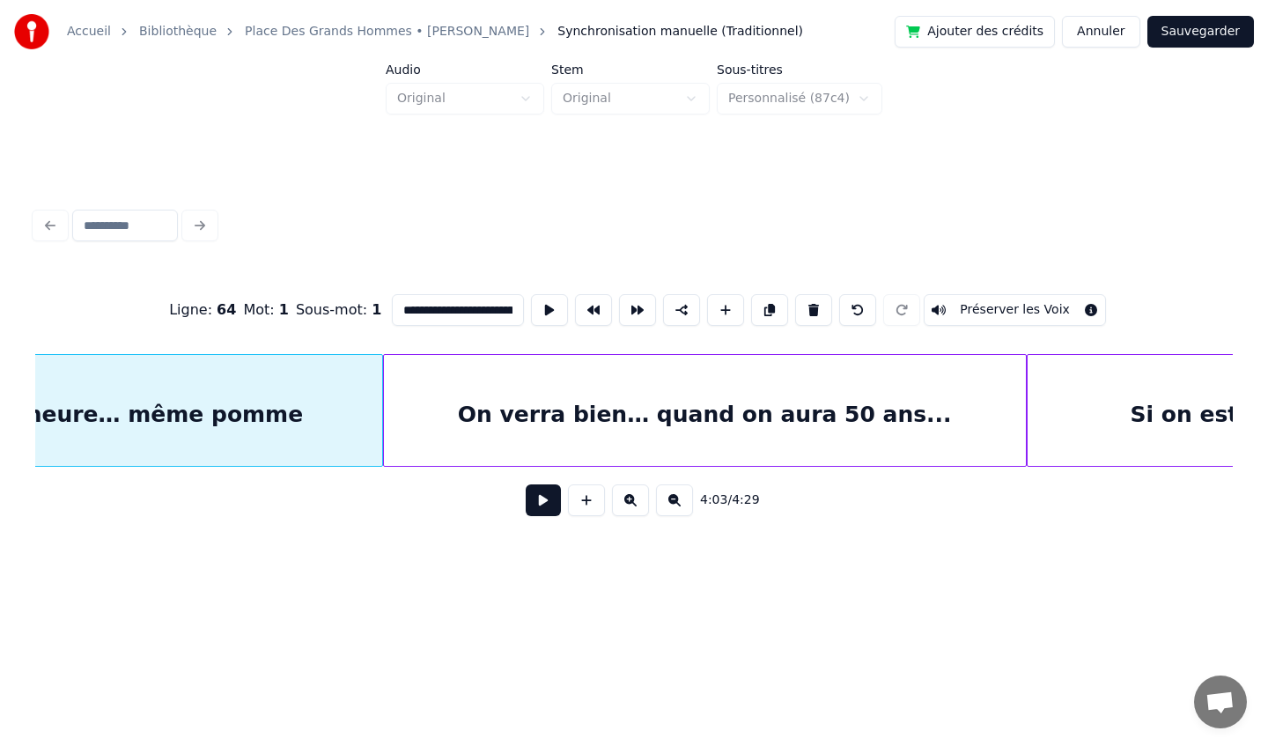
scroll to position [0, 43294]
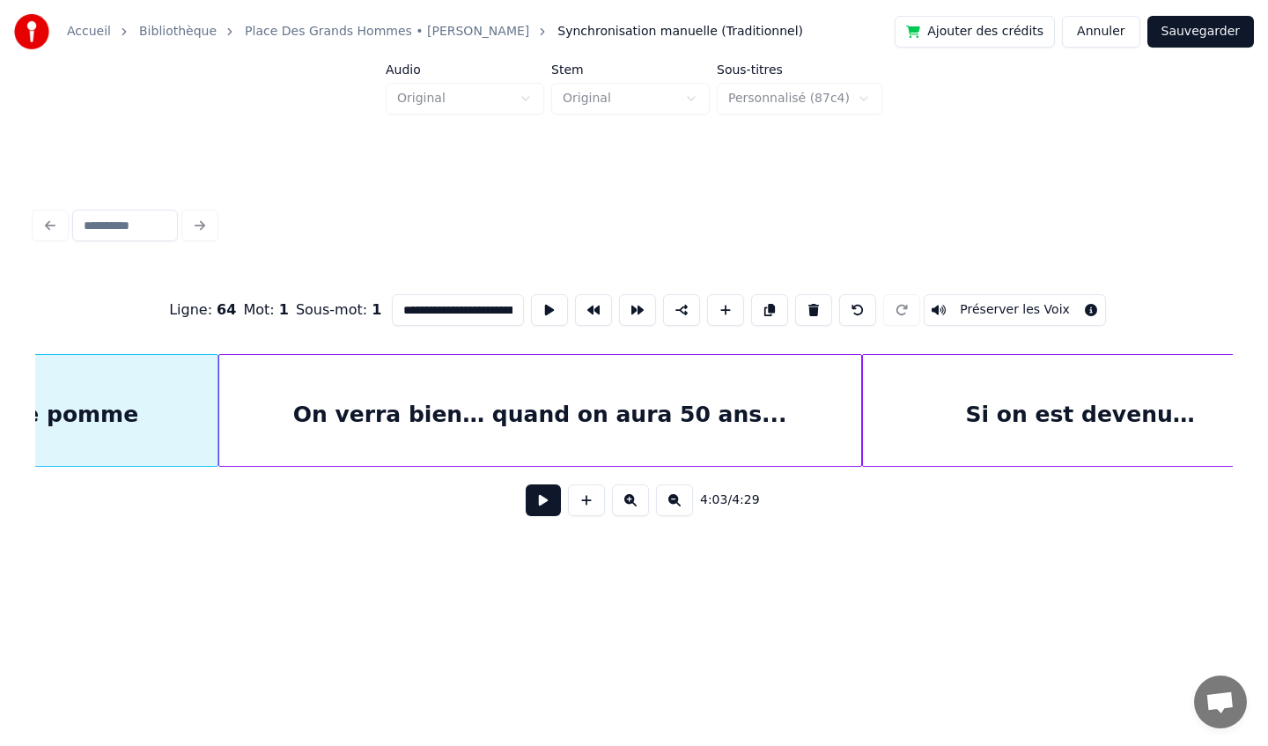
click at [695, 418] on div "On verra bien… quand on aura 50 ans..." at bounding box center [540, 415] width 642 height 120
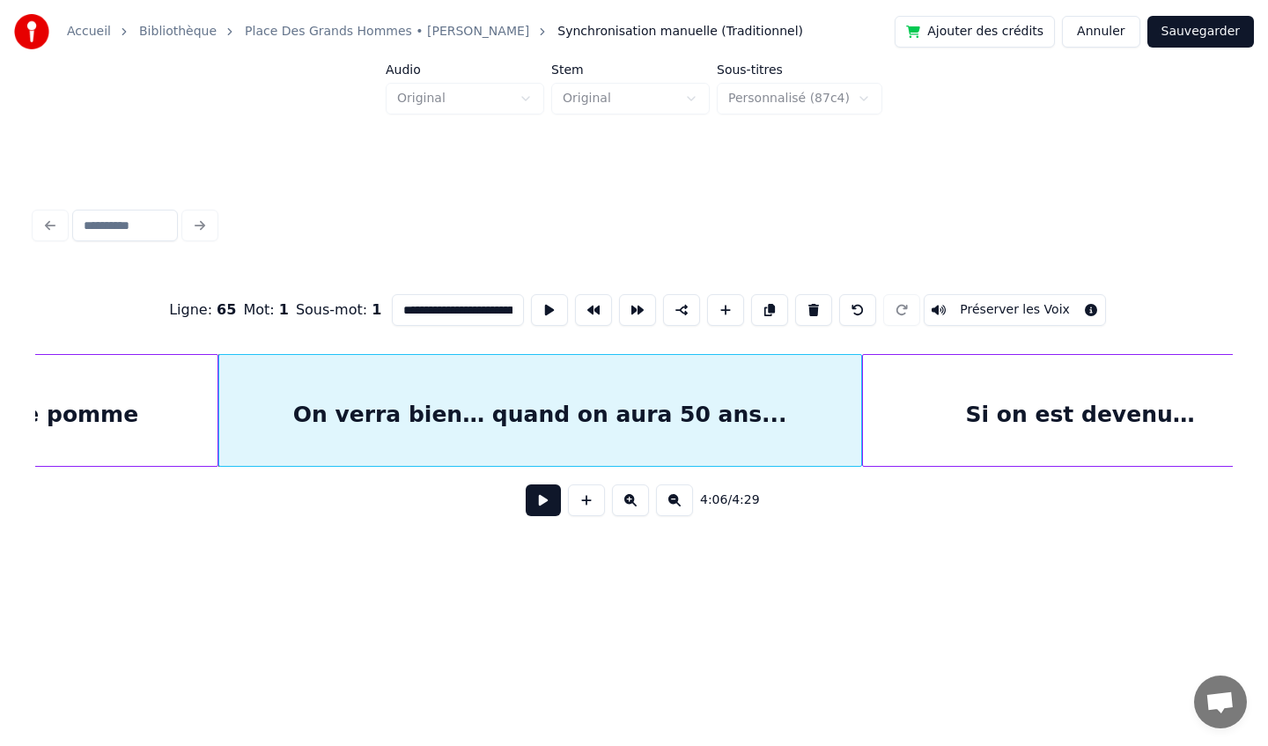
click at [976, 399] on div "Si on est devenu…" at bounding box center [1080, 415] width 435 height 120
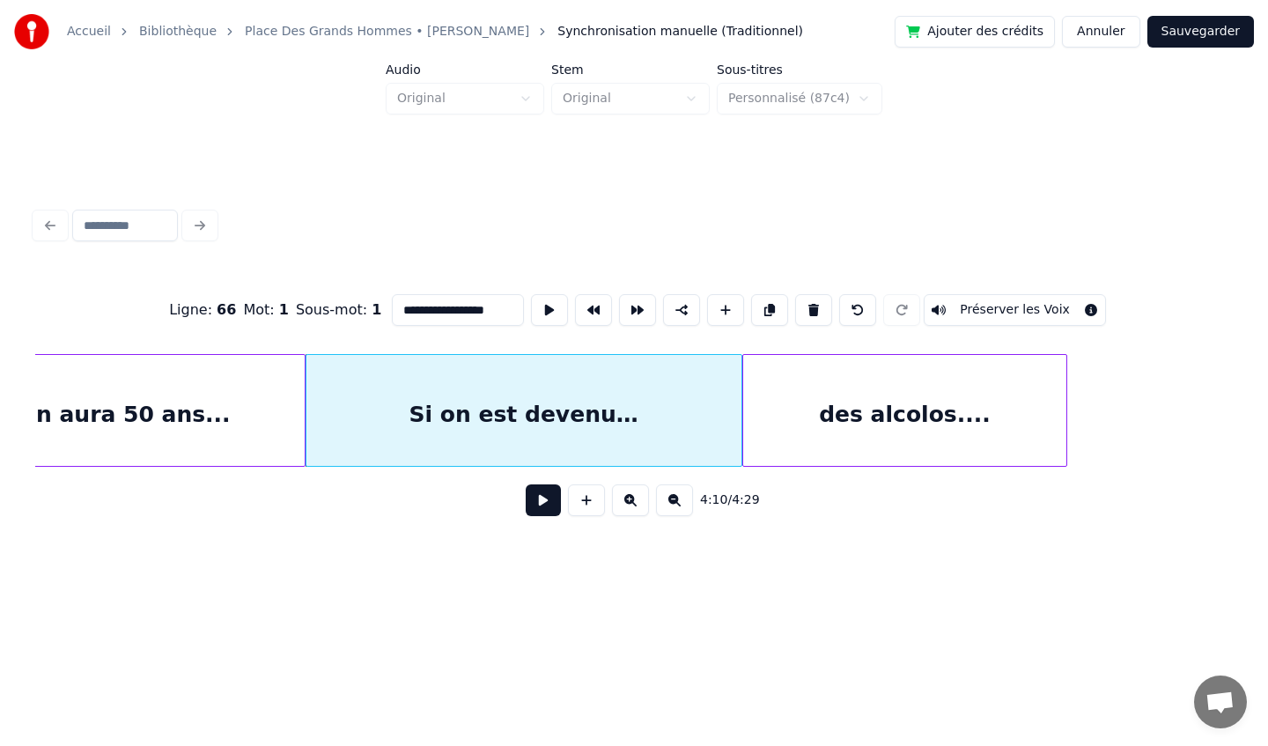
scroll to position [0, 43955]
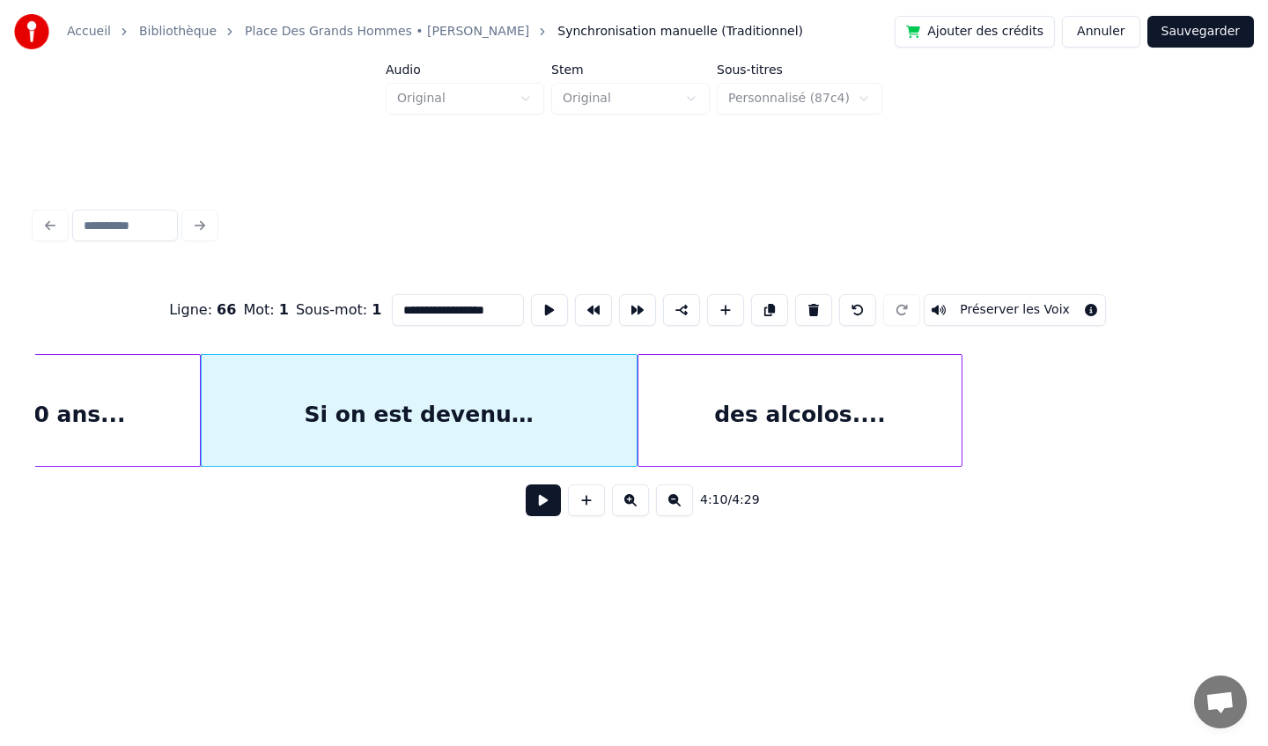
click at [864, 411] on div "des alcolos...." at bounding box center [799, 415] width 323 height 120
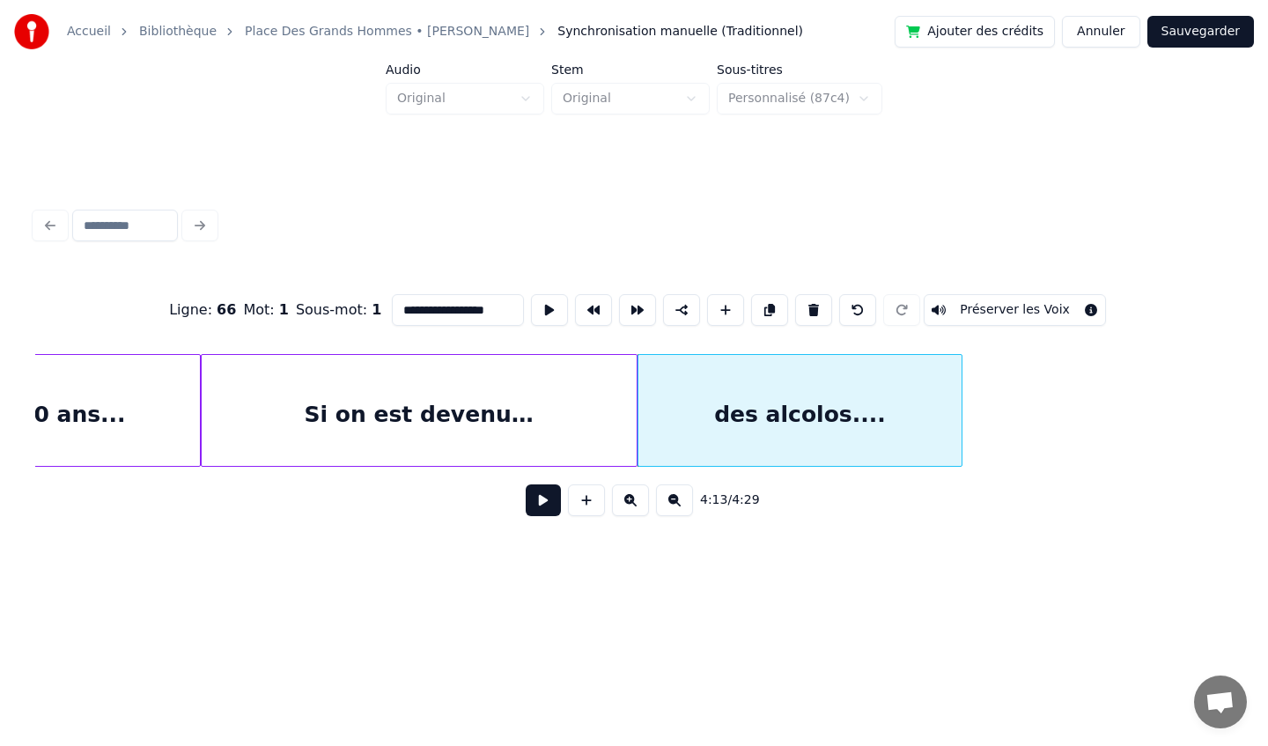
type input "**********"
click at [1186, 35] on button "Sauvegarder" at bounding box center [1200, 32] width 107 height 32
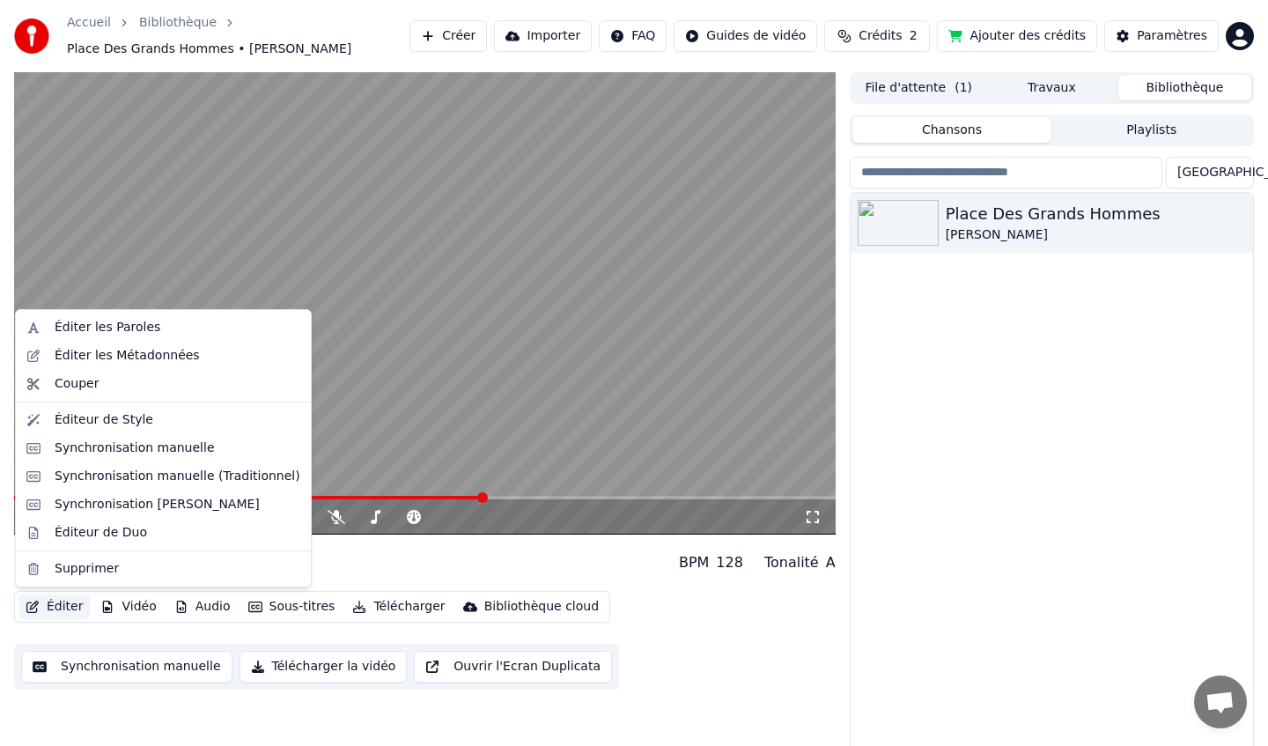
click at [58, 602] on button "Éditer" at bounding box center [53, 606] width 71 height 25
click at [138, 528] on div "Éditeur de Duo" at bounding box center [101, 533] width 92 height 18
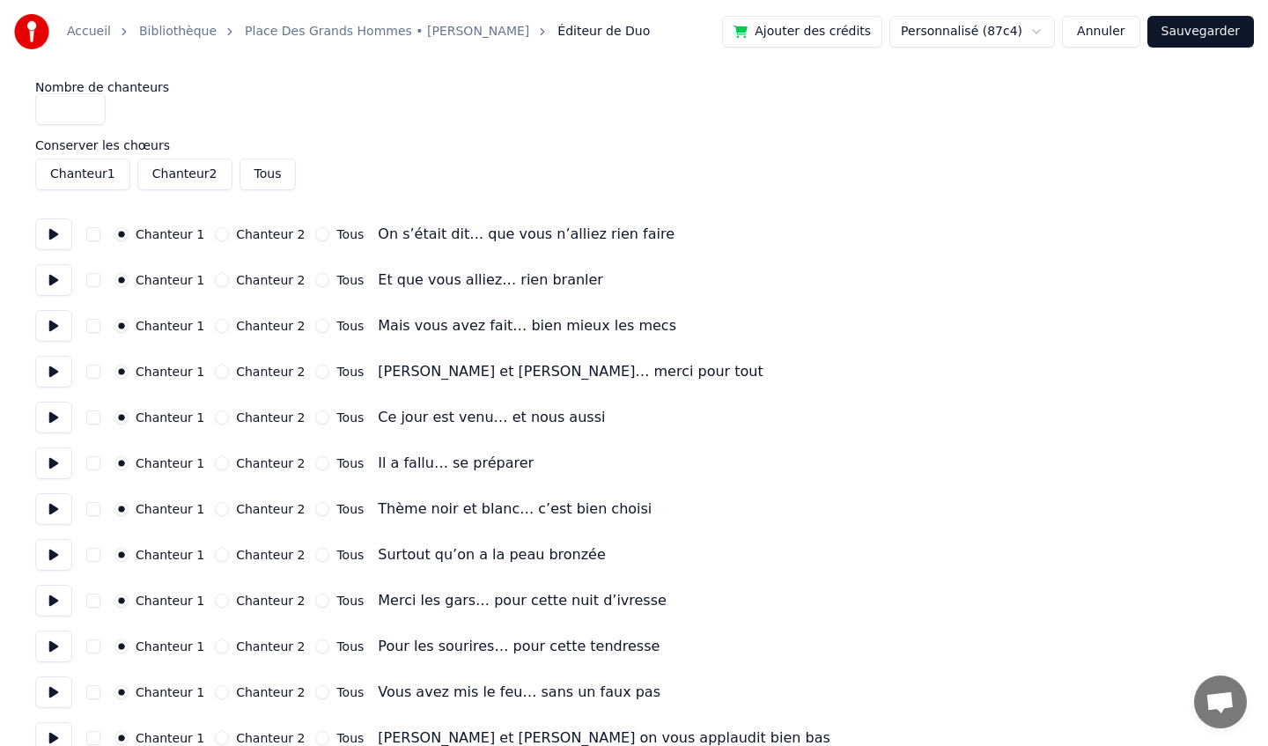
click at [1101, 41] on button "Annuler" at bounding box center [1100, 32] width 77 height 32
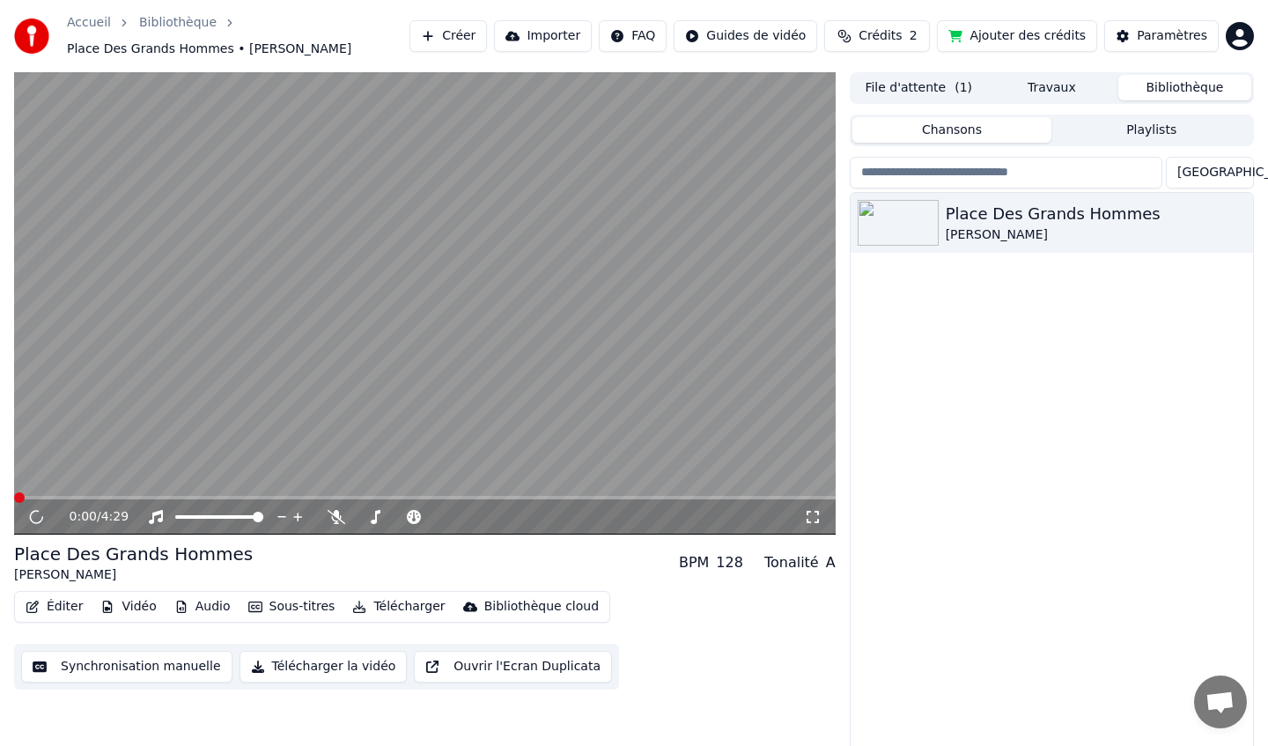
click at [52, 609] on button "Éditer" at bounding box center [53, 606] width 71 height 25
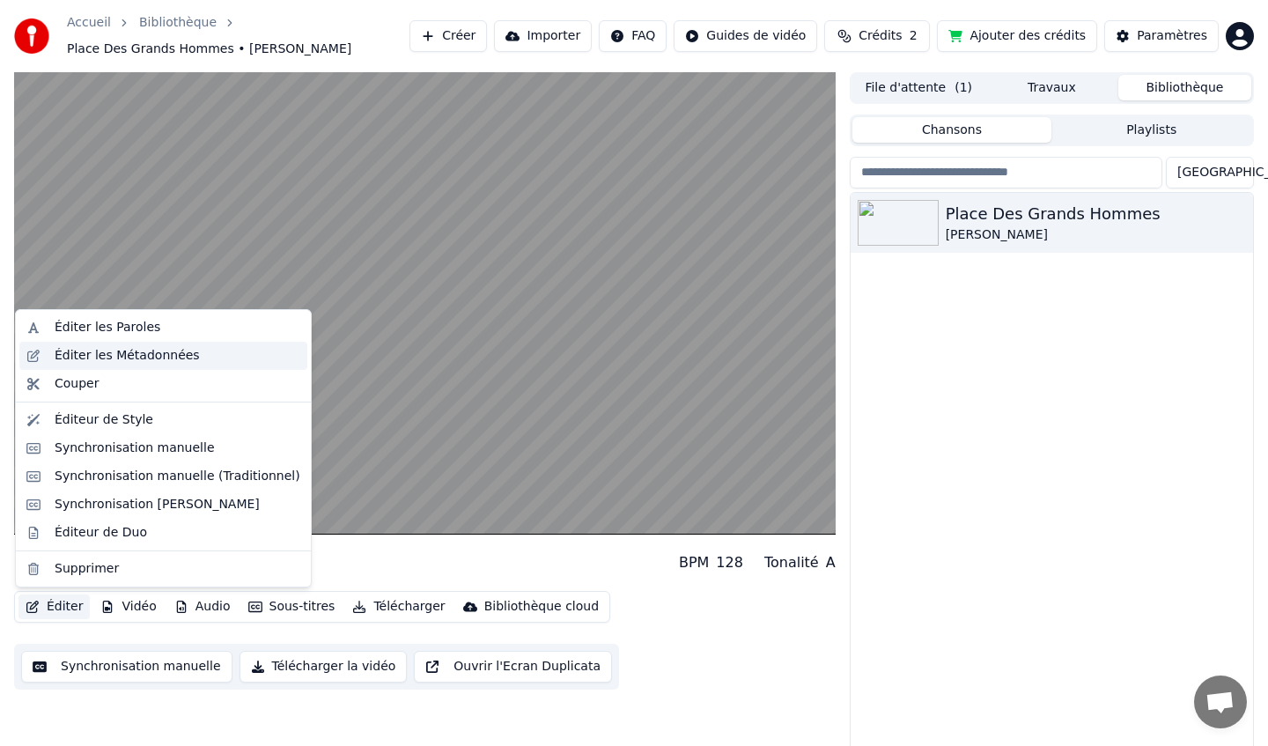
click at [125, 354] on div "Éditer les Métadonnées" at bounding box center [127, 356] width 145 height 18
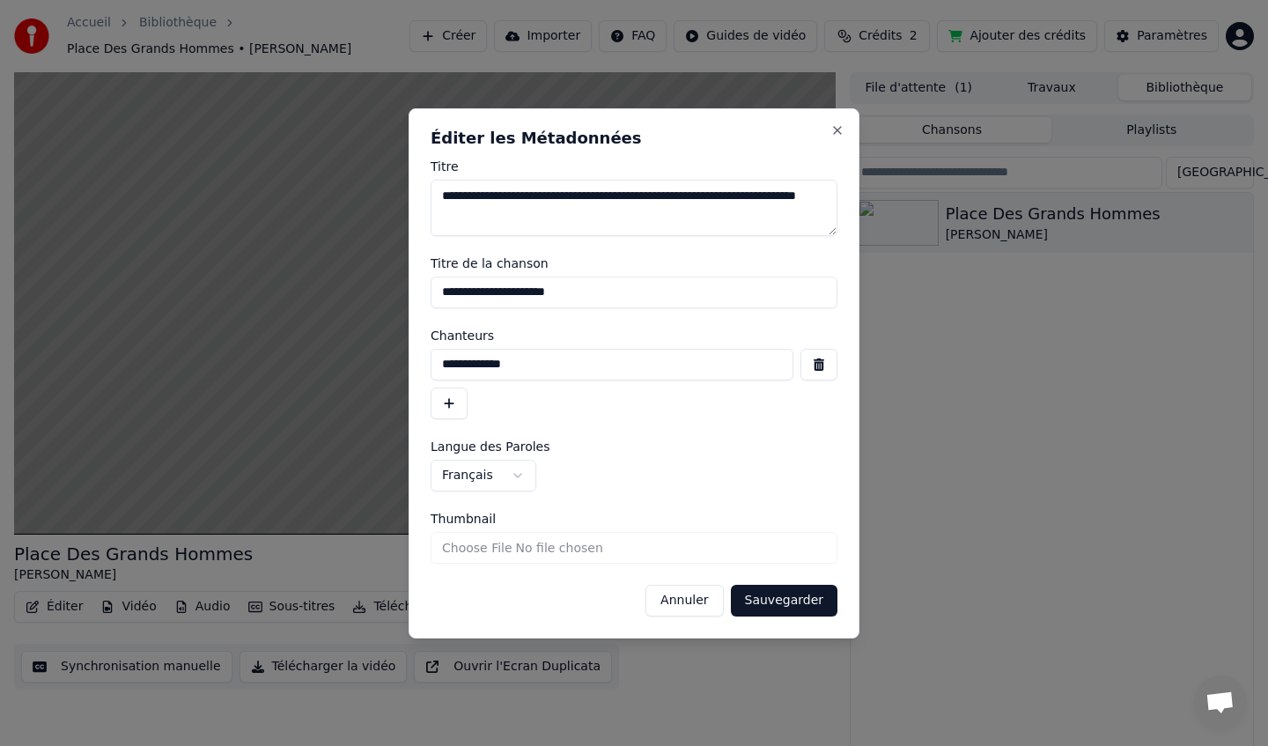
click at [697, 601] on button "Annuler" at bounding box center [683, 601] width 77 height 32
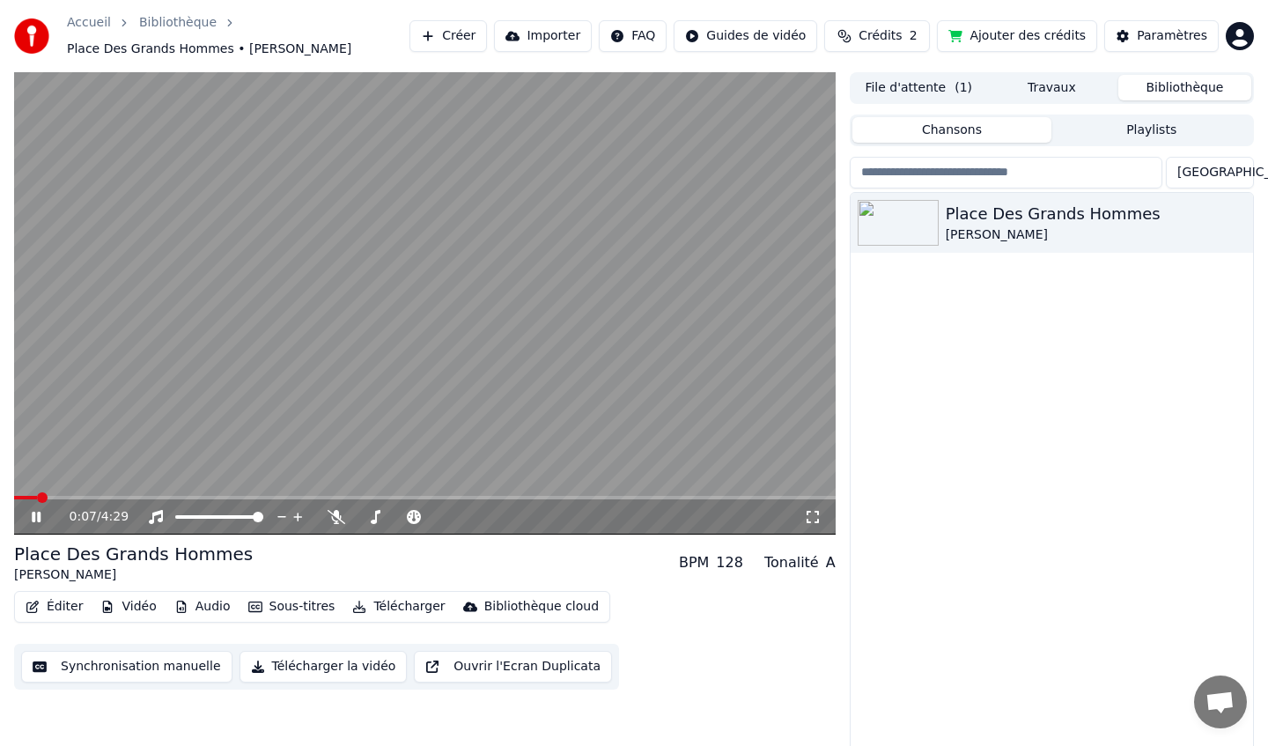
click at [32, 513] on icon at bounding box center [36, 517] width 9 height 11
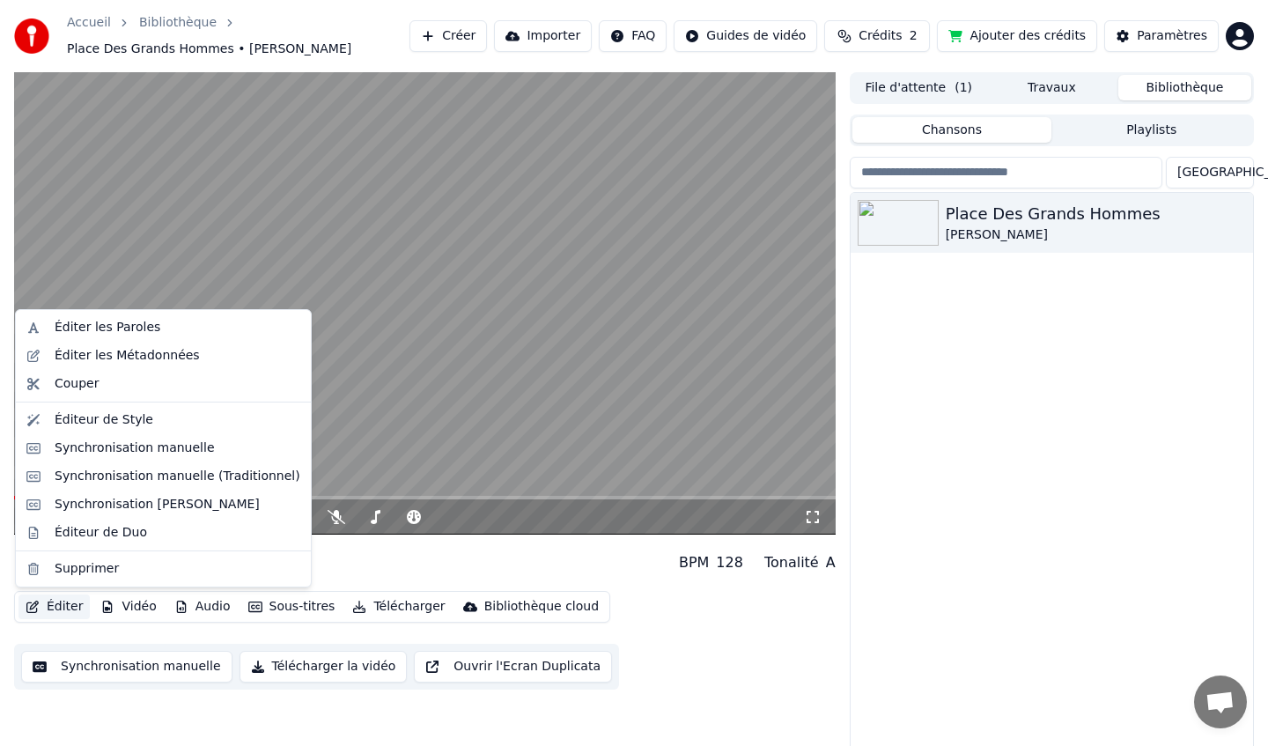
click at [49, 608] on button "Éditer" at bounding box center [53, 606] width 71 height 25
click at [159, 502] on div "Synchronisation [PERSON_NAME]" at bounding box center [157, 505] width 205 height 18
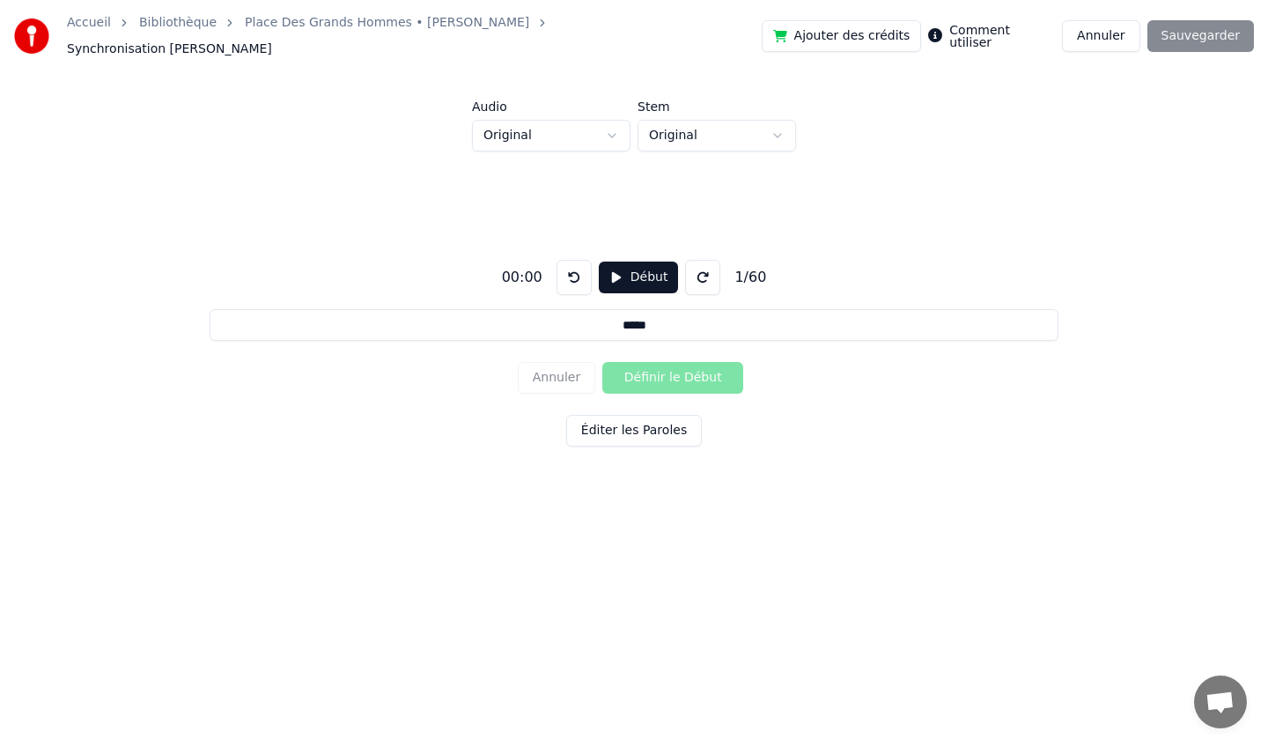
click at [616, 314] on input "*****" at bounding box center [634, 325] width 848 height 32
click at [630, 268] on button "Début" at bounding box center [639, 278] width 80 height 32
click at [646, 421] on button "Éditer les Paroles" at bounding box center [634, 431] width 136 height 32
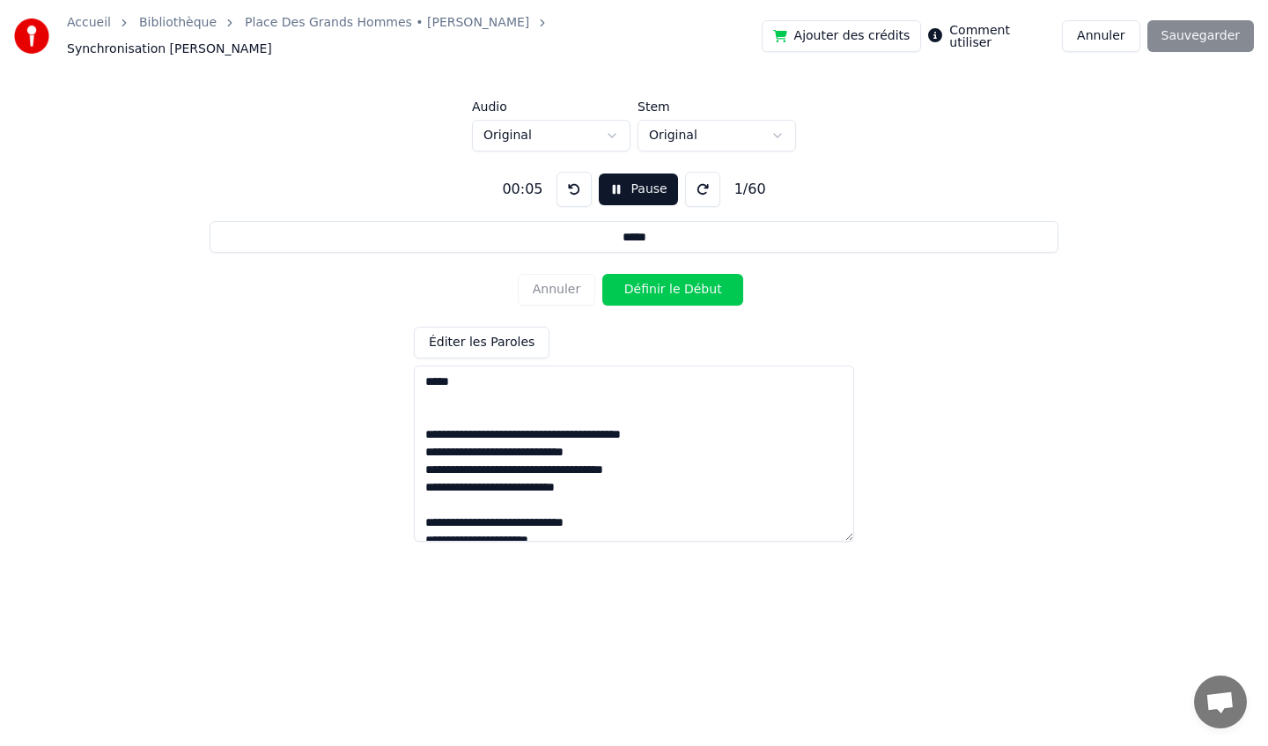
click at [667, 434] on textarea at bounding box center [634, 453] width 440 height 176
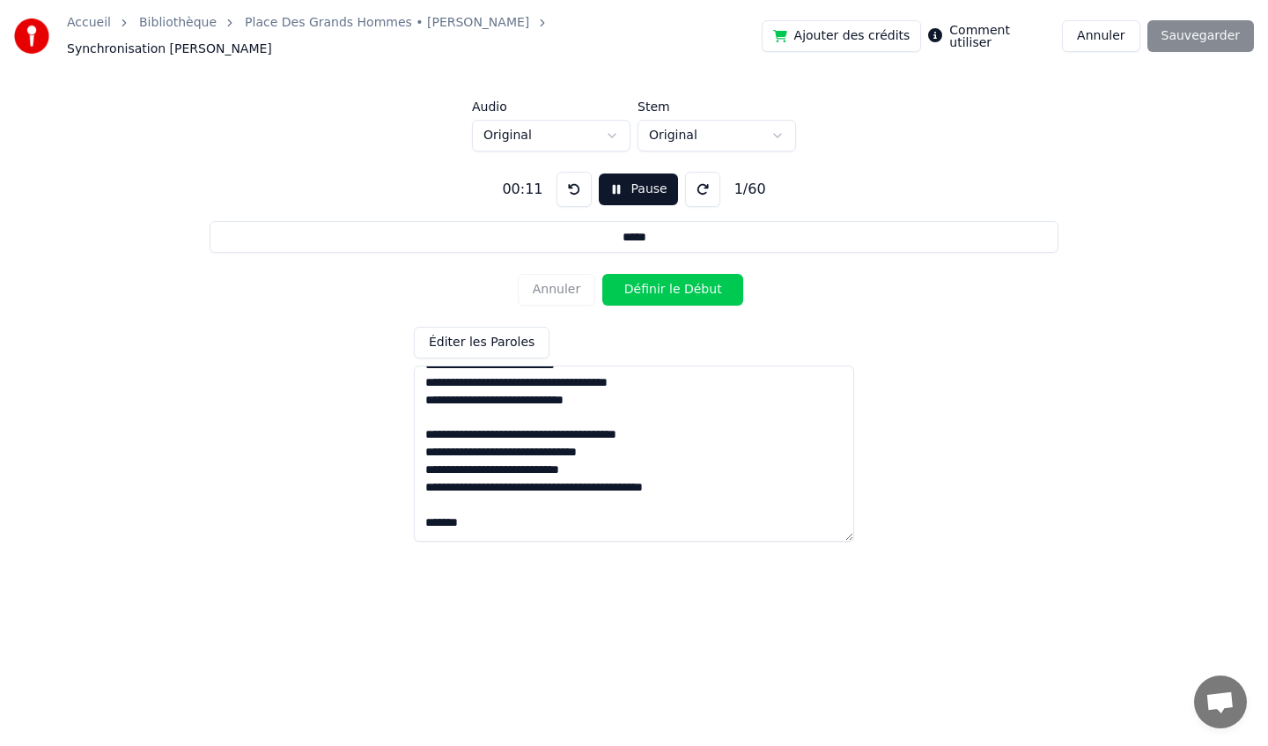
scroll to position [614, 0]
click at [614, 461] on textarea at bounding box center [634, 453] width 440 height 176
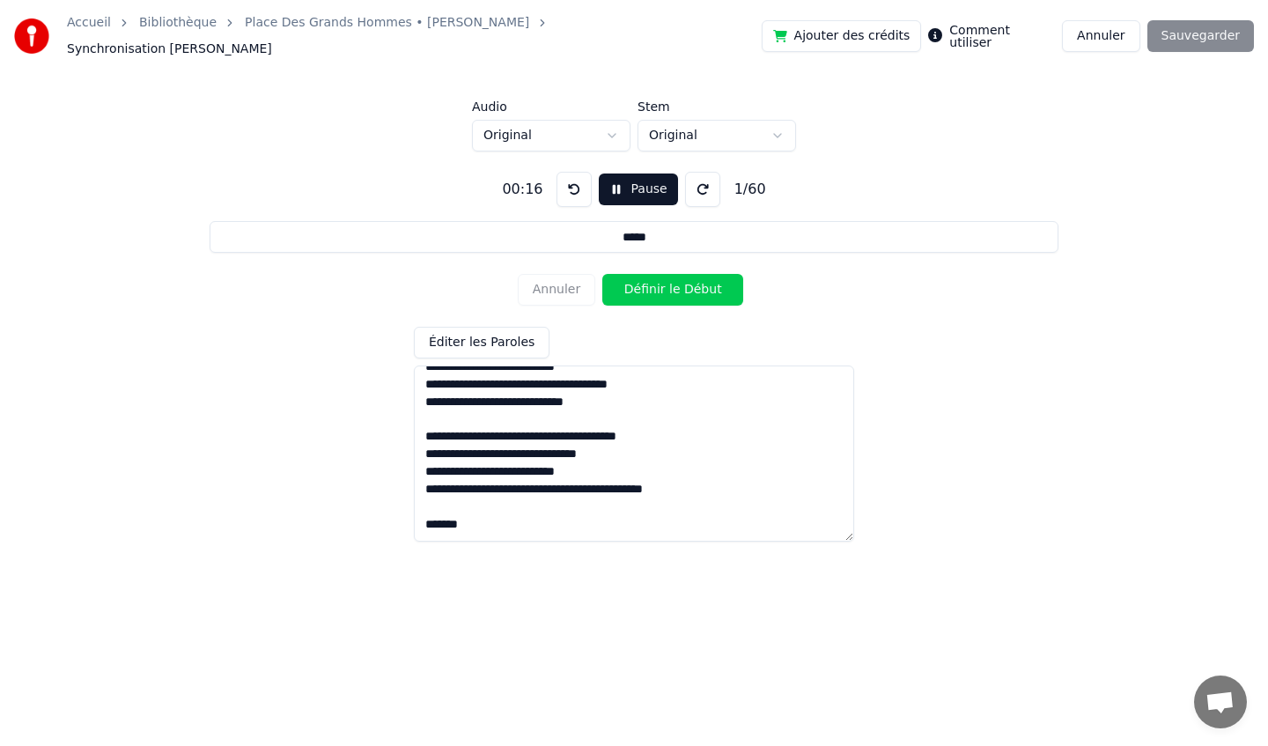
click at [641, 452] on textarea at bounding box center [634, 453] width 440 height 176
click at [668, 427] on textarea at bounding box center [634, 453] width 440 height 176
click at [694, 479] on textarea at bounding box center [634, 453] width 440 height 176
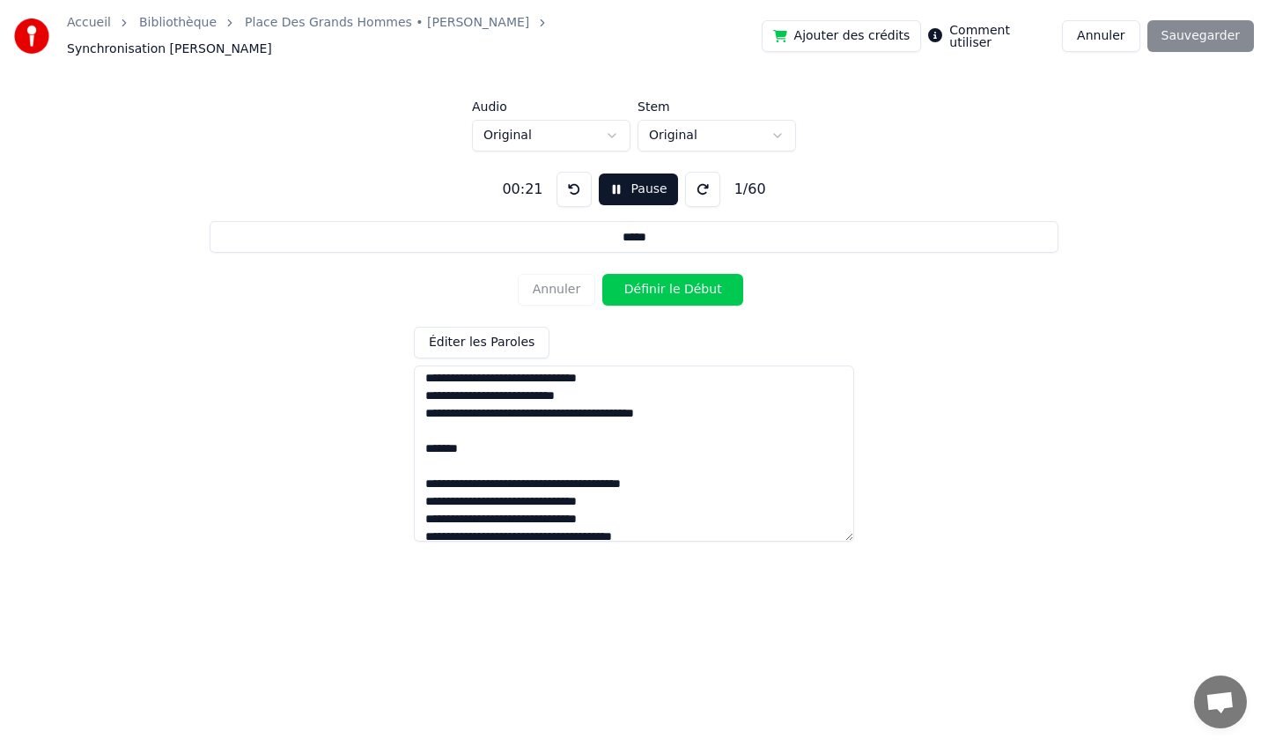
scroll to position [688, 0]
click at [680, 477] on textarea at bounding box center [634, 453] width 440 height 176
click at [755, 480] on textarea at bounding box center [634, 453] width 440 height 176
click at [636, 493] on textarea at bounding box center [634, 453] width 440 height 176
click at [612, 513] on textarea at bounding box center [634, 453] width 440 height 176
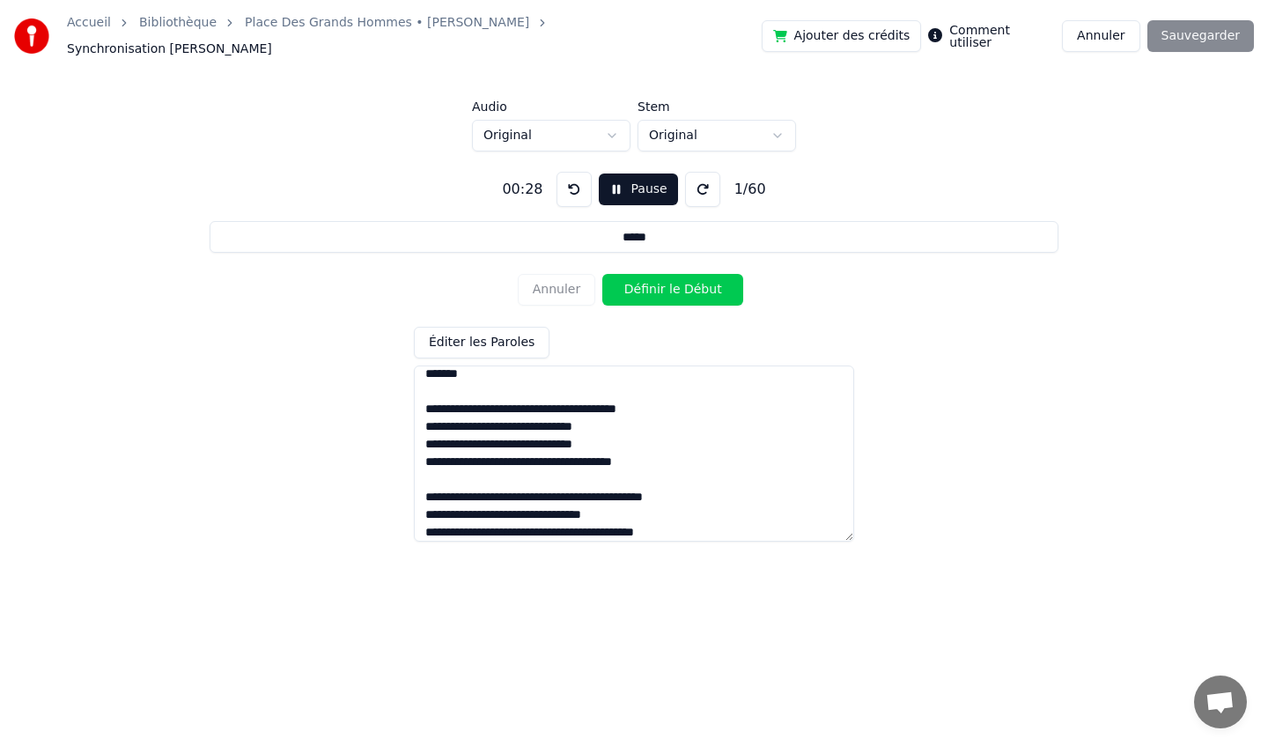
scroll to position [763, 0]
click at [706, 456] on textarea at bounding box center [634, 453] width 440 height 176
click at [733, 486] on textarea at bounding box center [634, 453] width 440 height 176
click at [696, 507] on textarea at bounding box center [634, 453] width 440 height 176
click at [709, 522] on textarea at bounding box center [634, 453] width 440 height 176
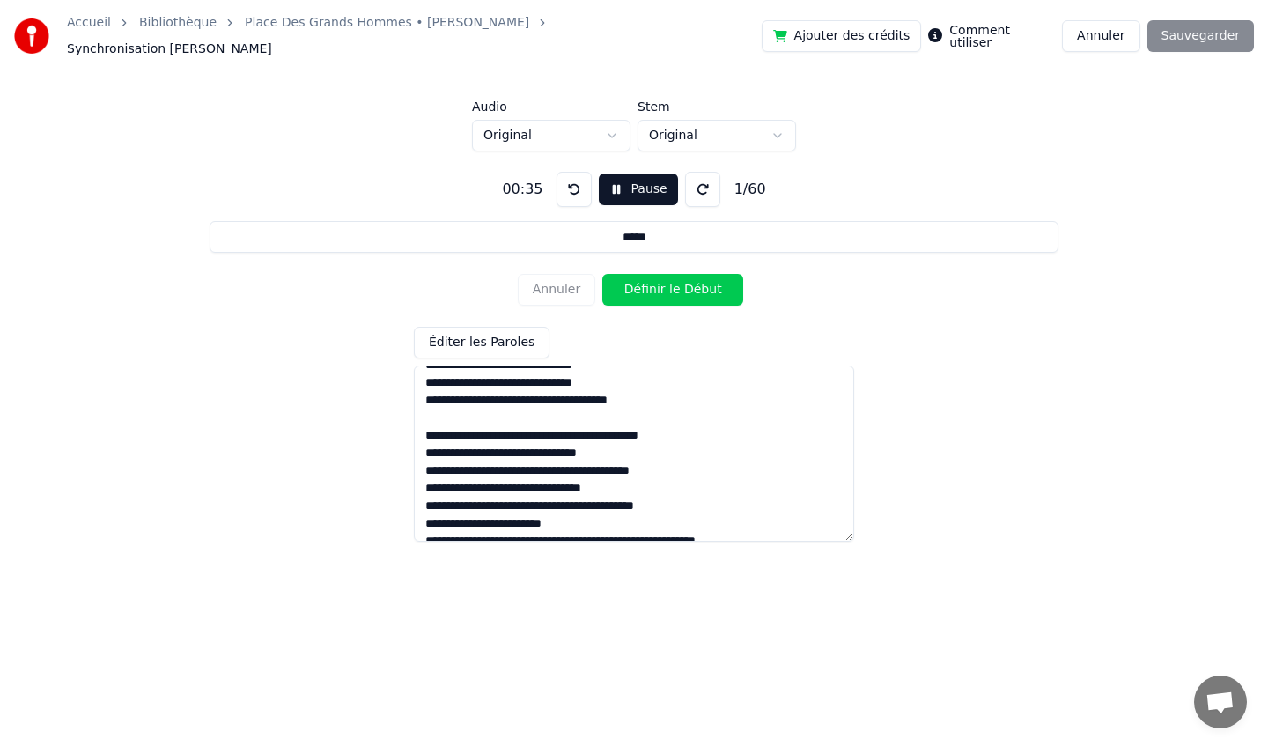
scroll to position [851, 0]
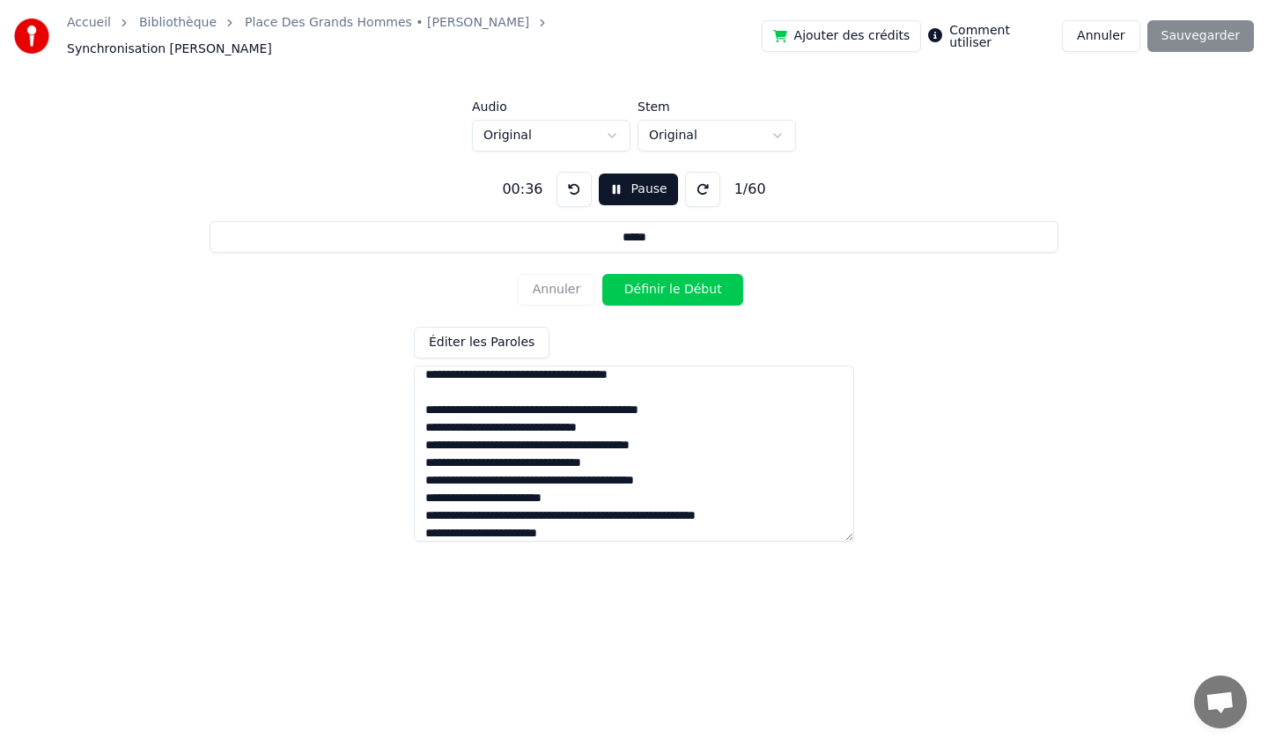
click at [723, 458] on textarea at bounding box center [634, 453] width 440 height 176
click at [708, 468] on textarea at bounding box center [634, 453] width 440 height 176
click at [630, 495] on textarea at bounding box center [634, 453] width 440 height 176
click at [786, 502] on textarea at bounding box center [634, 453] width 440 height 176
click at [630, 524] on textarea at bounding box center [634, 453] width 440 height 176
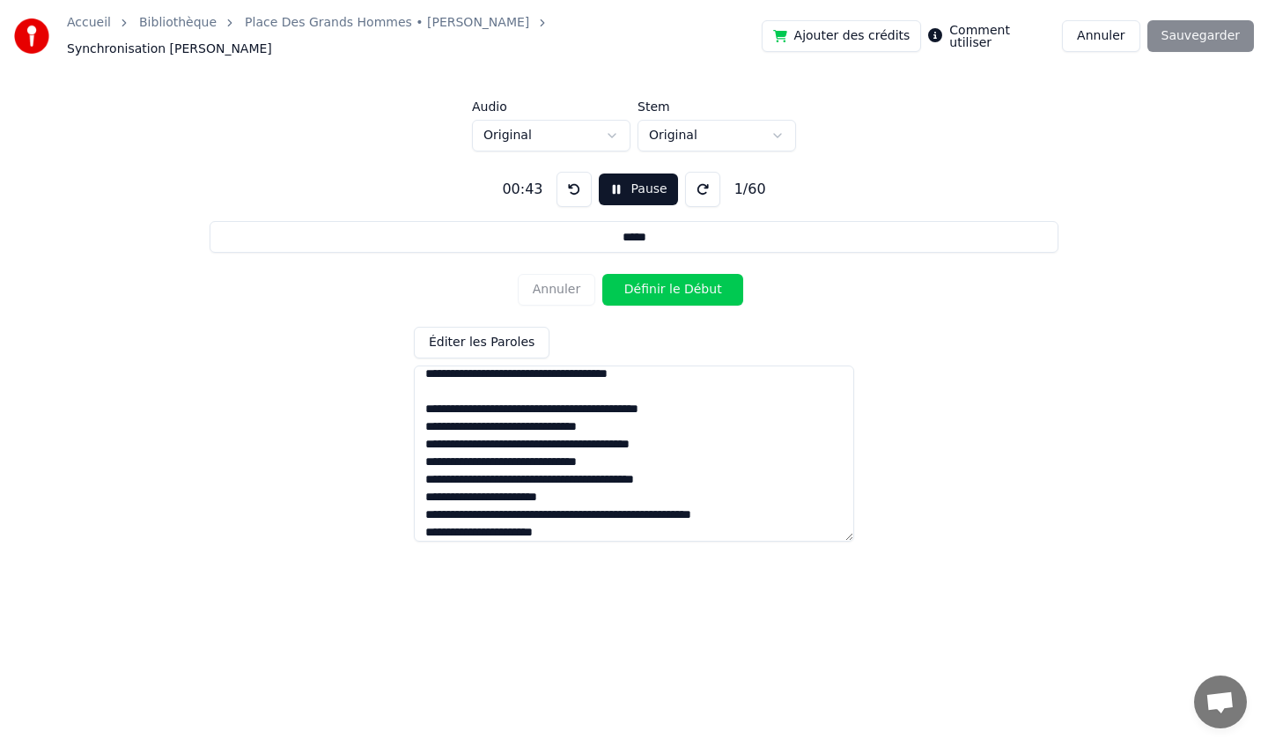
scroll to position [925, 0]
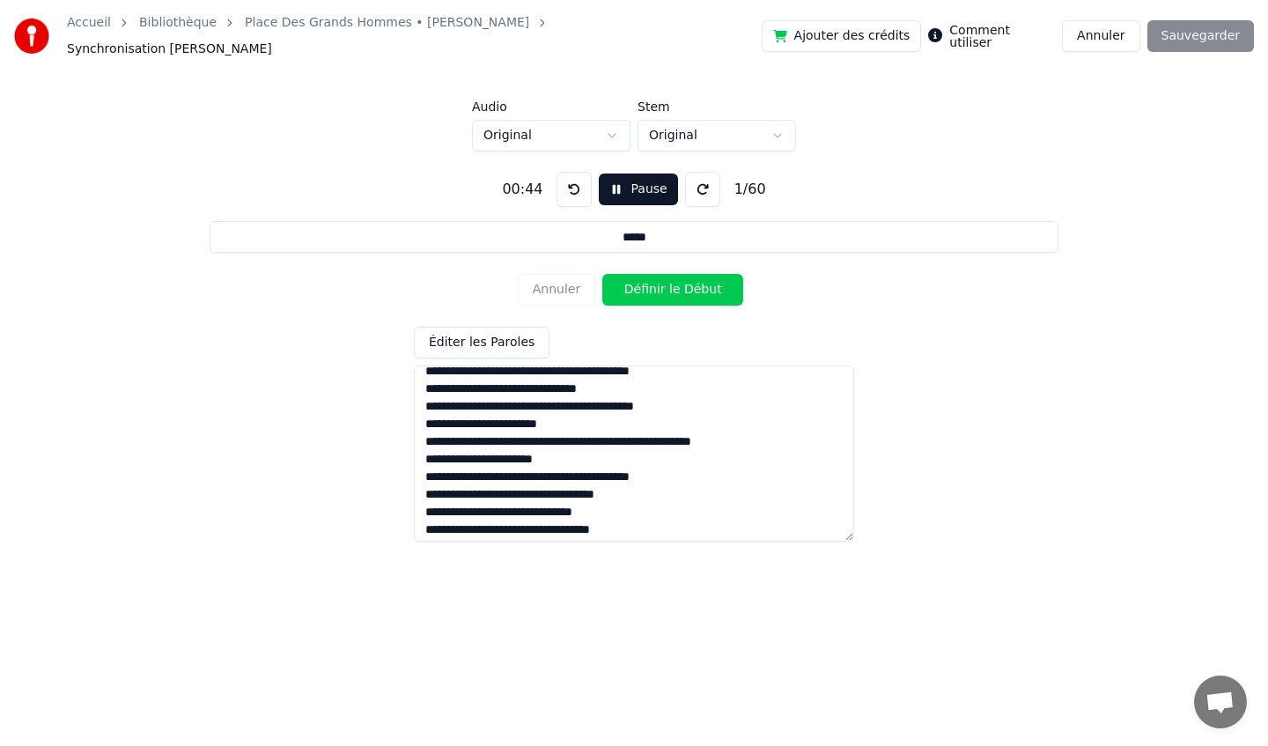
click at [724, 473] on textarea at bounding box center [634, 453] width 440 height 176
click at [658, 488] on textarea at bounding box center [634, 453] width 440 height 176
click at [623, 506] on textarea at bounding box center [634, 453] width 440 height 176
click at [629, 520] on textarea at bounding box center [634, 453] width 440 height 176
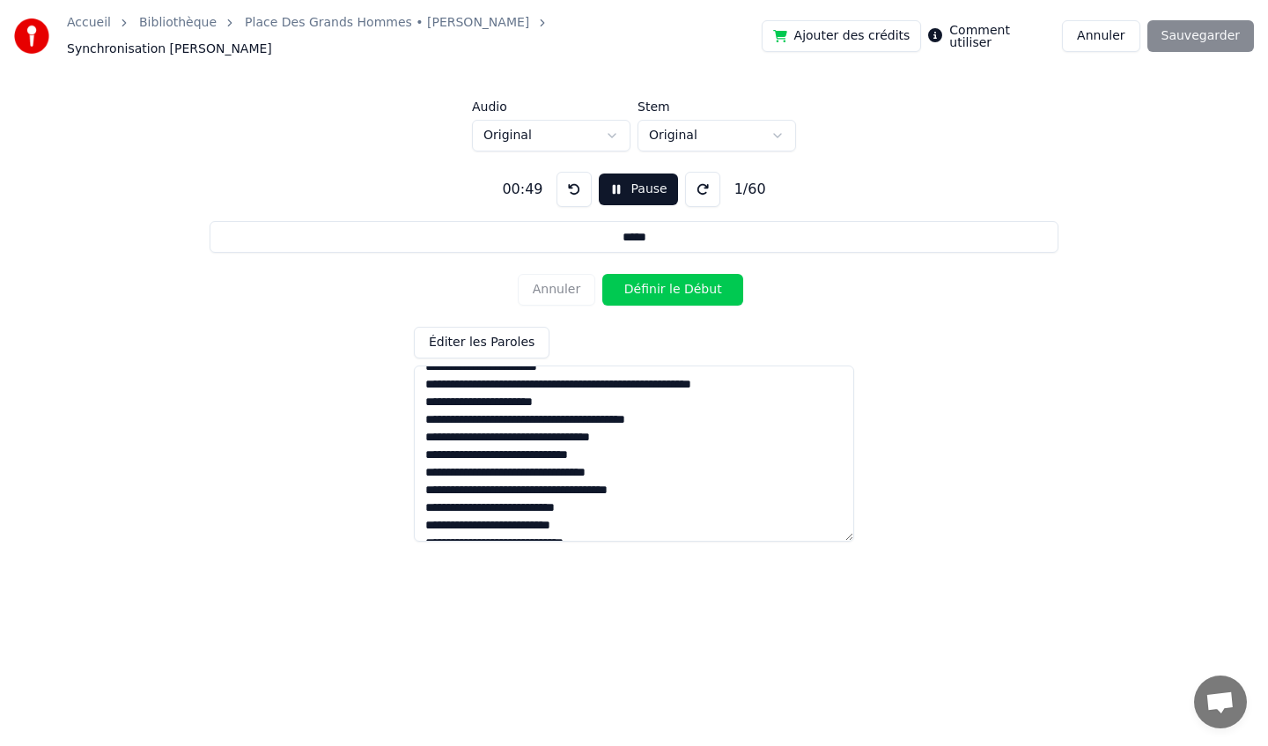
scroll to position [984, 0]
click at [686, 486] on textarea at bounding box center [634, 453] width 440 height 176
click at [620, 495] on textarea at bounding box center [634, 453] width 440 height 176
click at [641, 512] on textarea at bounding box center [634, 453] width 440 height 176
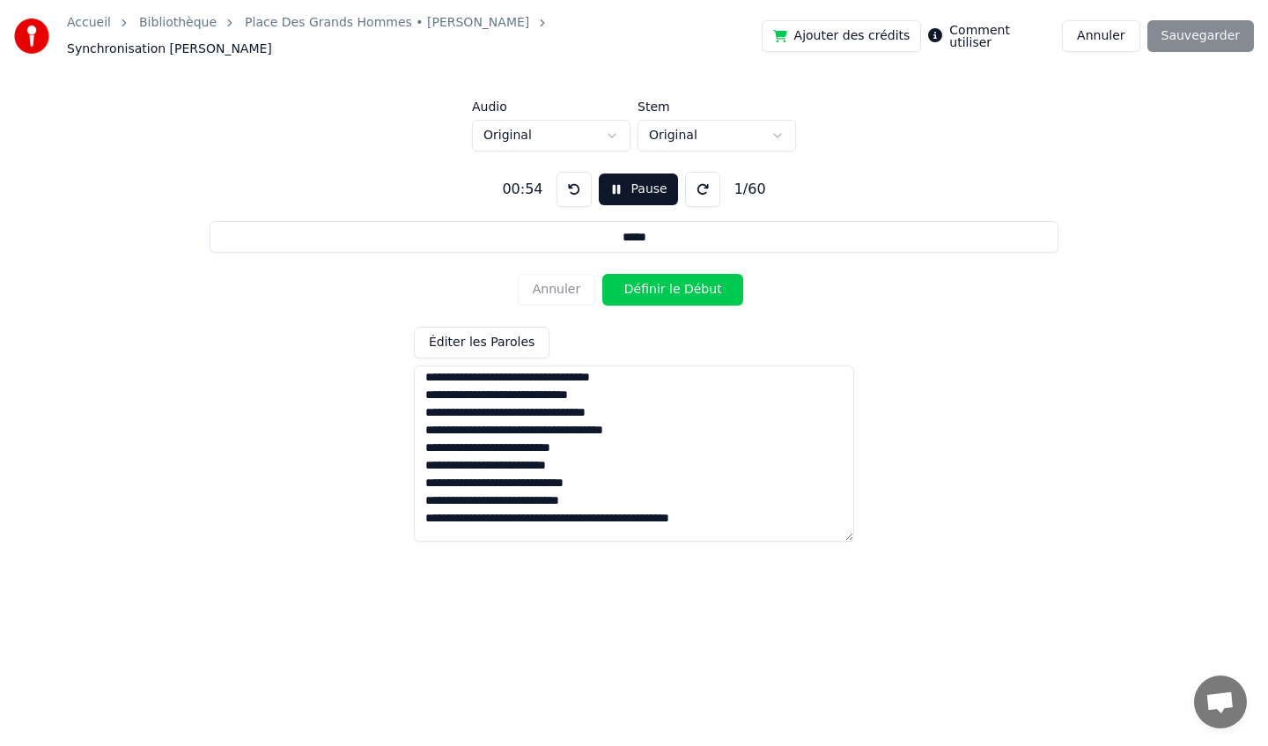
scroll to position [1045, 0]
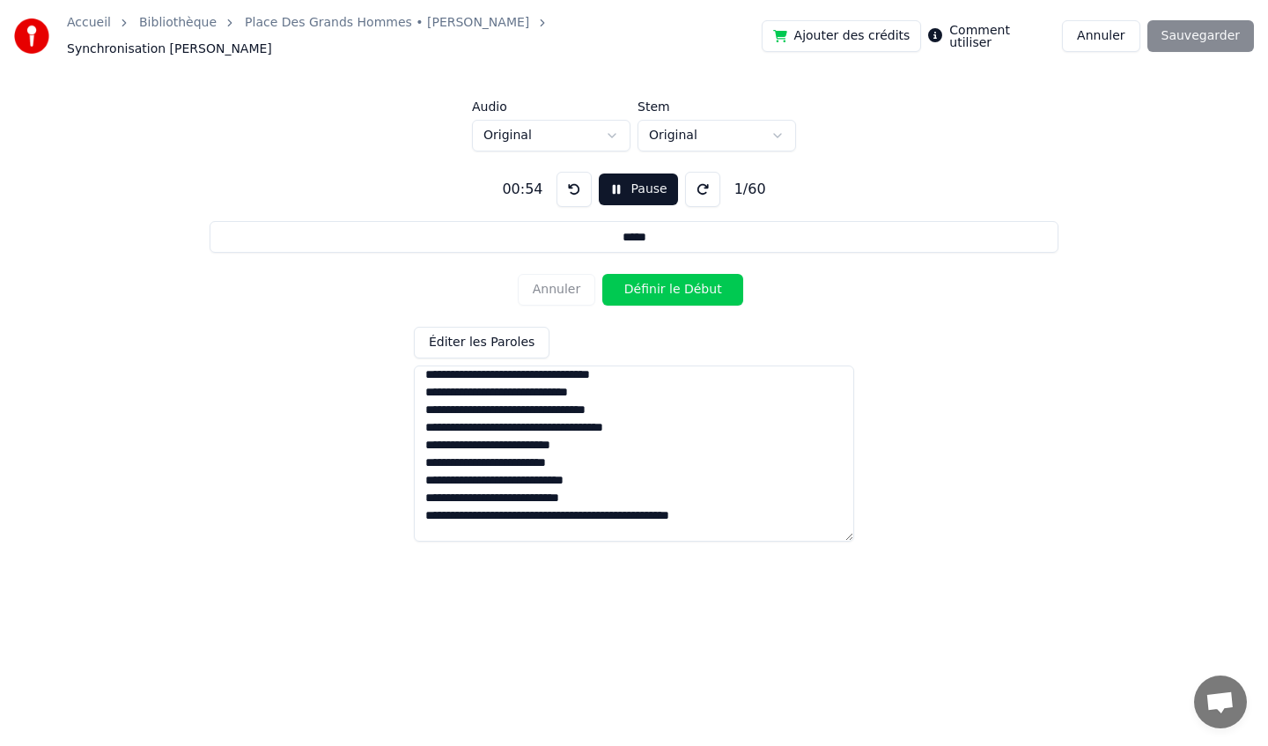
click at [635, 472] on textarea at bounding box center [634, 453] width 440 height 176
click at [612, 456] on textarea at bounding box center [634, 453] width 440 height 176
click at [618, 473] on textarea at bounding box center [634, 453] width 440 height 176
click at [629, 493] on textarea at bounding box center [634, 453] width 440 height 176
click at [723, 511] on textarea at bounding box center [634, 453] width 440 height 176
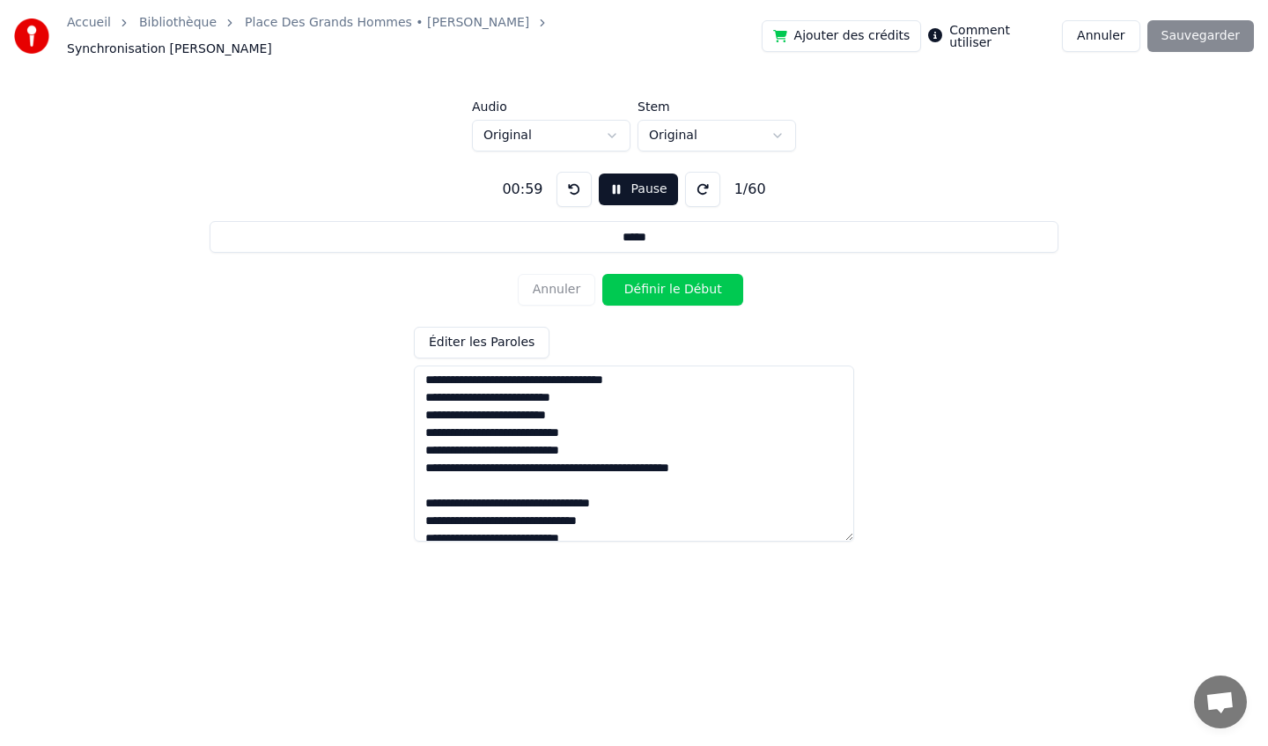
scroll to position [1124, 0]
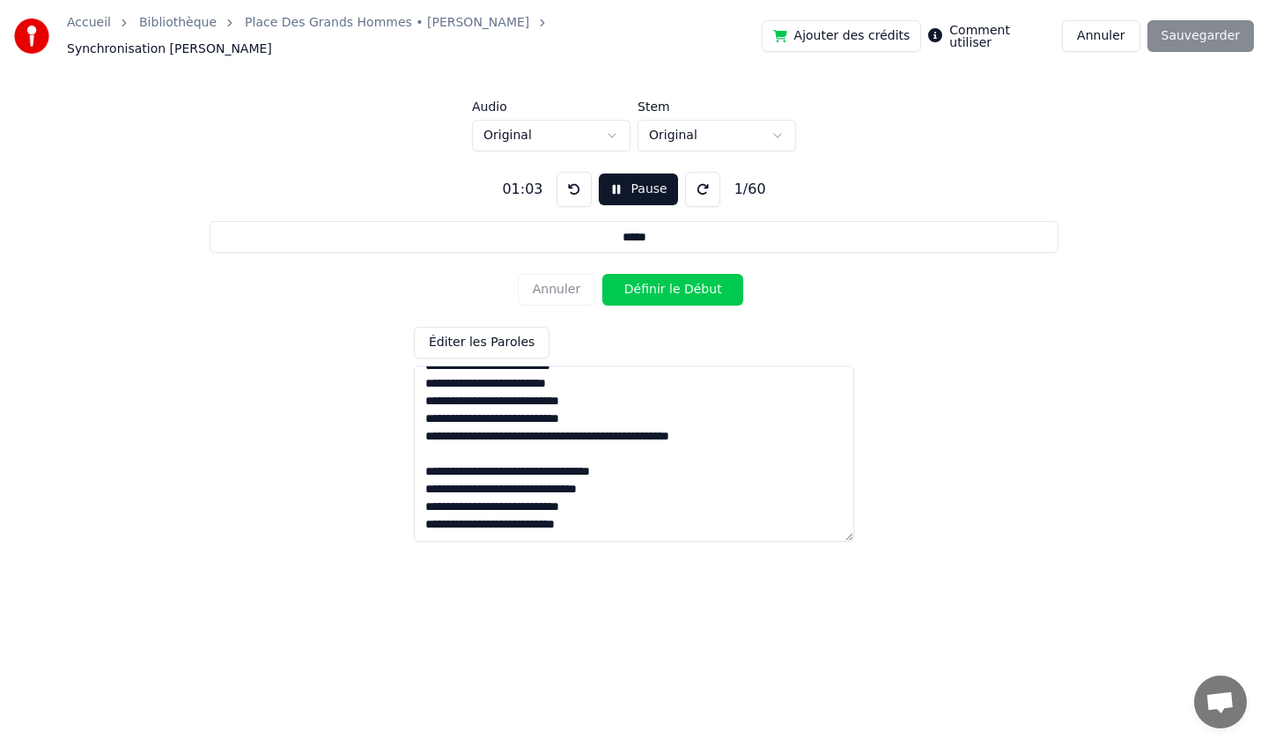
click at [551, 425] on textarea at bounding box center [634, 453] width 440 height 176
click at [620, 425] on textarea at bounding box center [634, 453] width 440 height 176
click at [622, 425] on textarea at bounding box center [634, 453] width 440 height 176
click at [620, 425] on textarea at bounding box center [634, 453] width 440 height 176
click at [738, 427] on textarea at bounding box center [634, 453] width 440 height 176
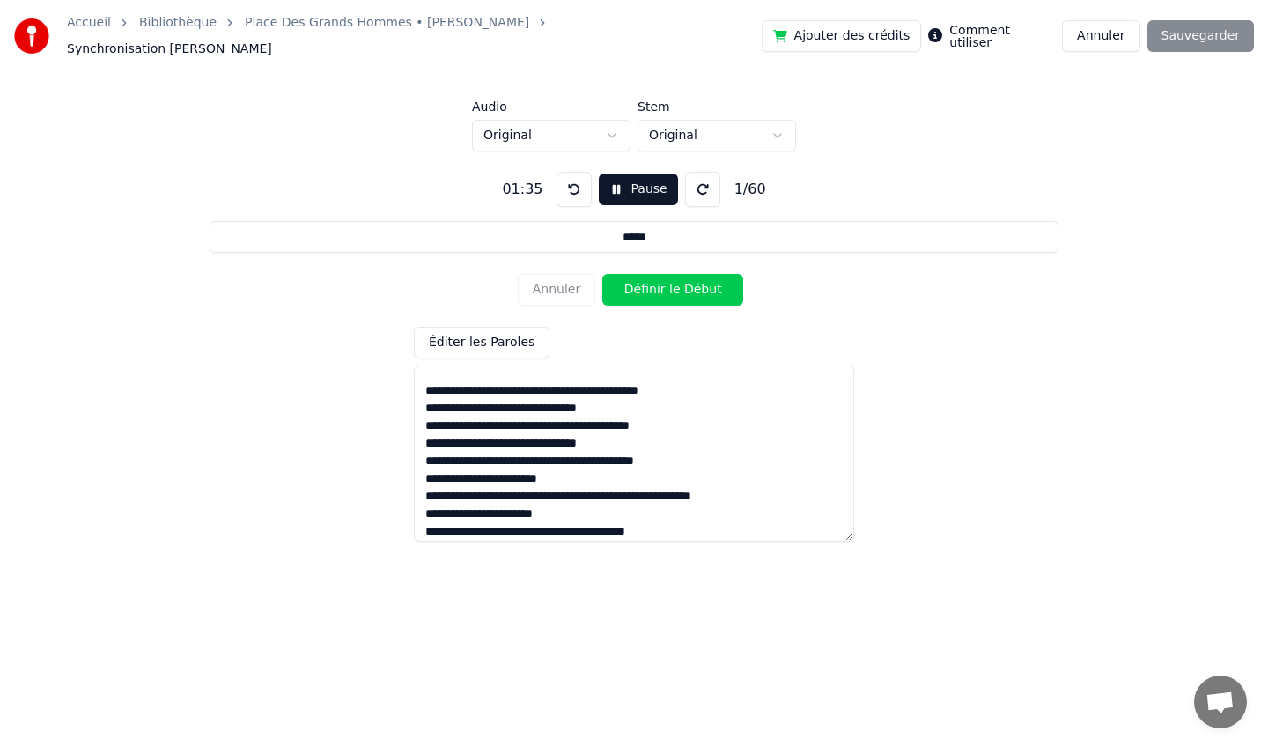
scroll to position [891, 0]
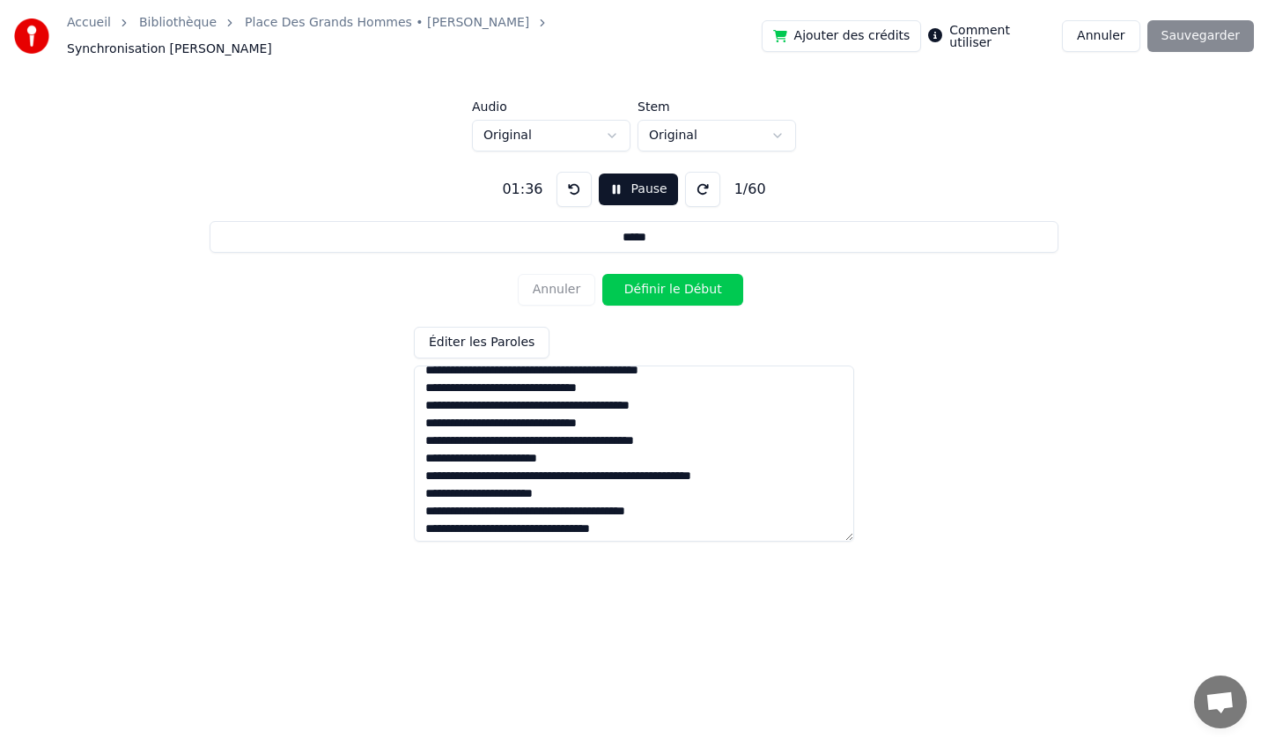
type textarea "**********"
click at [562, 276] on div "Annuler Définir le Début" at bounding box center [634, 290] width 232 height 46
click at [543, 284] on div "Annuler Définir le Début" at bounding box center [634, 290] width 232 height 46
click at [1096, 40] on button "Annuler" at bounding box center [1100, 36] width 77 height 32
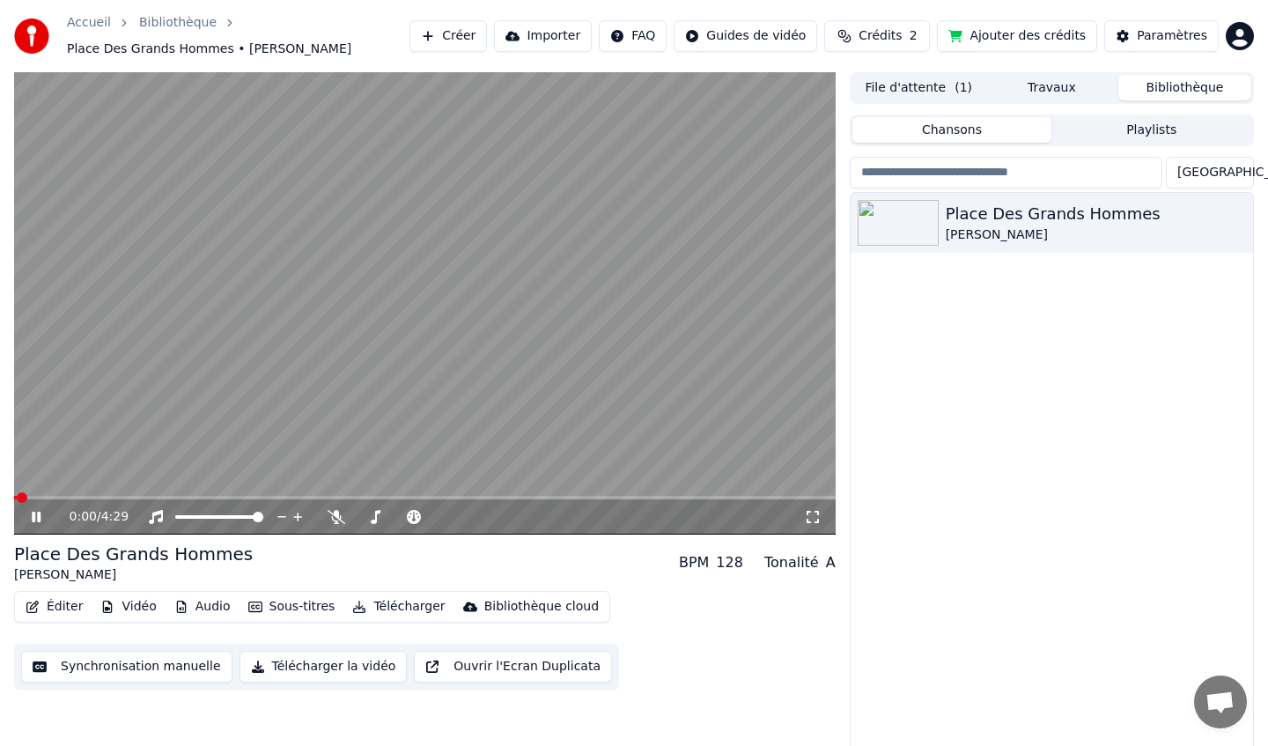
click at [41, 513] on icon at bounding box center [48, 517] width 41 height 14
click at [52, 615] on button "Éditer" at bounding box center [53, 606] width 71 height 25
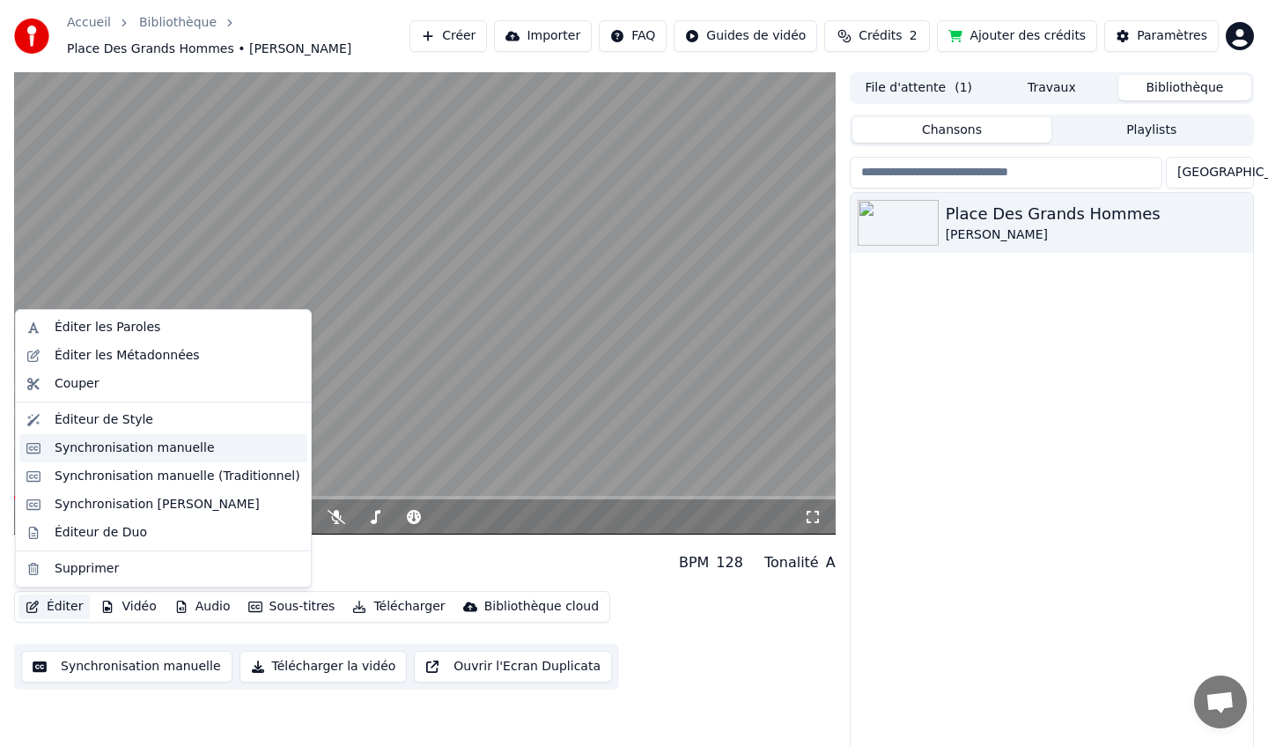
click at [128, 448] on div "Synchronisation manuelle" at bounding box center [135, 448] width 160 height 18
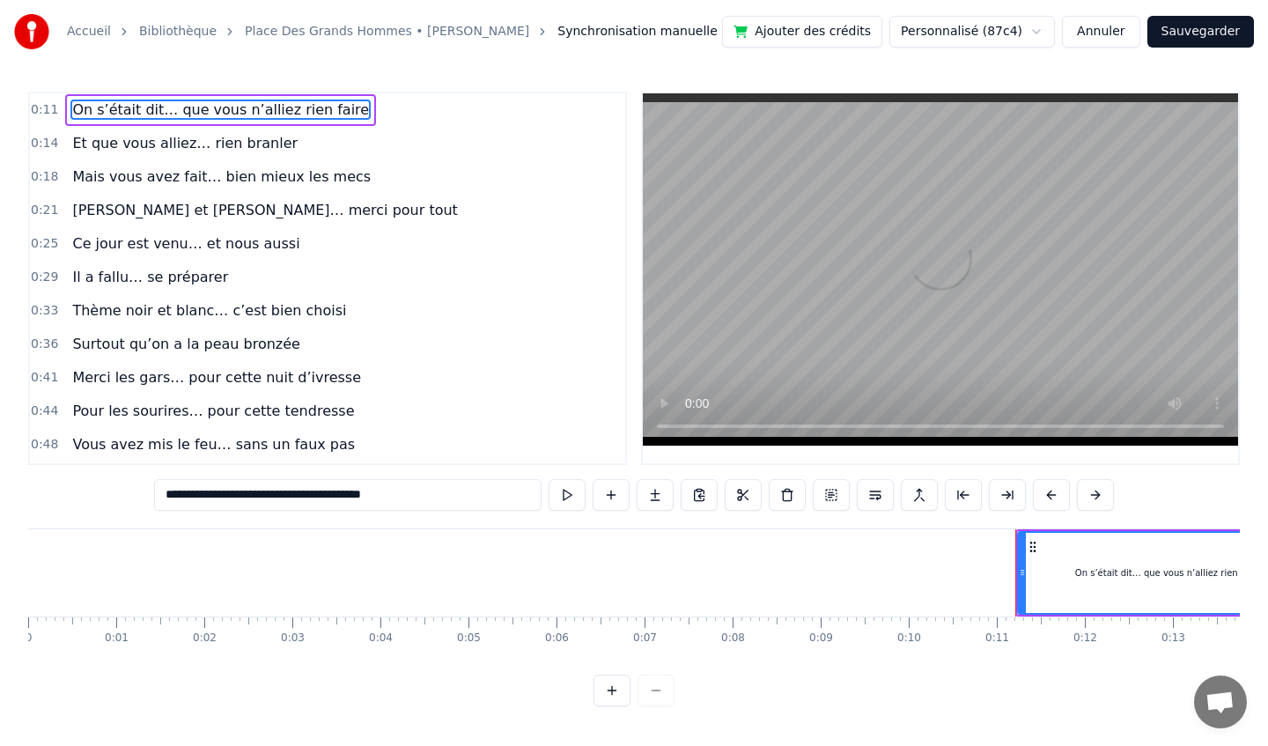
click at [177, 150] on span "Et que vous alliez… rien branler" at bounding box center [184, 143] width 229 height 20
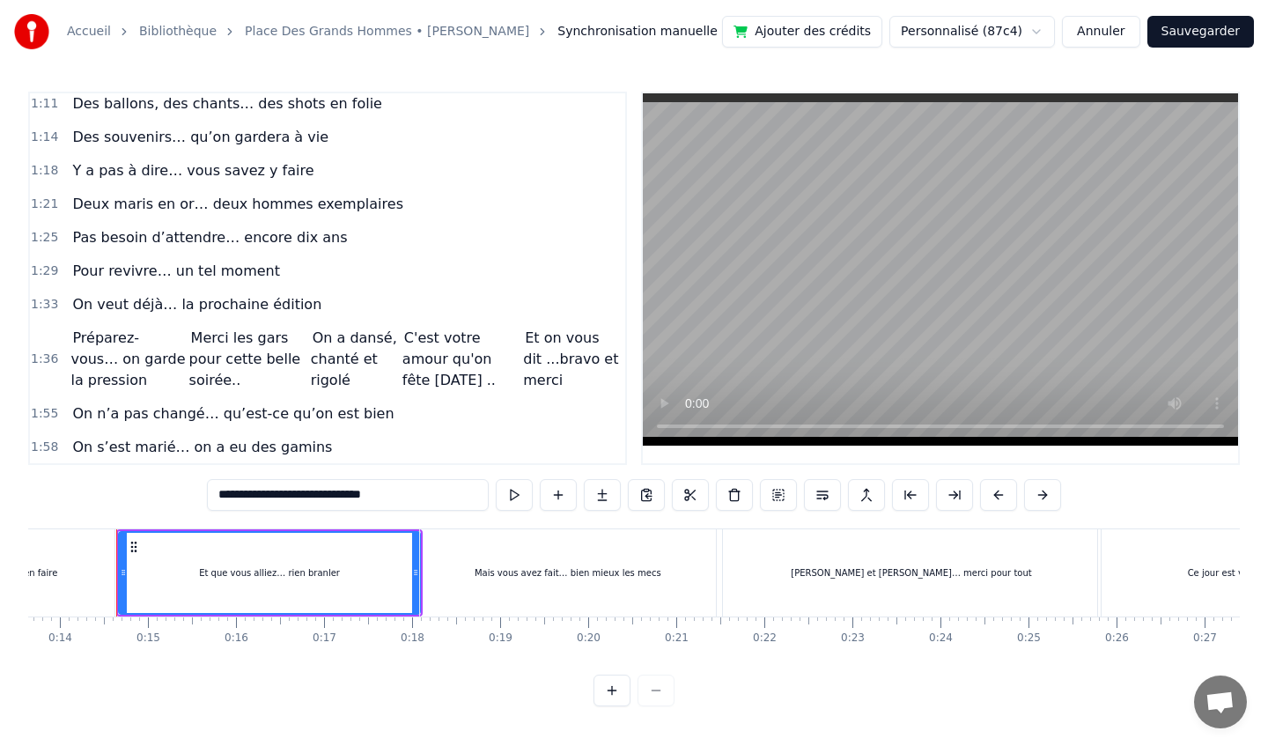
scroll to position [599, 0]
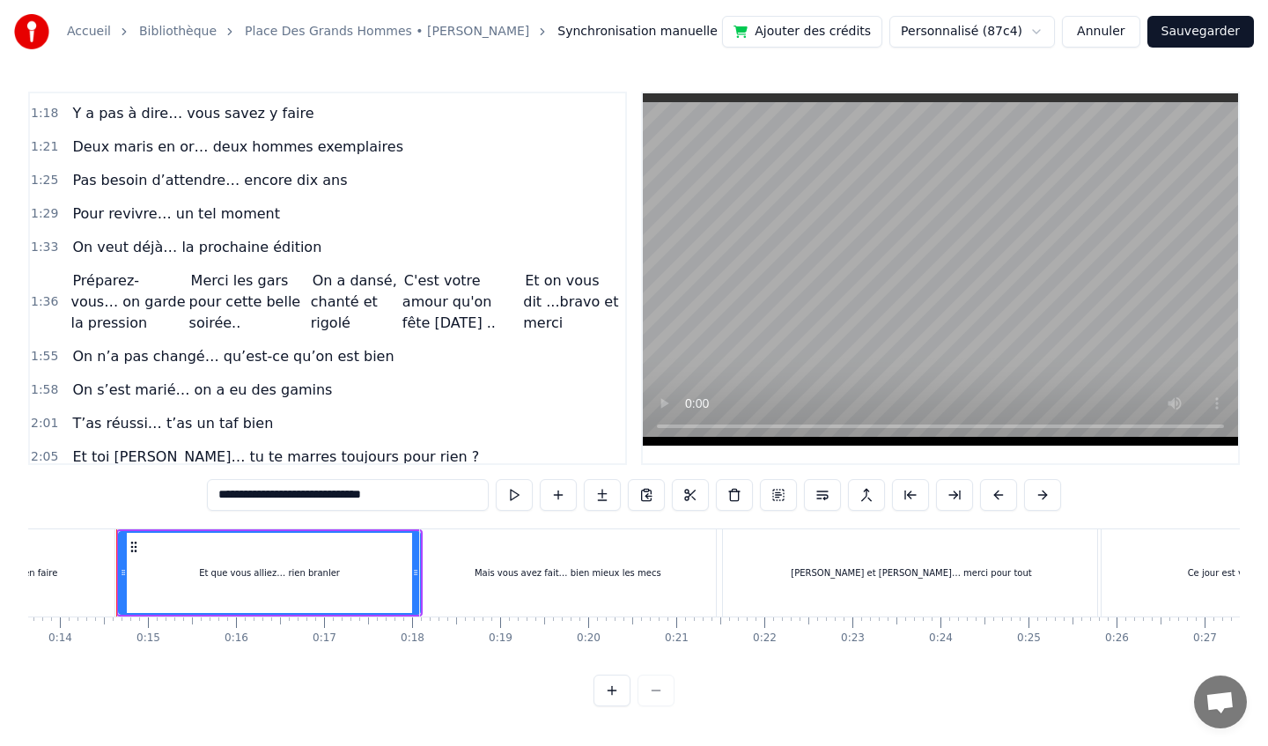
click at [134, 366] on span "On n’a pas changé… qu’est-ce qu’on est bien" at bounding box center [232, 356] width 325 height 21
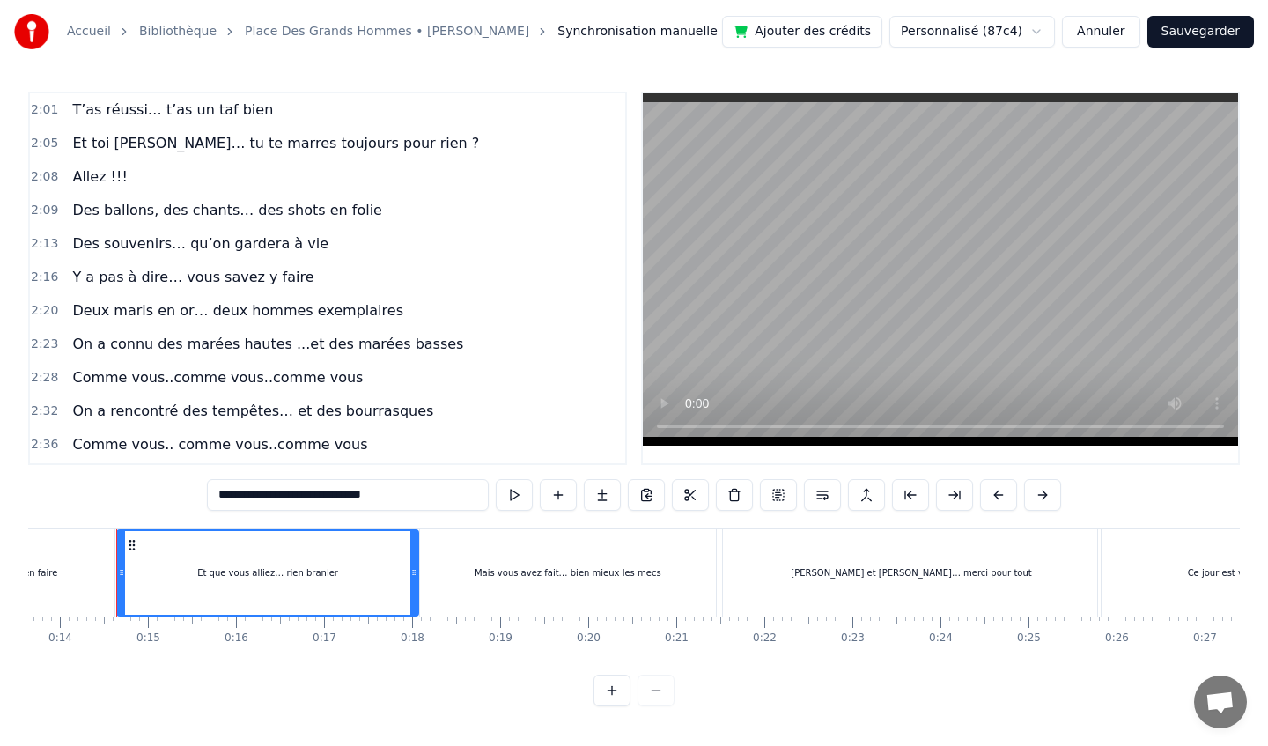
scroll to position [909, 0]
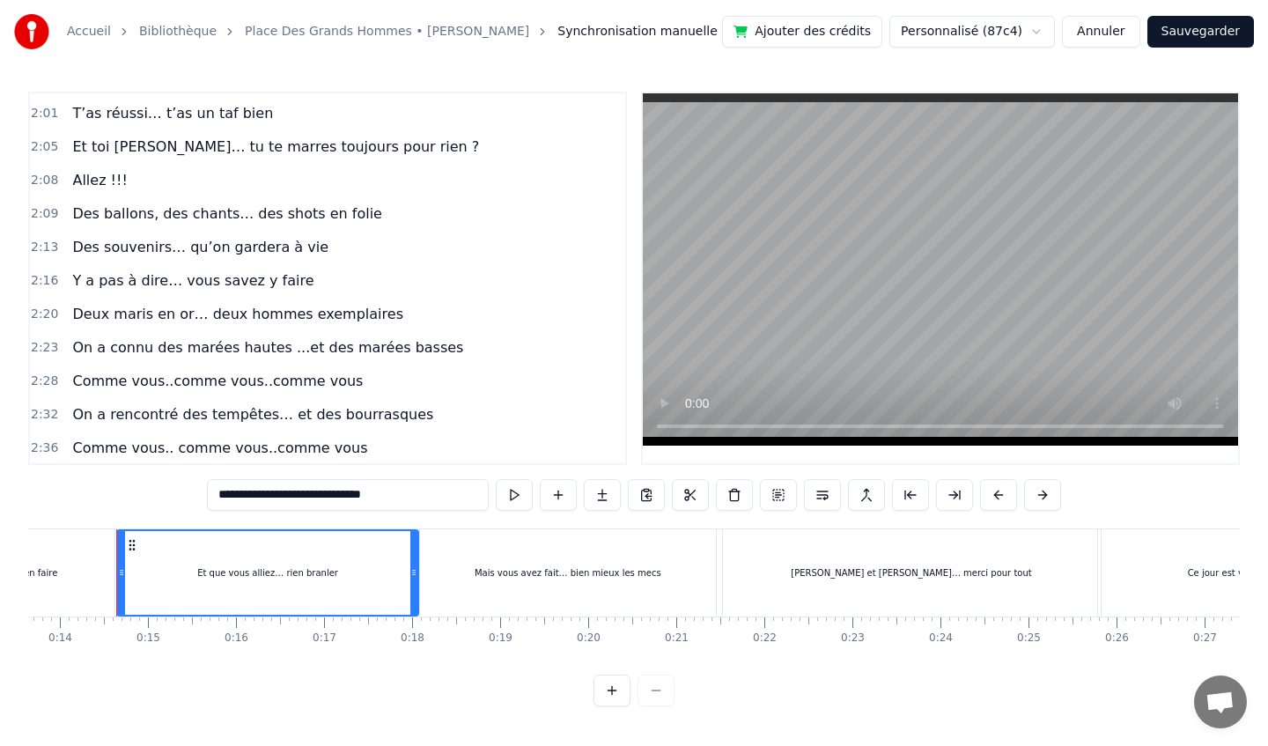
click at [164, 214] on span "Des ballons, des chants… des shots en folie" at bounding box center [226, 213] width 313 height 20
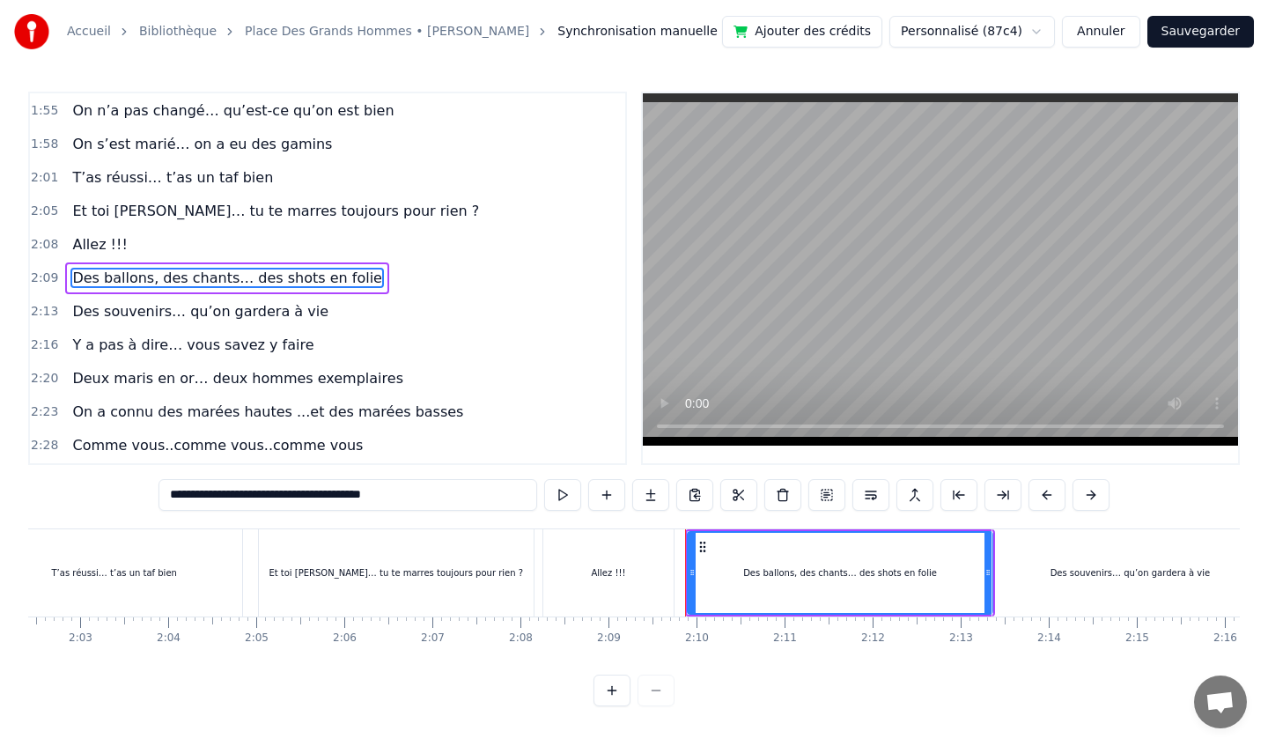
scroll to position [0, 11347]
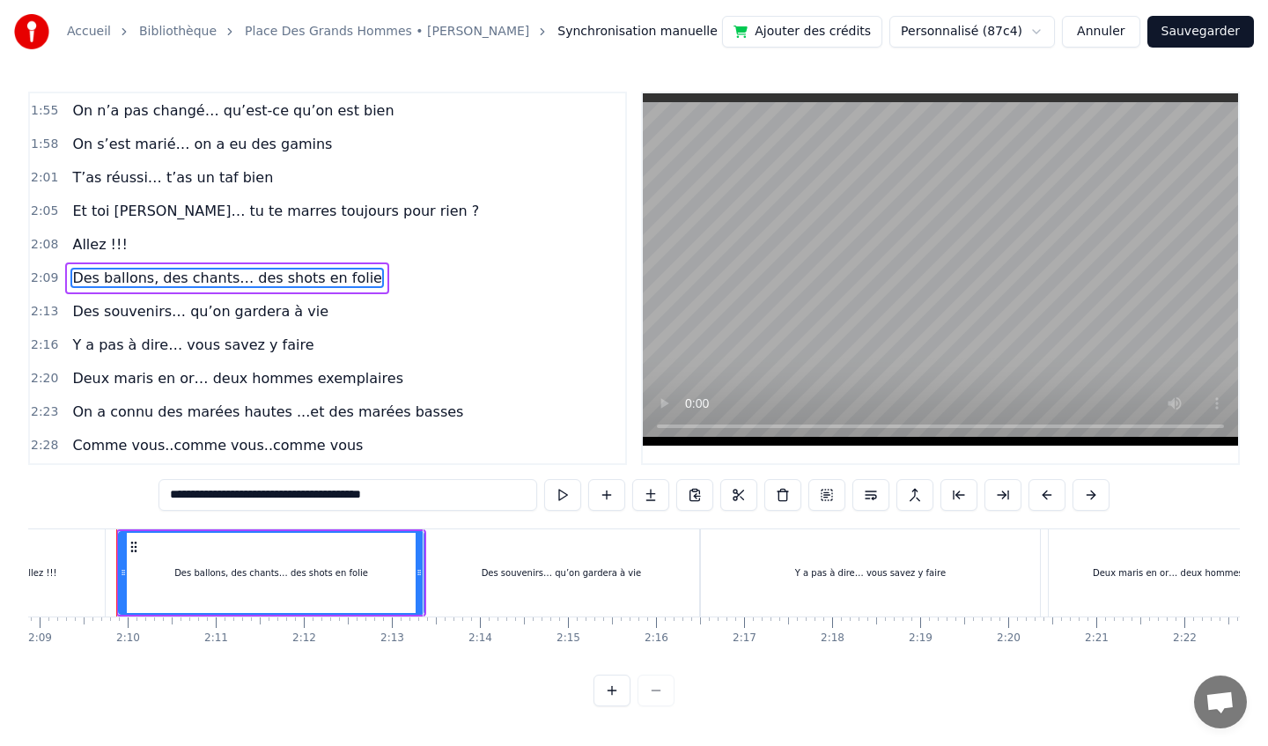
click at [162, 218] on span "Et toi [PERSON_NAME]… tu te marres toujours pour rien ?" at bounding box center [275, 211] width 410 height 20
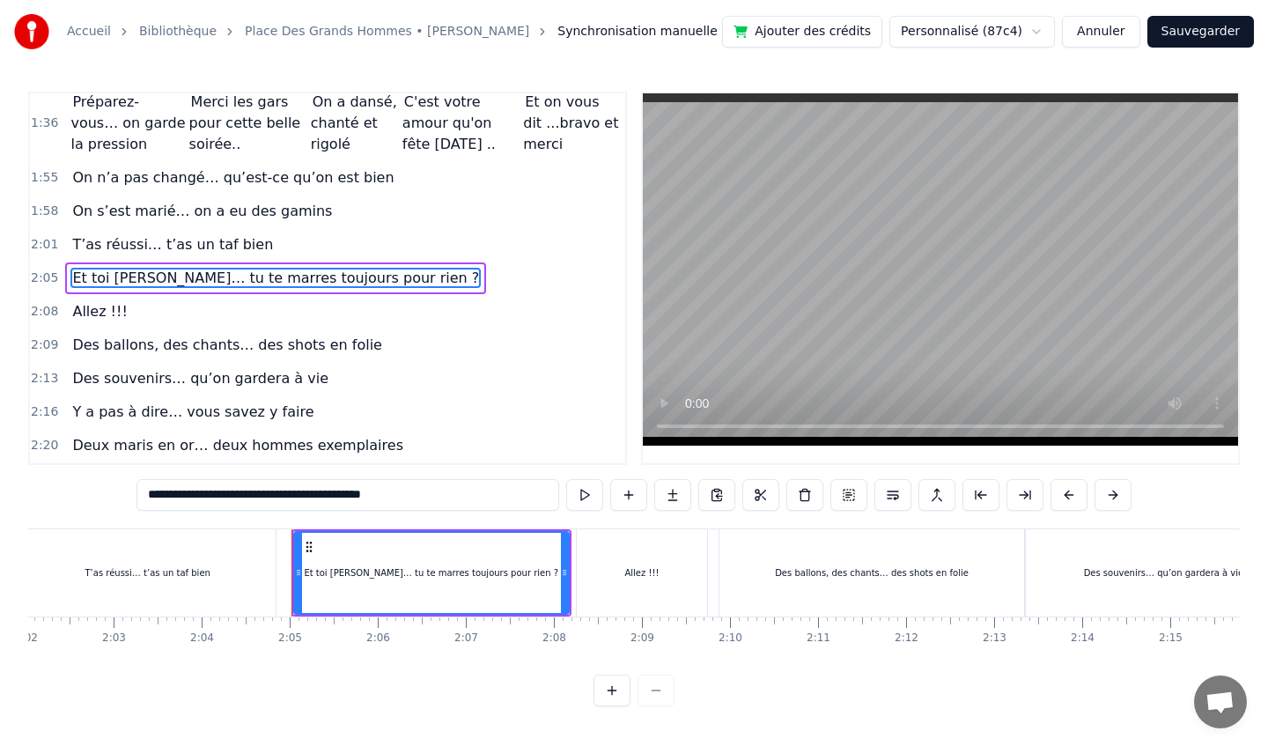
scroll to position [0, 10740]
click at [228, 570] on div "T’as réussi… t’as un taf bien" at bounding box center [153, 572] width 255 height 87
type input "**********"
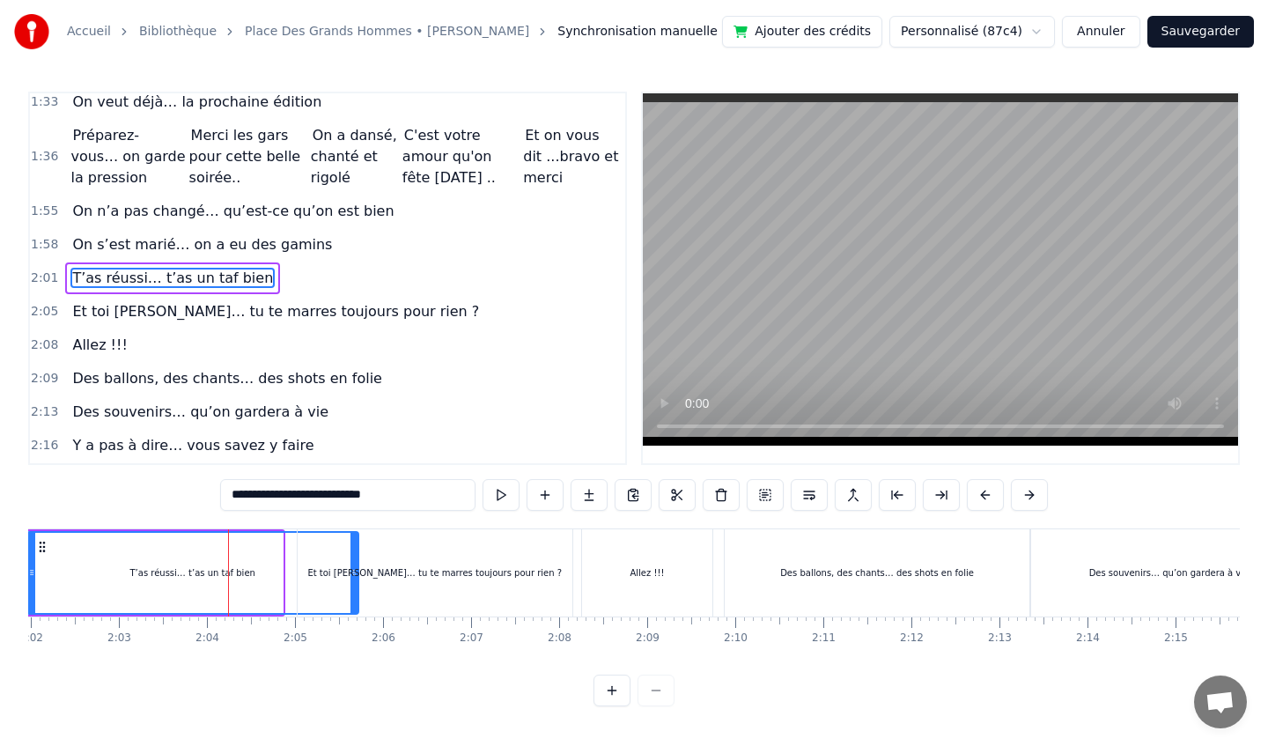
drag, startPoint x: 280, startPoint y: 571, endPoint x: 361, endPoint y: 569, distance: 81.0
click at [361, 569] on div "On s’était dit… que vous n’alliez rien faire Et que vous alliez… rien branler M…" at bounding box center [1134, 572] width 23693 height 88
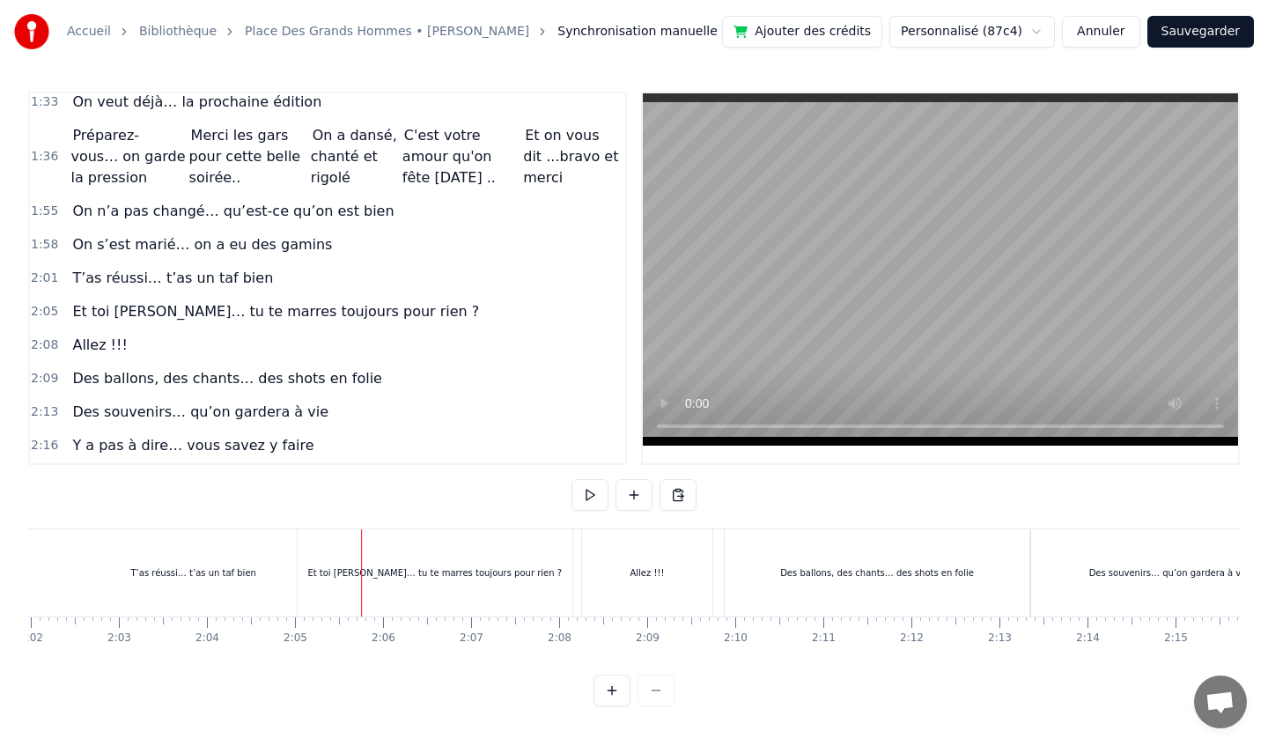
click at [256, 572] on div "T’as réussi… t’as un taf bien" at bounding box center [194, 572] width 336 height 87
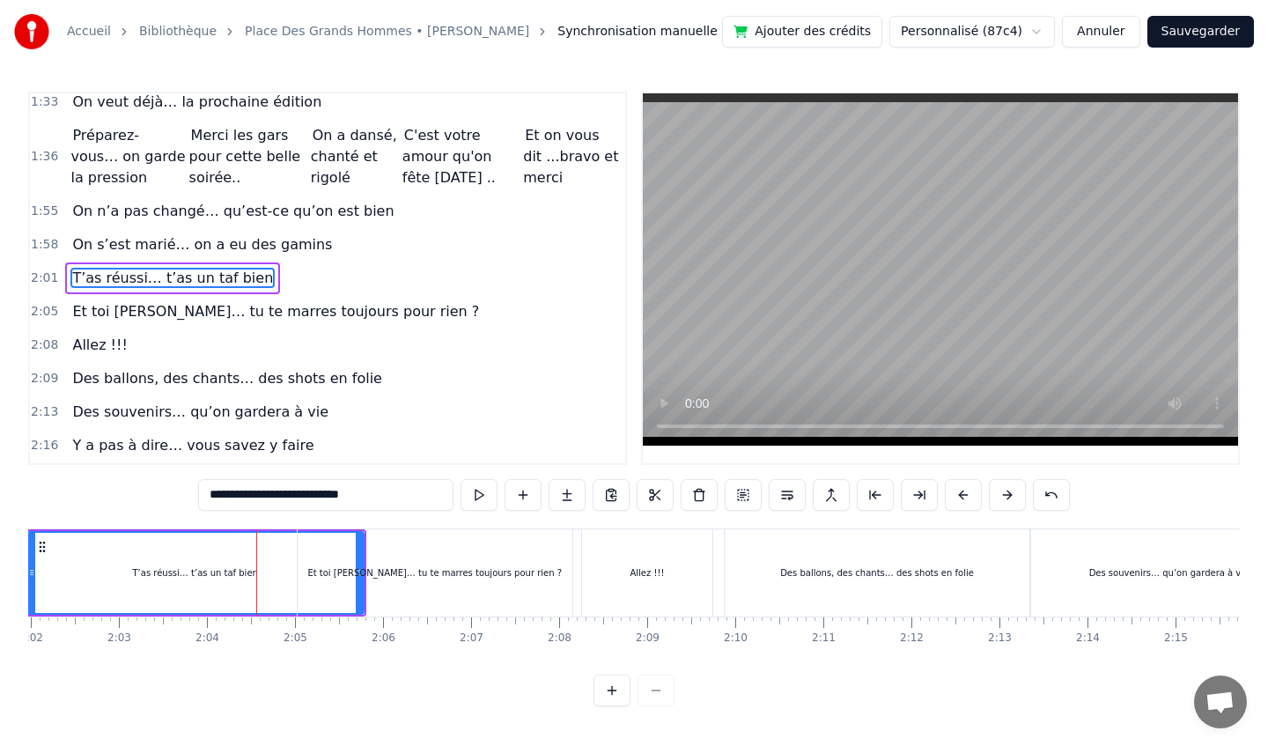
click at [360, 574] on div "Et toi [PERSON_NAME]… tu te marres toujours pour rien ?" at bounding box center [434, 572] width 254 height 13
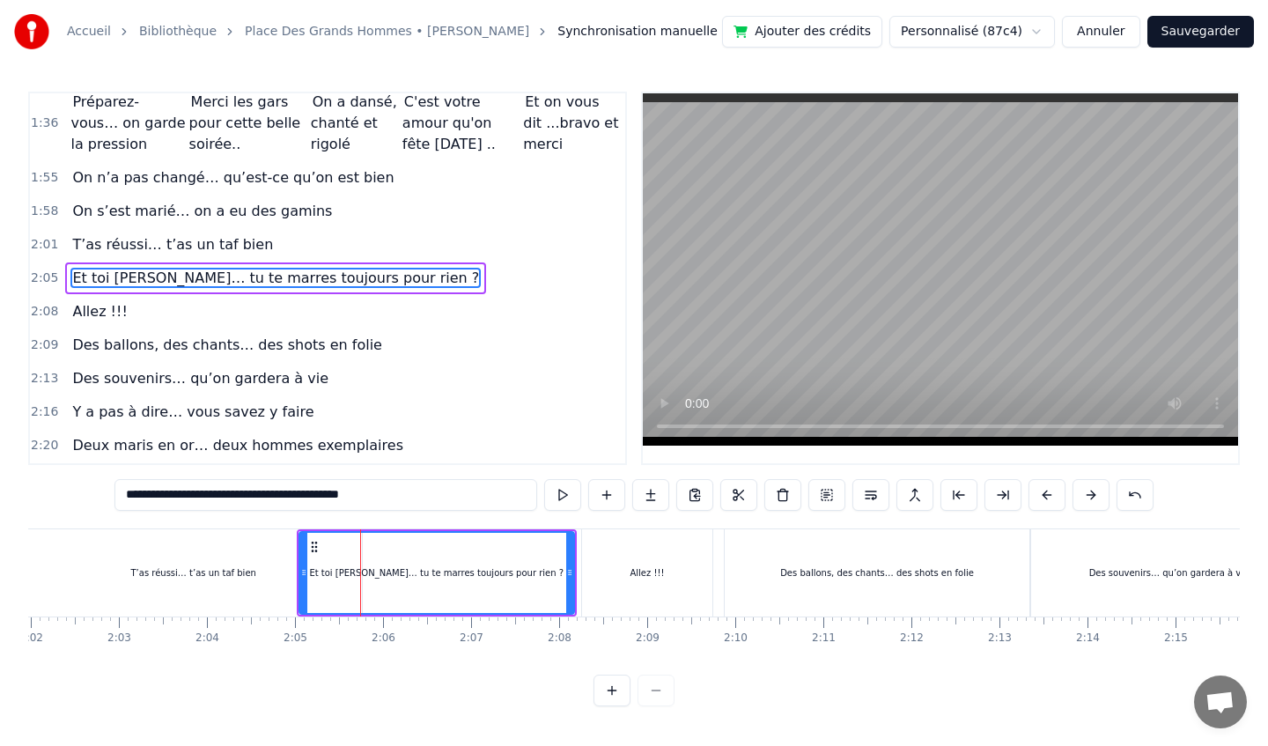
click at [262, 568] on div "T’as réussi… t’as un taf bien" at bounding box center [194, 572] width 336 height 87
type input "**********"
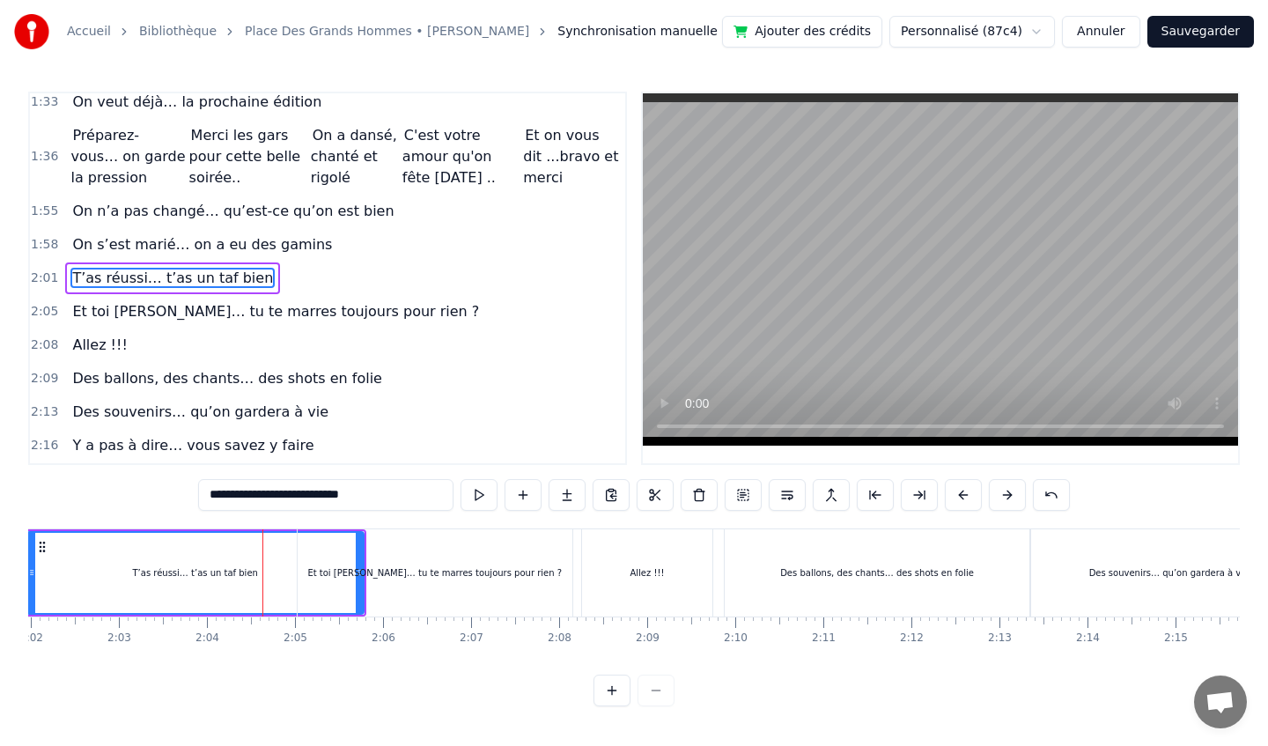
drag, startPoint x: 363, startPoint y: 578, endPoint x: 265, endPoint y: 583, distance: 97.9
click at [265, 583] on div "On s’était dit… que vous n’alliez rien faire Et que vous alliez… rien branler M…" at bounding box center [1134, 572] width 23693 height 88
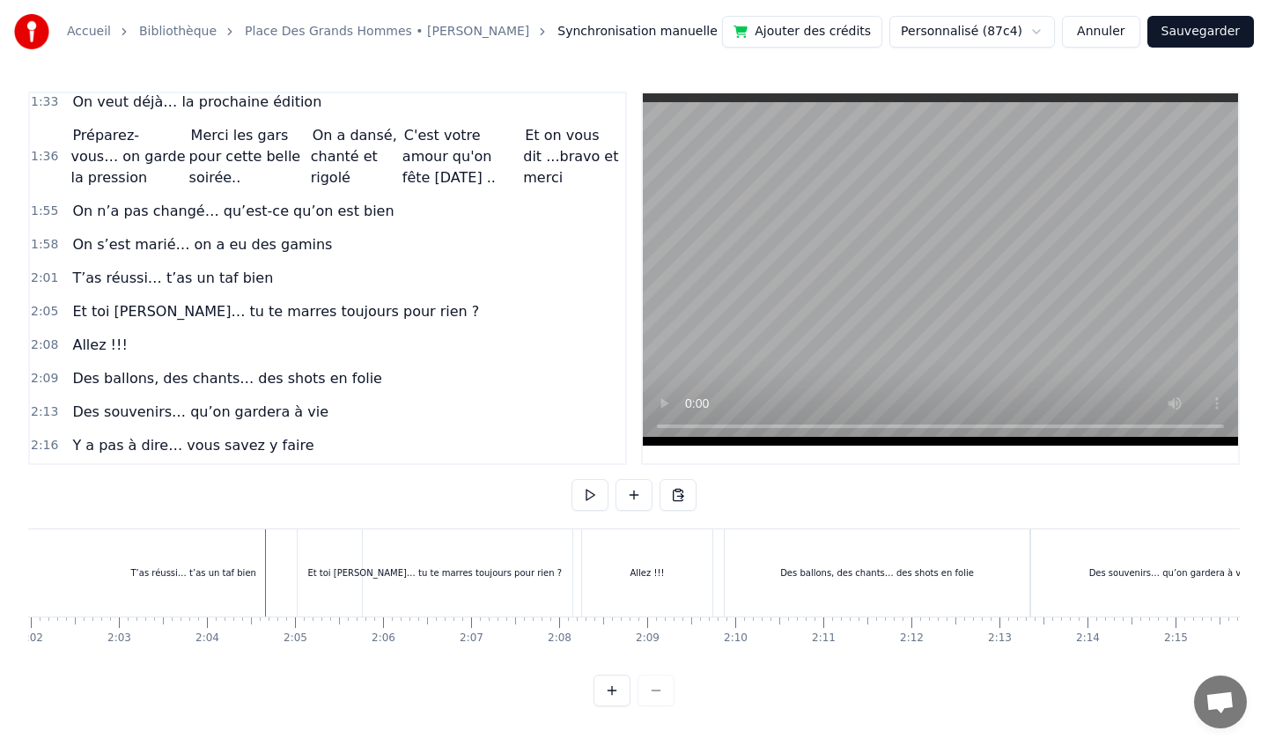
click at [205, 556] on div "T’as réussi… t’as un taf bien" at bounding box center [194, 572] width 336 height 87
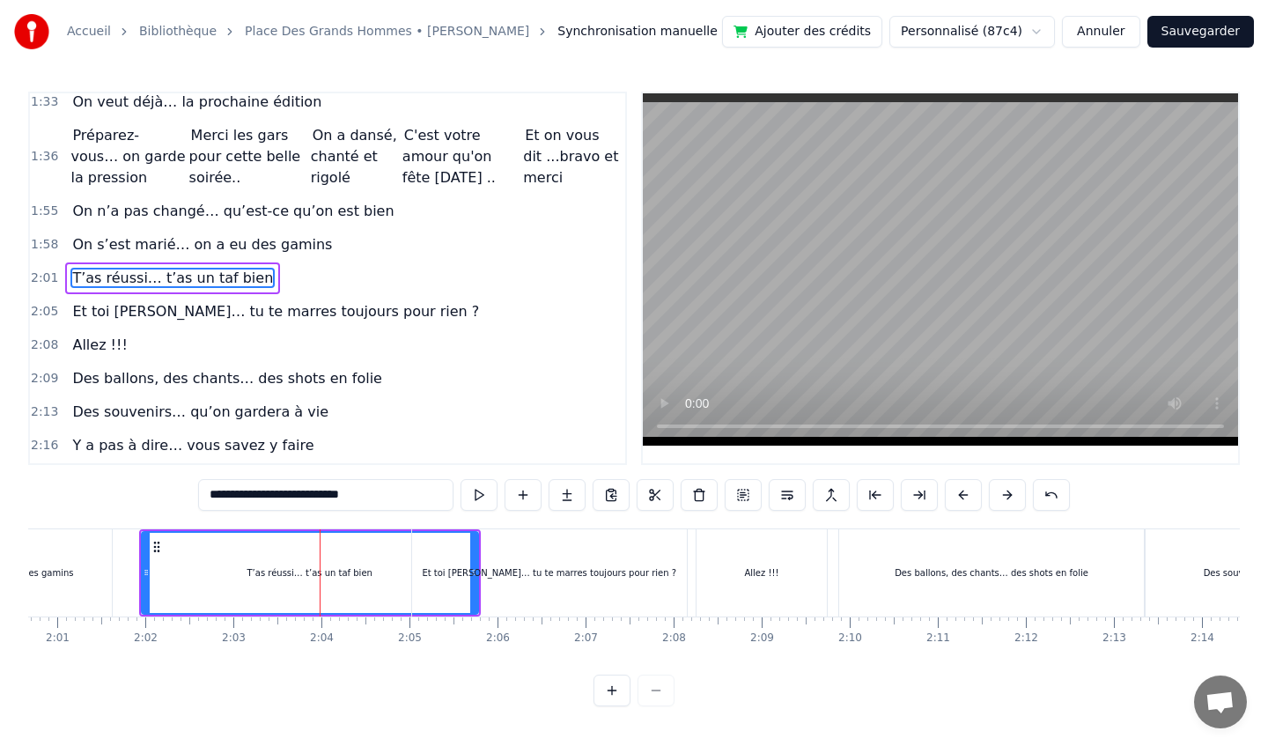
scroll to position [0, 10615]
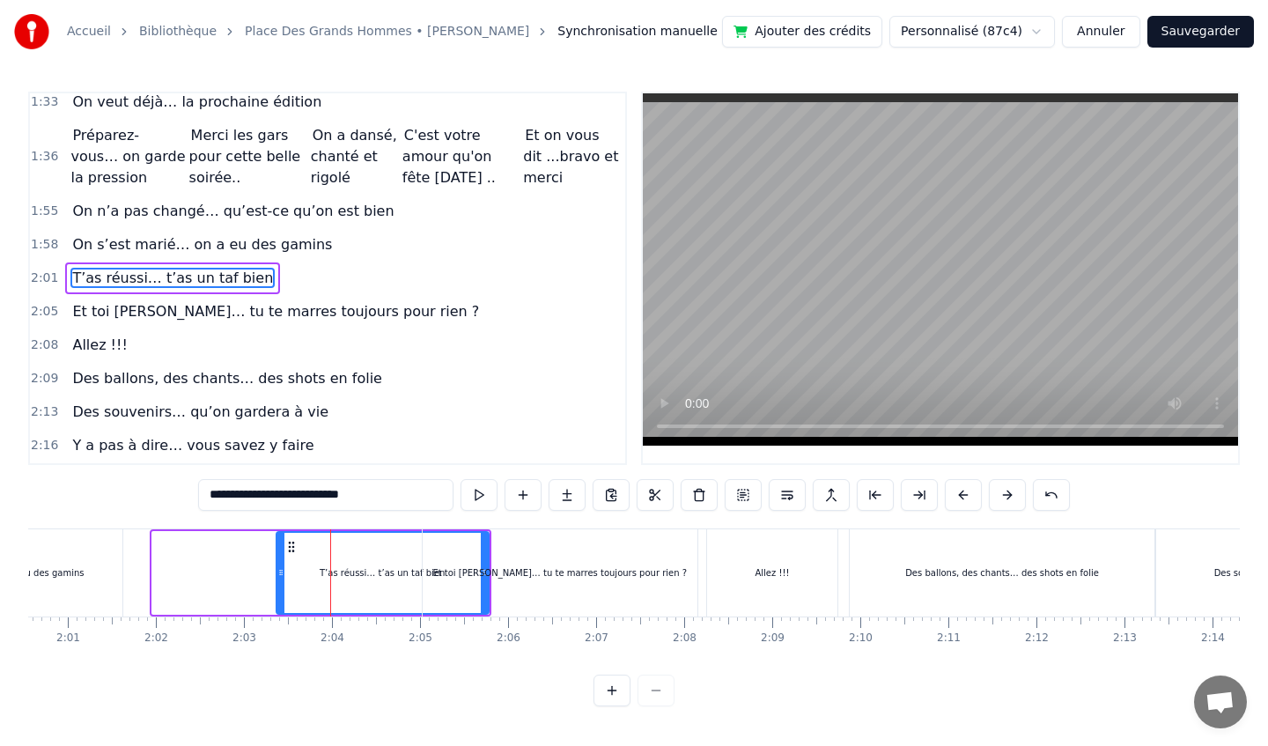
drag, startPoint x: 154, startPoint y: 572, endPoint x: 288, endPoint y: 572, distance: 133.8
click at [278, 571] on icon at bounding box center [280, 572] width 7 height 14
drag, startPoint x: 485, startPoint y: 572, endPoint x: 421, endPoint y: 571, distance: 64.3
click at [422, 571] on div "Et toi [PERSON_NAME]… tu te marres toujours pour rien ?" at bounding box center [560, 572] width 276 height 87
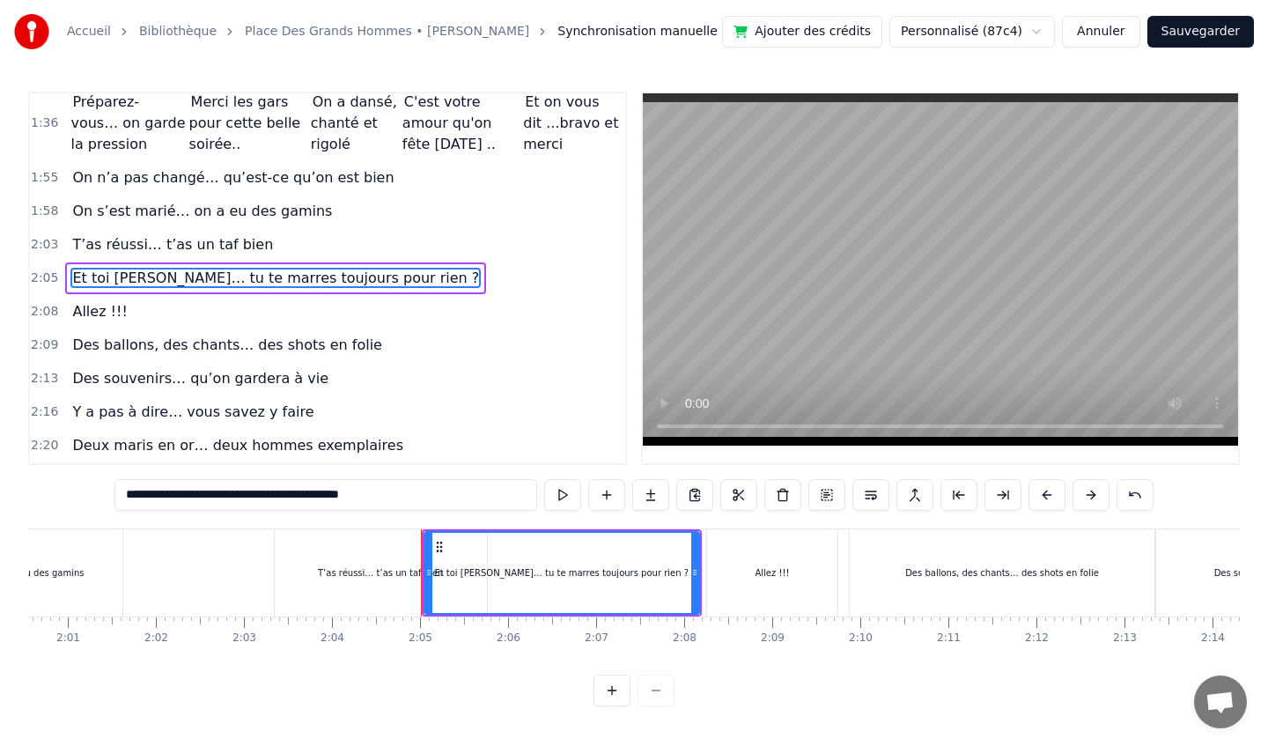
click at [347, 559] on div "T’as réussi… t’as un taf bien" at bounding box center [381, 572] width 212 height 87
type input "**********"
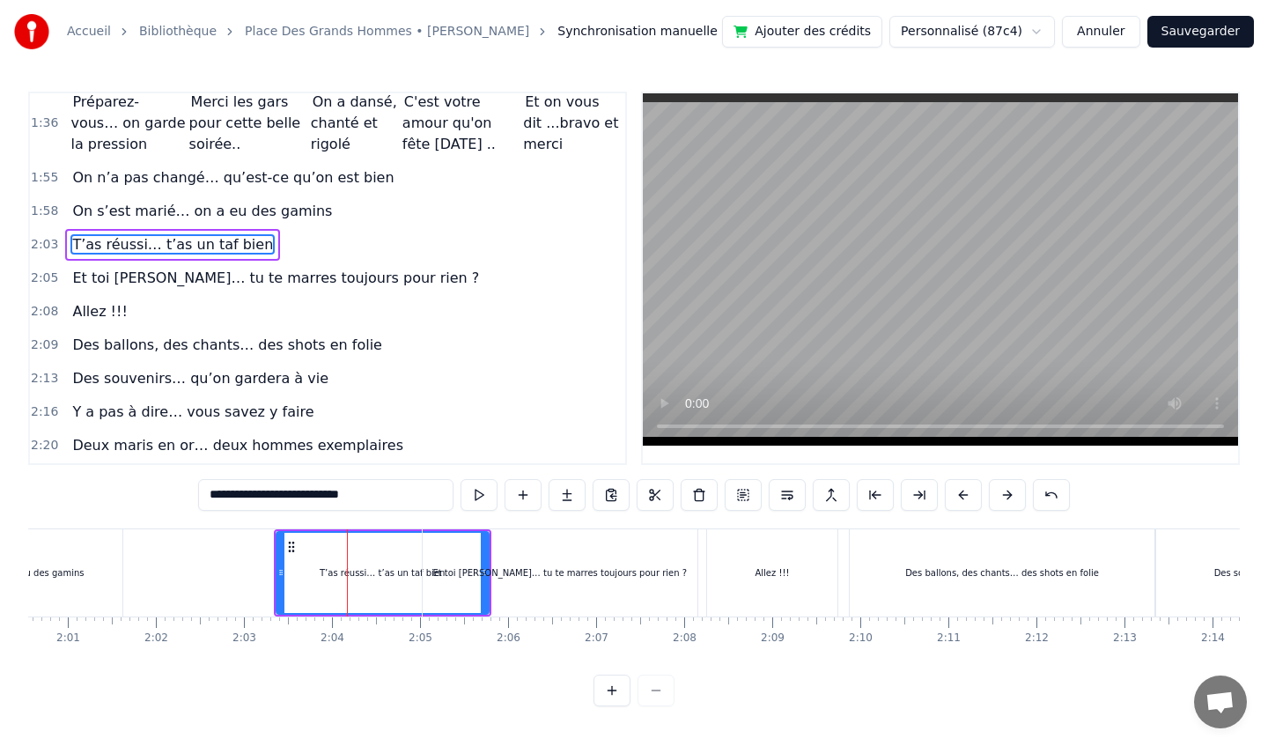
scroll to position [744, 0]
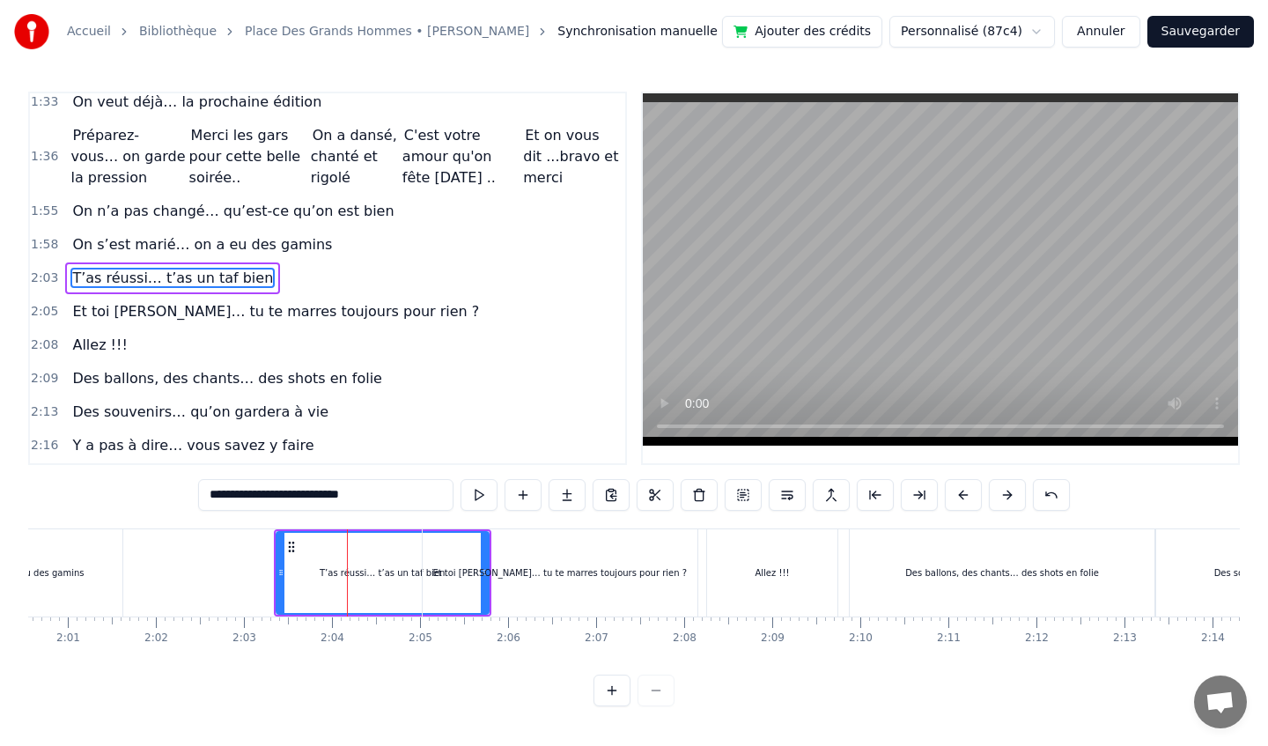
drag, startPoint x: 318, startPoint y: 548, endPoint x: 273, endPoint y: 555, distance: 45.5
click at [274, 555] on div "T’as réussi… t’as un taf bien" at bounding box center [382, 572] width 217 height 87
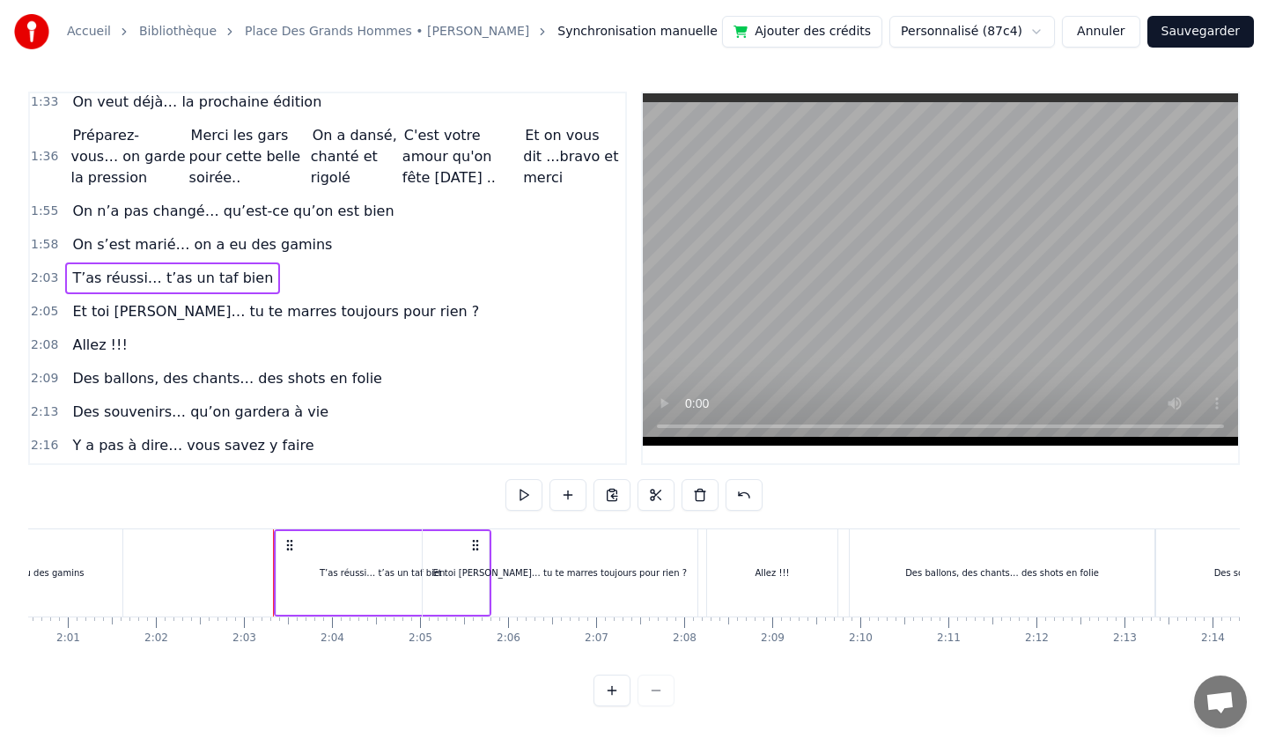
click at [365, 556] on div "T’as réussi… t’as un taf bien" at bounding box center [382, 573] width 212 height 84
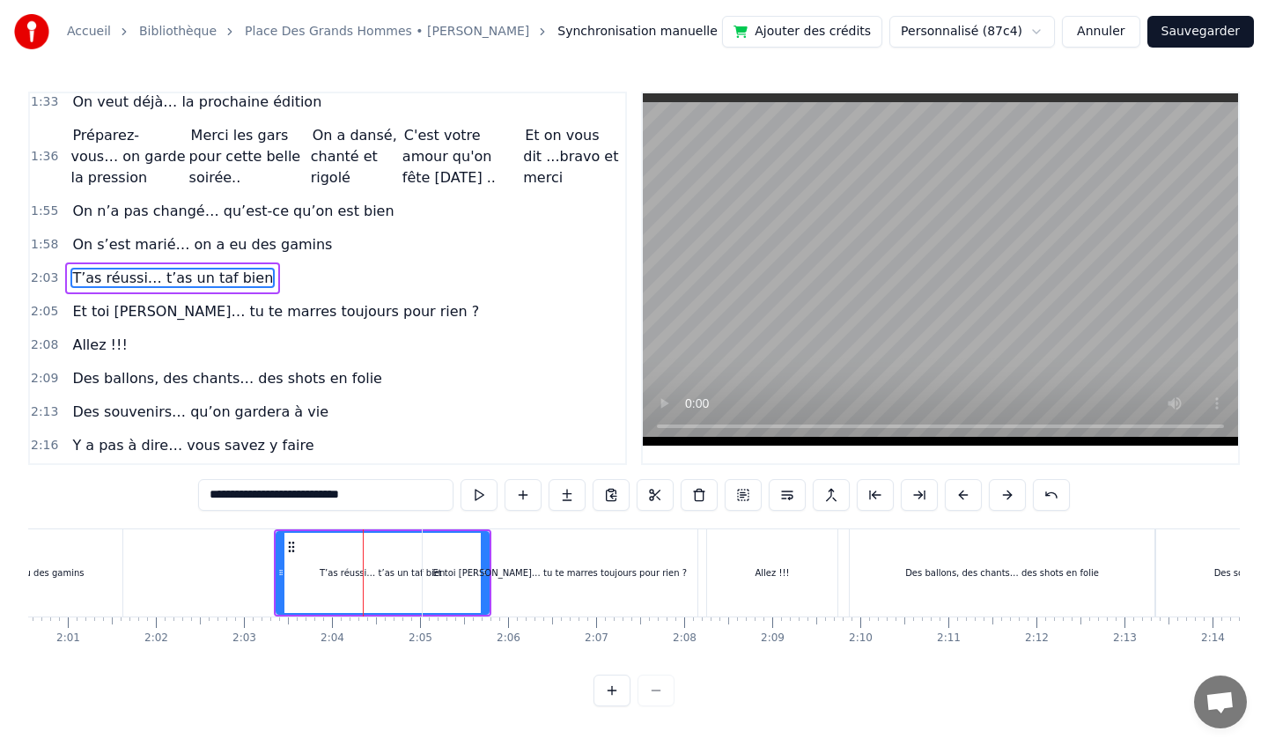
click at [430, 571] on div "Et toi [PERSON_NAME]… tu te marres toujours pour rien ?" at bounding box center [560, 572] width 275 height 87
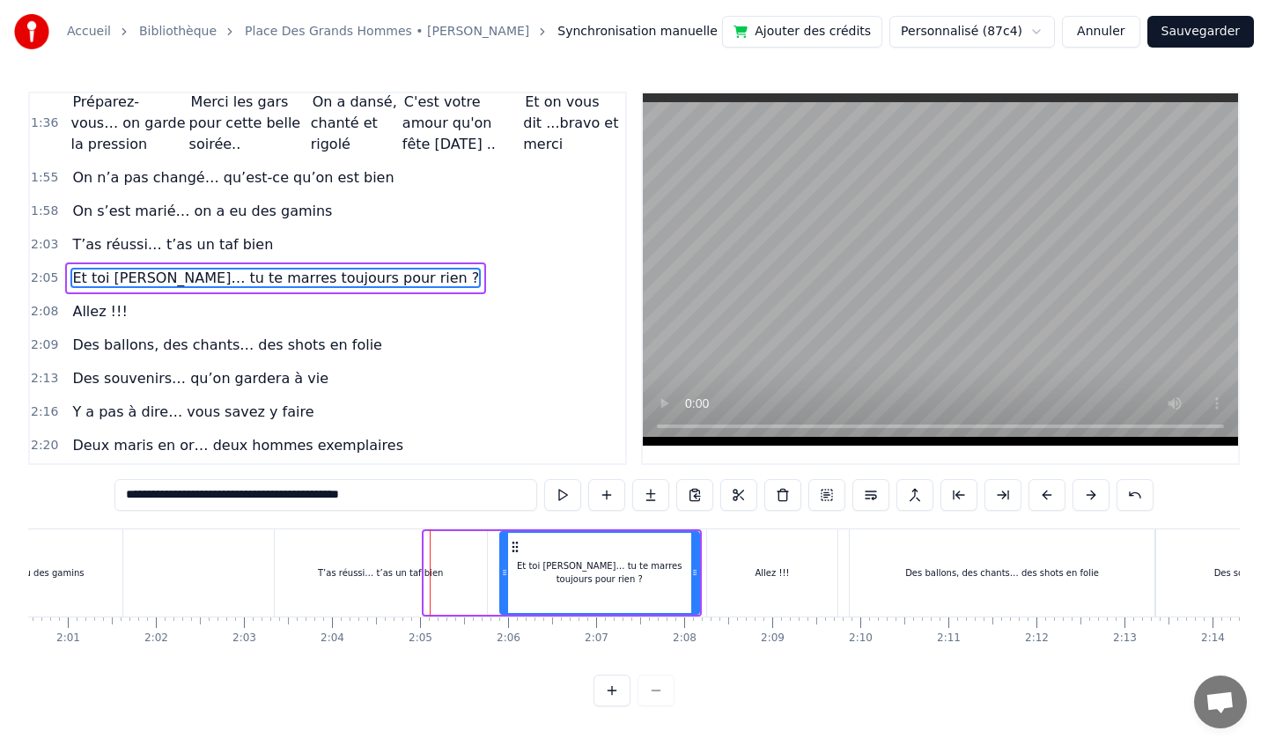
drag, startPoint x: 428, startPoint y: 574, endPoint x: 502, endPoint y: 579, distance: 74.1
click at [502, 579] on icon at bounding box center [504, 572] width 7 height 14
click at [461, 576] on div "T’as réussi… t’as un taf bien" at bounding box center [381, 572] width 212 height 87
type input "**********"
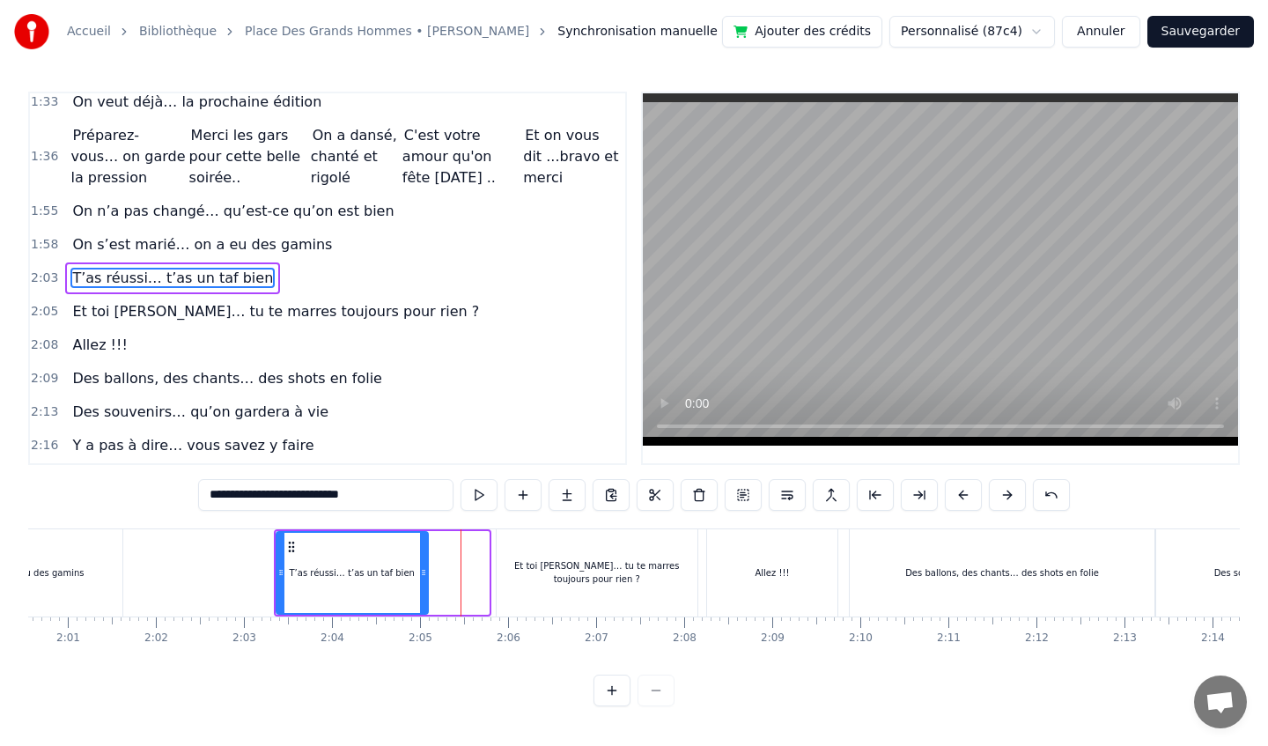
drag, startPoint x: 487, startPoint y: 571, endPoint x: 426, endPoint y: 574, distance: 60.8
click at [426, 573] on icon at bounding box center [423, 572] width 7 height 14
click at [240, 557] on div "On s’était dit… que vous n’alliez rien faire Et que vous alliez… rien branler M…" at bounding box center [1260, 572] width 23693 height 88
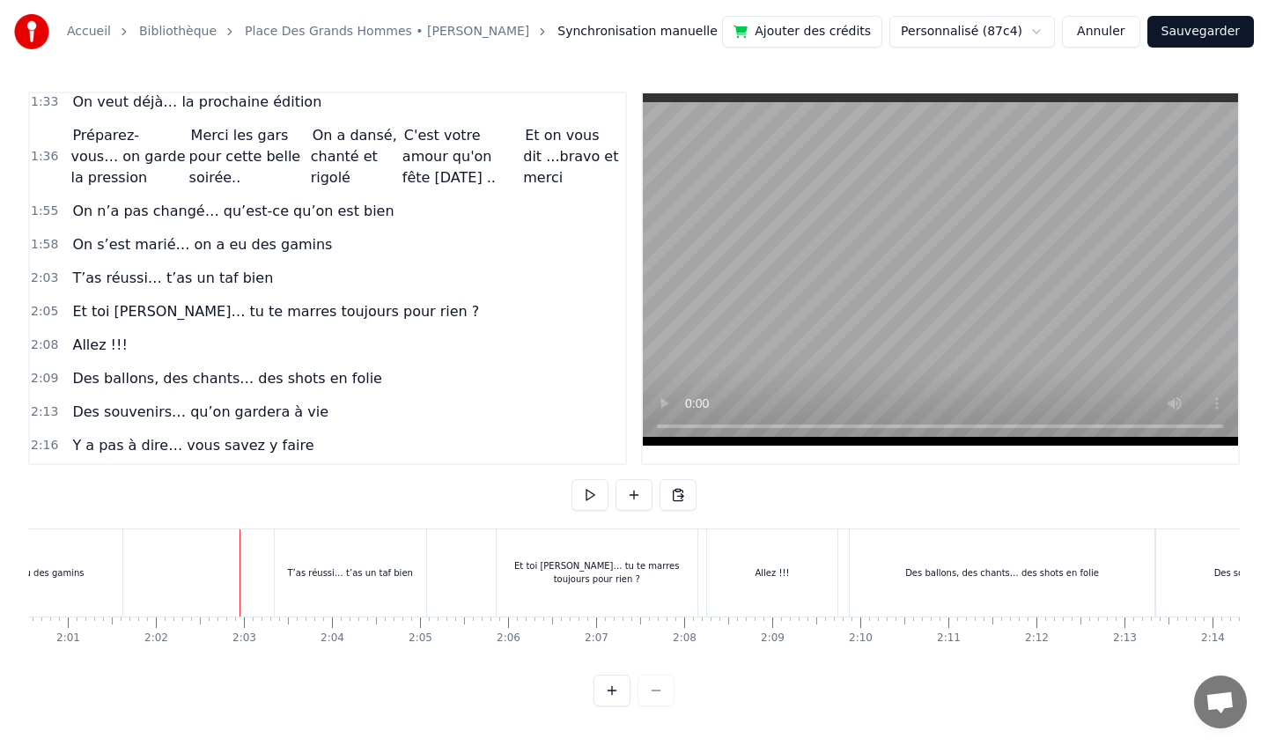
click at [323, 557] on div "T’as réussi… t’as un taf bien" at bounding box center [350, 572] width 151 height 87
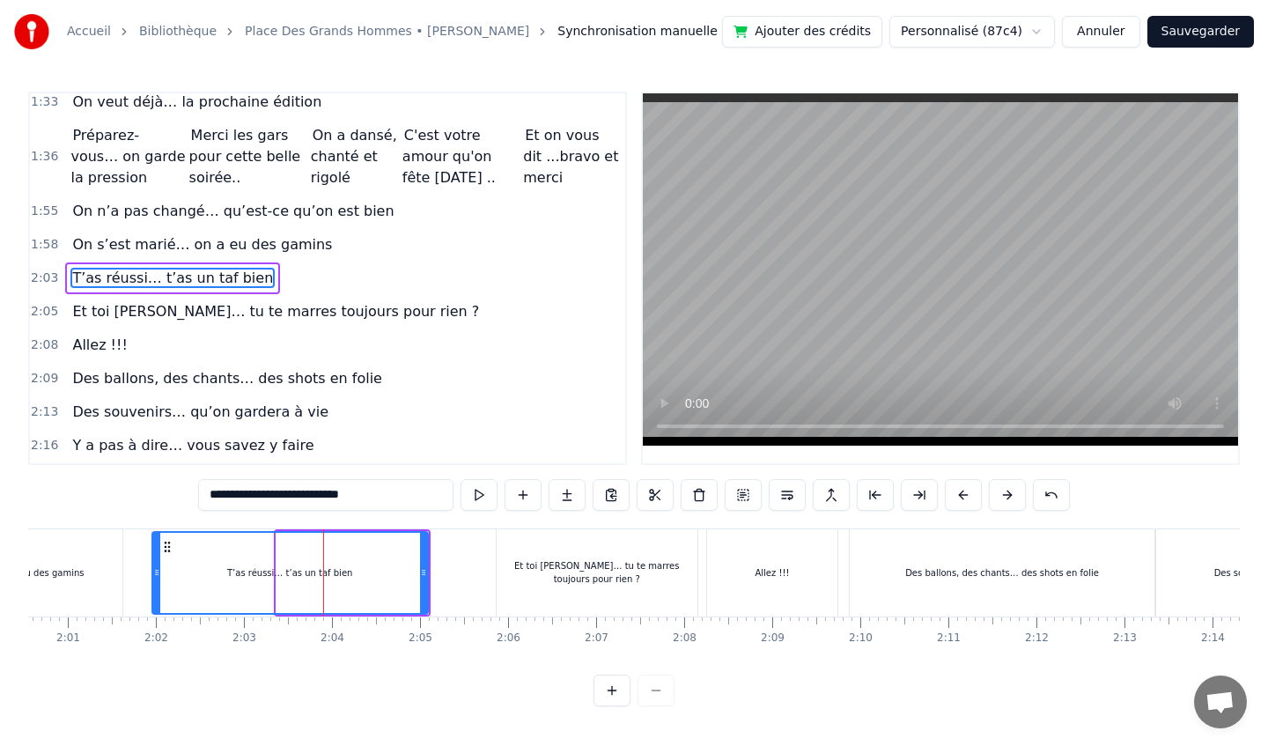
drag, startPoint x: 281, startPoint y: 571, endPoint x: 157, endPoint y: 571, distance: 124.2
click at [157, 571] on icon at bounding box center [156, 572] width 7 height 14
click at [597, 557] on div "Et toi [PERSON_NAME]… tu te marres toujours pour rien ?" at bounding box center [597, 572] width 201 height 87
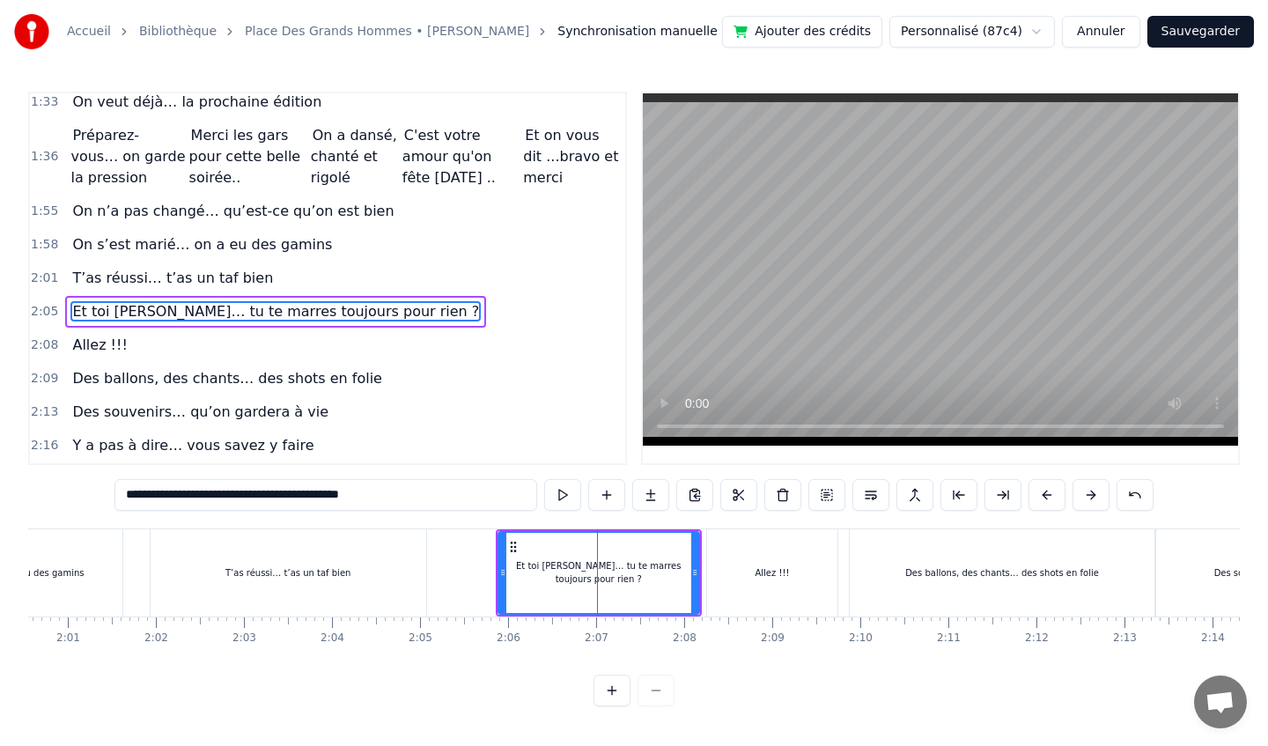
scroll to position [777, 0]
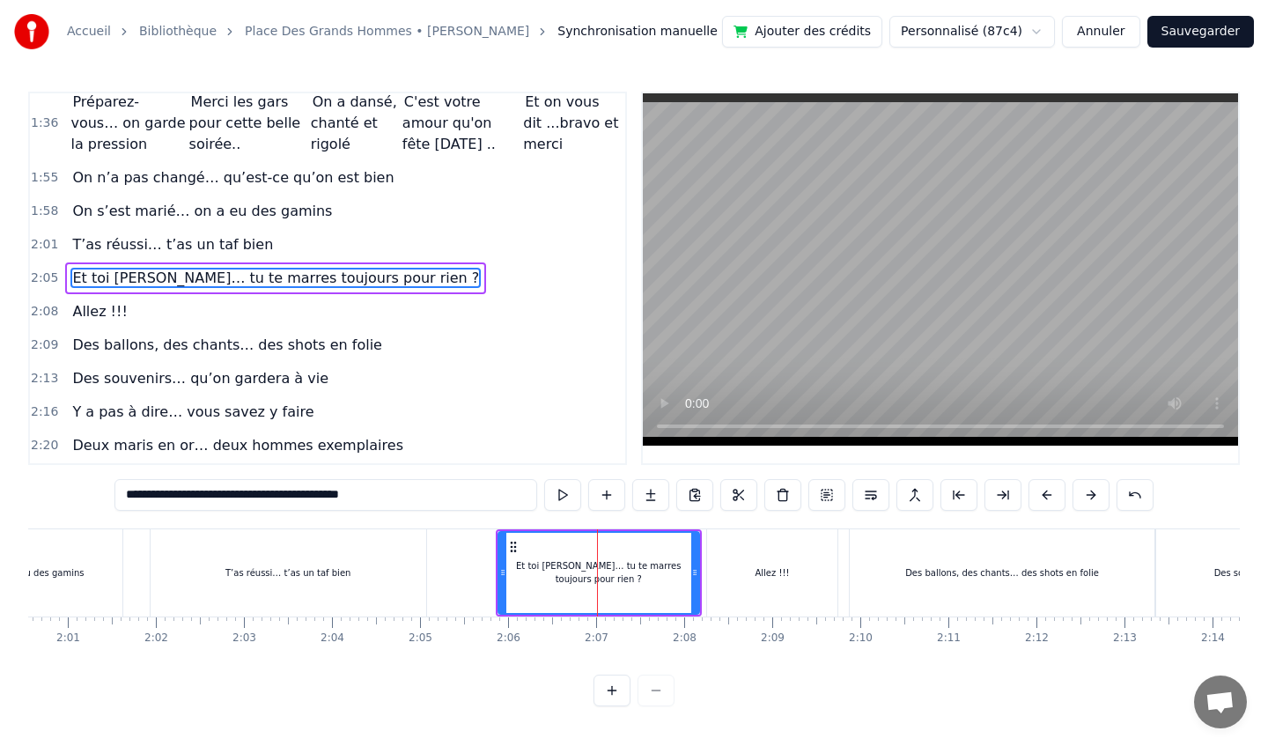
click at [369, 568] on div "T’as réussi… t’as un taf bien" at bounding box center [289, 572] width 276 height 87
type input "**********"
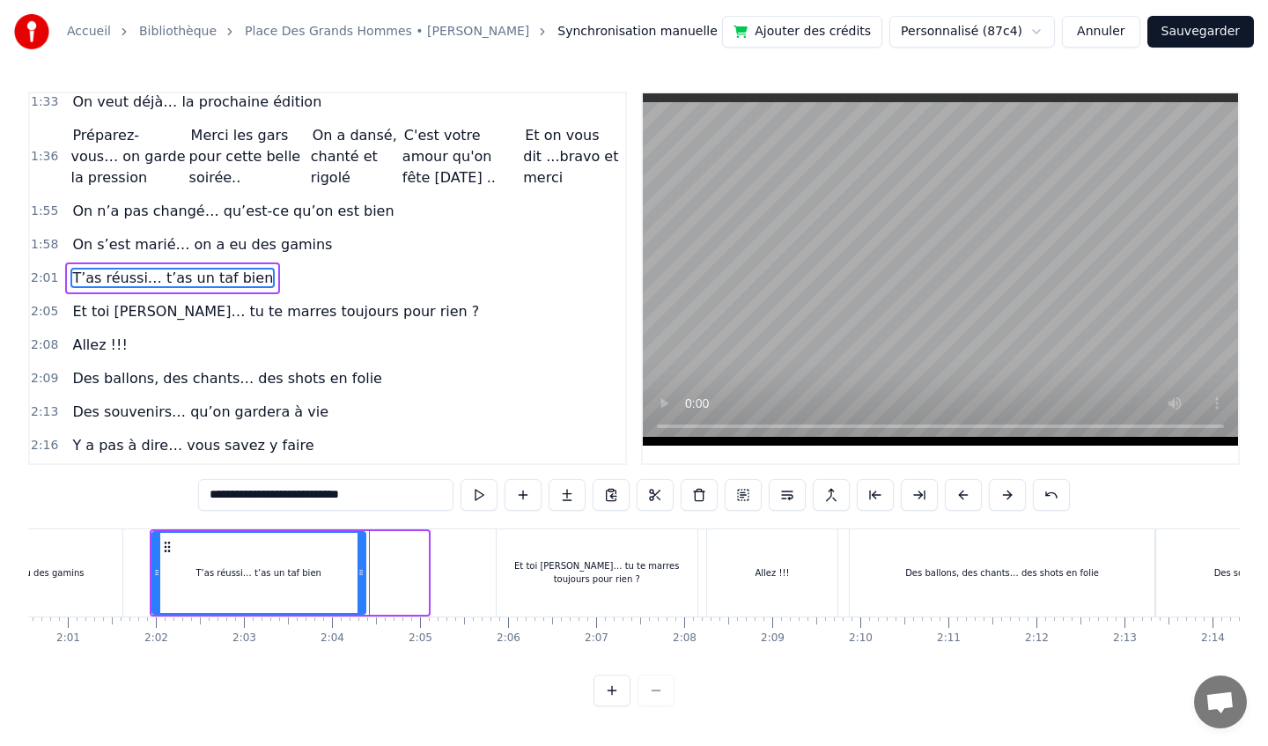
drag, startPoint x: 425, startPoint y: 579, endPoint x: 360, endPoint y: 579, distance: 65.2
click at [361, 579] on div at bounding box center [360, 573] width 7 height 80
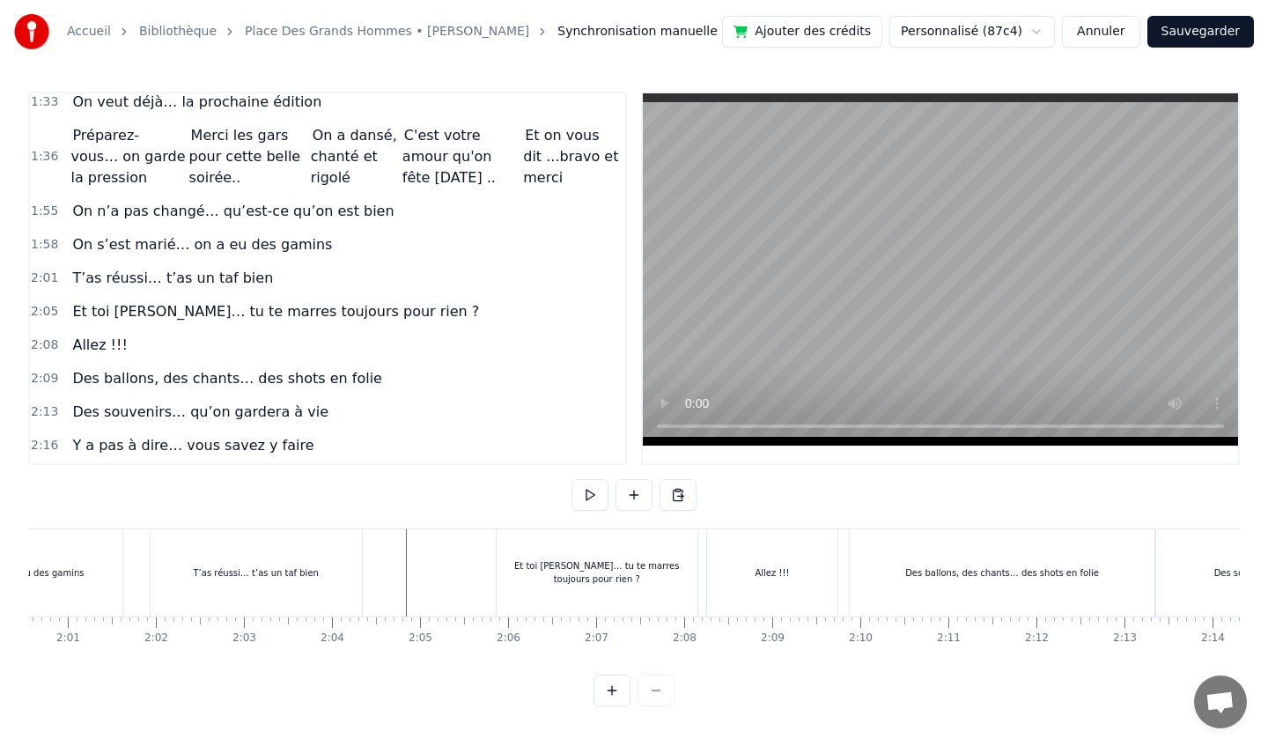
click at [314, 572] on div "T’as réussi… t’as un taf bien" at bounding box center [255, 572] width 125 height 13
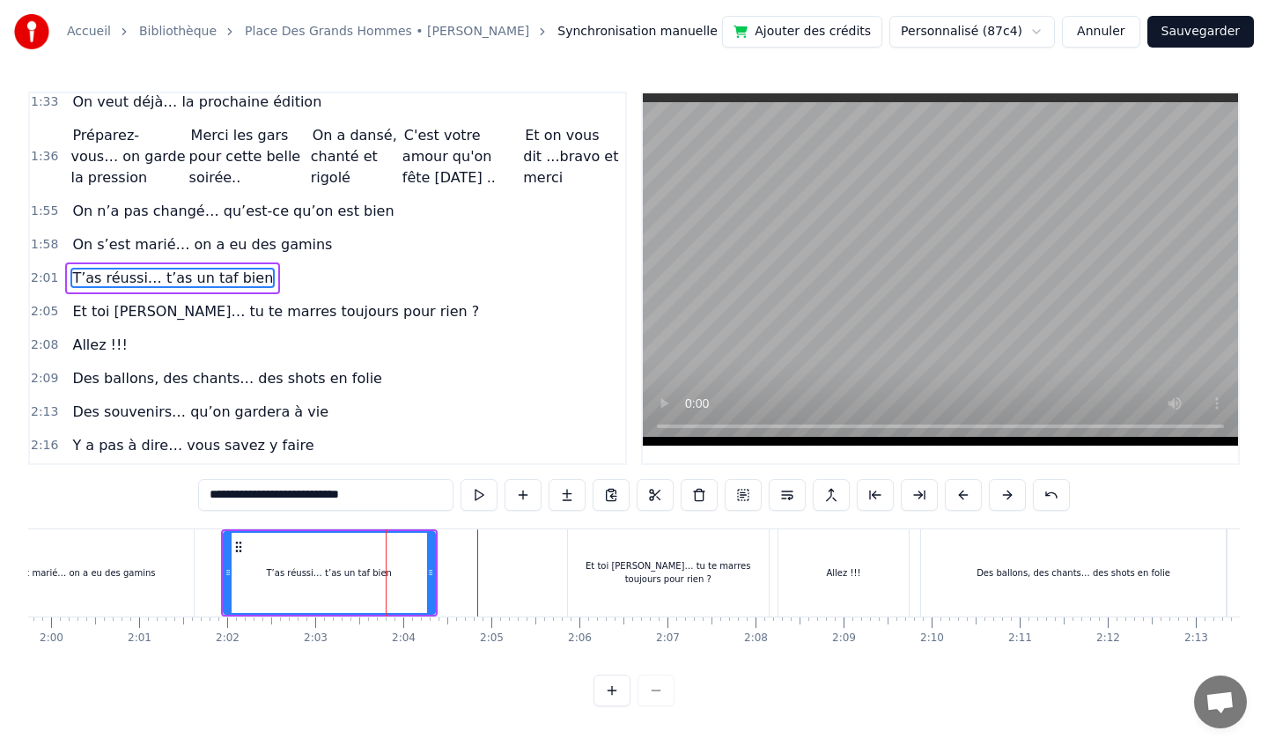
scroll to position [0, 10542]
click at [615, 556] on div "Et toi [PERSON_NAME]… tu te marres toujours pour rien ?" at bounding box center [670, 572] width 201 height 87
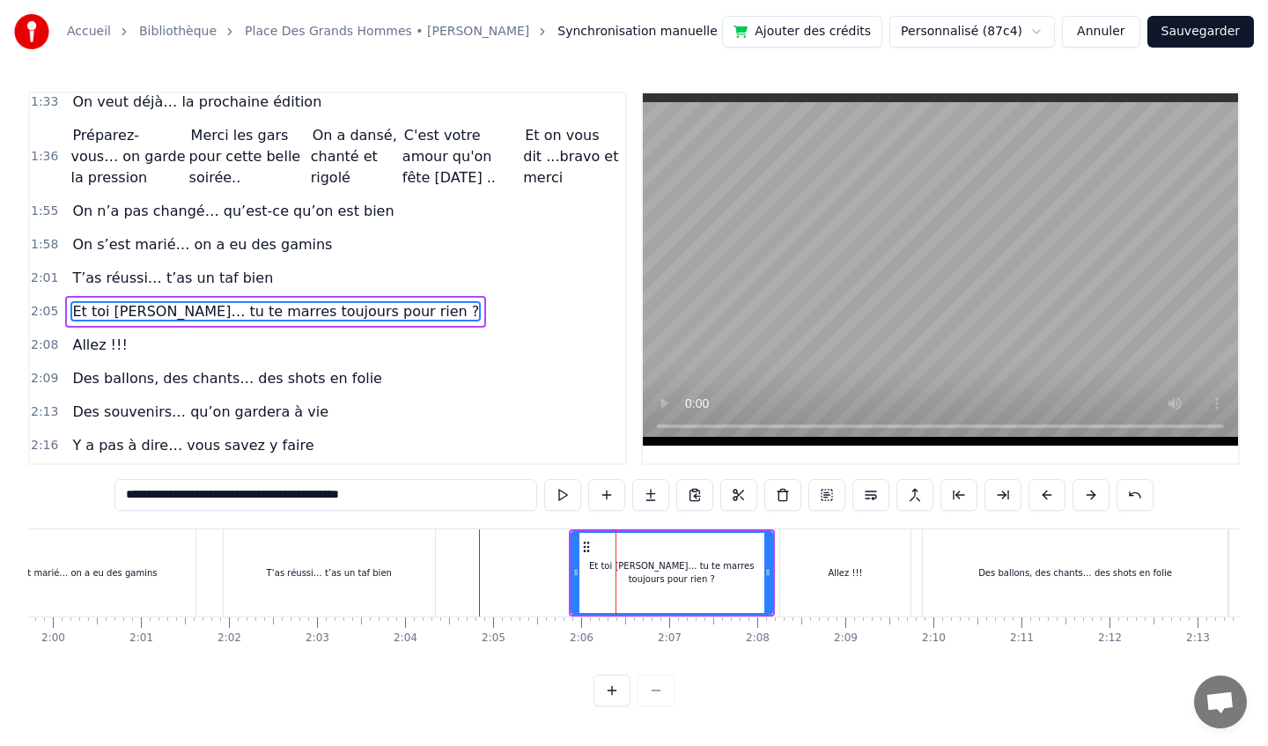
scroll to position [777, 0]
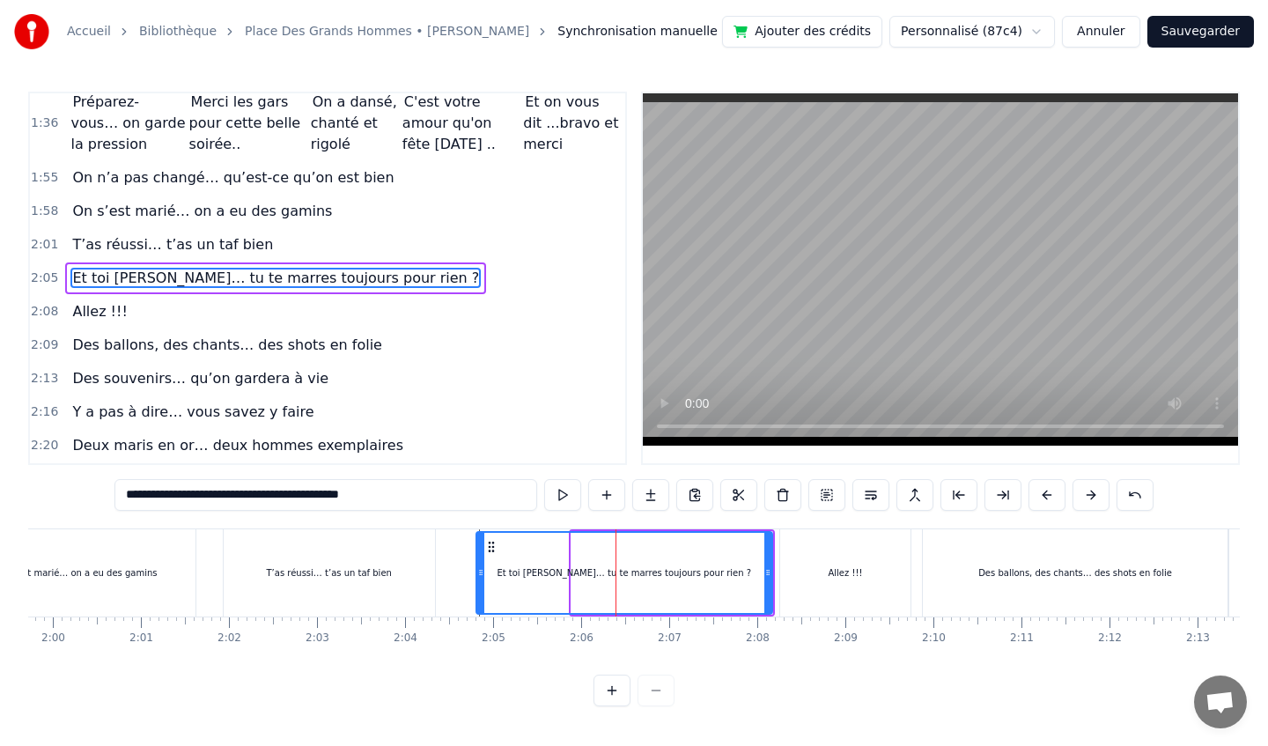
drag, startPoint x: 574, startPoint y: 569, endPoint x: 476, endPoint y: 575, distance: 97.9
click at [477, 576] on icon at bounding box center [480, 572] width 7 height 14
click at [362, 575] on div "T’as réussi… t’as un taf bien" at bounding box center [328, 572] width 125 height 13
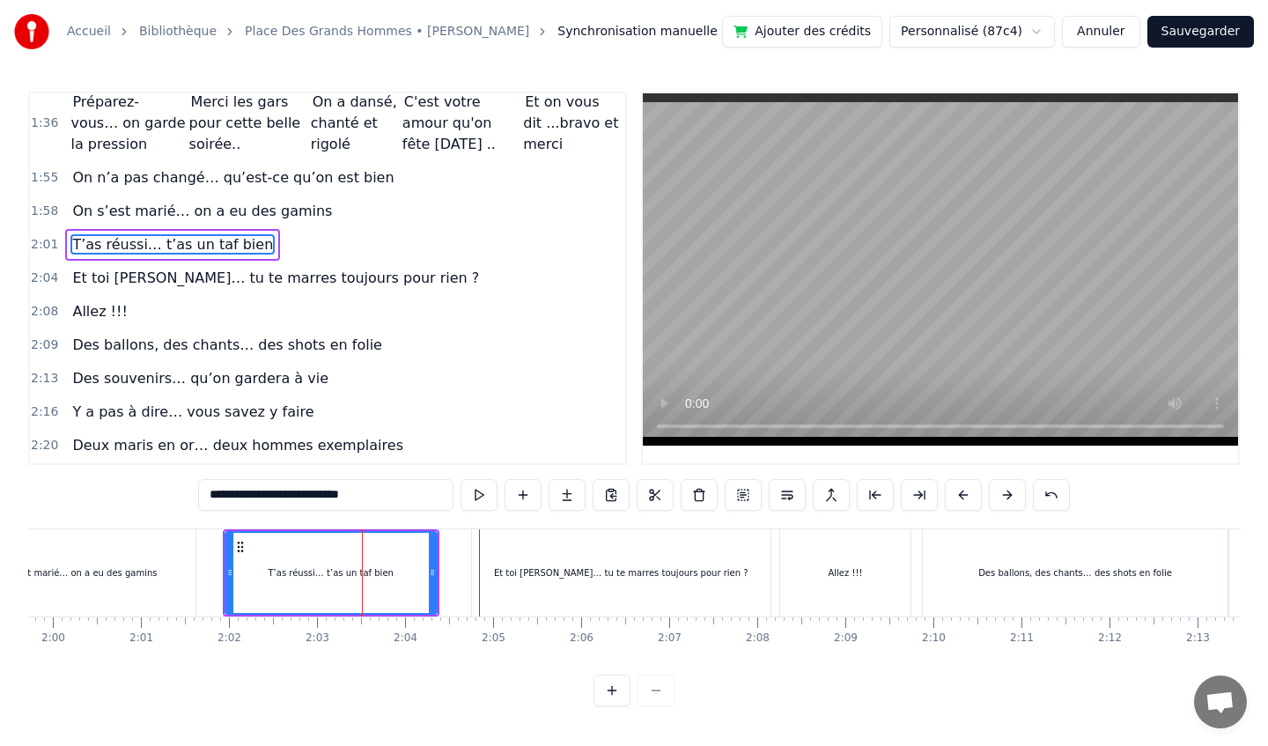
scroll to position [744, 0]
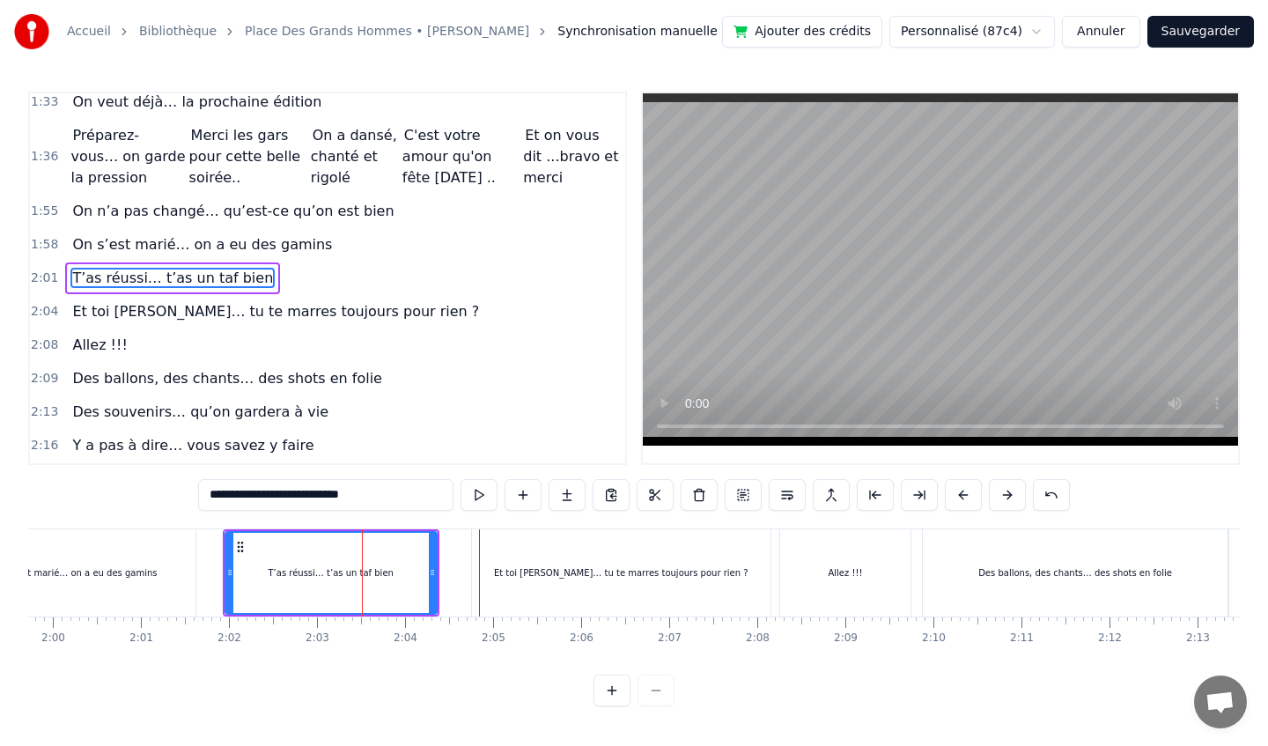
click at [568, 562] on div "Et toi [PERSON_NAME]… tu te marres toujours pour rien ?" at bounding box center [621, 572] width 298 height 87
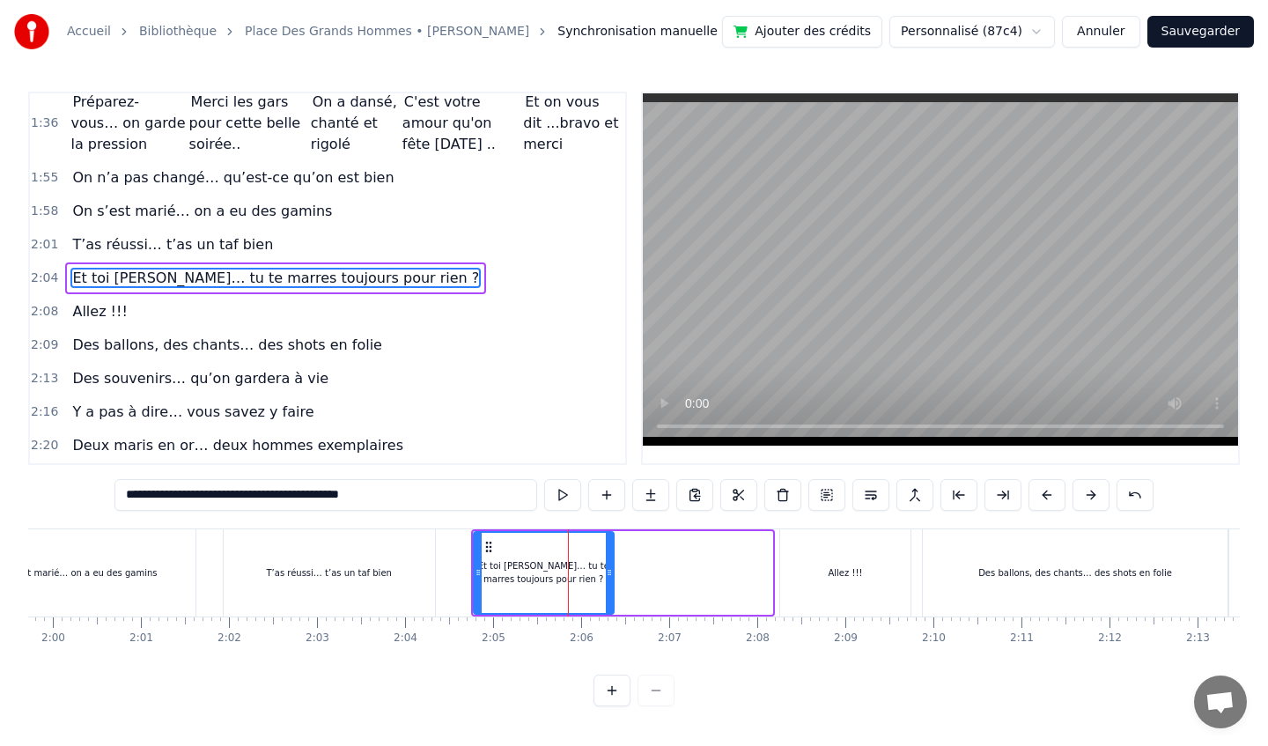
drag, startPoint x: 770, startPoint y: 571, endPoint x: 611, endPoint y: 564, distance: 159.5
click at [611, 565] on div "Et toi [PERSON_NAME]… tu te marres toujours pour rien ?" at bounding box center [544, 573] width 142 height 84
click at [827, 555] on div "Allez !!!" at bounding box center [845, 572] width 130 height 87
type input "*********"
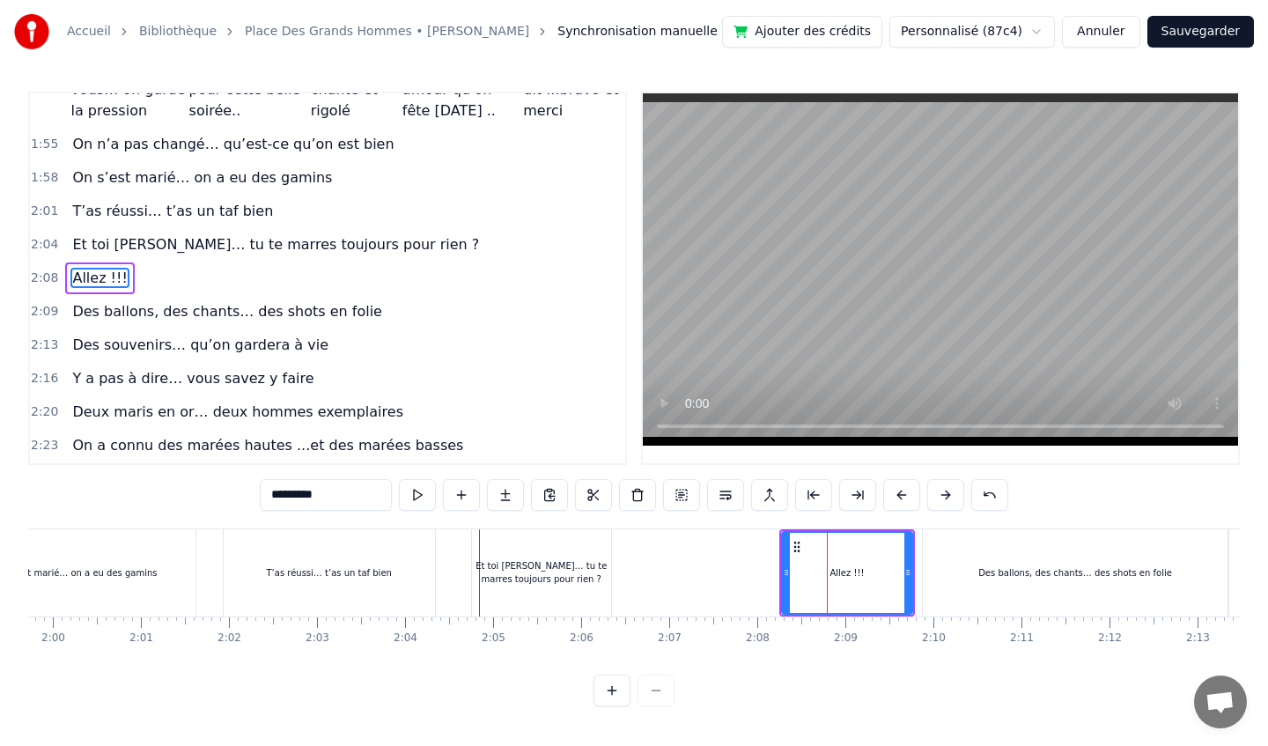
drag, startPoint x: 812, startPoint y: 557, endPoint x: 837, endPoint y: 556, distance: 25.6
click at [838, 556] on div "Allez !!!" at bounding box center [847, 573] width 129 height 80
click at [638, 497] on button at bounding box center [637, 495] width 37 height 32
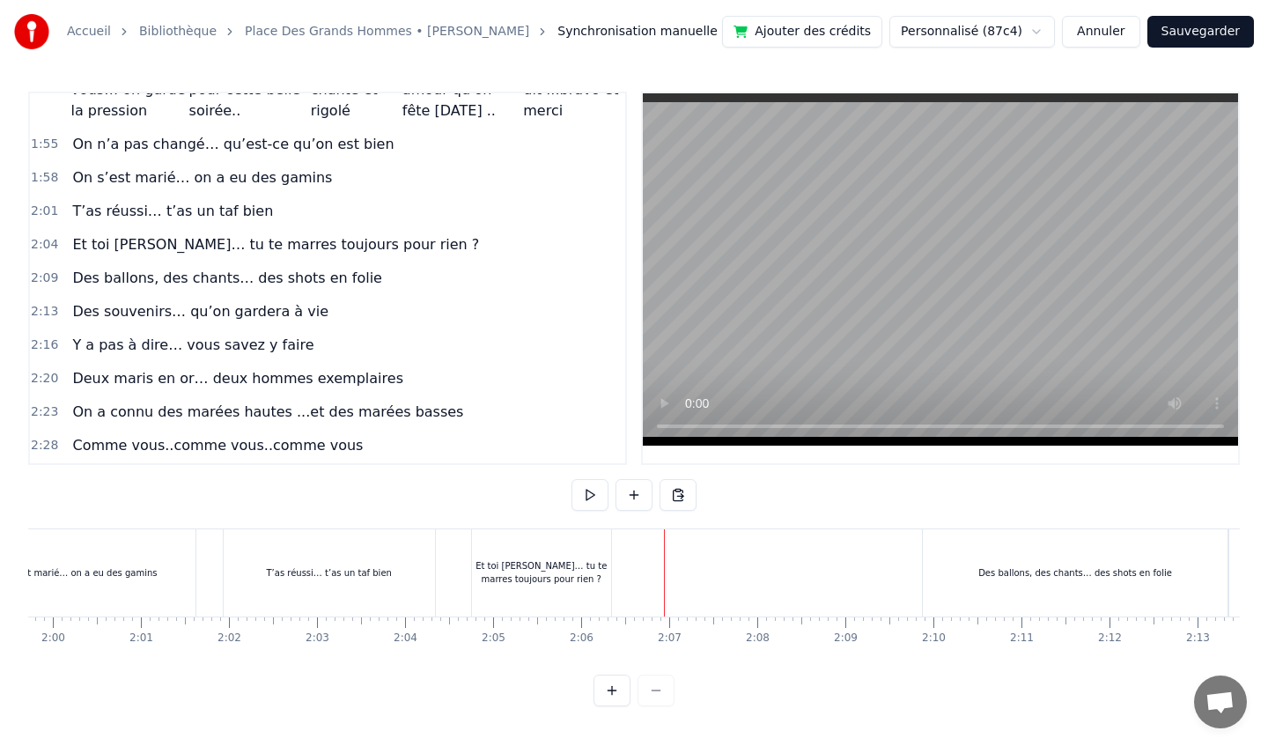
click at [609, 689] on button at bounding box center [611, 690] width 37 height 32
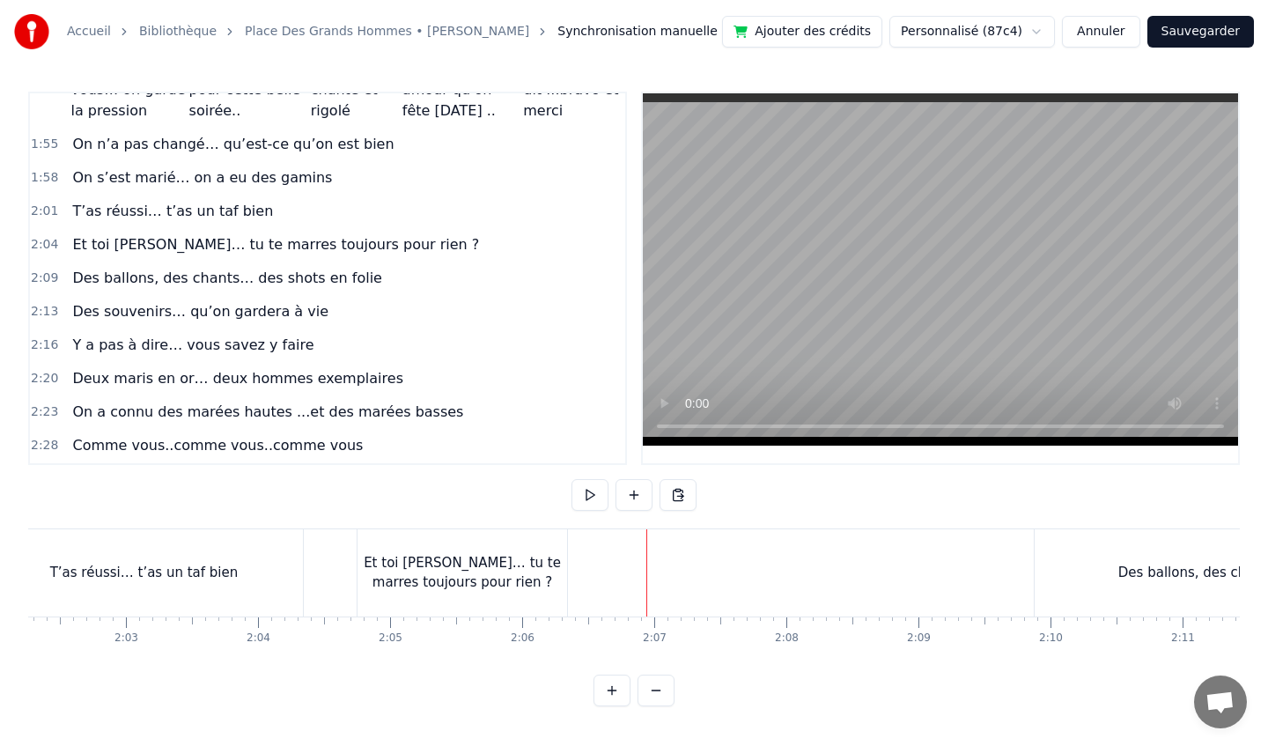
scroll to position [0, 16143]
click at [633, 495] on button at bounding box center [633, 495] width 37 height 32
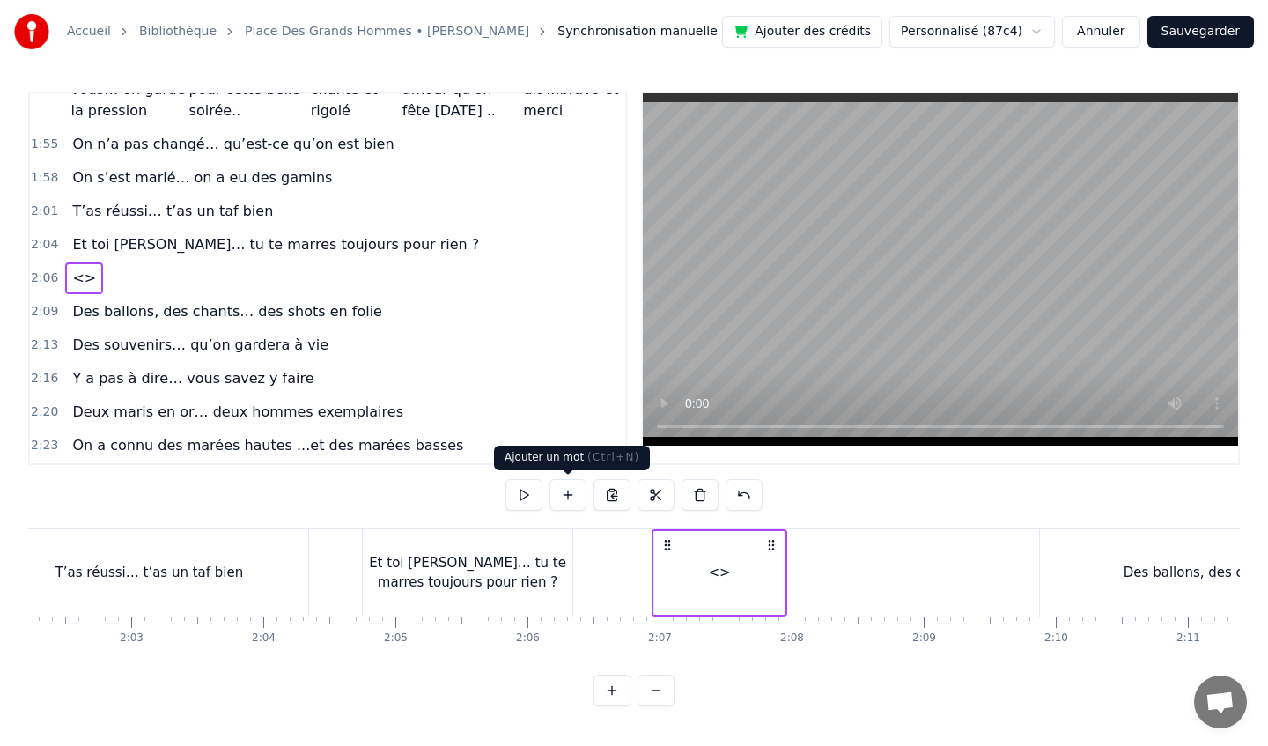
click at [572, 492] on button at bounding box center [567, 495] width 37 height 32
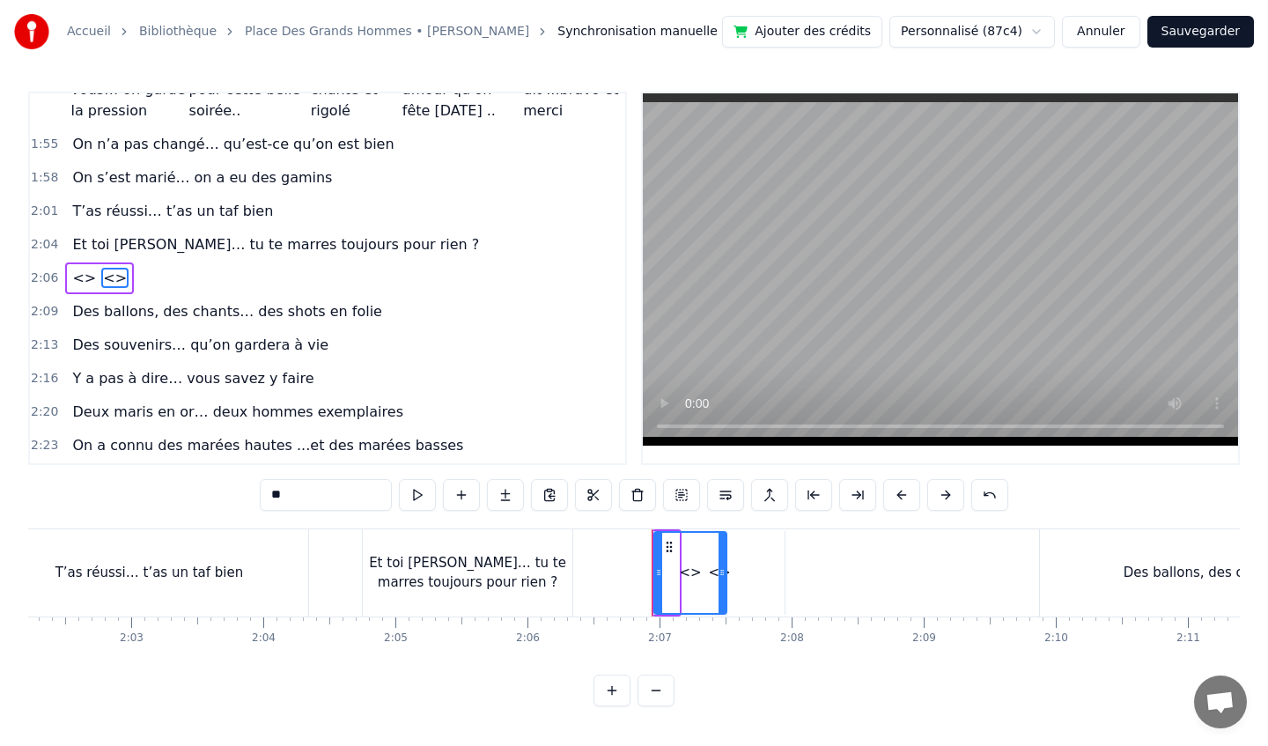
drag, startPoint x: 674, startPoint y: 573, endPoint x: 723, endPoint y: 574, distance: 49.3
click at [723, 574] on icon at bounding box center [722, 572] width 7 height 14
click at [991, 497] on button at bounding box center [989, 495] width 37 height 32
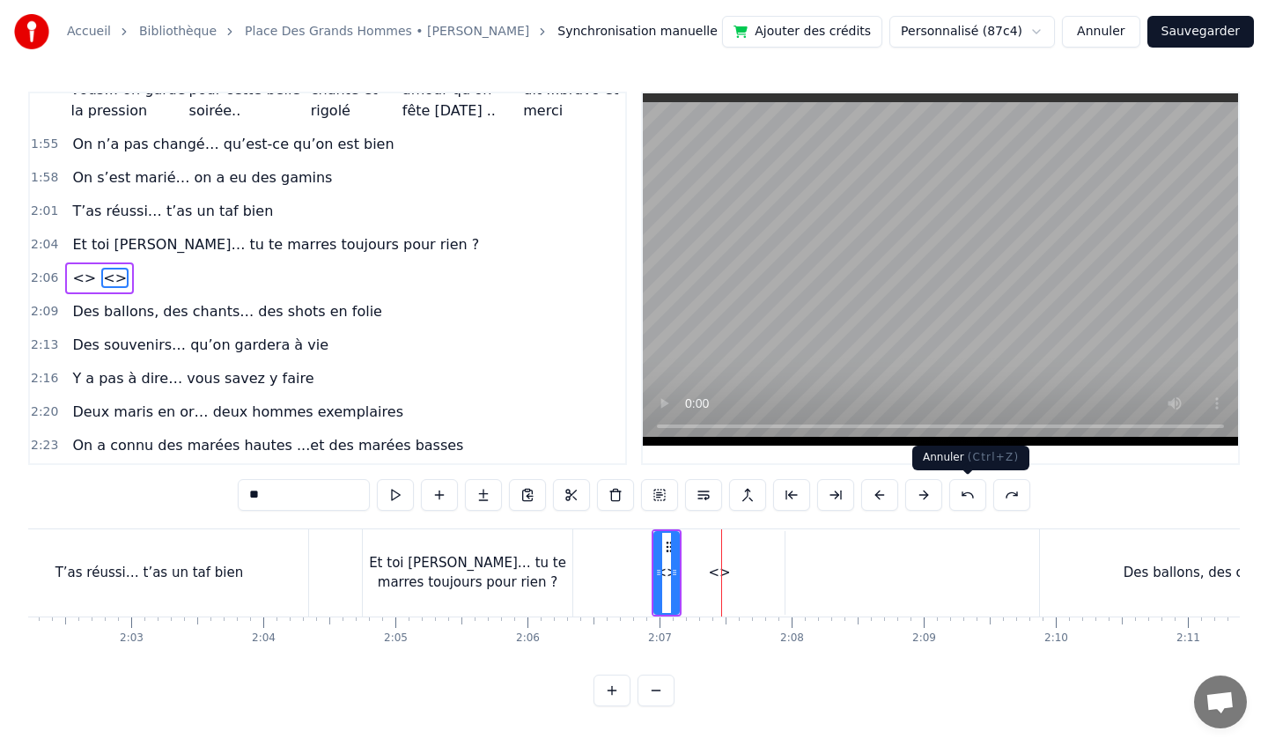
click at [971, 495] on button at bounding box center [967, 495] width 37 height 32
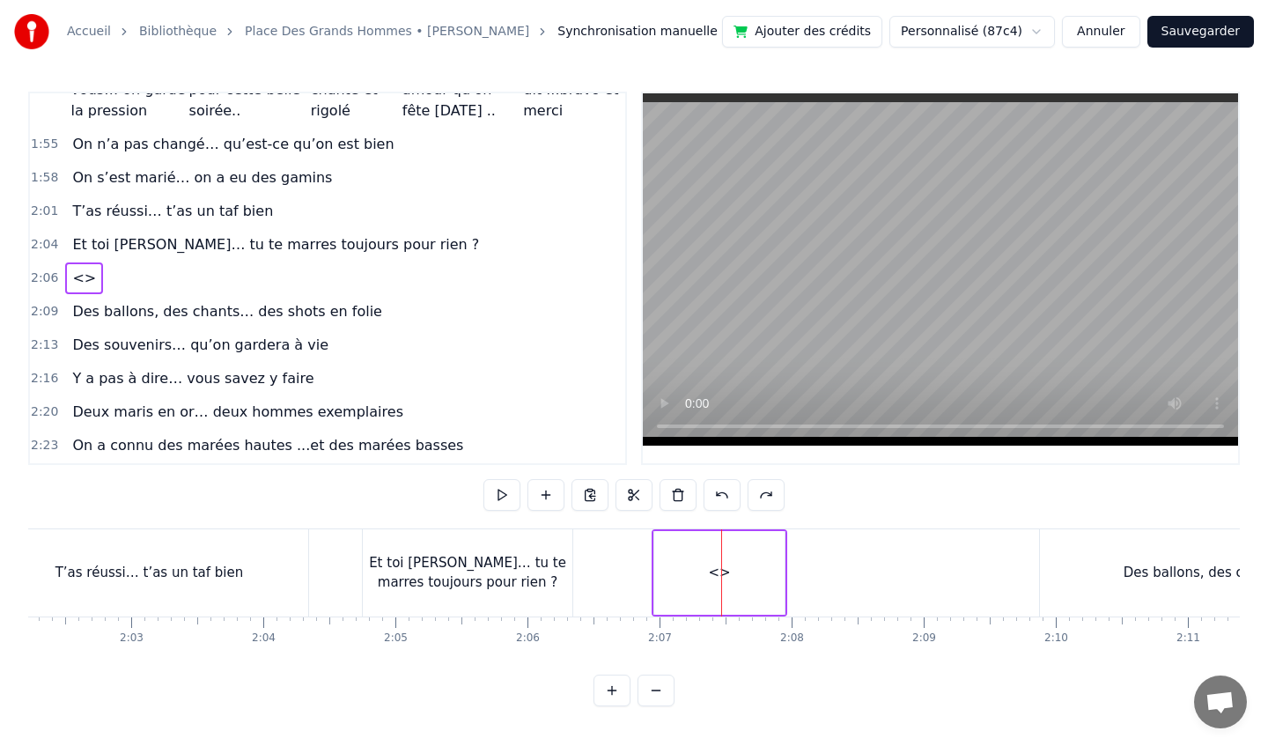
click at [729, 571] on div "<>" at bounding box center [719, 573] width 130 height 84
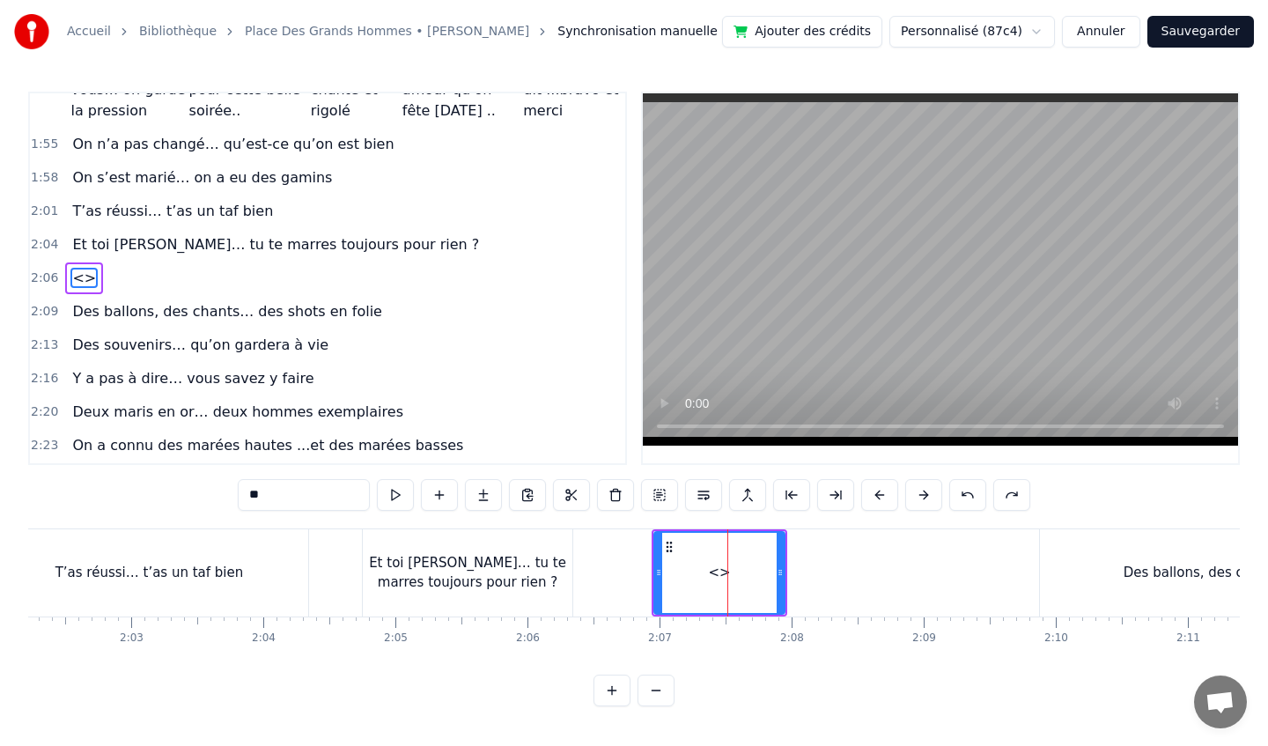
click at [713, 574] on div "<>" at bounding box center [719, 573] width 22 height 20
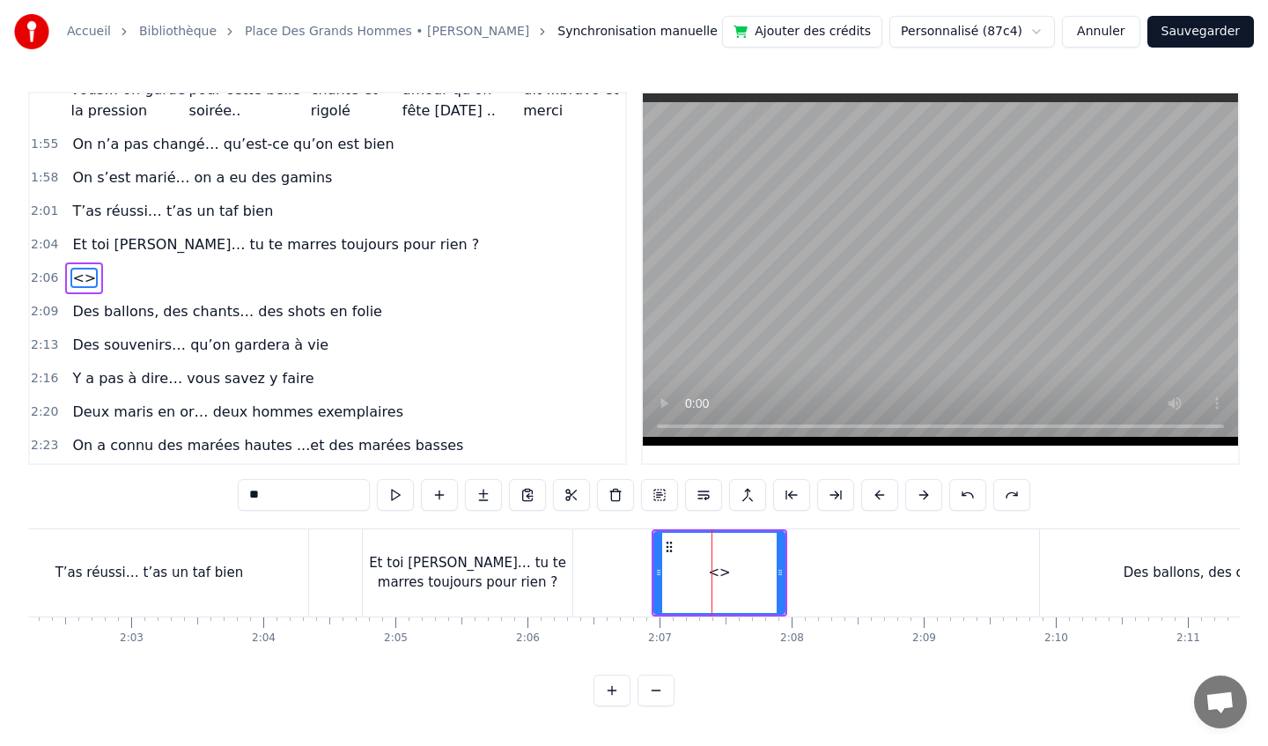
click at [713, 574] on div "<>" at bounding box center [719, 573] width 22 height 20
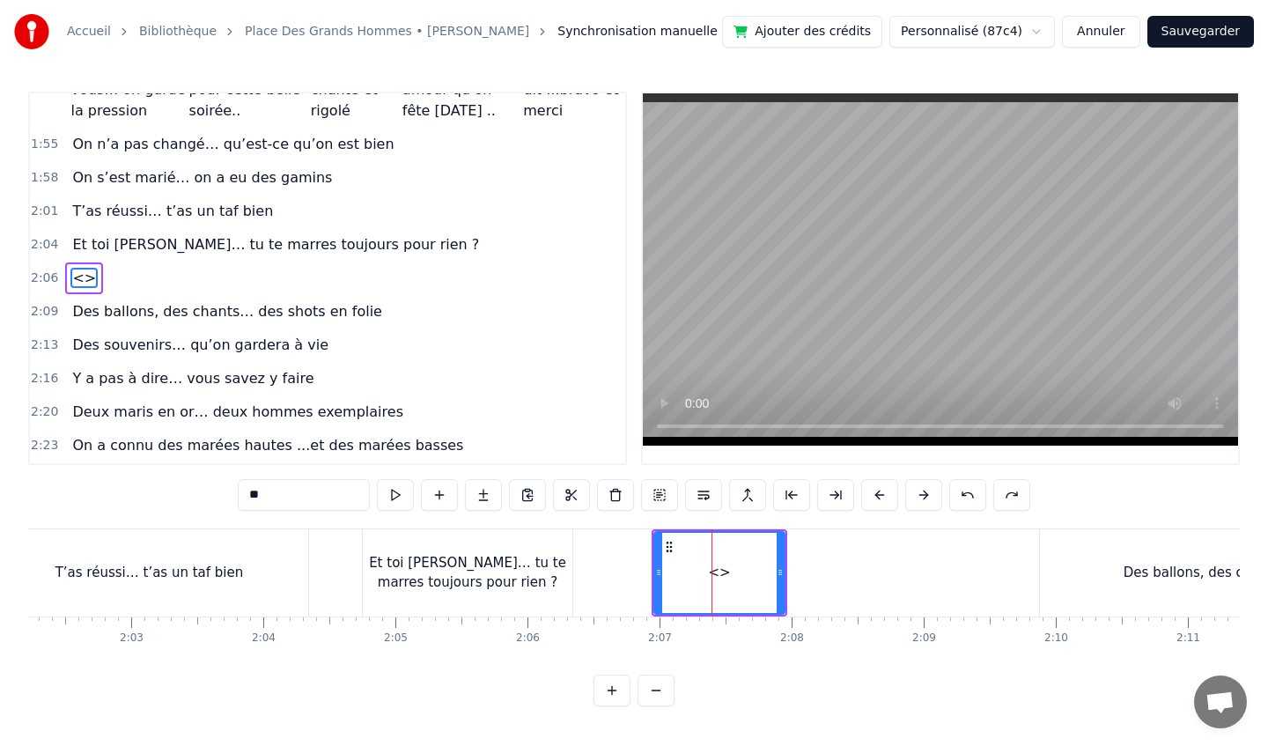
click at [720, 581] on div "<>" at bounding box center [719, 573] width 22 height 20
click at [741, 579] on div "<>" at bounding box center [719, 573] width 129 height 80
click at [85, 276] on span "<>" at bounding box center [83, 278] width 27 height 20
click at [84, 278] on span "<>" at bounding box center [83, 278] width 27 height 20
click at [98, 280] on div "2:06 <>" at bounding box center [327, 278] width 595 height 33
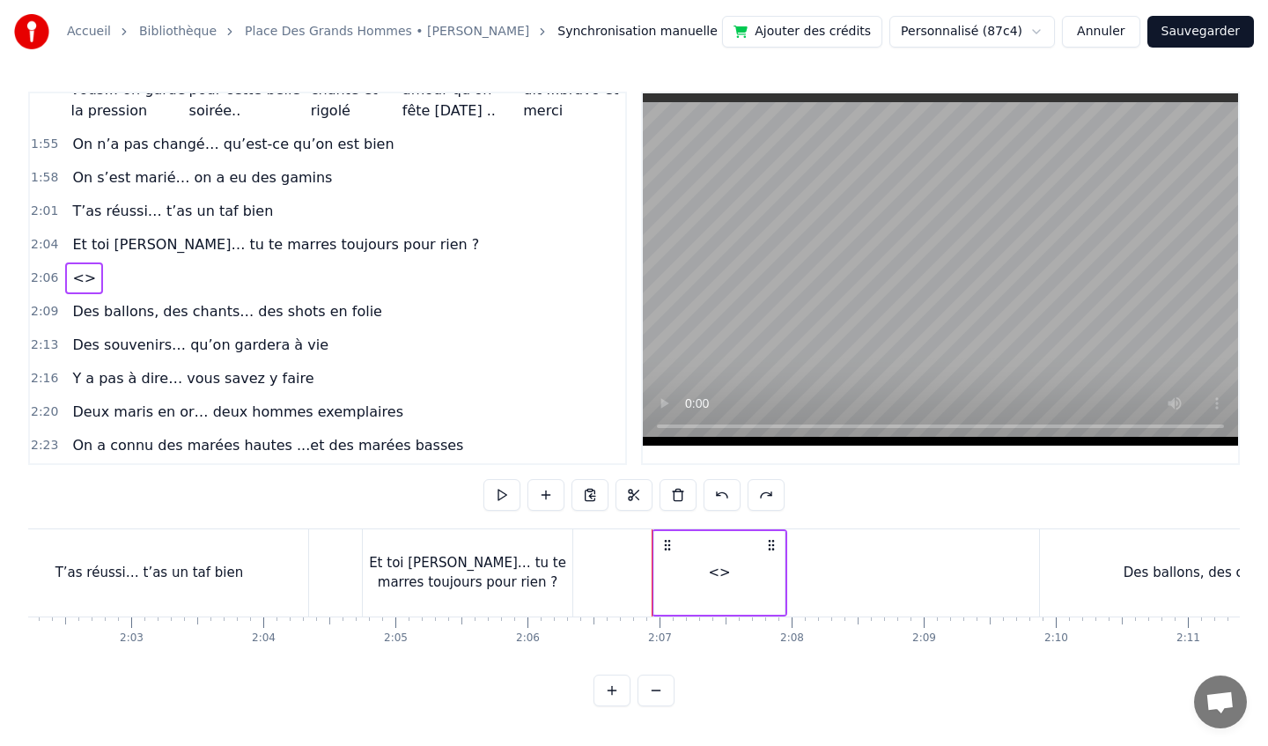
click at [98, 280] on div "2:06 <>" at bounding box center [327, 278] width 595 height 33
click at [76, 280] on span "<>" at bounding box center [83, 278] width 27 height 20
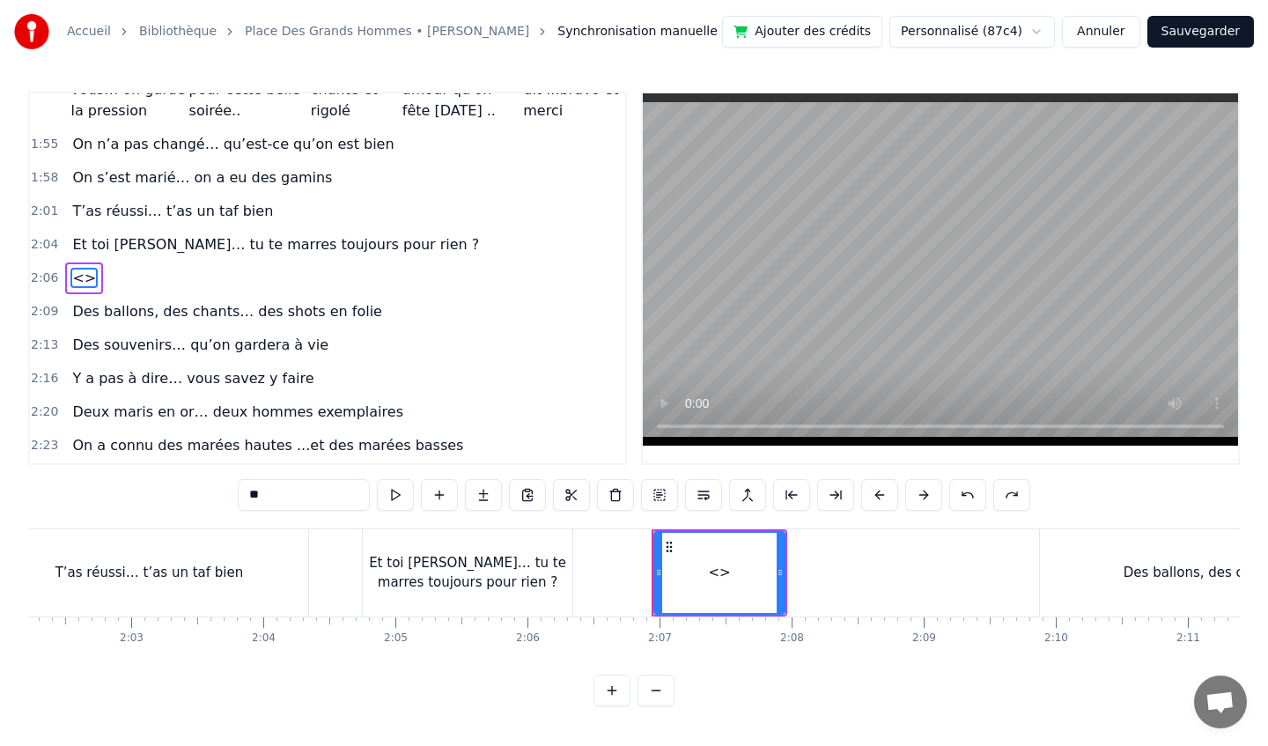
click at [77, 280] on span "<>" at bounding box center [83, 278] width 27 height 20
drag, startPoint x: 154, startPoint y: 266, endPoint x: 138, endPoint y: 265, distance: 15.9
click at [138, 265] on div "2:06 <>" at bounding box center [327, 278] width 595 height 33
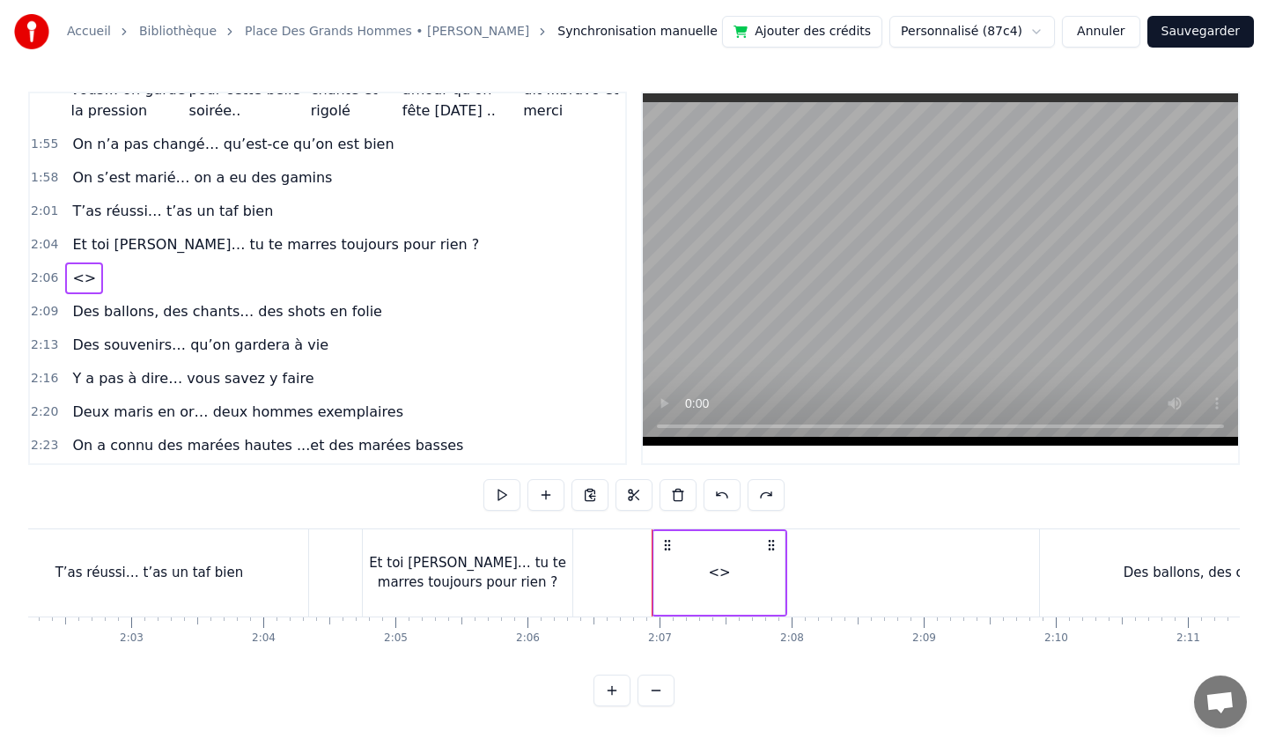
click at [93, 291] on div "2:06 <>" at bounding box center [327, 278] width 595 height 33
click at [73, 279] on span "<>" at bounding box center [83, 278] width 27 height 20
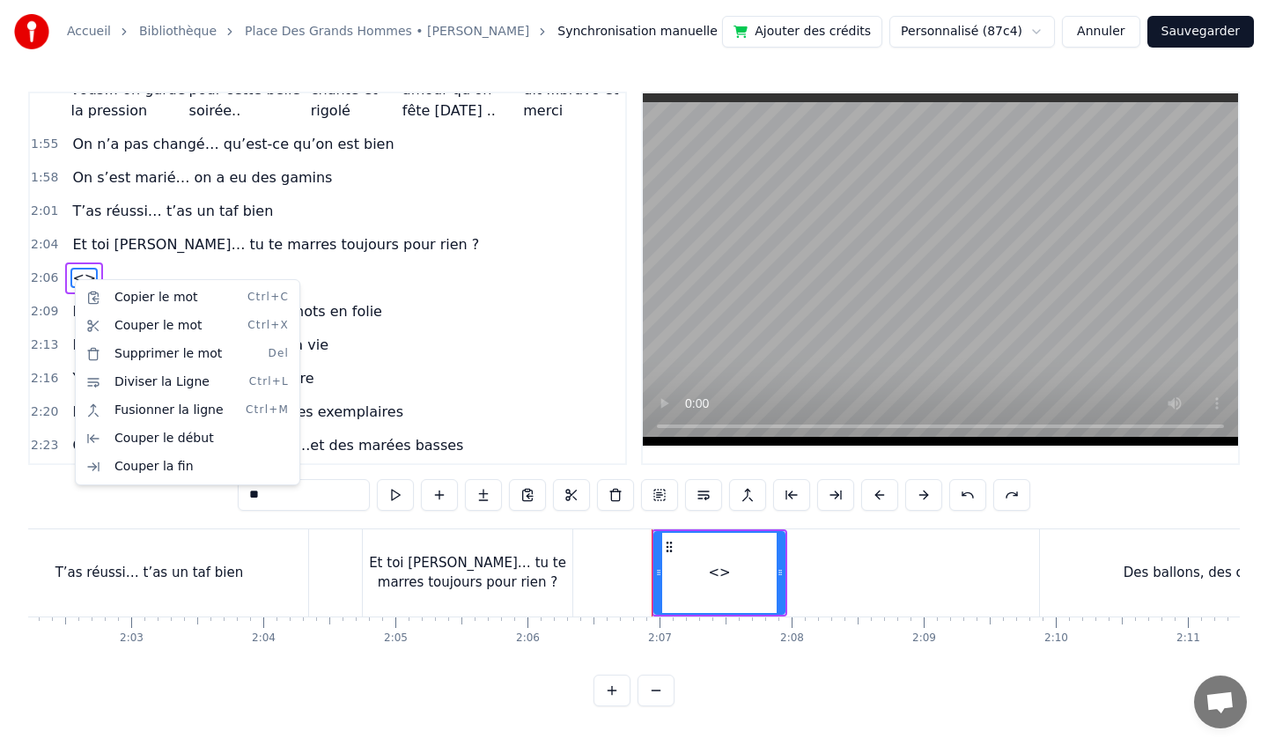
click at [487, 365] on html "Accueil Bibliothèque Place Des Grands Hommes • Patrick Bruel Synchronisation ma…" at bounding box center [634, 367] width 1268 height 734
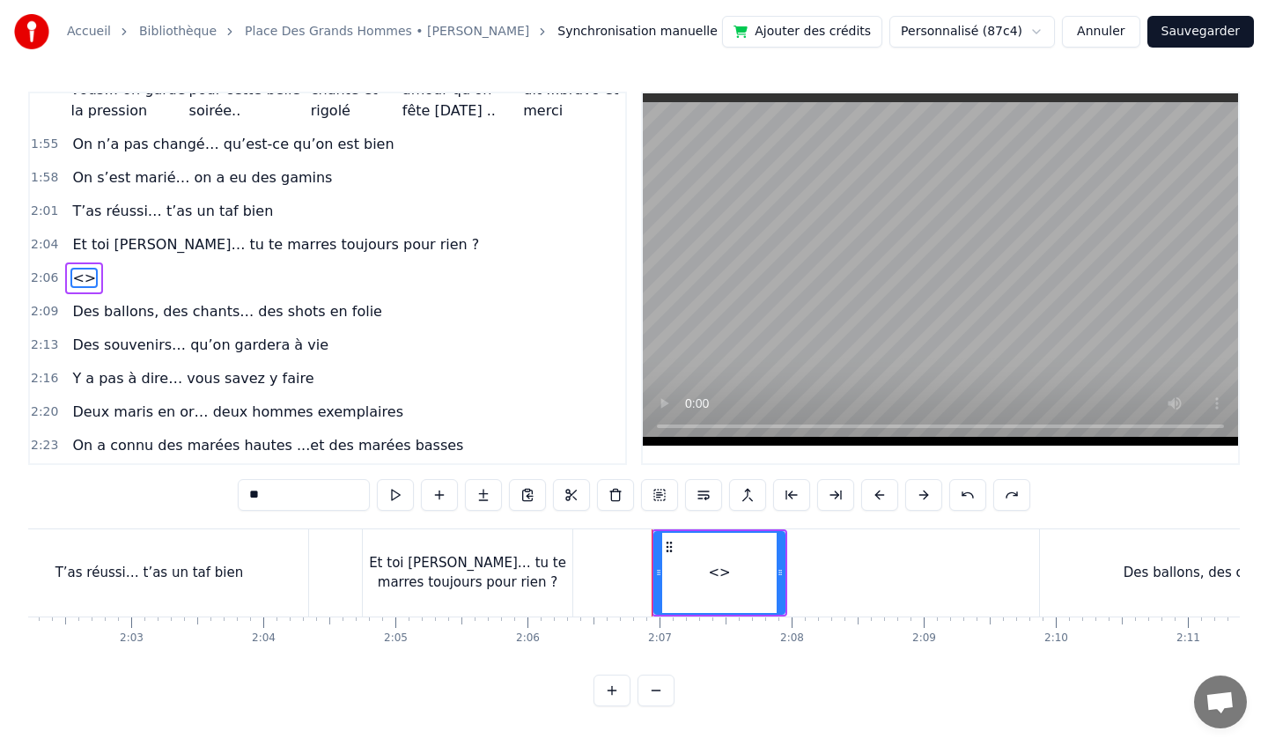
click at [313, 494] on input "**" at bounding box center [304, 495] width 132 height 32
type input "*"
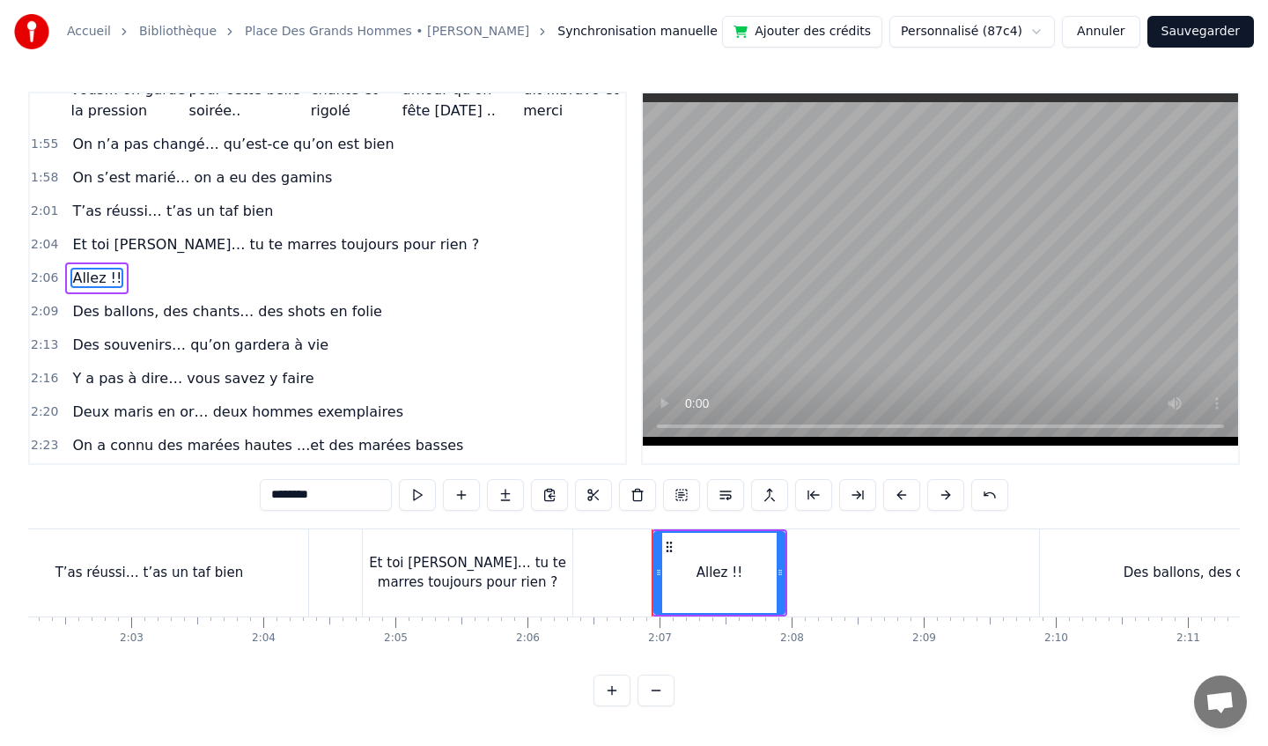
type input "********"
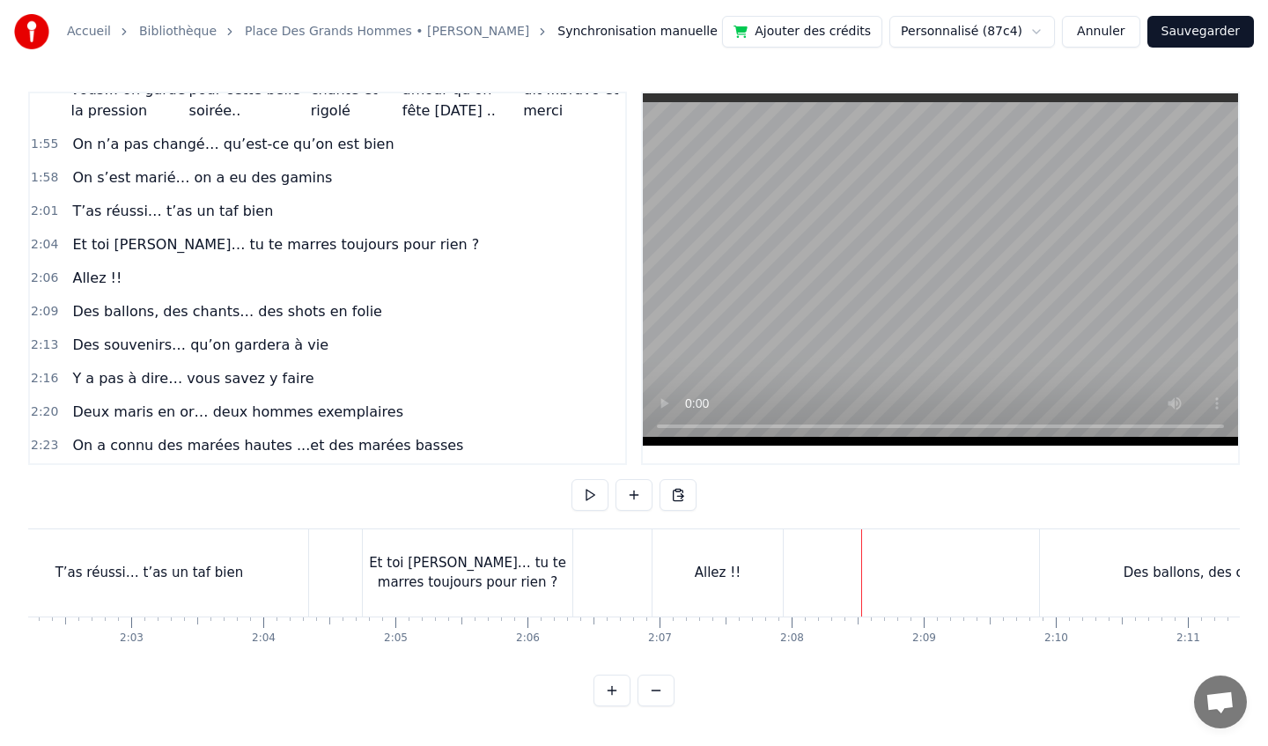
click at [693, 564] on div "Allez !!" at bounding box center [717, 572] width 130 height 87
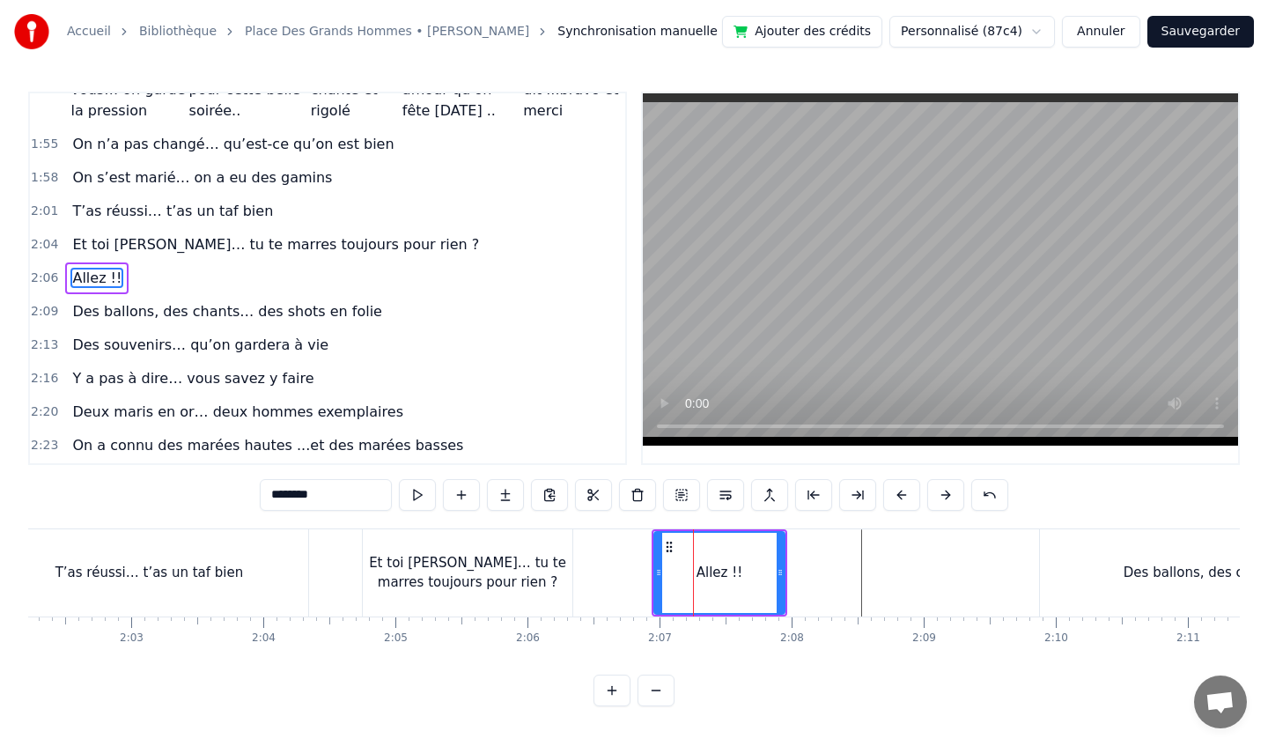
click at [475, 556] on div "Et toi [PERSON_NAME]… tu te marres toujours pour rien ?" at bounding box center [468, 573] width 210 height 40
type input "**********"
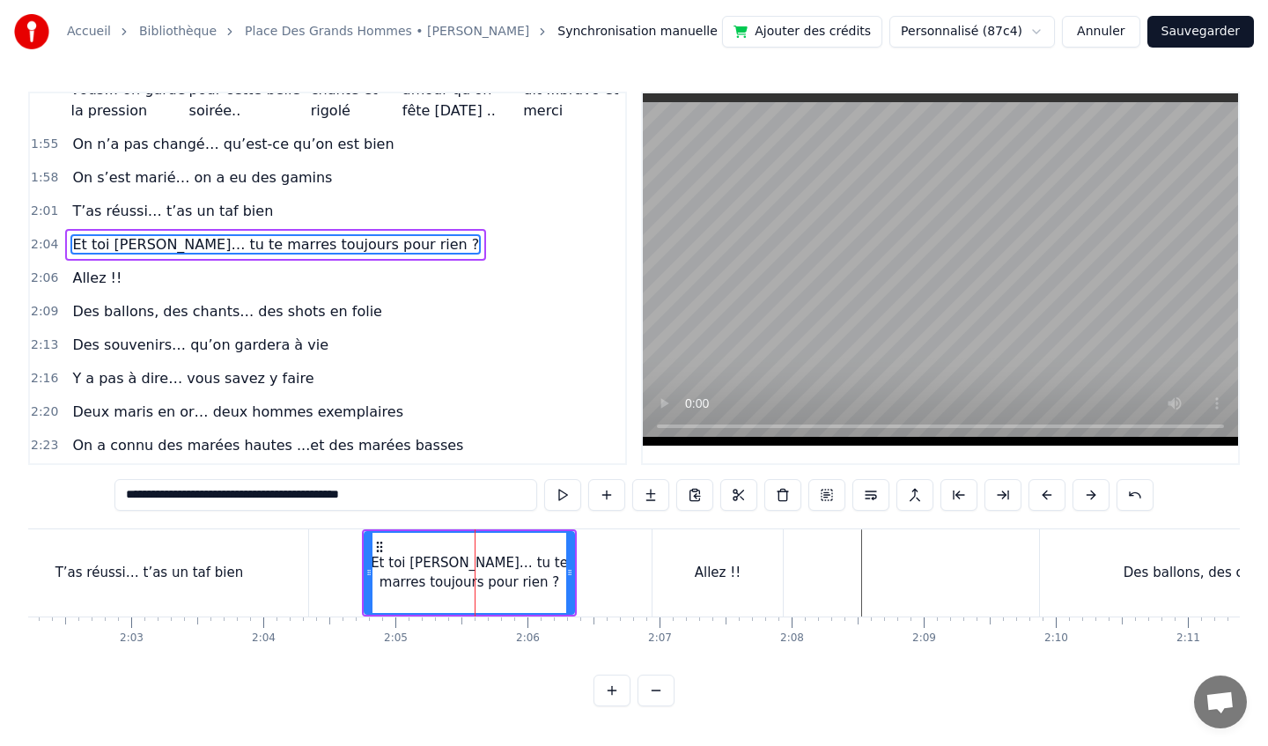
scroll to position [777, 0]
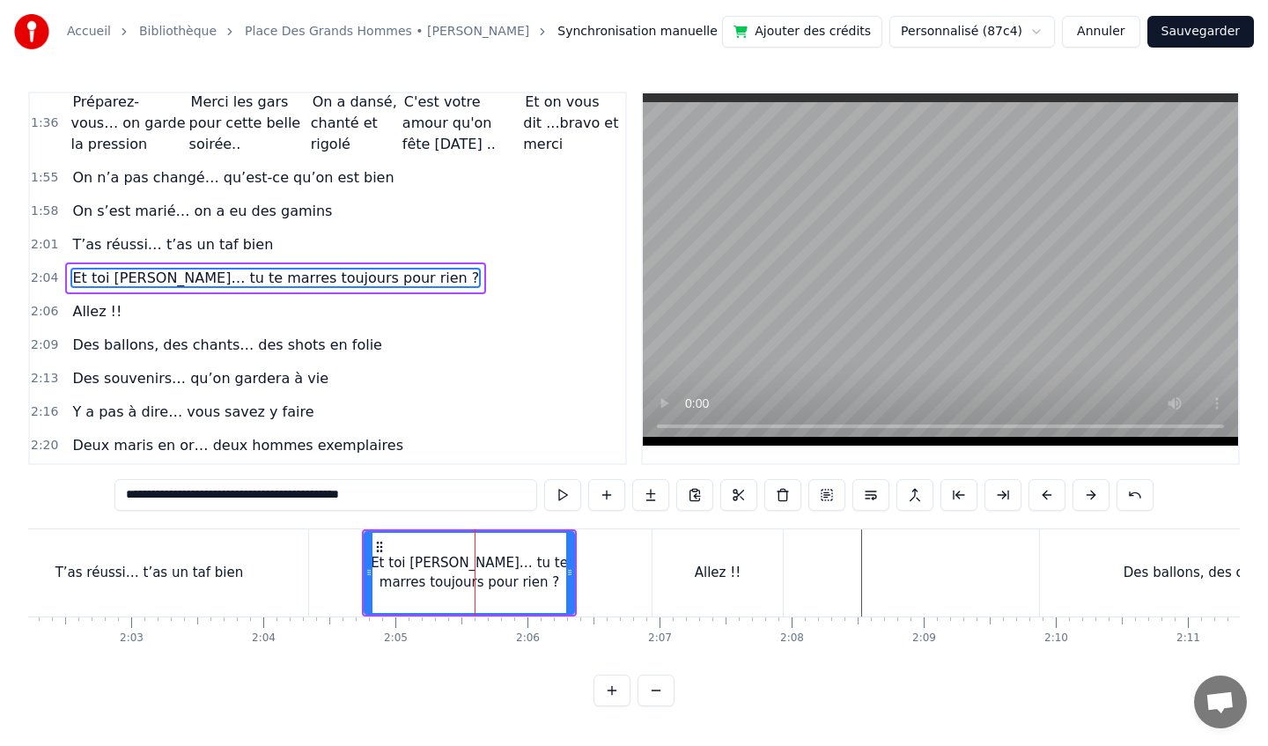
drag, startPoint x: 419, startPoint y: 497, endPoint x: 121, endPoint y: 471, distance: 299.7
click at [121, 471] on div "0:11 On s’était dit… que vous n’alliez rien faire 0:14 Et que vous alliez… rien…" at bounding box center [634, 399] width 1212 height 615
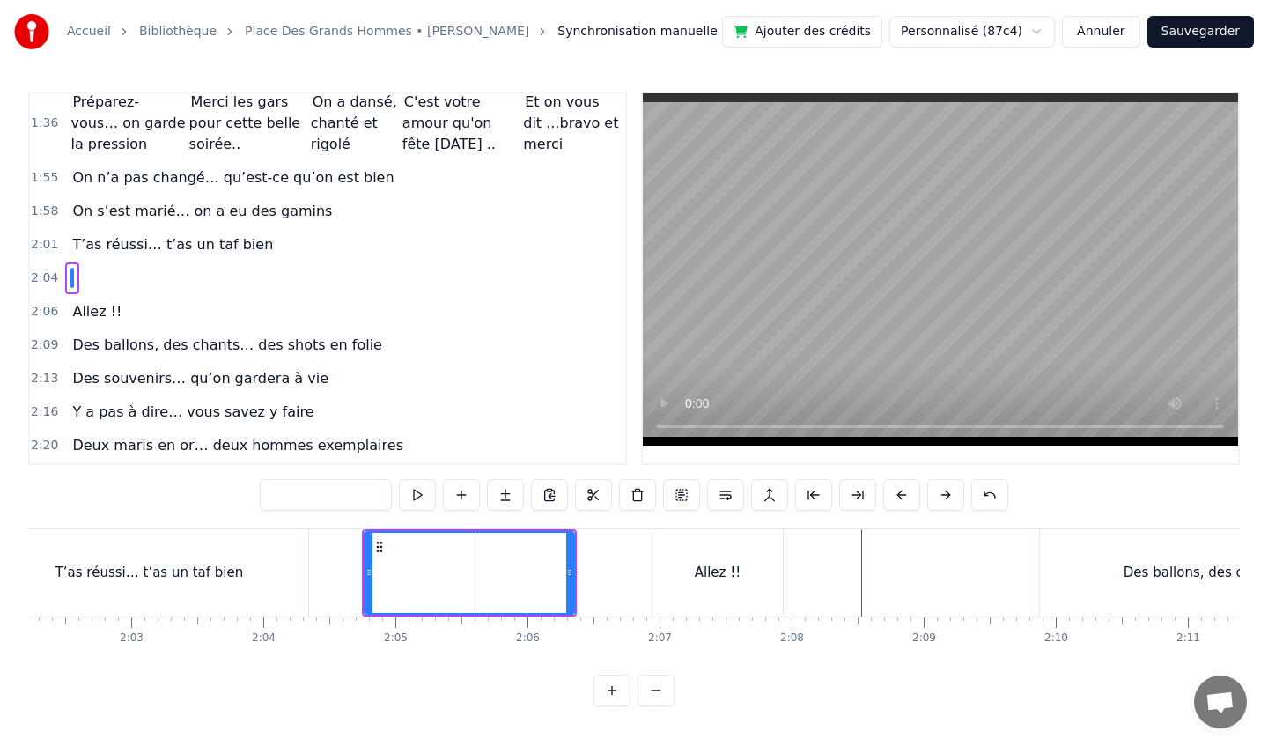
click at [449, 565] on div at bounding box center [469, 573] width 209 height 80
click at [642, 497] on button at bounding box center [637, 495] width 37 height 32
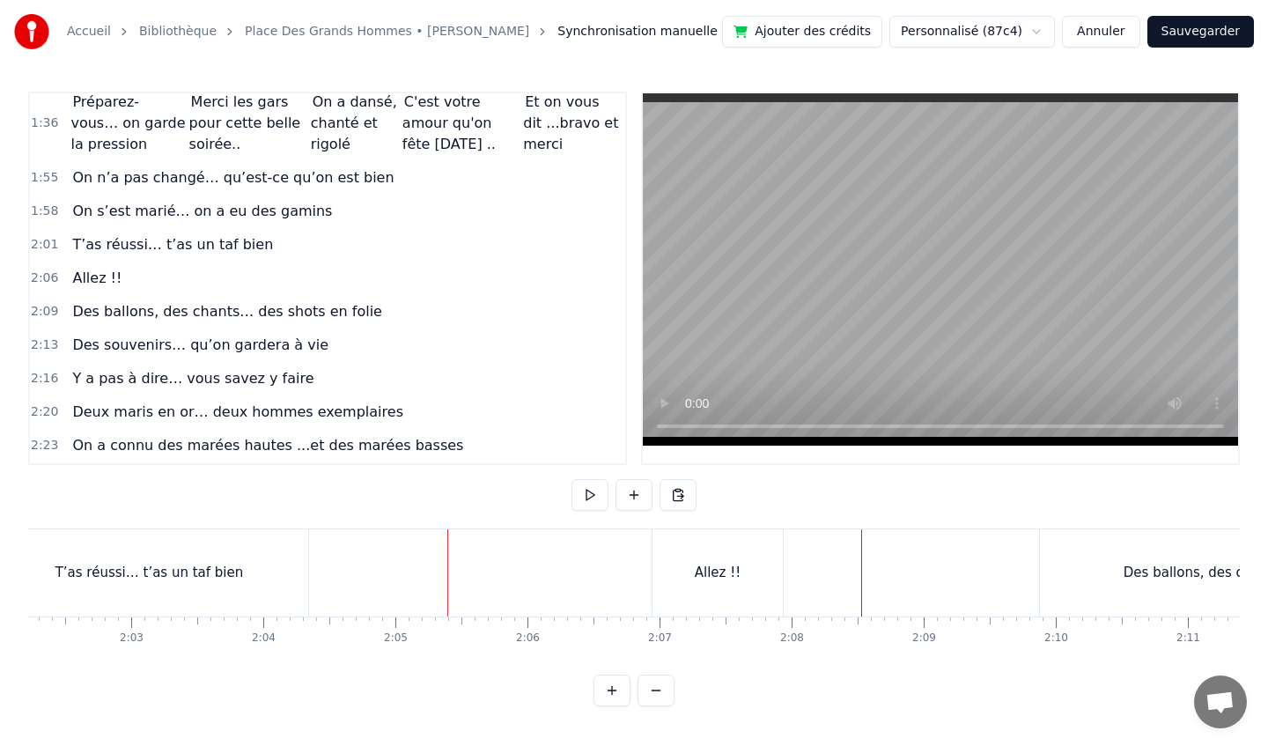
click at [633, 493] on button at bounding box center [633, 495] width 37 height 32
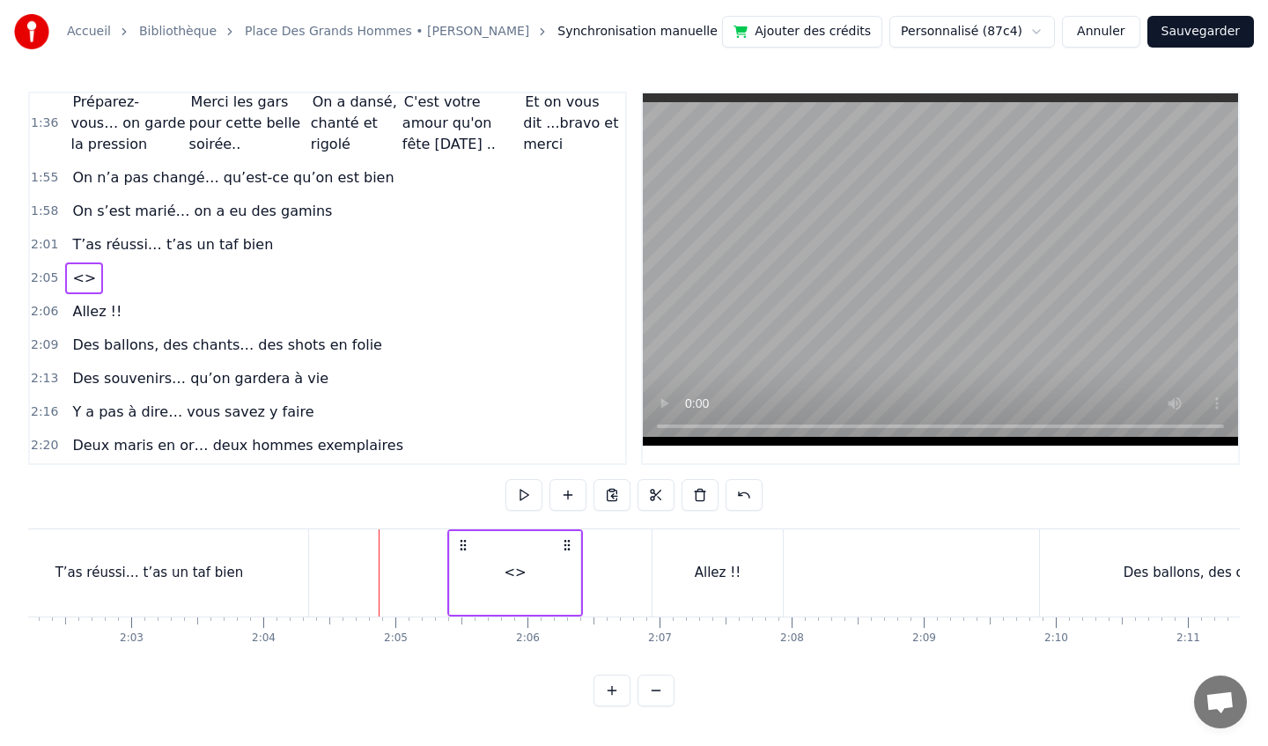
click at [85, 275] on span "<>" at bounding box center [83, 278] width 27 height 20
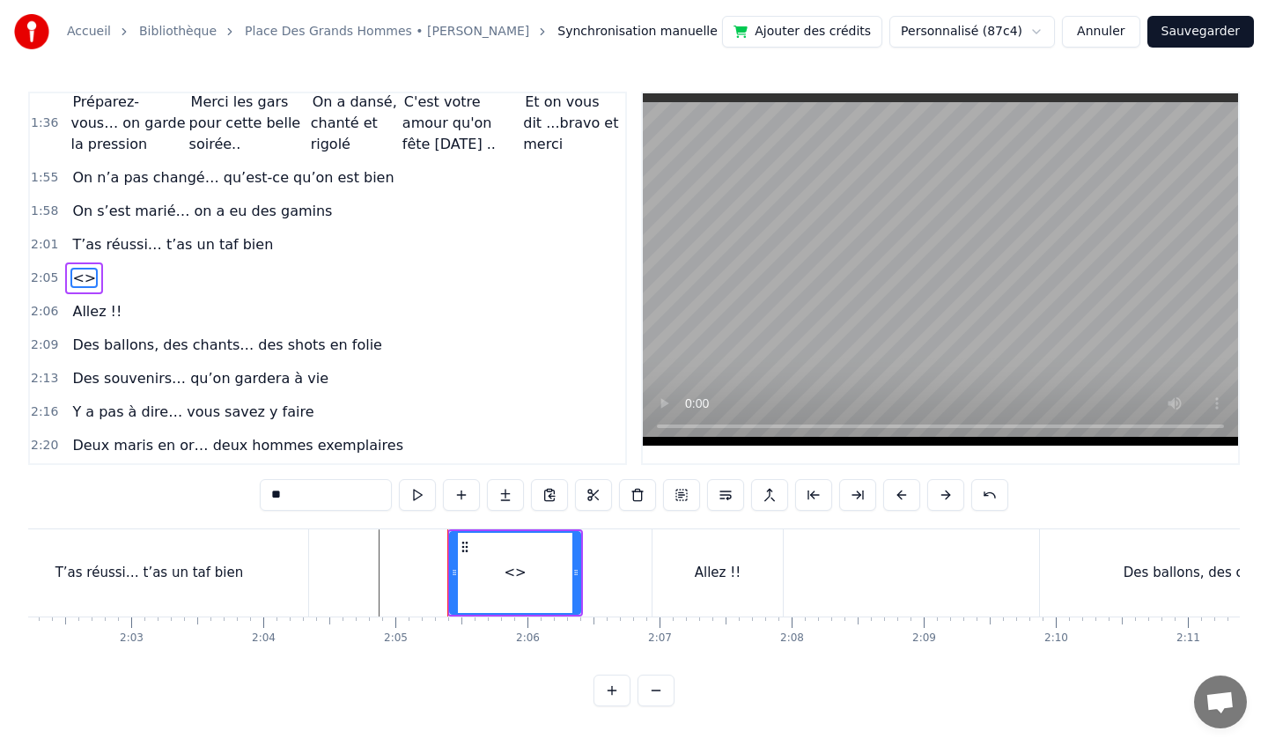
drag, startPoint x: 338, startPoint y: 497, endPoint x: 208, endPoint y: 500, distance: 130.3
click at [206, 499] on div "0:11 On s’était dit… que vous n’alliez rien faire 0:14 Et que vous alliez… rien…" at bounding box center [634, 399] width 1212 height 615
paste input "**********"
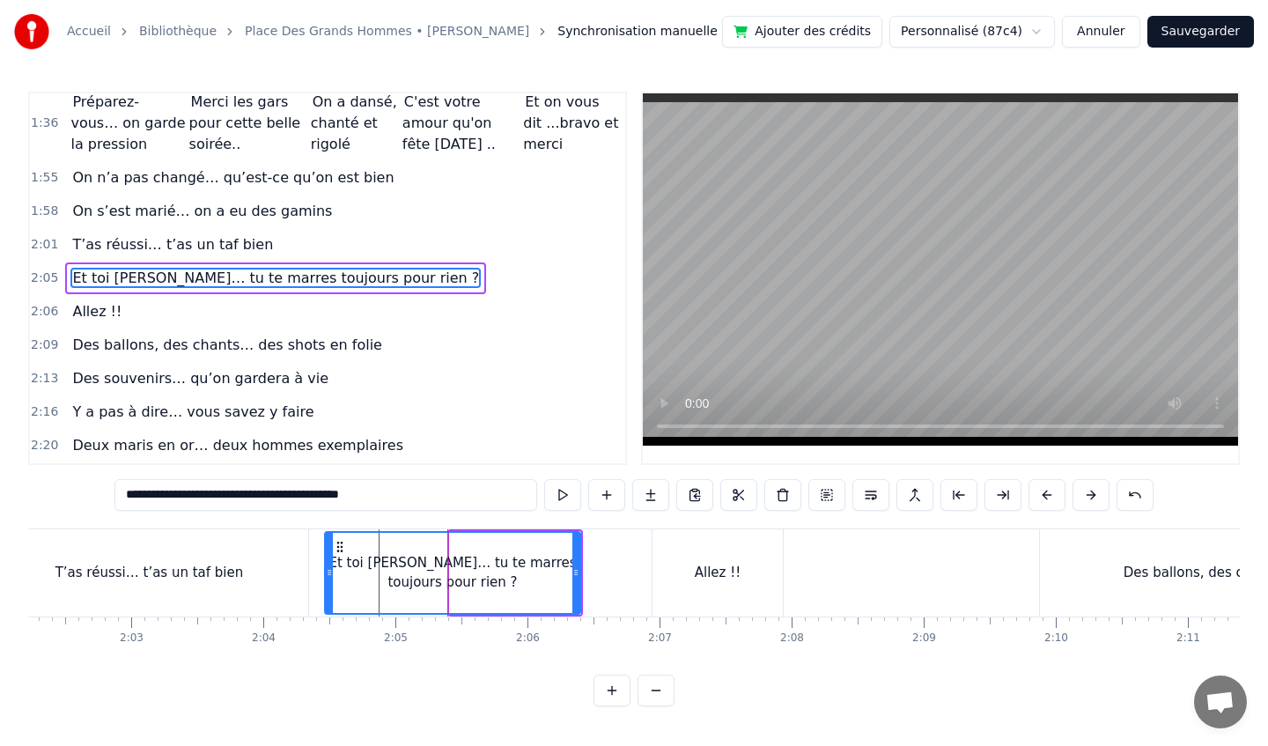
drag, startPoint x: 450, startPoint y: 570, endPoint x: 335, endPoint y: 567, distance: 114.5
click at [327, 567] on icon at bounding box center [329, 572] width 7 height 14
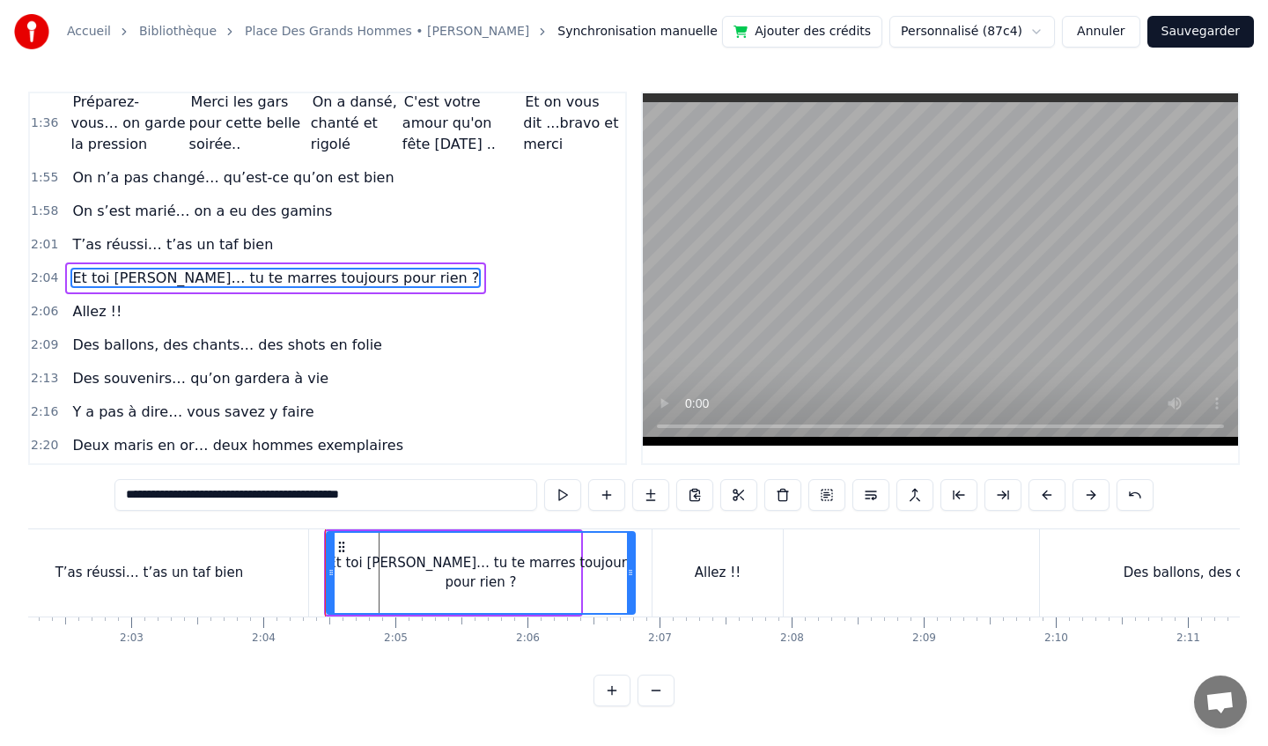
drag, startPoint x: 573, startPoint y: 573, endPoint x: 628, endPoint y: 573, distance: 54.6
click at [628, 574] on icon at bounding box center [630, 572] width 7 height 14
click at [374, 559] on div "Et toi [PERSON_NAME]… tu te marres toujours pour rien ?" at bounding box center [481, 573] width 306 height 80
drag, startPoint x: 380, startPoint y: 559, endPoint x: 403, endPoint y: 561, distance: 23.8
click at [403, 561] on div "Et toi [PERSON_NAME]… tu te marres toujours pour rien ?" at bounding box center [481, 573] width 306 height 80
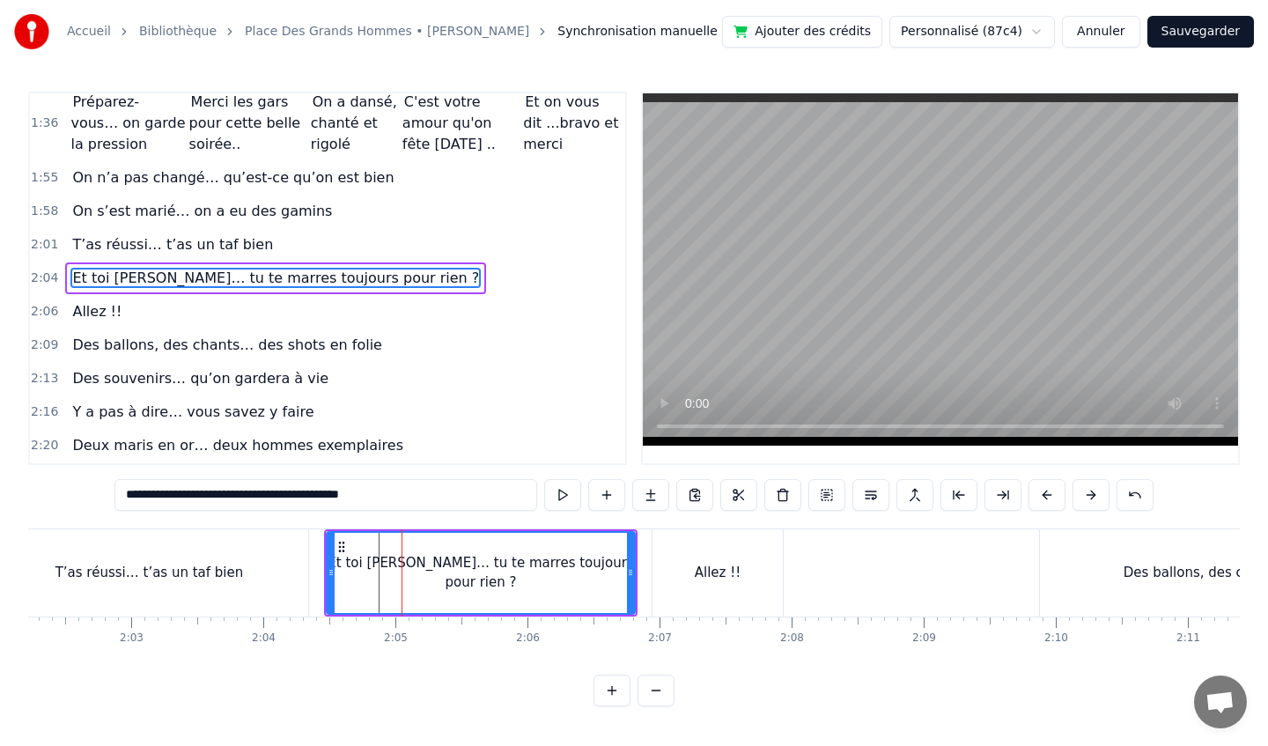
click at [483, 562] on div "Et toi [PERSON_NAME]… tu te marres toujours pour rien ?" at bounding box center [481, 573] width 306 height 40
click at [563, 548] on div "Et toi [PERSON_NAME]… tu te marres toujours pour rien ?" at bounding box center [481, 573] width 306 height 80
click at [599, 552] on div "Et toi [PERSON_NAME]… tu te marres toujours pour rien ?" at bounding box center [481, 573] width 306 height 80
drag, startPoint x: 599, startPoint y: 552, endPoint x: 421, endPoint y: 552, distance: 177.9
click at [421, 554] on div "Et toi [PERSON_NAME]… tu te marres toujours pour rien ?" at bounding box center [481, 573] width 306 height 80
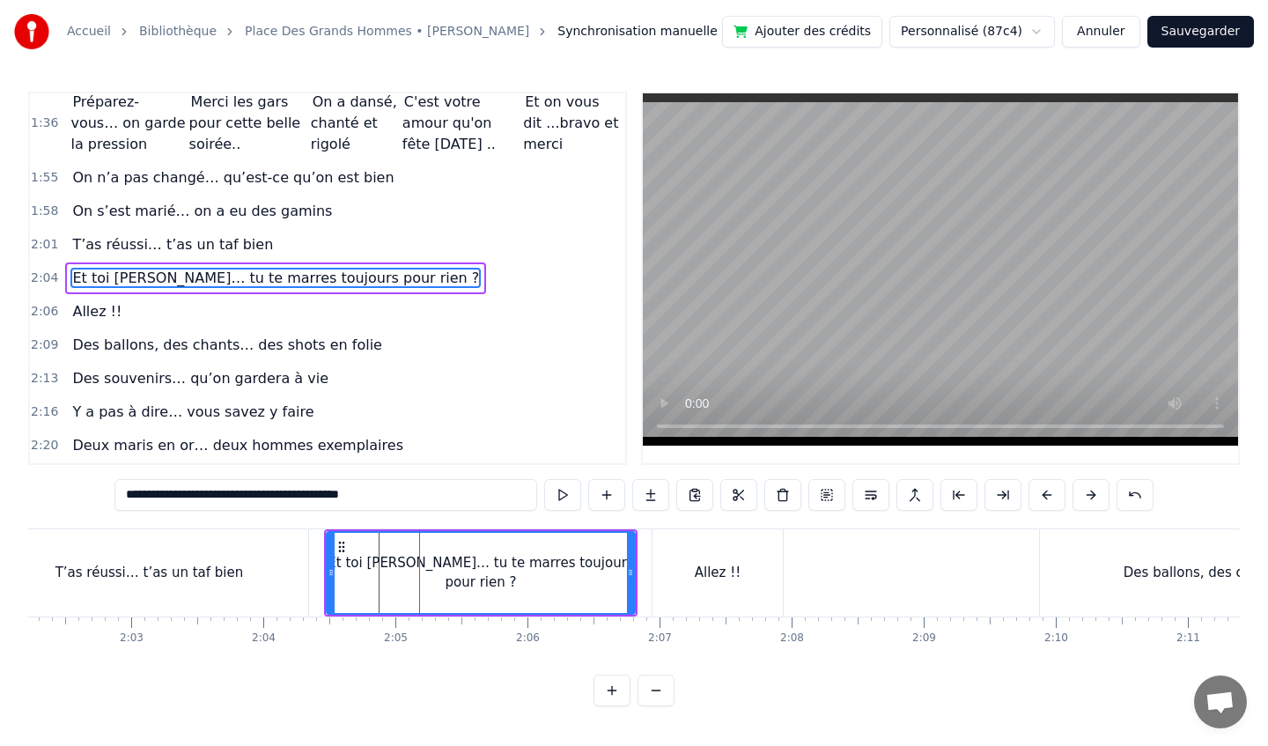
click at [343, 548] on icon at bounding box center [342, 547] width 14 height 14
click at [725, 554] on div "Allez !!" at bounding box center [717, 572] width 130 height 87
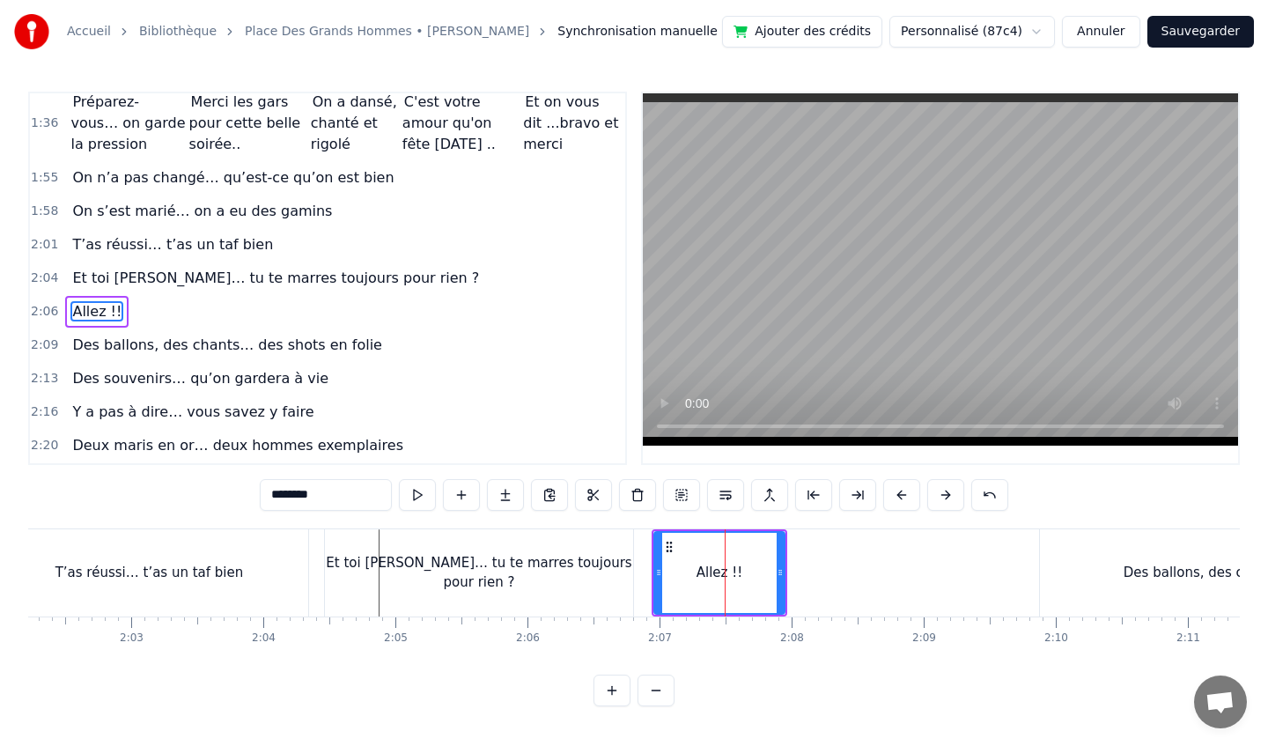
scroll to position [811, 0]
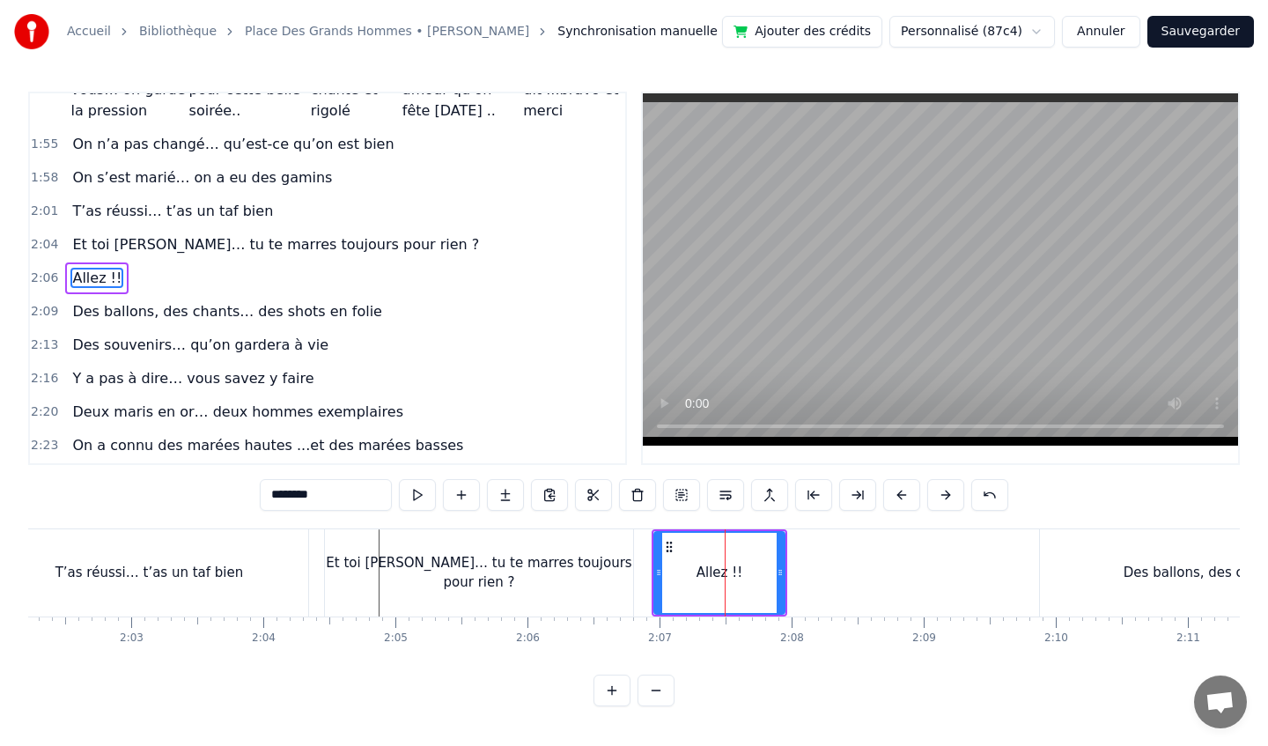
click at [564, 564] on div "Et toi [PERSON_NAME]… tu te marres toujours pour rien ?" at bounding box center [479, 573] width 308 height 40
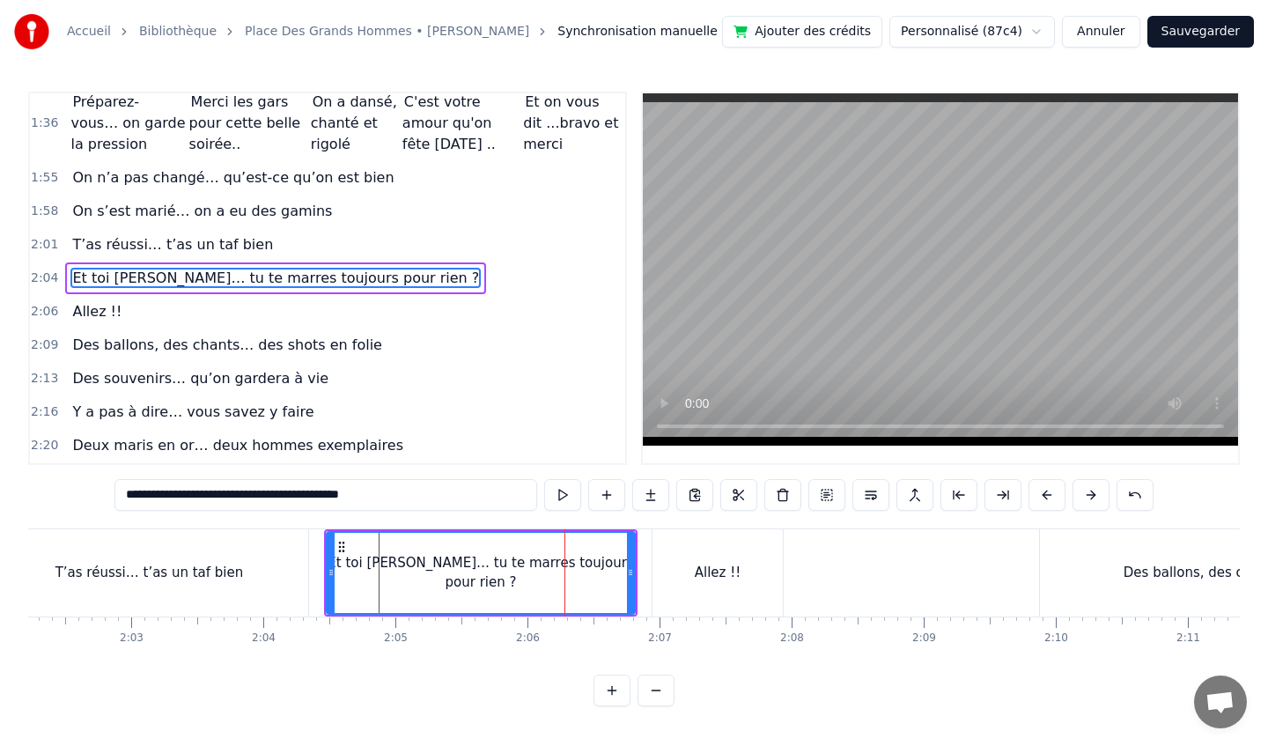
click at [244, 553] on div "T’as réussi… t’as un taf bien" at bounding box center [149, 572] width 319 height 87
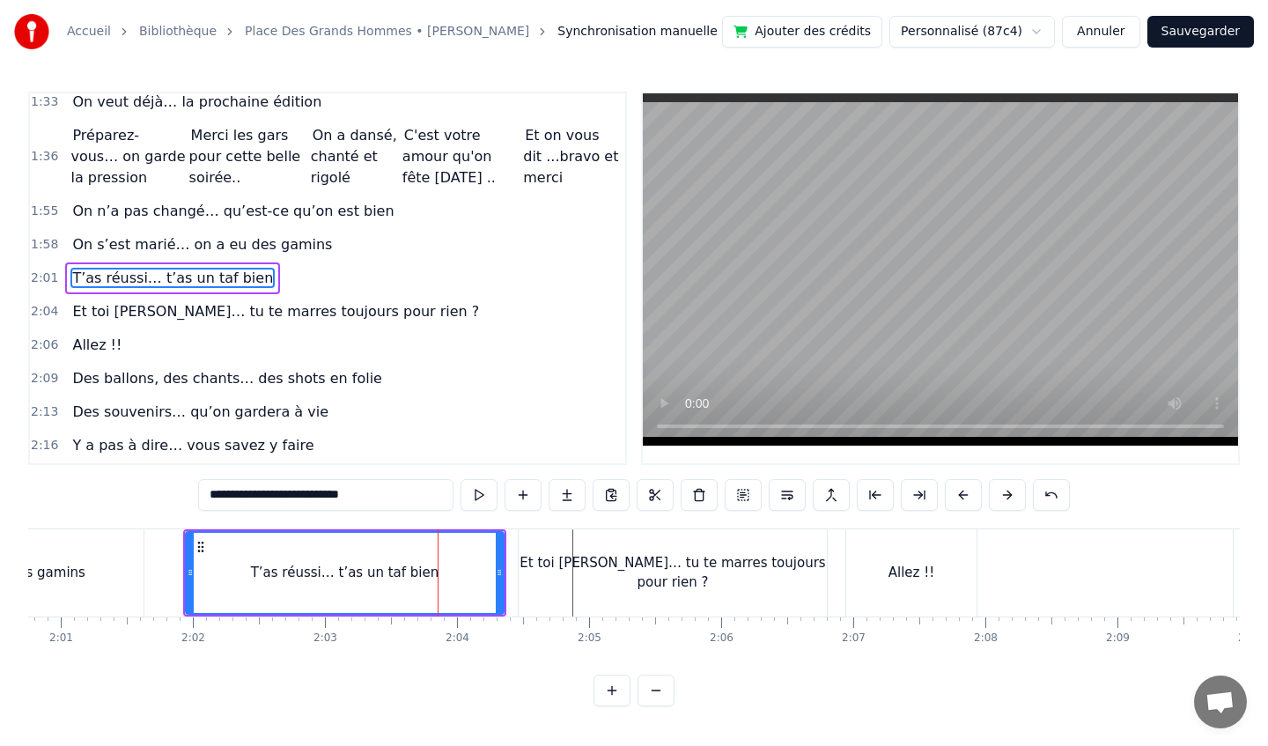
scroll to position [0, 15820]
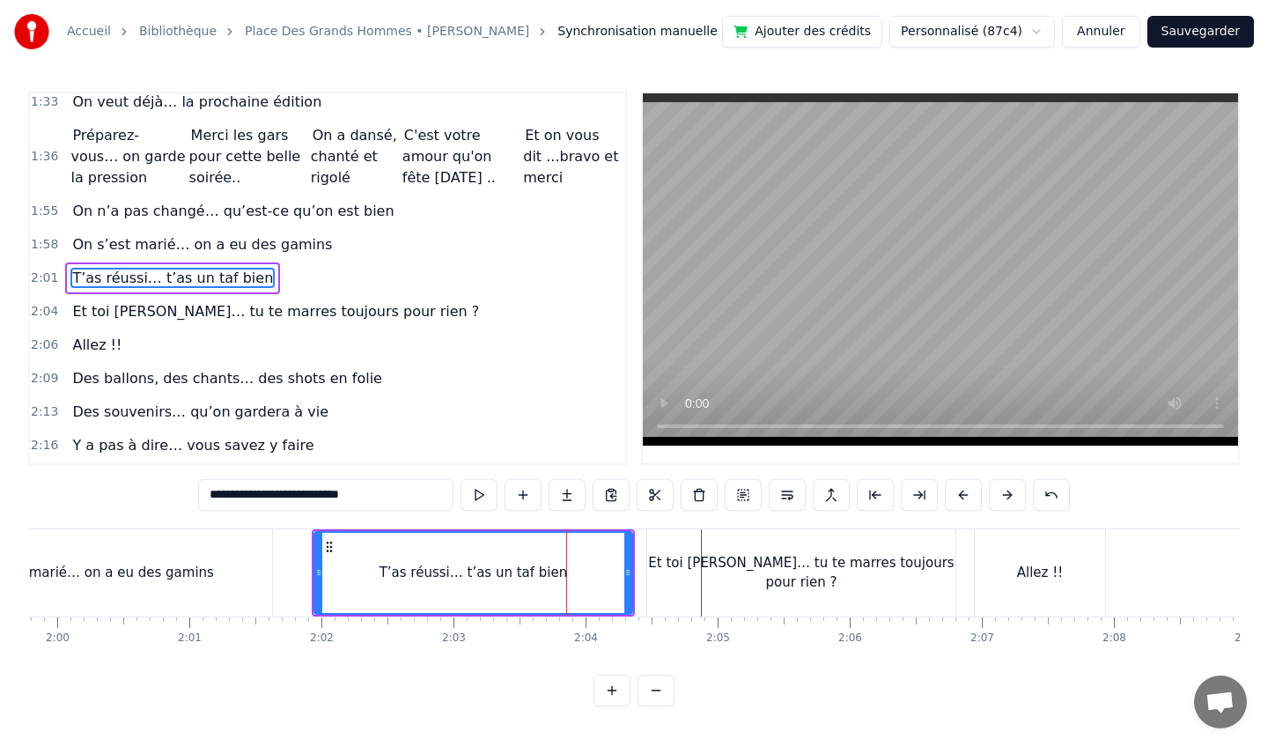
click at [332, 546] on icon at bounding box center [329, 547] width 14 height 14
click at [180, 564] on div "On s’est marié… on a eu des gamins" at bounding box center [92, 573] width 244 height 20
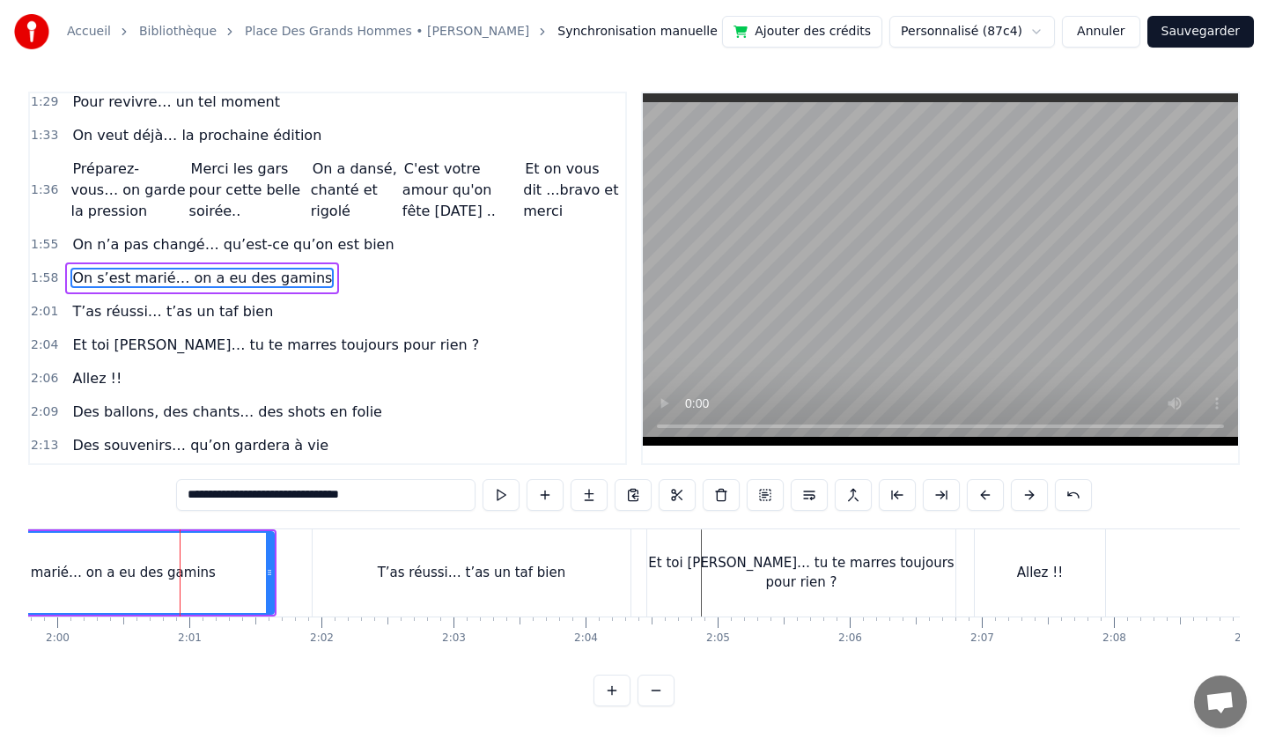
click at [438, 563] on div "T’as réussi… t’as un taf bien" at bounding box center [472, 573] width 188 height 20
type input "**********"
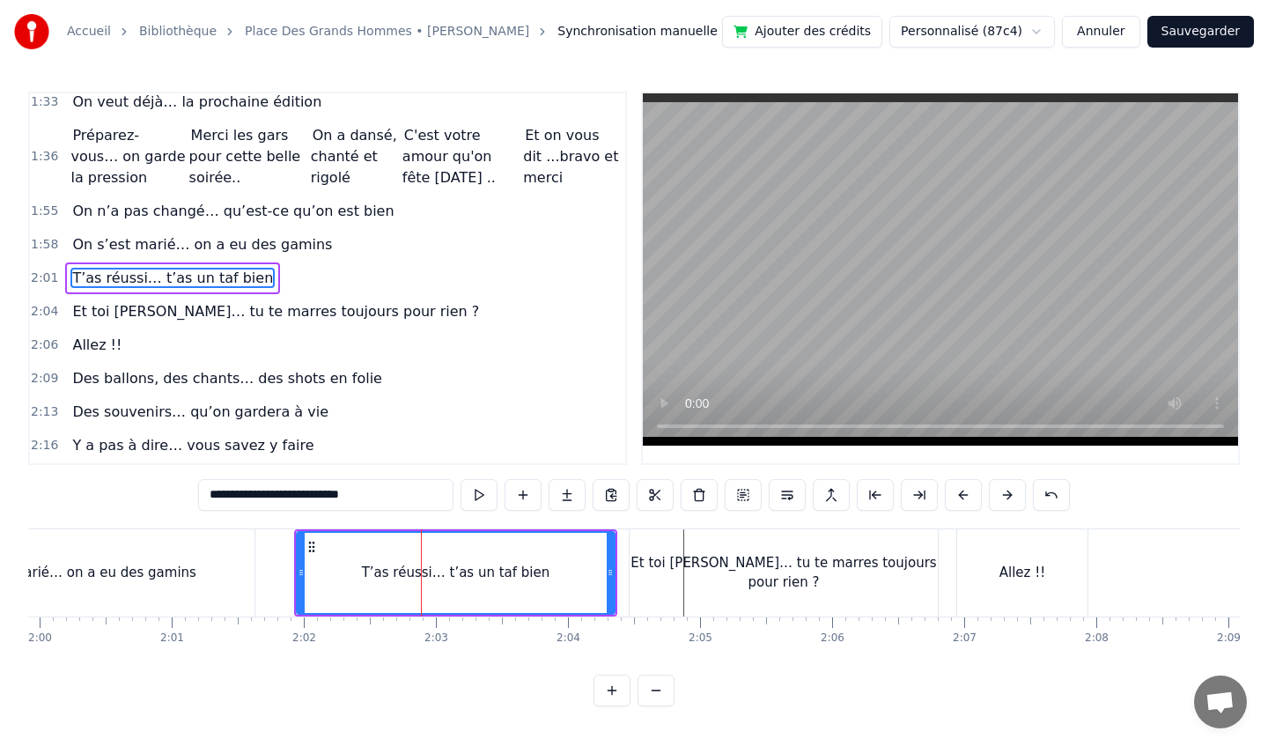
scroll to position [0, 15850]
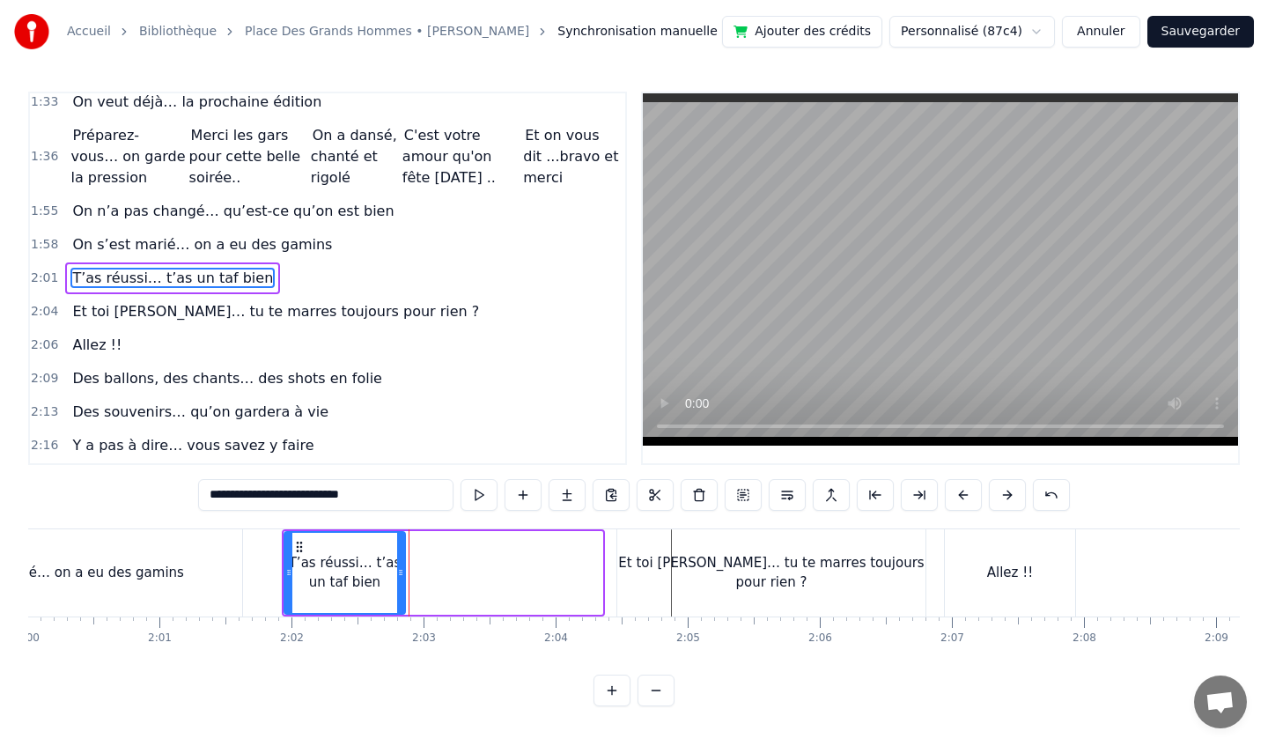
drag, startPoint x: 599, startPoint y: 571, endPoint x: 392, endPoint y: 570, distance: 206.9
click at [397, 570] on icon at bounding box center [400, 572] width 7 height 14
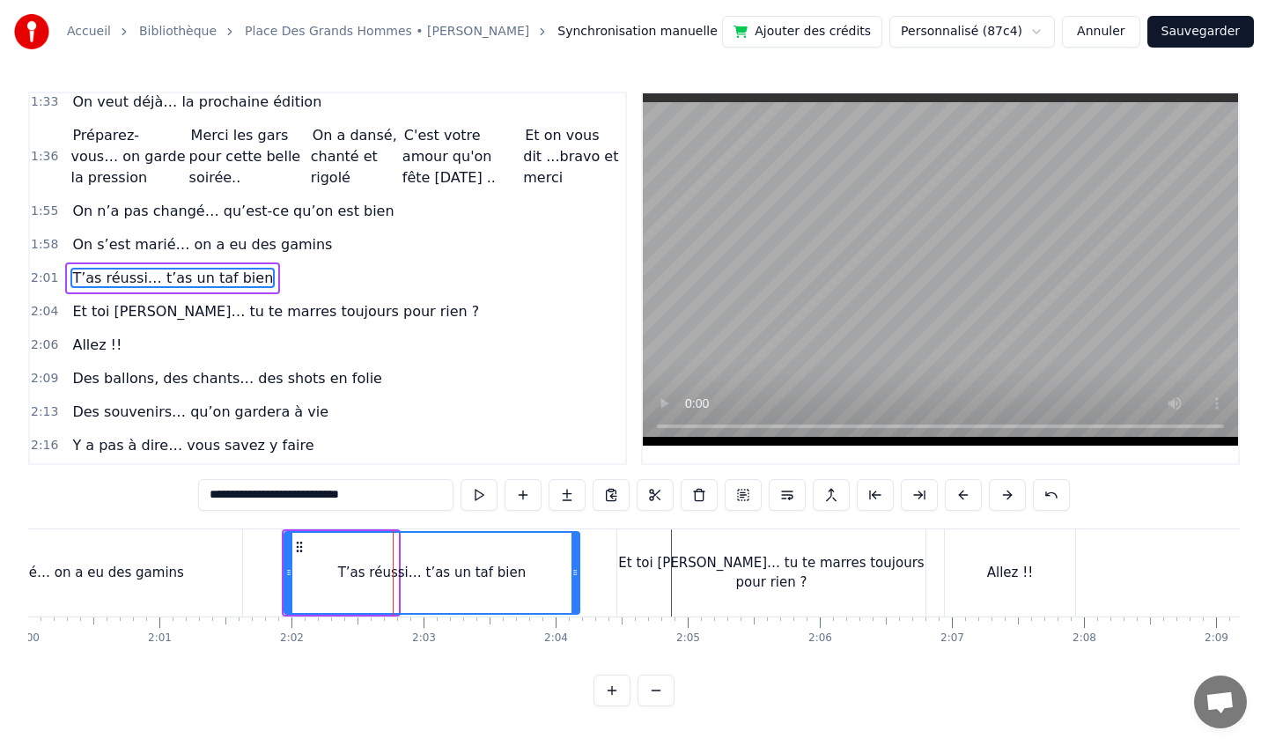
drag, startPoint x: 394, startPoint y: 564, endPoint x: 575, endPoint y: 579, distance: 182.0
click at [575, 578] on div at bounding box center [574, 573] width 7 height 80
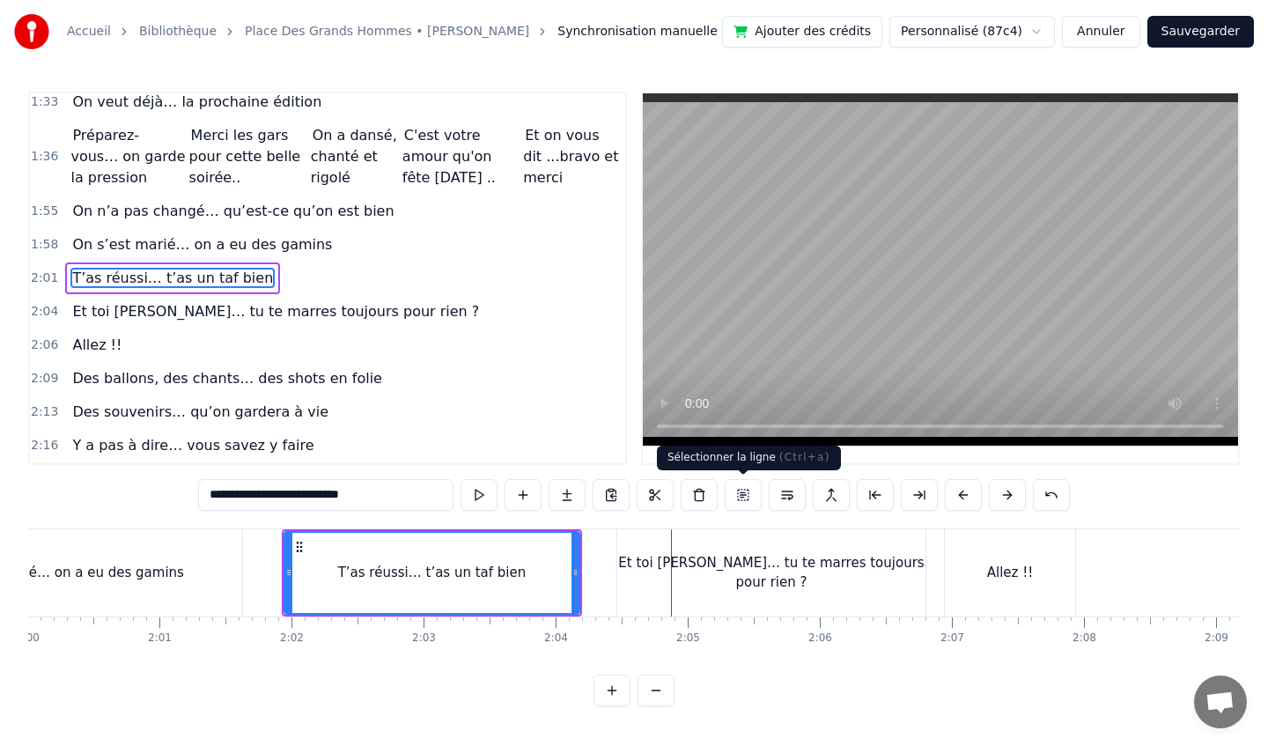
click at [745, 493] on button at bounding box center [743, 495] width 37 height 32
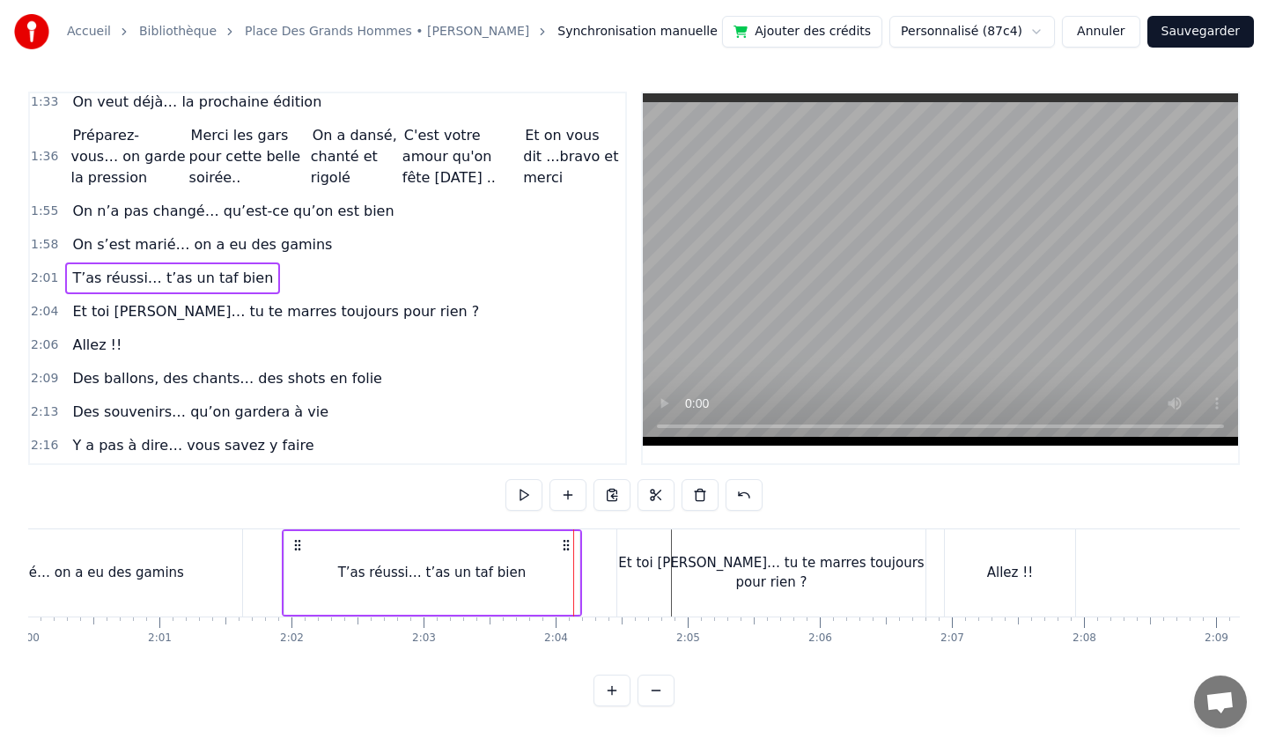
click at [745, 493] on button at bounding box center [744, 495] width 37 height 32
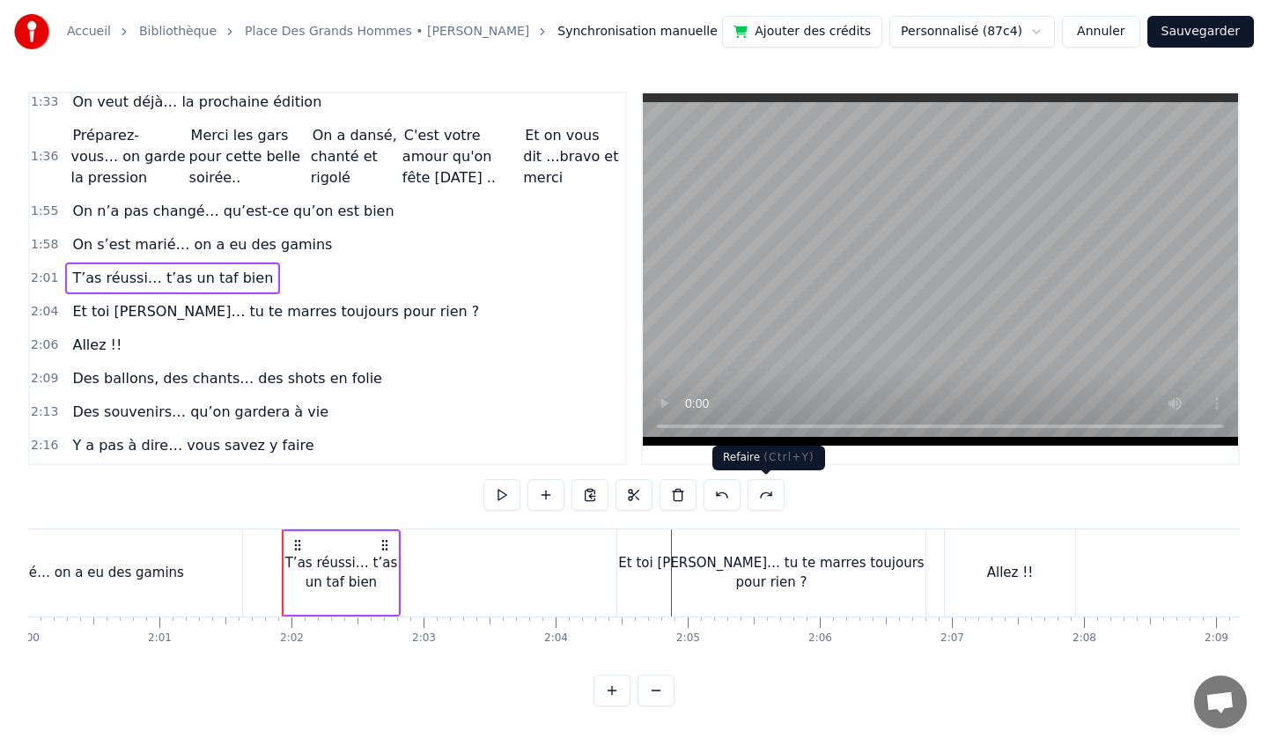
click at [771, 497] on button at bounding box center [766, 495] width 37 height 32
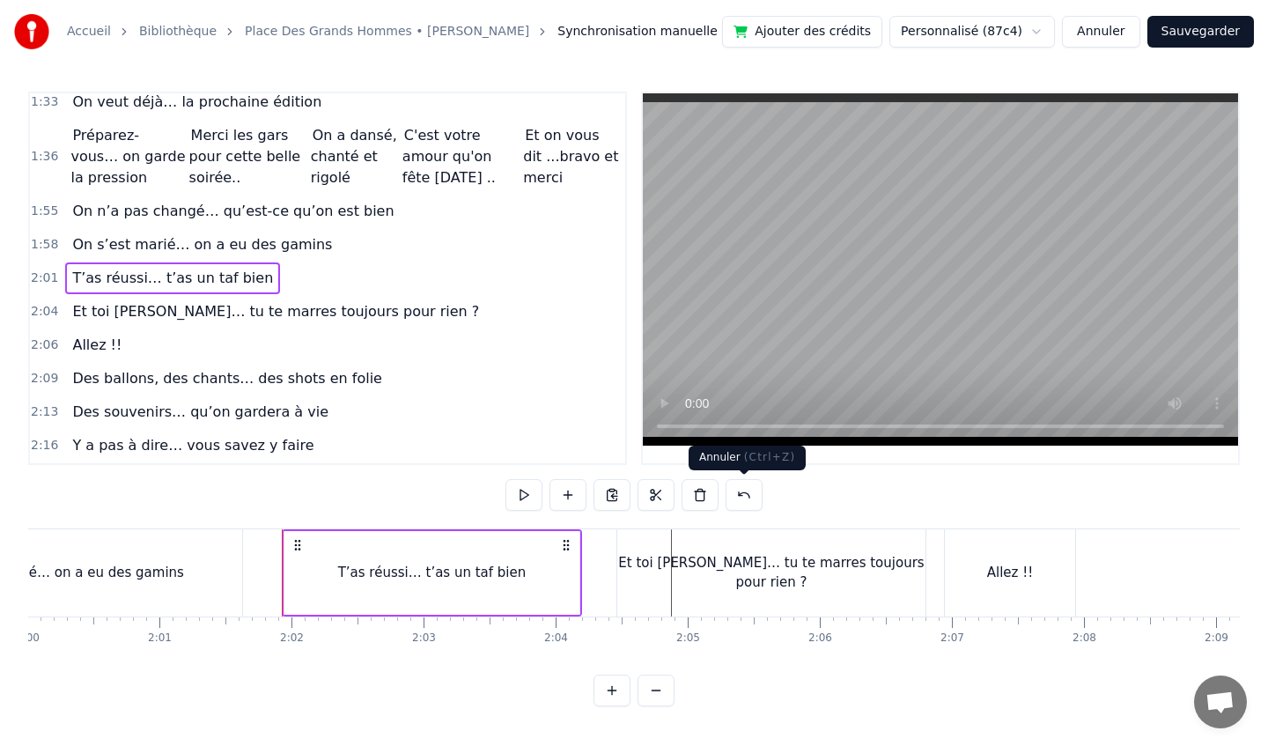
click at [740, 500] on button at bounding box center [744, 495] width 37 height 32
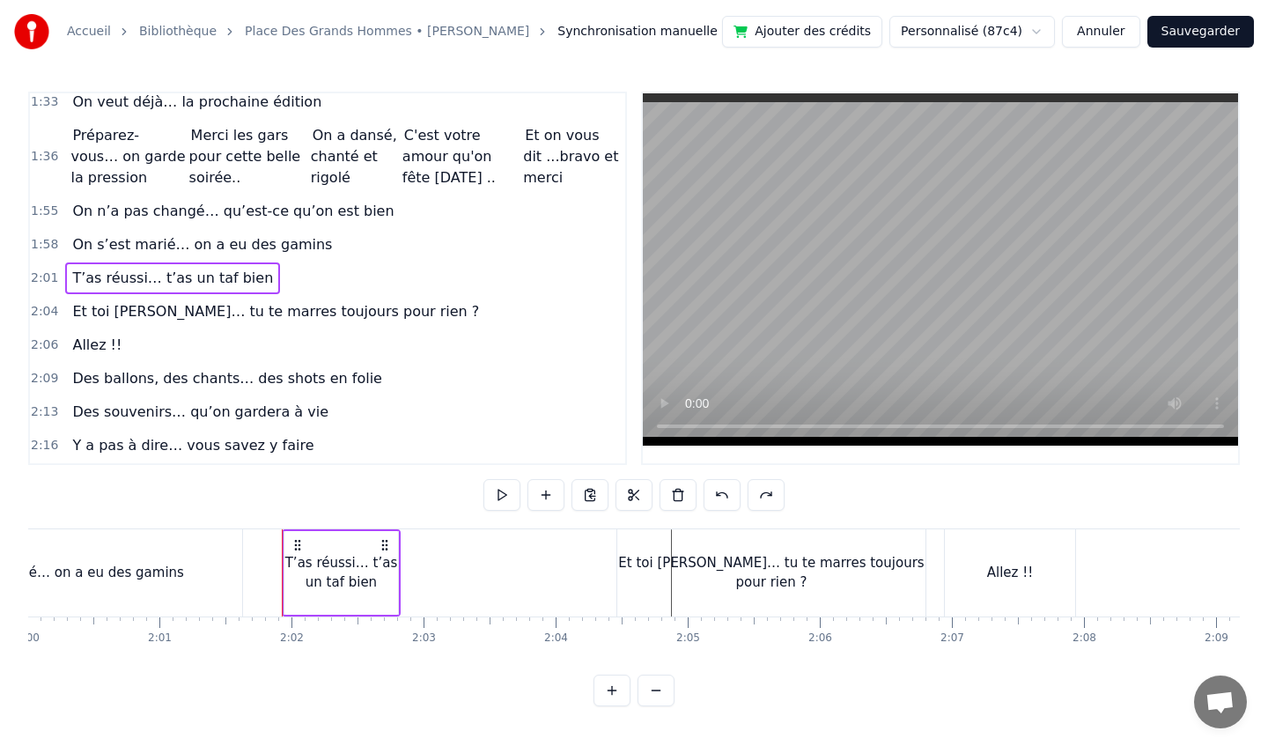
click at [721, 566] on div "Et toi [PERSON_NAME]… tu te marres toujours pour rien ?" at bounding box center [771, 573] width 308 height 40
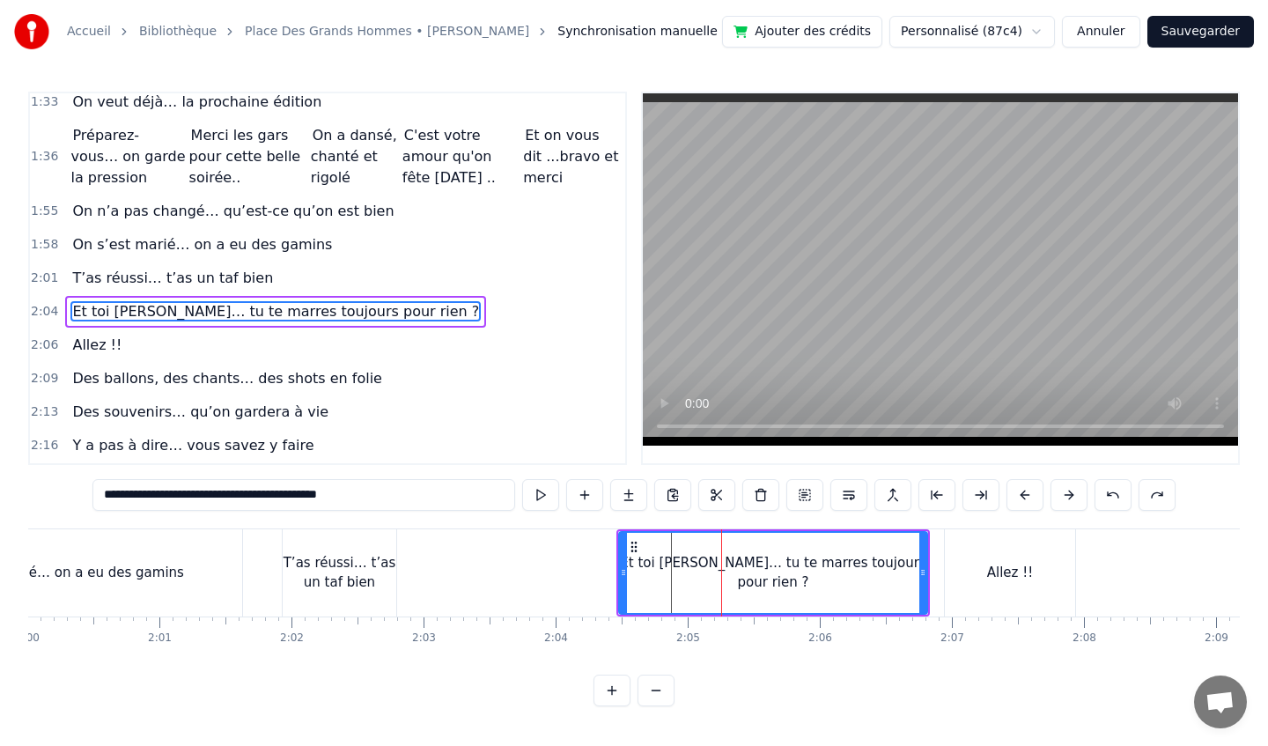
scroll to position [777, 0]
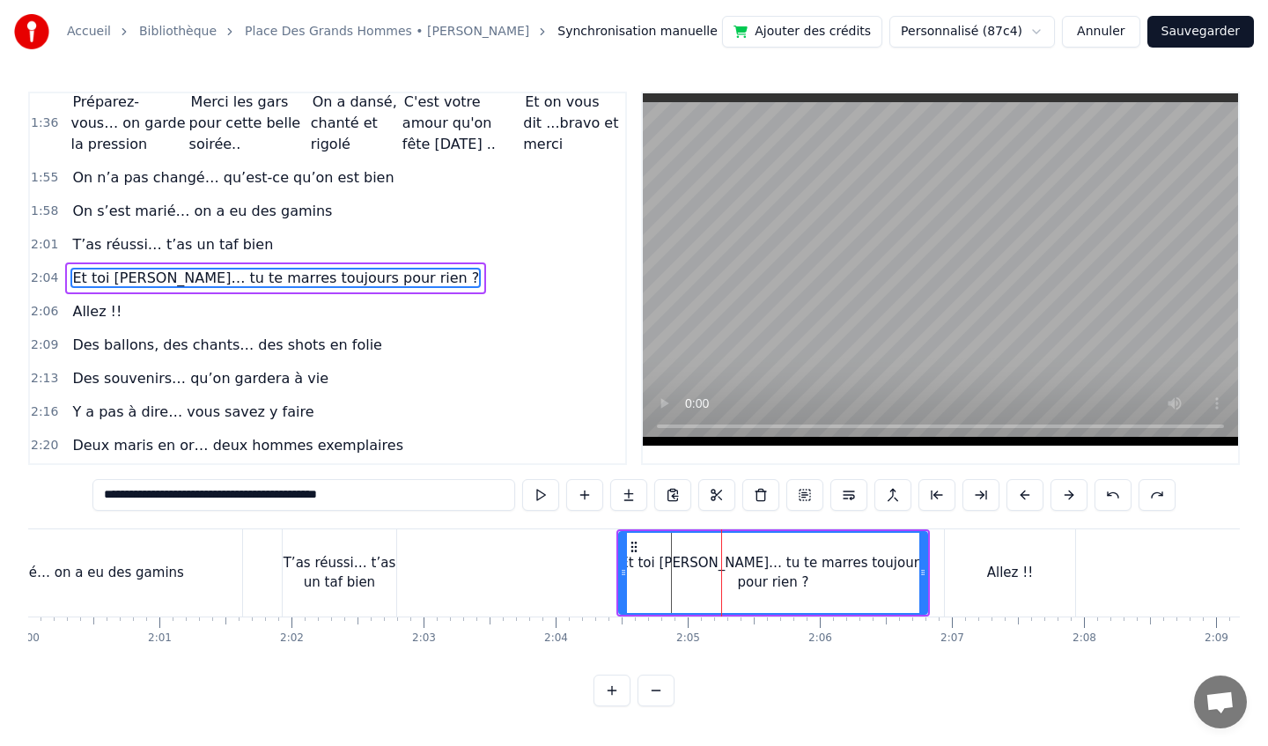
click at [660, 558] on div "Et toi [PERSON_NAME]… tu te marres toujours pour rien ?" at bounding box center [773, 573] width 306 height 80
click at [873, 556] on div "Et toi [PERSON_NAME]… tu te marres toujours pour rien ?" at bounding box center [773, 573] width 306 height 80
click at [962, 559] on div "Allez !!" at bounding box center [1010, 572] width 130 height 87
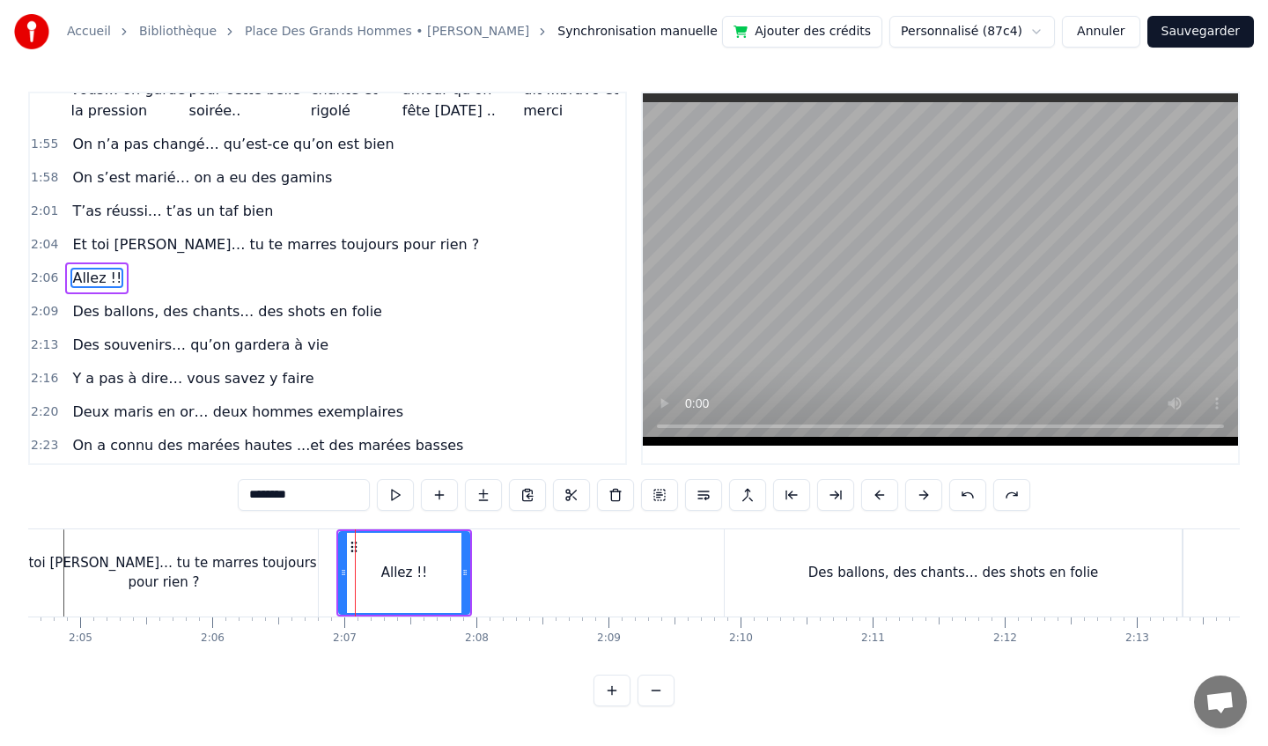
scroll to position [0, 16462]
click at [1021, 569] on div "Des ballons, des chants… des shots en folie" at bounding box center [949, 573] width 291 height 20
type input "**********"
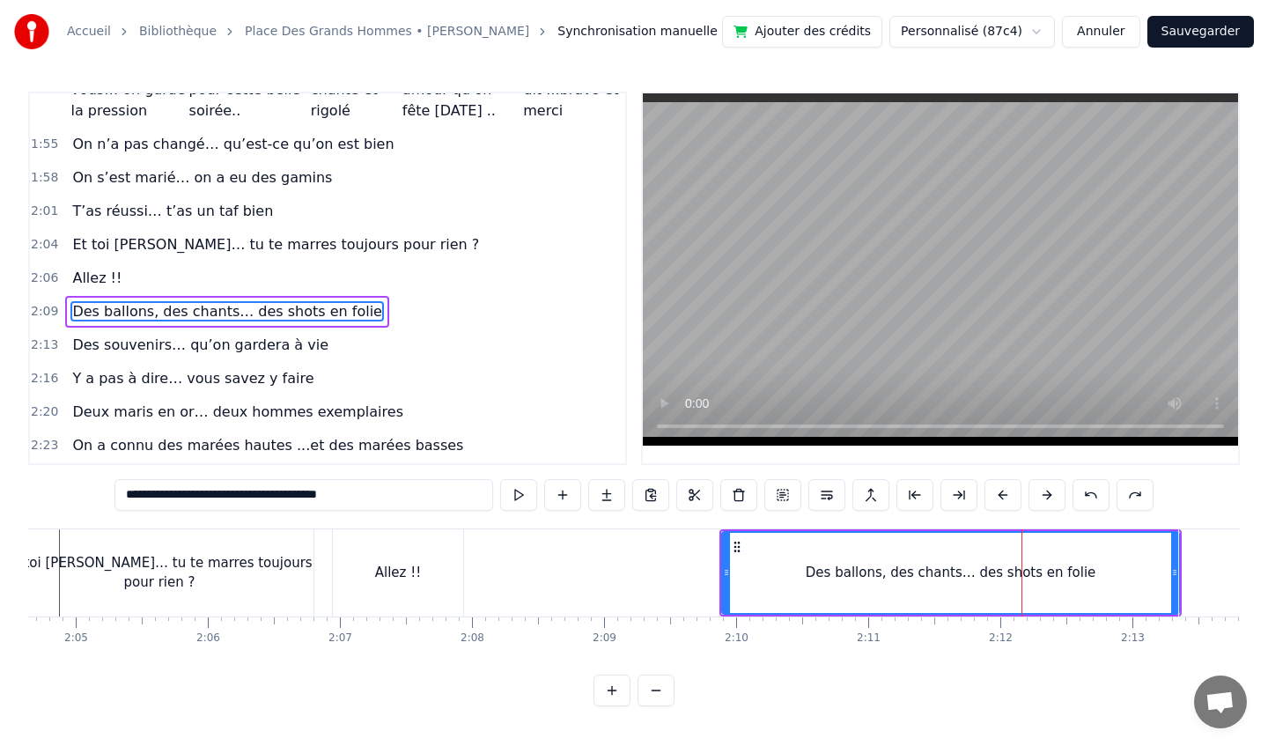
scroll to position [844, 0]
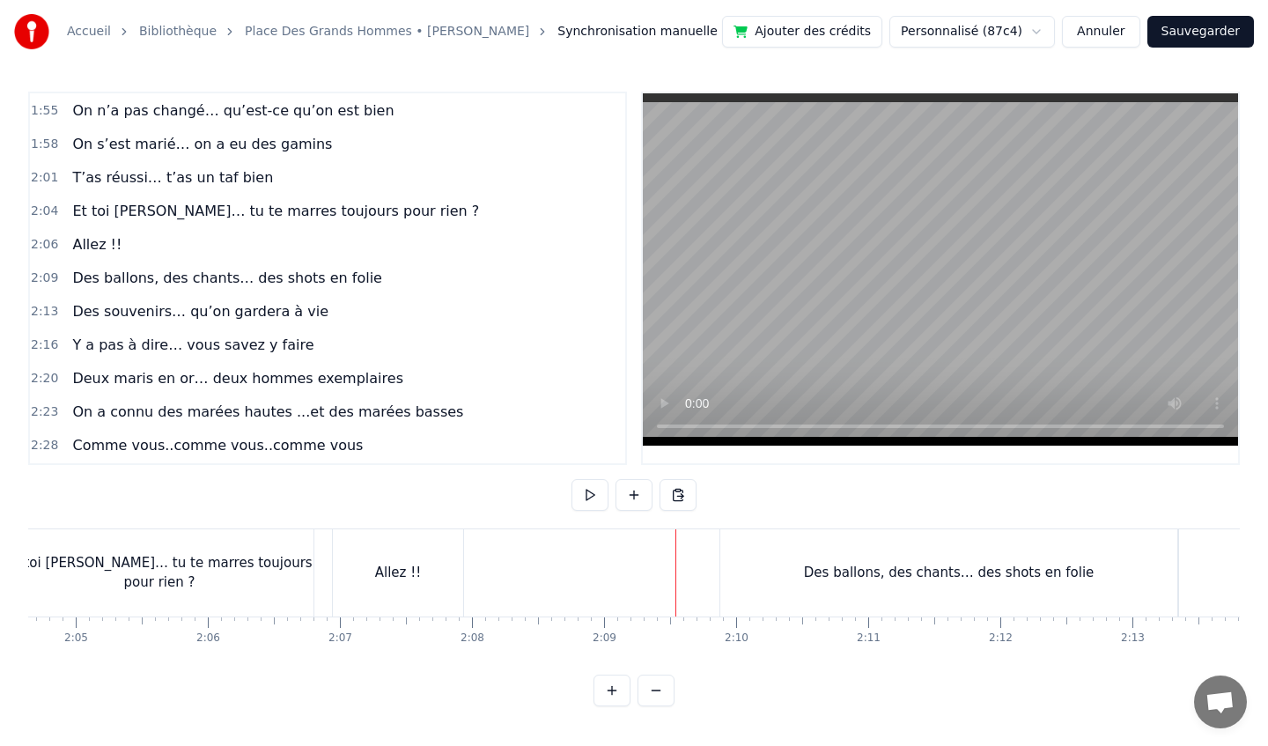
click at [752, 571] on div "Des ballons, des chants… des shots en folie" at bounding box center [948, 572] width 457 height 87
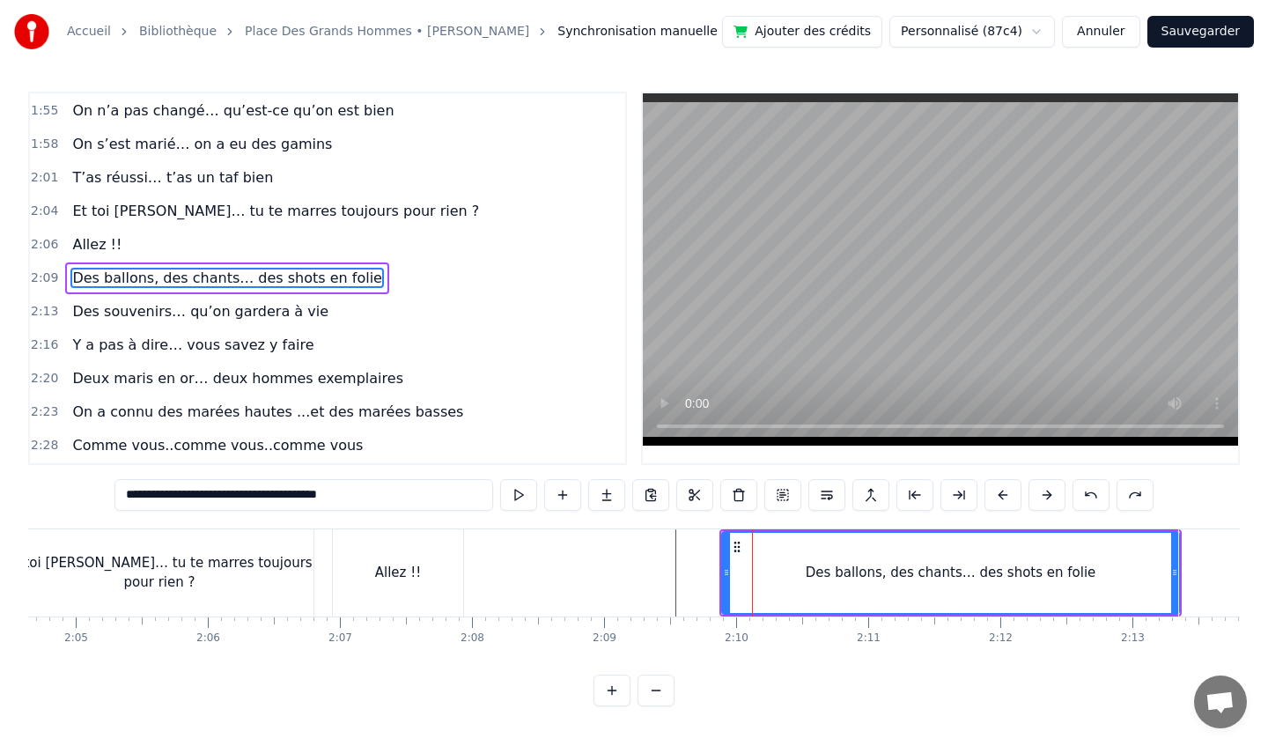
click at [385, 547] on div "Allez !!" at bounding box center [398, 572] width 130 height 87
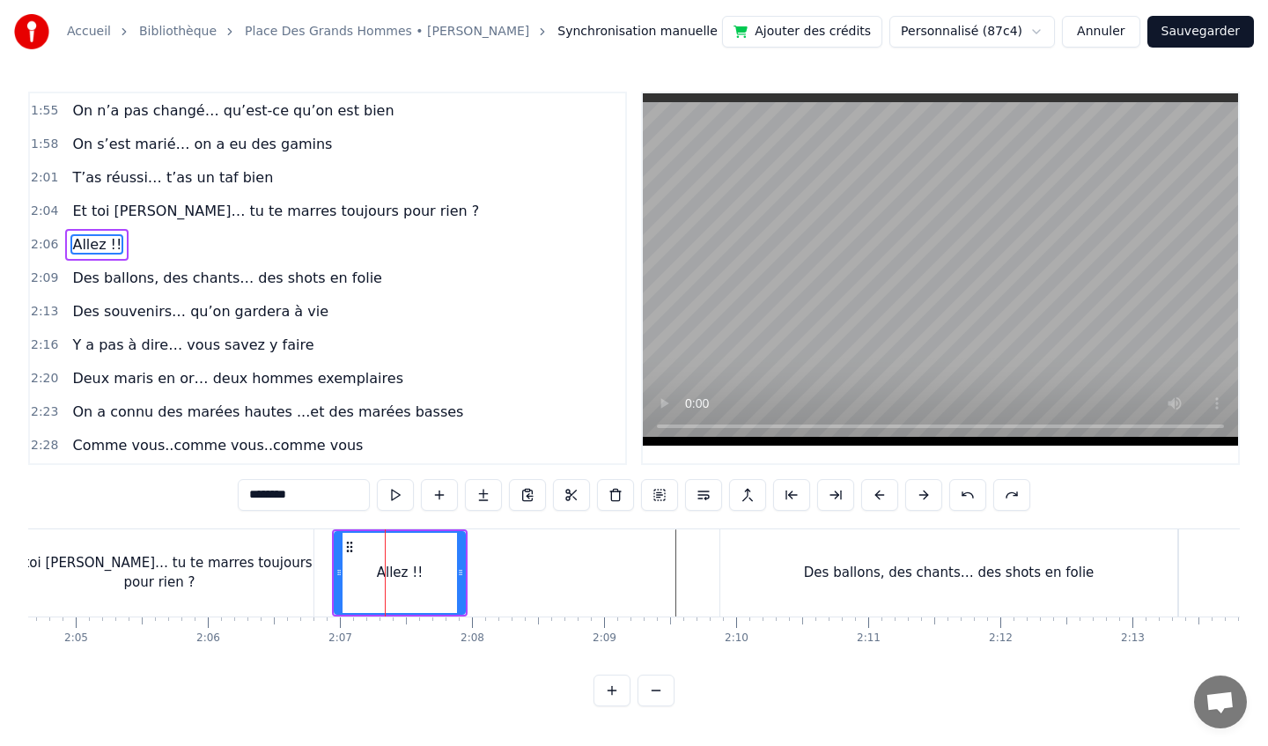
scroll to position [811, 0]
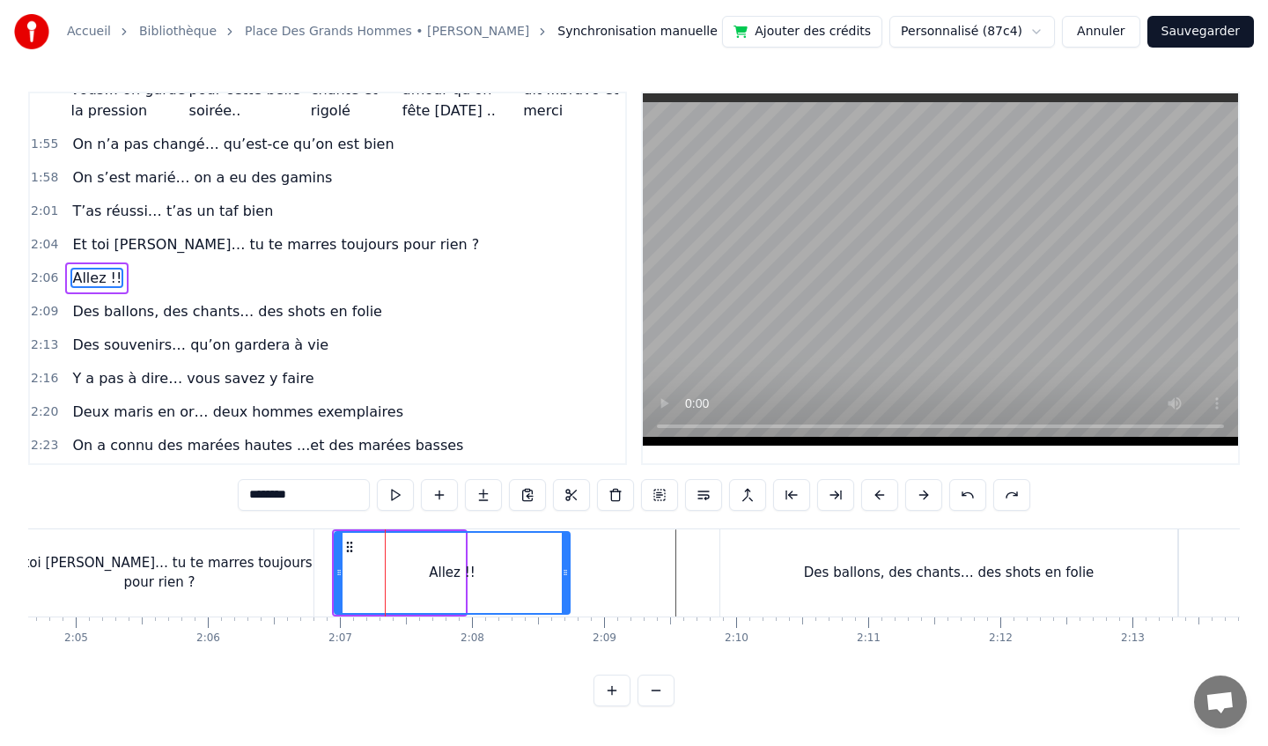
drag, startPoint x: 459, startPoint y: 571, endPoint x: 591, endPoint y: 568, distance: 132.1
click at [569, 568] on icon at bounding box center [565, 572] width 7 height 14
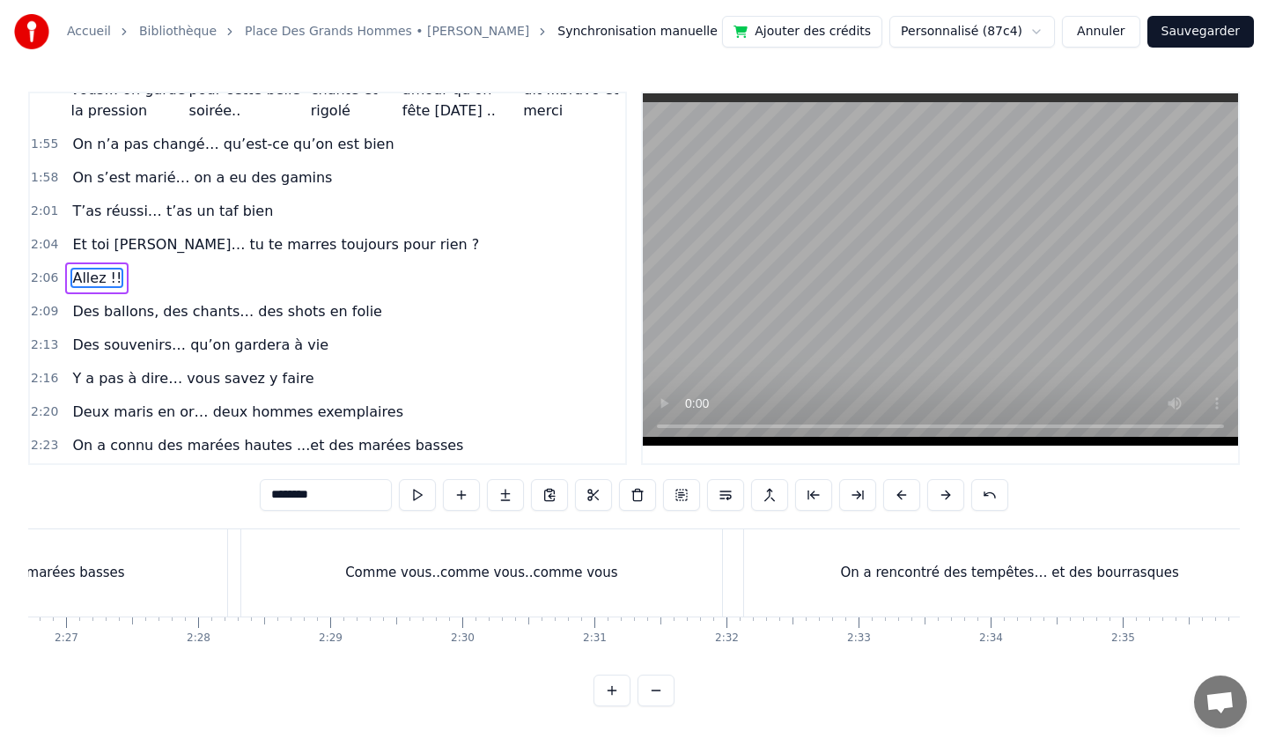
scroll to position [0, 19466]
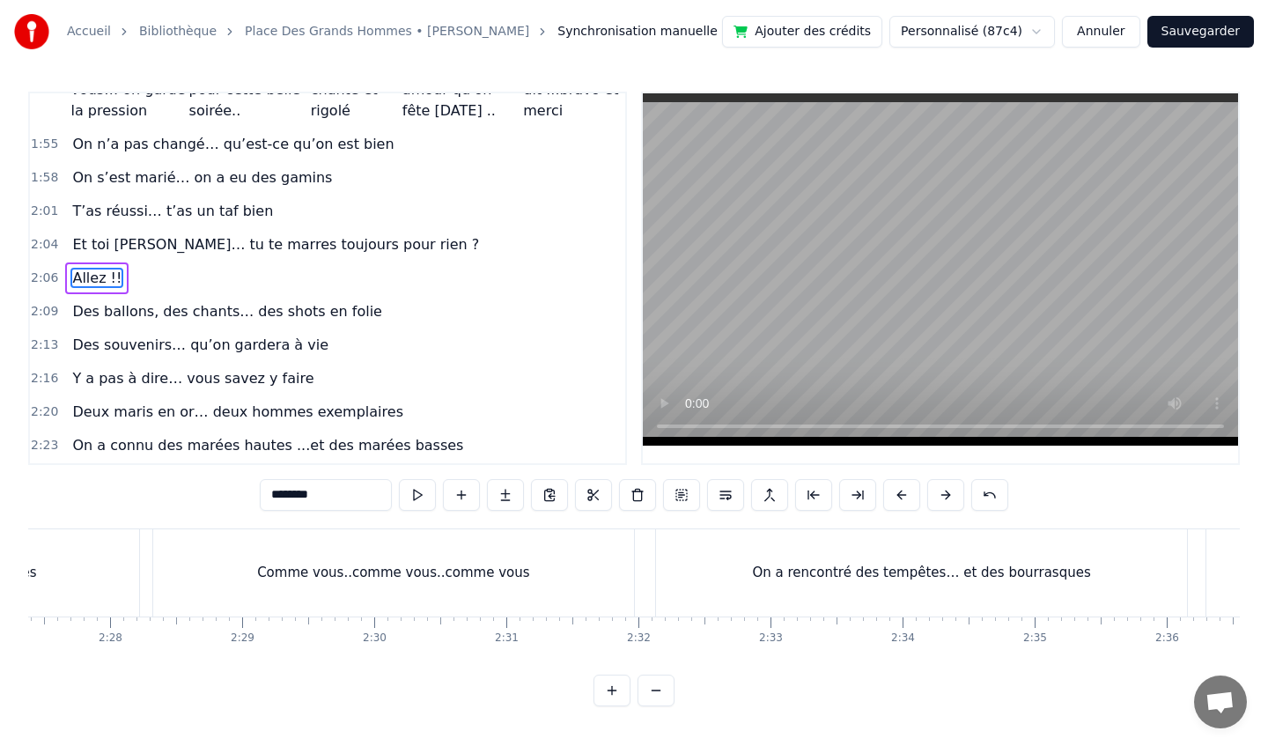
click at [481, 569] on div "Comme vous..comme vous..comme vous" at bounding box center [393, 573] width 272 height 20
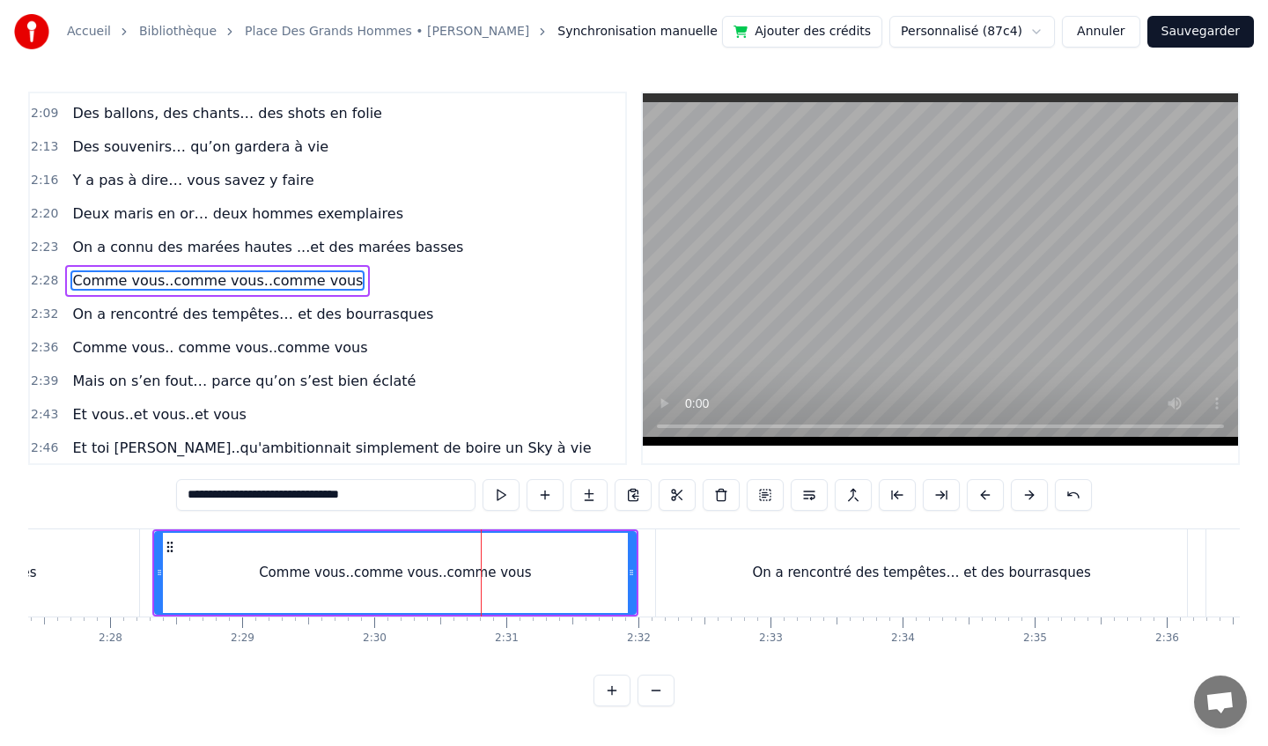
scroll to position [1012, 0]
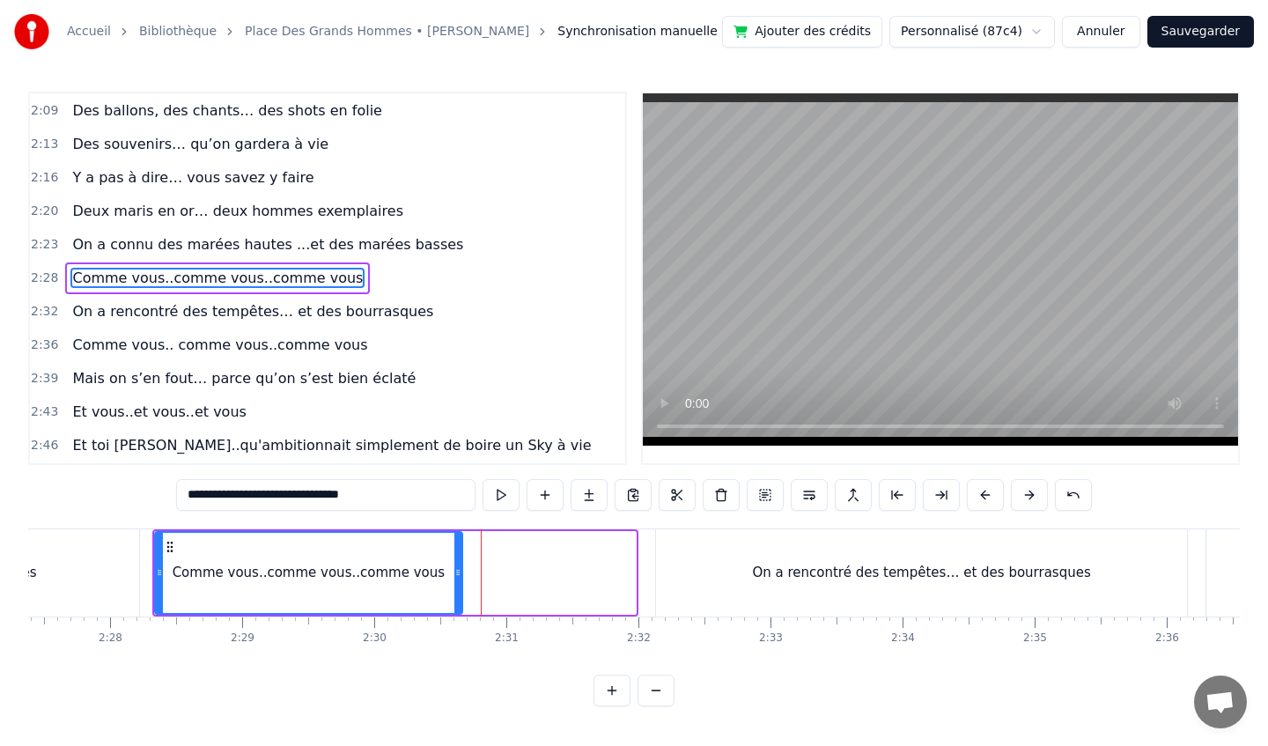
drag, startPoint x: 630, startPoint y: 562, endPoint x: 457, endPoint y: 564, distance: 173.5
click at [457, 563] on div at bounding box center [457, 573] width 7 height 80
click at [814, 542] on div "On a rencontré des tempêtes… et des bourrasques" at bounding box center [921, 572] width 530 height 87
type input "**********"
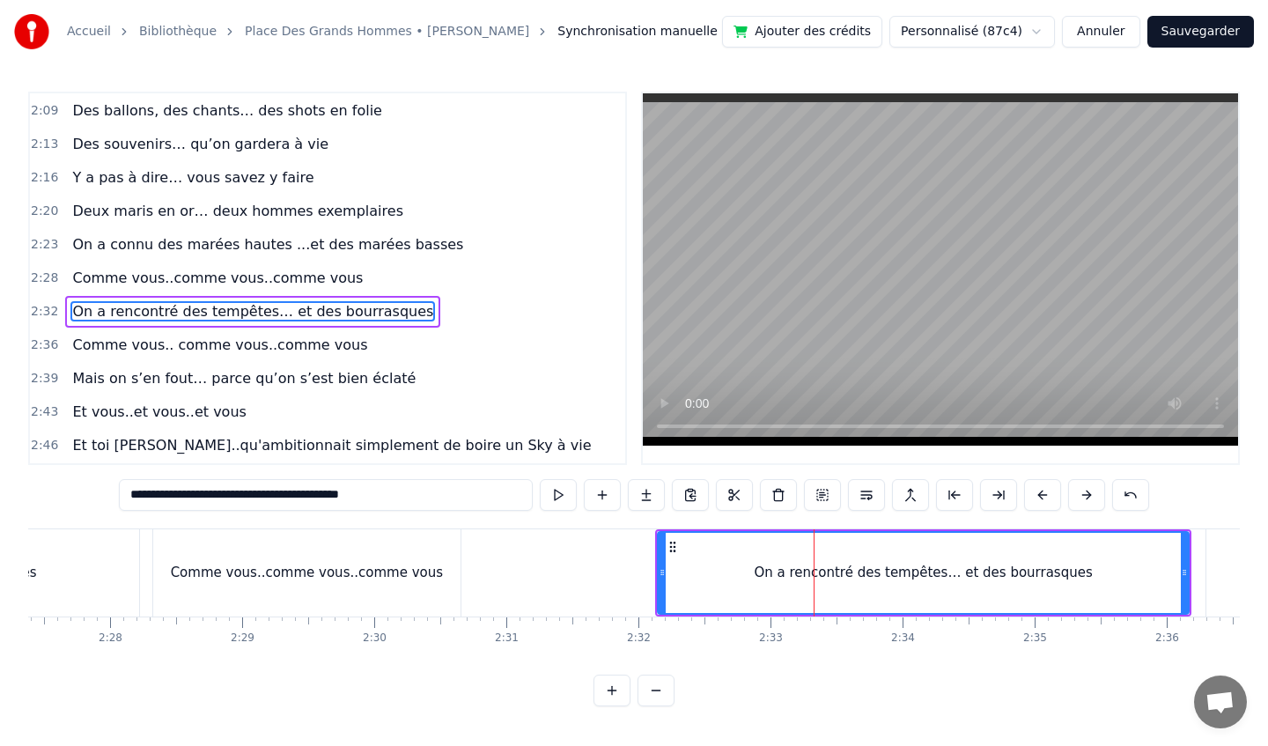
scroll to position [1045, 0]
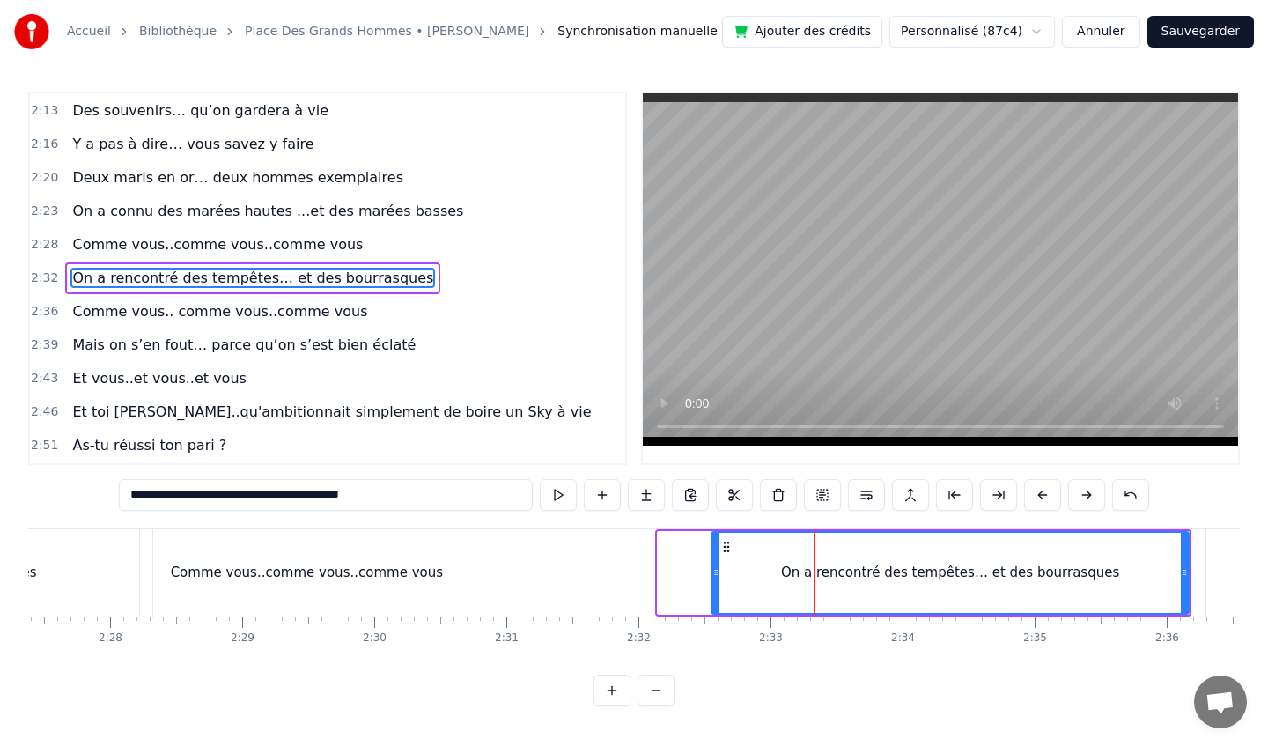
drag, startPoint x: 658, startPoint y: 567, endPoint x: 803, endPoint y: 570, distance: 145.3
click at [719, 570] on icon at bounding box center [715, 572] width 7 height 14
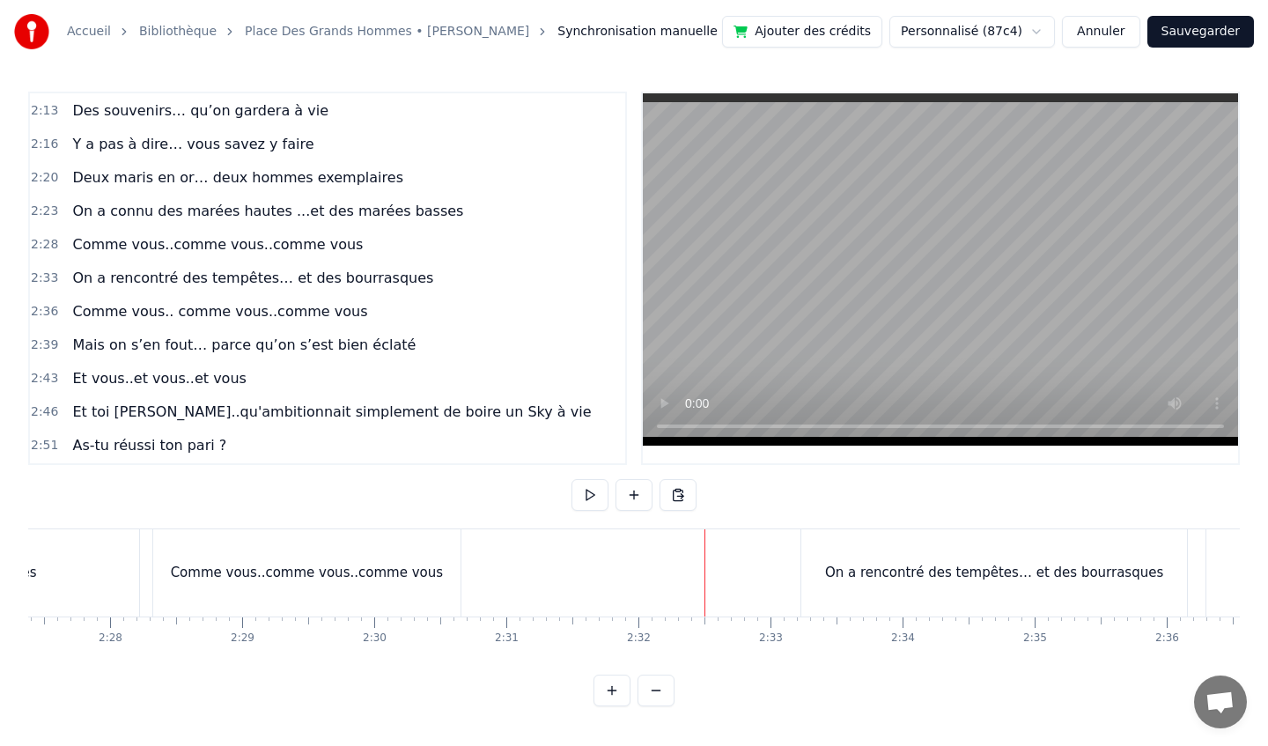
click at [882, 557] on div "On a rencontré des tempêtes… et des bourrasques" at bounding box center [993, 572] width 385 height 87
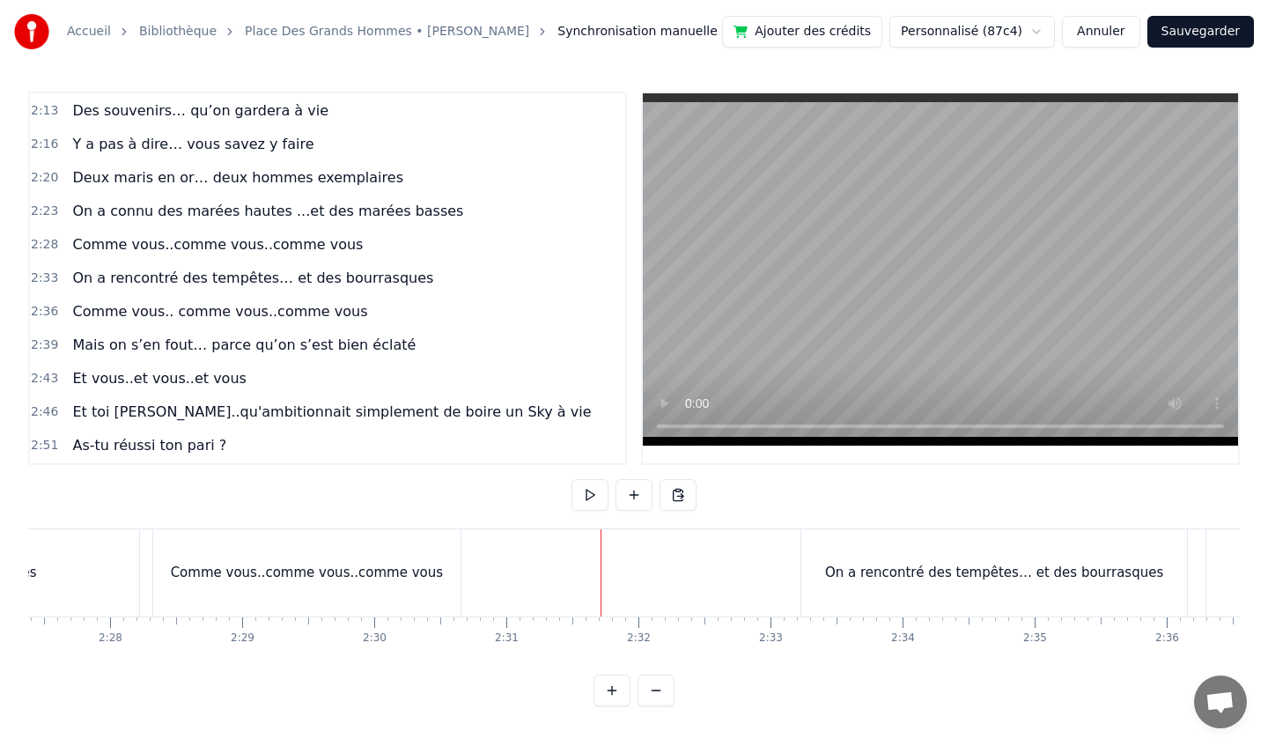
click at [846, 574] on div "On a rencontré des tempêtes… et des bourrasques" at bounding box center [994, 573] width 338 height 20
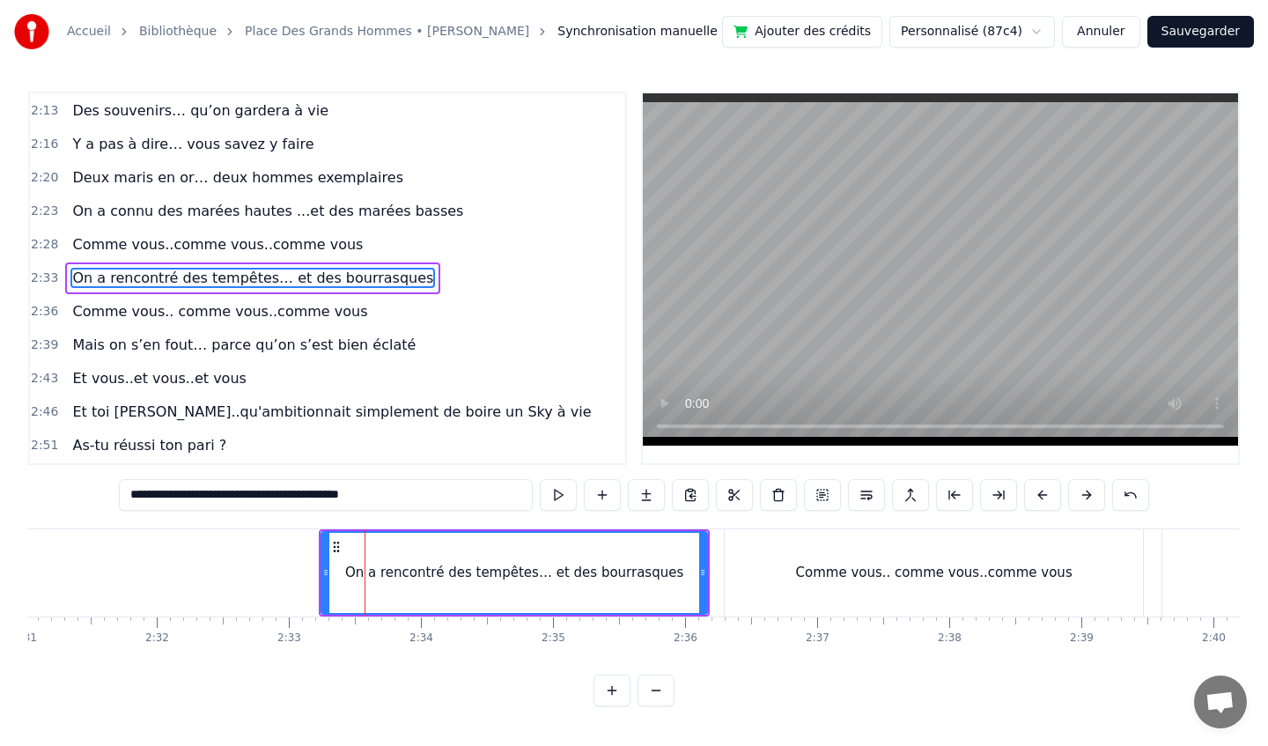
scroll to position [0, 20011]
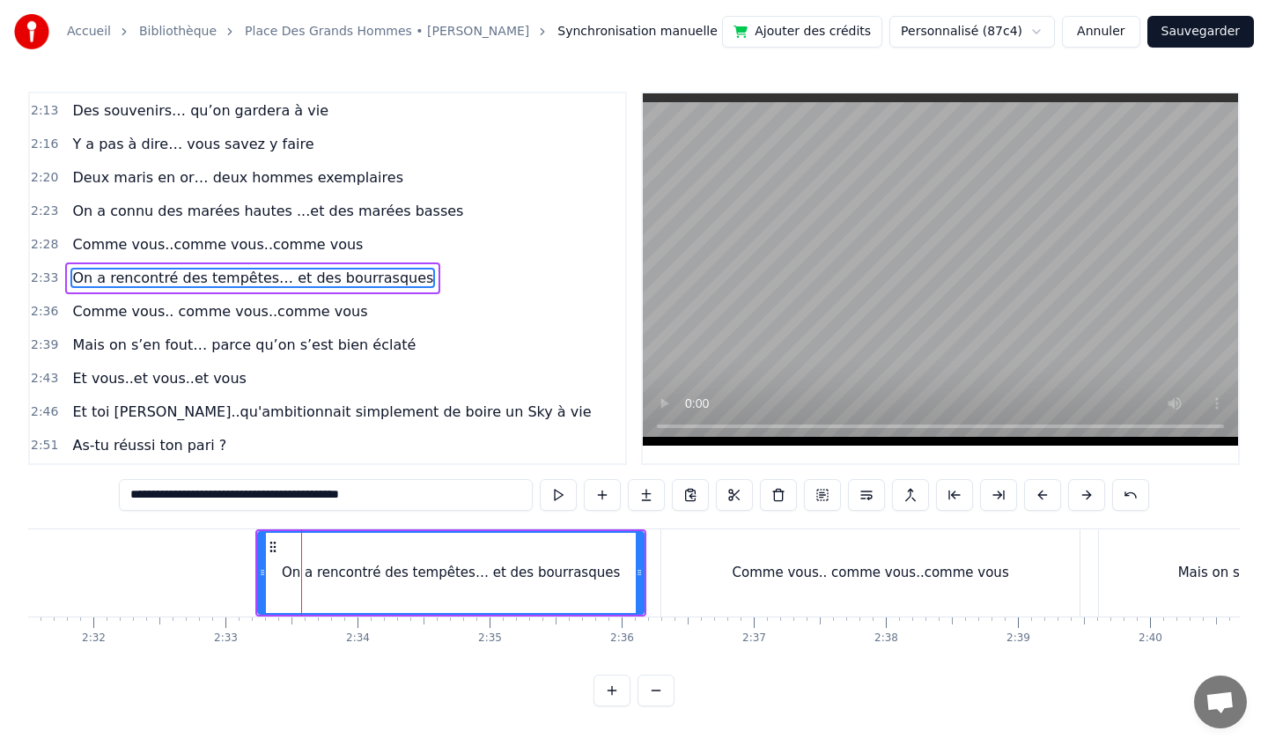
click at [846, 574] on div "Comme vous.. comme vous..comme vous" at bounding box center [871, 573] width 276 height 20
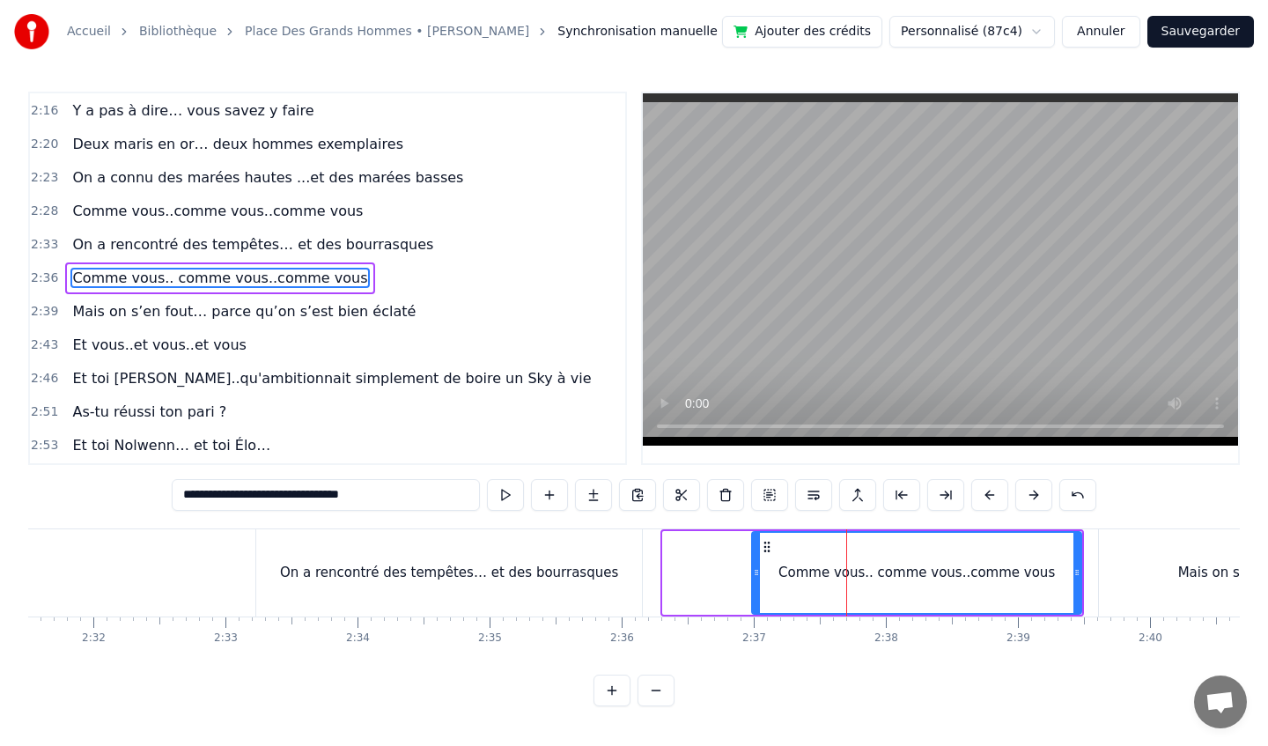
drag, startPoint x: 667, startPoint y: 571, endPoint x: 759, endPoint y: 571, distance: 92.5
click at [757, 572] on icon at bounding box center [756, 572] width 7 height 14
click at [922, 561] on div "Comme vous.. comme vous..comme vous" at bounding box center [918, 573] width 326 height 80
click at [450, 578] on div "On a rencontré des tempêtes… et des bourrasques" at bounding box center [449, 573] width 338 height 20
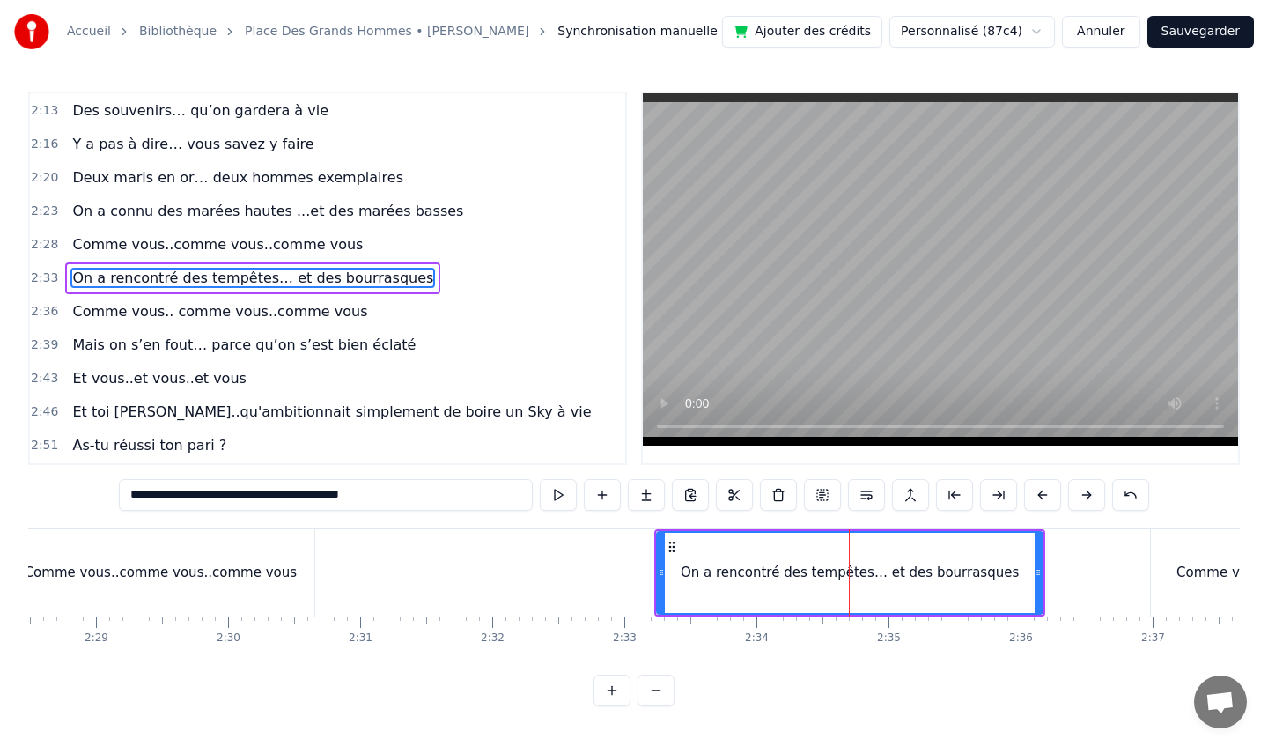
scroll to position [0, 19609]
click at [237, 569] on div "Comme vous..comme vous..comme vous" at bounding box center [163, 573] width 272 height 20
type input "**********"
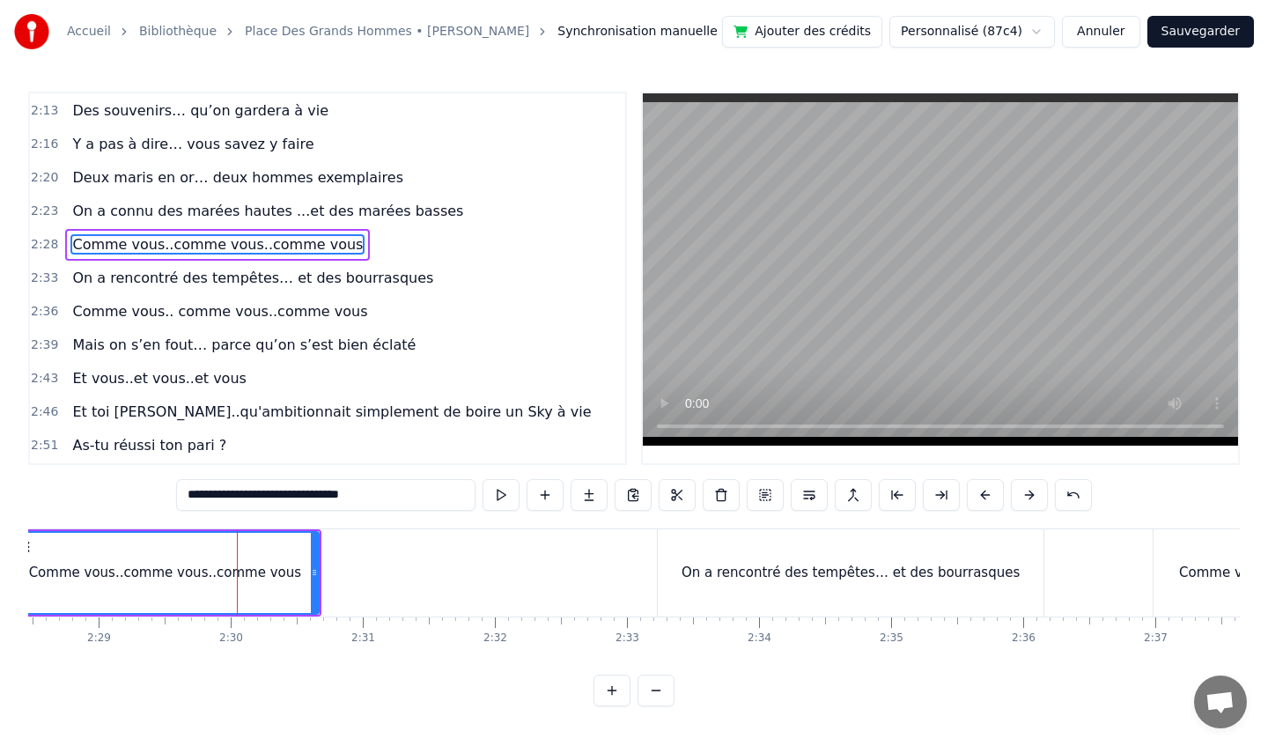
scroll to position [1012, 0]
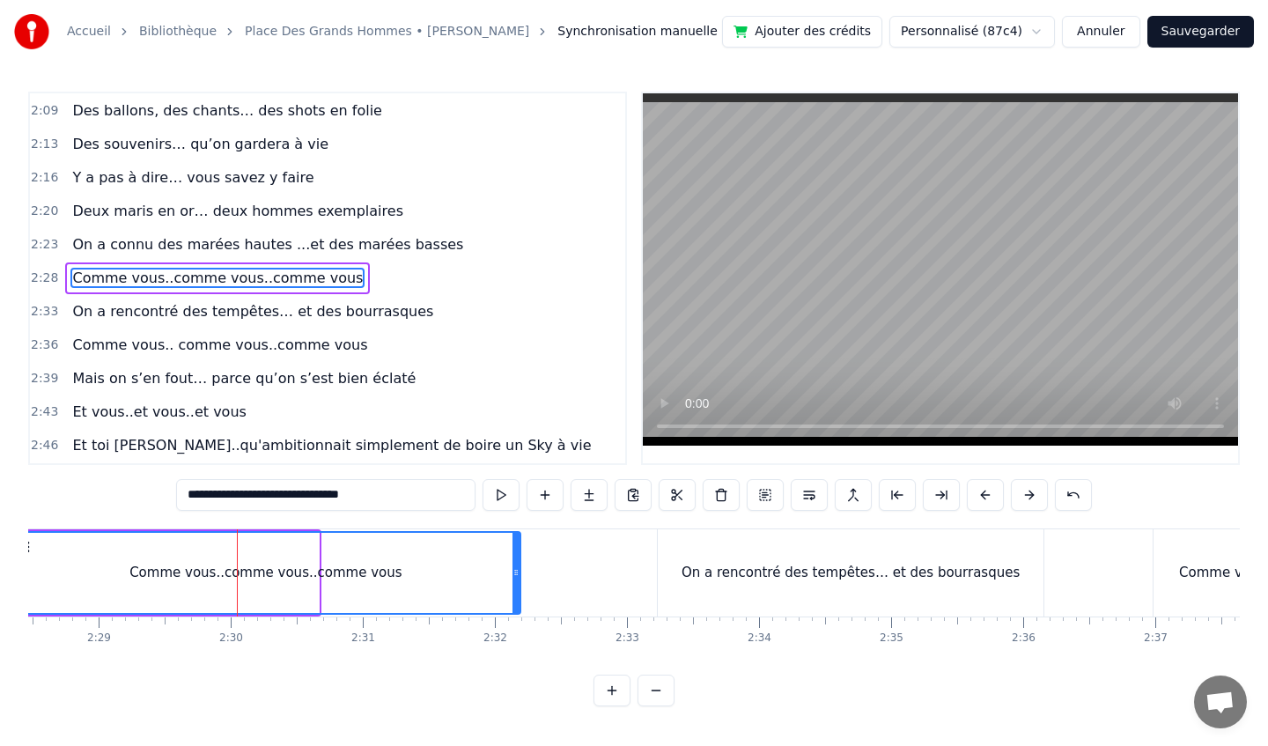
drag, startPoint x: 314, startPoint y: 572, endPoint x: 565, endPoint y: 576, distance: 251.0
click at [521, 576] on div "Comme vous..comme vous..comme vous" at bounding box center [266, 573] width 511 height 84
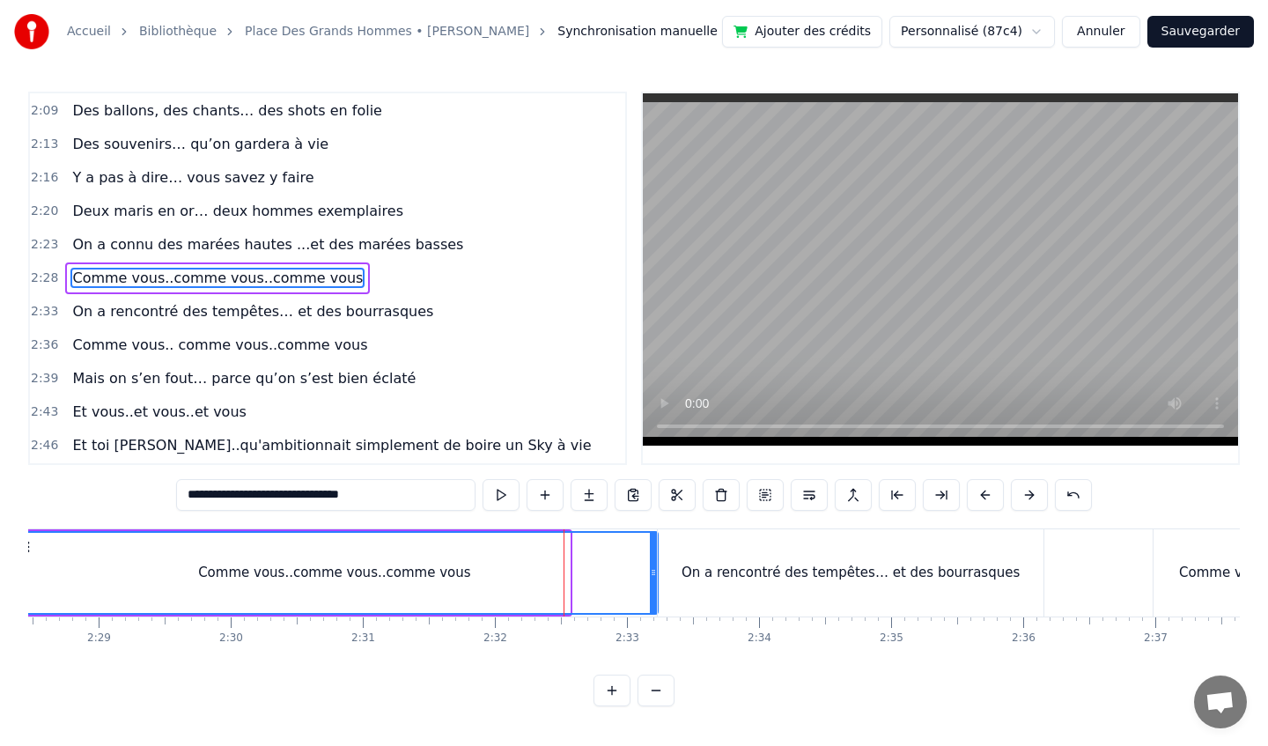
drag, startPoint x: 566, startPoint y: 574, endPoint x: 653, endPoint y: 577, distance: 87.2
click at [654, 578] on icon at bounding box center [653, 572] width 7 height 14
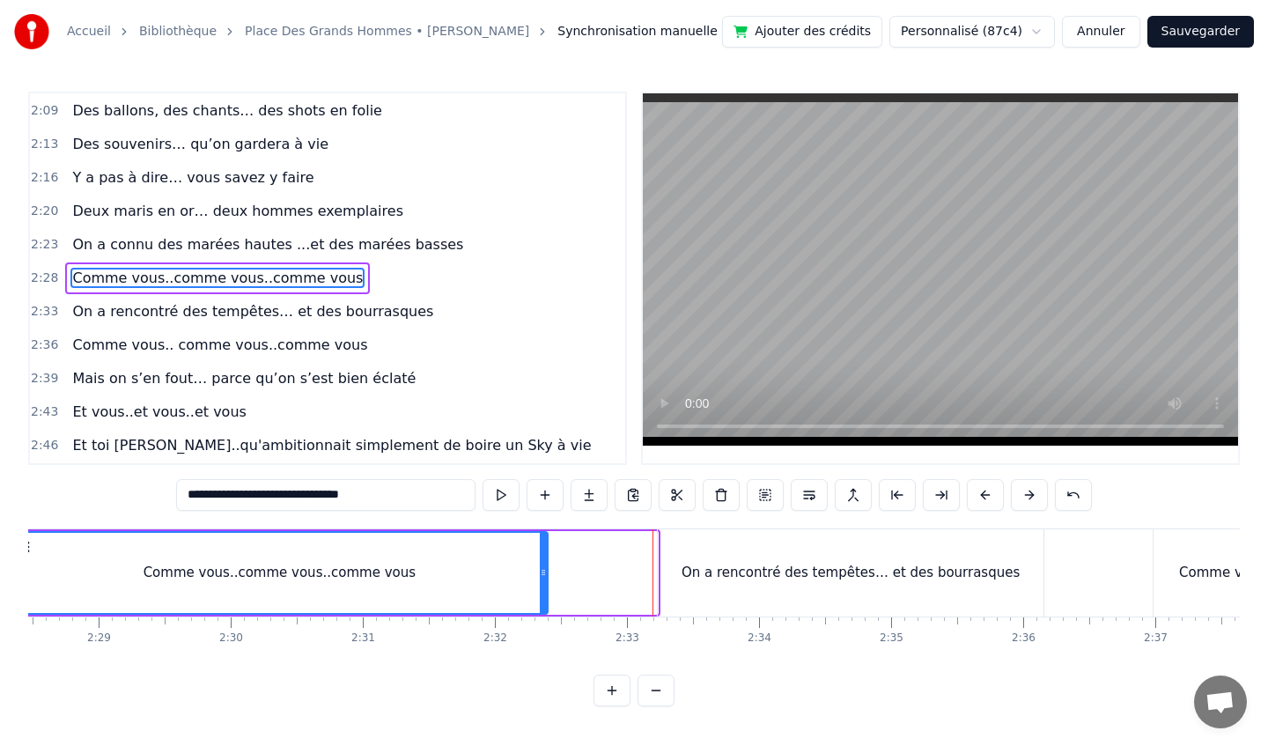
drag, startPoint x: 655, startPoint y: 574, endPoint x: 488, endPoint y: 574, distance: 167.3
click at [540, 577] on icon at bounding box center [543, 572] width 7 height 14
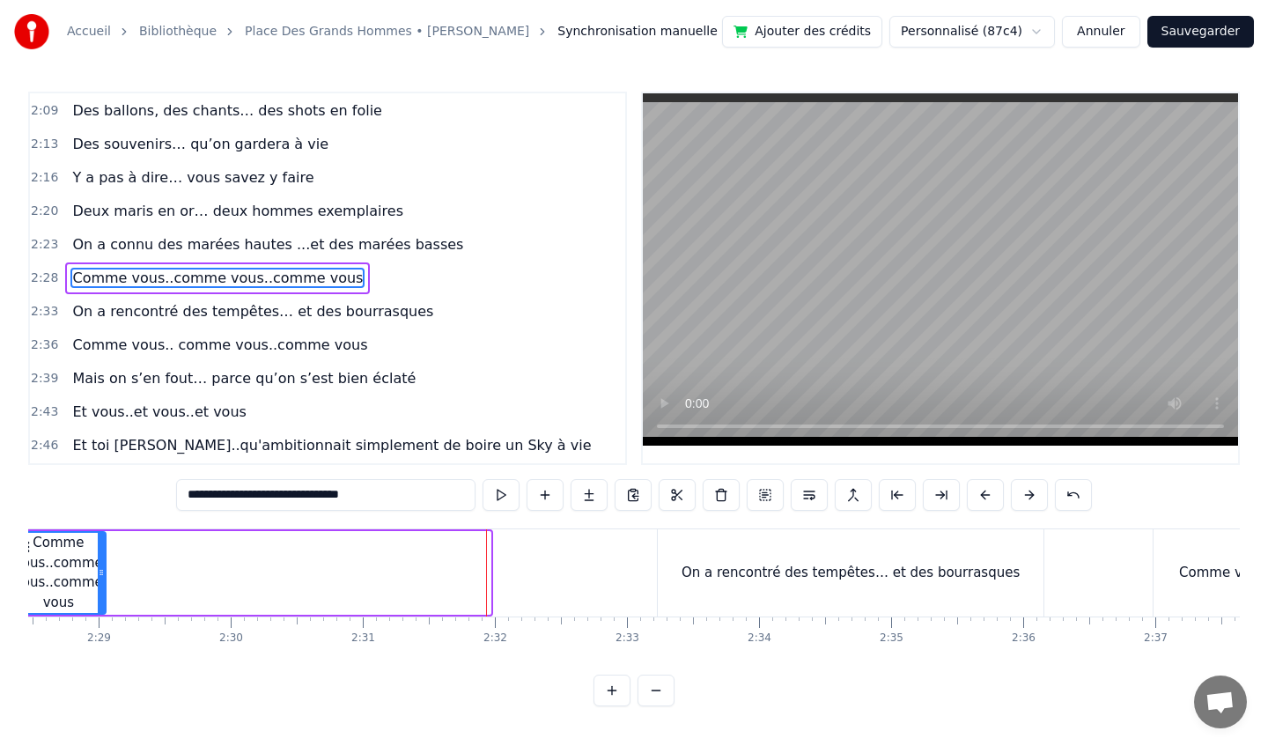
drag, startPoint x: 488, startPoint y: 574, endPoint x: 103, endPoint y: 599, distance: 385.6
click at [103, 599] on div at bounding box center [101, 573] width 7 height 80
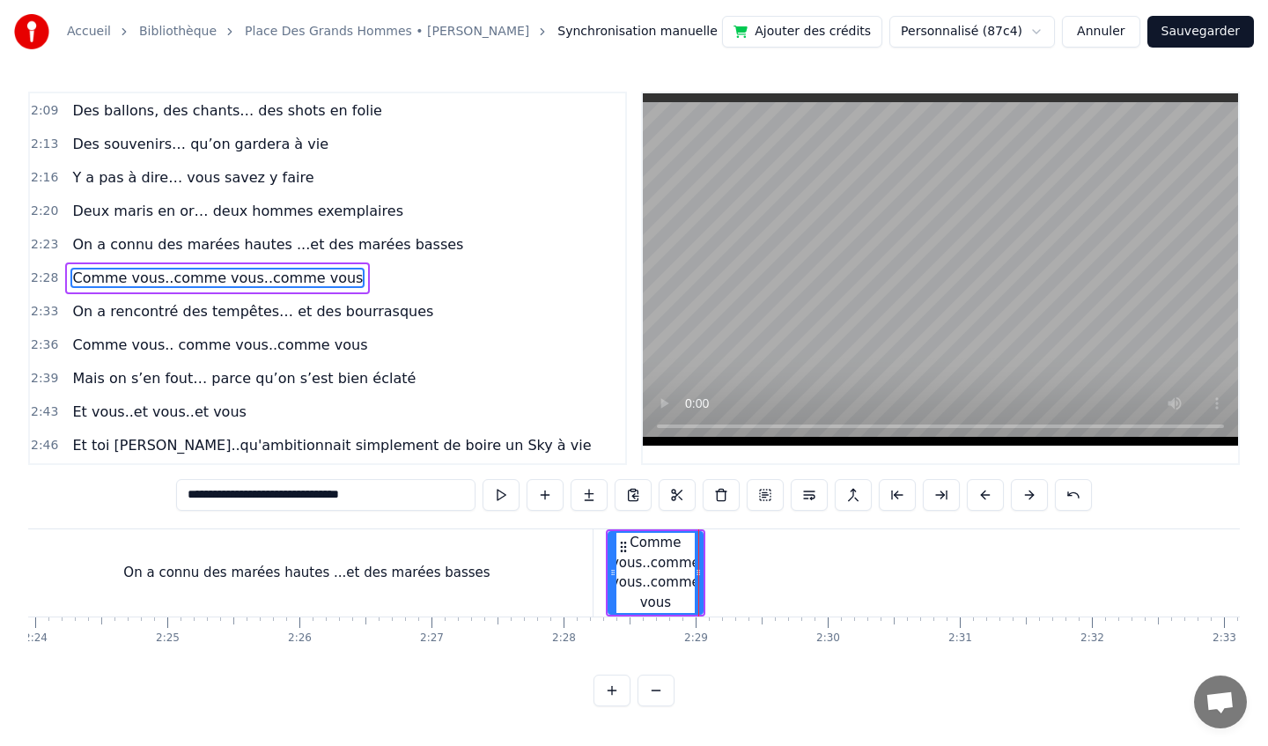
scroll to position [0, 18803]
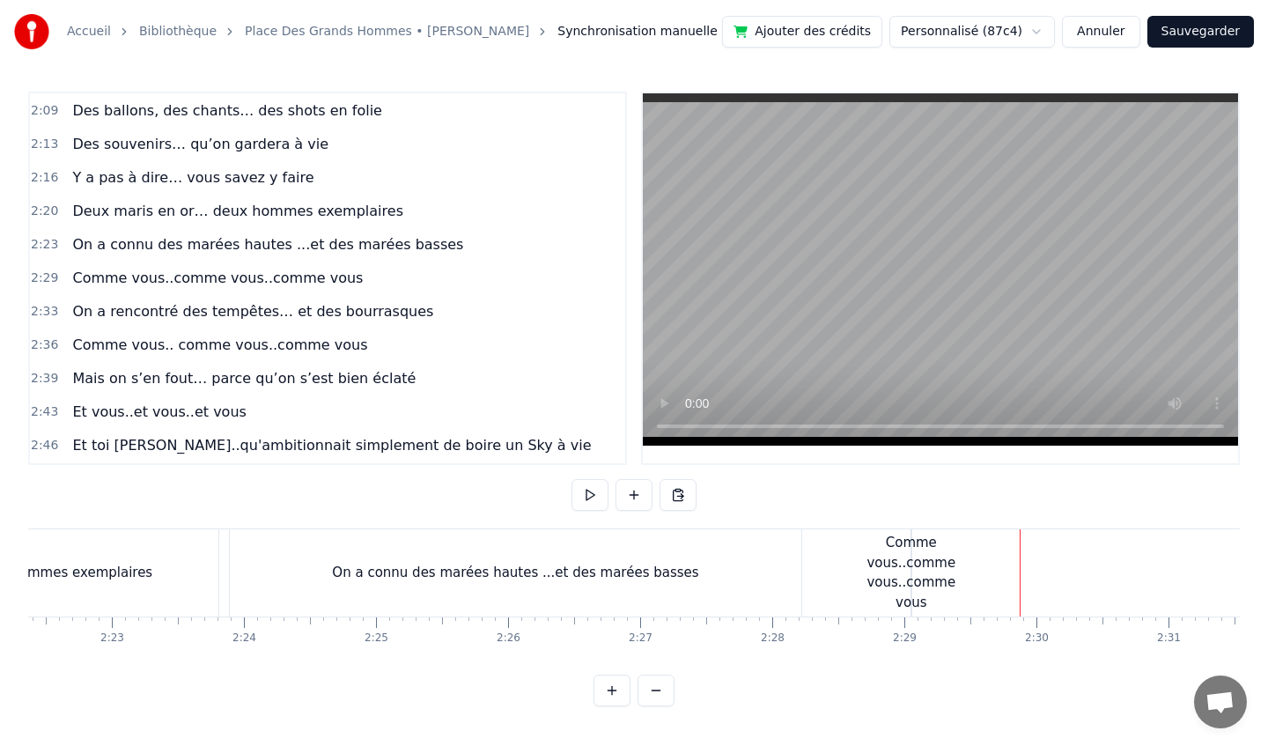
click at [909, 563] on div "Comme vous..comme vous..comme vous" at bounding box center [910, 572] width 89 height 79
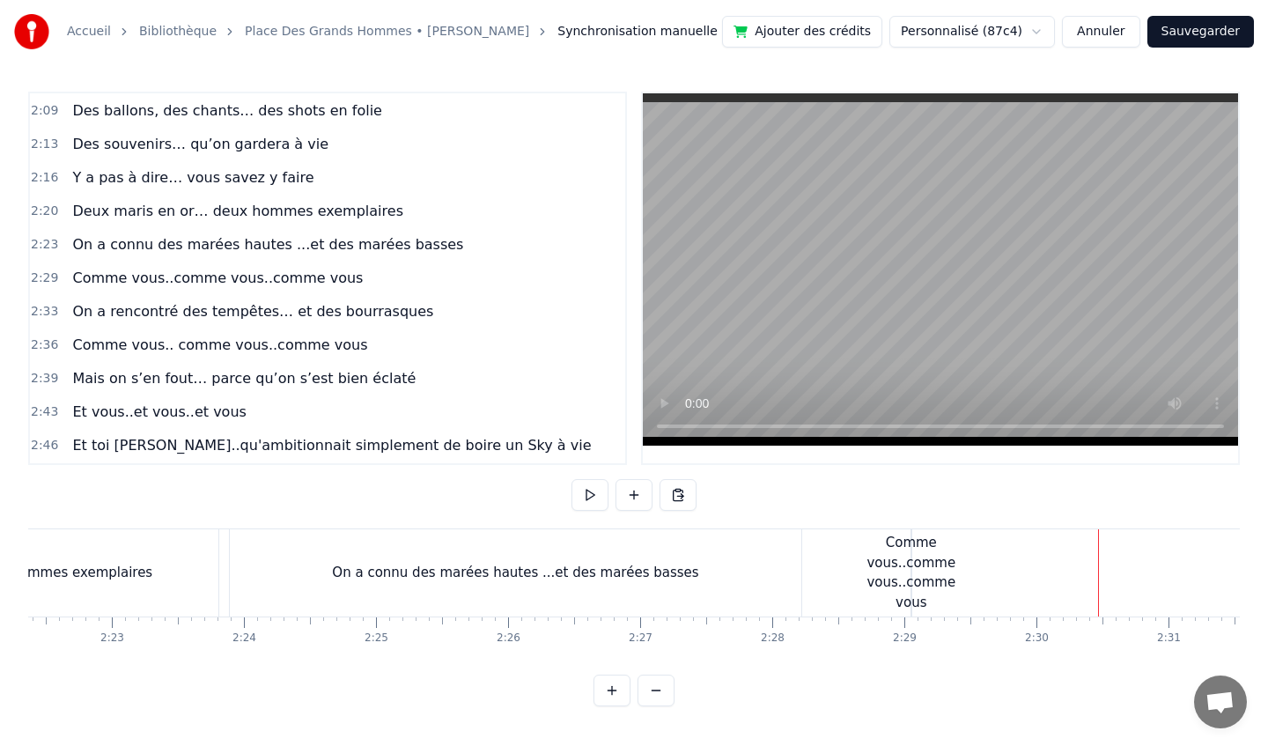
click at [663, 569] on div "On a connu des marées hautes ...et des marées basses" at bounding box center [515, 573] width 366 height 20
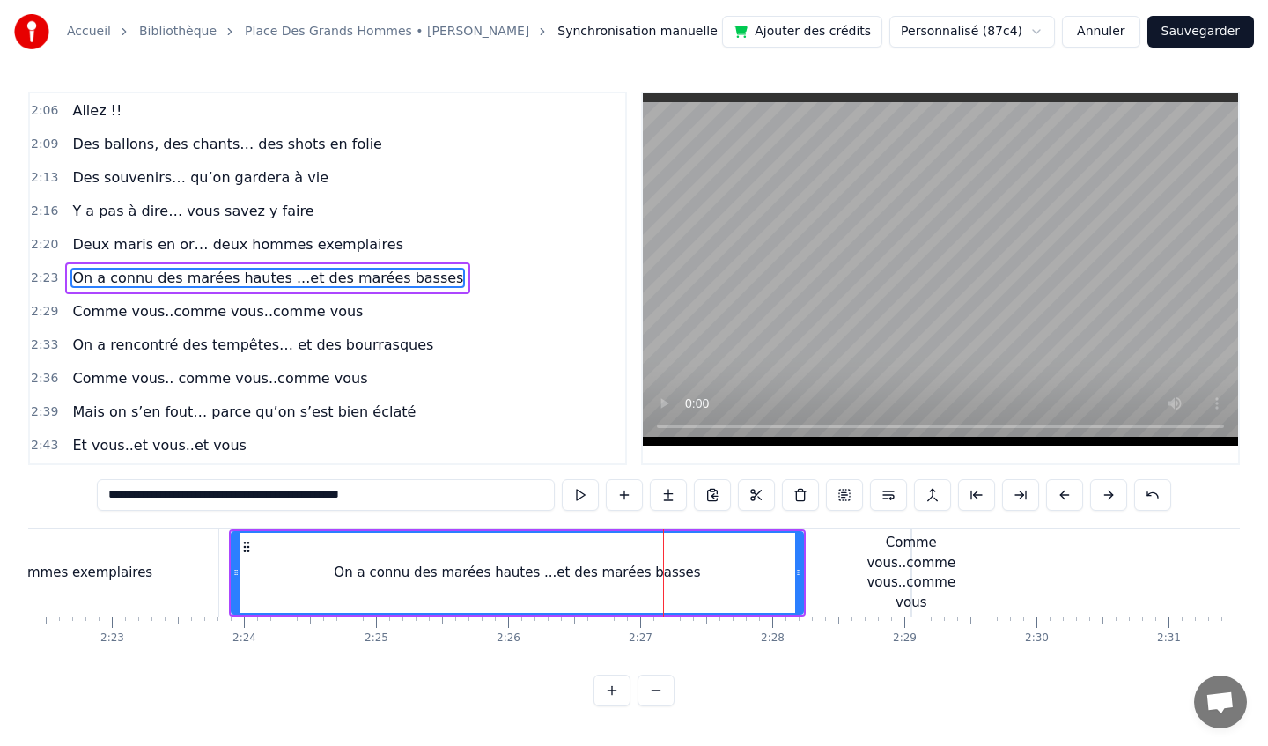
click at [895, 578] on div "Comme vous..comme vous..comme vous" at bounding box center [910, 572] width 89 height 79
type input "**********"
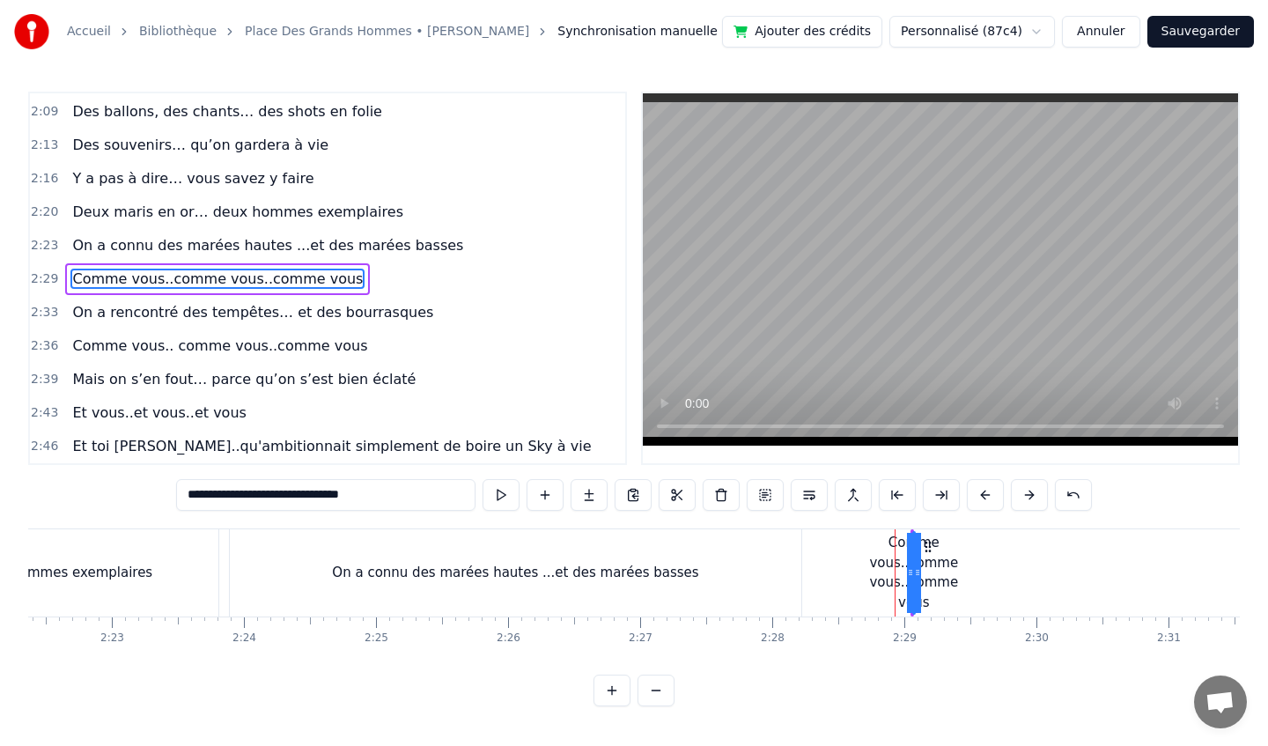
scroll to position [1012, 0]
drag, startPoint x: 916, startPoint y: 572, endPoint x: 841, endPoint y: 562, distance: 75.6
click at [841, 562] on div at bounding box center [844, 573] width 7 height 80
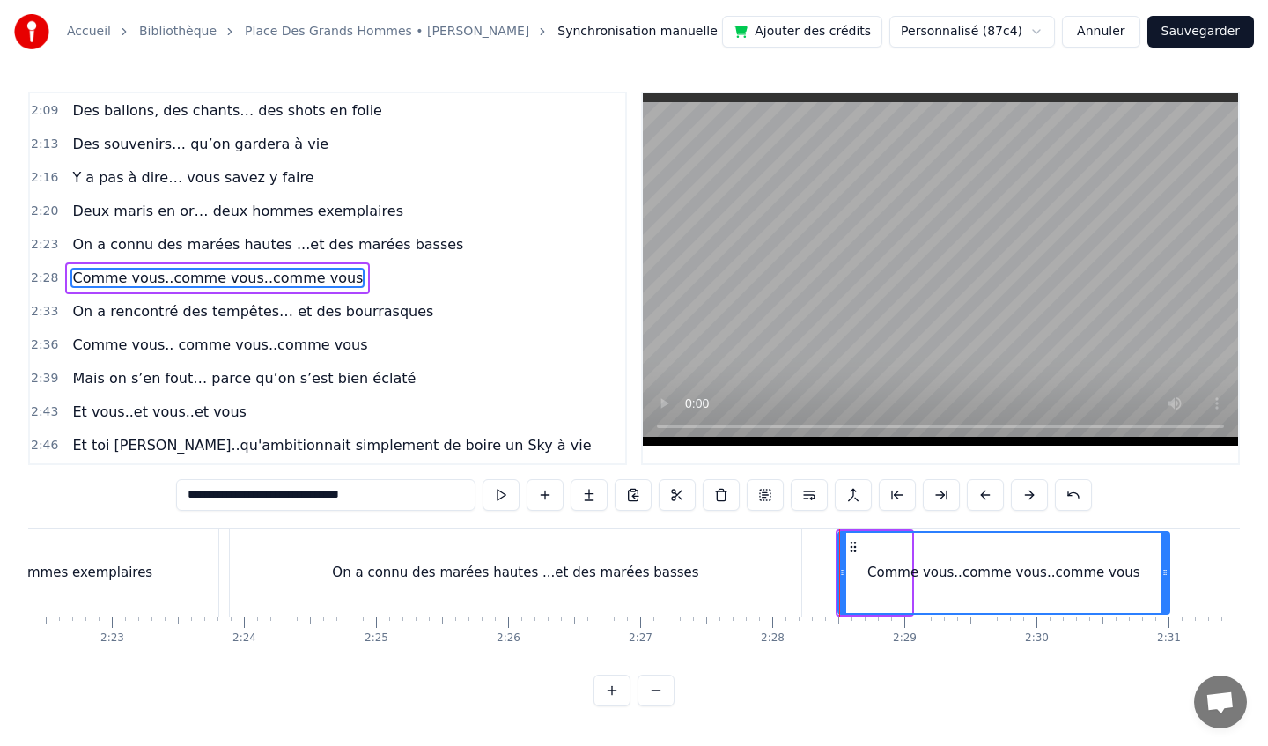
drag, startPoint x: 907, startPoint y: 575, endPoint x: 1165, endPoint y: 563, distance: 258.3
click at [1165, 563] on div at bounding box center [1164, 573] width 7 height 80
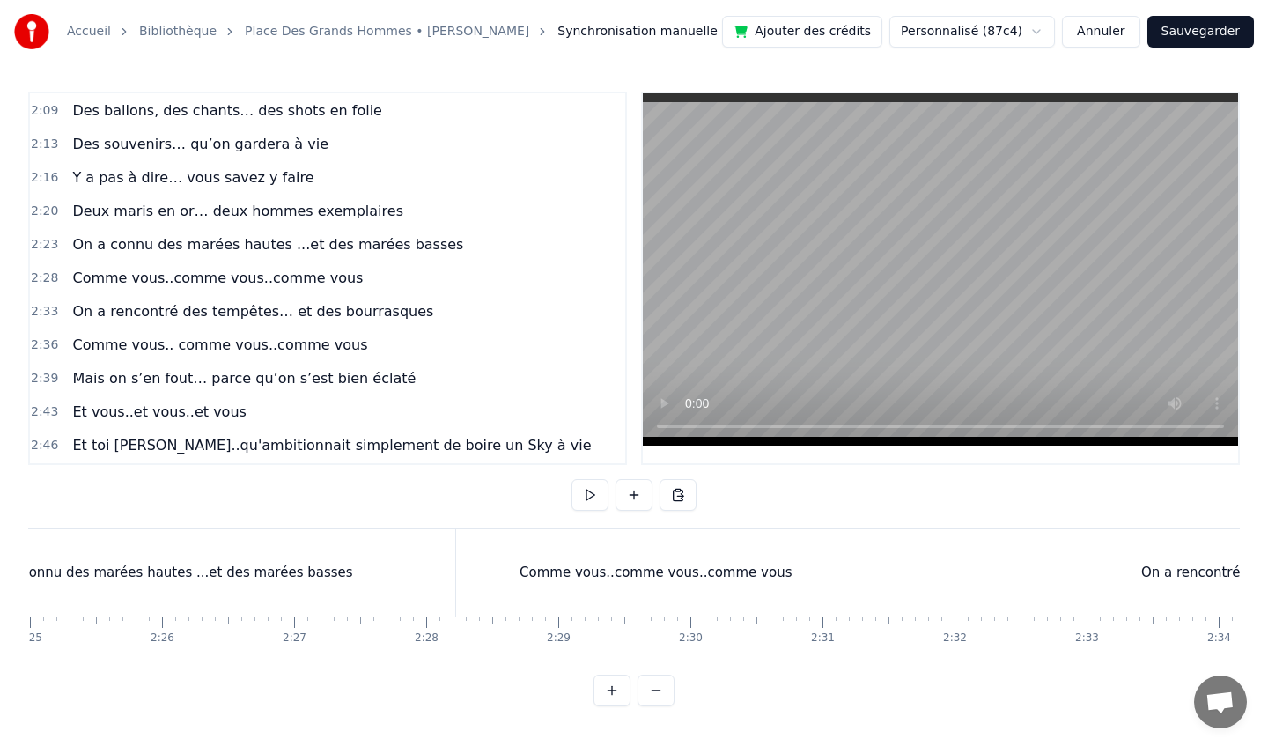
scroll to position [0, 19145]
click at [598, 558] on div "Comme vous..comme vous..comme vous" at bounding box center [660, 572] width 331 height 87
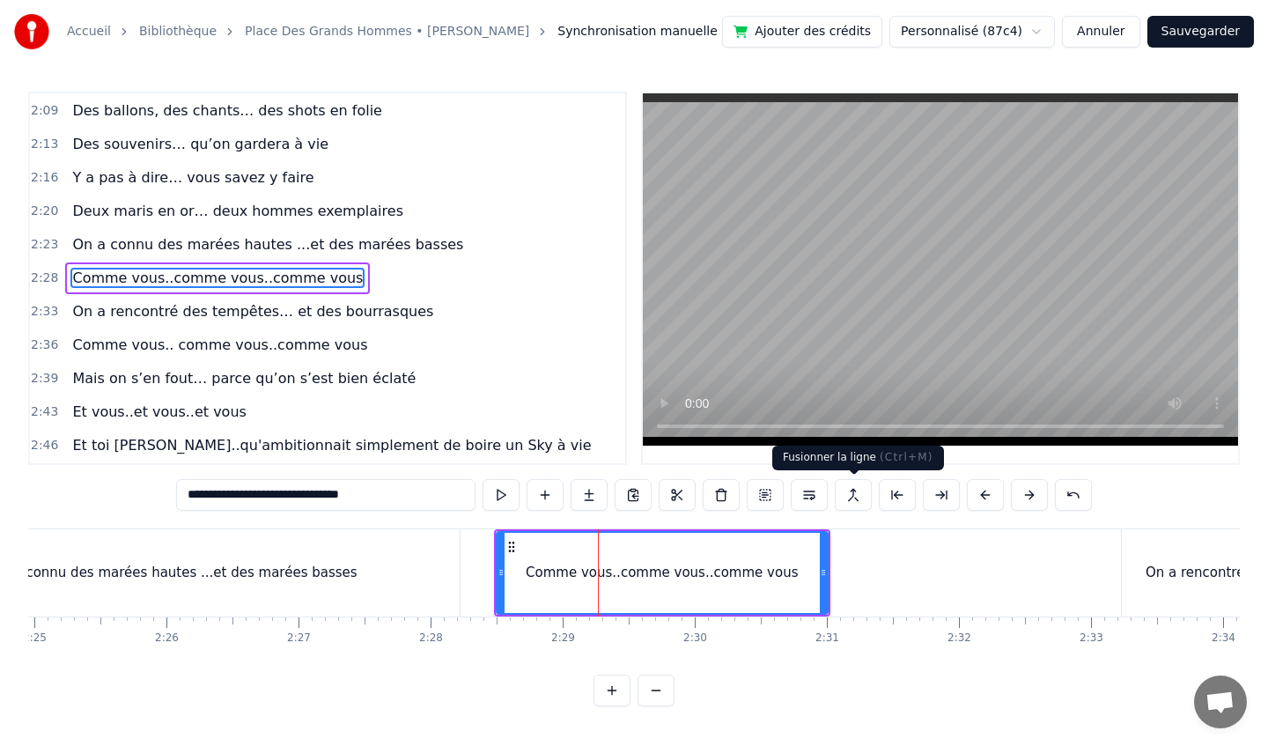
click at [853, 494] on button at bounding box center [853, 495] width 37 height 32
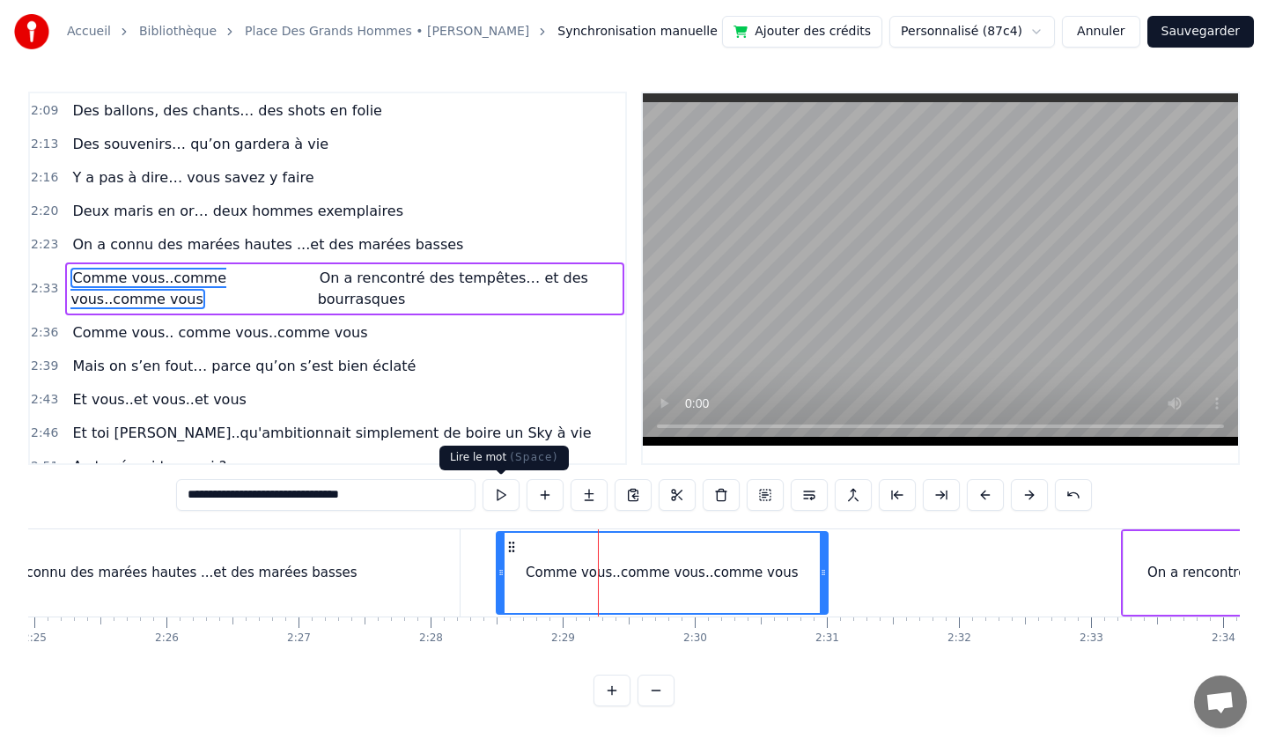
click at [503, 496] on button at bounding box center [501, 495] width 37 height 32
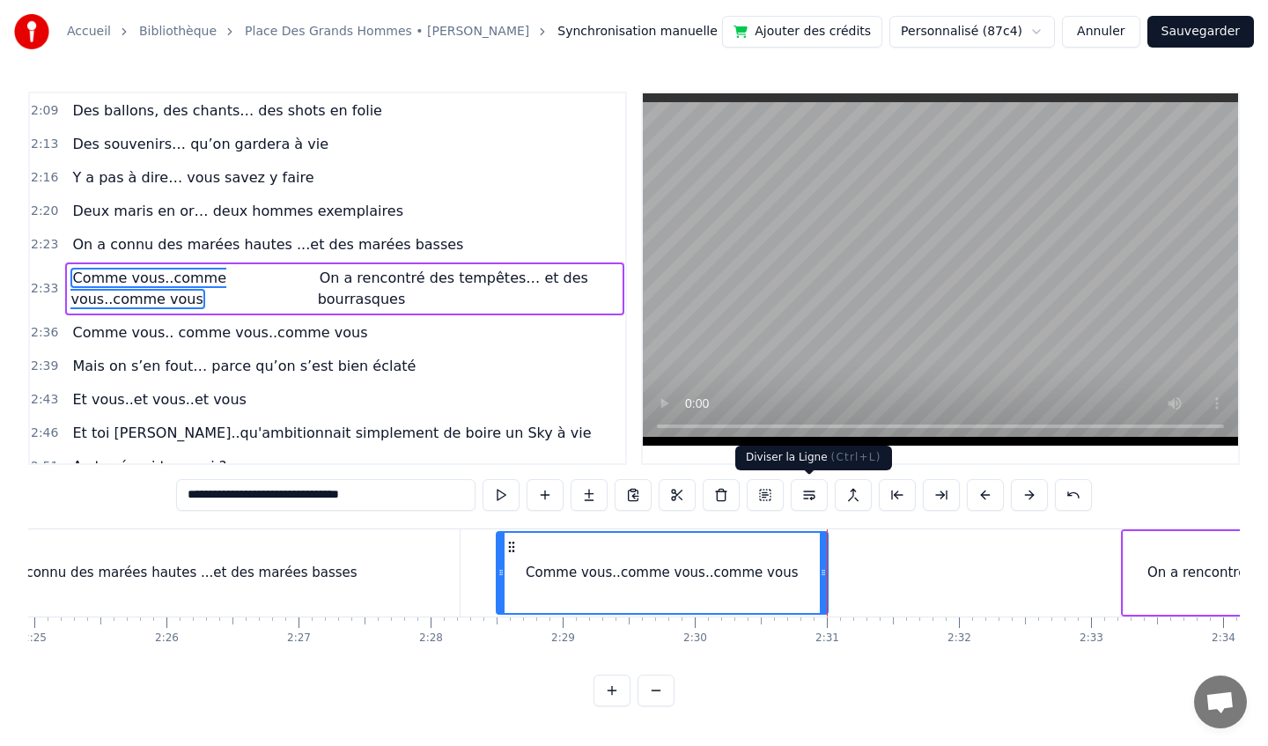
click at [814, 496] on button at bounding box center [809, 495] width 37 height 32
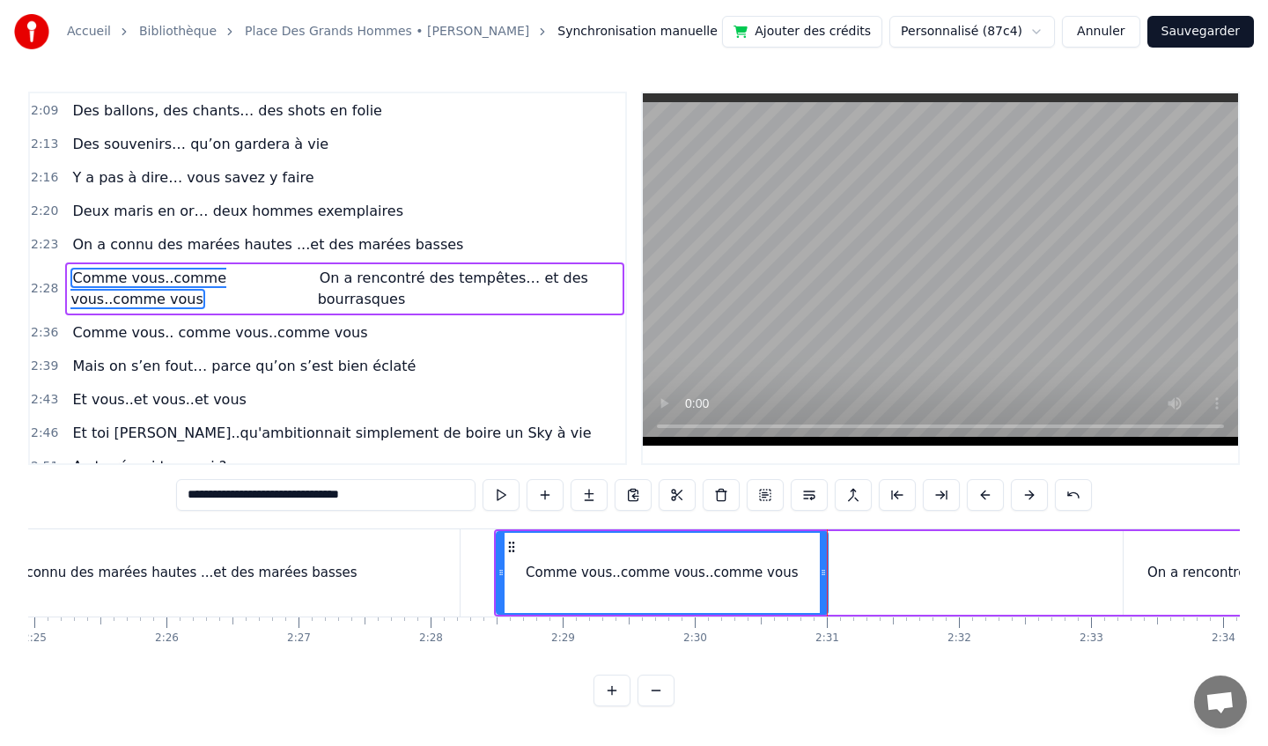
scroll to position [1022, 0]
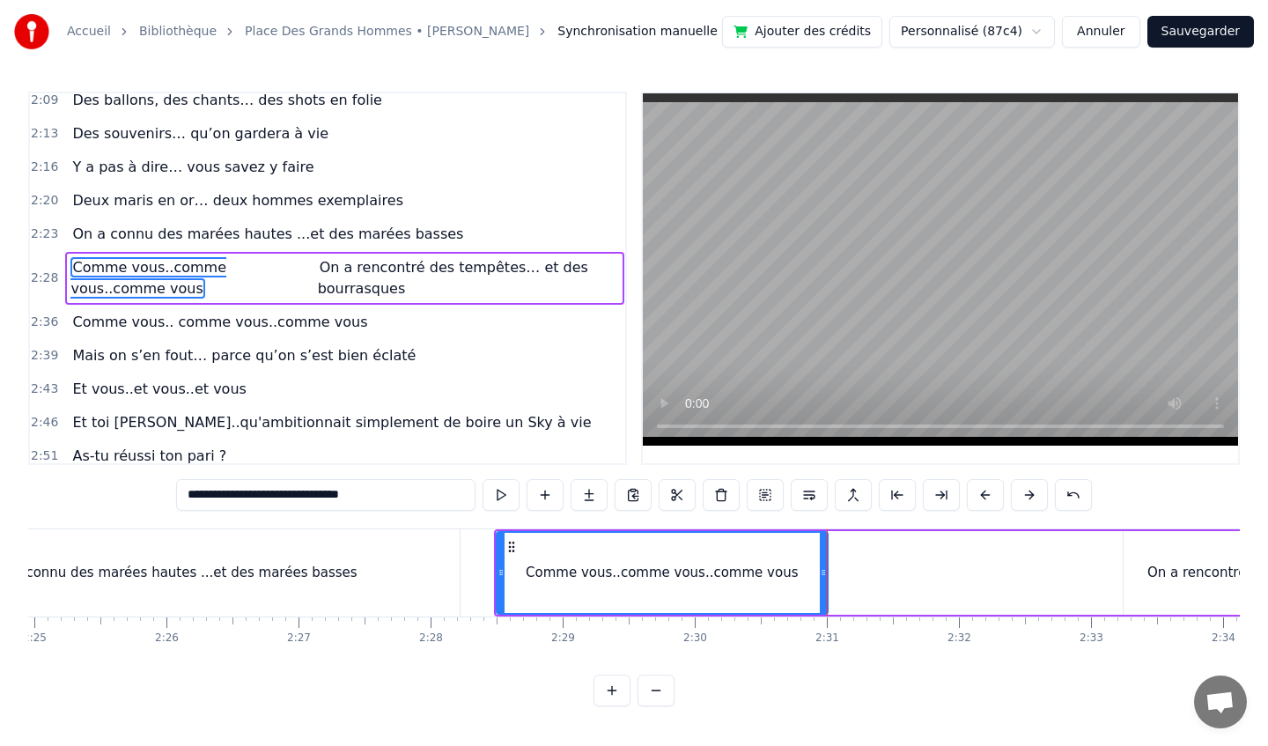
click at [814, 496] on button at bounding box center [809, 495] width 37 height 32
click at [871, 549] on div "Comme vous..comme vous..comme vous On a rencontré des tempêtes… et des bourrasq…" at bounding box center [1003, 572] width 1018 height 87
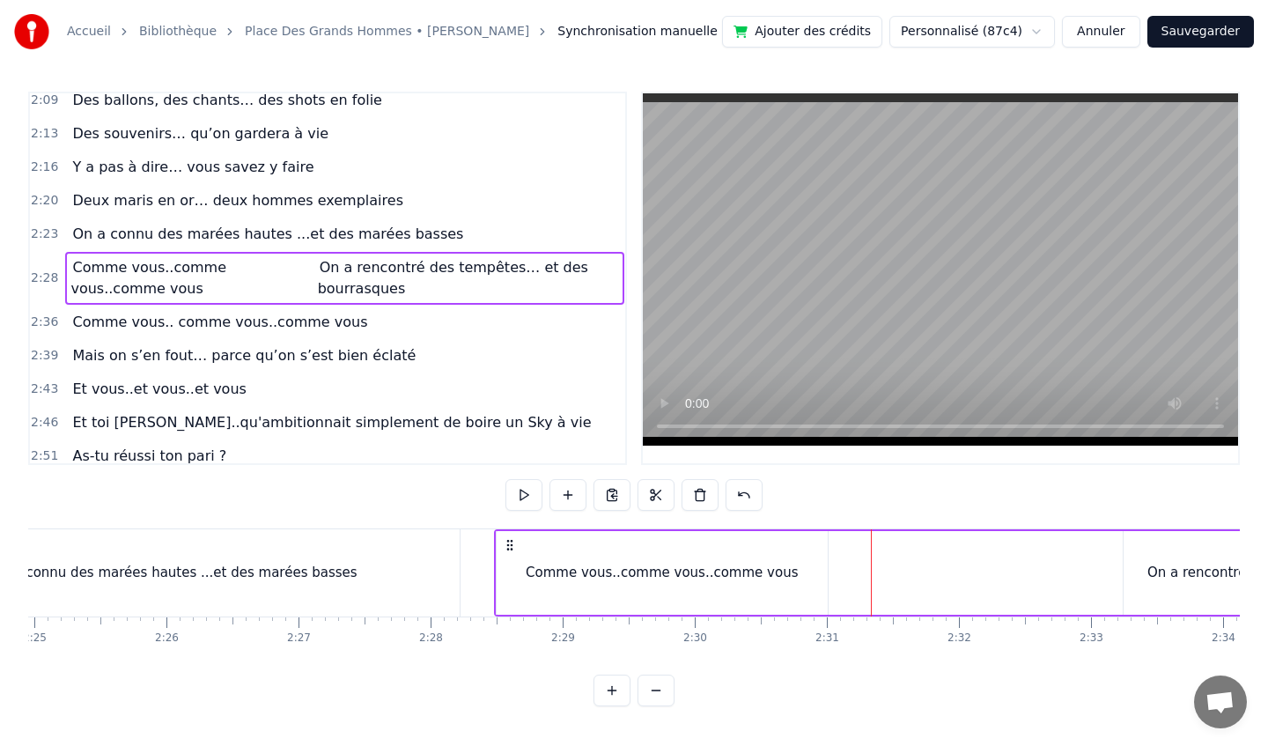
click at [946, 585] on div "Comme vous..comme vous..comme vous On a rencontré des tempêtes… et des bourrasq…" at bounding box center [1003, 572] width 1018 height 87
click at [272, 321] on span "Comme vous.. comme vous..comme vous" at bounding box center [219, 322] width 298 height 20
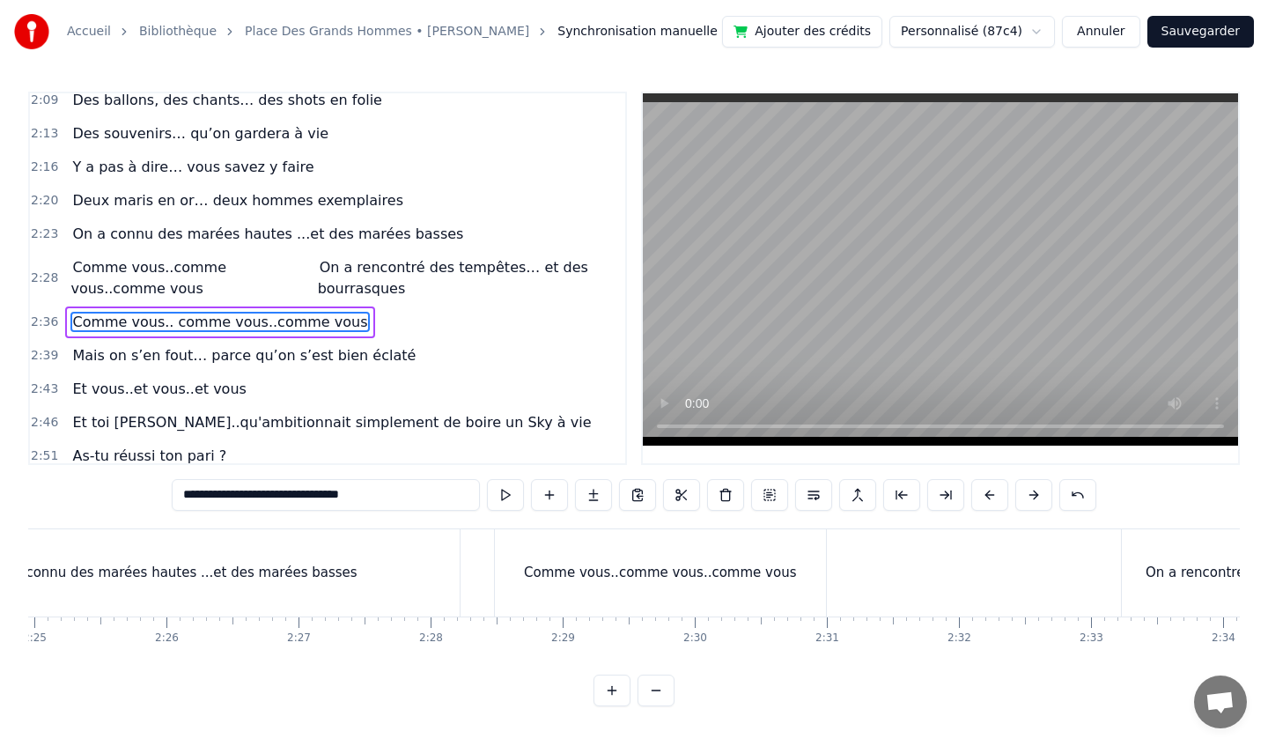
scroll to position [1066, 0]
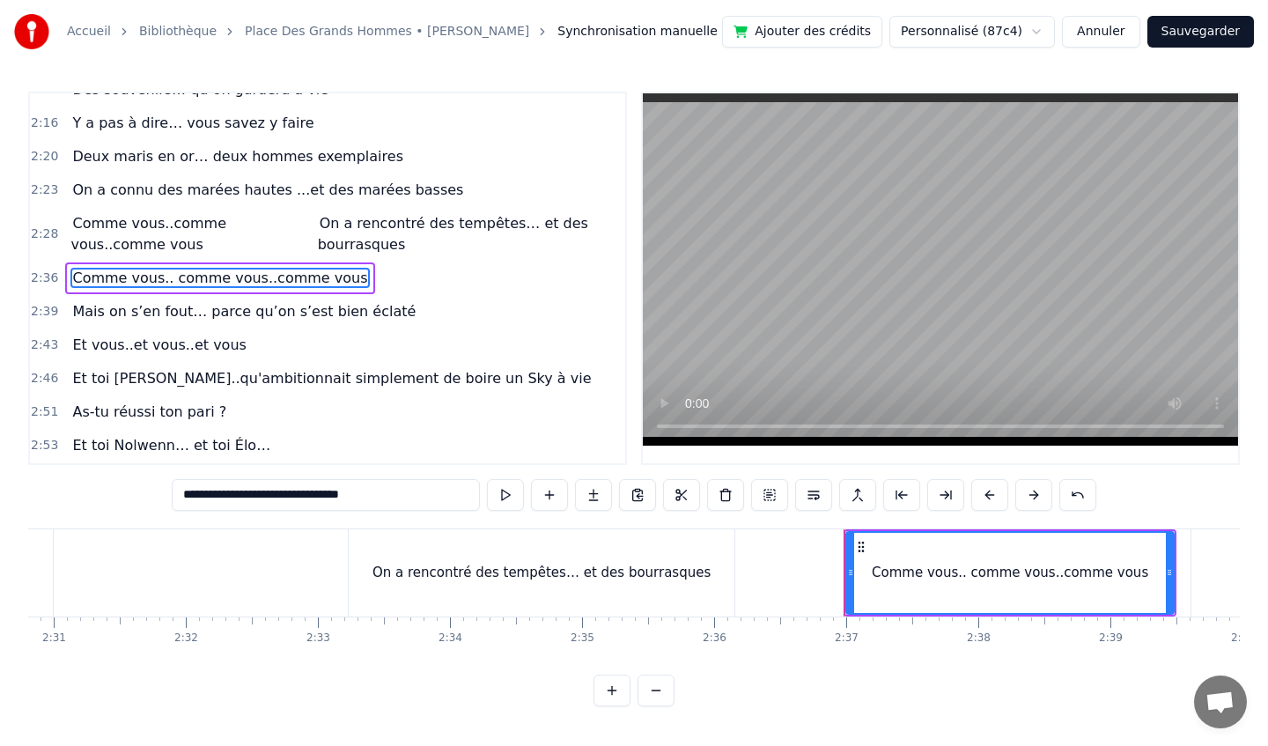
click at [200, 225] on span "Comme vous..comme vous..comme vous" at bounding box center [148, 233] width 156 height 41
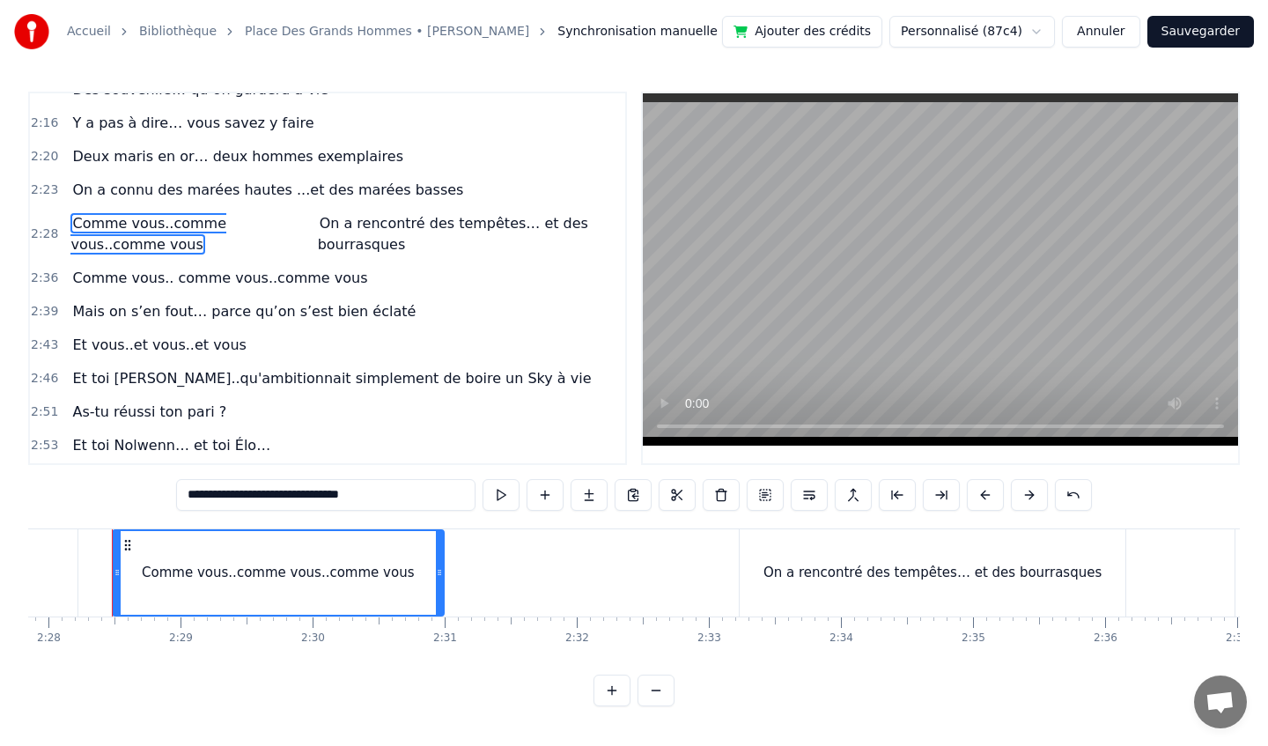
scroll to position [0, 19523]
click at [812, 493] on button at bounding box center [809, 495] width 37 height 32
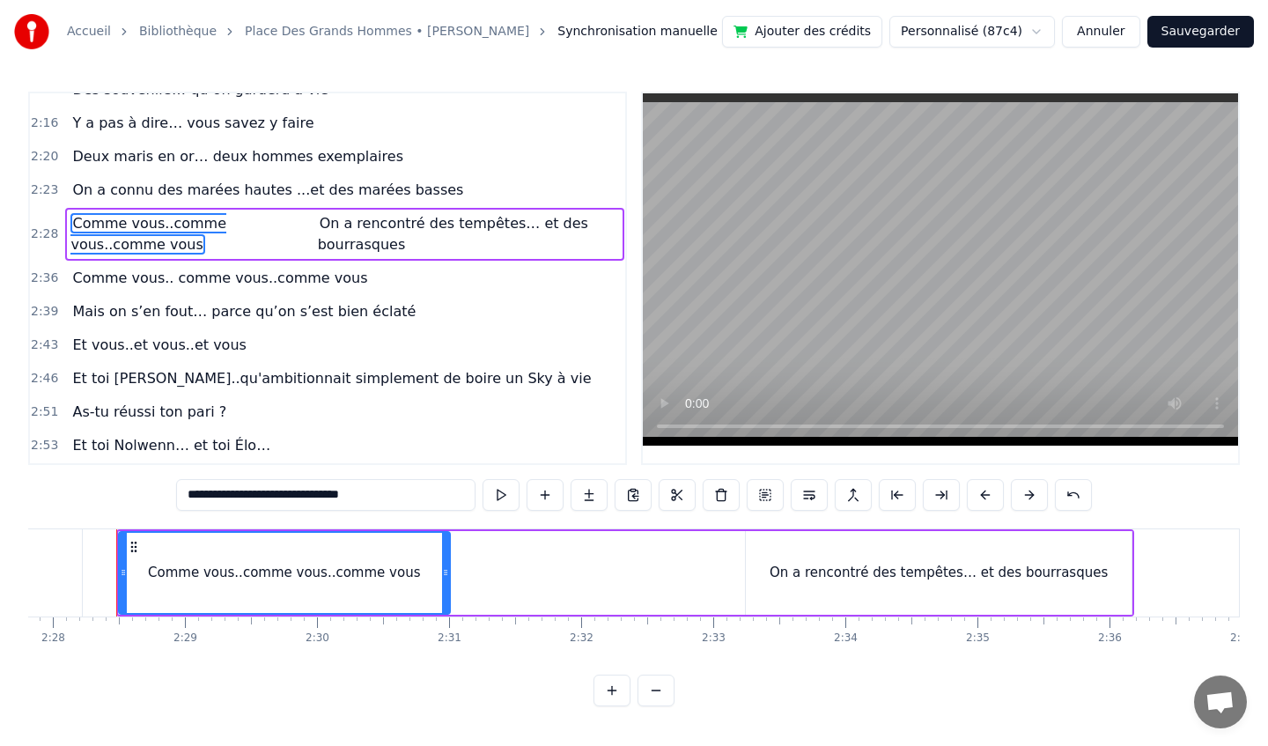
scroll to position [1022, 0]
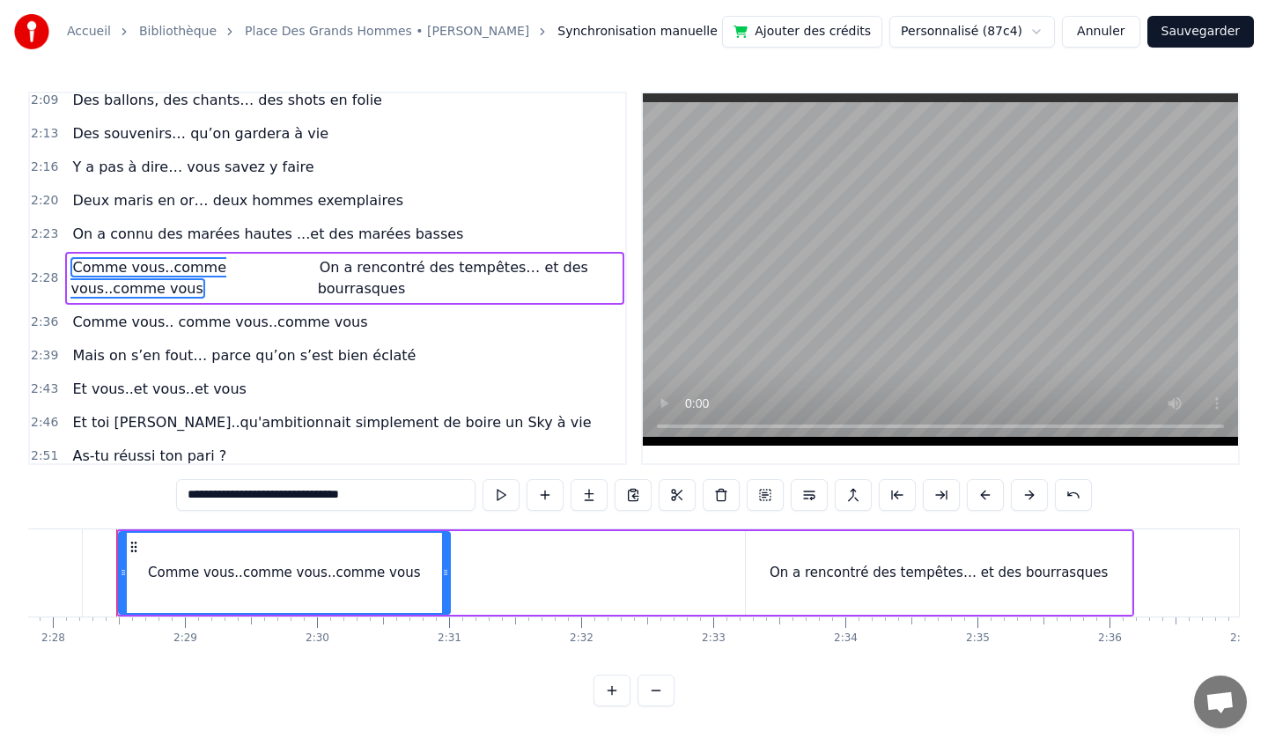
click at [799, 558] on div "On a rencontré des tempêtes… et des bourrasques" at bounding box center [938, 573] width 385 height 84
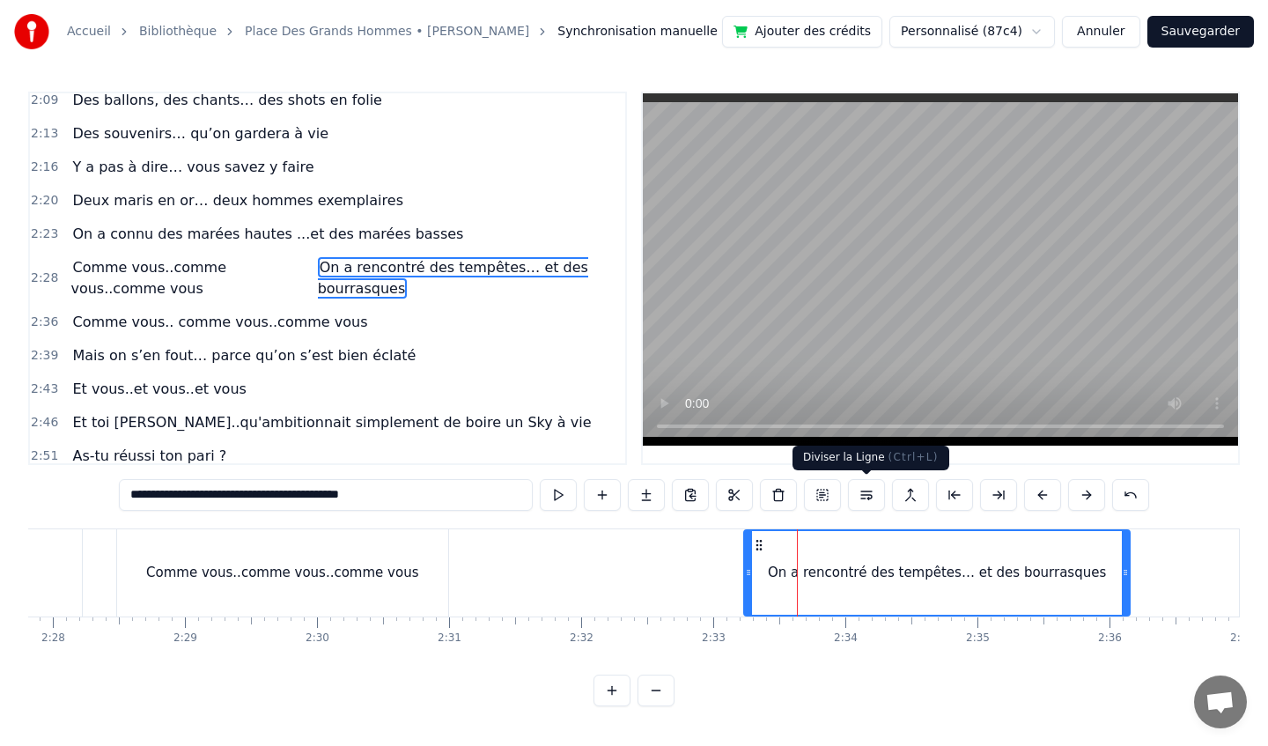
click at [866, 495] on button at bounding box center [866, 495] width 37 height 32
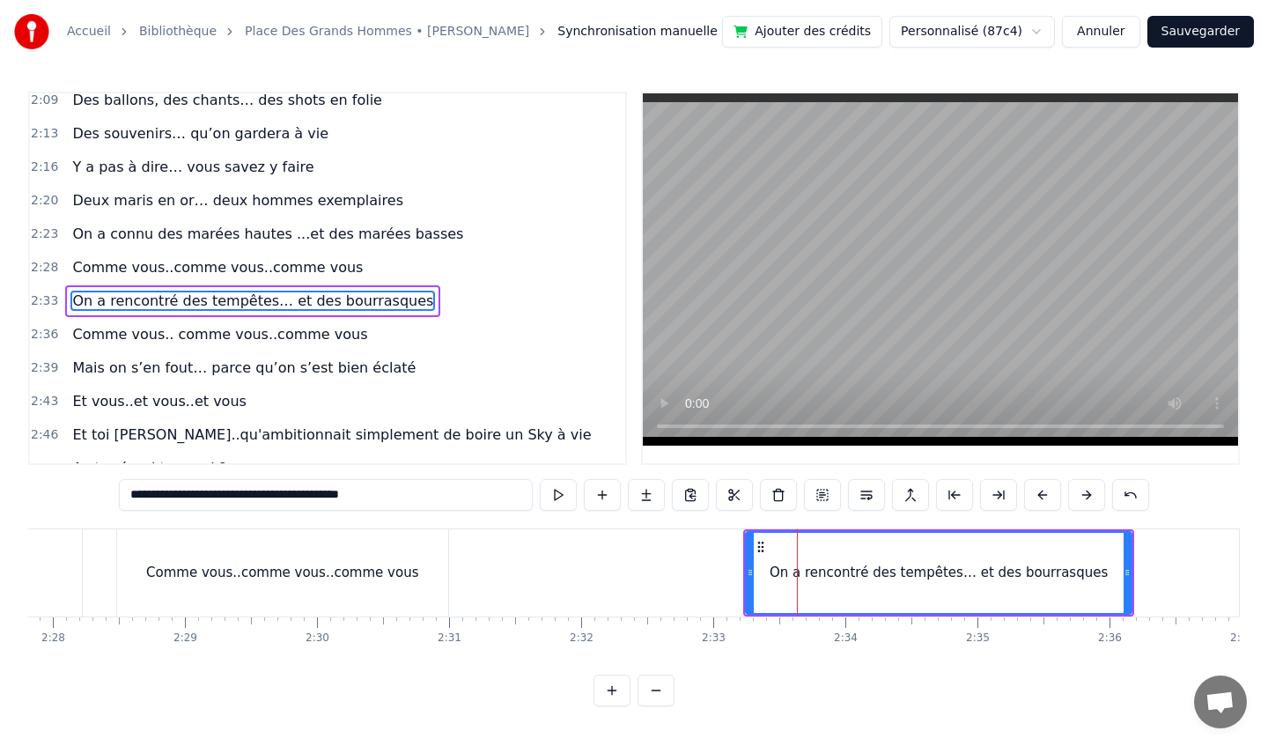
scroll to position [1045, 0]
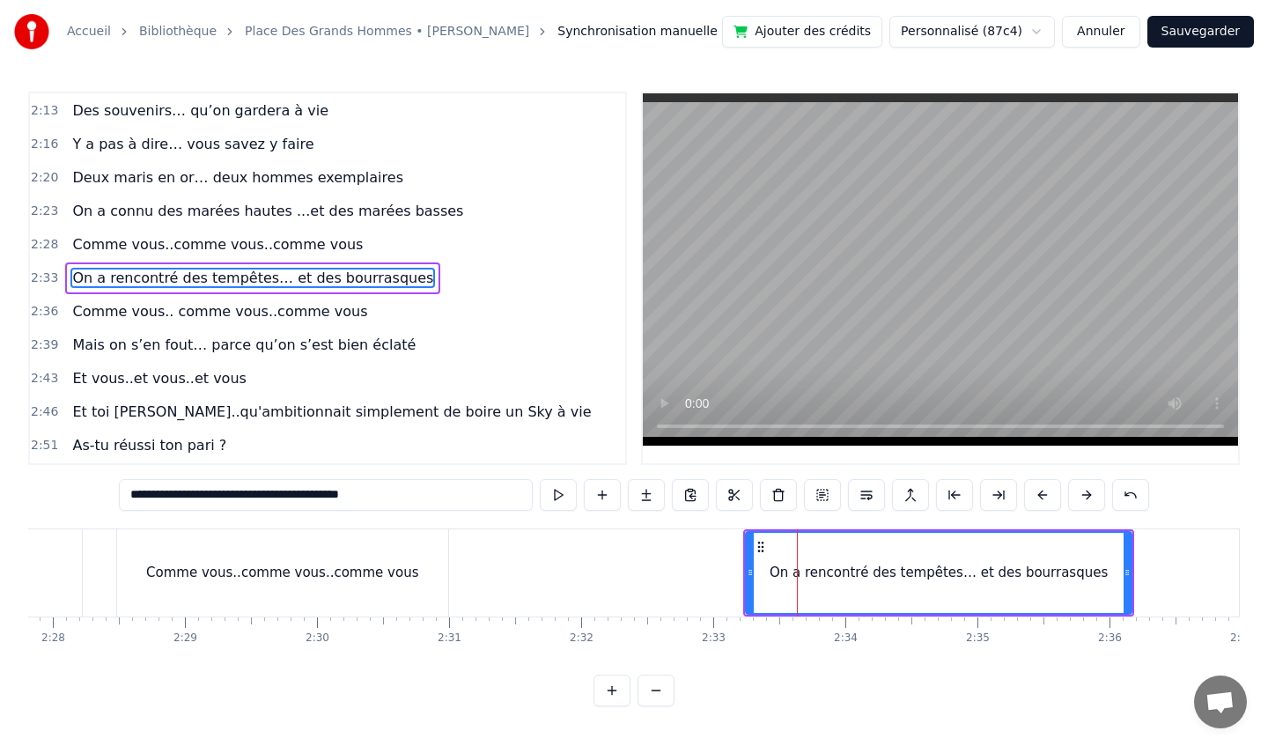
click at [339, 594] on div "Comme vous..comme vous..comme vous" at bounding box center [282, 572] width 331 height 87
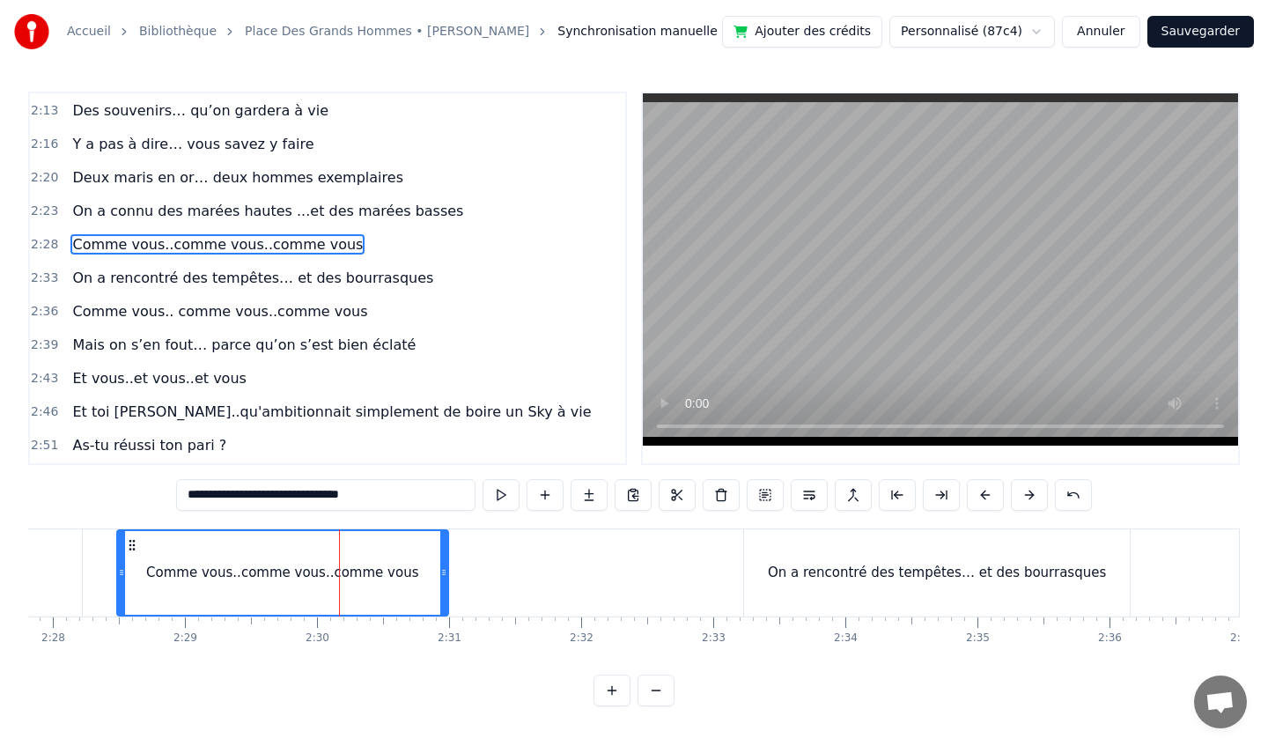
scroll to position [1012, 0]
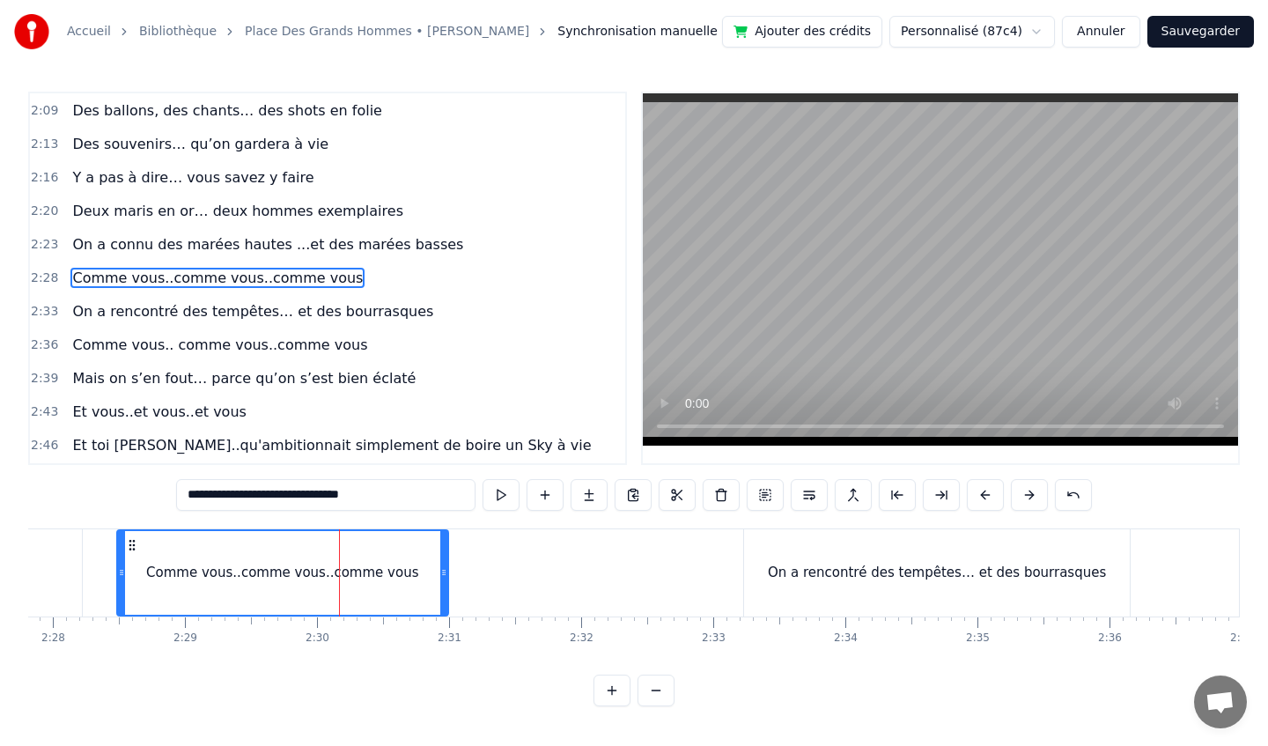
click at [806, 558] on div "On a rencontré des tempêtes… et des bourrasques" at bounding box center [936, 572] width 385 height 87
type input "**********"
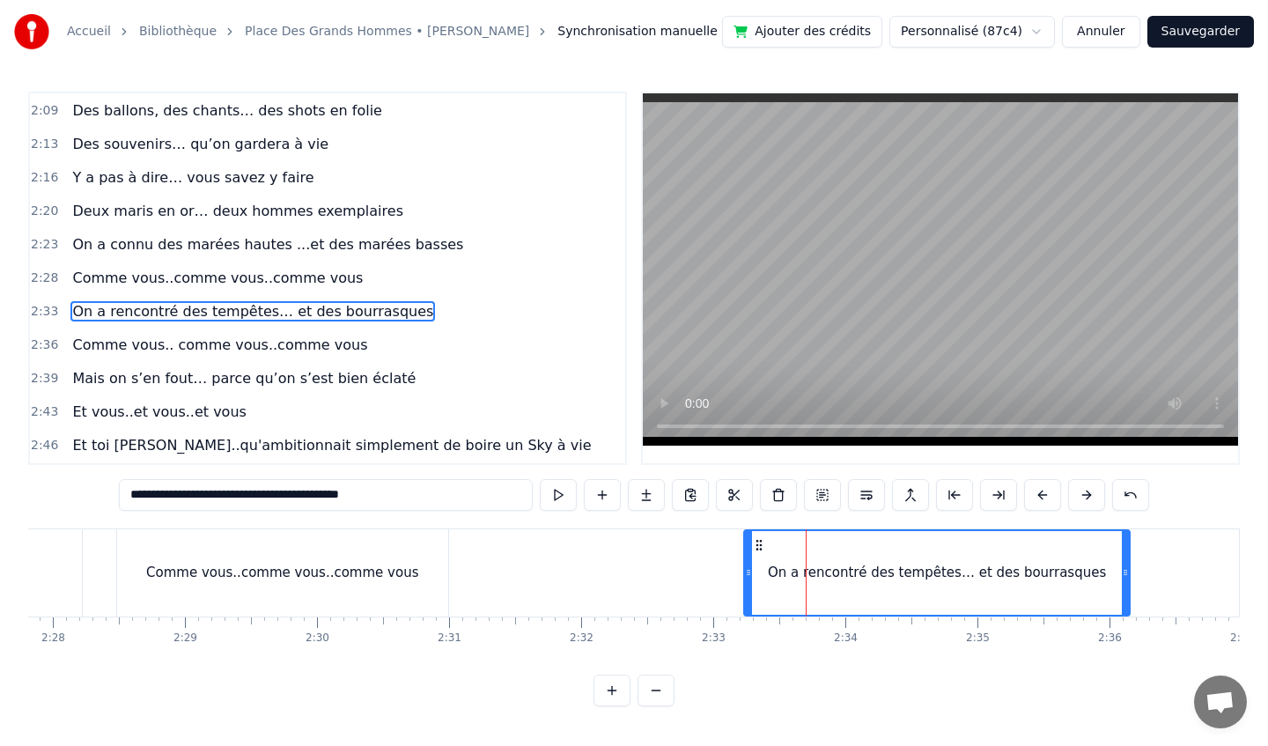
scroll to position [1045, 0]
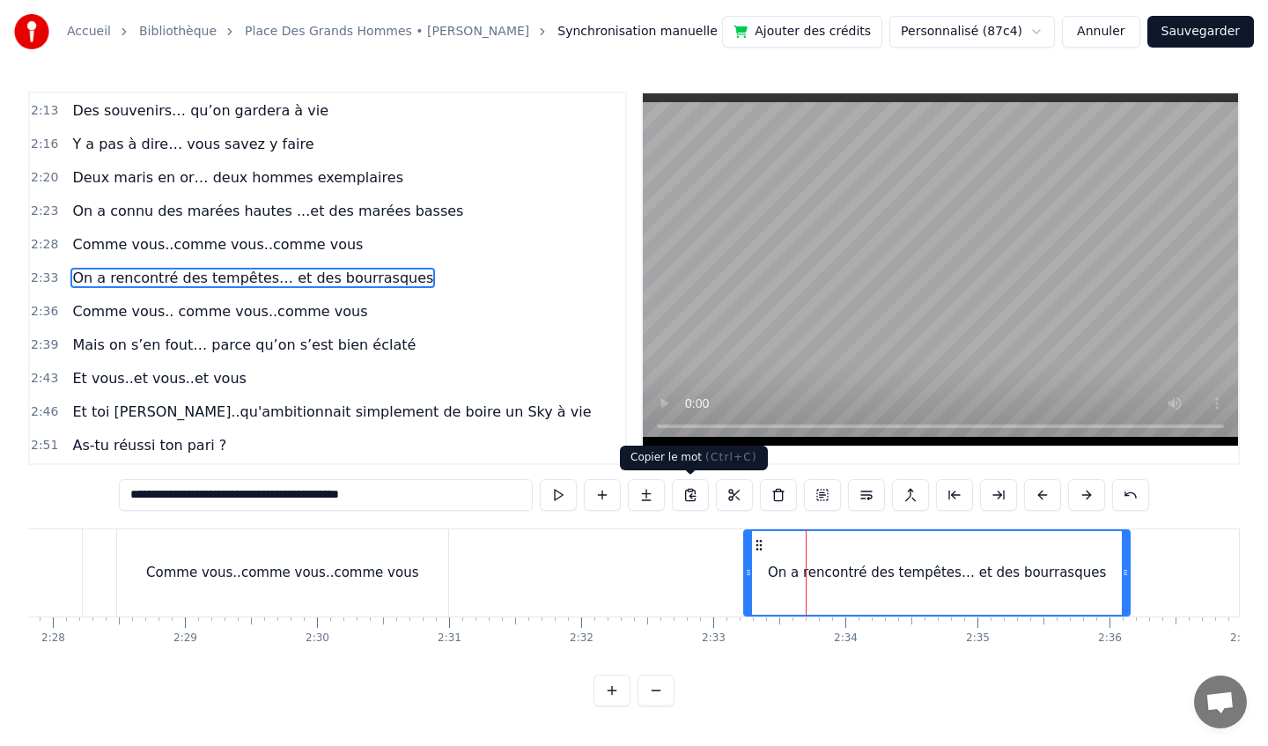
click at [1034, 531] on div "On a rencontré des tempêtes… et des bourrasques" at bounding box center [936, 573] width 383 height 84
drag, startPoint x: 831, startPoint y: 530, endPoint x: 802, endPoint y: 530, distance: 29.1
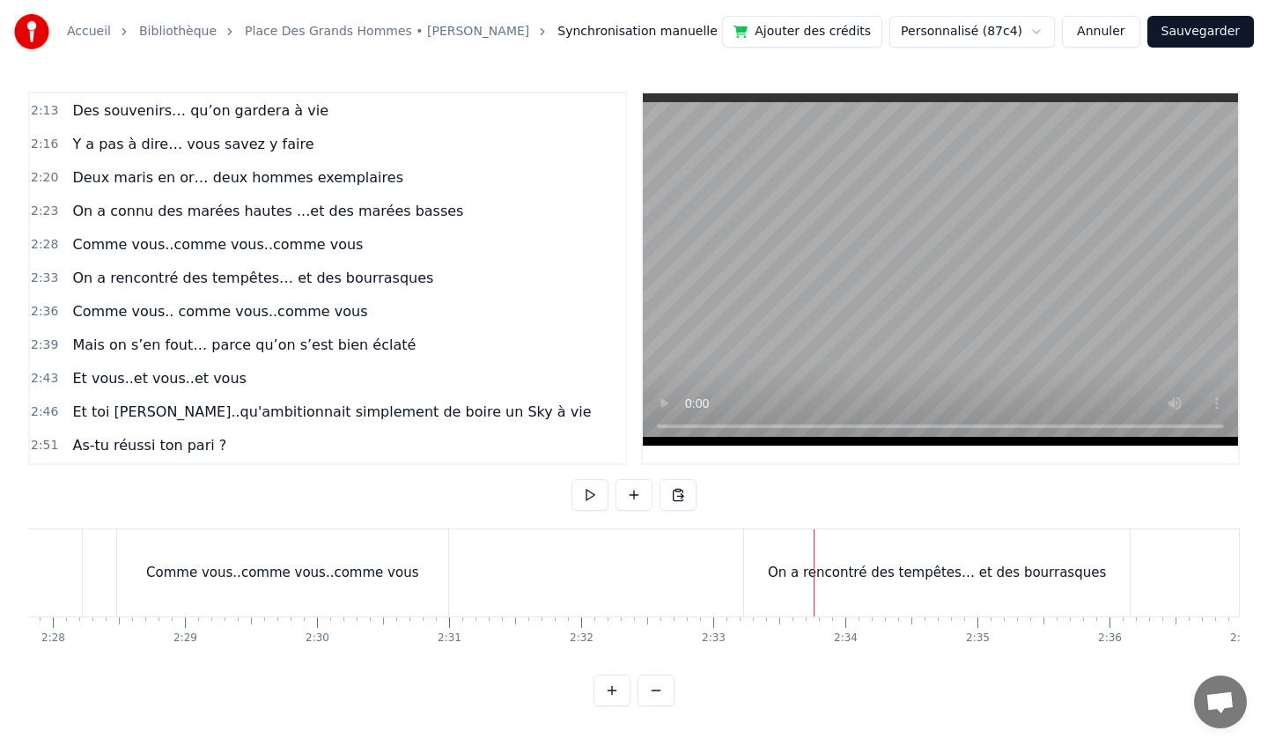
click at [802, 530] on div "On a rencontré des tempêtes… et des bourrasques" at bounding box center [936, 572] width 385 height 87
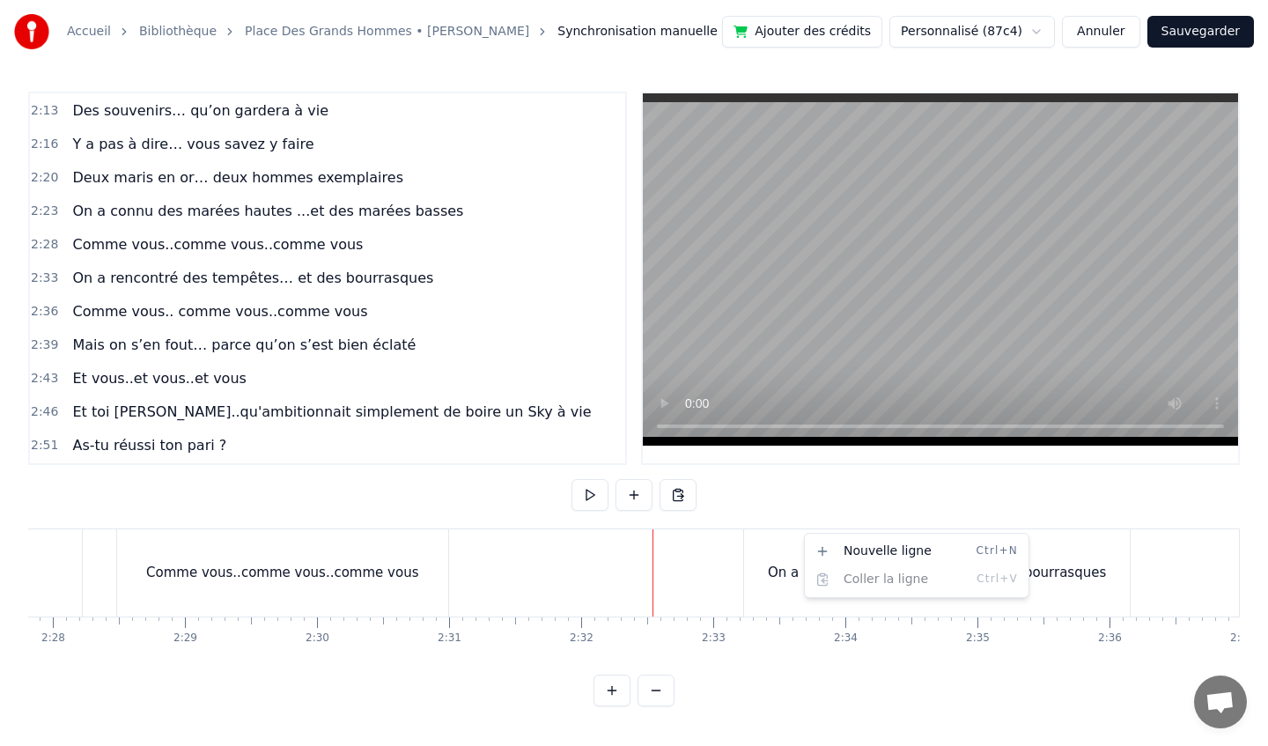
click at [804, 566] on div "Nouvelle ligne Ctrl+N Coller la ligne Ctrl+V" at bounding box center [916, 565] width 225 height 65
click at [1021, 103] on video at bounding box center [940, 269] width 595 height 352
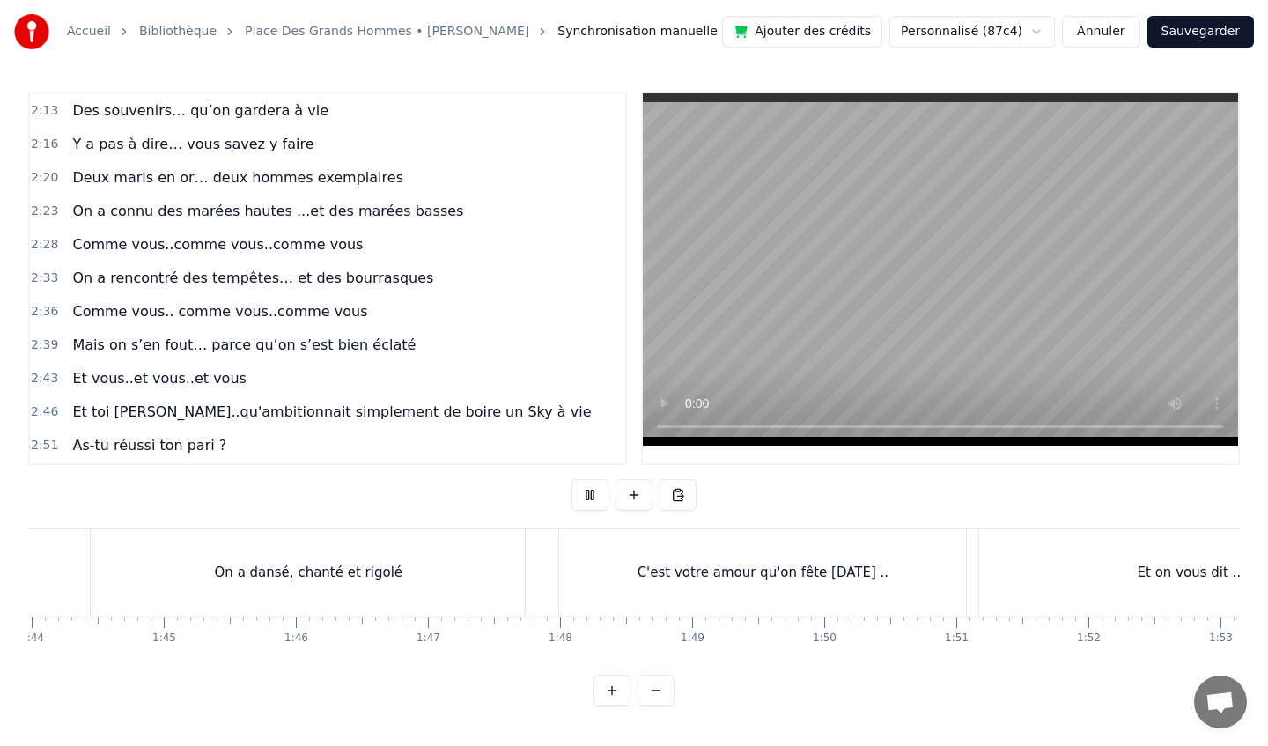
scroll to position [0, 13193]
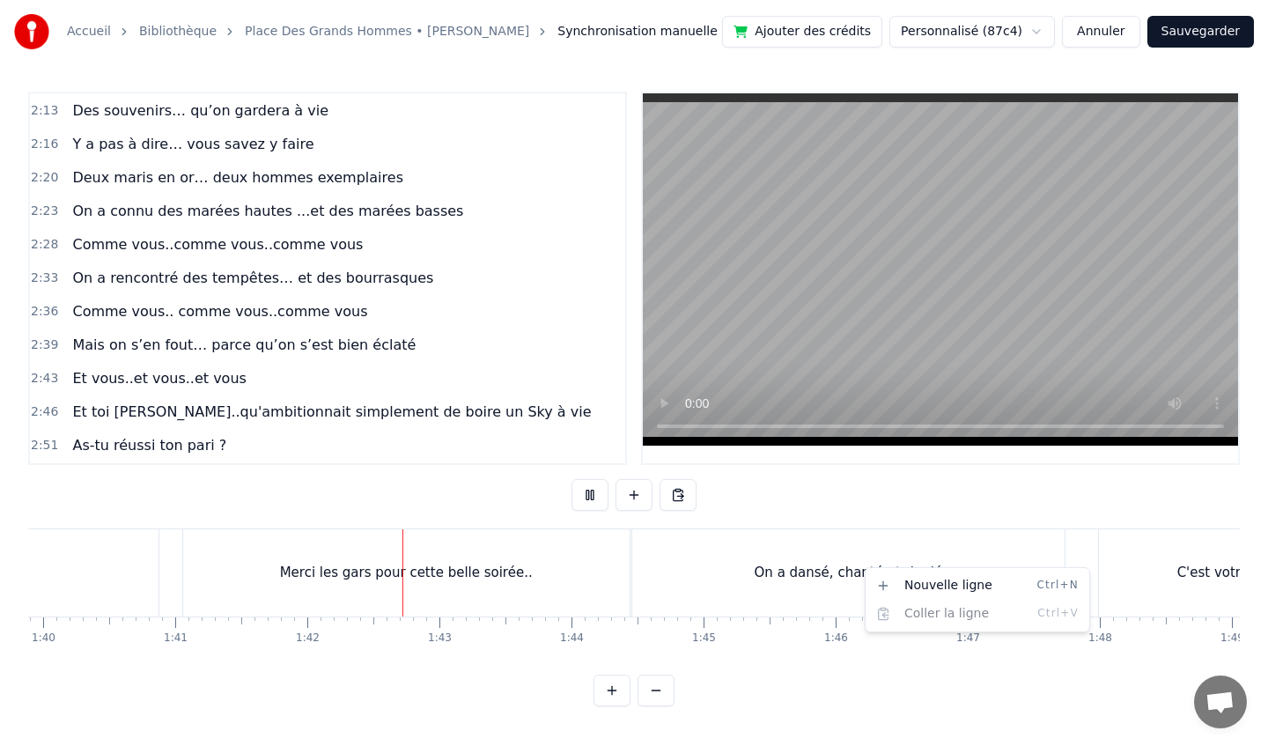
click at [807, 557] on html "Accueil Bibliothèque Place Des Grands Hommes • Patrick Bruel Synchronisation ma…" at bounding box center [634, 367] width 1268 height 734
click at [807, 557] on div "On a dansé, chanté et rigolé" at bounding box center [848, 572] width 433 height 87
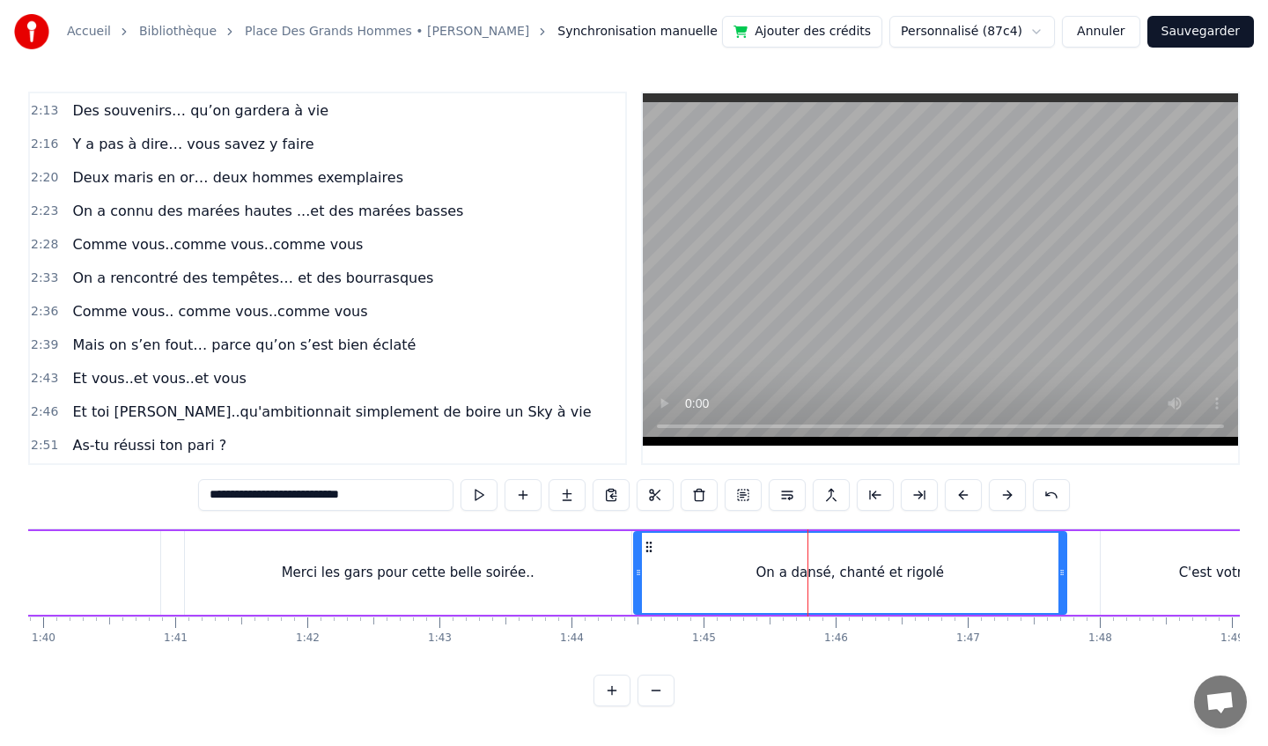
scroll to position [623, 0]
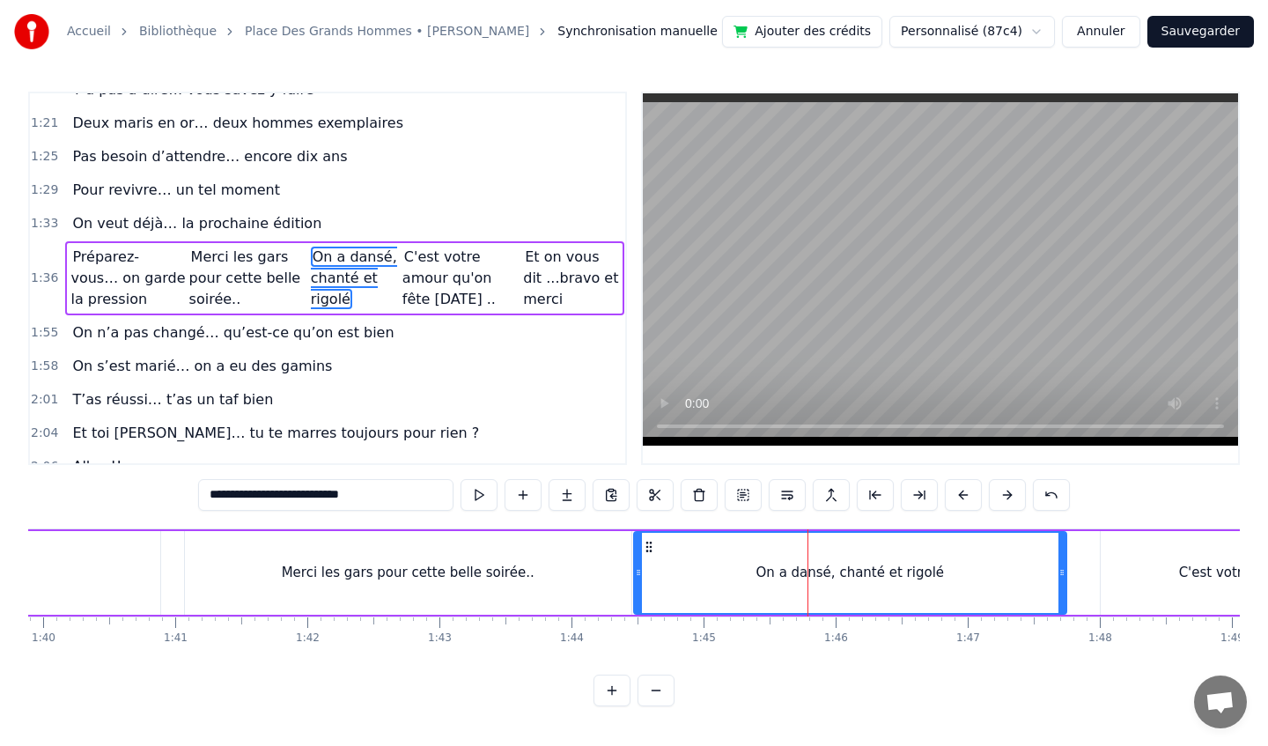
click at [807, 556] on div at bounding box center [807, 572] width 1 height 87
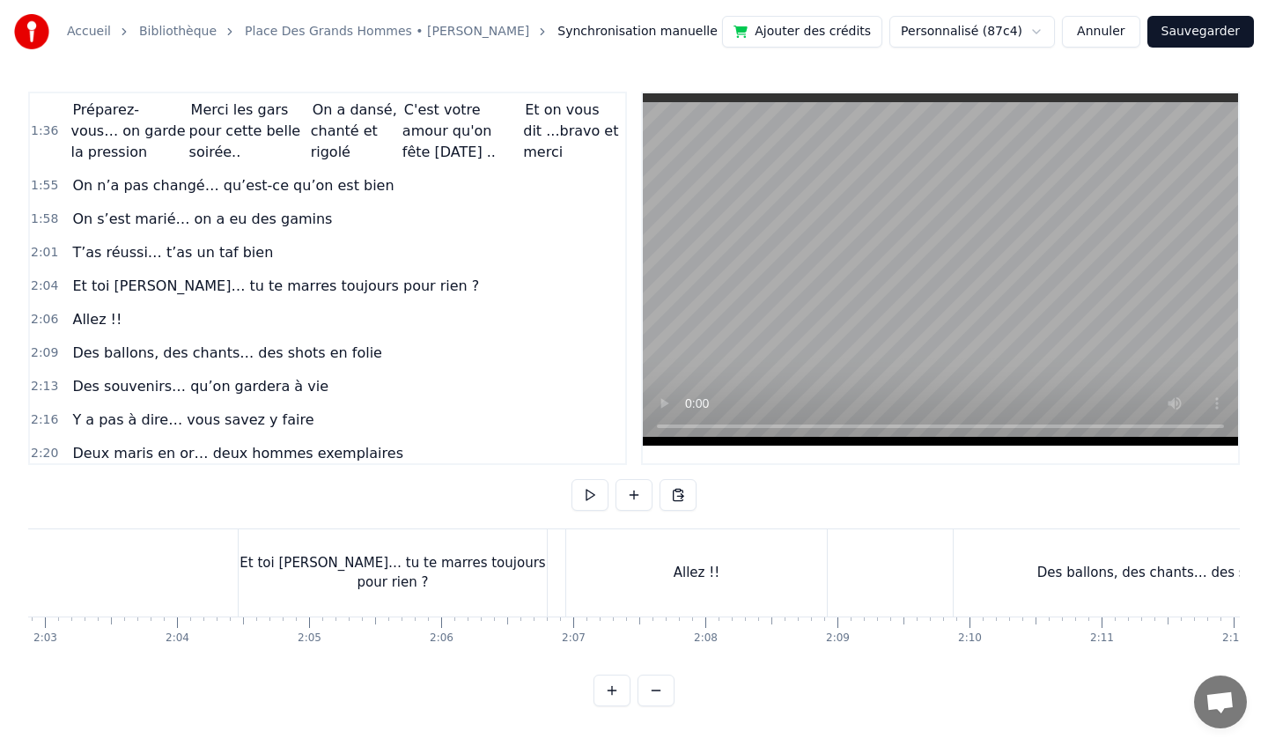
scroll to position [764, 0]
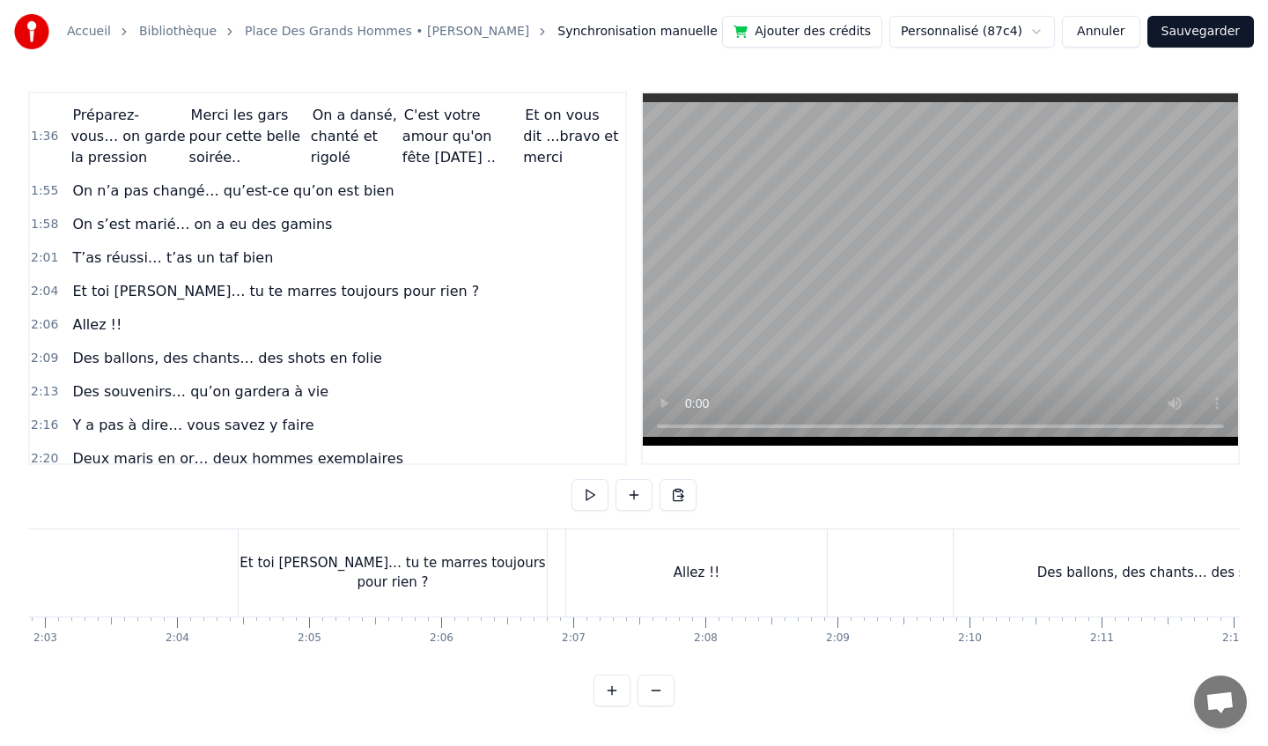
click at [222, 308] on div "2:06 Allez !!" at bounding box center [327, 324] width 595 height 33
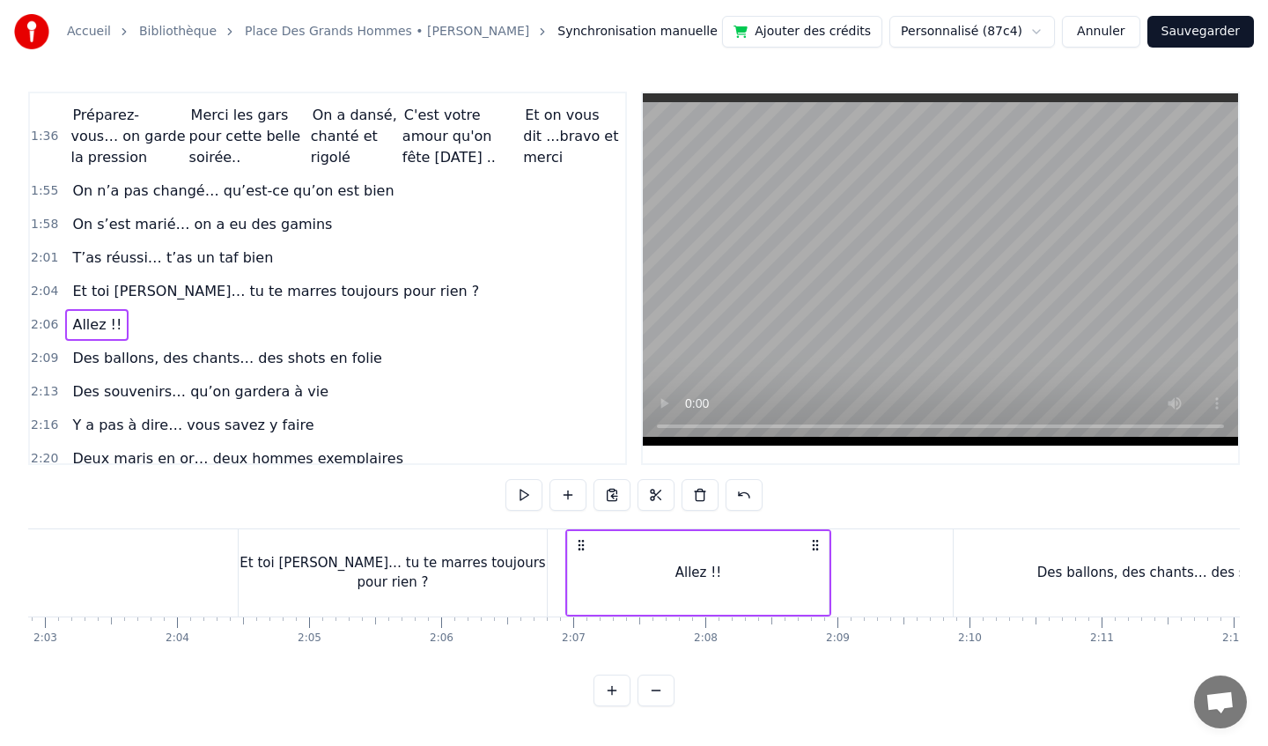
click at [219, 298] on span "Et toi [PERSON_NAME]… tu te marres toujours pour rien ?" at bounding box center [275, 291] width 410 height 20
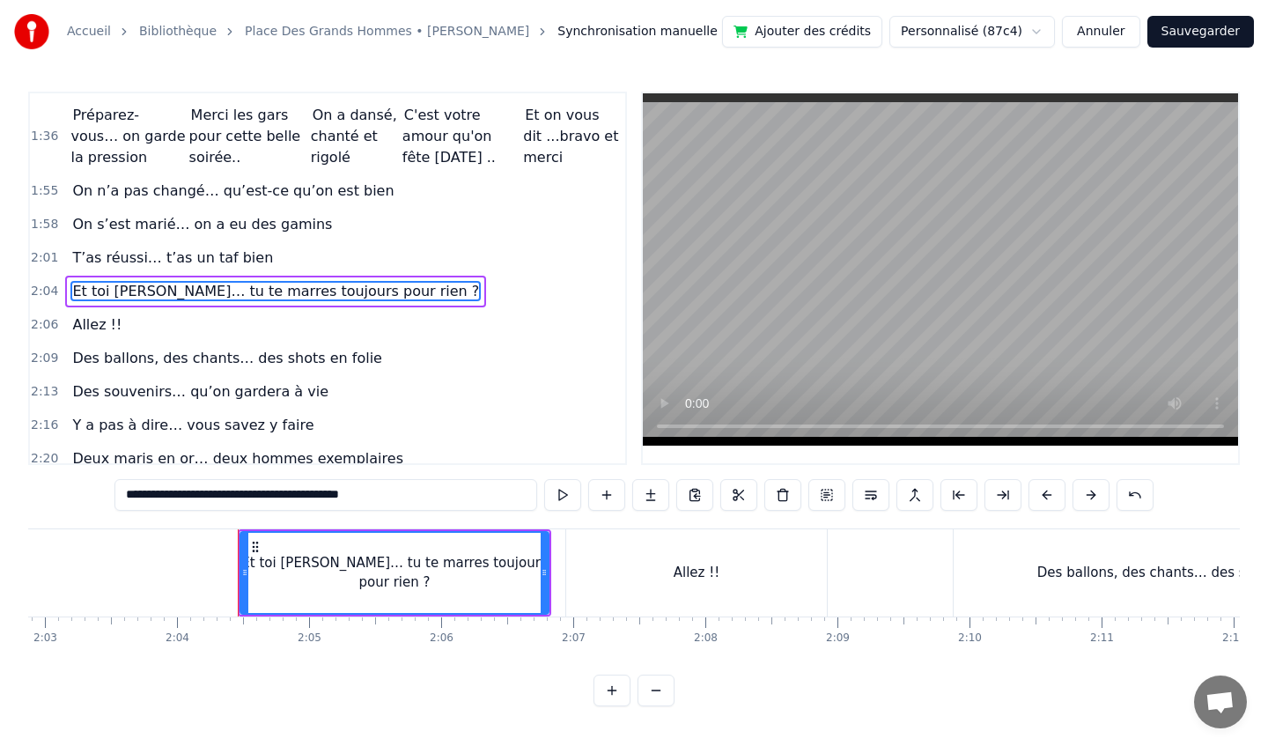
scroll to position [777, 0]
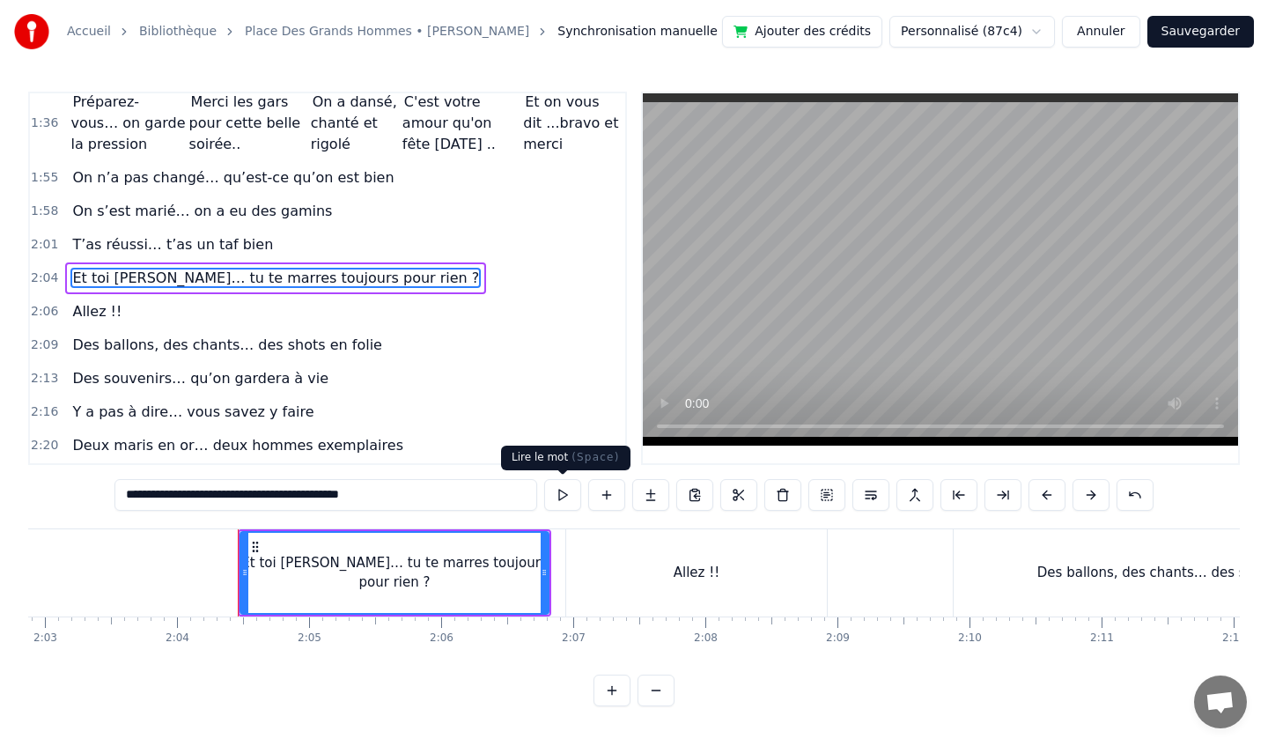
click at [568, 496] on button at bounding box center [562, 495] width 37 height 32
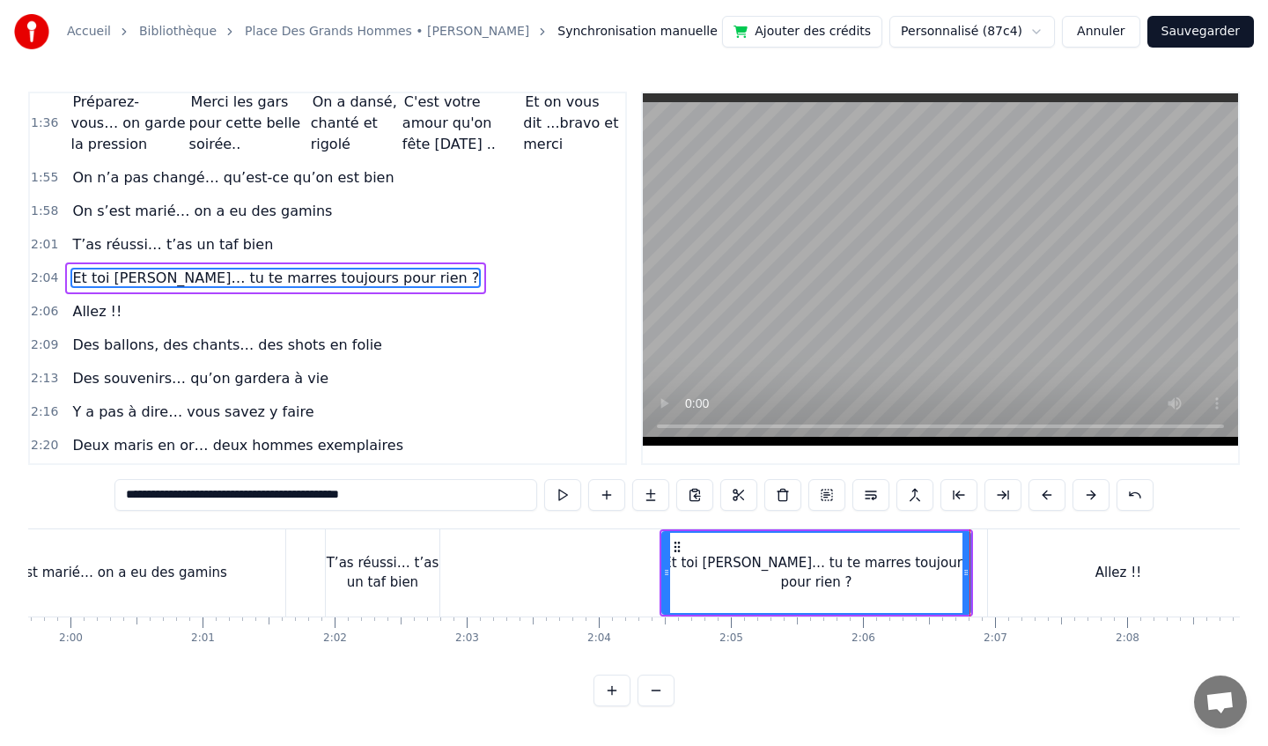
scroll to position [0, 15802]
click at [401, 598] on div "T’as réussi… t’as un taf bien" at bounding box center [388, 572] width 114 height 87
type input "**********"
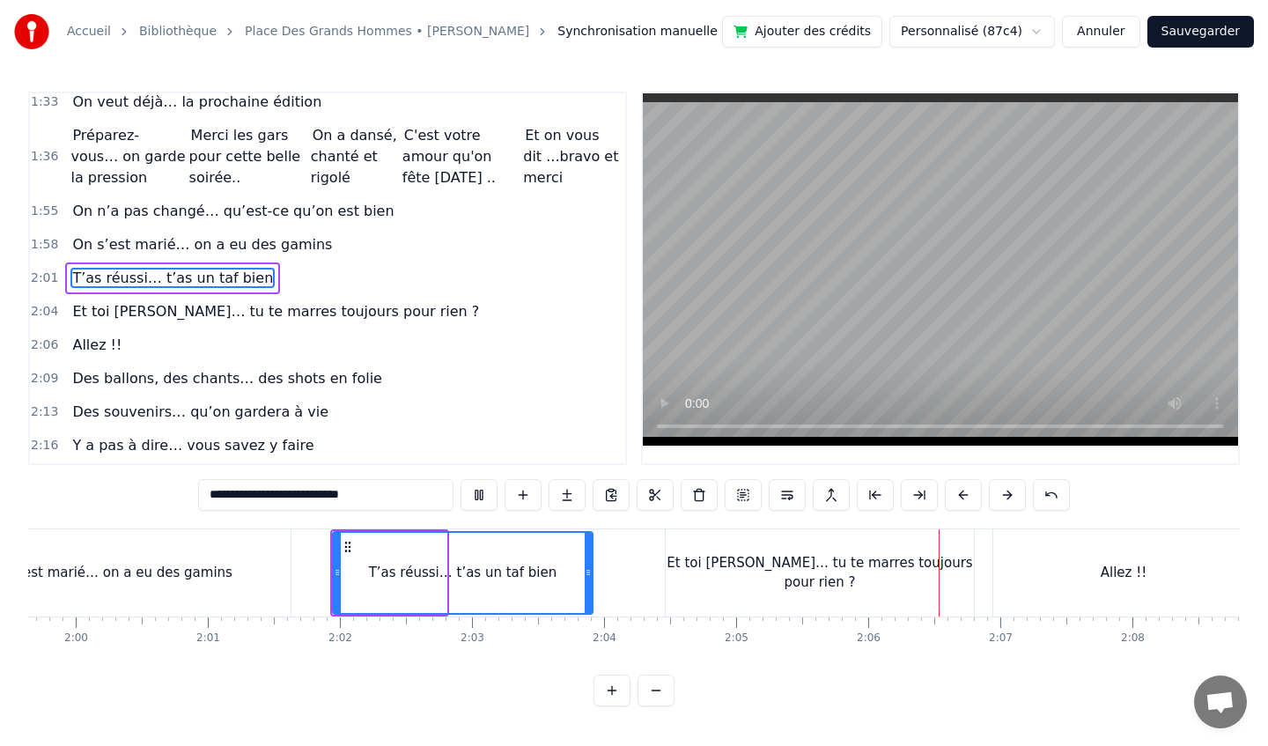
drag, startPoint x: 445, startPoint y: 572, endPoint x: 562, endPoint y: 577, distance: 117.2
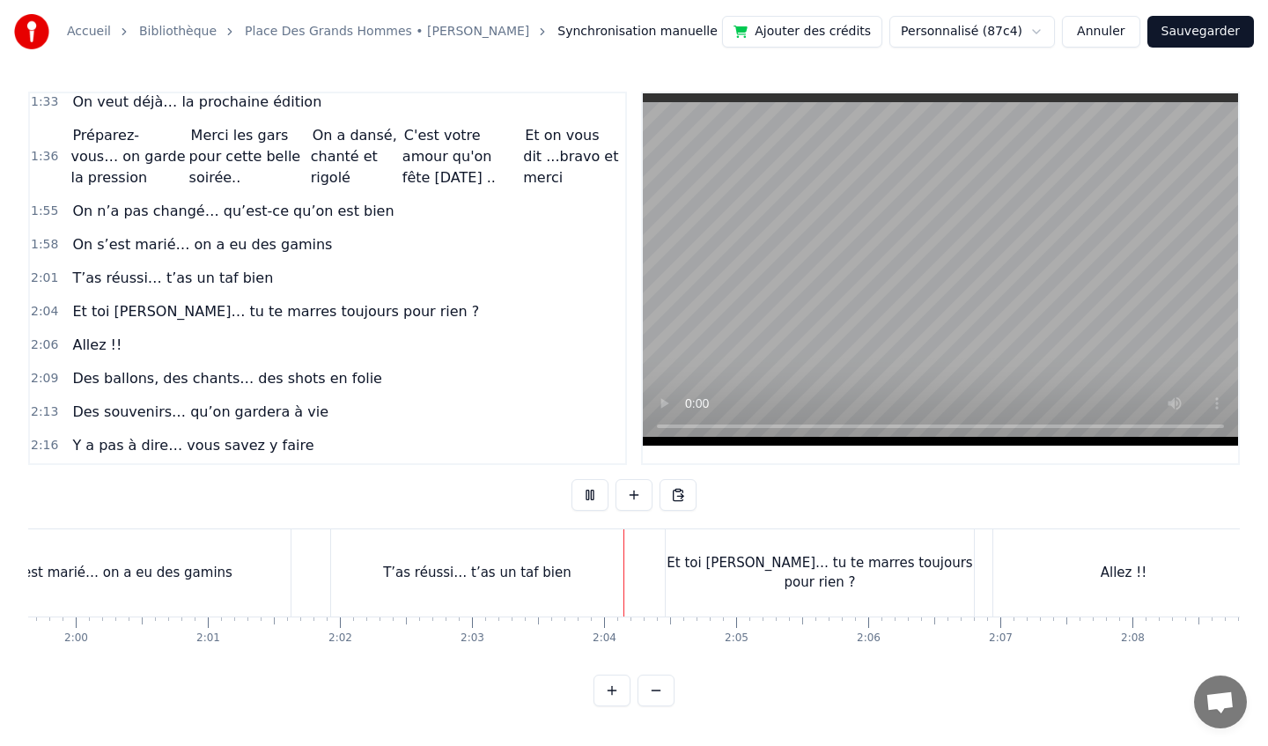
click at [539, 571] on div "T’as réussi… t’as un taf bien" at bounding box center [477, 573] width 188 height 20
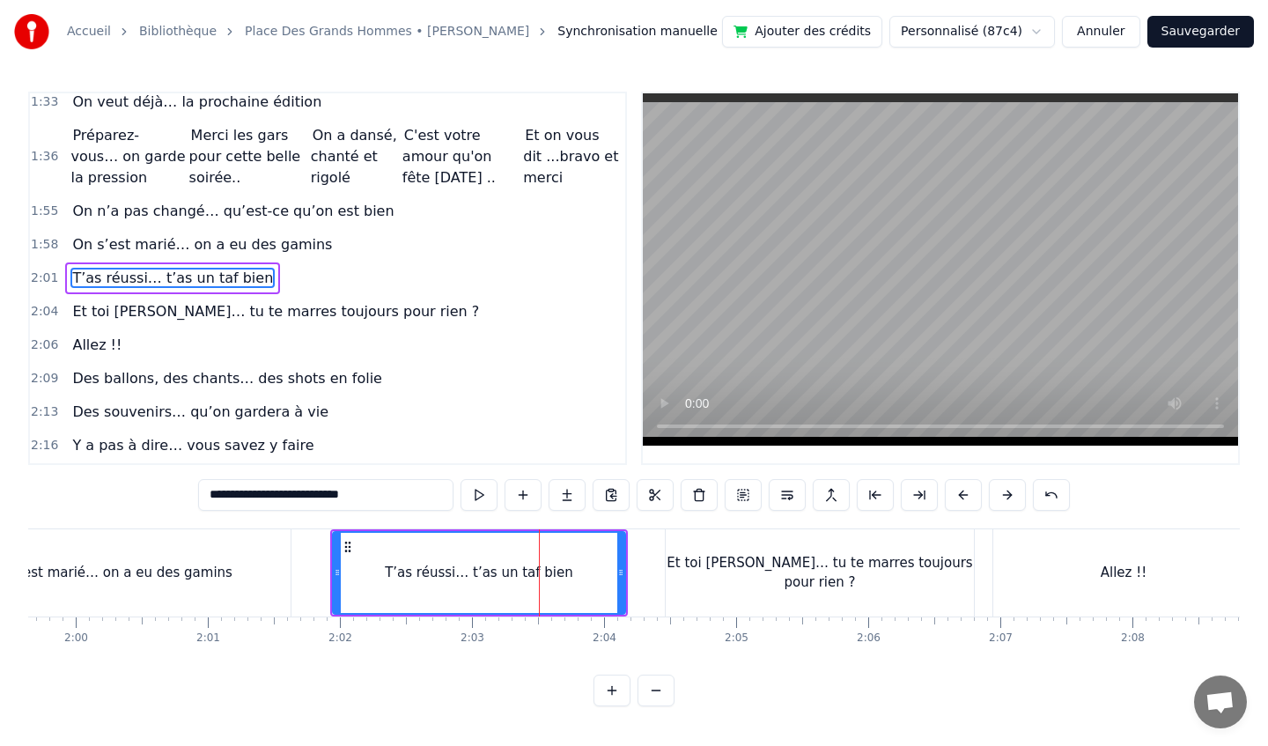
click at [539, 571] on div at bounding box center [539, 572] width 1 height 87
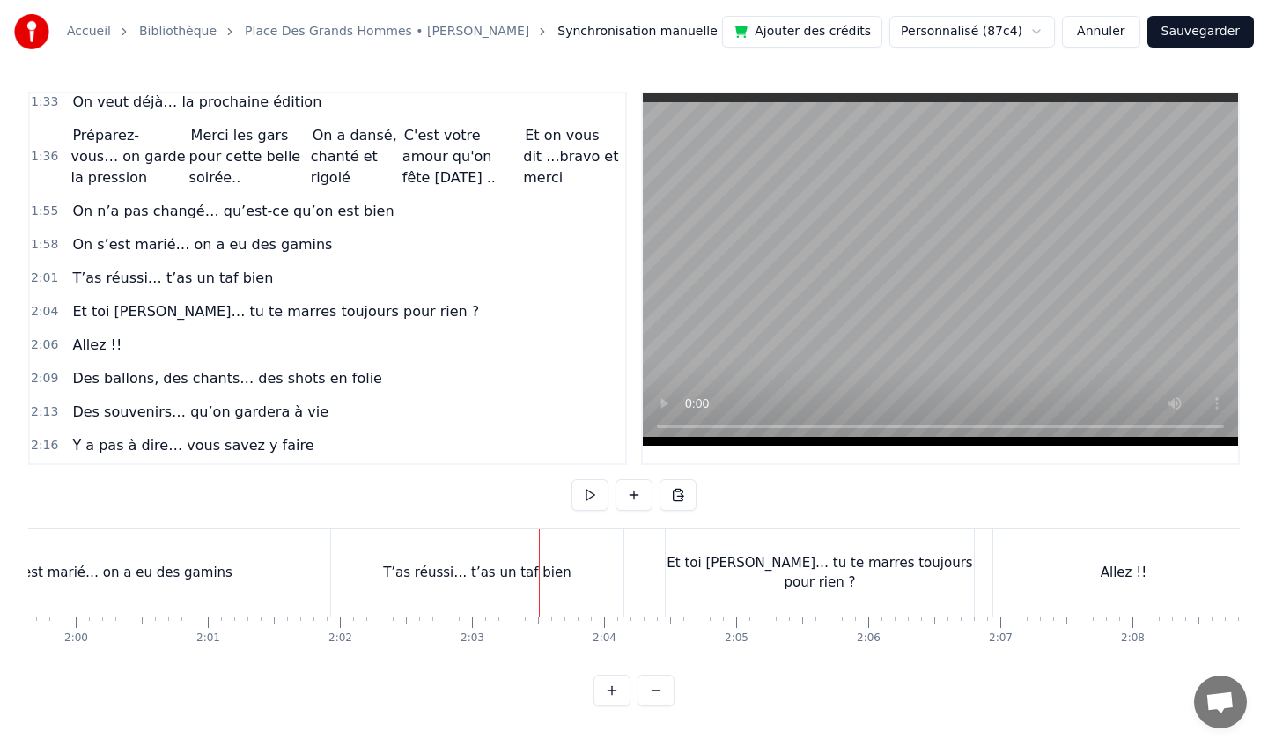
click at [539, 574] on div at bounding box center [539, 572] width 1 height 87
click at [509, 532] on div "T’as réussi… t’as un taf bien" at bounding box center [477, 572] width 293 height 87
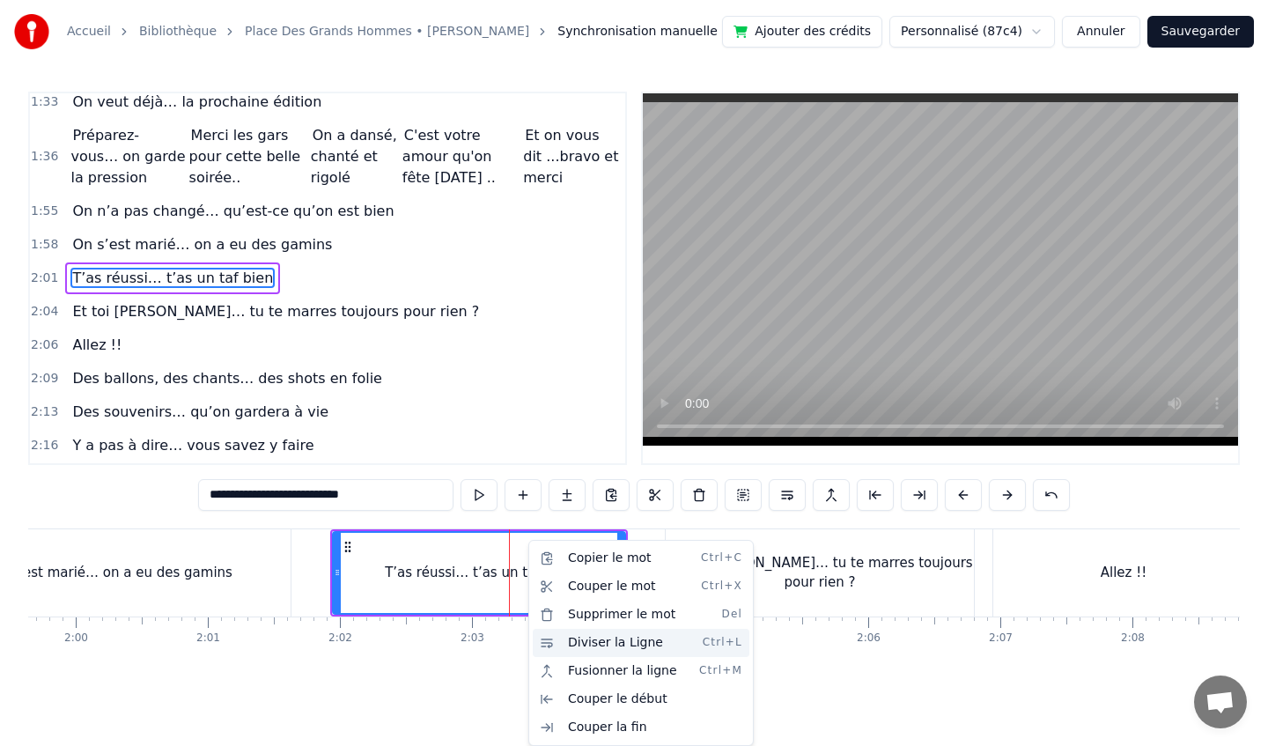
click at [601, 645] on div "Diviser la Ligne Ctrl+L" at bounding box center [641, 643] width 217 height 28
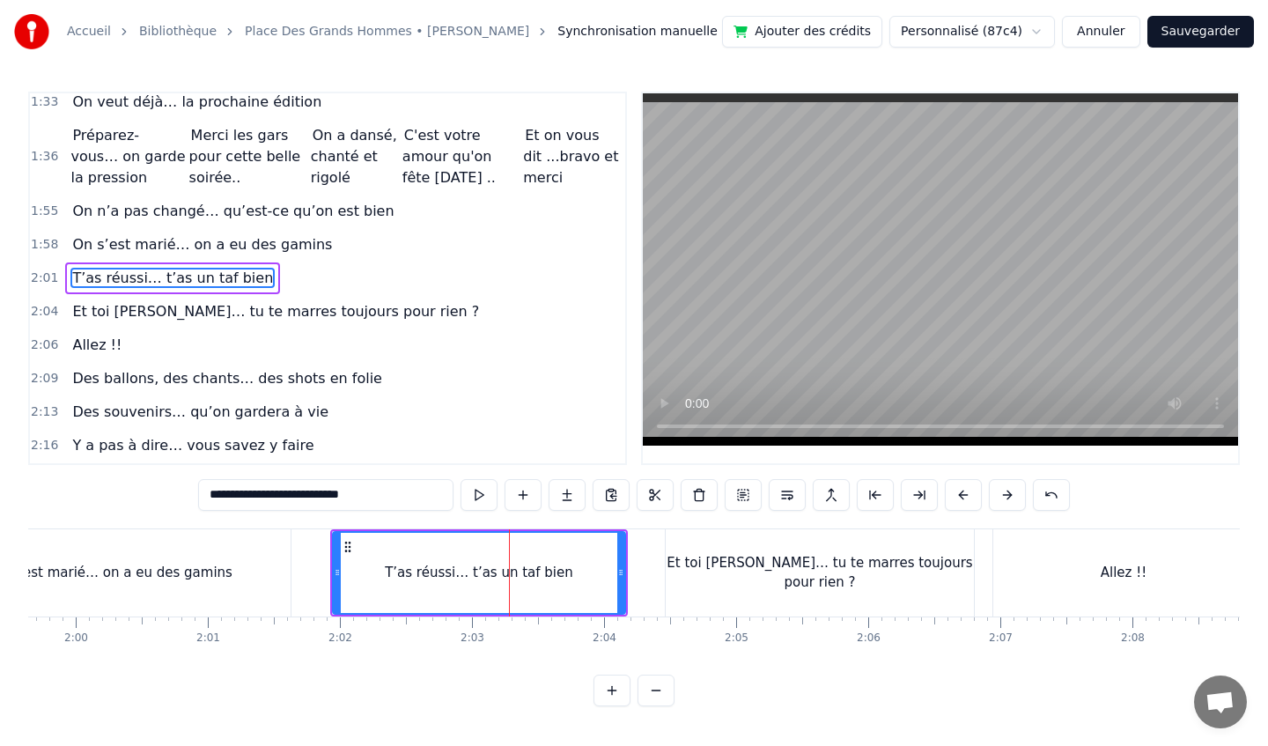
click at [586, 579] on div "T’as réussi… t’as un taf bien" at bounding box center [479, 573] width 291 height 80
click at [731, 564] on div "Et toi [PERSON_NAME]… tu te marres toujours pour rien ?" at bounding box center [820, 573] width 308 height 40
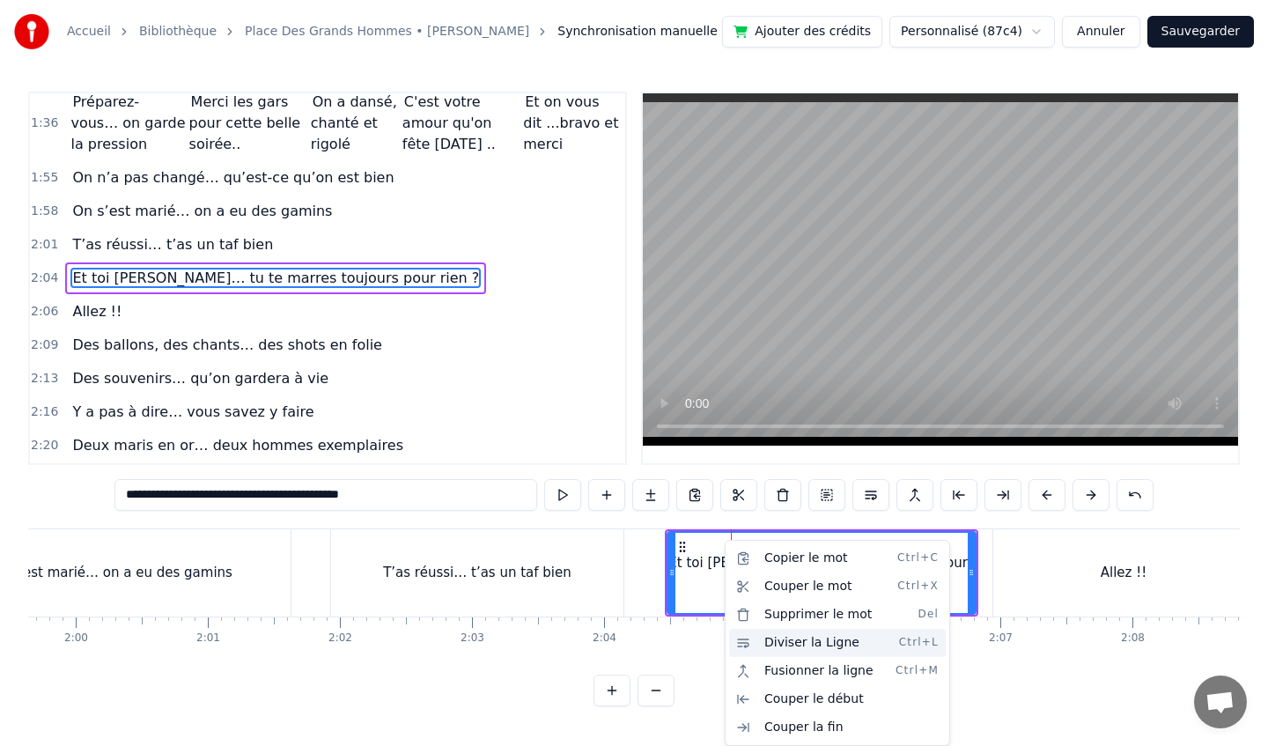
click at [799, 645] on div "Diviser la Ligne Ctrl+L" at bounding box center [837, 643] width 217 height 28
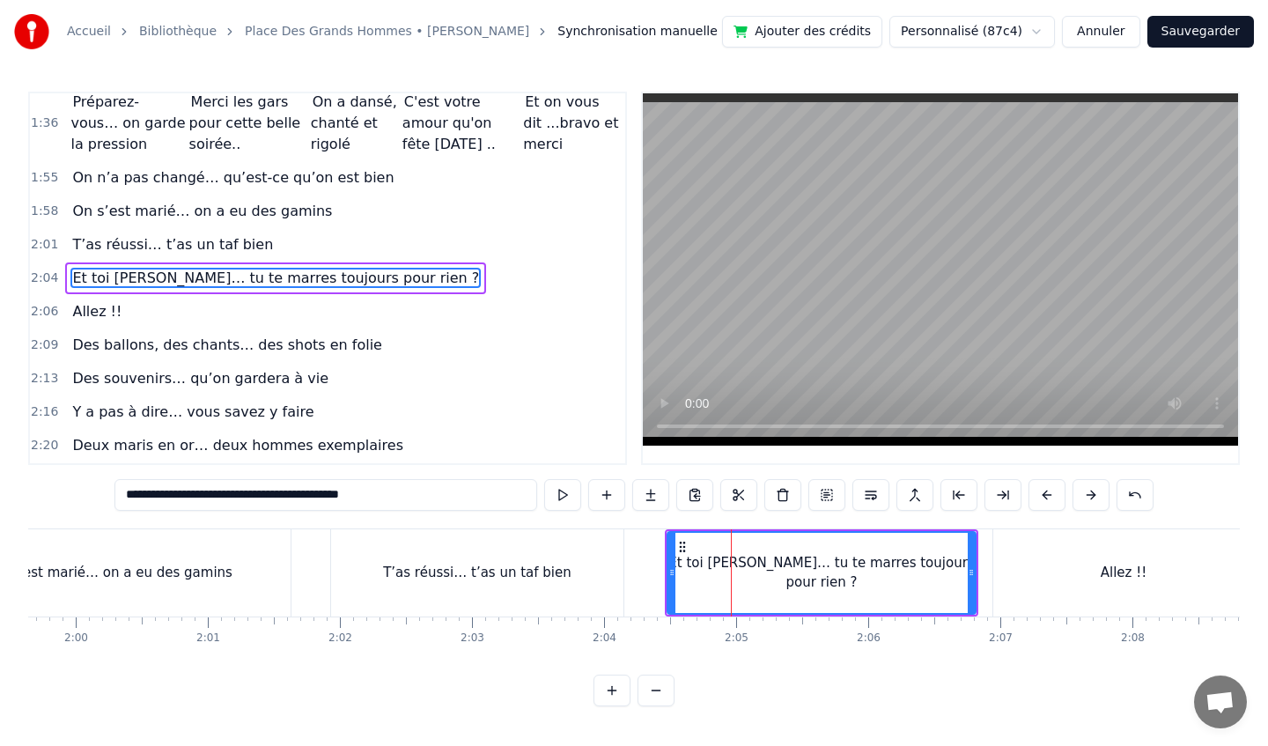
click at [757, 556] on div "Et toi [PERSON_NAME]… tu te marres toujours pour rien ?" at bounding box center [821, 573] width 306 height 80
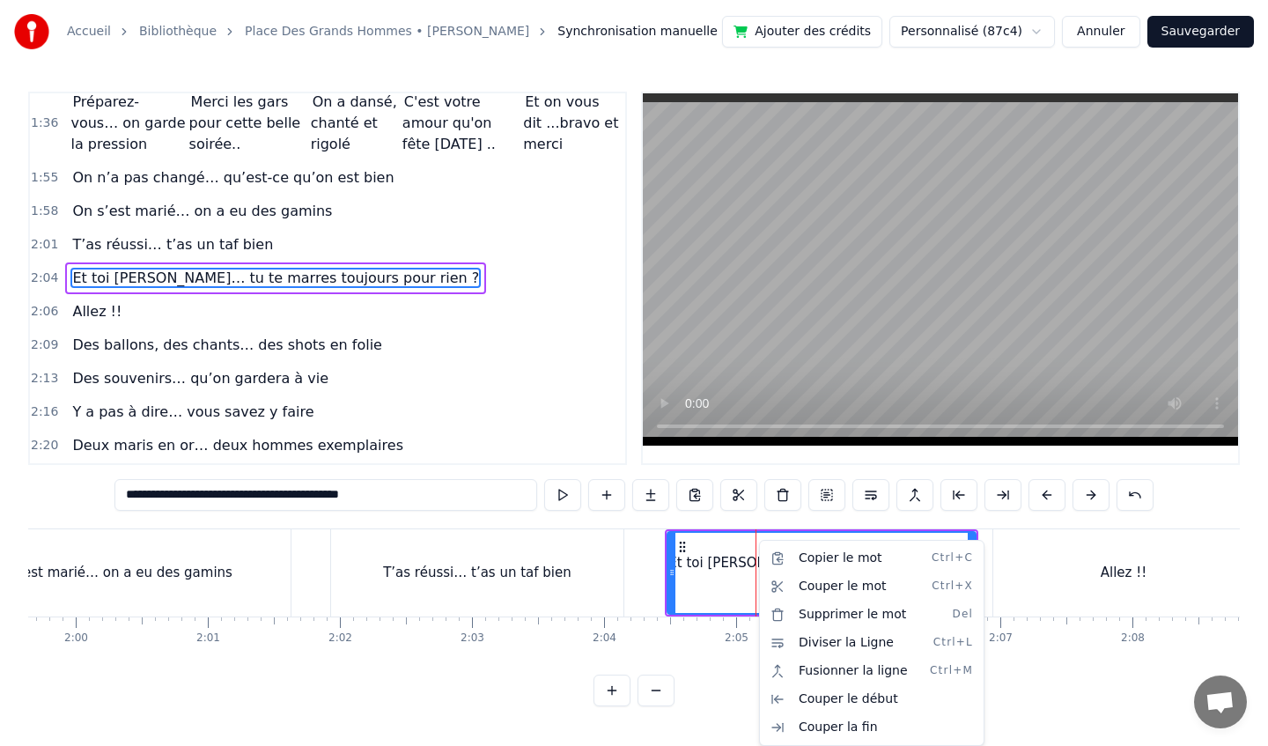
click at [1040, 549] on html "Accueil Bibliothèque Place Des Grands Hommes • Patrick Bruel Synchronisation ma…" at bounding box center [634, 367] width 1268 height 734
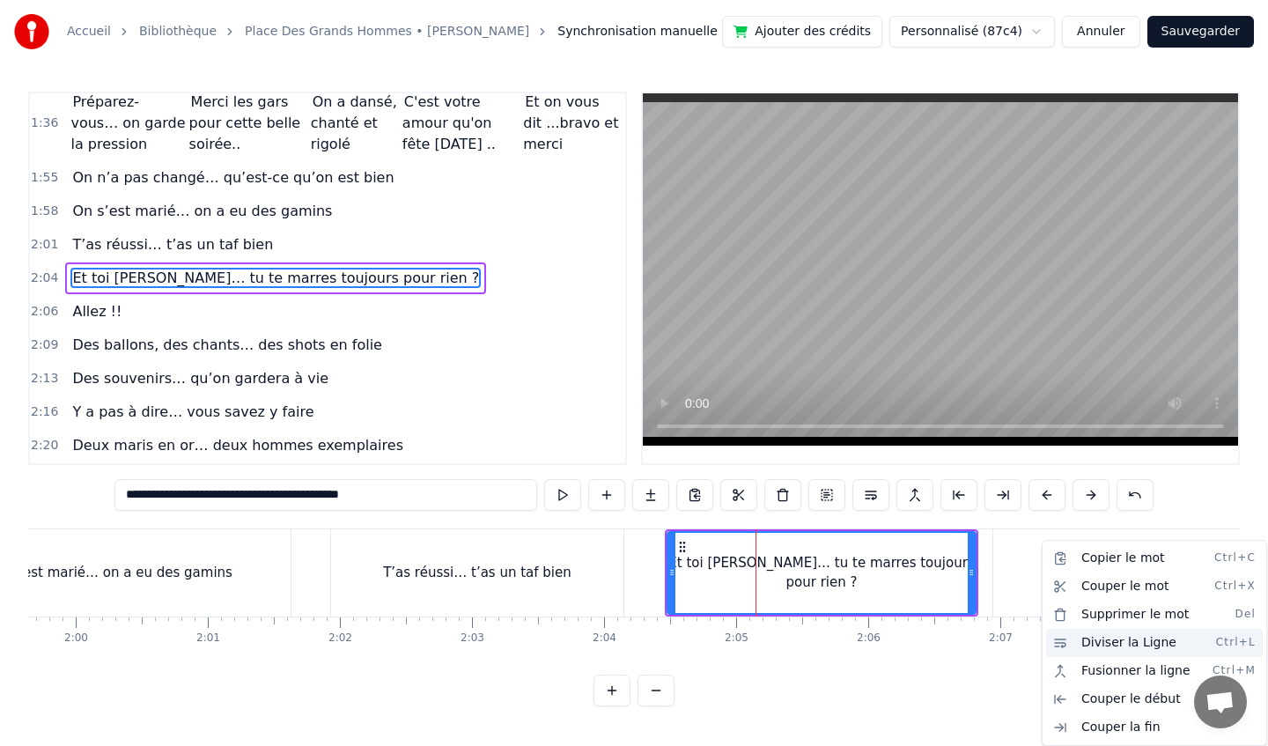
click at [1121, 641] on div "Diviser la Ligne Ctrl+L" at bounding box center [1154, 643] width 217 height 28
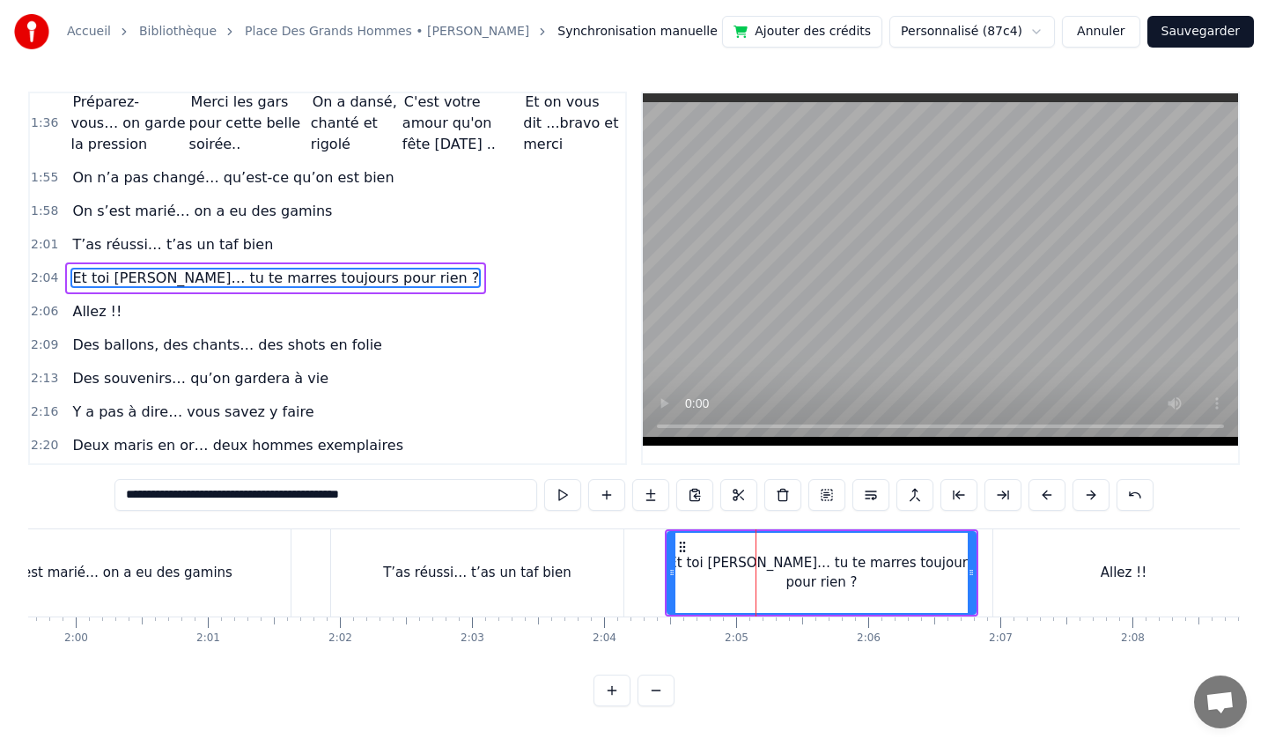
click at [1050, 542] on div "Allez !!" at bounding box center [1123, 572] width 261 height 87
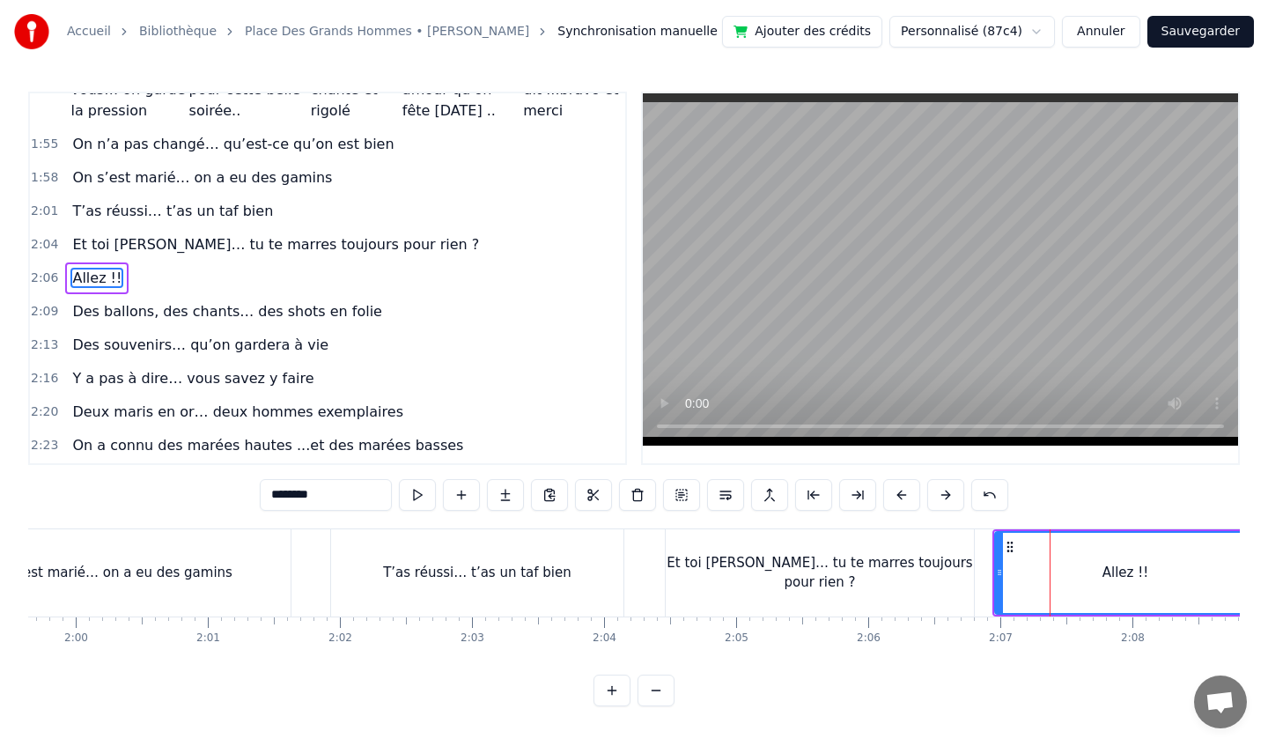
click at [857, 569] on div "Et toi [PERSON_NAME]… tu te marres toujours pour rien ?" at bounding box center [820, 573] width 308 height 40
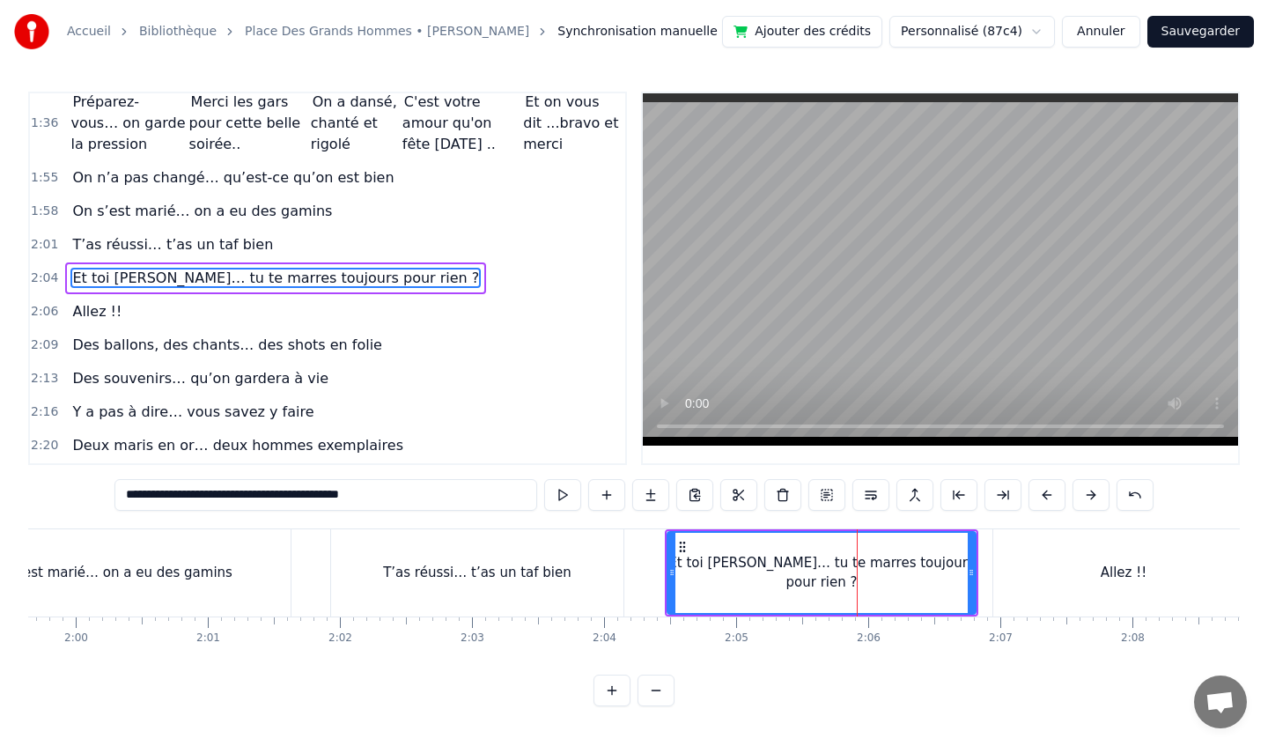
click at [601, 572] on div "T’as réussi… t’as un taf bien" at bounding box center [477, 572] width 293 height 87
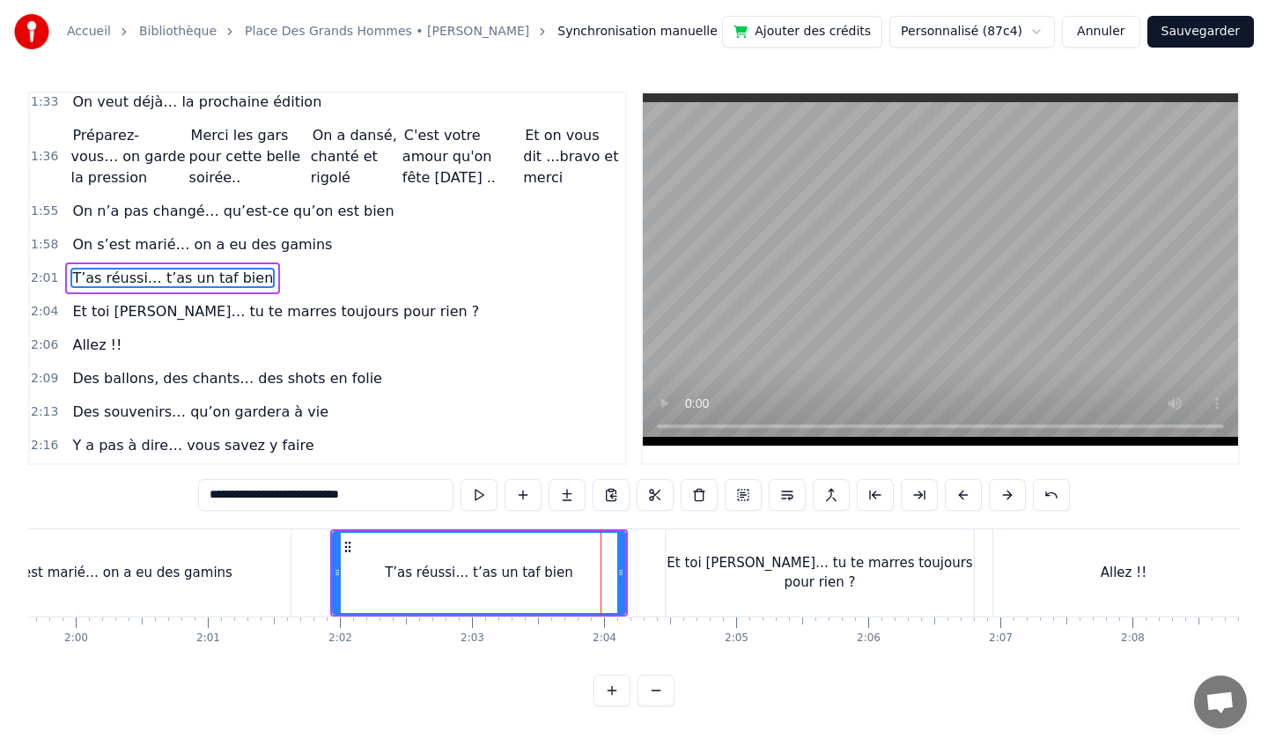
click at [352, 560] on div "T’as réussi… t’as un taf bien" at bounding box center [479, 573] width 291 height 80
click at [181, 556] on div "On s’est marié… on a eu des gamins" at bounding box center [110, 572] width 359 height 87
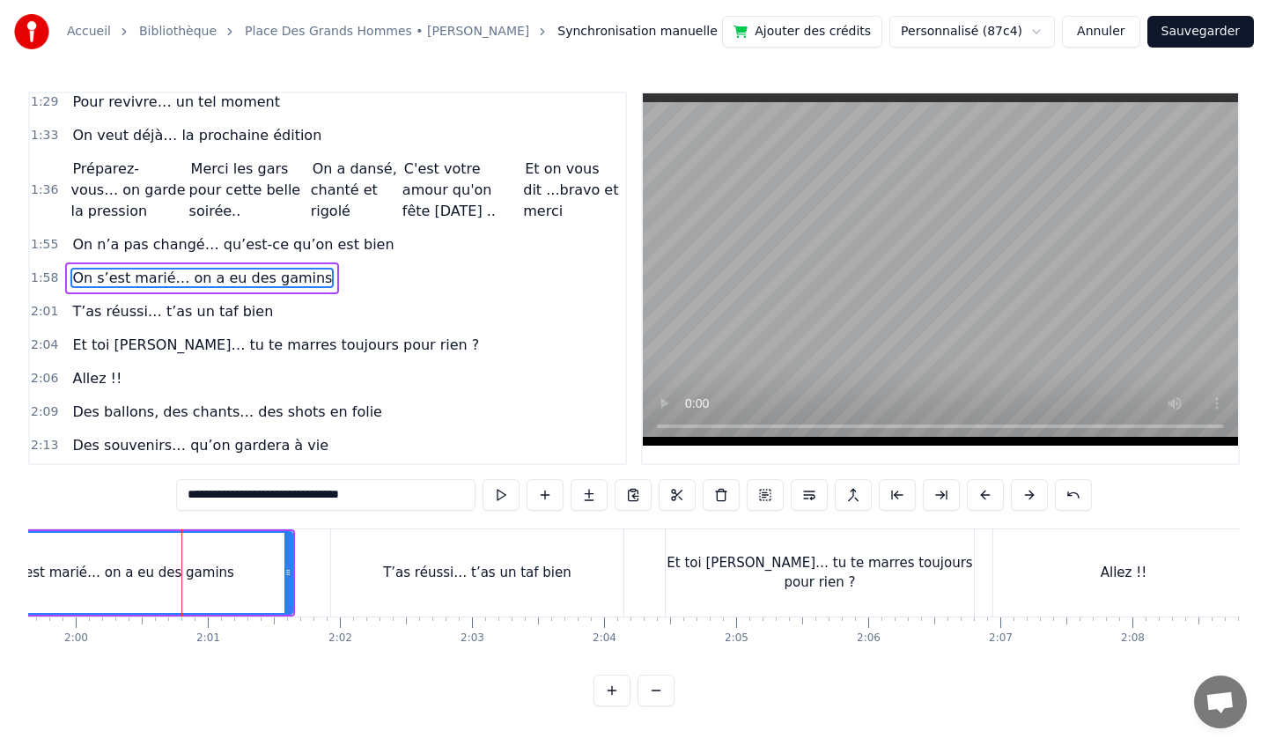
click at [425, 577] on div "T’as réussi… t’as un taf bien" at bounding box center [477, 573] width 188 height 20
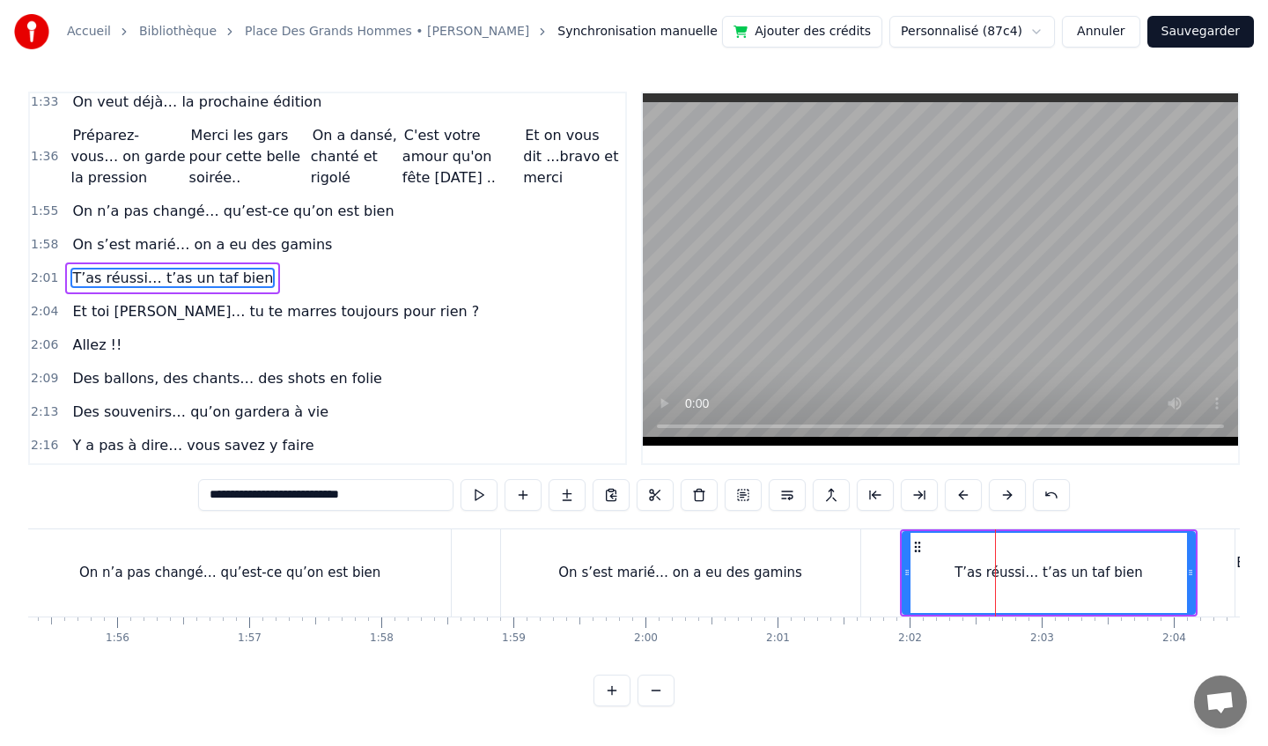
scroll to position [0, 15211]
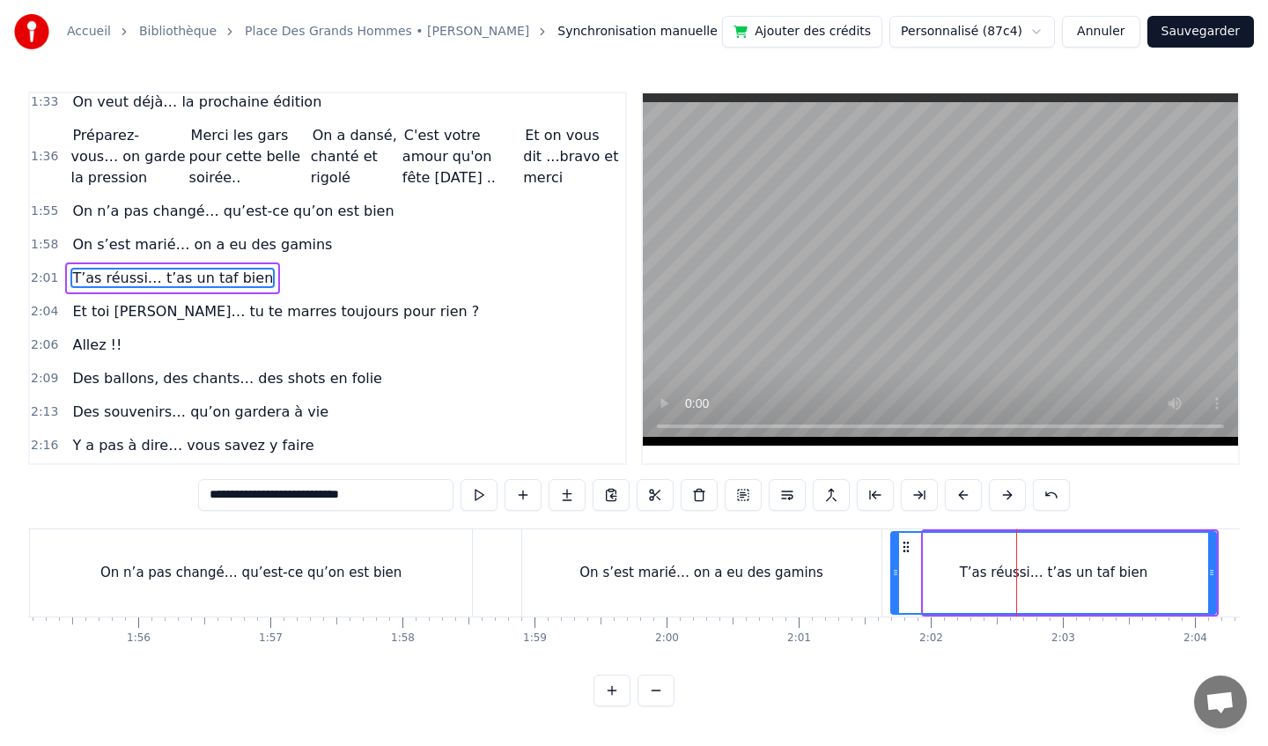
drag, startPoint x: 925, startPoint y: 574, endPoint x: 892, endPoint y: 573, distance: 32.6
click at [892, 574] on icon at bounding box center [895, 572] width 7 height 14
click at [948, 578] on div "T’as réussi… t’as un taf bien" at bounding box center [1054, 573] width 324 height 80
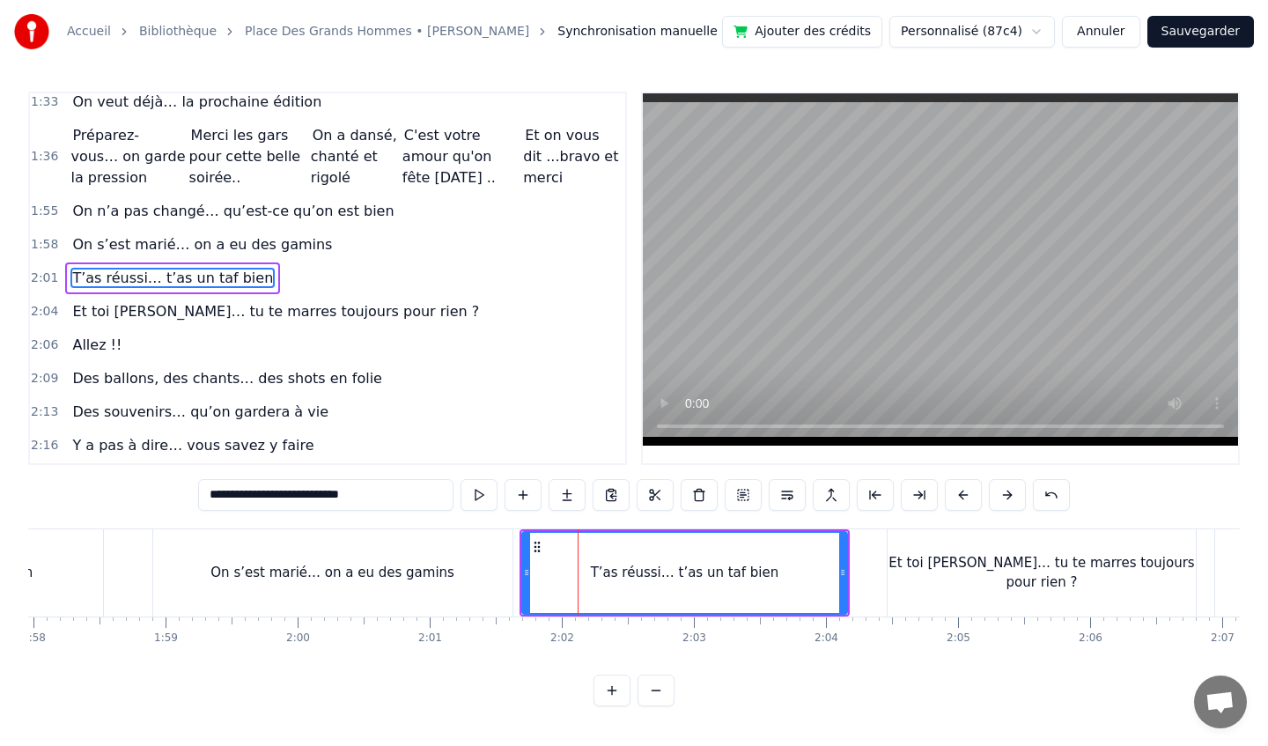
scroll to position [0, 15597]
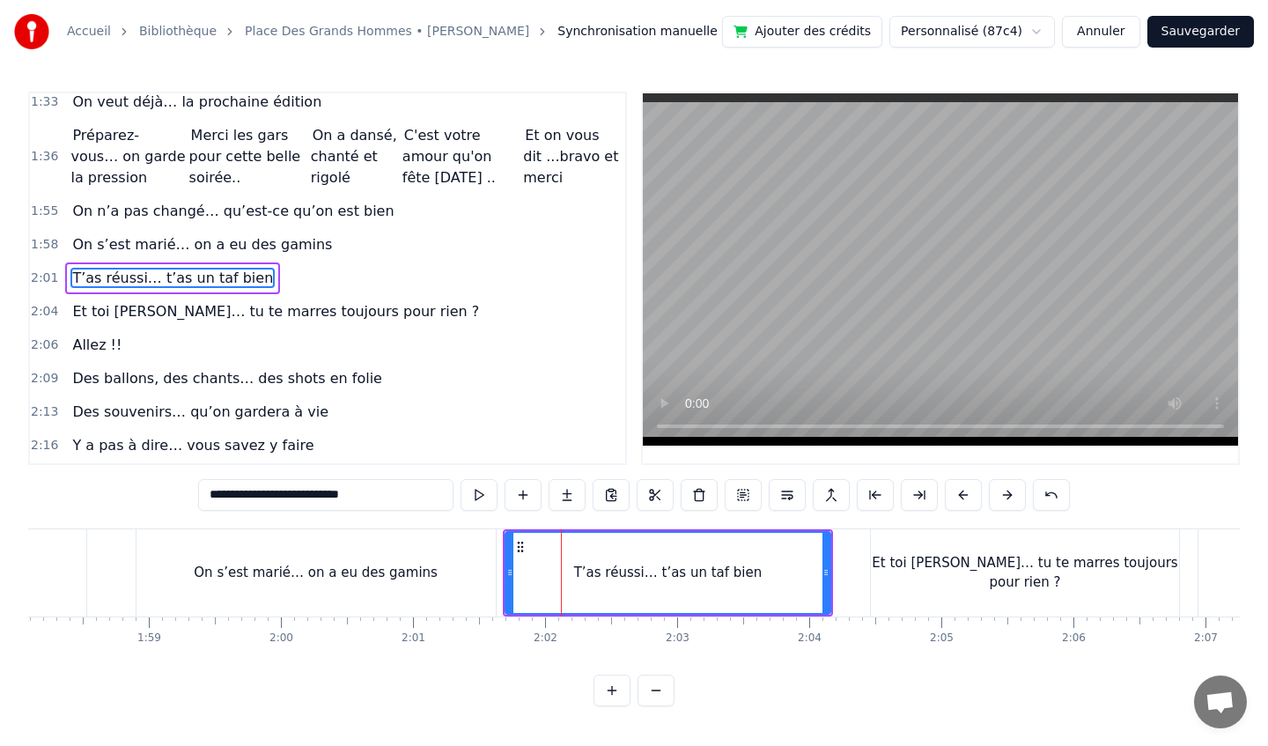
click at [948, 578] on div "Et toi [PERSON_NAME]… tu te marres toujours pour rien ?" at bounding box center [1025, 573] width 308 height 40
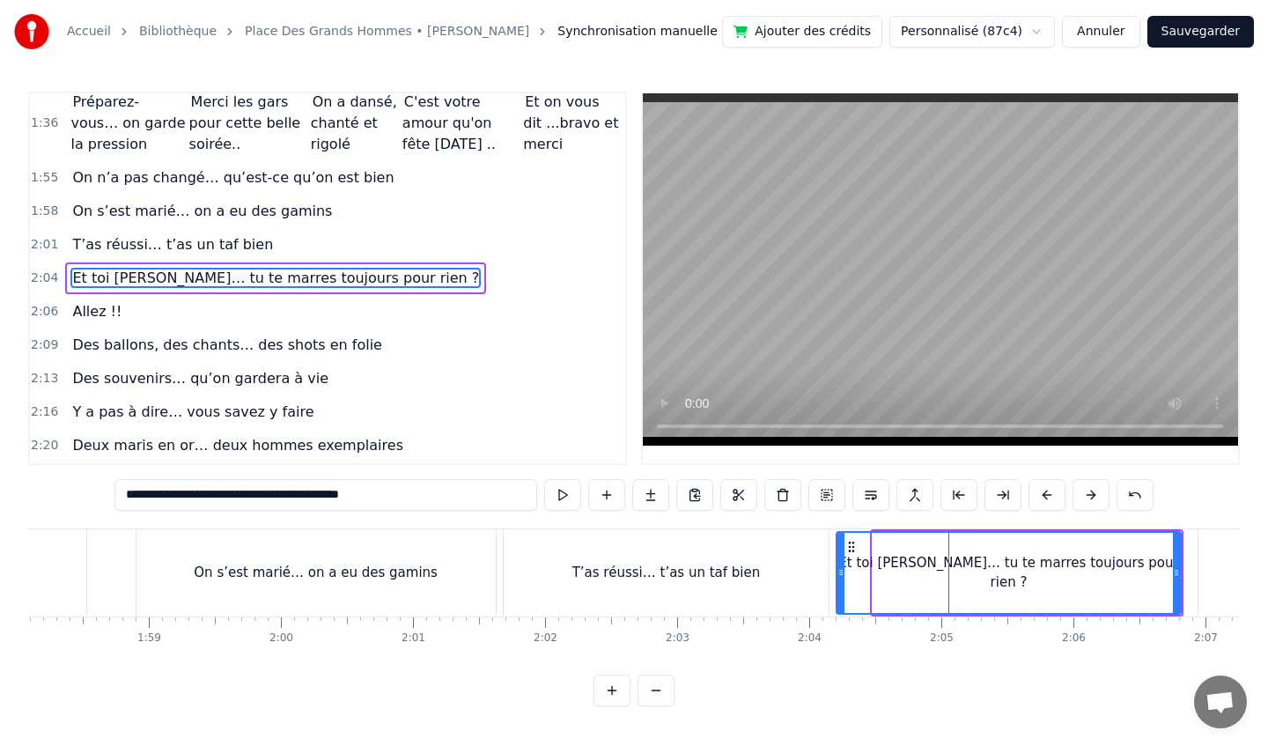
drag, startPoint x: 876, startPoint y: 574, endPoint x: 840, endPoint y: 574, distance: 36.1
click at [840, 574] on icon at bounding box center [840, 572] width 7 height 14
click at [731, 575] on div "T’as réussi… t’as un taf bien" at bounding box center [666, 573] width 188 height 20
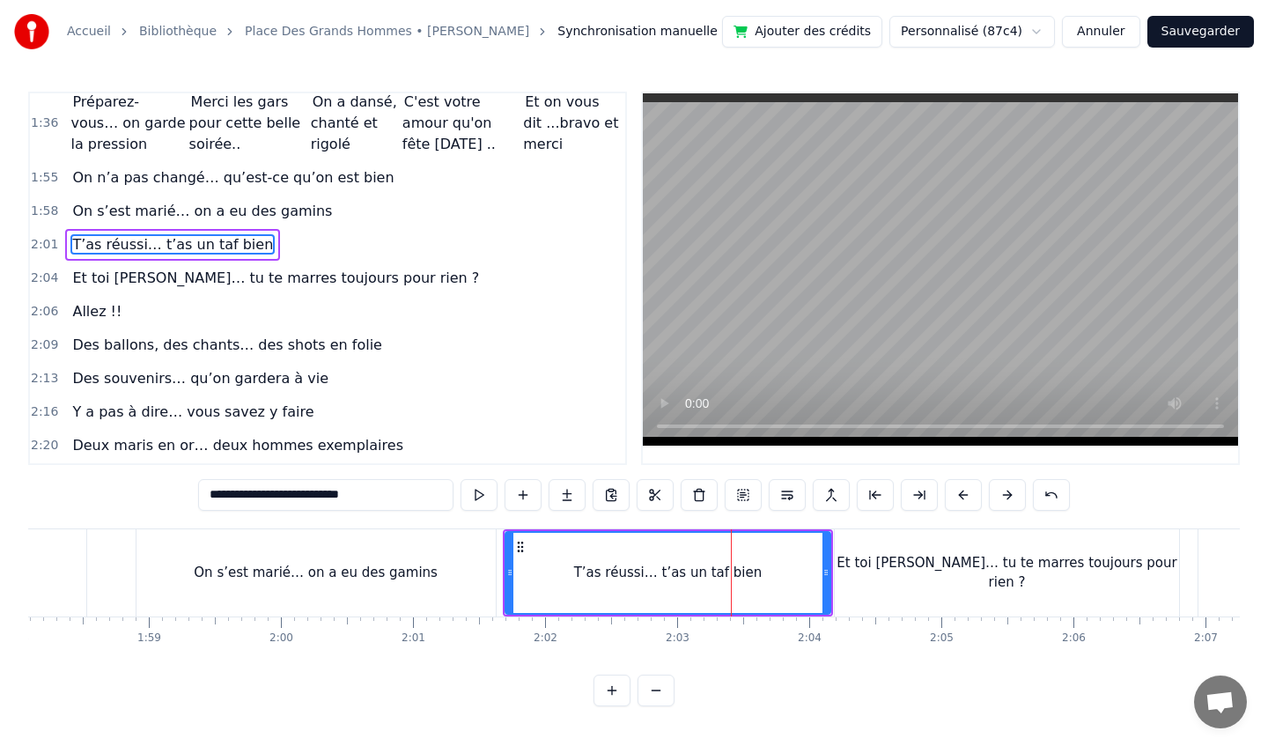
scroll to position [744, 0]
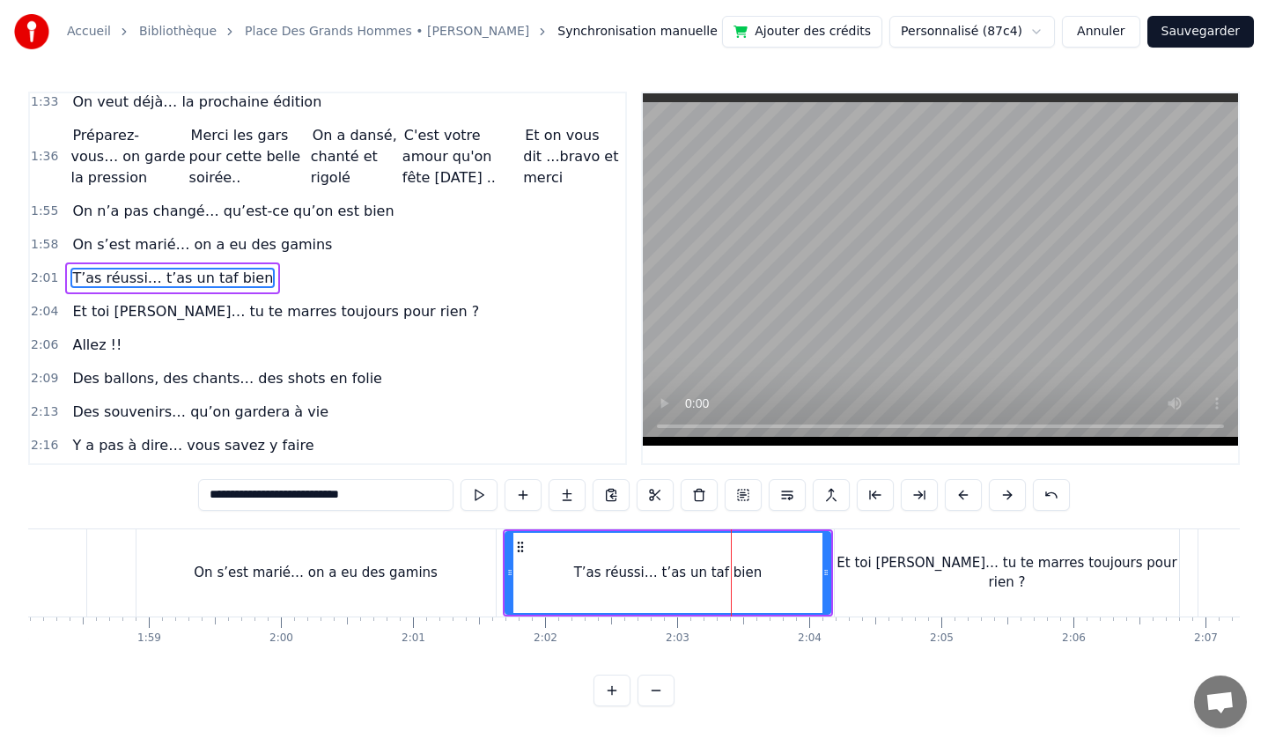
click at [848, 571] on div "Et toi [PERSON_NAME]… tu te marres toujours pour rien ?" at bounding box center [1007, 572] width 344 height 87
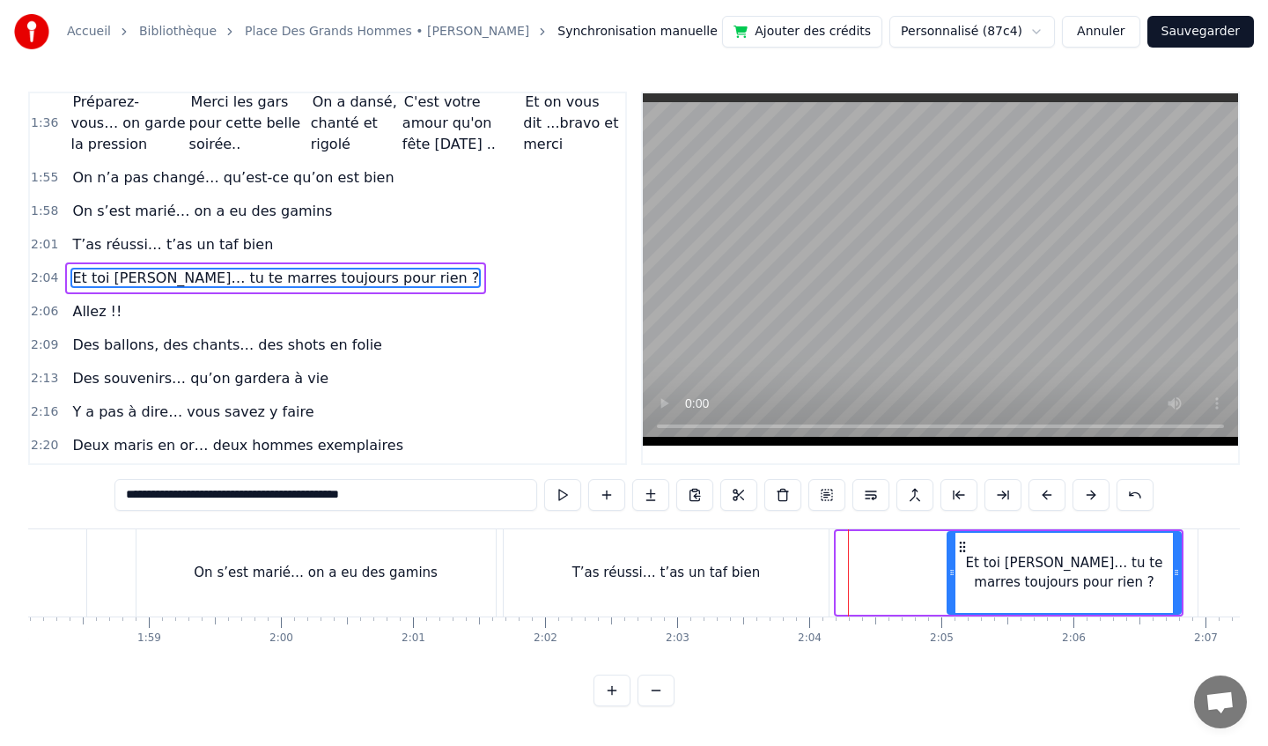
drag, startPoint x: 841, startPoint y: 571, endPoint x: 953, endPoint y: 572, distance: 111.8
click at [953, 572] on icon at bounding box center [951, 572] width 7 height 14
click at [1002, 569] on div "Et toi [PERSON_NAME]… tu te marres toujours pour rien ?" at bounding box center [1064, 573] width 231 height 40
click at [724, 568] on div "T’as réussi… t’as un taf bien" at bounding box center [666, 573] width 188 height 20
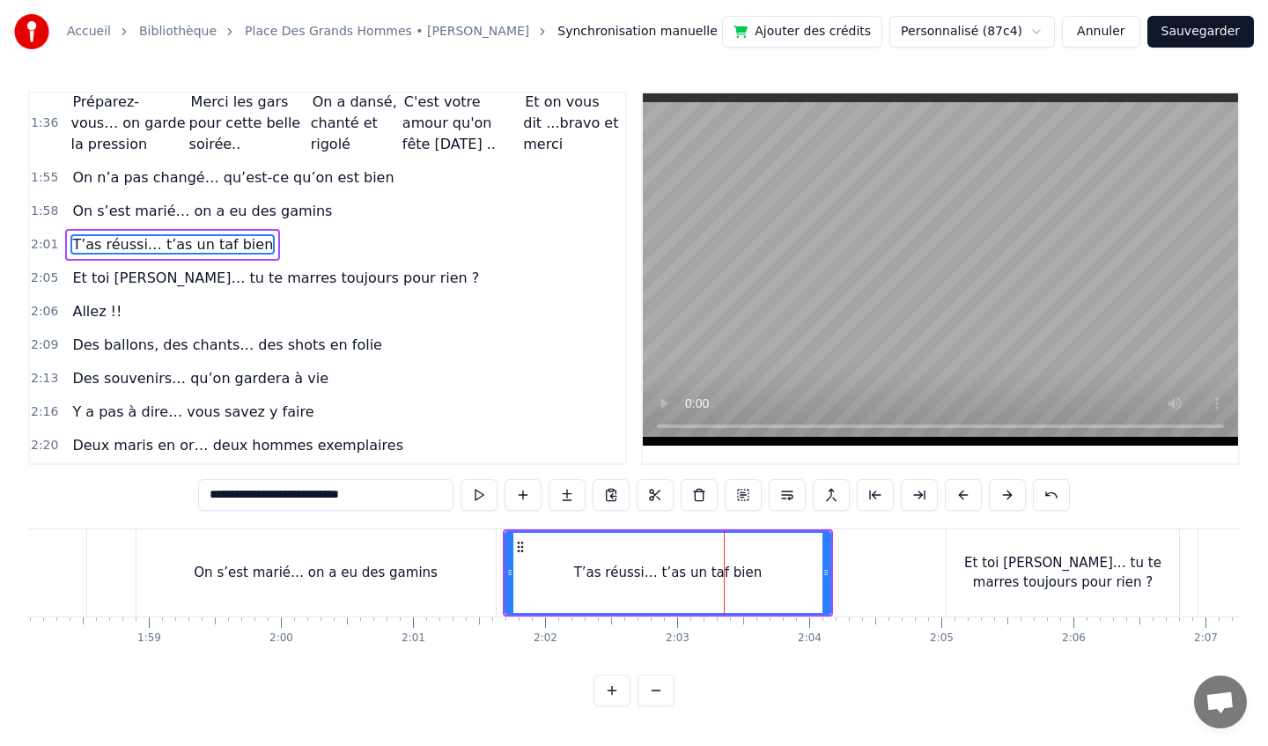
scroll to position [744, 0]
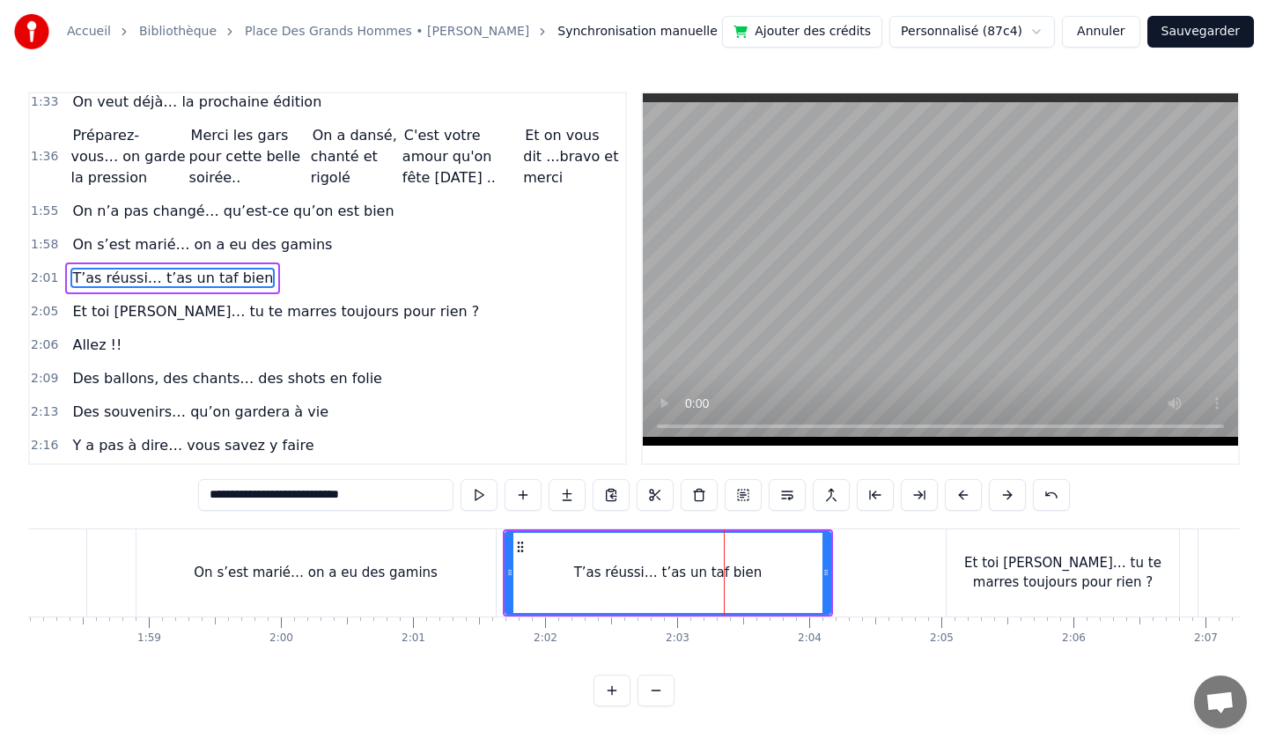
click at [1097, 558] on div "Et toi [PERSON_NAME]… tu te marres toujours pour rien ?" at bounding box center [1063, 573] width 232 height 40
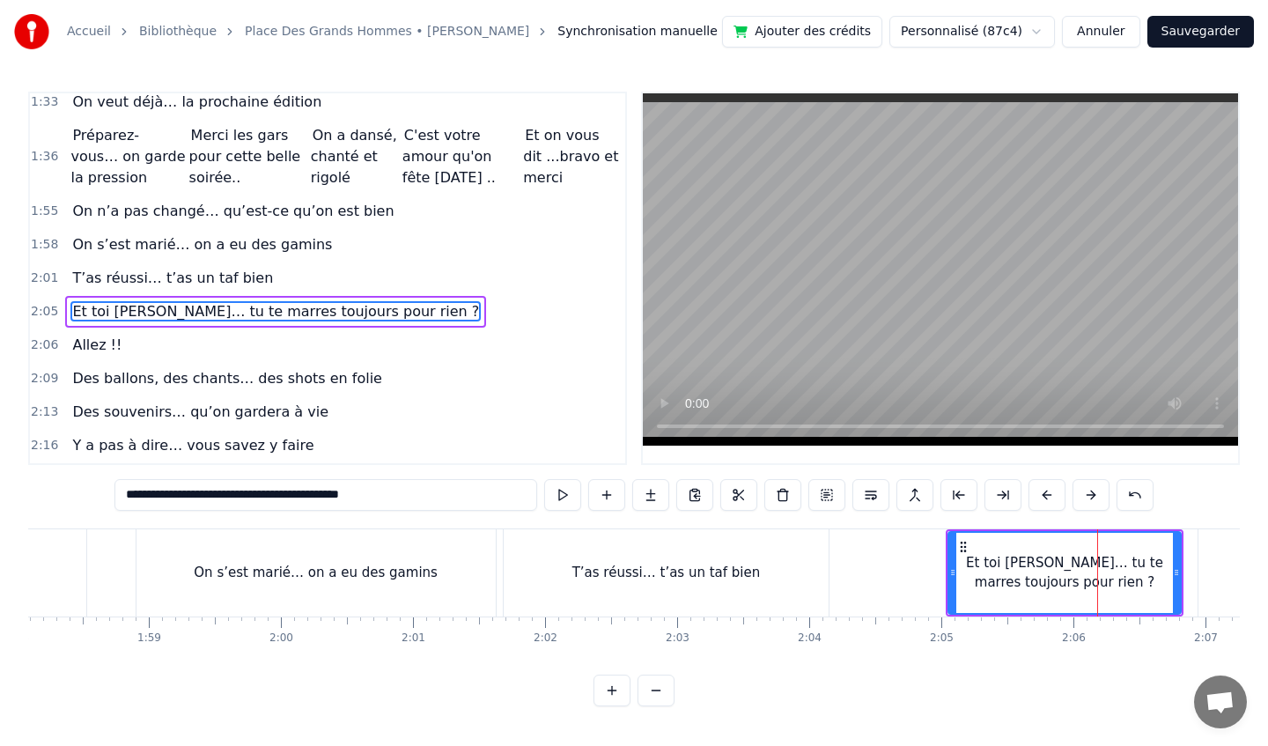
scroll to position [777, 0]
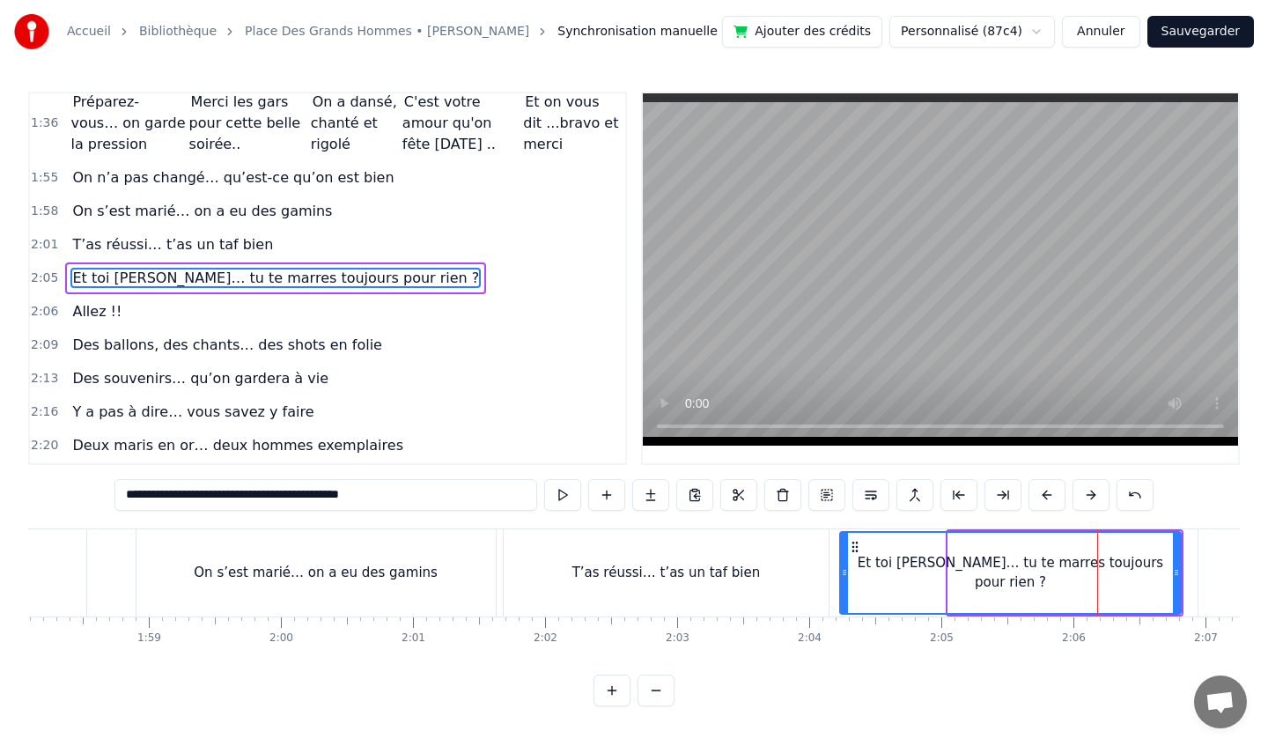
drag, startPoint x: 950, startPoint y: 574, endPoint x: 843, endPoint y: 573, distance: 107.4
click at [842, 573] on icon at bounding box center [844, 572] width 7 height 14
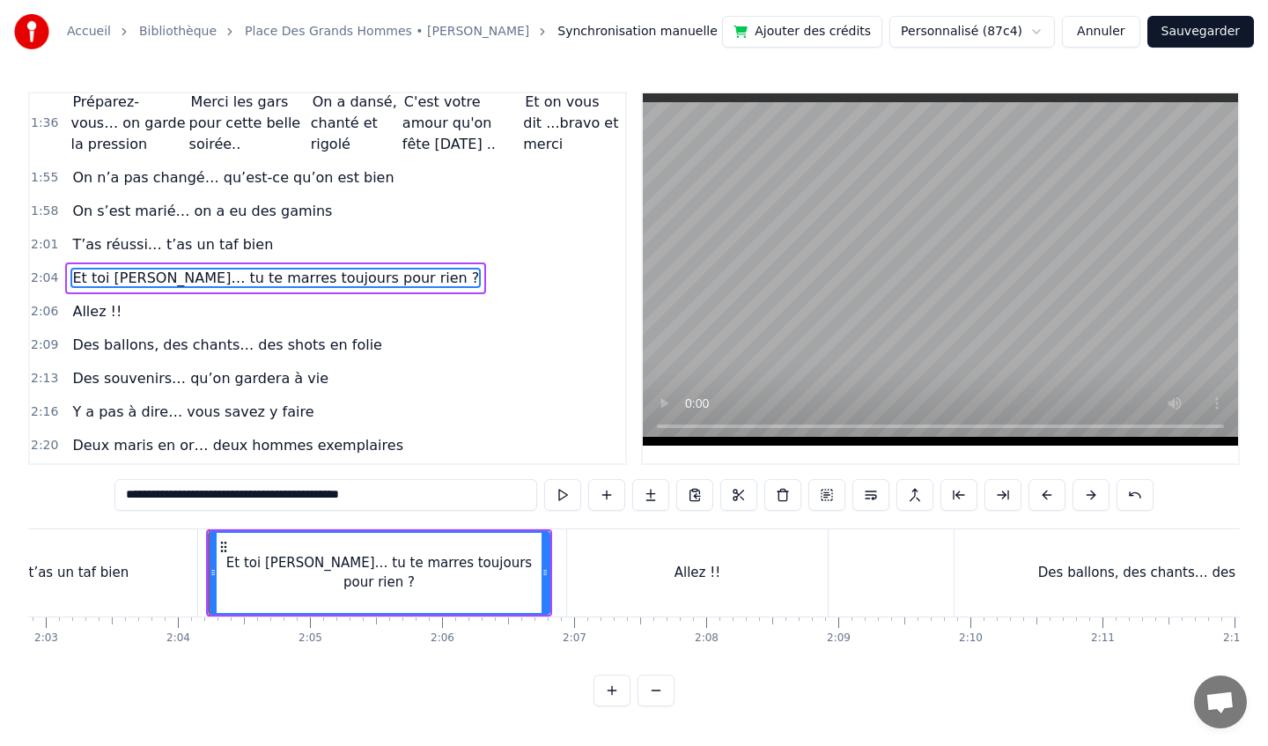
scroll to position [0, 16229]
drag, startPoint x: 681, startPoint y: 563, endPoint x: 810, endPoint y: 564, distance: 129.4
click at [810, 564] on div "Allez !!" at bounding box center [696, 572] width 261 height 87
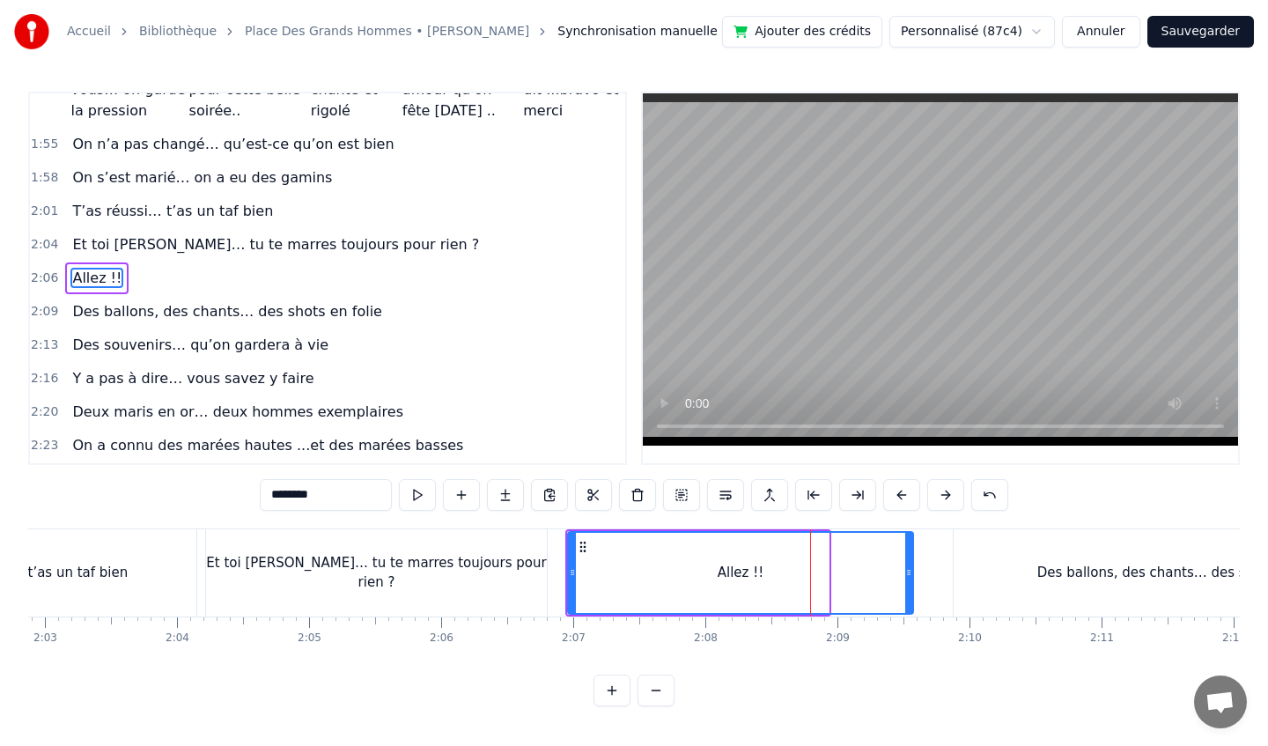
drag, startPoint x: 824, startPoint y: 568, endPoint x: 909, endPoint y: 568, distance: 84.5
click at [909, 569] on icon at bounding box center [908, 572] width 7 height 14
click at [909, 568] on icon at bounding box center [908, 572] width 7 height 14
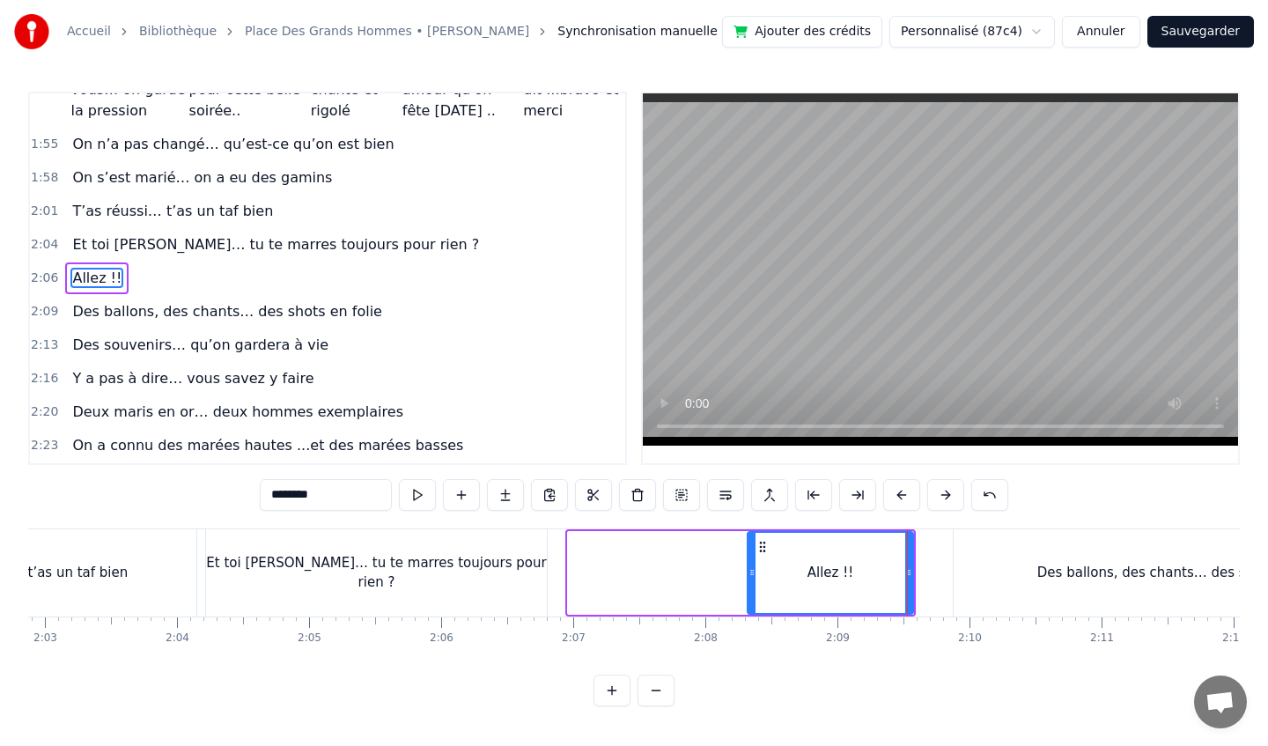
drag, startPoint x: 572, startPoint y: 569, endPoint x: 752, endPoint y: 571, distance: 179.6
click at [752, 571] on icon at bounding box center [751, 572] width 7 height 14
click at [497, 579] on div "Et toi [PERSON_NAME]… tu te marres toujours pour rien ?" at bounding box center [376, 573] width 341 height 40
type input "**********"
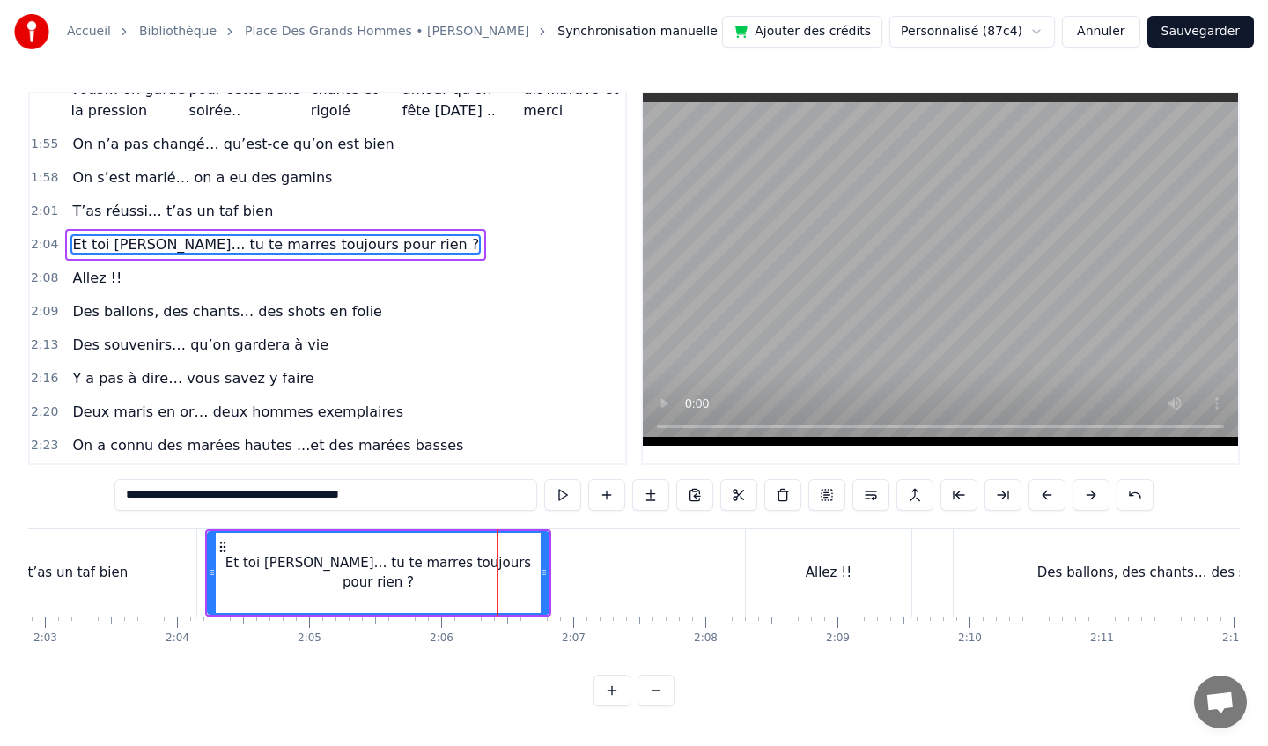
scroll to position [777, 0]
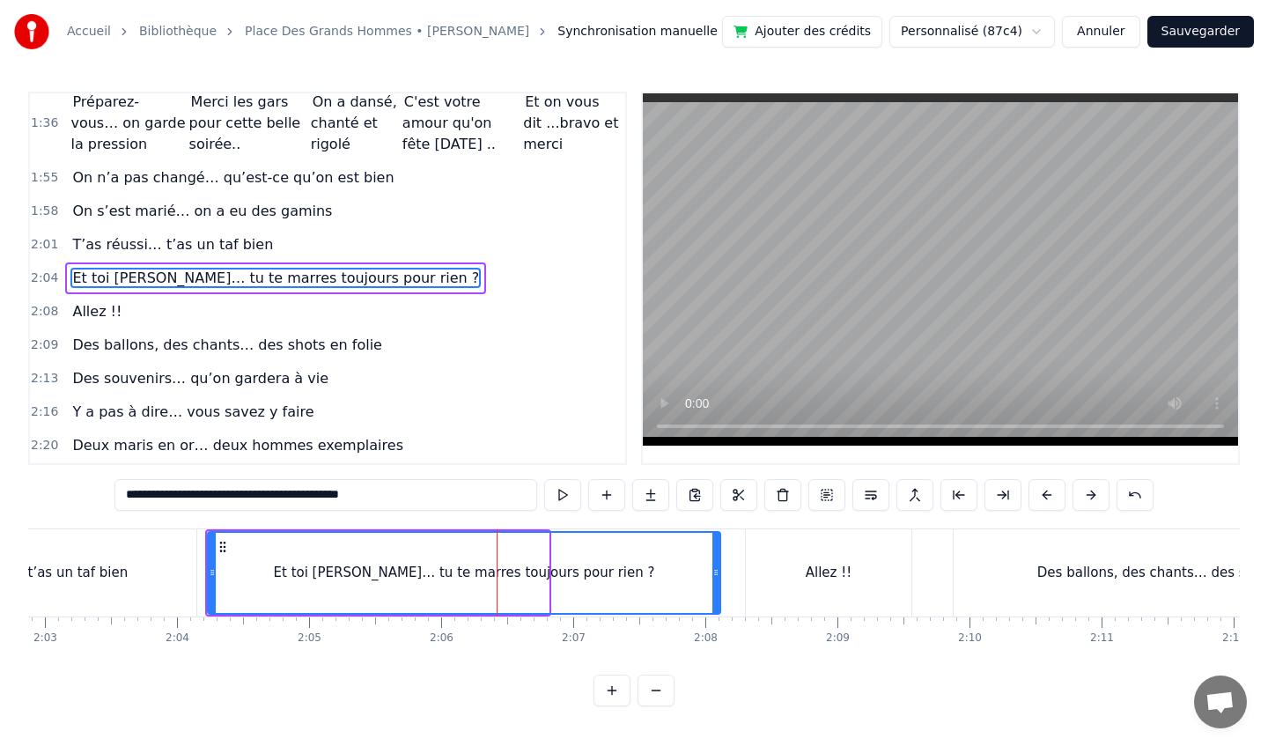
drag, startPoint x: 546, startPoint y: 569, endPoint x: 718, endPoint y: 570, distance: 171.7
click at [718, 570] on icon at bounding box center [715, 572] width 7 height 14
click at [570, 585] on div "Et toi [PERSON_NAME]… tu te marres toujours pour rien ?" at bounding box center [464, 573] width 511 height 80
click at [647, 573] on div "Et toi [PERSON_NAME]… tu te marres toujours pour rien ?" at bounding box center [464, 573] width 511 height 80
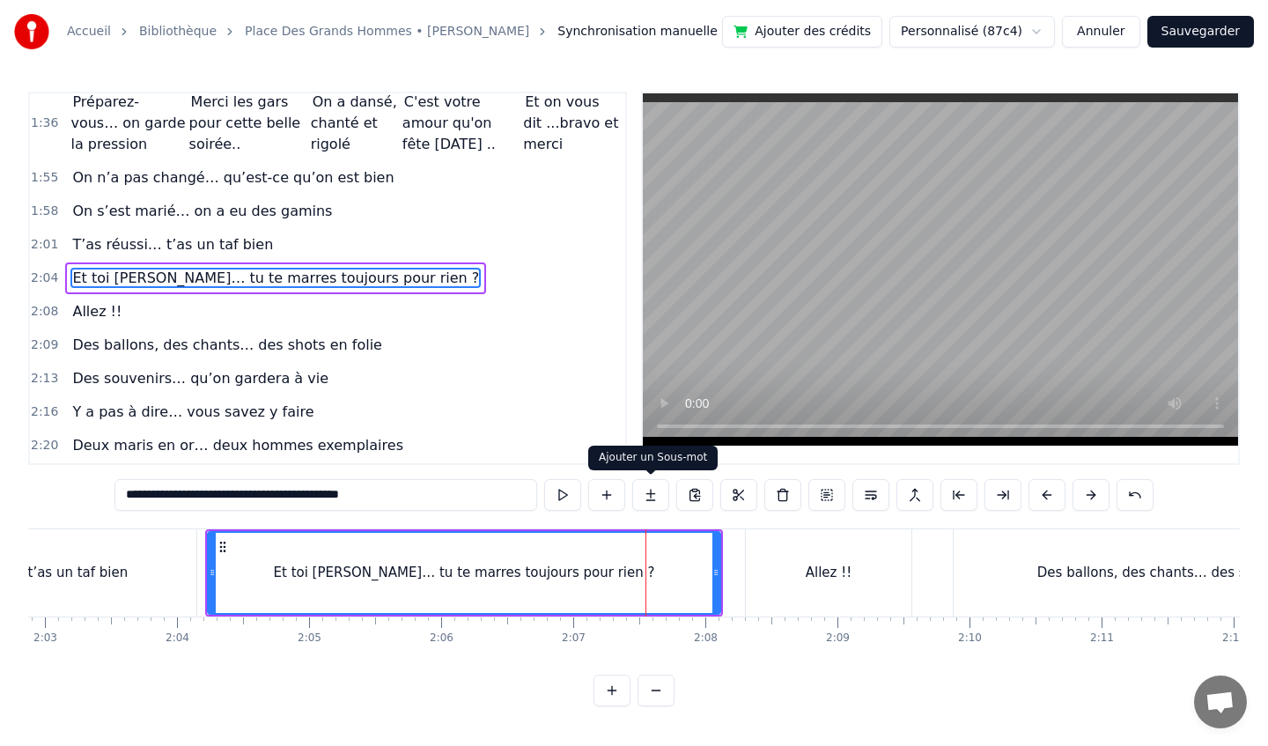
click at [653, 494] on button at bounding box center [650, 495] width 37 height 32
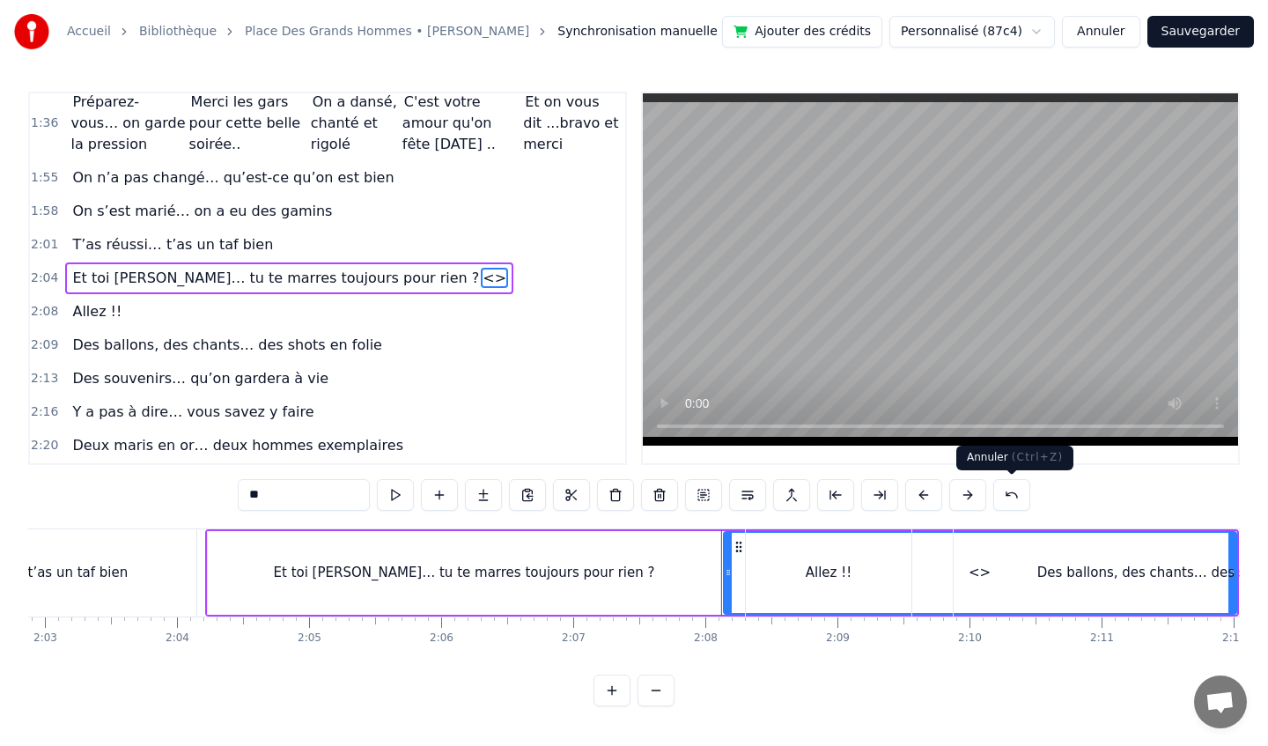
click at [1007, 493] on button at bounding box center [1011, 495] width 37 height 32
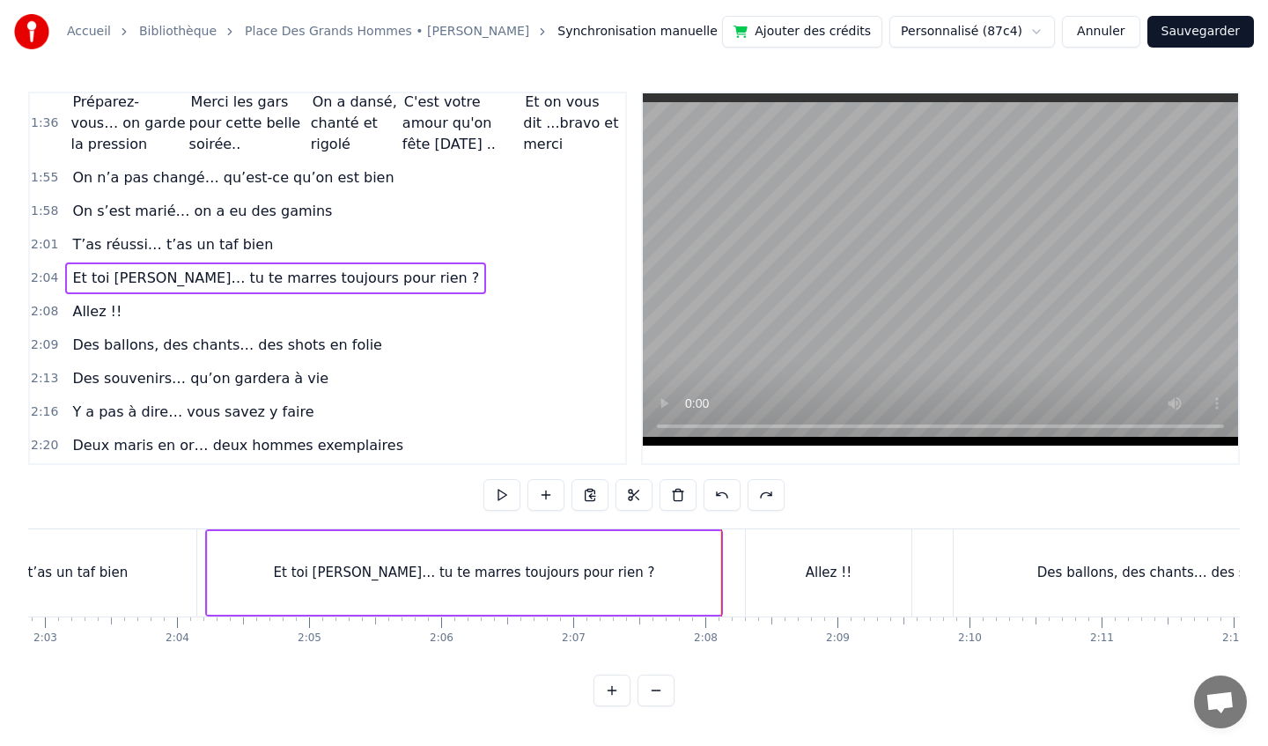
click at [568, 585] on div "Et toi [PERSON_NAME]… tu te marres toujours pour rien ?" at bounding box center [464, 573] width 512 height 84
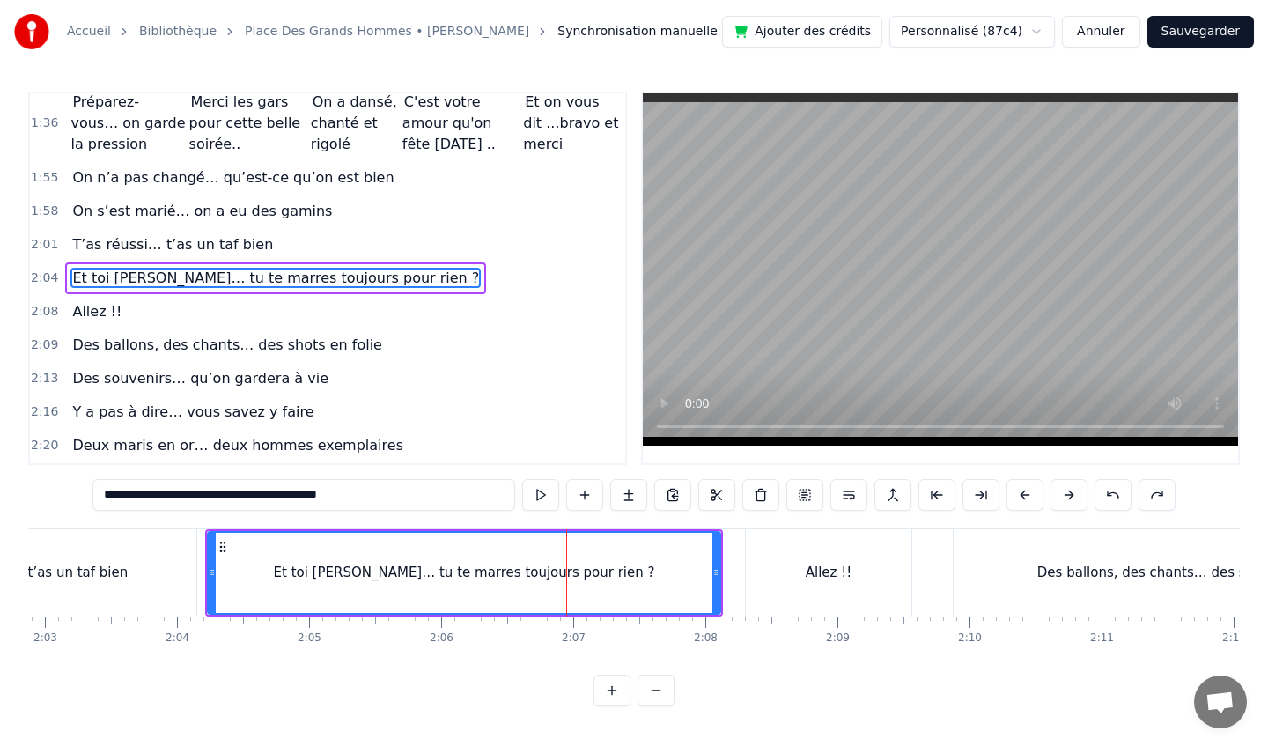
click at [224, 544] on icon at bounding box center [223, 547] width 14 height 14
click at [372, 603] on div "Et toi [PERSON_NAME]… tu te marres toujours pour rien ?" at bounding box center [464, 573] width 511 height 80
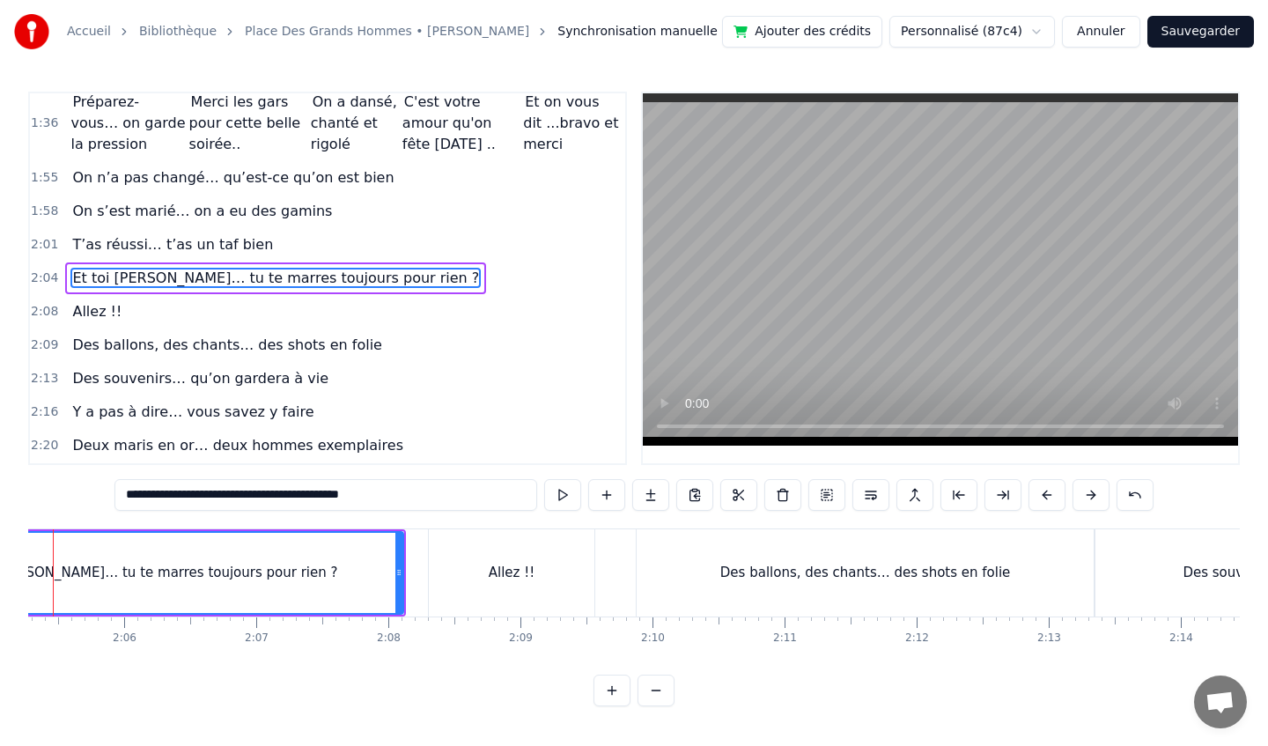
scroll to position [0, 16548]
click at [659, 564] on div "Des ballons, des chants… des shots en folie" at bounding box center [863, 572] width 457 height 87
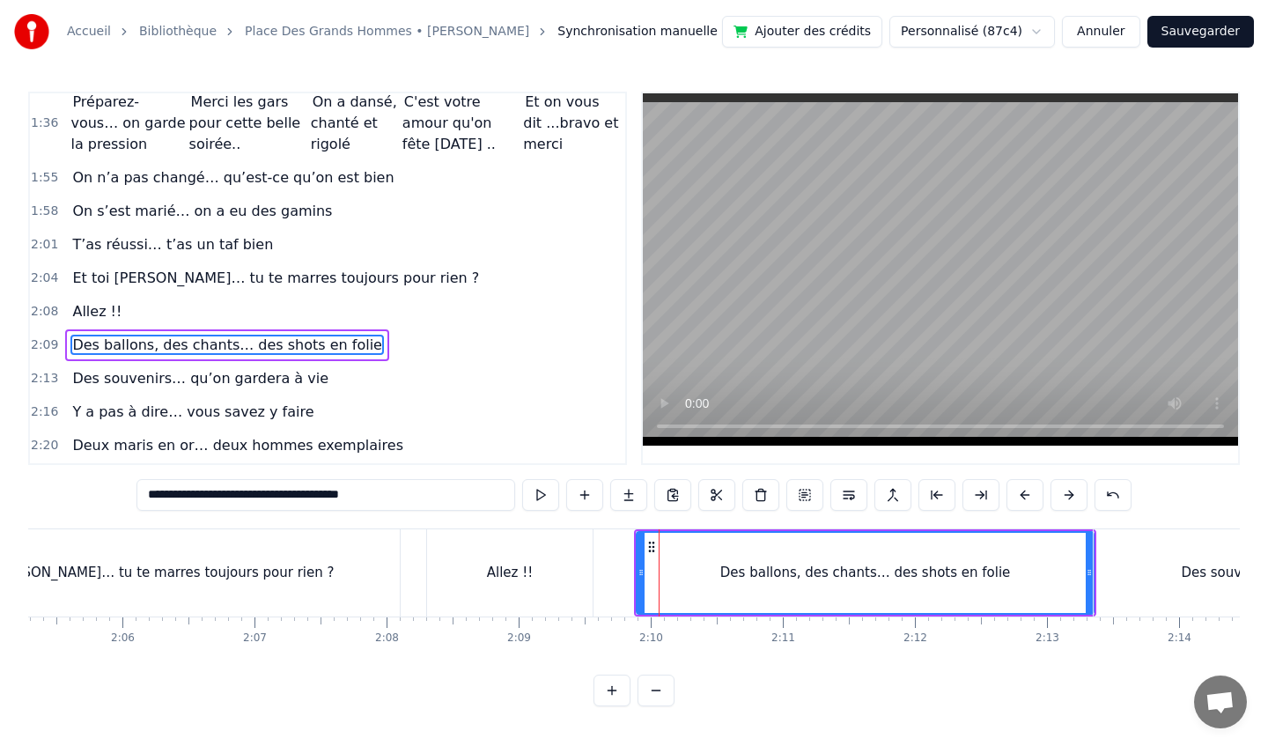
scroll to position [844, 0]
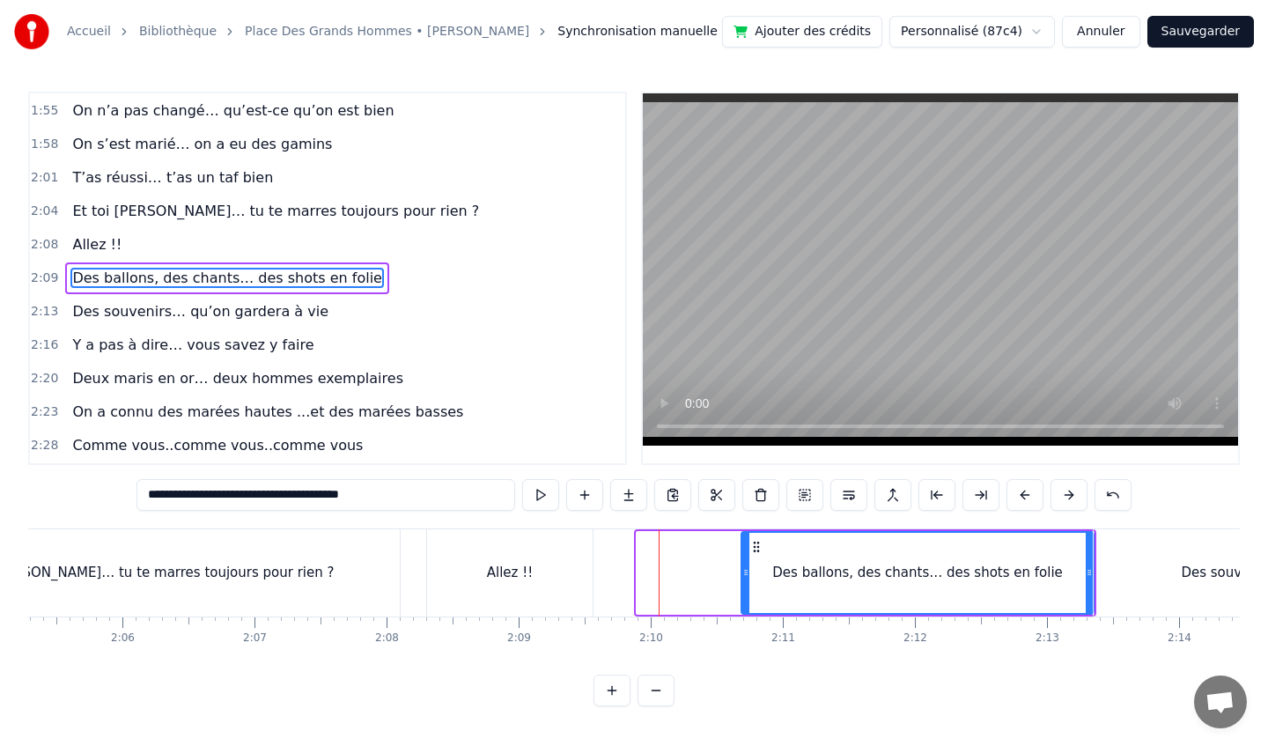
drag, startPoint x: 640, startPoint y: 567, endPoint x: 745, endPoint y: 571, distance: 104.8
click at [745, 571] on icon at bounding box center [745, 572] width 7 height 14
click at [844, 572] on div "Des ballons, des chants… des shots en folie" at bounding box center [917, 573] width 291 height 20
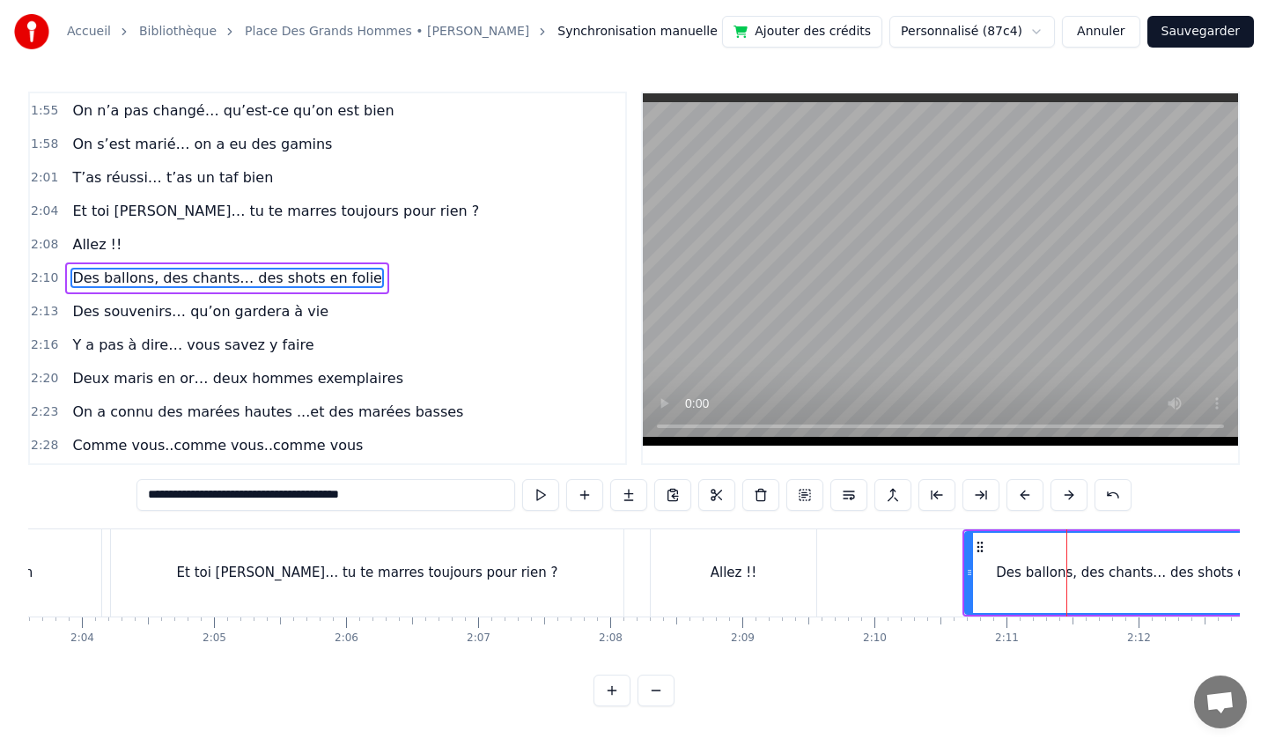
scroll to position [0, 16272]
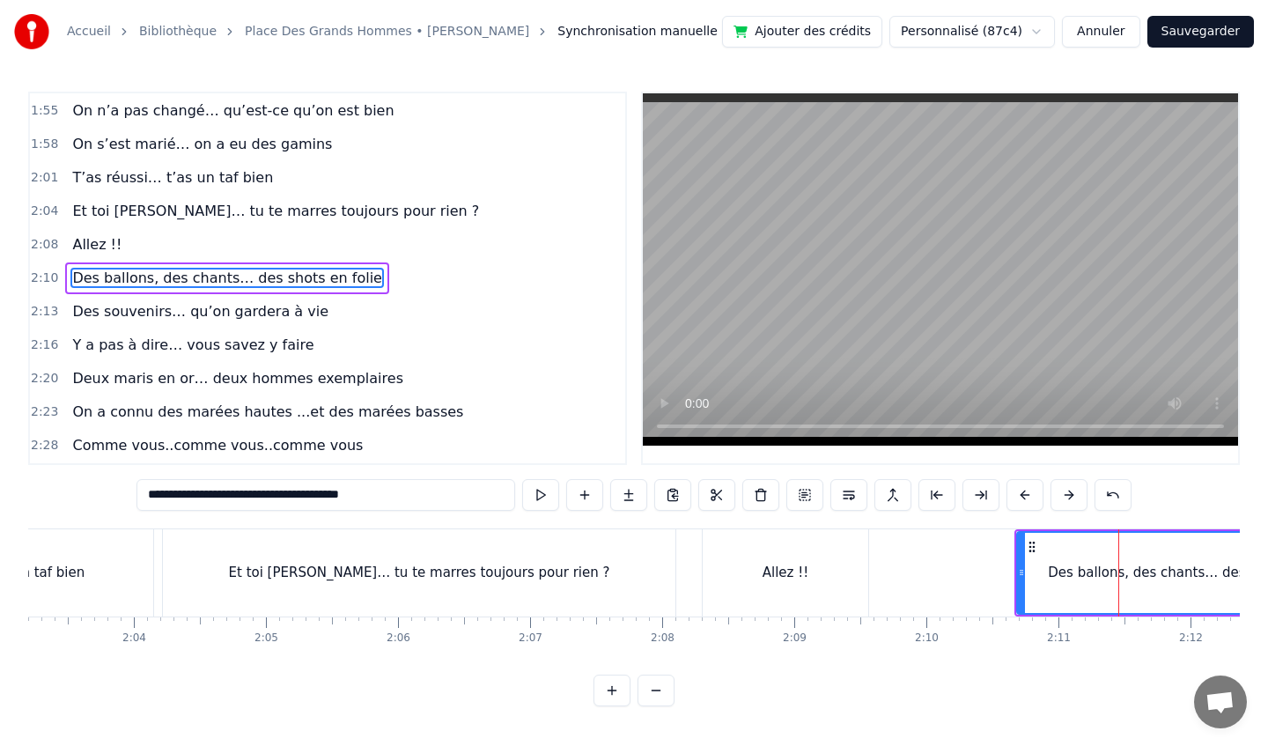
click at [768, 560] on div "Allez !!" at bounding box center [786, 572] width 166 height 87
type input "********"
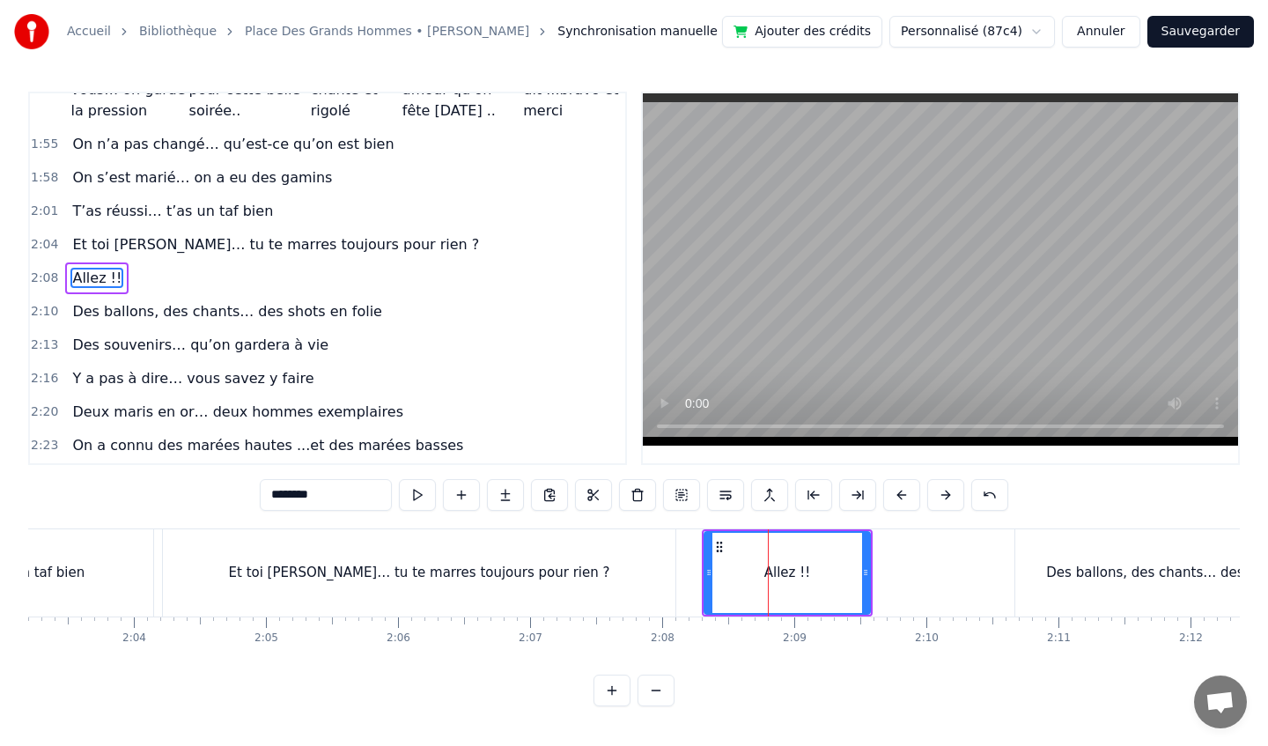
drag, startPoint x: 768, startPoint y: 560, endPoint x: 779, endPoint y: 558, distance: 11.6
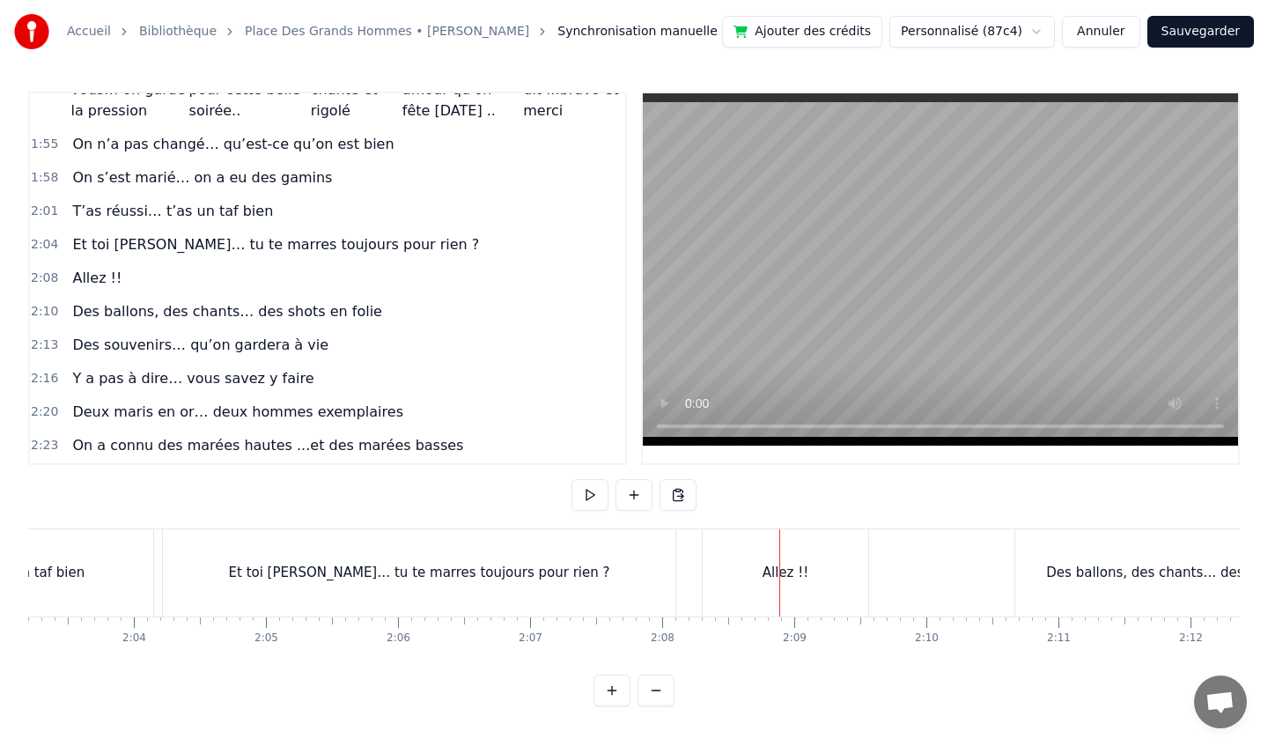
click at [866, 575] on div "Allez !!" at bounding box center [786, 572] width 166 height 87
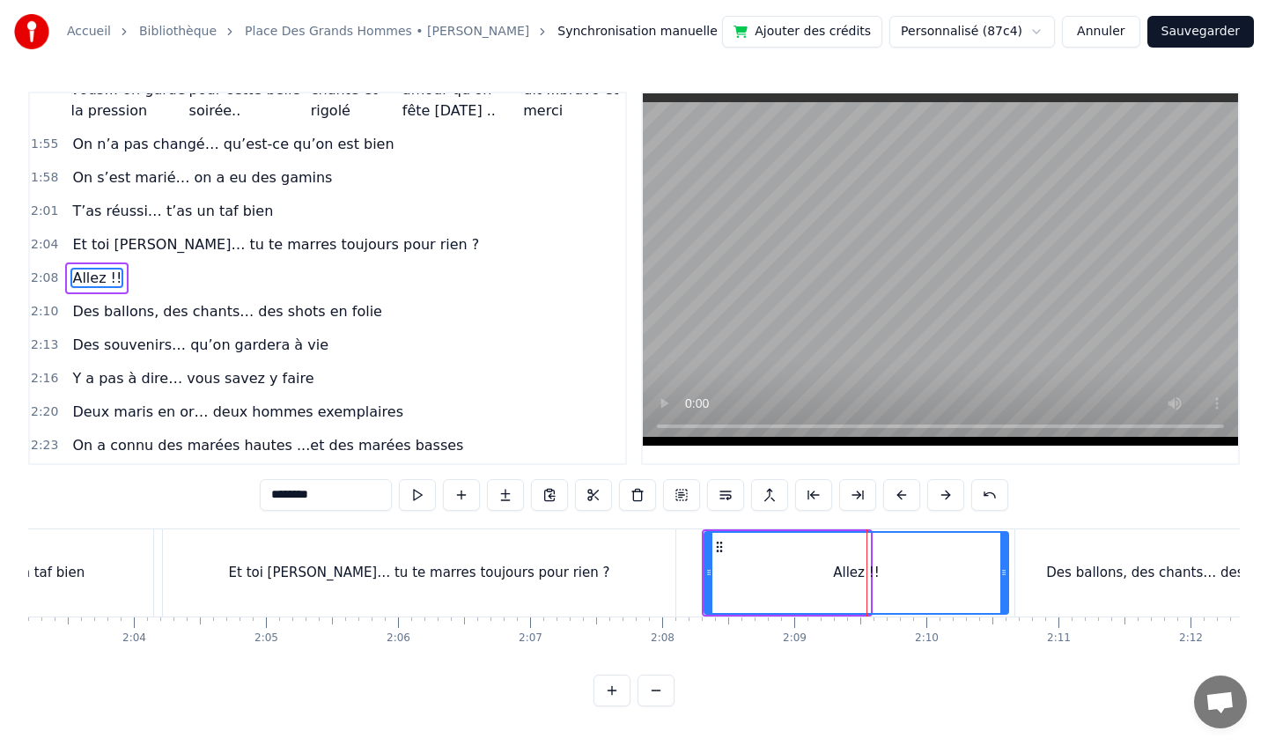
drag, startPoint x: 864, startPoint y: 573, endPoint x: 1002, endPoint y: 571, distance: 138.3
click at [1002, 571] on icon at bounding box center [1003, 572] width 7 height 14
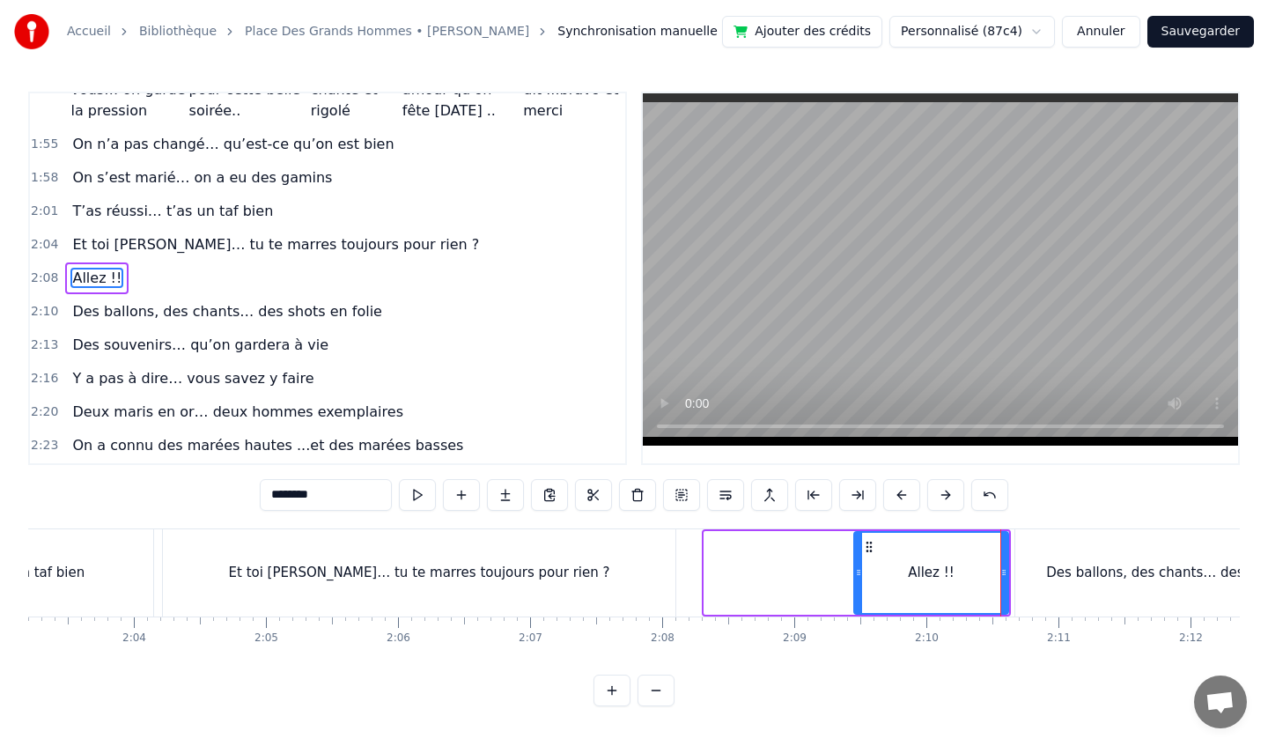
drag, startPoint x: 706, startPoint y: 571, endPoint x: 856, endPoint y: 583, distance: 150.2
click at [856, 583] on div at bounding box center [858, 573] width 7 height 80
click at [608, 593] on div "Et toi [PERSON_NAME]… tu te marres toujours pour rien ?" at bounding box center [419, 572] width 512 height 87
type input "**********"
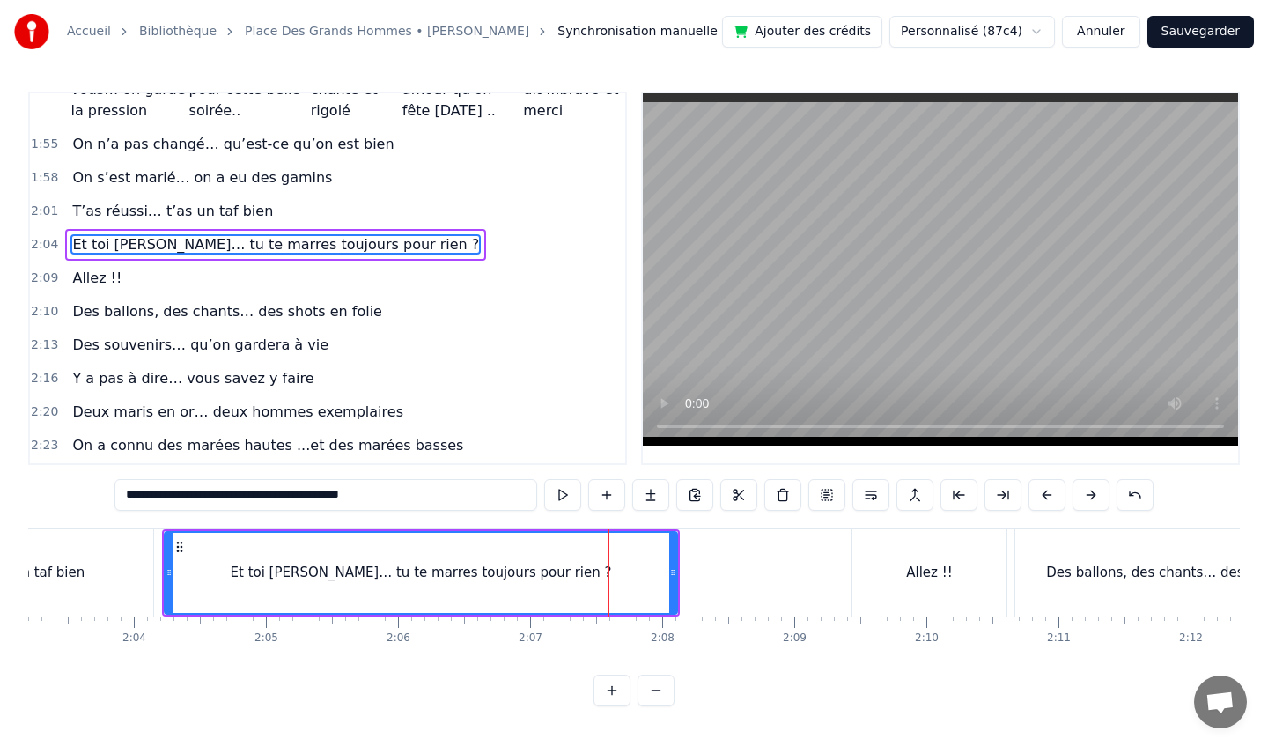
scroll to position [777, 0]
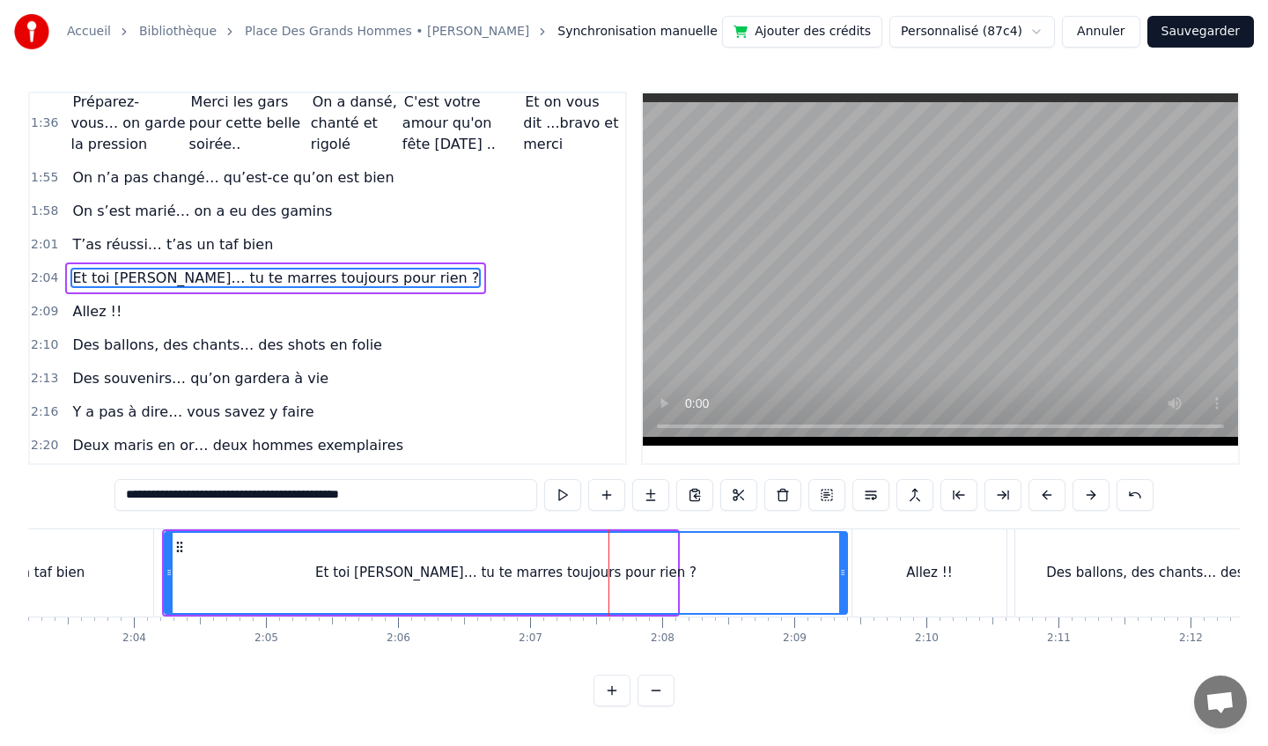
drag, startPoint x: 673, startPoint y: 574, endPoint x: 843, endPoint y: 577, distance: 170.0
click at [843, 577] on icon at bounding box center [842, 572] width 7 height 14
click at [1181, 33] on button "Sauvegarder" at bounding box center [1200, 32] width 107 height 32
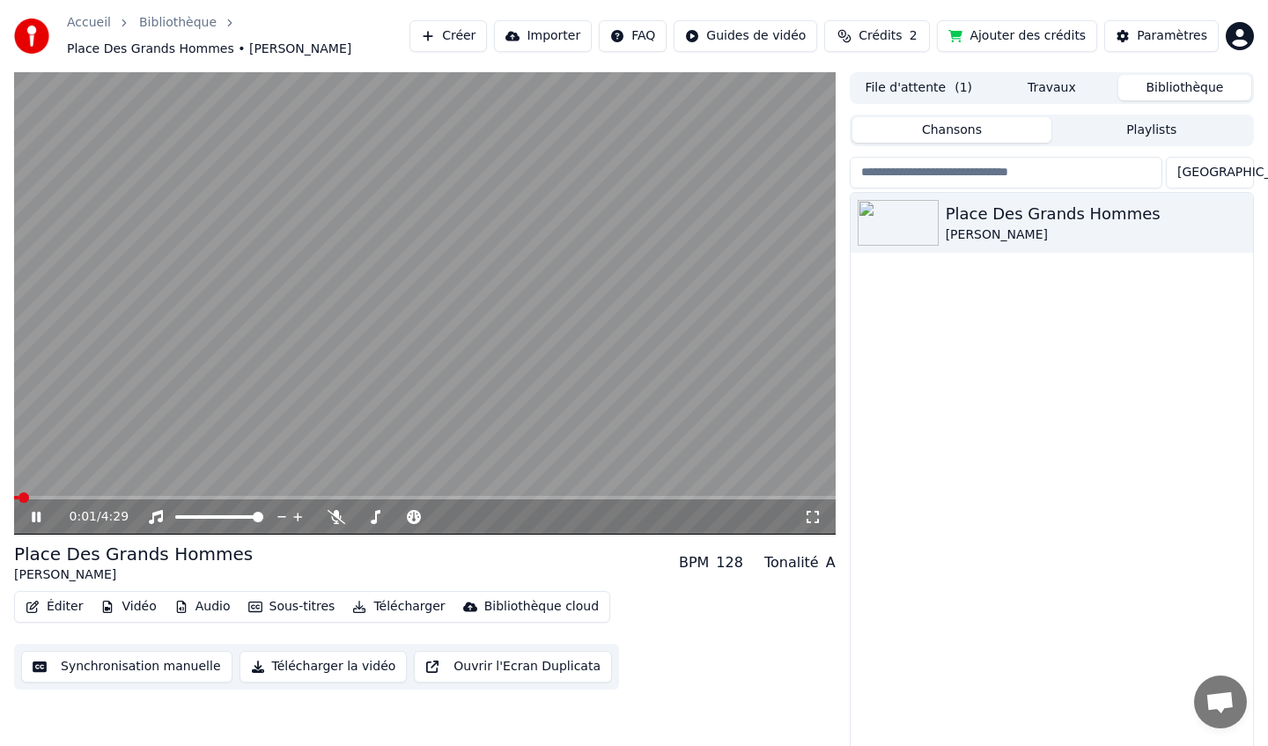
click at [38, 519] on icon at bounding box center [36, 517] width 9 height 11
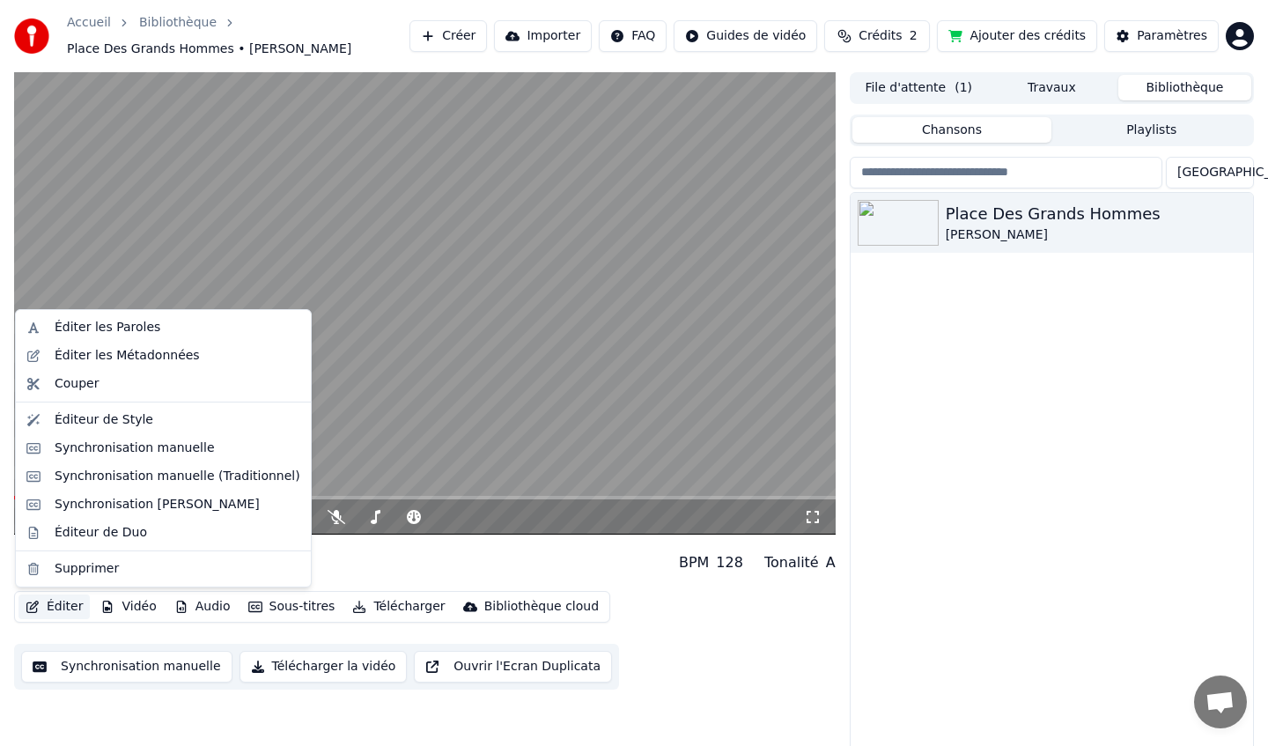
click at [59, 606] on button "Éditer" at bounding box center [53, 606] width 71 height 25
click at [170, 481] on div "Synchronisation manuelle (Traditionnel)" at bounding box center [178, 477] width 246 height 18
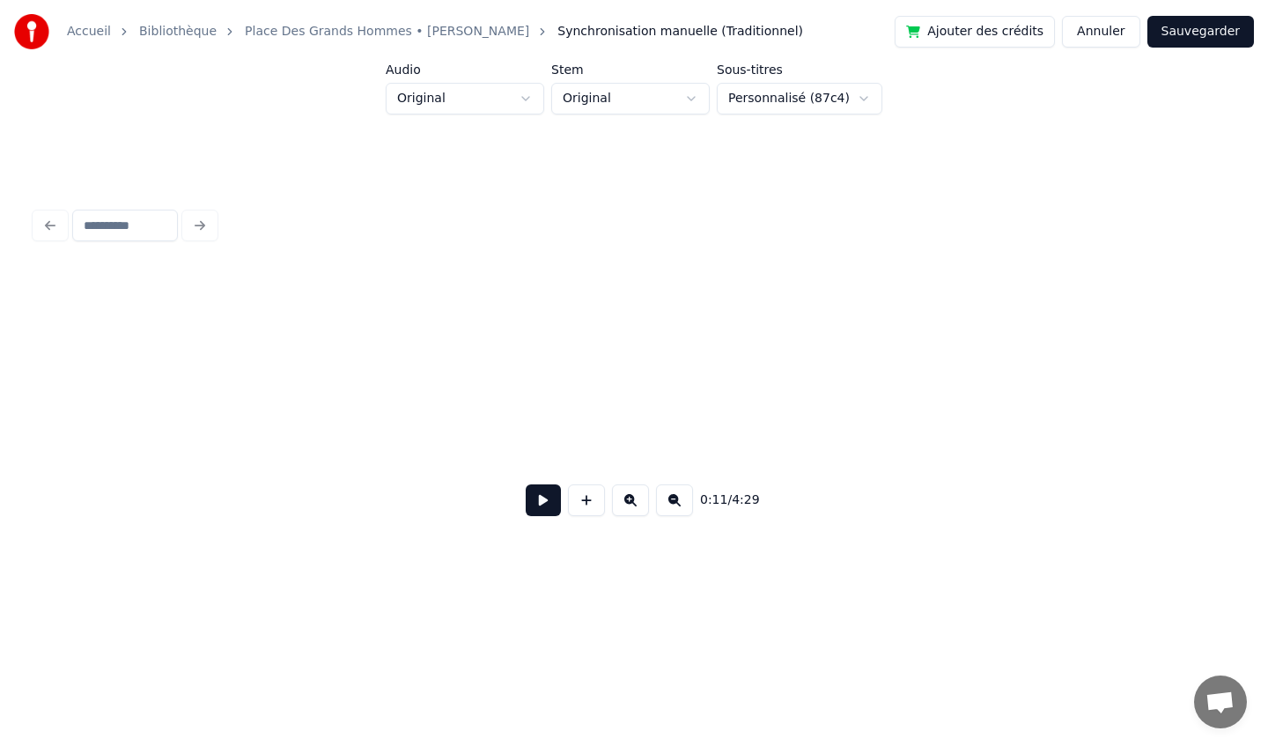
scroll to position [0, 1973]
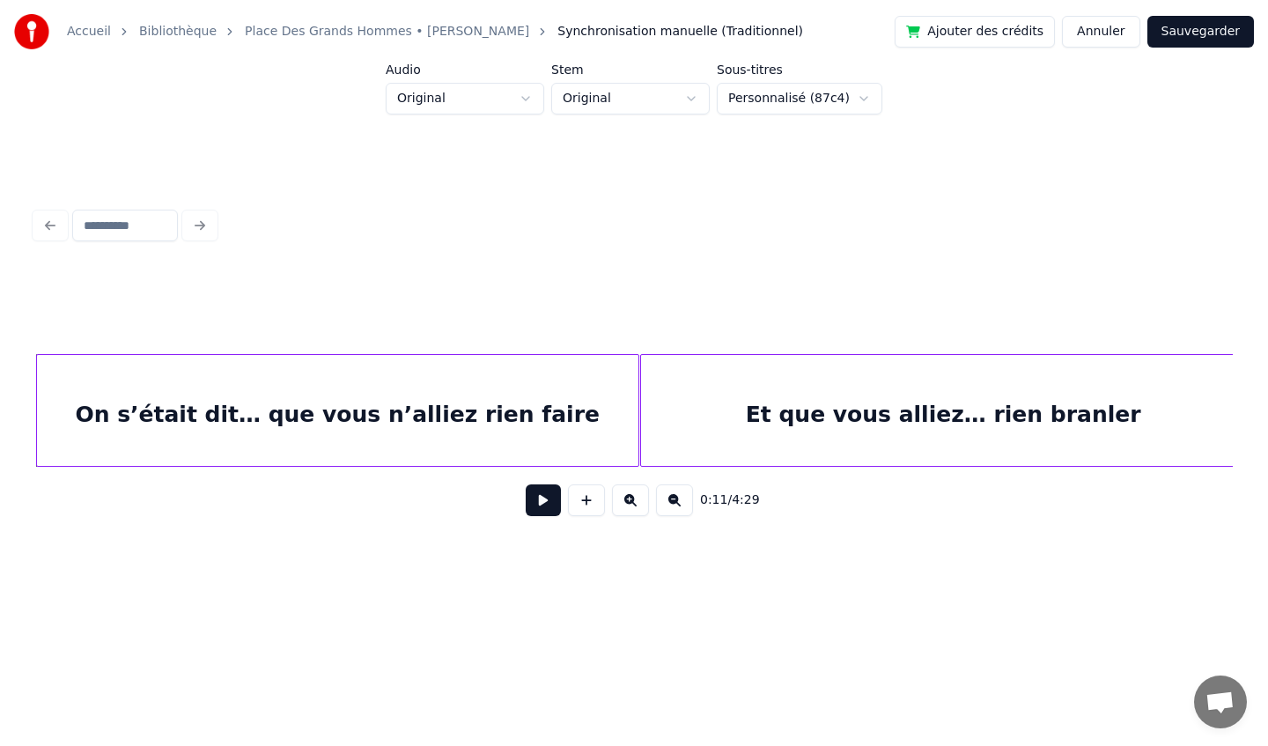
click at [740, 416] on div "Et que vous alliez… rien branler" at bounding box center [943, 415] width 605 height 120
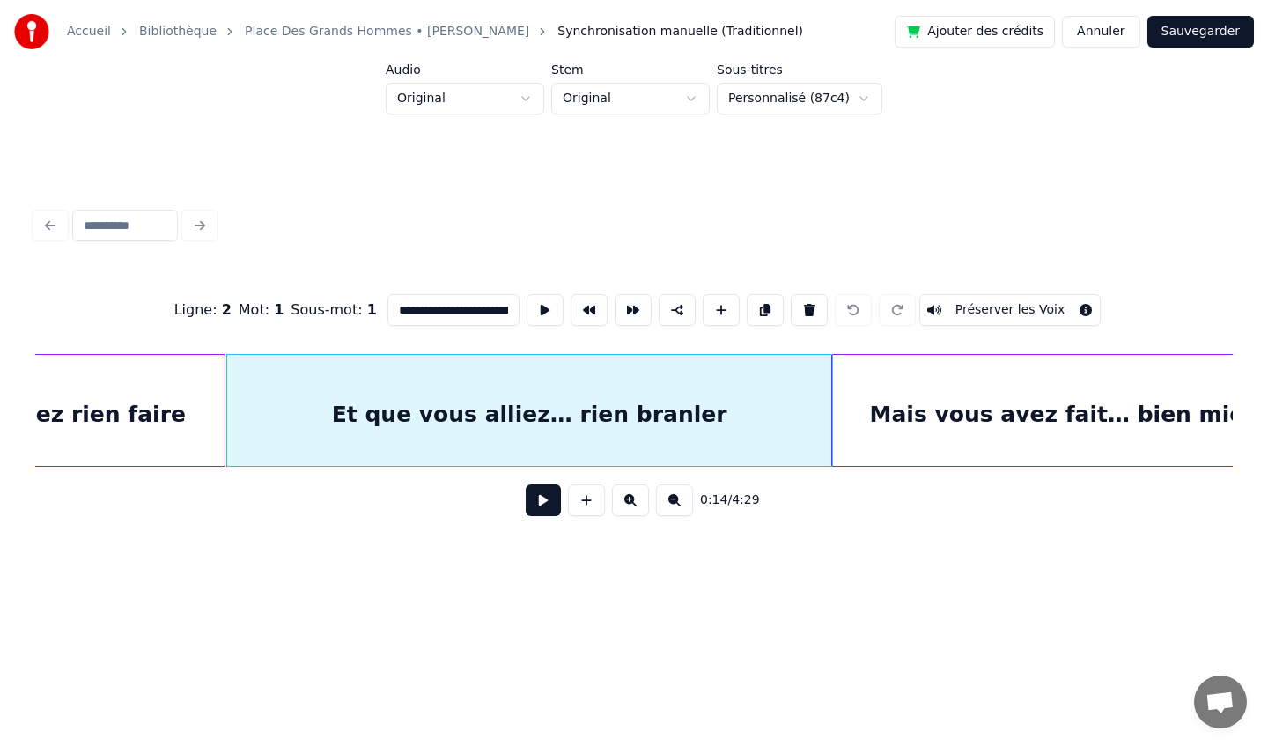
scroll to position [0, 2504]
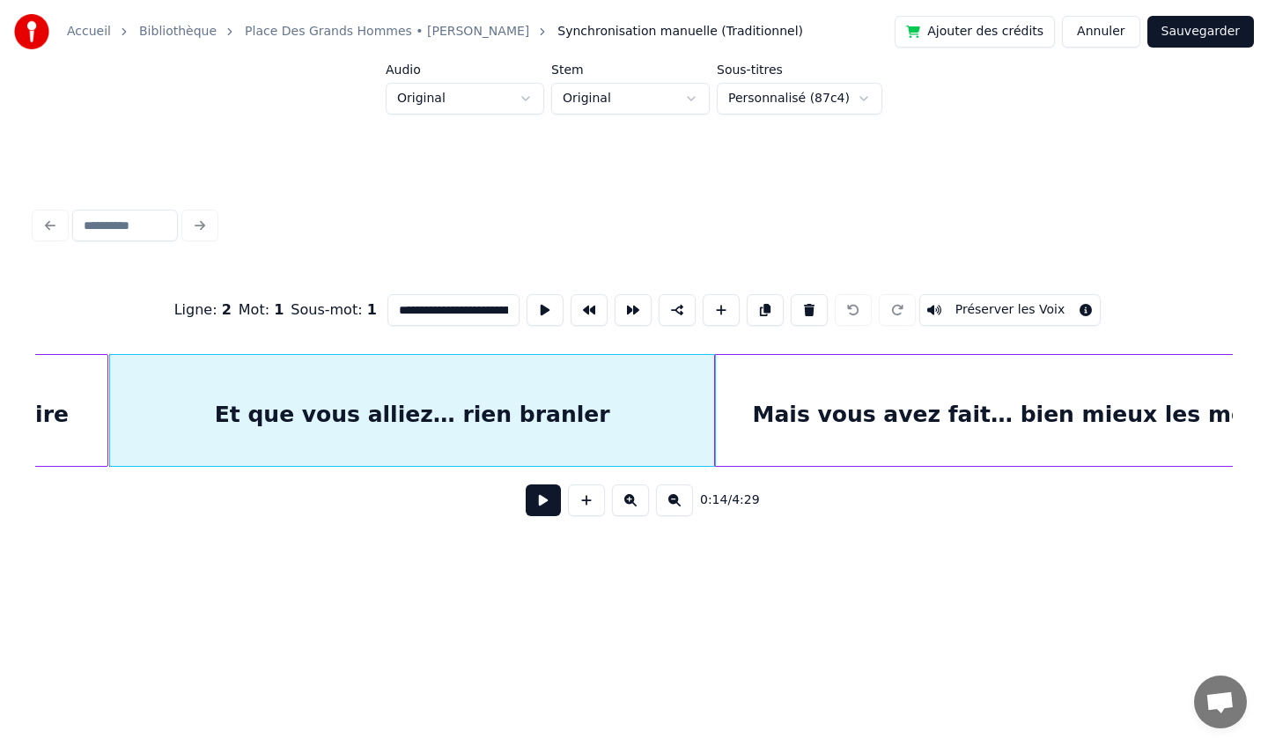
click at [542, 505] on button at bounding box center [543, 500] width 35 height 32
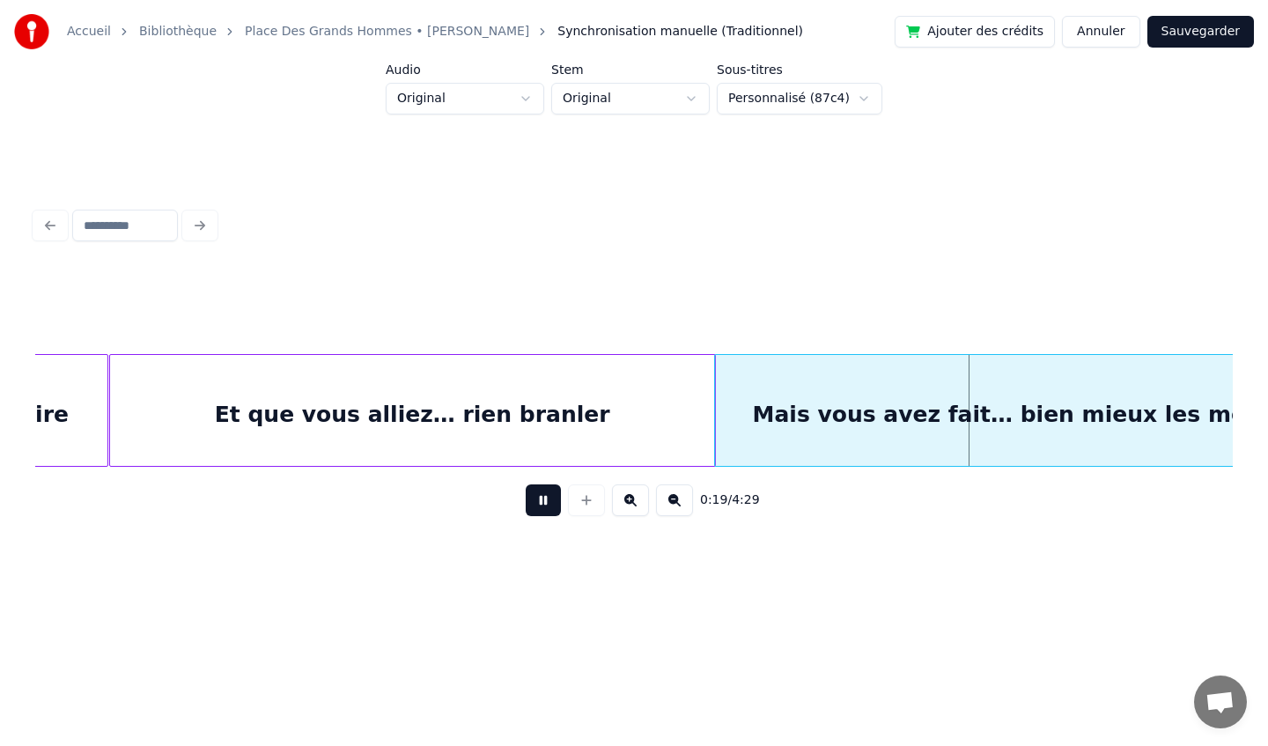
click at [542, 509] on button at bounding box center [543, 500] width 35 height 32
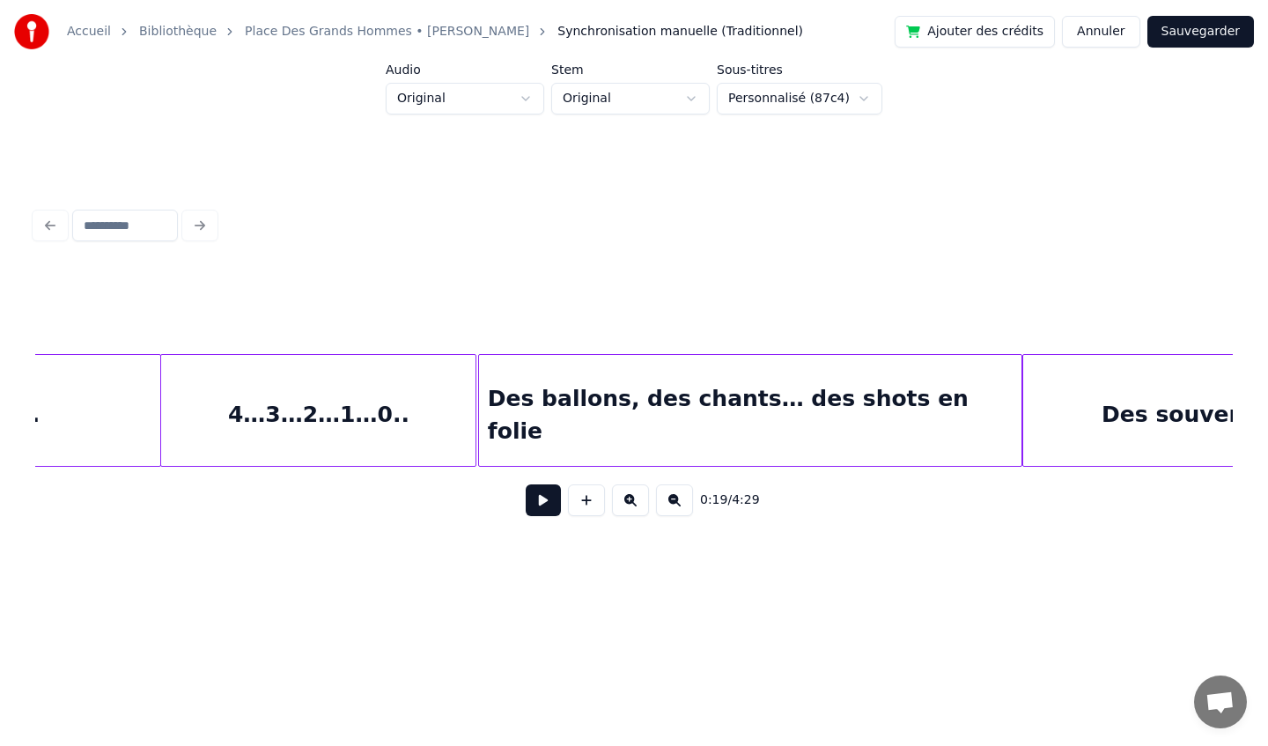
click at [800, 409] on div "Des ballons, des chants… des shots en folie" at bounding box center [750, 415] width 542 height 120
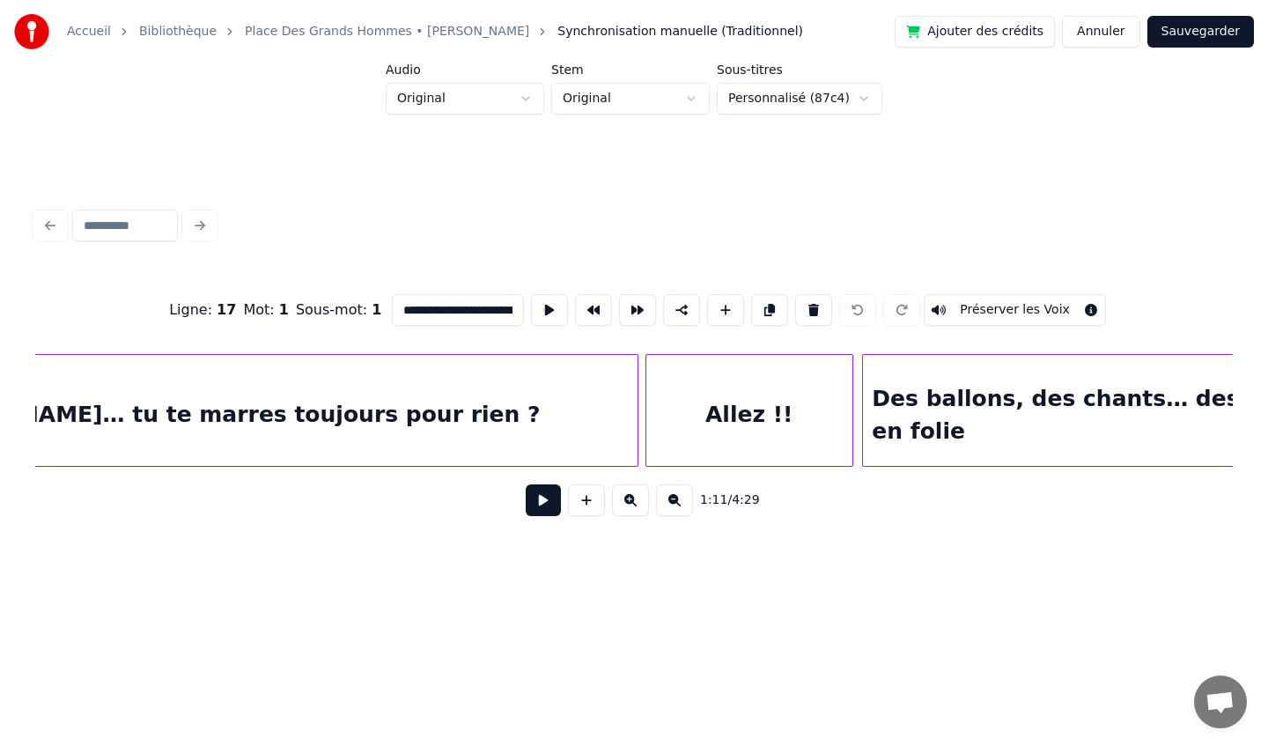
click at [461, 394] on div "Et toi [PERSON_NAME]… tu te marres toujours pour rien ?" at bounding box center [182, 415] width 910 height 120
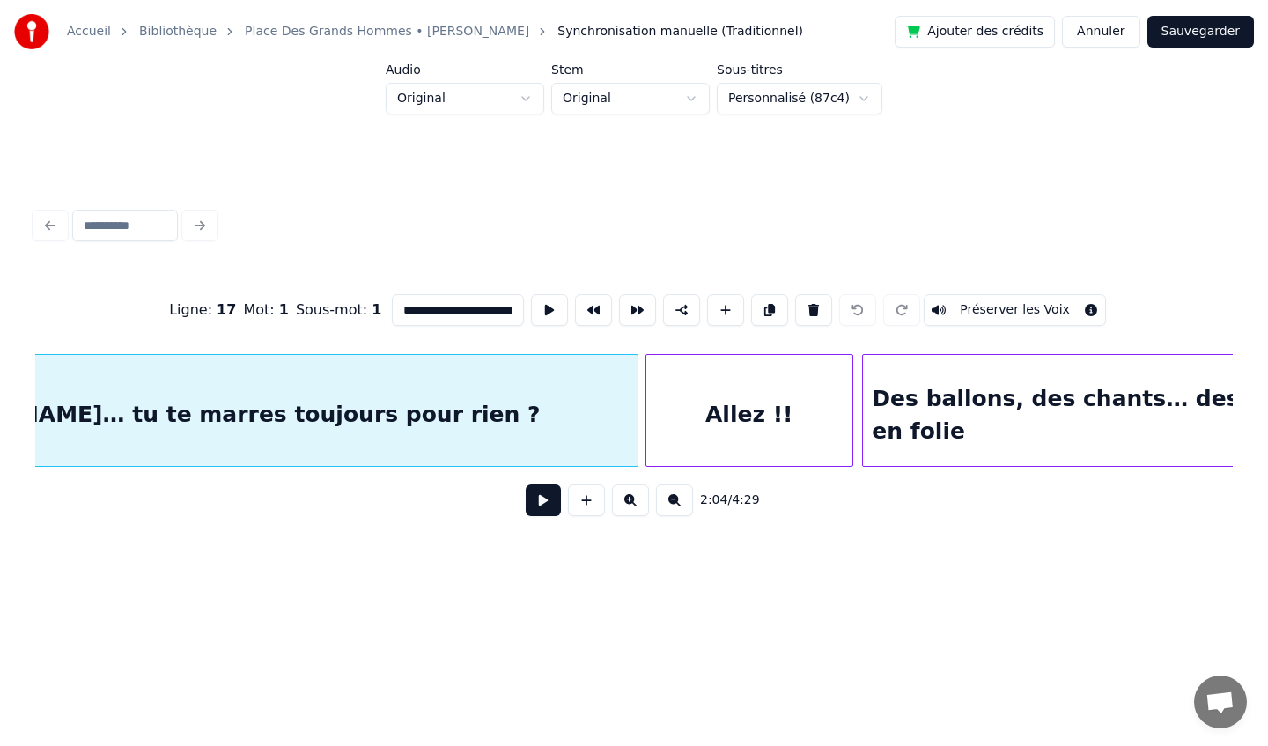
scroll to position [0, 21874]
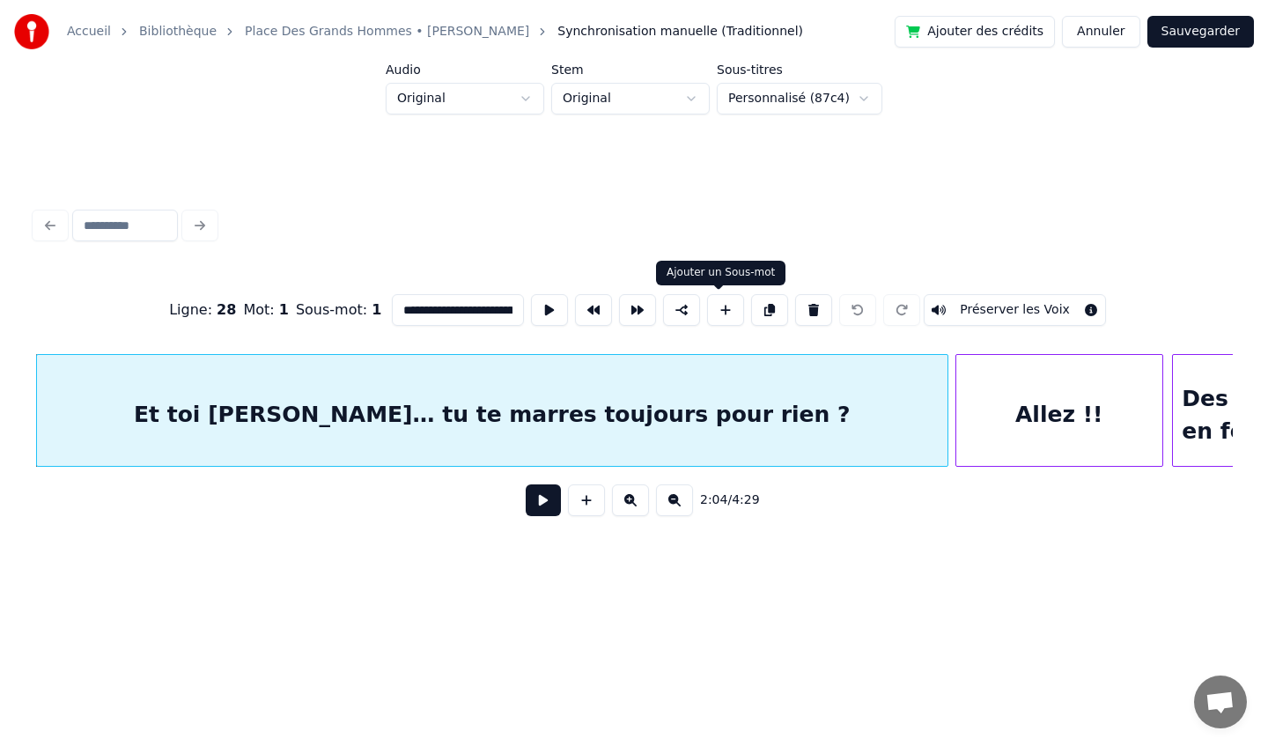
click at [712, 313] on button at bounding box center [725, 310] width 37 height 32
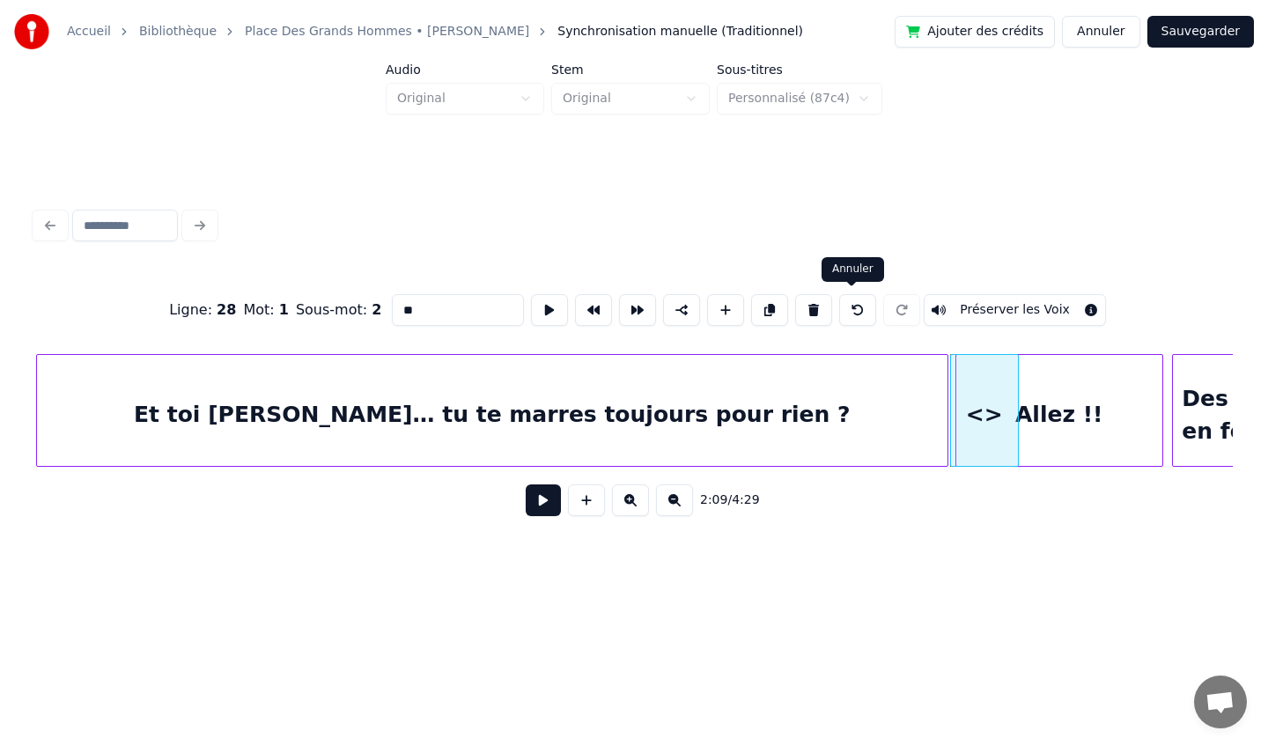
click at [853, 313] on button at bounding box center [857, 310] width 37 height 32
type input "**********"
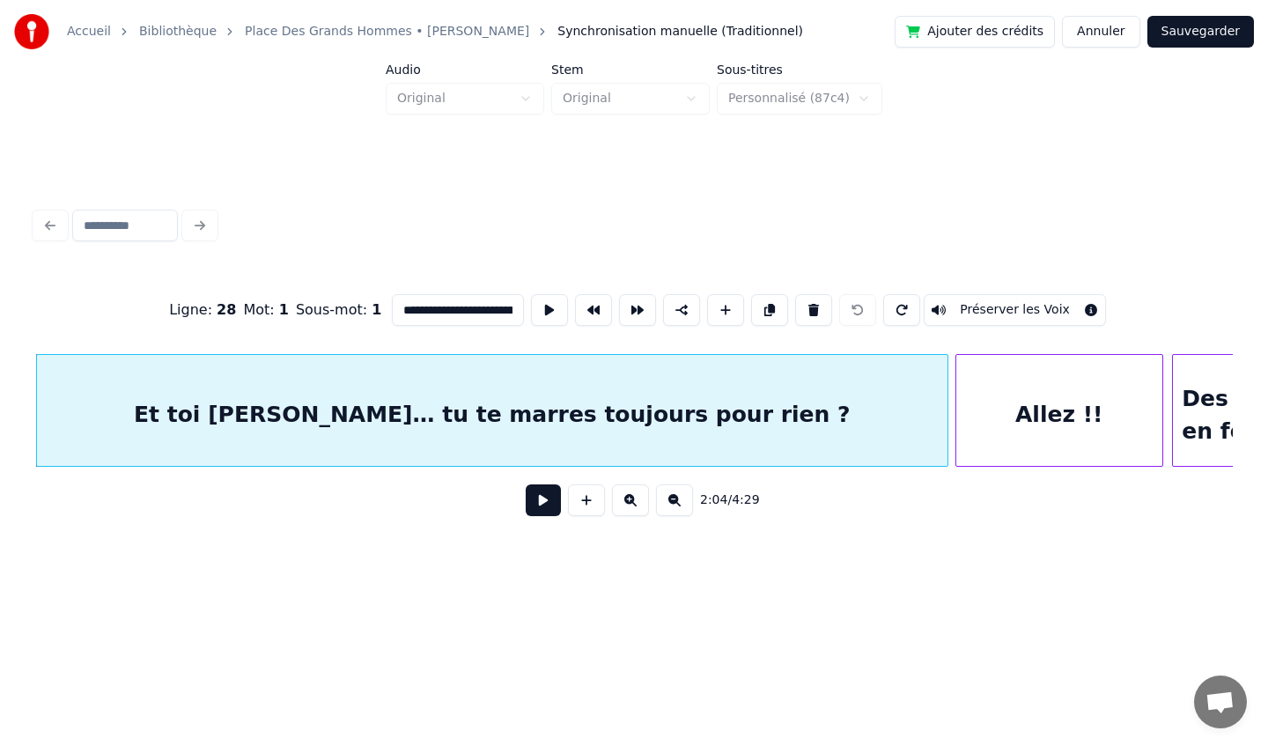
click at [755, 438] on div "Et toi [PERSON_NAME]… tu te marres toujours pour rien ?" at bounding box center [492, 415] width 910 height 120
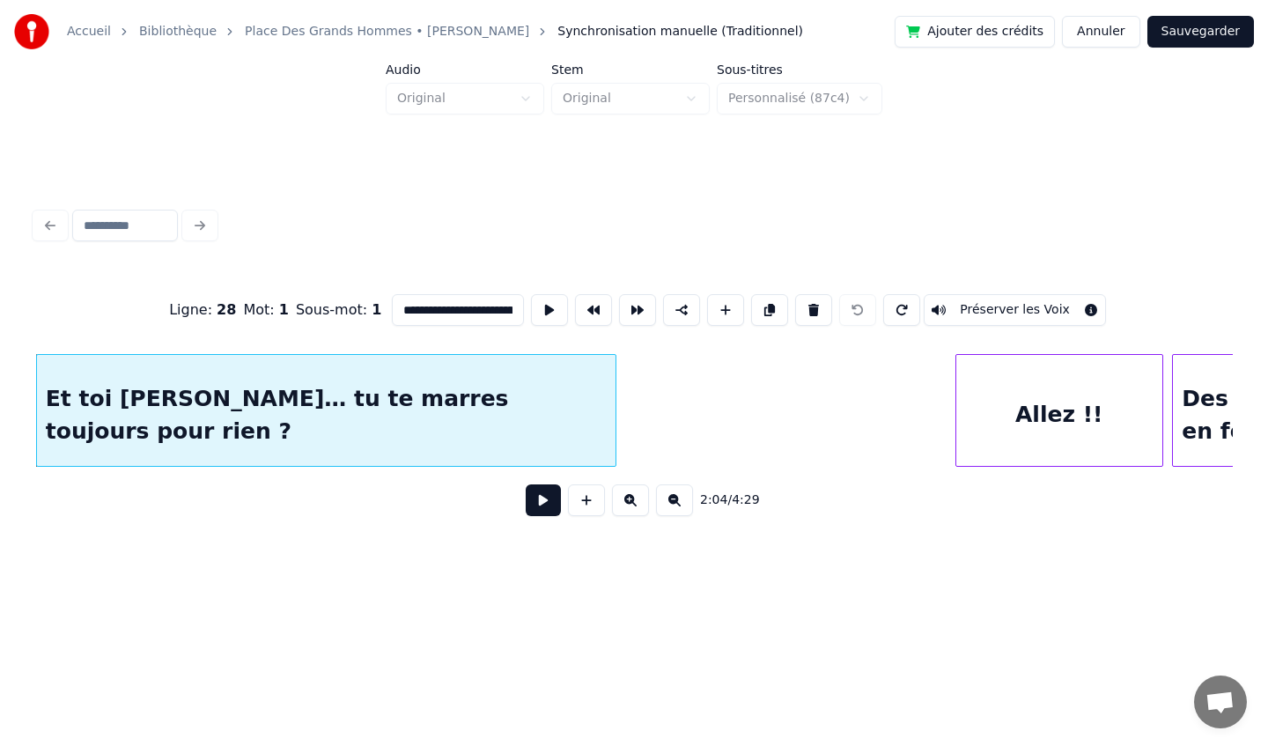
click at [614, 428] on div at bounding box center [612, 410] width 5 height 111
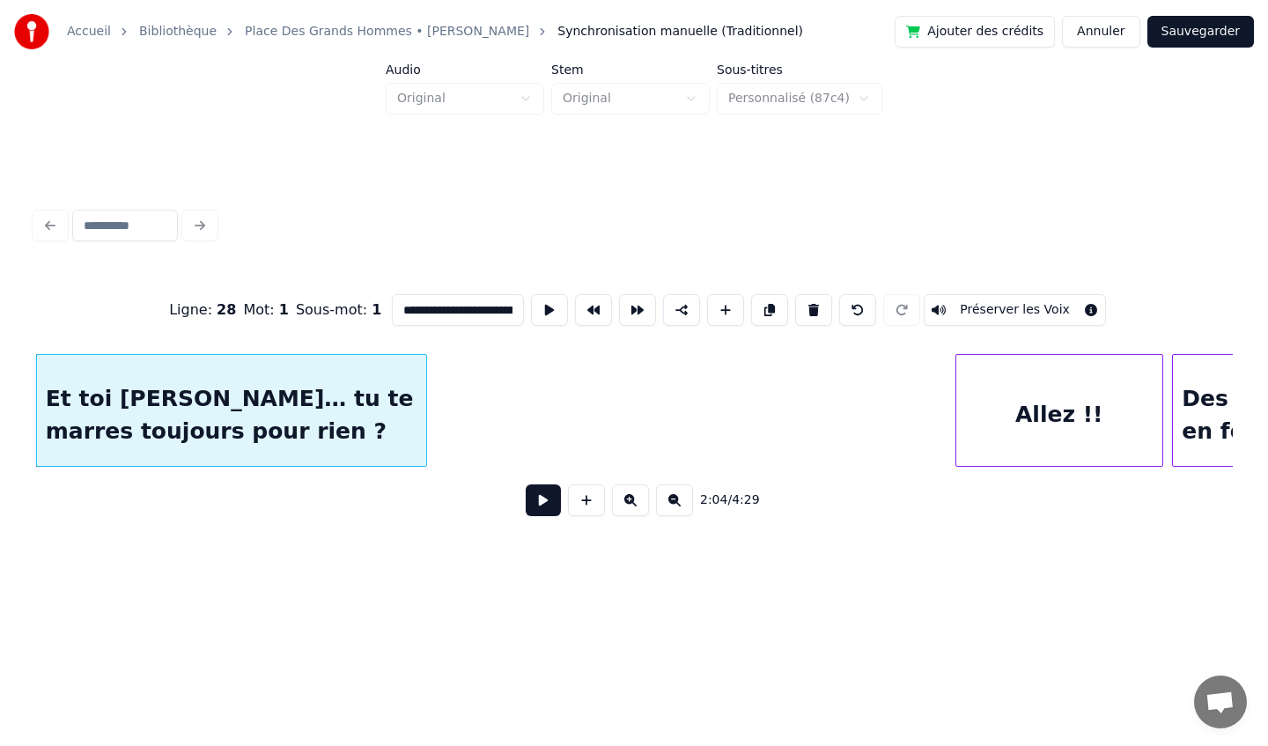
click at [424, 436] on div at bounding box center [423, 410] width 5 height 111
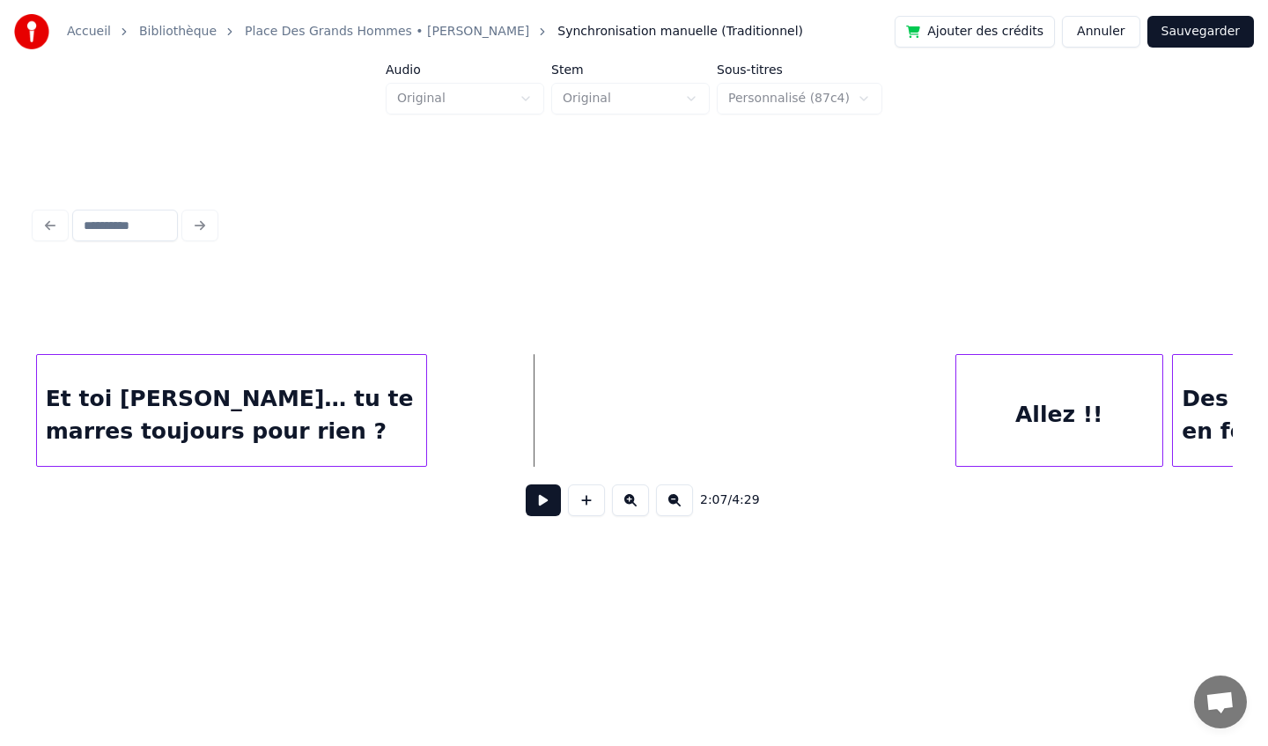
click at [309, 393] on div "Et toi [PERSON_NAME]… tu te marres toujours pour rien ?" at bounding box center [231, 415] width 389 height 120
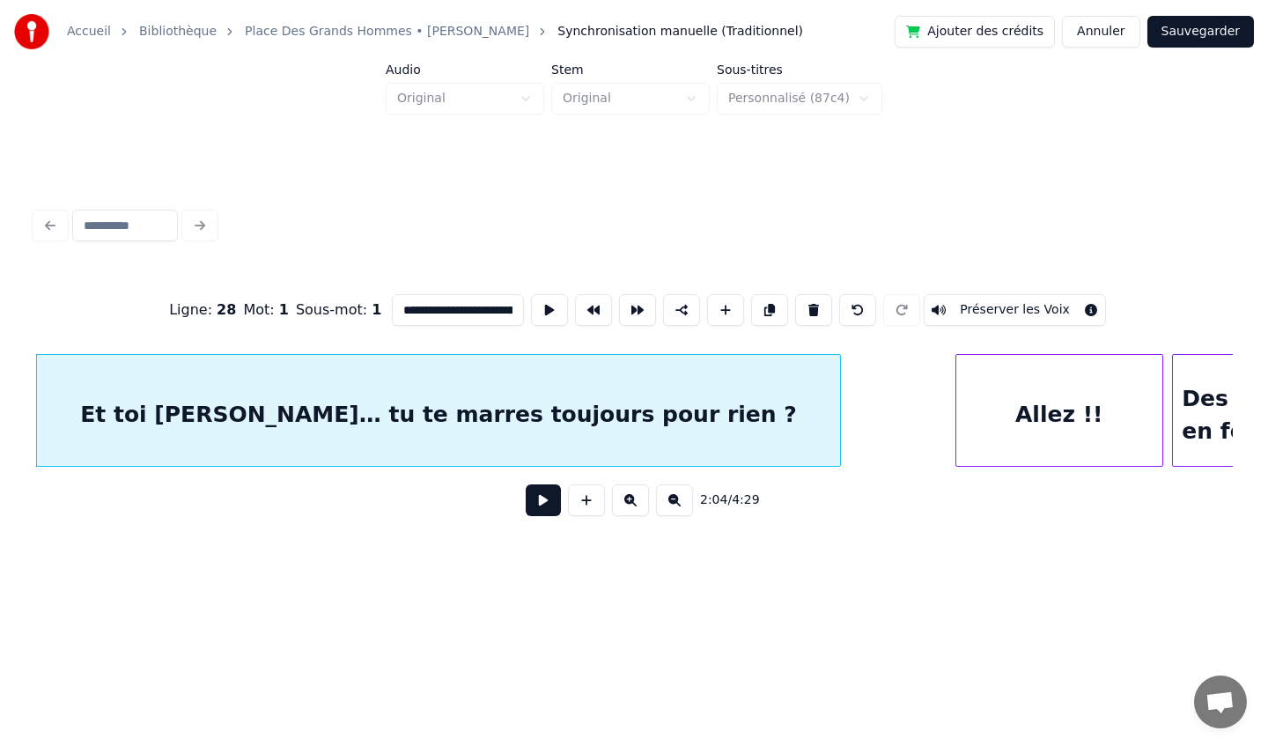
click at [836, 429] on div at bounding box center [837, 410] width 5 height 111
click at [663, 421] on div "Et toi [PERSON_NAME]… tu te marres toujours pour rien ?" at bounding box center [439, 415] width 804 height 120
click at [589, 502] on button at bounding box center [586, 500] width 37 height 32
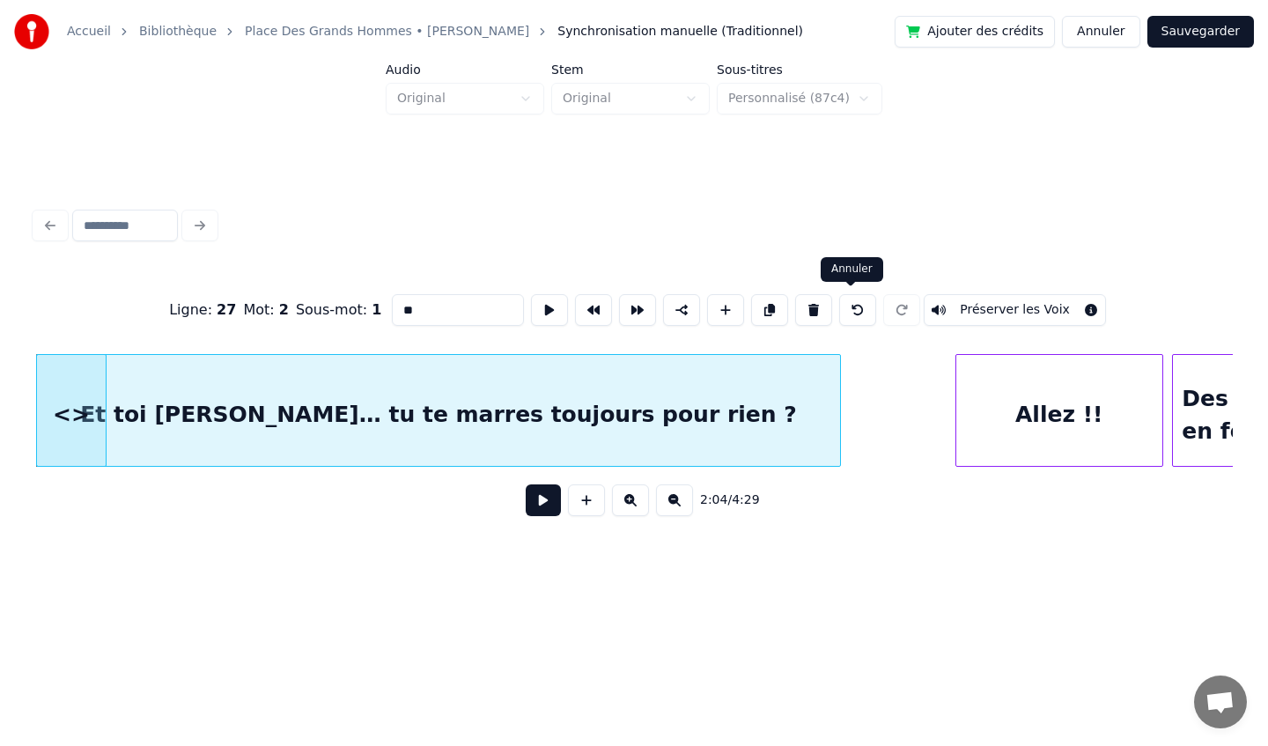
click at [857, 311] on button at bounding box center [857, 310] width 37 height 32
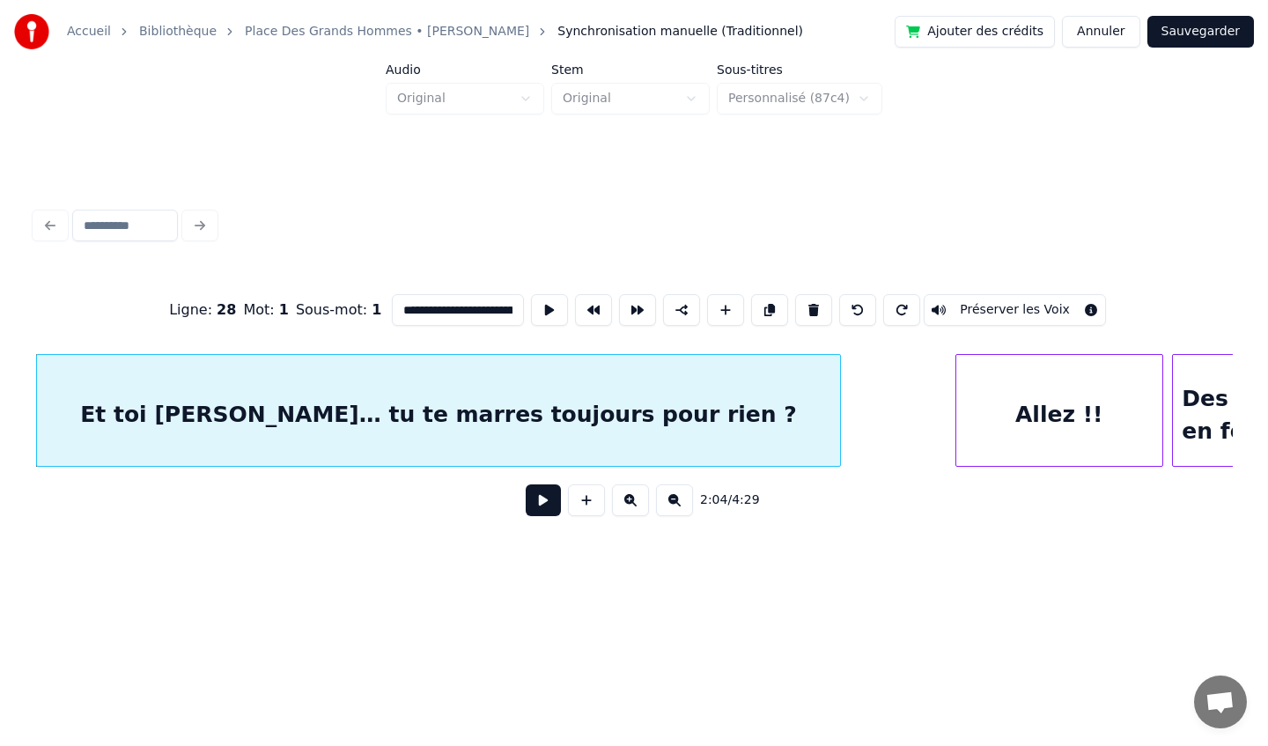
click at [721, 425] on div "Et toi [PERSON_NAME]… tu te marres toujours pour rien ?" at bounding box center [439, 415] width 804 height 120
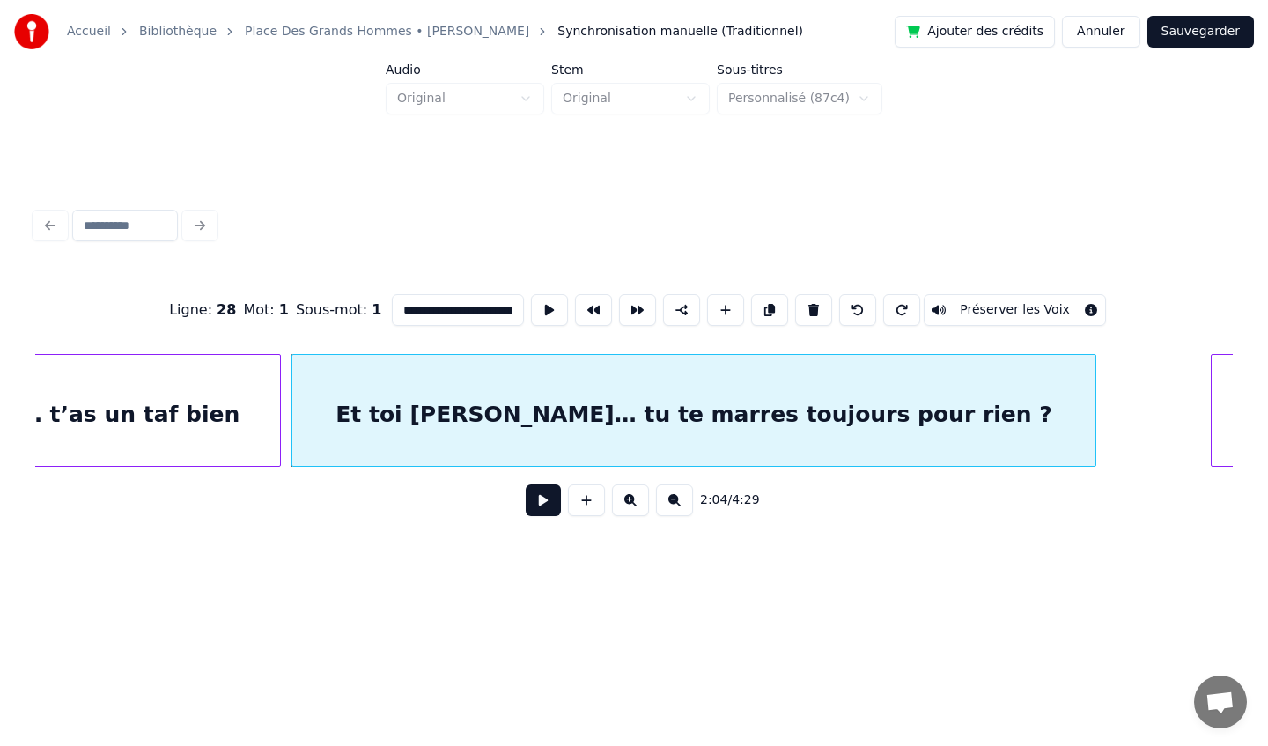
scroll to position [0, 21920]
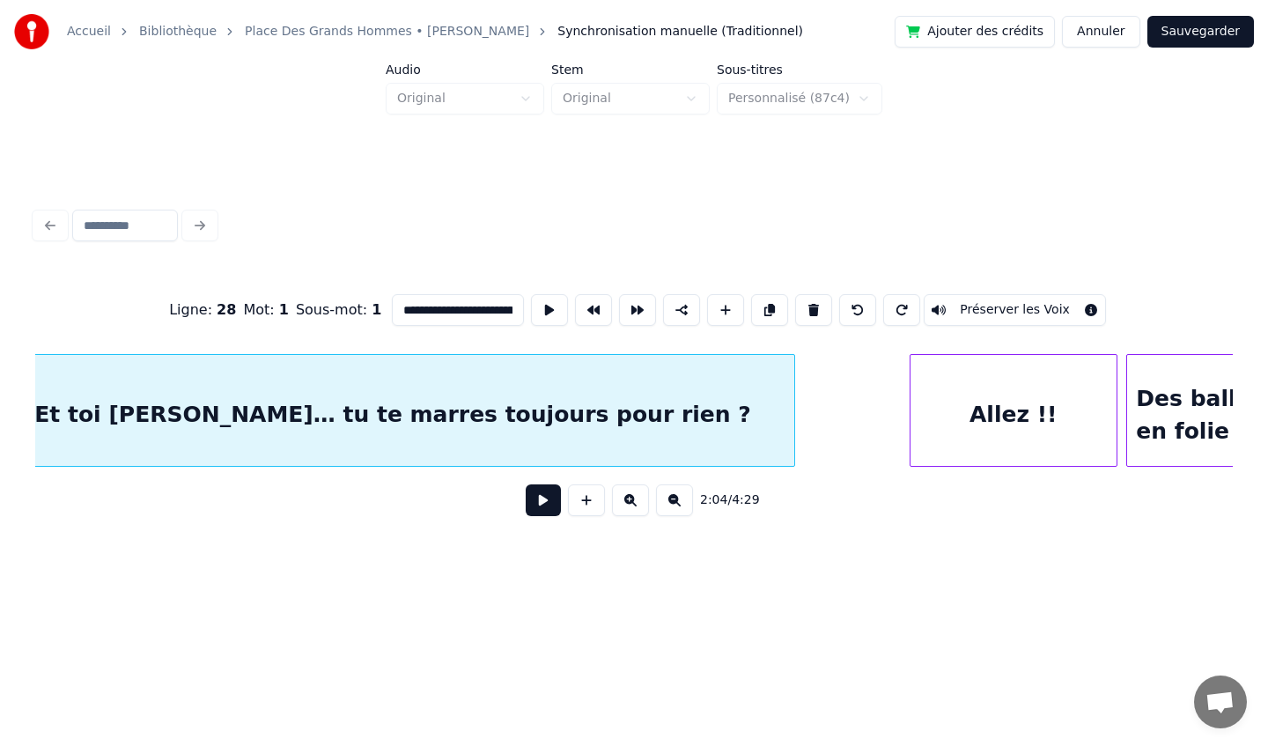
click at [686, 412] on div "Et toi [PERSON_NAME]… tu te marres toujours pour rien ?" at bounding box center [393, 415] width 804 height 120
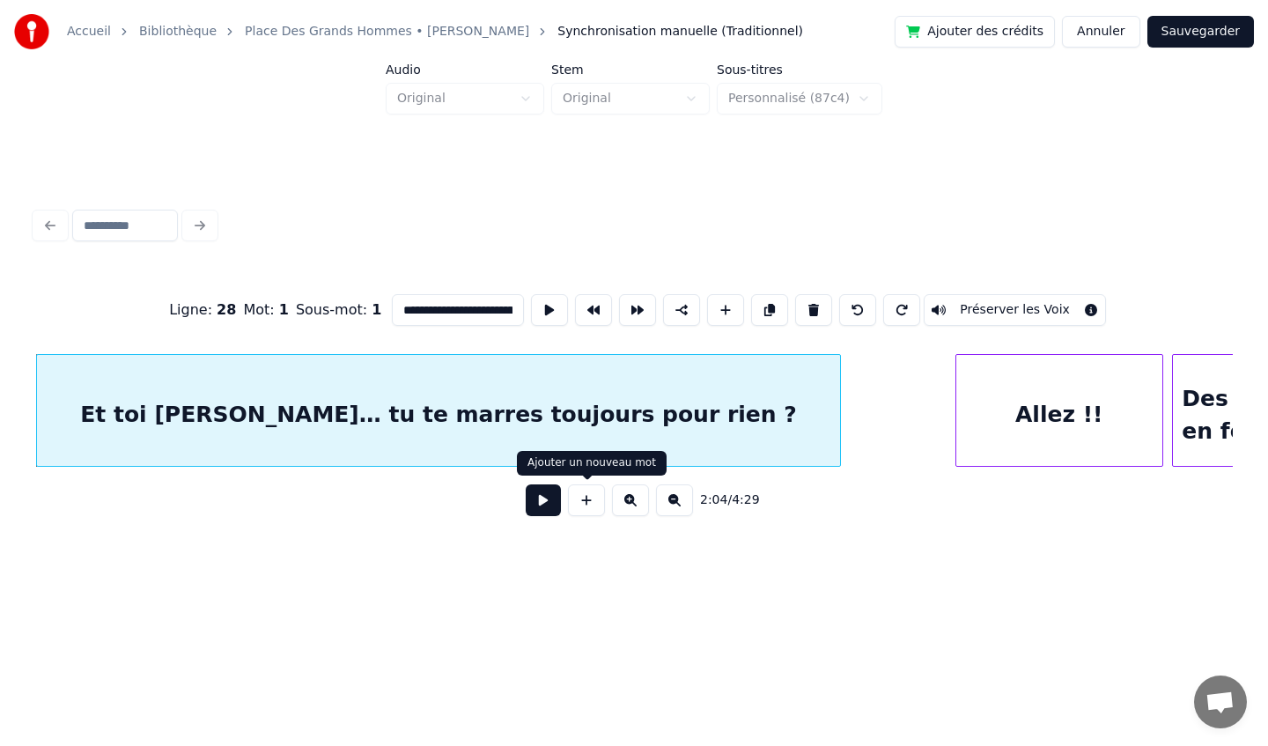
click at [585, 497] on button at bounding box center [586, 500] width 37 height 32
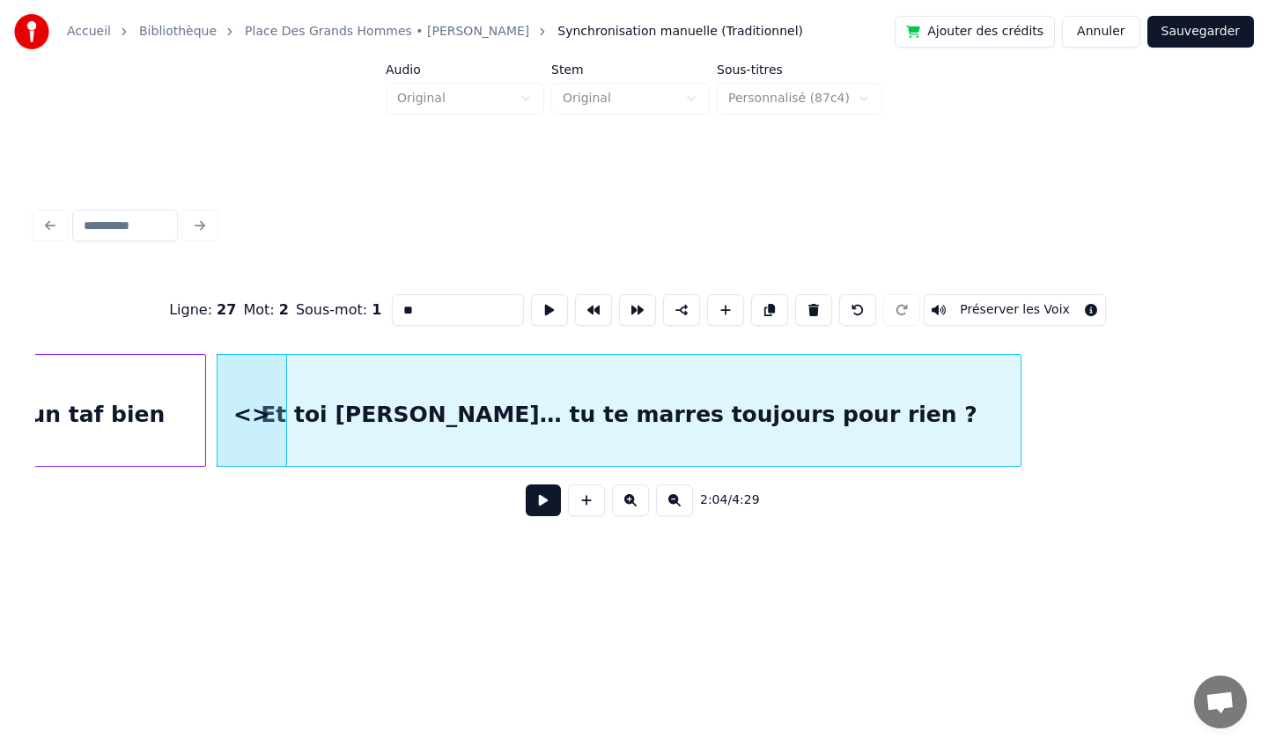
scroll to position [0, 21569]
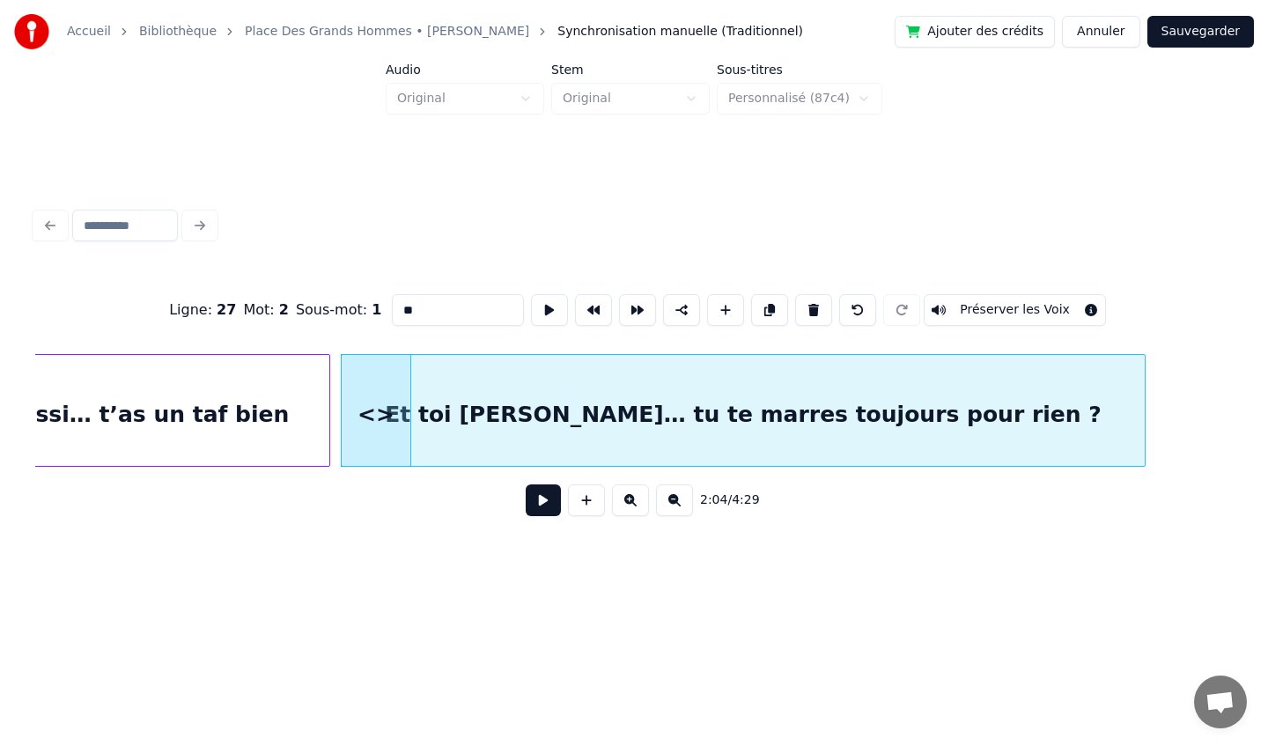
click at [426, 313] on input "**" at bounding box center [458, 310] width 132 height 32
drag, startPoint x: 438, startPoint y: 312, endPoint x: 409, endPoint y: 314, distance: 29.2
click at [408, 313] on input "**" at bounding box center [458, 310] width 132 height 32
type input "*"
click at [505, 421] on div "Et toi [PERSON_NAME]… tu te marres toujours pour rien ?" at bounding box center [744, 415] width 804 height 120
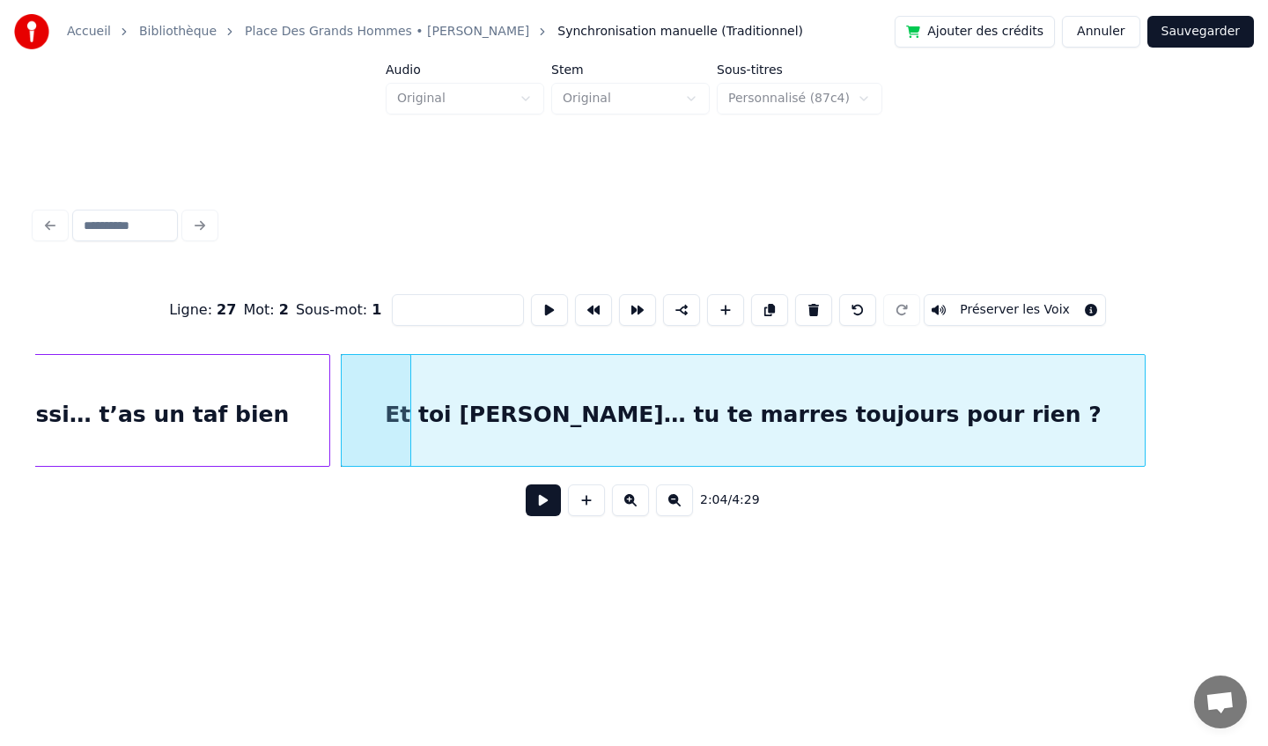
type input "**********"
click at [383, 418] on div at bounding box center [376, 415] width 69 height 120
click at [388, 417] on div at bounding box center [376, 415] width 69 height 120
click at [511, 416] on div "Et toi [PERSON_NAME]… tu te marres toujours pour rien ?" at bounding box center [744, 415] width 804 height 120
type input "**********"
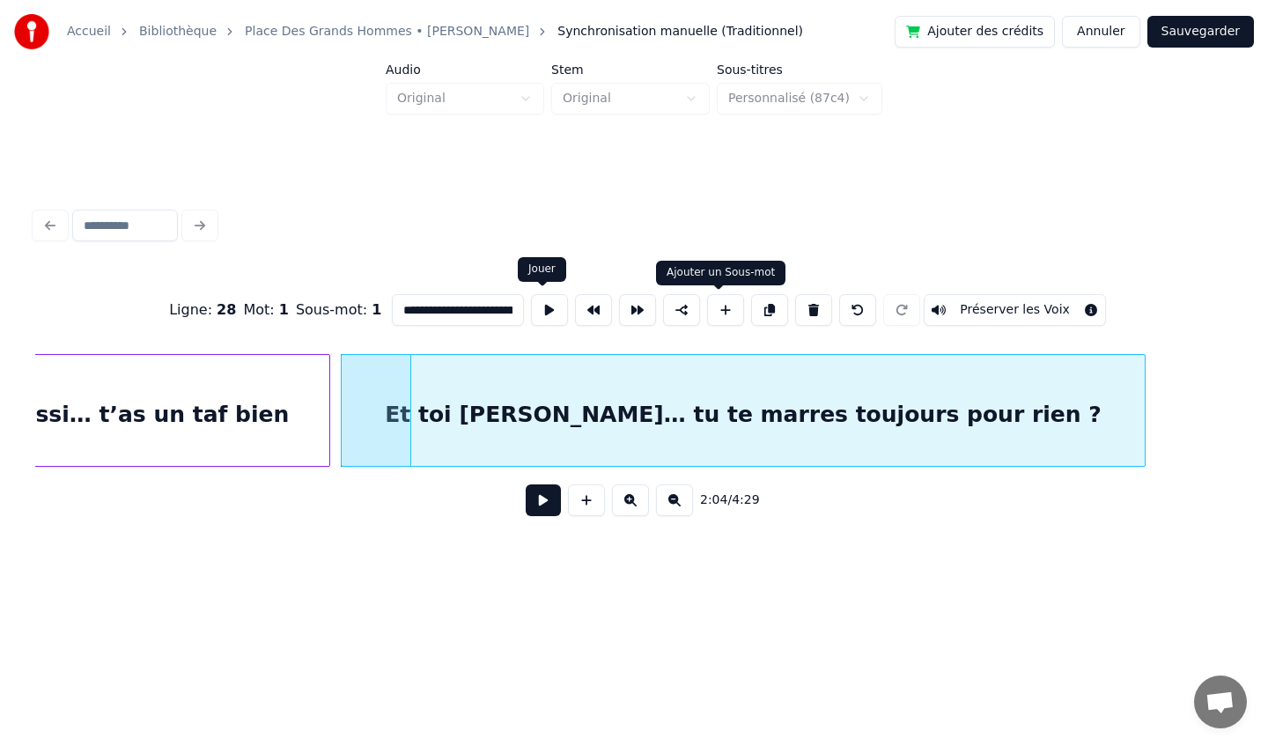
scroll to position [0, 155]
drag, startPoint x: 396, startPoint y: 310, endPoint x: 746, endPoint y: 313, distance: 349.6
click at [746, 313] on div "**********" at bounding box center [634, 310] width 1198 height 88
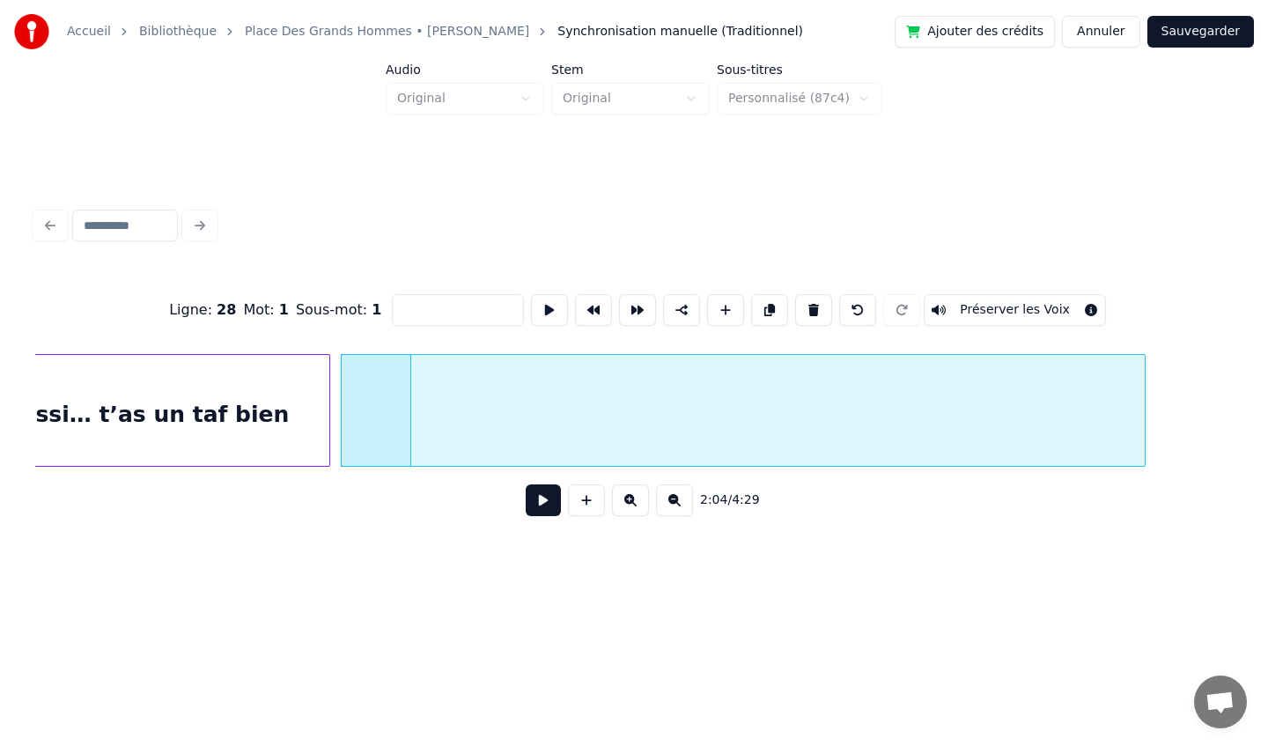
click at [383, 400] on div at bounding box center [376, 415] width 69 height 120
click at [422, 304] on input at bounding box center [458, 310] width 132 height 32
paste input "**********"
type input "**********"
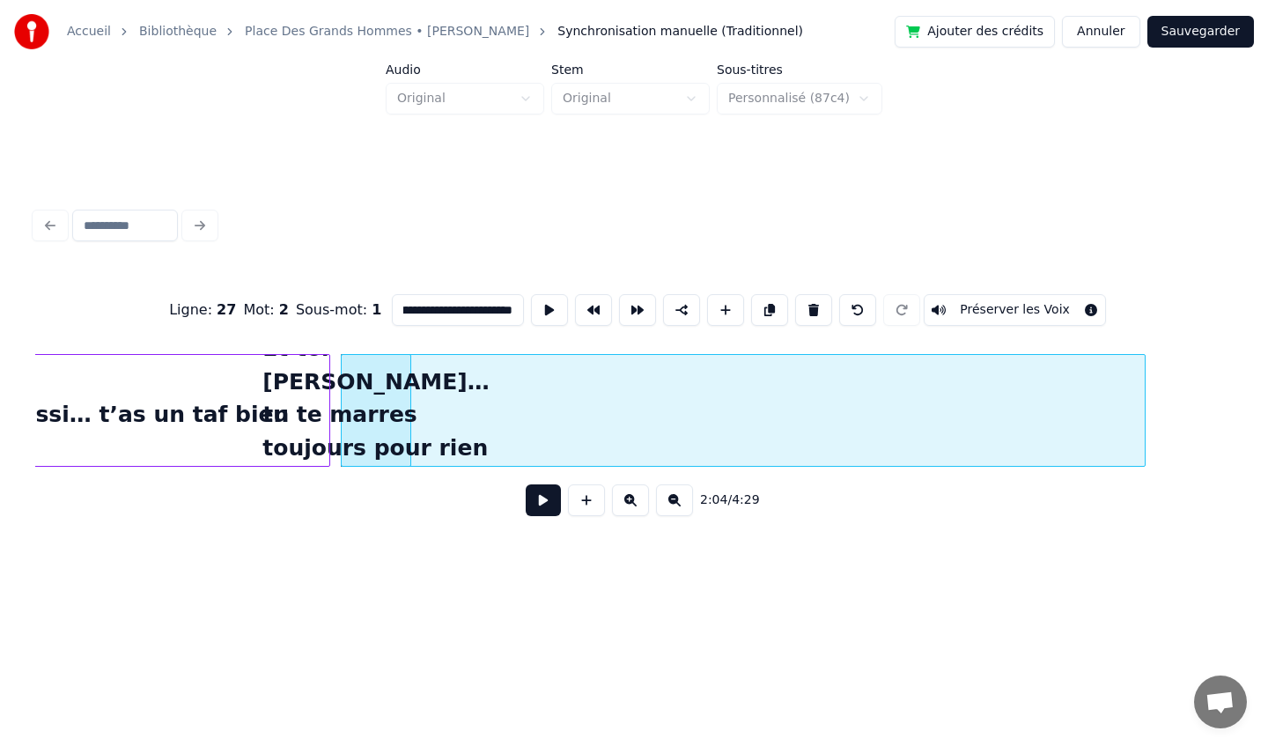
click at [528, 425] on div at bounding box center [744, 415] width 804 height 120
click at [784, 372] on div at bounding box center [744, 415] width 804 height 120
click at [809, 314] on button at bounding box center [813, 310] width 37 height 32
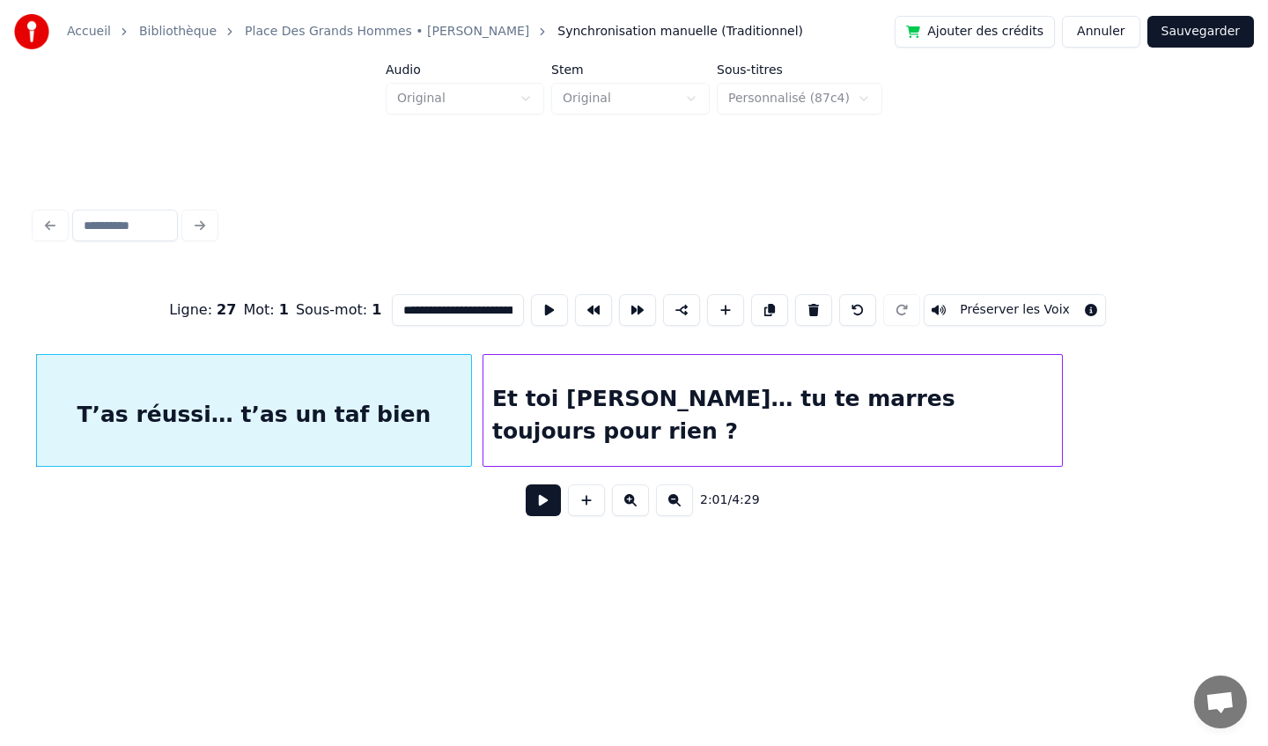
click at [1059, 398] on div at bounding box center [1059, 410] width 5 height 111
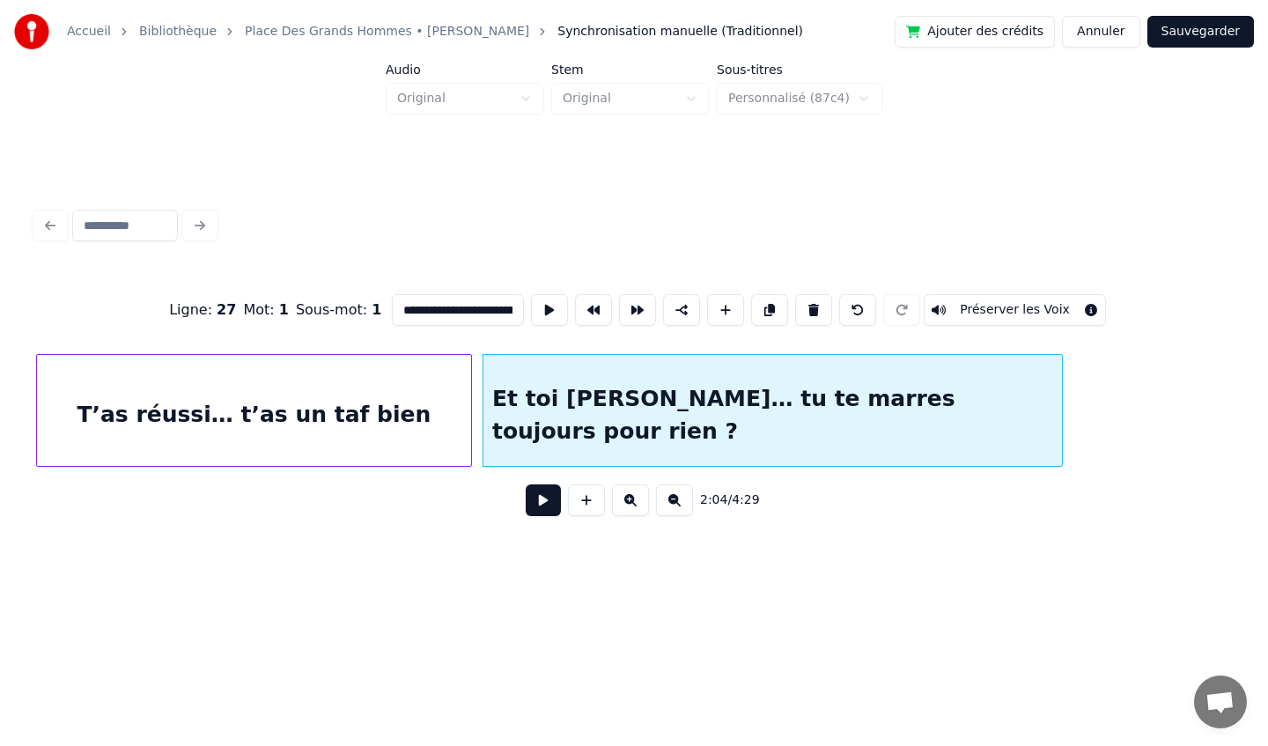
click at [828, 402] on div "Et toi [PERSON_NAME]… tu te marres toujours pour rien ?" at bounding box center [772, 415] width 579 height 120
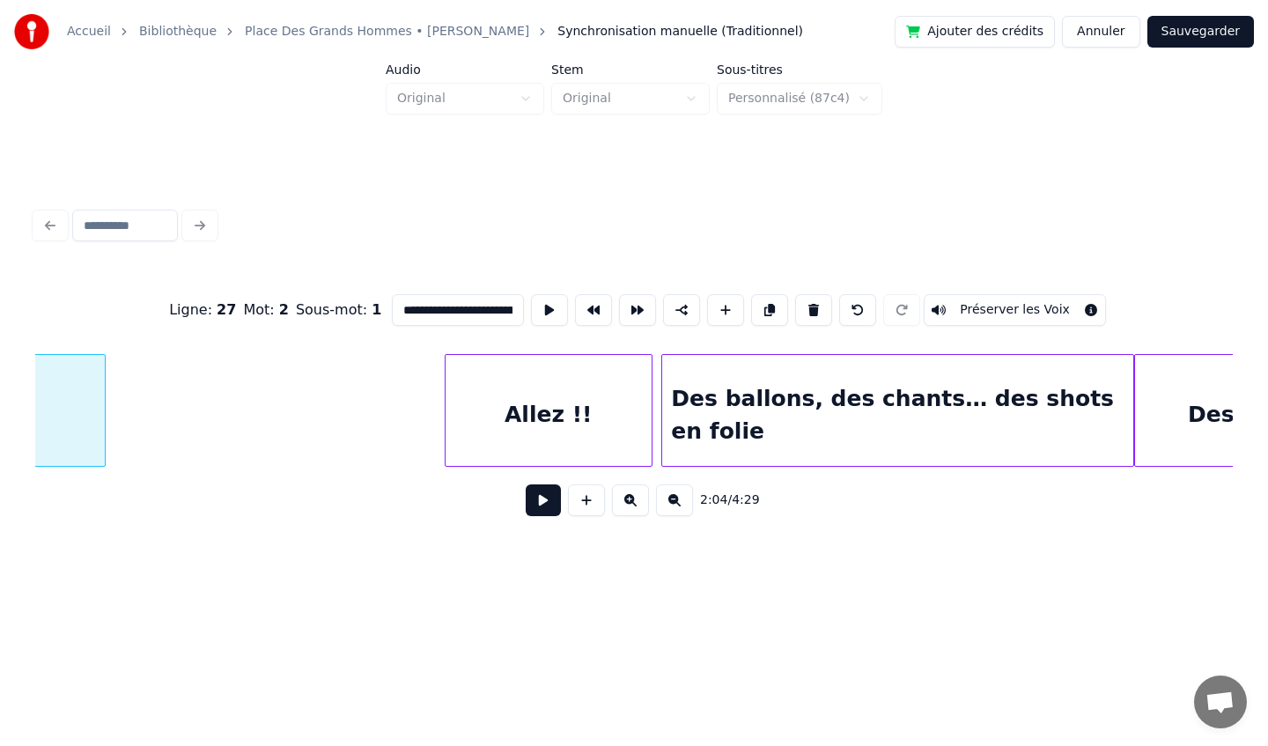
scroll to position [0, 22384]
click at [589, 400] on div "Allez !!" at bounding box center [549, 415] width 206 height 120
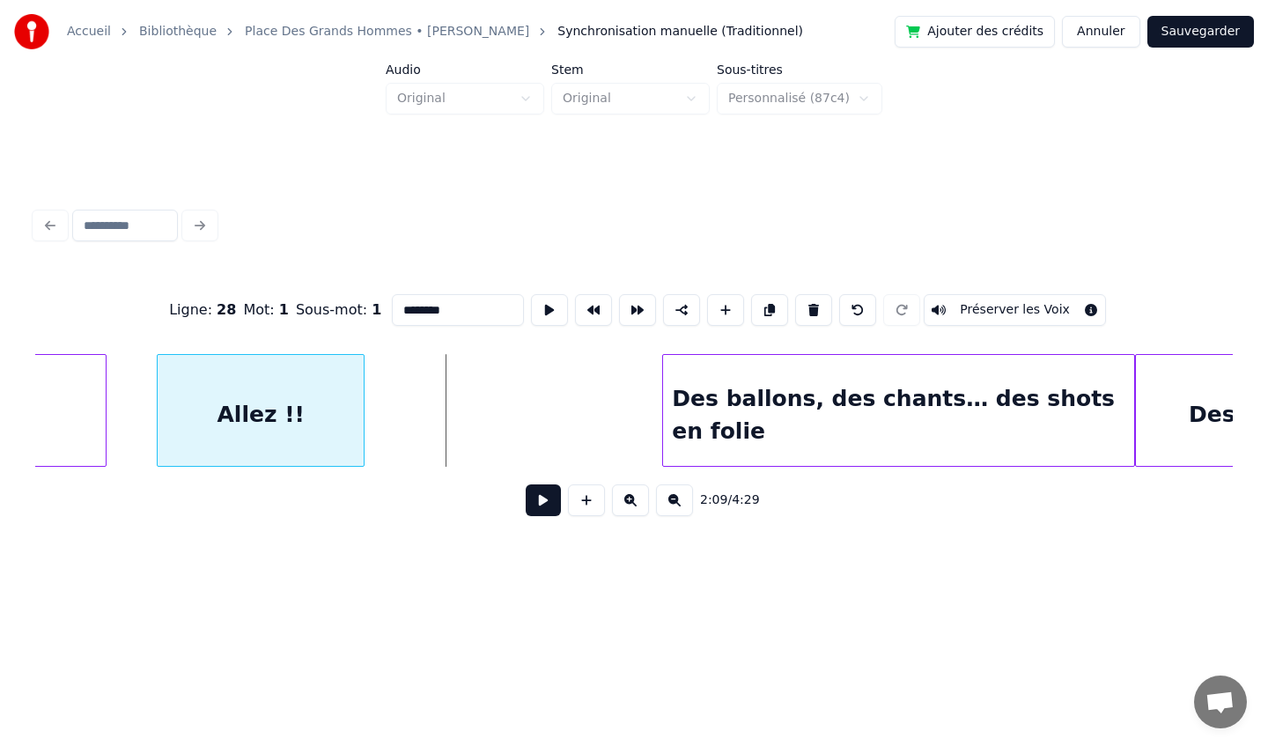
click at [246, 405] on div "Allez !!" at bounding box center [261, 415] width 206 height 120
click at [238, 437] on div "Allez !!" at bounding box center [261, 415] width 206 height 120
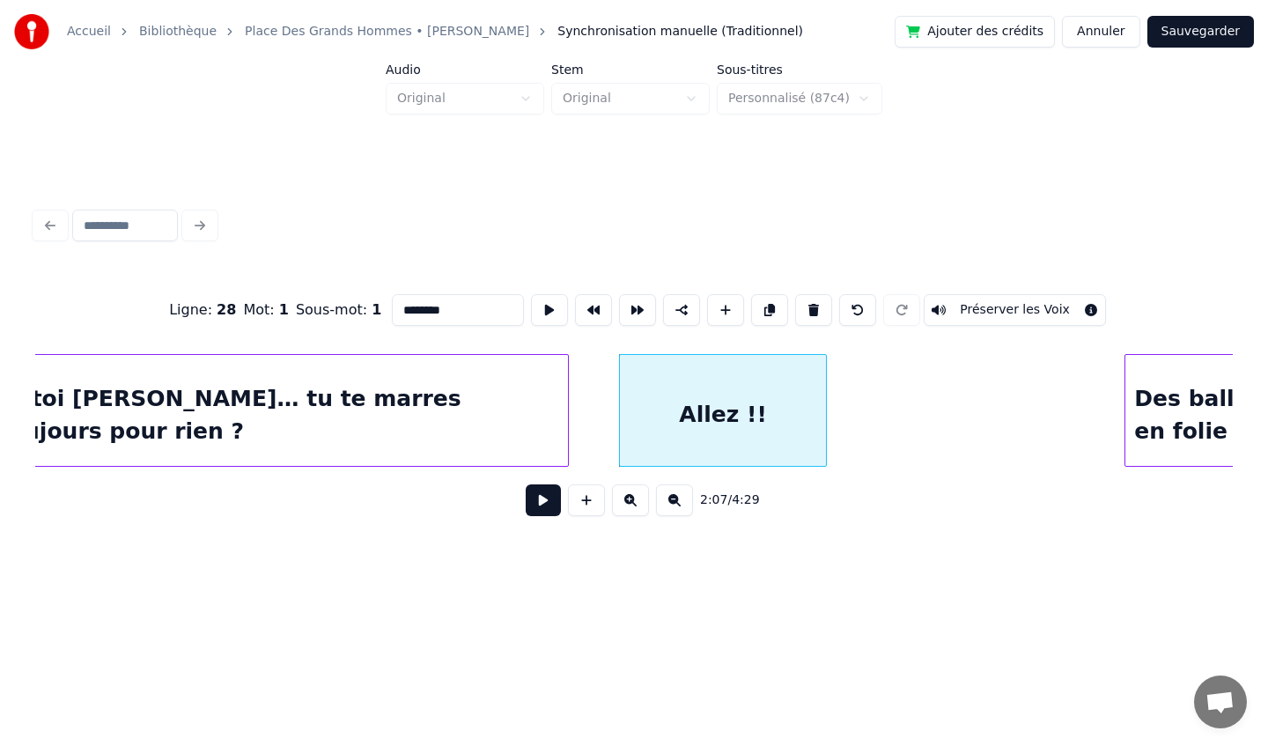
click at [320, 428] on div "Et toi [PERSON_NAME]… tu te marres toujours pour rien ?" at bounding box center [278, 415] width 579 height 120
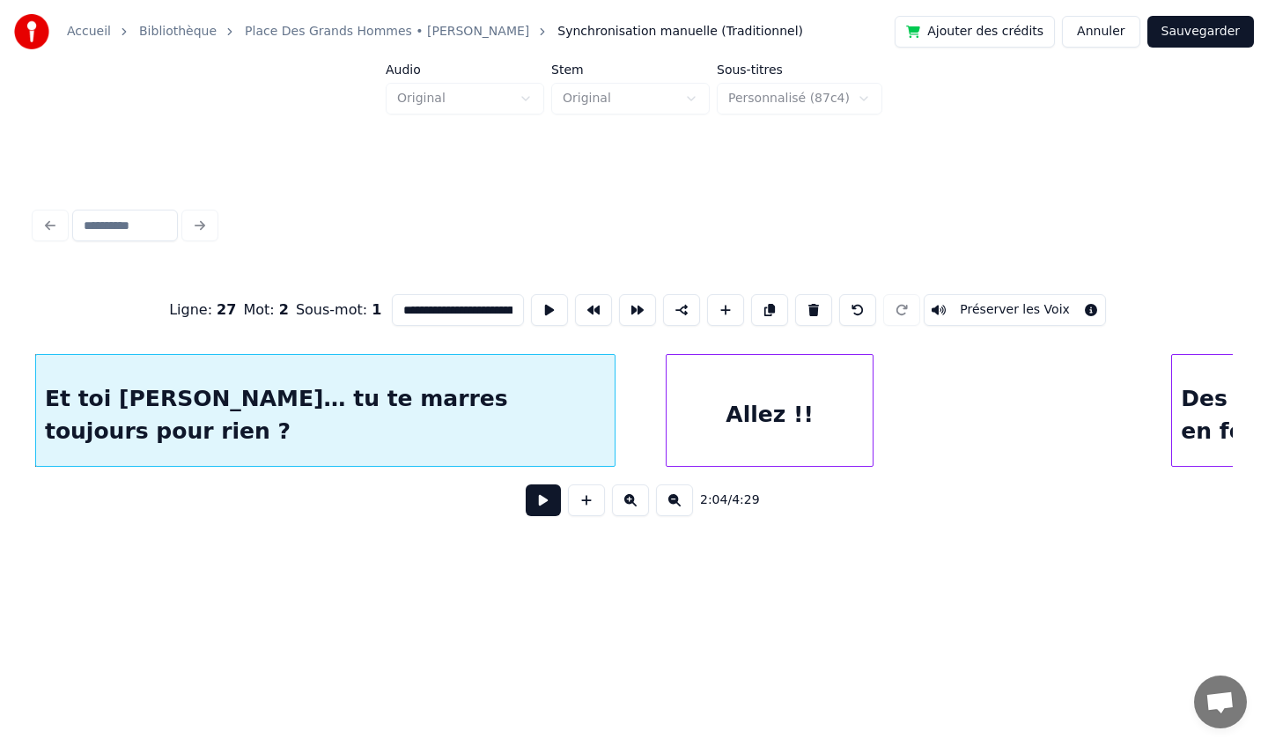
click at [749, 411] on div "Allez !!" at bounding box center [770, 415] width 206 height 120
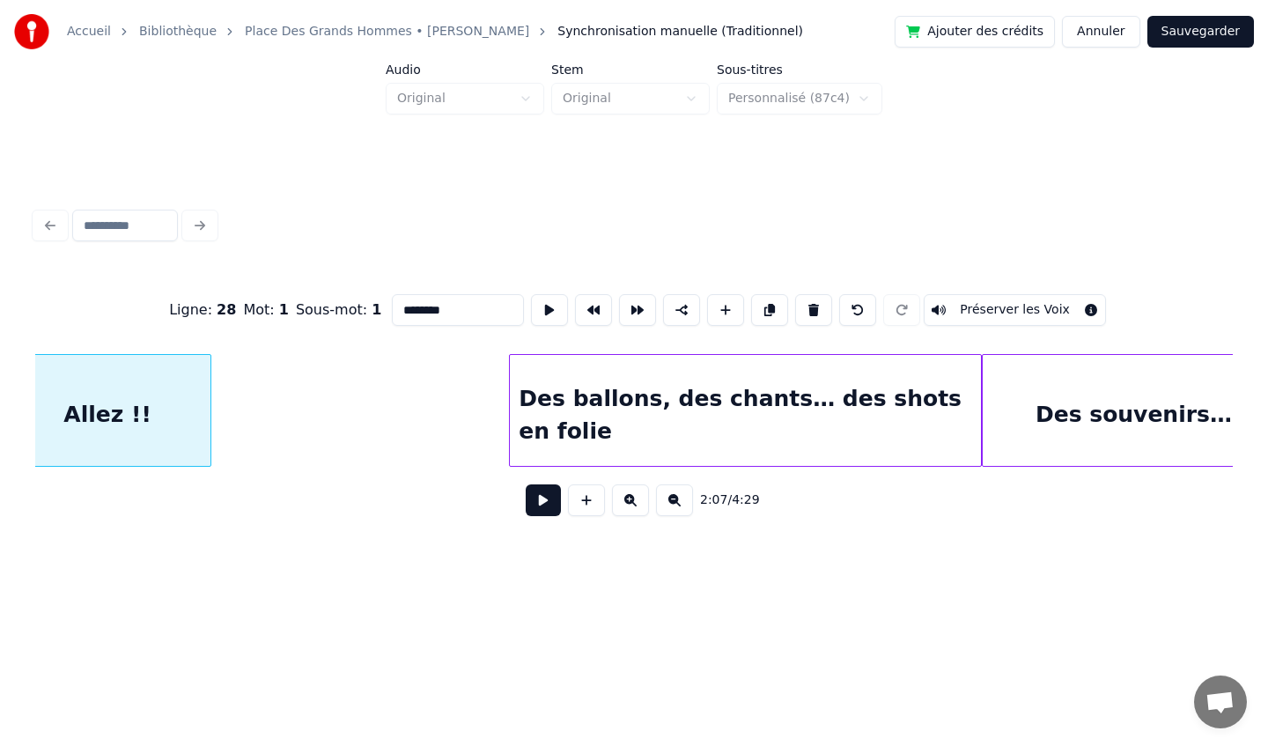
scroll to position [0, 22606]
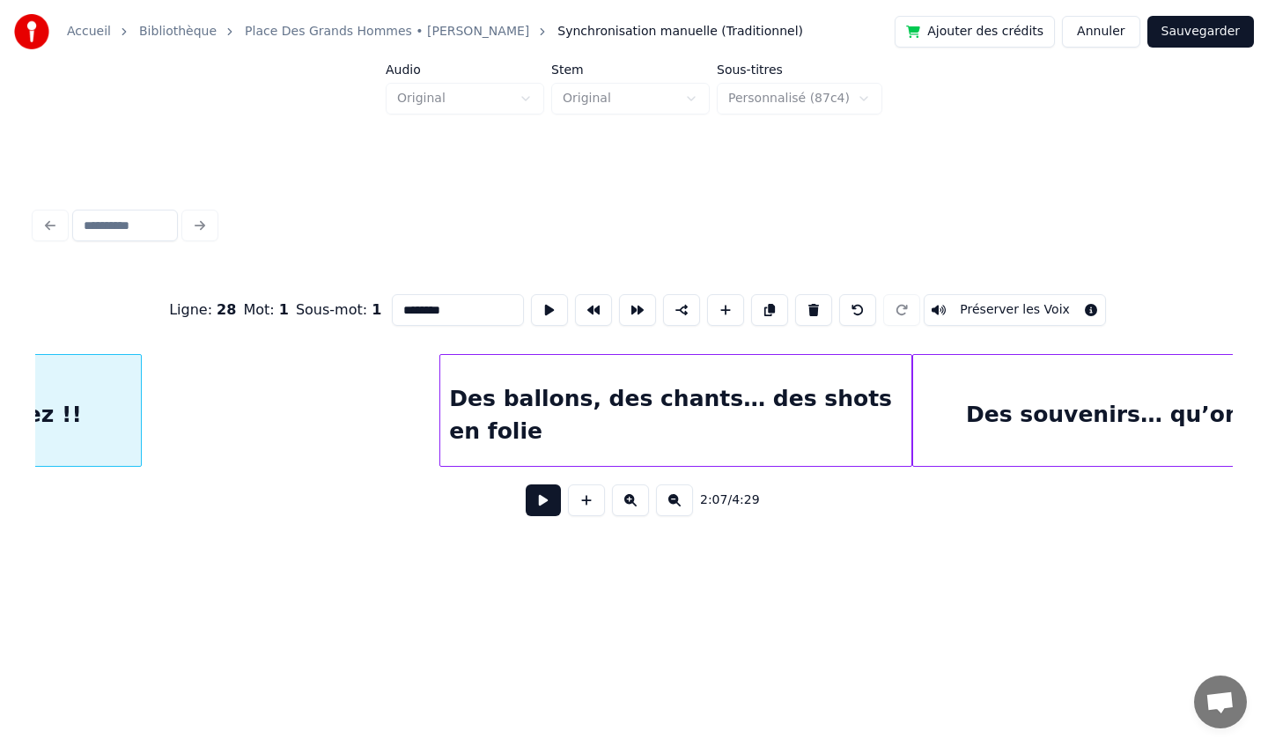
click at [652, 397] on div "Des ballons, des chants… des shots en folie" at bounding box center [675, 415] width 470 height 120
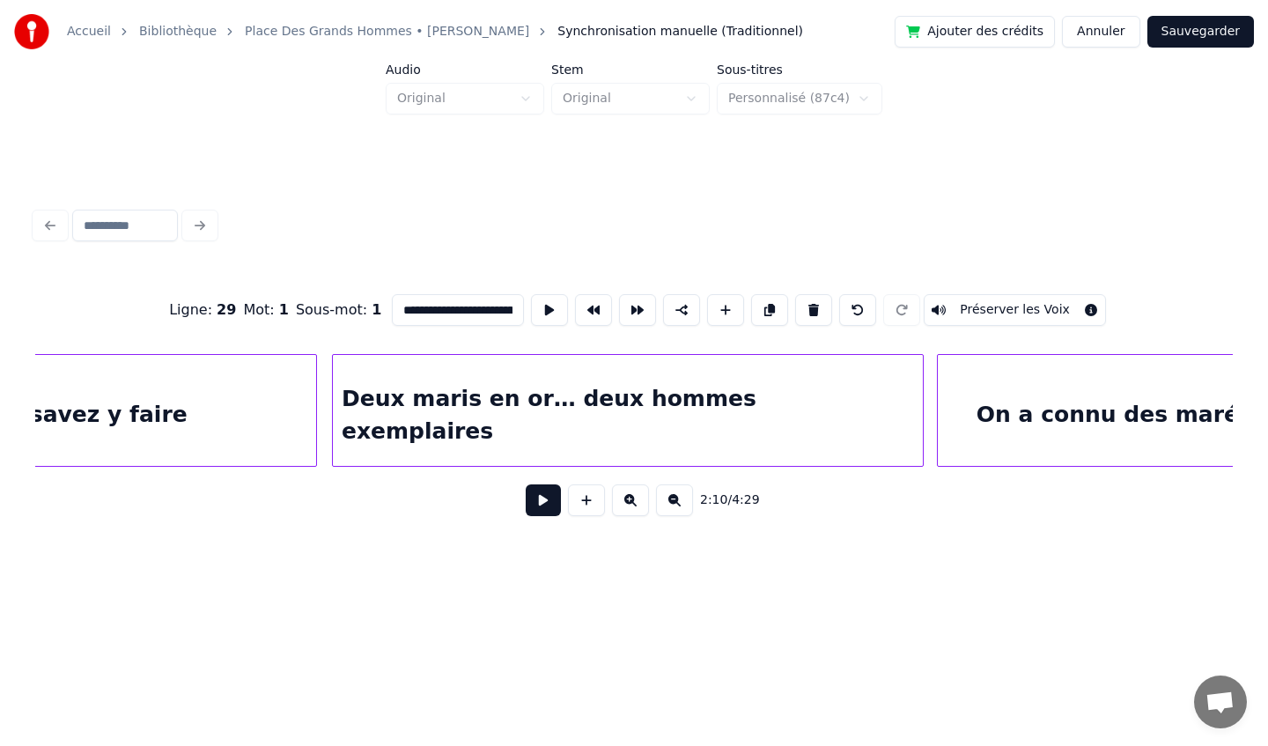
scroll to position [0, 24504]
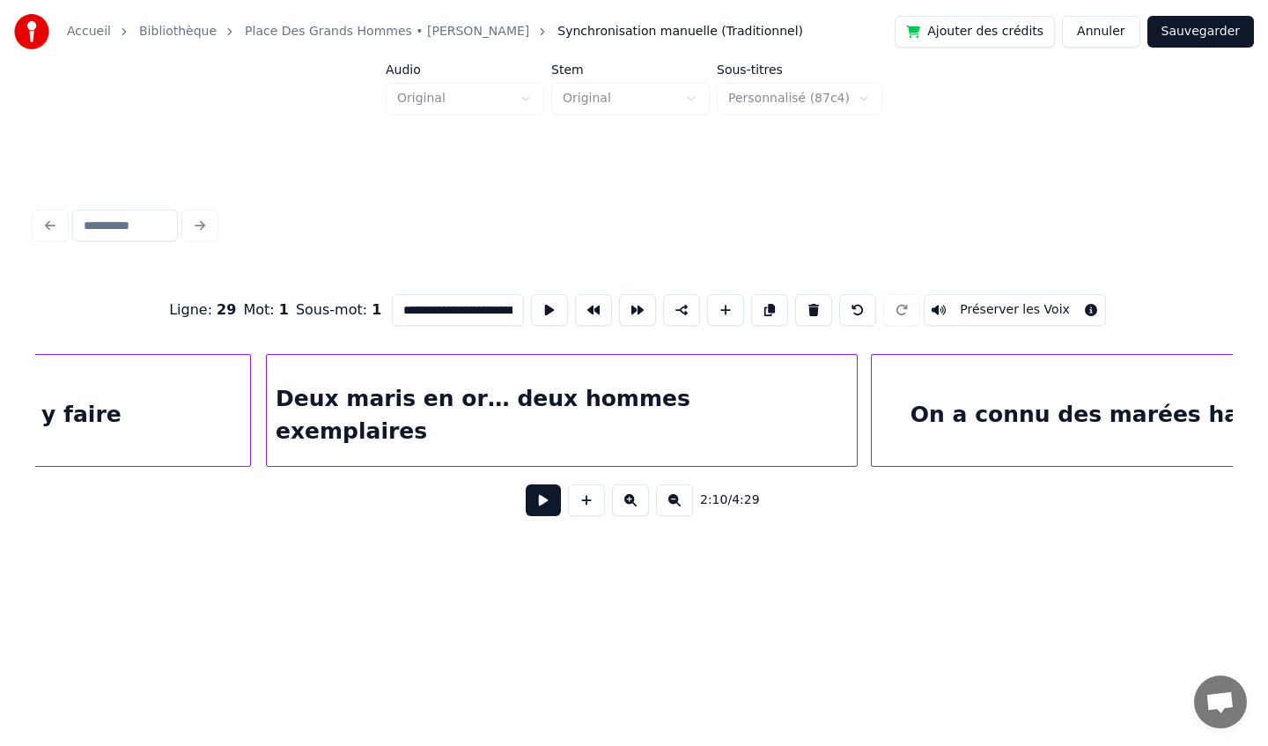
click at [762, 396] on div "Deux maris en or… deux hommes exemplaires" at bounding box center [562, 415] width 590 height 120
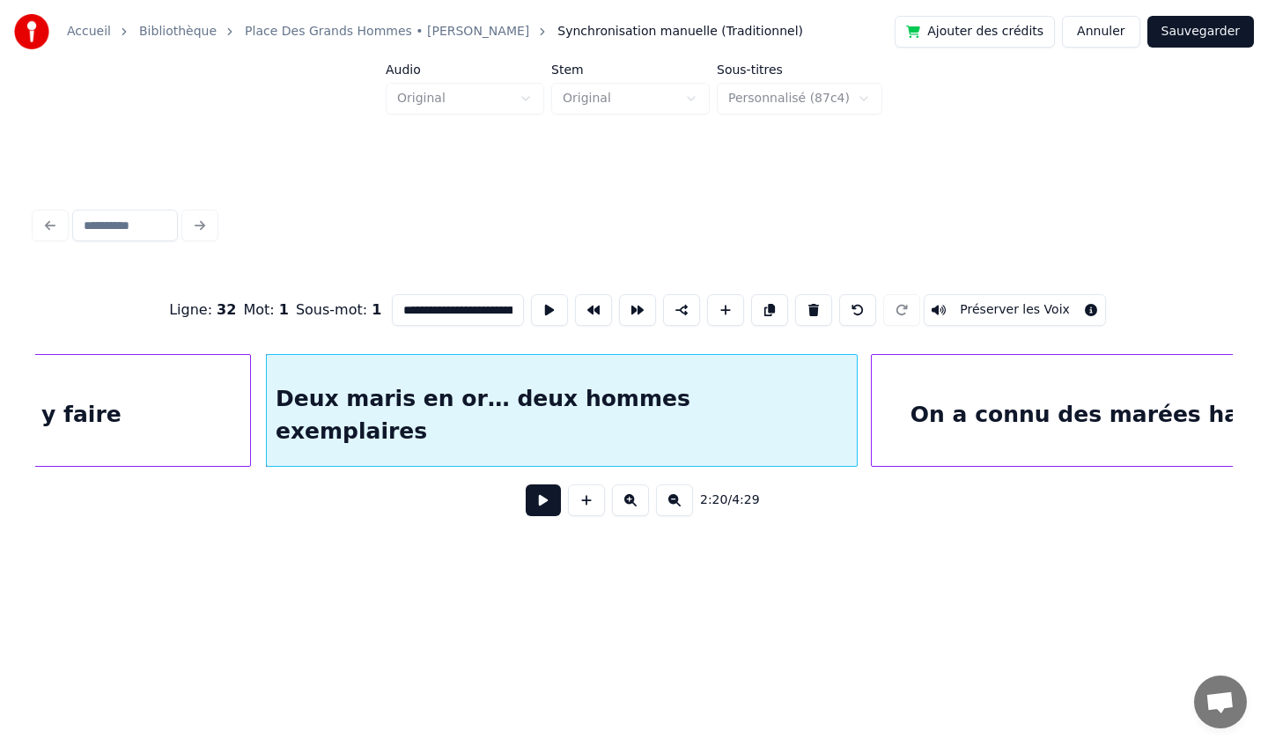
click at [970, 399] on div "On a connu des marées hautes ...et des marées basses" at bounding box center [1253, 415] width 762 height 120
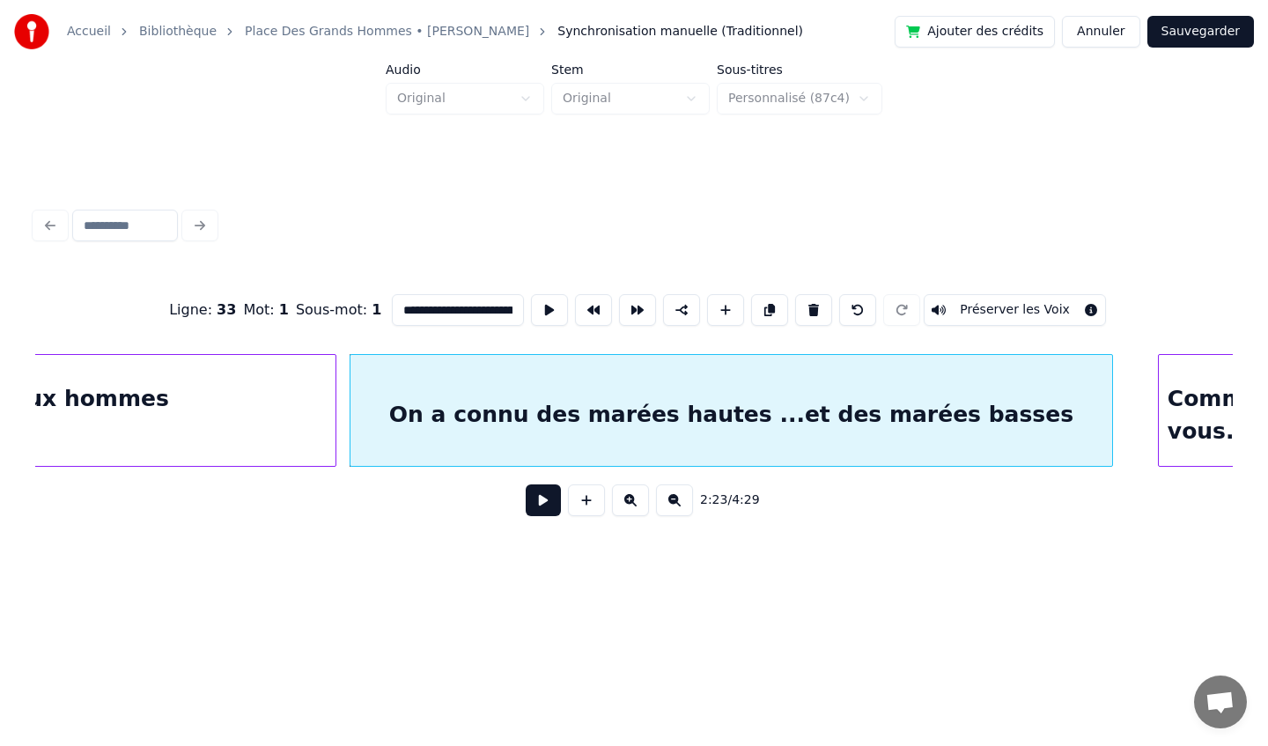
scroll to position [0, 25305]
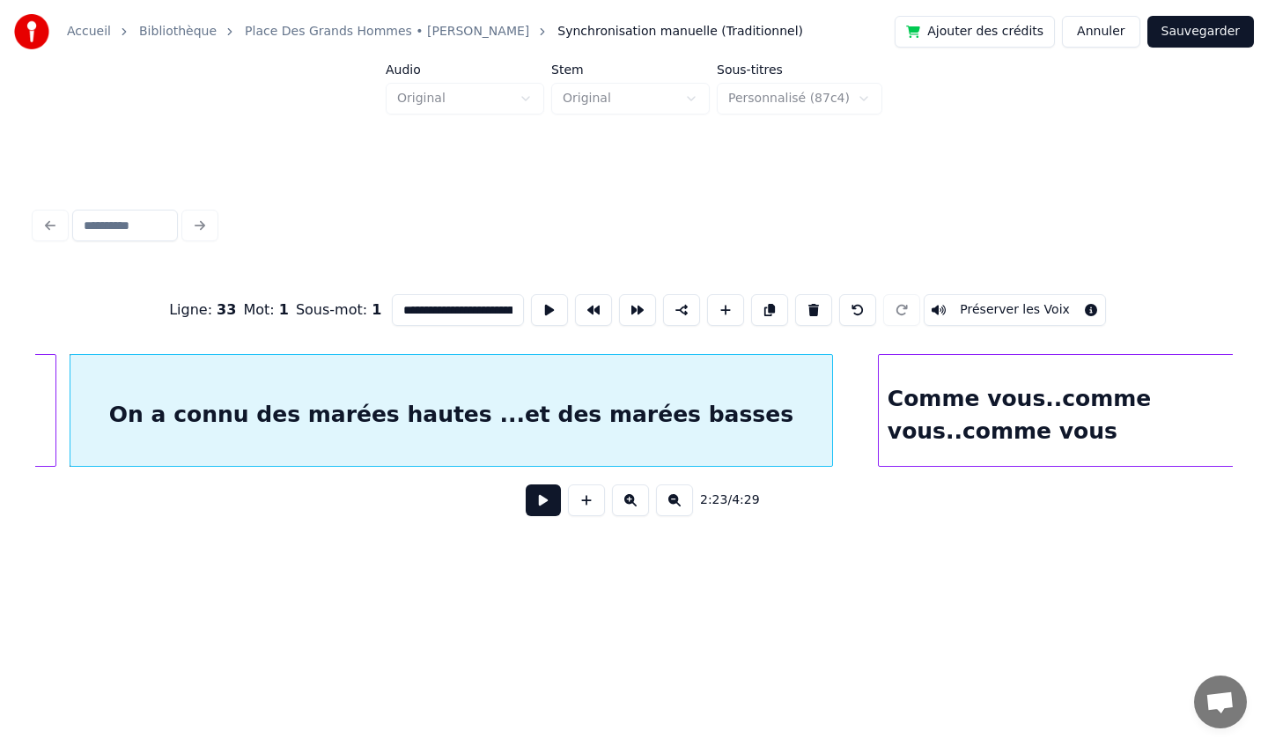
click at [668, 436] on div "On a connu des marées hautes ...et des marées basses" at bounding box center [451, 415] width 762 height 120
click at [582, 502] on button at bounding box center [586, 500] width 37 height 32
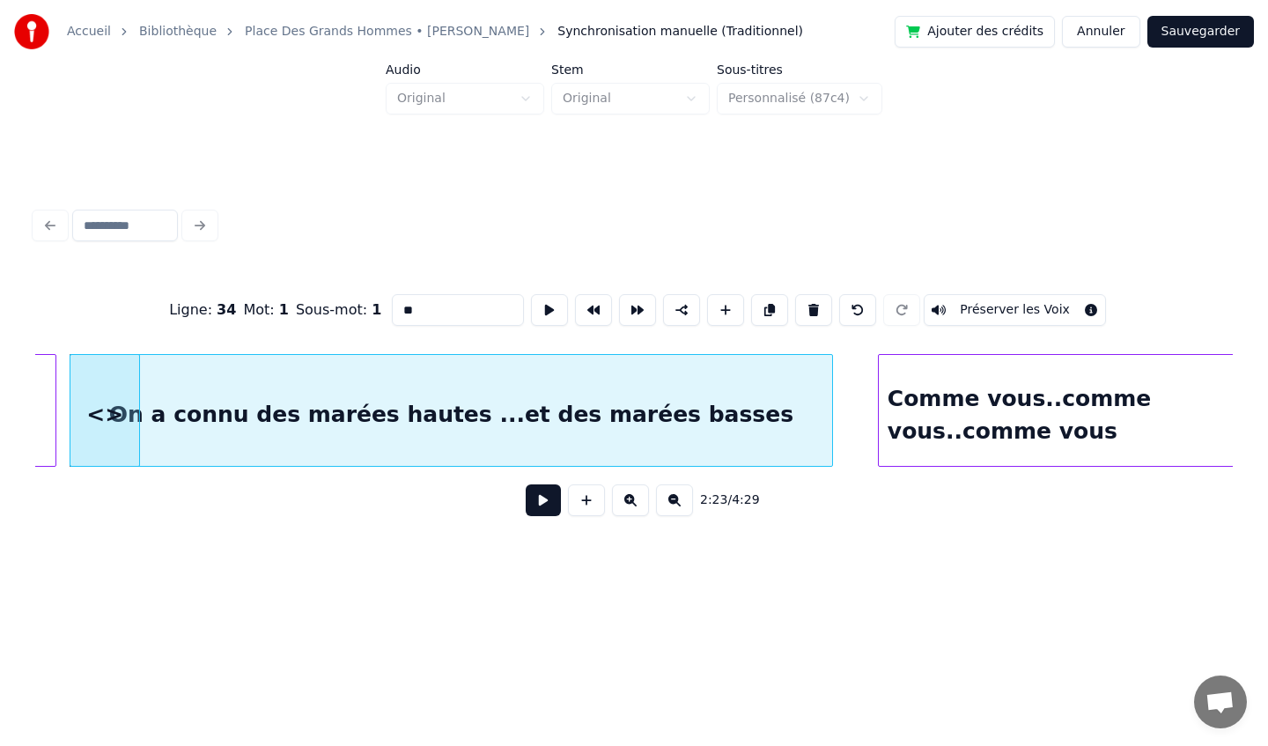
click at [474, 421] on div "On a connu des marées hautes ...et des marées basses" at bounding box center [451, 415] width 762 height 120
click at [394, 306] on input "**********" at bounding box center [458, 310] width 132 height 32
click at [108, 402] on div "<>" at bounding box center [104, 415] width 69 height 120
click at [253, 397] on div "On a connu des marées hautes ...et des marées basses" at bounding box center [451, 415] width 762 height 120
click at [133, 405] on div "<>" at bounding box center [104, 415] width 69 height 120
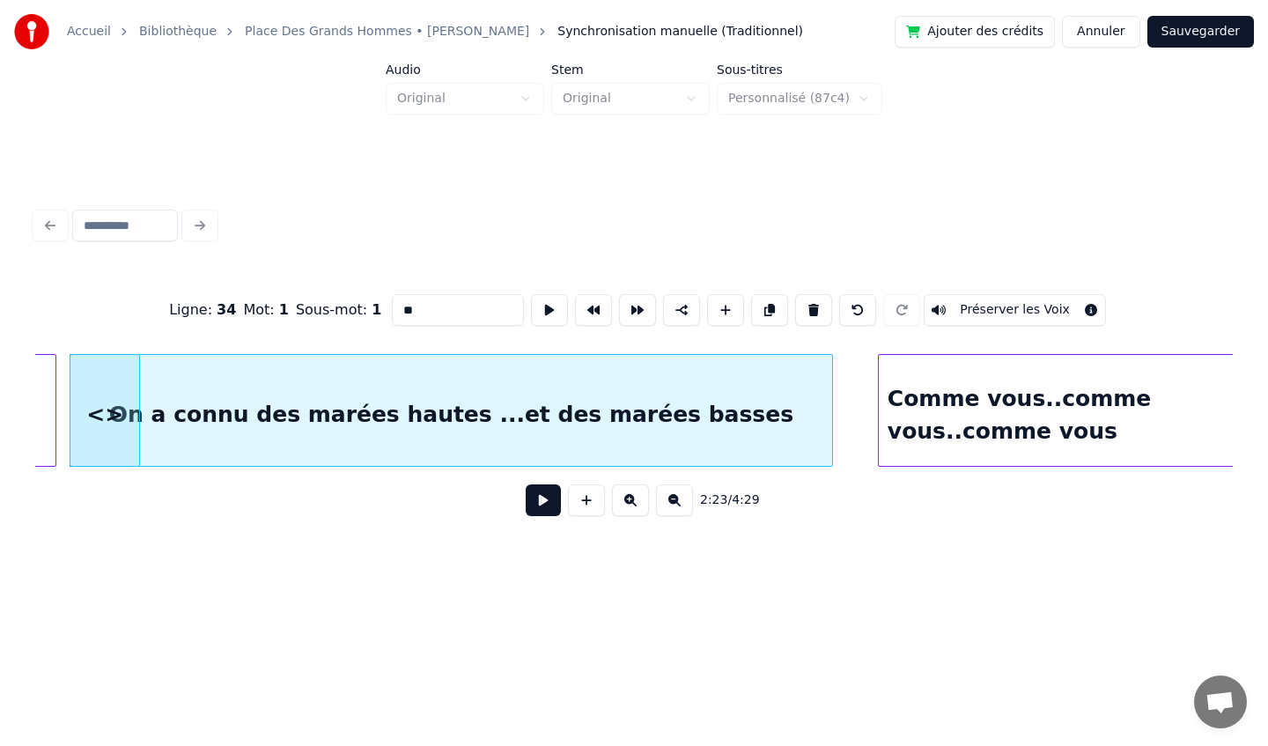
click at [111, 414] on div "<>" at bounding box center [104, 415] width 69 height 120
click at [222, 400] on div "On a connu des marées hautes ...et des marées basses" at bounding box center [451, 415] width 762 height 120
click at [107, 419] on div "<>" at bounding box center [104, 415] width 69 height 120
click at [806, 312] on button at bounding box center [813, 310] width 37 height 32
click at [409, 416] on div "On a connu des marées hautes ...et des marées basses" at bounding box center [451, 415] width 762 height 120
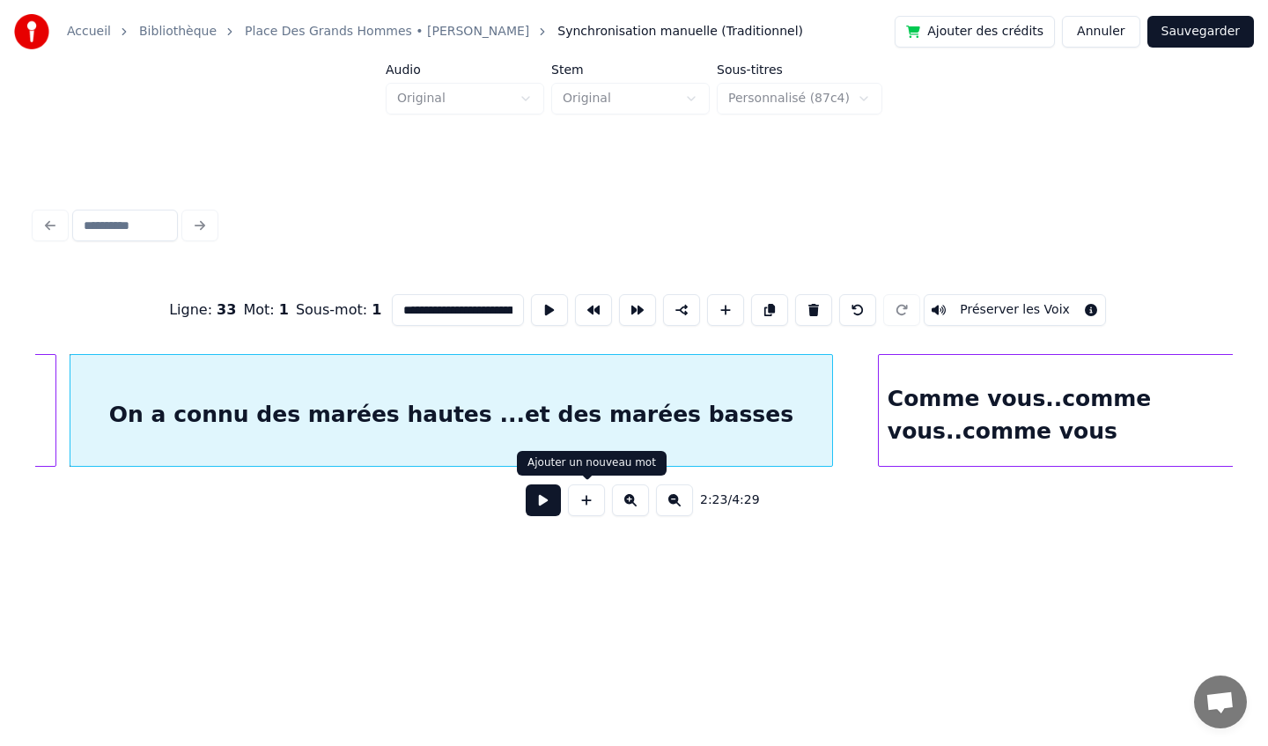
click at [578, 501] on button at bounding box center [586, 500] width 37 height 32
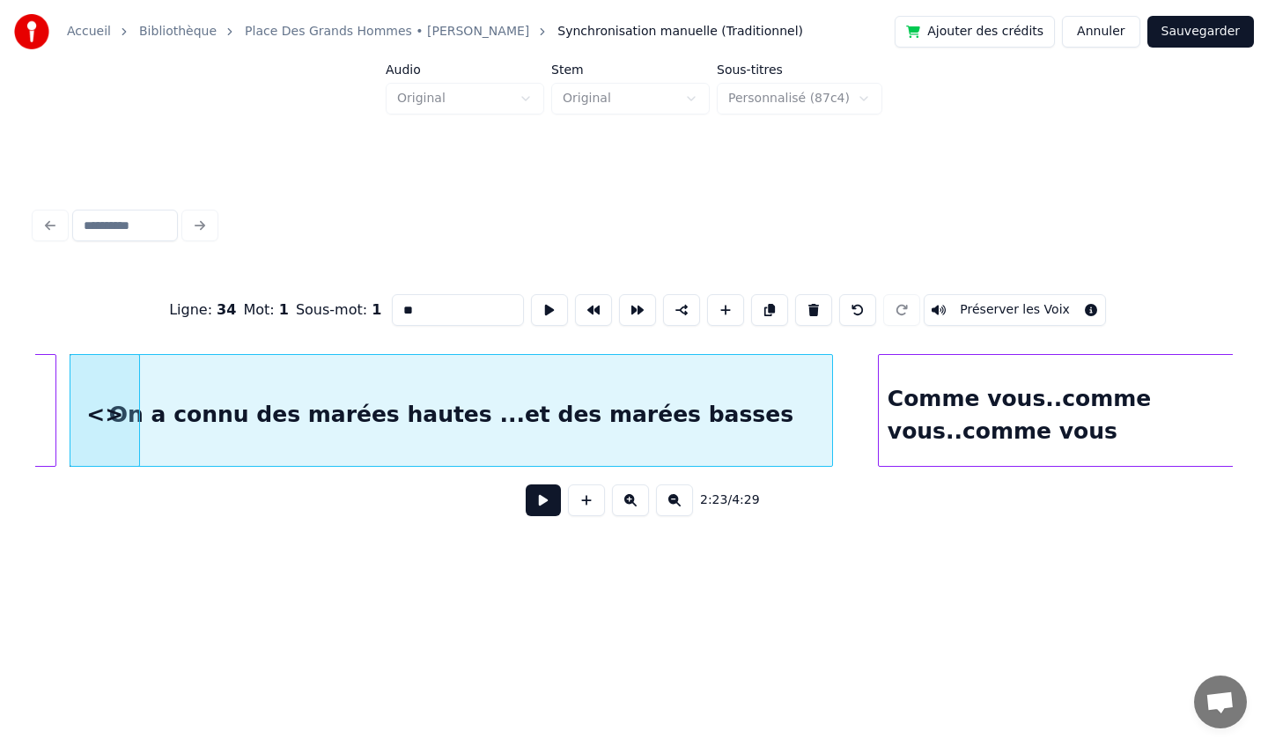
click at [440, 420] on div "On a connu des marées hautes ...et des marées basses" at bounding box center [451, 415] width 762 height 120
click at [126, 425] on div "<>" at bounding box center [104, 415] width 69 height 120
click at [259, 407] on div "On a connu des marées hautes ...et des marées basses" at bounding box center [451, 415] width 762 height 120
click at [316, 407] on div "On a connu des marées hautes ...et des marées basses" at bounding box center [451, 415] width 762 height 120
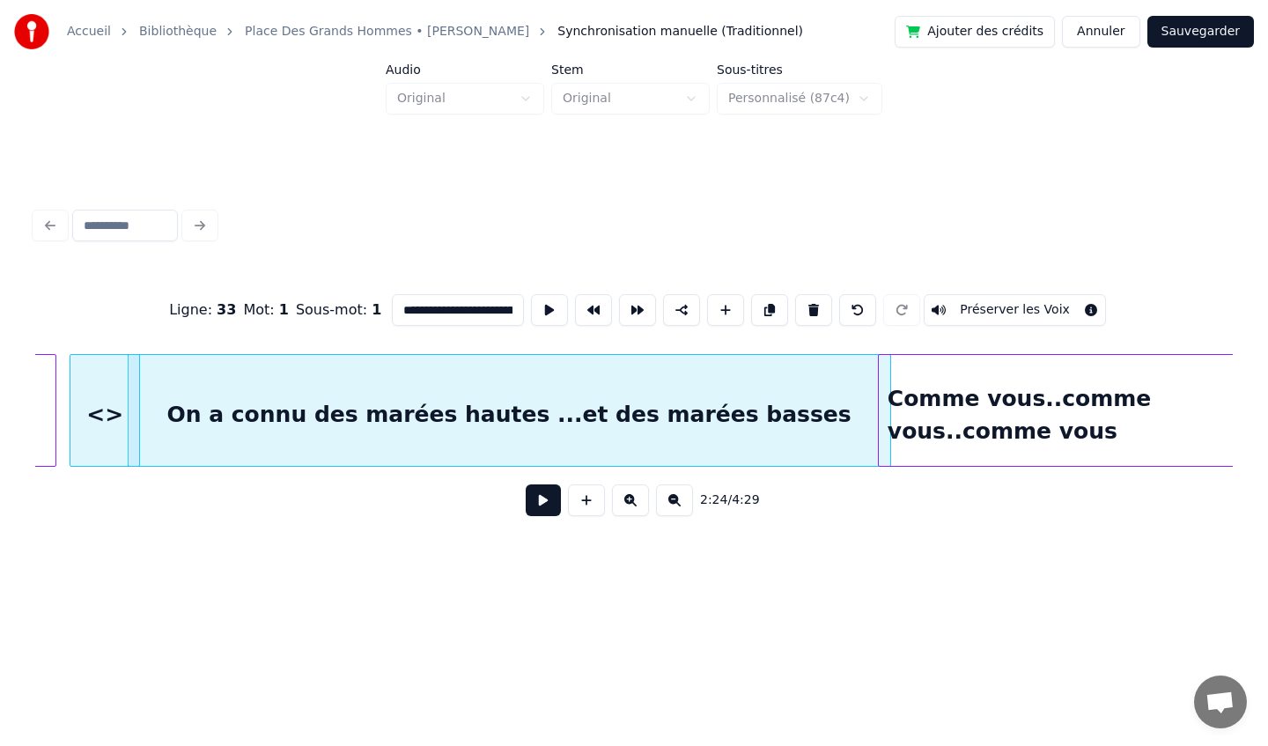
click at [400, 408] on div "On a connu des marées hautes ...et des marées basses" at bounding box center [510, 415] width 762 height 120
click at [387, 408] on div "On a connu des marées hautes ...et des marées basses" at bounding box center [510, 415] width 762 height 120
click at [257, 430] on div "On a connu des marées hautes ...et des marées basses" at bounding box center [510, 415] width 762 height 120
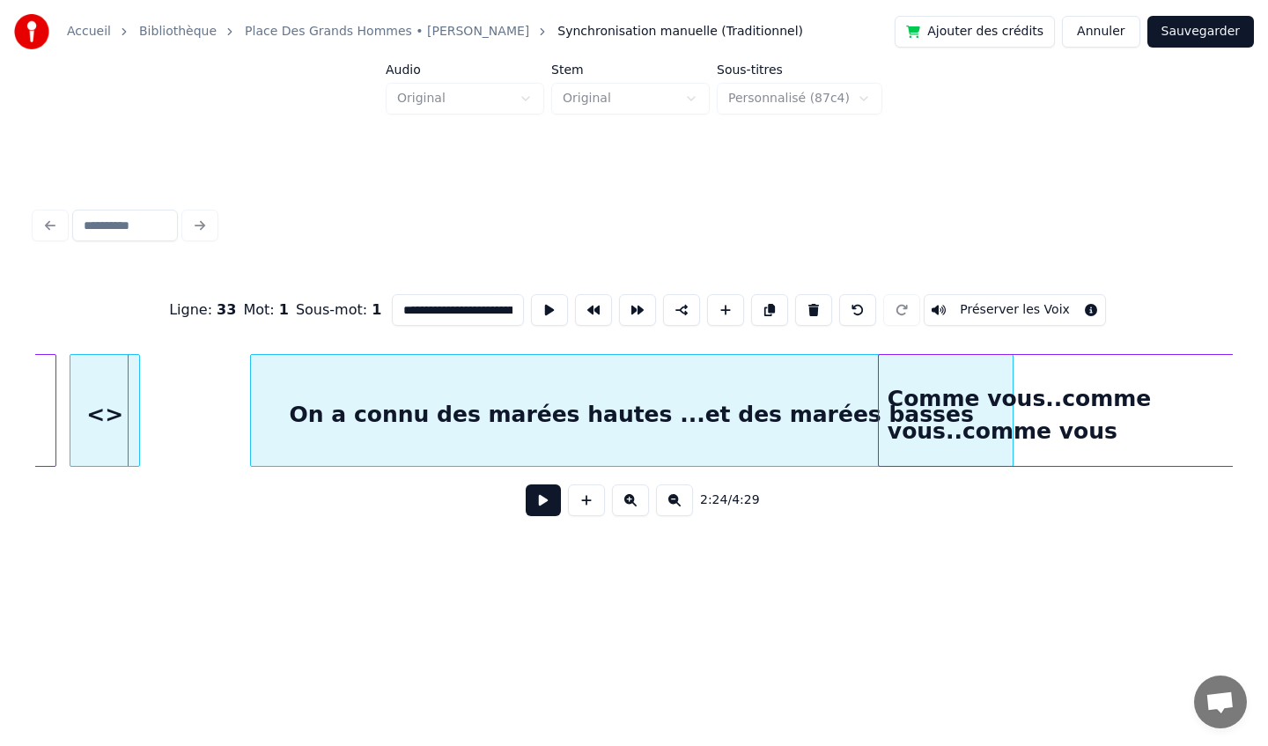
click at [388, 430] on div "On a connu des marées hautes ...et des marées basses" at bounding box center [632, 415] width 762 height 120
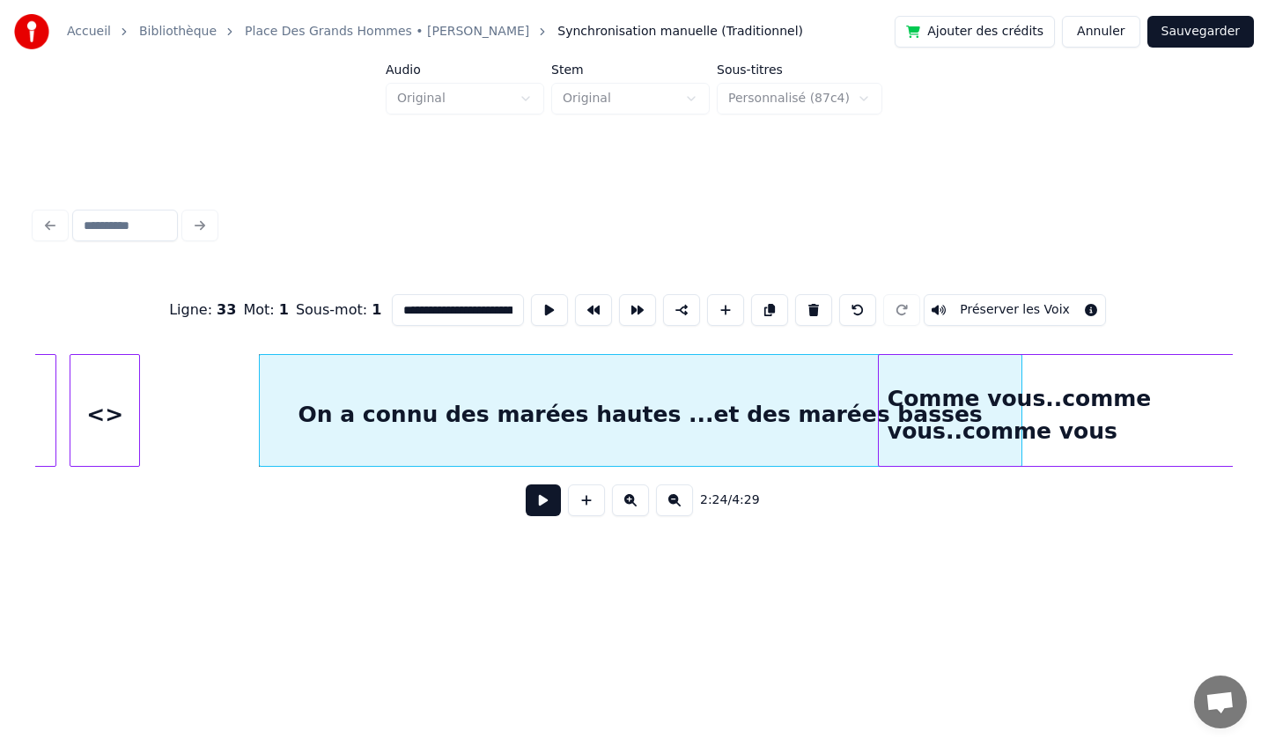
click at [329, 434] on div "On a connu des marées hautes ...et des marées basses" at bounding box center [641, 415] width 762 height 120
click at [845, 309] on button at bounding box center [857, 310] width 37 height 32
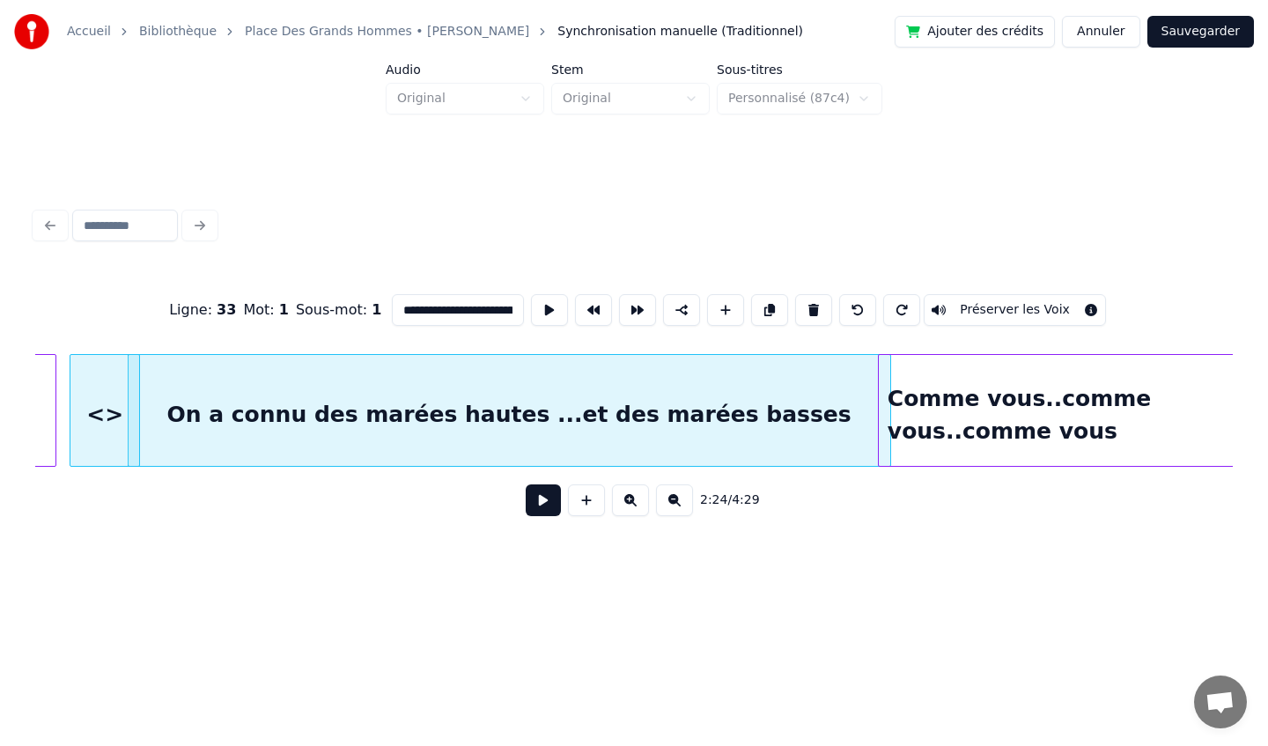
click at [845, 309] on button at bounding box center [857, 310] width 37 height 32
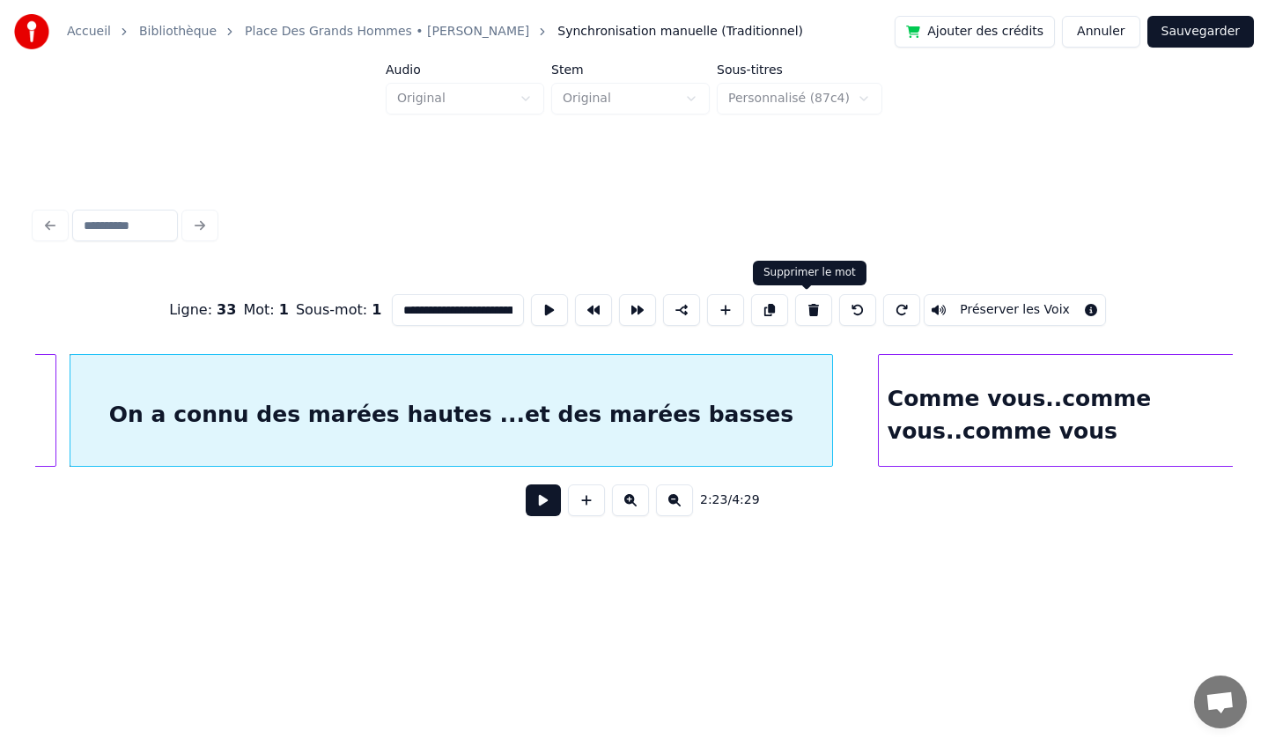
click at [680, 432] on div "On a connu des marées hautes ...et des marées basses" at bounding box center [451, 415] width 762 height 120
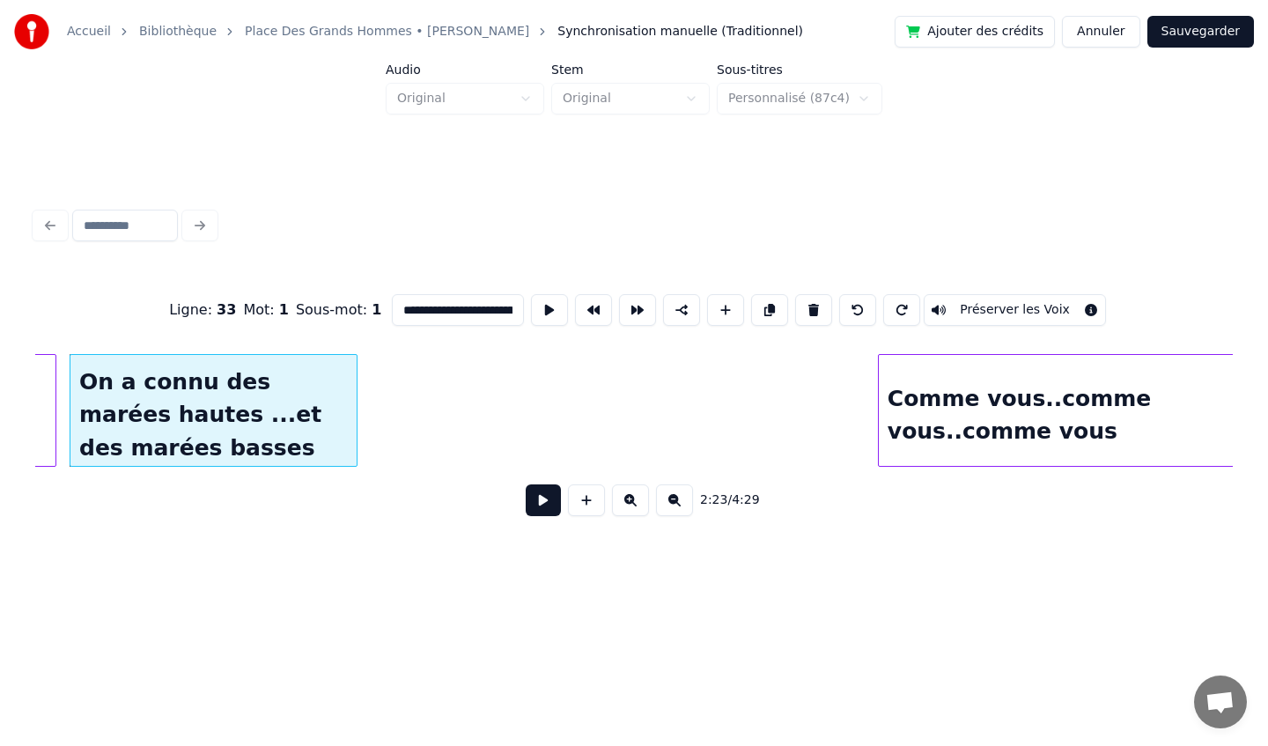
click at [353, 453] on div at bounding box center [353, 410] width 5 height 111
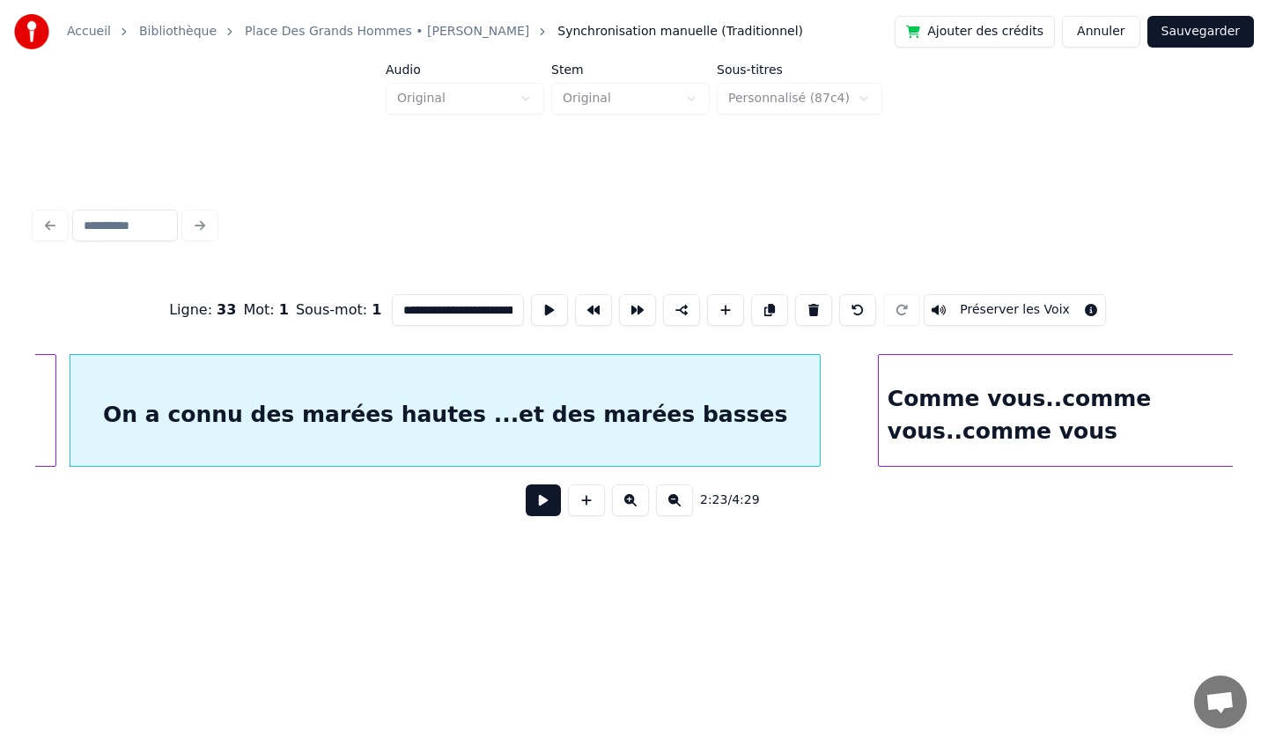
click at [816, 419] on div at bounding box center [816, 410] width 5 height 111
click at [633, 508] on button at bounding box center [630, 500] width 37 height 32
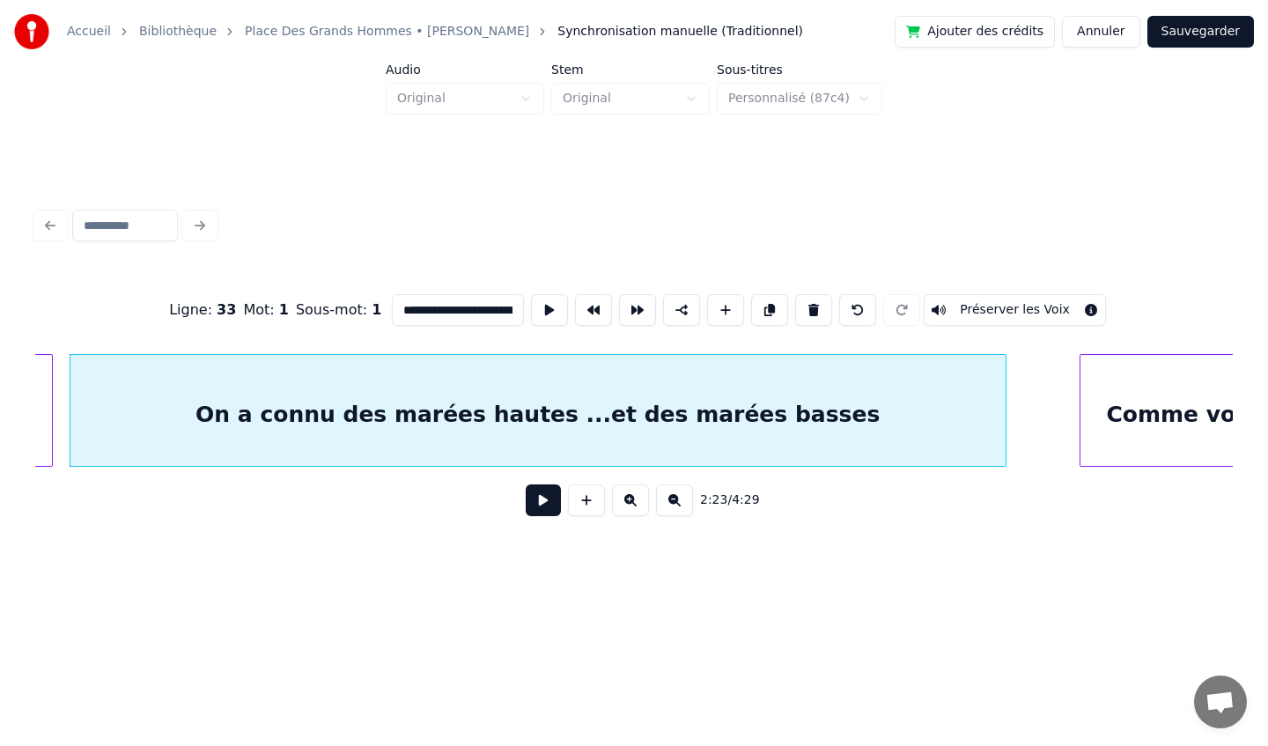
click at [633, 502] on button at bounding box center [630, 500] width 37 height 32
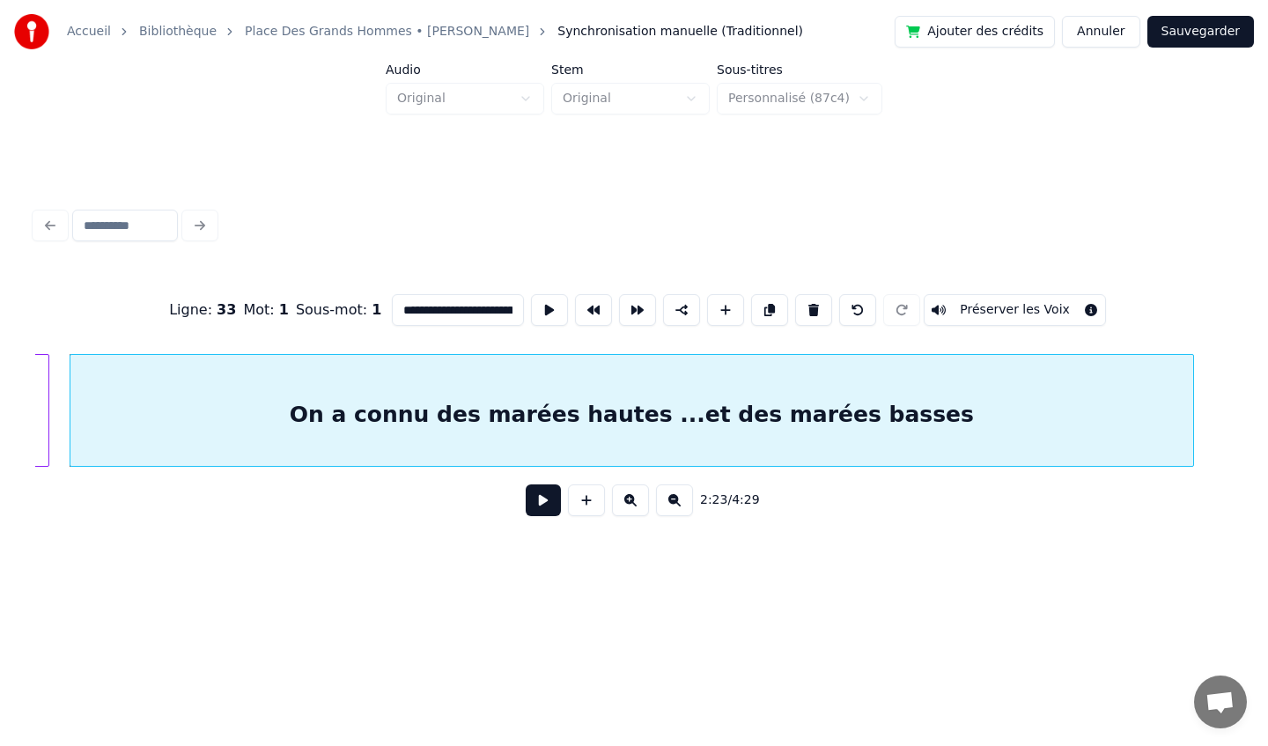
click at [633, 502] on button at bounding box center [630, 500] width 37 height 32
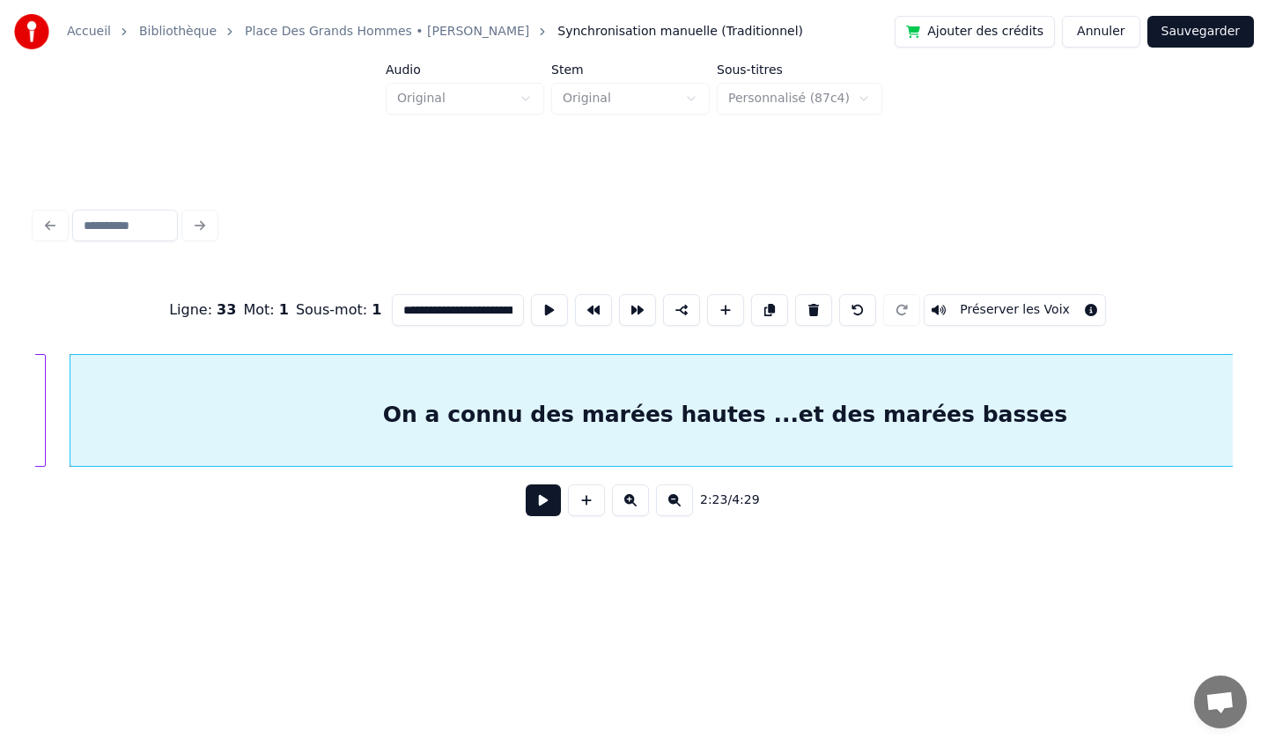
click at [633, 502] on button at bounding box center [630, 500] width 37 height 32
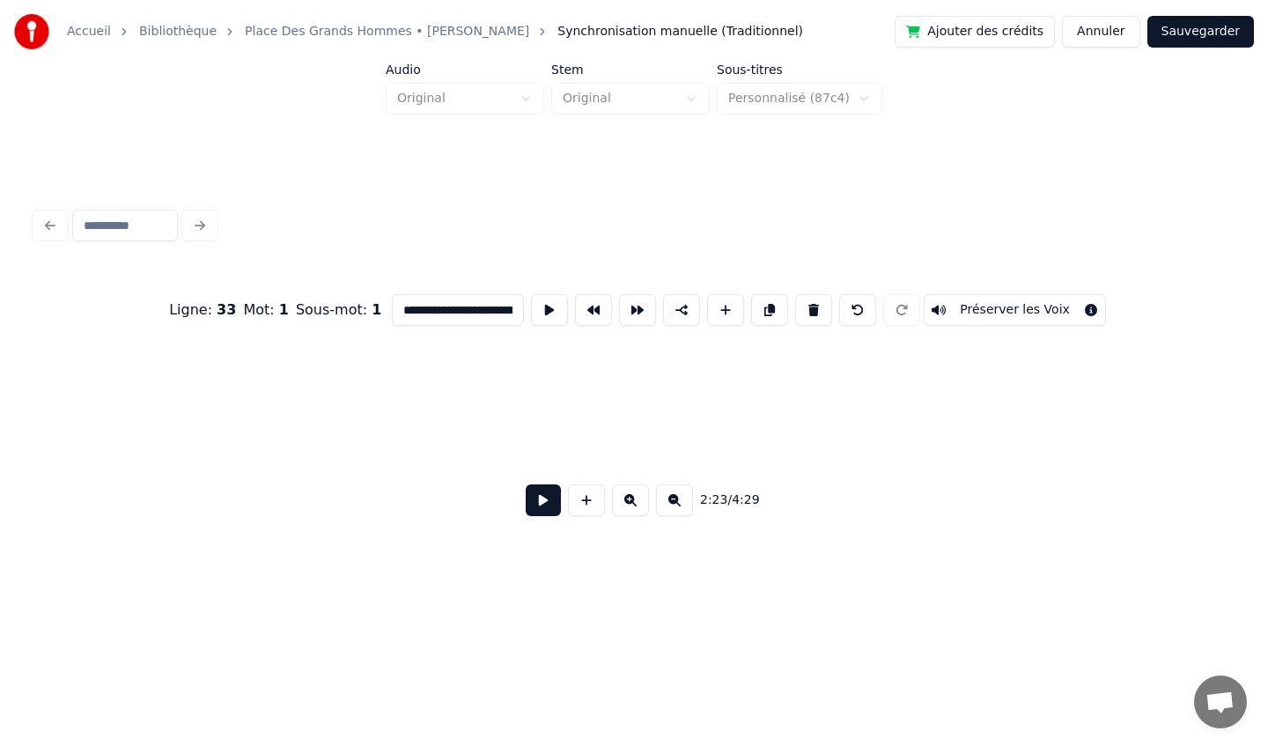
scroll to position [0, 50645]
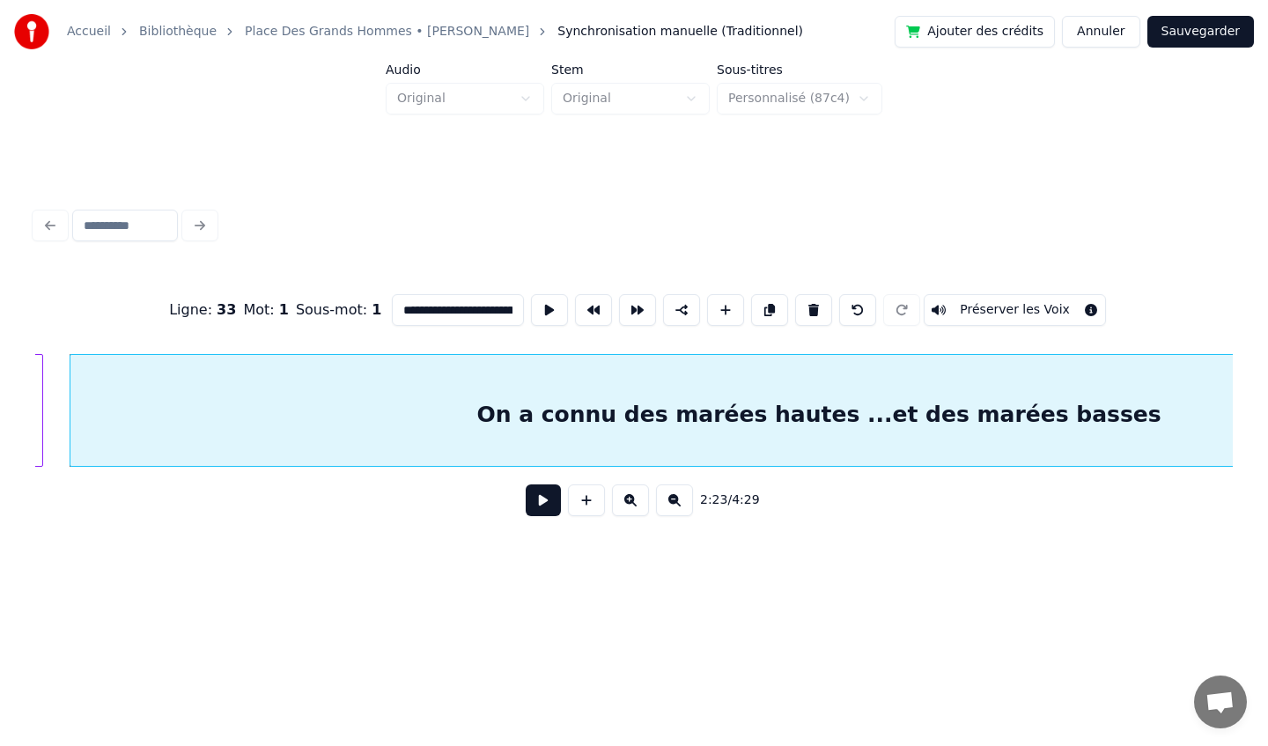
click at [645, 388] on div "On a connu des marées hautes ...et des marées basses" at bounding box center [818, 415] width 1497 height 120
click at [674, 504] on button at bounding box center [674, 500] width 37 height 32
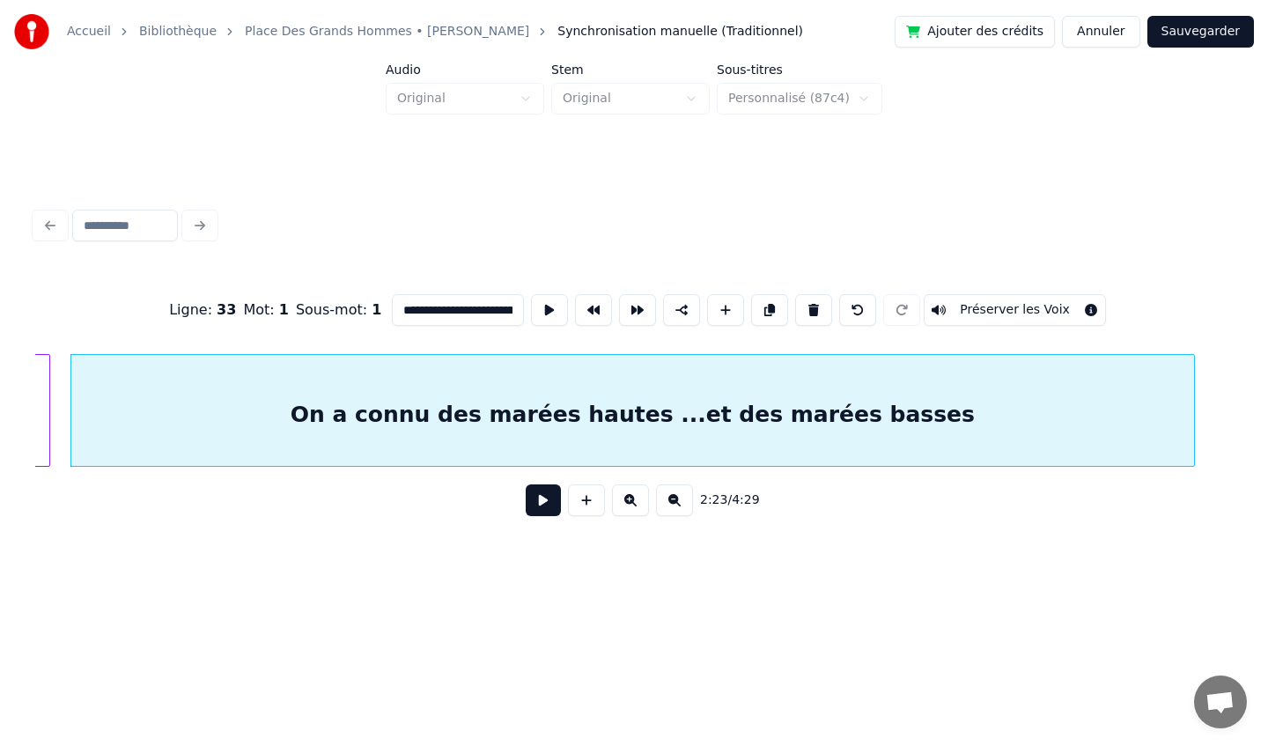
click at [674, 504] on button at bounding box center [674, 500] width 37 height 32
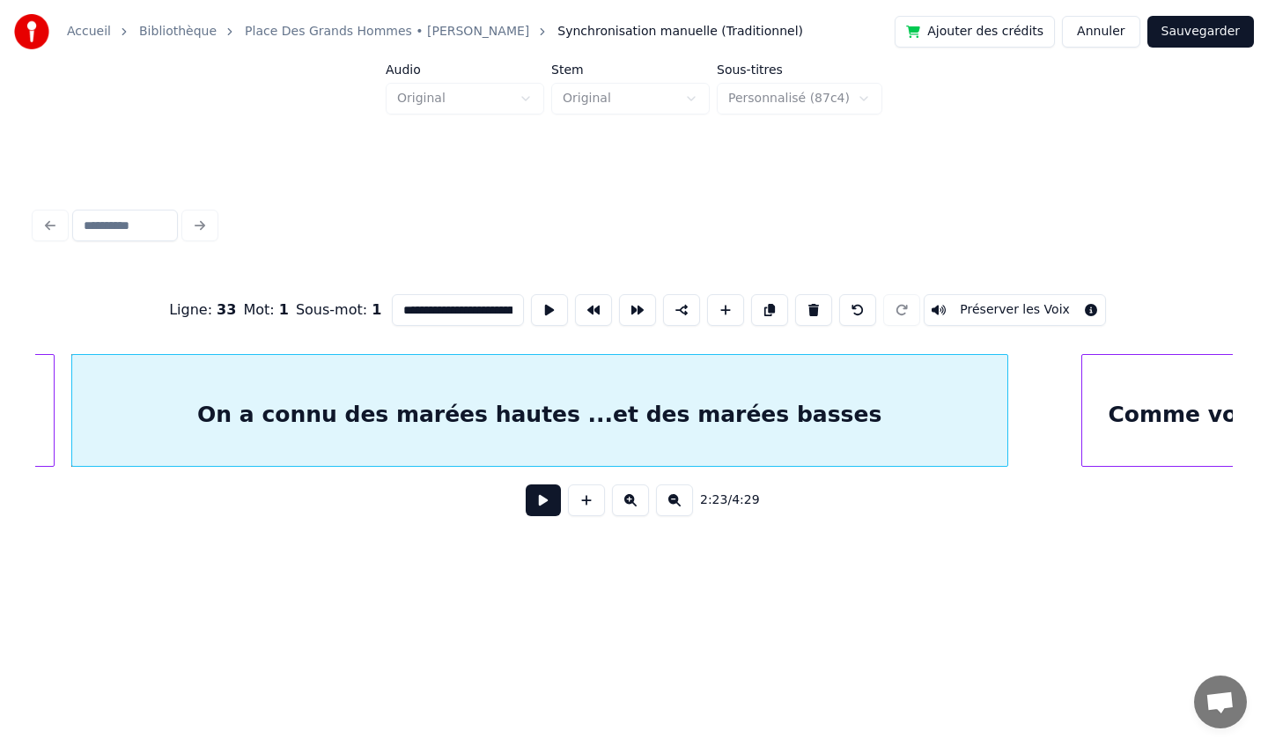
click at [674, 504] on button at bounding box center [674, 500] width 37 height 32
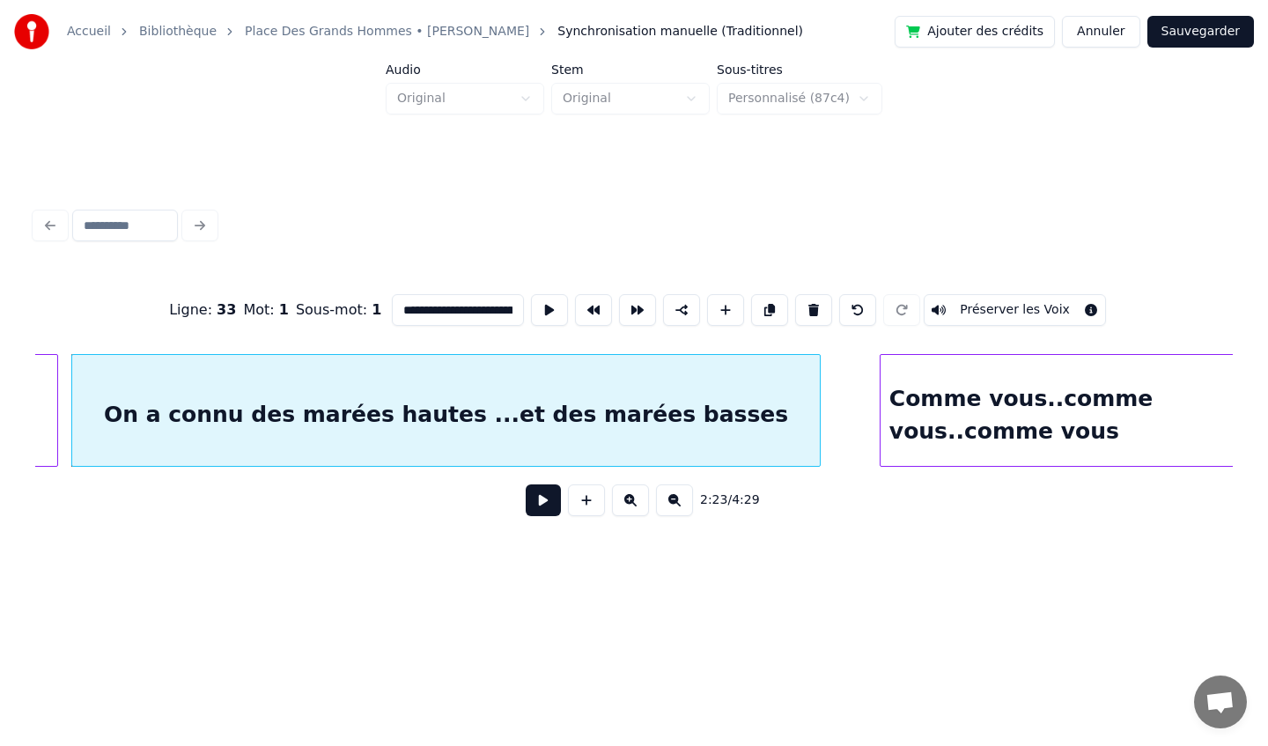
click at [674, 504] on button at bounding box center [674, 500] width 37 height 32
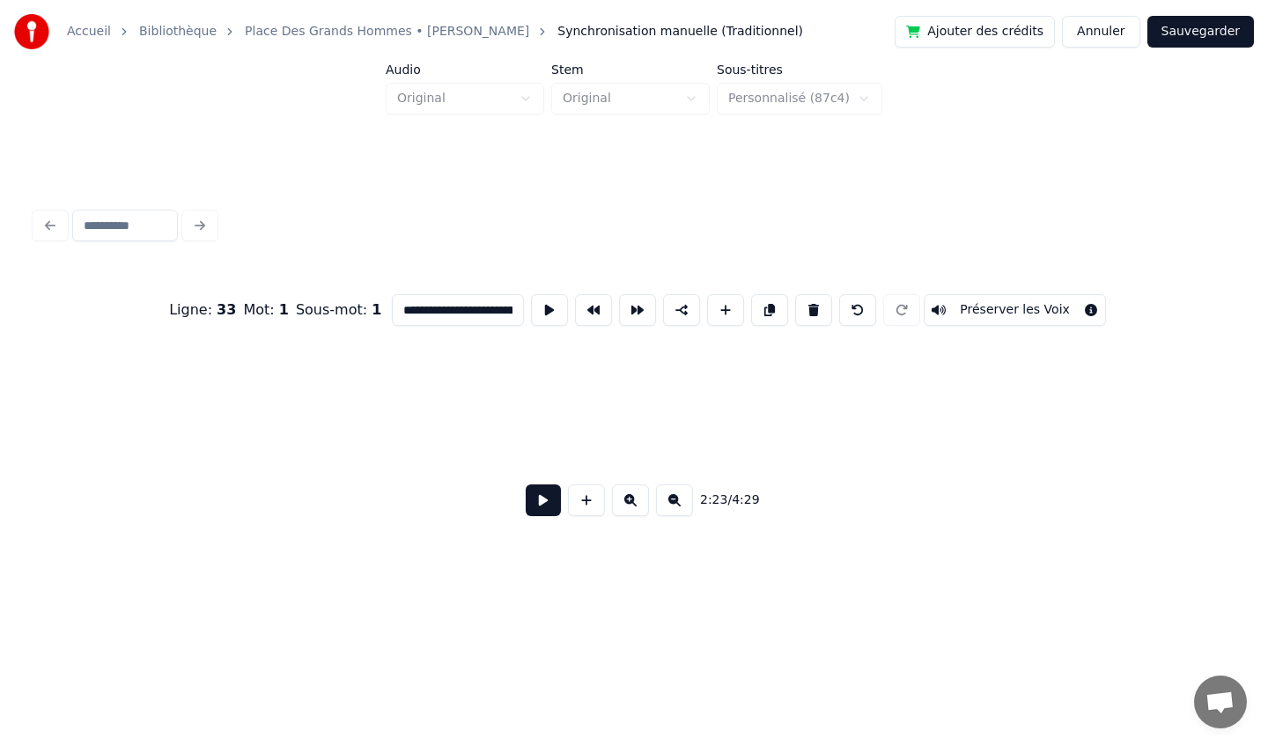
scroll to position [0, 18968]
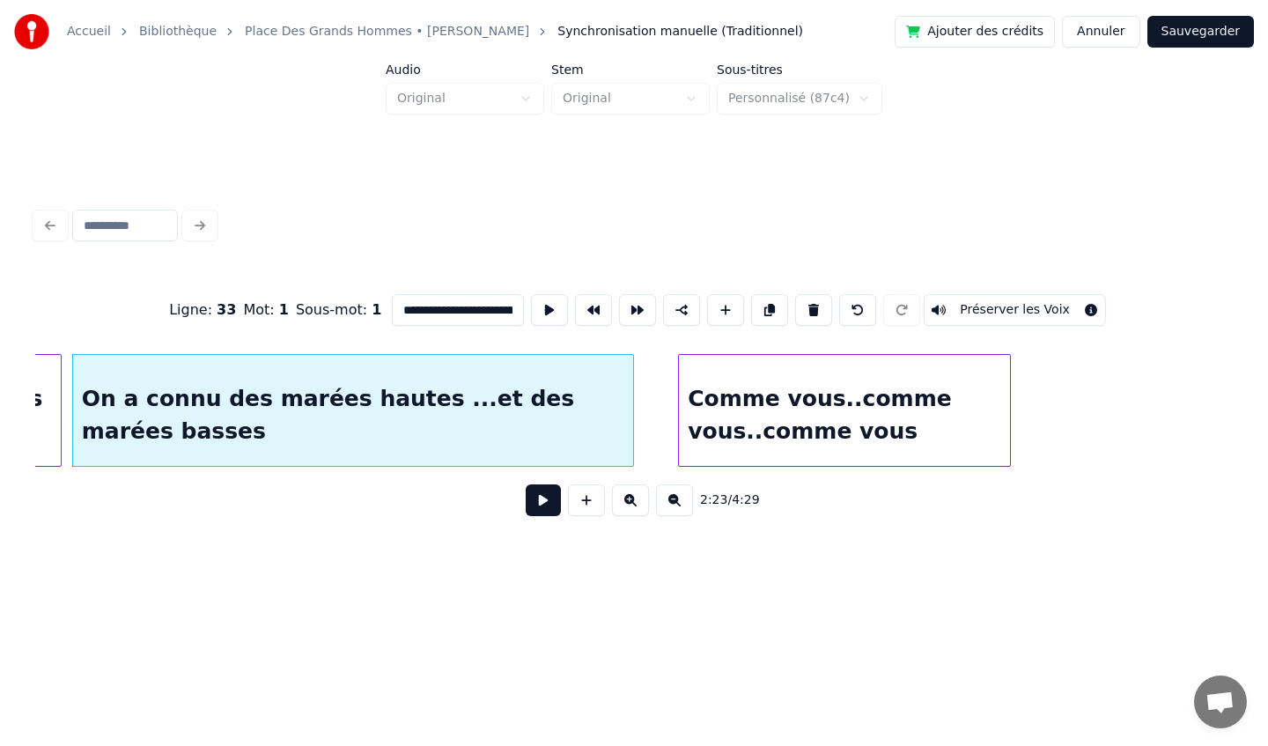
click at [674, 505] on button at bounding box center [674, 500] width 37 height 32
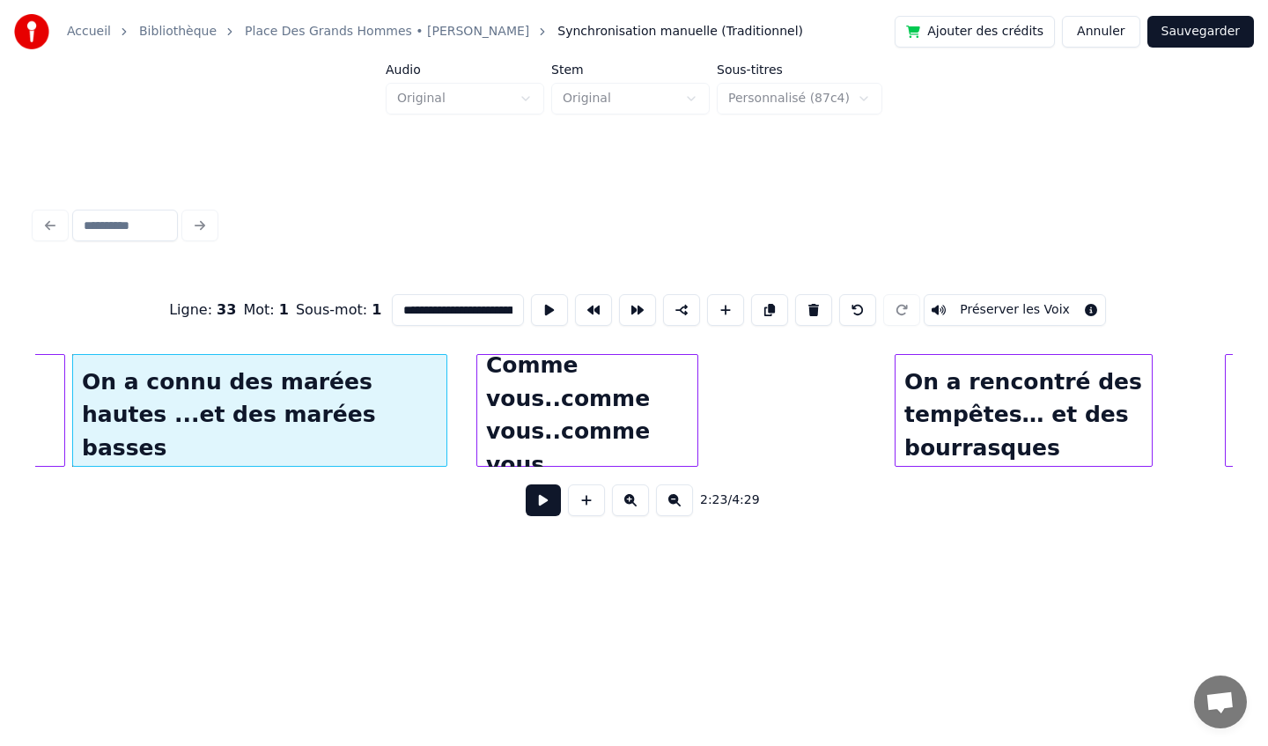
click at [617, 428] on div "Comme vous..comme vous..comme vous" at bounding box center [587, 415] width 220 height 120
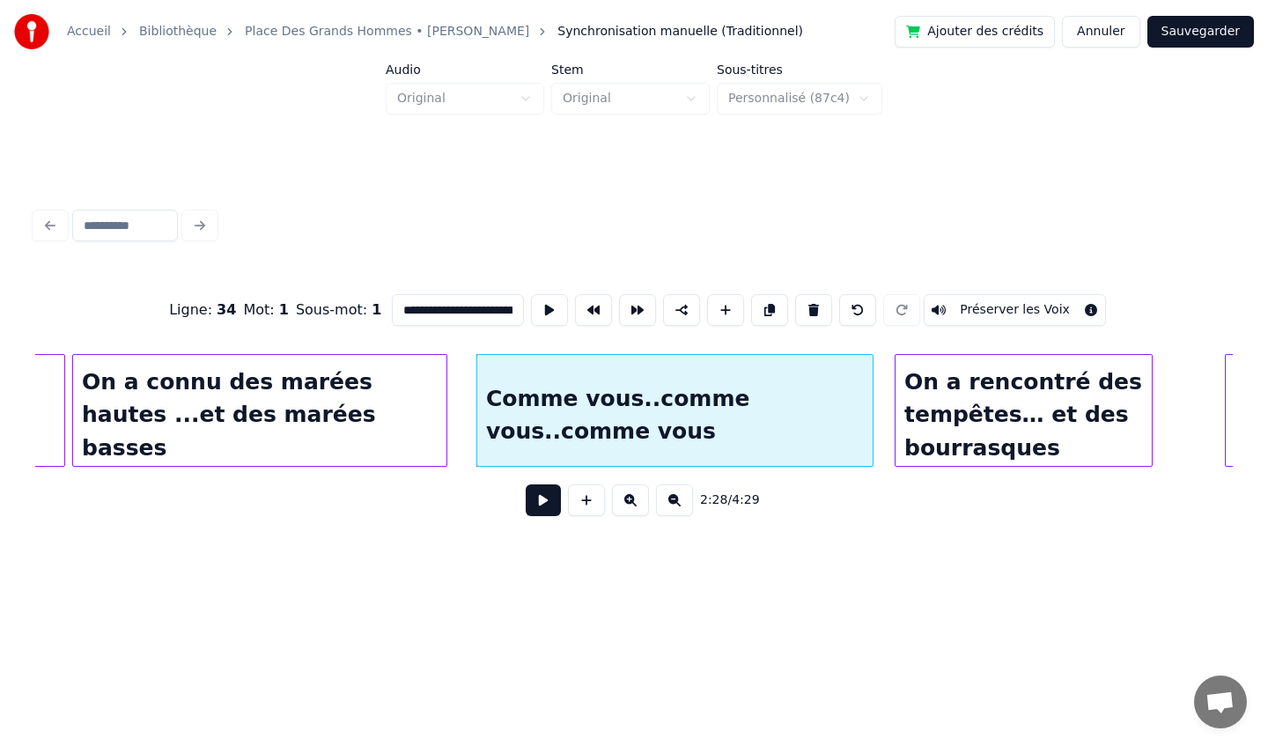
click at [867, 403] on div at bounding box center [869, 410] width 5 height 111
click at [956, 410] on div "On a rencontré des tempêtes… et des bourrasques" at bounding box center [1023, 415] width 256 height 120
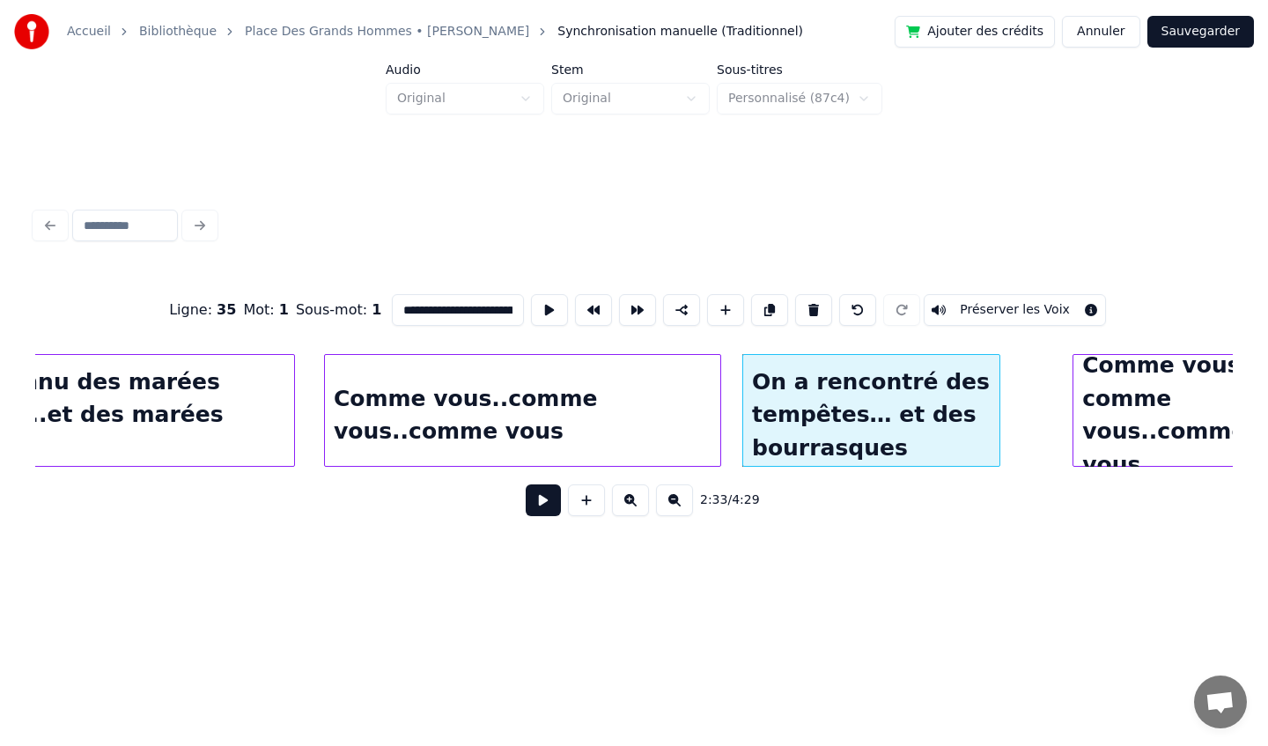
scroll to position [0, 12783]
click at [608, 438] on div "Comme vous..comme vous..comme vous" at bounding box center [524, 415] width 395 height 120
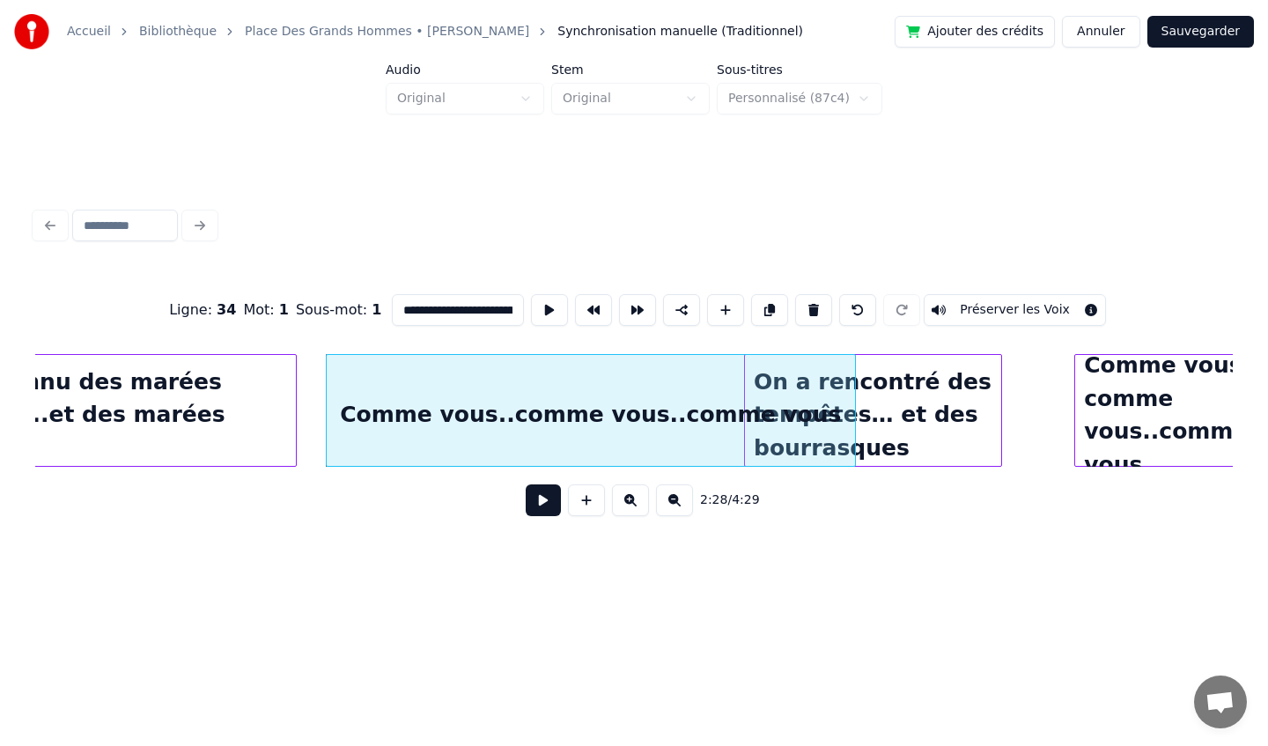
click at [851, 414] on div at bounding box center [852, 410] width 5 height 111
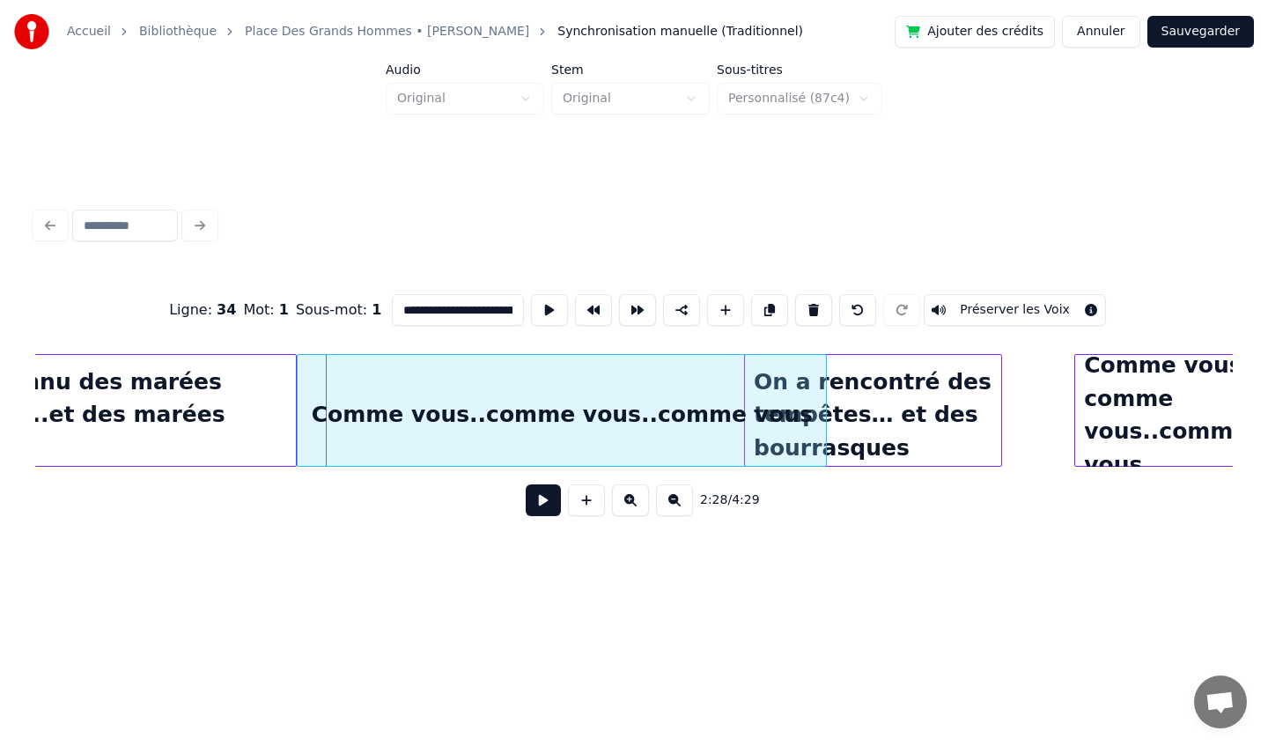
click at [573, 374] on div "Comme vous..comme vous..comme vous" at bounding box center [562, 415] width 528 height 120
click at [858, 414] on div "On a rencontré des tempêtes… et des bourrasques" at bounding box center [873, 415] width 256 height 120
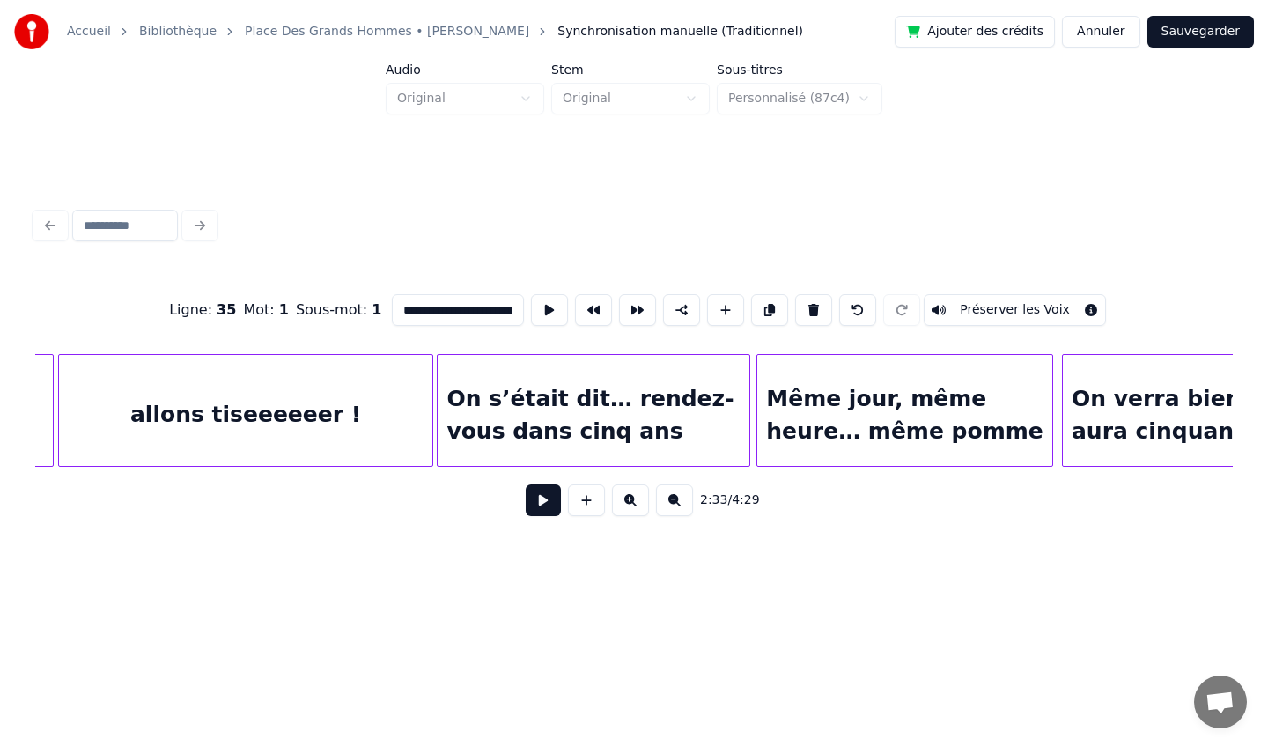
scroll to position [0, 19176]
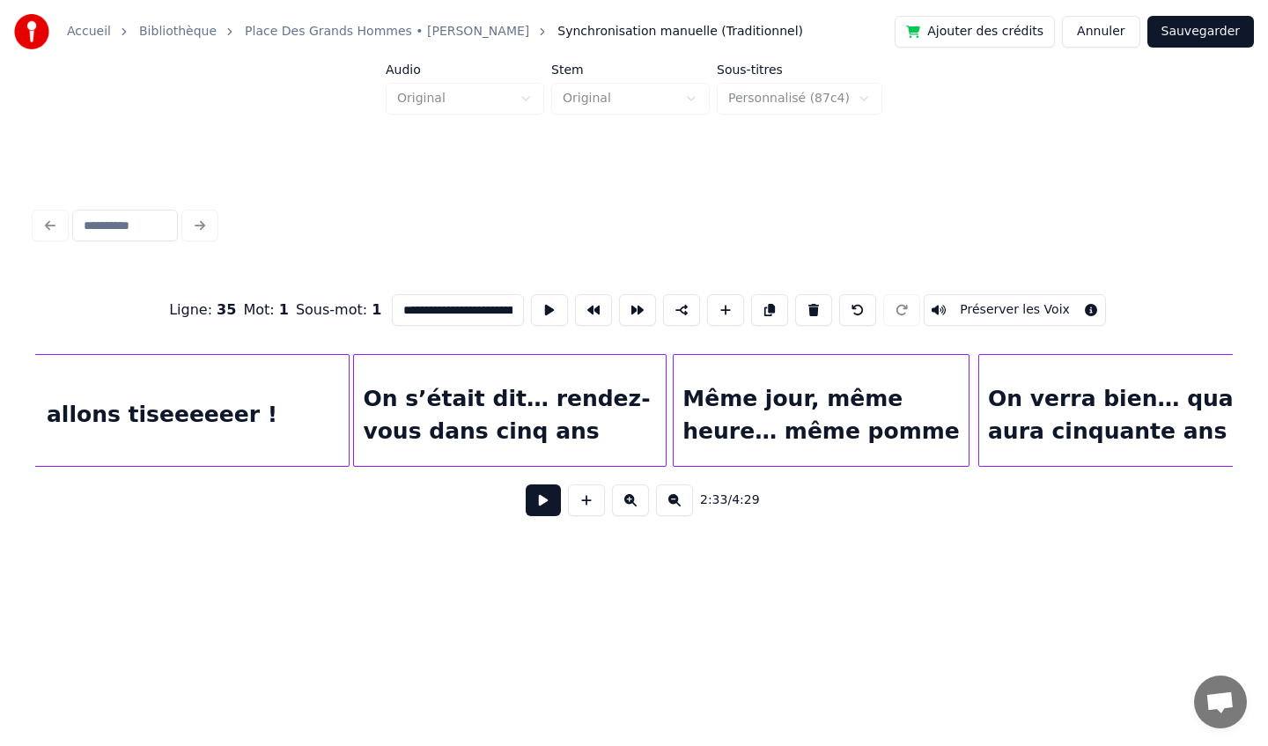
click at [856, 409] on div "Même jour, même heure… même pomme" at bounding box center [821, 415] width 295 height 120
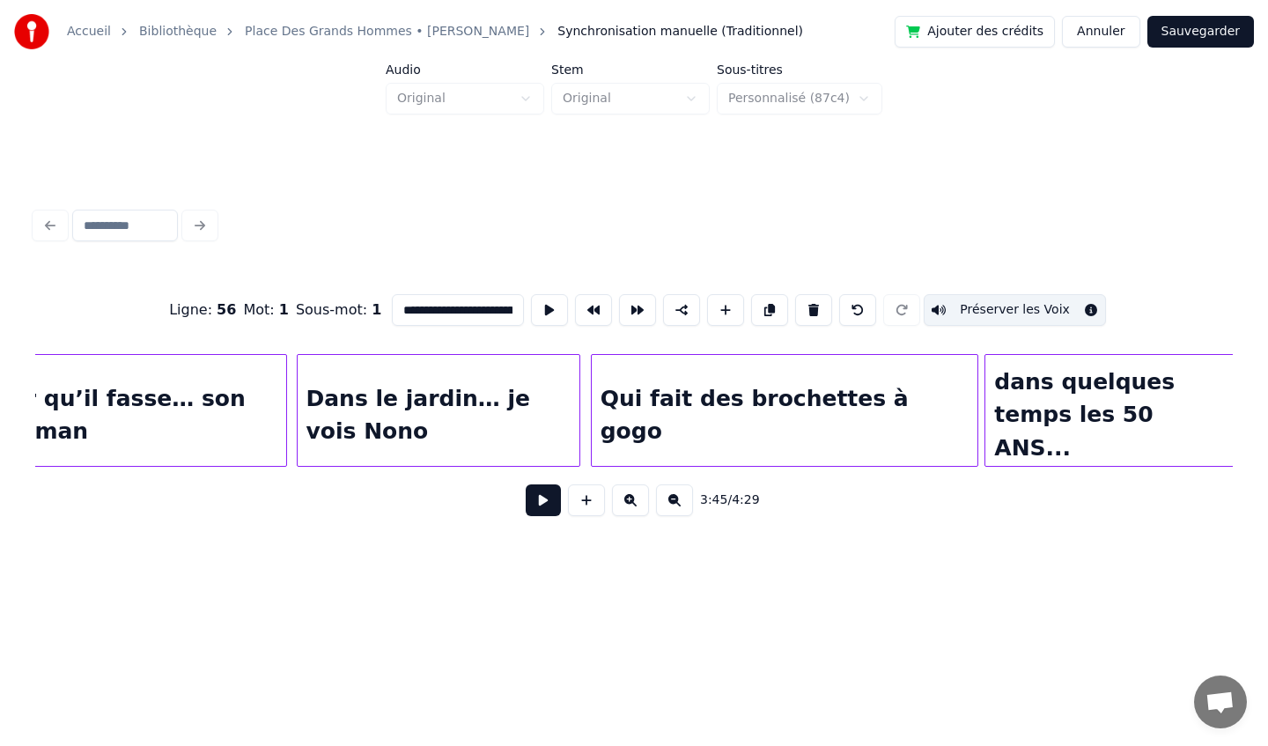
scroll to position [0, 16843]
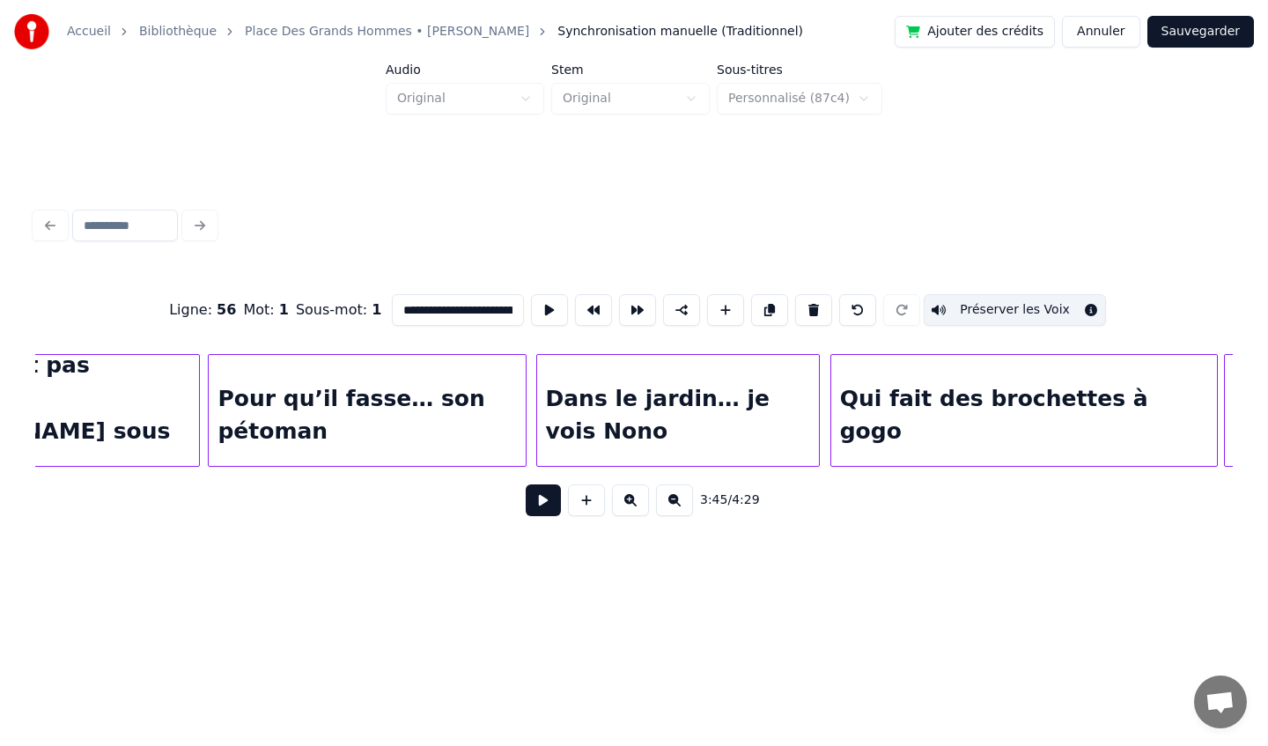
click at [564, 414] on div "Dans le jardin… je vois Nono" at bounding box center [678, 415] width 282 height 120
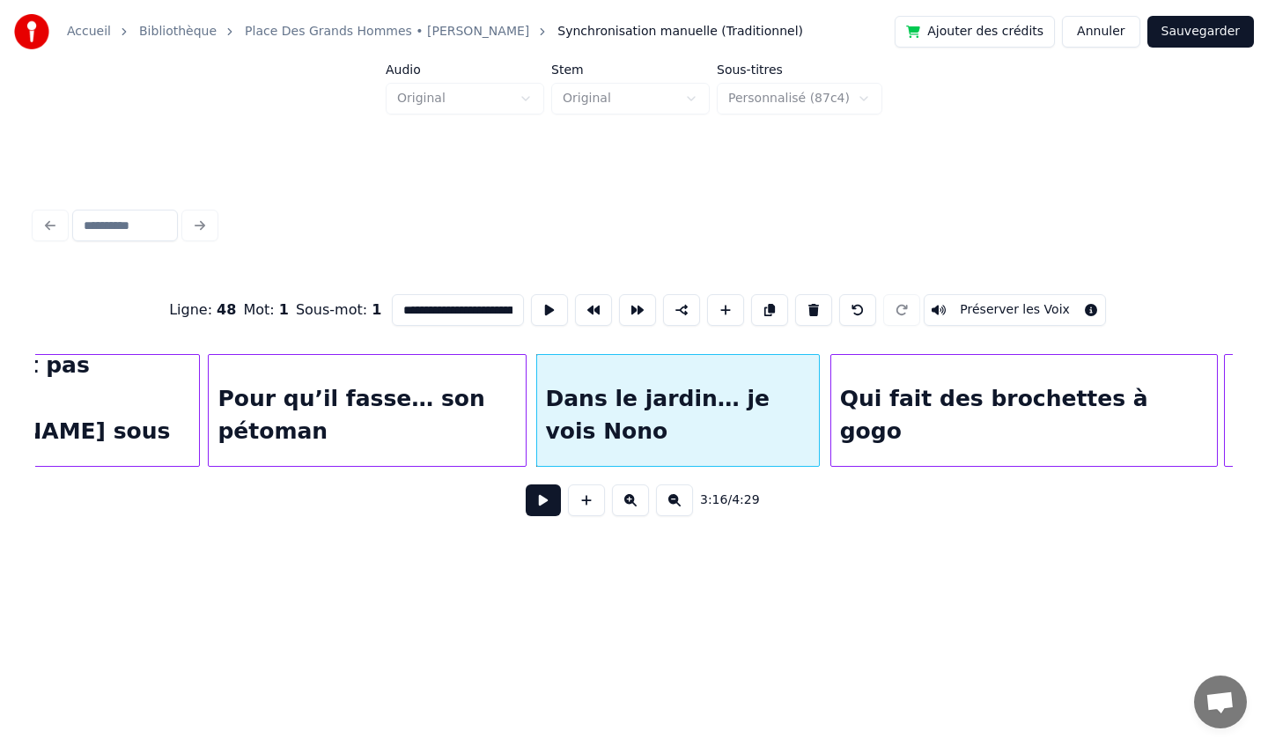
click at [437, 414] on div "Pour qu’il fasse… son pétoman" at bounding box center [367, 415] width 316 height 120
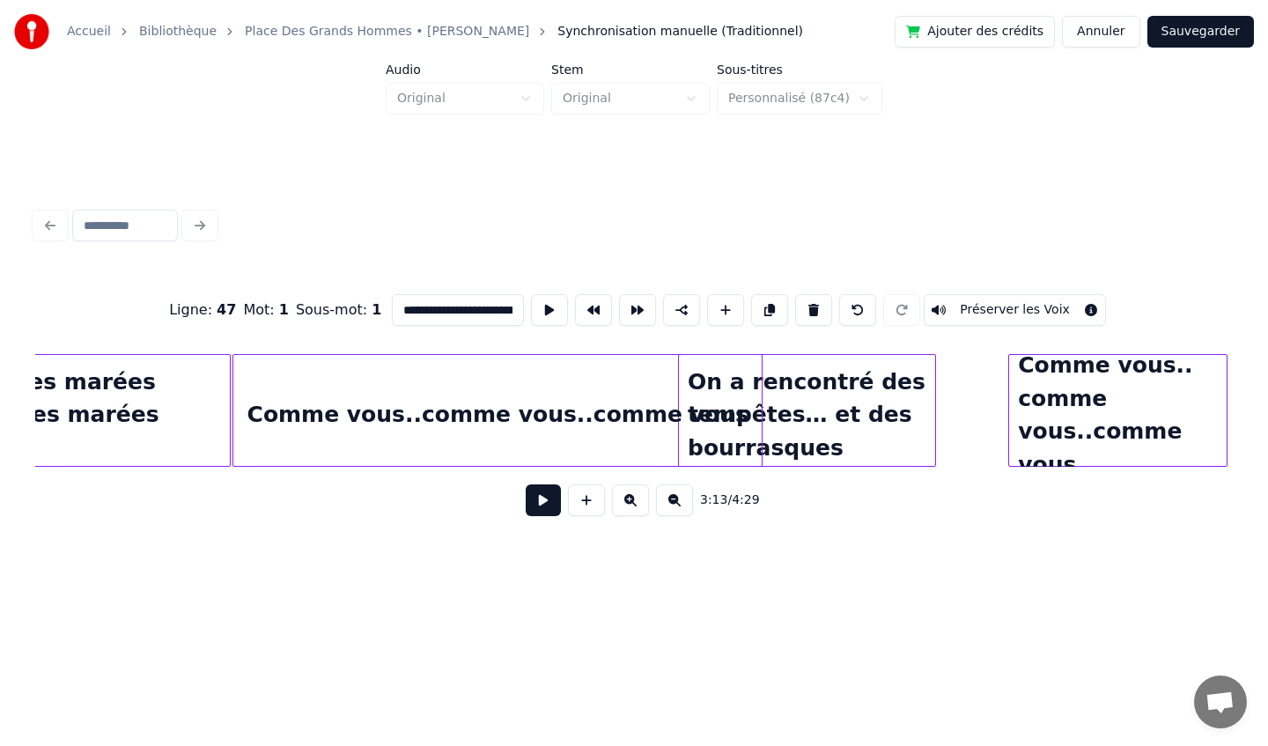
scroll to position [0, 12849]
click at [824, 395] on div "On a rencontré des tempêtes… et des bourrasques" at bounding box center [808, 415] width 256 height 120
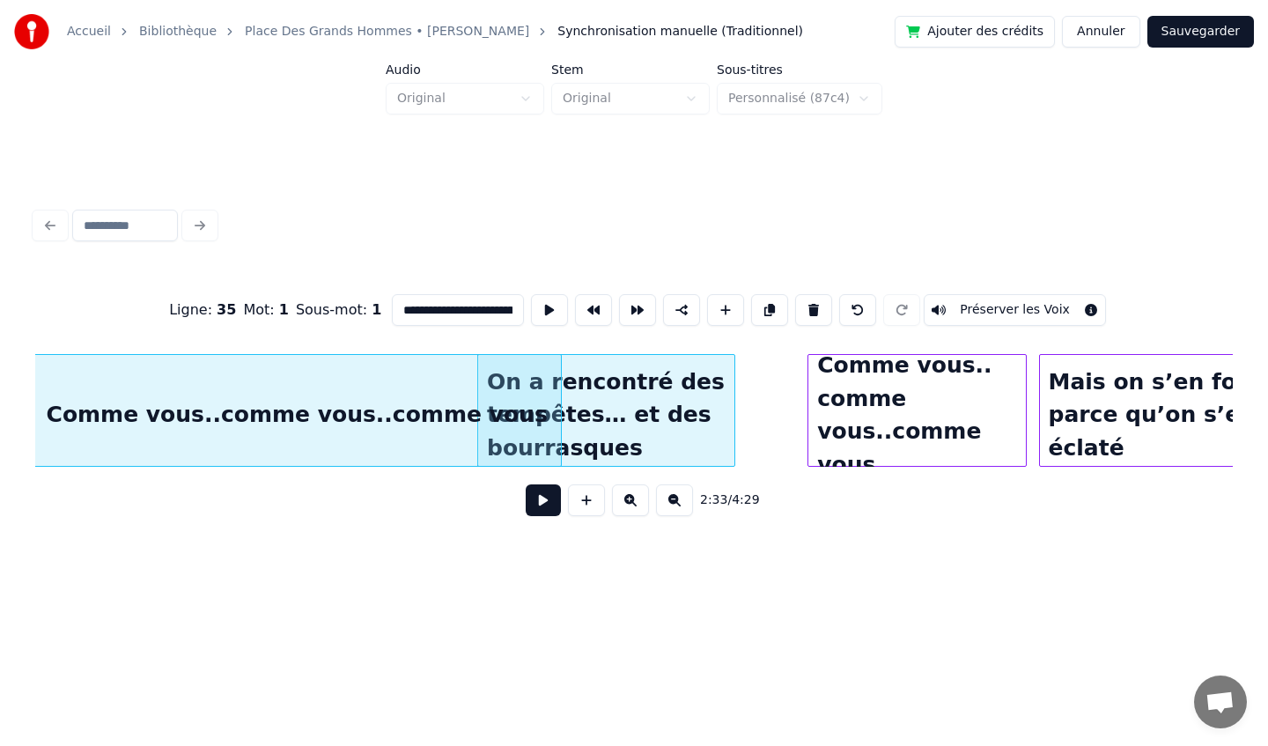
scroll to position [0, 13070]
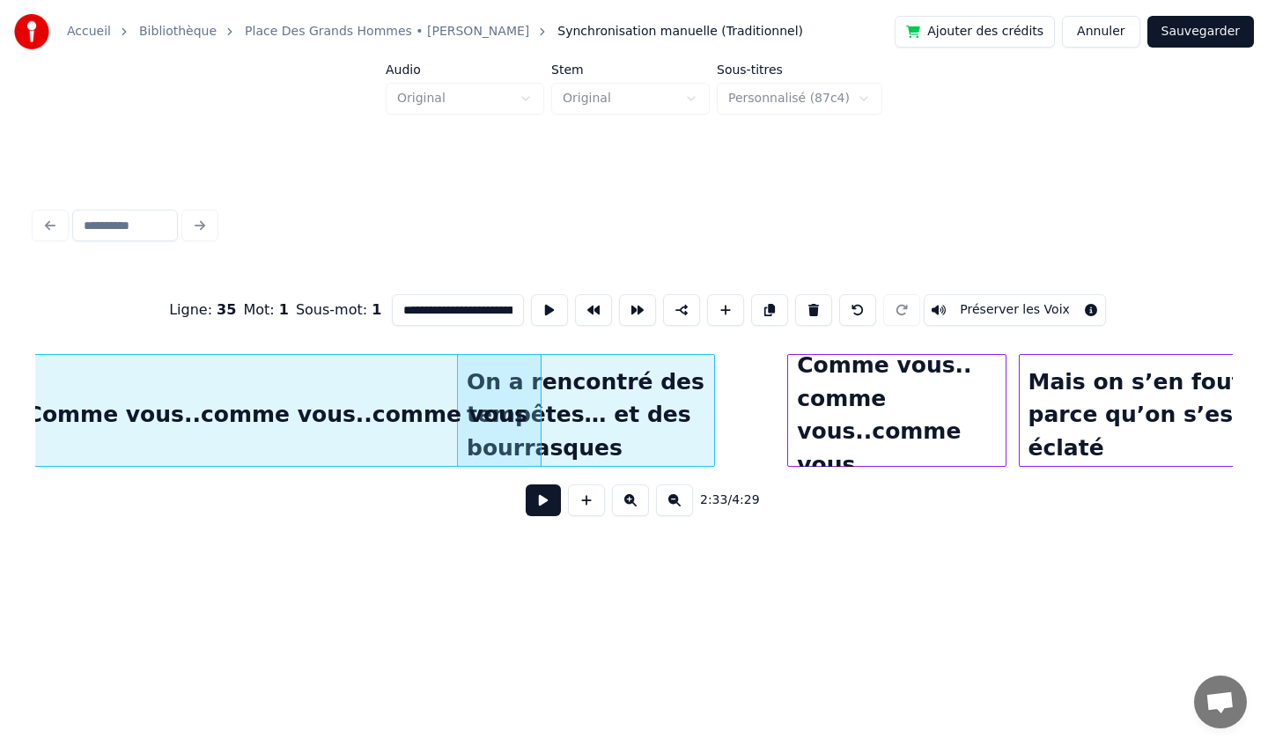
click at [926, 488] on div "2:33 / 4:29" at bounding box center [633, 500] width 1169 height 39
click at [671, 501] on button at bounding box center [674, 500] width 37 height 32
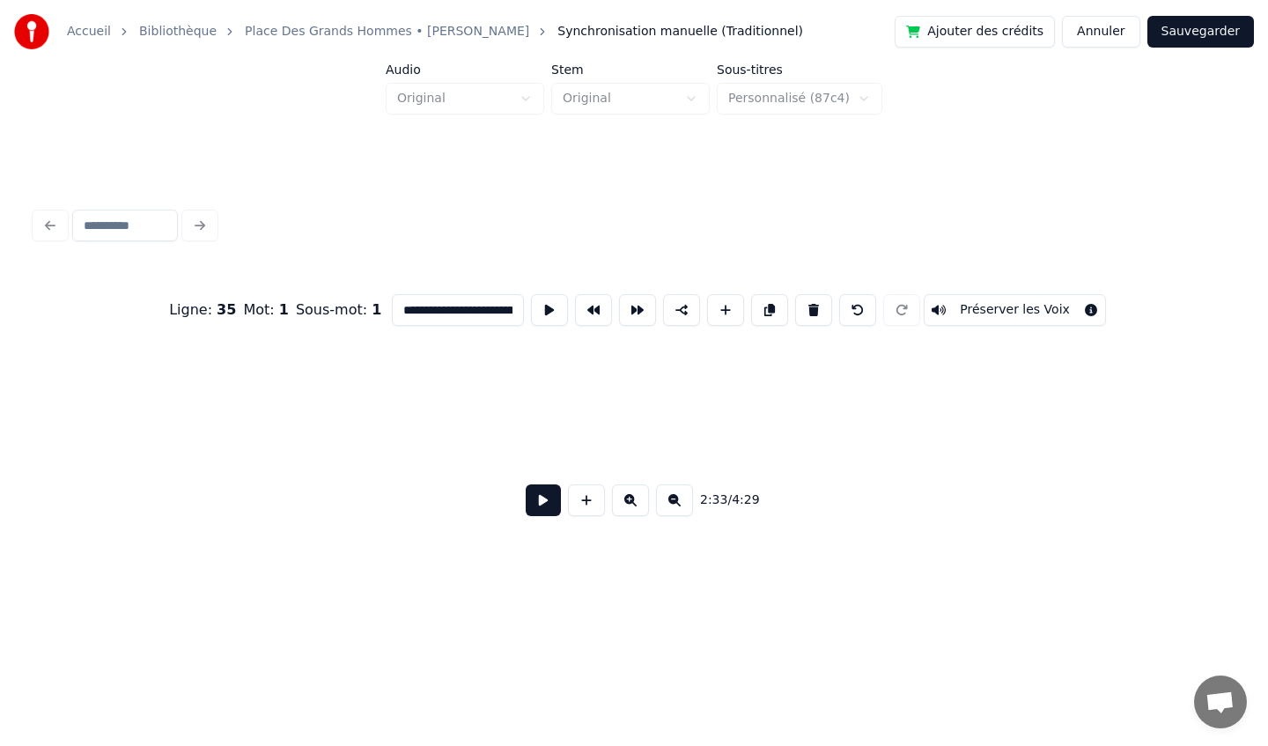
scroll to position [0, 6324]
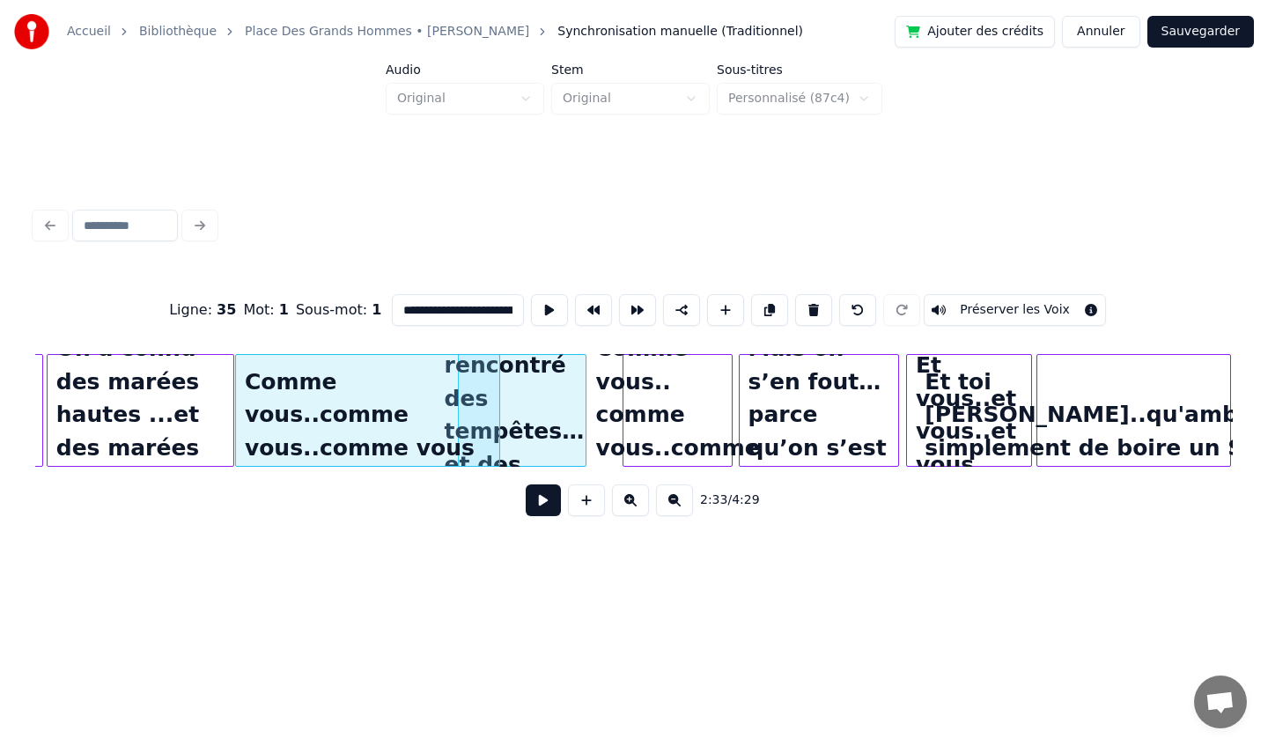
click at [629, 505] on button at bounding box center [630, 500] width 37 height 32
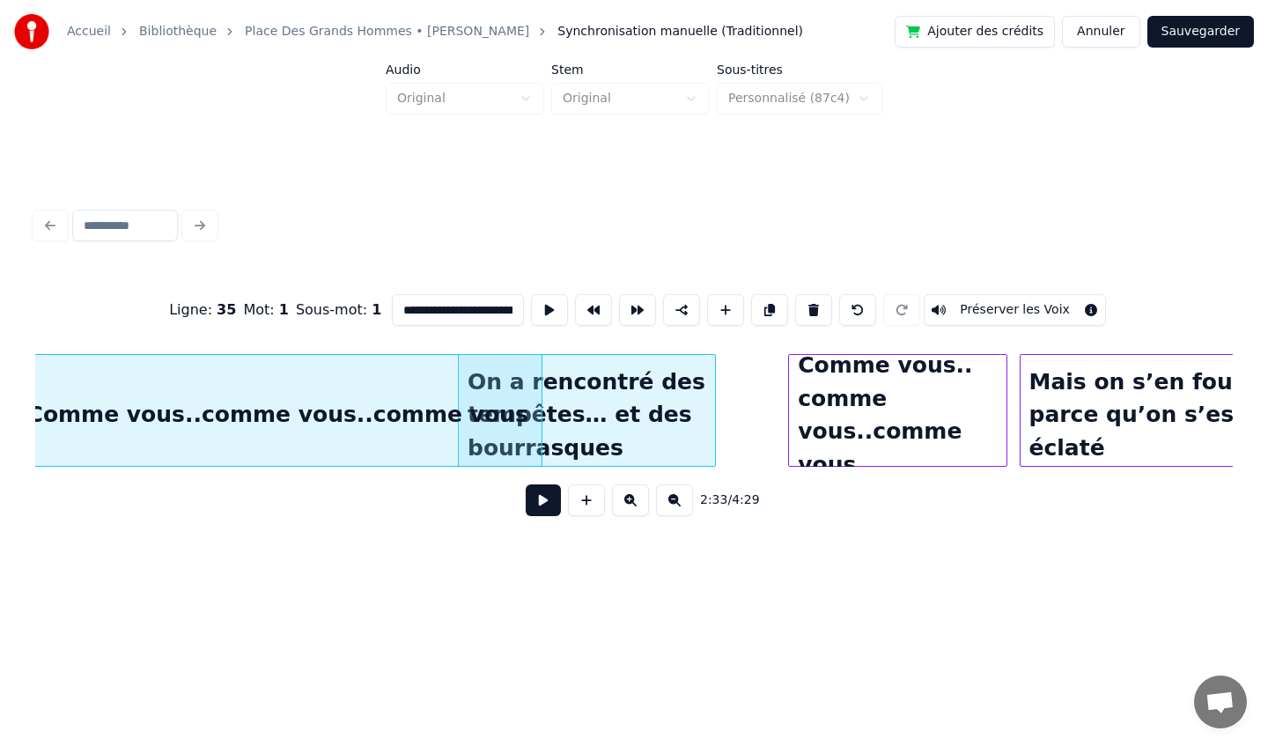
click at [629, 505] on button at bounding box center [630, 500] width 37 height 32
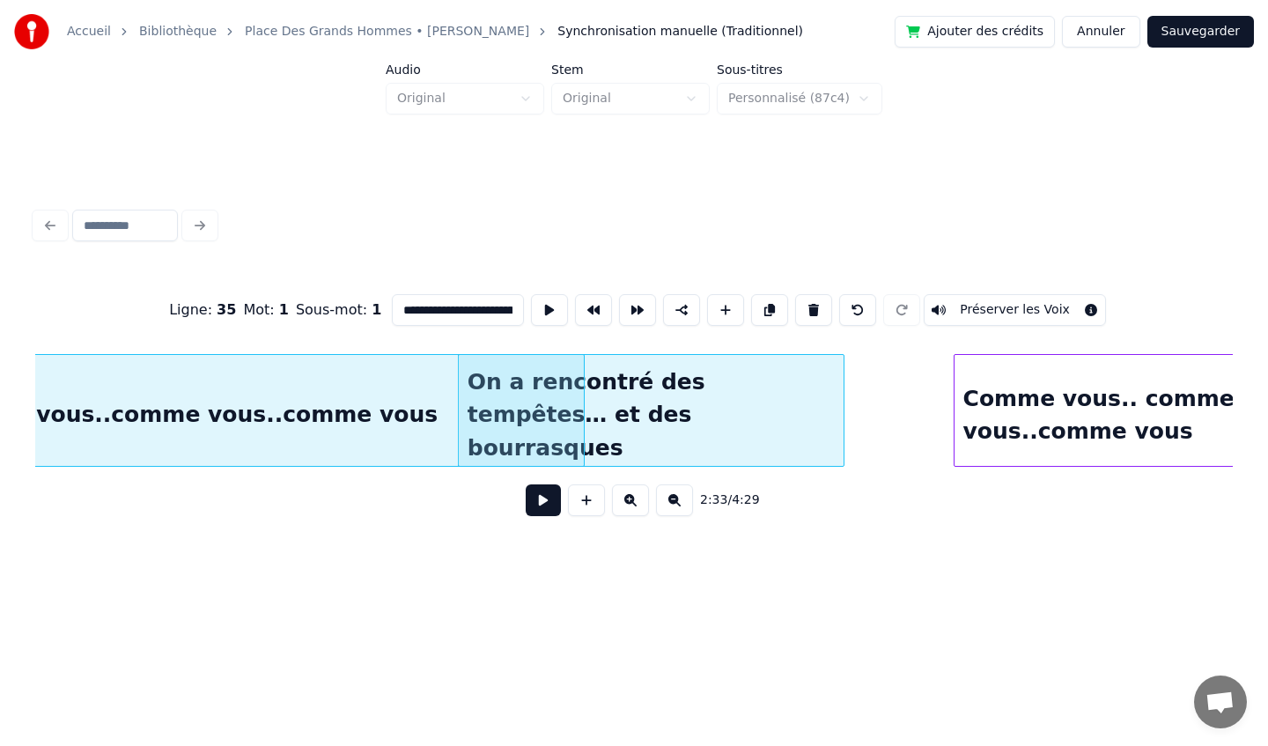
click at [629, 505] on button at bounding box center [630, 500] width 37 height 32
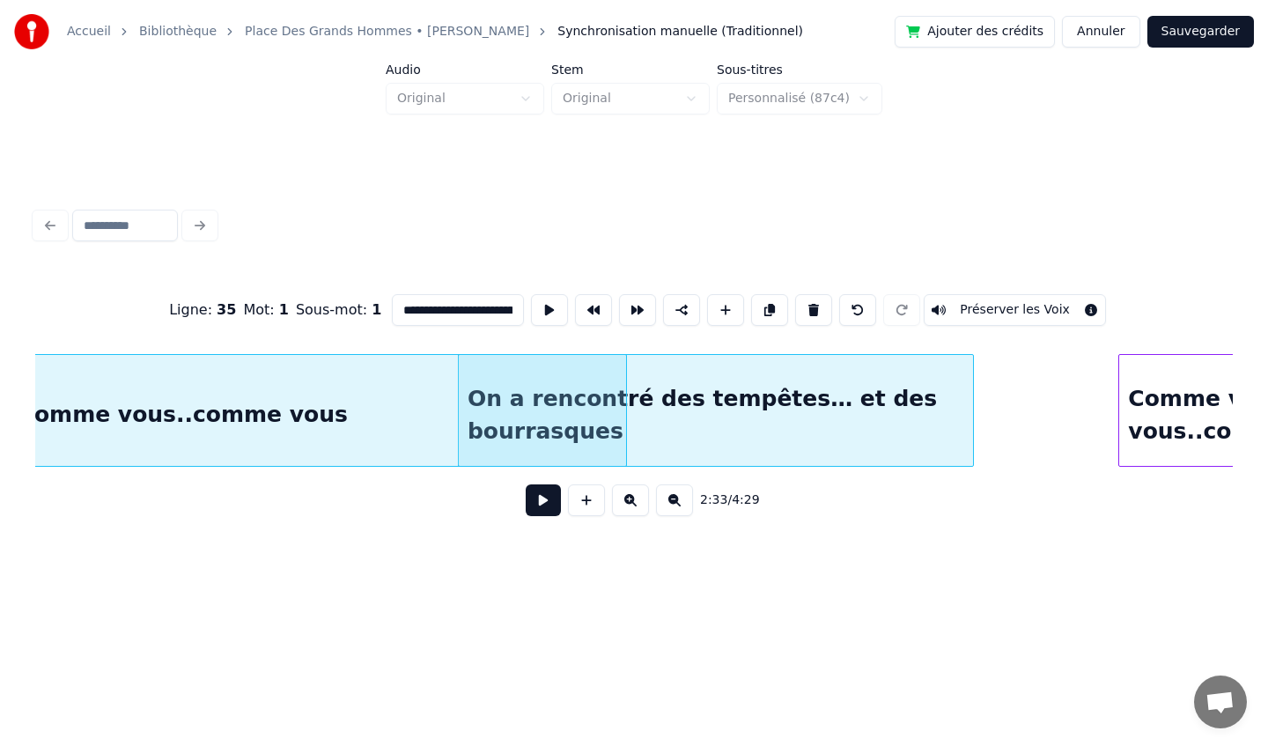
click at [629, 505] on button at bounding box center [630, 500] width 37 height 32
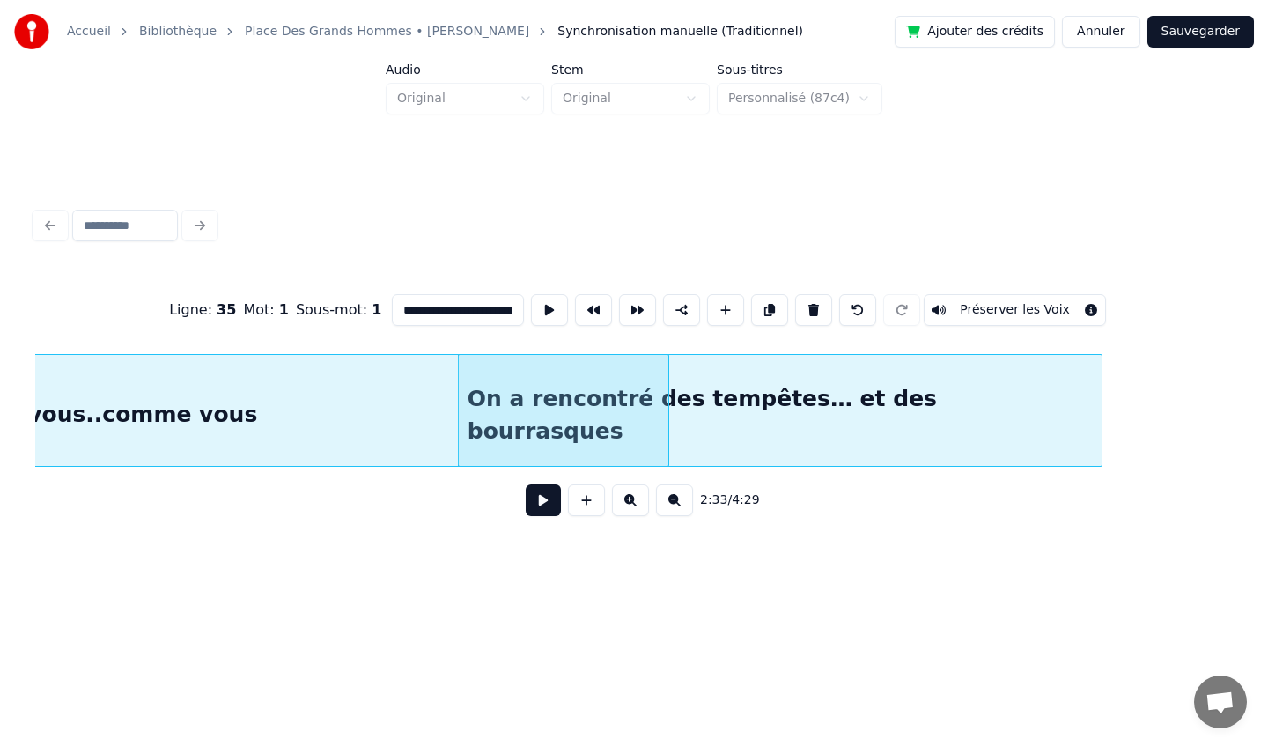
click at [678, 501] on button at bounding box center [674, 500] width 37 height 32
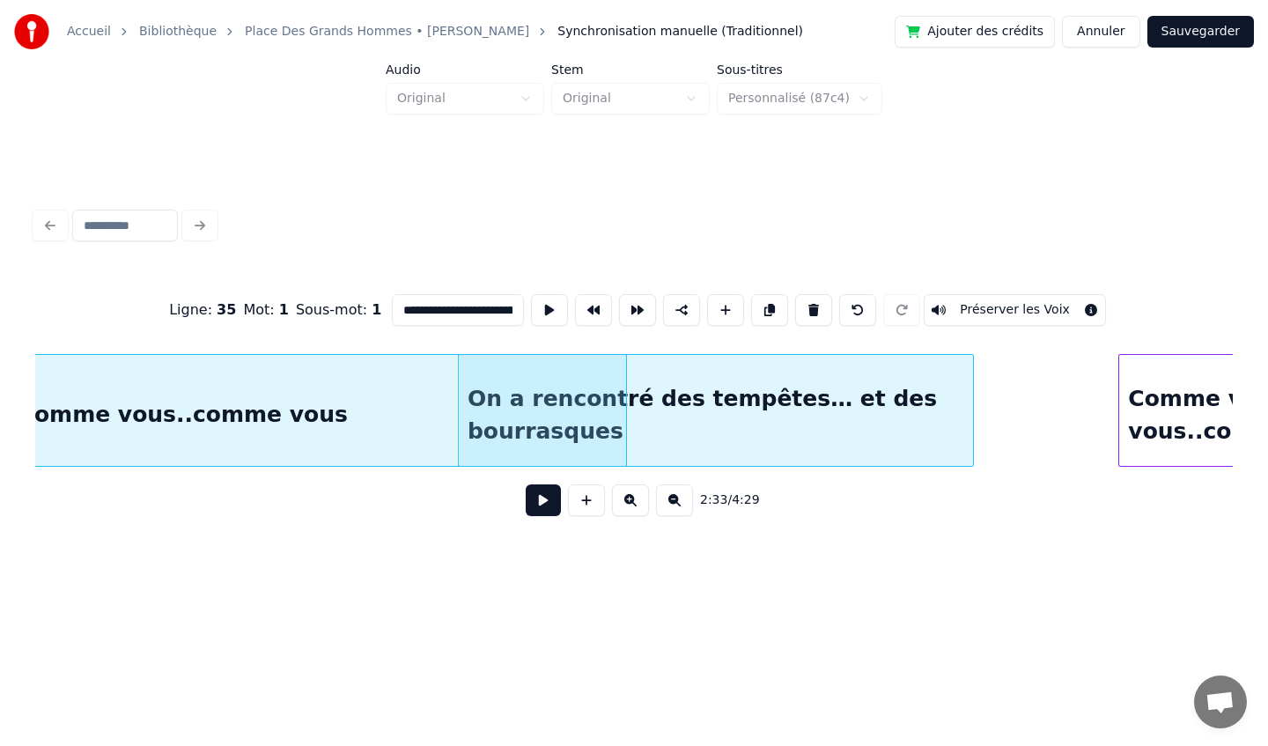
click at [678, 501] on button at bounding box center [674, 500] width 37 height 32
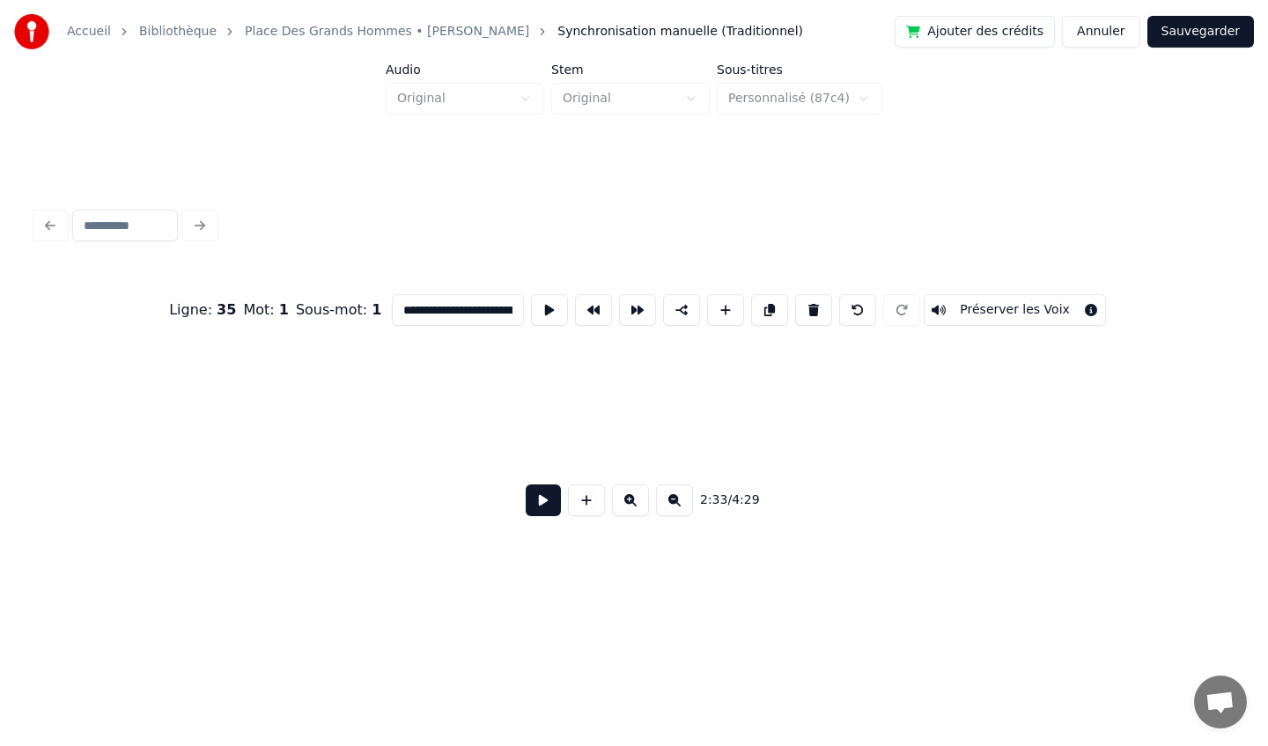
scroll to position [0, 19815]
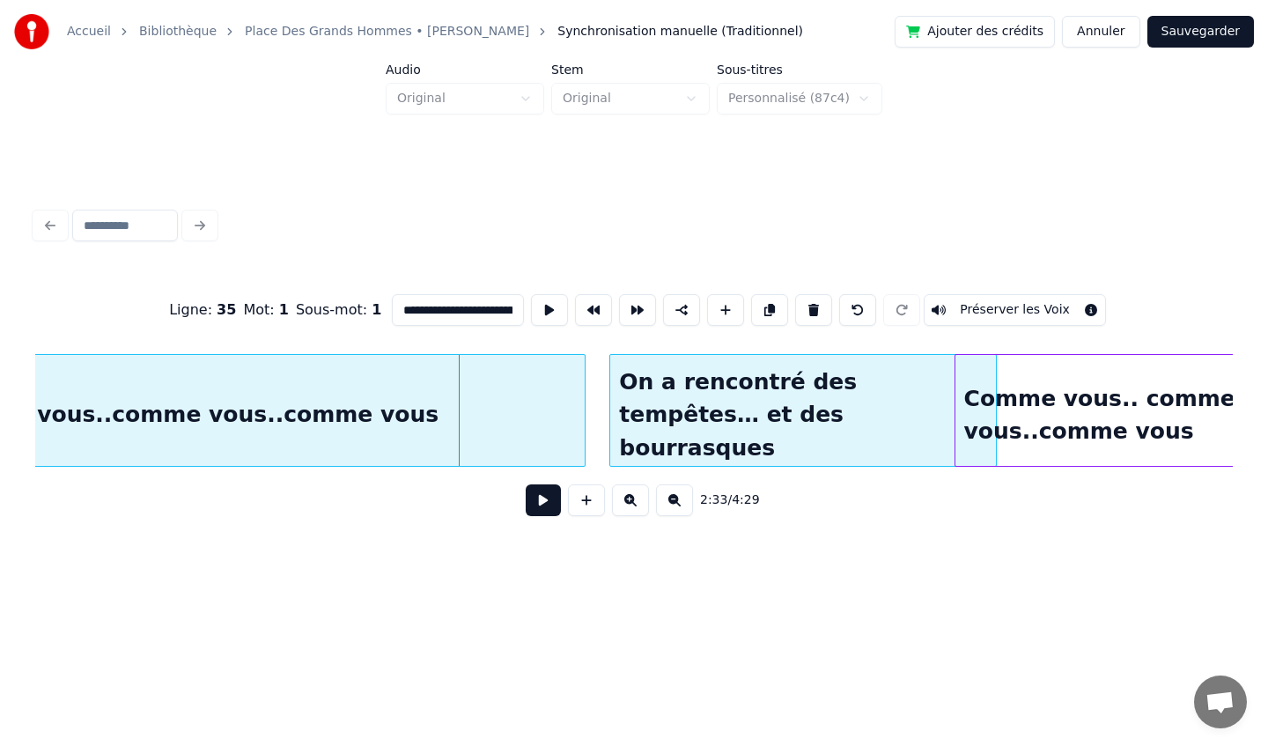
click at [822, 423] on div "On a rencontré des tempêtes… et des bourrasques" at bounding box center [802, 415] width 385 height 120
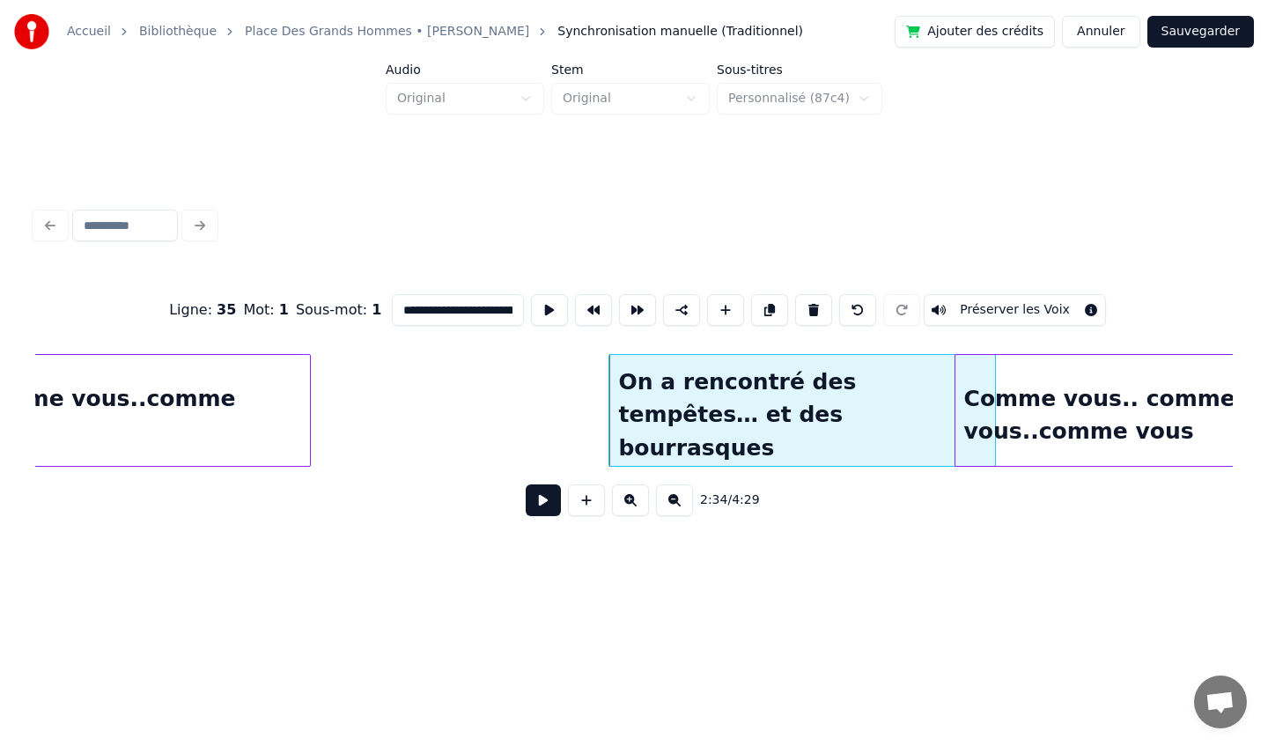
click at [309, 422] on div at bounding box center [307, 410] width 5 height 111
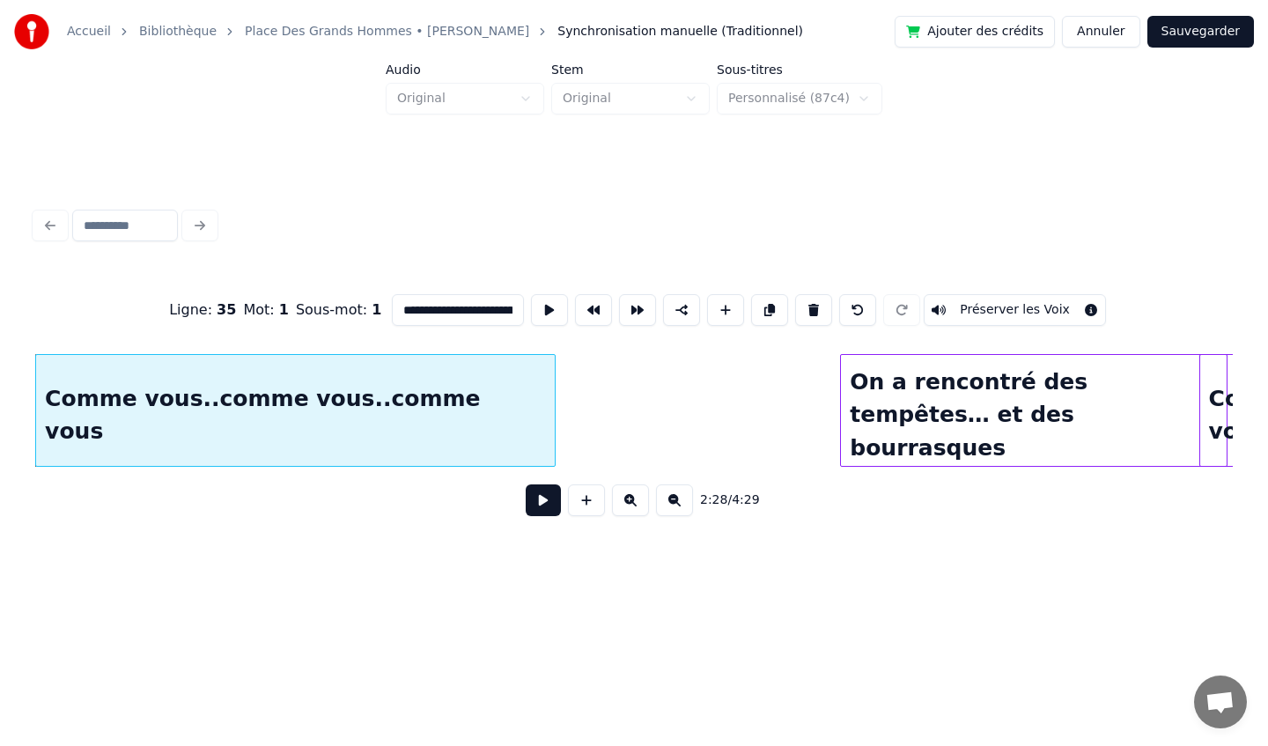
scroll to position [0, 19572]
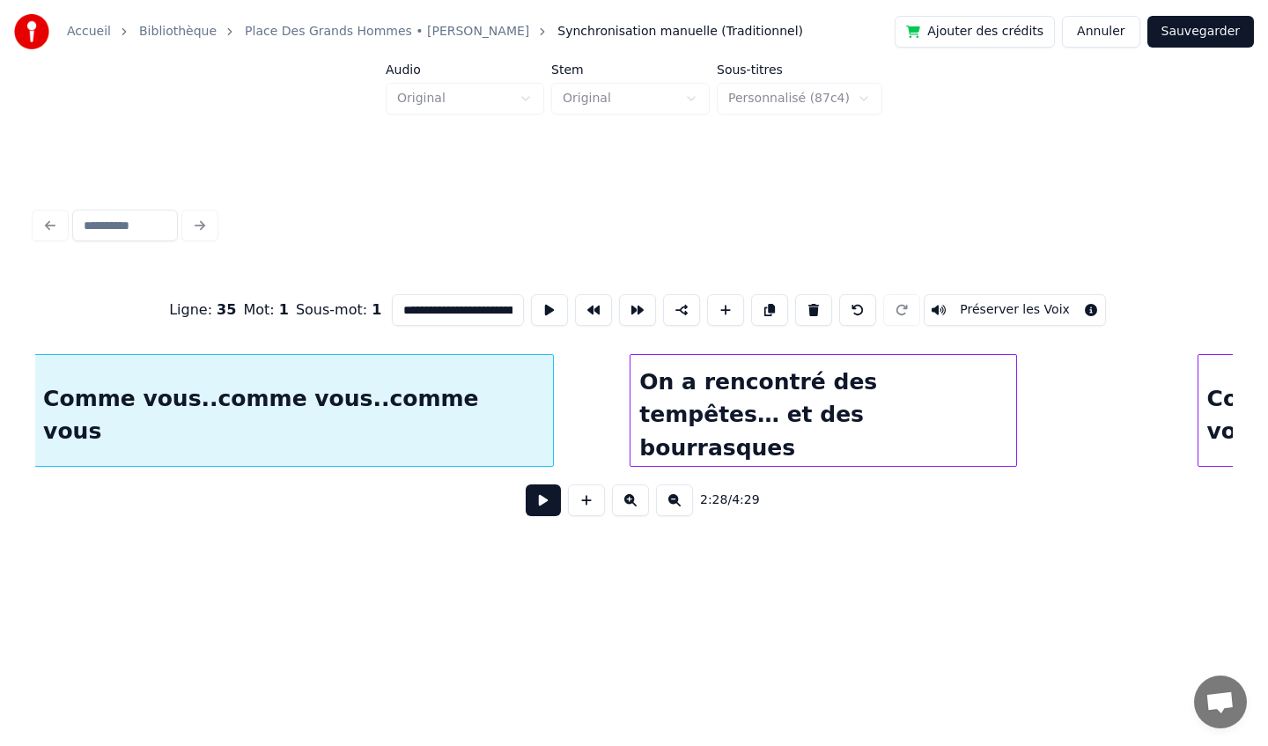
click at [726, 422] on div "On a rencontré des tempêtes… et des bourrasques" at bounding box center [822, 415] width 385 height 120
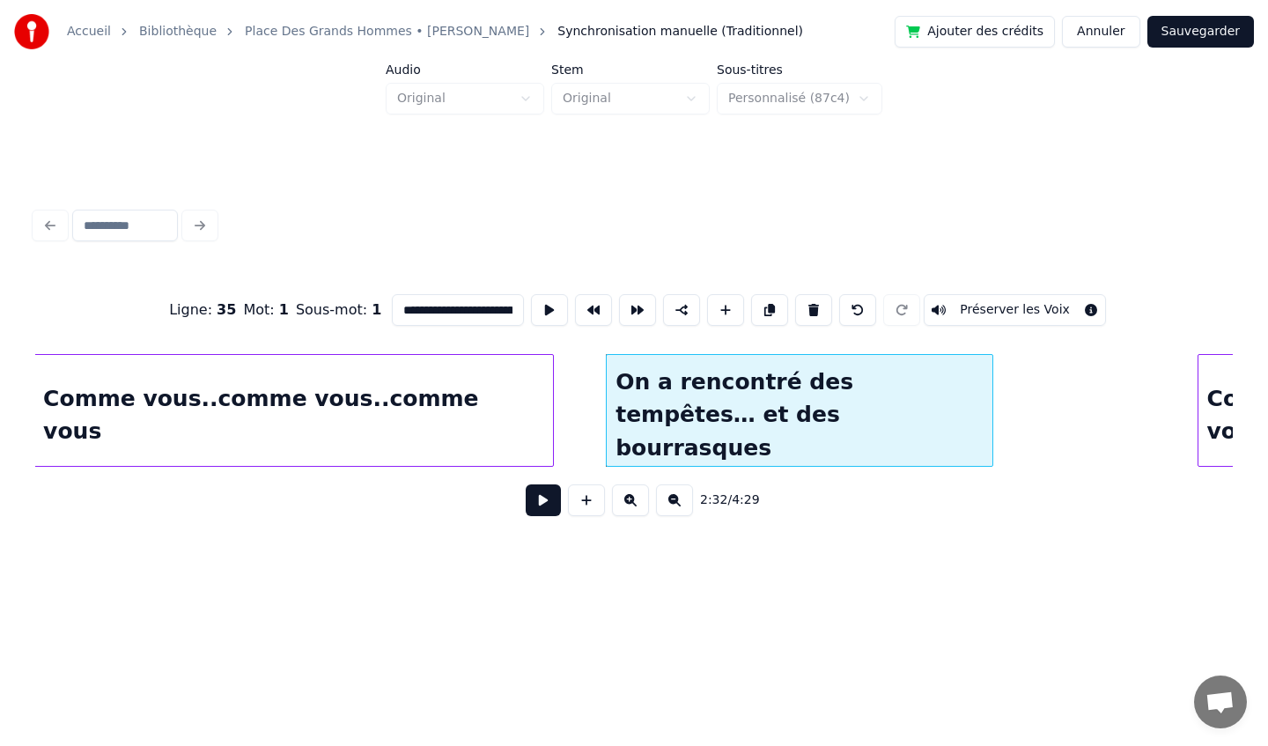
click at [790, 410] on div "On a rencontré des tempêtes… et des bourrasques" at bounding box center [799, 415] width 385 height 120
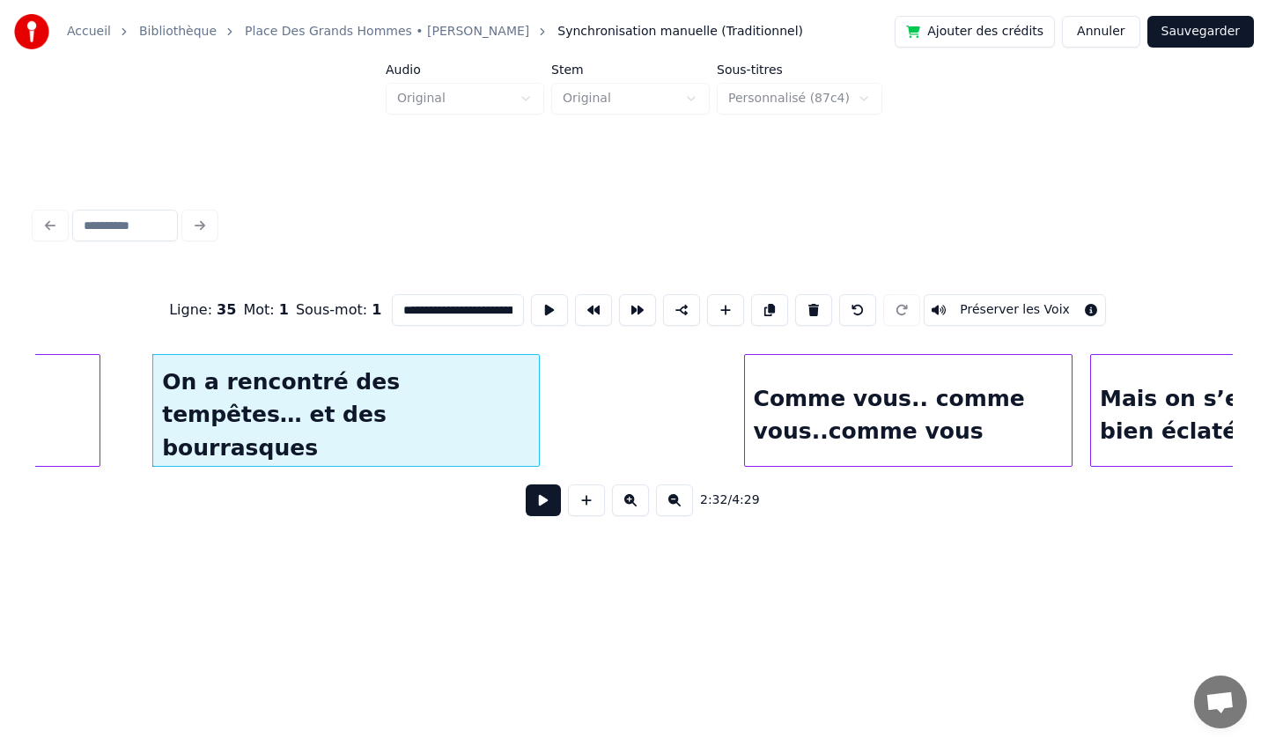
scroll to position [0, 20085]
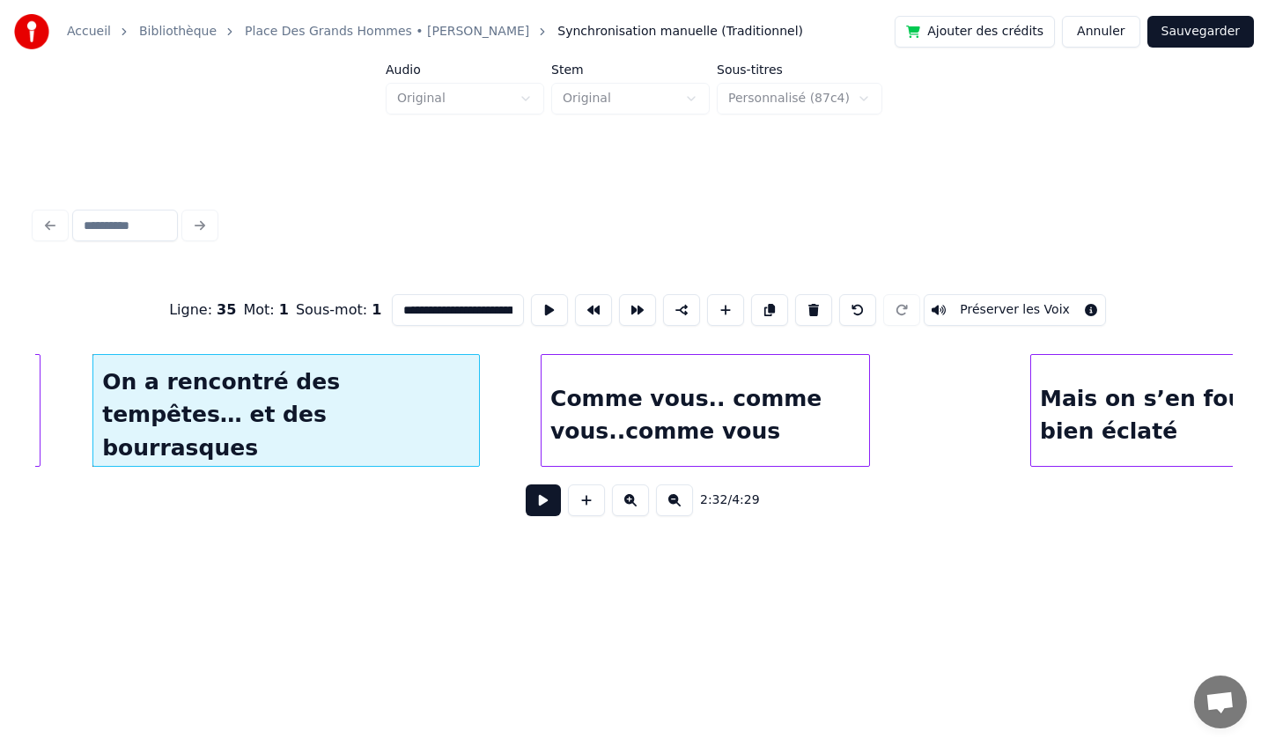
click at [647, 420] on div "Comme vous.. comme vous..comme vous" at bounding box center [706, 415] width 328 height 120
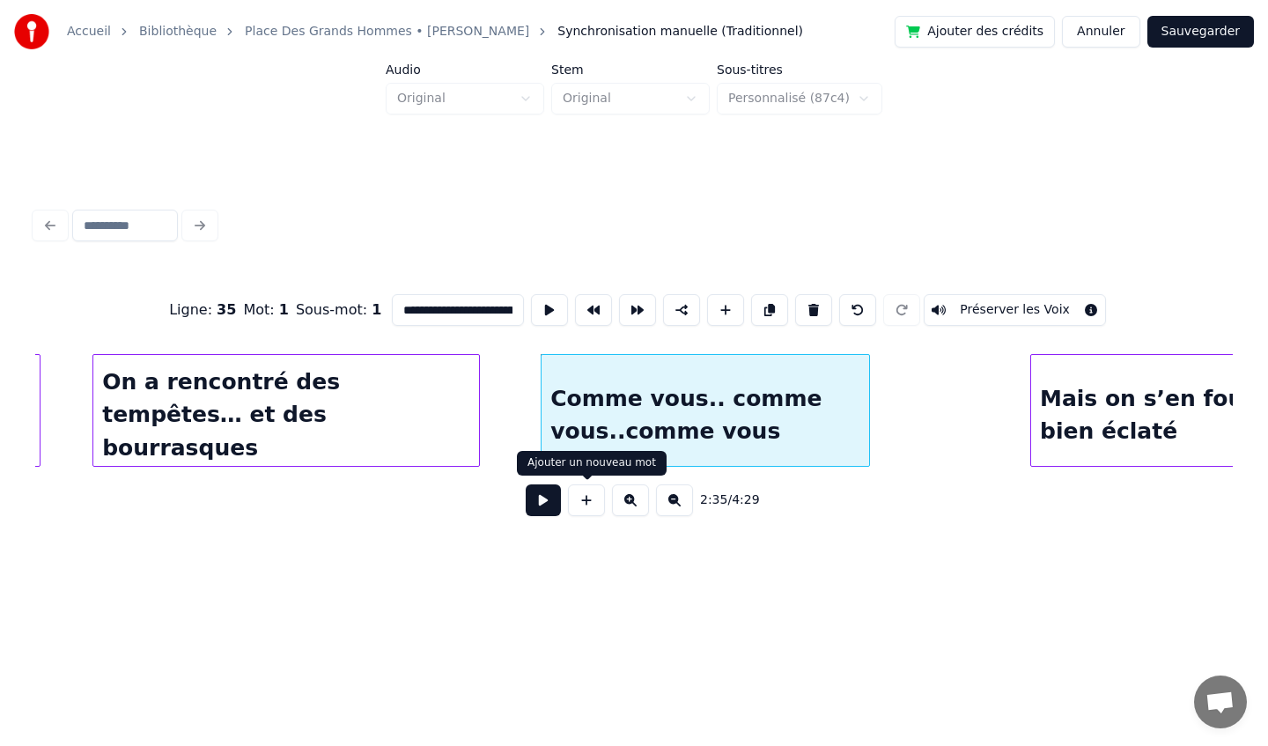
click at [584, 514] on button at bounding box center [586, 500] width 37 height 32
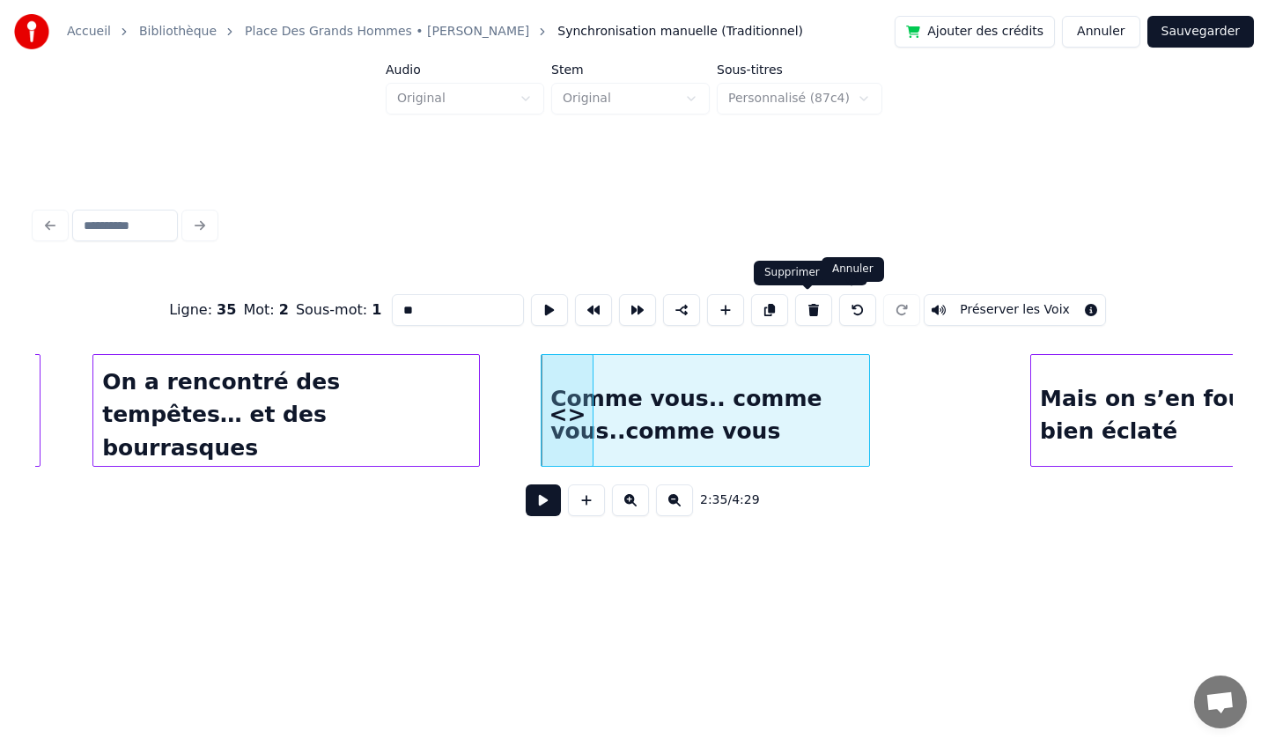
click at [850, 310] on button at bounding box center [857, 310] width 37 height 32
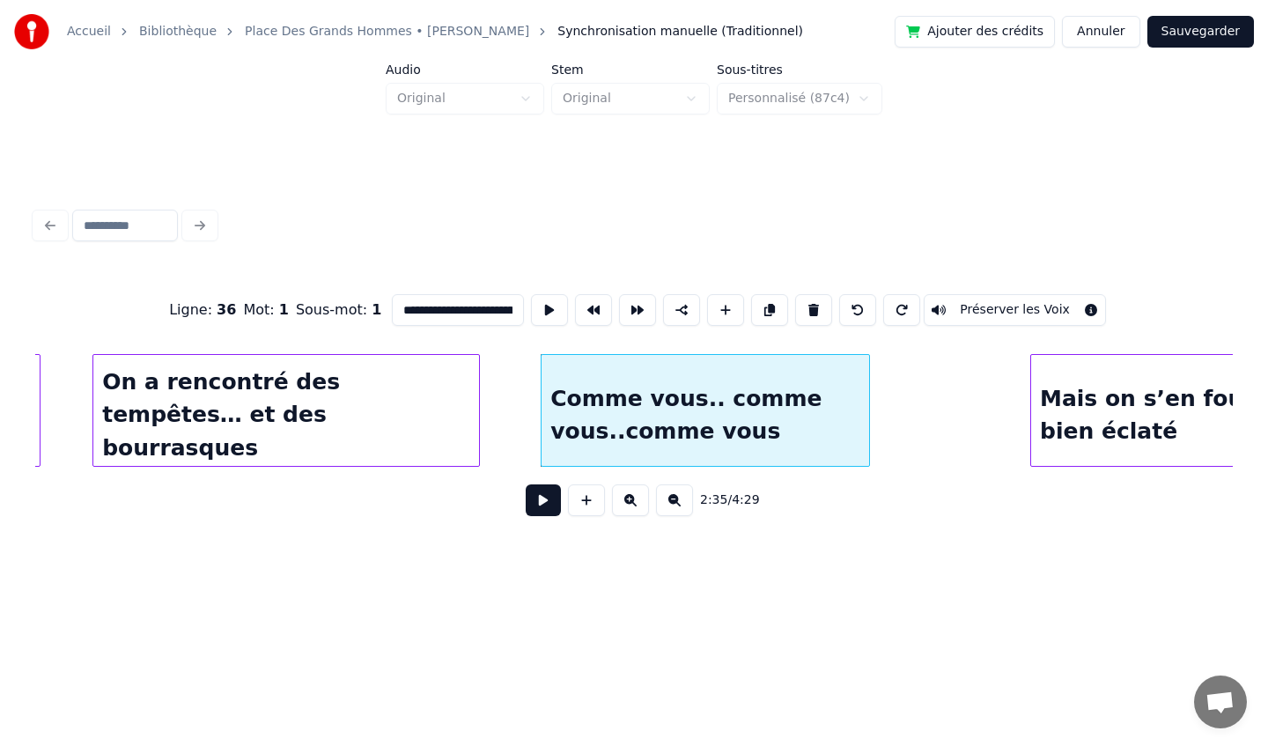
click at [634, 502] on button at bounding box center [630, 500] width 37 height 32
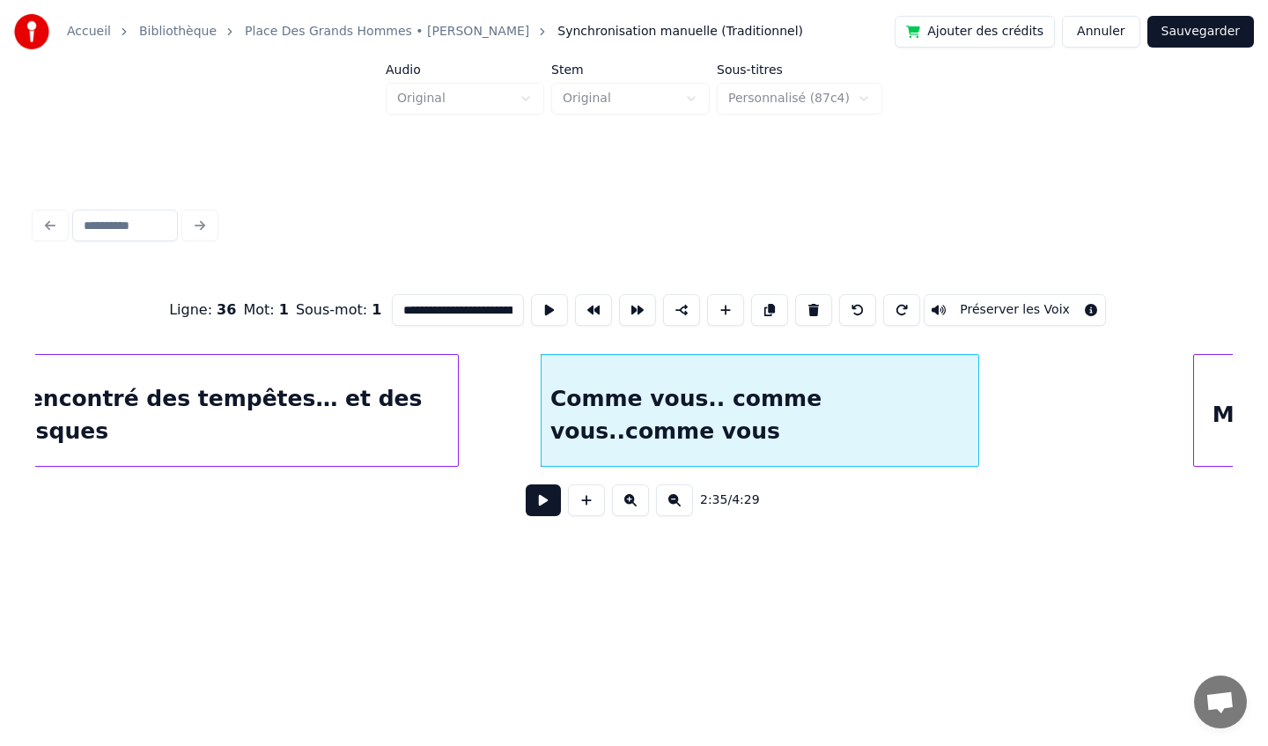
click at [634, 502] on button at bounding box center [630, 500] width 37 height 32
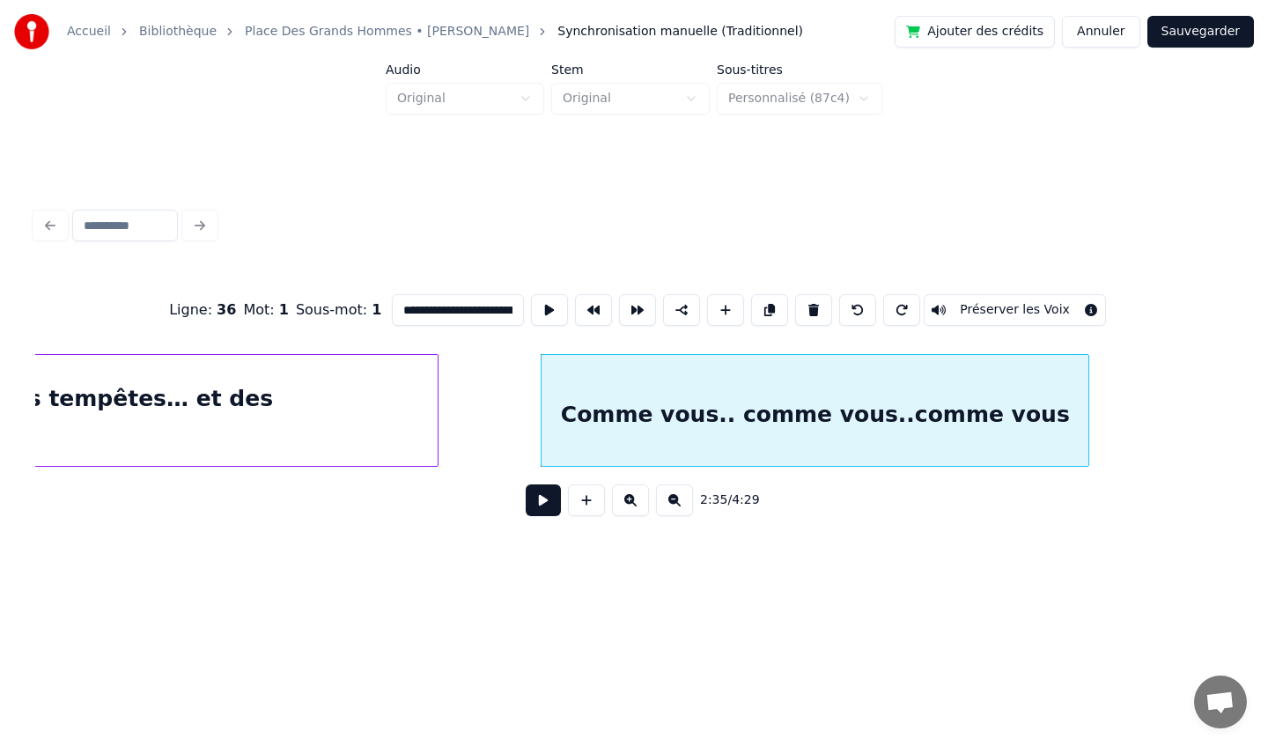
click at [634, 502] on button at bounding box center [630, 500] width 37 height 32
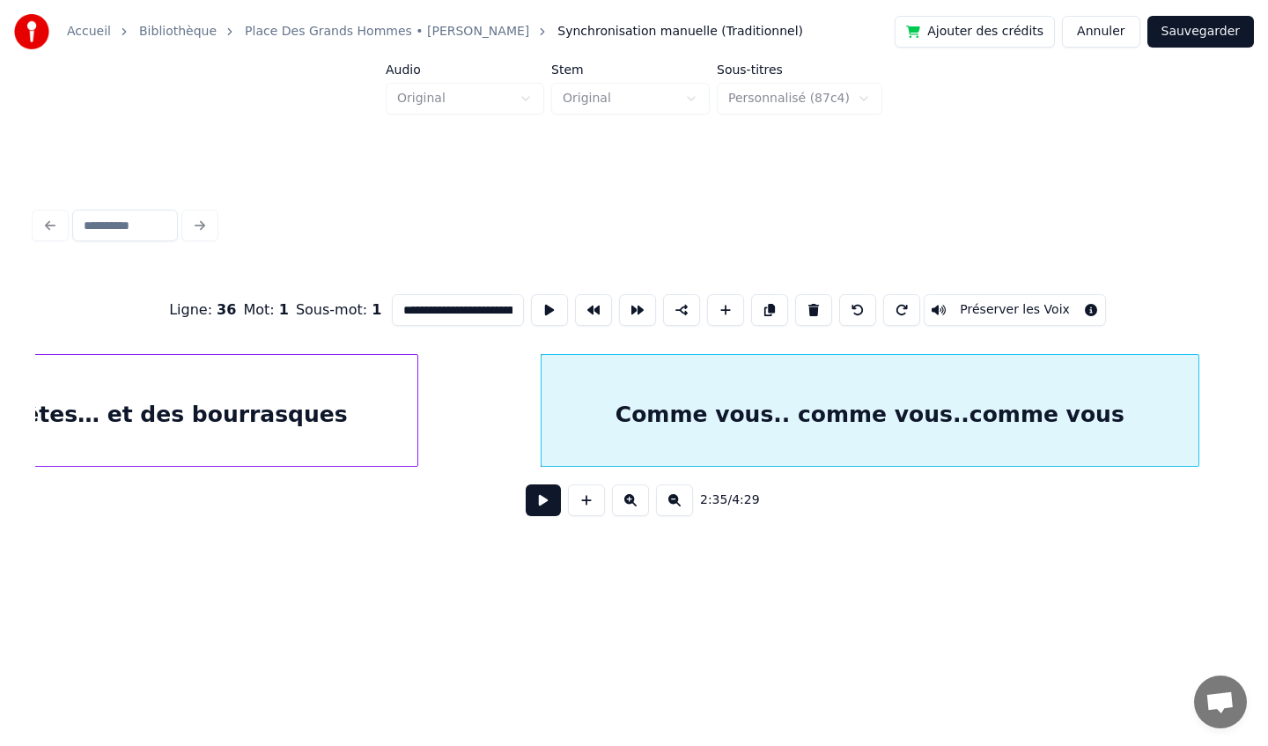
click at [634, 502] on button at bounding box center [630, 500] width 37 height 32
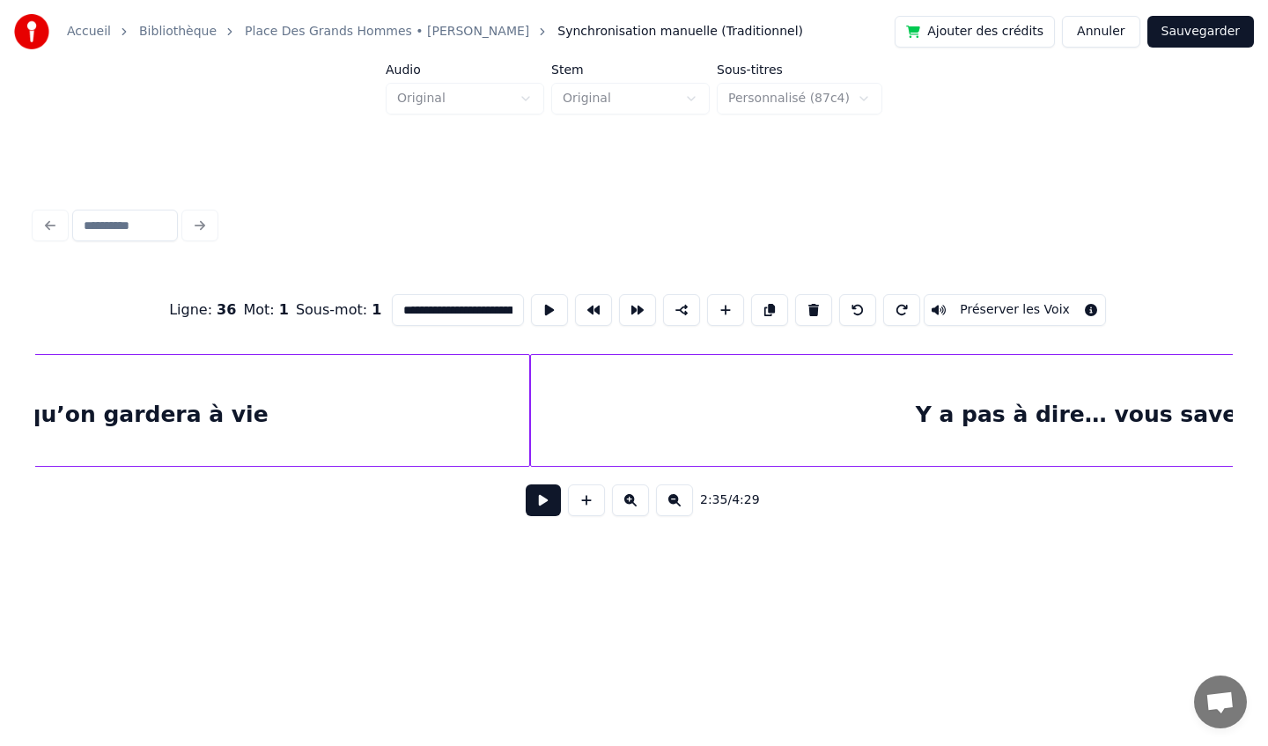
scroll to position [0, 41376]
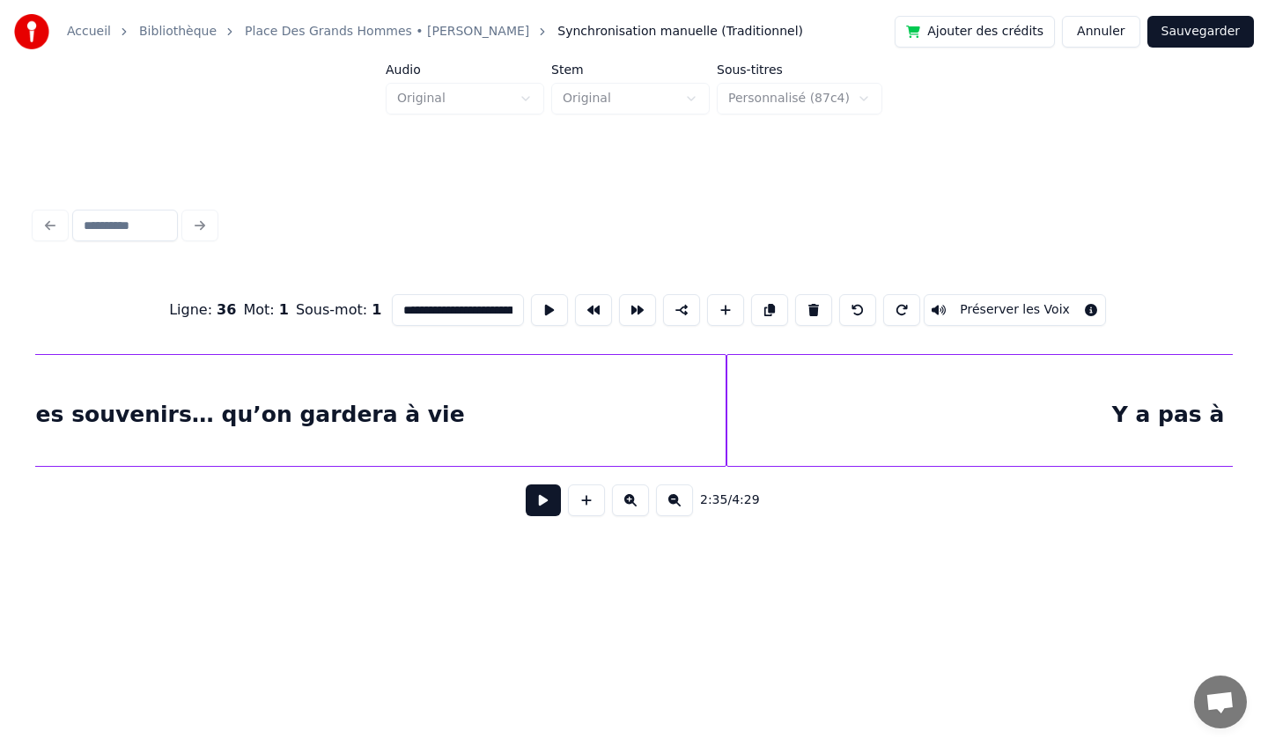
click at [416, 421] on div "Des souvenirs… qu’on gardera à vie" at bounding box center [240, 415] width 969 height 120
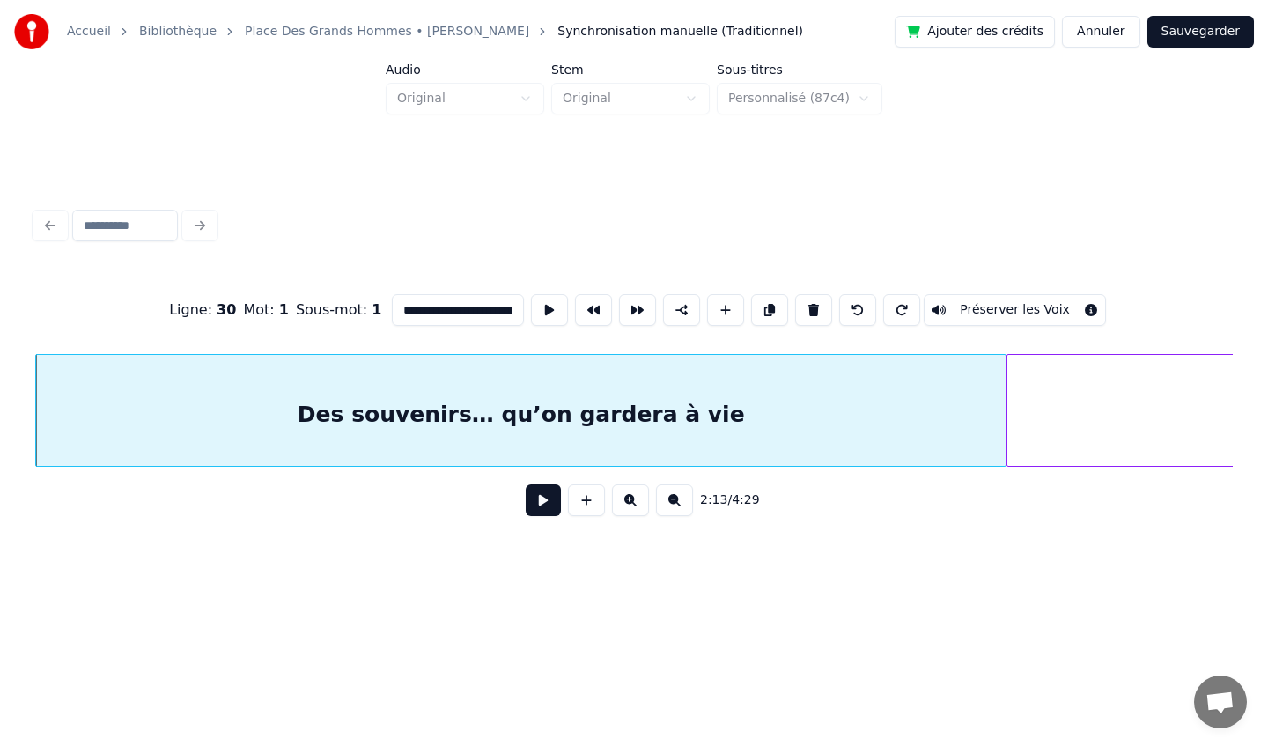
click at [531, 306] on button at bounding box center [549, 310] width 37 height 32
click at [689, 396] on div "Des souvenirs… qu’on gardera à vie" at bounding box center [520, 415] width 969 height 120
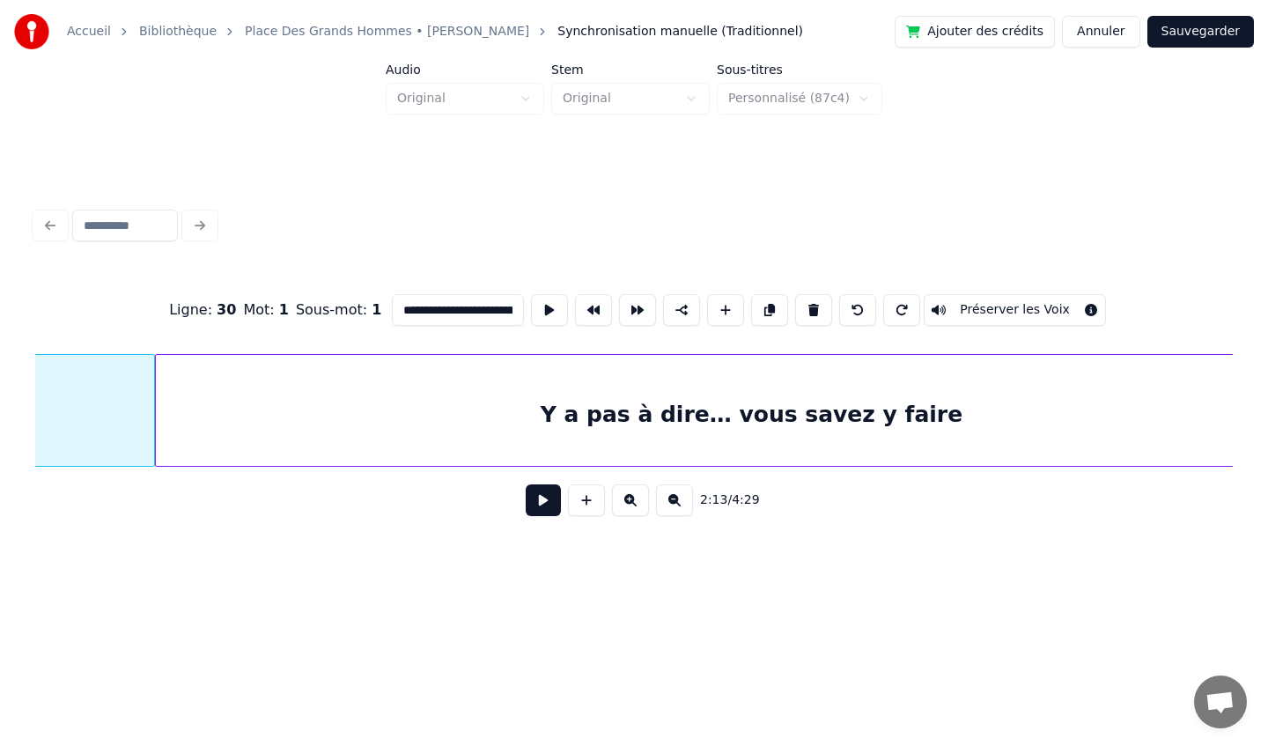
scroll to position [0, 41951]
click at [701, 387] on div "Y a pas à dire… vous savez y faire" at bounding box center [747, 415] width 1190 height 120
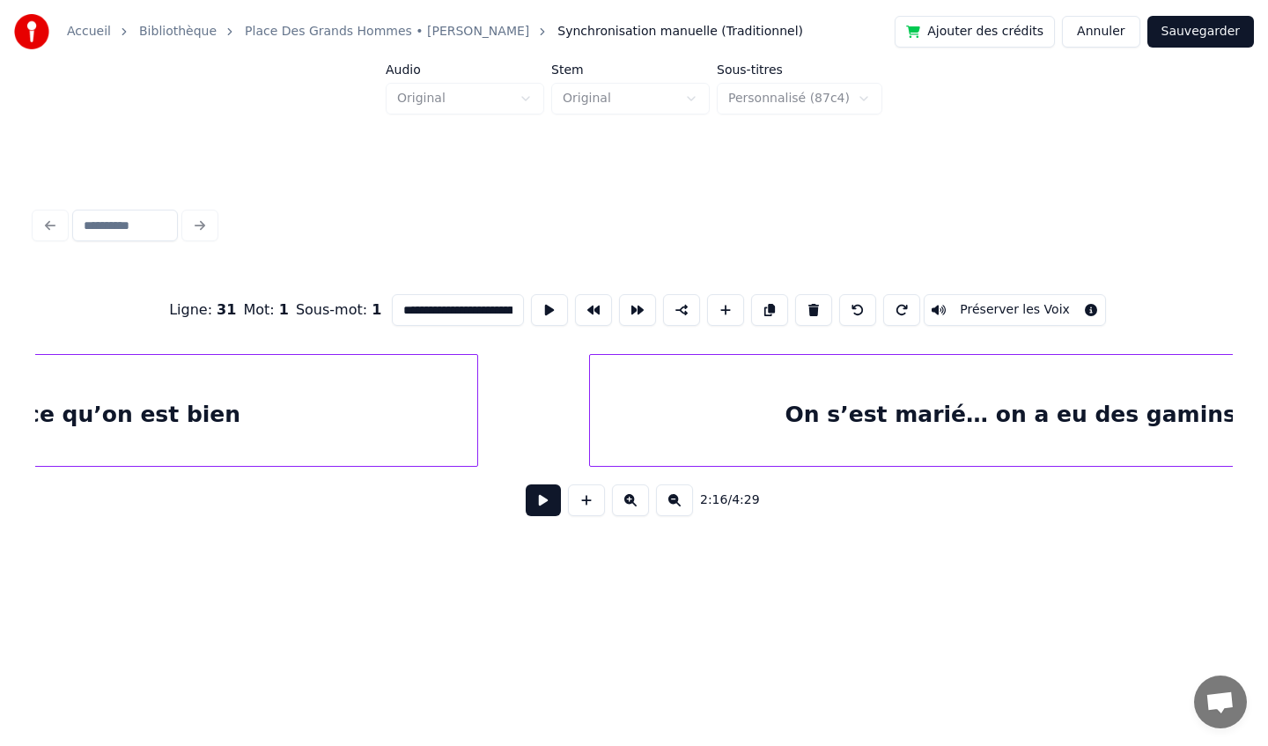
scroll to position [0, 36252]
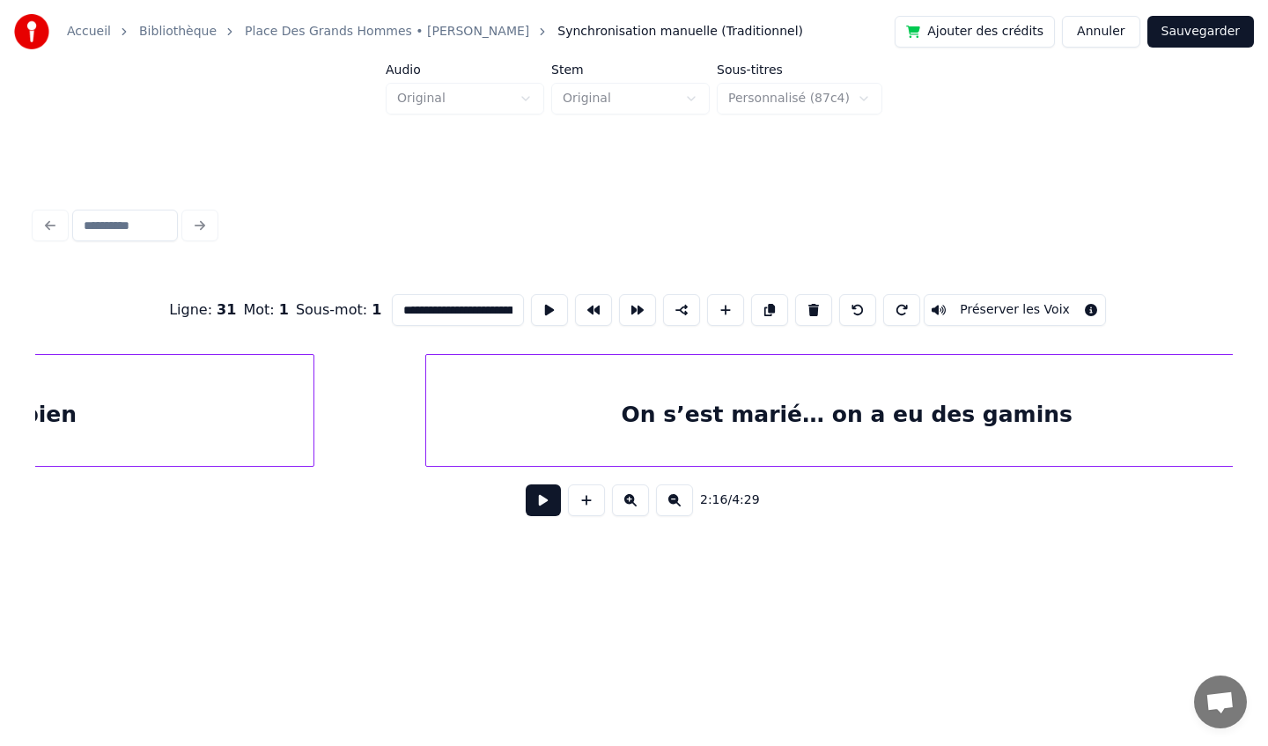
click at [459, 387] on div "On s’est marié… on a eu des gamins" at bounding box center [846, 415] width 841 height 120
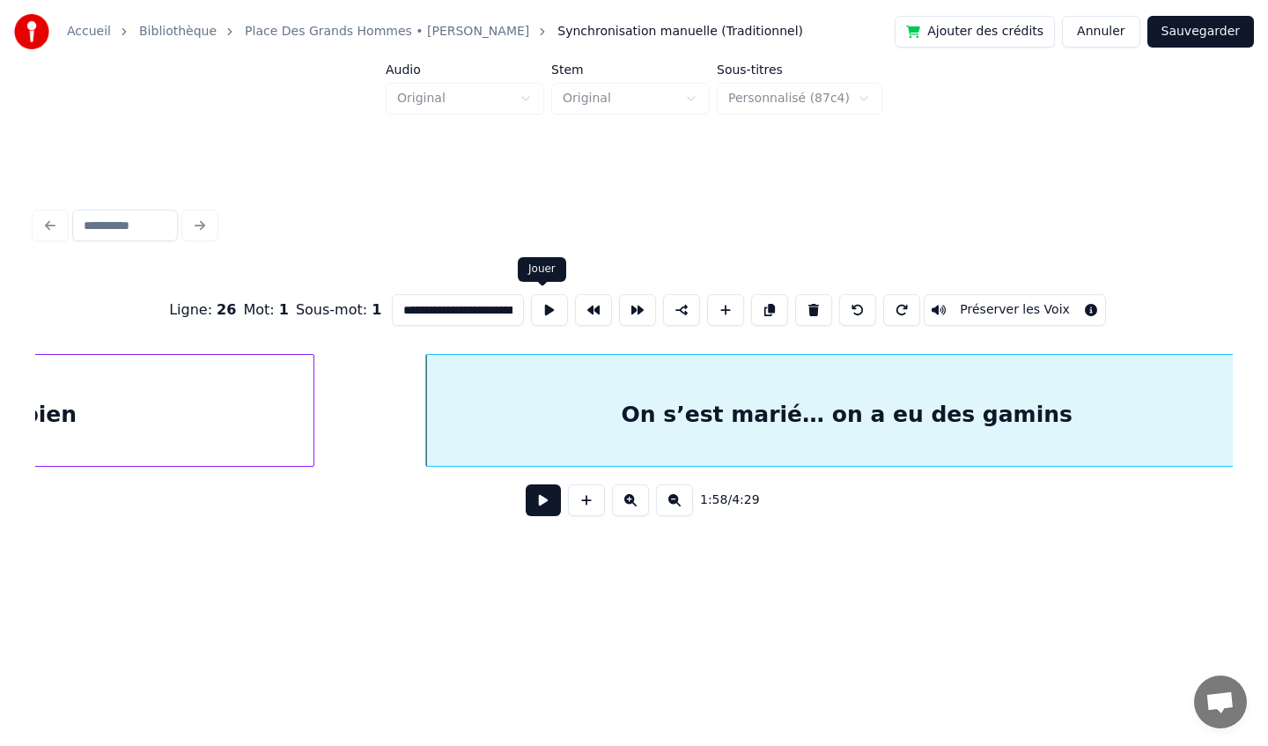
click at [542, 313] on button at bounding box center [549, 310] width 37 height 32
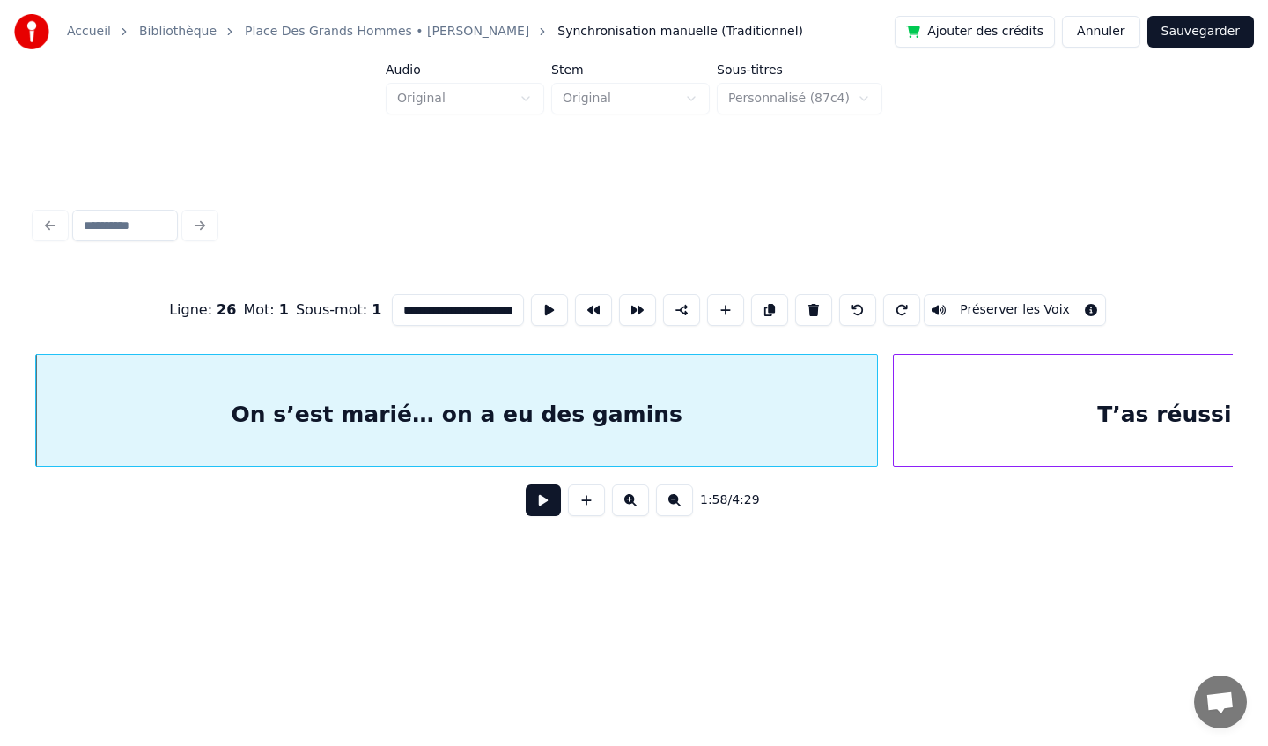
scroll to position [0, 36642]
click at [929, 406] on div "T’as réussi… t’as un taf bien" at bounding box center [1275, 415] width 762 height 120
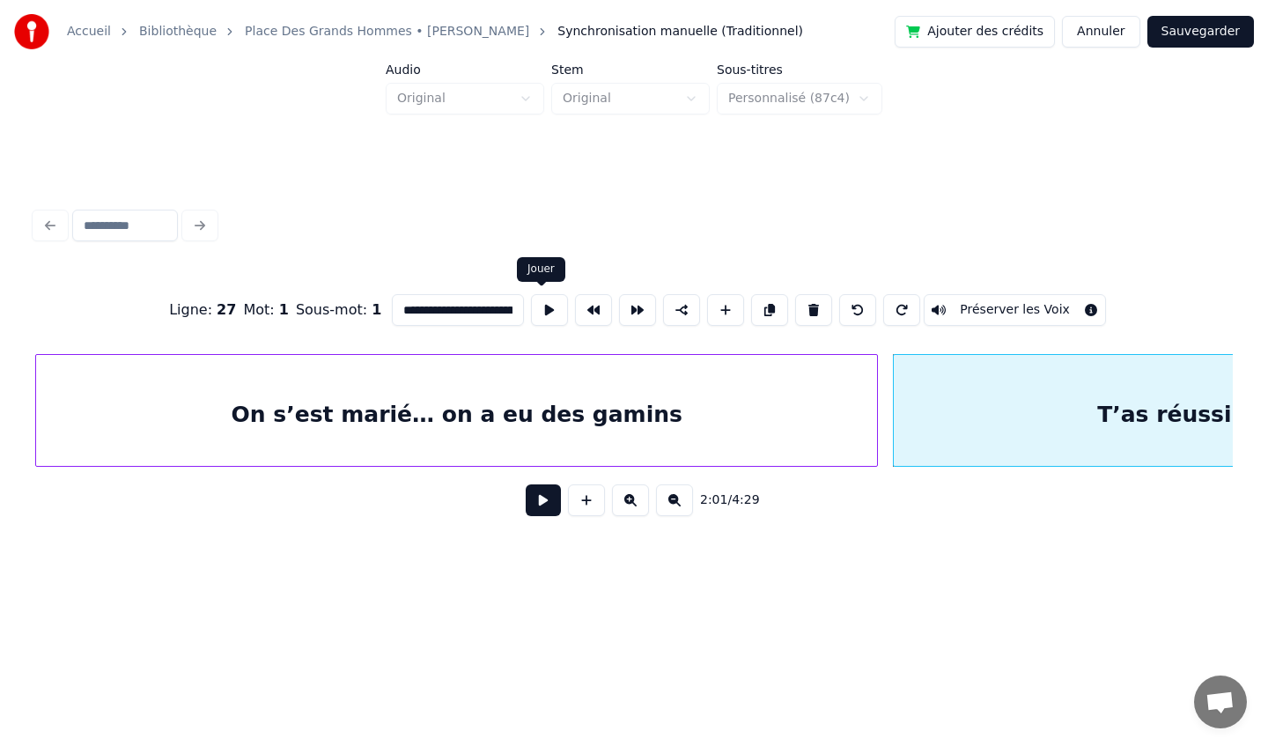
click at [537, 313] on button at bounding box center [549, 310] width 37 height 32
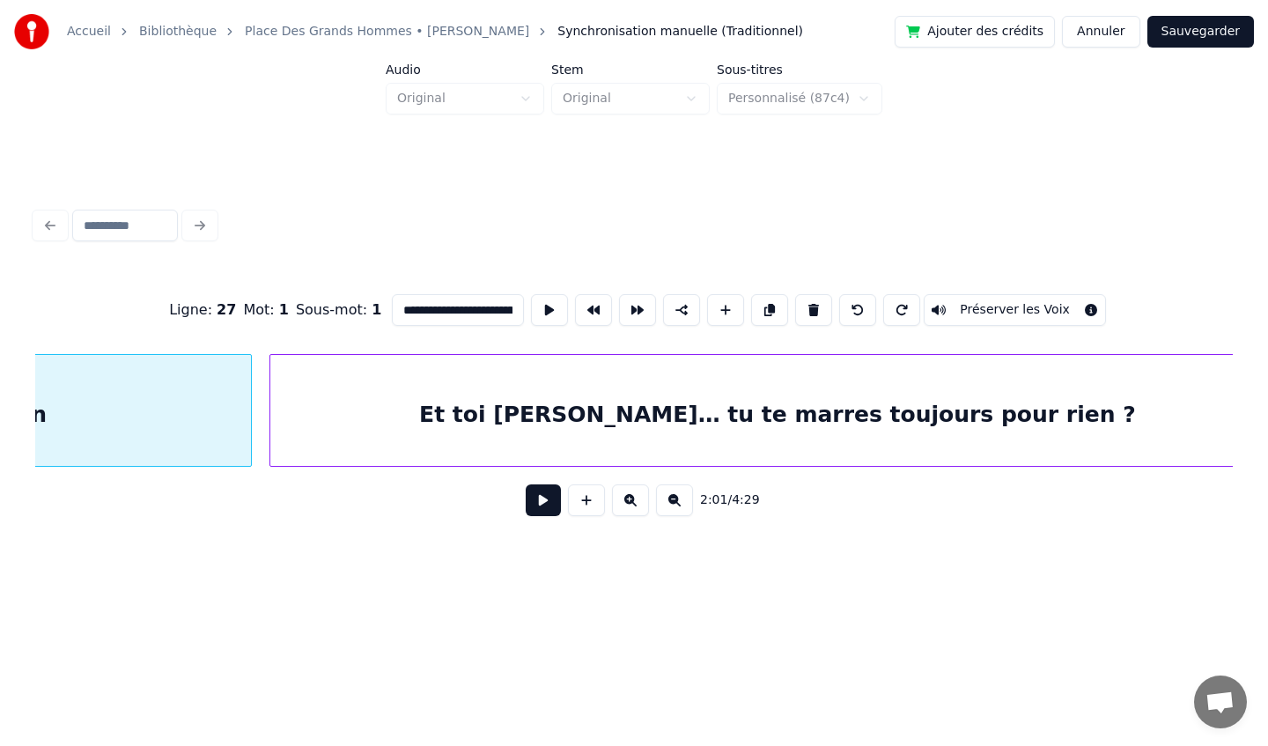
scroll to position [0, 37993]
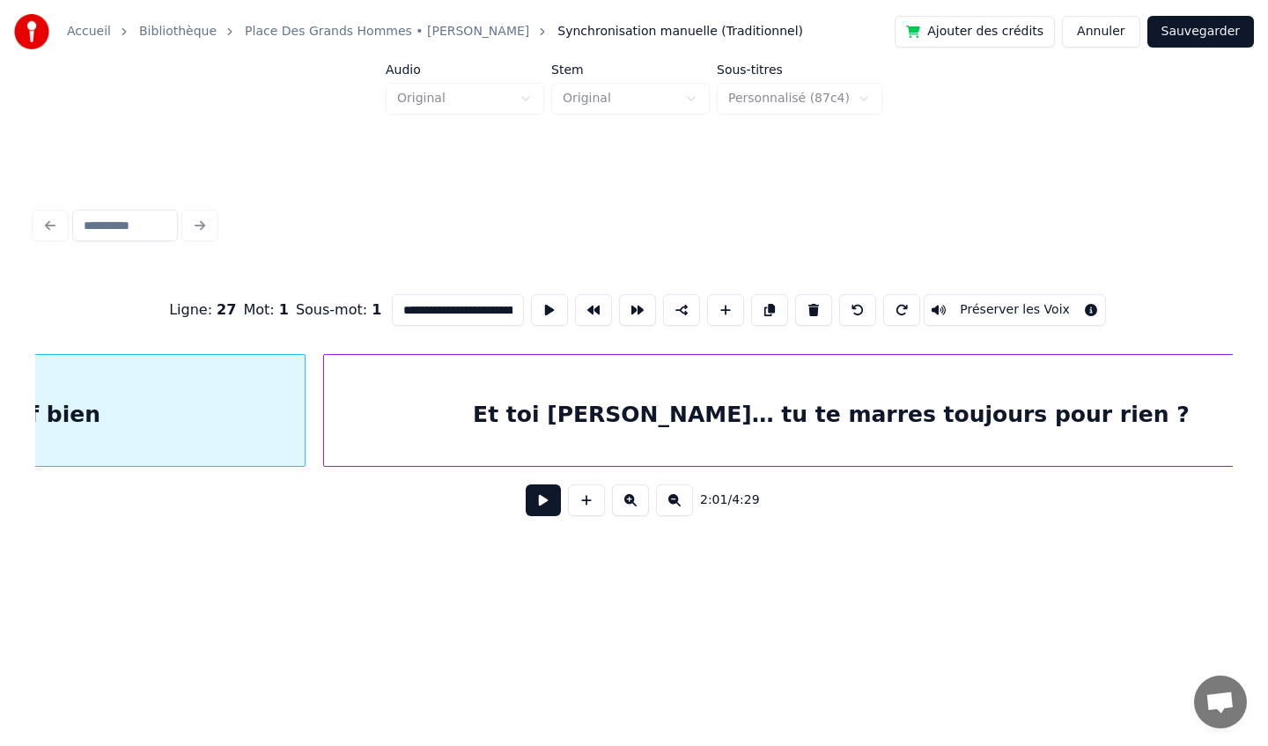
click at [723, 420] on div "Et toi [PERSON_NAME]… tu te marres toujours pour rien ?" at bounding box center [830, 415] width 1013 height 120
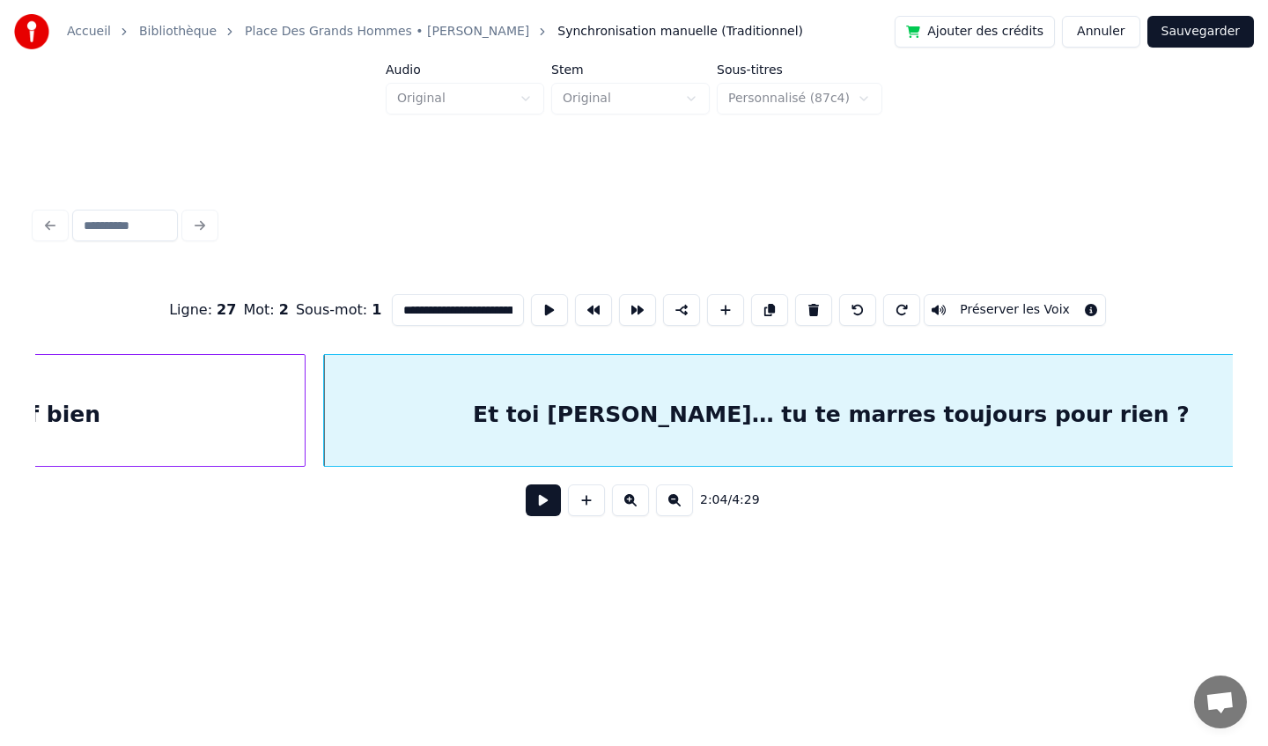
type input "**********"
click at [542, 312] on button at bounding box center [549, 310] width 37 height 32
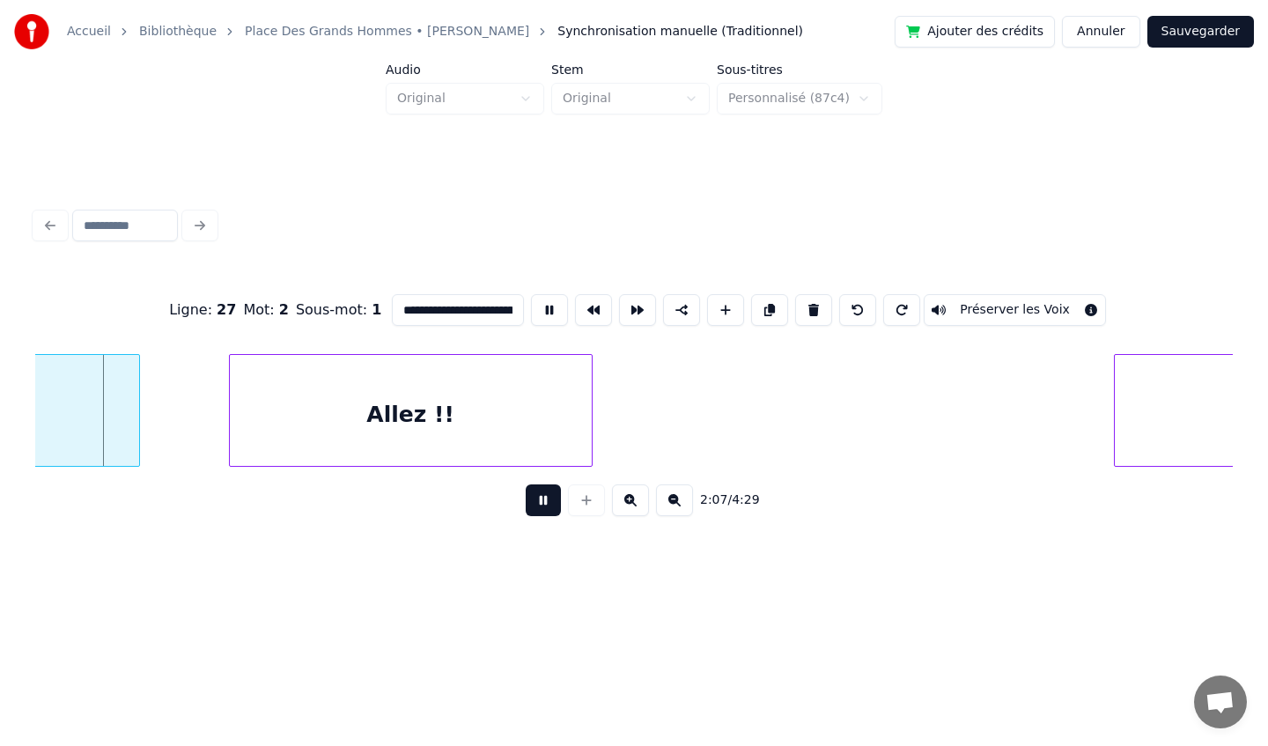
scroll to position [0, 38281]
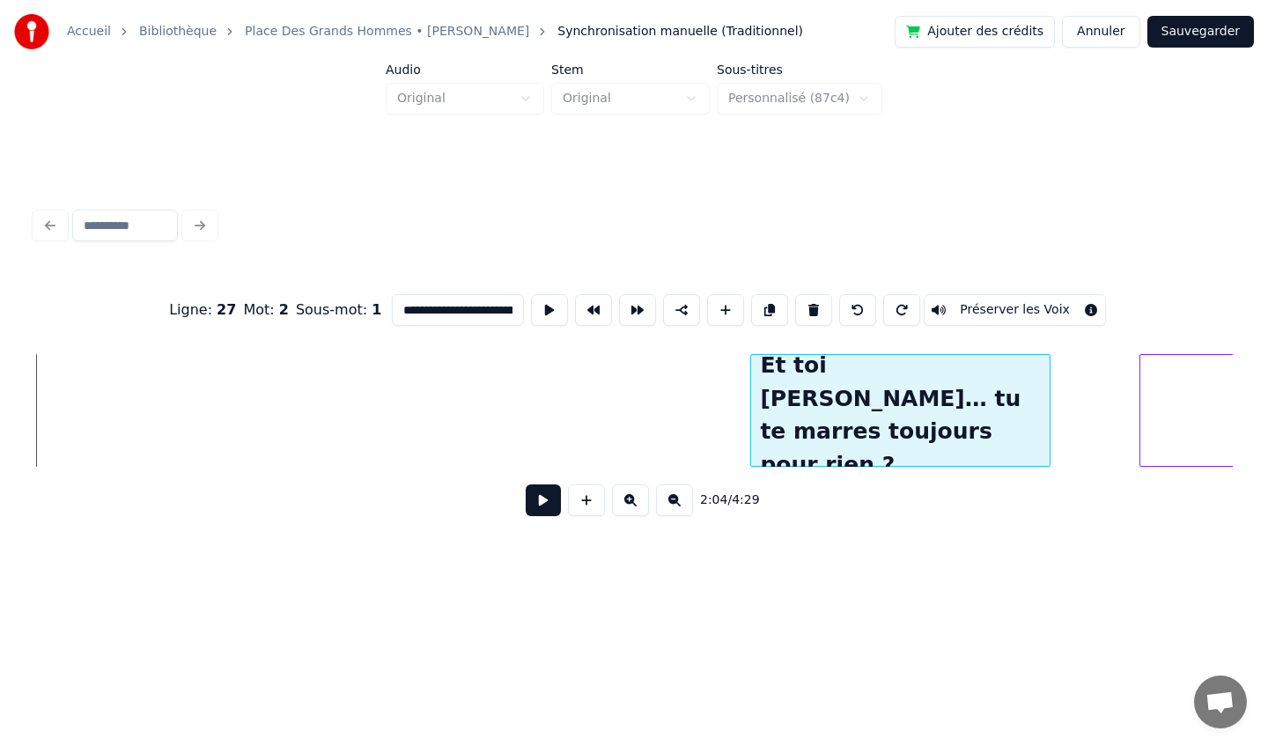
click at [753, 399] on div at bounding box center [753, 410] width 5 height 111
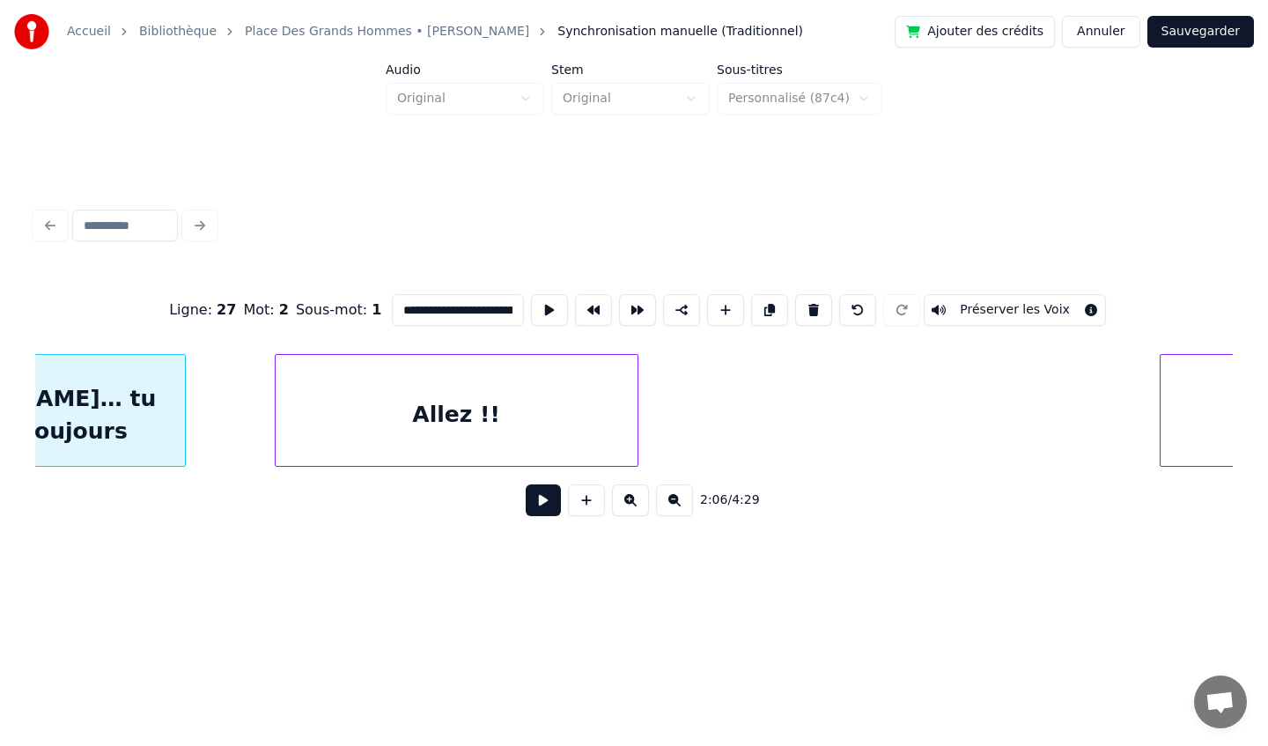
scroll to position [0, 39158]
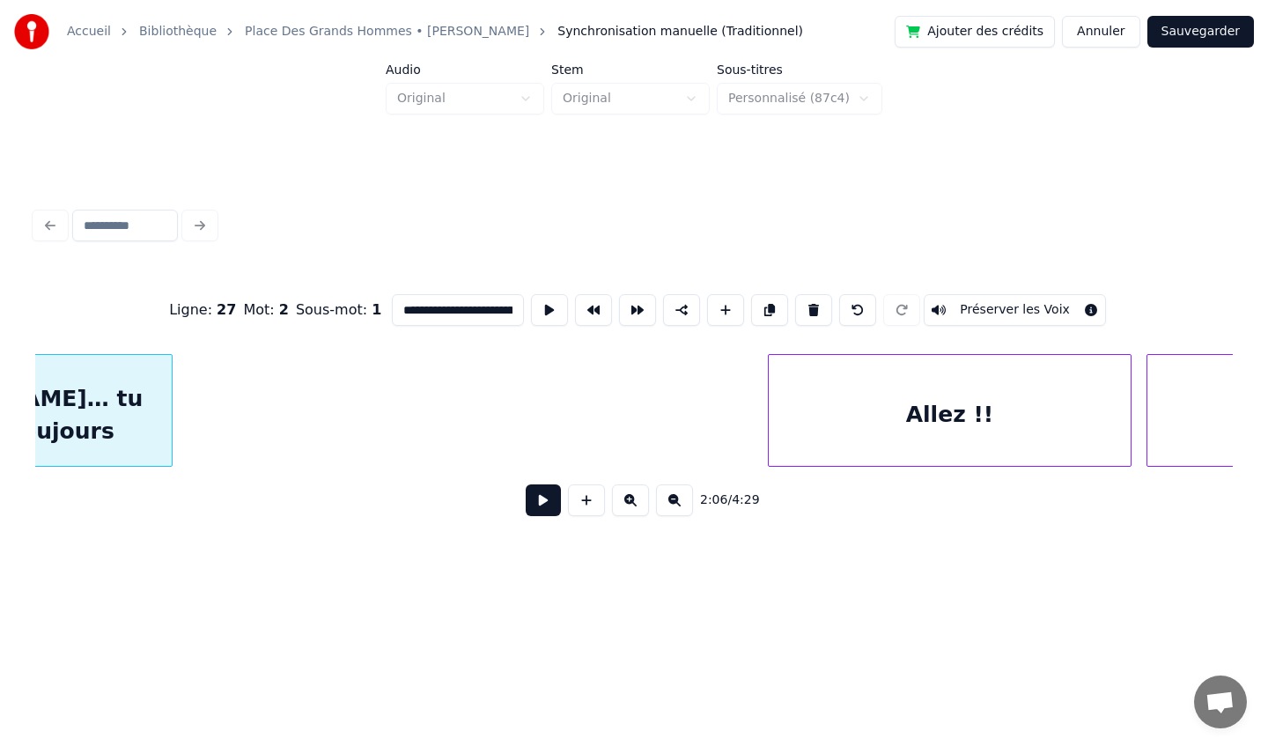
click at [1023, 420] on div "Allez !!" at bounding box center [950, 415] width 362 height 120
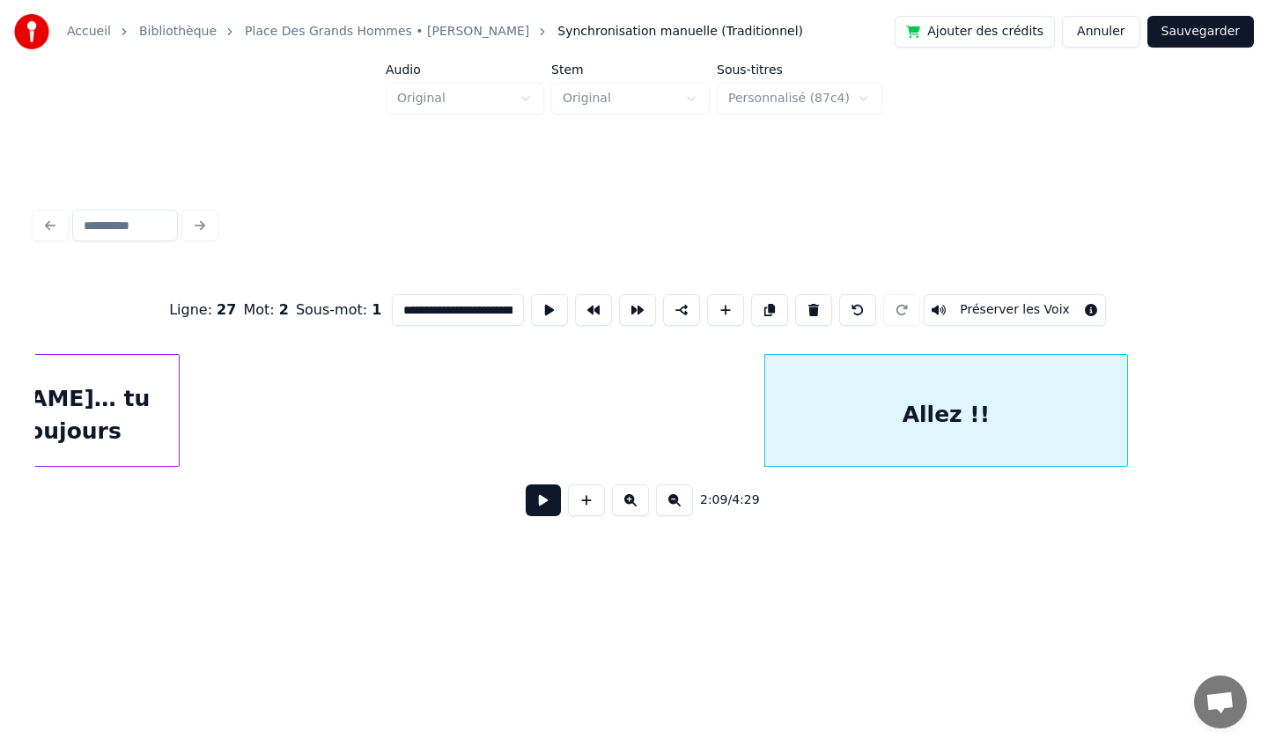
scroll to position [0, 39003]
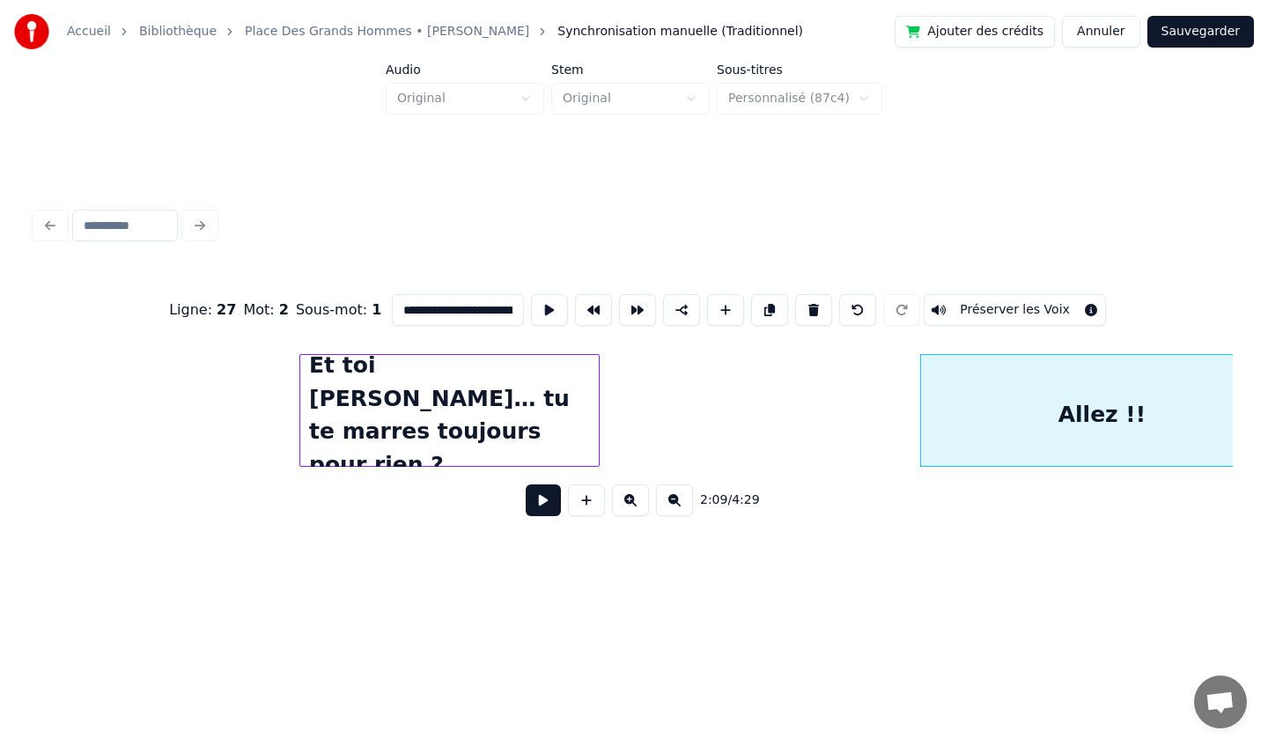
click at [399, 395] on div "Et toi [PERSON_NAME]… tu te marres toujours pour rien ?" at bounding box center [449, 415] width 298 height 120
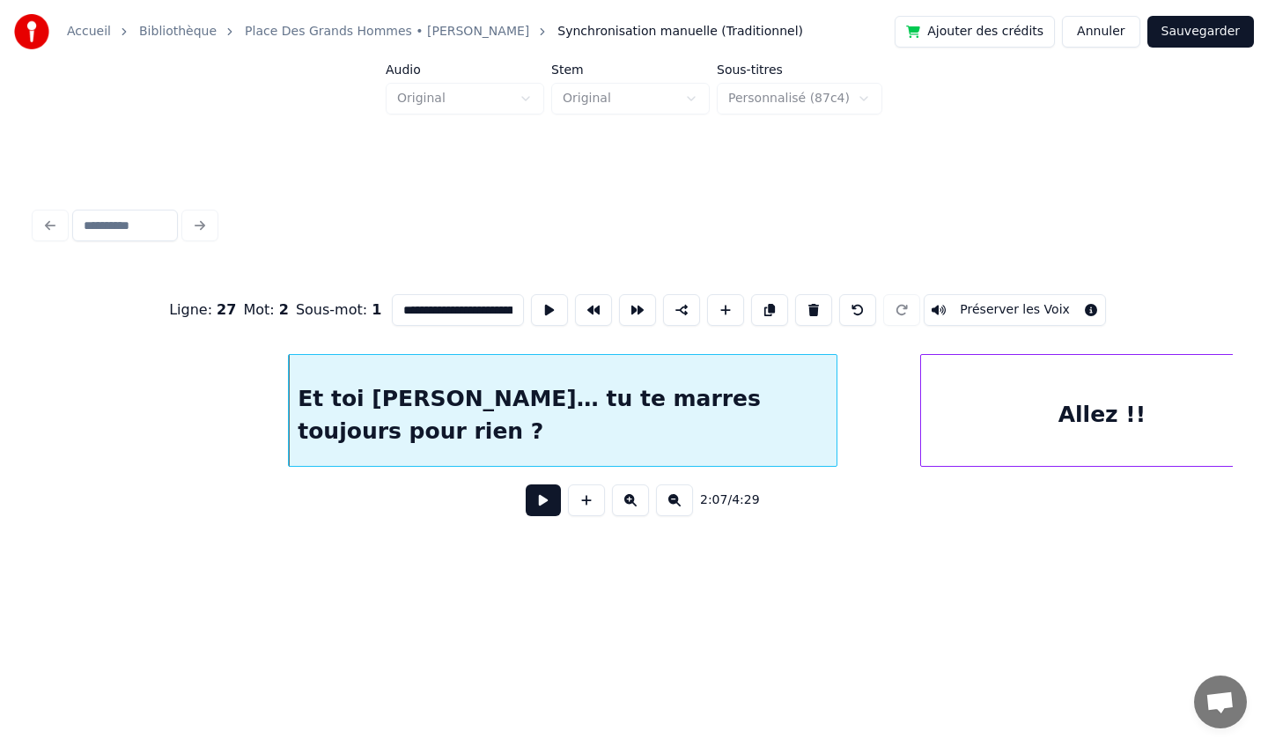
click at [835, 394] on div at bounding box center [833, 410] width 5 height 111
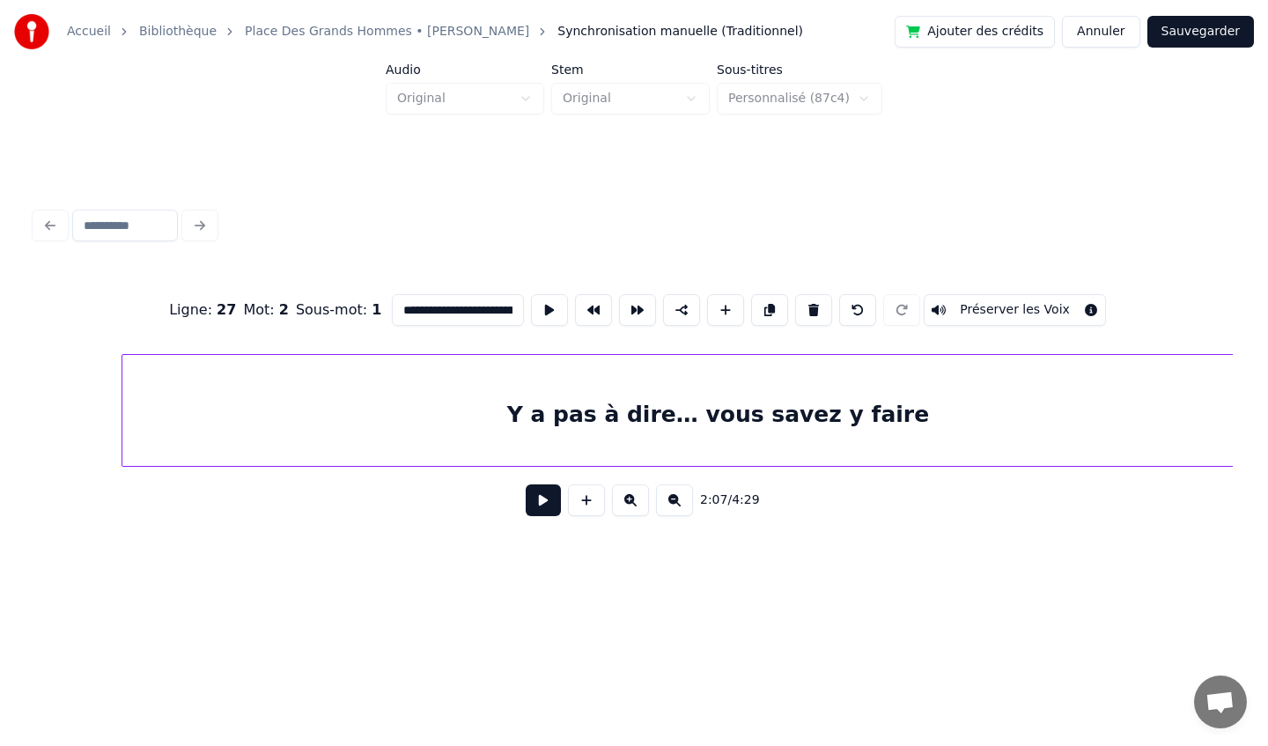
scroll to position [0, 41881]
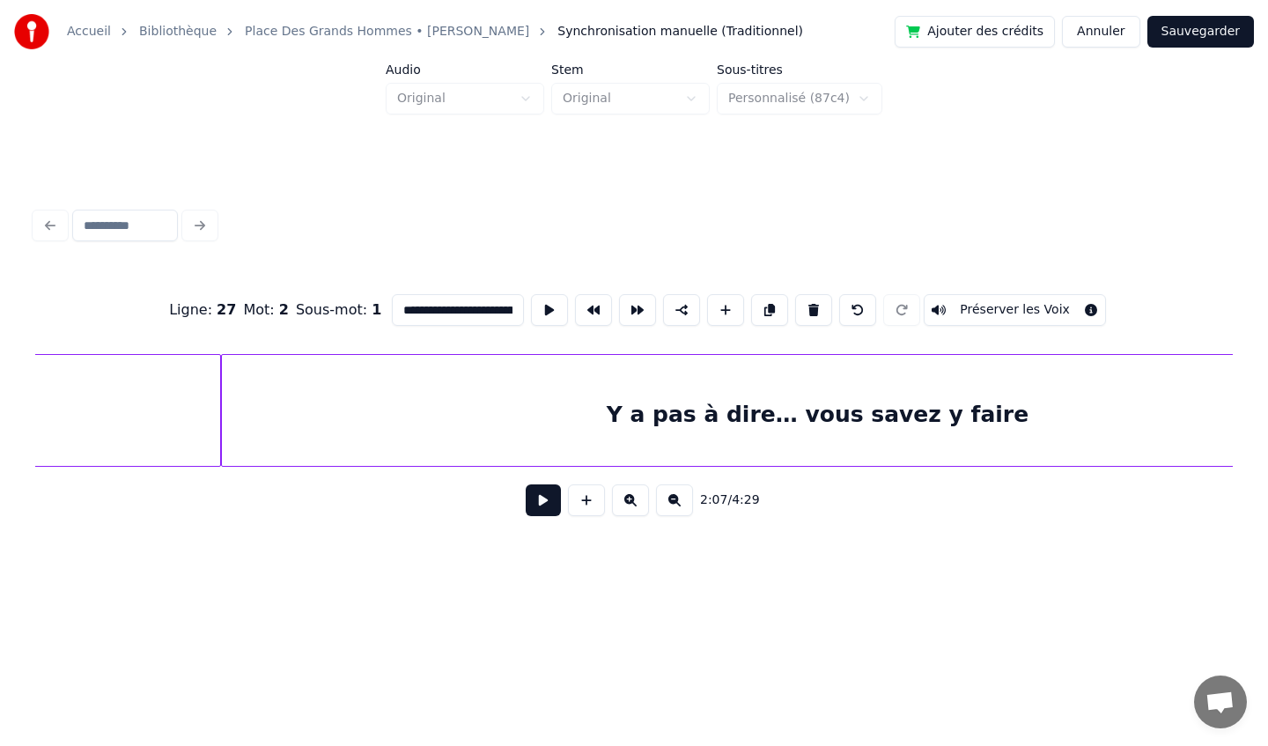
click at [539, 485] on button at bounding box center [543, 500] width 35 height 32
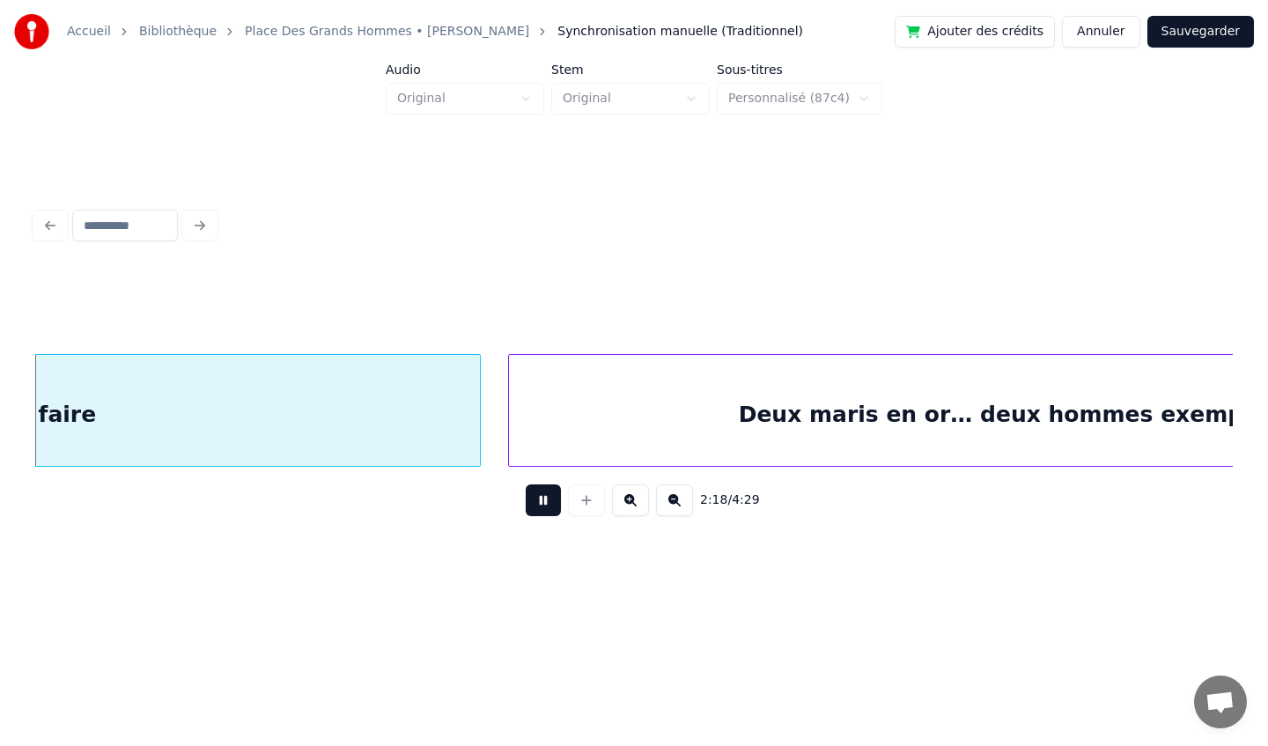
scroll to position [0, 42874]
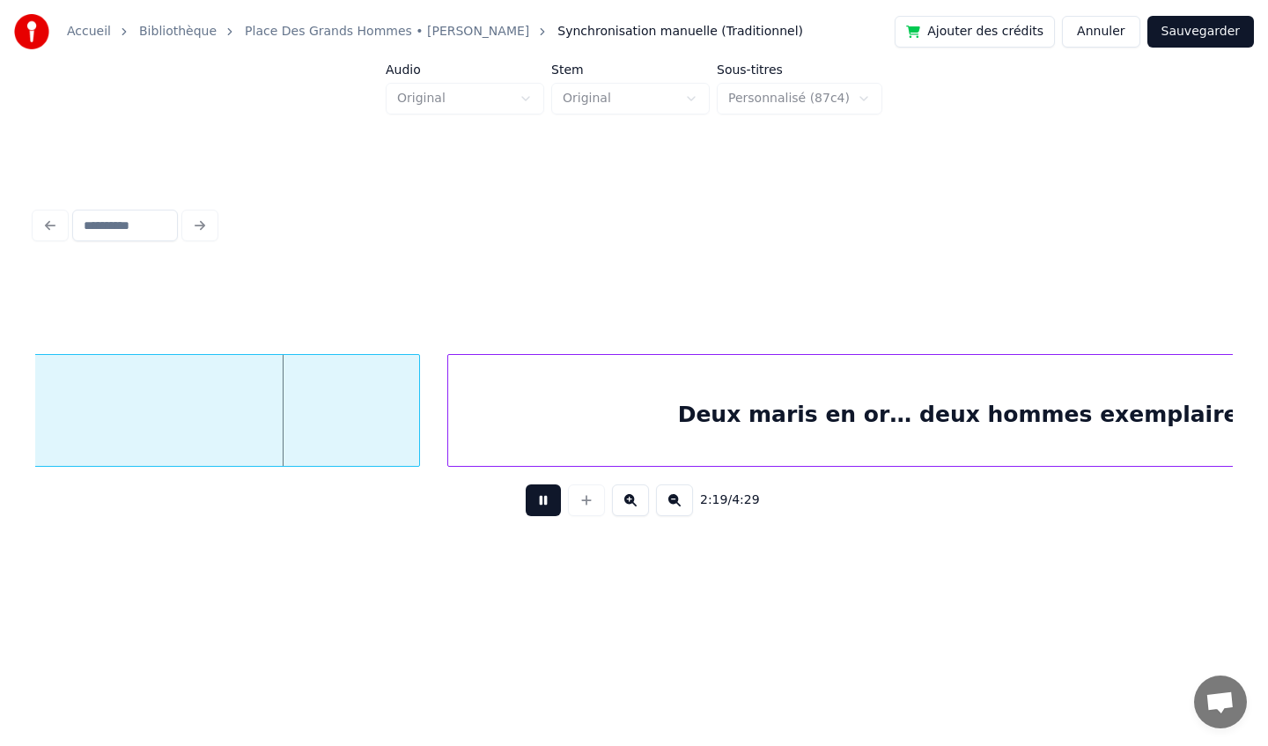
click at [1189, 31] on button "Sauvegarder" at bounding box center [1200, 32] width 107 height 32
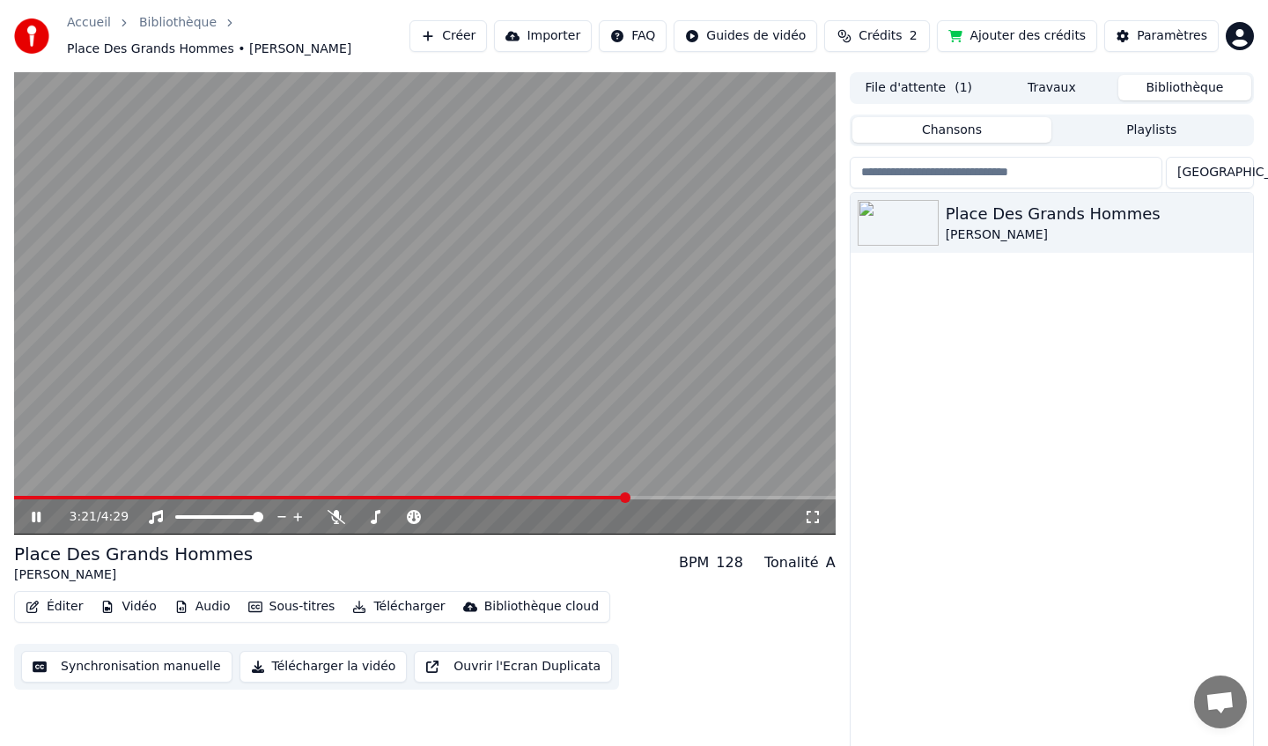
click at [628, 473] on div "3:21 / 4:29" at bounding box center [425, 303] width 822 height 462
click at [37, 518] on icon at bounding box center [36, 517] width 11 height 12
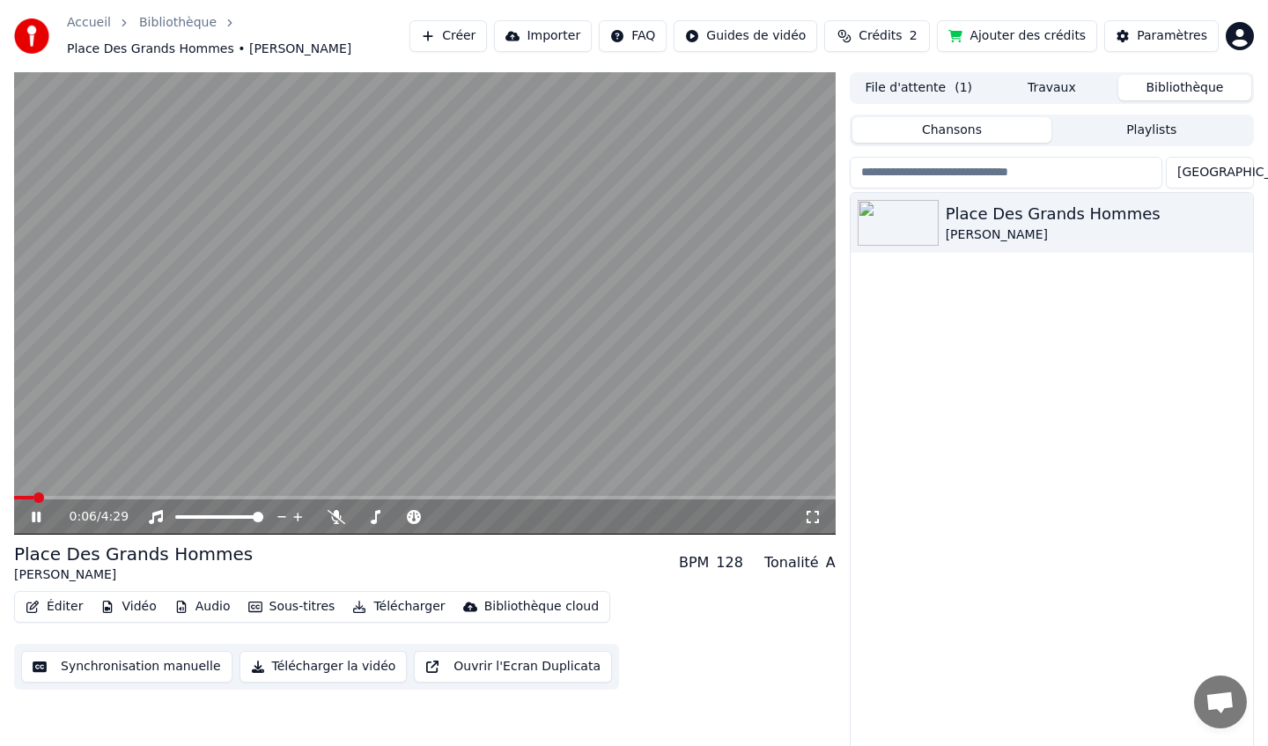
click at [34, 520] on icon at bounding box center [36, 517] width 9 height 11
click at [362, 496] on span at bounding box center [425, 498] width 822 height 4
click at [33, 520] on icon at bounding box center [36, 517] width 11 height 12
click at [41, 516] on icon at bounding box center [48, 517] width 41 height 14
click at [67, 613] on button "Éditer" at bounding box center [53, 606] width 71 height 25
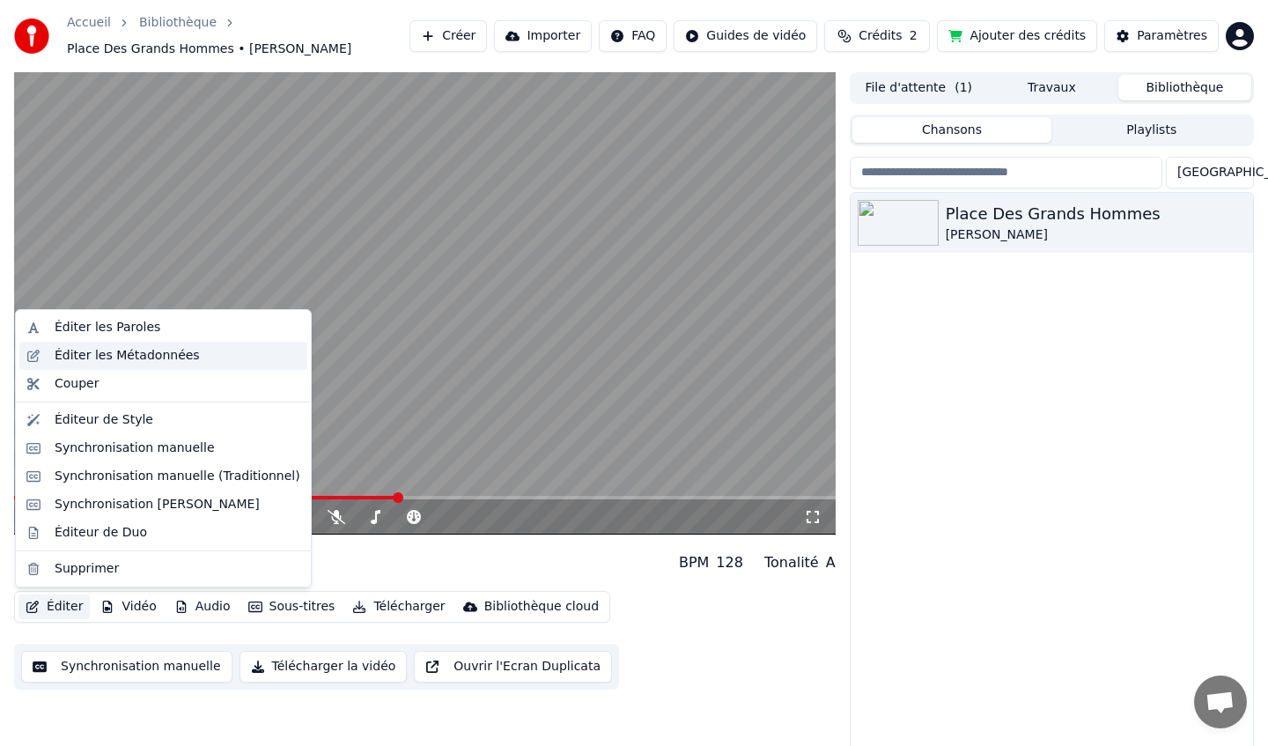
click at [144, 358] on div "Éditer les Métadonnées" at bounding box center [127, 356] width 145 height 18
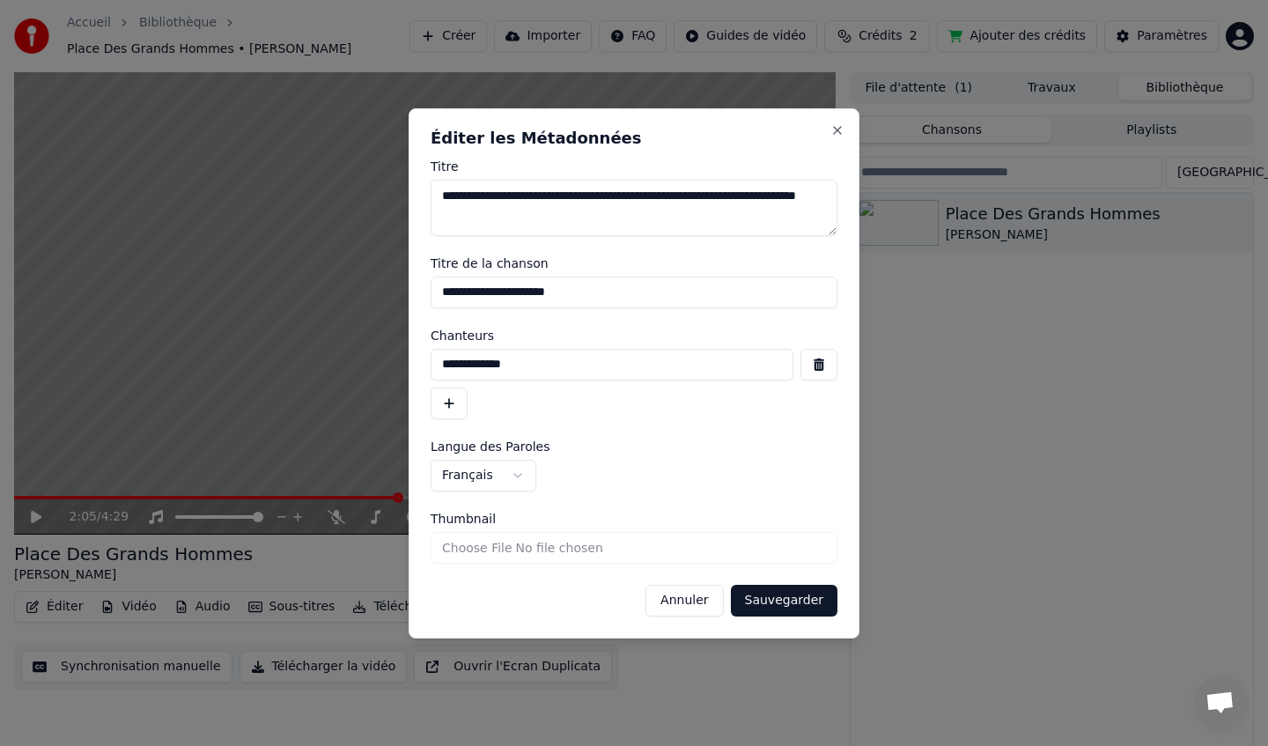
click at [686, 215] on textarea "**********" at bounding box center [634, 208] width 407 height 56
click at [636, 290] on input "**********" at bounding box center [634, 292] width 407 height 32
click at [620, 367] on input "**********" at bounding box center [612, 365] width 363 height 32
click at [685, 602] on button "Annuler" at bounding box center [683, 601] width 77 height 32
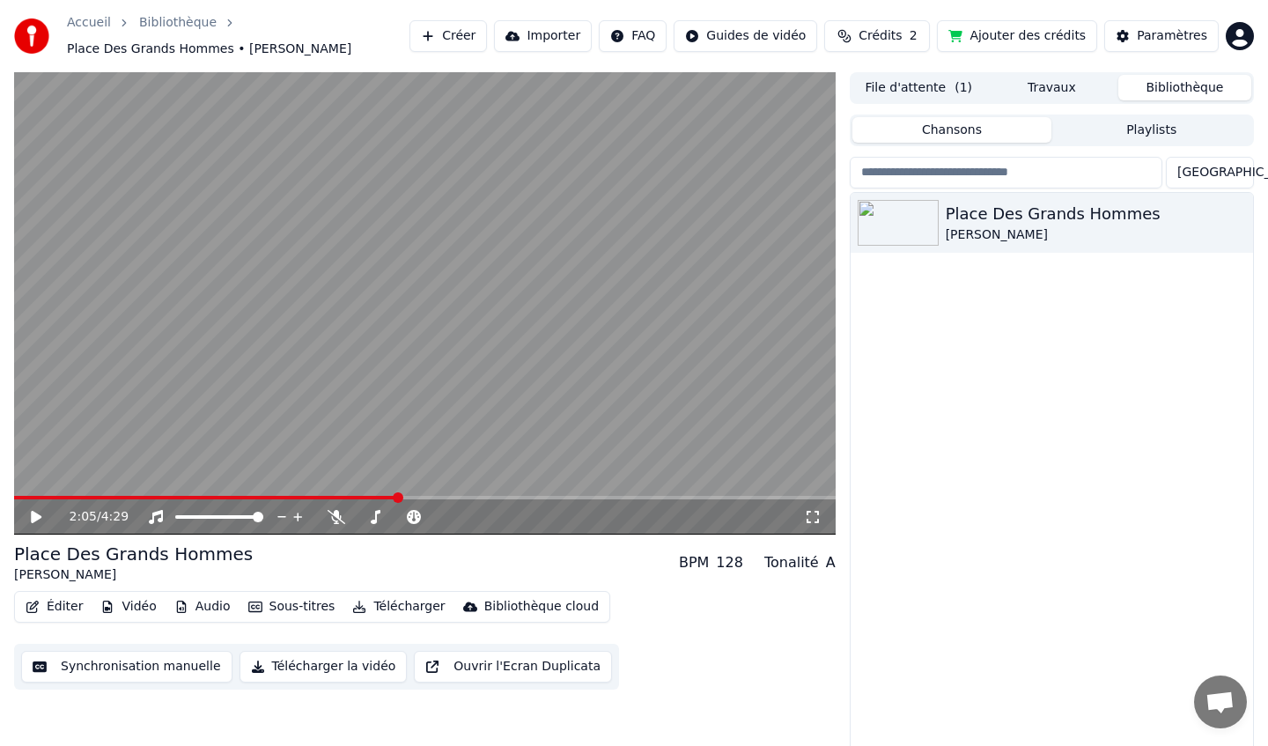
click at [466, 672] on button "Ouvrir l'Ecran Duplicata" at bounding box center [513, 667] width 198 height 32
click at [445, 497] on span at bounding box center [439, 497] width 11 height 11
click at [533, 492] on span at bounding box center [527, 497] width 11 height 11
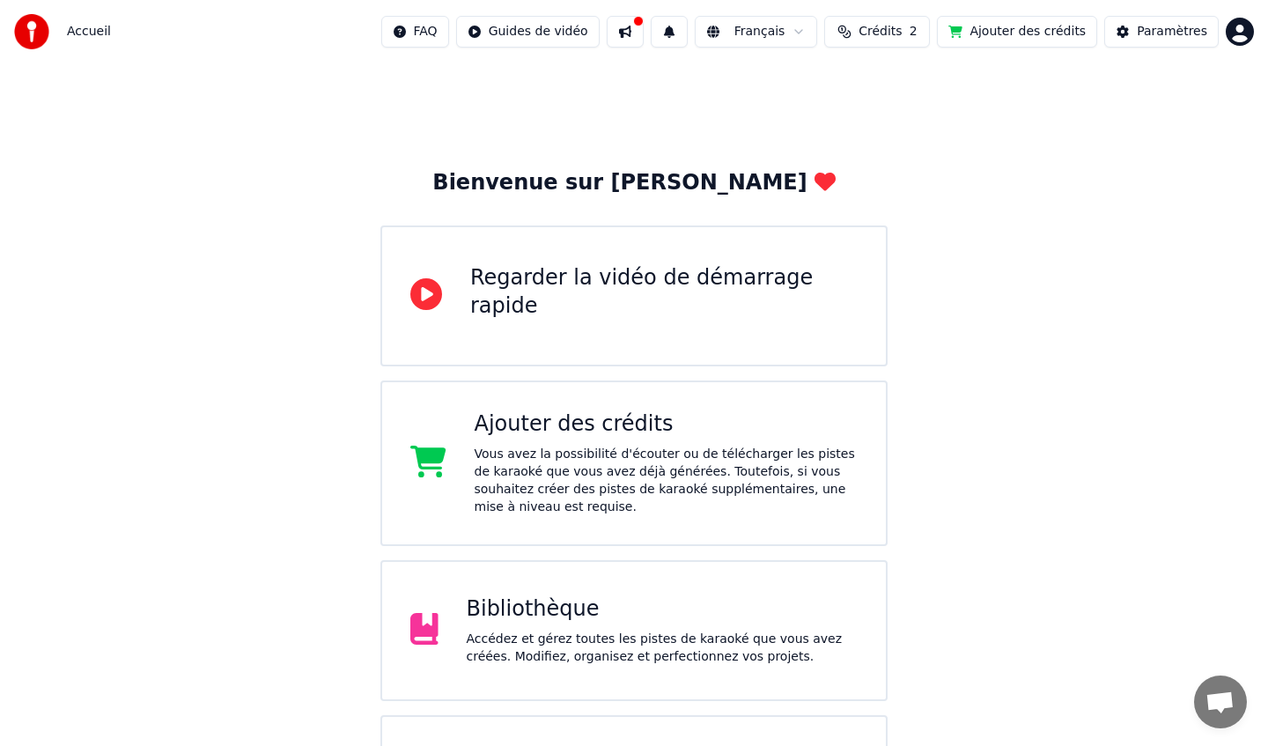
click at [724, 628] on div "Bibliothèque Accédez et gérez toutes les pistes de karaoké que vous avez créées…" at bounding box center [663, 630] width 392 height 70
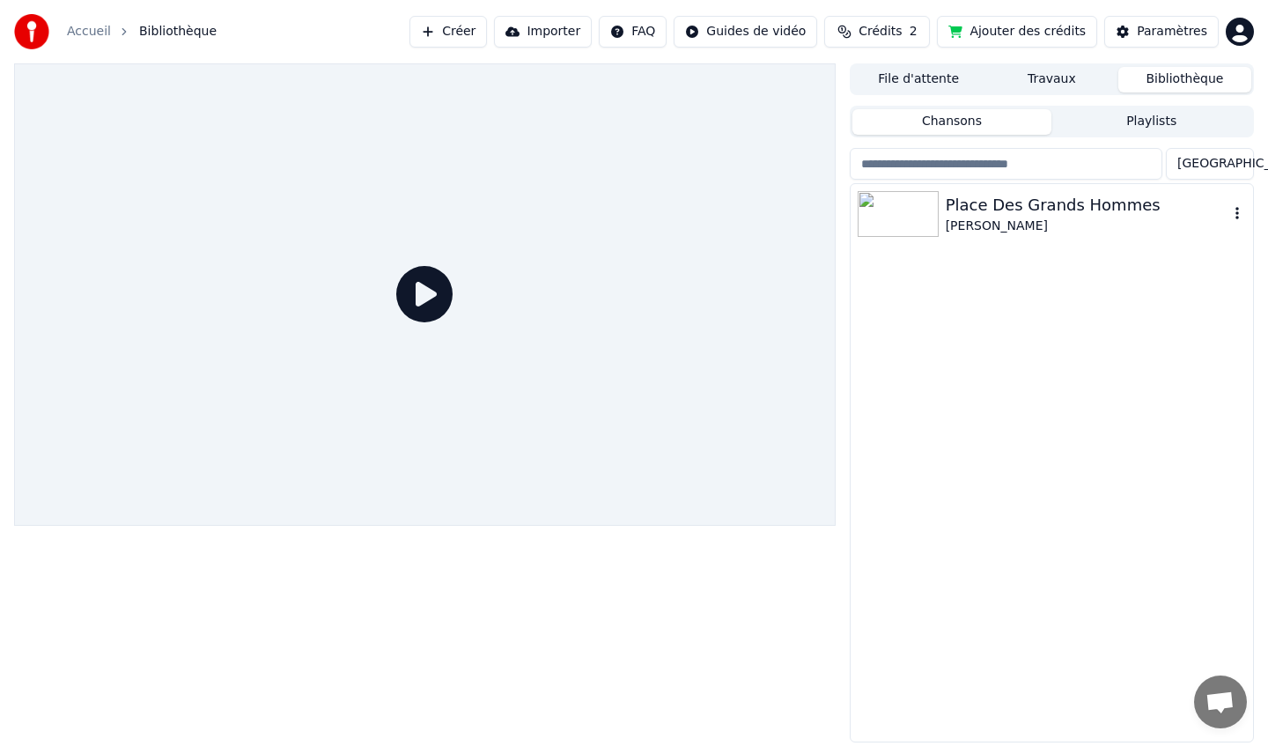
click at [932, 219] on img at bounding box center [898, 214] width 81 height 46
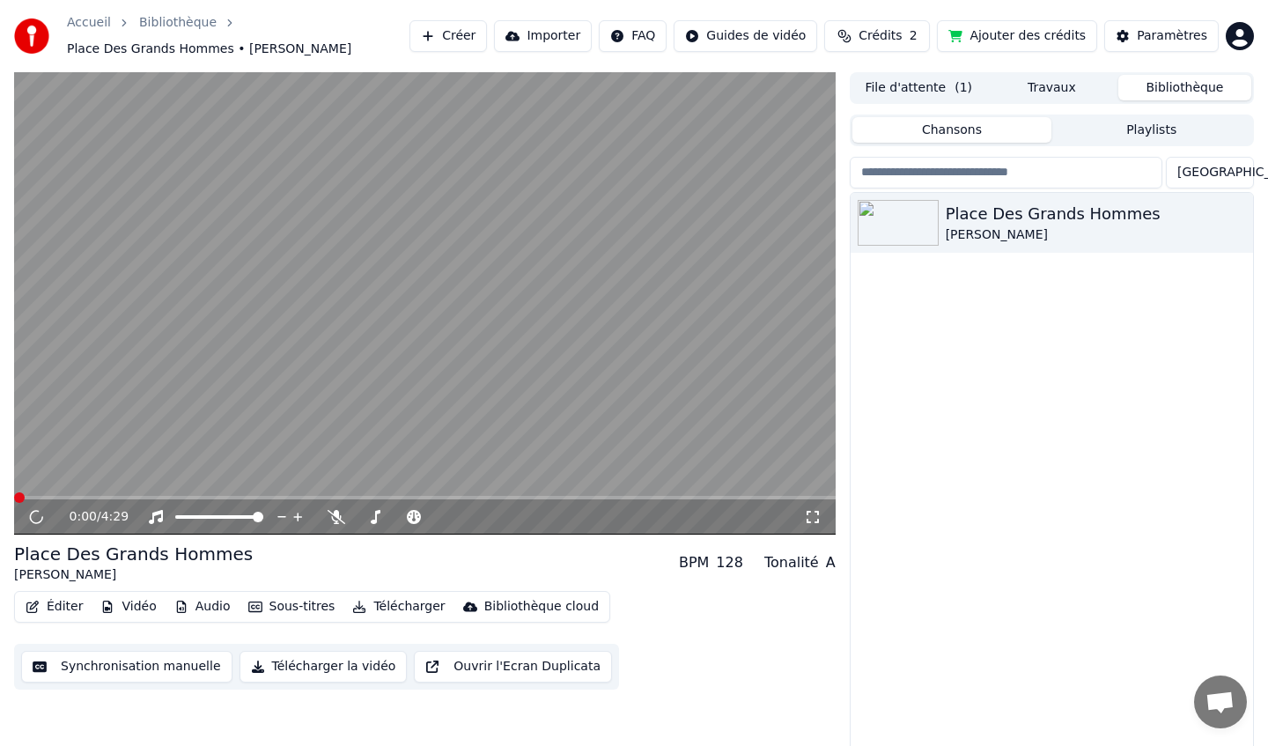
click at [57, 607] on button "Éditer" at bounding box center [53, 606] width 71 height 25
click at [461, 587] on div "Place Des Grands Hommes Patrick Bruel BPM 128 Tonalité A Éditer Vidéo Audio Sou…" at bounding box center [425, 616] width 822 height 148
click at [38, 513] on icon at bounding box center [36, 517] width 9 height 11
click at [51, 605] on button "Éditer" at bounding box center [53, 606] width 71 height 25
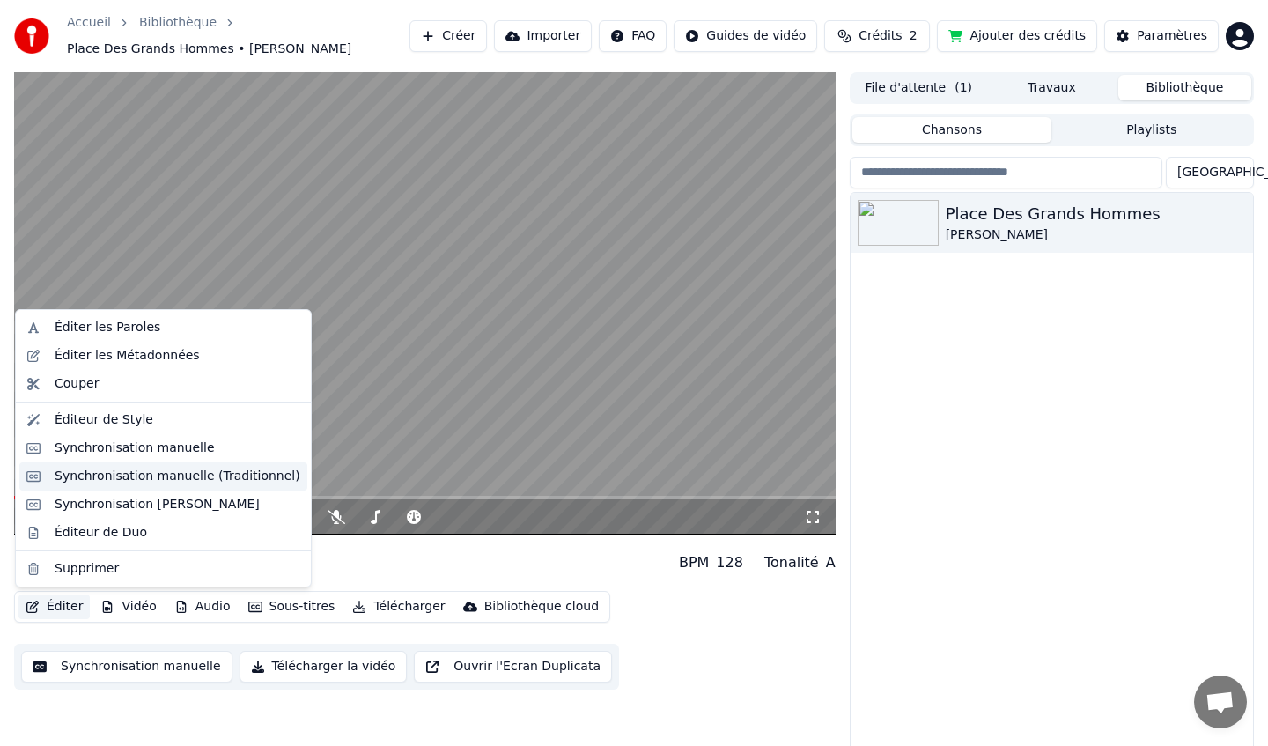
click at [203, 479] on div "Synchronisation manuelle (Traditionnel)" at bounding box center [178, 477] width 246 height 18
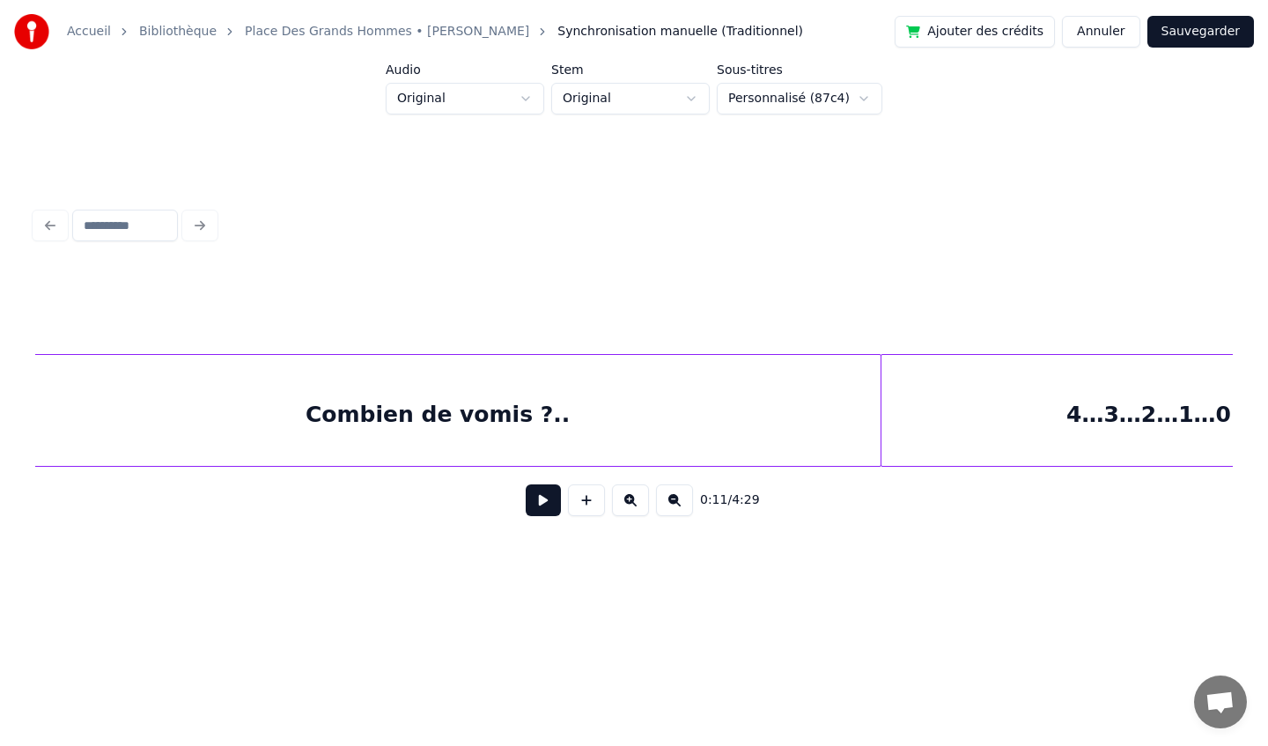
scroll to position [0, 20723]
click at [673, 500] on button at bounding box center [674, 500] width 37 height 32
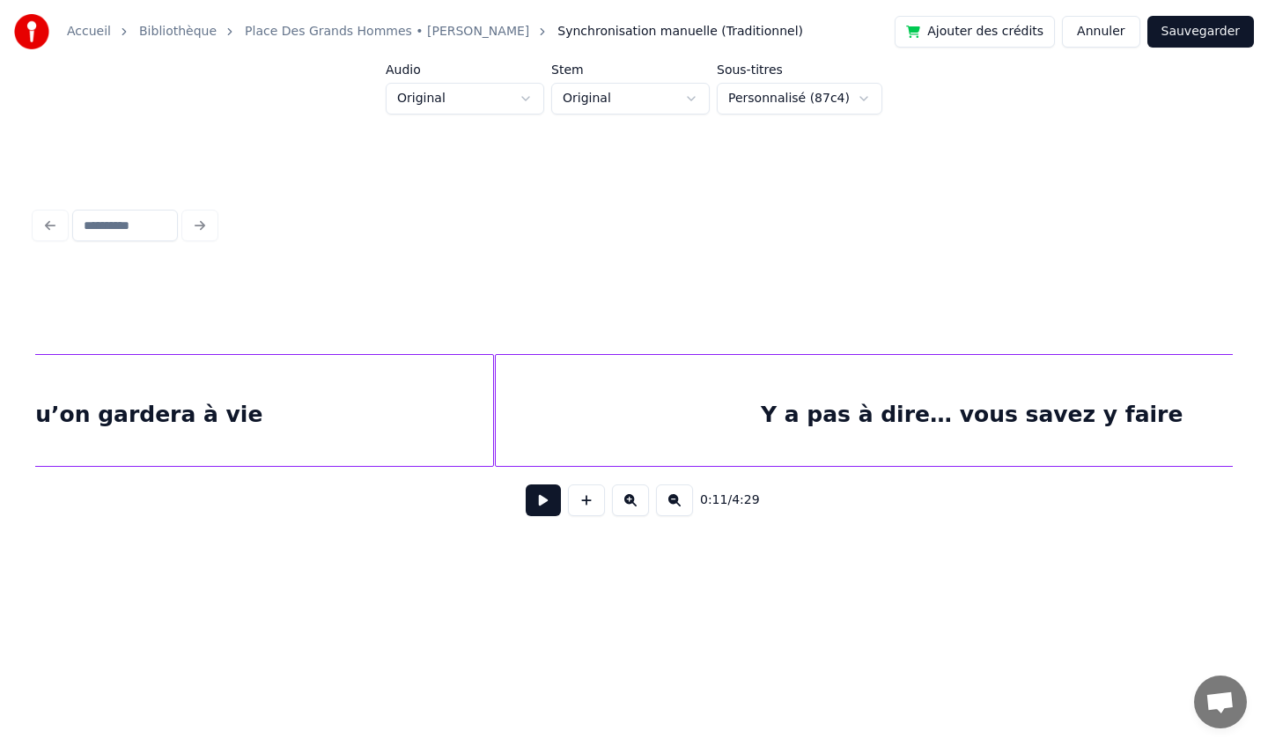
click at [678, 500] on button at bounding box center [674, 500] width 37 height 32
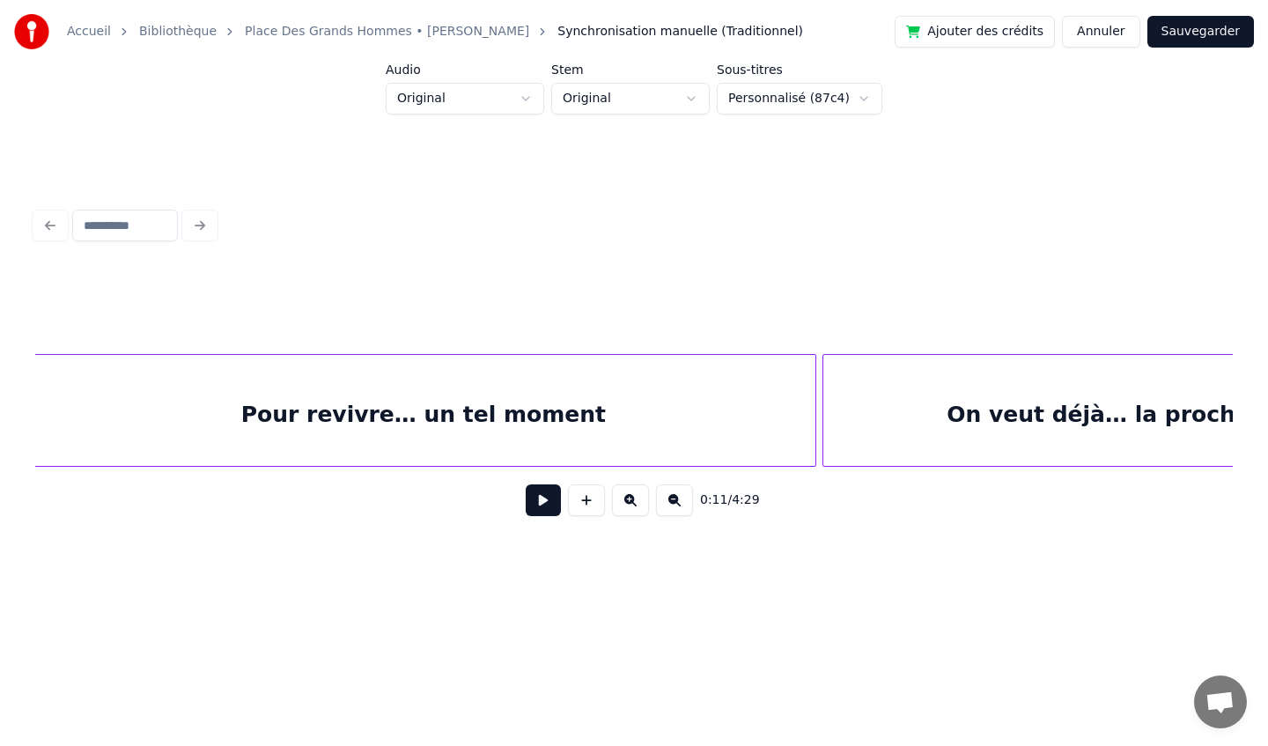
click at [678, 501] on button at bounding box center [674, 500] width 37 height 32
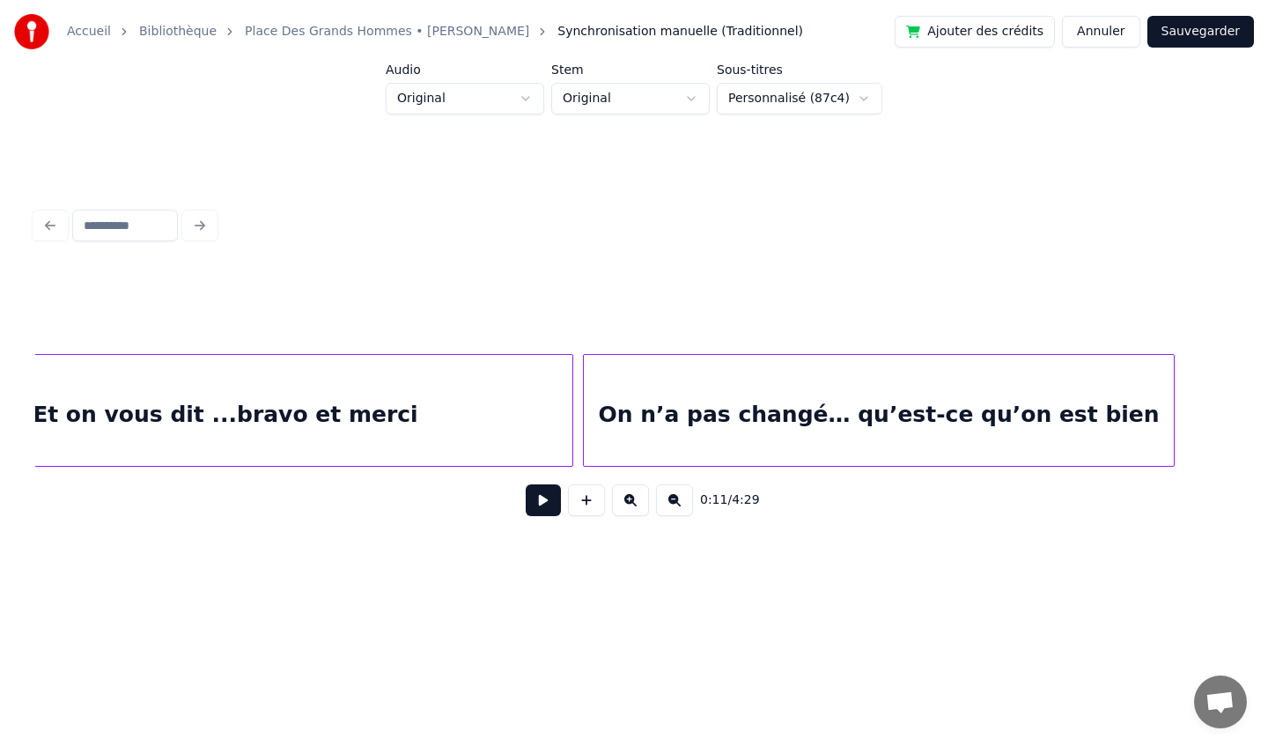
scroll to position [0, 19241]
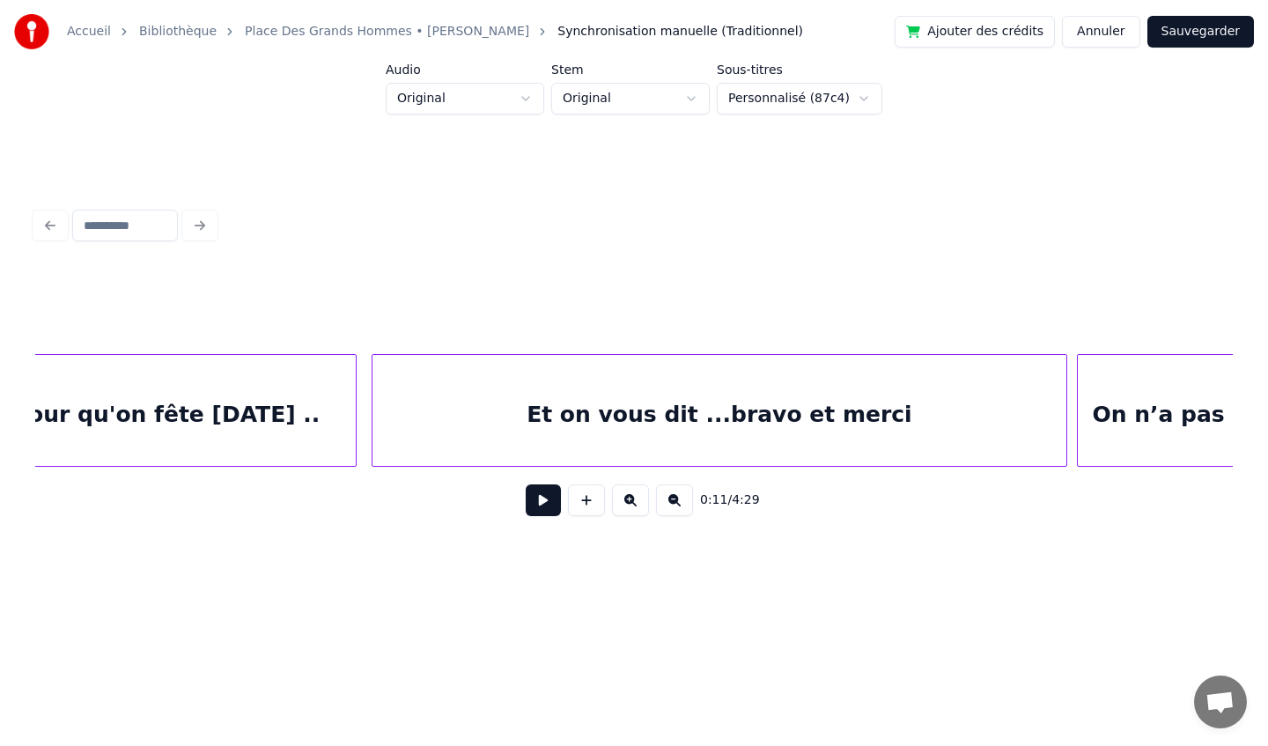
click at [678, 501] on button at bounding box center [674, 500] width 37 height 32
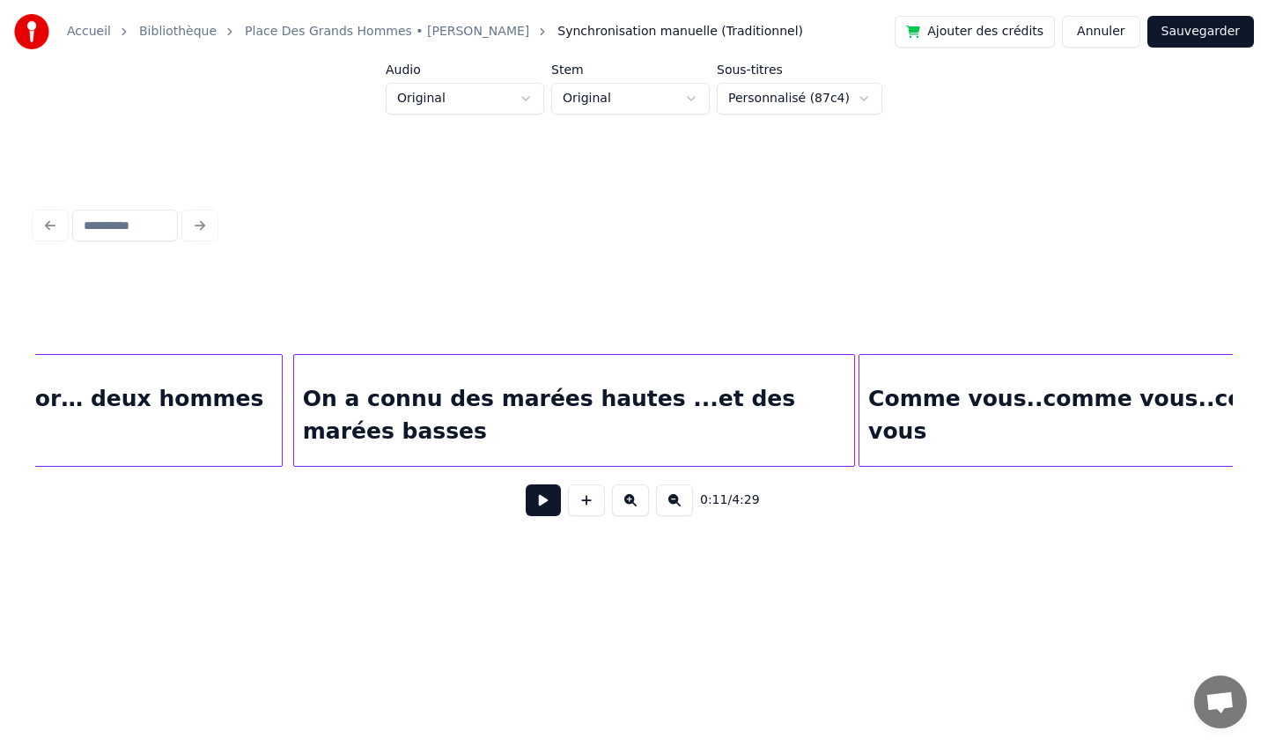
click at [632, 501] on button at bounding box center [630, 500] width 37 height 32
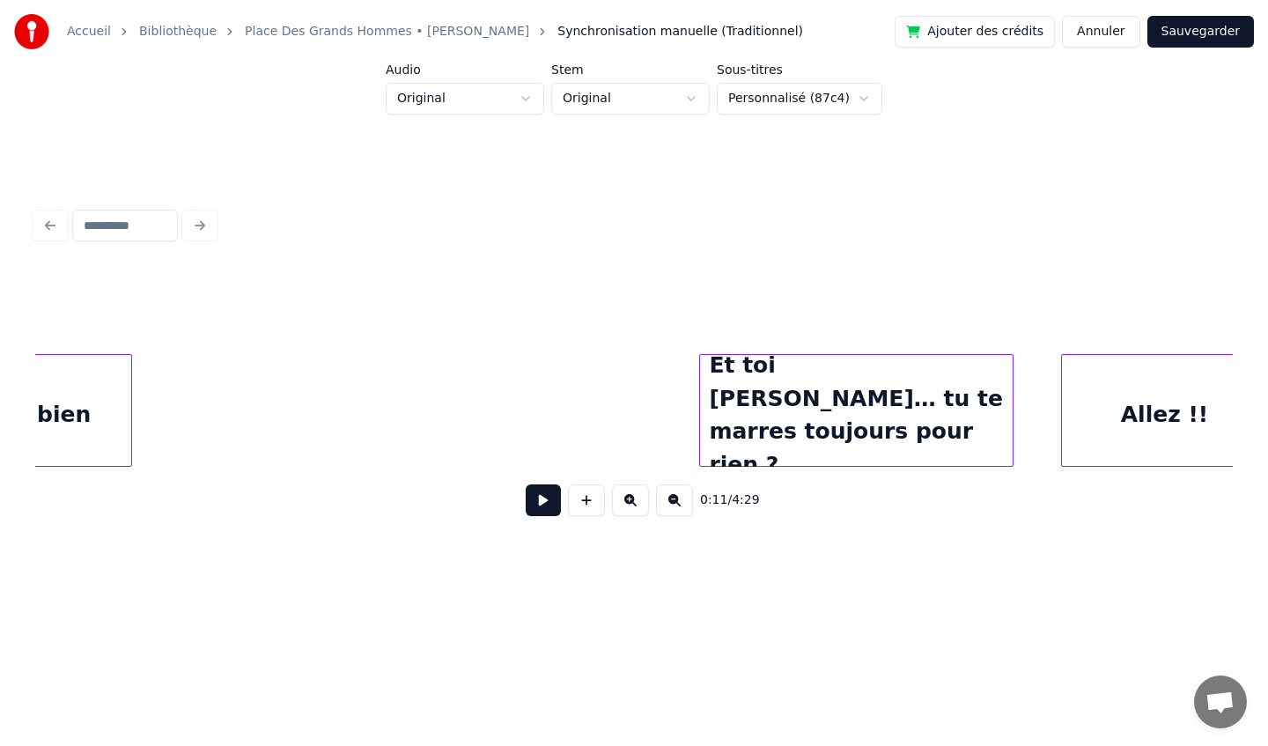
scroll to position [0, 21811]
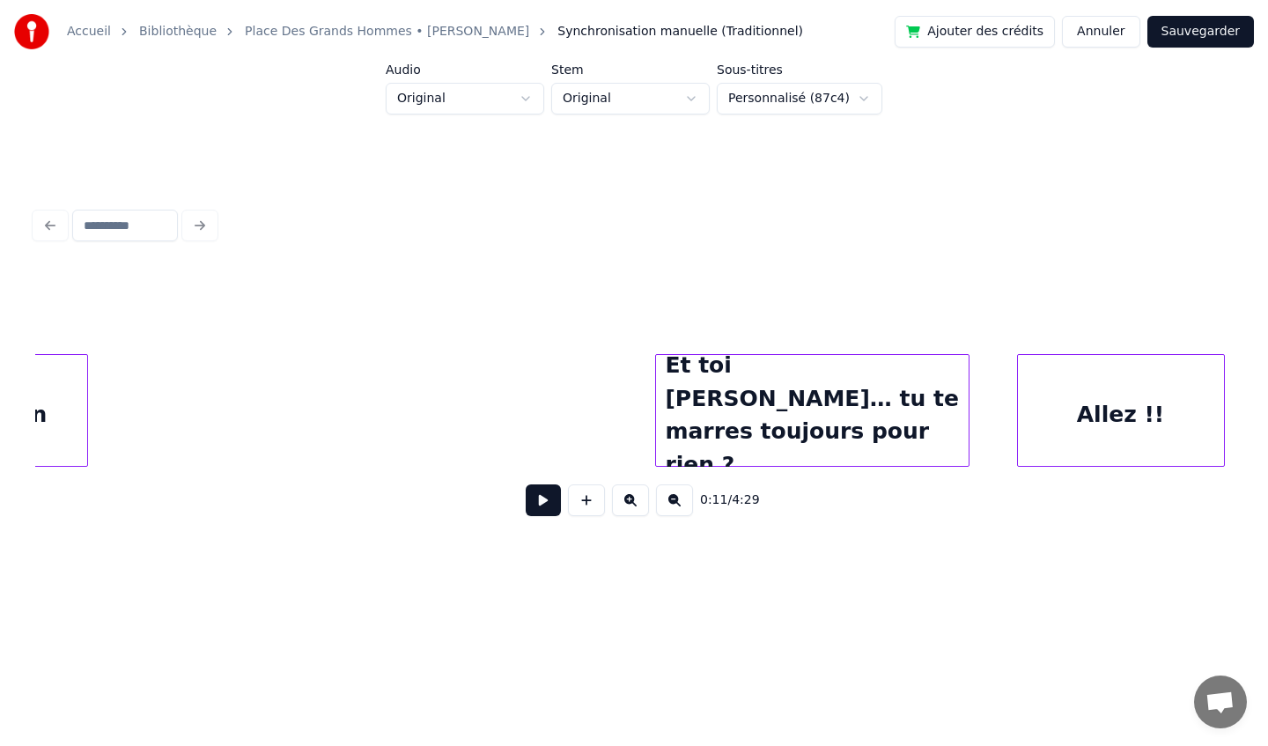
click at [689, 415] on div "Et toi [PERSON_NAME]… tu te marres toujours pour rien ?" at bounding box center [812, 415] width 312 height 120
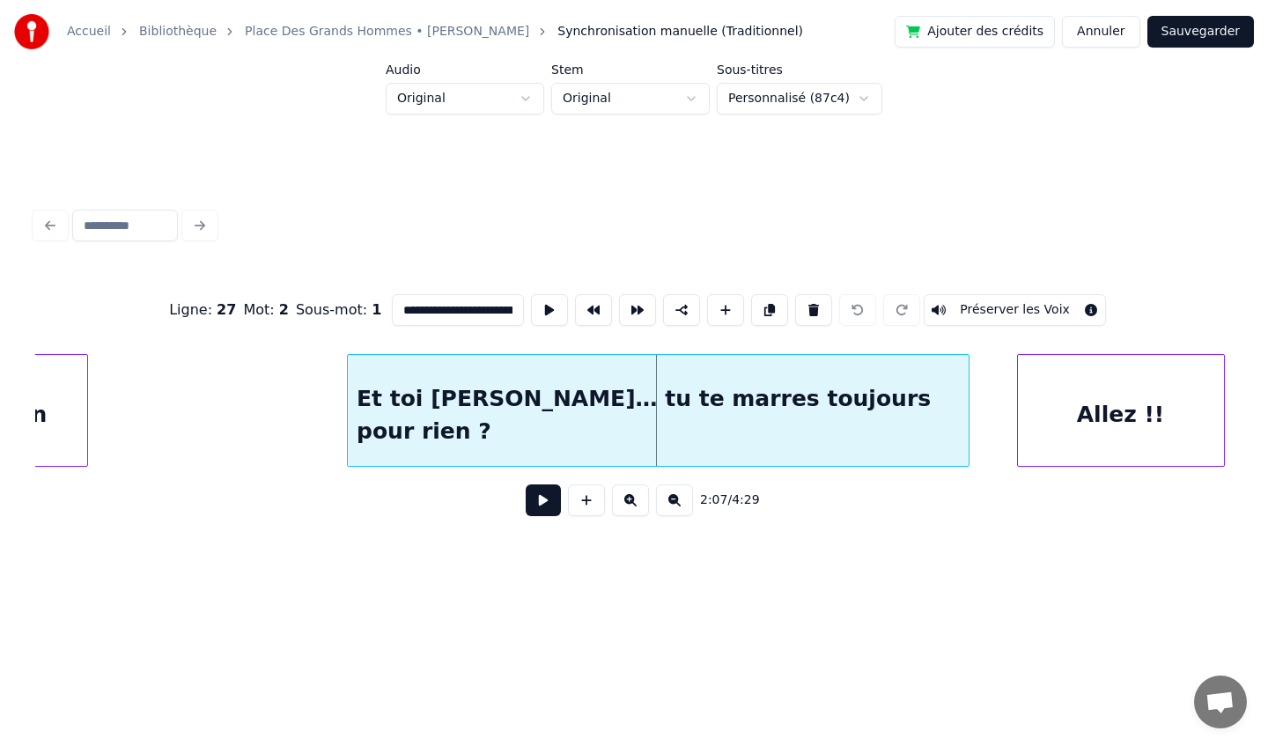
click at [348, 424] on div at bounding box center [350, 410] width 5 height 111
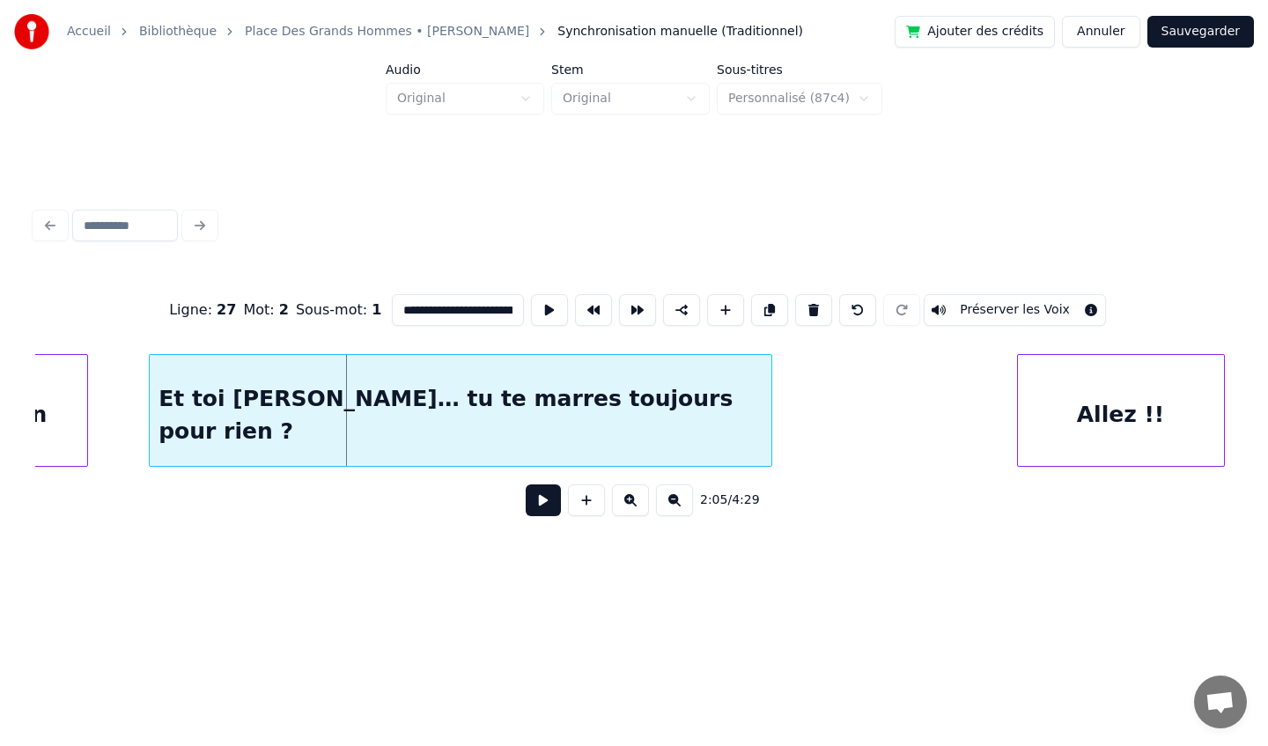
click at [312, 411] on div "Et toi [PERSON_NAME]… tu te marres toujours pour rien ?" at bounding box center [461, 415] width 622 height 120
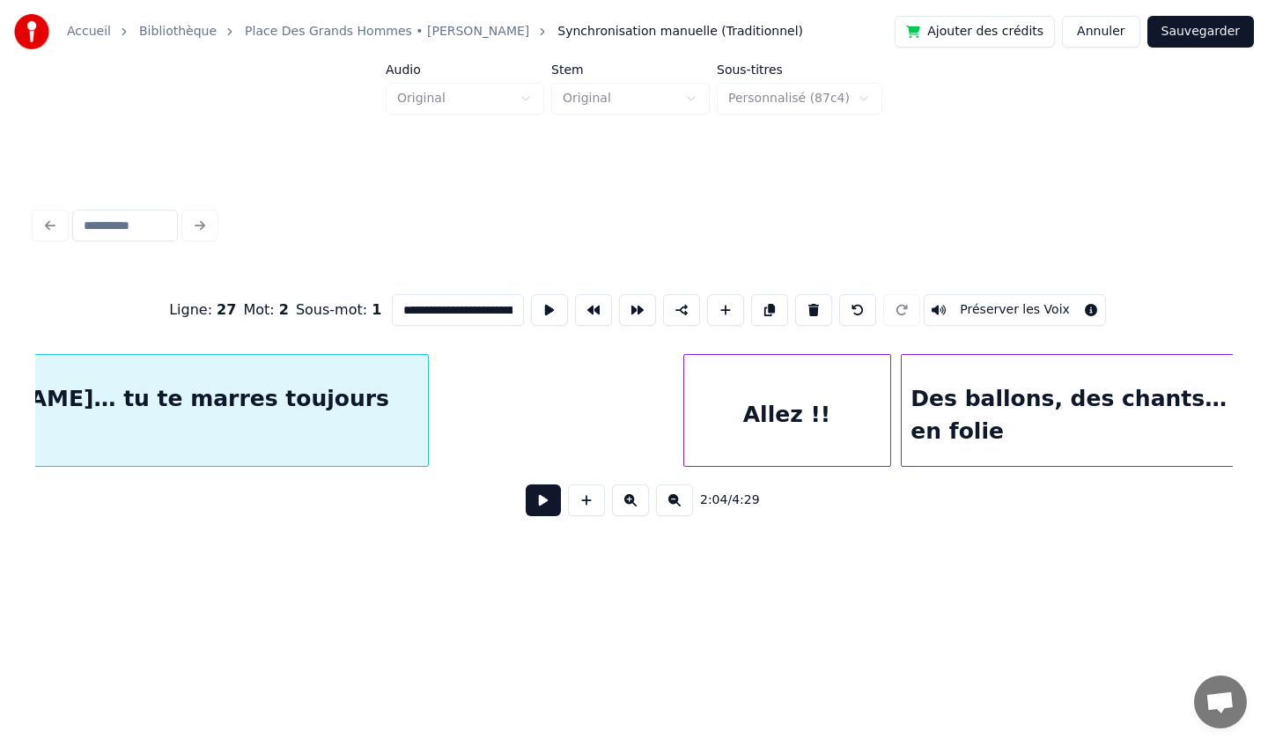
scroll to position [0, 22306]
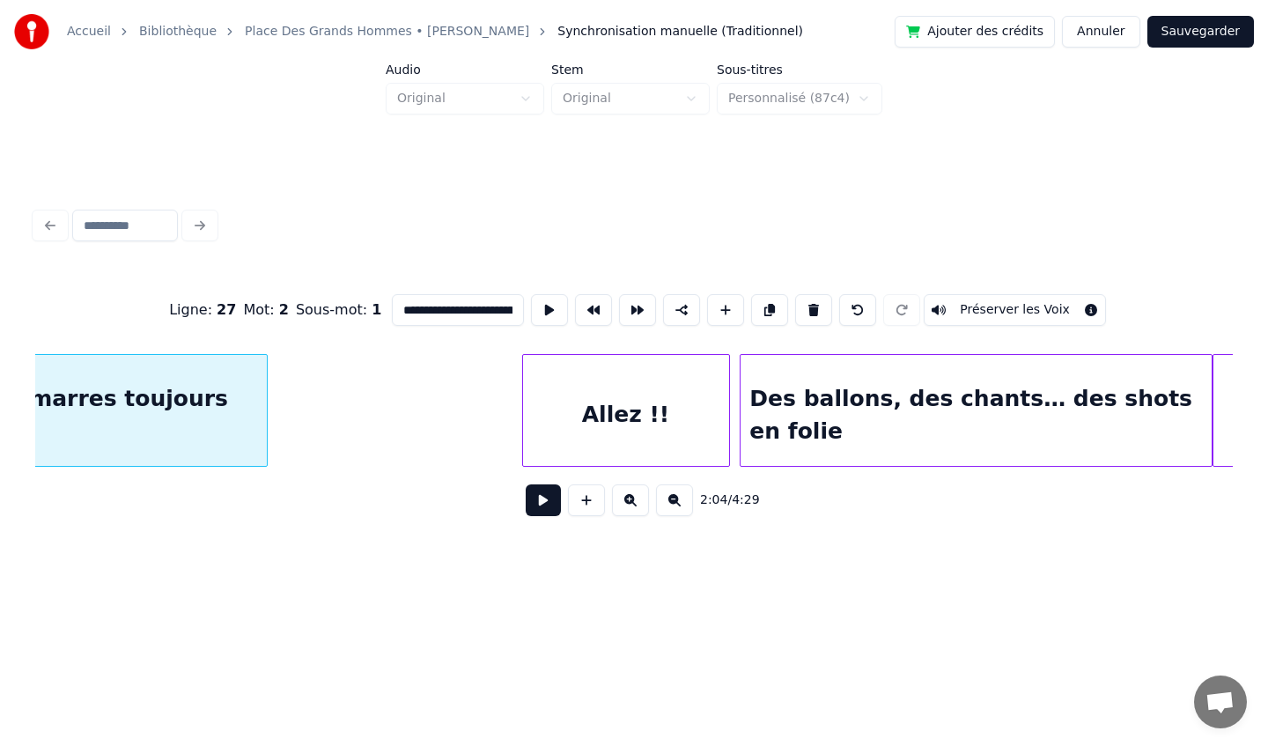
click at [653, 411] on div "Allez !!" at bounding box center [626, 415] width 206 height 120
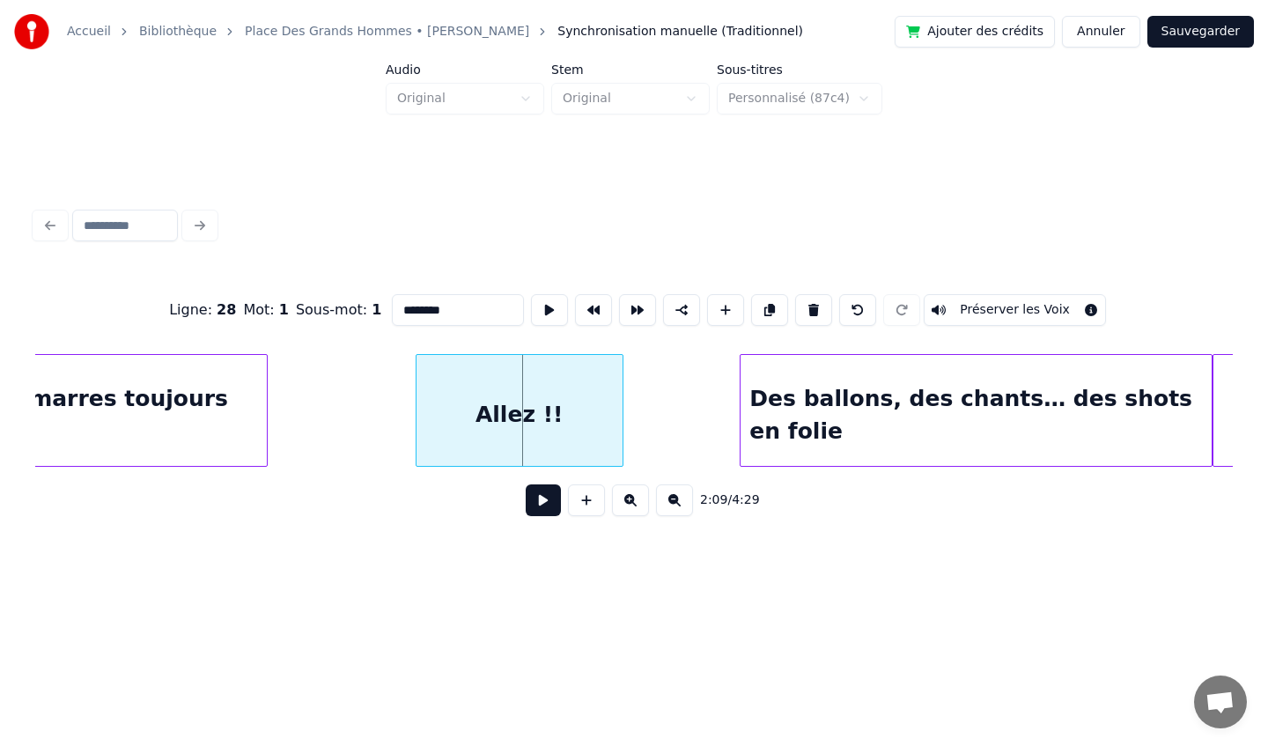
click at [462, 389] on div "Allez !!" at bounding box center [519, 415] width 206 height 120
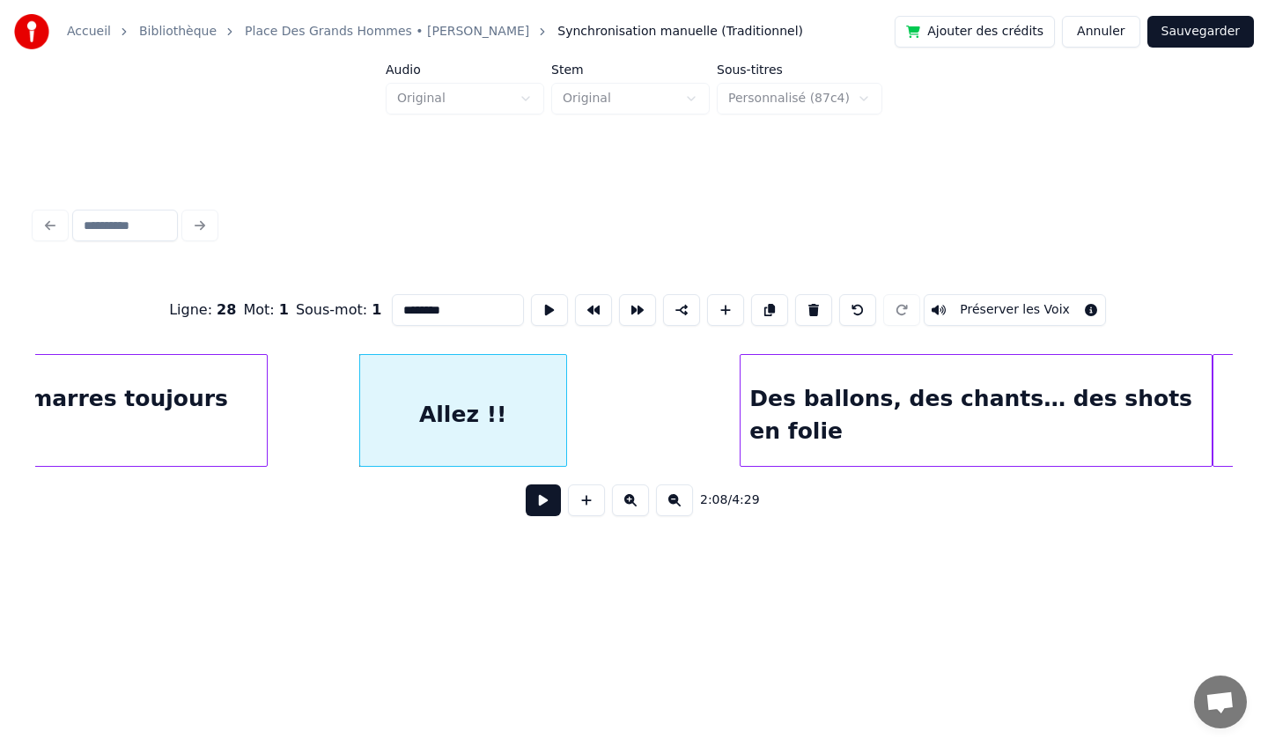
click at [886, 380] on div "Des ballons, des chants… des shots en folie" at bounding box center [976, 415] width 470 height 120
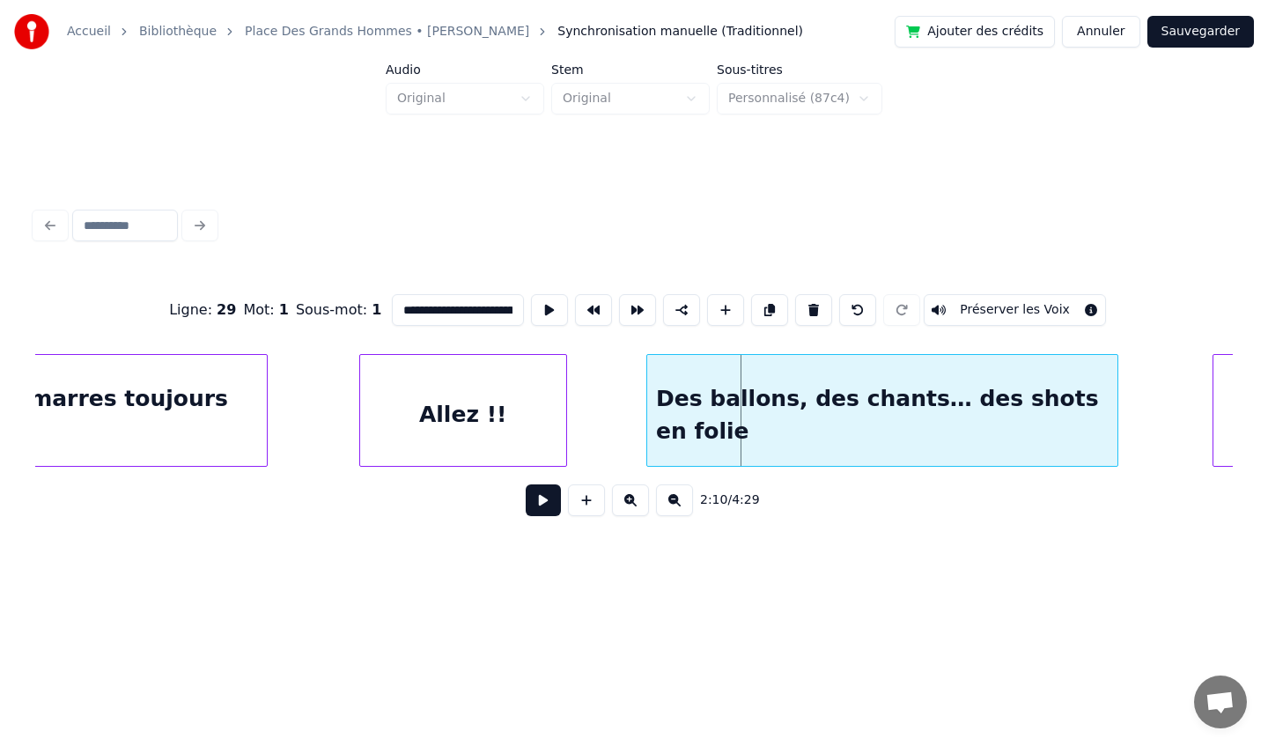
click at [765, 388] on div "Des ballons, des chants… des shots en folie" at bounding box center [882, 415] width 470 height 120
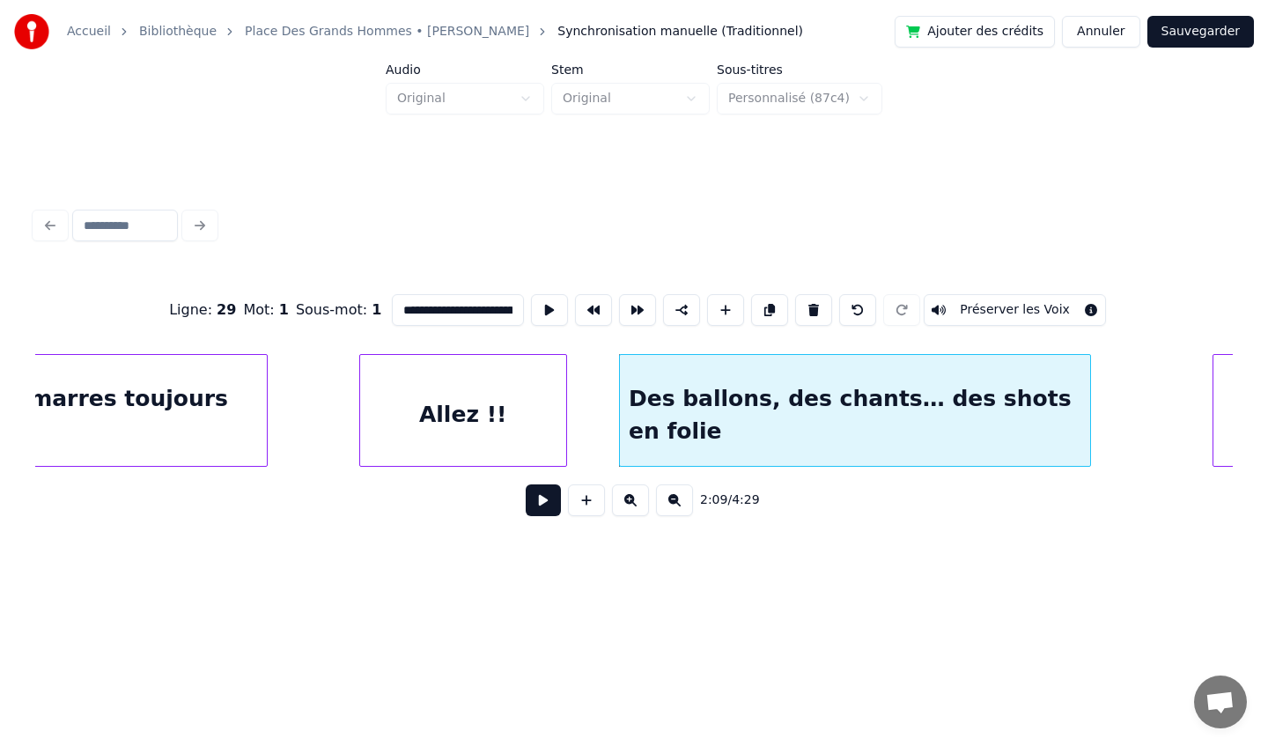
click at [854, 395] on div "Des ballons, des chants… des shots en folie" at bounding box center [855, 415] width 470 height 120
click at [1136, 416] on div at bounding box center [1133, 410] width 5 height 111
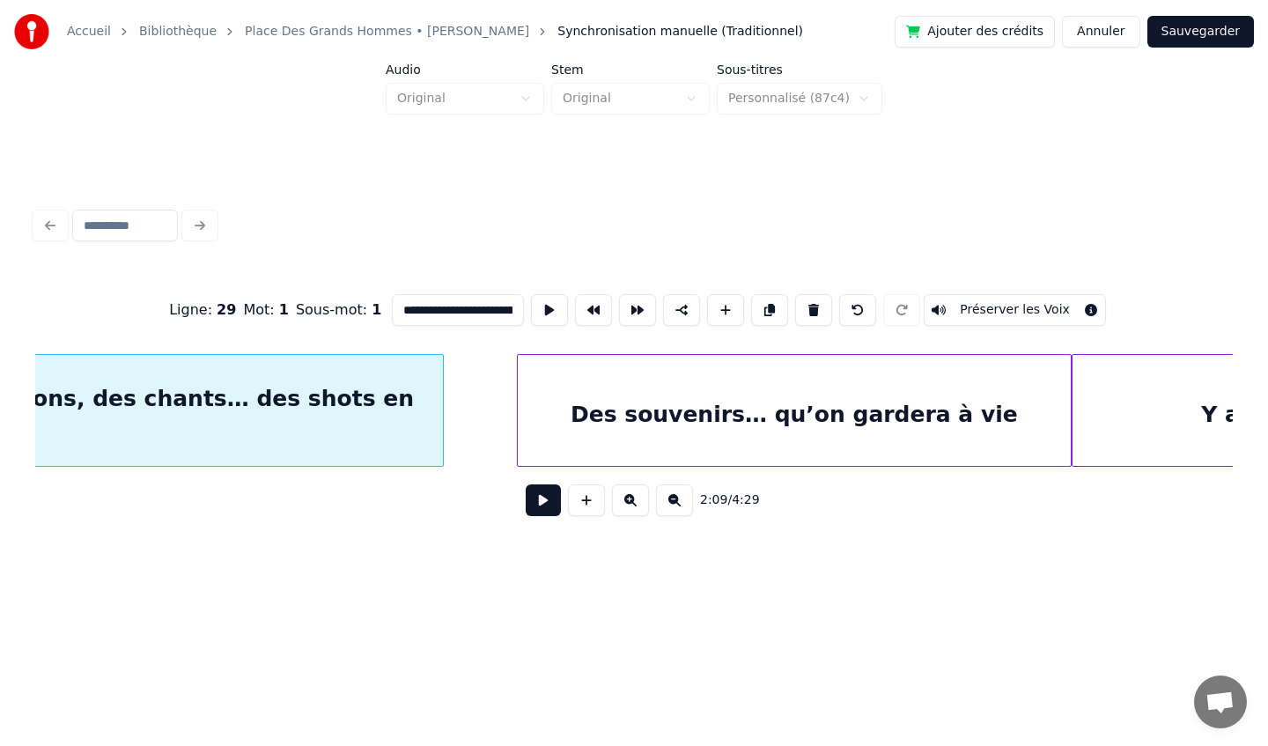
scroll to position [0, 23006]
click at [925, 435] on div "Des souvenirs… qu’on gardera à vie" at bounding box center [789, 415] width 553 height 120
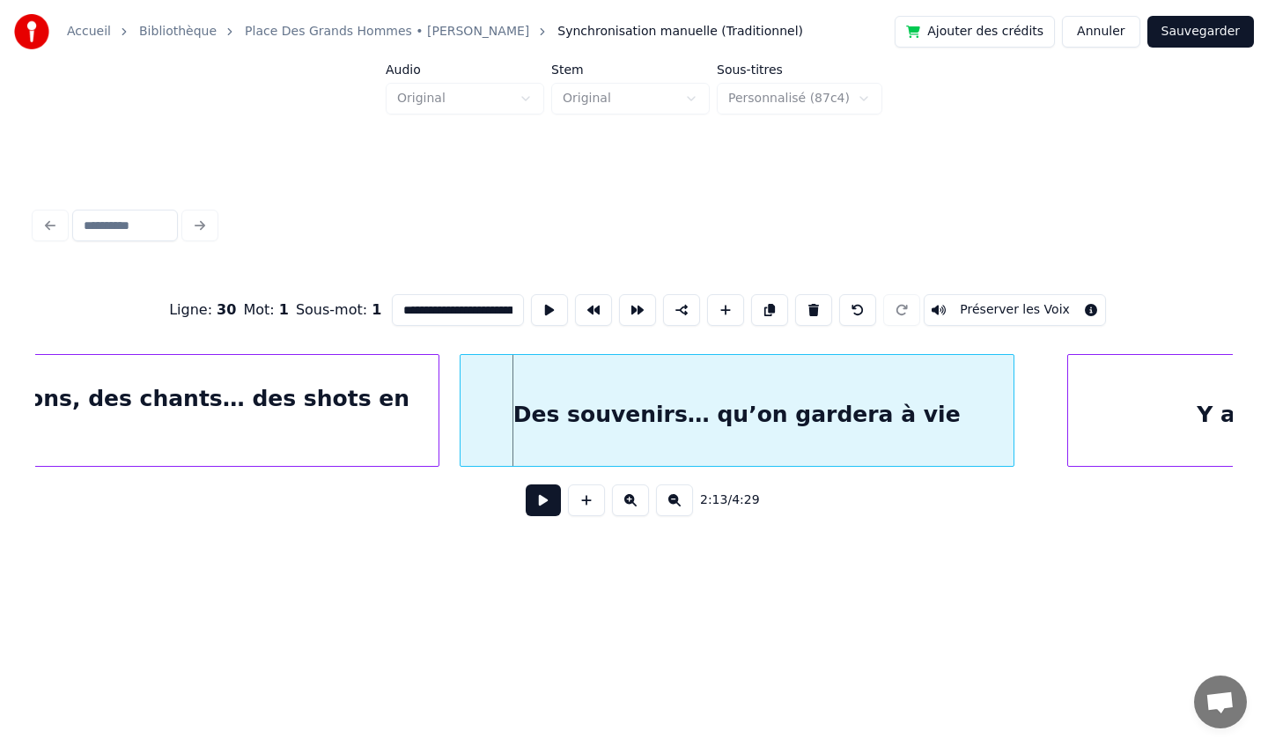
click at [907, 385] on div "Des souvenirs… qu’on gardera à vie" at bounding box center [737, 415] width 553 height 120
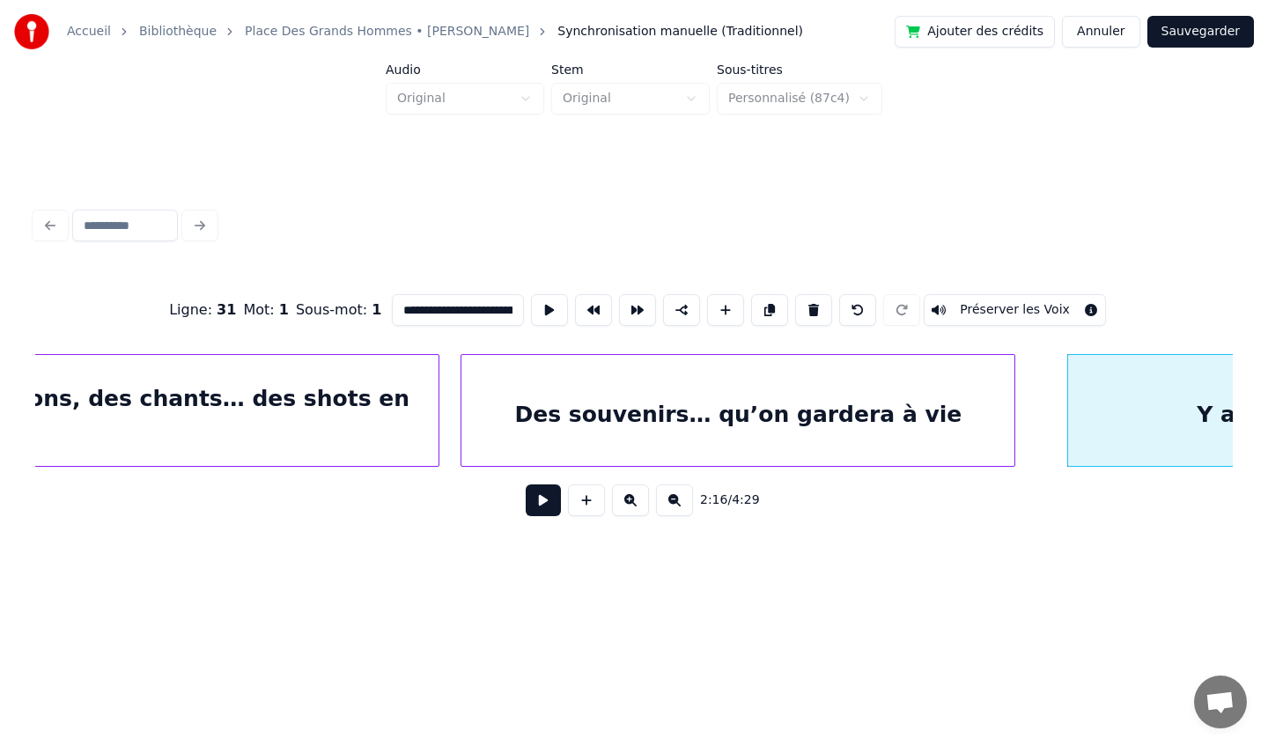
scroll to position [0, 23518]
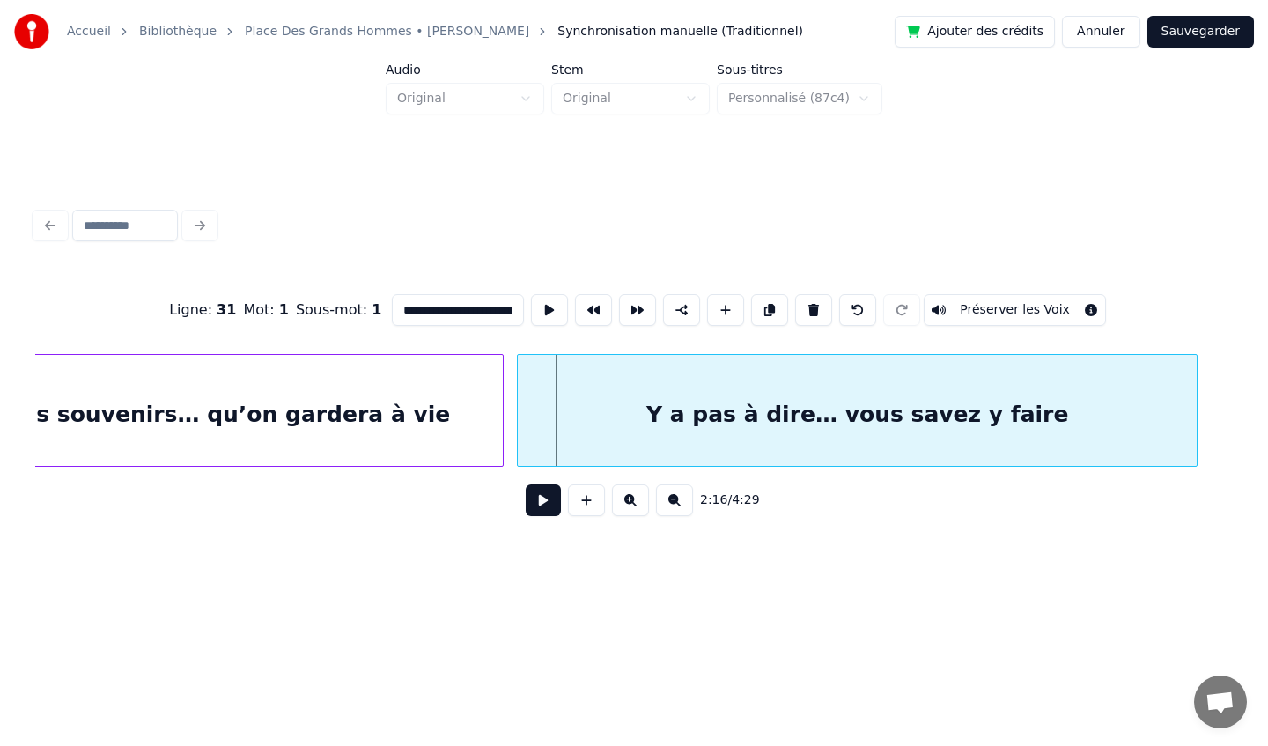
click at [1097, 389] on div "Y a pas à dire… vous savez y faire" at bounding box center [858, 415] width 680 height 120
click at [1085, 398] on div "Y a pas à dire… vous savez y faire" at bounding box center [858, 415] width 680 height 120
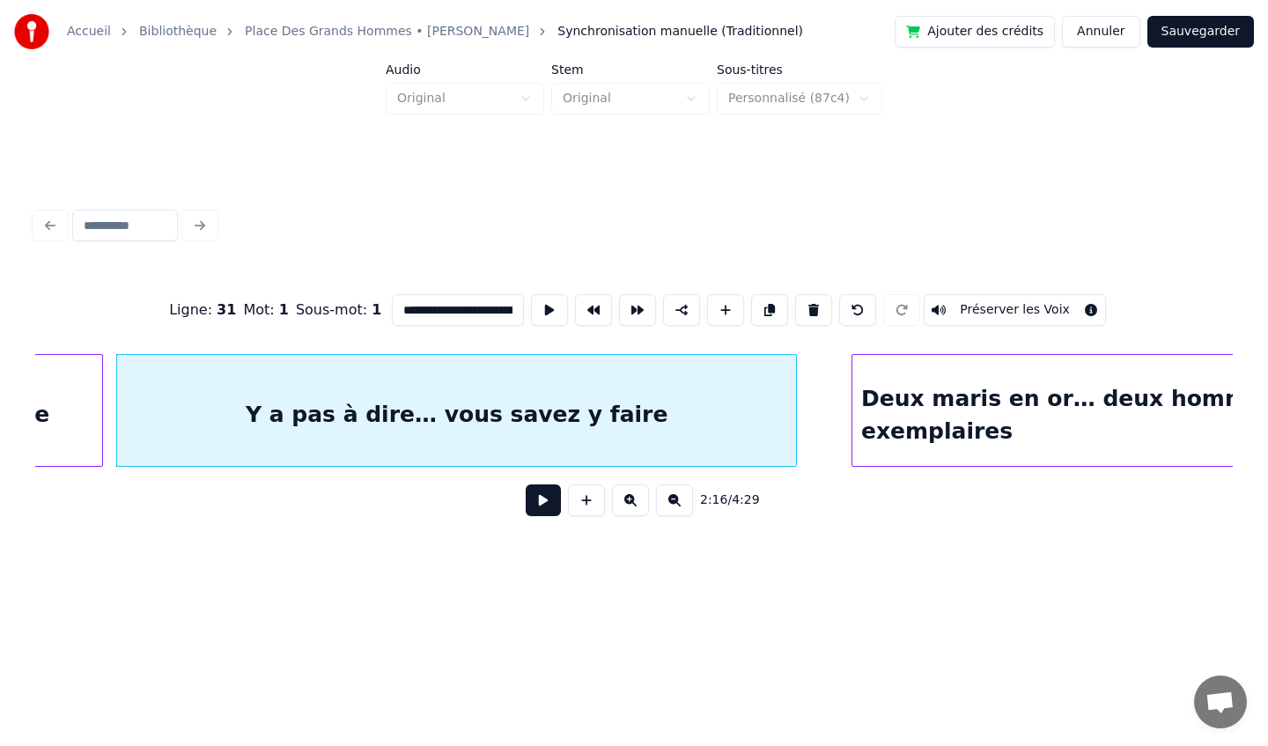
scroll to position [0, 24125]
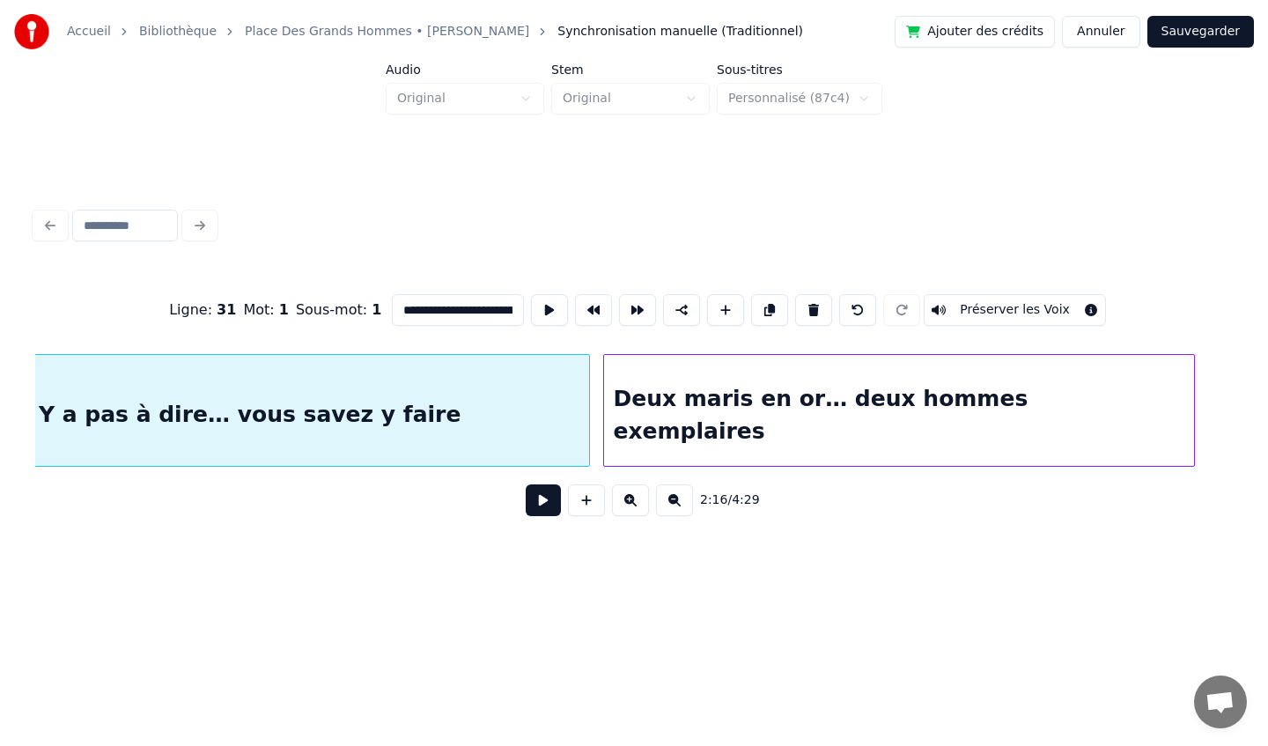
click at [1042, 399] on div "Deux maris en or… deux hommes exemplaires" at bounding box center [899, 415] width 590 height 120
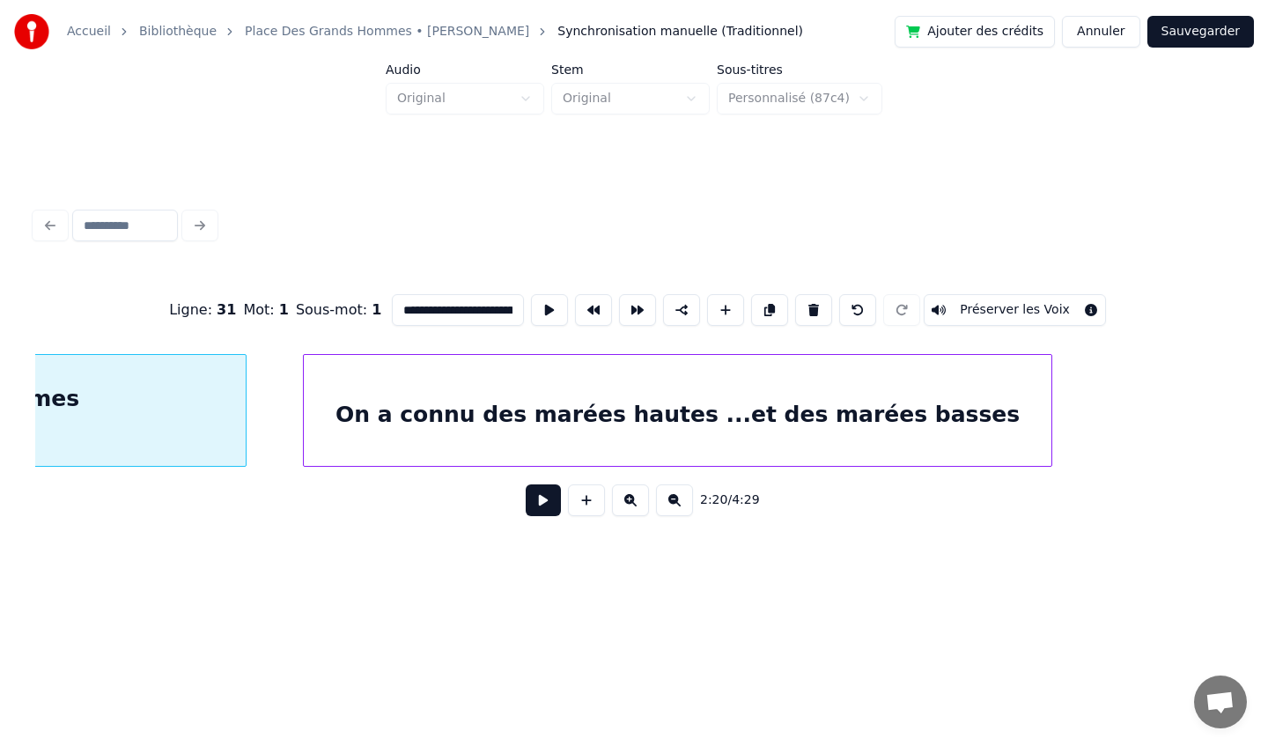
scroll to position [0, 25130]
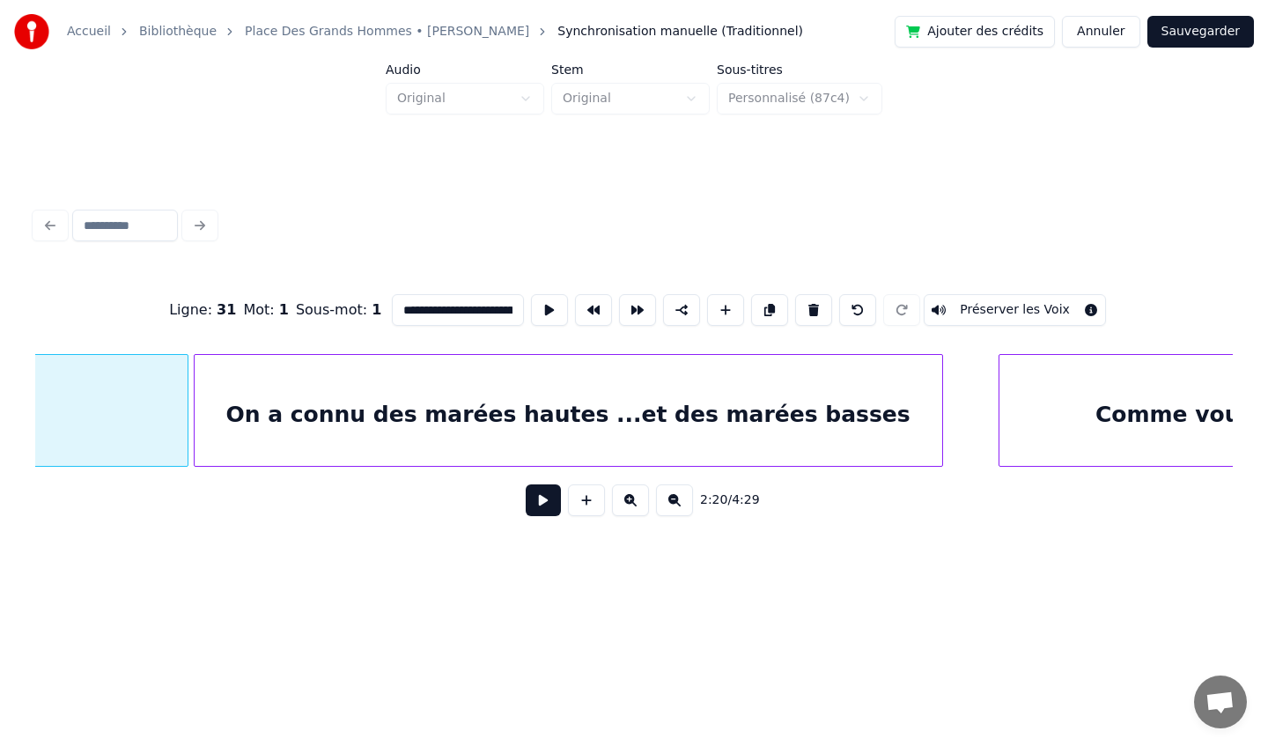
click at [829, 394] on div "On a connu des marées hautes ...et des marées basses" at bounding box center [569, 415] width 748 height 120
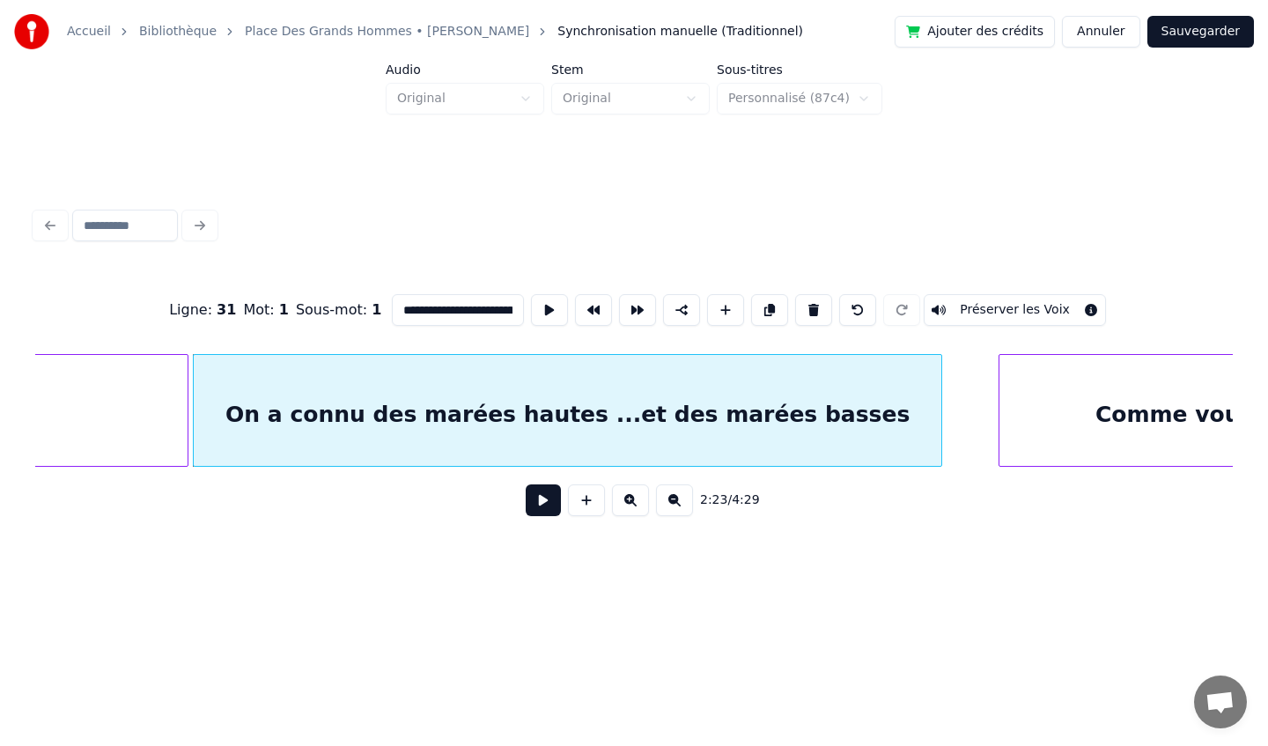
click at [829, 394] on div "On a connu des marées hautes ...et des marées basses" at bounding box center [568, 415] width 748 height 120
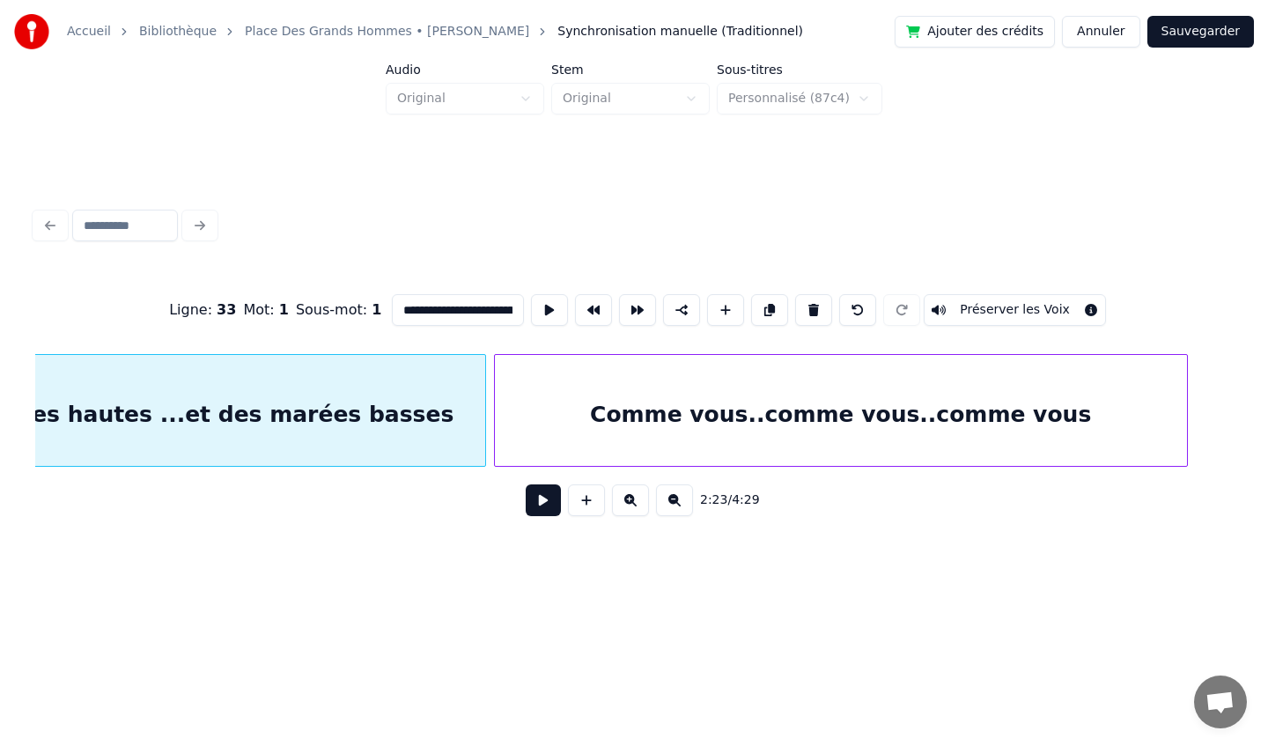
click at [1043, 402] on div "Comme vous..comme vous..comme vous" at bounding box center [841, 415] width 692 height 120
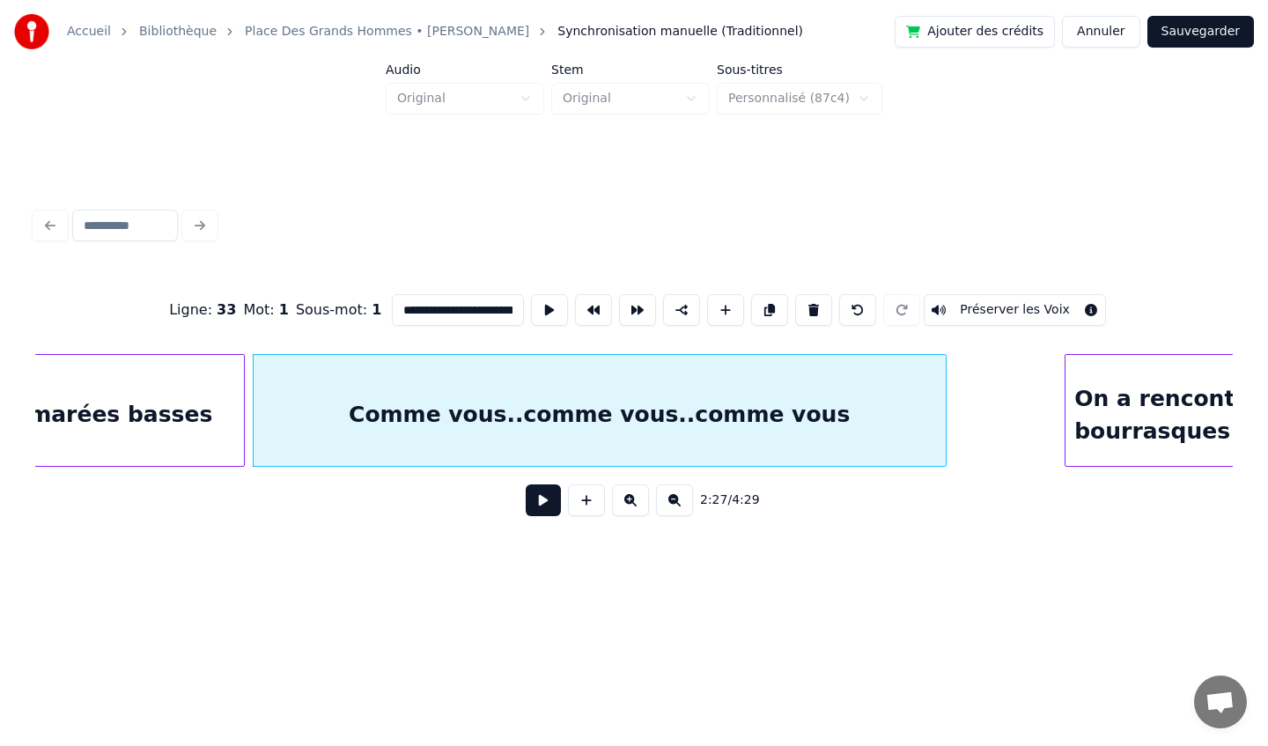
scroll to position [0, 25846]
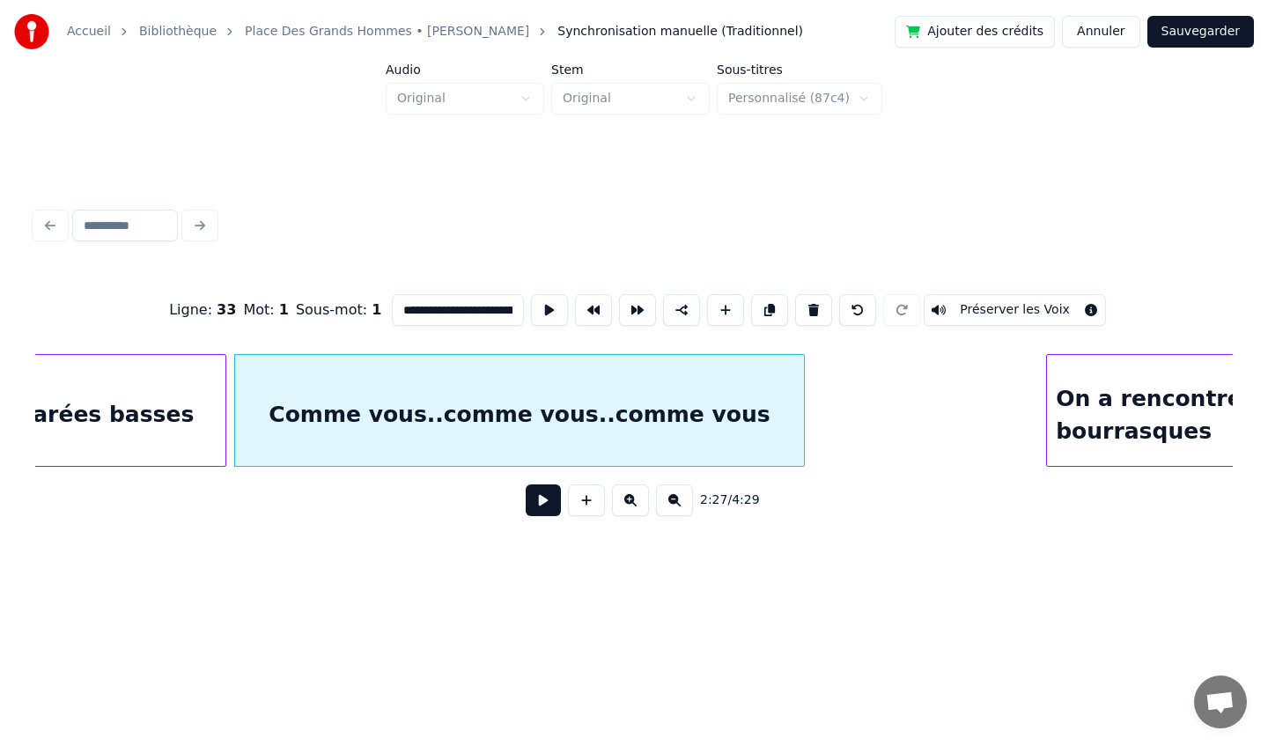
click at [802, 421] on div at bounding box center [801, 410] width 5 height 111
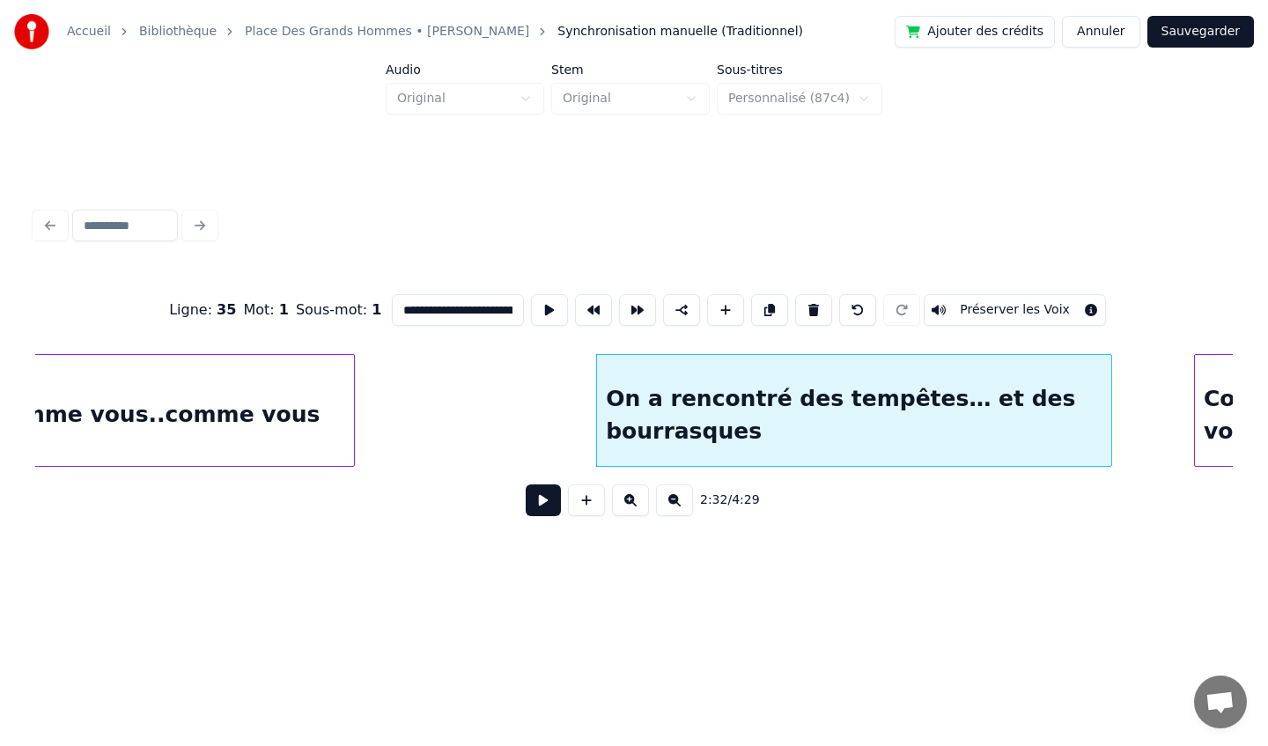
scroll to position [0, 26298]
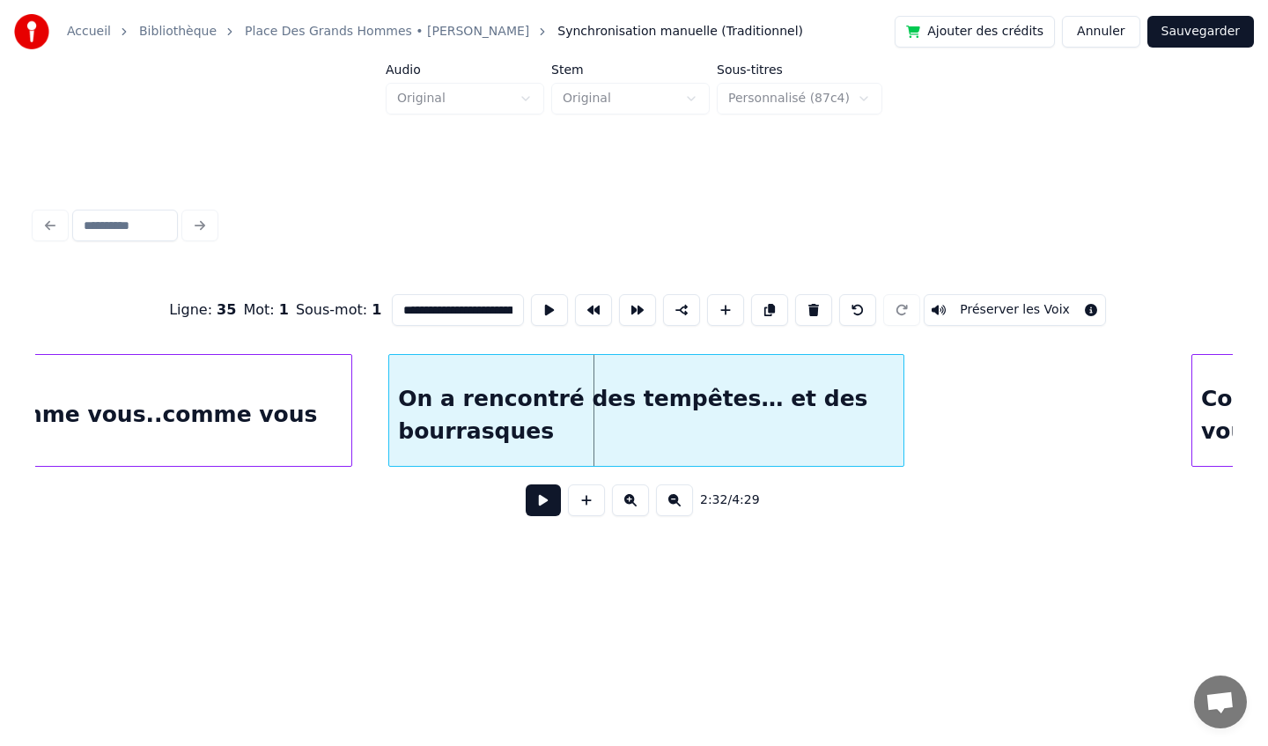
click at [817, 392] on div "On a rencontré des tempêtes… et des bourrasques" at bounding box center [646, 415] width 514 height 120
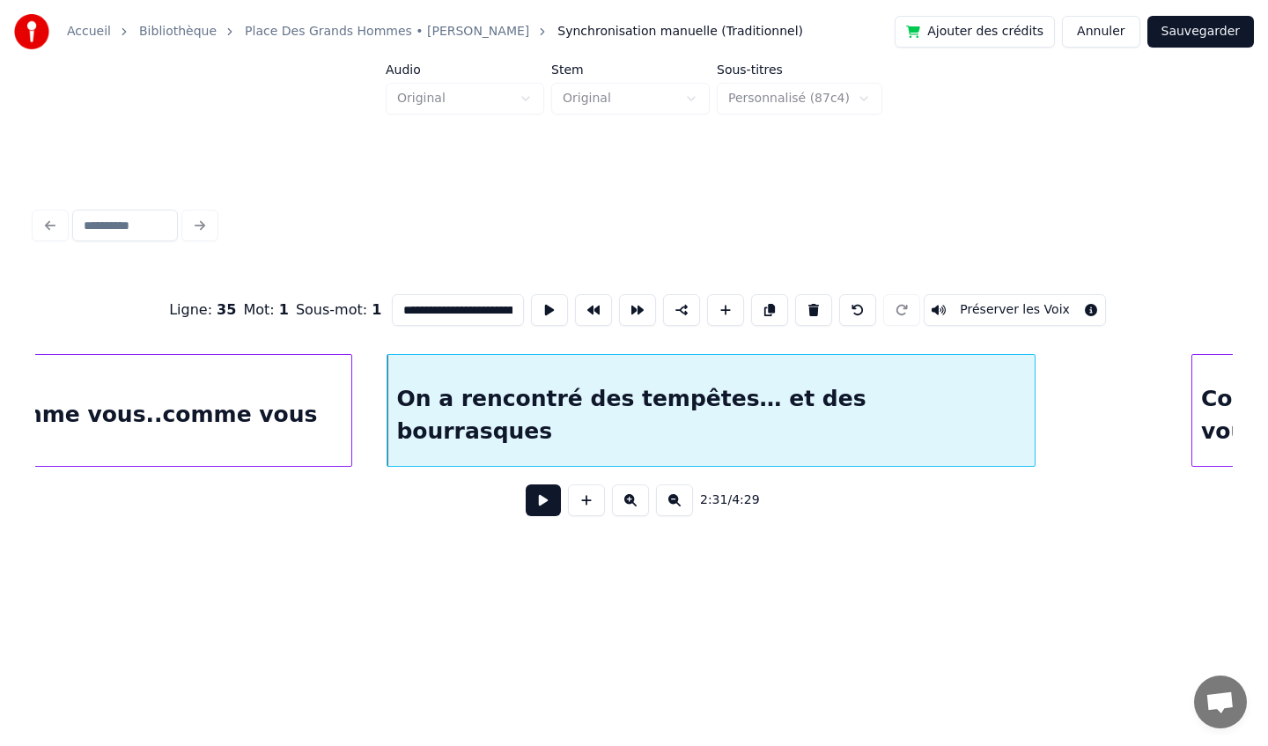
click at [1033, 423] on div at bounding box center [1031, 410] width 5 height 111
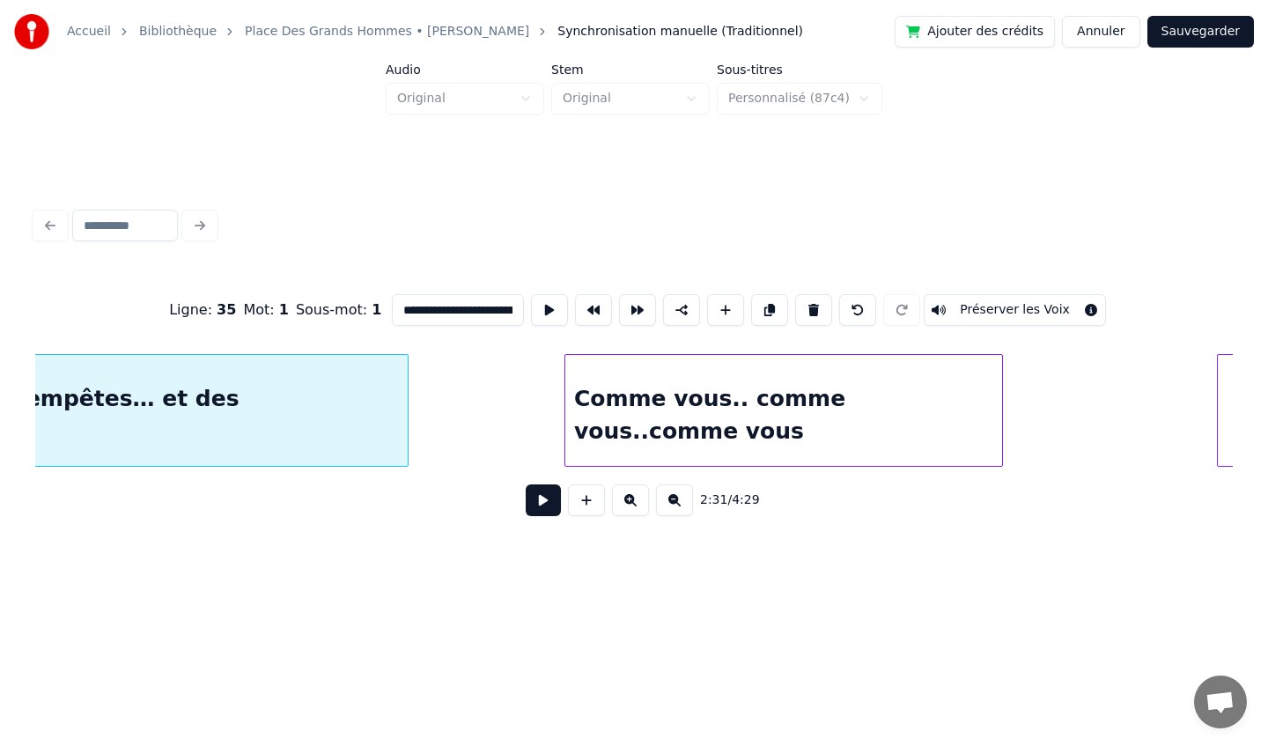
scroll to position [0, 26951]
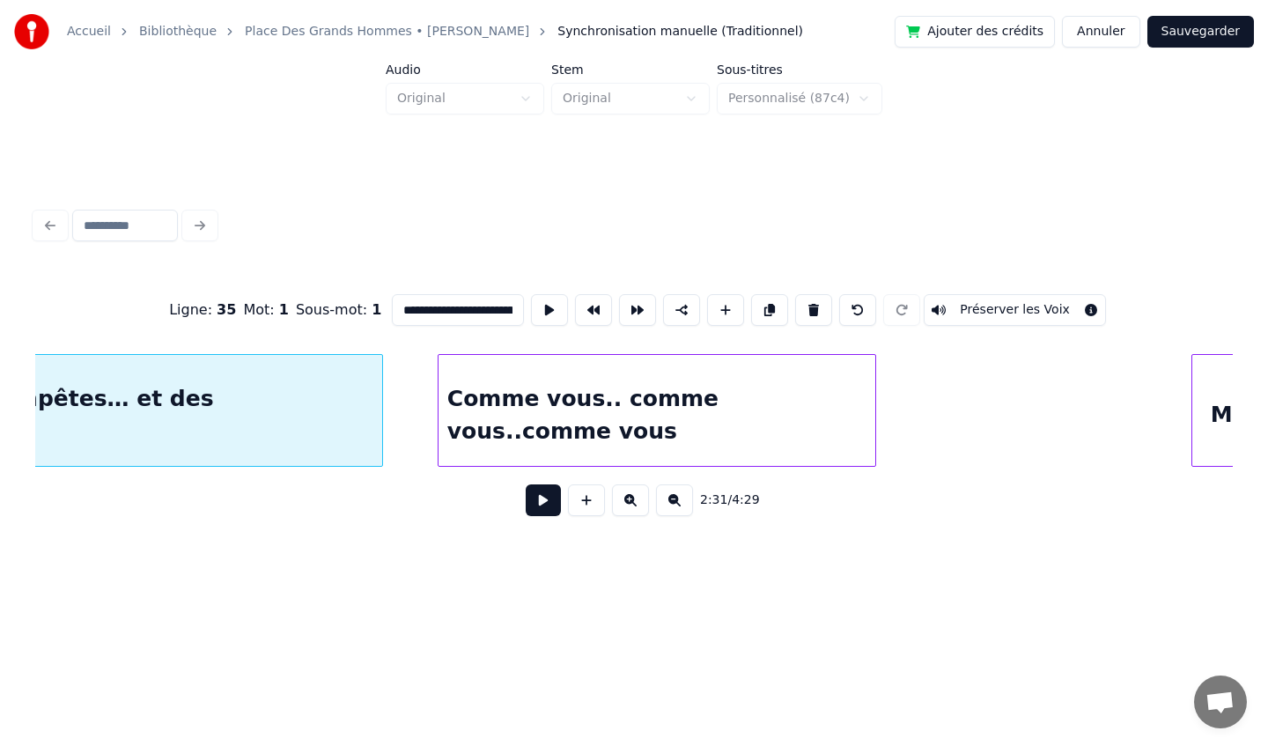
click at [679, 382] on div "Comme vous.. comme vous..comme vous" at bounding box center [657, 415] width 438 height 120
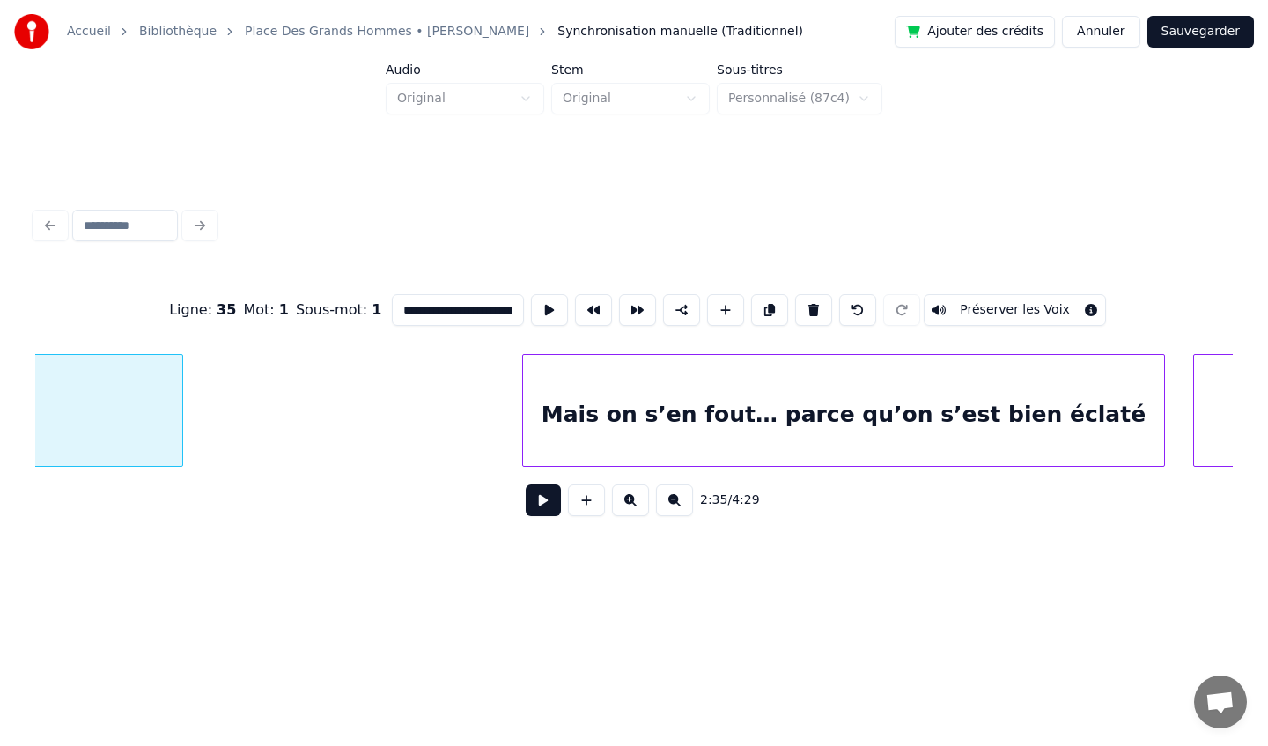
scroll to position [0, 27755]
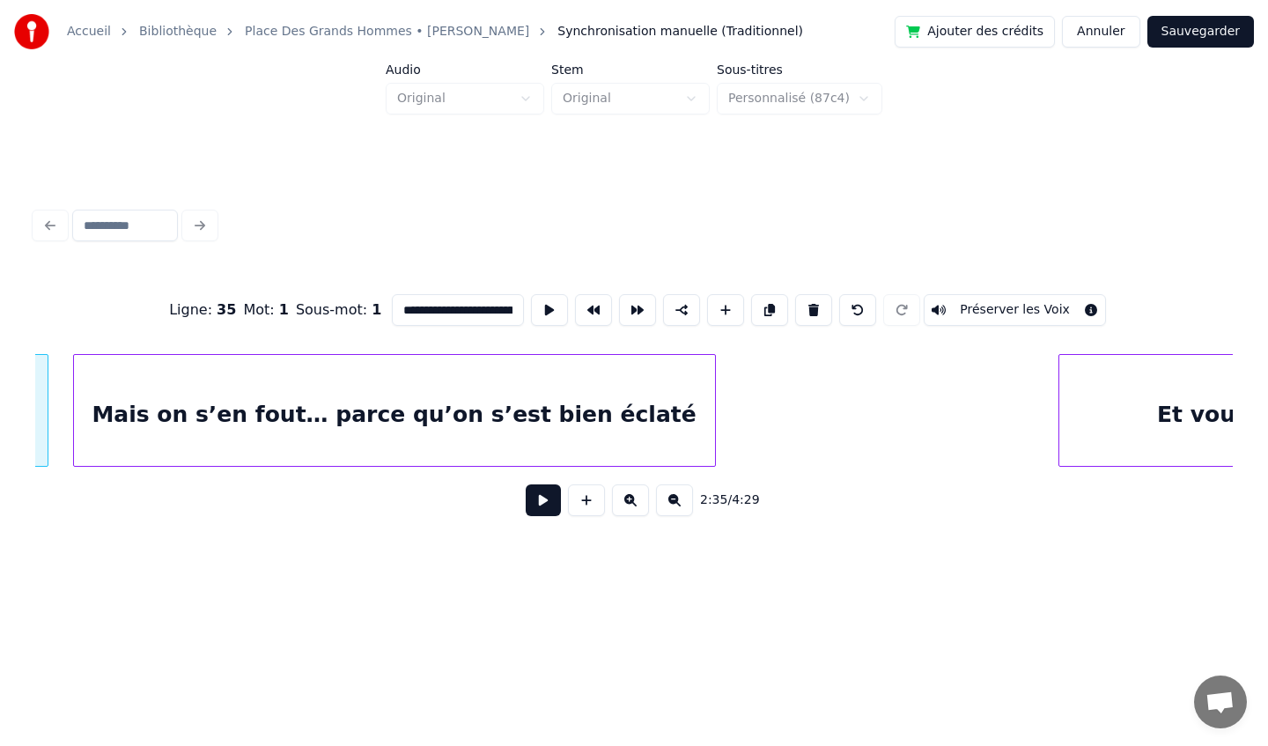
click at [488, 402] on div "Mais on s’en fout… parce qu’on s’est bien éclaté" at bounding box center [394, 415] width 641 height 120
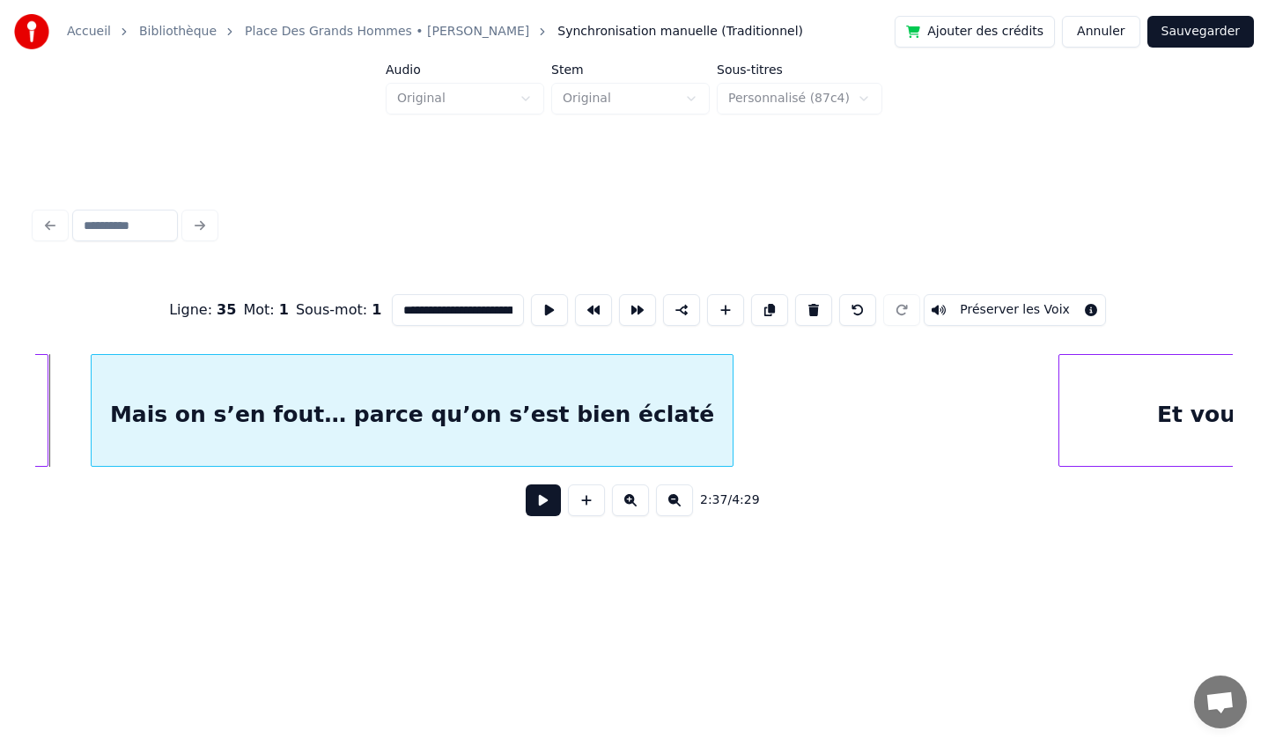
click at [531, 391] on div "Mais on s’en fout… parce qu’on s’est bien éclaté" at bounding box center [412, 415] width 641 height 120
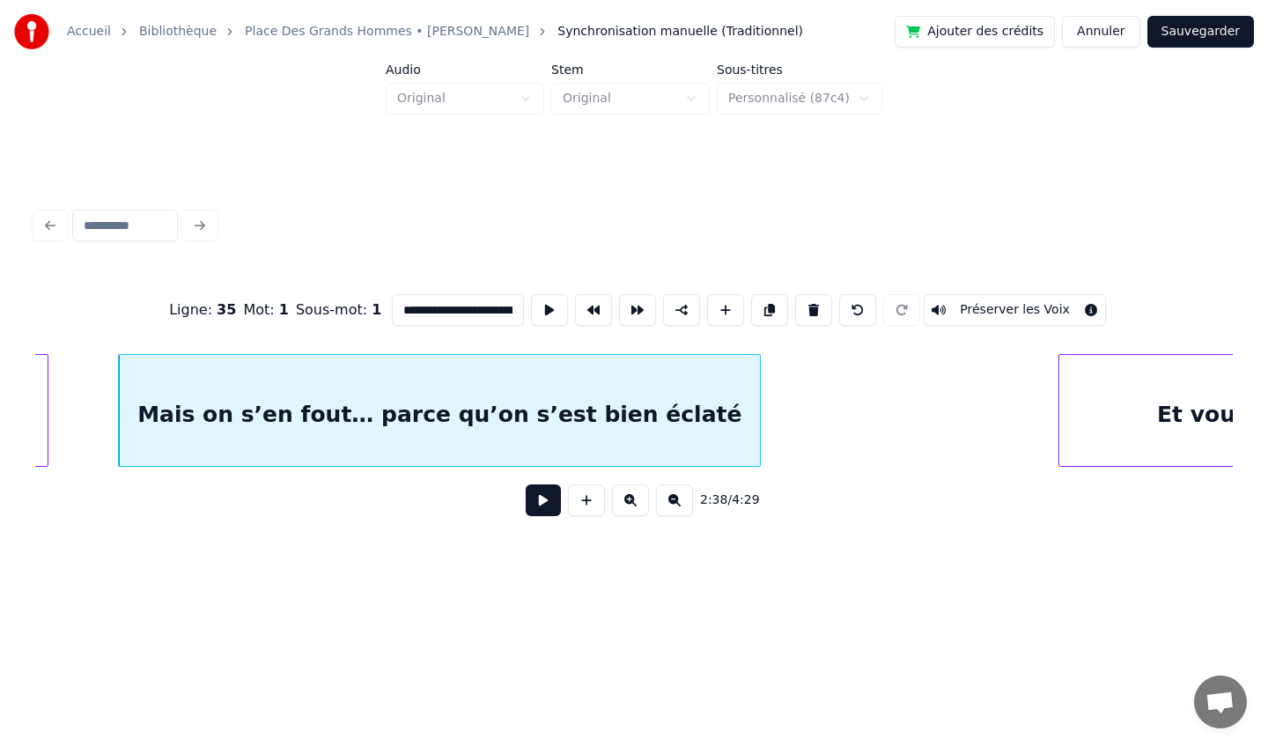
click at [694, 418] on div "Mais on s’en fout… parce qu’on s’est bien éclaté" at bounding box center [439, 415] width 641 height 120
click at [483, 316] on input "**********" at bounding box center [458, 310] width 132 height 32
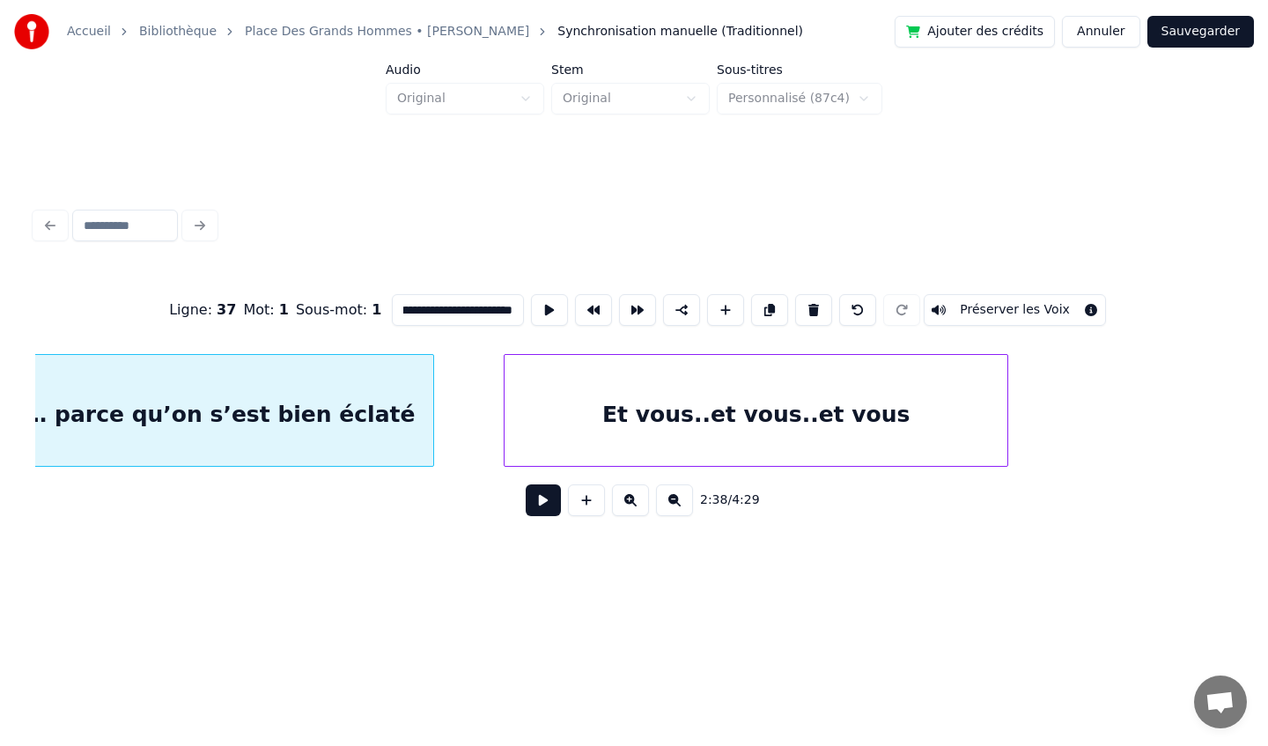
click at [920, 423] on div "Et vous..et vous..et vous" at bounding box center [756, 415] width 503 height 120
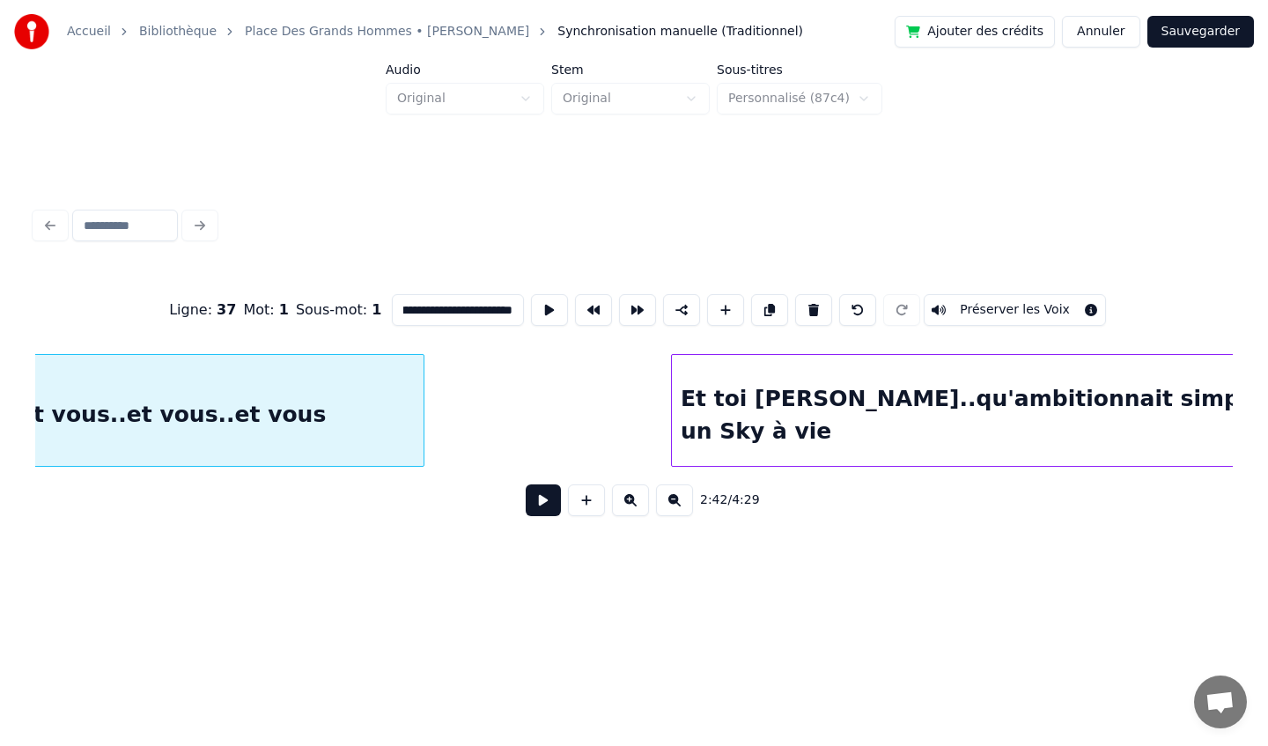
scroll to position [0, 28876]
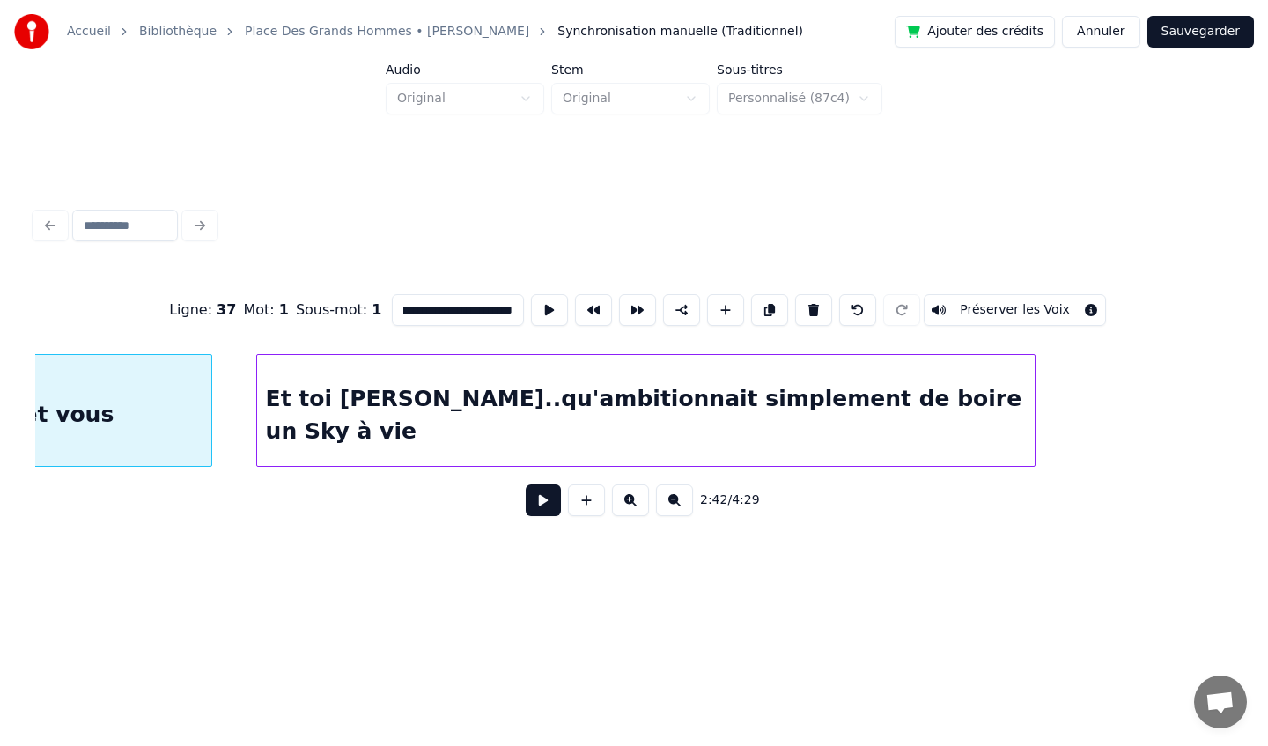
click at [747, 436] on div "Et toi [PERSON_NAME]..qu'ambitionnait simplement de boire un Sky à vie" at bounding box center [646, 415] width 778 height 120
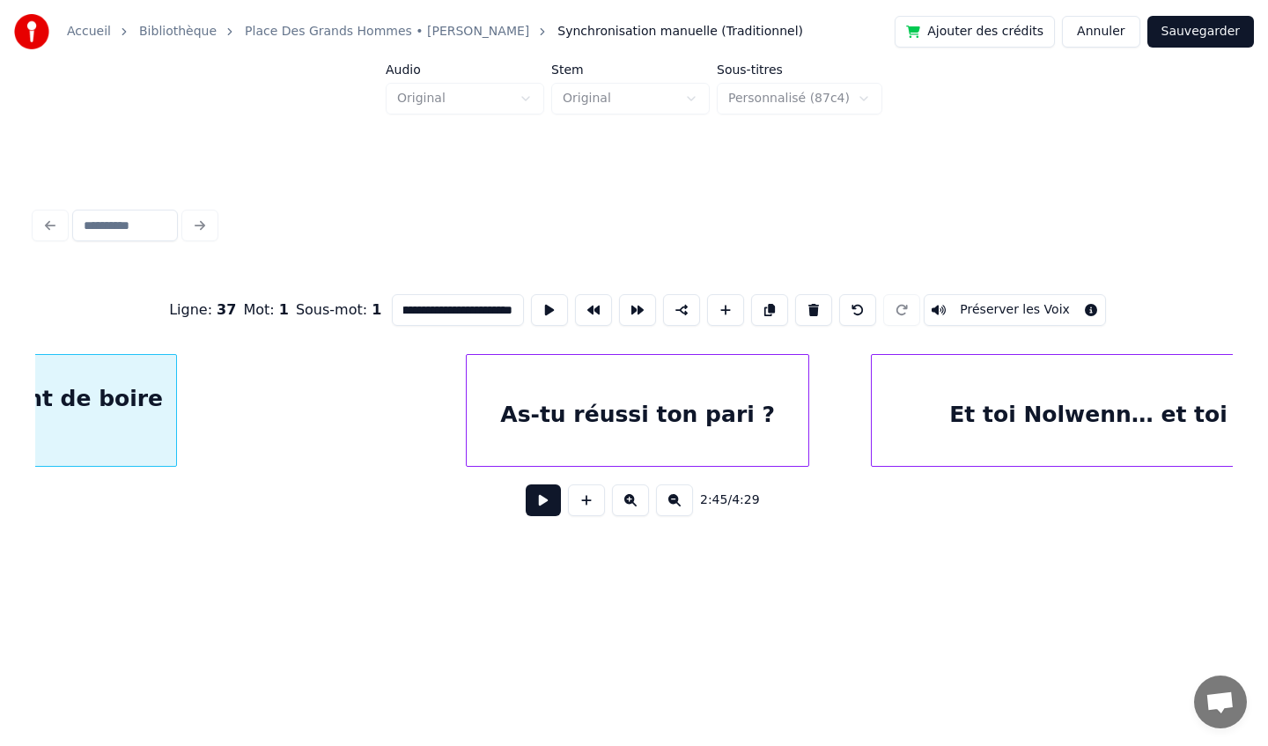
scroll to position [0, 29529]
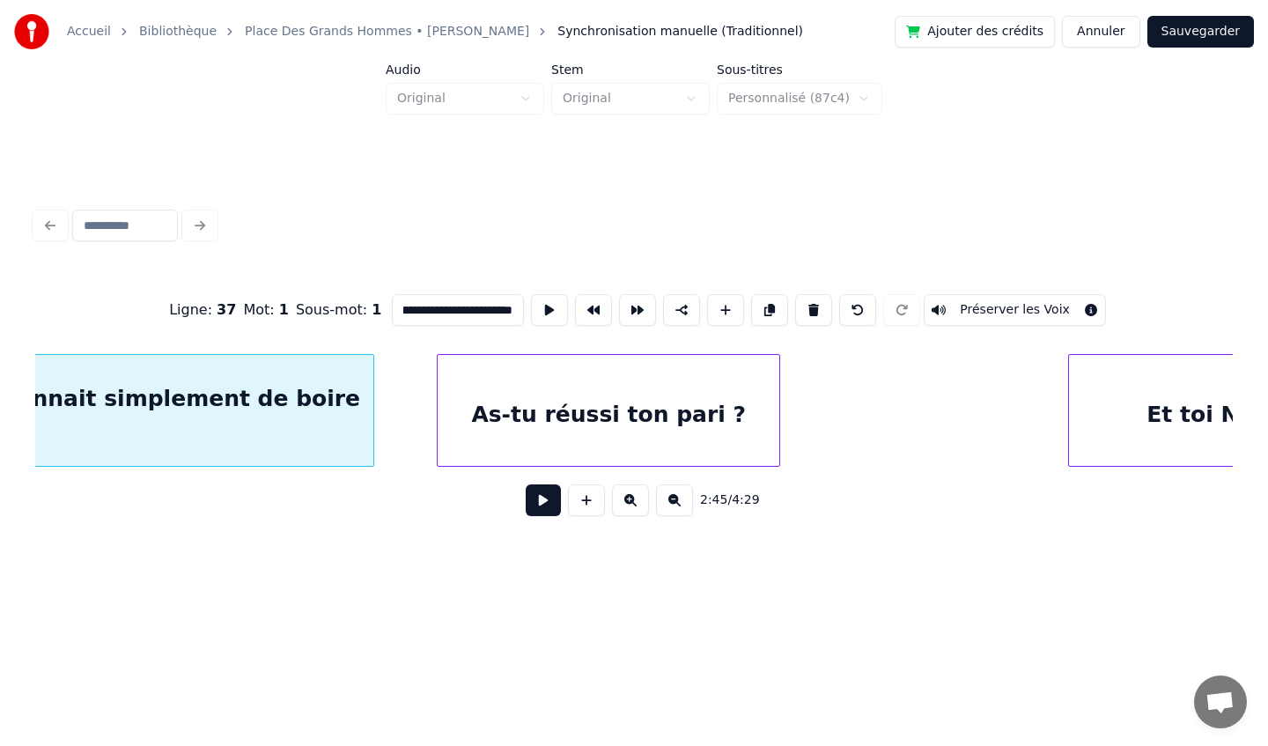
click at [539, 393] on div "As-tu réussi ton pari ?" at bounding box center [609, 415] width 342 height 120
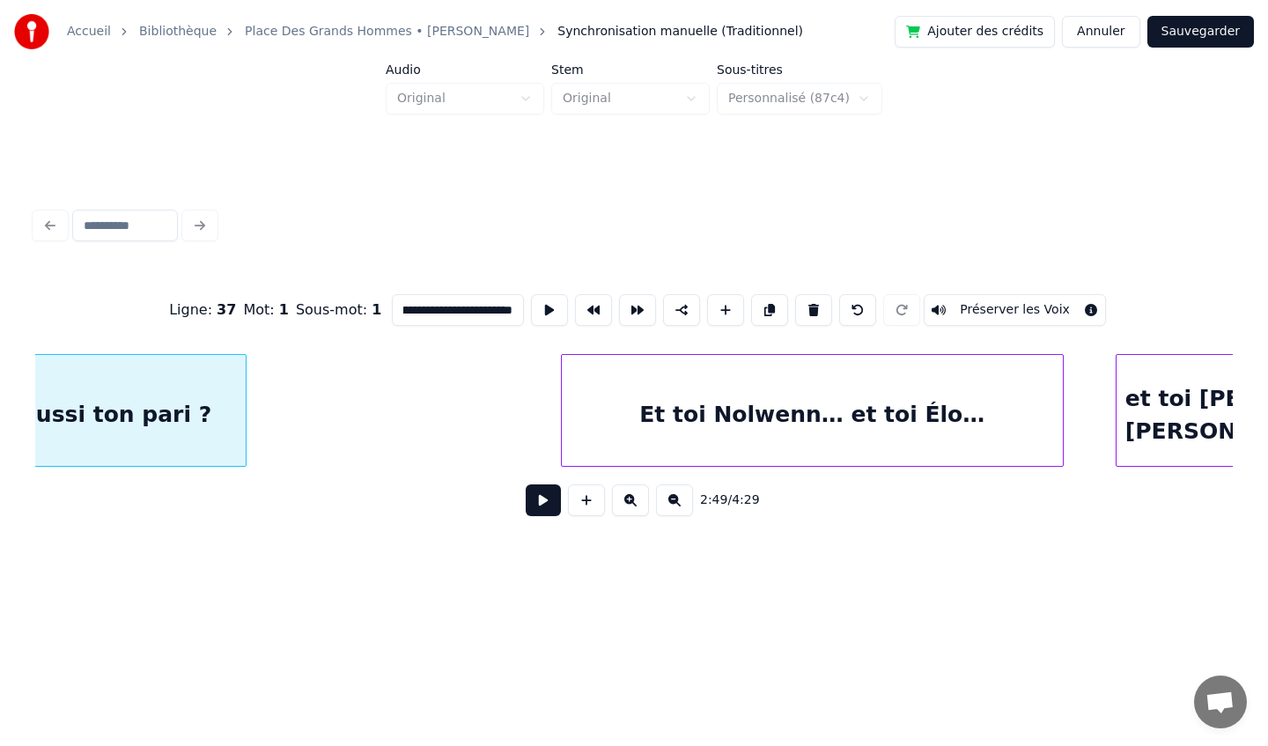
scroll to position [0, 30068]
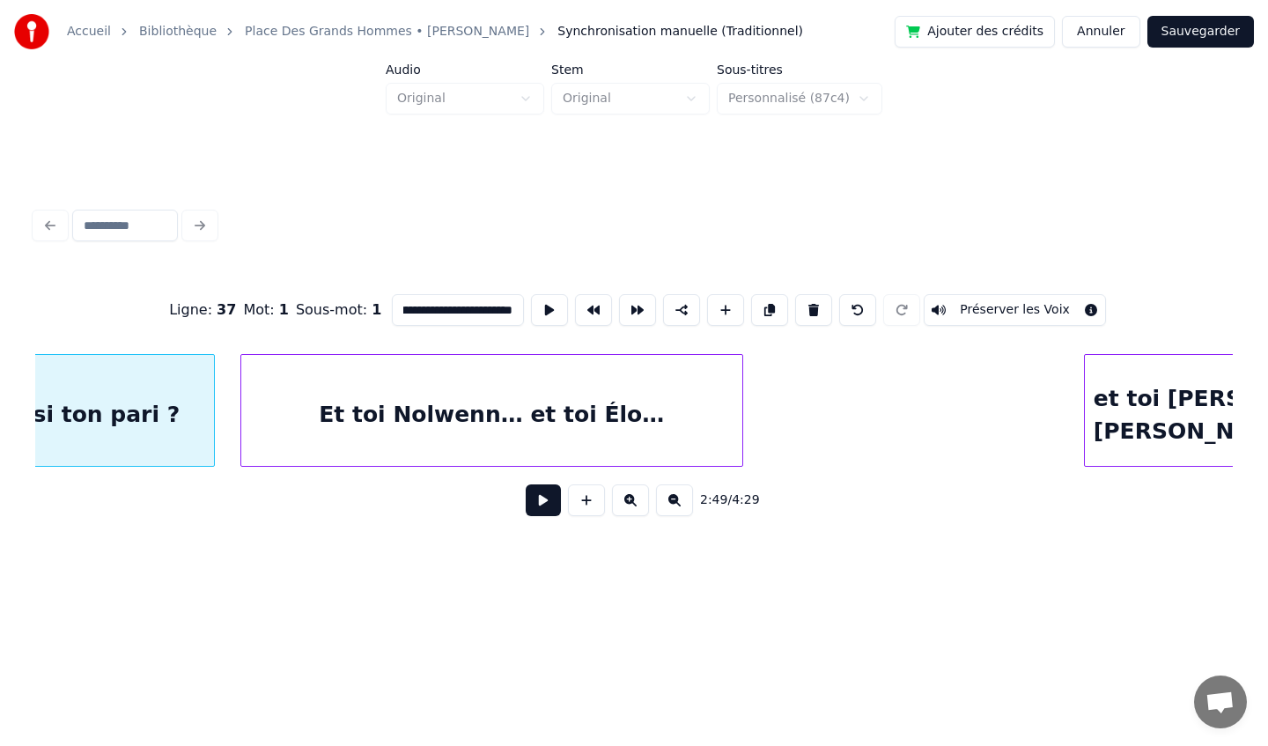
click at [549, 440] on div "Et toi Nolwenn… et toi Élo…" at bounding box center [491, 415] width 501 height 120
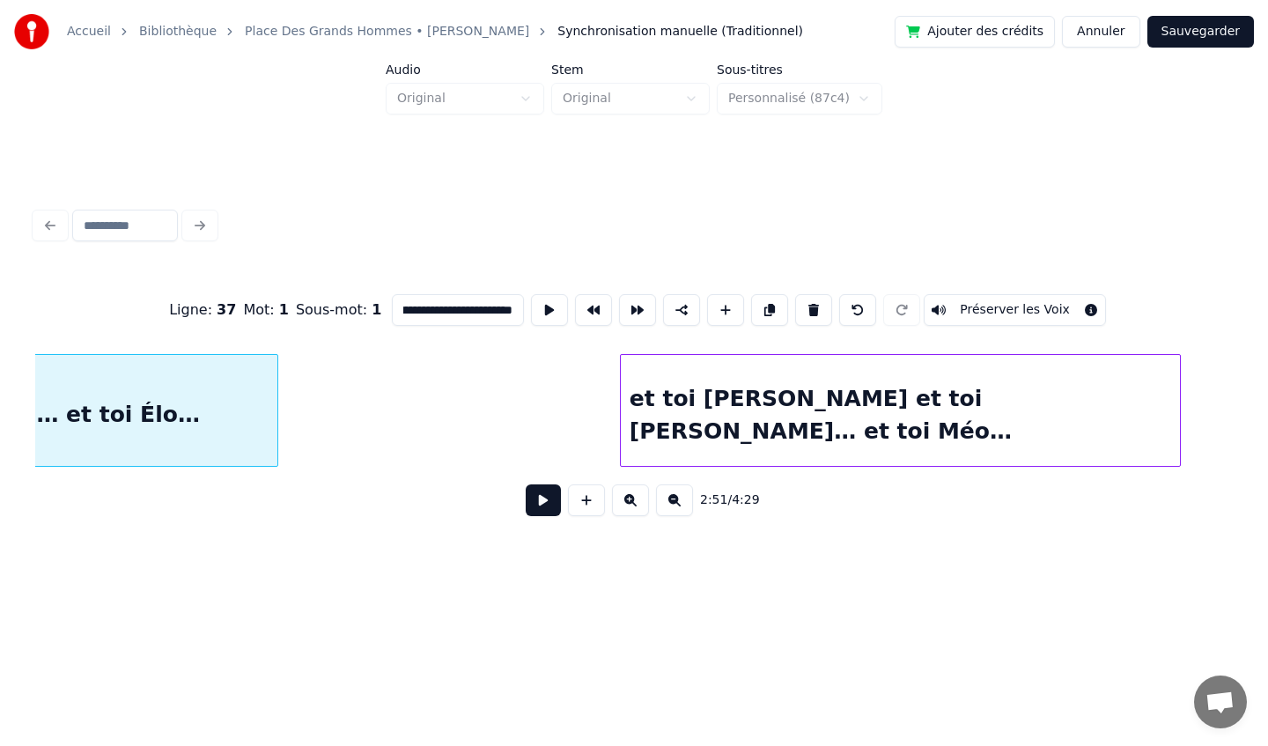
scroll to position [0, 30540]
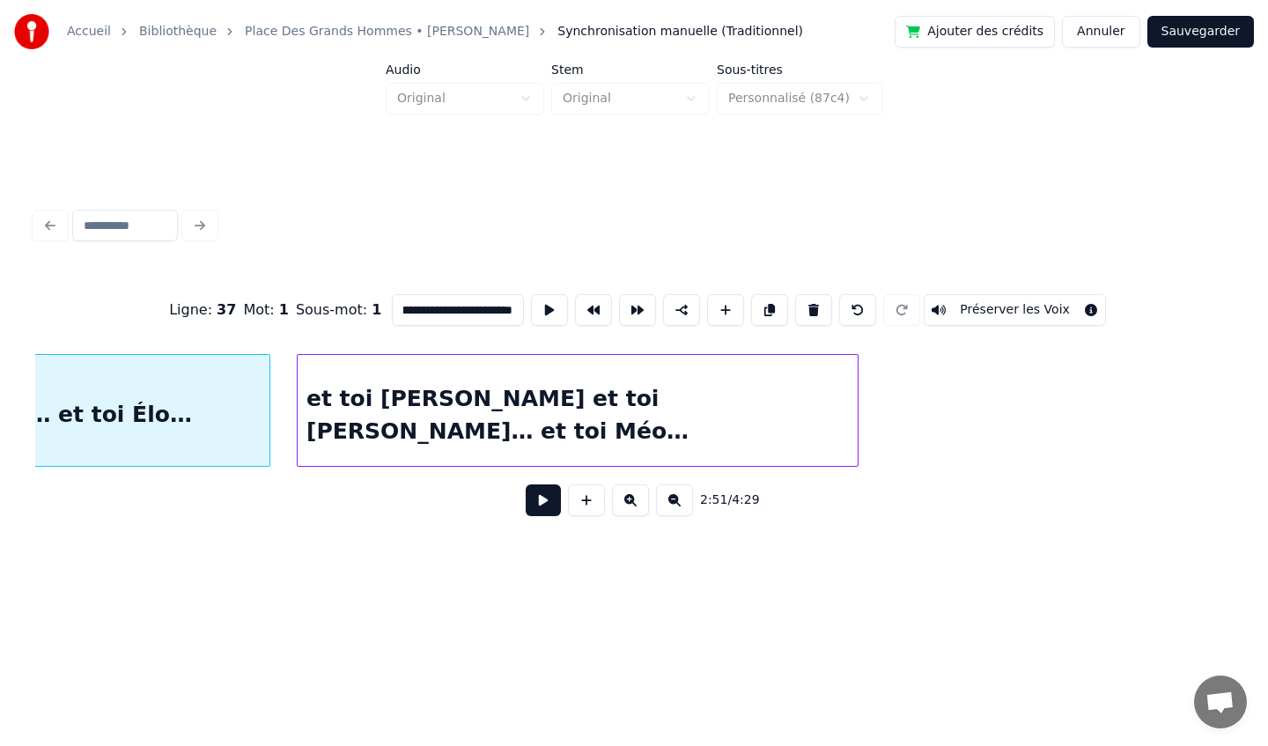
click at [540, 430] on div "et toi [PERSON_NAME] et toi [PERSON_NAME]… et toi Méo…" at bounding box center [578, 415] width 560 height 120
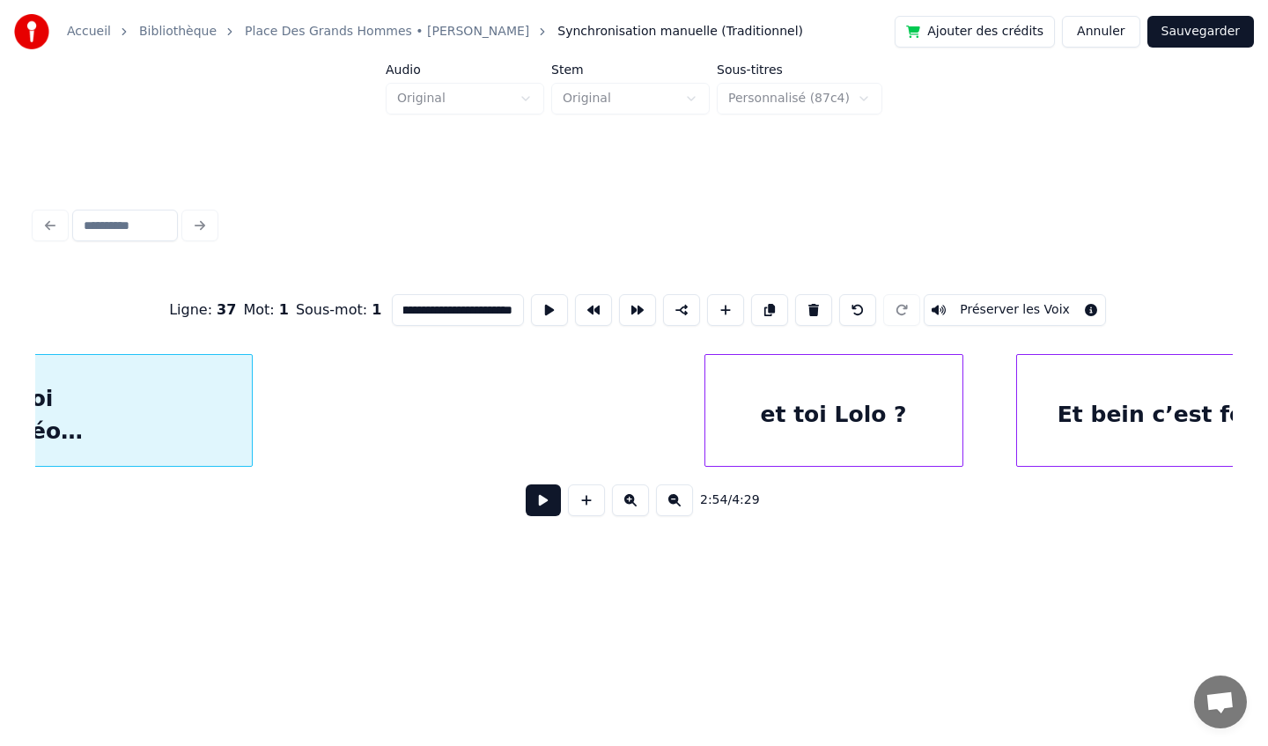
scroll to position [0, 31143]
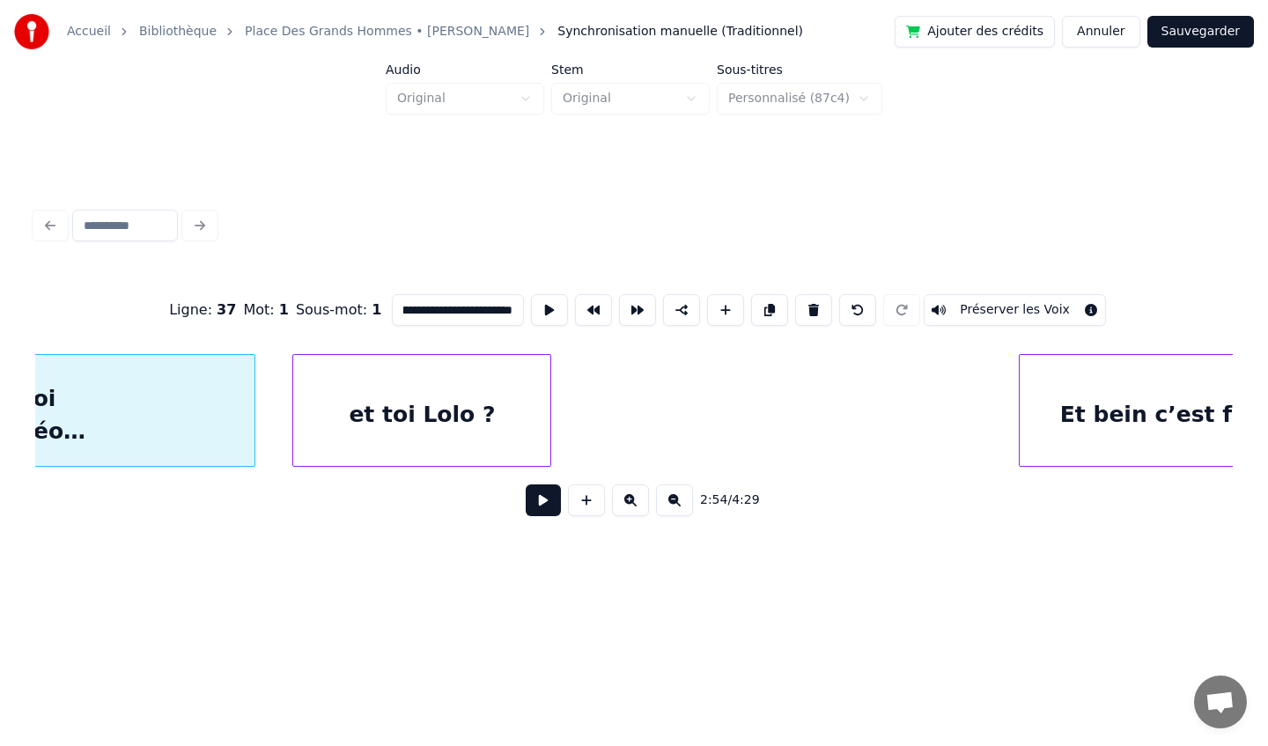
click at [385, 425] on div "et toi Lolo ?" at bounding box center [421, 415] width 257 height 120
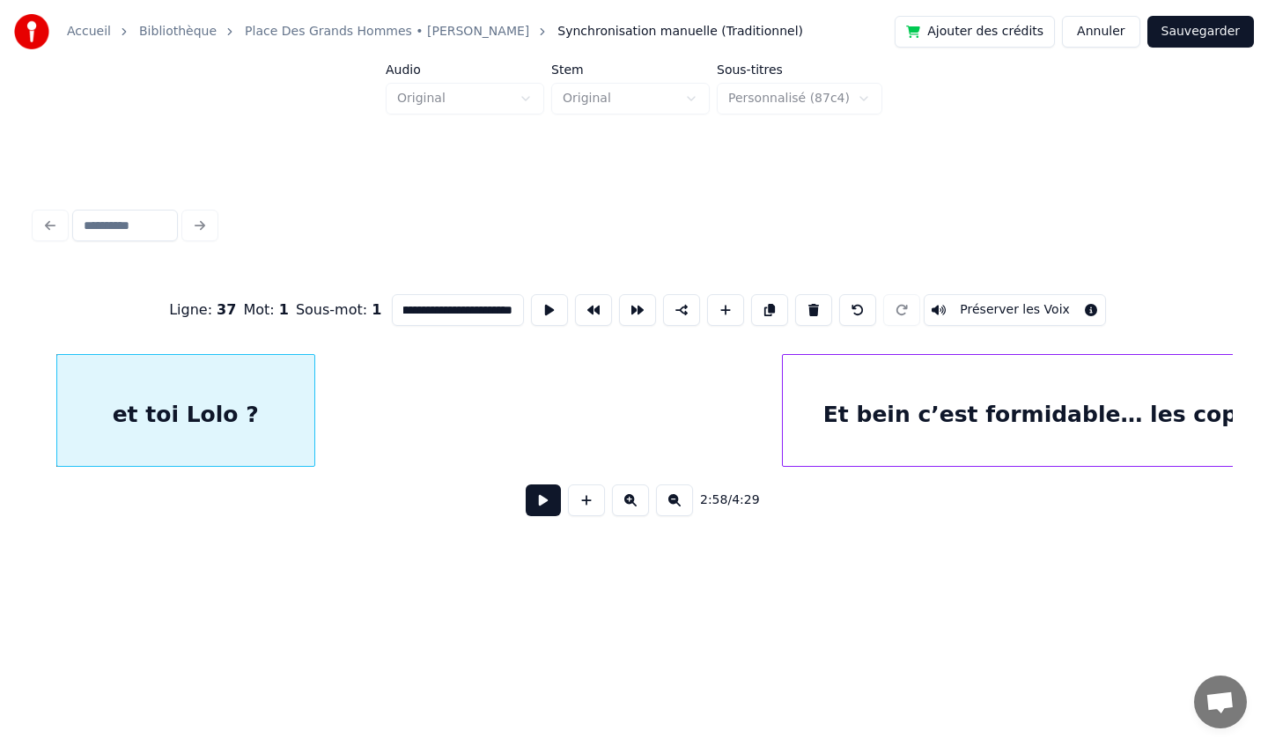
scroll to position [0, 31487]
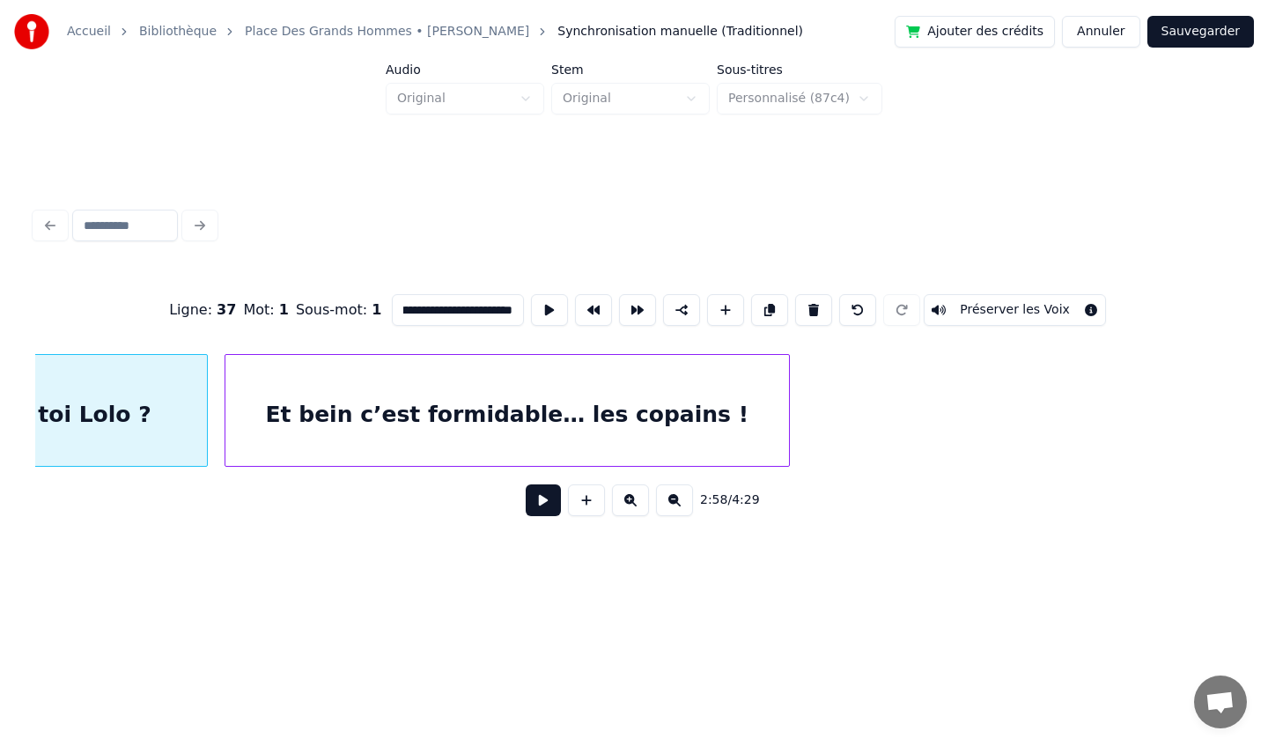
click at [498, 416] on div "Et bein c’est formidable… les copains !" at bounding box center [507, 415] width 564 height 120
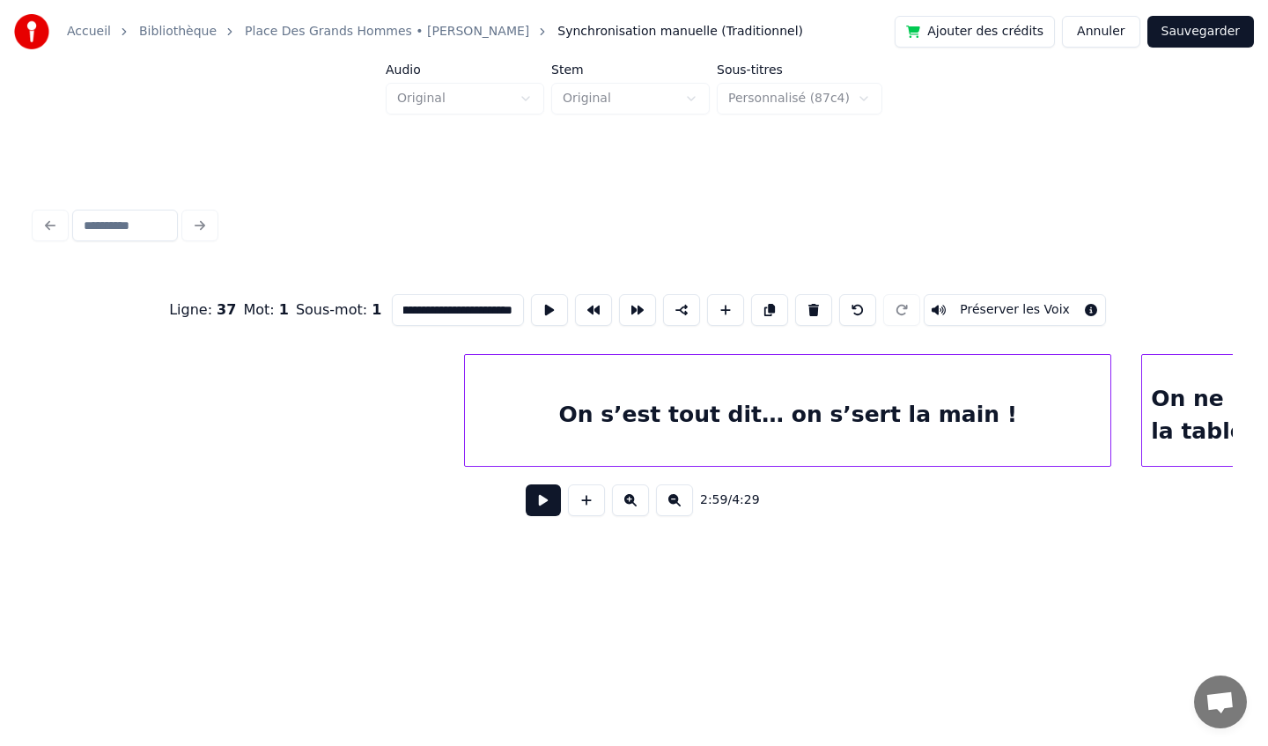
scroll to position [0, 32347]
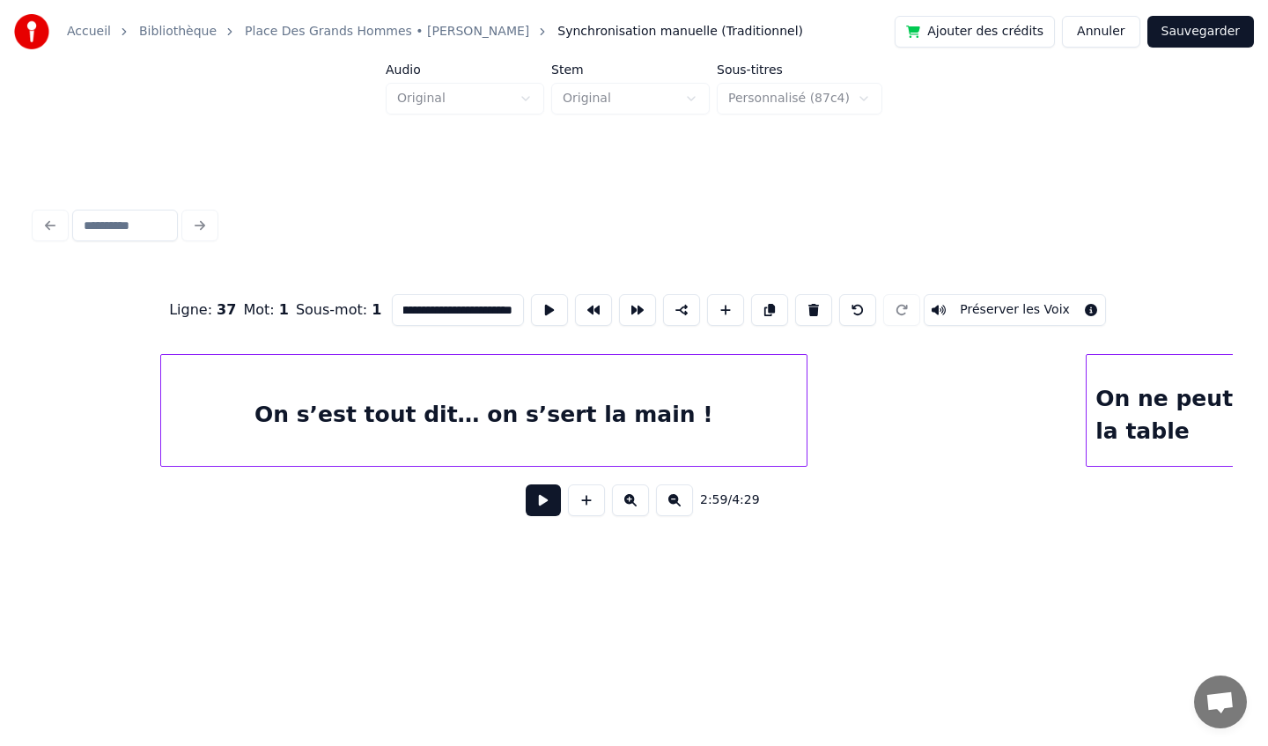
click at [186, 439] on div "On s’est tout dit… on s’sert la main !" at bounding box center [483, 415] width 645 height 120
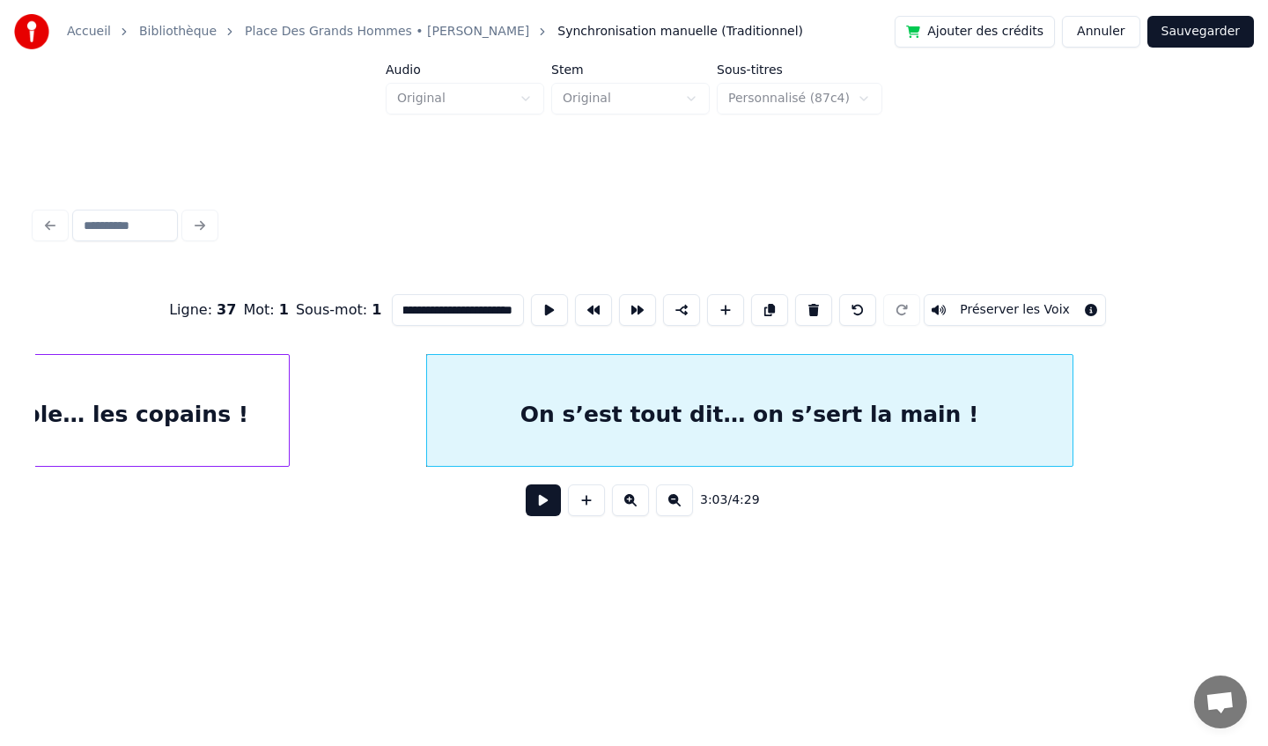
scroll to position [0, 31839]
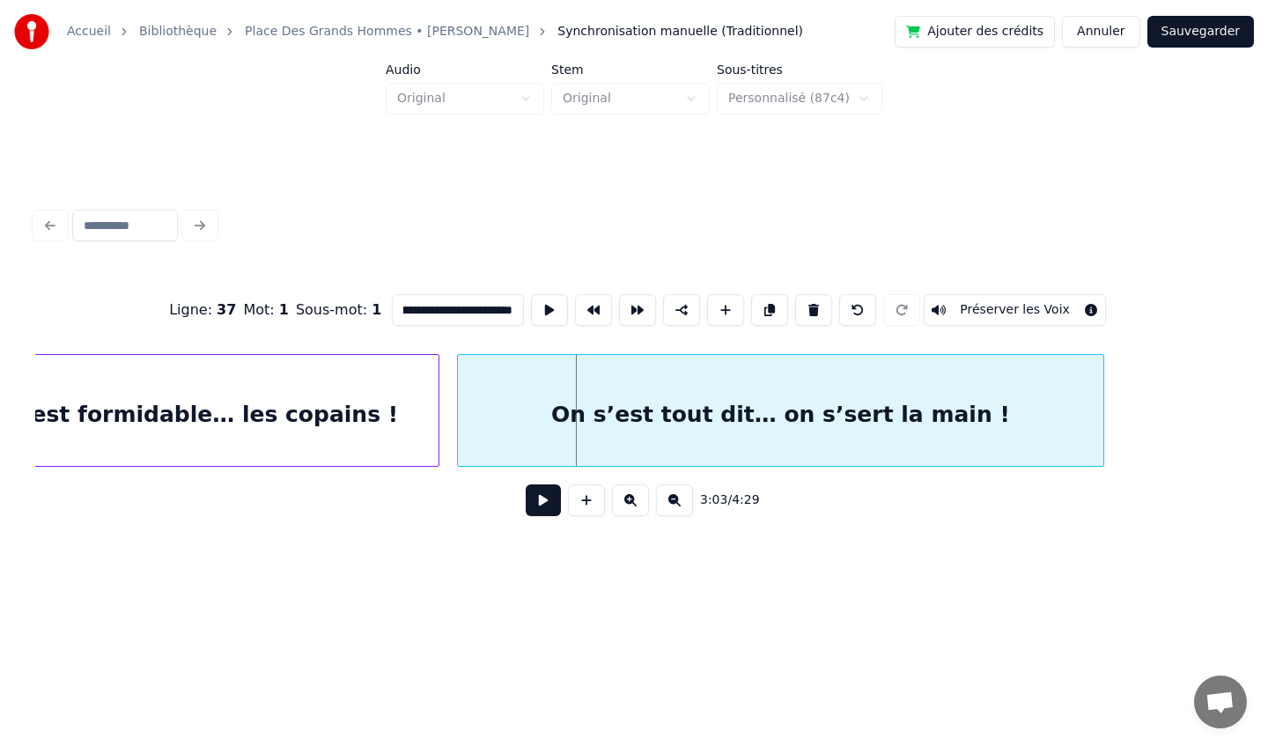
click at [579, 380] on div "On s’est tout dit… on s’sert la main !" at bounding box center [780, 415] width 645 height 120
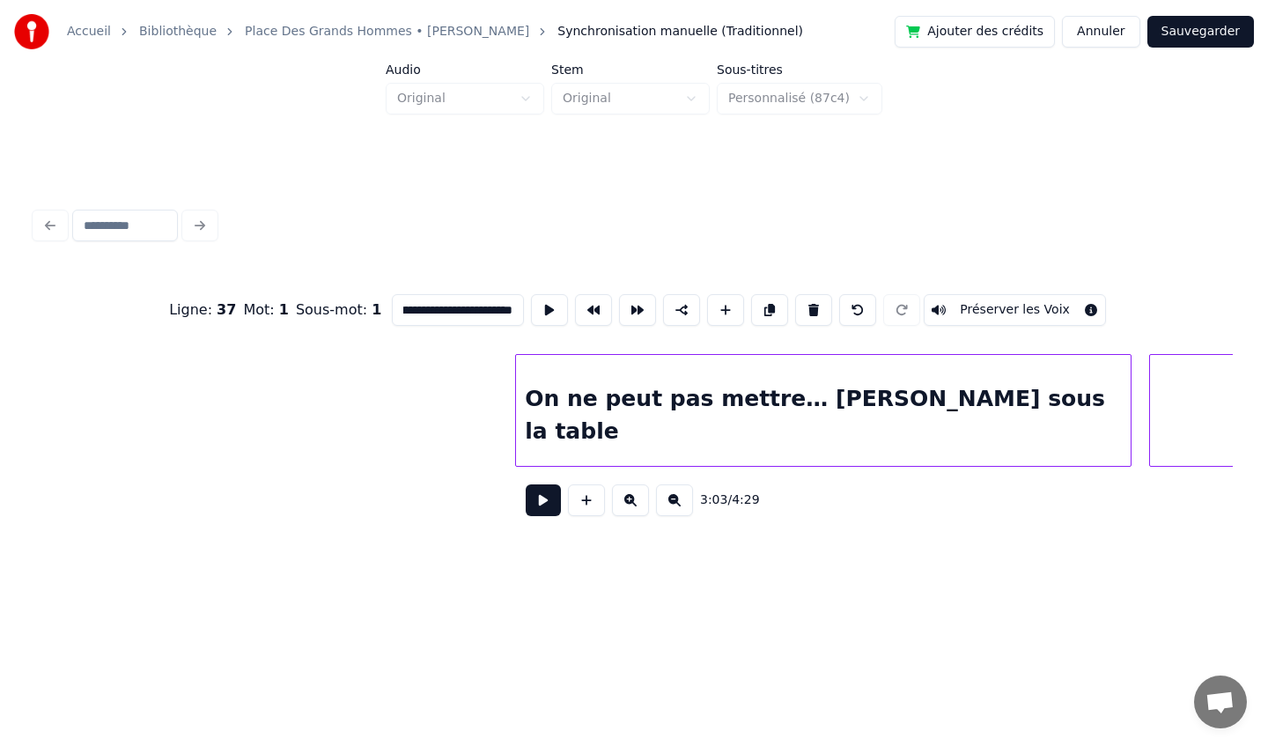
scroll to position [0, 32938]
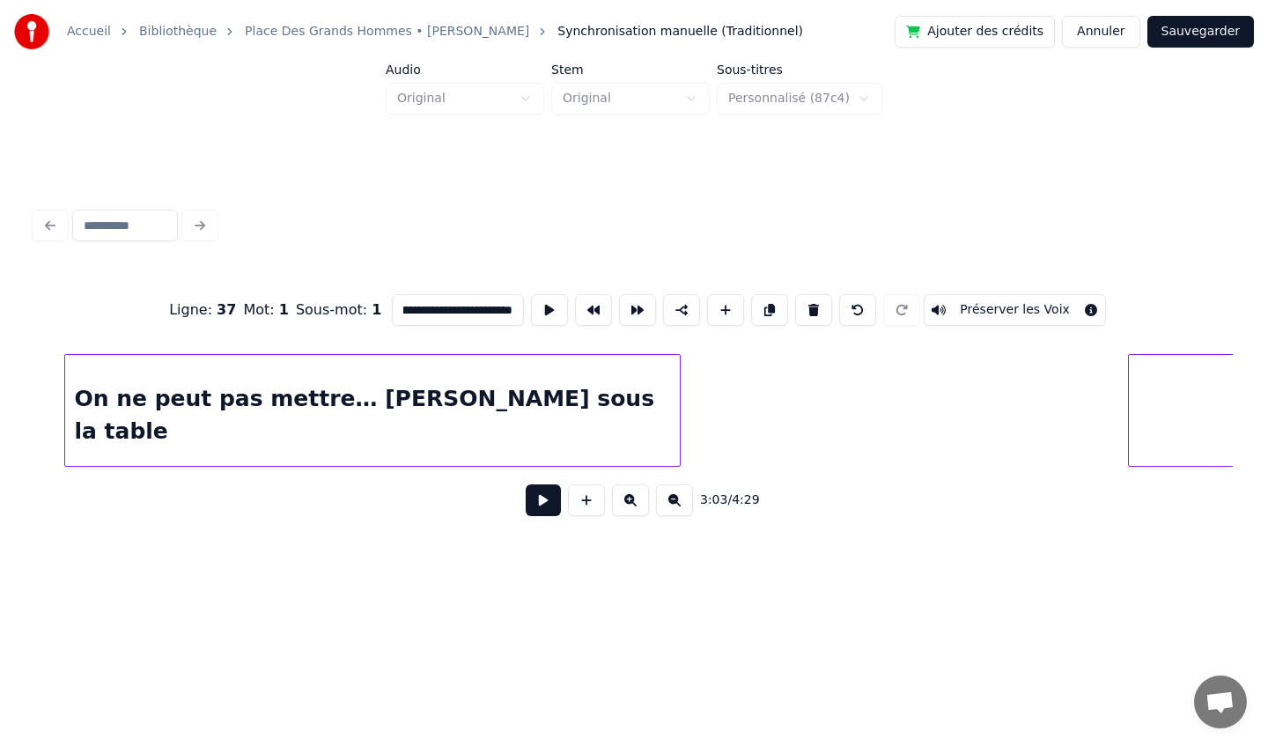
click at [162, 403] on div "On ne peut pas mettre… [PERSON_NAME] sous la table" at bounding box center [372, 415] width 615 height 120
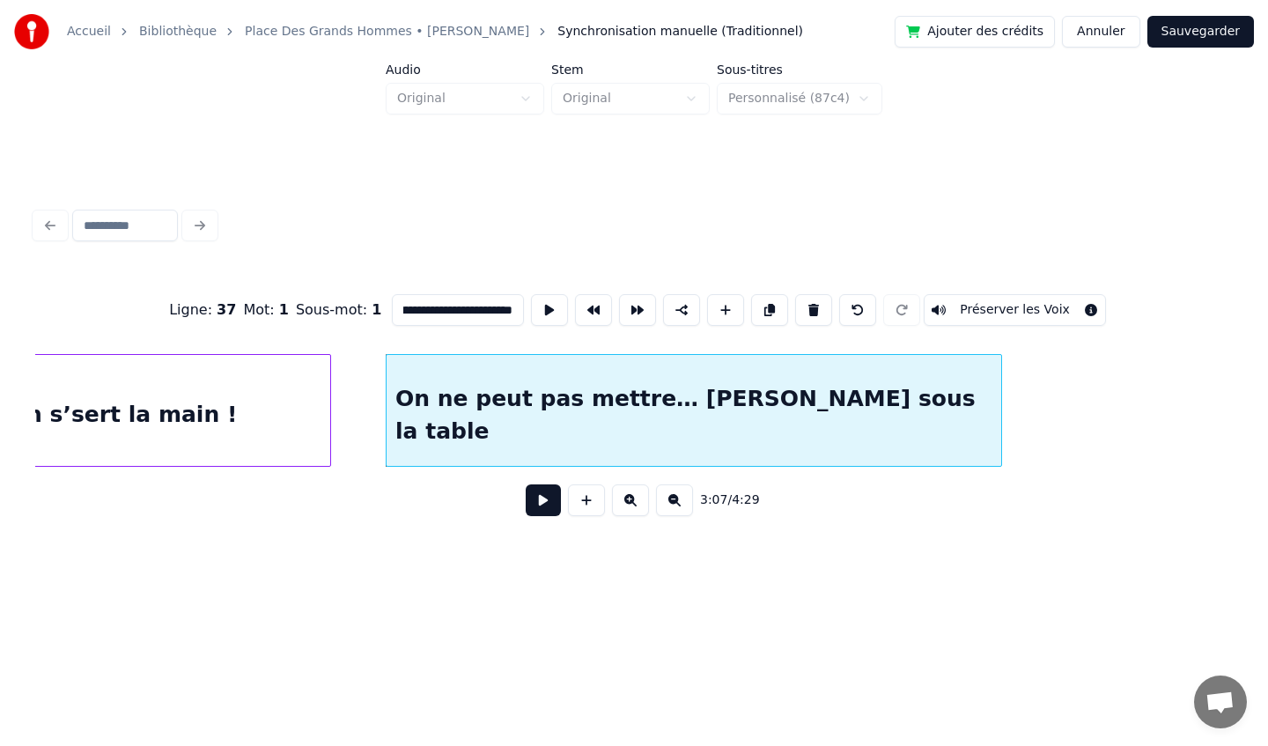
scroll to position [0, 32561]
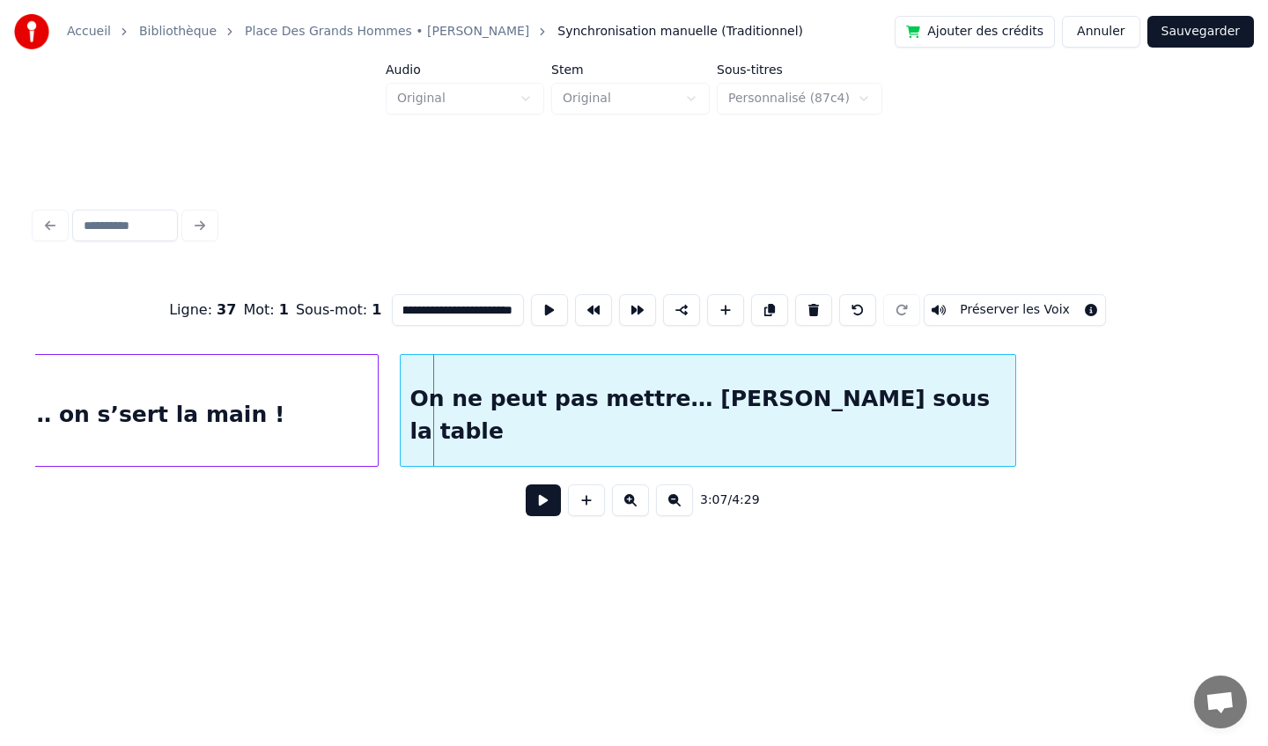
click at [478, 373] on div "On ne peut pas mettre… [PERSON_NAME] sous la table" at bounding box center [708, 415] width 615 height 120
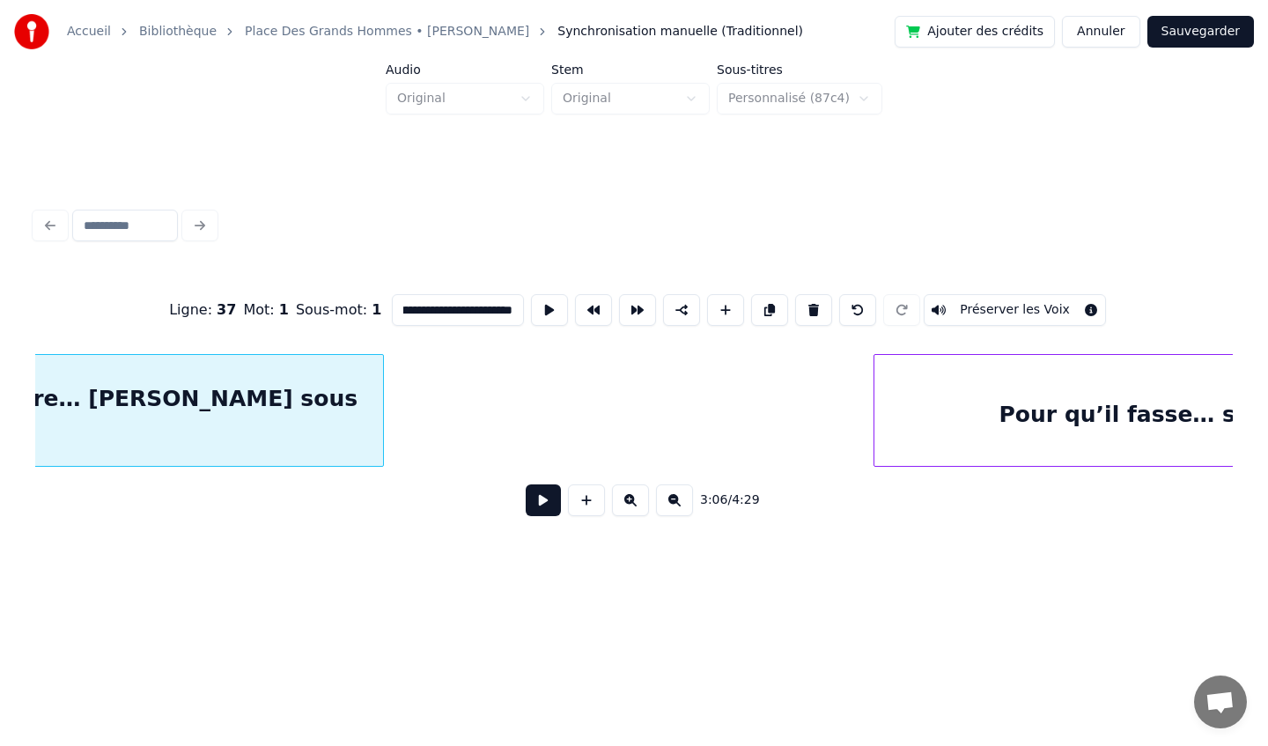
scroll to position [0, 33465]
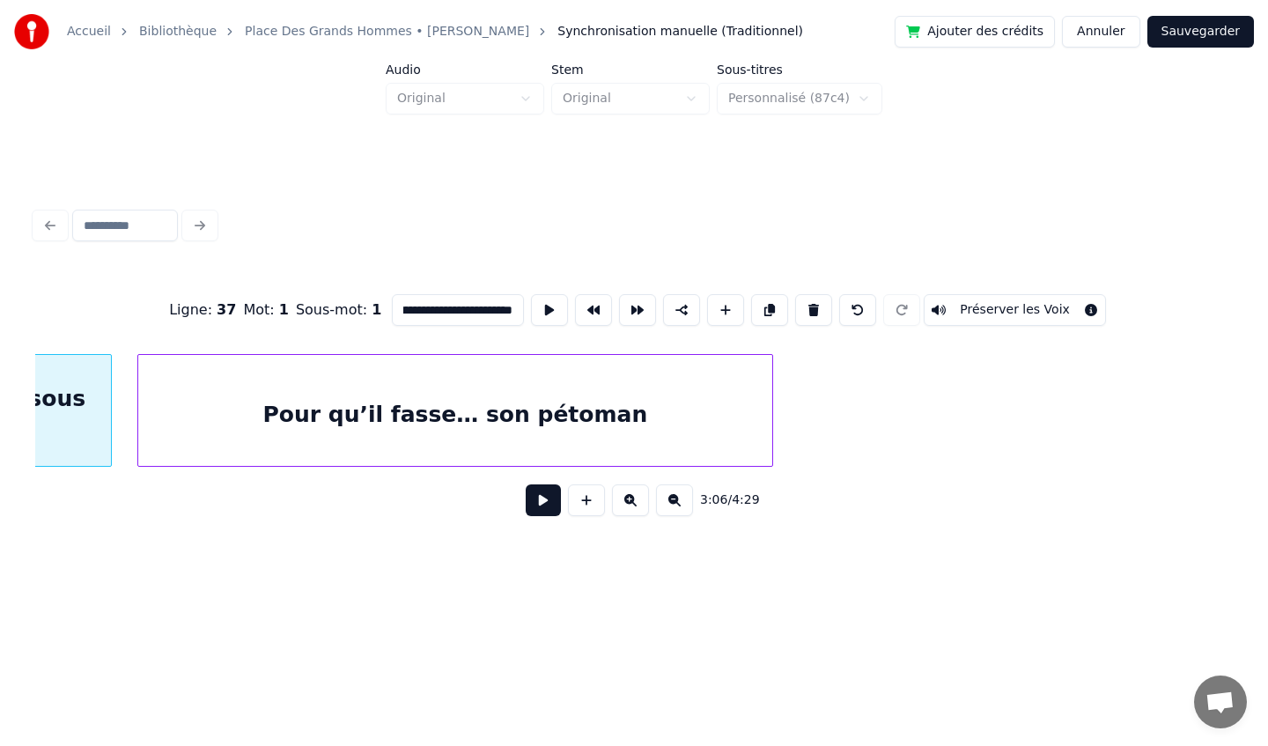
click at [570, 386] on div "Pour qu’il fasse… son pétoman" at bounding box center [455, 415] width 634 height 120
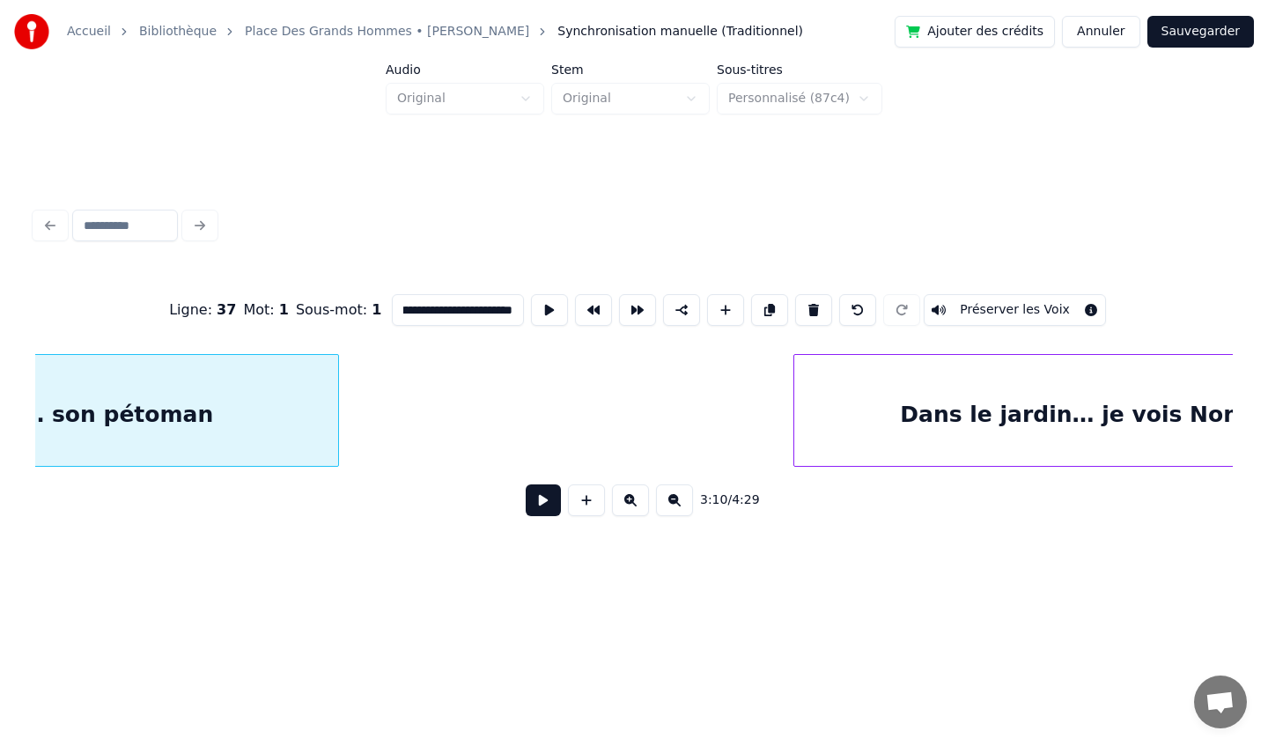
scroll to position [0, 34051]
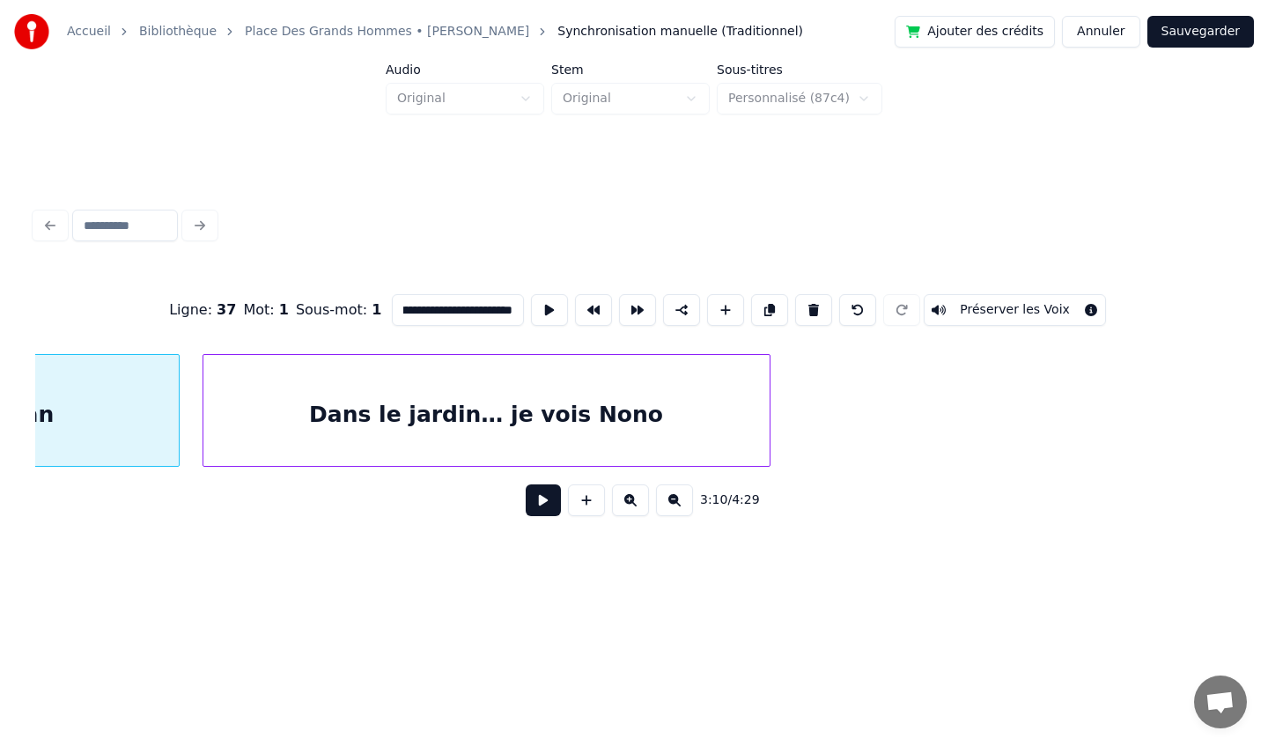
click at [547, 398] on div "Dans le jardin… je vois Nono" at bounding box center [486, 415] width 566 height 120
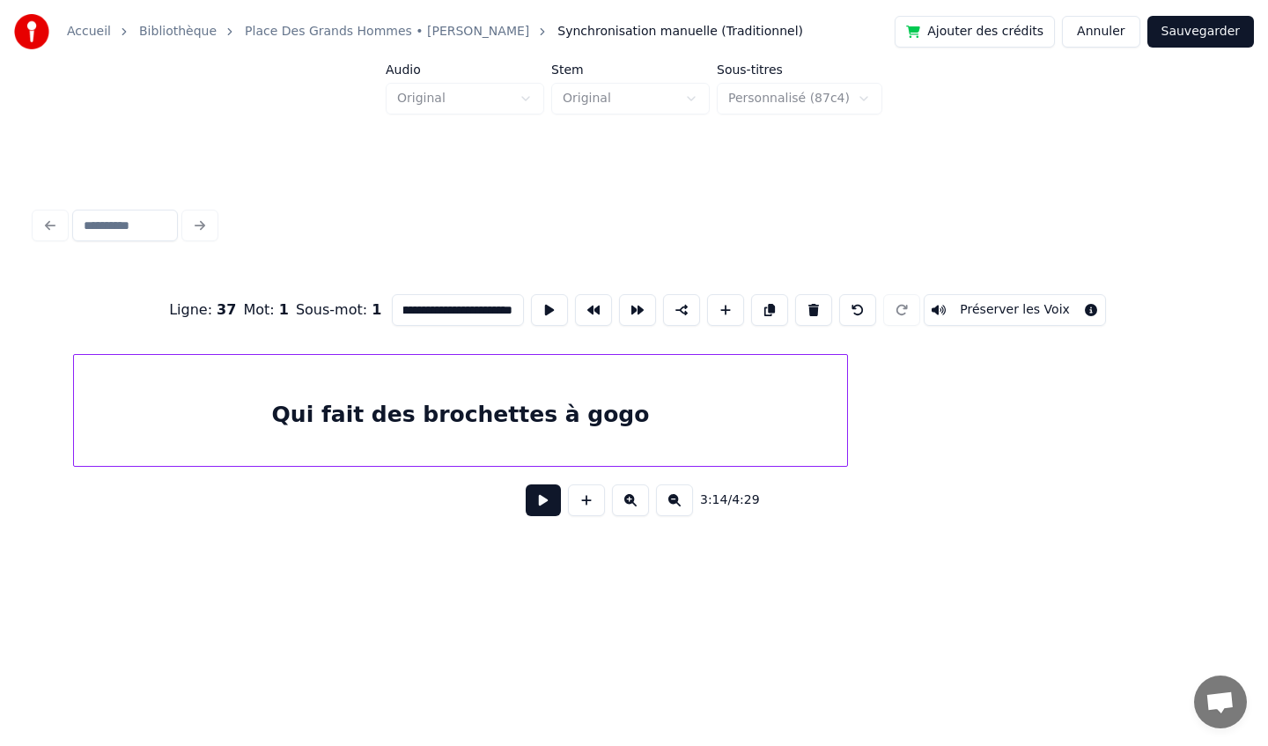
click at [500, 436] on div "Qui fait des brochettes à gogo" at bounding box center [460, 415] width 773 height 120
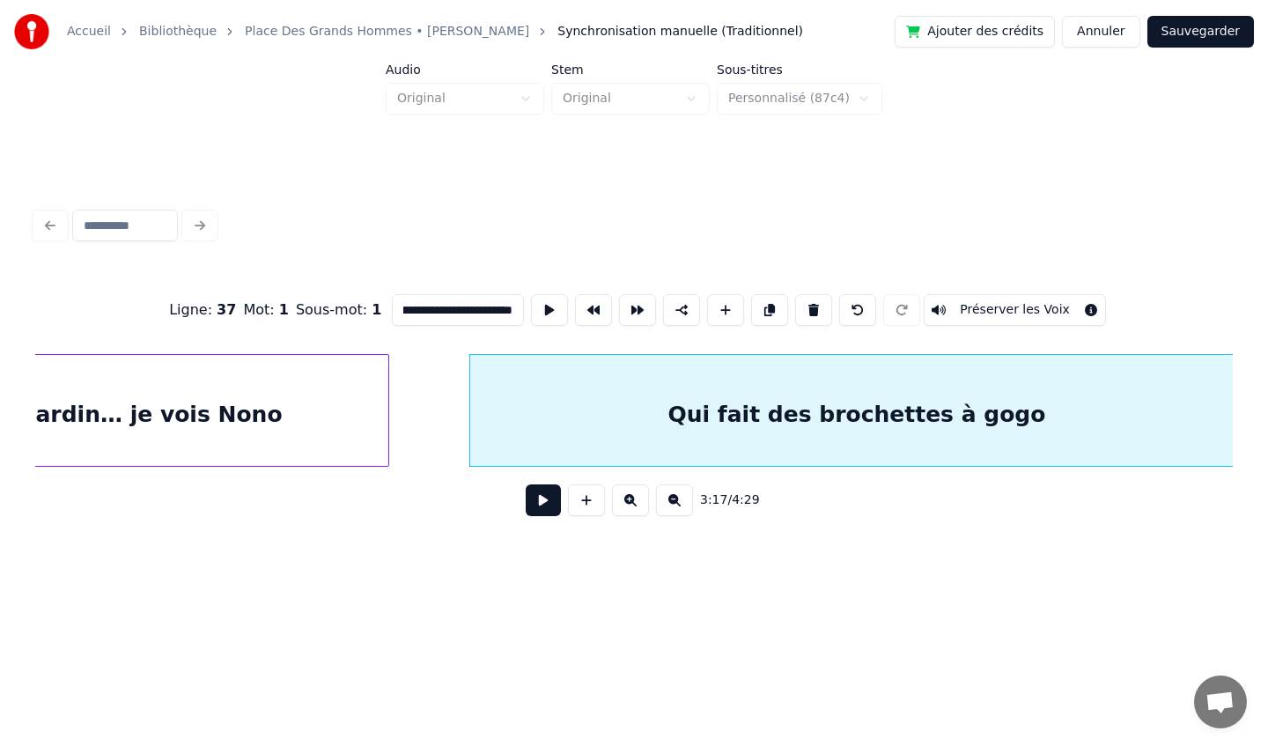
scroll to position [0, 34437]
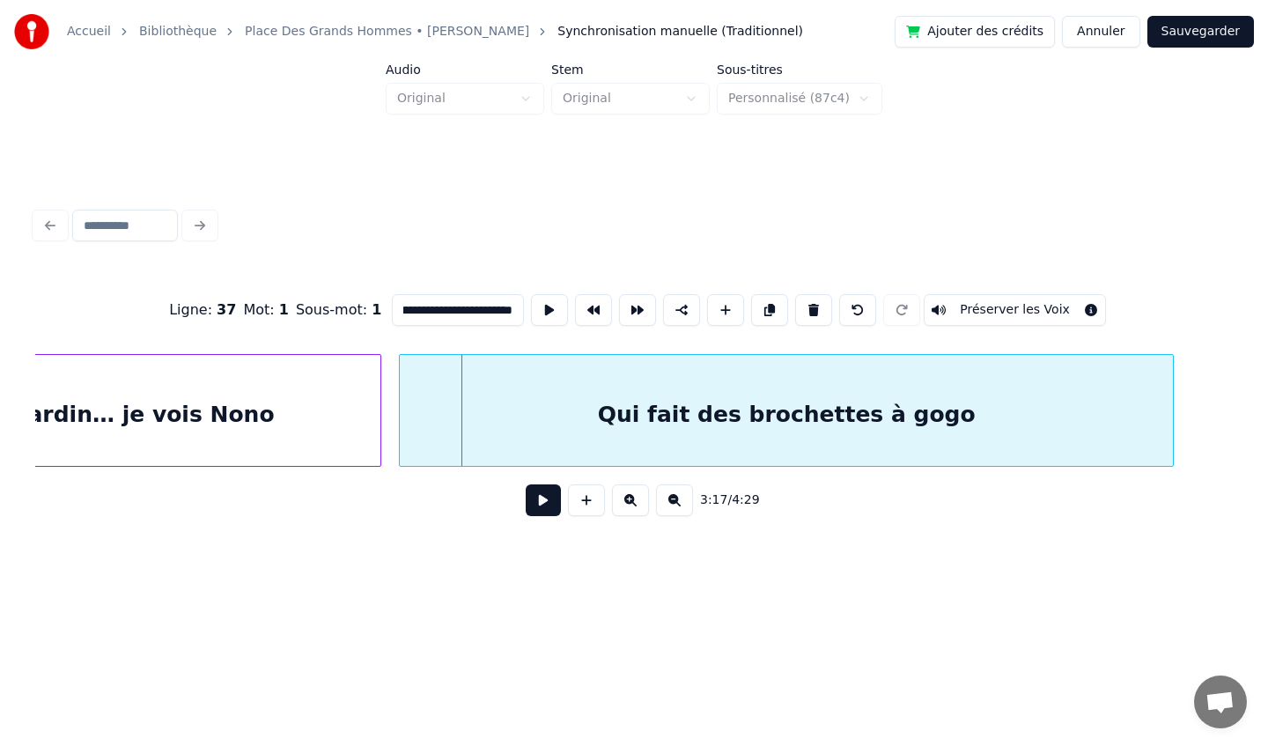
click at [515, 443] on div "Qui fait des brochettes à gogo" at bounding box center [786, 415] width 773 height 120
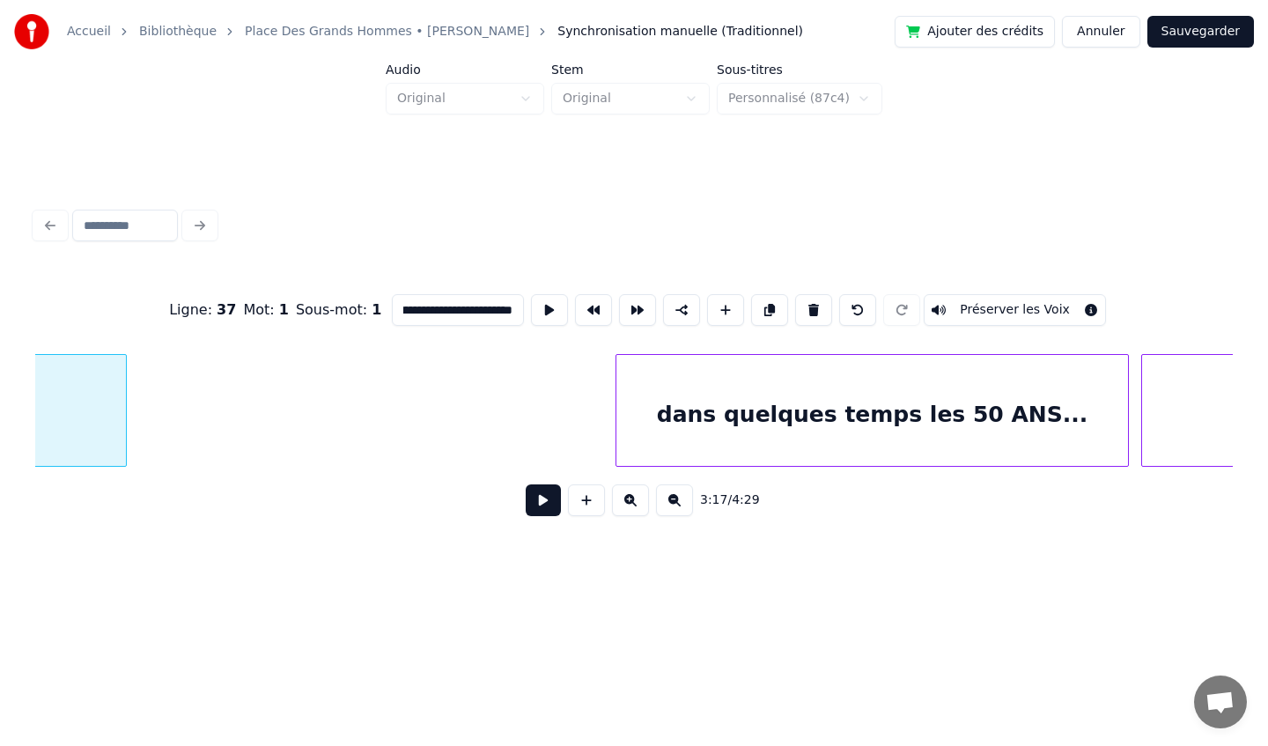
scroll to position [0, 35510]
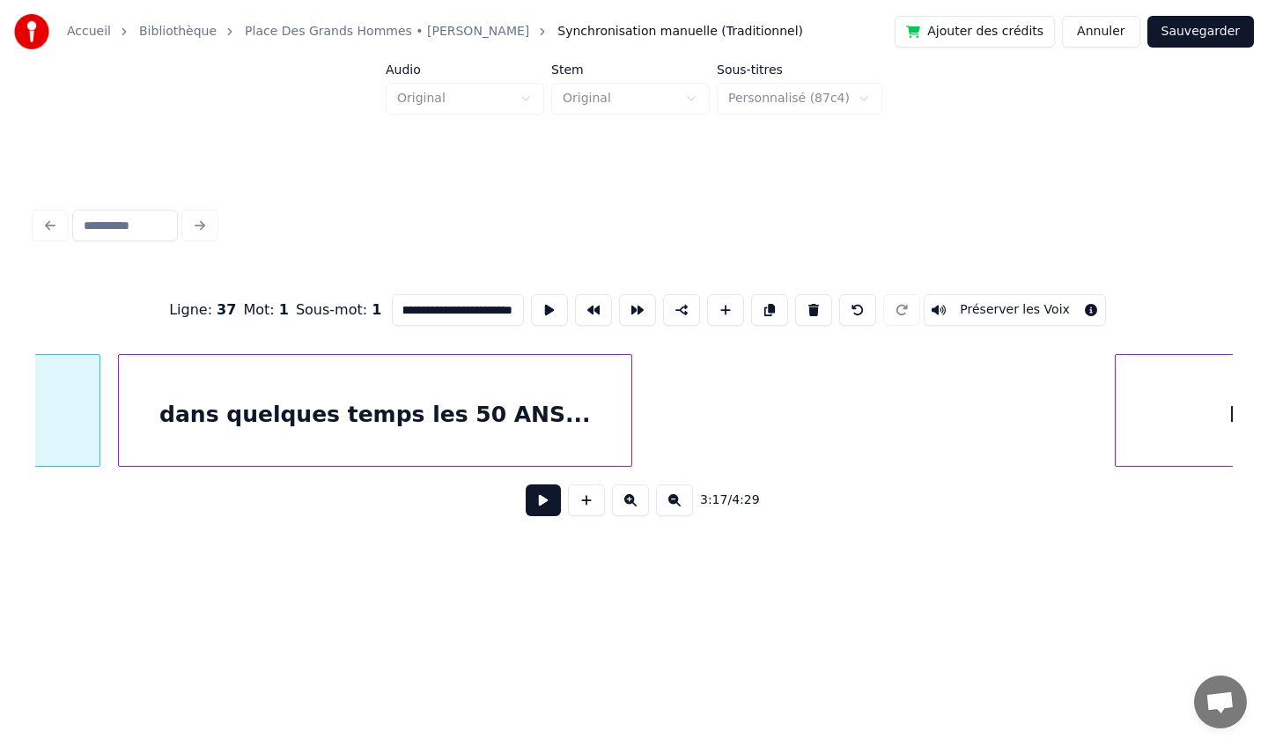
click at [290, 461] on div "dans quelques temps les 50 ANS..." at bounding box center [375, 415] width 512 height 120
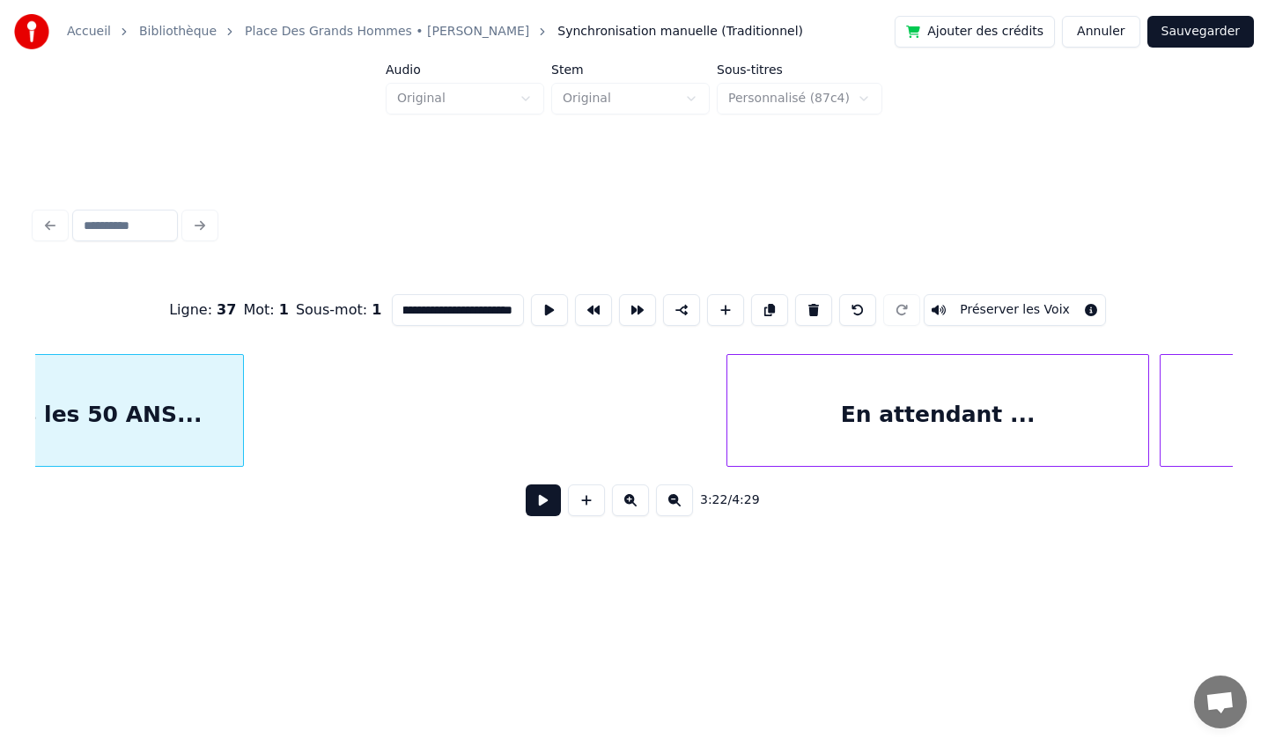
scroll to position [0, 35932]
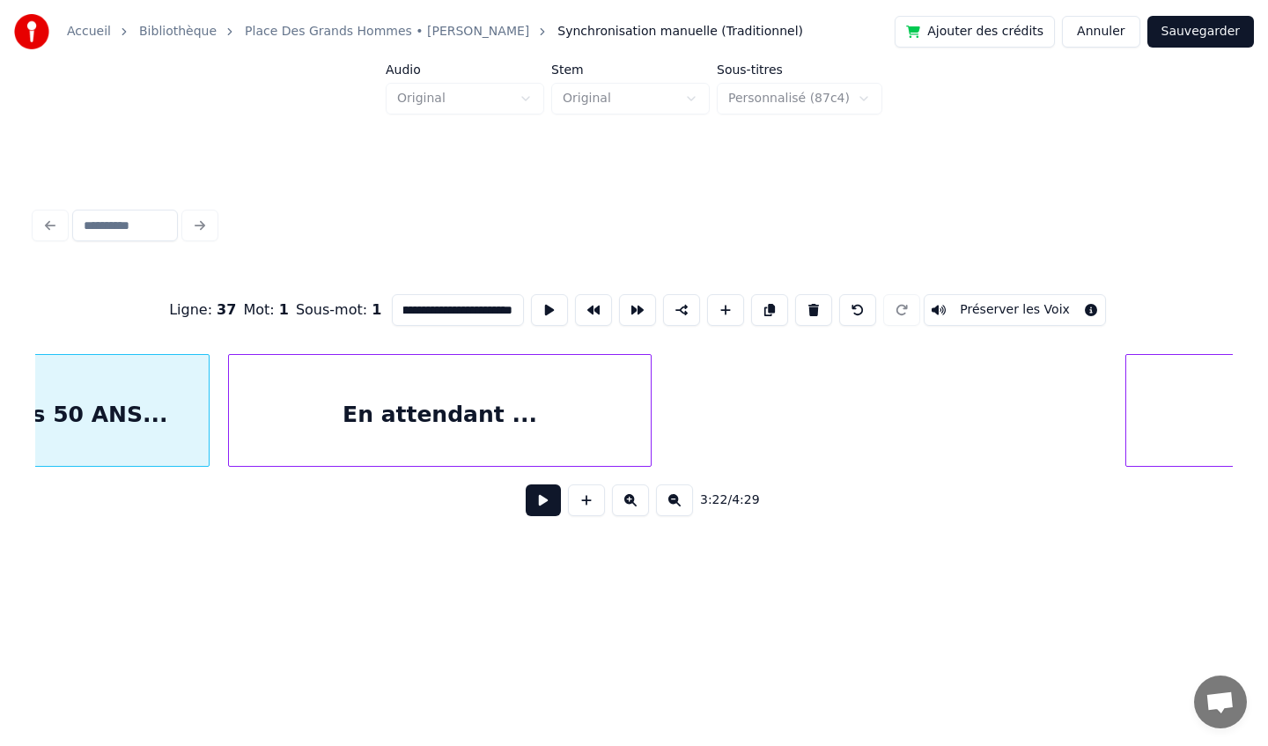
click at [316, 399] on div "En attendant ..." at bounding box center [439, 415] width 421 height 120
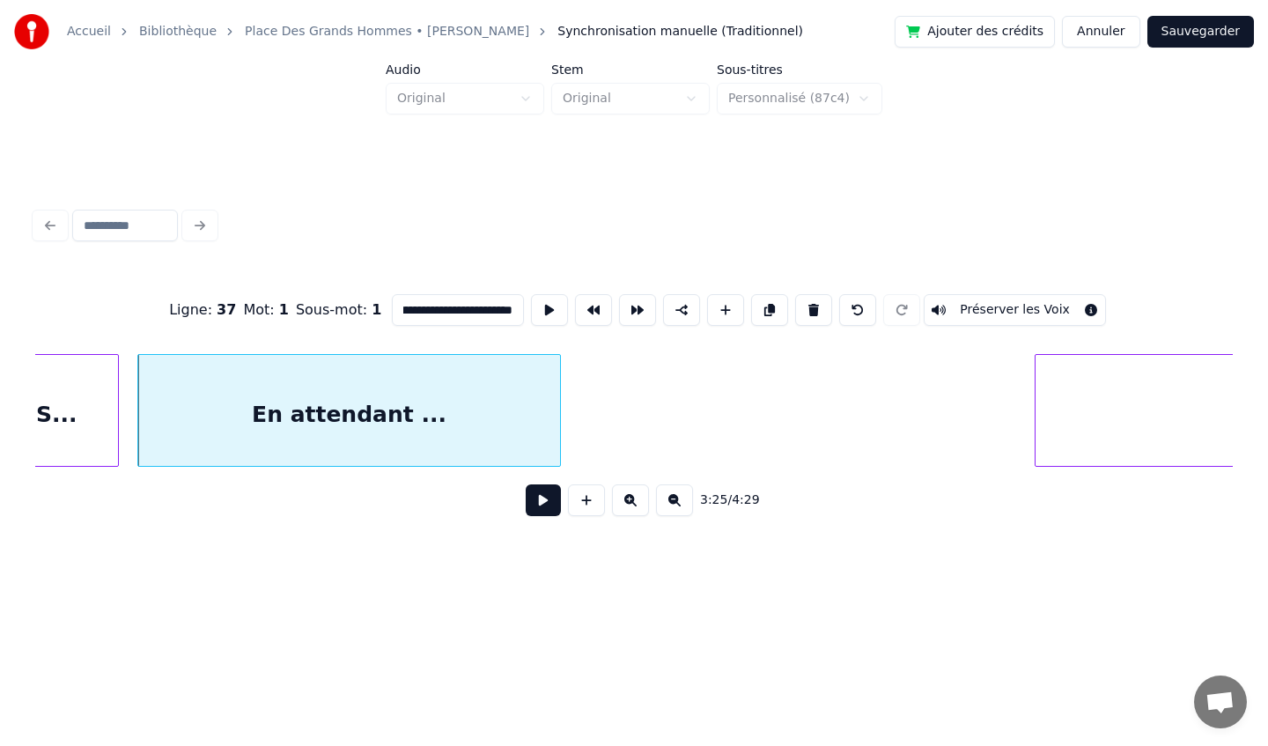
scroll to position [0, 36425]
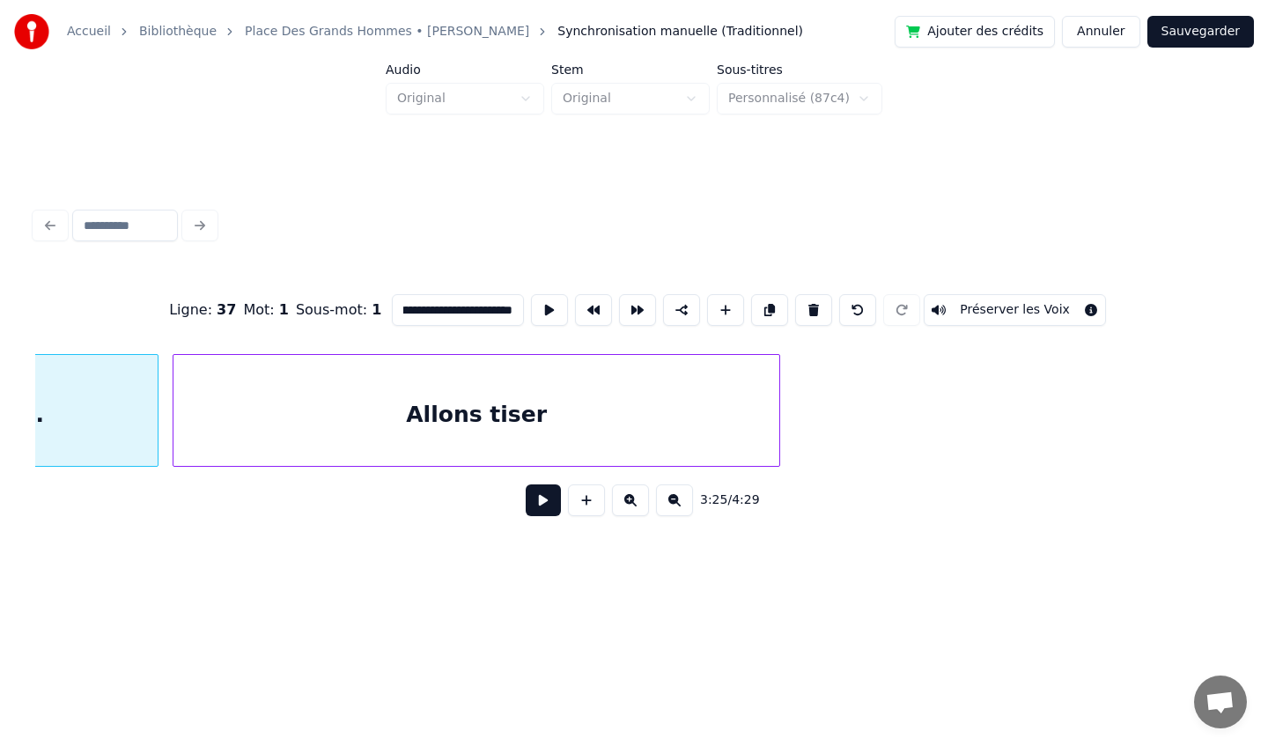
click at [726, 406] on div "Allons tiser" at bounding box center [476, 415] width 607 height 120
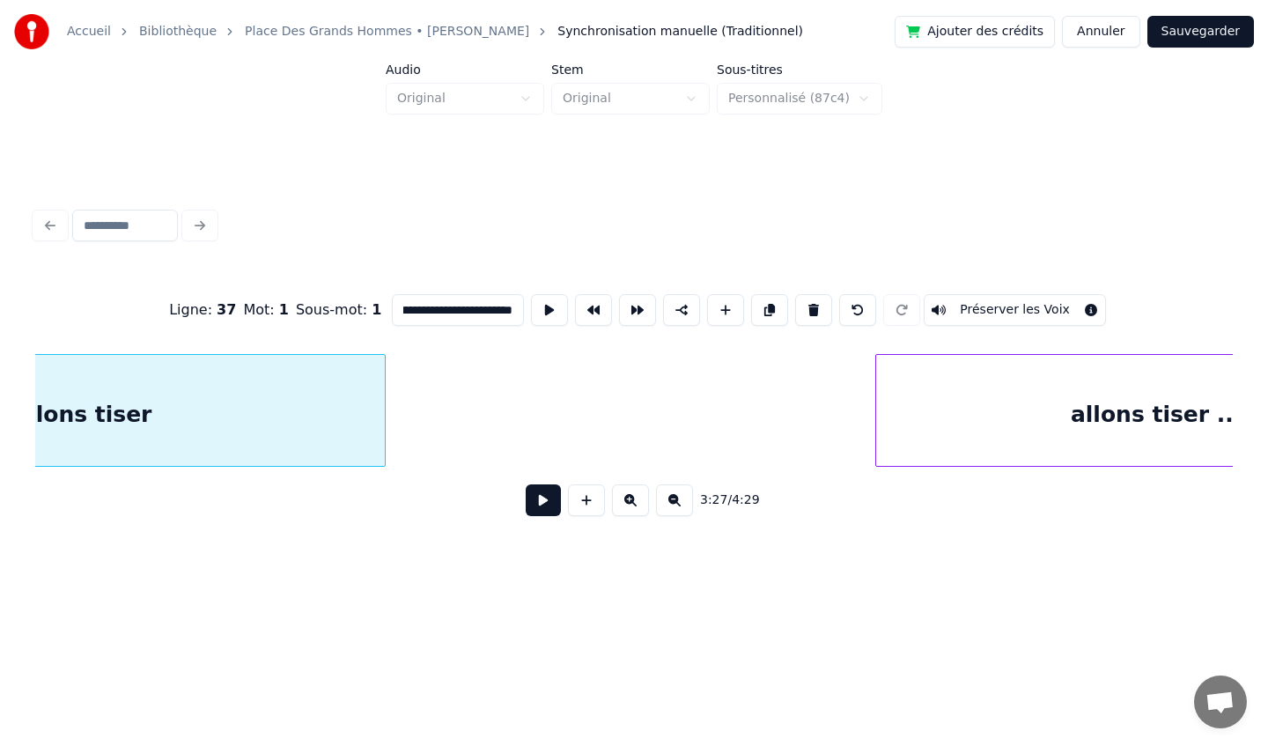
scroll to position [0, 37020]
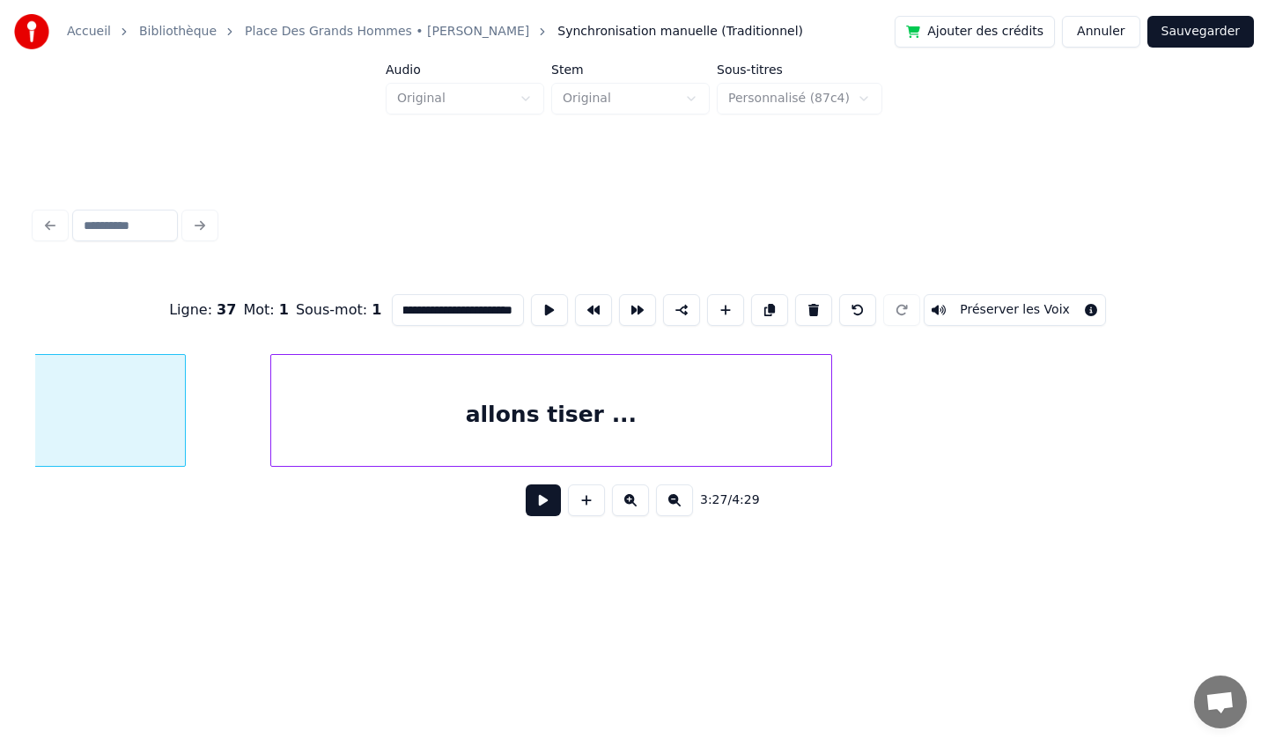
click at [586, 406] on div "allons tiser ..." at bounding box center [551, 415] width 561 height 120
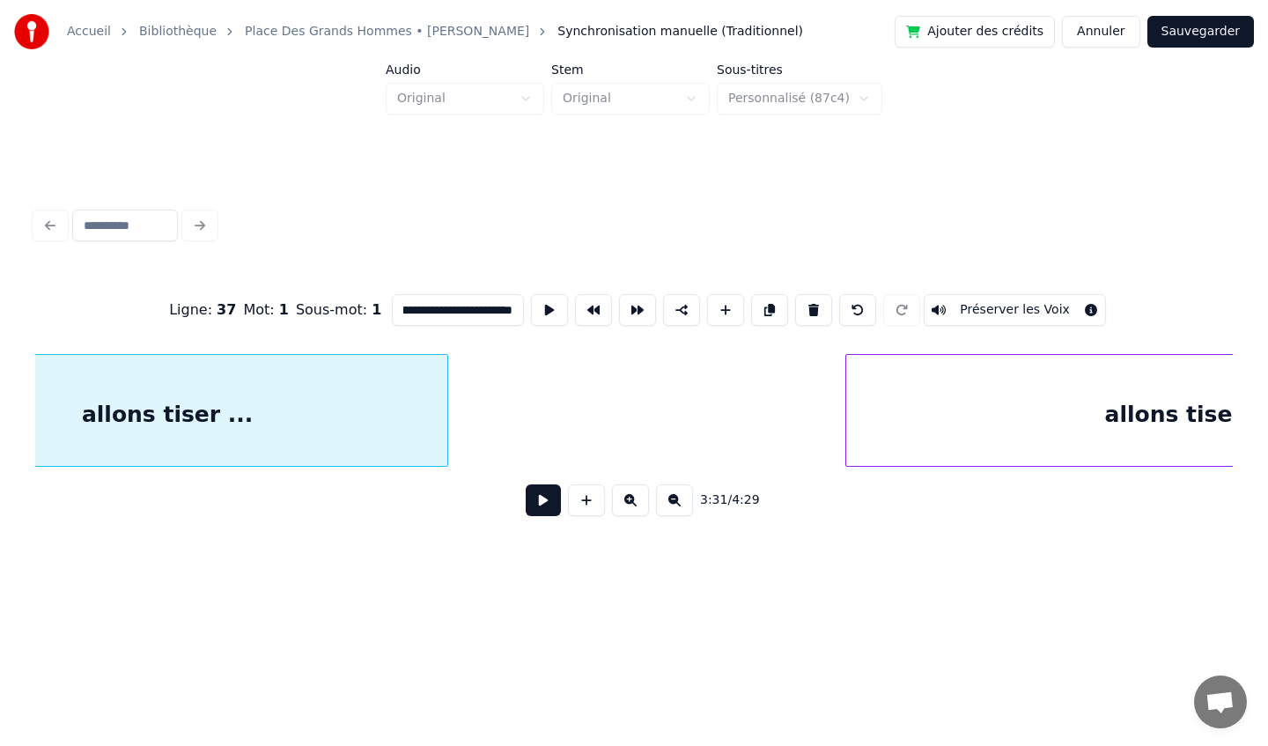
scroll to position [0, 37779]
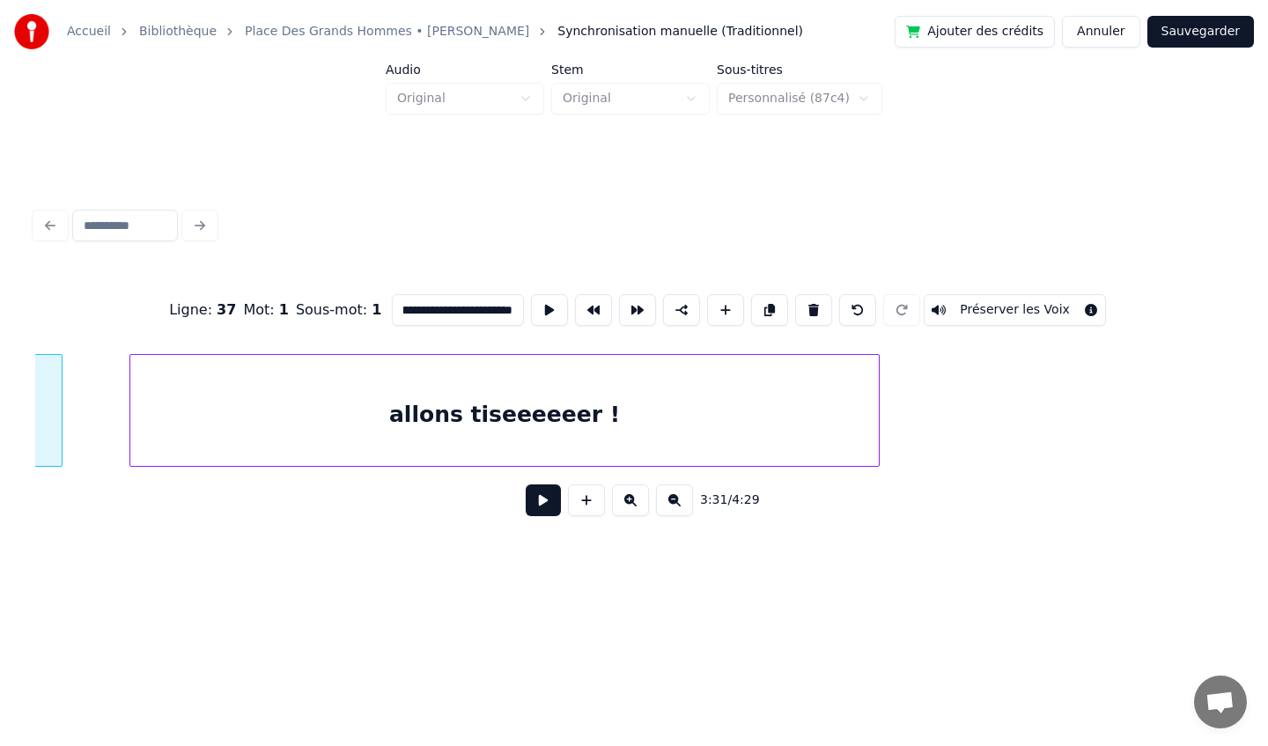
click at [622, 406] on div "allons tiseeeeeer !" at bounding box center [504, 415] width 748 height 120
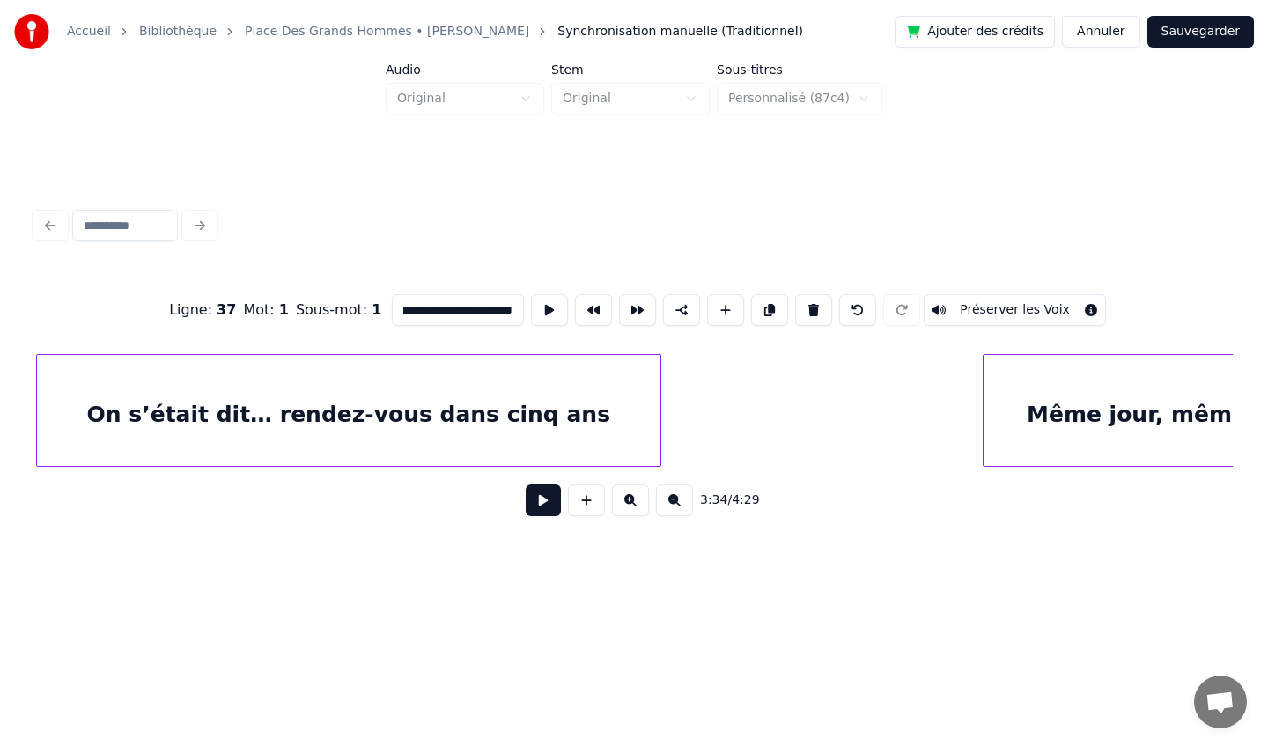
click at [485, 419] on div "On s’était dit… rendez-vous dans cinq ans" at bounding box center [349, 415] width 624 height 120
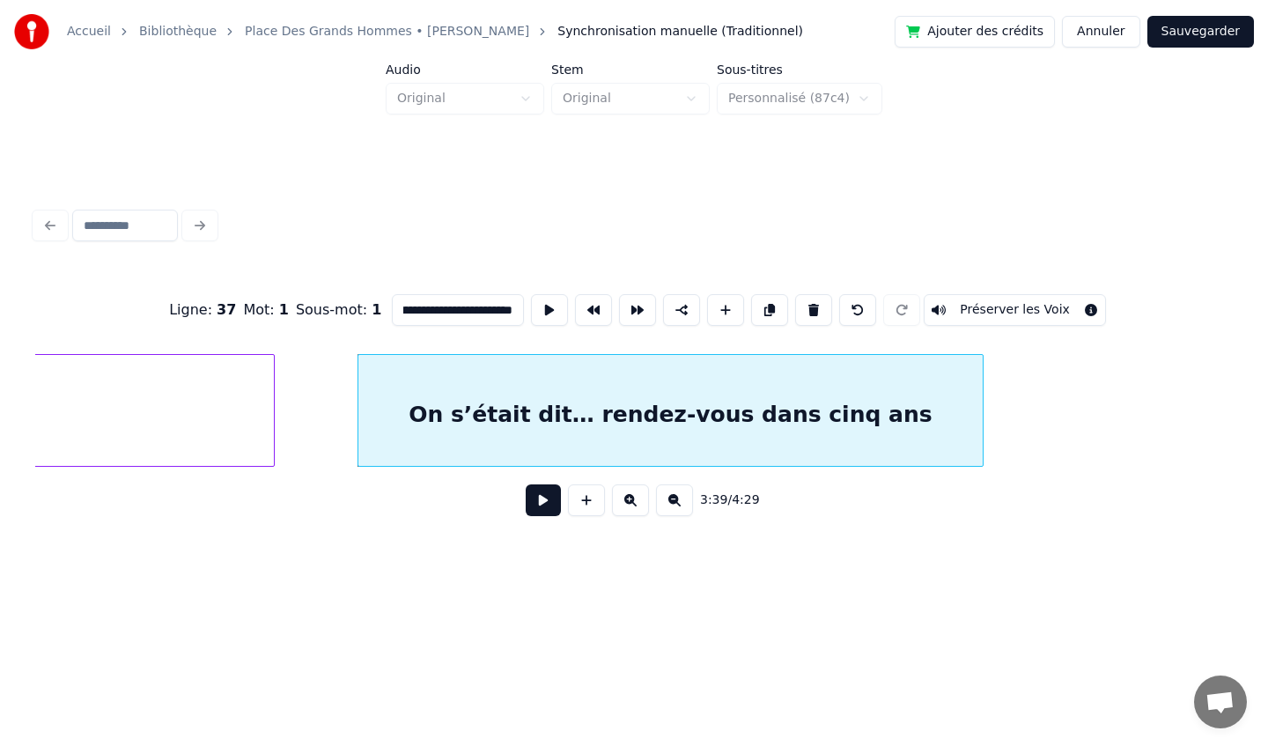
scroll to position [0, 38354]
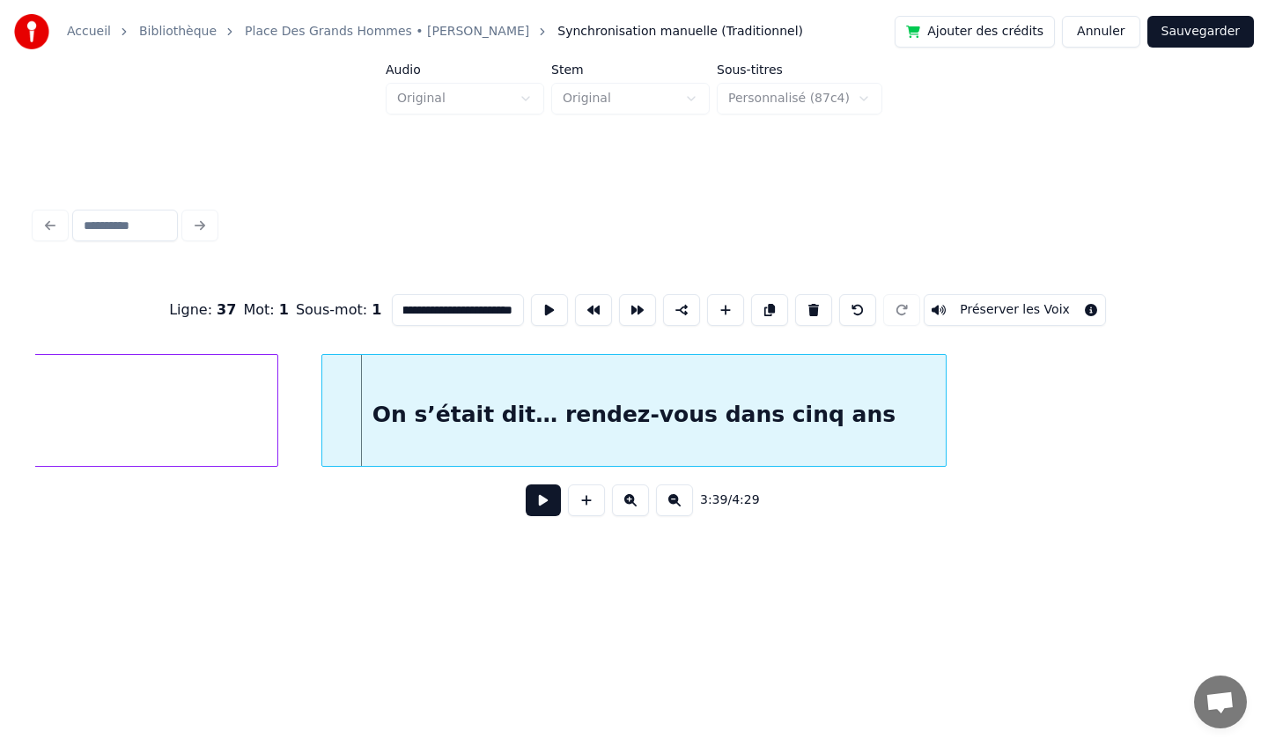
click at [535, 392] on div "On s’était dit… rendez-vous dans cinq ans" at bounding box center [634, 415] width 624 height 120
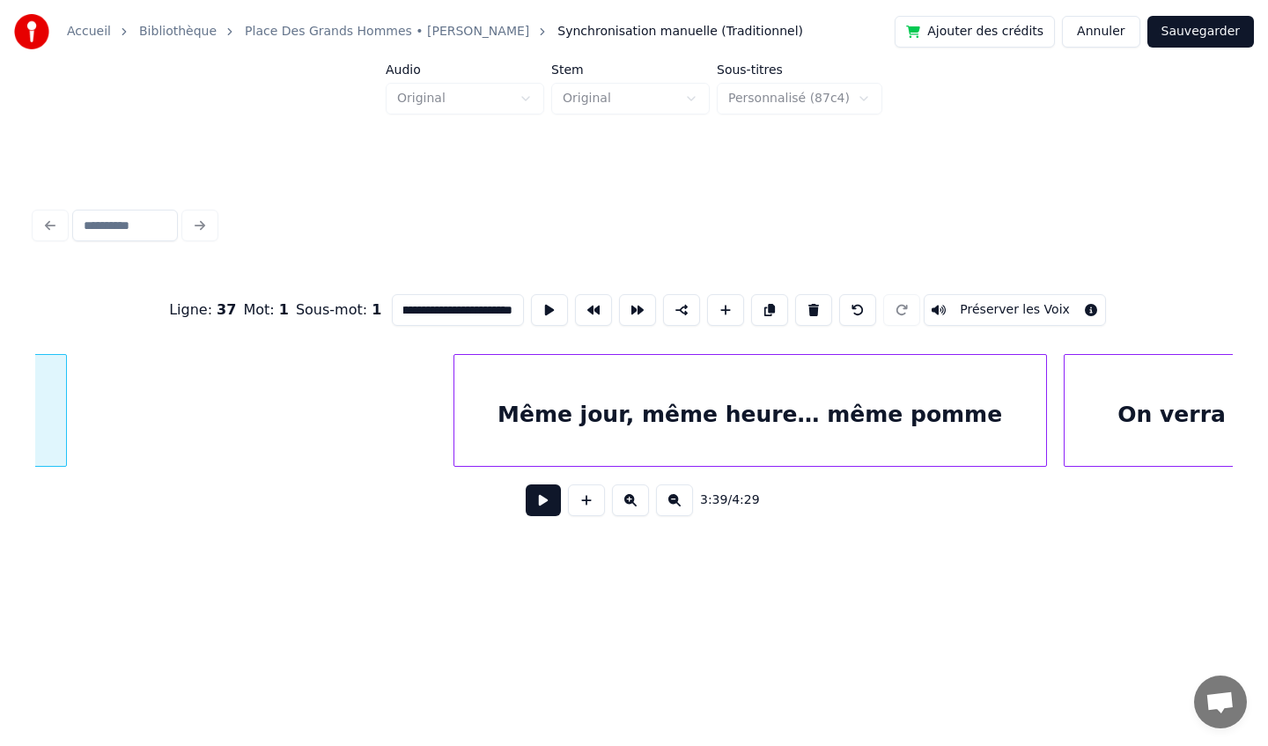
scroll to position [0, 39212]
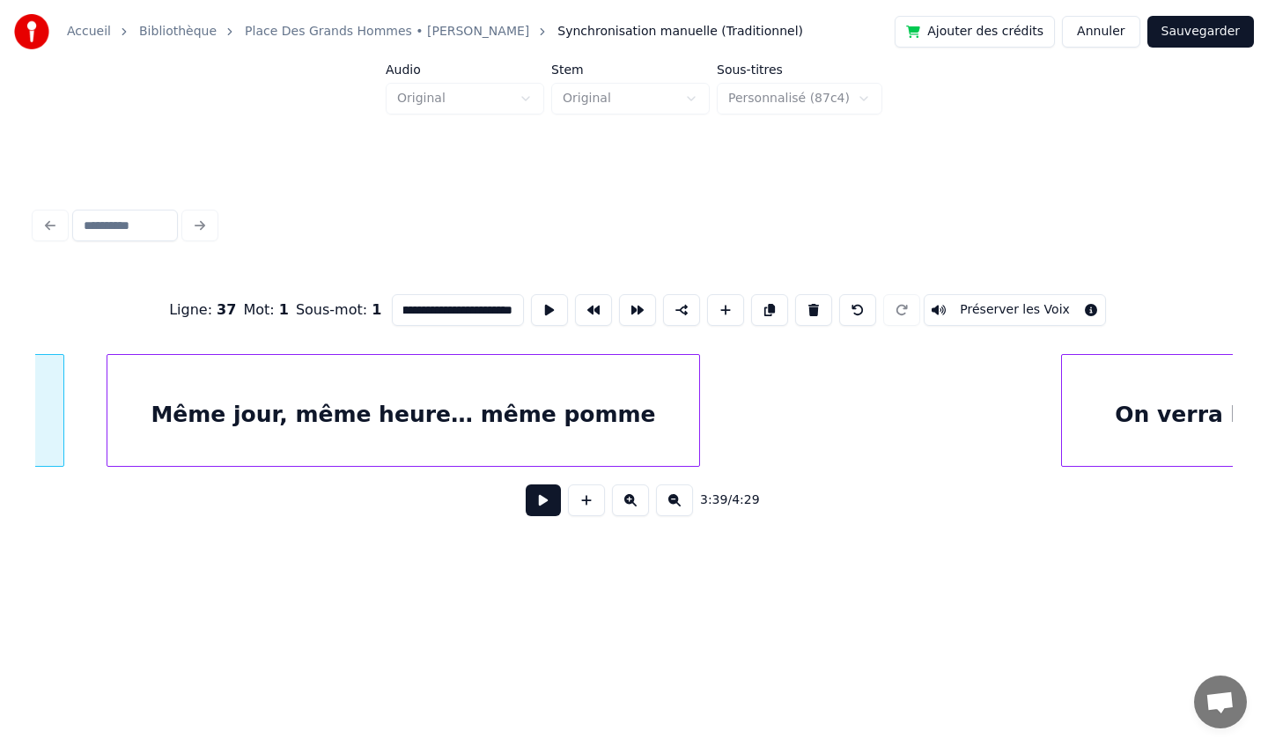
click at [374, 420] on div "Même jour, même heure… même pomme" at bounding box center [403, 415] width 592 height 120
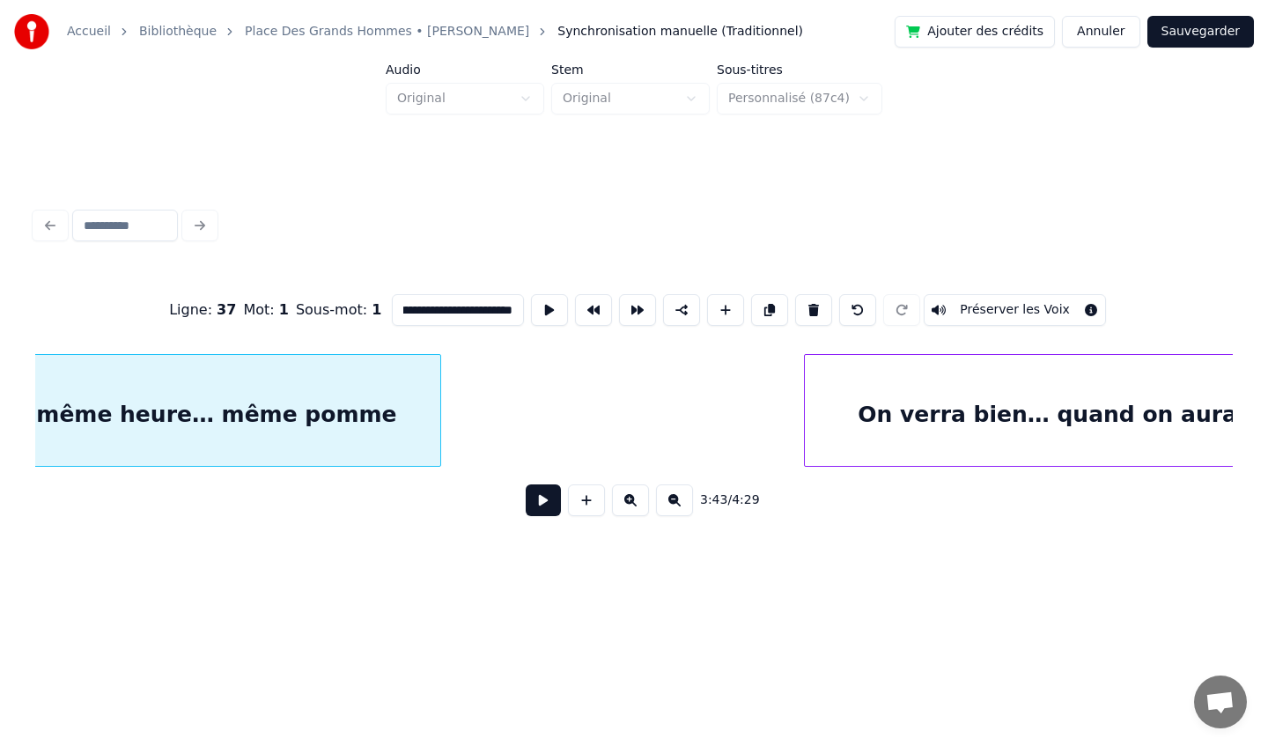
scroll to position [0, 39707]
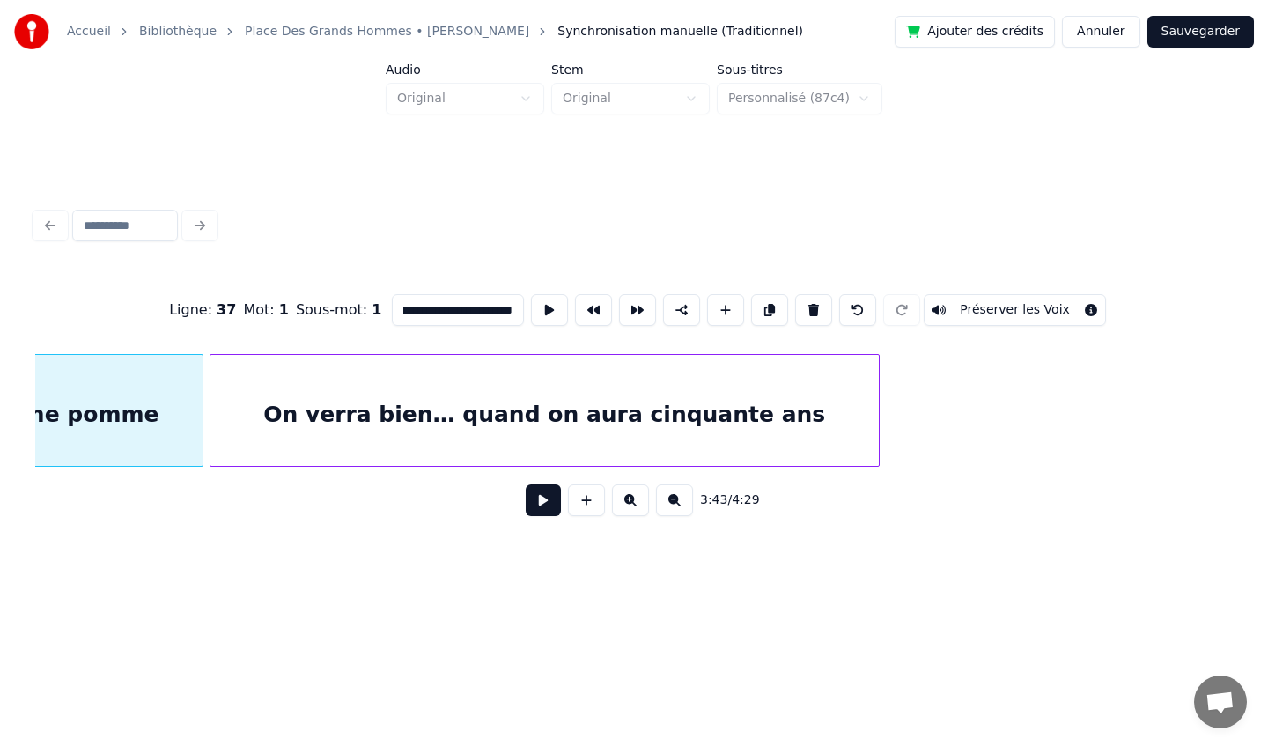
click at [645, 391] on div "On verra bien… quand on aura cinquante ans" at bounding box center [544, 415] width 668 height 120
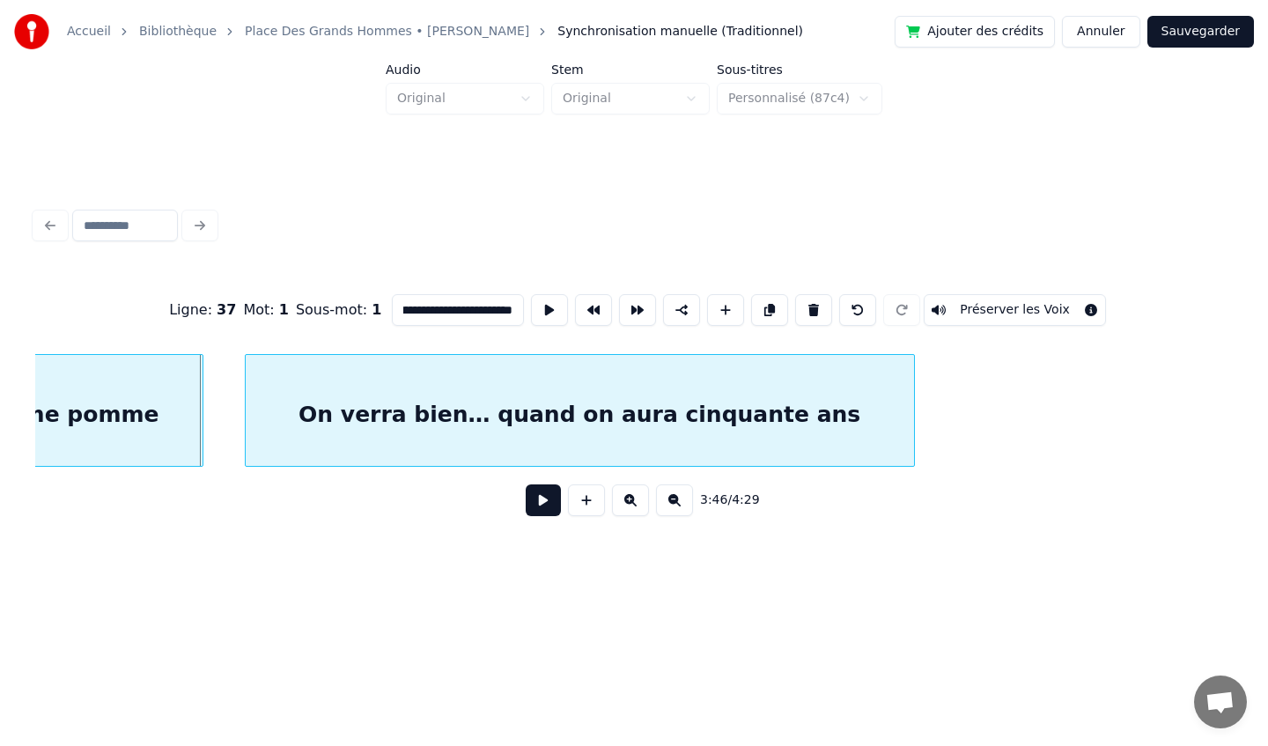
click at [700, 394] on div "On verra bien… quand on aura cinquante ans" at bounding box center [580, 415] width 668 height 120
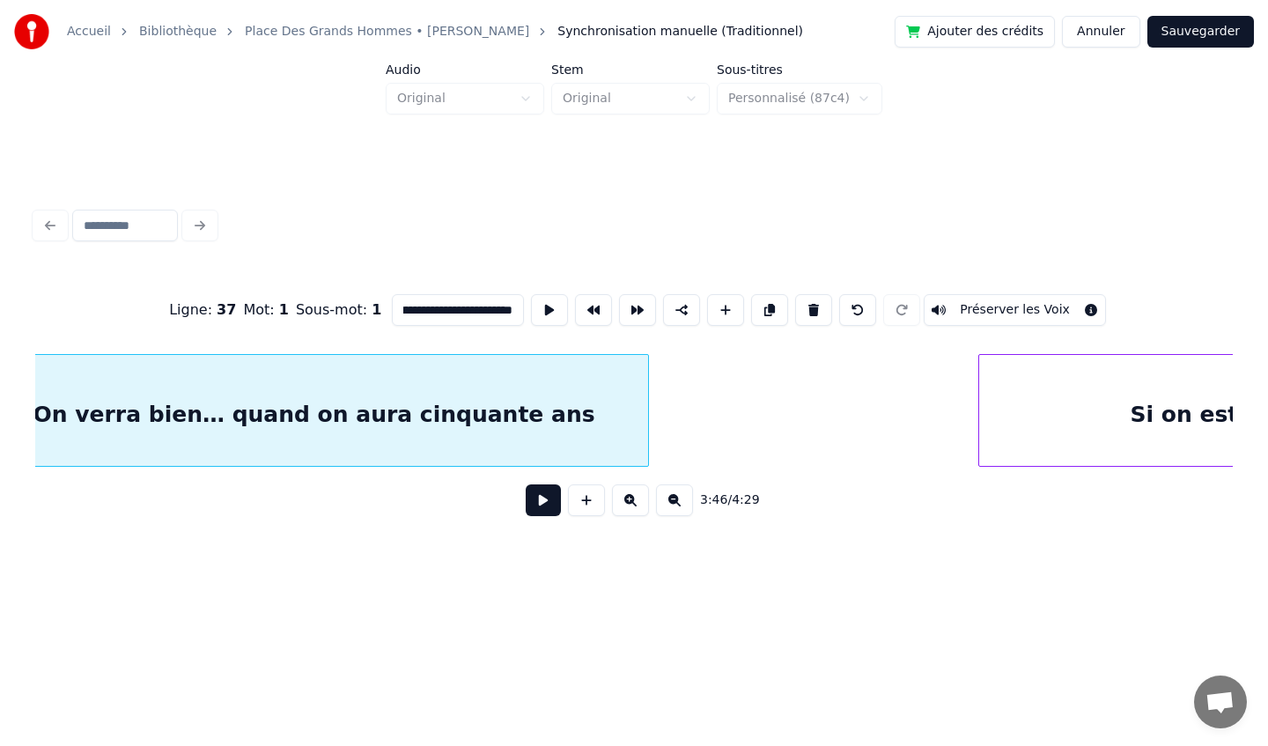
scroll to position [0, 40531]
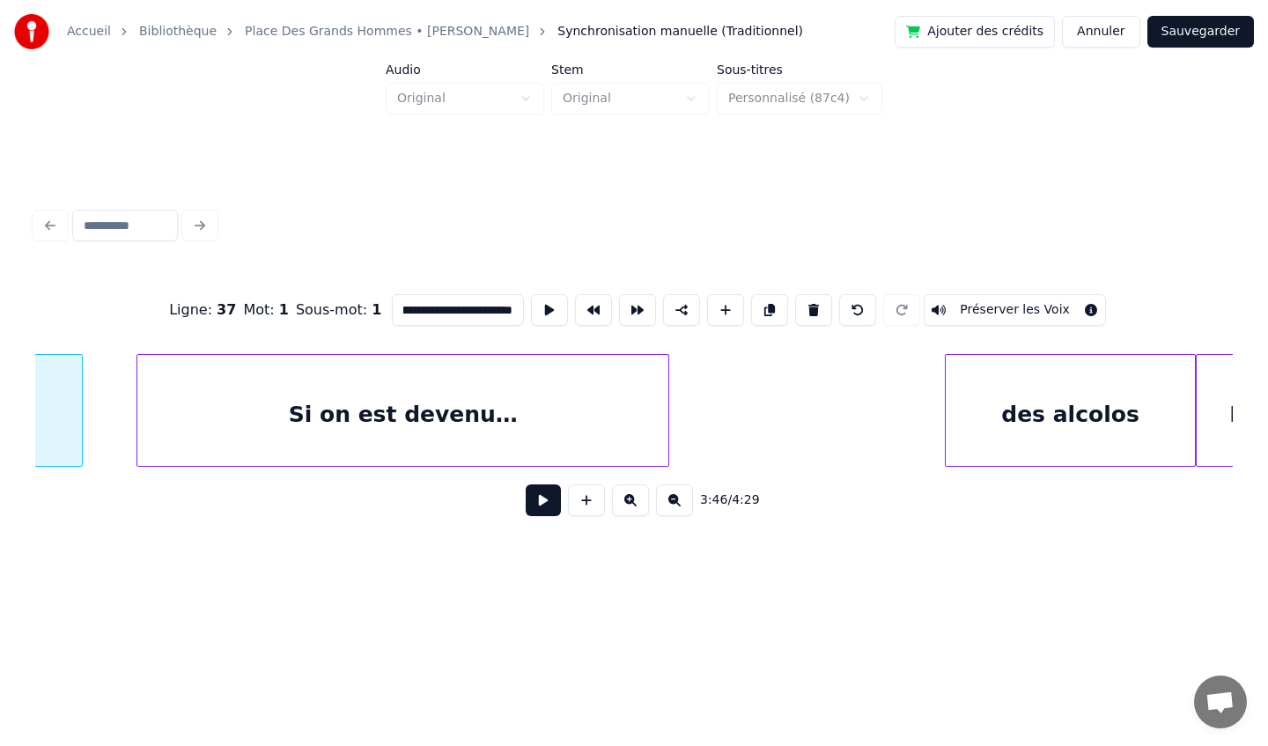
click at [424, 413] on div "Si on est devenu…" at bounding box center [402, 415] width 531 height 120
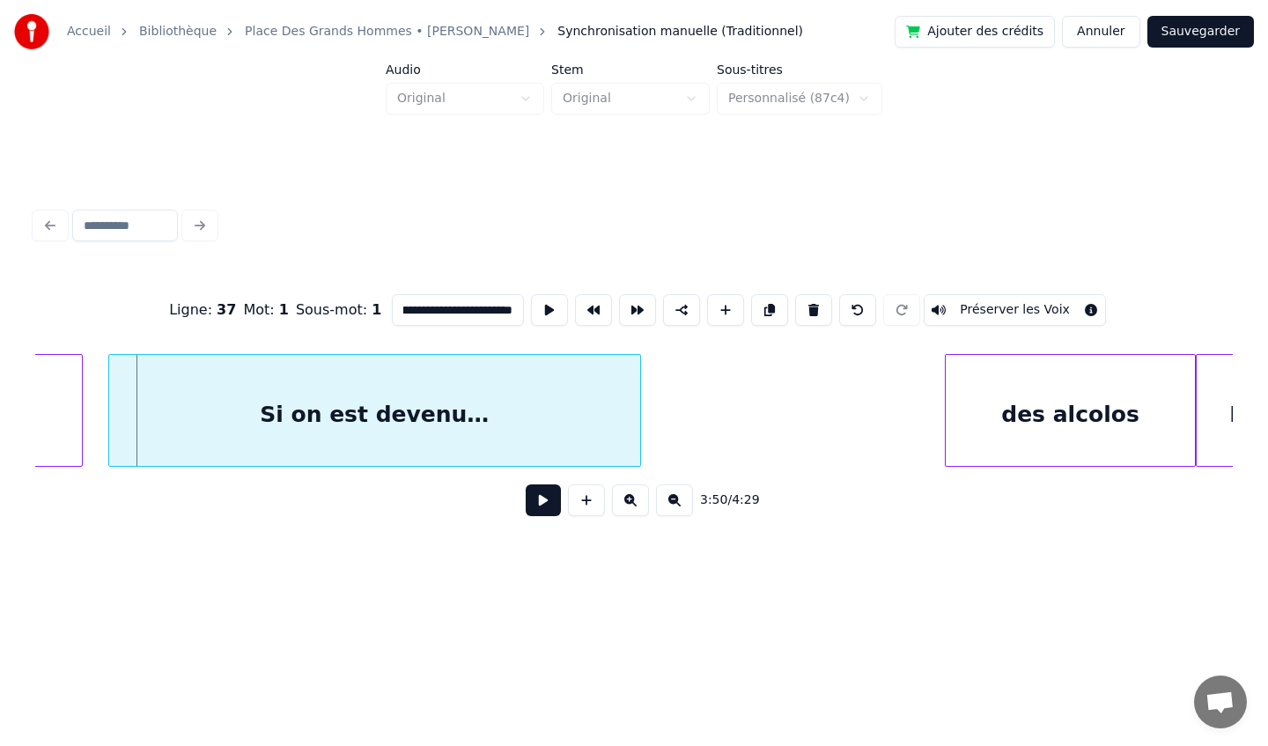
click at [445, 392] on div "Si on est devenu…" at bounding box center [374, 415] width 531 height 120
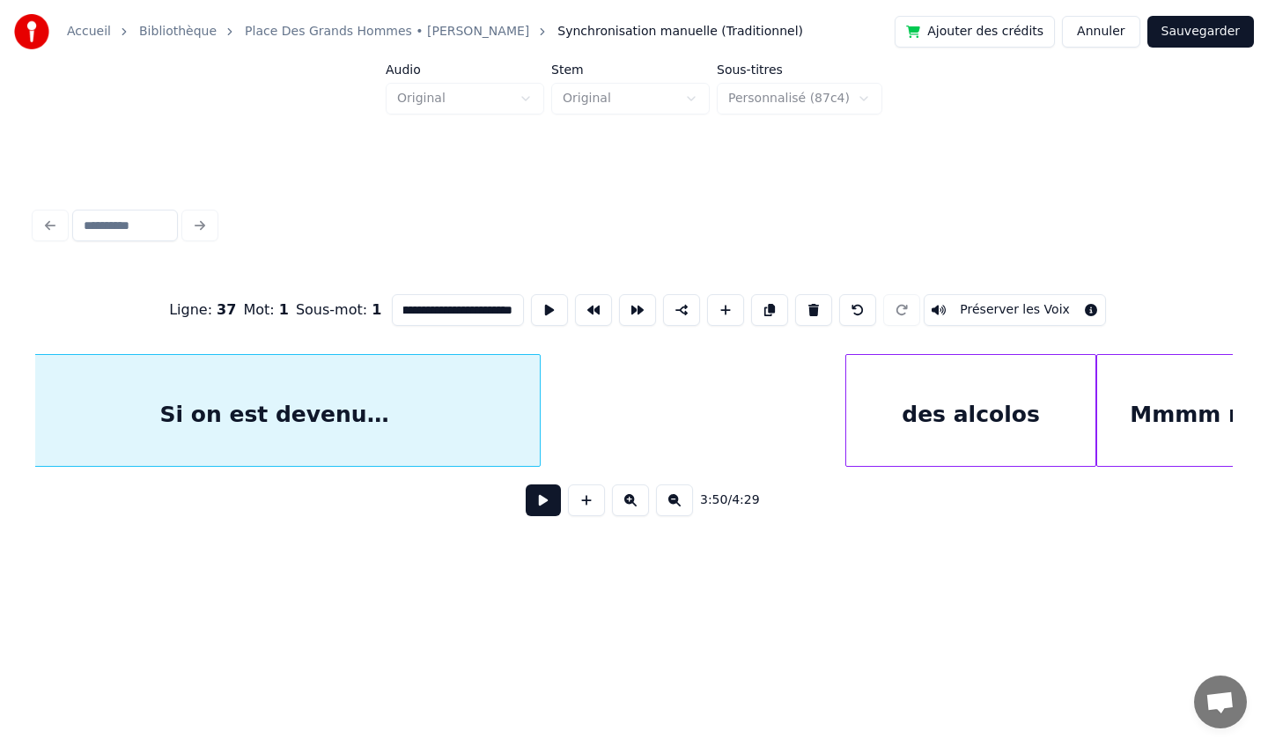
scroll to position [0, 40745]
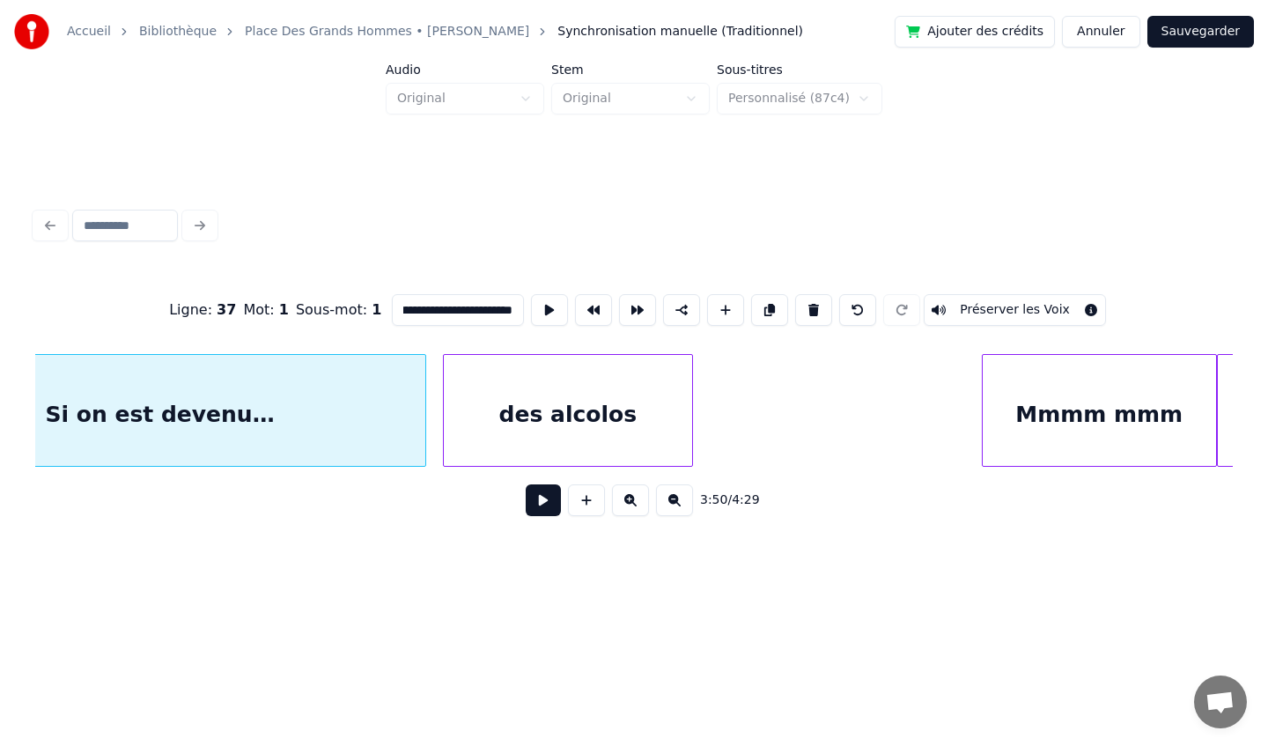
click at [519, 399] on div "des alcolos" at bounding box center [568, 415] width 248 height 120
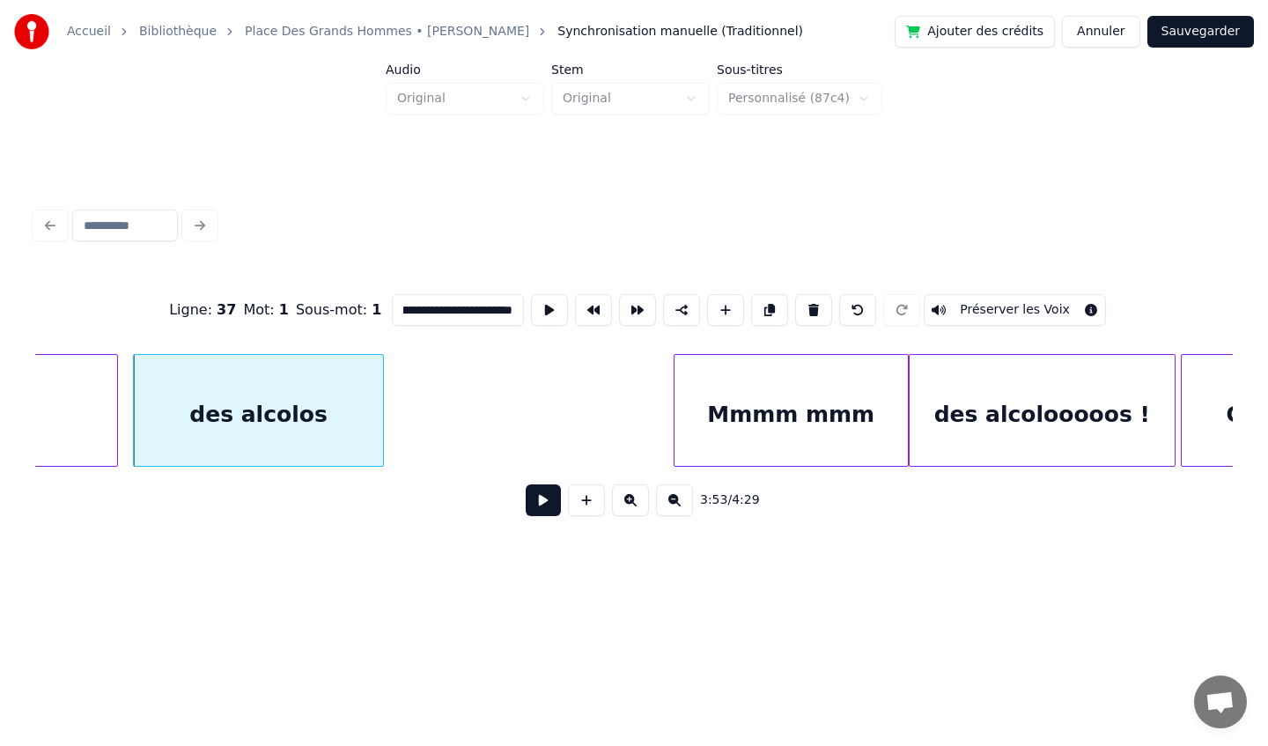
scroll to position [0, 41061]
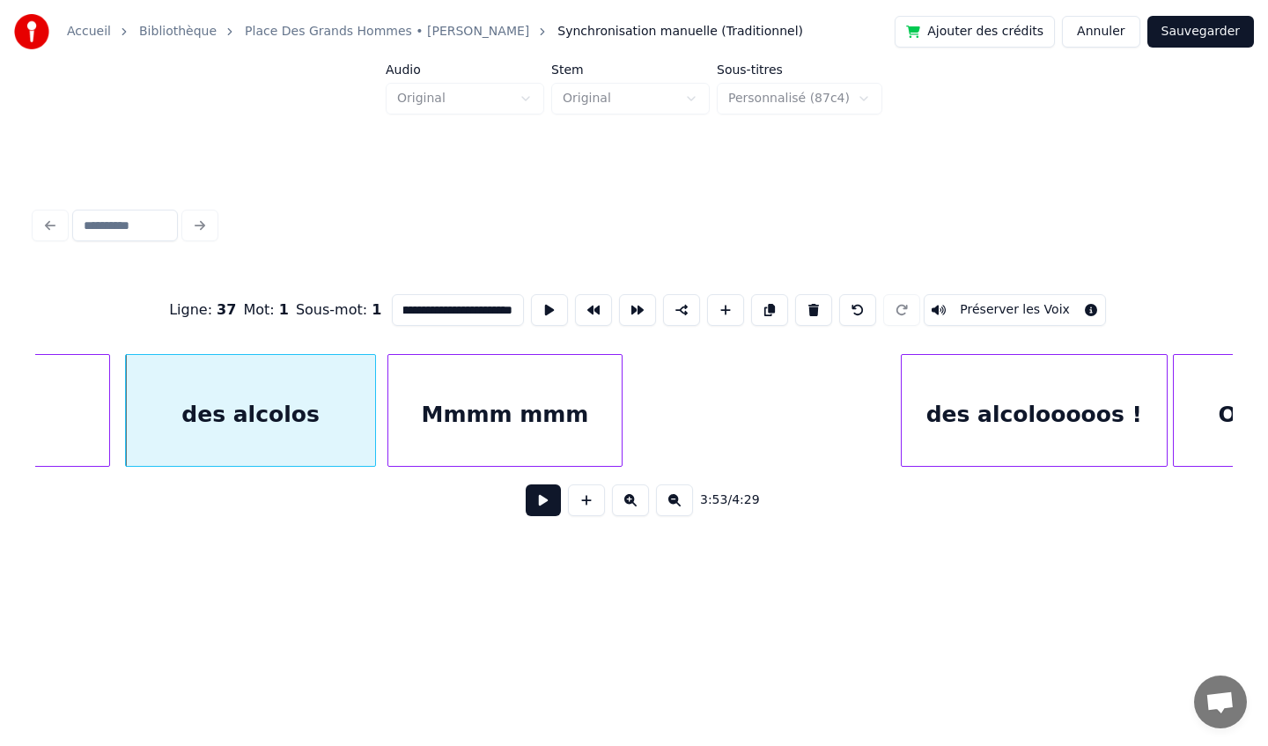
click at [559, 394] on div "Mmmm mmm" at bounding box center [504, 415] width 233 height 120
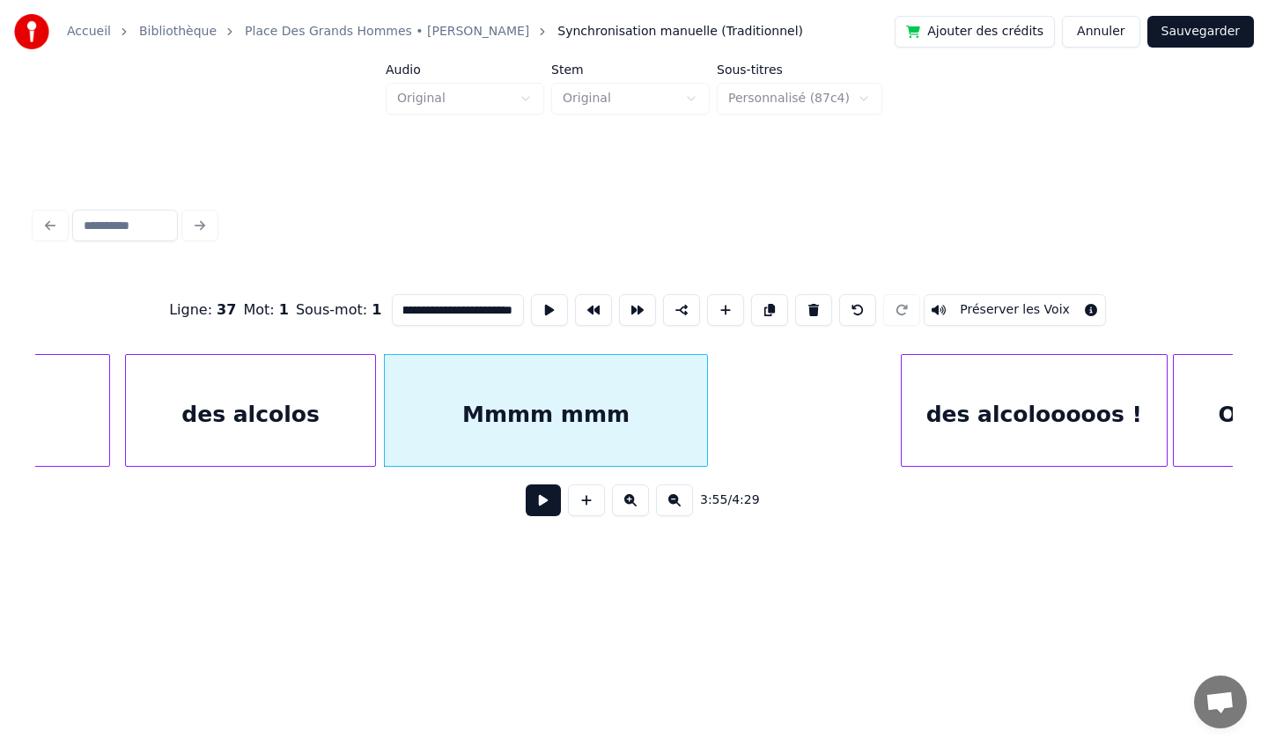
click at [707, 427] on div at bounding box center [704, 410] width 5 height 111
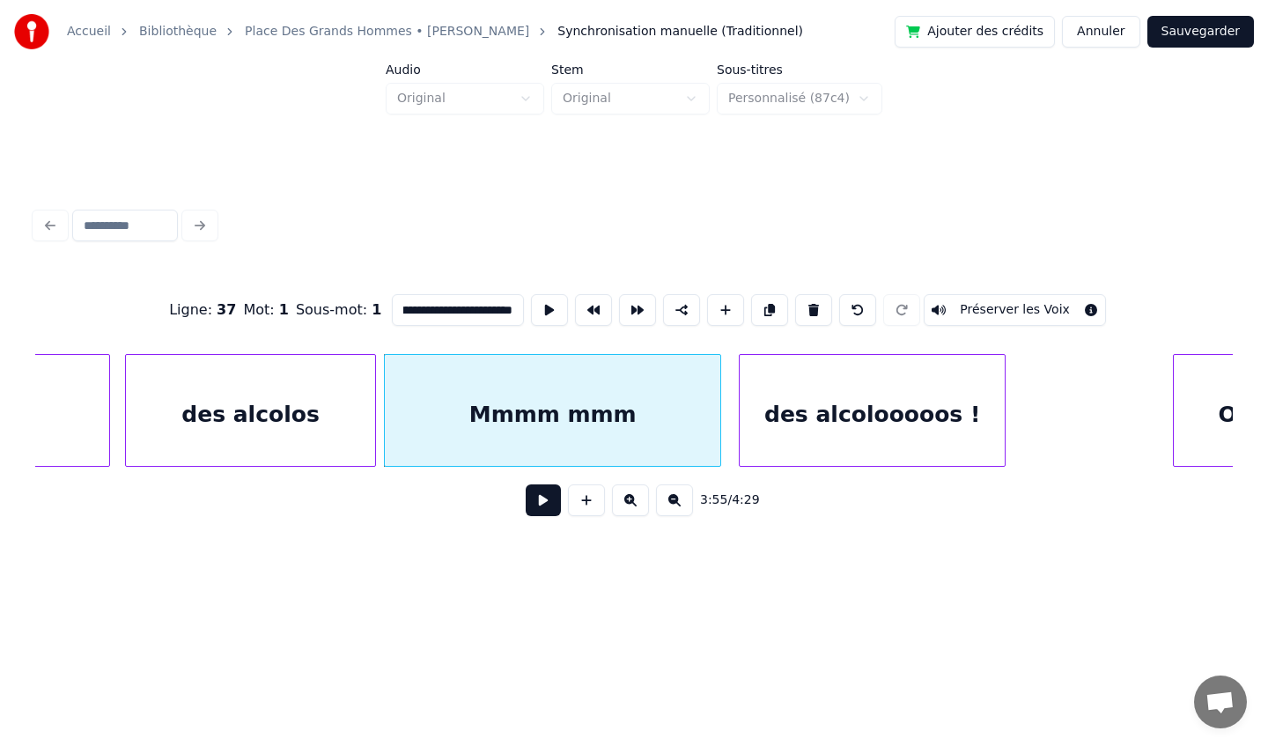
click at [801, 382] on div "des alcolooooos !" at bounding box center [872, 415] width 265 height 120
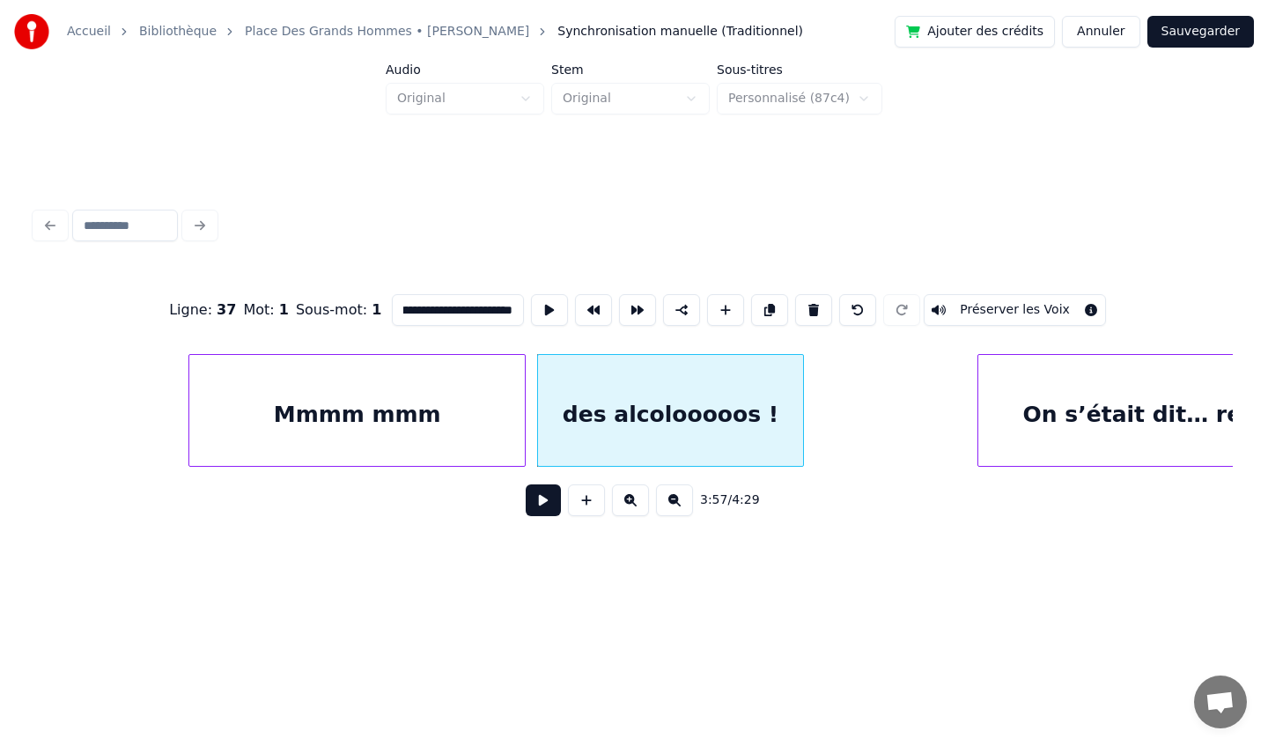
scroll to position [0, 41971]
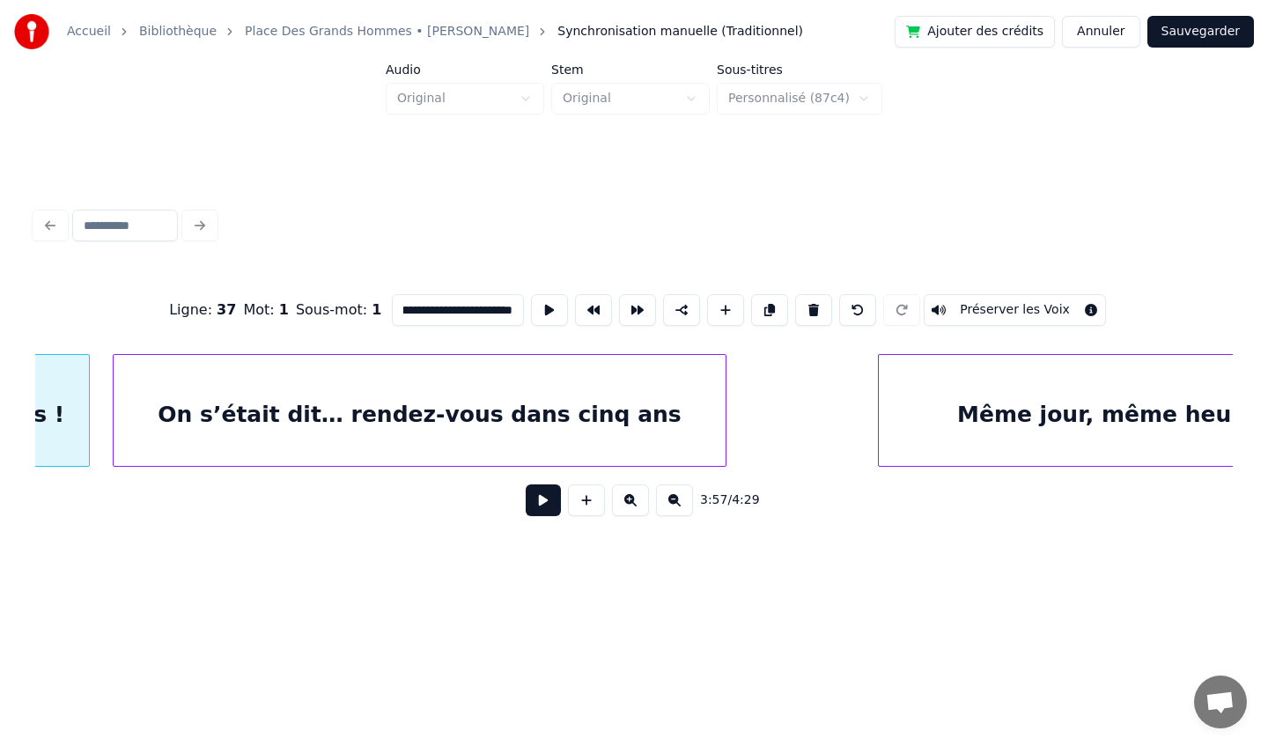
click at [637, 395] on div "On s’était dit… rendez-vous dans cinq ans" at bounding box center [420, 415] width 612 height 120
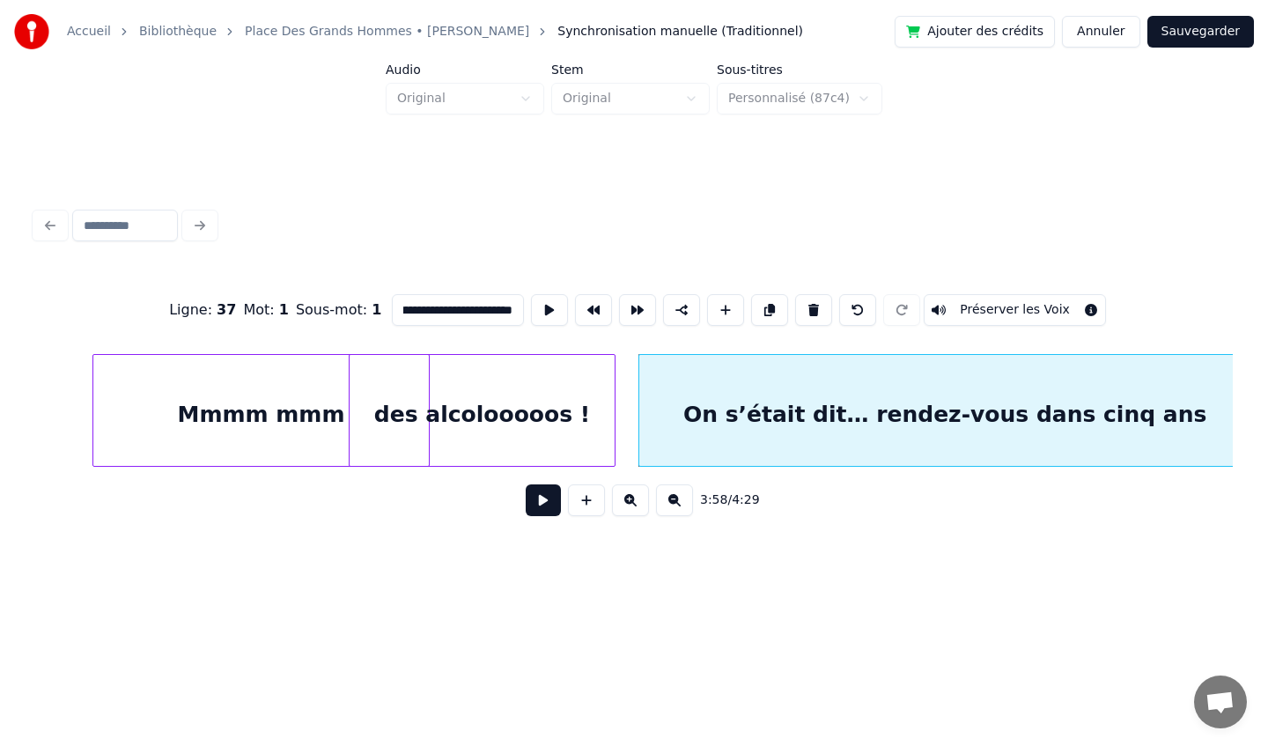
scroll to position [0, 41413]
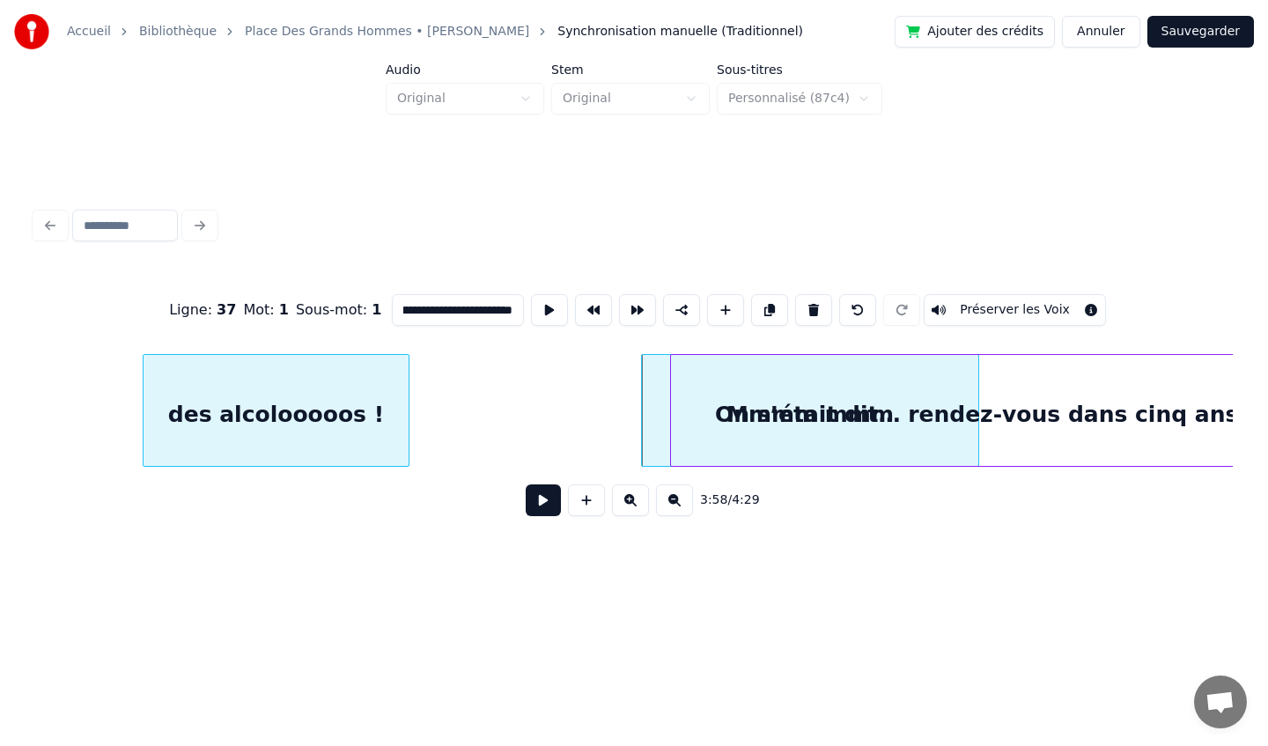
click at [273, 407] on div "des alcolooooos !" at bounding box center [276, 415] width 265 height 120
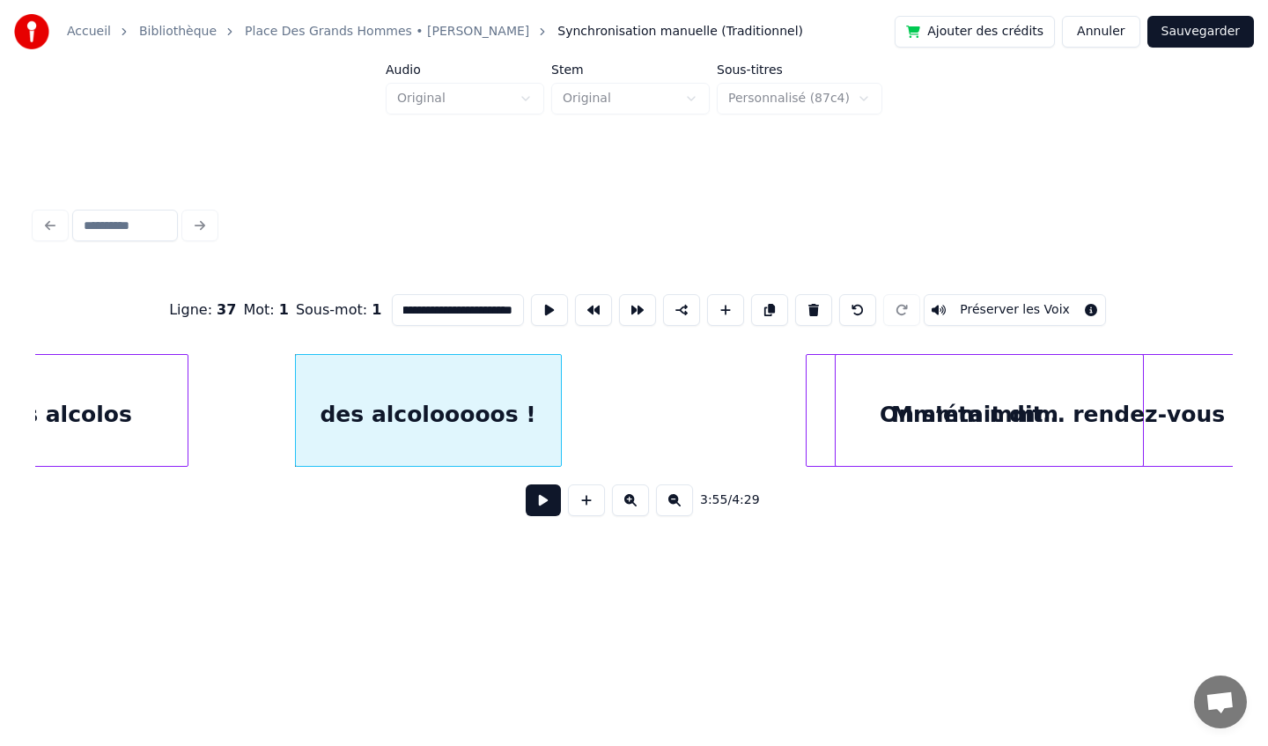
scroll to position [0, 41245]
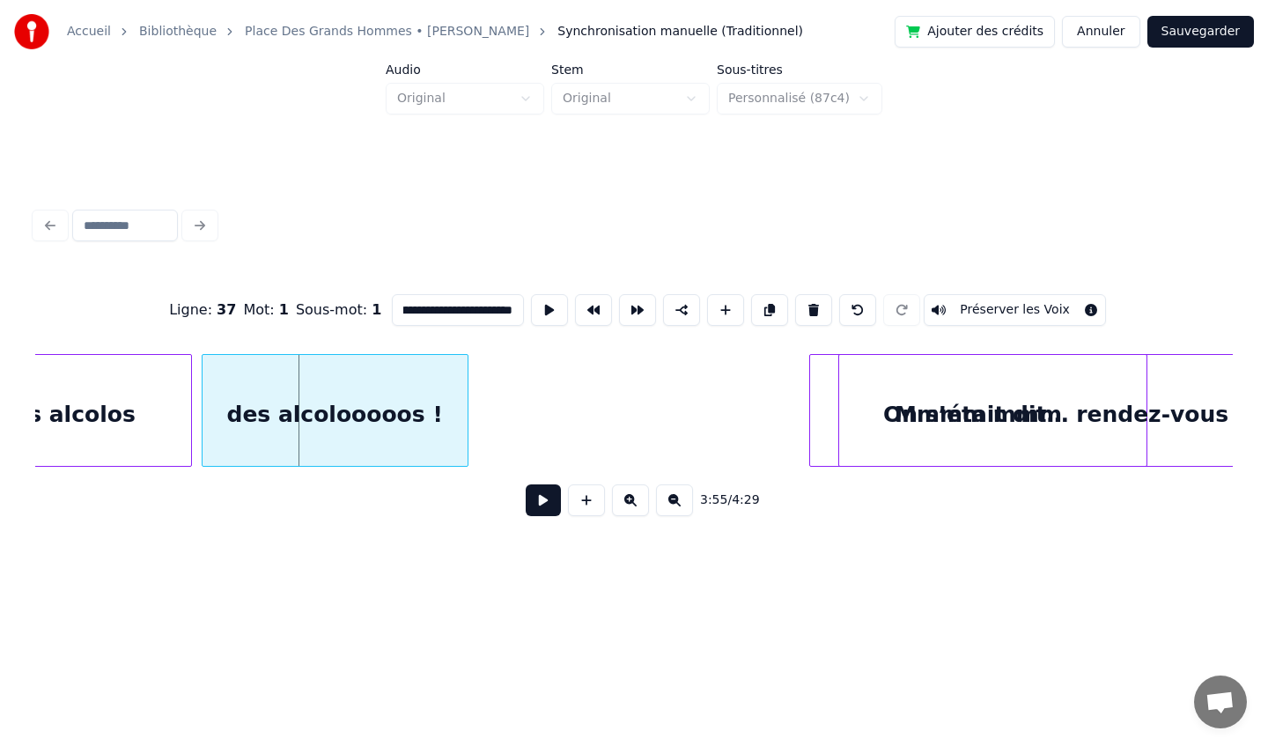
click at [336, 398] on div "des alcolooooos !" at bounding box center [335, 415] width 265 height 120
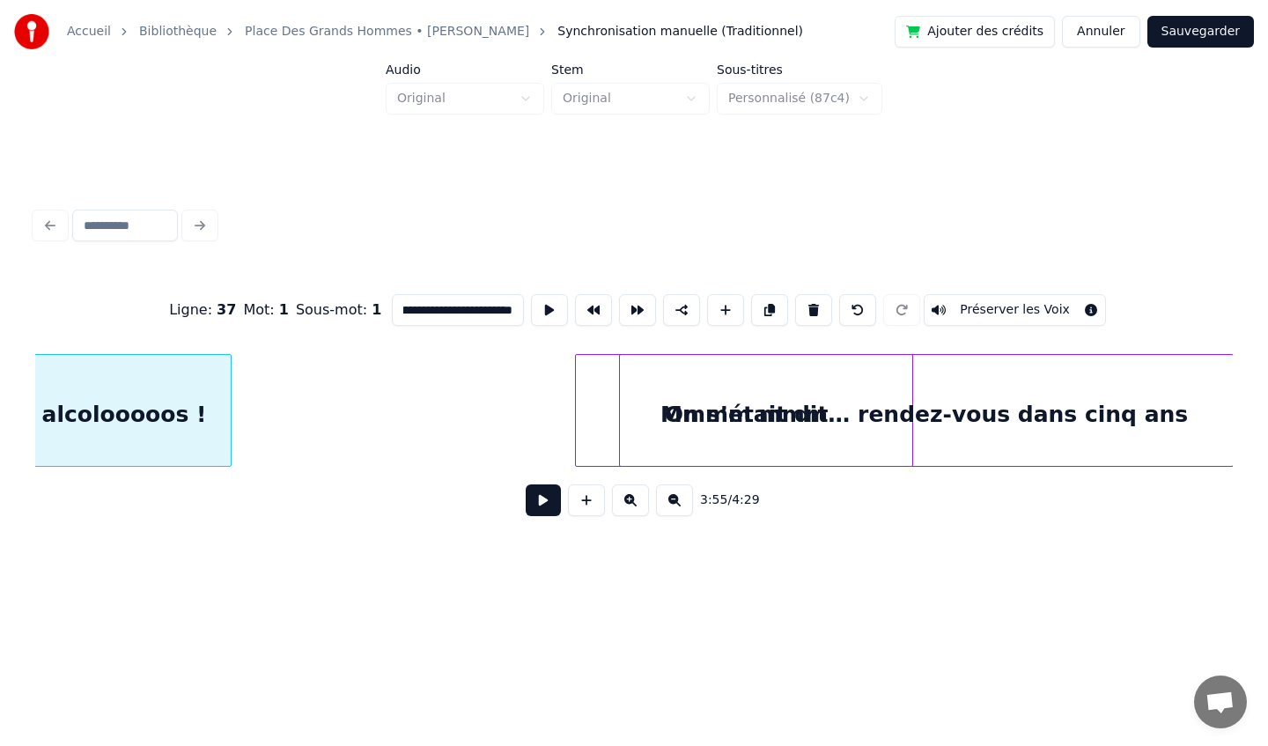
scroll to position [0, 41495]
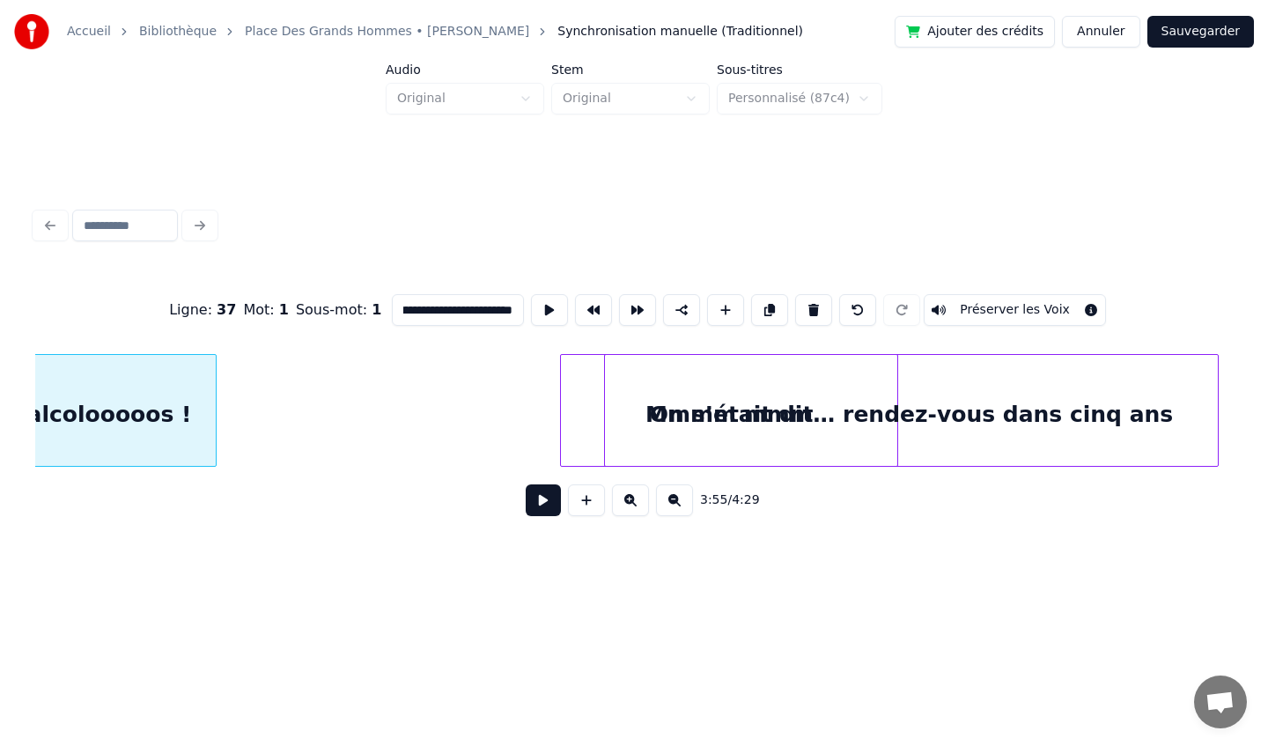
click at [986, 396] on div "On s’était dit… rendez-vous dans cinq ans" at bounding box center [911, 415] width 612 height 120
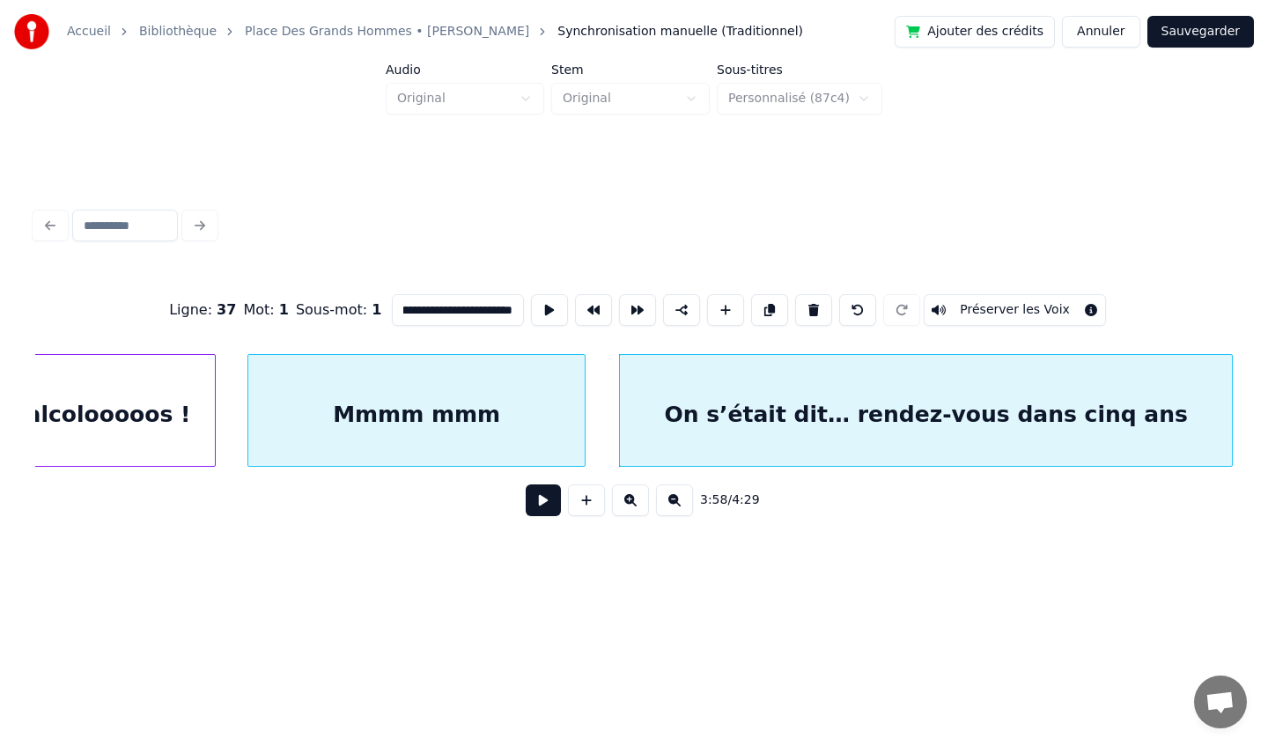
click at [290, 391] on div "Mmmm mmm" at bounding box center [415, 415] width 335 height 120
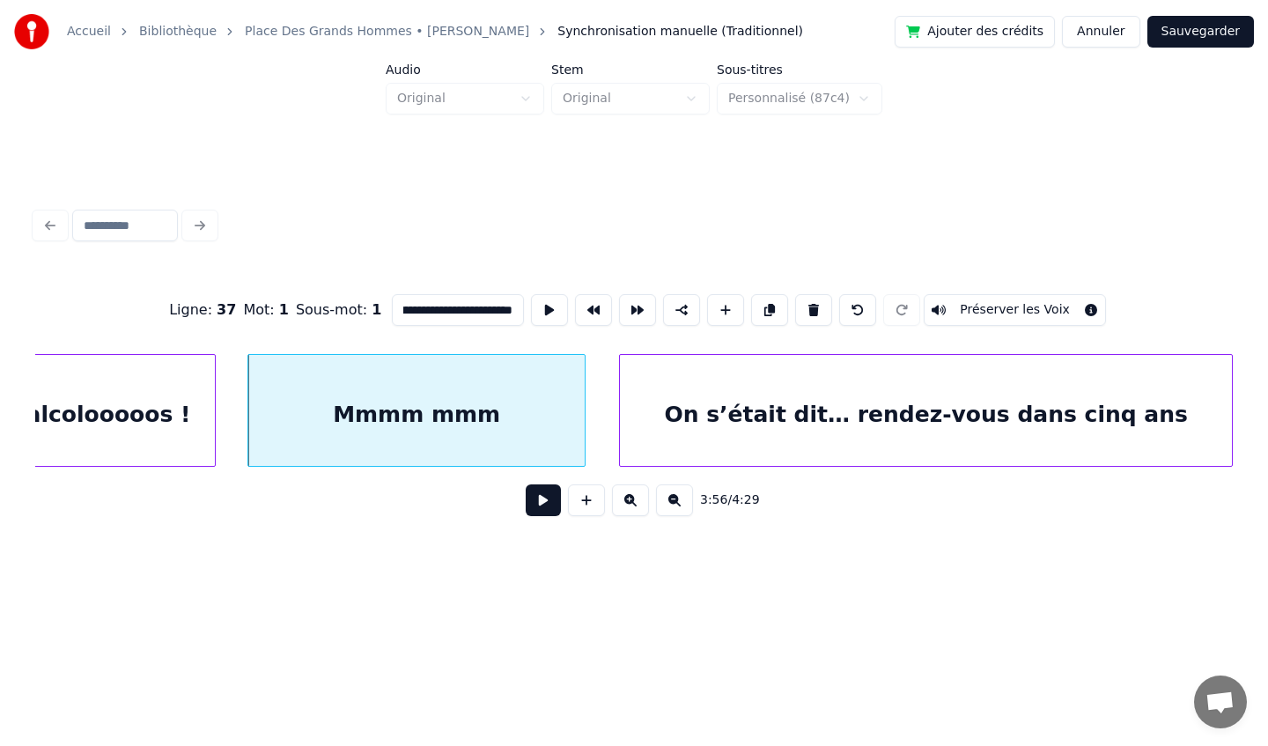
click at [711, 409] on div "On s’était dit… rendez-vous dans cinq ans" at bounding box center [926, 415] width 612 height 120
type input "**********"
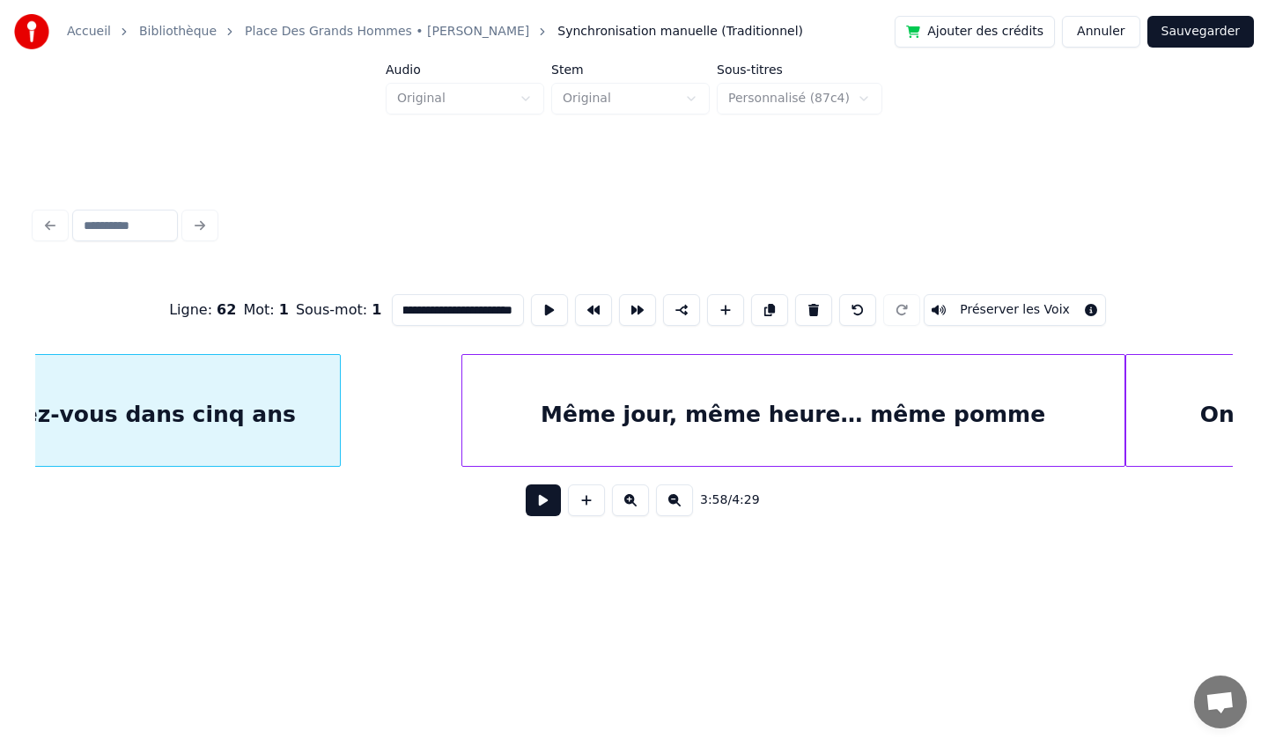
scroll to position [0, 42391]
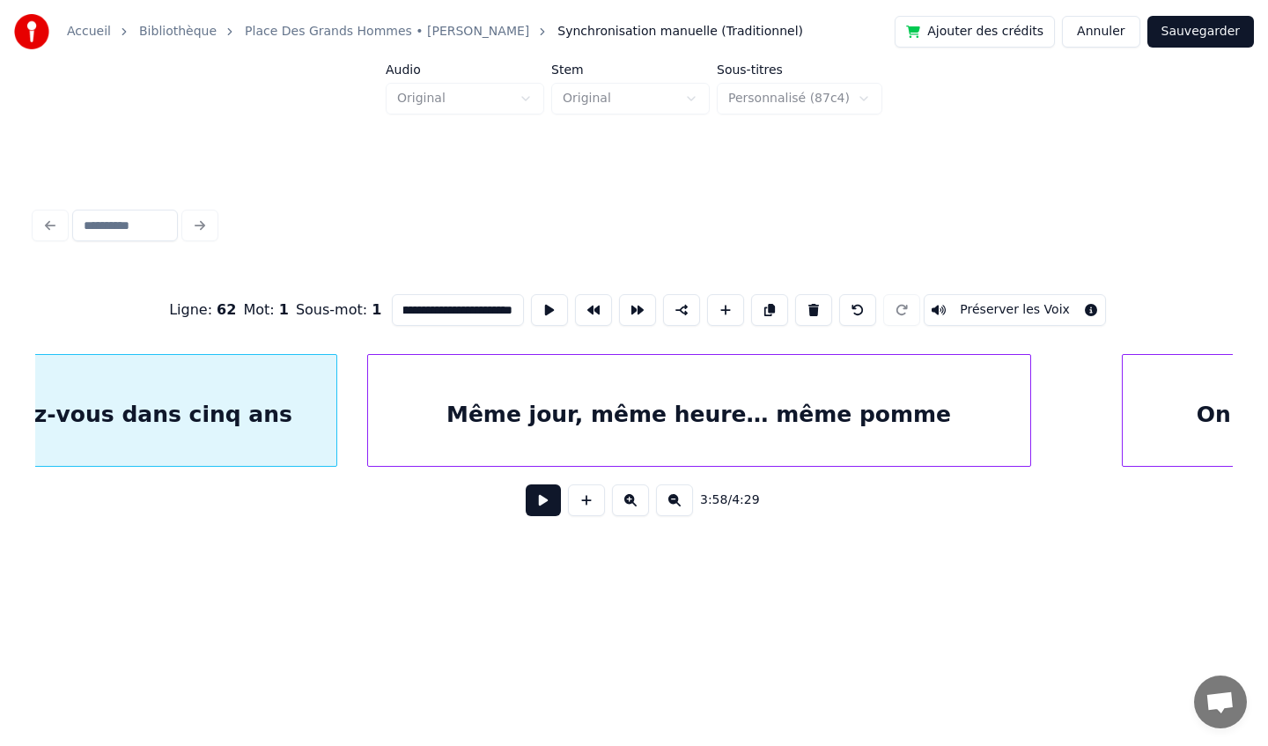
click at [619, 409] on div "Même jour, même heure… même pomme" at bounding box center [699, 415] width 662 height 120
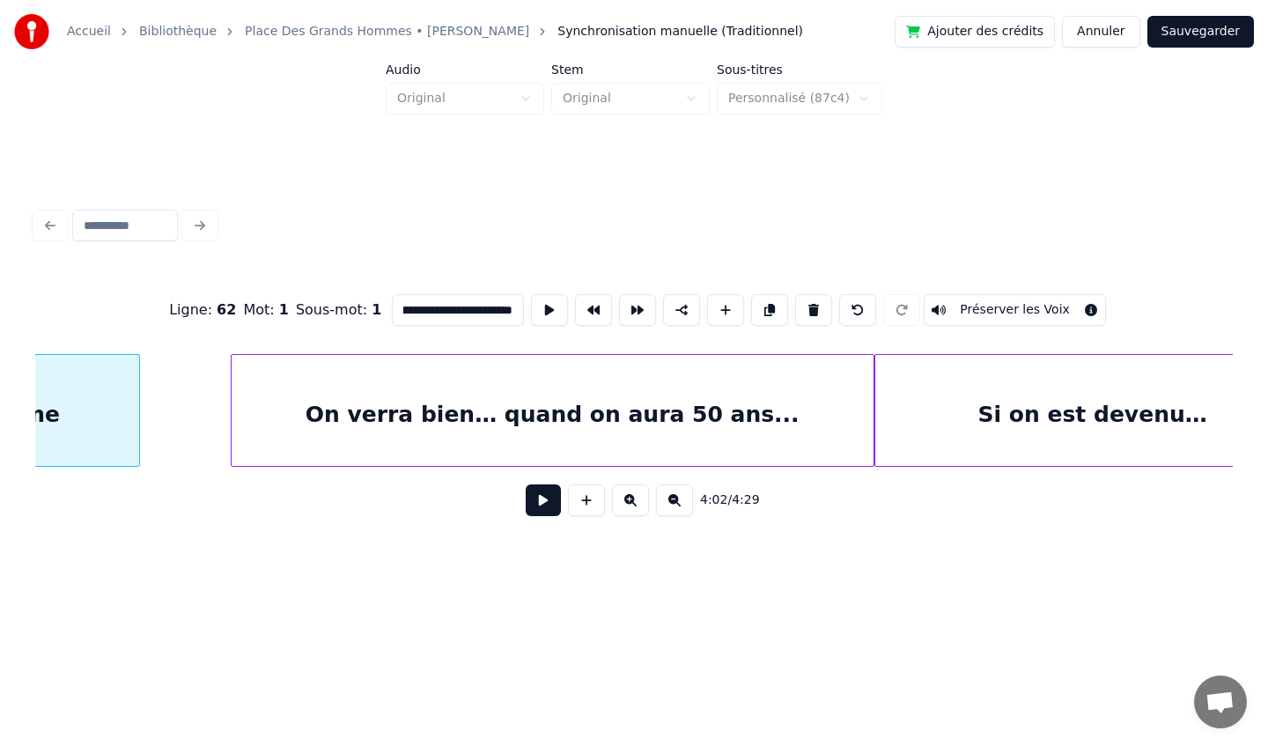
scroll to position [0, 43285]
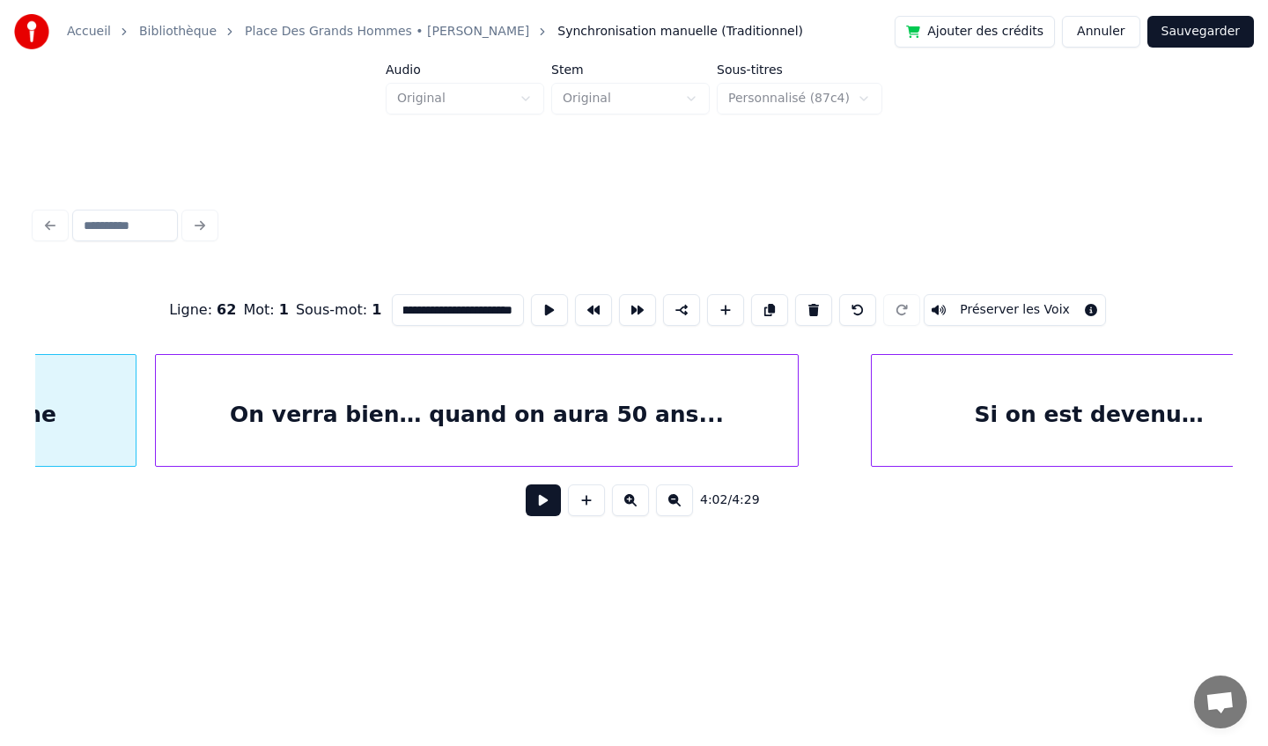
click at [548, 409] on div "On verra bien… quand on aura 50 ans..." at bounding box center [477, 415] width 642 height 120
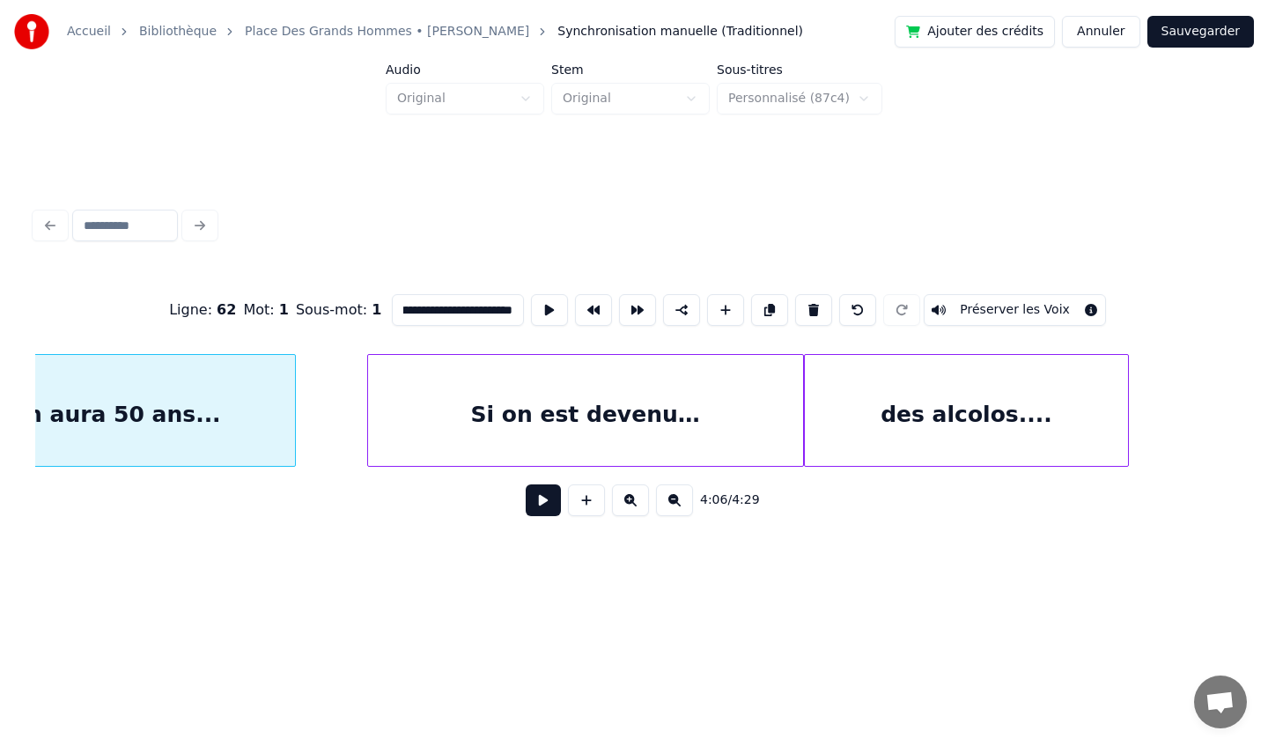
scroll to position [0, 43793]
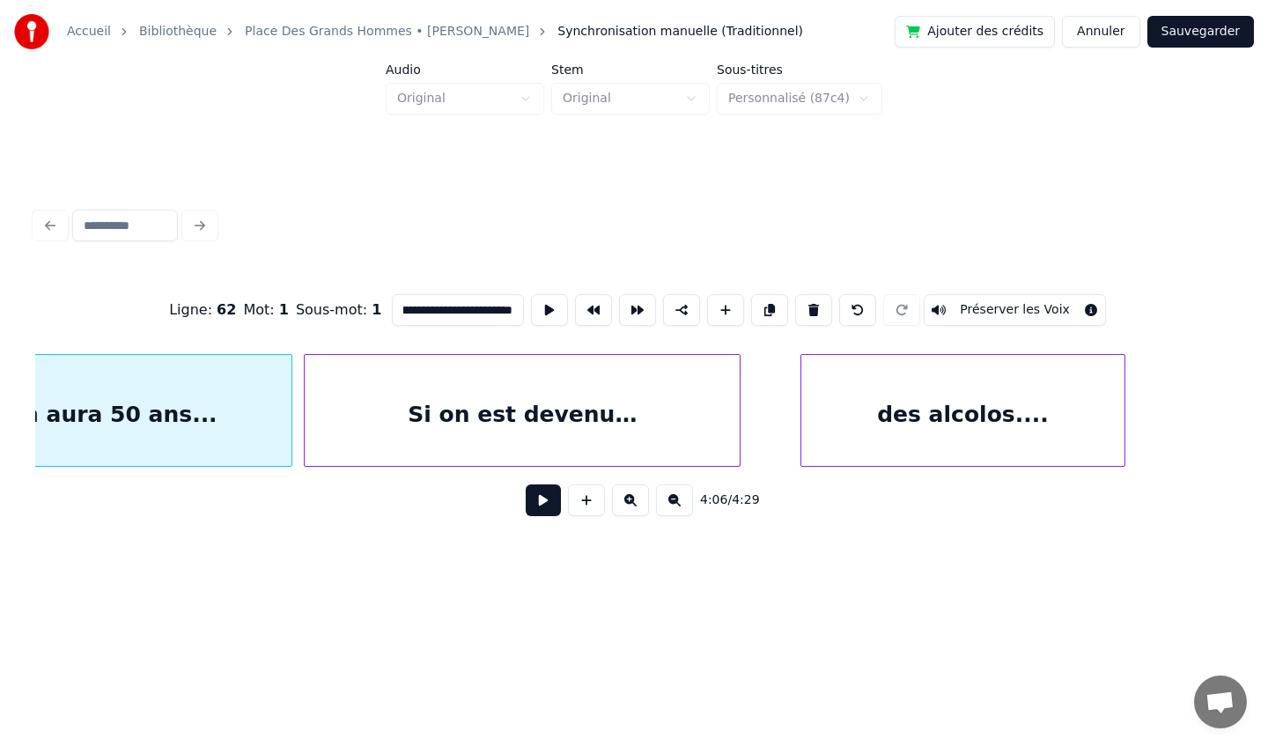
click at [645, 400] on div "Si on est devenu…" at bounding box center [522, 415] width 435 height 120
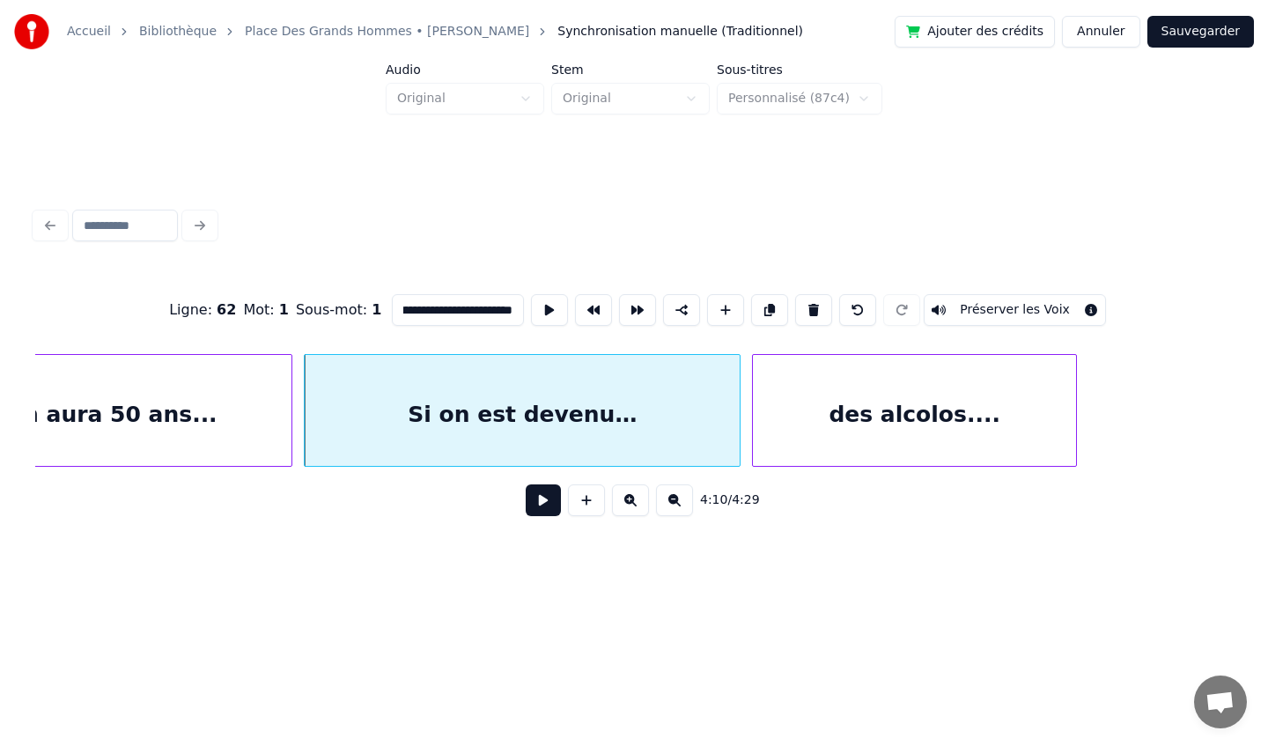
click at [822, 401] on div "des alcolos...." at bounding box center [914, 415] width 323 height 120
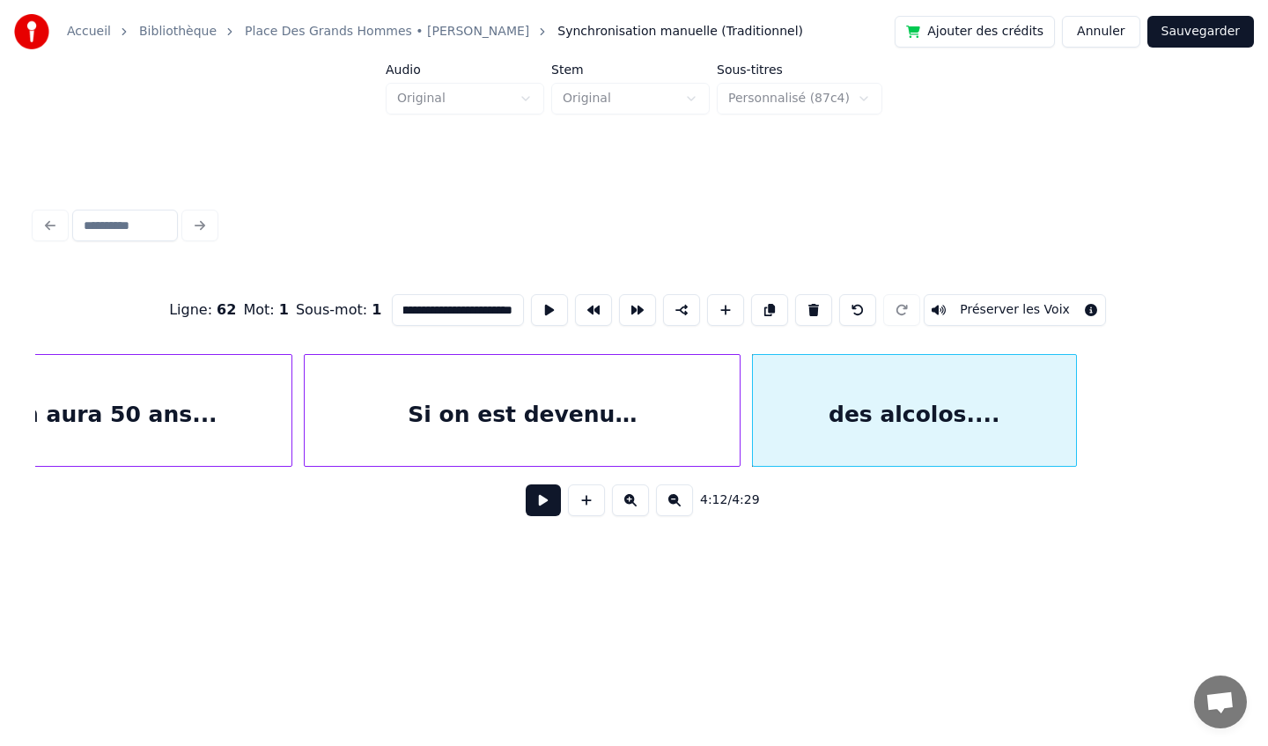
drag, startPoint x: 1176, startPoint y: 32, endPoint x: 1170, endPoint y: 25, distance: 9.4
click at [1174, 28] on button "Sauvegarder" at bounding box center [1200, 32] width 107 height 32
